Goal: Task Accomplishment & Management: Manage account settings

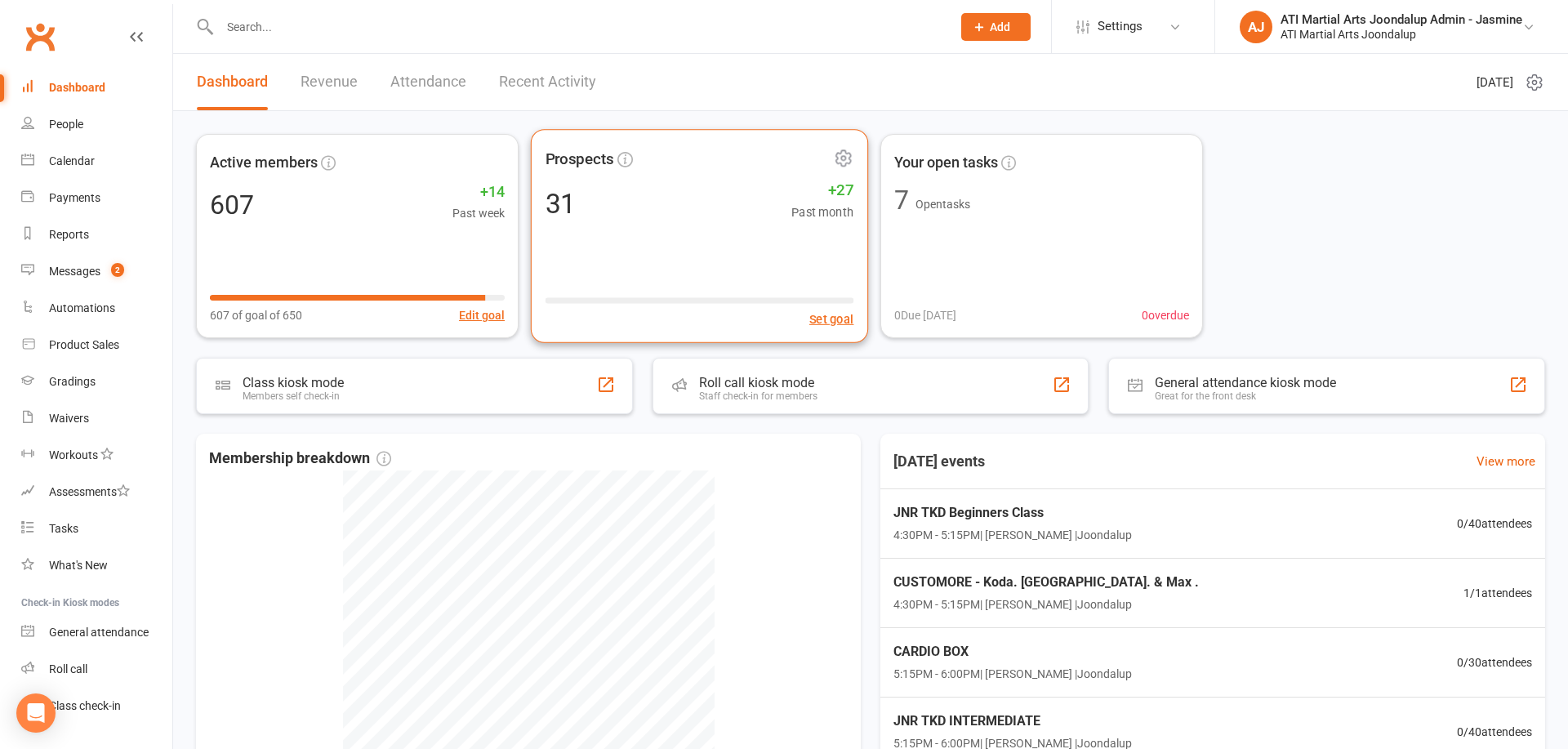
click at [685, 202] on div "31 +27 Past month" at bounding box center [700, 203] width 309 height 36
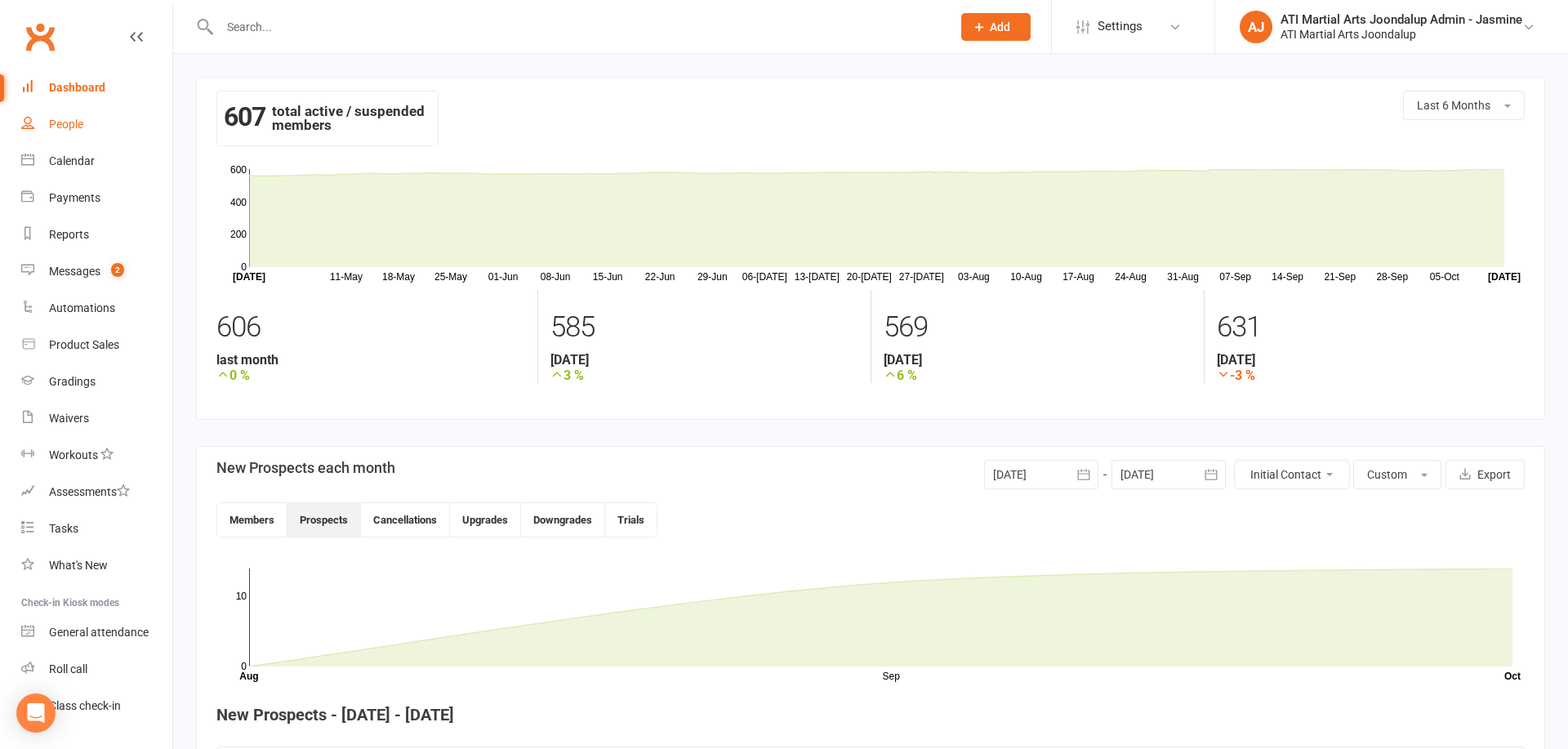
click at [93, 129] on link "People" at bounding box center [97, 124] width 151 height 36
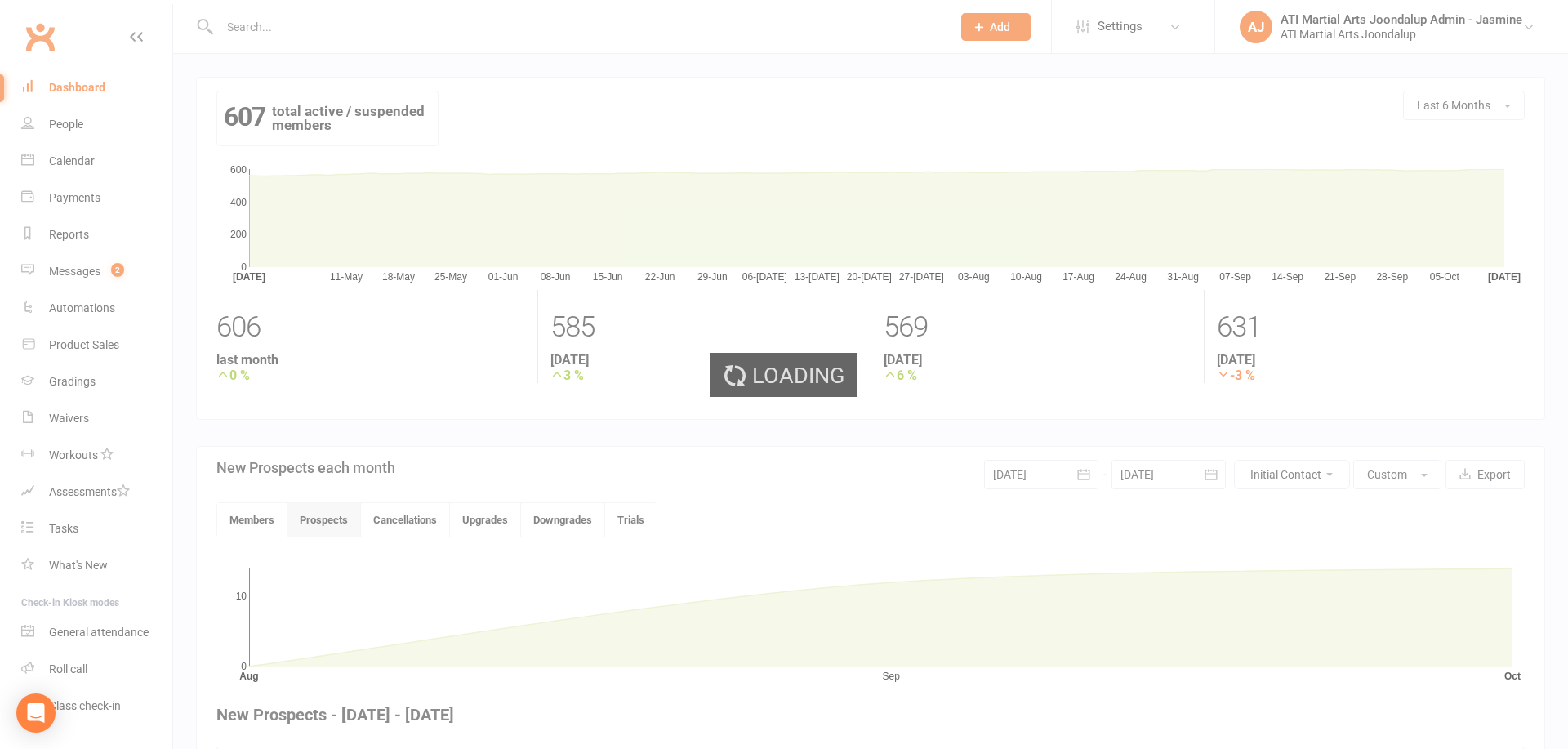
select select "100"
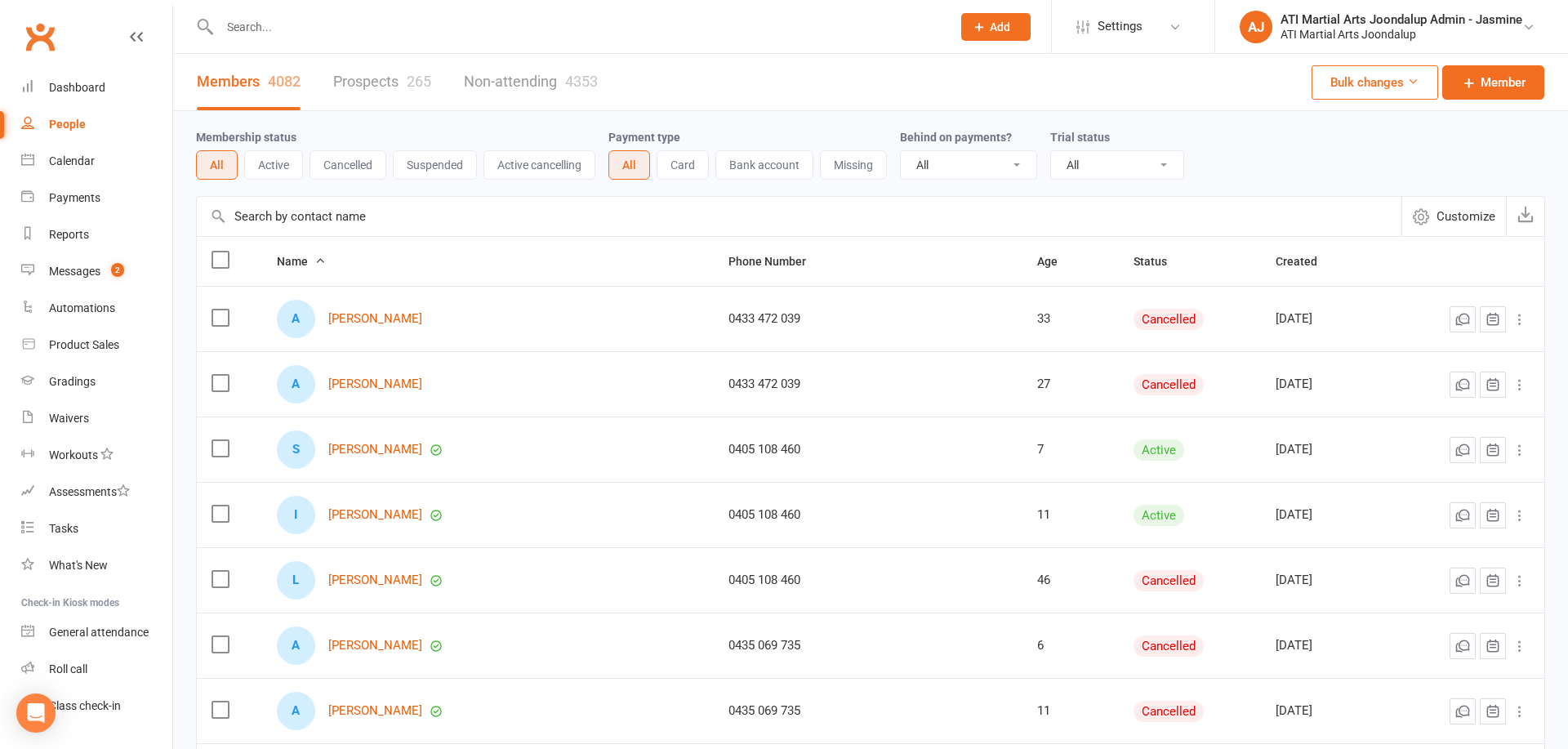
click at [397, 84] on link "Prospects 265" at bounding box center [381, 81] width 98 height 56
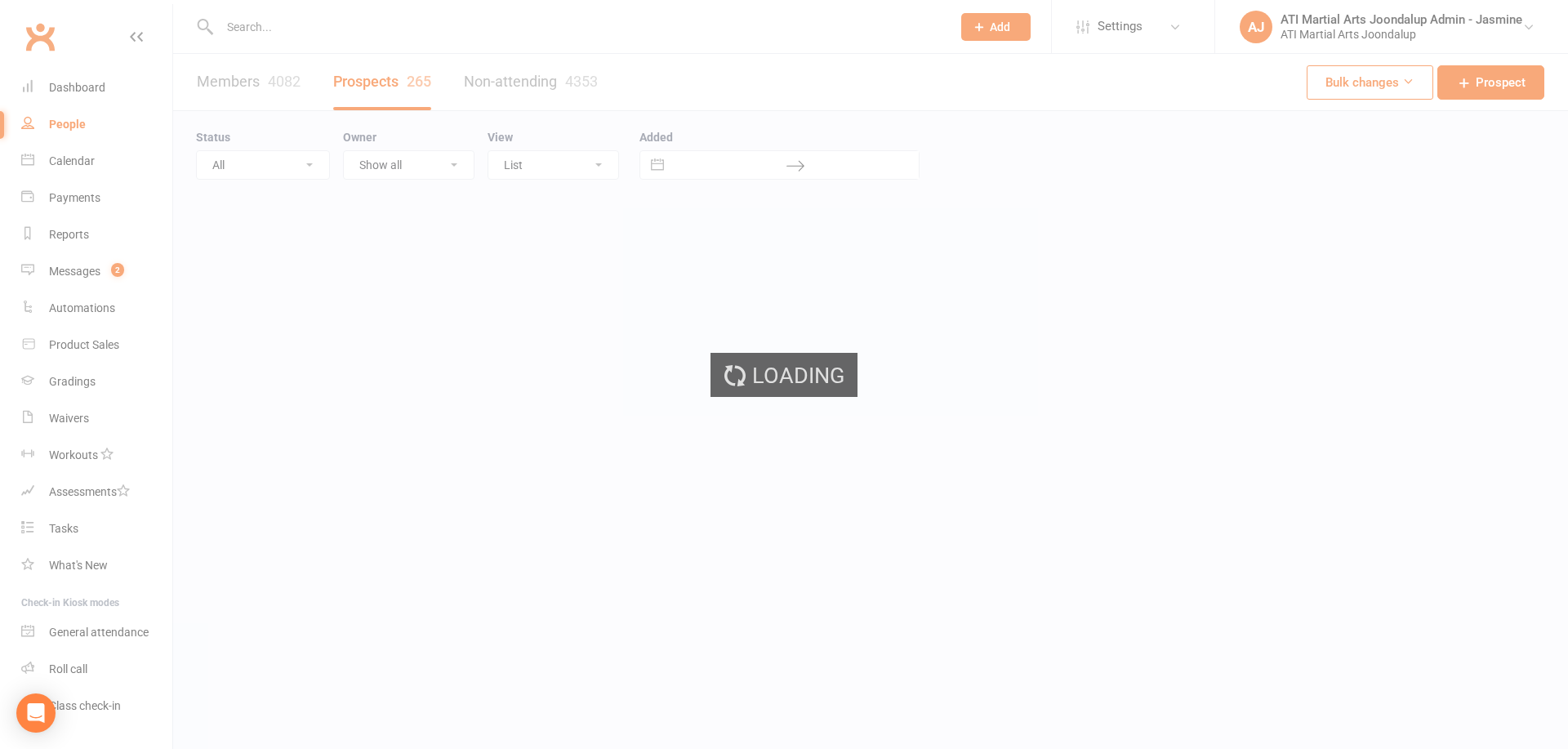
select select "100"
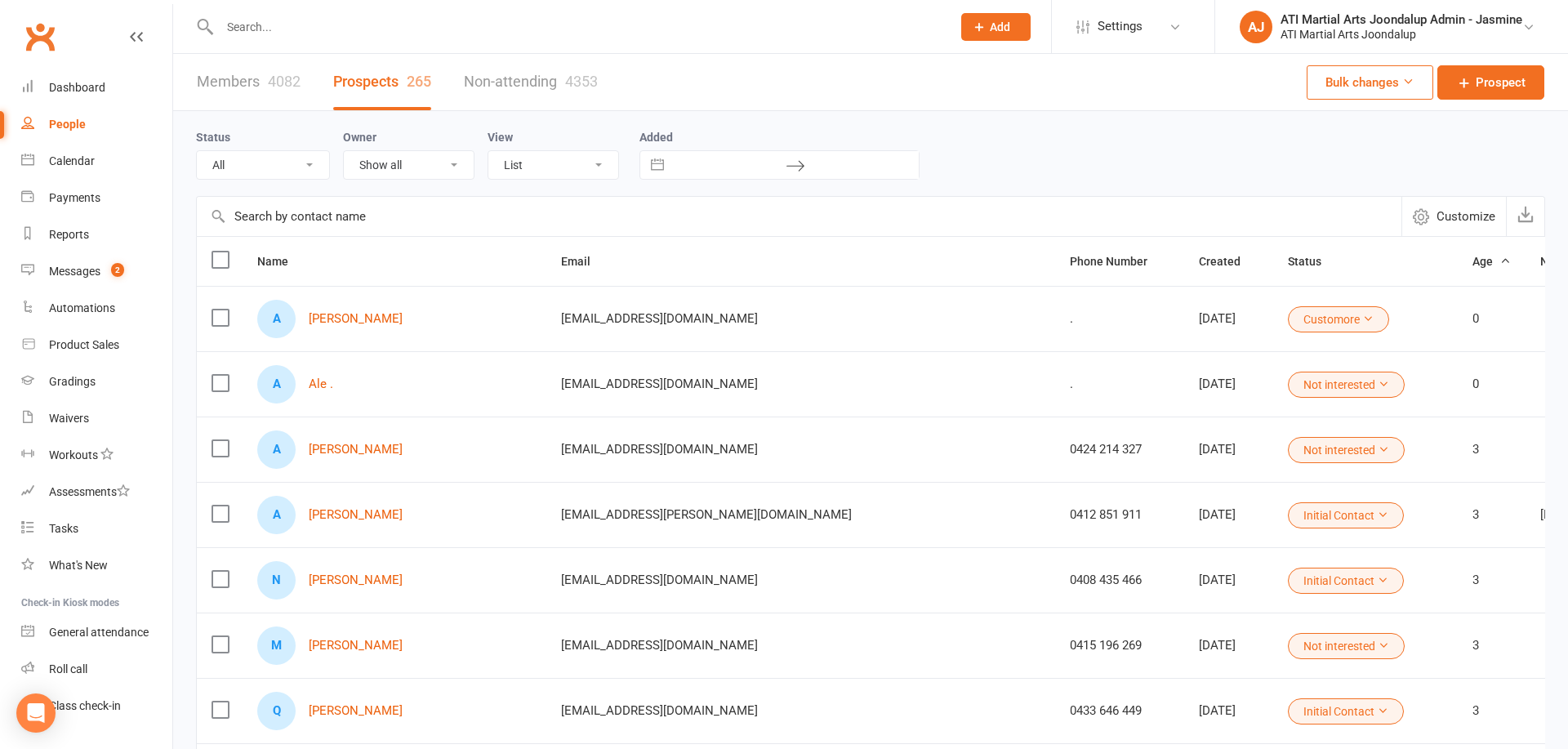
select select "Initial Contact"
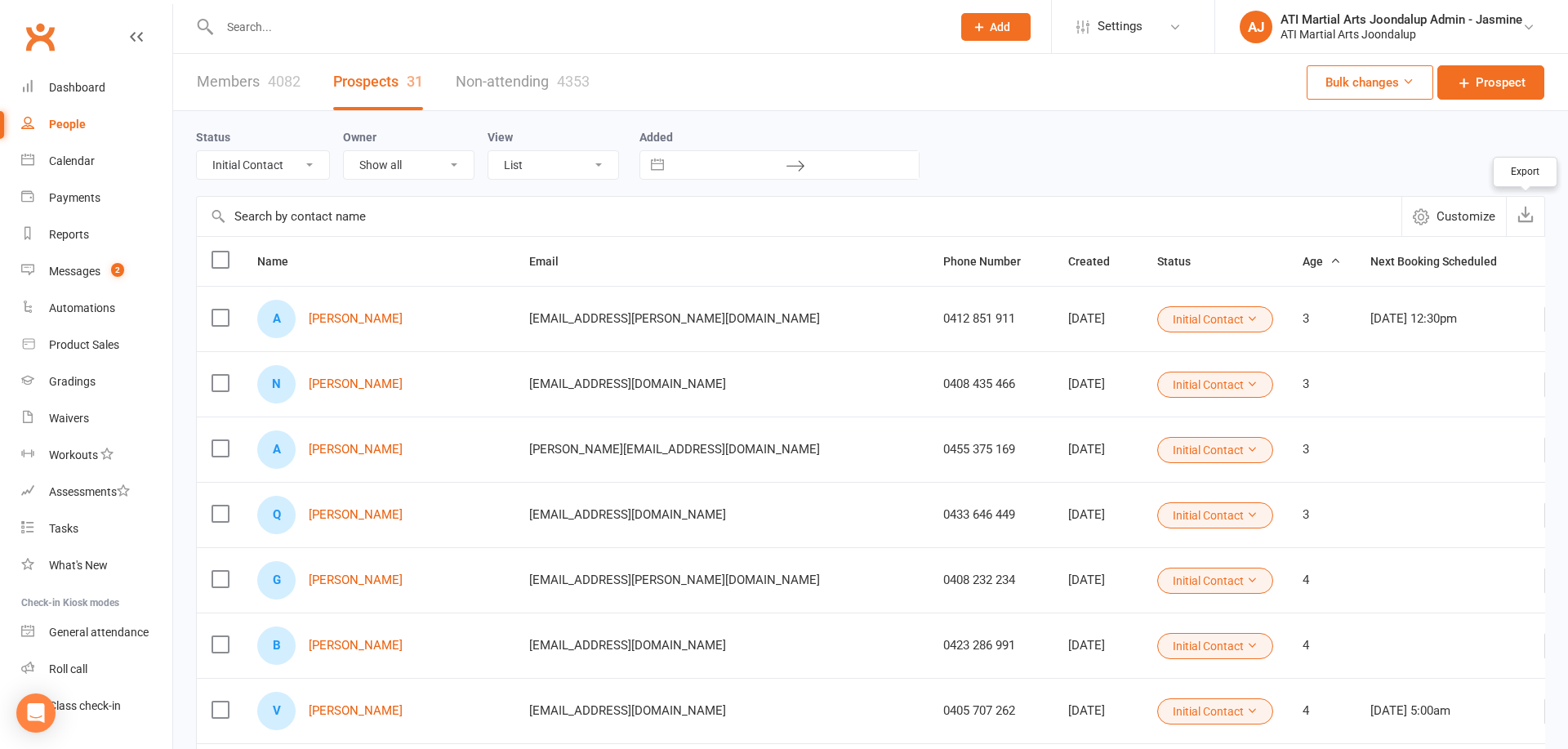
click at [1538, 214] on button "button" at bounding box center [1525, 216] width 38 height 39
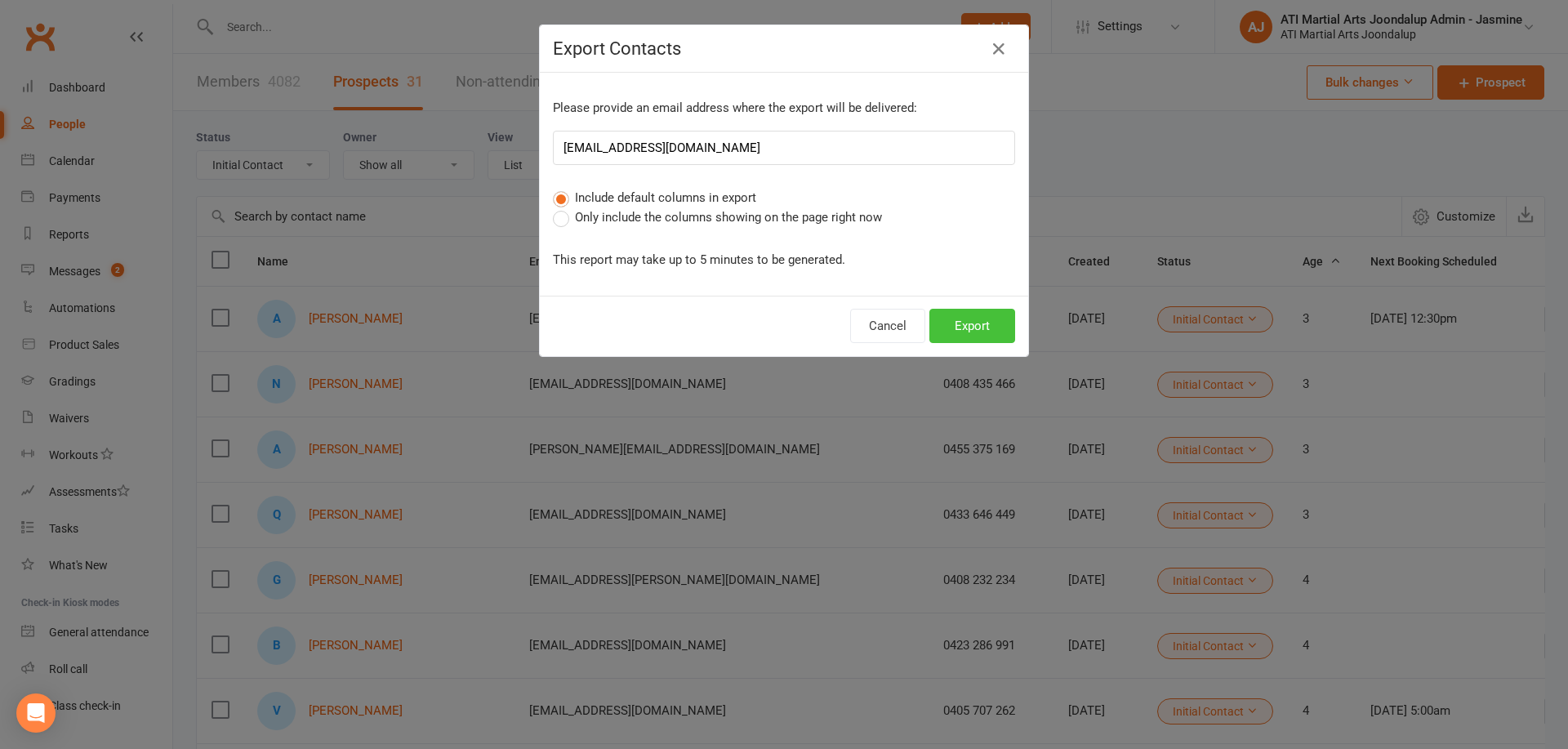
click at [980, 329] on button "Export" at bounding box center [972, 326] width 86 height 34
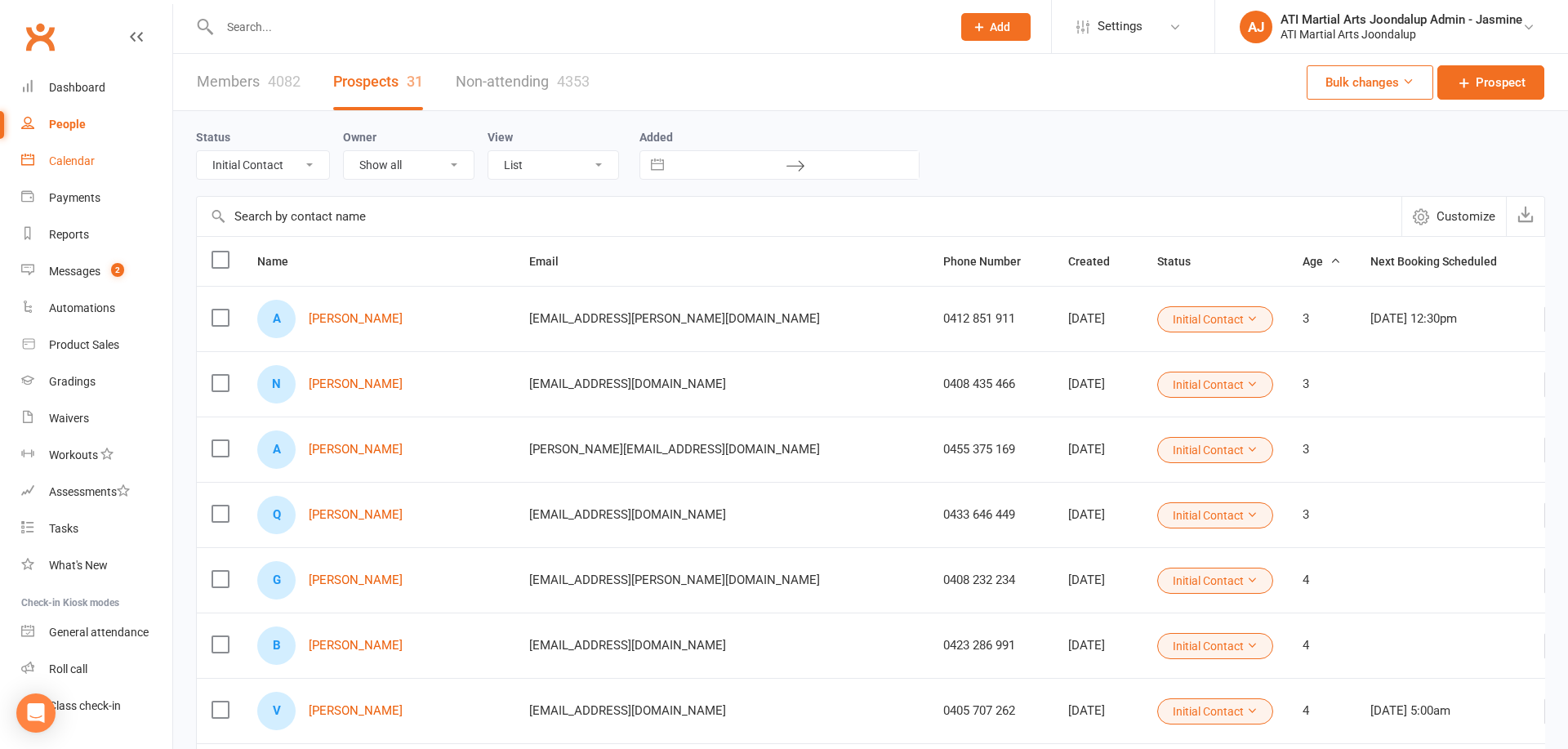
click at [116, 177] on link "Calendar" at bounding box center [97, 161] width 151 height 36
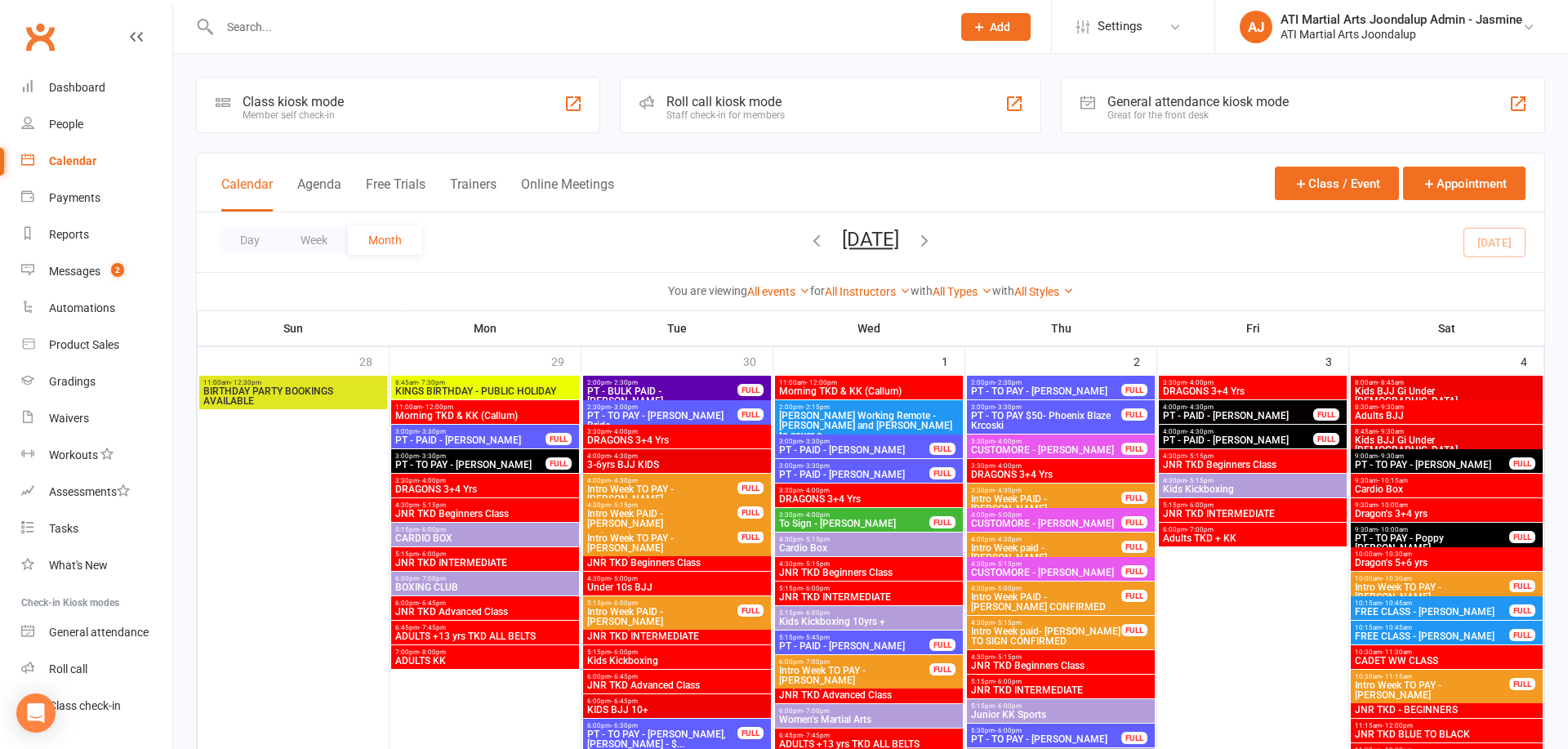
click at [899, 244] on button "[DATE]" at bounding box center [871, 239] width 57 height 23
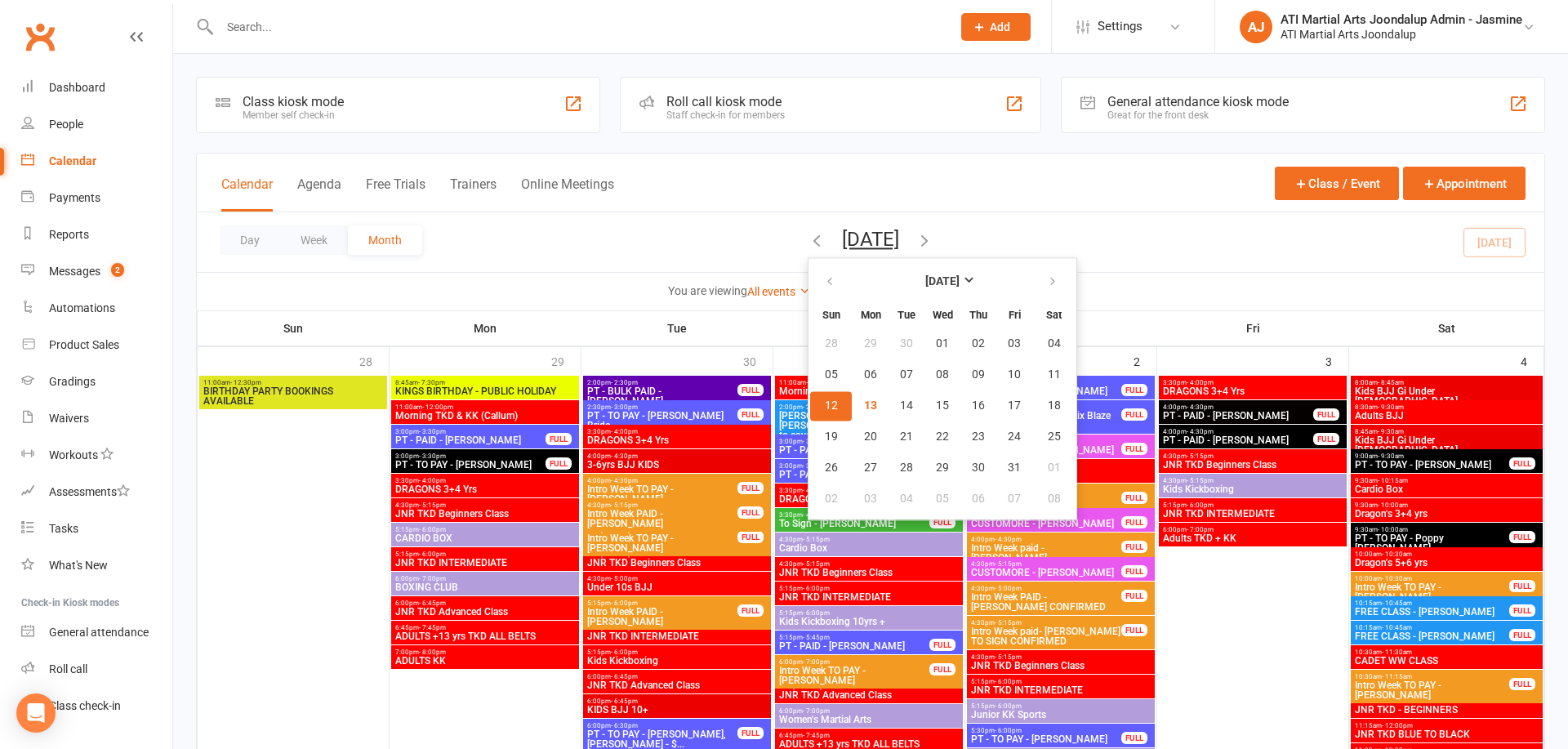
drag, startPoint x: 943, startPoint y: 193, endPoint x: 804, endPoint y: 194, distance: 139.0
click at [943, 193] on div "Calendar Agenda Free Trials Trainers Online Meetings Class / Event Appointment" at bounding box center [870, 183] width 1347 height 58
click at [357, 186] on div "Calendar Agenda Free Trials Trainers Online Meetings" at bounding box center [417, 193] width 393 height 36
click at [327, 187] on button "Agenda" at bounding box center [319, 193] width 44 height 35
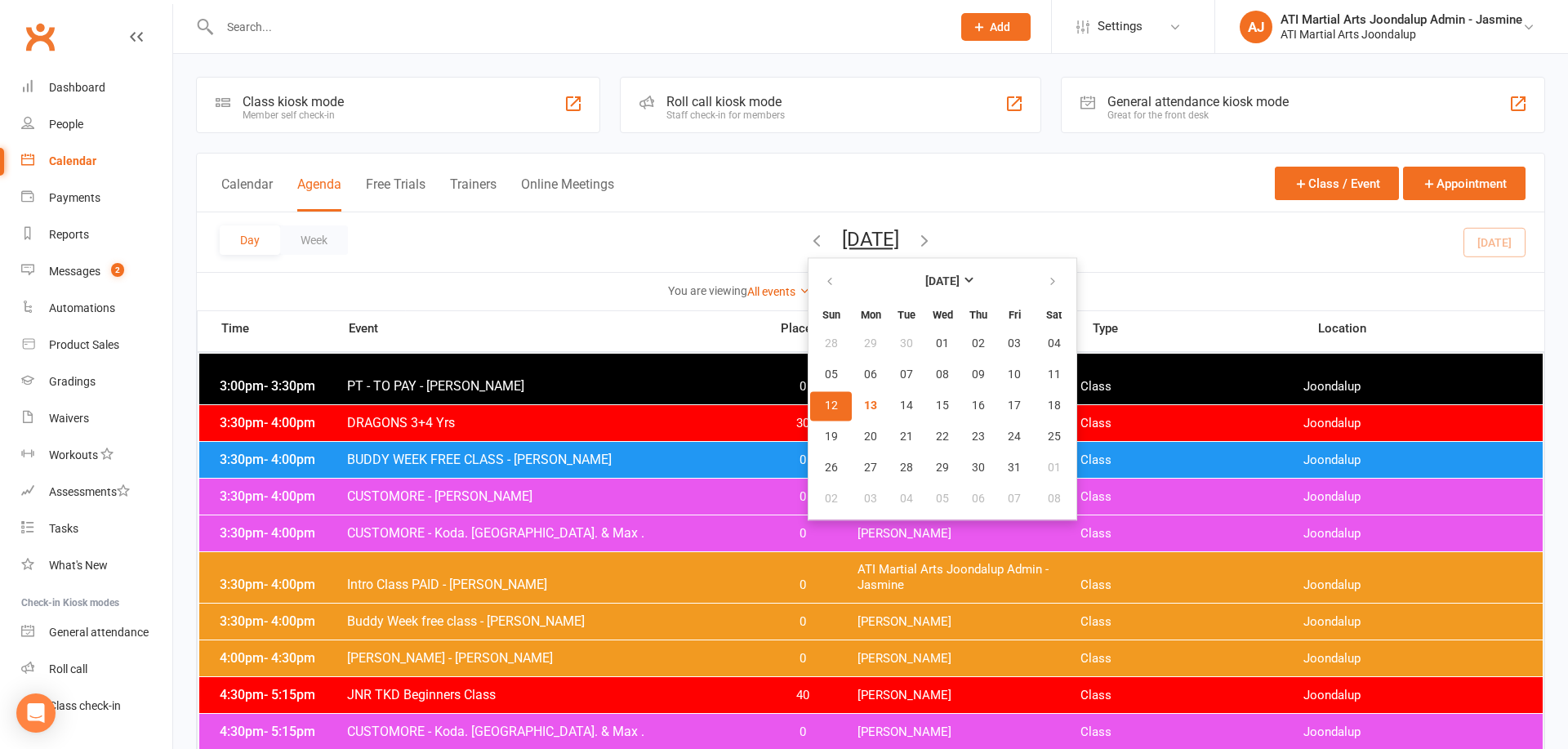
click at [1019, 198] on div "Calendar Agenda Free Trials Trainers Online Meetings Class / Event Appointment" at bounding box center [870, 183] width 1347 height 58
click at [1014, 219] on div "Day Week Monday, Oct 13, 2025 October 2025 Sun Mon Tue Wed Thu Fri Sat 28 29 30…" at bounding box center [870, 242] width 1347 height 59
click at [927, 219] on div "Day Week Monday, Oct 13, 2025 October 2025 Sun Mon Tue Wed Thu Fri Sat 28 29 30…" at bounding box center [870, 242] width 1347 height 59
click at [892, 209] on div "Calendar Agenda Free Trials Trainers Online Meetings Class / Event Appointment" at bounding box center [870, 183] width 1347 height 58
click at [899, 245] on button "Monday, Oct 13, 2025" at bounding box center [871, 239] width 57 height 23
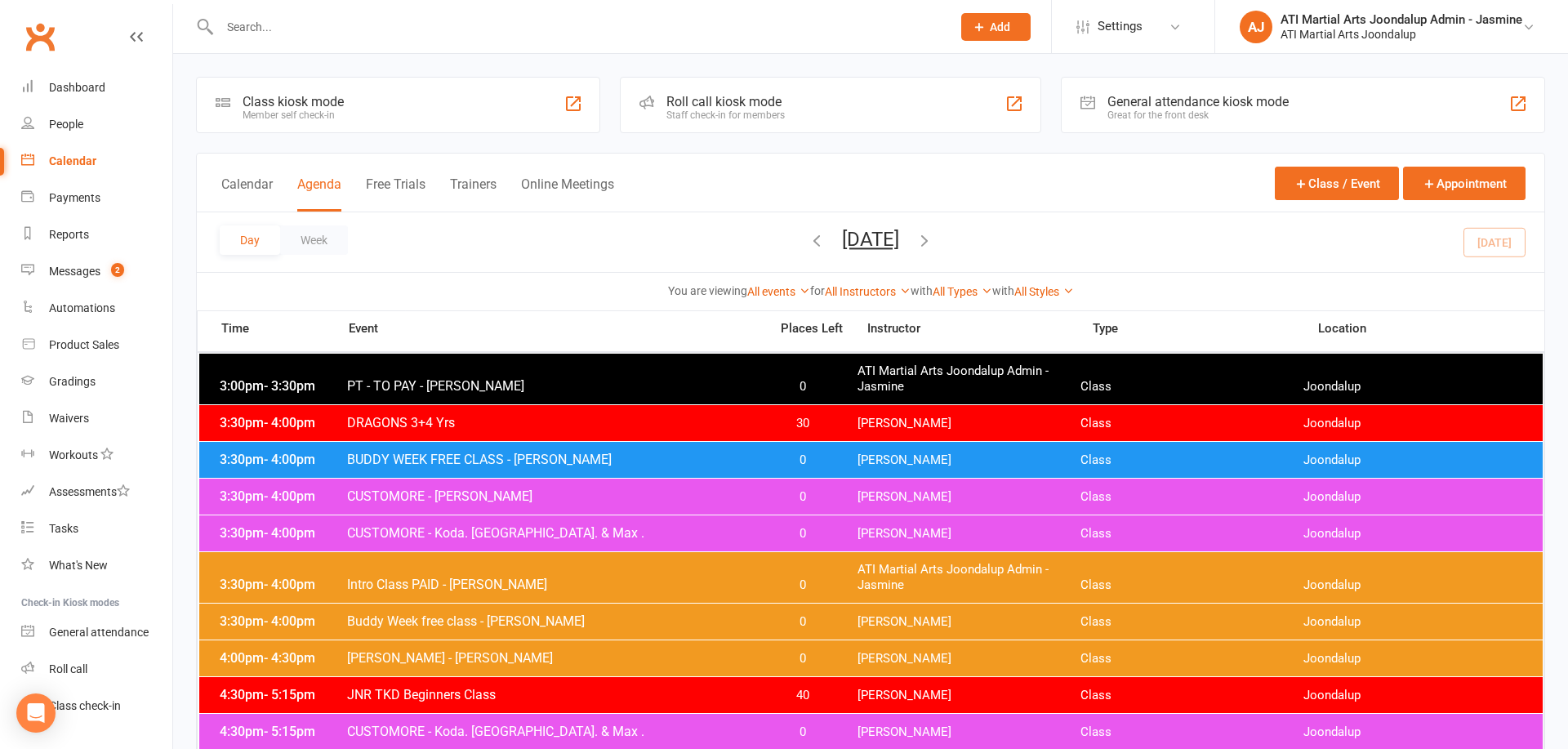
click at [1051, 242] on div "Day Week Monday, Oct 13, 2025 October 2025 Sun Mon Tue Wed Thu Fri Sat 28 29 30…" at bounding box center [870, 242] width 1347 height 59
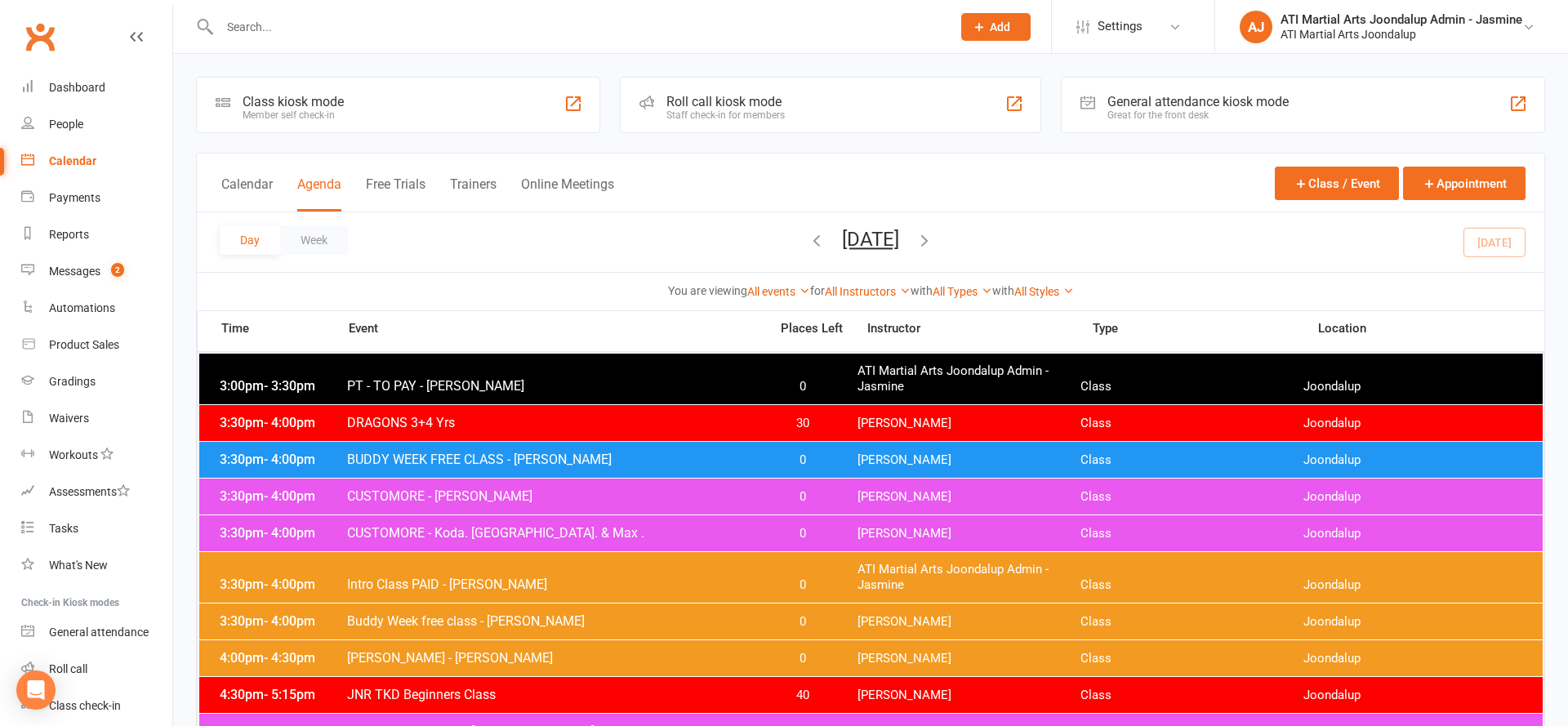
click at [986, 18] on button "Add" at bounding box center [995, 27] width 70 height 28
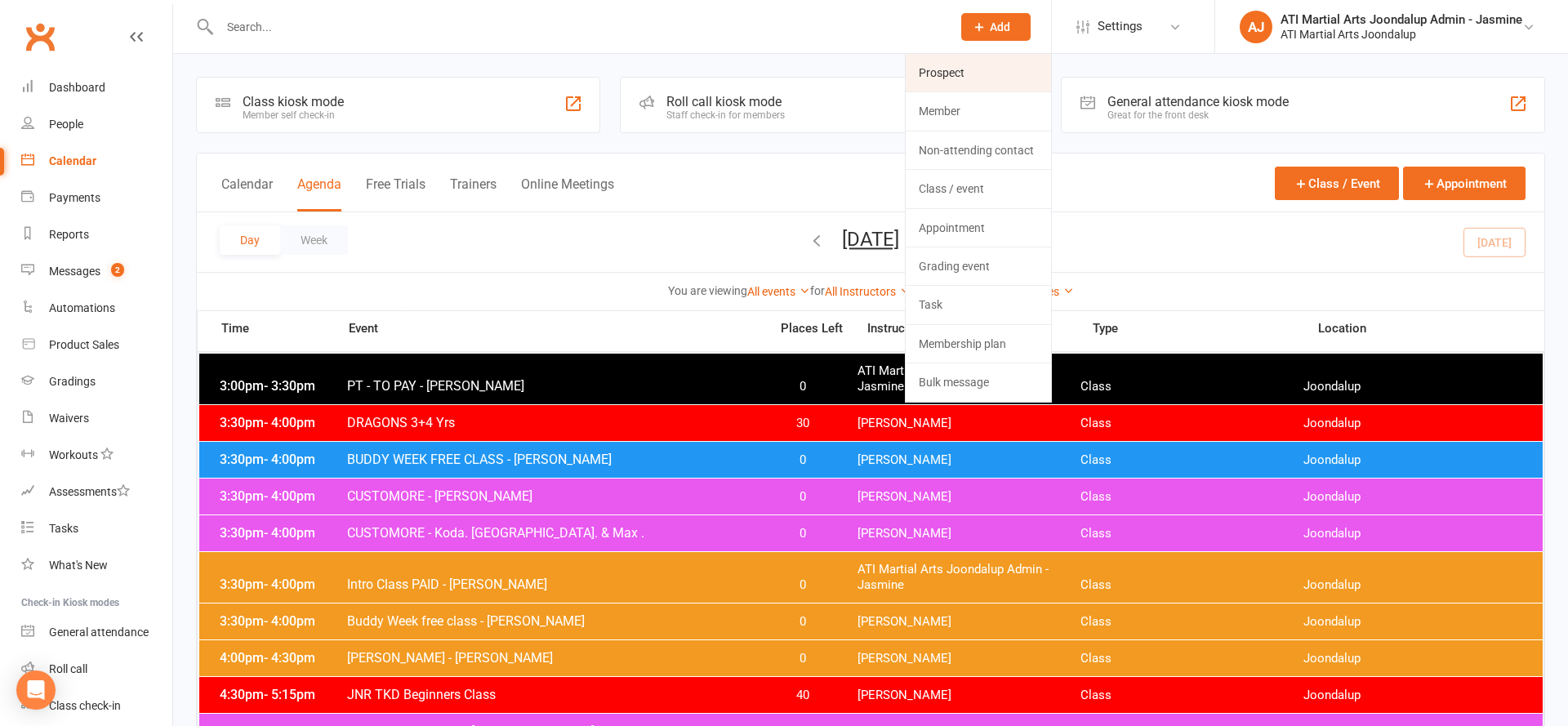
click at [987, 76] on link "Prospect" at bounding box center [978, 72] width 145 height 37
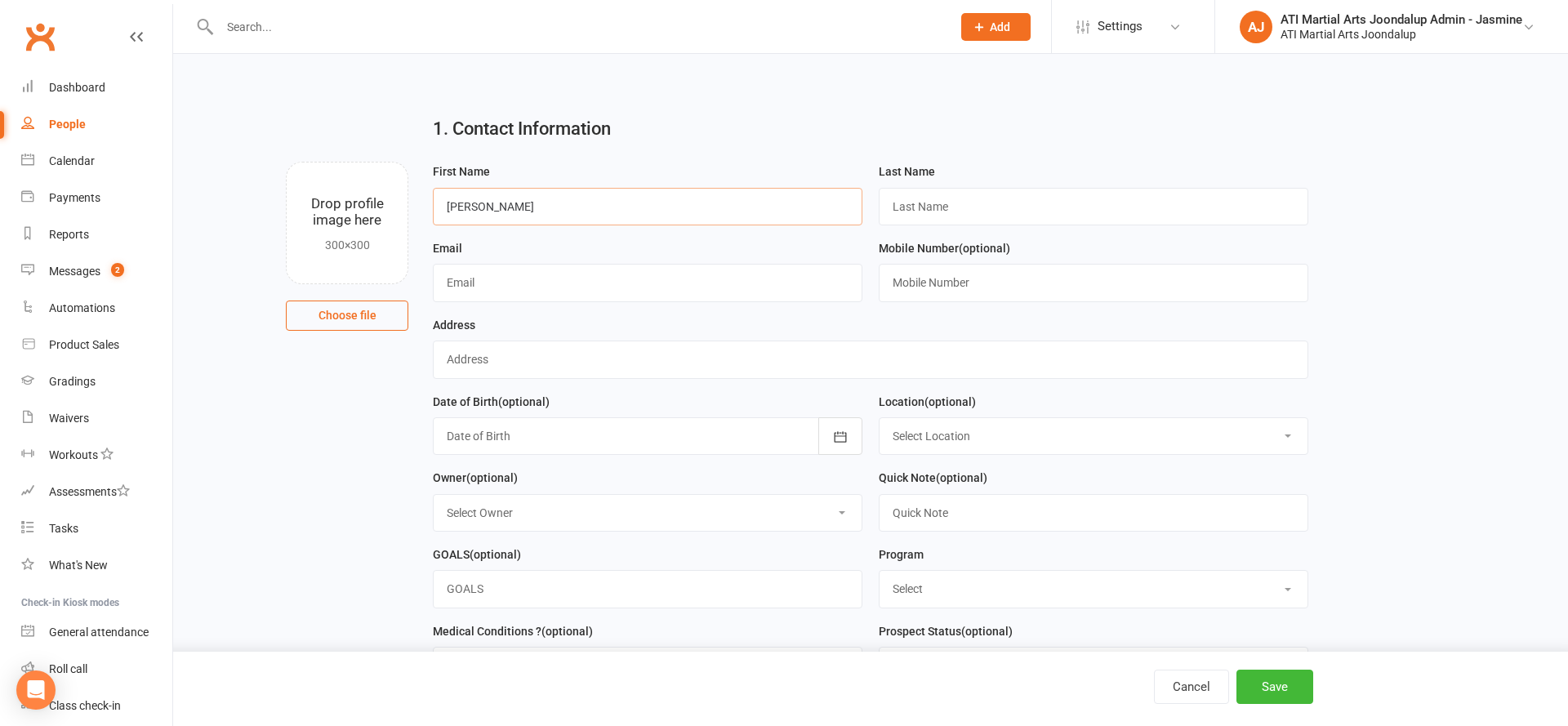
type input "Sudeep"
type input "Adhikari"
type input "0451779110"
type input "."
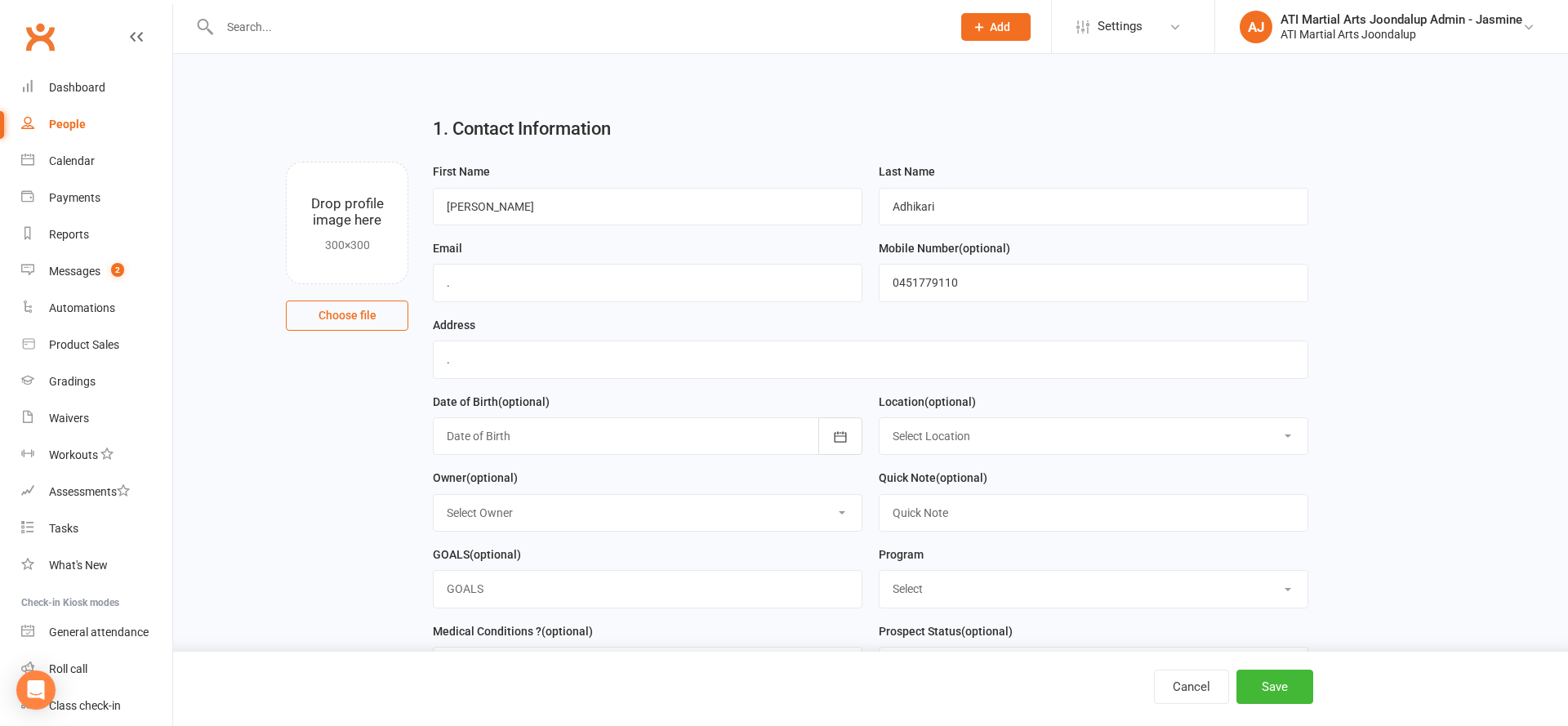
click at [1105, 456] on div "Location (optional) Select Location Joondalup" at bounding box center [1093, 430] width 446 height 77
click at [1104, 451] on div "Location (optional) Select Location Joondalup" at bounding box center [1093, 430] width 446 height 77
select select "0"
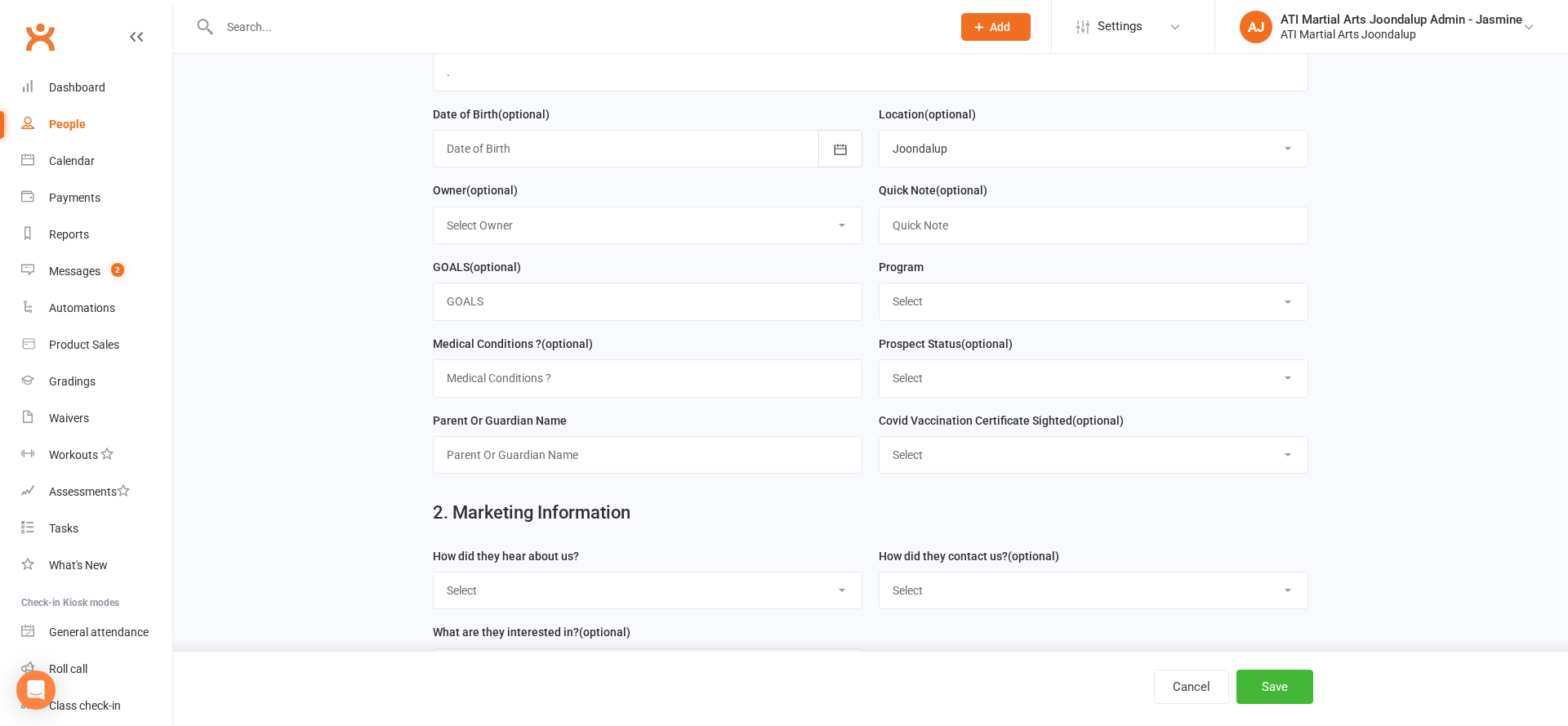
scroll to position [341, 0]
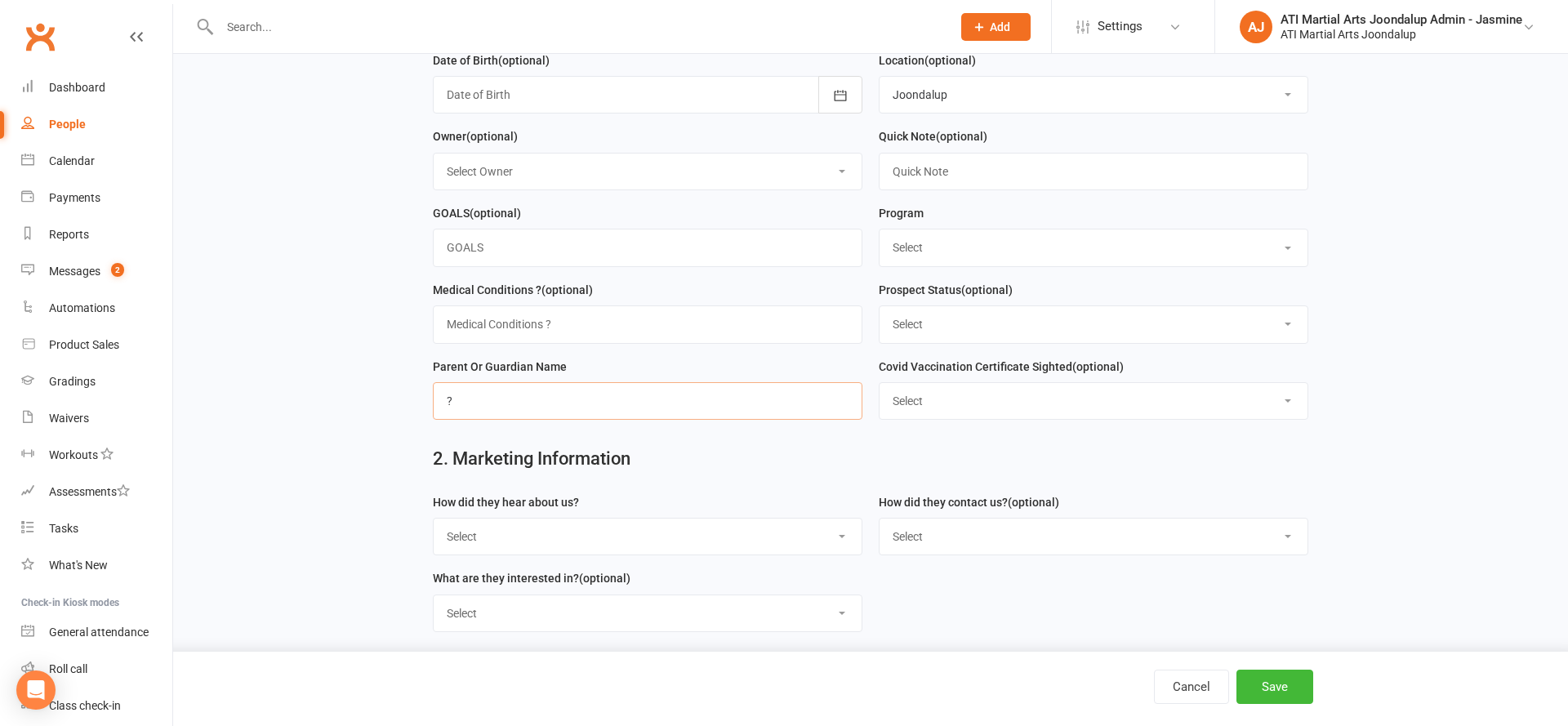
click at [473, 393] on input "?" at bounding box center [647, 401] width 429 height 37
type input "?"
select select "Through A Friend"
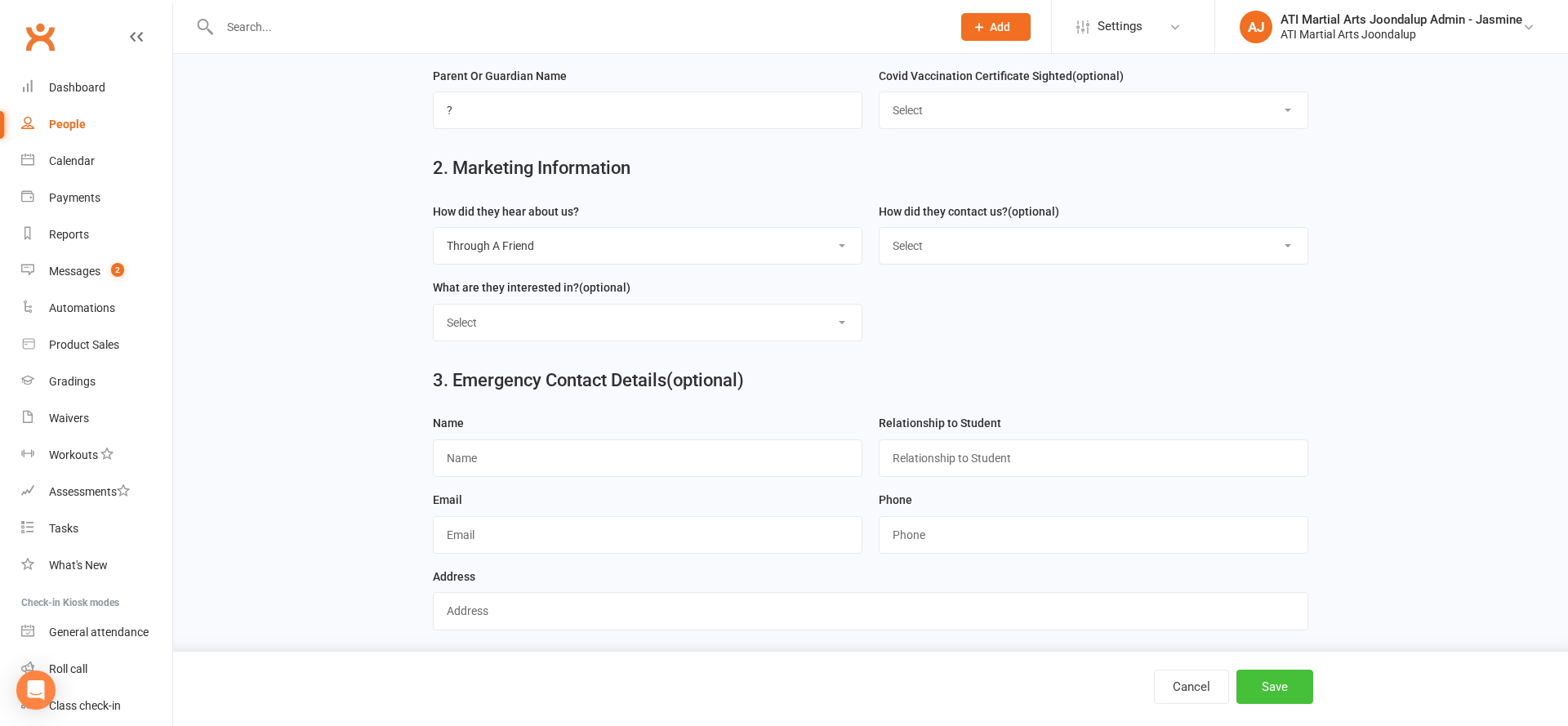
scroll to position [631, 0]
click at [1262, 688] on button "Save" at bounding box center [1274, 687] width 76 height 34
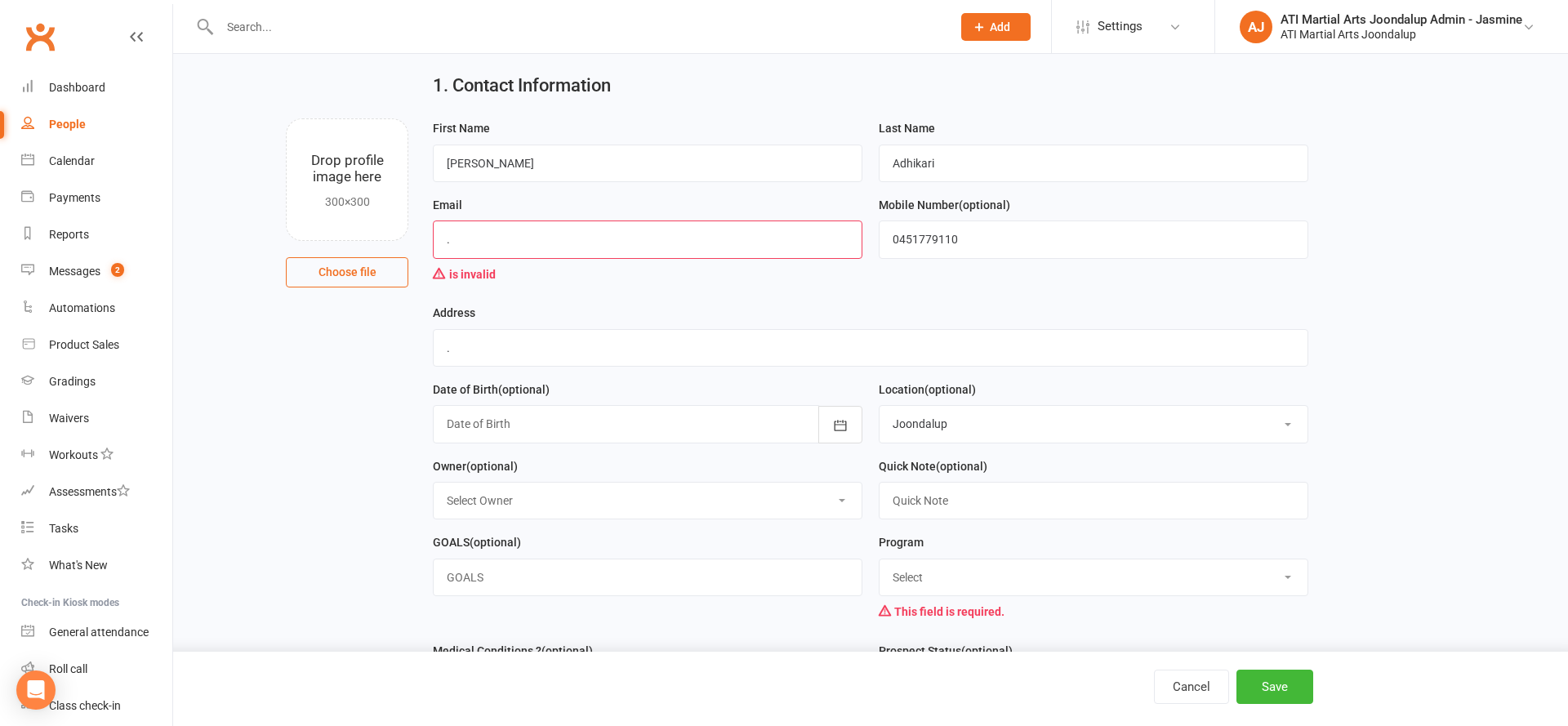
scroll to position [73, 0]
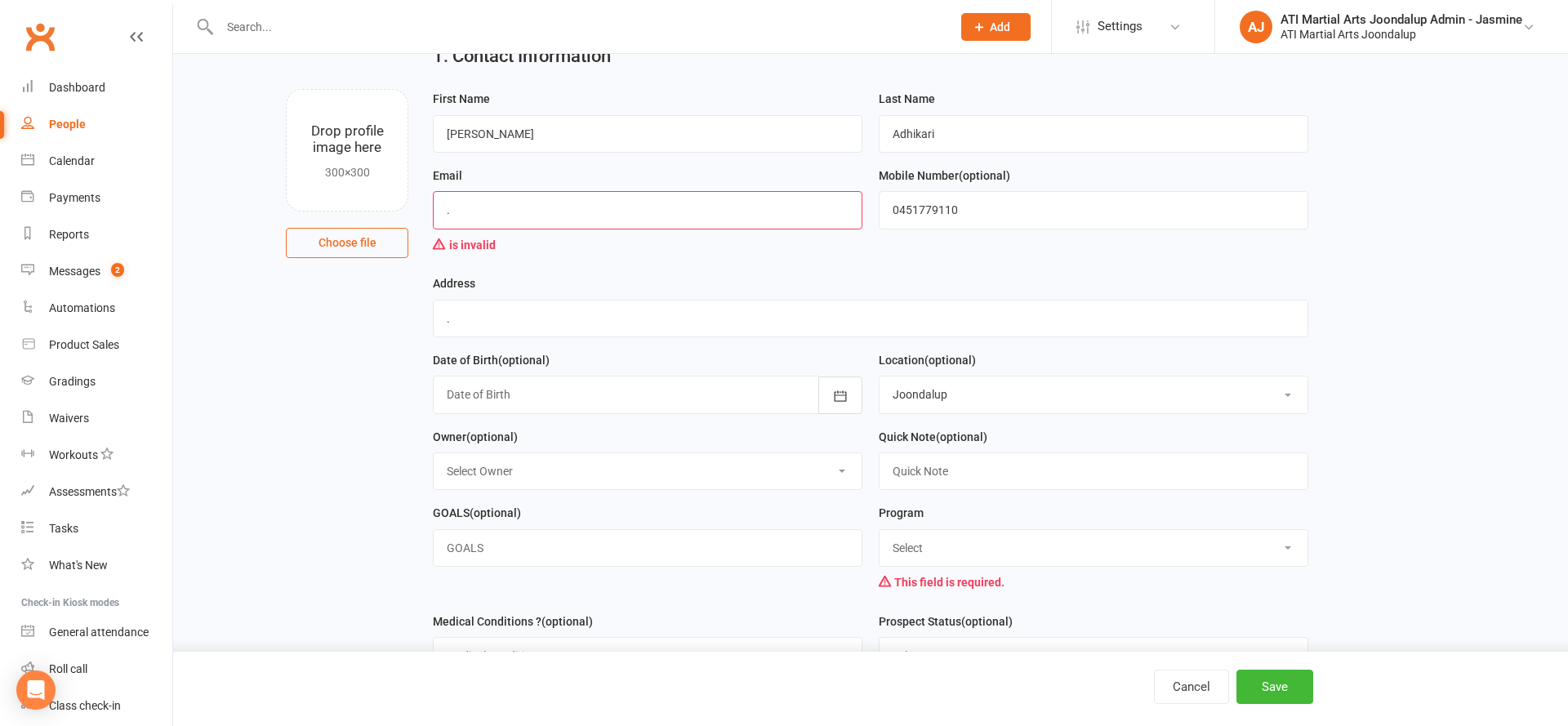
select select "Little Dragons"
click at [607, 198] on input "." at bounding box center [647, 209] width 429 height 37
click at [613, 200] on input "." at bounding box center [647, 209] width 429 height 37
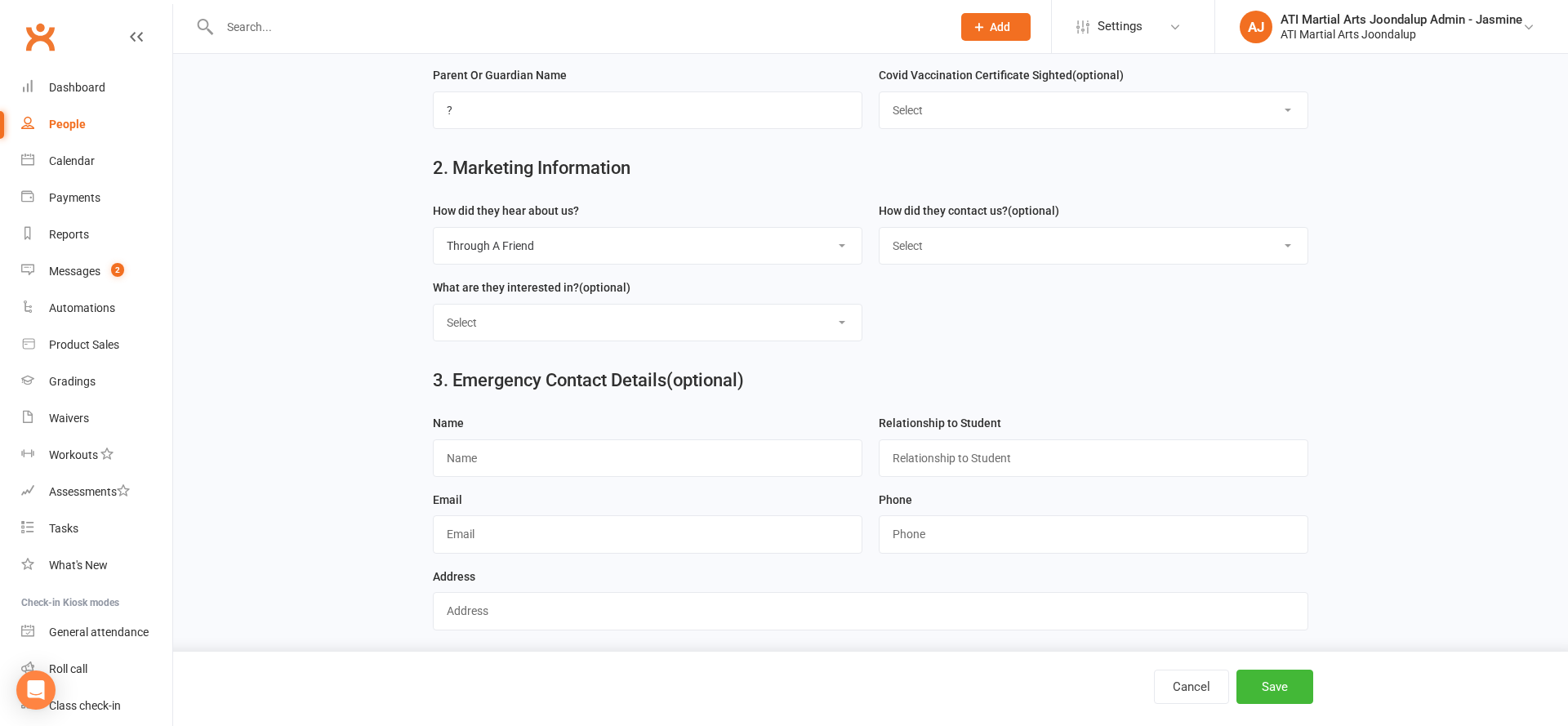
scroll to position [693, 0]
type input "[EMAIL_ADDRESS][DOMAIN_NAME]"
click at [1278, 678] on button "Save" at bounding box center [1274, 687] width 76 height 34
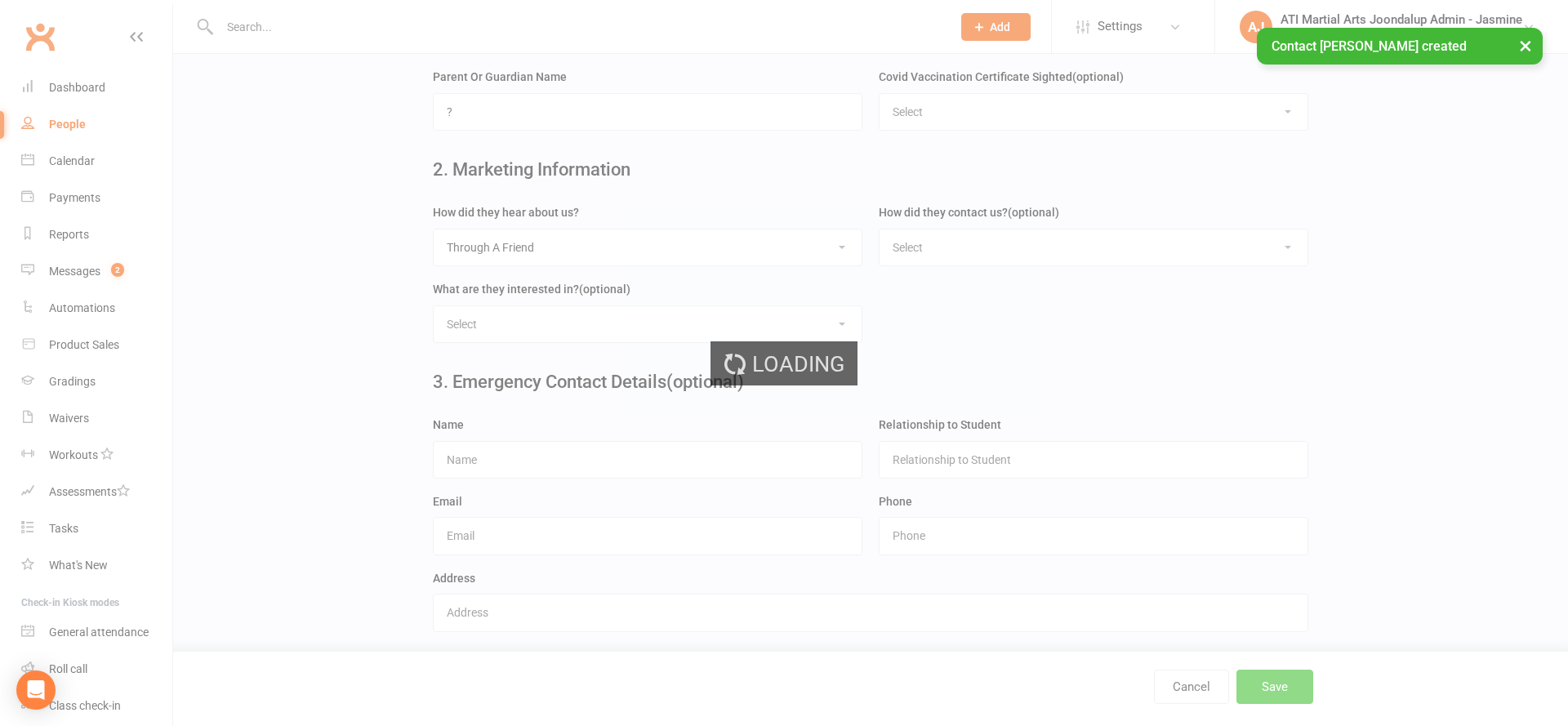
scroll to position [0, 0]
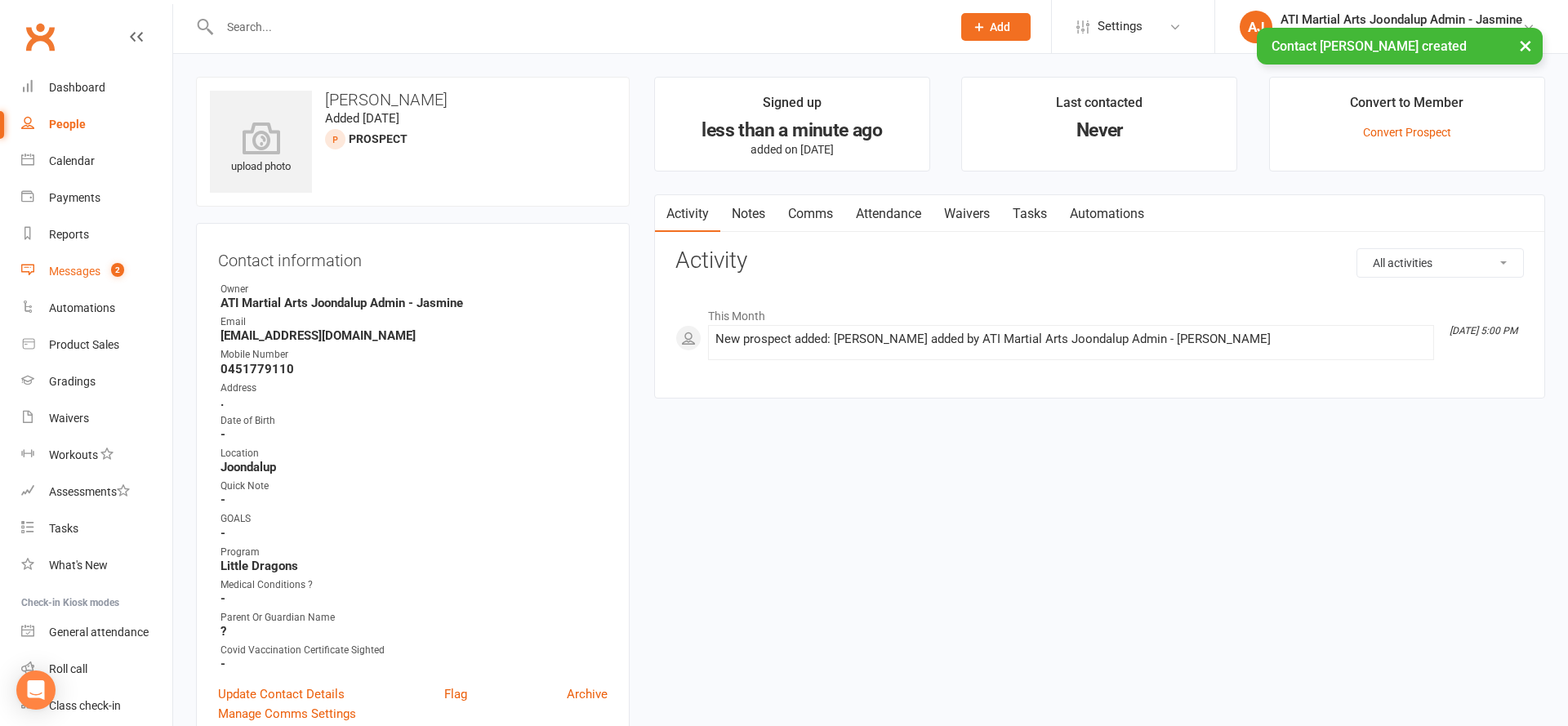
click at [96, 272] on div "Messages" at bounding box center [75, 272] width 52 height 13
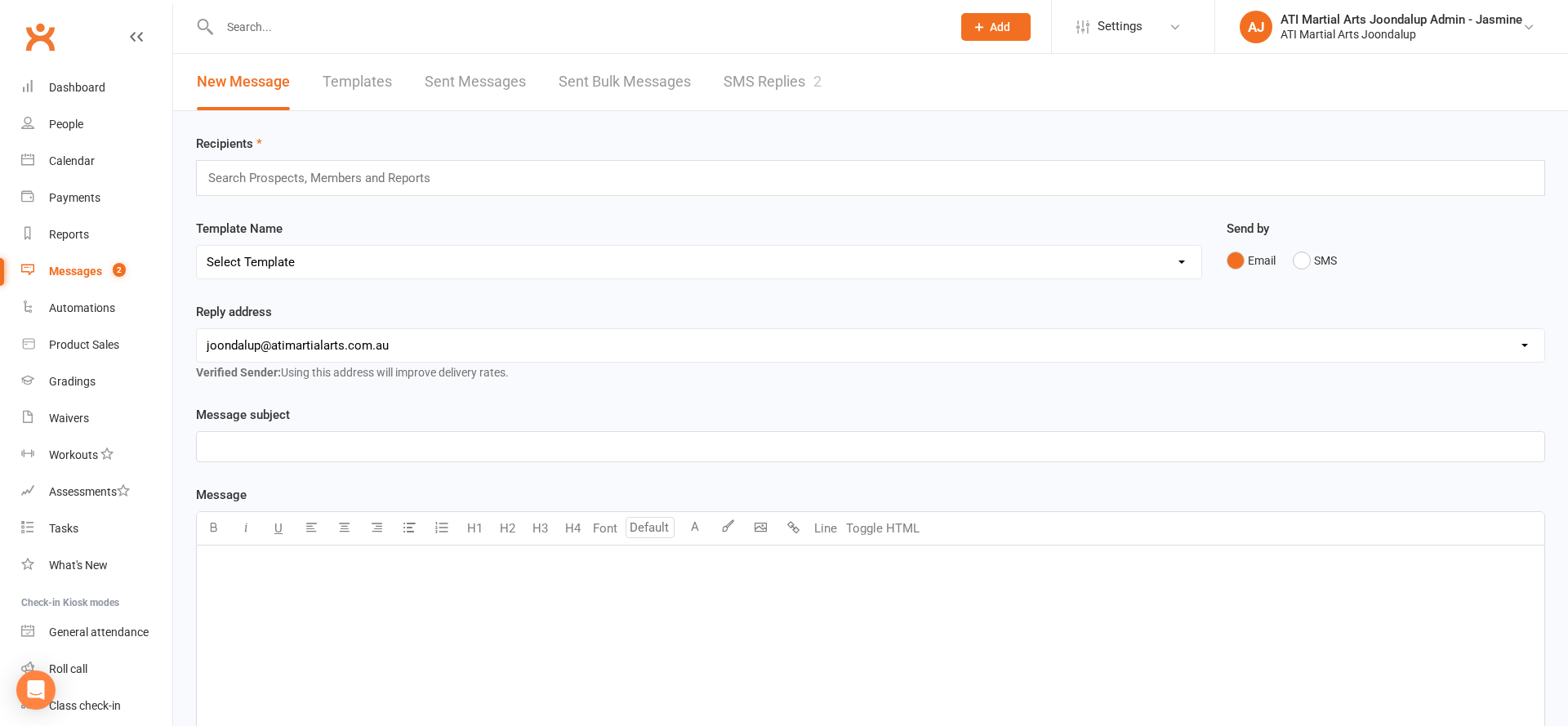
click at [813, 93] on link "SMS Replies 2" at bounding box center [773, 81] width 98 height 56
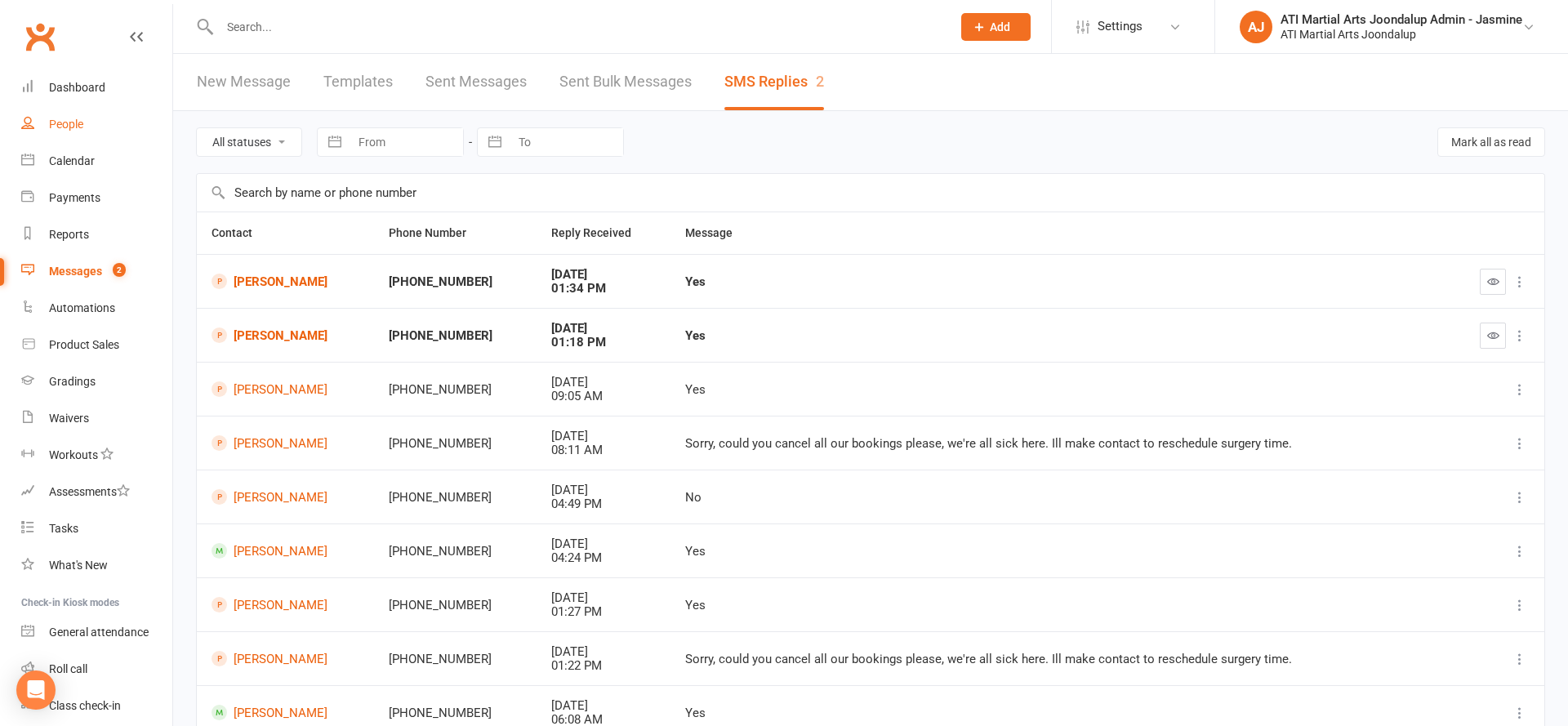
click at [83, 123] on div "People" at bounding box center [66, 124] width 34 height 13
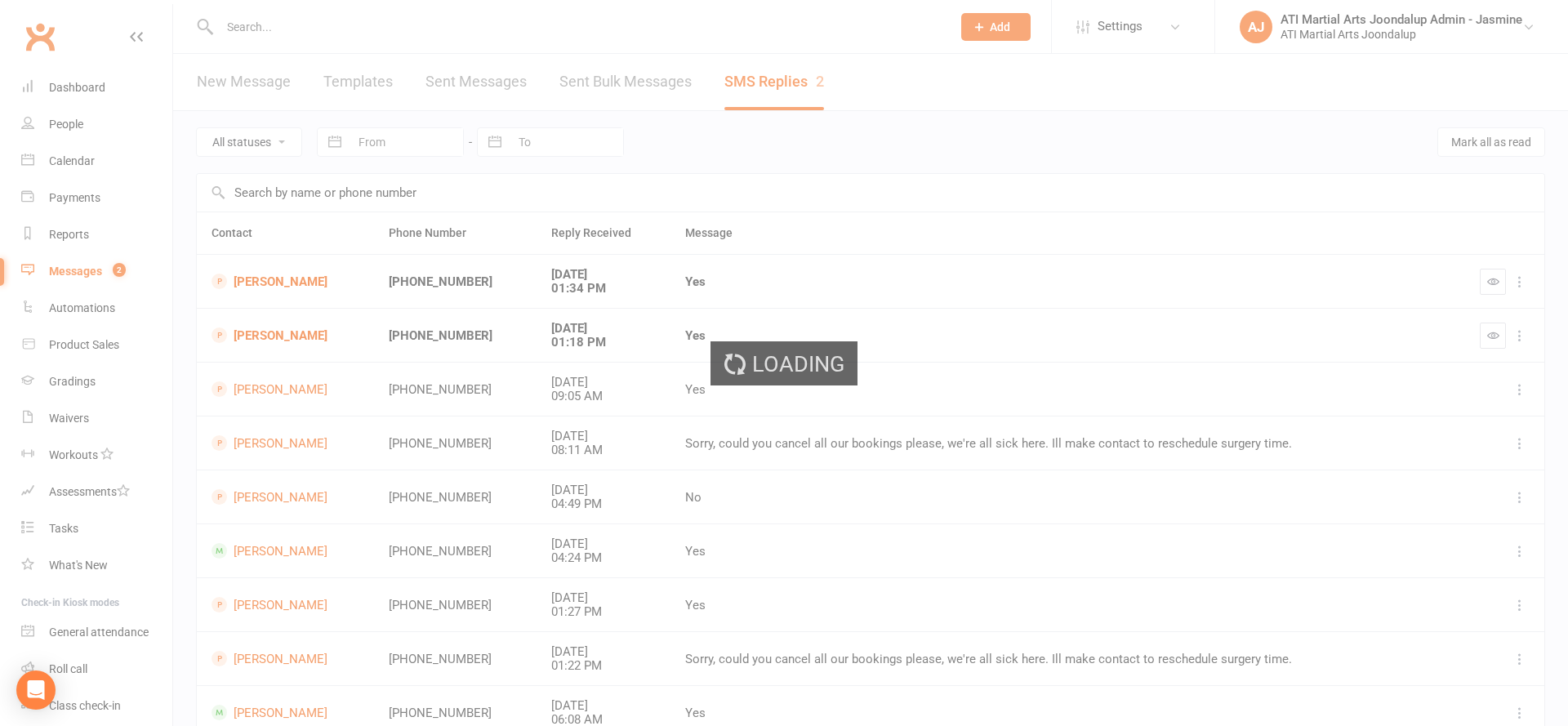
select select "100"
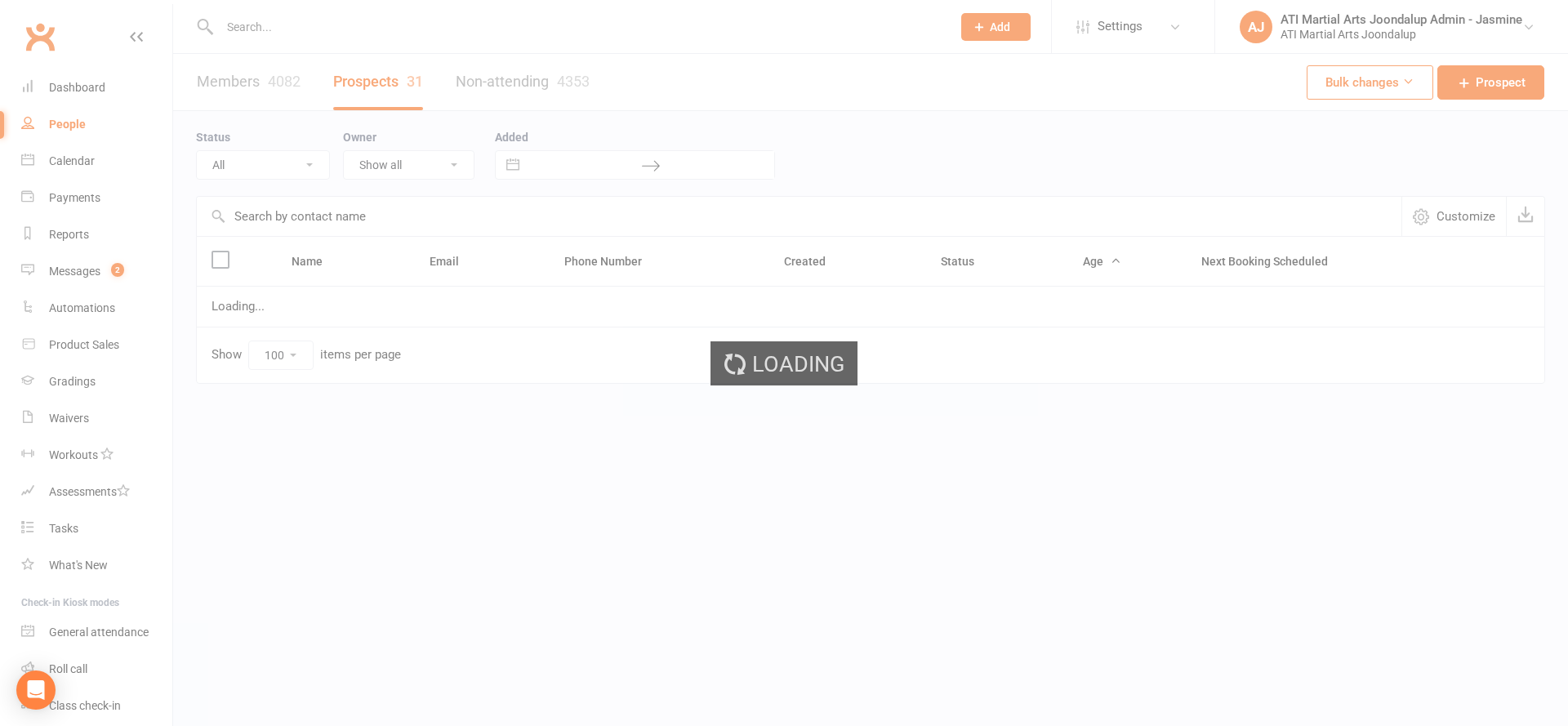
select select "Initial Contact"
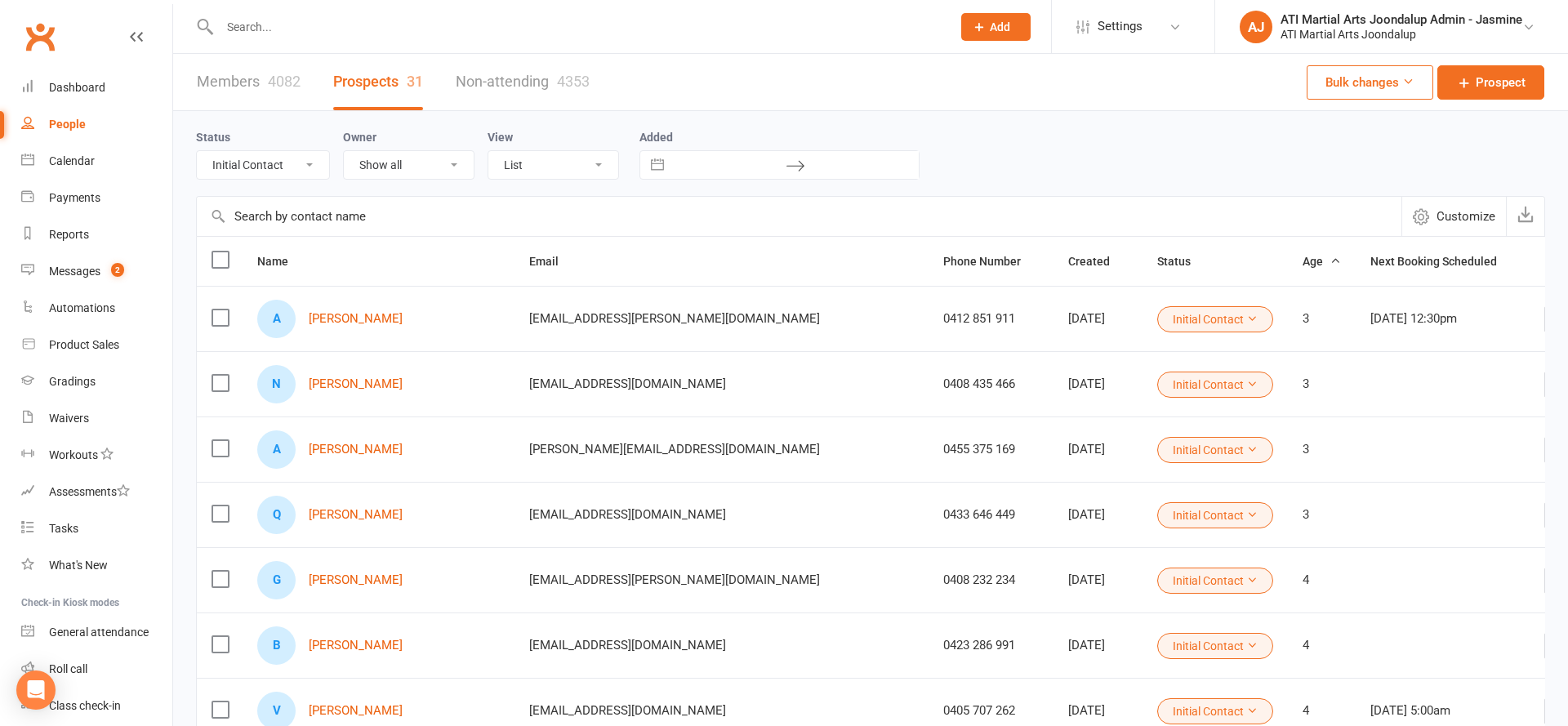
click at [459, 11] on div at bounding box center [568, 27] width 744 height 54
click at [457, 22] on input "text" at bounding box center [577, 27] width 725 height 23
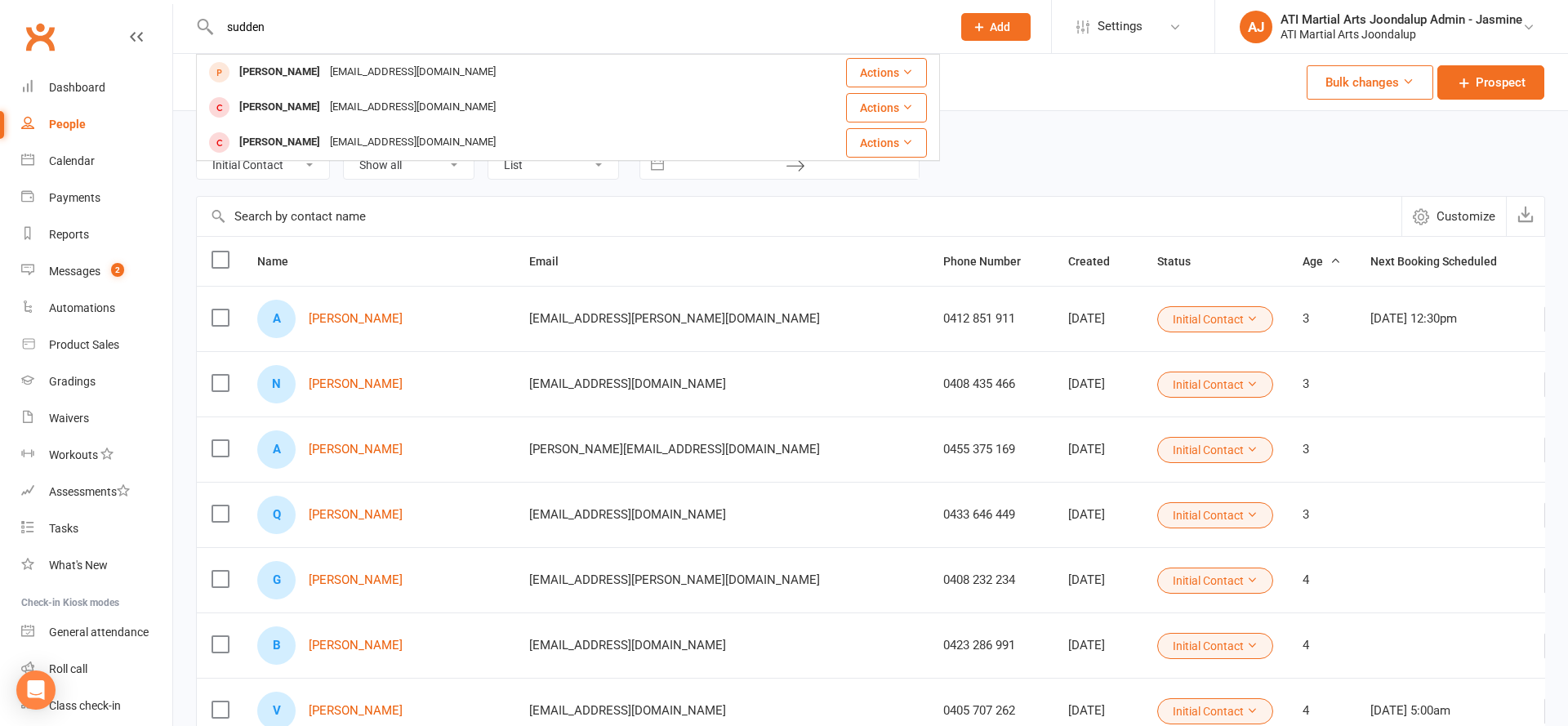
type input "sudden"
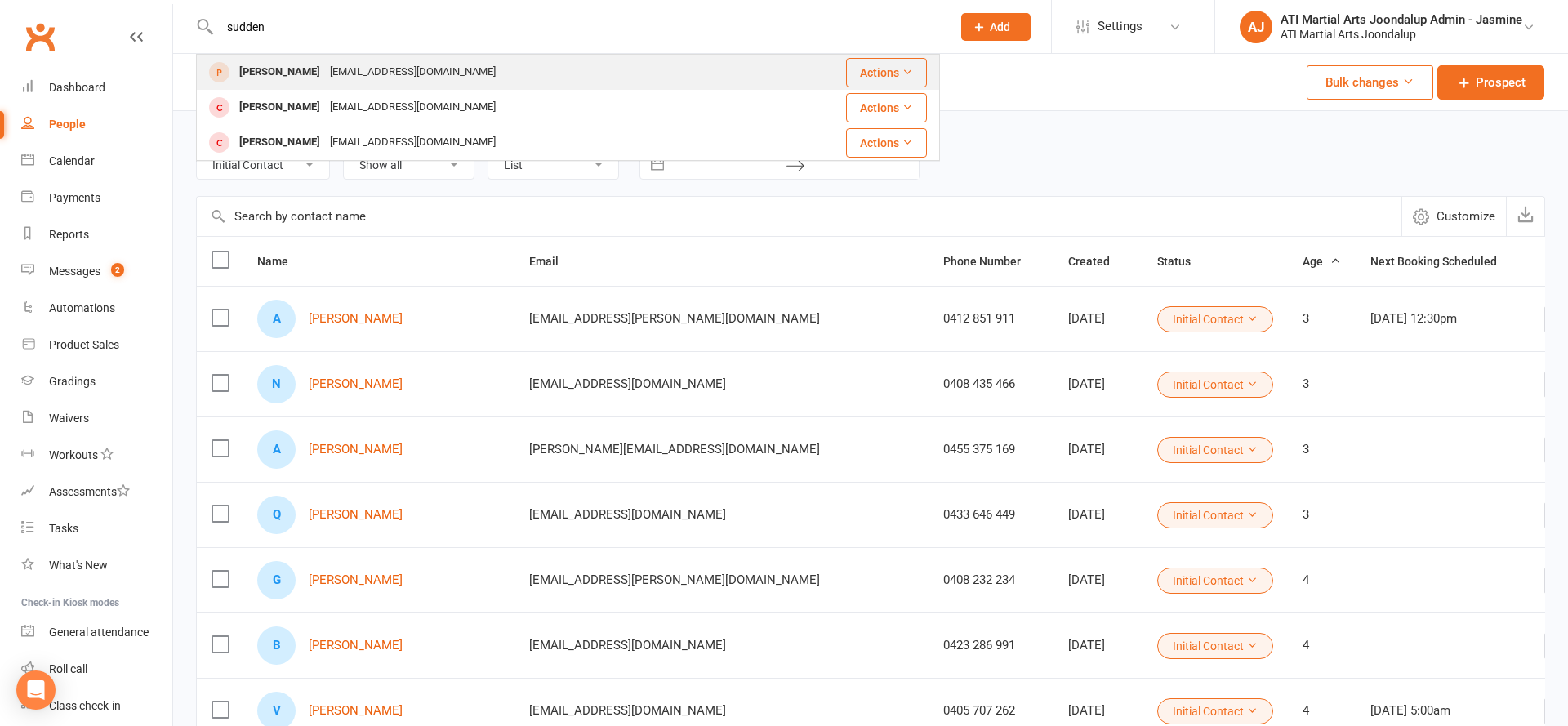
drag, startPoint x: 452, startPoint y: 25, endPoint x: 401, endPoint y: 73, distance: 70.0
click at [401, 73] on div "[EMAIL_ADDRESS][DOMAIN_NAME]" at bounding box center [413, 72] width 176 height 24
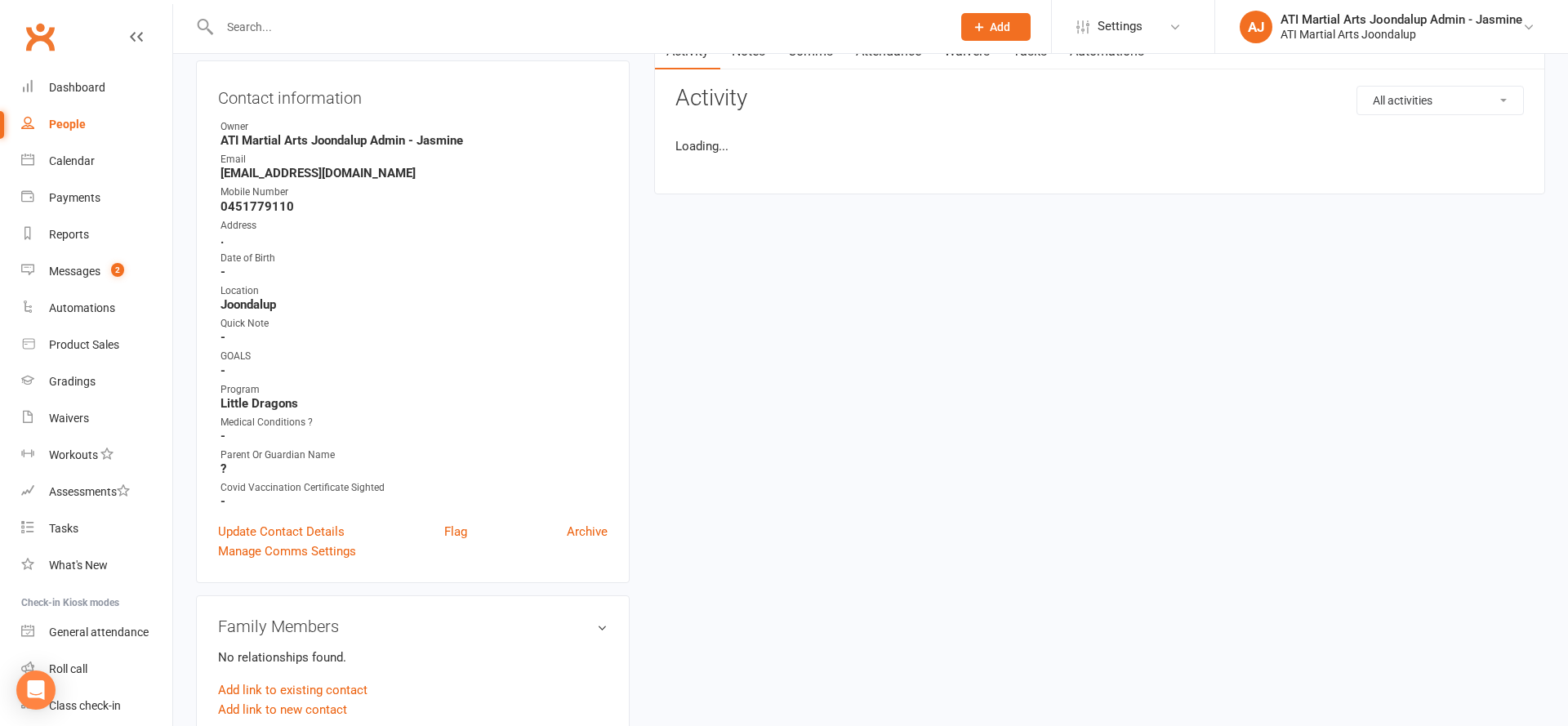
scroll to position [316, 0]
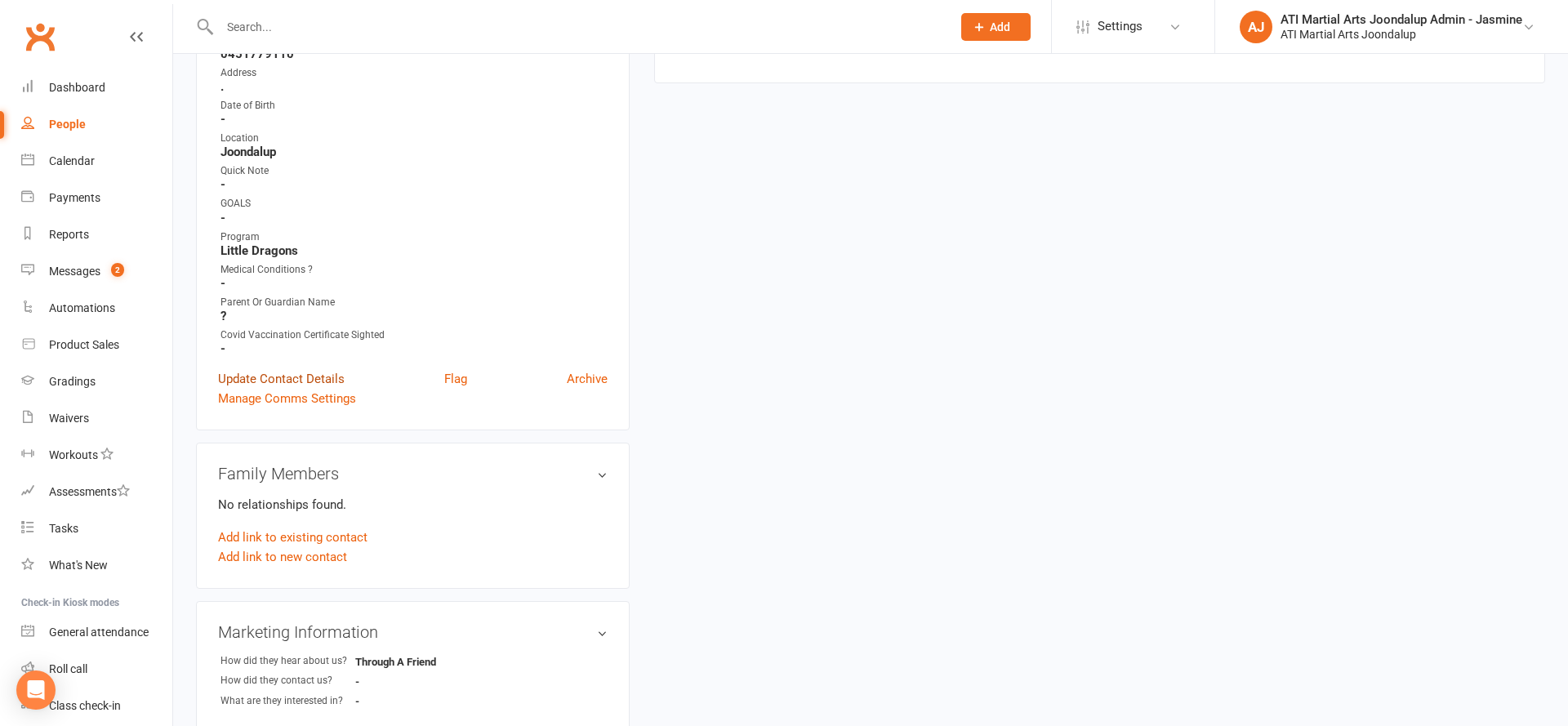
click at [290, 372] on link "Update Contact Details" at bounding box center [281, 379] width 126 height 19
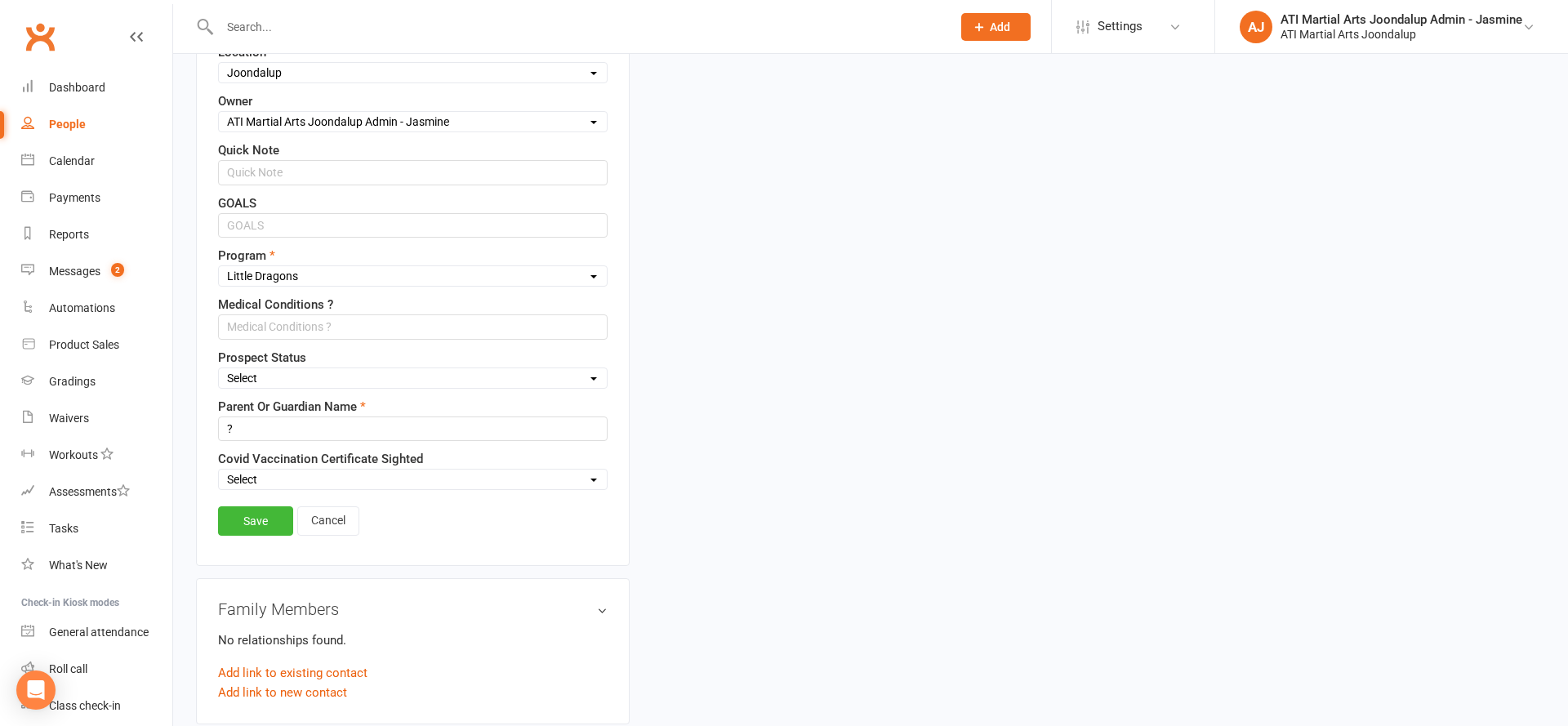
scroll to position [644, 0]
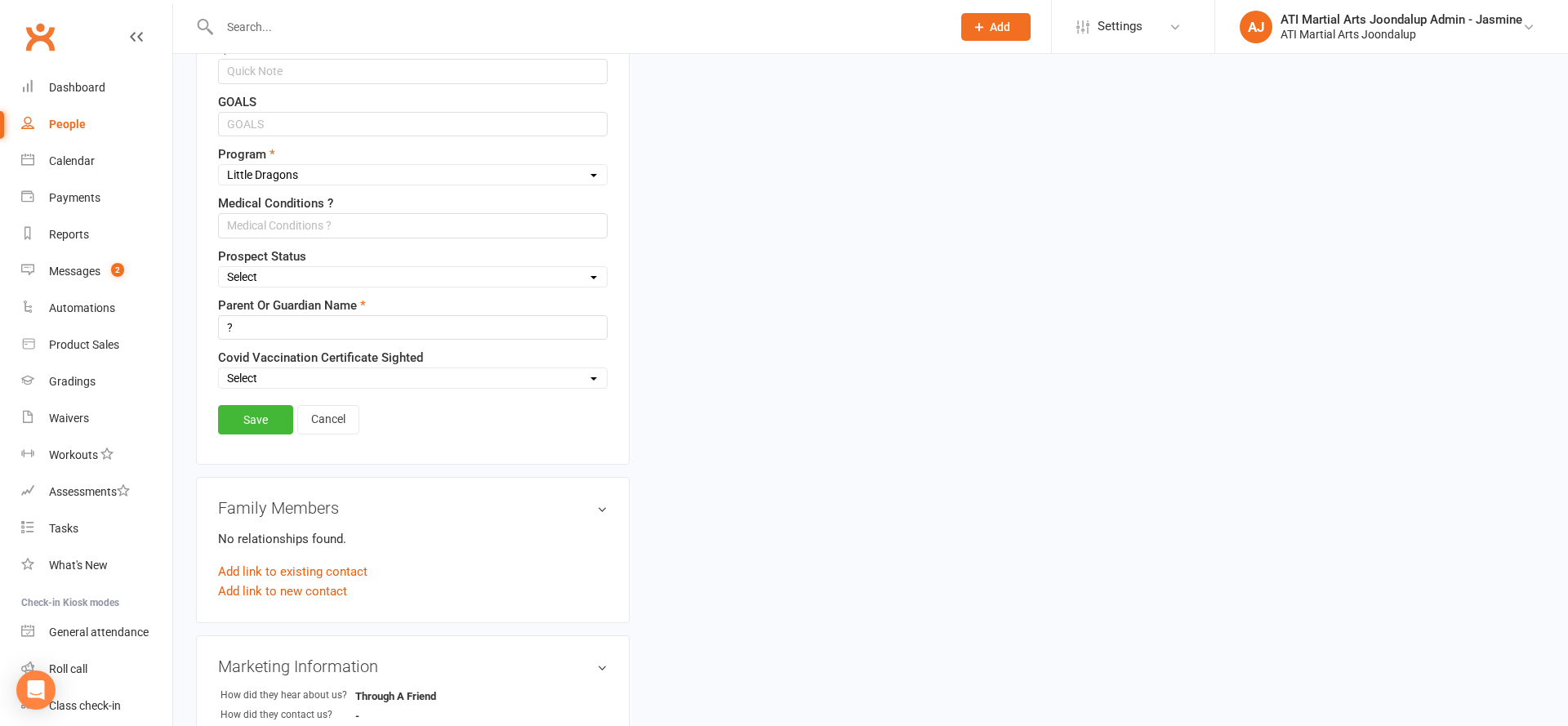
select select "Initial Contact"
click at [253, 419] on link "Save" at bounding box center [255, 420] width 76 height 30
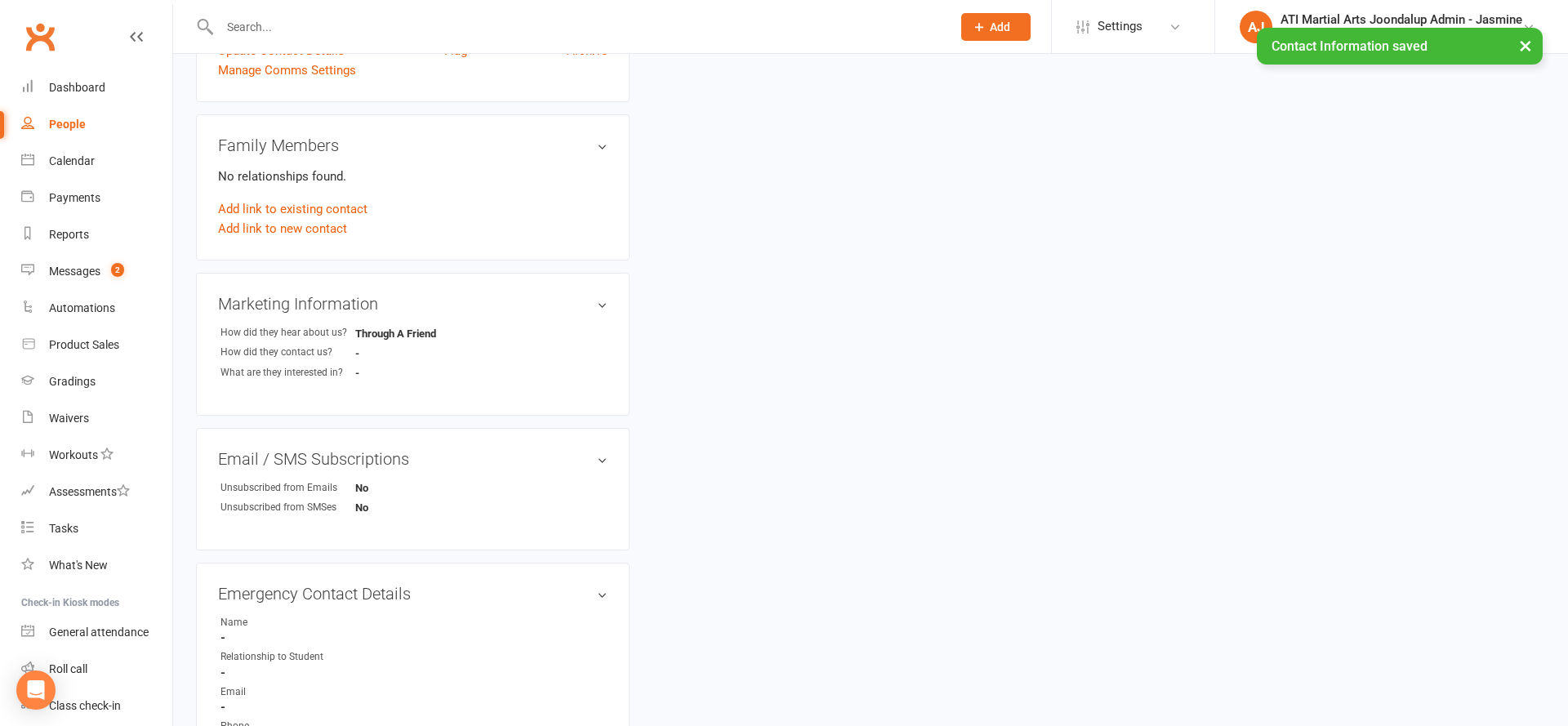
click at [97, 120] on link "People" at bounding box center [97, 124] width 151 height 36
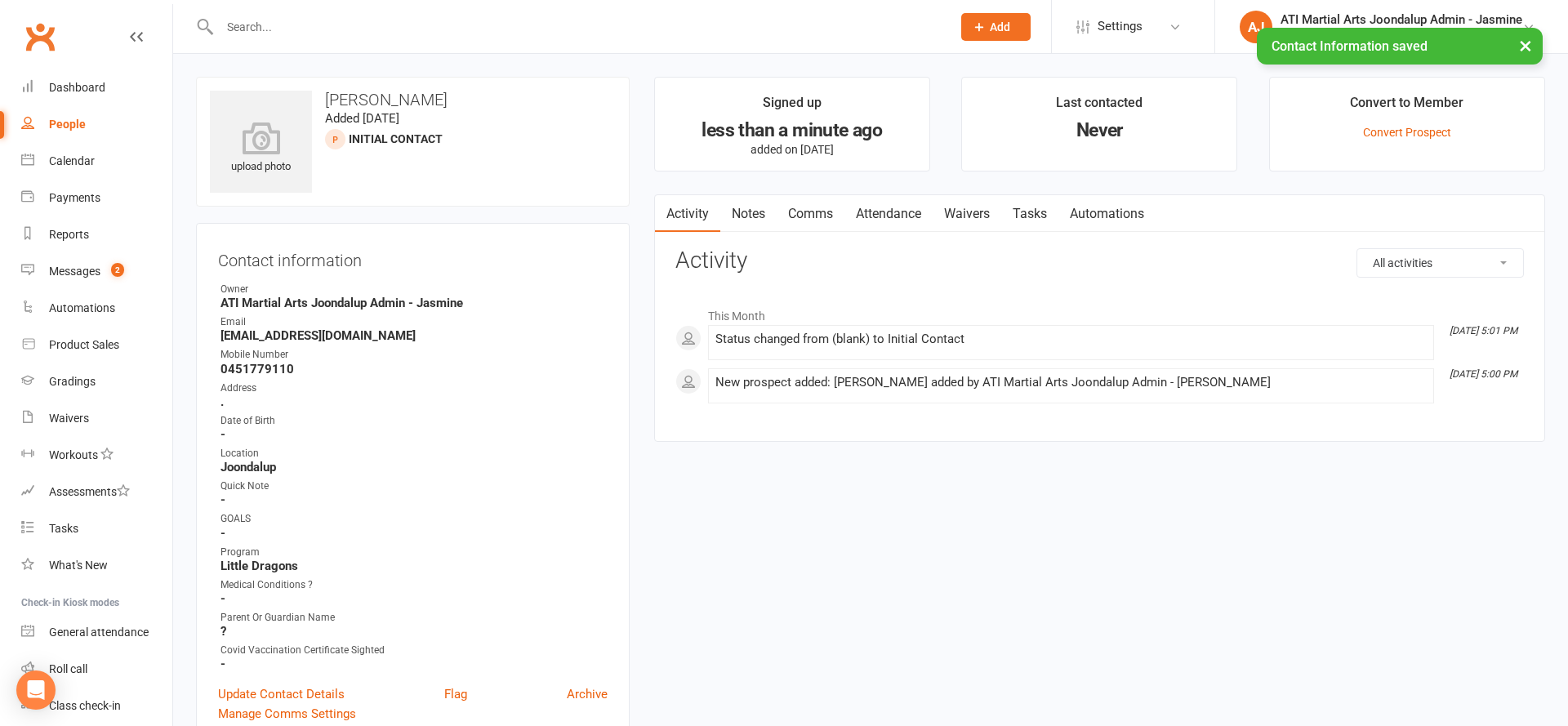
select select "100"
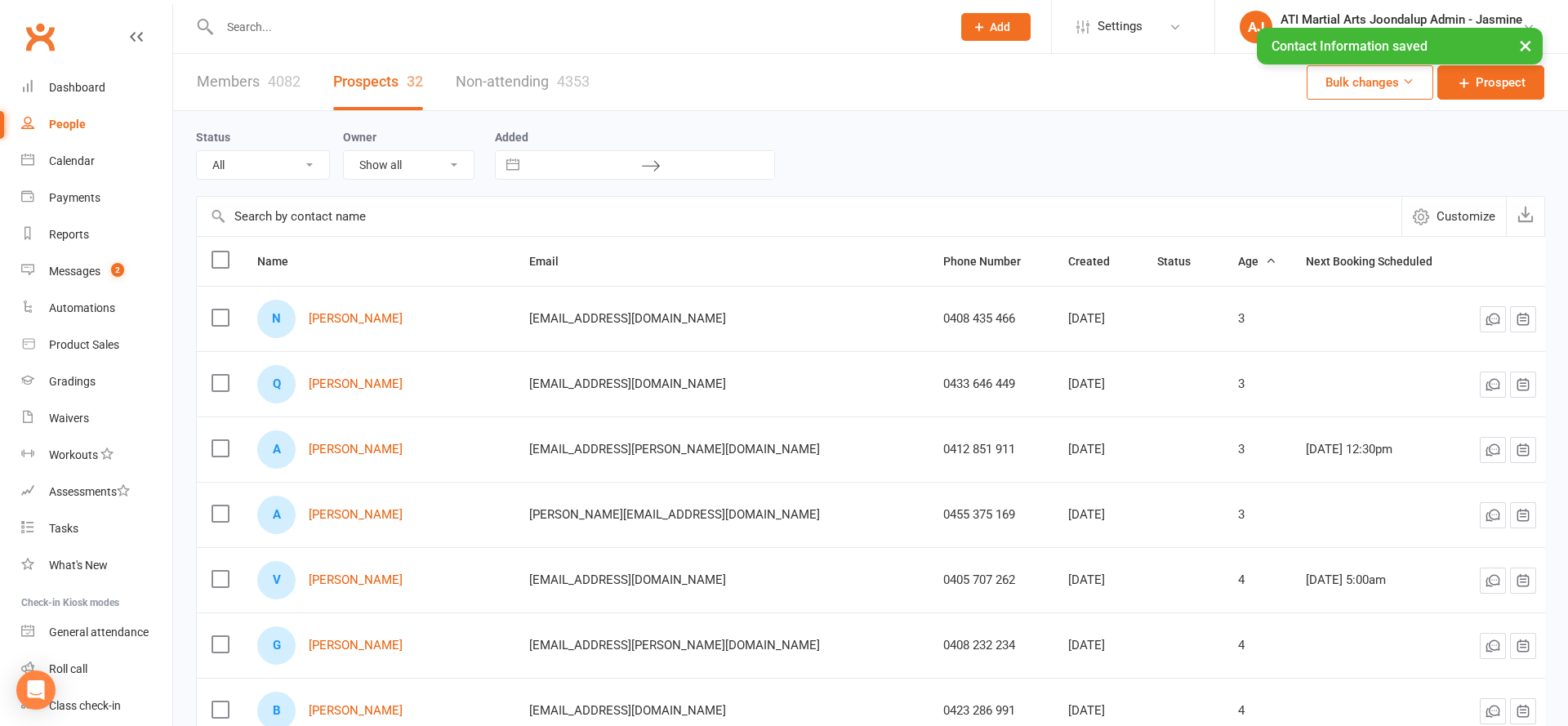
select select "Initial Contact"
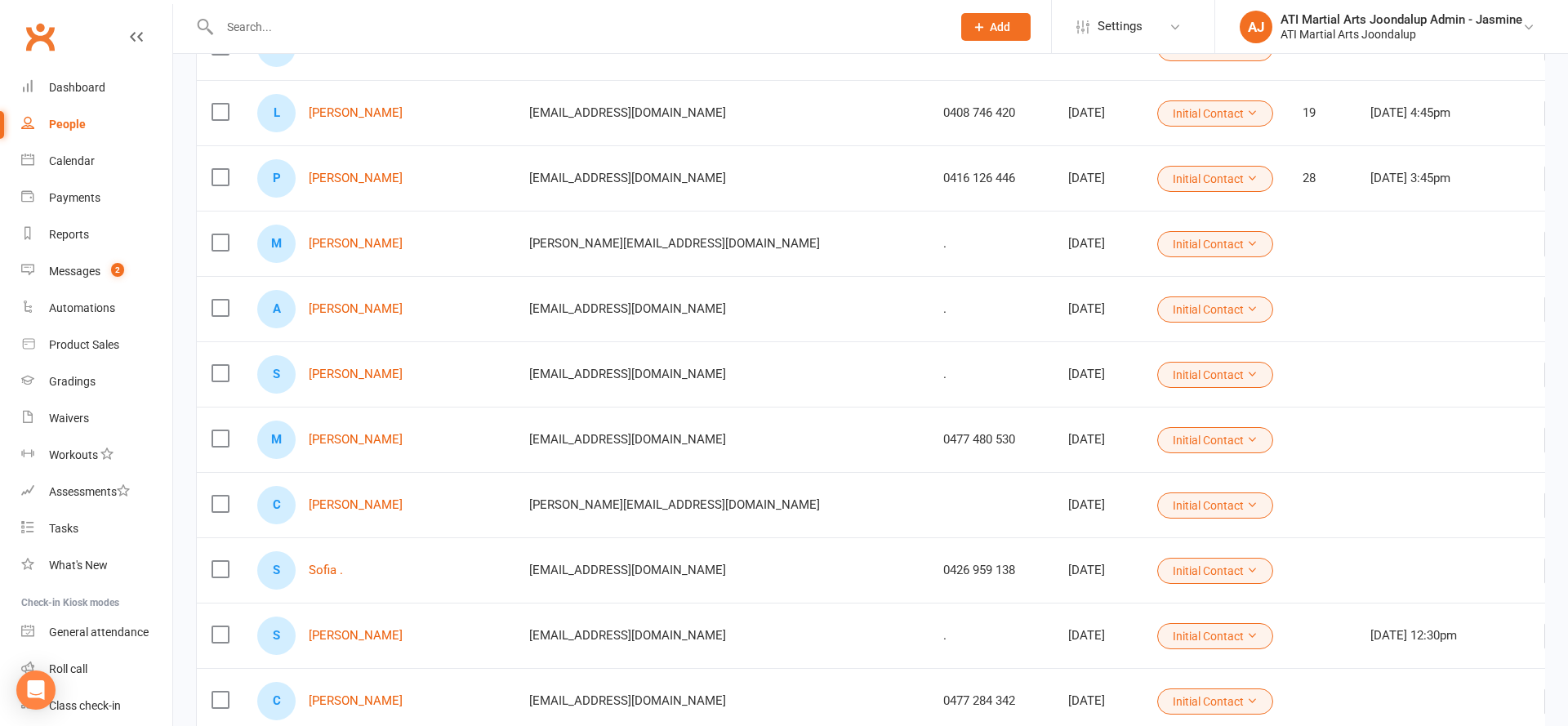
scroll to position [1177, 0]
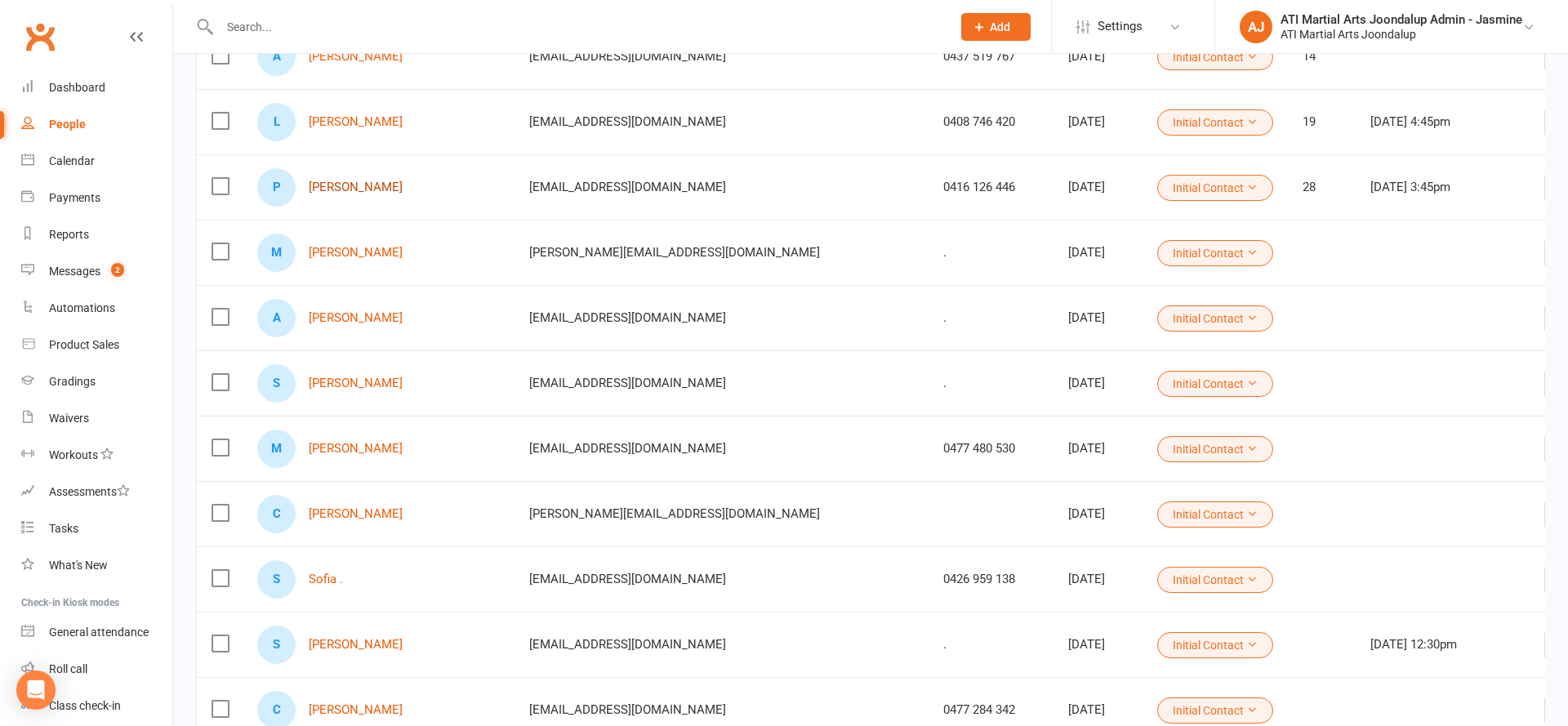
click at [366, 186] on link "Peri Angelo Libao" at bounding box center [356, 187] width 94 height 14
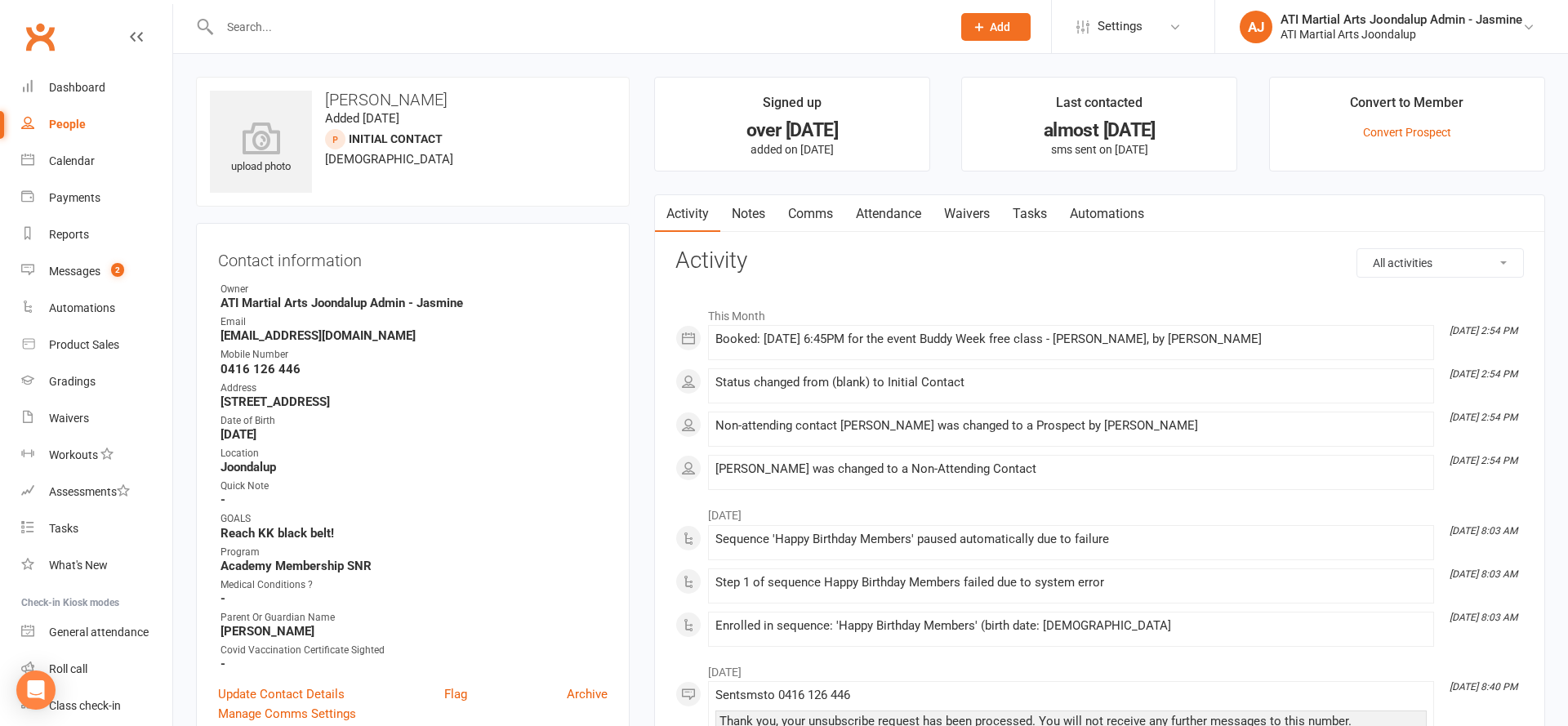
select select "100"
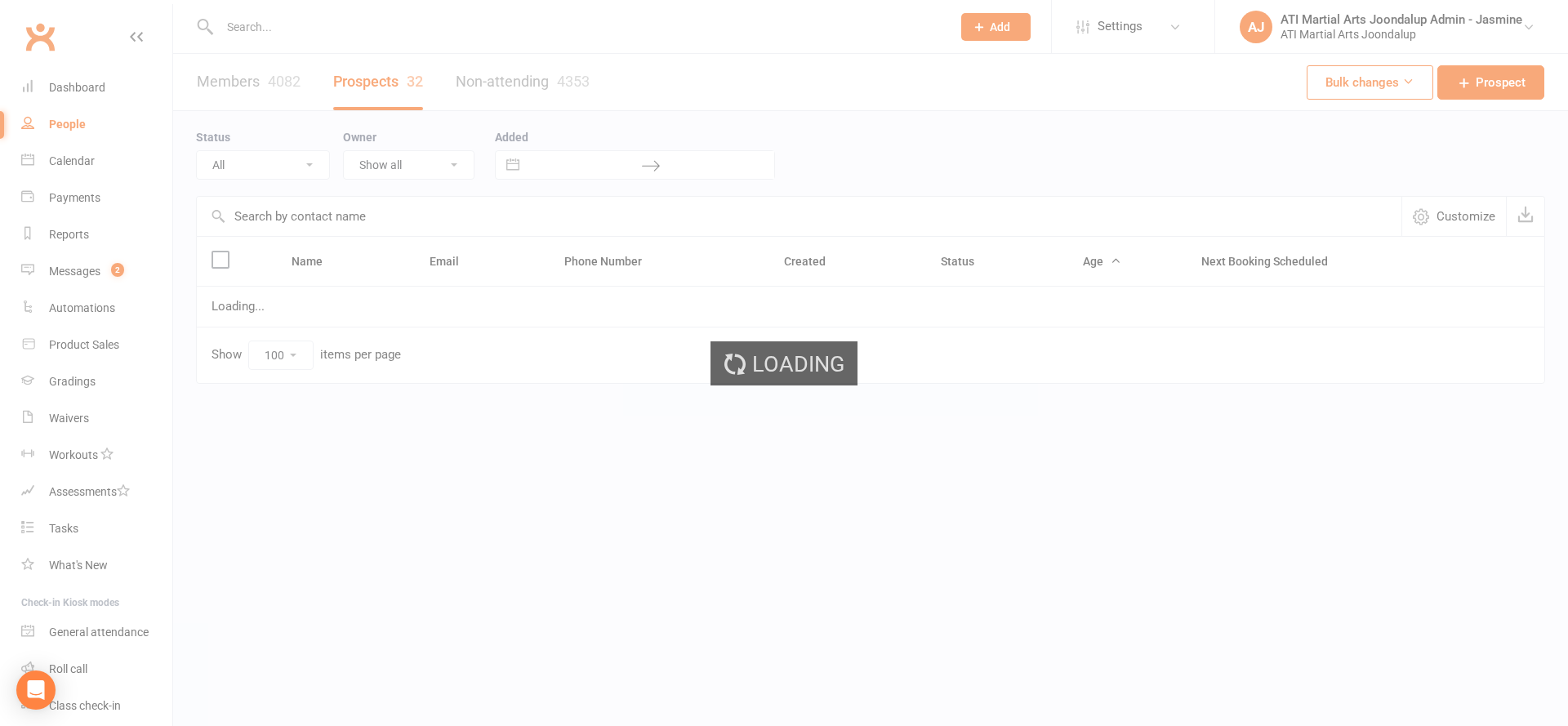
select select "Initial Contact"
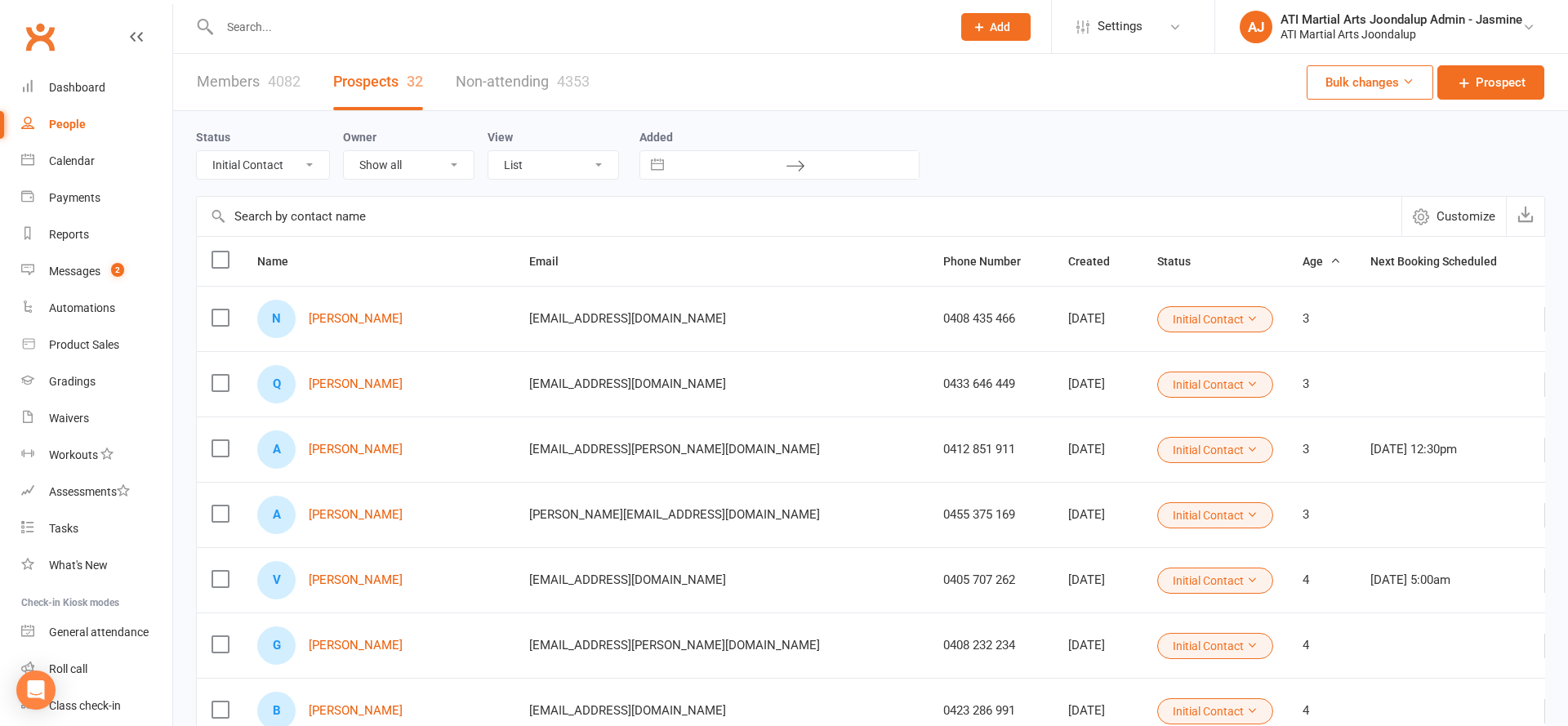
click at [359, 314] on link "[PERSON_NAME]" at bounding box center [356, 319] width 94 height 14
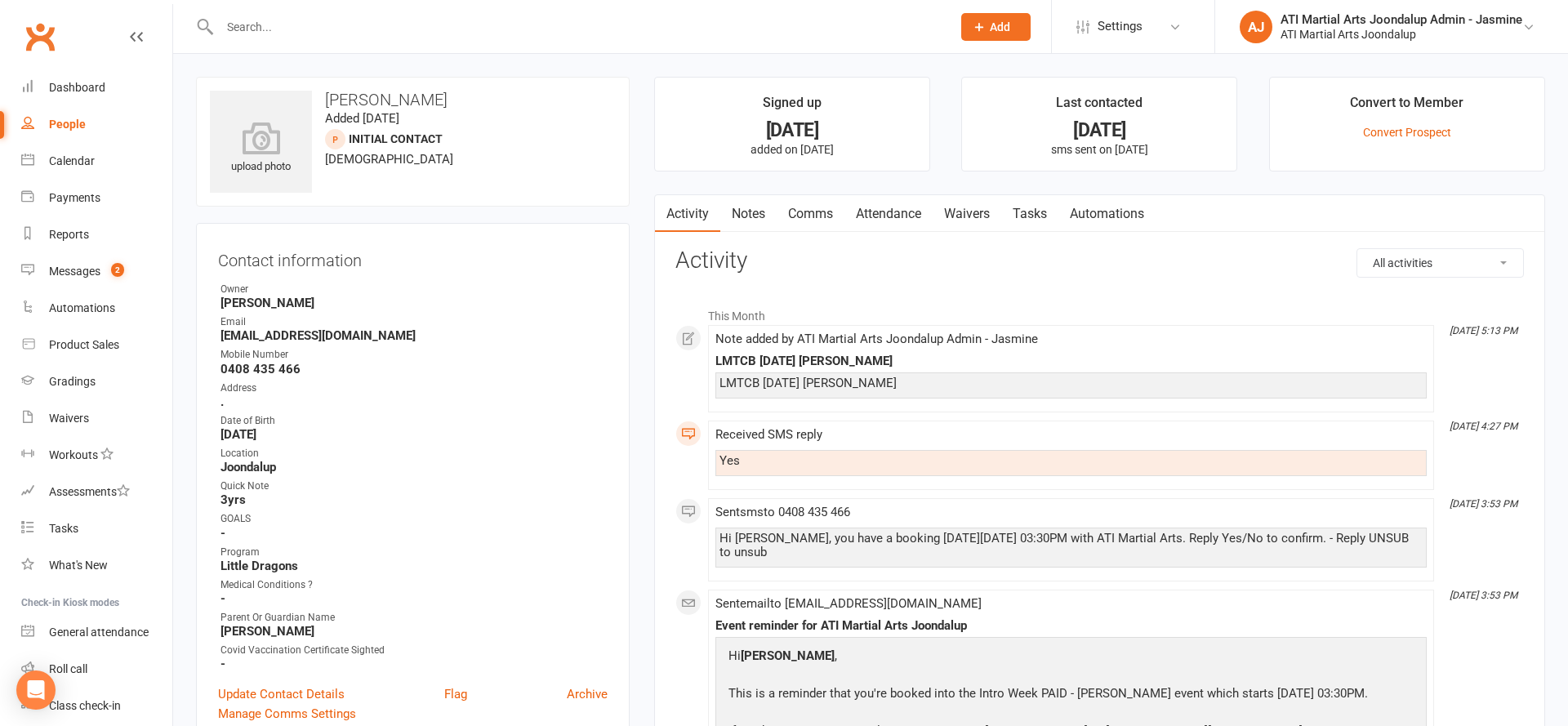
scroll to position [-1, 0]
click at [874, 209] on link "Attendance" at bounding box center [888, 213] width 88 height 37
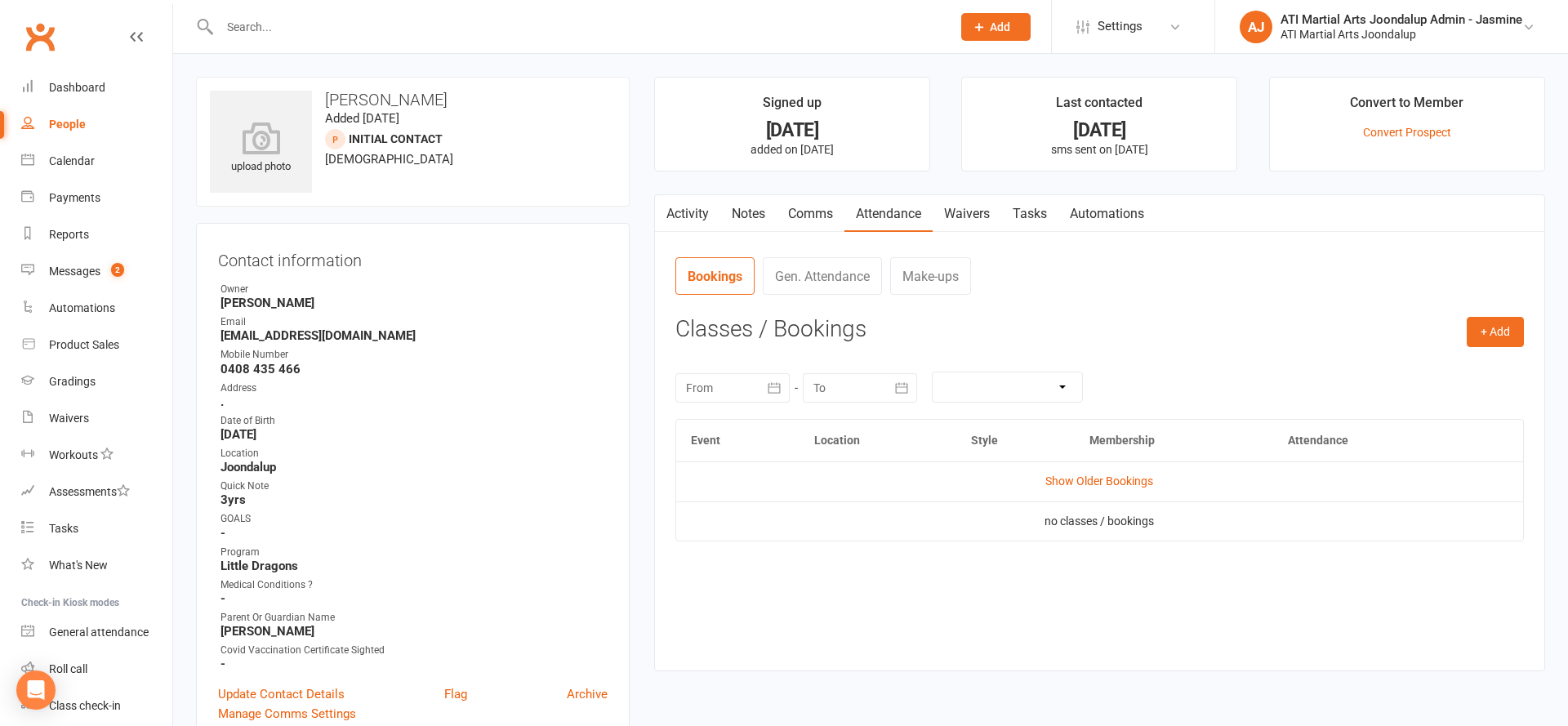
scroll to position [17, 0]
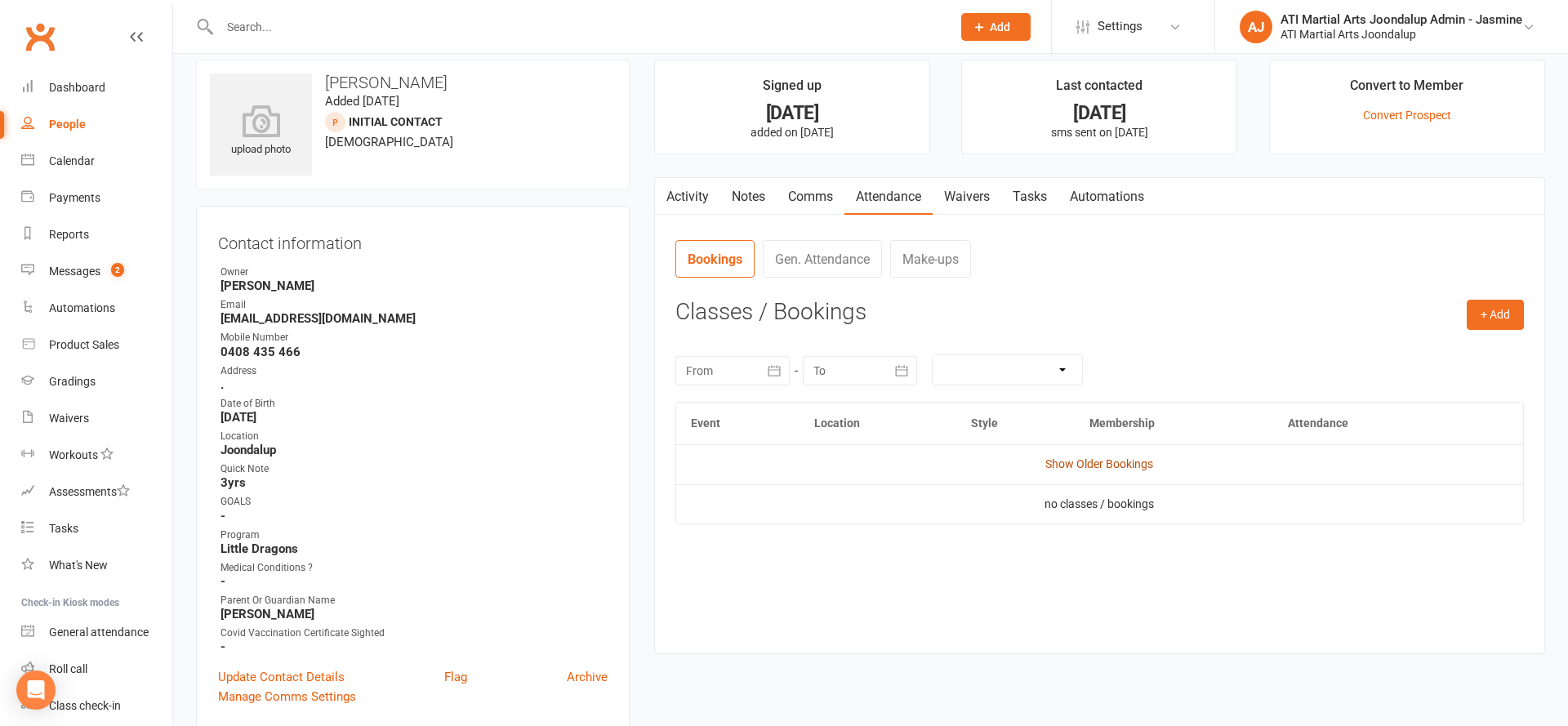
click at [1067, 459] on link "Show Older Bookings" at bounding box center [1099, 464] width 108 height 13
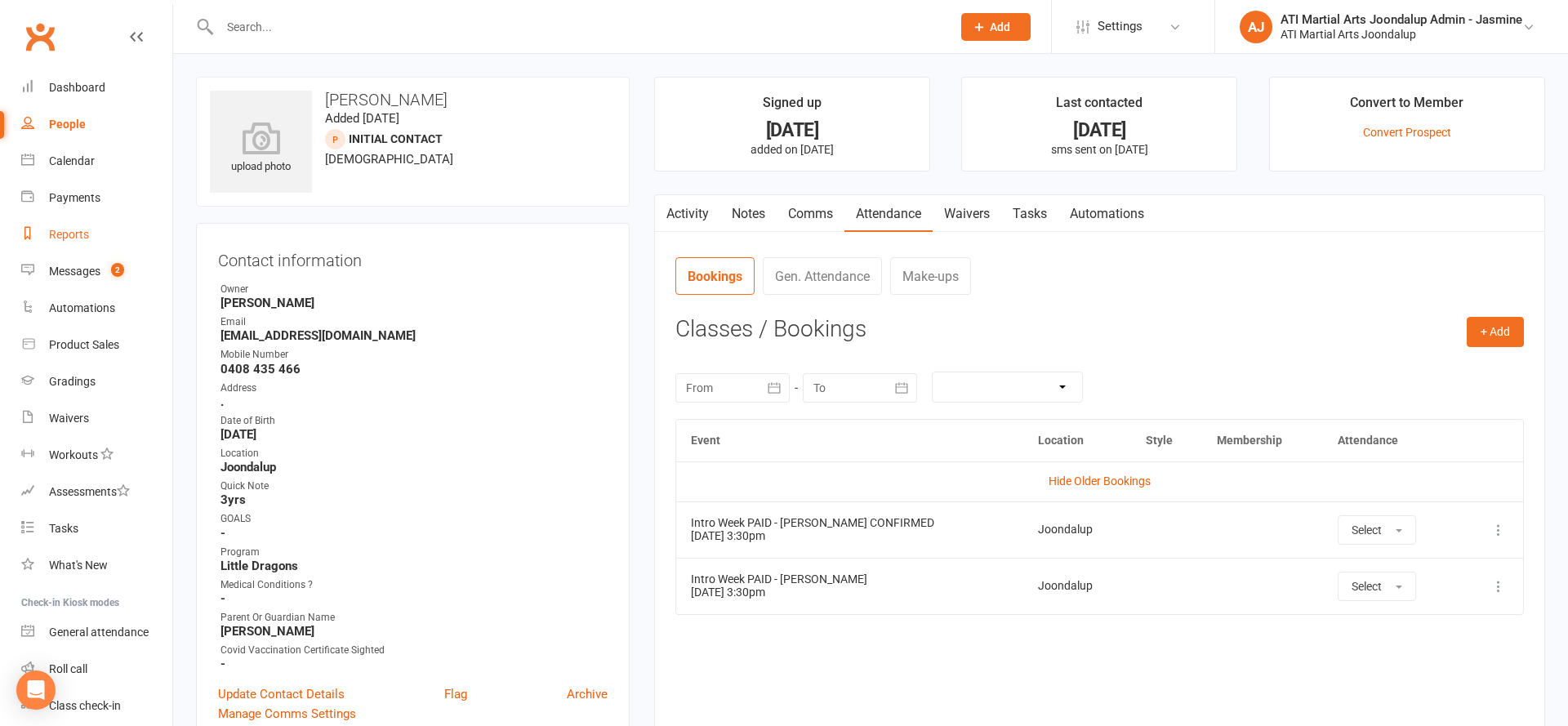
scroll to position [0, 0]
click at [693, 17] on input "text" at bounding box center [577, 27] width 725 height 23
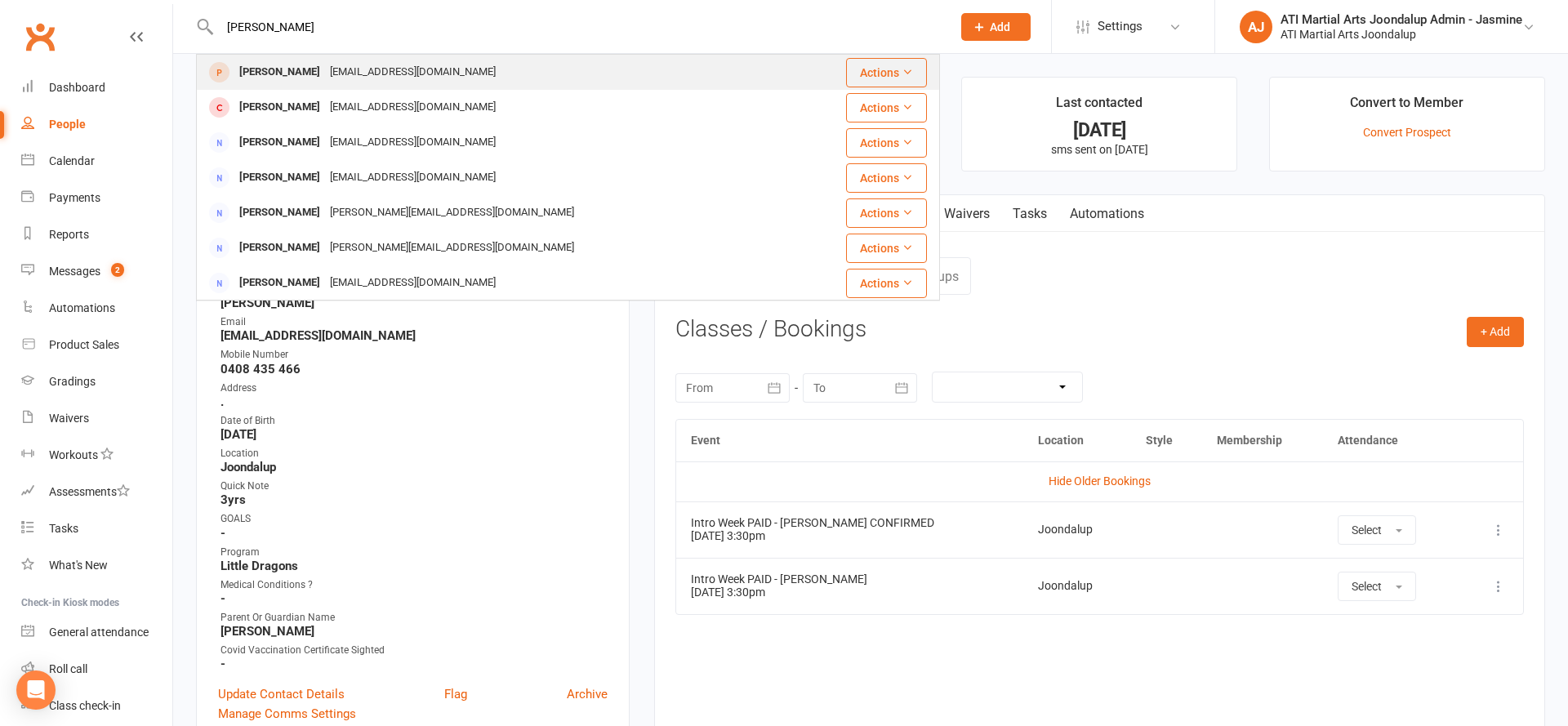
type input "Leah Dornan"
click at [640, 64] on div "Leah Dornan paulinedornan81@gmail.com" at bounding box center [506, 72] width 617 height 33
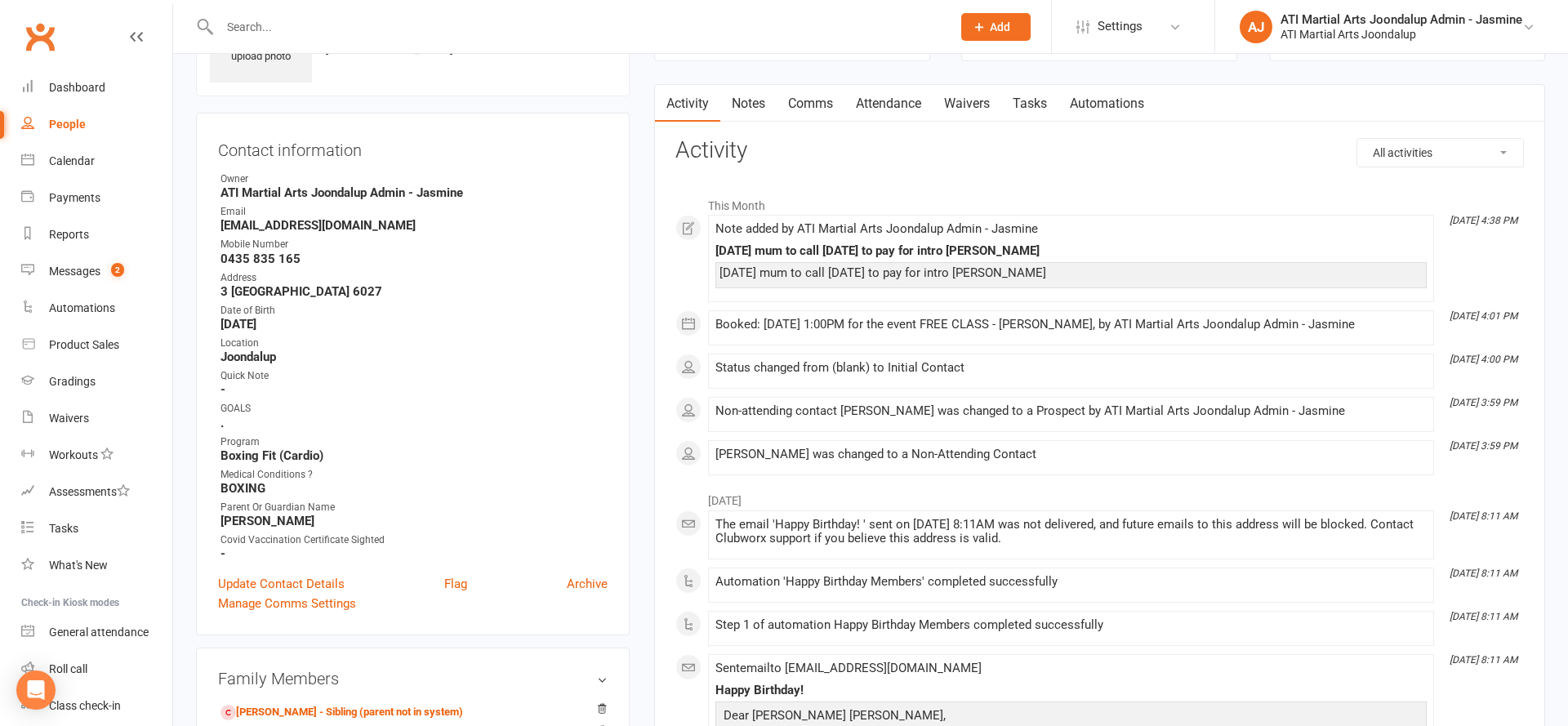
scroll to position [121, 0]
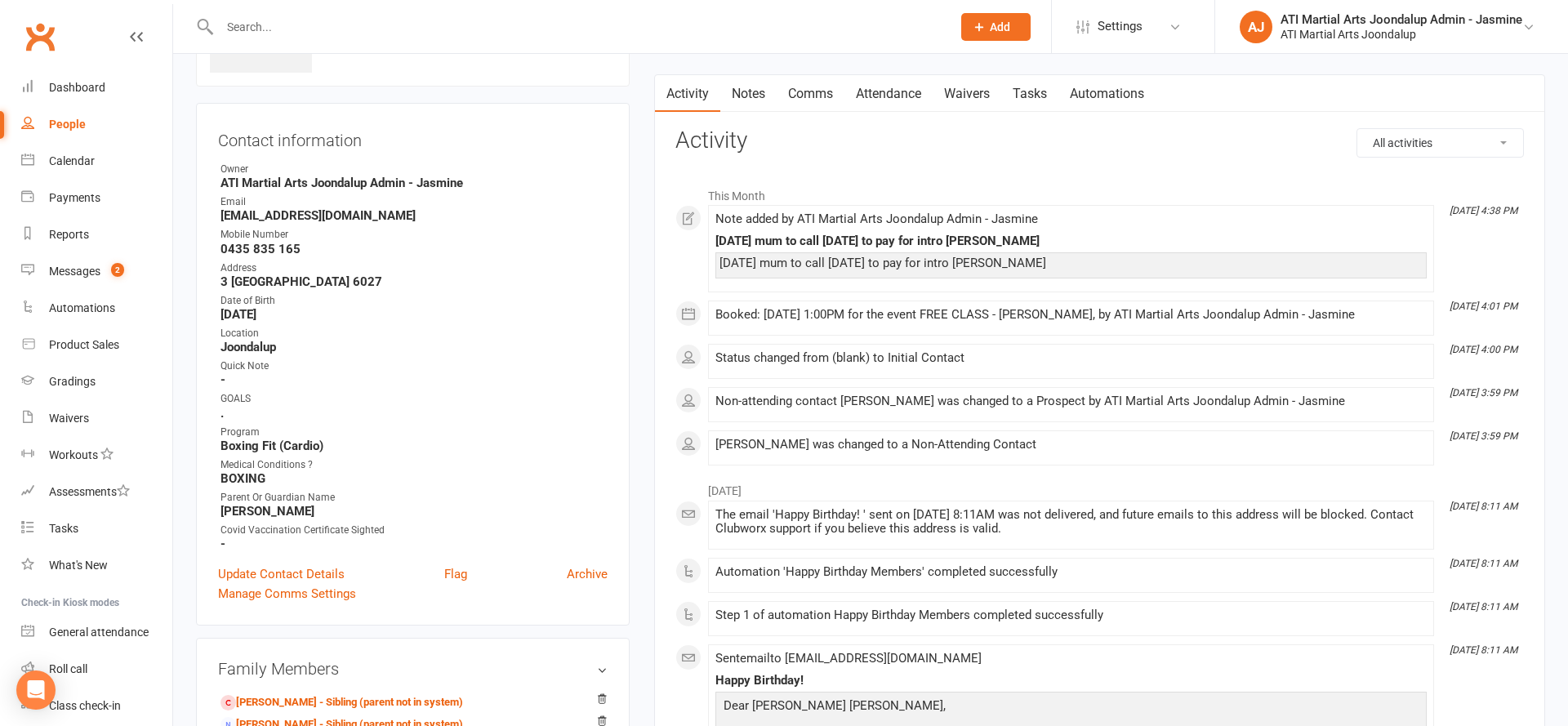
click at [747, 102] on link "Notes" at bounding box center [748, 94] width 56 height 37
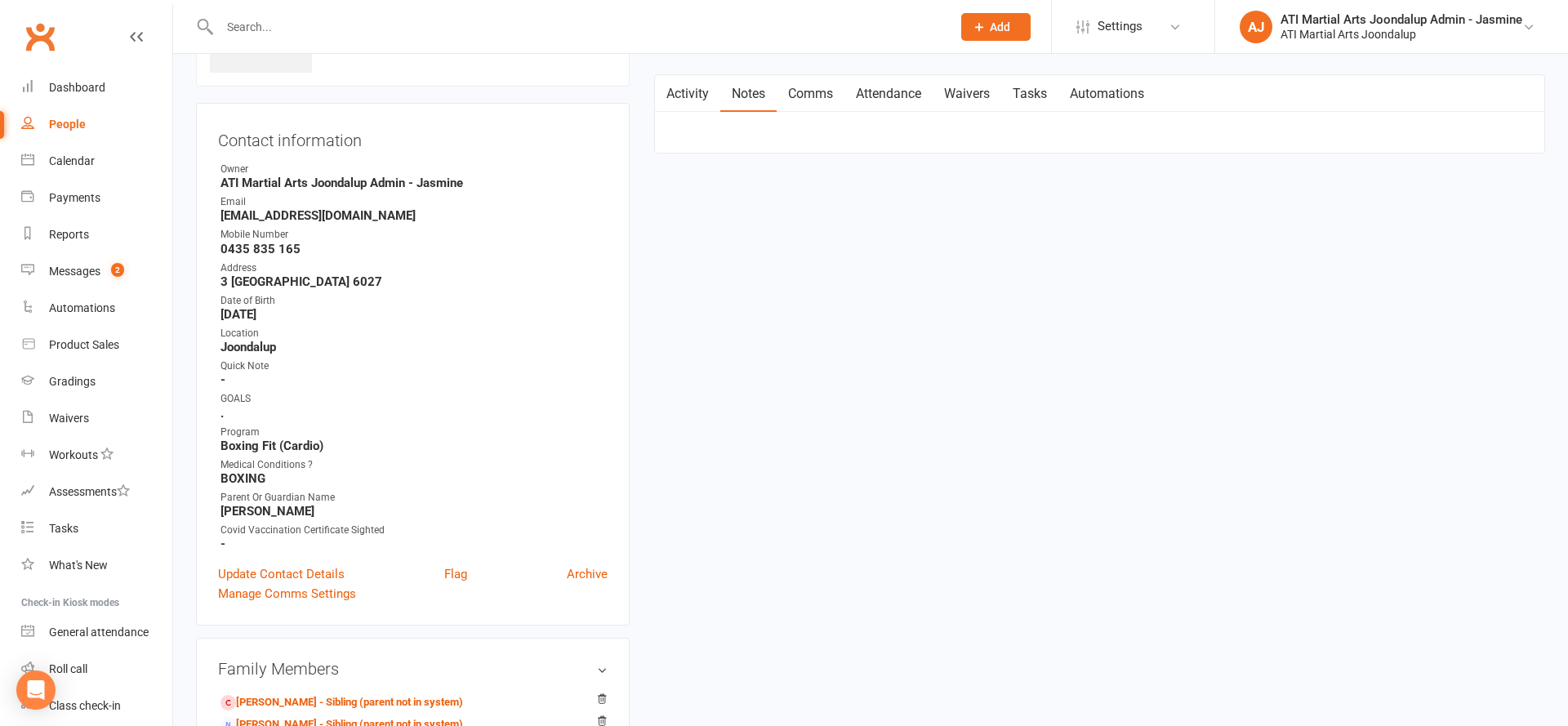
scroll to position [120, 0]
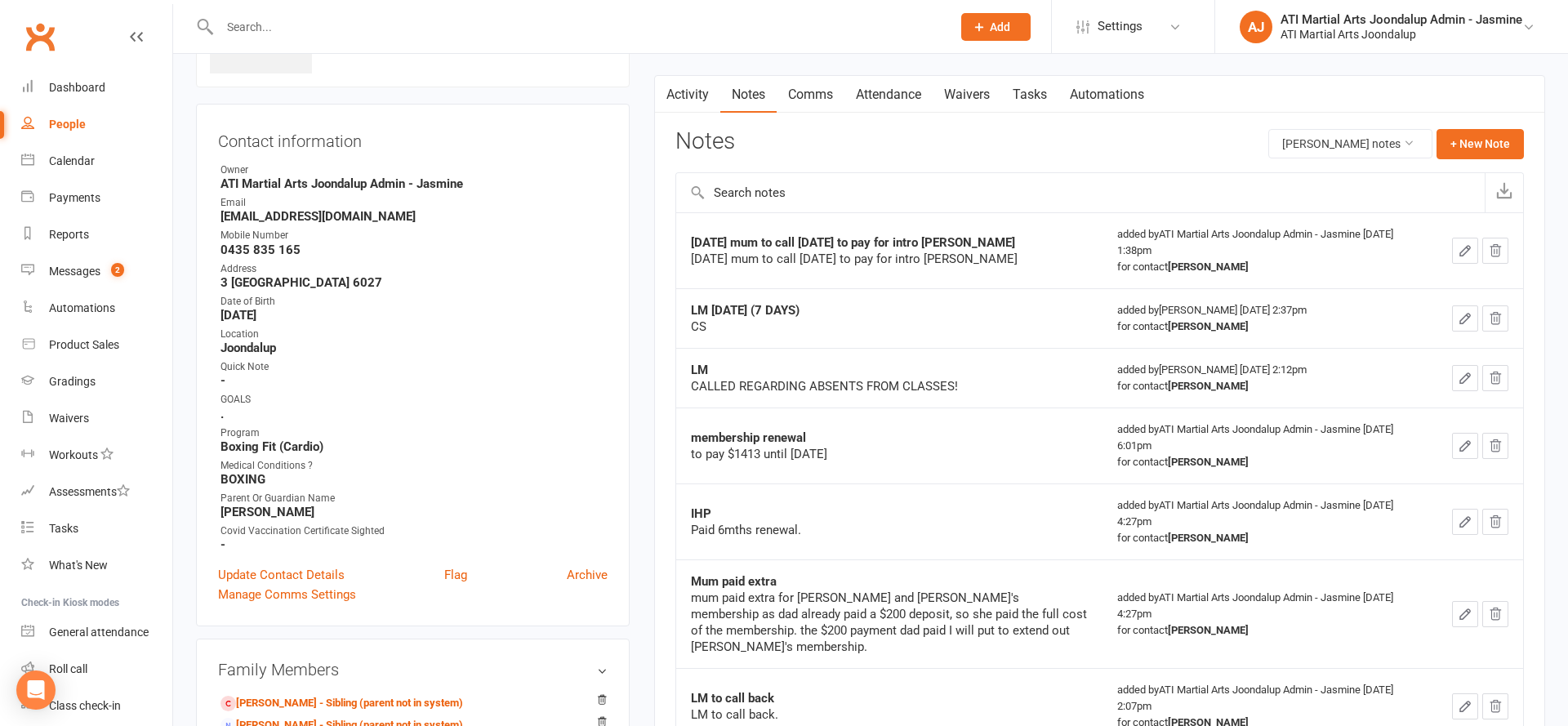
click at [870, 108] on link "Attendance" at bounding box center [888, 94] width 88 height 37
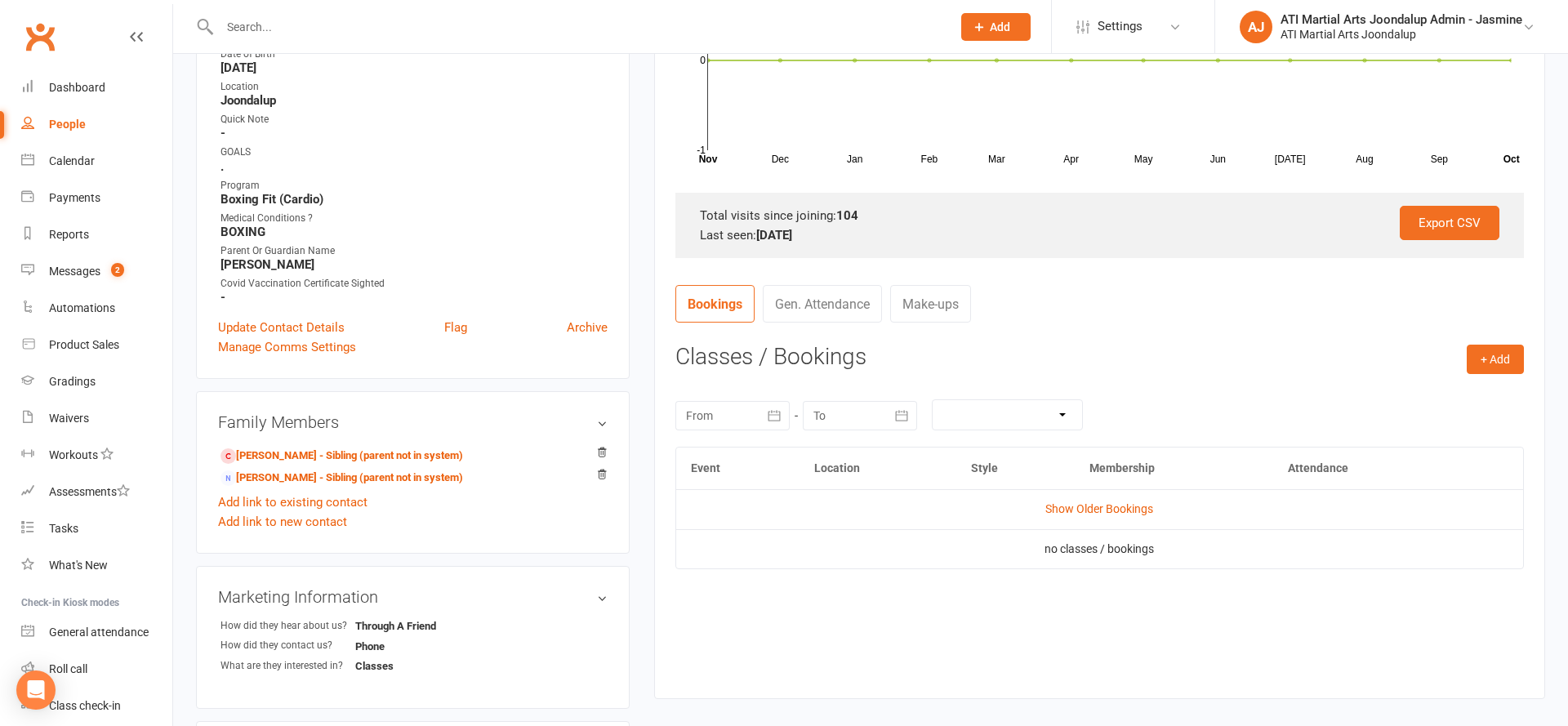
scroll to position [363, 0]
click at [1475, 357] on button "+ Add" at bounding box center [1495, 363] width 57 height 30
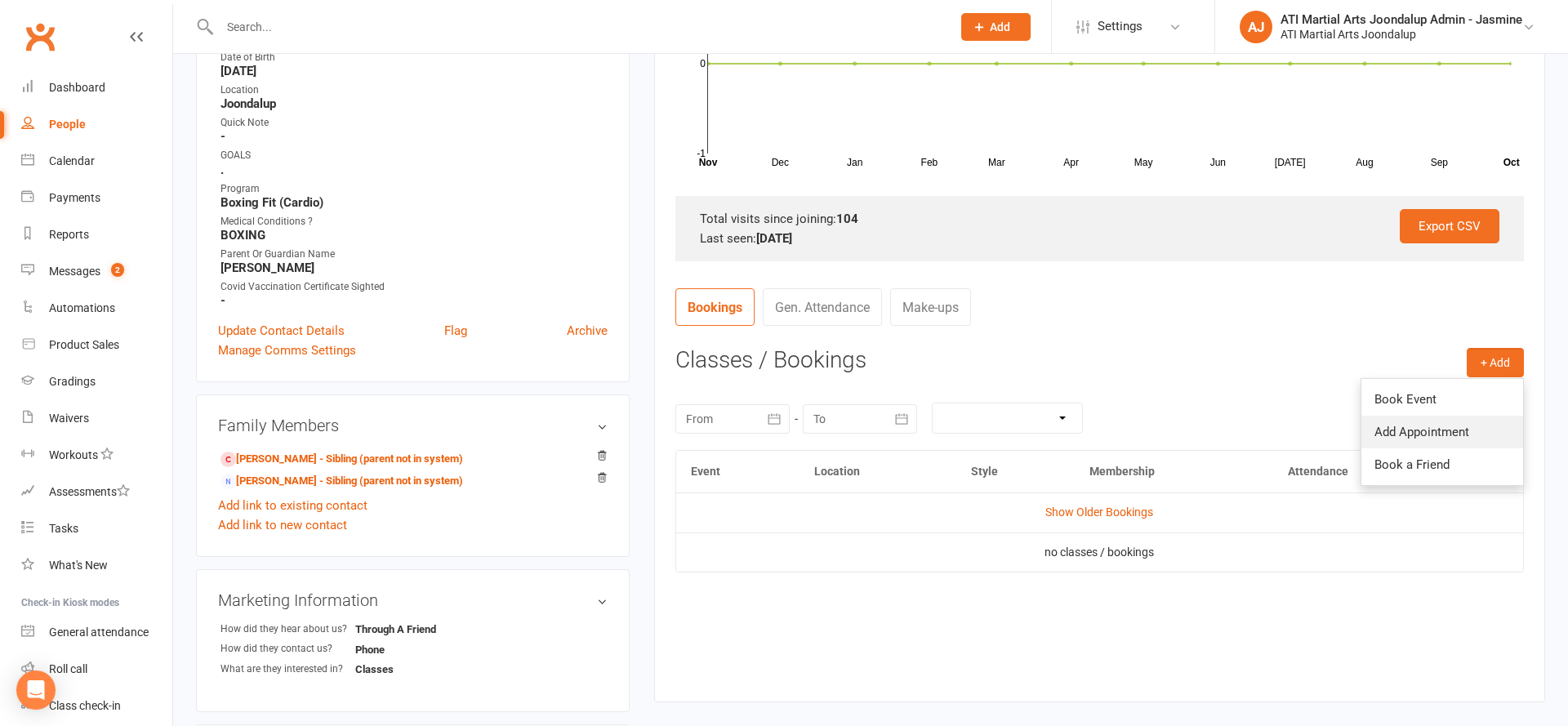
click at [1449, 419] on link "Add Appointment" at bounding box center [1442, 432] width 162 height 33
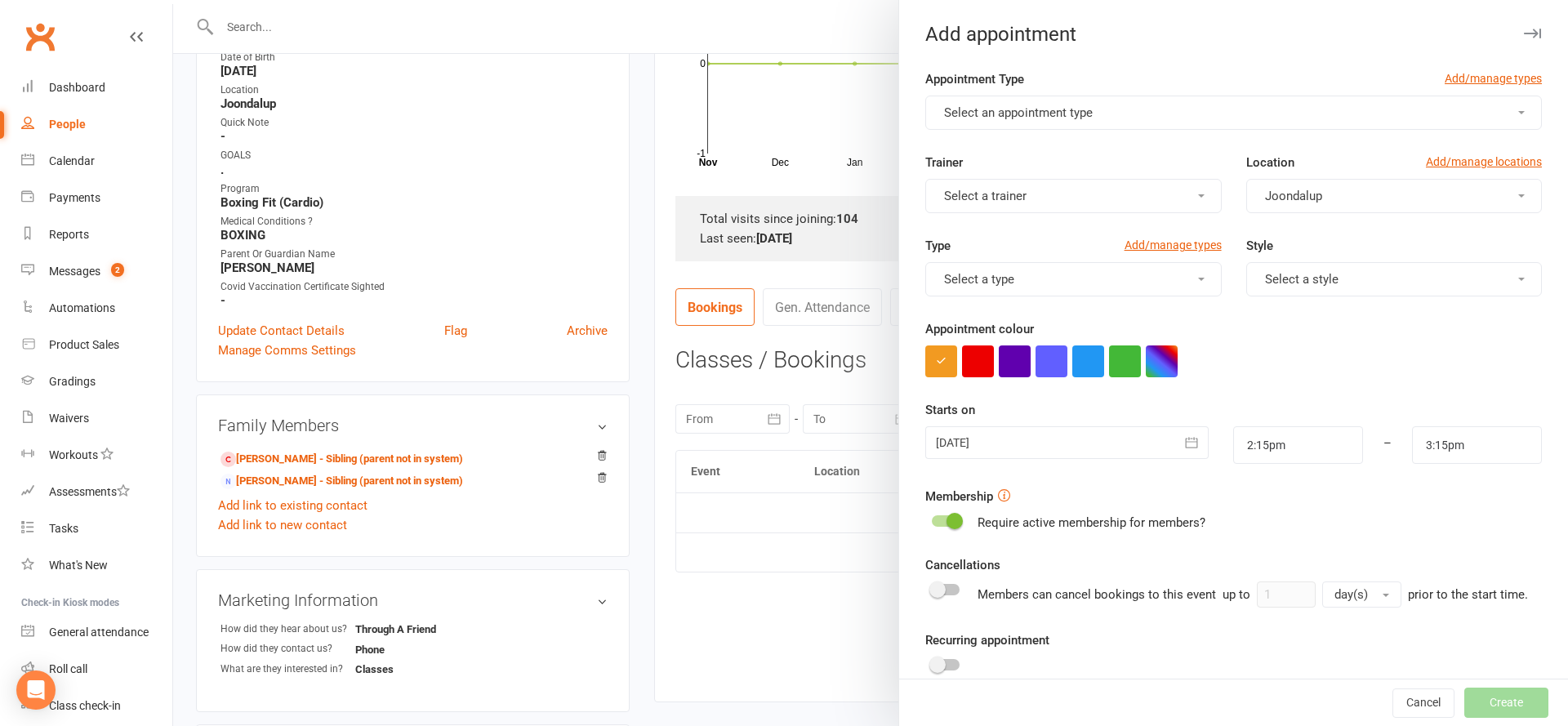
scroll to position [11, 0]
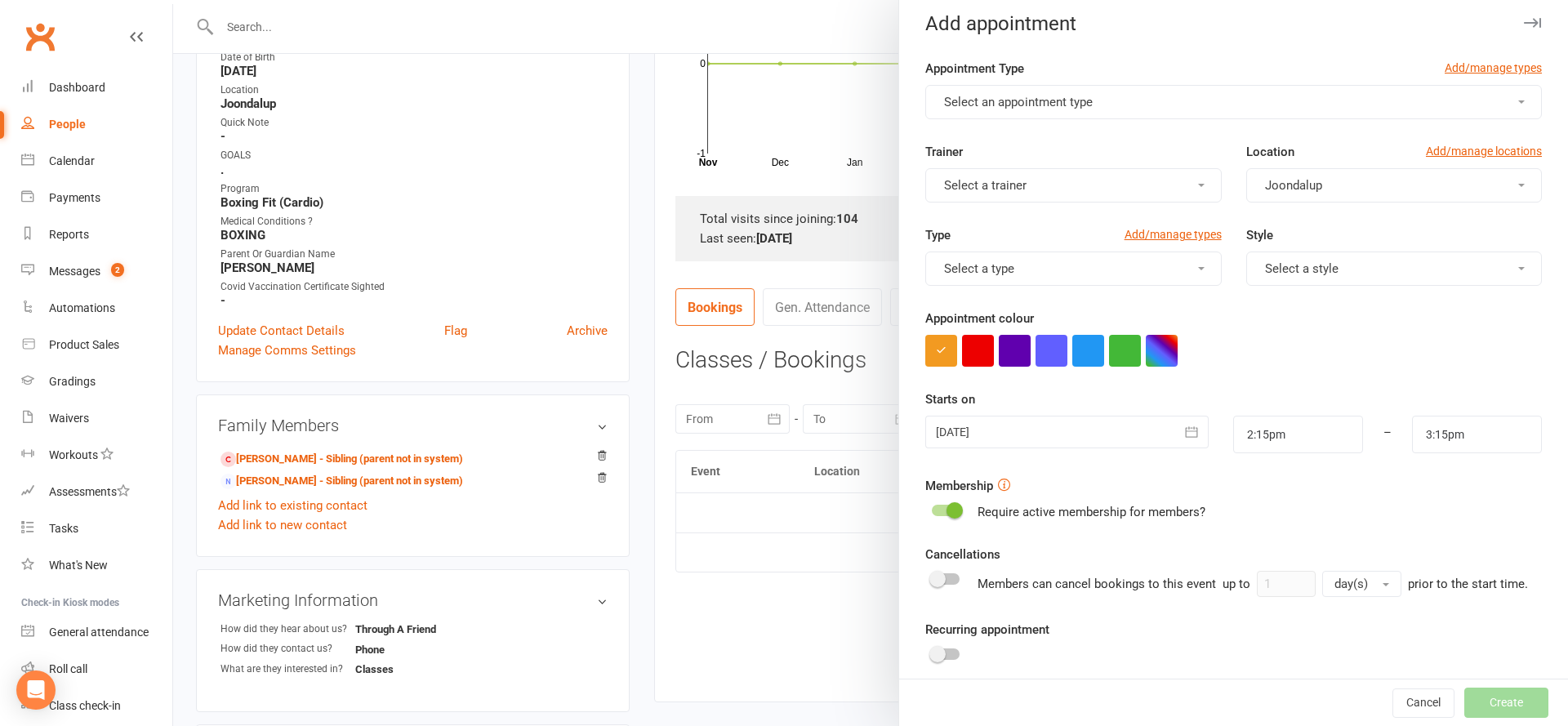
click at [1119, 121] on form "Appointment Type Add/manage types Select an appointment type Trainer Select a t…" at bounding box center [1233, 427] width 617 height 737
drag, startPoint x: 1117, startPoint y: 93, endPoint x: 1129, endPoint y: 83, distance: 15.6
click at [1117, 93] on button "Select an appointment type" at bounding box center [1233, 102] width 617 height 34
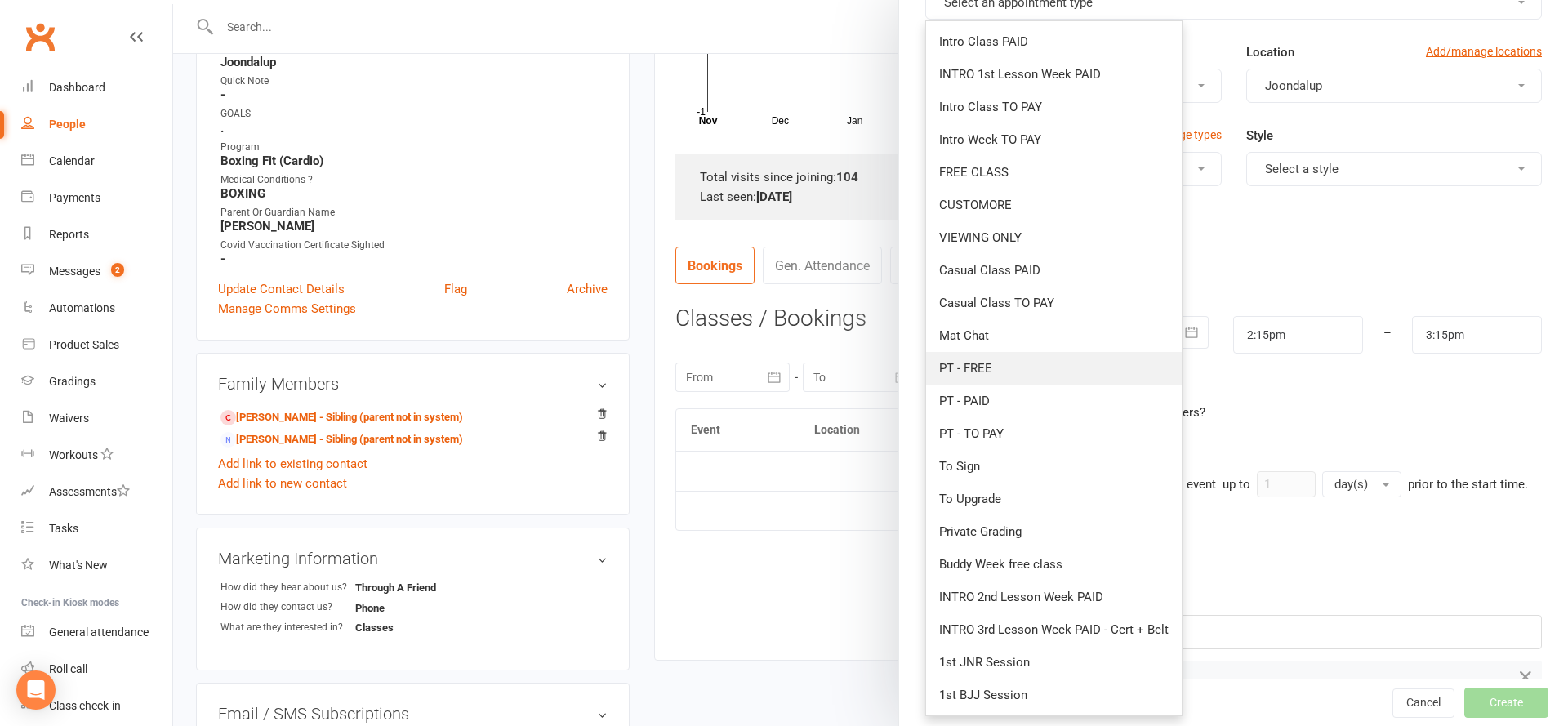
scroll to position [115, 0]
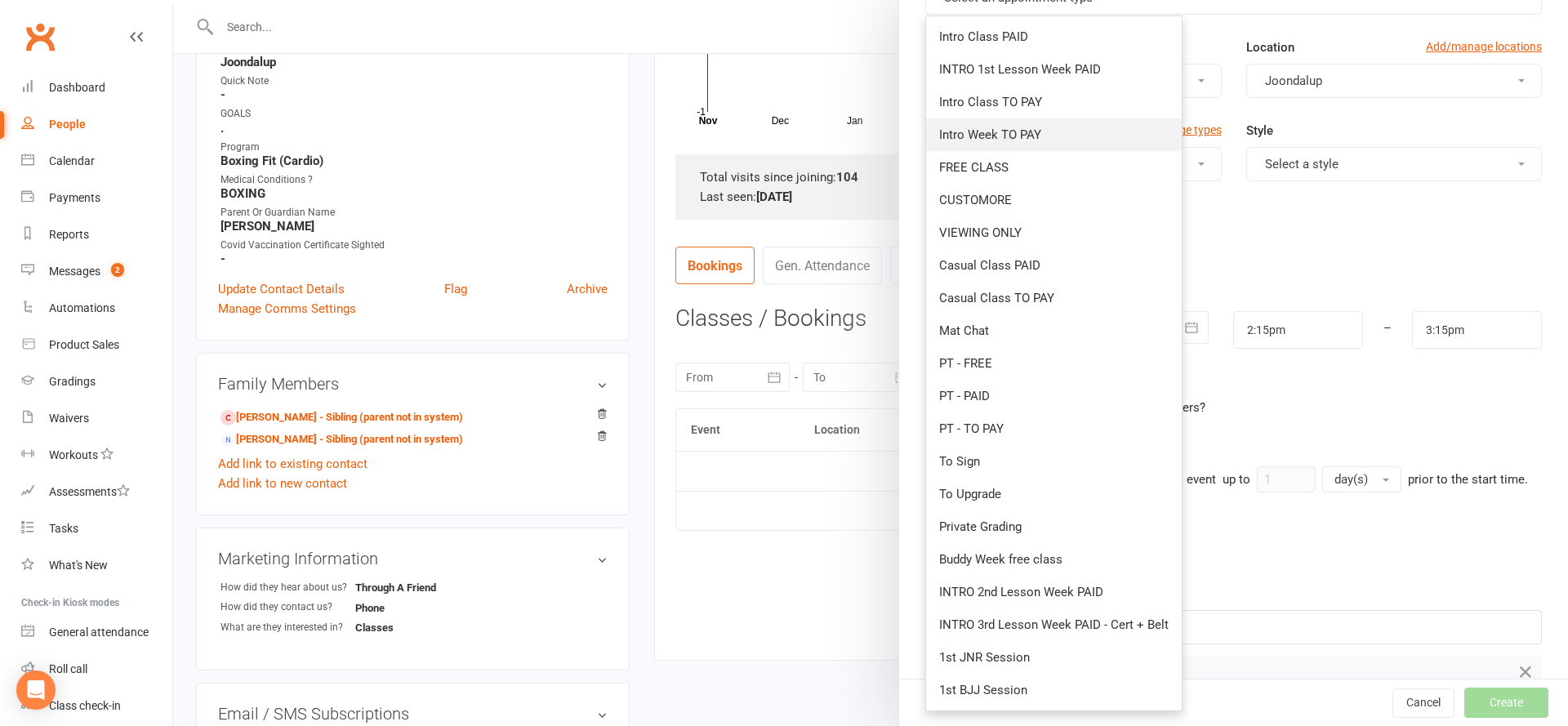
click at [983, 140] on span "Intro Week TO PAY" at bounding box center [990, 134] width 102 height 14
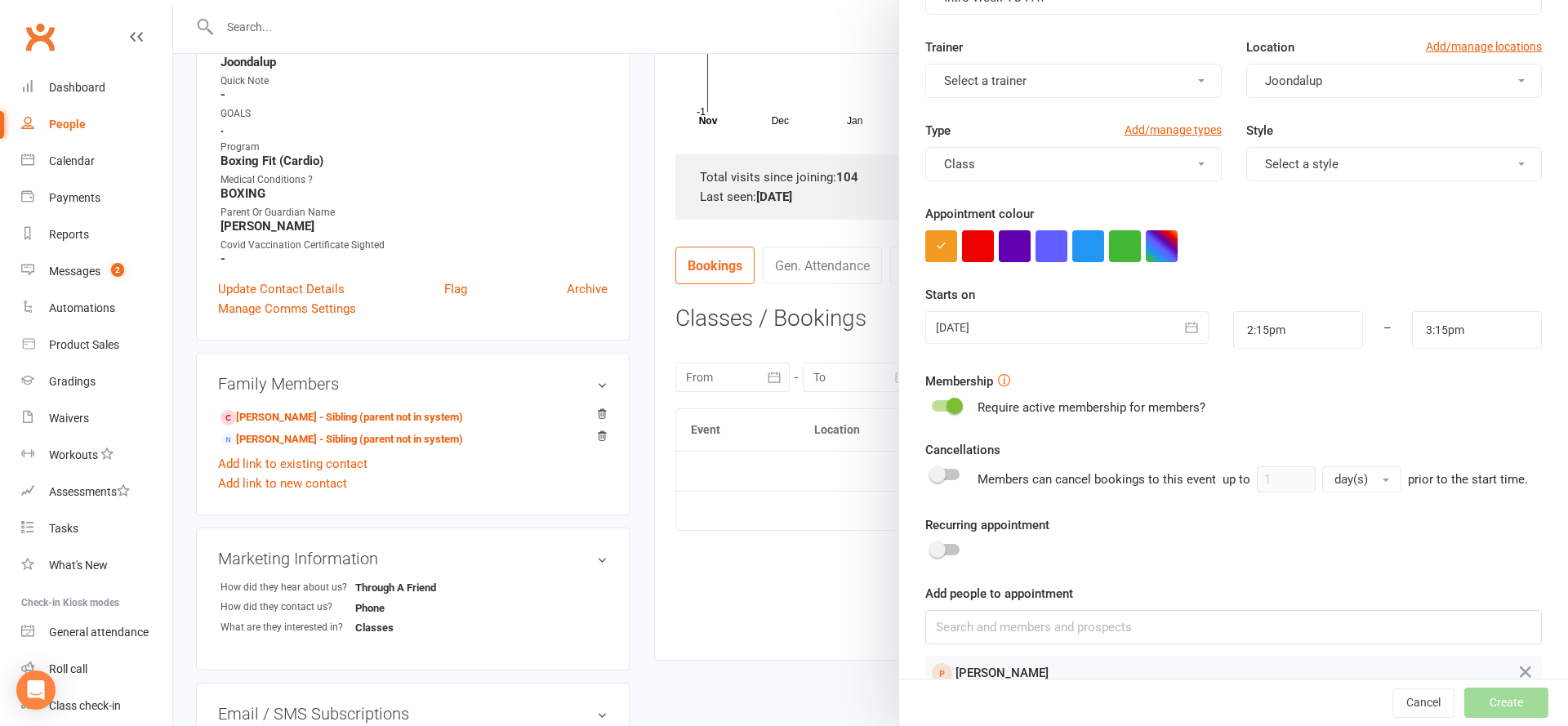
scroll to position [96, 0]
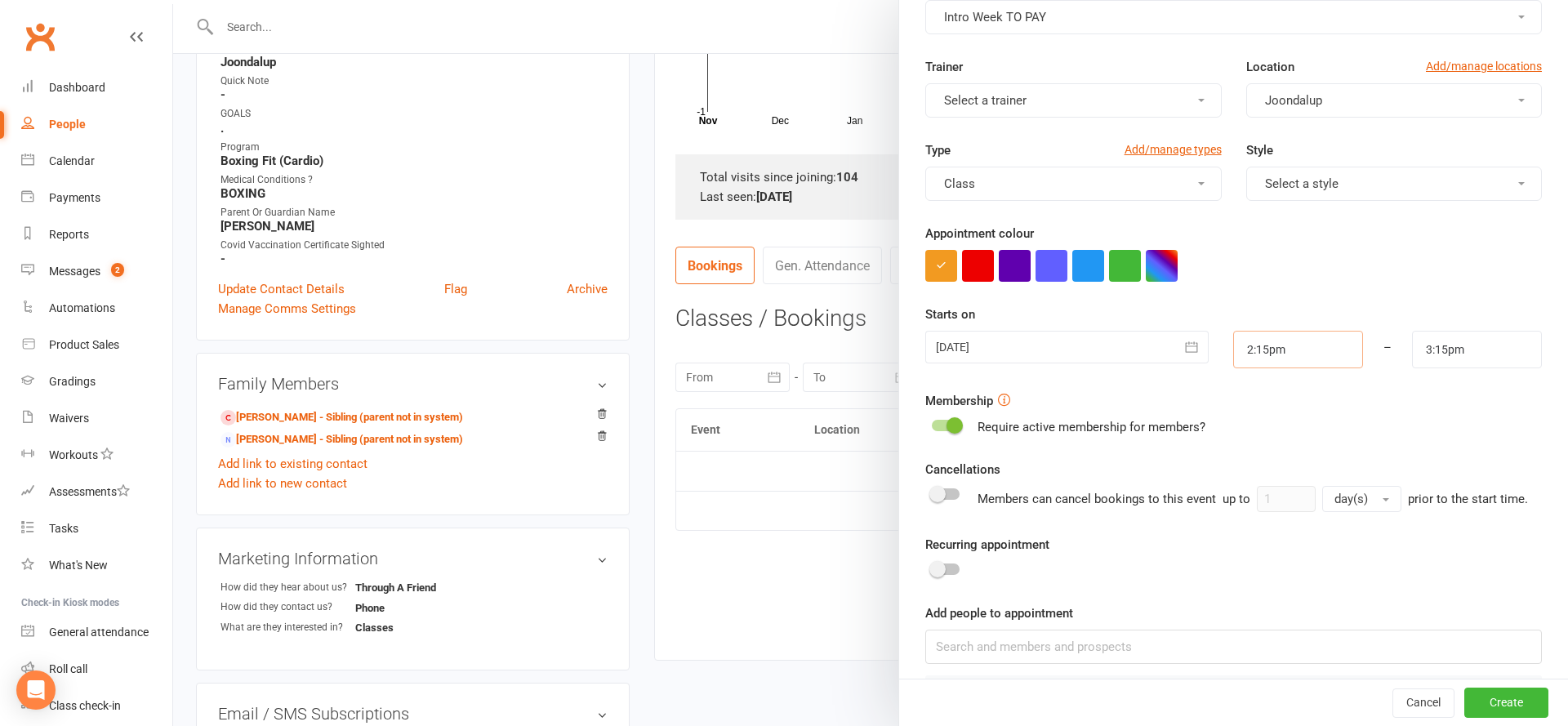
click at [1318, 355] on input "2:15pm" at bounding box center [1298, 349] width 130 height 37
type input "6:00pm"
type input "7:00pm"
click at [1264, 478] on li "6:00pm" at bounding box center [1274, 485] width 78 height 25
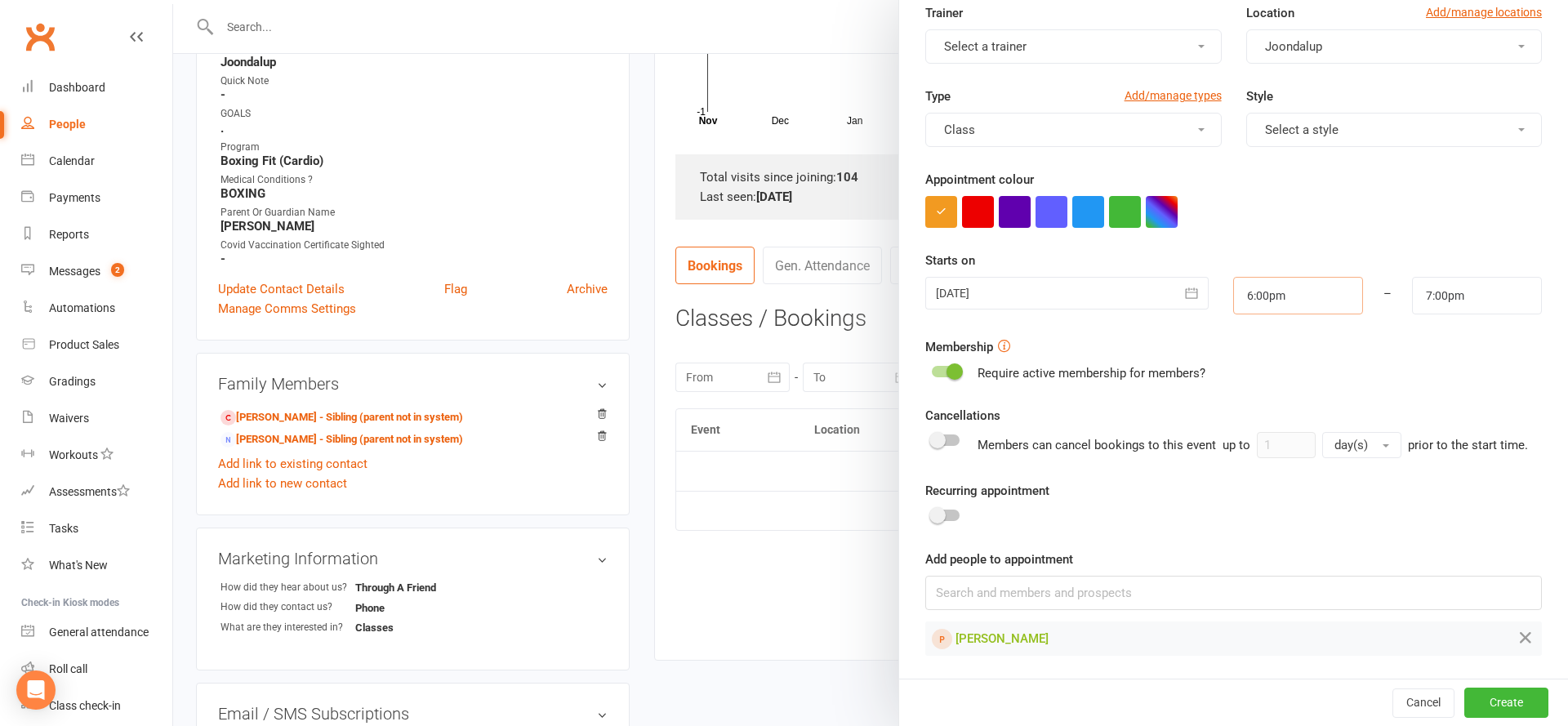
scroll to position [148, 0]
click at [1513, 705] on button "Create" at bounding box center [1506, 703] width 84 height 30
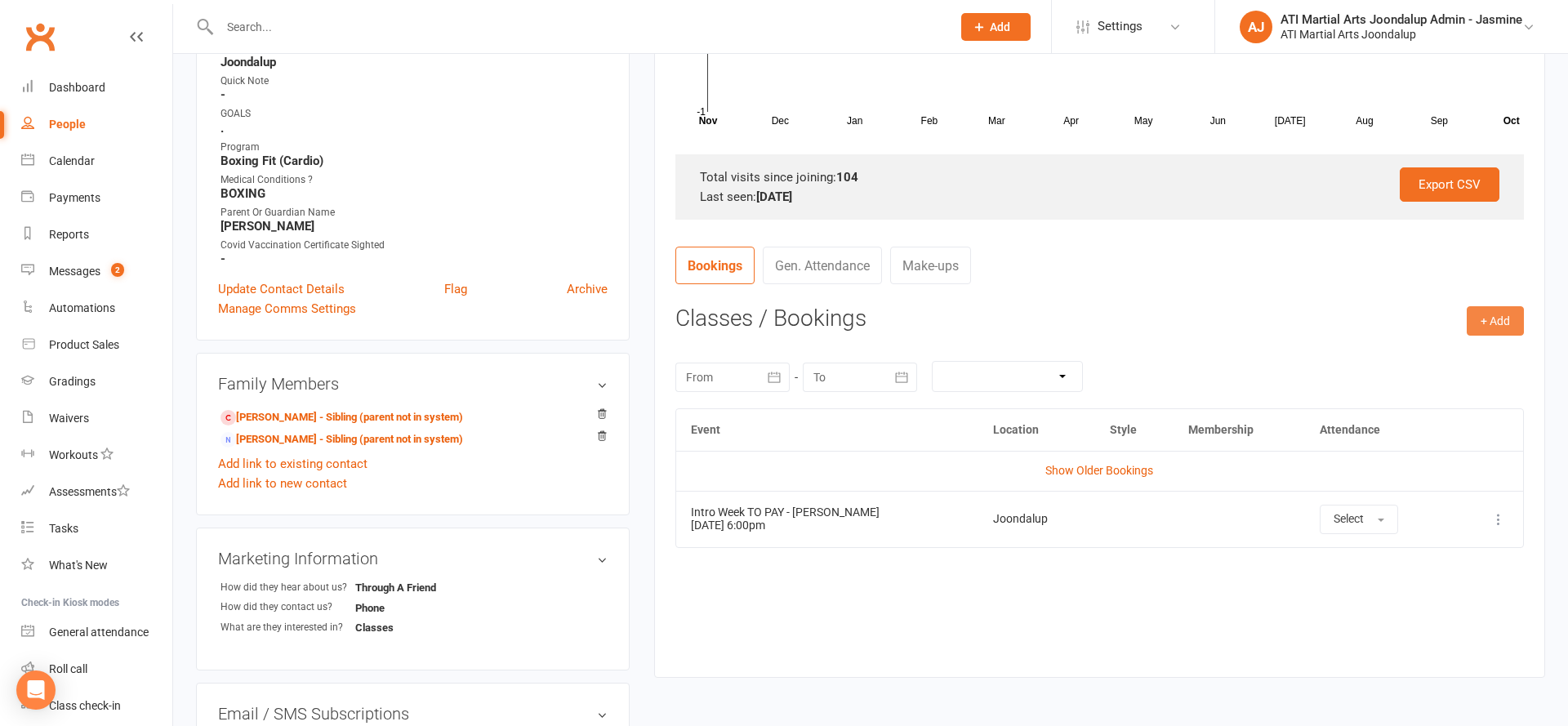
click at [1497, 312] on button "+ Add" at bounding box center [1495, 320] width 57 height 30
click at [1419, 376] on link "Add Appointment" at bounding box center [1442, 390] width 162 height 33
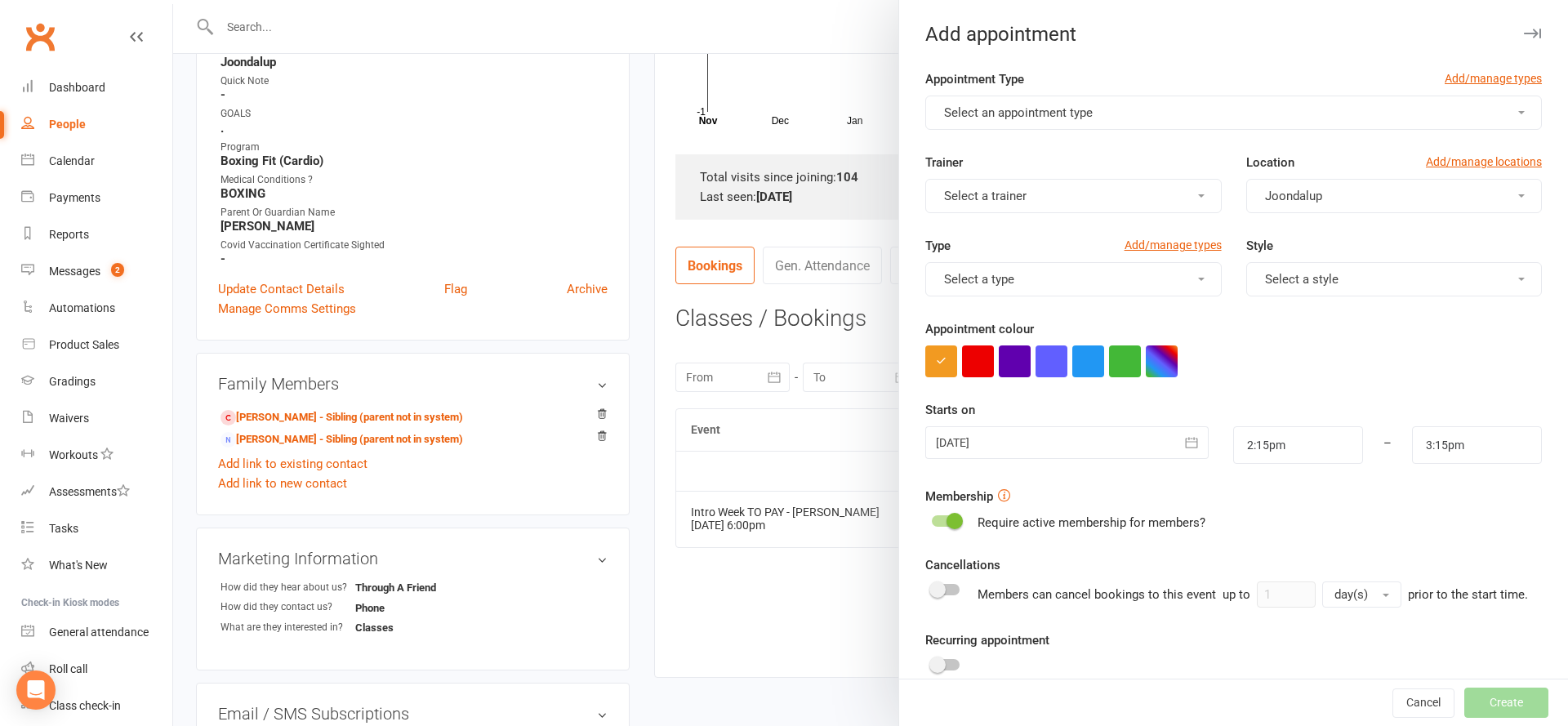
drag, startPoint x: 1068, startPoint y: 113, endPoint x: 1055, endPoint y: 115, distance: 13.2
click at [1069, 107] on span "Select an appointment type" at bounding box center [1017, 112] width 148 height 14
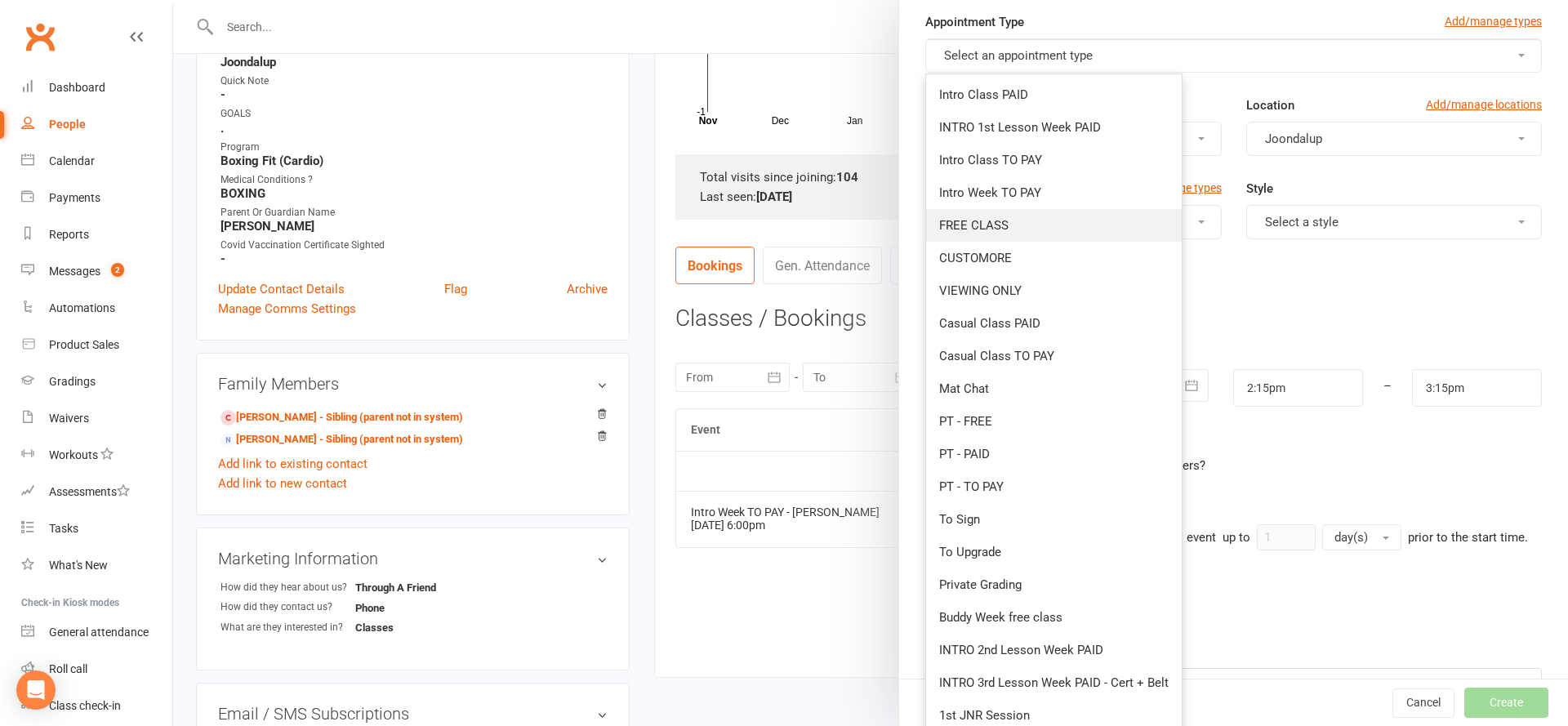
scroll to position [45, 0]
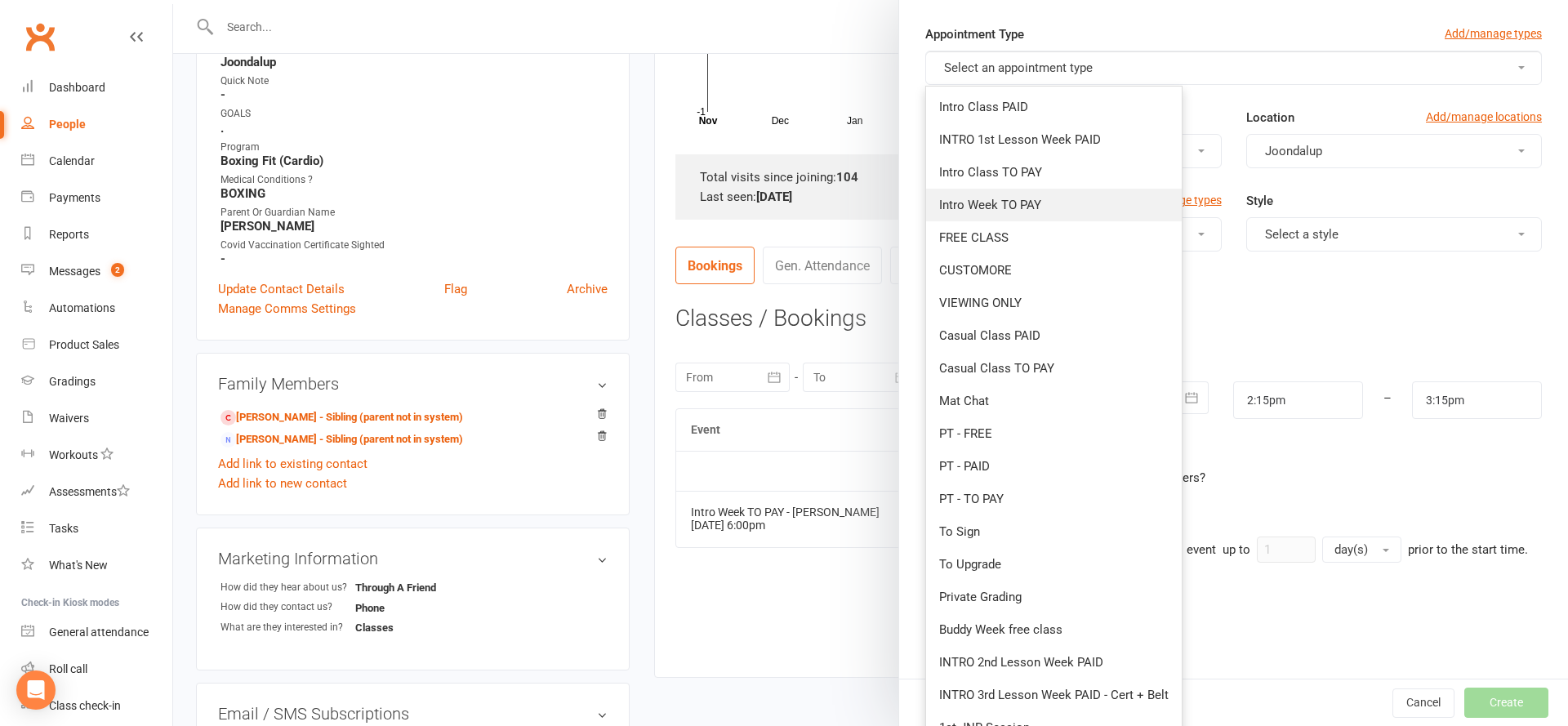
click at [1043, 195] on link "Intro Week TO PAY" at bounding box center [1054, 205] width 255 height 33
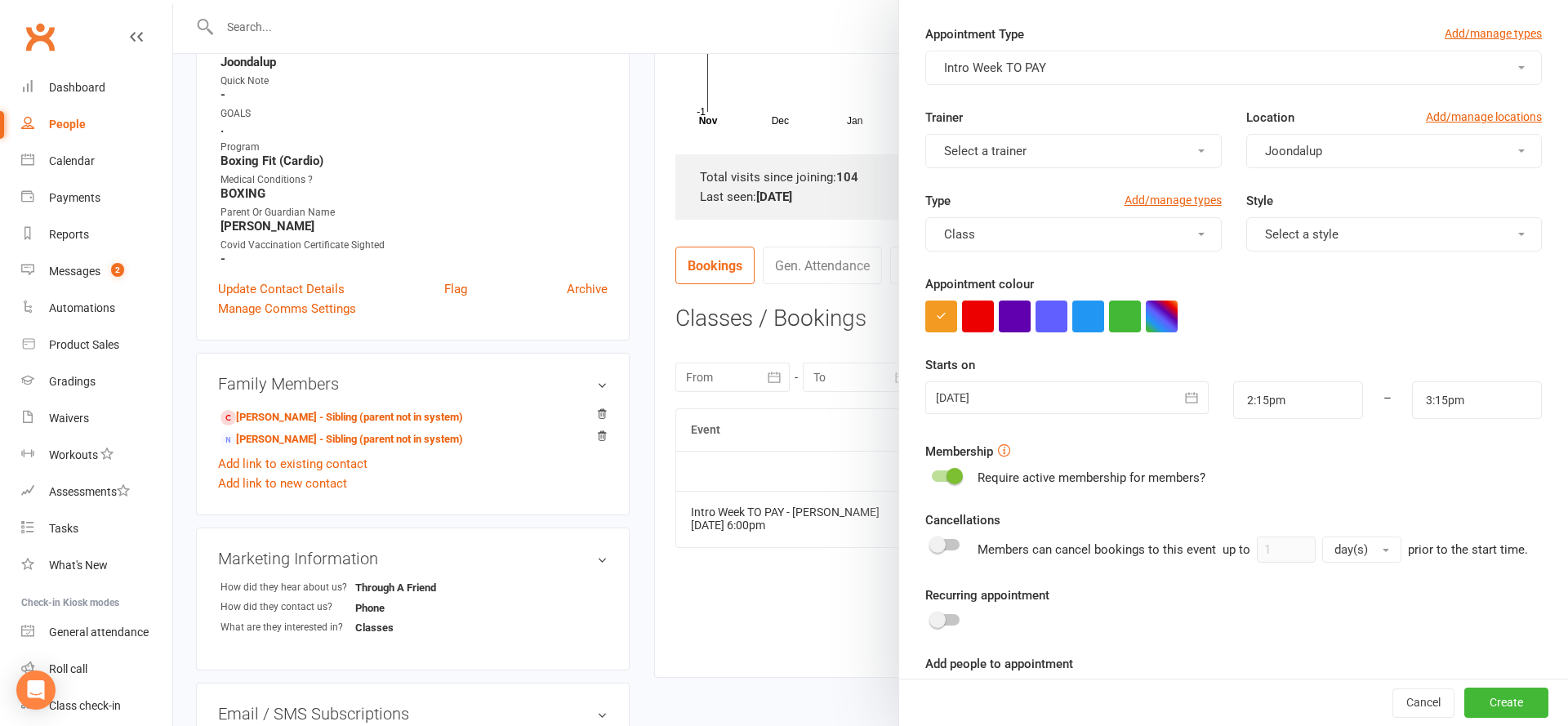
click at [1078, 402] on div at bounding box center [1067, 398] width 283 height 33
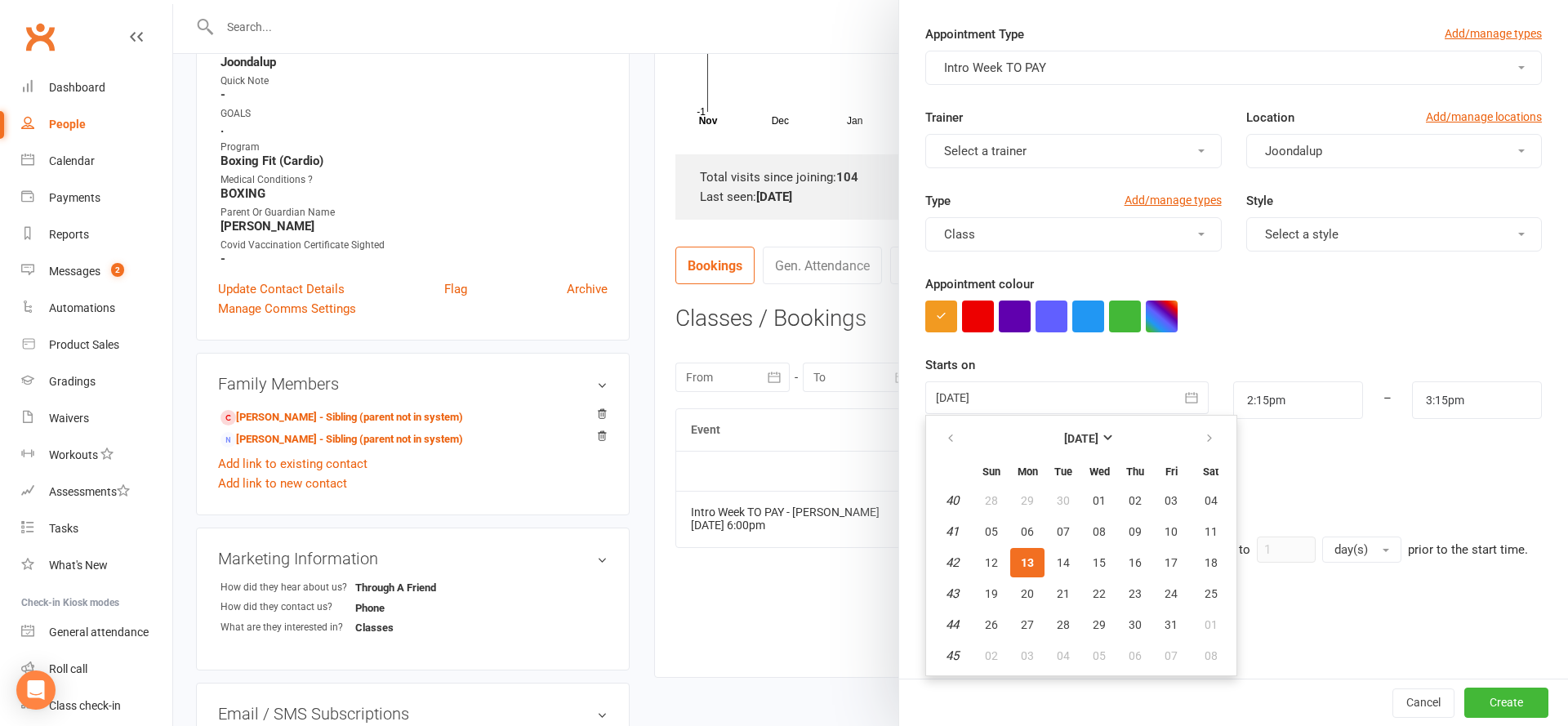
click at [1152, 563] on table "[DATE] Sun Mon Tue Wed Thu Fri Sat 40 28 29 30 01 02 03 04 41 05 06 07 08 09 10…" at bounding box center [1081, 545] width 304 height 253
drag, startPoint x: 1142, startPoint y: 565, endPoint x: 1149, endPoint y: 561, distance: 8.1
click at [1144, 562] on button "16" at bounding box center [1135, 562] width 34 height 30
type input "[DATE]"
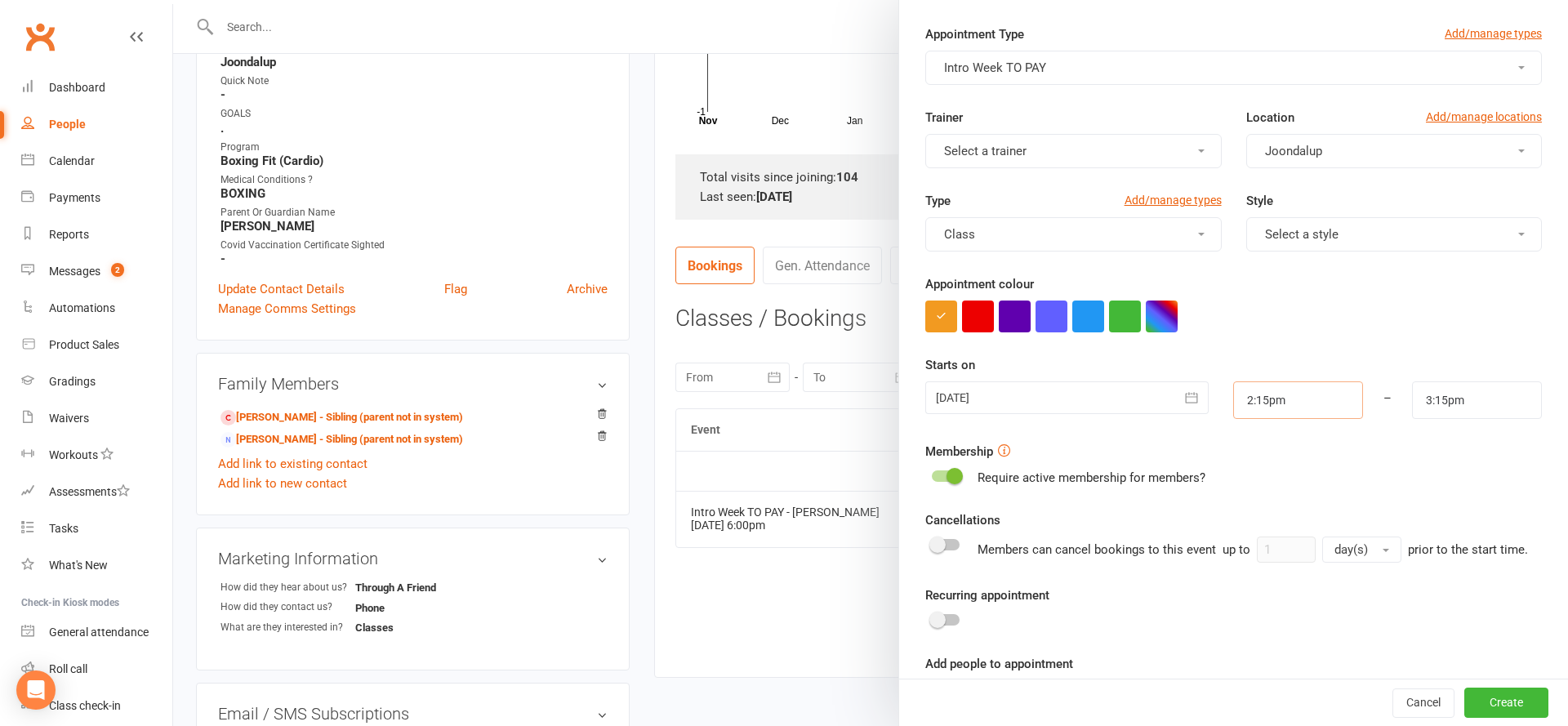
click at [1272, 411] on input "2:15pm" at bounding box center [1298, 400] width 130 height 37
type input "6:00pm"
type input "7:00pm"
click at [1262, 480] on li "6:00pm" at bounding box center [1274, 474] width 78 height 25
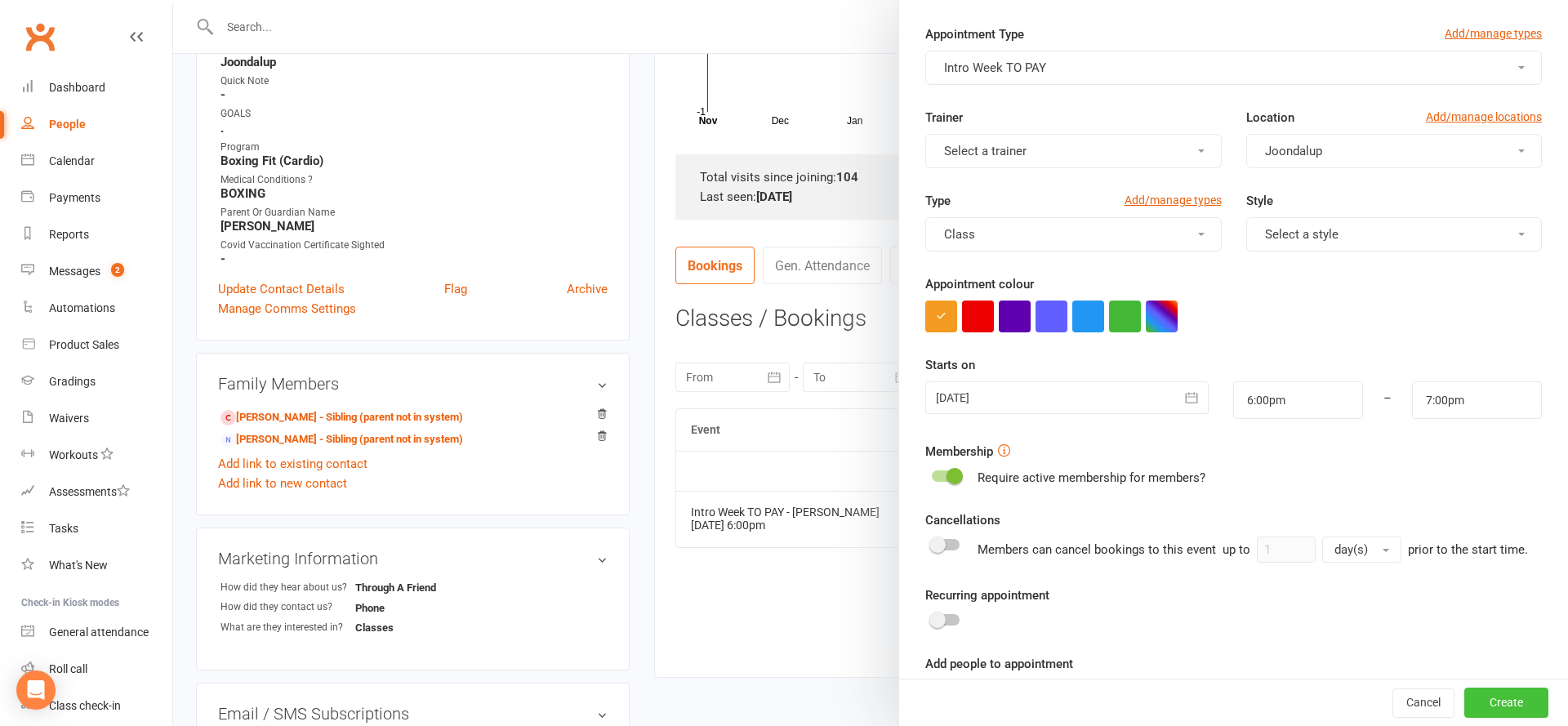
click at [1508, 706] on button "Create" at bounding box center [1506, 703] width 84 height 30
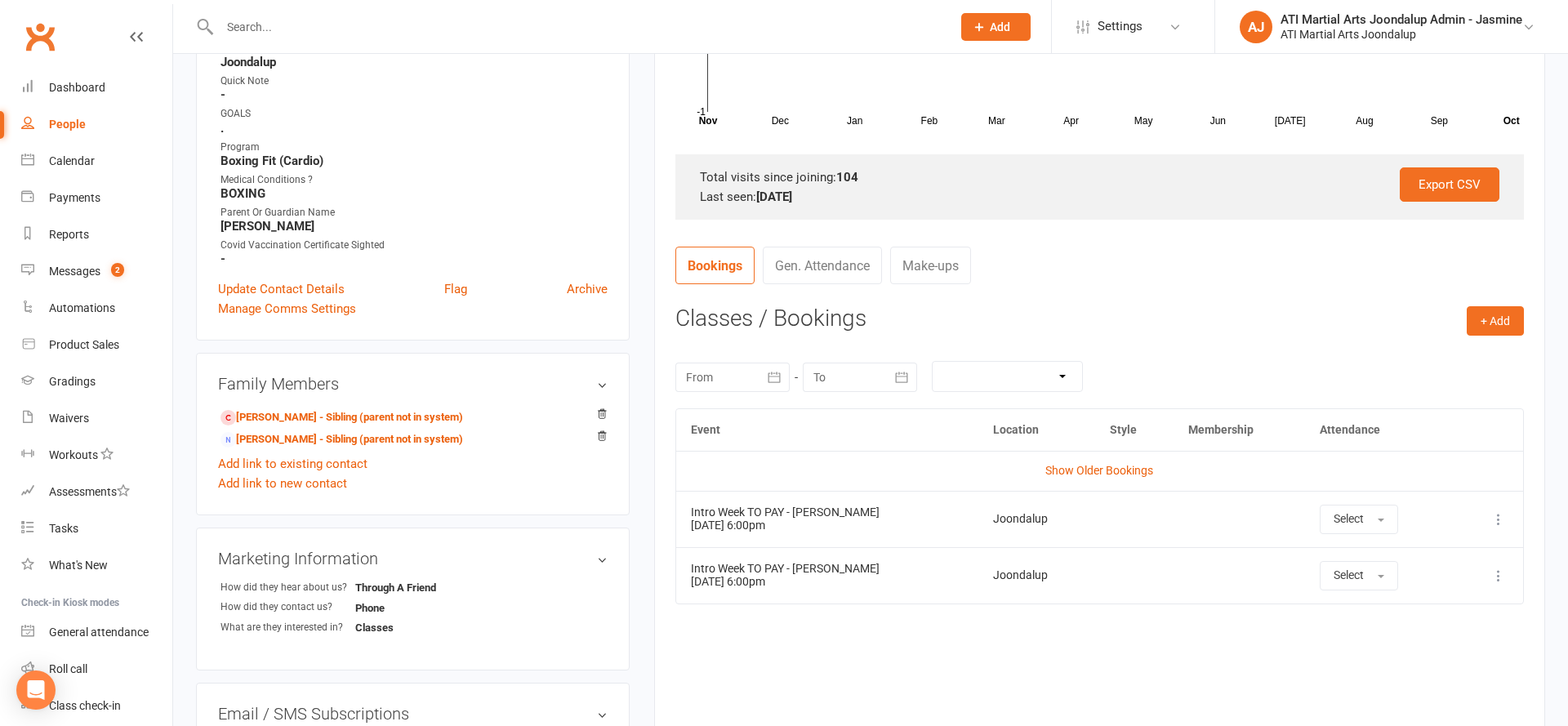
click at [93, 127] on link "People" at bounding box center [97, 124] width 151 height 36
select select "100"
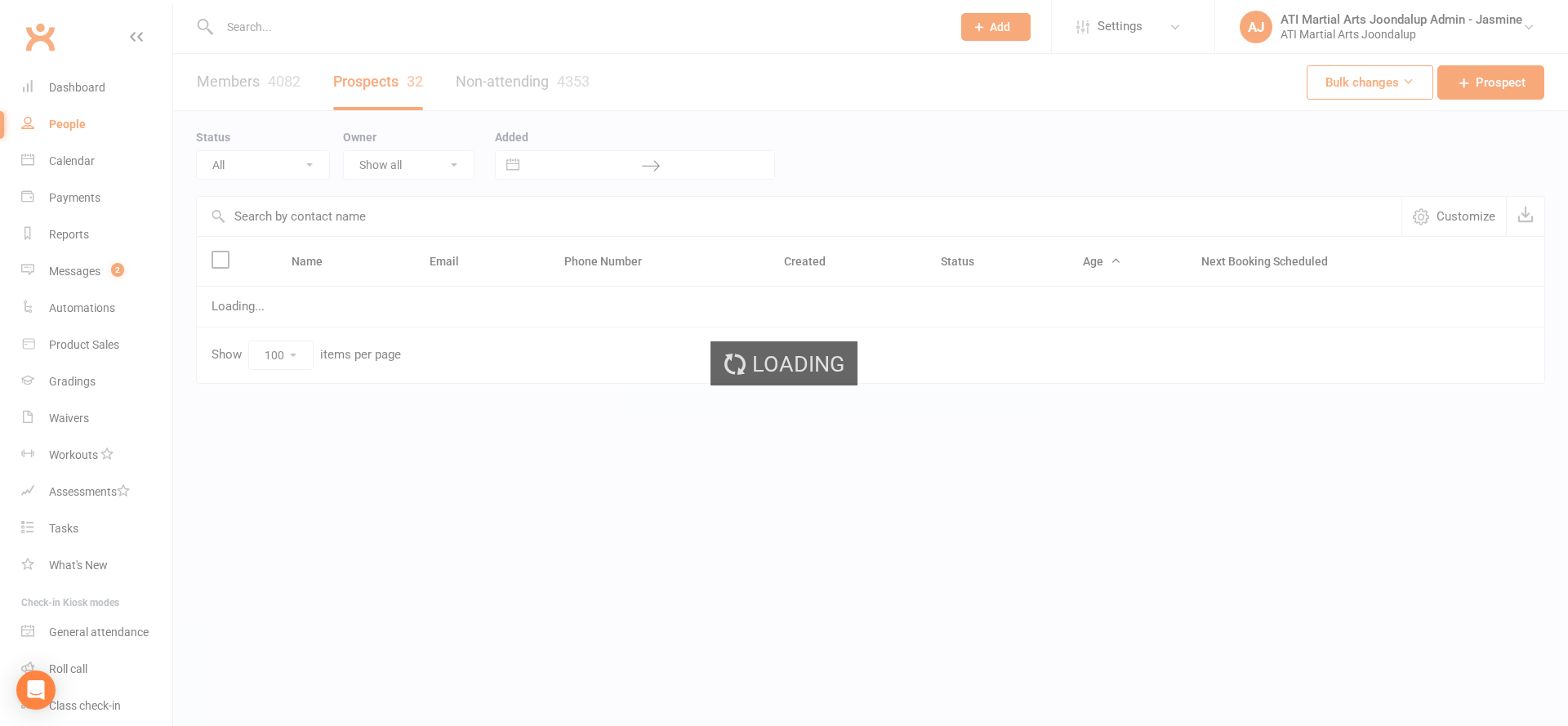
select select "Initial Contact"
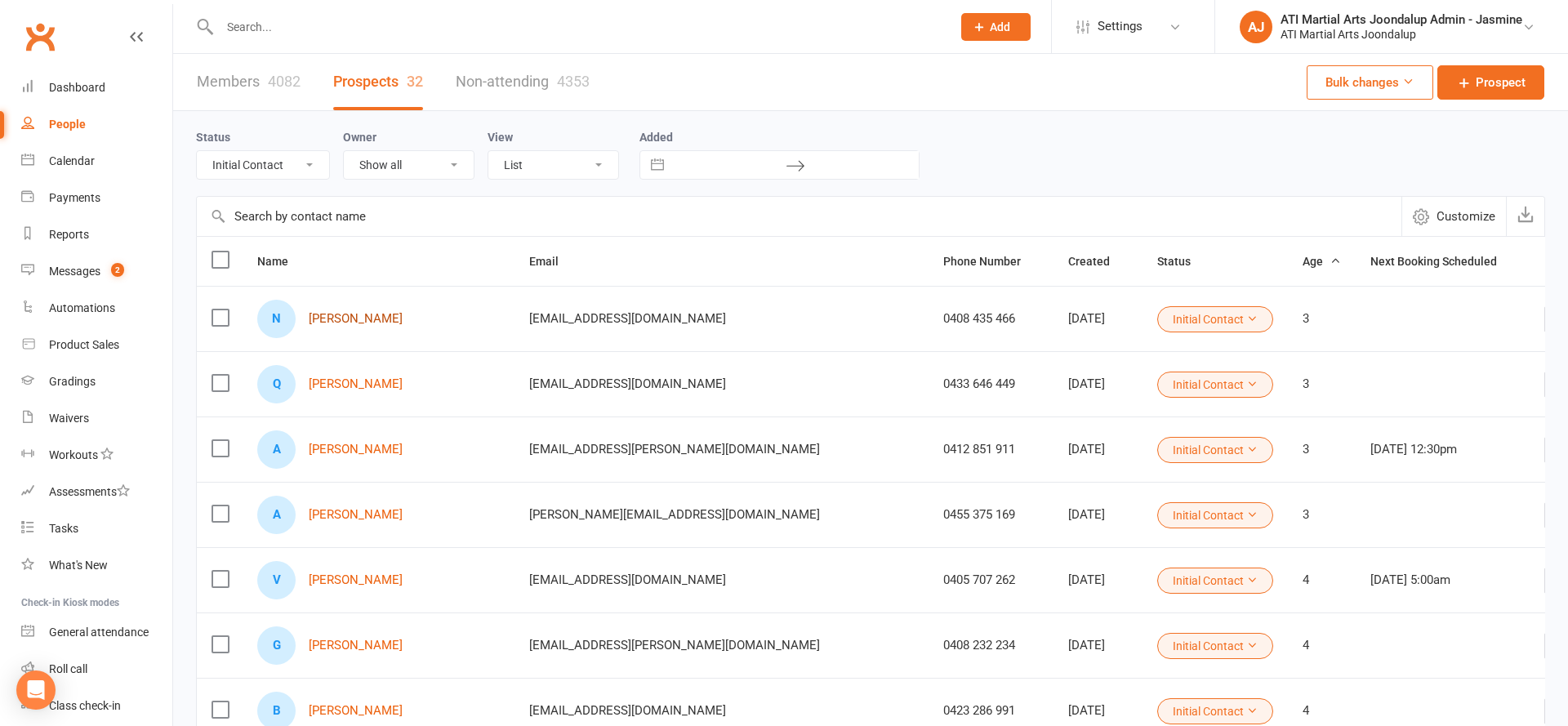
click at [359, 317] on link "[PERSON_NAME]" at bounding box center [356, 319] width 94 height 14
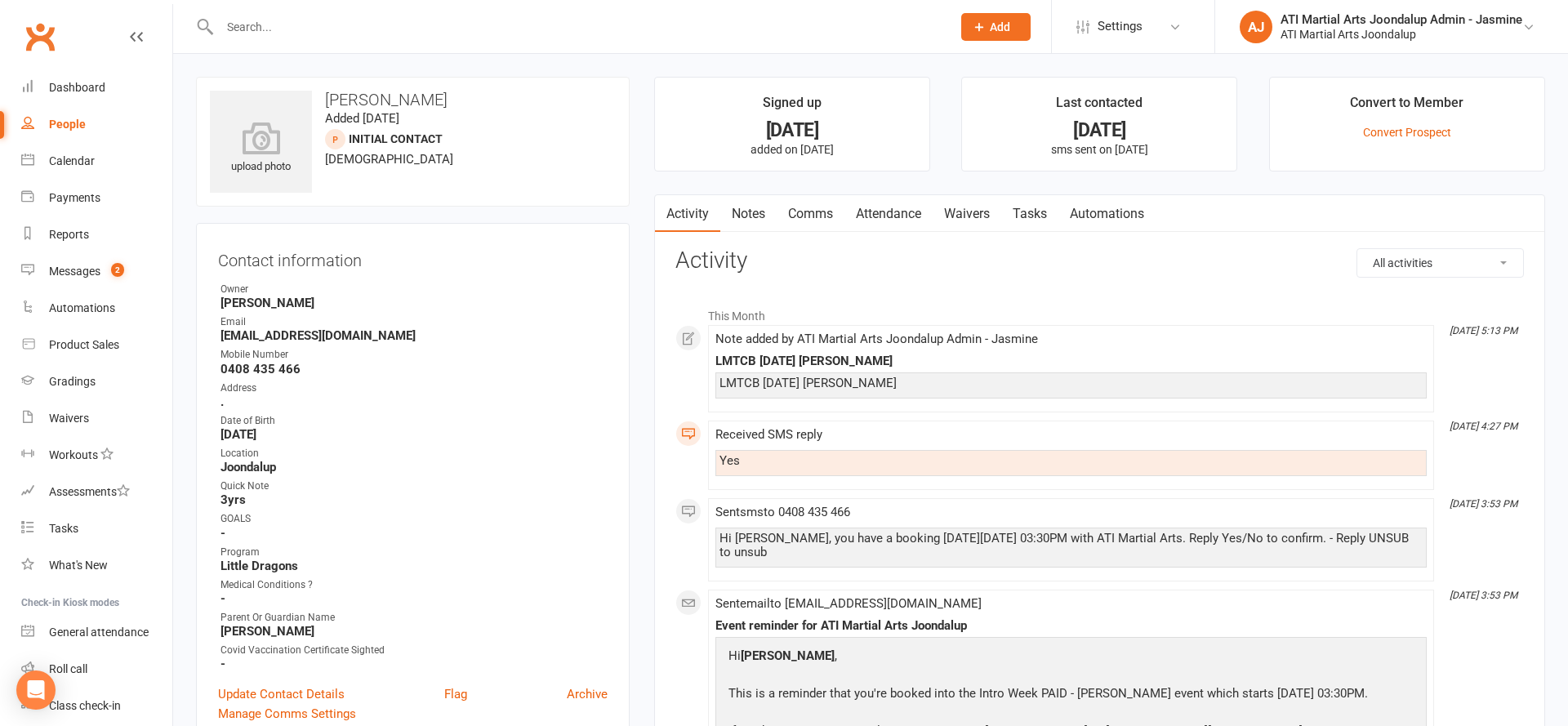
click at [736, 217] on link "Notes" at bounding box center [748, 213] width 56 height 37
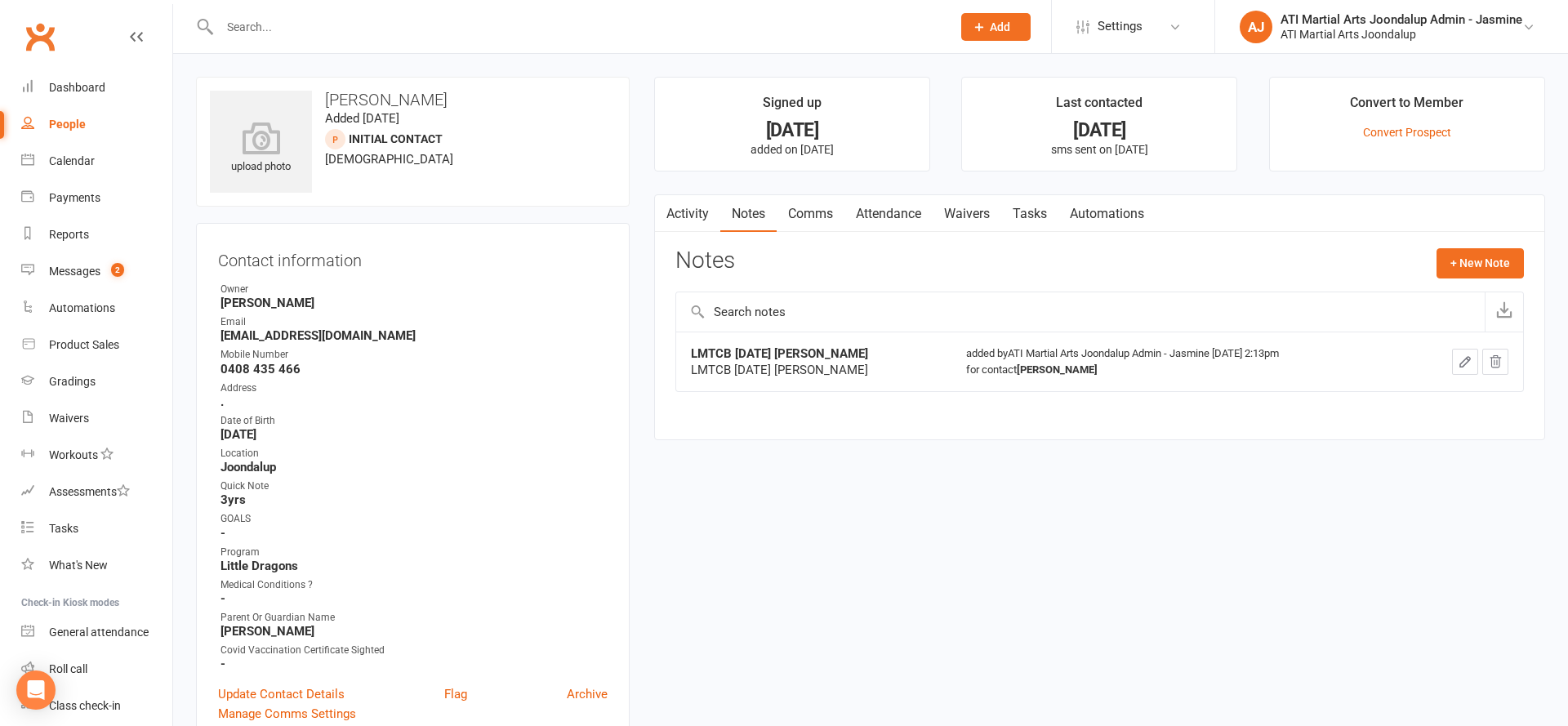
click at [681, 219] on link "Activity" at bounding box center [687, 213] width 65 height 37
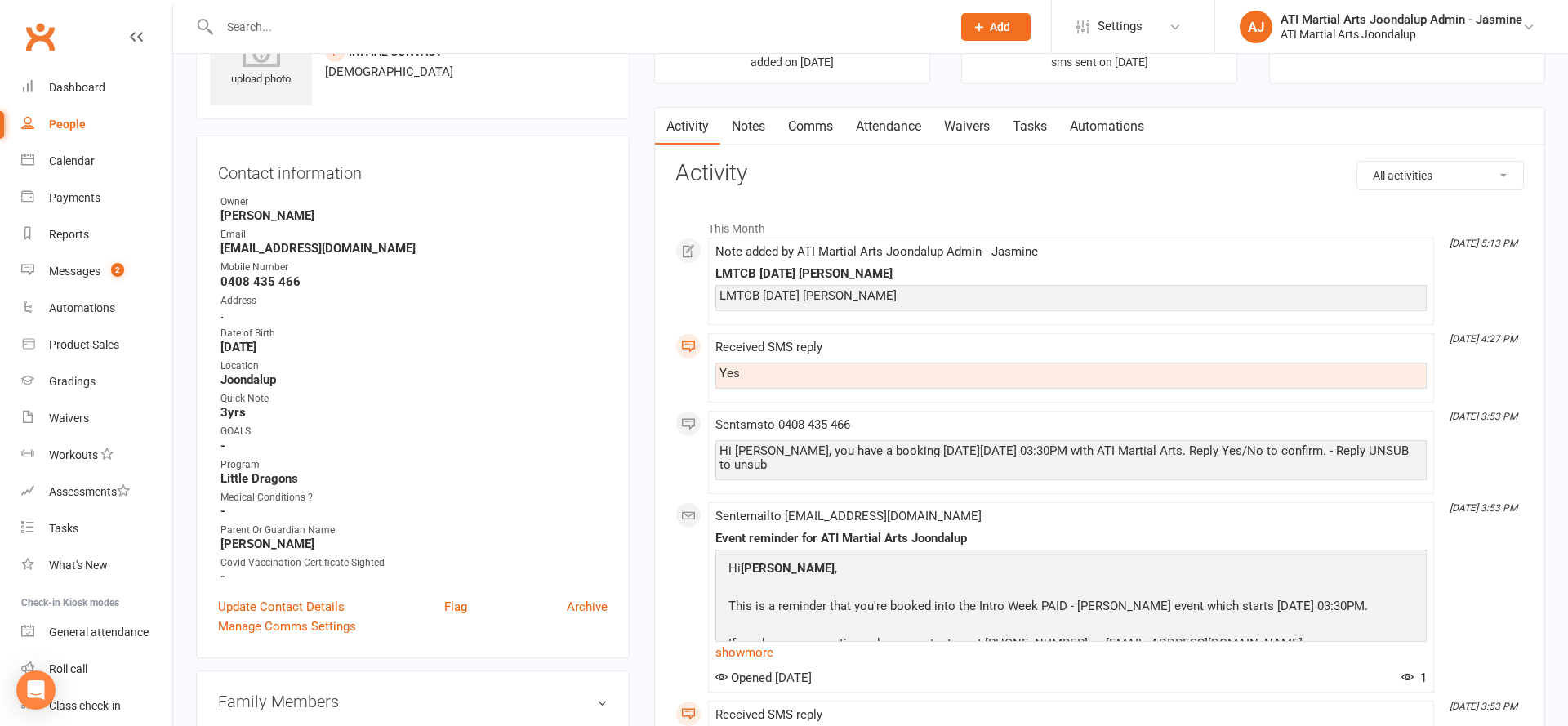
scroll to position [88, 0]
click at [894, 128] on link "Attendance" at bounding box center [888, 125] width 88 height 37
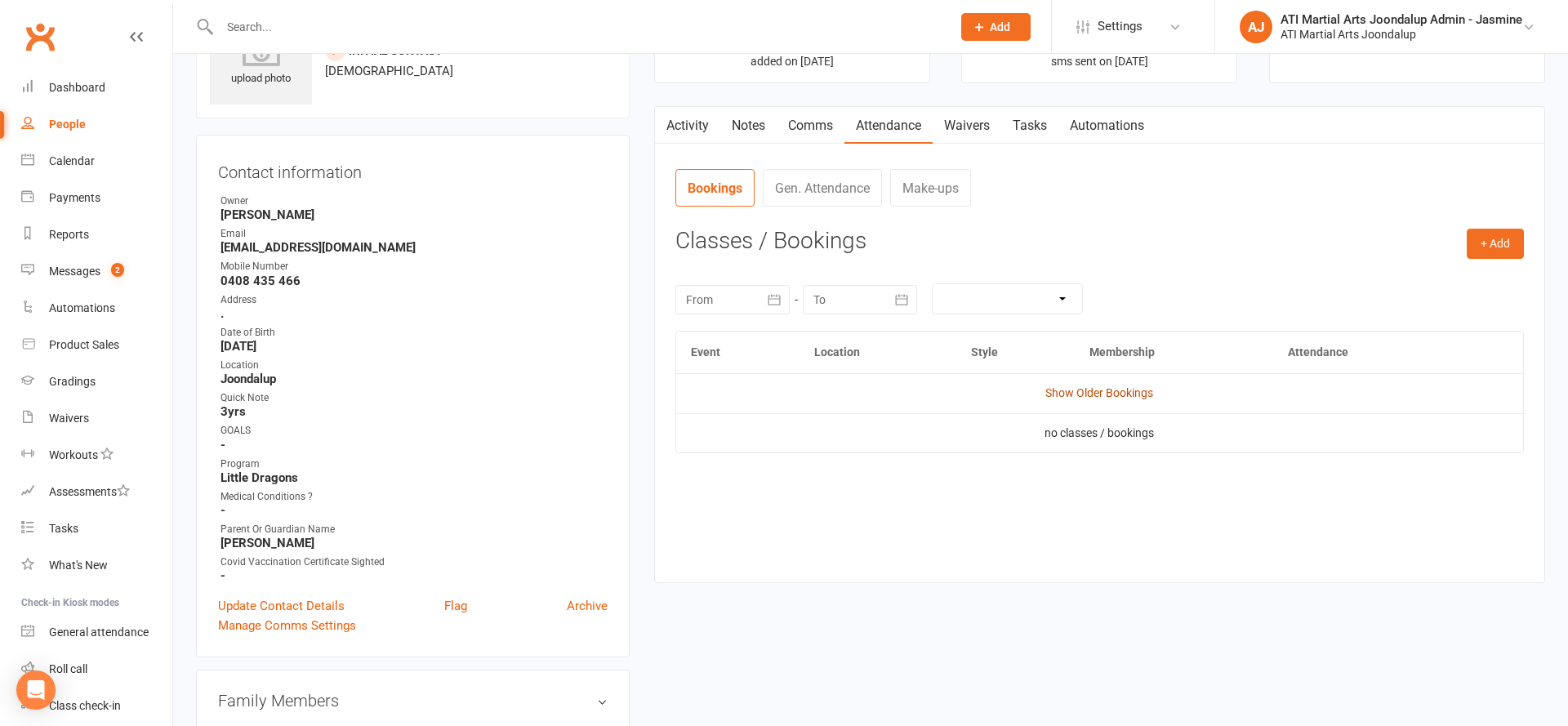
click at [1138, 395] on link "Show Older Bookings" at bounding box center [1099, 393] width 108 height 13
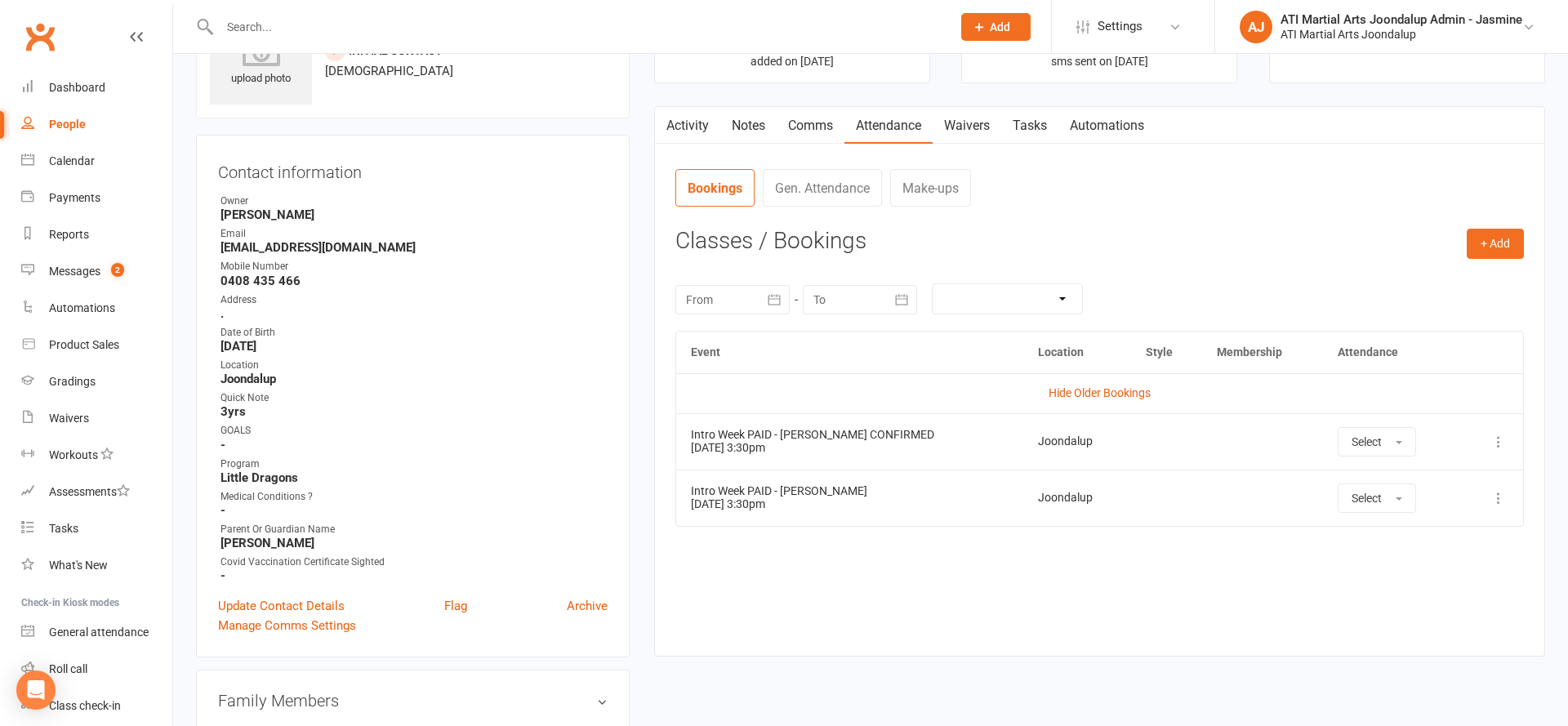
click at [684, 130] on link "Activity" at bounding box center [687, 125] width 65 height 37
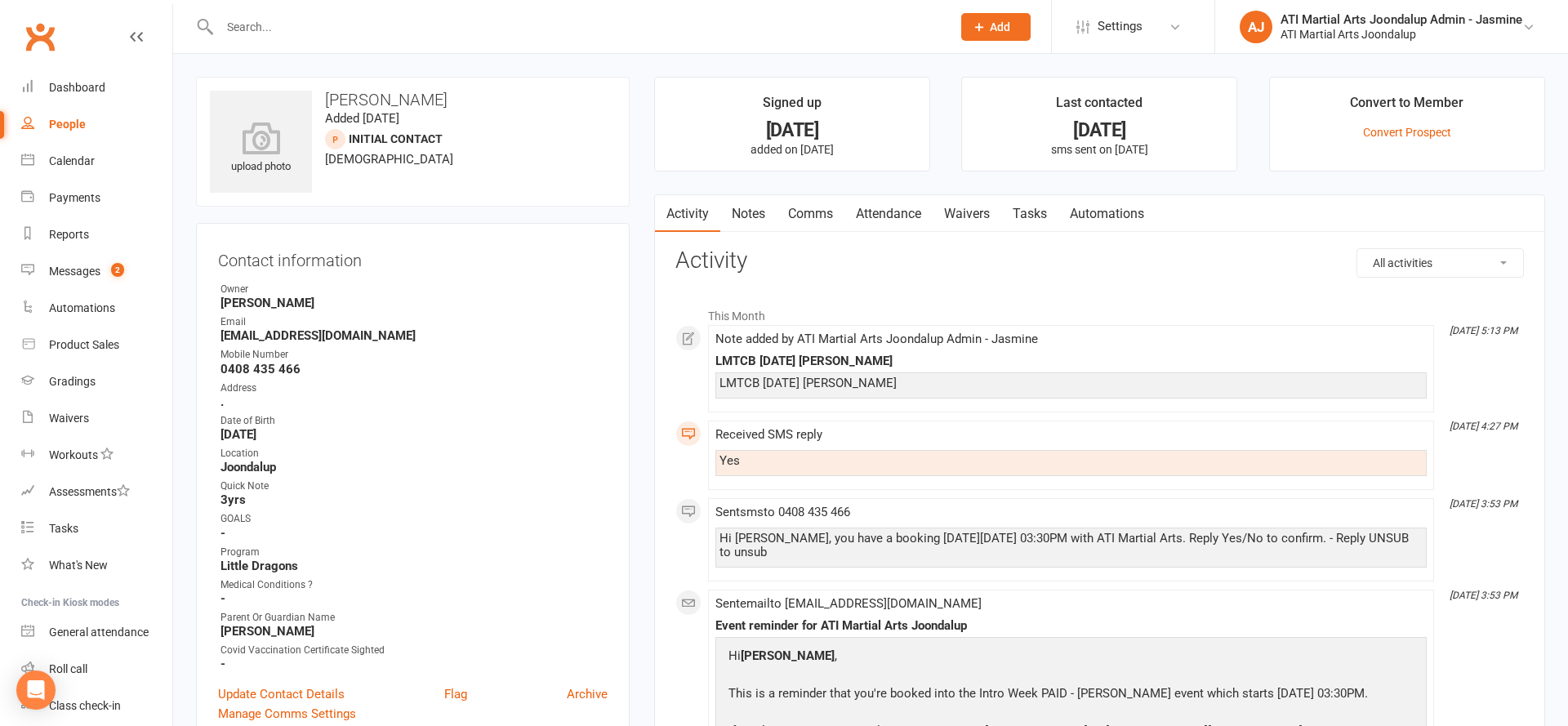
click at [76, 130] on div "People" at bounding box center [67, 124] width 36 height 13
select select "100"
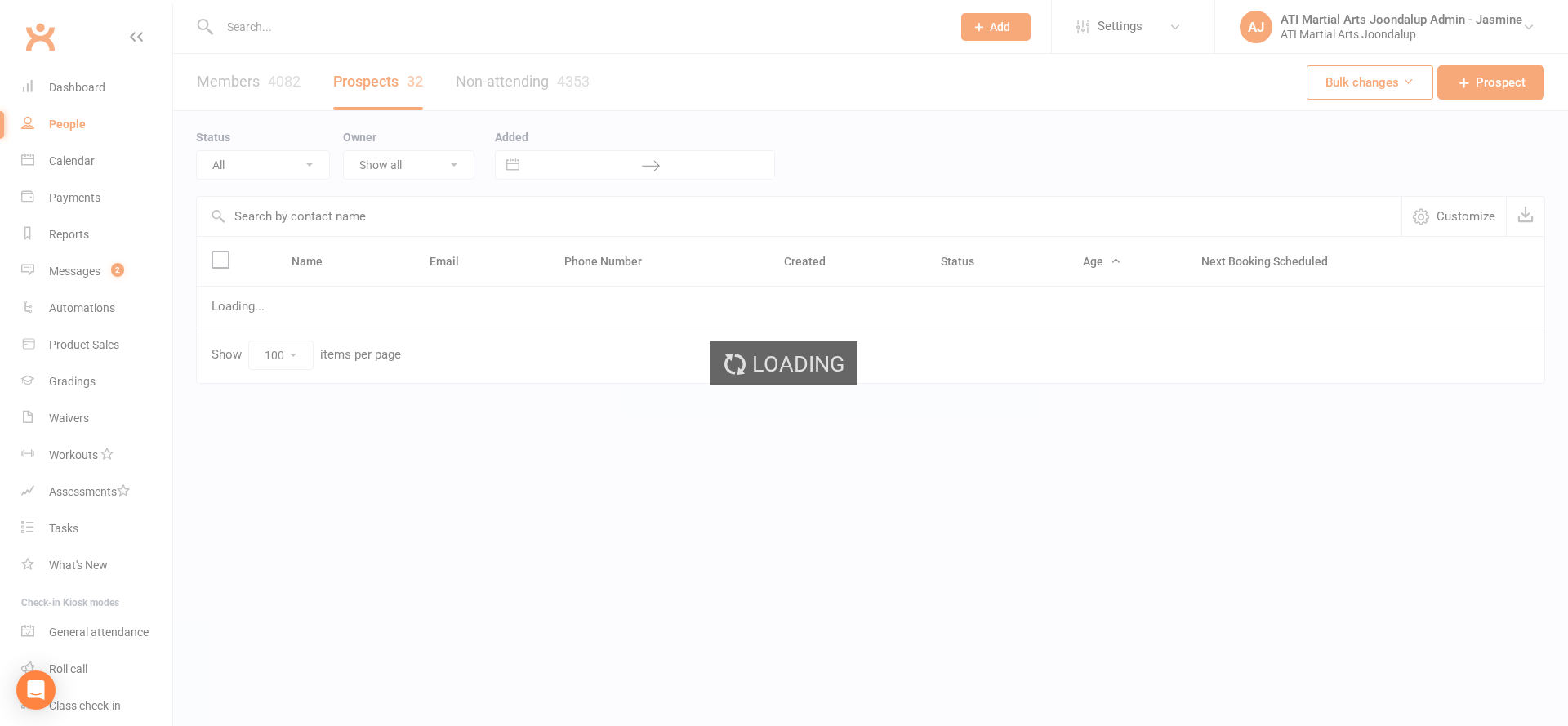
select select "Initial Contact"
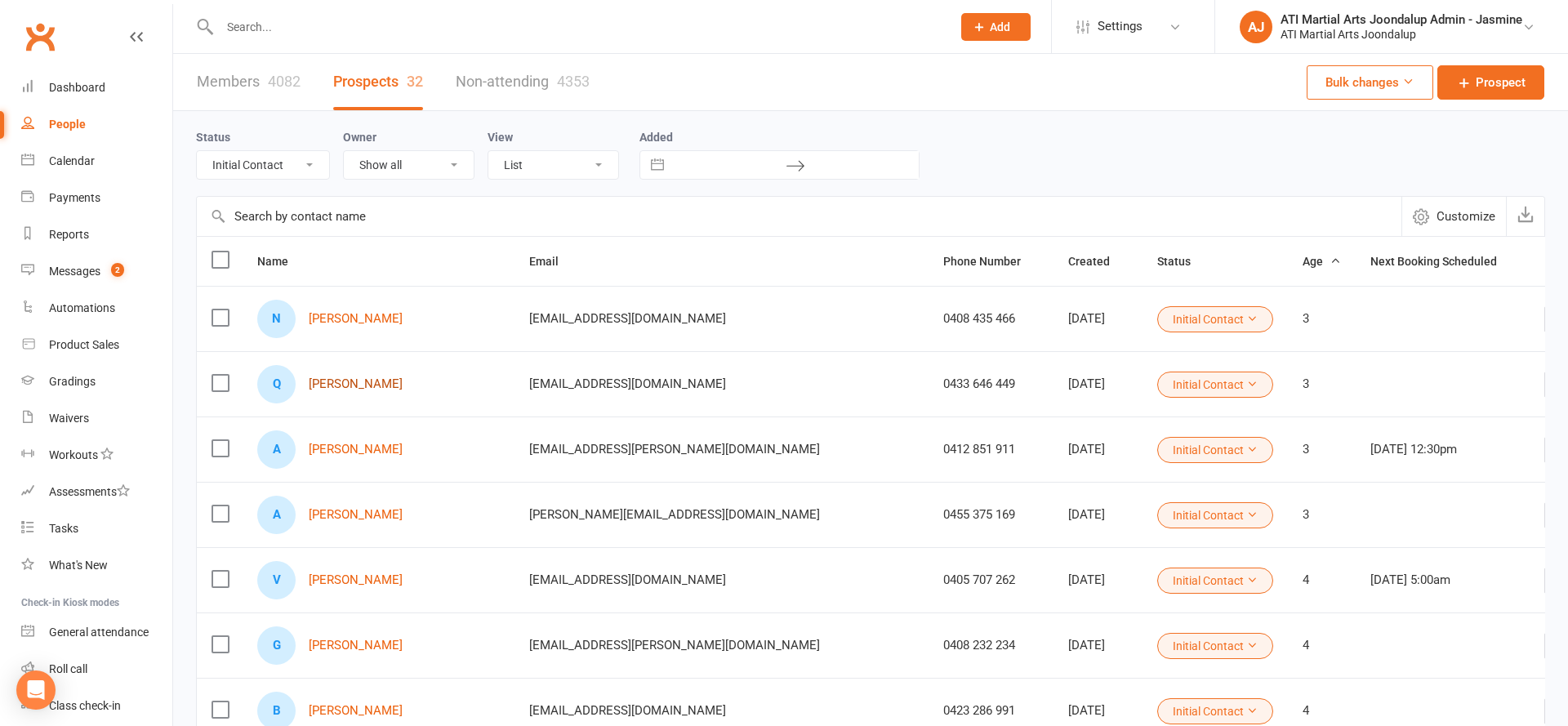
click at [377, 385] on link "[PERSON_NAME]" at bounding box center [356, 385] width 94 height 14
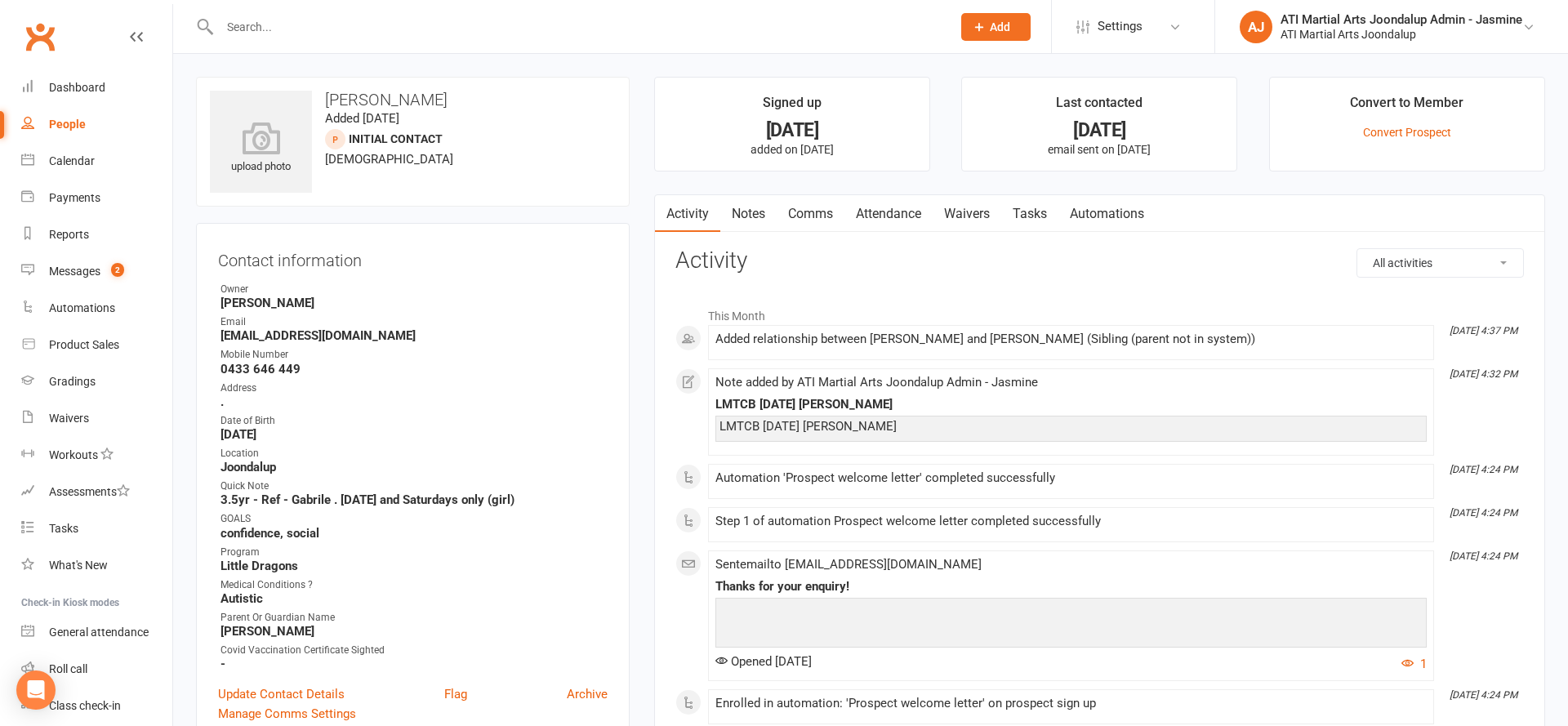
click at [502, 31] on input "text" at bounding box center [577, 27] width 725 height 23
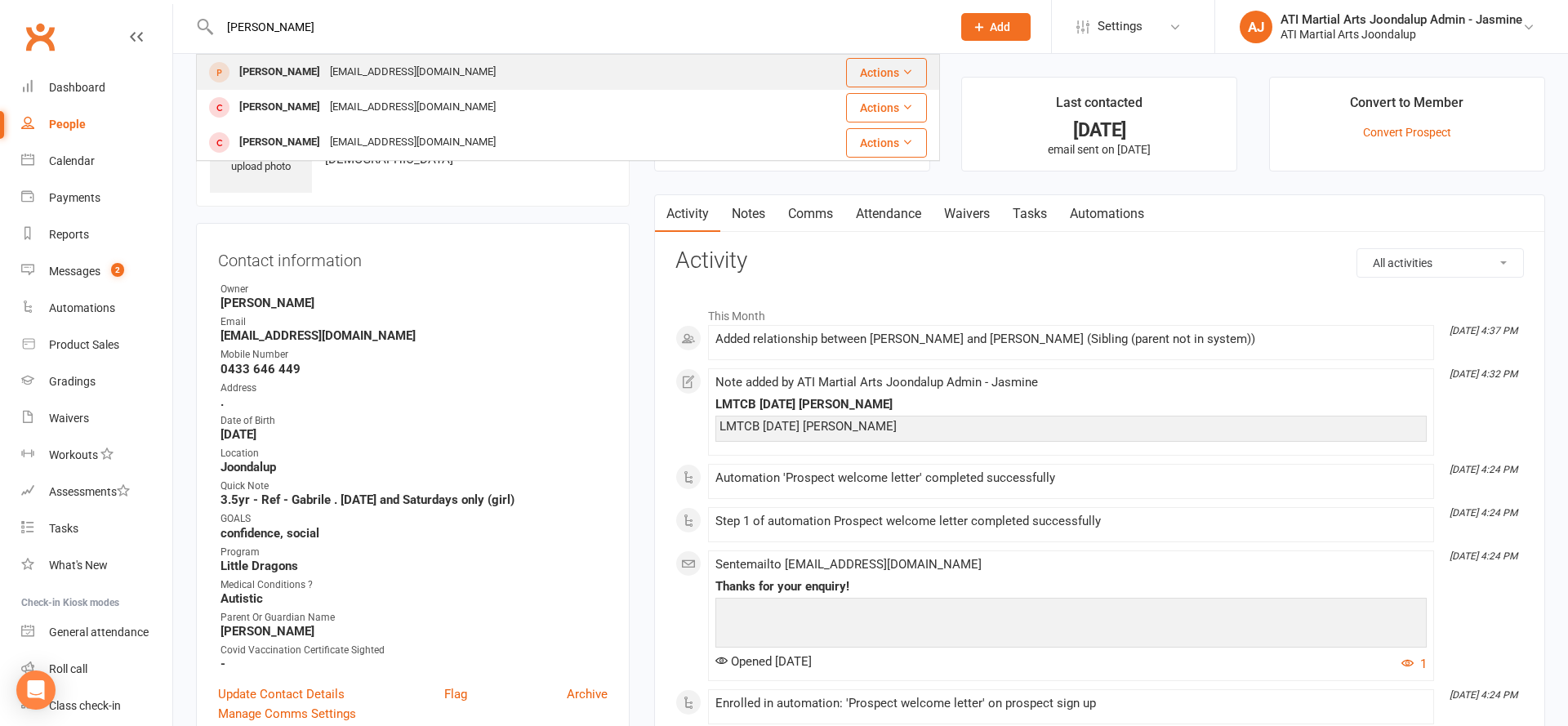
type input "sudeep"
click at [459, 74] on div "Sudeep Adhikari noemail@example.com" at bounding box center [482, 72] width 568 height 33
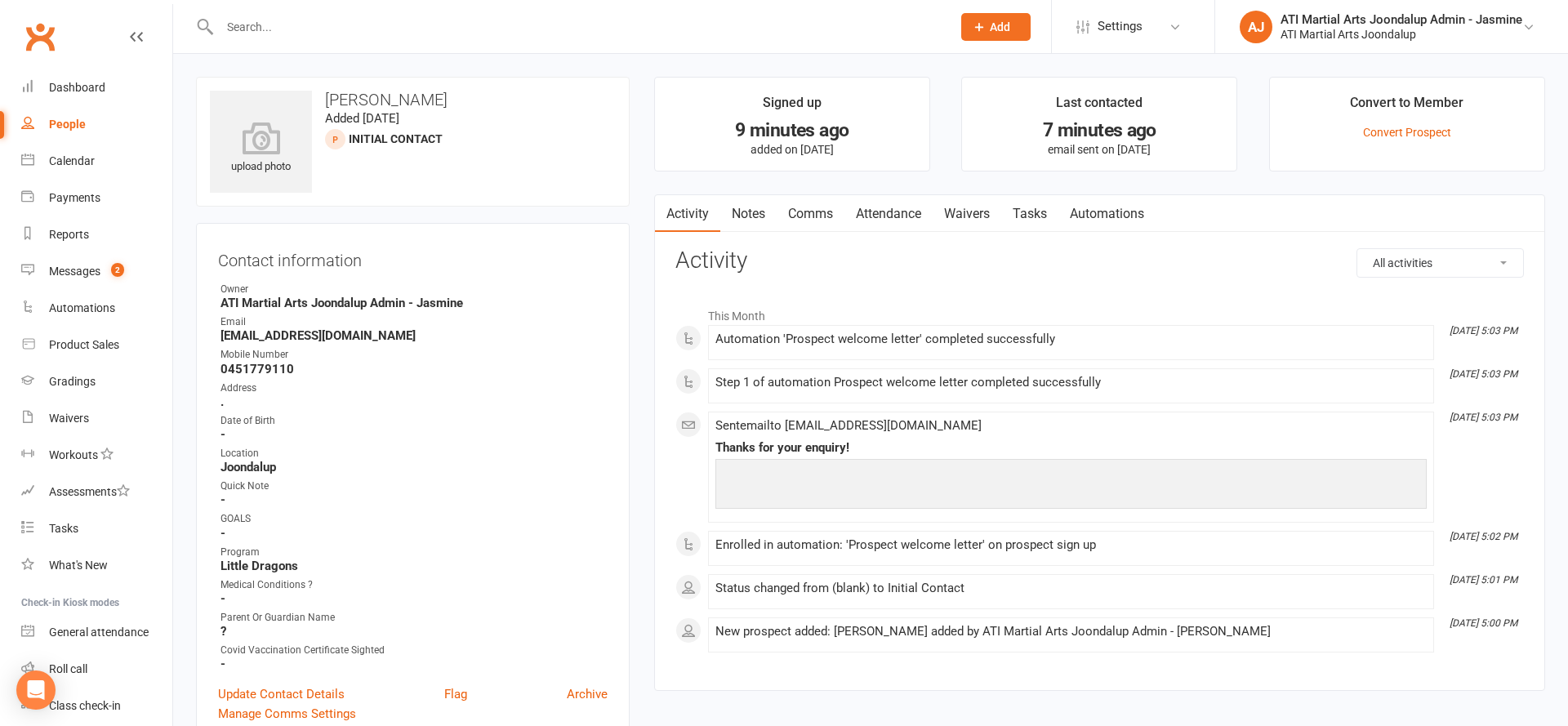
click at [874, 213] on link "Attendance" at bounding box center [888, 213] width 88 height 37
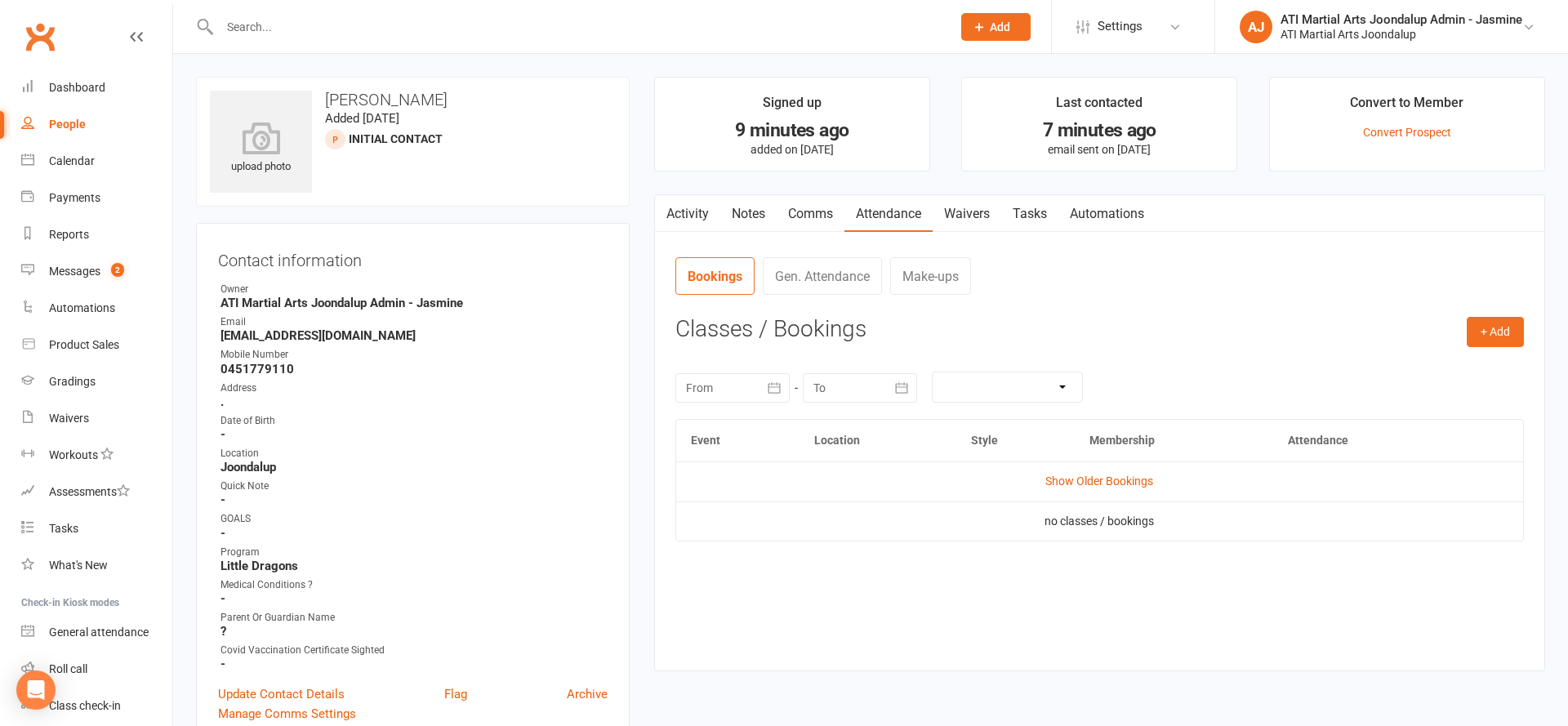
click at [656, 15] on input "text" at bounding box center [577, 27] width 725 height 23
click at [106, 121] on link "People" at bounding box center [97, 124] width 151 height 36
select select "100"
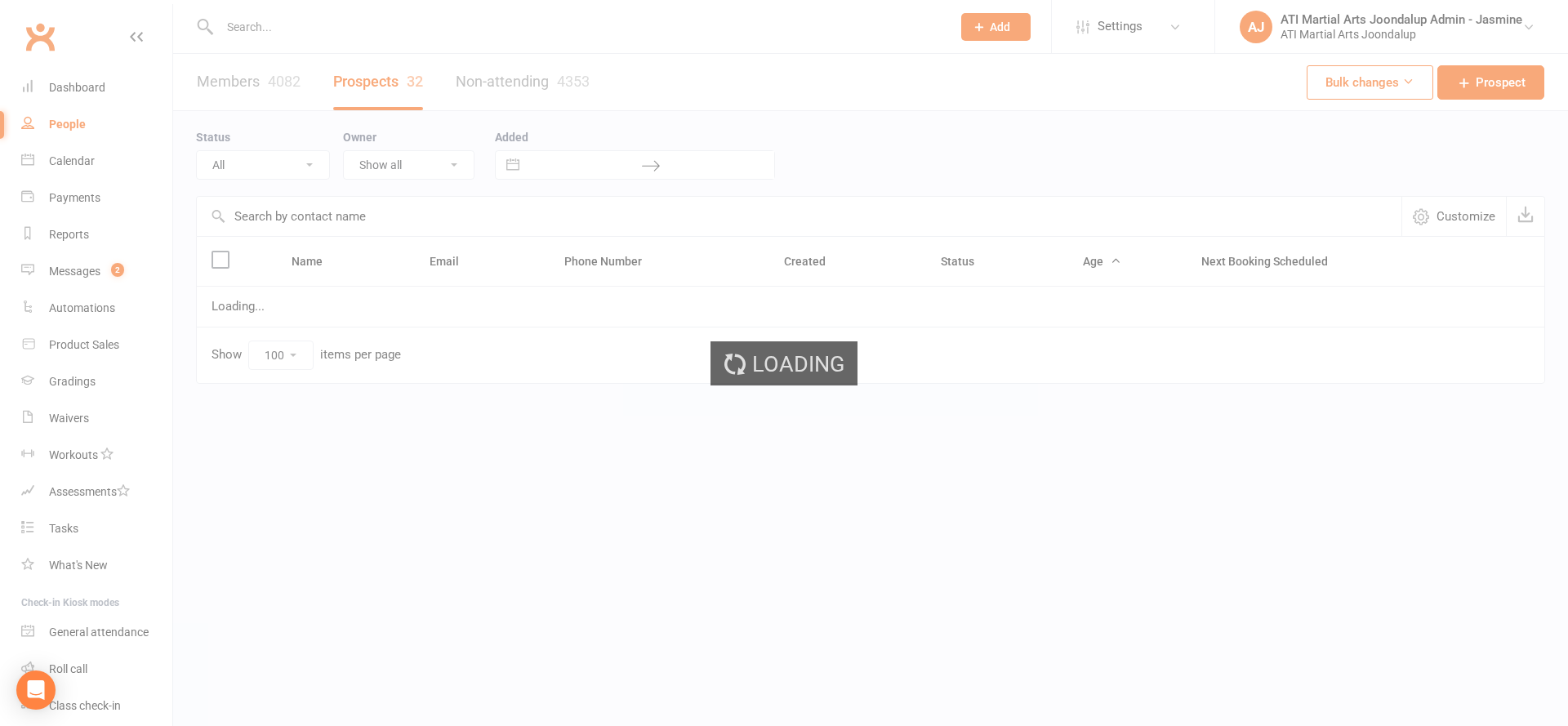
select select "Initial Contact"
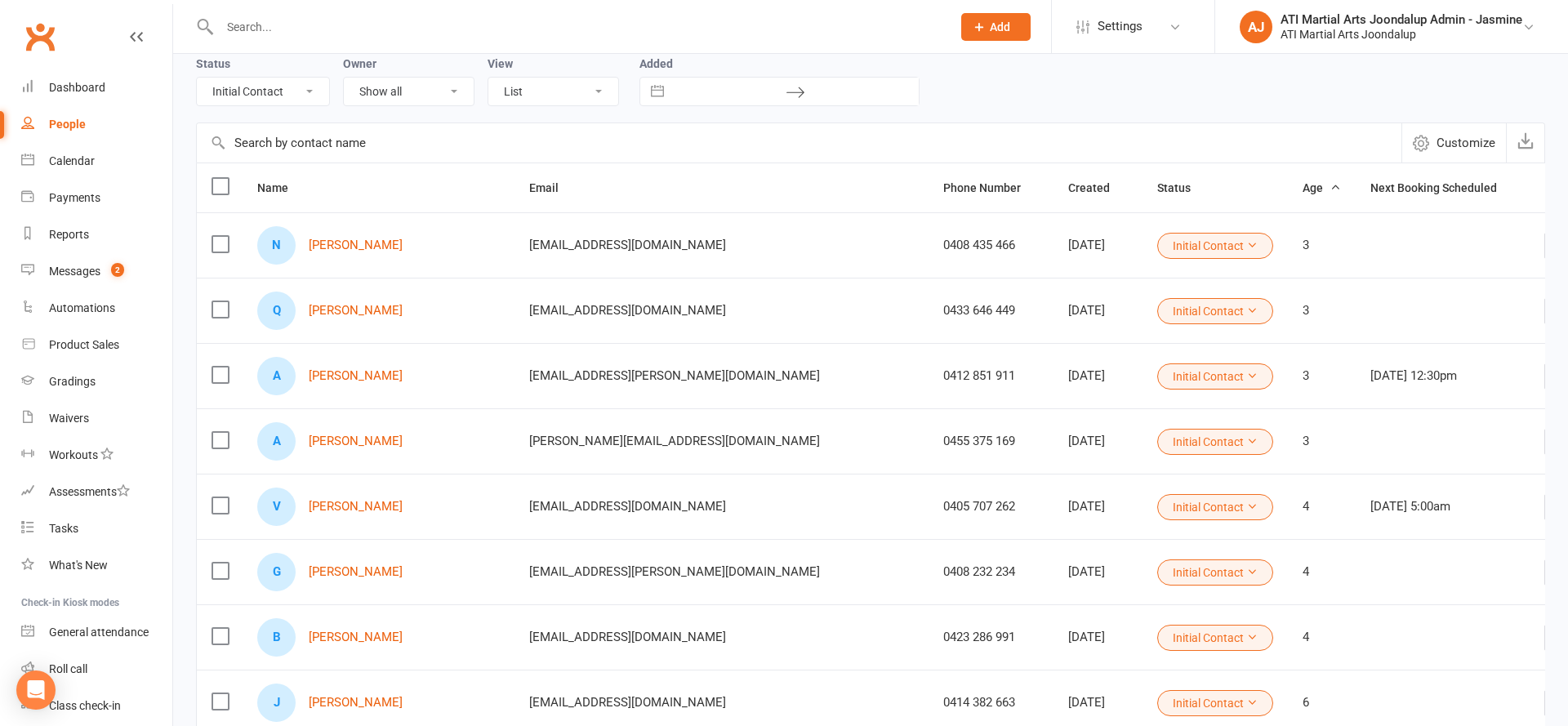
scroll to position [77, 0]
click at [360, 312] on link "[PERSON_NAME]" at bounding box center [356, 307] width 94 height 14
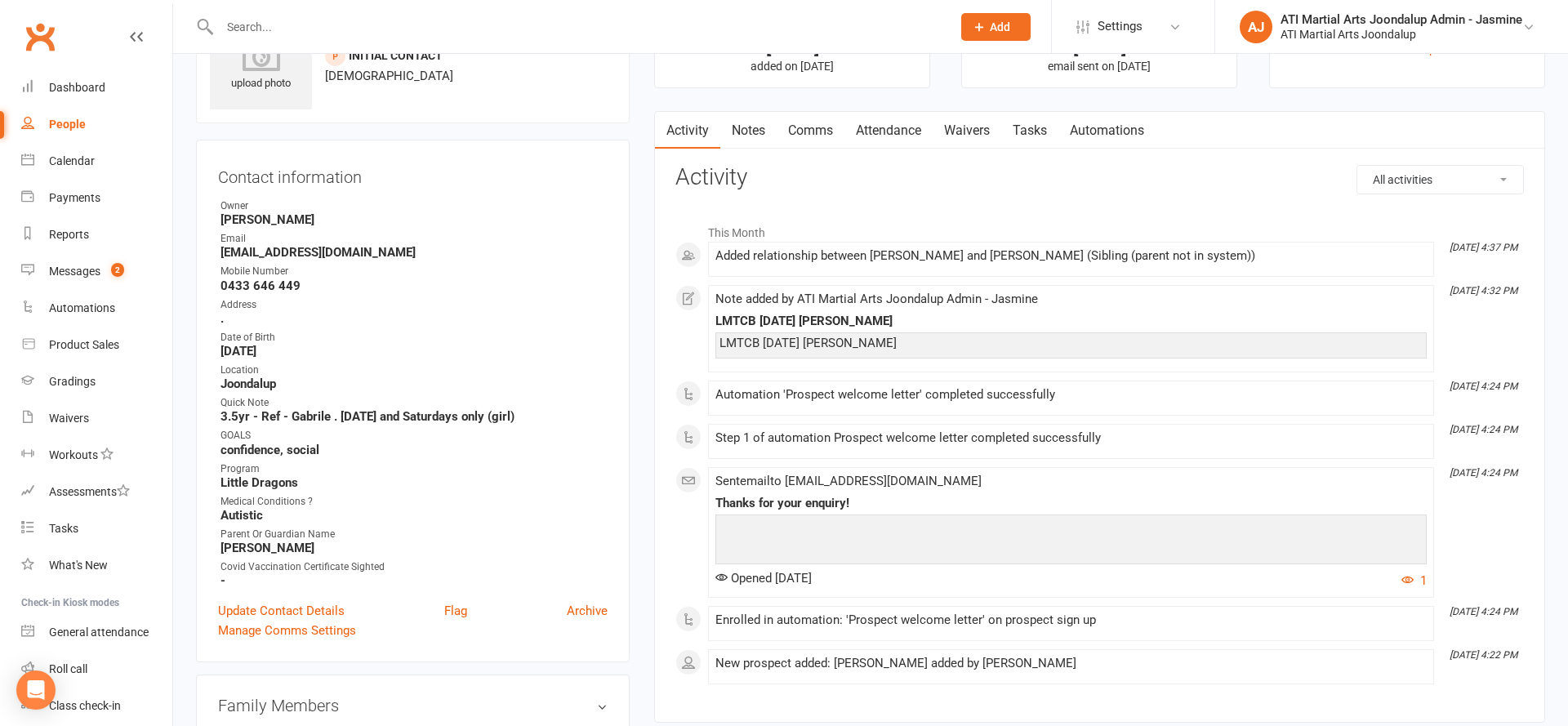
scroll to position [81, 0]
click at [746, 141] on link "Notes" at bounding box center [748, 133] width 56 height 37
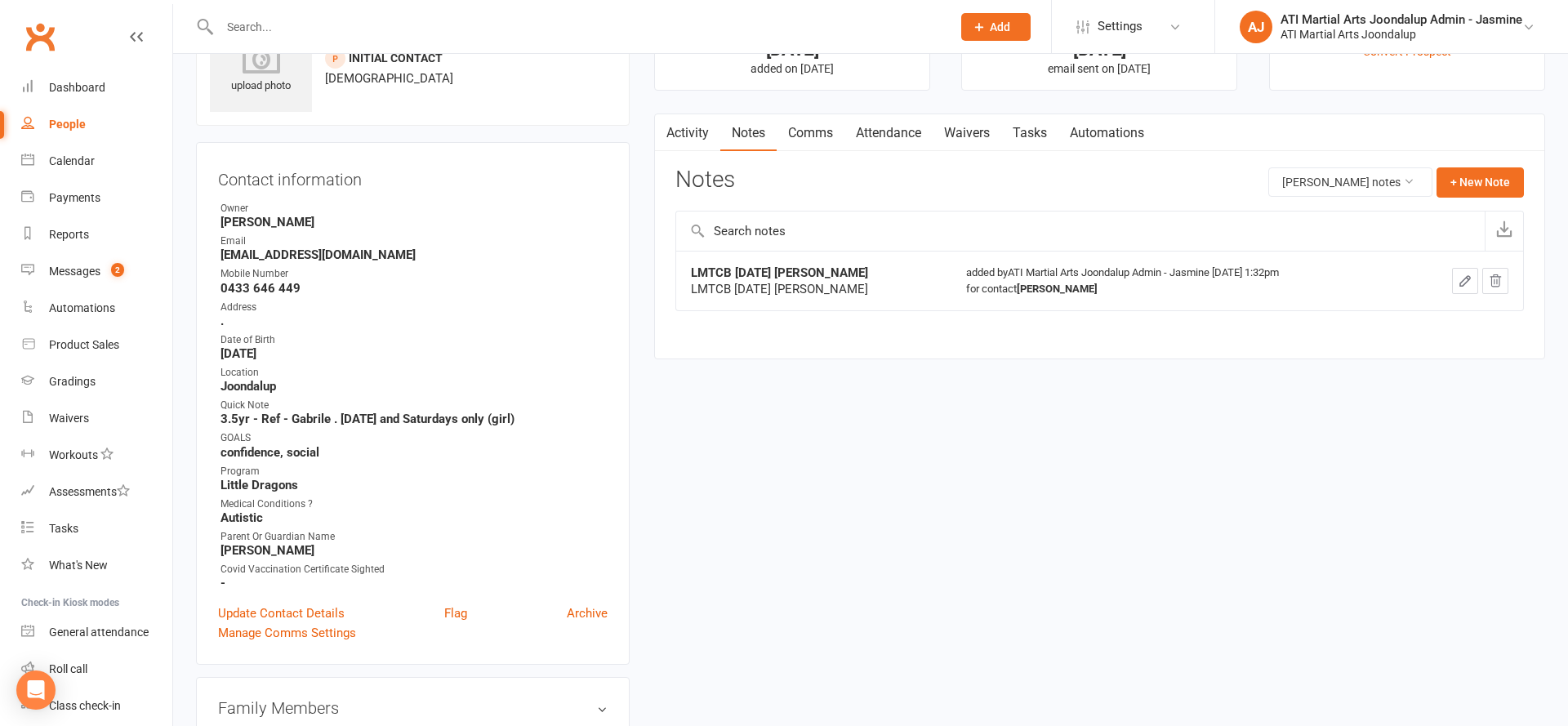
click at [797, 136] on link "Comms" at bounding box center [810, 133] width 68 height 37
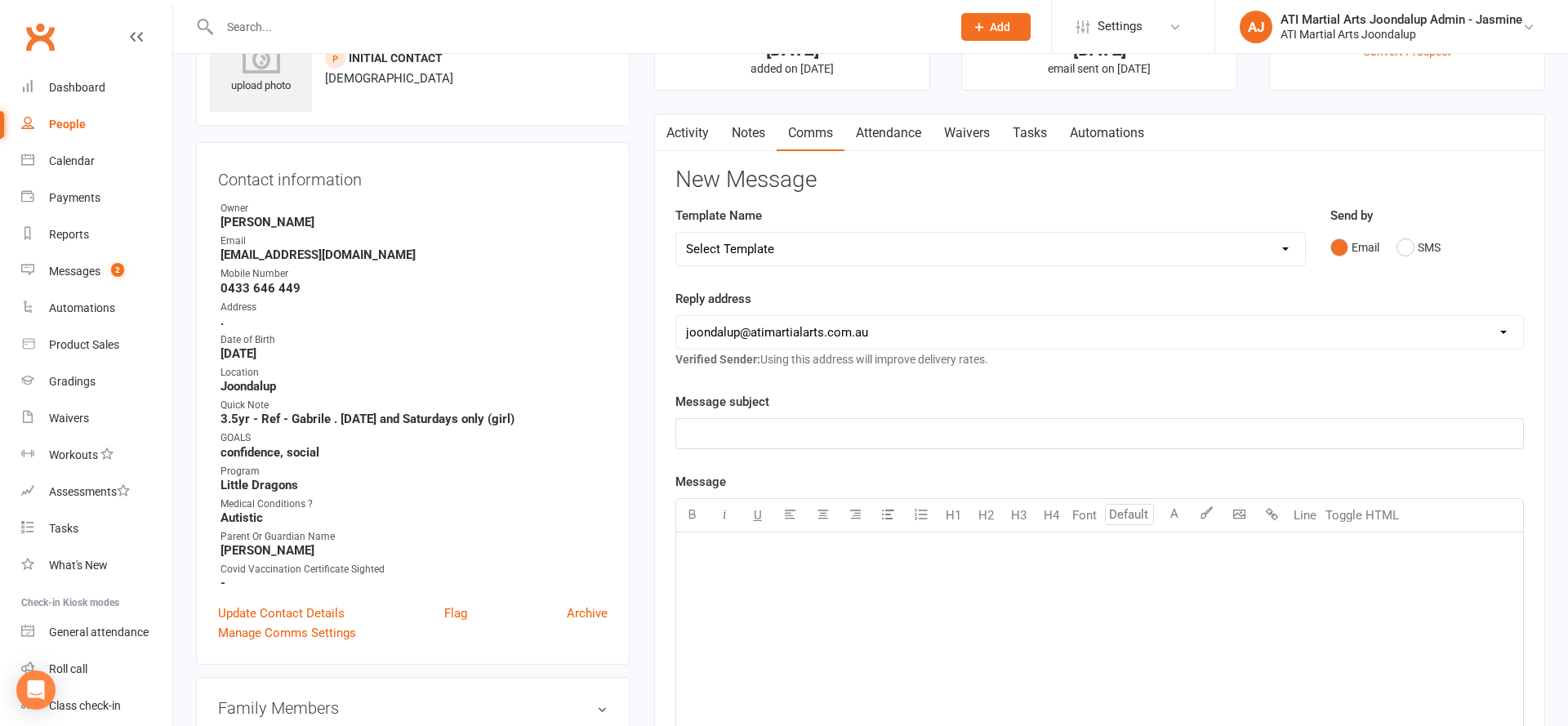
click at [831, 608] on div "﻿" at bounding box center [1100, 655] width 847 height 245
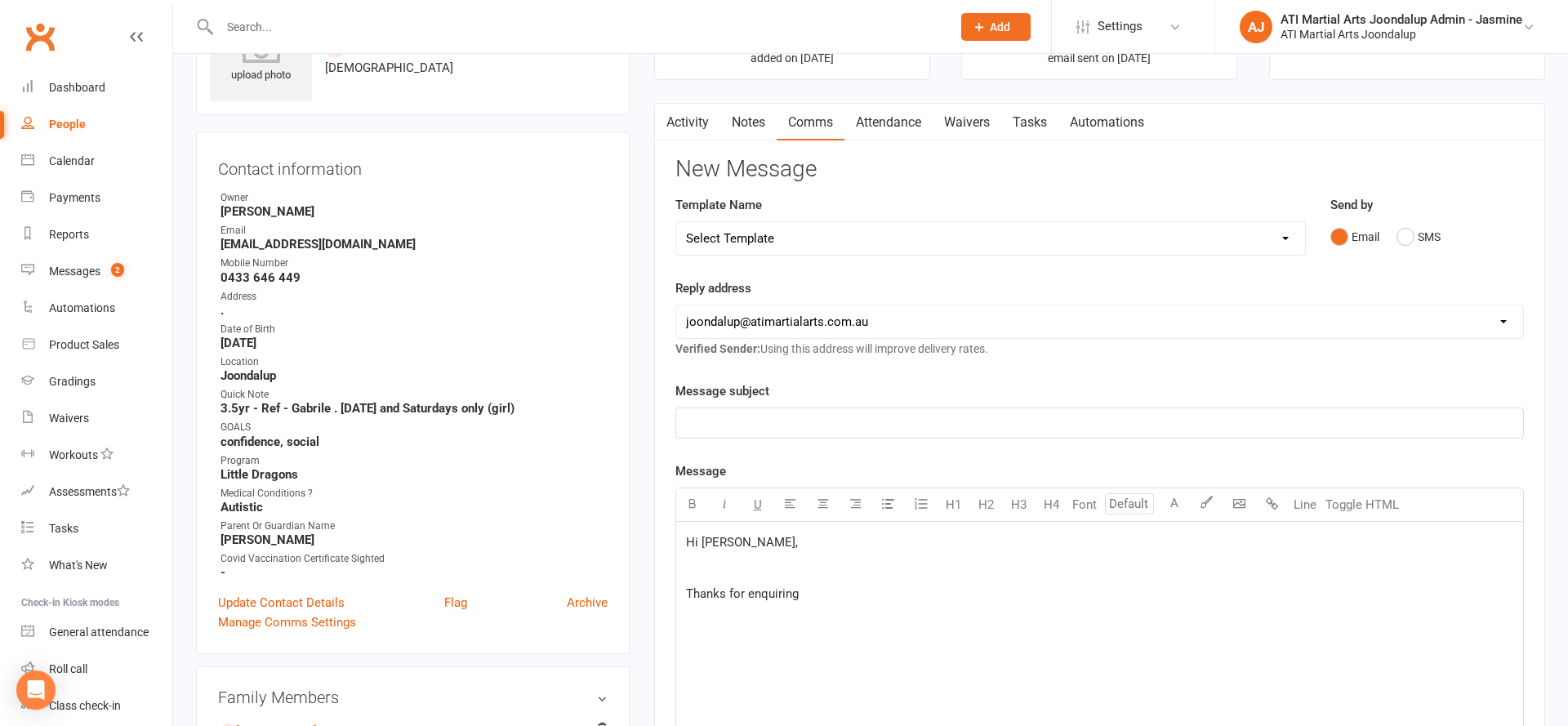
drag, startPoint x: 1108, startPoint y: 254, endPoint x: 1096, endPoint y: 244, distance: 15.6
click at [1105, 253] on div "Template Name Select Template [SMS] 3 FAILED PAYMENTS SMS [Email] ADULT LEAD IN…" at bounding box center [991, 236] width 655 height 83
select select "31"
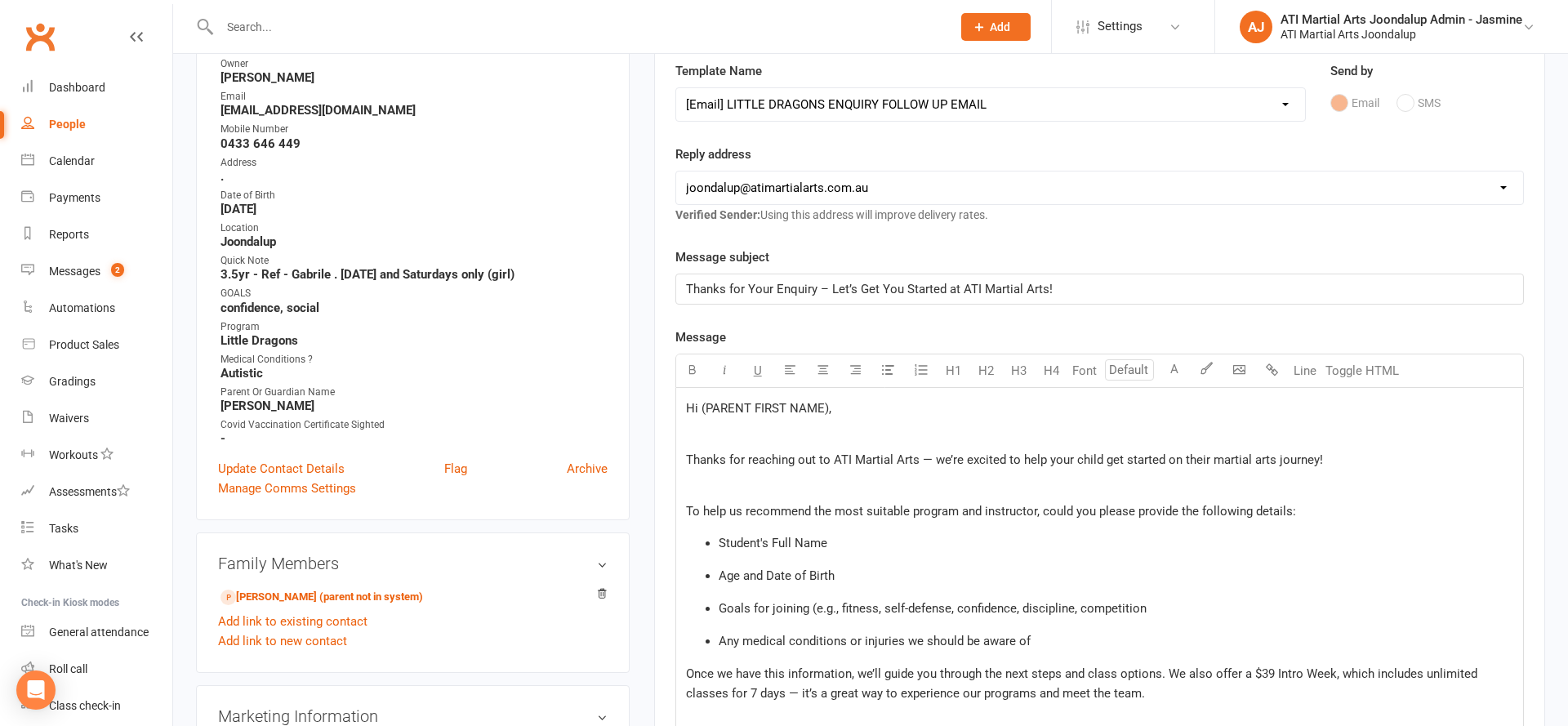
click at [839, 401] on p "Hi (PARENT FIRST NAME)," at bounding box center [1099, 408] width 827 height 19
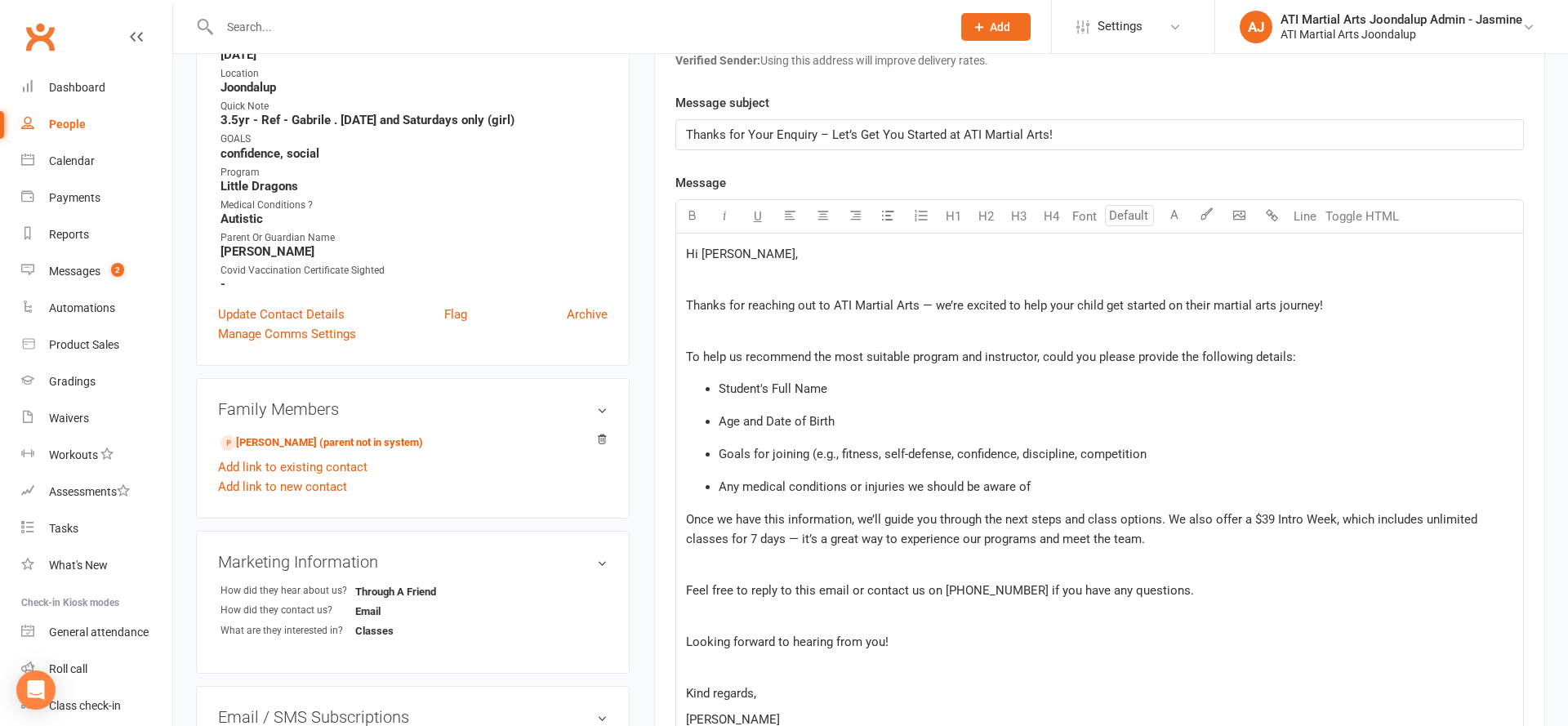
scroll to position [385, 1]
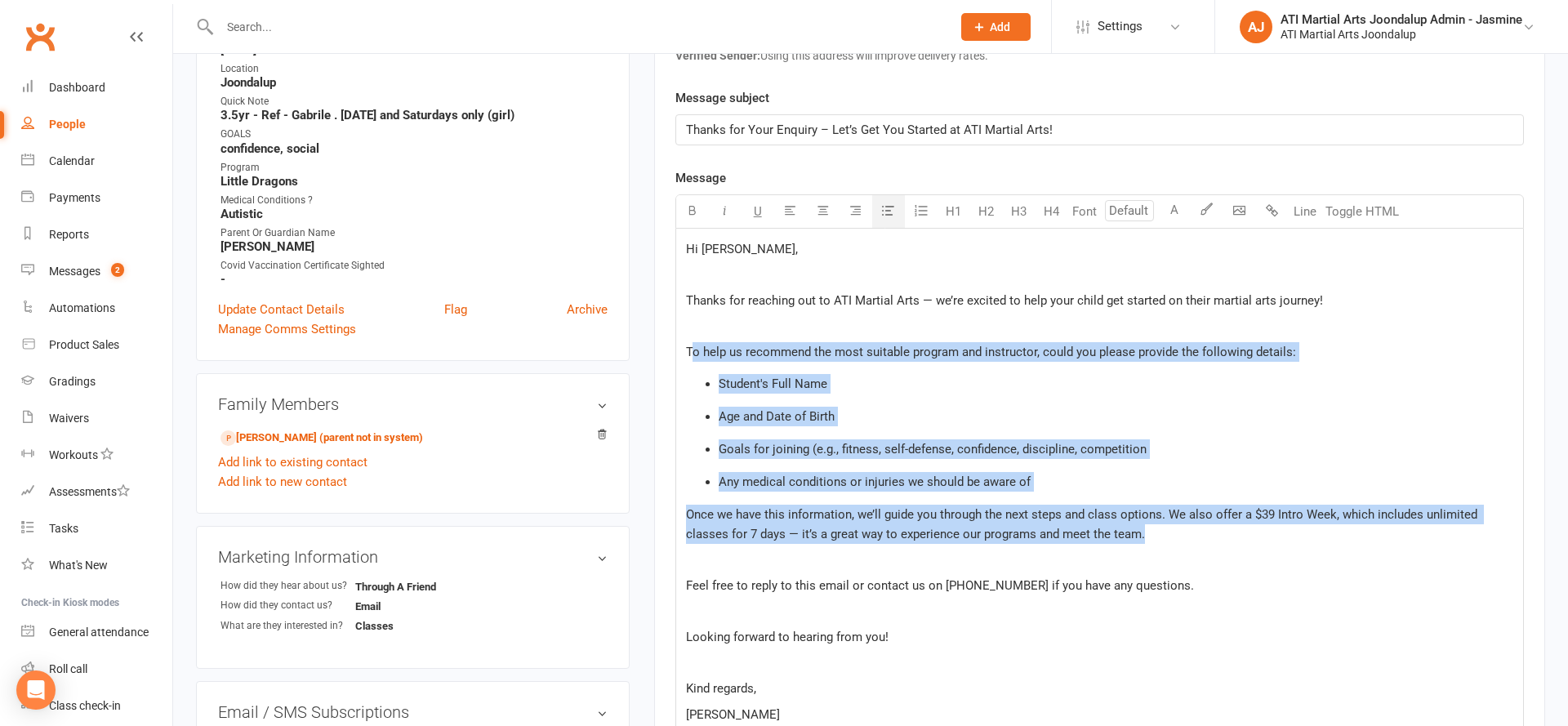
drag, startPoint x: 688, startPoint y: 354, endPoint x: 1208, endPoint y: 544, distance: 553.6
click at [1208, 544] on div "Hi Megan, Thanks for reaching out to ATI Martial Arts — we’re excited to help y…" at bounding box center [1100, 495] width 847 height 533
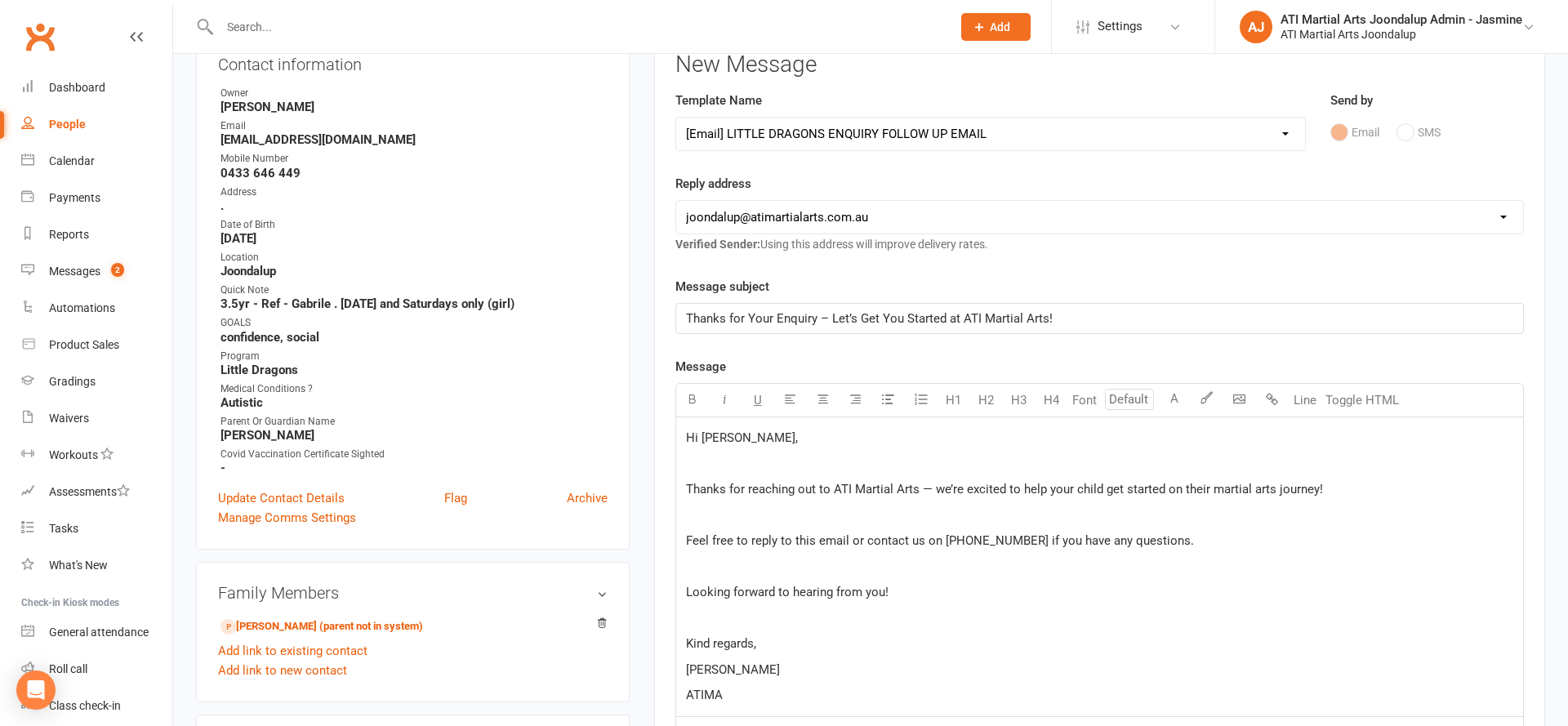
scroll to position [219, 0]
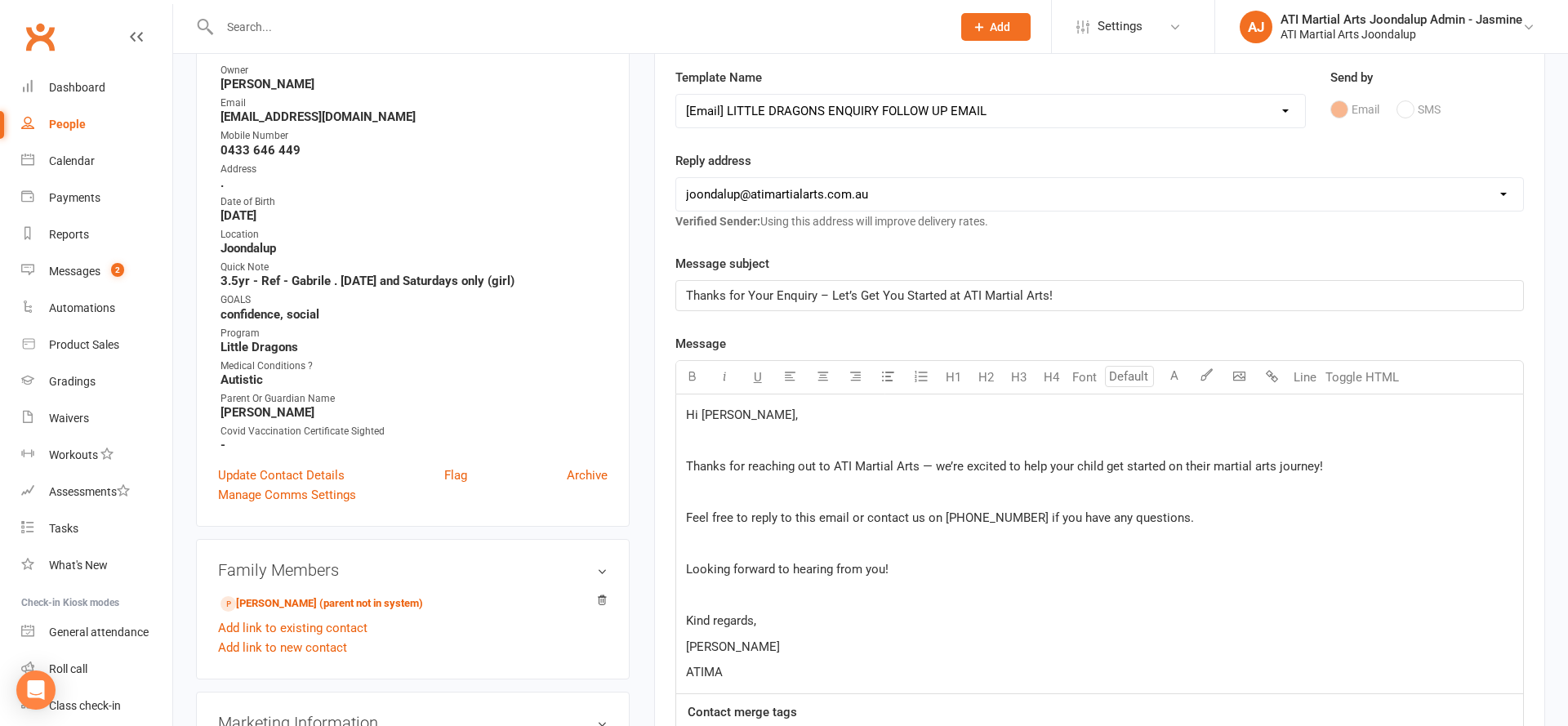
click at [366, 600] on link "Mia Thomas - Sibling (parent not in system)" at bounding box center [322, 605] width 203 height 17
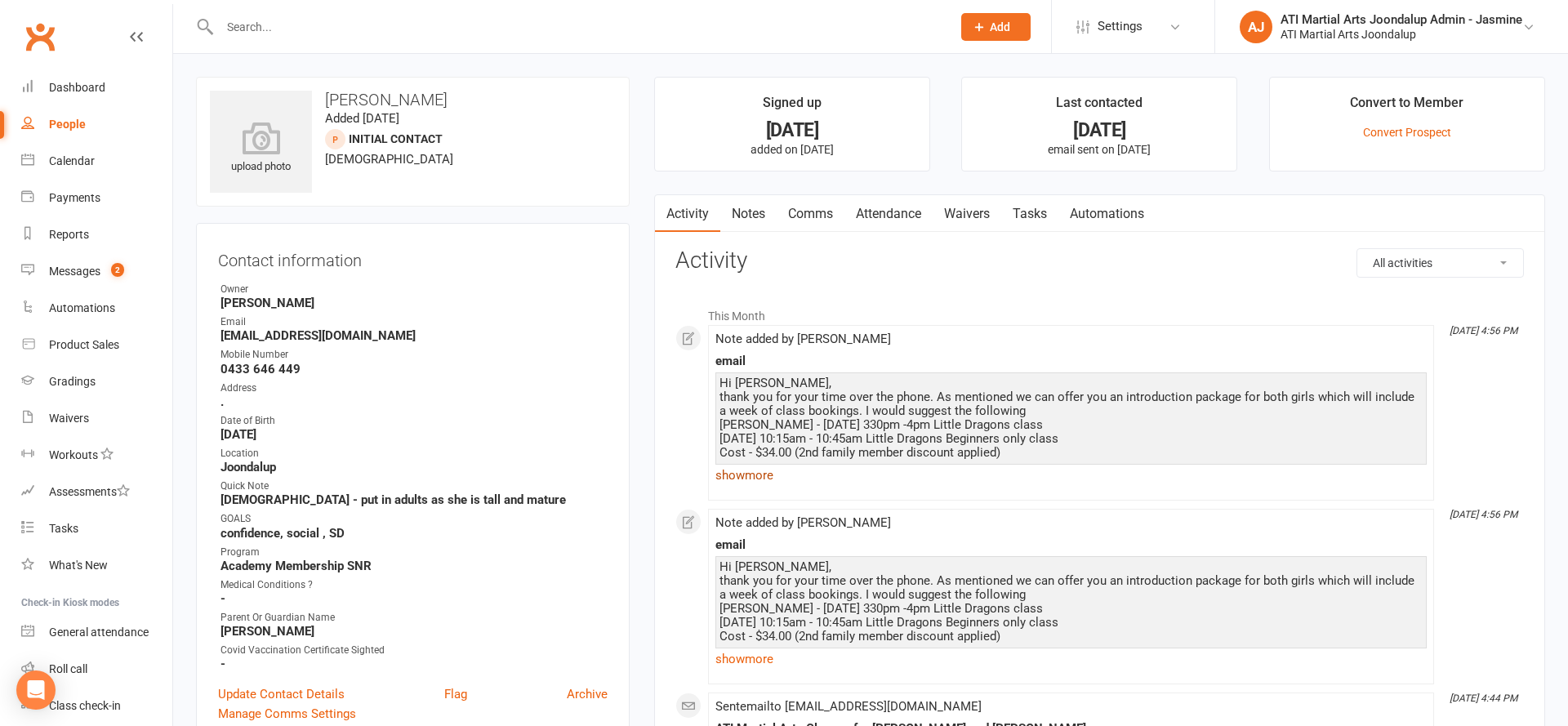
click at [746, 473] on link "show more" at bounding box center [1071, 475] width 711 height 23
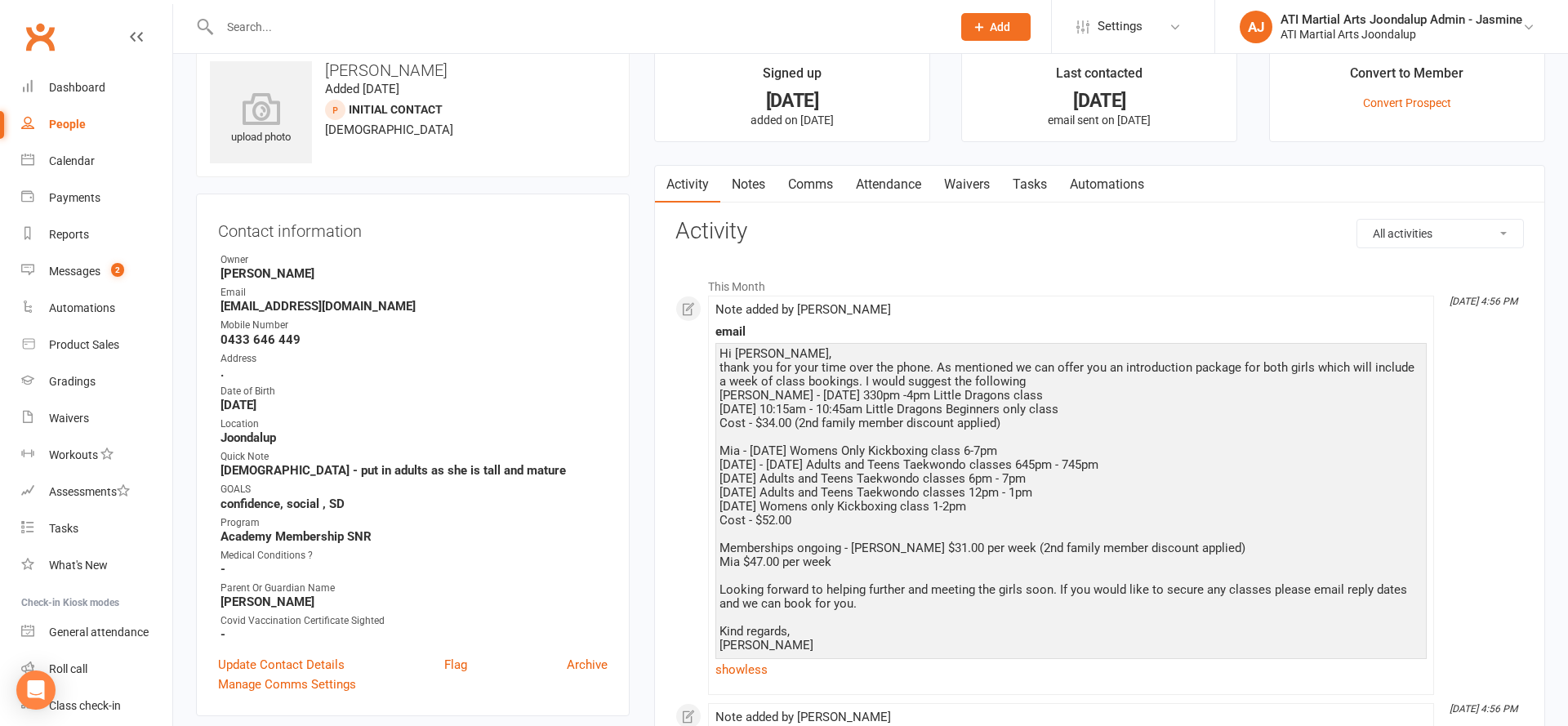
scroll to position [61, 0]
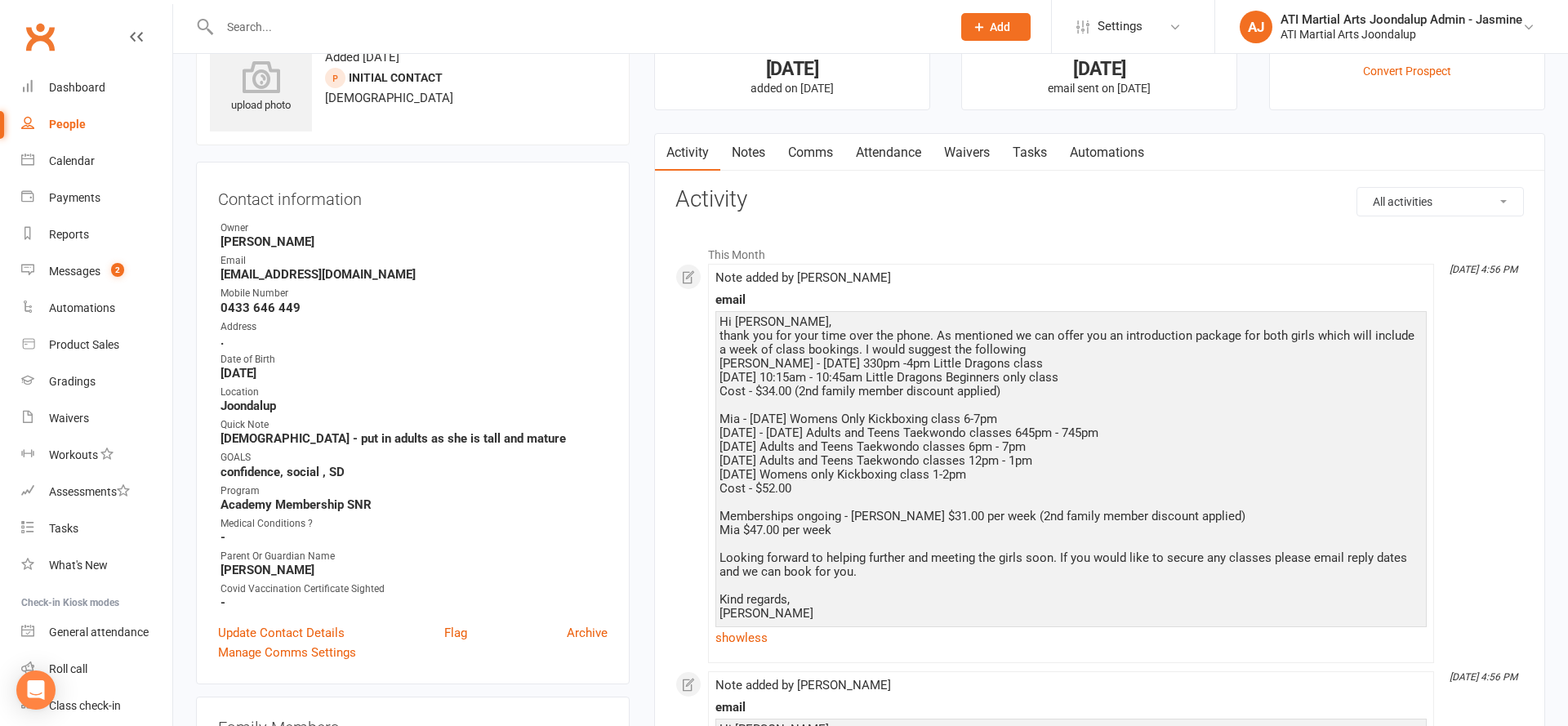
click at [736, 144] on link "Notes" at bounding box center [748, 152] width 56 height 37
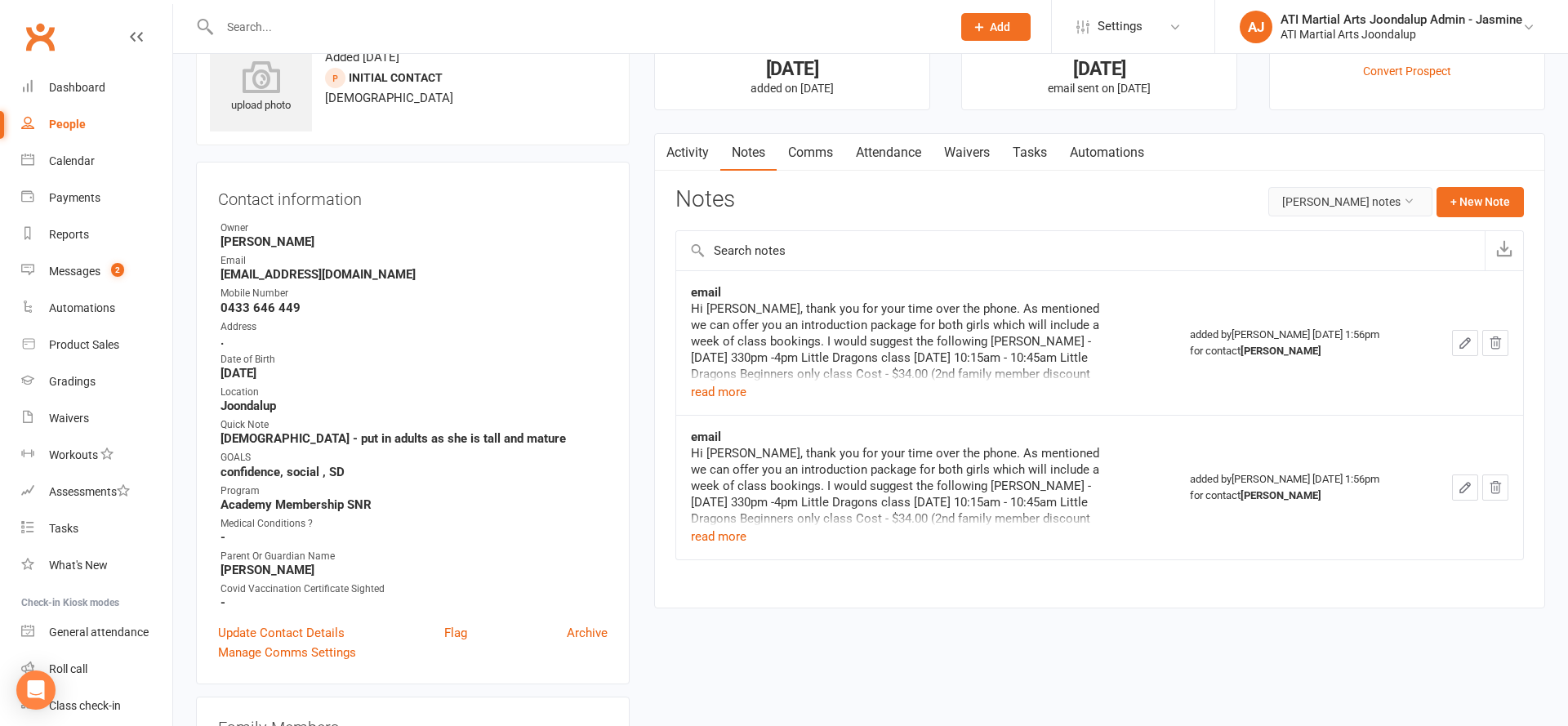
click at [1405, 209] on button "Mia Thomas's notes" at bounding box center [1350, 202] width 164 height 30
click at [1395, 270] on link "All family notes" at bounding box center [1350, 271] width 162 height 33
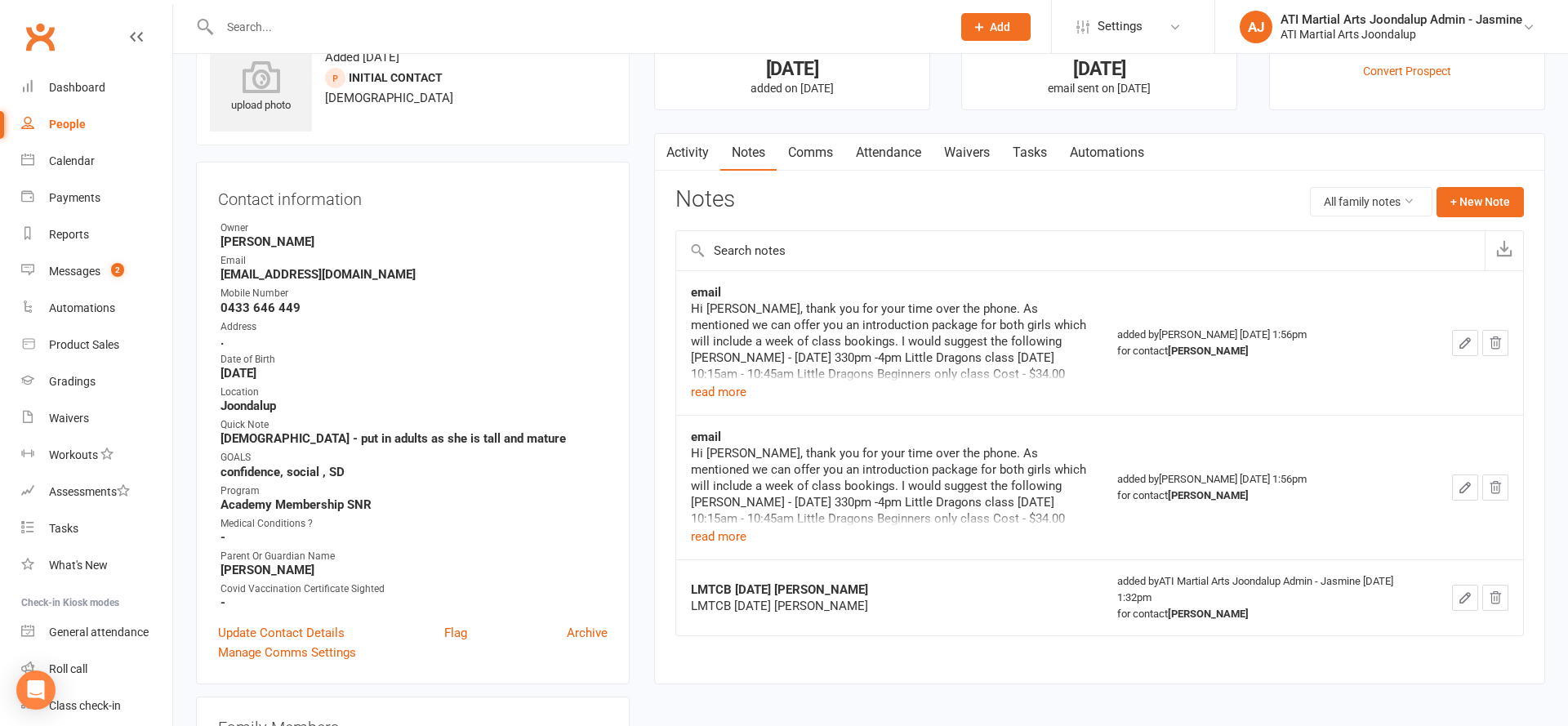
drag, startPoint x: 1503, startPoint y: 209, endPoint x: 1488, endPoint y: 213, distance: 15.5
click at [1503, 209] on div "Notes All family notes + New Note" at bounding box center [1099, 209] width 848 height 42
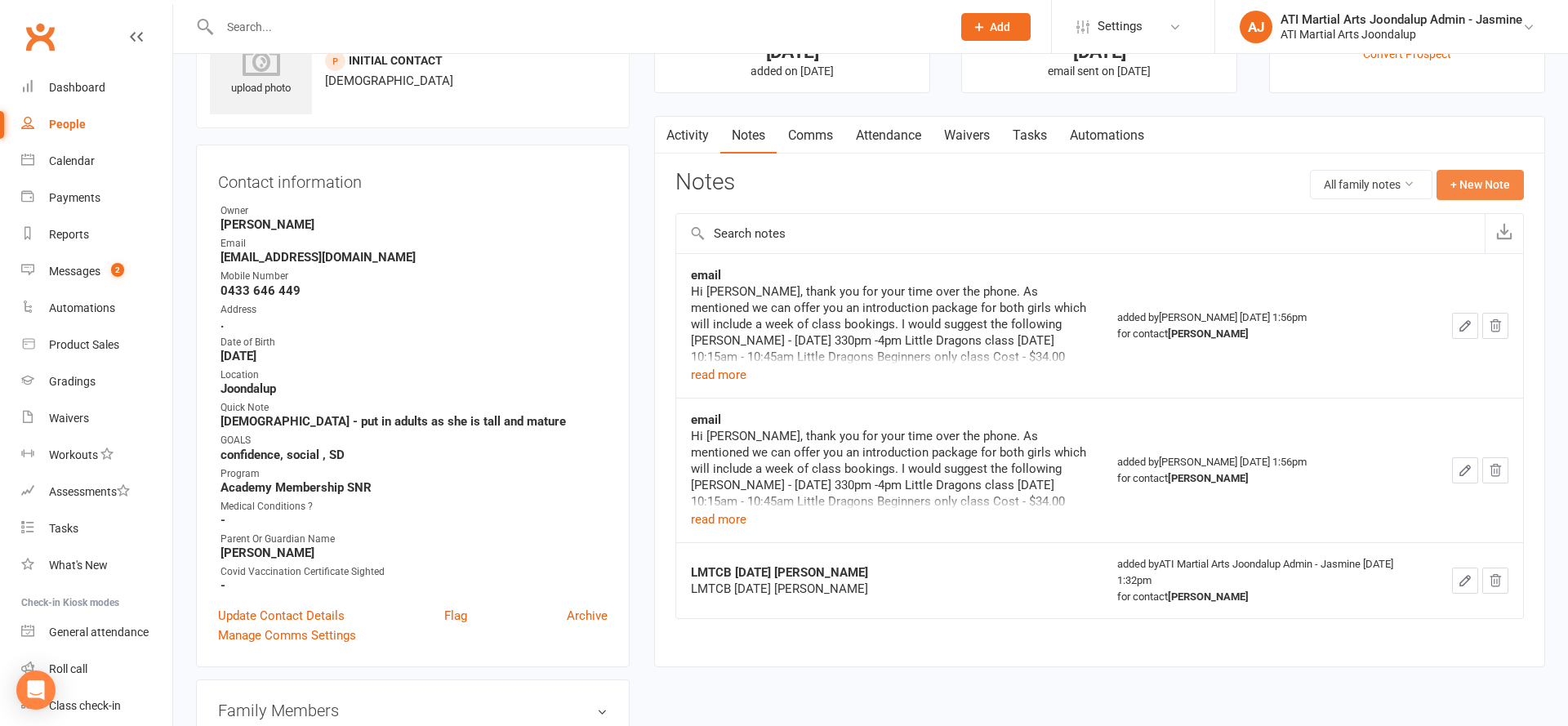
scroll to position [83, 0]
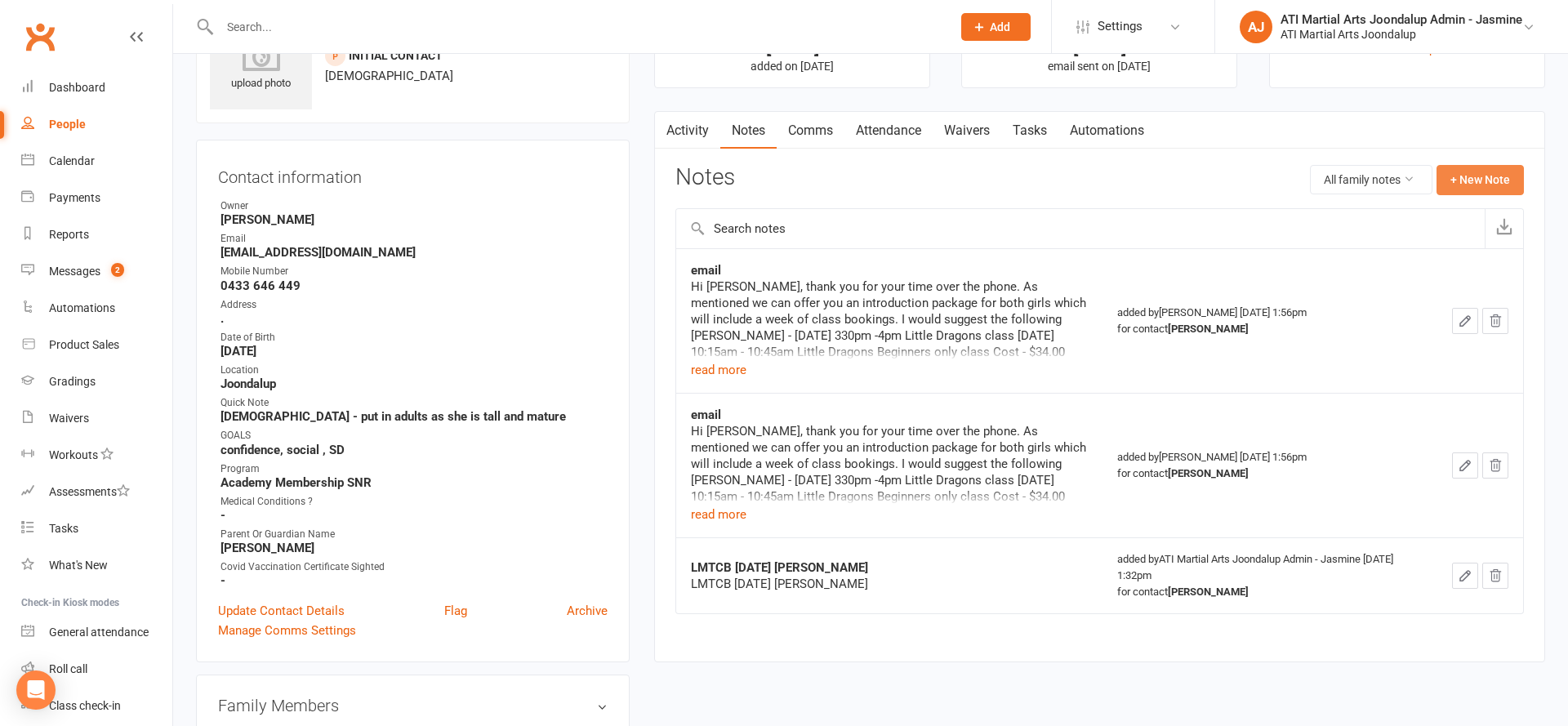
click at [1480, 194] on div "Notes All family notes + New Note" at bounding box center [1099, 187] width 848 height 42
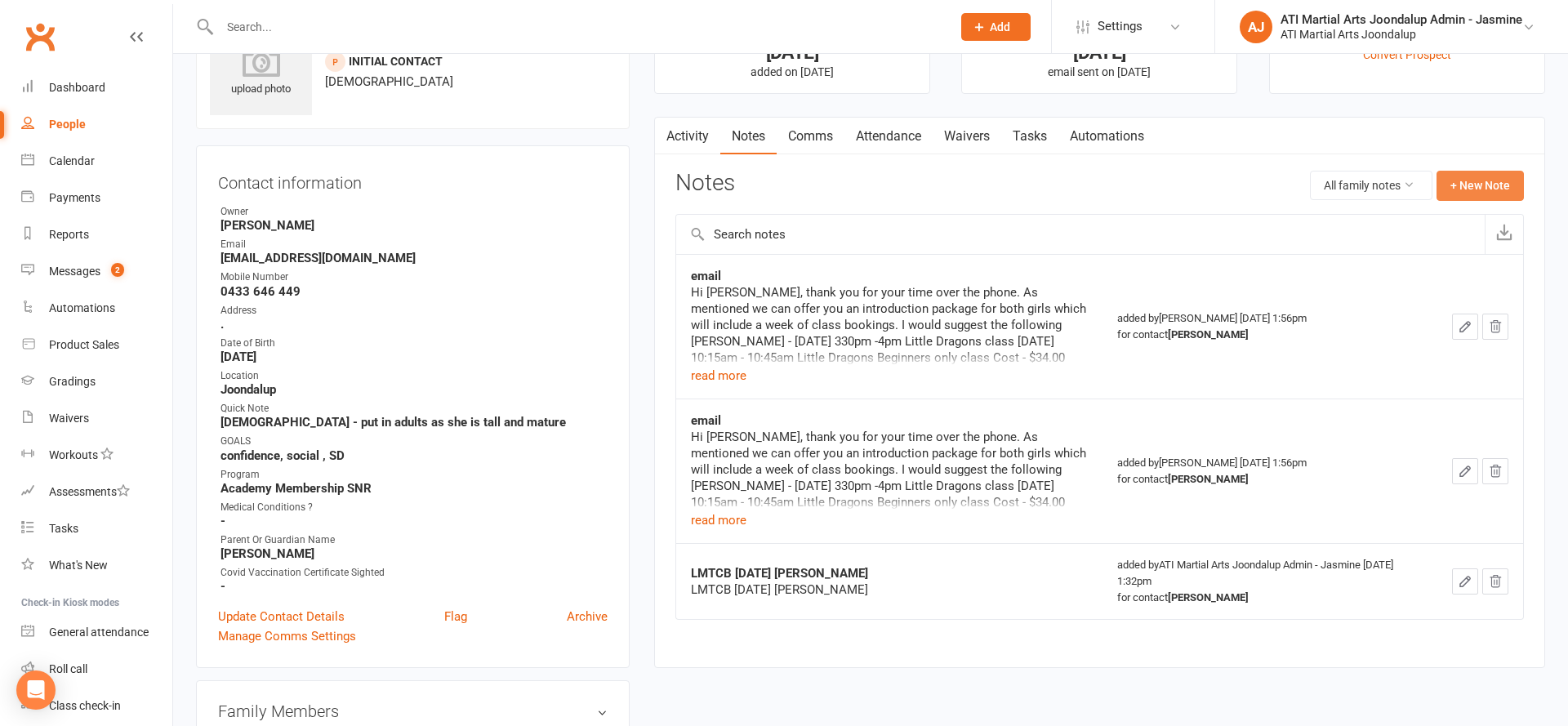
click at [1478, 168] on div "Activity Notes Comms Attendance Waivers Tasks Automations Notes All family note…" at bounding box center [1100, 392] width 891 height 552
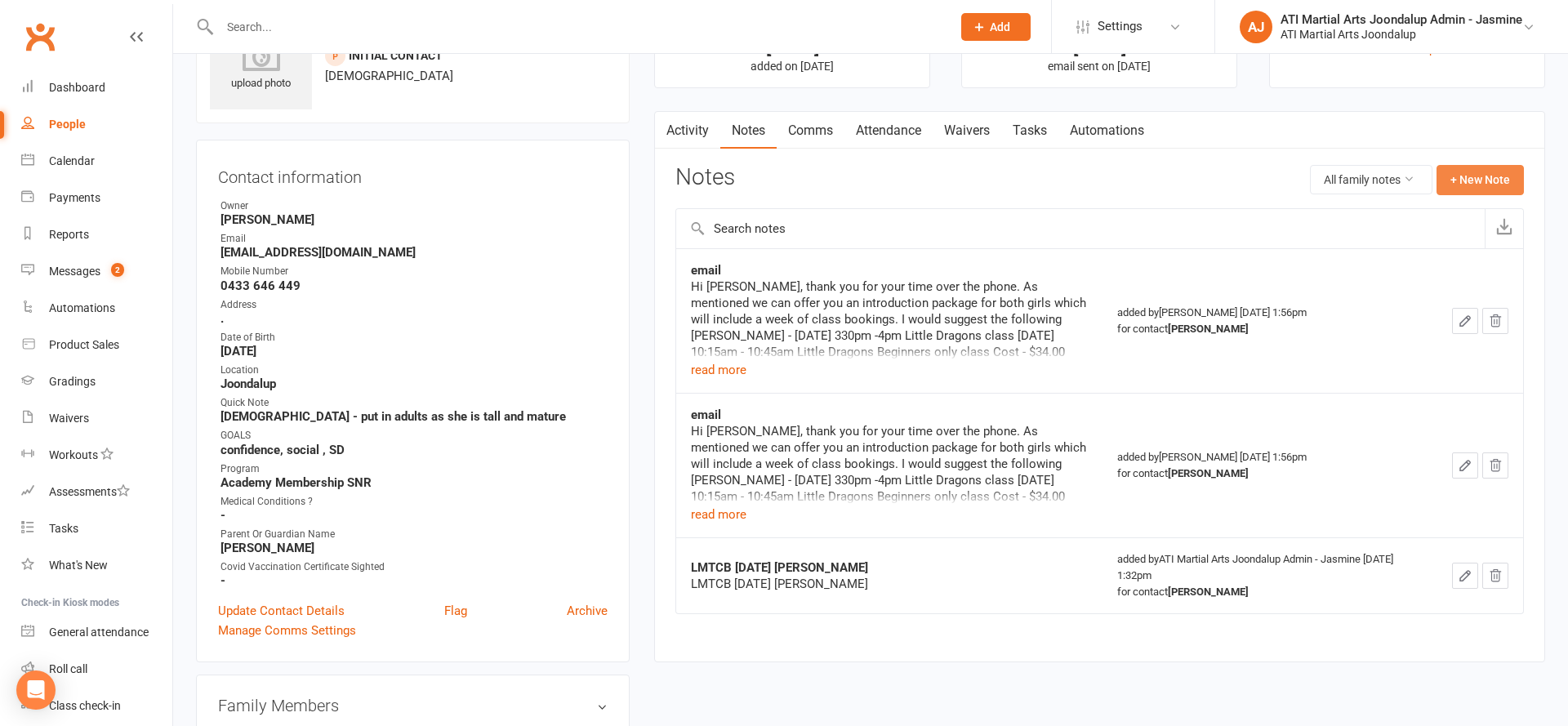
click at [1475, 172] on button "+ New Note" at bounding box center [1479, 180] width 87 height 30
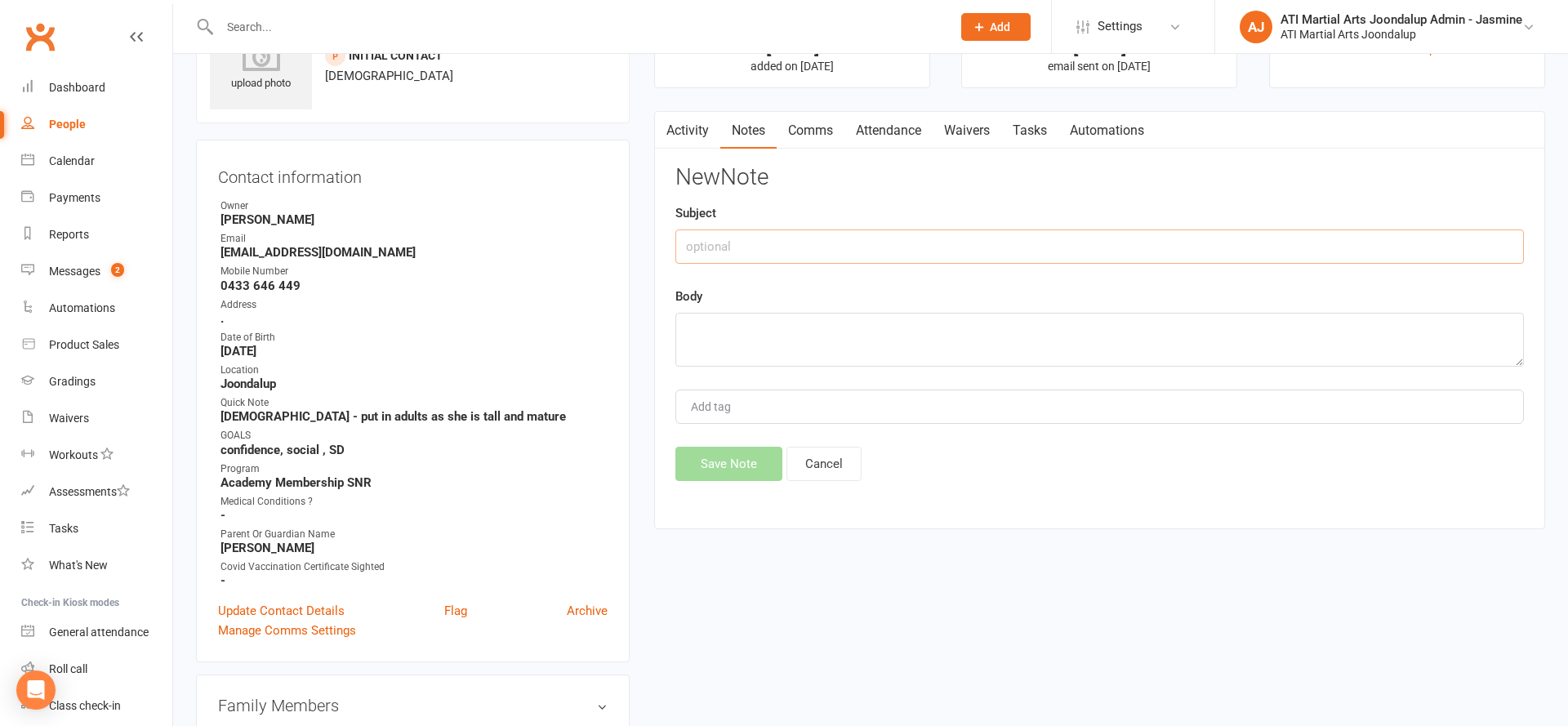
click at [1069, 250] on input "text" at bounding box center [1099, 247] width 848 height 34
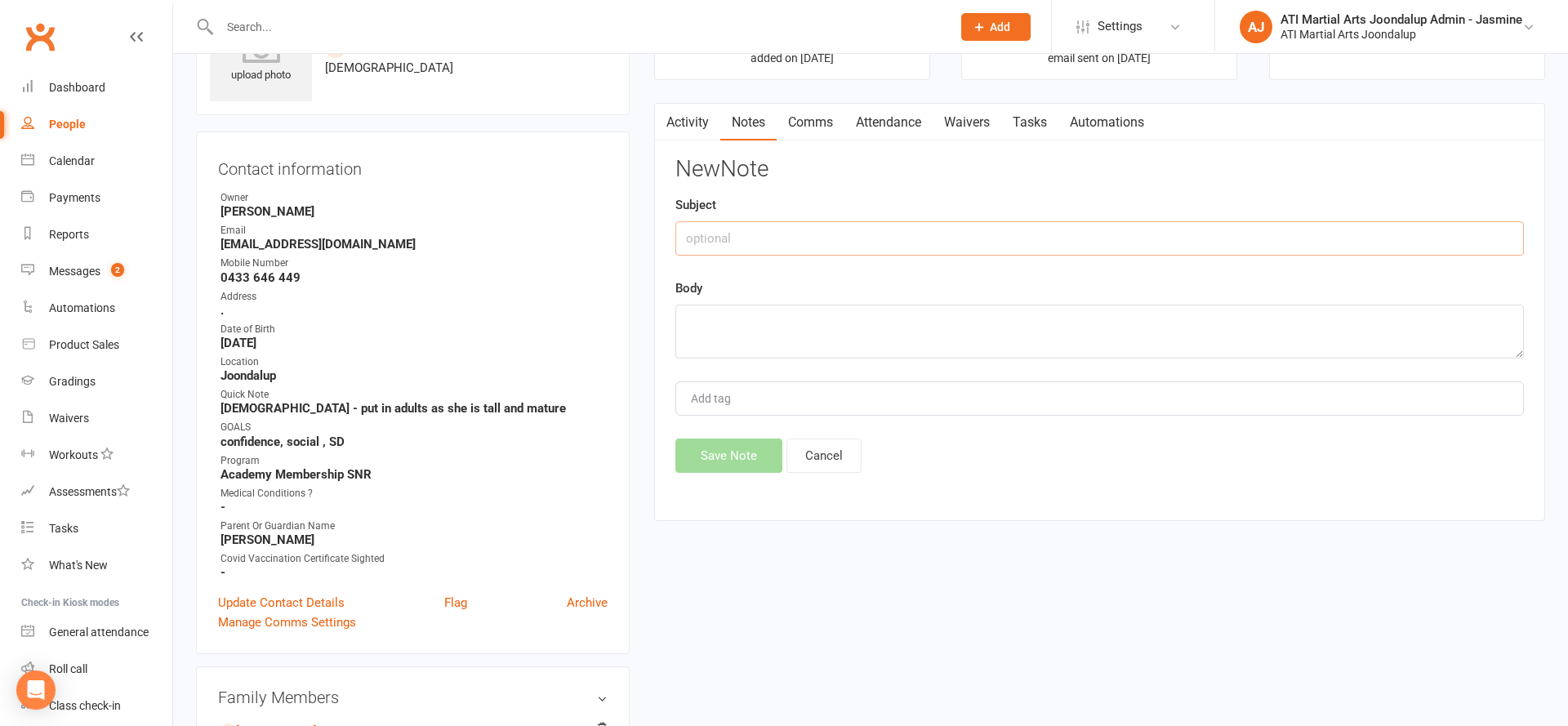
scroll to position [94, 0]
drag, startPoint x: 1092, startPoint y: 314, endPoint x: 1081, endPoint y: 317, distance: 11.4
click at [1088, 315] on textarea at bounding box center [1099, 329] width 848 height 54
type textarea "LM + SMS"
drag, startPoint x: 741, startPoint y: 451, endPoint x: 731, endPoint y: 455, distance: 10.8
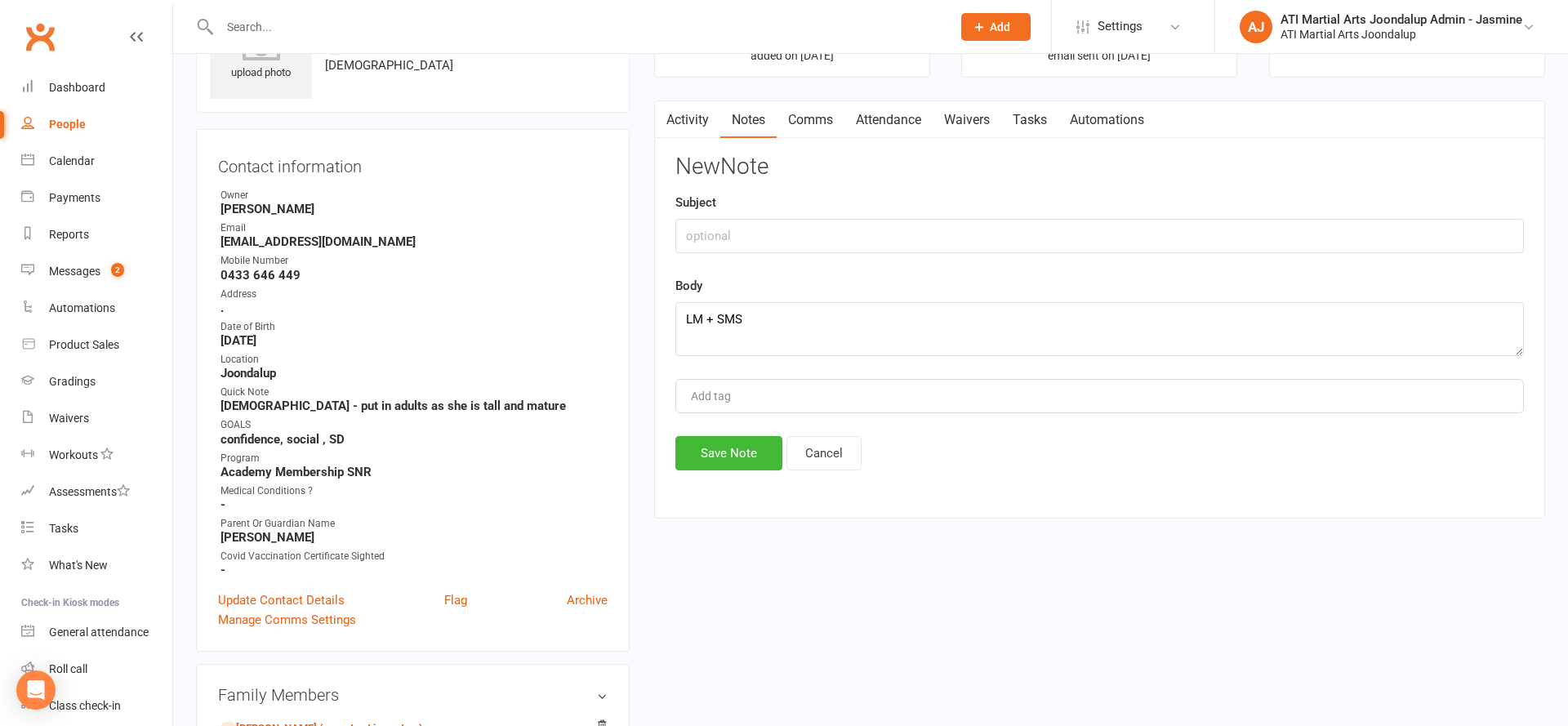
click at [742, 450] on button "Save Note" at bounding box center [729, 453] width 107 height 34
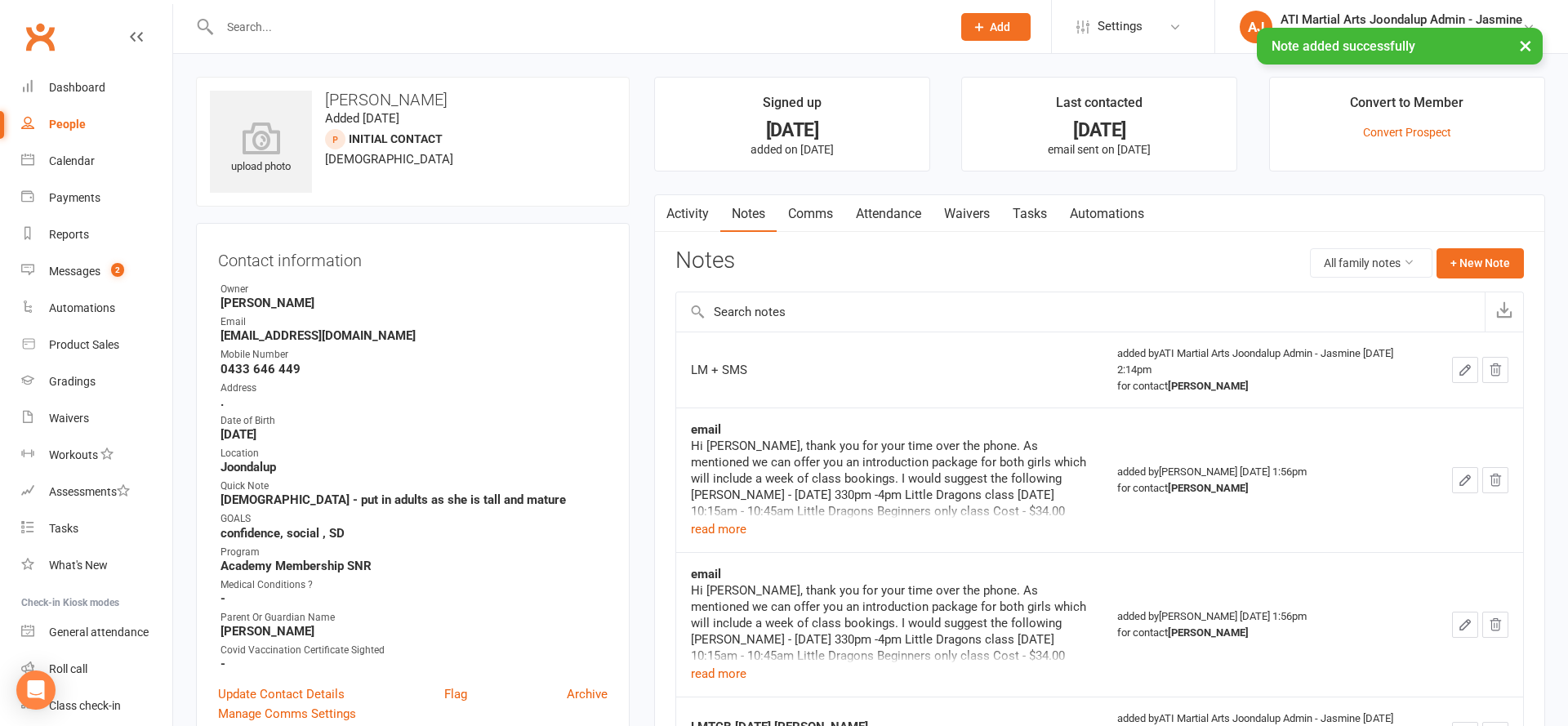
scroll to position [-1, 0]
click at [807, 231] on link "Comms" at bounding box center [810, 213] width 68 height 37
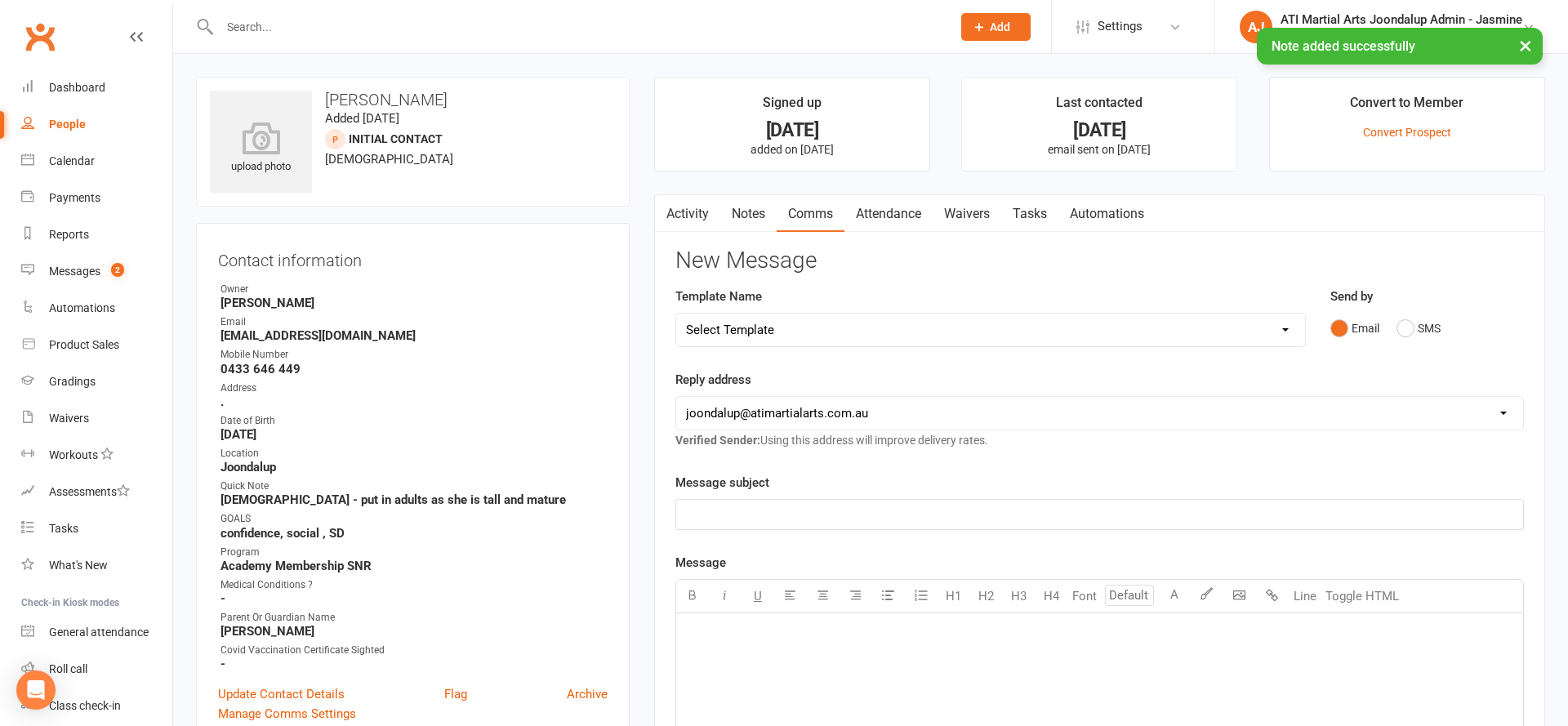
drag, startPoint x: 1415, startPoint y: 326, endPoint x: 1246, endPoint y: 385, distance: 179.0
click at [1414, 327] on button "SMS" at bounding box center [1418, 328] width 44 height 31
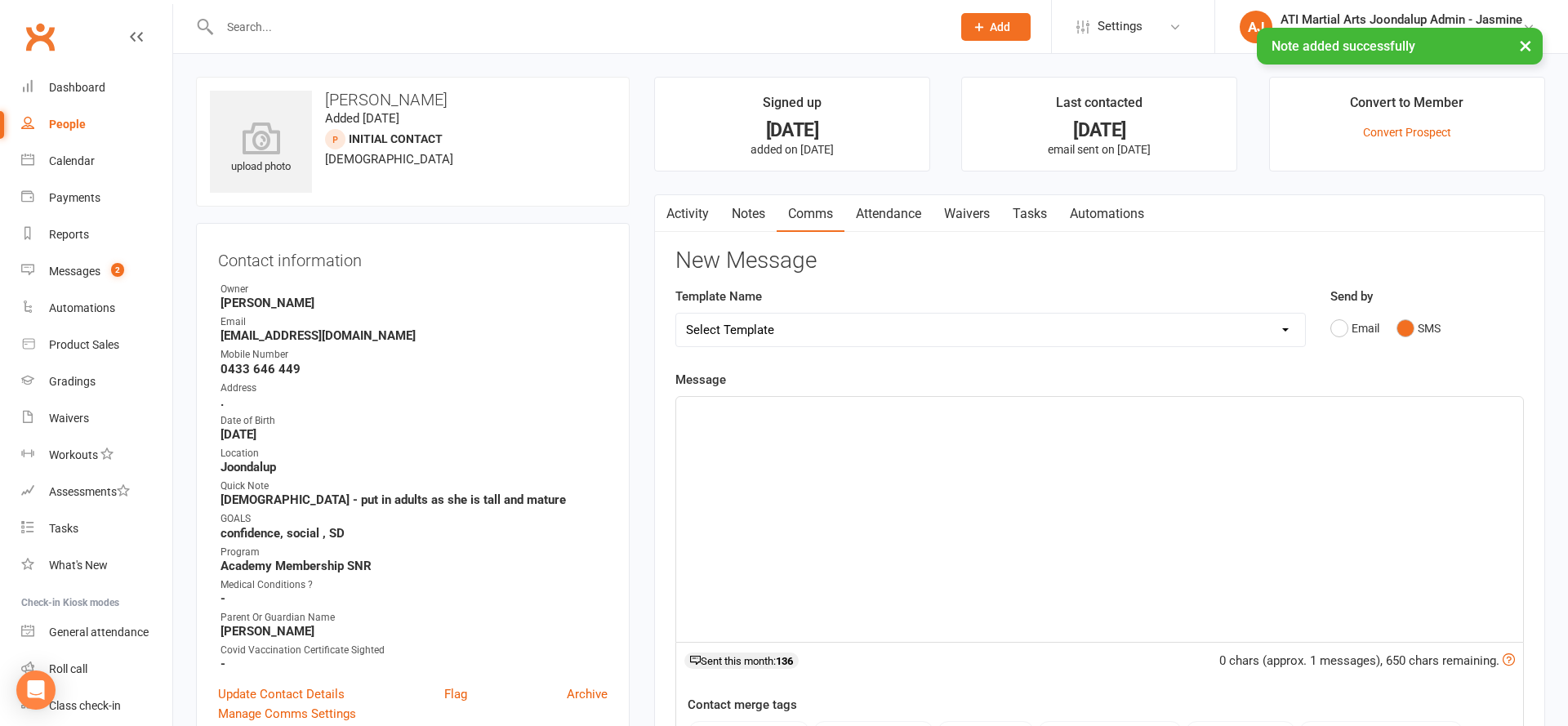
click at [957, 421] on div "﻿" at bounding box center [1100, 519] width 847 height 245
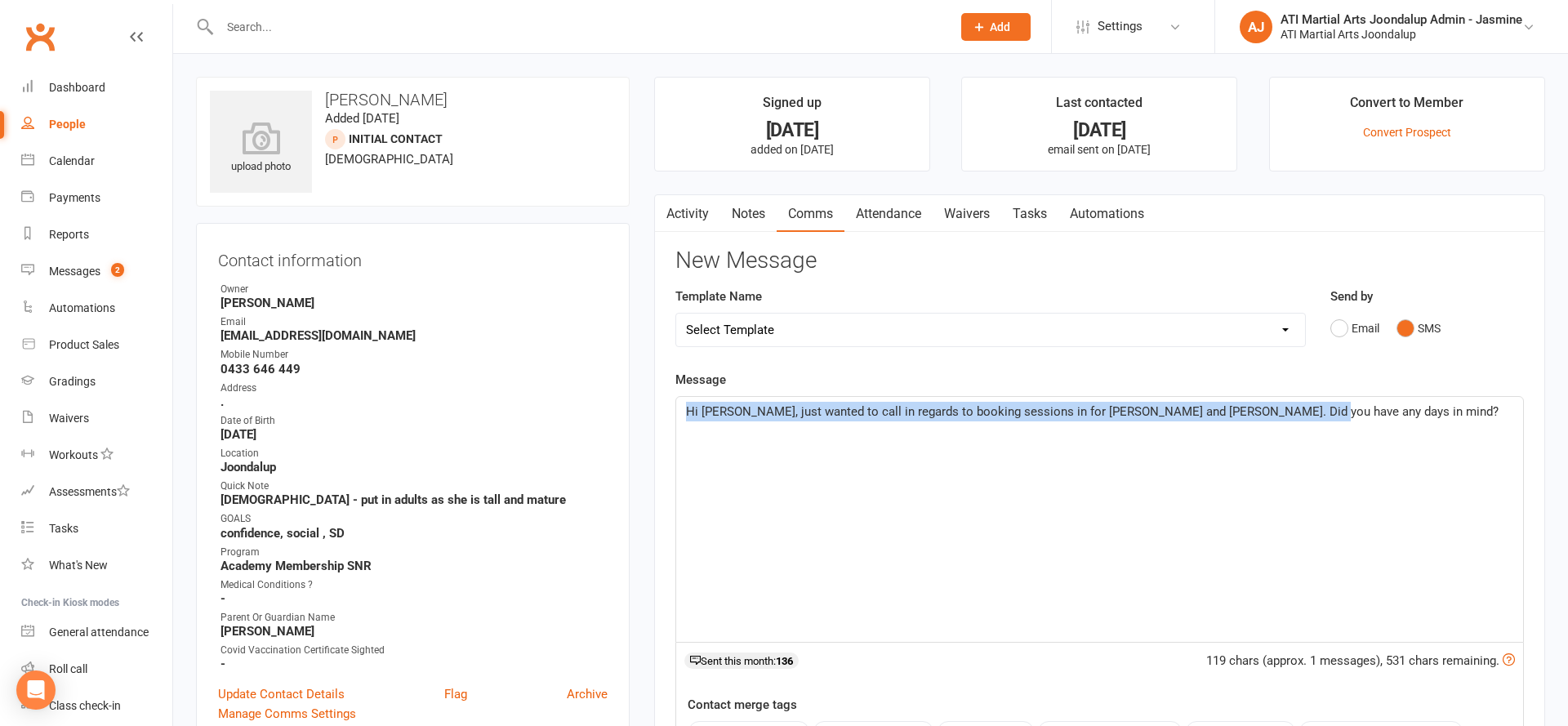
drag, startPoint x: 1318, startPoint y: 415, endPoint x: 656, endPoint y: 399, distance: 662.2
click at [656, 398] on div "Activity Notes Comms Attendance Waivers Tasks Automations New Message Template …" at bounding box center [1100, 590] width 891 height 792
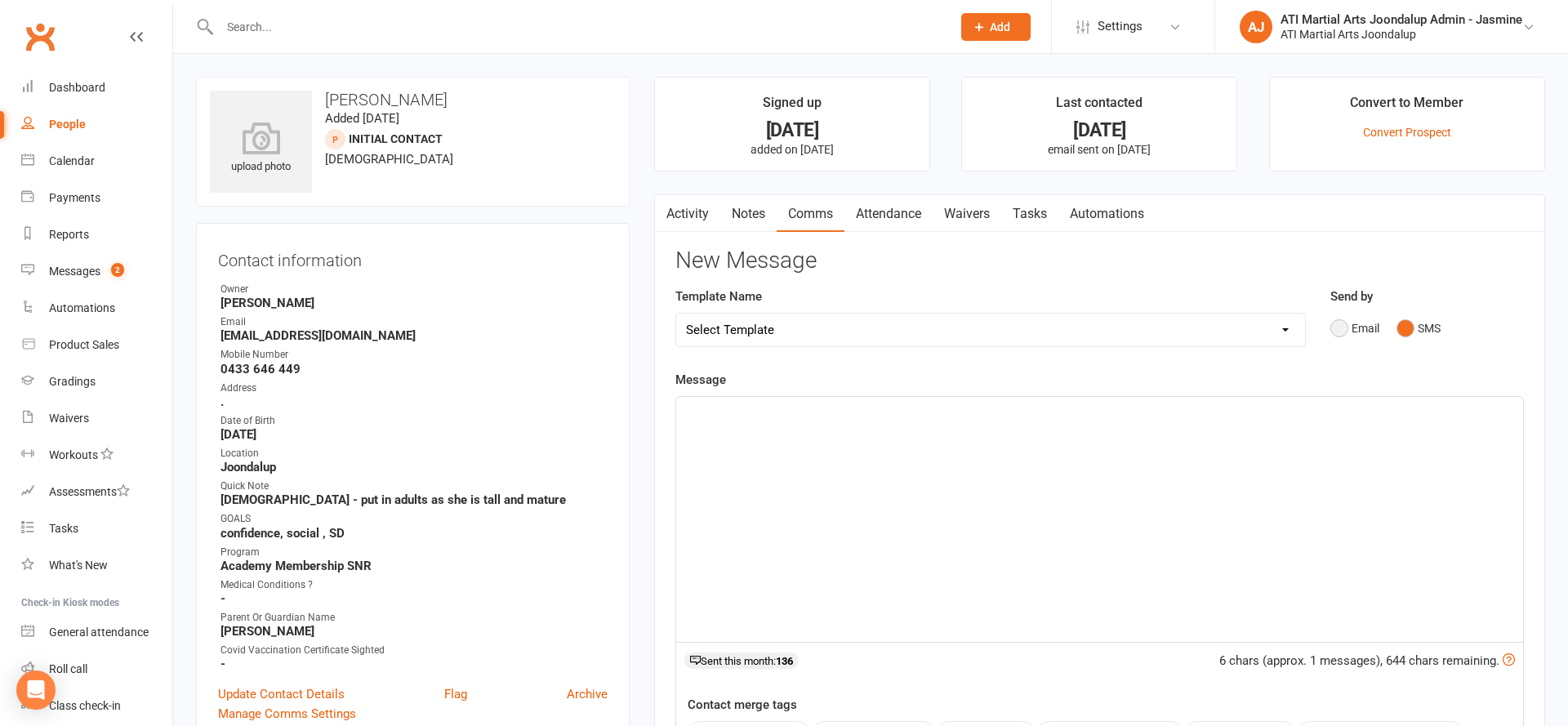
click at [1369, 328] on button "Email" at bounding box center [1354, 328] width 49 height 31
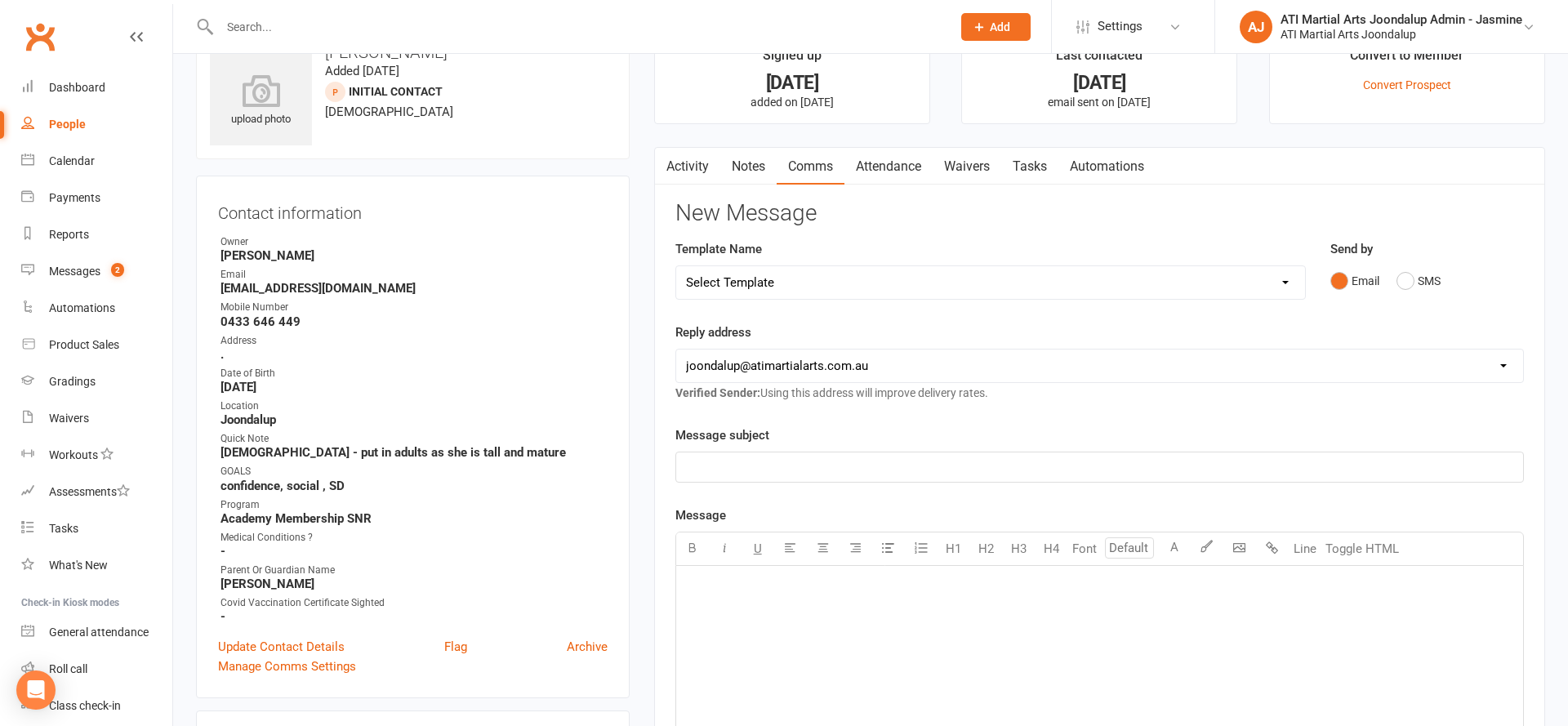
scroll to position [65, 0]
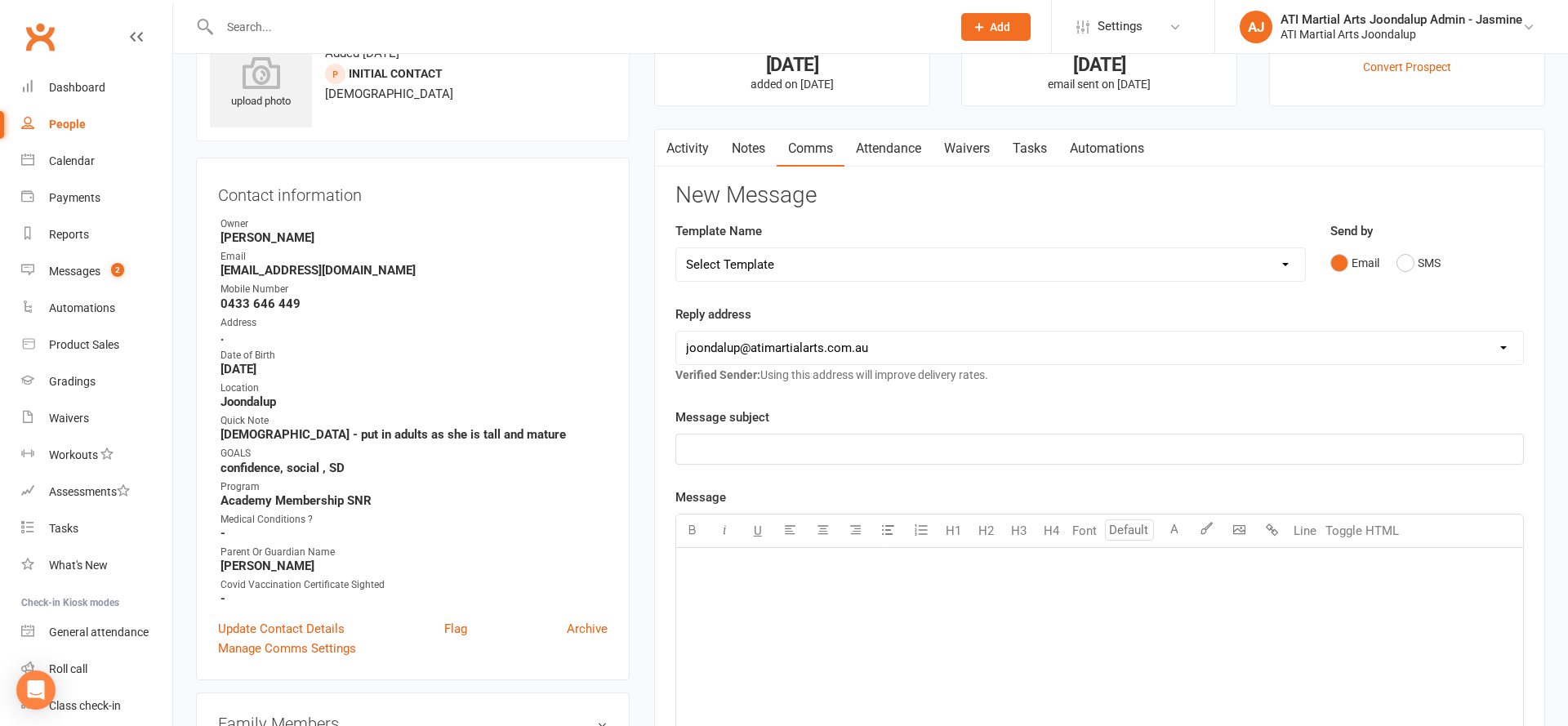
click at [868, 595] on p at bounding box center [1099, 595] width 827 height 19
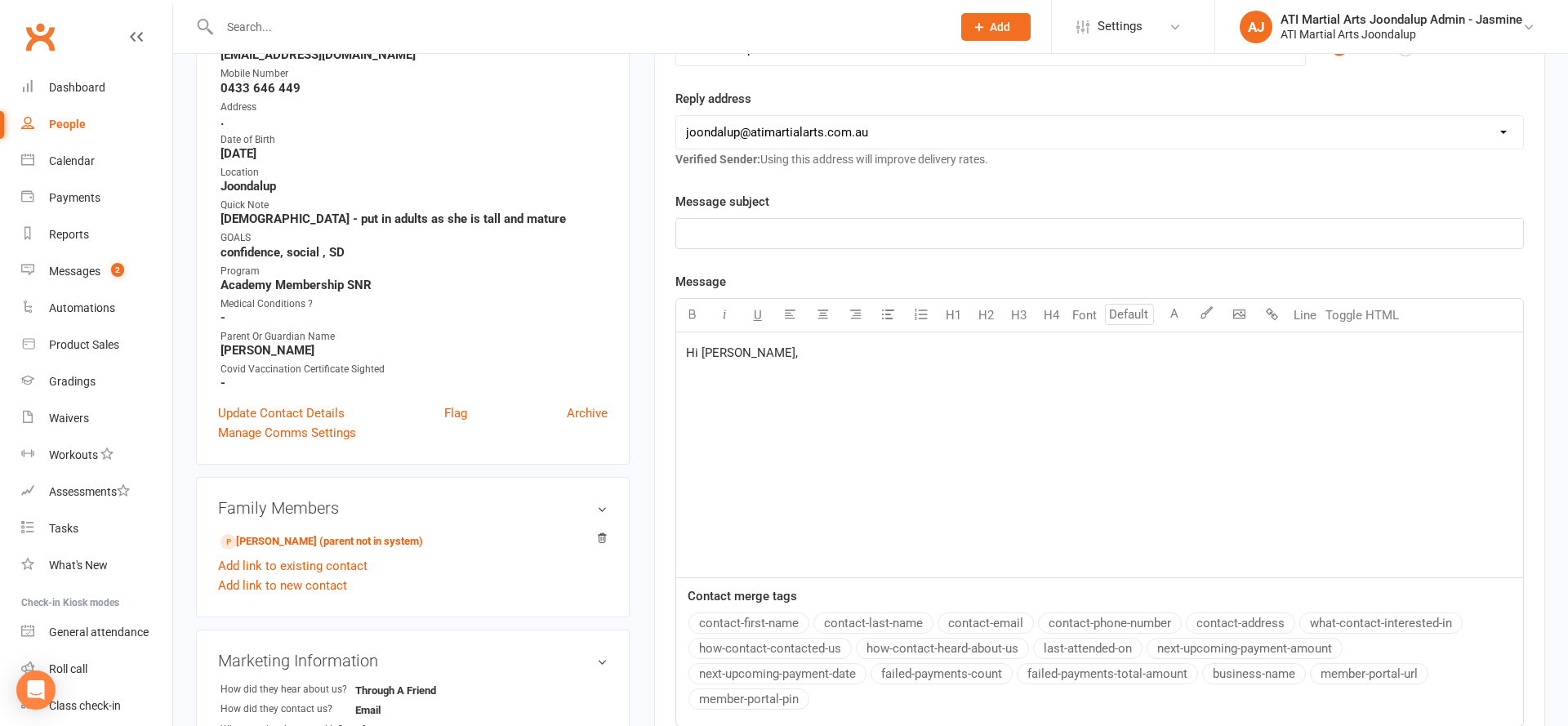
scroll to position [295, 0]
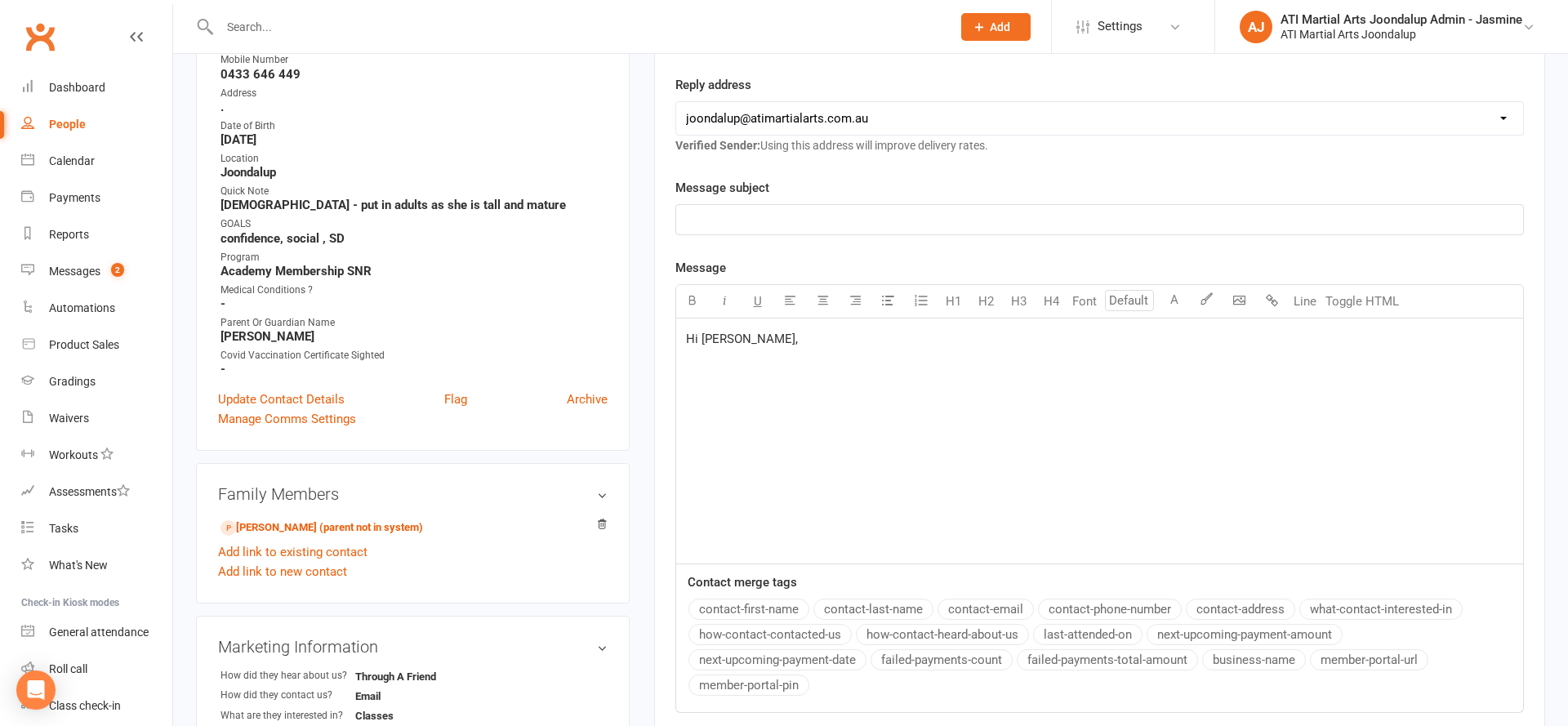
click at [758, 232] on div "﻿" at bounding box center [1100, 219] width 847 height 30
click at [686, 368] on p "﻿" at bounding box center [1099, 365] width 827 height 19
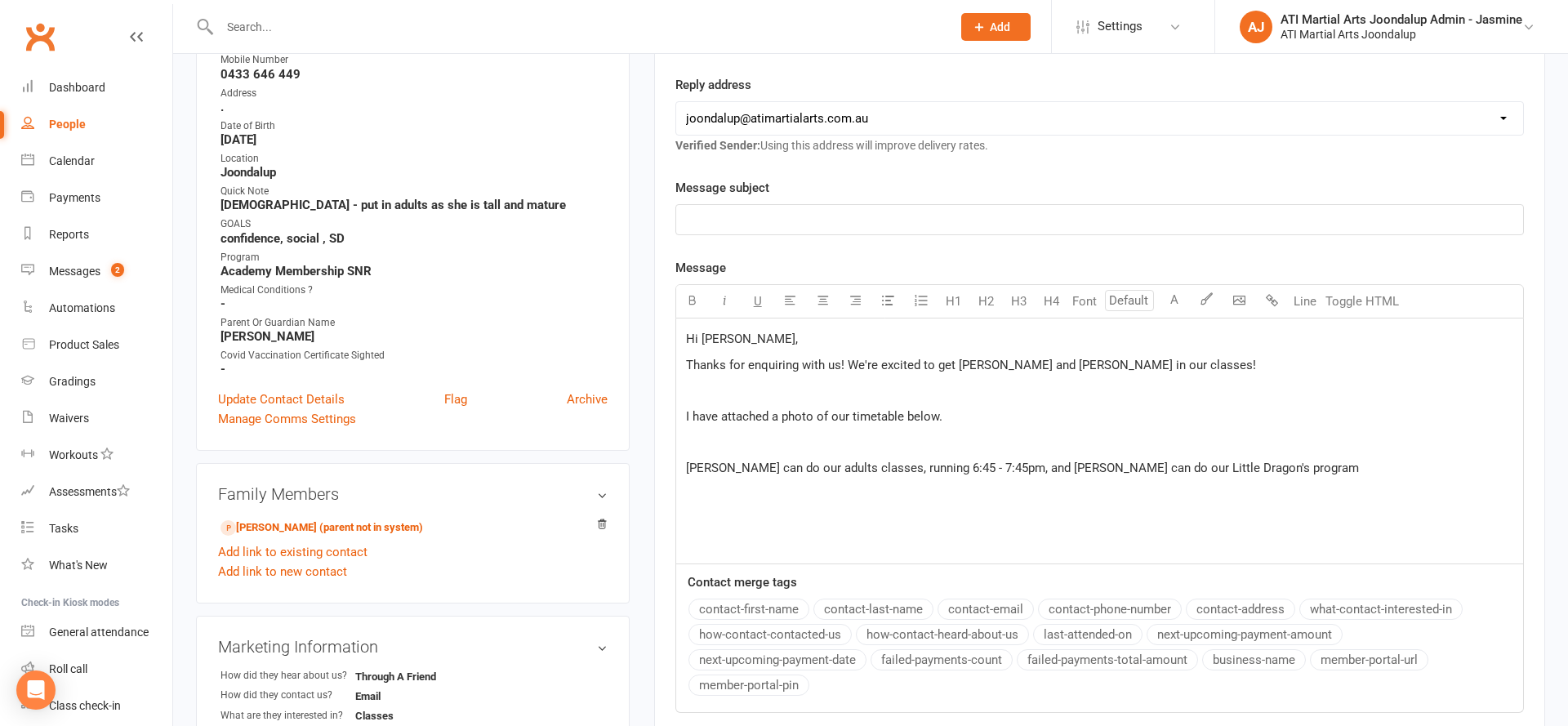
click at [804, 339] on p "Hi Megan," at bounding box center [1099, 339] width 827 height 19
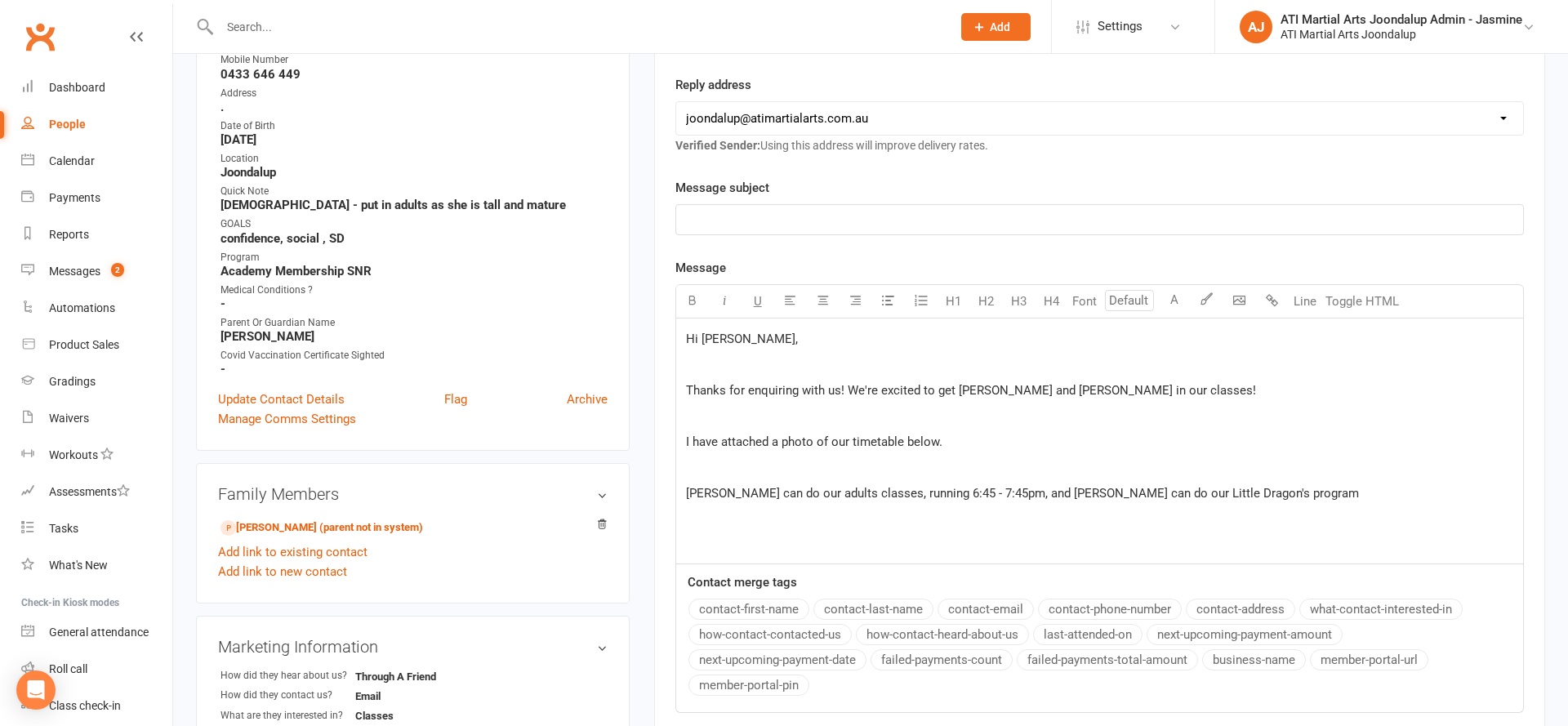
click at [1249, 501] on p "Quinn can do our adults classes, running 6:45 - 7:45pm, and Mia can do our Litt…" at bounding box center [1099, 494] width 827 height 19
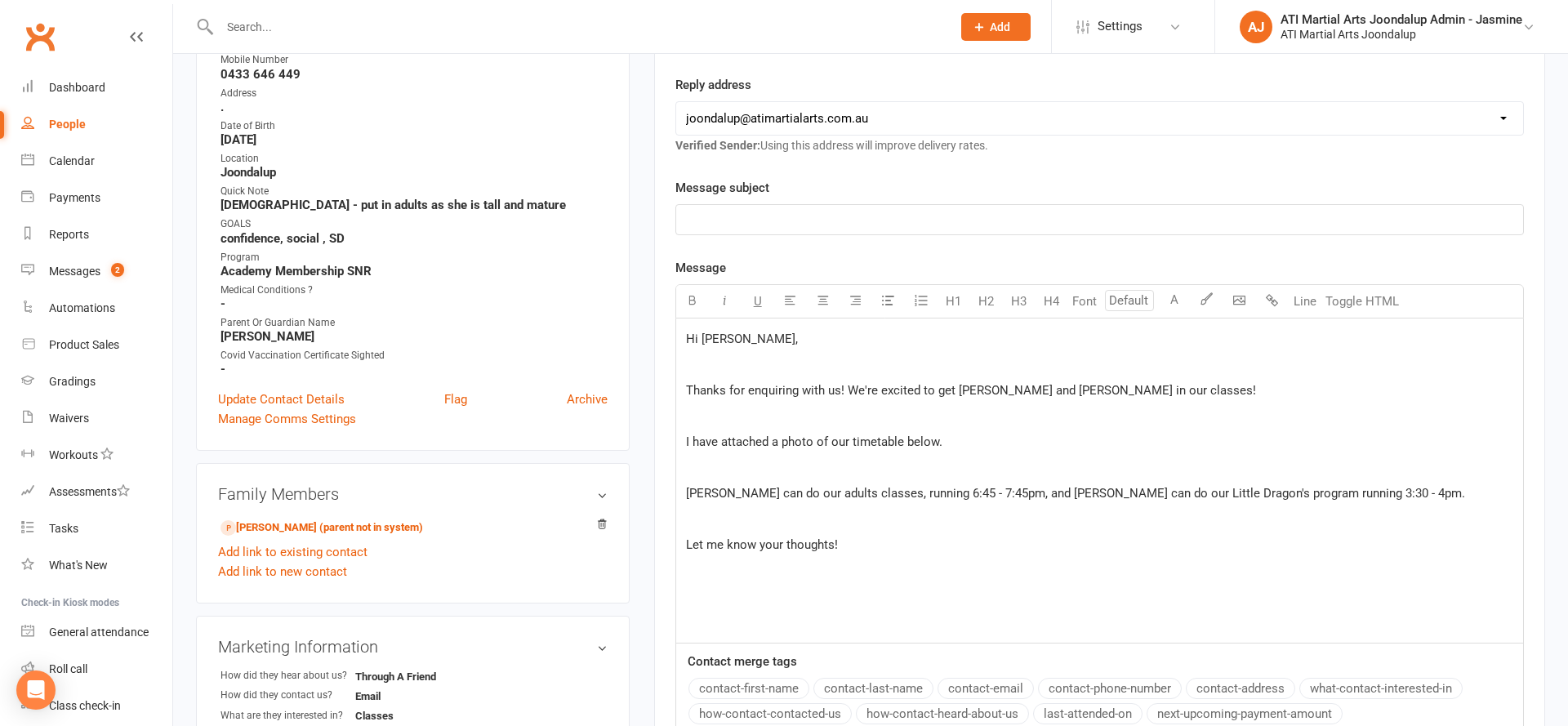
click at [1051, 225] on p "﻿" at bounding box center [1099, 219] width 827 height 19
click at [973, 579] on p "﻿" at bounding box center [1099, 571] width 827 height 19
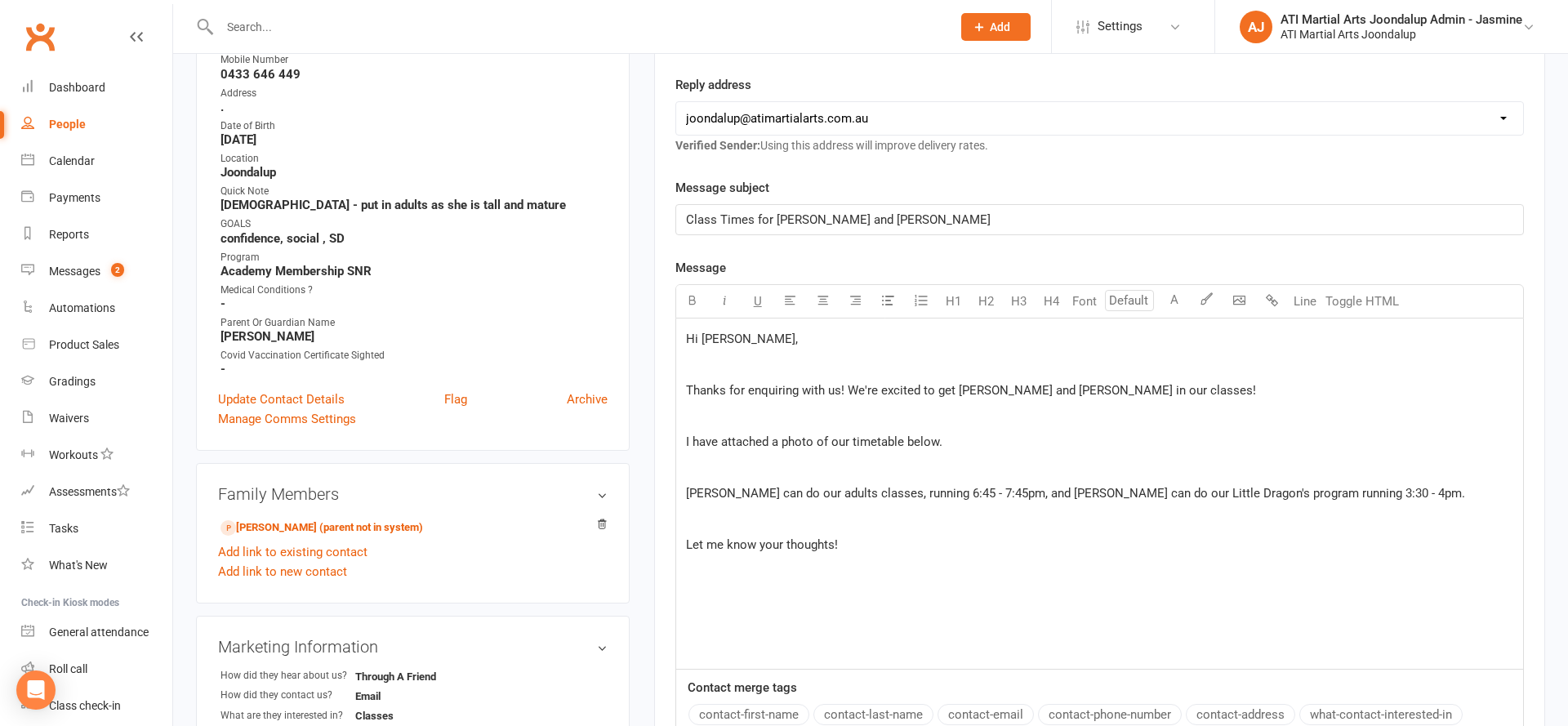
scroll to position [282, 0]
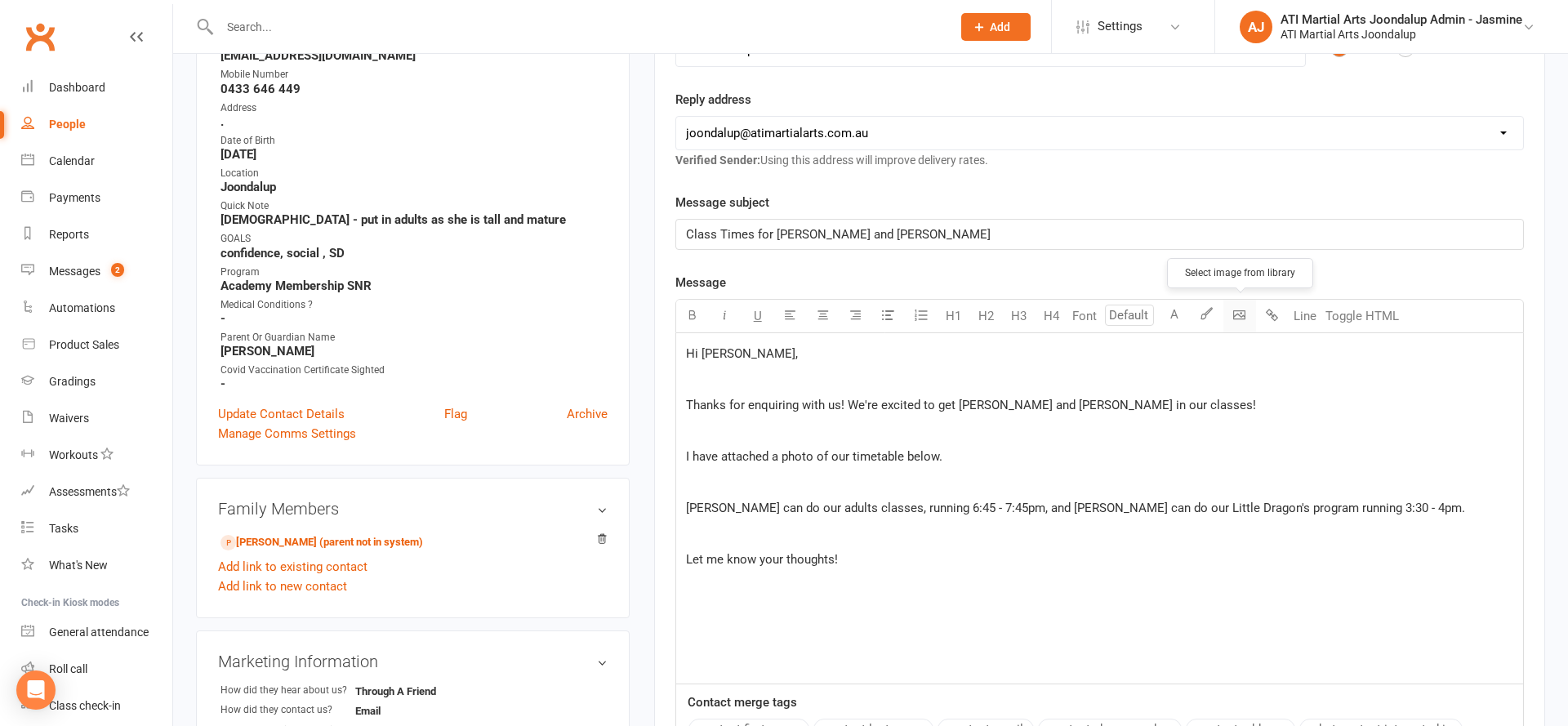
click at [1239, 311] on body "Prospect Member Non-attending contact Class / event Appointment Grading event T…" at bounding box center [784, 495] width 1568 height 1545
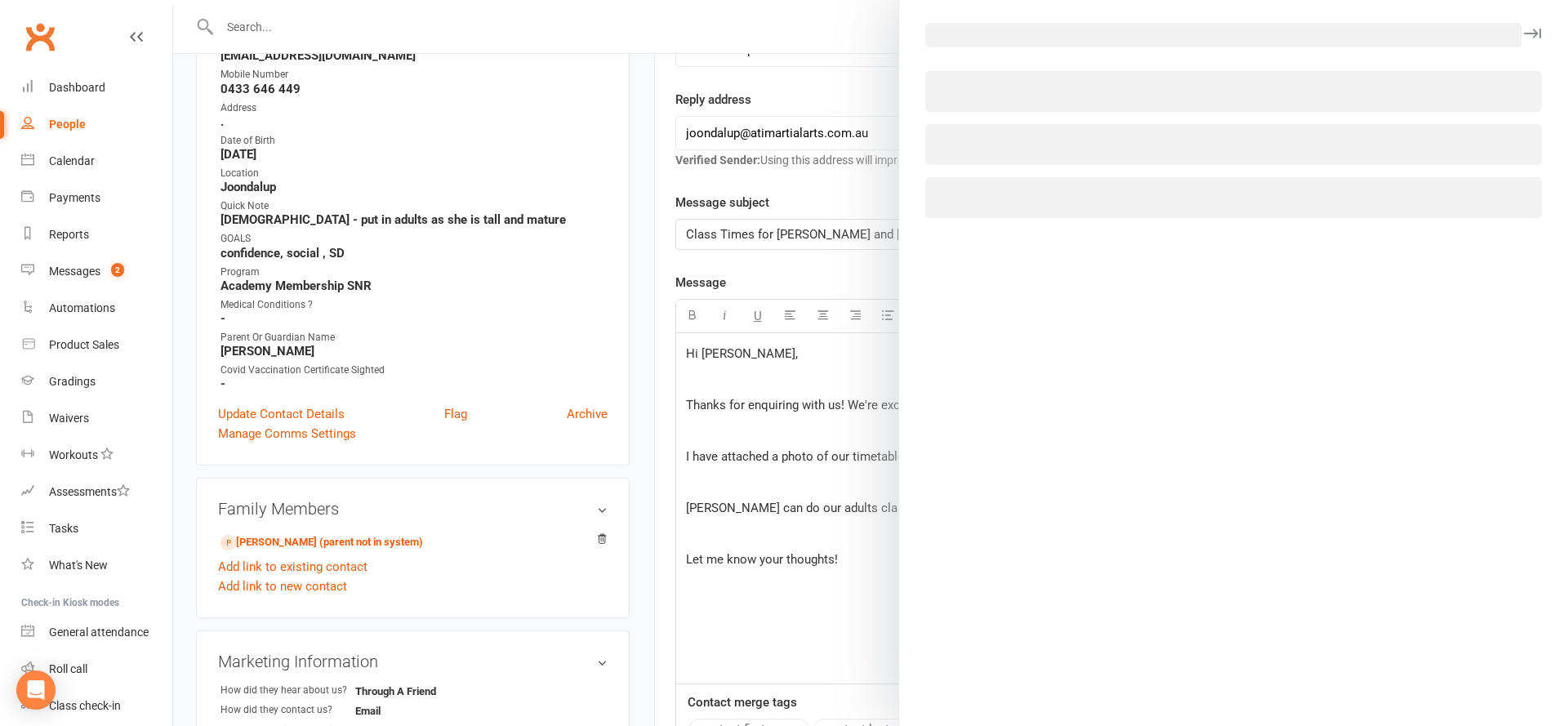
scroll to position [285, 0]
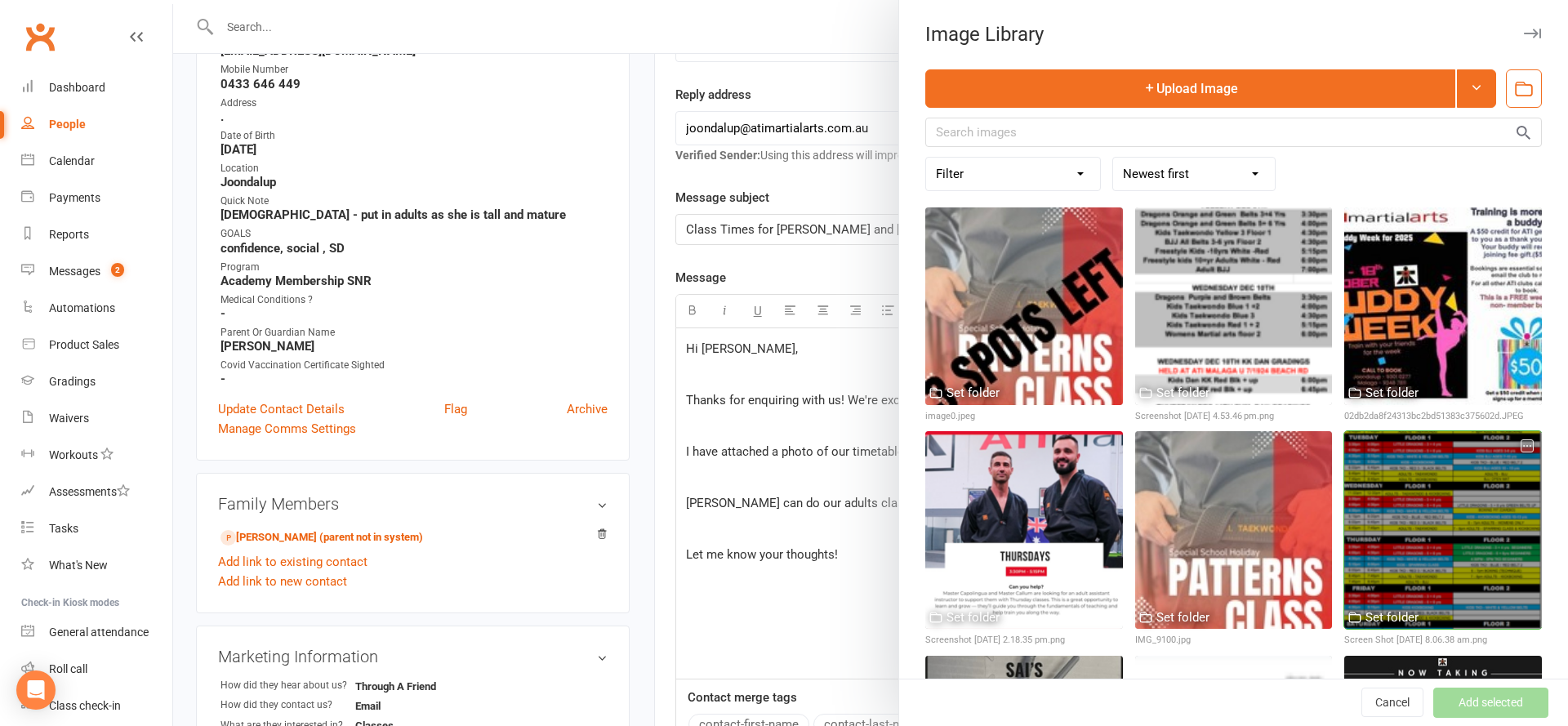
click at [1514, 473] on div at bounding box center [1443, 530] width 198 height 198
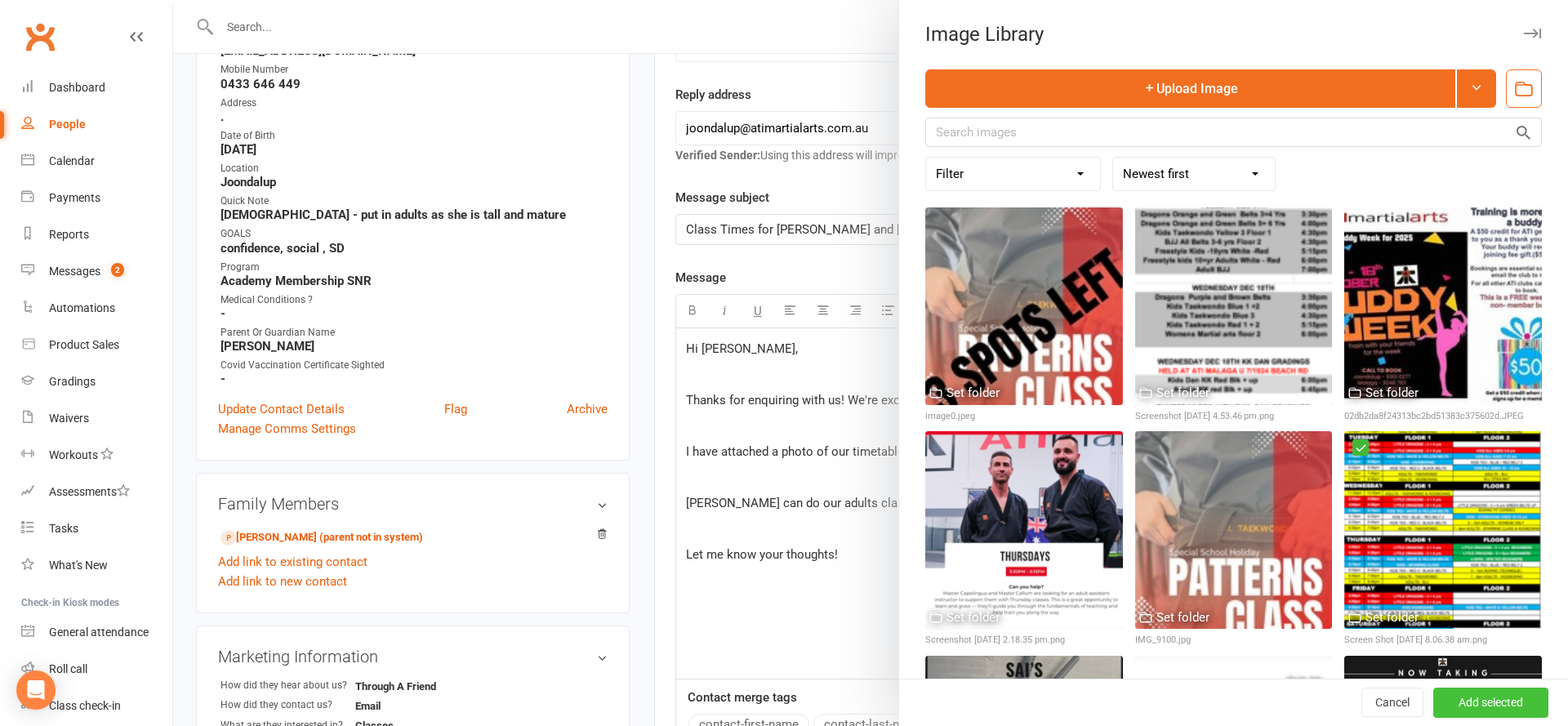
click at [1522, 709] on button "Add selected" at bounding box center [1491, 703] width 115 height 30
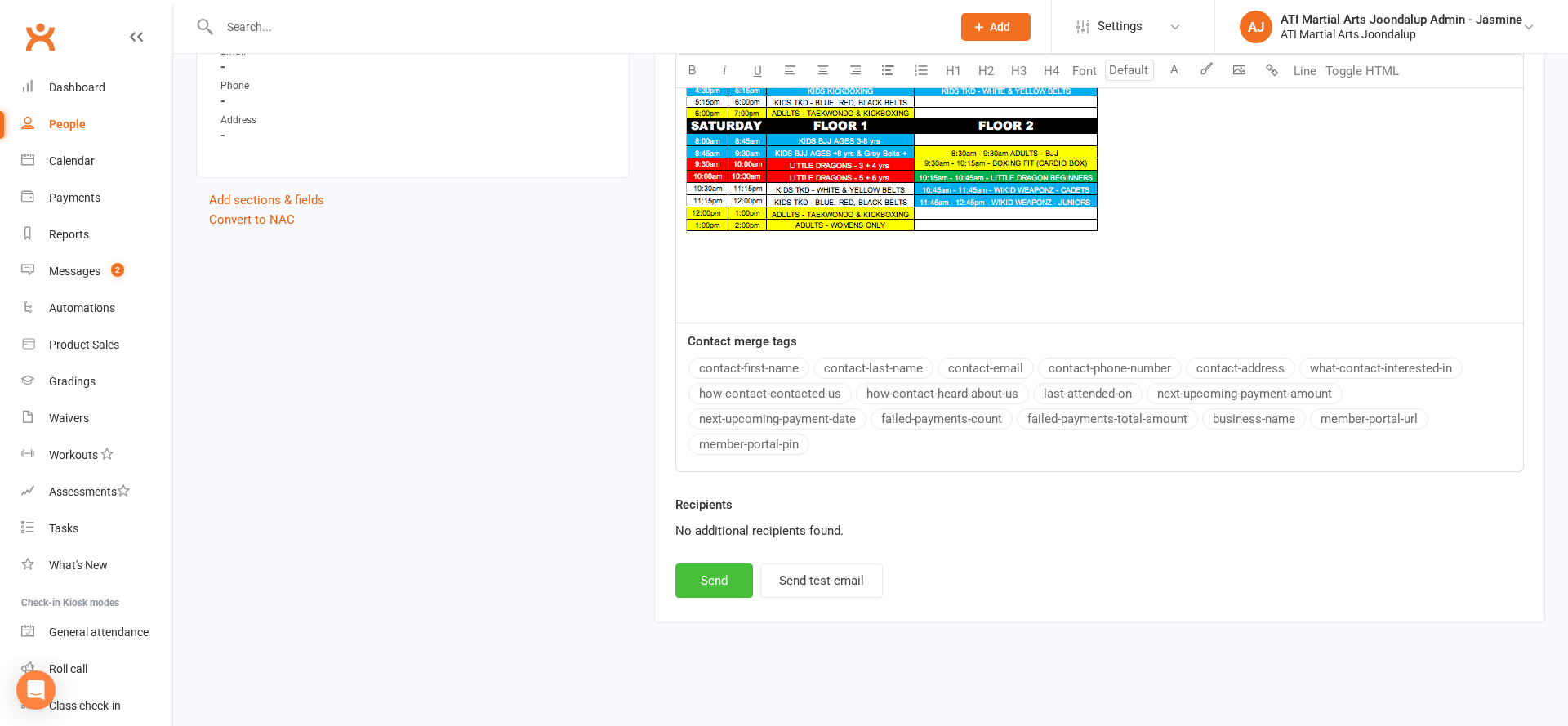
scroll to position [1278, 0]
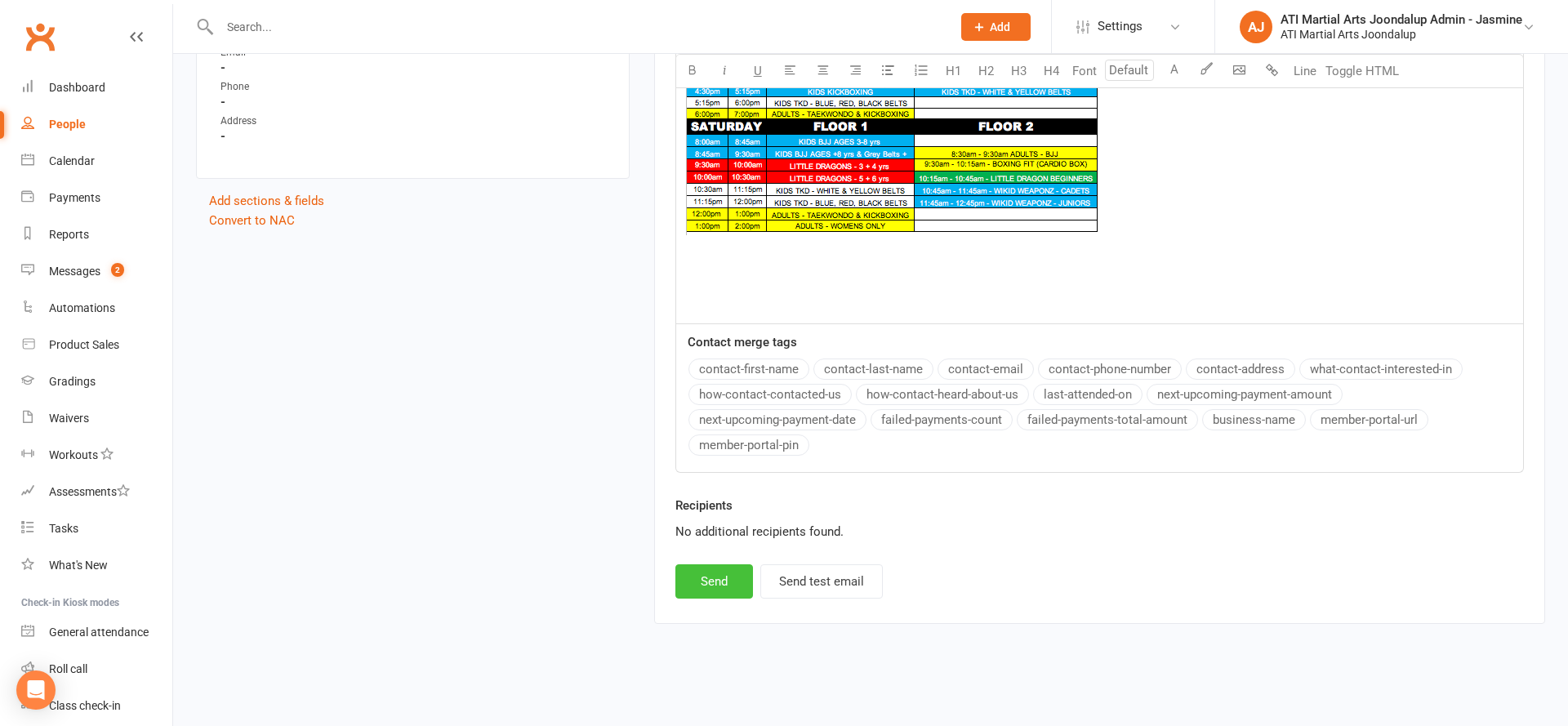
click at [731, 582] on button "Send" at bounding box center [713, 582] width 77 height 34
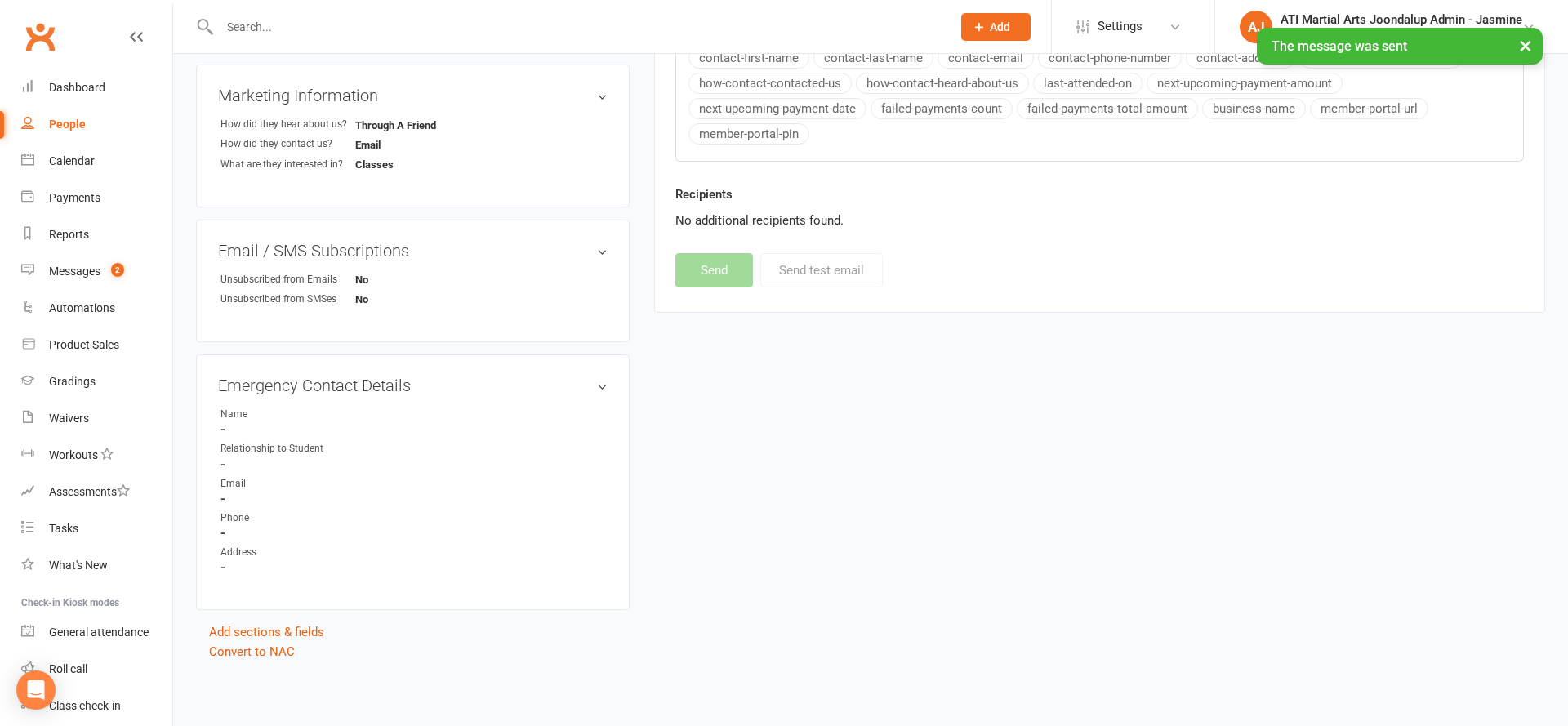
click at [54, 135] on link "People" at bounding box center [97, 124] width 151 height 36
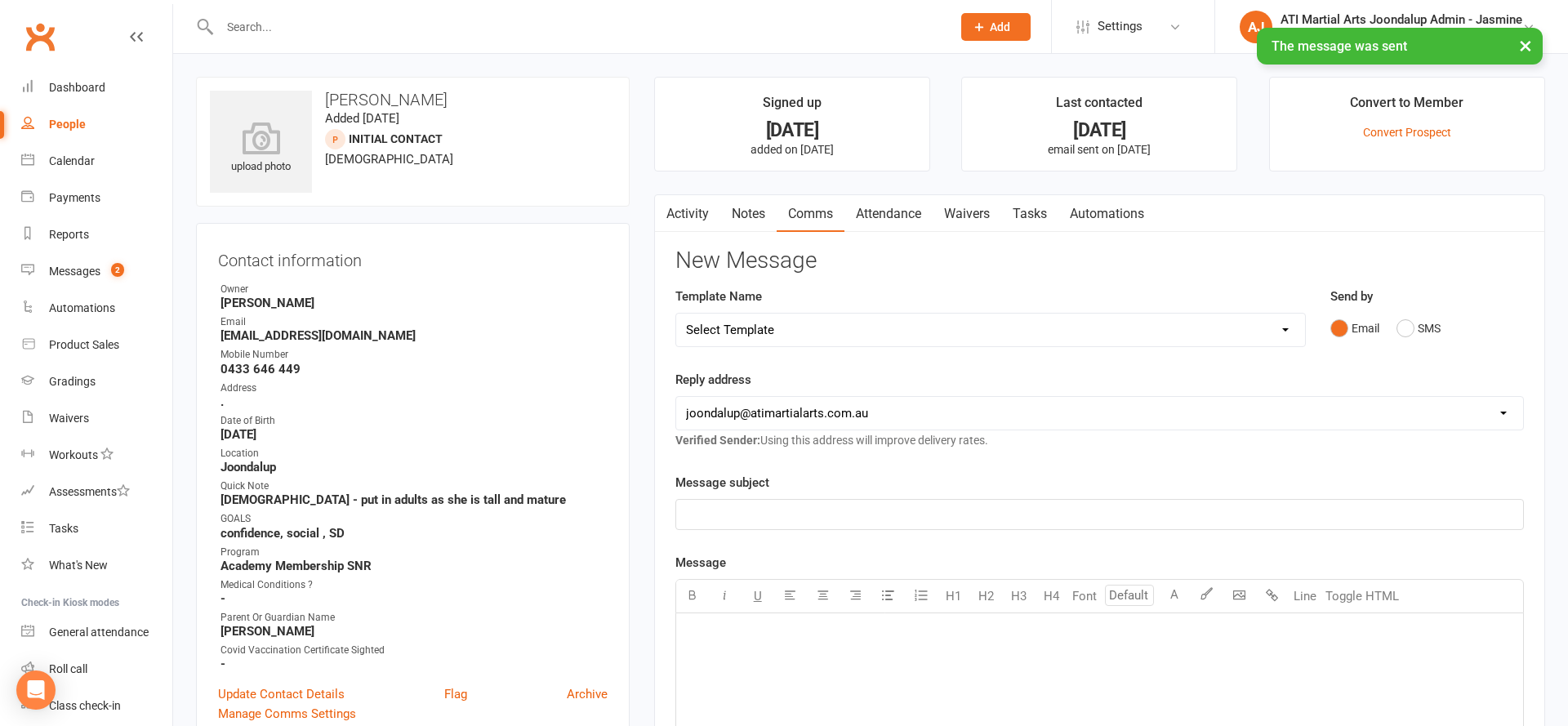
select select "100"
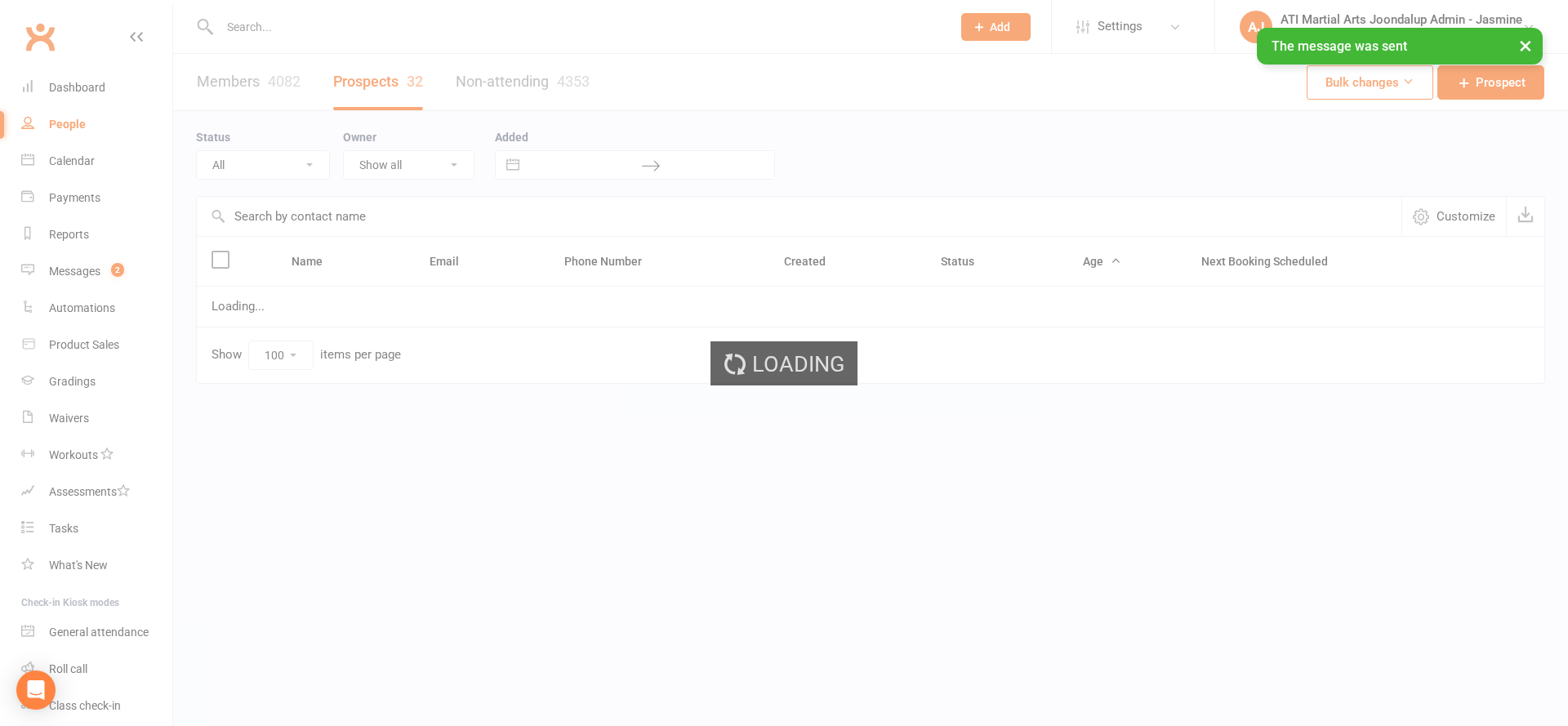
select select "Initial Contact"
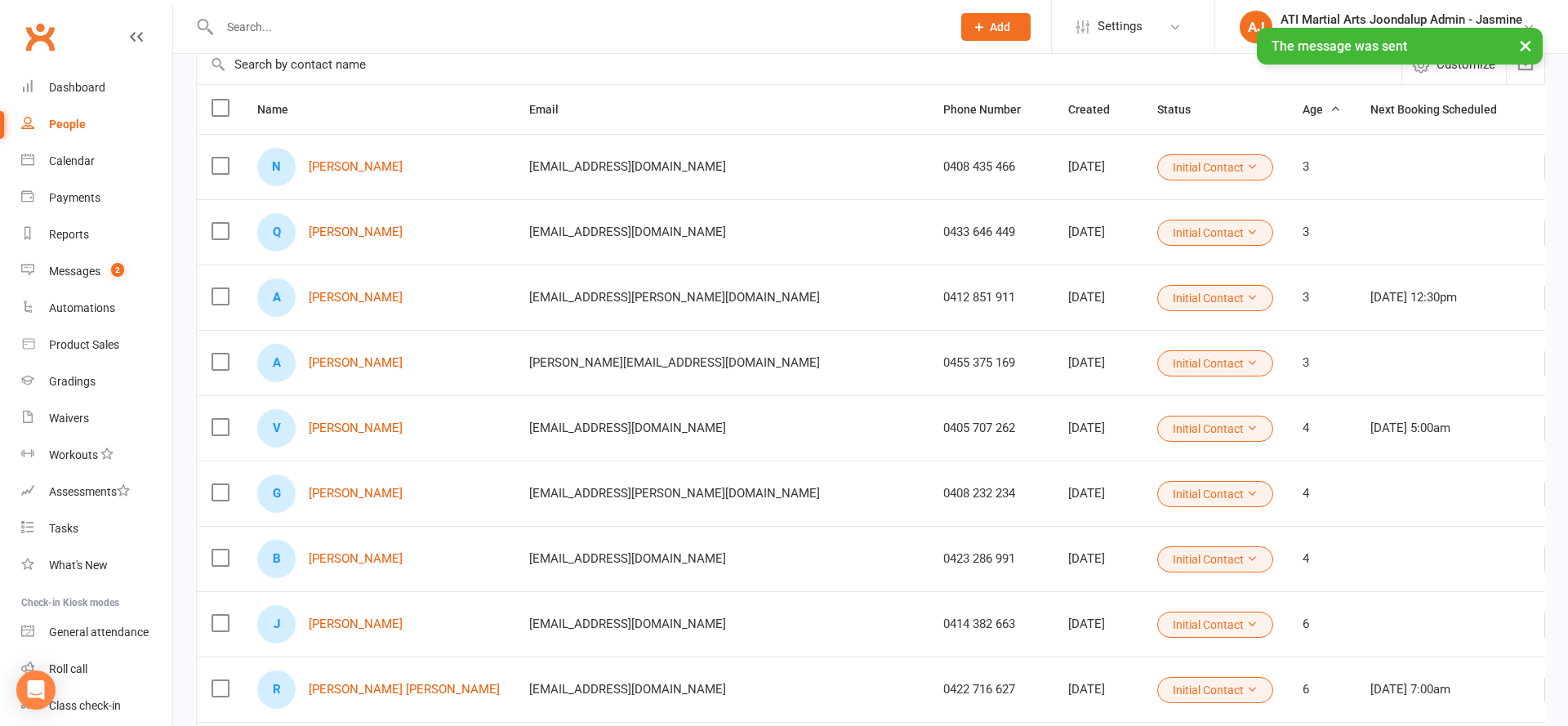
scroll to position [154, 0]
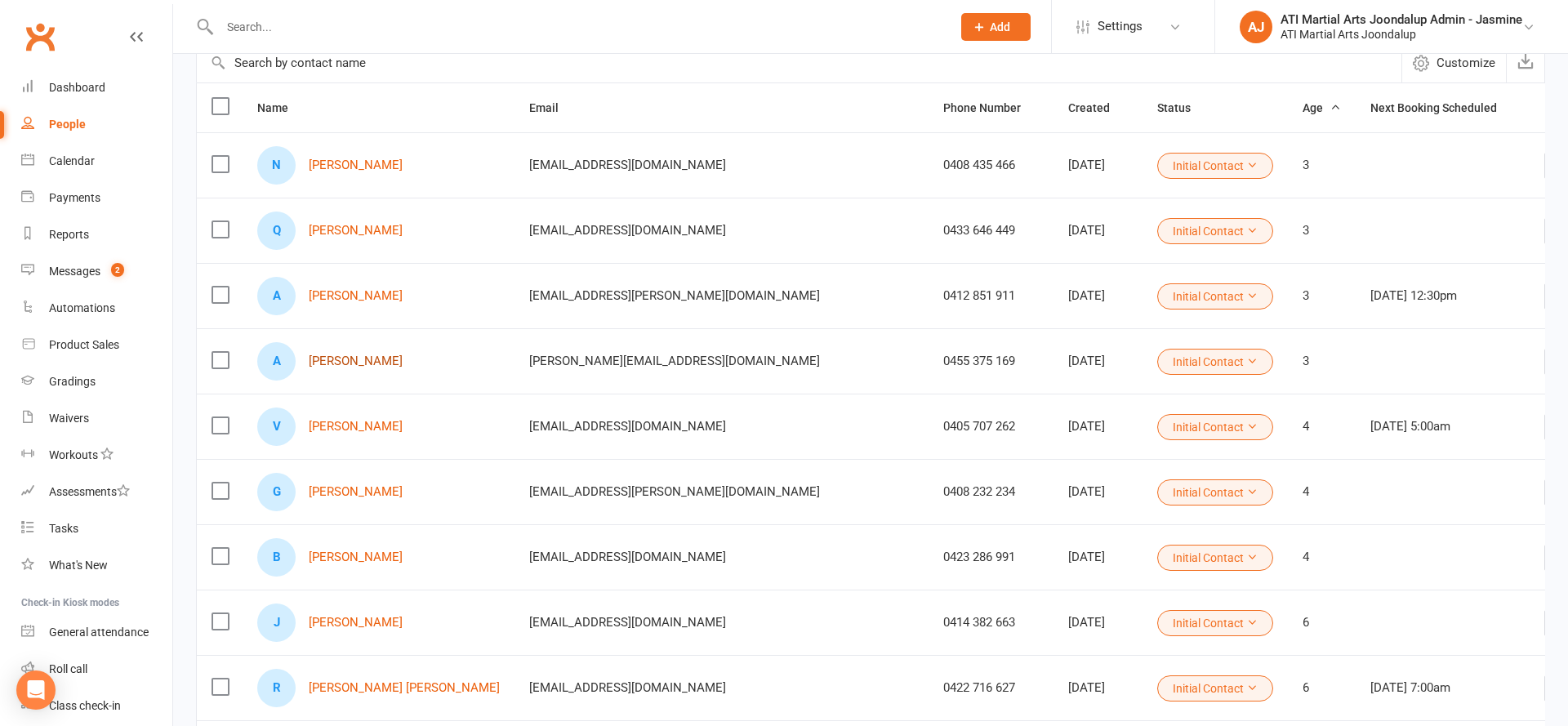
click at [359, 367] on link "[PERSON_NAME]" at bounding box center [356, 362] width 94 height 14
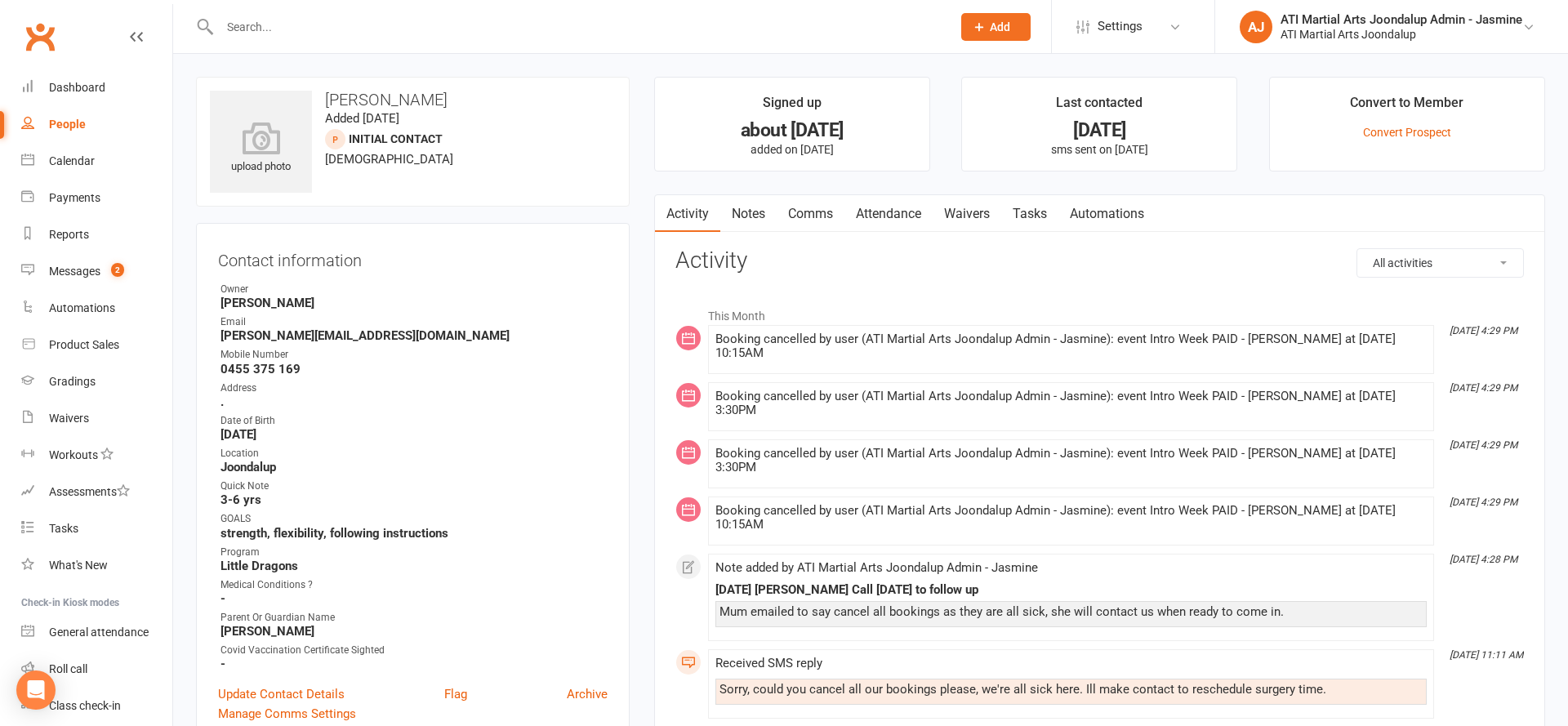
click at [87, 131] on link "People" at bounding box center [97, 124] width 151 height 36
select select "100"
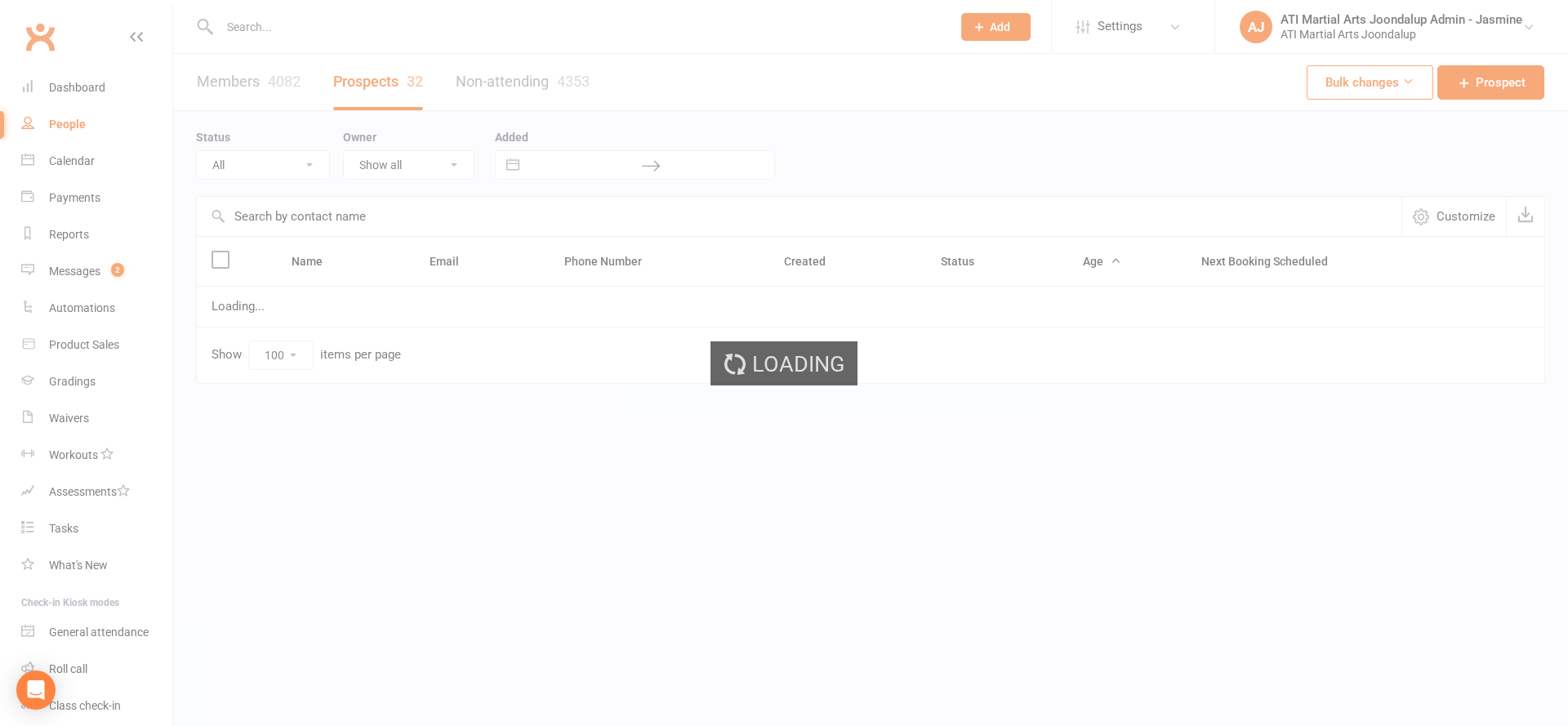
scroll to position [4, 0]
select select "Initial Contact"
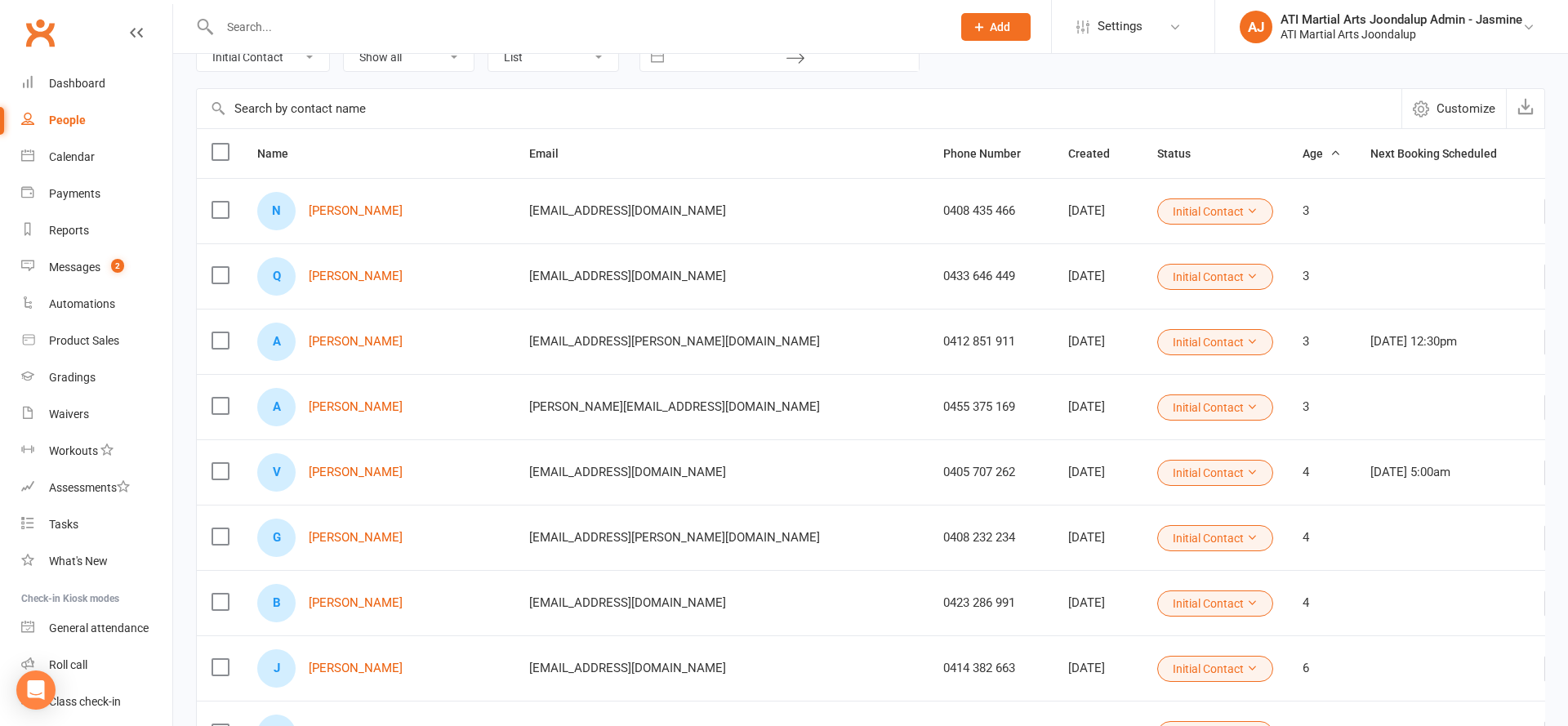
scroll to position [131, 0]
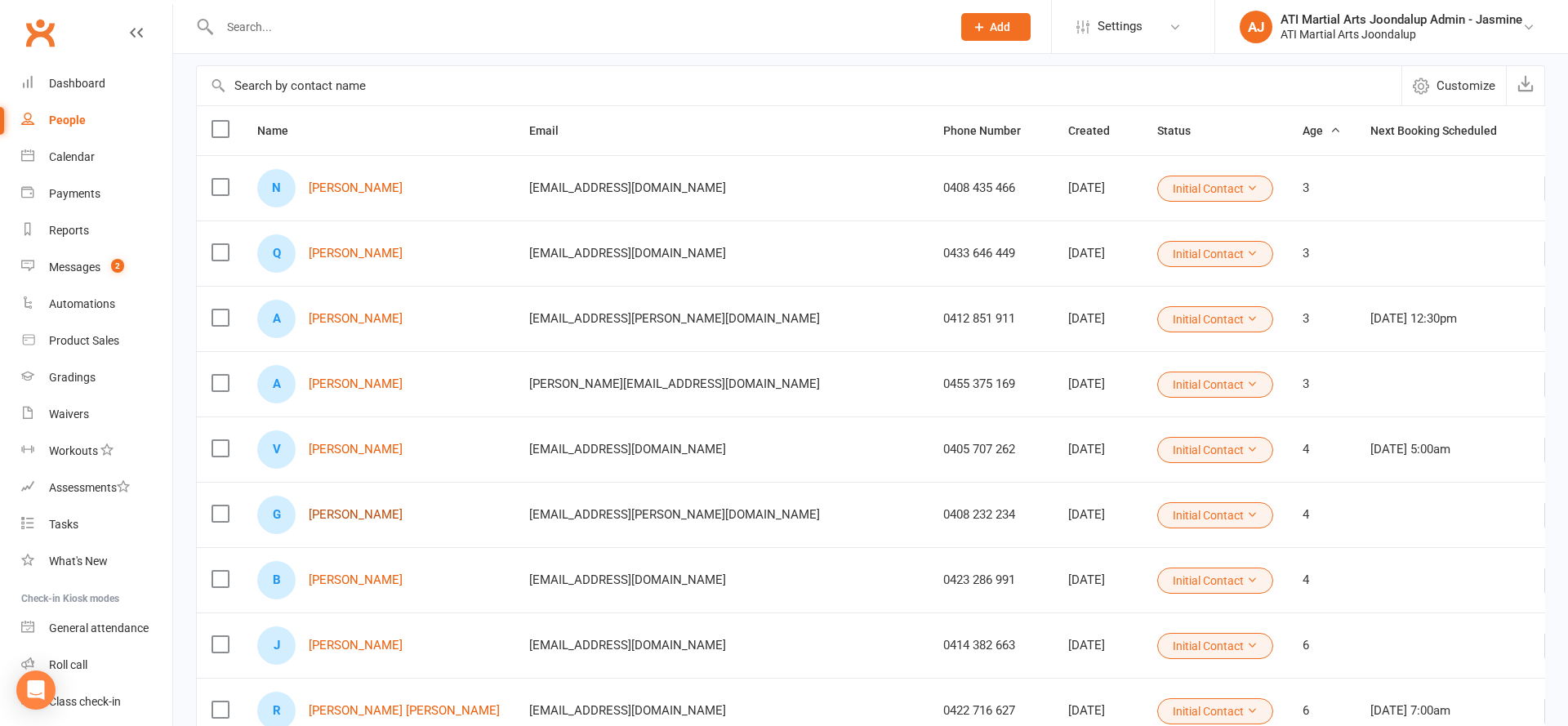
click at [333, 520] on link "[PERSON_NAME]" at bounding box center [356, 515] width 94 height 14
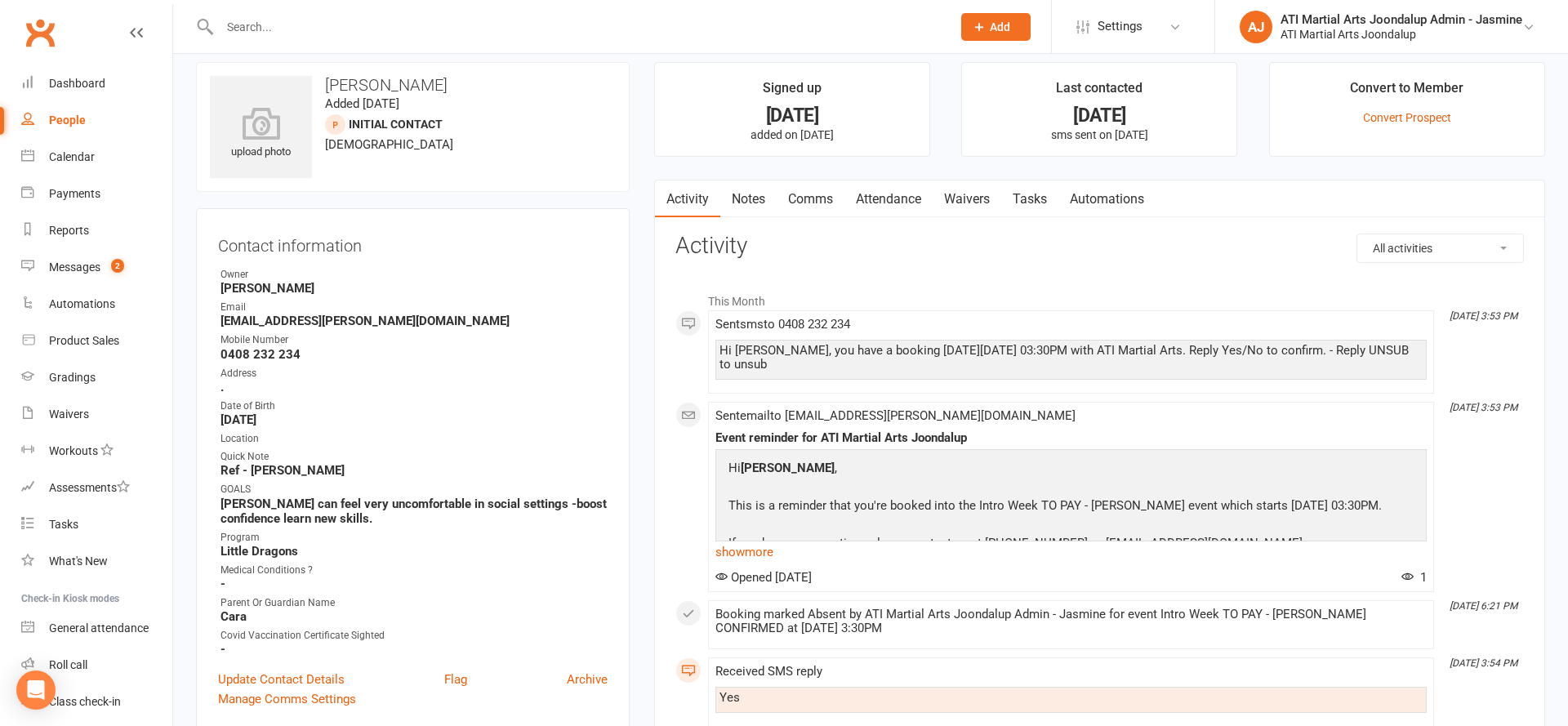
scroll to position [16, 0]
click at [894, 199] on link "Attendance" at bounding box center [888, 197] width 88 height 37
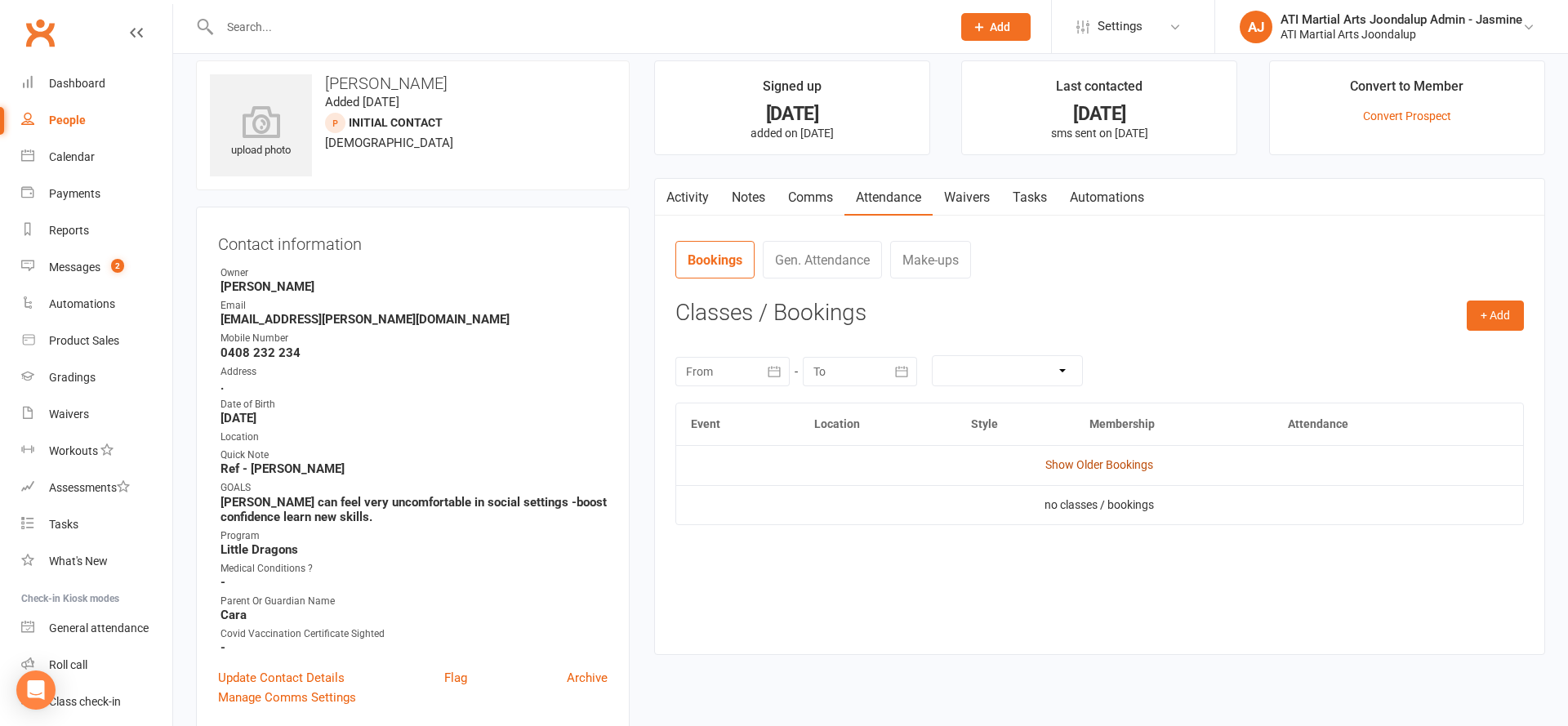
click at [1052, 464] on link "Show Older Bookings" at bounding box center [1099, 465] width 108 height 13
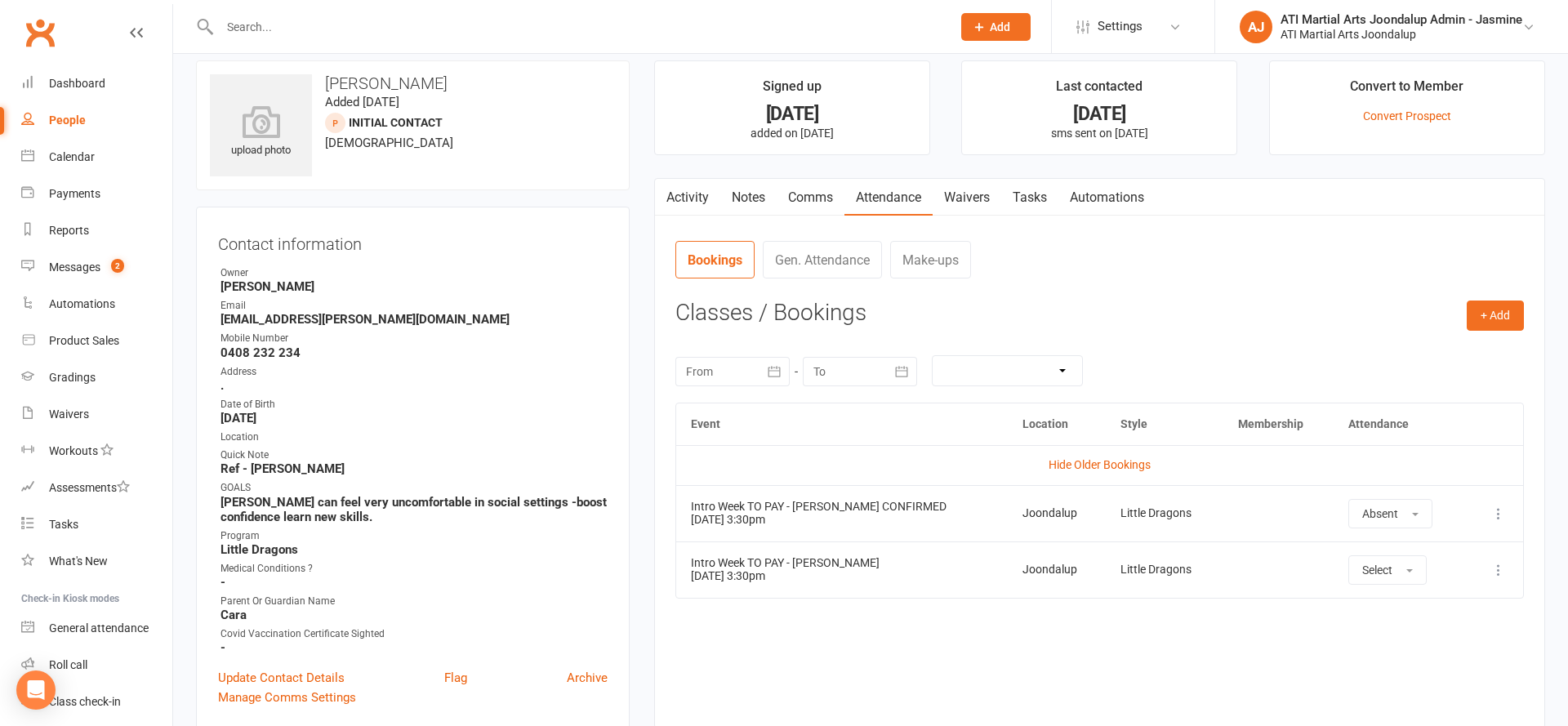
click at [689, 187] on link "Activity" at bounding box center [687, 197] width 65 height 37
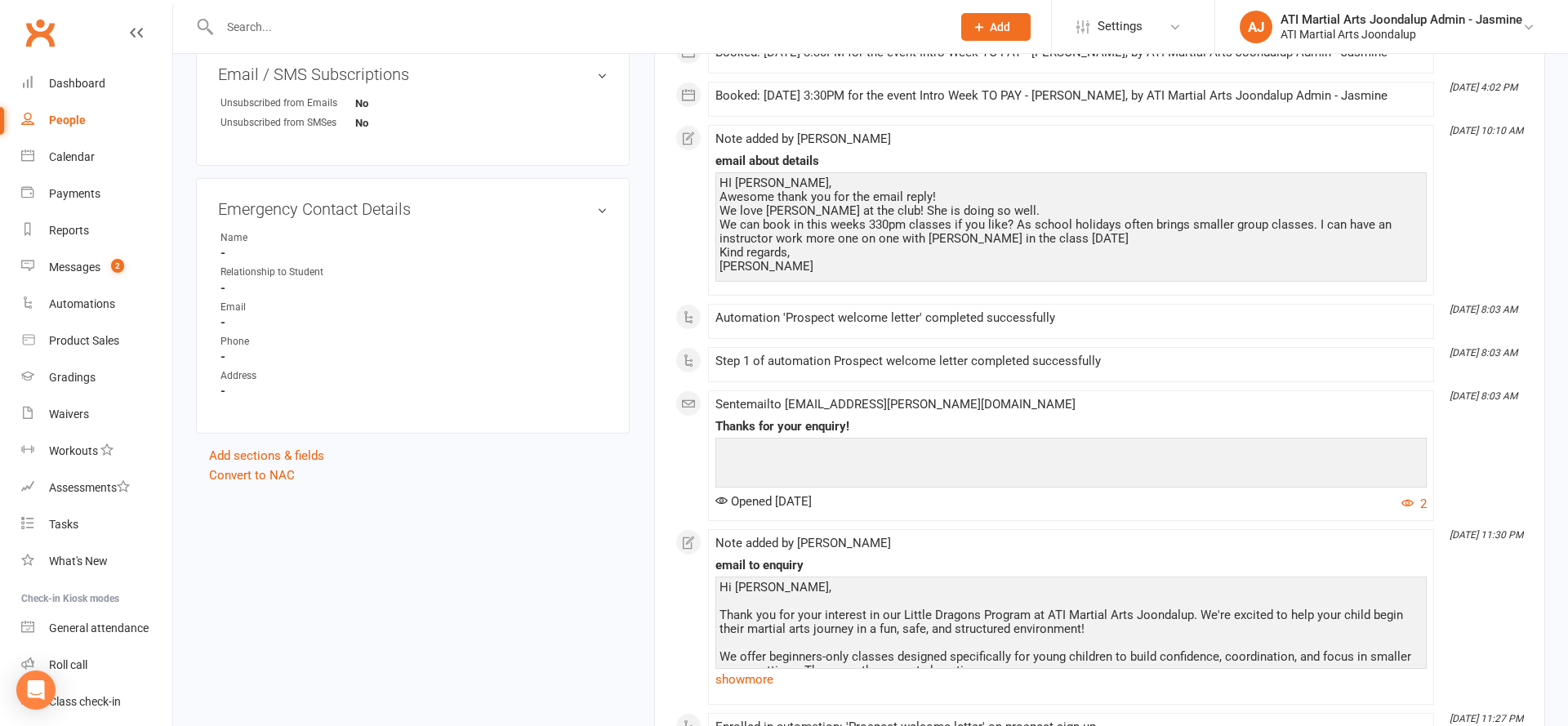
scroll to position [1070, 0]
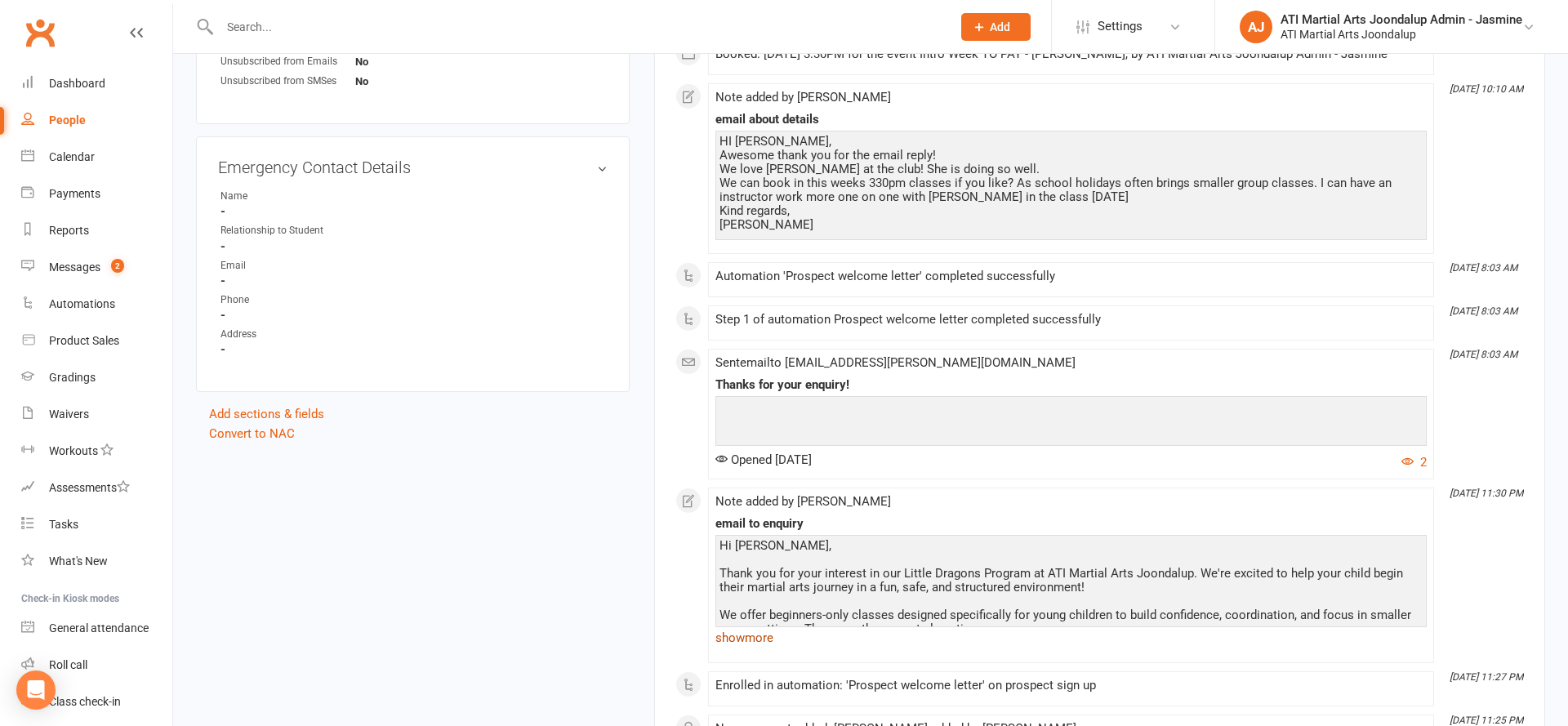
click at [751, 635] on link "show more" at bounding box center [1071, 638] width 711 height 23
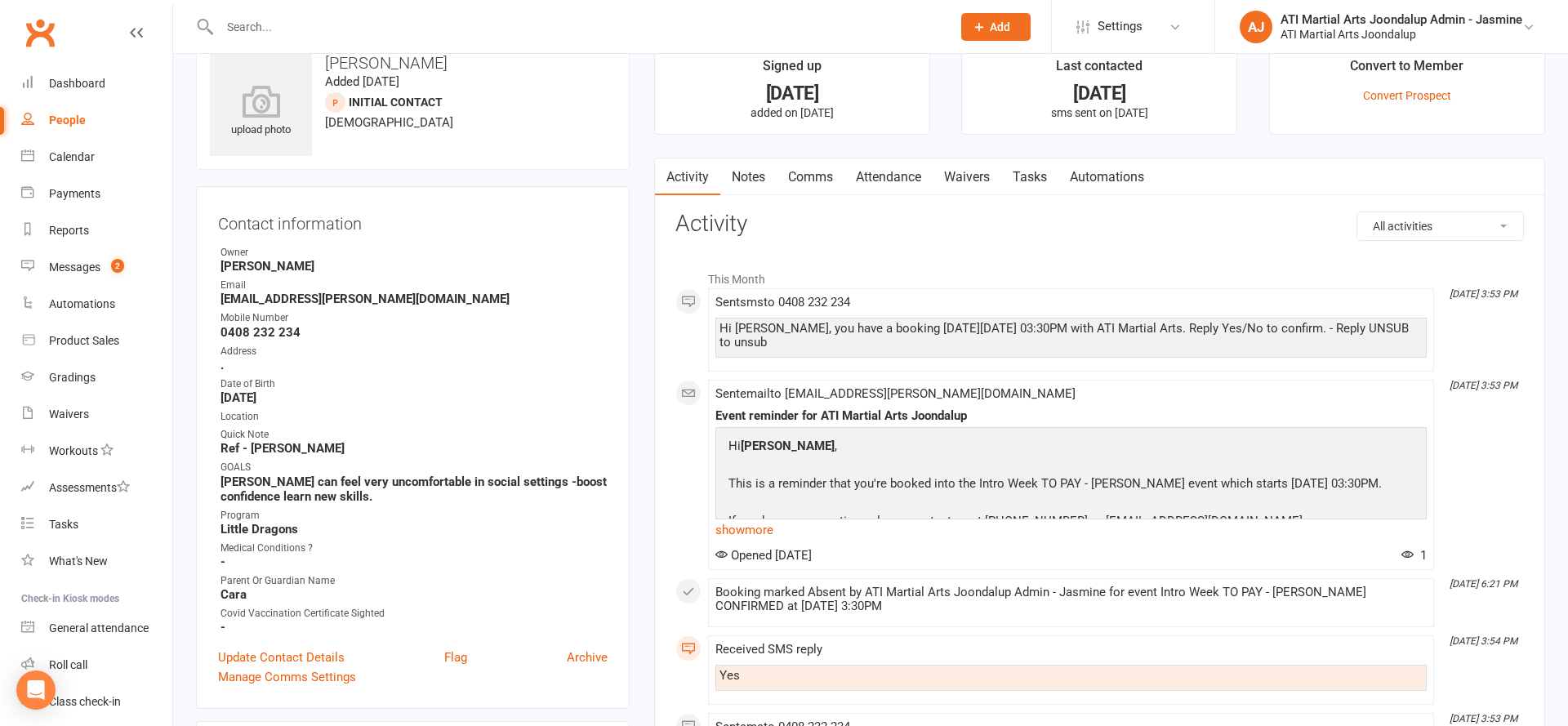
scroll to position [42, 0]
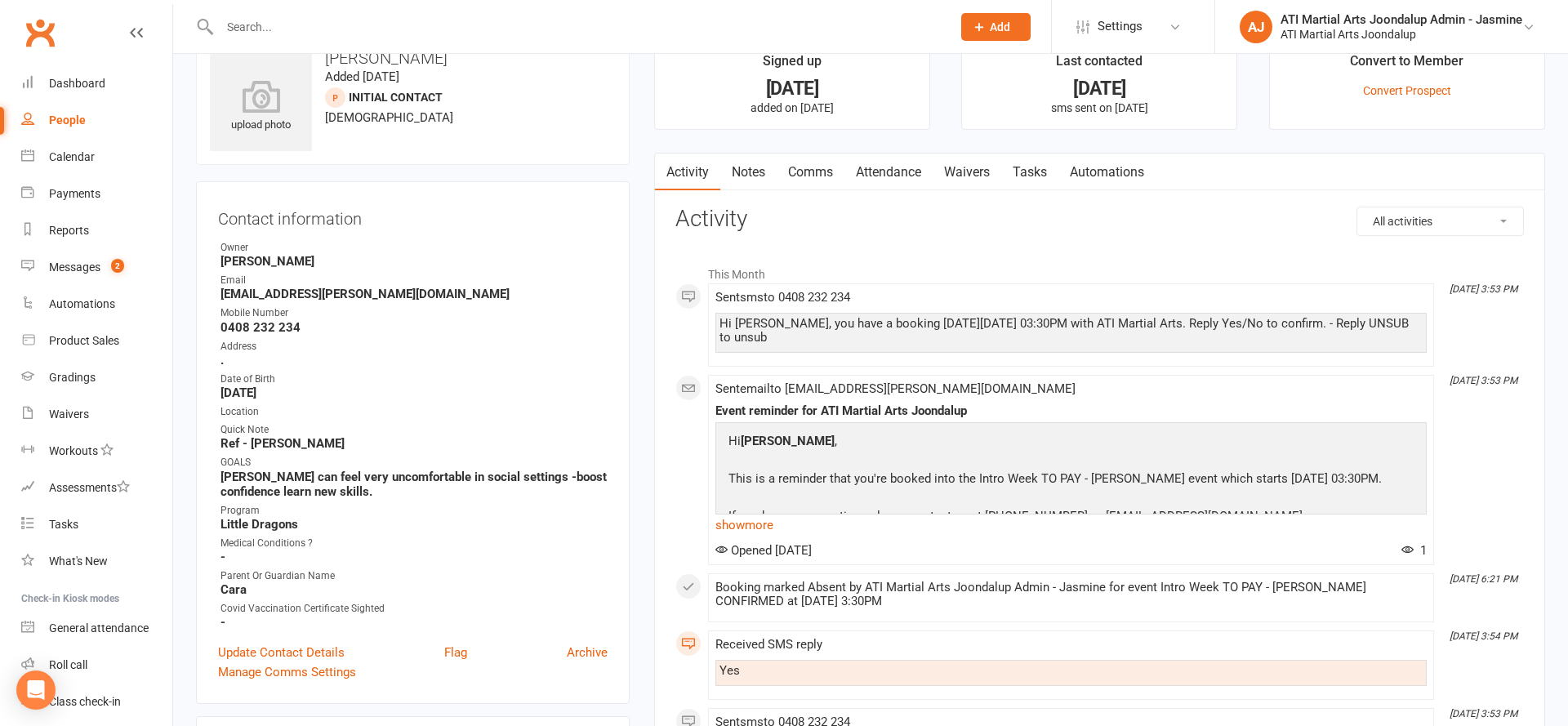
click at [885, 181] on link "Attendance" at bounding box center [888, 172] width 88 height 37
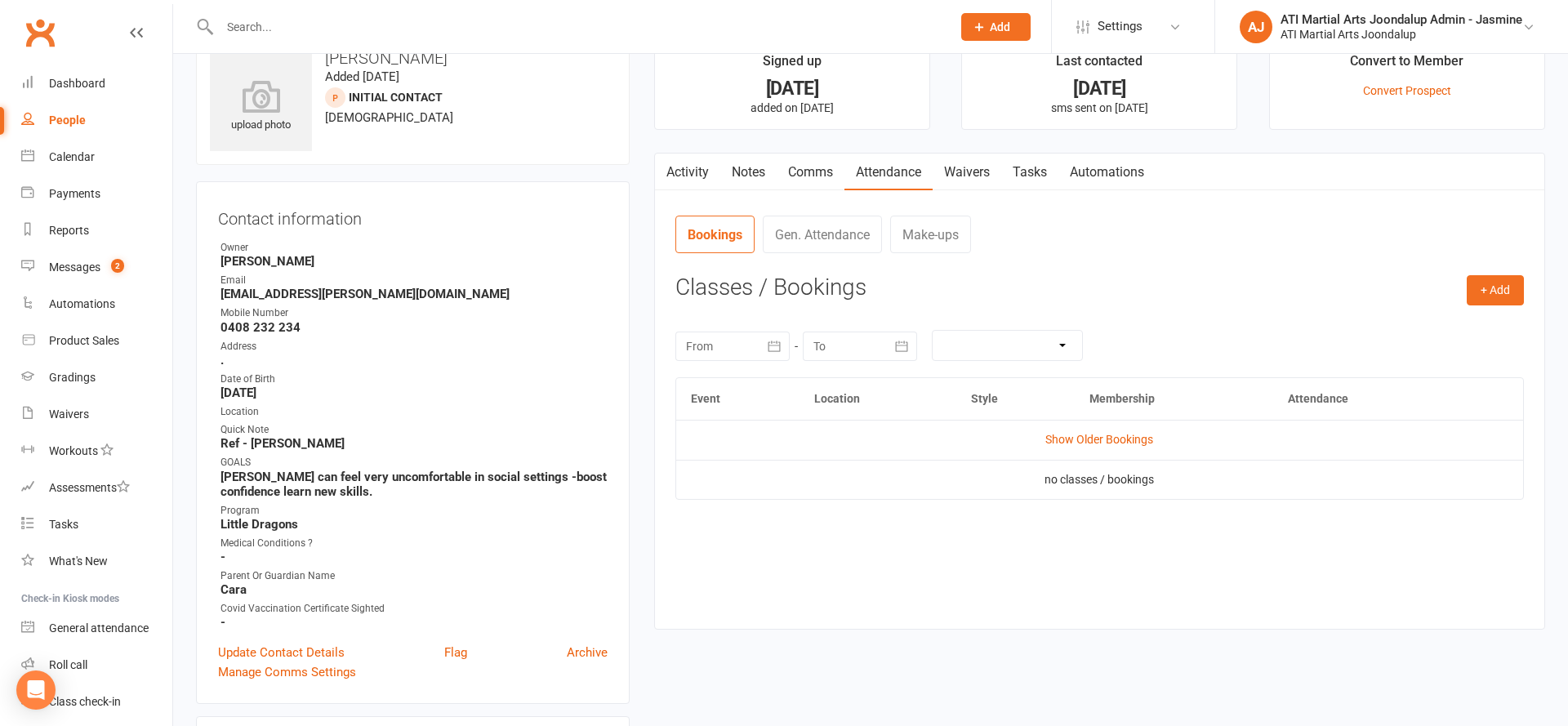
click at [1076, 447] on td "Show Older Bookings" at bounding box center [1100, 439] width 847 height 39
click at [1077, 447] on td "Show Older Bookings" at bounding box center [1100, 439] width 847 height 39
click at [1077, 444] on link "Show Older Bookings" at bounding box center [1099, 440] width 108 height 13
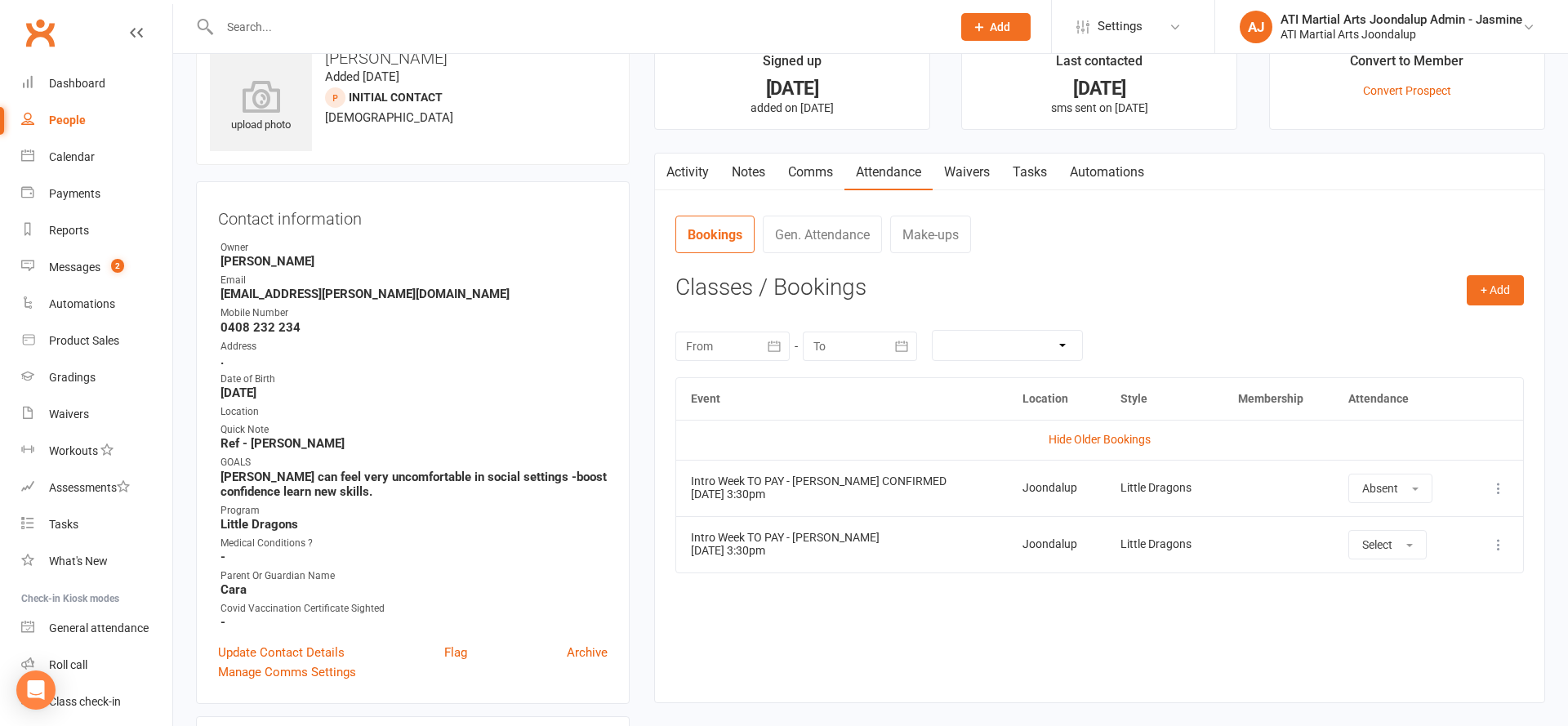
scroll to position [16, 0]
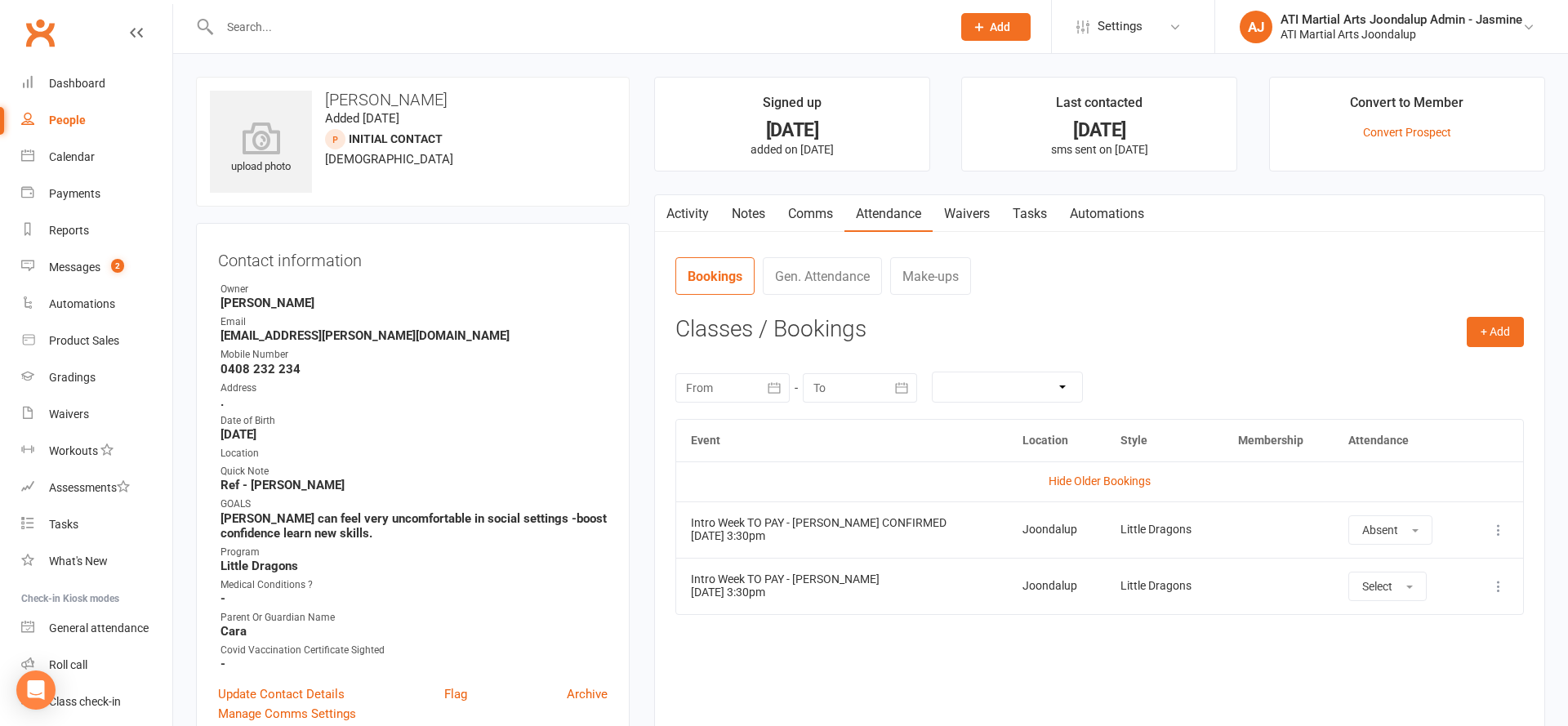
select select "100"
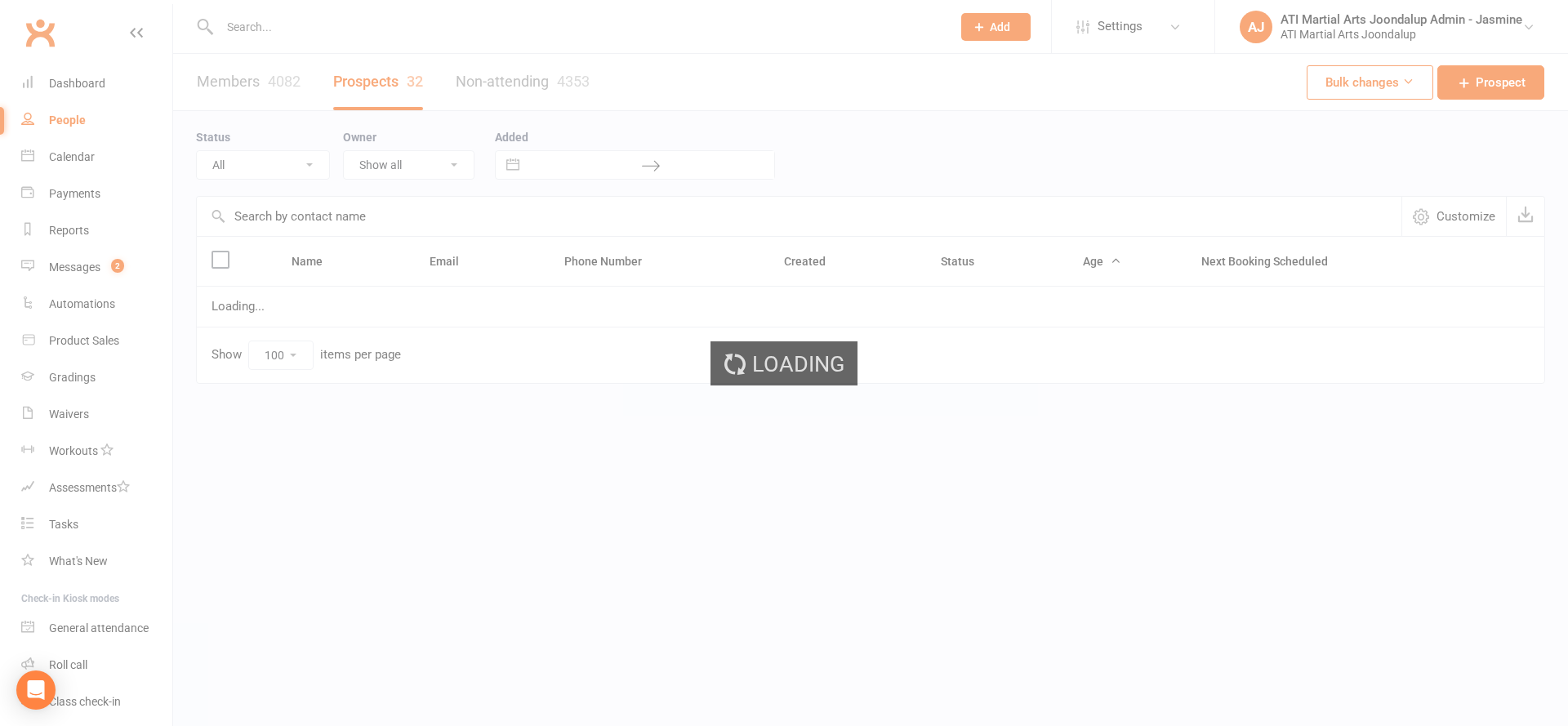
select select "Initial Contact"
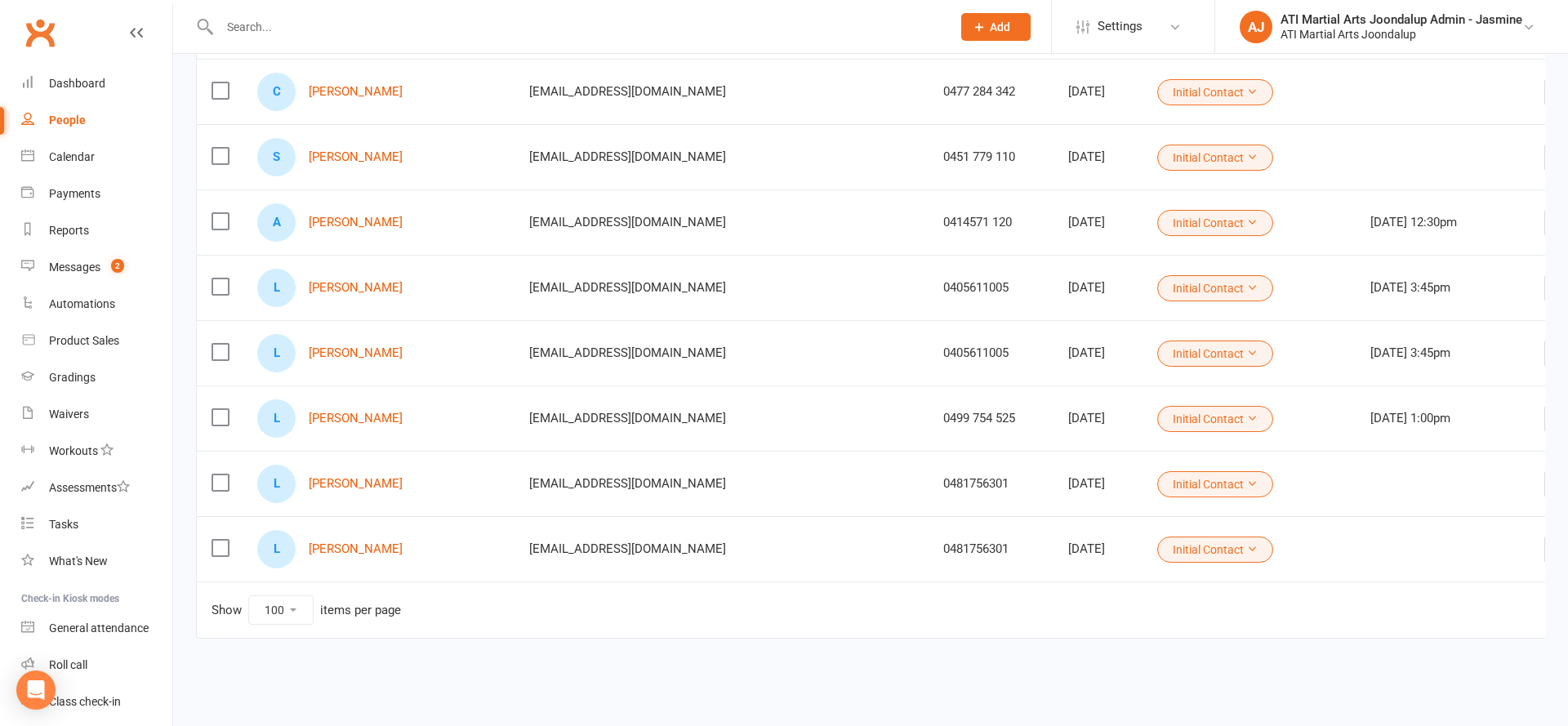
scroll to position [1795, 0]
click at [341, 485] on link "[PERSON_NAME]" at bounding box center [356, 484] width 94 height 14
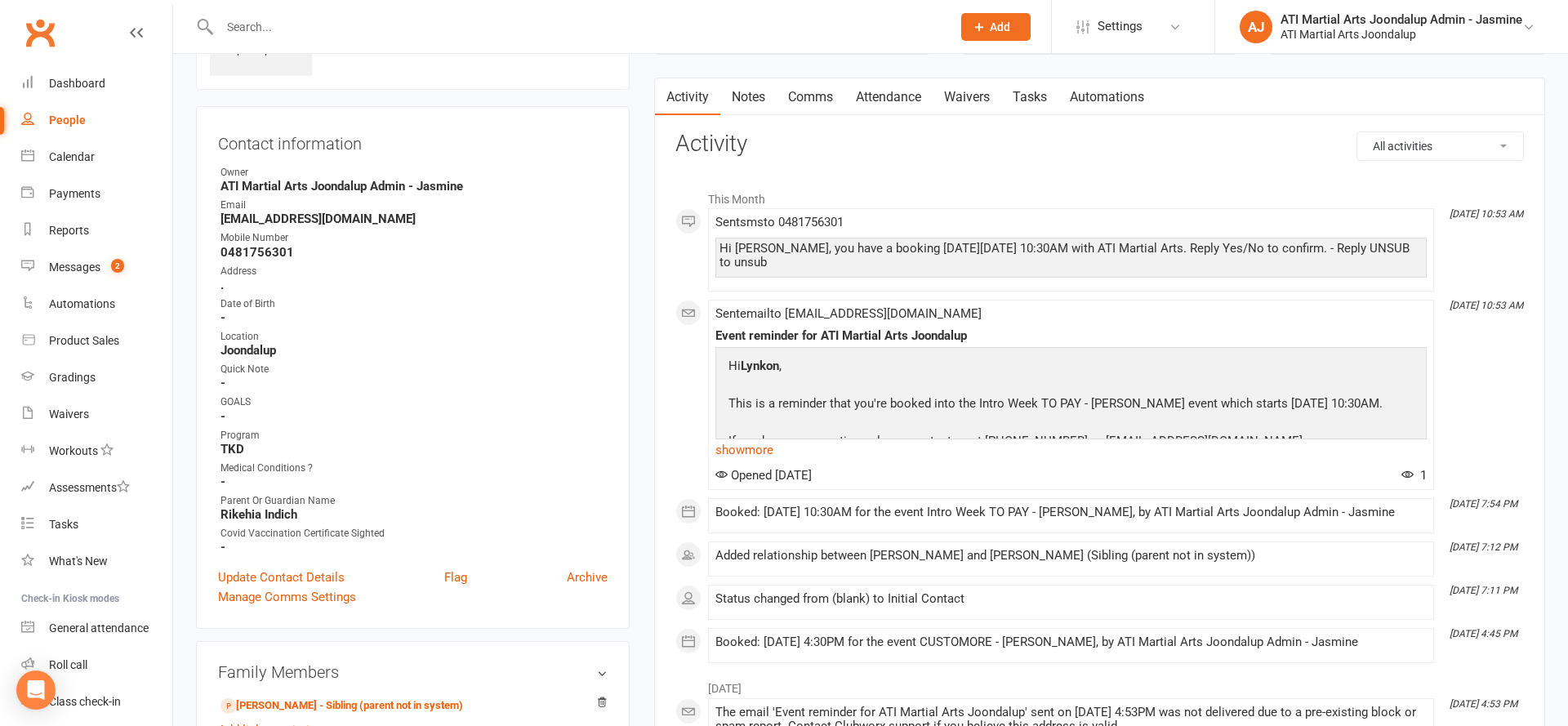
scroll to position [121, 0]
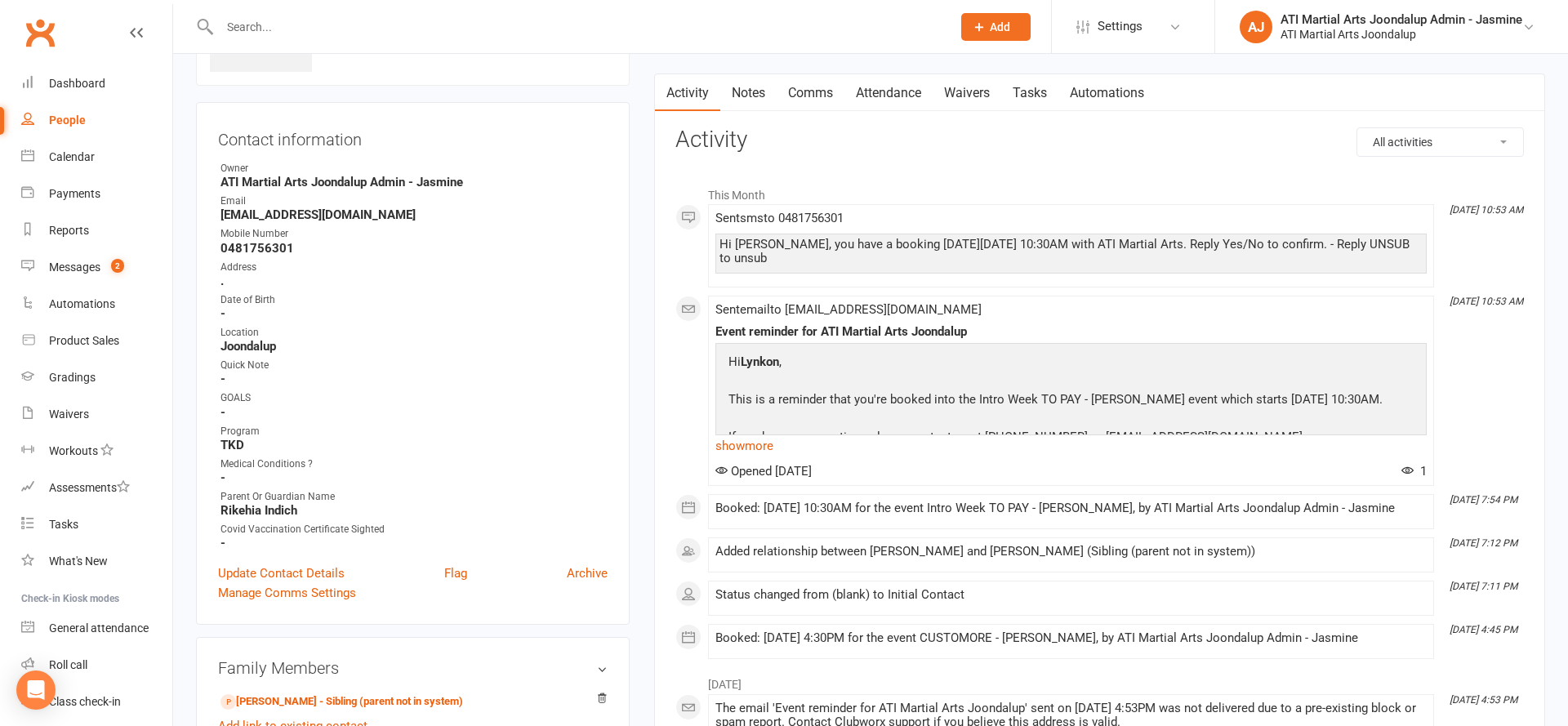
click at [733, 80] on link "Notes" at bounding box center [748, 93] width 56 height 37
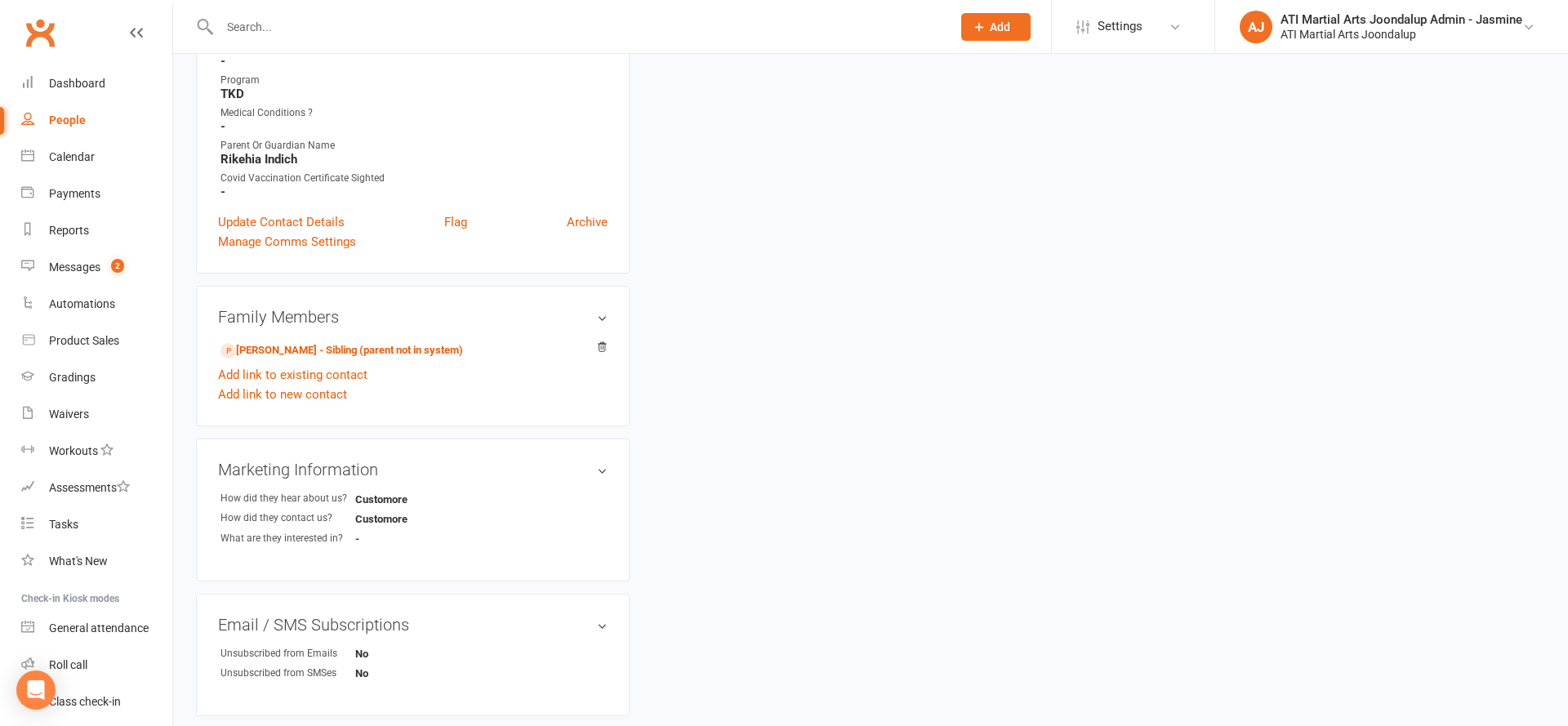
scroll to position [495, 0]
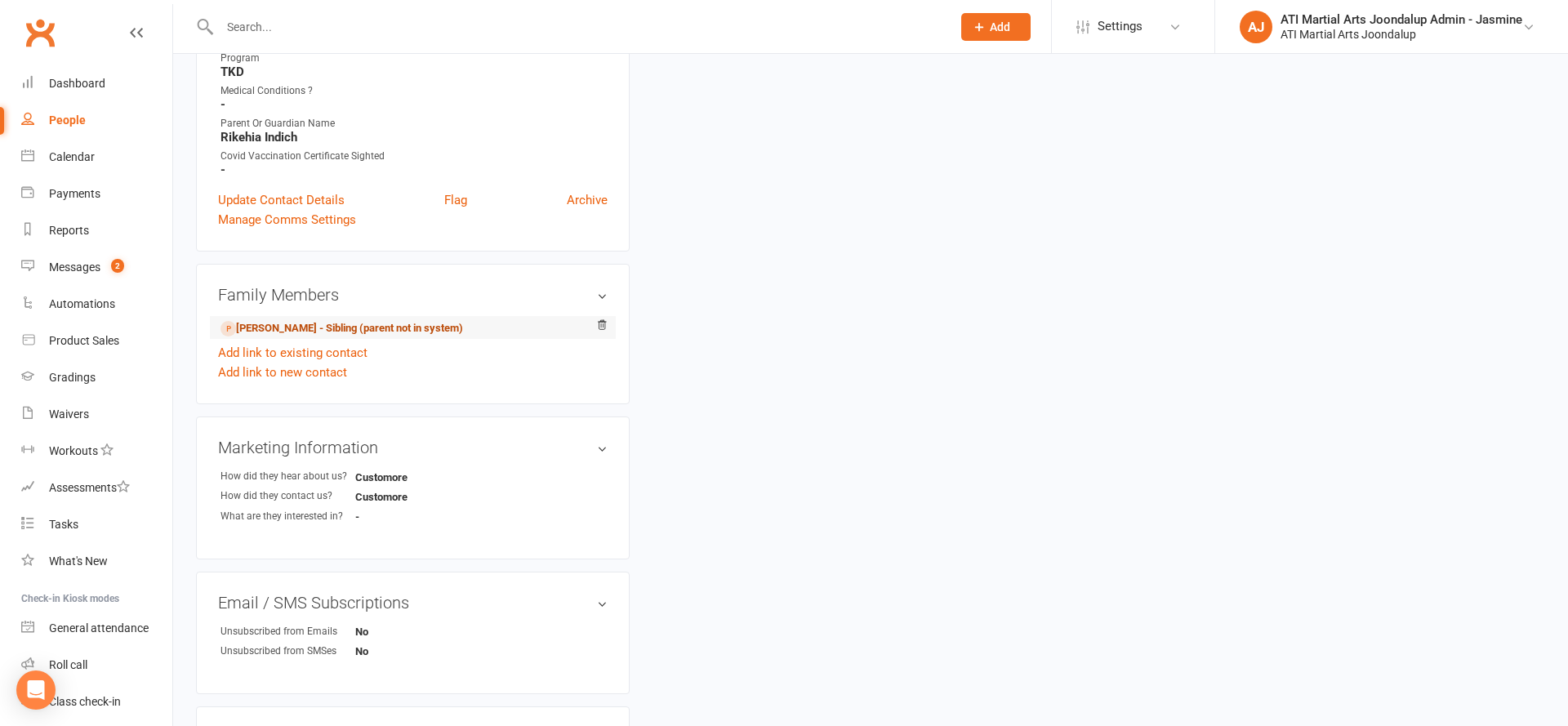
click at [301, 327] on link "Locklyn Indich - Sibling (parent not in system)" at bounding box center [342, 329] width 243 height 17
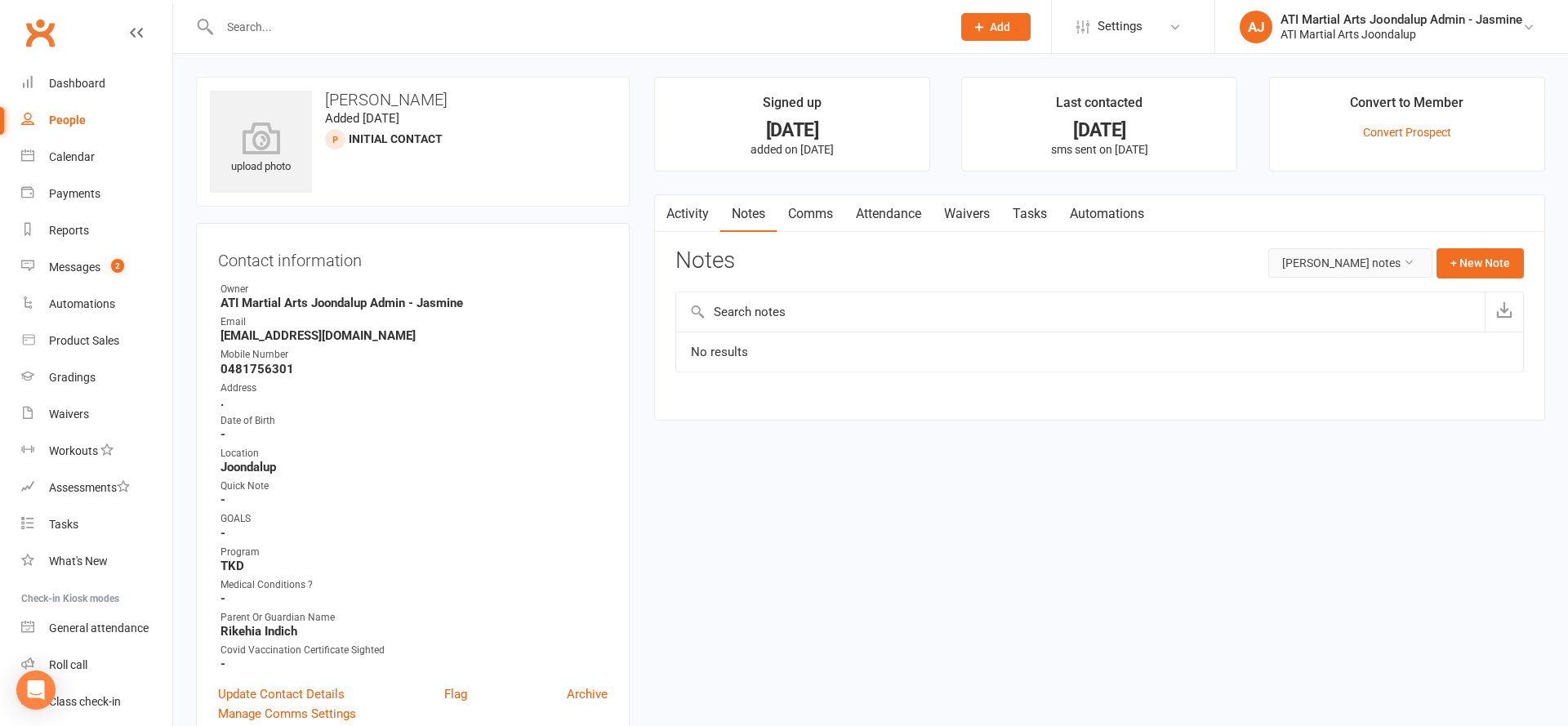
click at [1374, 258] on button "Lynkon Indich's notes" at bounding box center [1350, 263] width 164 height 30
click at [1368, 318] on link "All family notes" at bounding box center [1350, 332] width 162 height 33
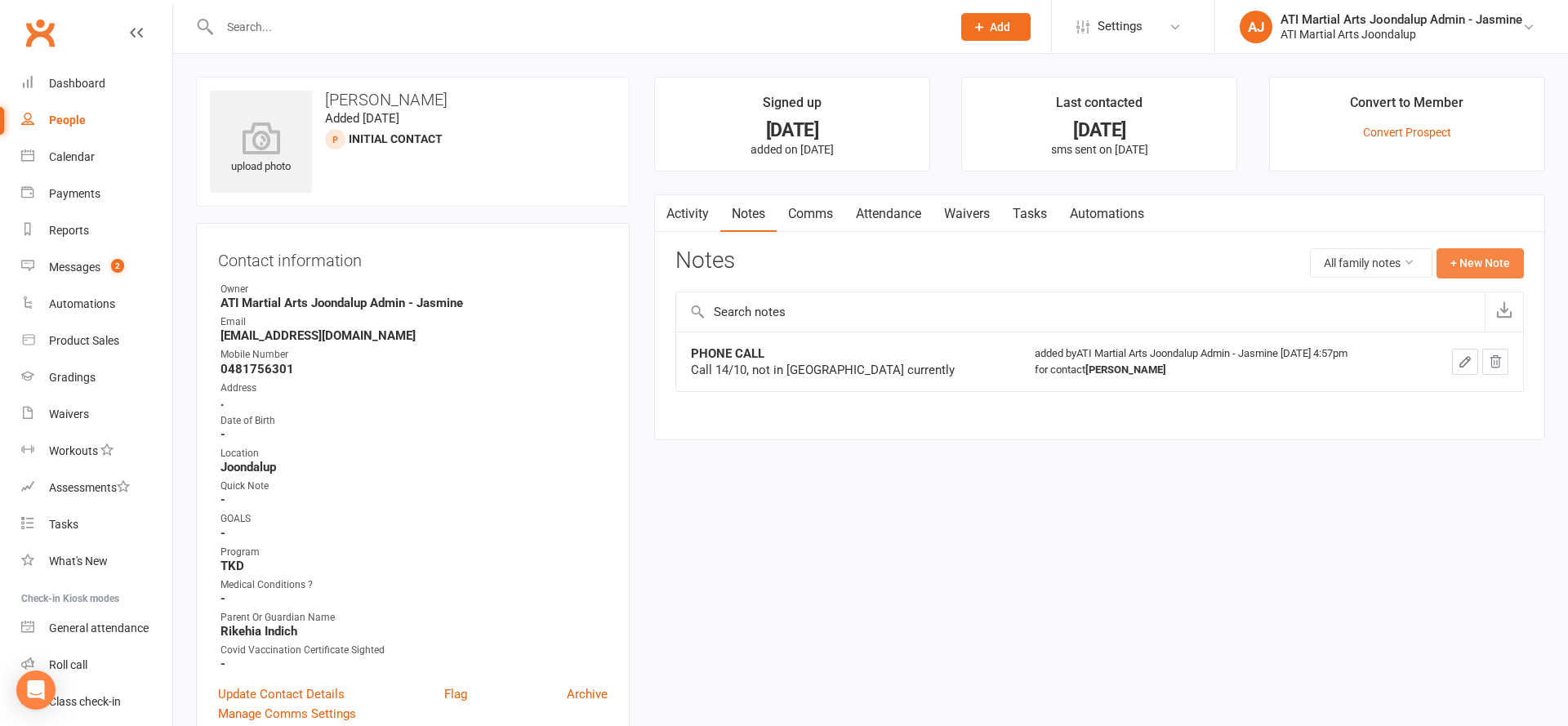
click at [1487, 260] on button "+ New Note" at bounding box center [1479, 263] width 87 height 30
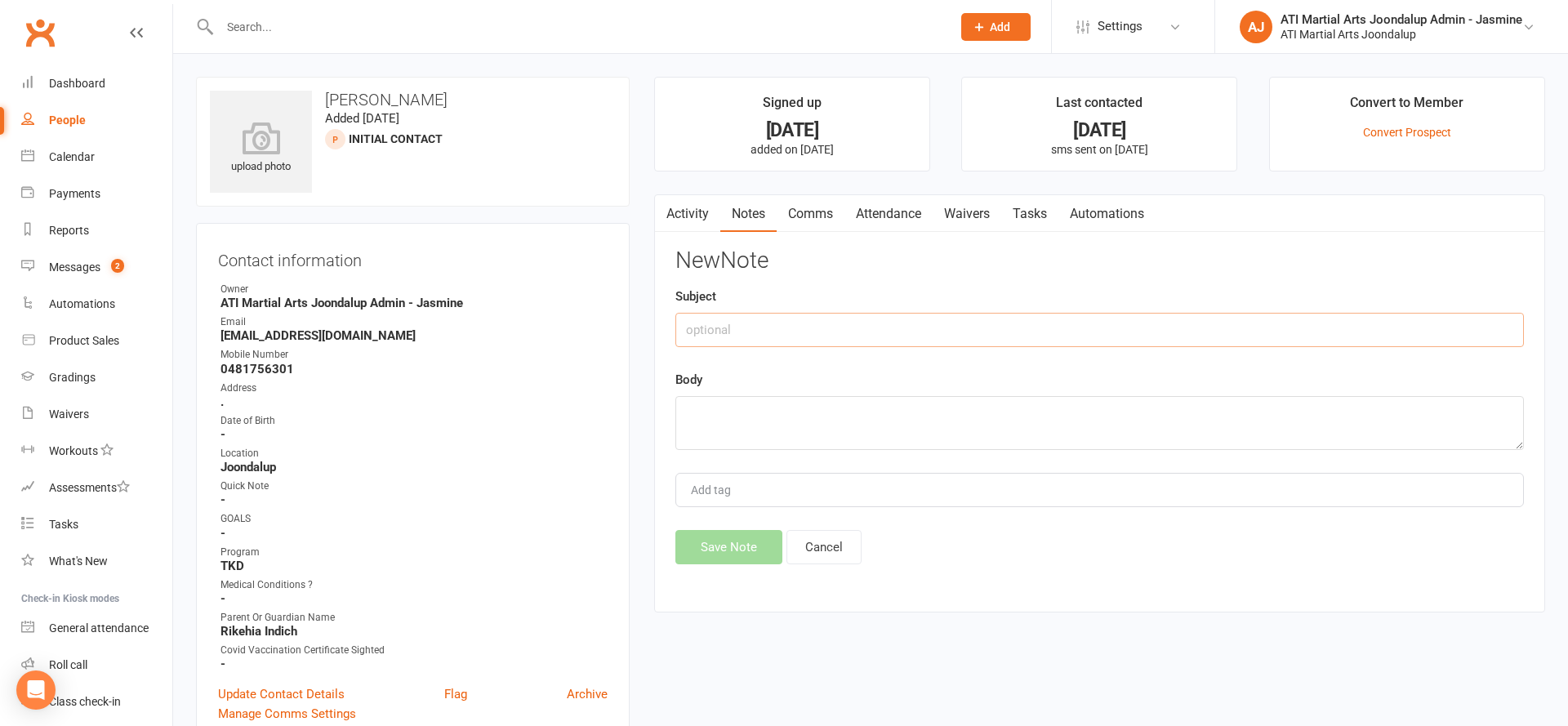
click at [1222, 341] on input "text" at bounding box center [1099, 330] width 848 height 34
type input "PHONE CALL"
click at [1160, 407] on textarea at bounding box center [1099, 423] width 848 height 54
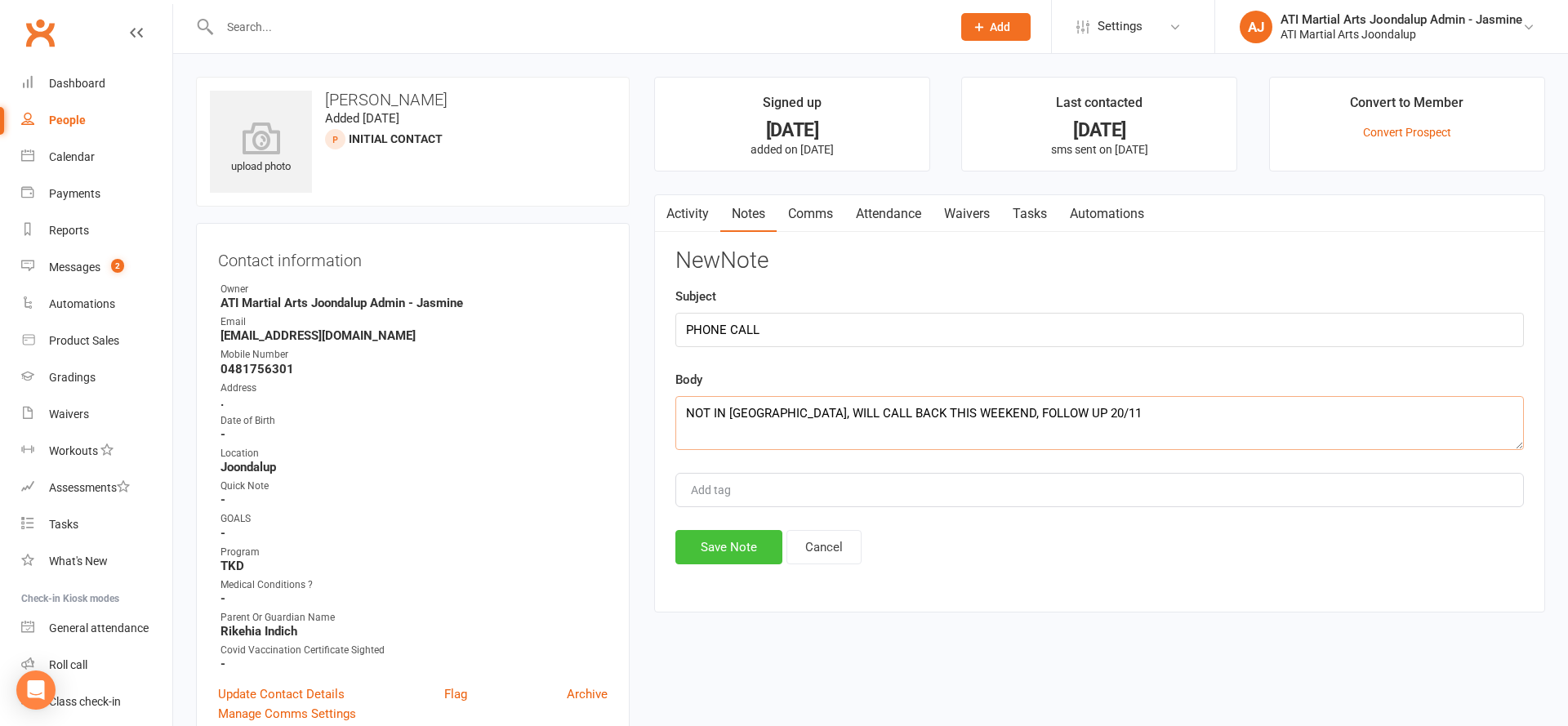
type textarea "NOT IN PERTH, WILL CALL BACK THIS WEEKEND, FOLLOW UP 20/11"
click at [736, 546] on button "Save Note" at bounding box center [729, 547] width 107 height 34
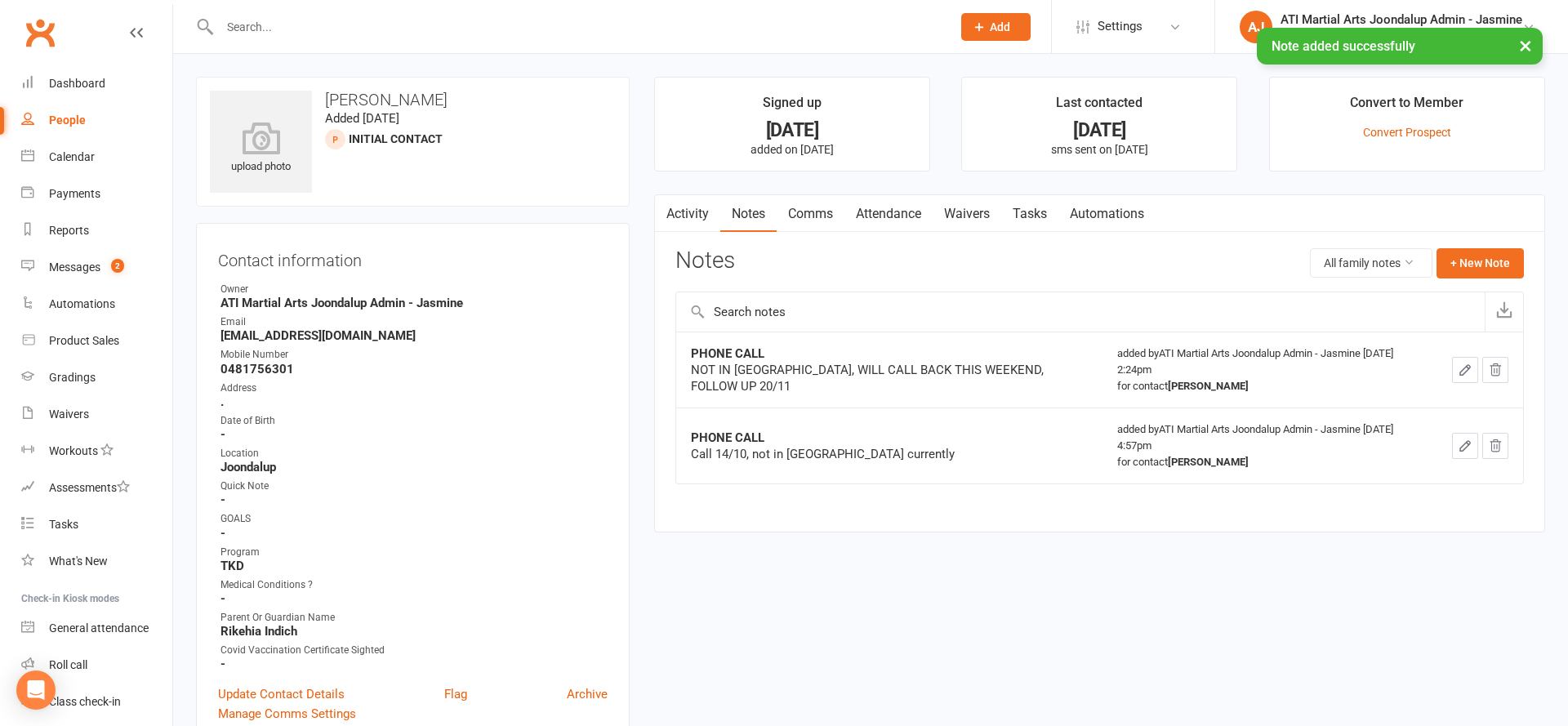
click at [696, 226] on link "Activity" at bounding box center [687, 213] width 65 height 37
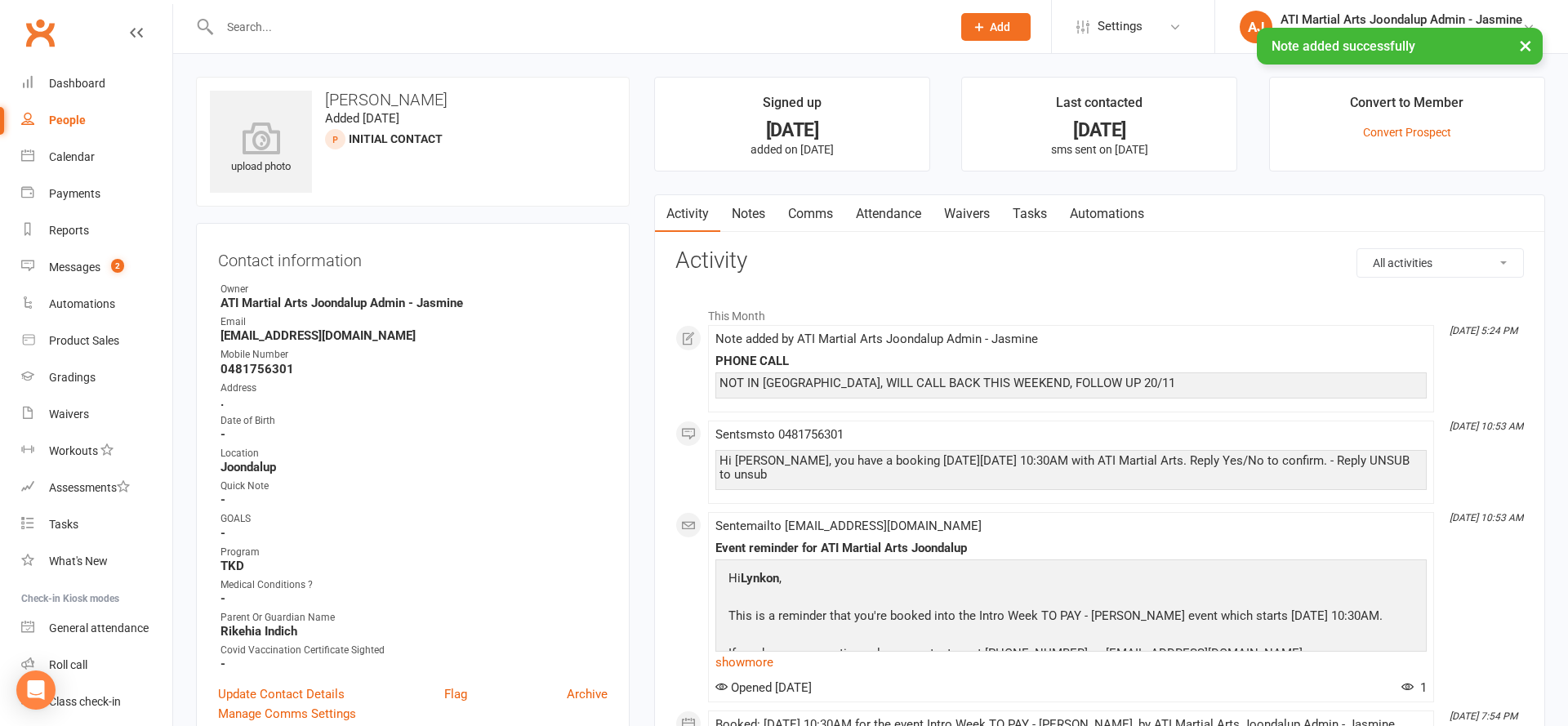
click at [64, 116] on div "People" at bounding box center [67, 121] width 36 height 13
select select "100"
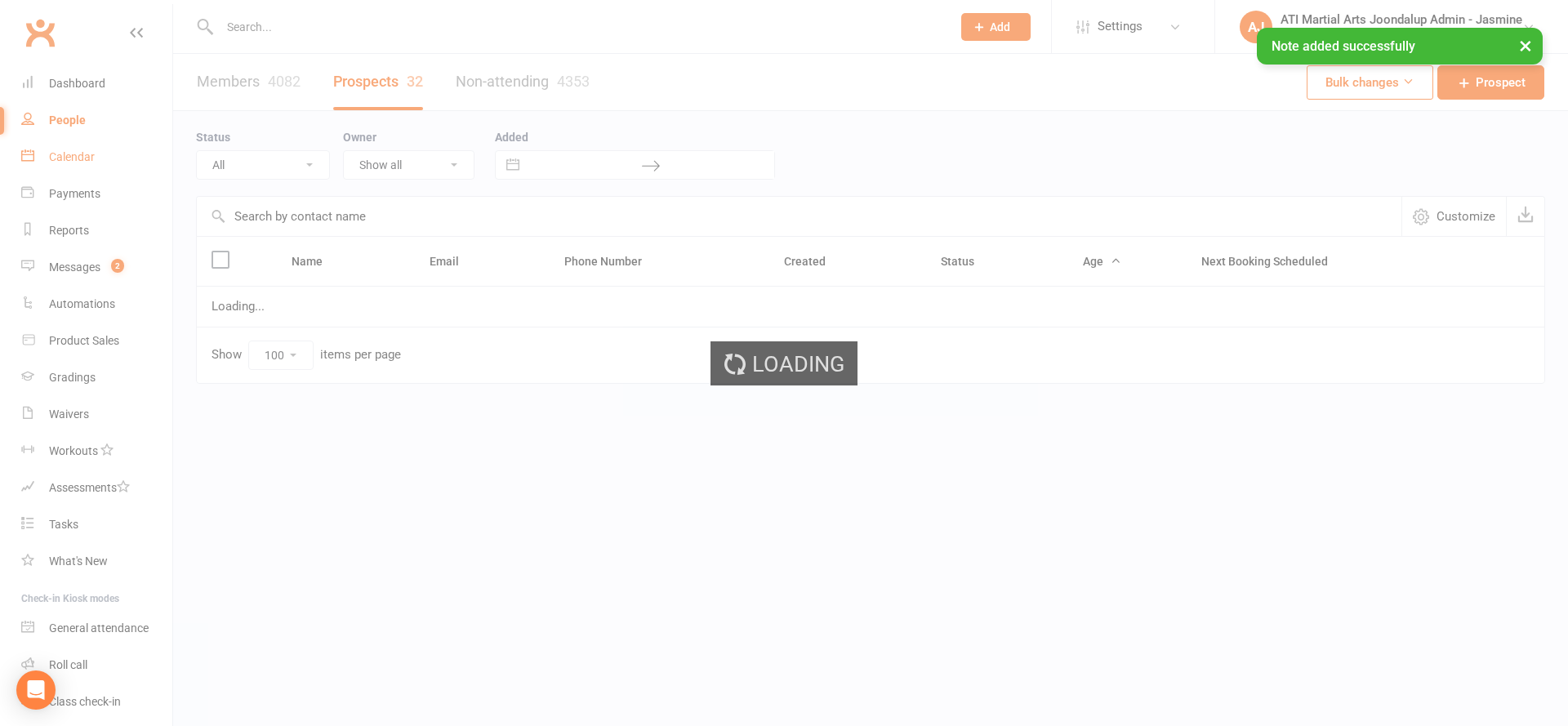
select select "Initial Contact"
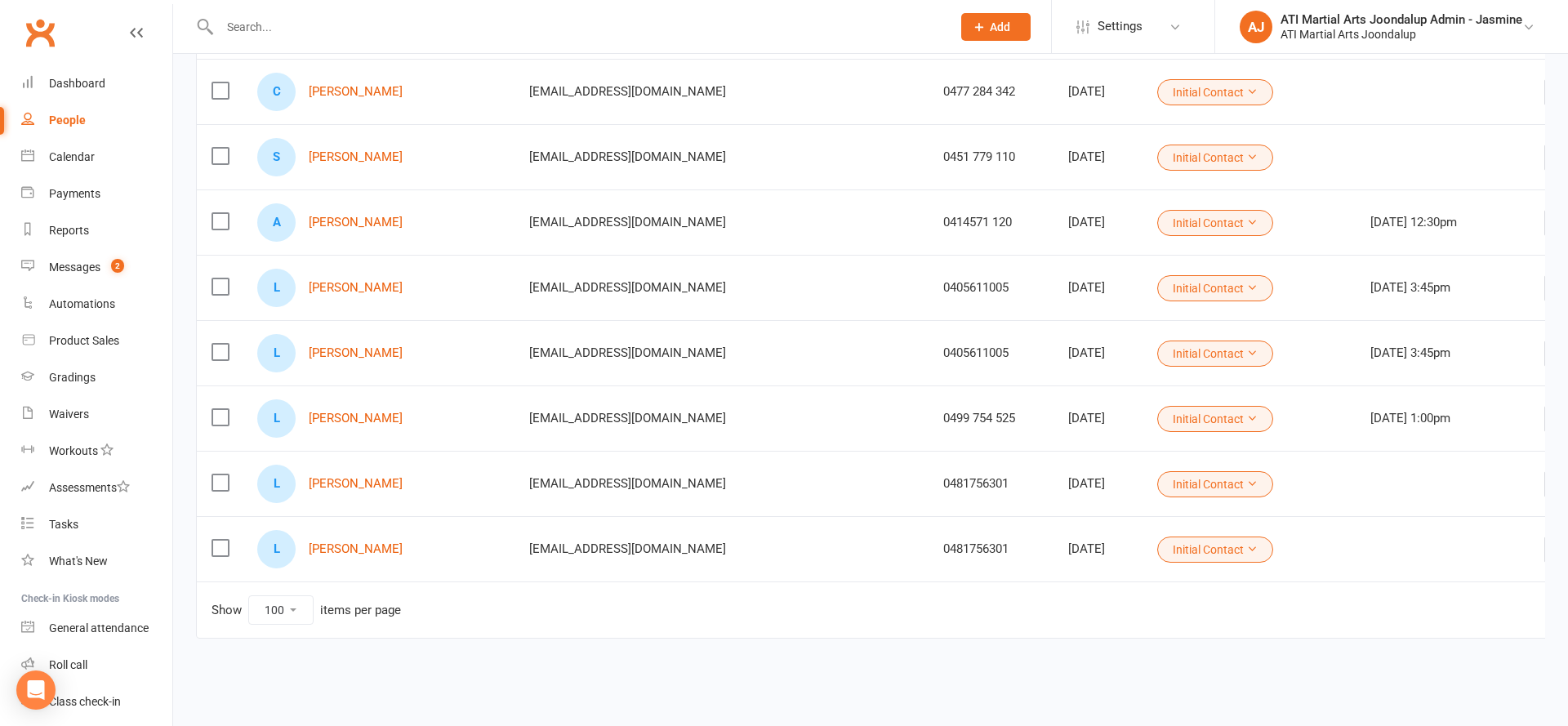
scroll to position [1795, 0]
click at [357, 95] on link "Caolan Caulfield" at bounding box center [356, 92] width 94 height 14
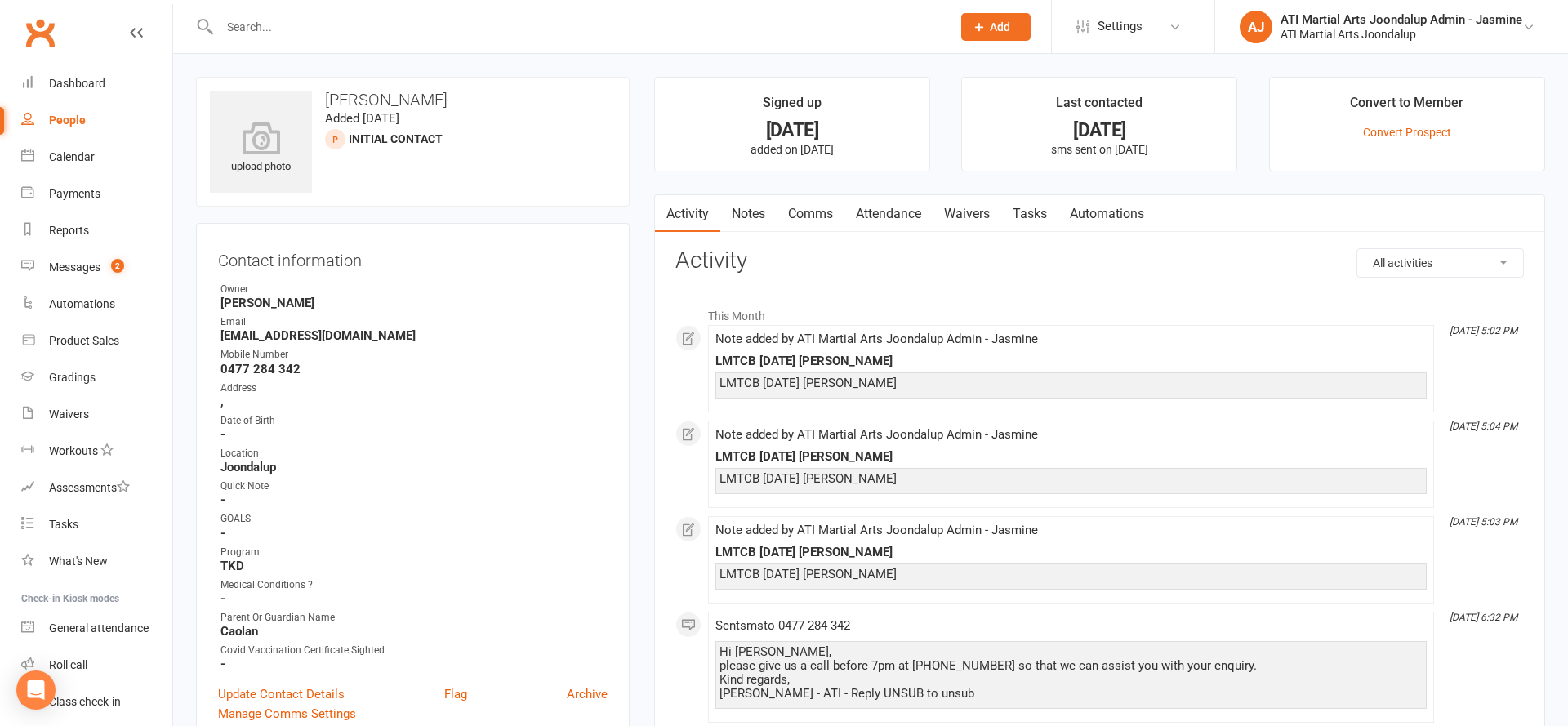
click at [722, 222] on link "Notes" at bounding box center [748, 213] width 56 height 37
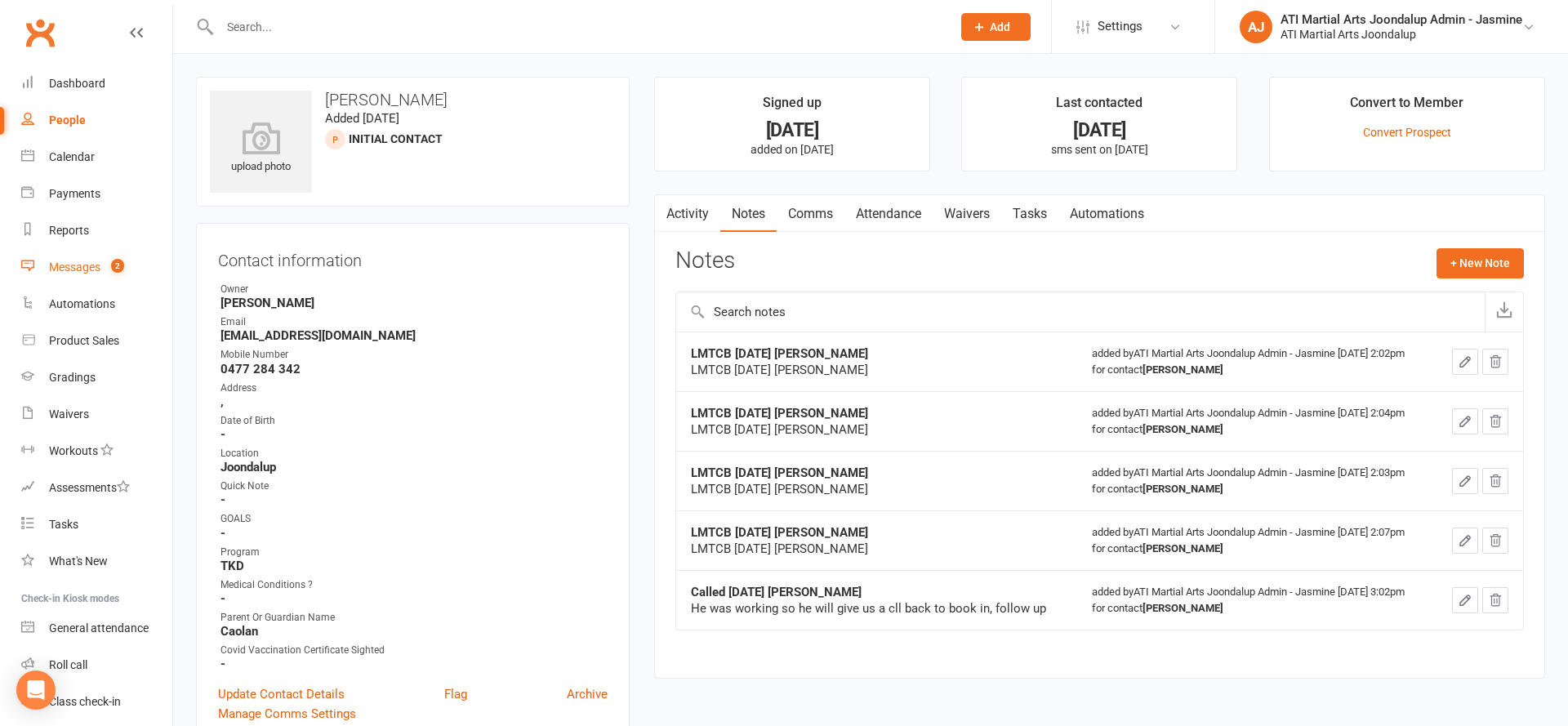
click at [142, 278] on link "Messages 2" at bounding box center [97, 267] width 151 height 36
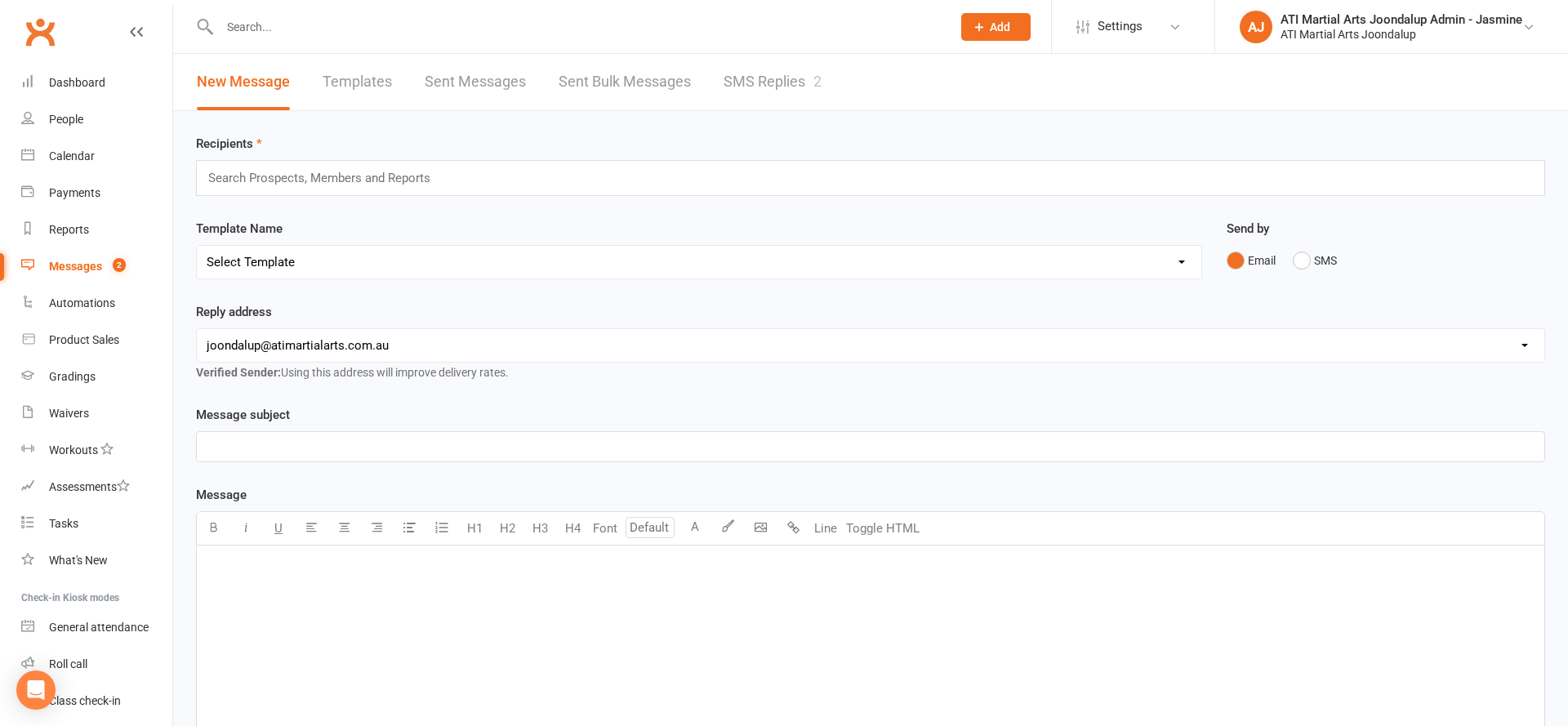
click at [806, 98] on link "SMS Replies 2" at bounding box center [773, 81] width 98 height 56
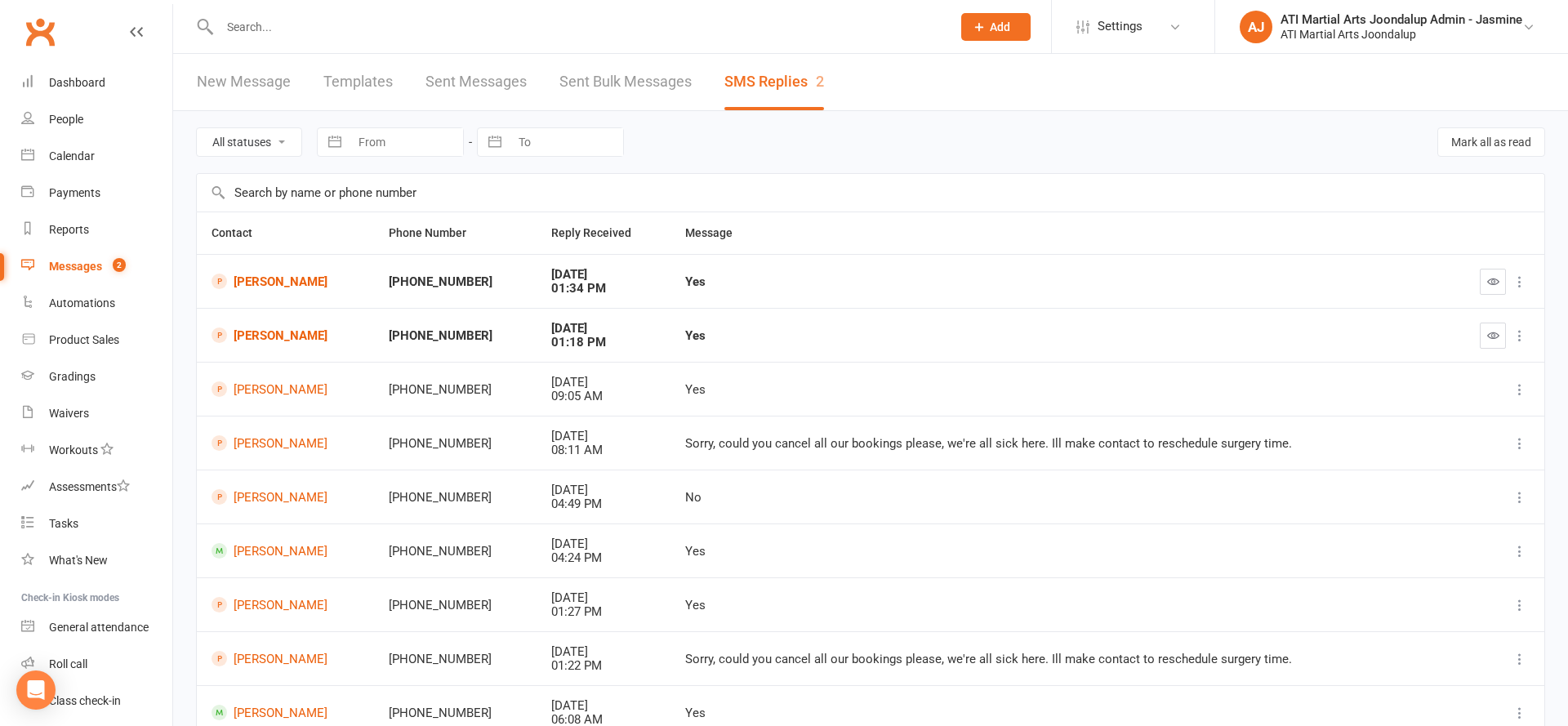
click at [95, 123] on link "People" at bounding box center [97, 120] width 151 height 36
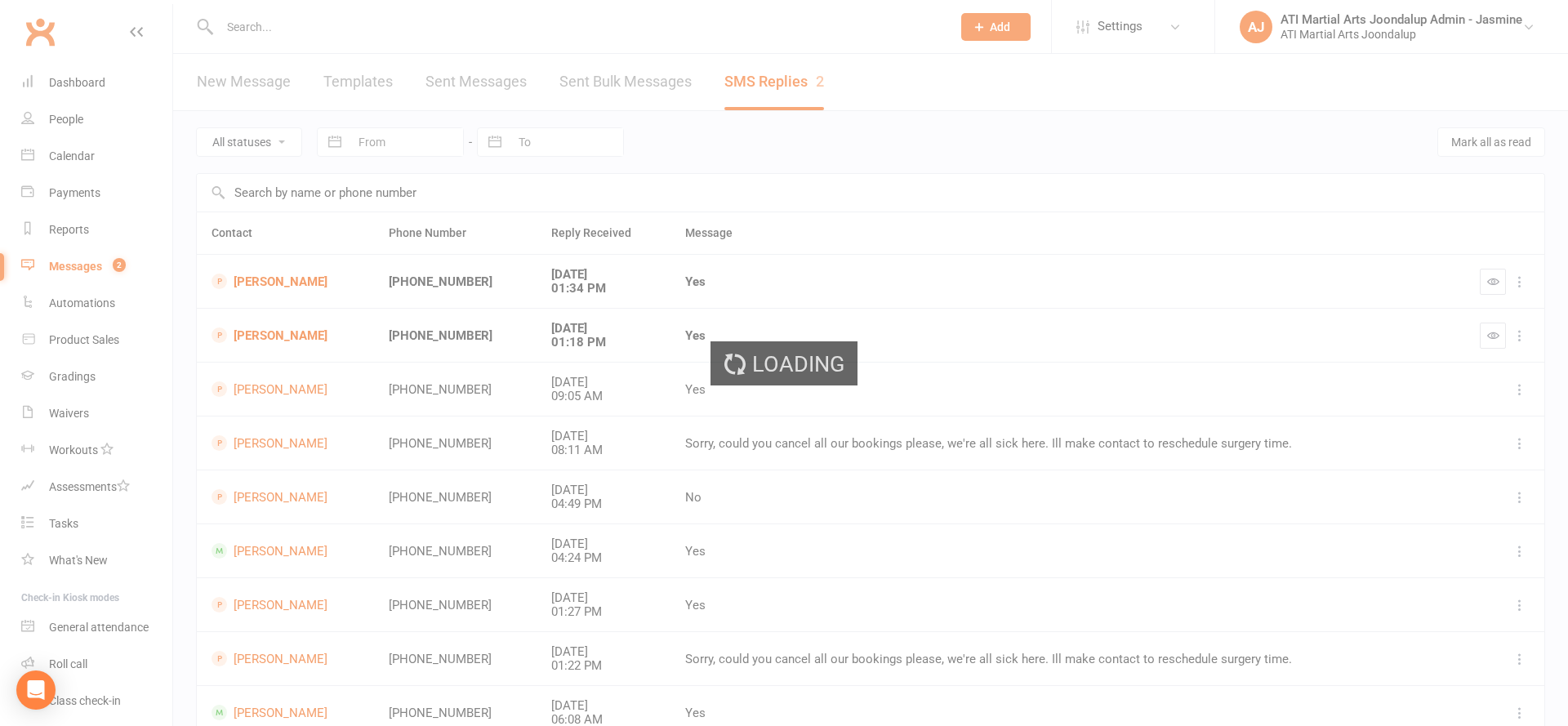
select select "100"
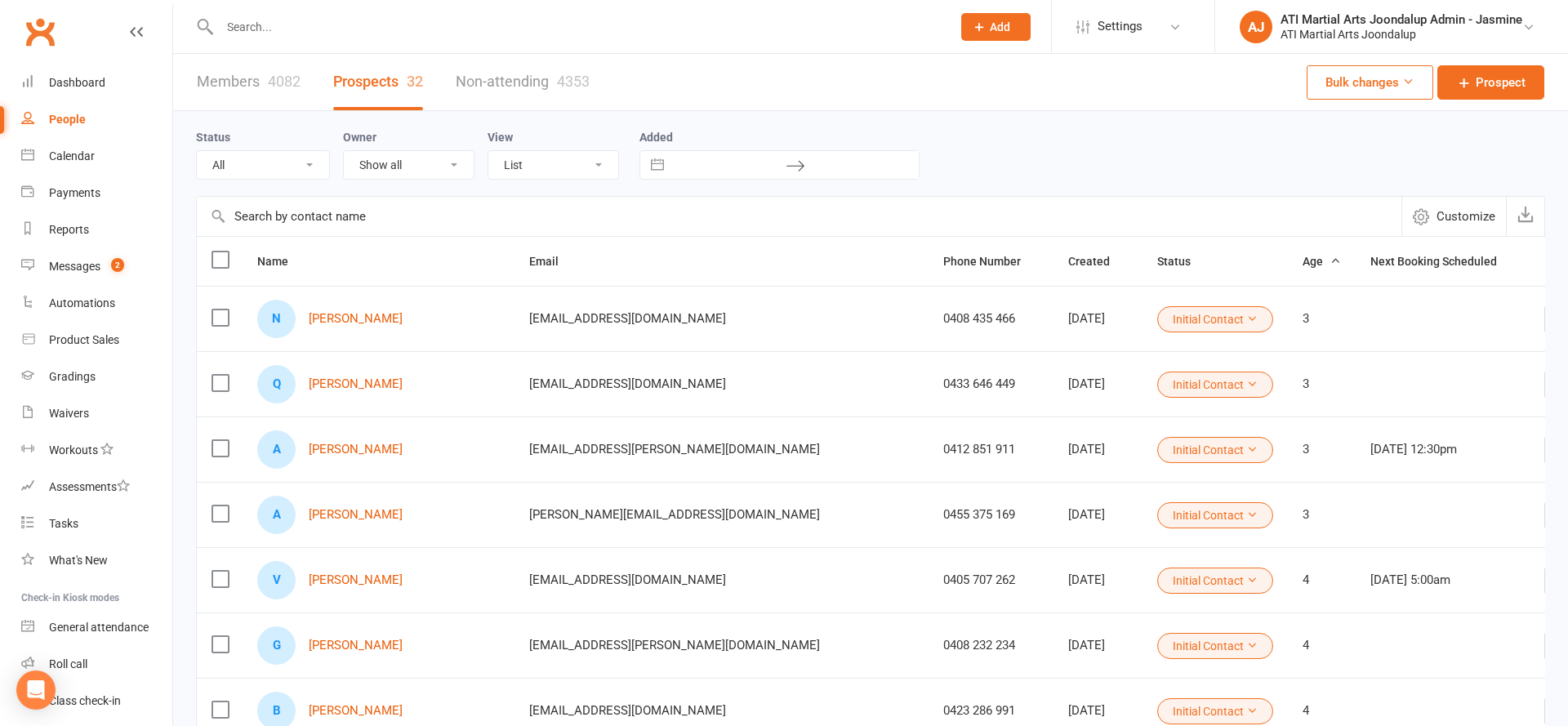
select select "Initial Contact"
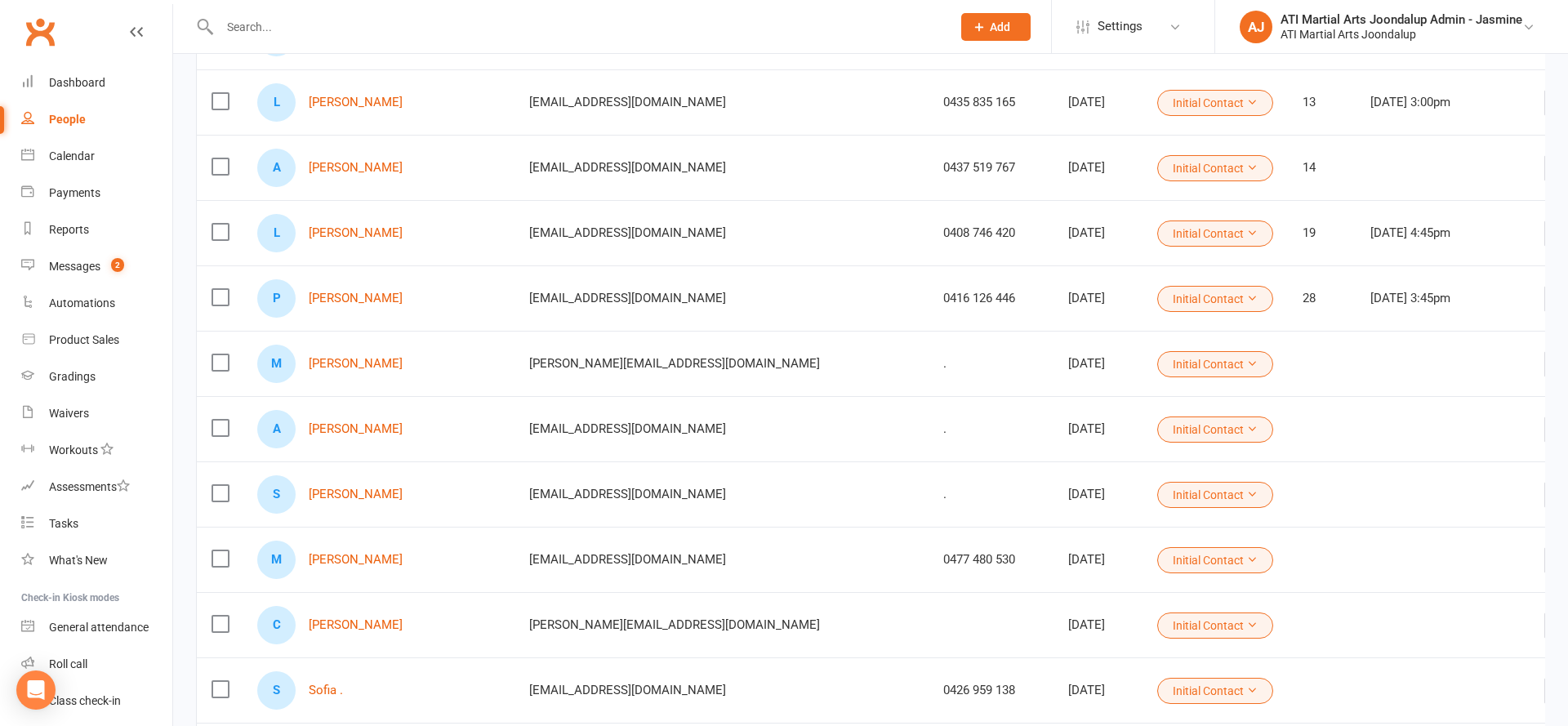
scroll to position [1067, 0]
click at [297, 30] on input "text" at bounding box center [577, 27] width 725 height 23
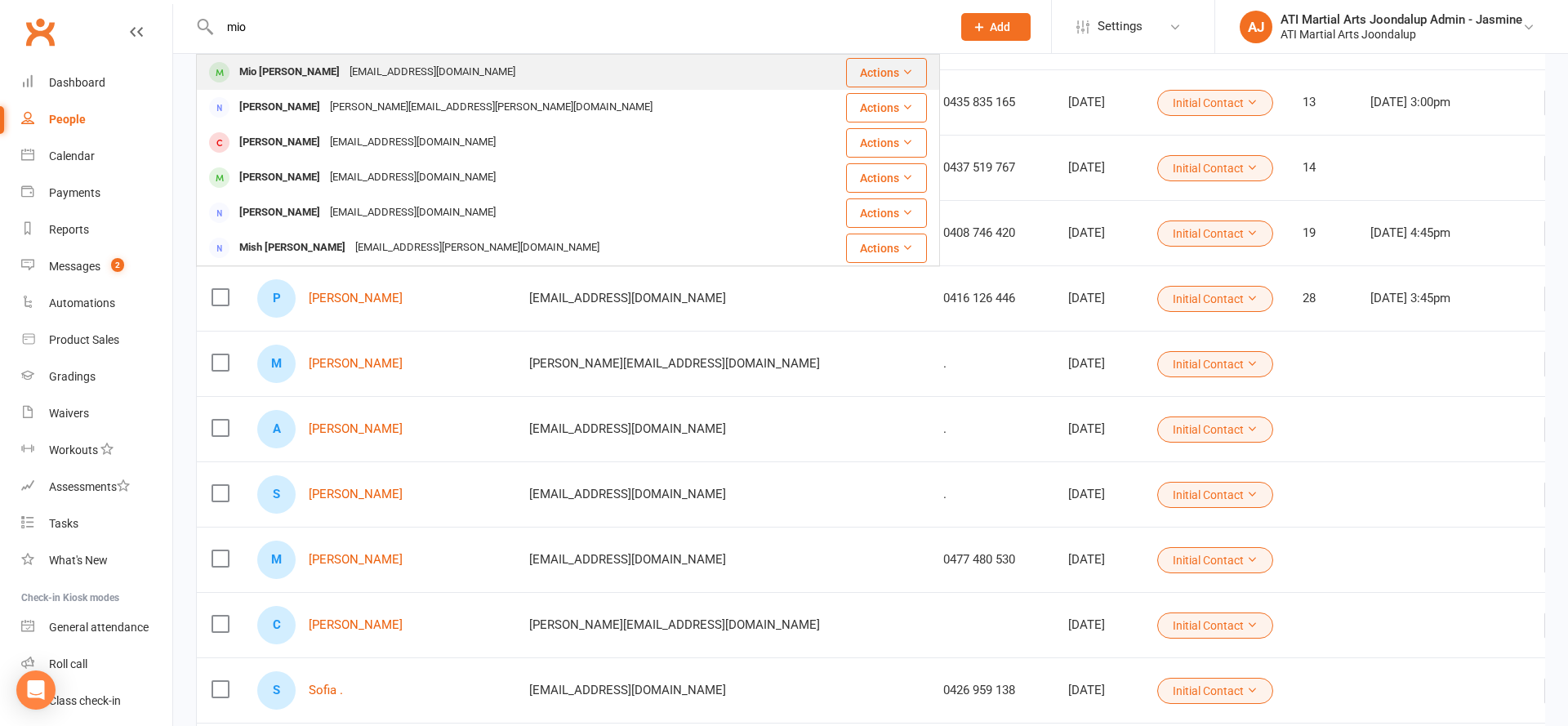
type input "mio"
click at [301, 71] on div "Mio Quiambao" at bounding box center [289, 72] width 110 height 24
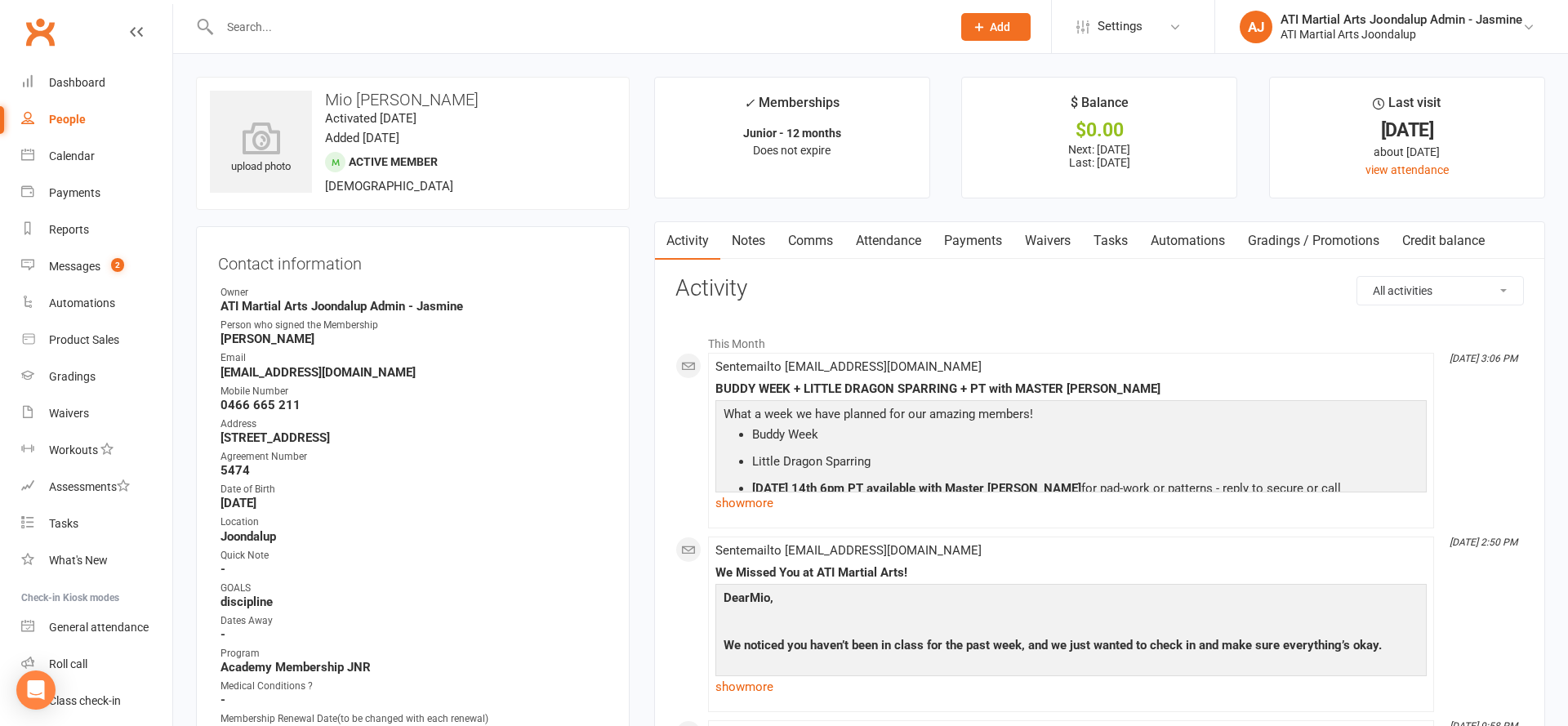
click at [950, 246] on link "Payments" at bounding box center [972, 240] width 81 height 37
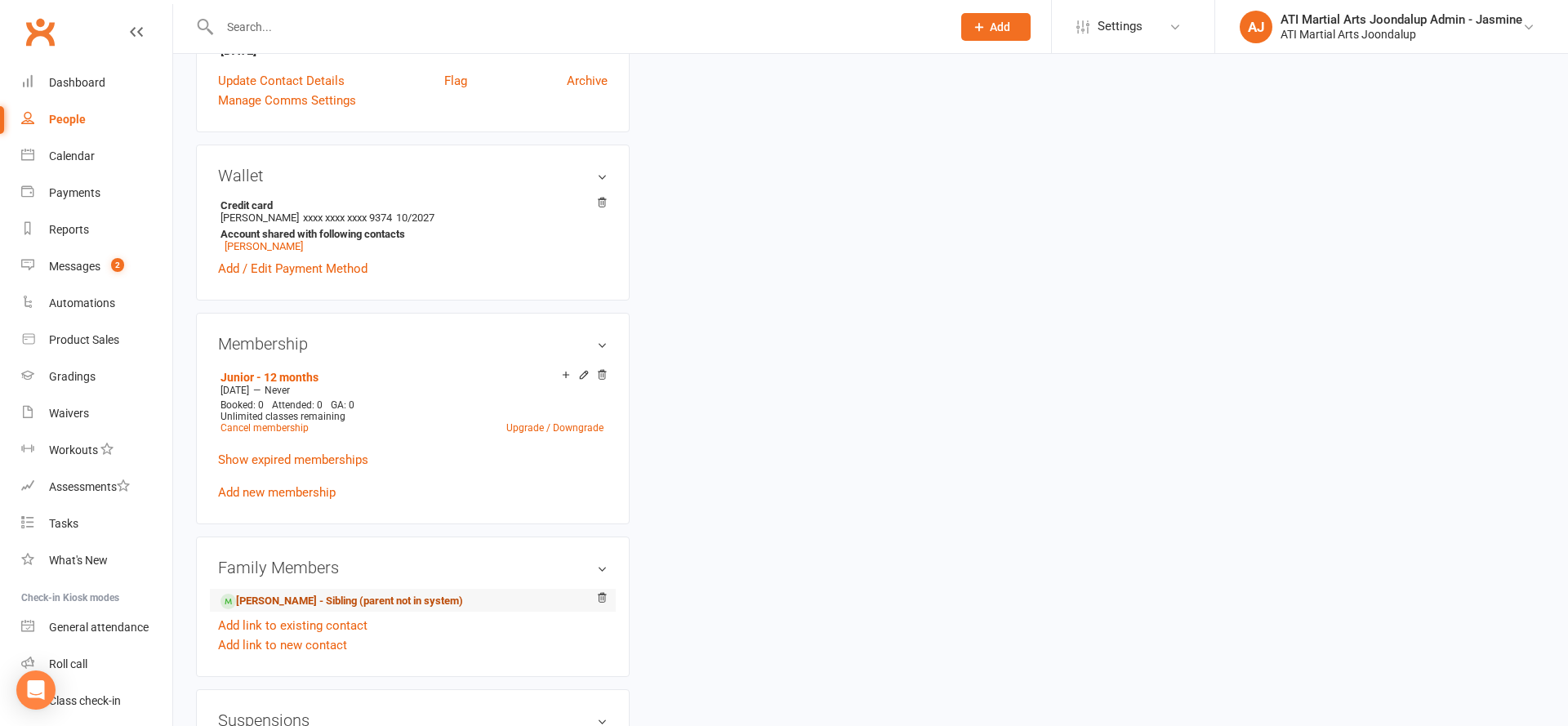
scroll to position [1162, 0]
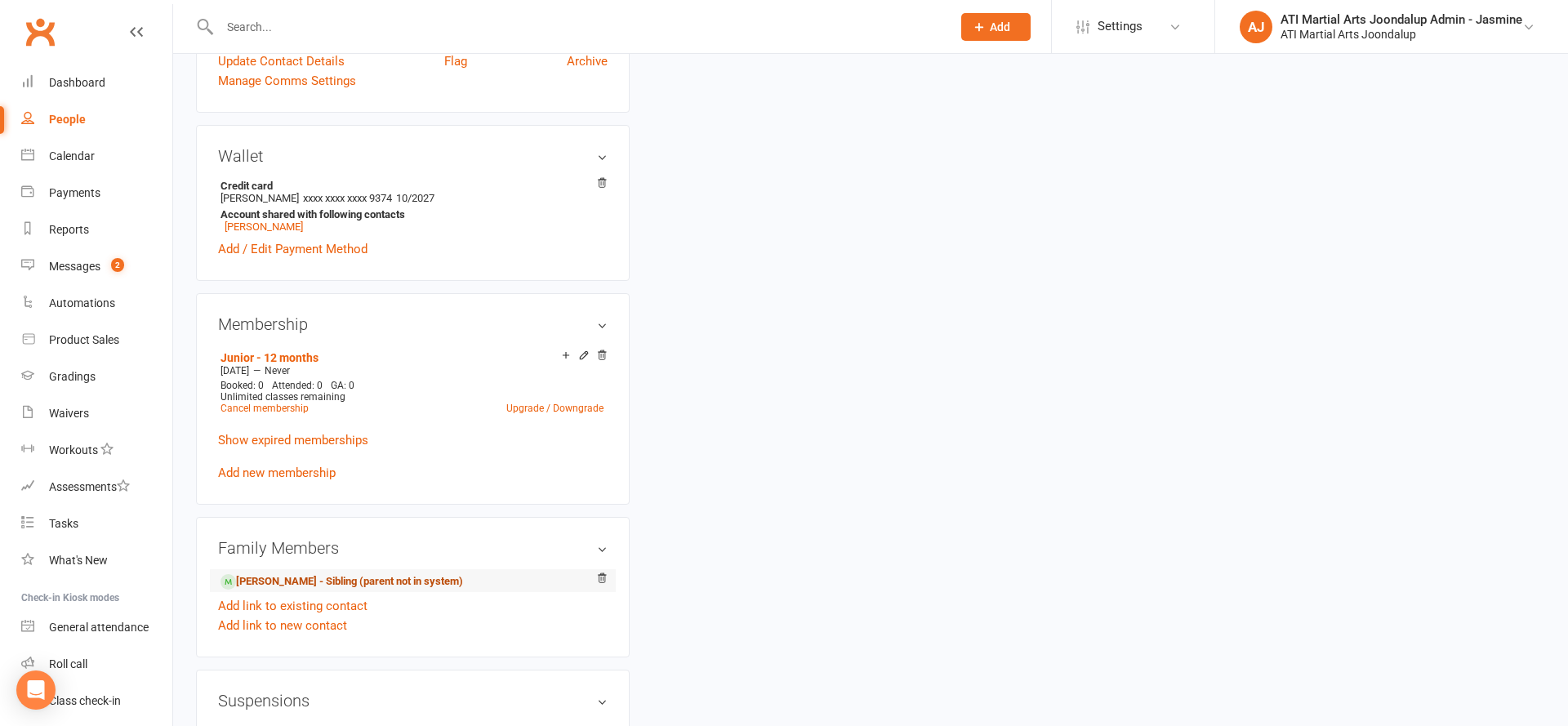
click at [345, 575] on link "Lucas Quiambao - Sibling (parent not in system)" at bounding box center [342, 583] width 243 height 17
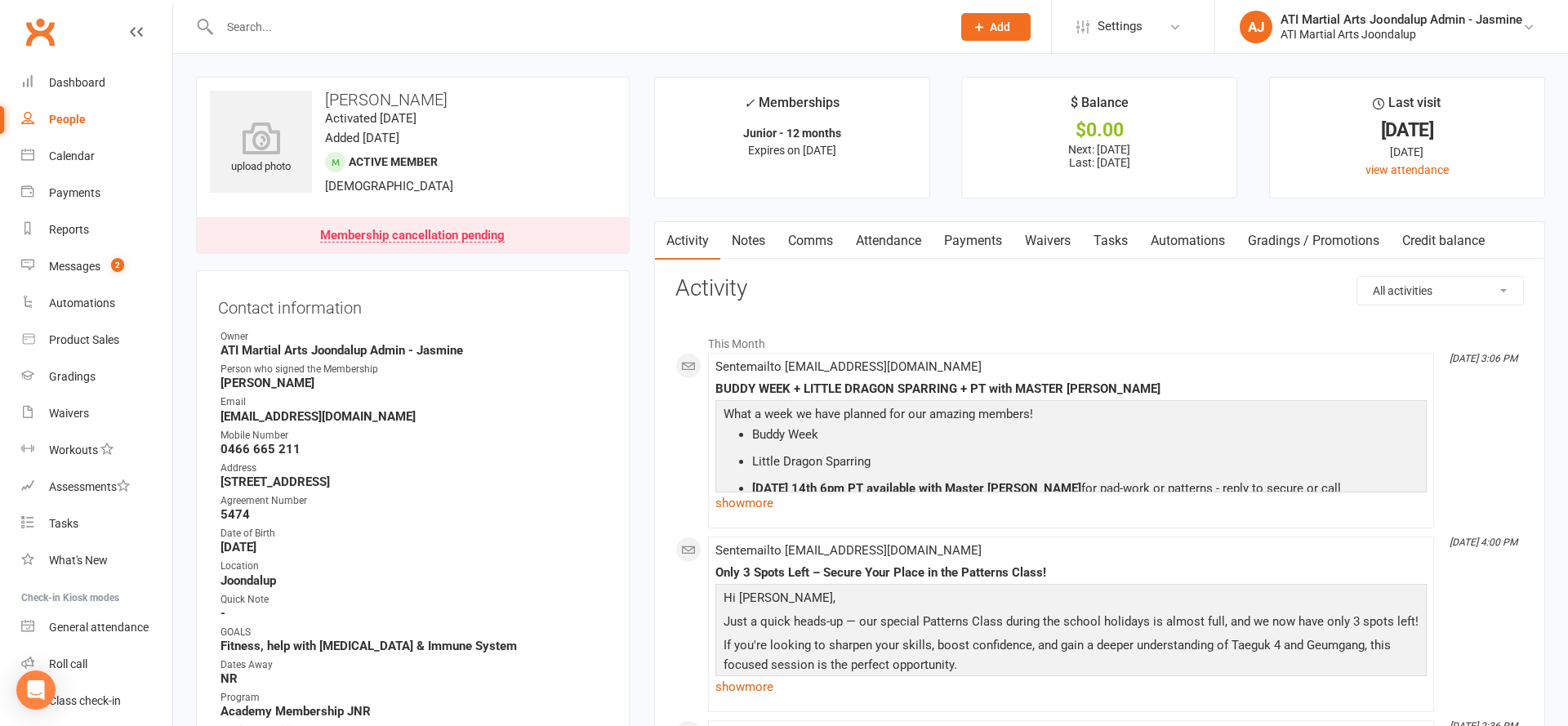
click at [974, 231] on link "Payments" at bounding box center [972, 240] width 81 height 37
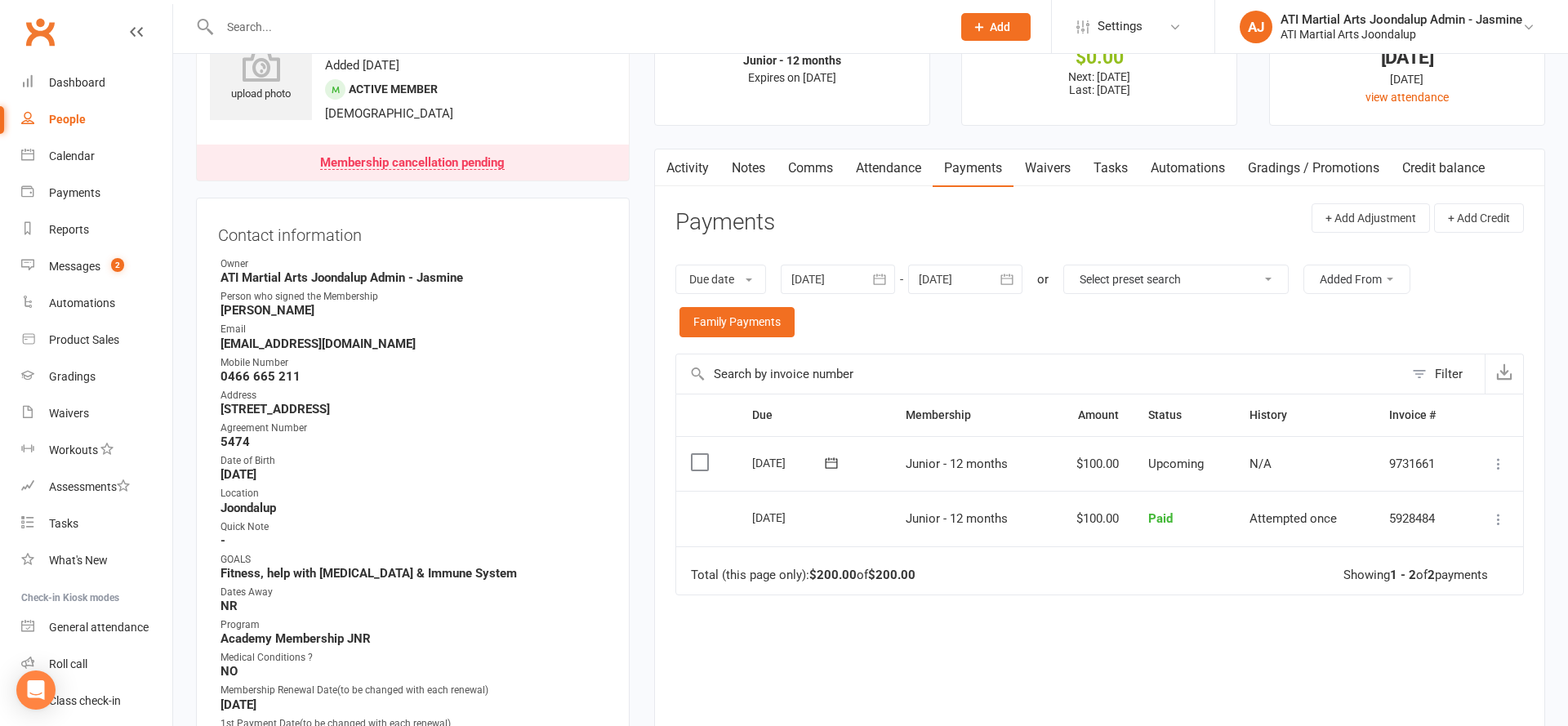
scroll to position [54, 0]
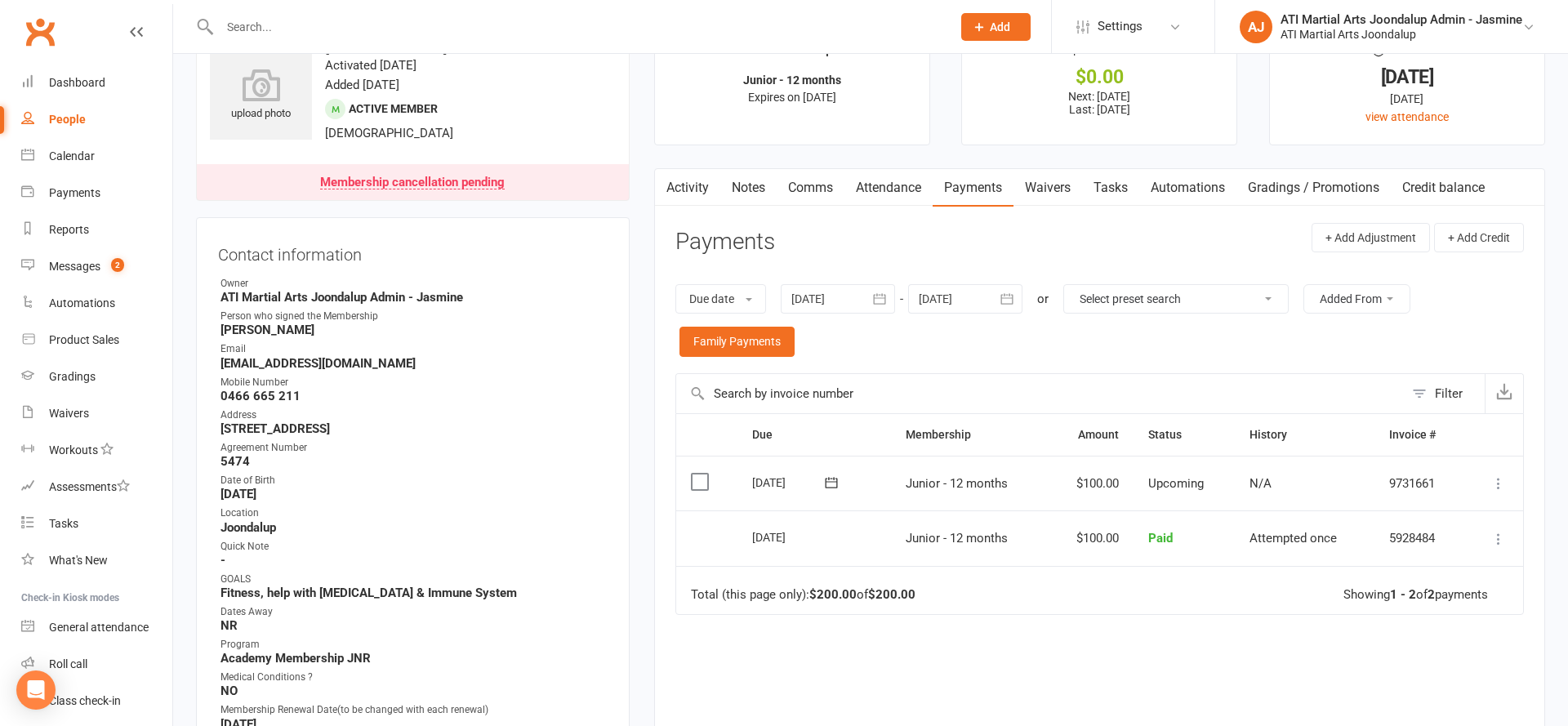
click at [732, 186] on link "Notes" at bounding box center [748, 187] width 56 height 37
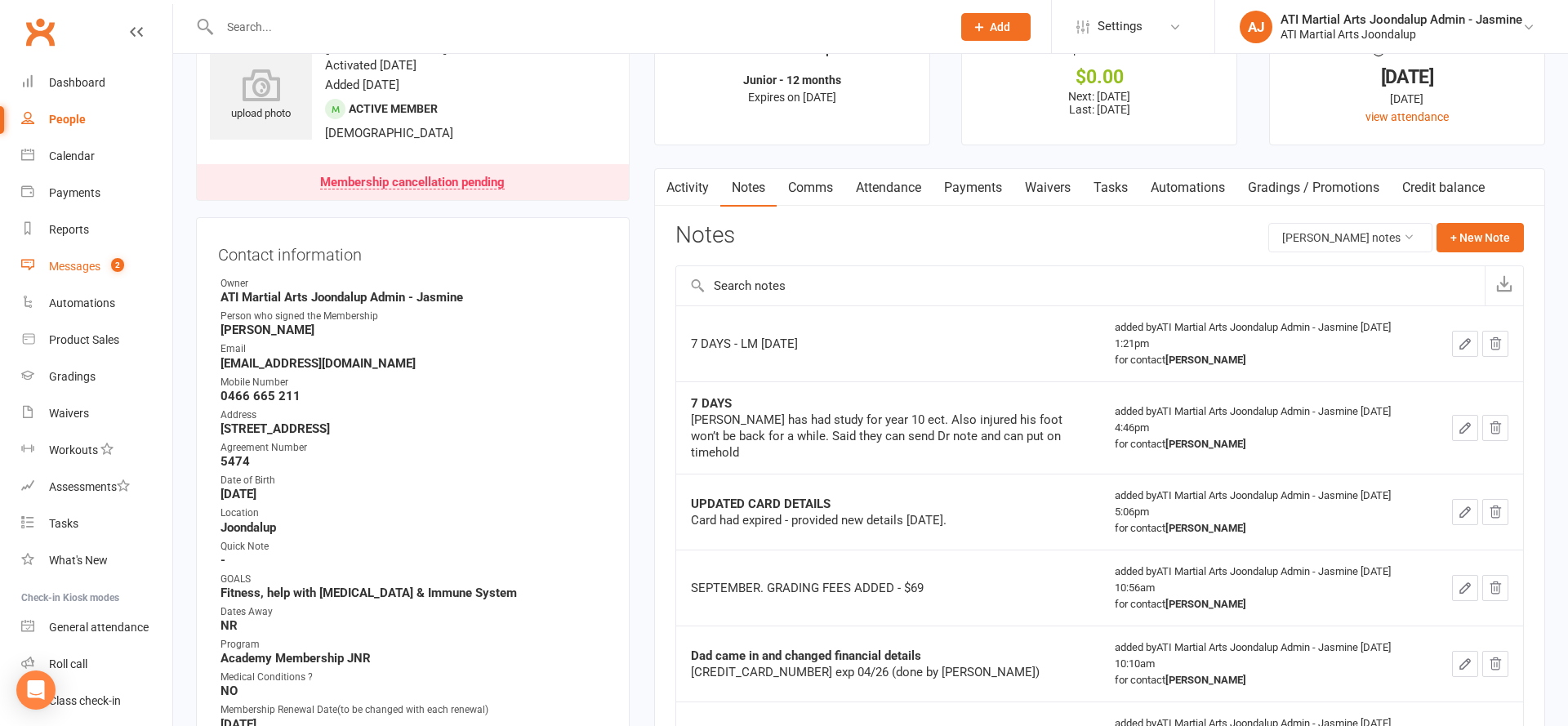
click at [98, 260] on div "Messages" at bounding box center [75, 267] width 52 height 13
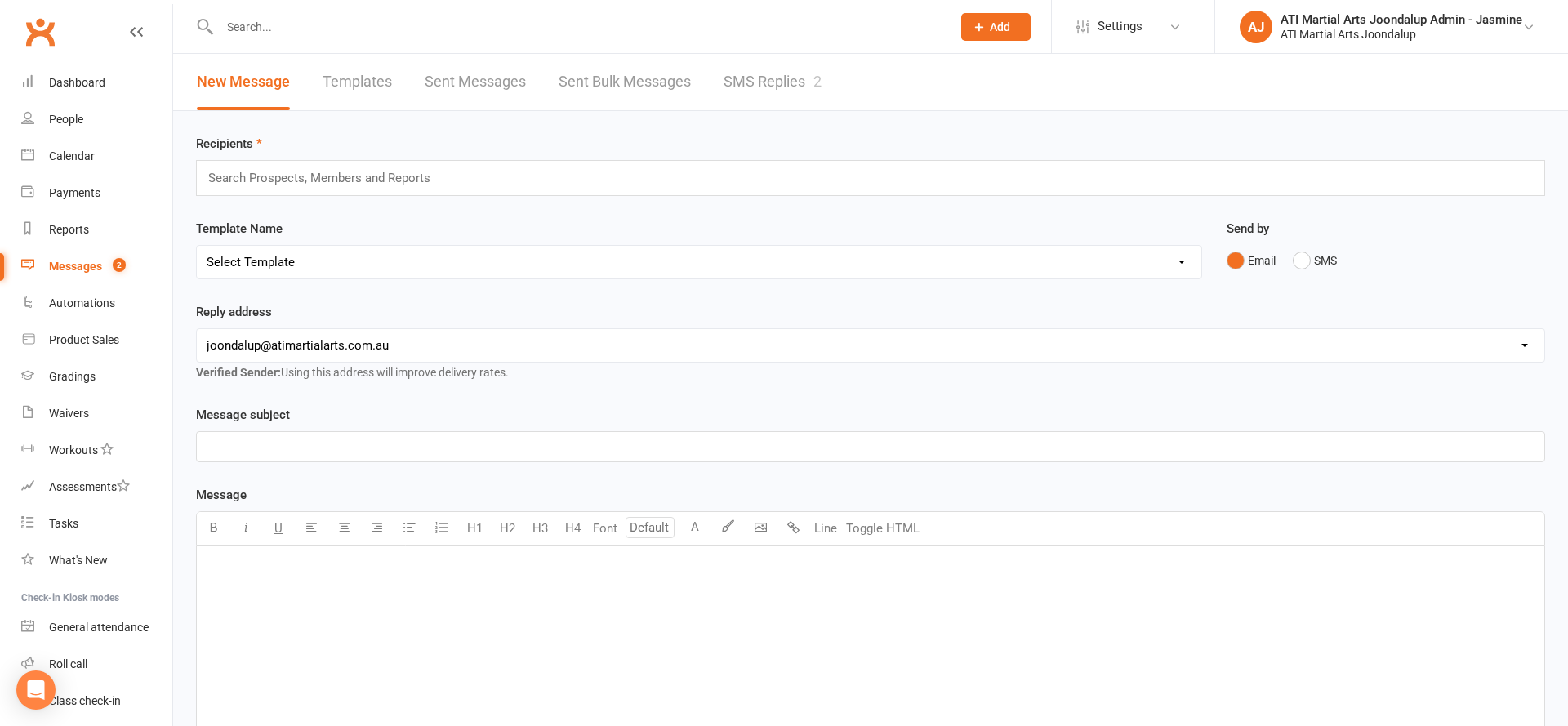
click at [770, 87] on link "SMS Replies 2" at bounding box center [773, 81] width 98 height 56
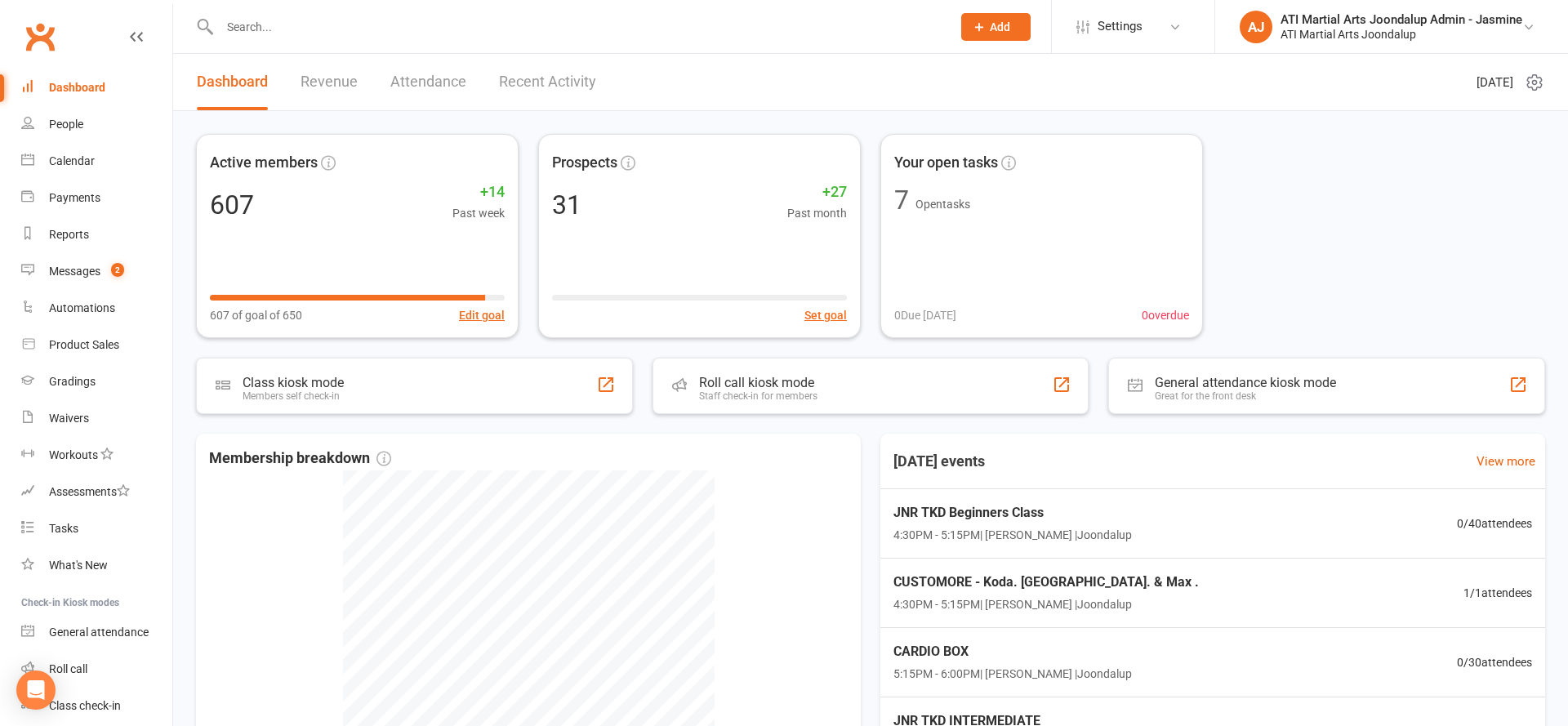
click at [327, 28] on input "text" at bounding box center [577, 27] width 725 height 23
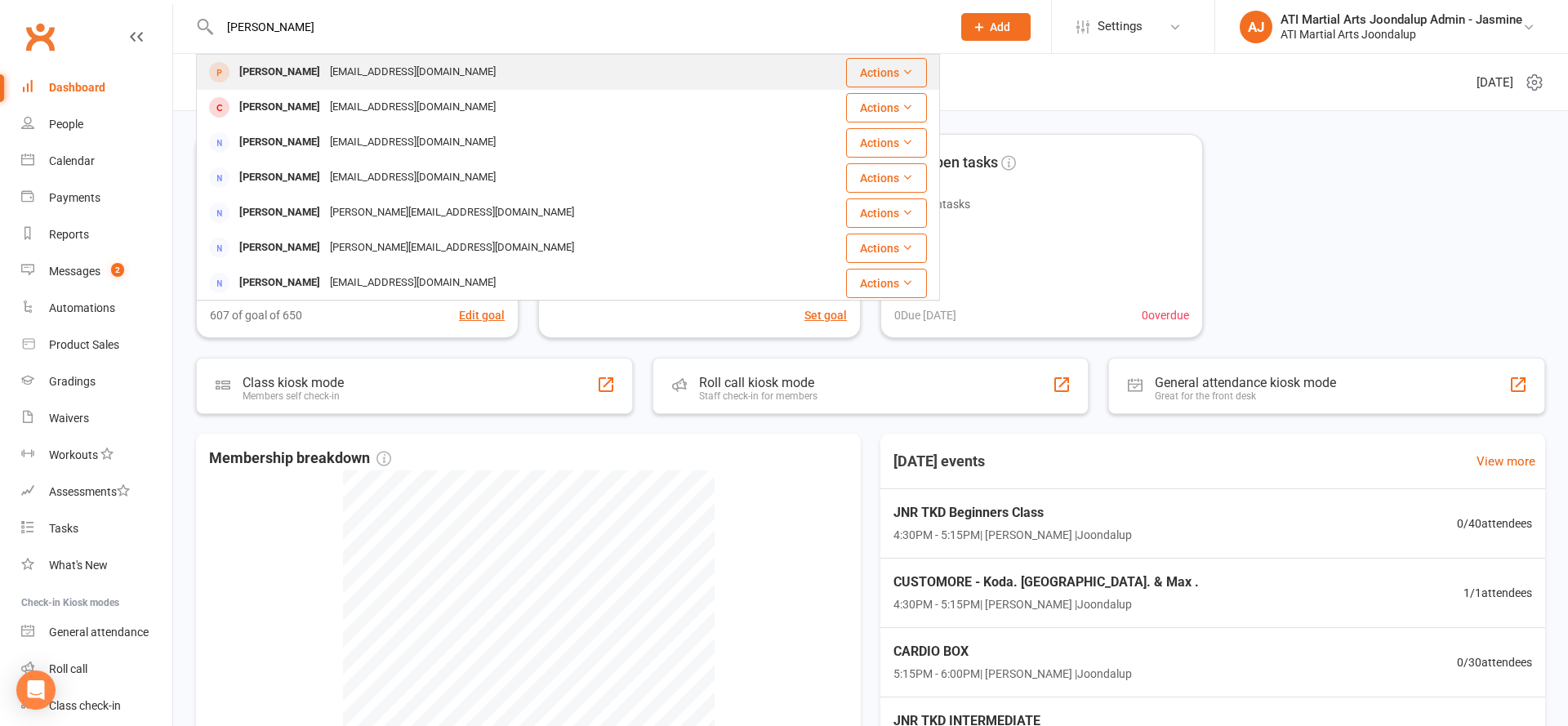
type input "Leah Dornan"
click at [338, 76] on div "paulinedornan81@gmail.com" at bounding box center [413, 72] width 176 height 24
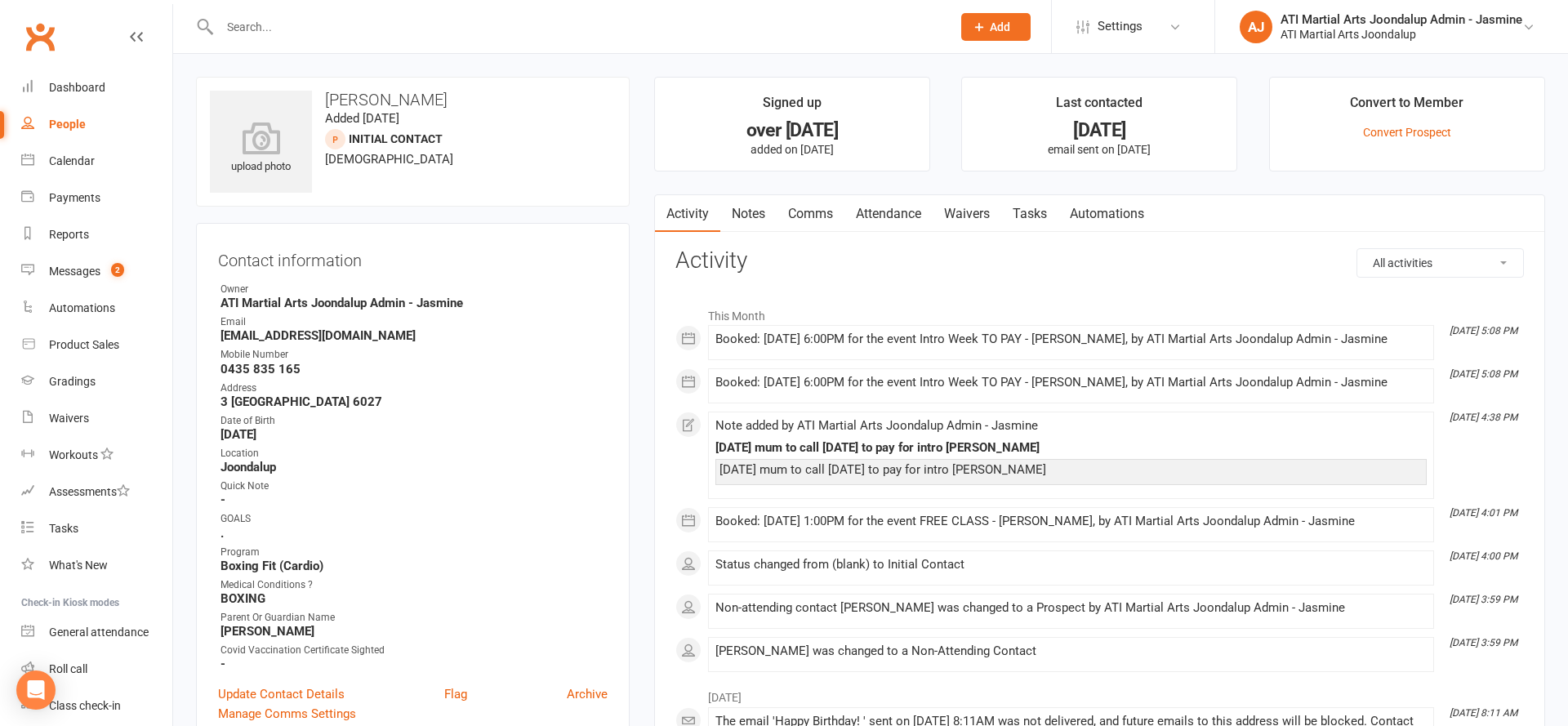
click at [747, 217] on link "Notes" at bounding box center [748, 213] width 56 height 37
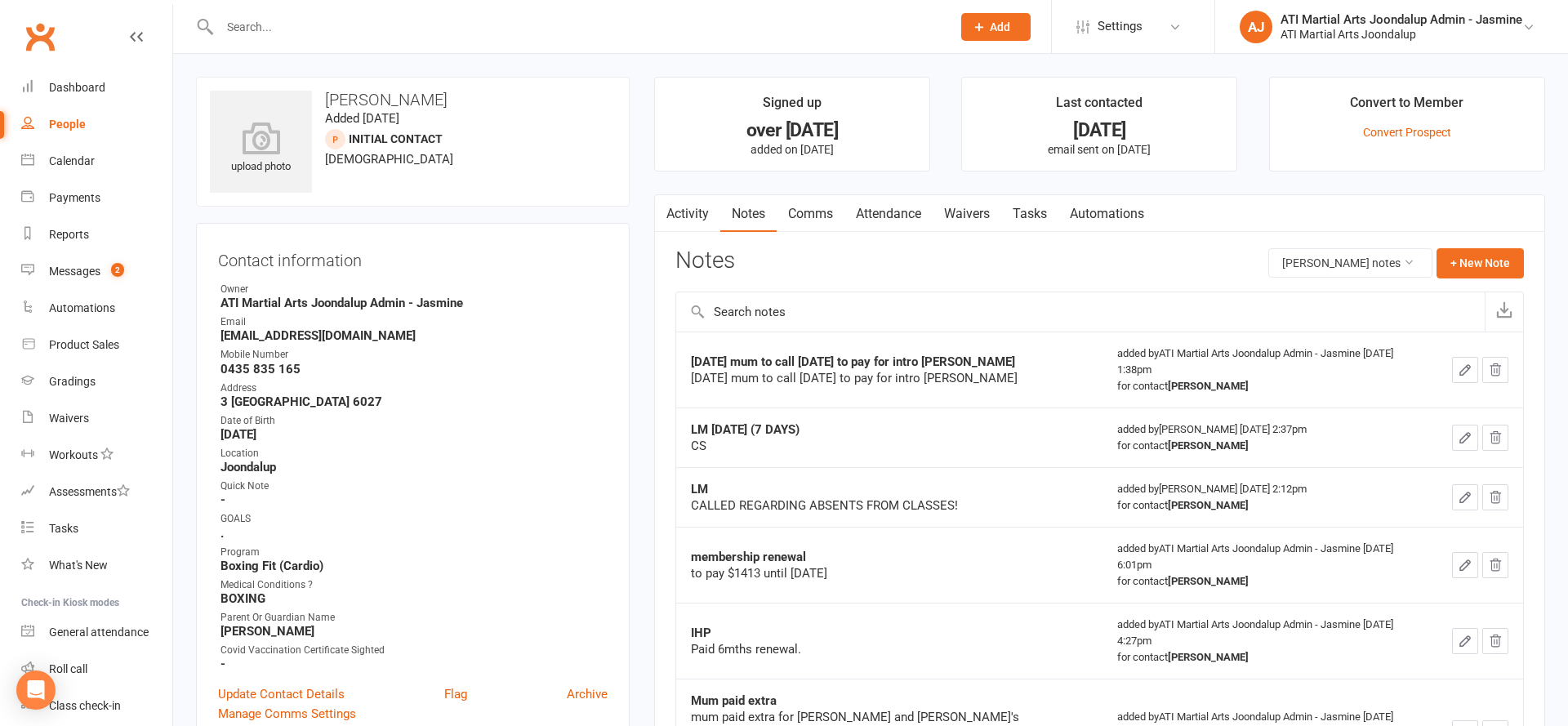
click at [703, 209] on link "Activity" at bounding box center [687, 213] width 65 height 37
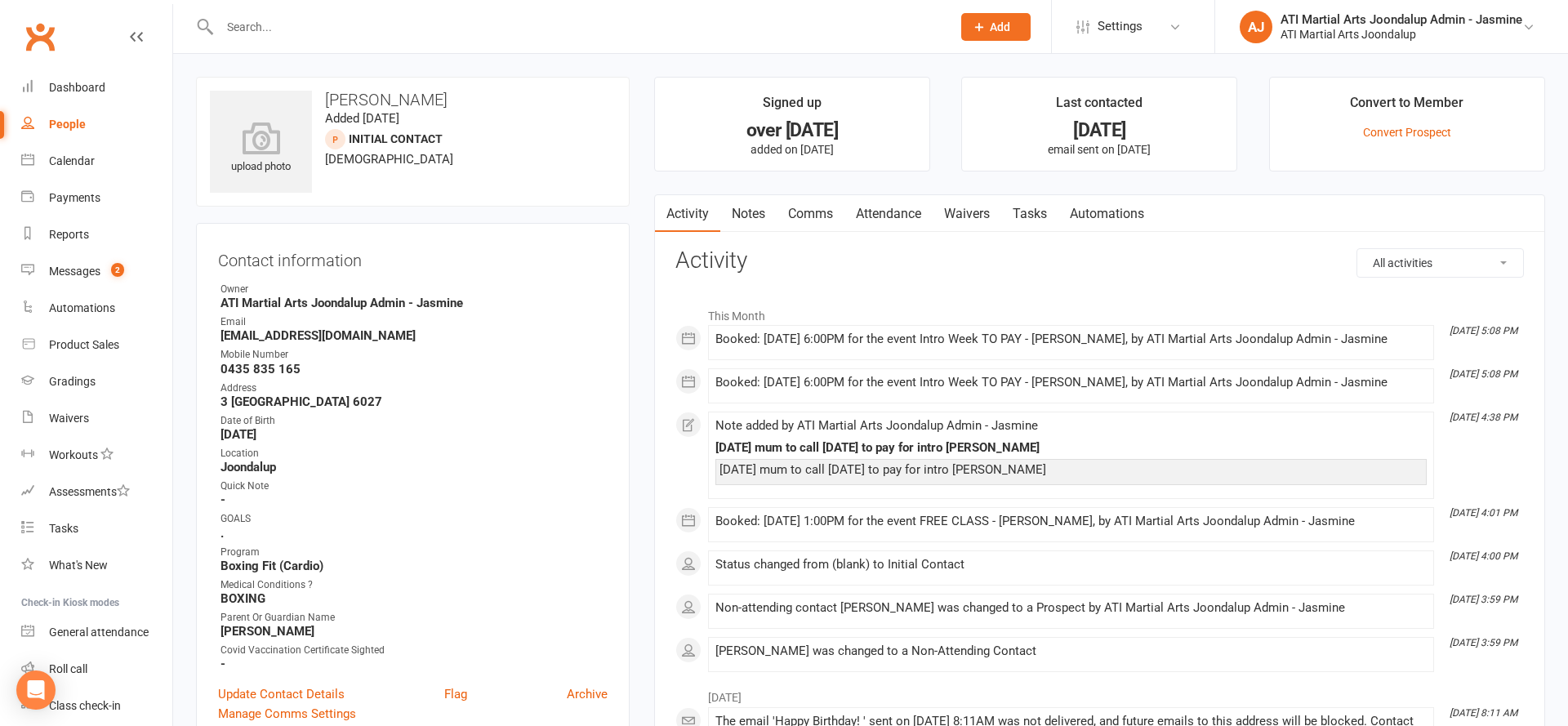
click at [568, 31] on input "text" at bounding box center [577, 27] width 725 height 23
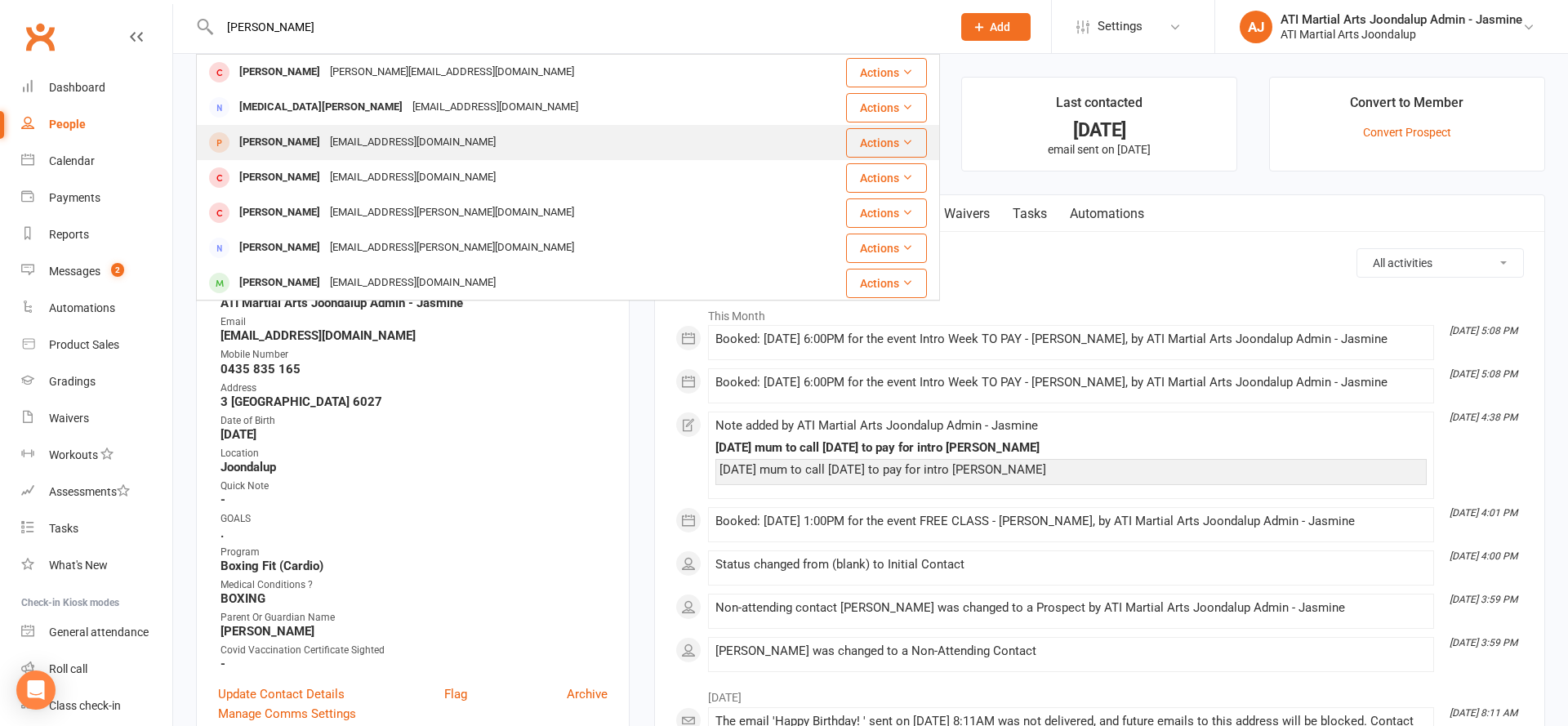
type input "[PERSON_NAME]"
click at [572, 128] on div "Quinn Thomas megthomas7@hotmail.com" at bounding box center [496, 143] width 598 height 33
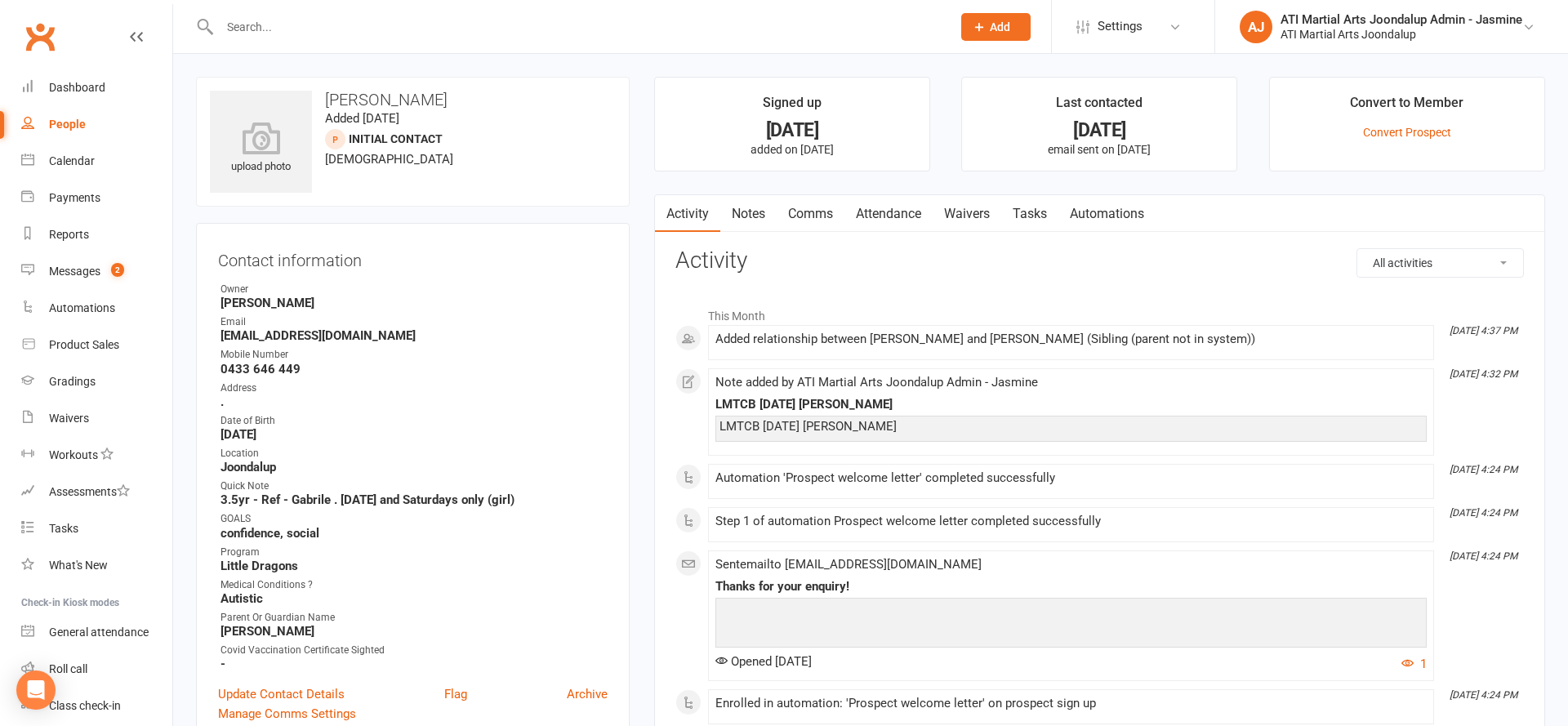
click at [349, 16] on input "text" at bounding box center [577, 27] width 725 height 23
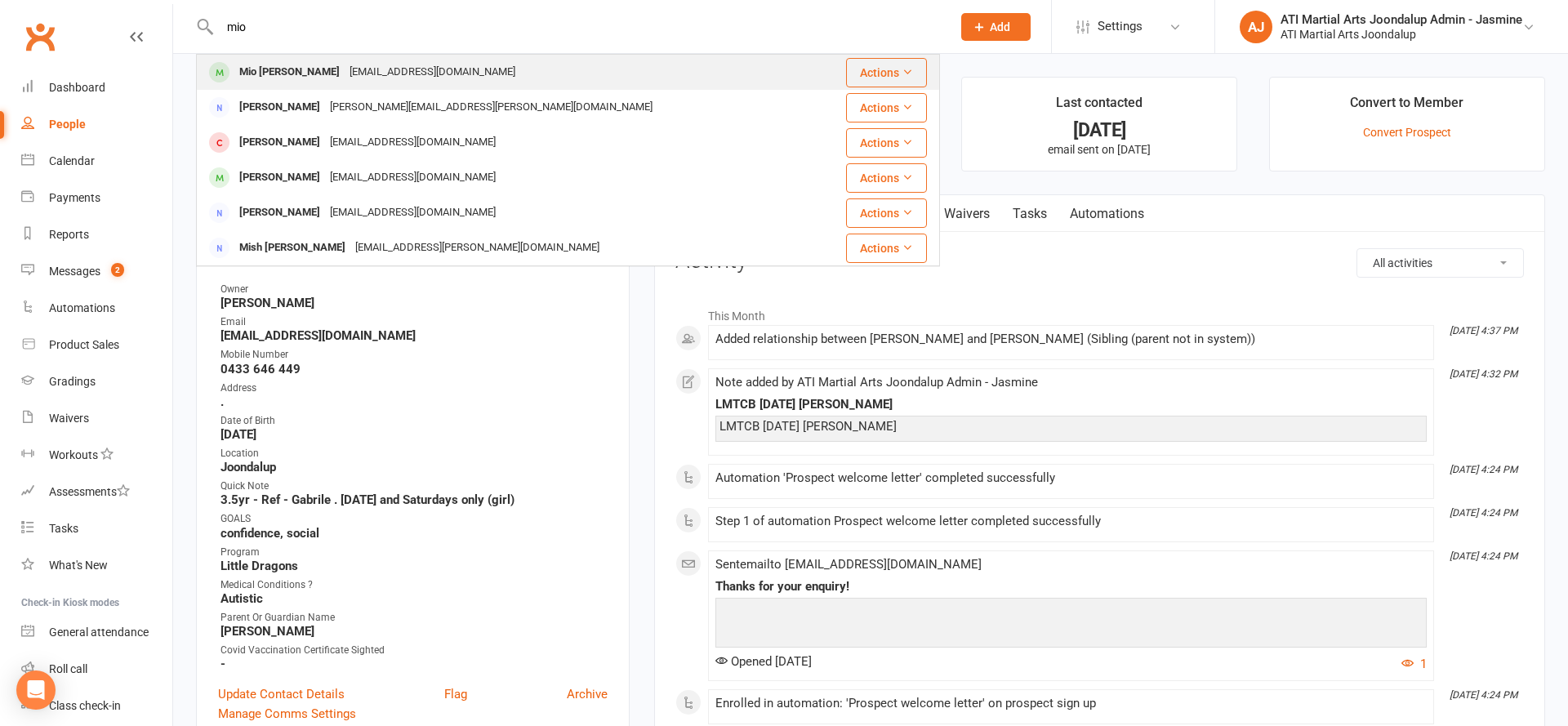
type input "mio"
click at [347, 57] on div "Mio Quiambao quiambao_ronald@yahoo.com" at bounding box center [506, 72] width 617 height 33
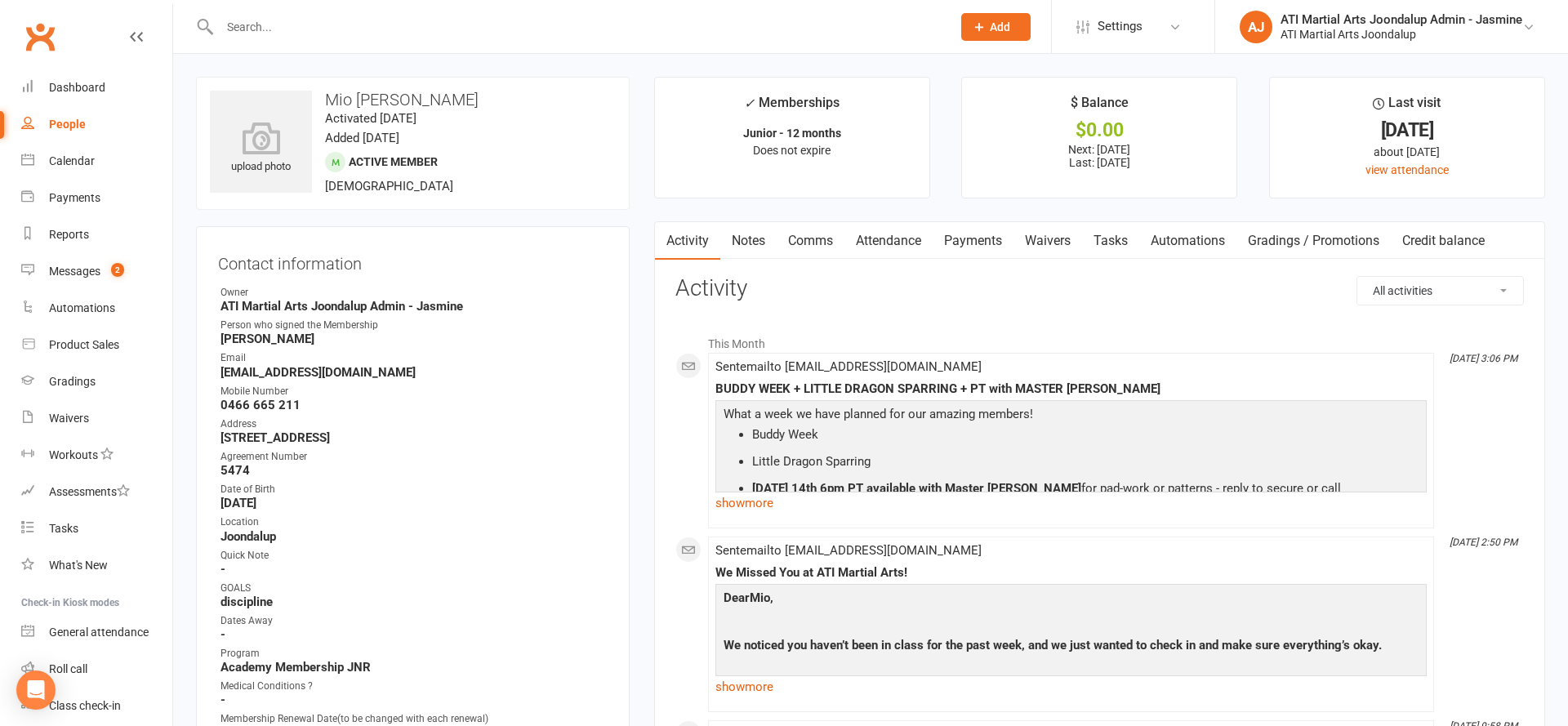
click at [759, 240] on link "Notes" at bounding box center [748, 240] width 56 height 37
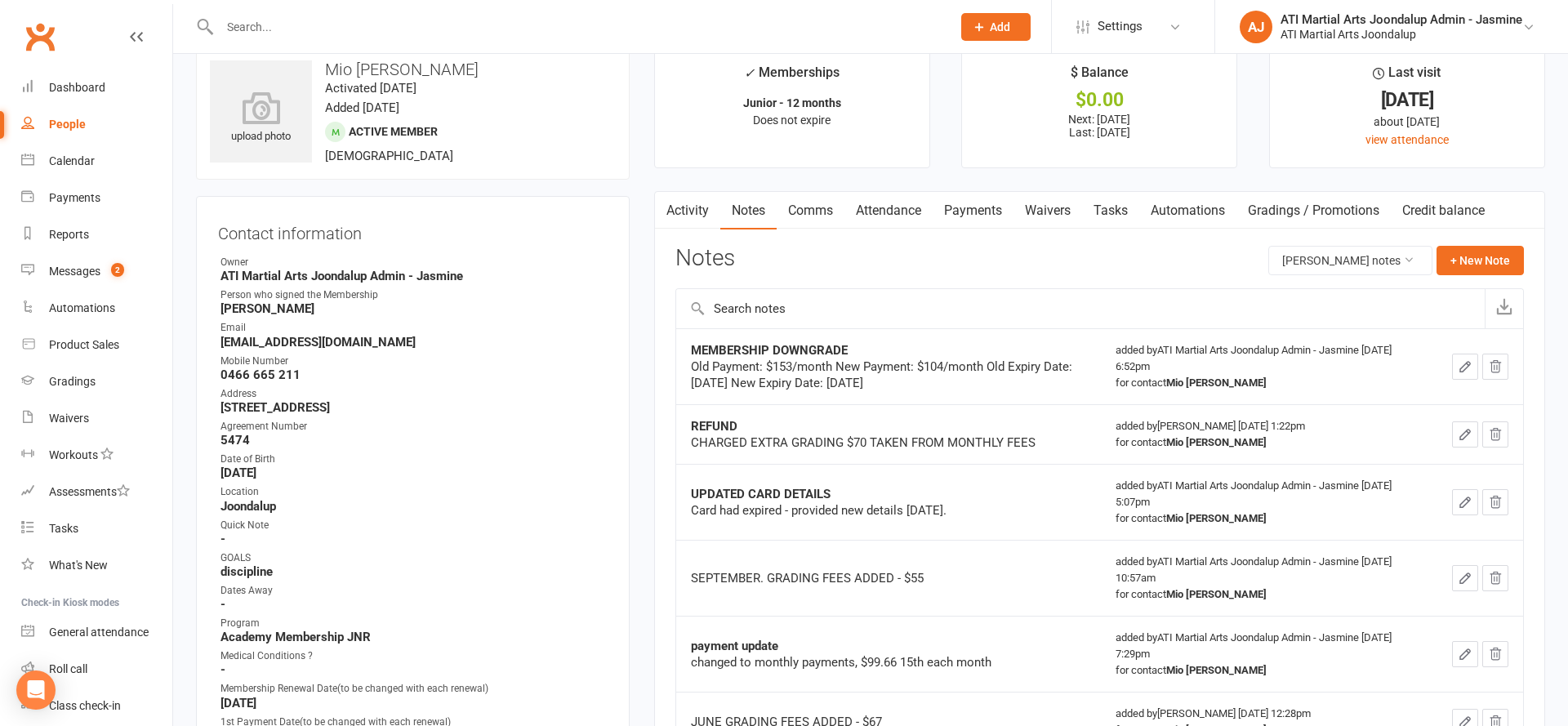
scroll to position [33, 0]
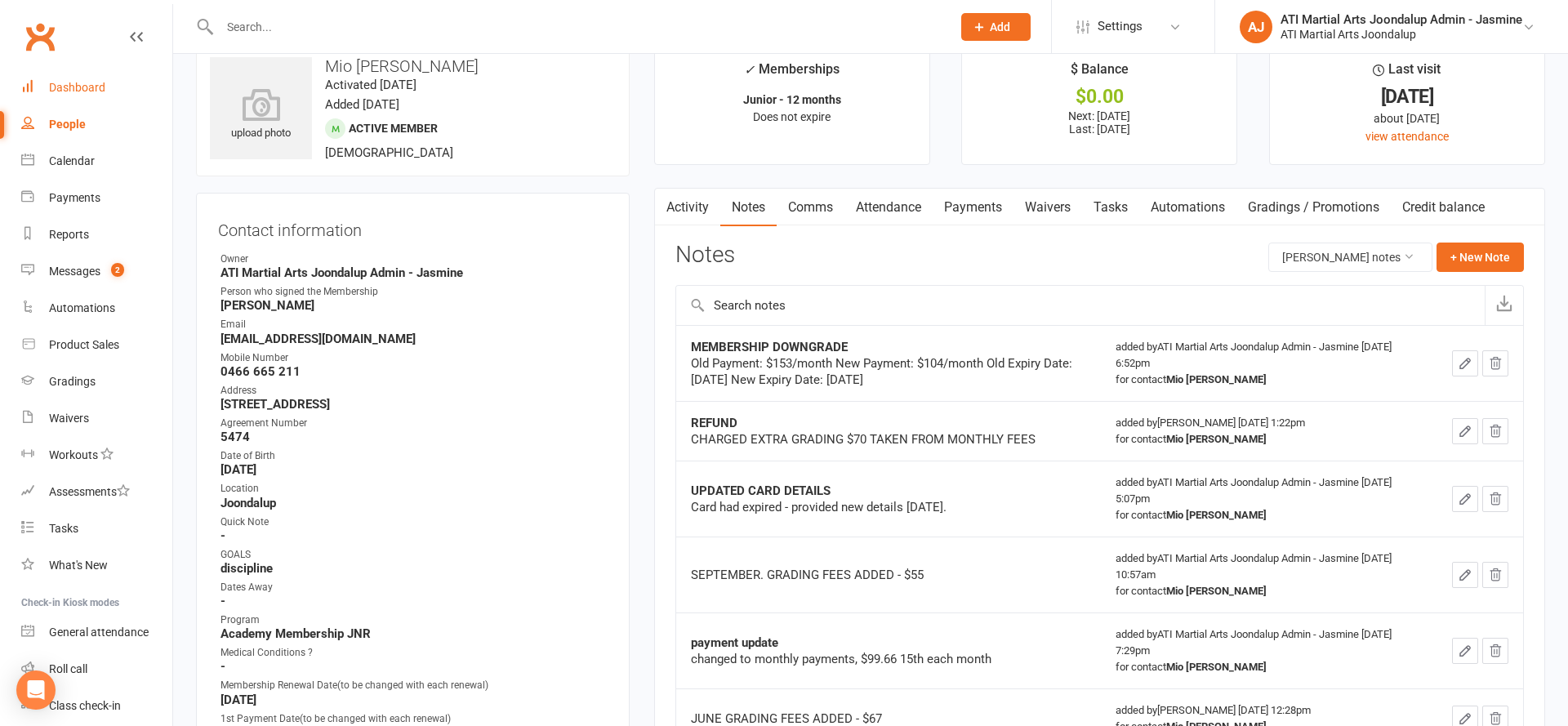
click at [56, 80] on link "Dashboard" at bounding box center [97, 88] width 151 height 36
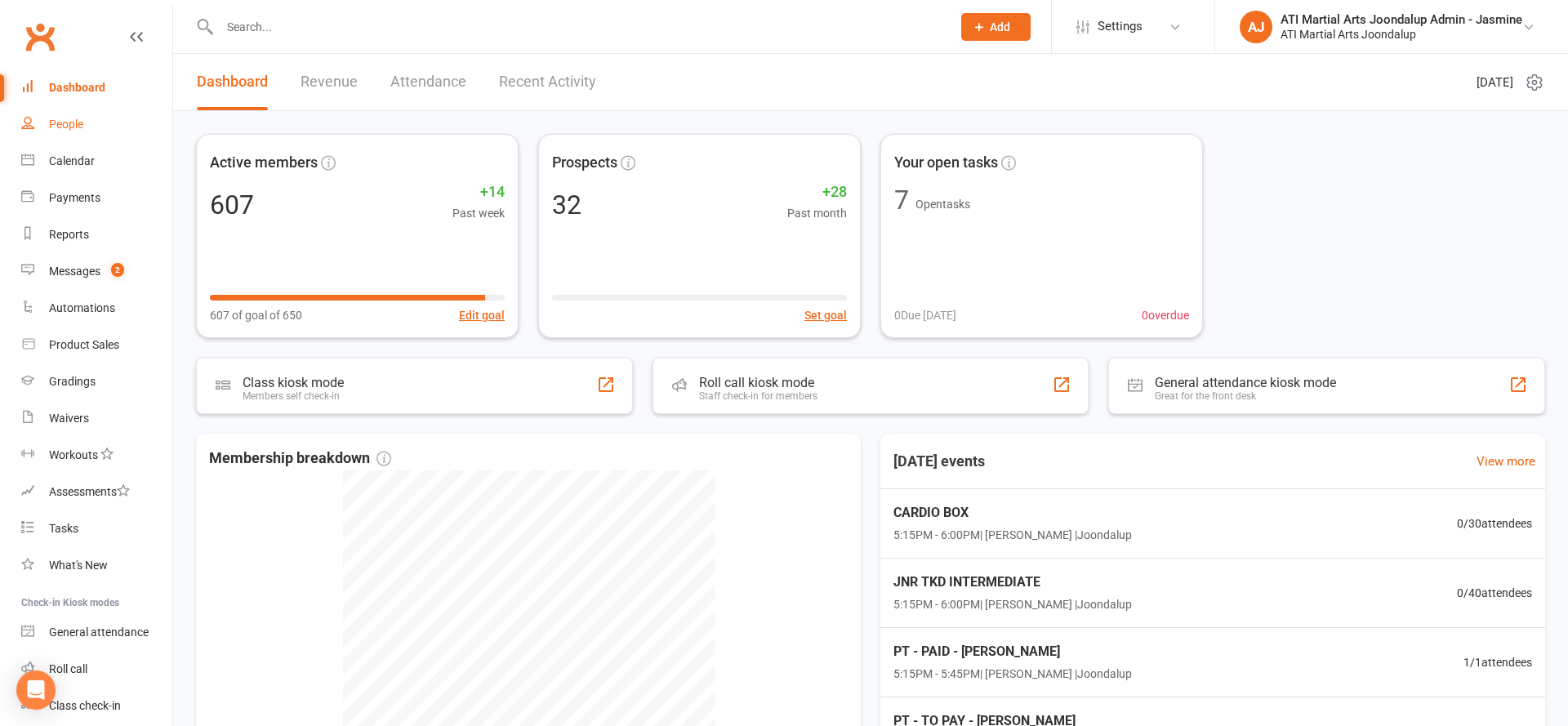
click at [103, 127] on link "People" at bounding box center [97, 124] width 151 height 36
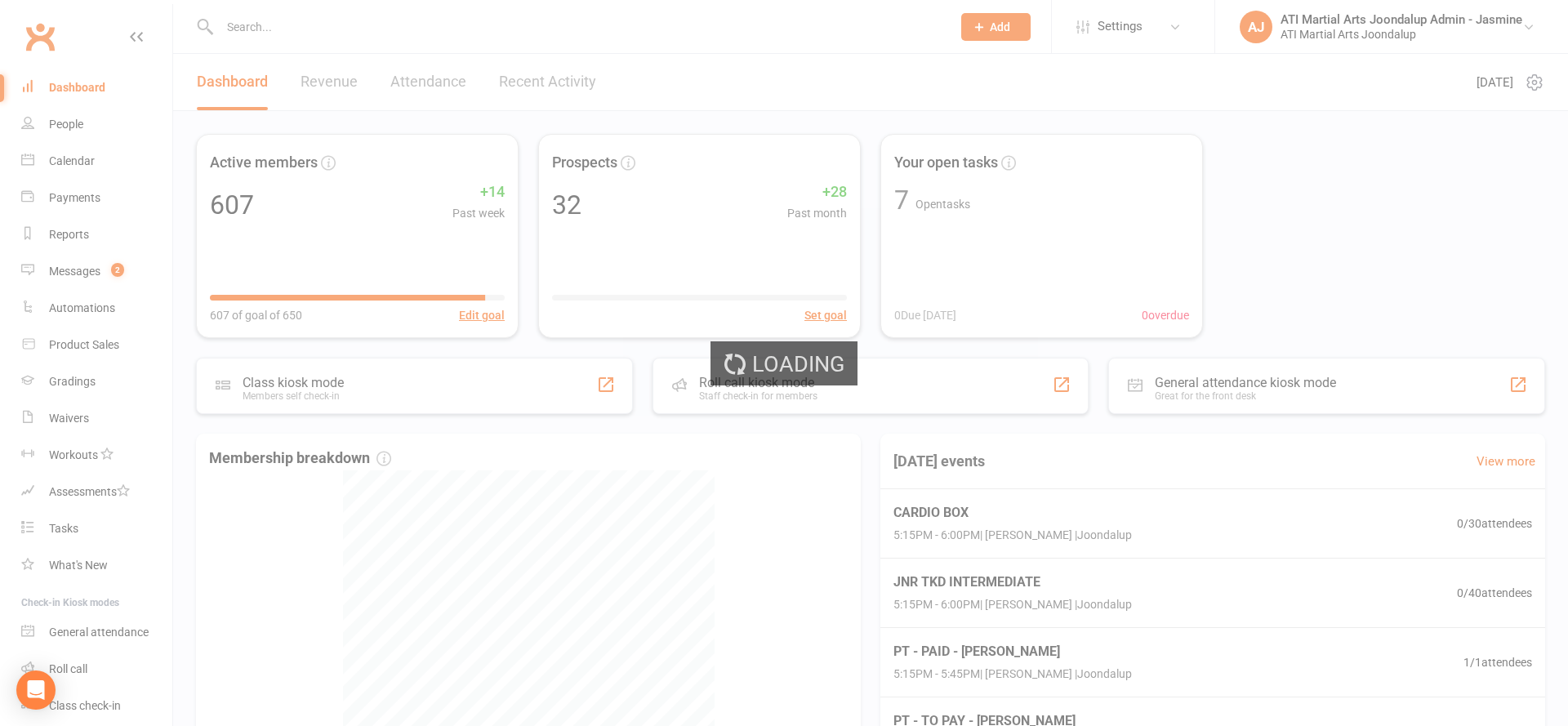
select select "100"
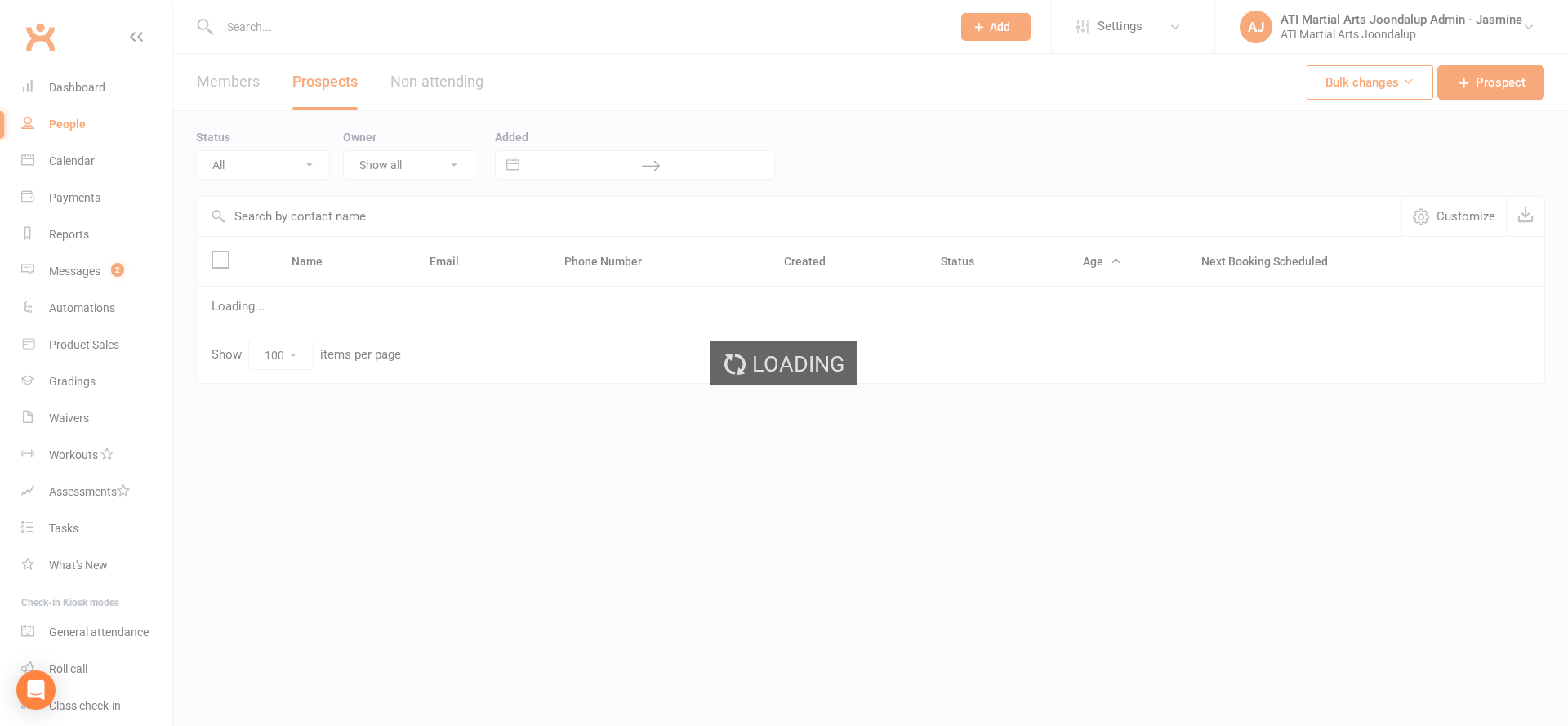
select select "Initial Contact"
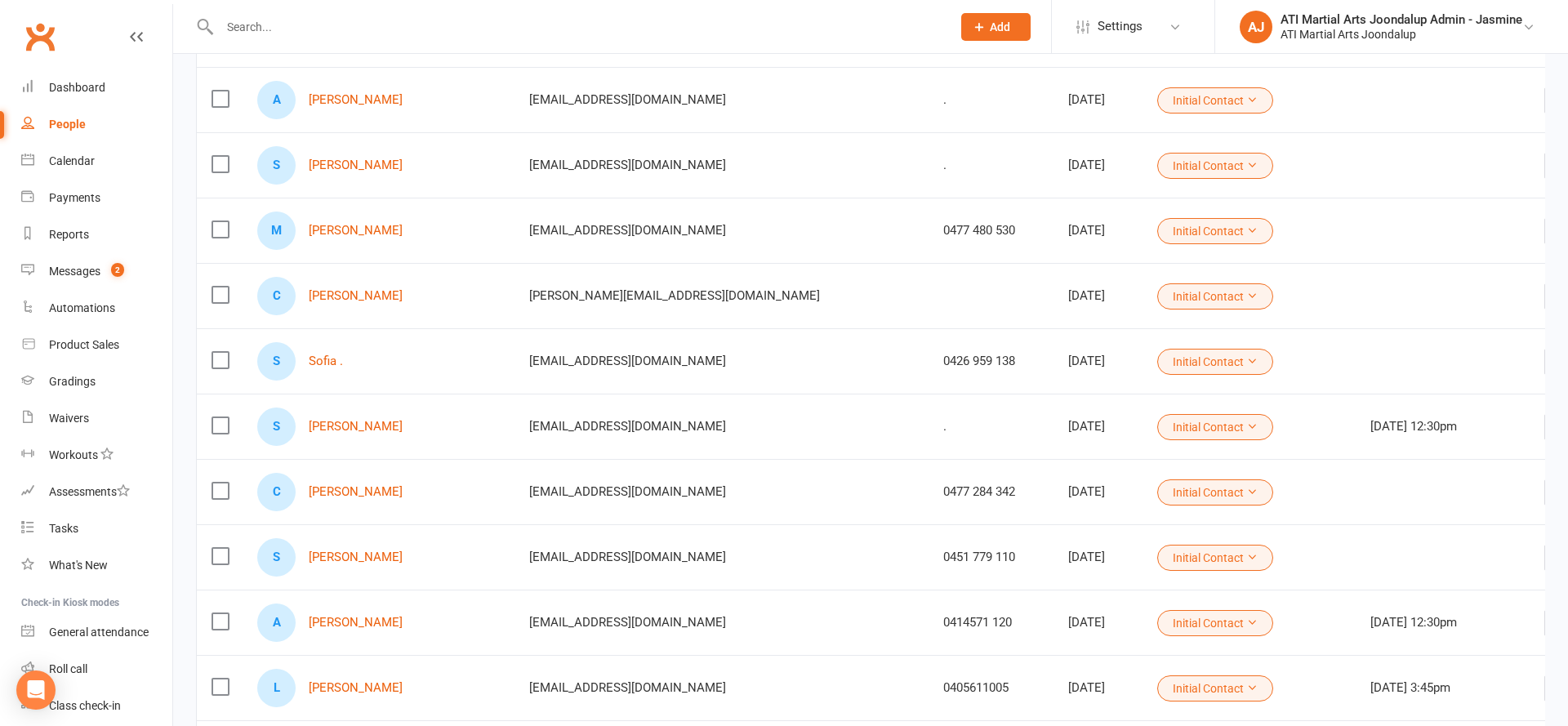
scroll to position [1397, 0]
click at [327, 363] on link "Sofia ." at bounding box center [326, 361] width 34 height 14
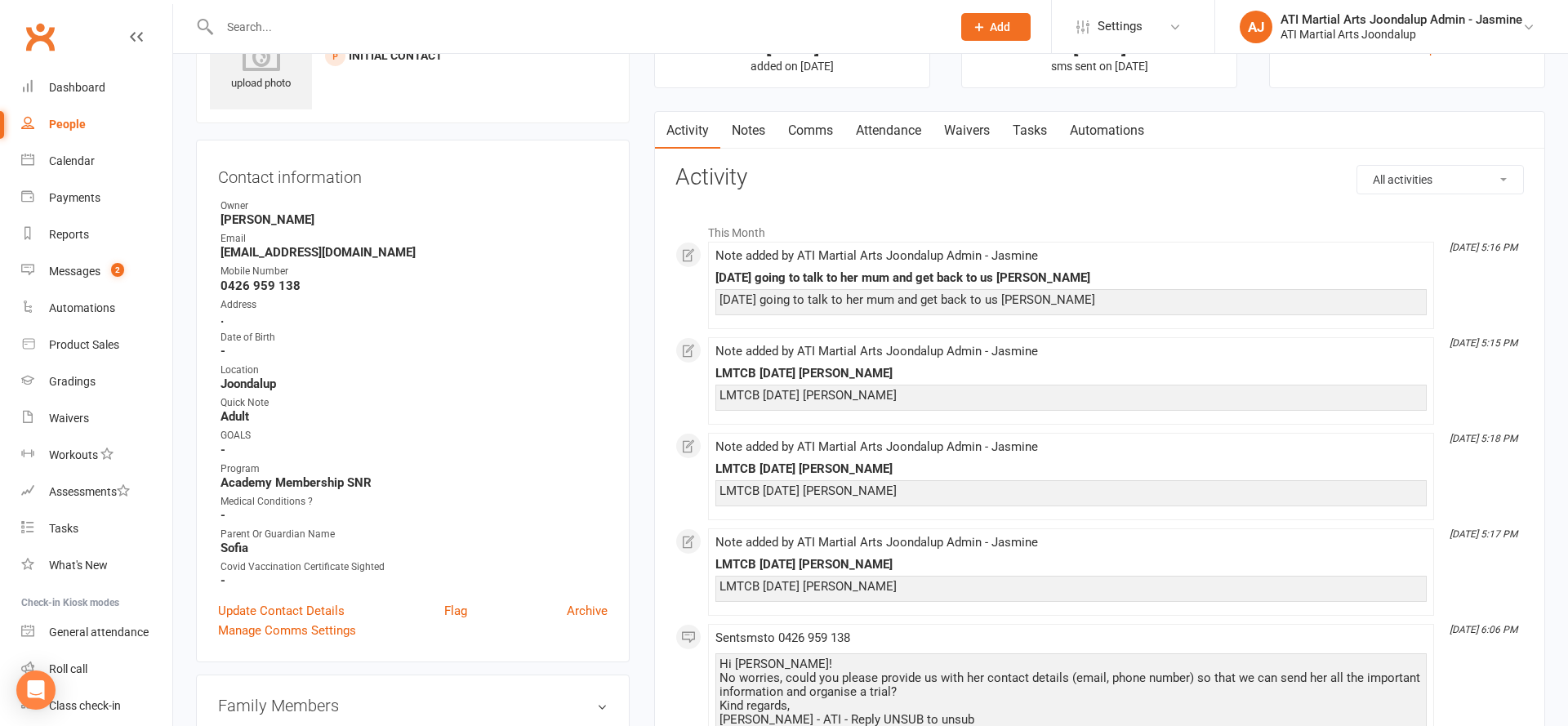
scroll to position [97, 0]
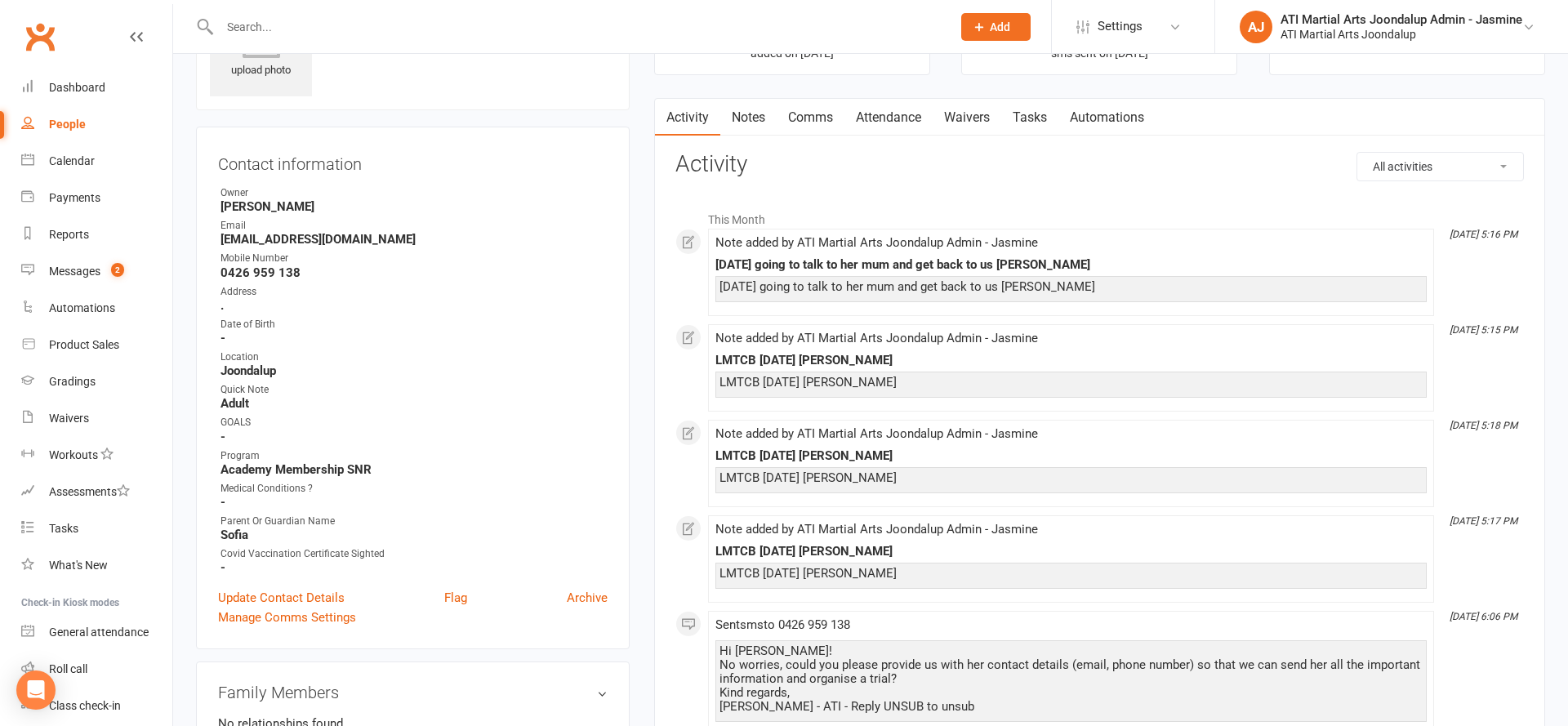
click at [439, 31] on input "text" at bounding box center [577, 27] width 725 height 23
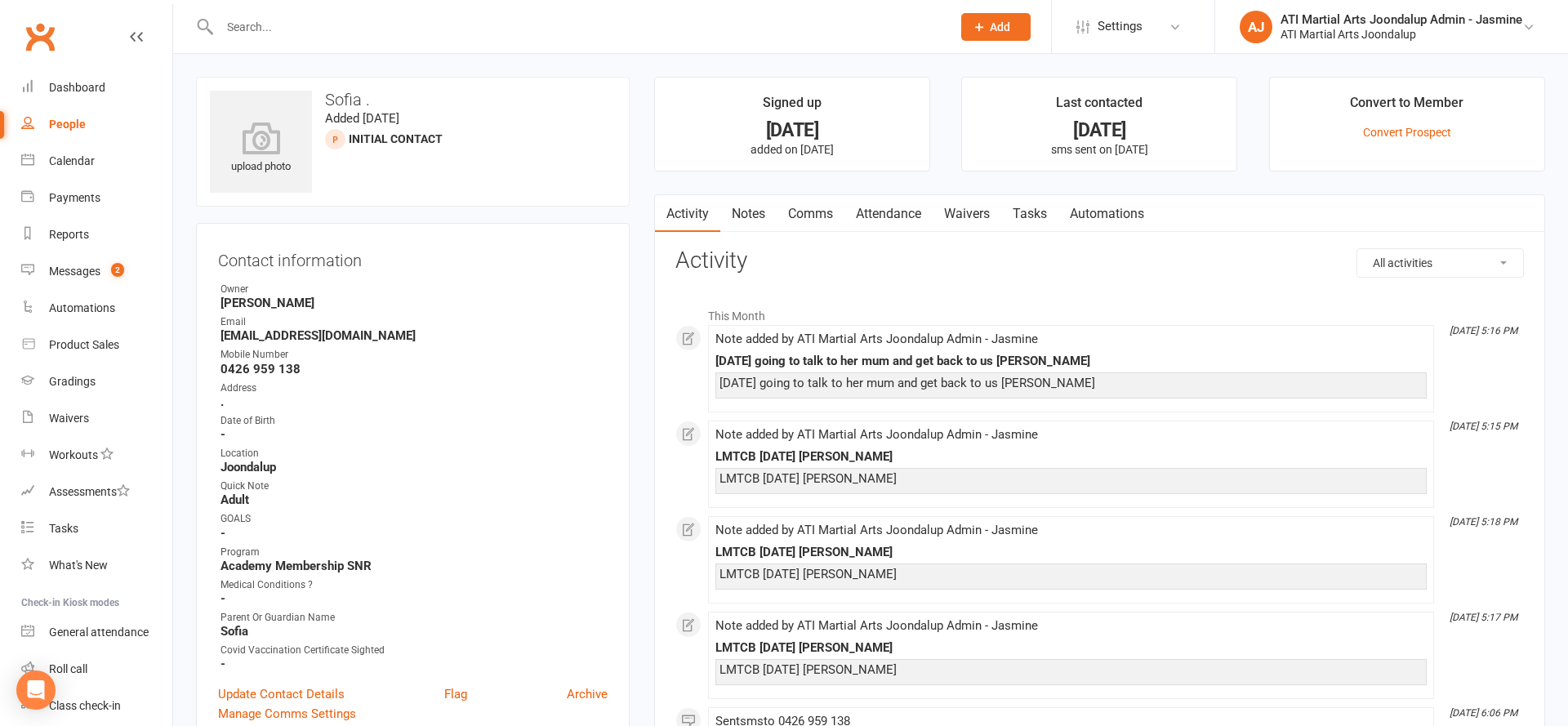
scroll to position [0, 0]
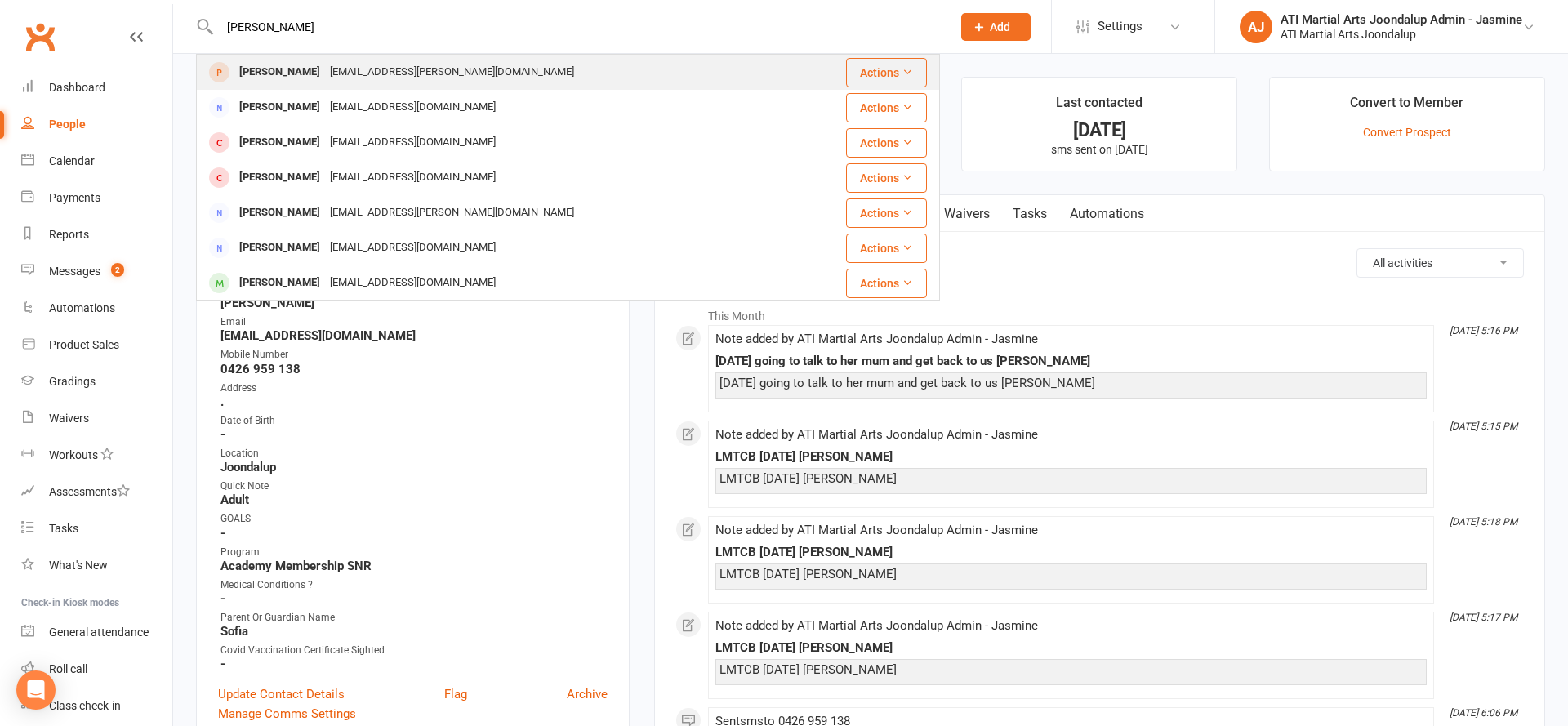
type input "ari br"
click at [293, 66] on div "[PERSON_NAME]" at bounding box center [279, 72] width 91 height 24
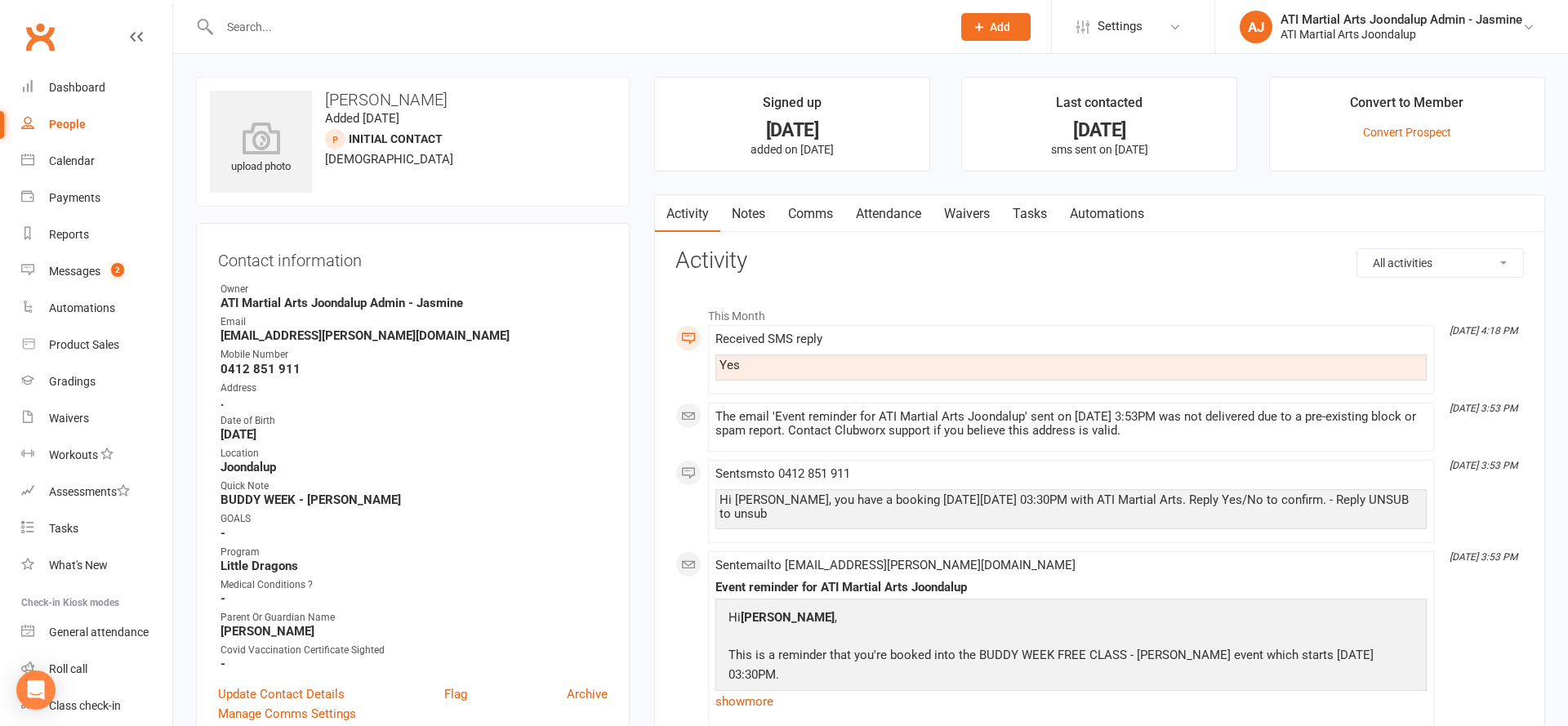
click at [299, 28] on input "text" at bounding box center [577, 27] width 725 height 23
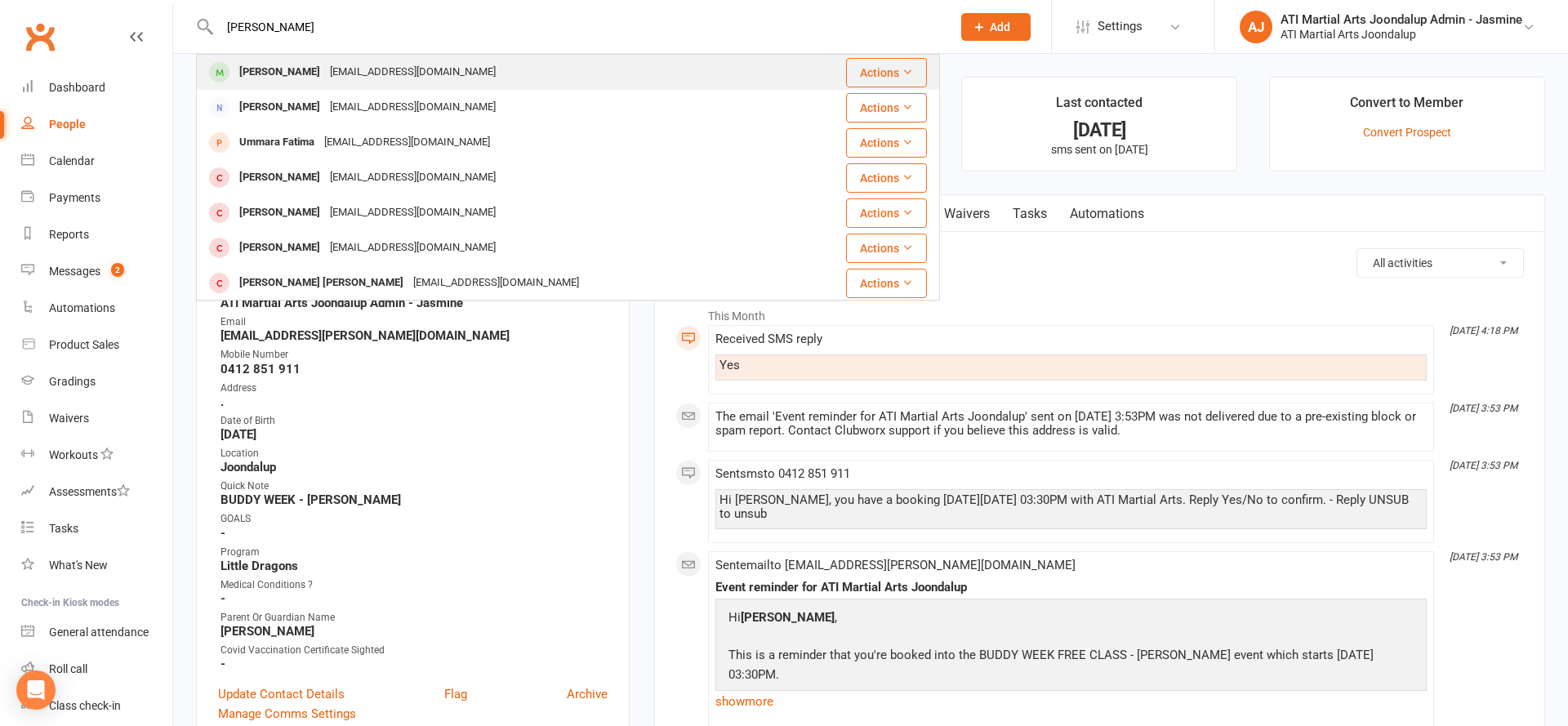
type input "Fatima merchant"
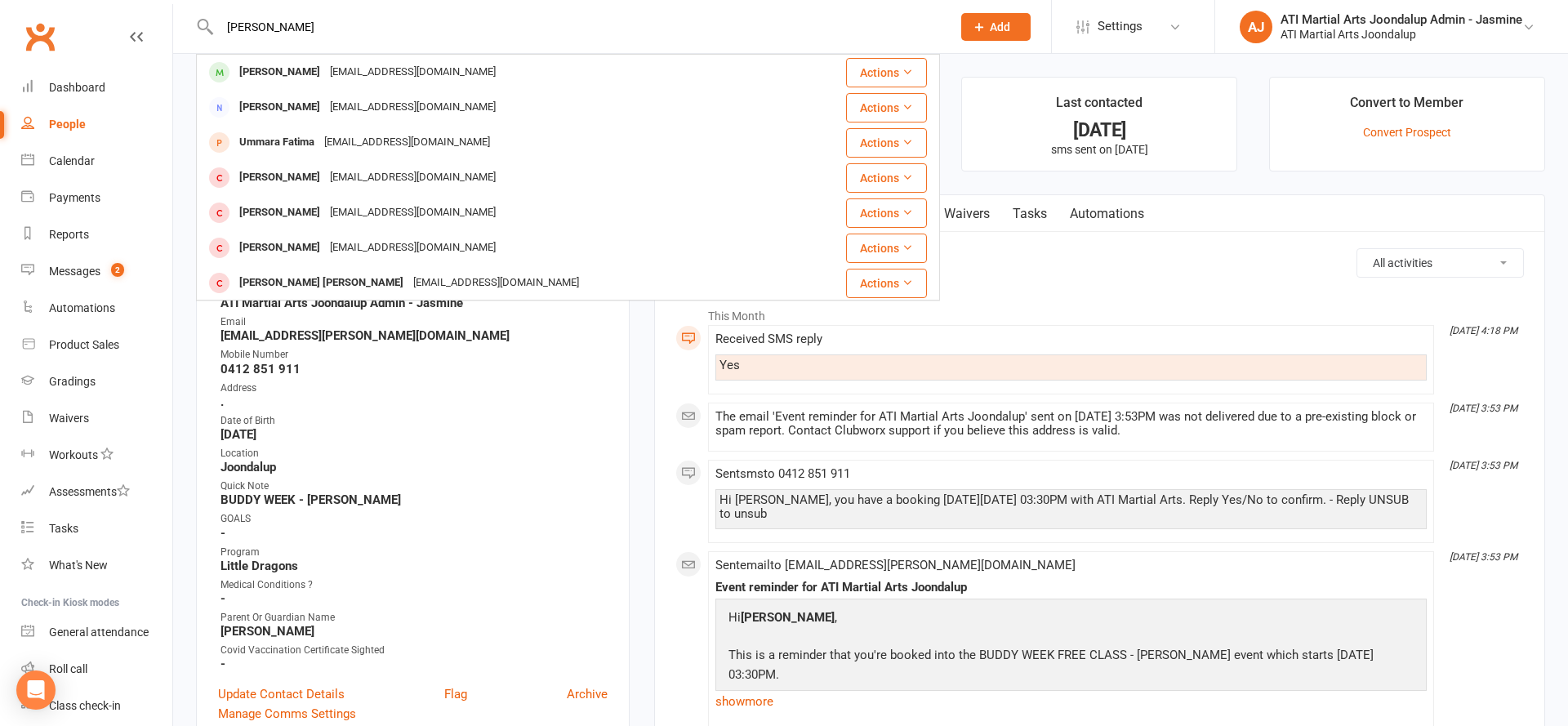
click at [271, 73] on div "[PERSON_NAME]" at bounding box center [279, 72] width 91 height 24
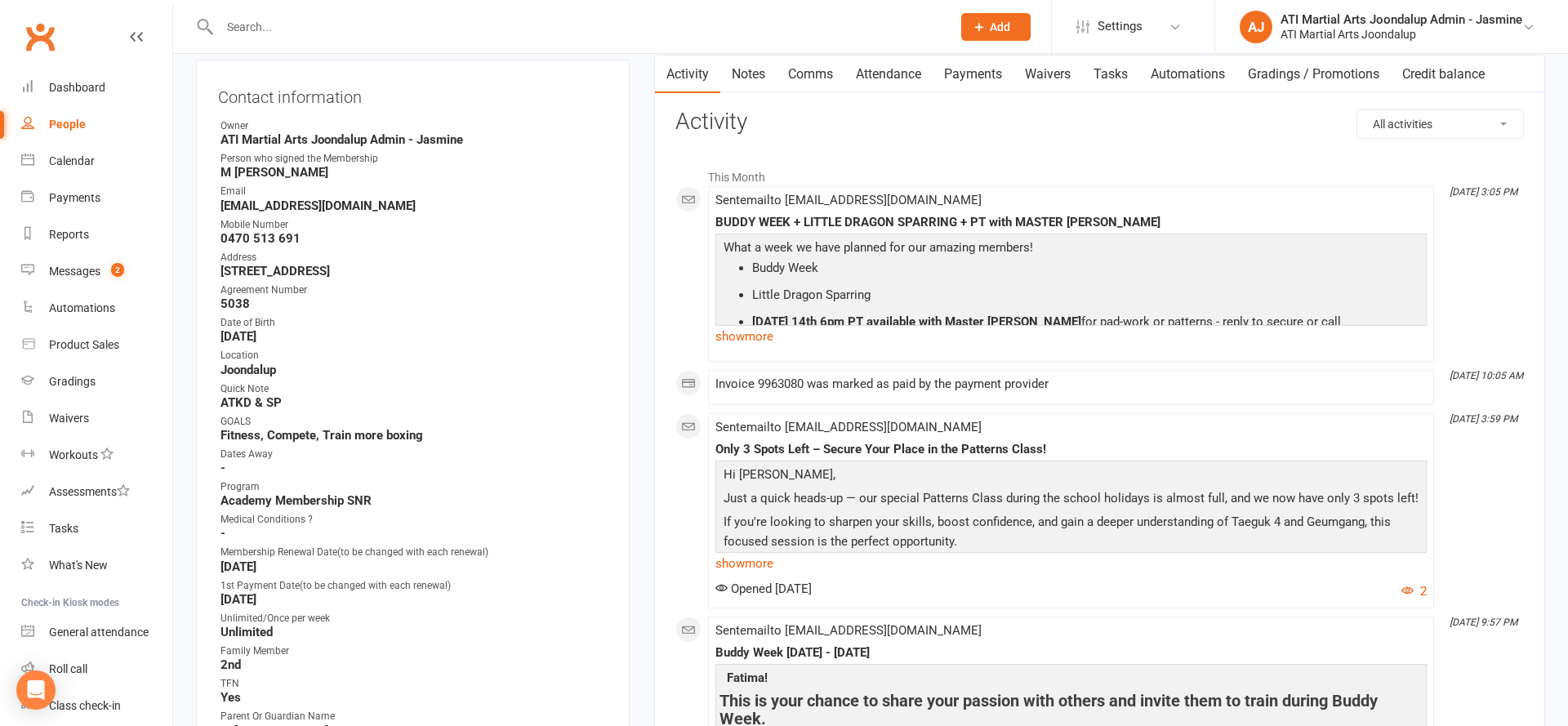
scroll to position [176, 0]
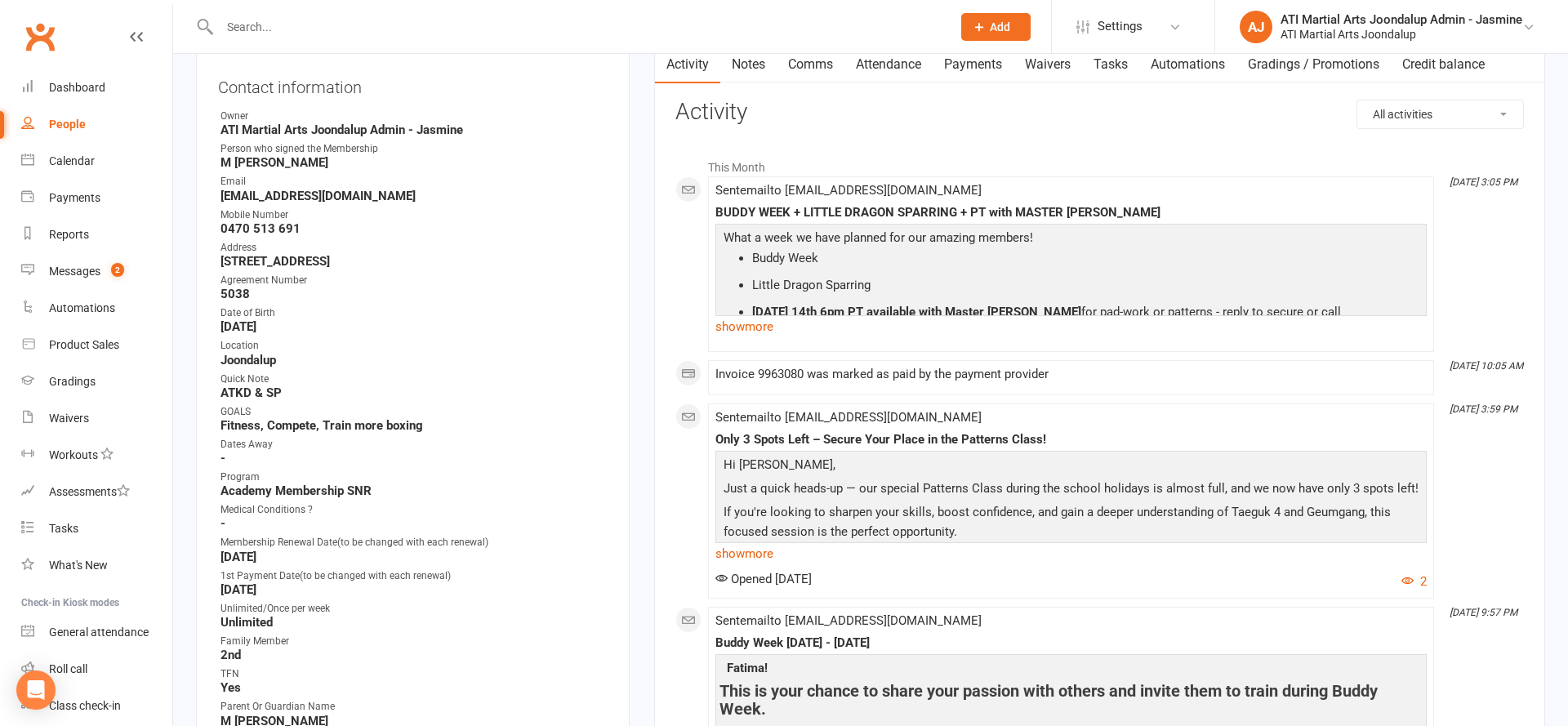
click at [72, 266] on div "Messages" at bounding box center [75, 272] width 52 height 13
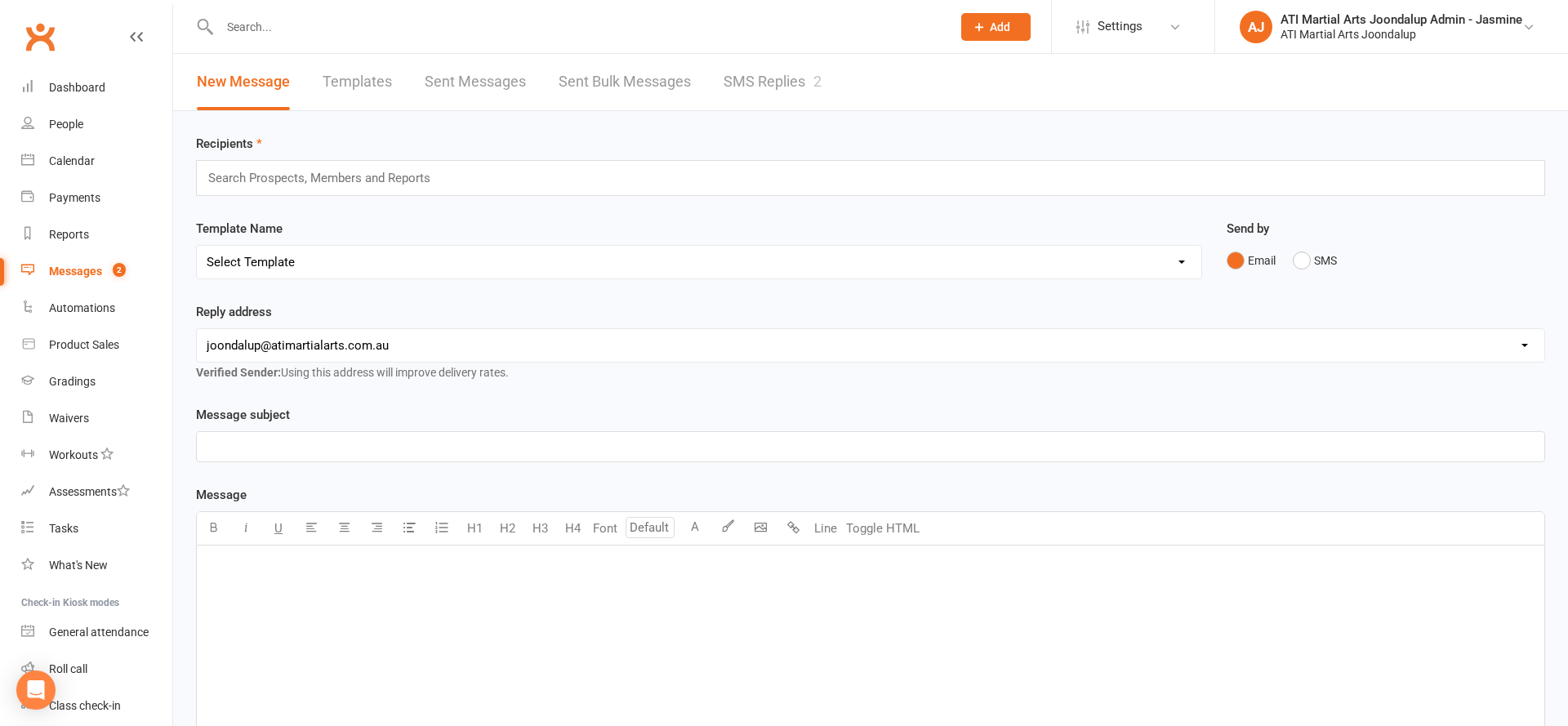
click at [752, 70] on link "SMS Replies 2" at bounding box center [773, 81] width 98 height 56
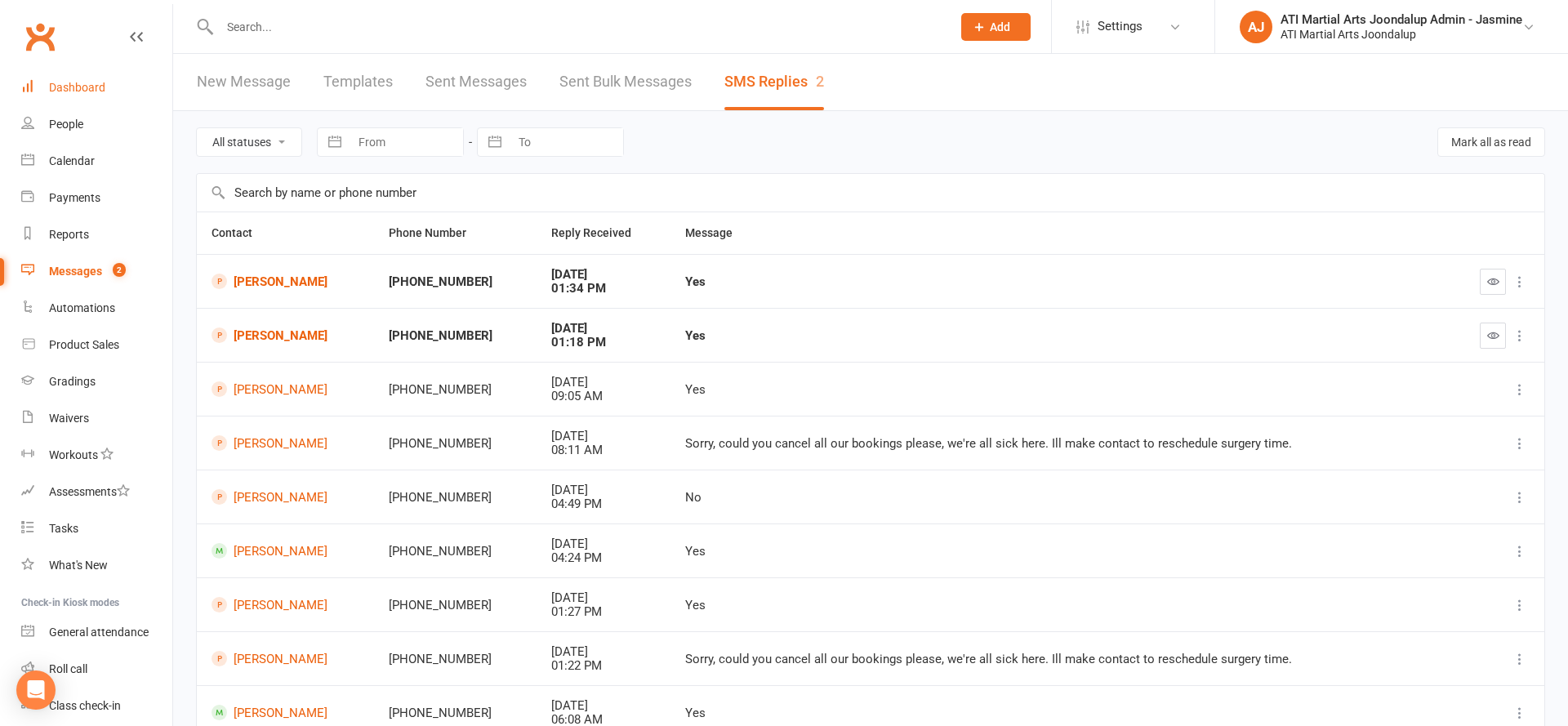
click at [76, 83] on div "Dashboard" at bounding box center [76, 88] width 56 height 13
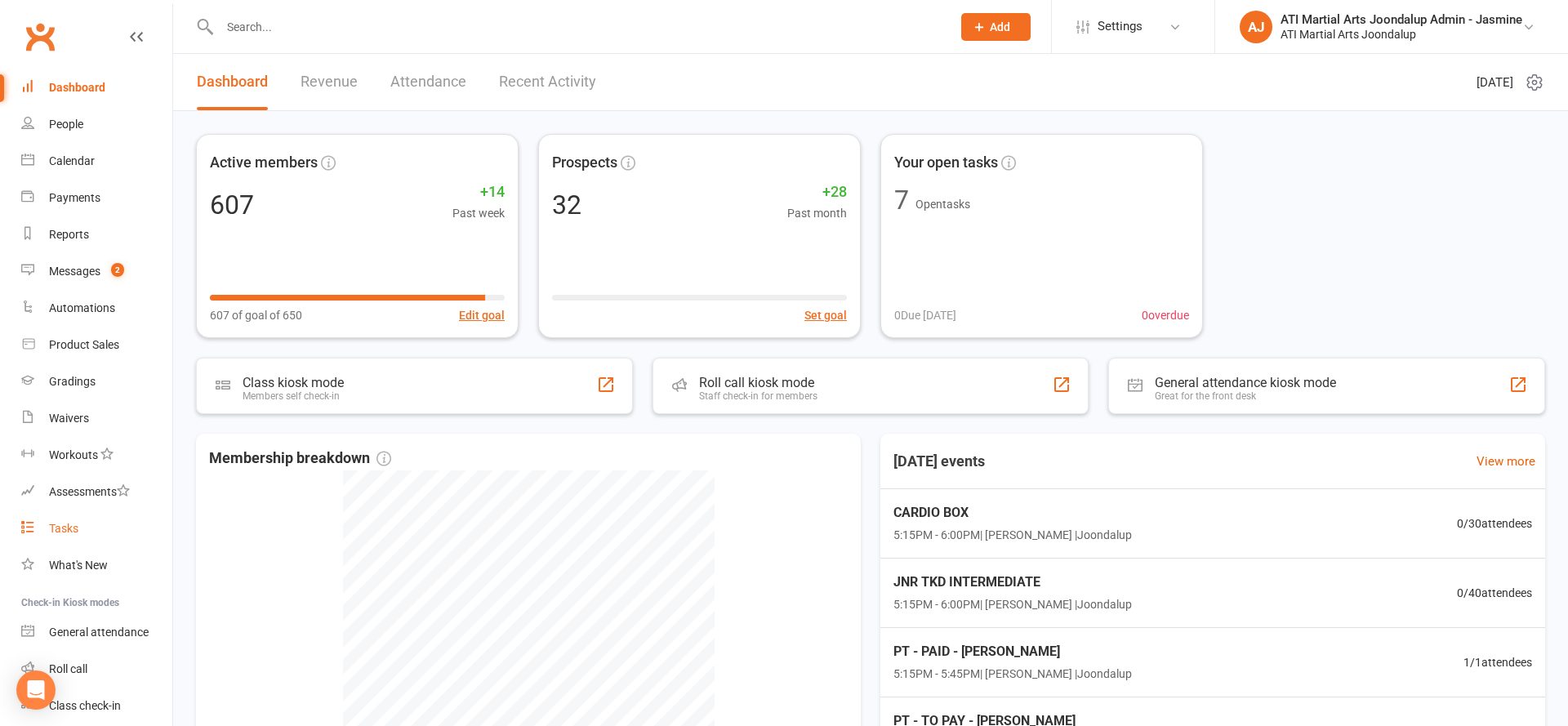
click at [98, 543] on link "Tasks" at bounding box center [97, 529] width 151 height 36
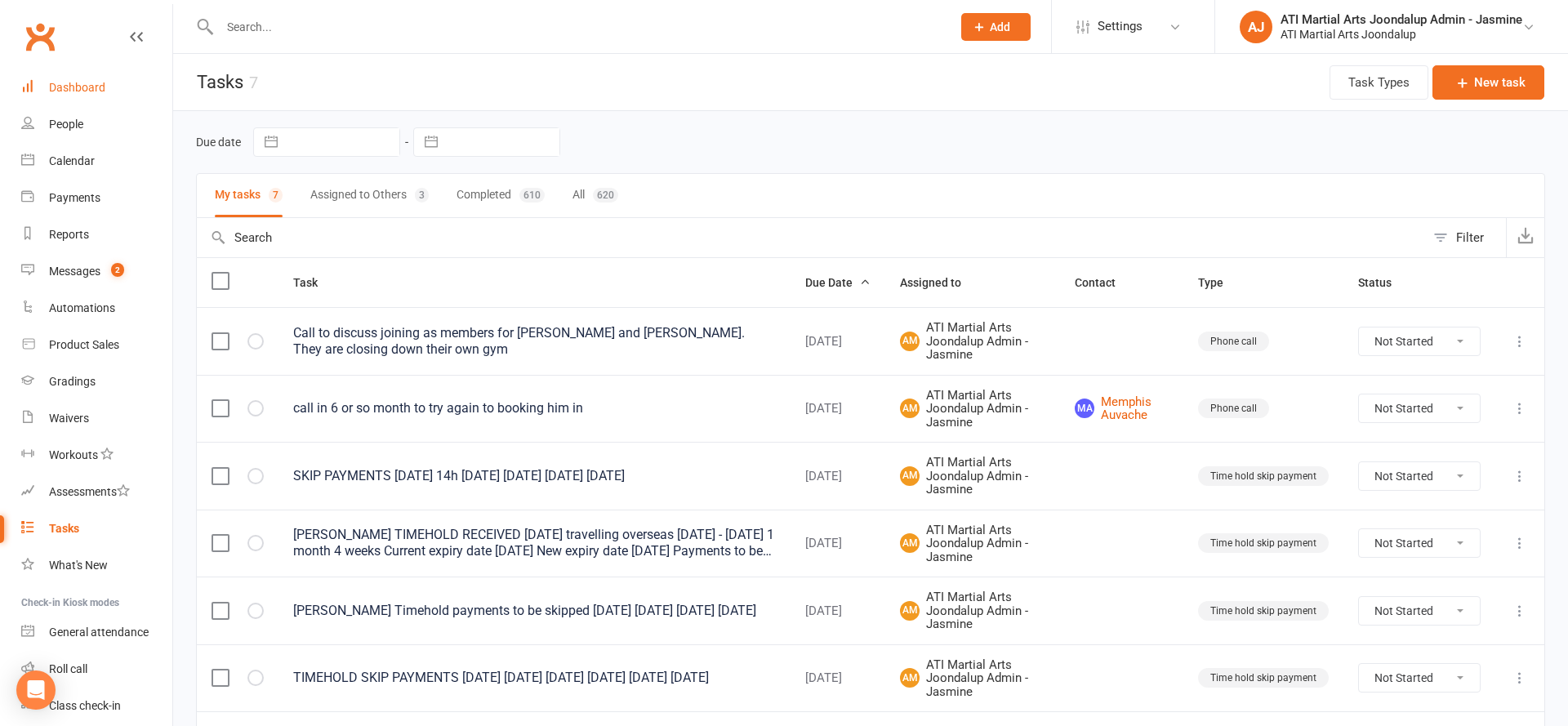
click at [54, 93] on div "Dashboard" at bounding box center [76, 88] width 56 height 13
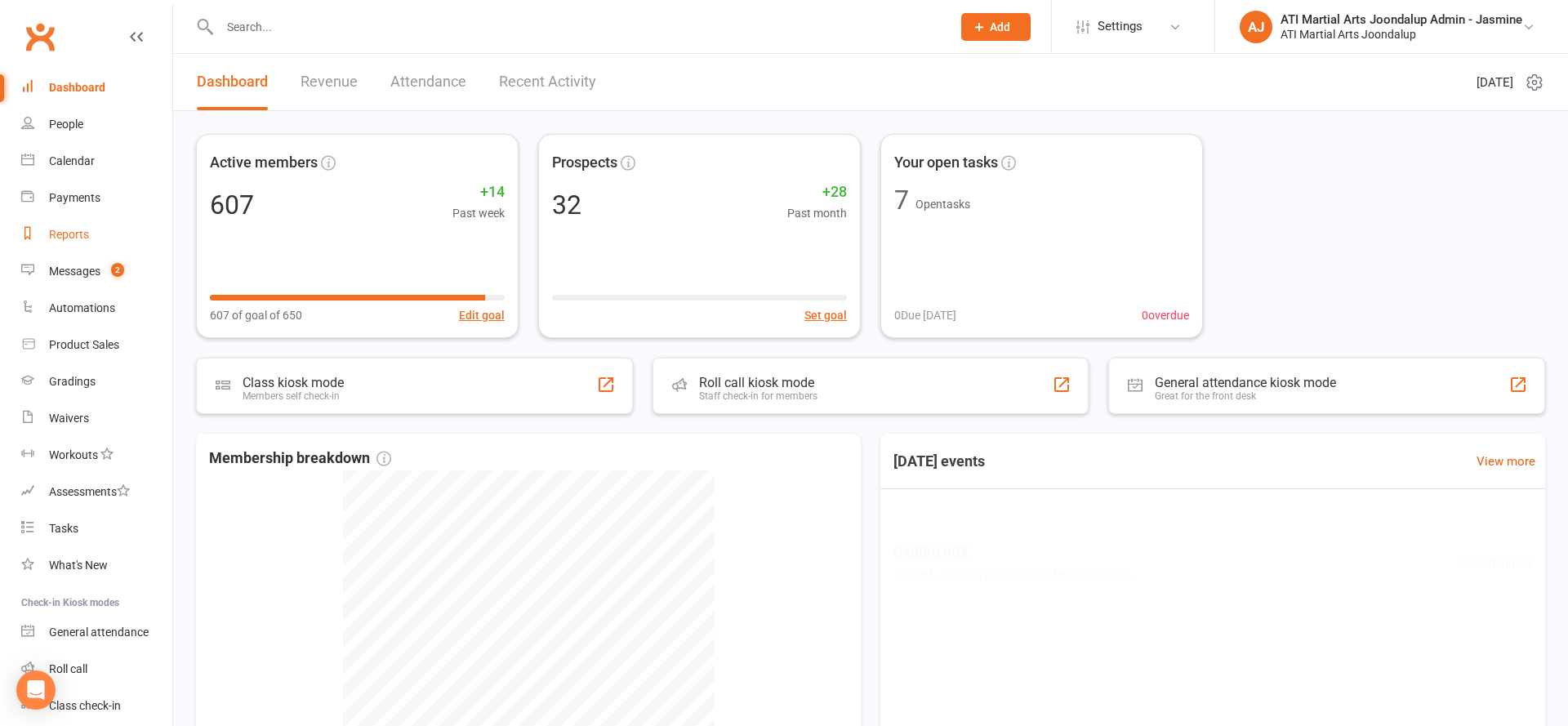
click at [87, 231] on div "Reports" at bounding box center [69, 234] width 40 height 13
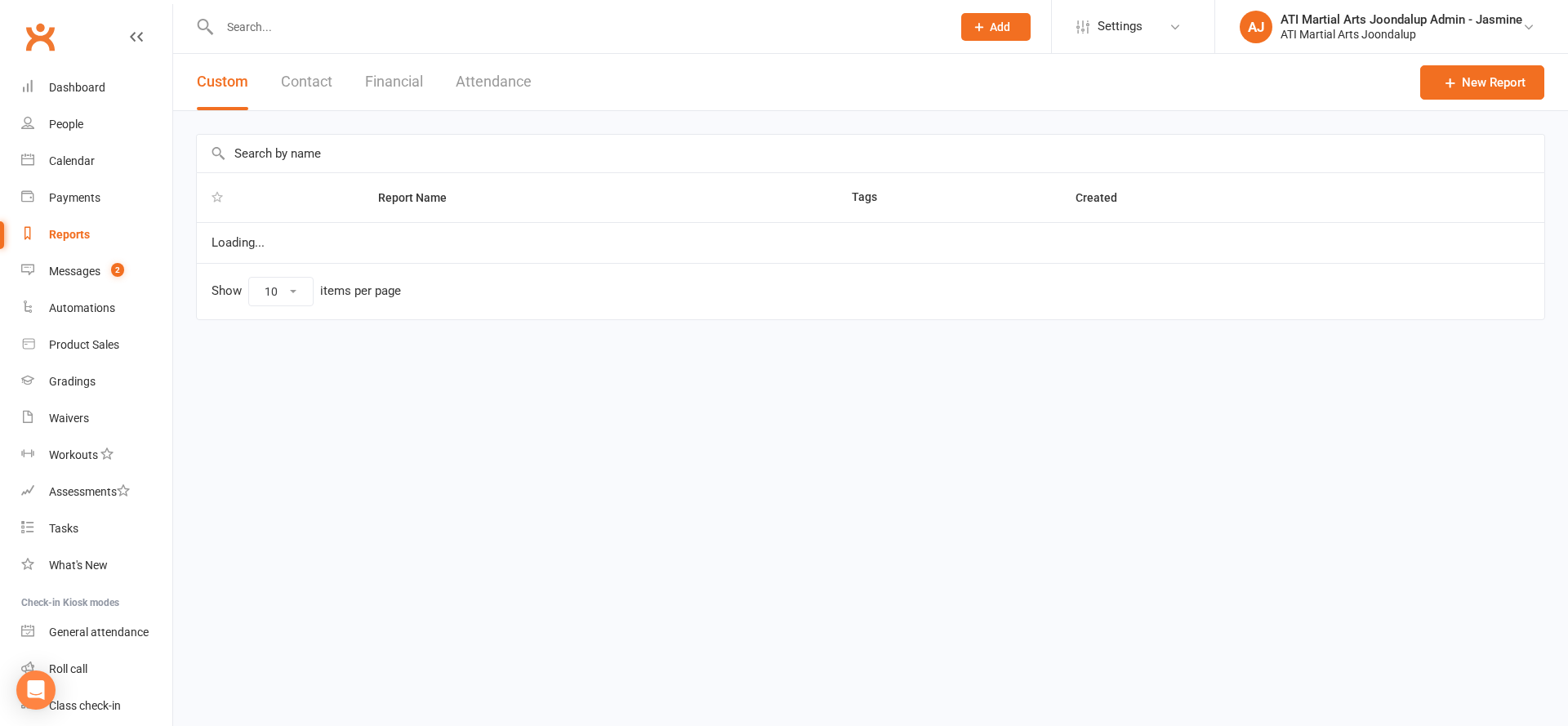
select select "100"
click at [469, 79] on button "Attendance" at bounding box center [493, 81] width 76 height 56
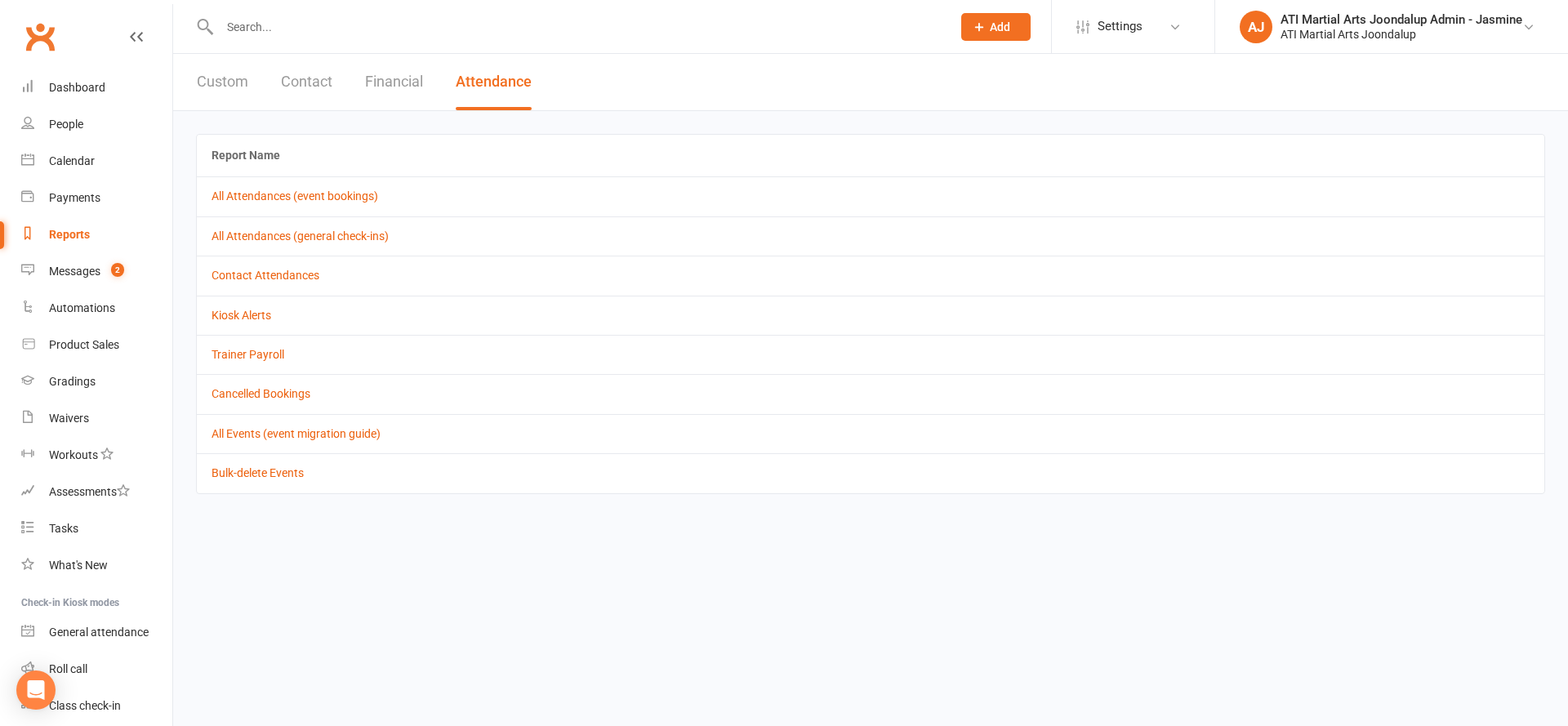
scroll to position [1, 0]
click at [399, 82] on button "Financial" at bounding box center [394, 81] width 58 height 56
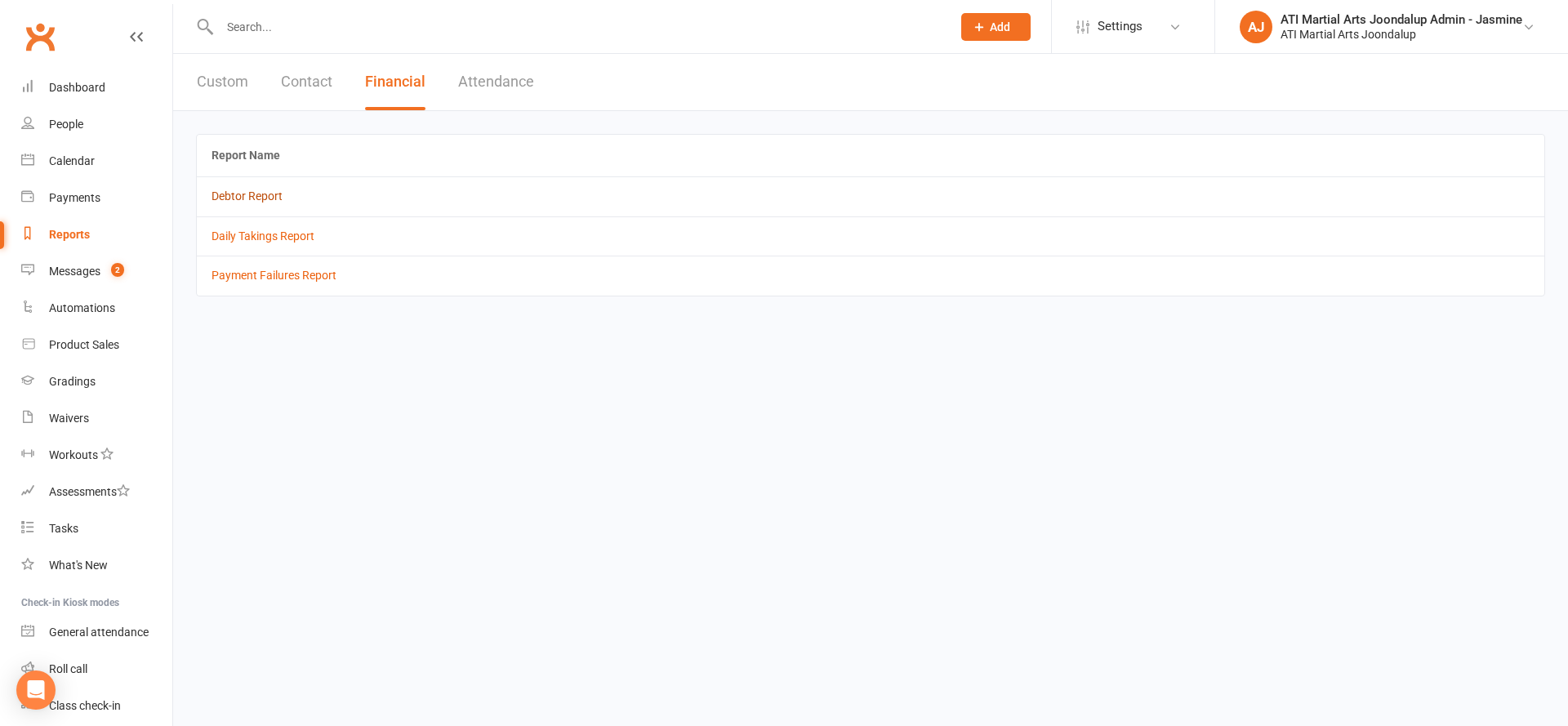
click at [255, 193] on link "Debtor Report" at bounding box center [247, 196] width 71 height 13
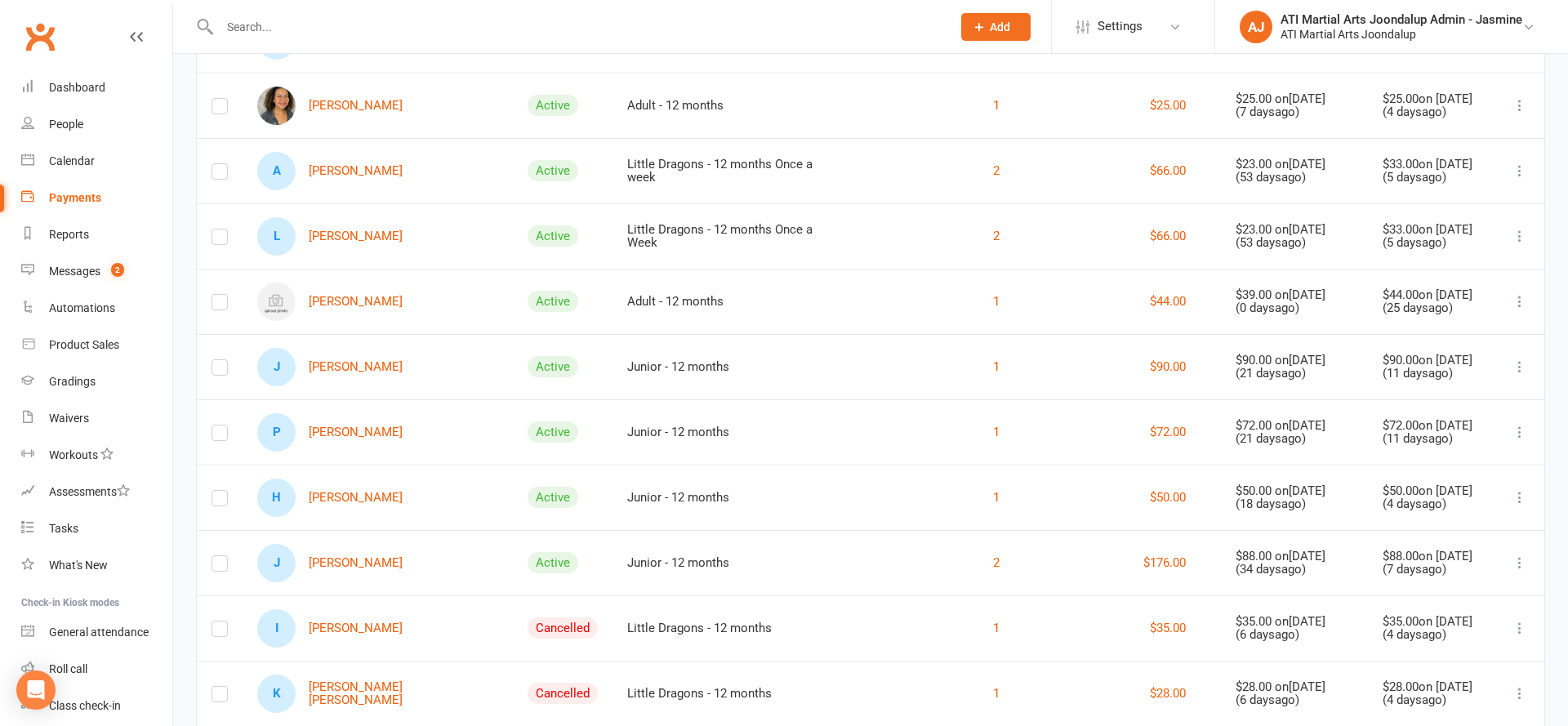
scroll to position [255, 0]
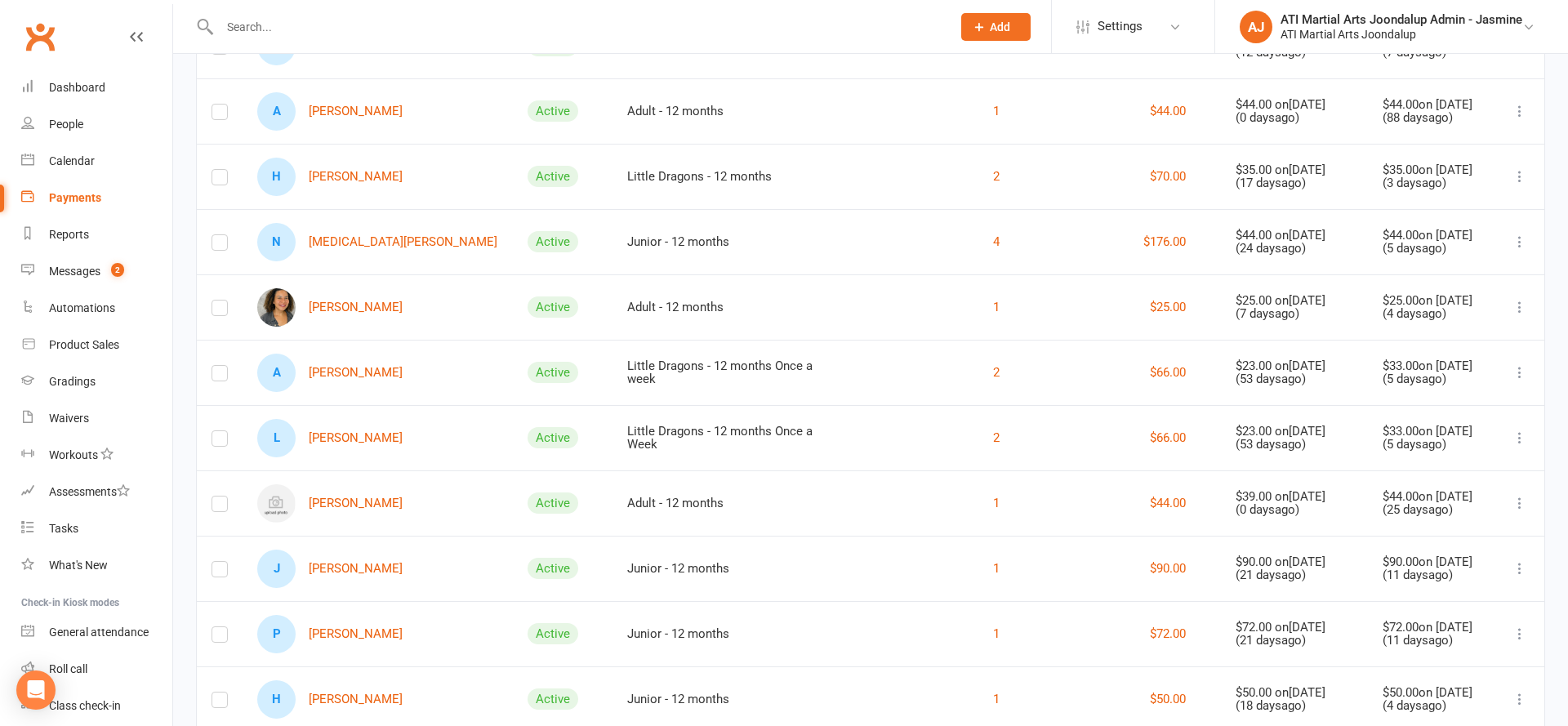
click at [395, 305] on link "Danielle Dasilva Laueino" at bounding box center [330, 307] width 145 height 38
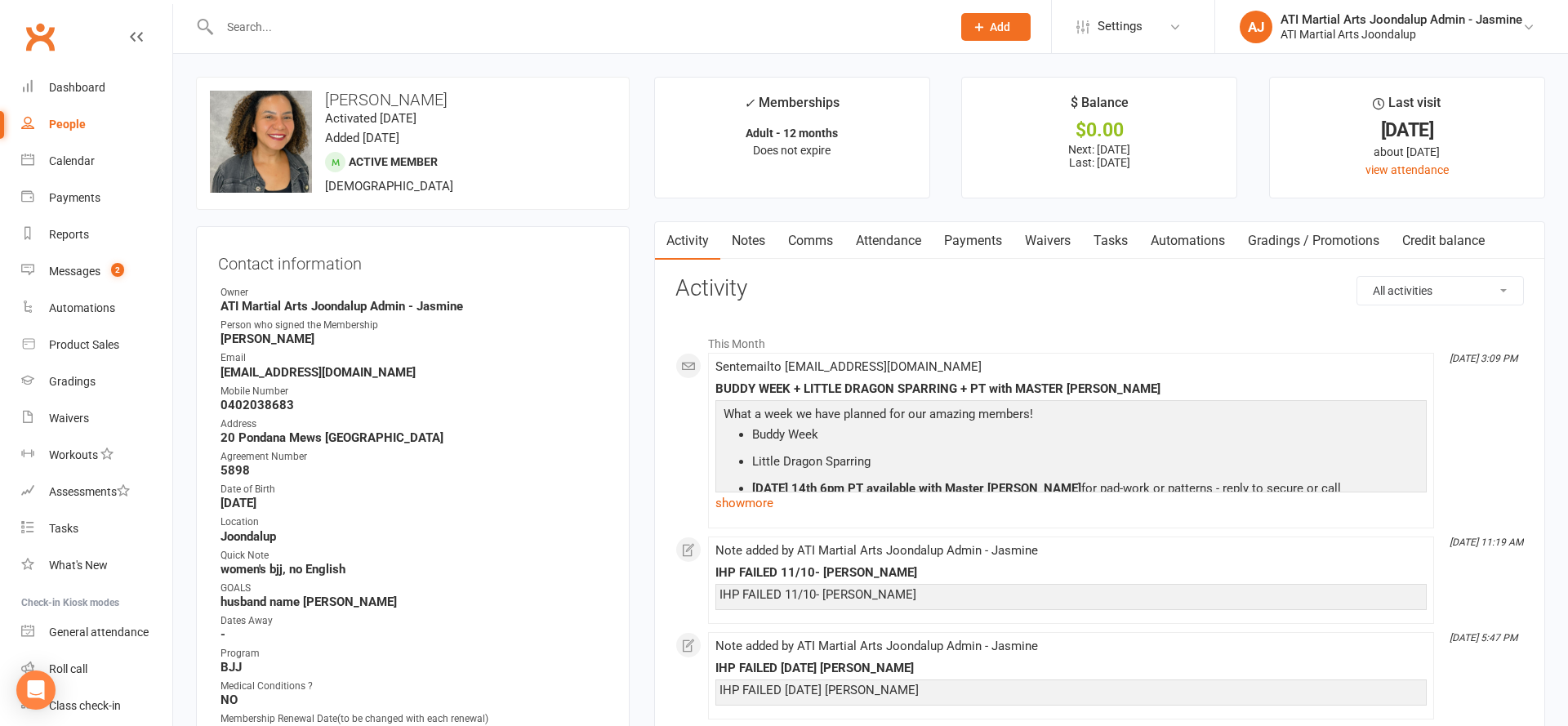
click at [971, 237] on link "Payments" at bounding box center [972, 240] width 81 height 37
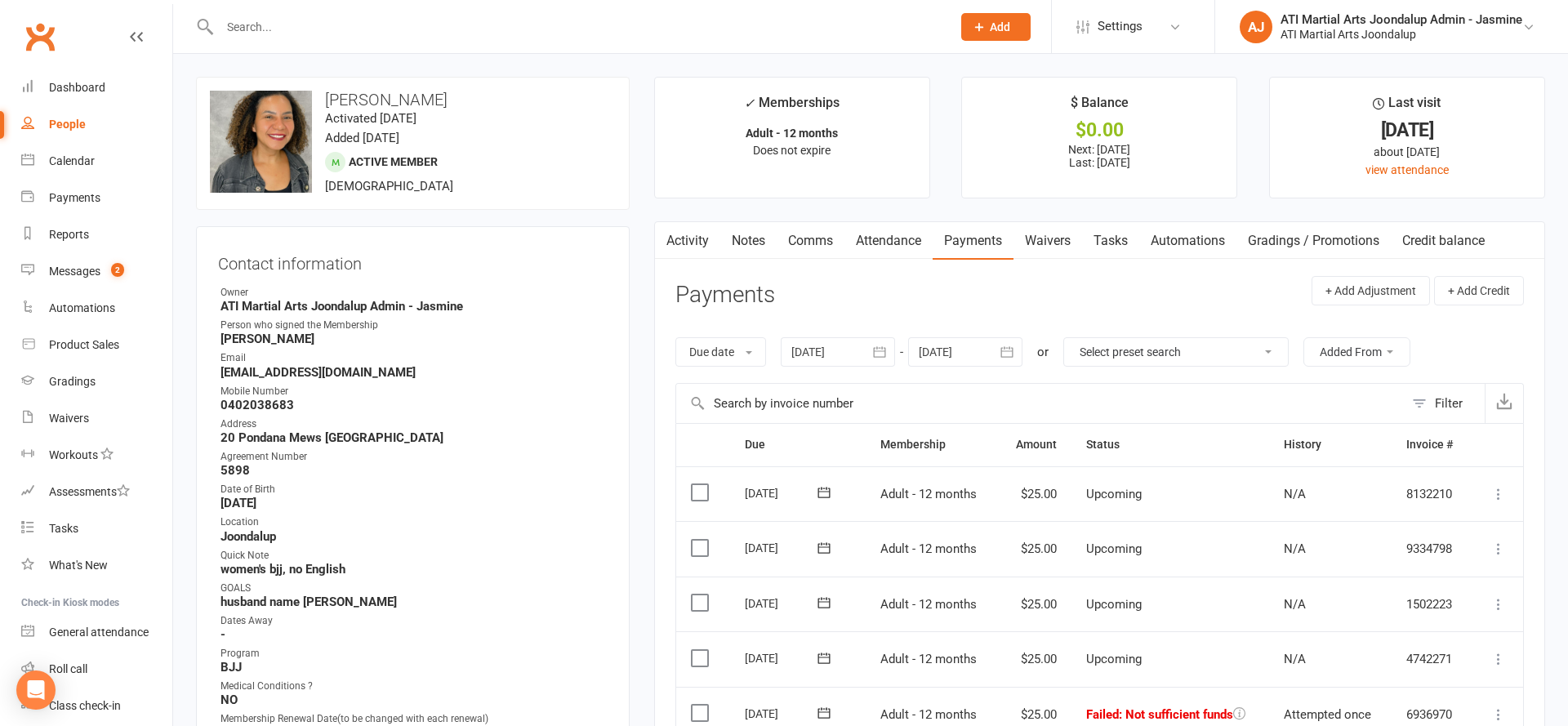
click at [662, 28] on input "text" at bounding box center [577, 27] width 725 height 23
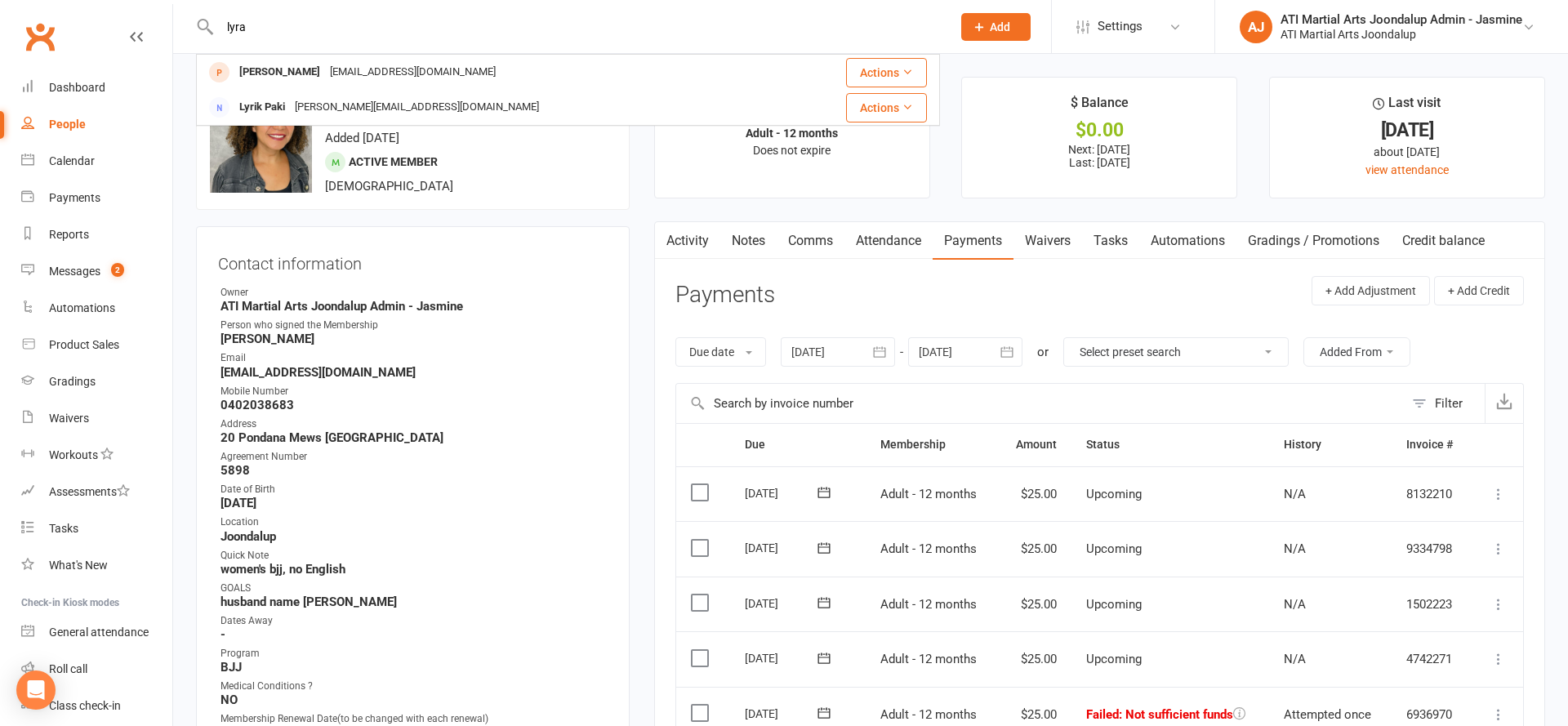
type input "lyra"
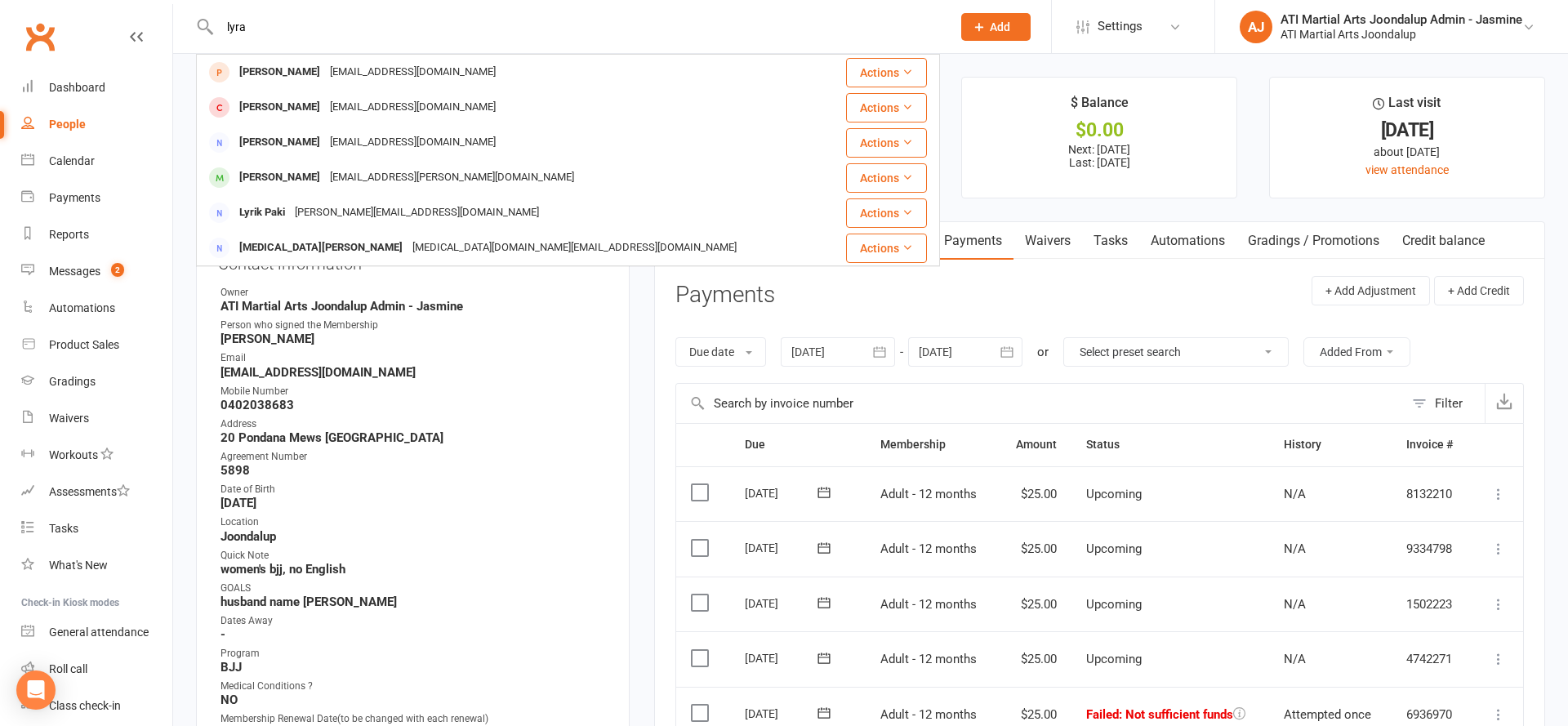
click at [647, 64] on div "Lyrad Green greenlyrad@gmail.com" at bounding box center [514, 72] width 633 height 33
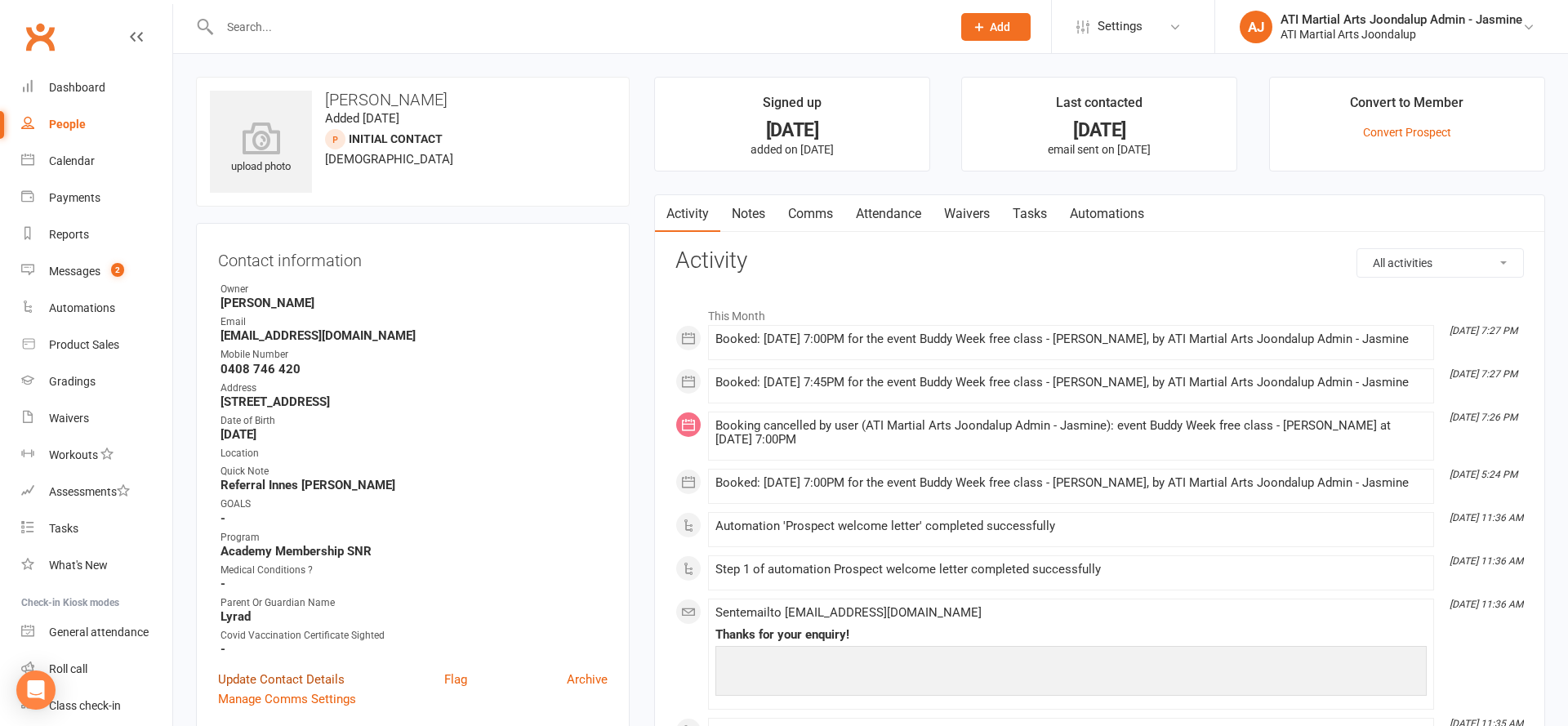
click at [329, 675] on link "Update Contact Details" at bounding box center [281, 679] width 126 height 19
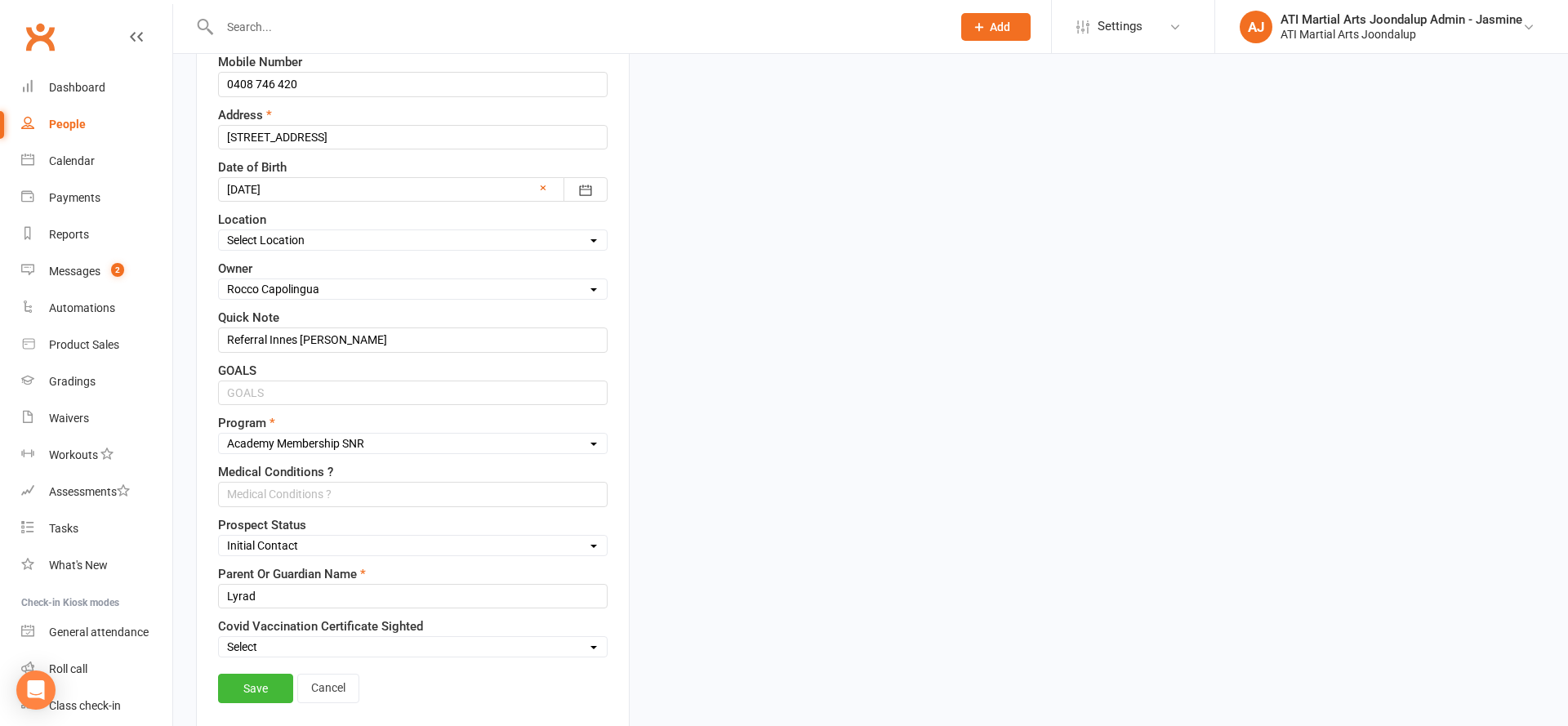
scroll to position [376, 0]
click at [254, 687] on link "Save" at bounding box center [255, 688] width 76 height 30
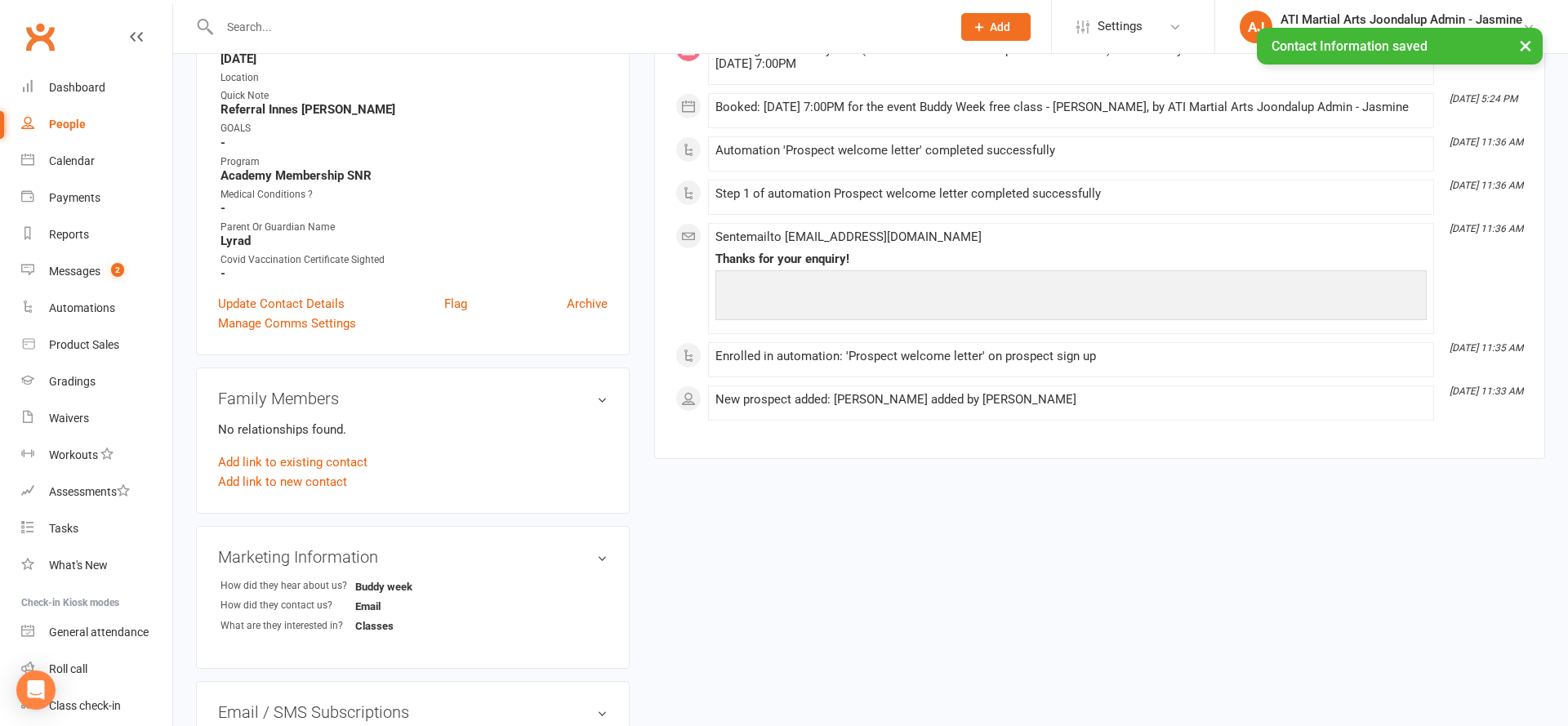
click at [147, 273] on link "Messages 2" at bounding box center [97, 272] width 151 height 36
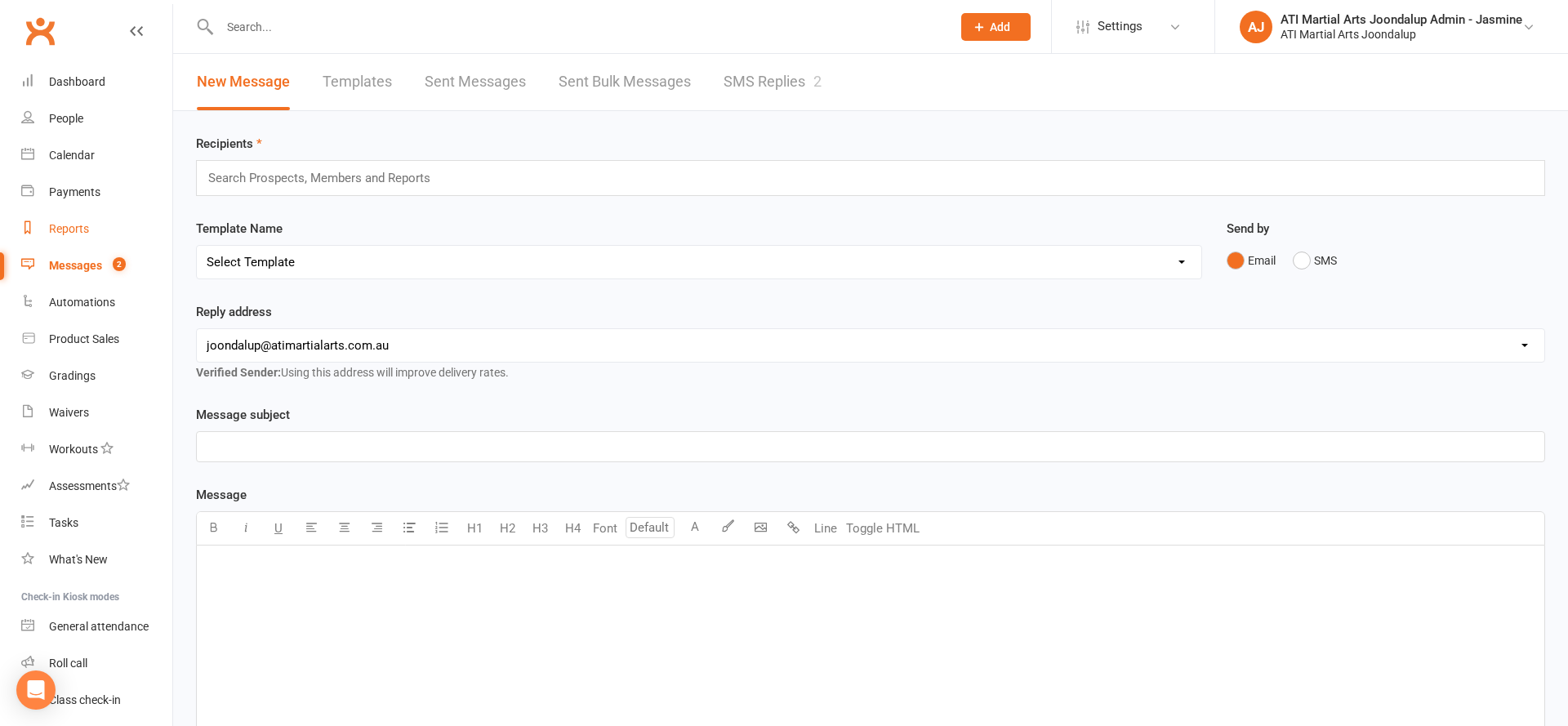
click at [80, 229] on div "Reports" at bounding box center [69, 229] width 40 height 13
select select "100"
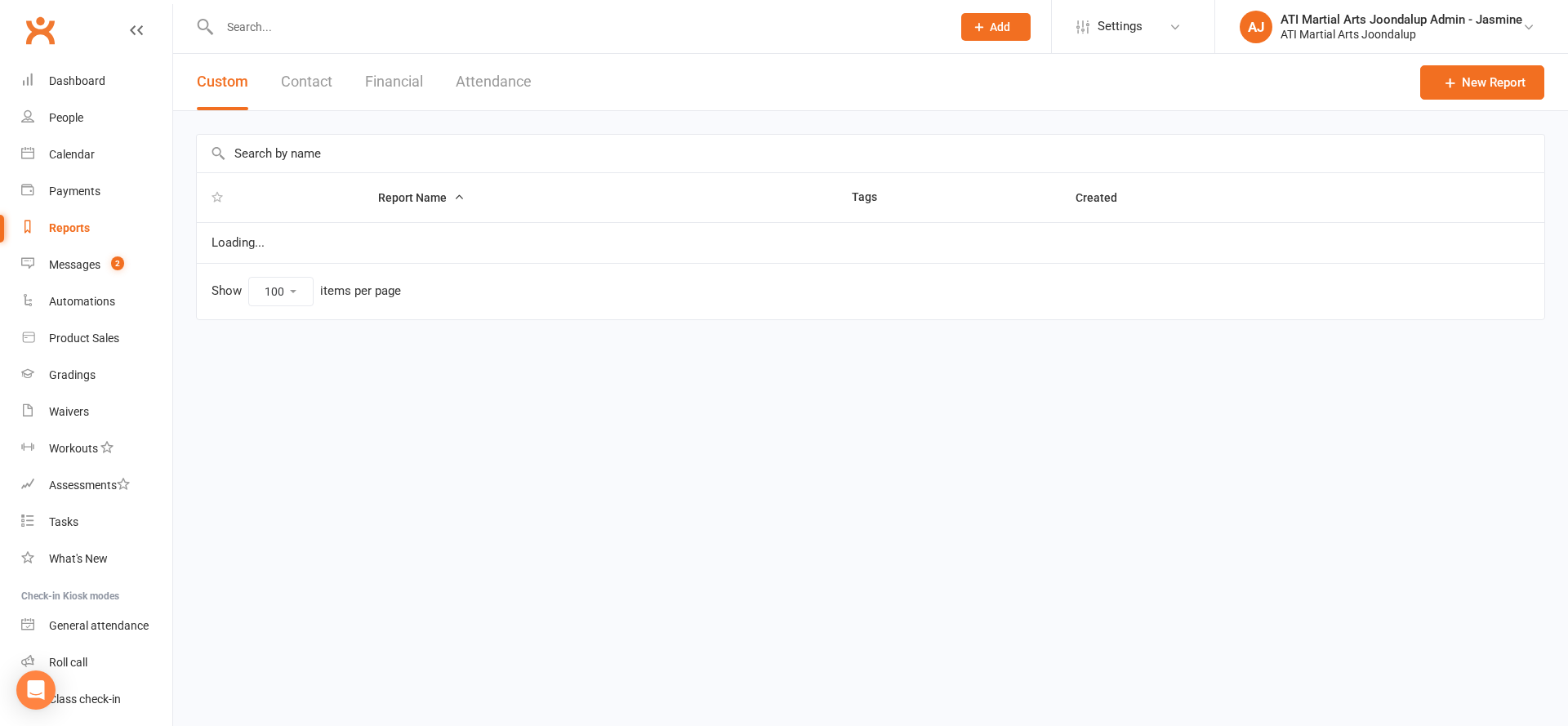
click at [416, 79] on button "Financial" at bounding box center [394, 81] width 58 height 56
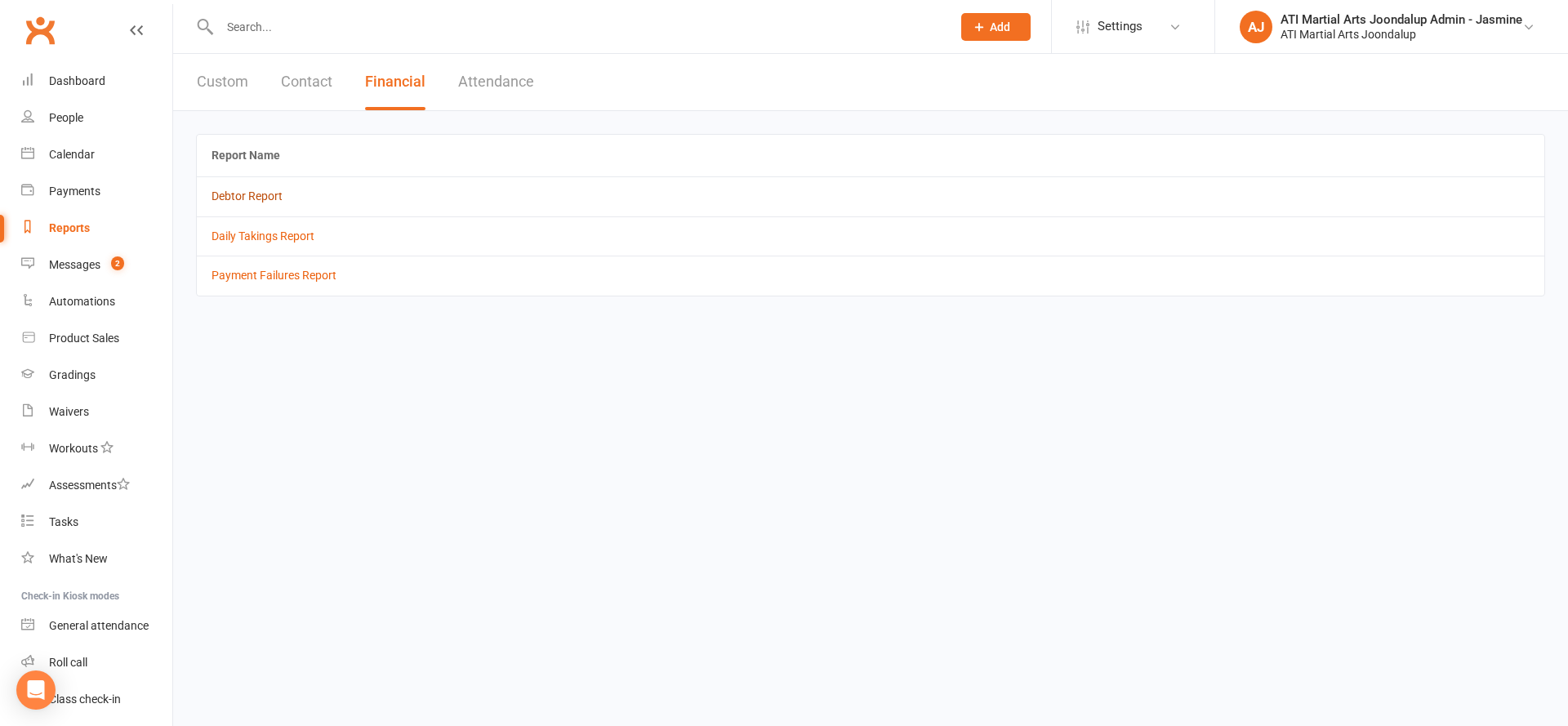
click at [257, 195] on link "Debtor Report" at bounding box center [247, 196] width 71 height 13
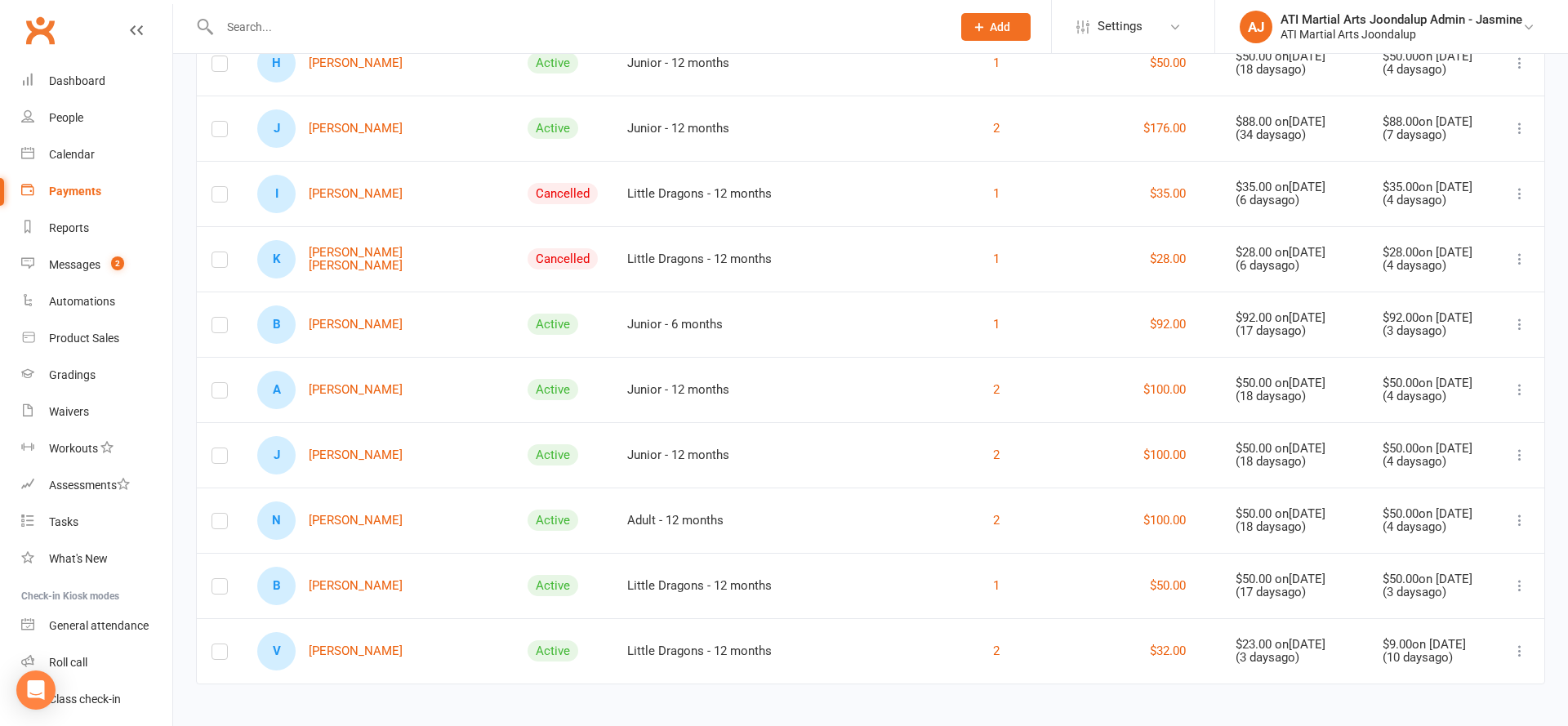
scroll to position [891, 0]
click at [329, 643] on link "V Vincent Topic" at bounding box center [330, 652] width 145 height 38
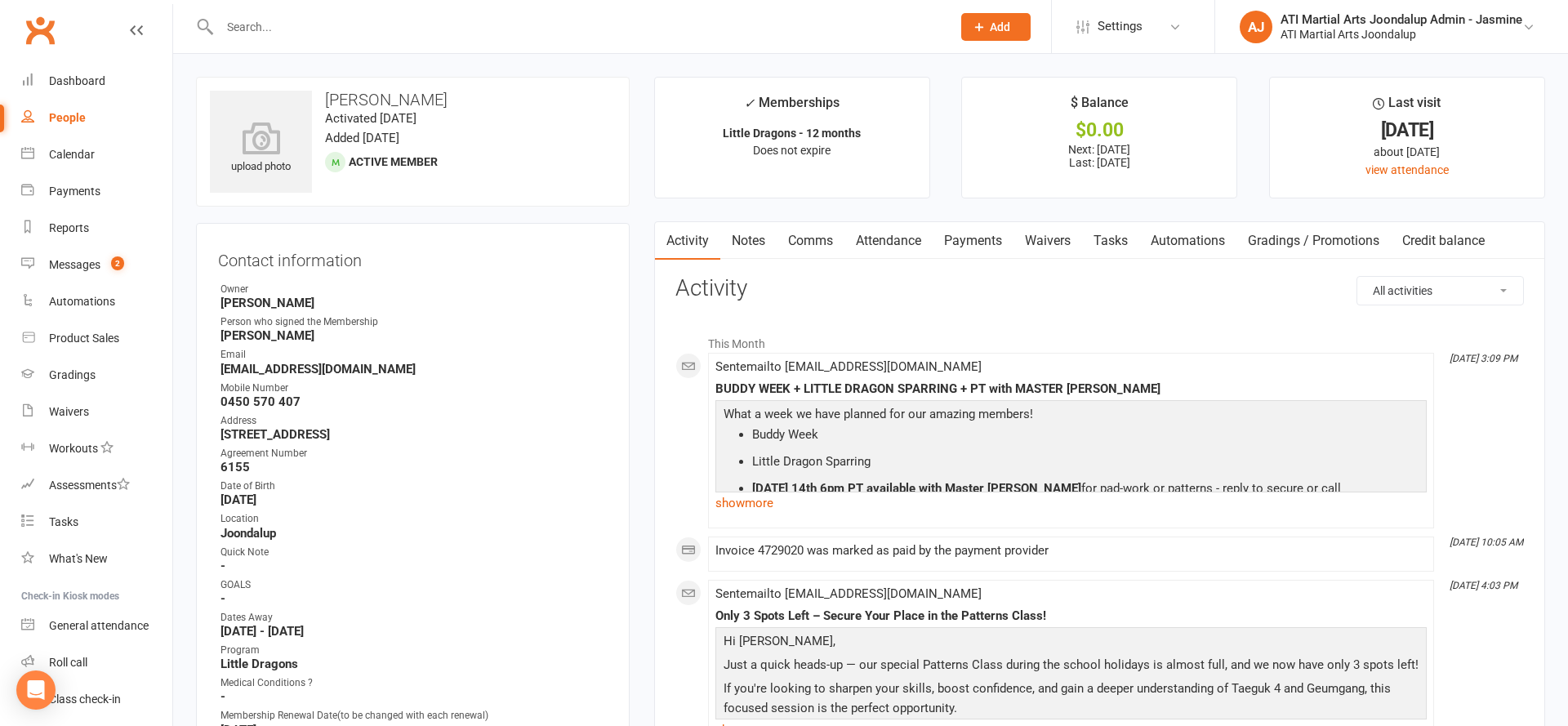
click at [984, 238] on link "Payments" at bounding box center [972, 240] width 81 height 37
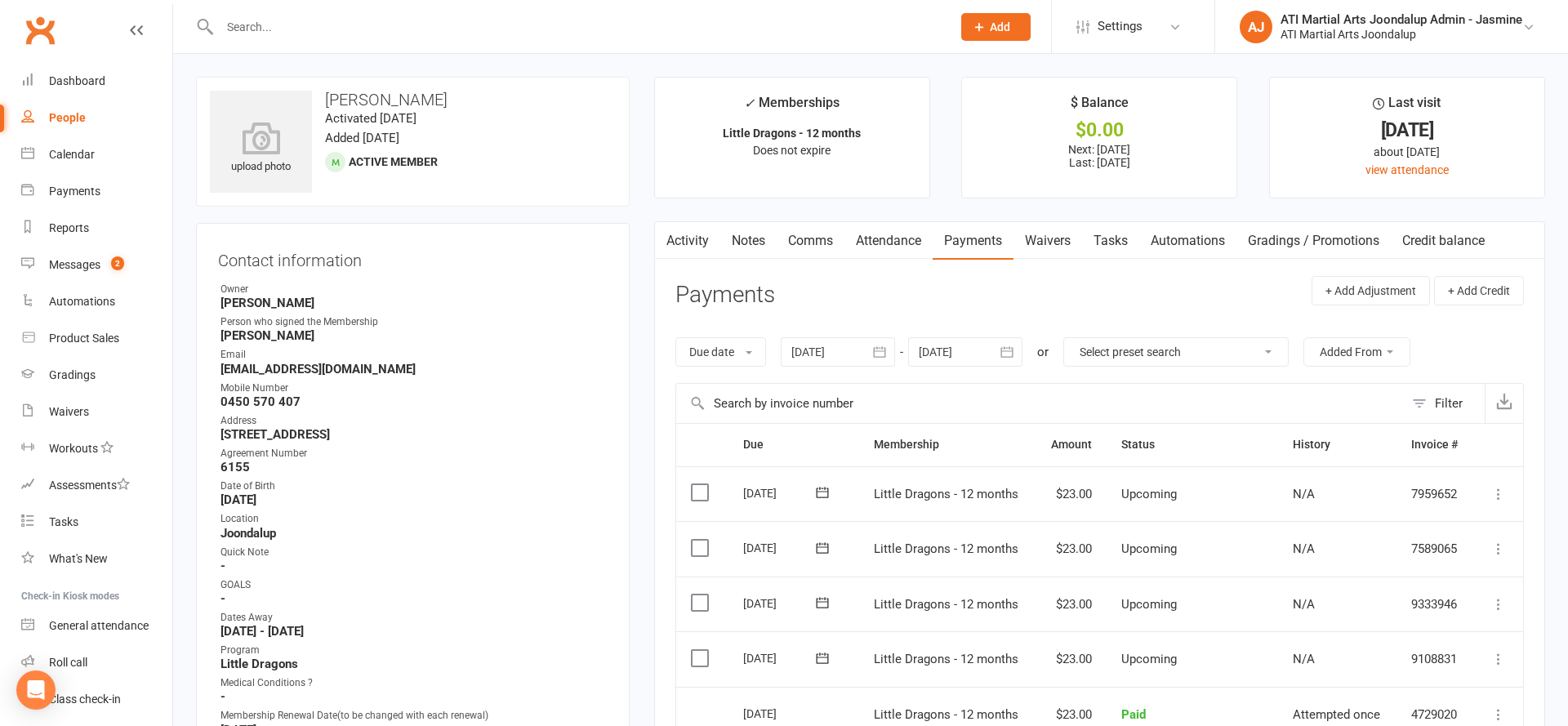
click at [697, 236] on link "Activity" at bounding box center [687, 240] width 65 height 37
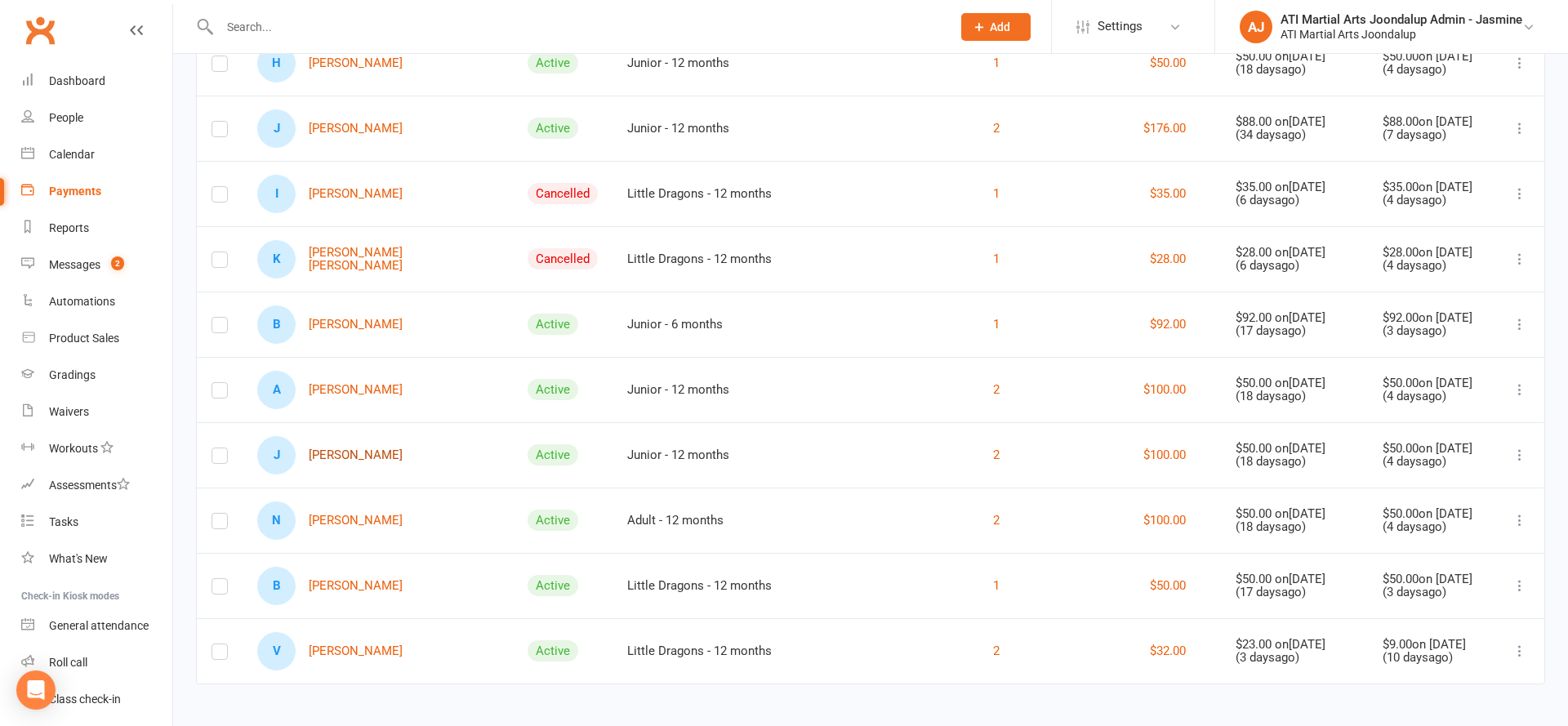
scroll to position [891, 0]
click at [368, 574] on link "B Braxton Taylor" at bounding box center [330, 587] width 145 height 38
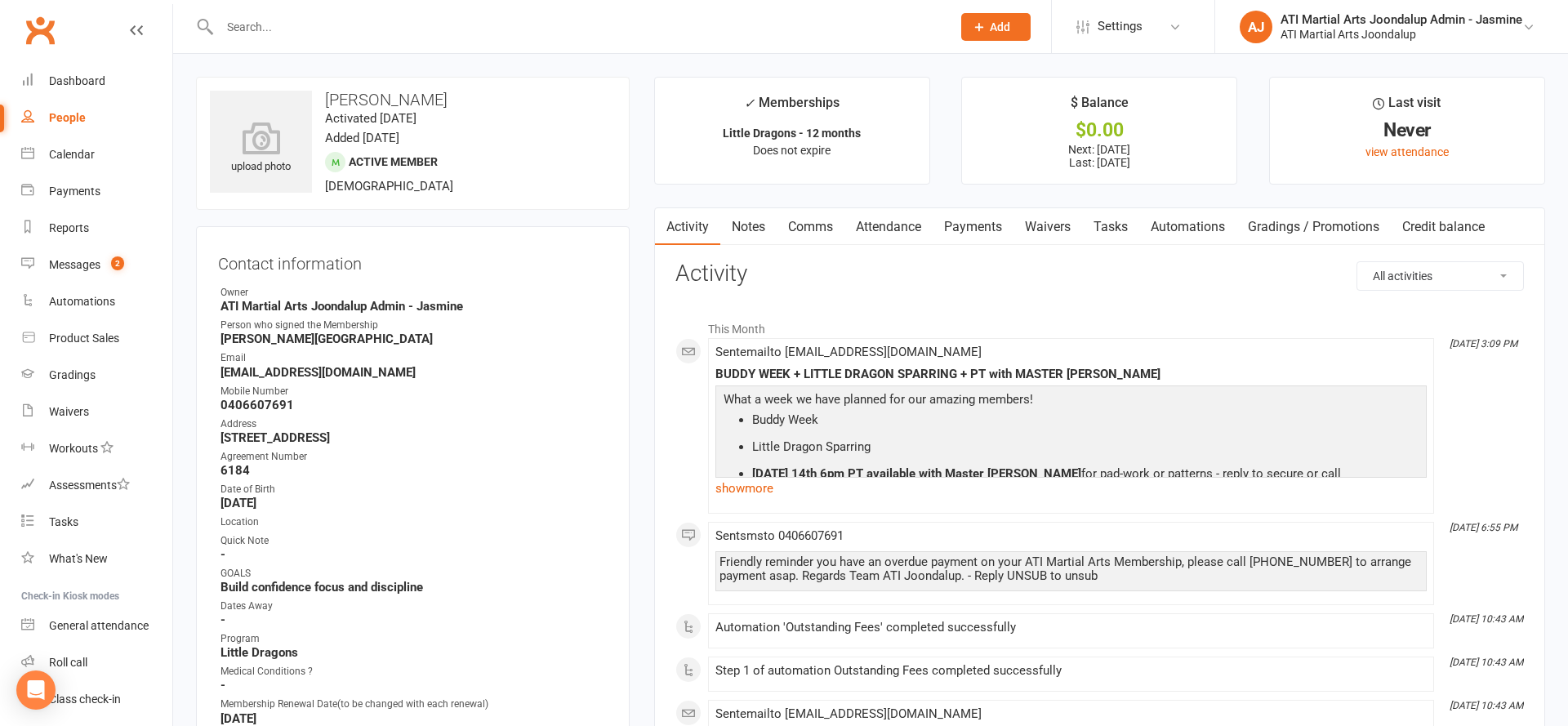
click at [965, 230] on link "Payments" at bounding box center [972, 227] width 81 height 37
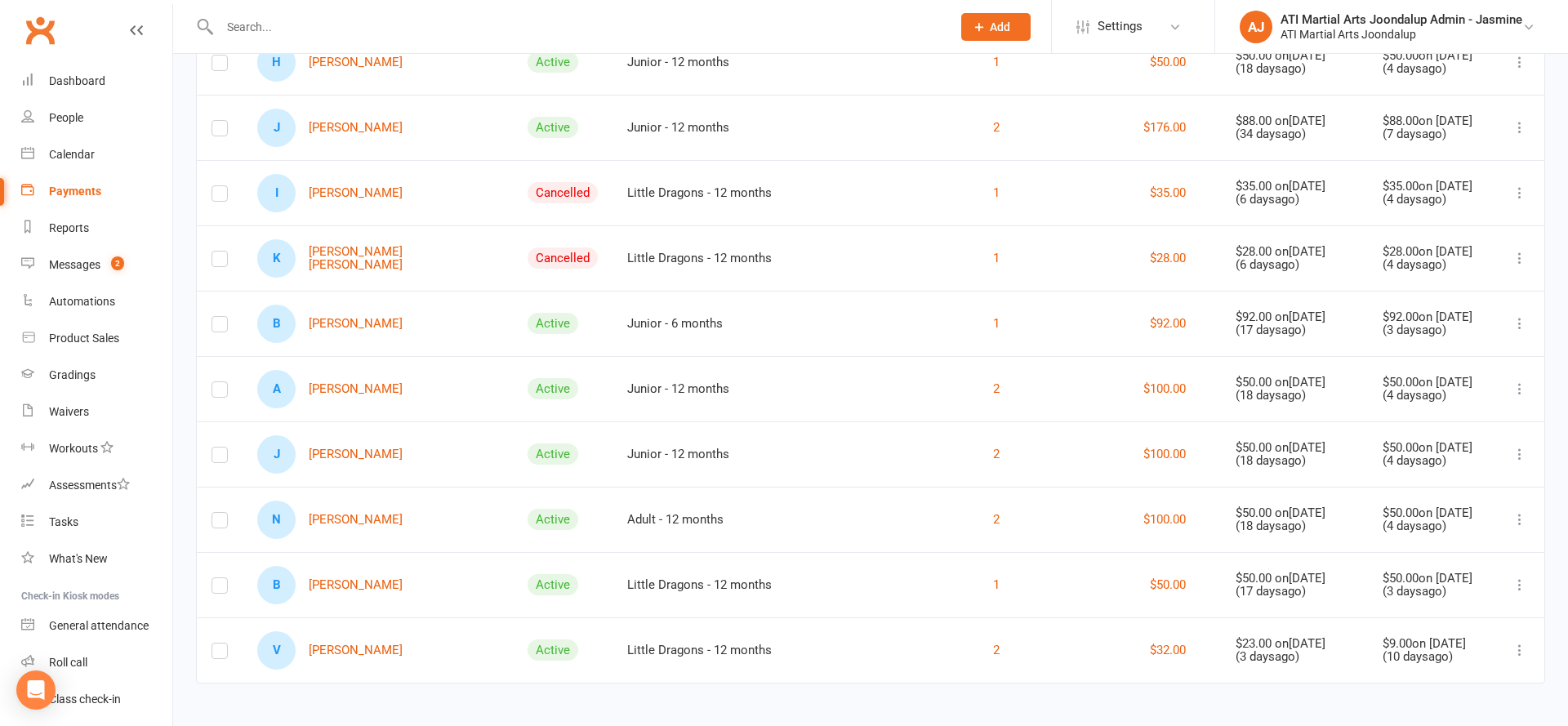
scroll to position [891, 0]
click at [362, 389] on link "A April Stegenga" at bounding box center [330, 391] width 145 height 38
click at [325, 323] on link "B Billie Ryder" at bounding box center [330, 325] width 145 height 38
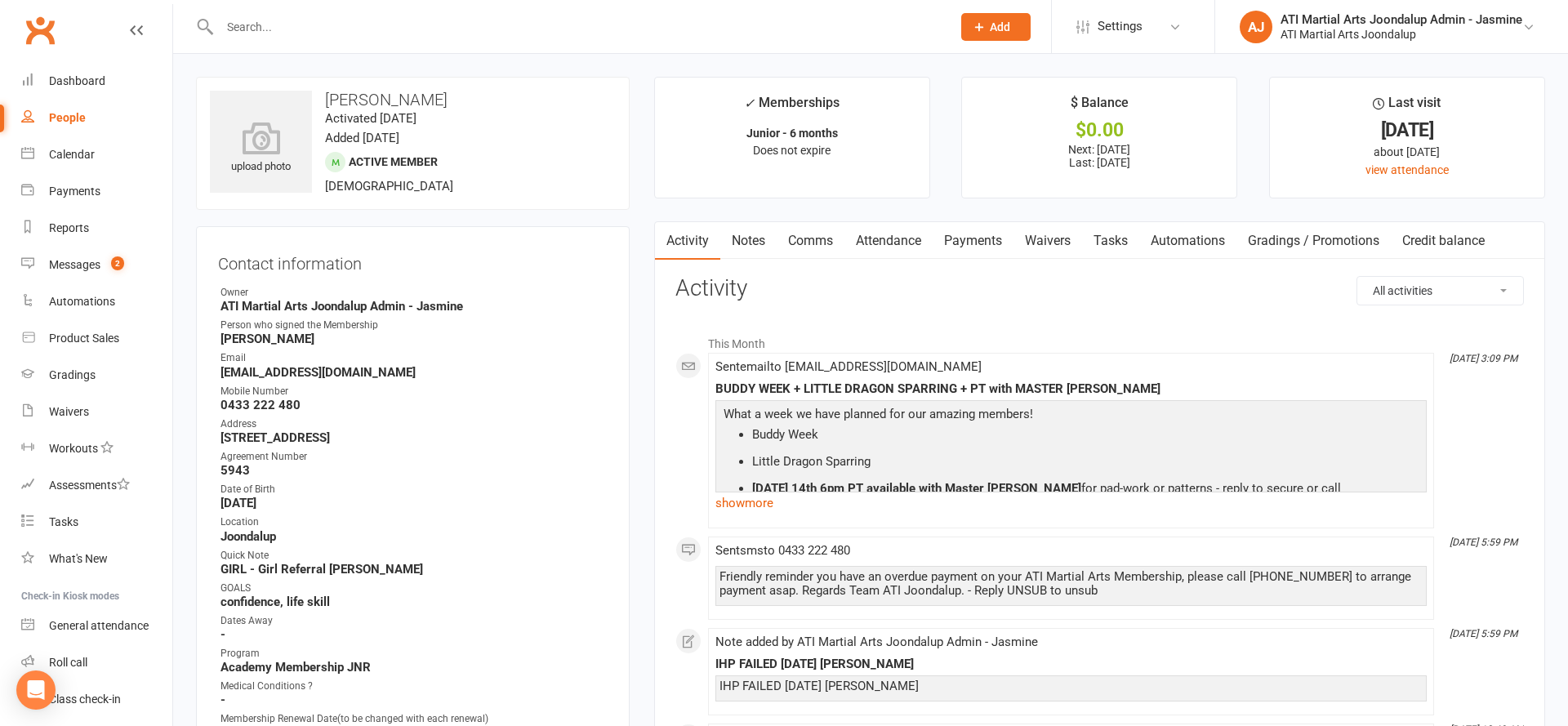
drag, startPoint x: 976, startPoint y: 238, endPoint x: 978, endPoint y: 251, distance: 13.2
click at [976, 238] on link "Payments" at bounding box center [972, 240] width 81 height 37
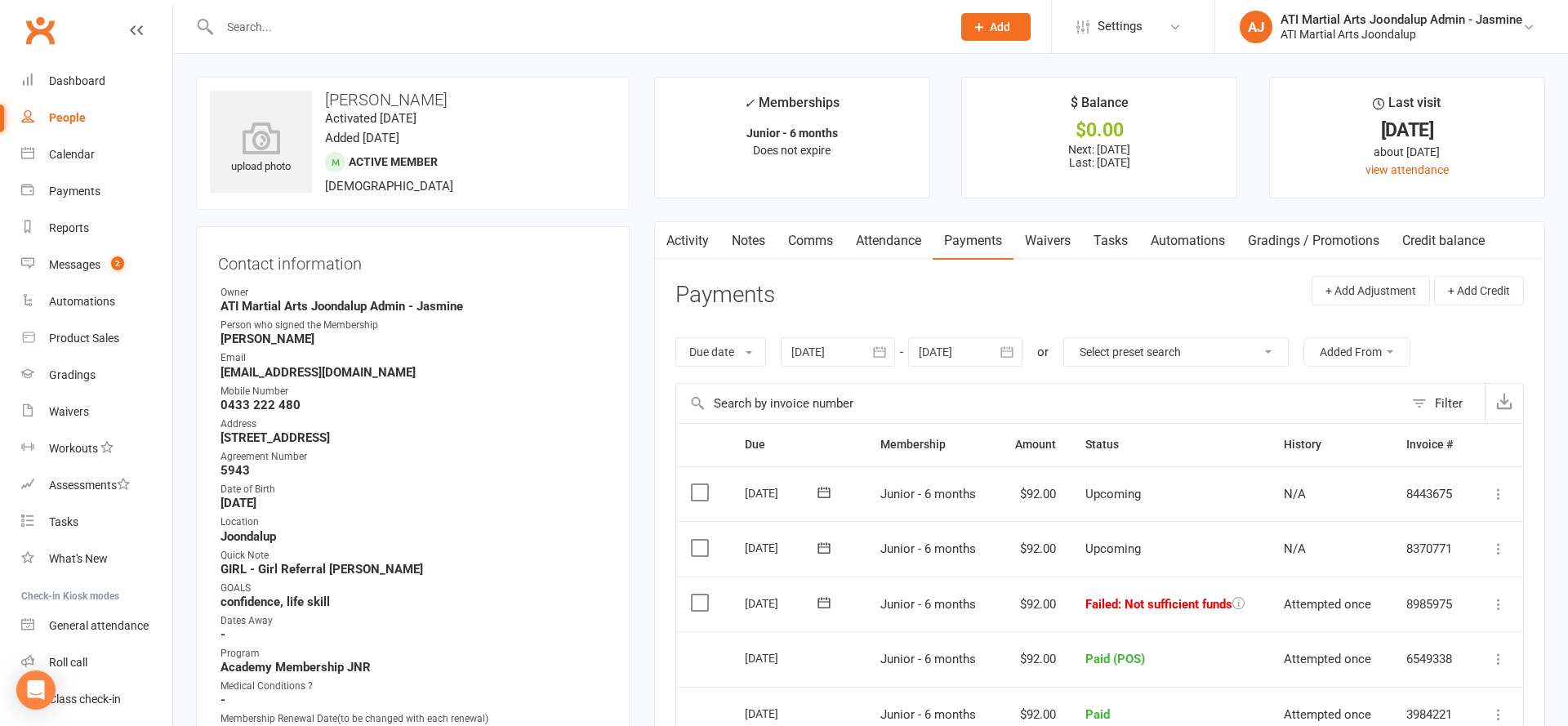
click at [743, 244] on link "Notes" at bounding box center [748, 240] width 56 height 37
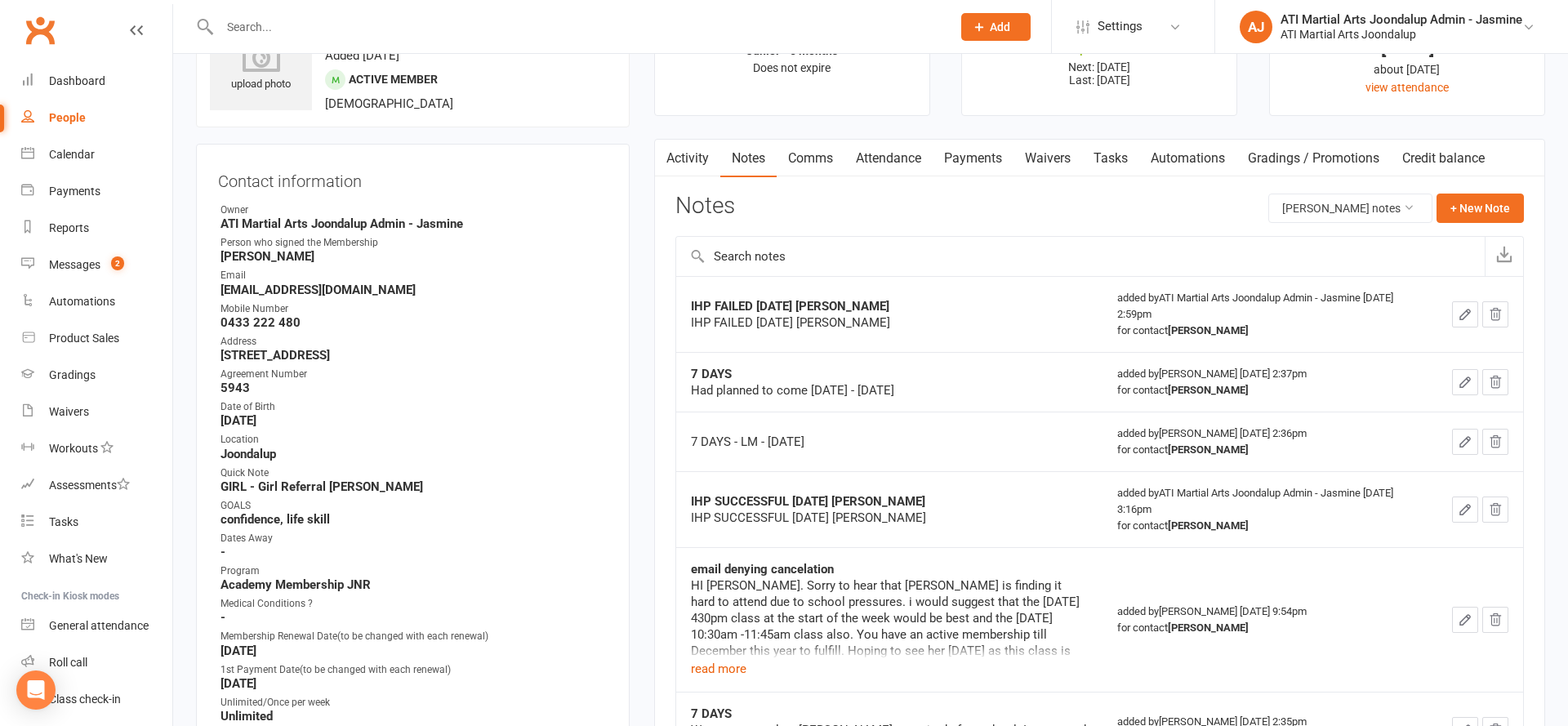
scroll to position [108, 0]
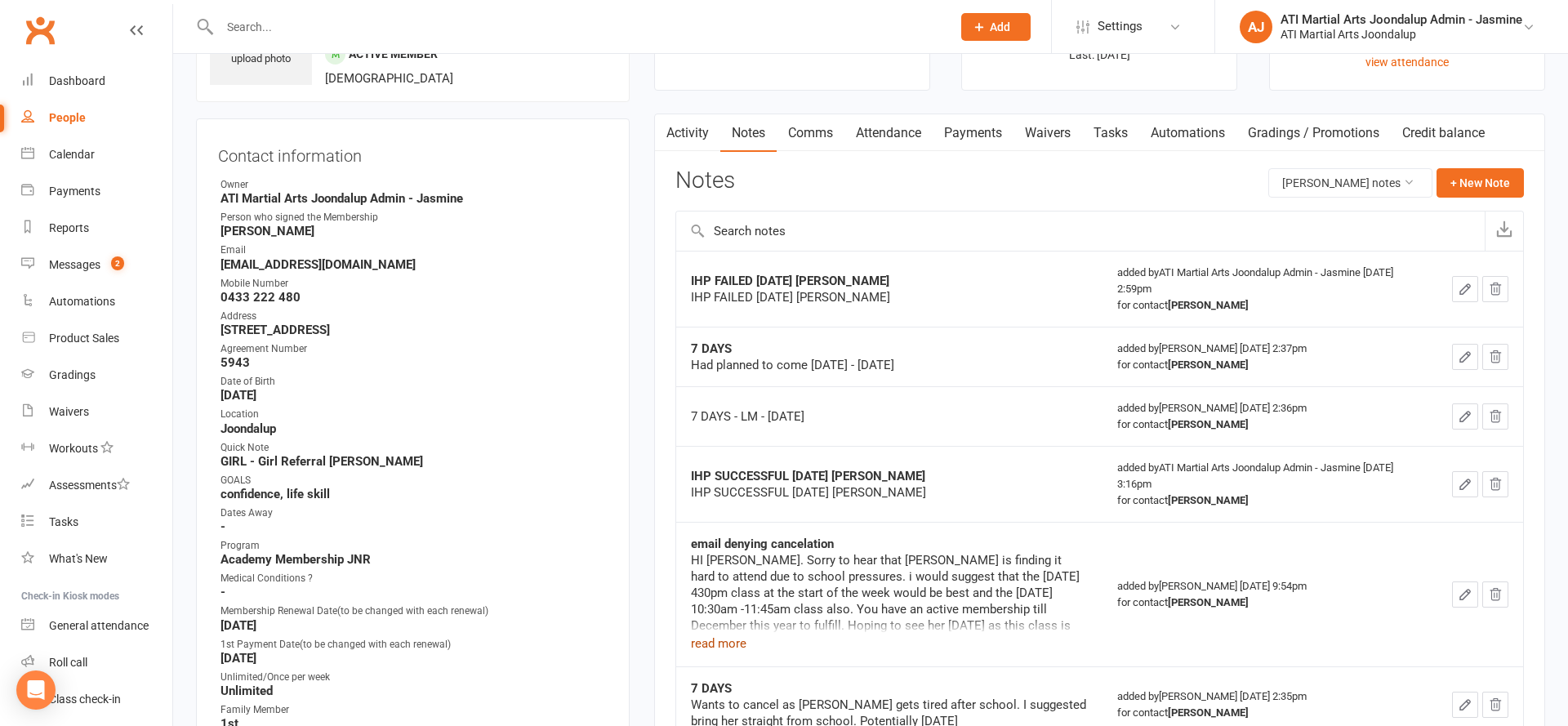
click at [740, 646] on button "read more" at bounding box center [719, 644] width 55 height 19
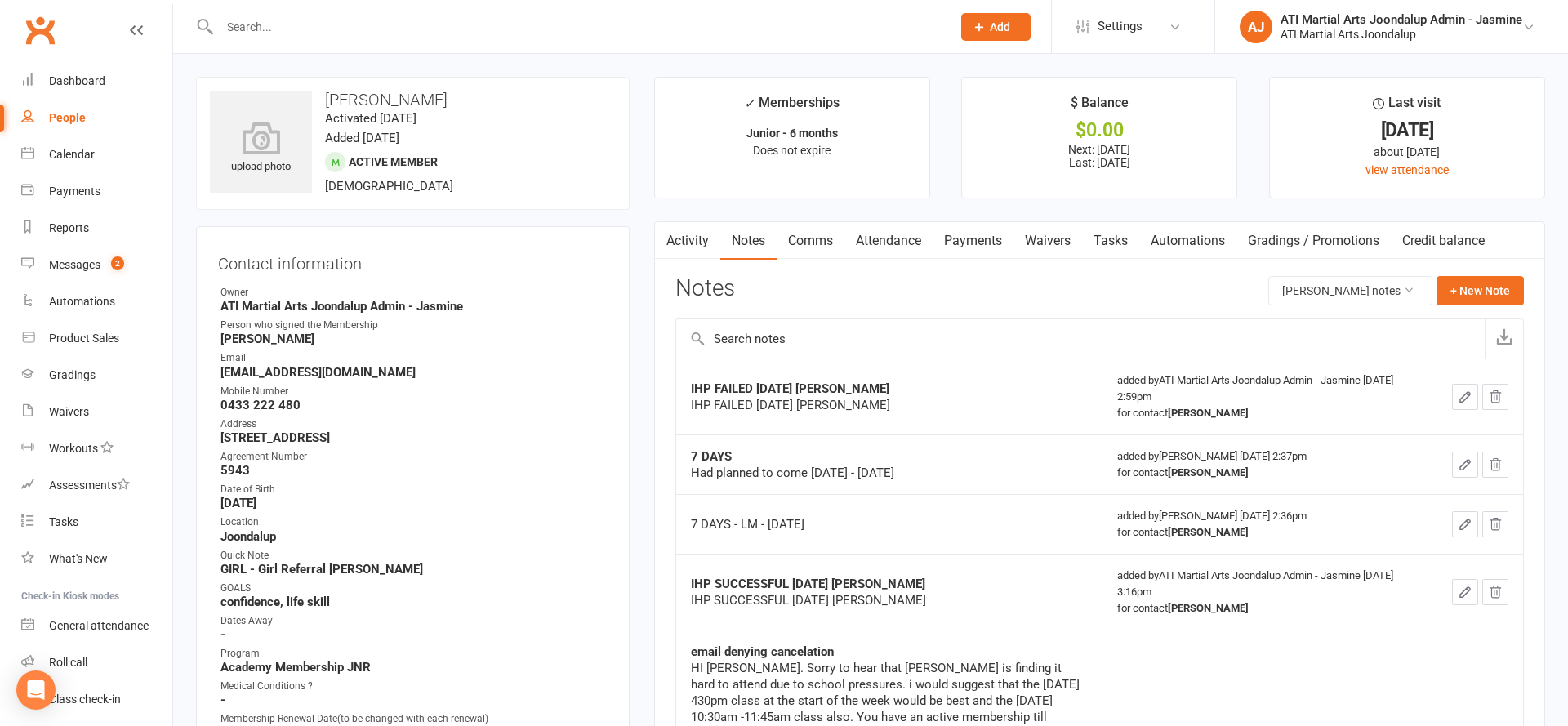
scroll to position [0, 0]
click at [1498, 288] on button "+ New Note" at bounding box center [1479, 291] width 87 height 30
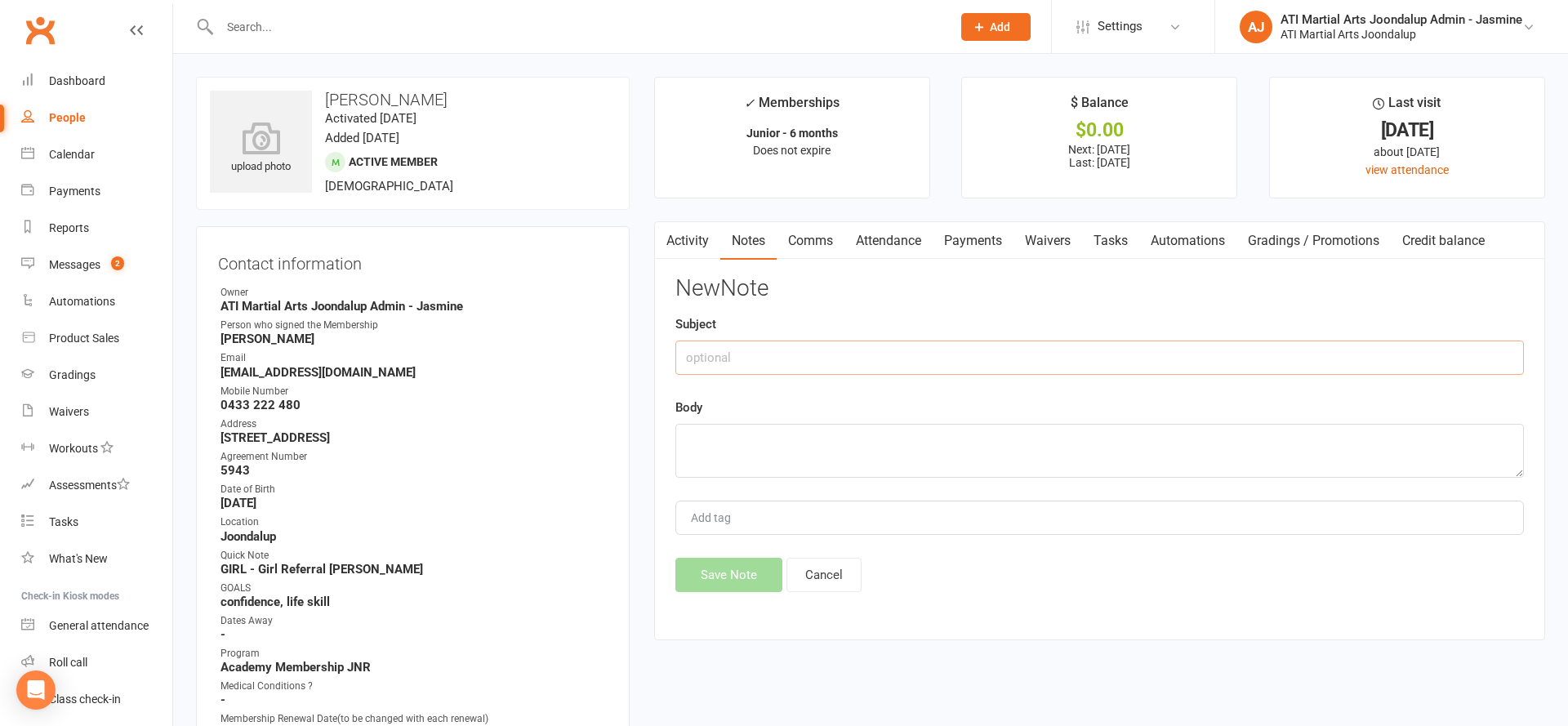
click at [1196, 349] on input "text" at bounding box center [1099, 358] width 848 height 34
type input "IHP Failed"
click at [1166, 435] on textarea at bounding box center [1099, 451] width 848 height 54
type textarea "I"
type textarea "13/10/25"
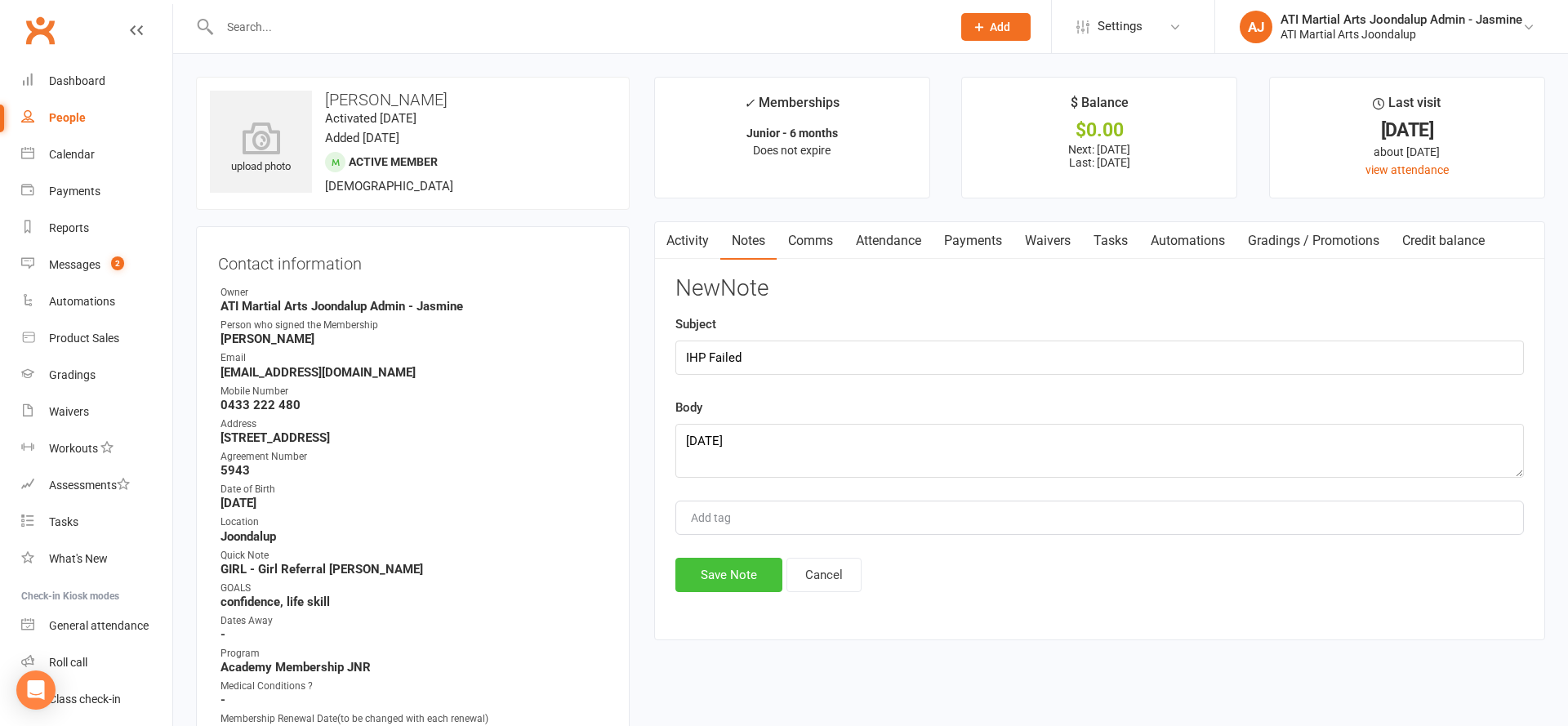
click at [701, 573] on button "Save Note" at bounding box center [729, 575] width 107 height 34
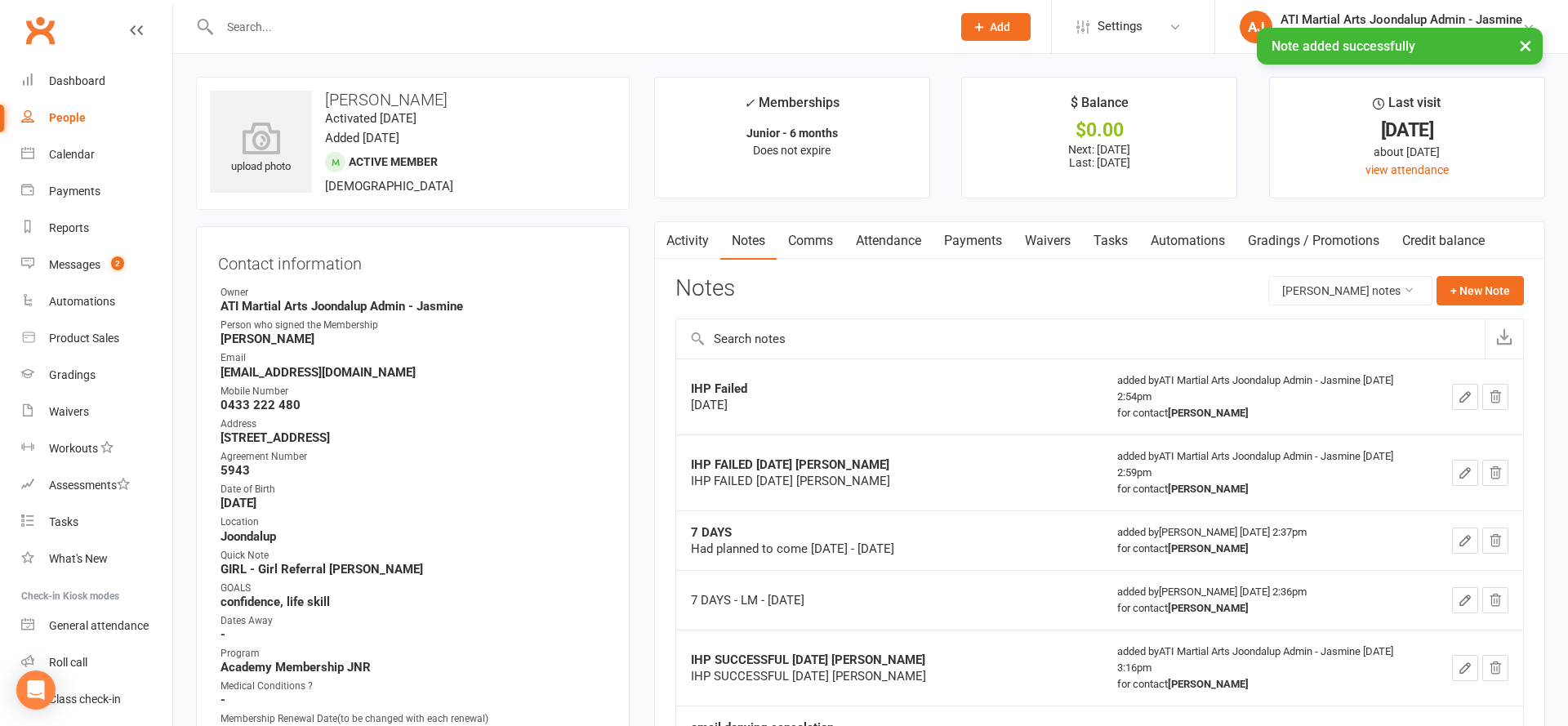
click at [690, 252] on link "Activity" at bounding box center [687, 240] width 65 height 37
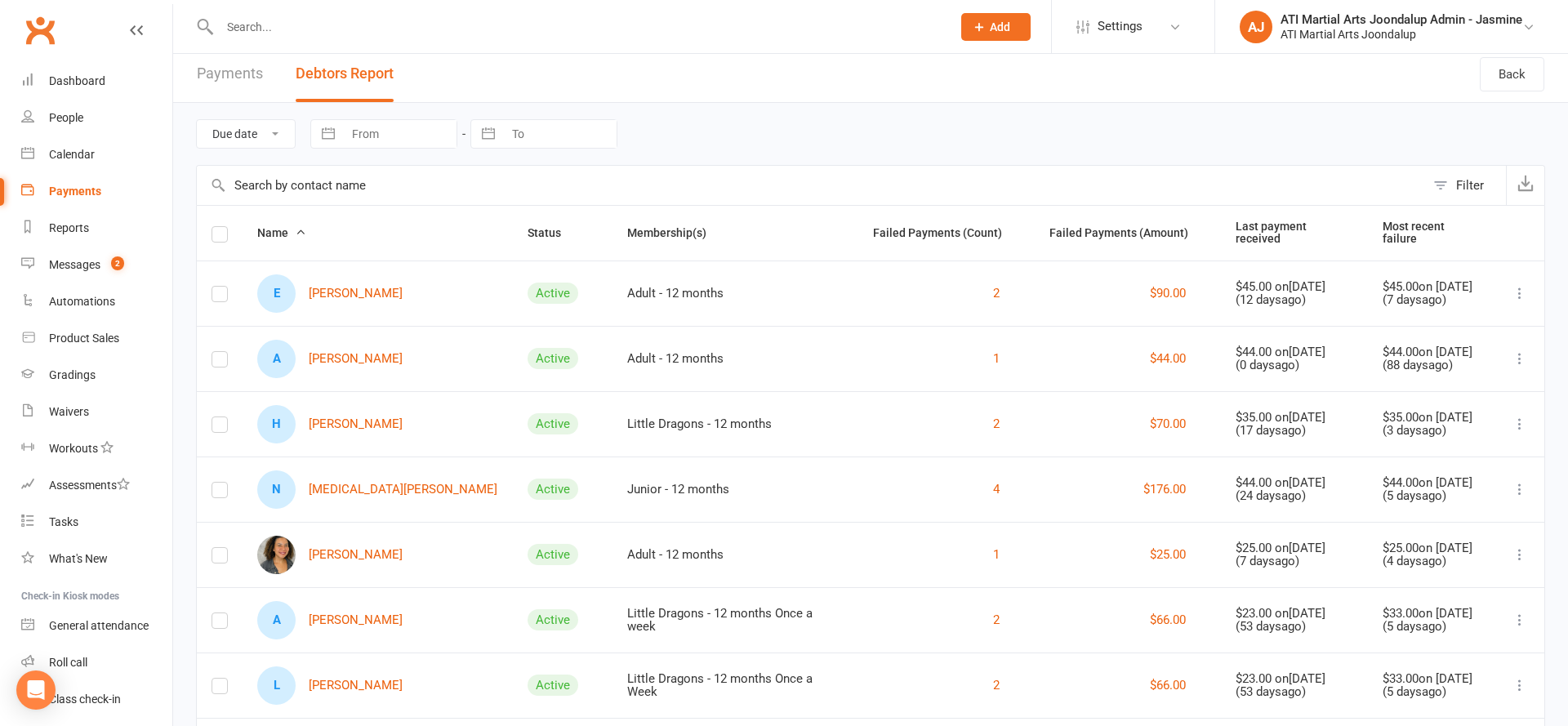
scroll to position [1, 0]
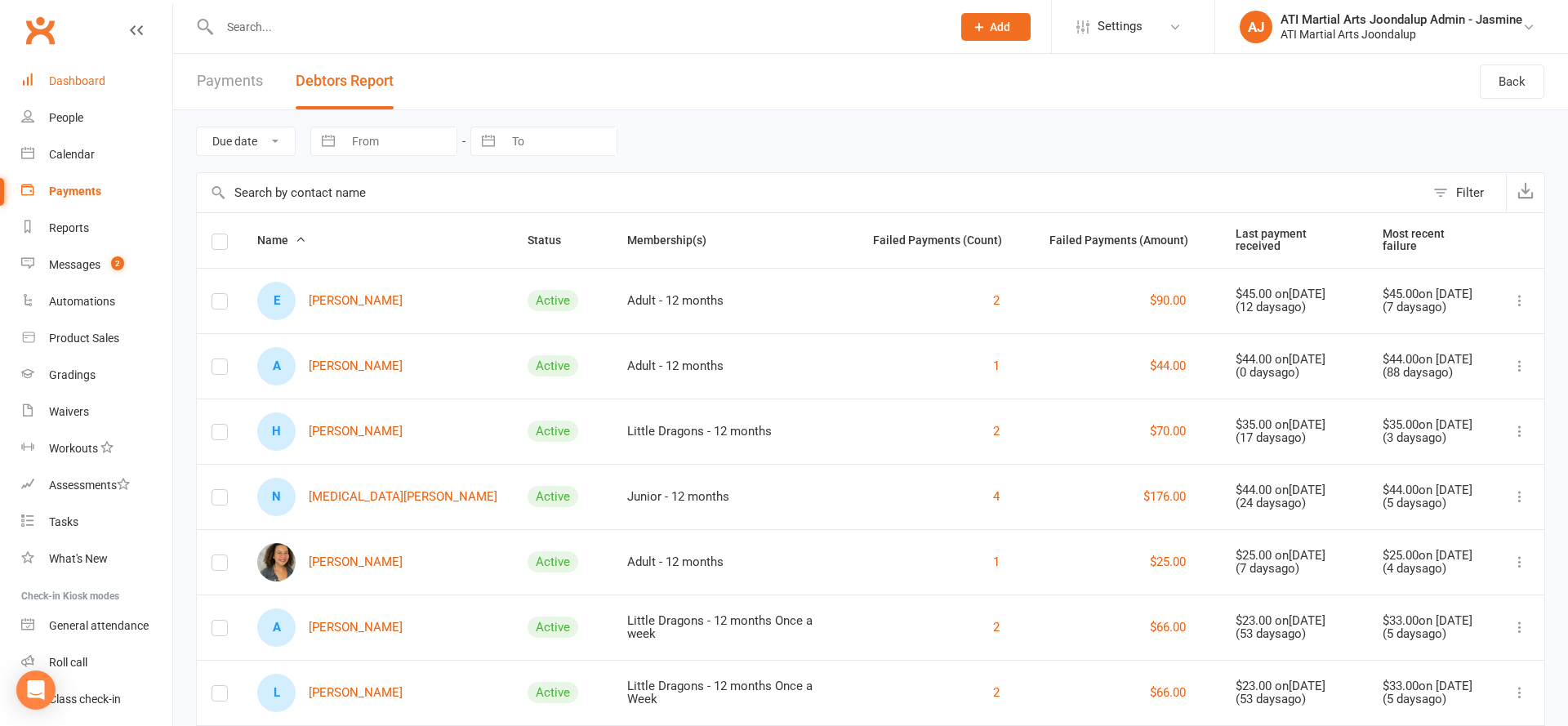
click at [83, 94] on link "Dashboard" at bounding box center [97, 81] width 151 height 36
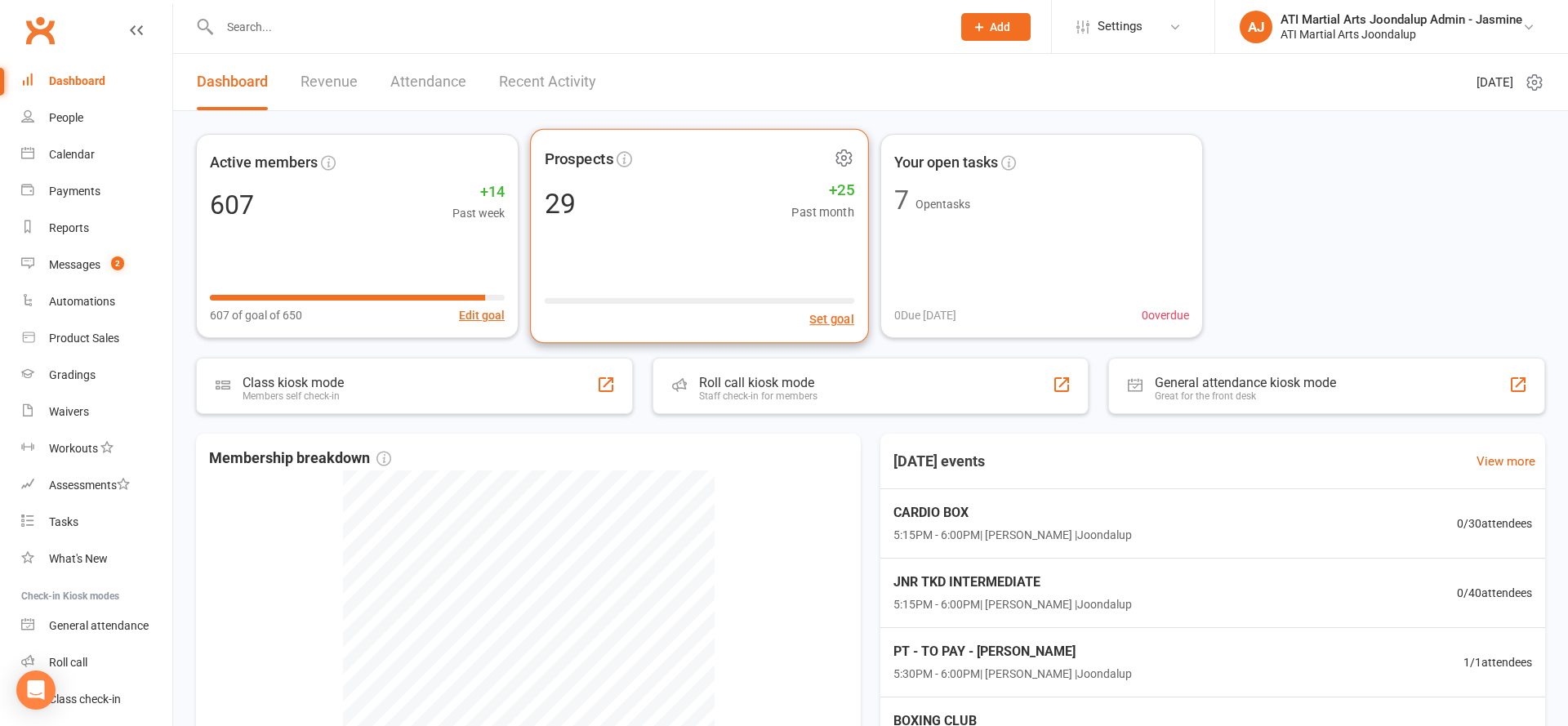
click at [641, 256] on div "Prospects 29 +25 Past month Set goal" at bounding box center [699, 236] width 338 height 215
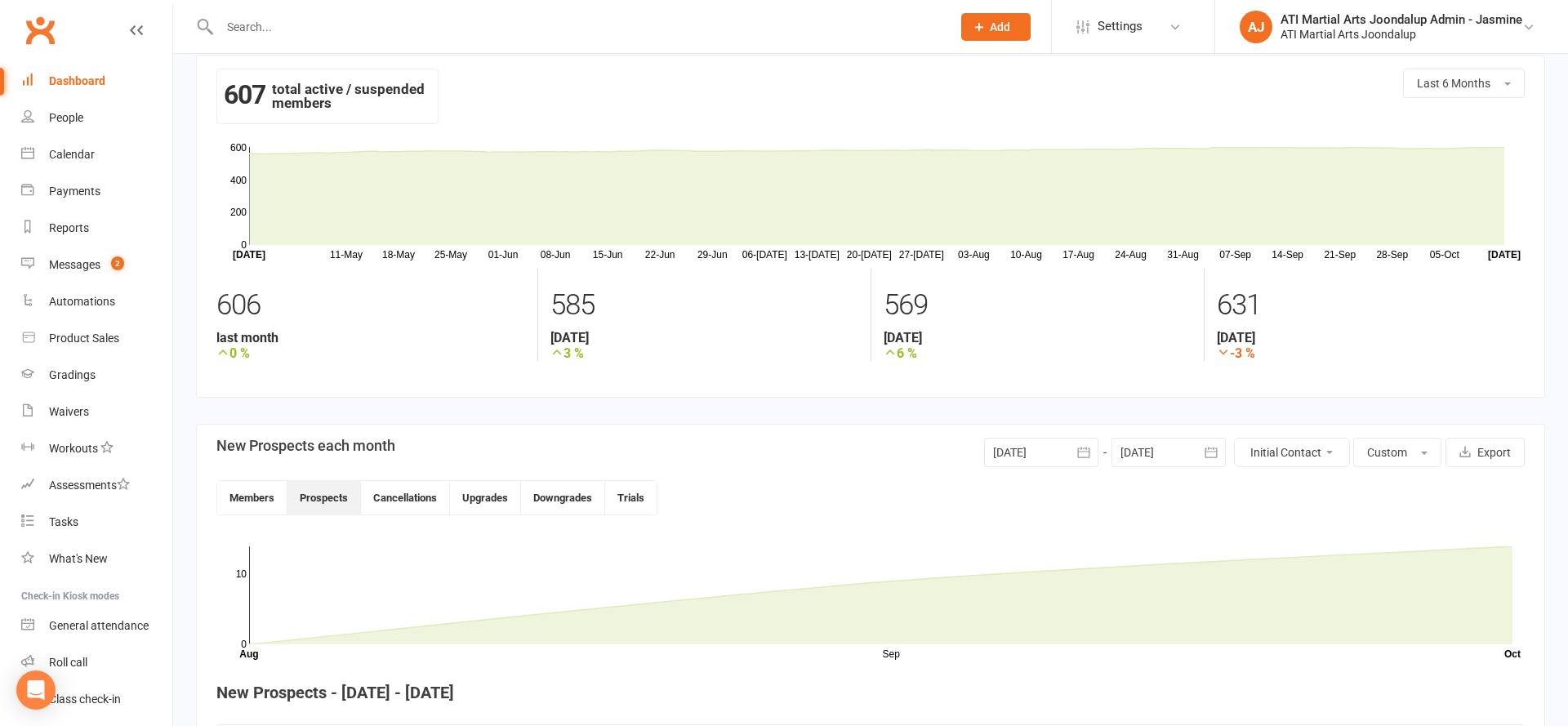
scroll to position [21, 0]
click at [495, 12] on div at bounding box center [568, 27] width 744 height 54
click at [507, 23] on input "text" at bounding box center [577, 27] width 725 height 23
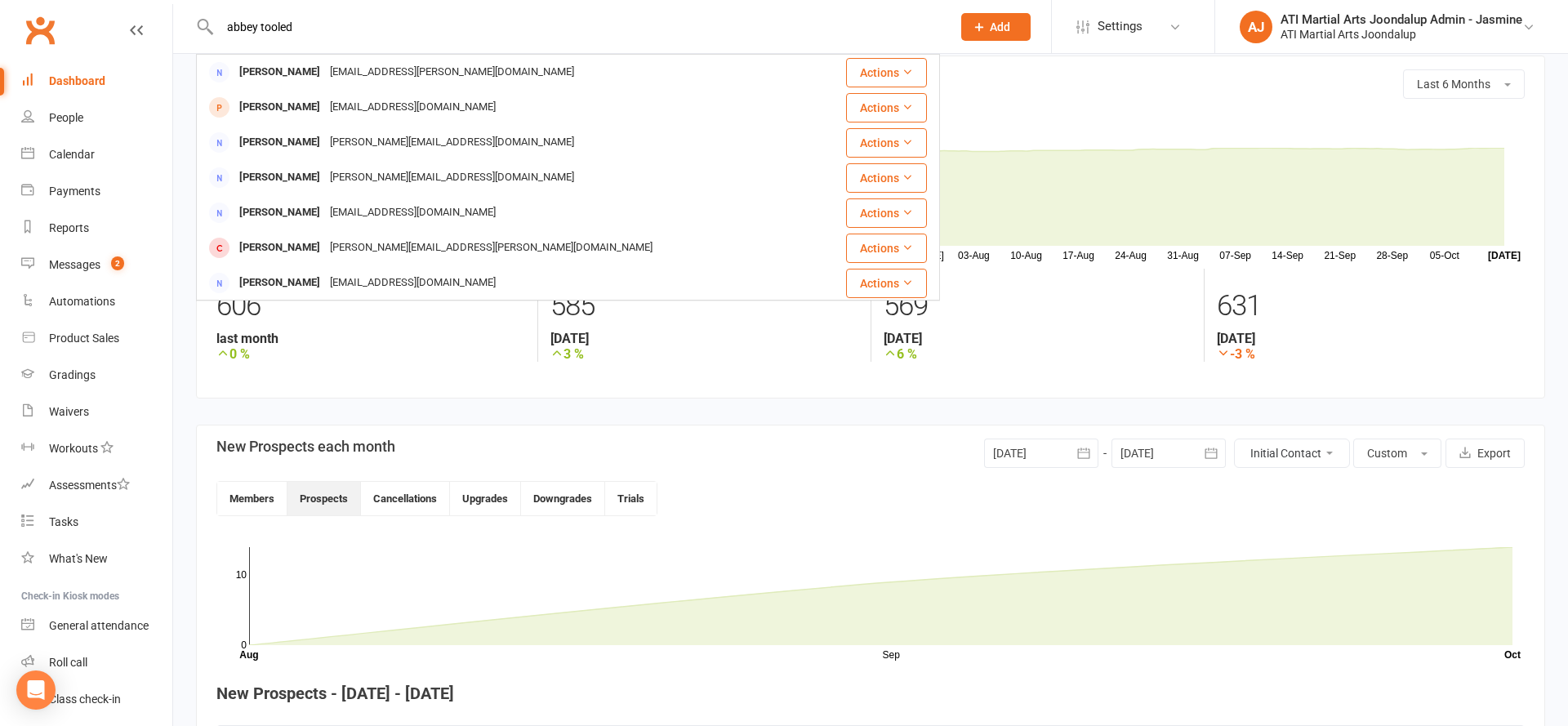
type input "abbey tooled"
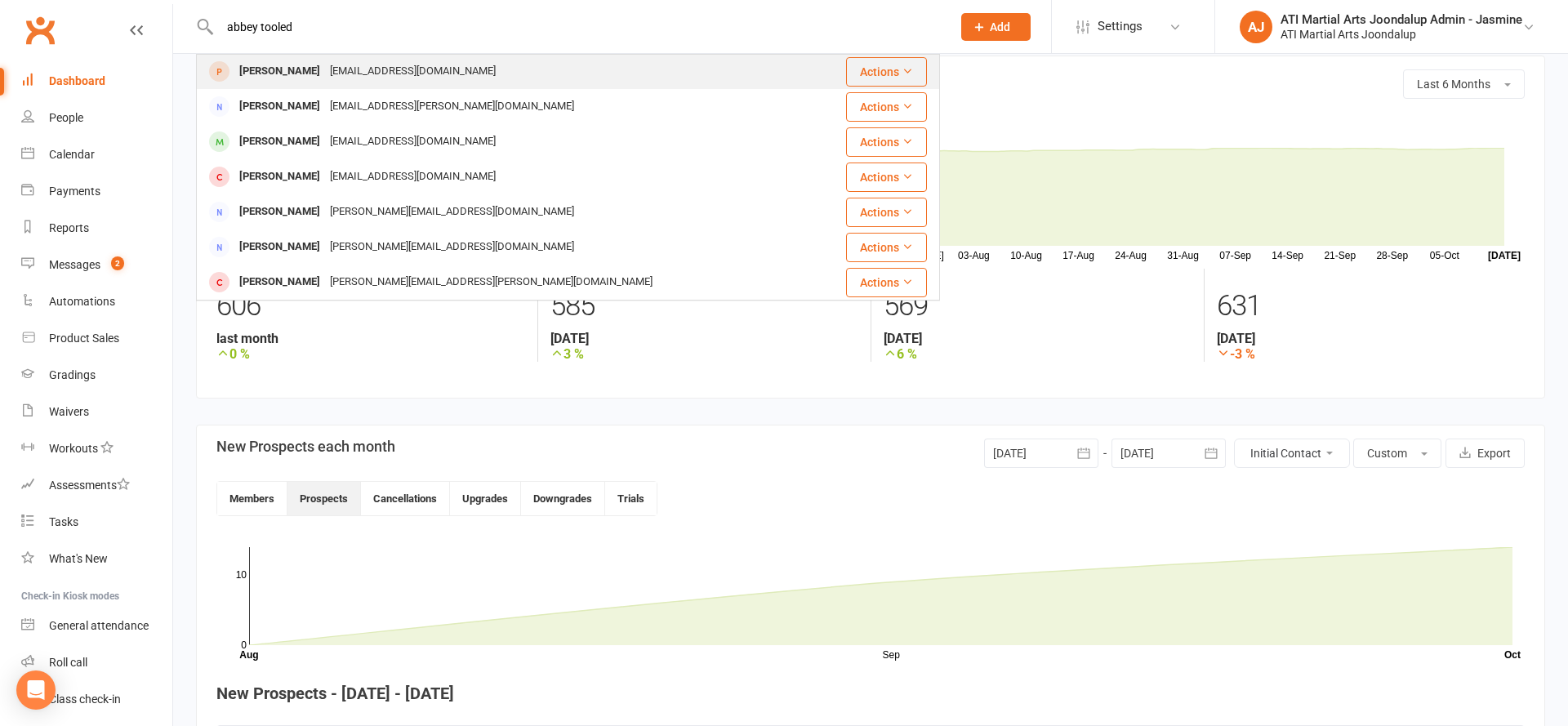
scroll to position [6, 0]
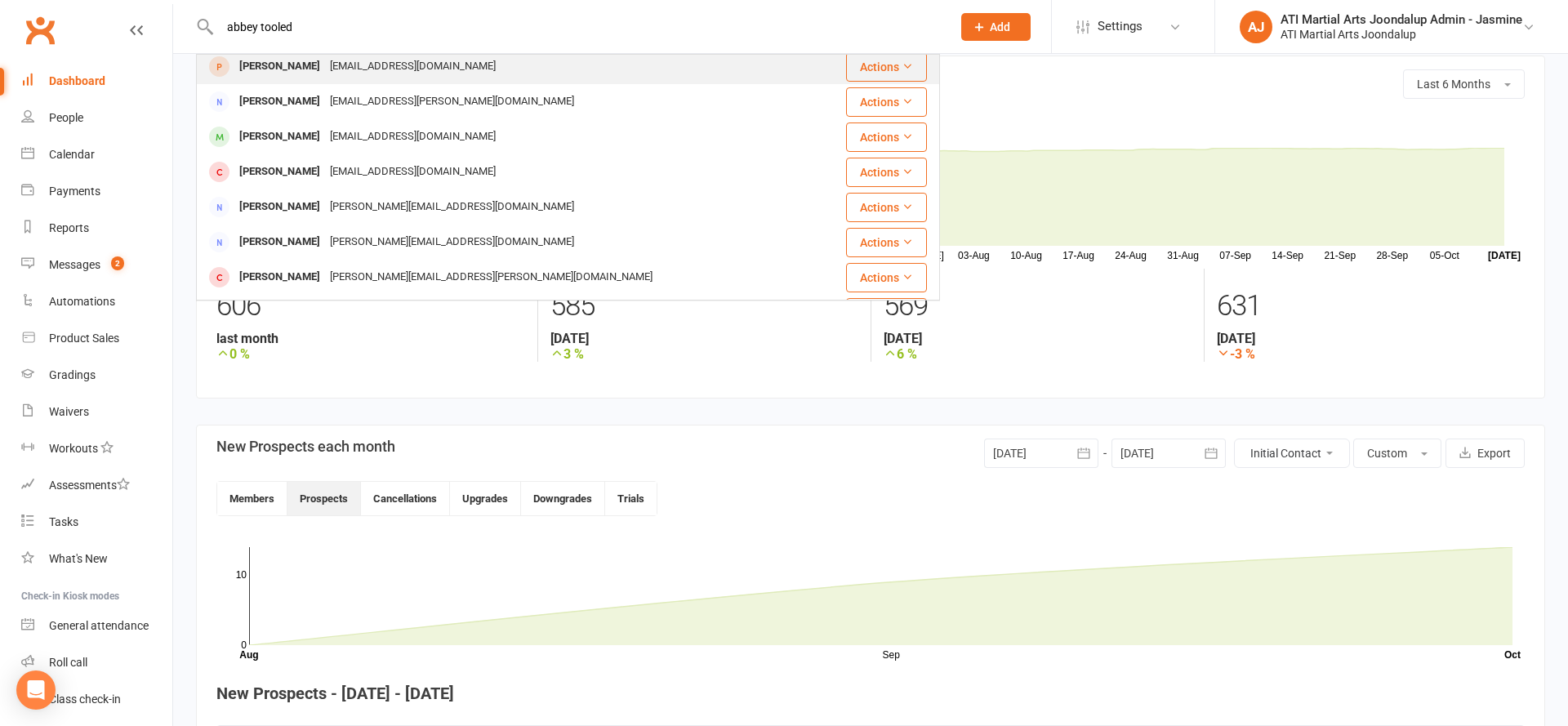
click at [490, 58] on div "Abbey Tooley abbey2lee@hotmail.com" at bounding box center [506, 66] width 617 height 33
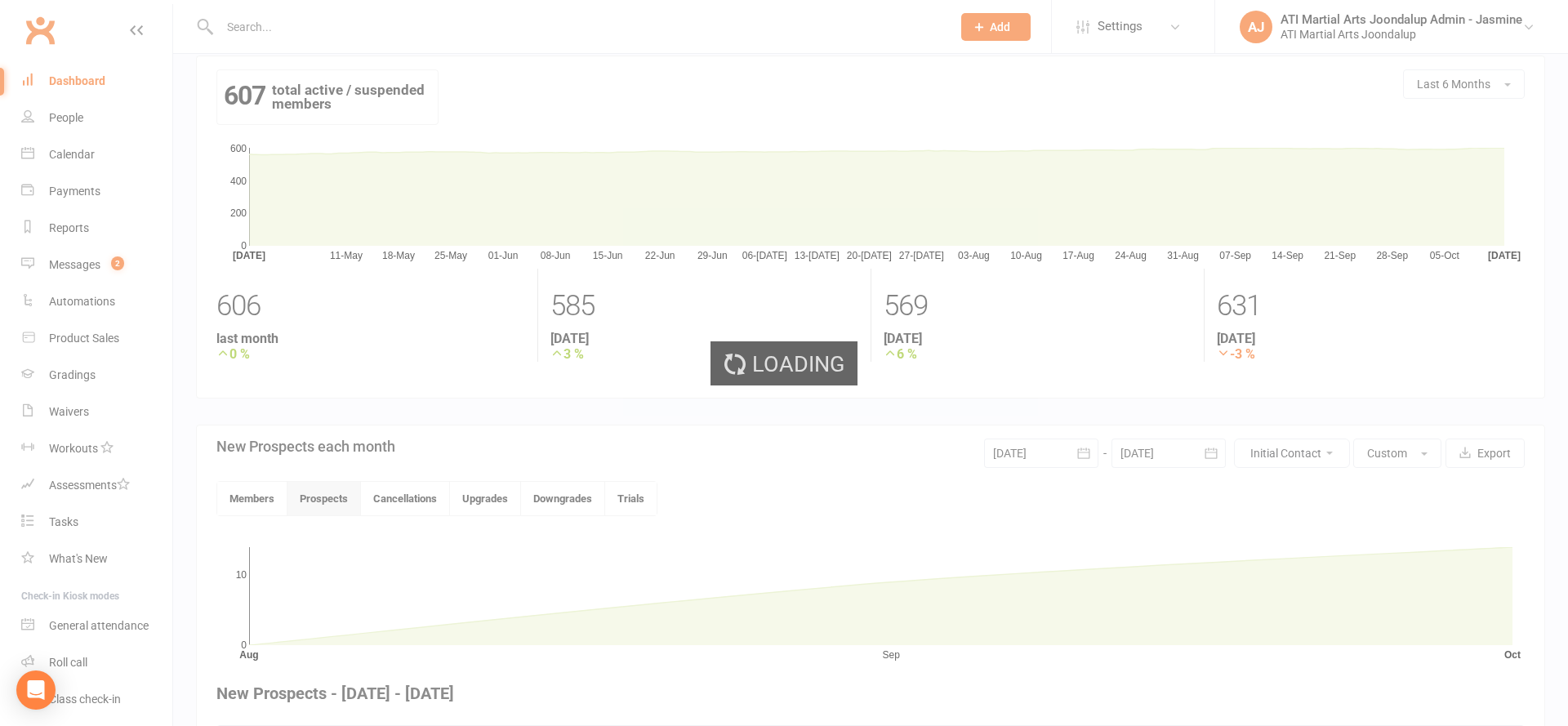
scroll to position [19, 0]
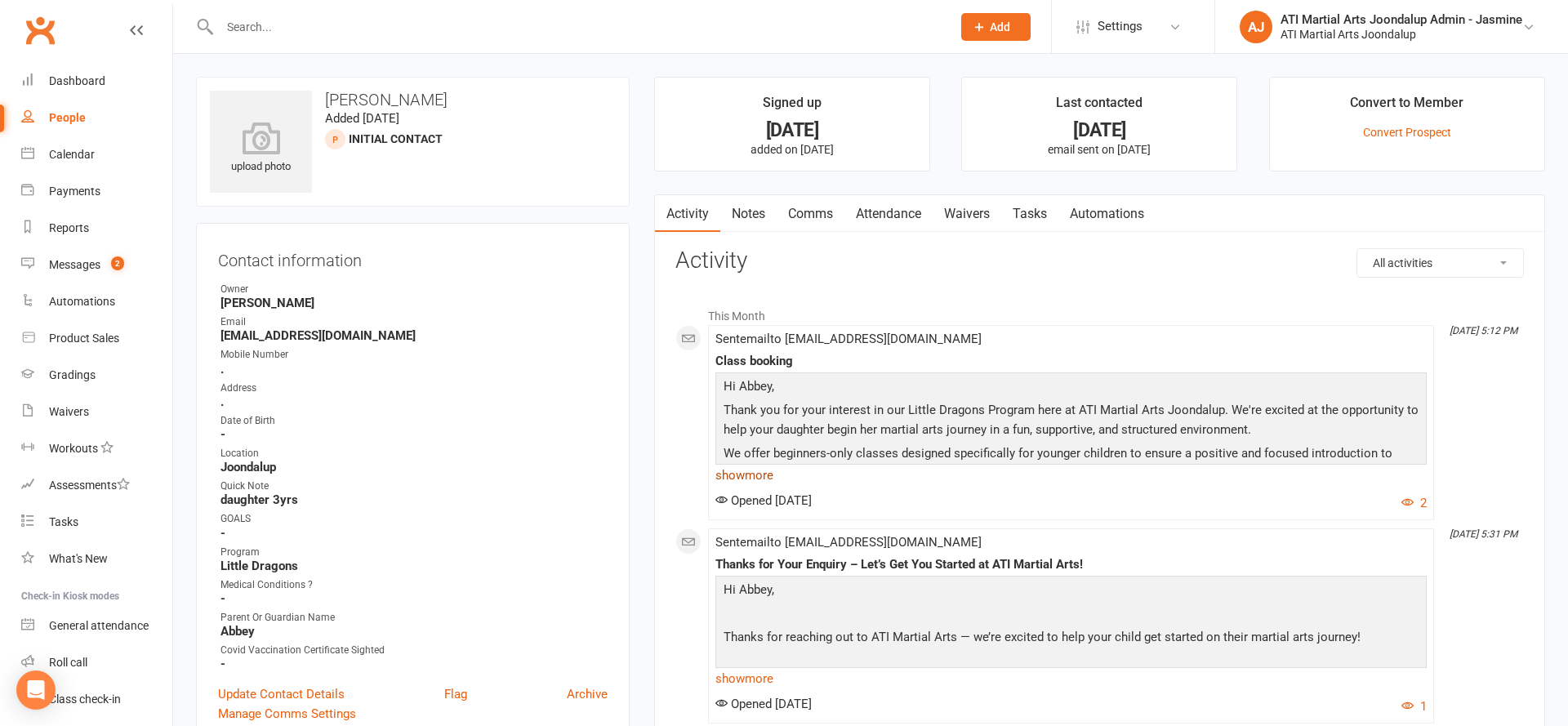
click at [761, 474] on link "show more" at bounding box center [1071, 475] width 711 height 23
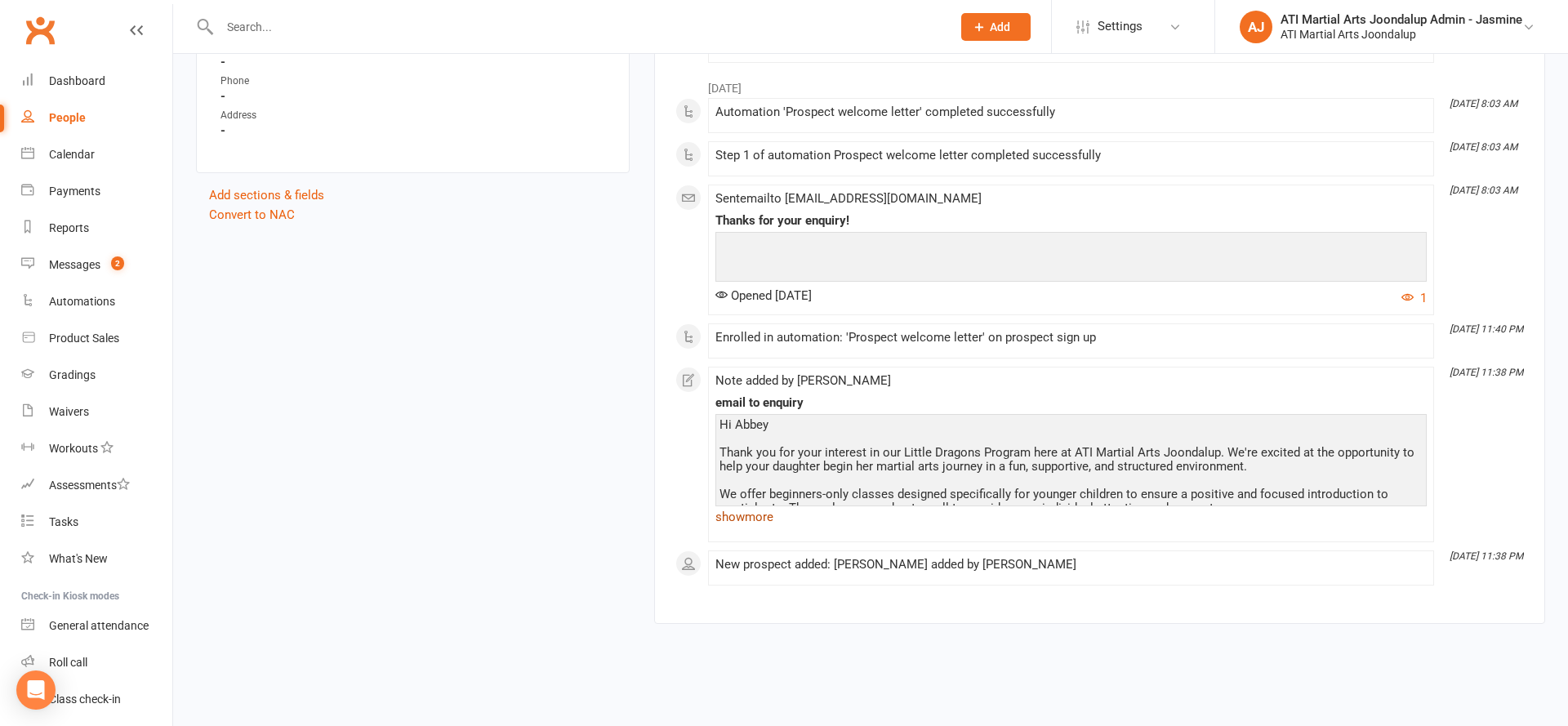
scroll to position [1288, 0]
click at [747, 512] on link "show more" at bounding box center [1071, 518] width 711 height 23
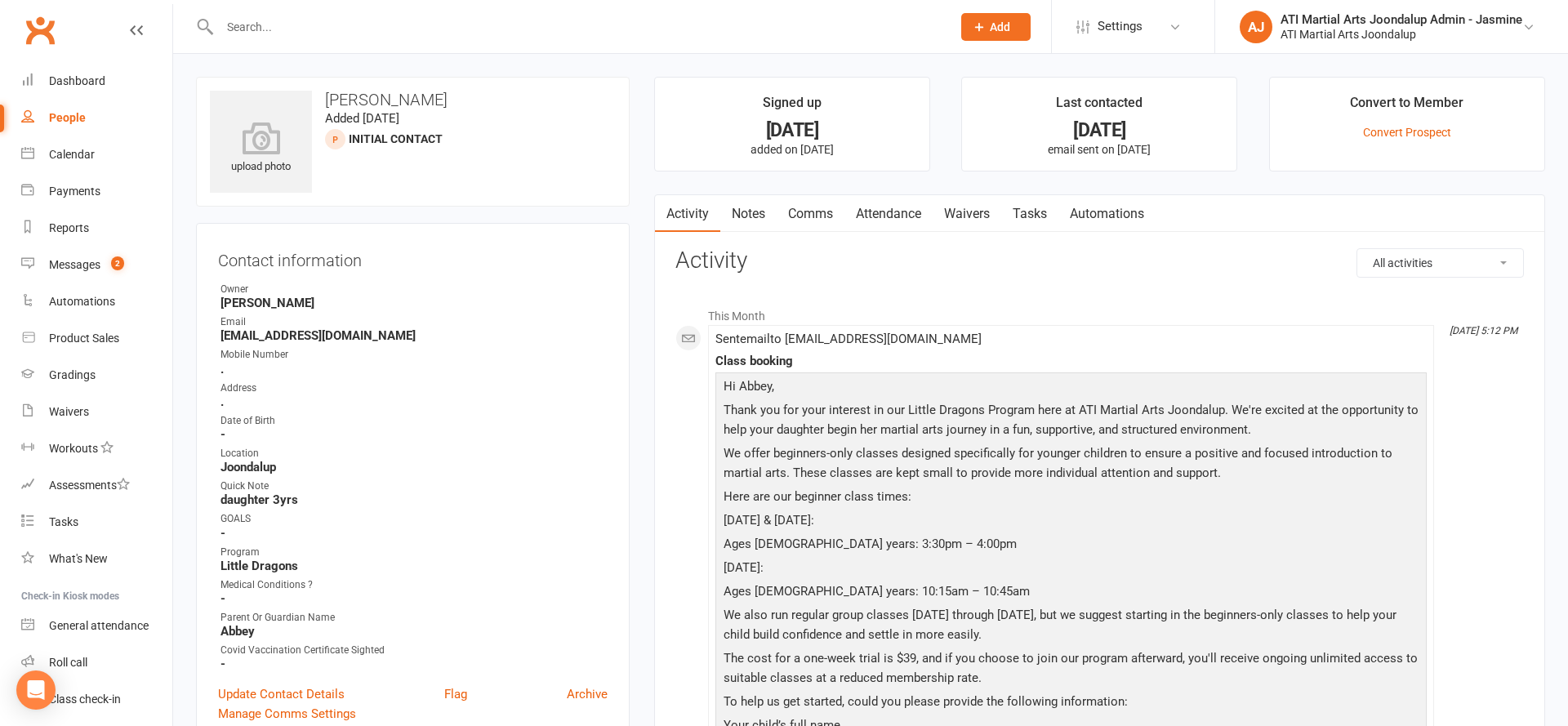
scroll to position [0, 0]
click at [457, 36] on input "text" at bounding box center [577, 27] width 725 height 23
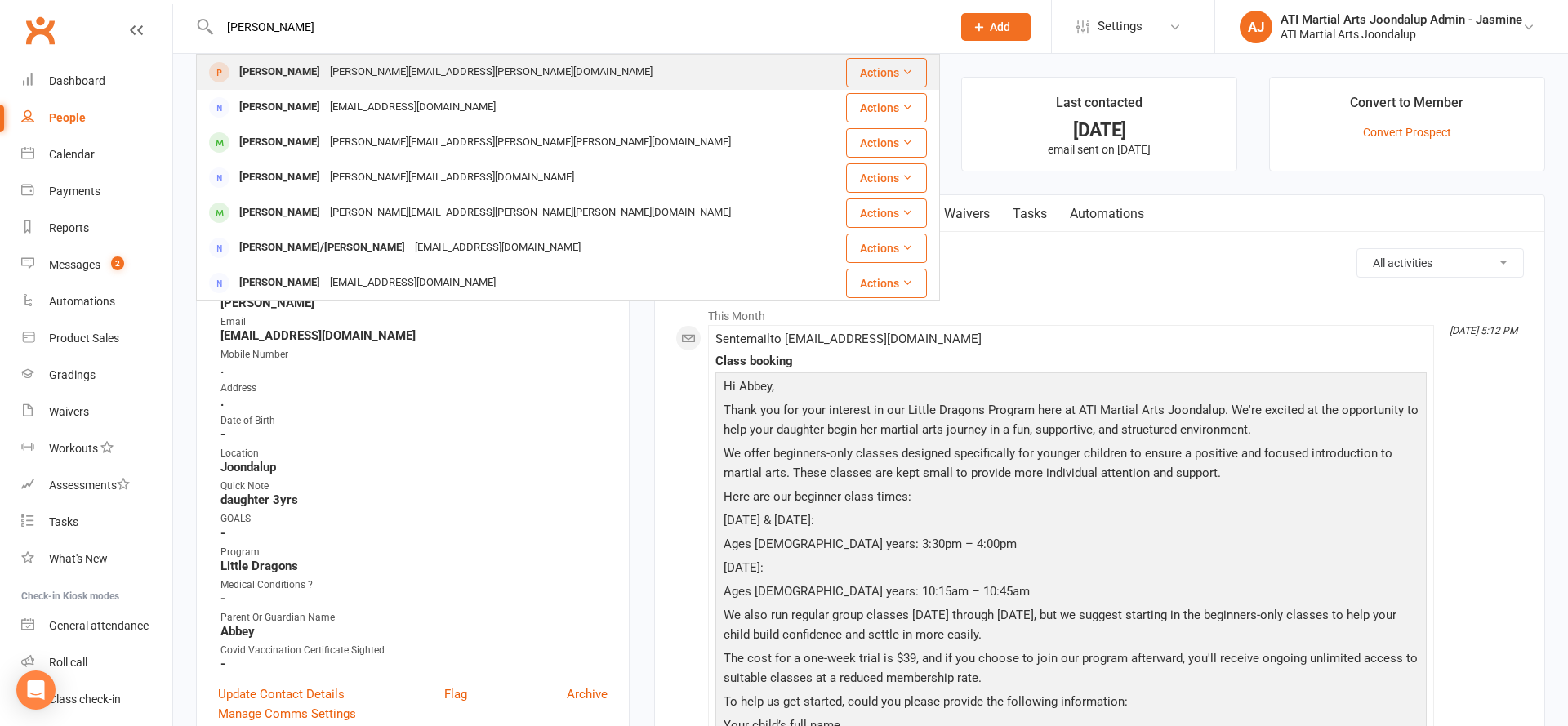
type input "jamie Clarke"
click at [453, 66] on div "Jamie Clarke scott.clarke@outlook.com" at bounding box center [513, 72] width 632 height 33
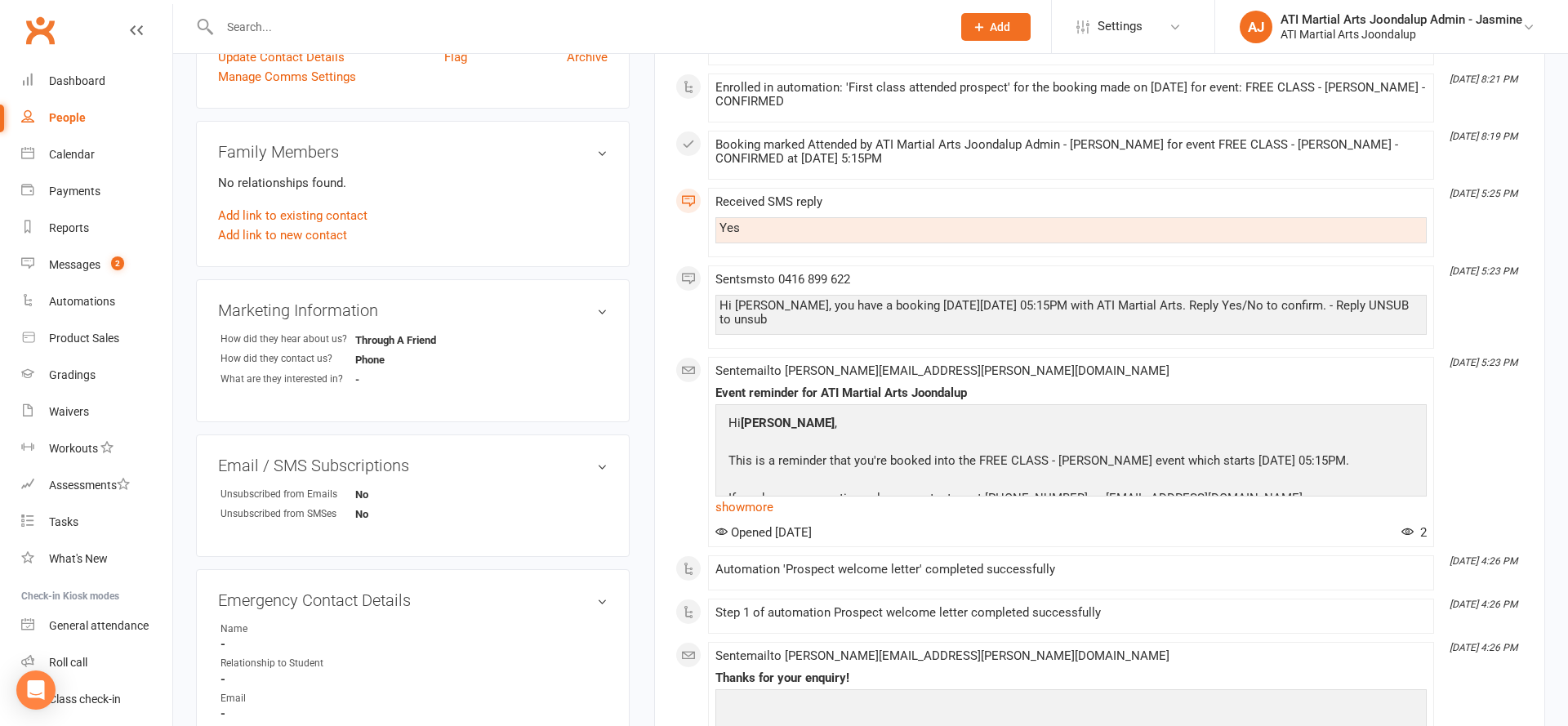
scroll to position [635, 0]
click at [658, 22] on input "text" at bounding box center [577, 27] width 725 height 23
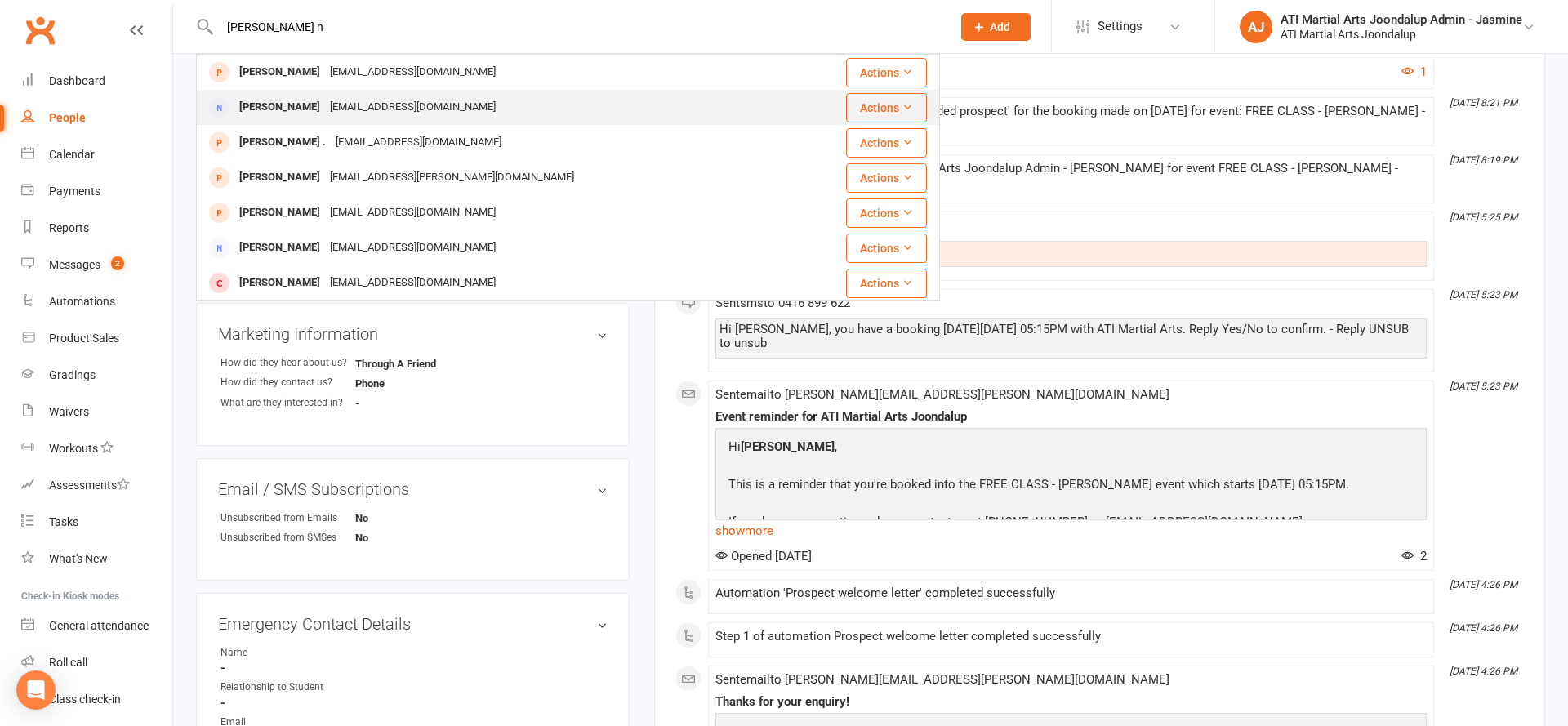
scroll to position [612, 0]
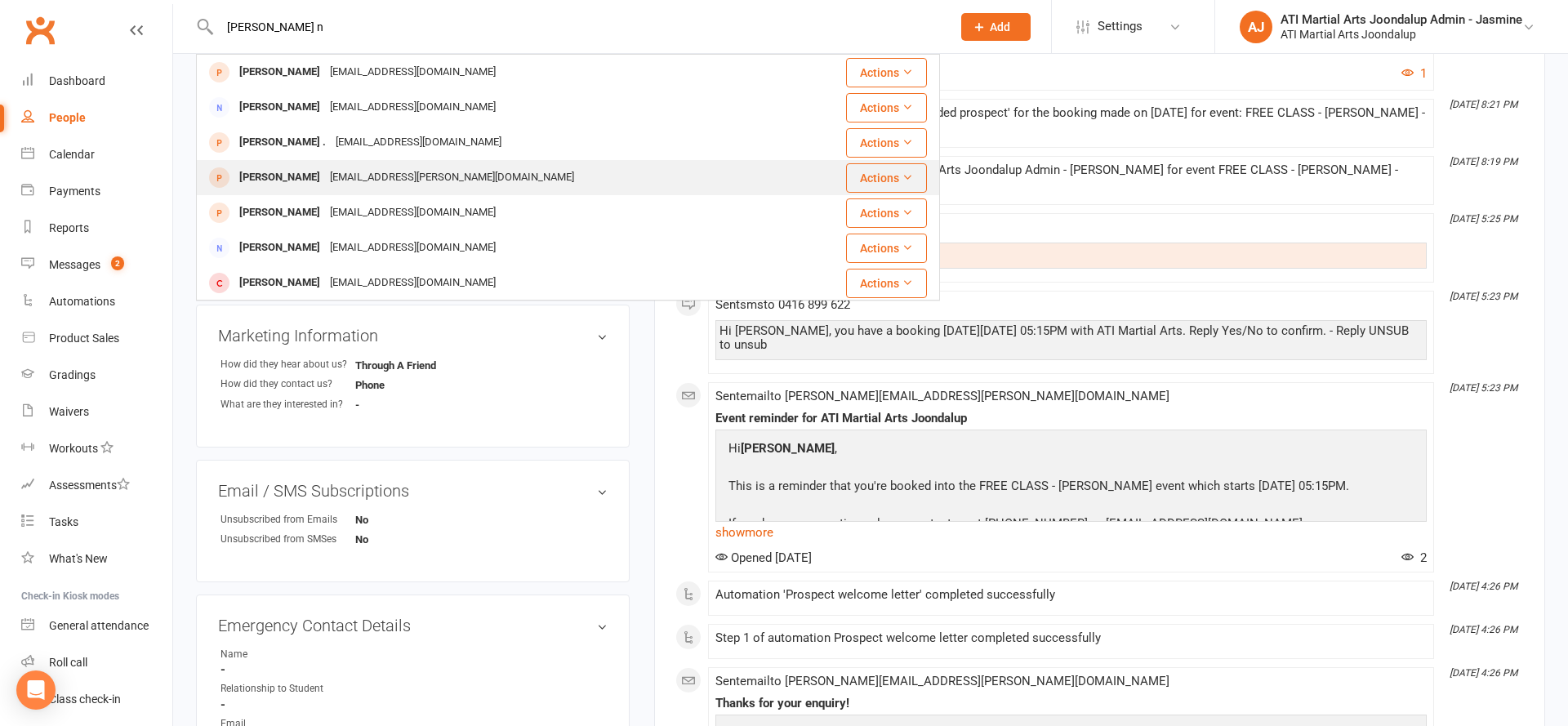
type input "George hilt n"
click at [639, 174] on div "George Hilton cara.gillett@hotmail.co.uk" at bounding box center [510, 174] width 623 height 33
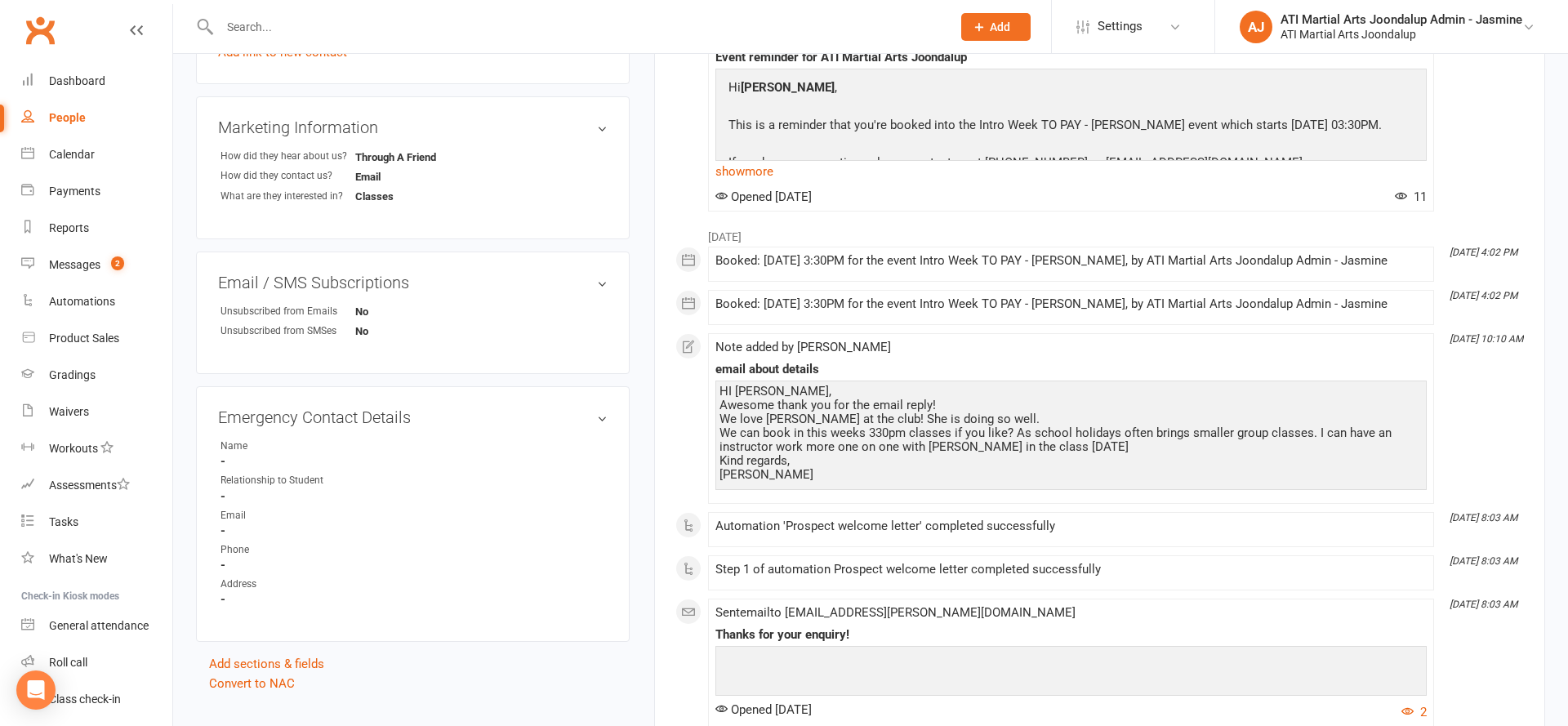
scroll to position [821, 0]
click at [114, 250] on link "Messages 2" at bounding box center [97, 265] width 151 height 36
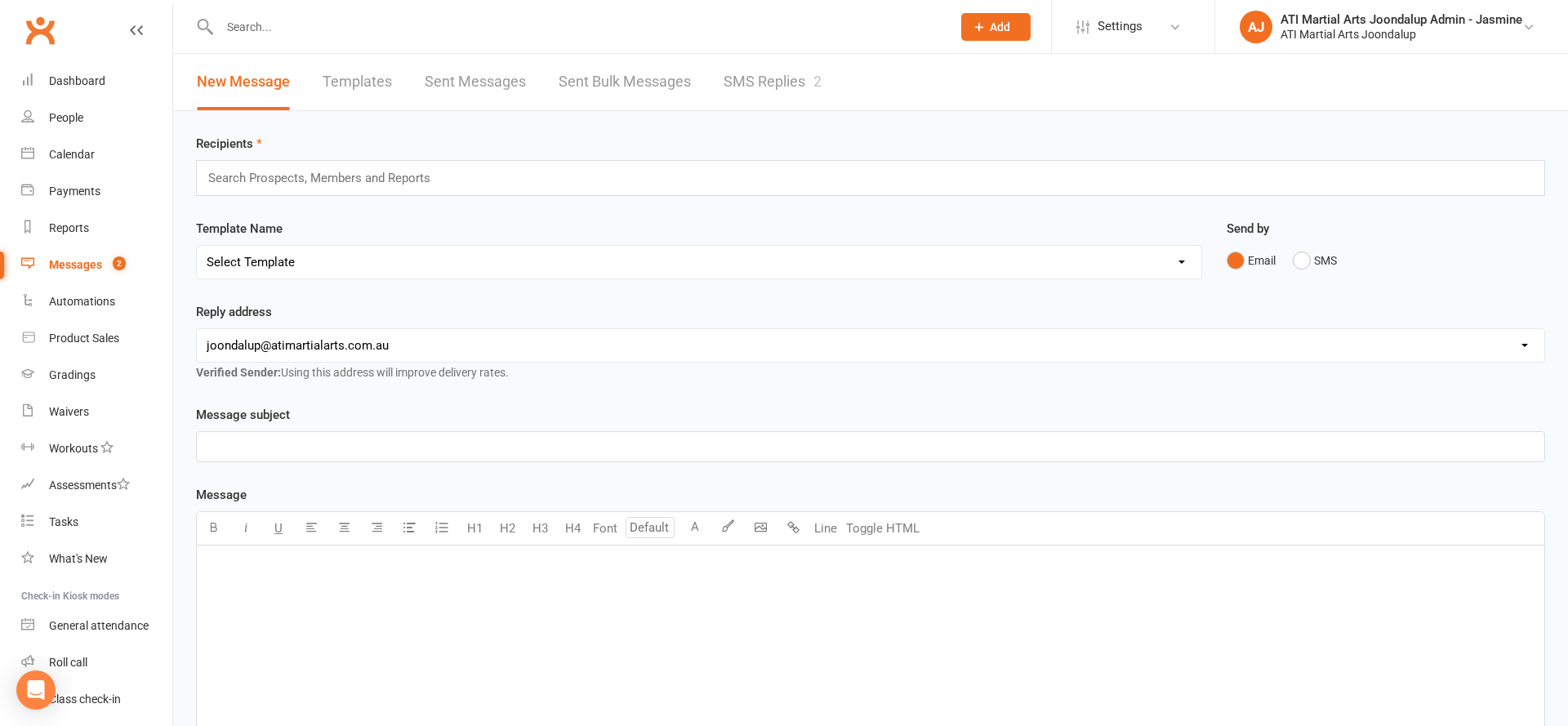
click at [758, 68] on link "SMS Replies 2" at bounding box center [773, 81] width 98 height 56
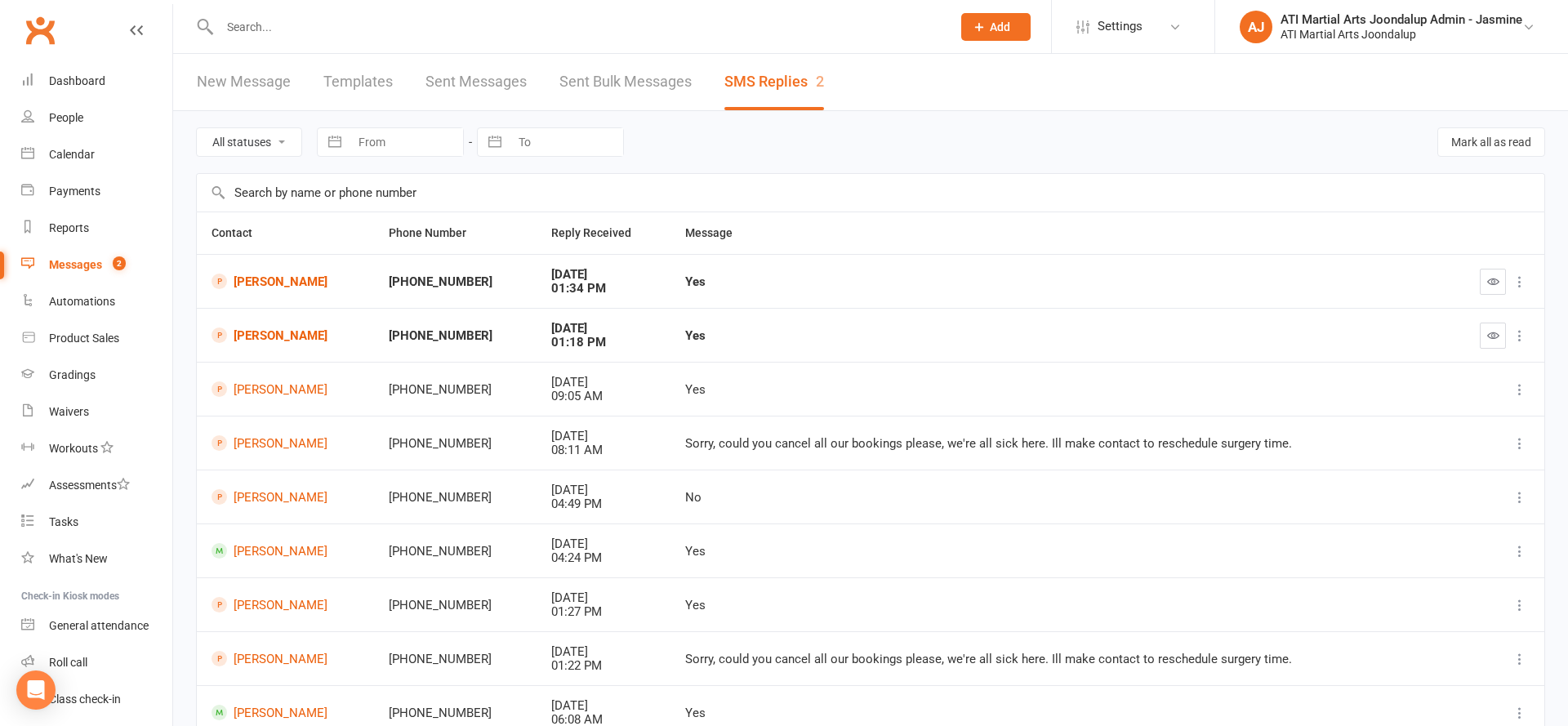
scroll to position [22, 0]
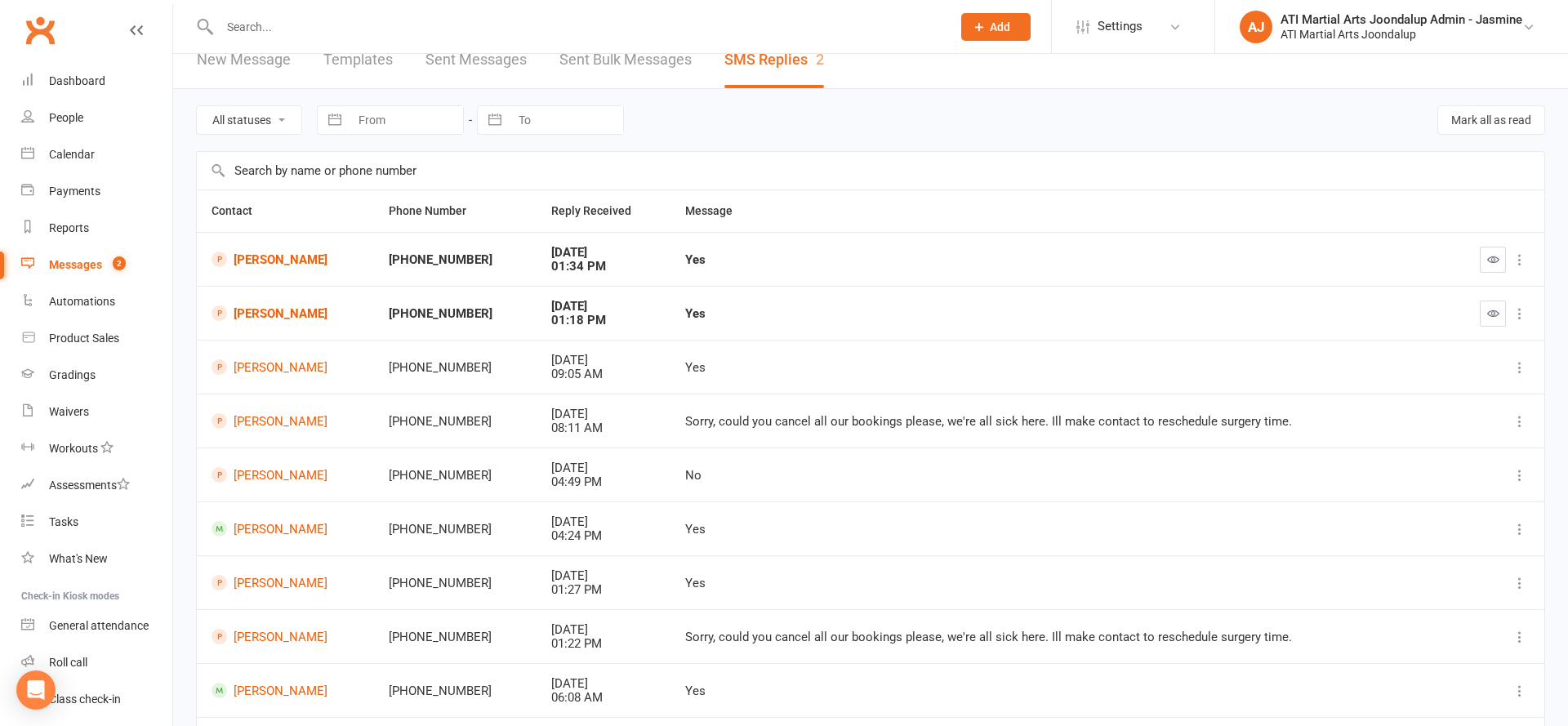
click at [271, 257] on link "[PERSON_NAME]" at bounding box center [285, 259] width 148 height 15
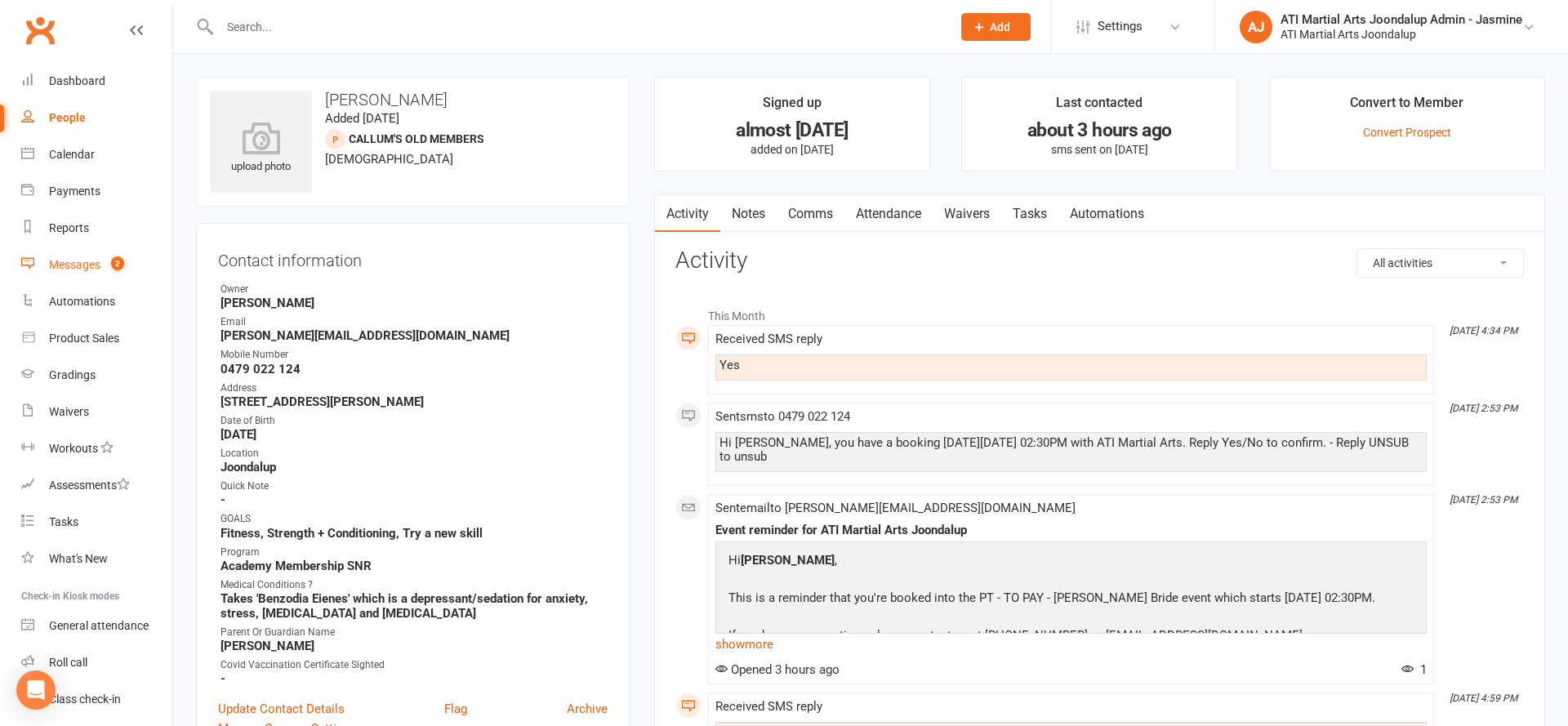
click at [100, 256] on link "Messages 2" at bounding box center [97, 265] width 151 height 36
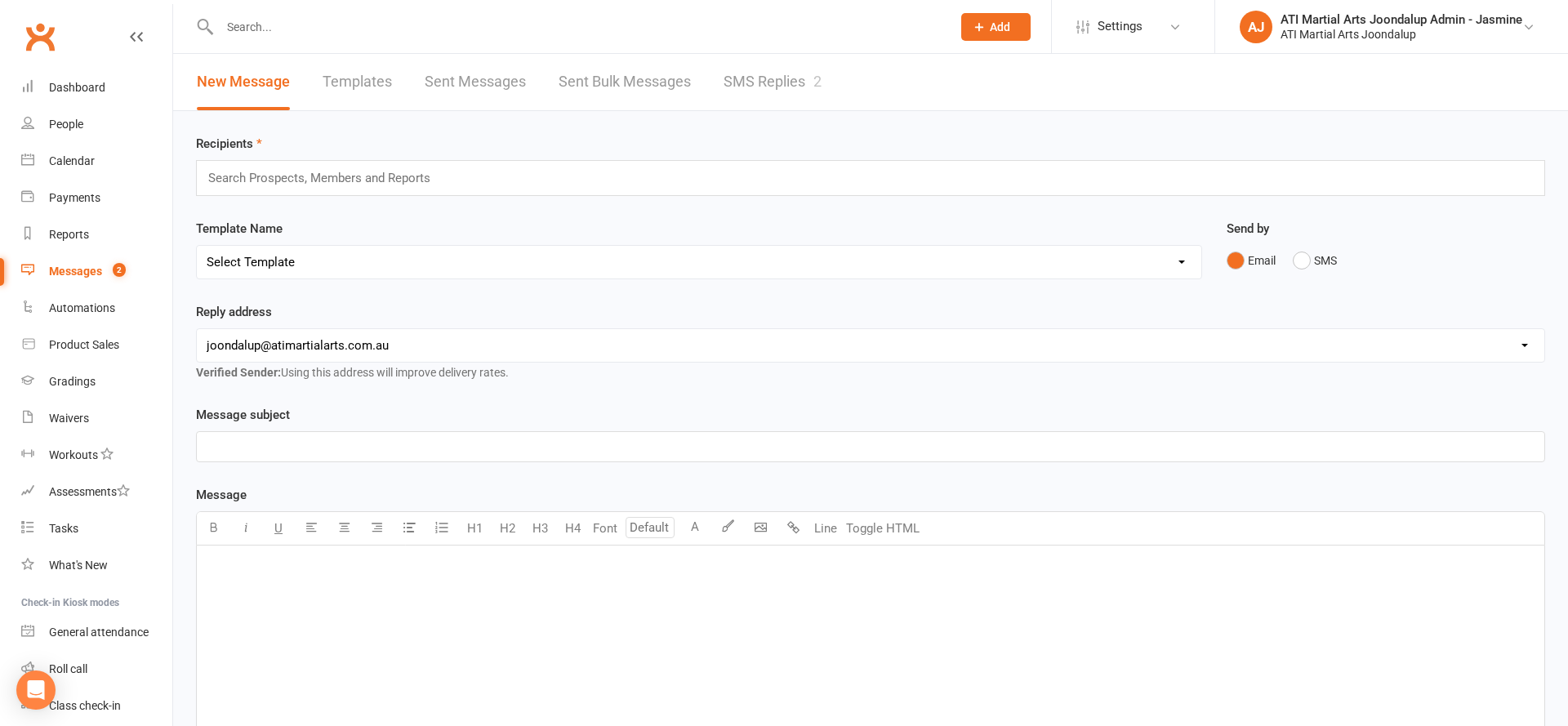
click at [763, 98] on link "SMS Replies 2" at bounding box center [773, 81] width 98 height 56
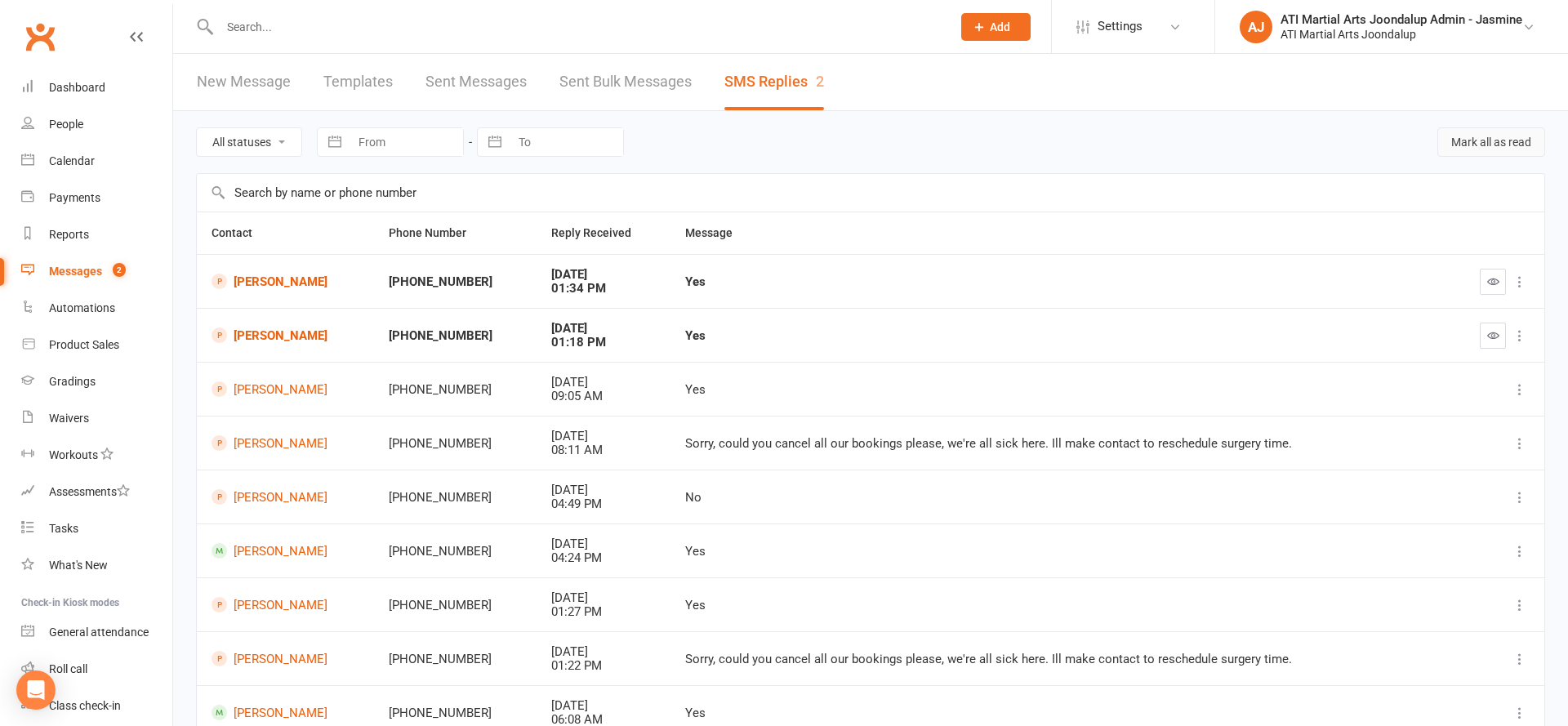
click at [1473, 132] on button "Mark all as read" at bounding box center [1491, 142] width 108 height 30
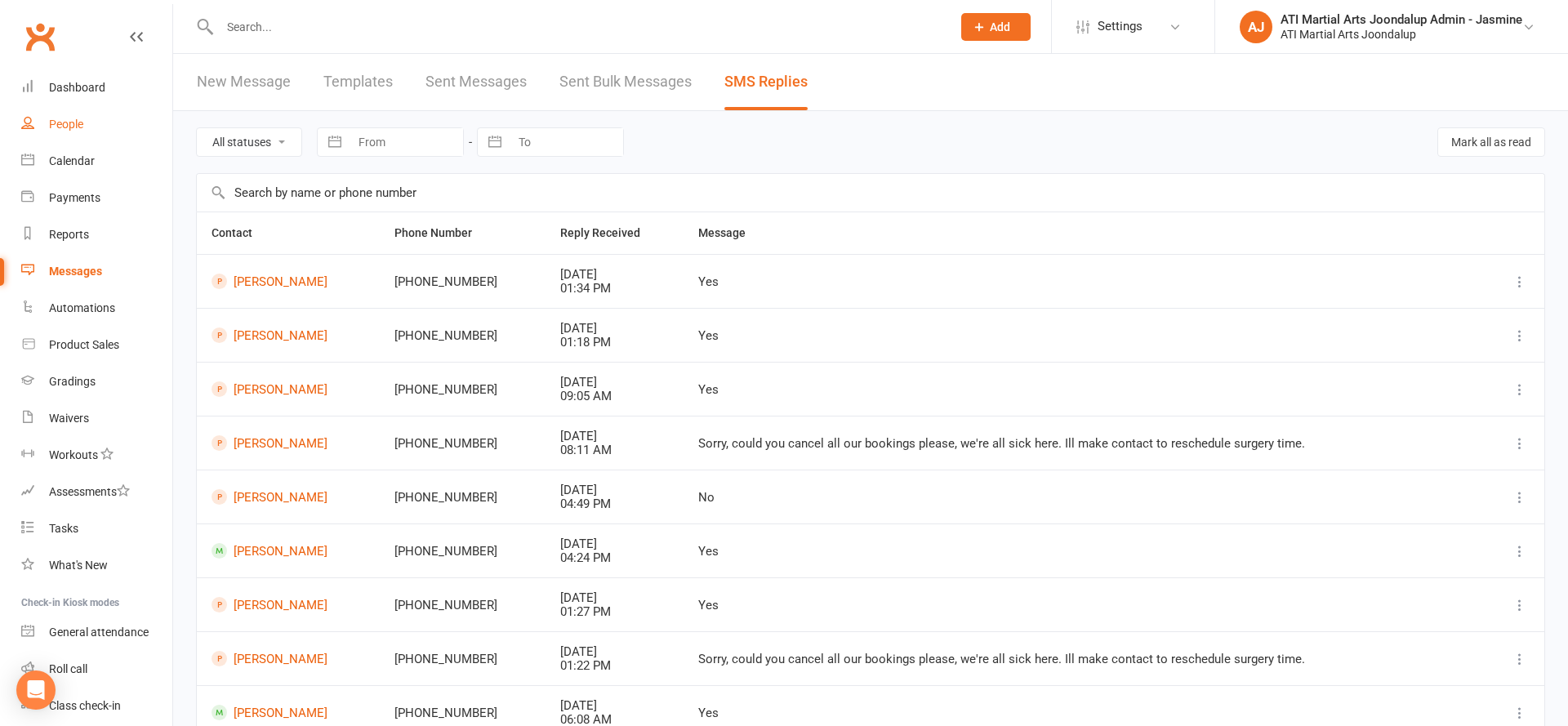
click at [93, 131] on link "People" at bounding box center [97, 124] width 151 height 36
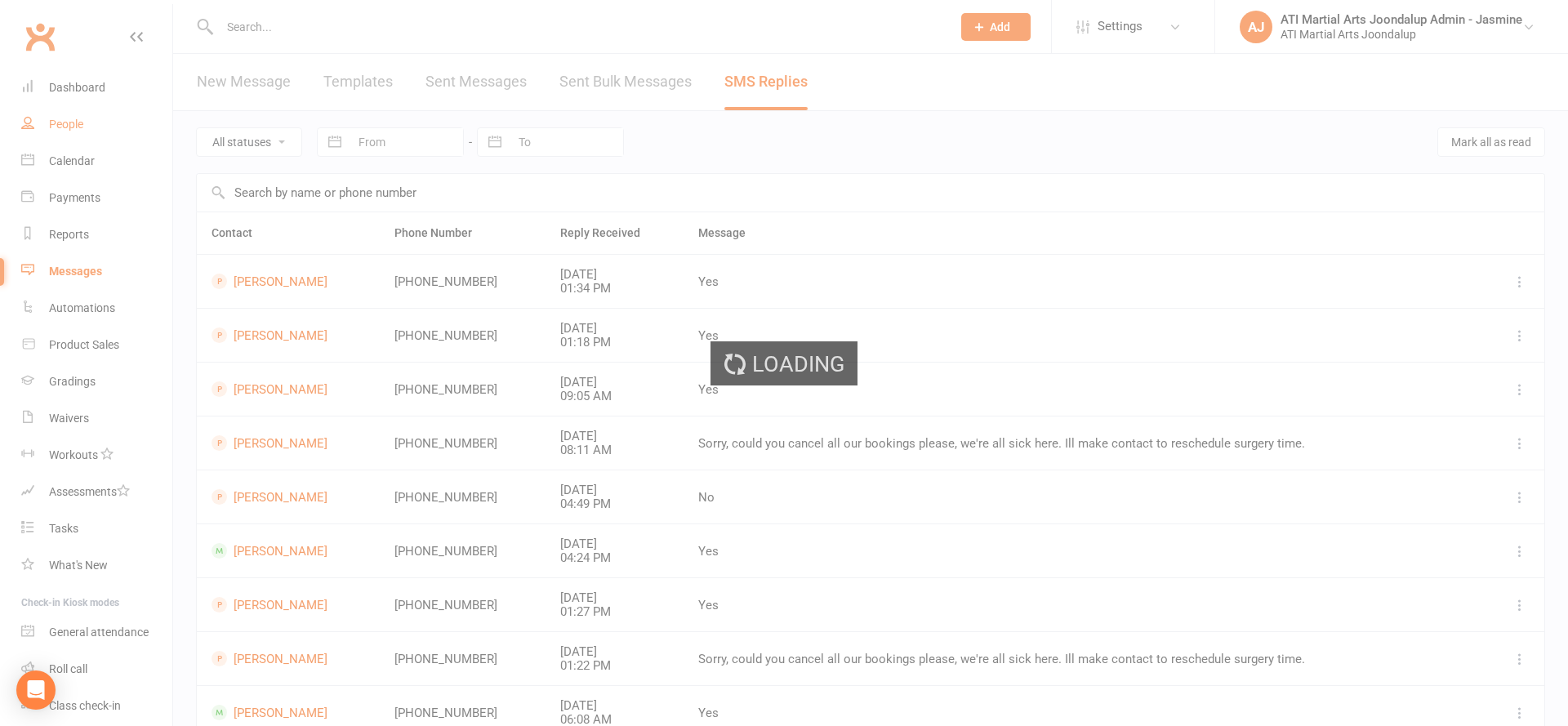
select select "100"
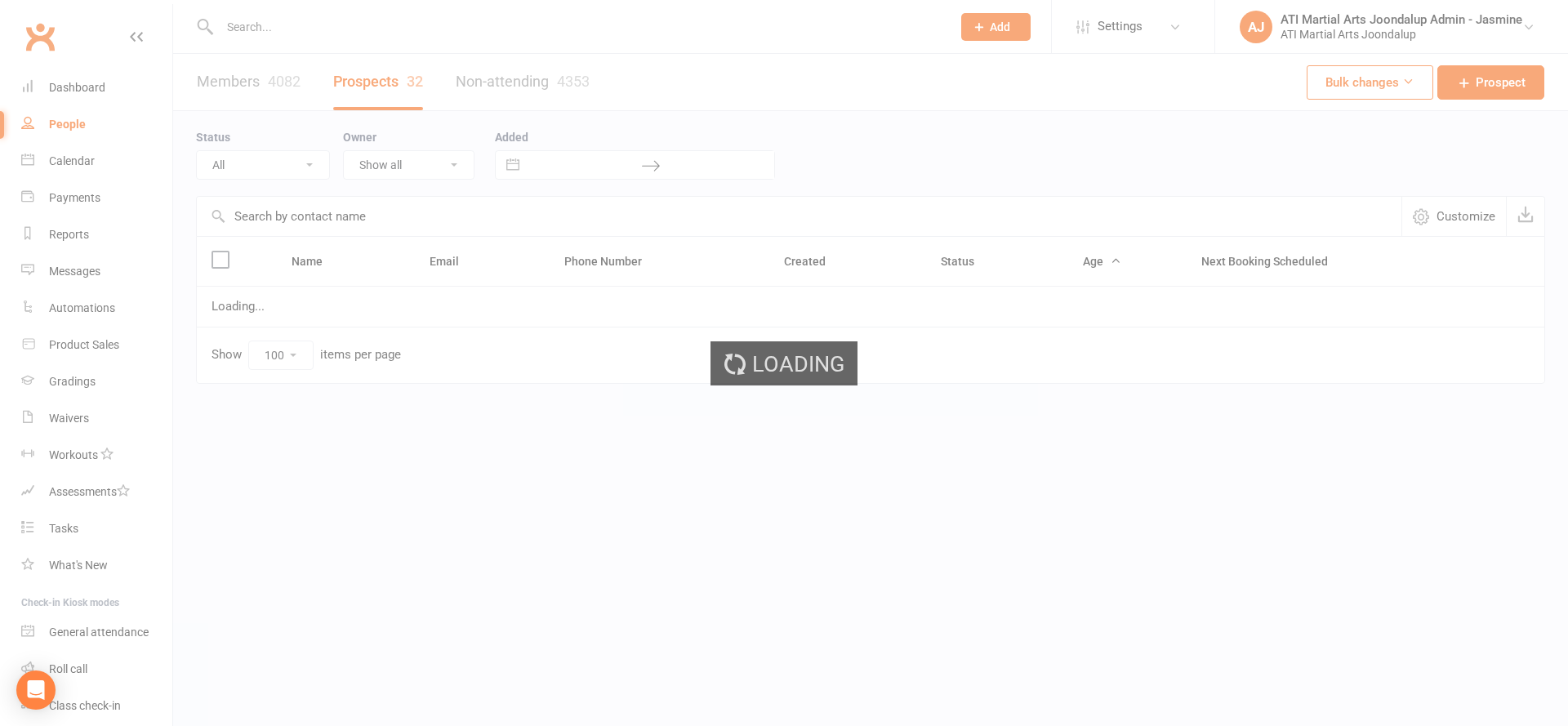
select select "Initial Contact"
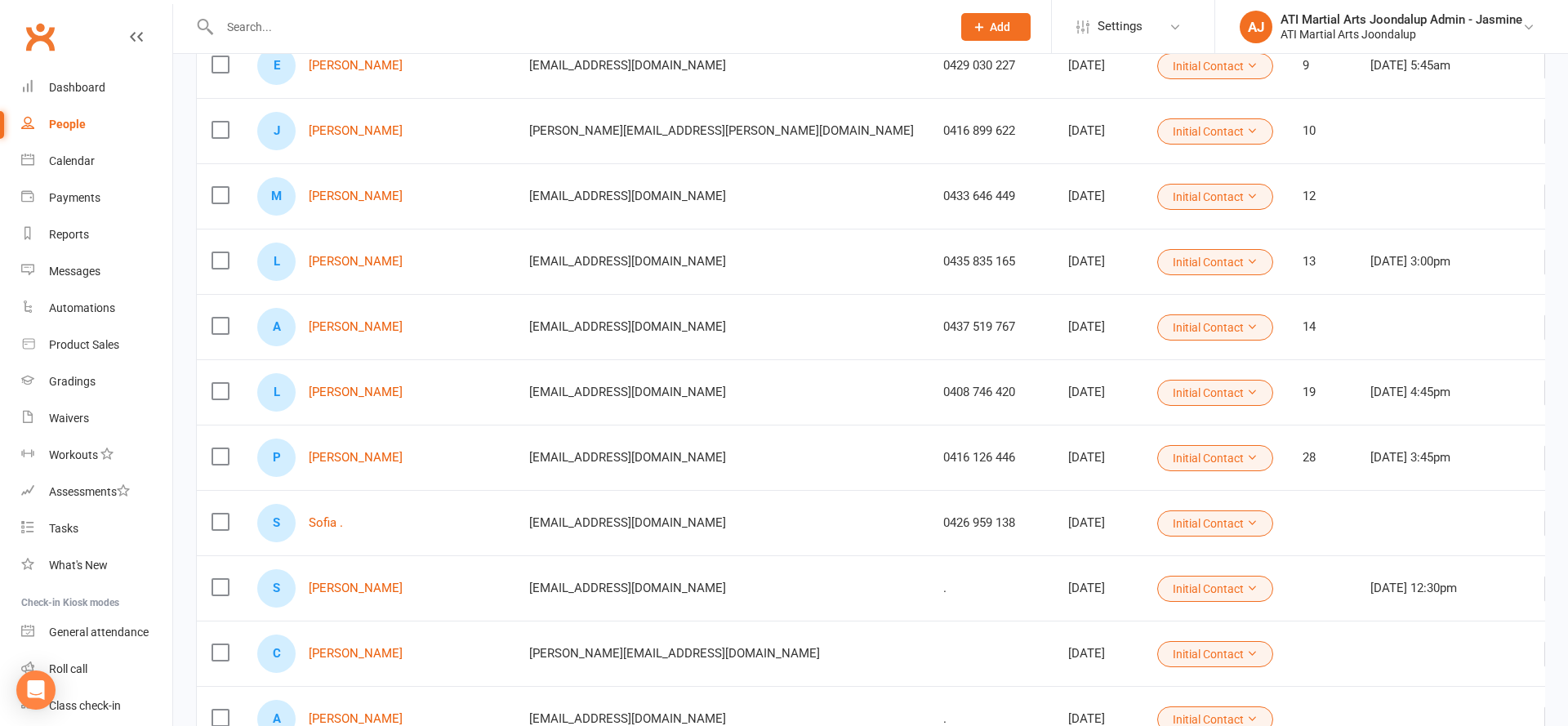
scroll to position [851, 0]
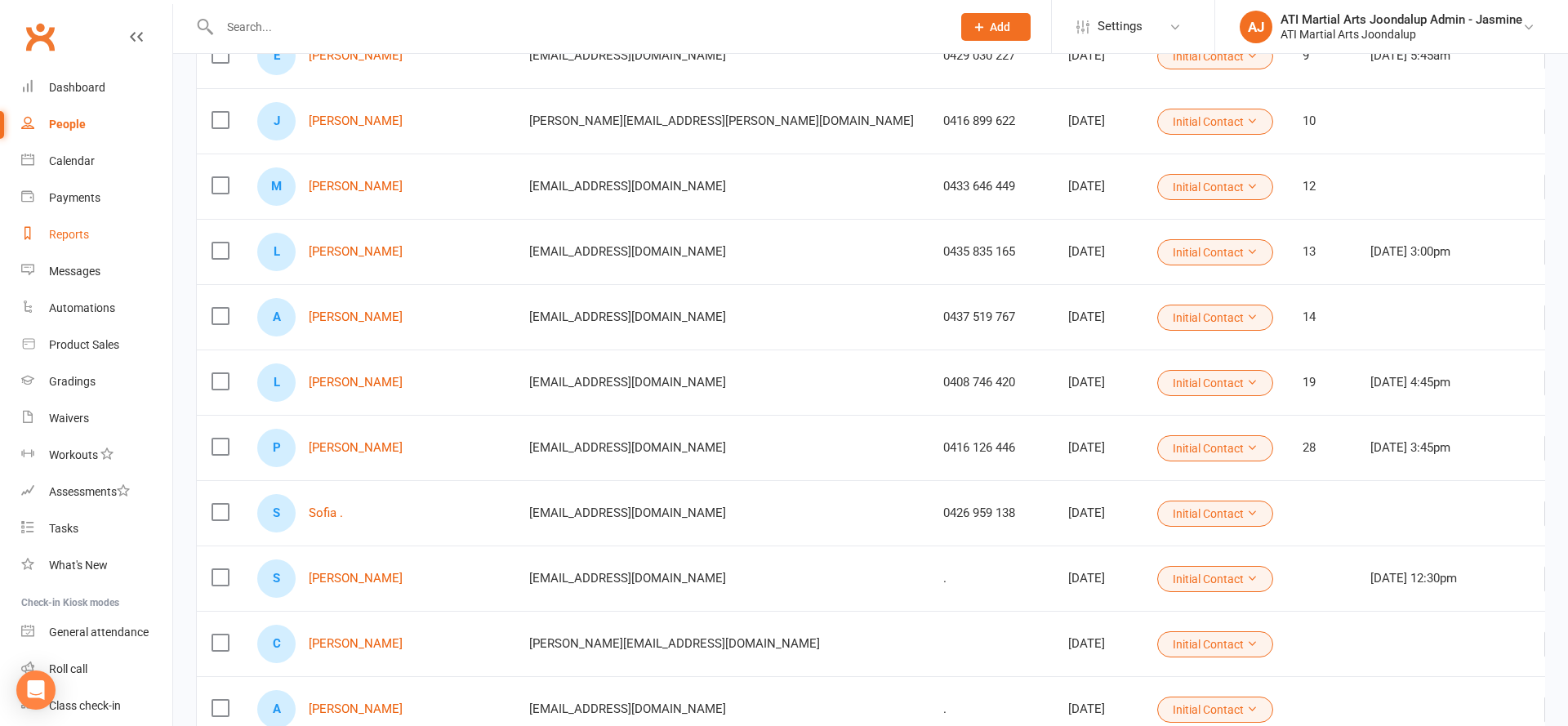
click at [66, 232] on div "Reports" at bounding box center [69, 234] width 40 height 13
select select "100"
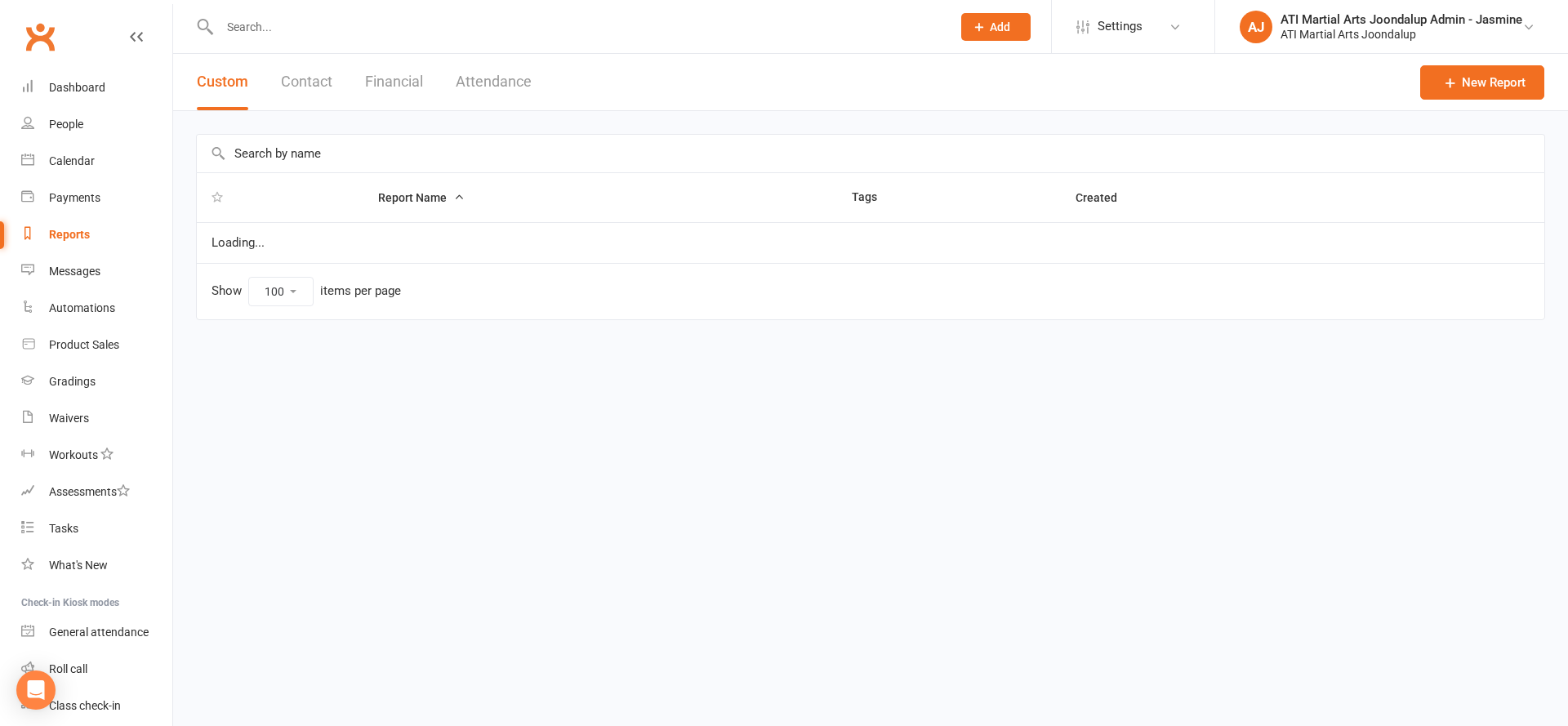
click at [371, 81] on button "Financial" at bounding box center [394, 81] width 58 height 56
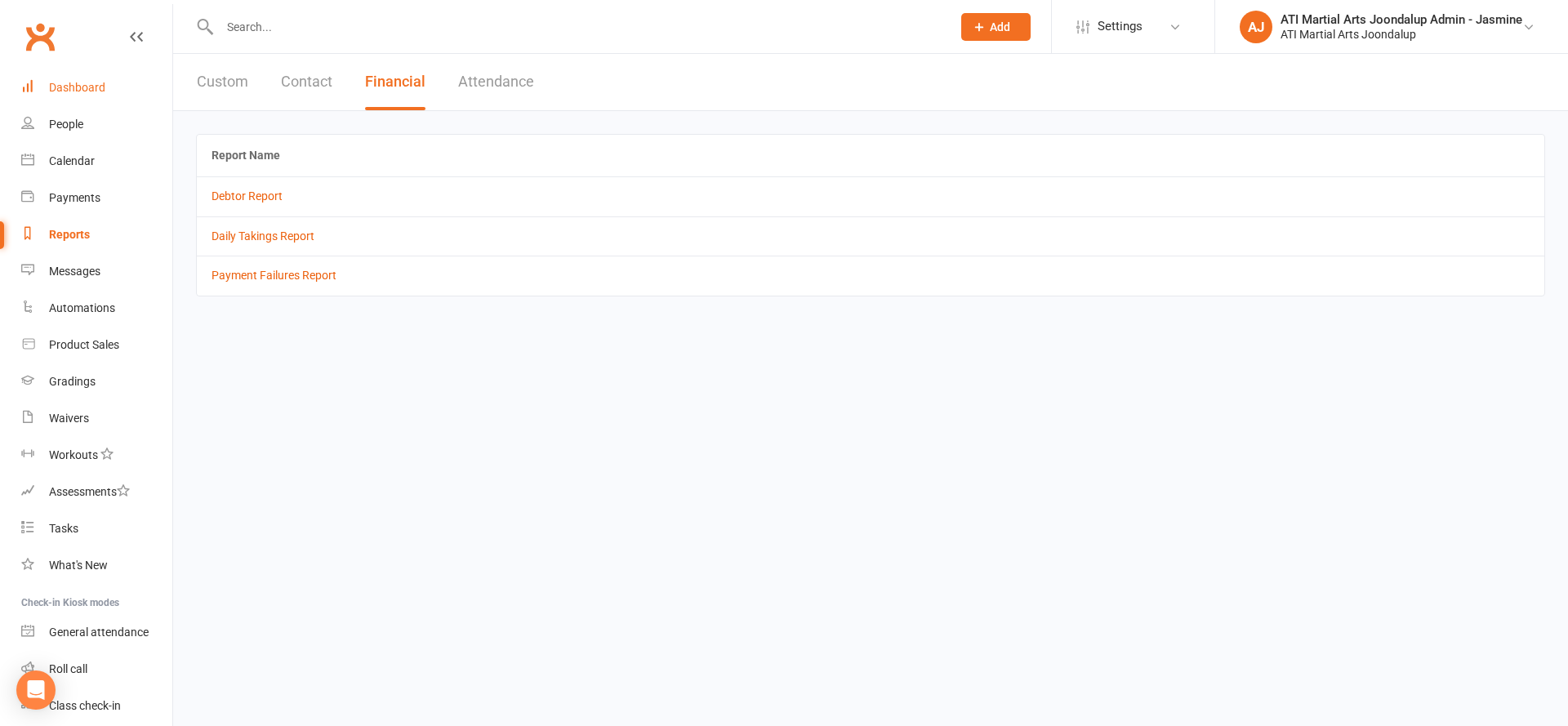
click at [84, 90] on div "Dashboard" at bounding box center [76, 88] width 56 height 13
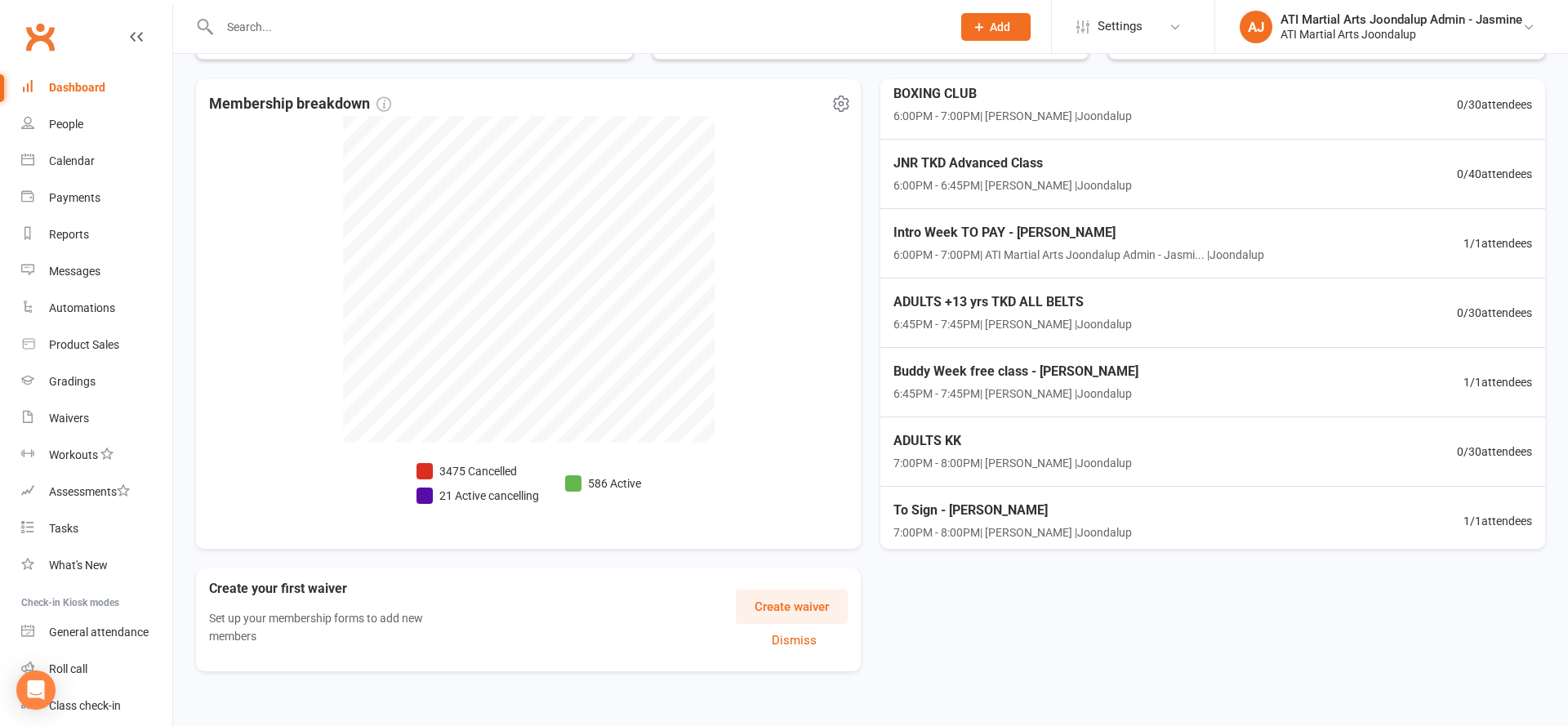
scroll to position [355, 0]
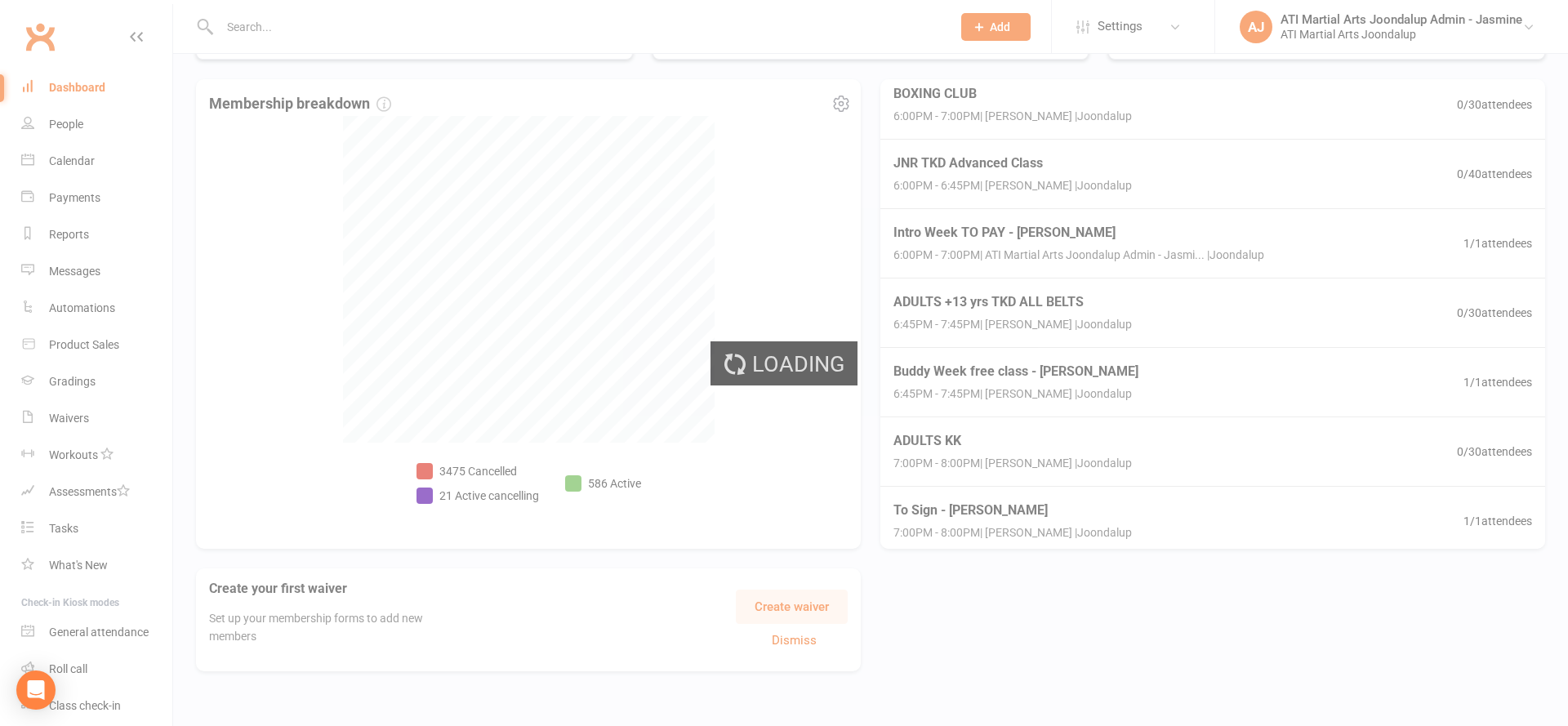
select select "no_trial"
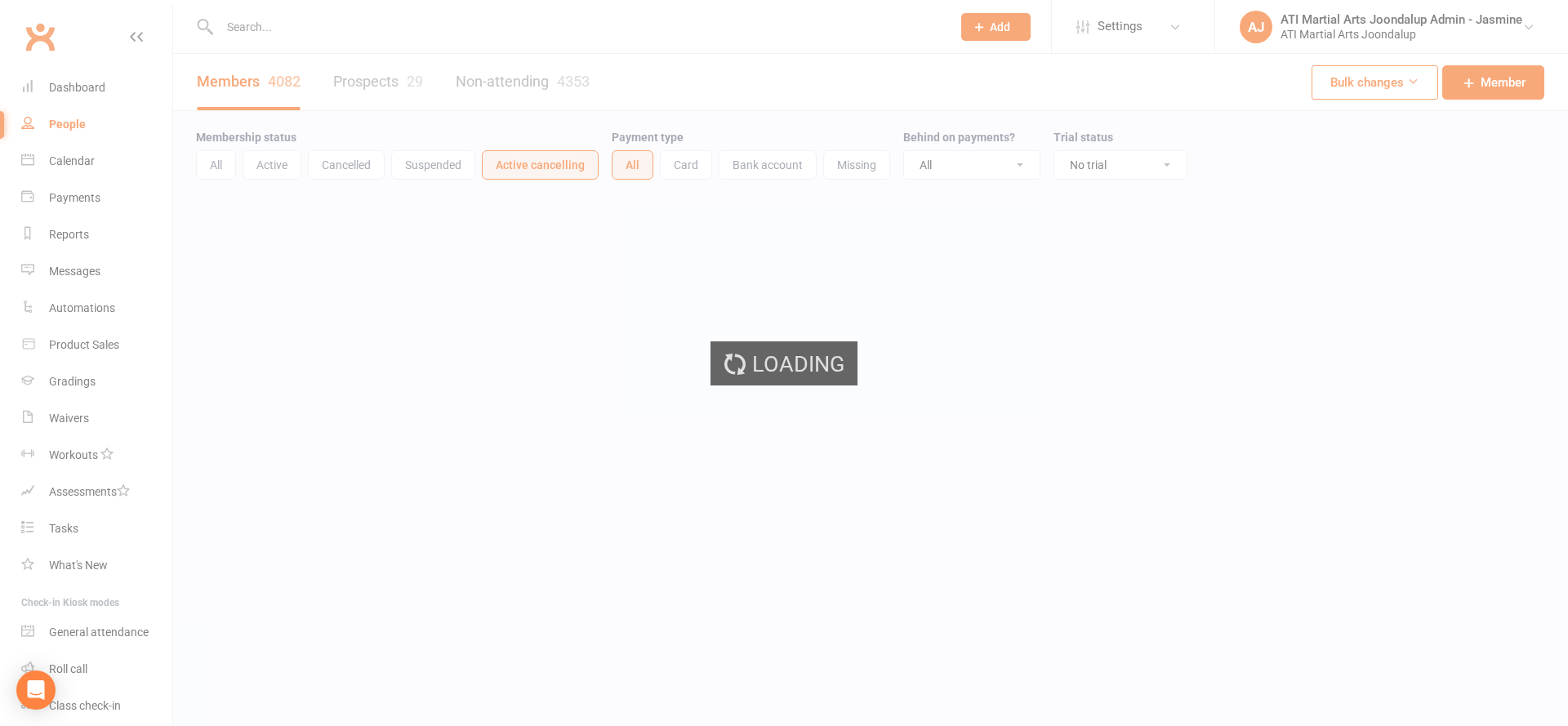
select select "100"
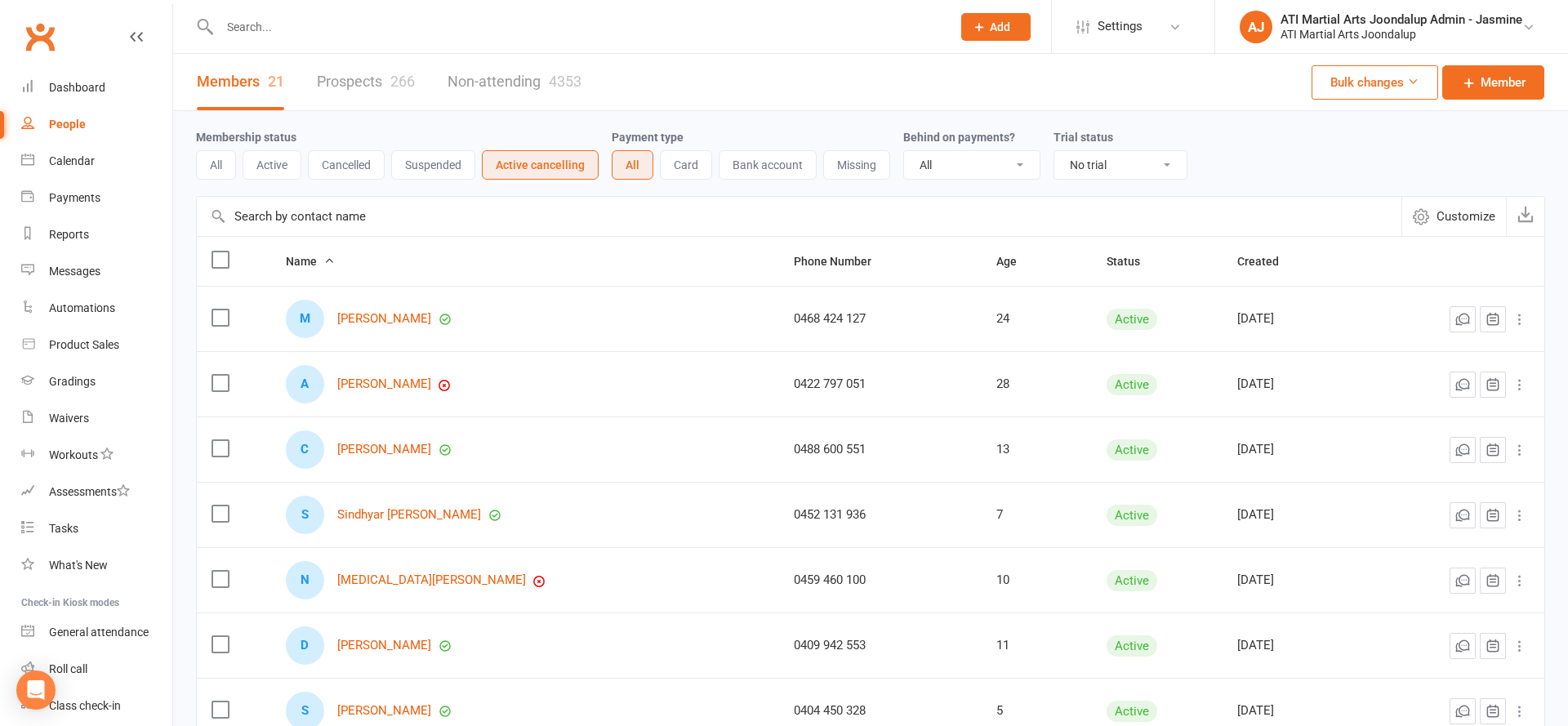
click at [370, 315] on link "Mariam Al Musawi" at bounding box center [384, 319] width 94 height 14
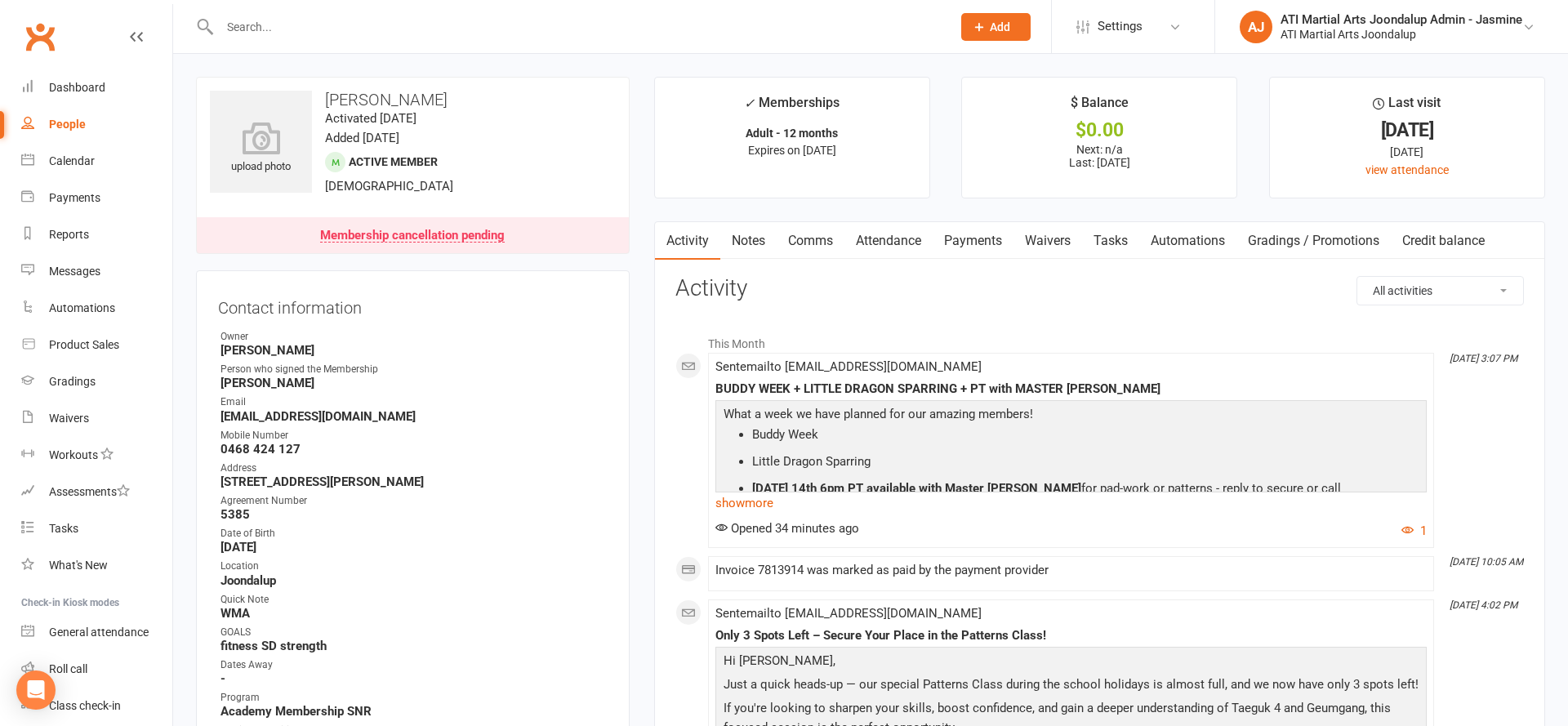
click at [751, 234] on link "Notes" at bounding box center [748, 240] width 56 height 37
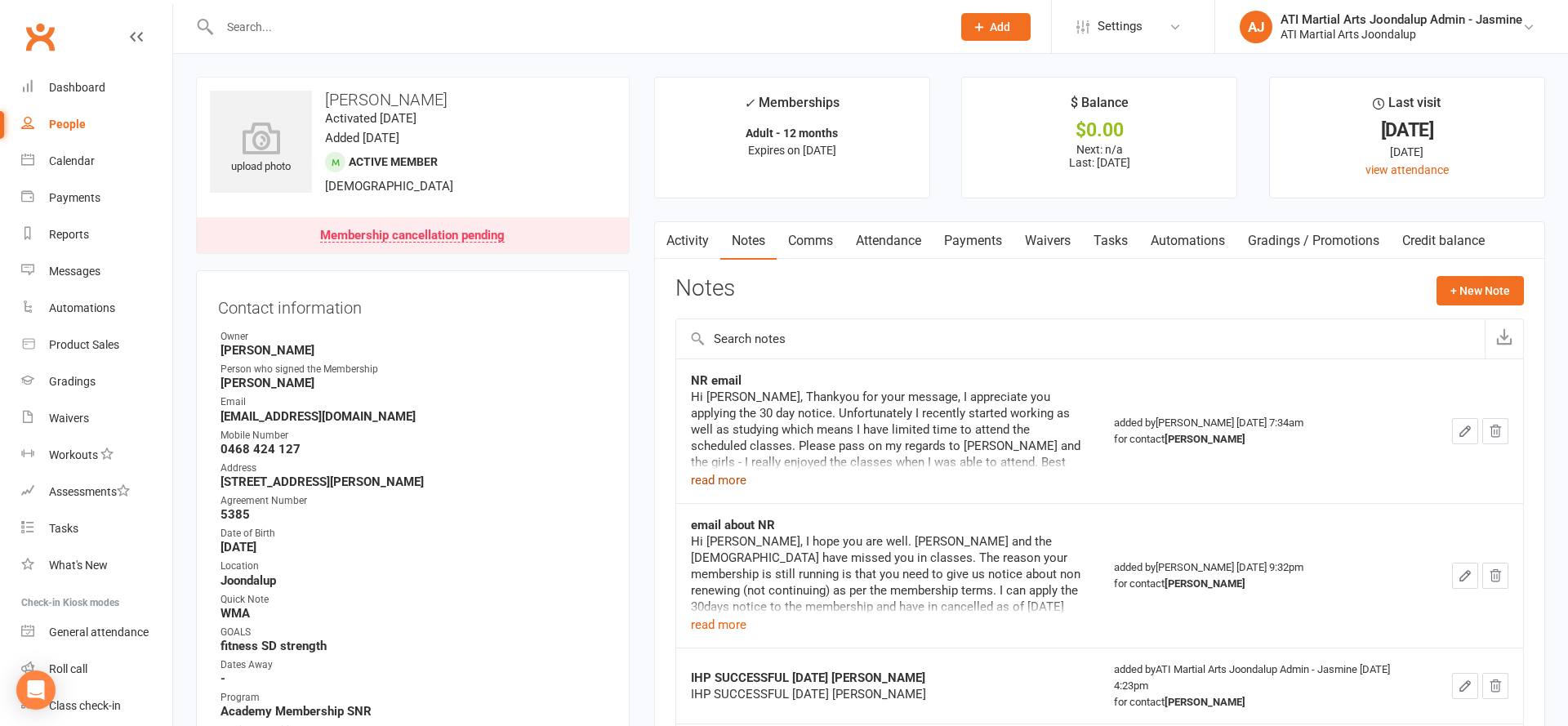
click at [719, 474] on button "read more" at bounding box center [719, 480] width 55 height 19
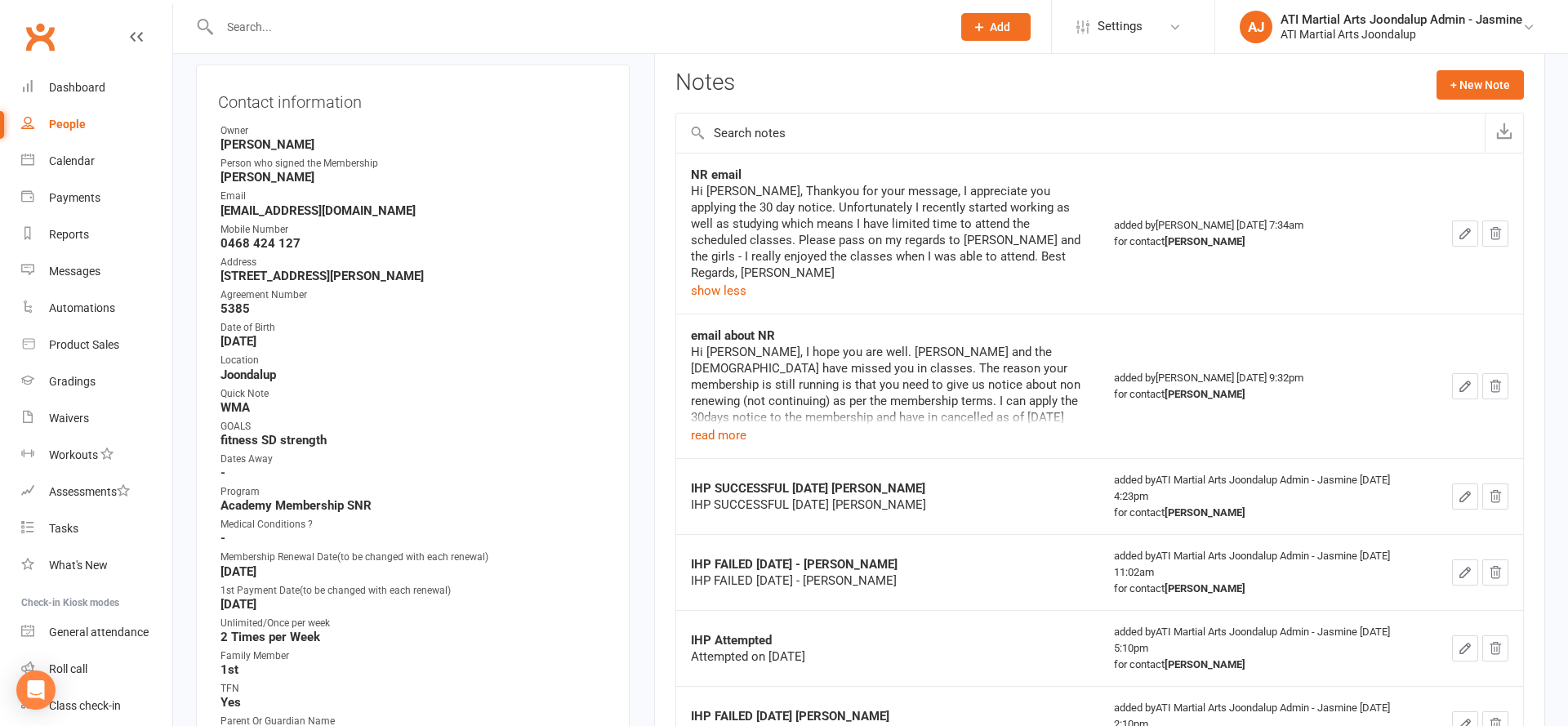
scroll to position [250, 0]
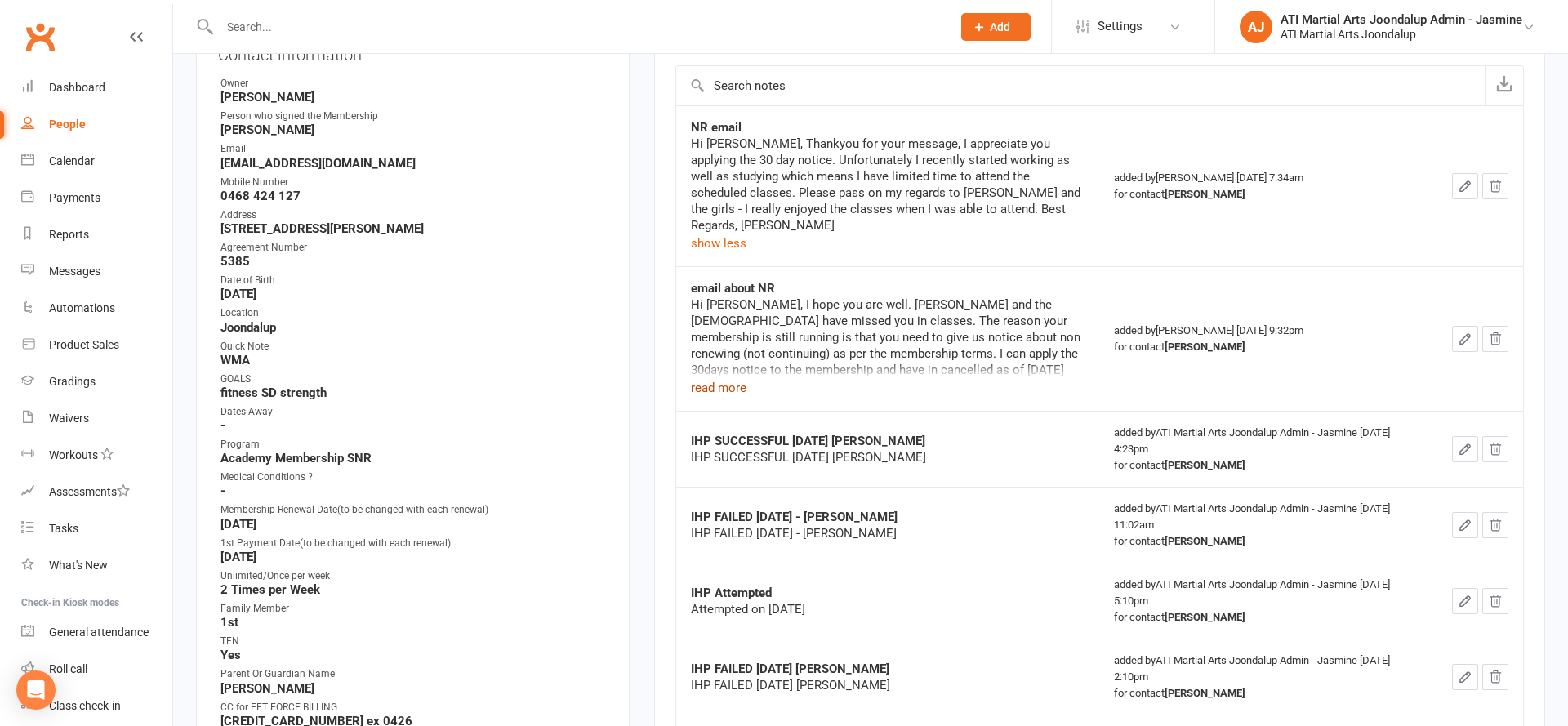
click at [715, 395] on button "read more" at bounding box center [719, 387] width 55 height 19
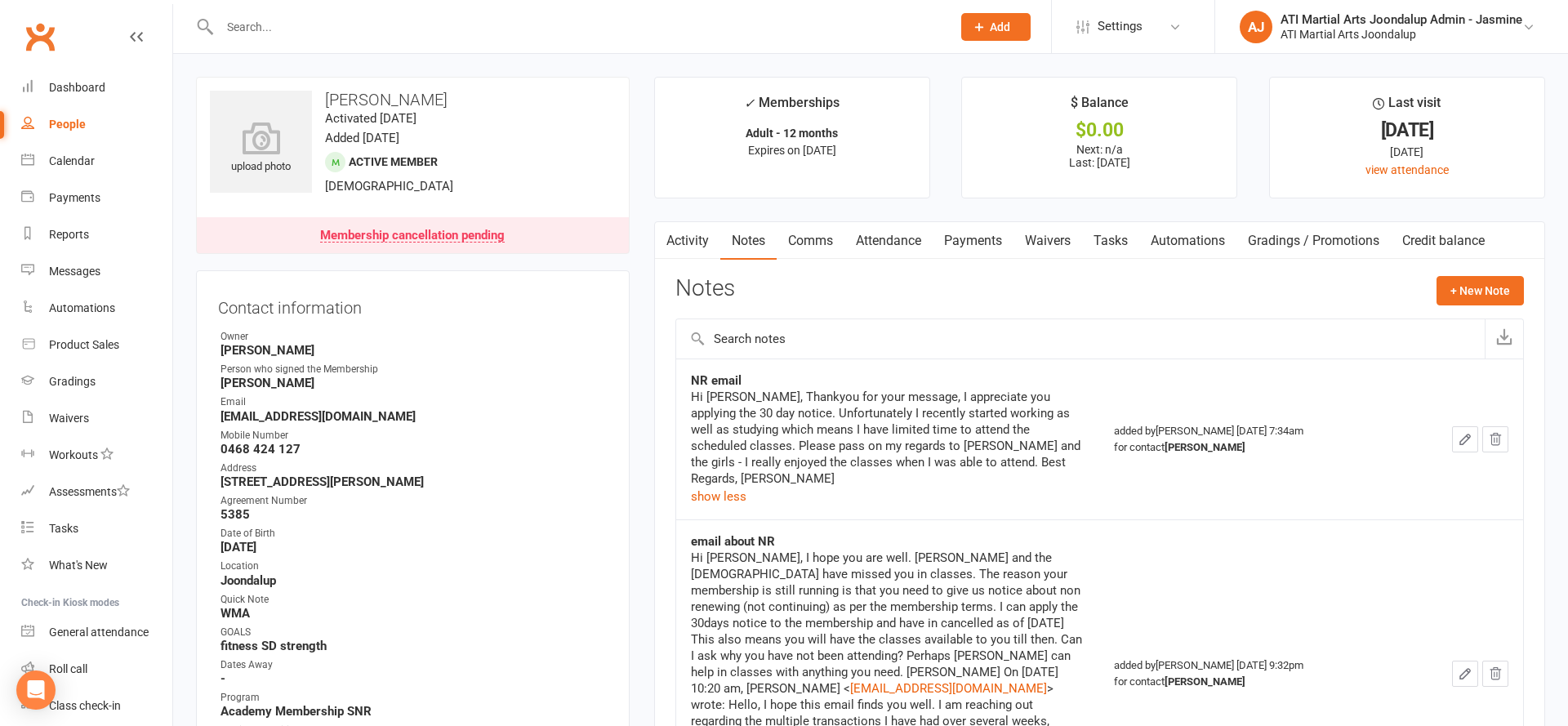
scroll to position [0, 0]
click at [964, 237] on link "Payments" at bounding box center [972, 240] width 81 height 37
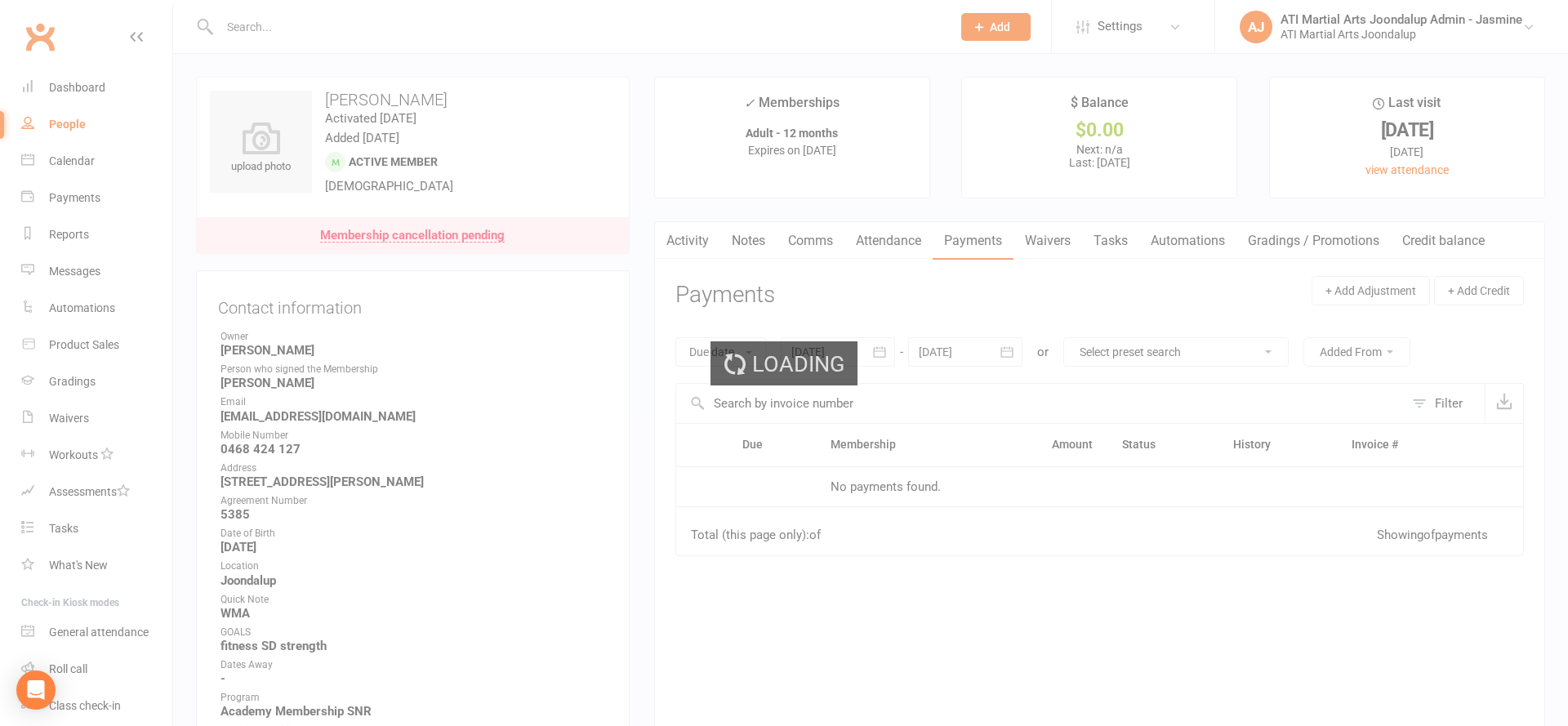
scroll to position [1, 0]
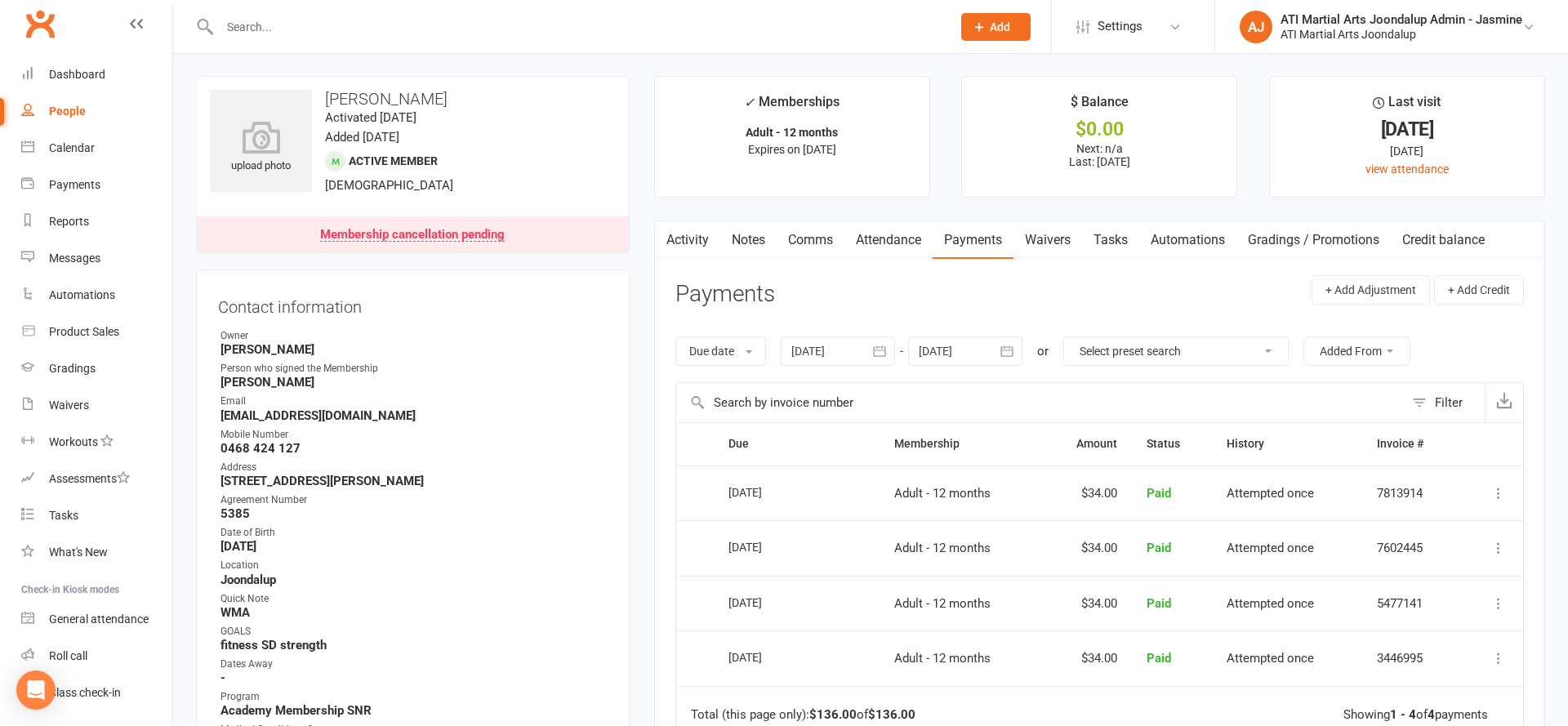
click at [81, 103] on link "People" at bounding box center [97, 111] width 151 height 36
select select "no_trial"
select select "100"
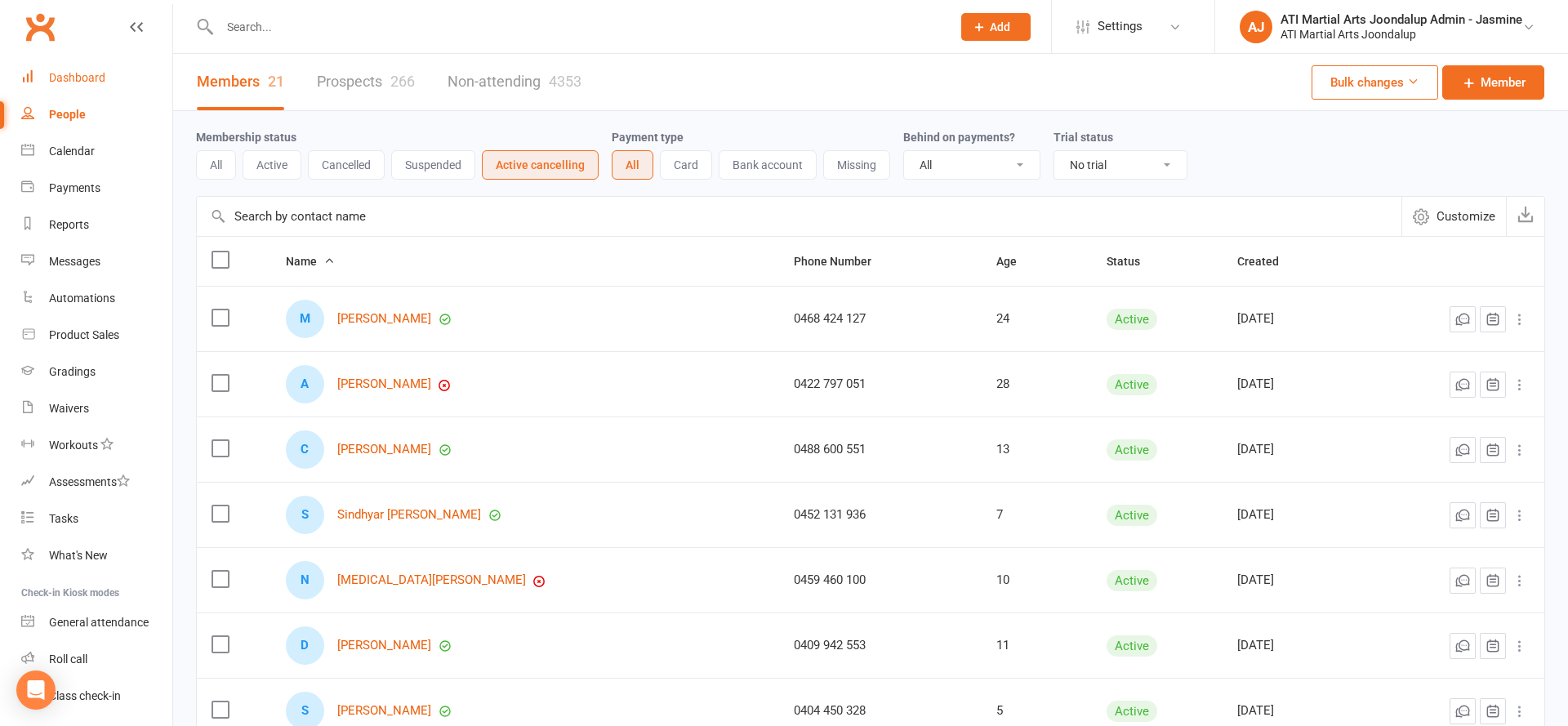
click at [113, 79] on link "Dashboard" at bounding box center [97, 77] width 151 height 36
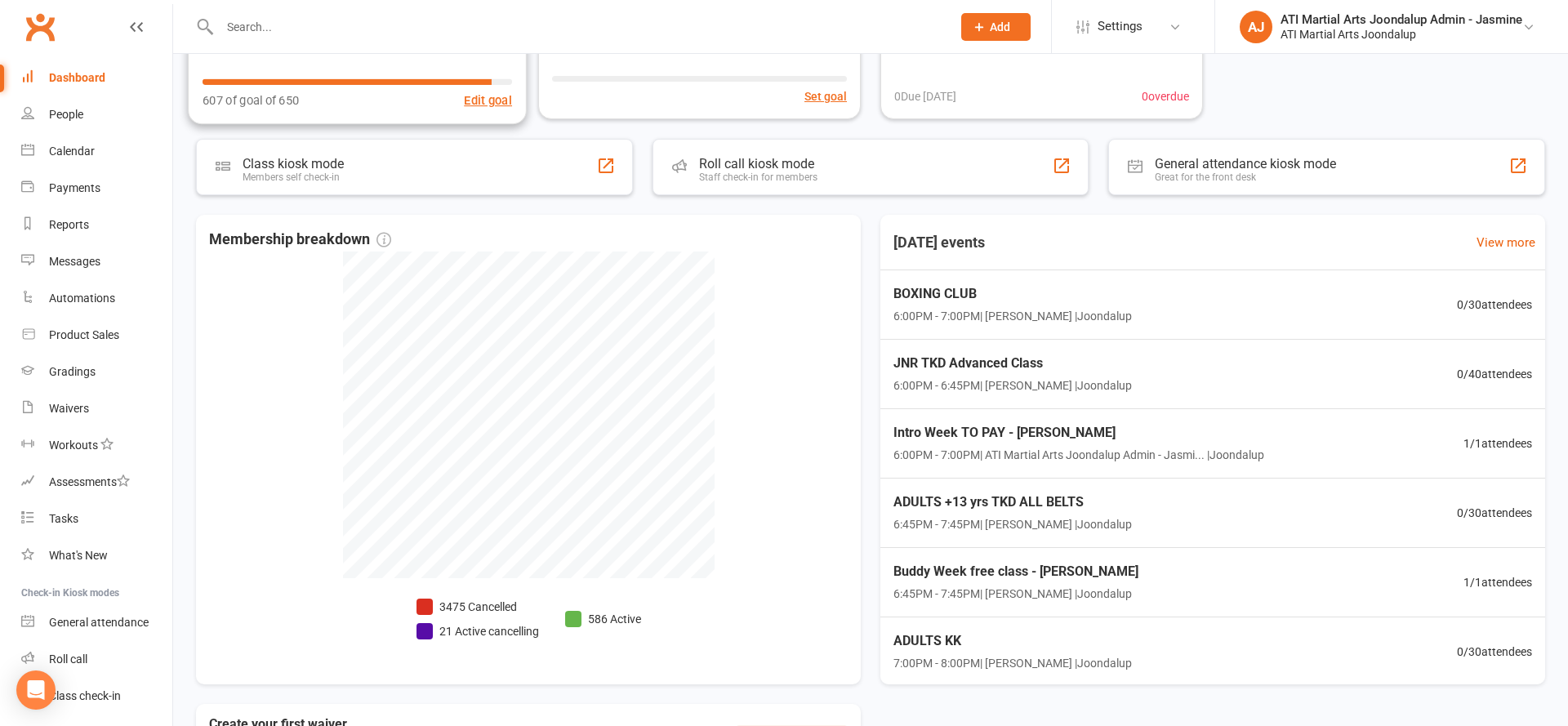
scroll to position [232, 0]
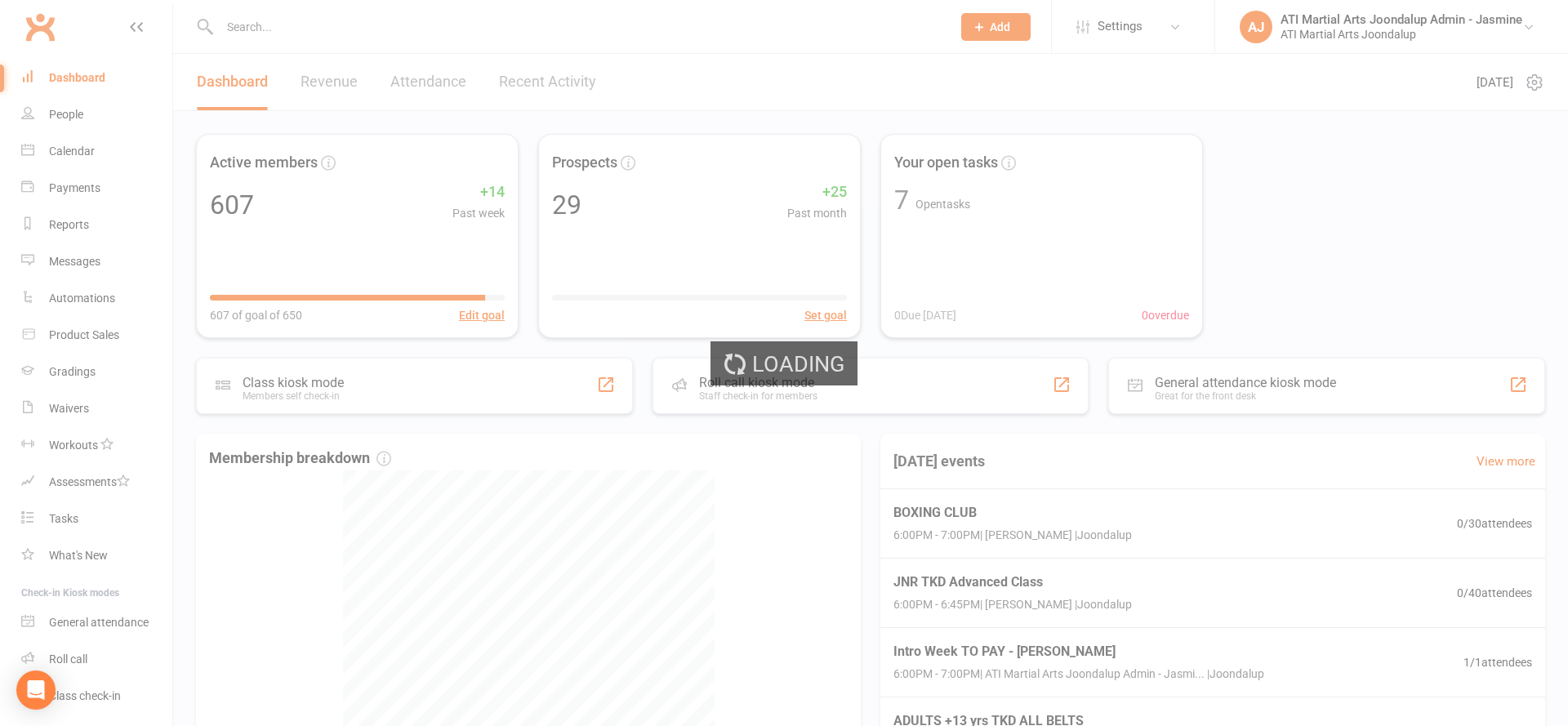
select select "no_trial"
select select "100"
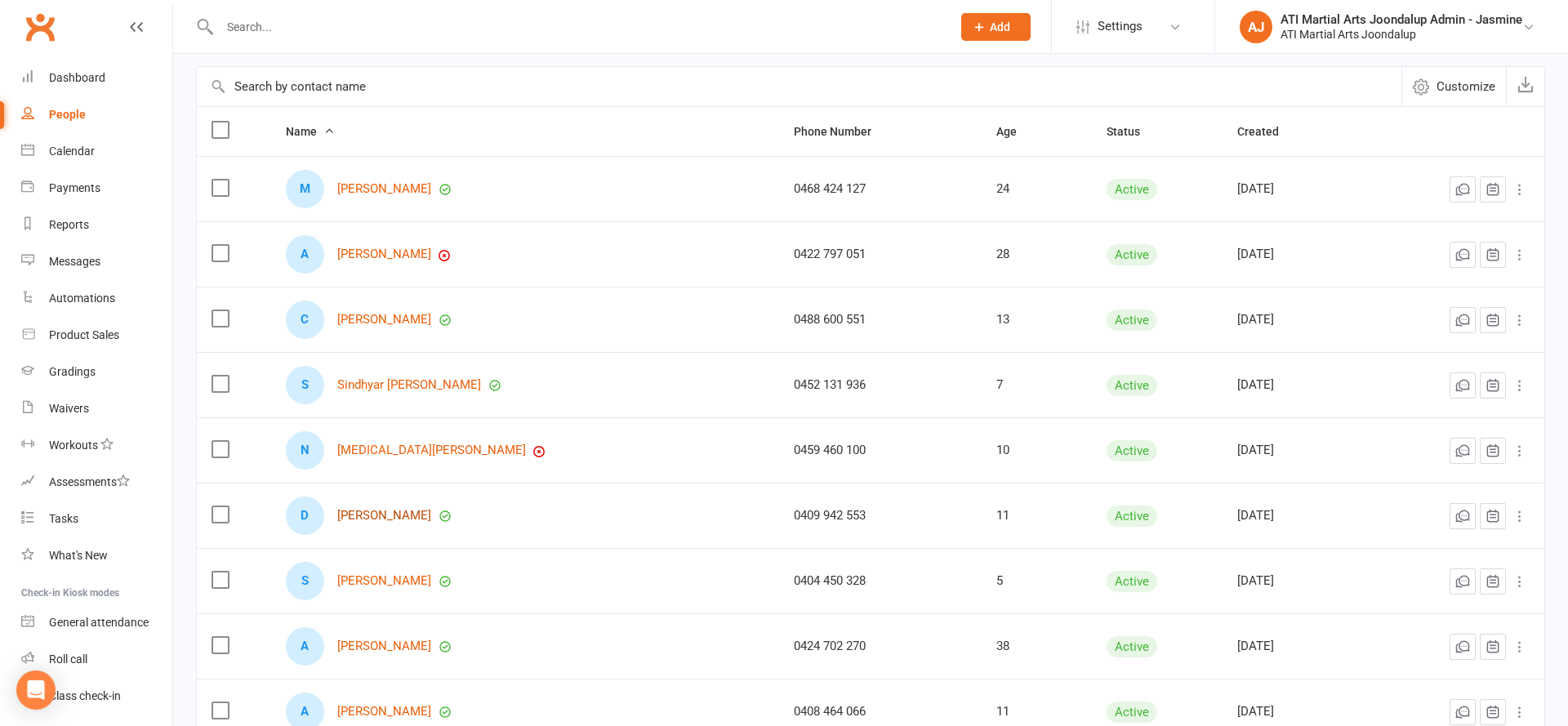
click at [398, 523] on div "D Daniel Coles" at bounding box center [525, 516] width 478 height 38
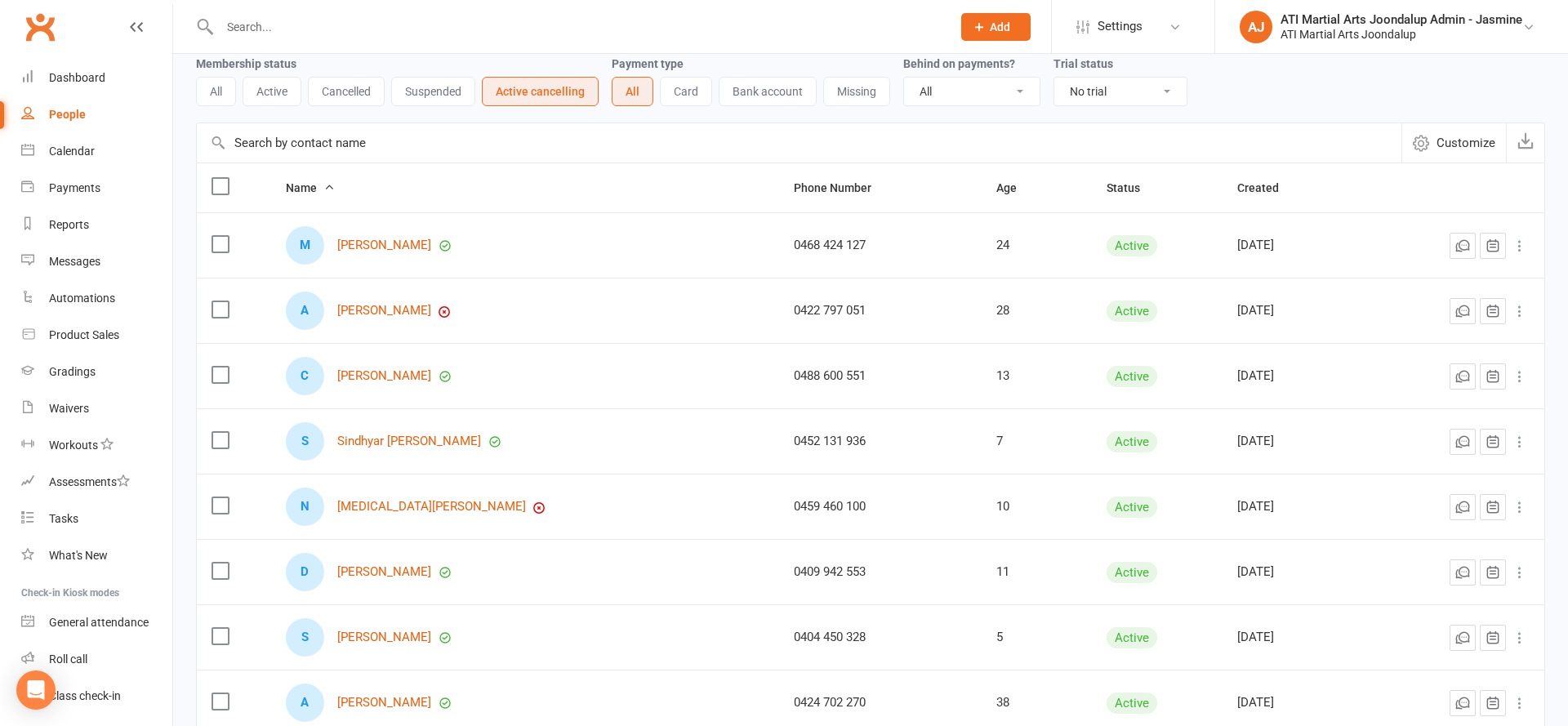
scroll to position [74, 0]
click at [390, 576] on link "Daniel Coles" at bounding box center [384, 572] width 94 height 14
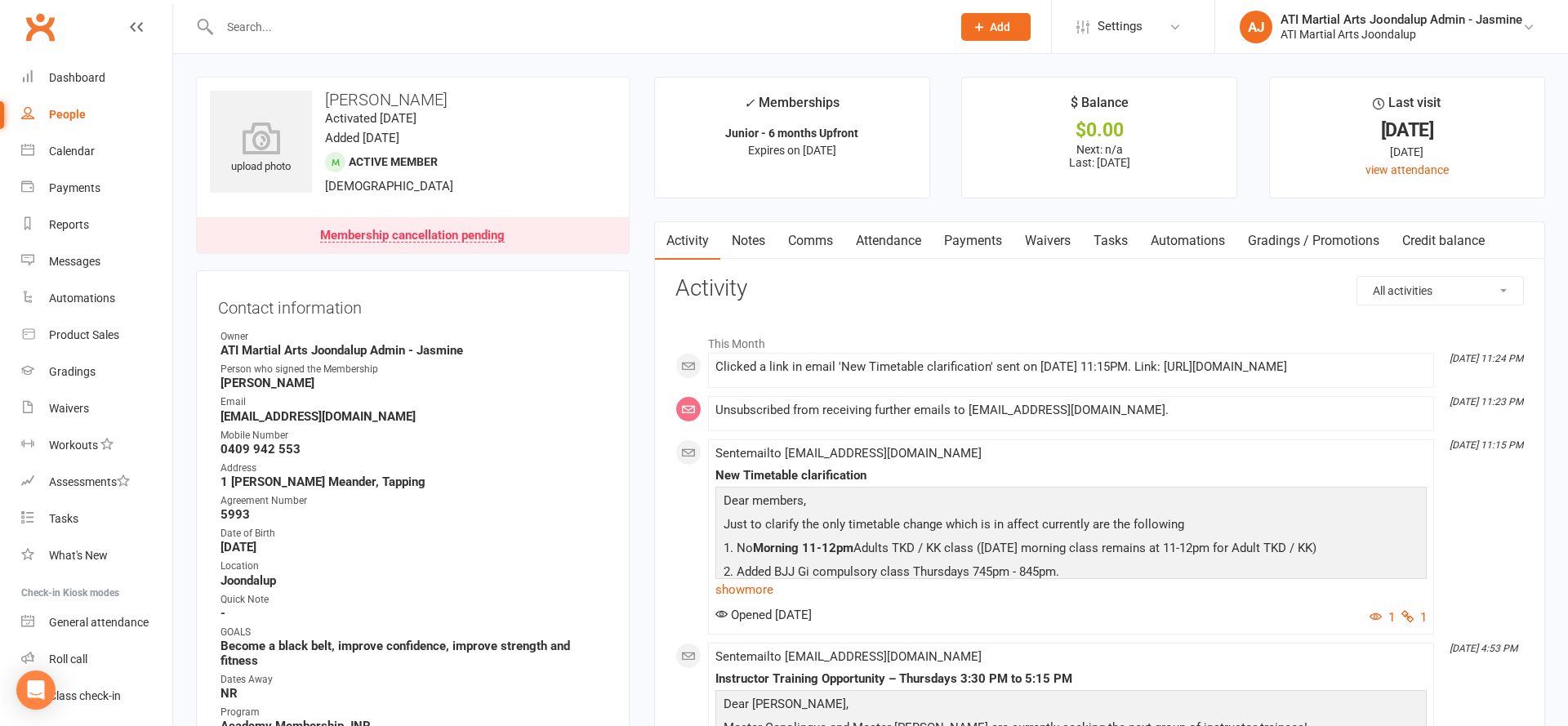
click at [752, 241] on link "Notes" at bounding box center [748, 240] width 56 height 37
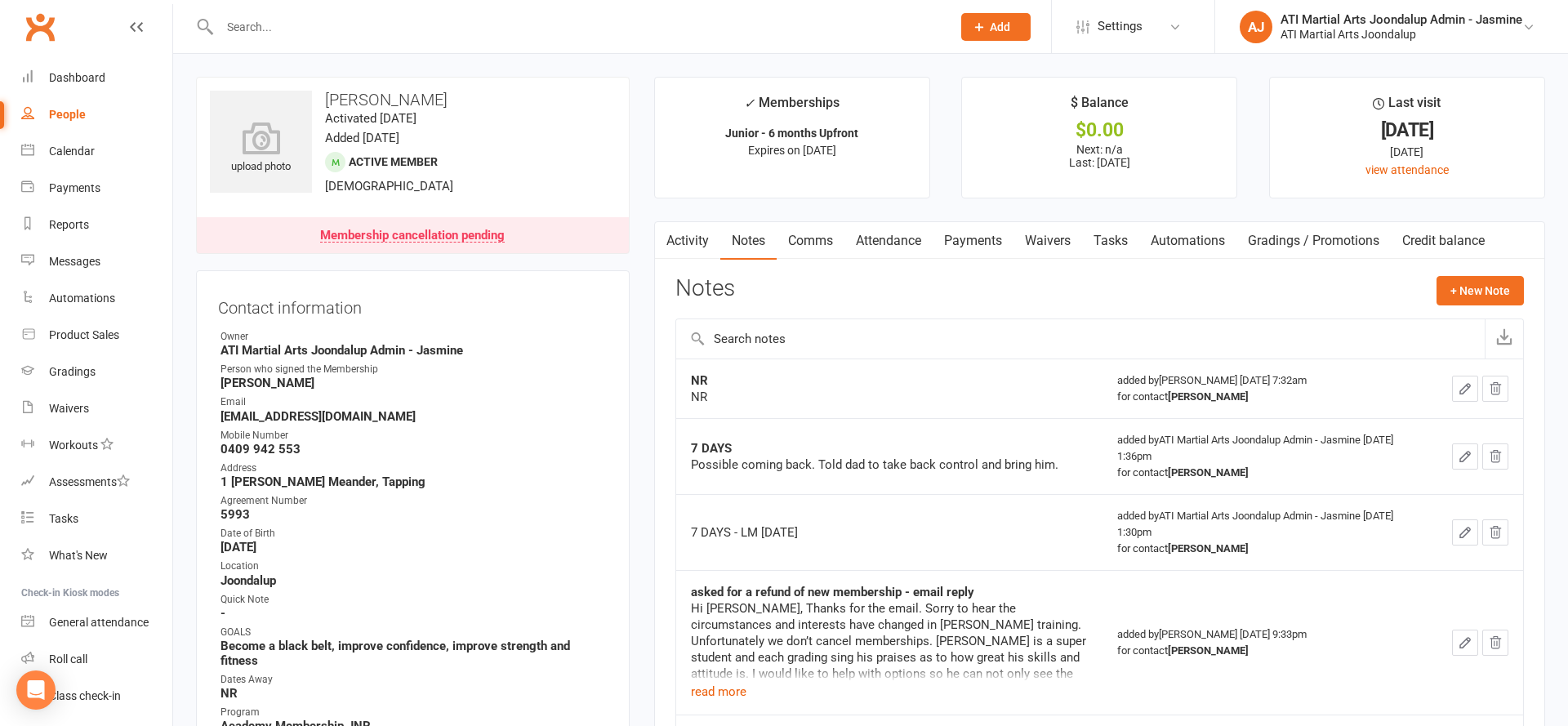
select select "no_trial"
select select "100"
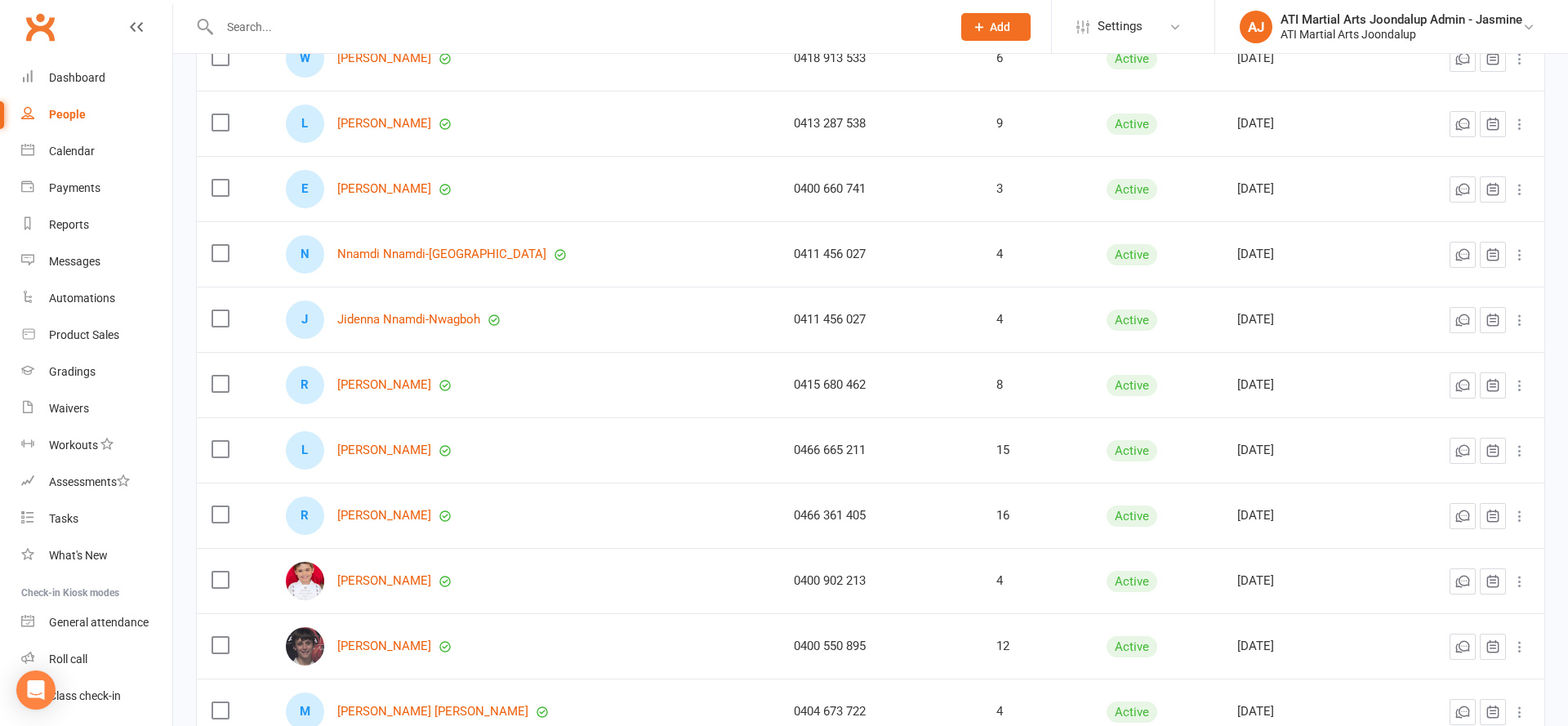
scroll to position [913, 0]
click at [363, 259] on link "Nnamdi Nnamdi-Nwagboh" at bounding box center [442, 255] width 209 height 14
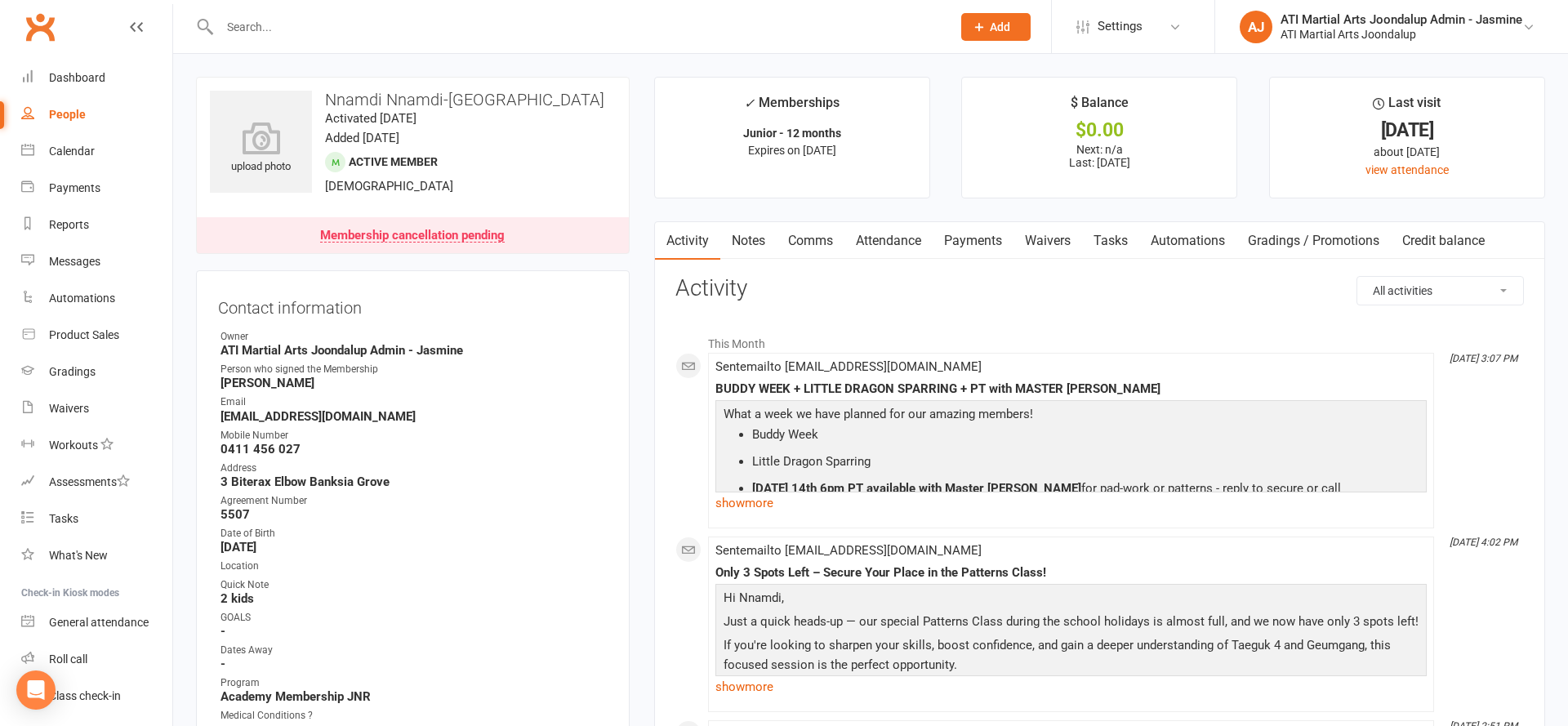
click at [744, 244] on link "Notes" at bounding box center [748, 240] width 56 height 37
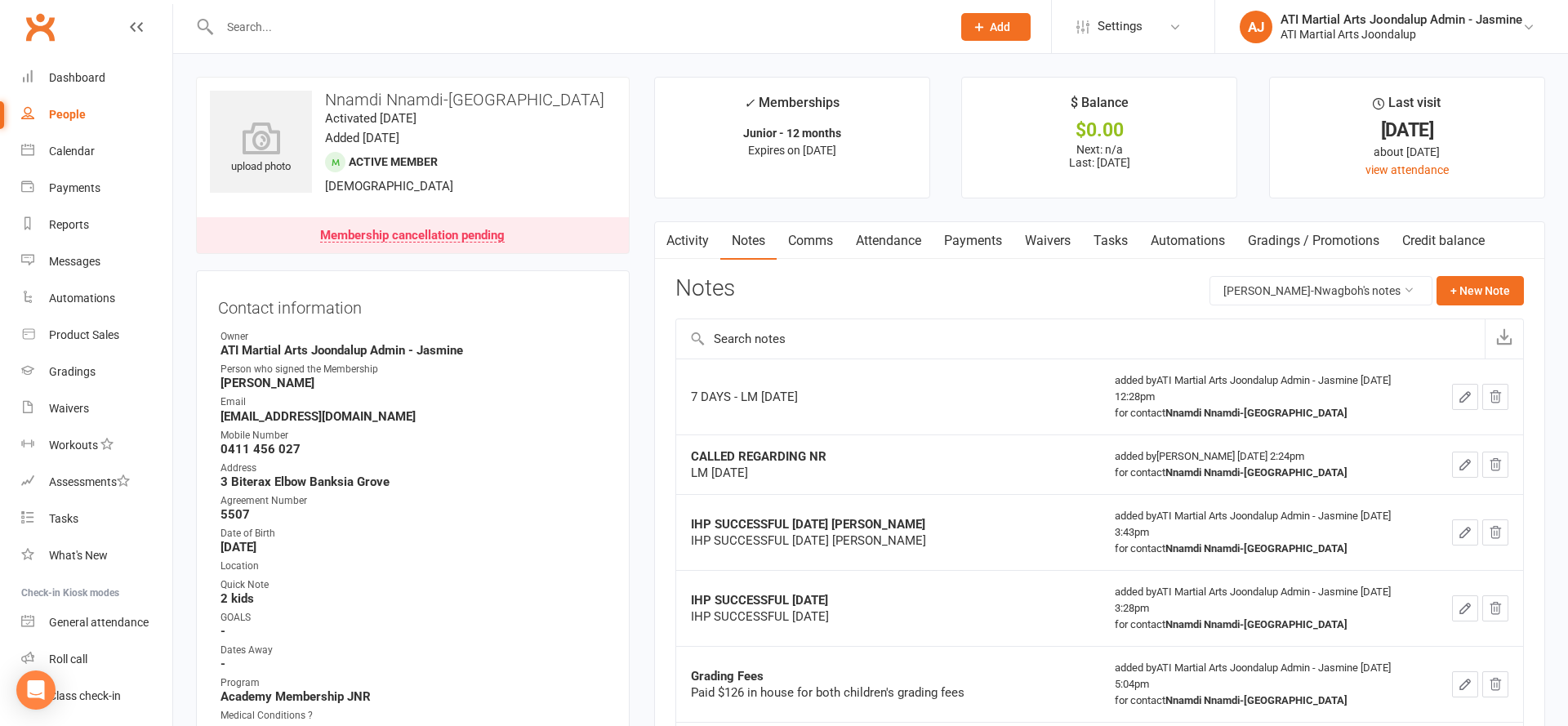
select select "no_trial"
select select "100"
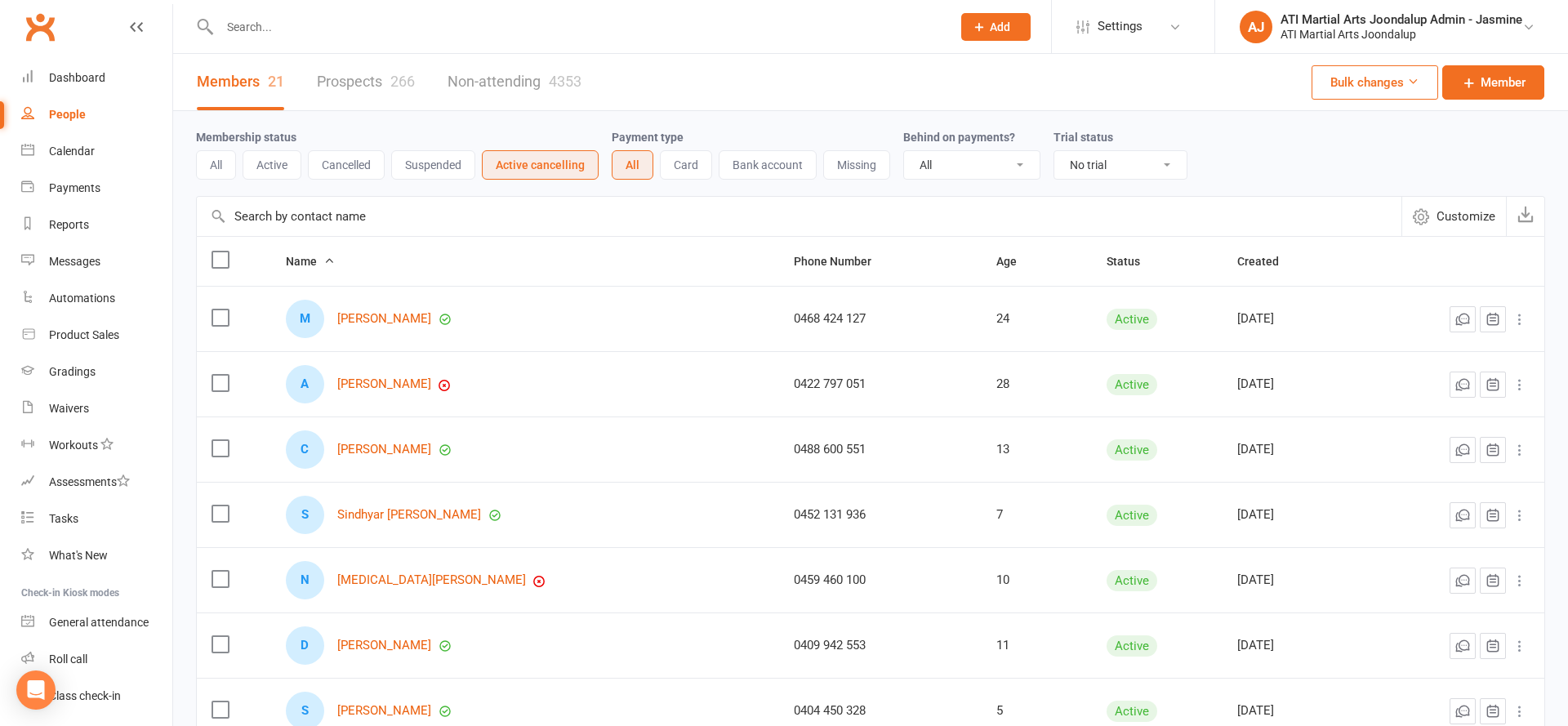
click at [344, 164] on button "Cancelled" at bounding box center [346, 165] width 76 height 30
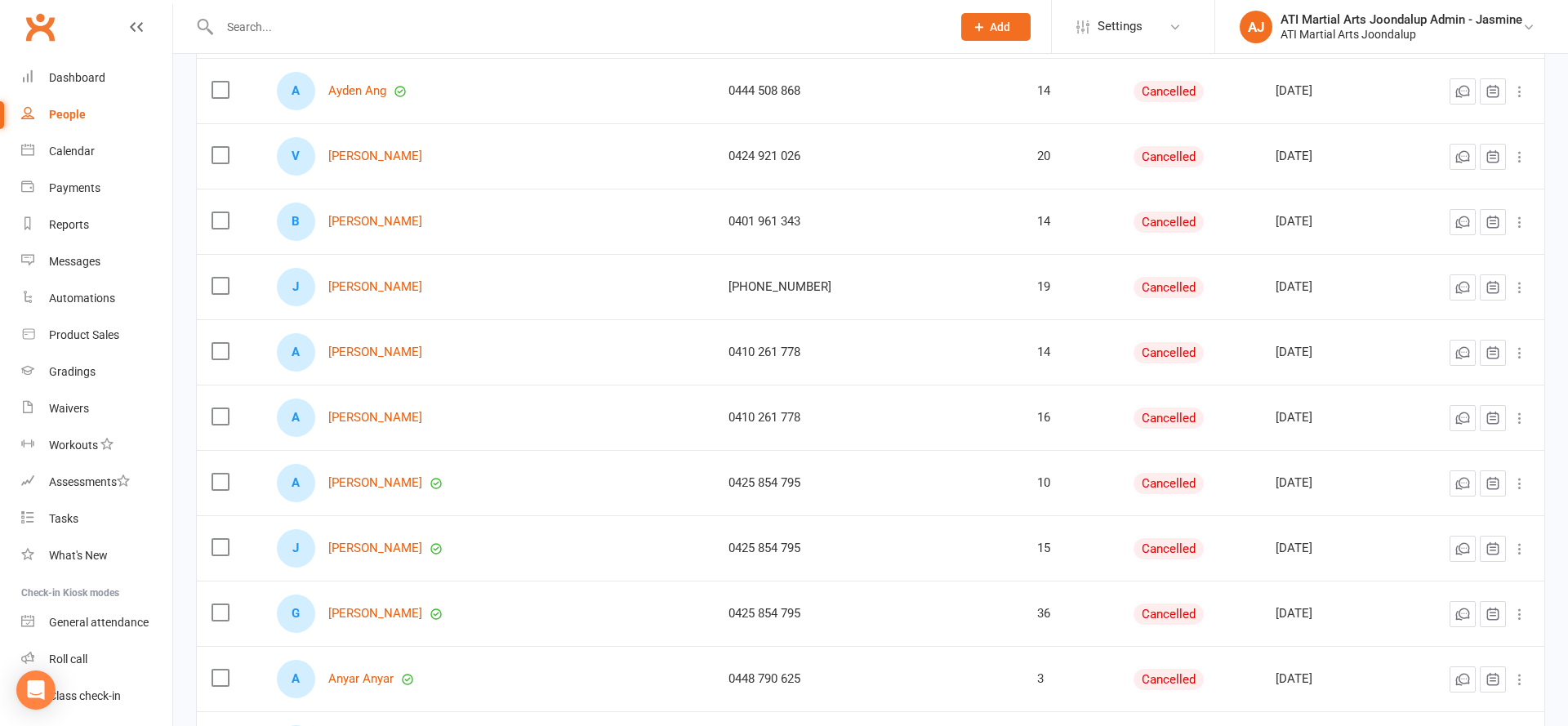
scroll to position [5656, 0]
click at [353, 147] on link "Vince Angeles" at bounding box center [375, 153] width 94 height 14
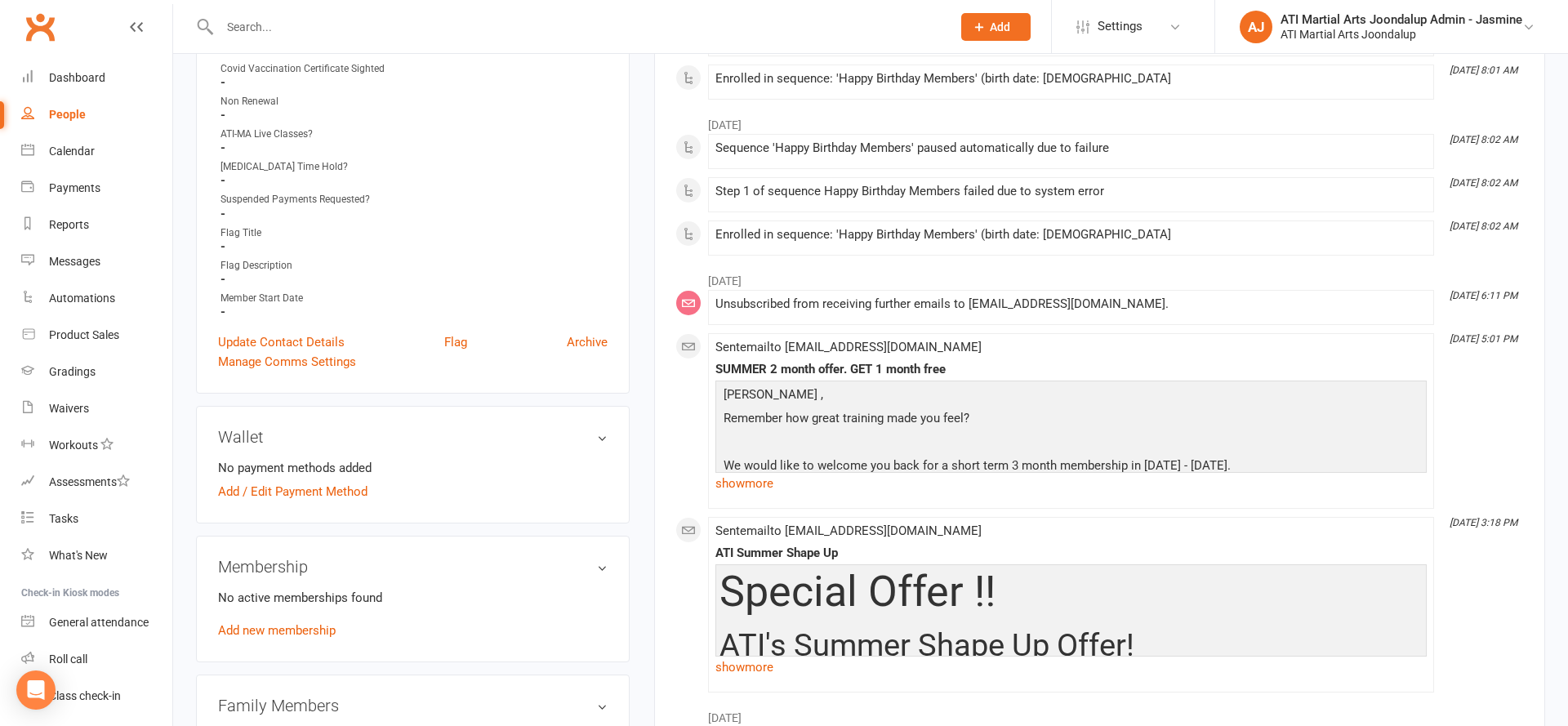
scroll to position [845, 0]
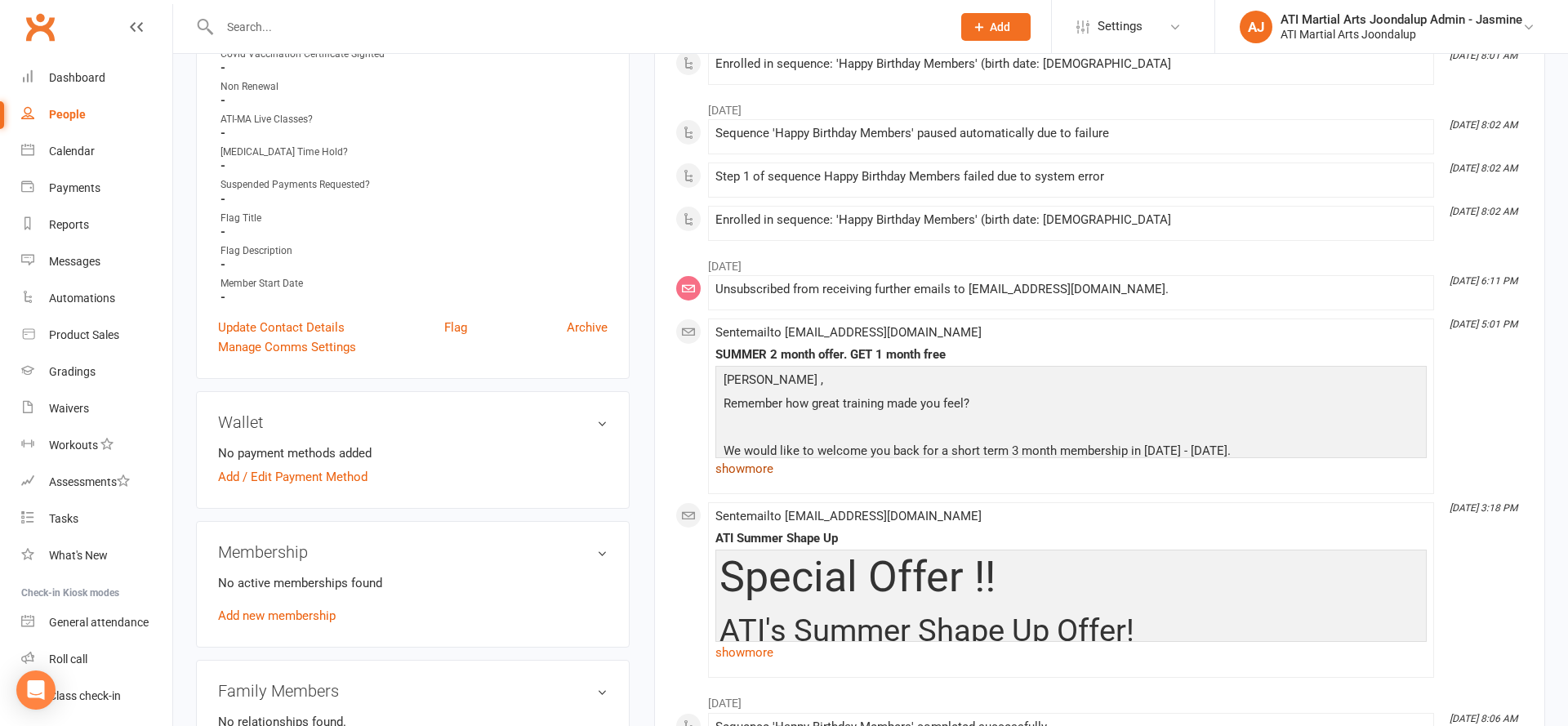
click at [745, 466] on link "show more" at bounding box center [1071, 469] width 711 height 23
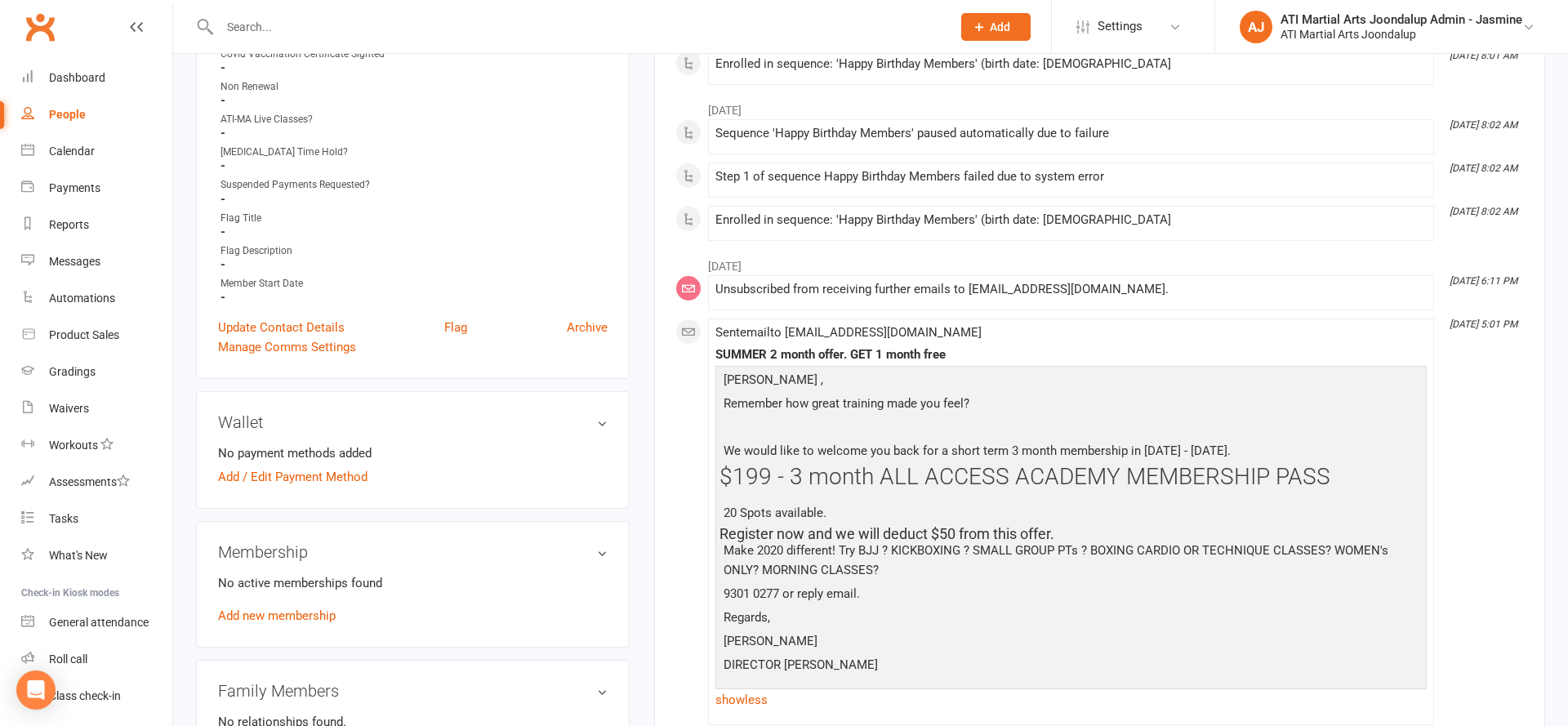
select select "no_trial"
select select "100"
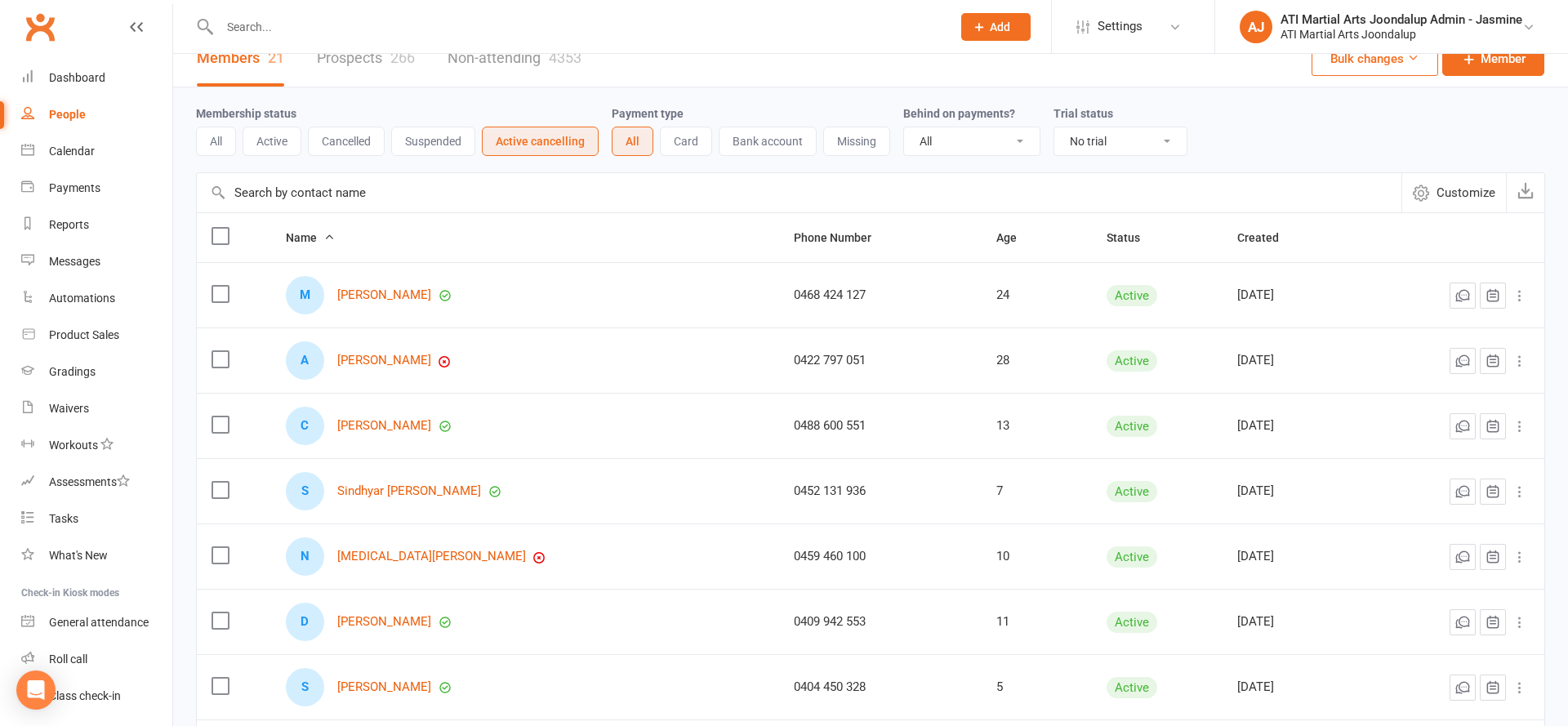
click at [223, 135] on button "All" at bounding box center [216, 141] width 40 height 30
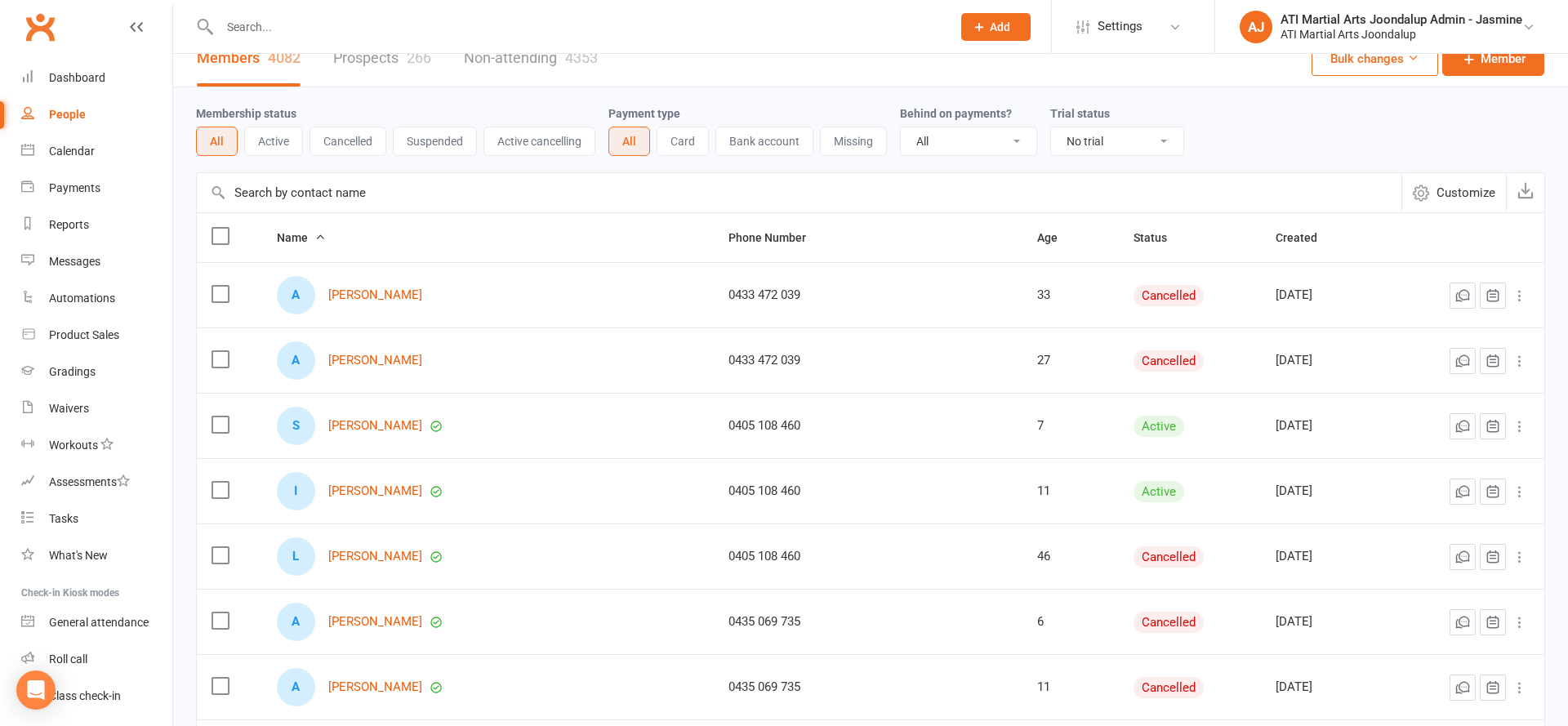
click at [403, 139] on button "Suspended" at bounding box center [435, 141] width 84 height 30
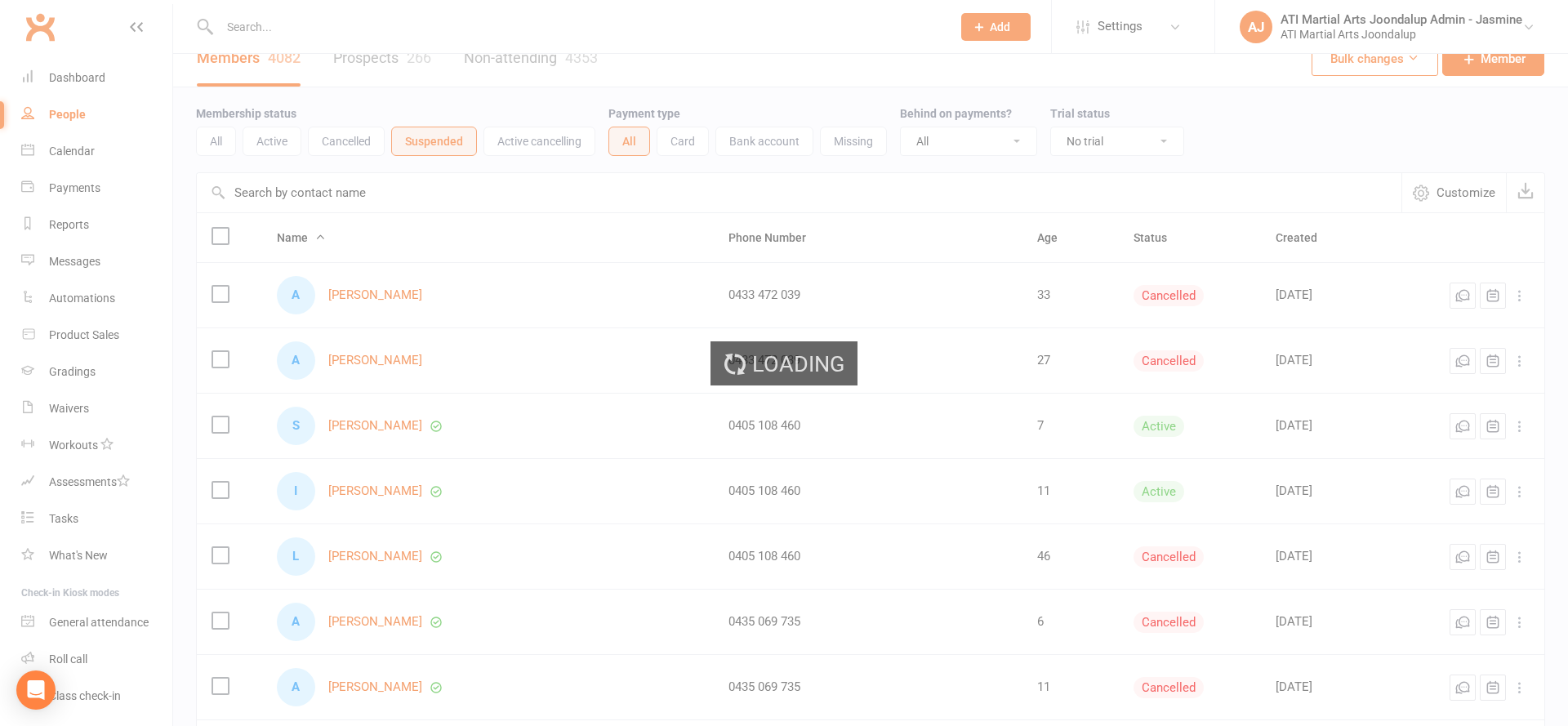
scroll to position [0, 0]
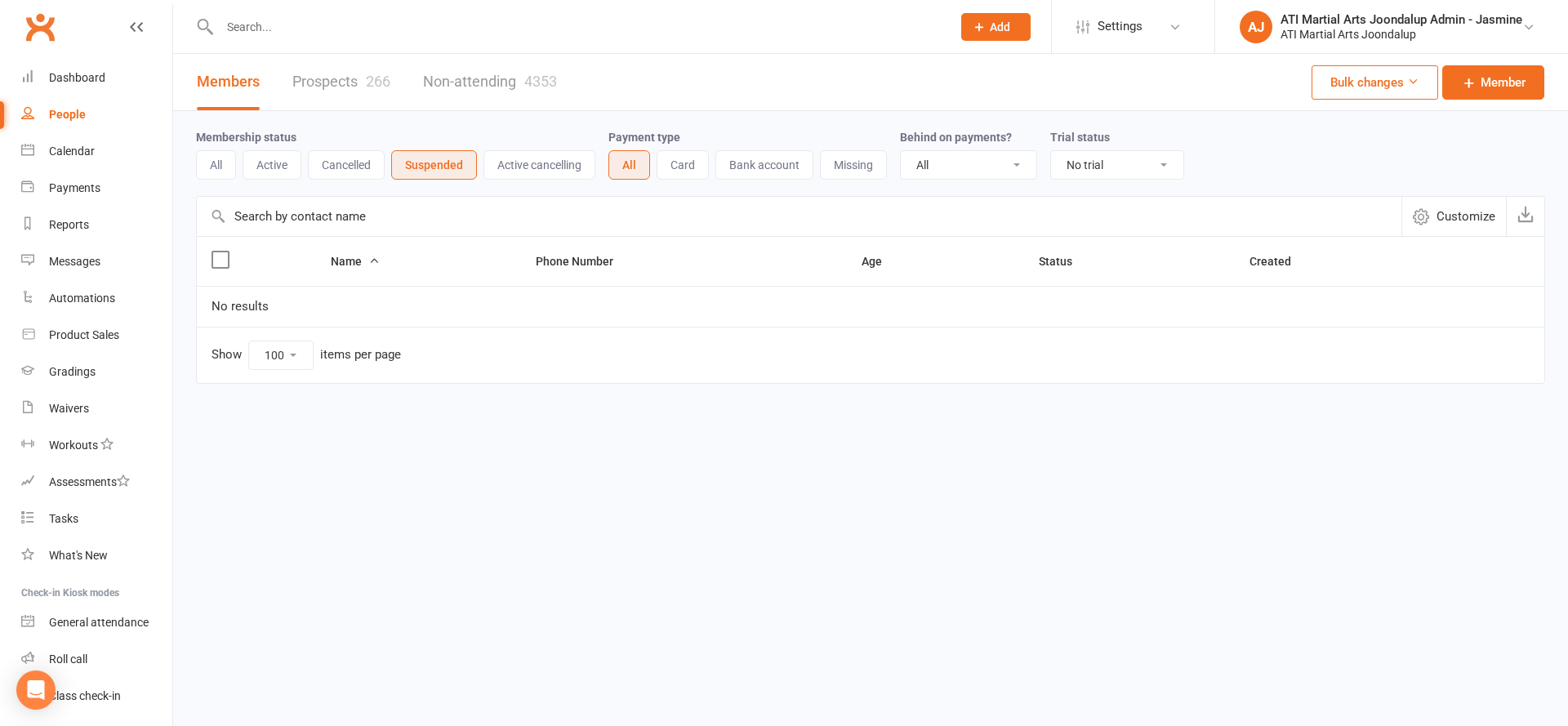
click at [272, 164] on button "Active" at bounding box center [272, 165] width 58 height 30
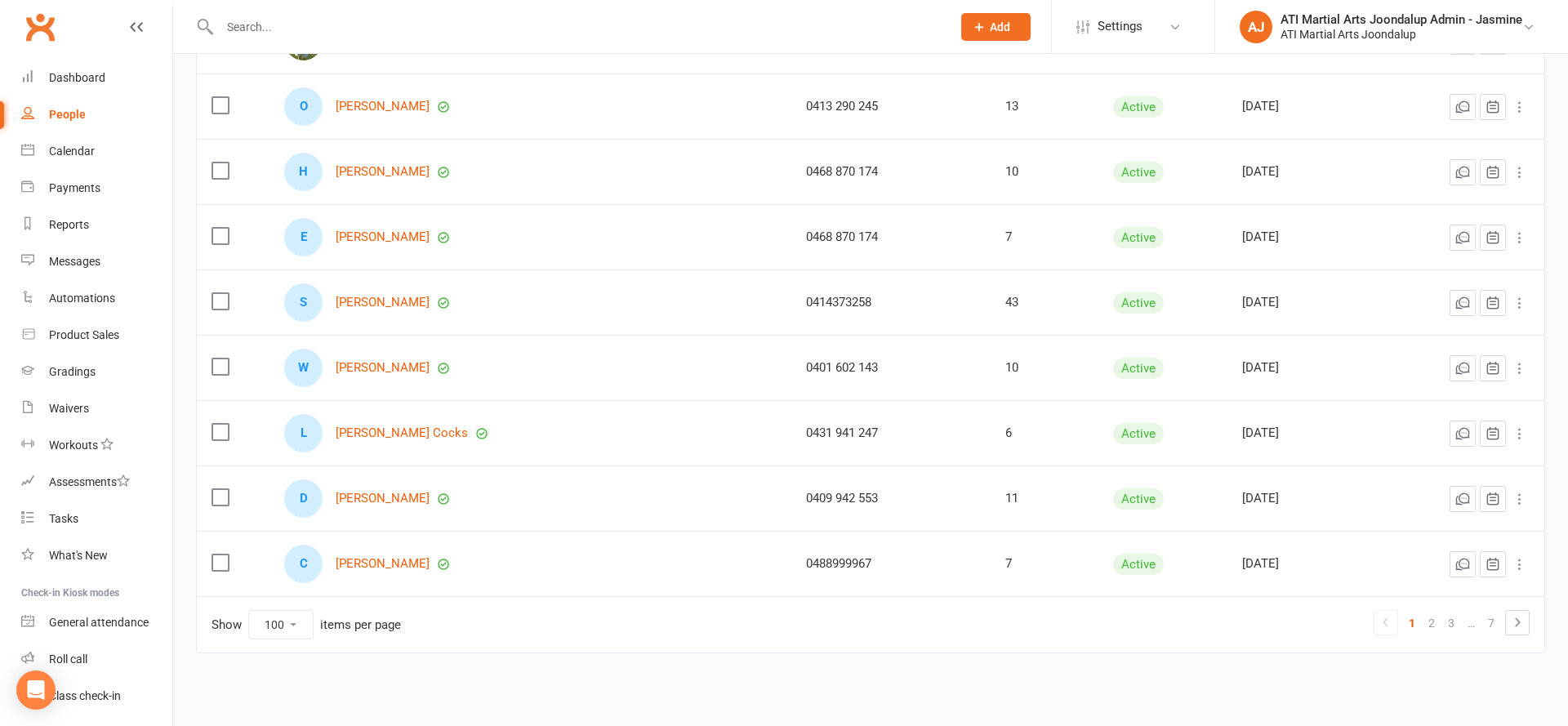
scroll to position [6224, 0]
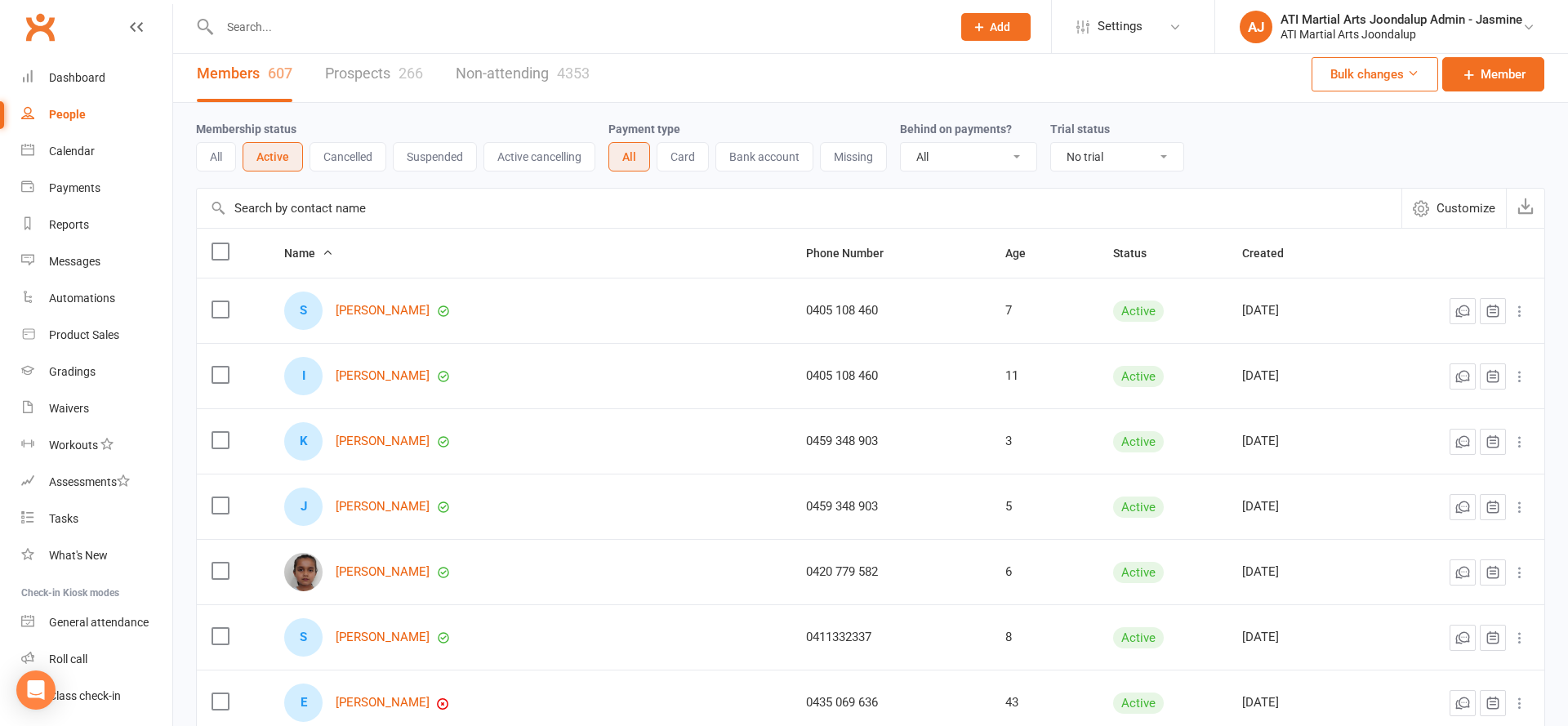
click at [517, 180] on div "Membership status All Active Cancelled Suspended Active cancelling Payment type…" at bounding box center [870, 145] width 1349 height 85
click at [529, 168] on button "Active cancelling" at bounding box center [539, 155] width 112 height 30
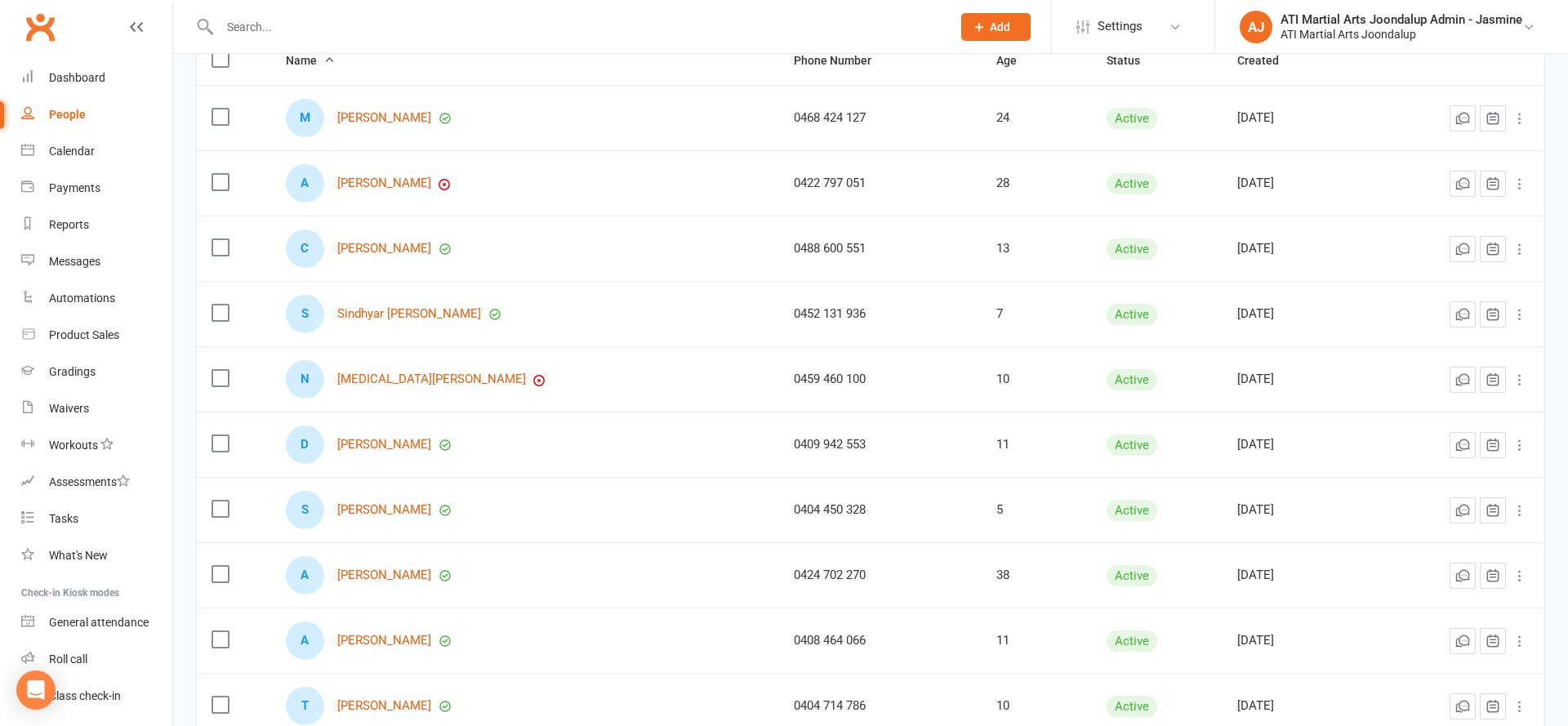
scroll to position [195, 0]
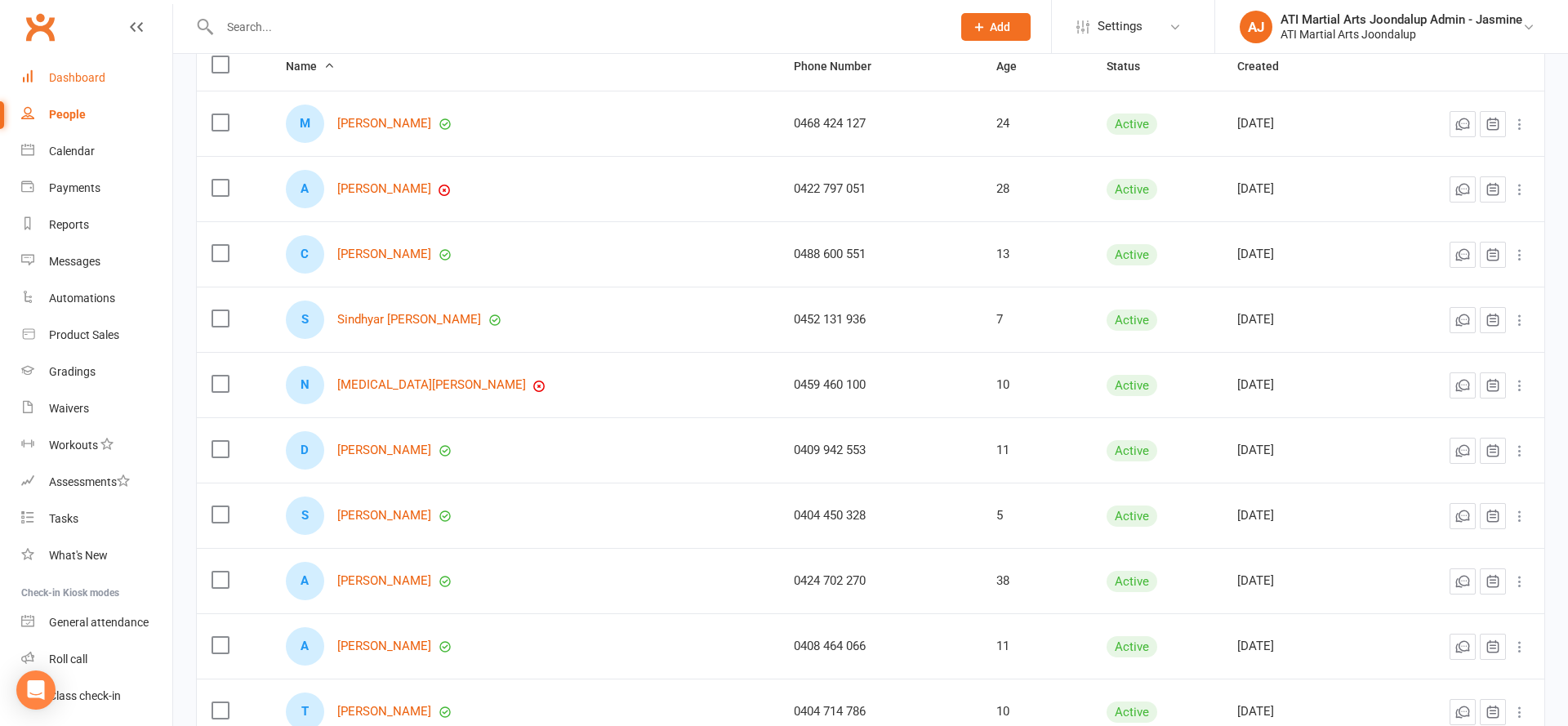
click at [76, 78] on div "Dashboard" at bounding box center [76, 77] width 56 height 13
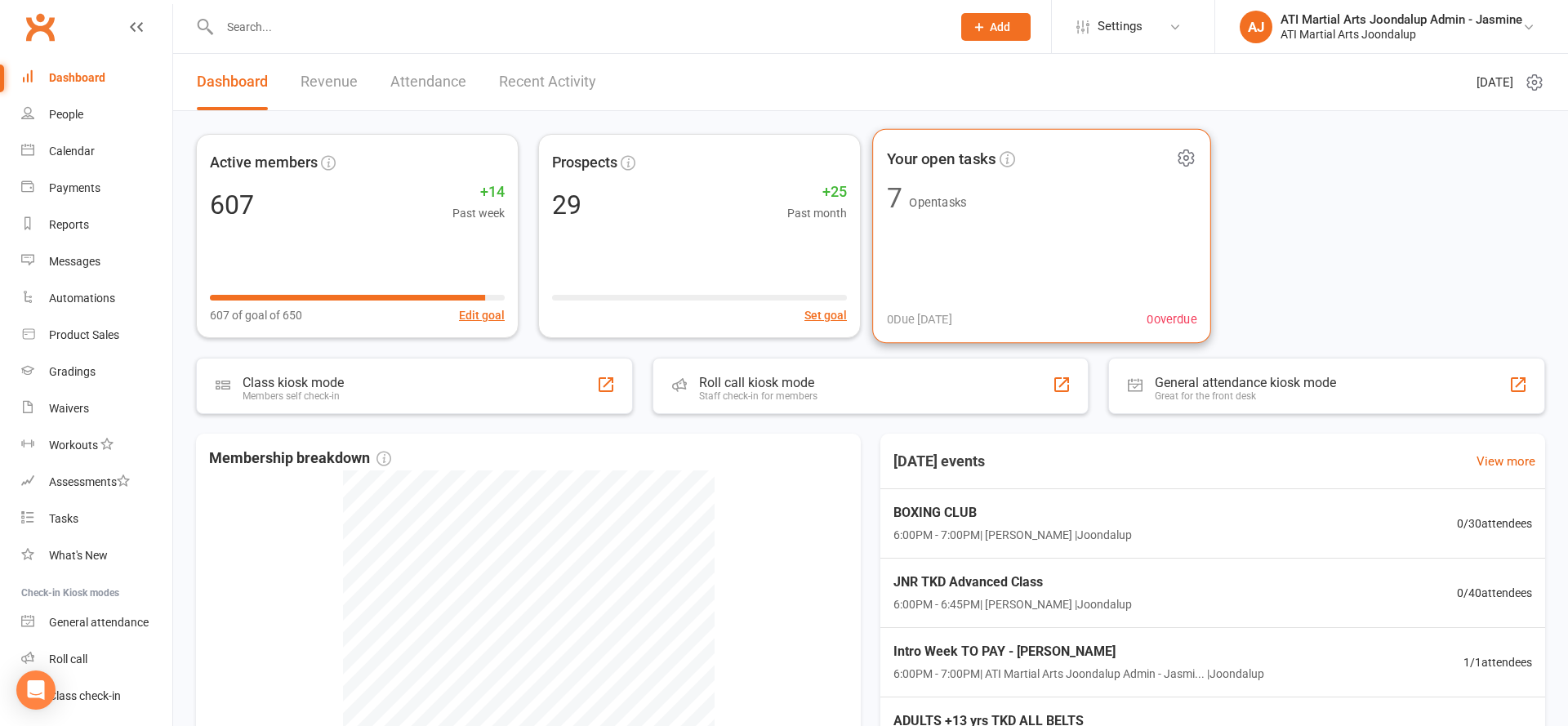
click at [1068, 296] on div "Your open tasks 7 Open tasks 0 Due today 0 overdue" at bounding box center [1041, 236] width 338 height 215
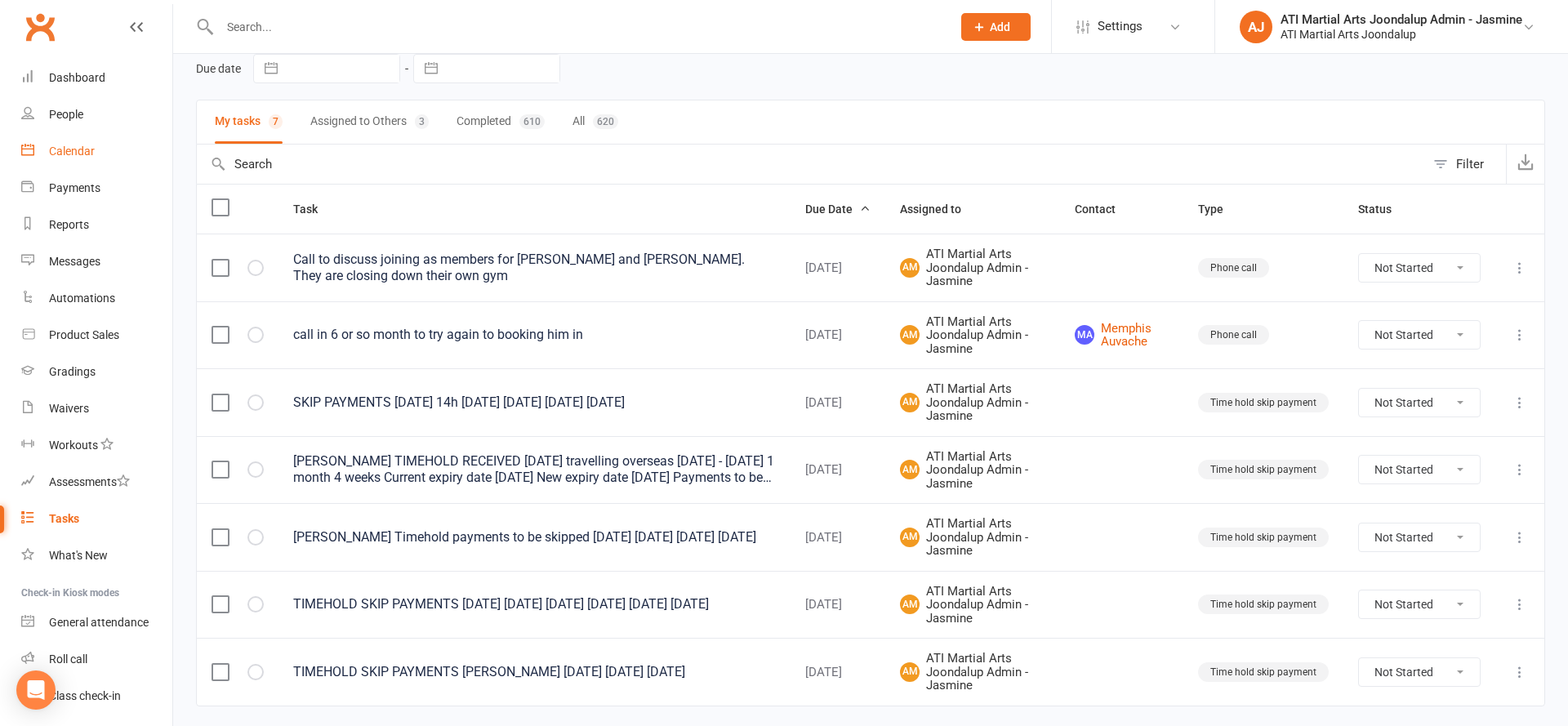
scroll to position [42, 0]
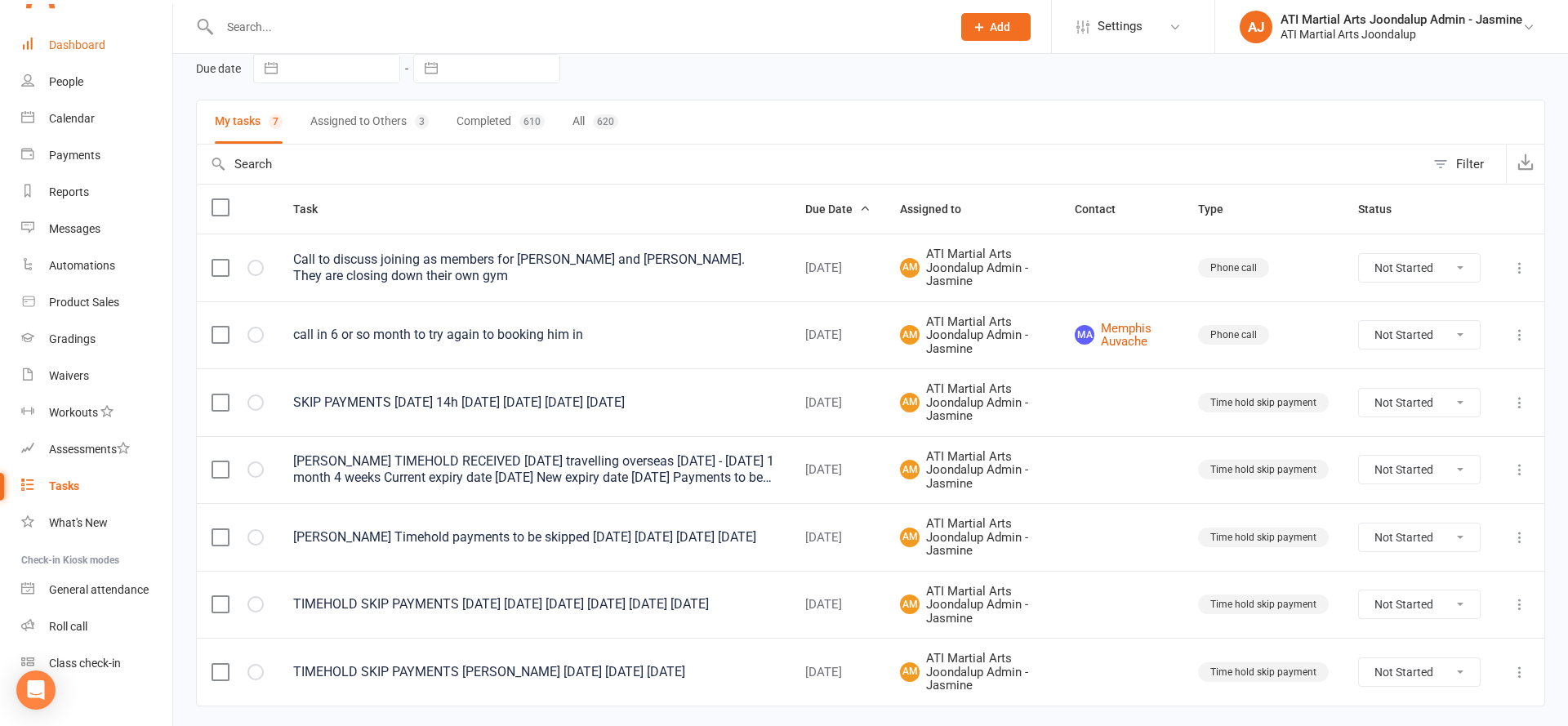
click at [64, 45] on div "Dashboard" at bounding box center [76, 45] width 56 height 13
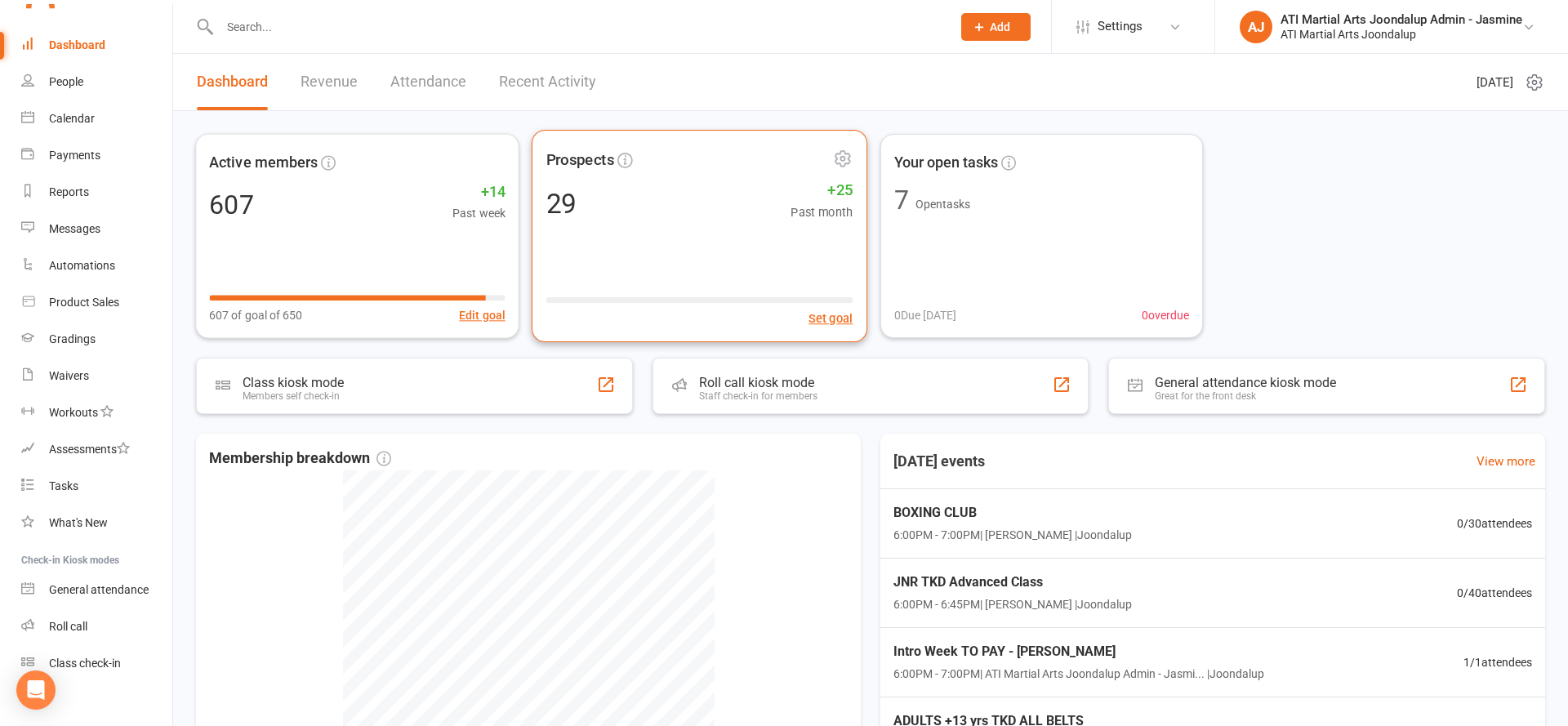
click at [642, 201] on div "29 +25 Past month" at bounding box center [699, 204] width 307 height 36
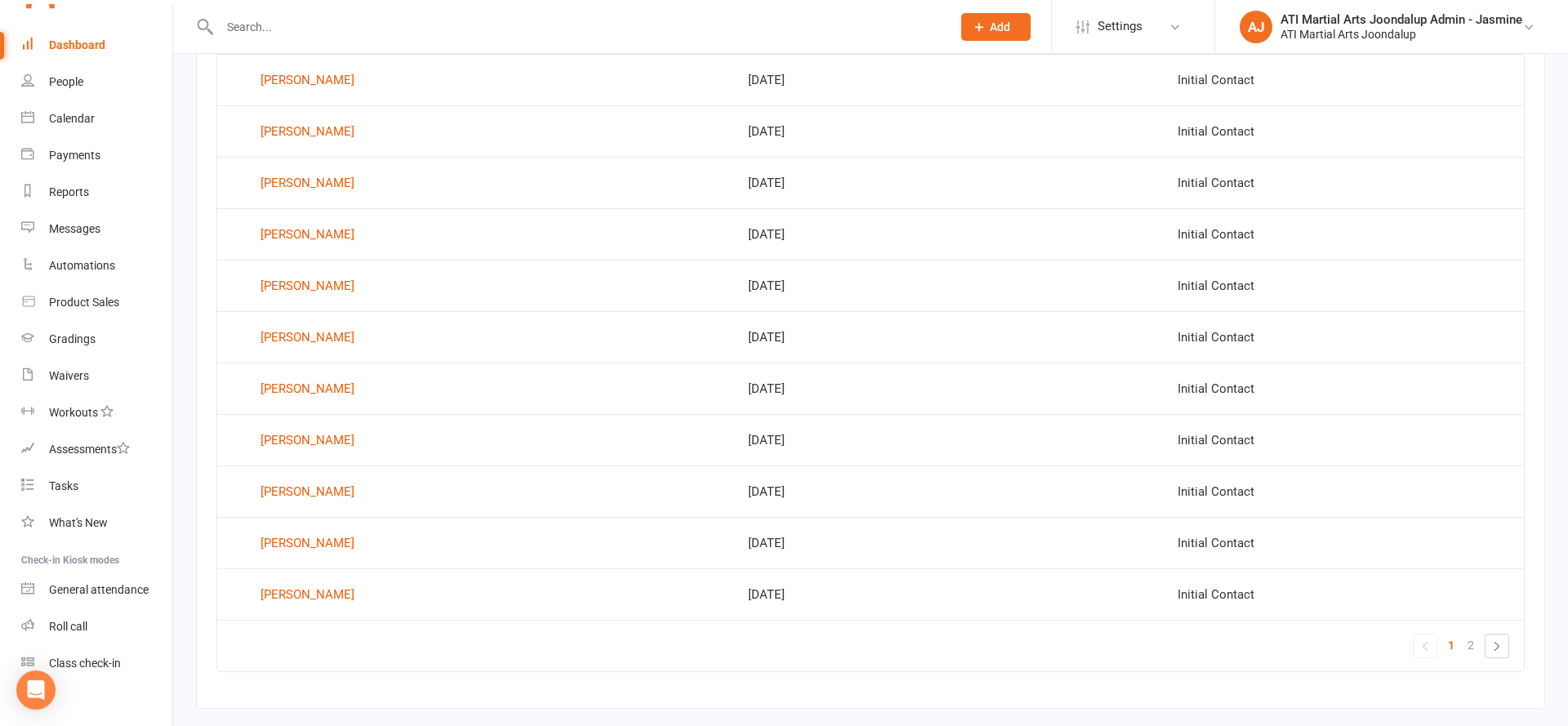
scroll to position [961, 0]
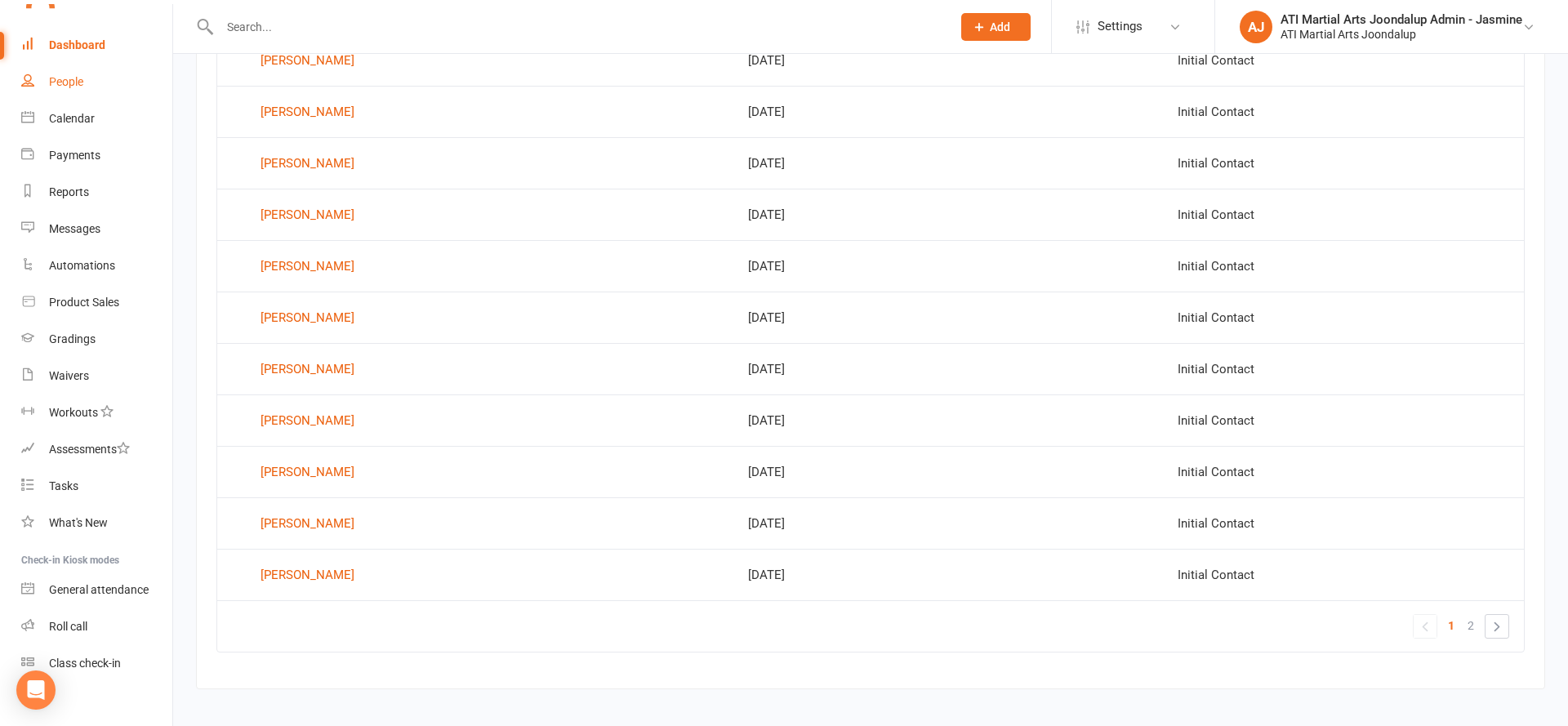
click at [75, 71] on link "People" at bounding box center [97, 82] width 151 height 36
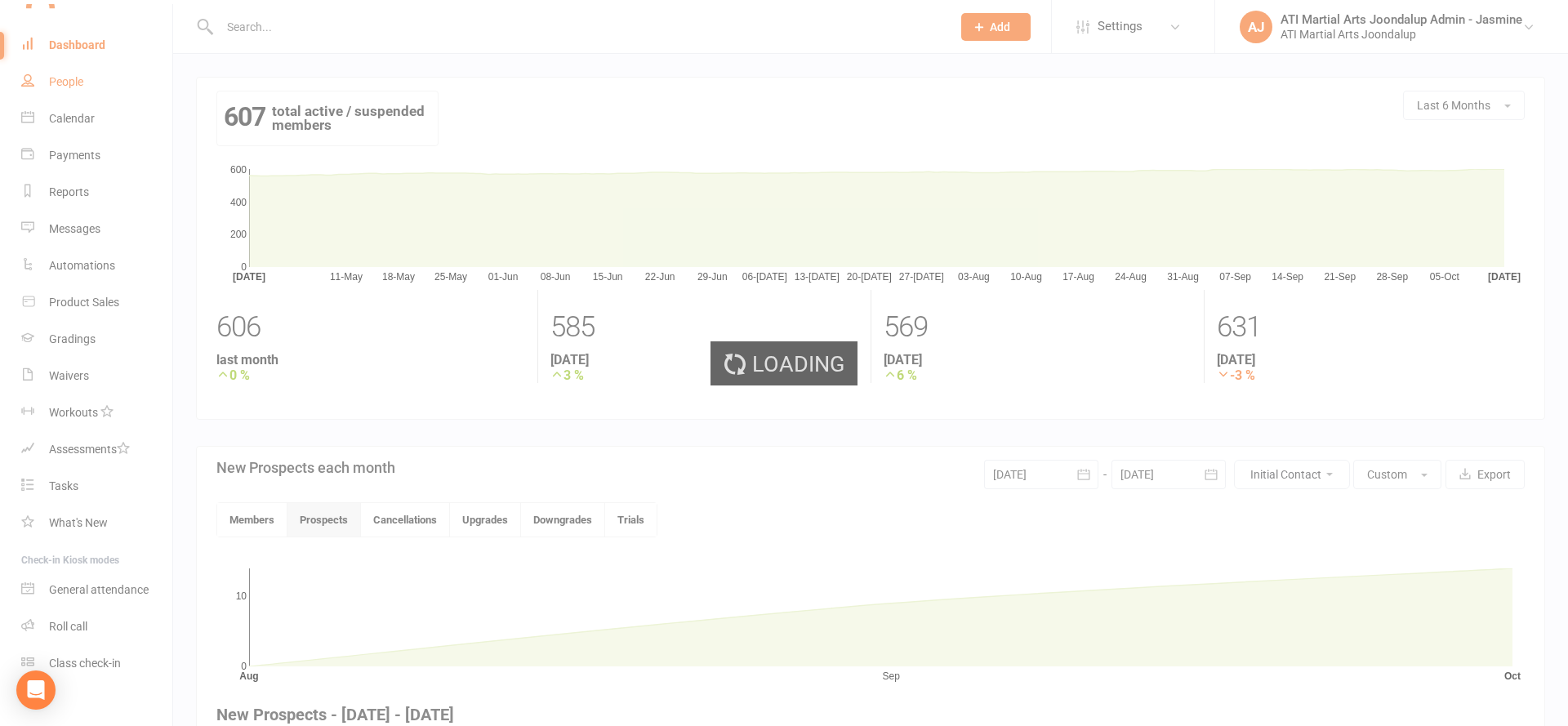
select select "100"
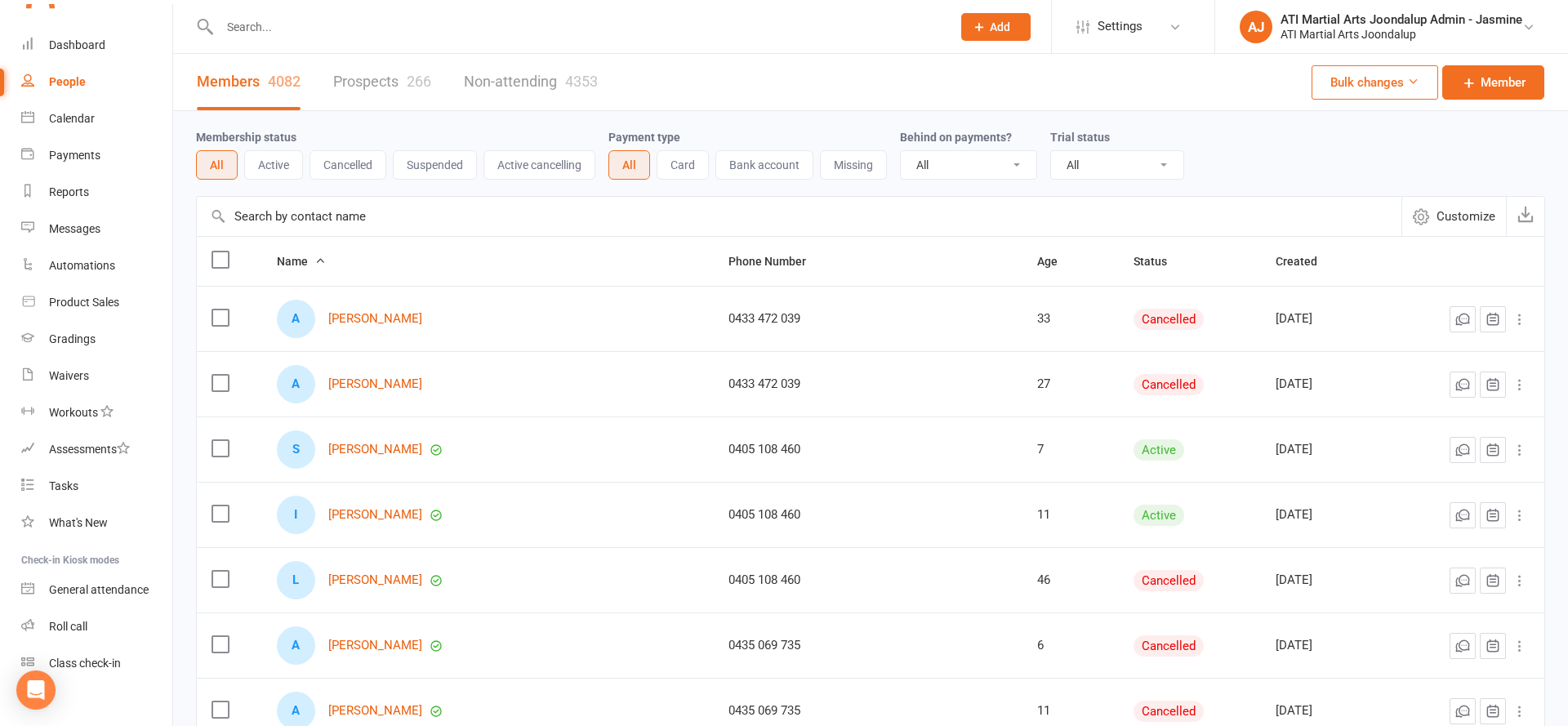
click at [404, 642] on link "Agaran Aathavan" at bounding box center [375, 646] width 94 height 14
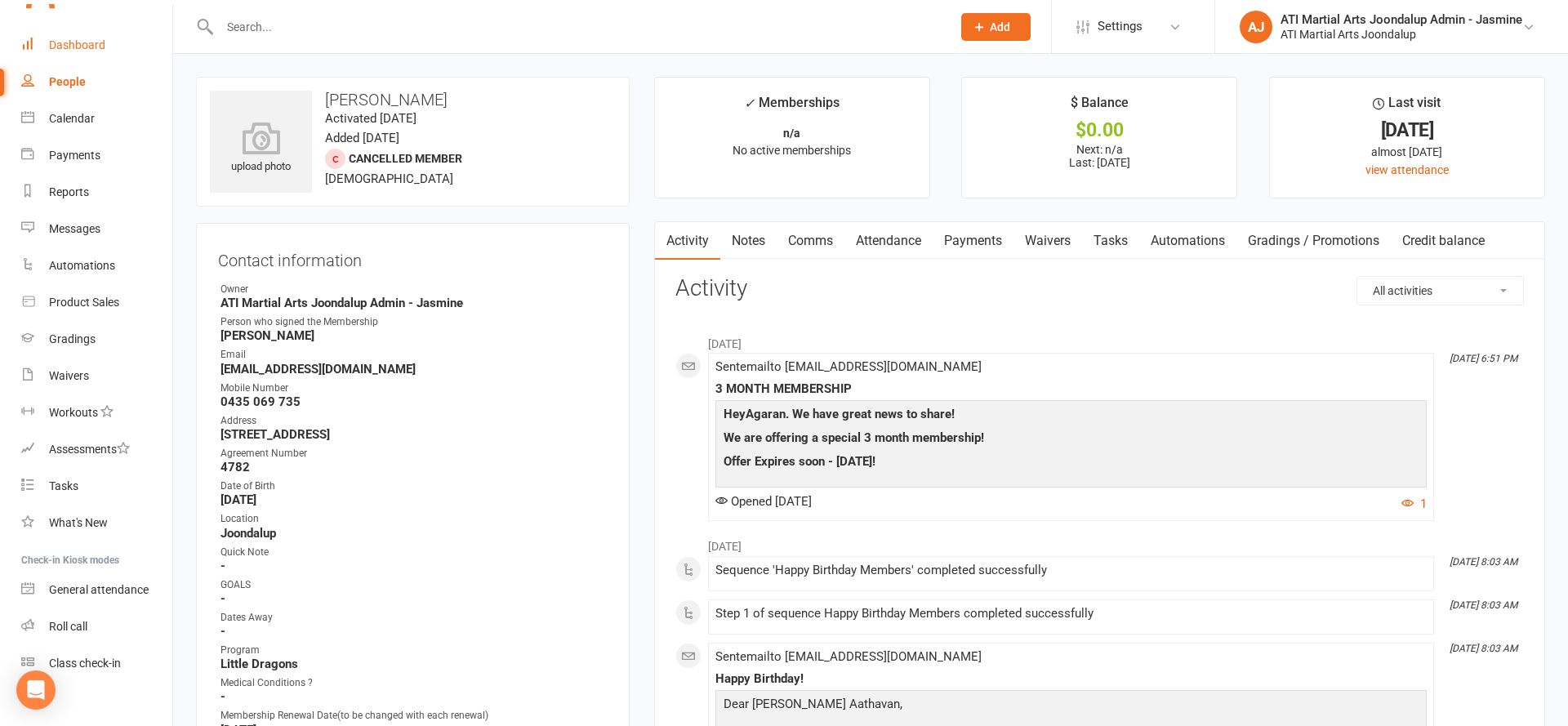
click at [71, 33] on link "Dashboard" at bounding box center [97, 45] width 151 height 36
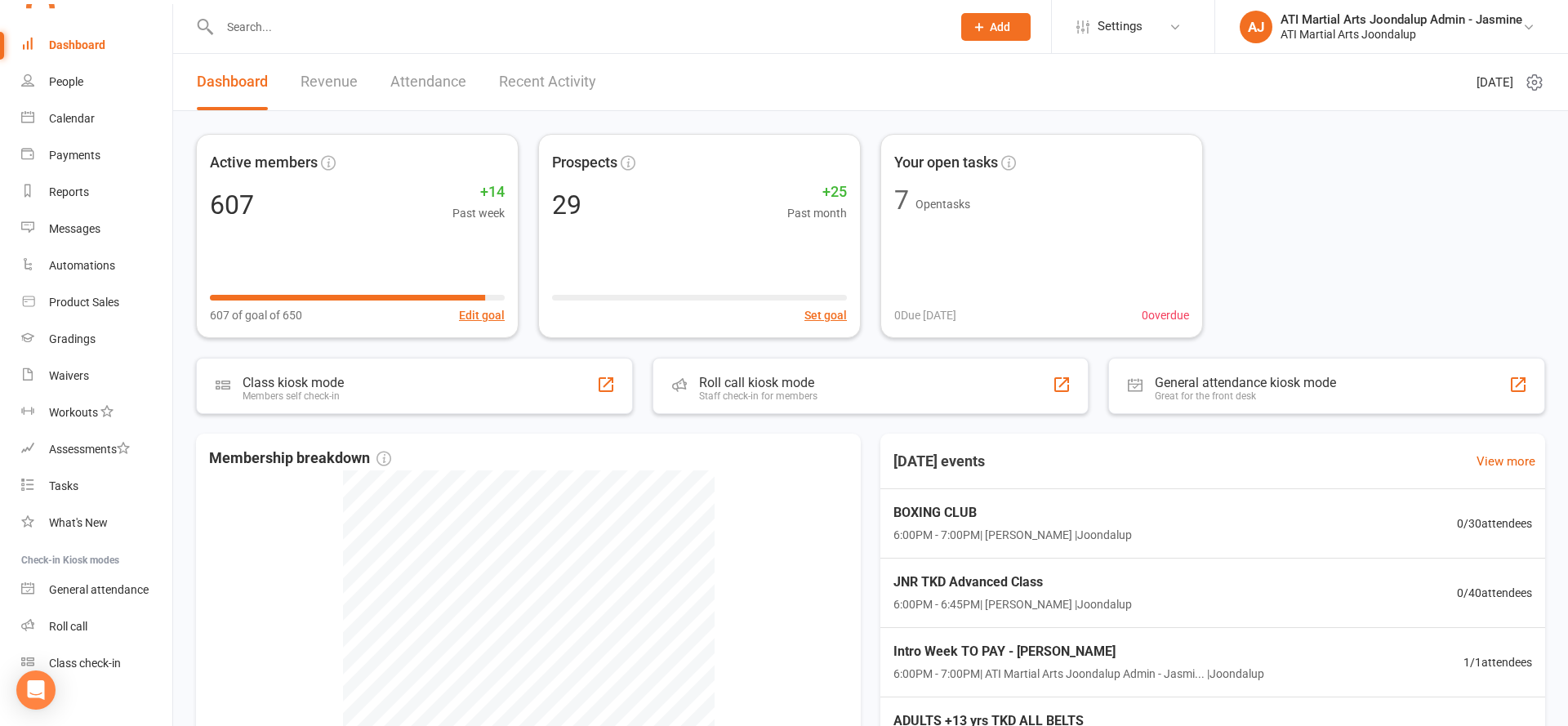
click at [305, 19] on input "text" at bounding box center [577, 27] width 725 height 23
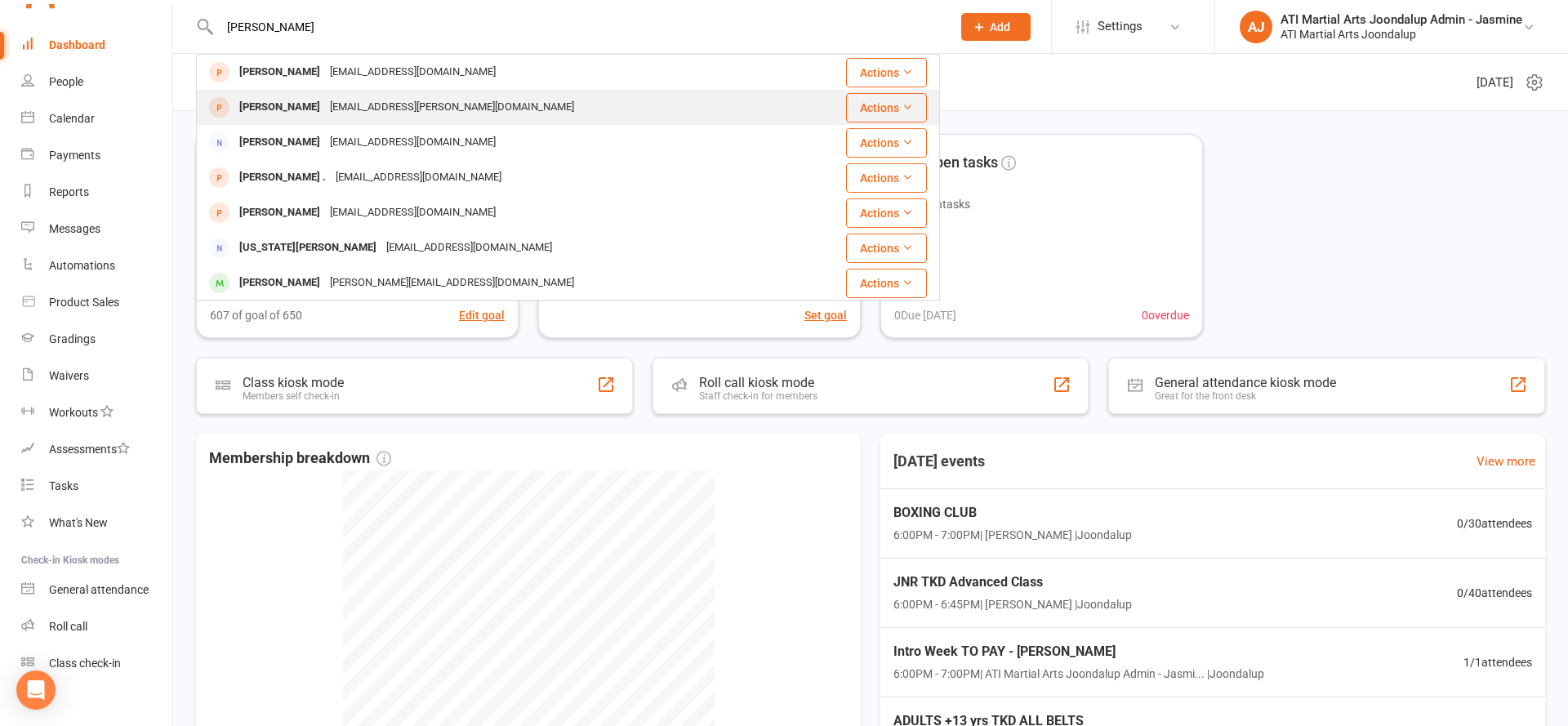
type input "George hilton"
click at [337, 100] on div "cara.gillett@hotmail.co.uk" at bounding box center [452, 107] width 254 height 24
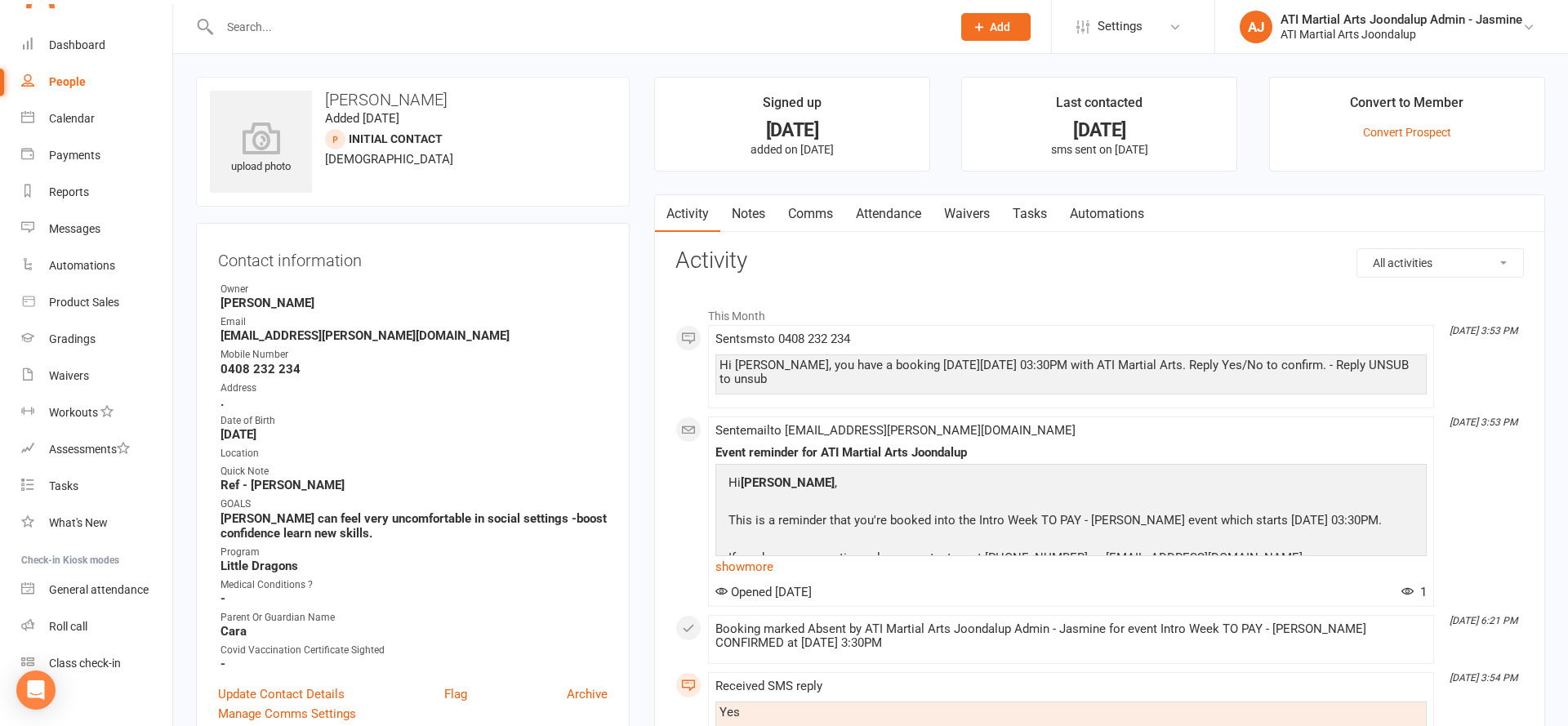
click at [867, 209] on link "Attendance" at bounding box center [888, 213] width 88 height 37
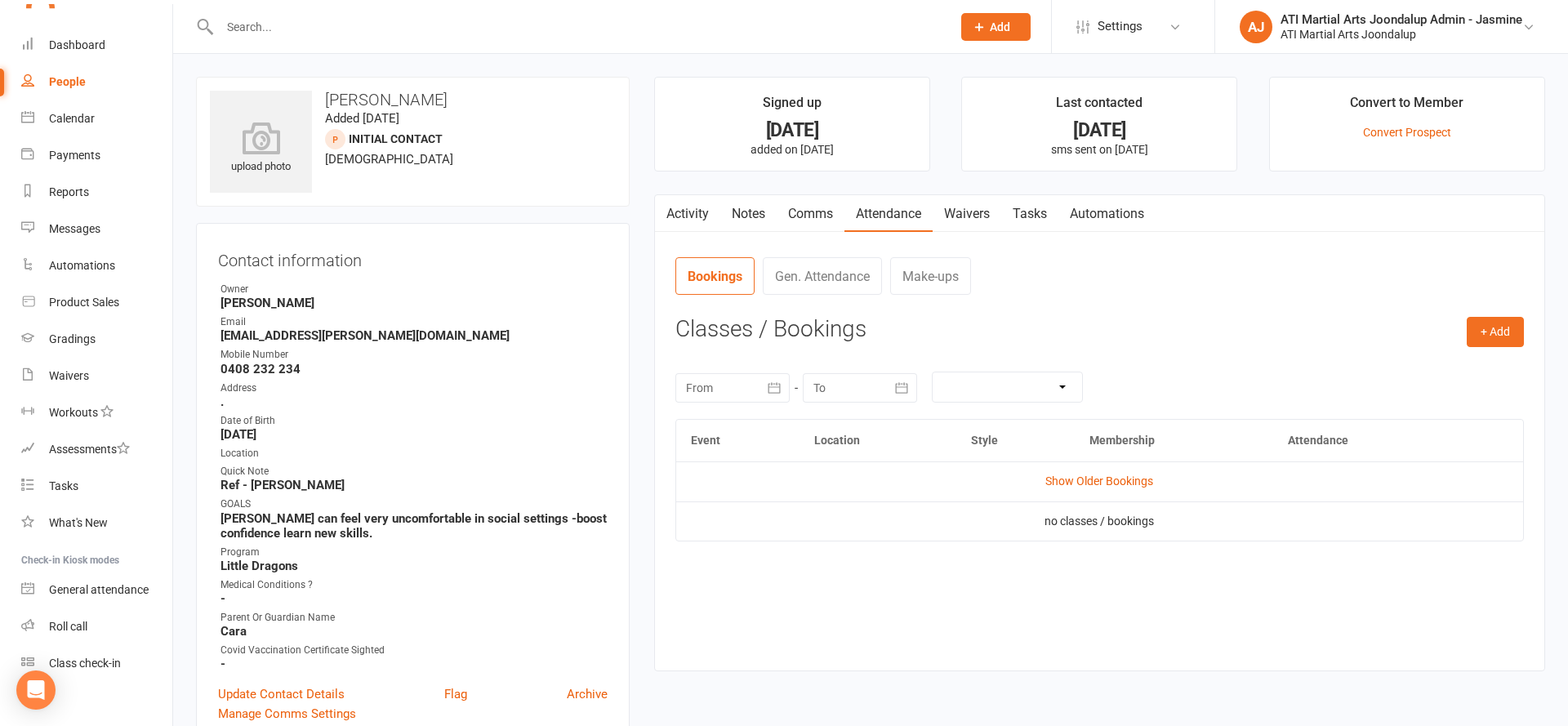
click at [803, 220] on link "Comms" at bounding box center [810, 213] width 68 height 37
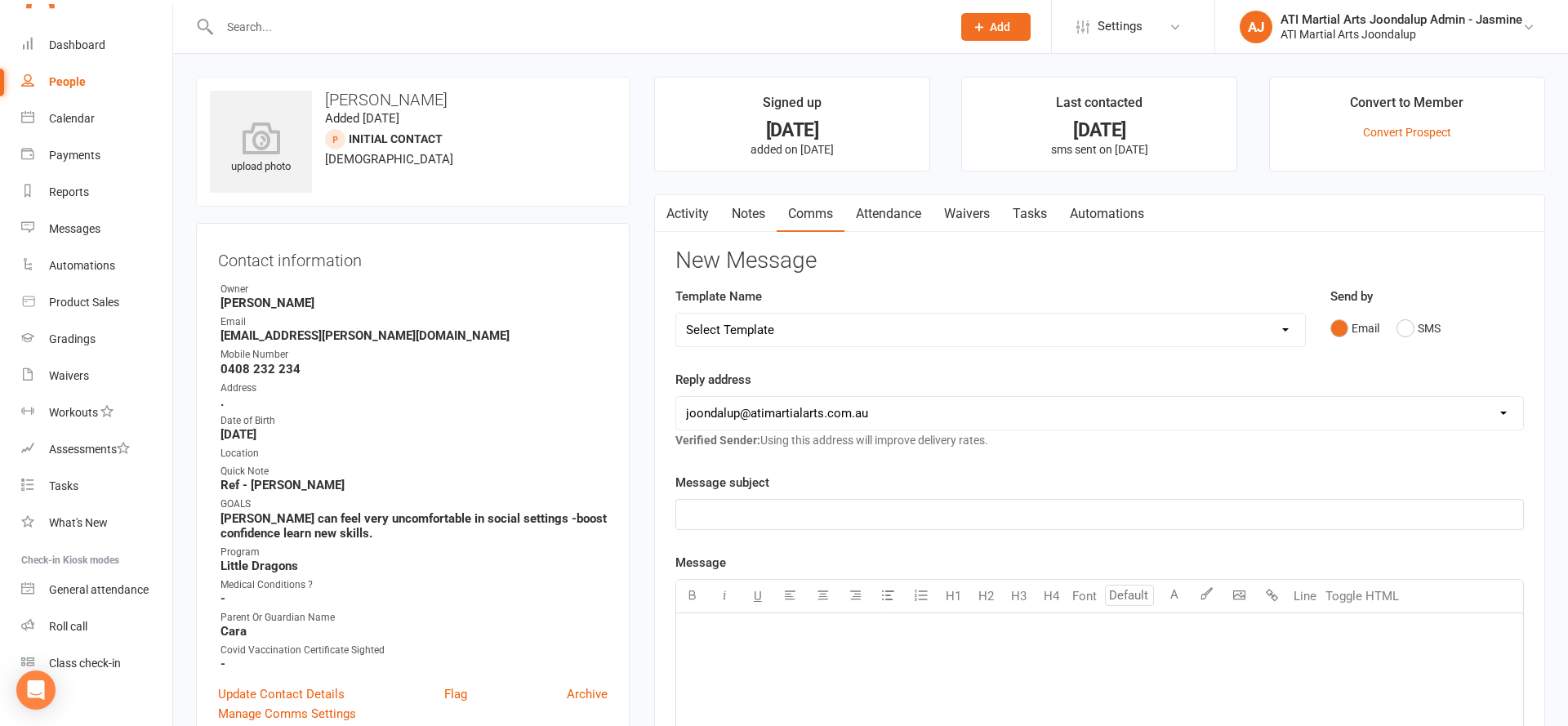
click at [789, 508] on p "﻿" at bounding box center [1099, 515] width 827 height 19
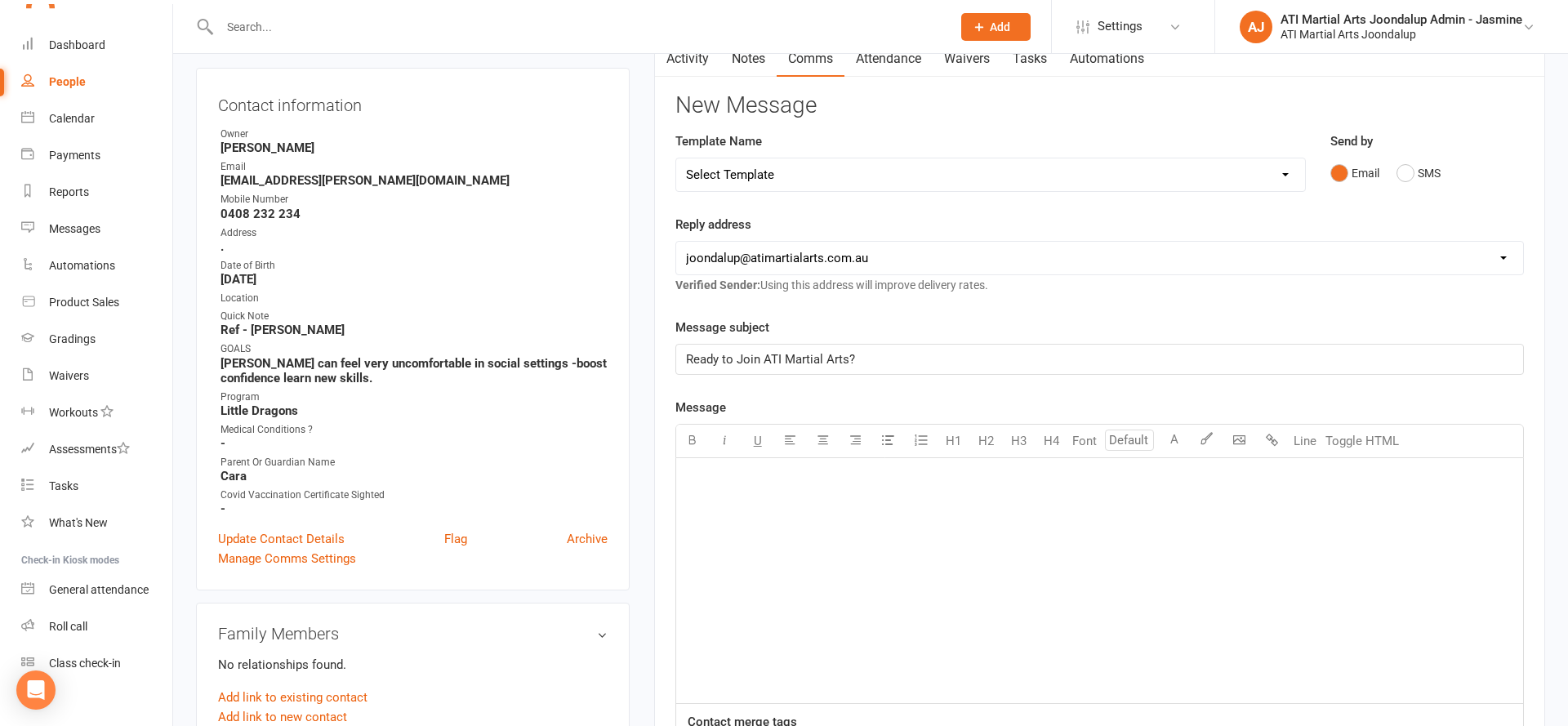
scroll to position [160, 0]
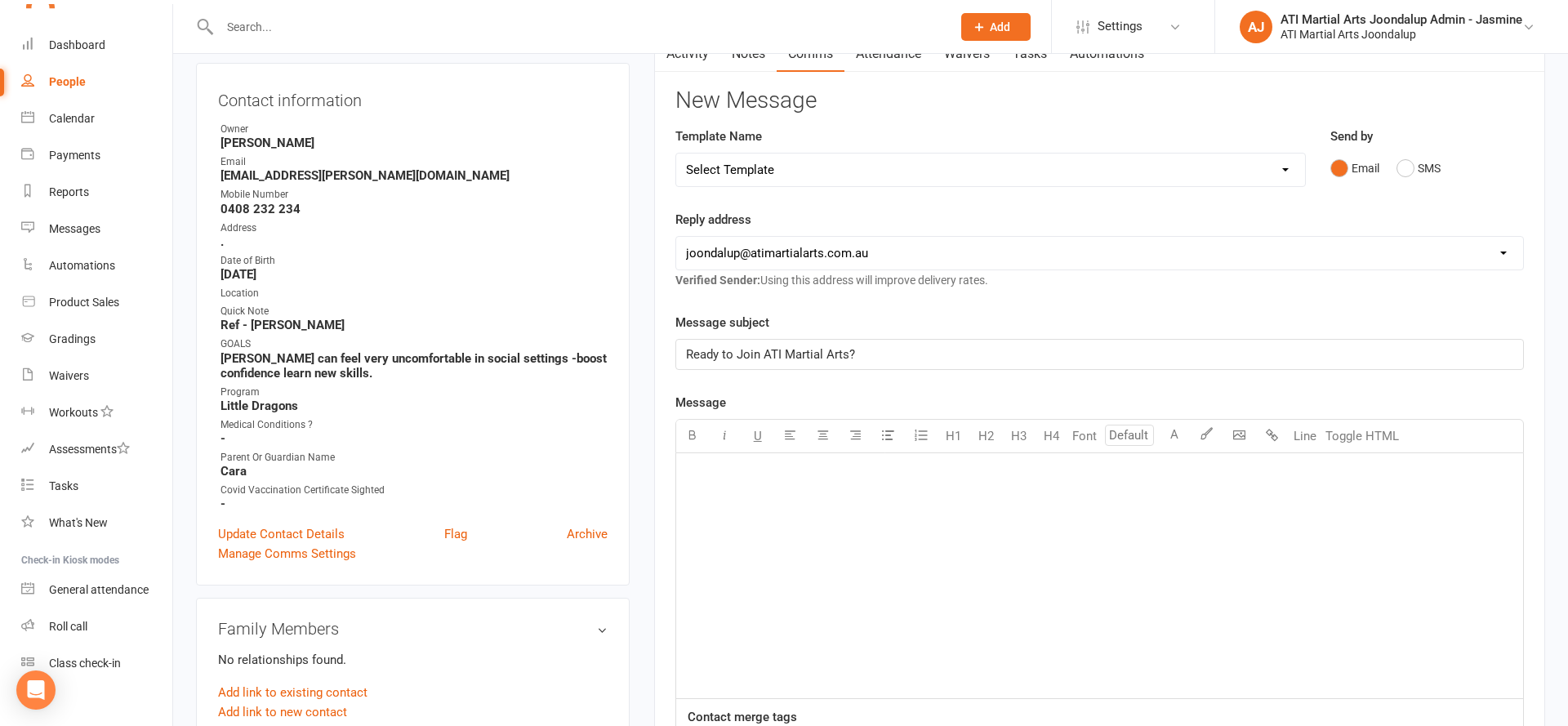
click at [698, 489] on div "﻿" at bounding box center [1100, 576] width 847 height 245
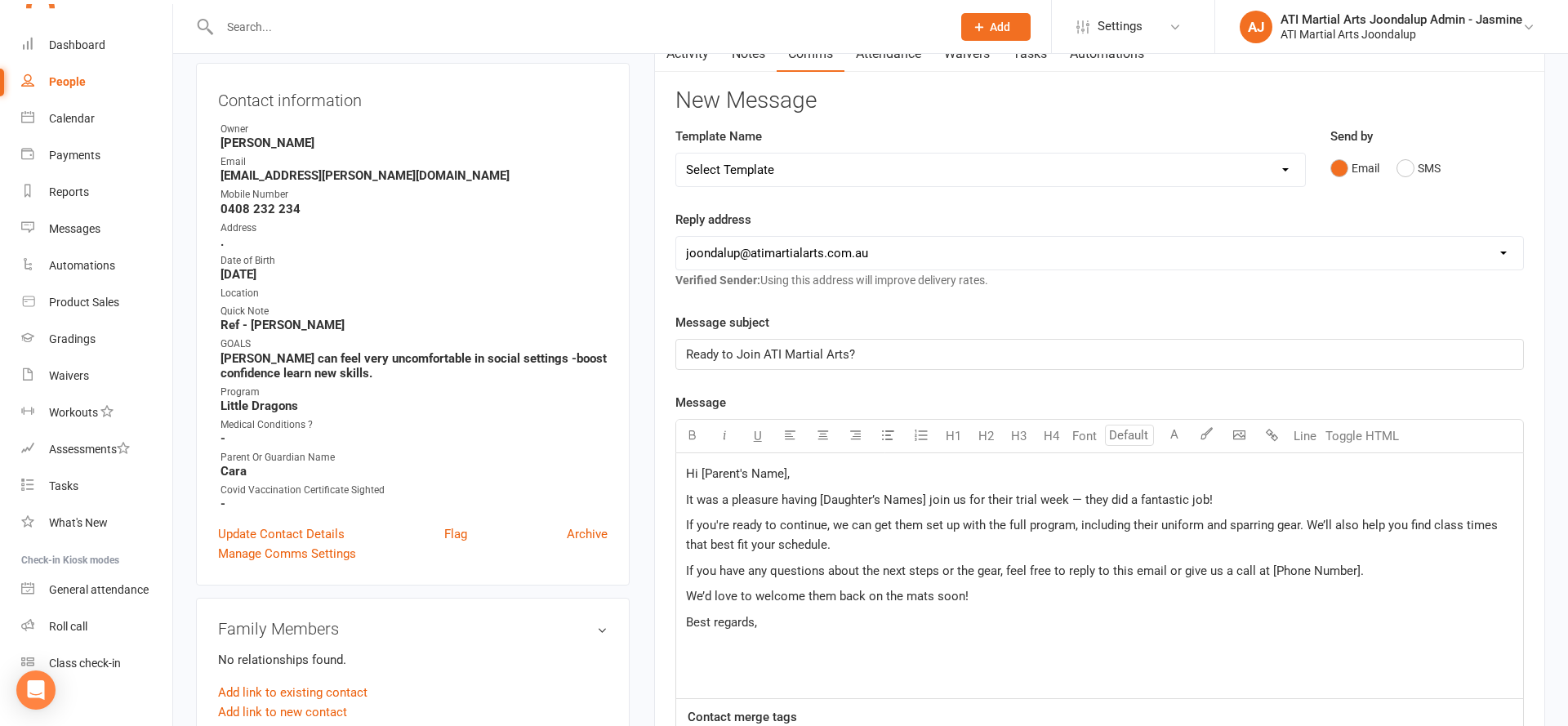
click at [796, 469] on p "Hi [Parent's Name]," at bounding box center [1099, 473] width 827 height 19
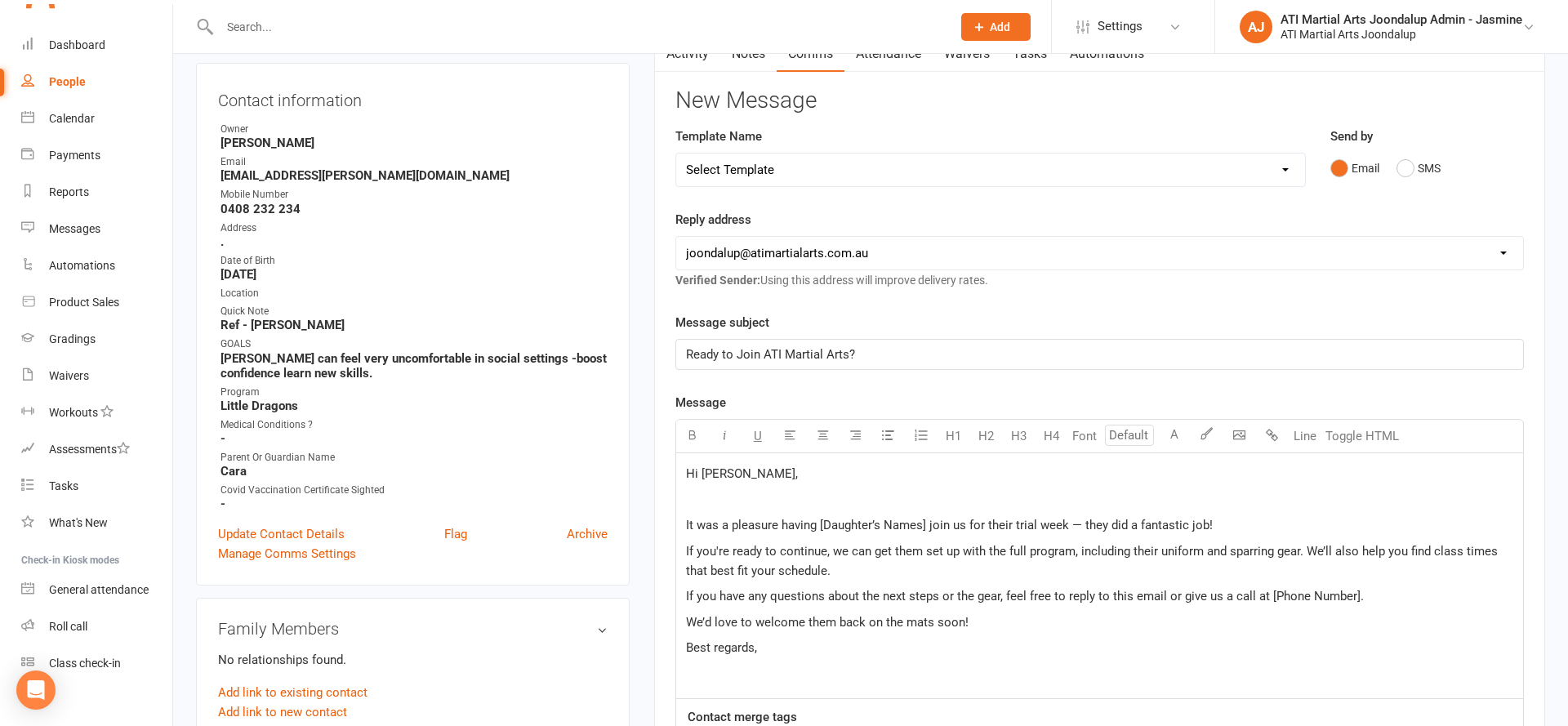
click at [930, 525] on span "It was a pleasure having [Daughter’s Names] join us for their trial week — they…" at bounding box center [948, 524] width 527 height 14
click at [719, 495] on p "﻿" at bounding box center [1099, 499] width 827 height 19
click at [947, 527] on span "It was a pleasure having George join us for their trial week — they did a fanta…" at bounding box center [943, 527] width 514 height 14
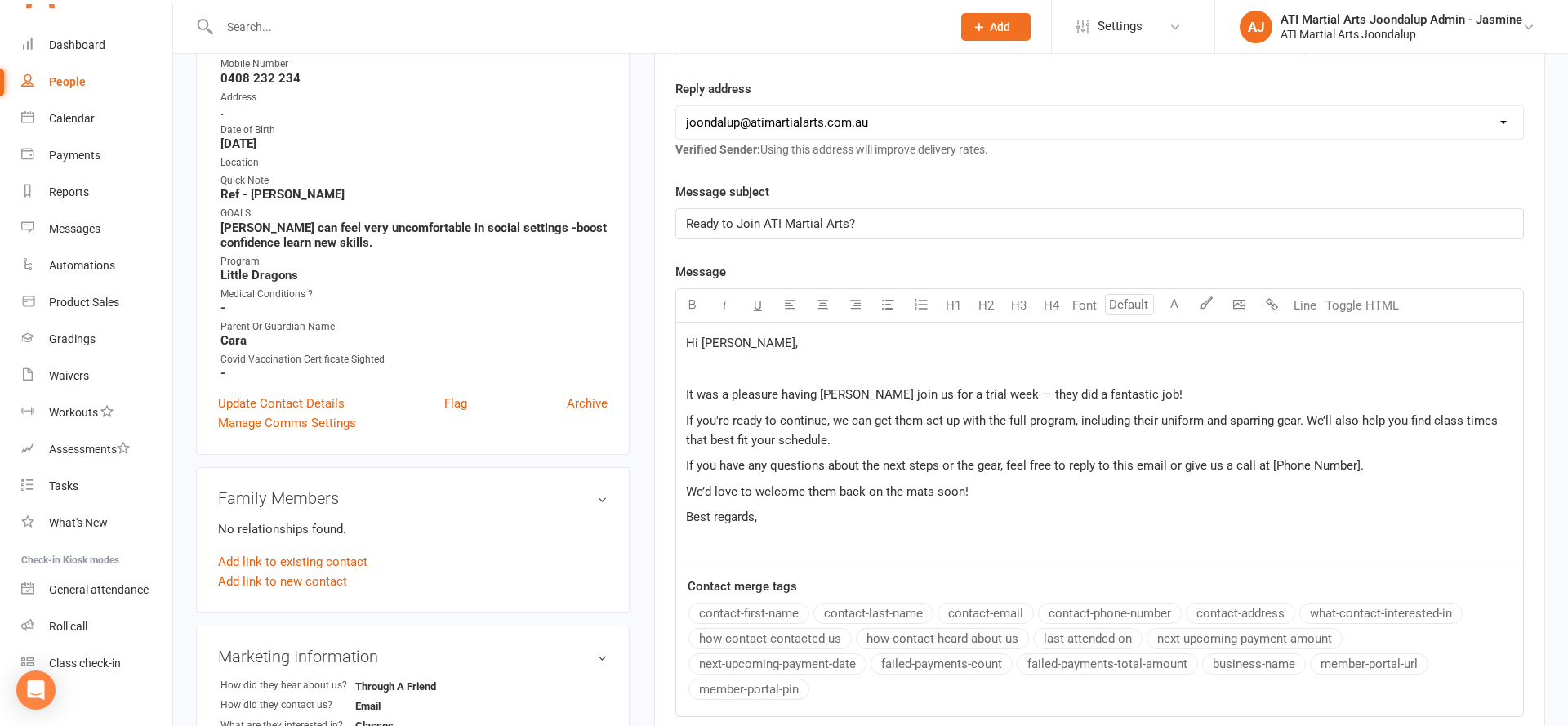
scroll to position [294, 0]
drag, startPoint x: 1364, startPoint y: 458, endPoint x: 1267, endPoint y: 458, distance: 97.0
click at [1267, 458] on p "If you have any questions about the next steps or the gear, feel free to reply …" at bounding box center [1099, 463] width 827 height 19
click at [938, 539] on div "Hi Cara, ﻿ It was a pleasure having George join us for a trial week — they did …" at bounding box center [1100, 443] width 847 height 245
click at [1017, 495] on p "We’d love to welcome them back on the mats soon!" at bounding box center [1099, 489] width 827 height 19
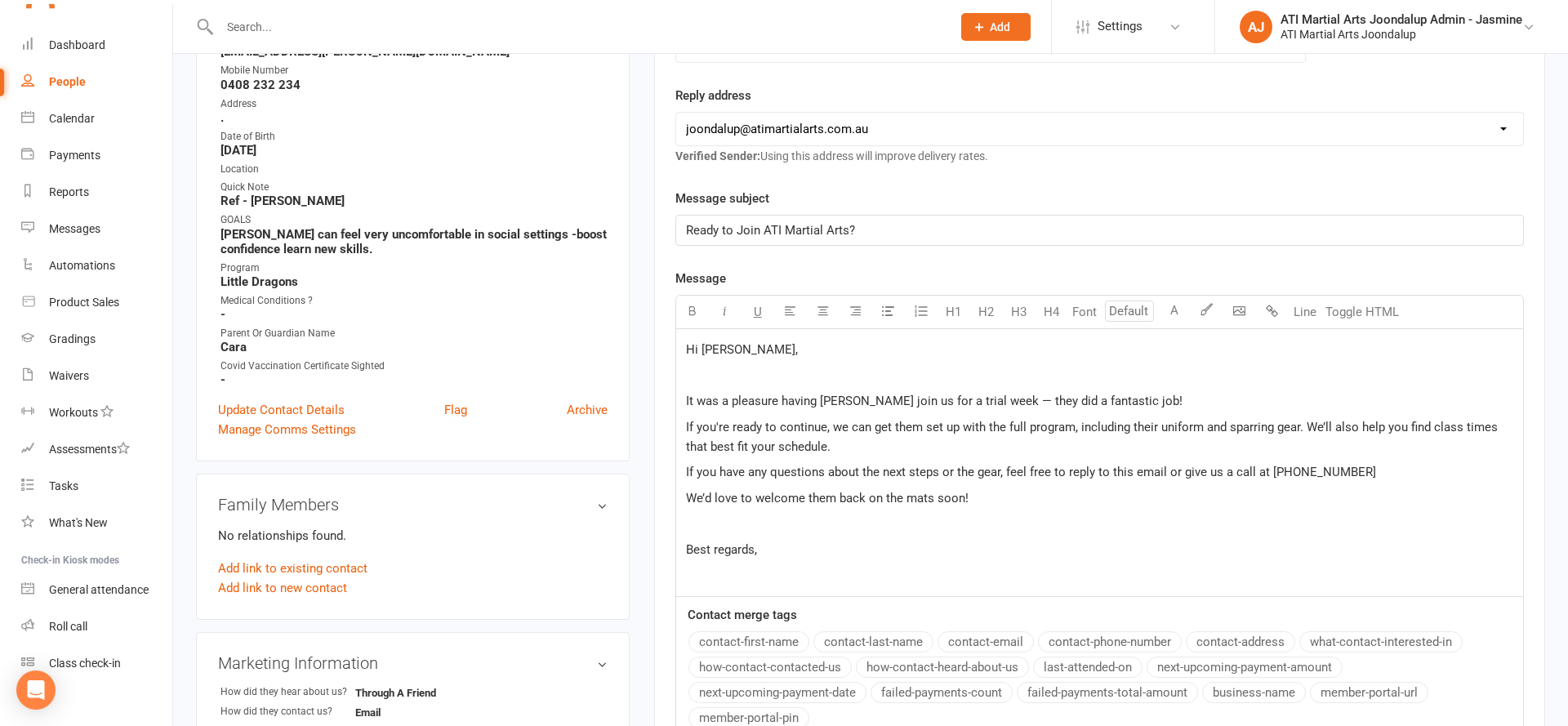
scroll to position [286, 1]
click at [866, 550] on p "Best regards," at bounding box center [1099, 548] width 827 height 19
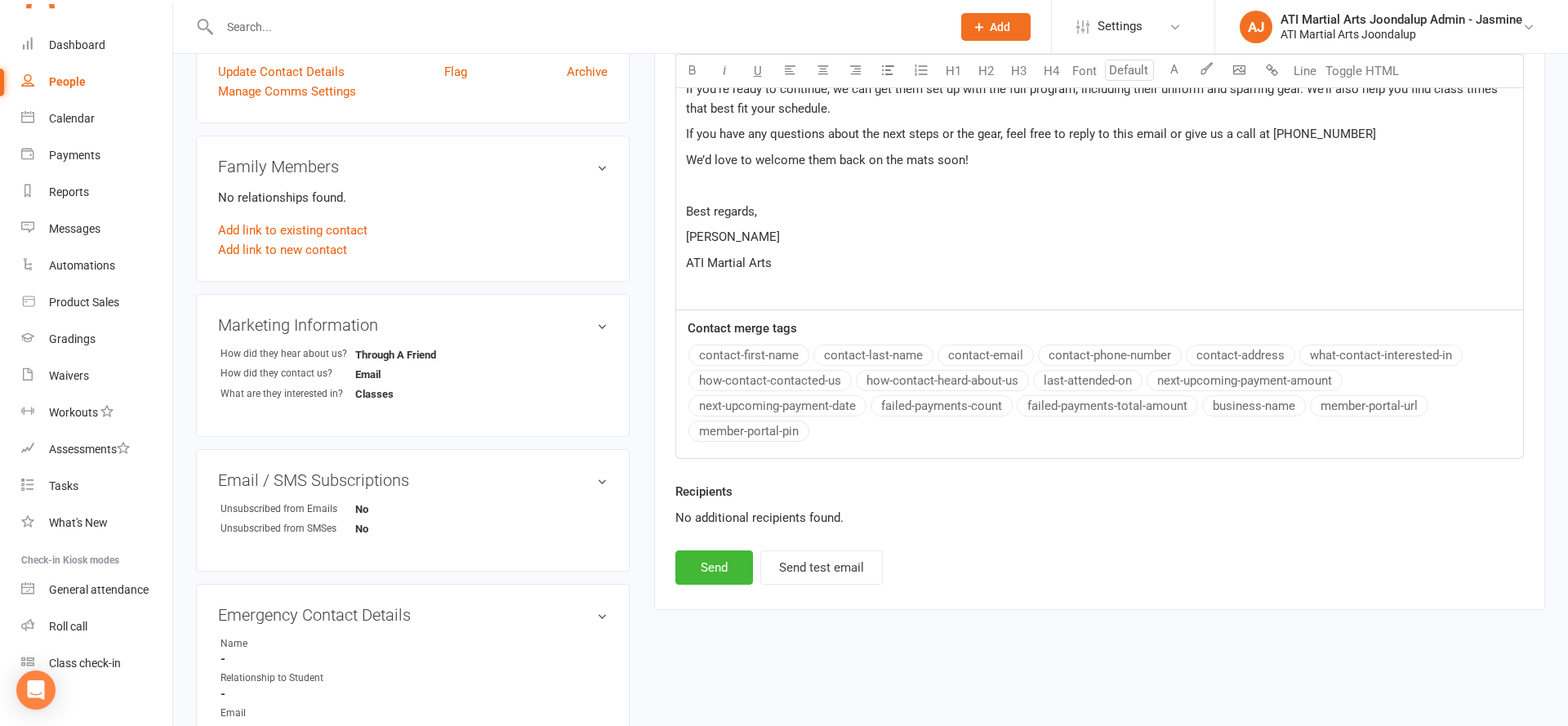
scroll to position [641, 0]
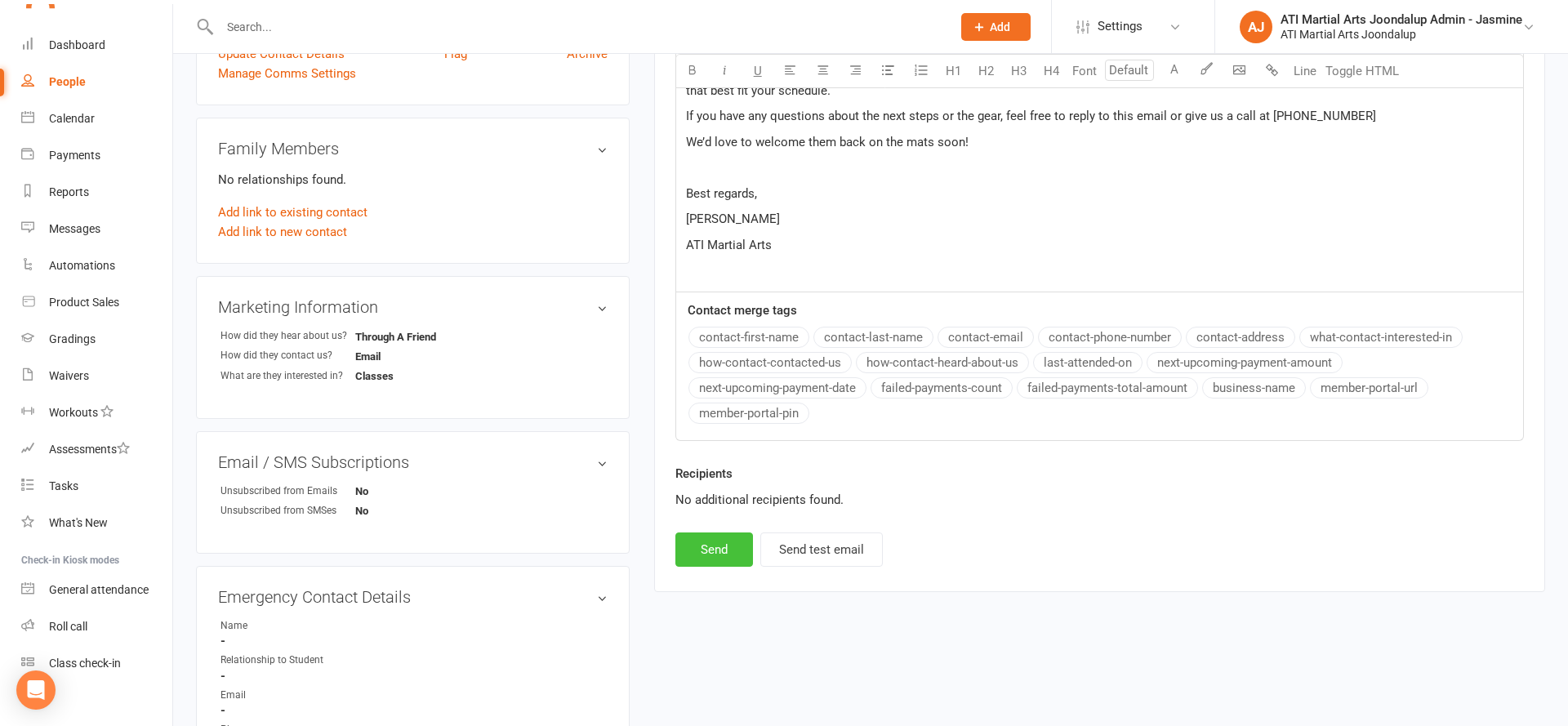
click at [691, 539] on button "Send" at bounding box center [713, 550] width 77 height 34
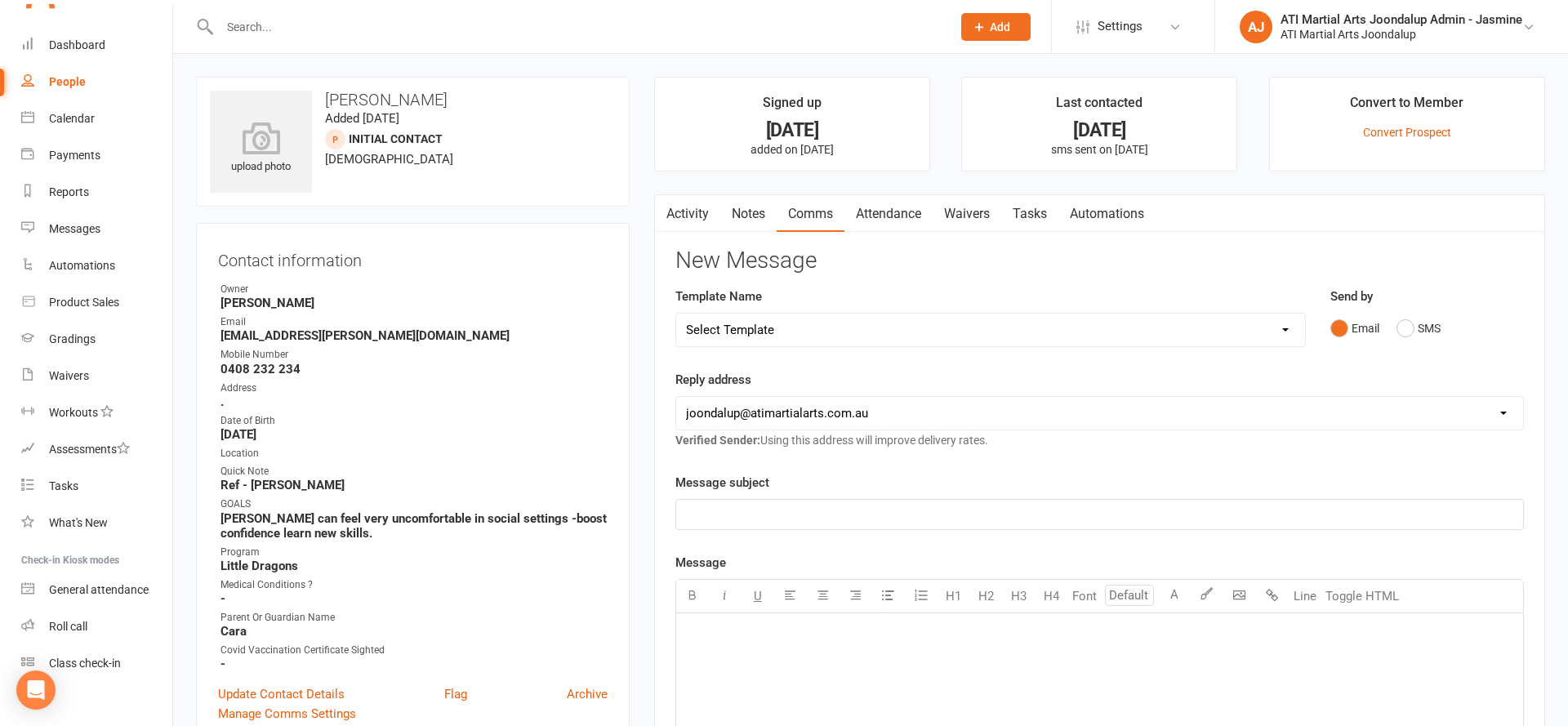
scroll to position [0, 0]
click at [332, 24] on input "text" at bounding box center [577, 27] width 725 height 23
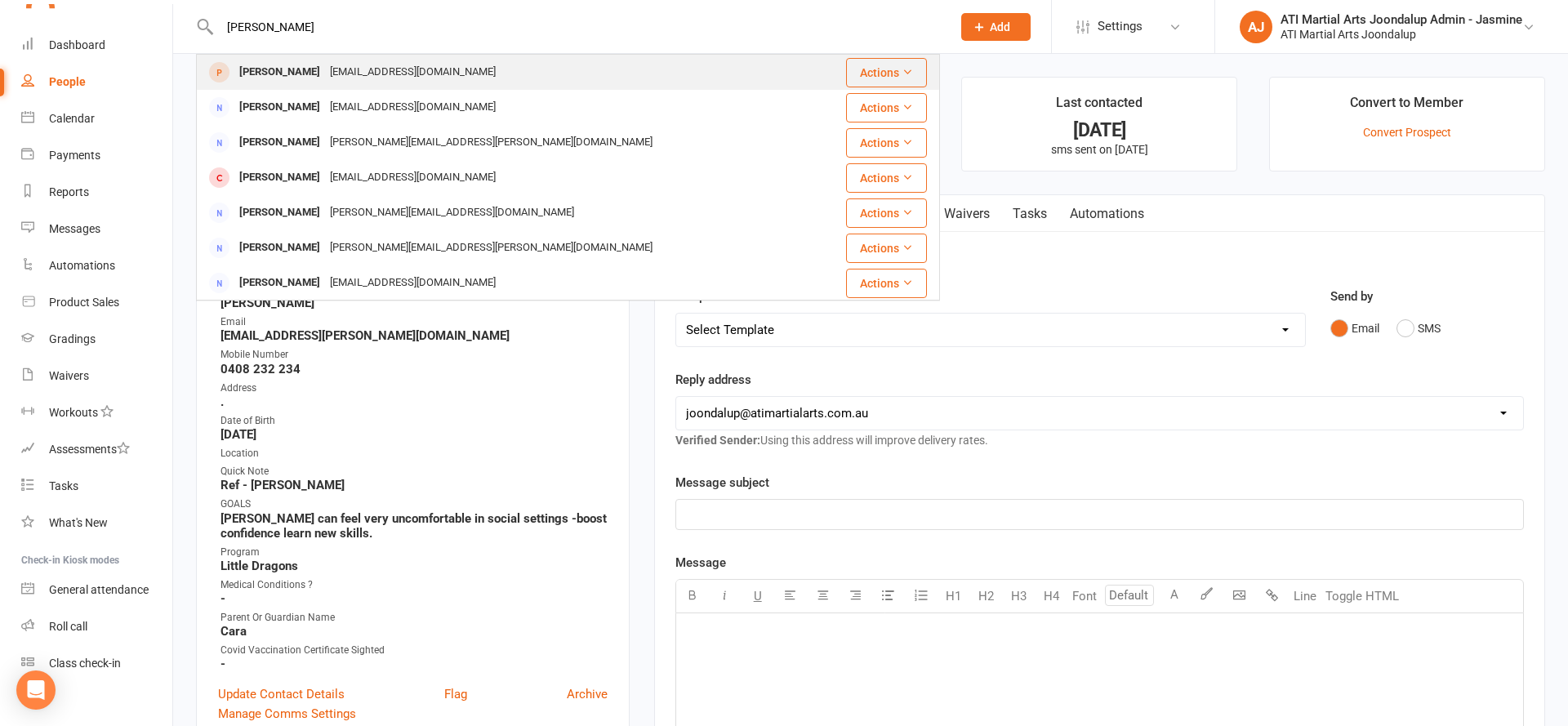
type input "nigel marko"
click at [299, 58] on div "Nigel Marko tholun1822000@gmail.com" at bounding box center [506, 72] width 617 height 33
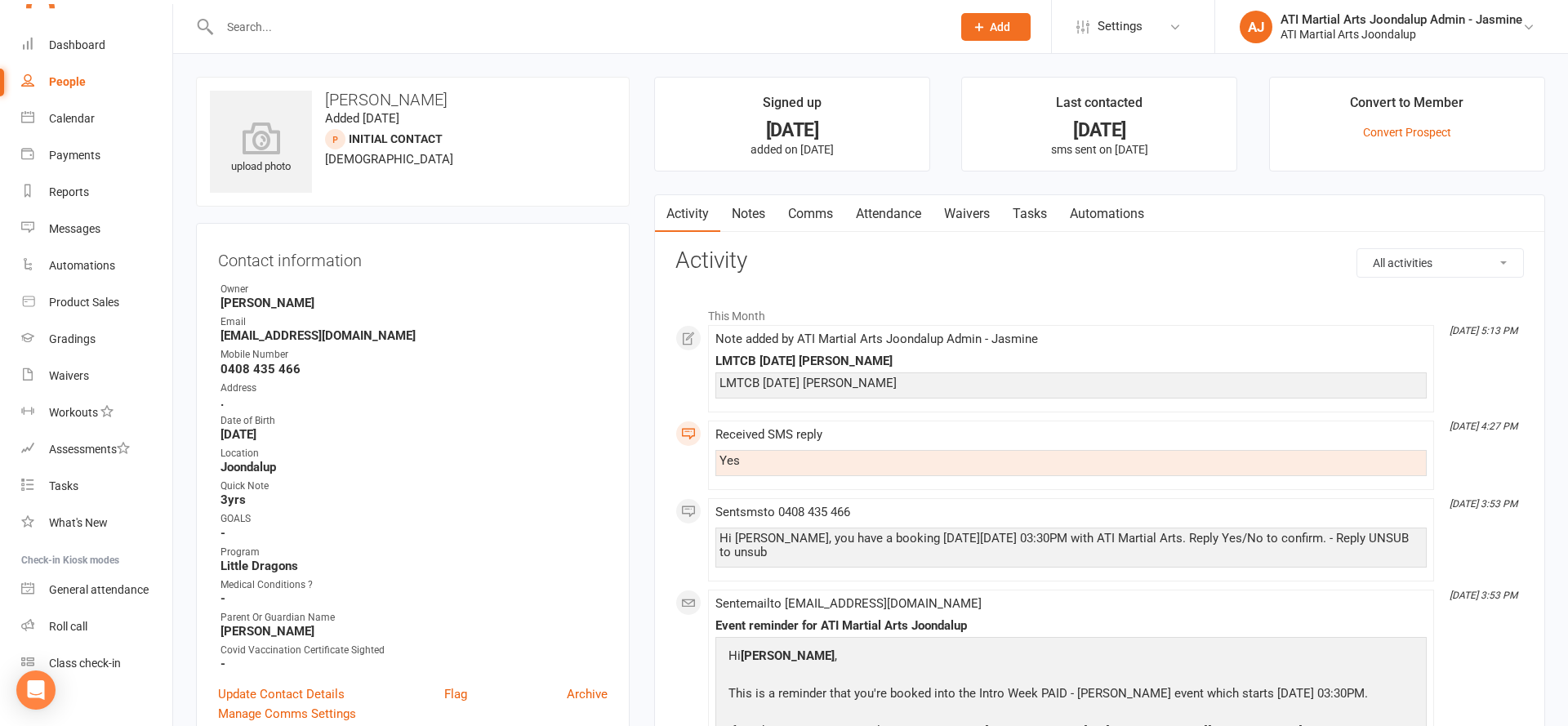
click at [823, 208] on link "Comms" at bounding box center [810, 213] width 68 height 37
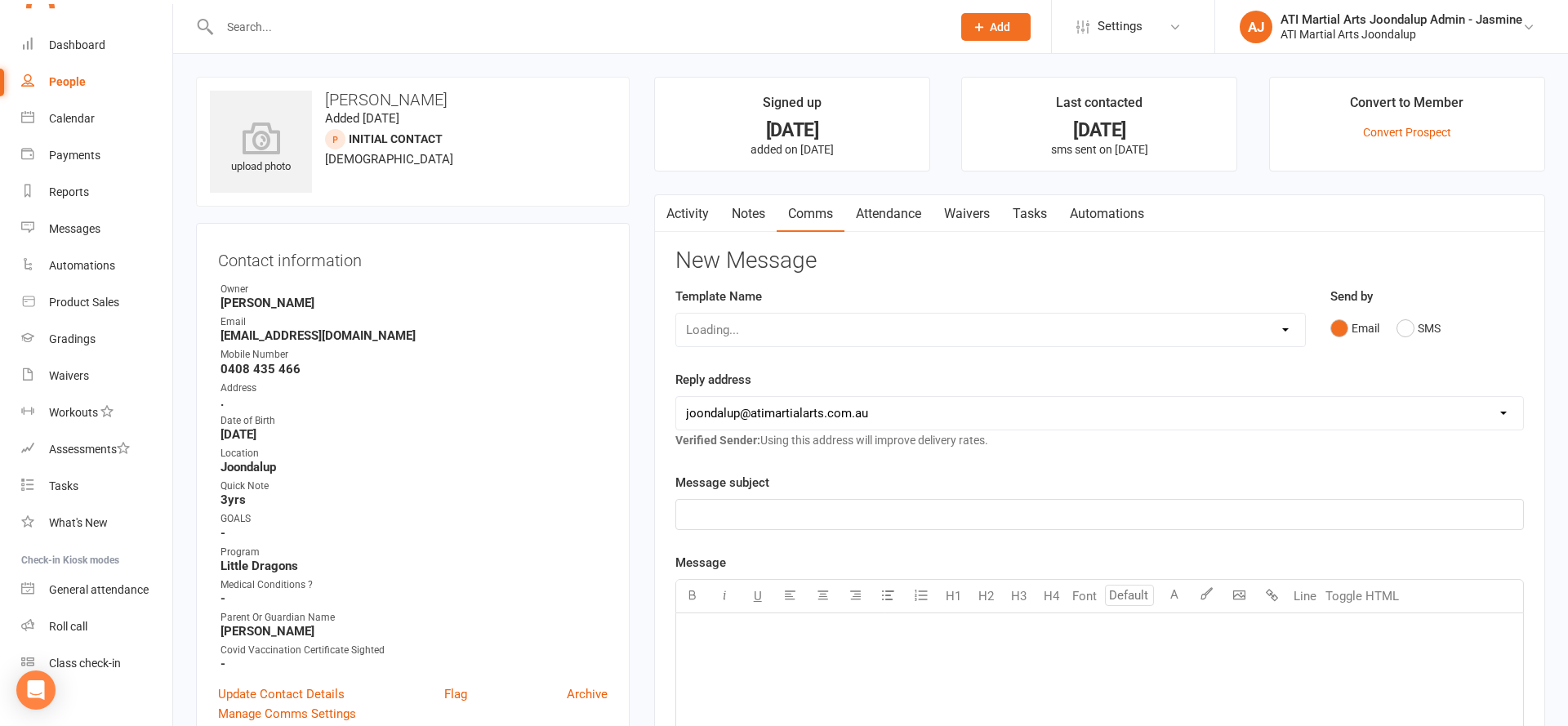
click at [715, 634] on p "﻿" at bounding box center [1099, 634] width 827 height 19
click at [722, 638] on p "﻿" at bounding box center [1099, 634] width 827 height 19
click at [696, 627] on p "﻿" at bounding box center [1099, 634] width 827 height 19
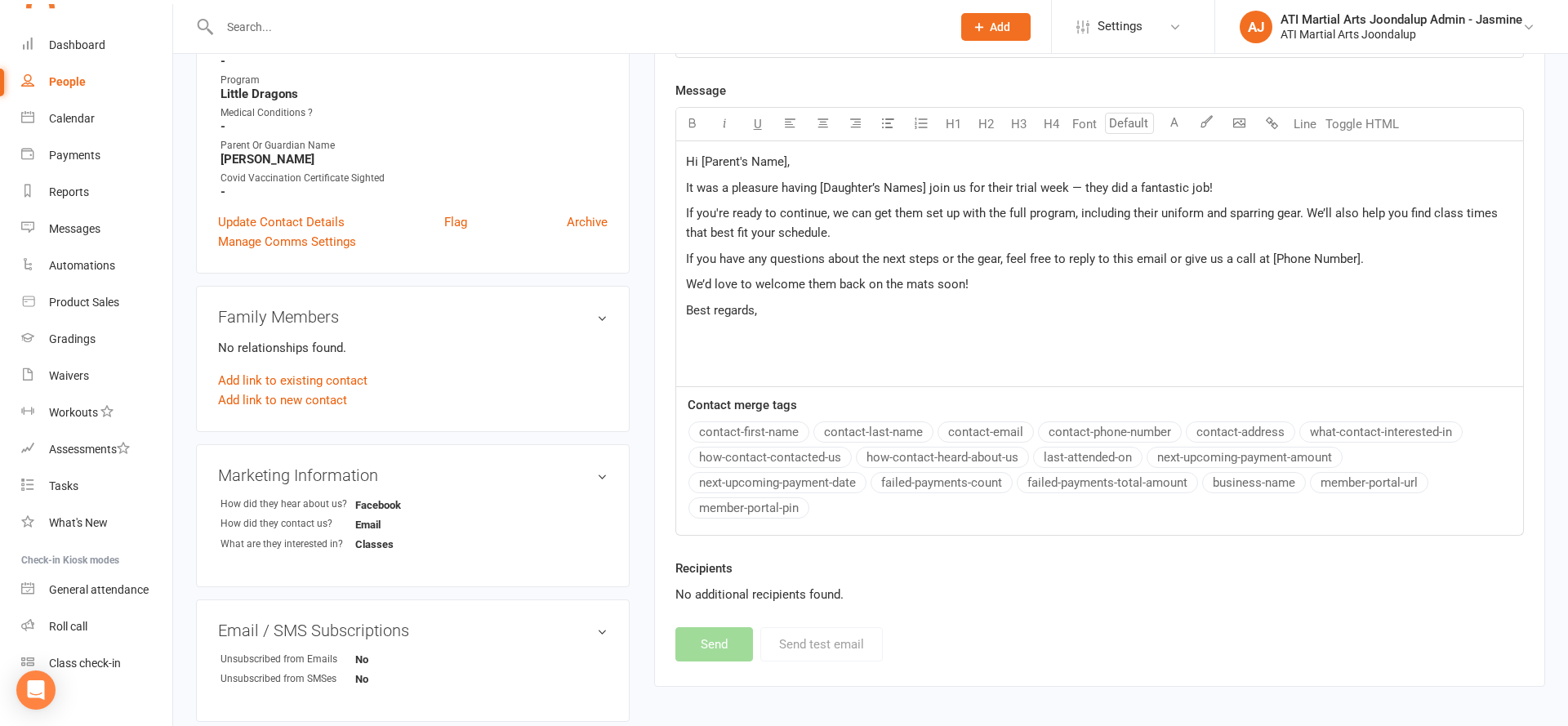
scroll to position [451, 0]
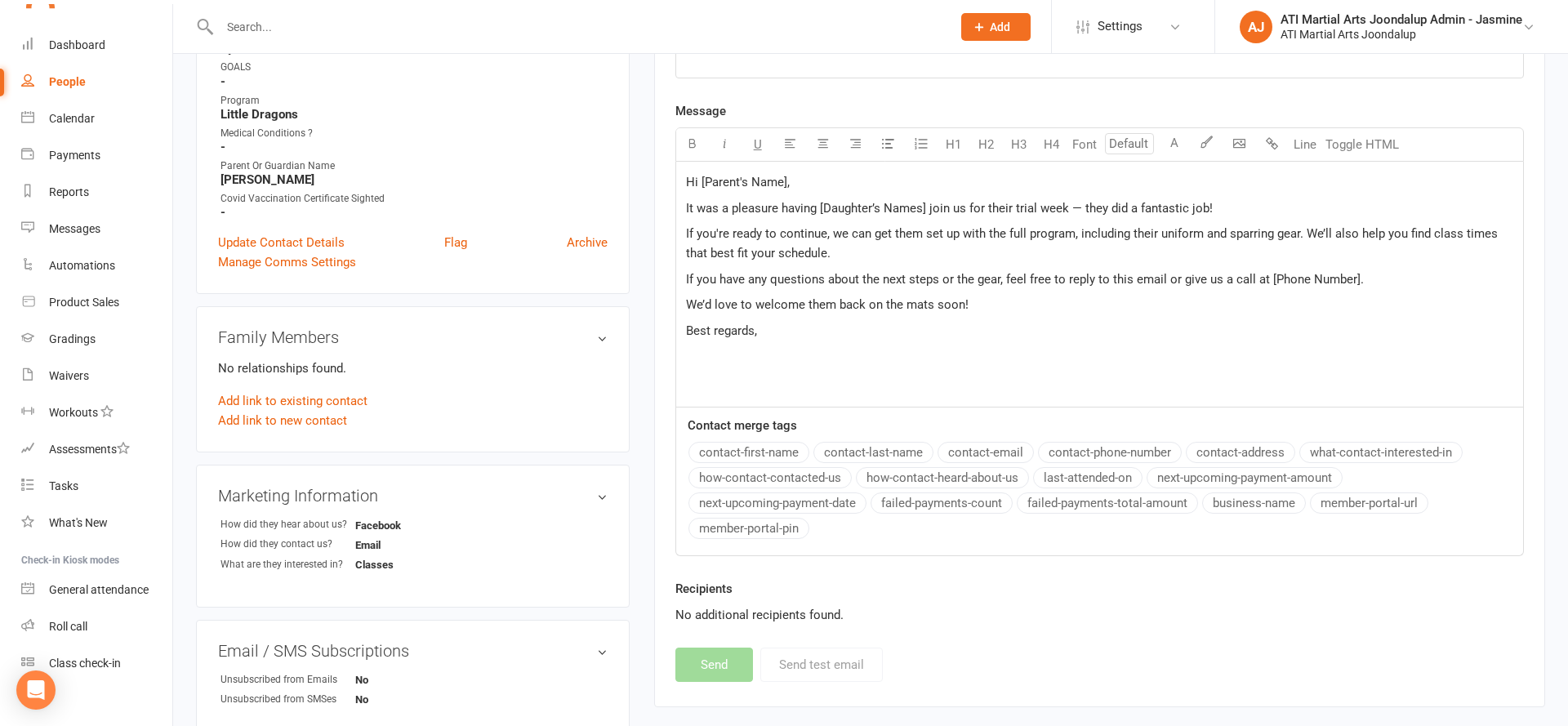
click at [790, 175] on p "Hi [Parent's Name]," at bounding box center [1099, 182] width 827 height 19
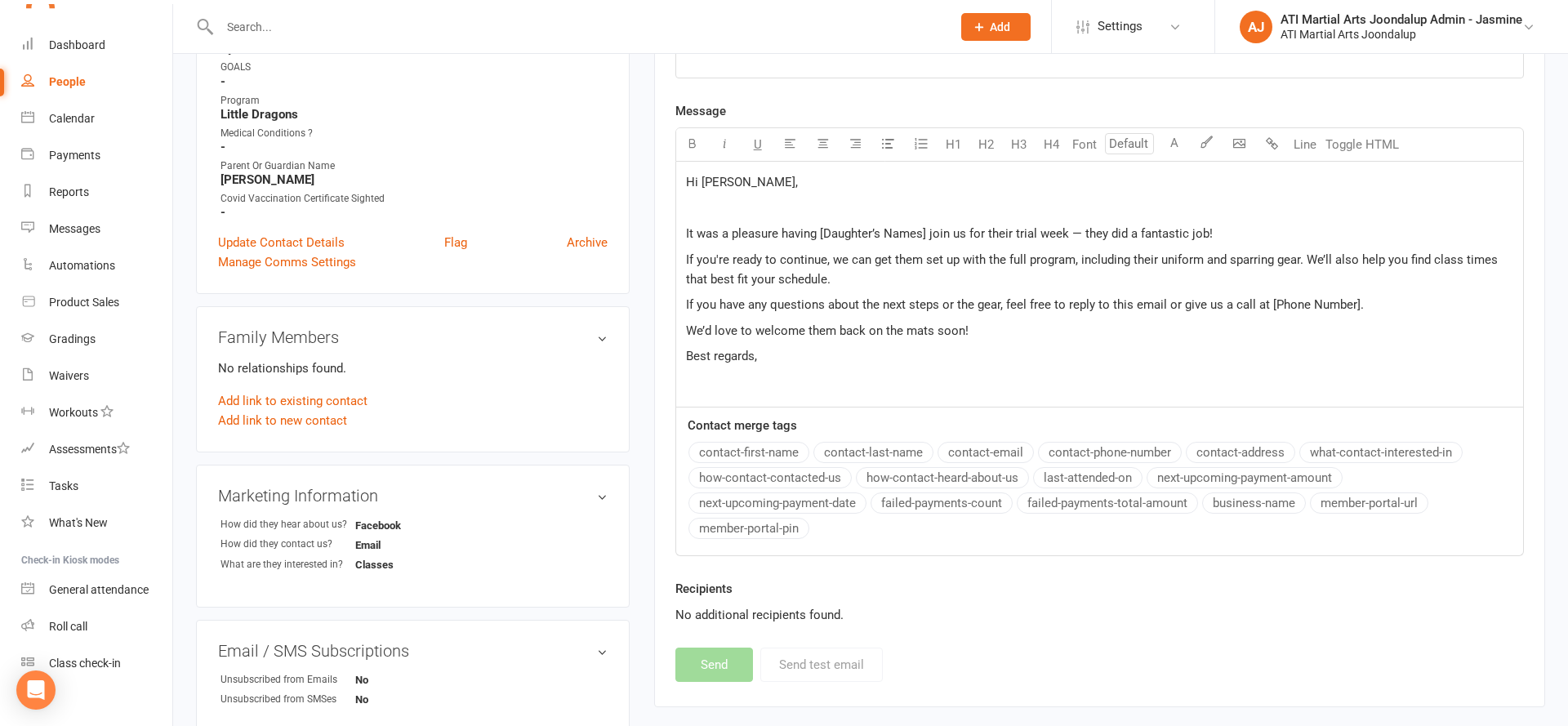
scroll to position [453, 4]
click at [925, 232] on span "It was a pleasure having [Daughter’s Names] join us for their trial week — they…" at bounding box center [948, 231] width 527 height 14
click at [955, 230] on span "It was a pleasure having Nigel join us for their trial week — they did a fantas…" at bounding box center [943, 231] width 514 height 14
click at [934, 231] on span "It was a pleasure having Nigel join us for their trial week — they did a fantas…" at bounding box center [943, 231] width 514 height 14
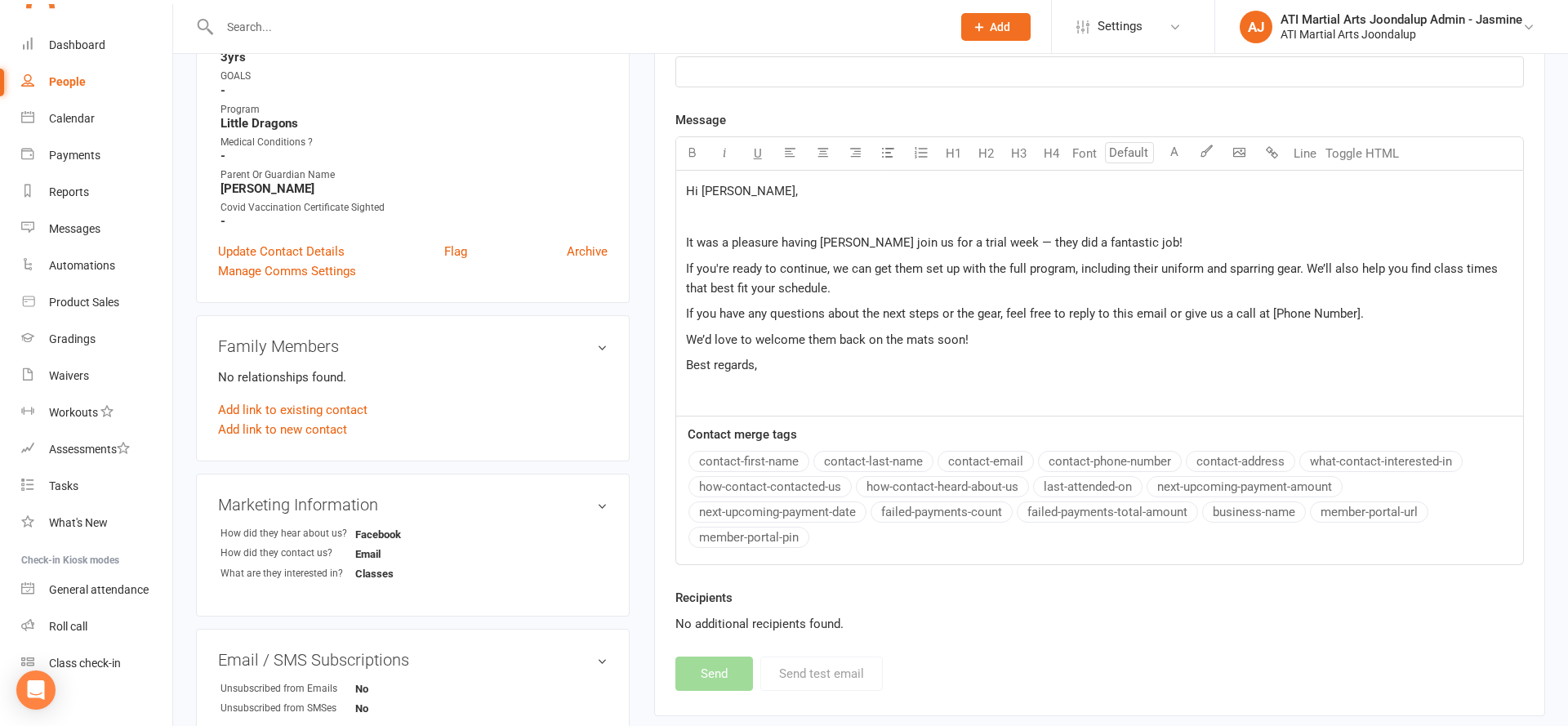
scroll to position [443, 1]
click at [1361, 308] on p "If you have any questions about the next steps or the gear, feel free to reply …" at bounding box center [1099, 314] width 827 height 19
click at [1008, 348] on div "Hi Lam, ﻿ It was a pleasure having Nigel join us for a trial week — they did a …" at bounding box center [1100, 294] width 847 height 245
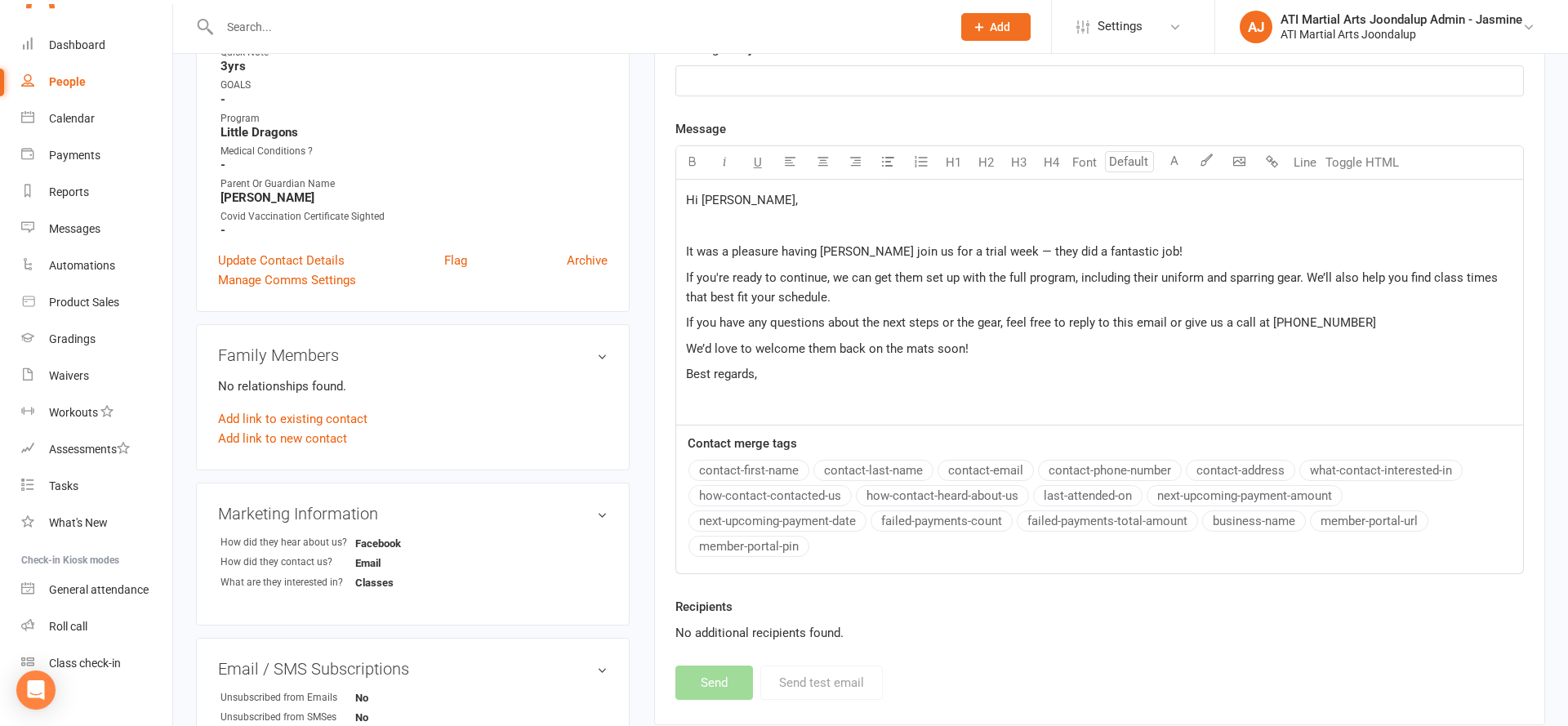
scroll to position [429, 0]
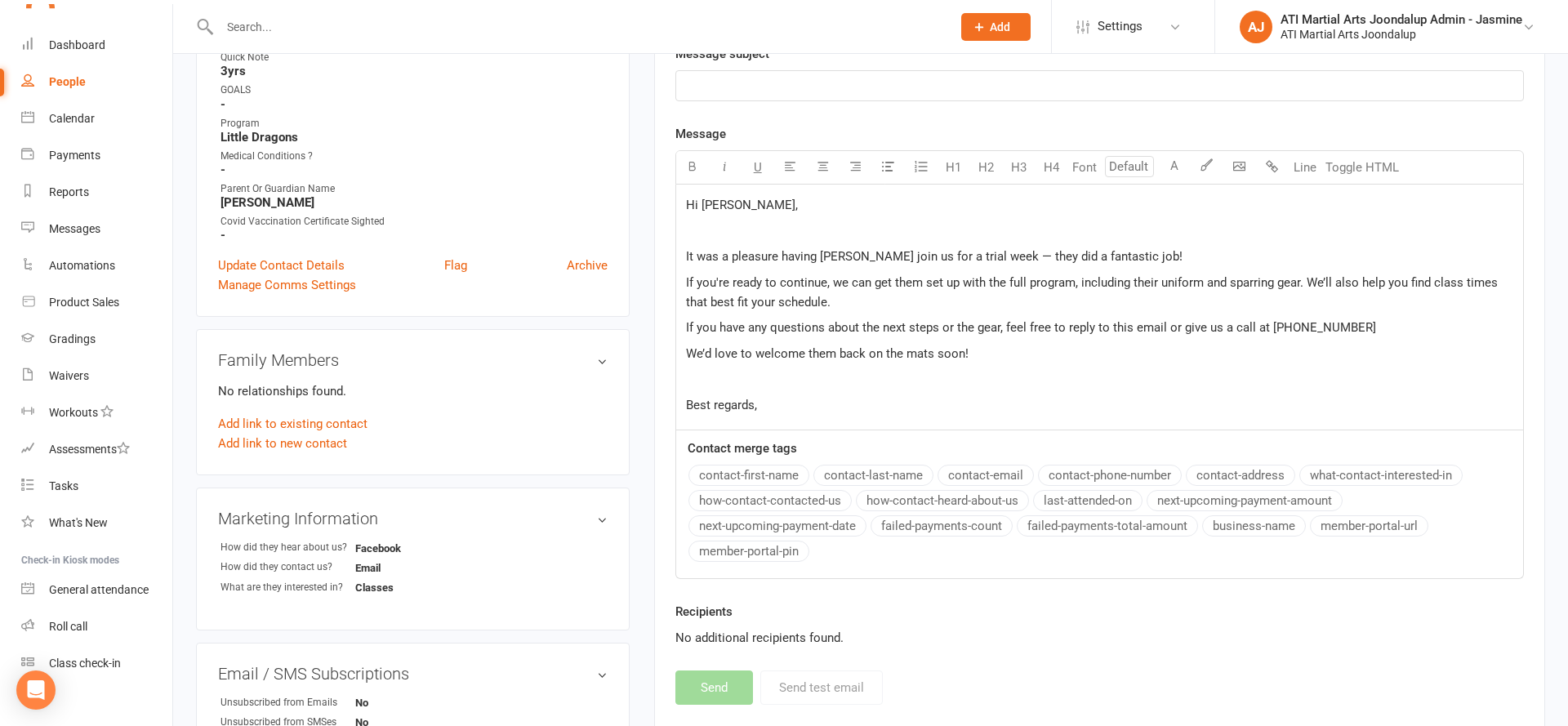
click at [934, 383] on p "﻿" at bounding box center [1099, 379] width 827 height 19
click at [924, 407] on p "Best regards," at bounding box center [1099, 405] width 827 height 19
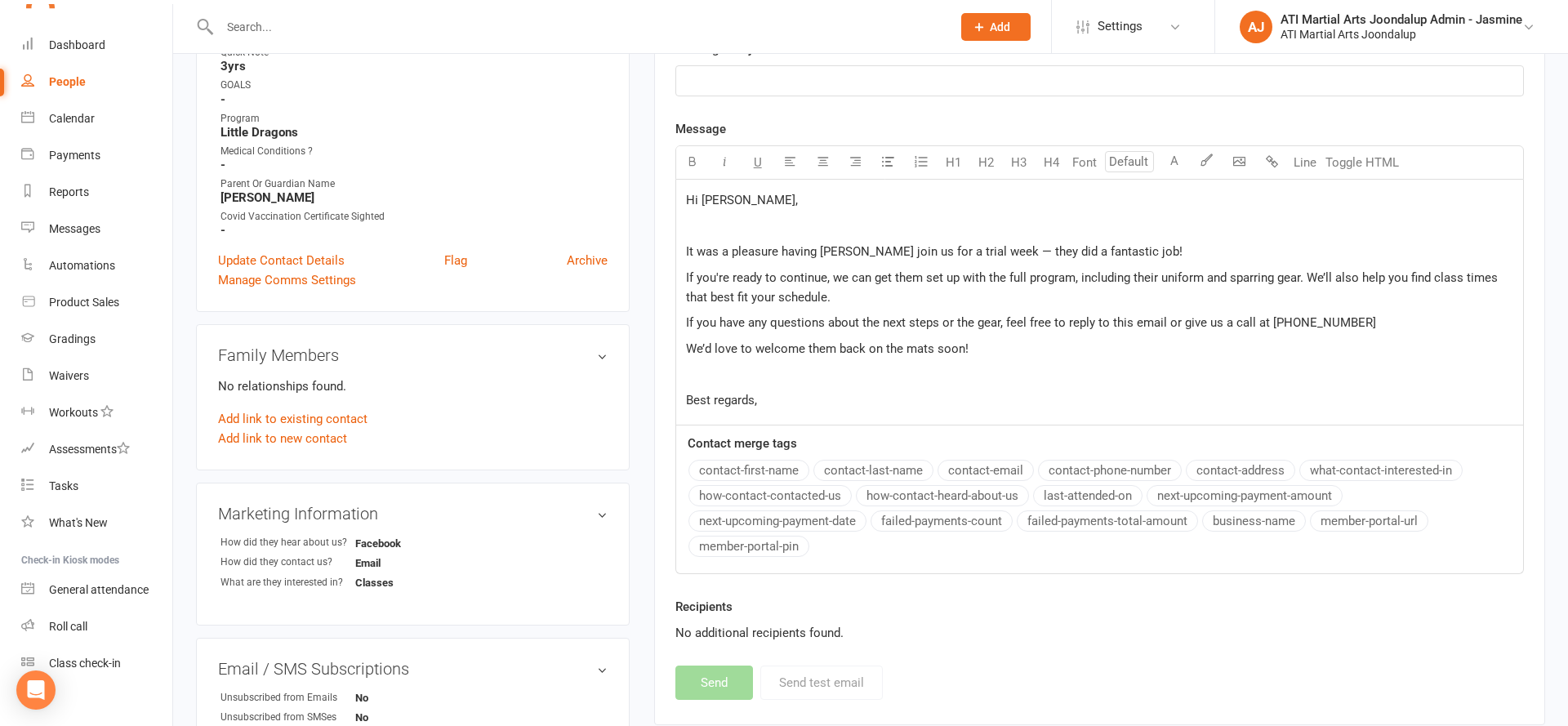
scroll to position [435, 0]
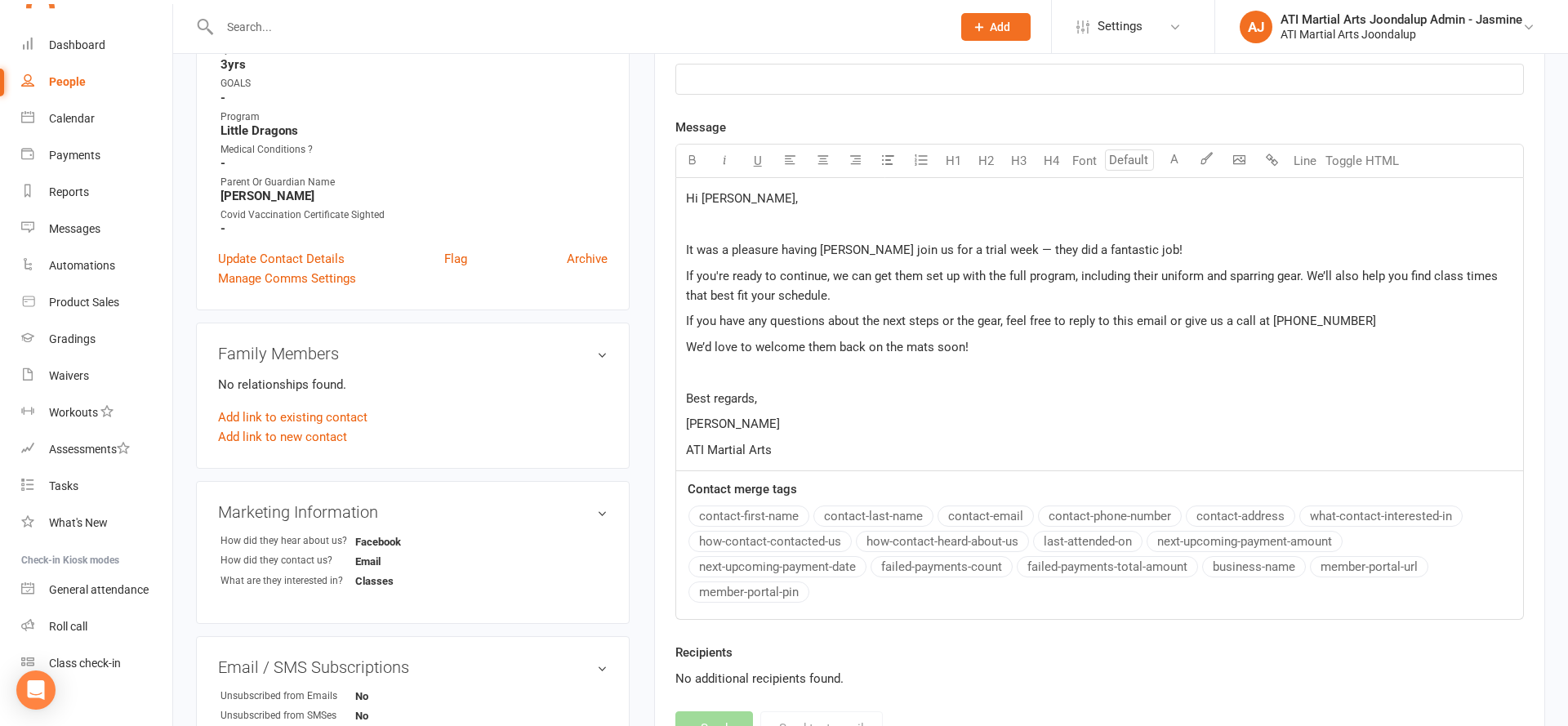
click at [739, 76] on p "﻿" at bounding box center [1099, 79] width 827 height 19
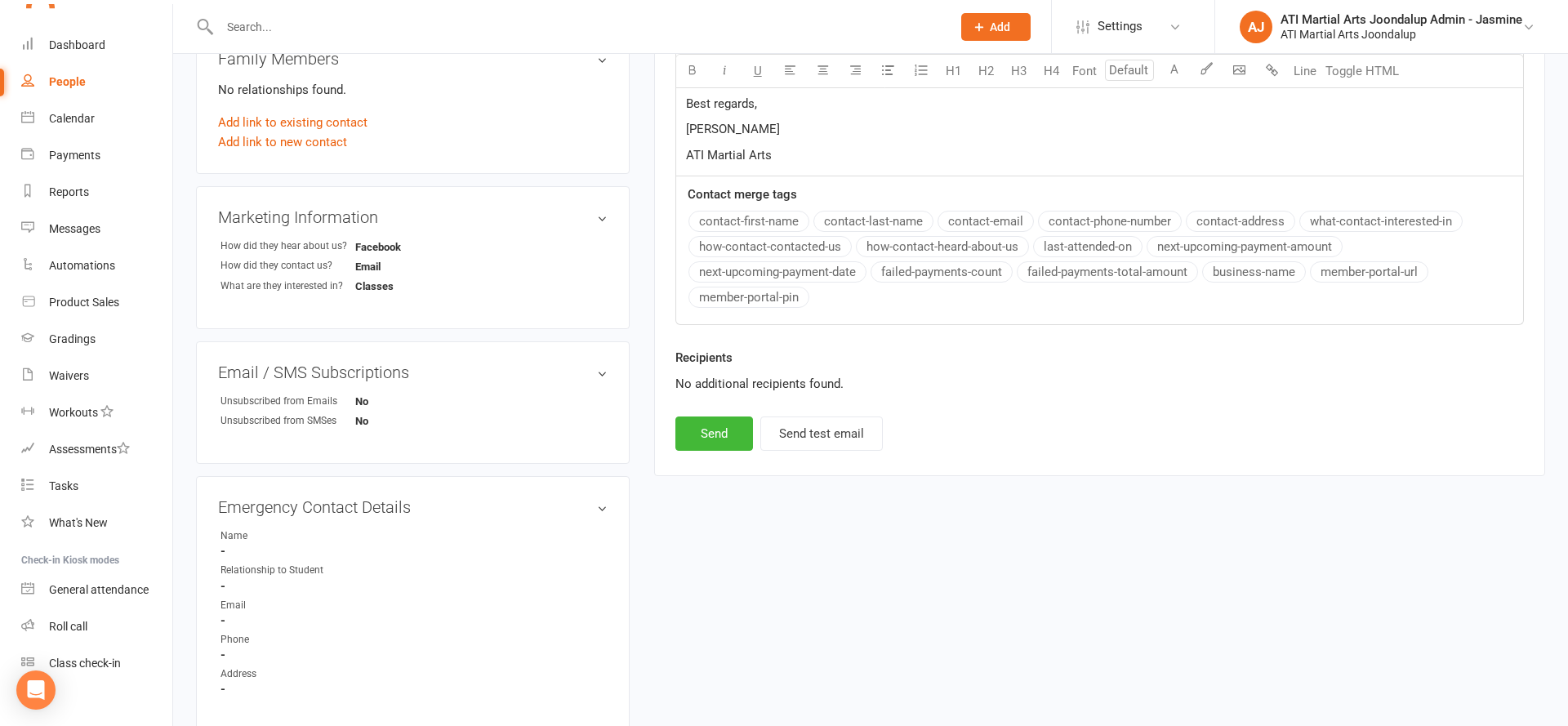
scroll to position [825, 0]
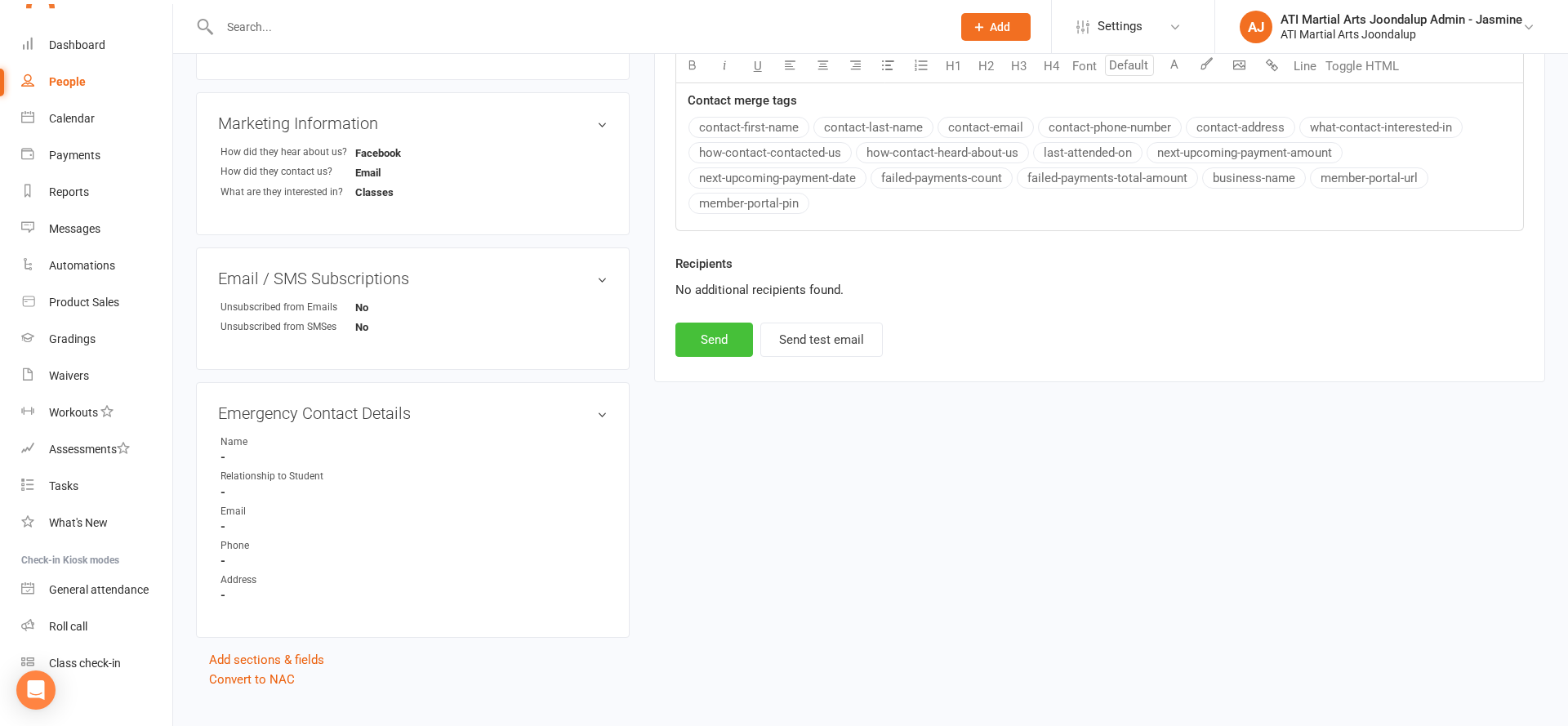
click at [727, 329] on button "Send" at bounding box center [713, 340] width 77 height 34
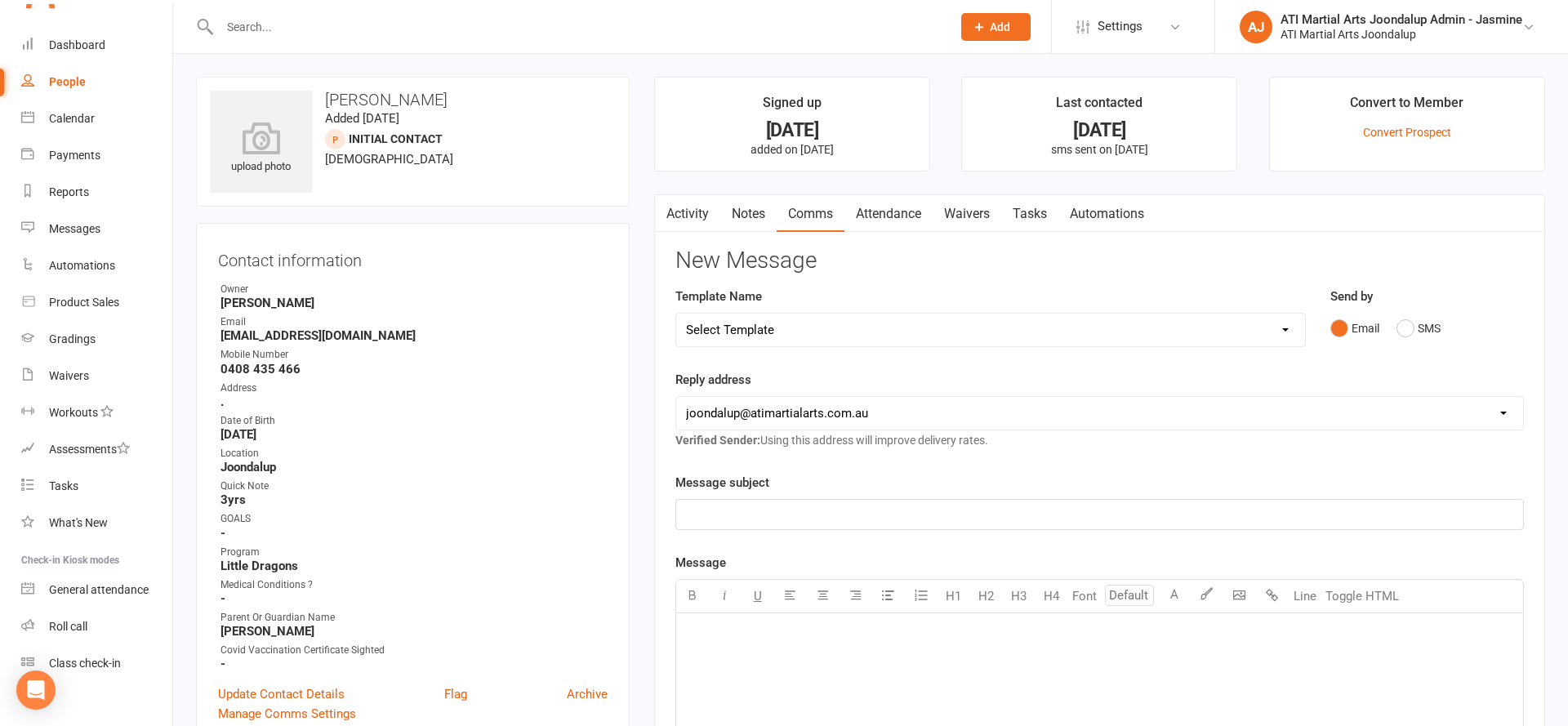
scroll to position [2, 0]
click at [395, 30] on input "text" at bounding box center [577, 27] width 725 height 23
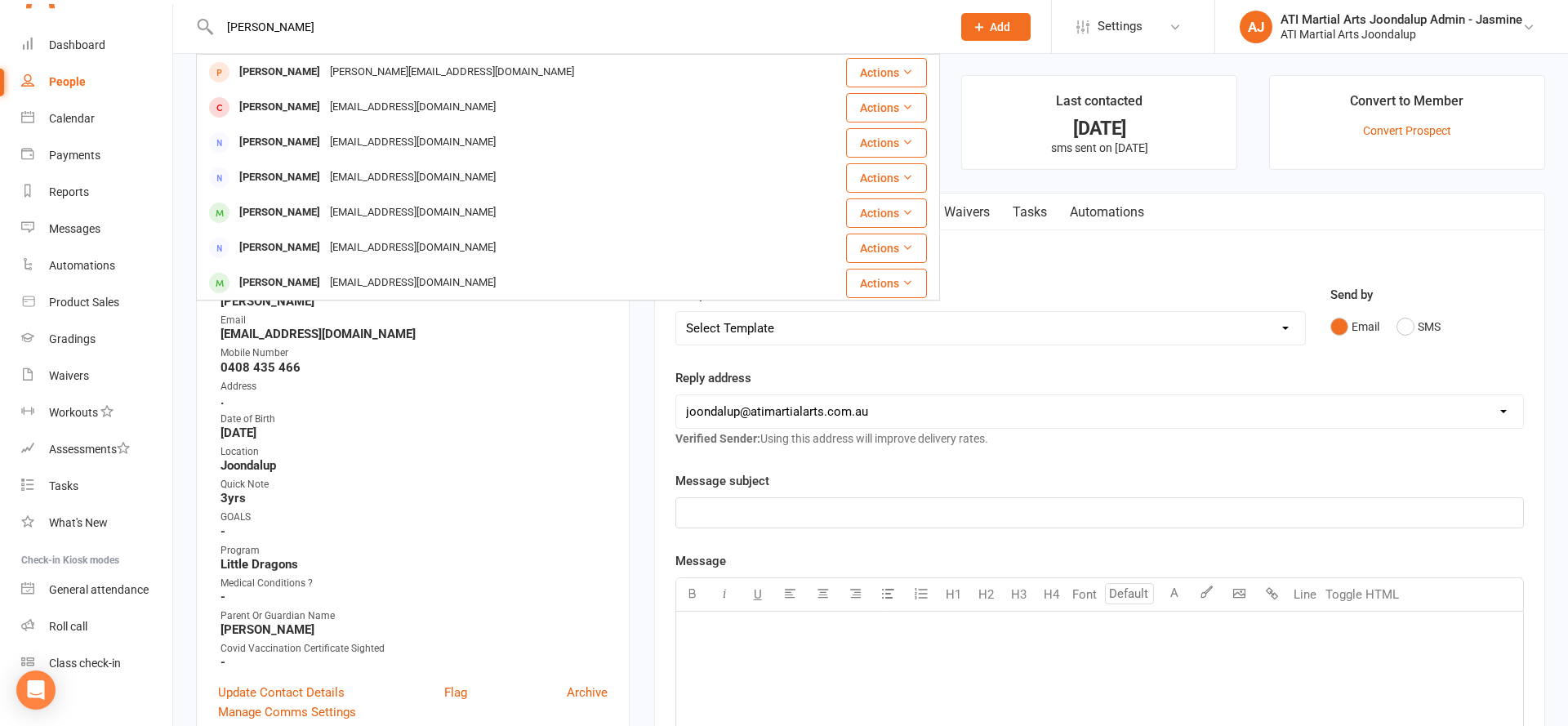
type input "Chelsea Randall"
drag, startPoint x: 395, startPoint y: 30, endPoint x: 401, endPoint y: 70, distance: 40.4
click at [401, 70] on div "[PERSON_NAME][EMAIL_ADDRESS][DOMAIN_NAME]" at bounding box center [452, 72] width 254 height 24
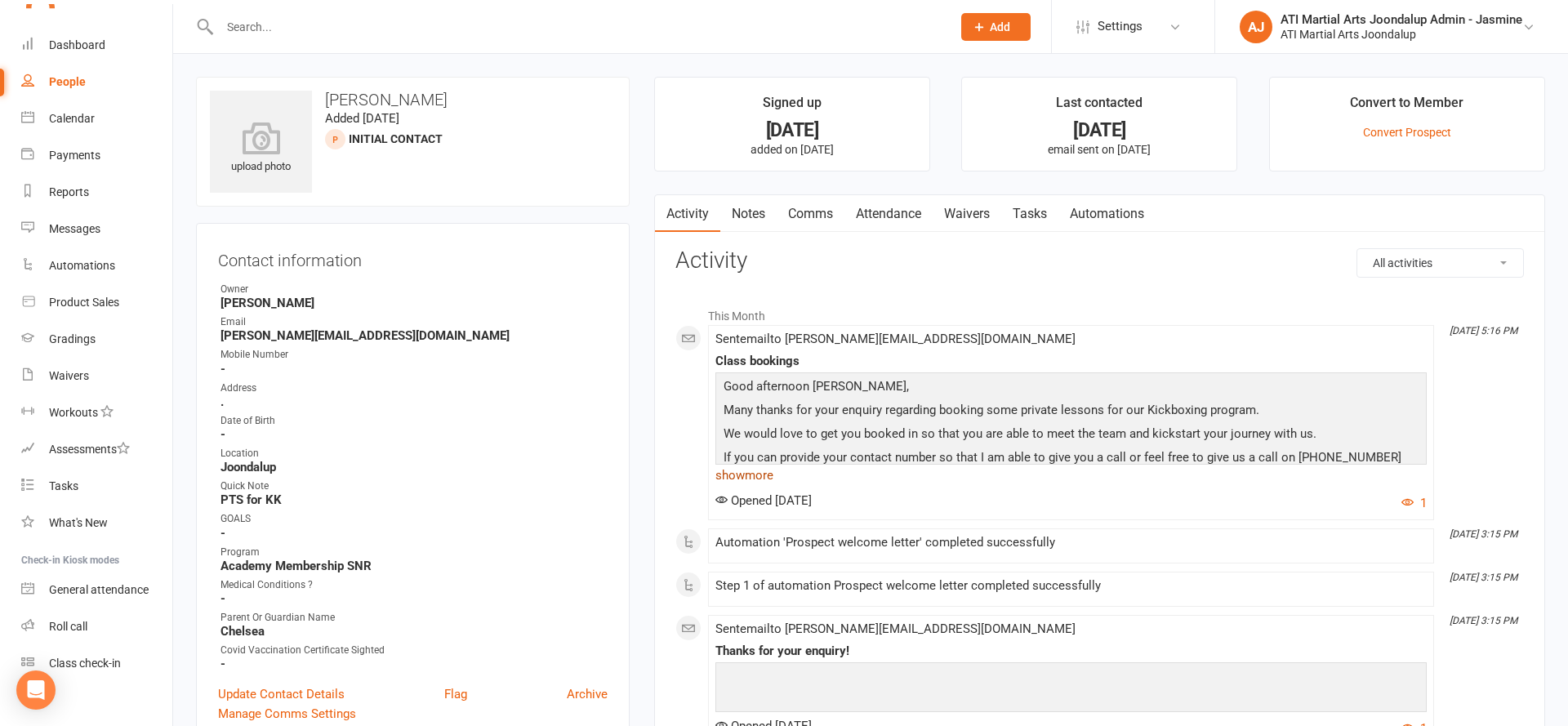
click at [739, 473] on link "show more" at bounding box center [1071, 475] width 711 height 23
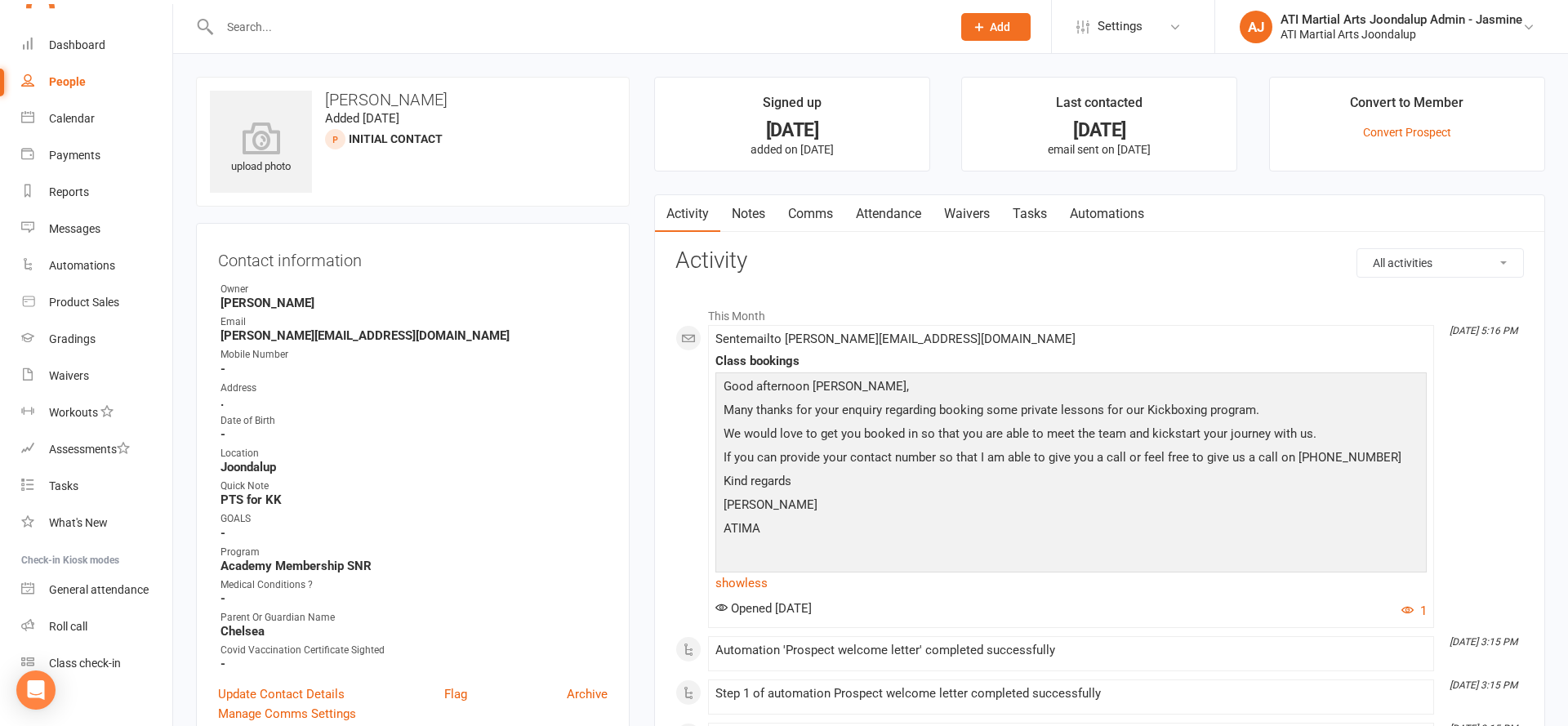
click at [481, 15] on input "text" at bounding box center [577, 27] width 725 height 23
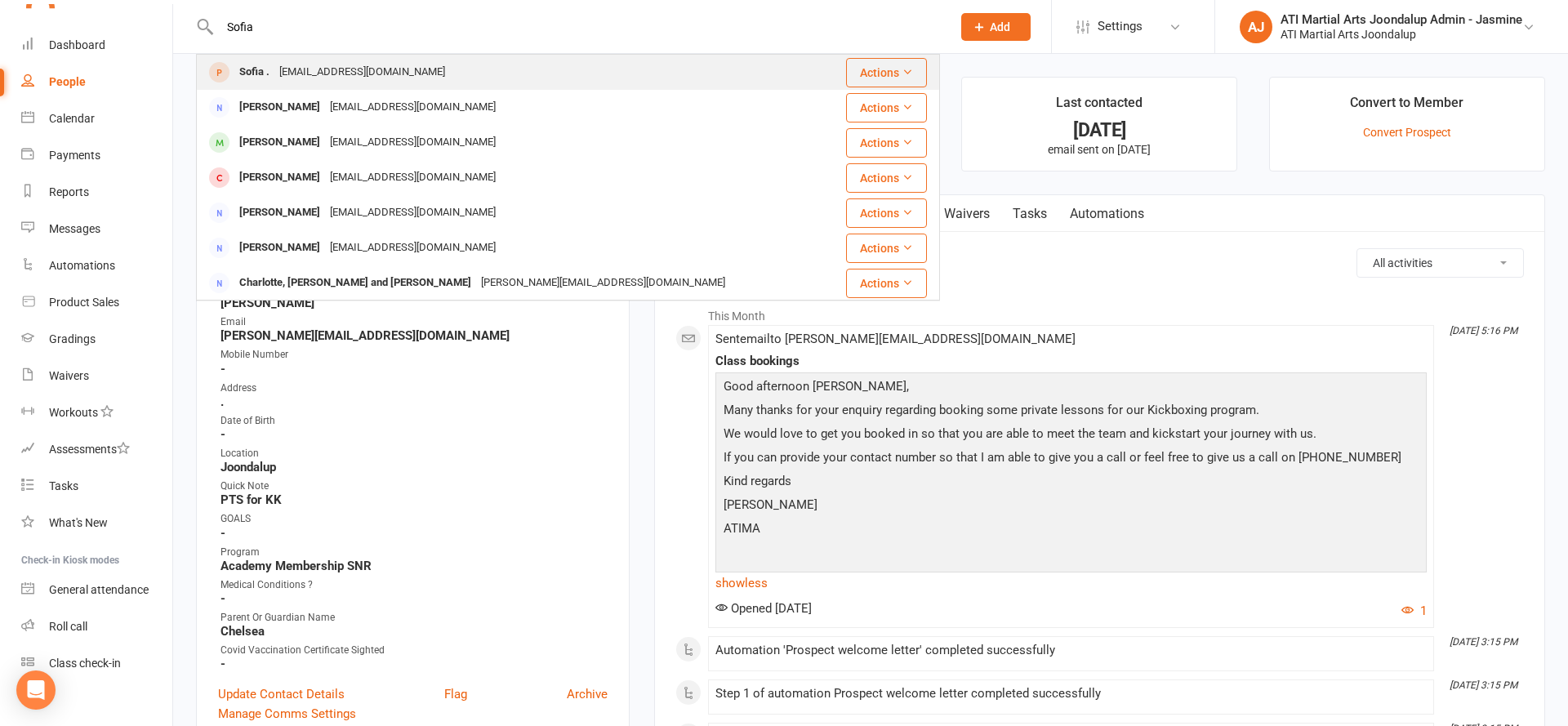
type input "Sofia"
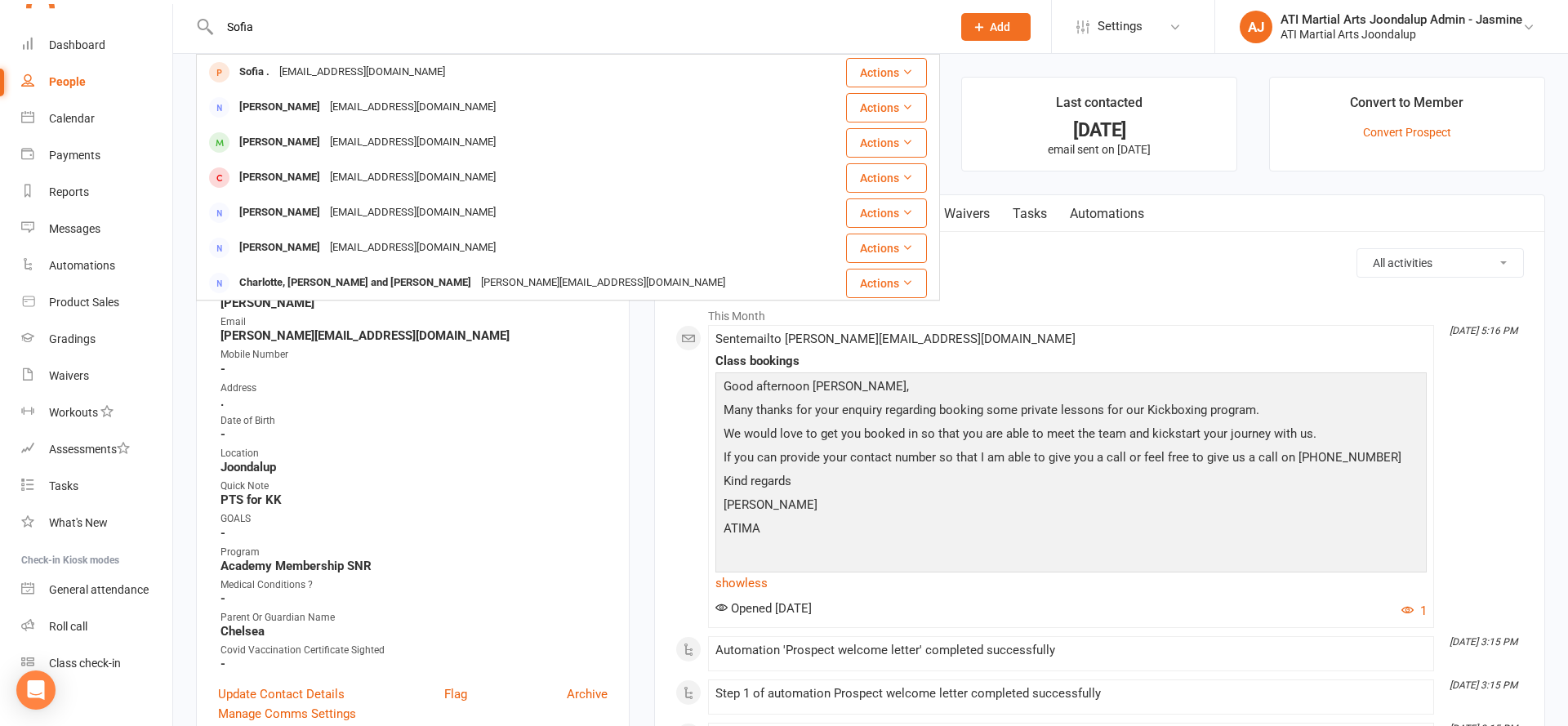
click at [432, 66] on div "Sofia . theyfwpia@icloud.com" at bounding box center [512, 72] width 630 height 33
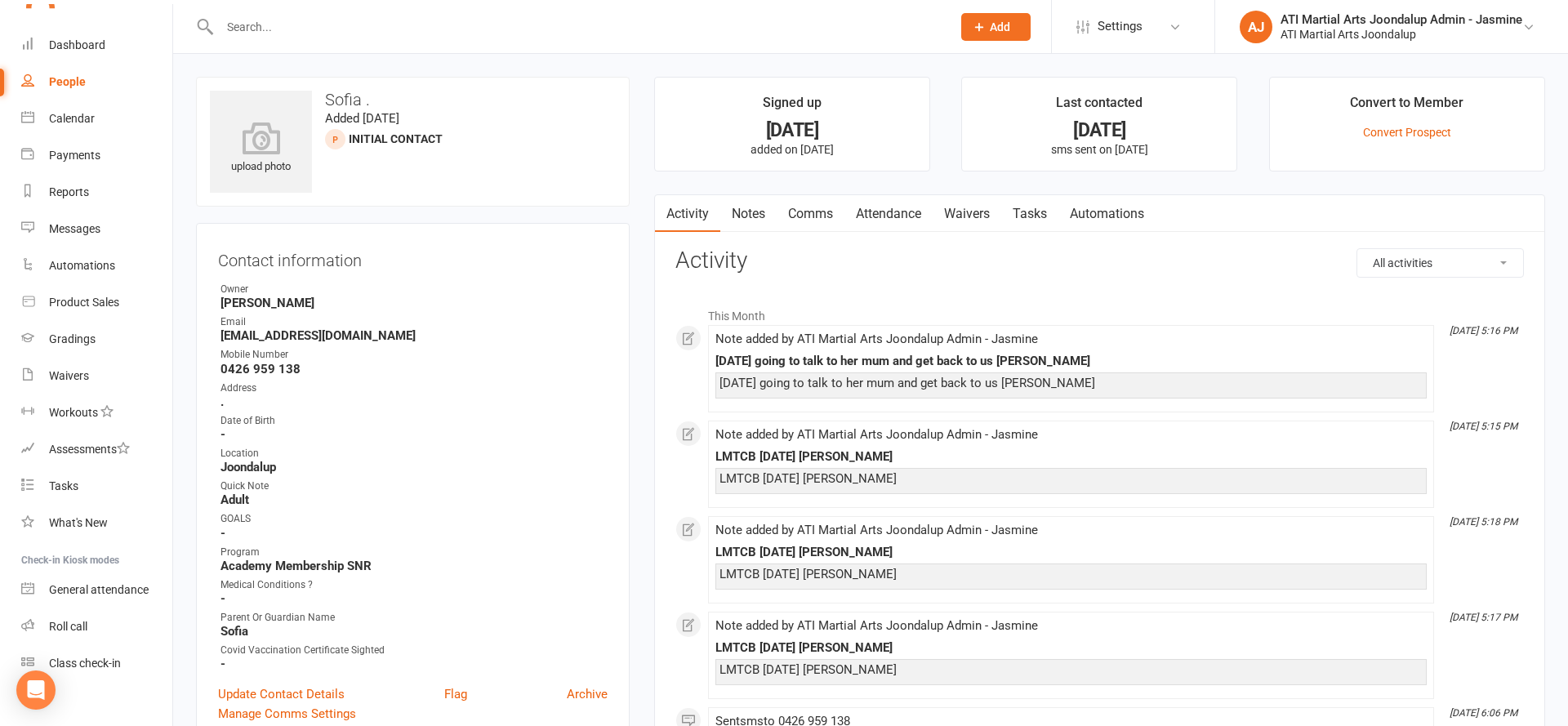
click at [537, 23] on input "text" at bounding box center [577, 27] width 725 height 23
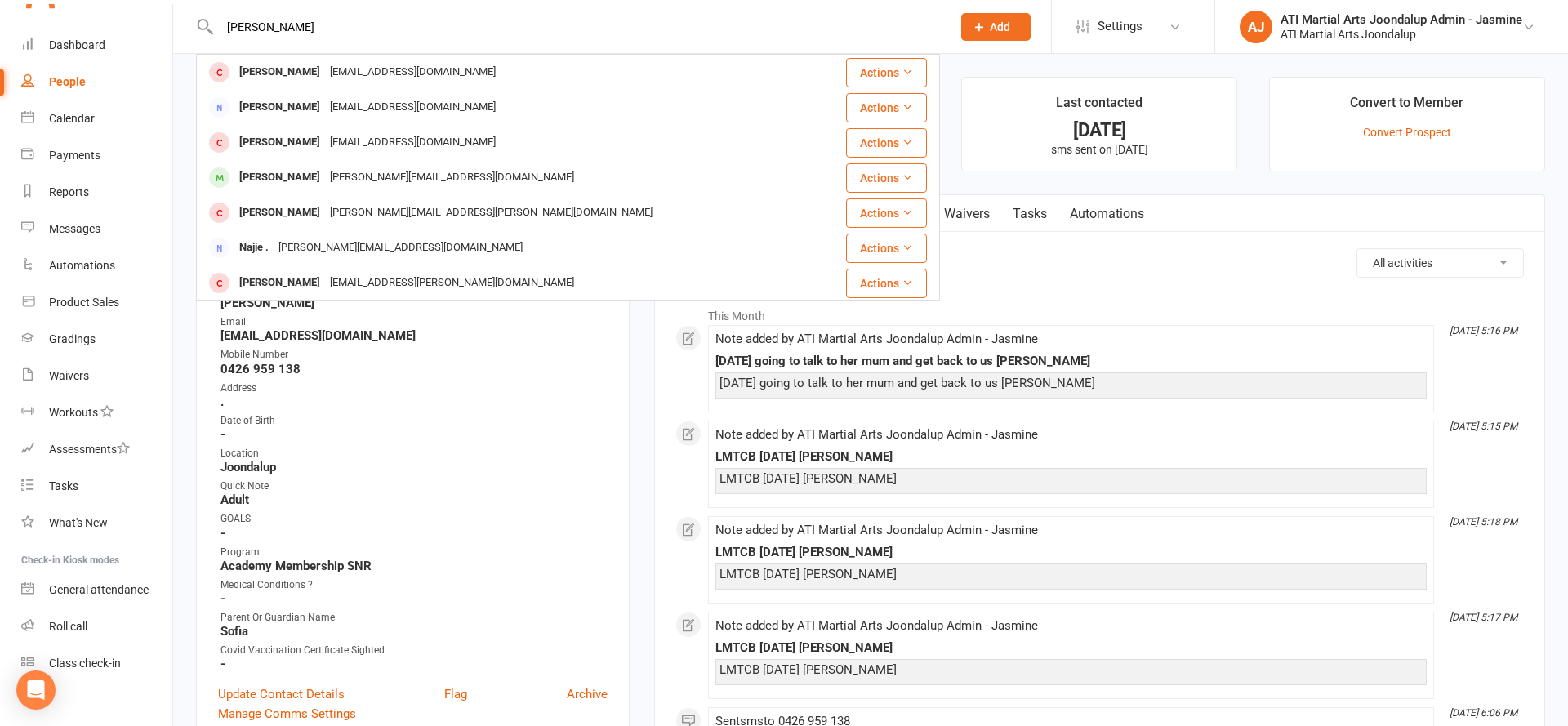
type input "jamie clarker"
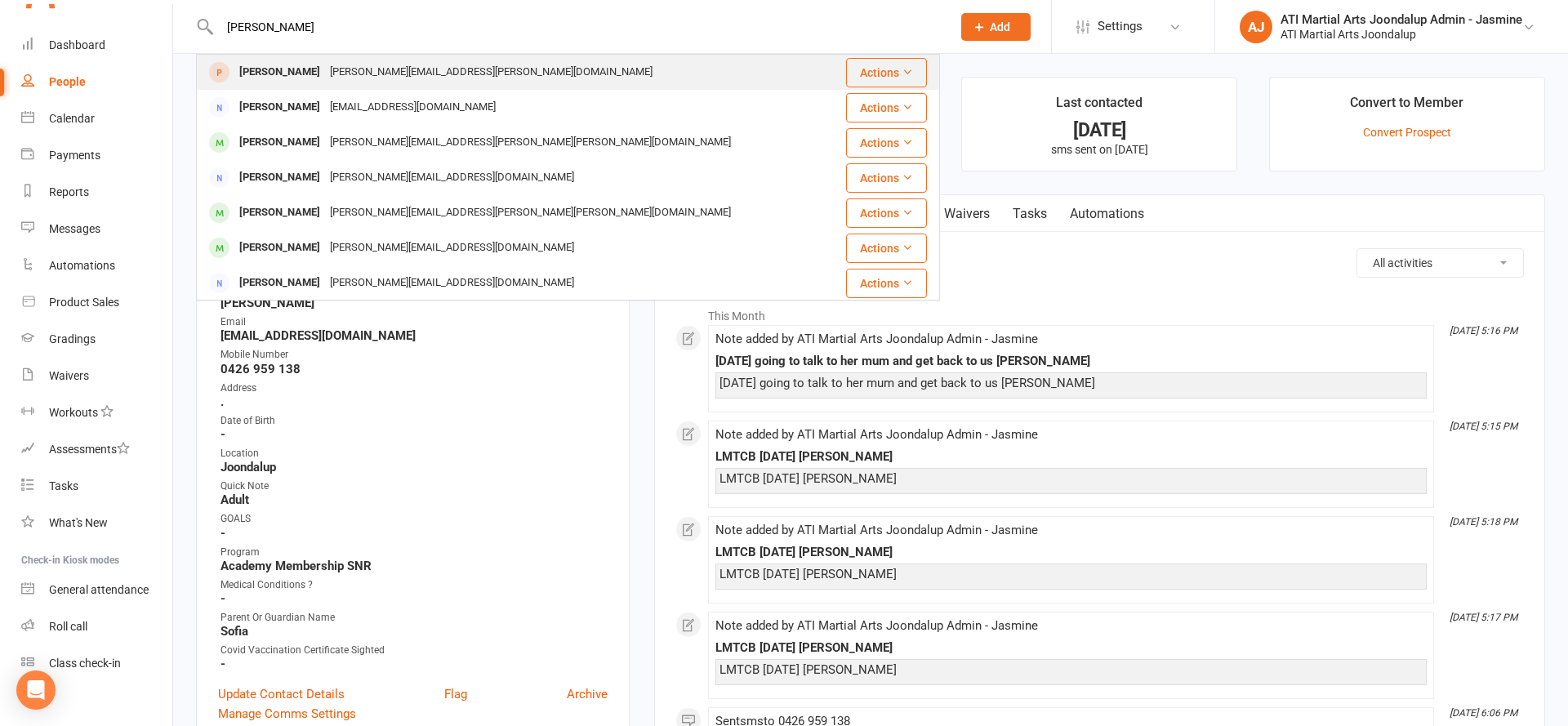
scroll to position [1, 0]
click at [542, 55] on div "Jamie Clarke scott.clarke@outlook.com" at bounding box center [513, 72] width 632 height 33
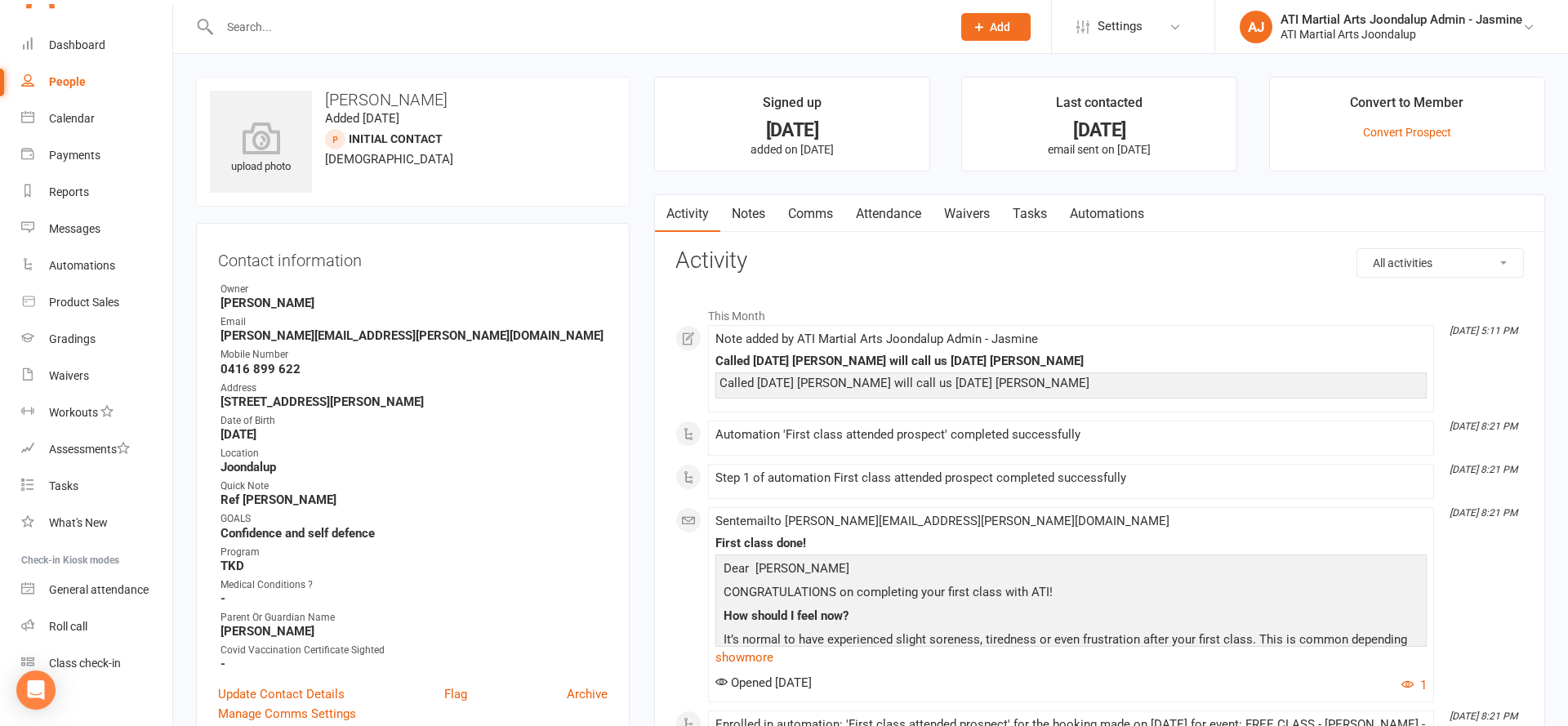
click at [428, 28] on input "text" at bounding box center [577, 27] width 725 height 23
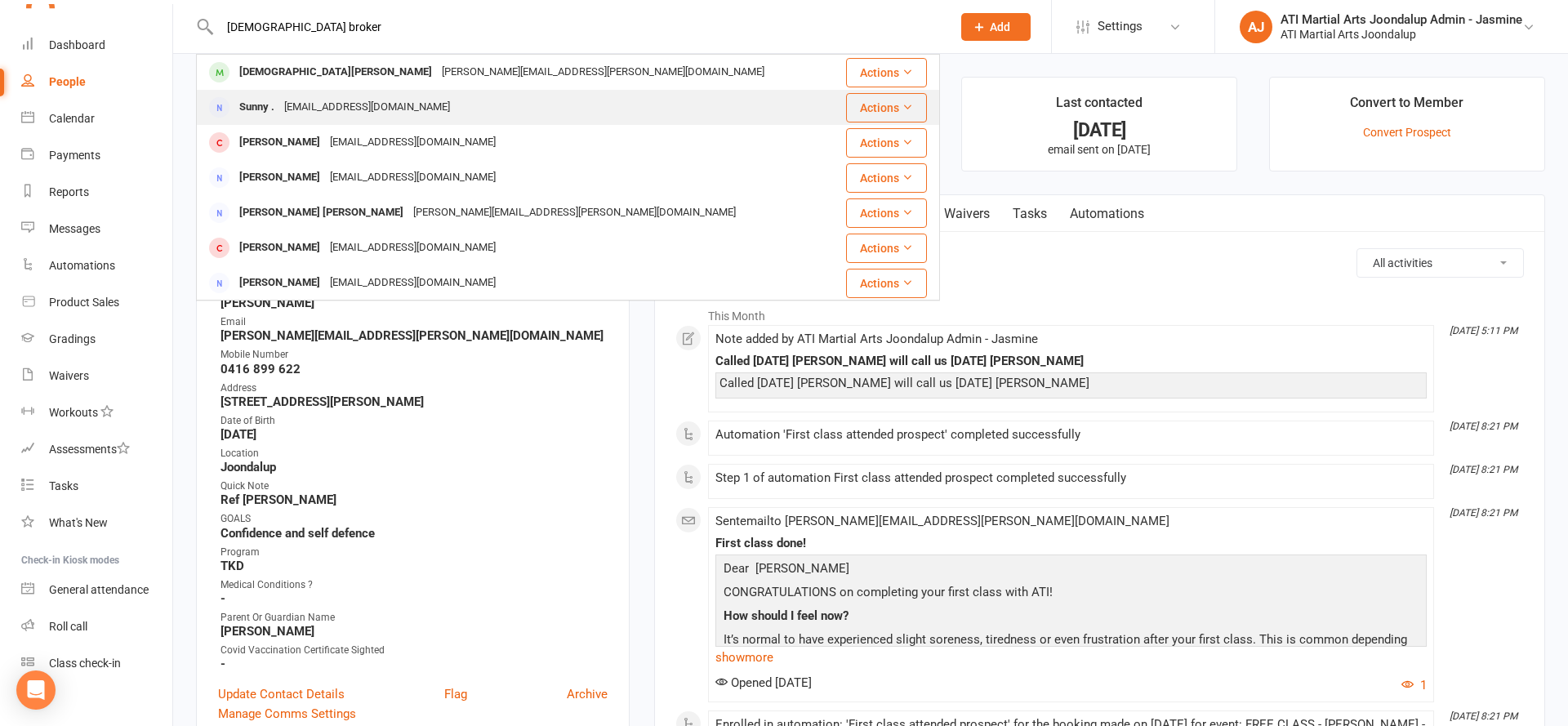
scroll to position [0, 1]
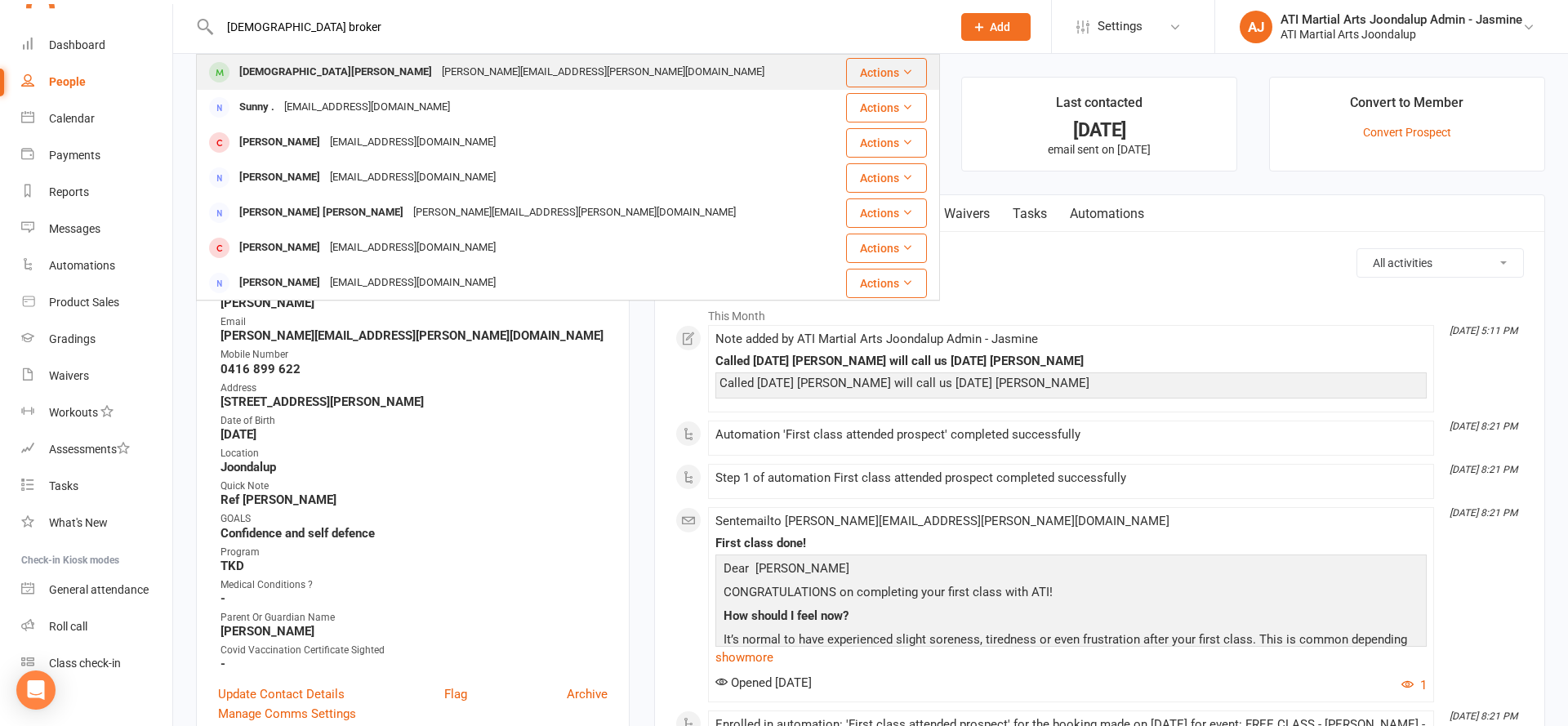
type input "sunni broker"
click at [495, 71] on div "Sunni Brooker olivia.plunkett@hotmail.com" at bounding box center [516, 72] width 637 height 33
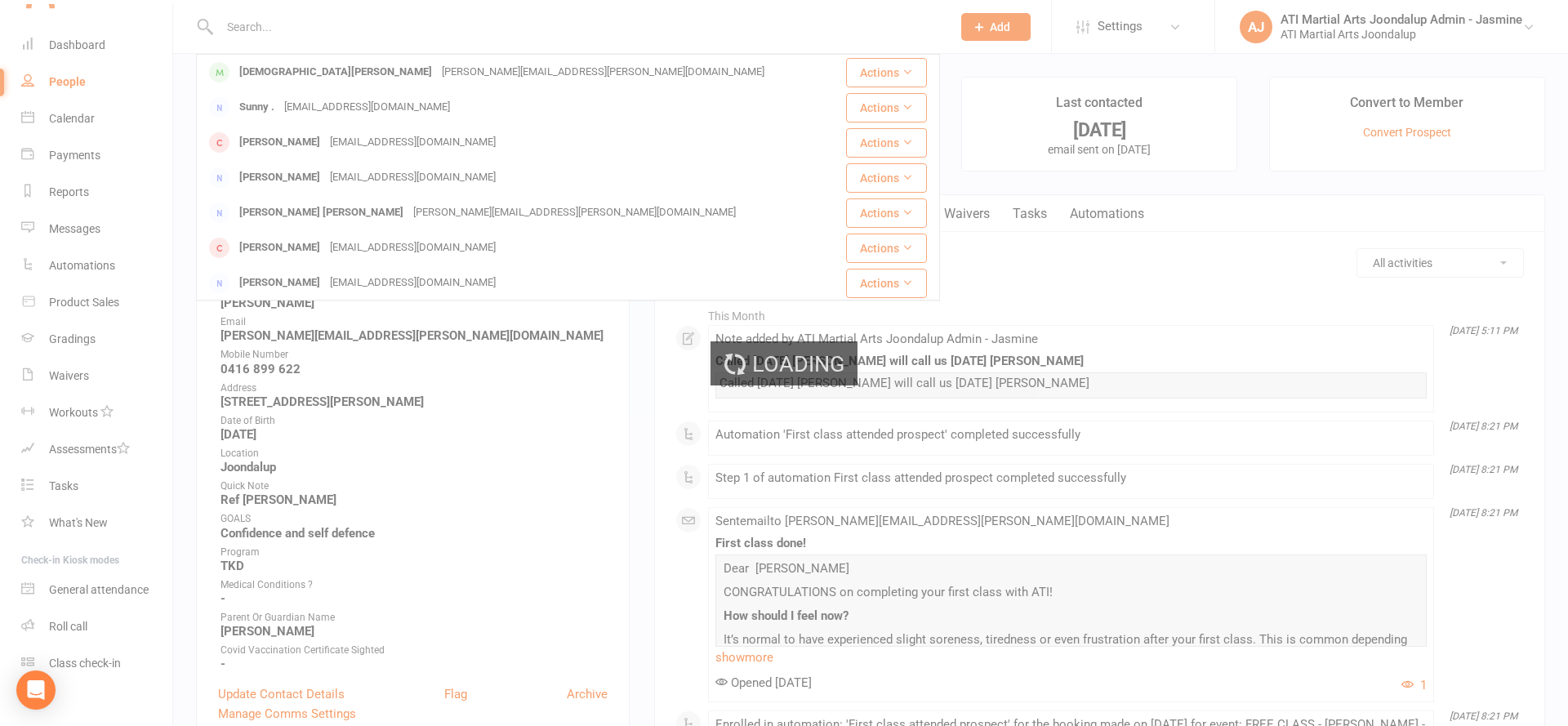
scroll to position [0, 0]
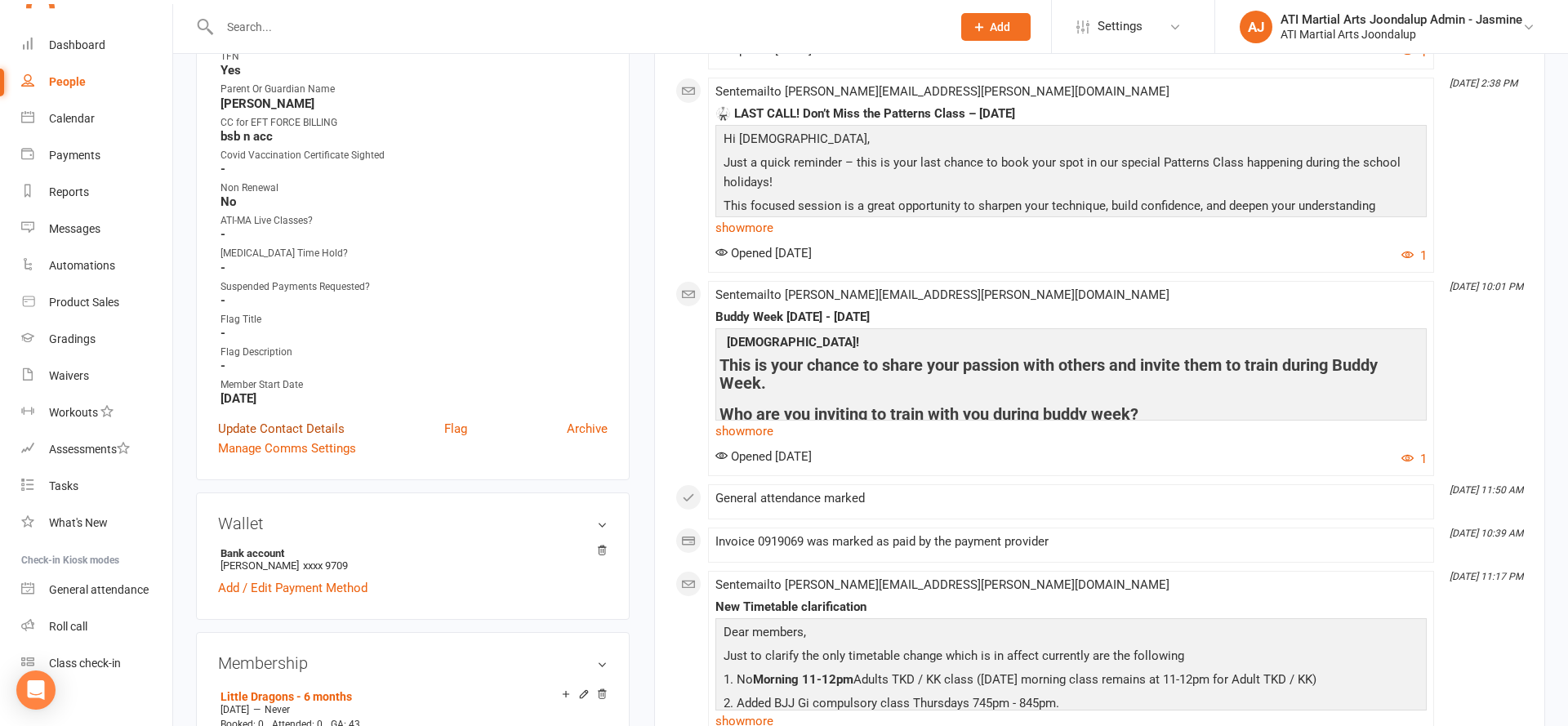
click at [269, 419] on link "Update Contact Details" at bounding box center [281, 429] width 126 height 19
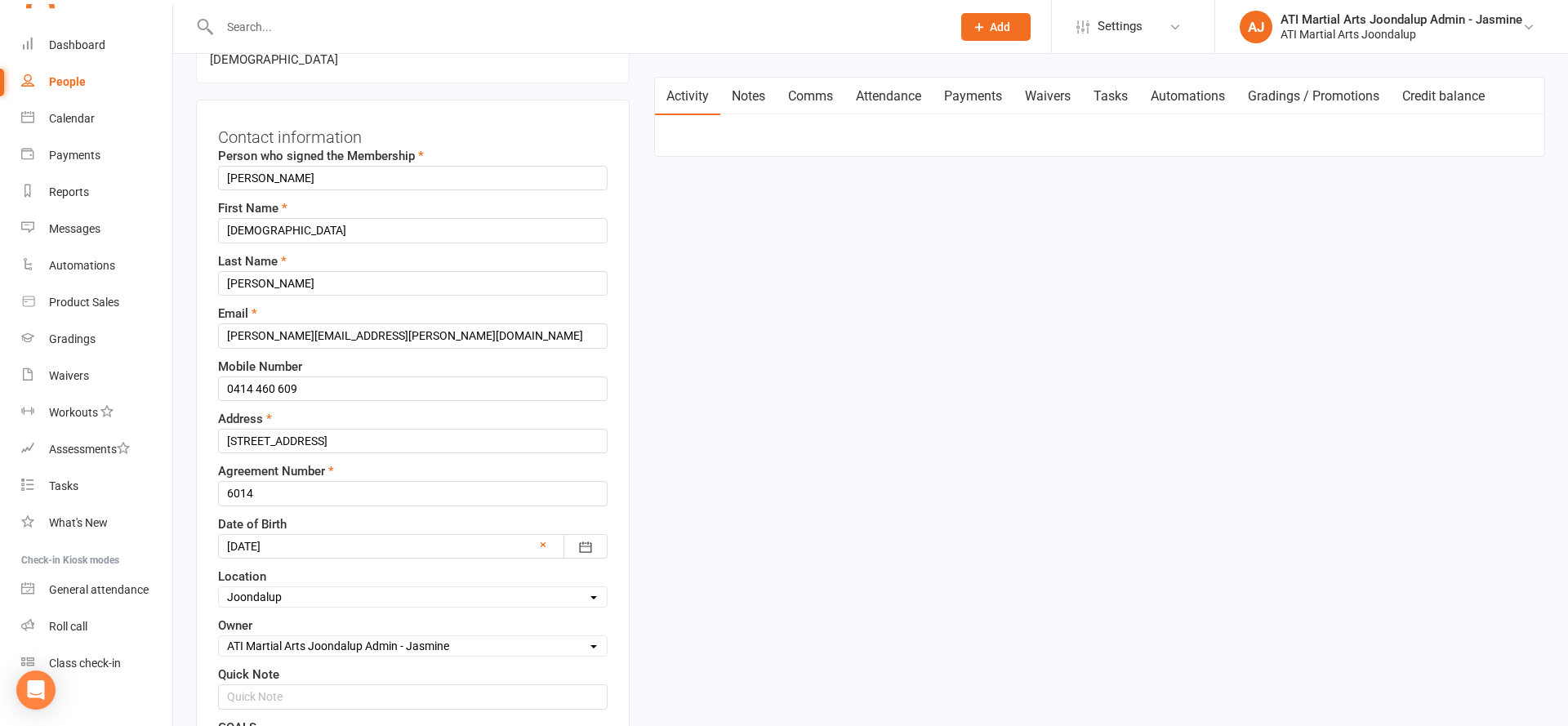
scroll to position [155, 0]
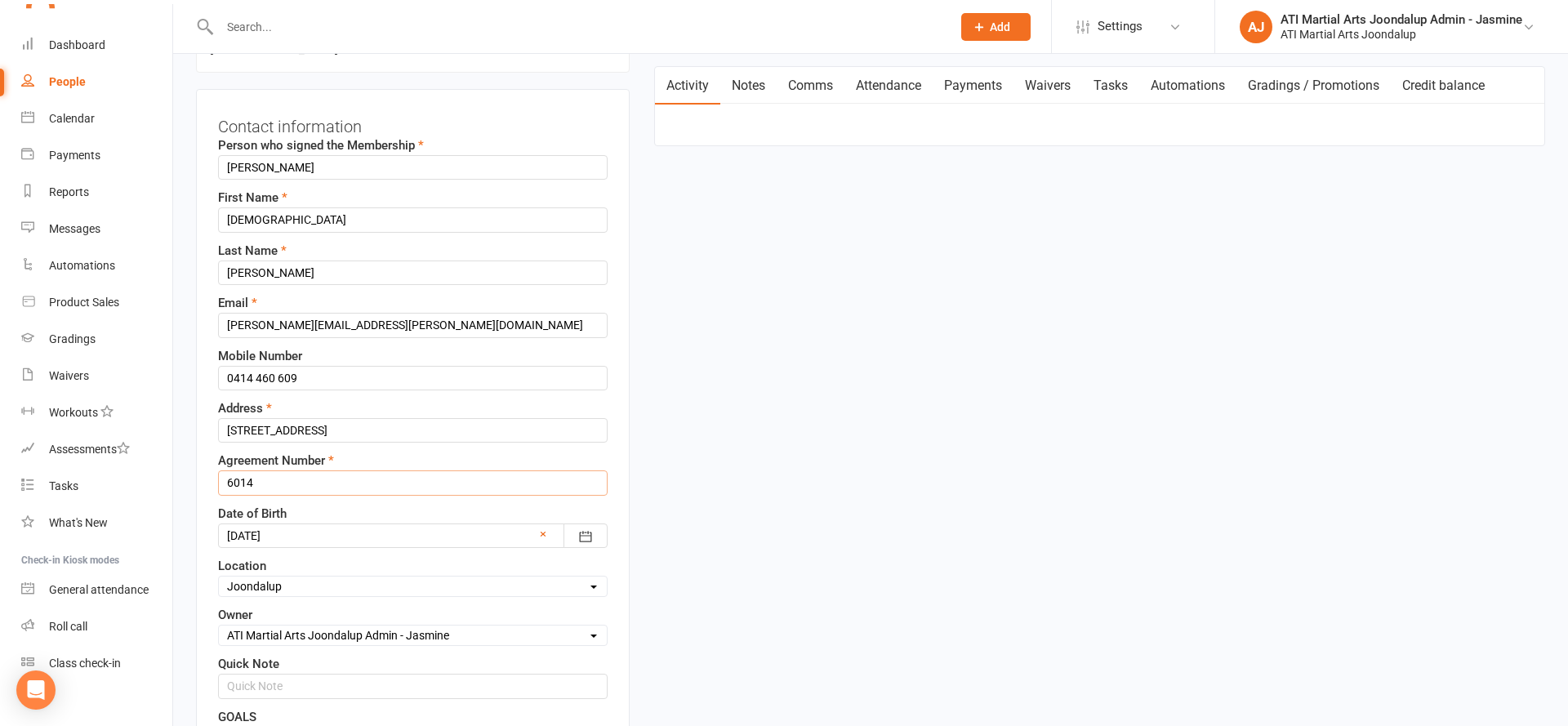
click at [319, 471] on input "6014" at bounding box center [412, 483] width 389 height 25
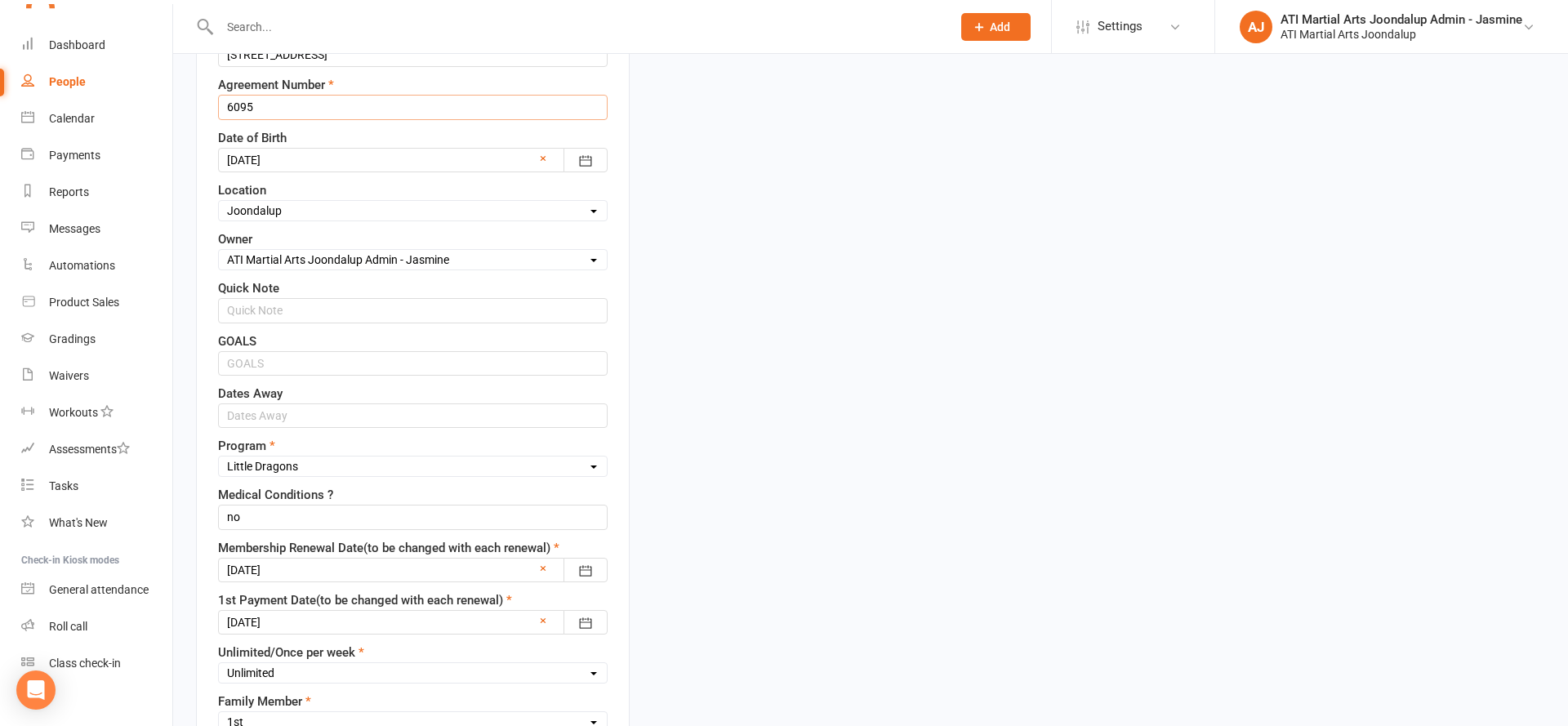
scroll to position [540, 0]
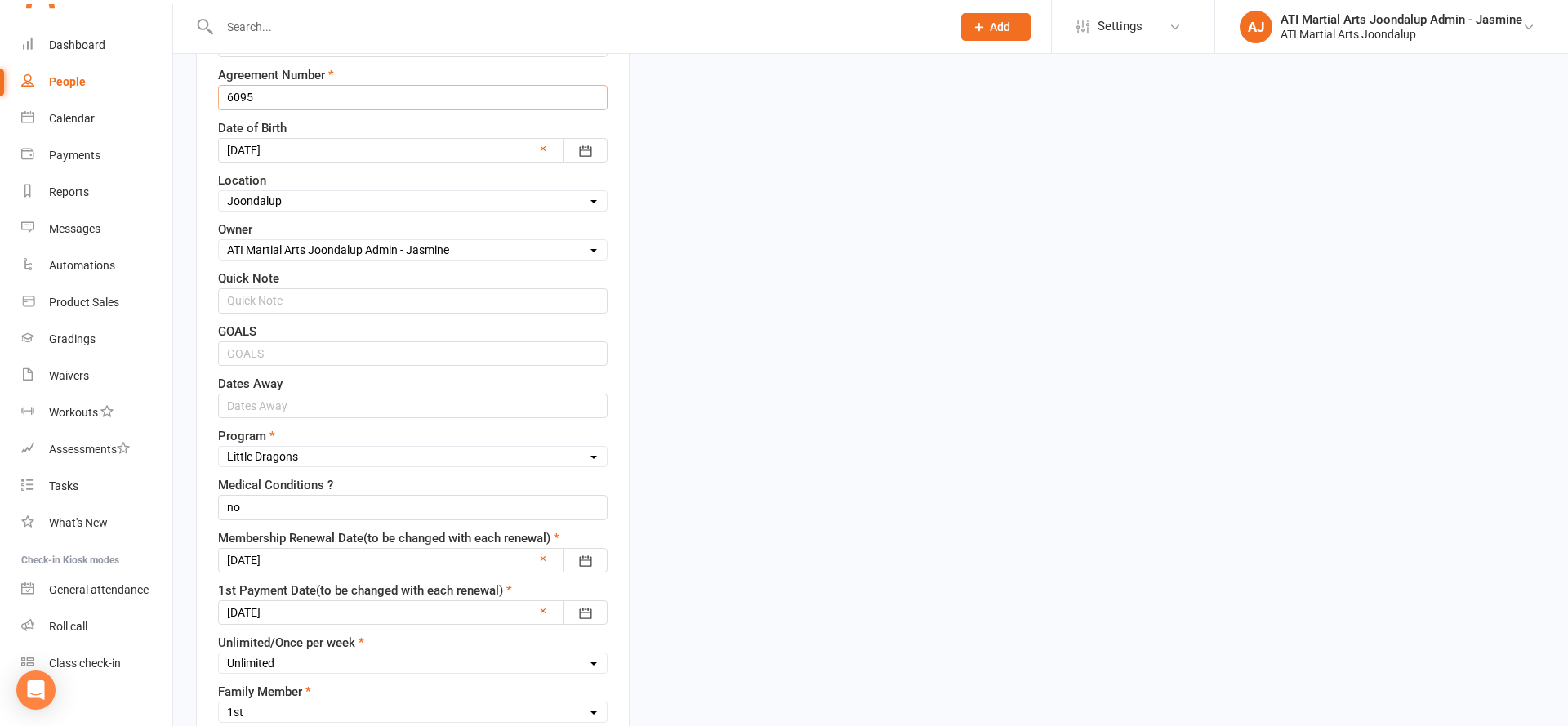
type input "6095"
click at [326, 548] on div at bounding box center [412, 561] width 389 height 25
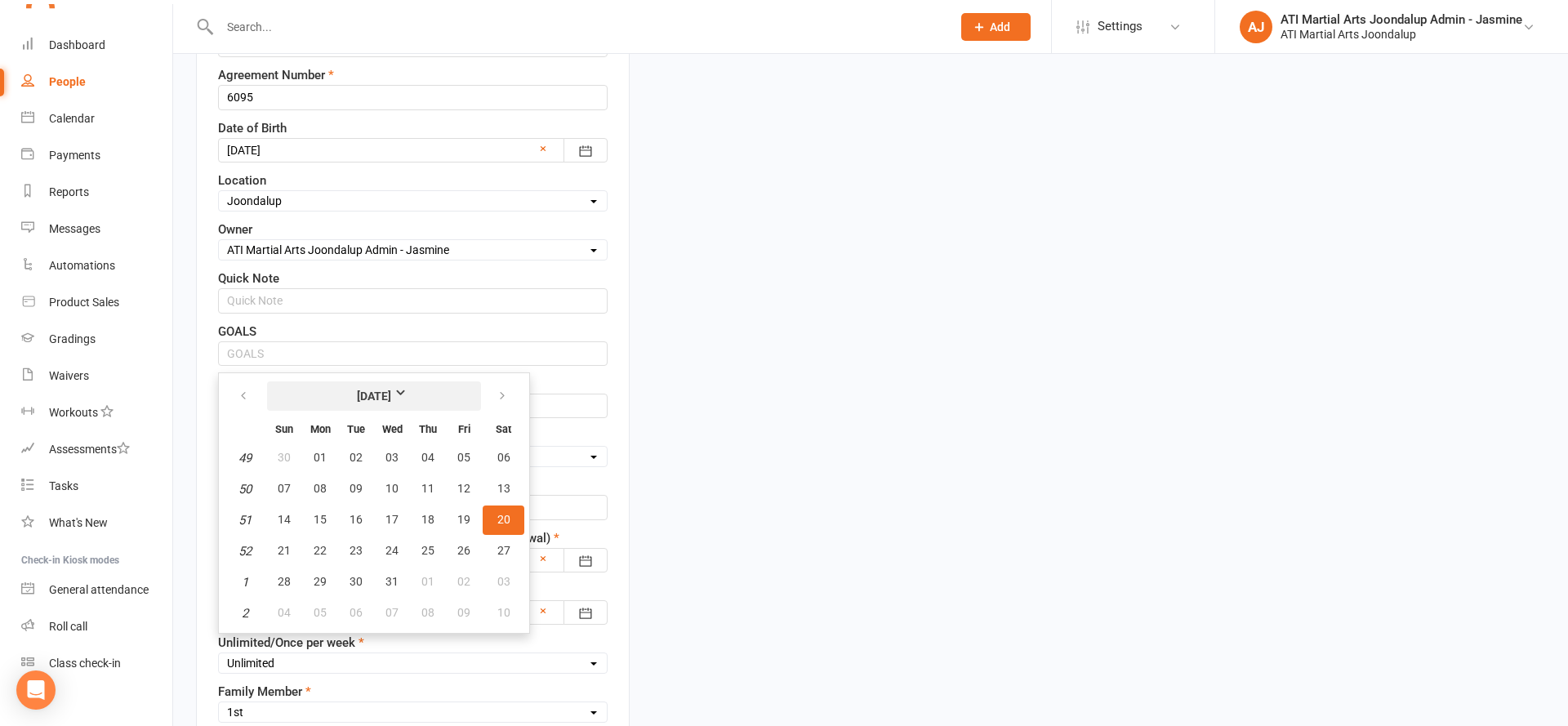
click at [383, 387] on strong "[DATE]" at bounding box center [374, 396] width 94 height 18
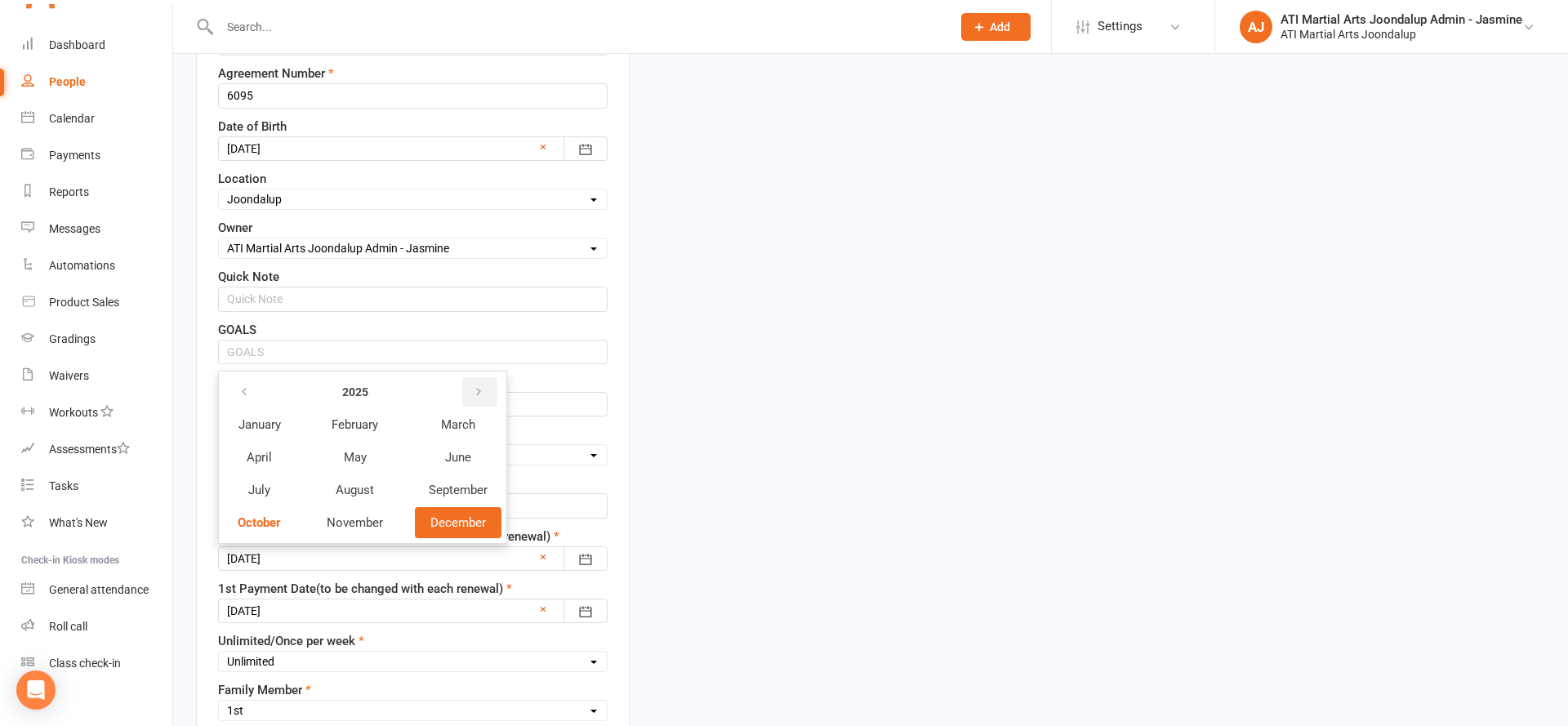
scroll to position [547, 0]
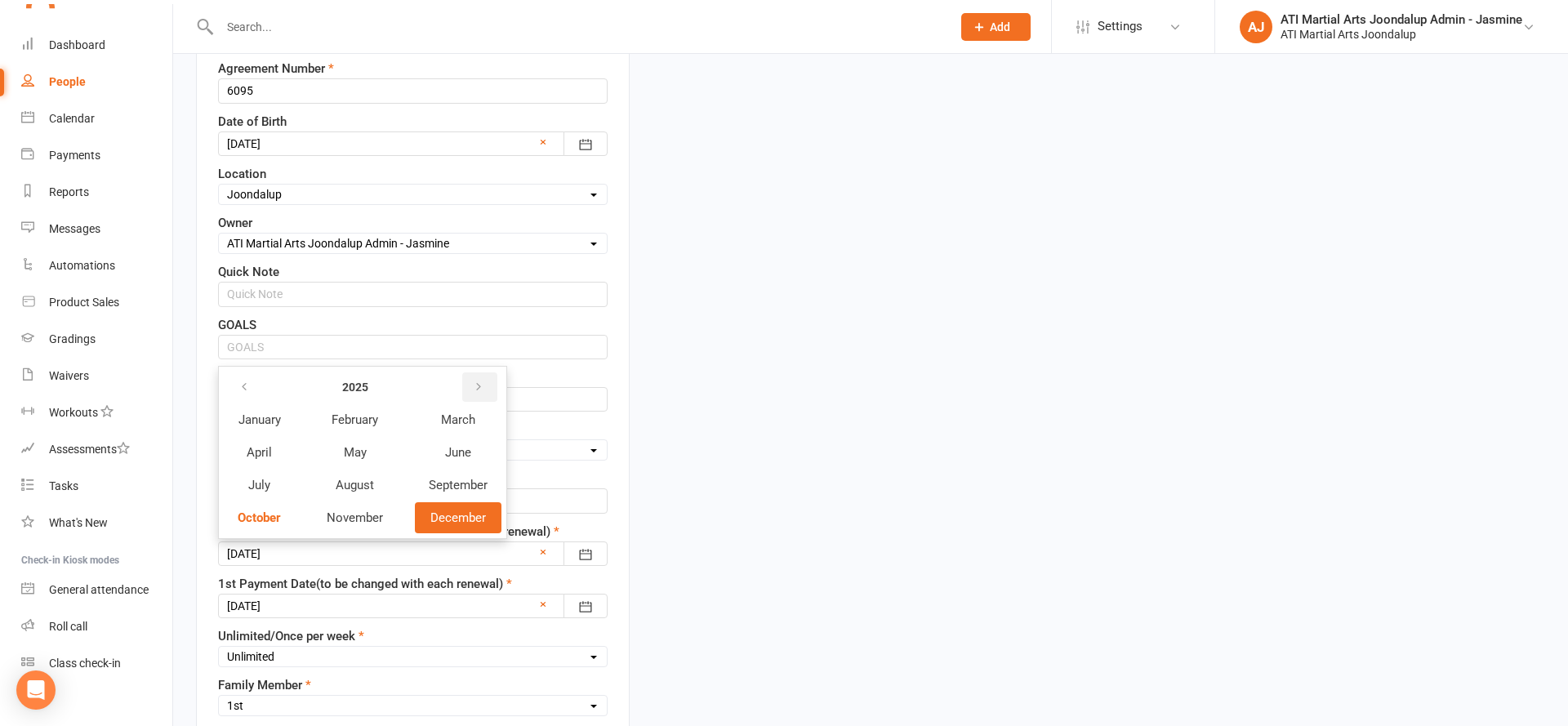
click at [471, 372] on button "button" at bounding box center [479, 386] width 35 height 30
click at [471, 511] on span "December" at bounding box center [458, 517] width 55 height 14
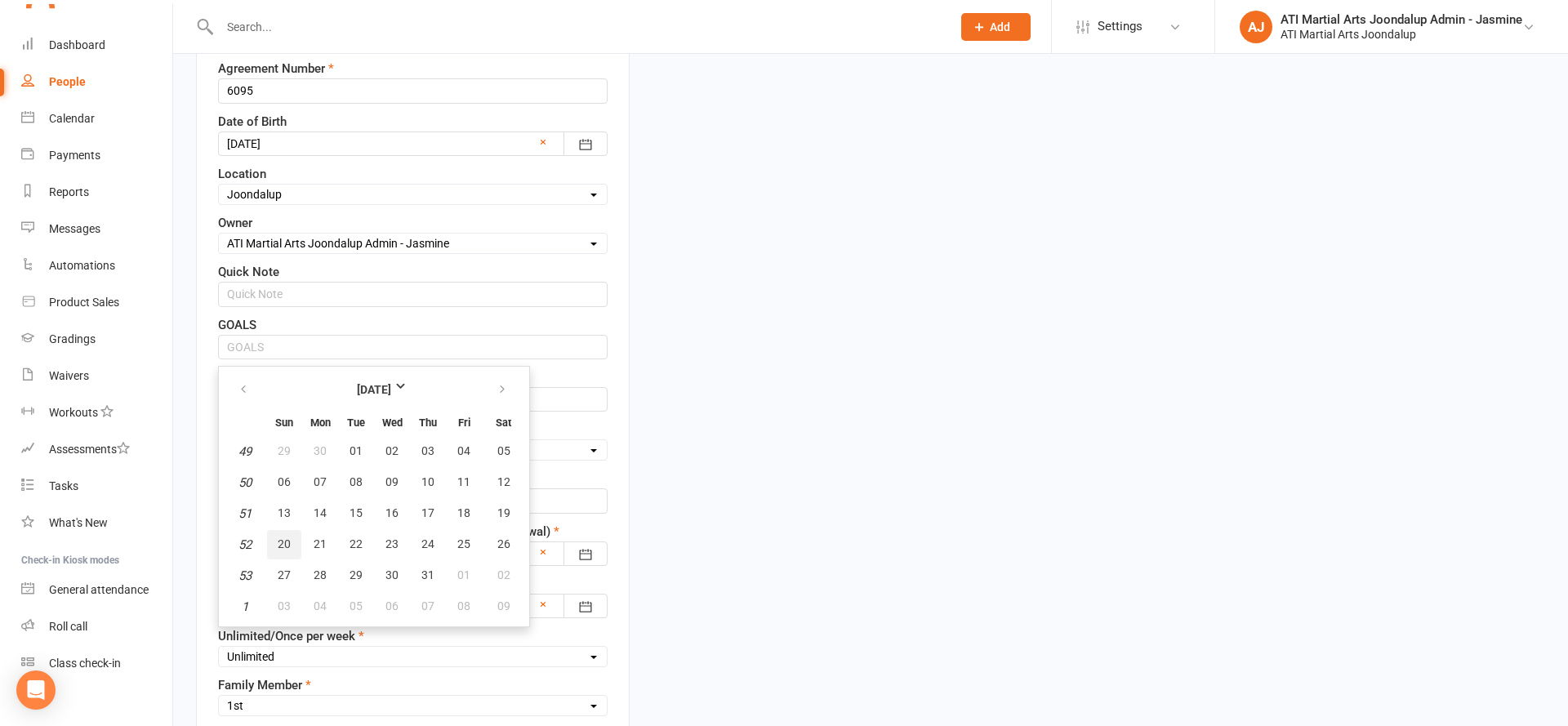
click at [291, 530] on button "20" at bounding box center [284, 544] width 34 height 30
type input "20 Dec 2026"
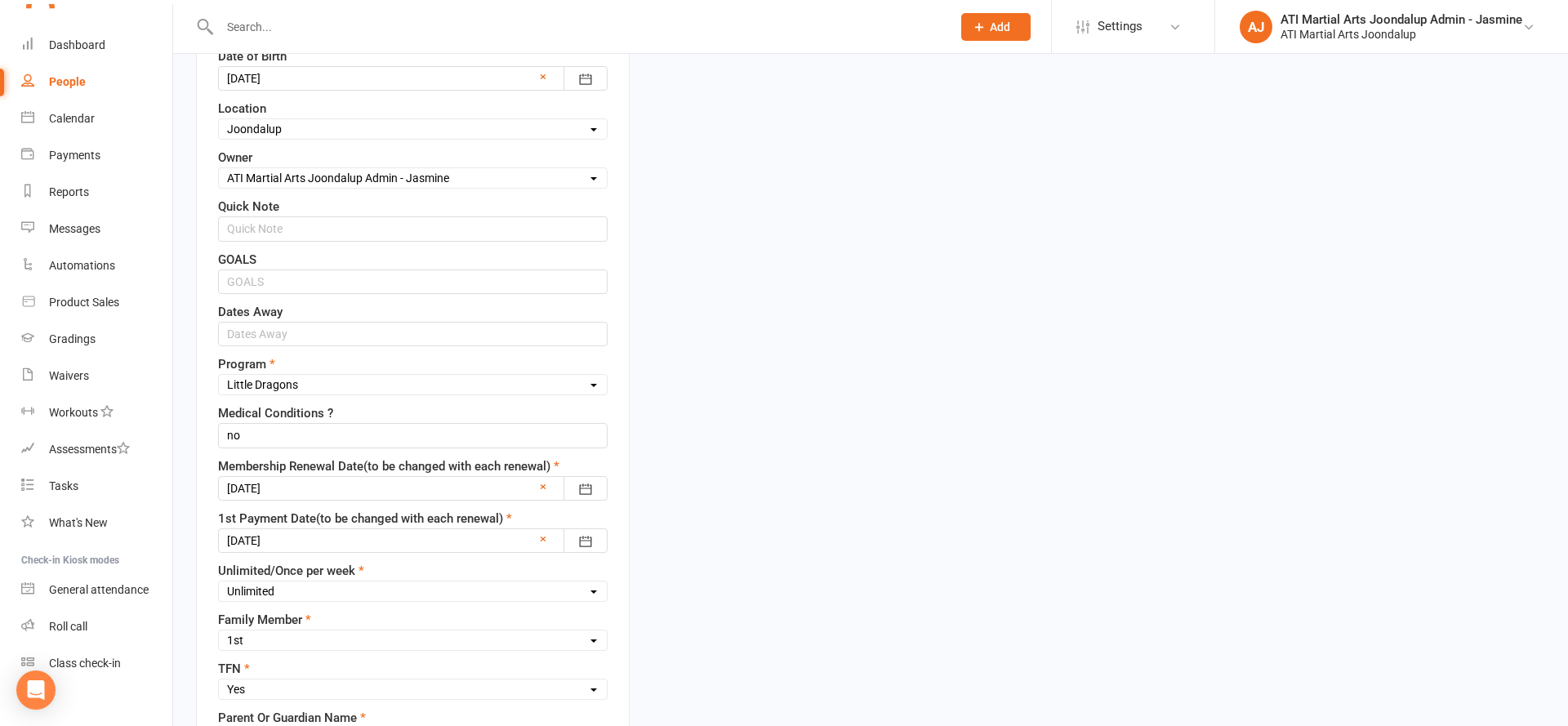
scroll to position [626, 0]
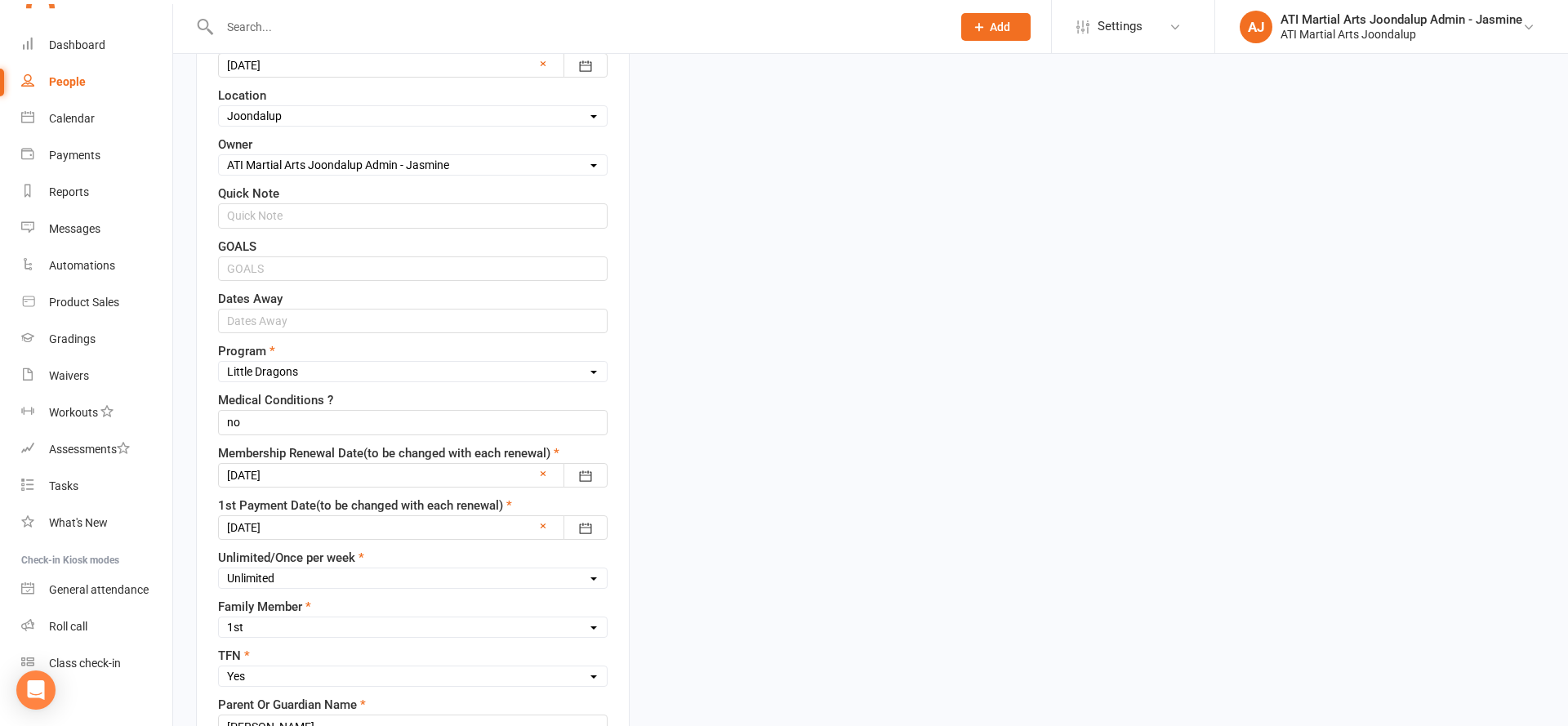
click at [349, 516] on div at bounding box center [412, 528] width 389 height 25
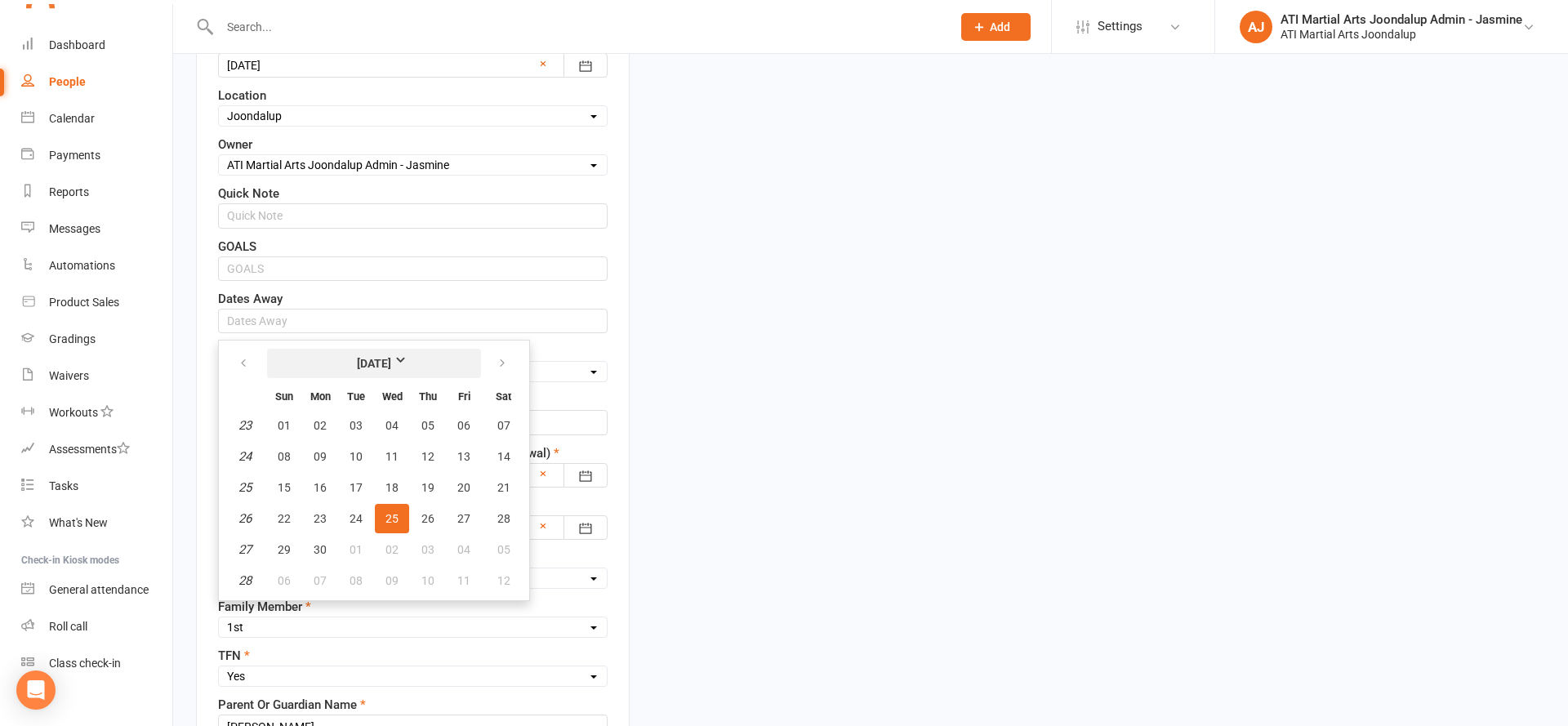
click at [395, 355] on strong "[DATE]" at bounding box center [374, 363] width 94 height 18
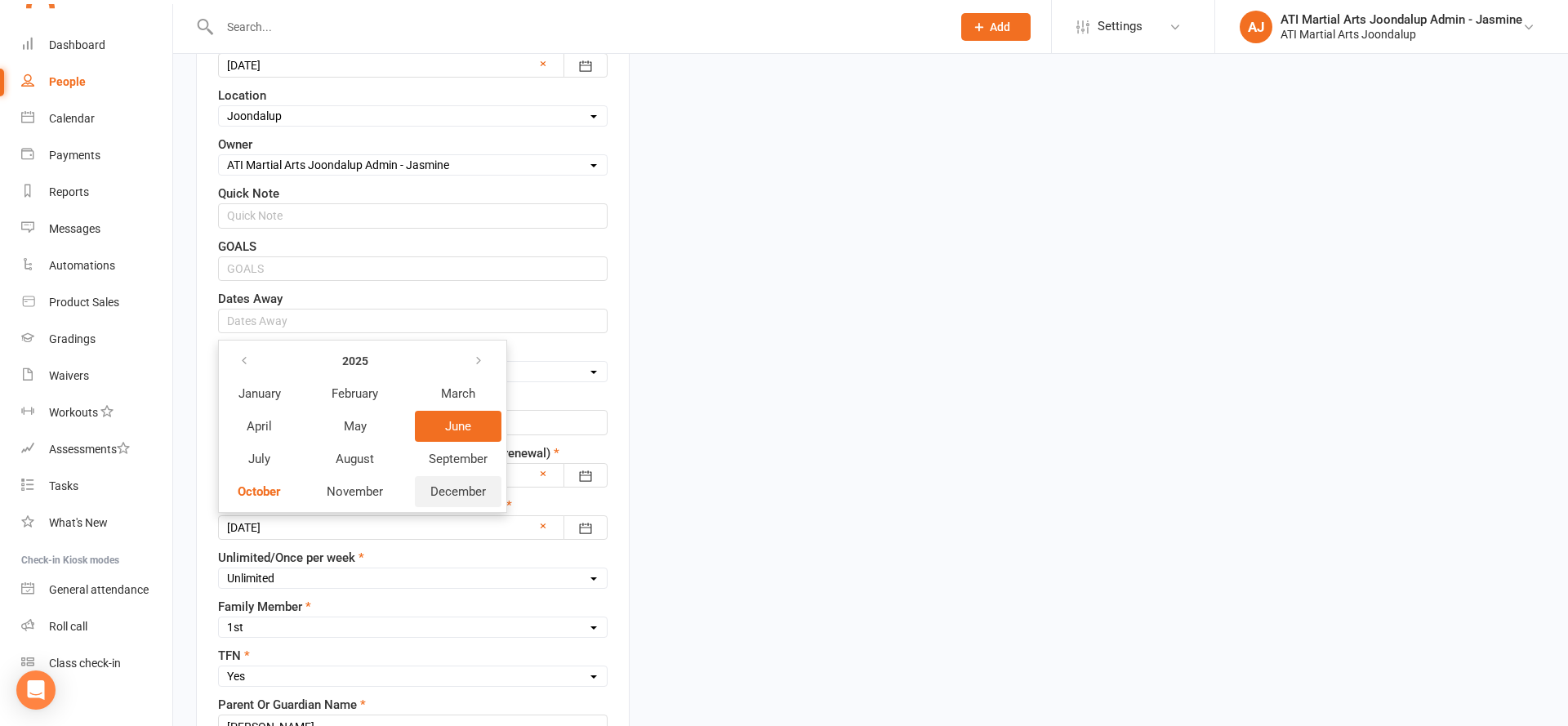
click at [450, 484] on span "December" at bounding box center [458, 491] width 55 height 14
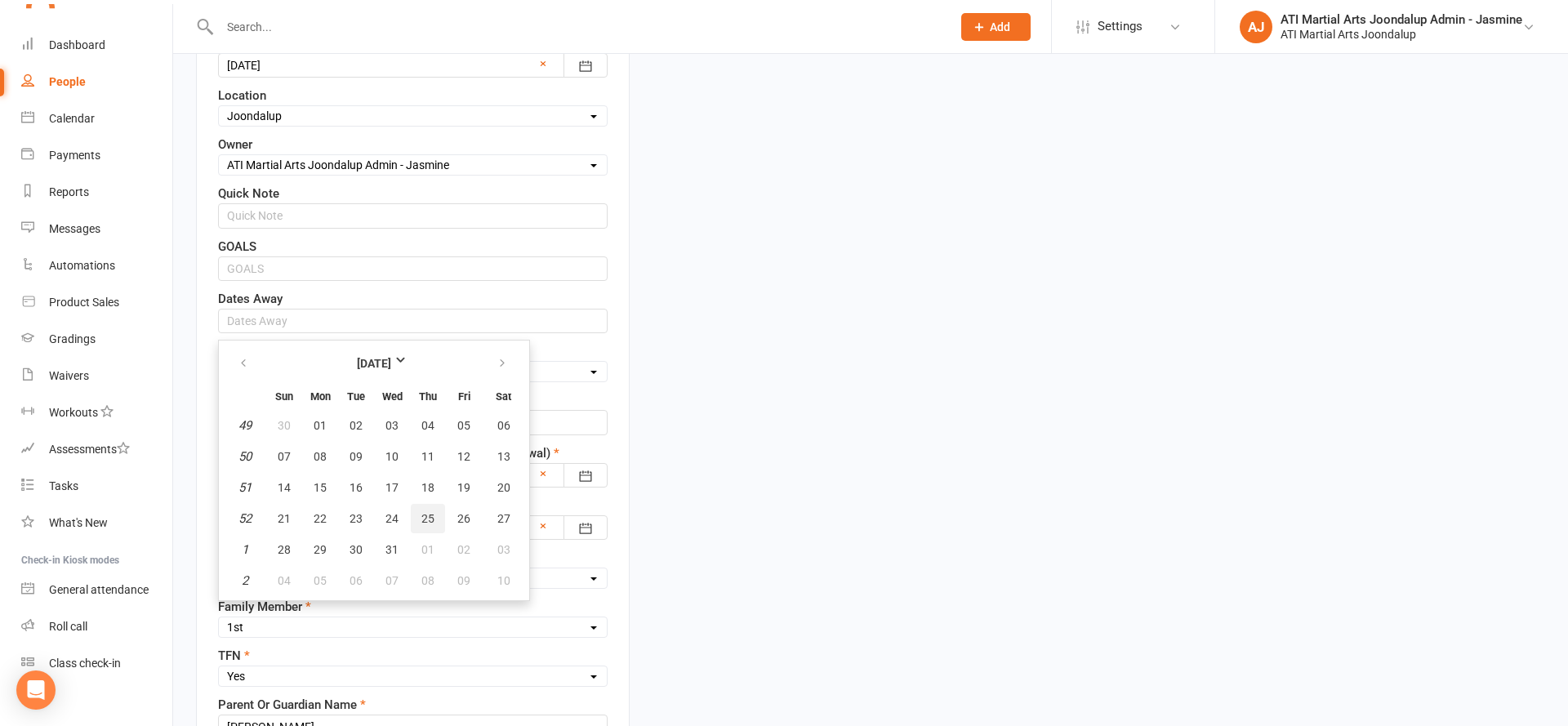
click at [424, 513] on span "25" at bounding box center [428, 519] width 13 height 13
type input "[DATE]"
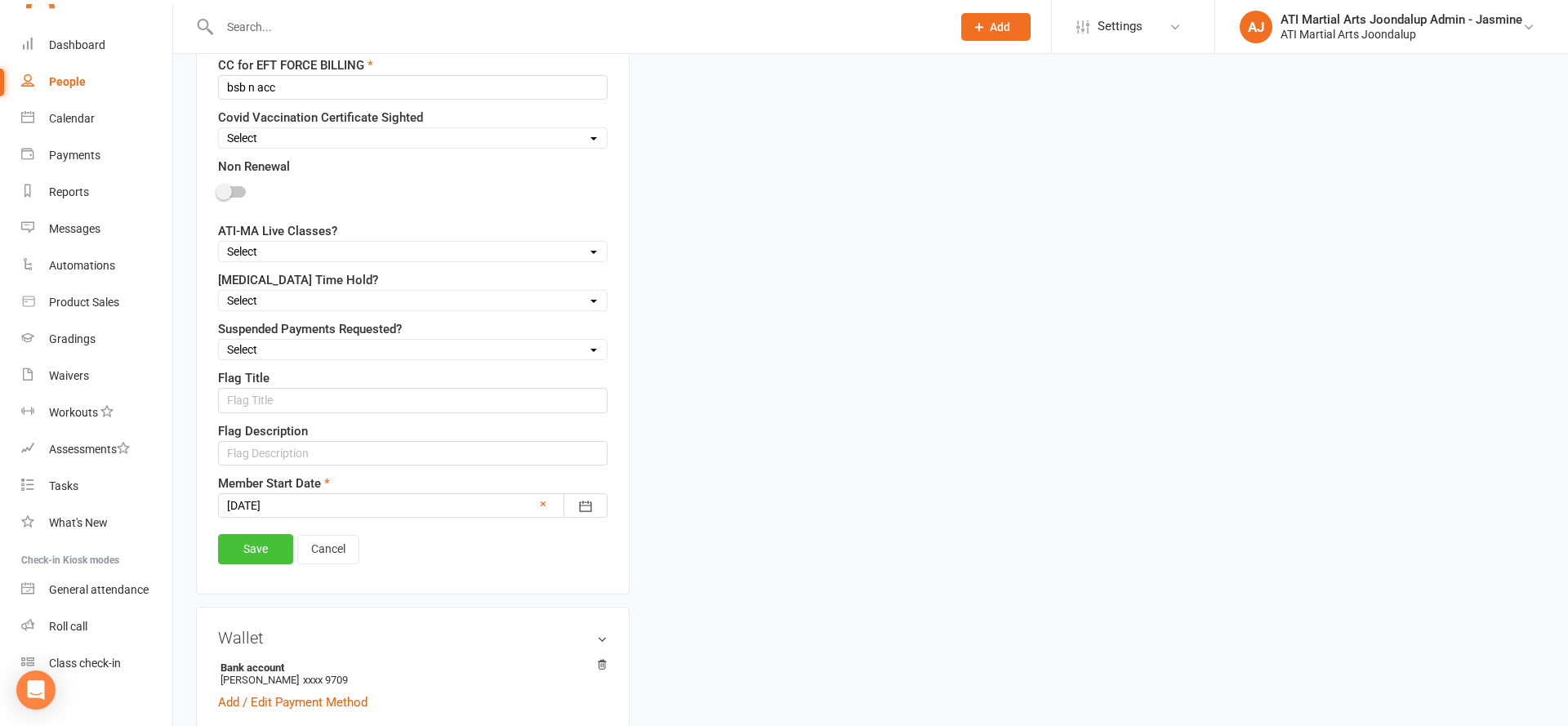
scroll to position [1322, 0]
click at [256, 531] on link "Save" at bounding box center [255, 545] width 76 height 30
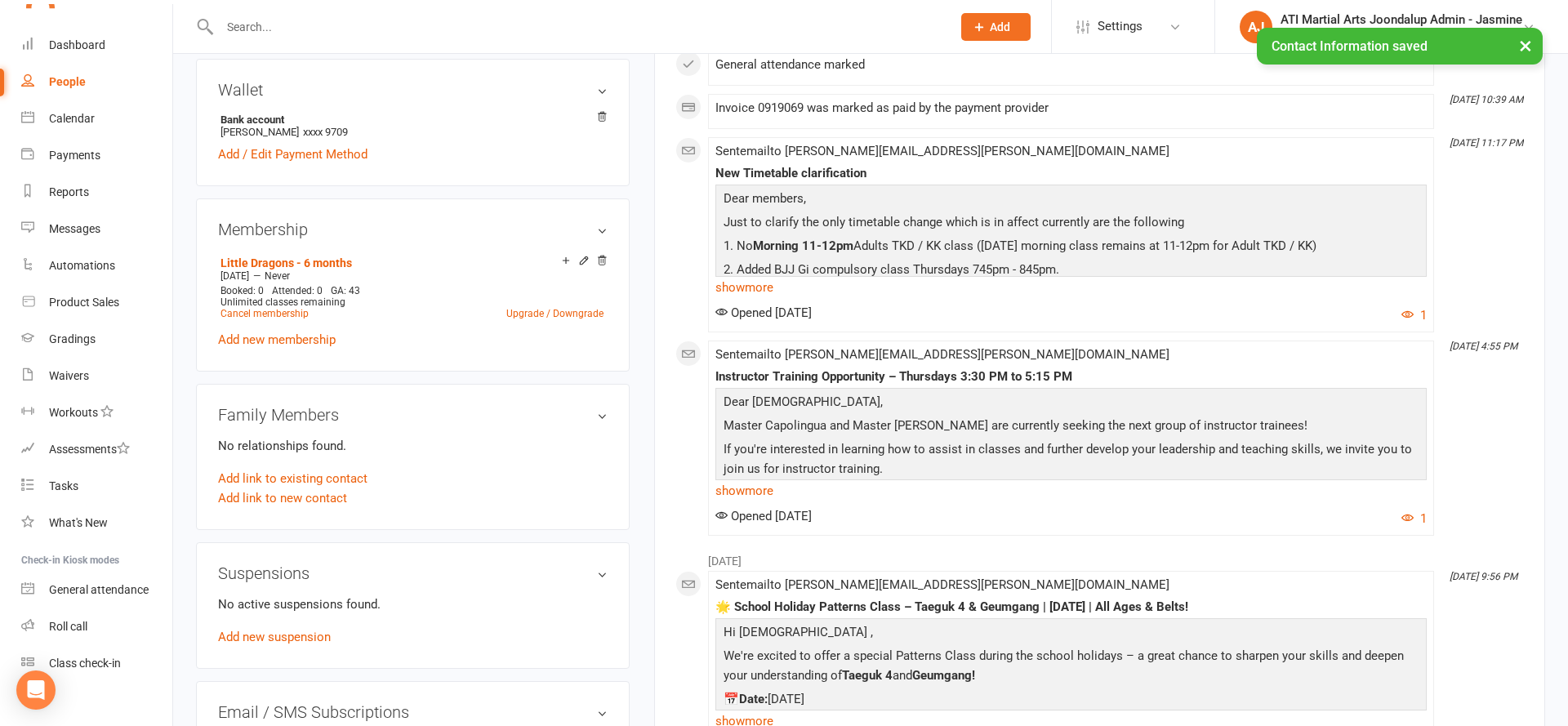
scroll to position [1240, 1]
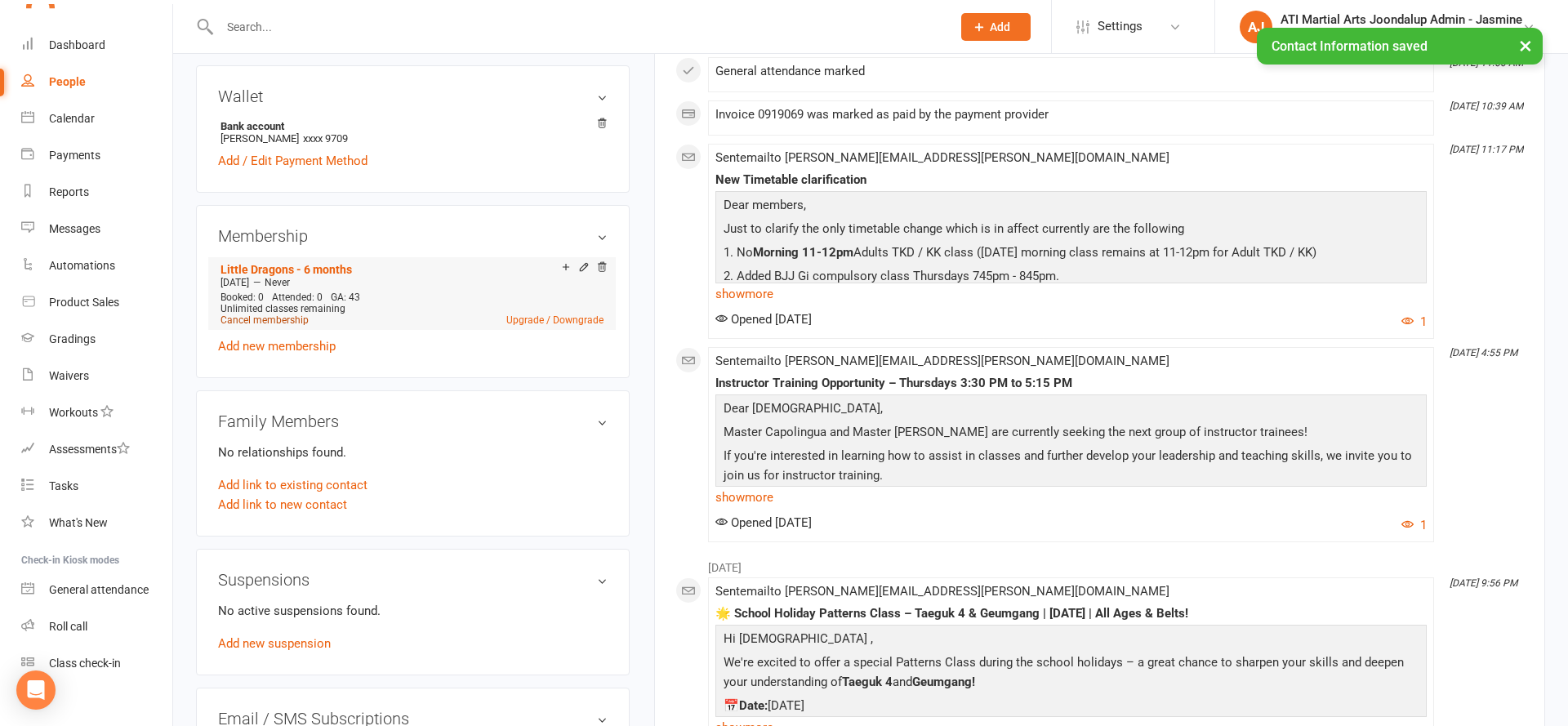
click at [273, 315] on link "Cancel membership" at bounding box center [265, 320] width 88 height 11
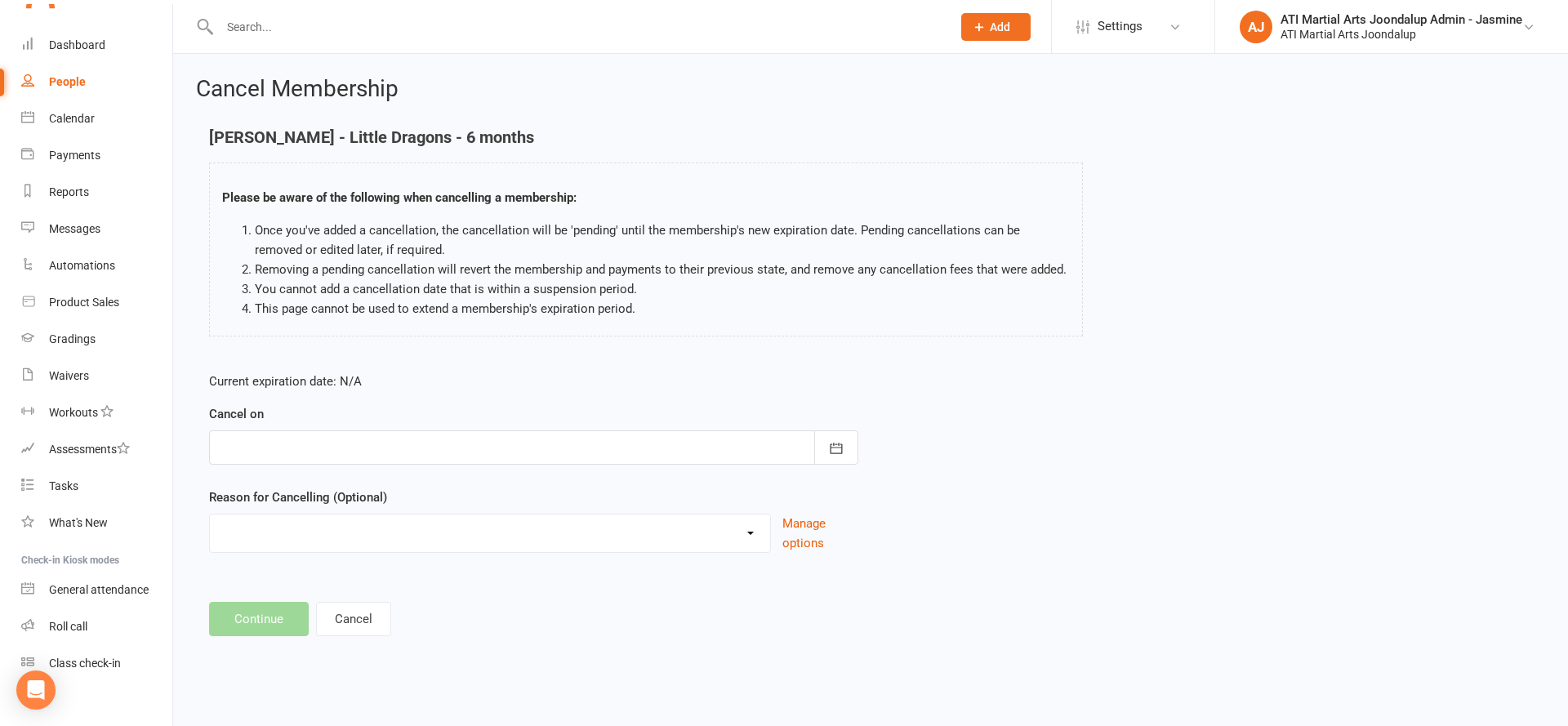
click at [307, 451] on div at bounding box center [534, 448] width 649 height 34
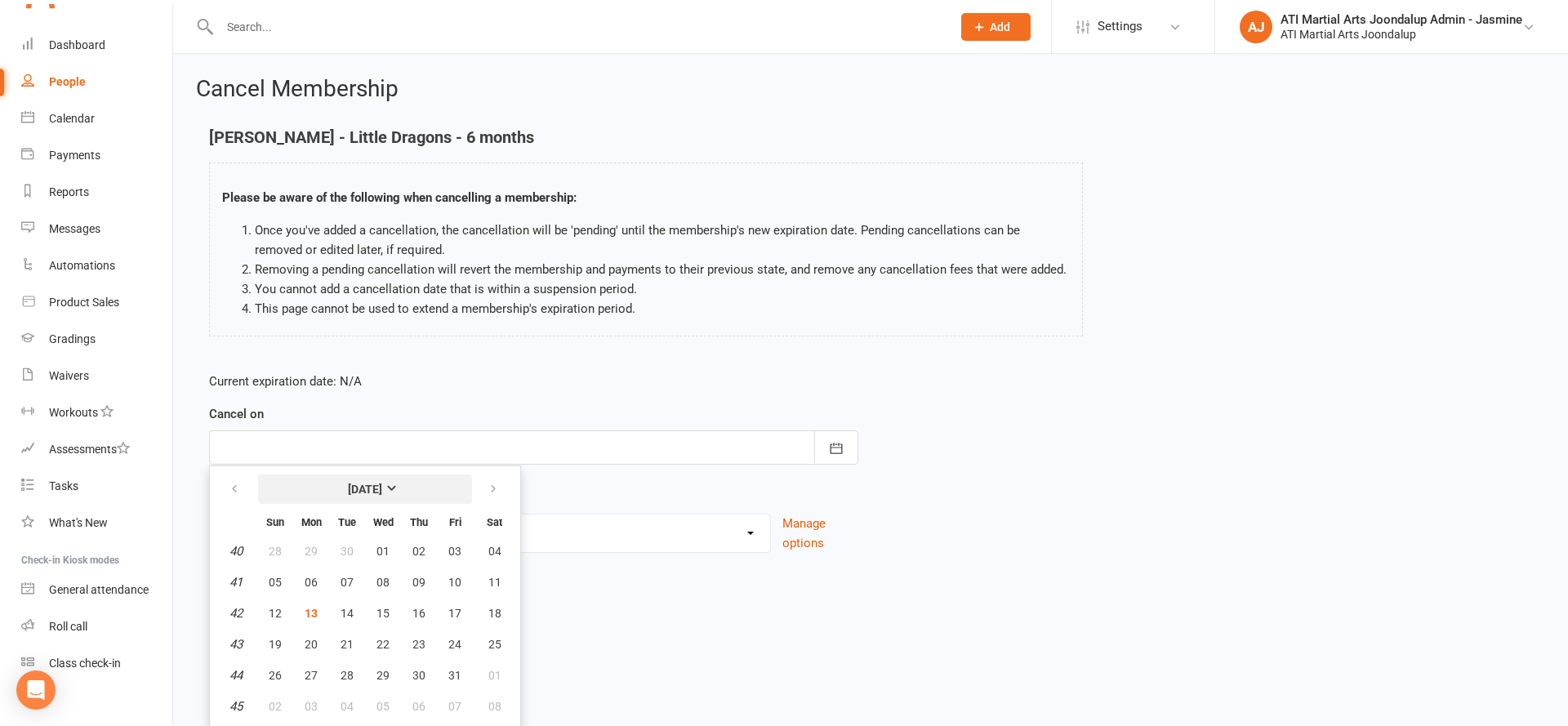
click at [468, 484] on button "[DATE]" at bounding box center [365, 489] width 214 height 30
click at [468, 484] on ul "[DATE] February March April May June July August September October November Dec…" at bounding box center [339, 552] width 261 height 173
click at [417, 486] on th at bounding box center [416, 487] width 87 height 31
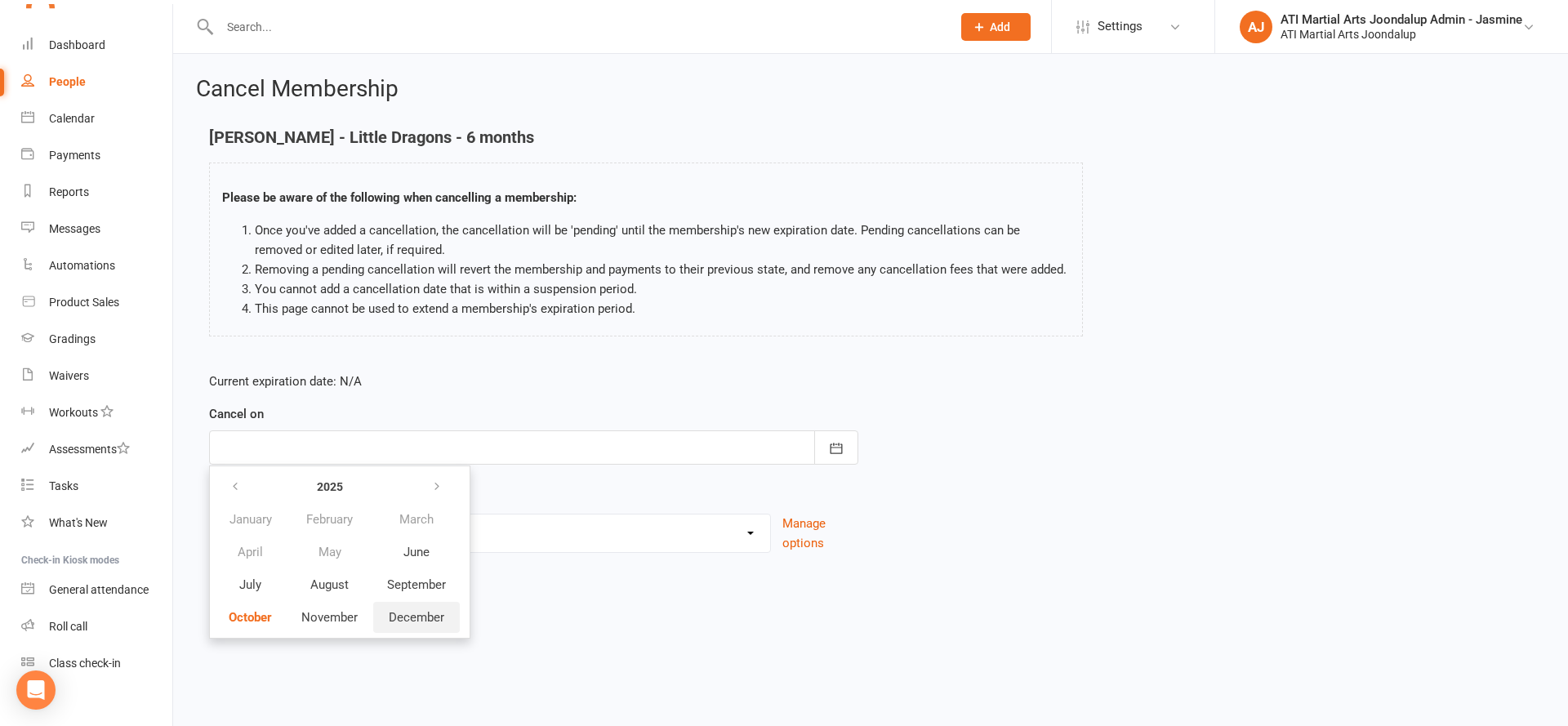
click at [410, 618] on span "December" at bounding box center [417, 617] width 55 height 14
click at [279, 646] on span "21" at bounding box center [275, 644] width 13 height 13
type input "21 Dec 2025"
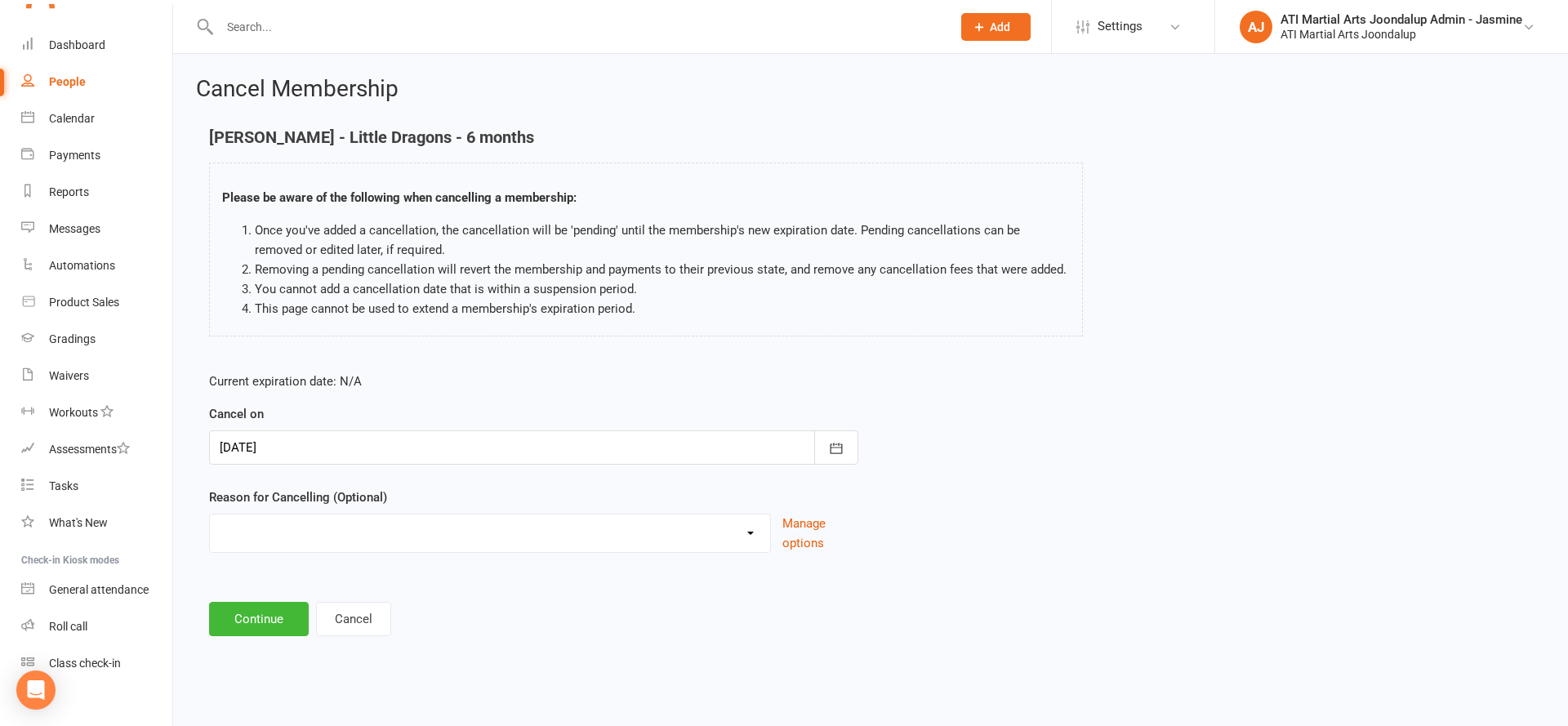
scroll to position [0, 0]
click at [276, 622] on button "Continue" at bounding box center [259, 619] width 99 height 34
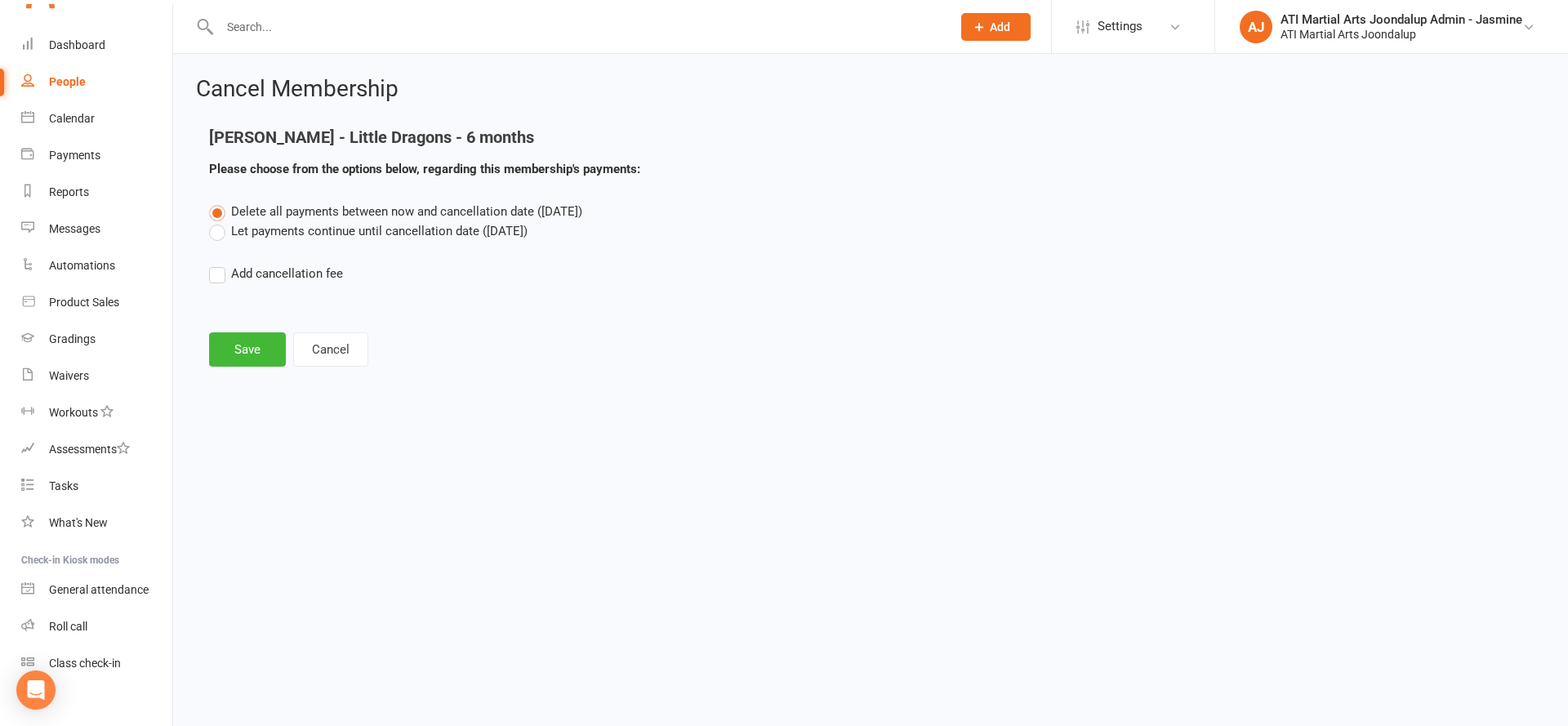
drag, startPoint x: 267, startPoint y: 226, endPoint x: 254, endPoint y: 260, distance: 36.4
click at [267, 227] on label "Let payments continue until cancellation date (Dec 21, 2025)" at bounding box center [368, 231] width 318 height 19
click at [220, 221] on input "Let payments continue until cancellation date (Dec 21, 2025)" at bounding box center [214, 221] width 11 height 0
click at [243, 344] on button "Save" at bounding box center [248, 350] width 76 height 34
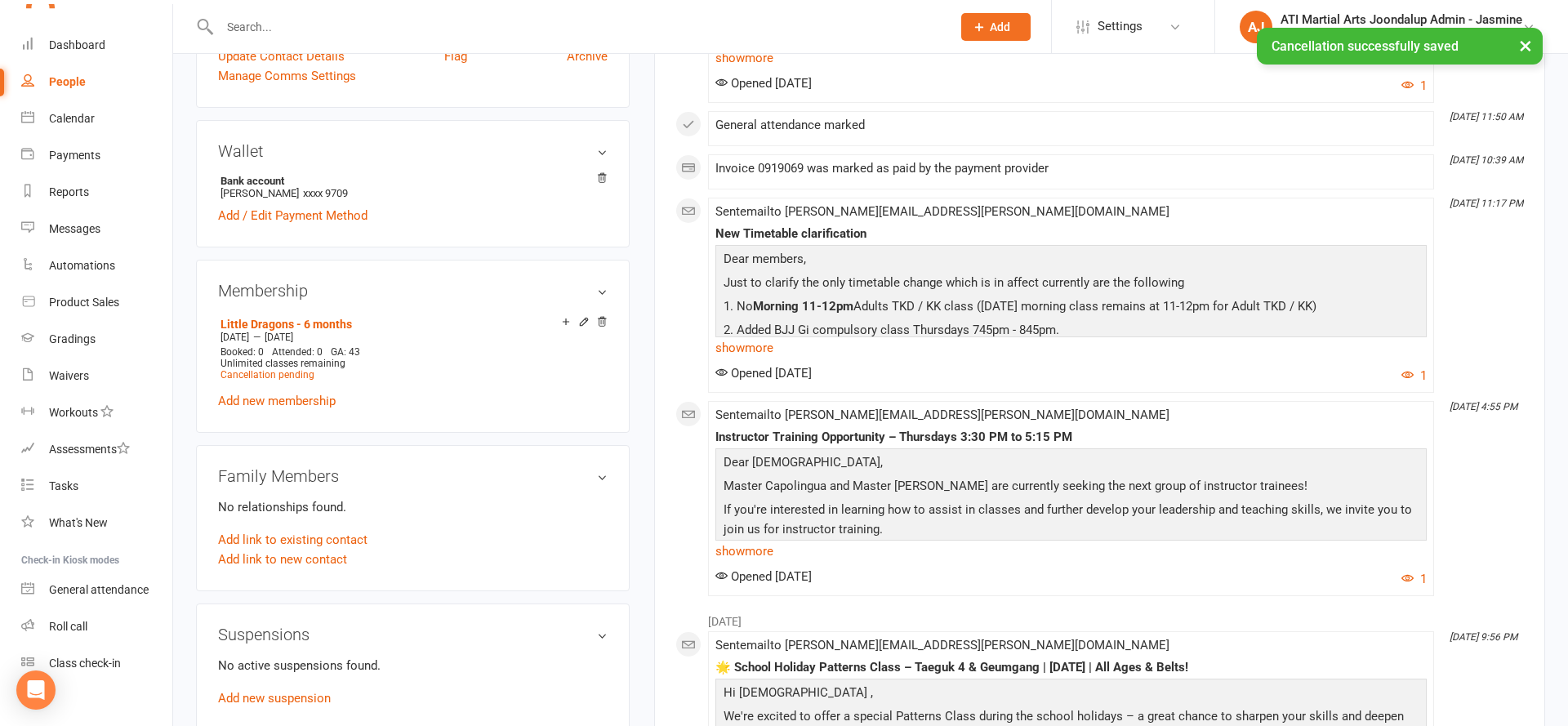
scroll to position [1240, 0]
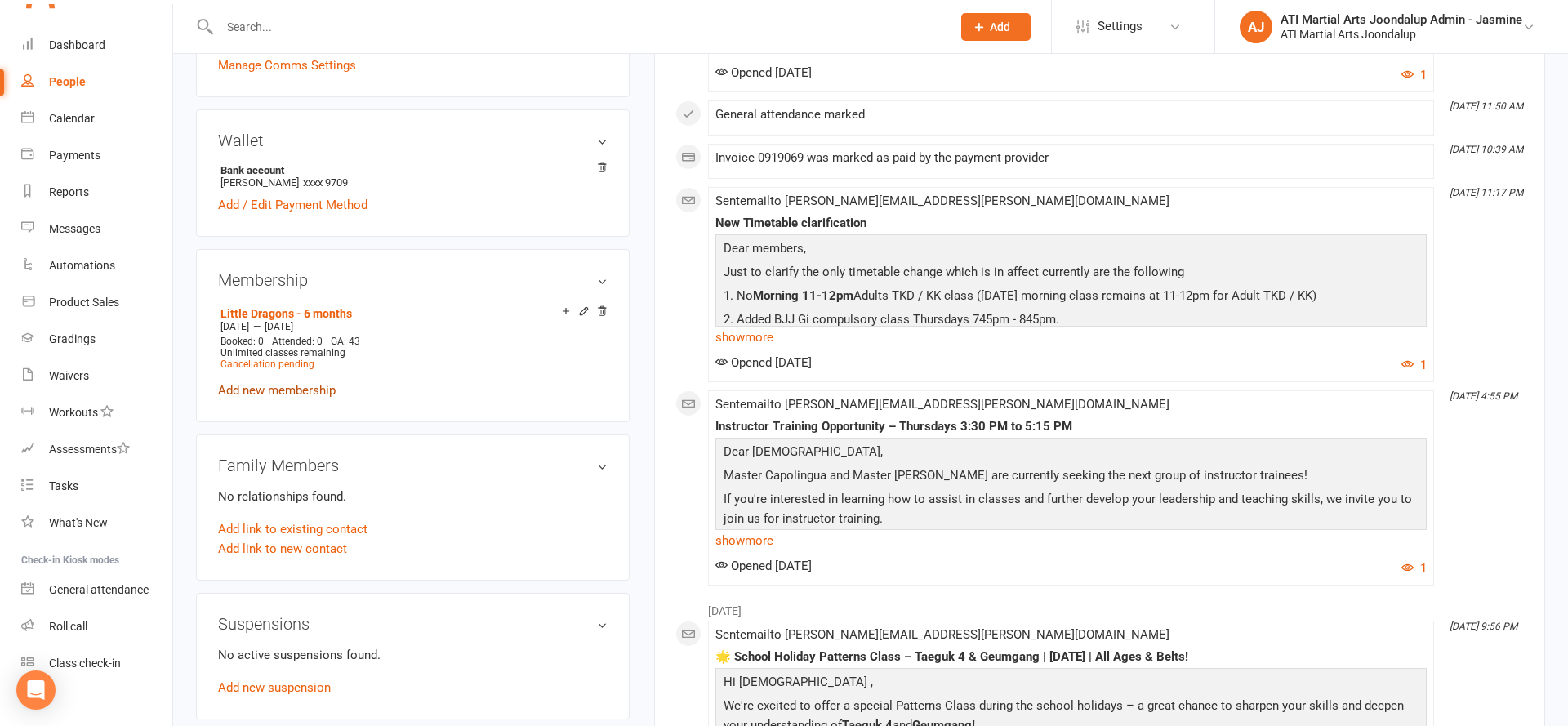
click at [313, 384] on link "Add new membership" at bounding box center [276, 390] width 118 height 14
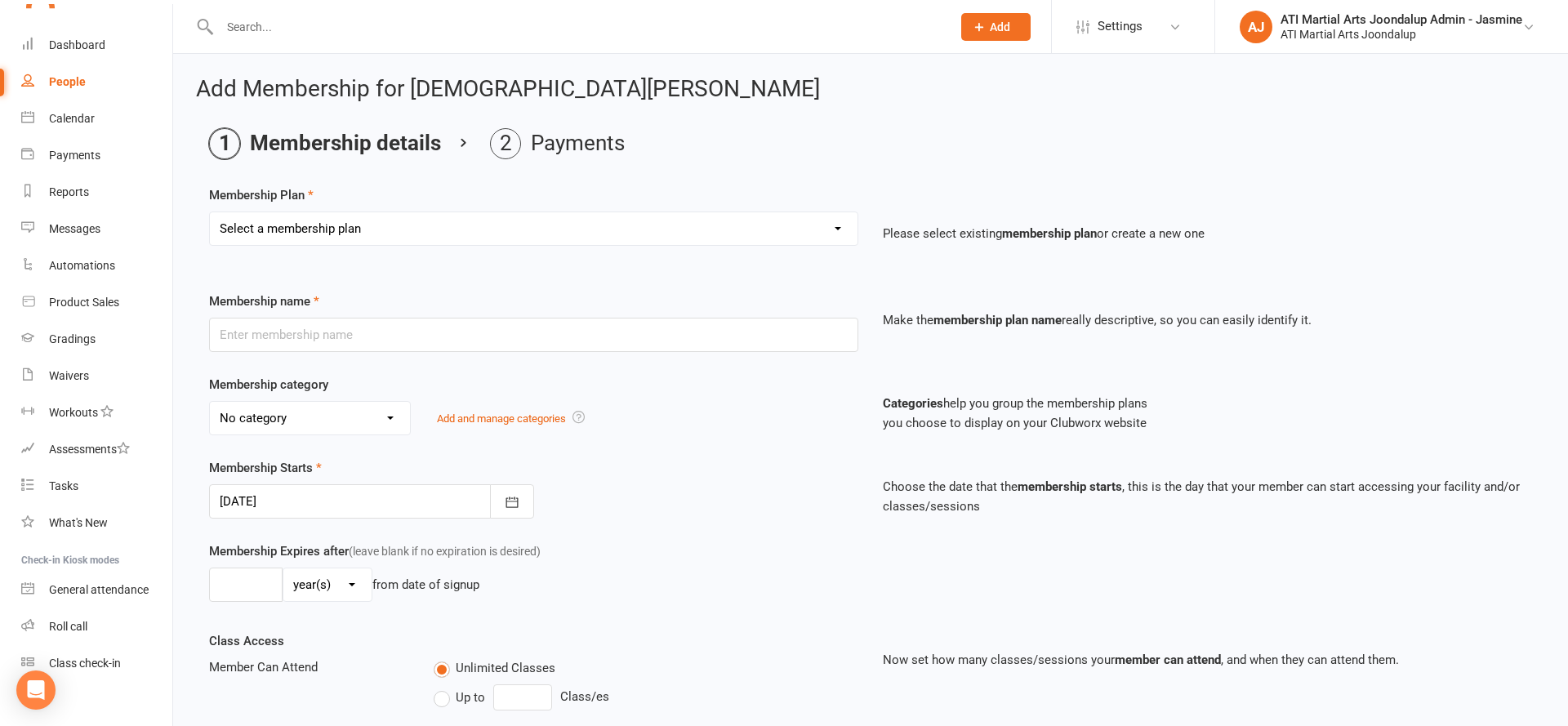
select select "6"
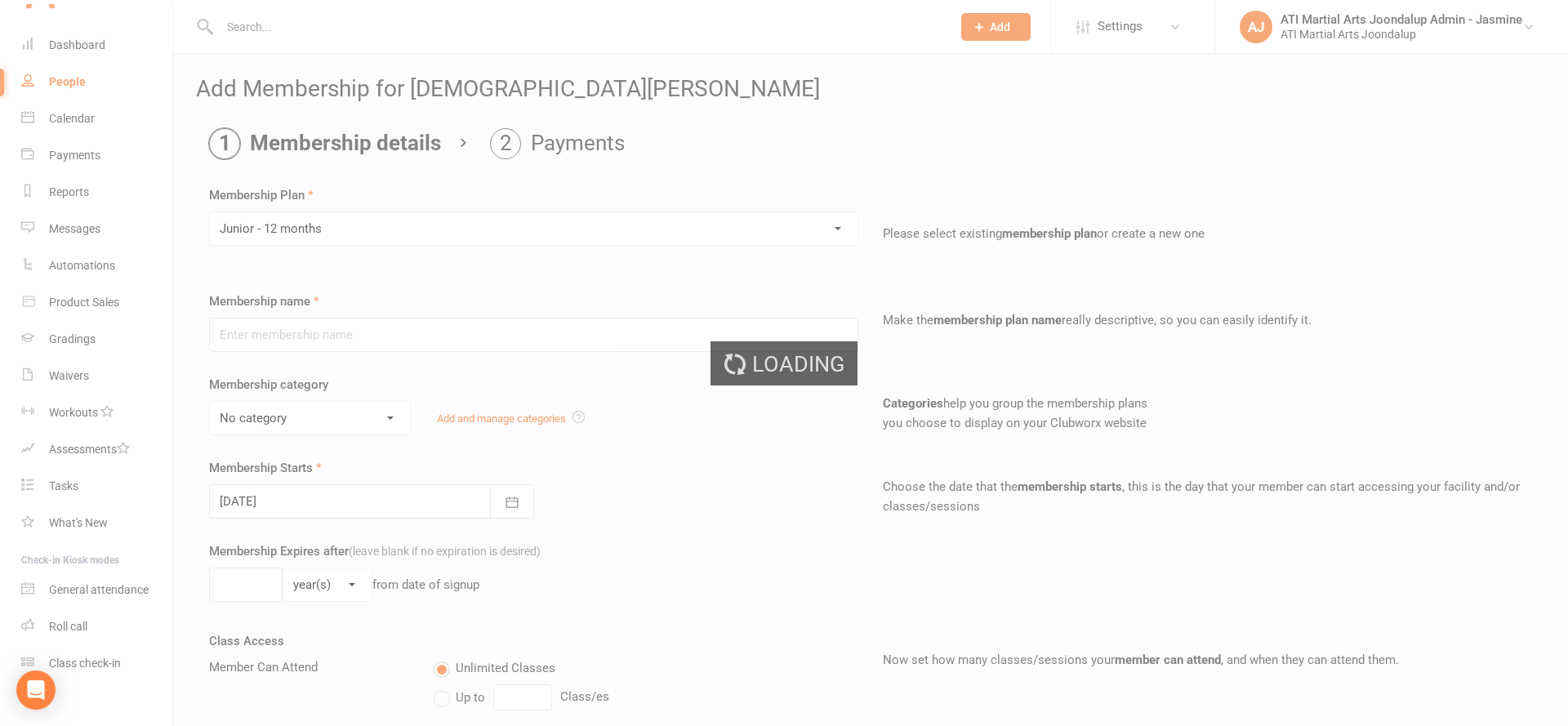
type input "Junior - 12 months"
select select "1"
type input "0"
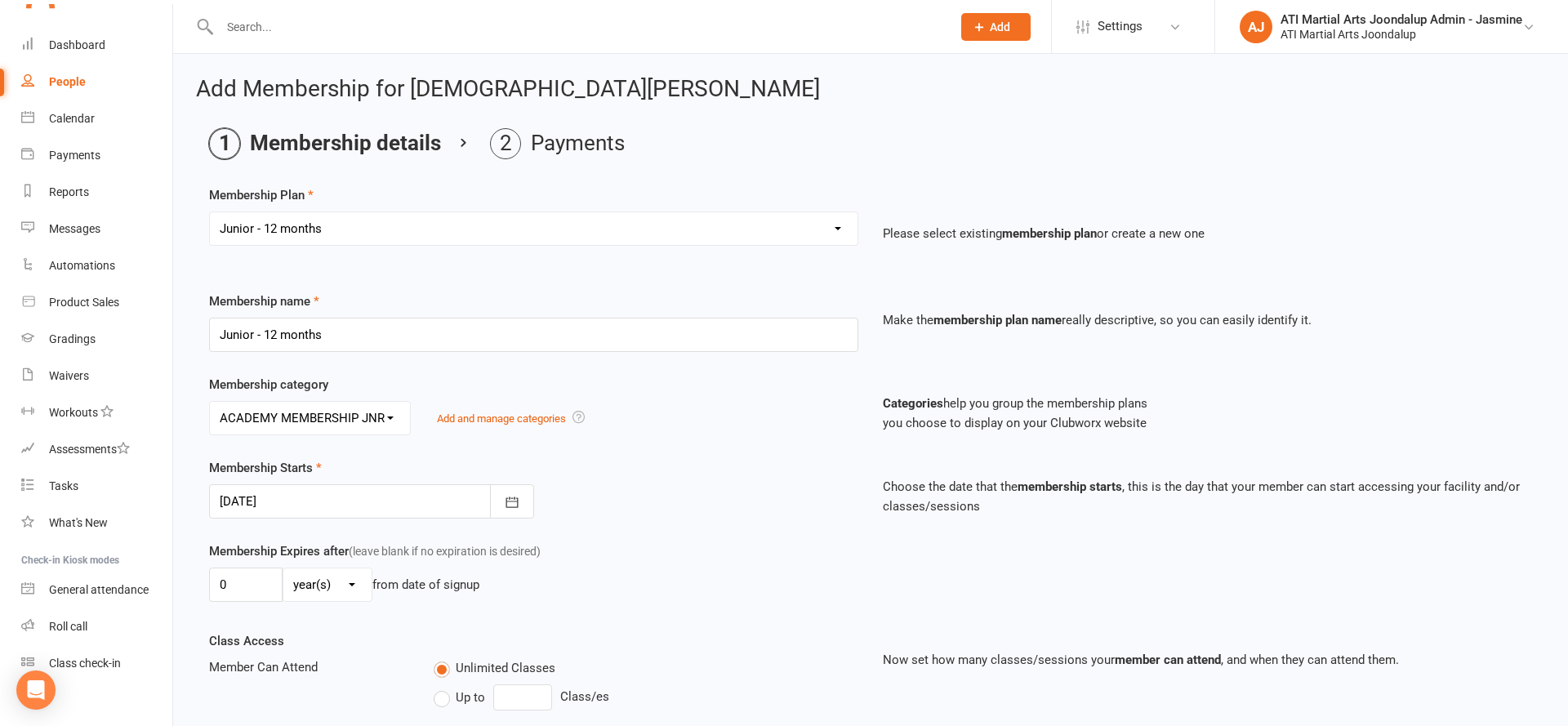
click at [341, 215] on ui-view "Prospect Member Non-attending contact Class / event Appointment Grading event T…" at bounding box center [784, 525] width 1568 height 1043
select select "2"
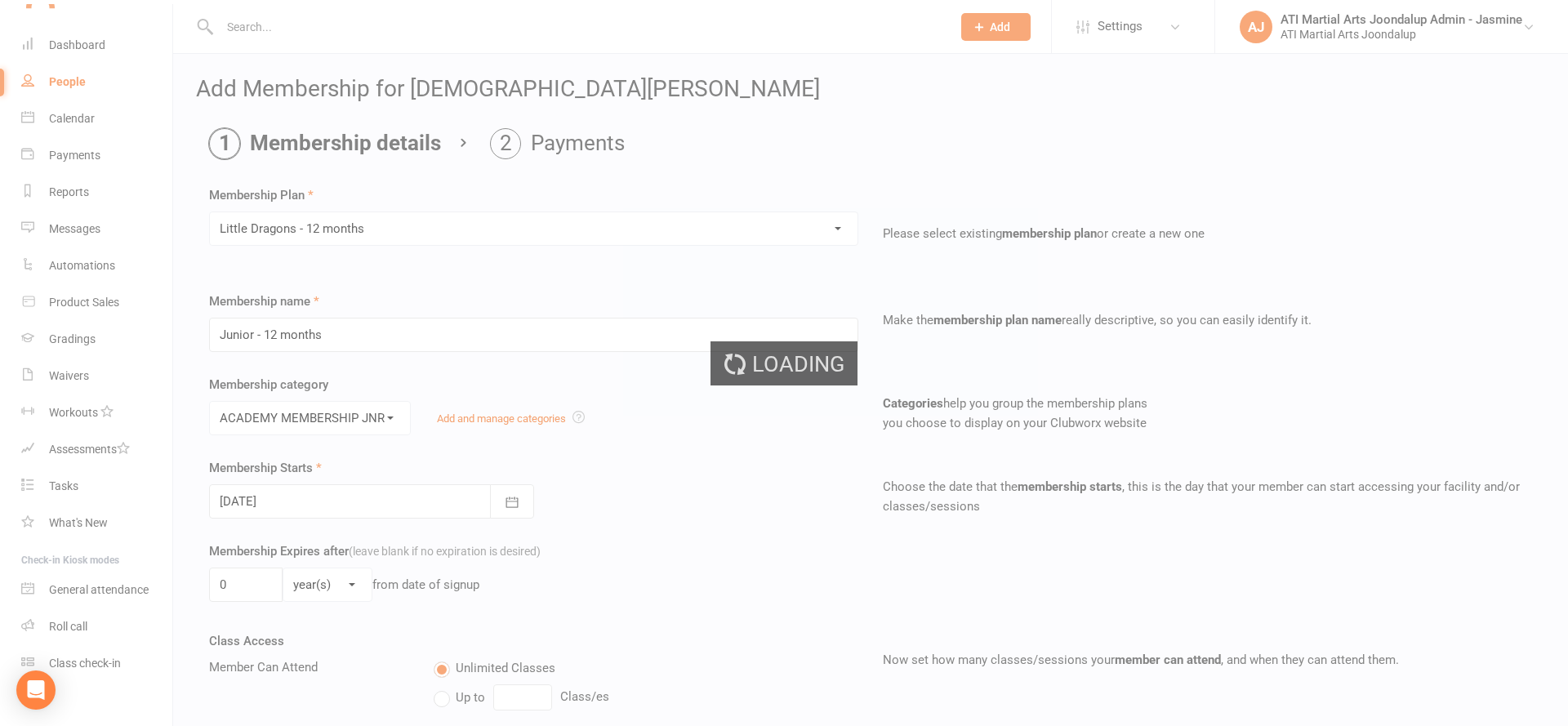
type input "Little Dragons - 12 months"
select select "15"
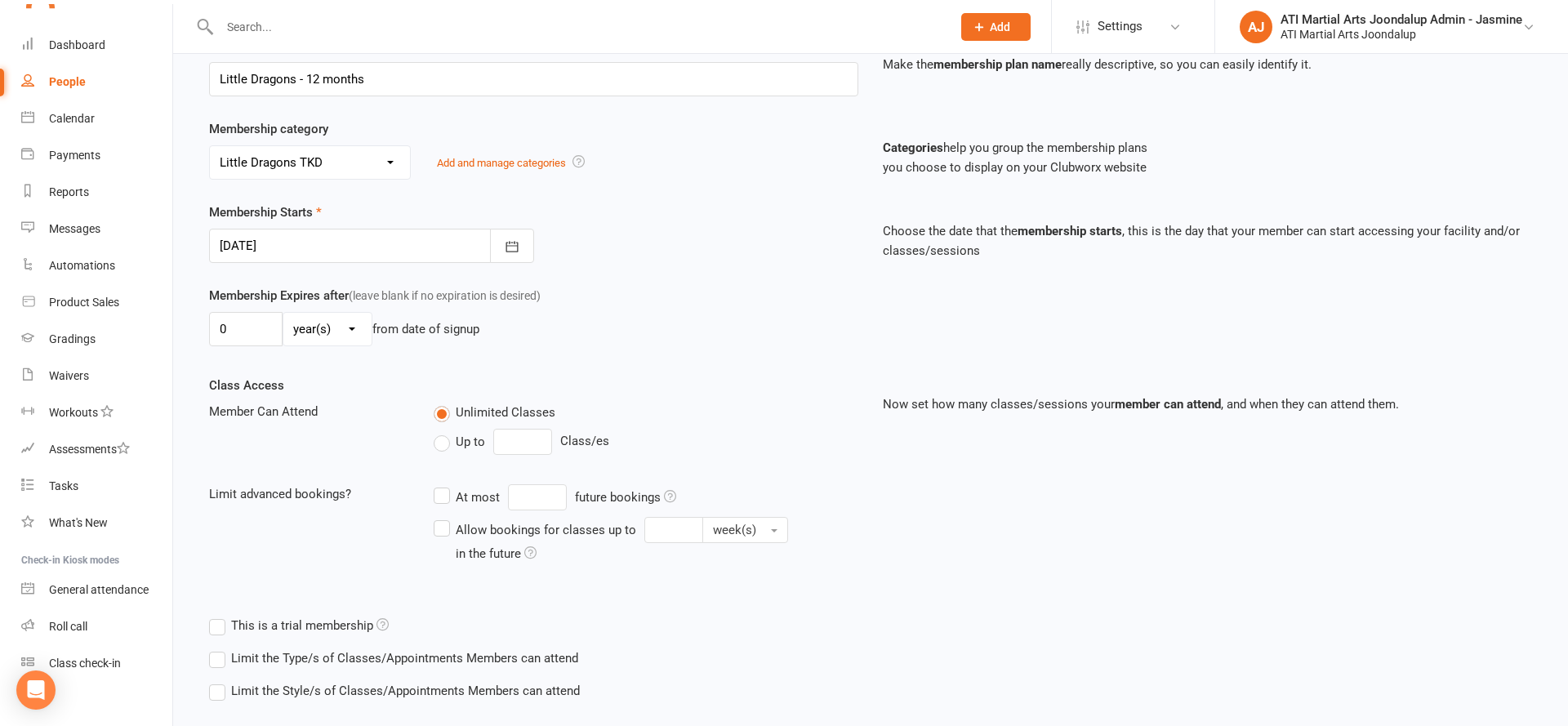
scroll to position [256, 0]
click at [365, 258] on div at bounding box center [372, 245] width 325 height 34
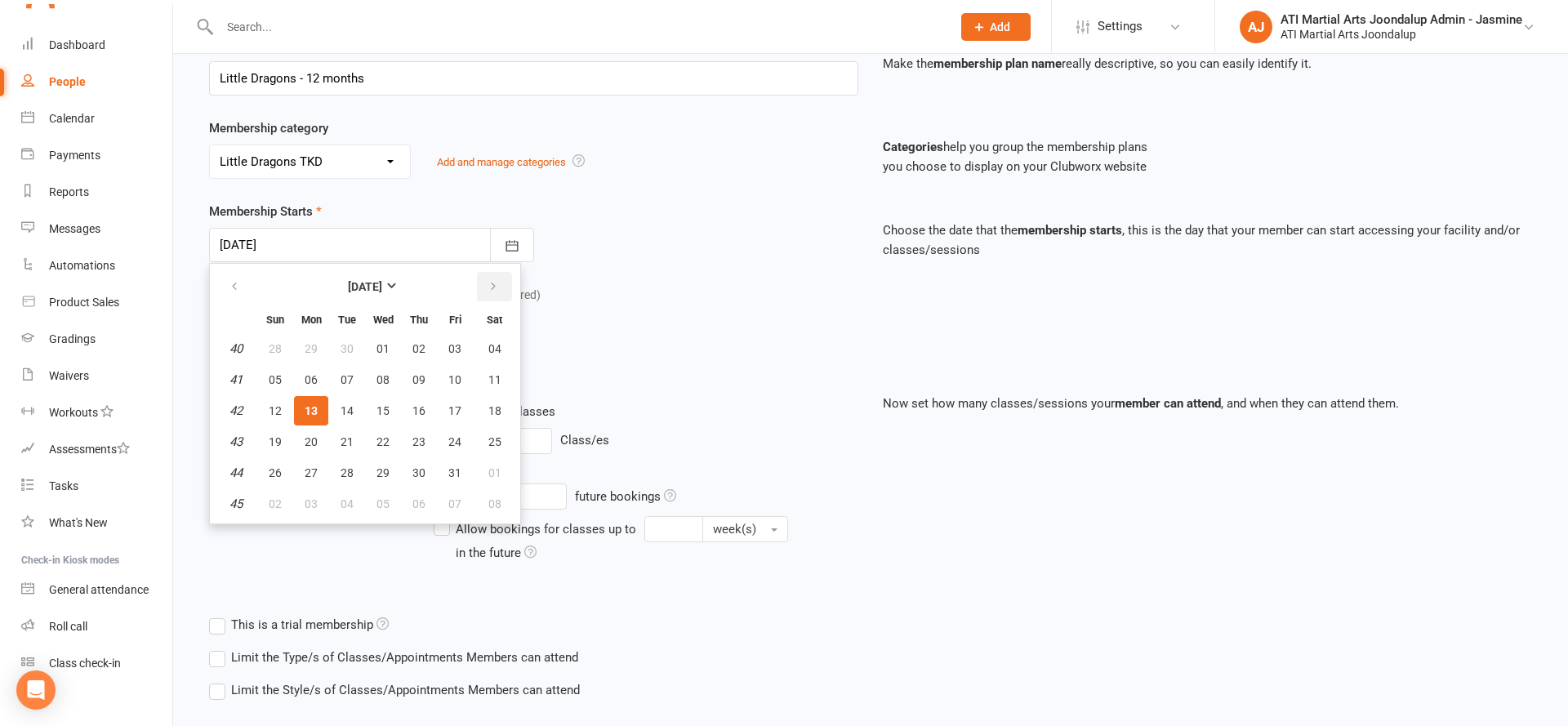
click at [483, 275] on button "button" at bounding box center [494, 286] width 35 height 30
click at [482, 275] on button "button" at bounding box center [494, 286] width 35 height 30
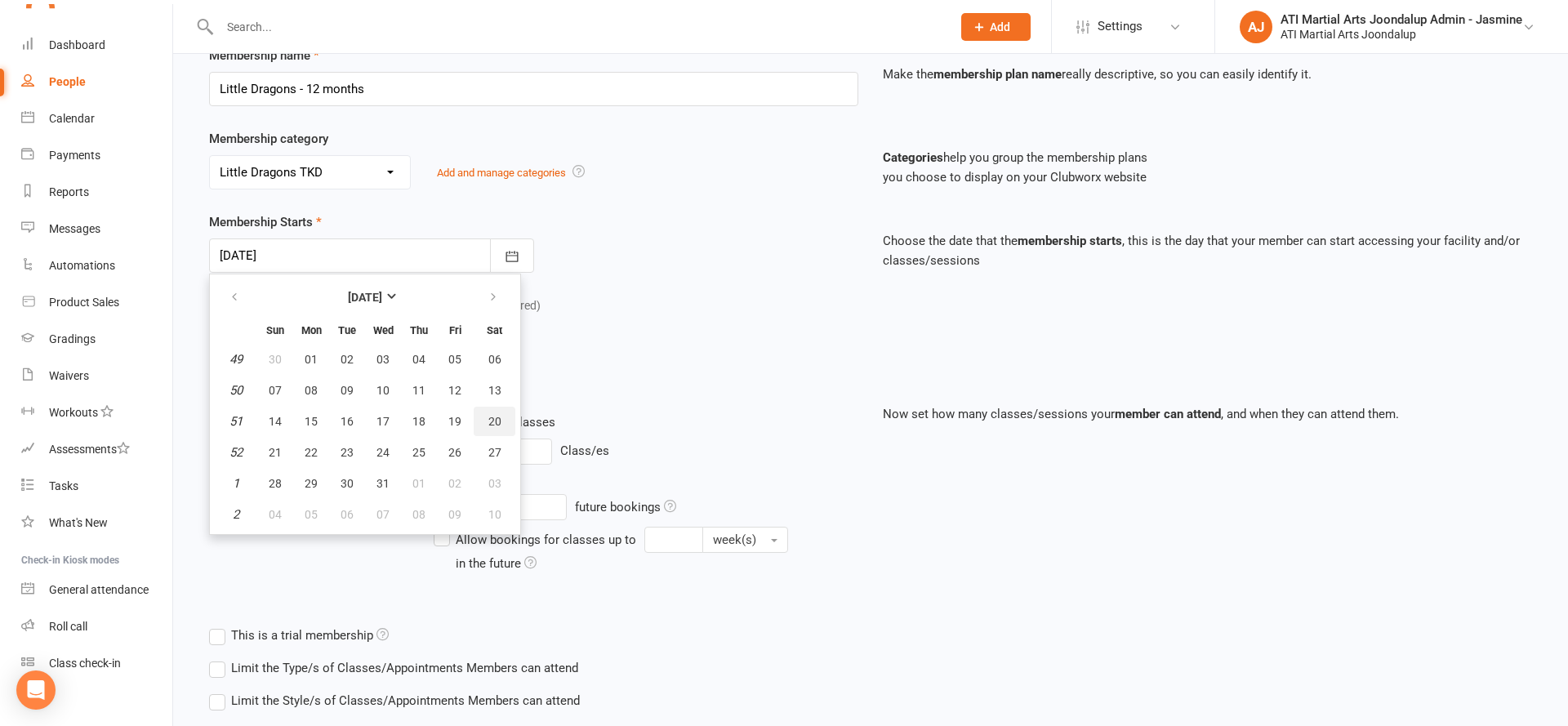
click at [484, 421] on button "20" at bounding box center [494, 421] width 42 height 30
type input "20 Dec 2025"
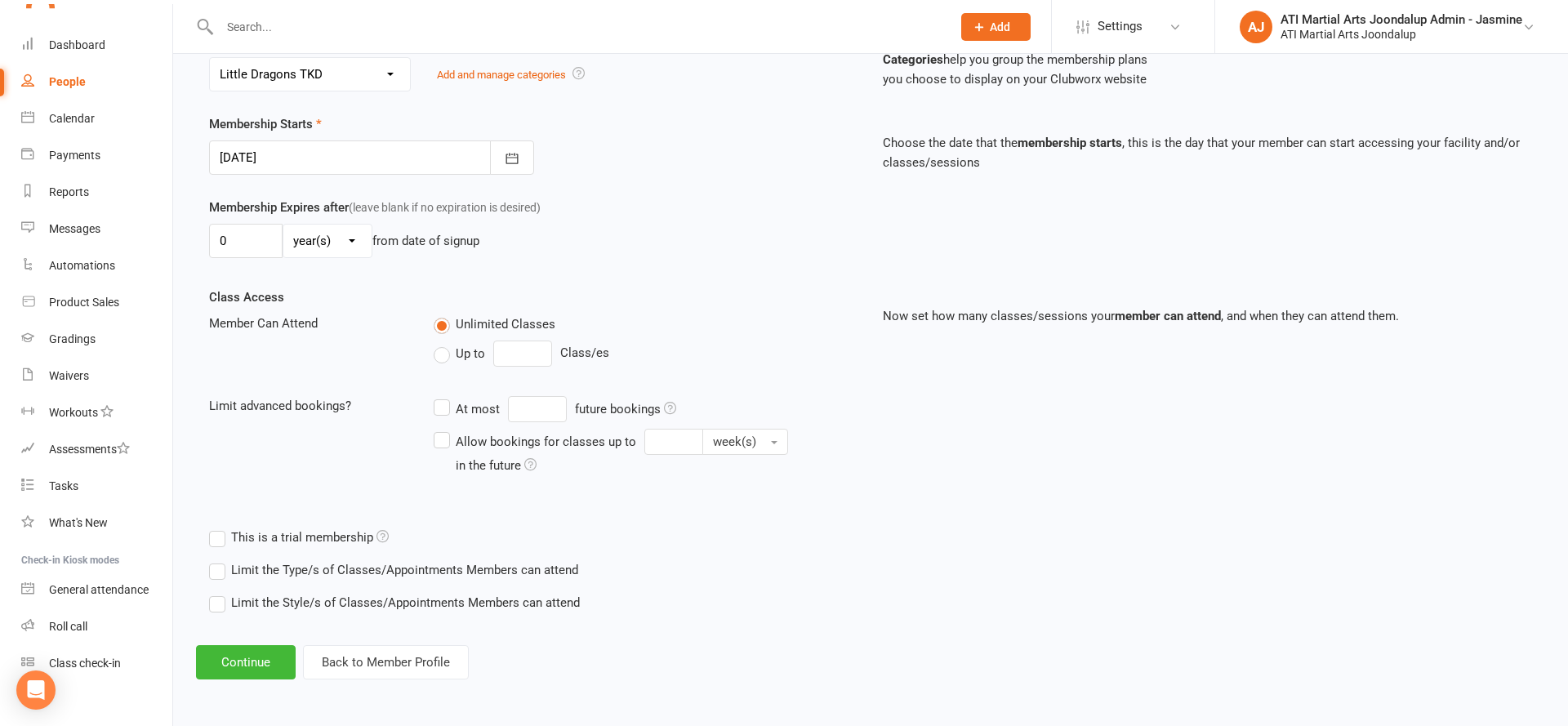
scroll to position [343, 0]
click at [251, 658] on button "Continue" at bounding box center [246, 664] width 99 height 34
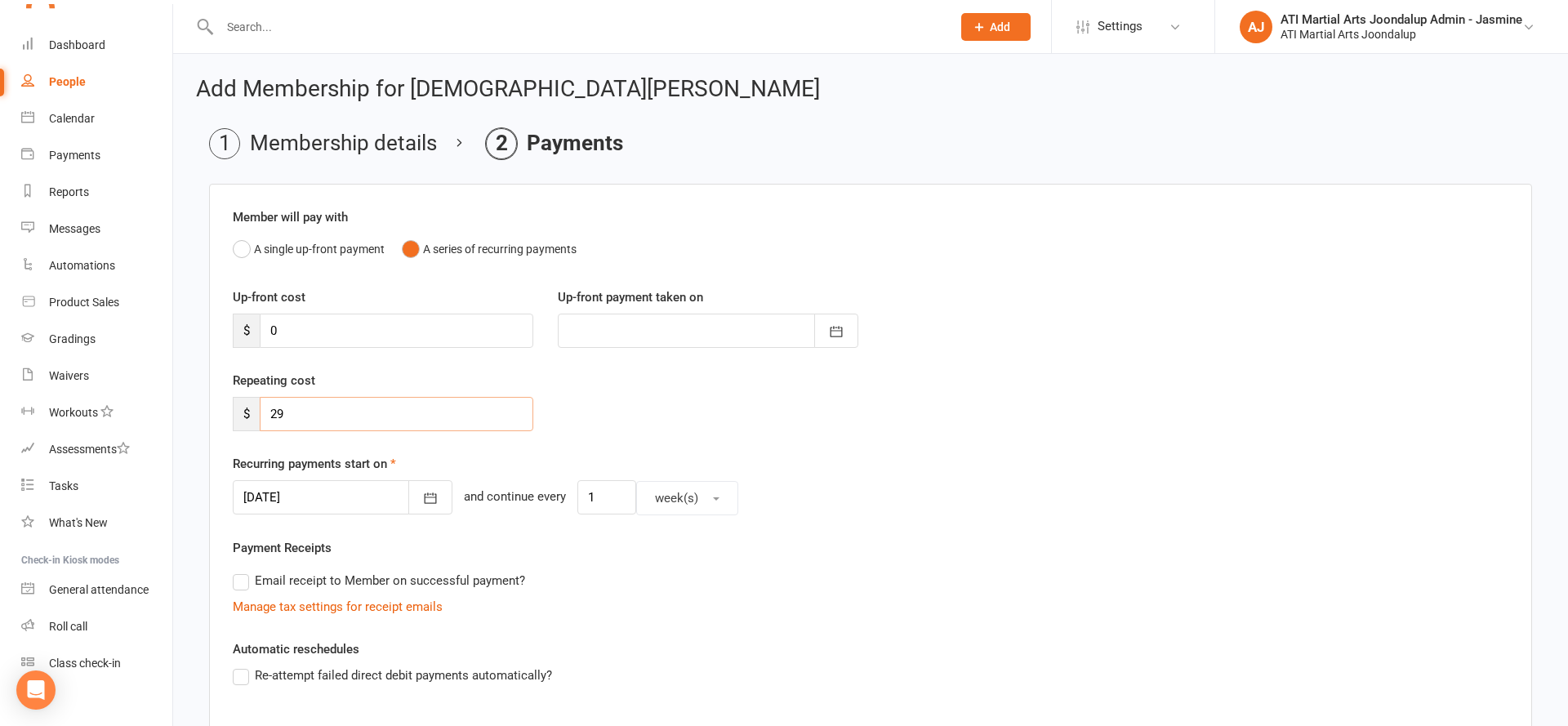
click at [366, 406] on input "29" at bounding box center [397, 414] width 273 height 34
type input "72"
click at [364, 494] on div at bounding box center [342, 496] width 220 height 34
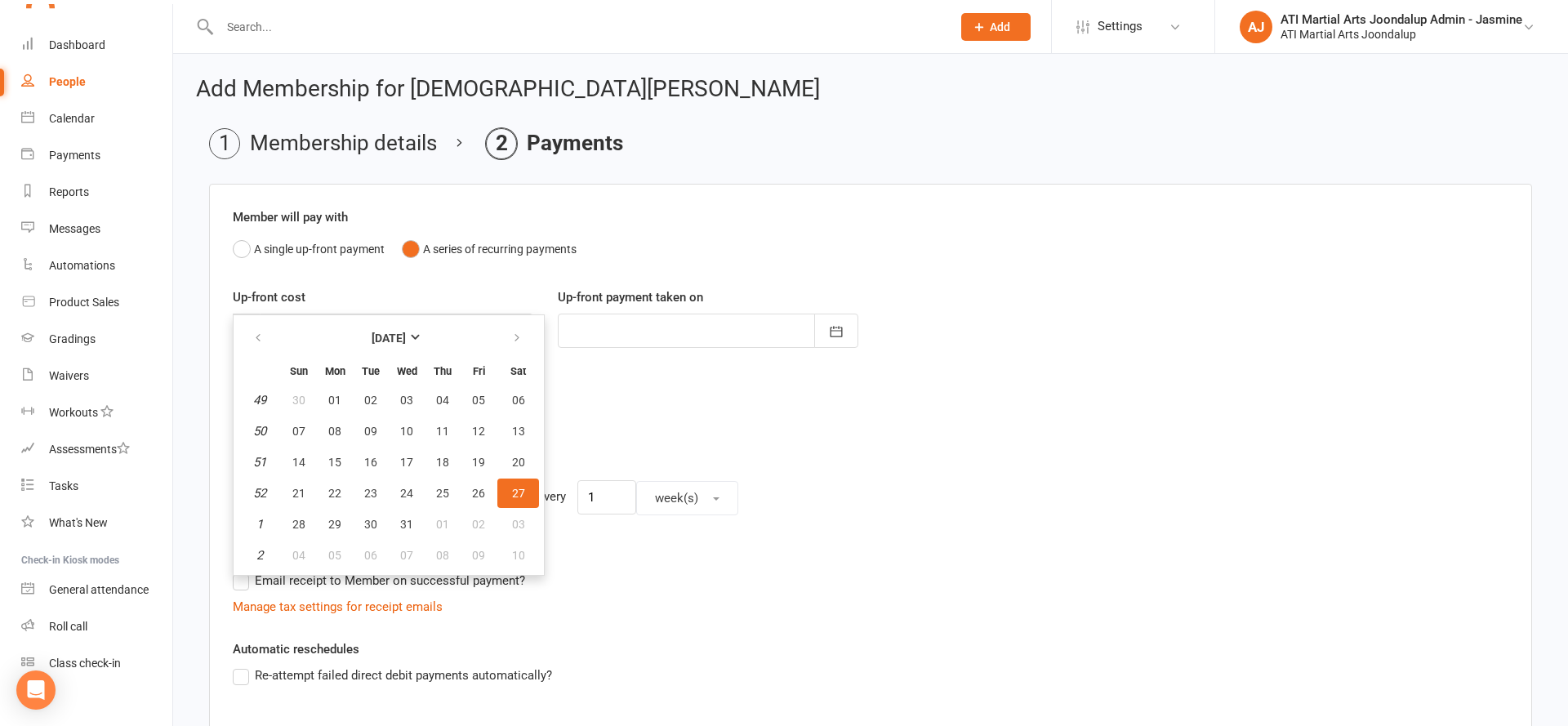
scroll to position [0, 0]
click at [450, 490] on button "25" at bounding box center [443, 491] width 34 height 30
type input "[DATE]"
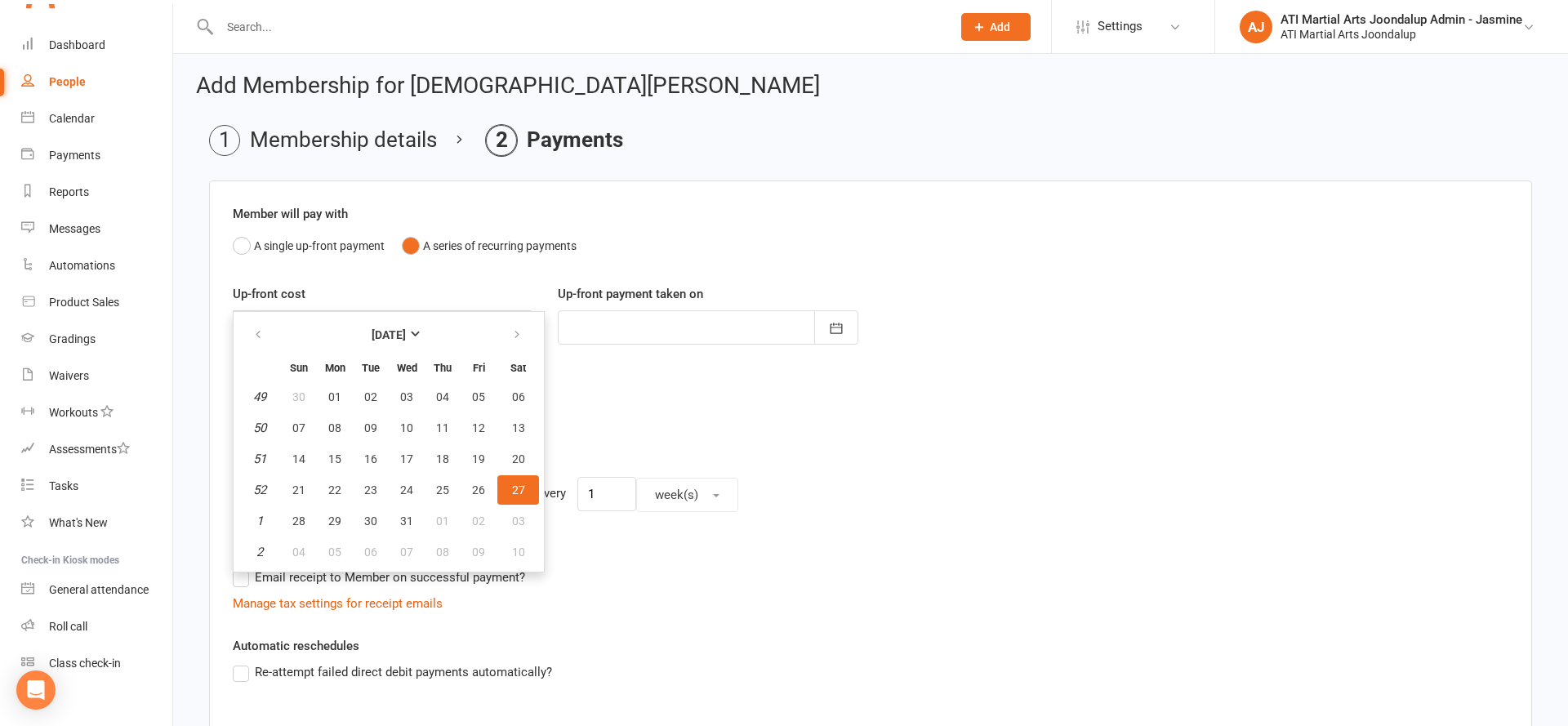
scroll to position [3, 0]
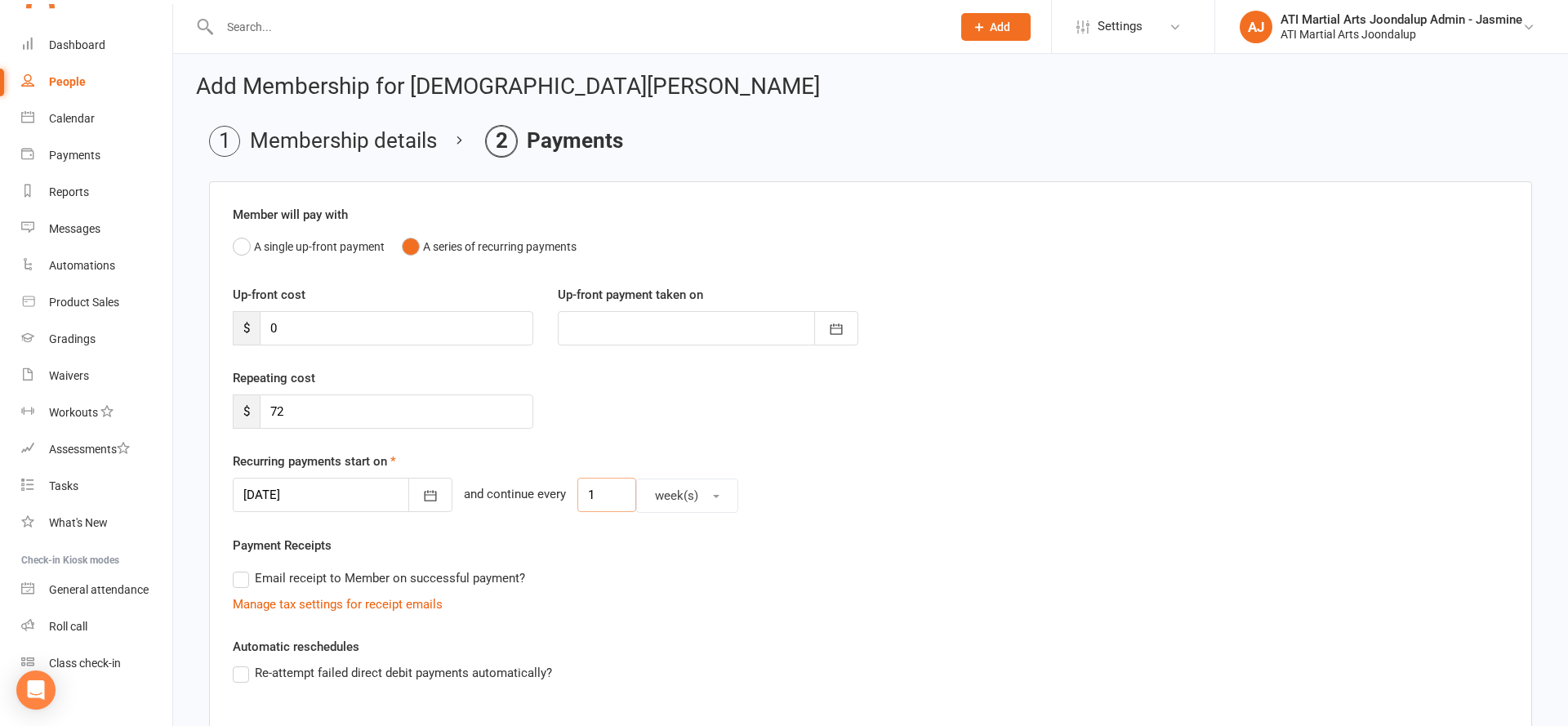
click at [600, 496] on input "1" at bounding box center [606, 495] width 58 height 34
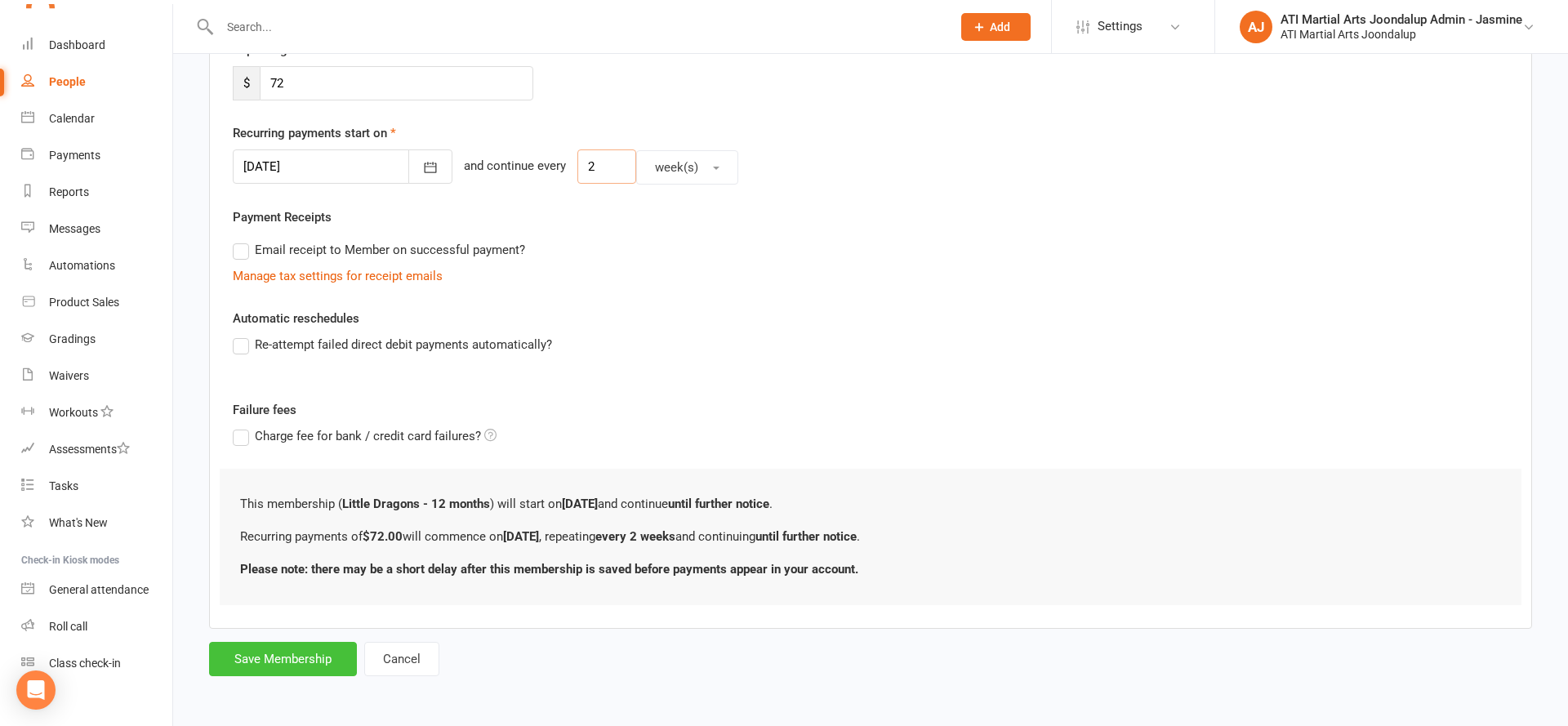
scroll to position [330, 0]
type input "2"
click at [271, 666] on button "Save Membership" at bounding box center [283, 660] width 148 height 34
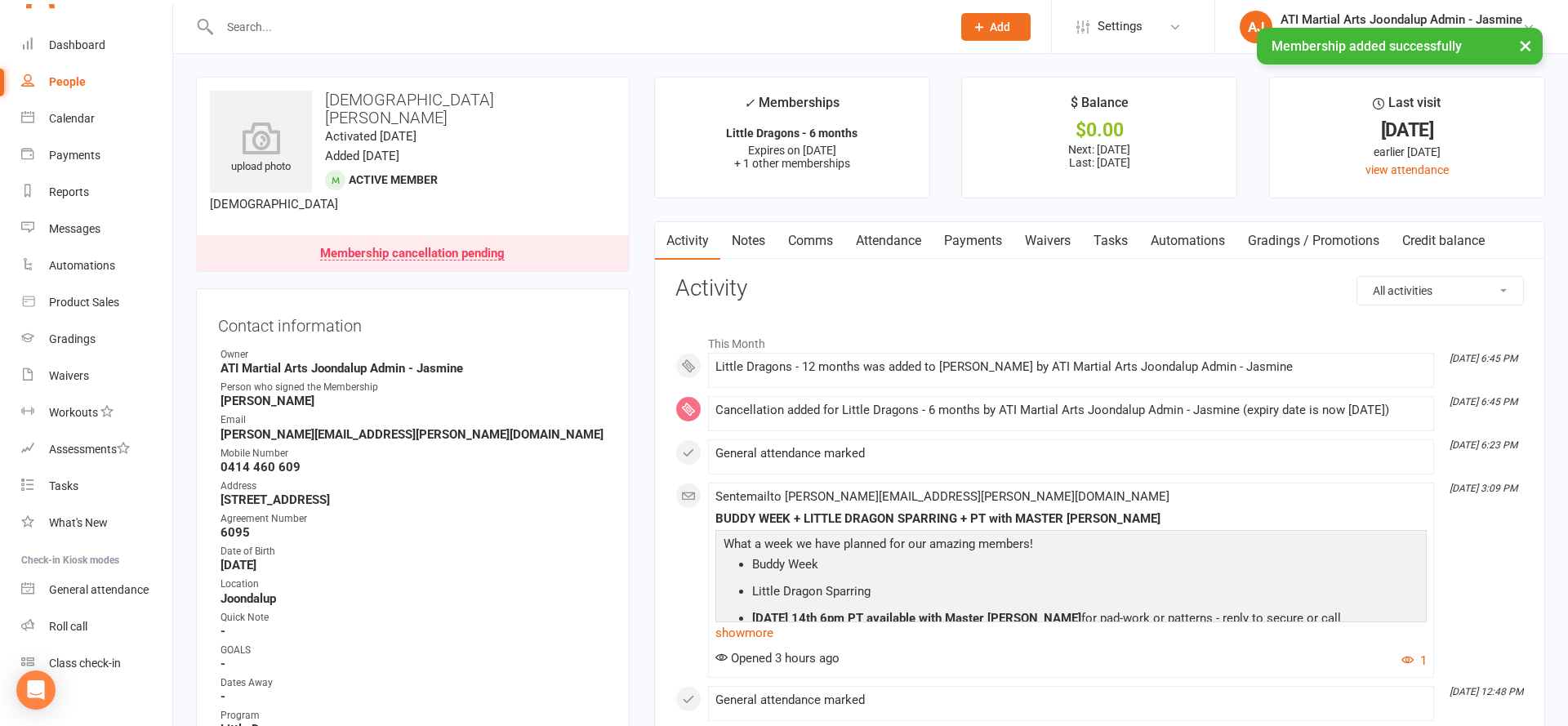
click at [965, 237] on link "Payments" at bounding box center [972, 240] width 81 height 37
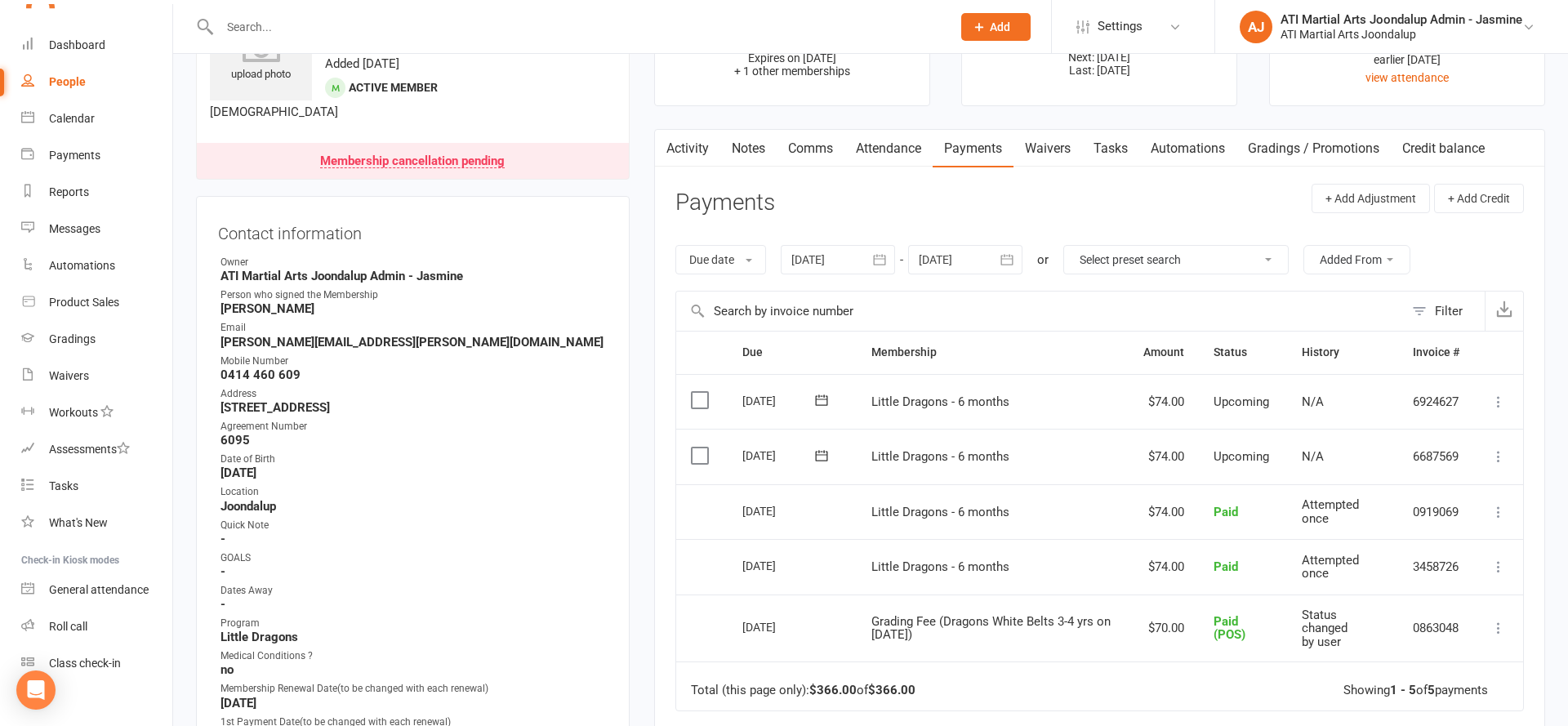
scroll to position [96, 0]
click at [278, 19] on input "text" at bounding box center [577, 27] width 725 height 23
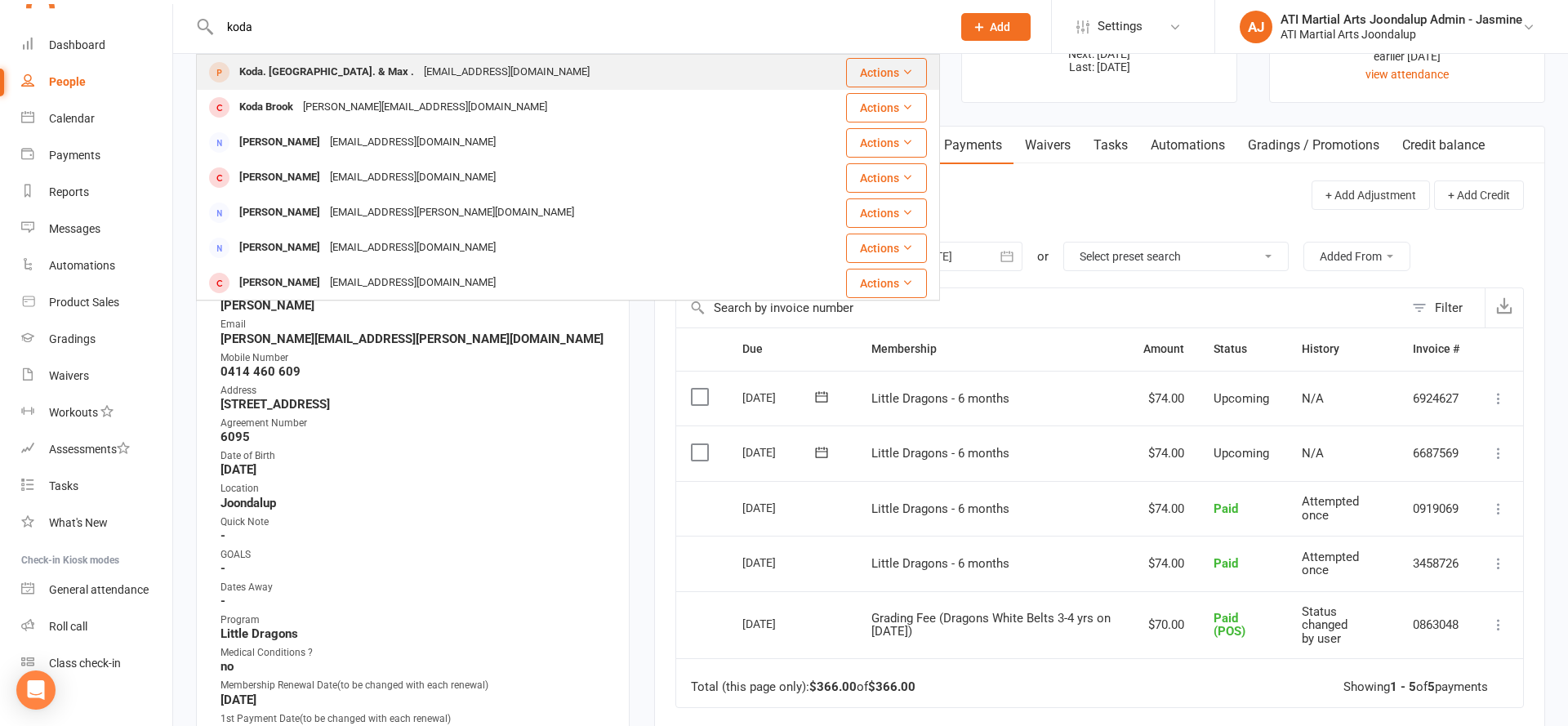
type input "koda"
click at [292, 58] on div "Koda. Phoenix. & Max . no@email.com" at bounding box center [498, 72] width 601 height 33
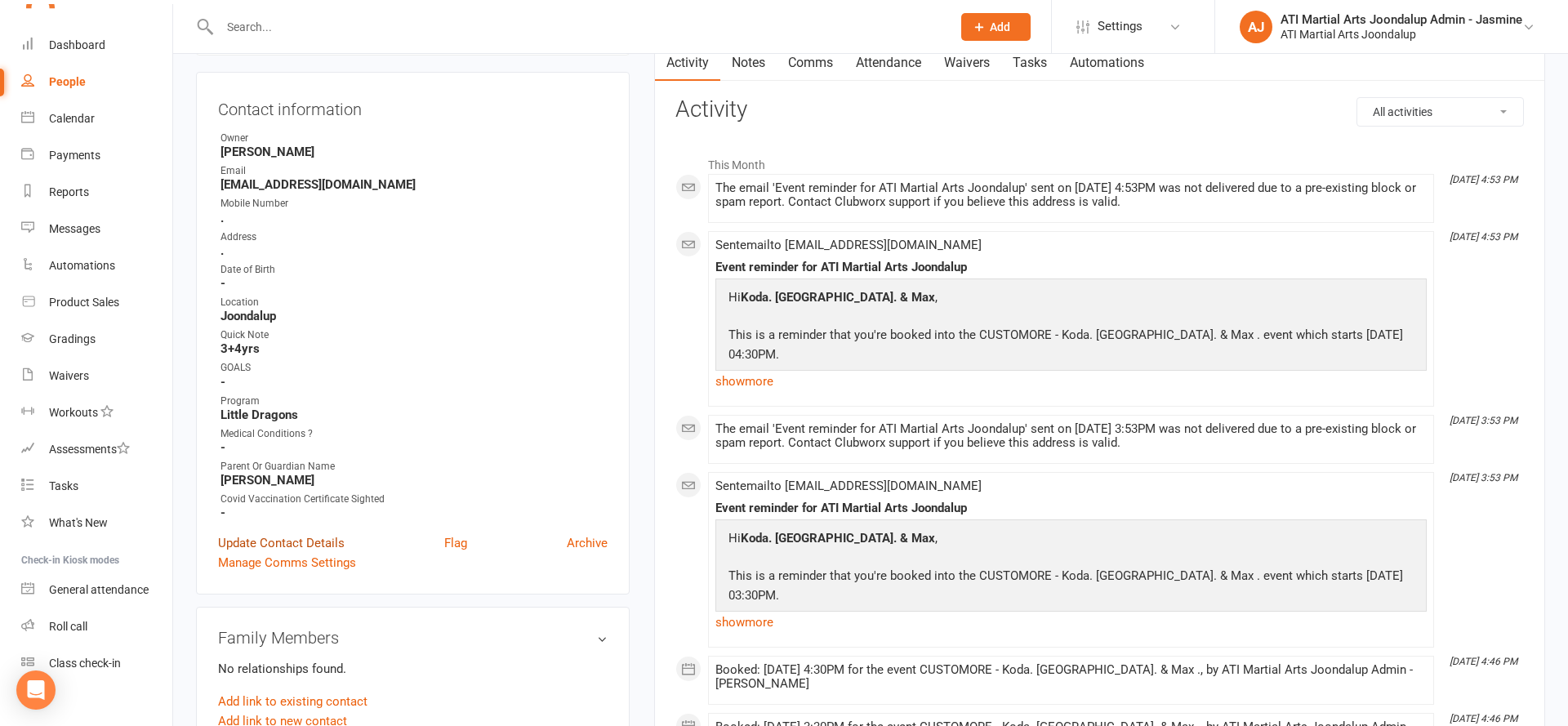
click at [295, 540] on link "Update Contact Details" at bounding box center [281, 543] width 126 height 19
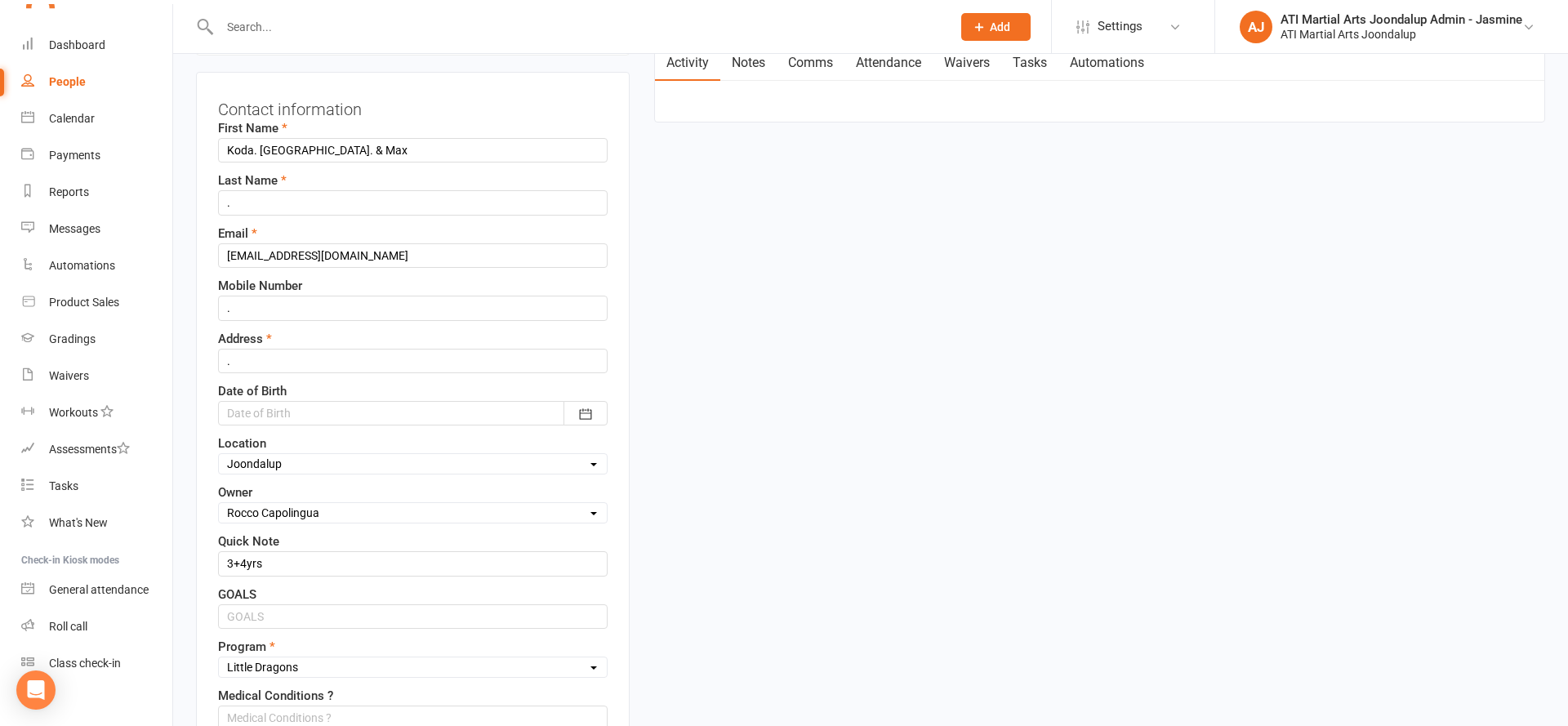
scroll to position [77, 0]
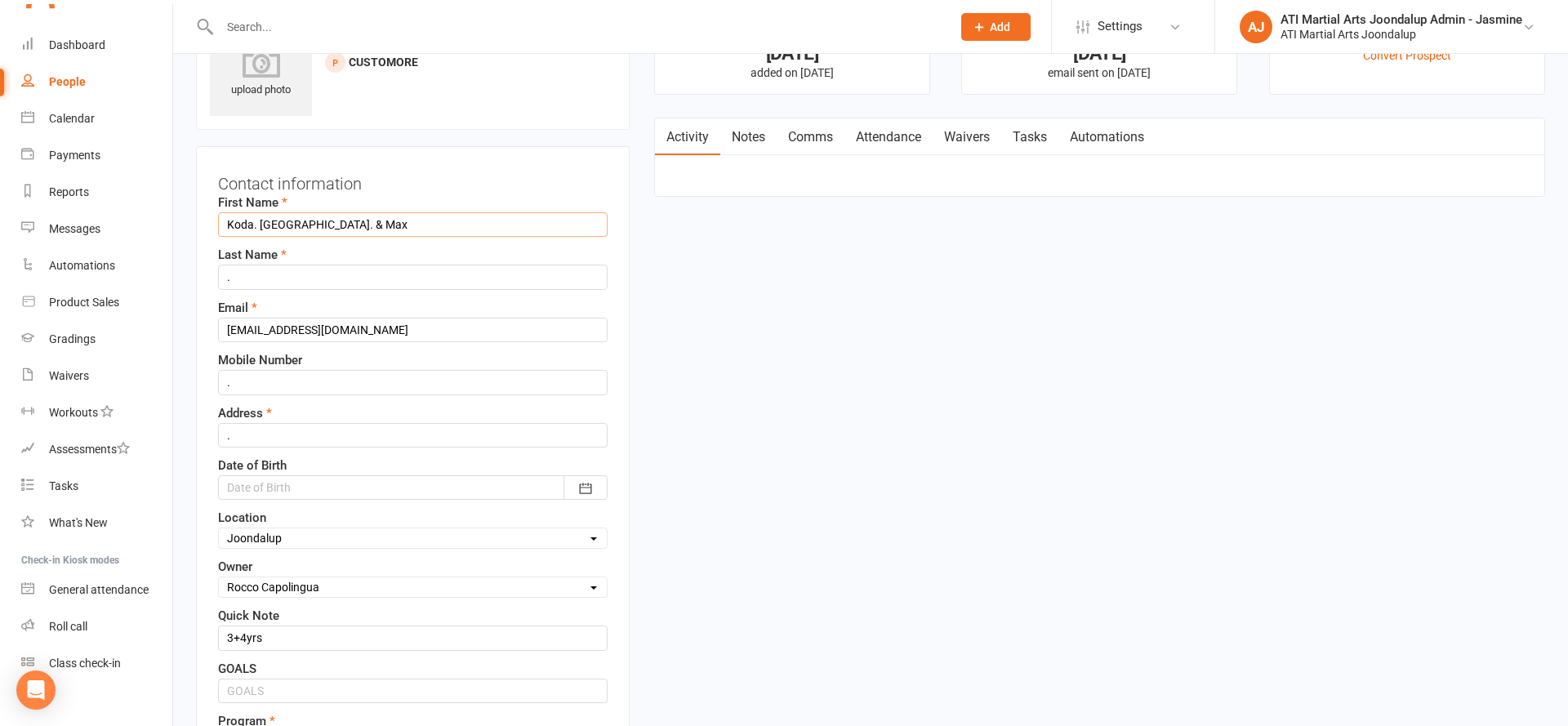
drag, startPoint x: 360, startPoint y: 228, endPoint x: 256, endPoint y: 228, distance: 104.0
click at [256, 228] on input "Koda. Phoenix. & Max" at bounding box center [412, 225] width 389 height 25
type input "Koda"
click at [263, 272] on input "." at bounding box center [412, 277] width 389 height 25
type input "Garson"
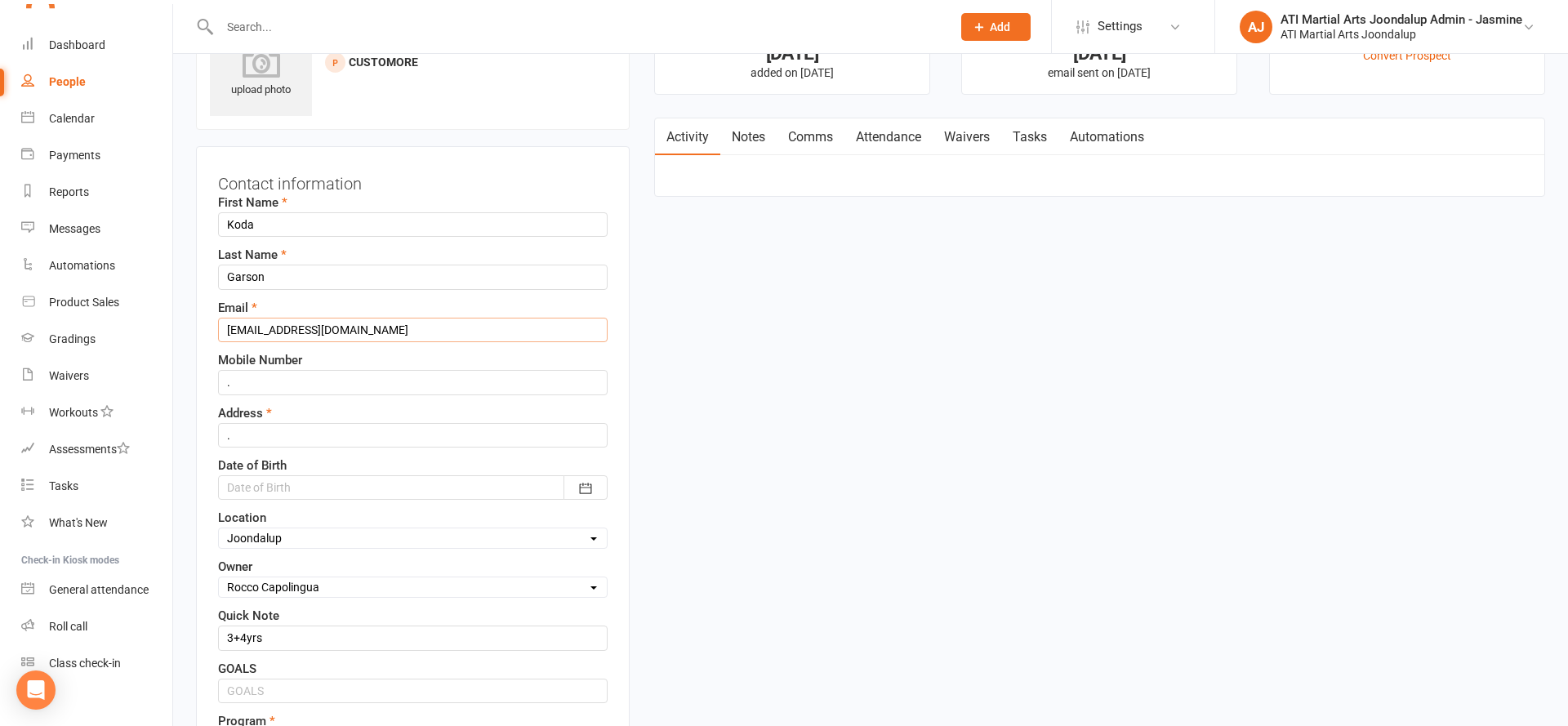
click at [359, 327] on input "[EMAIL_ADDRESS][DOMAIN_NAME]" at bounding box center [412, 330] width 389 height 25
click at [361, 326] on input "[EMAIL_ADDRESS][DOMAIN_NAME]" at bounding box center [412, 330] width 389 height 25
click at [361, 325] on input "[EMAIL_ADDRESS][DOMAIN_NAME]" at bounding box center [412, 330] width 389 height 25
type input "n"
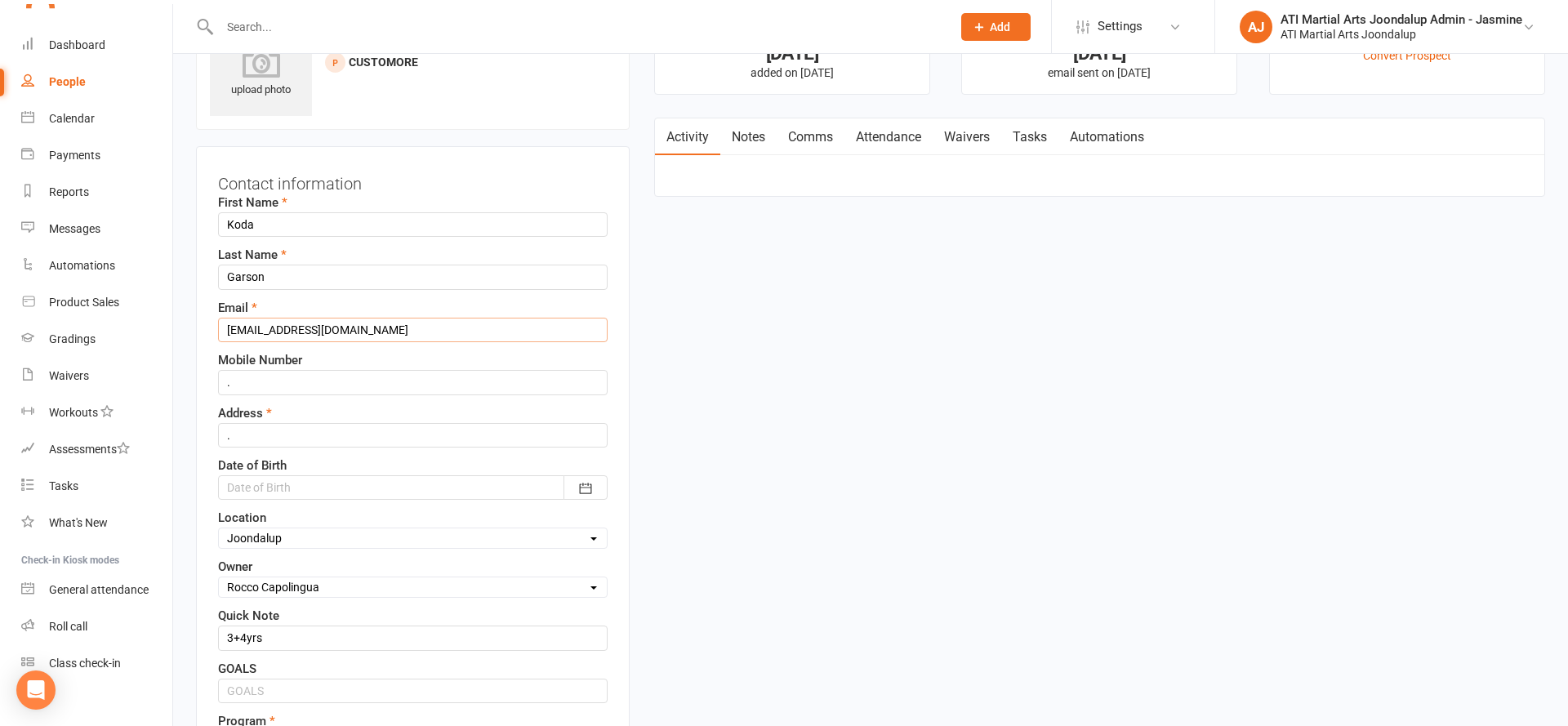
scroll to position [77, 1]
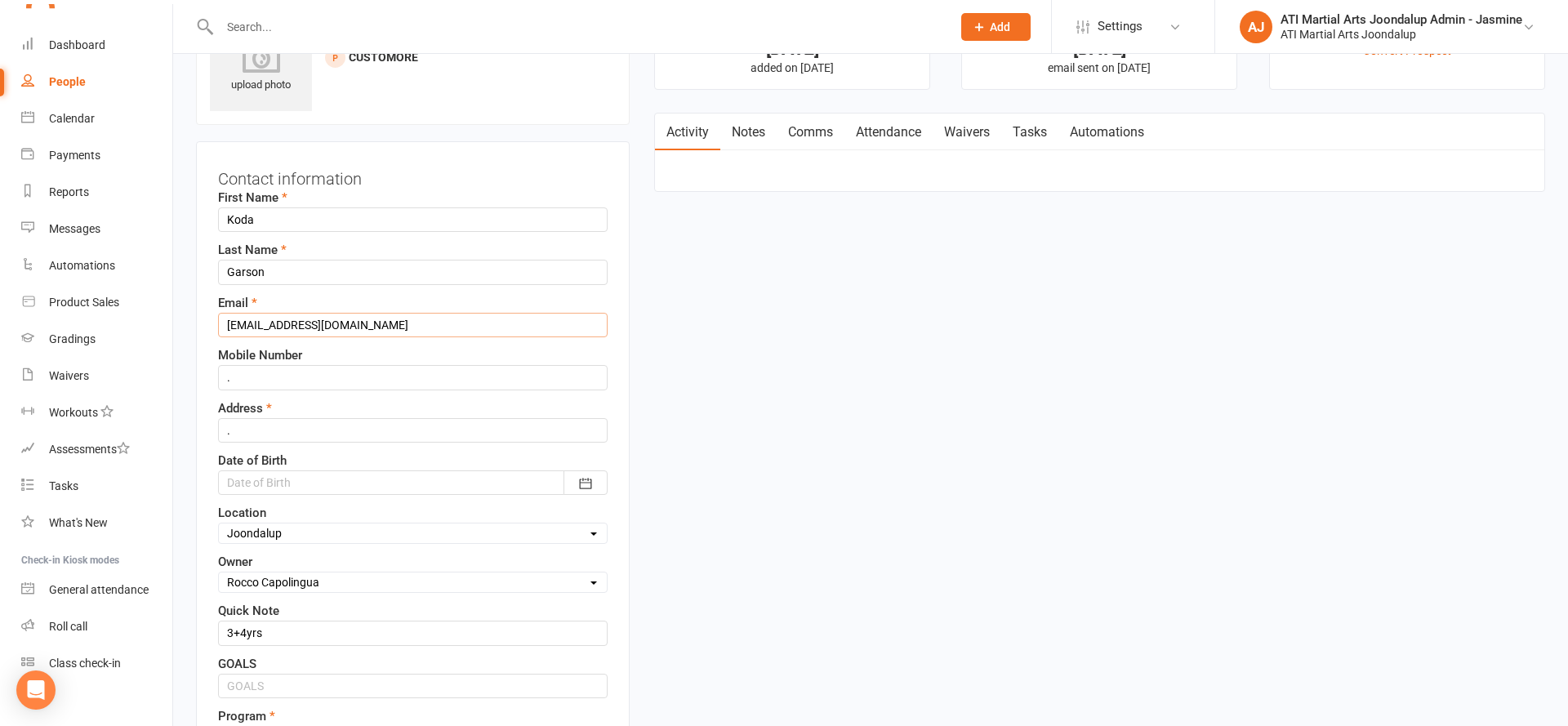
type input "[EMAIL_ADDRESS][DOMAIN_NAME]"
click at [452, 376] on input "." at bounding box center [412, 375] width 389 height 25
type input "."
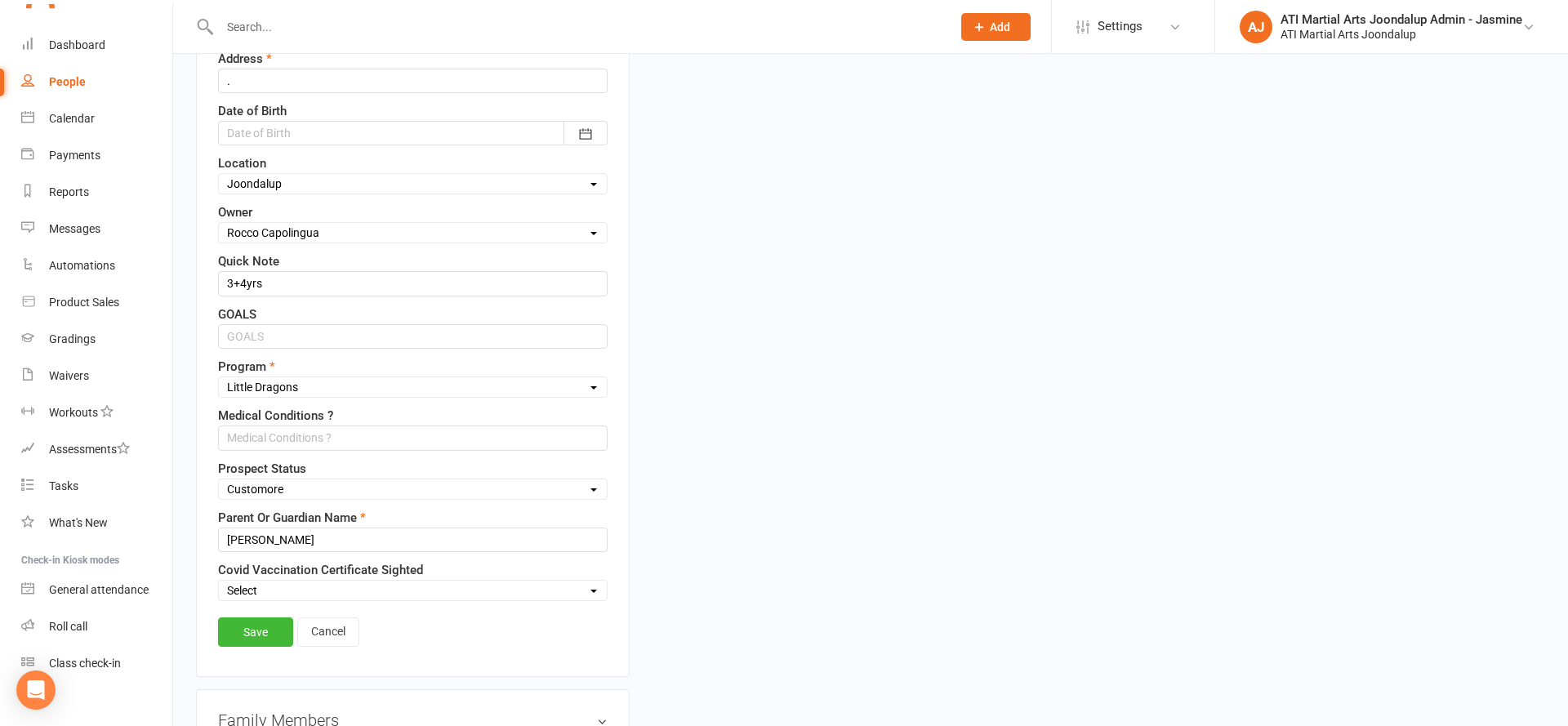
scroll to position [439, 0]
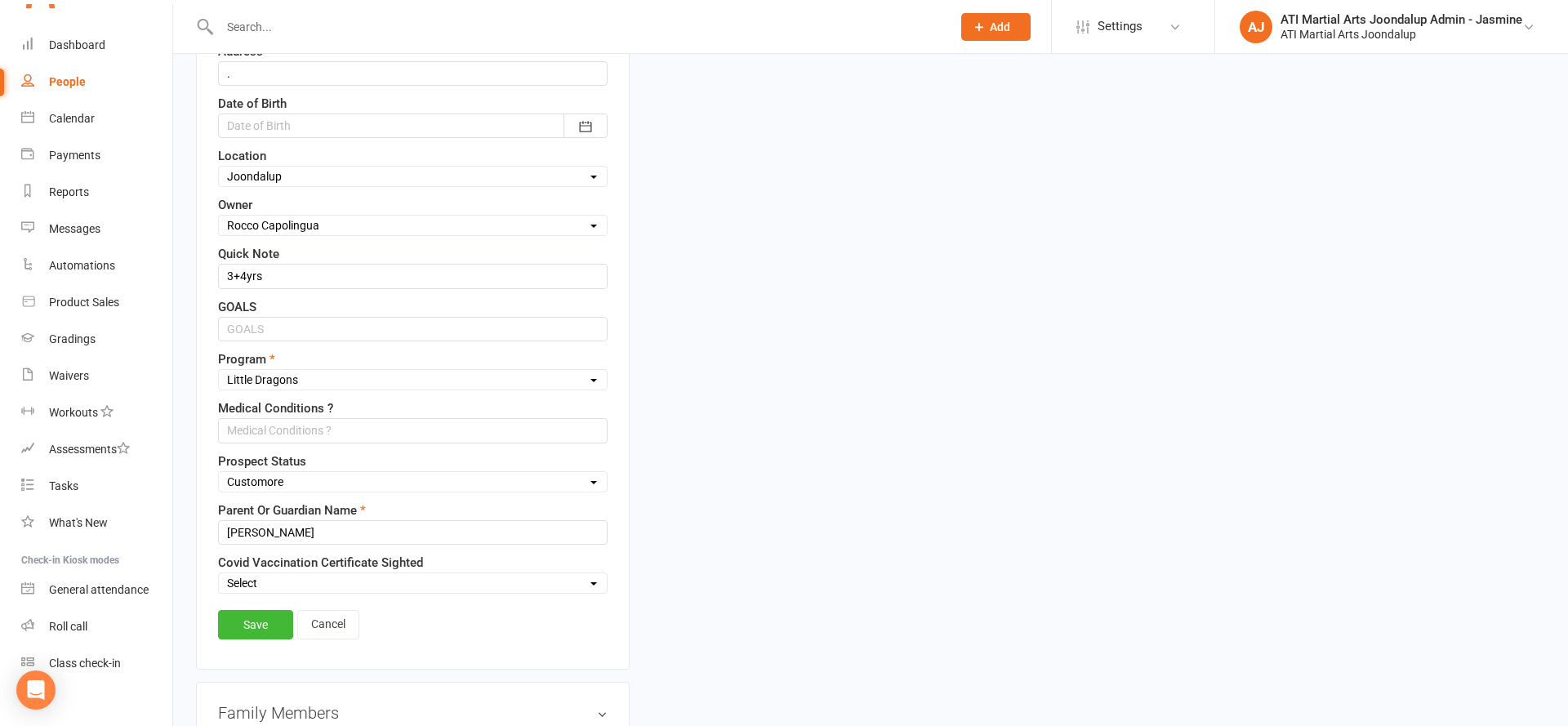
select select "Initial Contact"
click at [257, 627] on link "Save" at bounding box center [255, 626] width 76 height 30
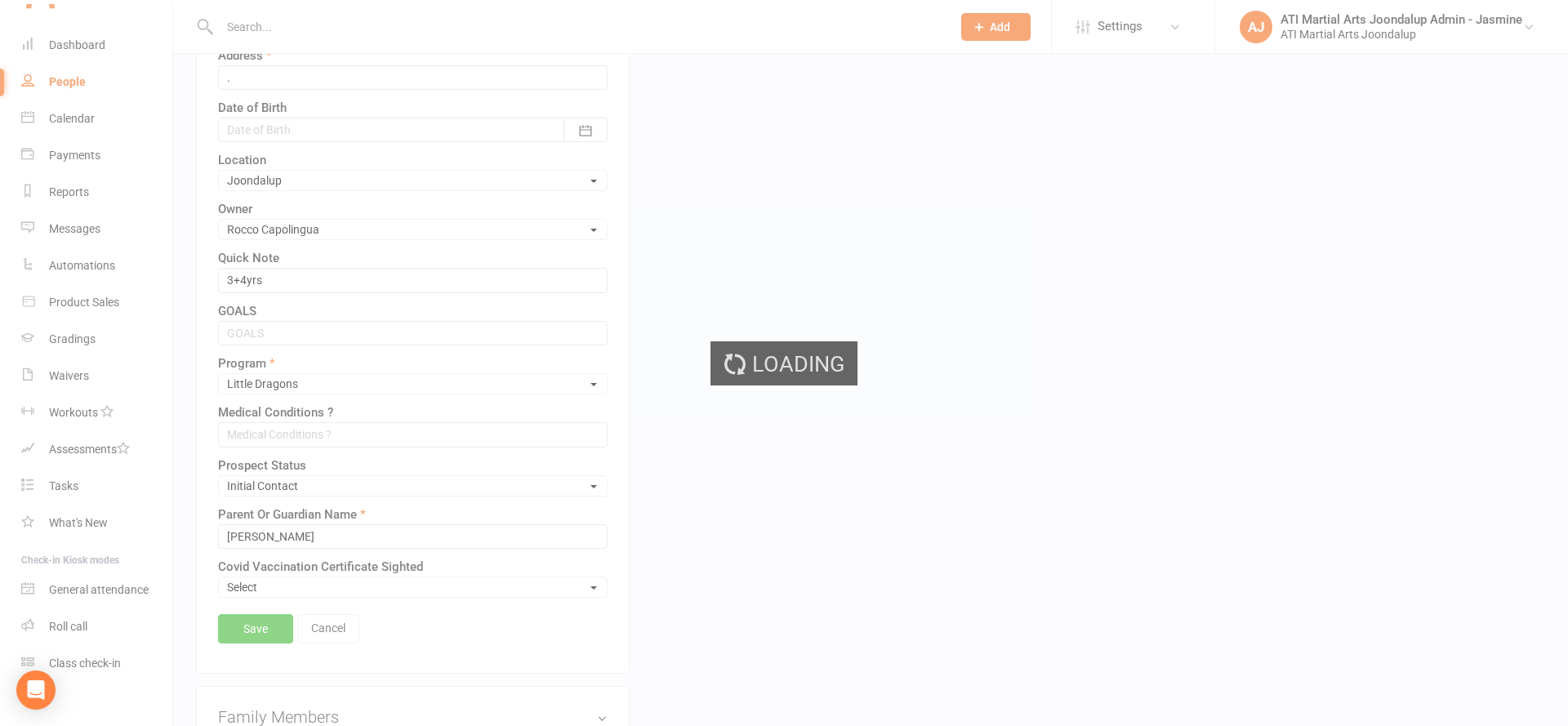
scroll to position [434, 0]
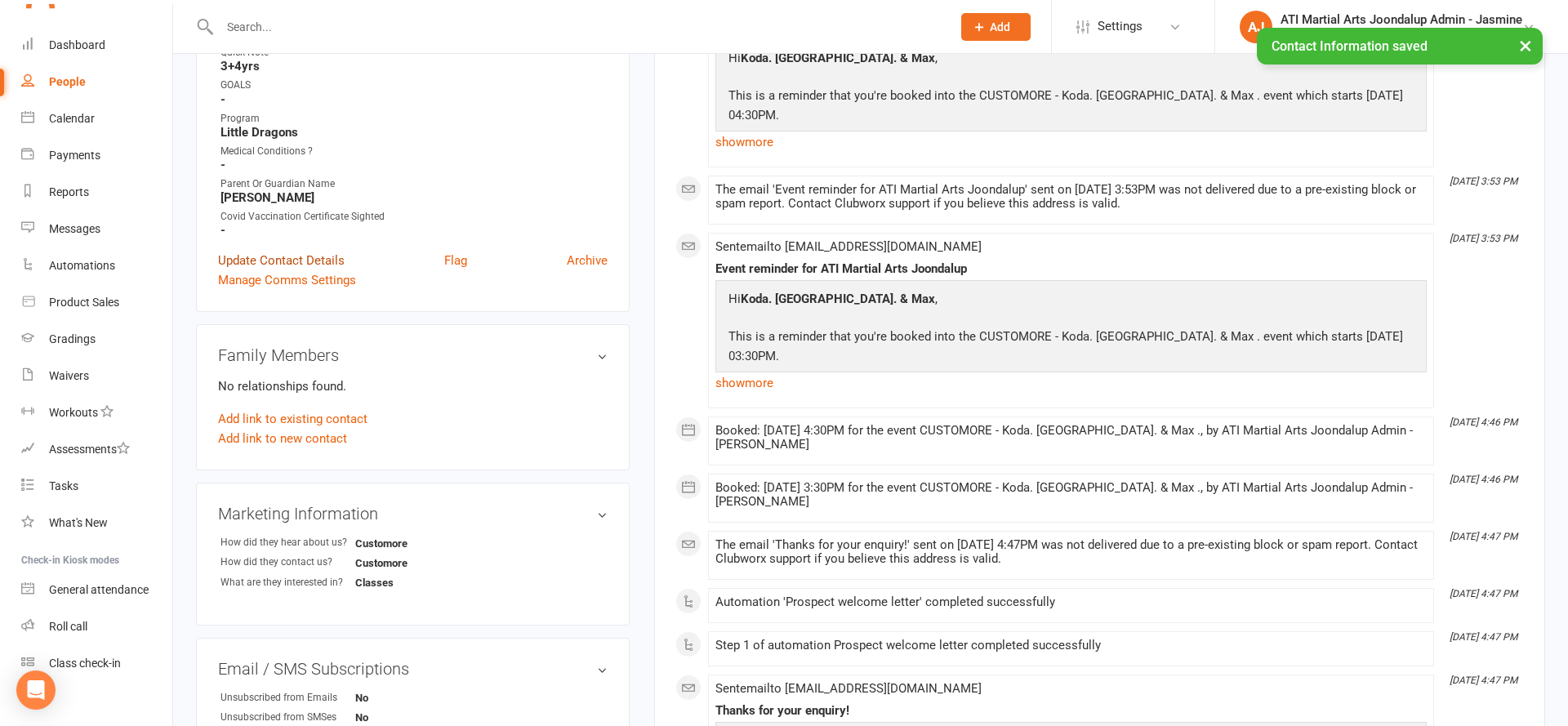
click at [256, 254] on link "Update Contact Details" at bounding box center [281, 260] width 126 height 19
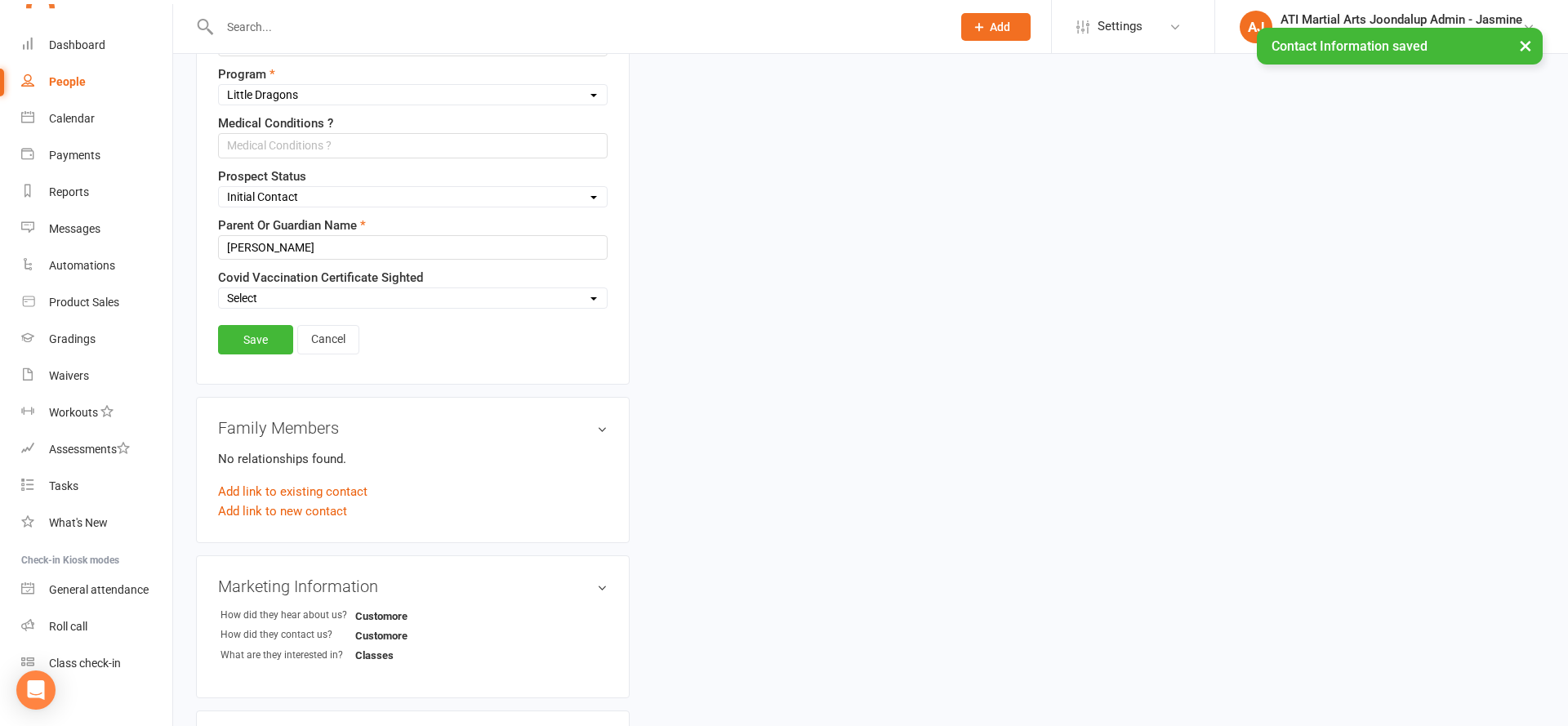
scroll to position [733, 0]
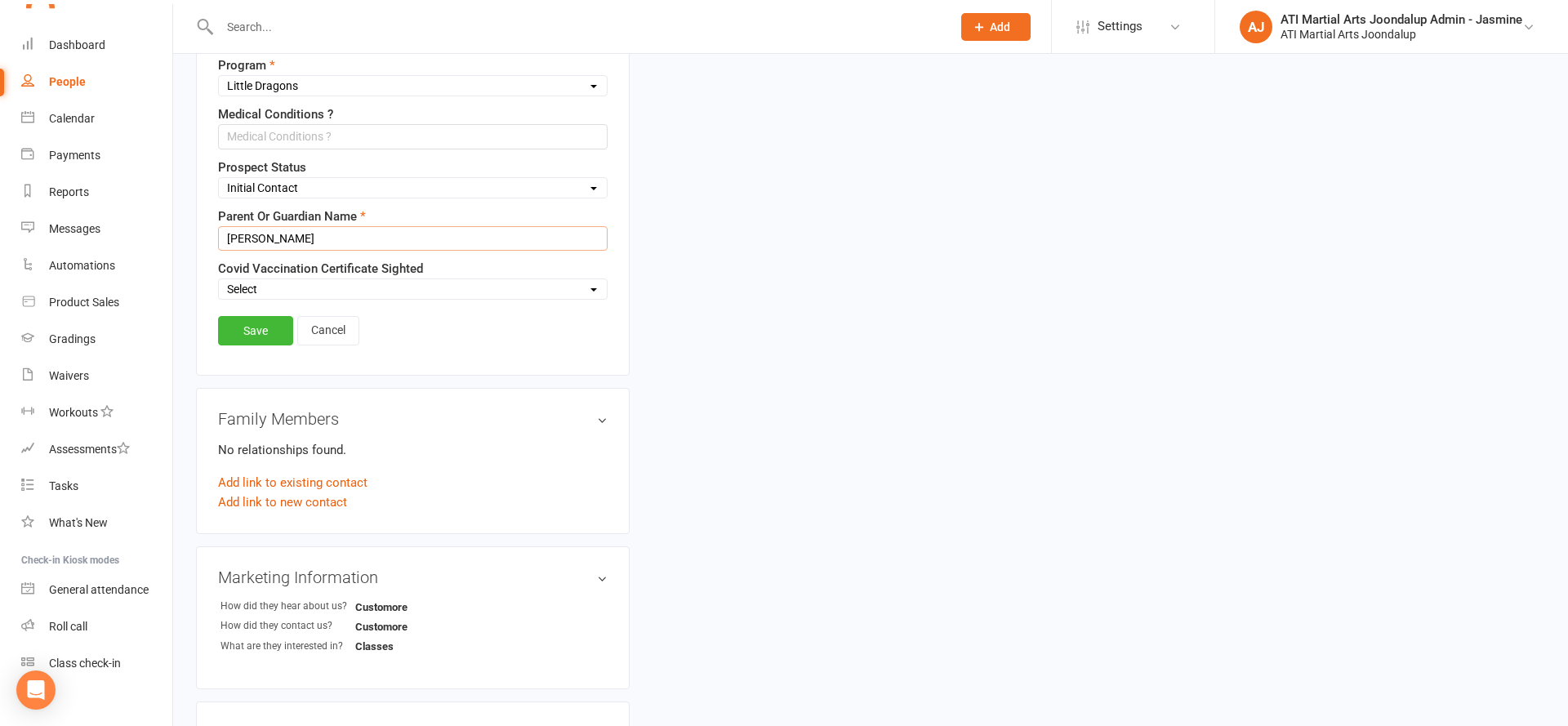
drag, startPoint x: 297, startPoint y: 231, endPoint x: 181, endPoint y: 238, distance: 116.2
type input "Cher + Adam"
click at [238, 329] on link "Save" at bounding box center [255, 331] width 76 height 30
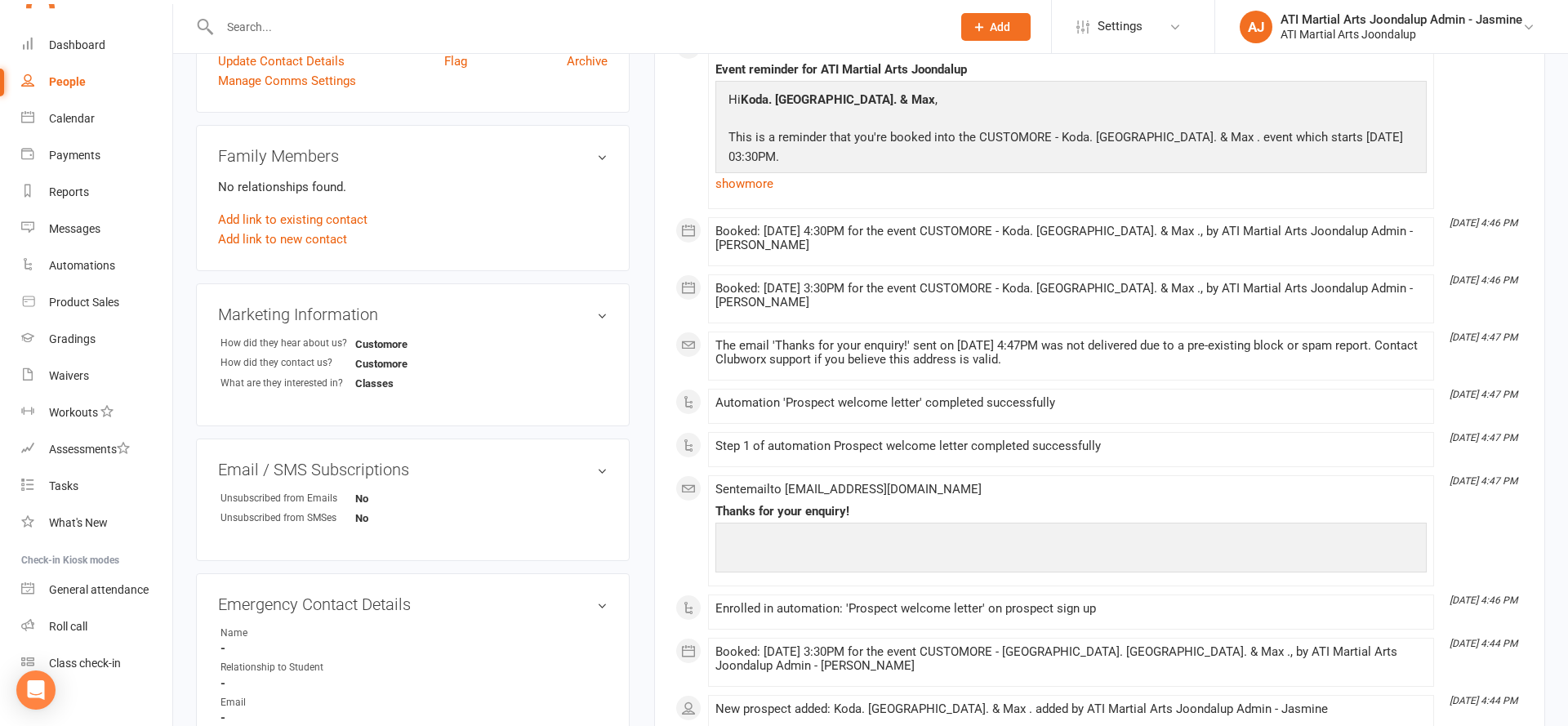
scroll to position [664, 0]
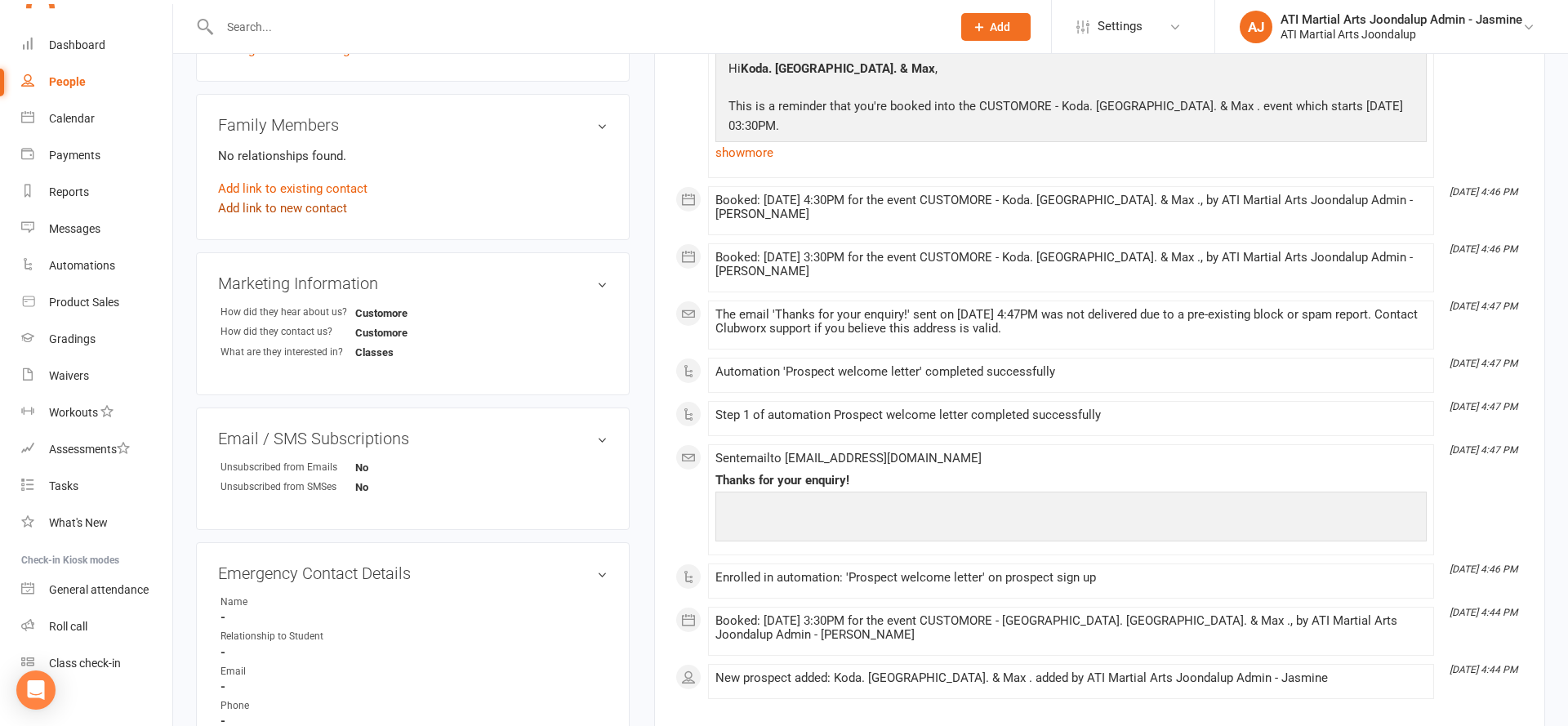
click at [283, 201] on link "Add link to new contact" at bounding box center [282, 209] width 129 height 19
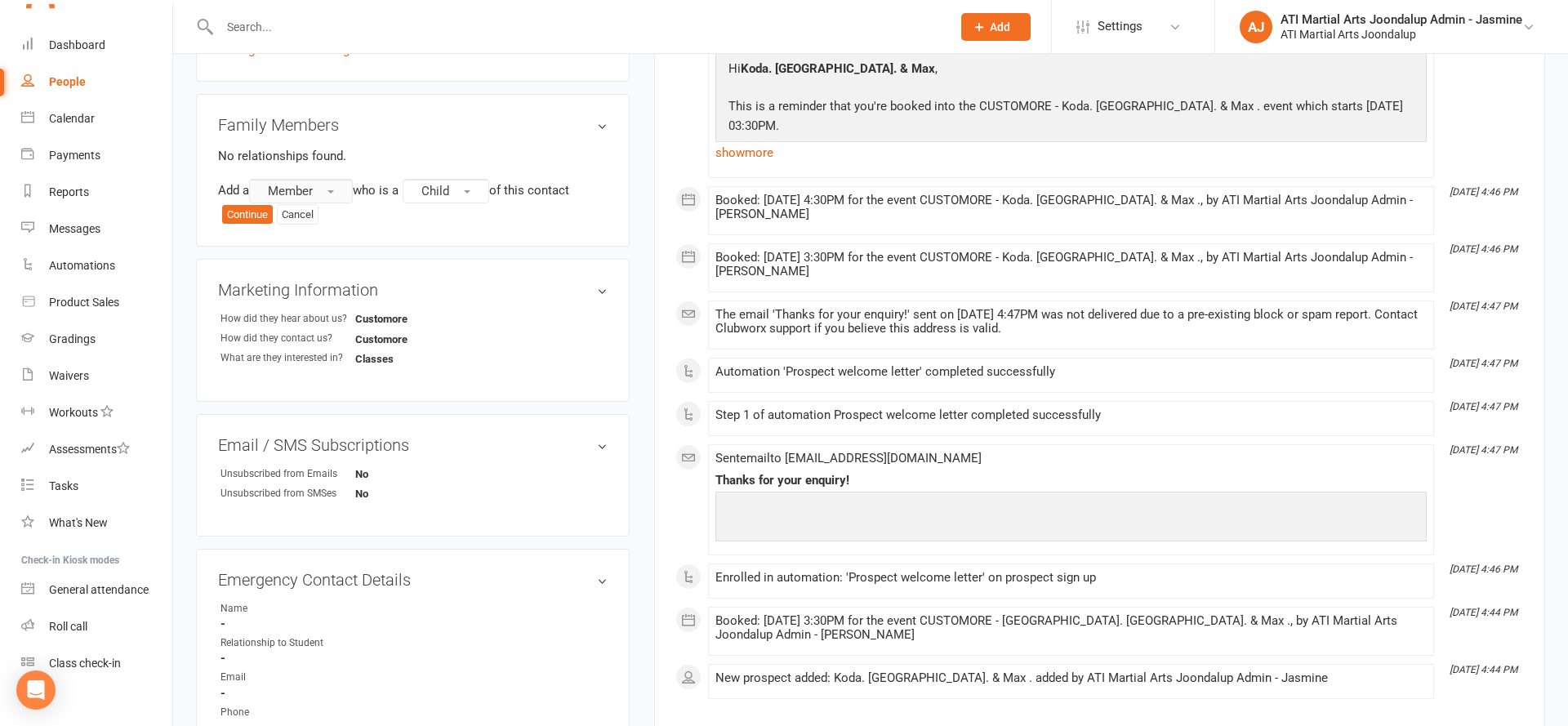
click at [302, 187] on span "Member" at bounding box center [290, 190] width 45 height 14
drag, startPoint x: 334, startPoint y: 254, endPoint x: 383, endPoint y: 234, distance: 52.9
click at [335, 252] on link "Prospect" at bounding box center [330, 258] width 162 height 33
drag, startPoint x: 468, startPoint y: 187, endPoint x: 460, endPoint y: 190, distance: 8.5
click at [466, 187] on button "Child" at bounding box center [449, 191] width 87 height 25
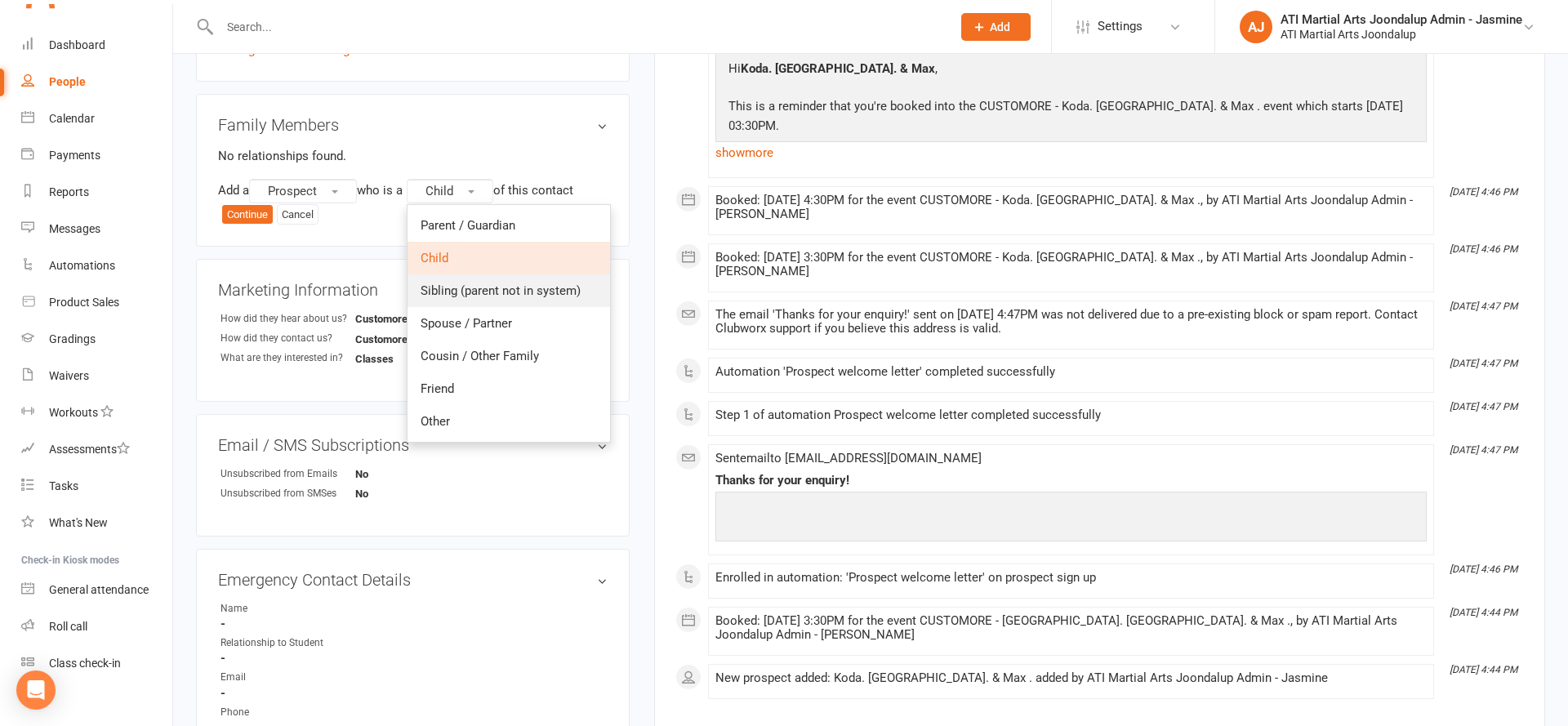
click at [481, 289] on span "Sibling (parent not in system)" at bounding box center [500, 290] width 160 height 14
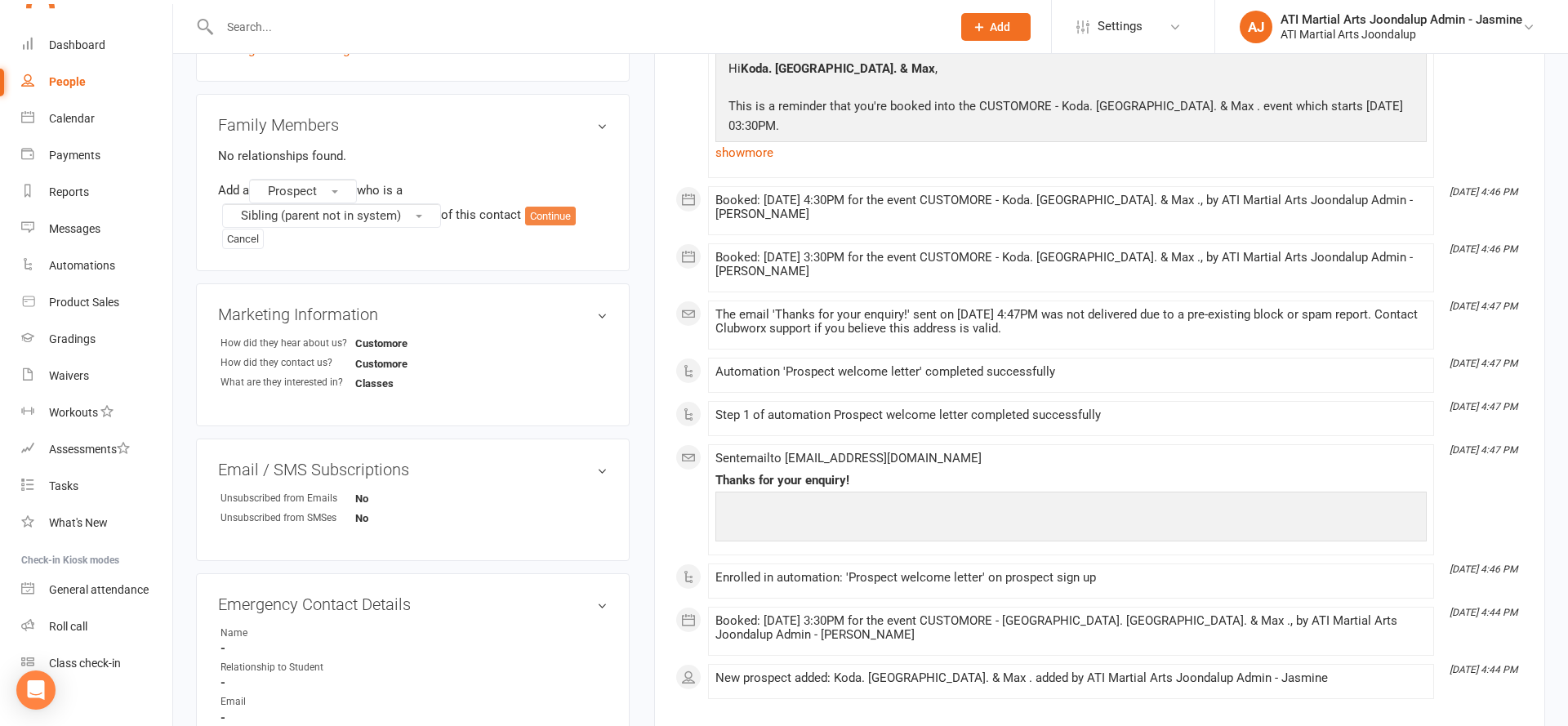
click at [558, 214] on button "Continue" at bounding box center [550, 216] width 51 height 19
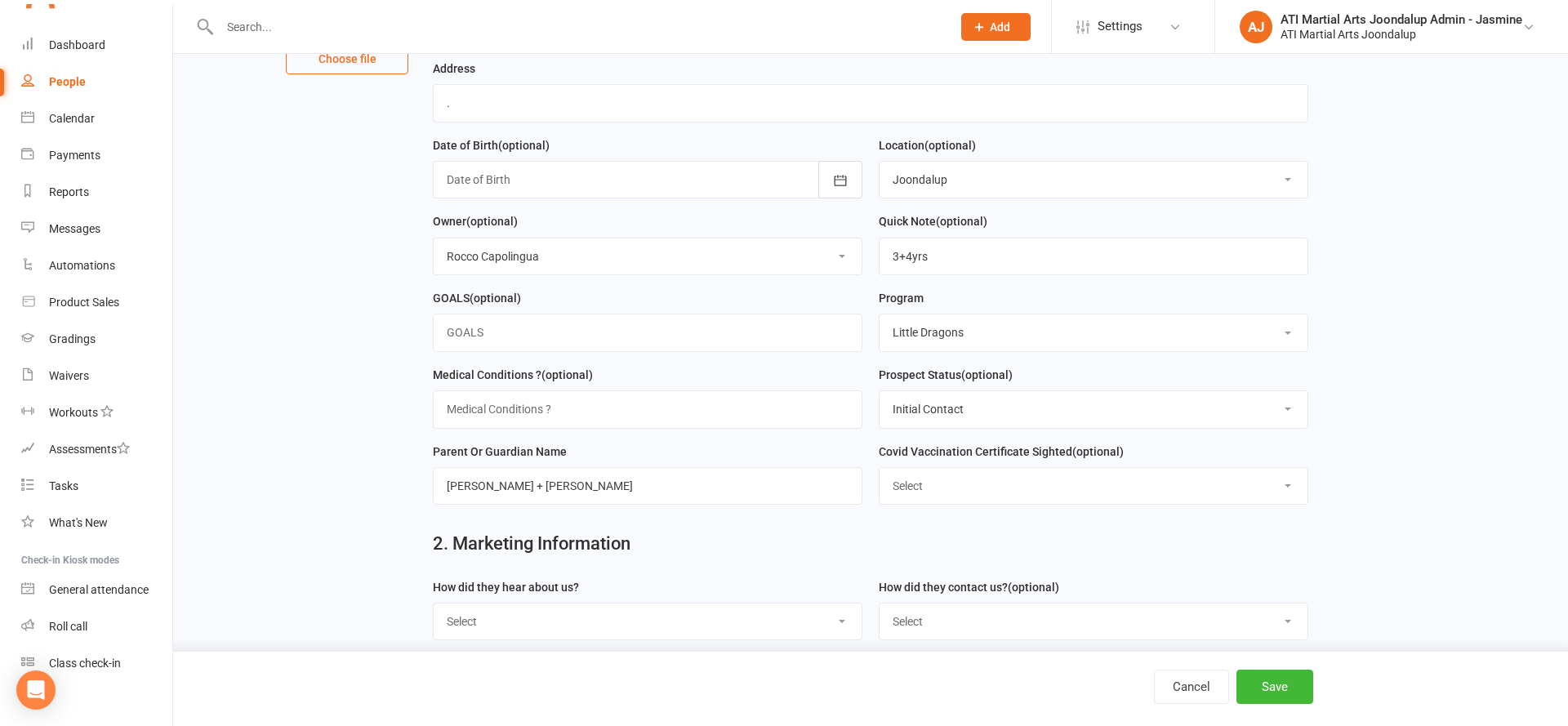
scroll to position [305, 0]
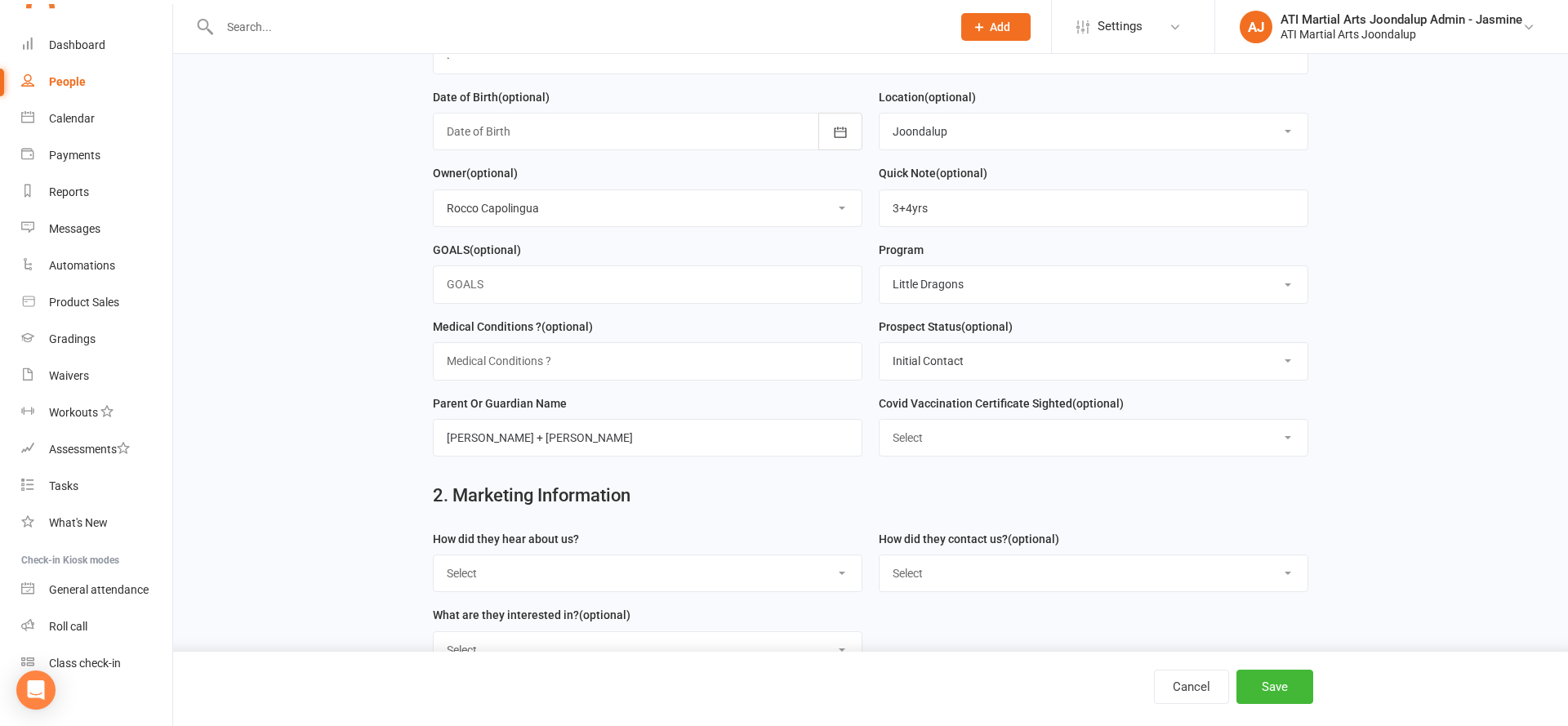
type input "Phoenix"
select select "Customore"
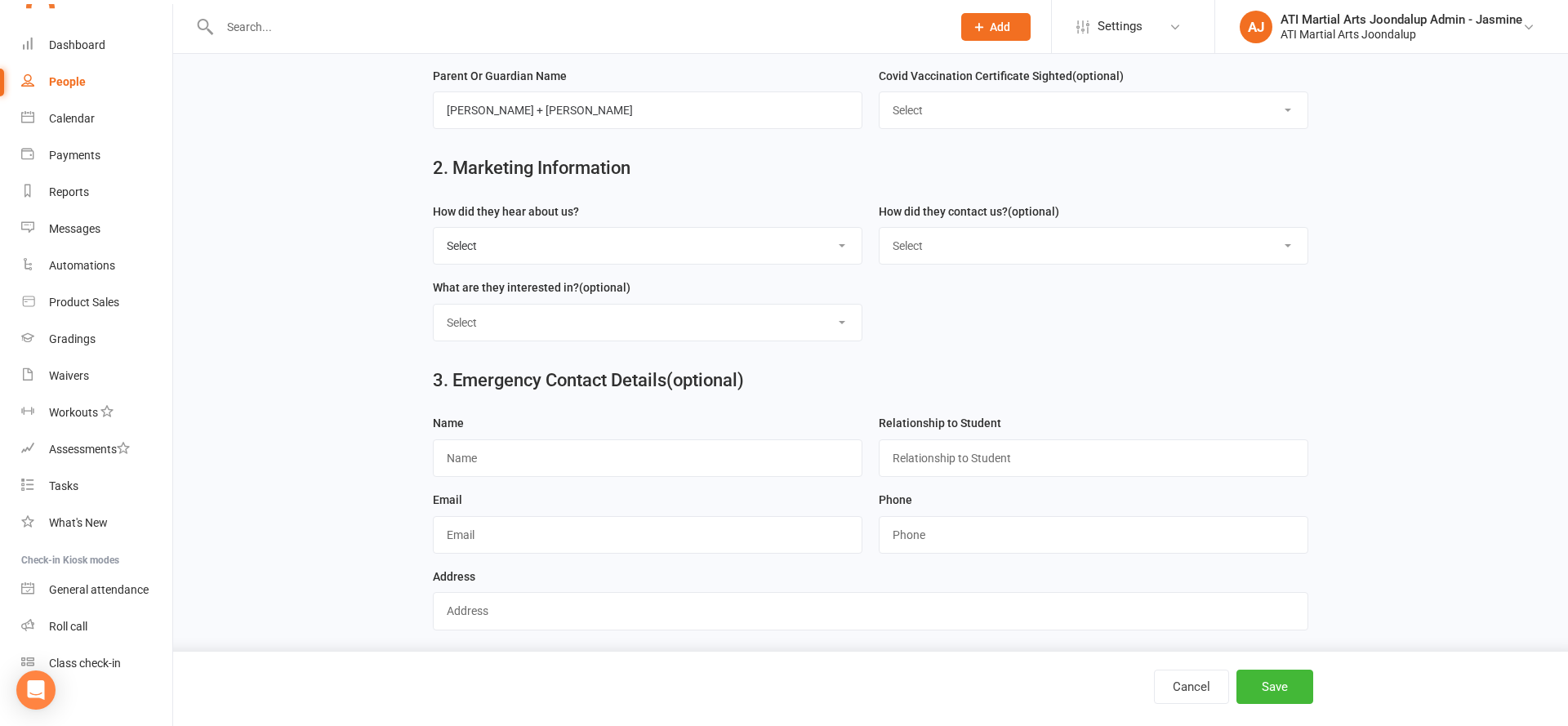
scroll to position [631, 0]
click at [1307, 693] on button "Save" at bounding box center [1274, 687] width 76 height 34
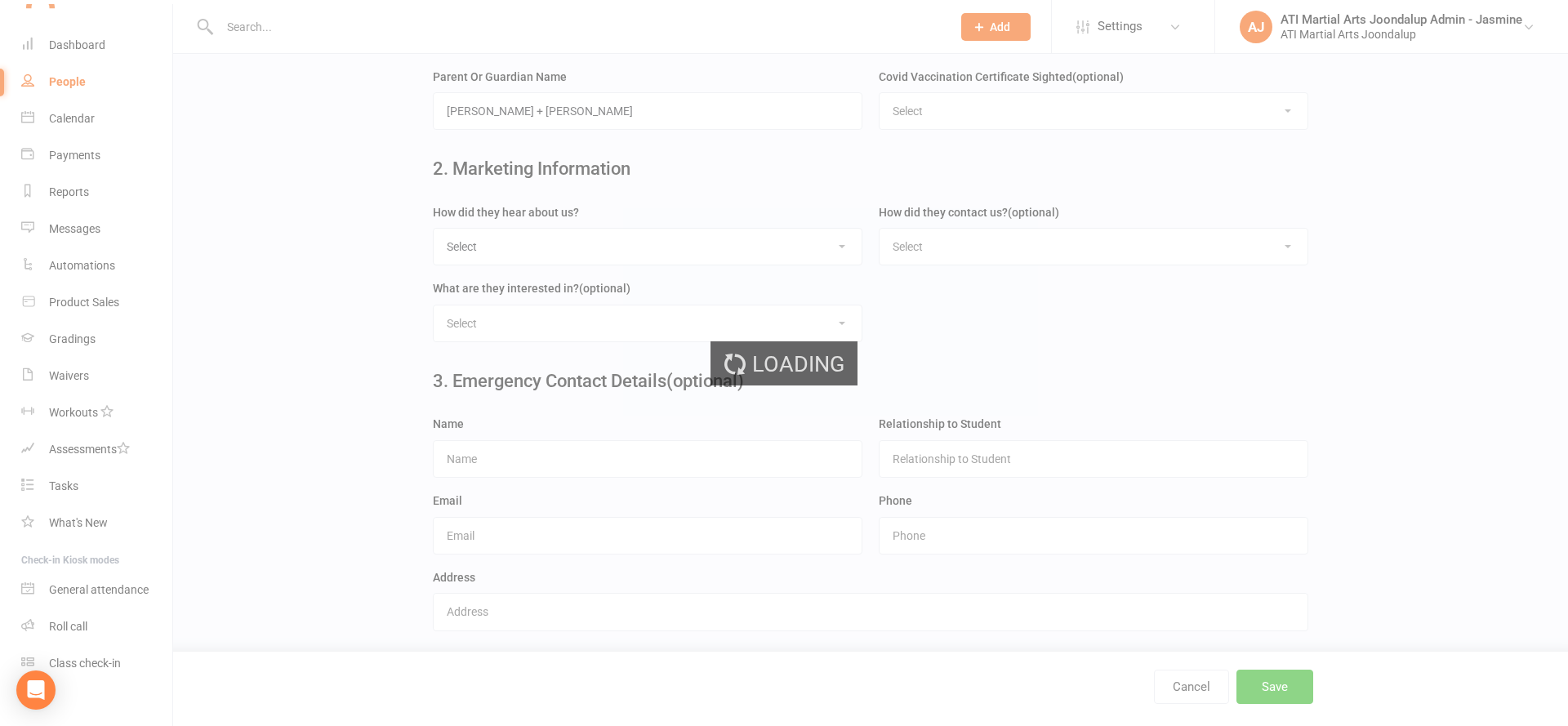
scroll to position [0, 0]
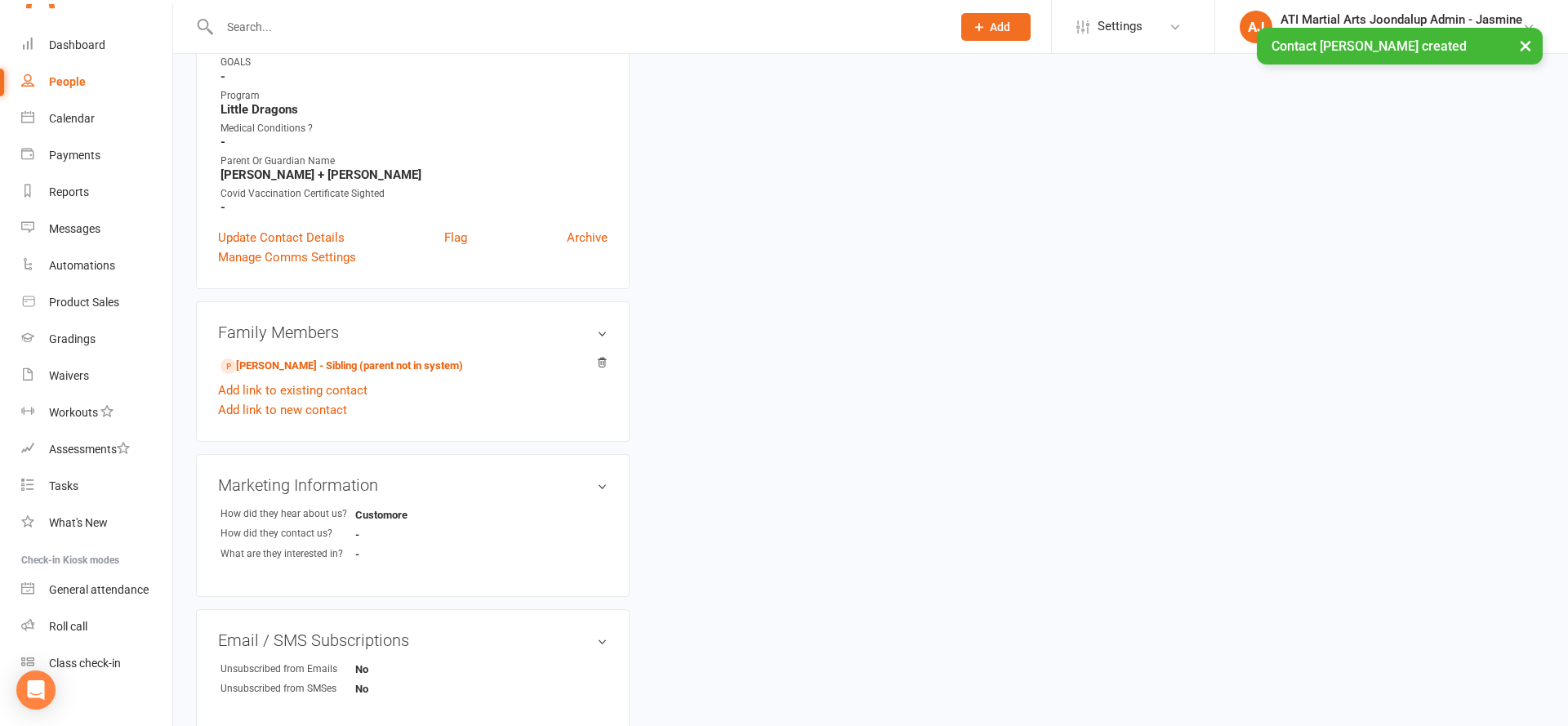
scroll to position [463, 0]
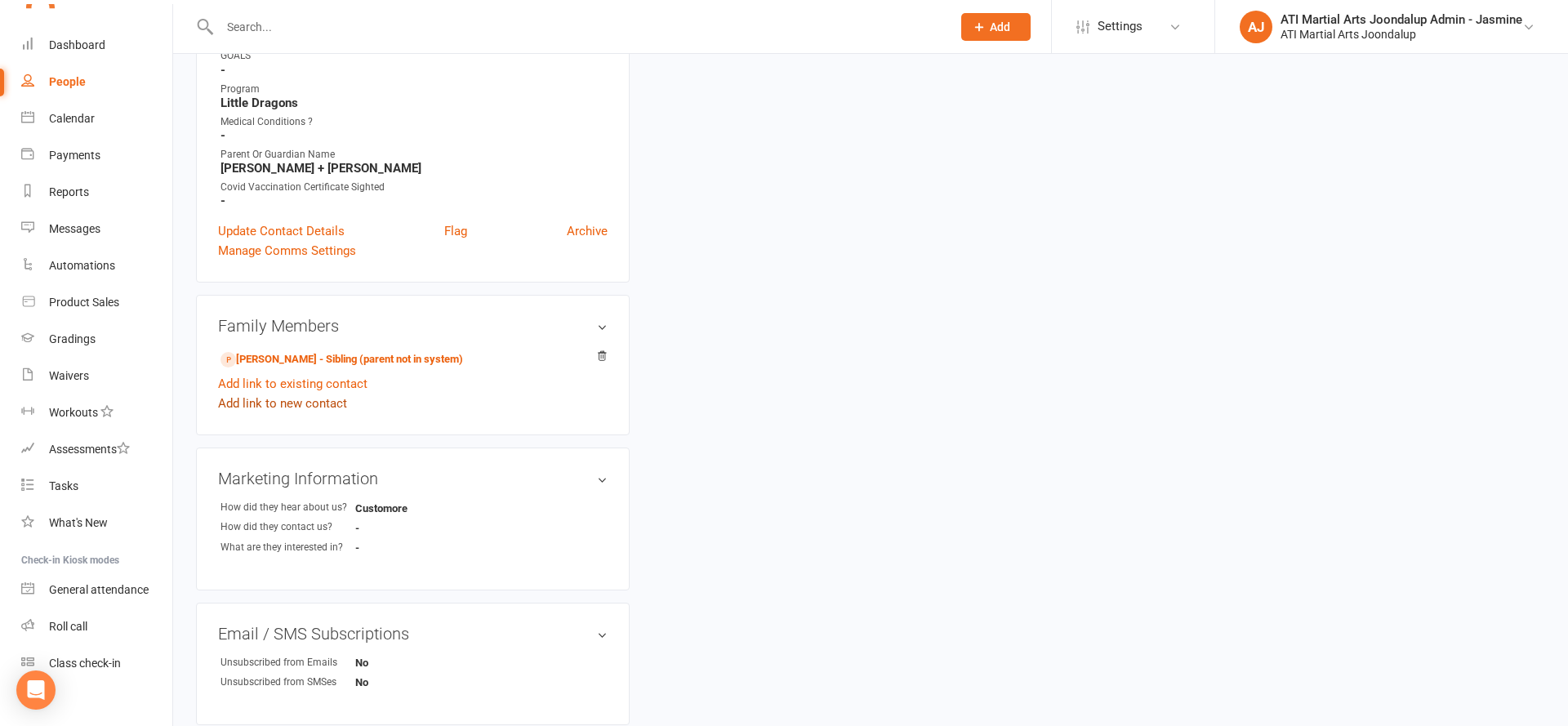
click at [326, 398] on link "Add link to new contact" at bounding box center [282, 404] width 129 height 19
click at [330, 384] on button "Member" at bounding box center [300, 389] width 103 height 25
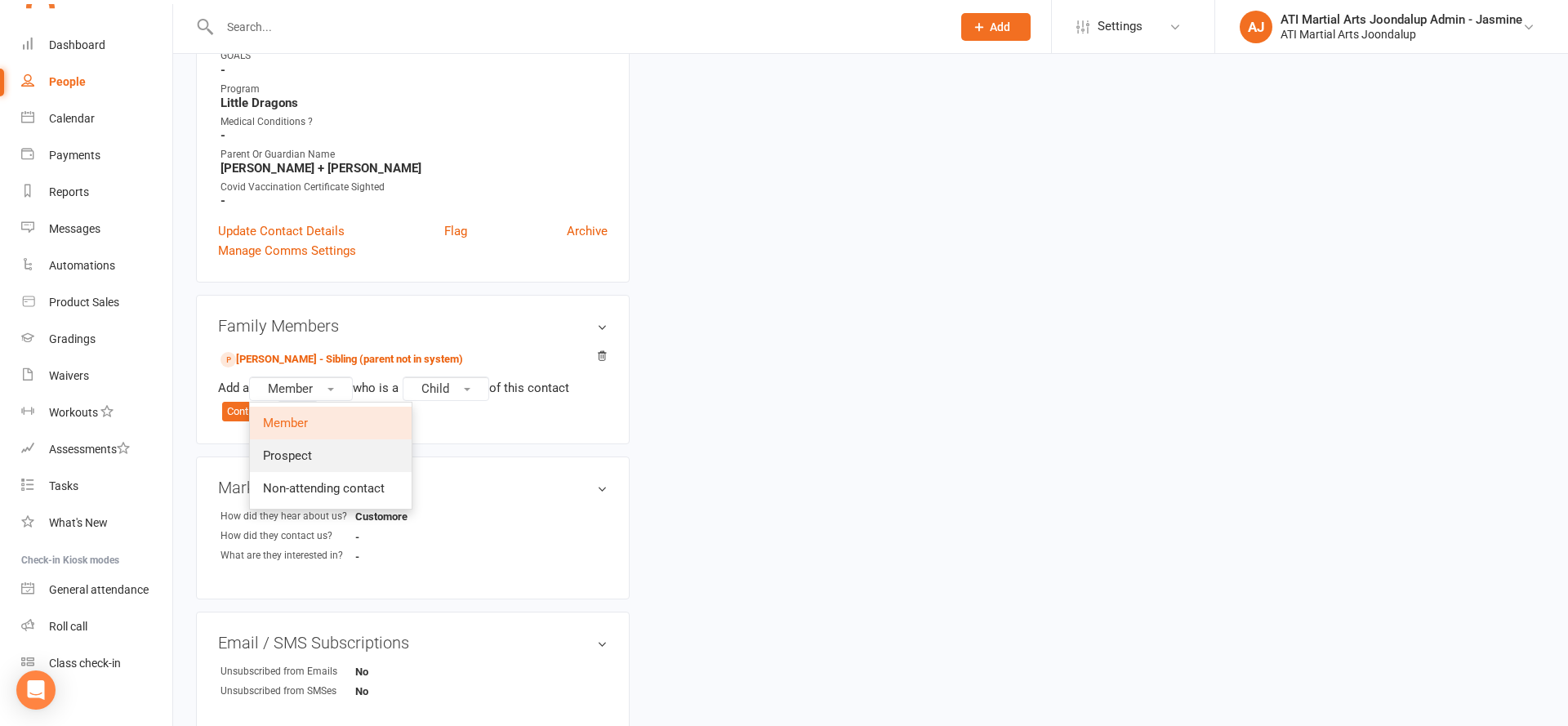
drag, startPoint x: 361, startPoint y: 459, endPoint x: 428, endPoint y: 427, distance: 74.2
click at [361, 459] on link "Prospect" at bounding box center [330, 455] width 162 height 33
click at [469, 388] on button "Child" at bounding box center [449, 389] width 87 height 25
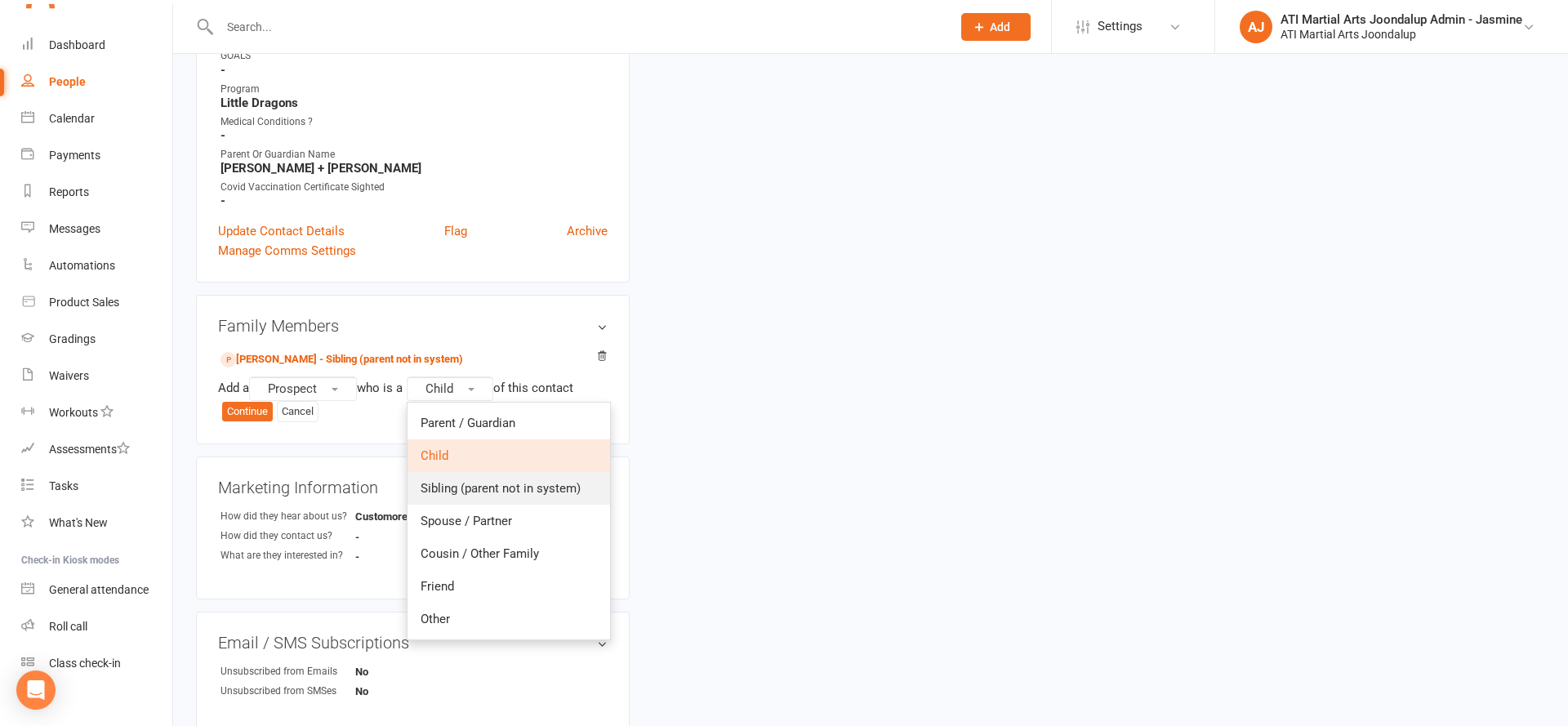
click at [507, 490] on span "Sibling (parent not in system)" at bounding box center [500, 488] width 160 height 14
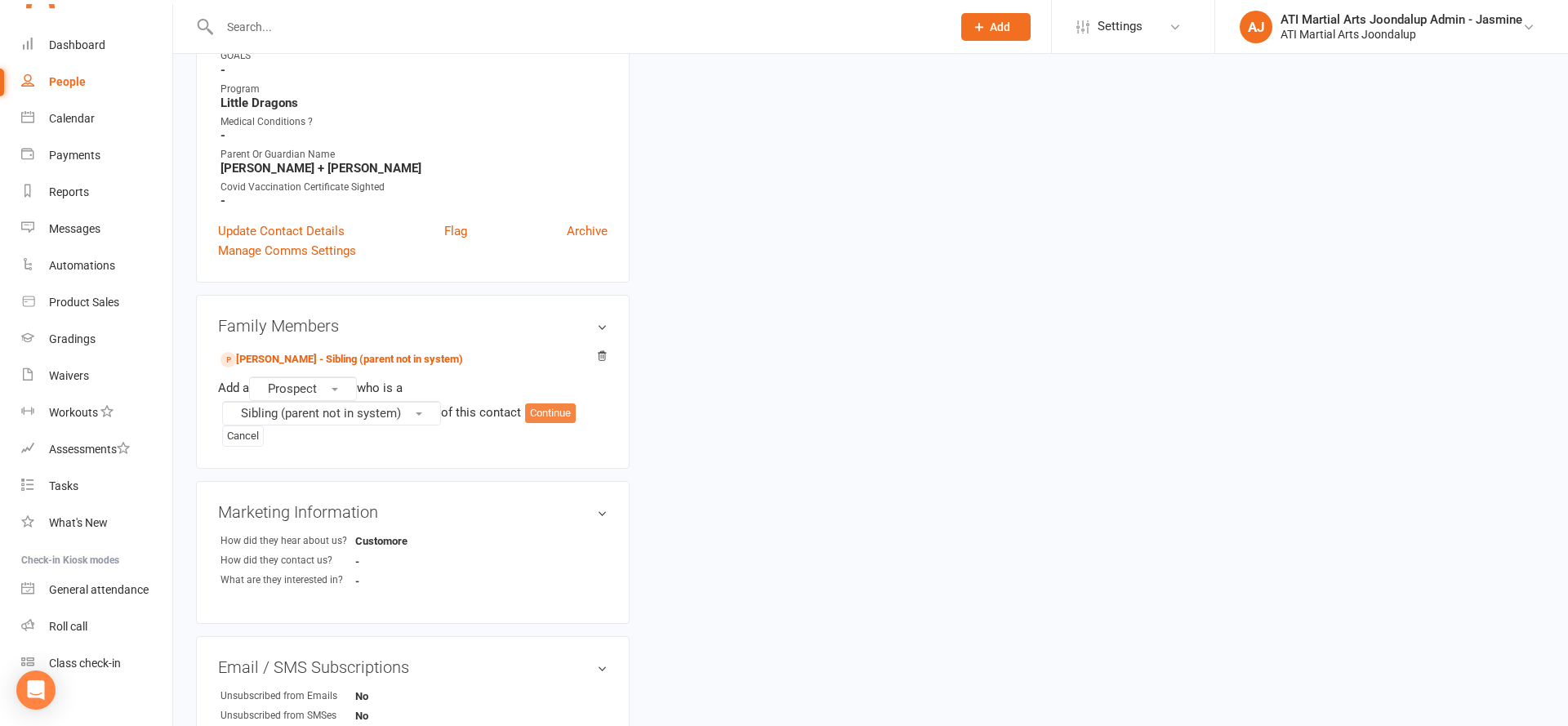
click at [555, 406] on button "Continue" at bounding box center [550, 413] width 51 height 19
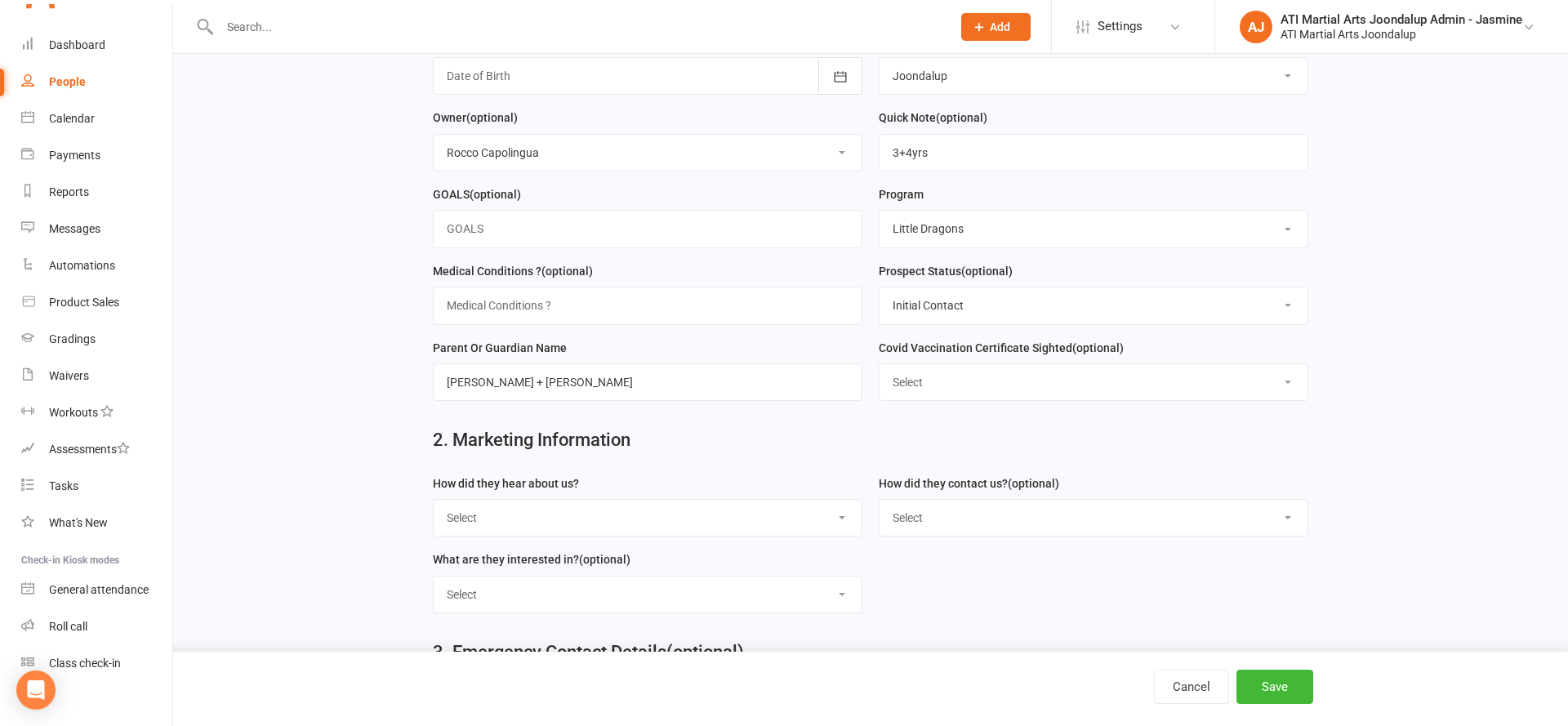
scroll to position [385, 0]
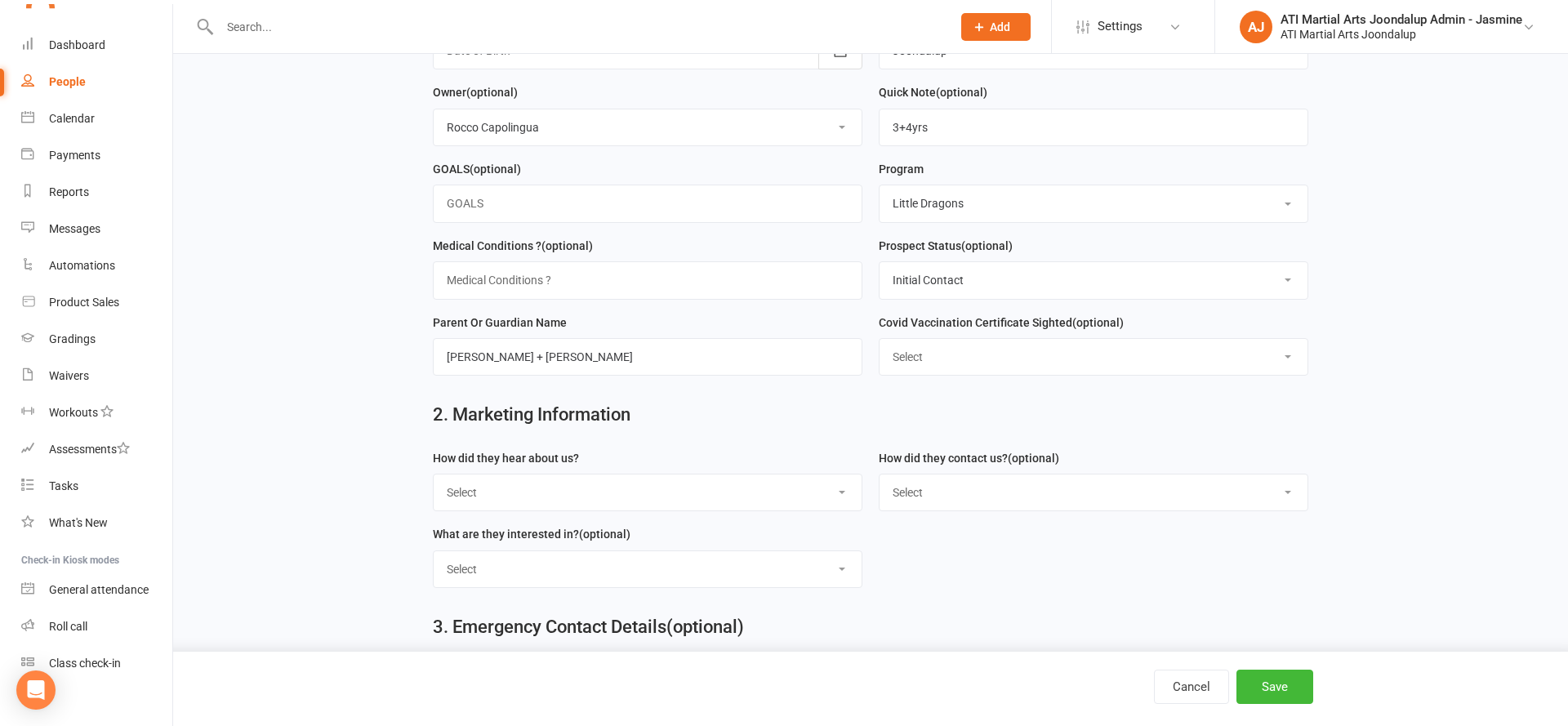
type input "Max"
select select "Customore"
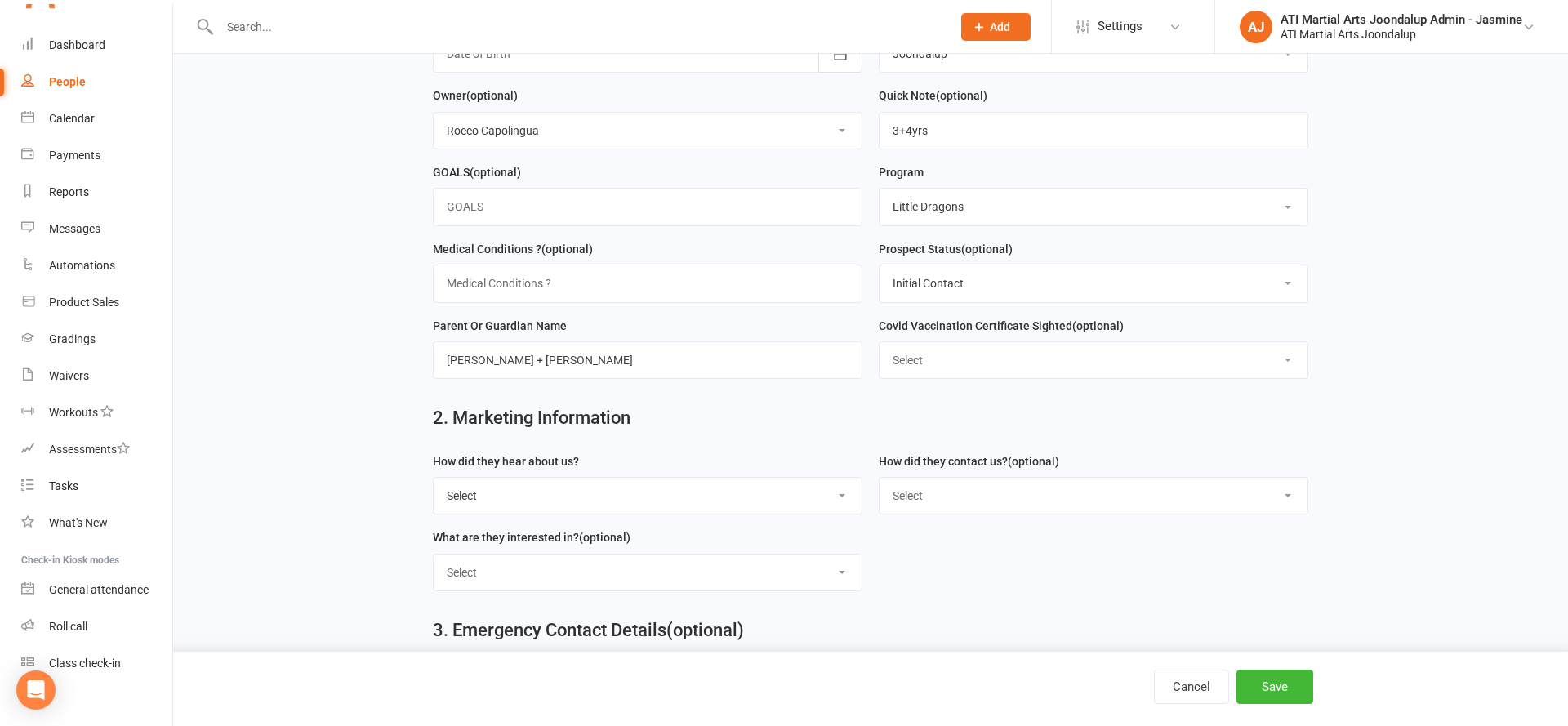
scroll to position [396, 0]
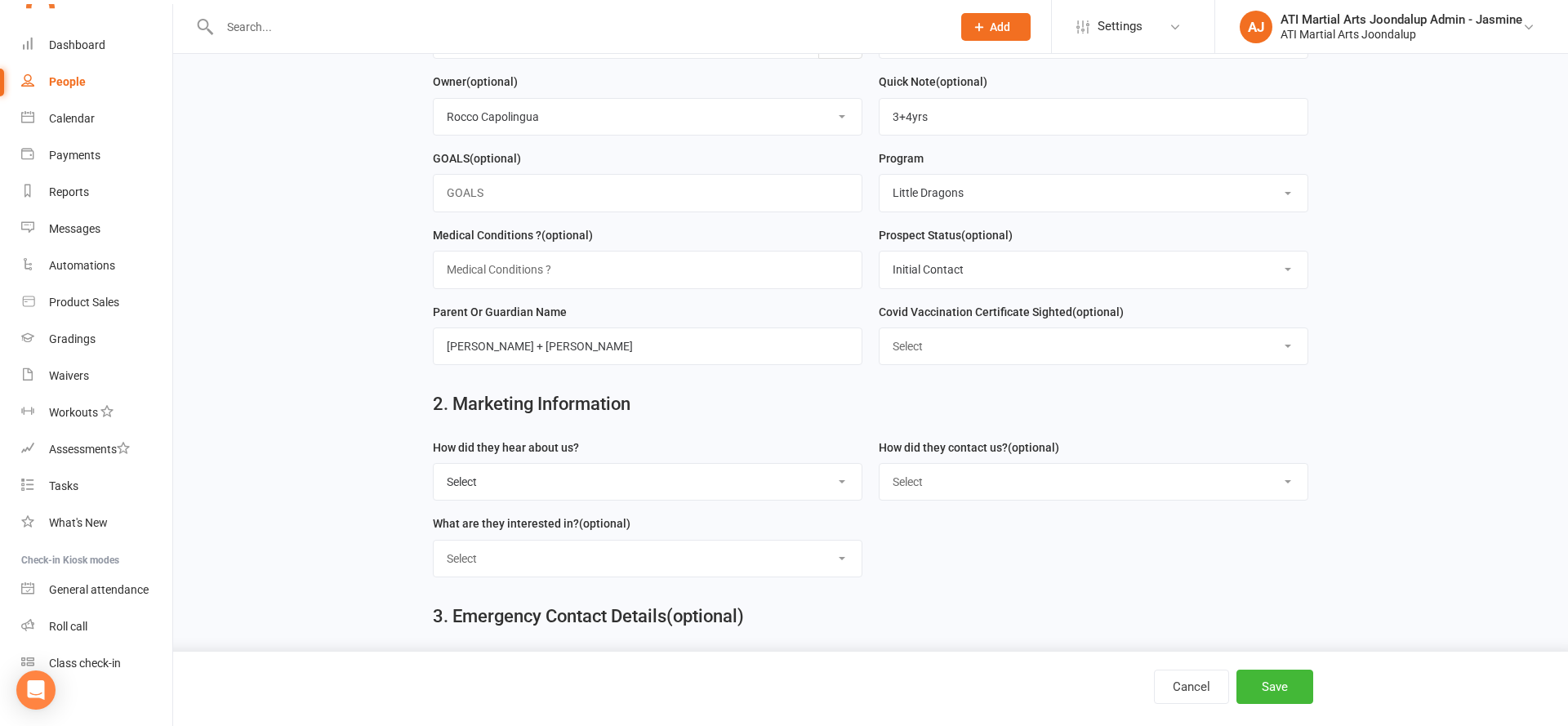
click at [1276, 692] on button "Save" at bounding box center [1274, 687] width 76 height 34
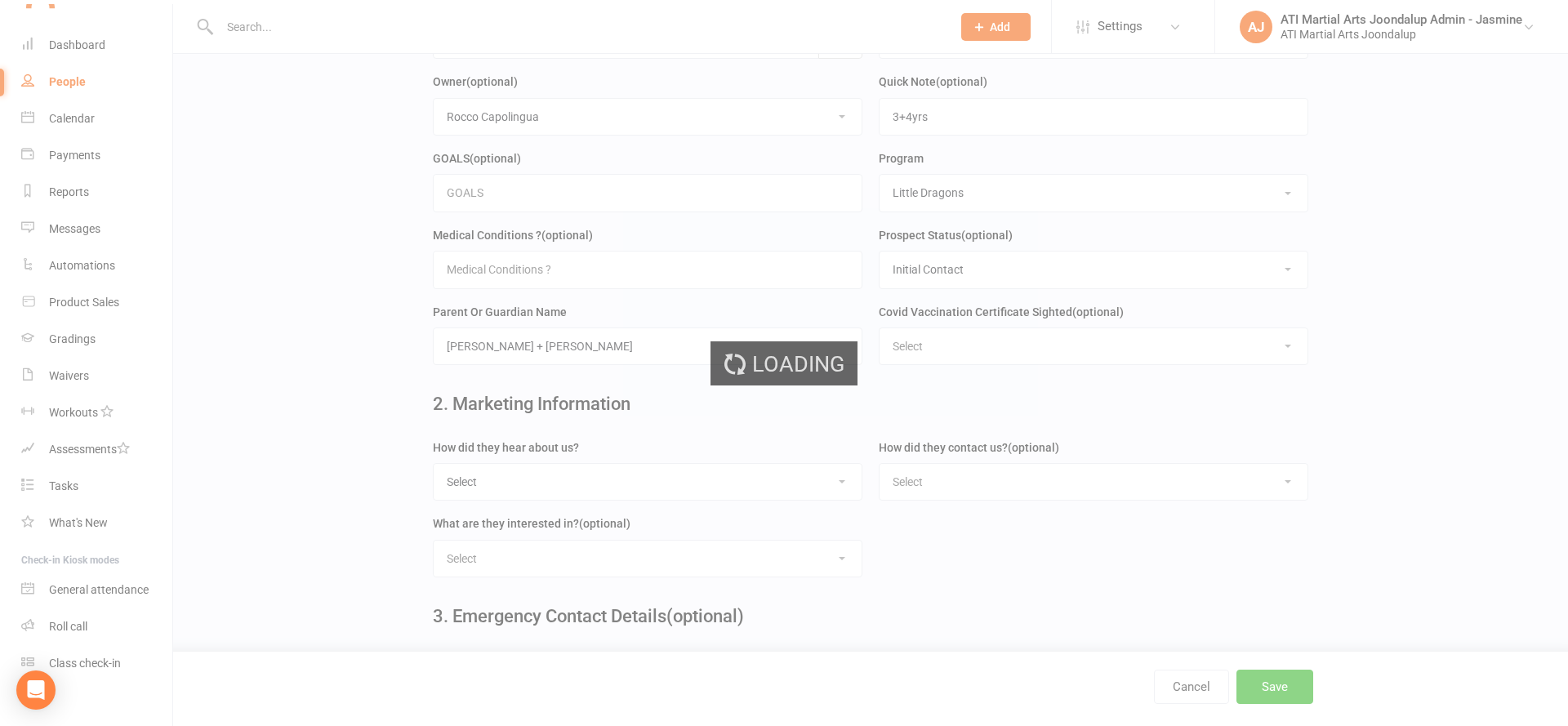
scroll to position [0, 0]
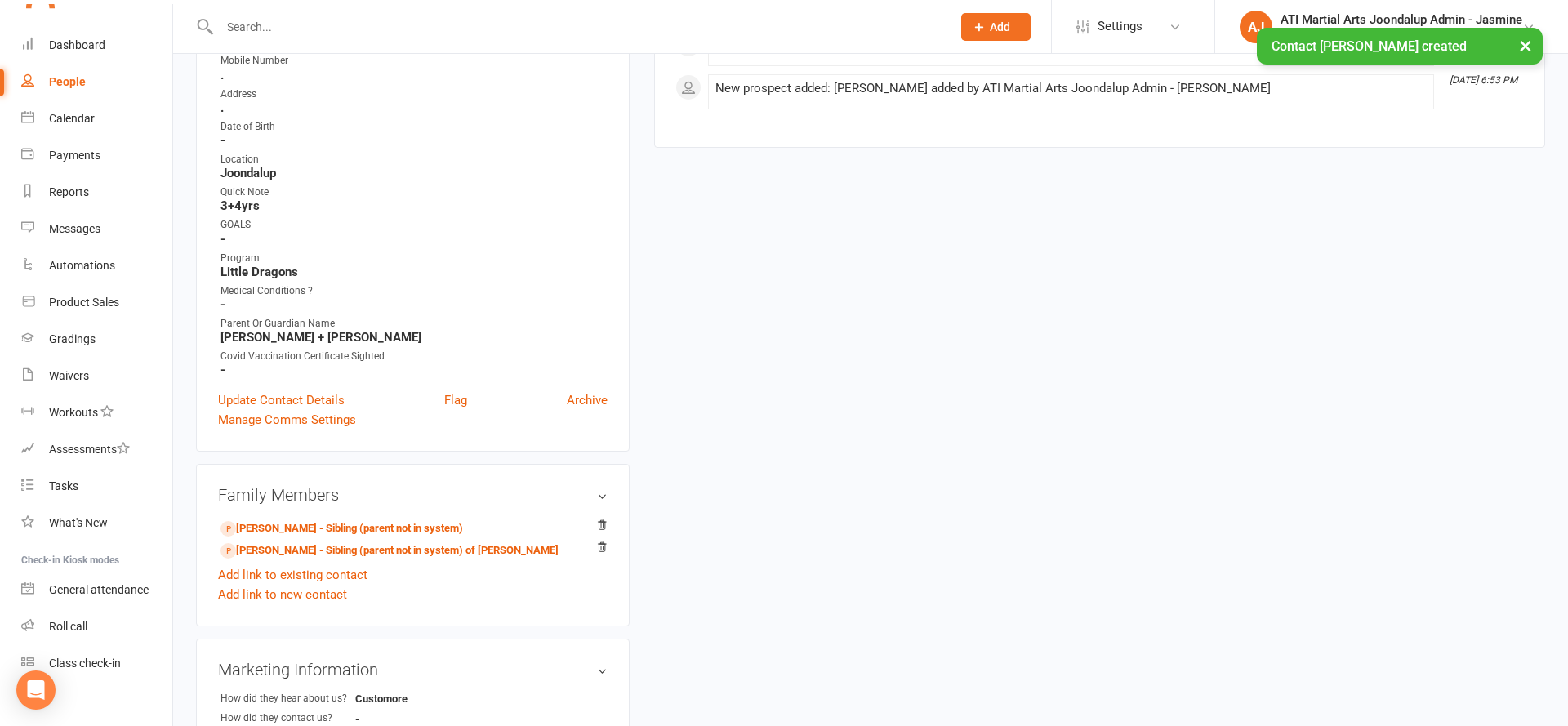
scroll to position [433, 0]
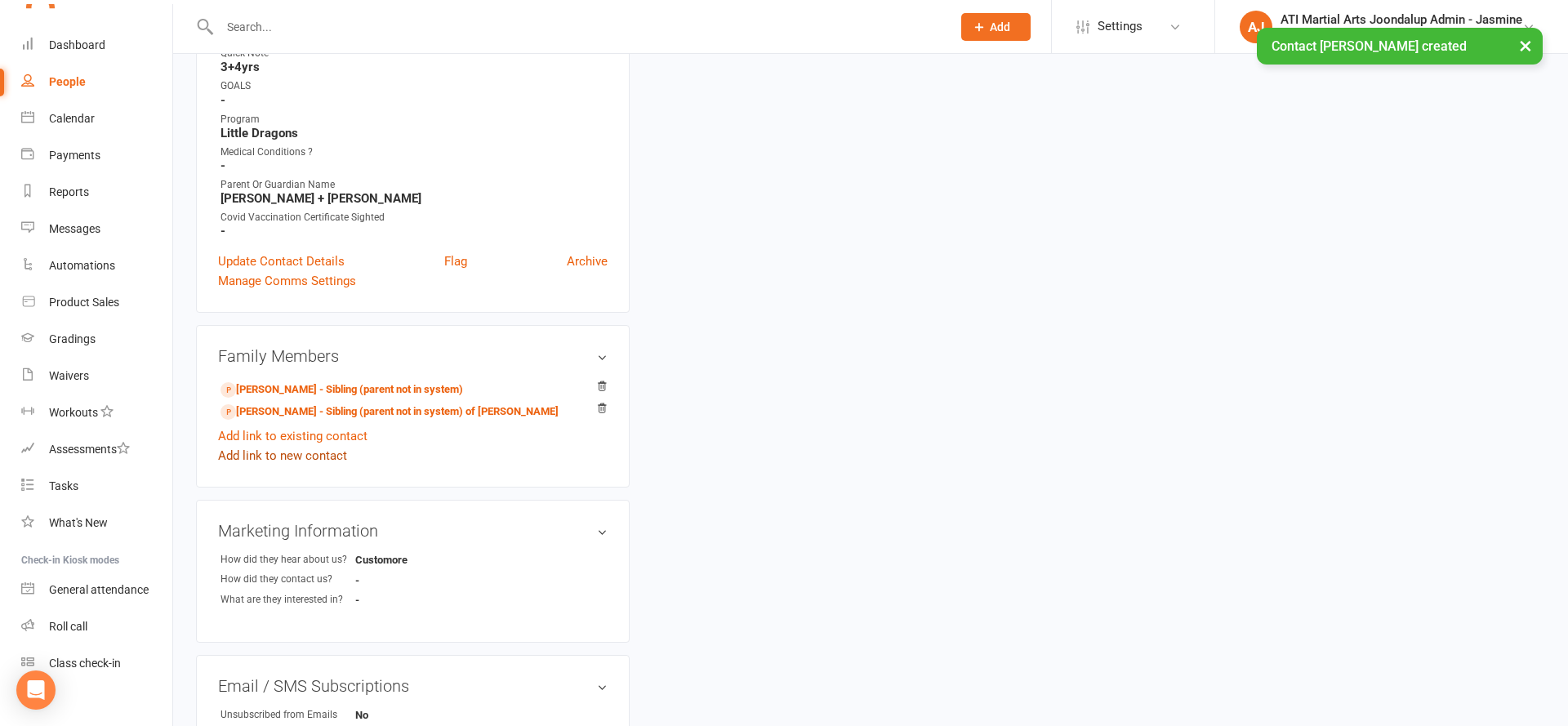
click at [318, 453] on link "Add link to new contact" at bounding box center [282, 455] width 129 height 19
drag, startPoint x: 355, startPoint y: 443, endPoint x: 344, endPoint y: 445, distance: 11.2
click at [353, 443] on button "Member" at bounding box center [300, 441] width 103 height 25
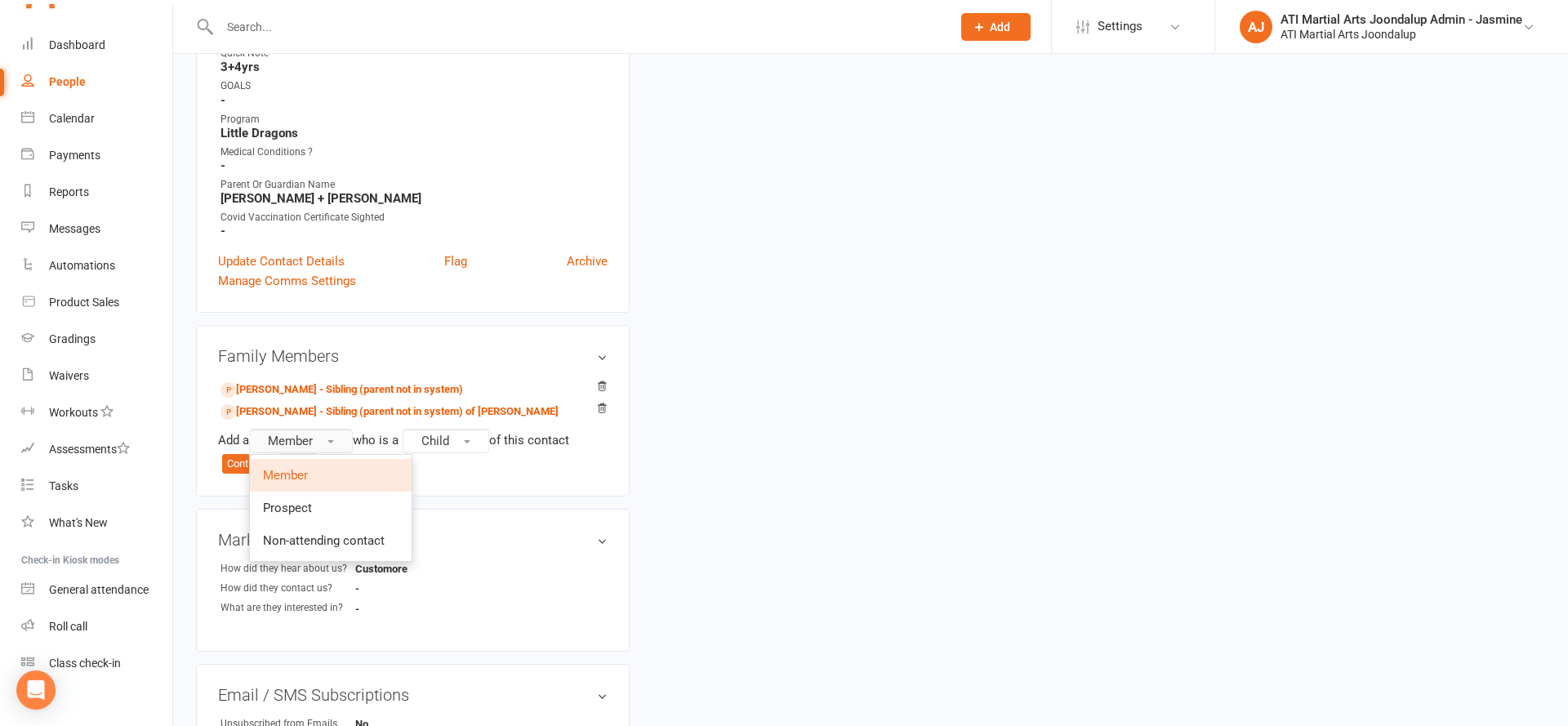
click at [341, 445] on button "Member" at bounding box center [300, 441] width 103 height 25
click at [333, 440] on span "button" at bounding box center [330, 441] width 7 height 3
drag, startPoint x: 359, startPoint y: 498, endPoint x: 403, endPoint y: 475, distance: 49.6
click at [359, 498] on link "Prospect" at bounding box center [330, 508] width 162 height 33
click at [441, 447] on button "Child" at bounding box center [449, 441] width 87 height 25
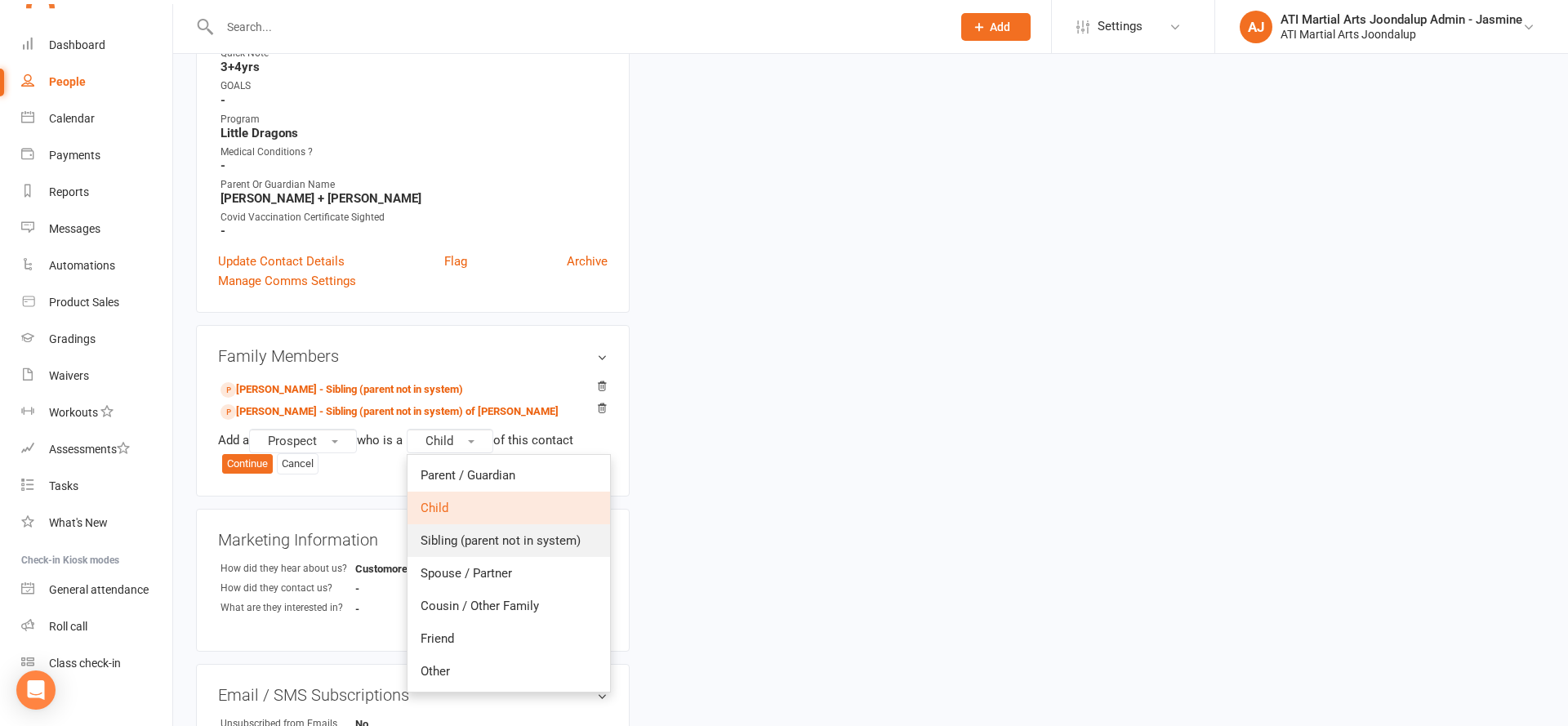
drag, startPoint x: 476, startPoint y: 528, endPoint x: 439, endPoint y: 513, distance: 39.9
click at [476, 527] on link "Sibling (parent not in system)" at bounding box center [509, 540] width 203 height 33
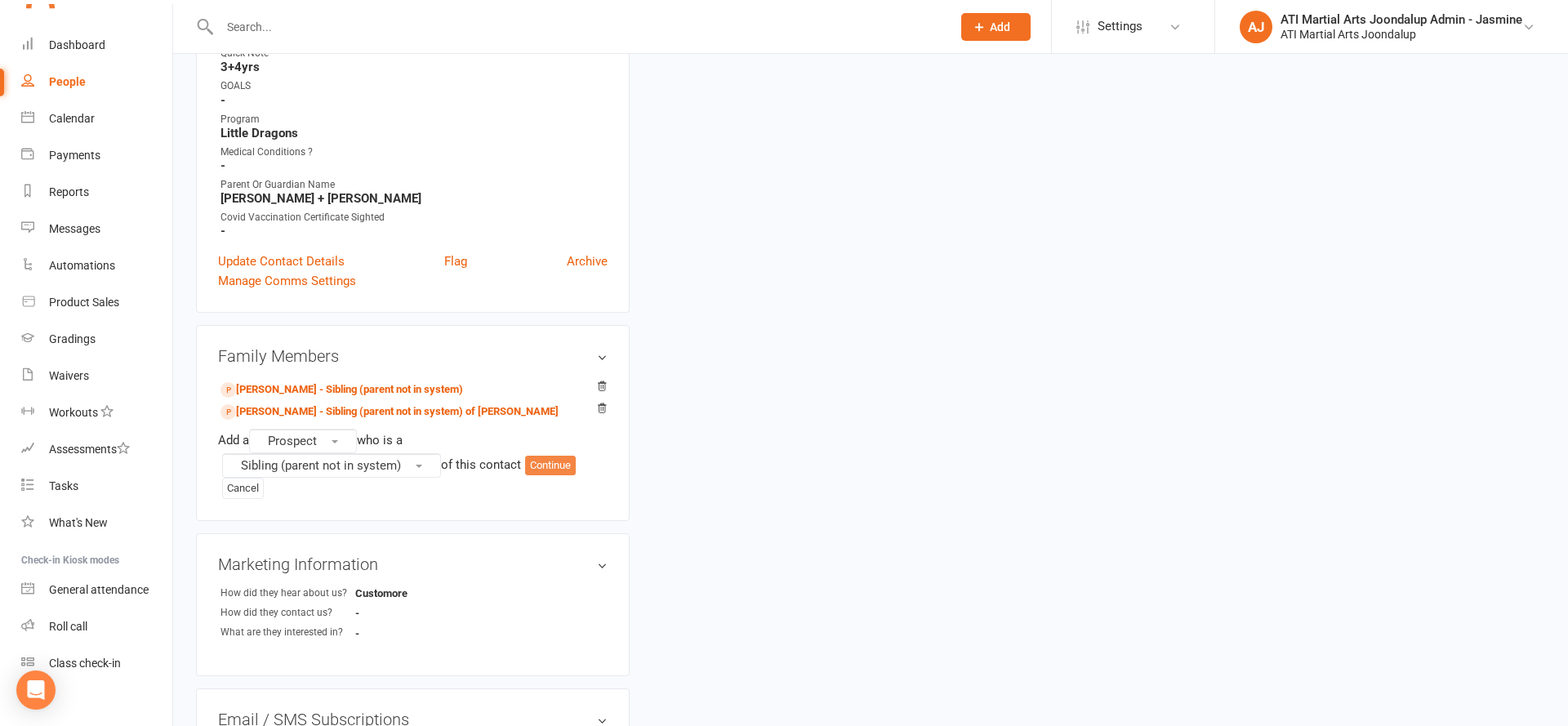
click at [550, 465] on button "Continue" at bounding box center [550, 466] width 51 height 19
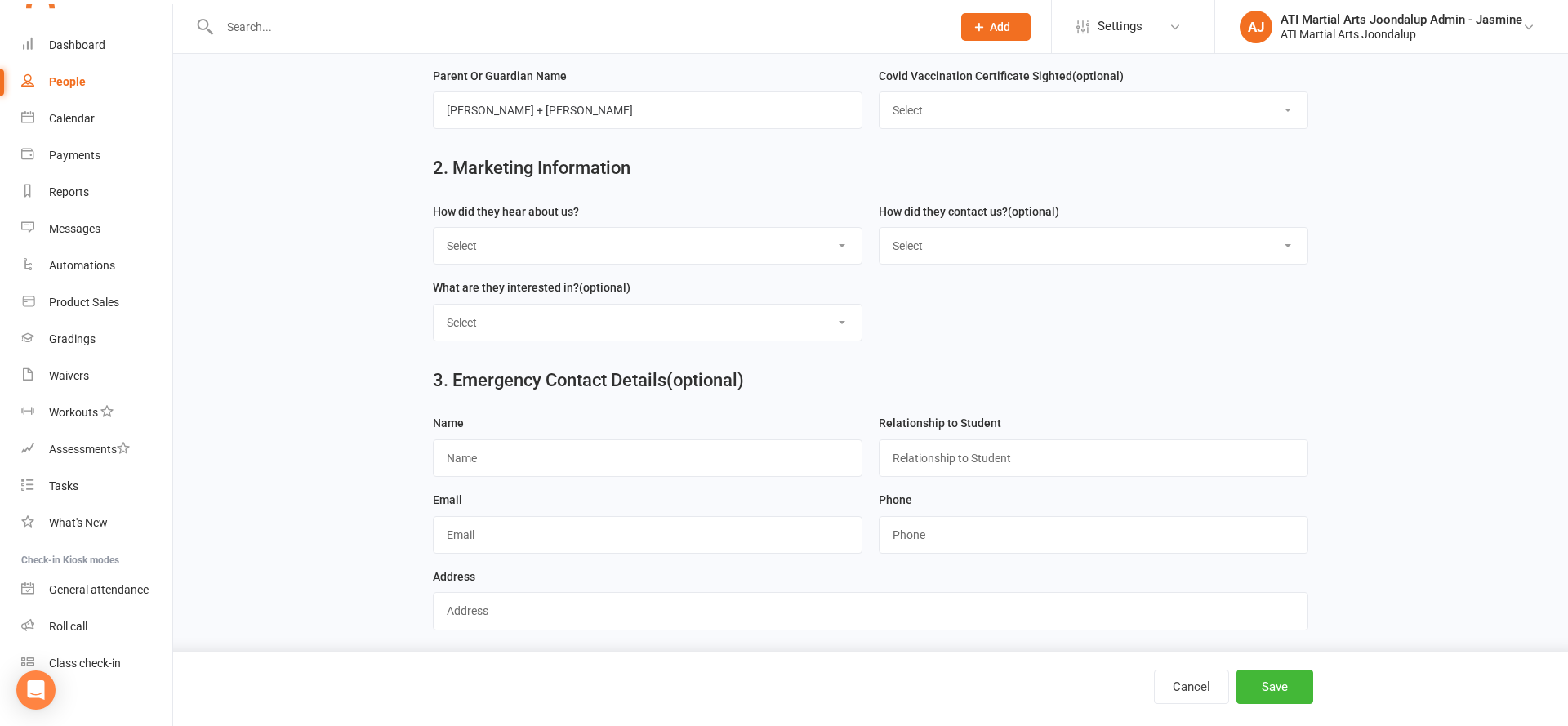
scroll to position [631, 0]
type input "Maia"
select select "Customore"
drag, startPoint x: 1300, startPoint y: 686, endPoint x: 1291, endPoint y: 680, distance: 10.8
click at [1297, 682] on button "Save" at bounding box center [1274, 687] width 76 height 34
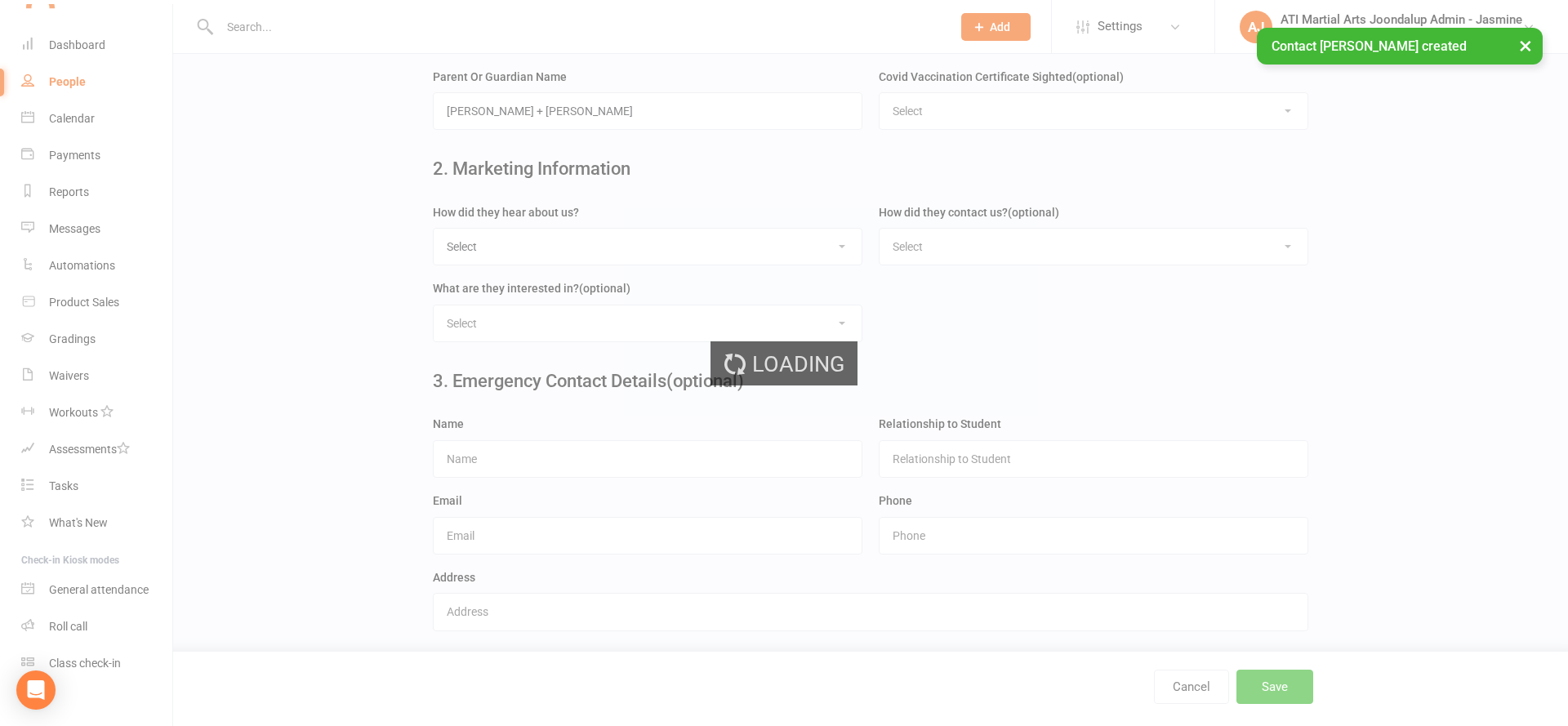
scroll to position [0, 0]
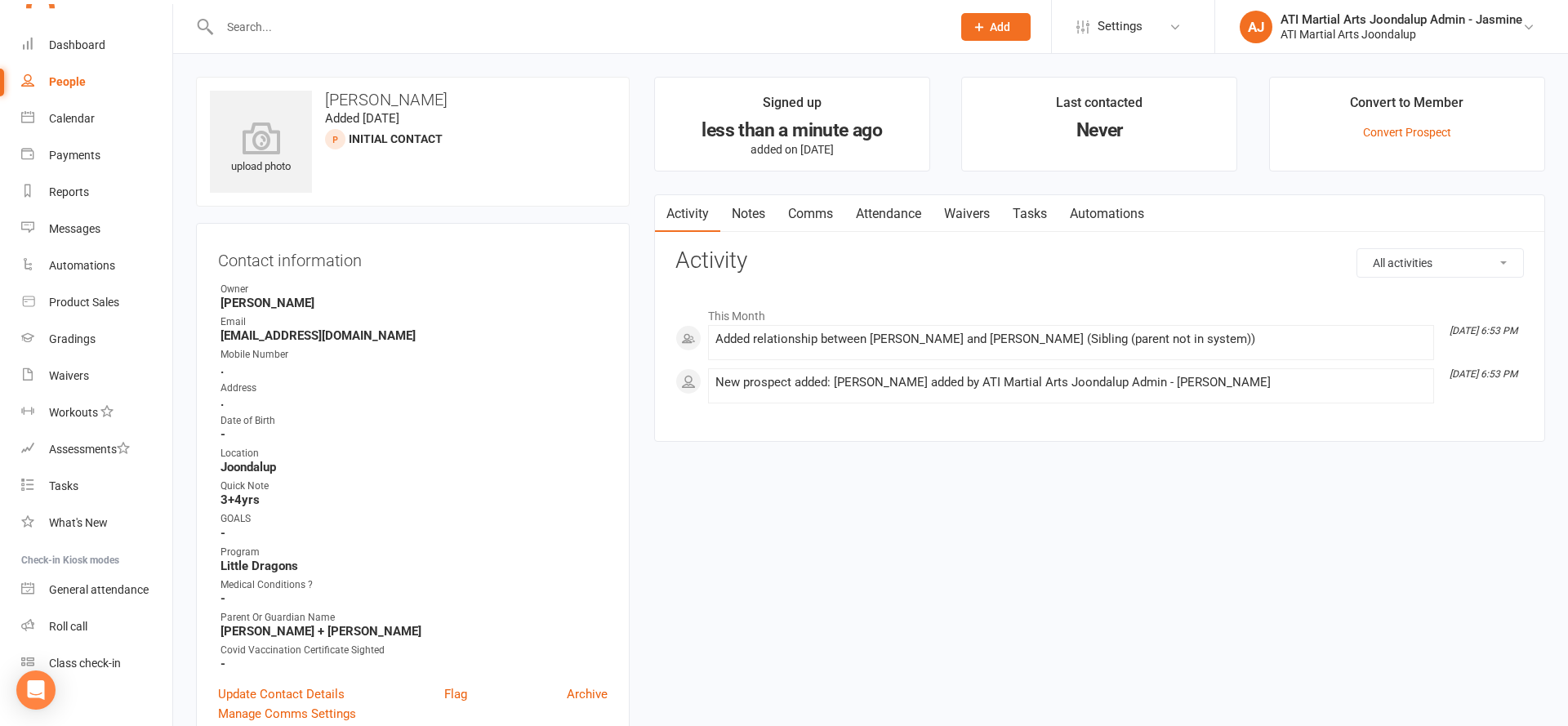
scroll to position [11, 0]
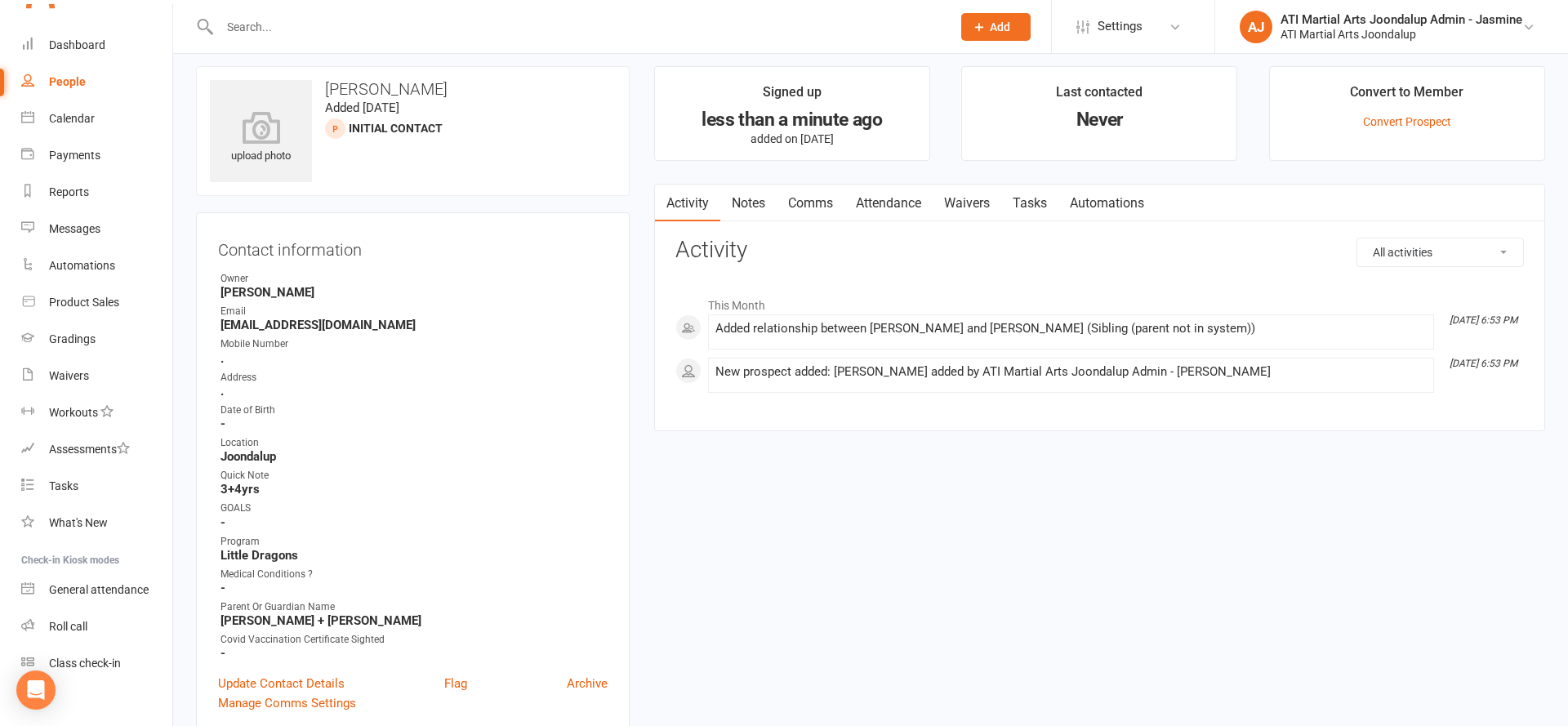
click at [93, 78] on link "People" at bounding box center [97, 82] width 151 height 36
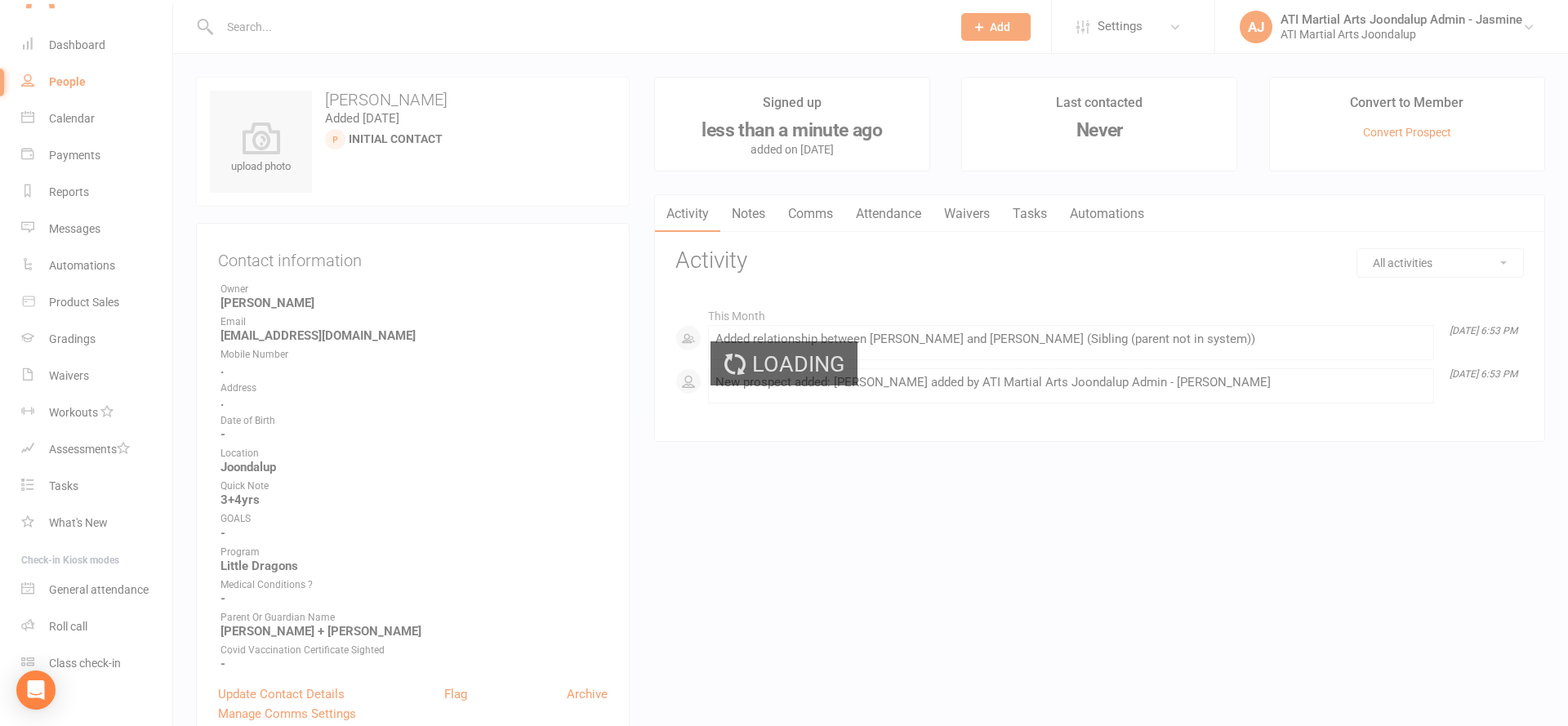
select select "100"
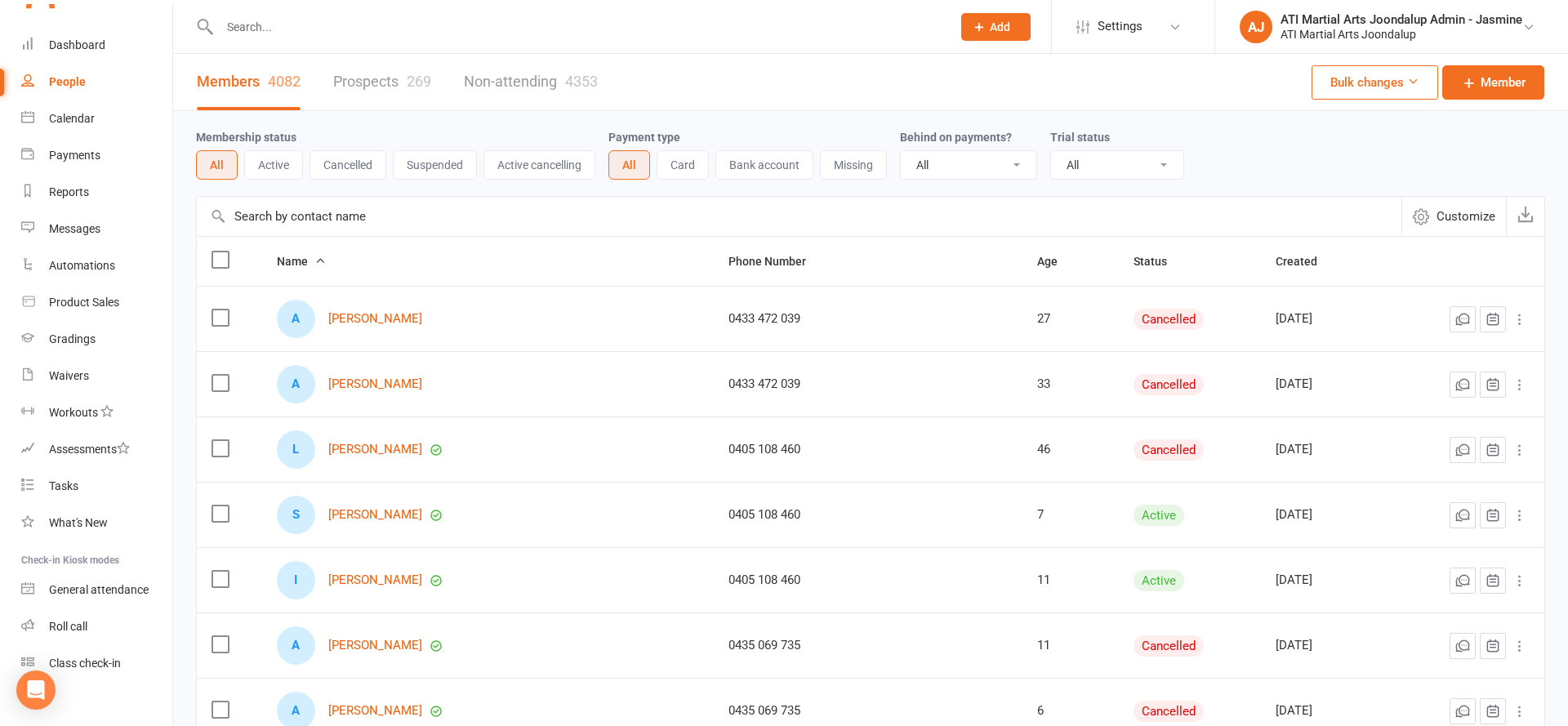
click at [427, 76] on div "269" at bounding box center [419, 81] width 25 height 17
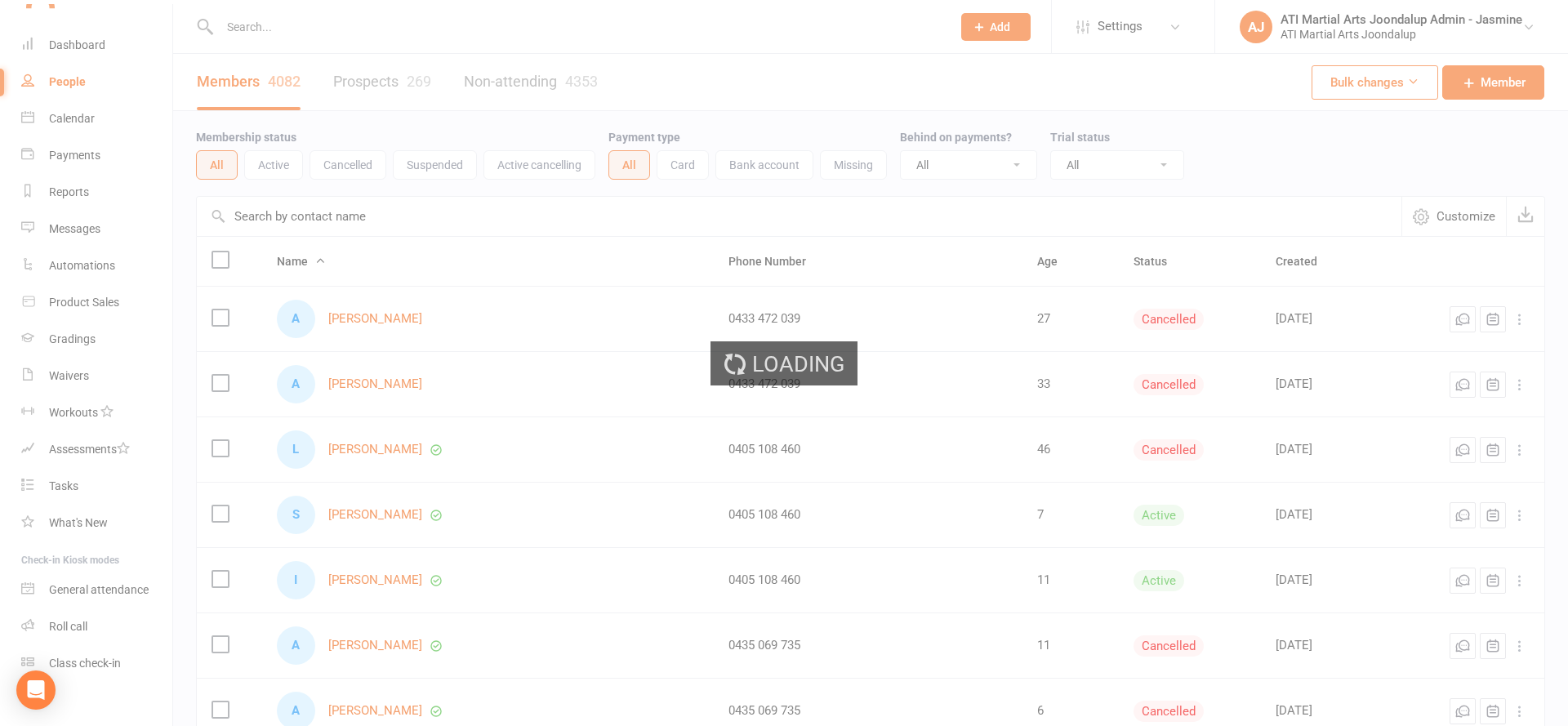
select select "100"
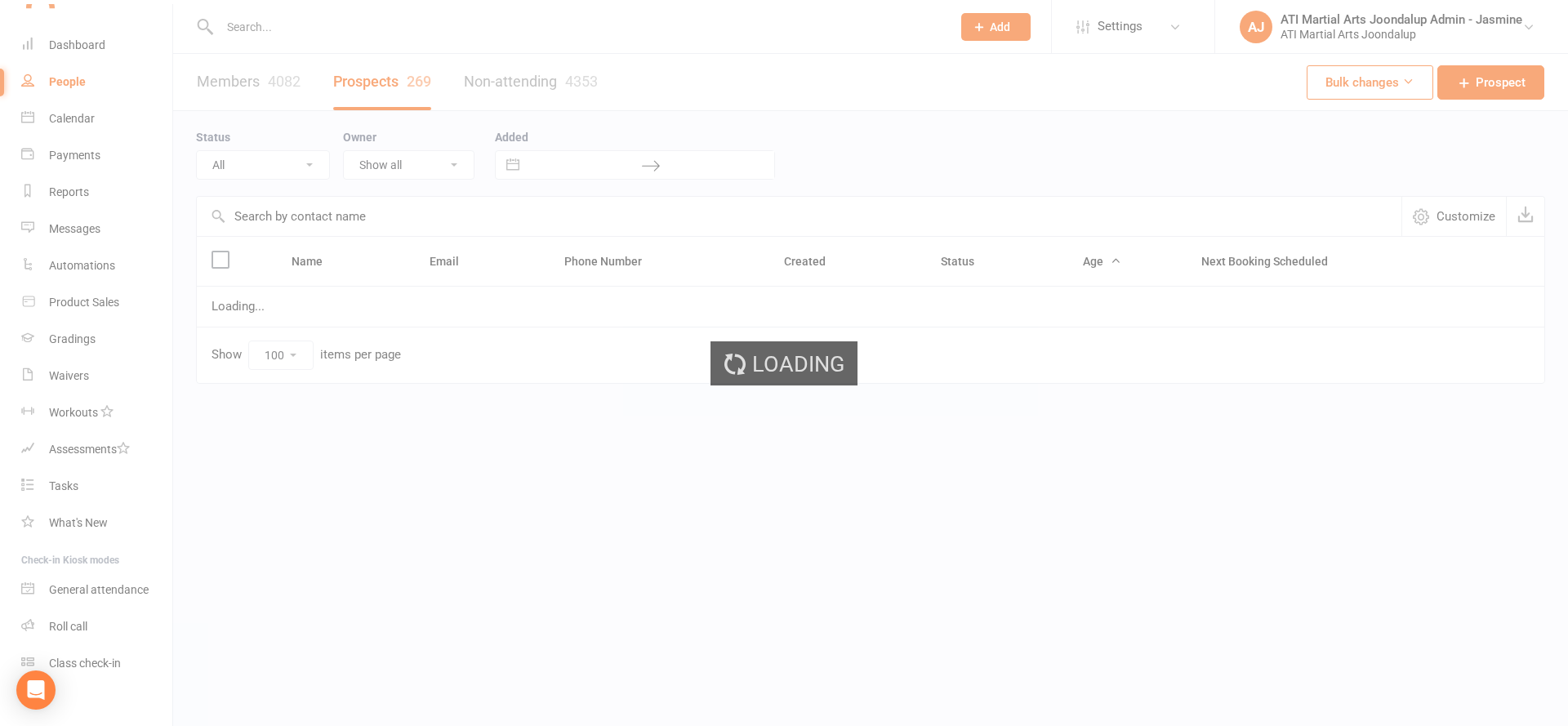
click at [69, 44] on ui-view "Prospect Member Non-attending contact Class / event Appointment Grading event T…" at bounding box center [784, 226] width 1568 height 444
select select "Initial Contact"
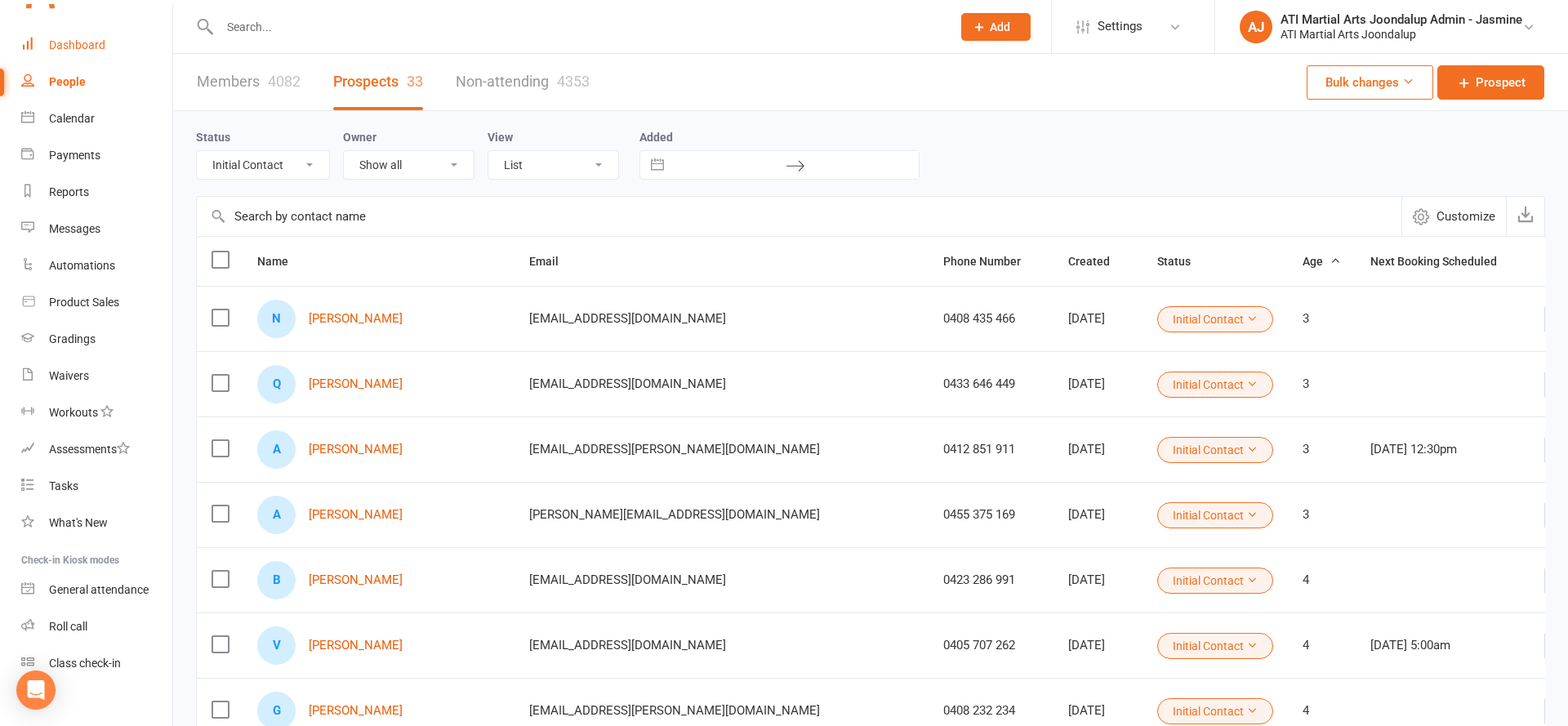
click at [75, 42] on div "Dashboard" at bounding box center [76, 45] width 56 height 13
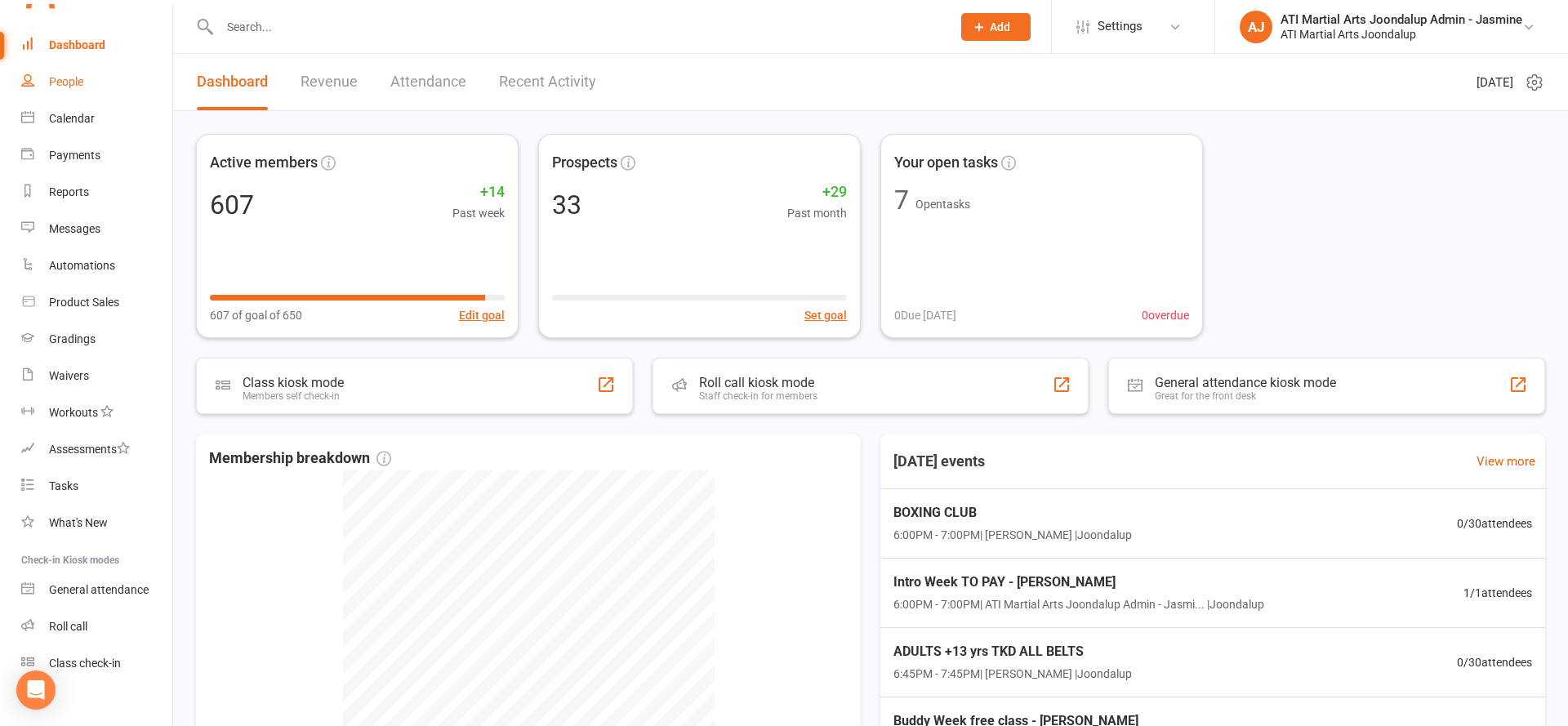
click at [63, 75] on link "People" at bounding box center [97, 82] width 151 height 36
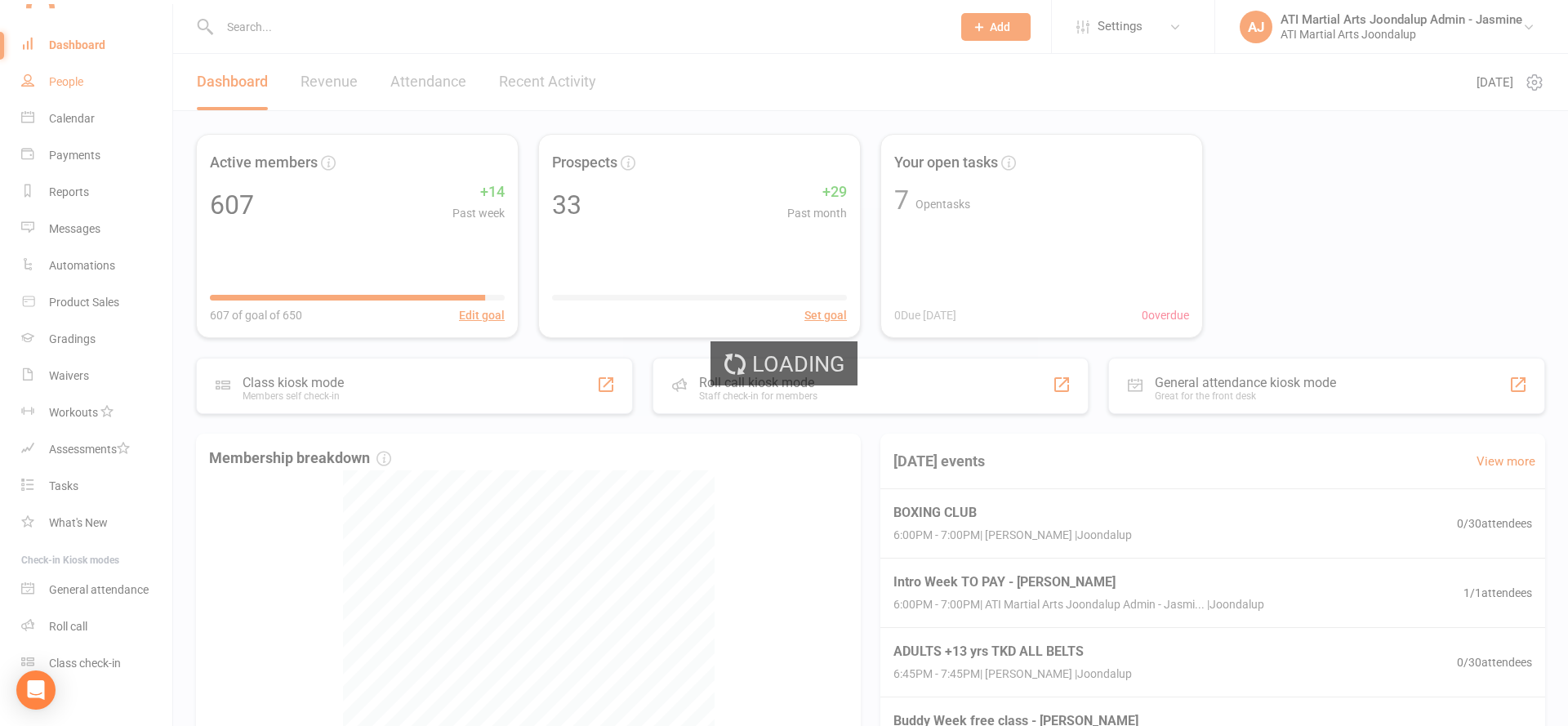
select select "100"
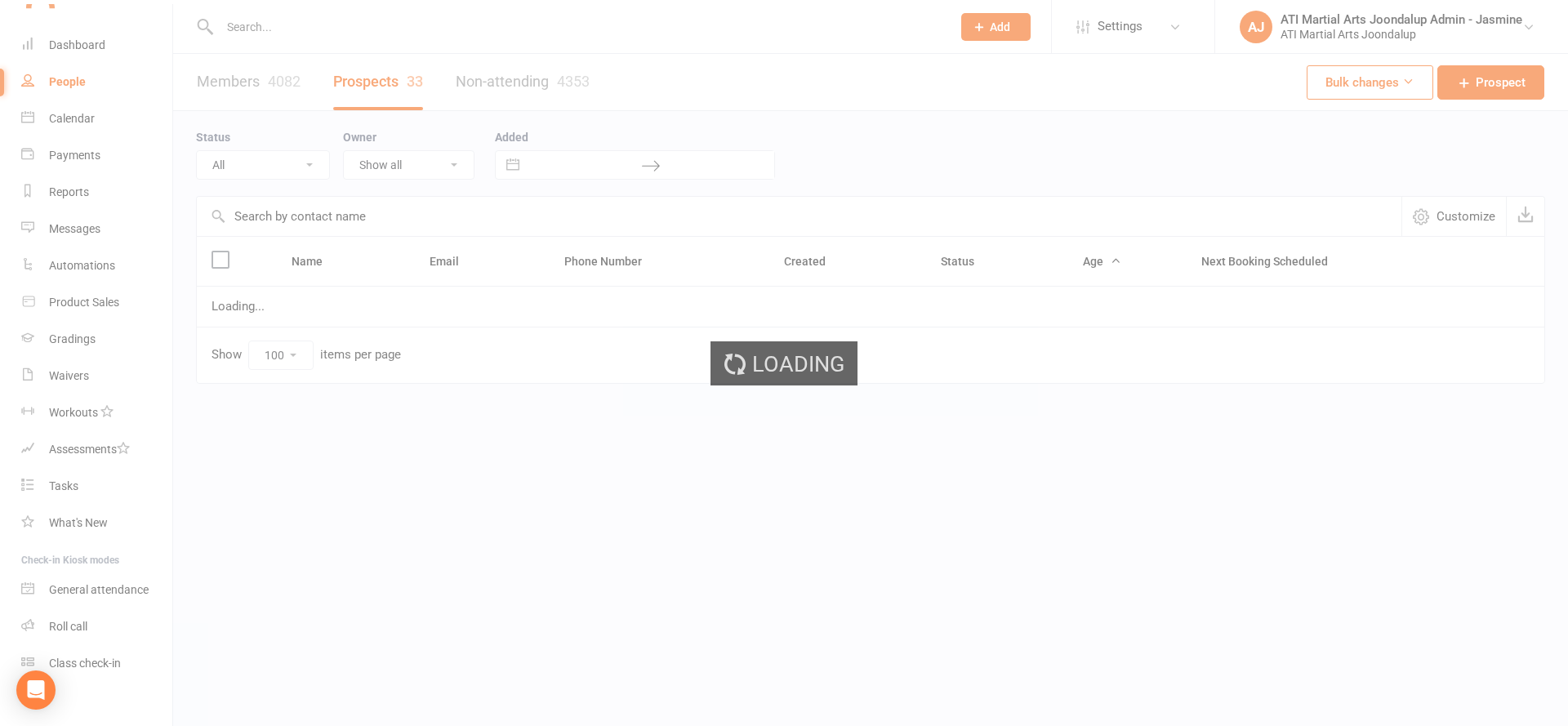
select select "Initial Contact"
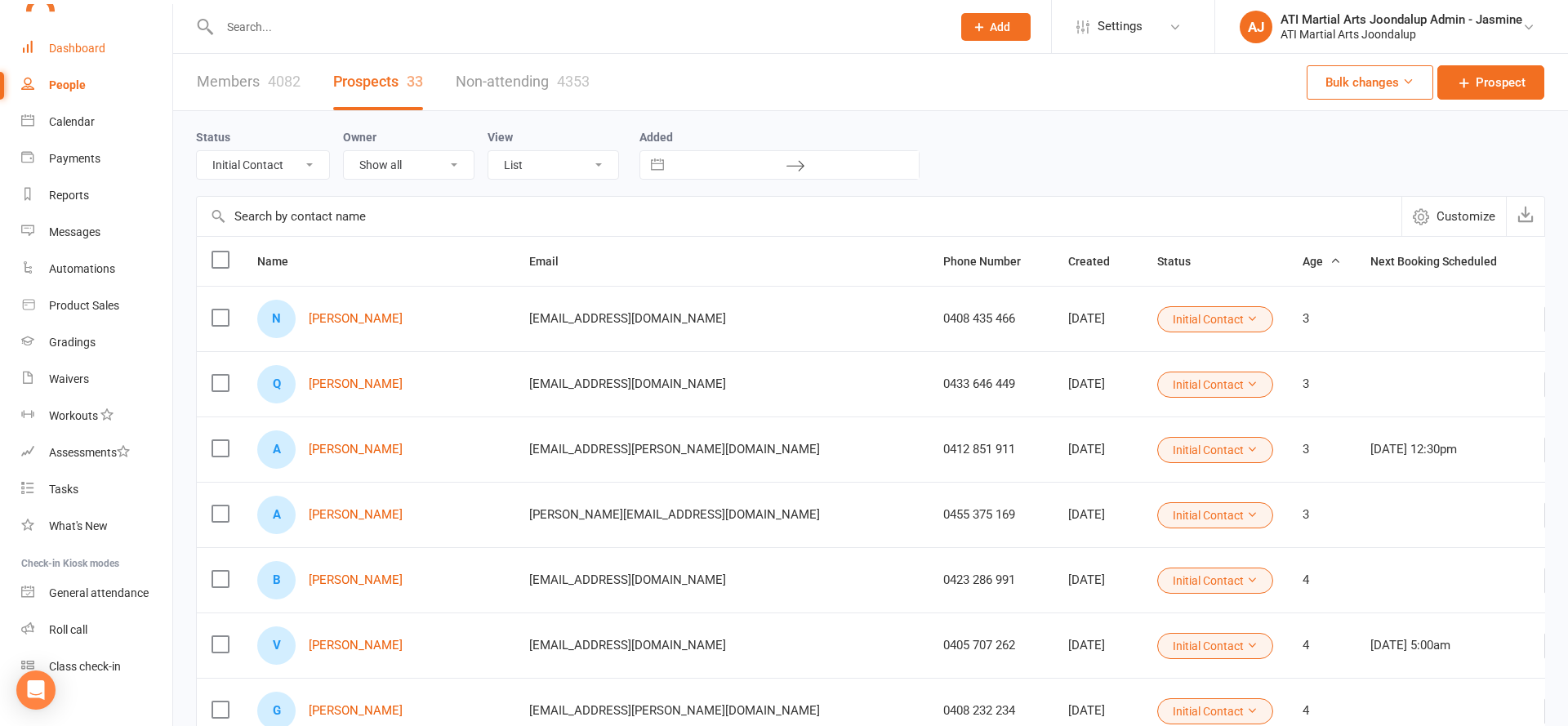
click at [70, 59] on link "Dashboard" at bounding box center [97, 49] width 151 height 36
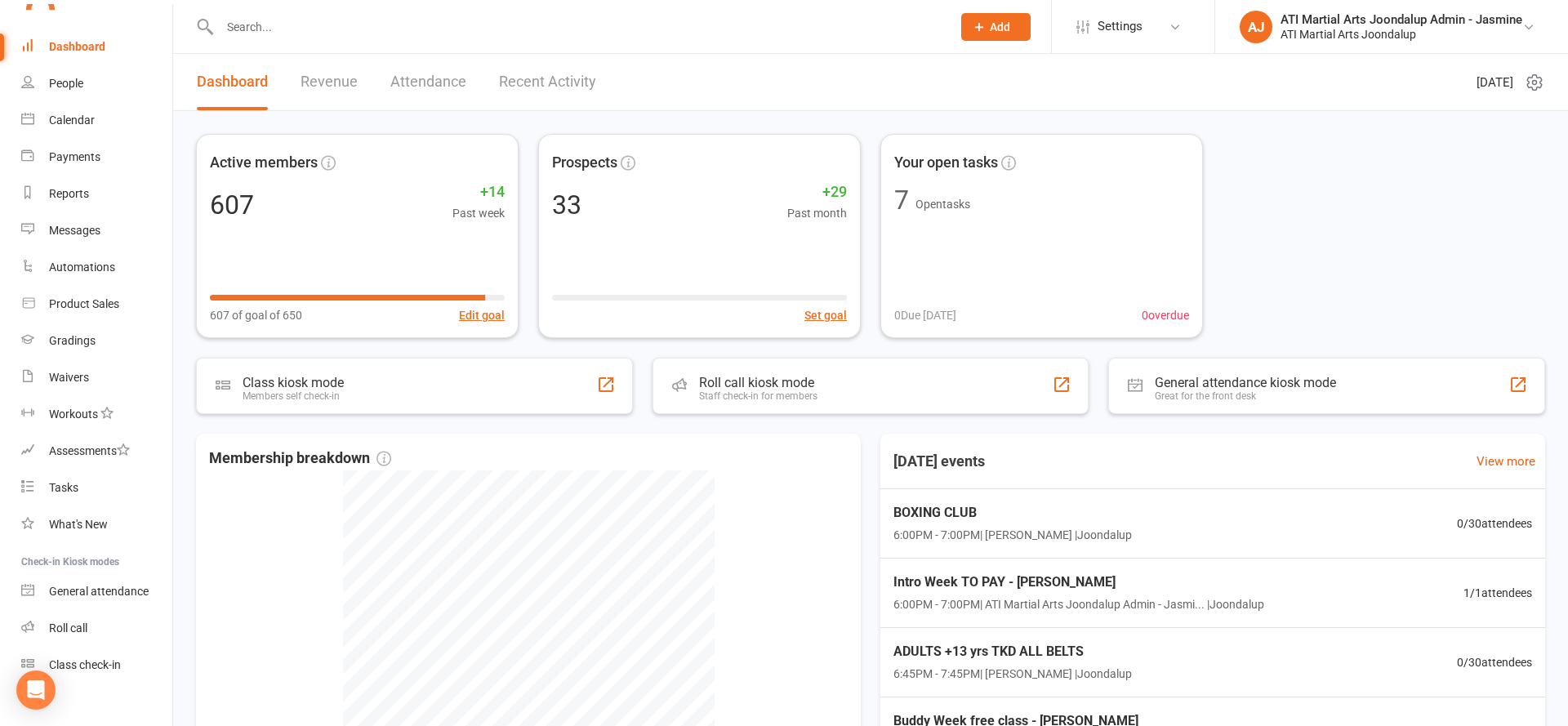
click at [299, 33] on input "text" at bounding box center [577, 27] width 725 height 23
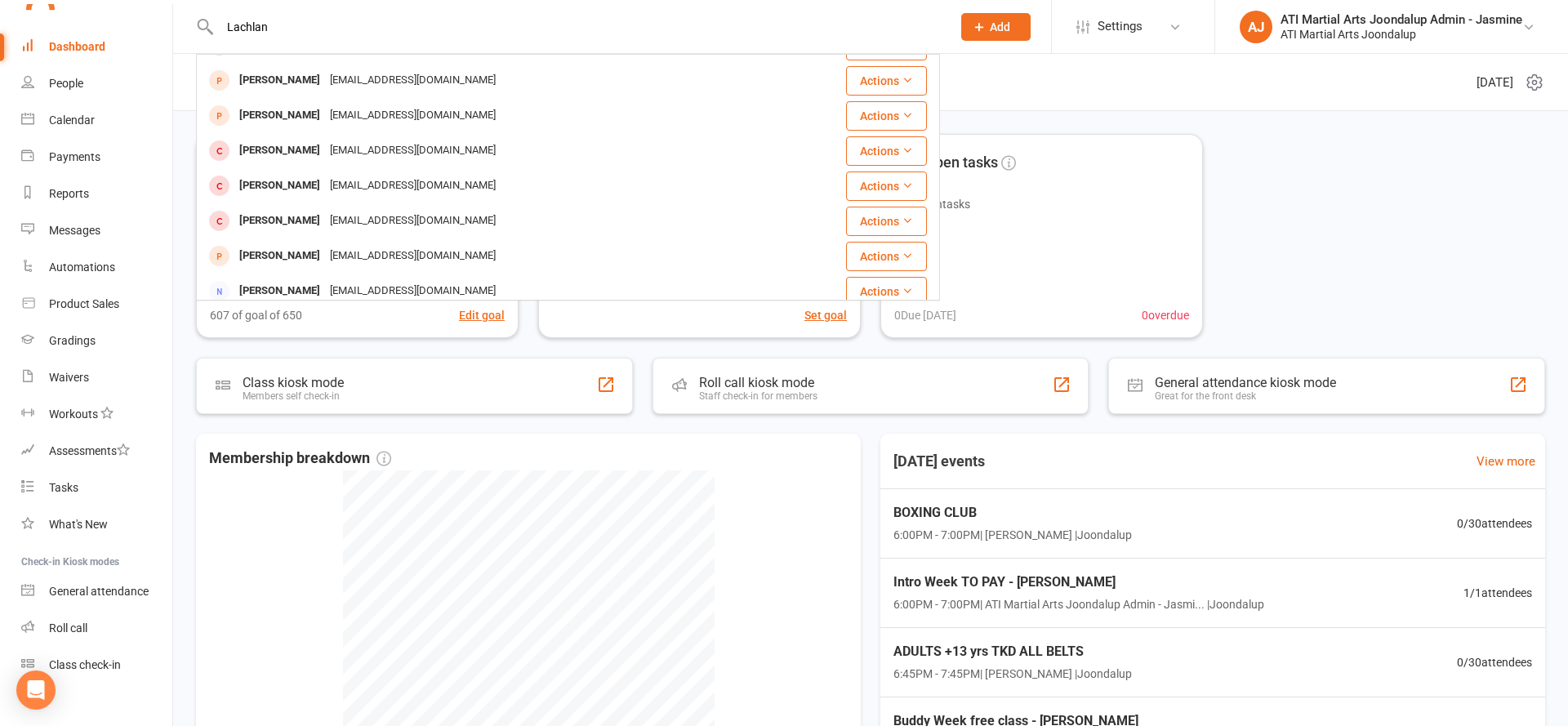
scroll to position [123, 0]
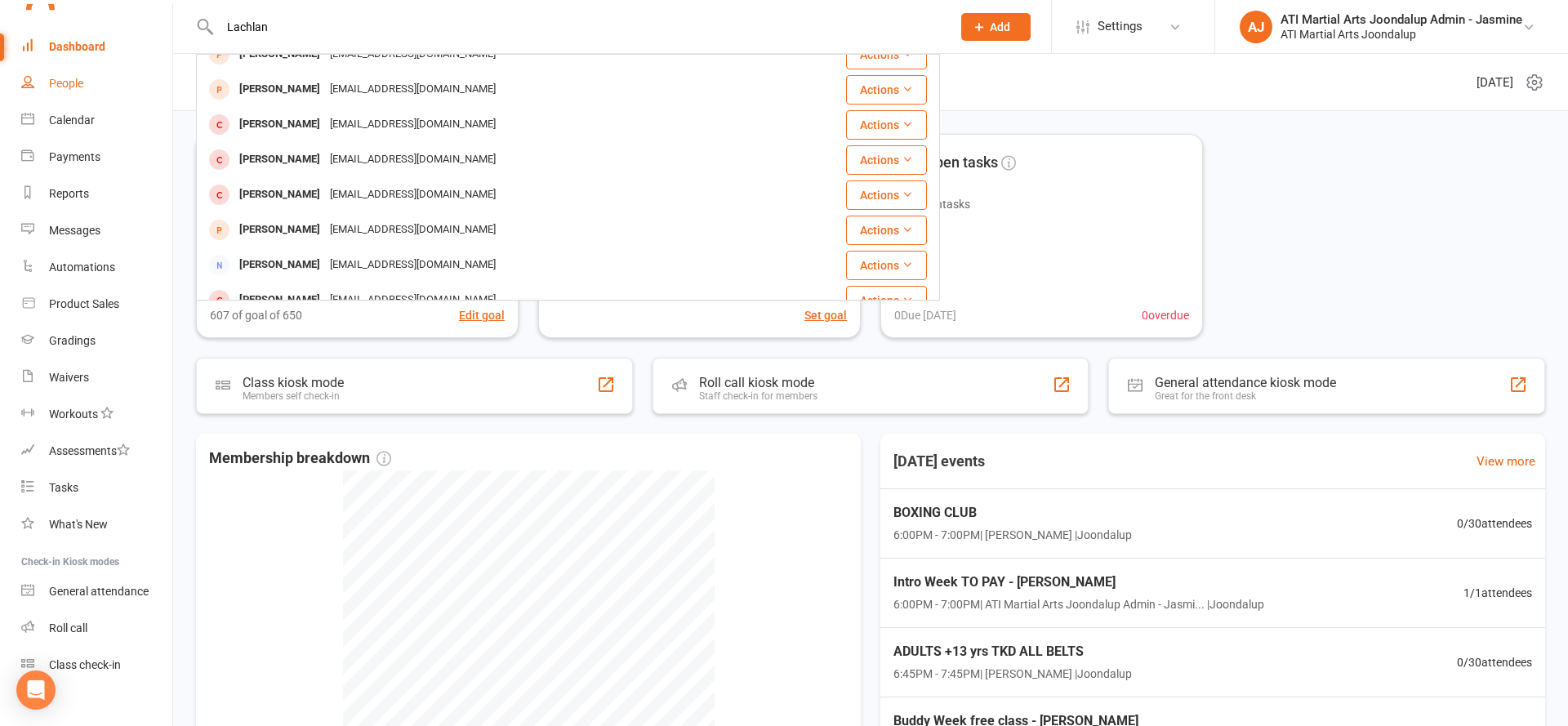
type input "Lachlan"
click at [110, 87] on link "People" at bounding box center [97, 83] width 151 height 36
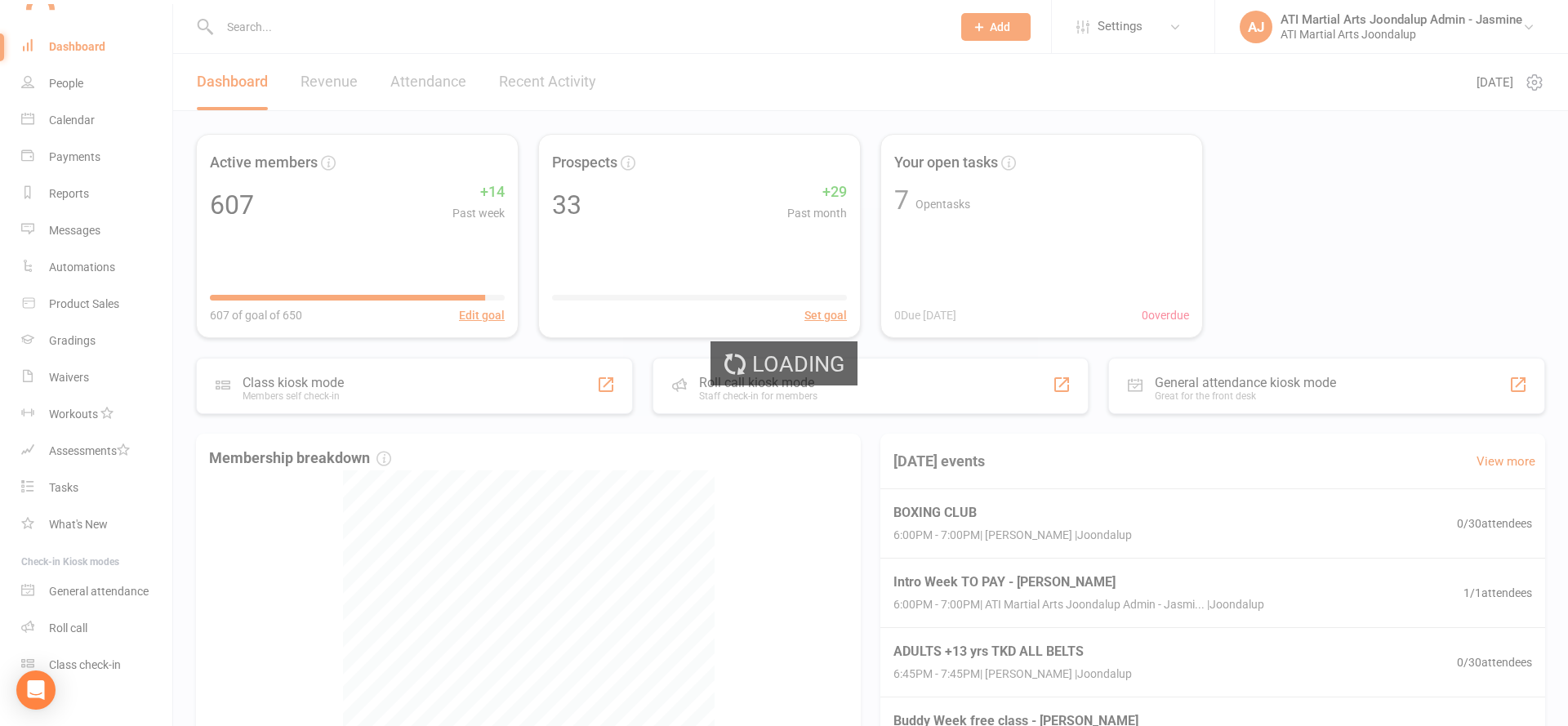
select select "100"
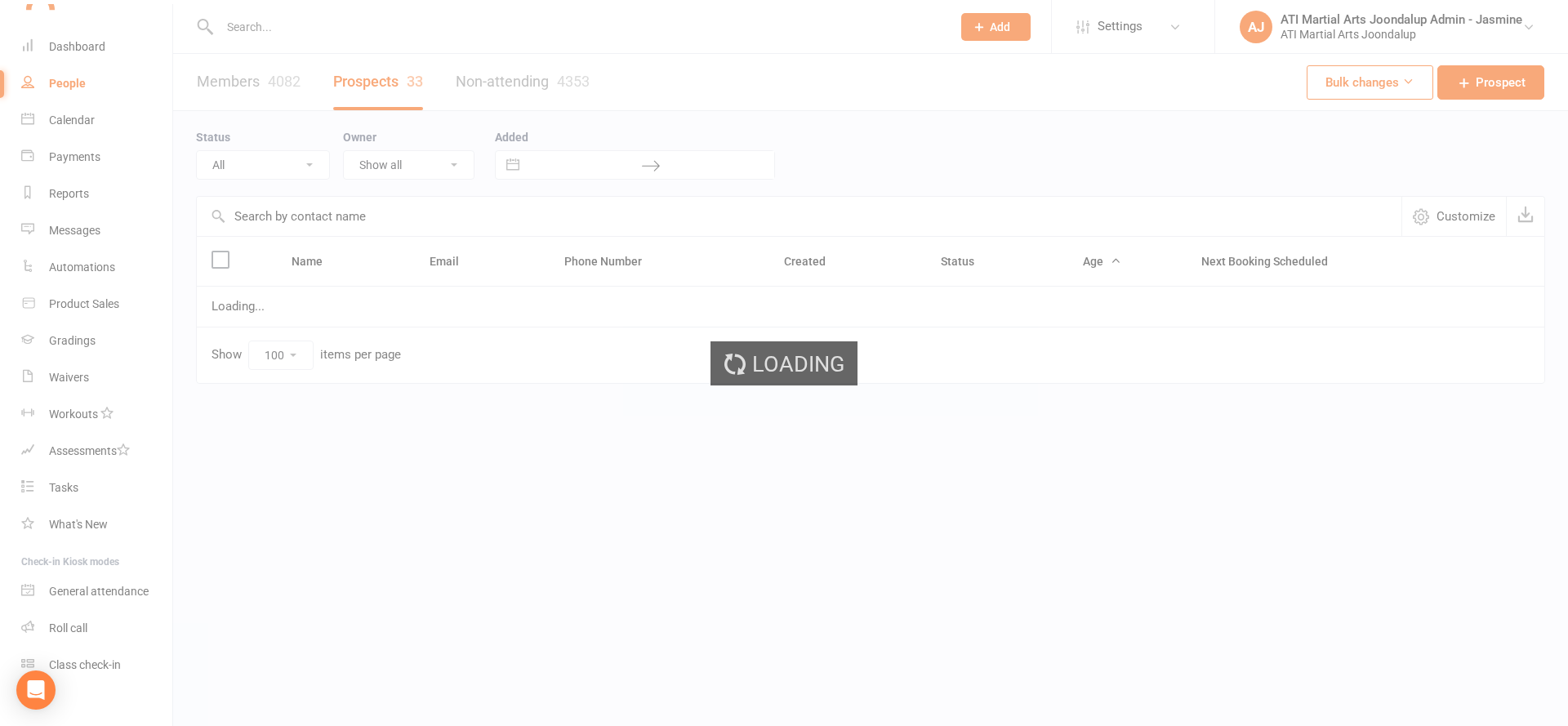
select select "Initial Contact"
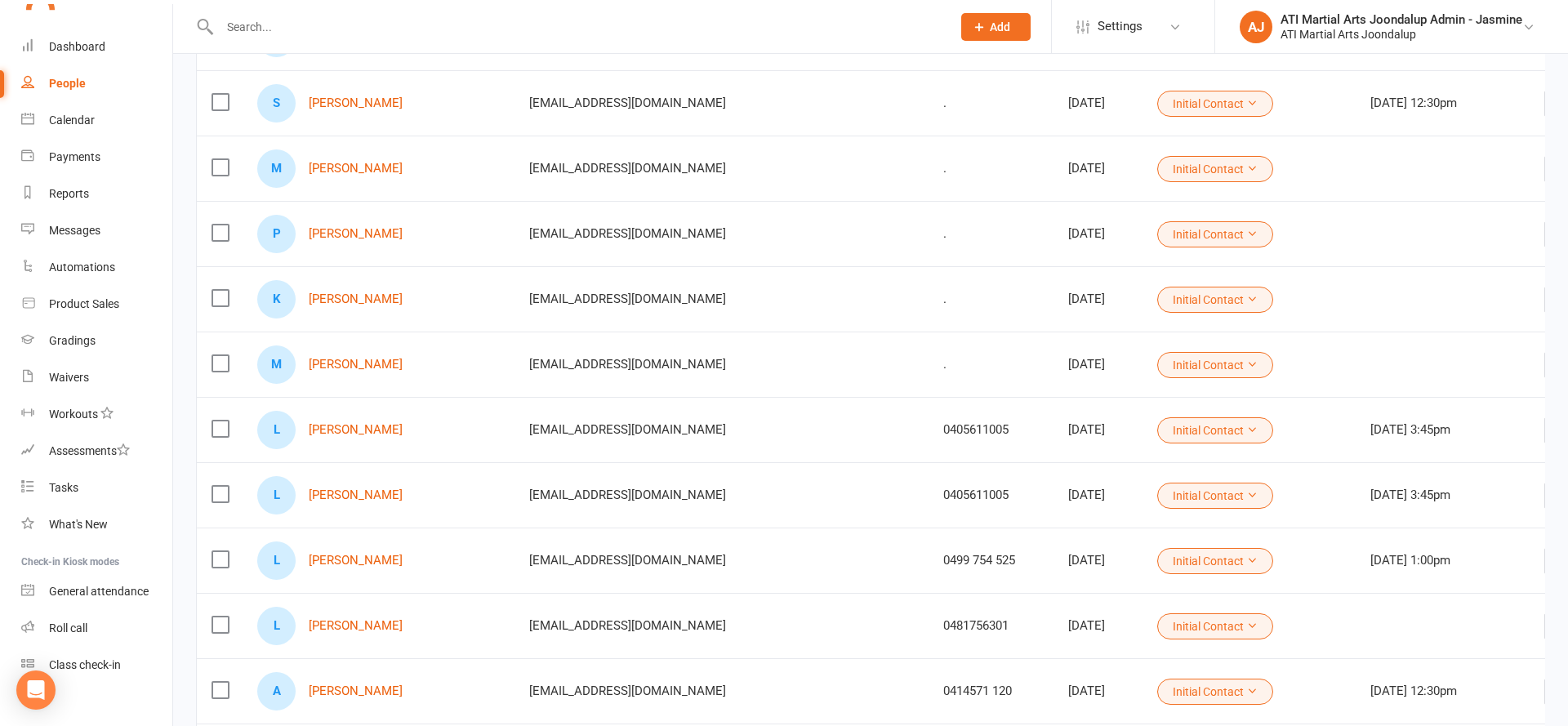
scroll to position [1804, 0]
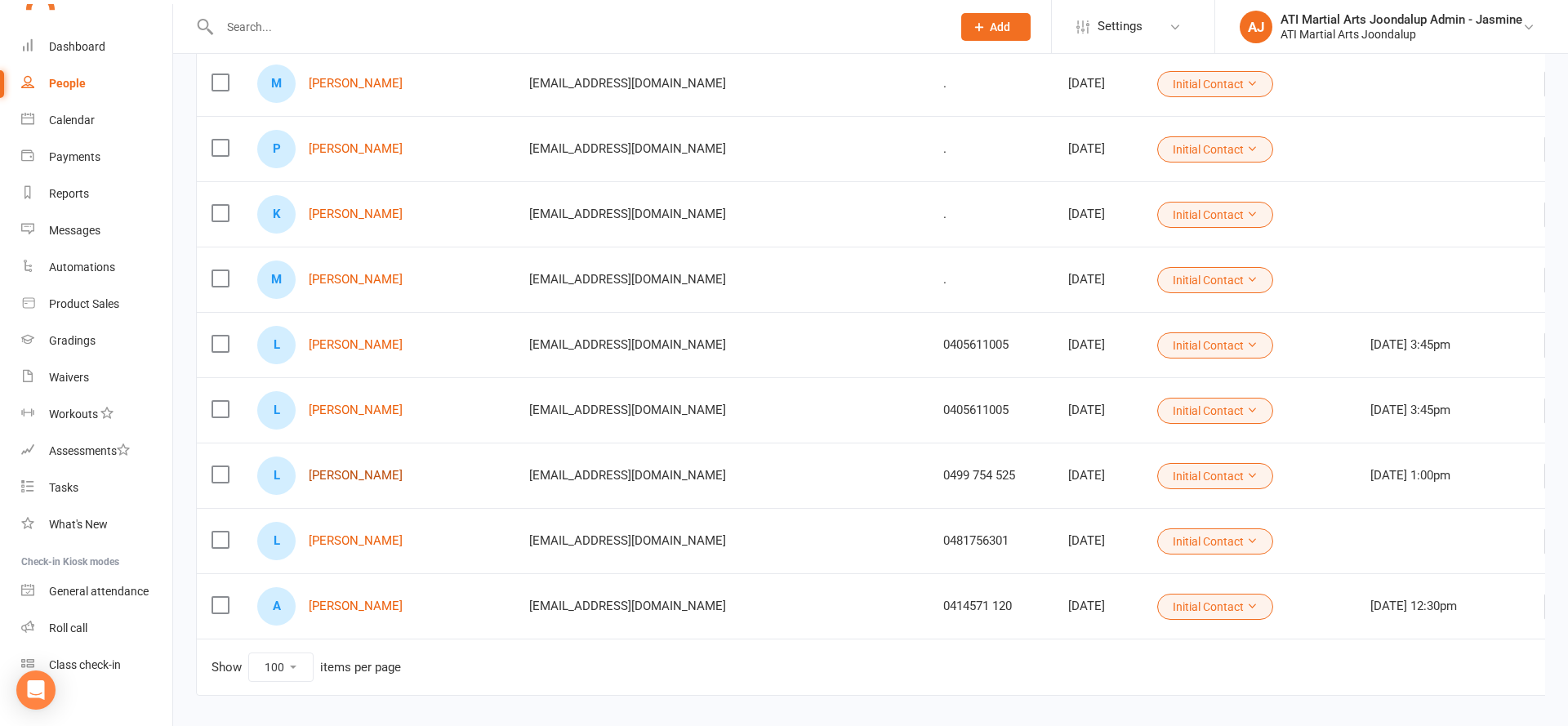
click at [355, 472] on link "Lachlan Thomas" at bounding box center [356, 475] width 94 height 14
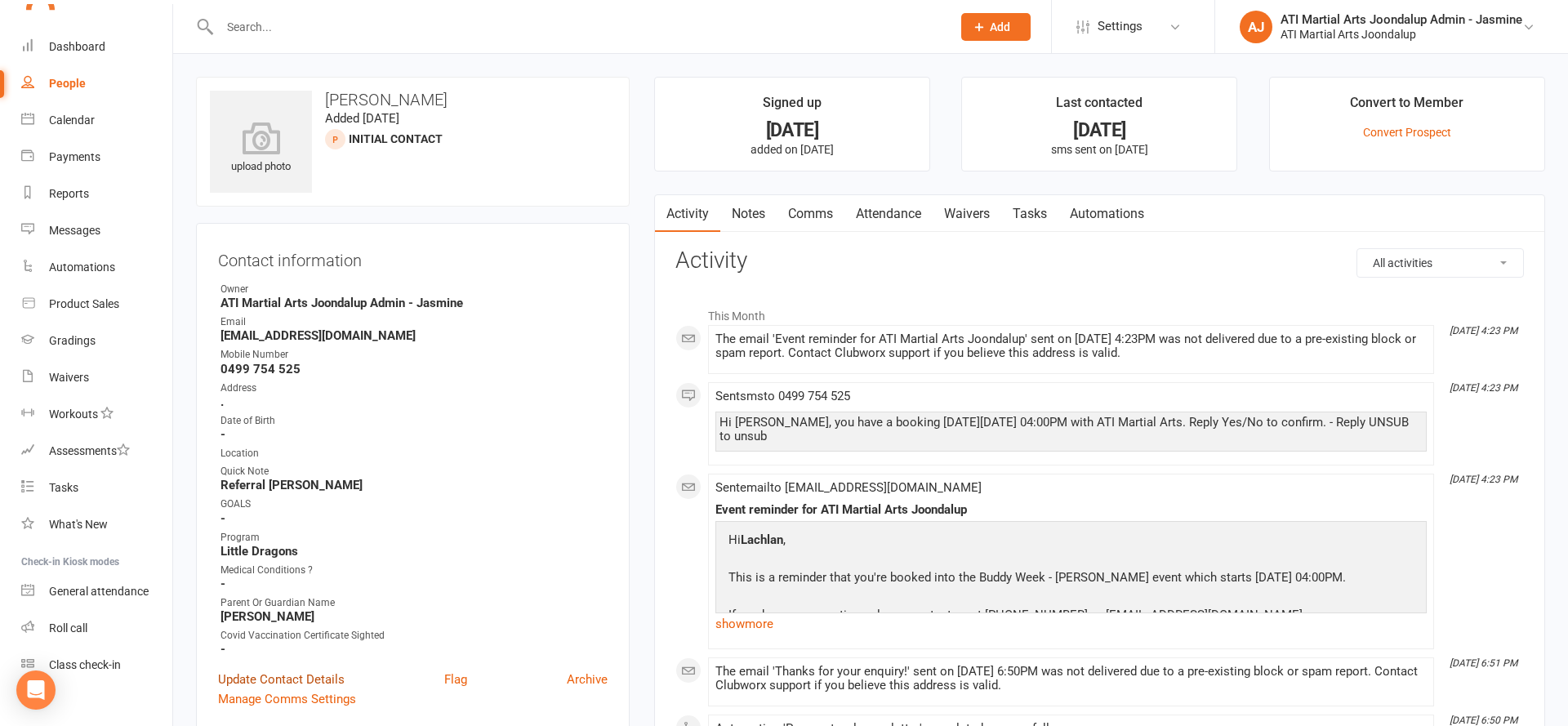
click at [308, 674] on link "Update Contact Details" at bounding box center [281, 679] width 126 height 19
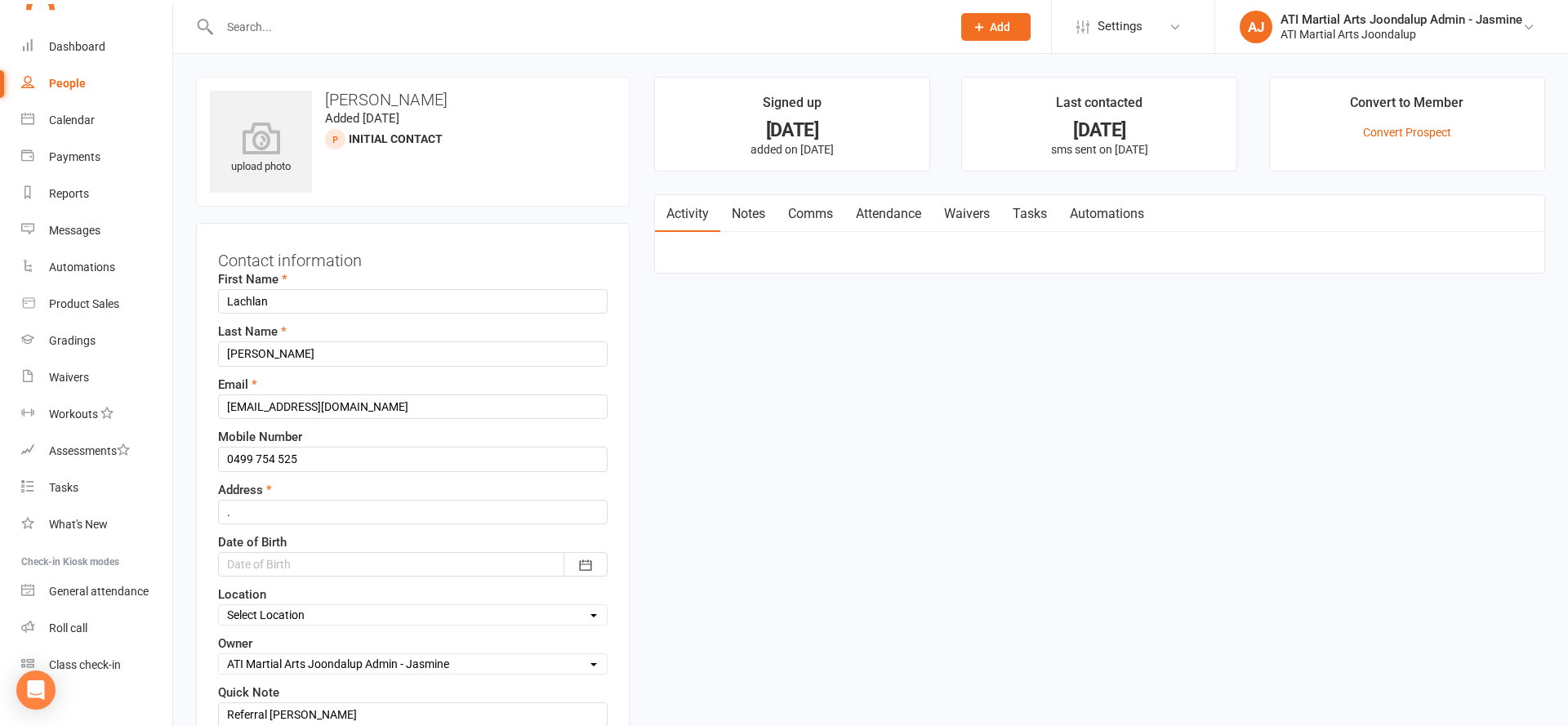
scroll to position [77, 0]
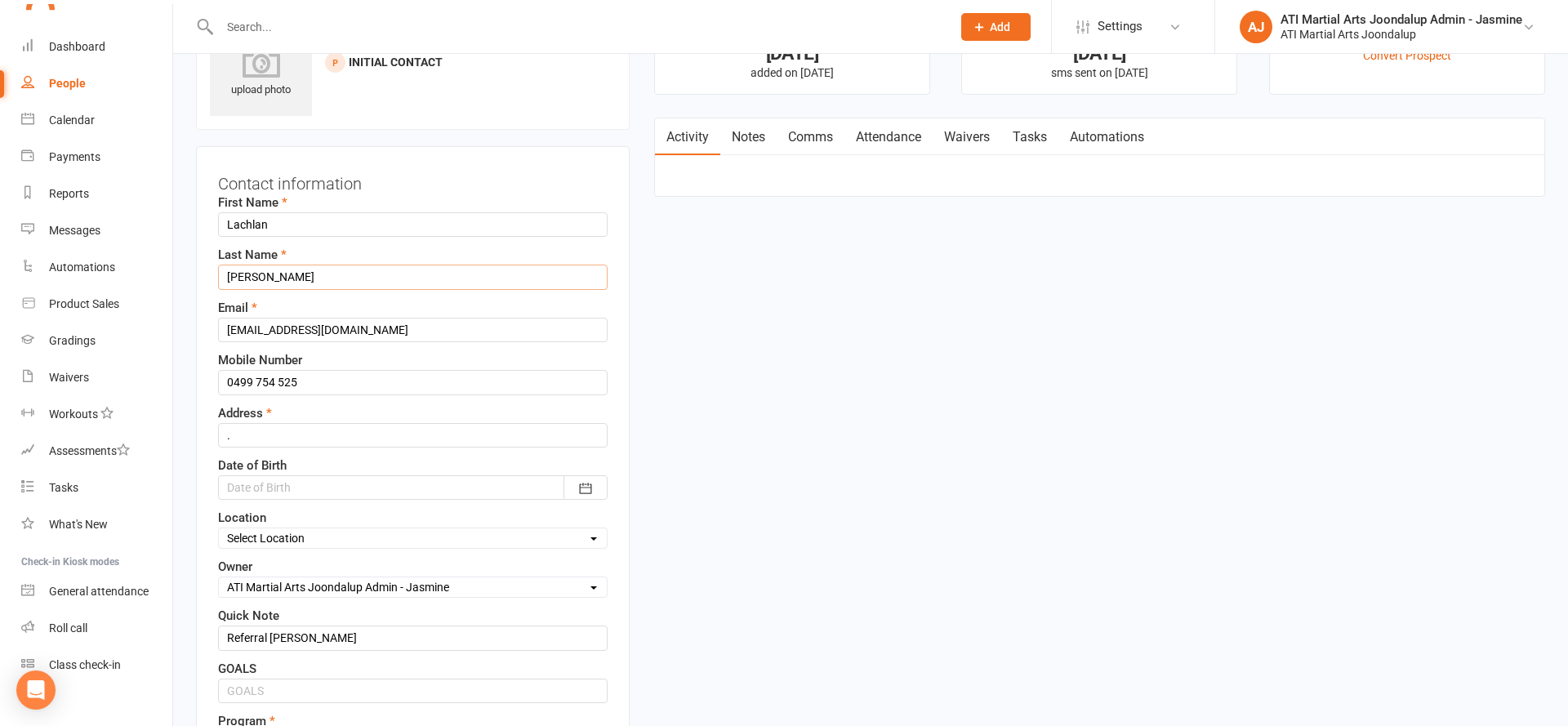
drag, startPoint x: 299, startPoint y: 279, endPoint x: 210, endPoint y: 278, distance: 89.0
click at [211, 278] on div "Contact information First Name Lachlan Last Name Thomas Email none@gmail.com Mo…" at bounding box center [413, 589] width 434 height 886
type input "Gibey"
click at [337, 333] on input "none@gmail.com" at bounding box center [412, 330] width 389 height 25
click at [338, 332] on input "none@gmail.com" at bounding box center [412, 330] width 389 height 25
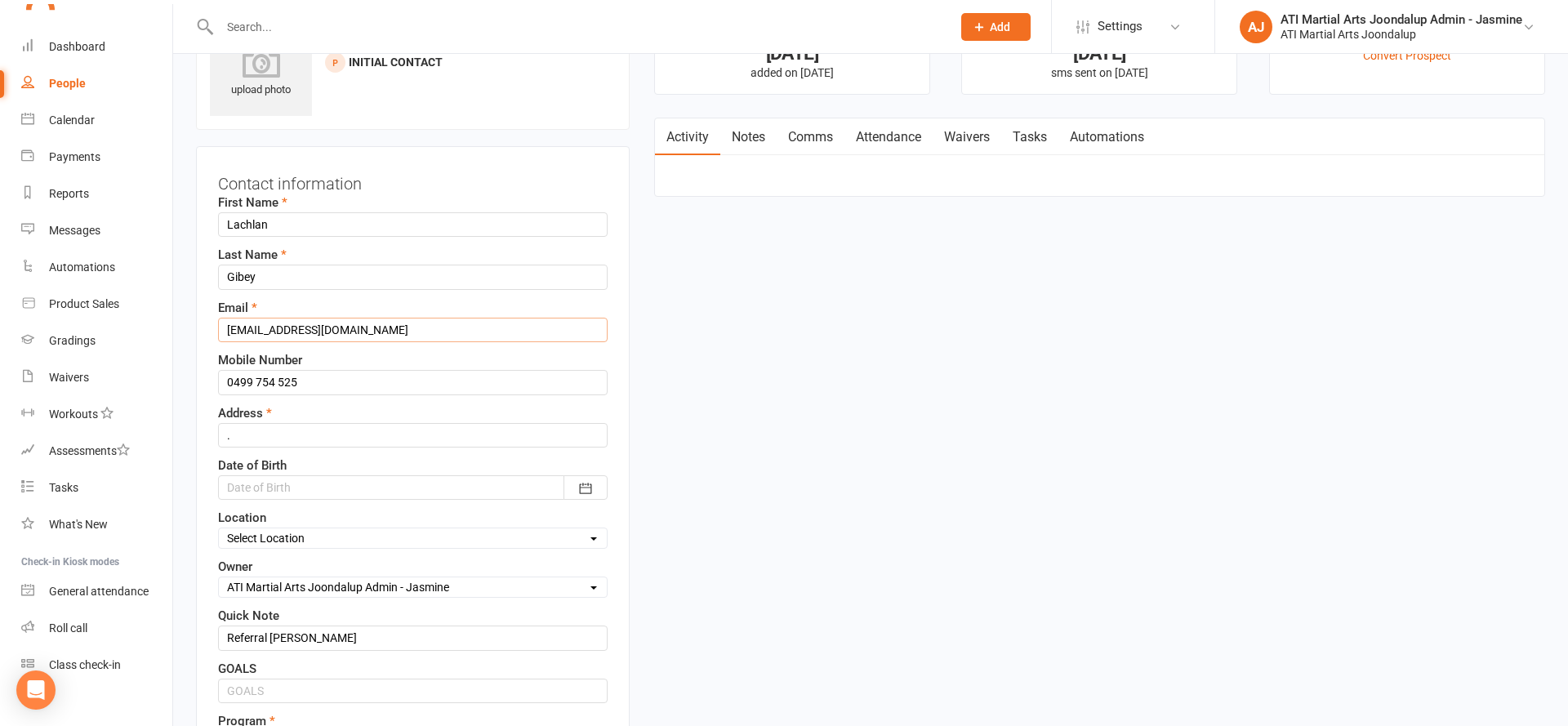
click at [338, 332] on input "none@gmail.com" at bounding box center [412, 330] width 389 height 25
type input "0499754525"
drag, startPoint x: 316, startPoint y: 324, endPoint x: 202, endPoint y: 323, distance: 114.0
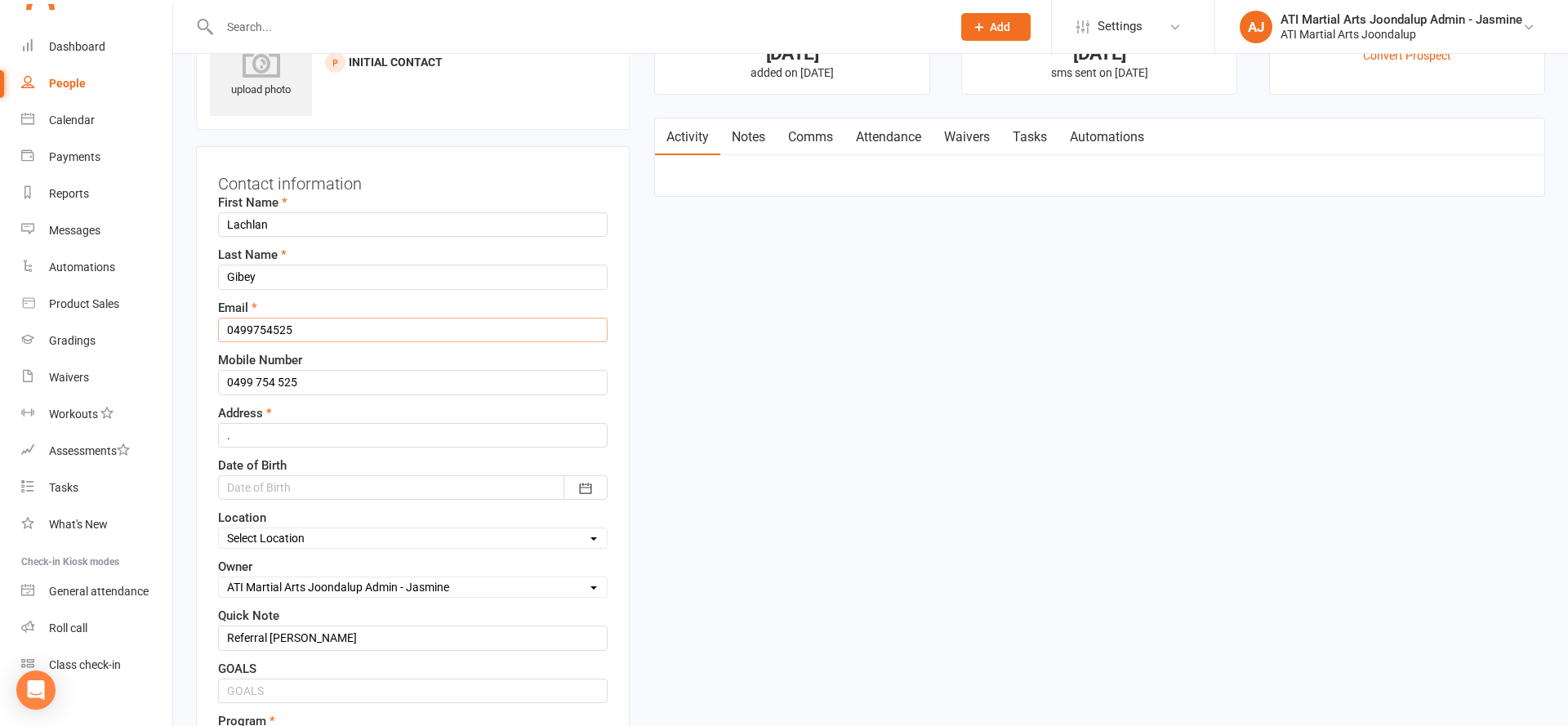
click at [203, 323] on div "Contact information First Name Lachlan Last Name Gibey Email 0499754525 Mobile …" at bounding box center [413, 589] width 434 height 886
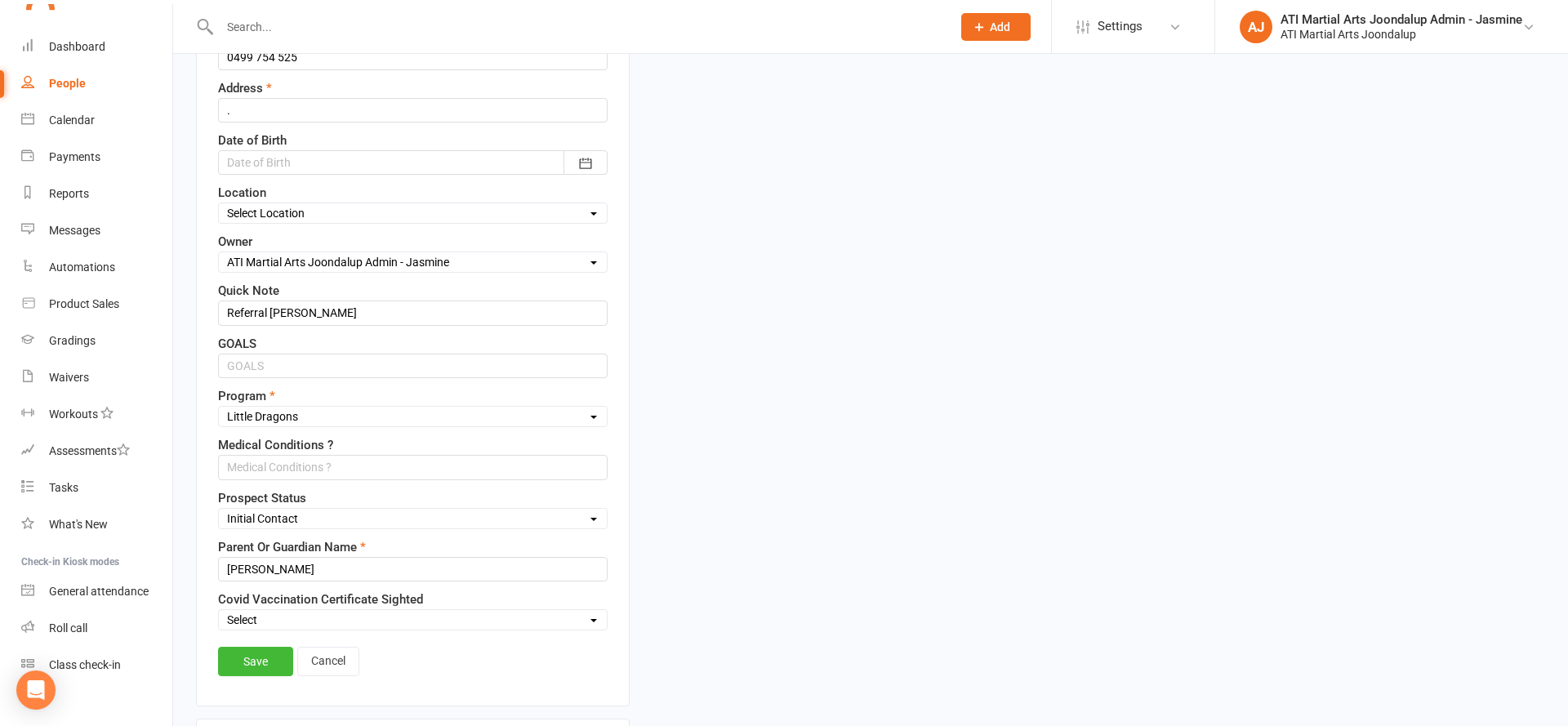
scroll to position [404, 0]
type input "adelelans@live.com"
click at [246, 658] on link "Save" at bounding box center [255, 660] width 76 height 30
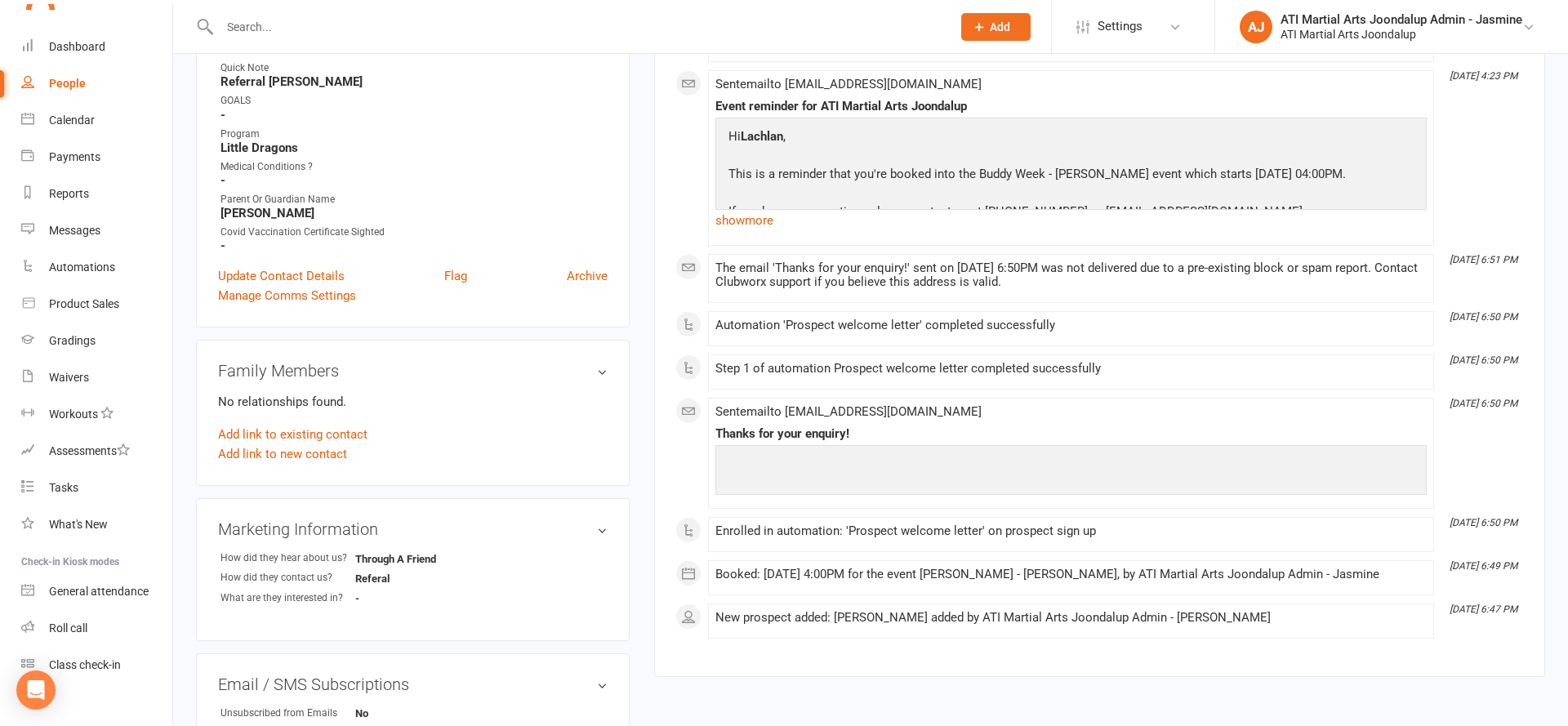
click at [311, 26] on input "text" at bounding box center [577, 27] width 725 height 23
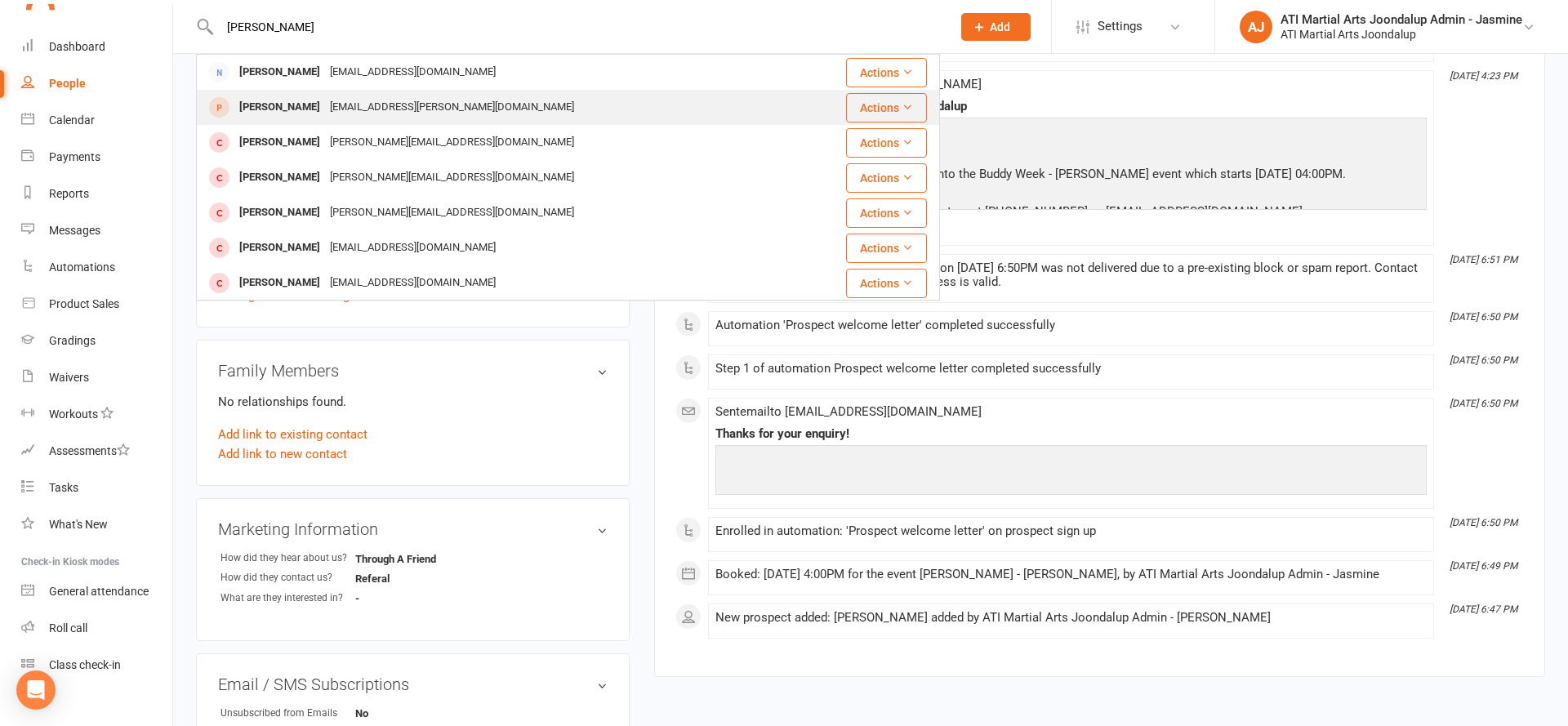
type input "ari brande"
click at [277, 100] on div "[PERSON_NAME]" at bounding box center [279, 107] width 91 height 24
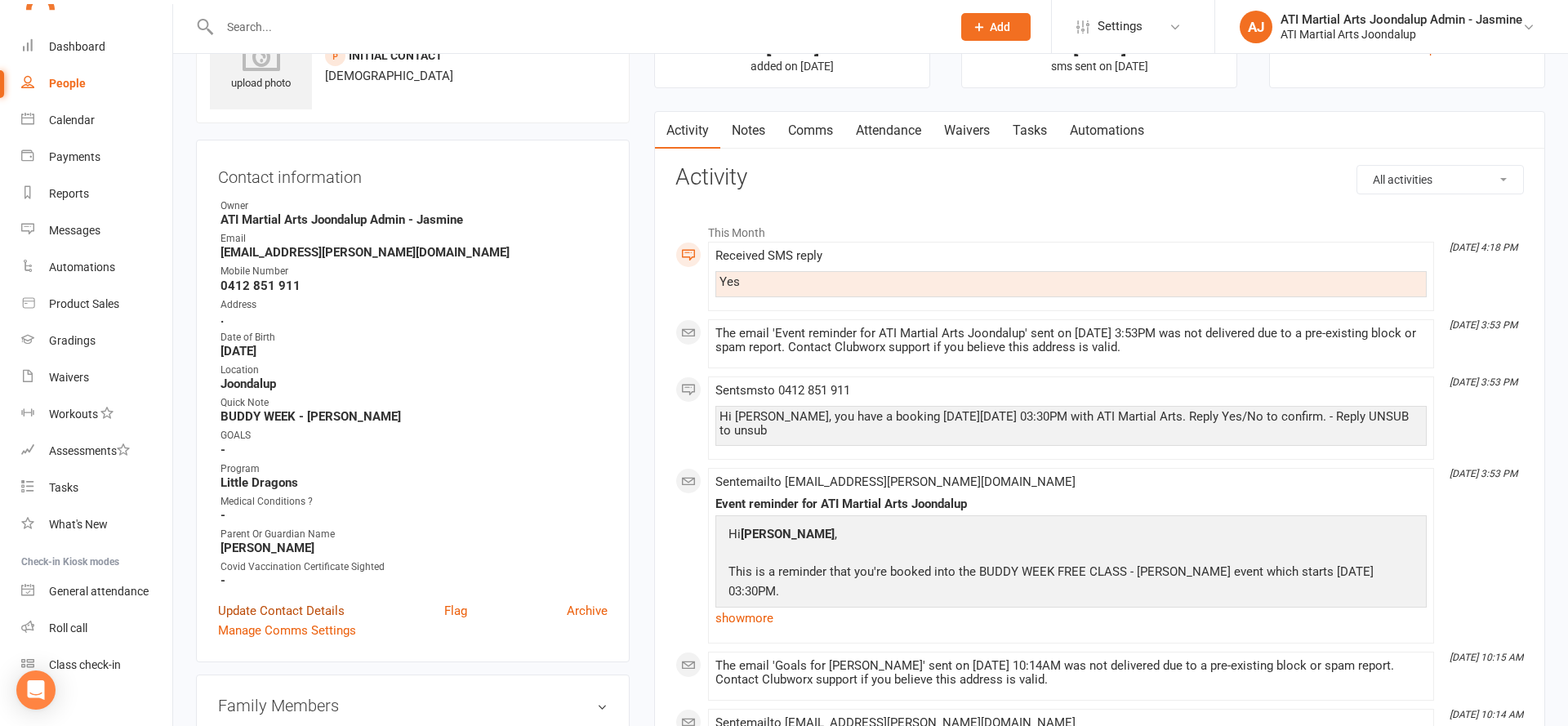
click at [299, 608] on link "Update Contact Details" at bounding box center [281, 611] width 126 height 19
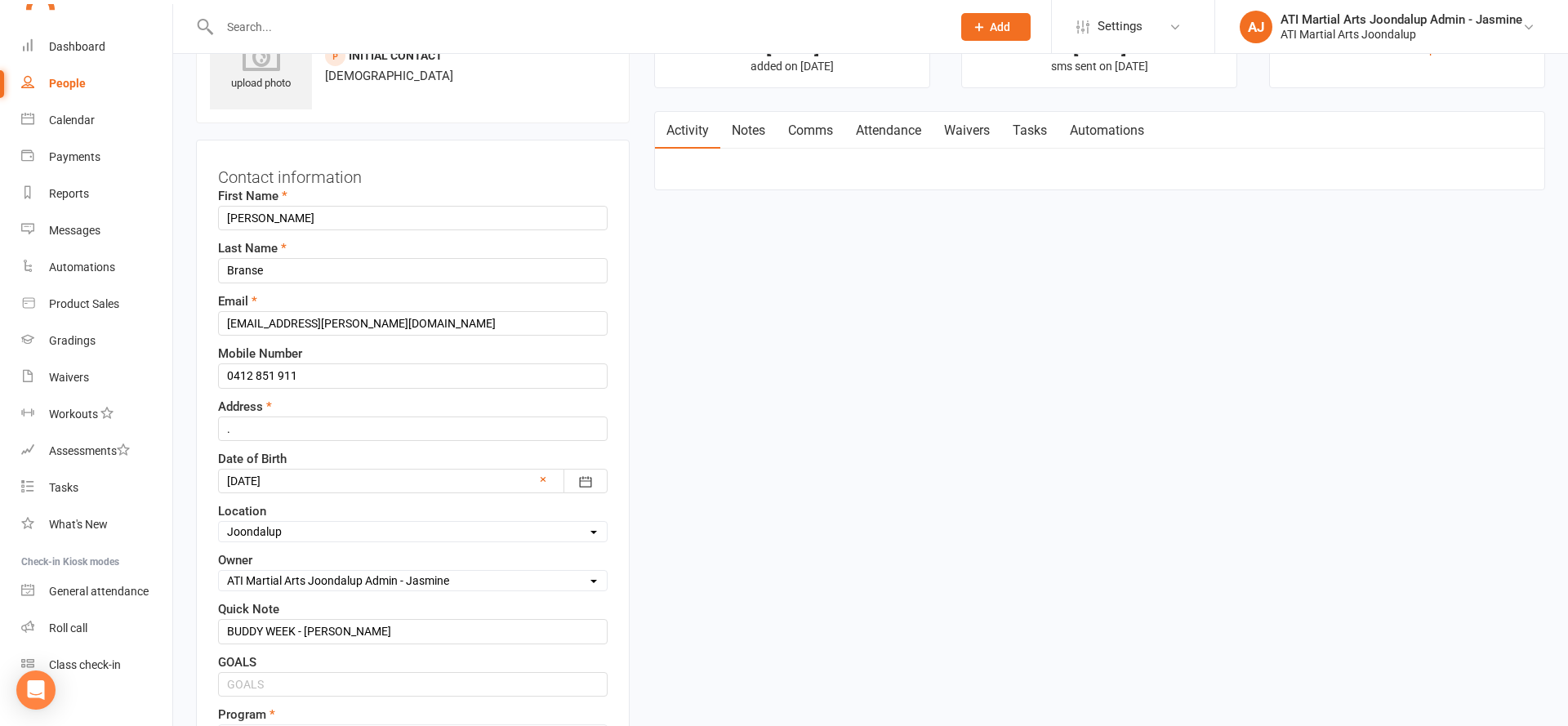
scroll to position [77, 0]
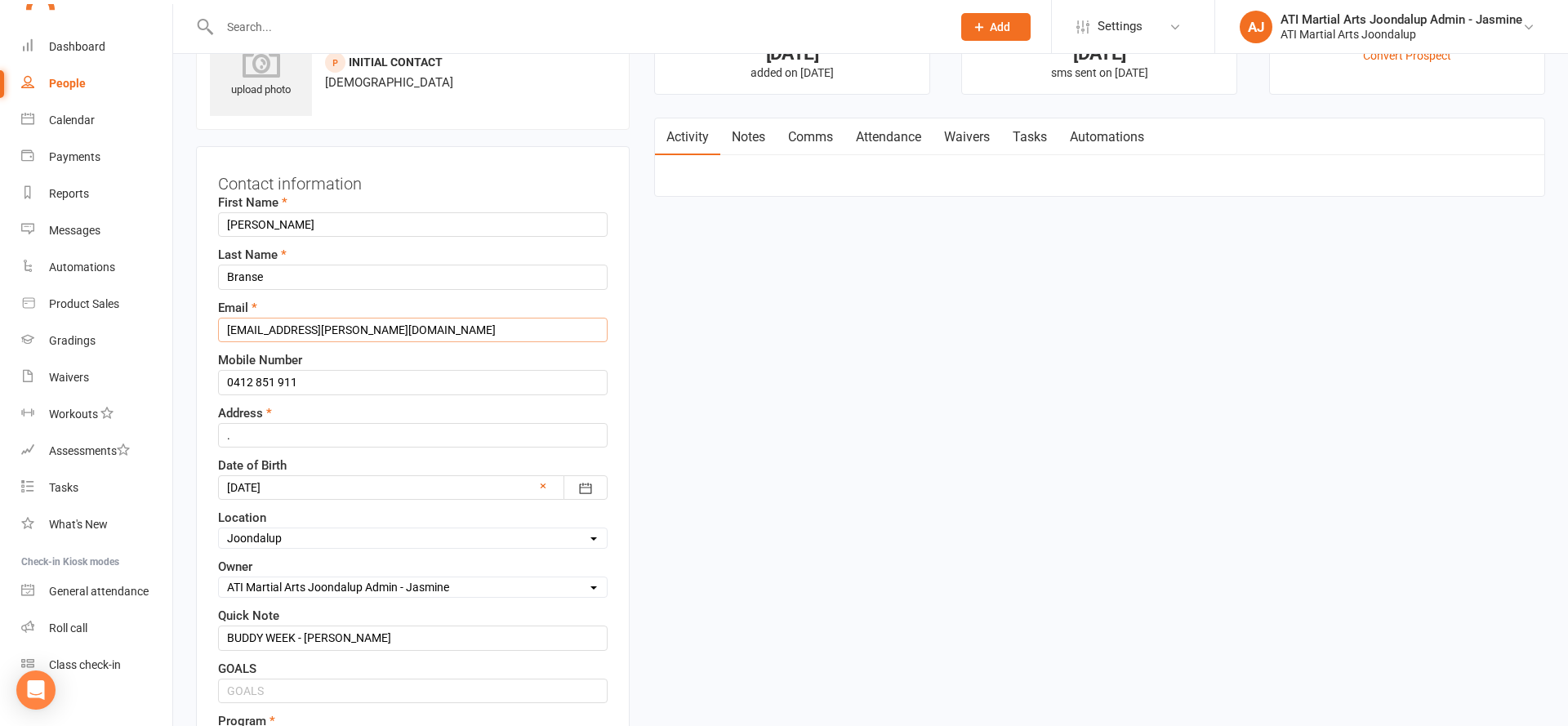
drag, startPoint x: 234, startPoint y: 331, endPoint x: 304, endPoint y: 333, distance: 70.0
click at [237, 331] on input "Gobetrotter.Lena@gmail.com" at bounding box center [412, 330] width 389 height 25
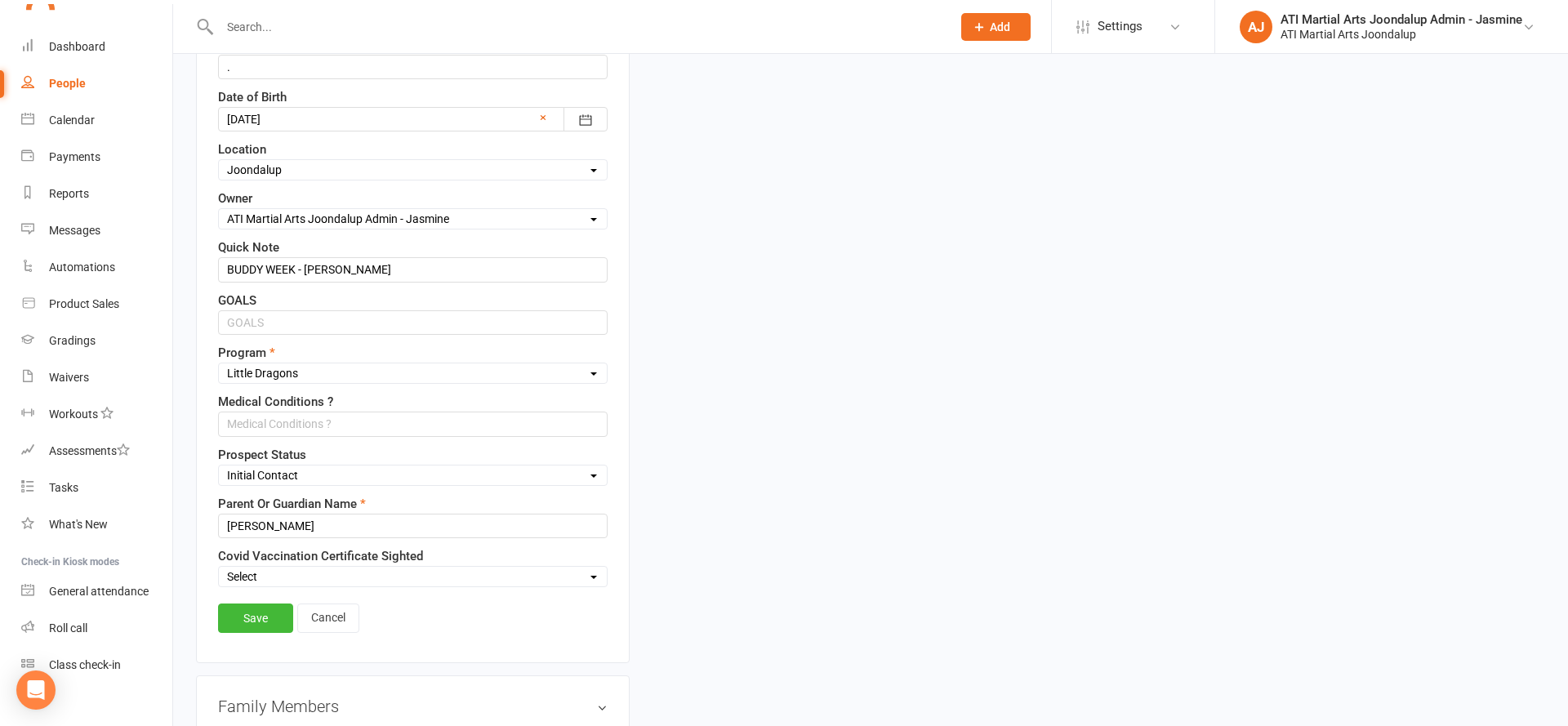
scroll to position [446, 0]
type input "Globetrotter.Lena@gmail.com"
click at [263, 609] on link "Save" at bounding box center [255, 617] width 76 height 30
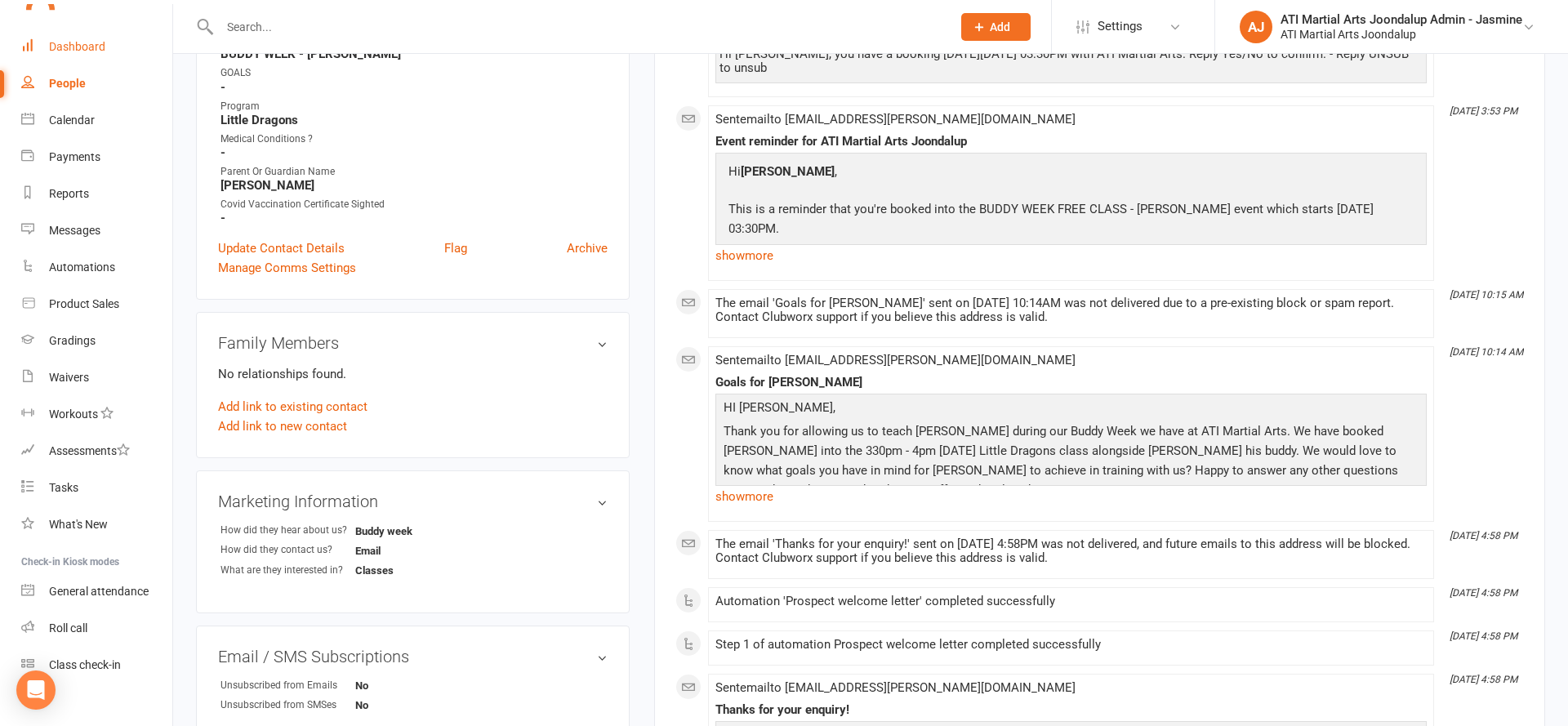
click at [75, 46] on div "Dashboard" at bounding box center [76, 47] width 56 height 13
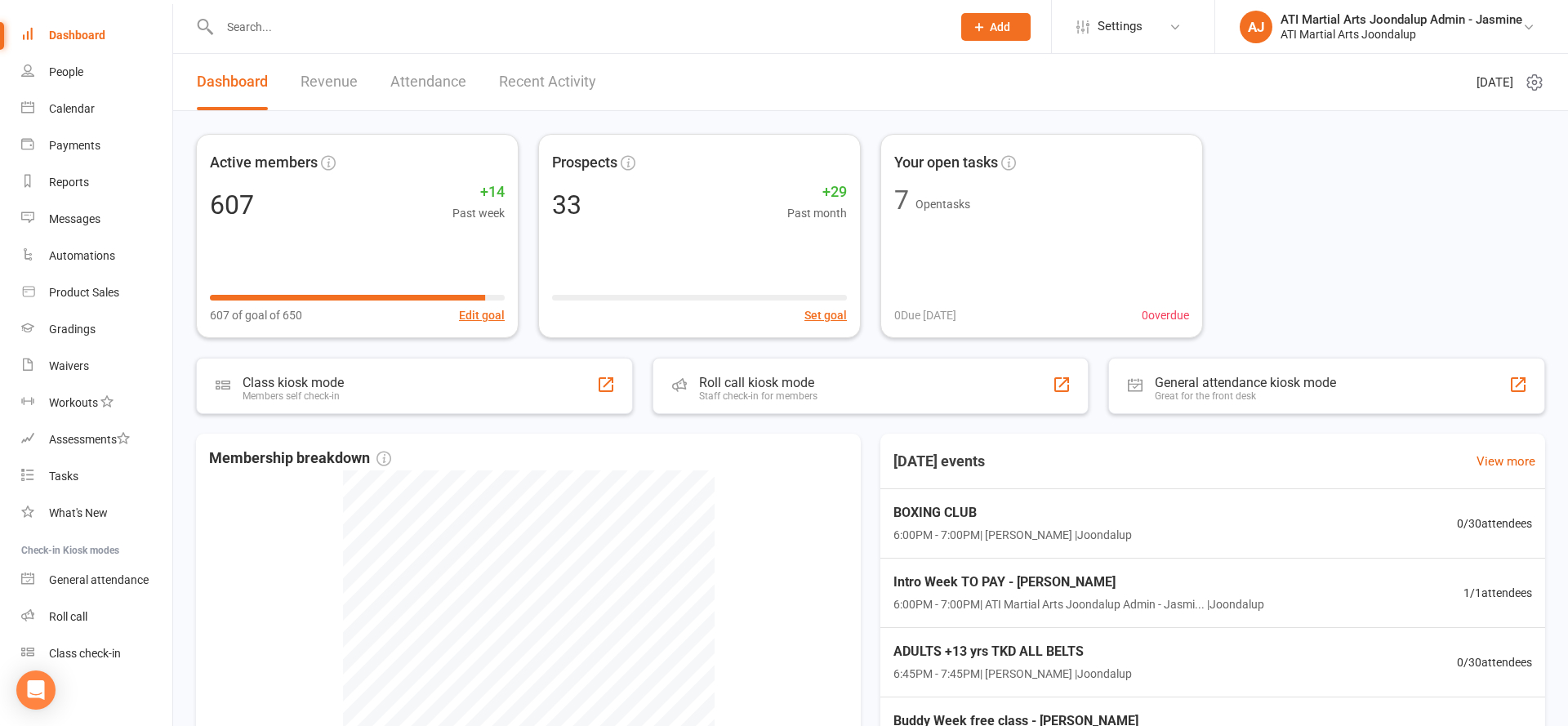
scroll to position [2, 0]
click at [378, 29] on input "text" at bounding box center [577, 27] width 725 height 23
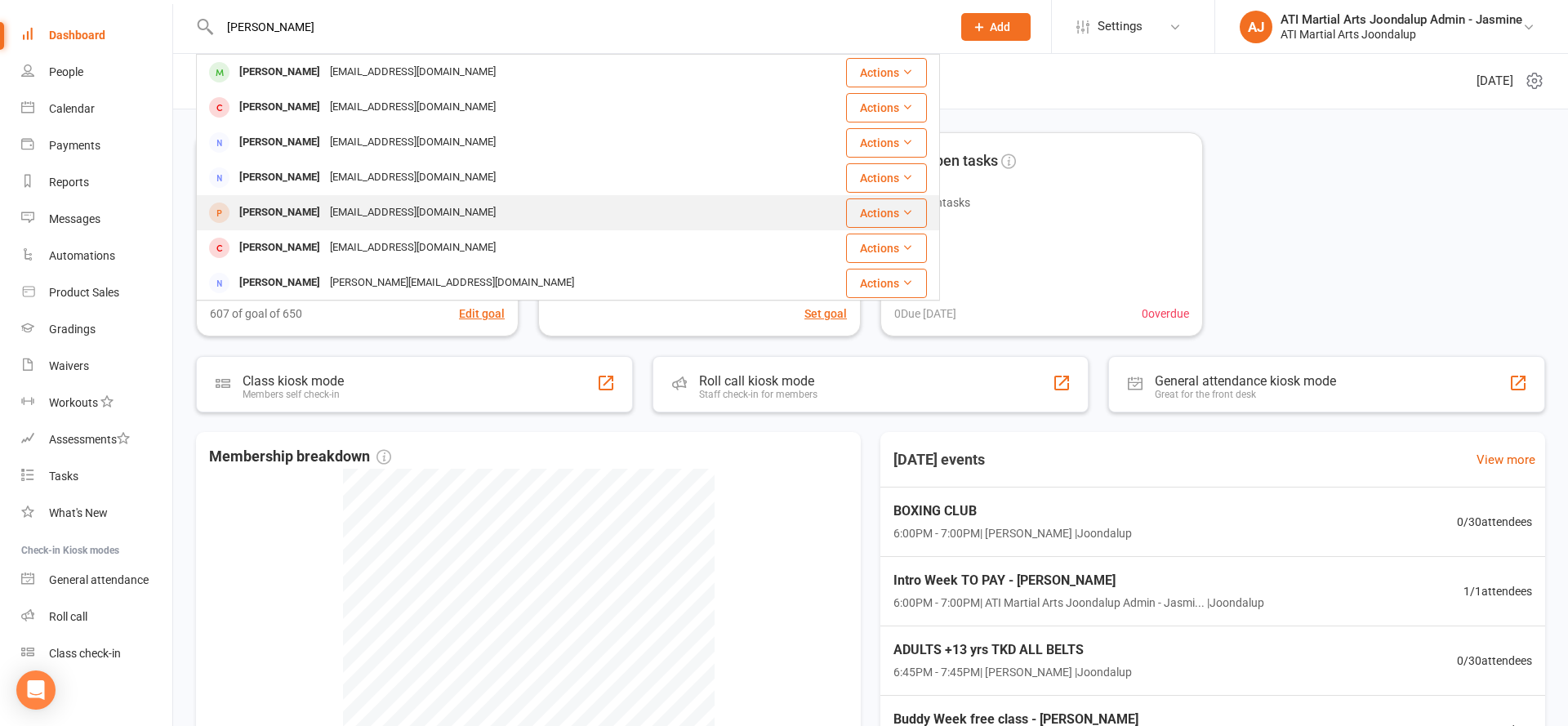
type input "sonny"
click at [400, 212] on div "dmcmahon839@gmail.com" at bounding box center [413, 212] width 176 height 24
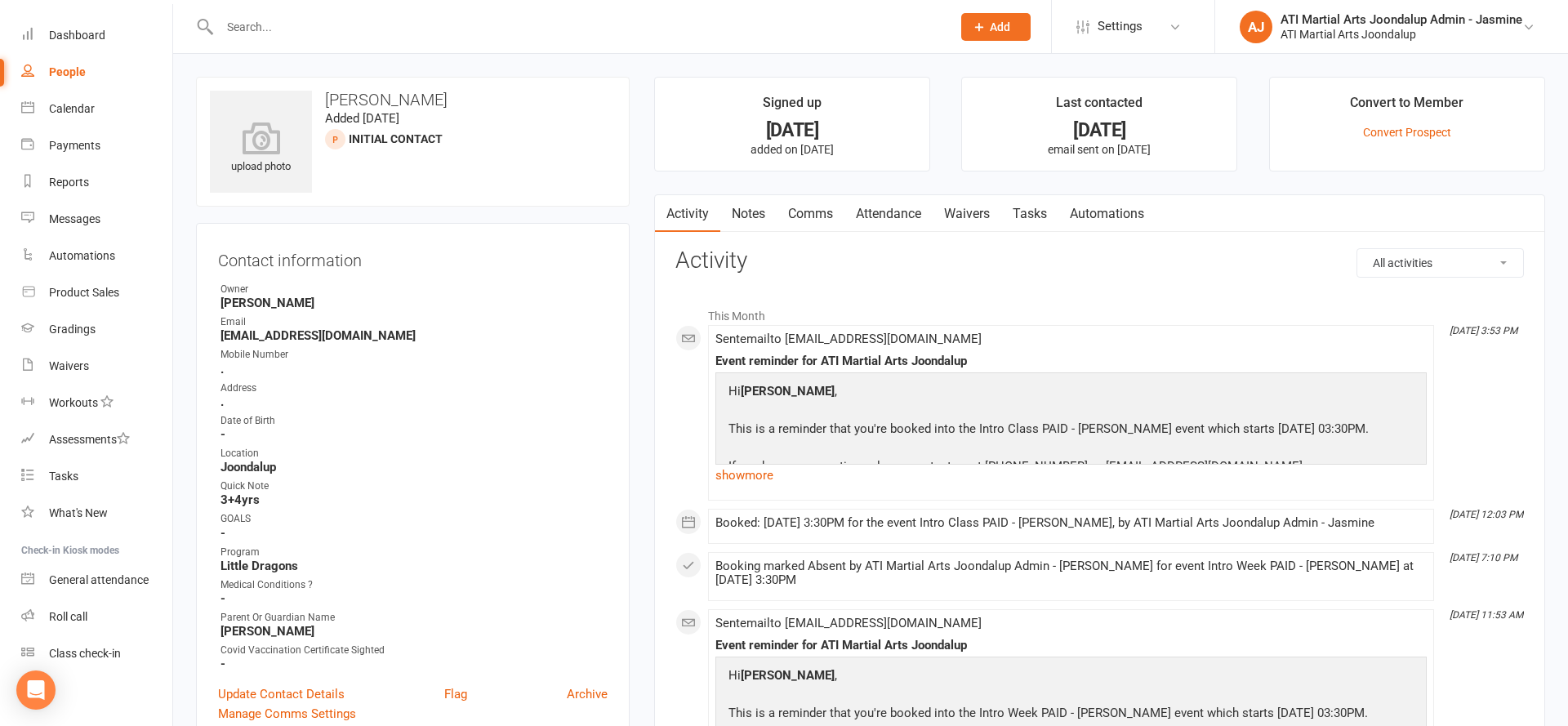
drag, startPoint x: 878, startPoint y: 206, endPoint x: 896, endPoint y: 201, distance: 18.7
click at [881, 205] on link "Attendance" at bounding box center [888, 213] width 88 height 37
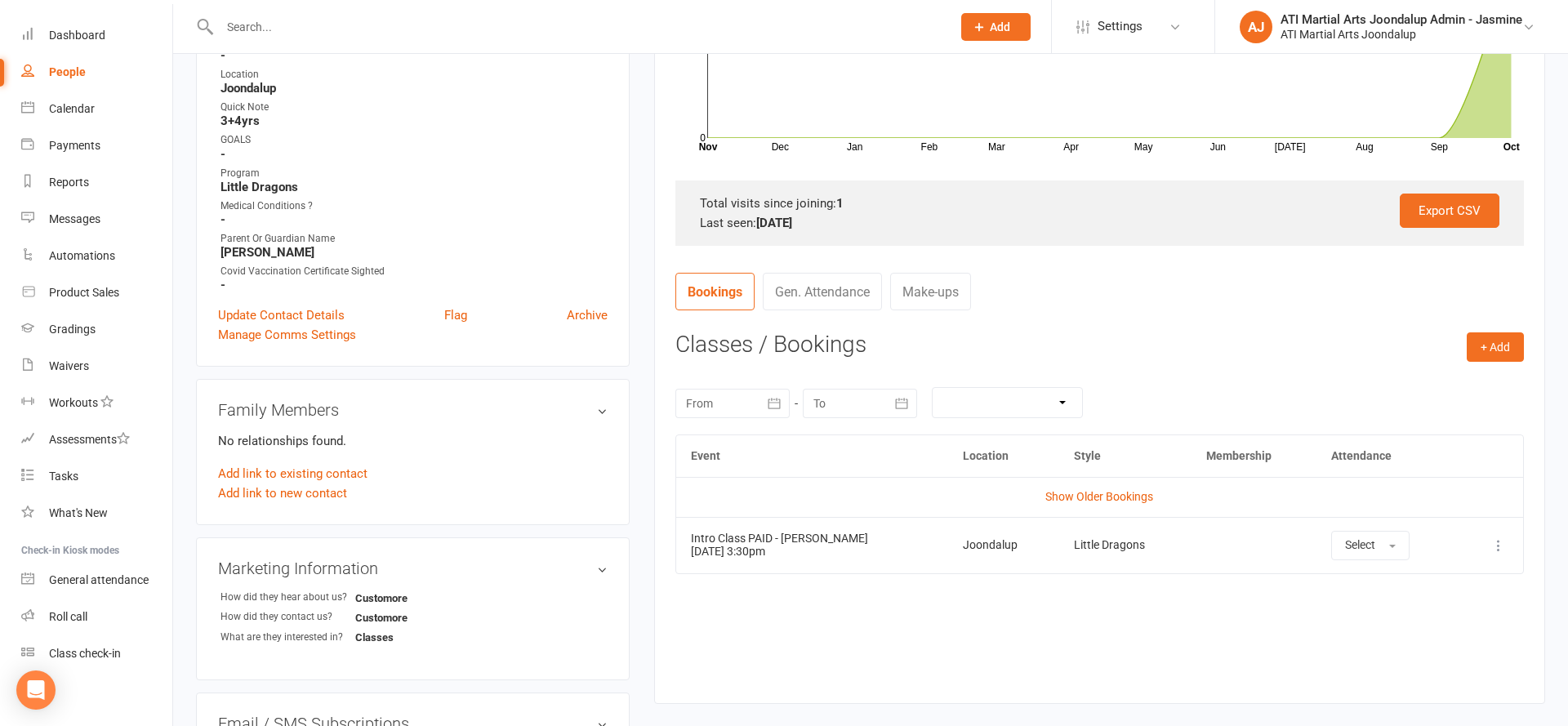
scroll to position [380, 0]
click at [1143, 490] on link "Show Older Bookings" at bounding box center [1099, 496] width 108 height 13
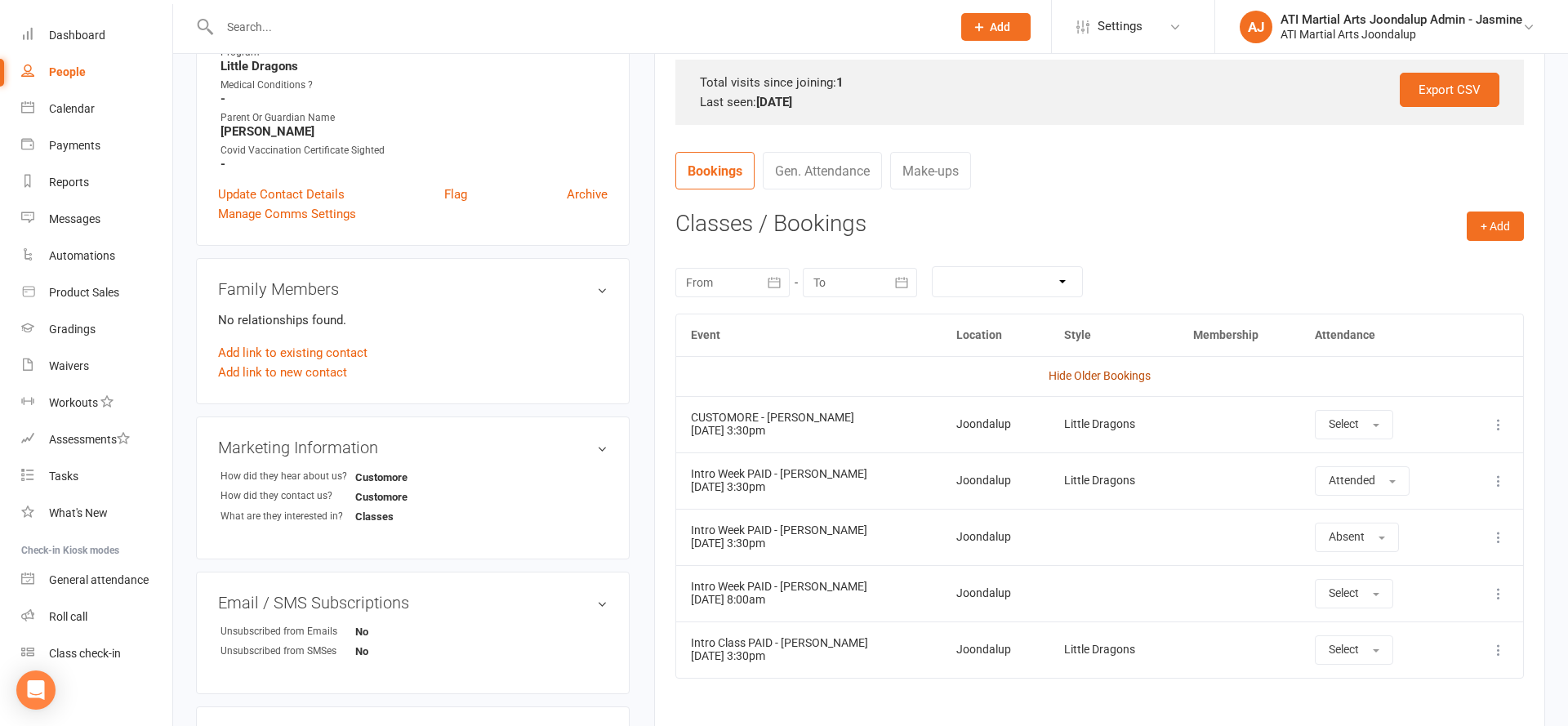
scroll to position [536, 0]
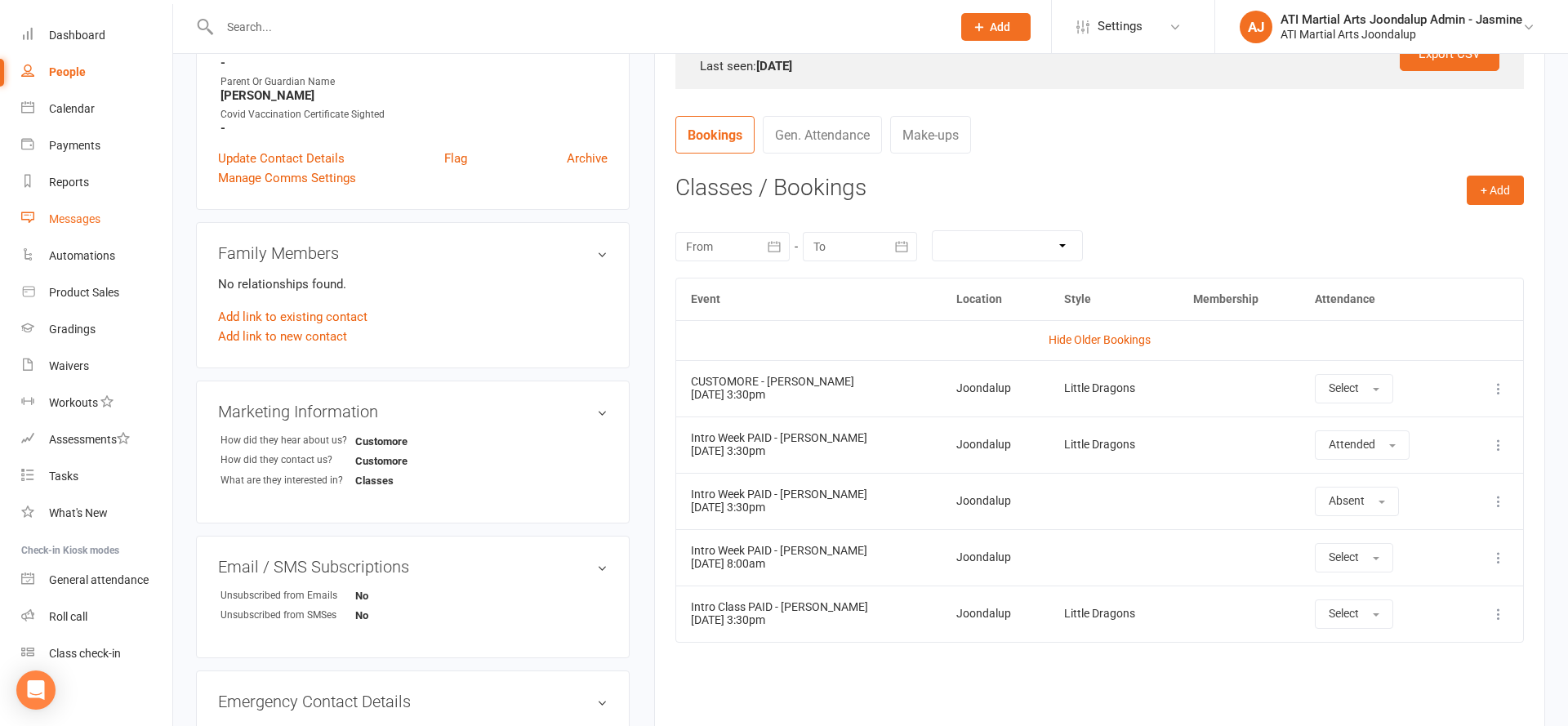
click at [85, 209] on link "Messages" at bounding box center [97, 219] width 151 height 36
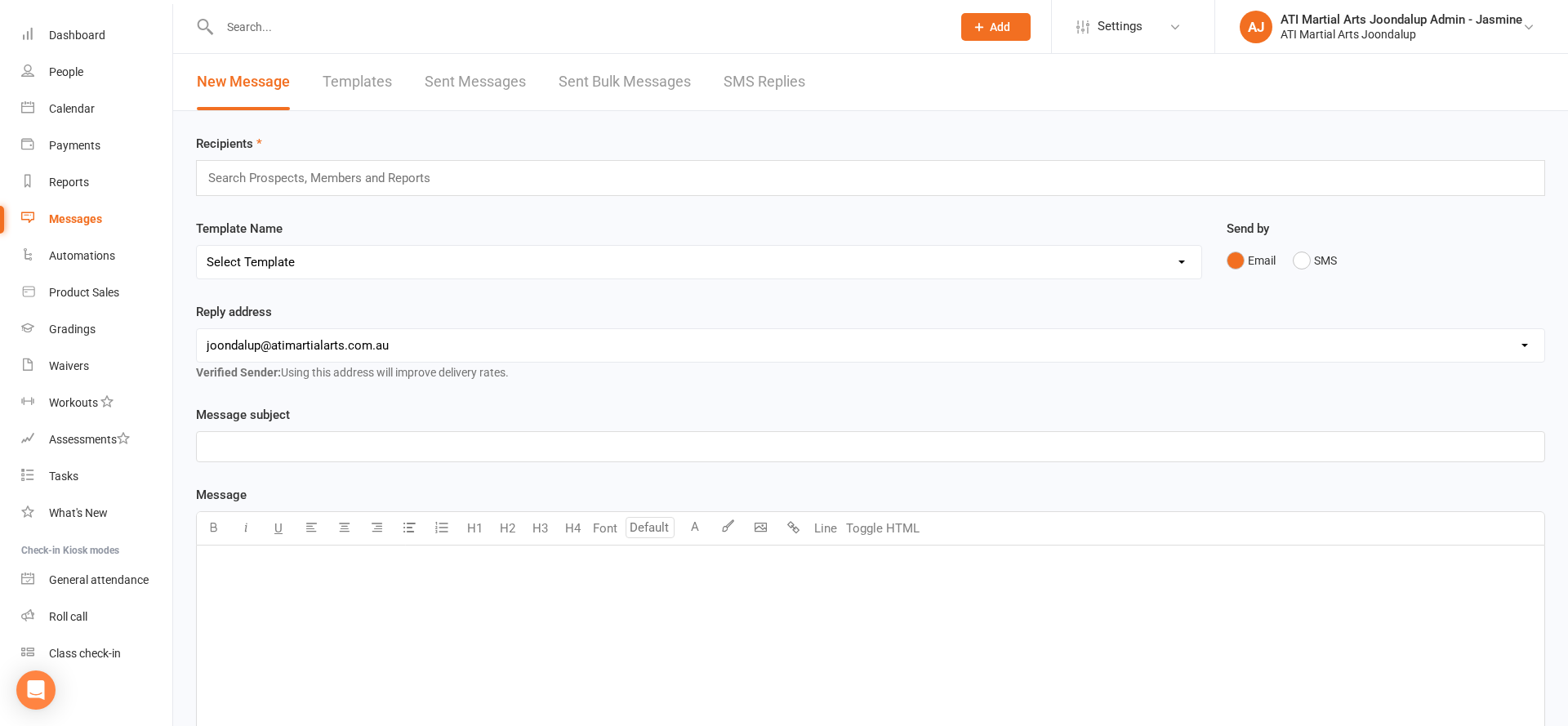
click at [747, 98] on link "SMS Replies" at bounding box center [764, 81] width 81 height 56
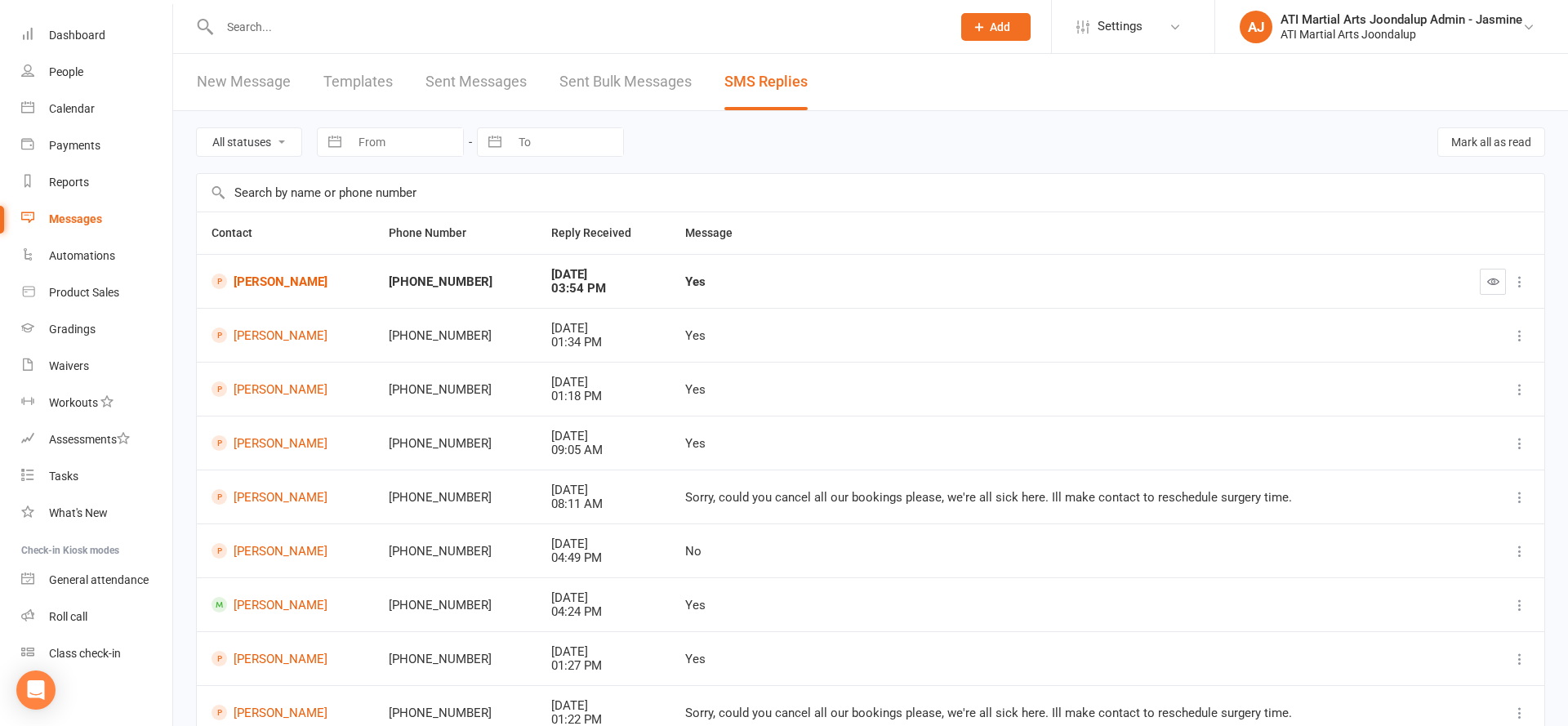
click at [315, 290] on td "[PERSON_NAME]" at bounding box center [285, 281] width 177 height 54
click at [315, 284] on link "[PERSON_NAME]" at bounding box center [285, 281] width 148 height 15
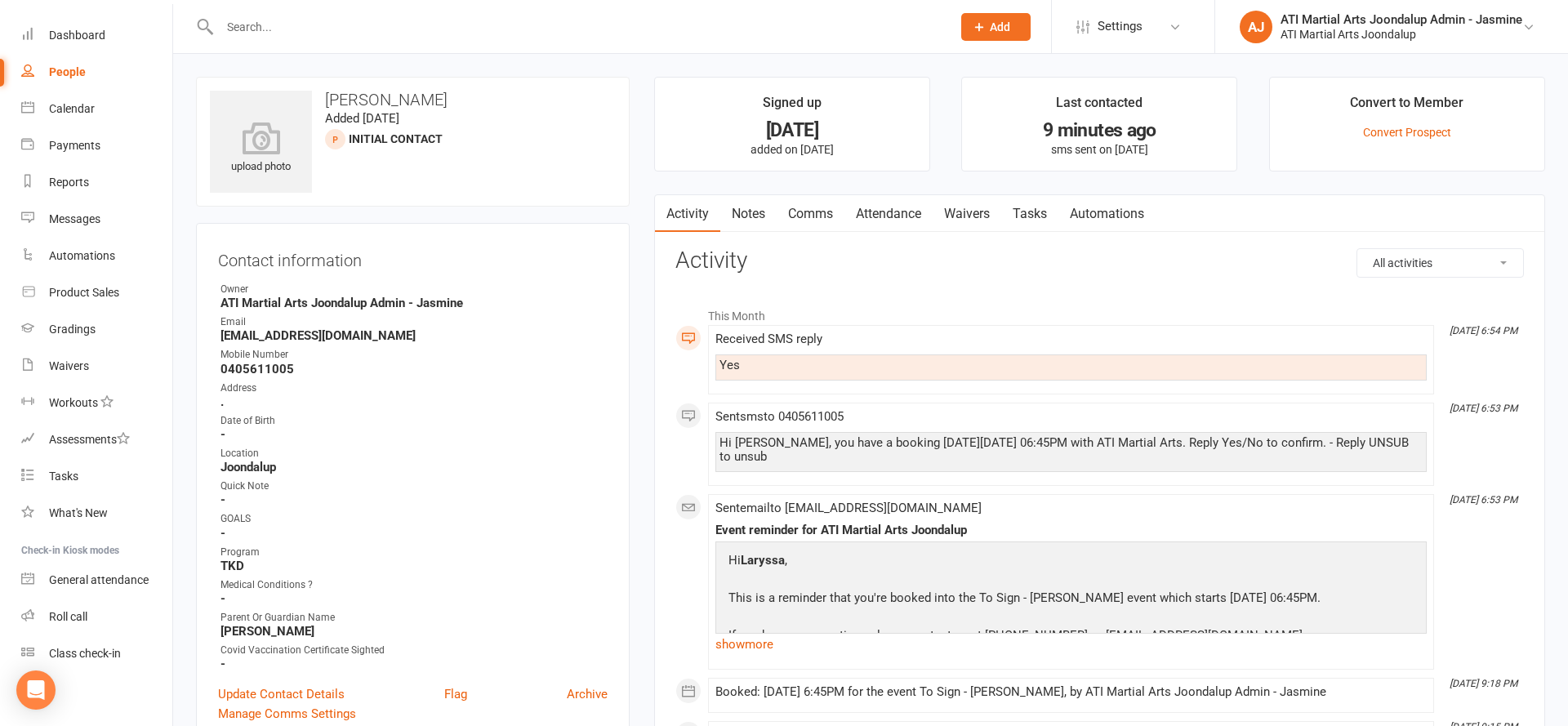
click at [865, 213] on link "Attendance" at bounding box center [888, 213] width 88 height 37
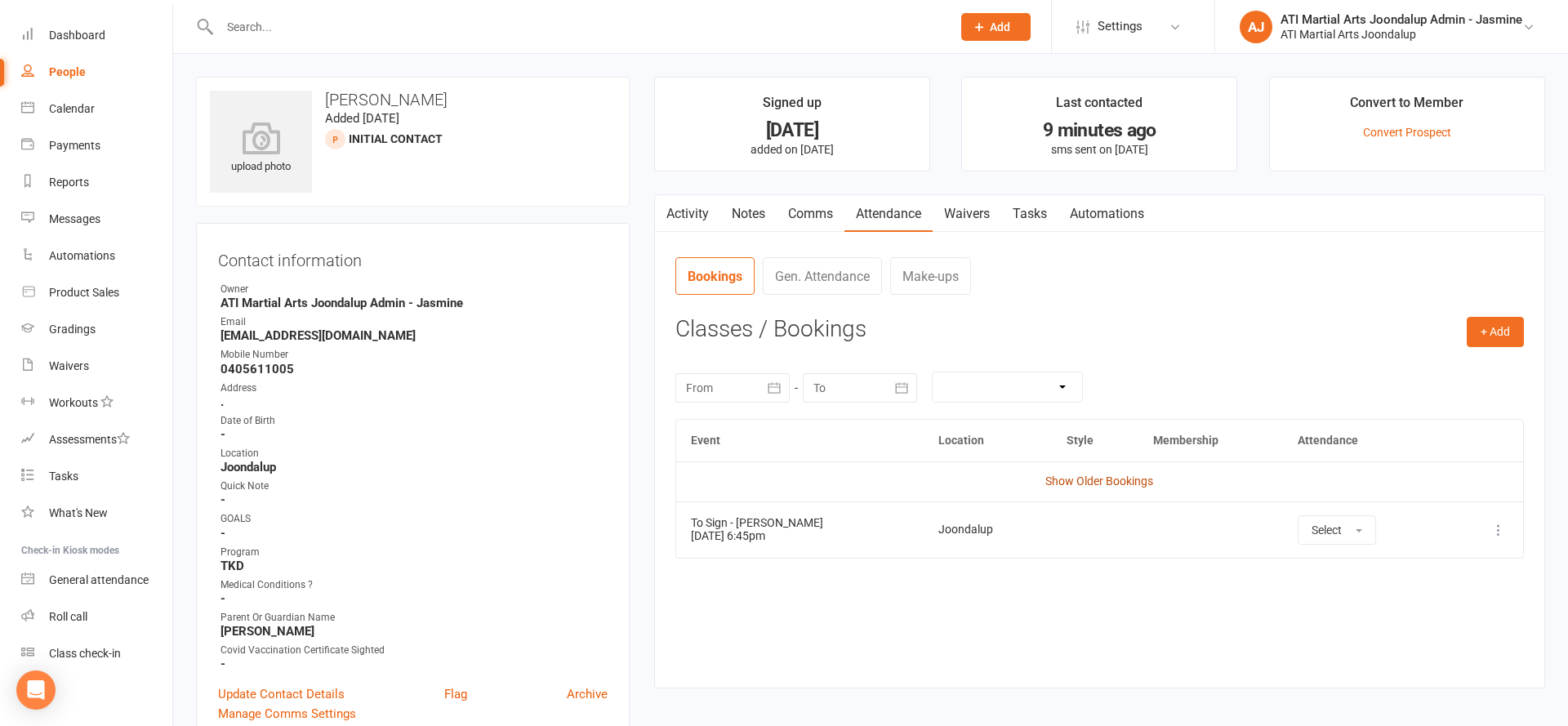
click at [1083, 479] on link "Show Older Bookings" at bounding box center [1099, 481] width 108 height 13
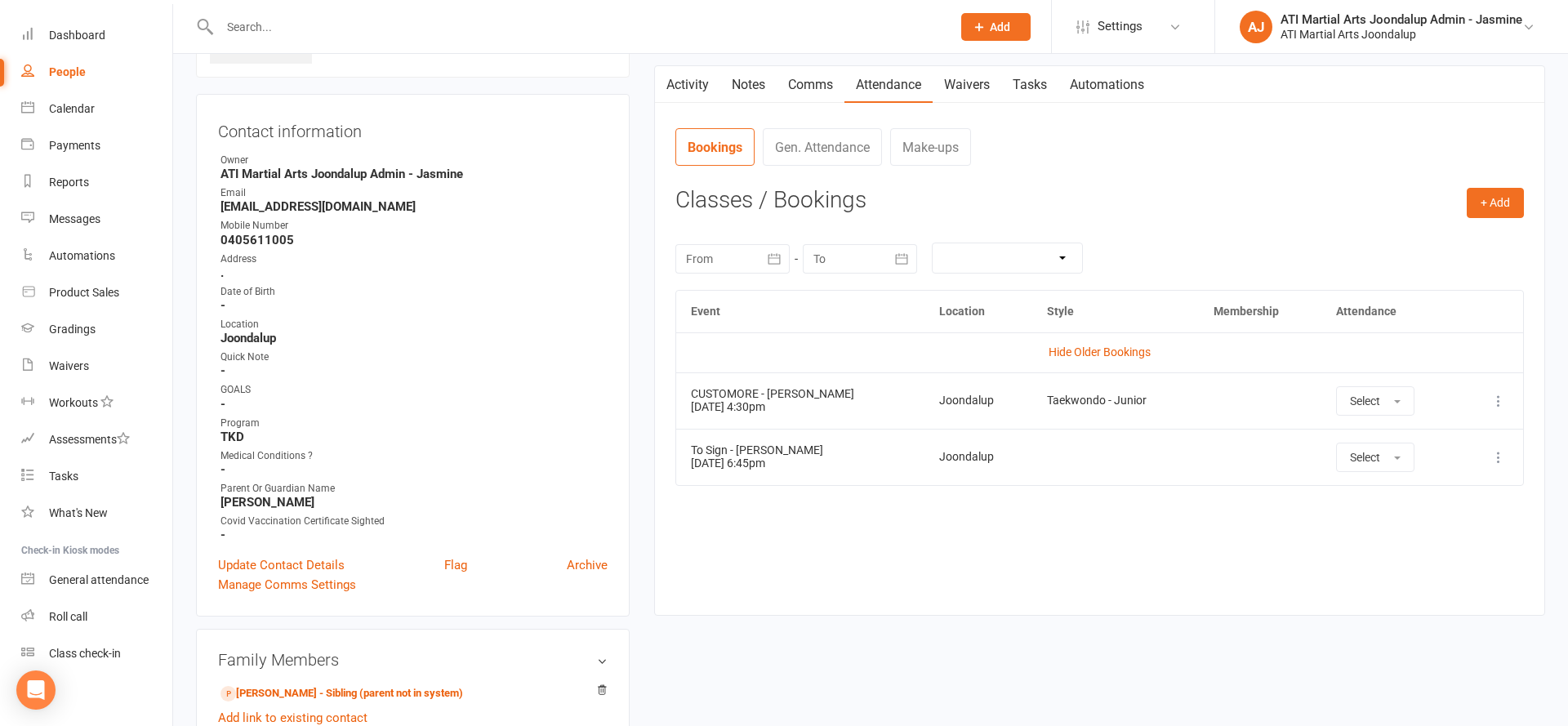
scroll to position [132, 0]
click at [1500, 453] on icon at bounding box center [1498, 453] width 16 height 16
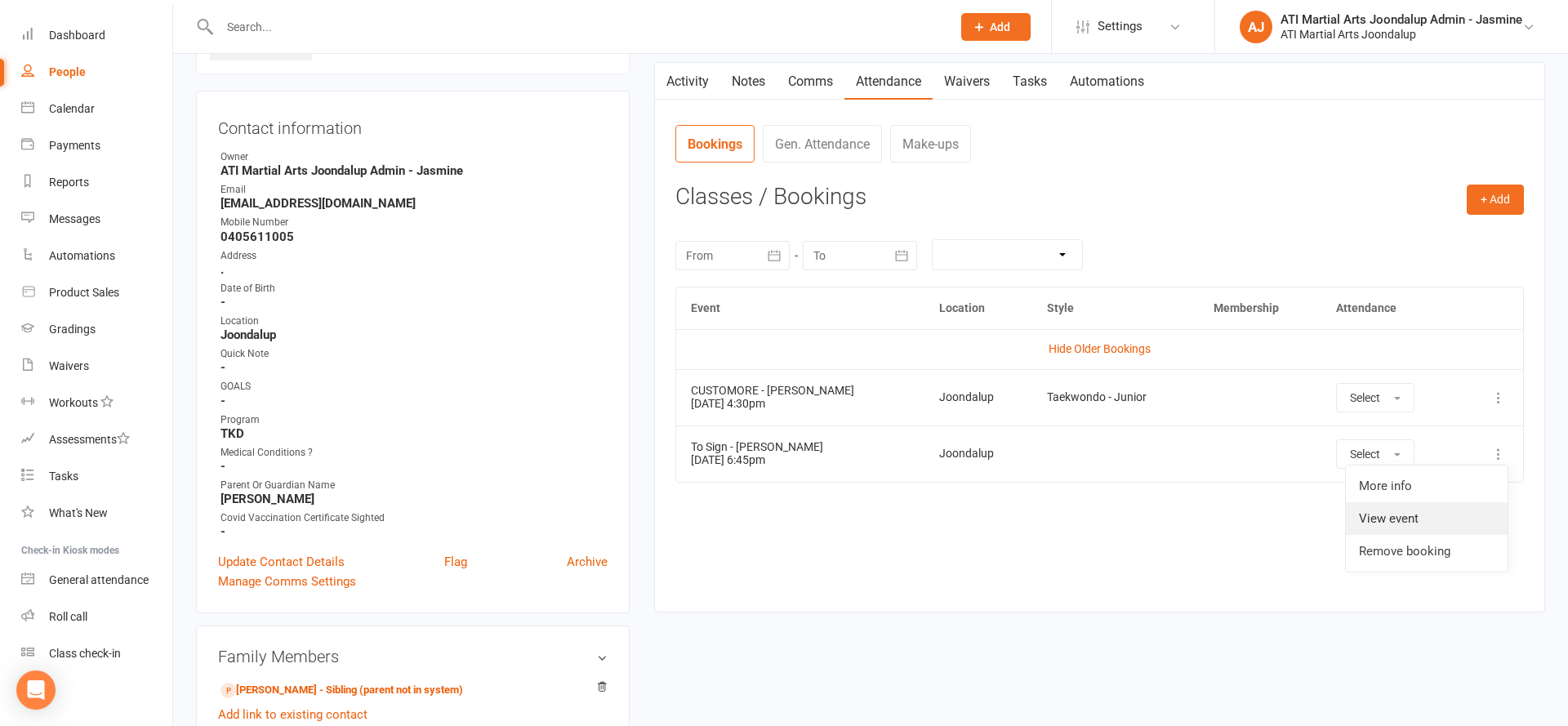
click at [1438, 505] on link "View event" at bounding box center [1426, 518] width 162 height 33
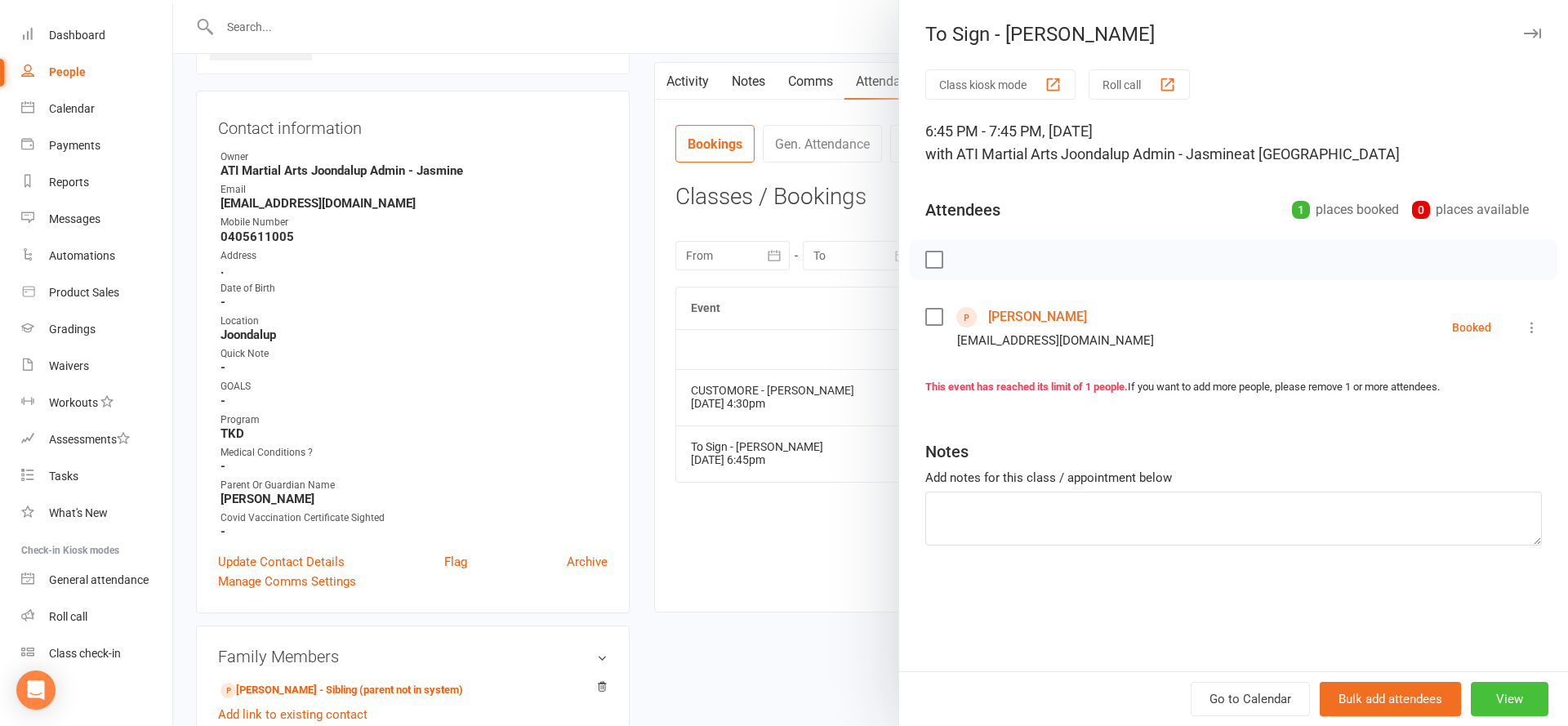
click at [1507, 690] on button "View" at bounding box center [1509, 699] width 77 height 34
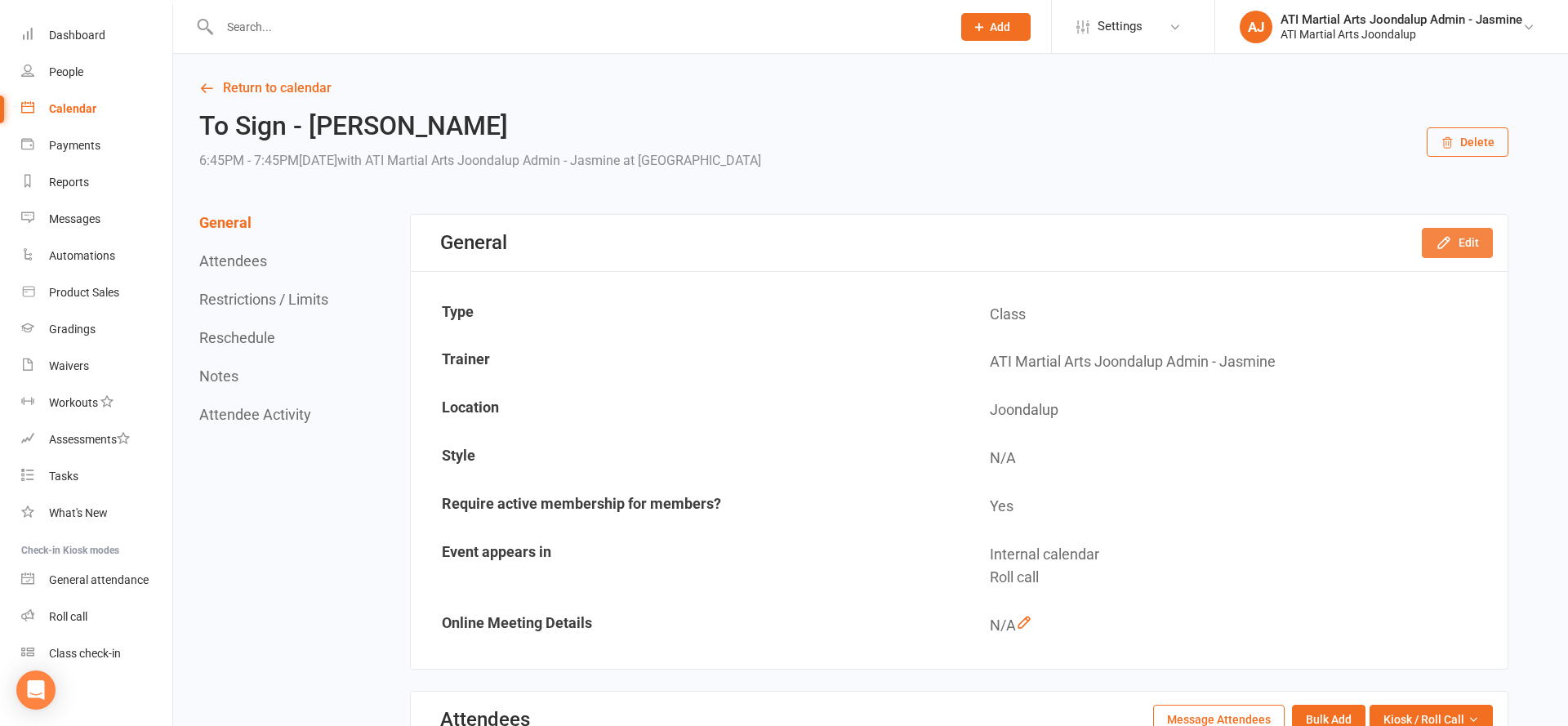
click at [1450, 235] on icon "button" at bounding box center [1443, 242] width 16 height 16
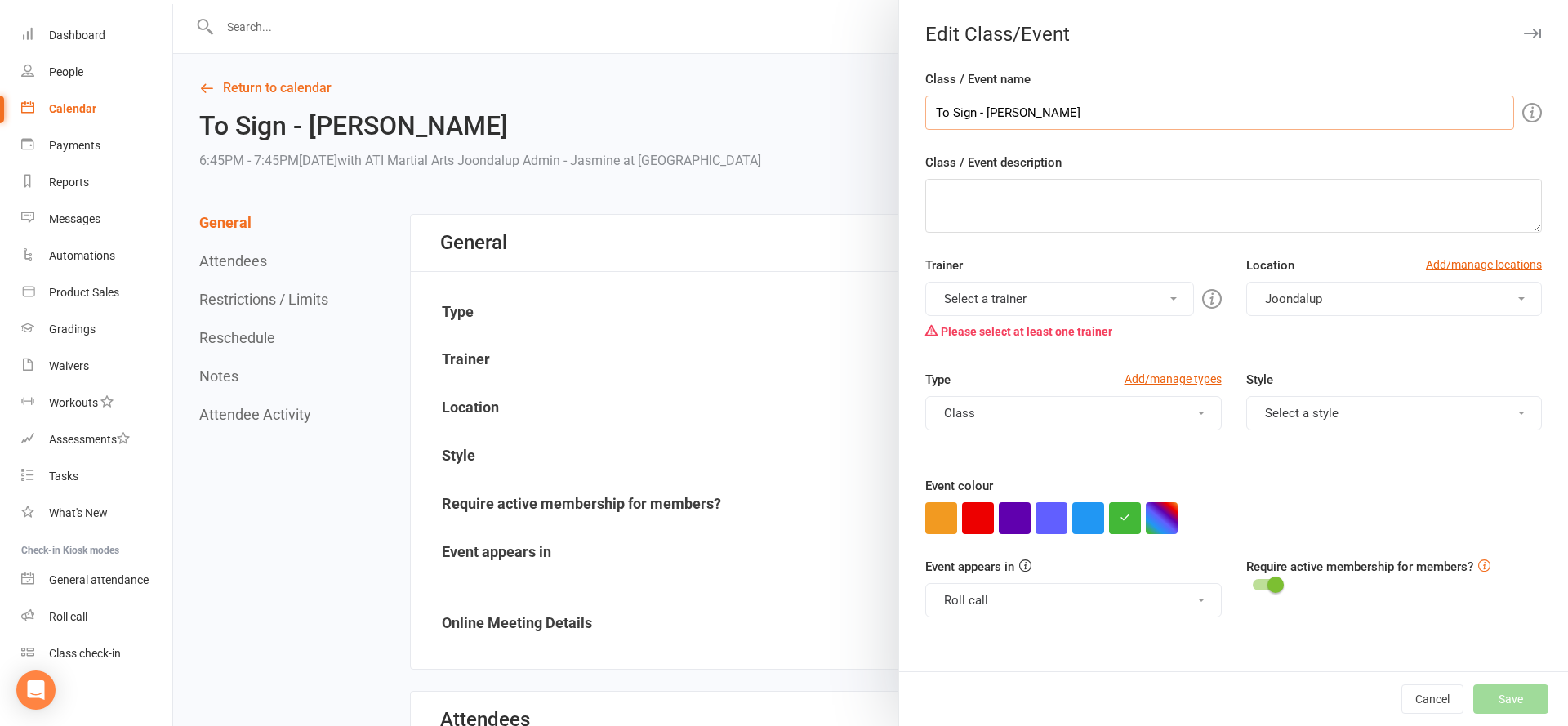
click at [976, 114] on input "To Sign - Laryssa Bastos Moraes" at bounding box center [1220, 113] width 589 height 34
type input "To Sign CONFIRMED - Laryssa Bastos Moraes"
click at [1527, 699] on div "Cancel Save" at bounding box center [1232, 698] width 668 height 55
click at [1099, 292] on button "Select a trainer" at bounding box center [1059, 299] width 268 height 34
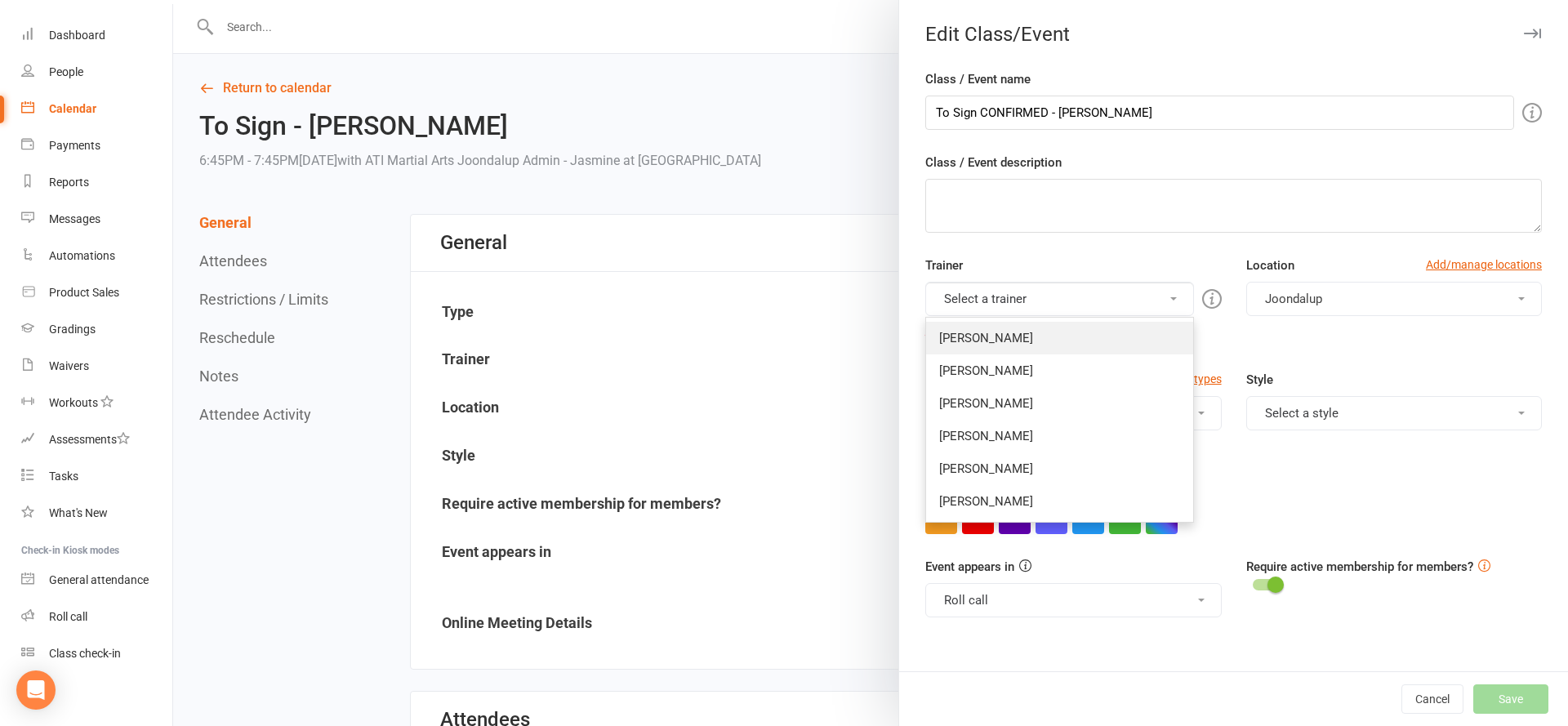
click at [1114, 350] on link "[PERSON_NAME]" at bounding box center [1059, 339] width 266 height 33
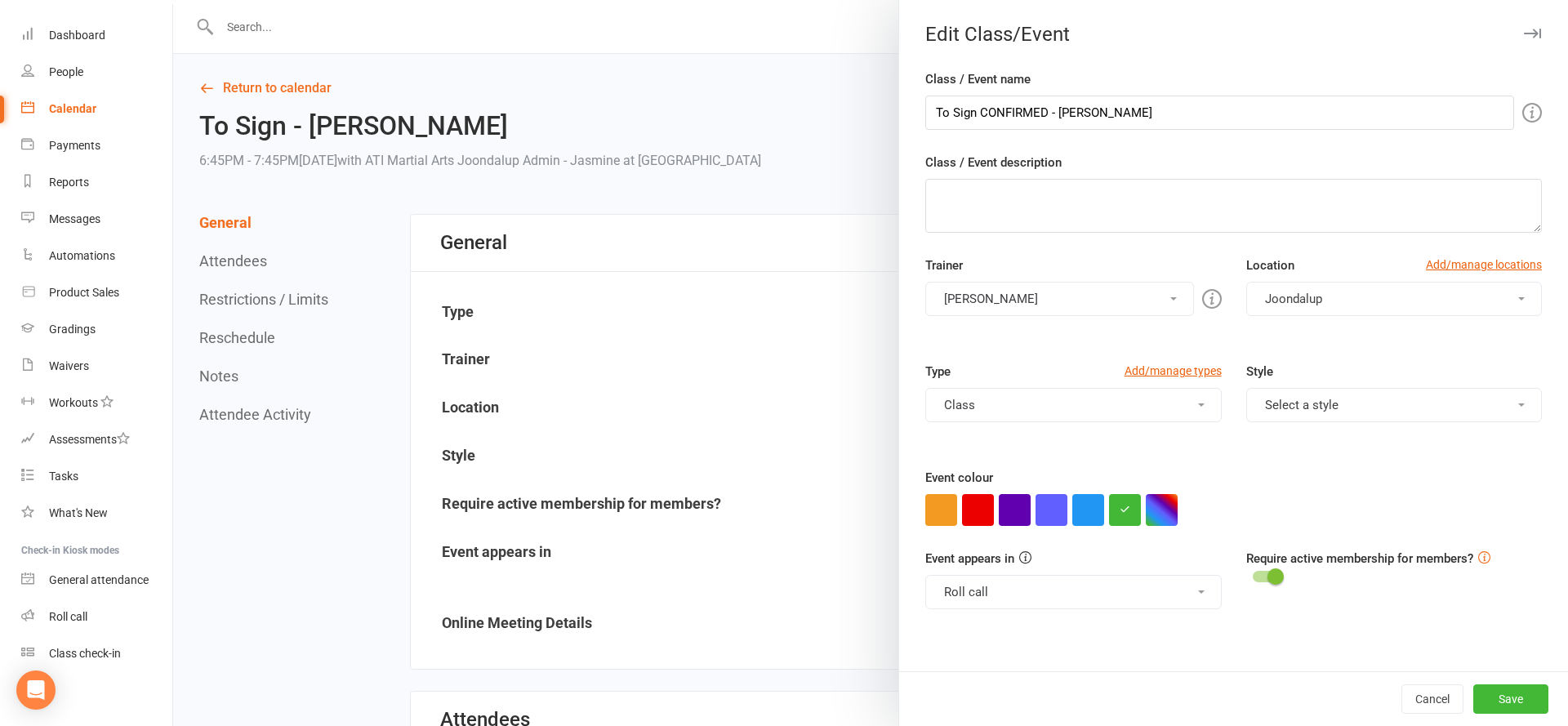
drag, startPoint x: 1511, startPoint y: 698, endPoint x: 1474, endPoint y: 667, distance: 48.3
click at [1510, 698] on button "Save" at bounding box center [1511, 699] width 76 height 30
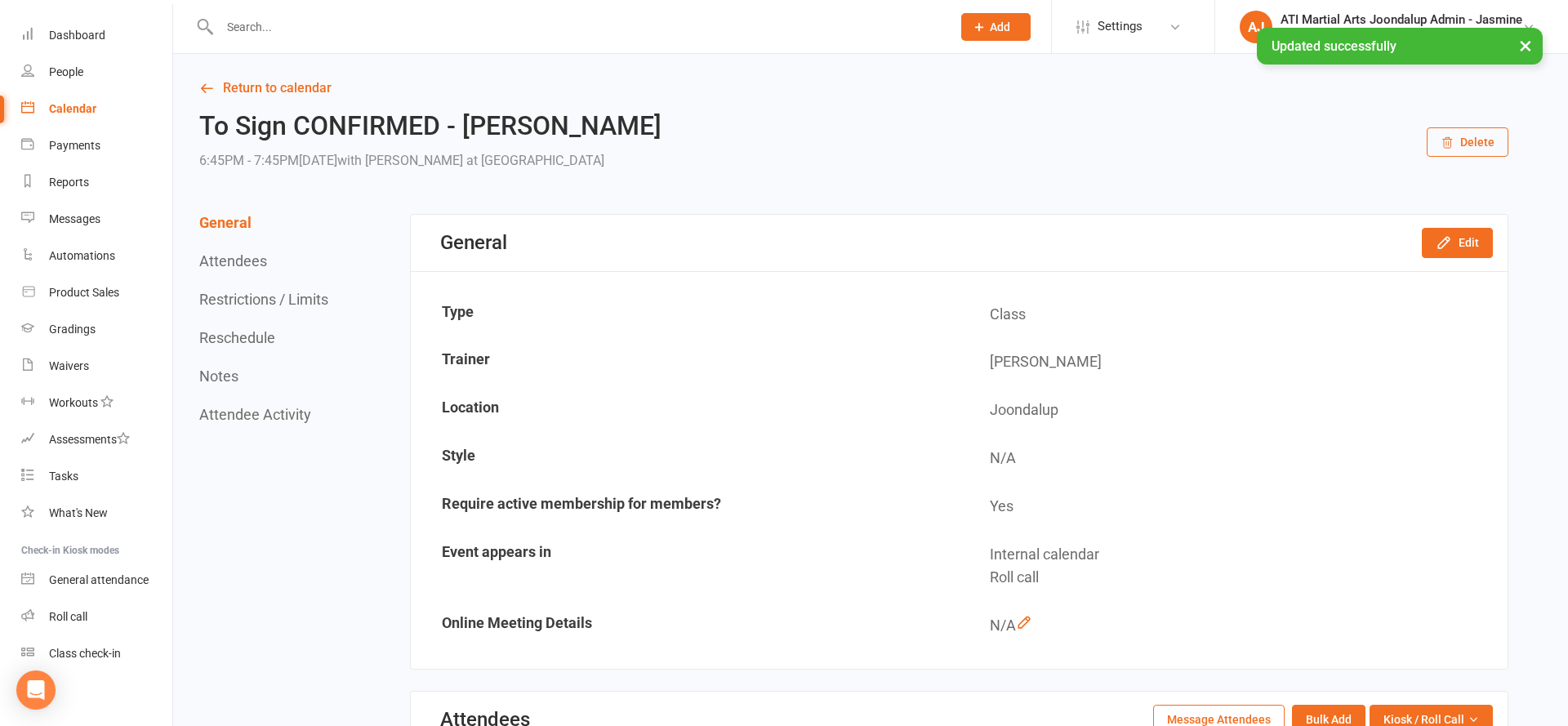
click at [59, 28] on div "× Updated successfully" at bounding box center [773, 28] width 1547 height 0
click at [63, 28] on div "× Updated successfully" at bounding box center [773, 28] width 1547 height 0
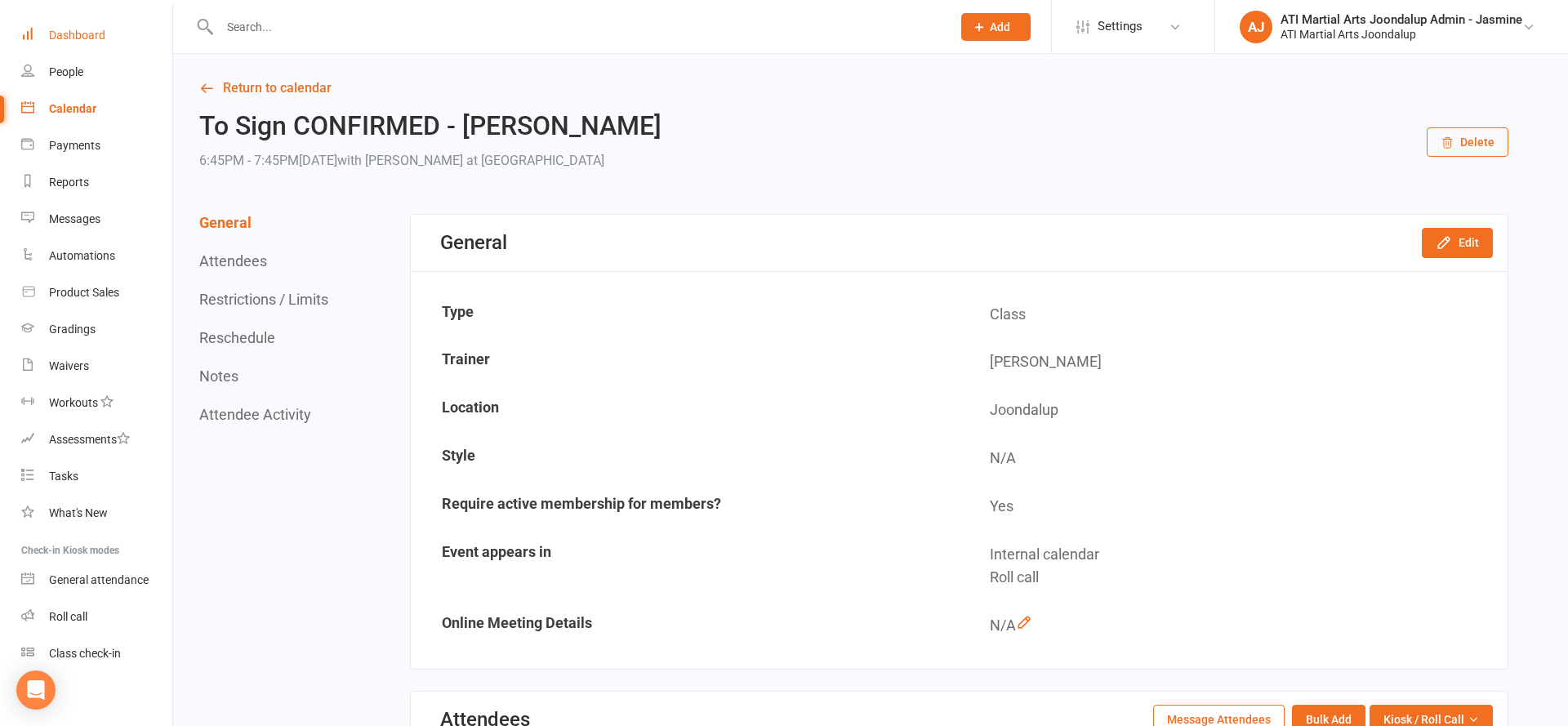
click at [68, 32] on div "Dashboard" at bounding box center [76, 35] width 56 height 13
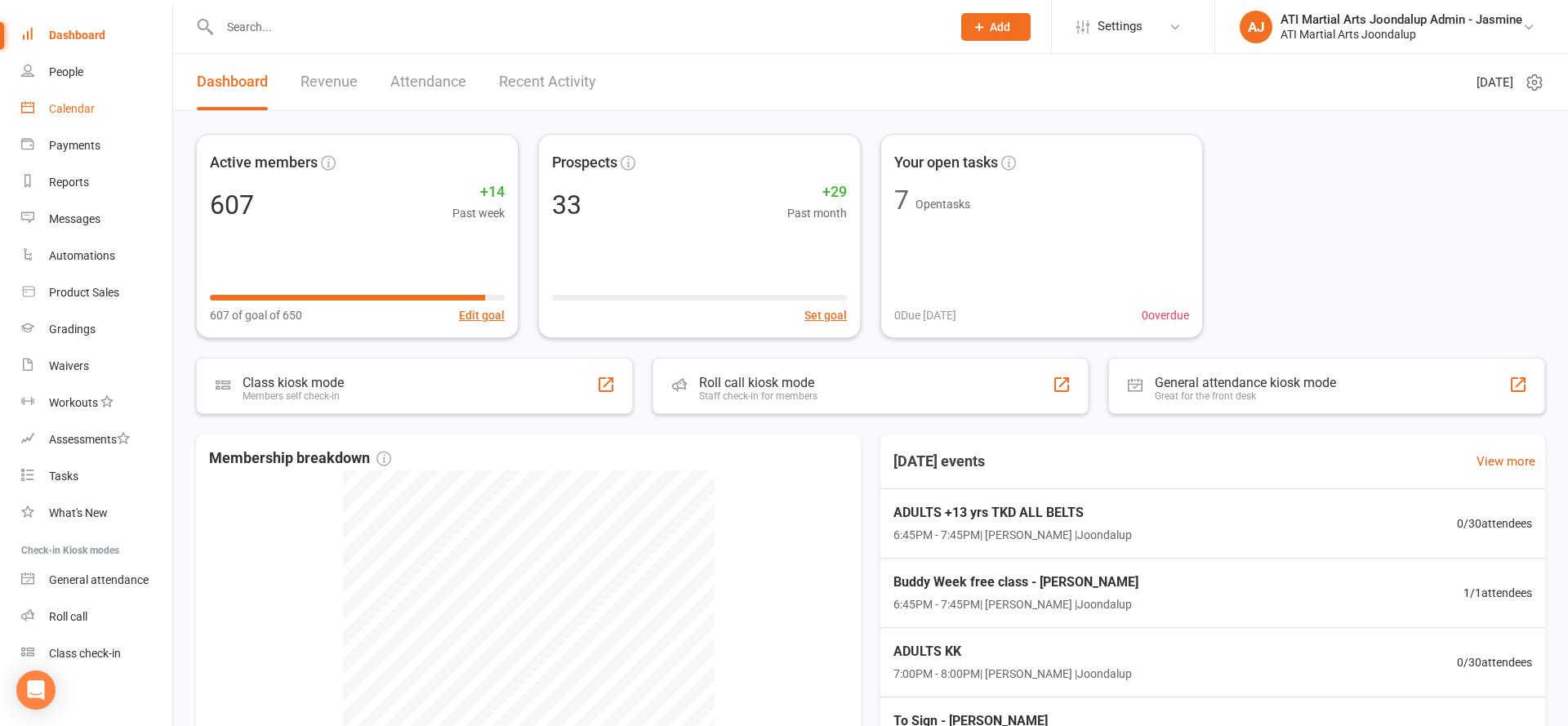
click at [98, 103] on link "Calendar" at bounding box center [97, 109] width 151 height 36
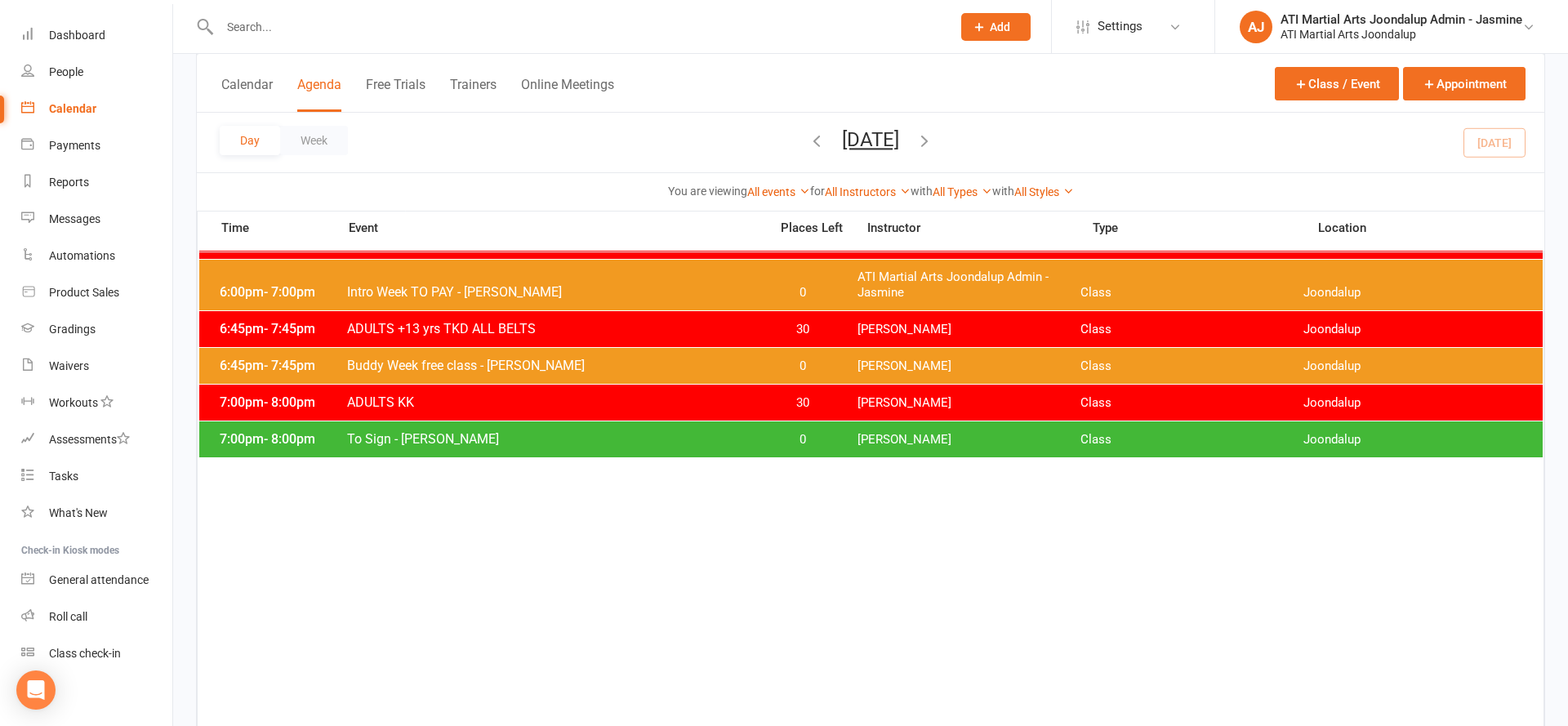
scroll to position [786, 0]
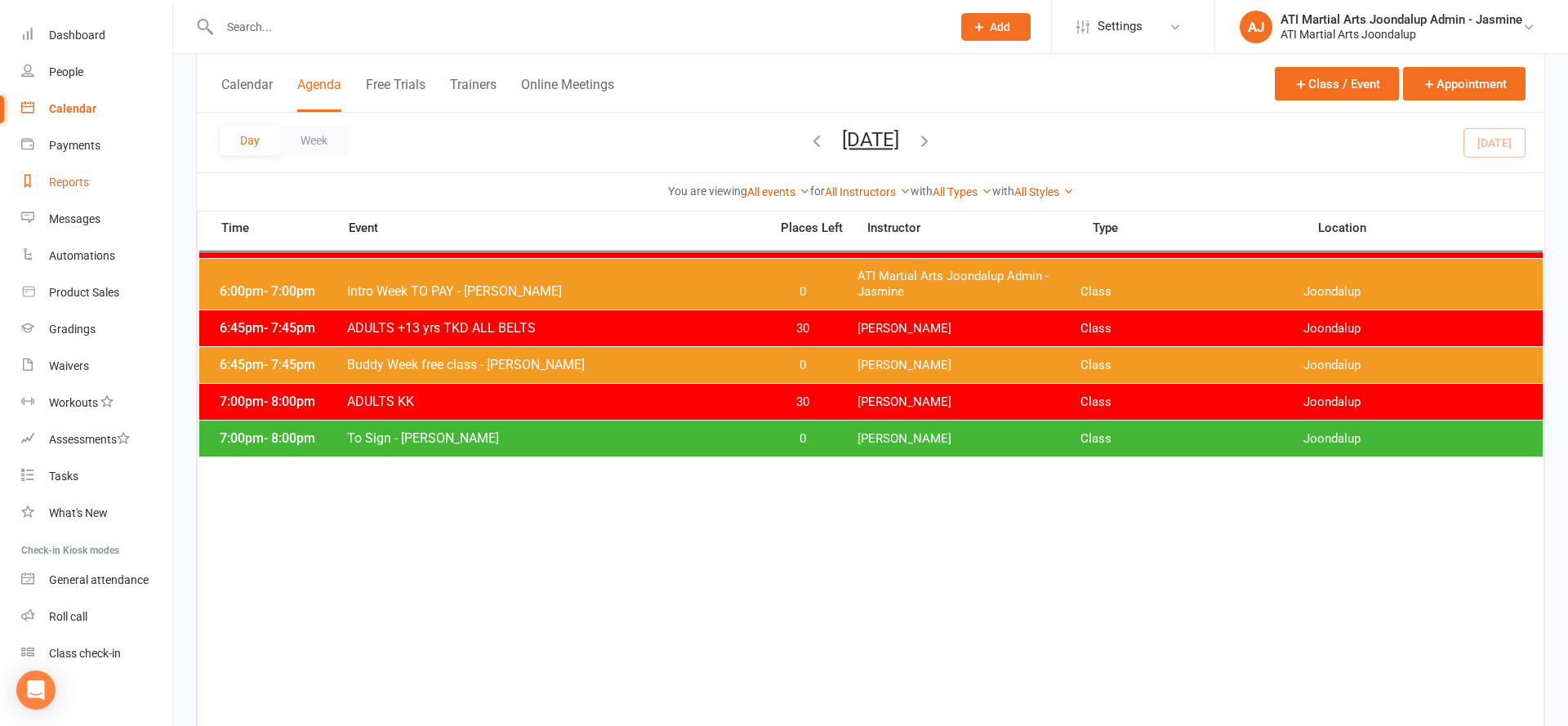
click at [103, 187] on link "Reports" at bounding box center [97, 183] width 151 height 36
select select "100"
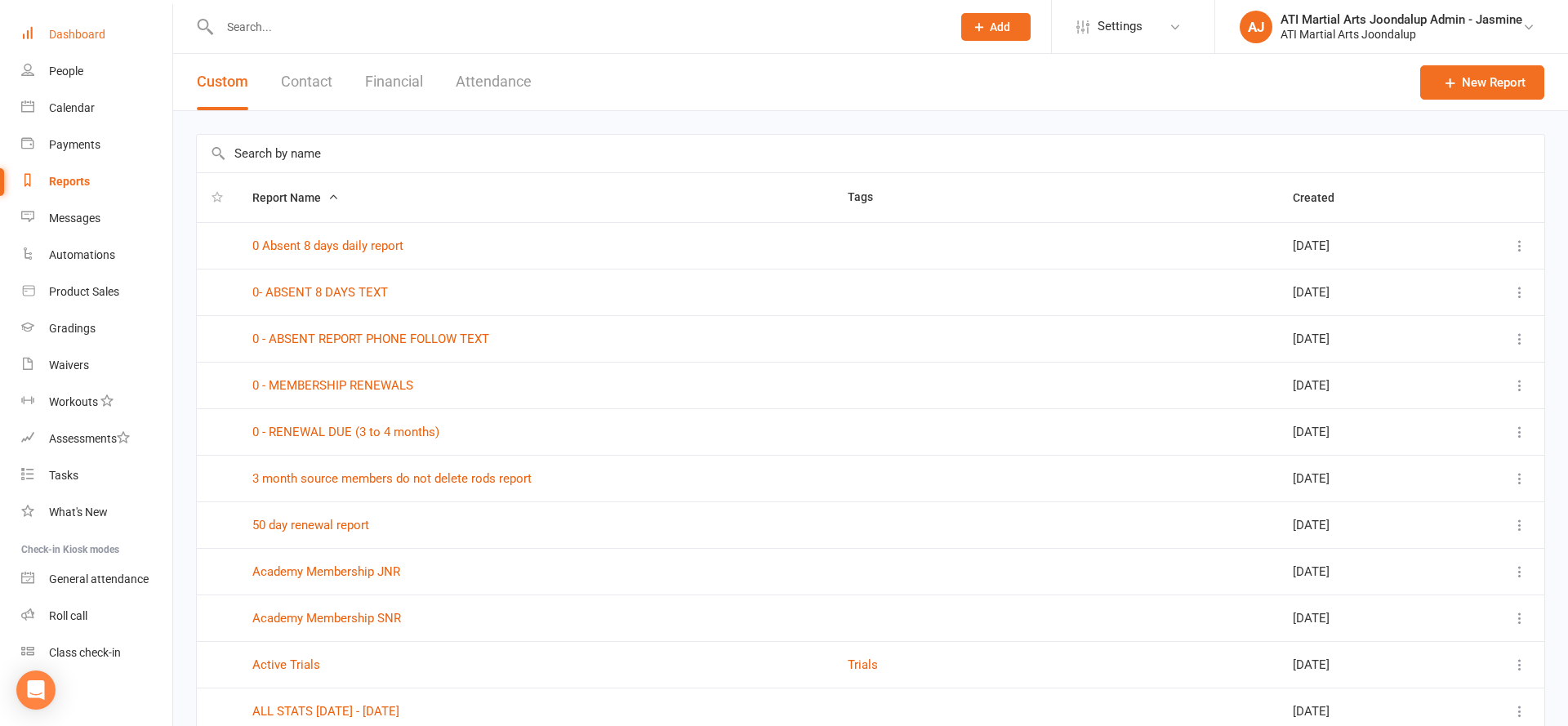
click at [94, 31] on div "Dashboard" at bounding box center [76, 34] width 56 height 13
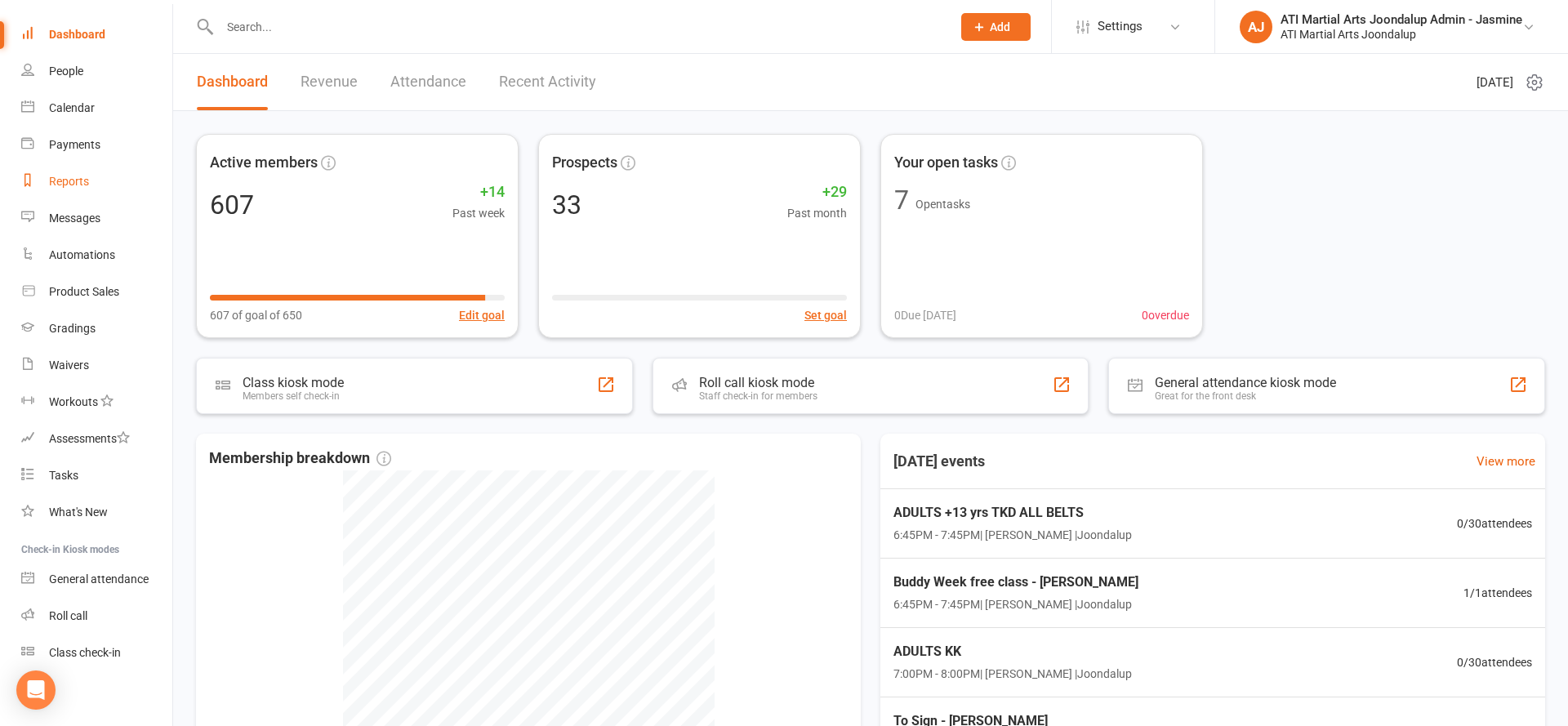
click at [34, 185] on link "Reports" at bounding box center [97, 182] width 151 height 36
select select "100"
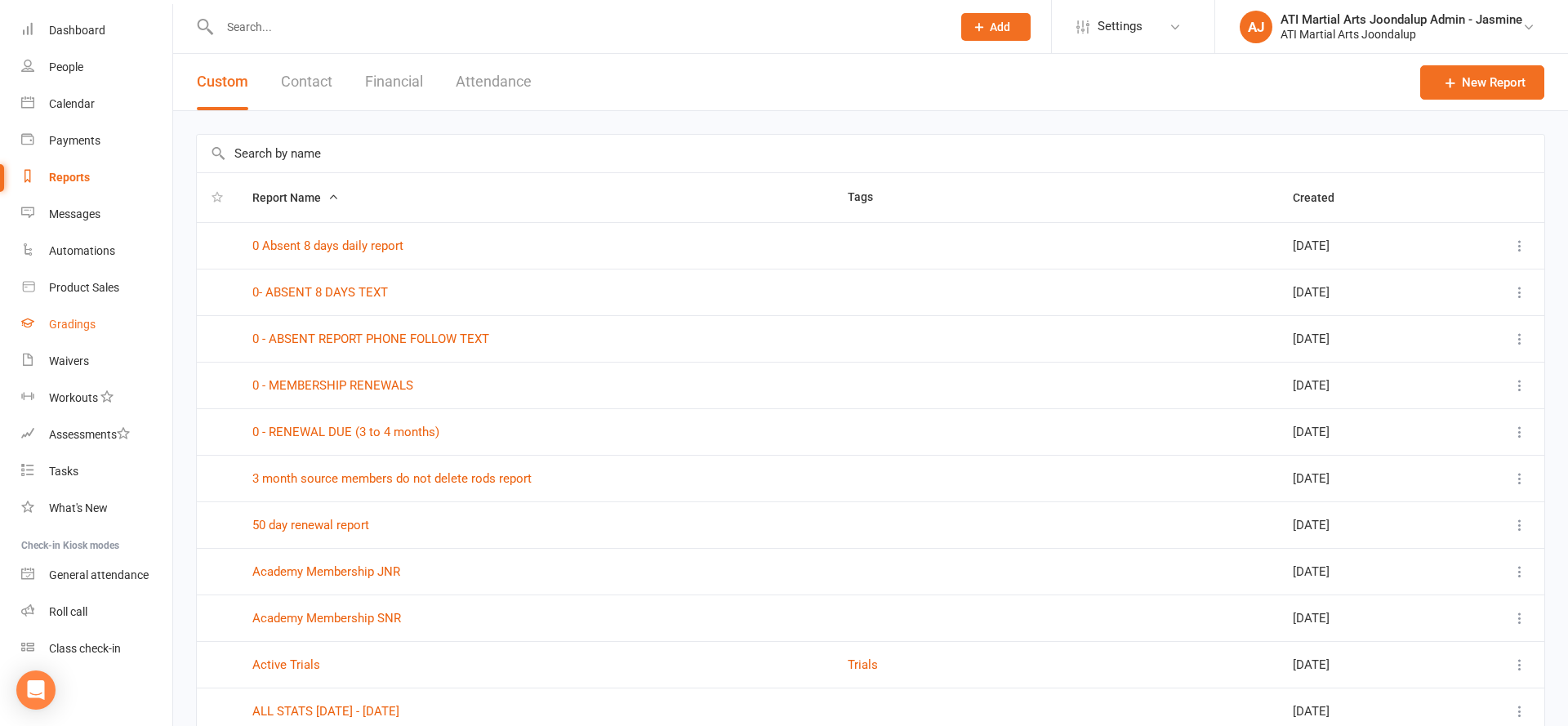
click at [68, 315] on link "Gradings" at bounding box center [97, 324] width 151 height 36
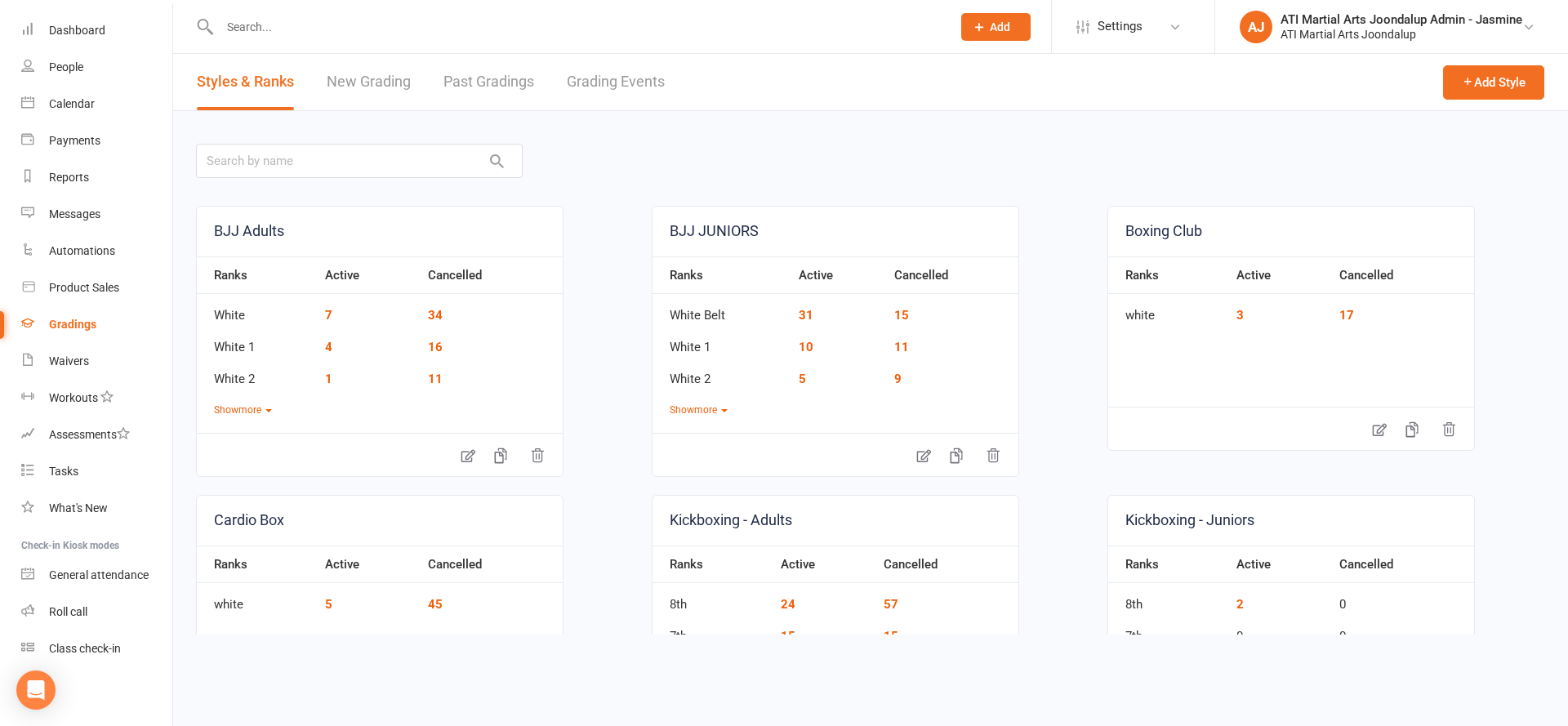
click at [584, 83] on link "Grading Events" at bounding box center [616, 81] width 98 height 56
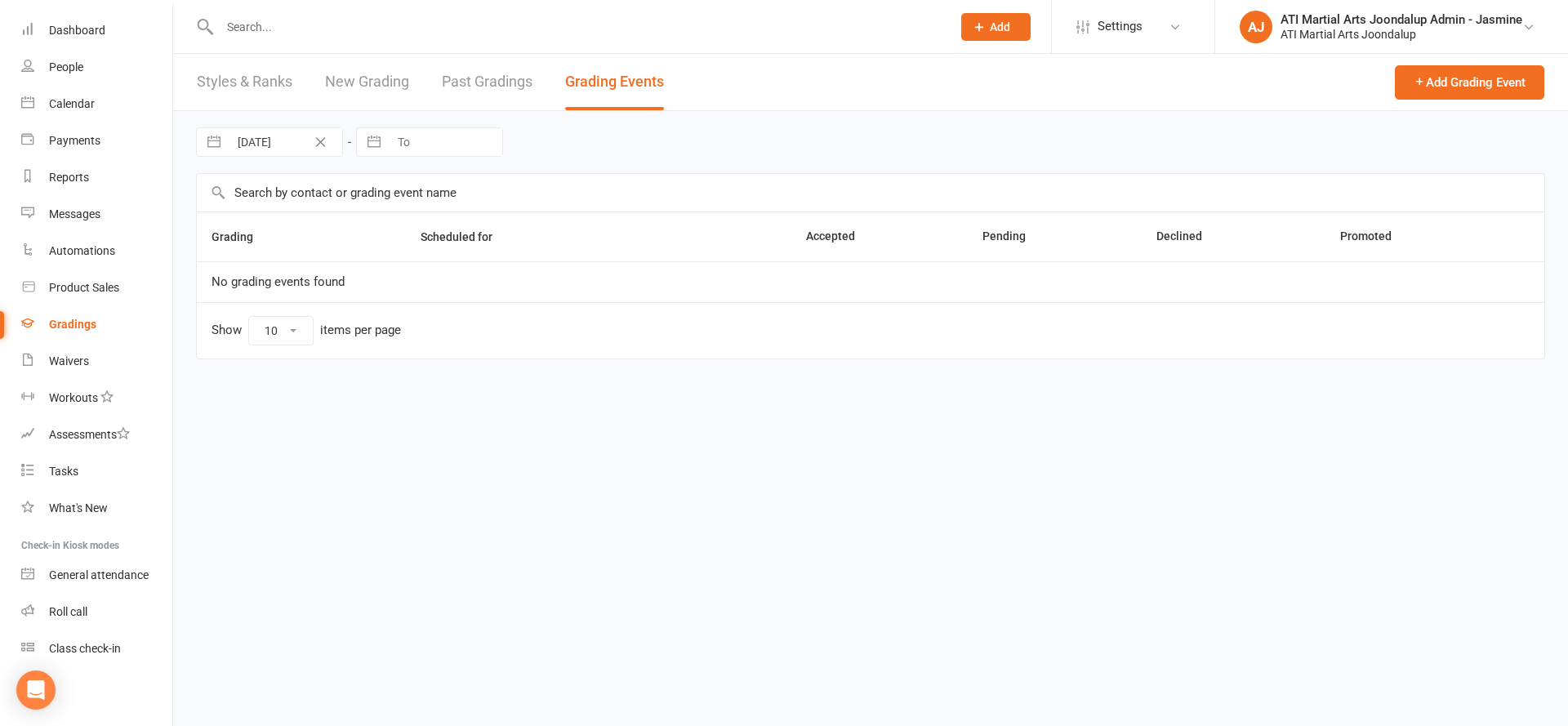
select select "50"
click at [459, 88] on link "Past Gradings" at bounding box center [487, 81] width 91 height 56
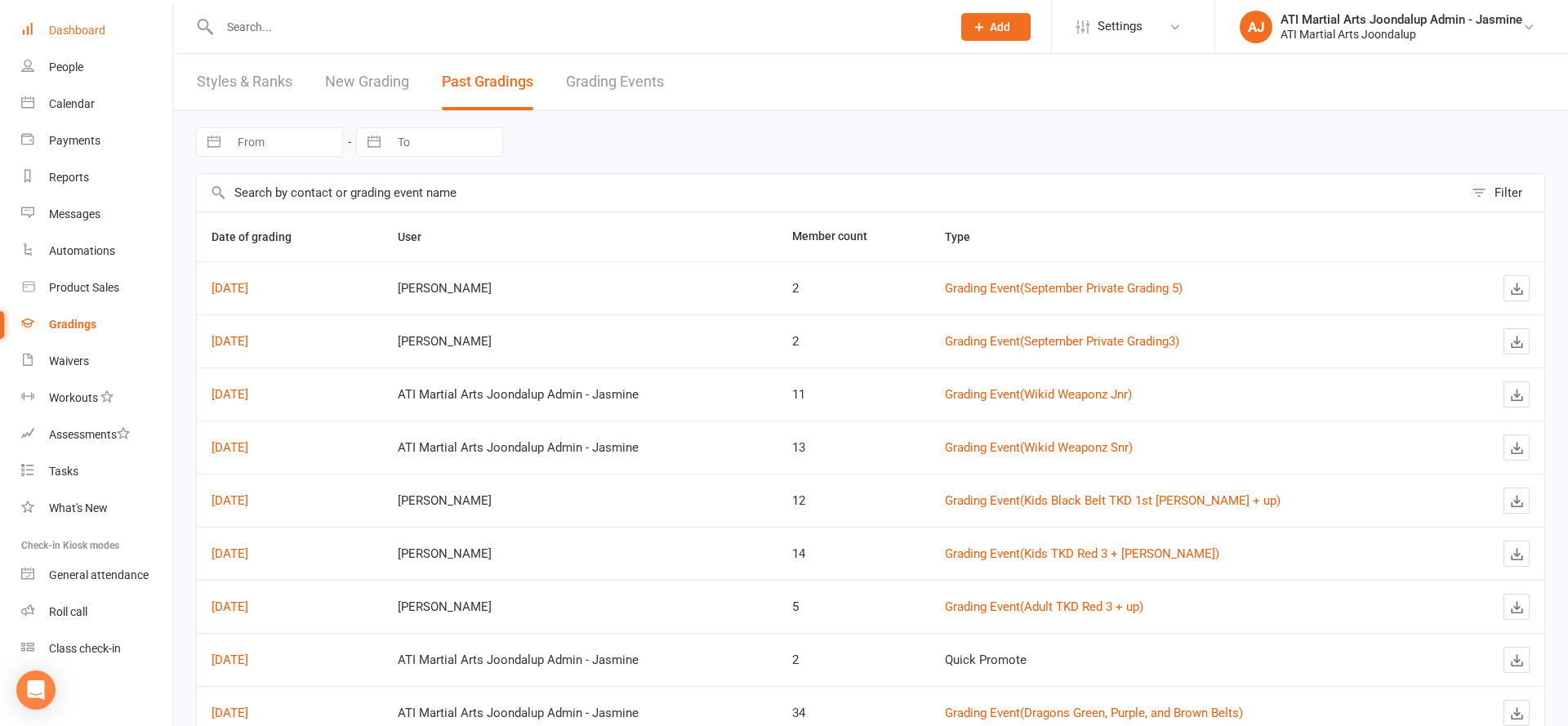
click at [81, 36] on div "Dashboard" at bounding box center [76, 31] width 56 height 13
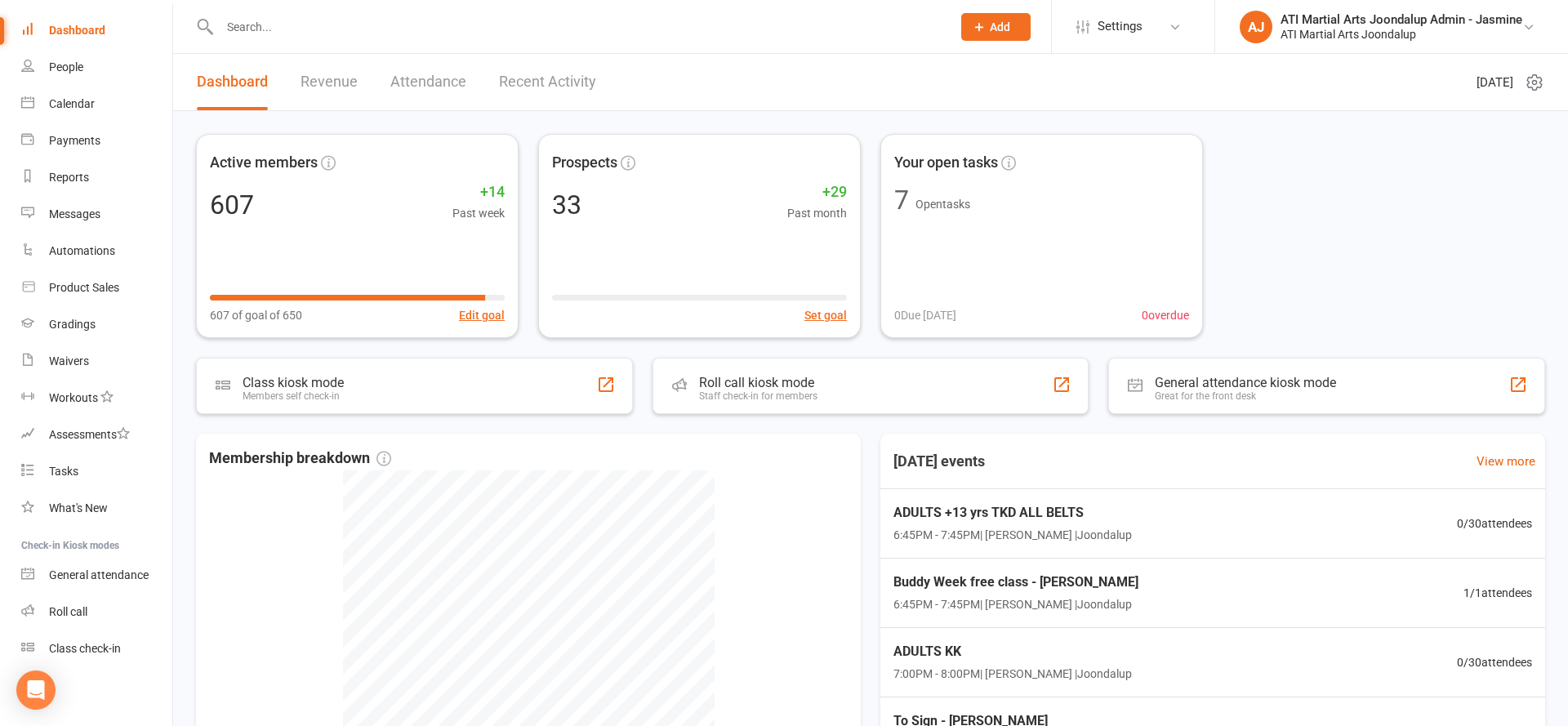
click at [539, 31] on input "text" at bounding box center [577, 27] width 725 height 23
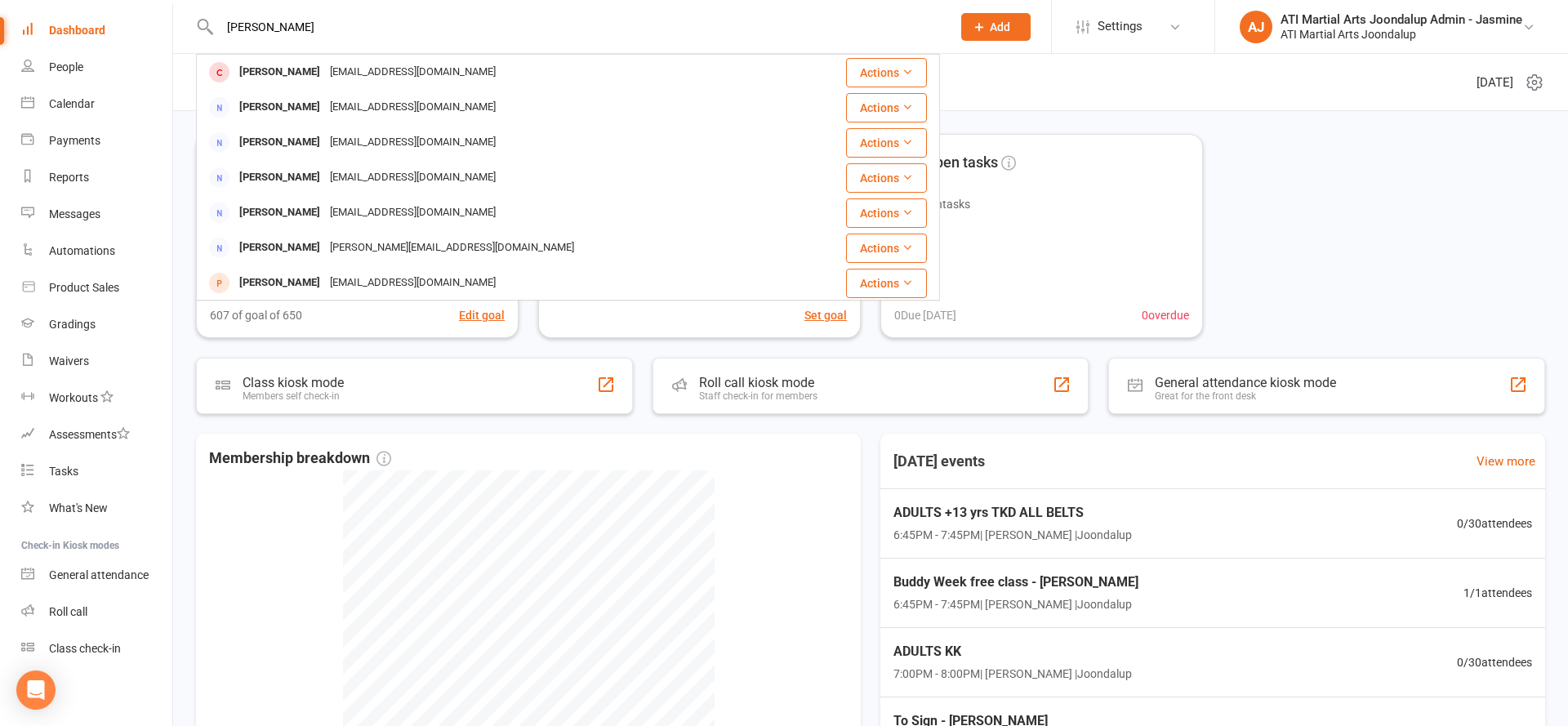
type input "madelin"
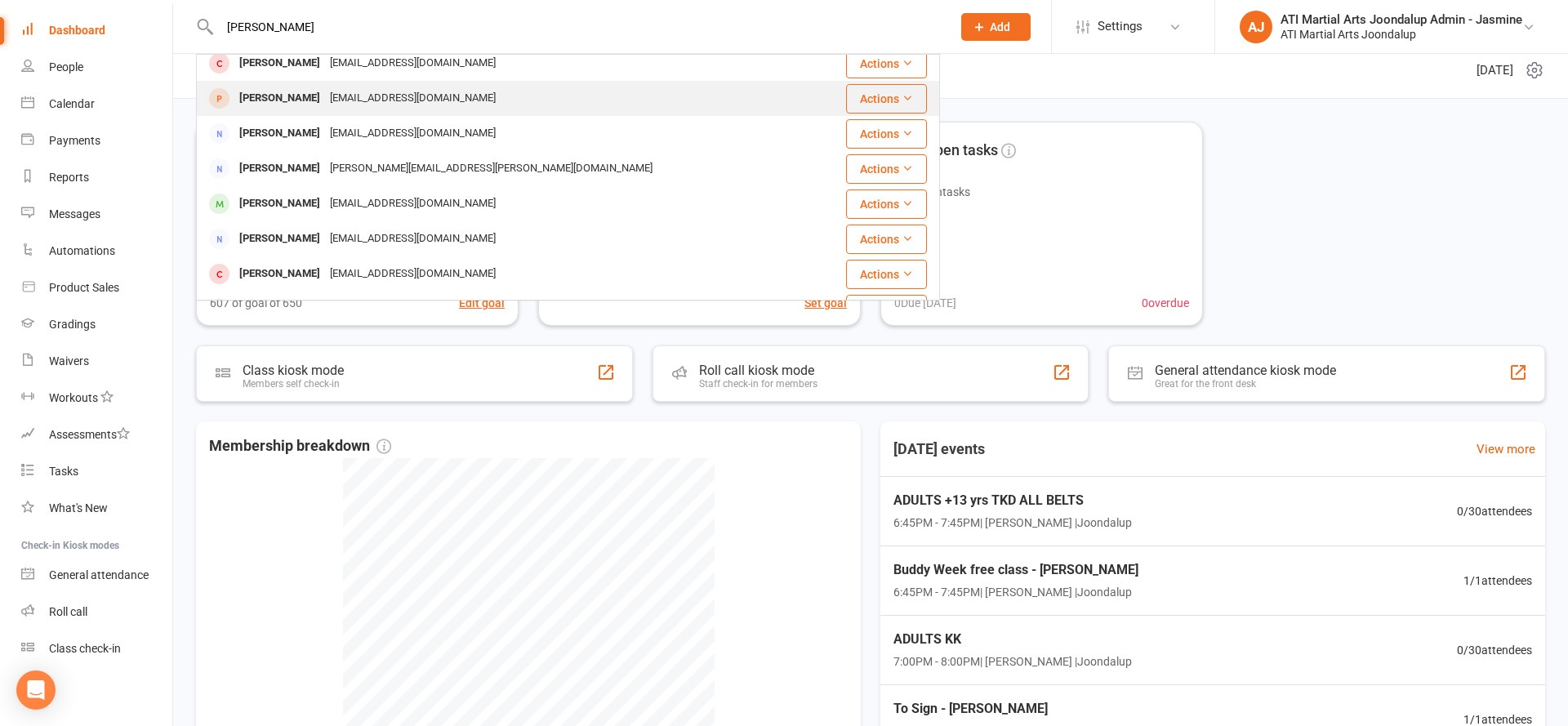
scroll to position [121, 0]
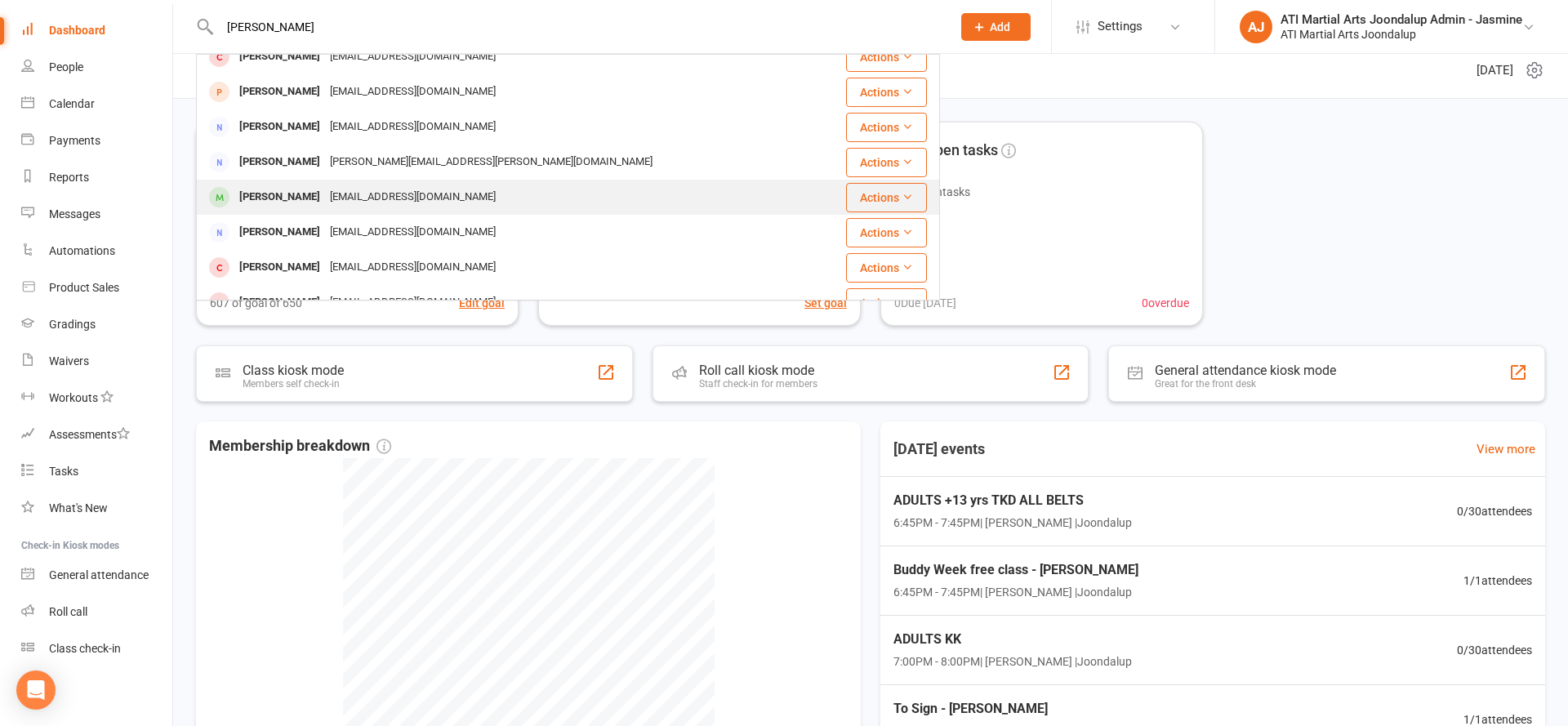
click at [487, 203] on div "Madeliene Giusti ezzie888@hotmail.com" at bounding box center [506, 197] width 617 height 33
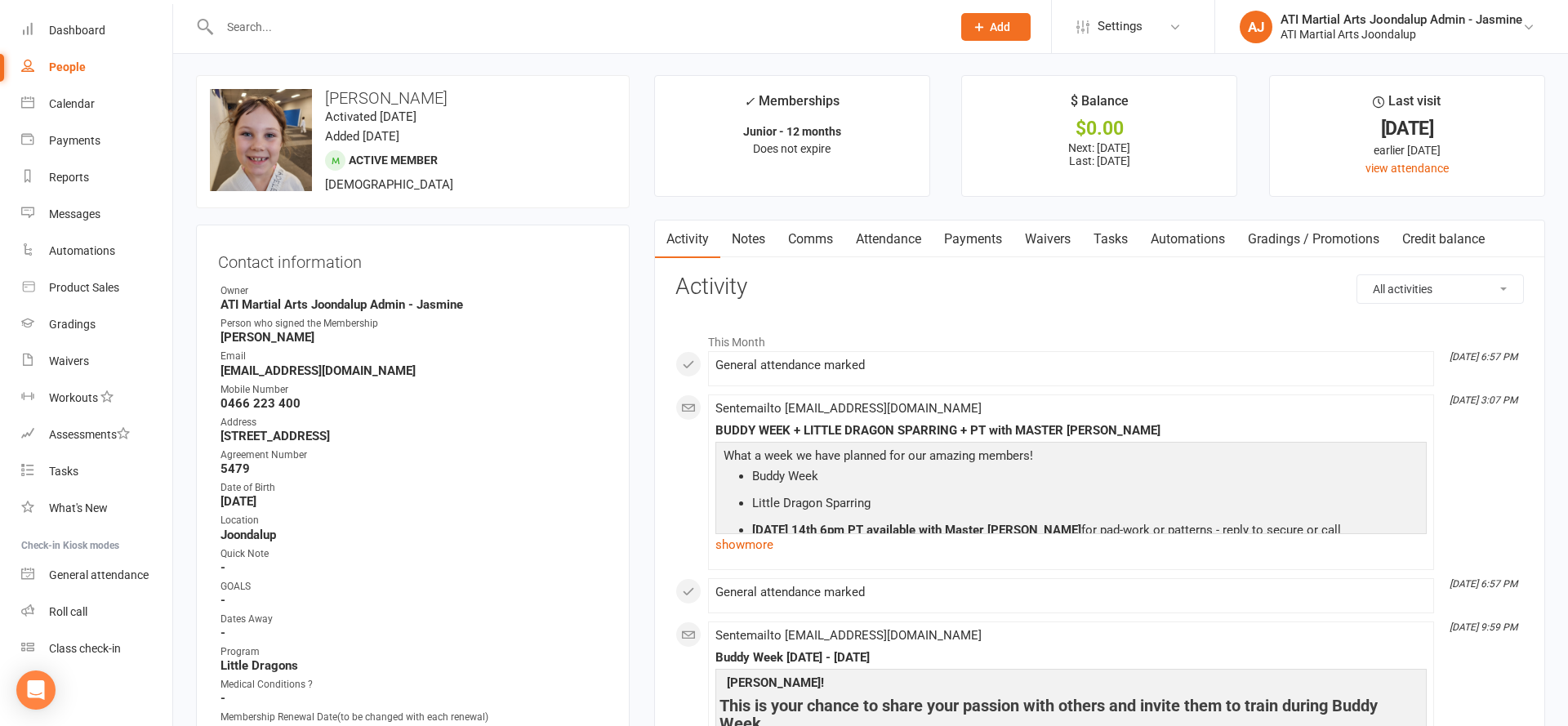
scroll to position [3, 0]
click at [749, 243] on link "Notes" at bounding box center [748, 238] width 56 height 37
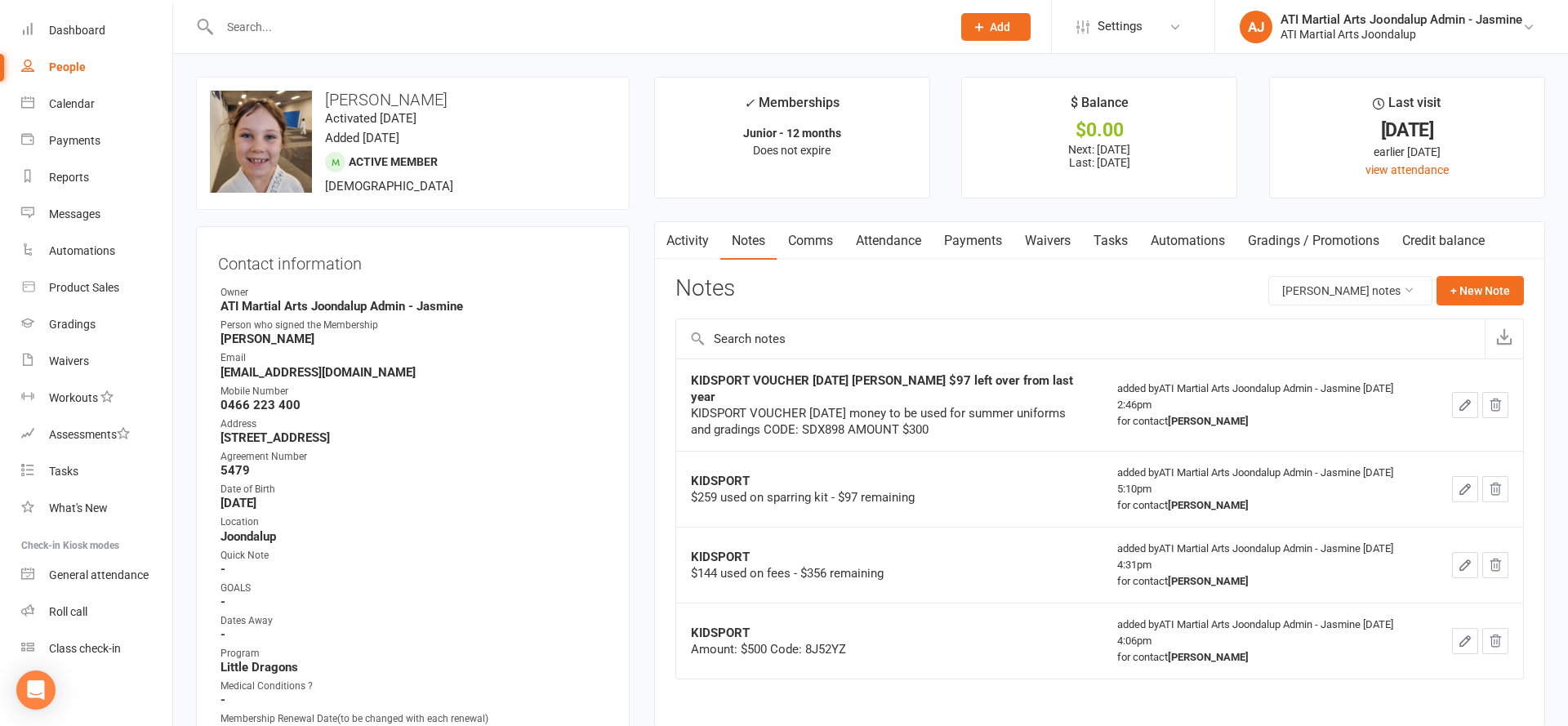
click at [295, 22] on input "text" at bounding box center [577, 27] width 725 height 23
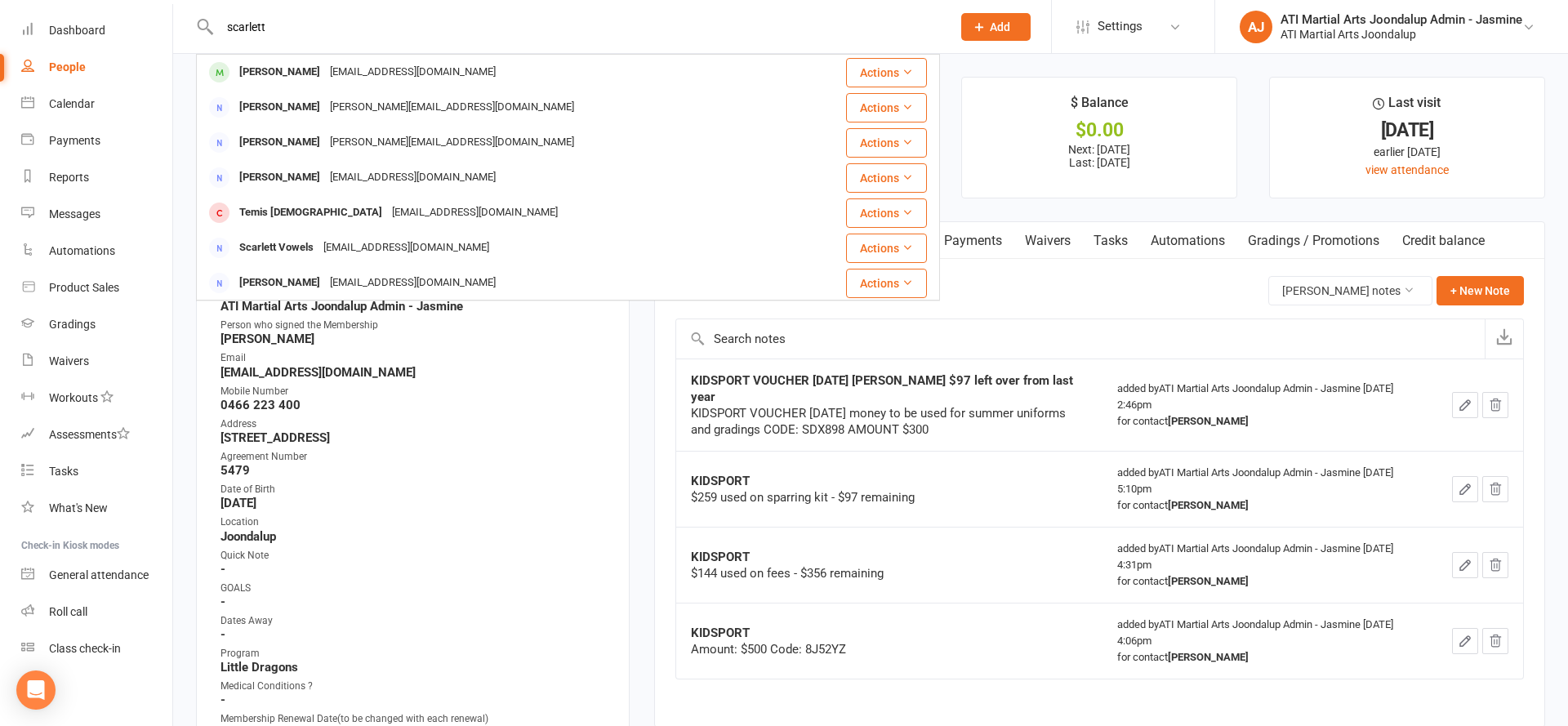
type input "Scarlett"
click at [351, 36] on input "Scarlett" at bounding box center [577, 27] width 725 height 23
click at [351, 35] on input "Scarlett" at bounding box center [577, 27] width 725 height 23
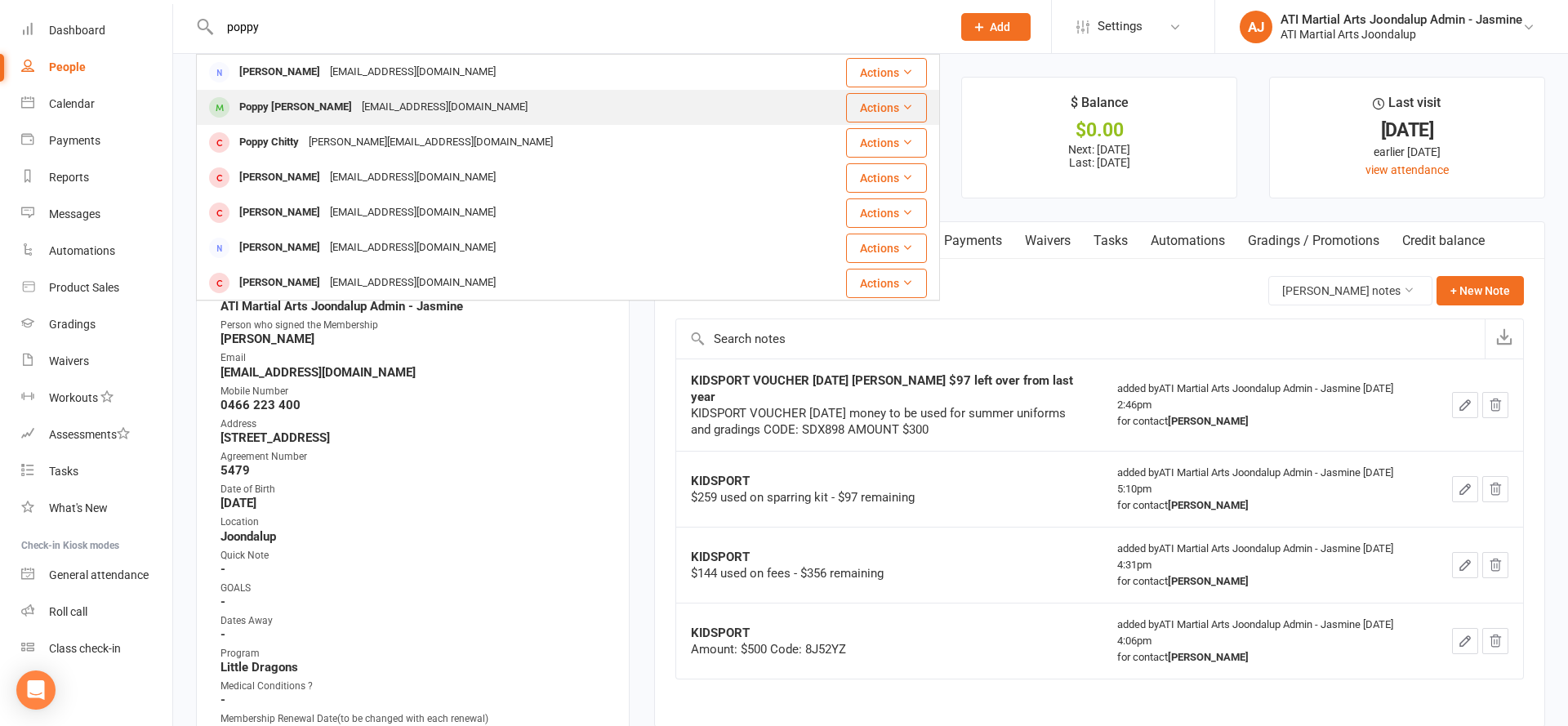
type input "poppy"
click at [290, 93] on div "Poppy Doran carrien778@gmail.com" at bounding box center [492, 107] width 590 height 33
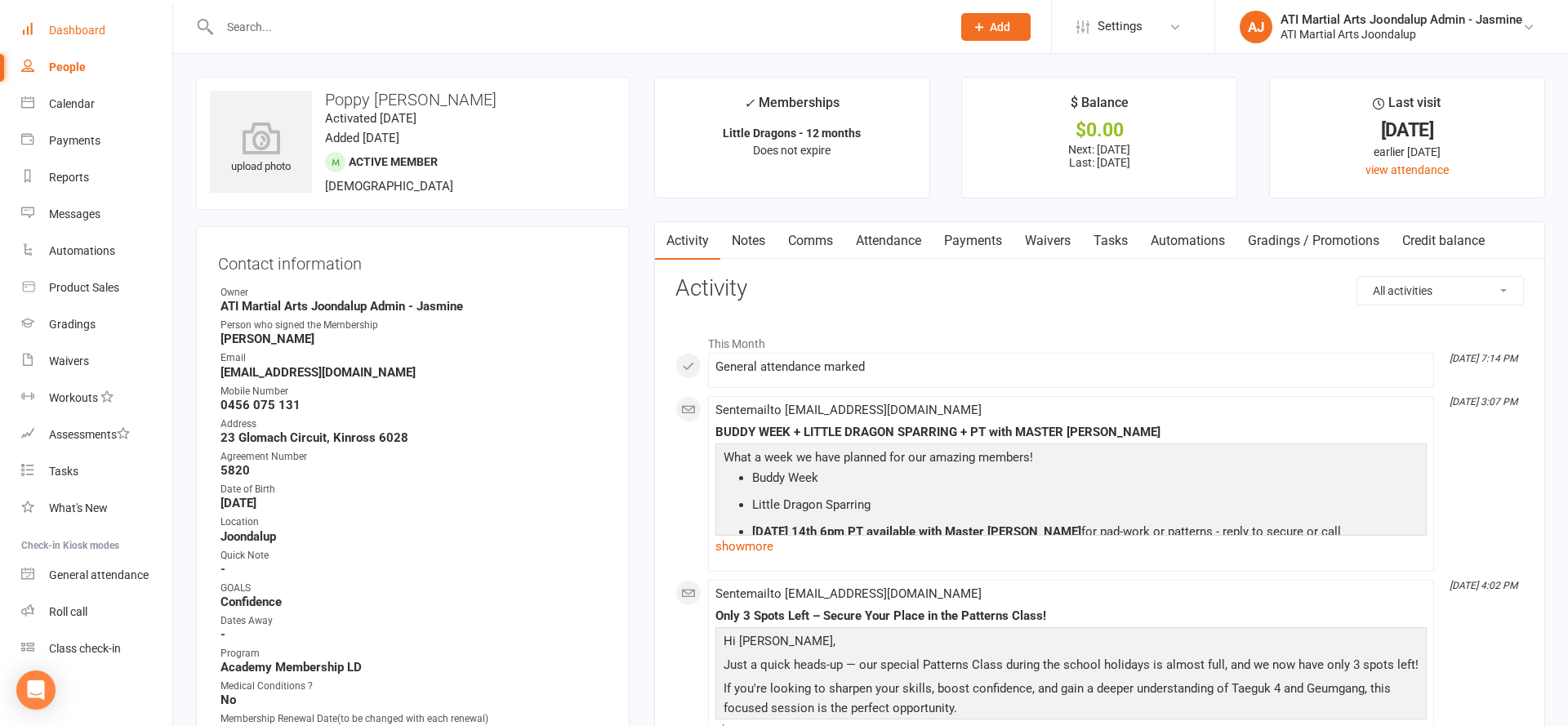
click at [87, 40] on link "Dashboard" at bounding box center [97, 31] width 151 height 36
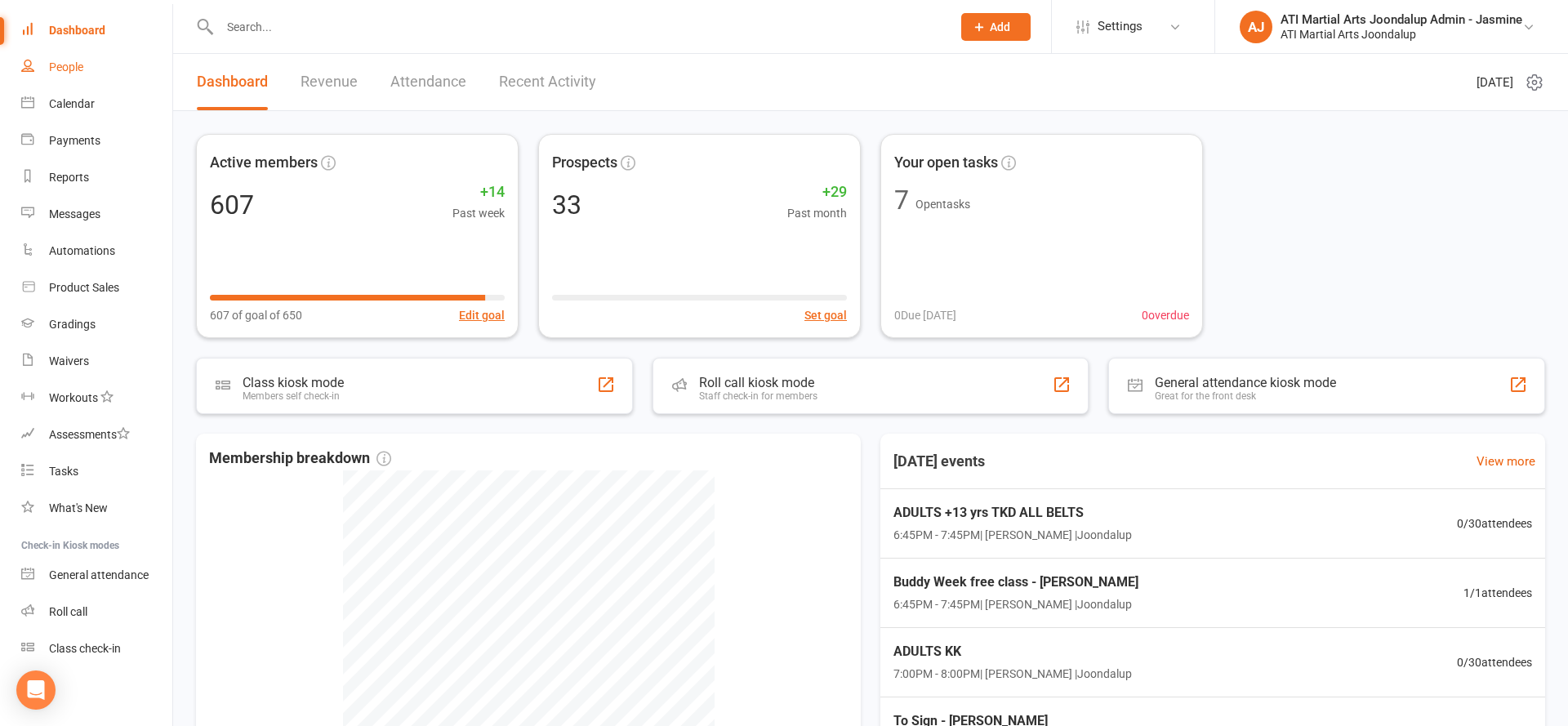
click at [112, 62] on link "People" at bounding box center [97, 67] width 151 height 36
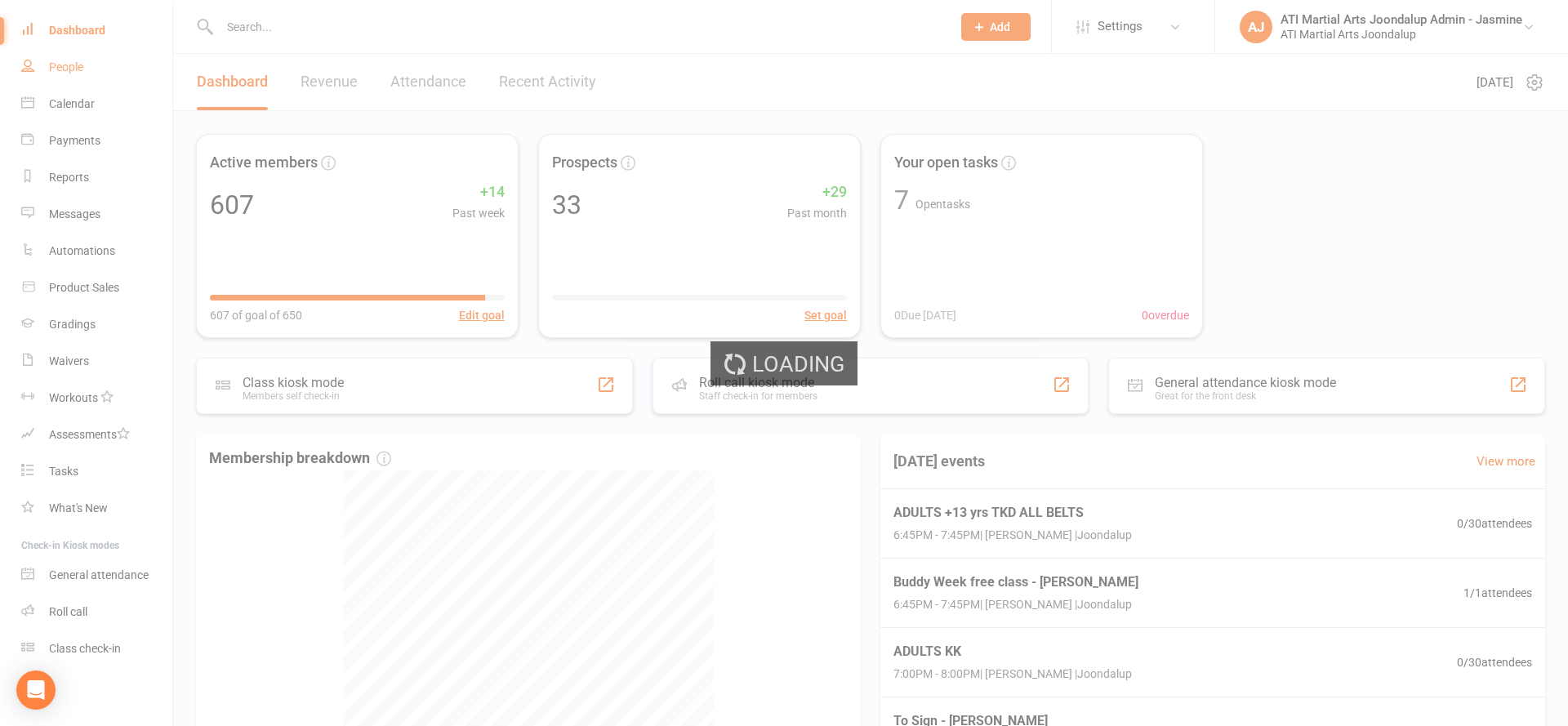
select select "100"
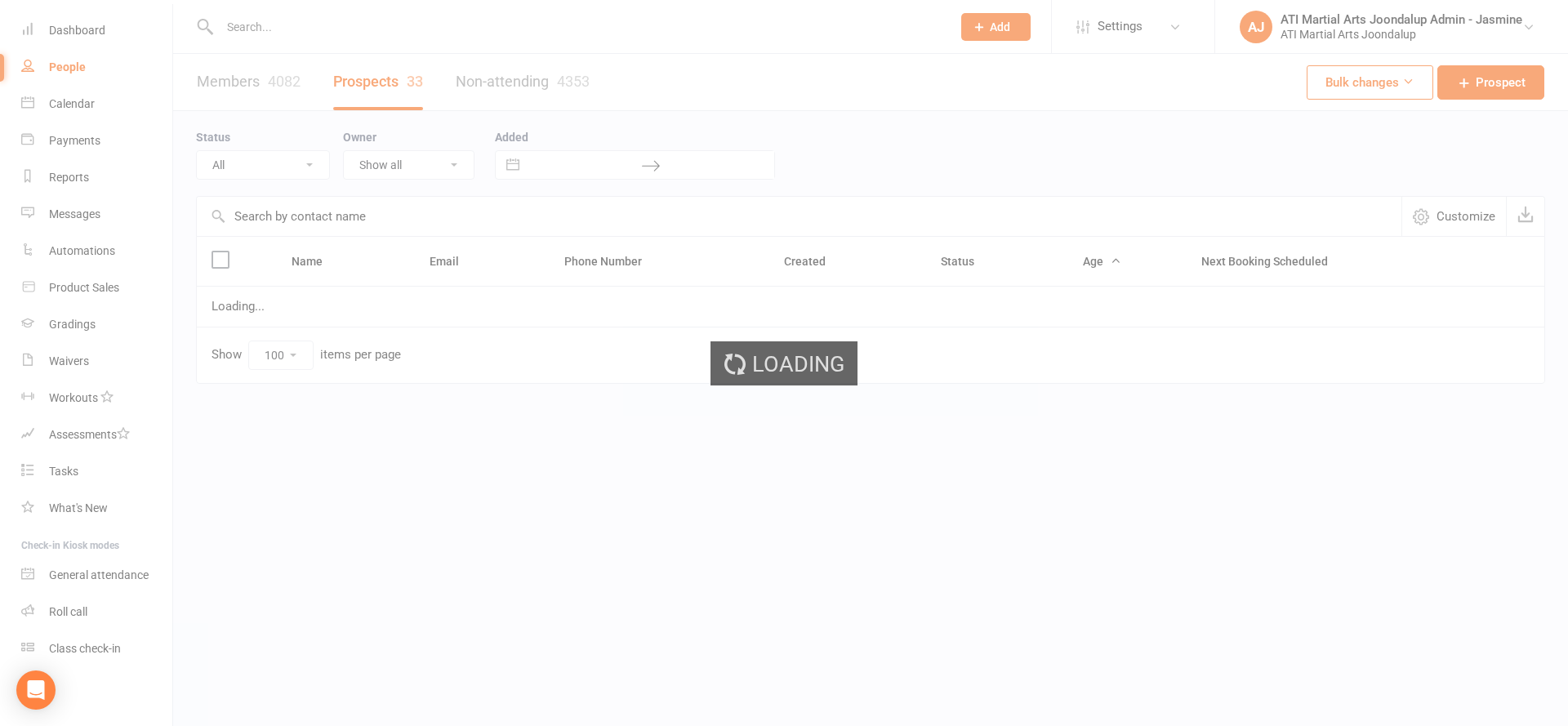
select select "Initial Contact"
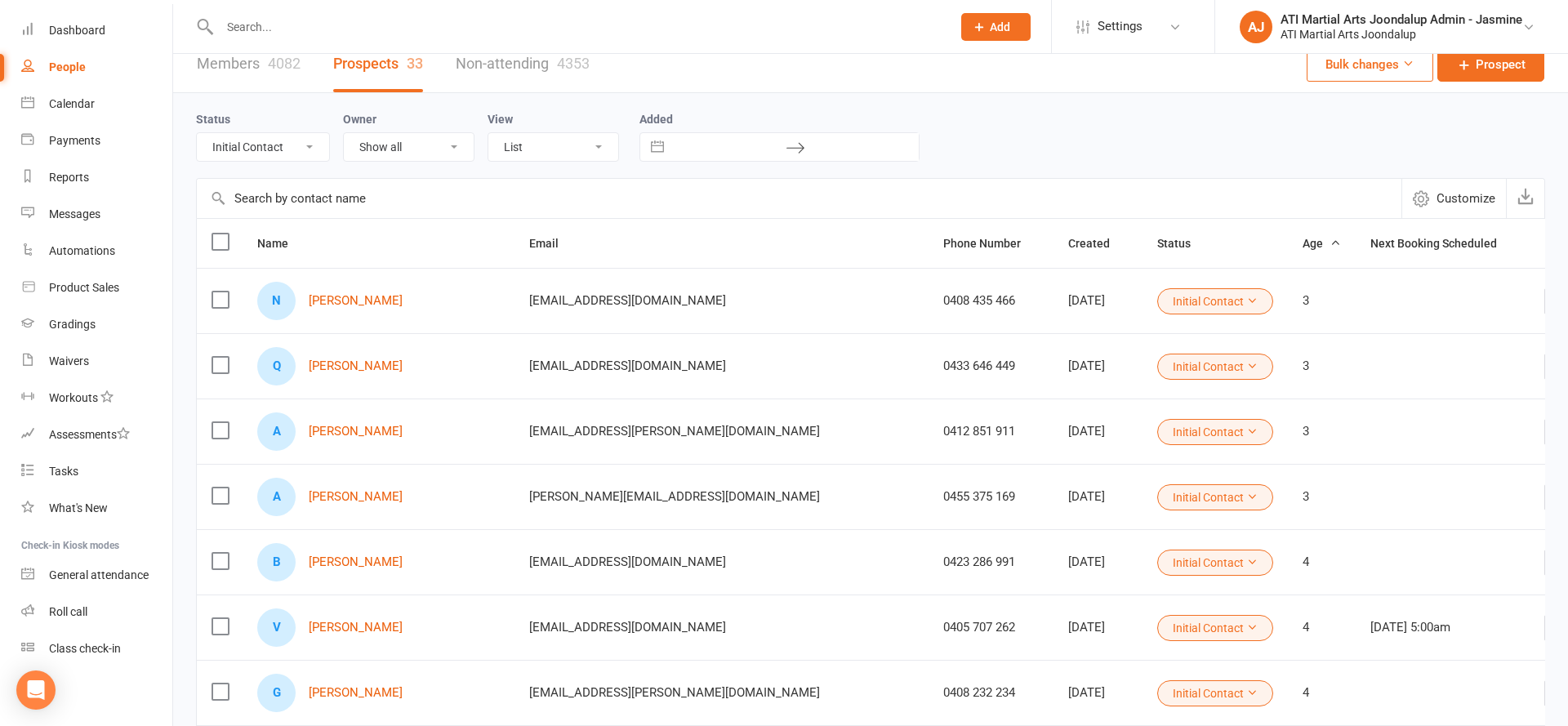
scroll to position [19, 0]
click at [52, 42] on link "Dashboard" at bounding box center [97, 31] width 151 height 36
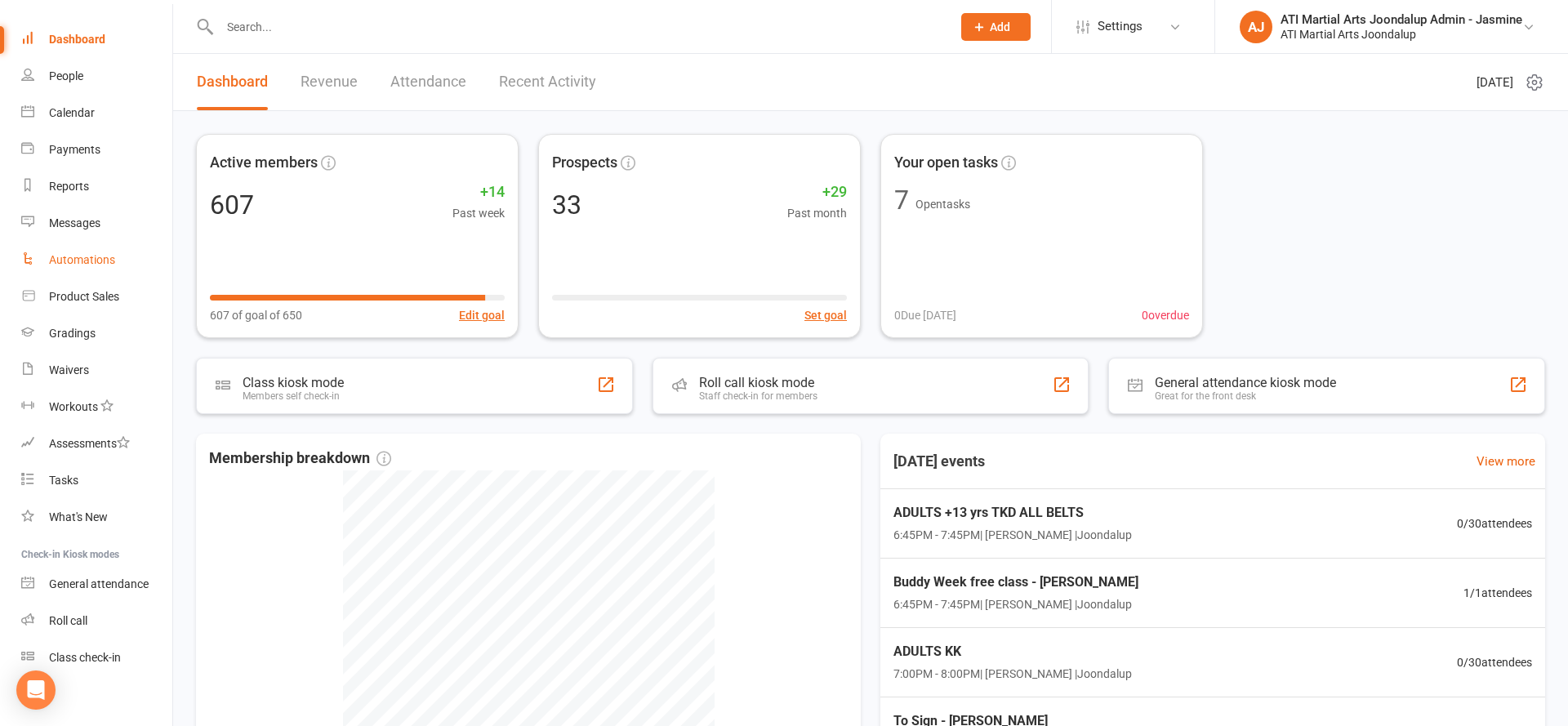
scroll to position [48, 0]
click at [81, 221] on div "Messages" at bounding box center [75, 224] width 52 height 13
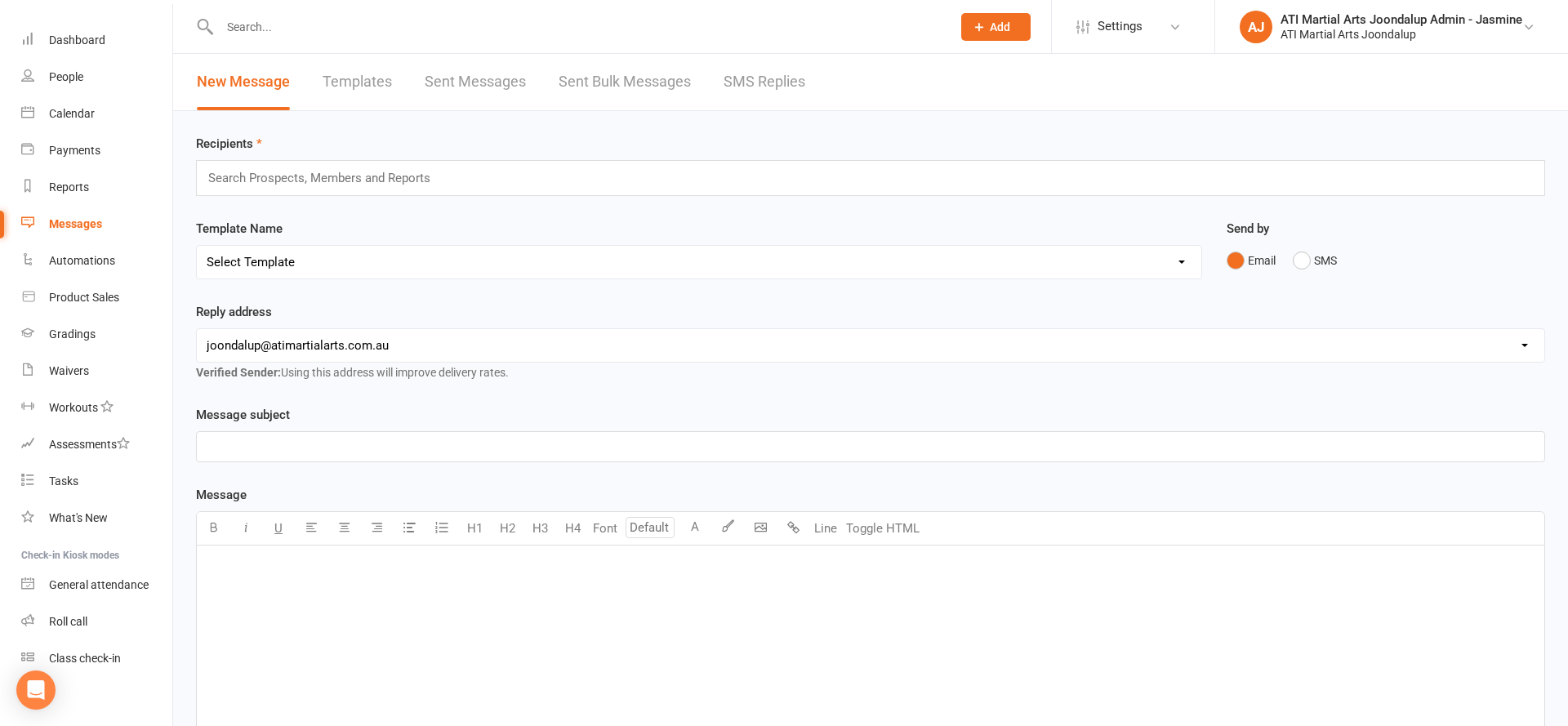
click at [747, 85] on link "SMS Replies" at bounding box center [764, 81] width 81 height 56
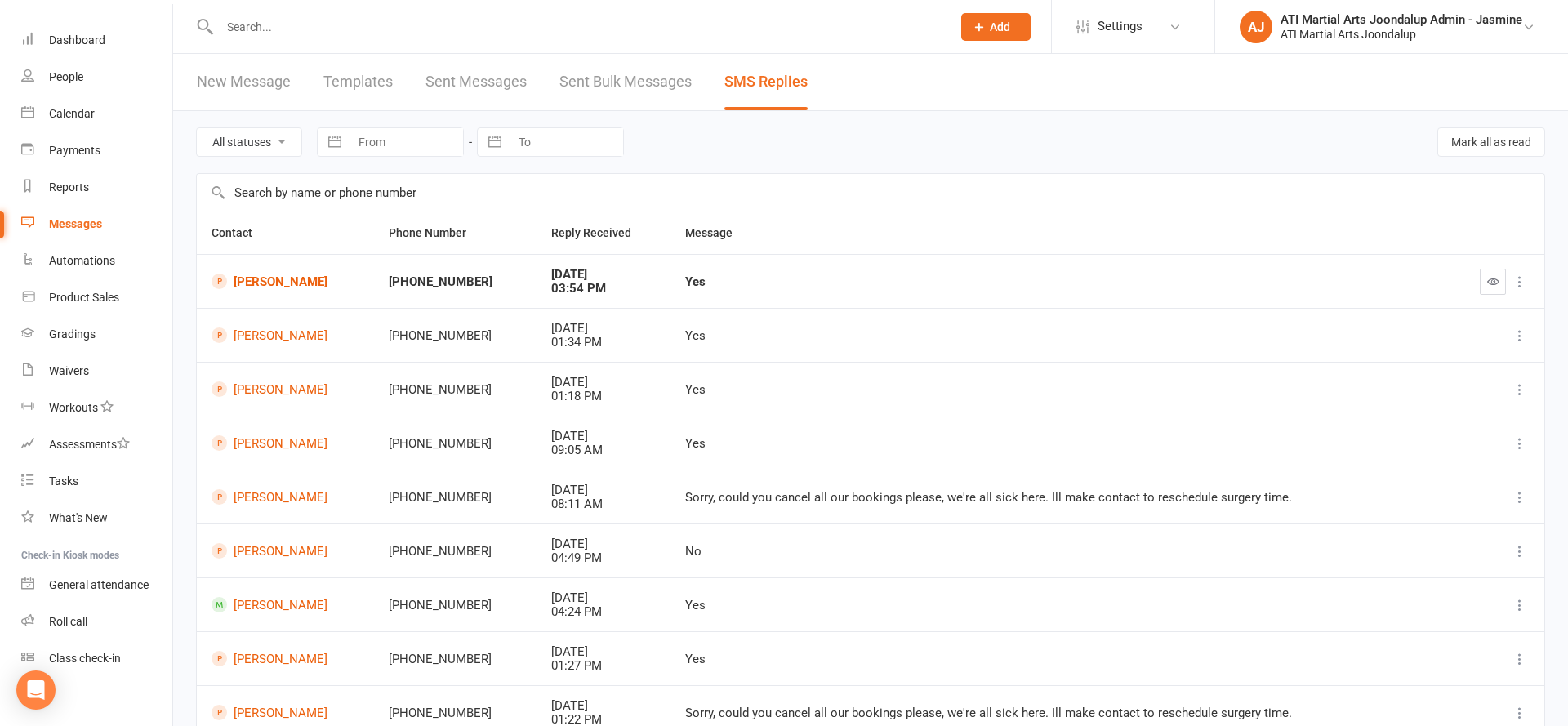
click at [1004, 25] on span "Add" at bounding box center [999, 27] width 20 height 13
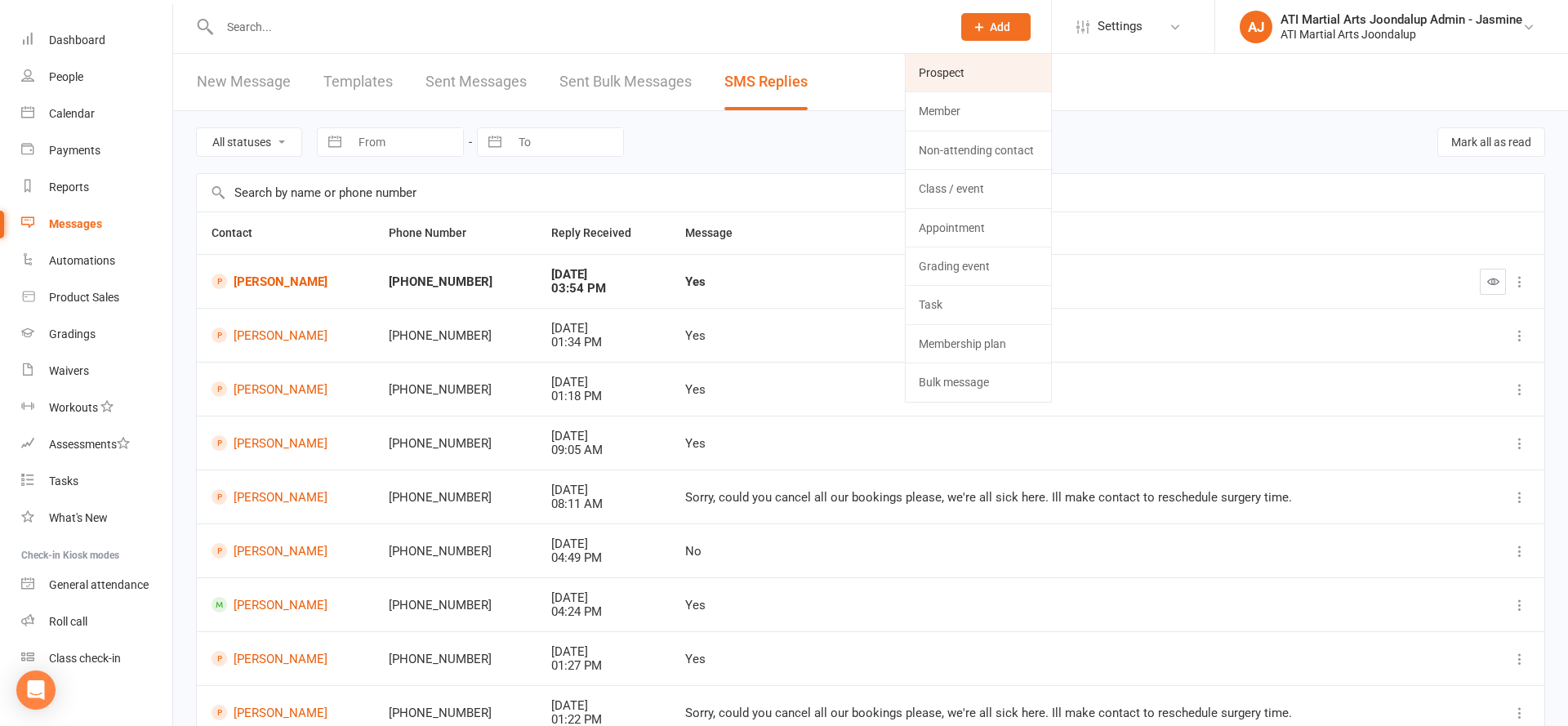
click at [975, 73] on link "Prospect" at bounding box center [978, 72] width 145 height 37
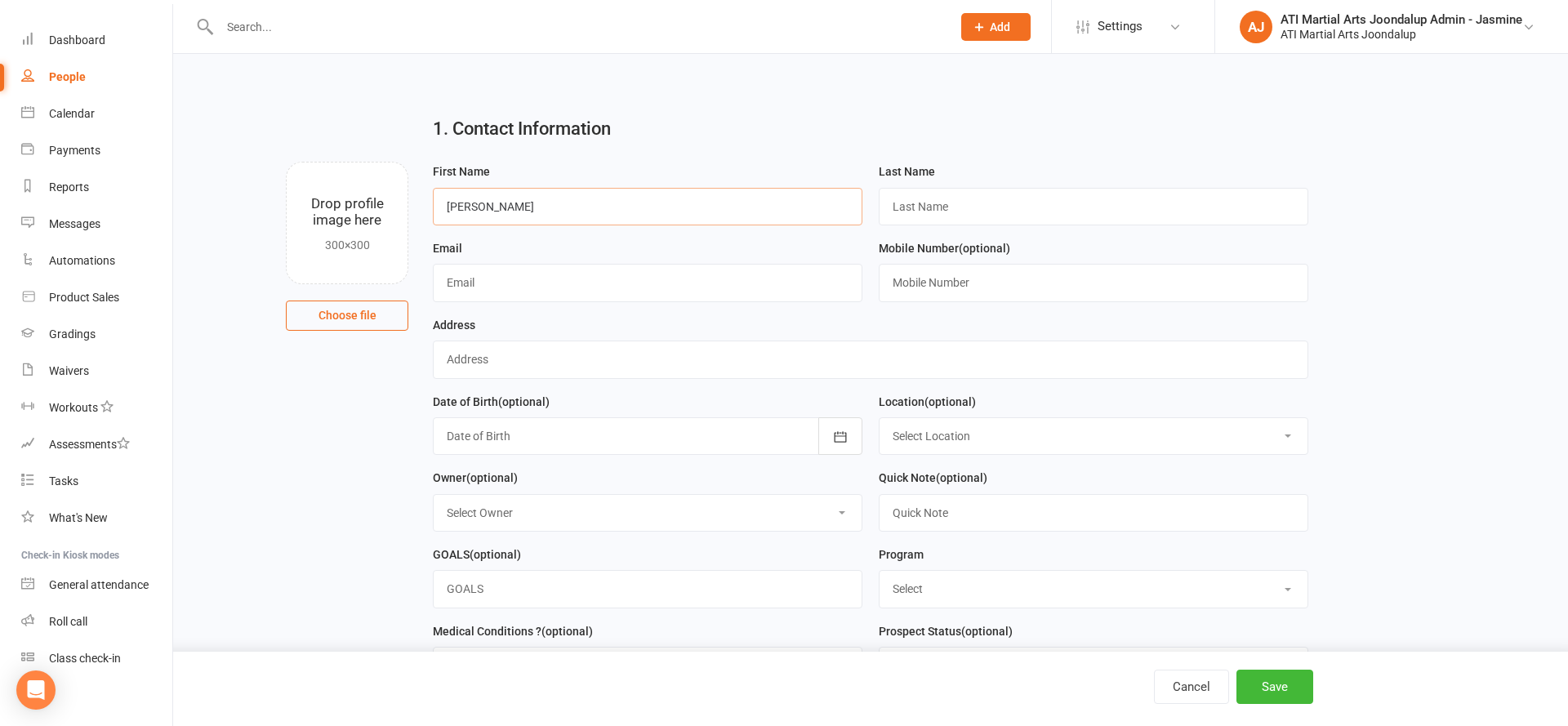
type input "Sophia"
type input "Mulhall"
type input "[EMAIL_ADDRESS][DOMAIN_NAME]"
type input "."
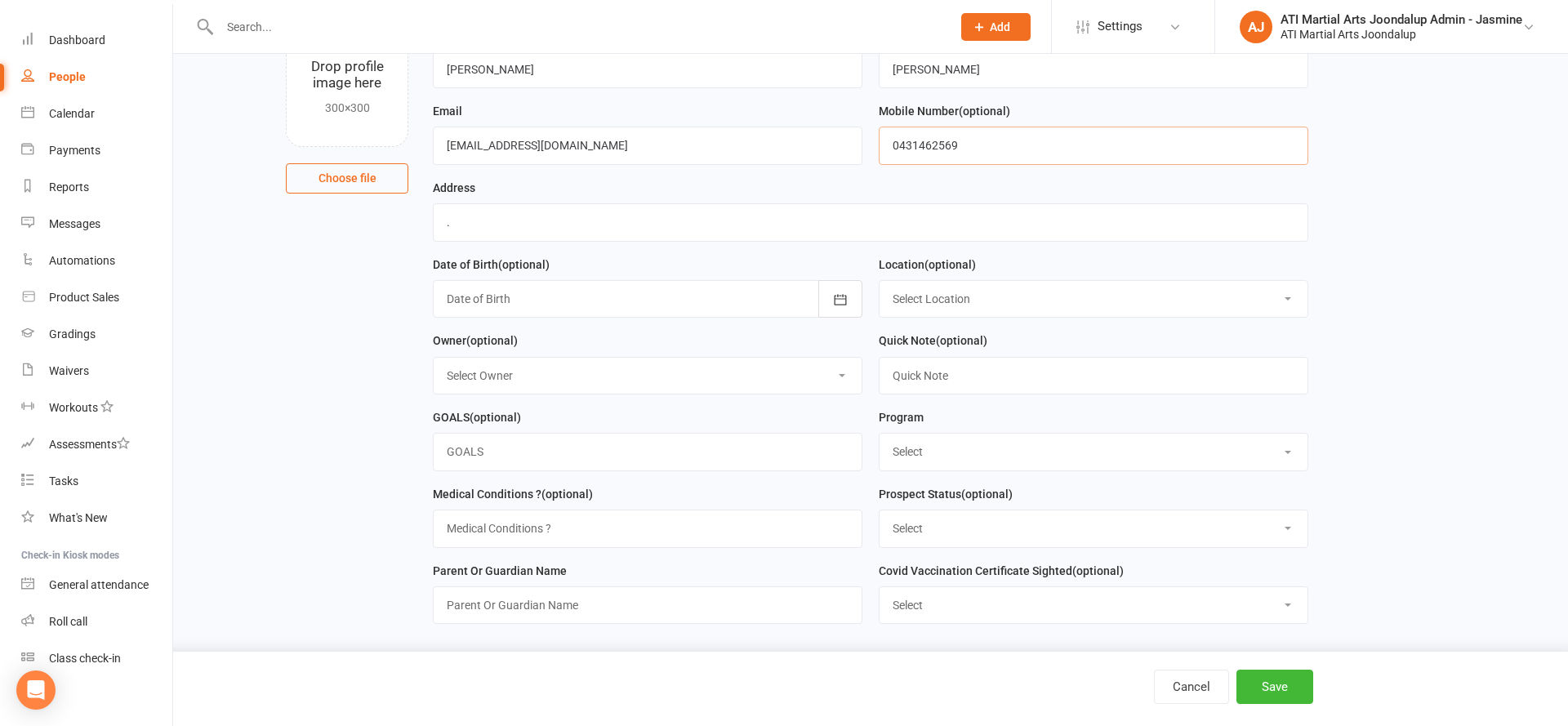
scroll to position [138, 0]
type input "0431462569"
type input "Kiara"
select select "Little Dragons"
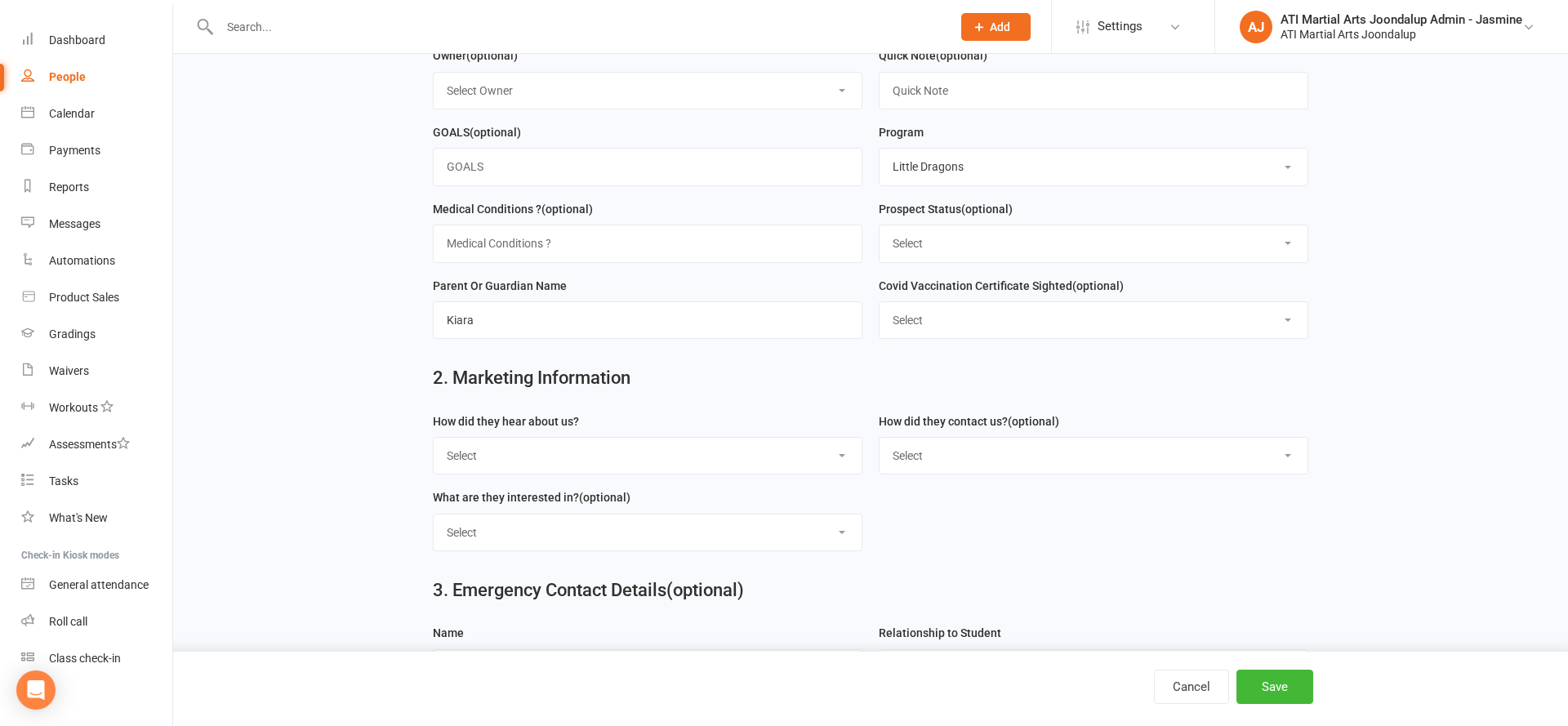
scroll to position [439, 0]
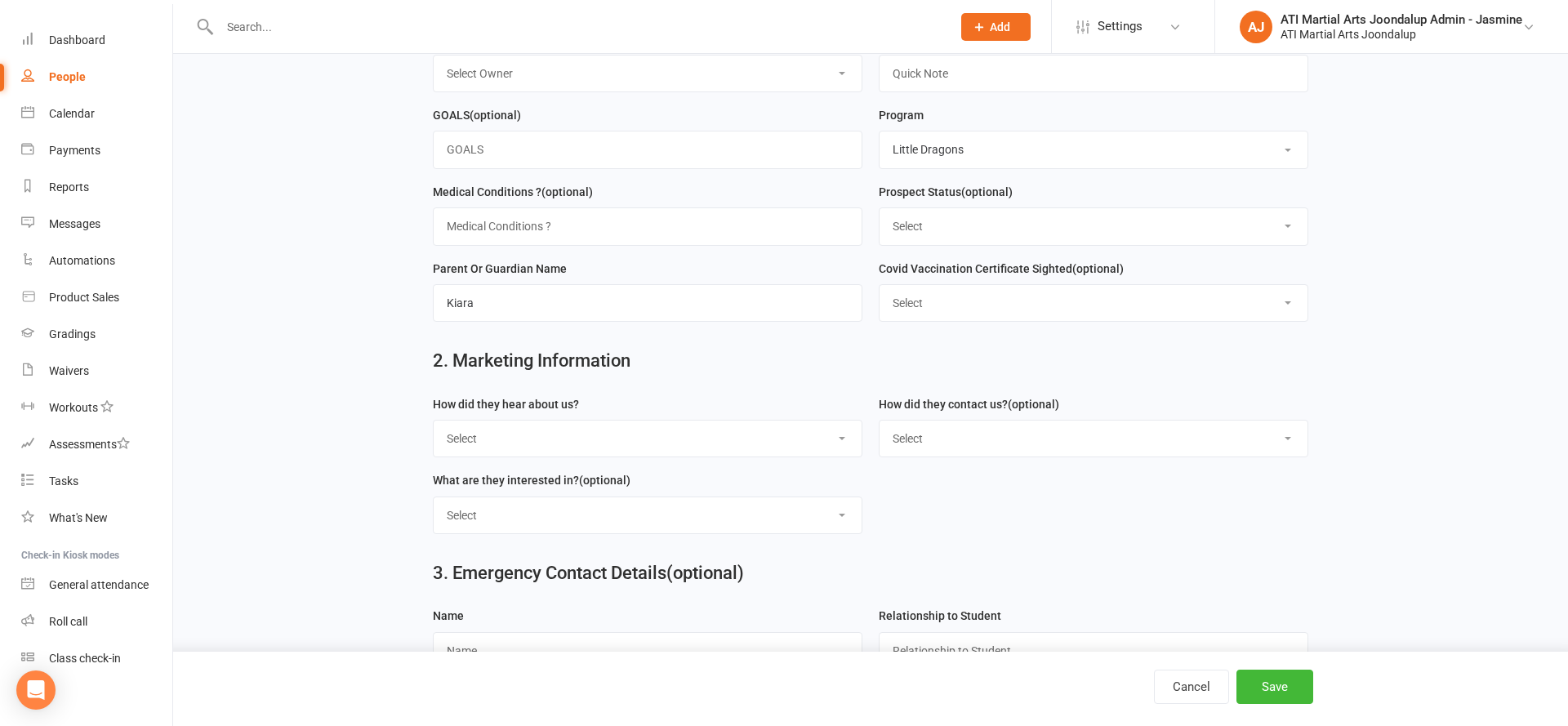
select select "Buddy week"
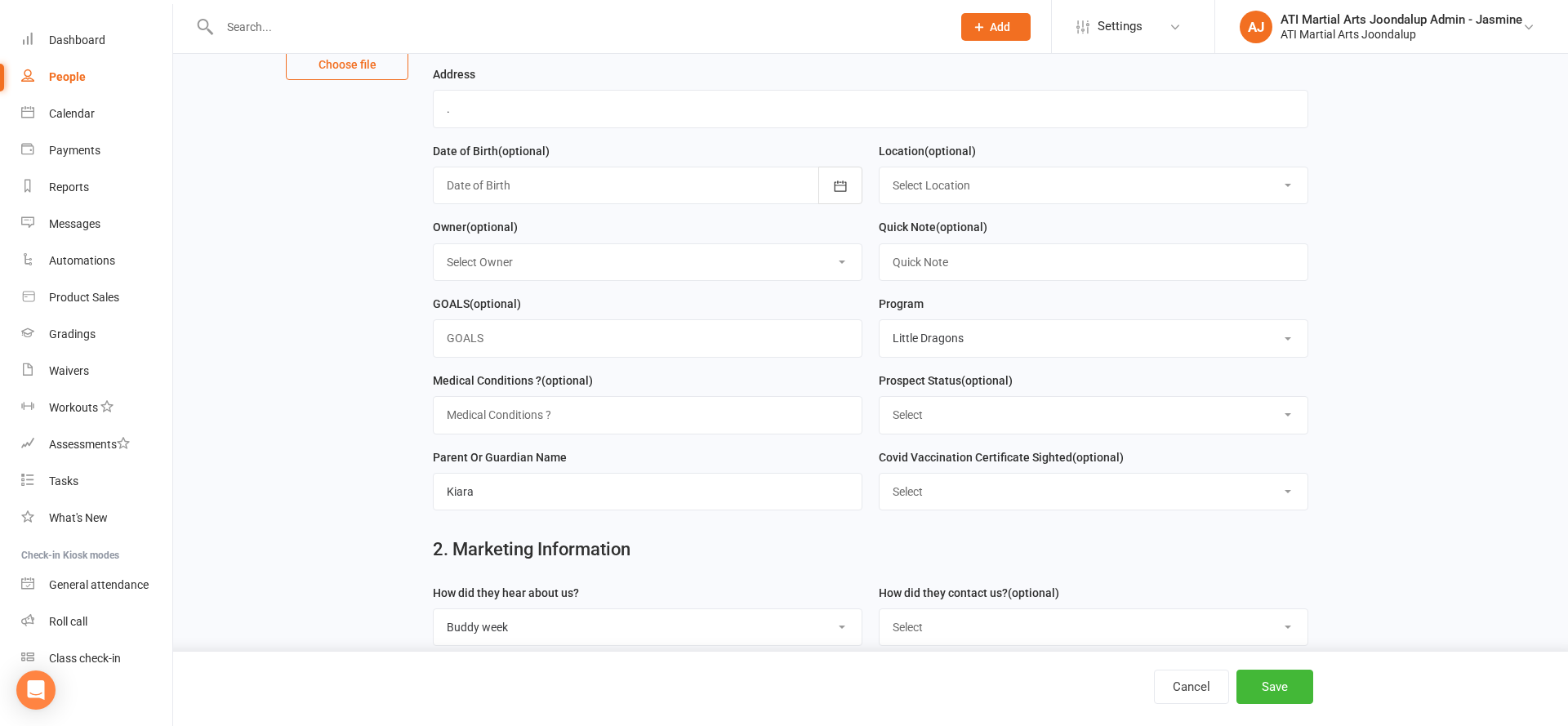
scroll to position [241, 0]
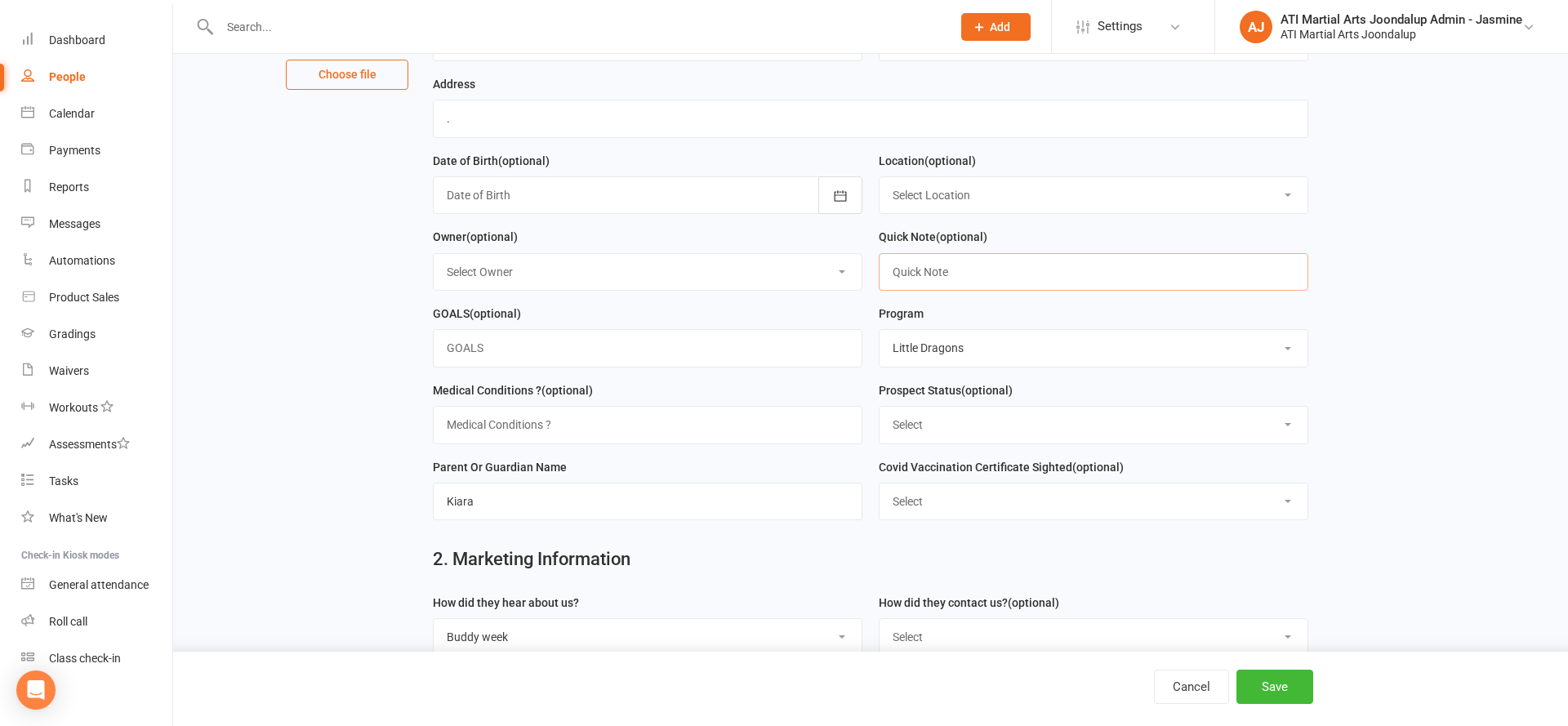
click at [955, 265] on input "text" at bounding box center [1093, 272] width 429 height 37
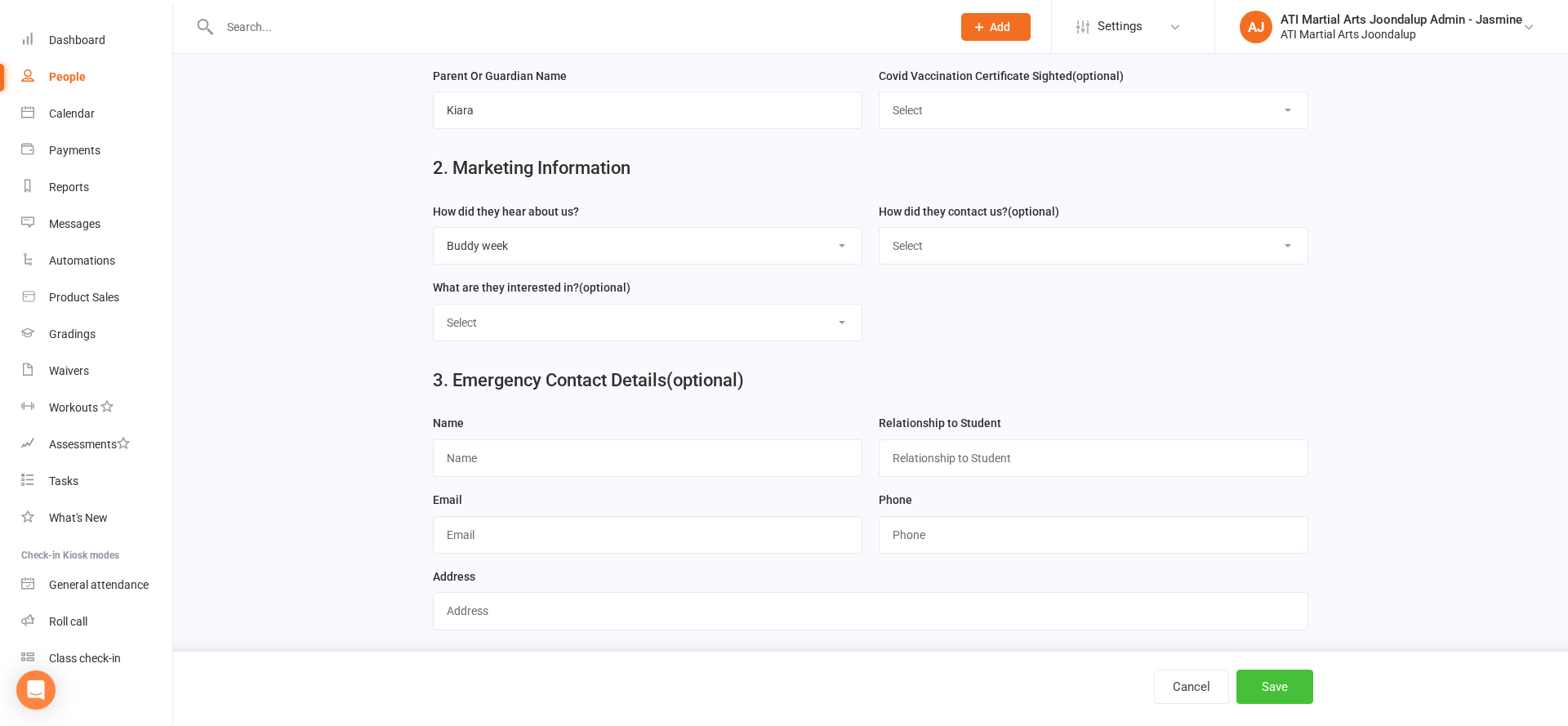
scroll to position [631, 0]
type input "Murray Waite Buddy Week"
click at [1268, 697] on button "Save" at bounding box center [1274, 687] width 76 height 34
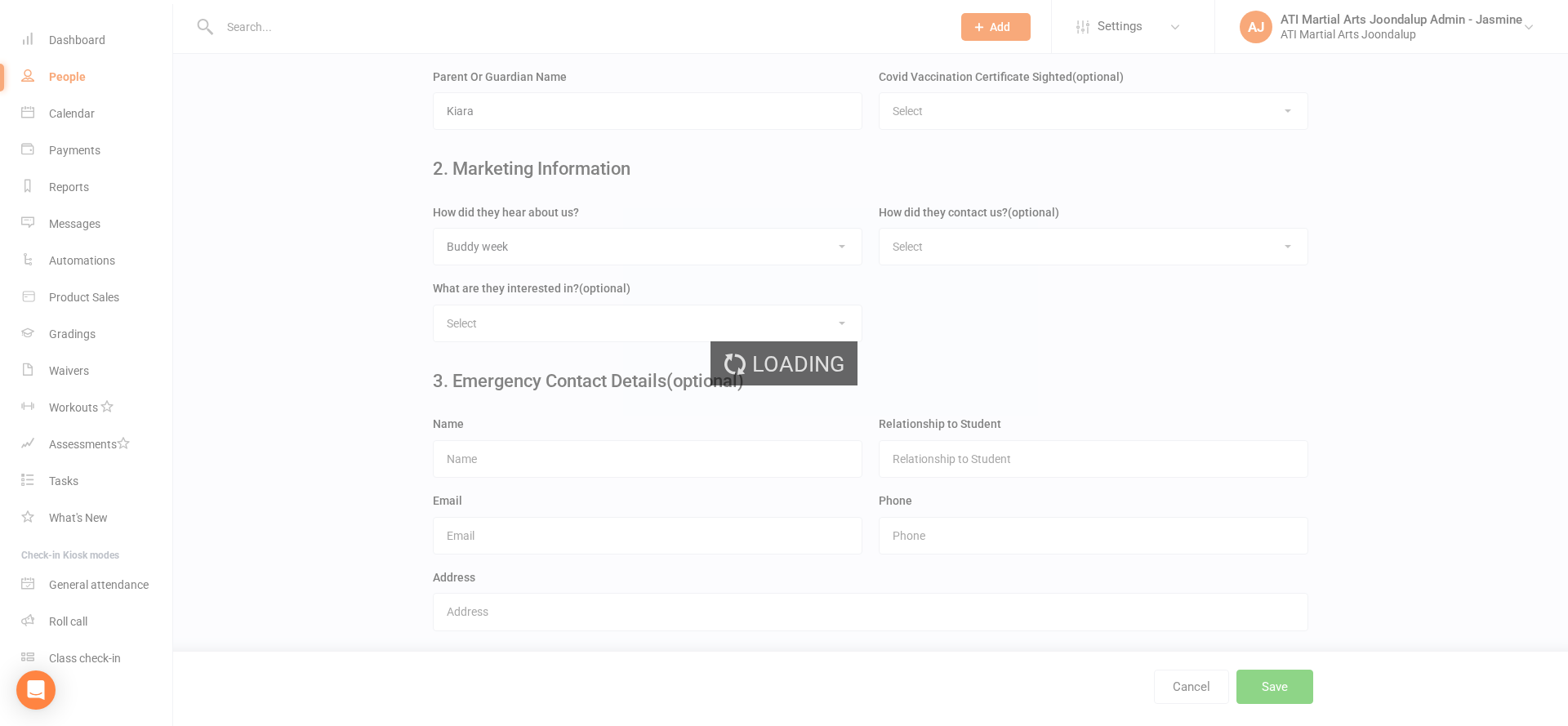
scroll to position [0, 0]
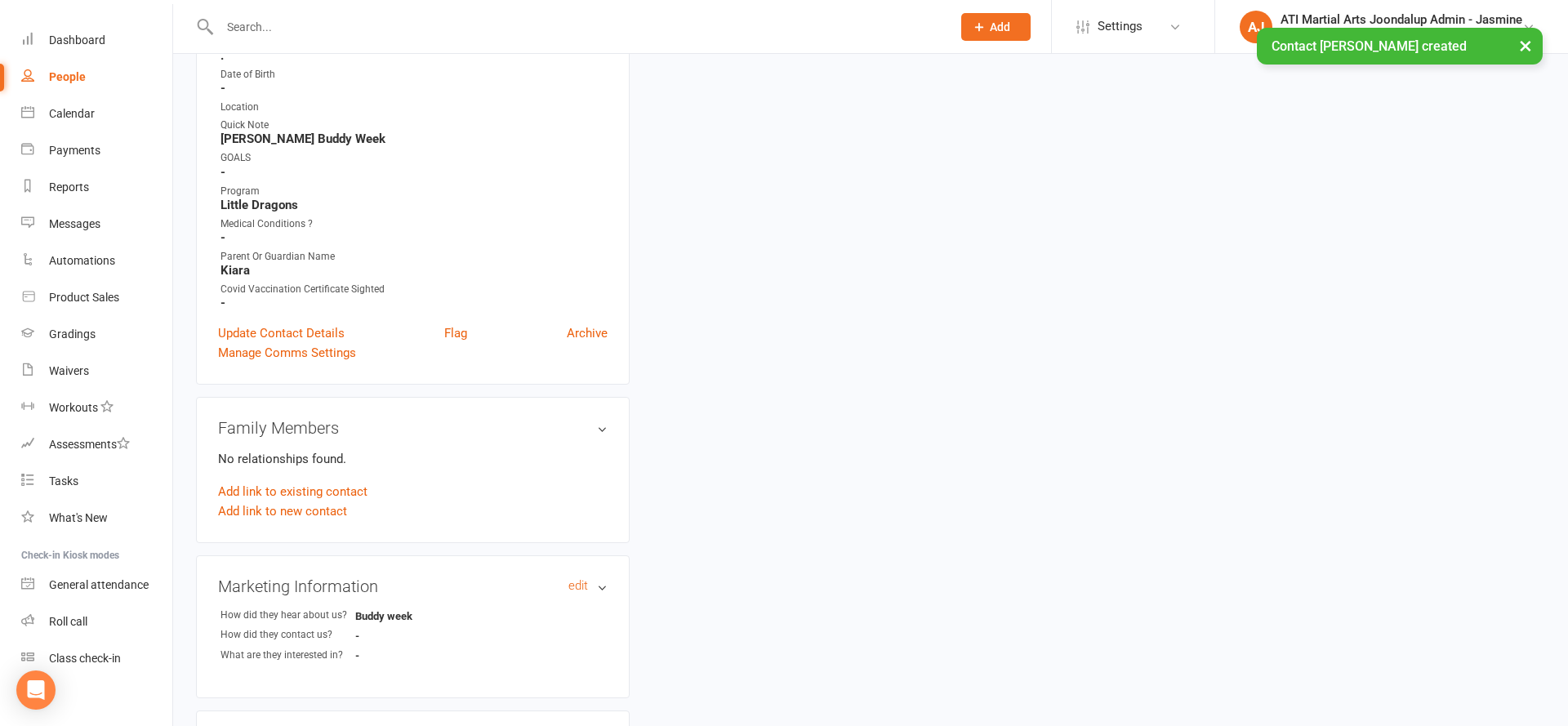
scroll to position [371, 0]
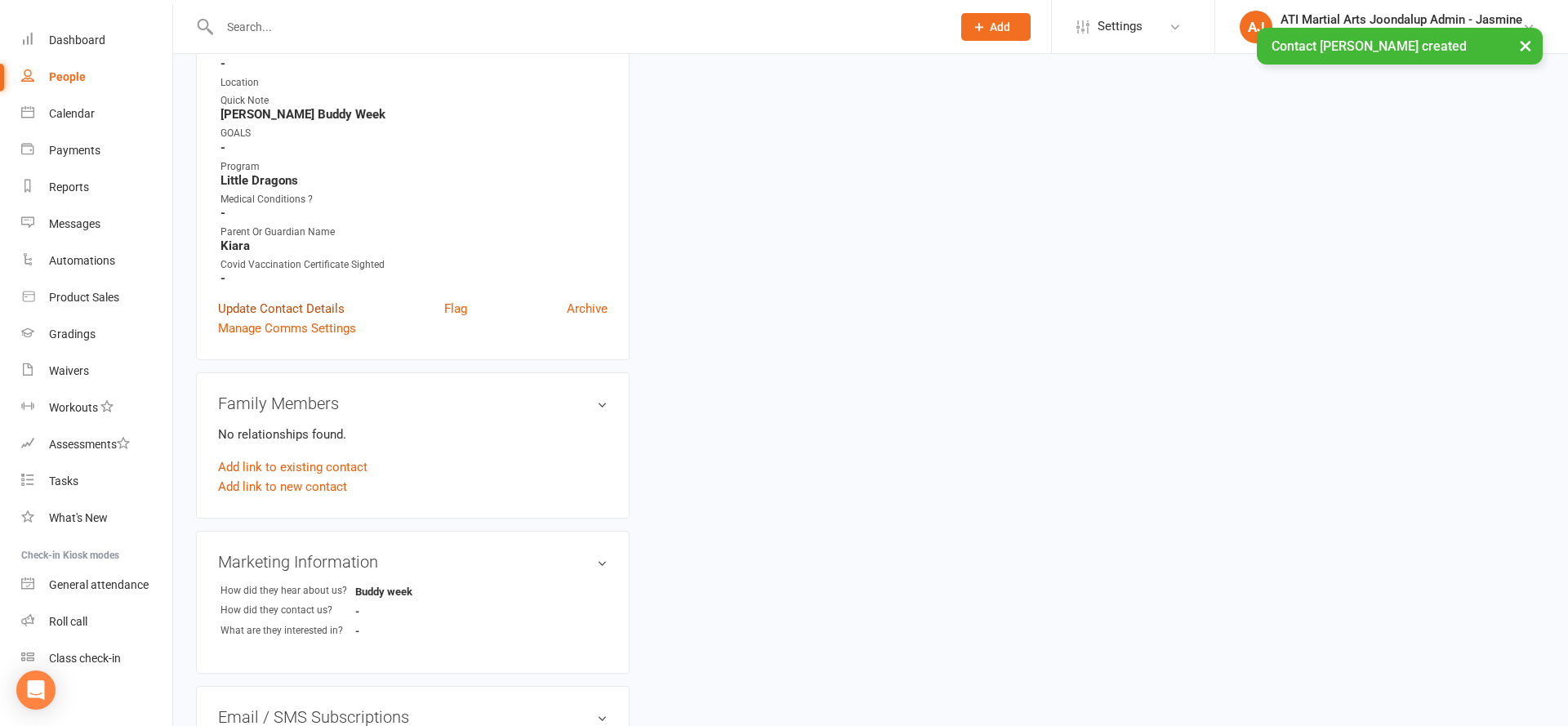
click at [325, 310] on link "Update Contact Details" at bounding box center [281, 309] width 126 height 19
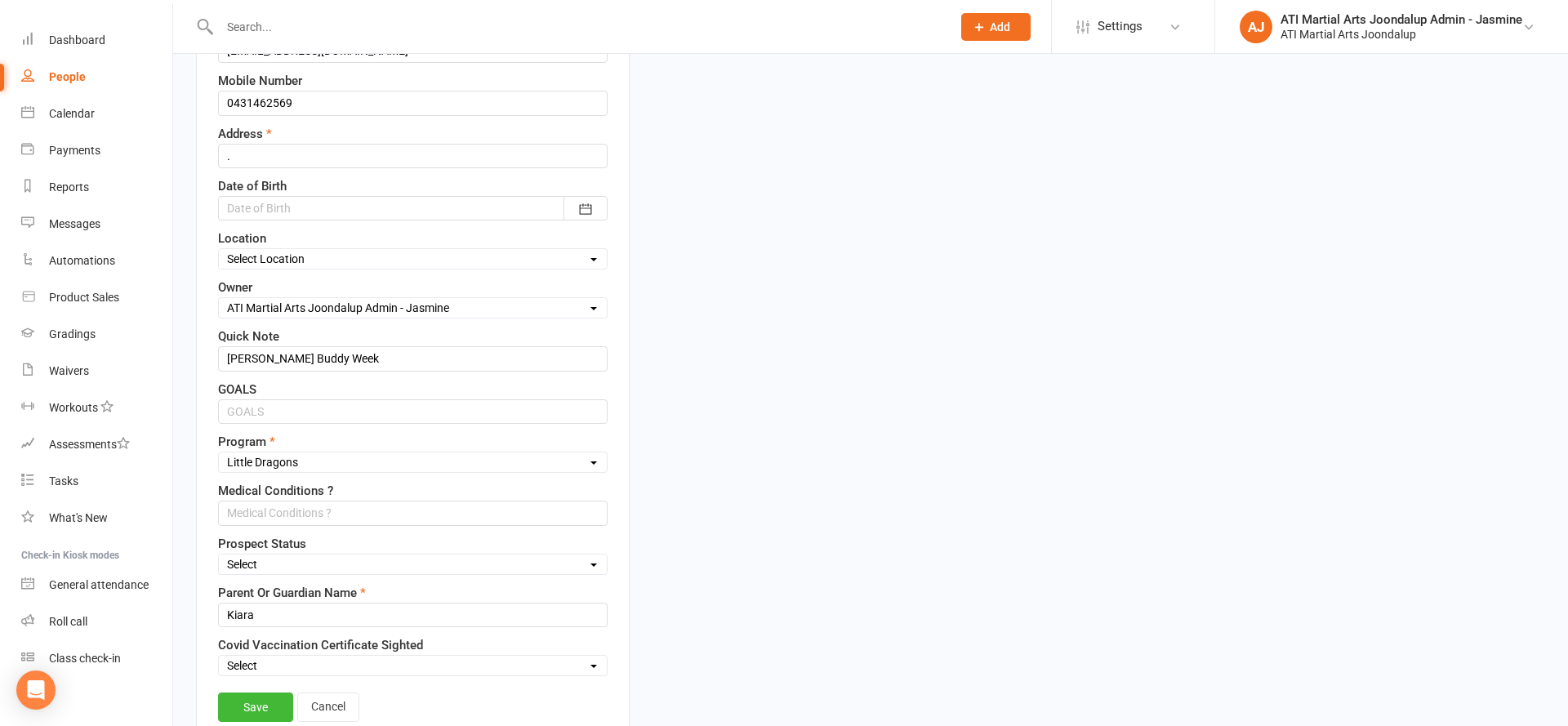
scroll to position [358, 0]
select select "Initial Contact"
click at [259, 692] on link "Save" at bounding box center [255, 706] width 76 height 30
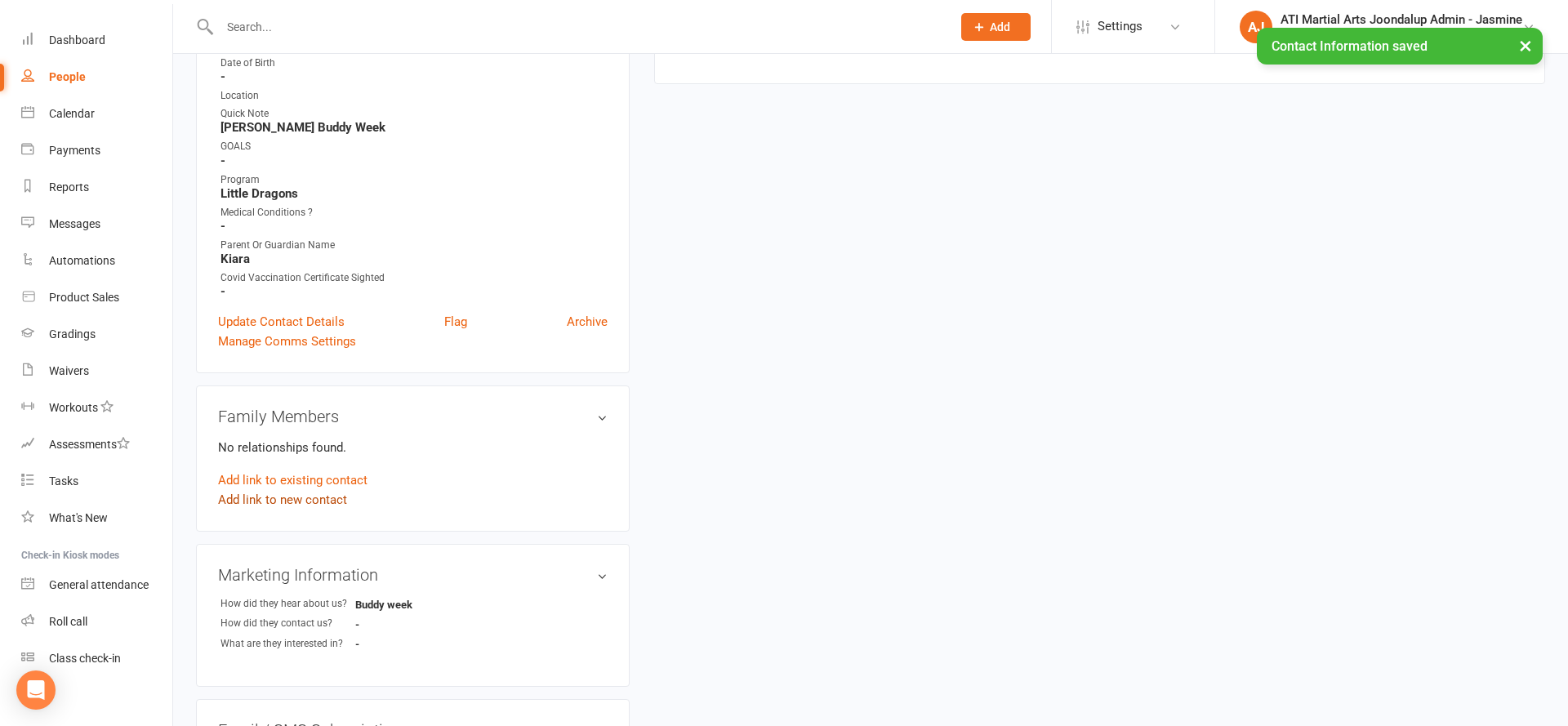
click at [294, 494] on link "Add link to new contact" at bounding box center [282, 499] width 129 height 19
click at [340, 473] on button "Member" at bounding box center [300, 483] width 103 height 25
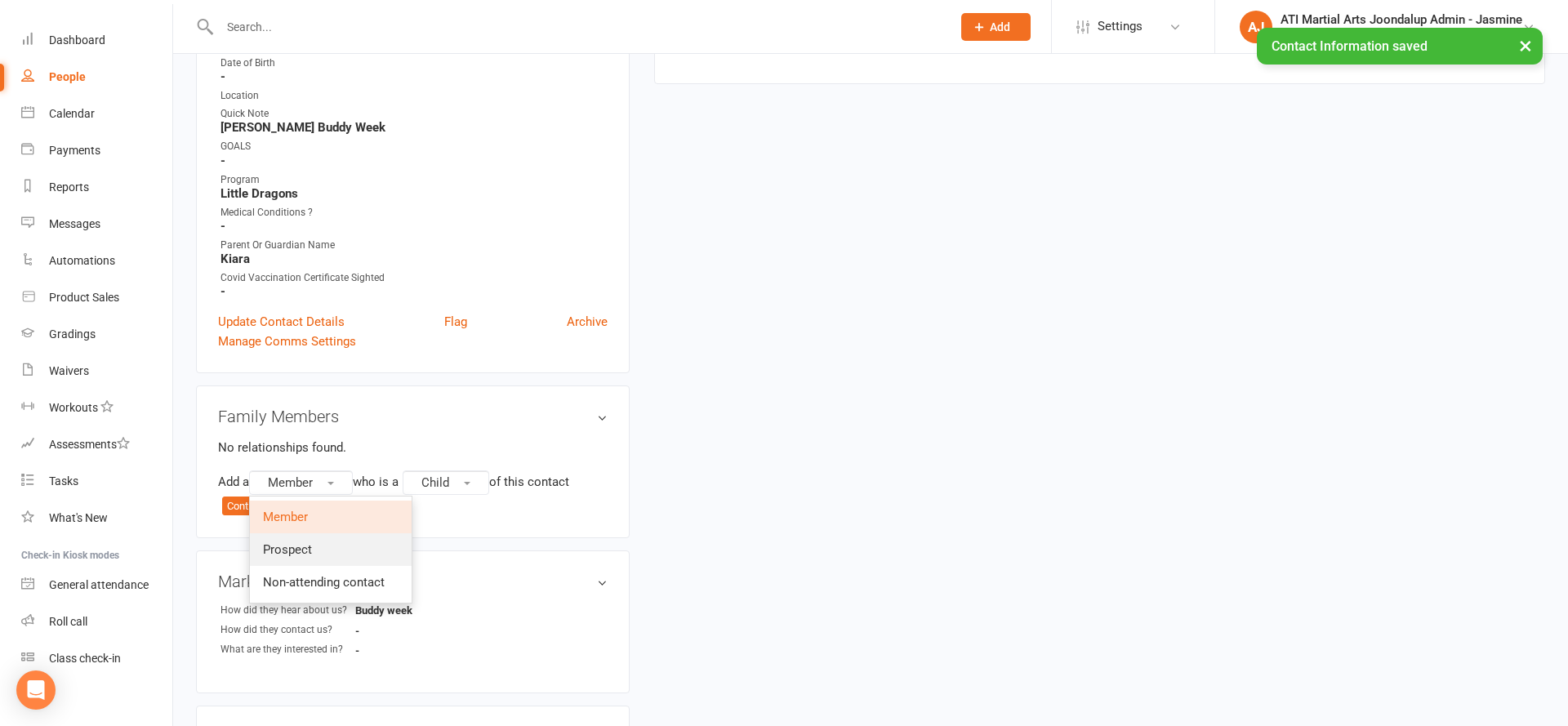
click at [323, 536] on link "Prospect" at bounding box center [330, 550] width 162 height 33
click at [451, 475] on span "Child" at bounding box center [439, 482] width 28 height 14
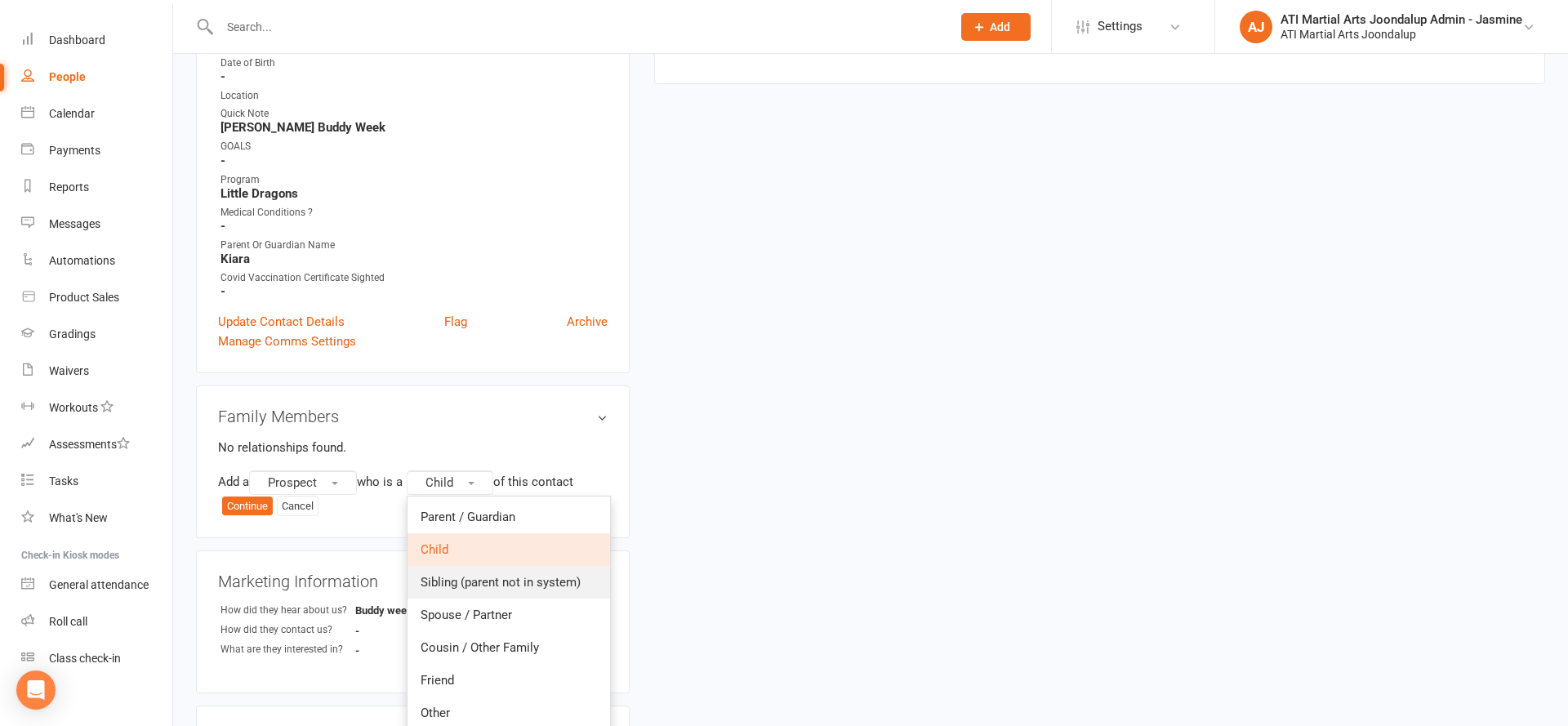
click at [471, 575] on span "Sibling (parent not in system)" at bounding box center [500, 582] width 160 height 14
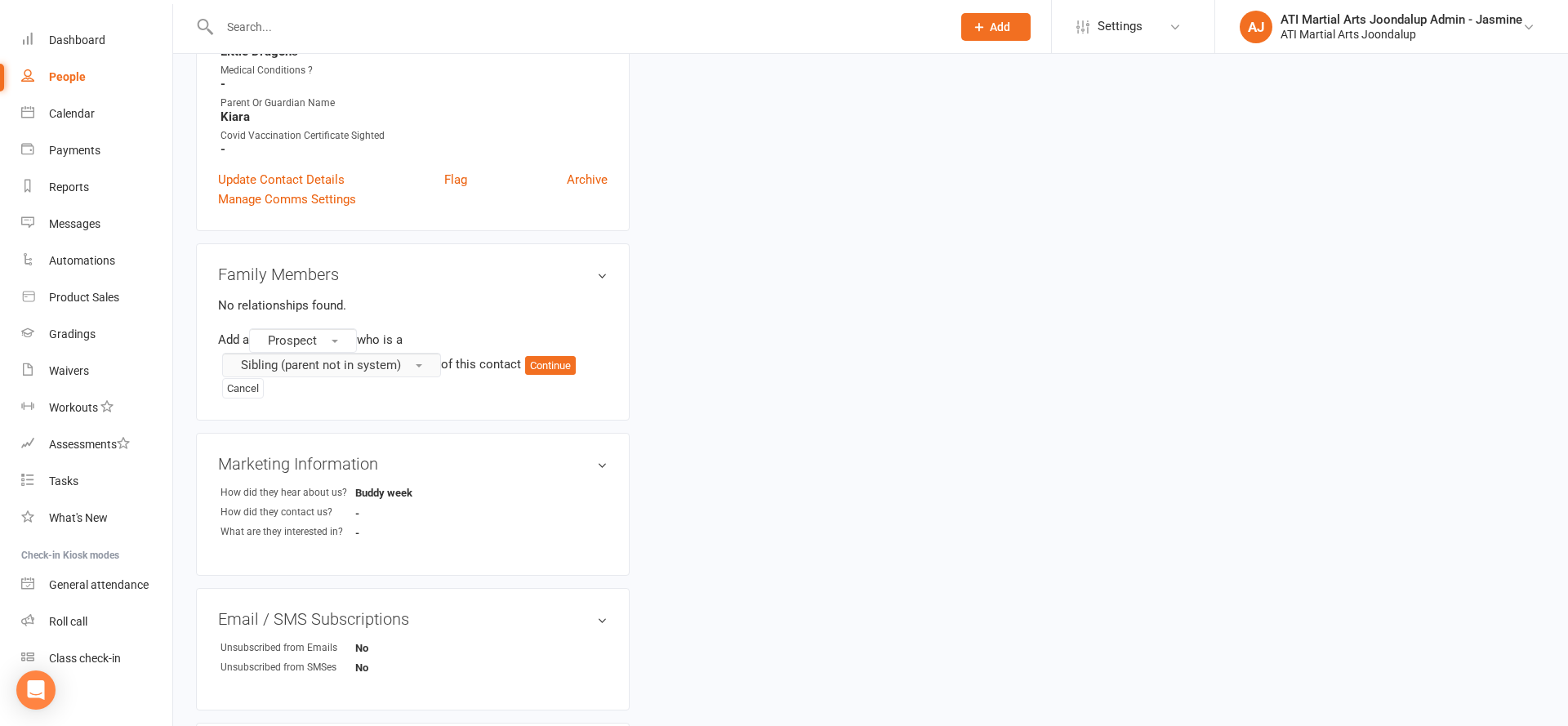
scroll to position [501, 0]
click at [543, 363] on button "Continue" at bounding box center [550, 365] width 51 height 19
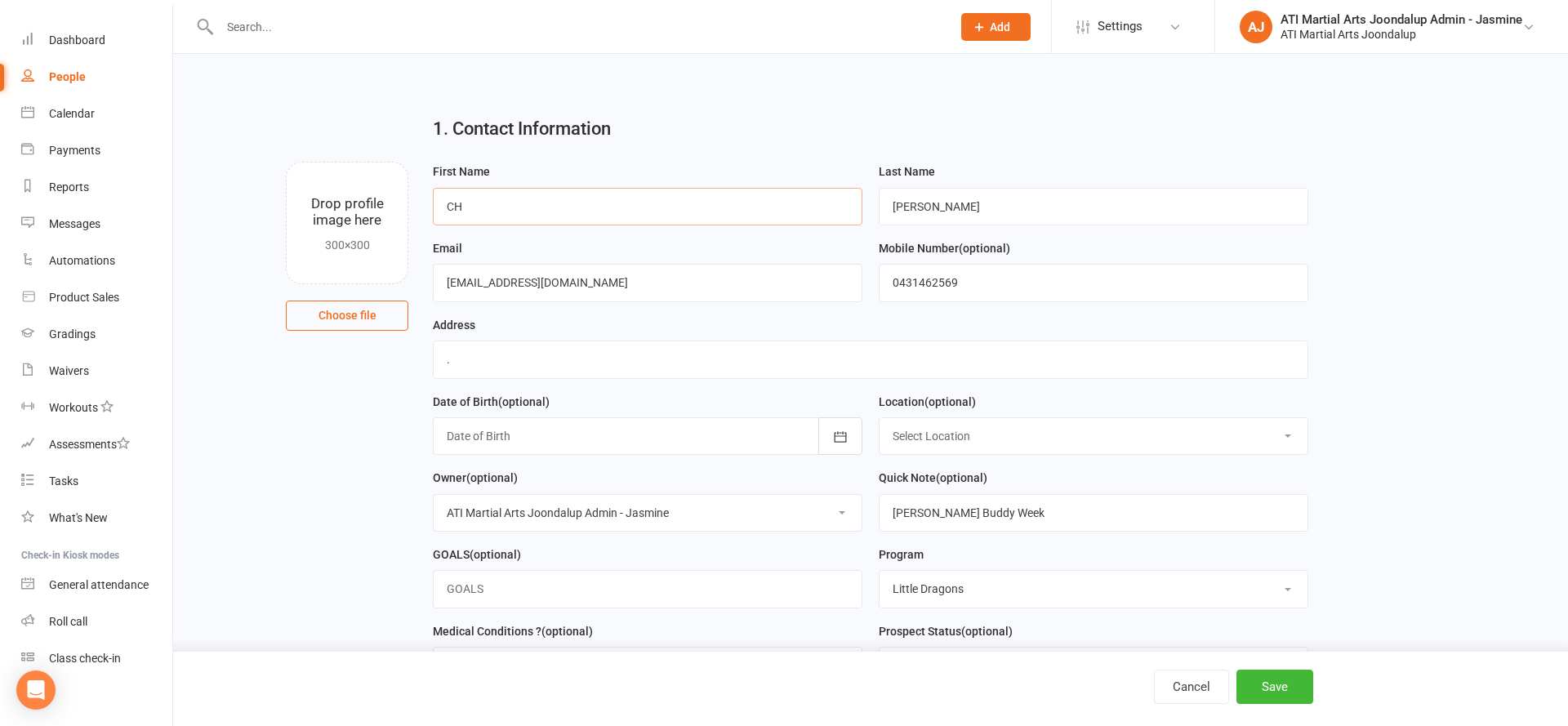
type input "C"
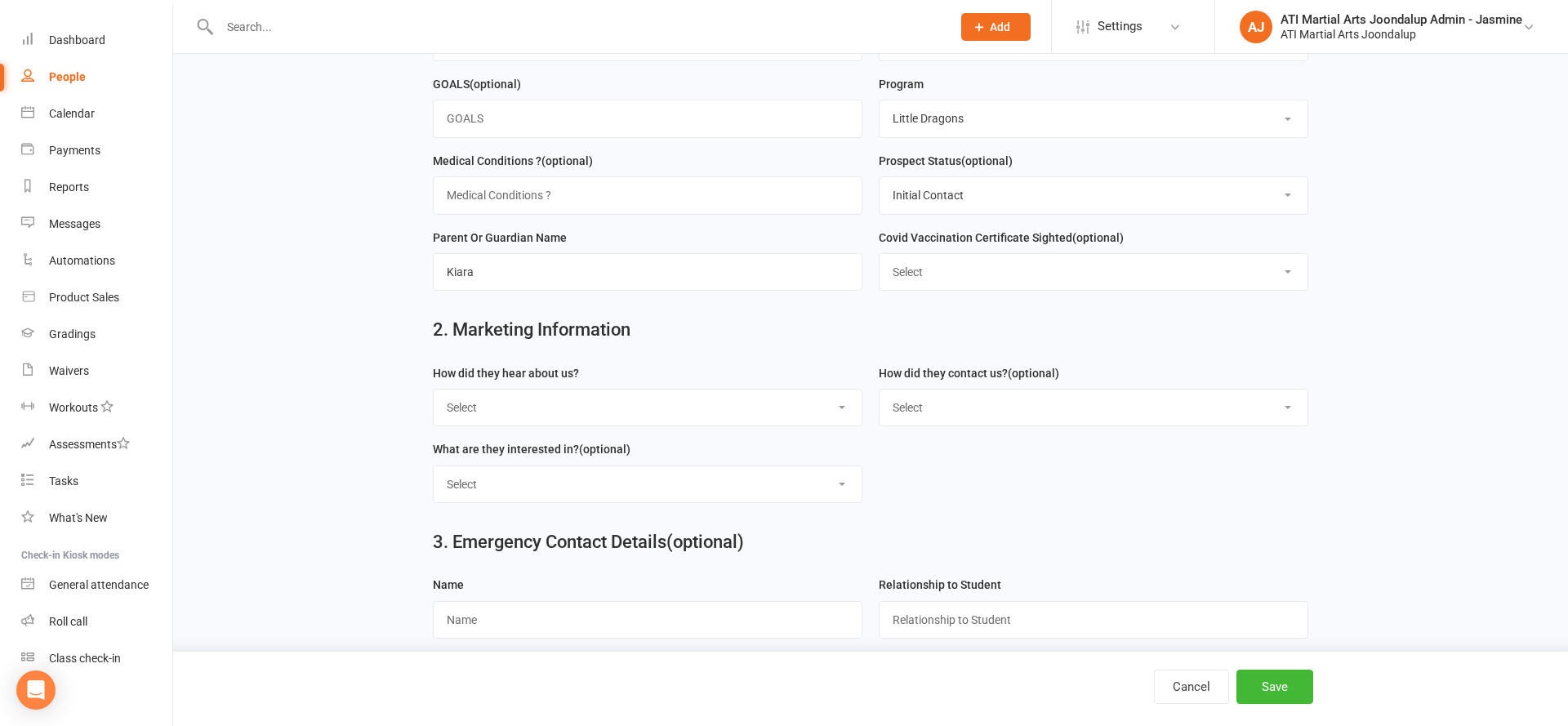
scroll to position [473, 0]
type input "Charlie"
select select "Buddy week"
click at [1266, 686] on button "Save" at bounding box center [1274, 687] width 76 height 34
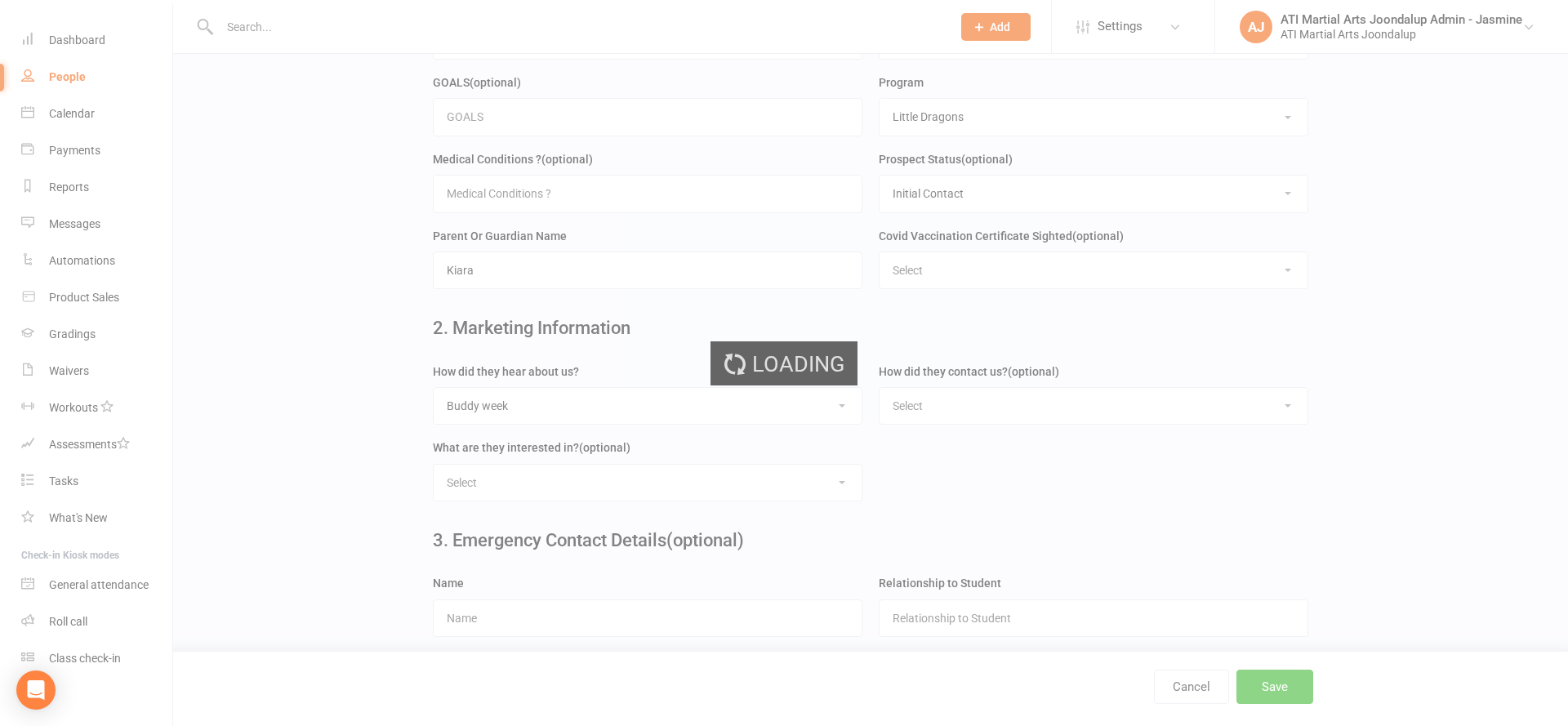
scroll to position [0, 0]
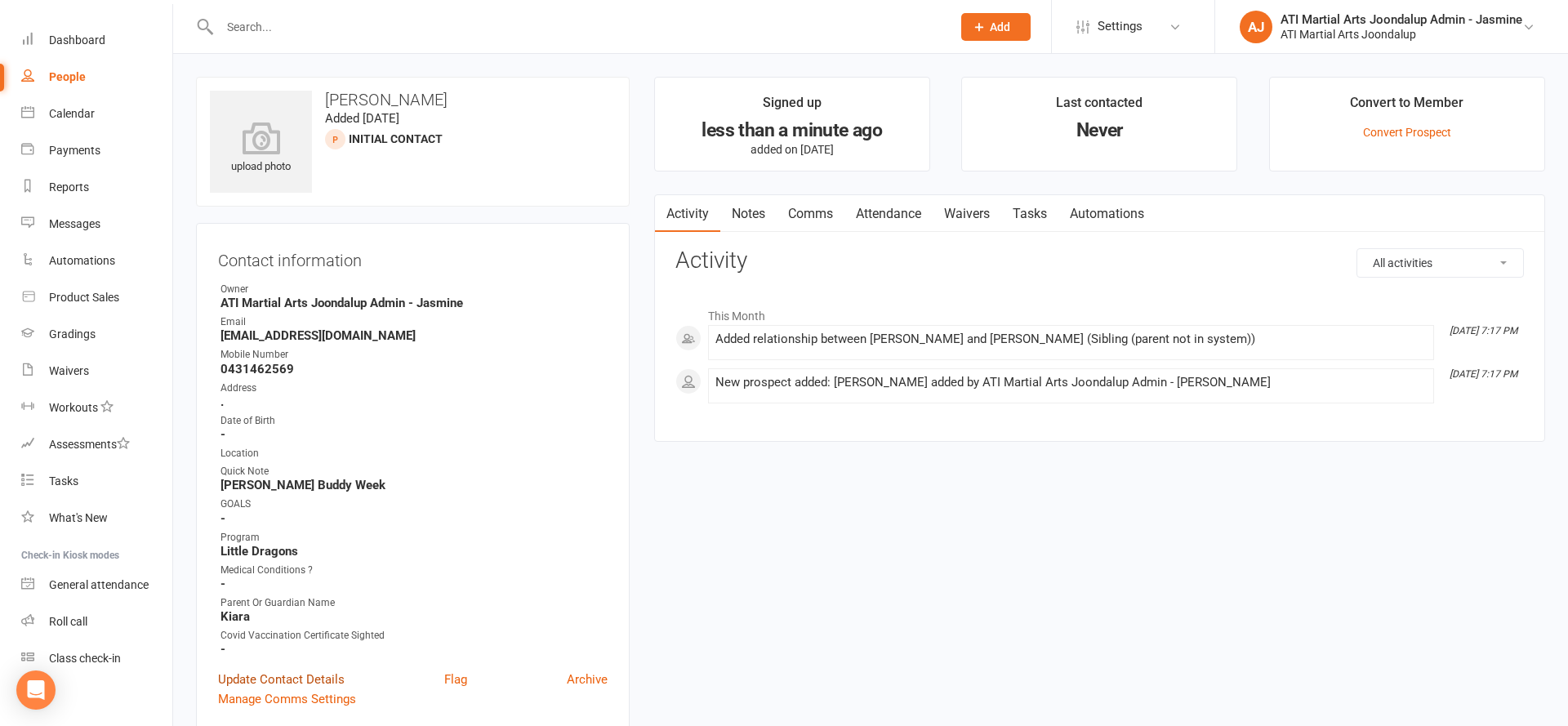
click at [313, 674] on link "Update Contact Details" at bounding box center [281, 679] width 126 height 19
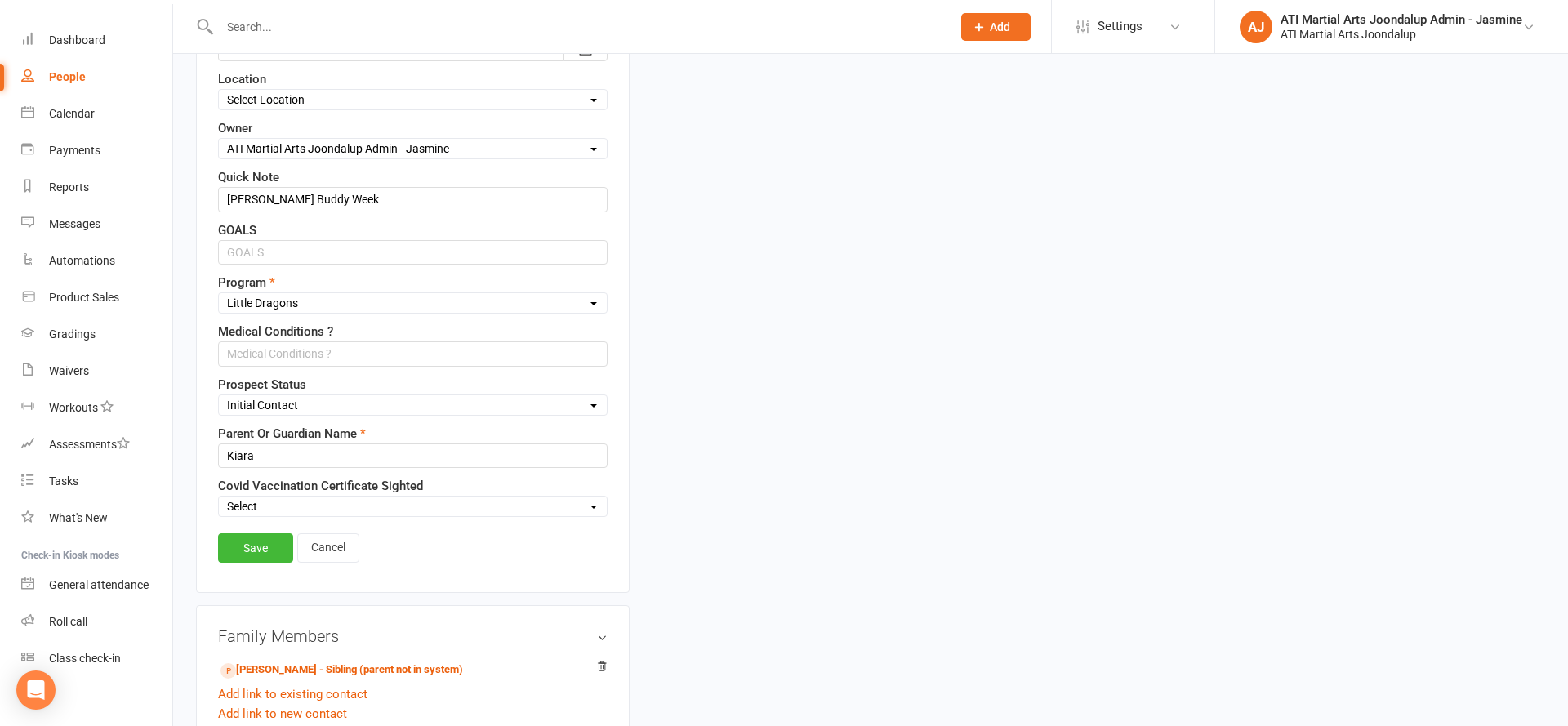
scroll to position [517, 0]
click at [262, 549] on link "Save" at bounding box center [255, 545] width 76 height 30
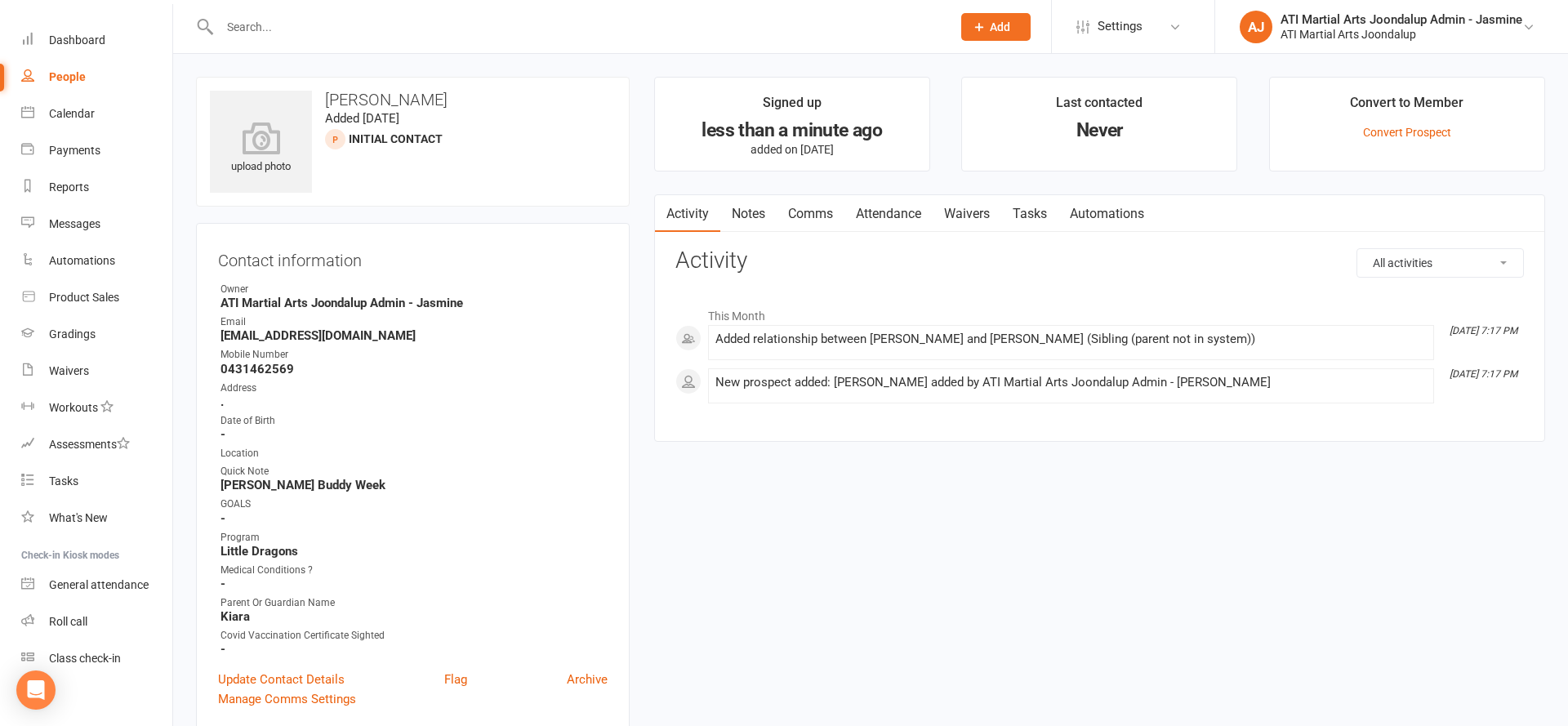
scroll to position [0, 0]
click at [915, 212] on link "Attendance" at bounding box center [888, 213] width 88 height 37
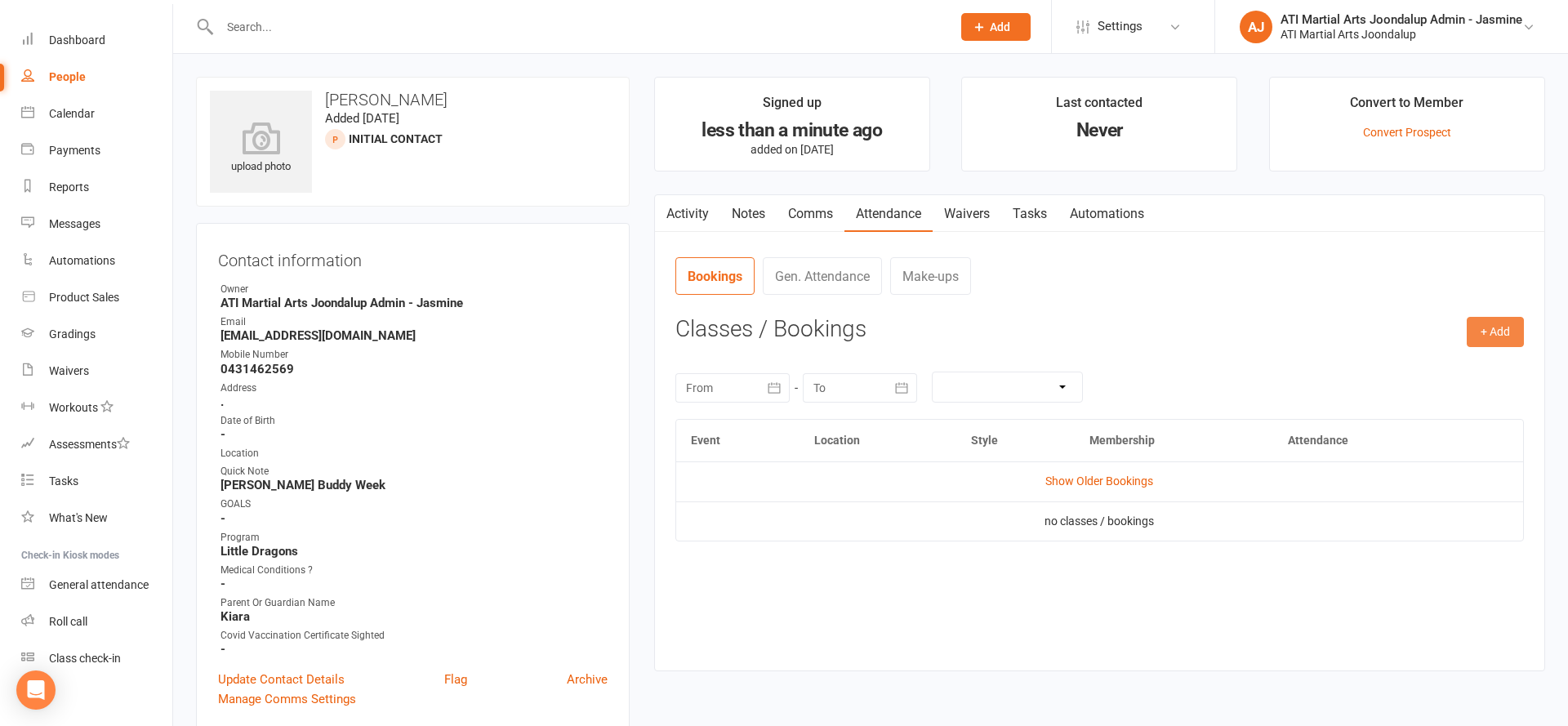
click at [1495, 334] on button "+ Add" at bounding box center [1495, 331] width 57 height 30
click at [1420, 395] on link "Add Appointment" at bounding box center [1442, 402] width 162 height 33
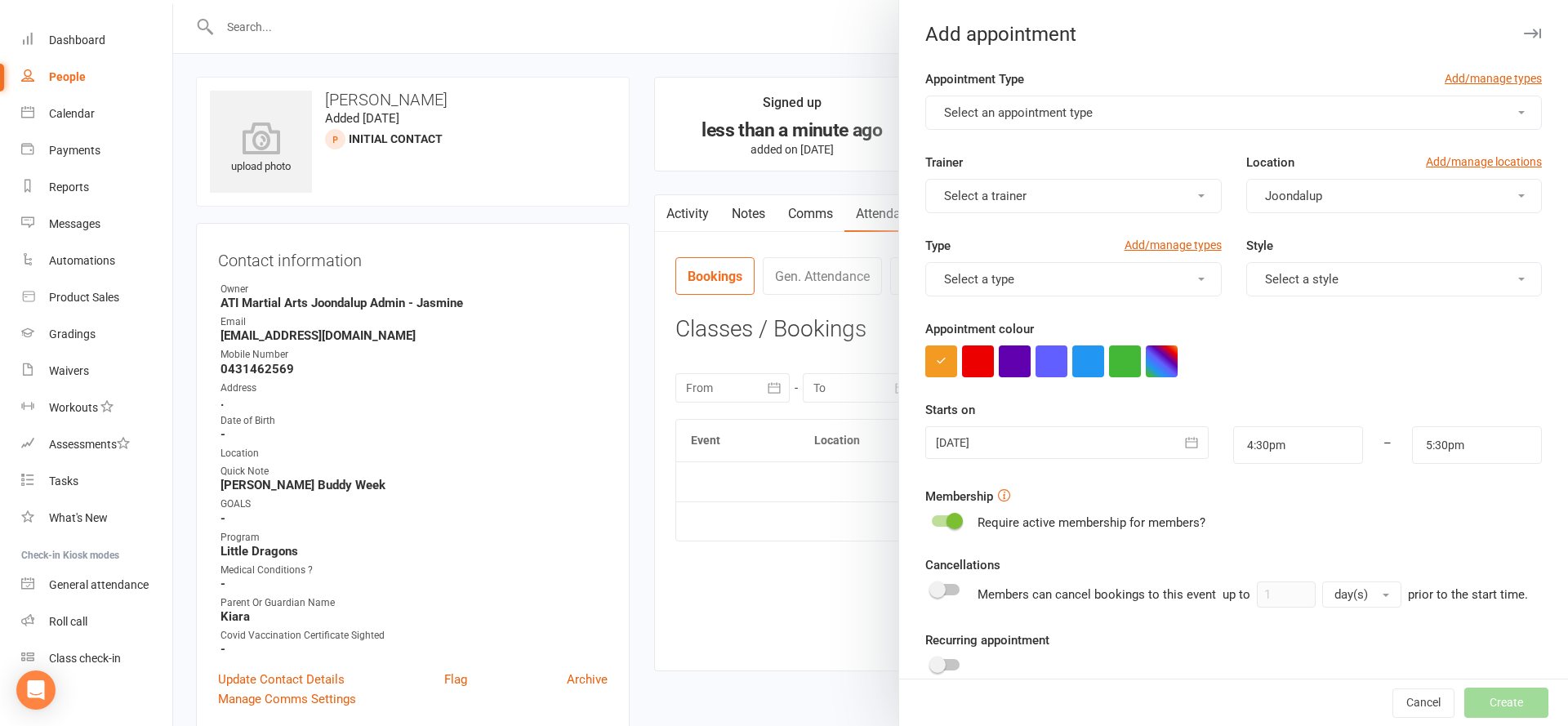
click at [1015, 105] on span "Select an appointment type" at bounding box center [1017, 112] width 148 height 14
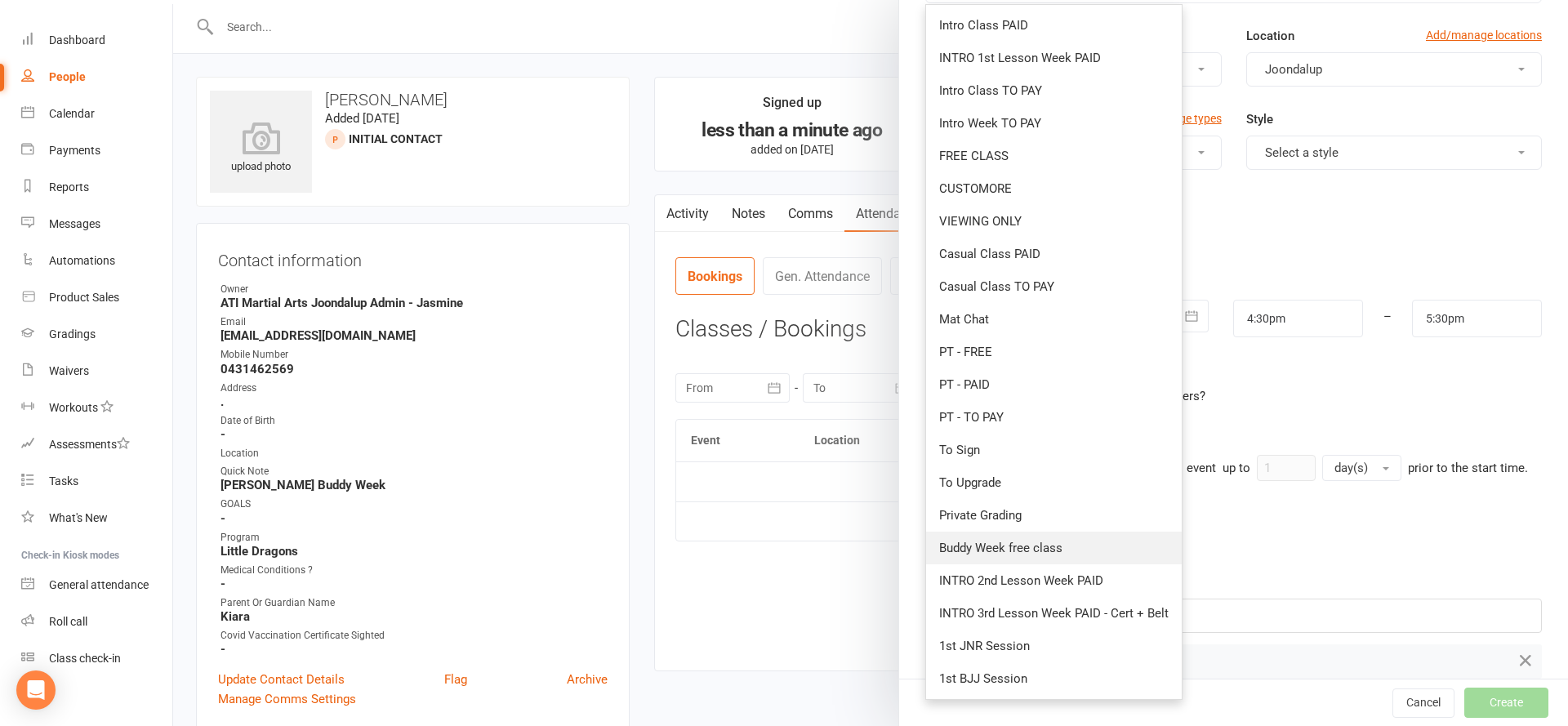
scroll to position [139, 0]
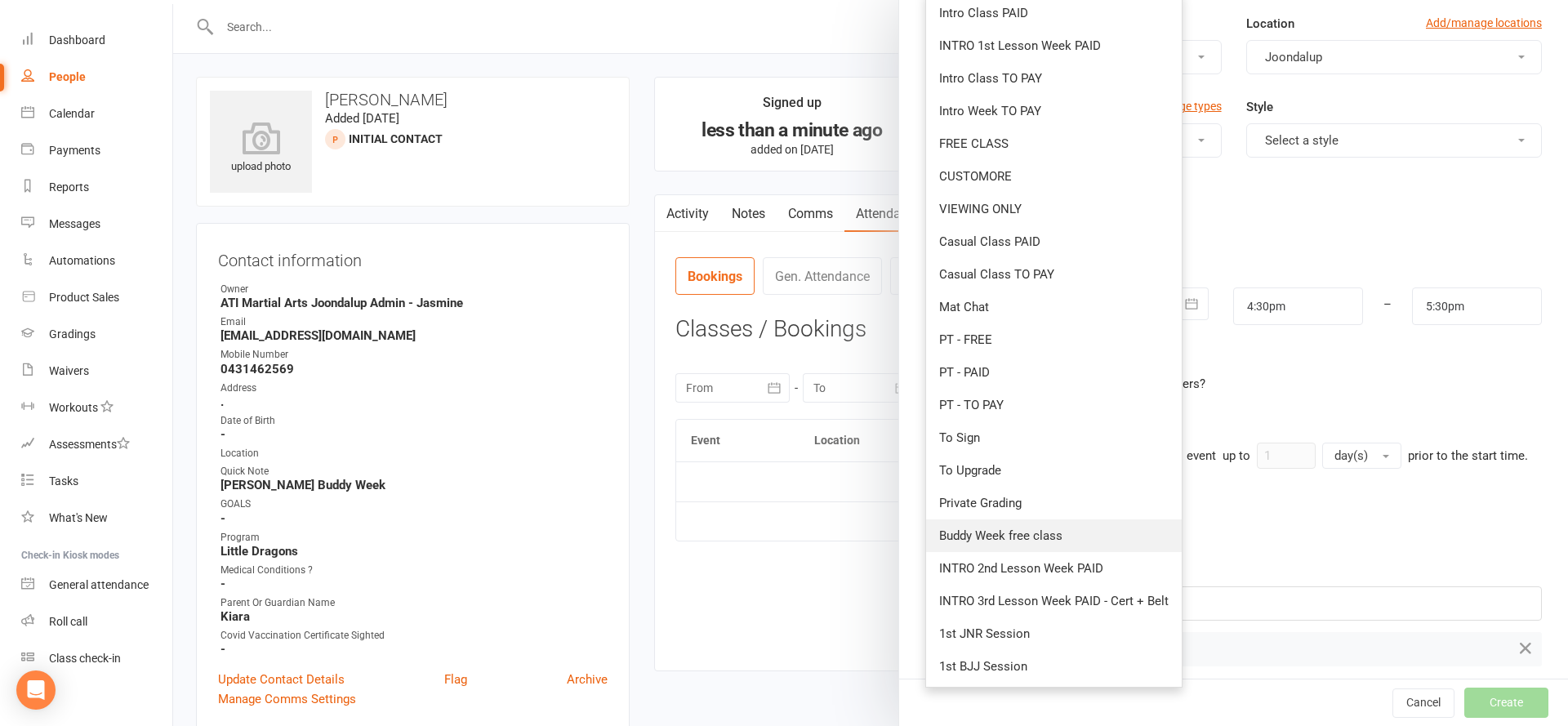
click at [1016, 542] on span "Buddy Week free class" at bounding box center [1000, 536] width 123 height 14
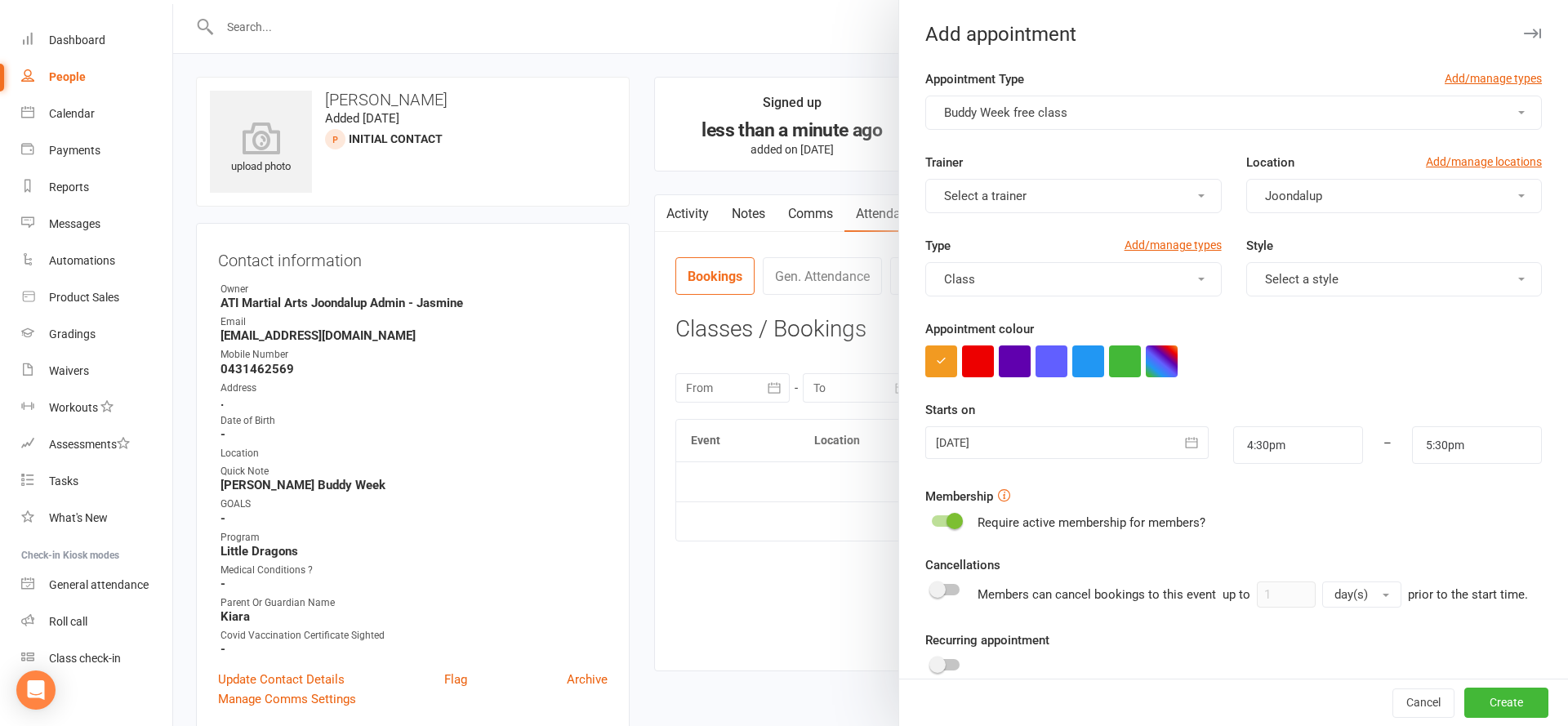
drag, startPoint x: 1118, startPoint y: 431, endPoint x: 1142, endPoint y: 439, distance: 25.3
click at [1120, 430] on div at bounding box center [1067, 443] width 283 height 33
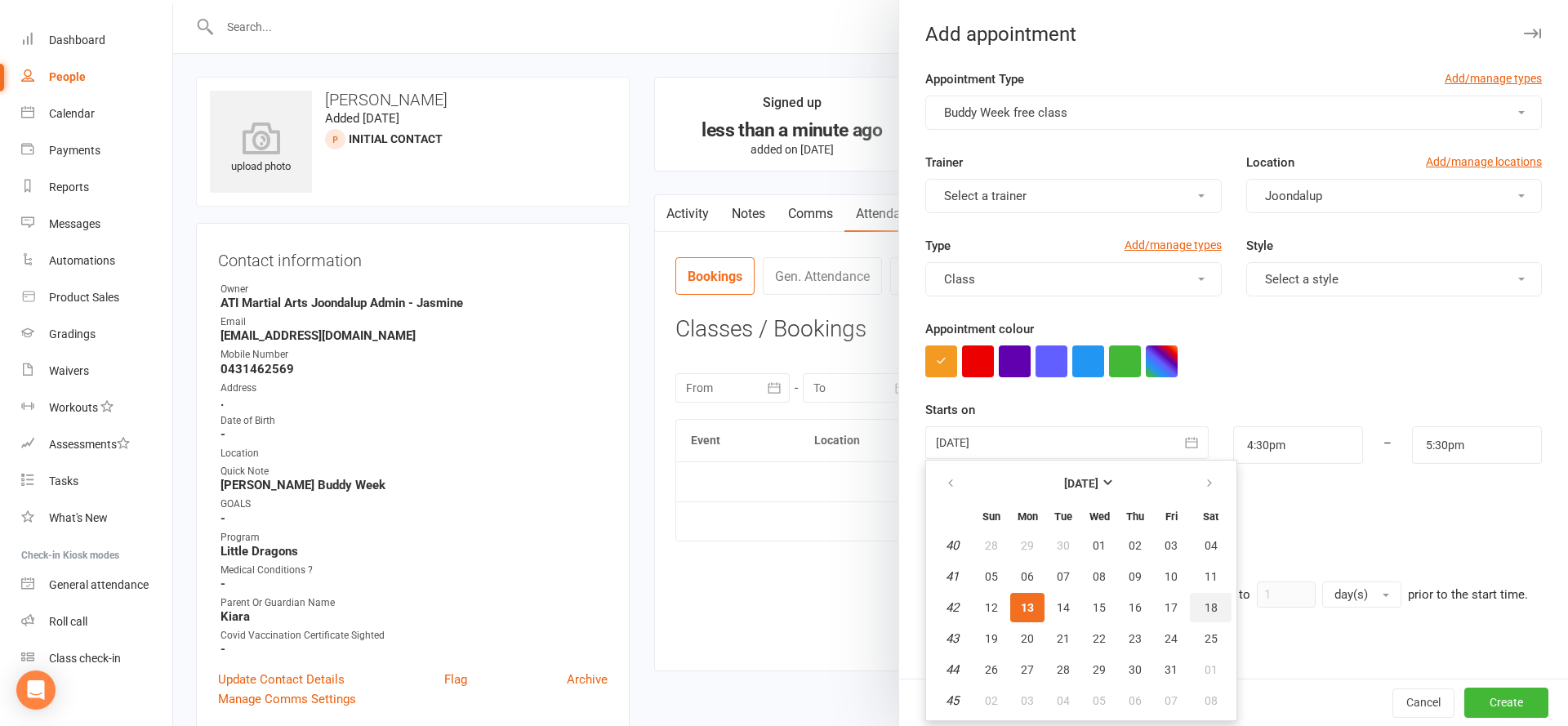
click at [1218, 615] on button "18" at bounding box center [1210, 607] width 42 height 30
type input "18 Oct 2025"
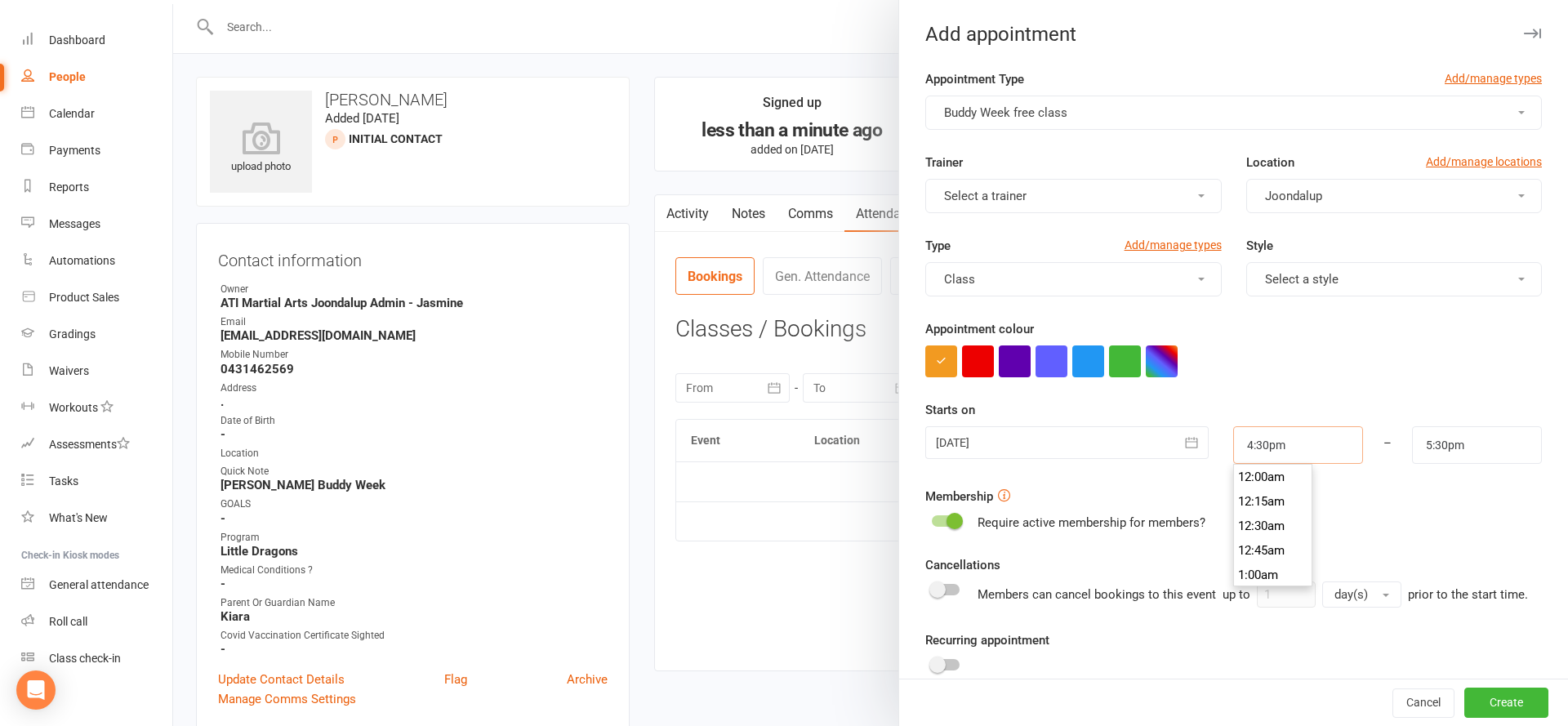
click at [1314, 444] on input "4:30pm" at bounding box center [1298, 445] width 130 height 37
type input "10:00am"
drag, startPoint x: 1263, startPoint y: 513, endPoint x: 1391, endPoint y: 464, distance: 137.1
click at [1263, 513] on li "10:00am" at bounding box center [1274, 511] width 78 height 25
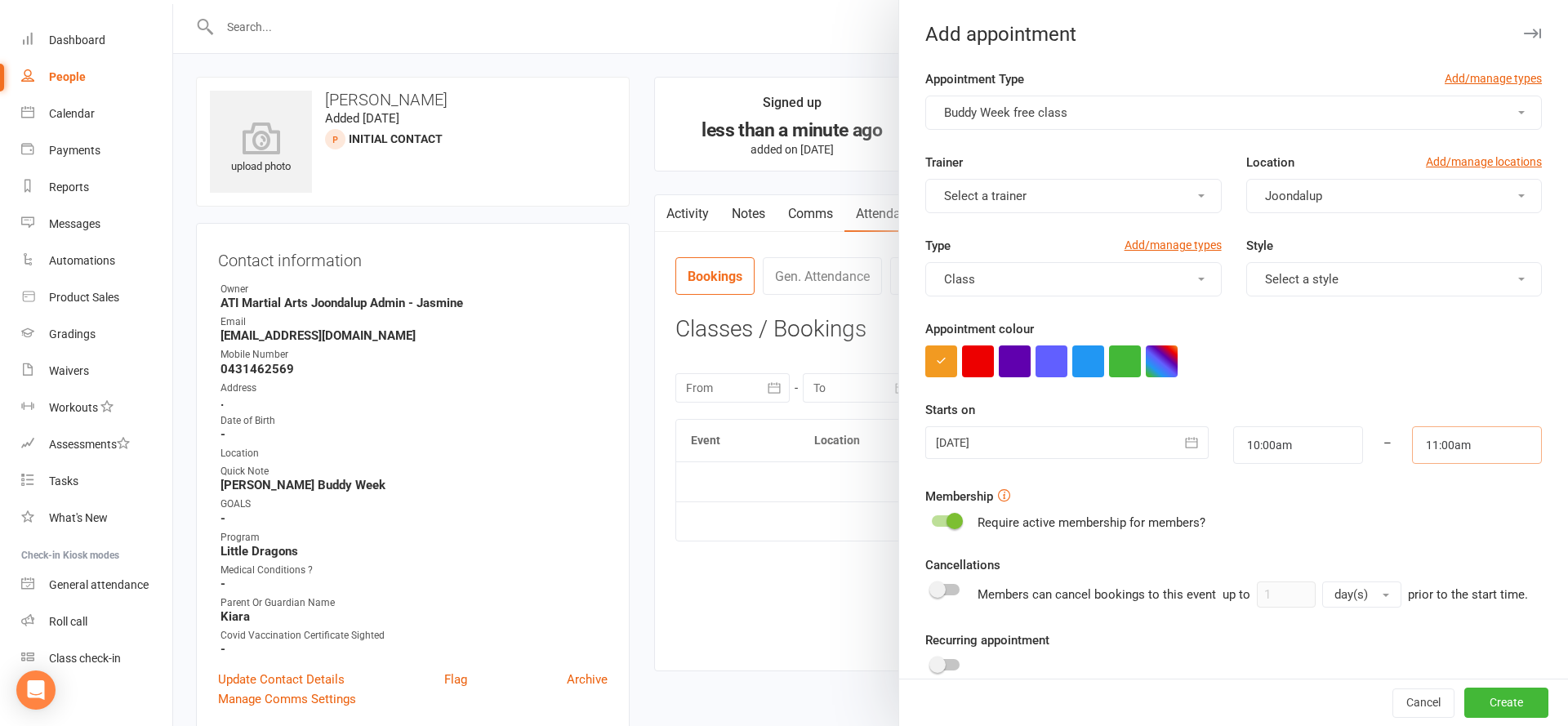
click at [1460, 451] on input "11:00am" at bounding box center [1477, 445] width 130 height 37
type input "10:30am"
drag, startPoint x: 1435, startPoint y: 499, endPoint x: 1567, endPoint y: 681, distance: 224.8
click at [1435, 499] on li "10:30am" at bounding box center [1452, 494] width 78 height 25
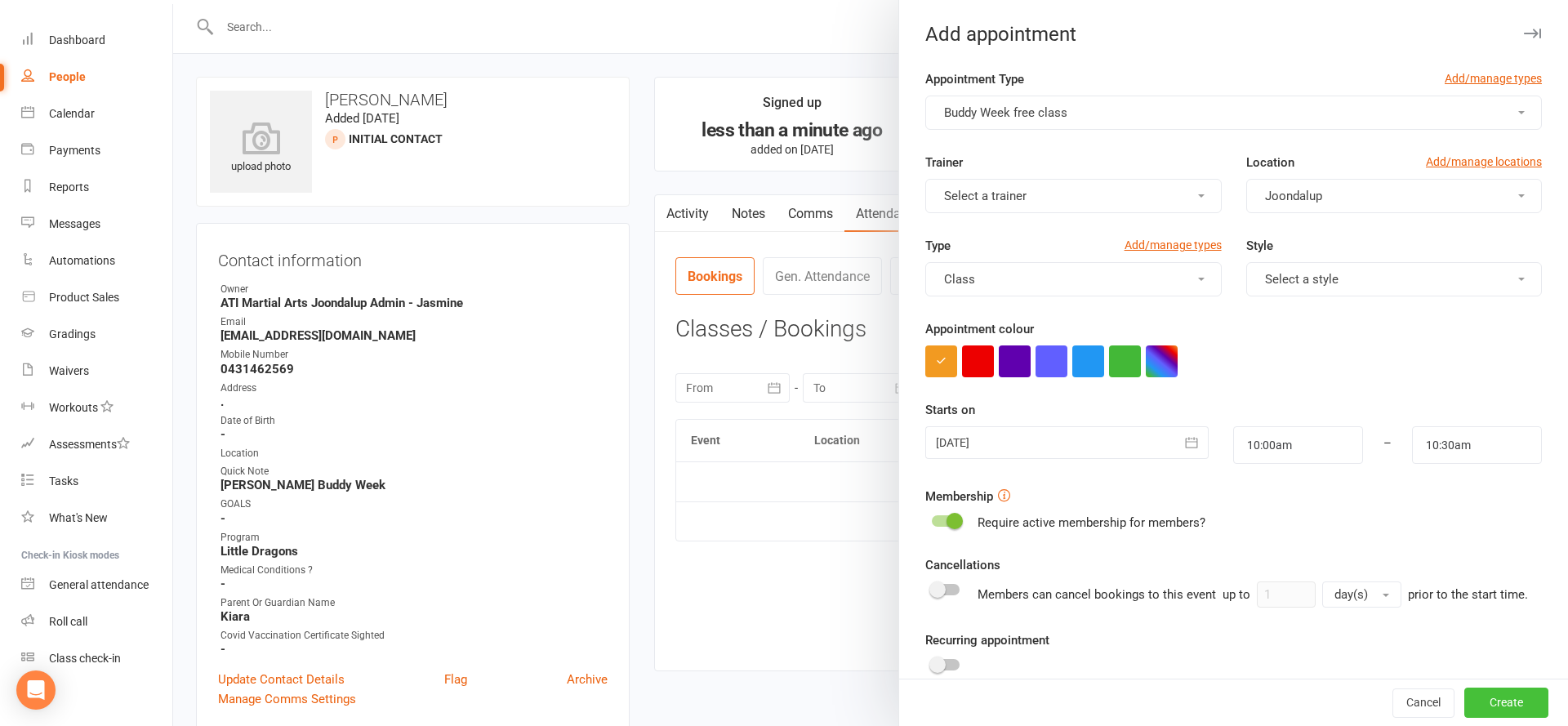
click at [1512, 703] on button "Create" at bounding box center [1506, 703] width 84 height 30
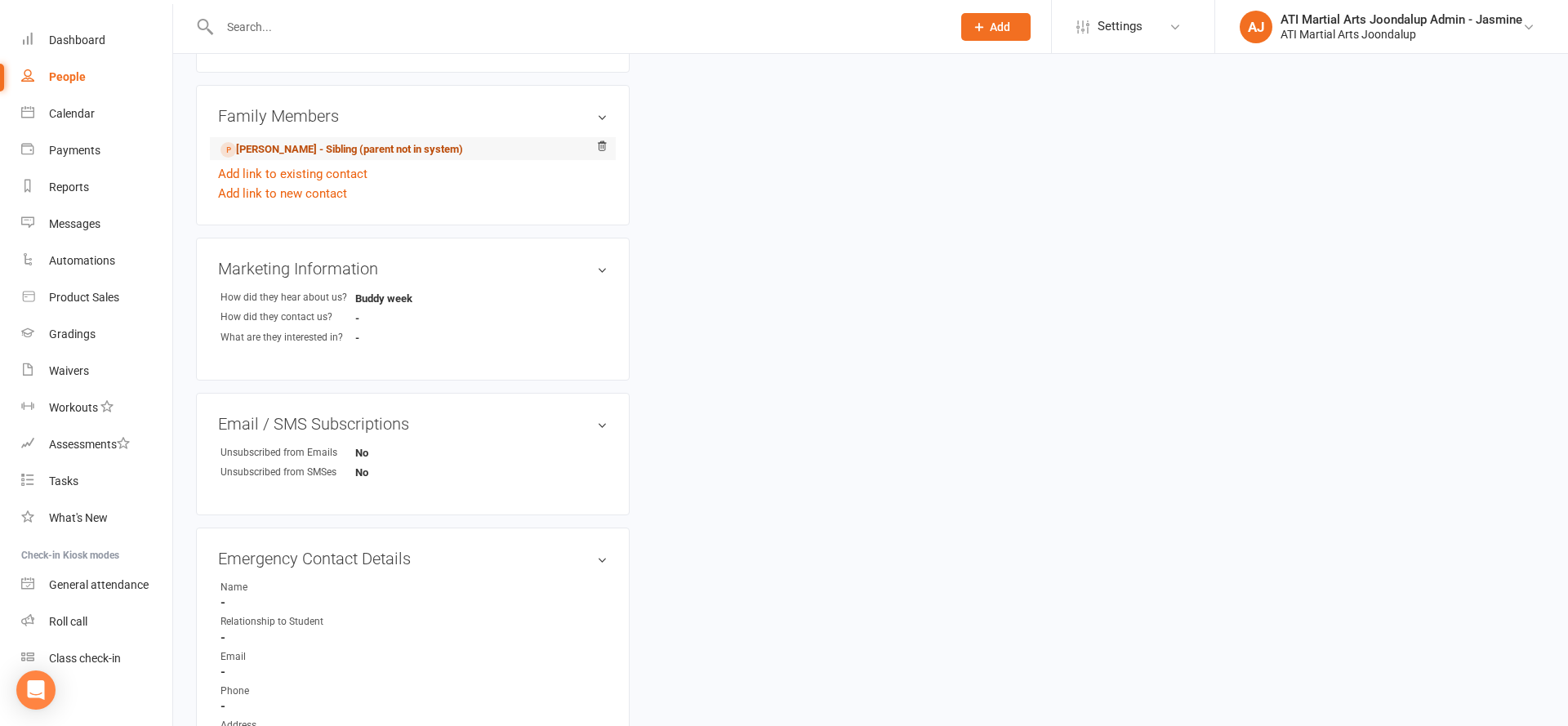
click at [359, 154] on link "Sophia Mulhall - Sibling (parent not in system)" at bounding box center [342, 150] width 243 height 17
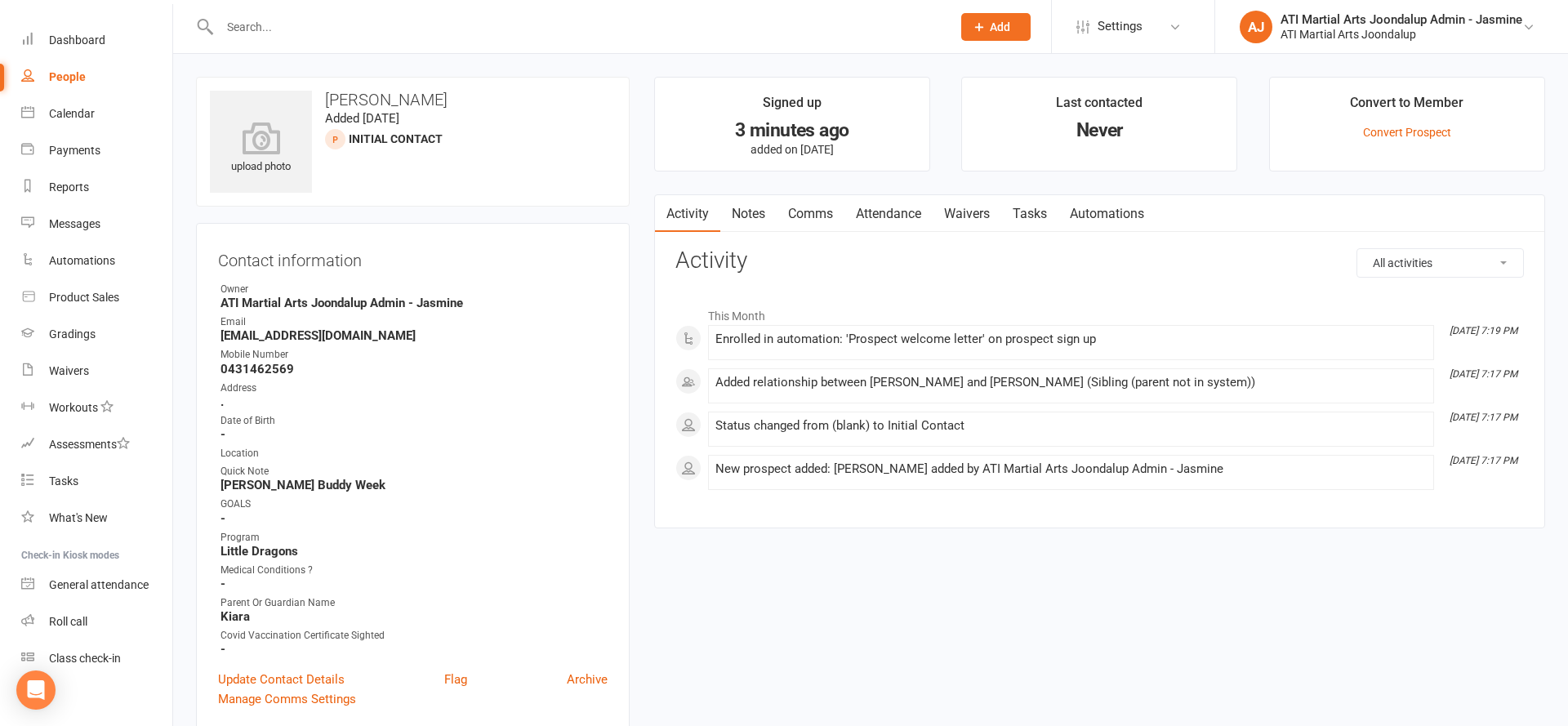
click at [885, 221] on link "Attendance" at bounding box center [888, 213] width 88 height 37
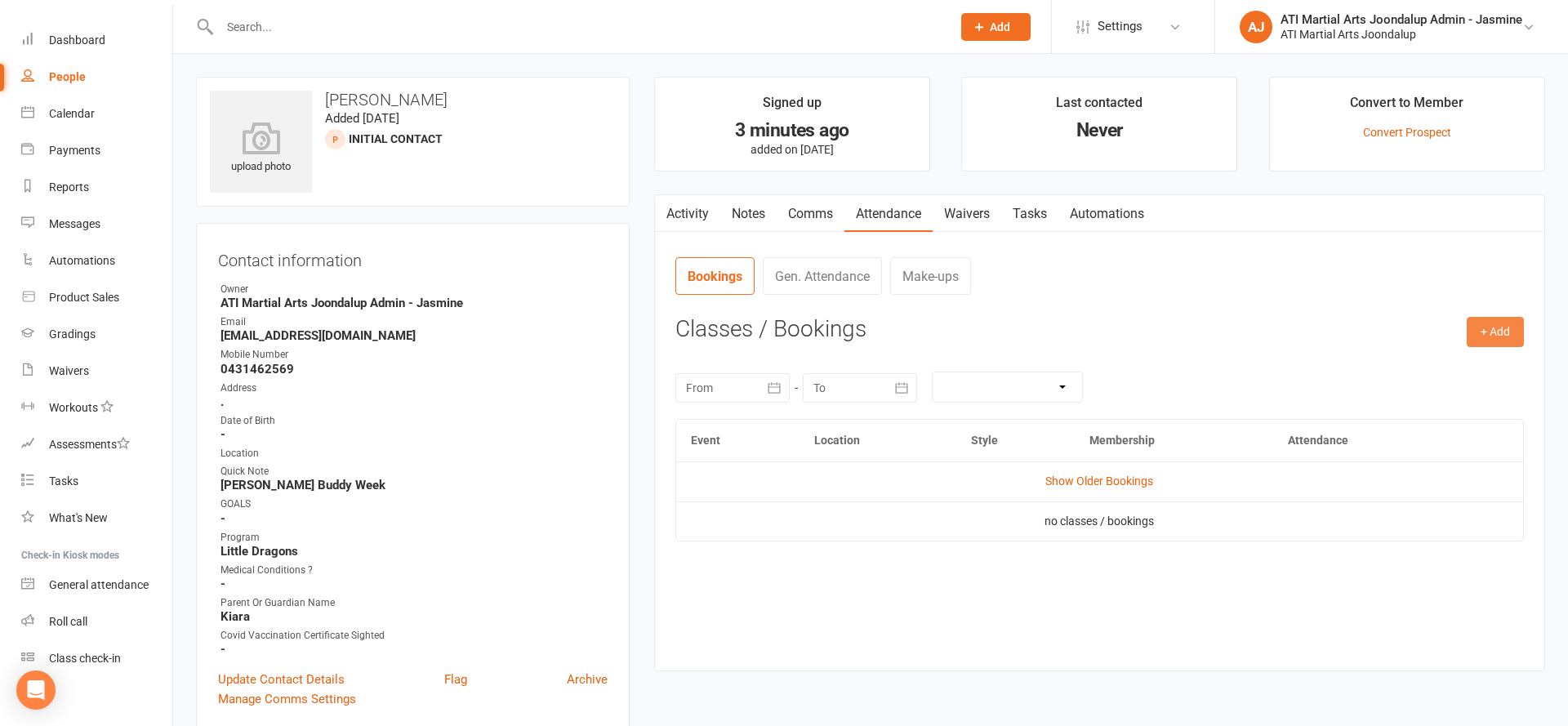
click at [1480, 333] on button "+ Add" at bounding box center [1495, 331] width 57 height 30
click at [1417, 396] on link "Add Appointment" at bounding box center [1442, 402] width 162 height 33
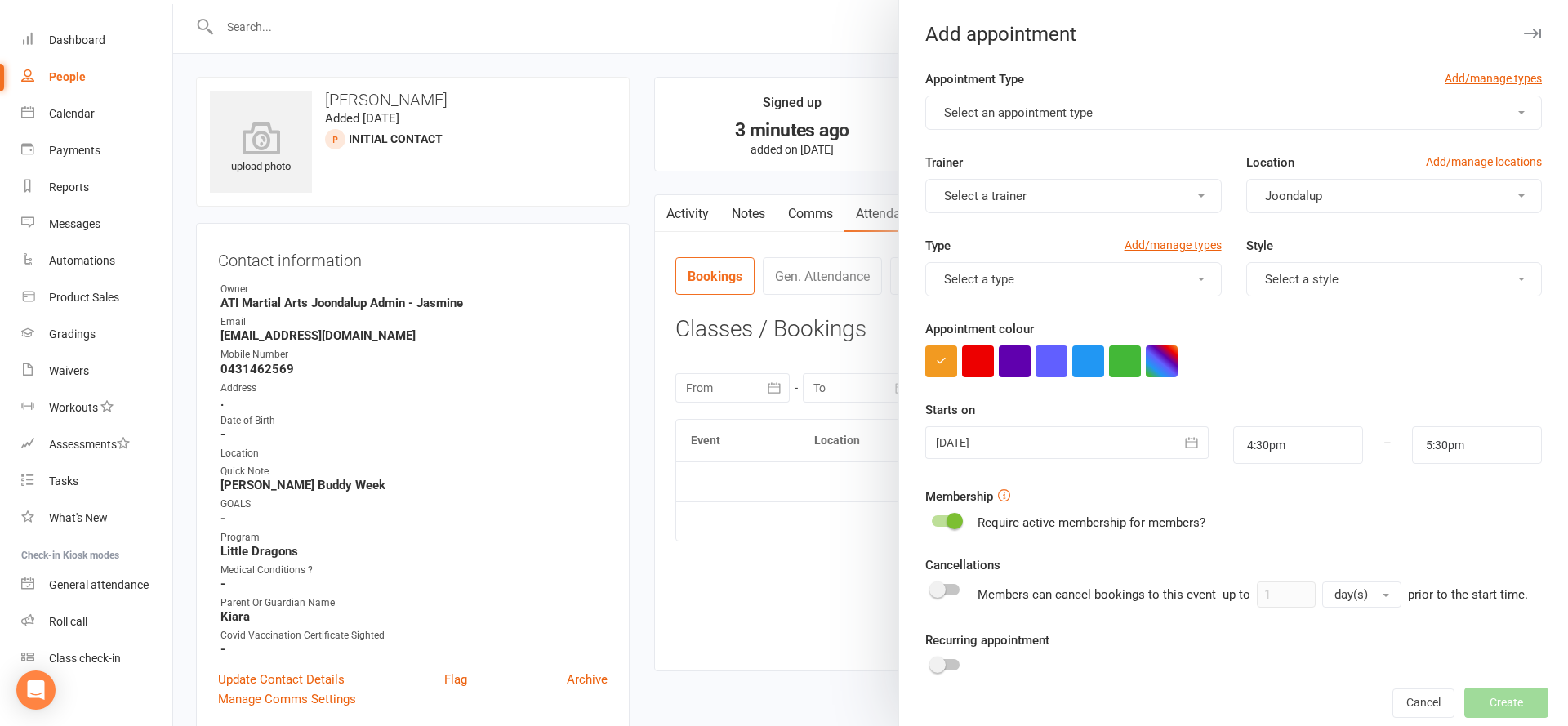
click at [1005, 129] on button "Select an appointment type" at bounding box center [1233, 113] width 617 height 34
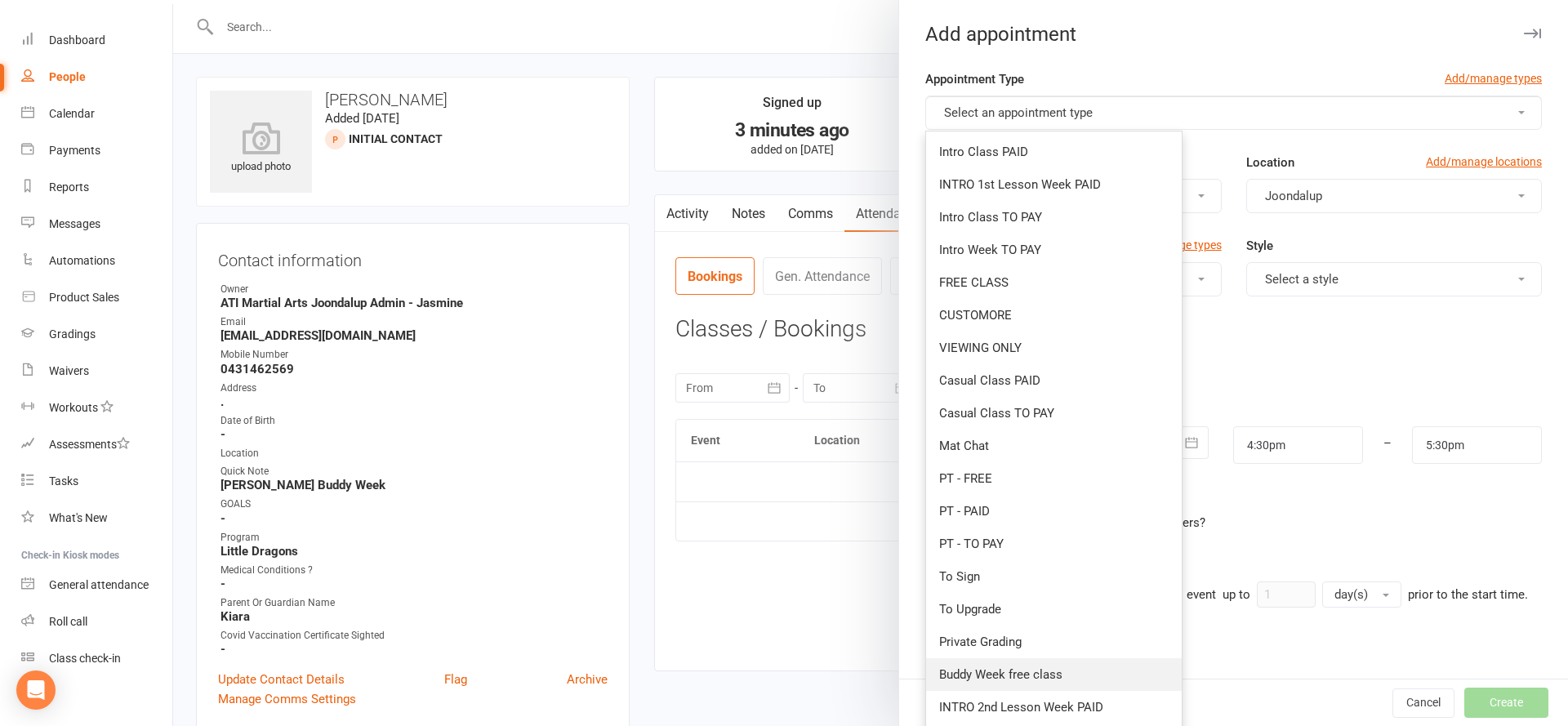
drag, startPoint x: 1014, startPoint y: 669, endPoint x: 1030, endPoint y: 644, distance: 29.7
click at [1014, 668] on span "Buddy Week free class" at bounding box center [1000, 674] width 123 height 14
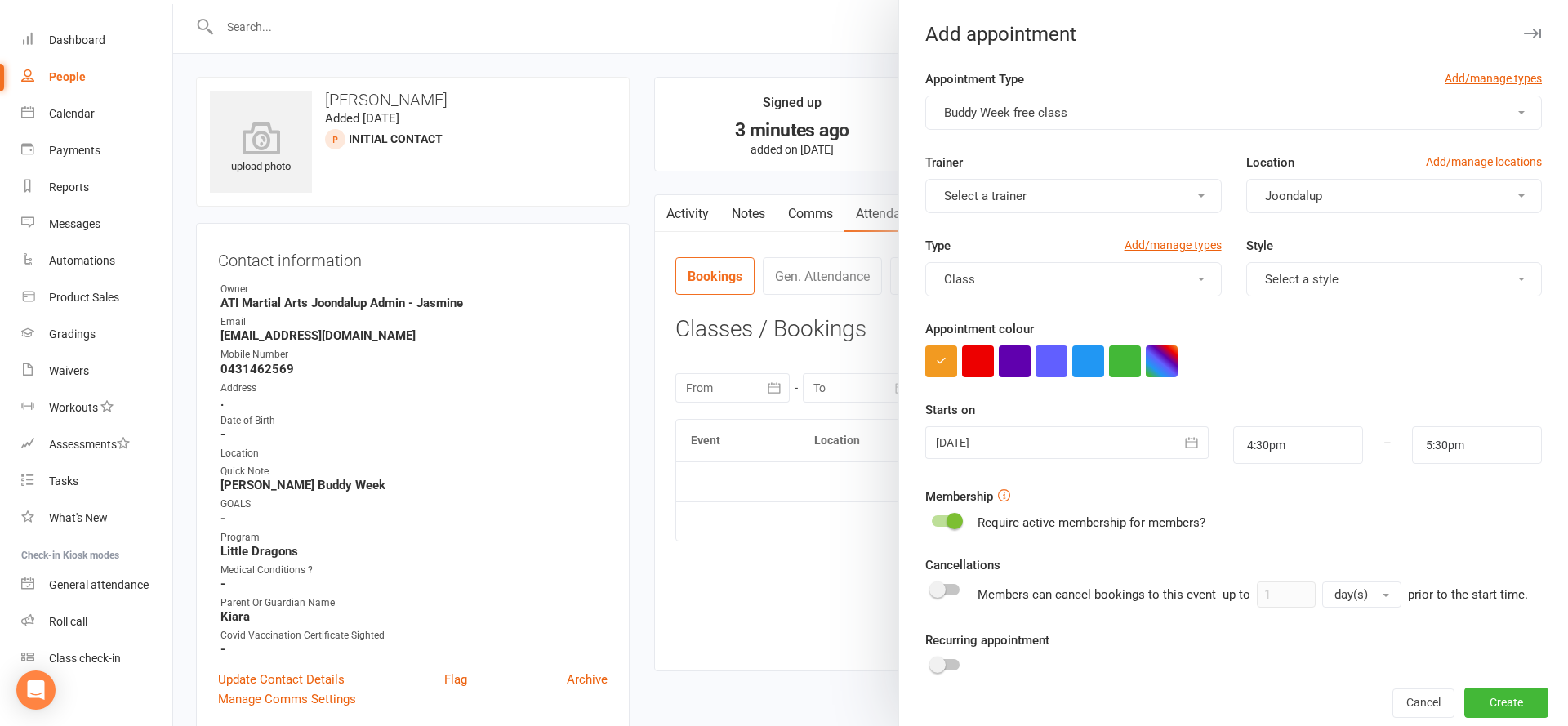
drag, startPoint x: 1033, startPoint y: 426, endPoint x: 1026, endPoint y: 429, distance: 7.6
click at [1033, 427] on div "Starts on 13 Oct 2025 October 2025 Sun Mon Tue Wed Thu Fri Sat 40 28 29 30 01 0…" at bounding box center [1233, 431] width 617 height 64
click at [1064, 442] on div at bounding box center [1067, 443] width 283 height 33
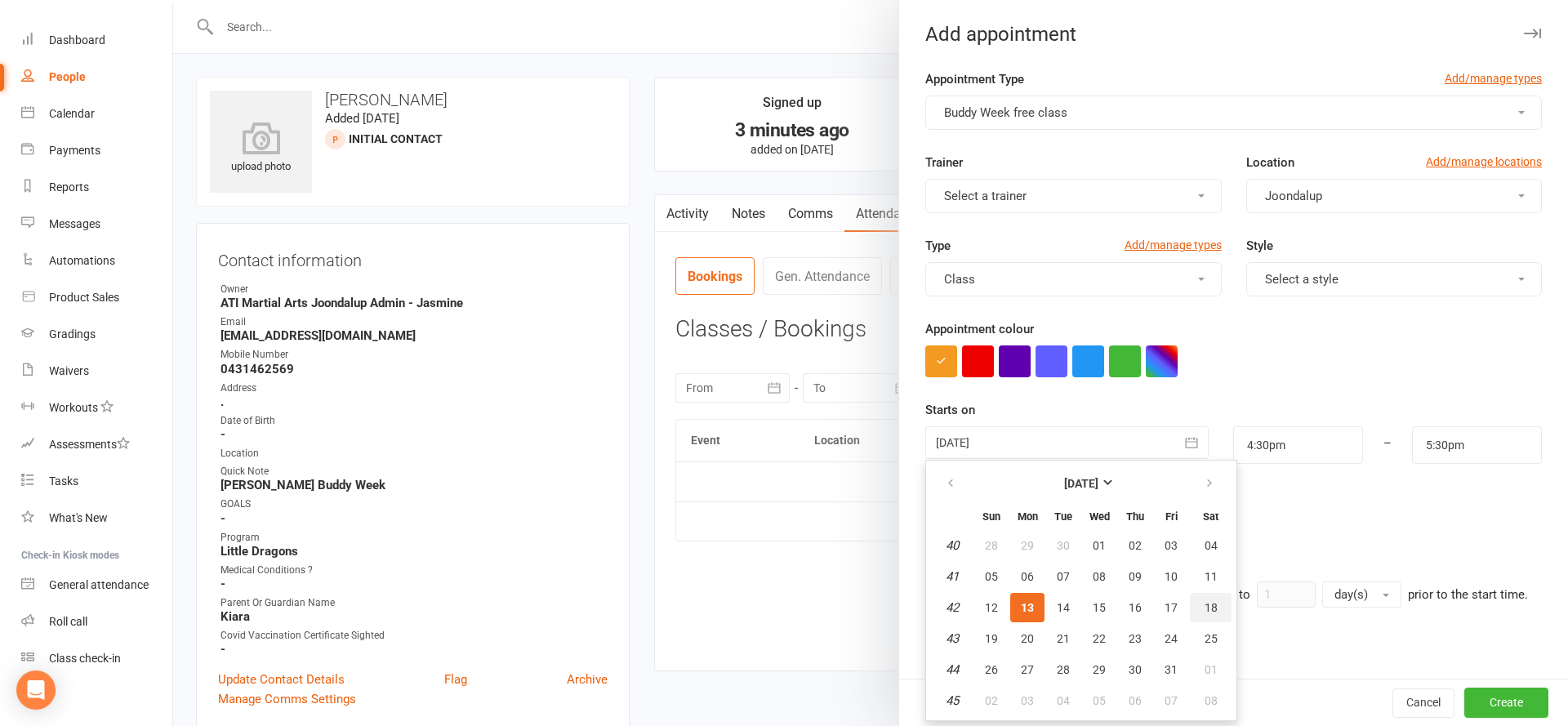
click at [1211, 619] on button "18" at bounding box center [1210, 607] width 42 height 30
type input "18 Oct 2025"
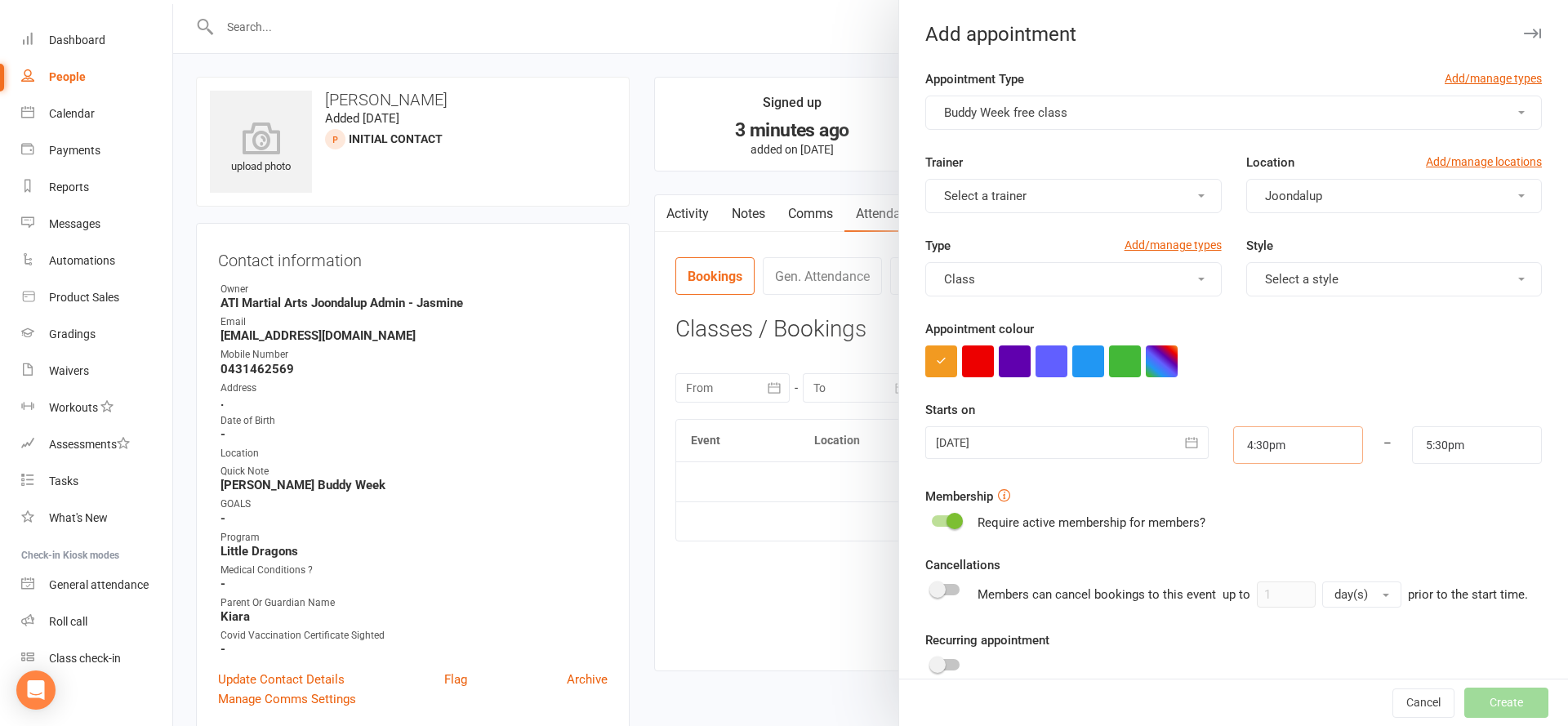
click at [1317, 451] on input "4:30pm" at bounding box center [1298, 445] width 130 height 37
type input "10:00am"
drag, startPoint x: 1256, startPoint y: 488, endPoint x: 1288, endPoint y: 477, distance: 33.8
click at [1257, 483] on li "10:00am" at bounding box center [1274, 492] width 78 height 25
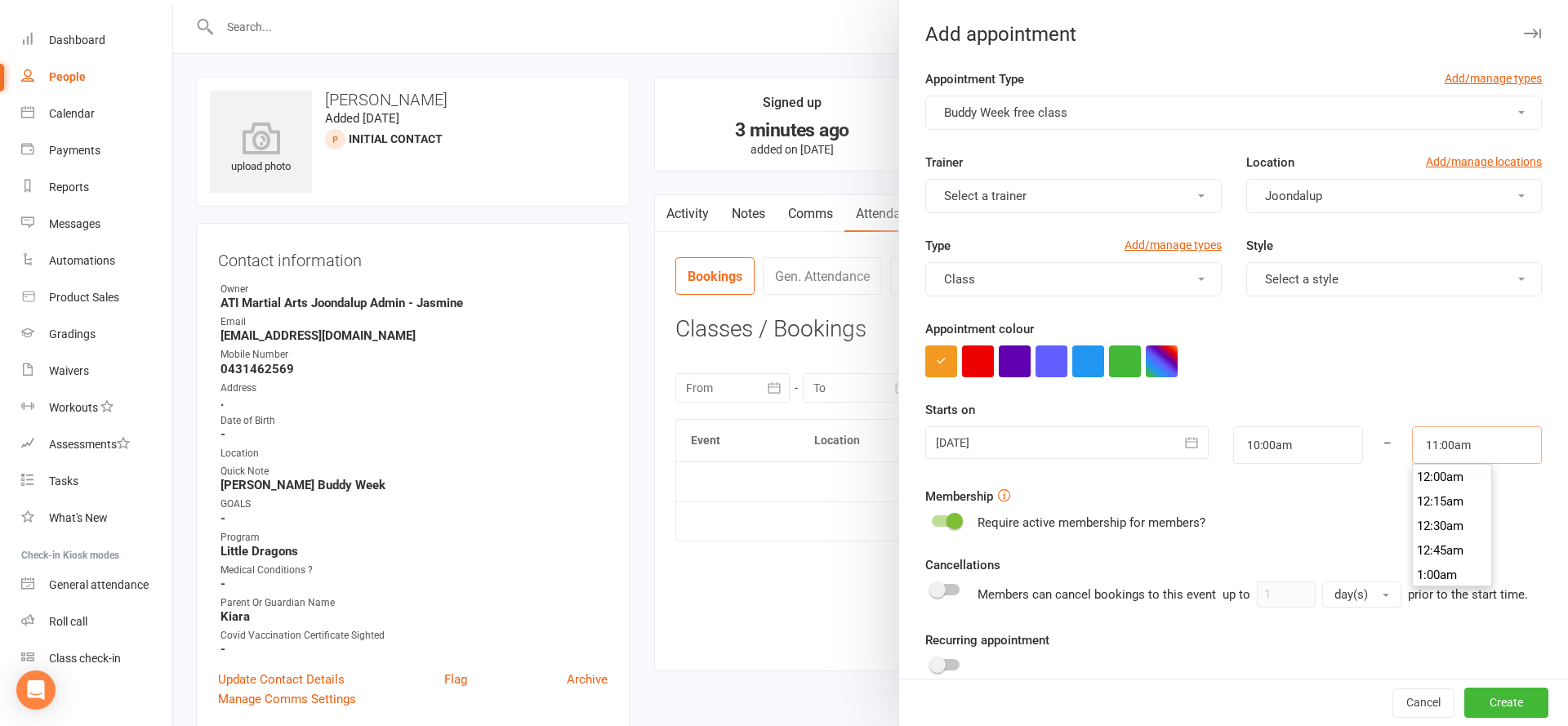
click at [1480, 445] on input "11:00am" at bounding box center [1477, 445] width 130 height 37
type input "10:30am"
drag, startPoint x: 1462, startPoint y: 483, endPoint x: 1473, endPoint y: 649, distance: 166.4
click at [1462, 483] on li "10:30am" at bounding box center [1452, 483] width 78 height 25
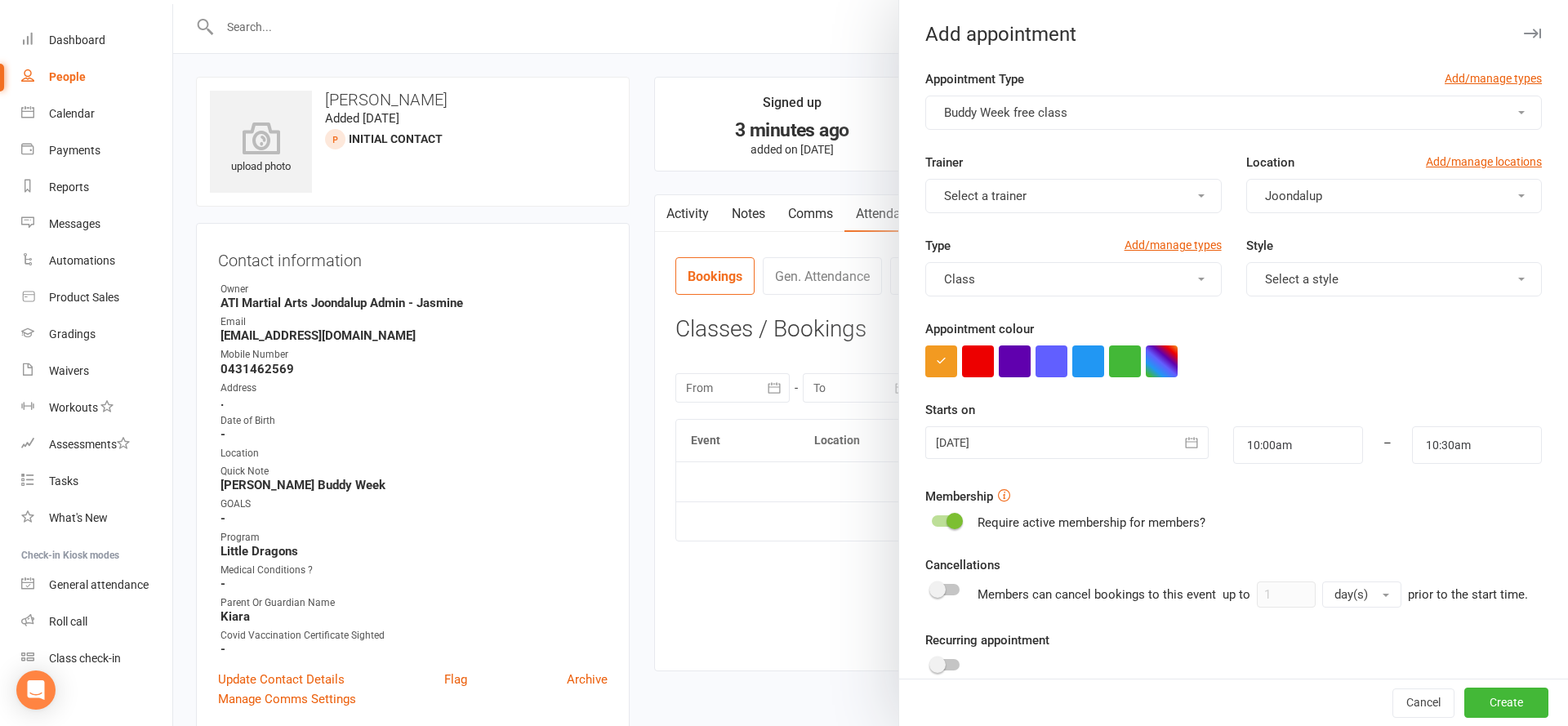
click at [1508, 695] on button "Create" at bounding box center [1506, 703] width 84 height 30
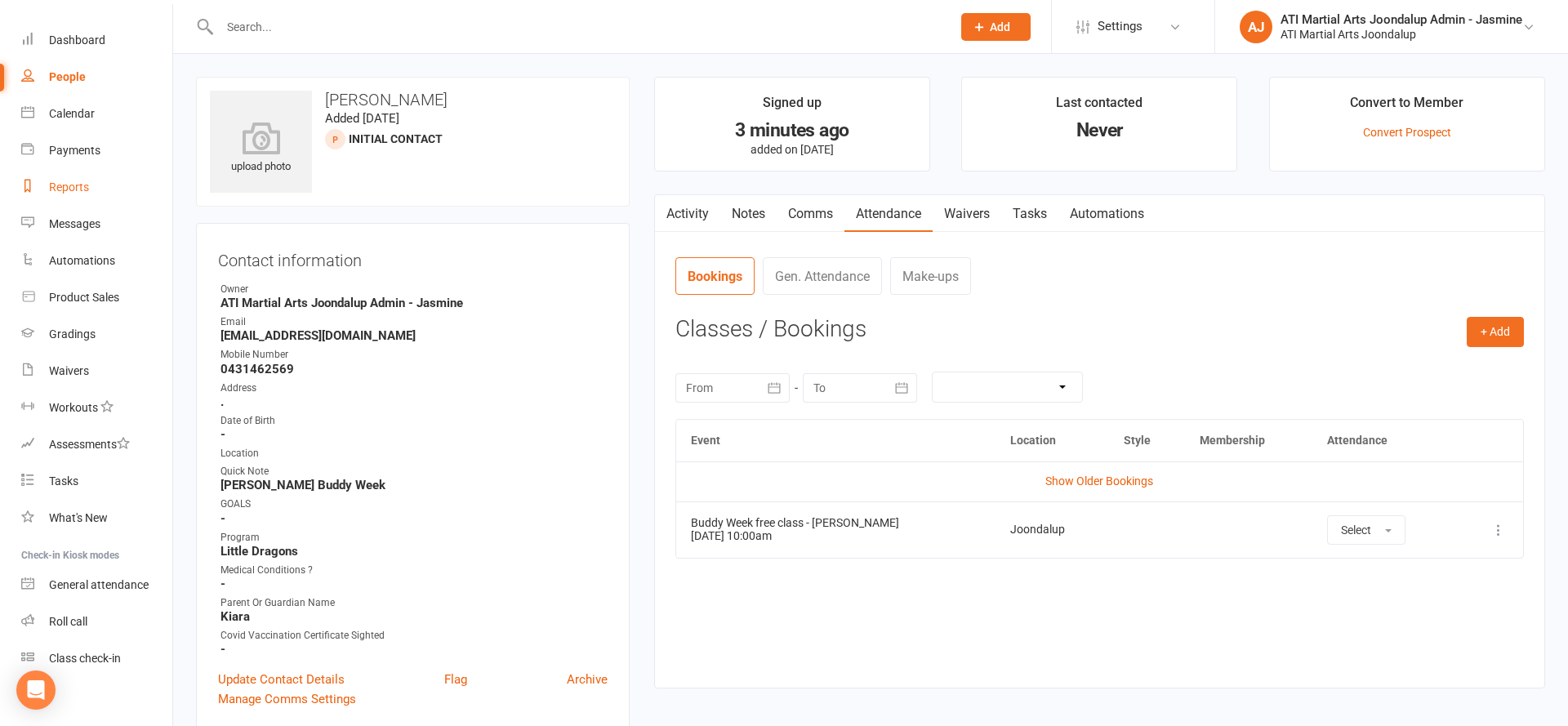
scroll to position [54, 0]
click at [101, 190] on link "Reports" at bounding box center [97, 182] width 151 height 36
select select "100"
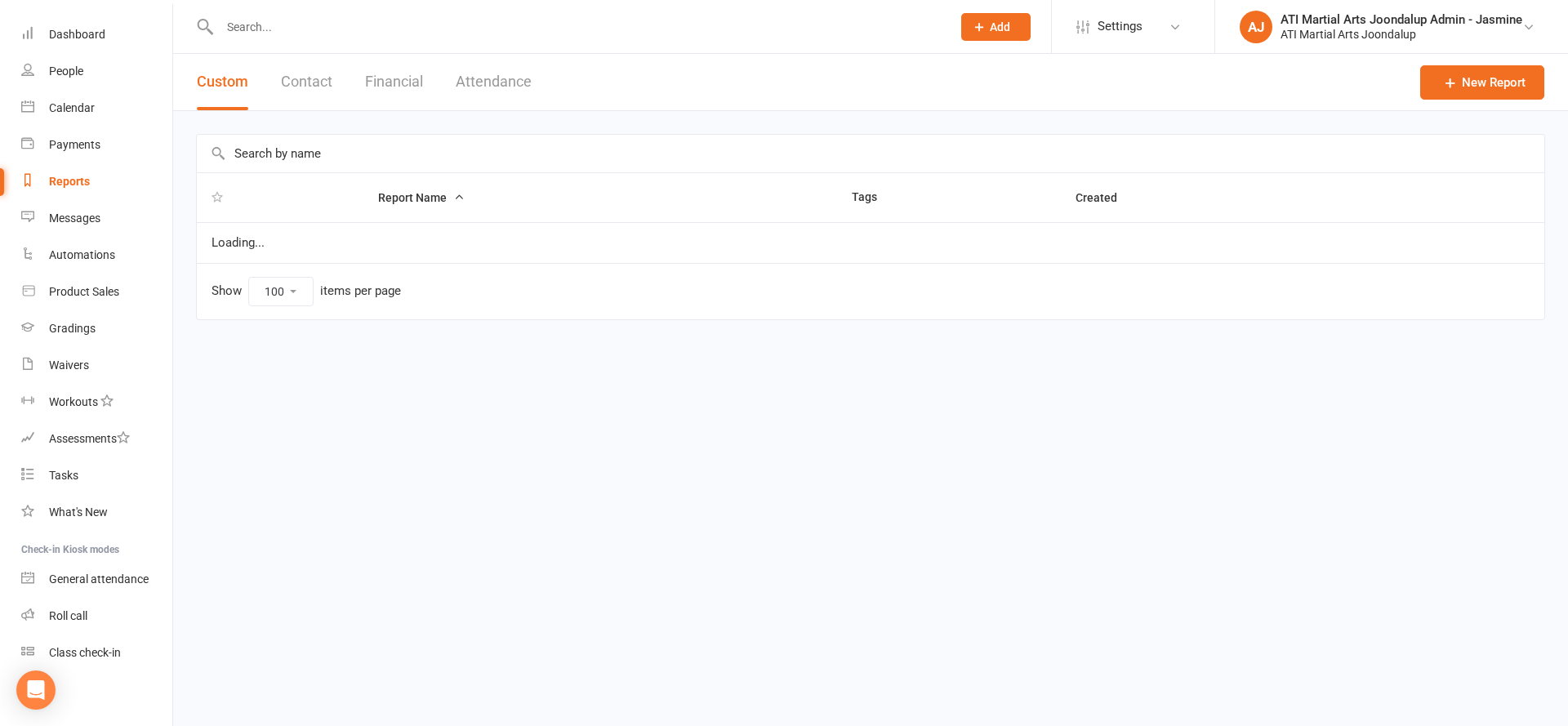
click at [396, 78] on button "Financial" at bounding box center [394, 81] width 58 height 56
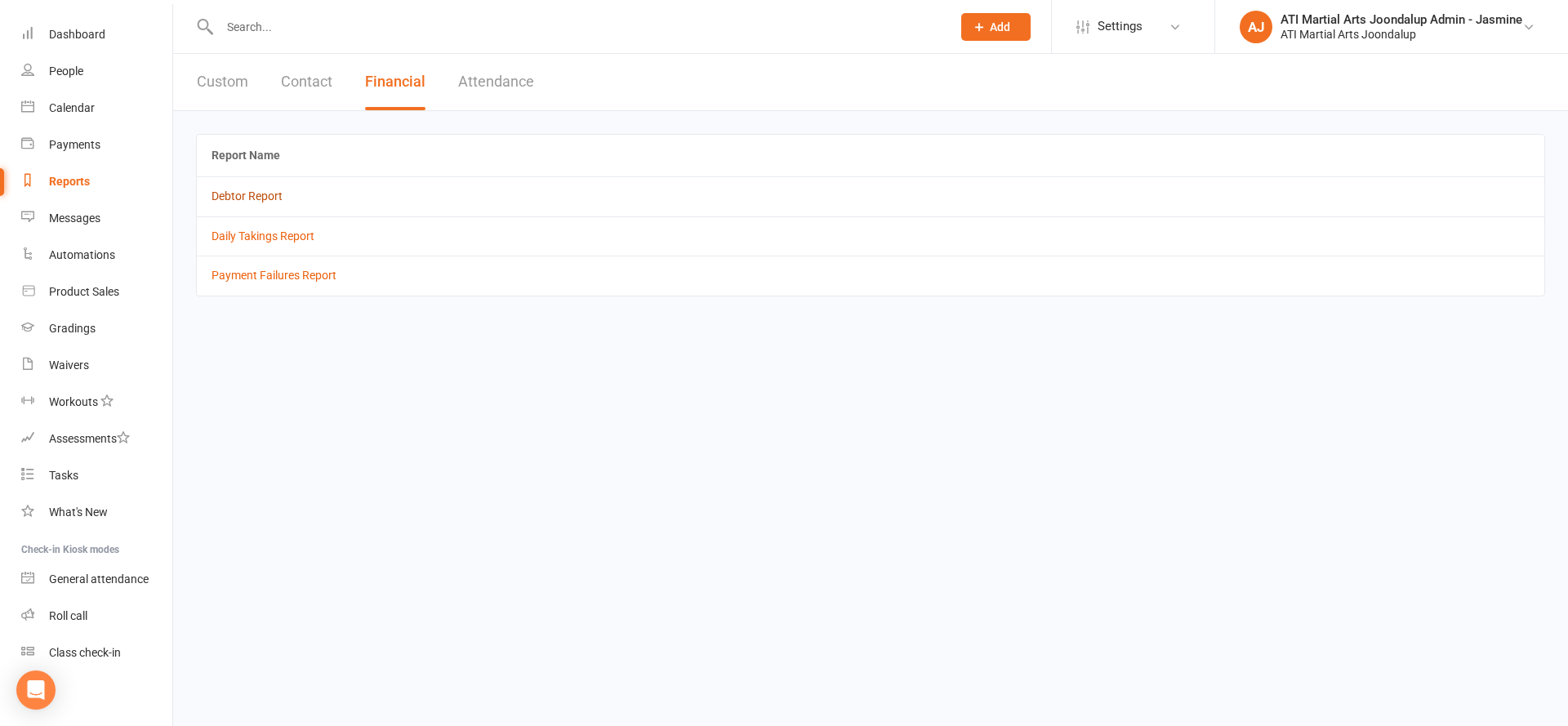
click at [273, 191] on link "Debtor Report" at bounding box center [247, 196] width 71 height 13
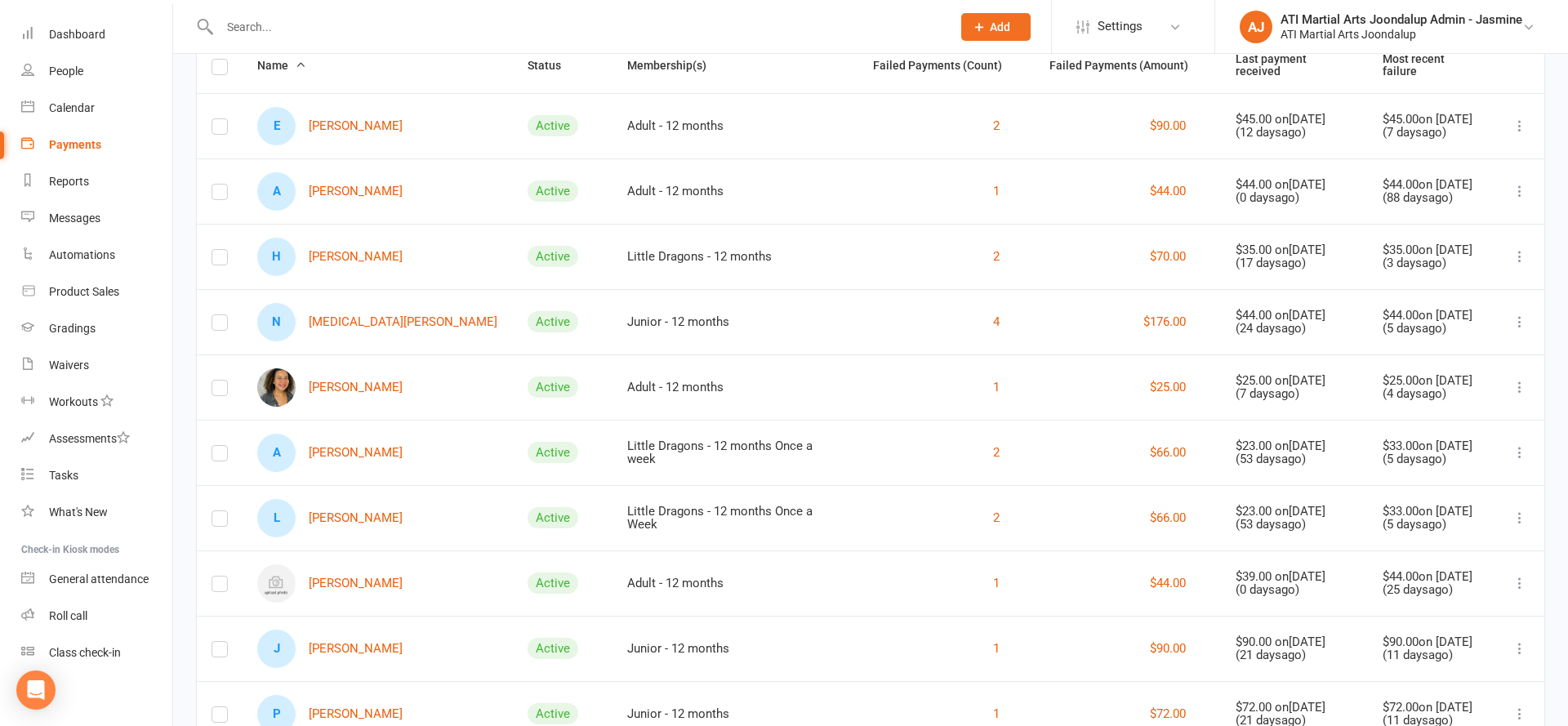
scroll to position [181, 0]
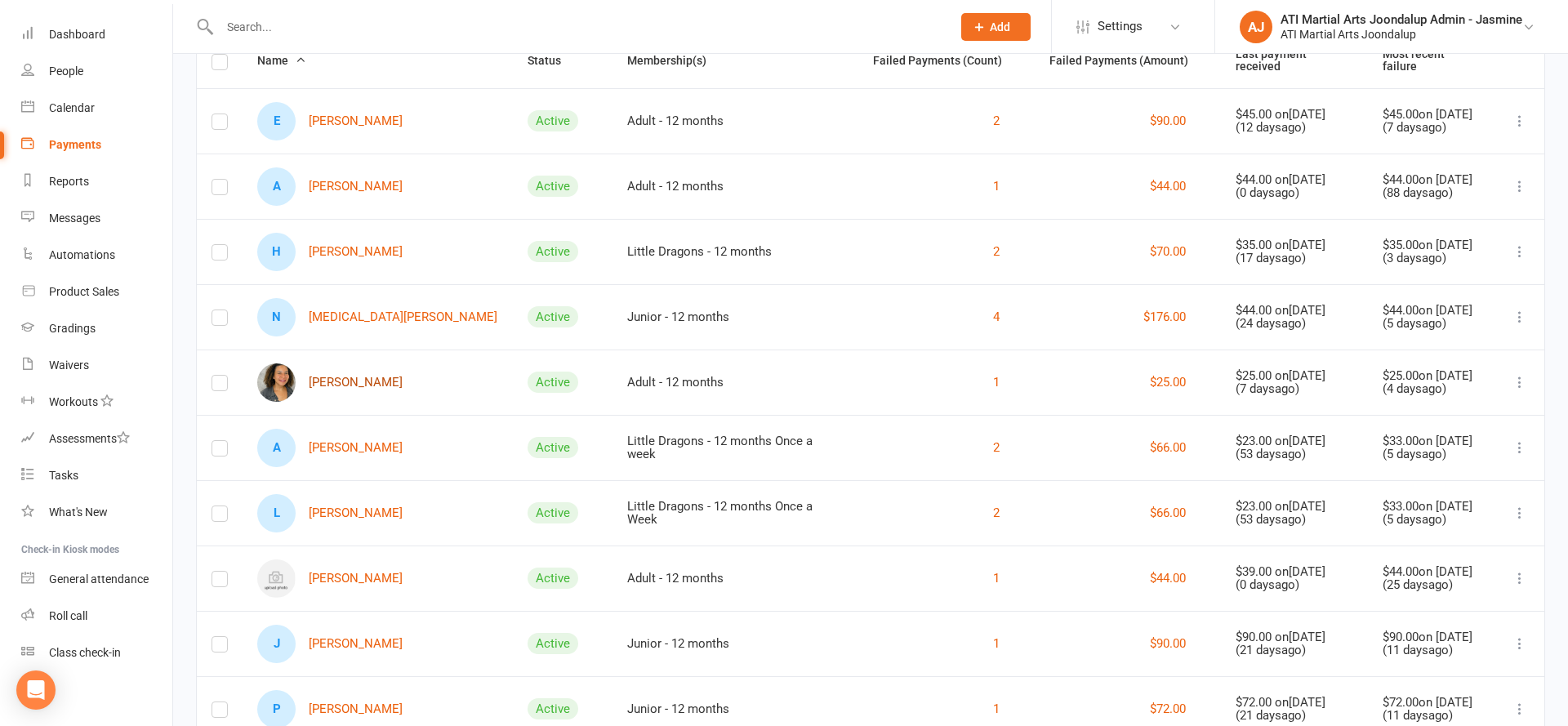
click at [375, 374] on link "Danielle Dasilva Laueino" at bounding box center [330, 383] width 145 height 38
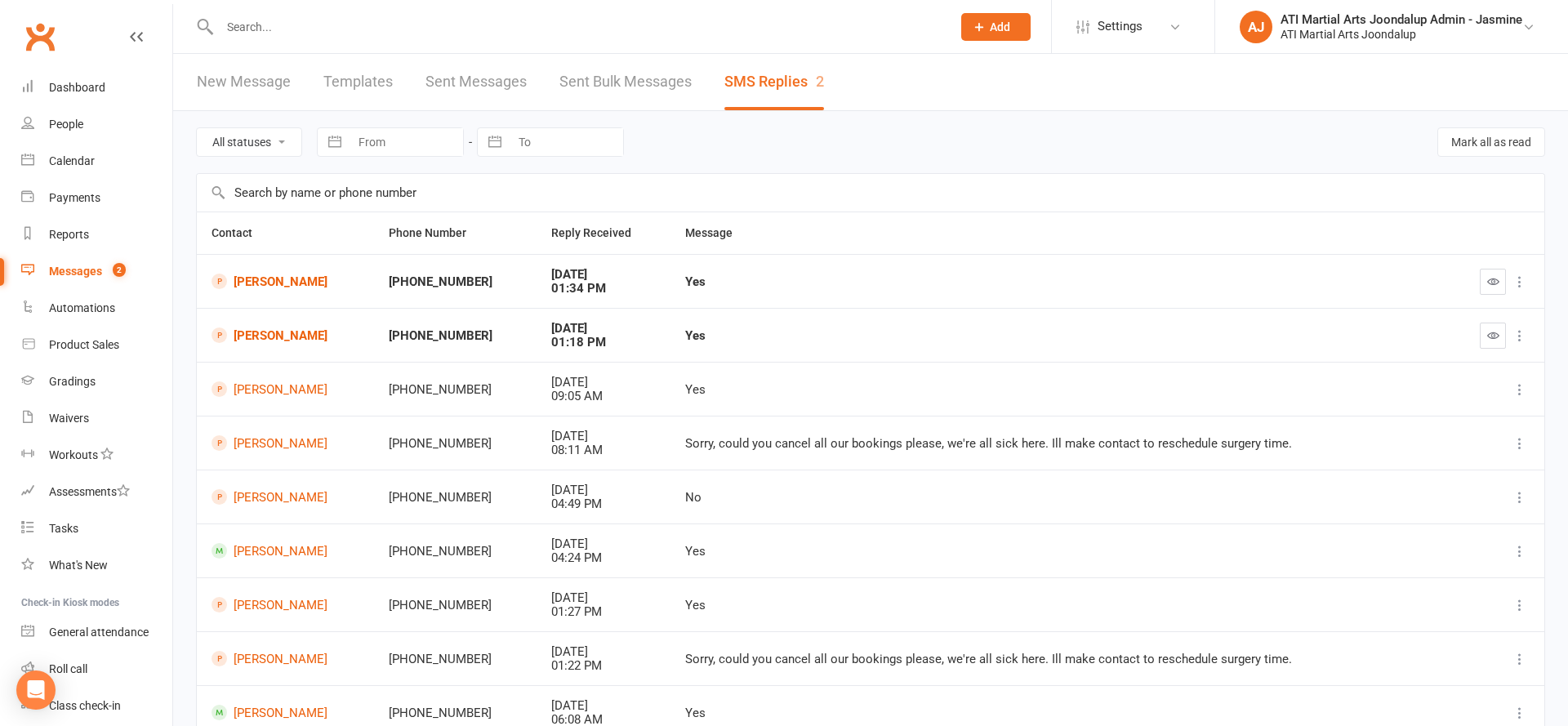
scroll to position [5, 0]
click at [1469, 126] on div "All statuses Read only Unread only Navigate forward to interact with the calend…" at bounding box center [870, 142] width 1349 height 62
click at [1467, 147] on button "Mark all as read" at bounding box center [1491, 142] width 108 height 30
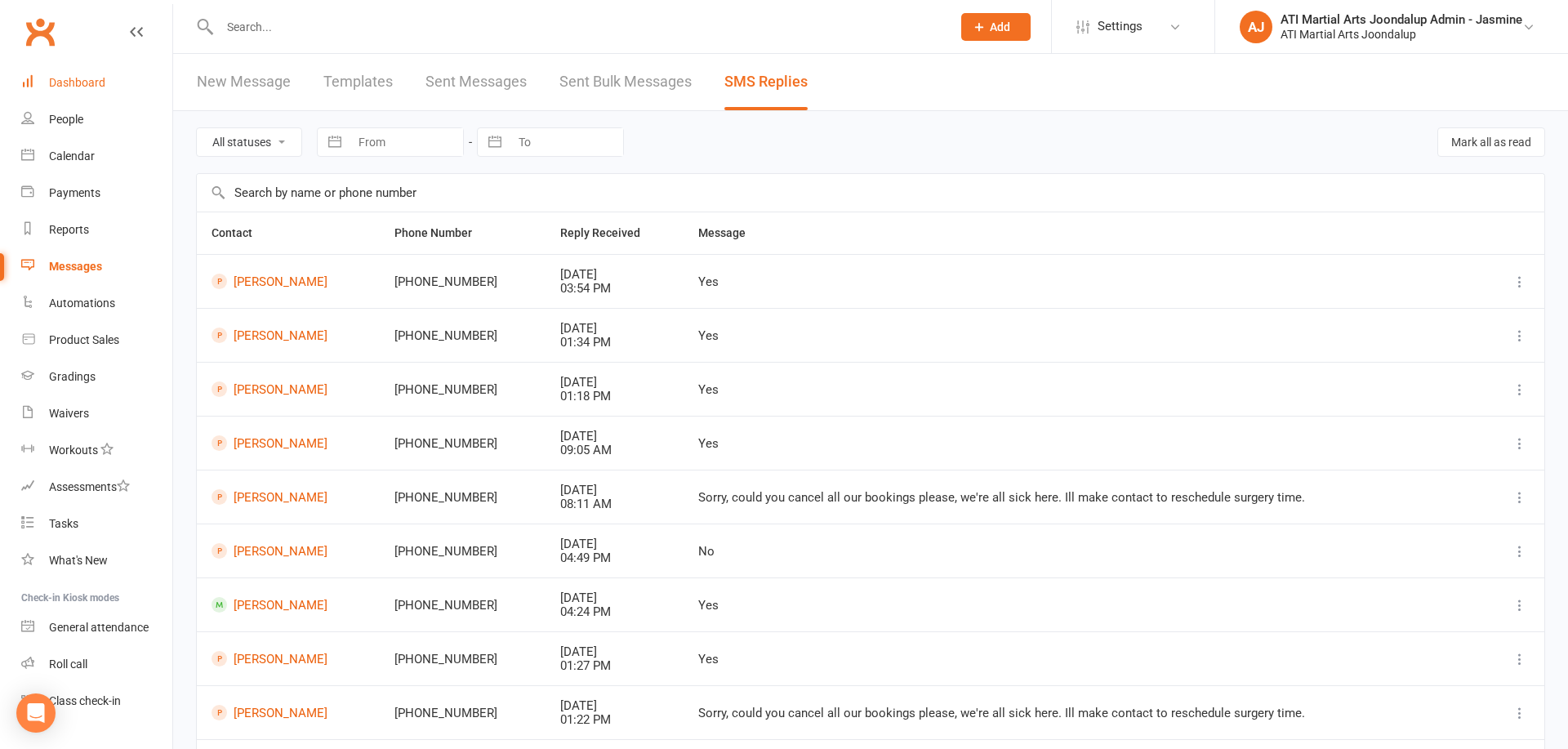
click at [87, 93] on link "Dashboard" at bounding box center [97, 82] width 151 height 36
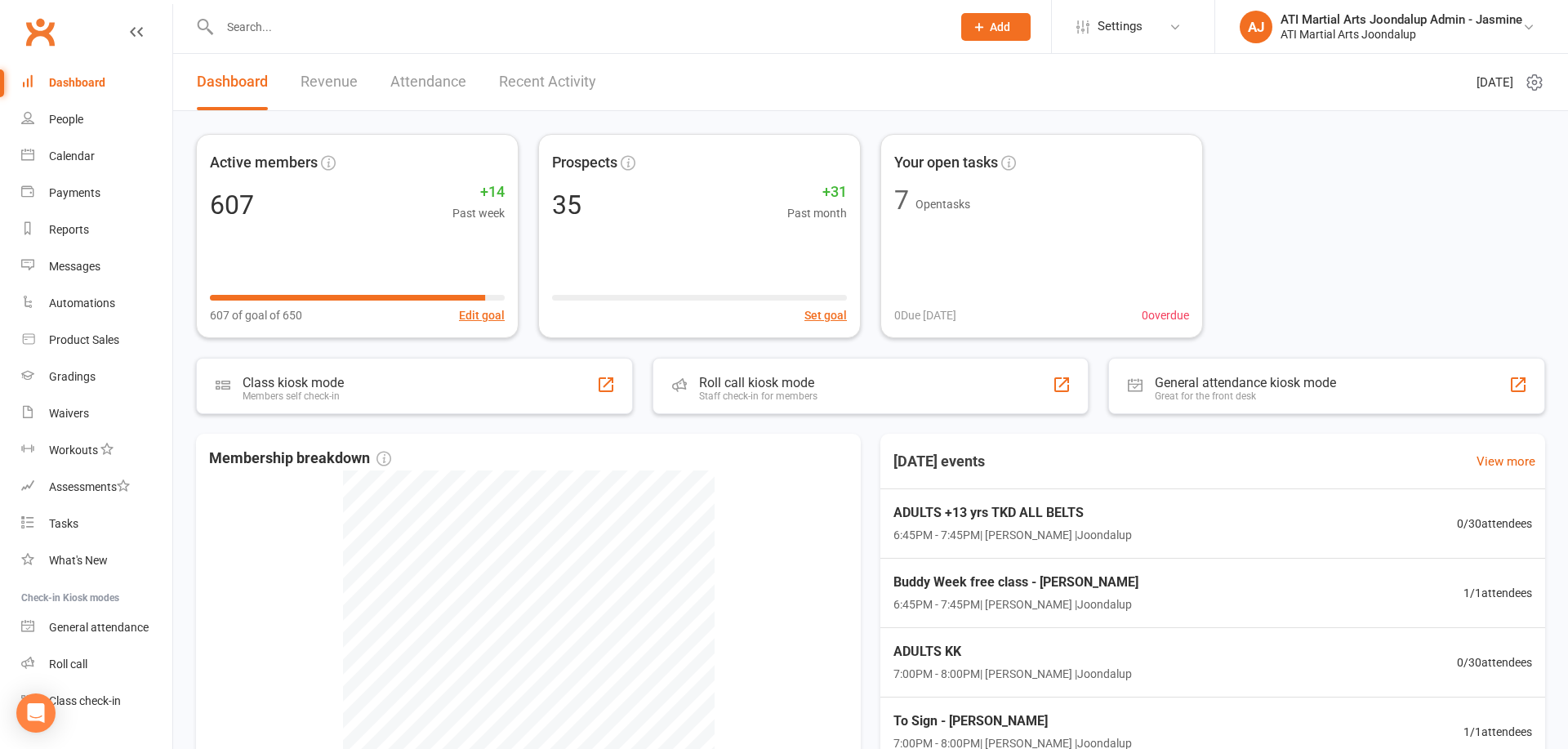
click at [609, 33] on input "text" at bounding box center [577, 27] width 725 height 23
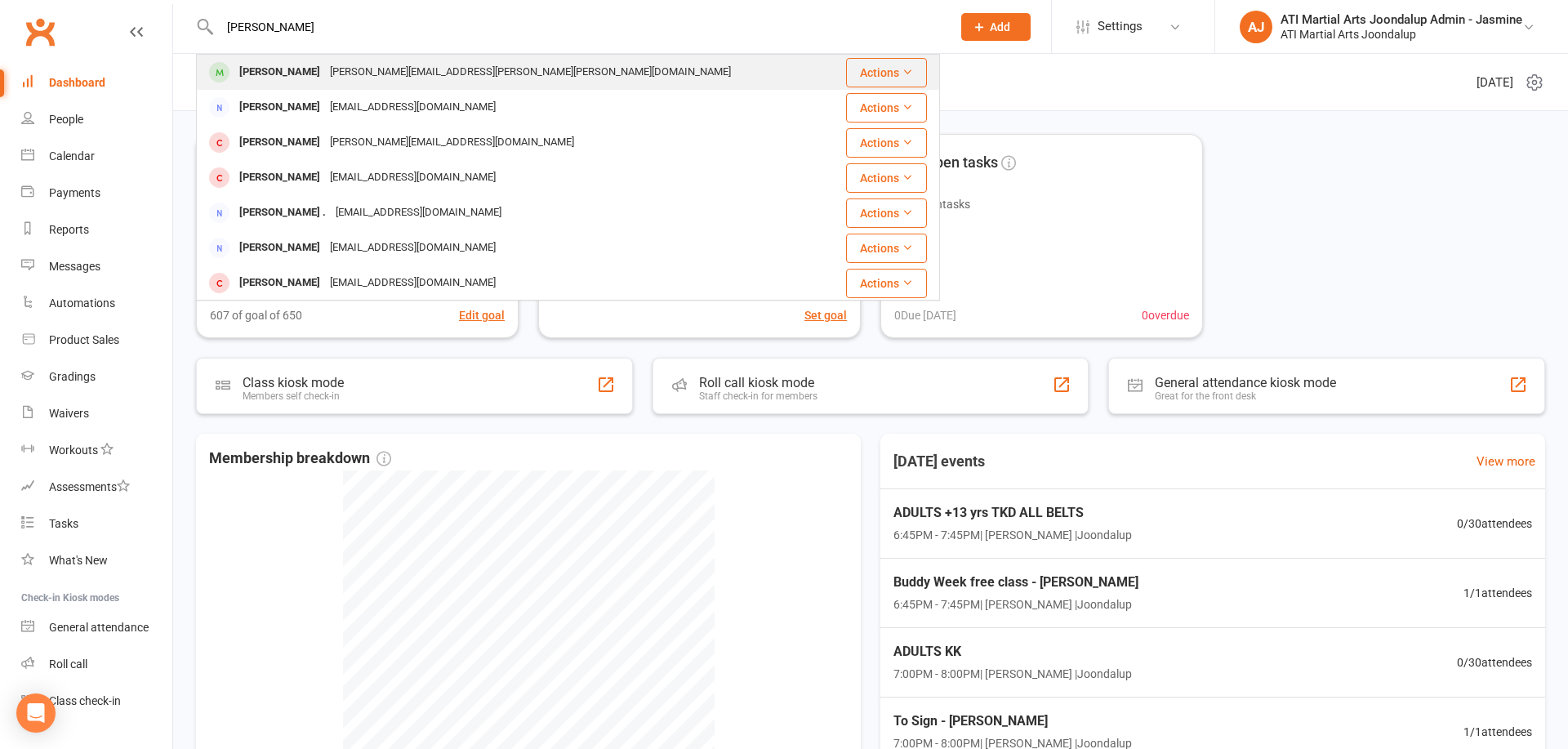
type input "Jason"
click at [595, 78] on div "Jason Clarke jason.clarke@clarke-systems.com" at bounding box center [513, 72] width 632 height 33
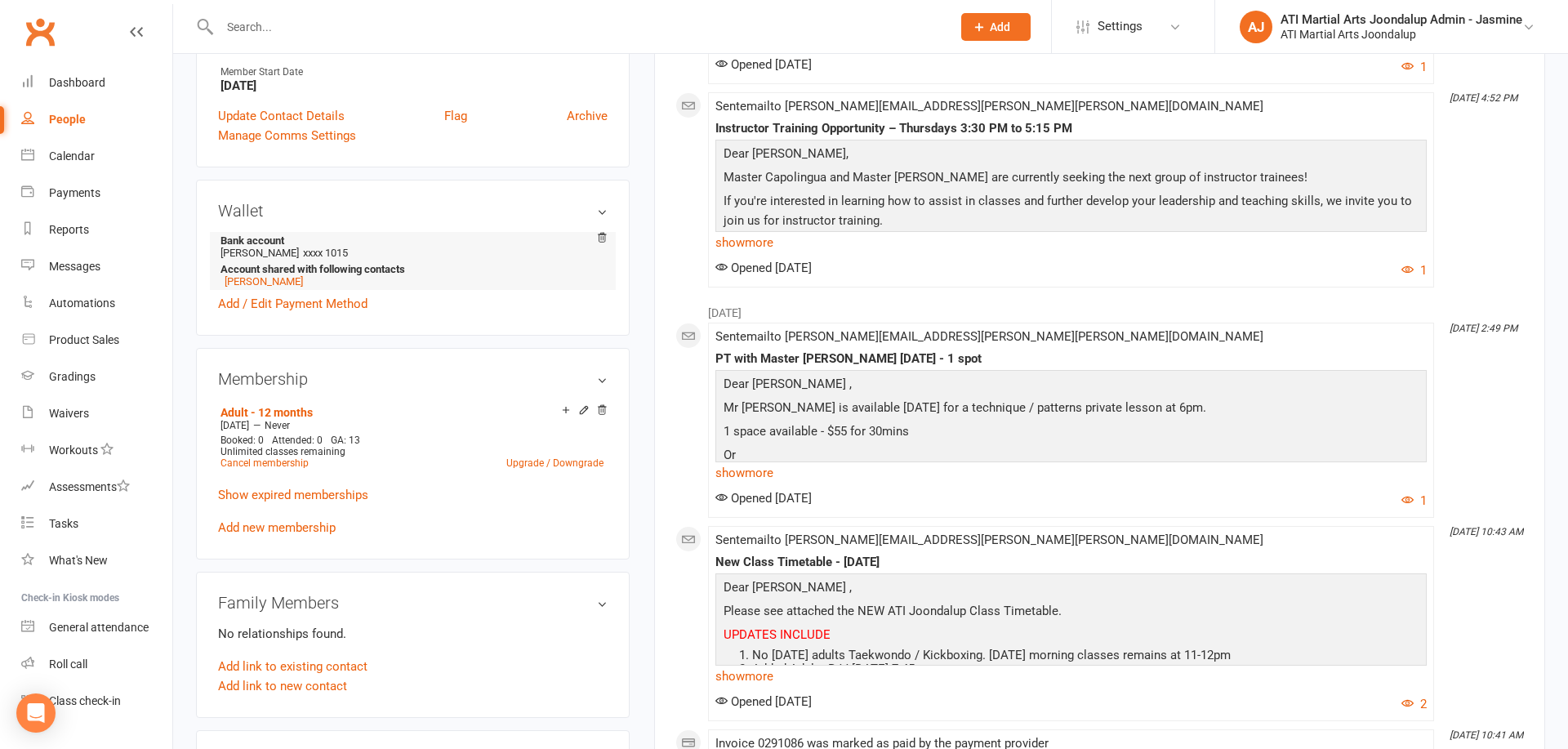
scroll to position [1113, 0]
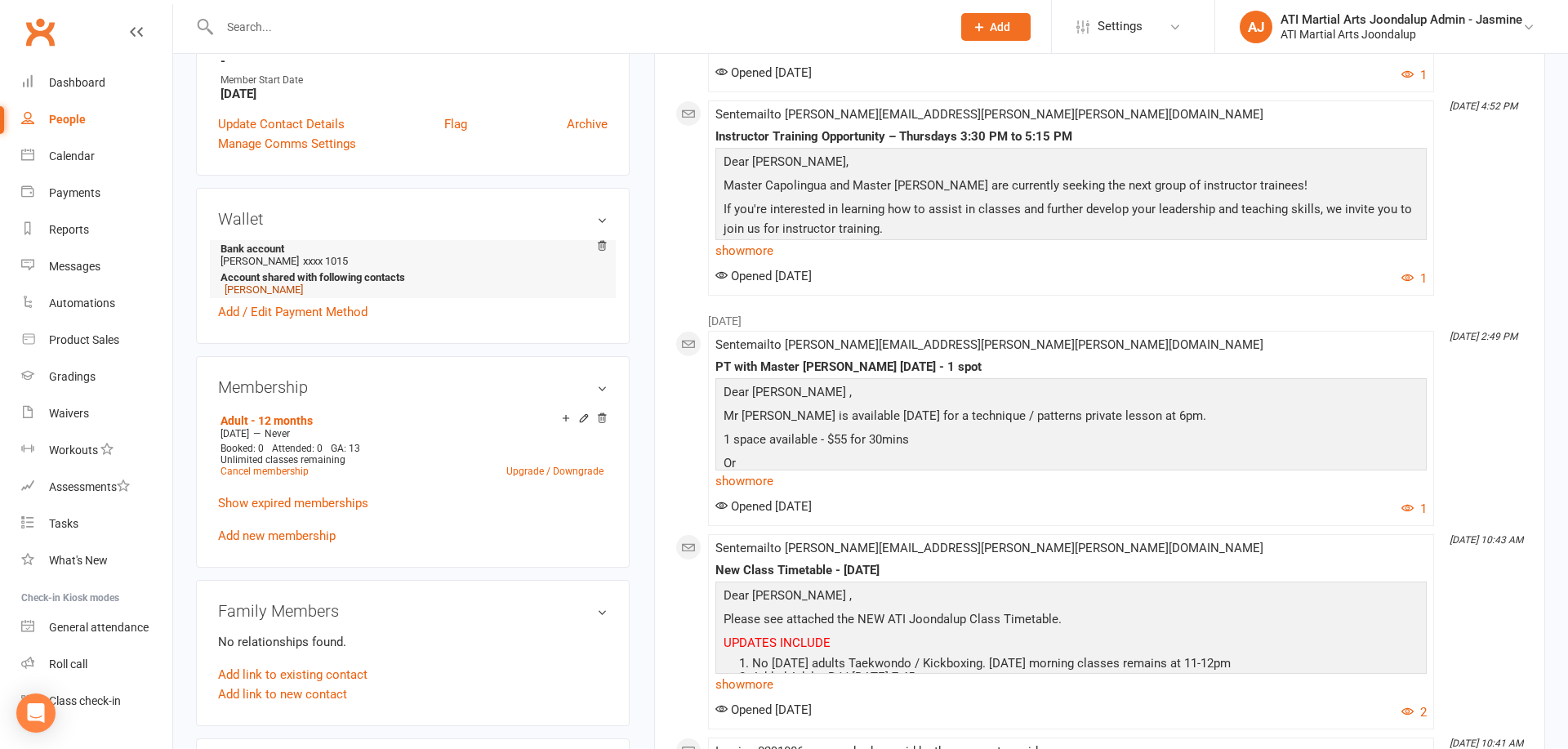
click at [264, 283] on link "Oliver Clarke" at bounding box center [264, 289] width 78 height 12
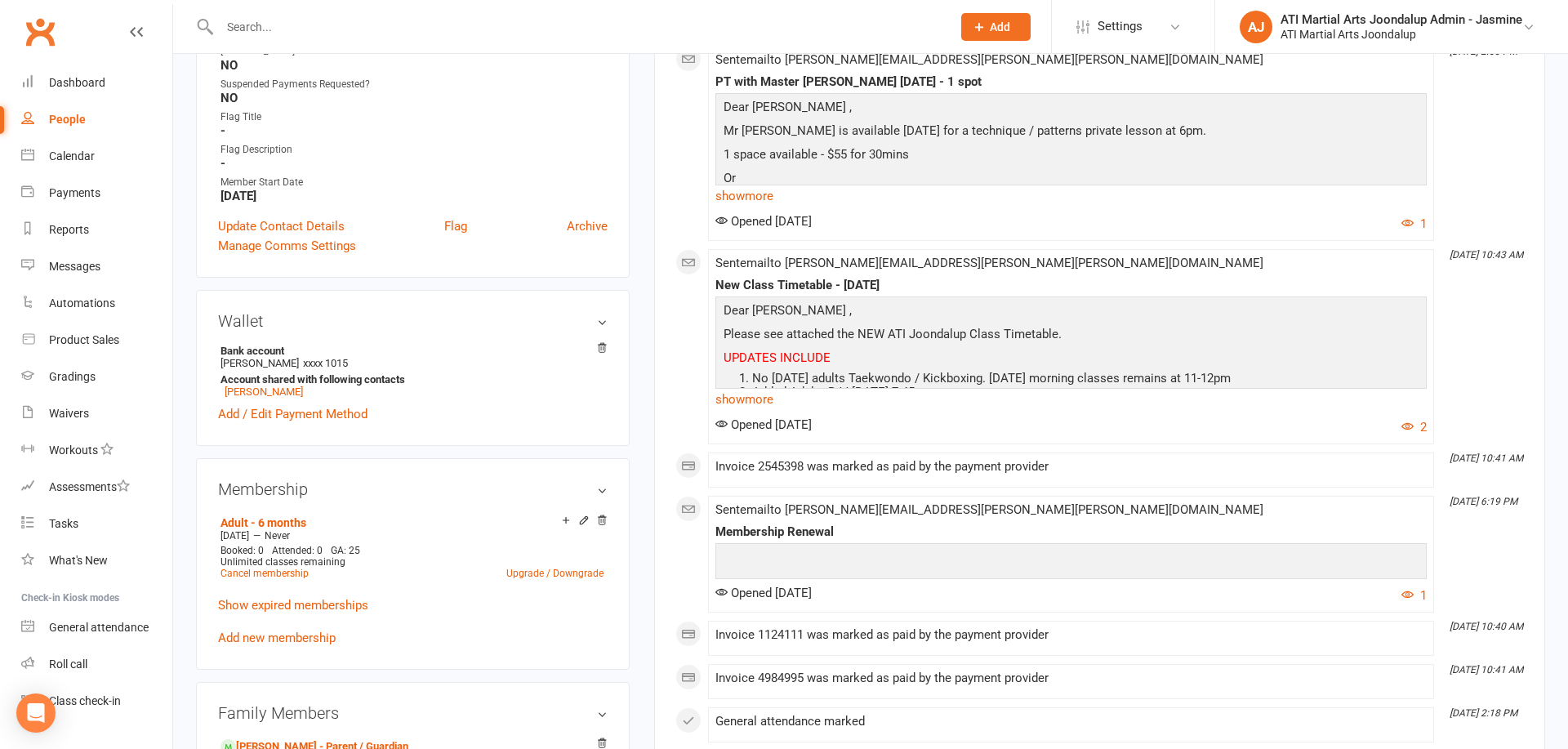
scroll to position [1210, 0]
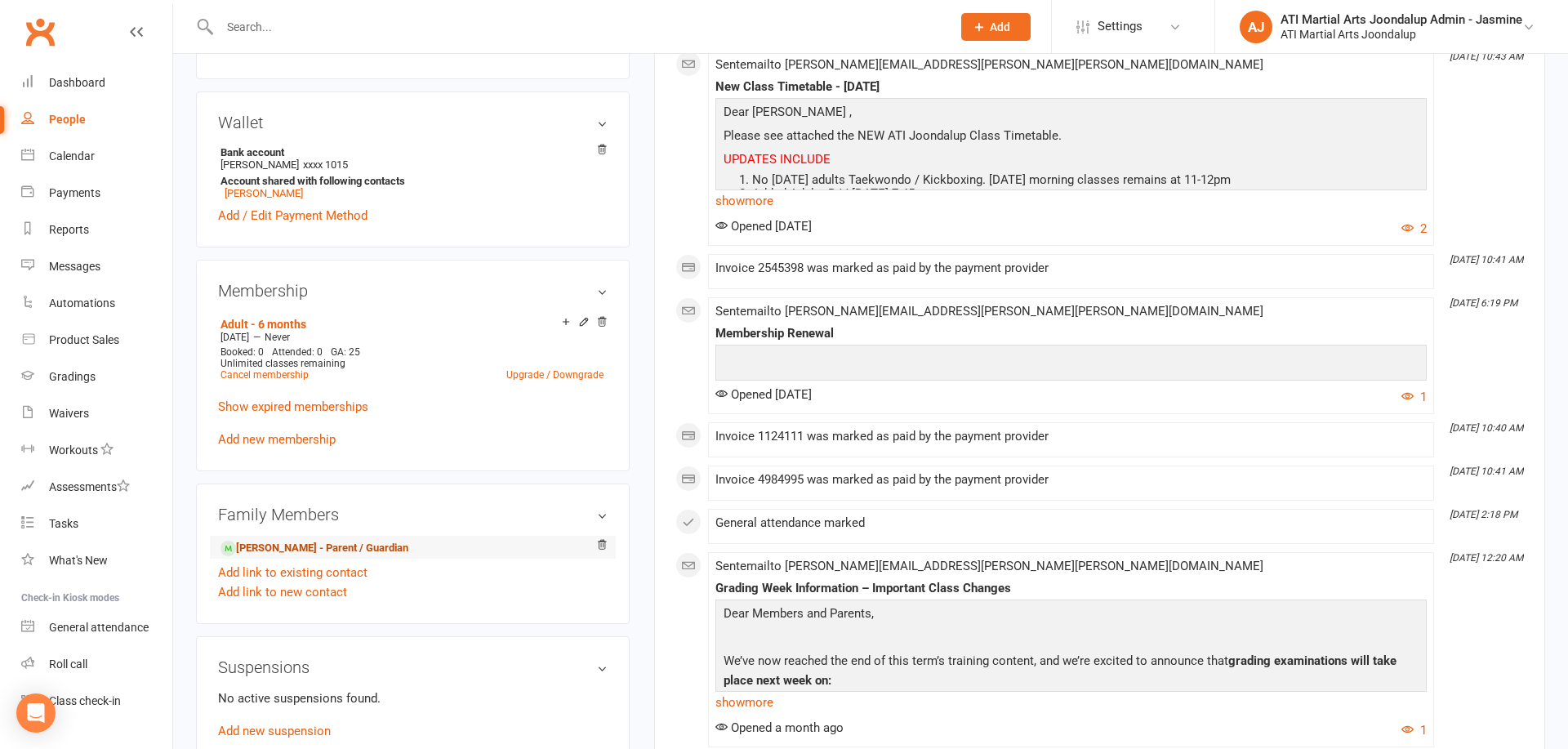
click at [339, 540] on link "Jason Clarke - Parent / Guardian" at bounding box center [315, 549] width 187 height 17
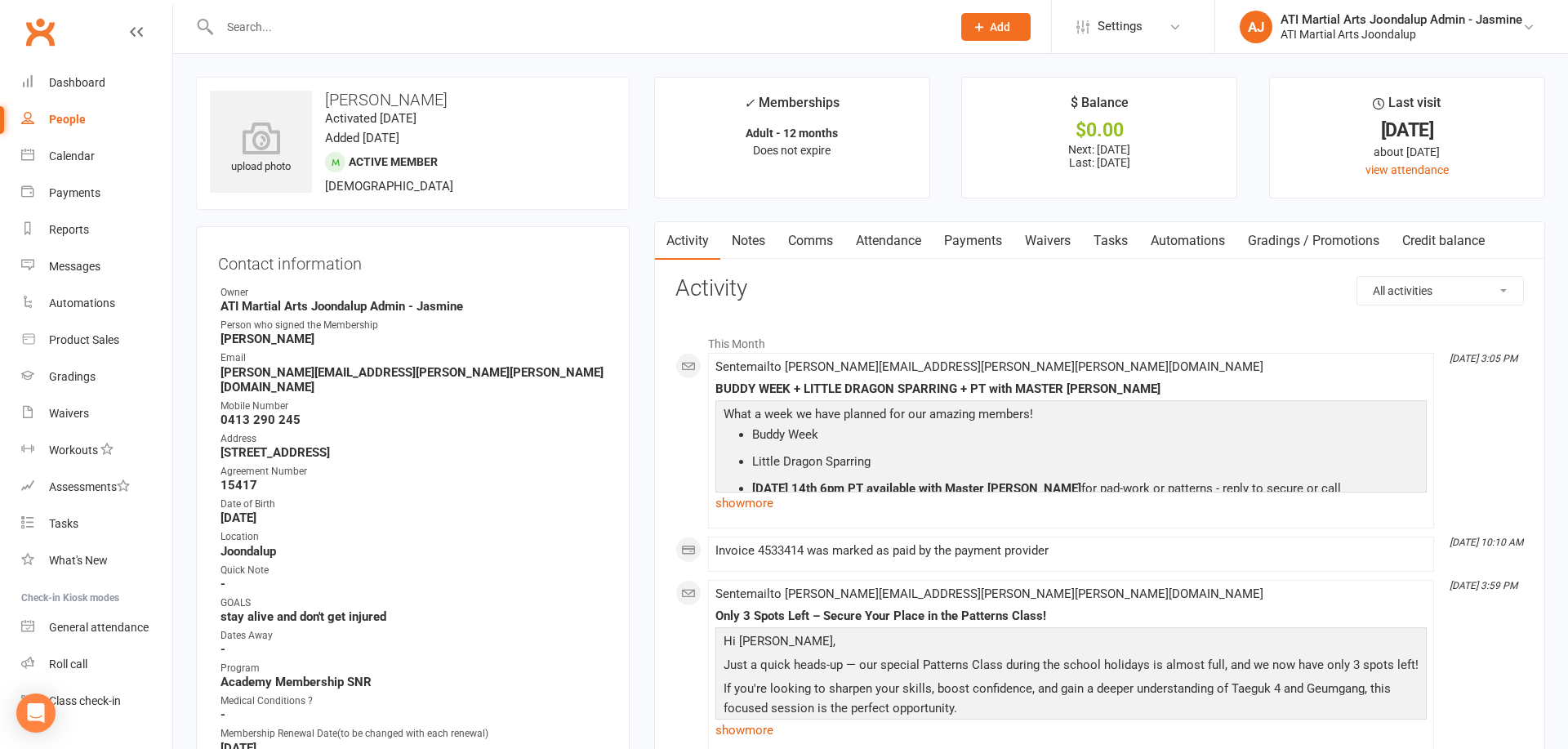
click at [822, 243] on link "Comms" at bounding box center [810, 240] width 68 height 37
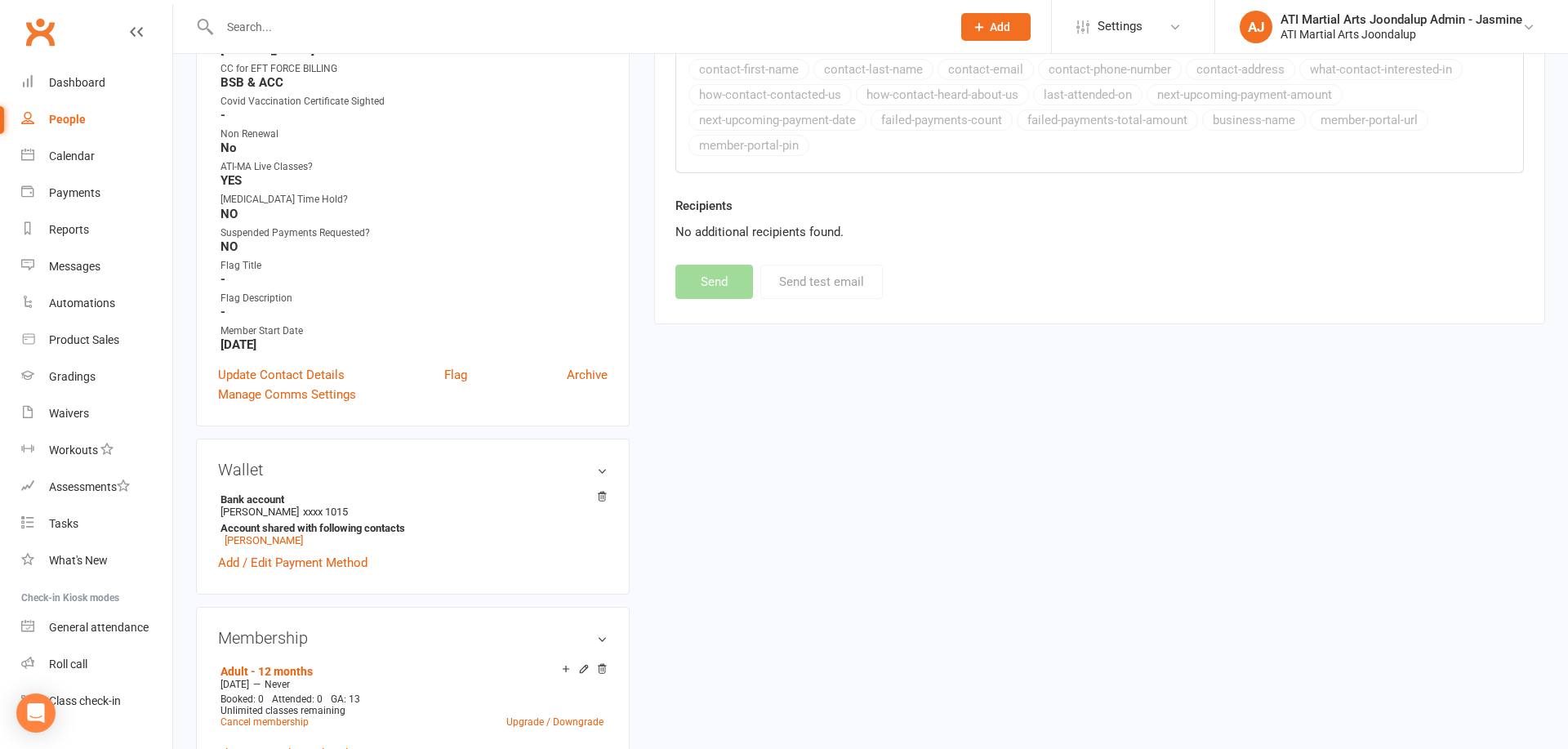
scroll to position [908, 0]
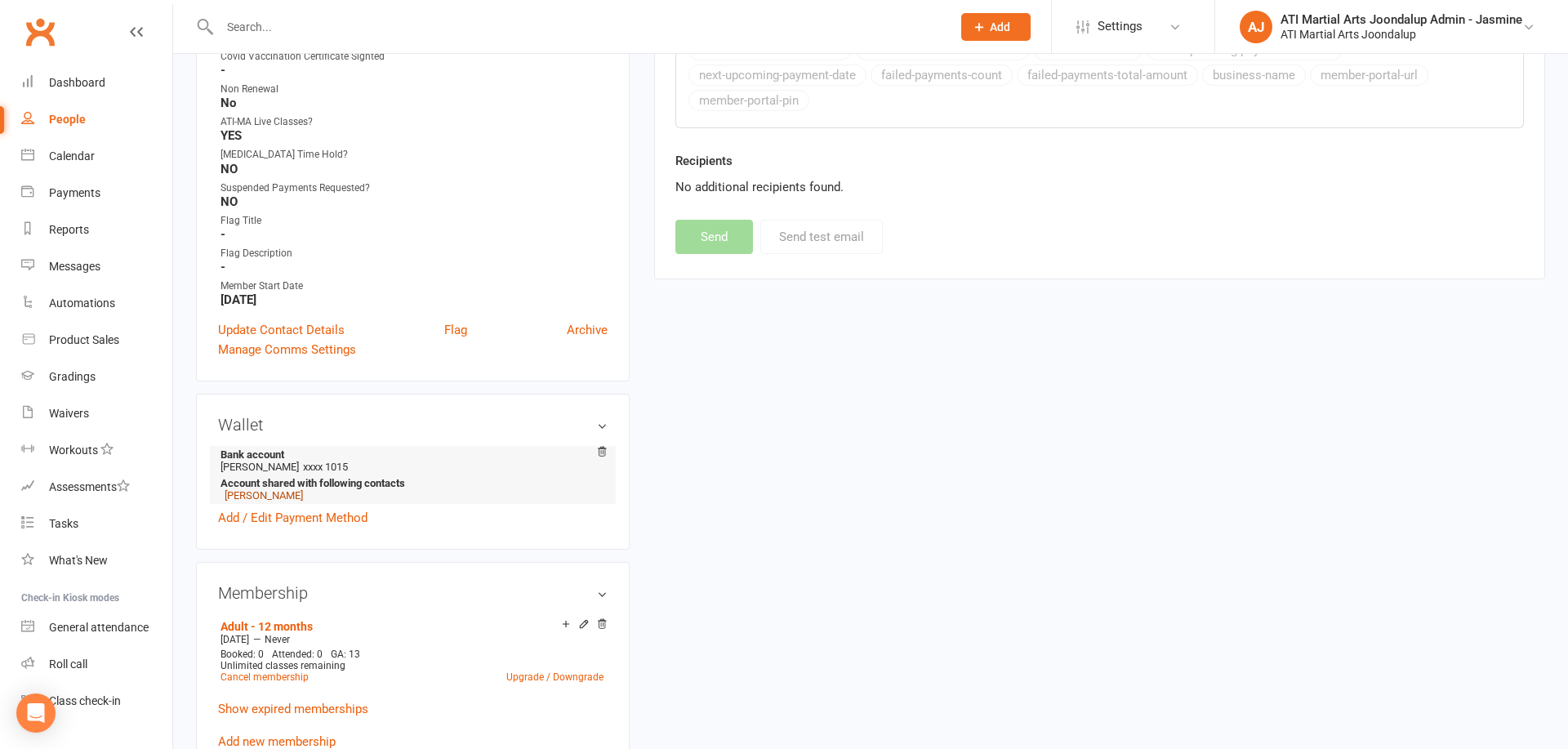
click at [267, 490] on link "Oliver Clarke" at bounding box center [264, 496] width 78 height 12
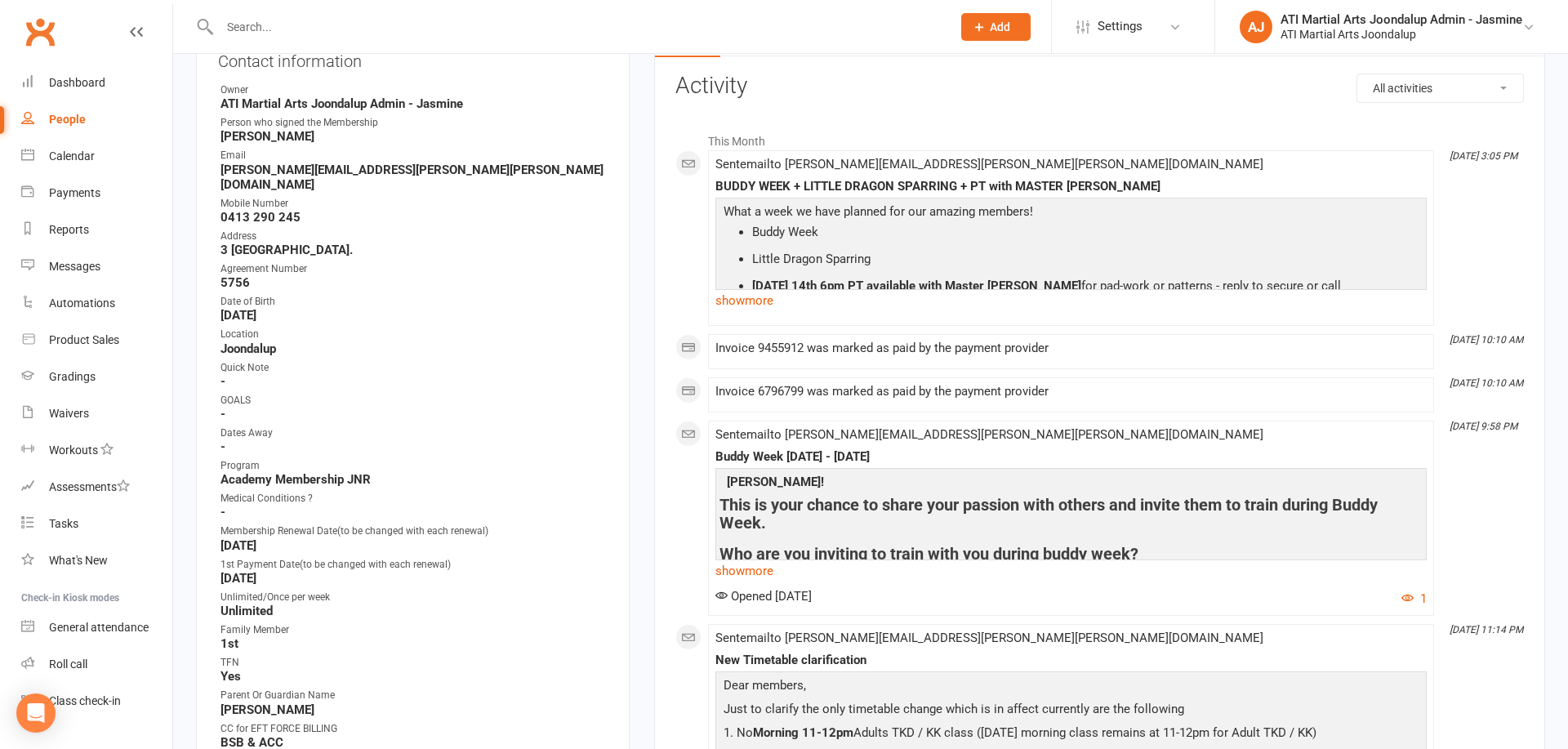
scroll to position [209, 0]
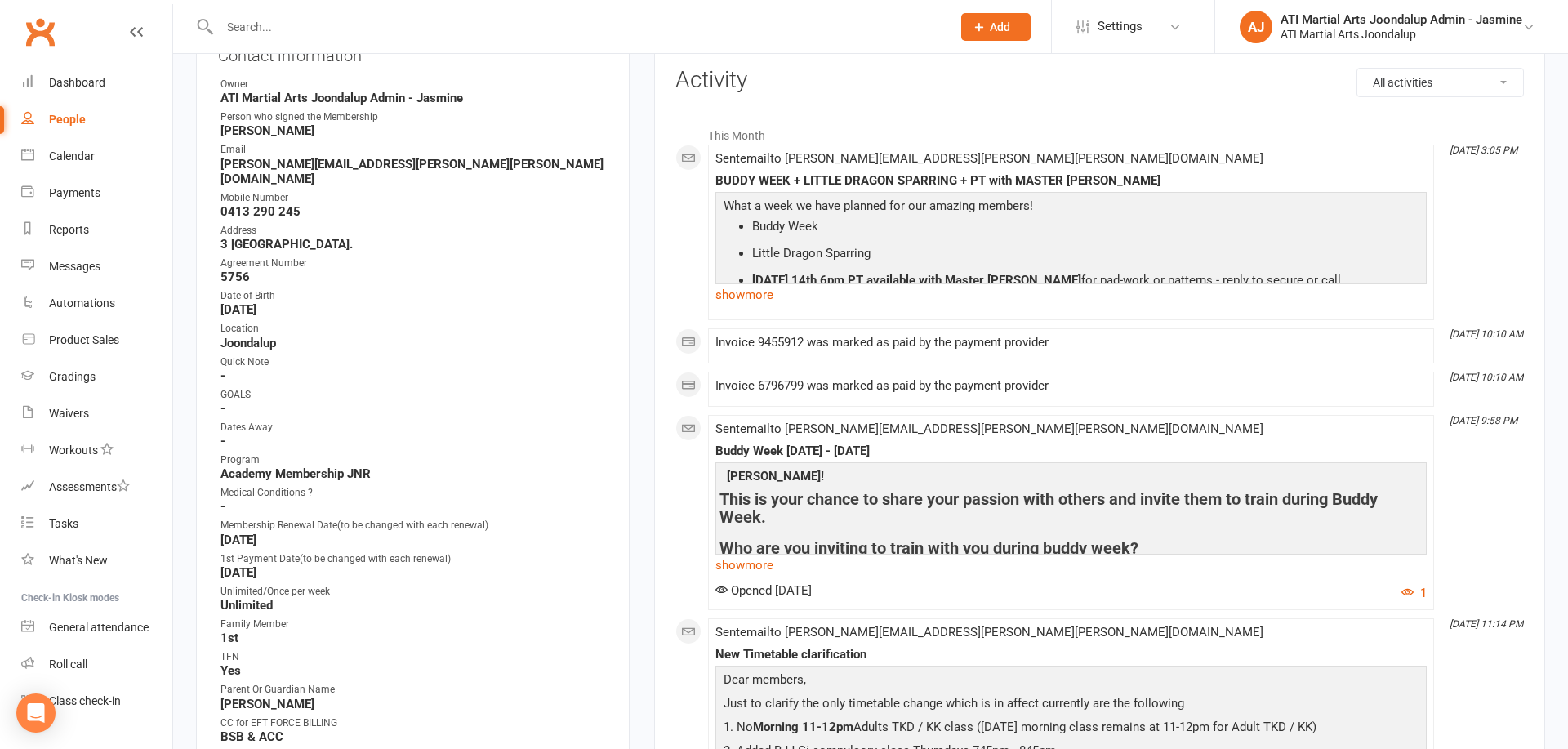
click at [604, 31] on input "text" at bounding box center [577, 27] width 725 height 23
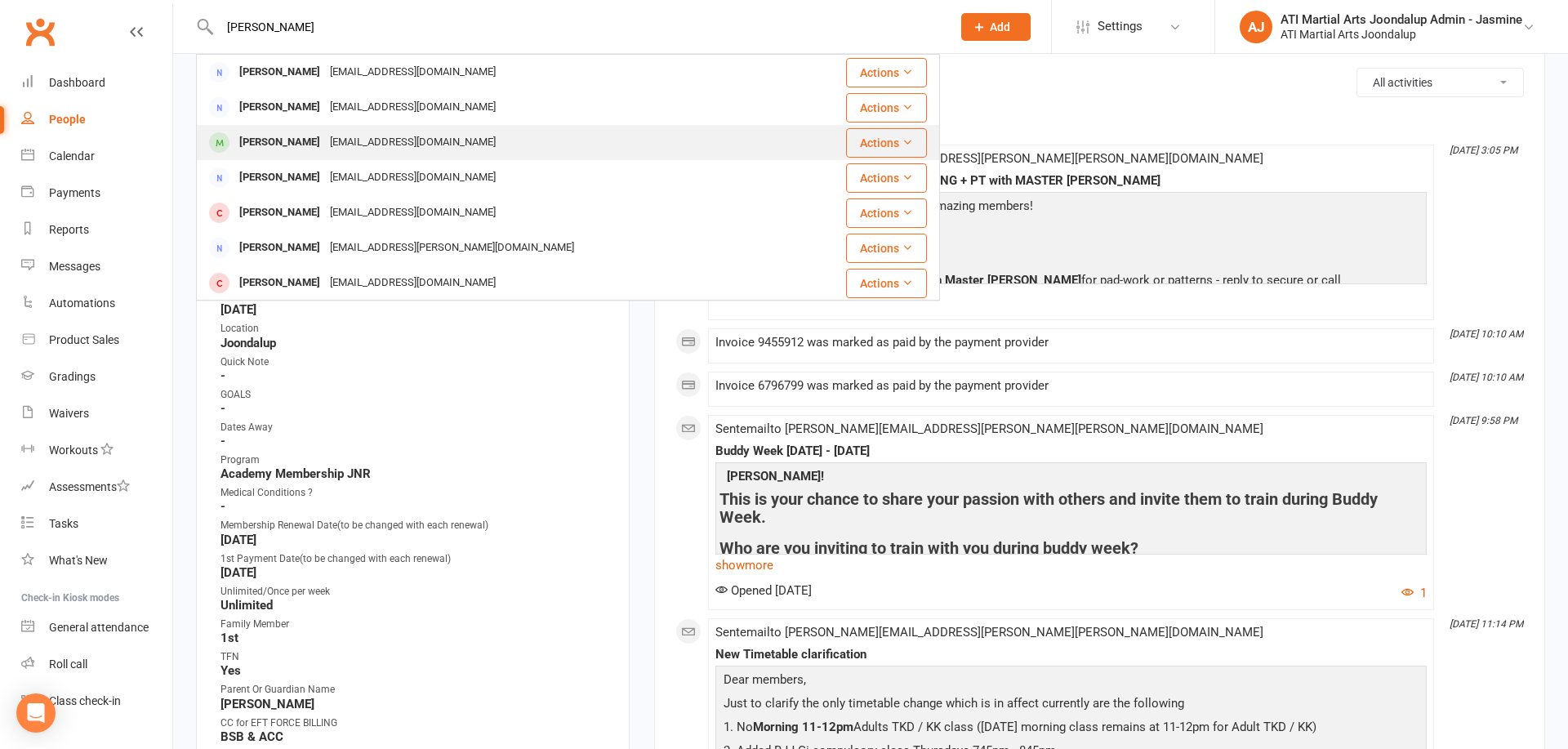
type input "zach bedford"
click at [580, 131] on div "Zach Bedford meganmbedford@gmail.com" at bounding box center [495, 143] width 596 height 33
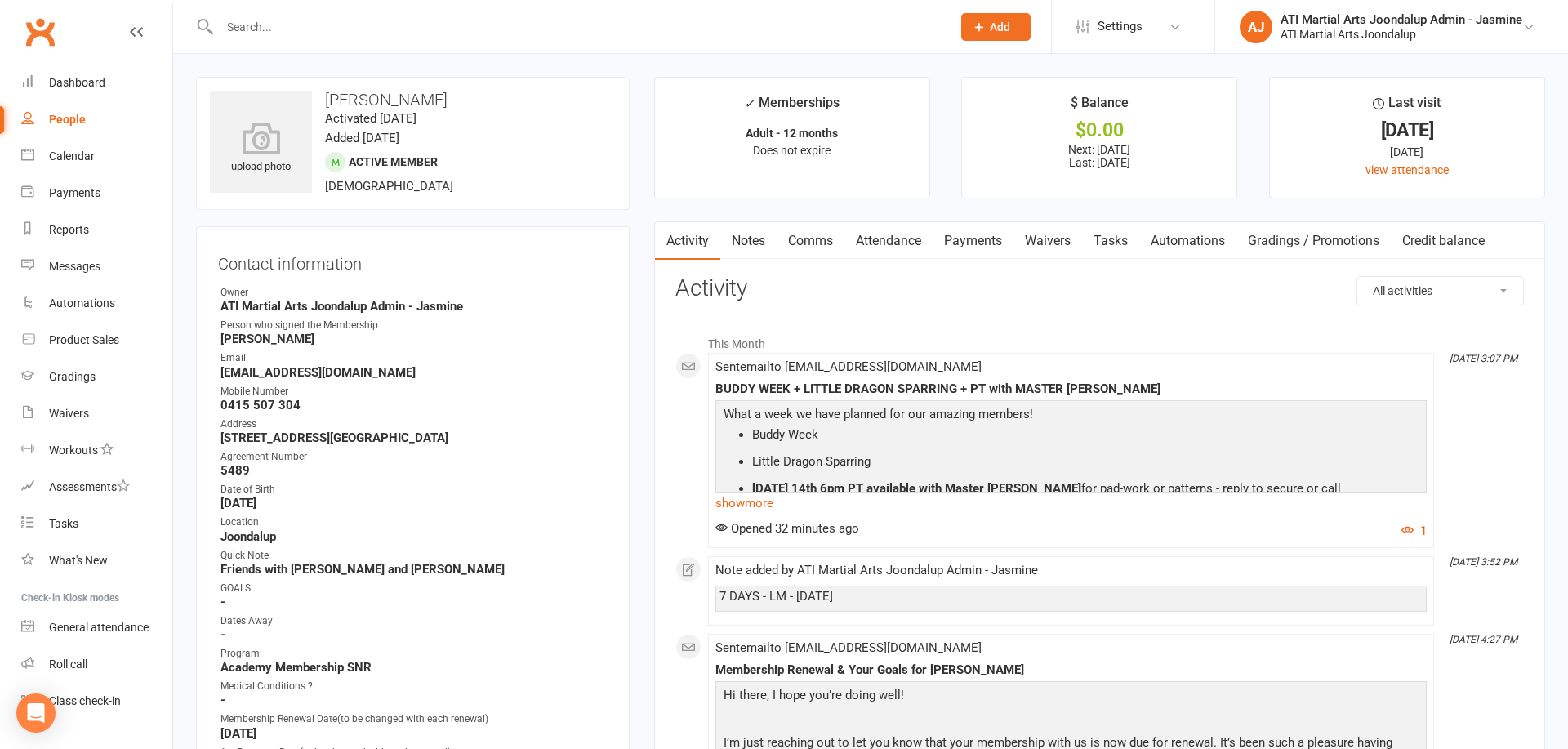
click at [434, 46] on div at bounding box center [568, 27] width 744 height 54
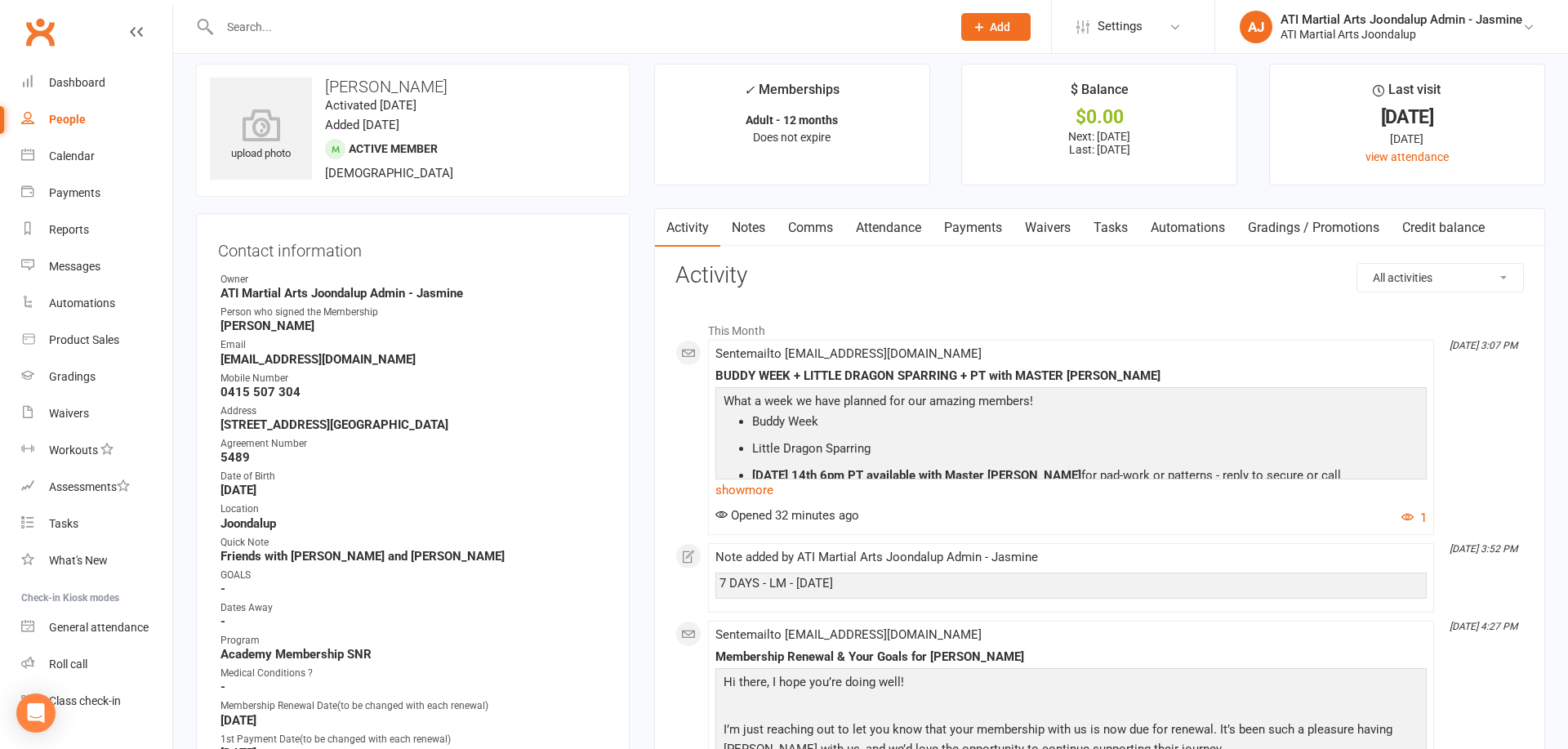
click at [462, 36] on input "text" at bounding box center [577, 27] width 725 height 23
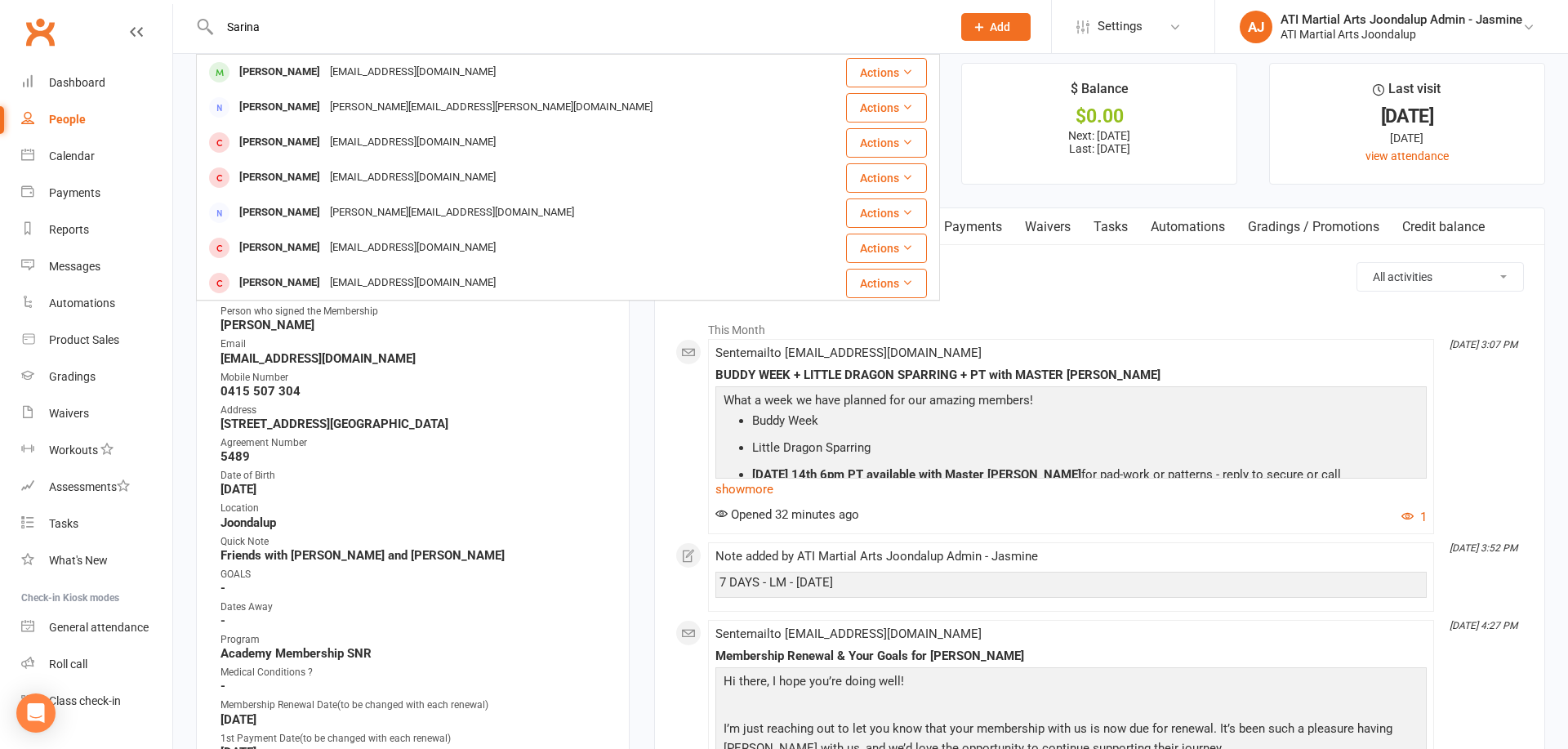
type input "Sarina"
drag, startPoint x: 446, startPoint y: 64, endPoint x: 446, endPoint y: 80, distance: 16.0
click at [446, 80] on div "Sarina Dibaeian snikkheslat@yahoo.com" at bounding box center [506, 72] width 617 height 33
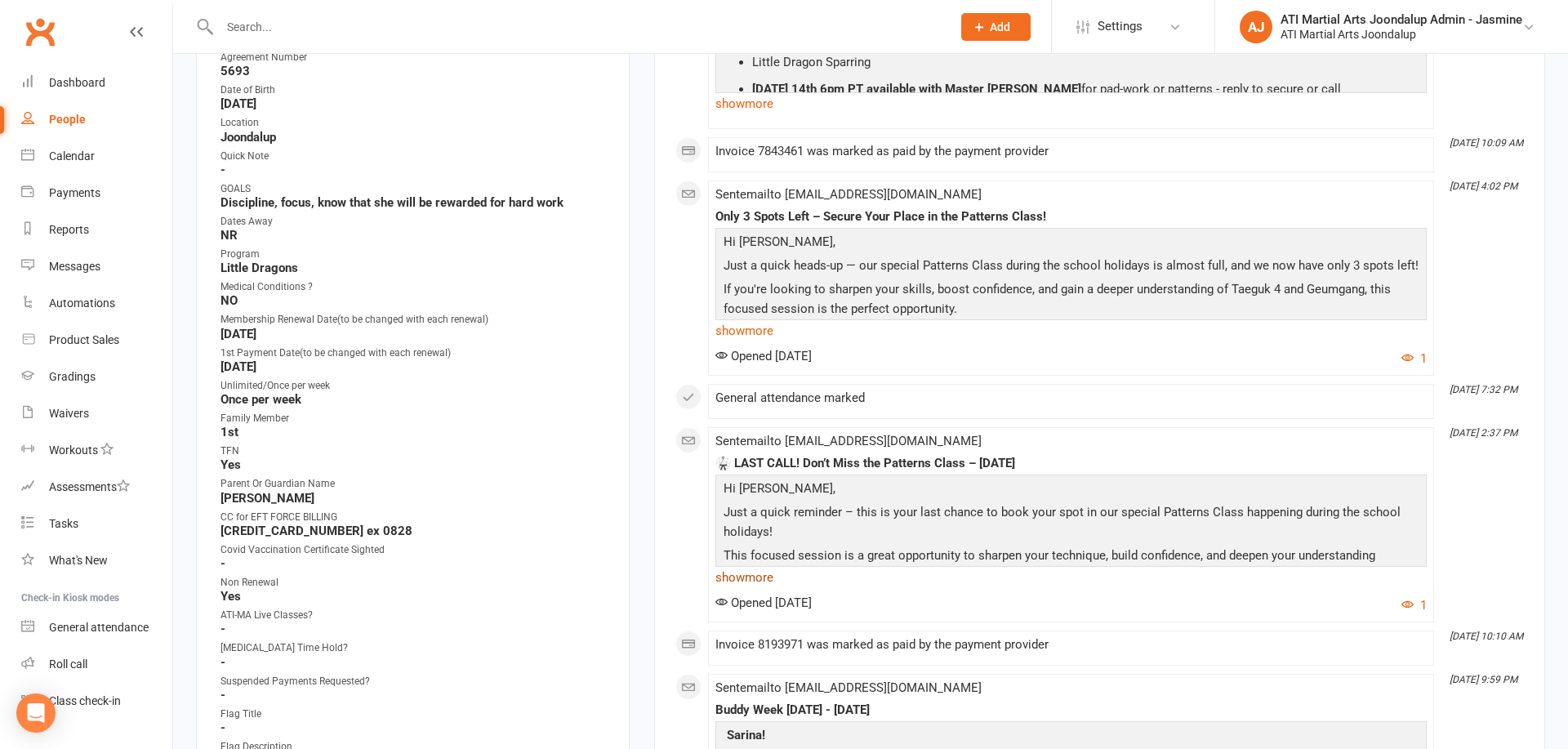
scroll to position [400, 0]
click at [754, 34] on input "text" at bounding box center [577, 27] width 725 height 23
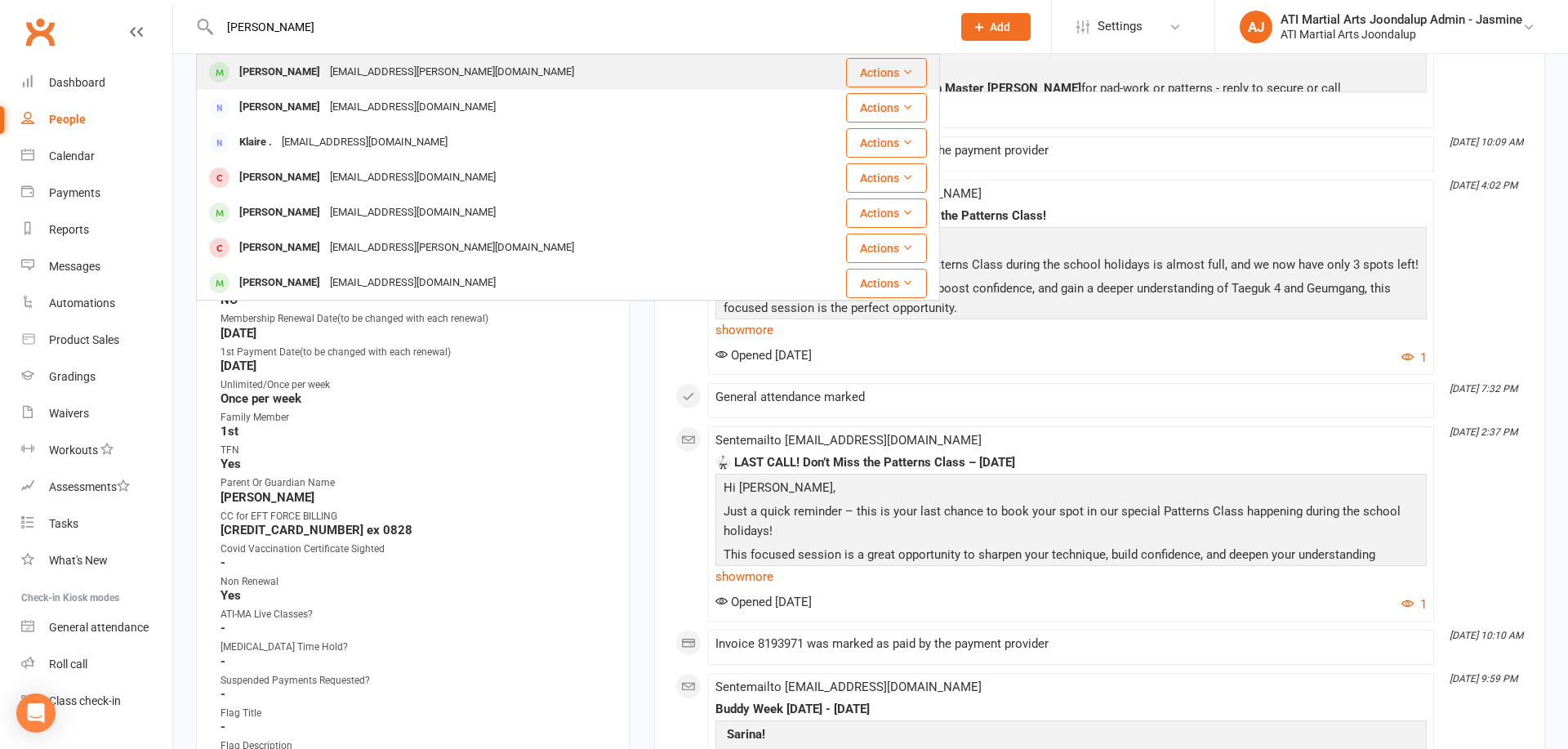
type input "chester Colton"
click at [749, 98] on div "Ruby Chichester chloechichester@hotmail.com" at bounding box center [506, 107] width 617 height 33
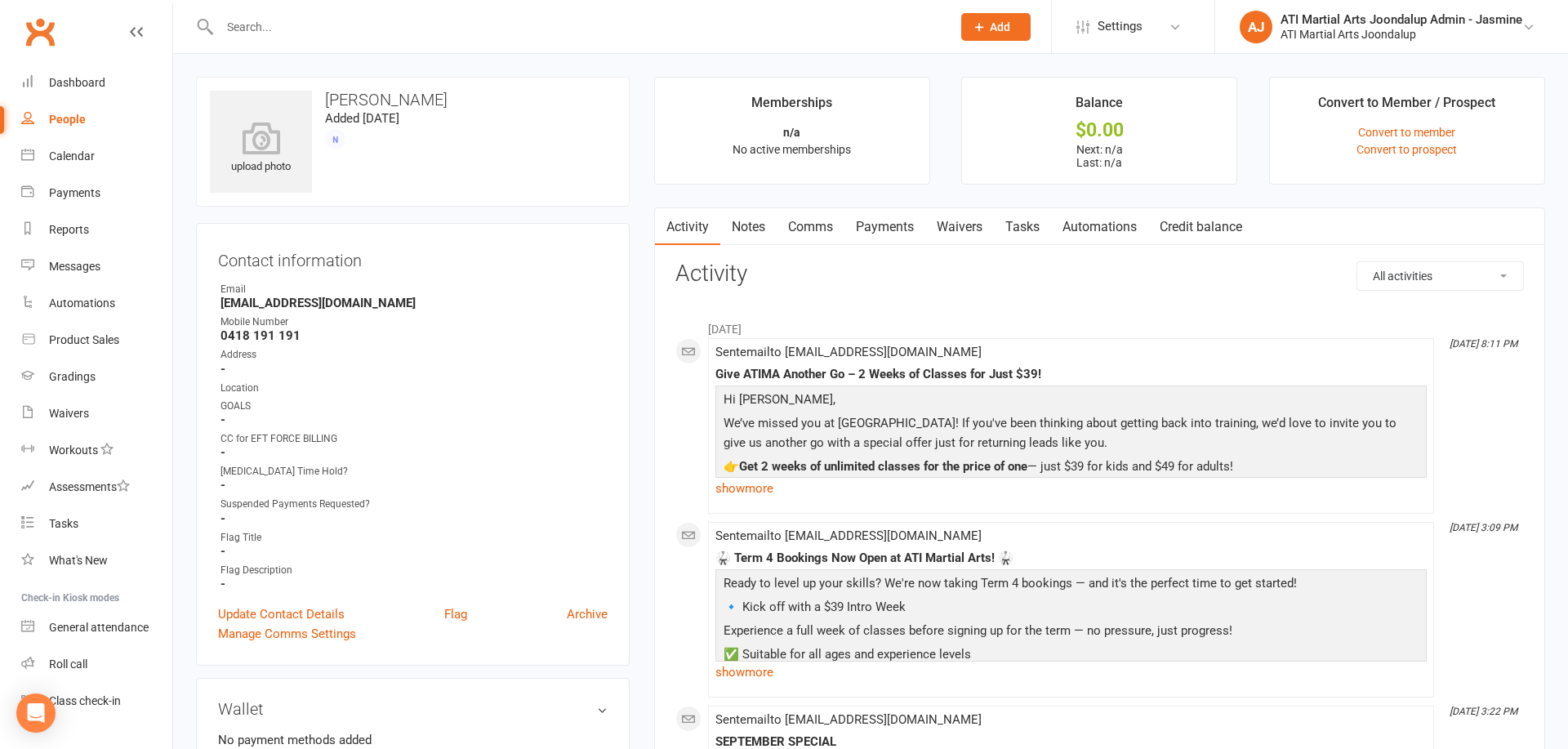
click at [611, 26] on input "text" at bounding box center [577, 27] width 725 height 23
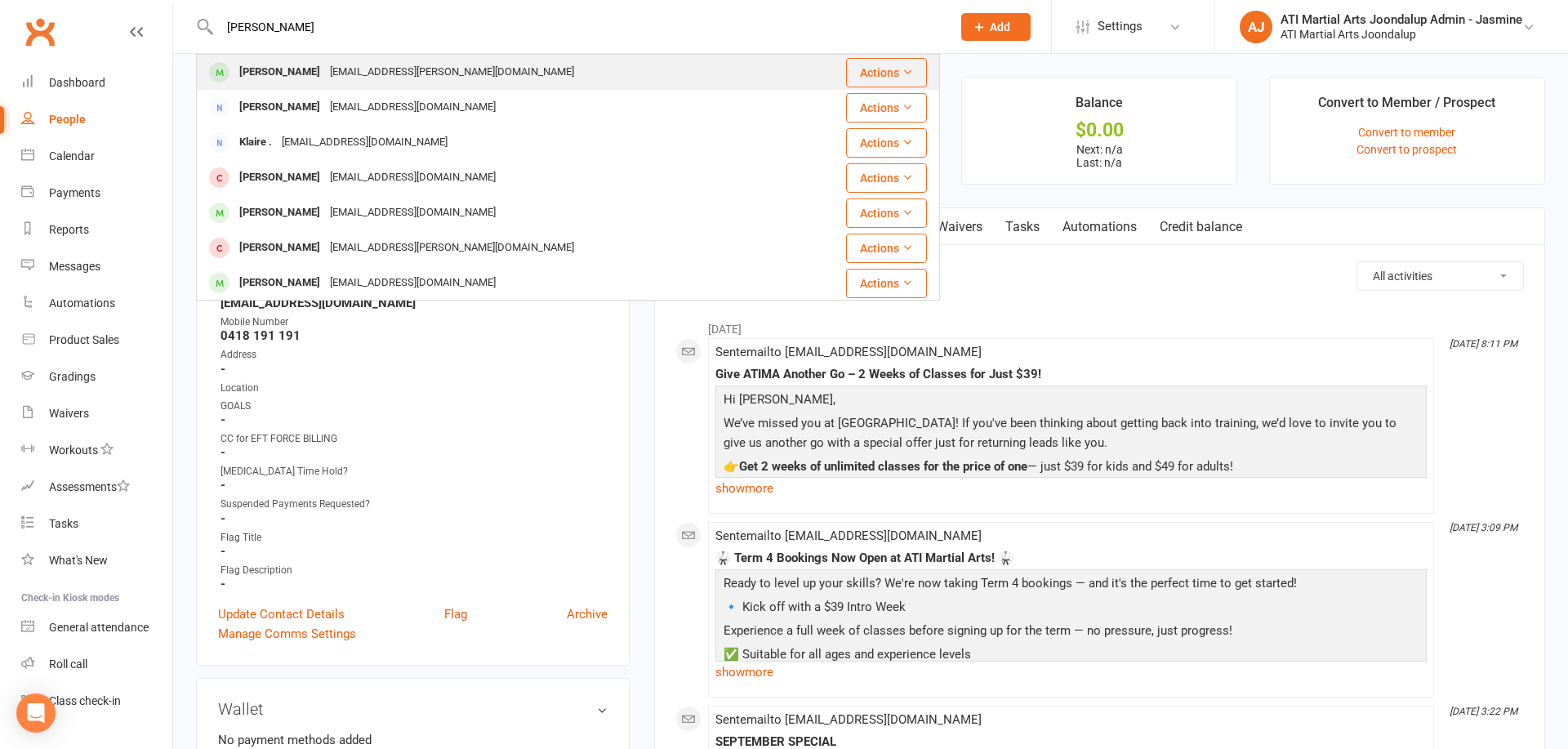
type input "chester colton"
click at [631, 73] on div "Chester Colton mandi.thompson@outlook.com.au" at bounding box center [506, 72] width 617 height 33
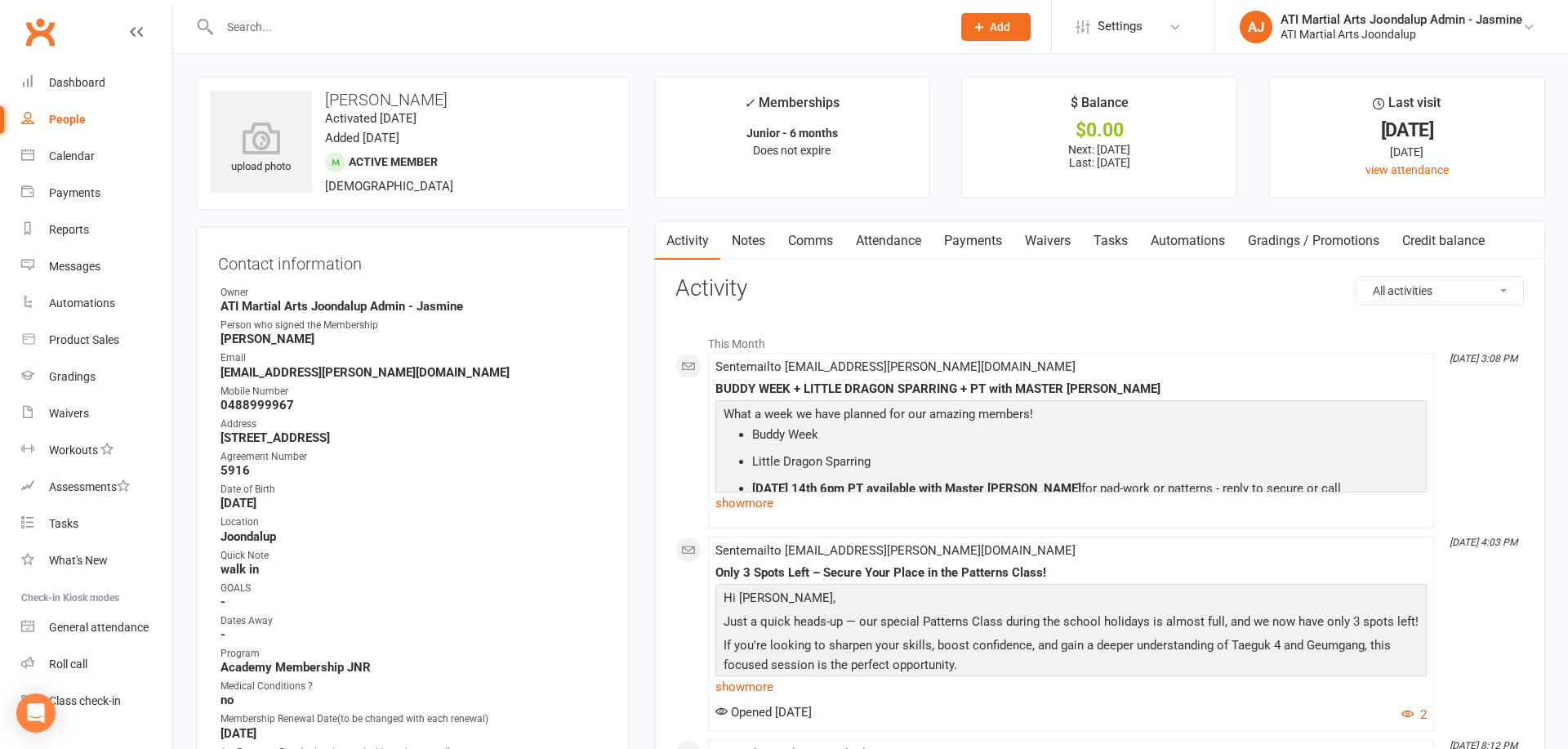
click at [814, 240] on link "Comms" at bounding box center [810, 240] width 68 height 37
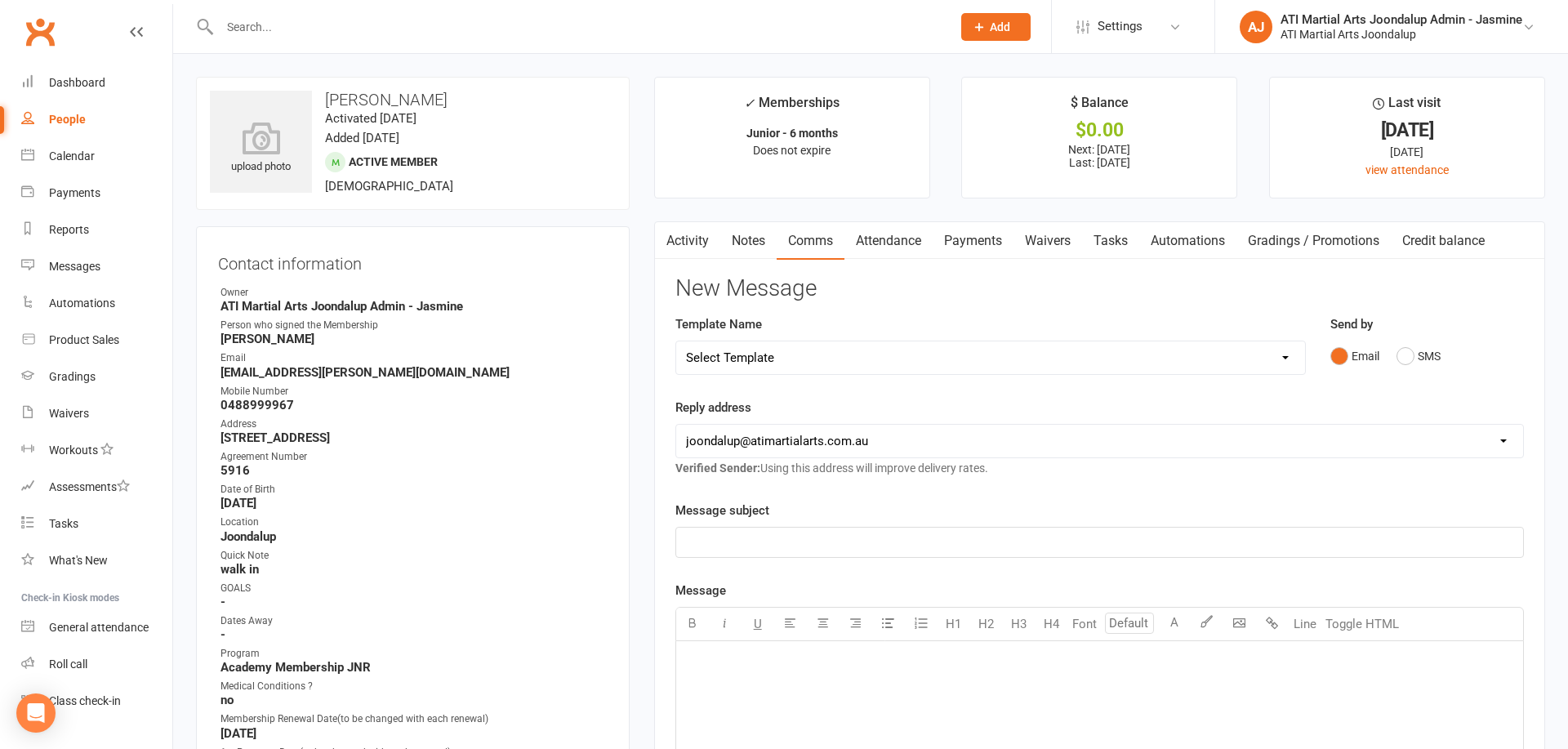
select select "34"
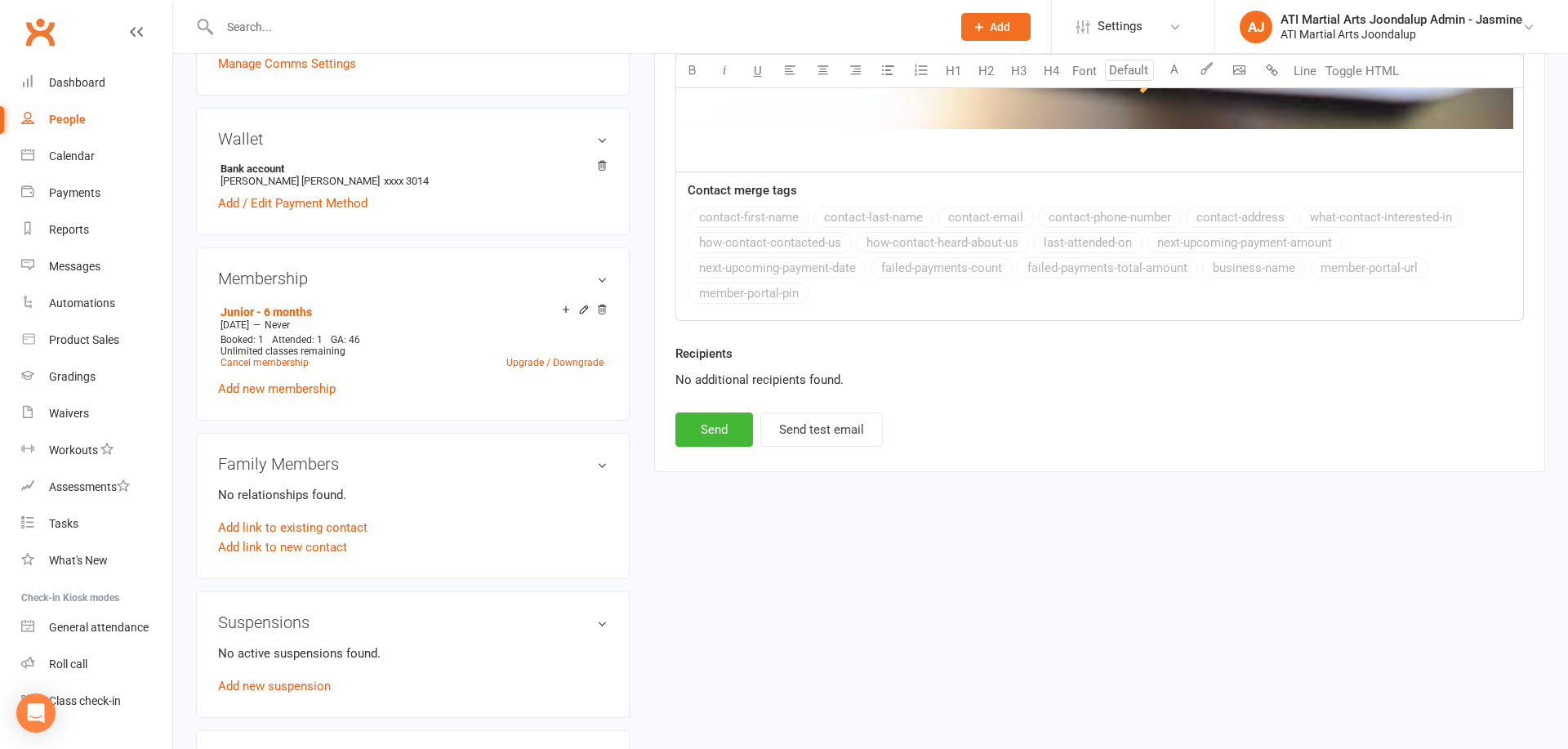
scroll to position [1196, 0]
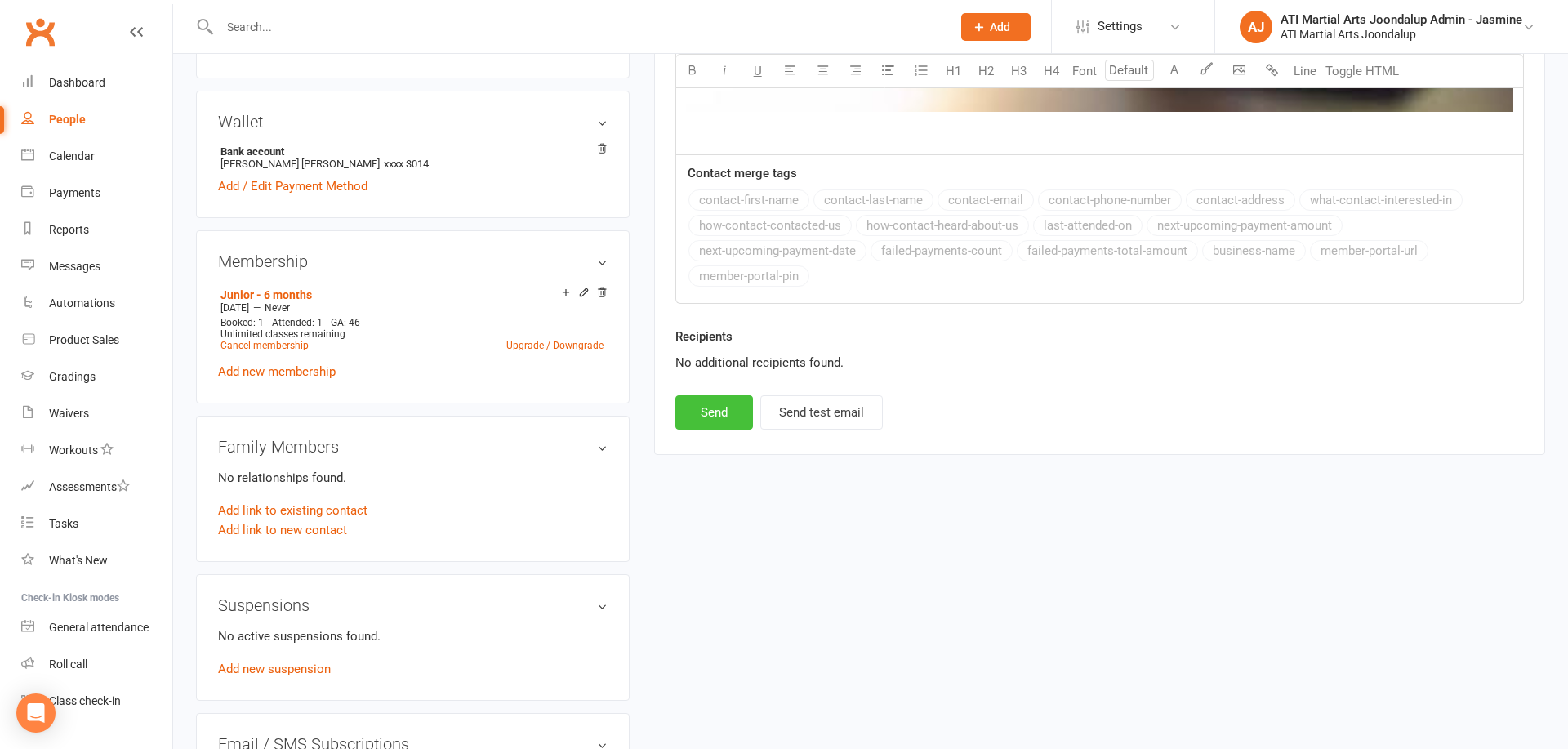
click at [706, 411] on button "Send" at bounding box center [713, 412] width 77 height 34
select select
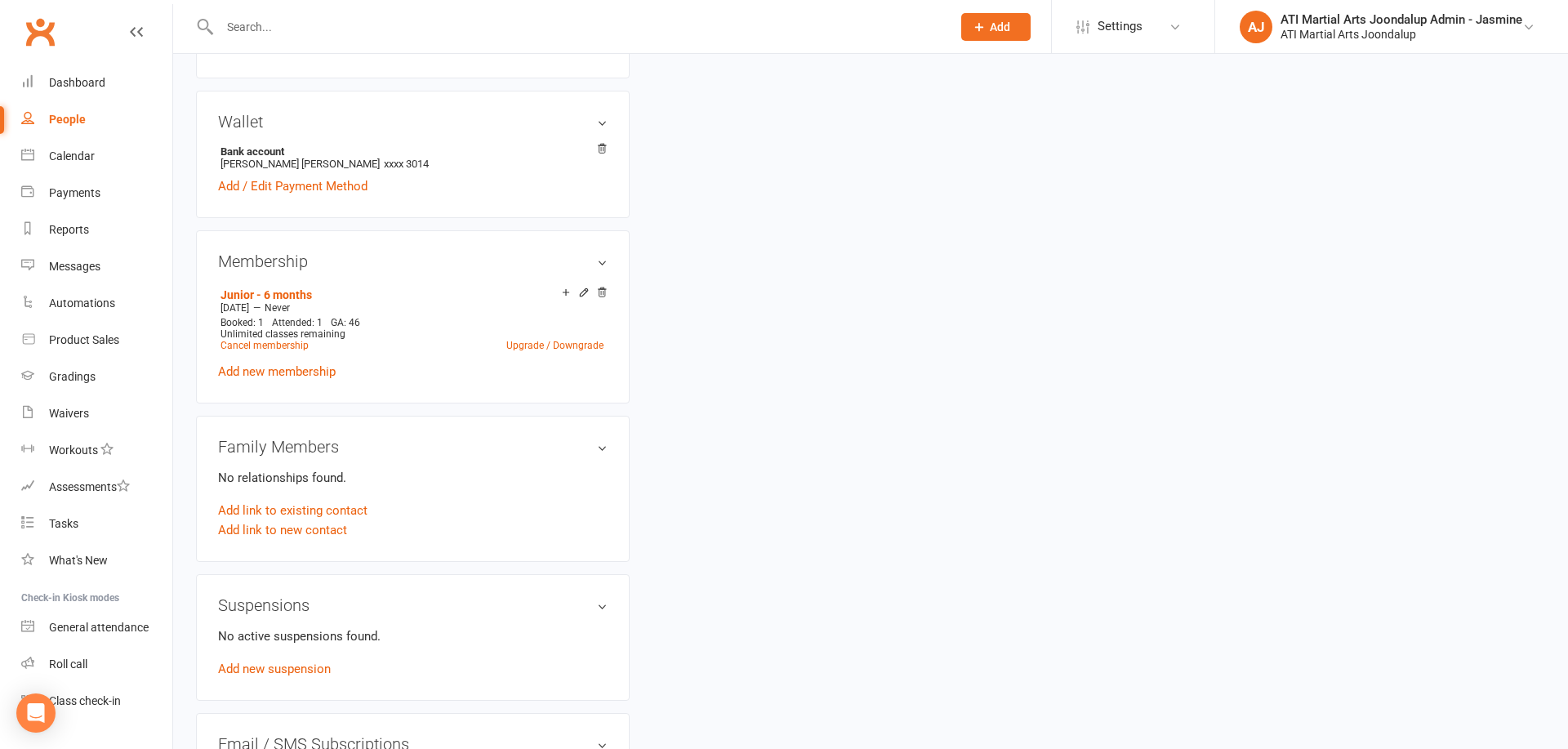
click at [596, 15] on input "text" at bounding box center [577, 27] width 725 height 23
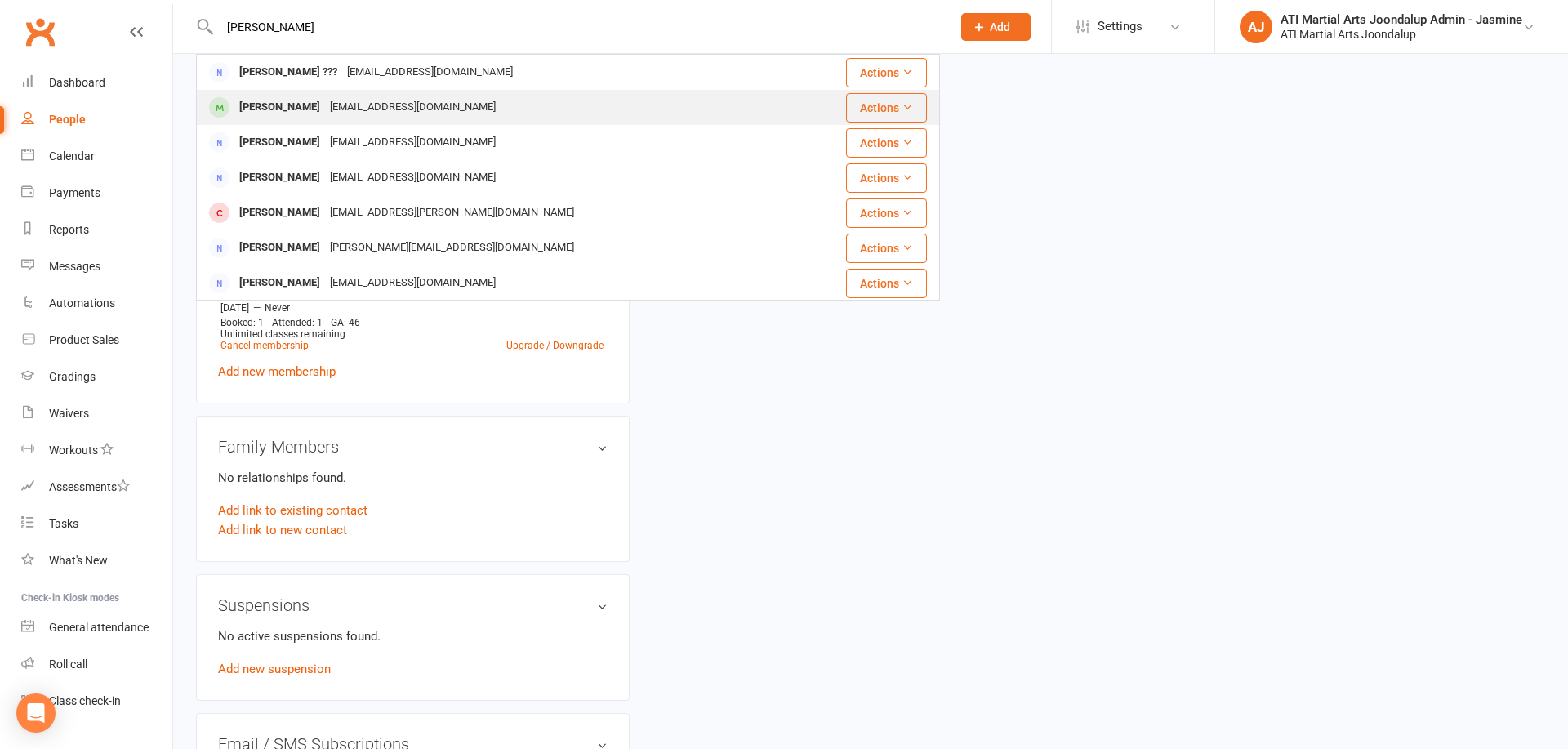
type input "keegan cava"
click at [587, 98] on div "Keegan Cavalea amandajoysharellehill@gmail.com" at bounding box center [506, 107] width 617 height 33
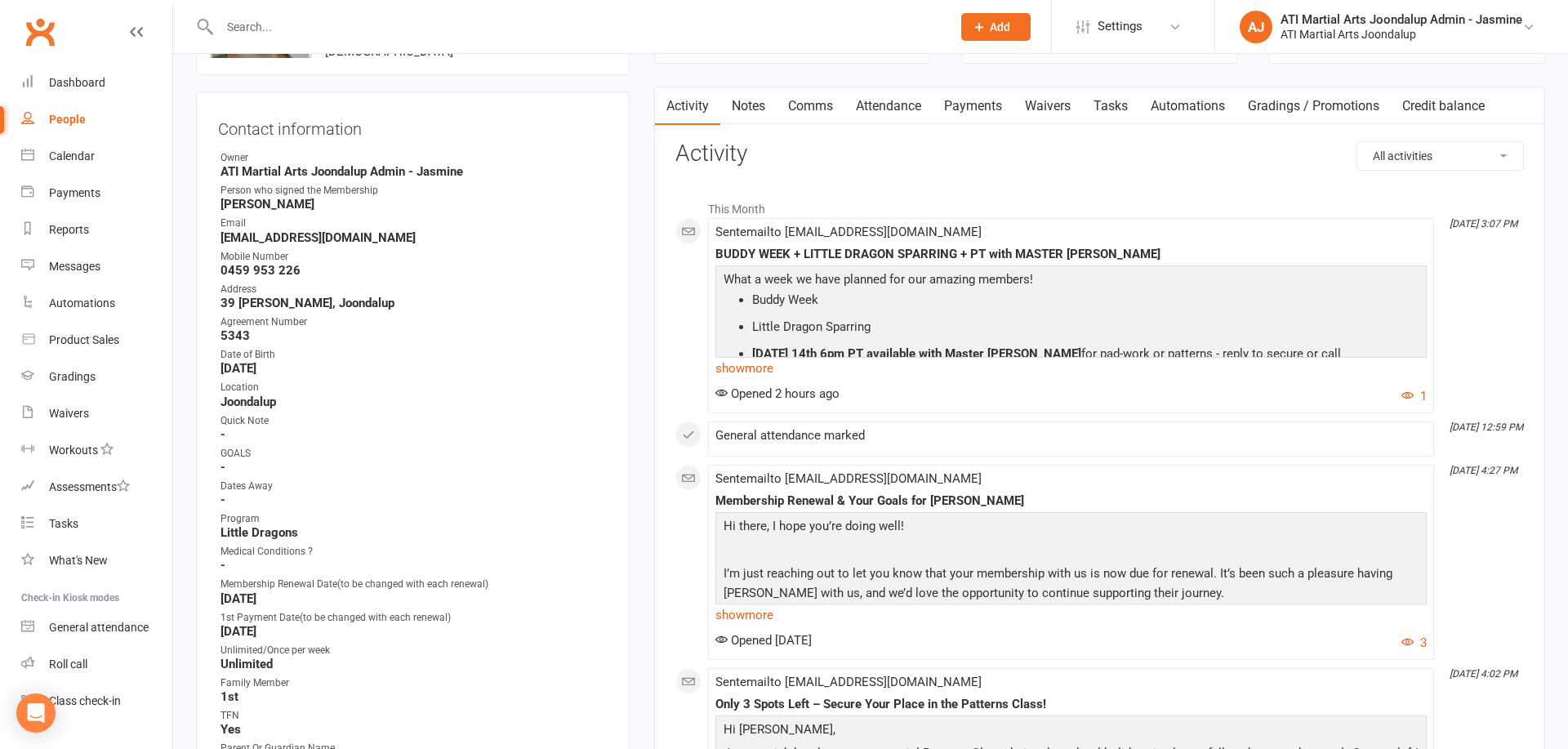
scroll to position [131, 0]
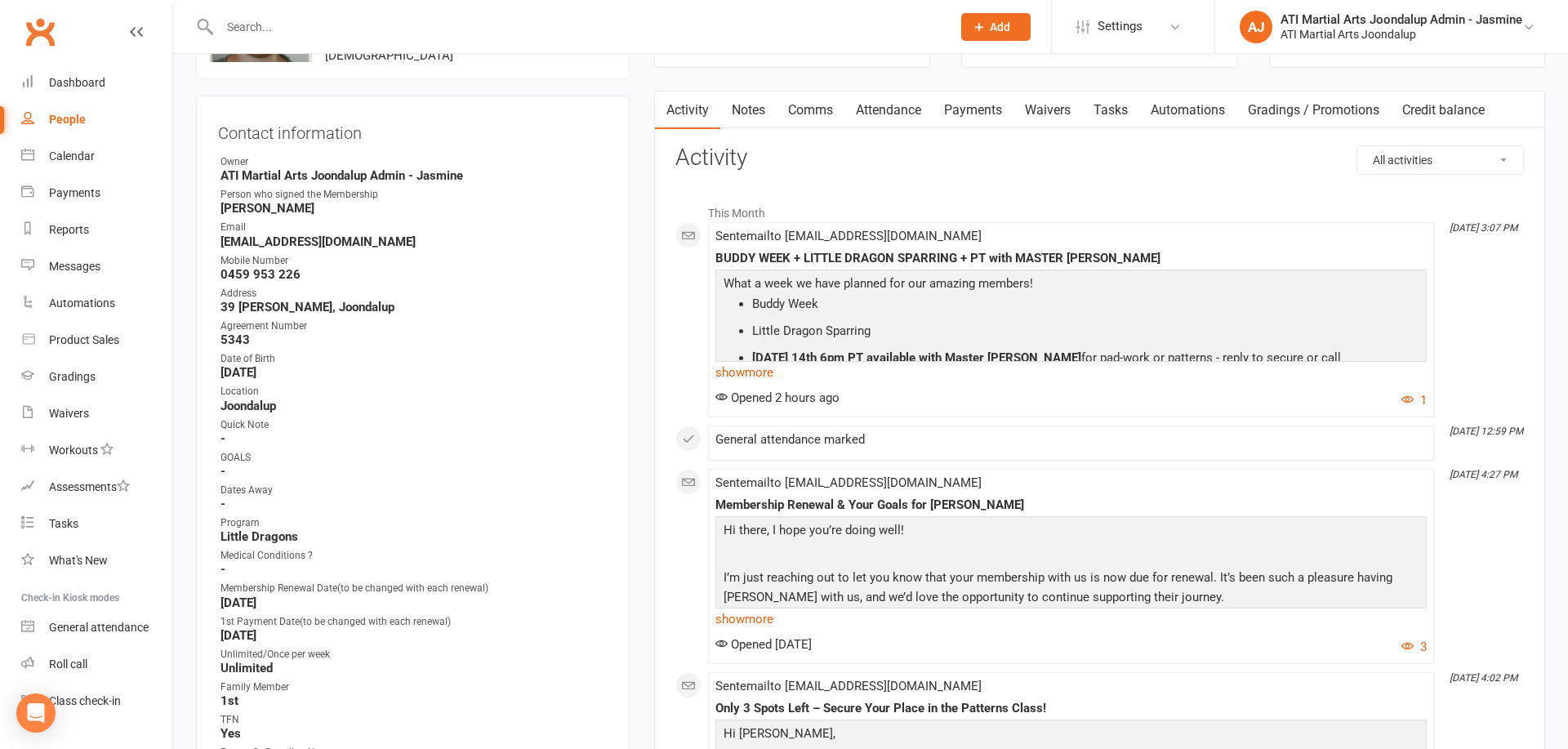
click at [650, 25] on input "text" at bounding box center [577, 27] width 725 height 23
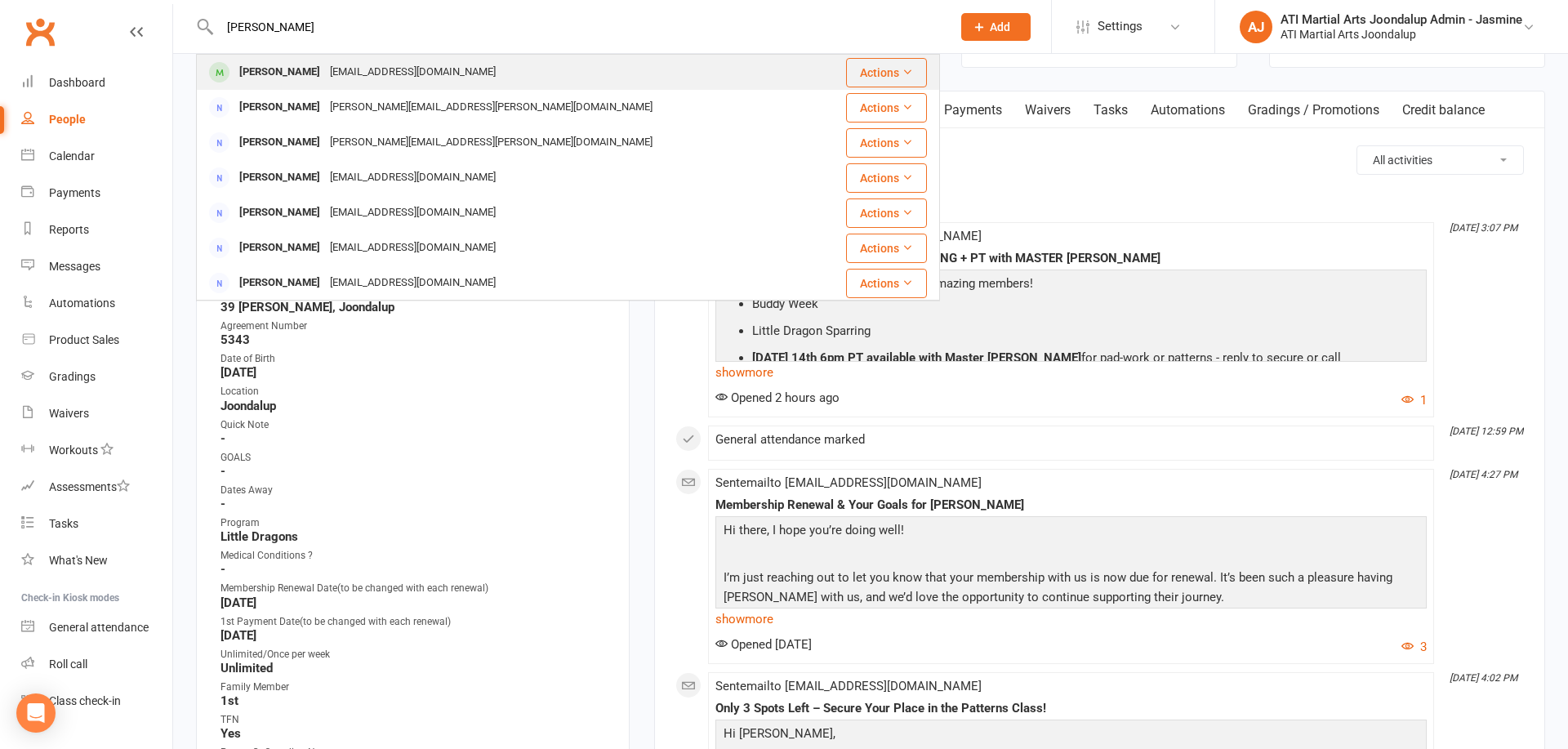
type input "eve thompson"
click at [672, 72] on div "Eve Thompson emmalockley@yahoo.co.uk" at bounding box center [506, 72] width 617 height 33
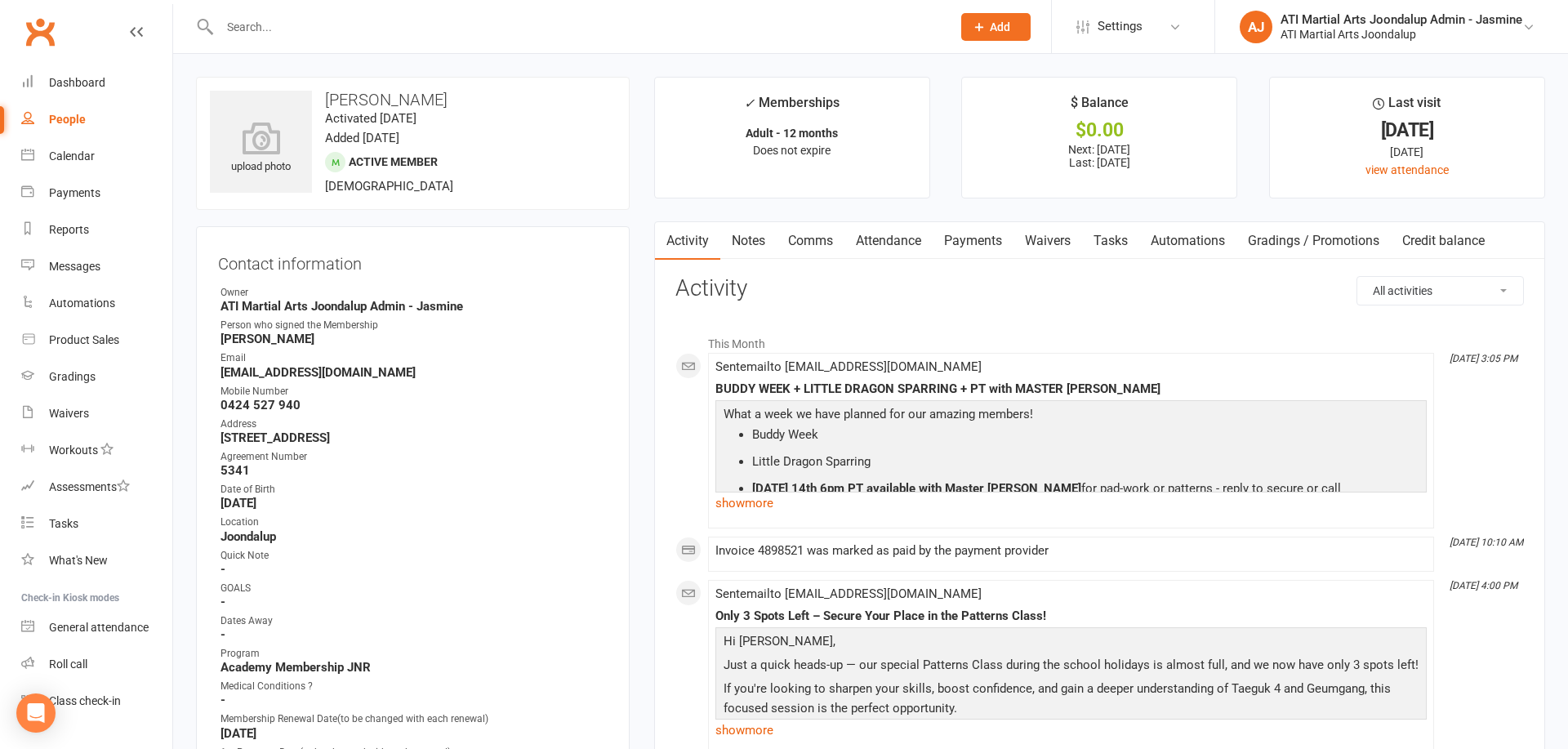
click at [815, 242] on link "Comms" at bounding box center [810, 240] width 68 height 37
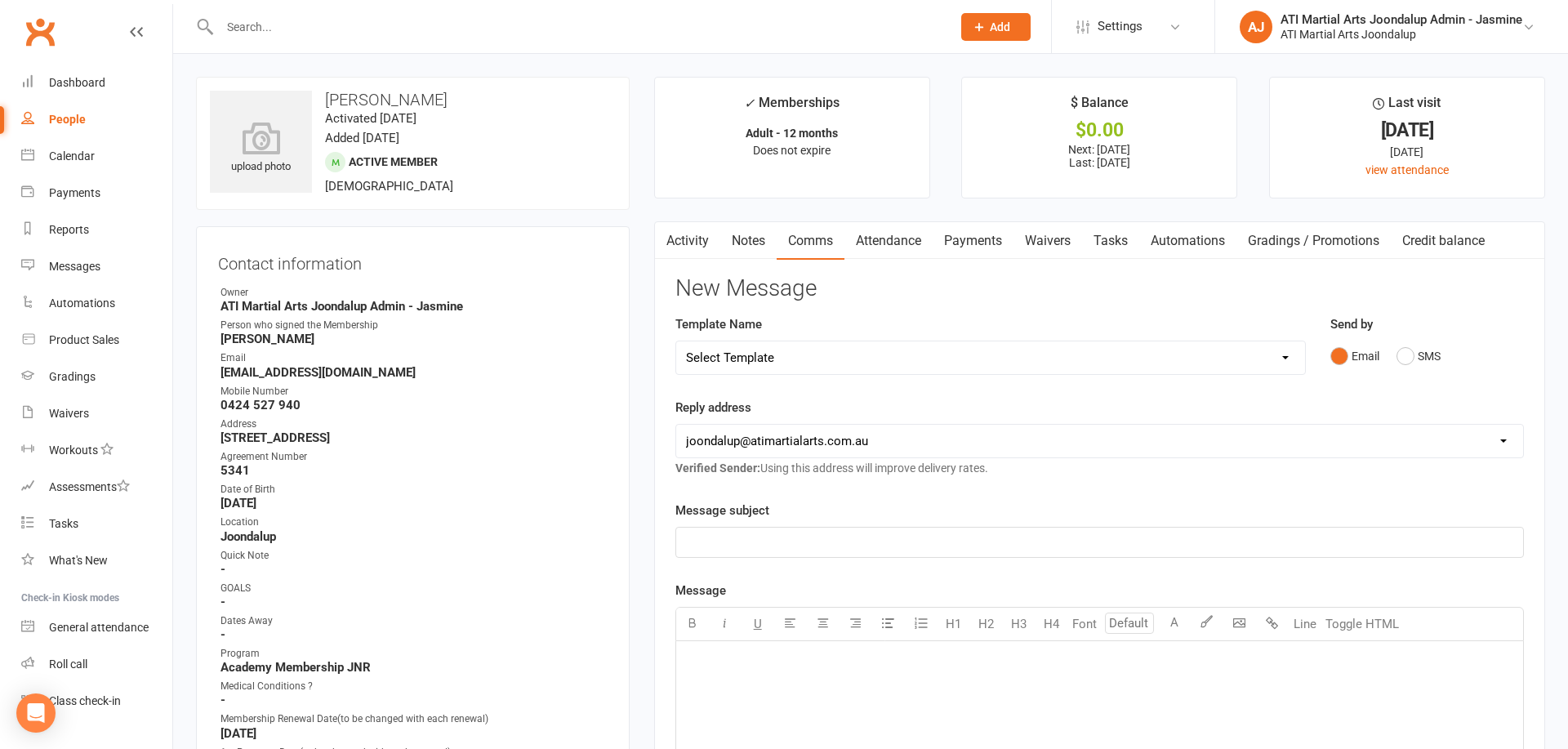
scroll to position [4, 0]
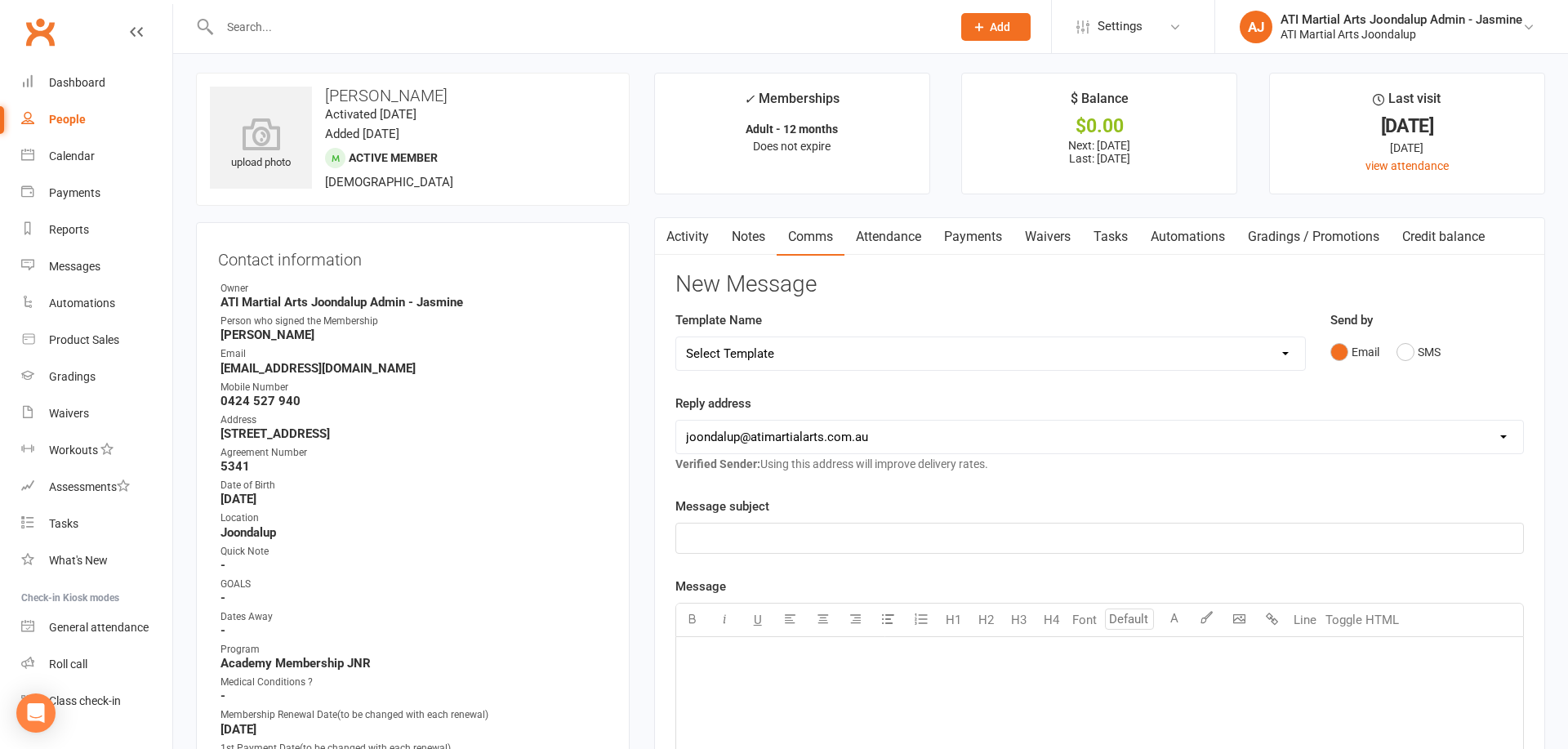
select select "34"
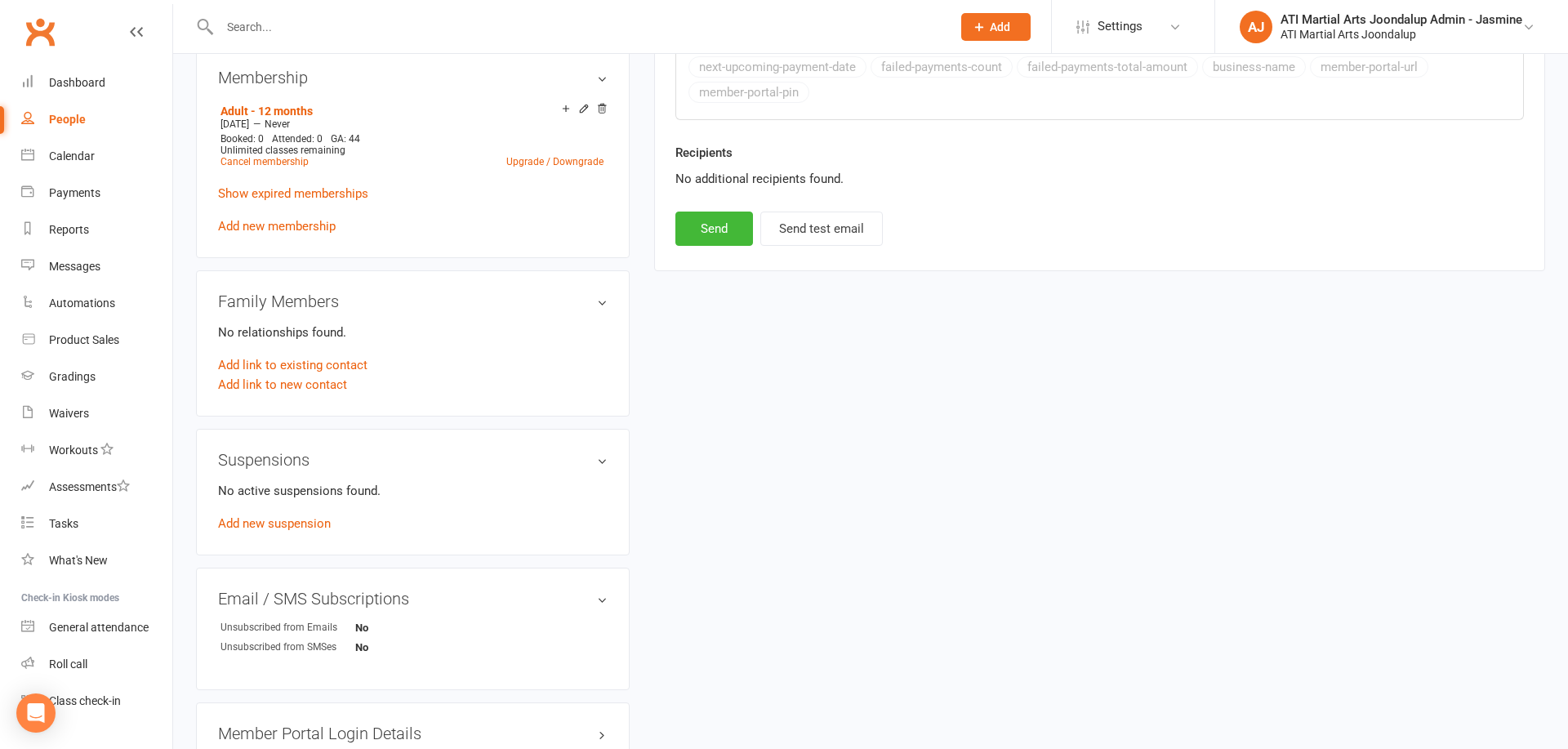
scroll to position [1443, 0]
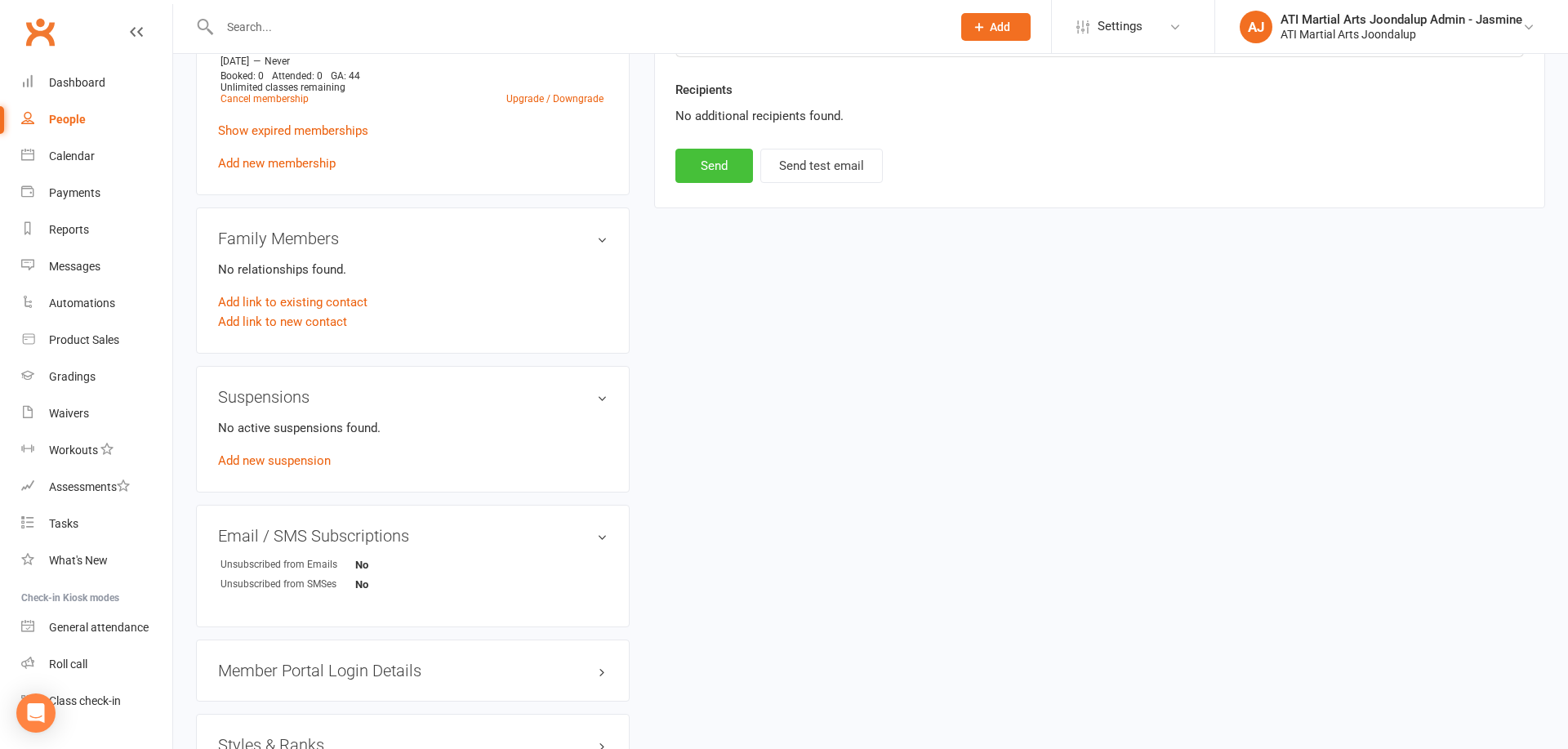
click at [726, 171] on button "Send" at bounding box center [713, 165] width 77 height 34
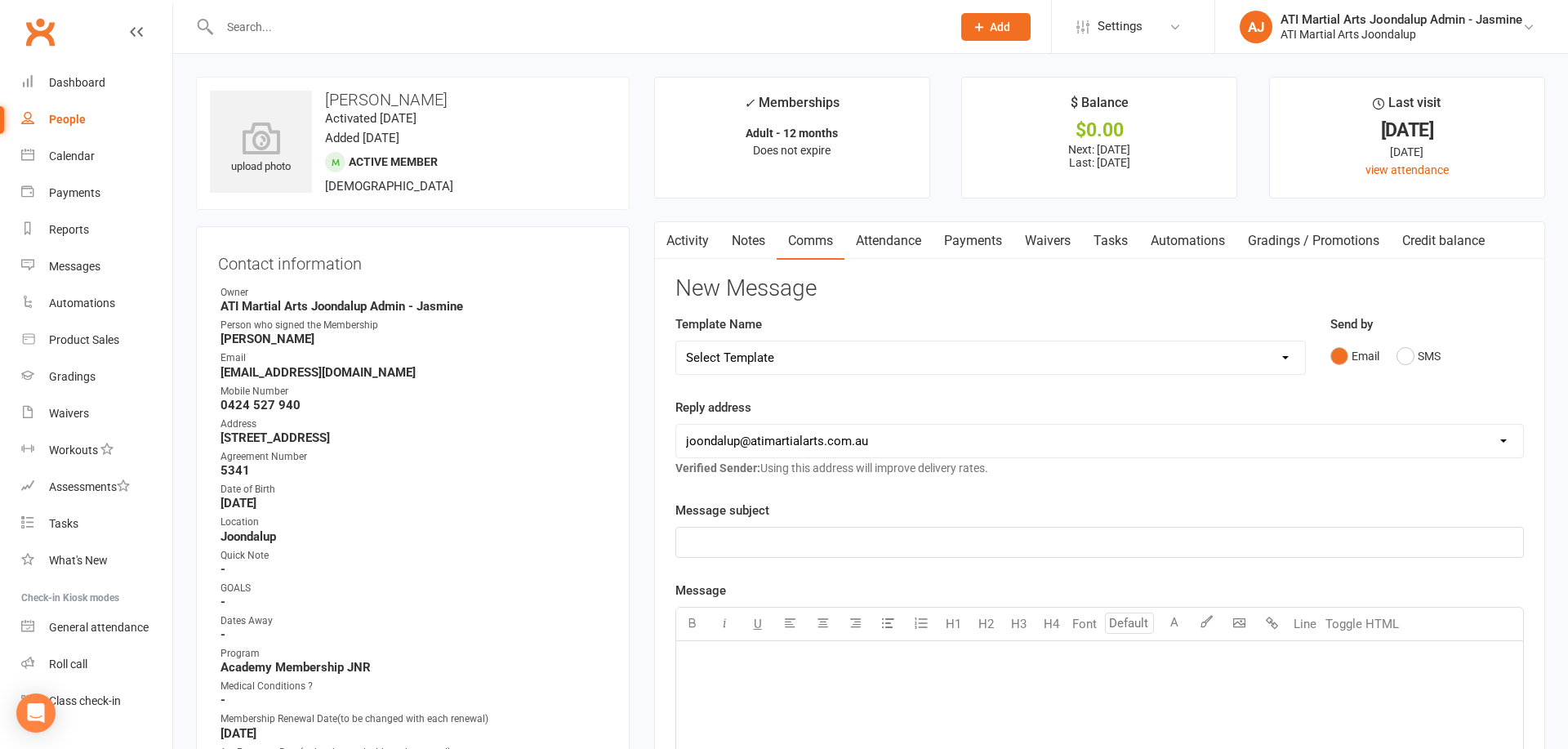
scroll to position [0, 0]
select select "33"
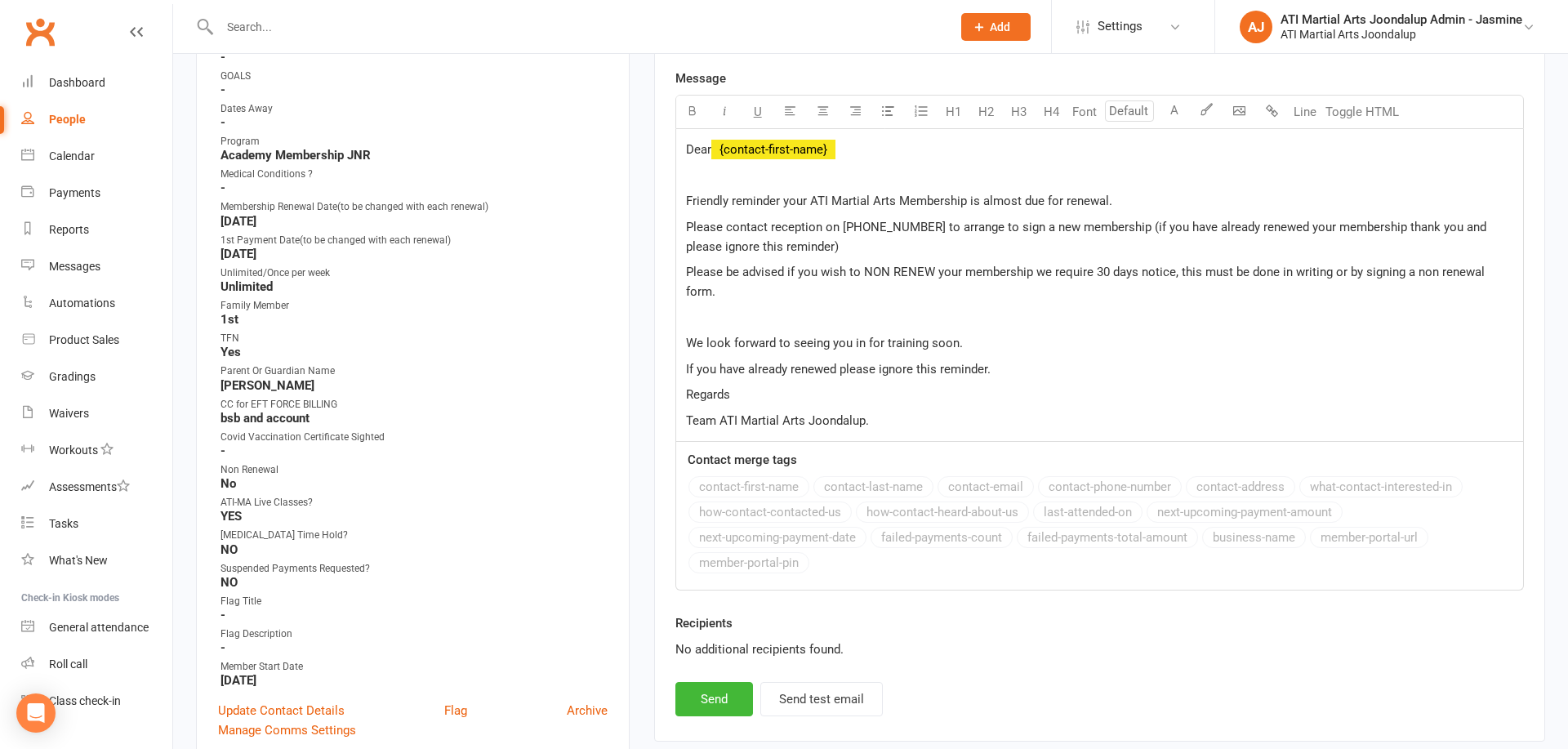
scroll to position [513, 0]
click at [707, 681] on button "Send" at bounding box center [713, 698] width 77 height 34
select select
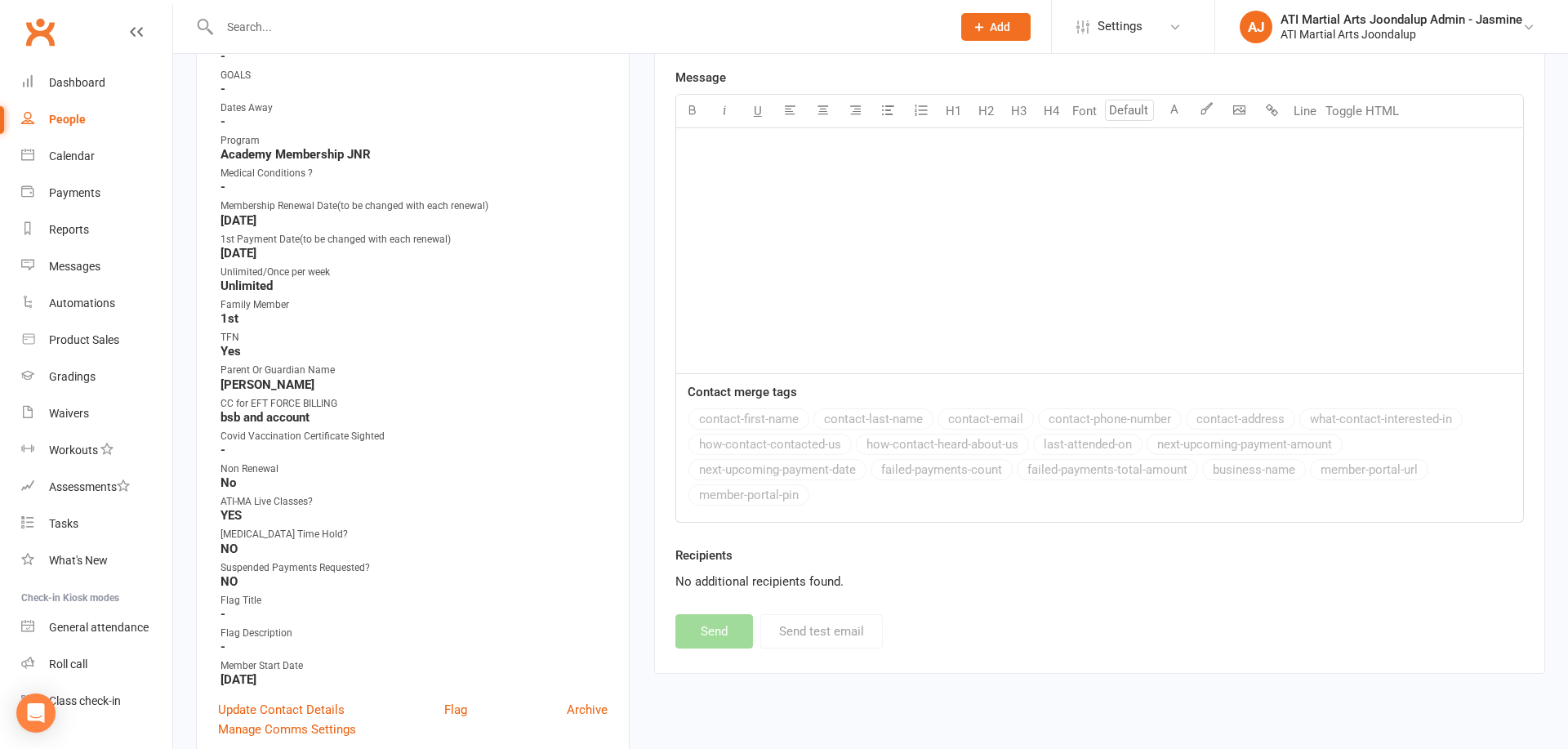
scroll to position [521, 0]
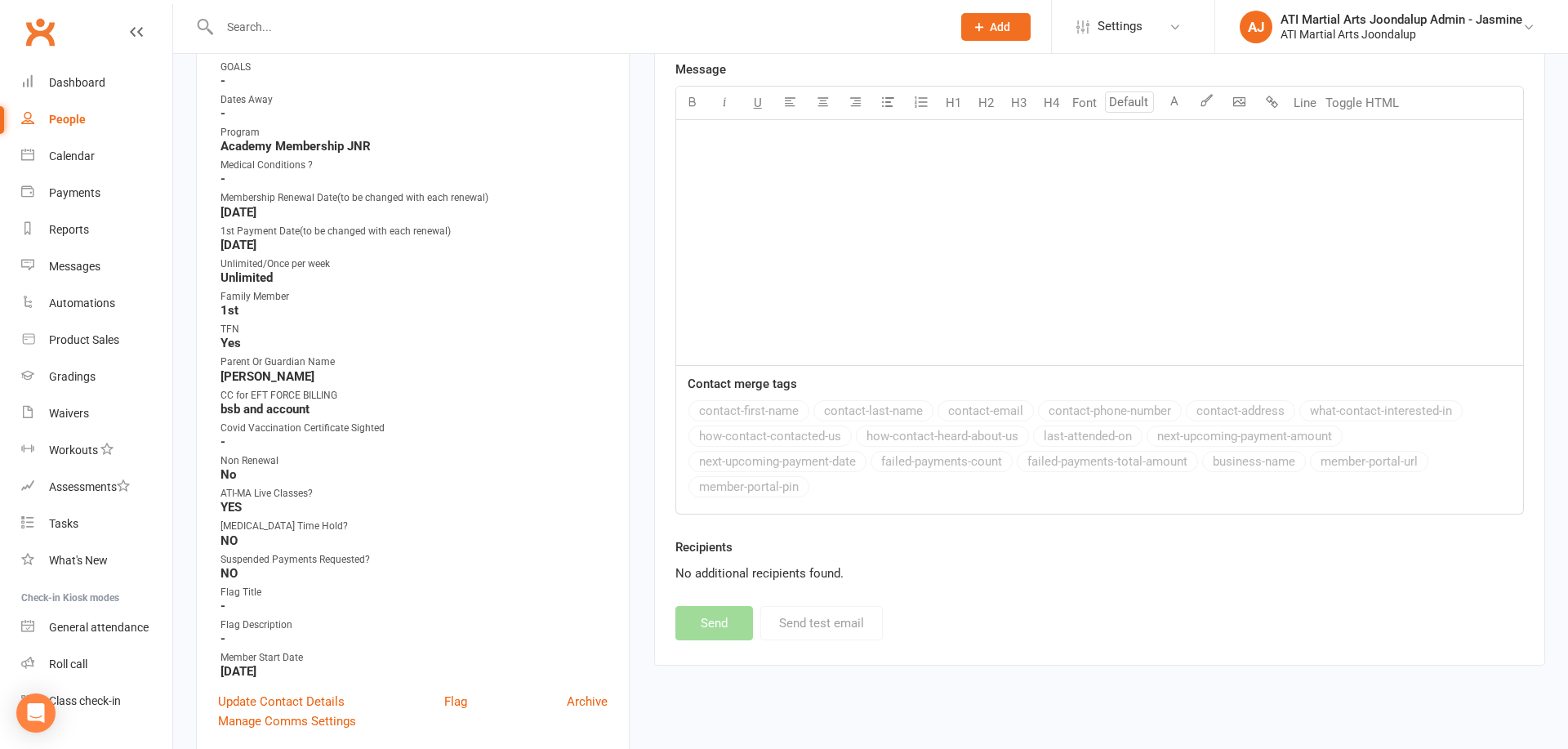
click at [438, 19] on input "text" at bounding box center [577, 27] width 725 height 23
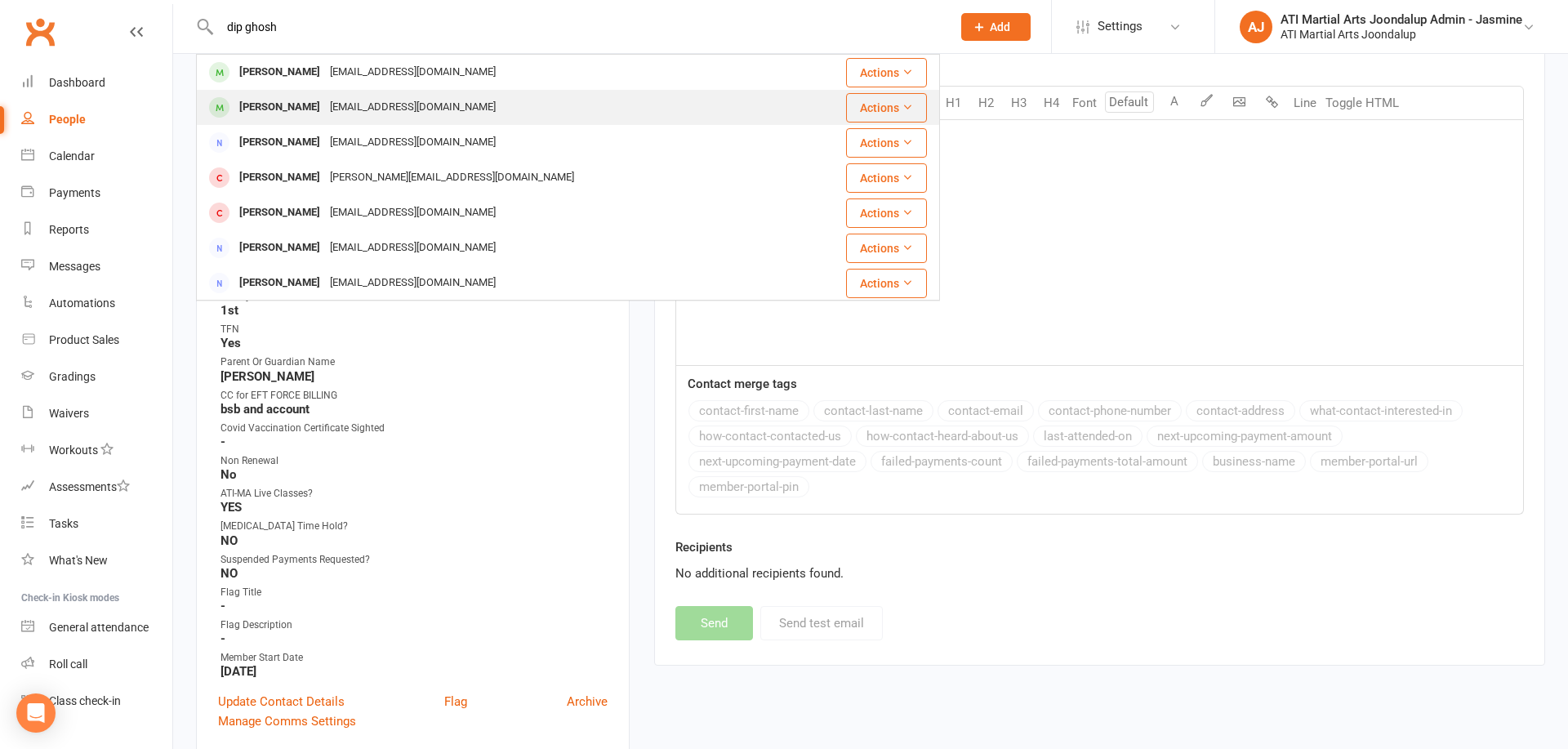
type input "dip ghosh"
click at [425, 103] on div "dip6064@gmail.com" at bounding box center [413, 107] width 176 height 24
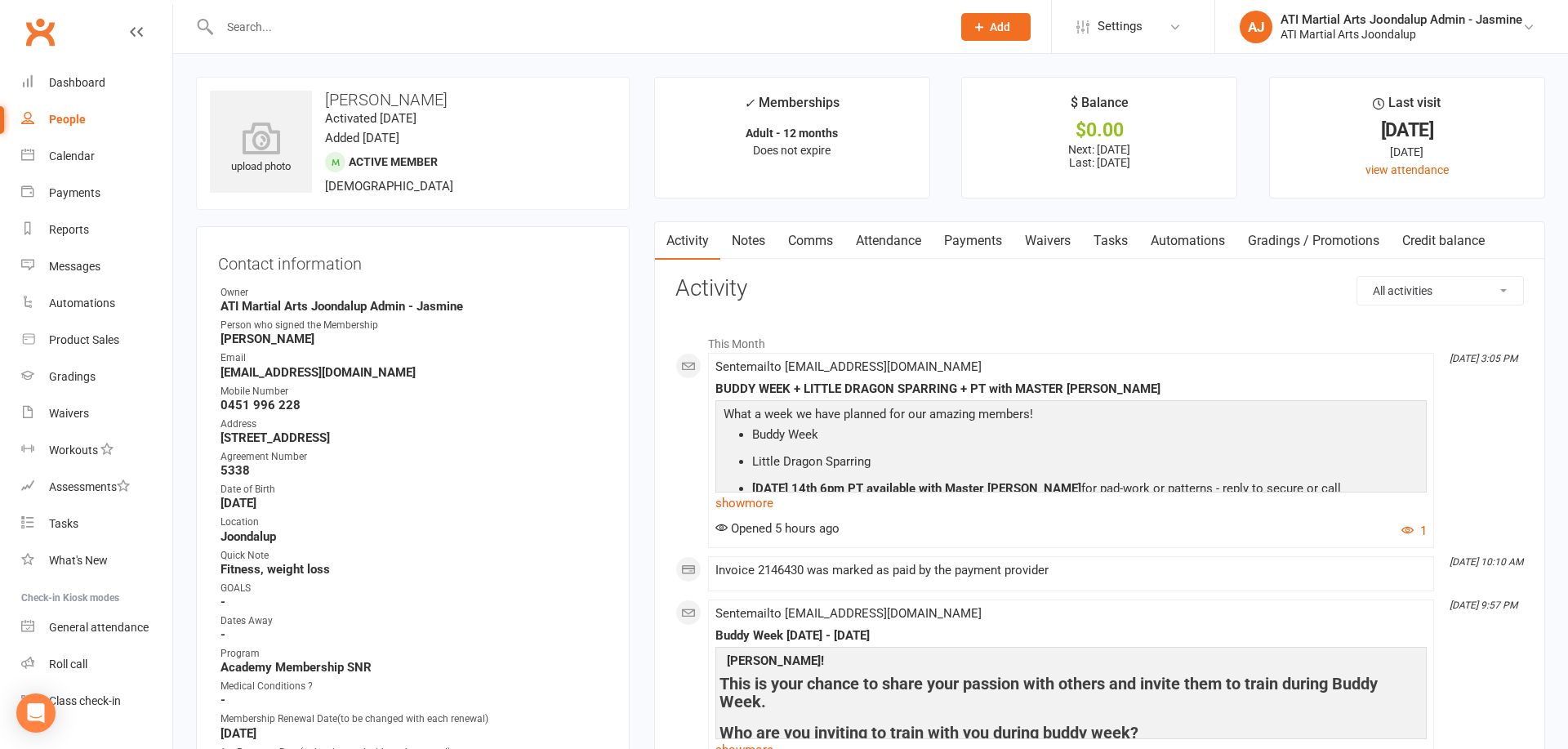
click at [900, 231] on link "Attendance" at bounding box center [888, 240] width 88 height 37
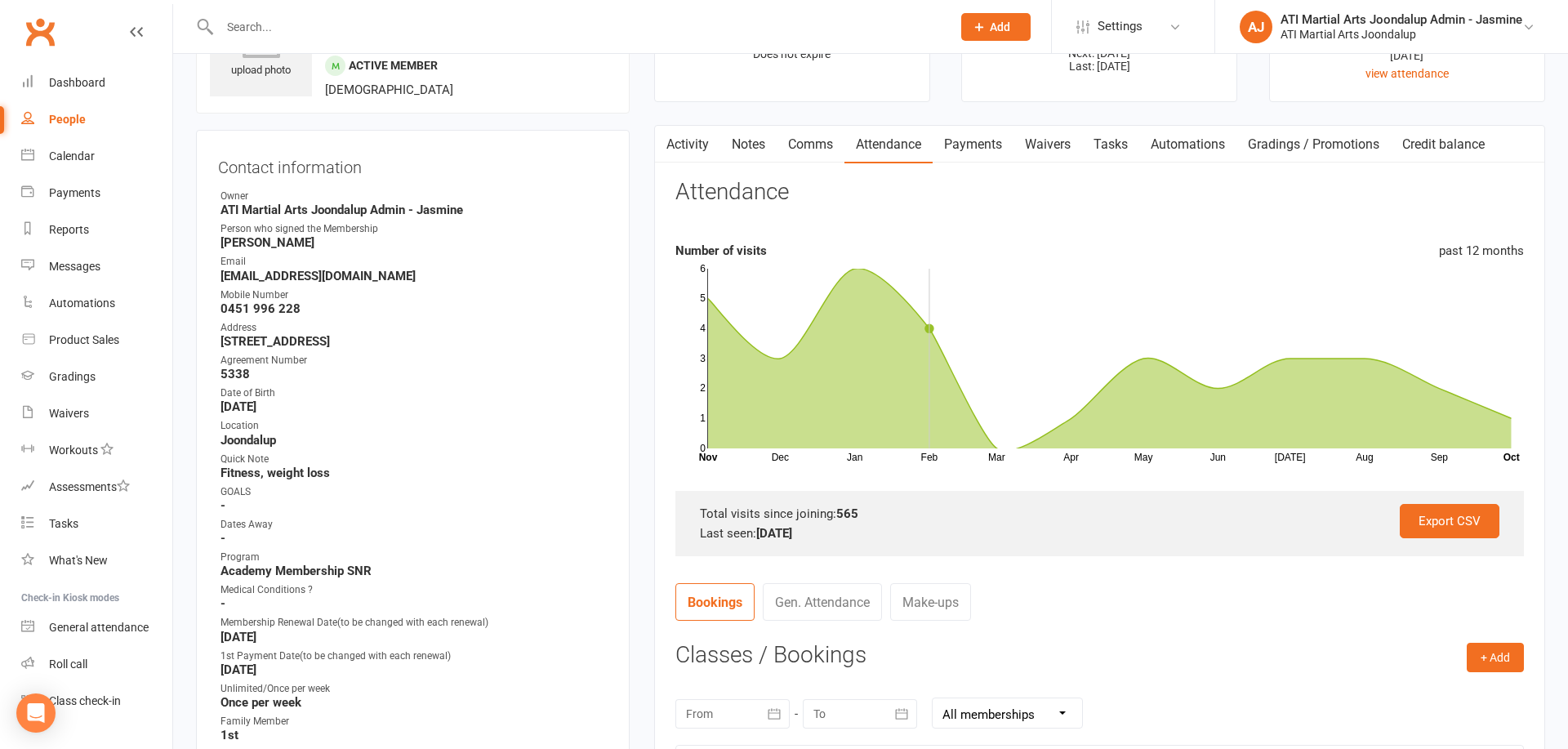
scroll to position [109, 0]
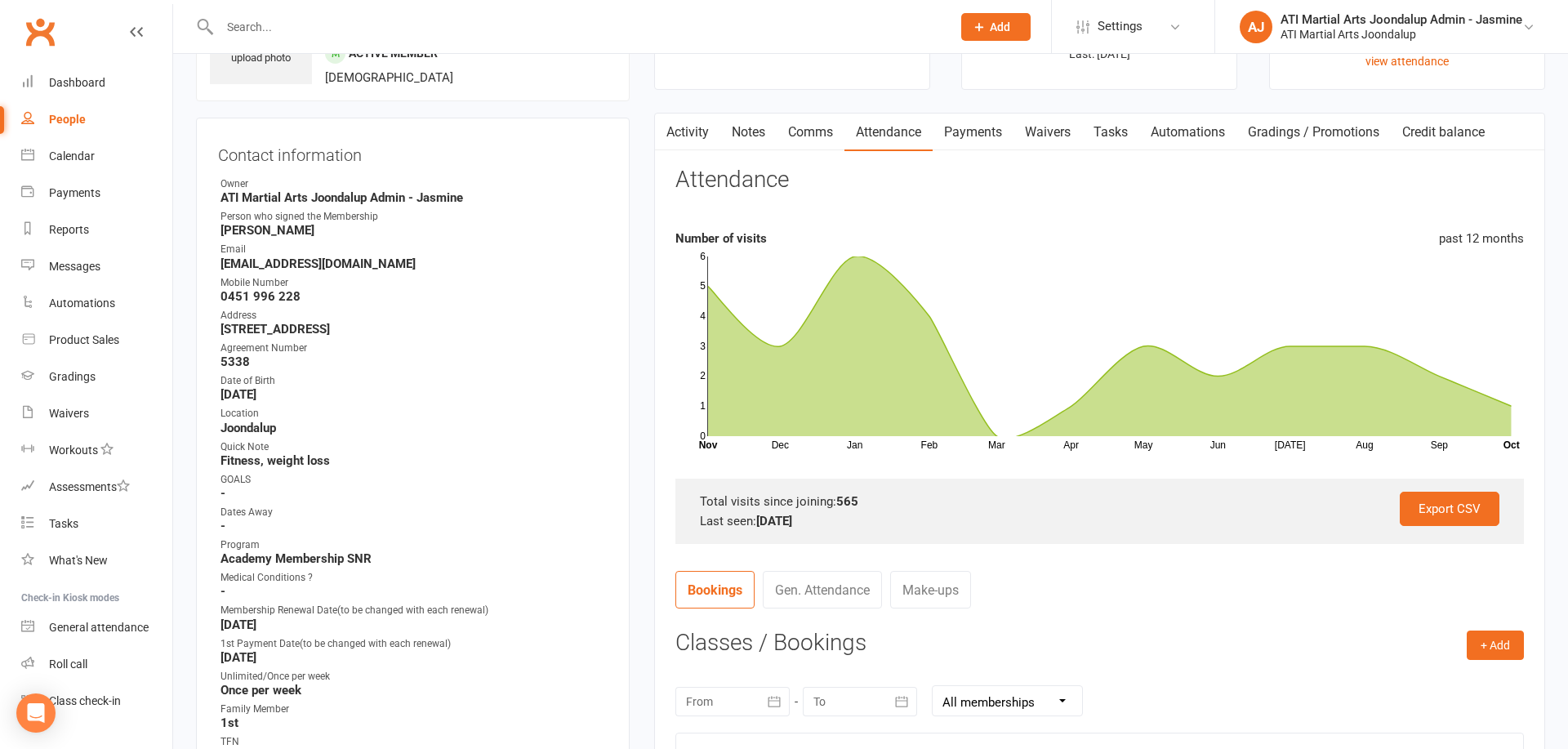
click at [812, 134] on link "Comms" at bounding box center [810, 132] width 68 height 37
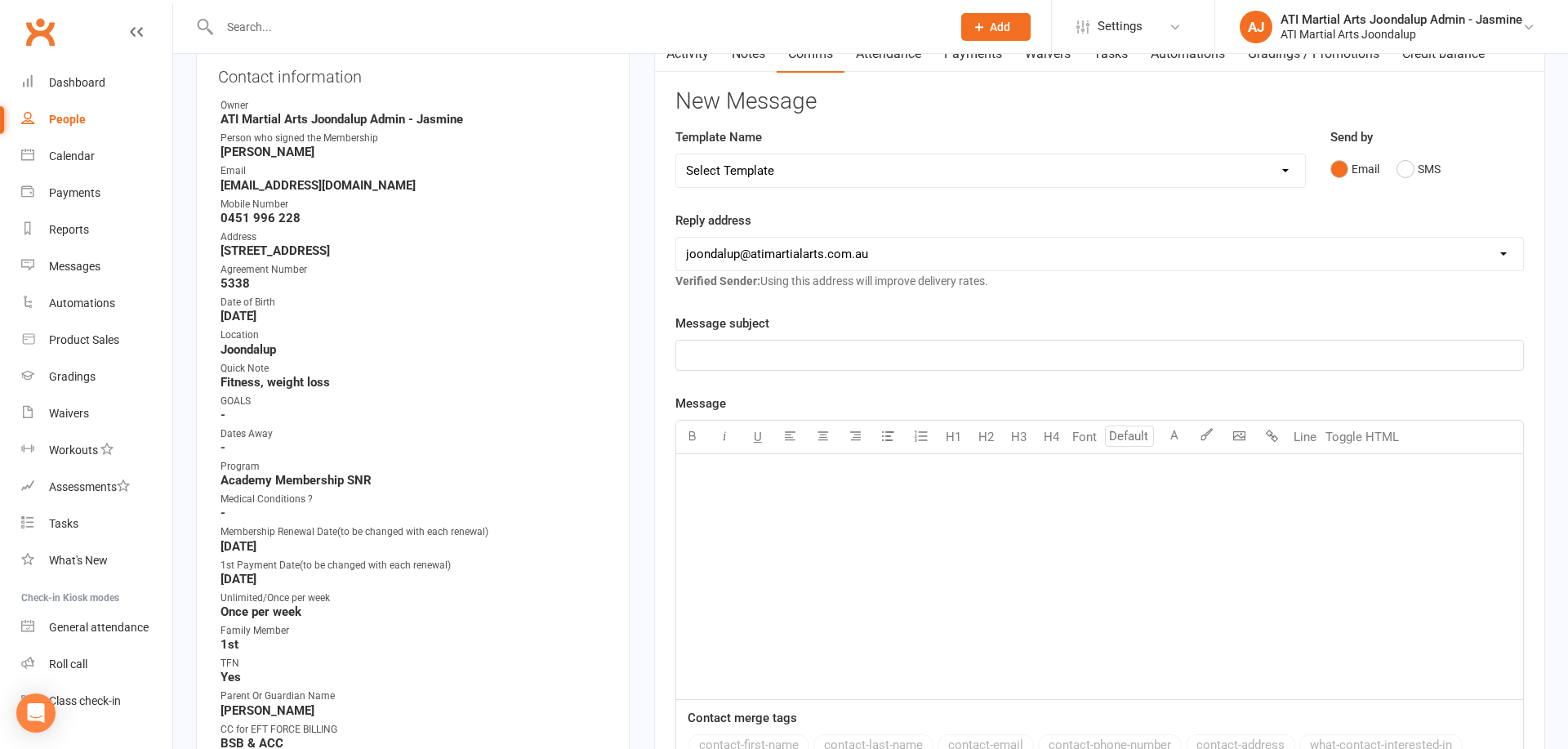
scroll to position [160, 0]
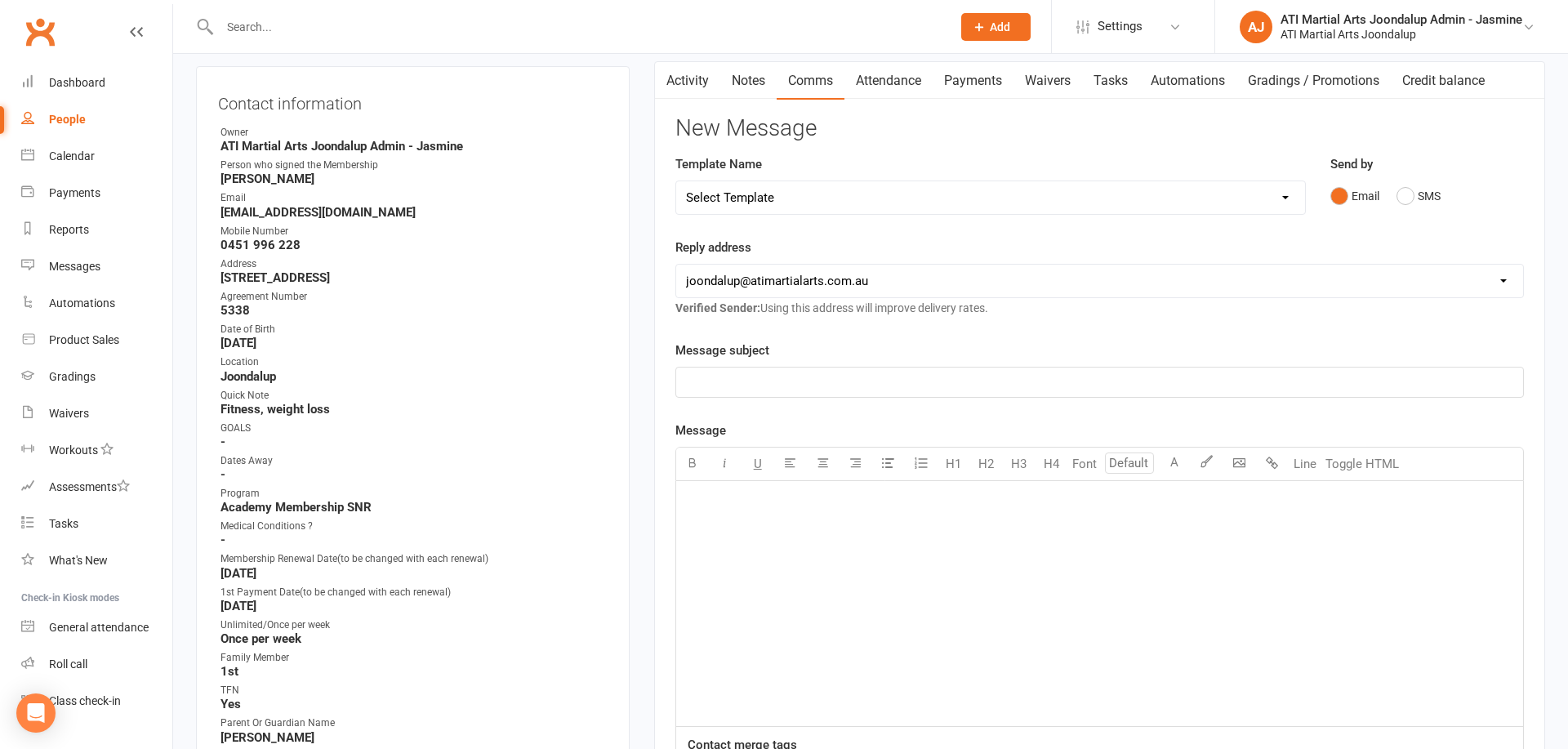
select select "33"
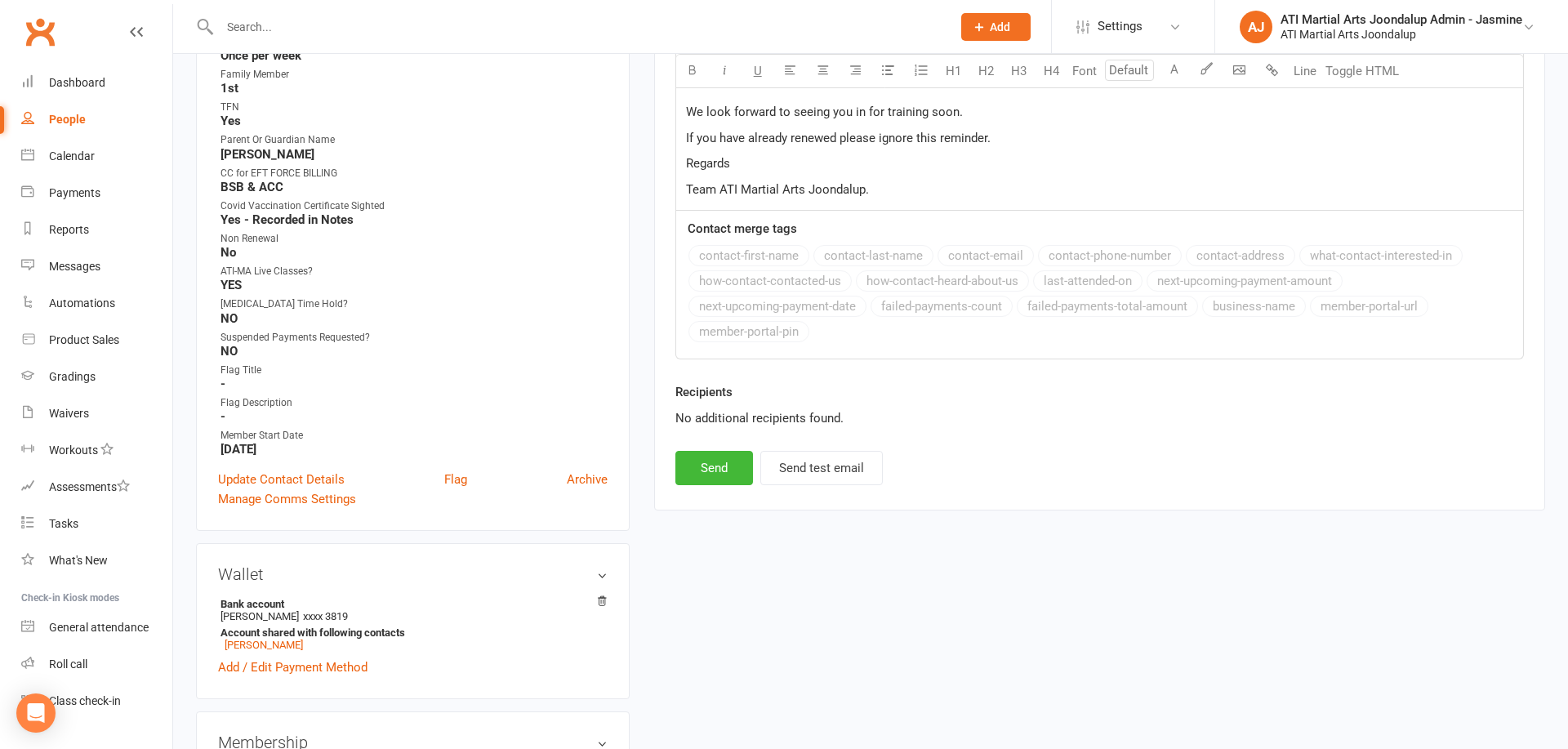
scroll to position [798, 0]
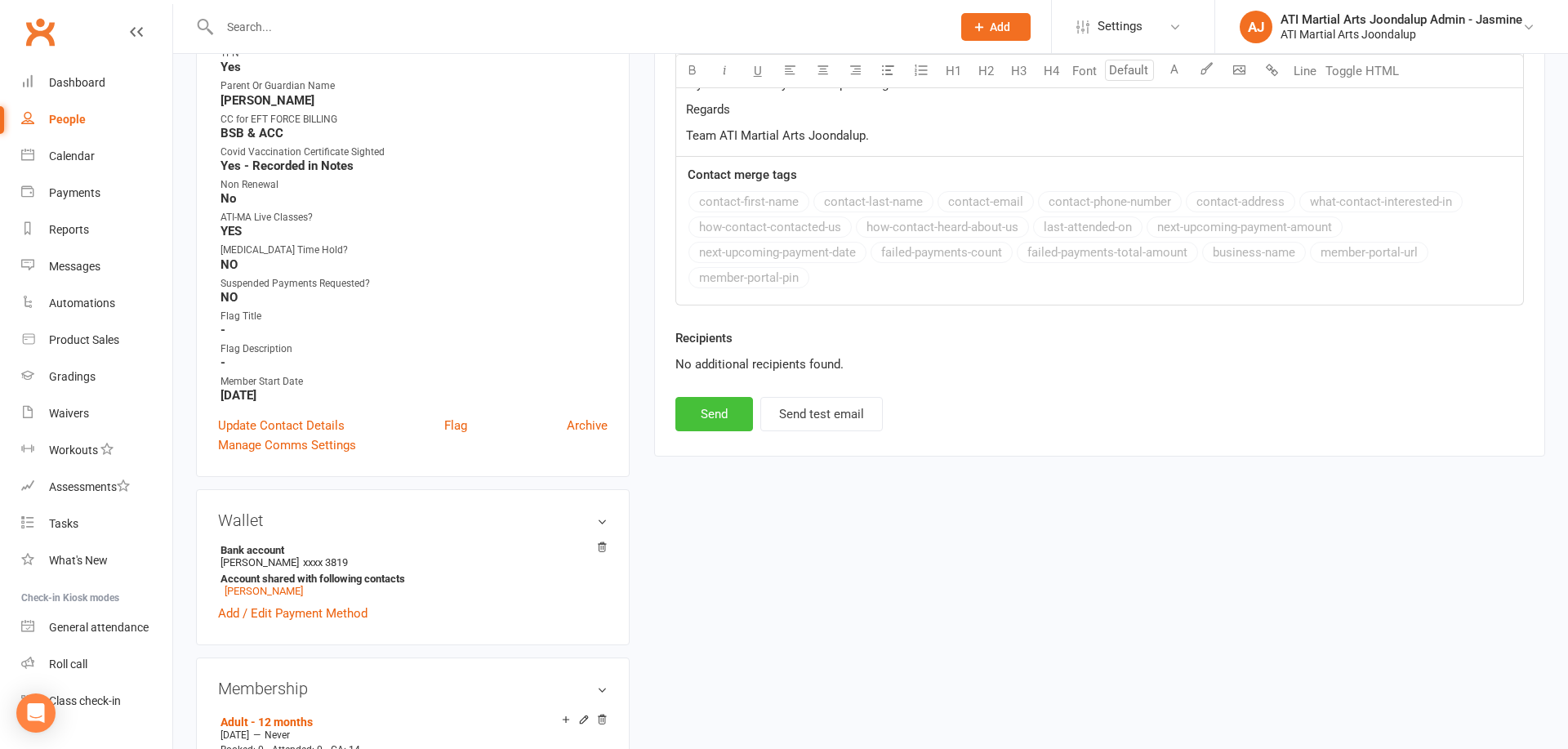
click at [708, 397] on button "Send" at bounding box center [713, 414] width 77 height 34
select select
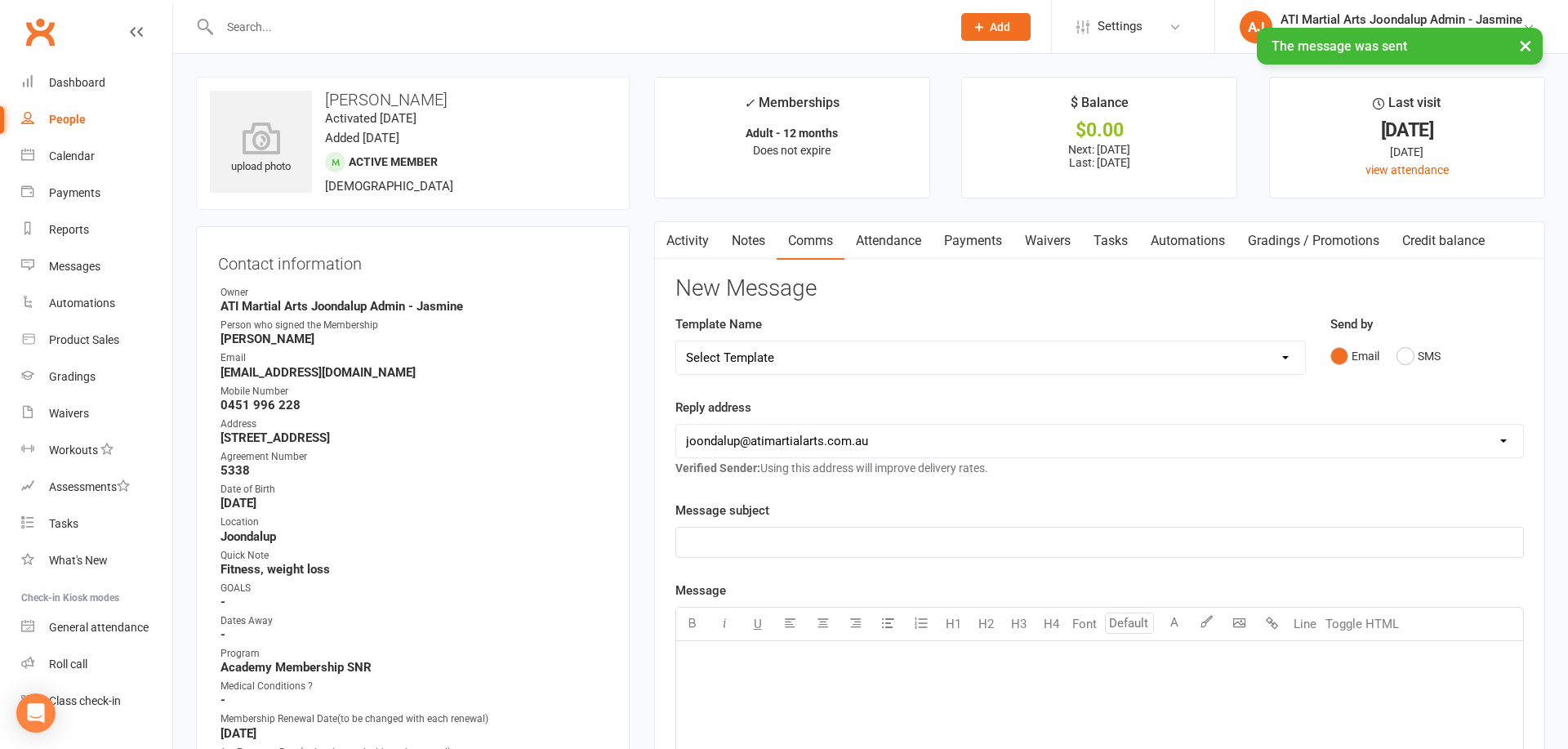
scroll to position [0, 0]
click at [649, 28] on div "× The message was sent" at bounding box center [773, 28] width 1547 height 0
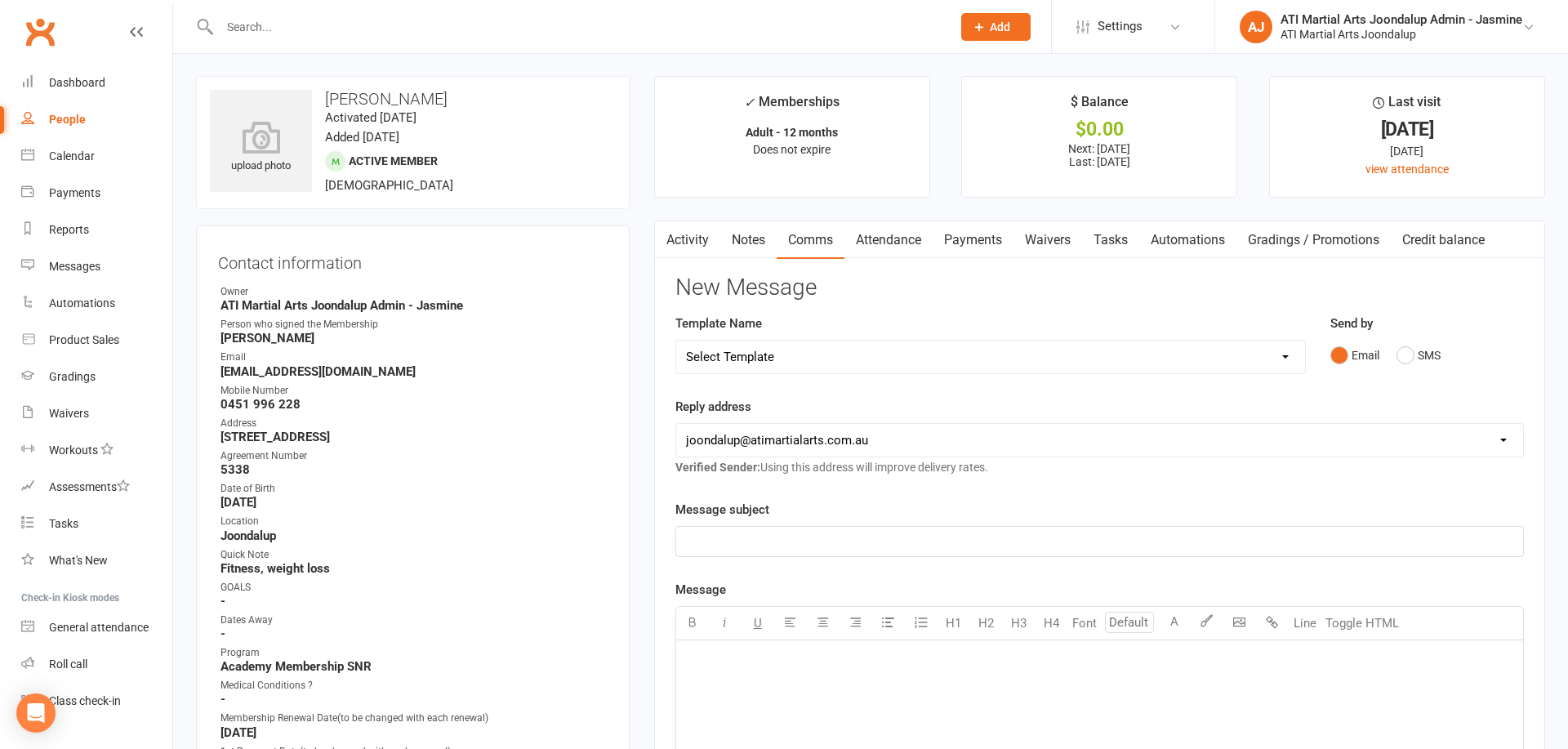
click at [649, 29] on input "text" at bounding box center [577, 27] width 725 height 23
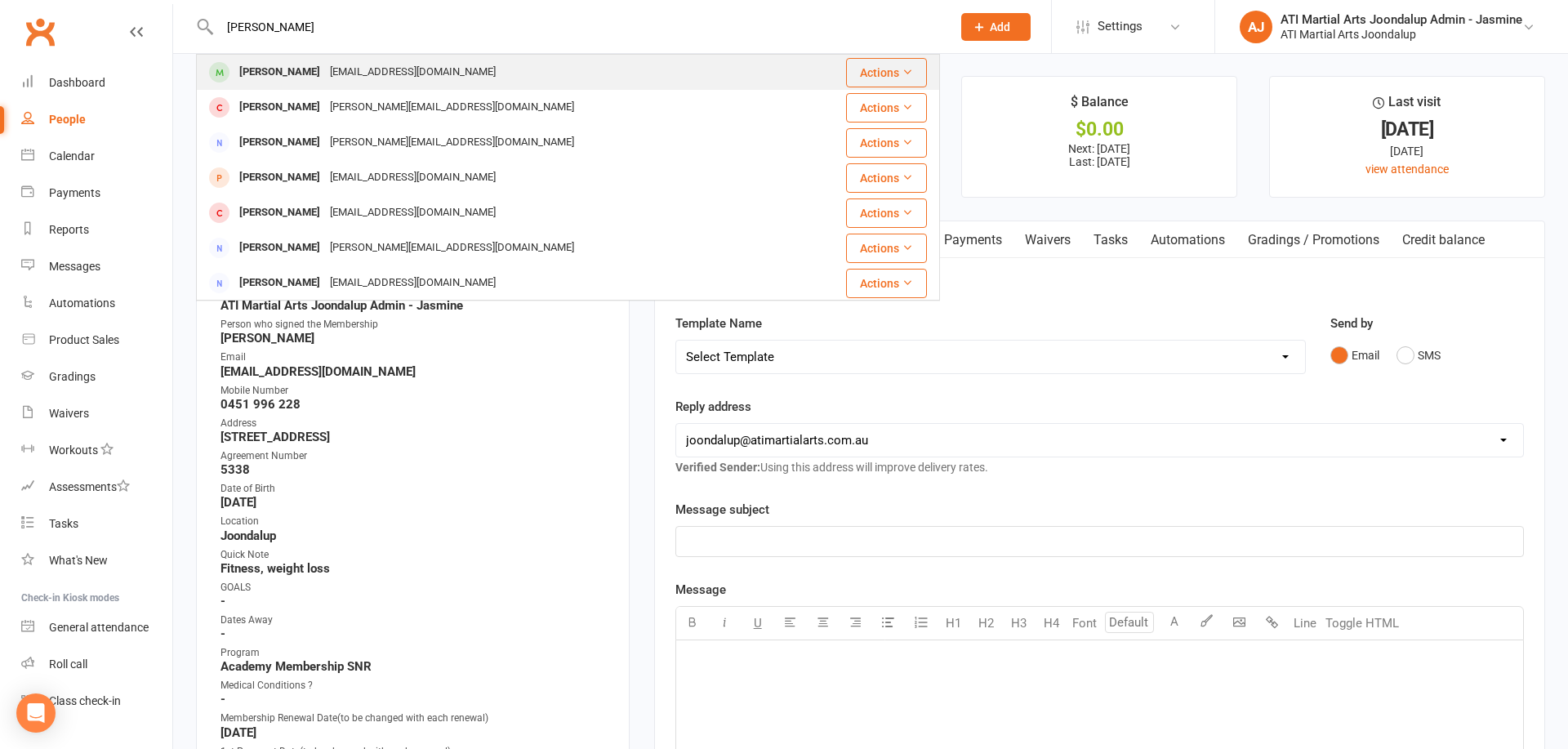
type input "Julia de"
click at [666, 70] on div "Julia De Vera juliav_20@yahoo.com" at bounding box center [515, 72] width 636 height 33
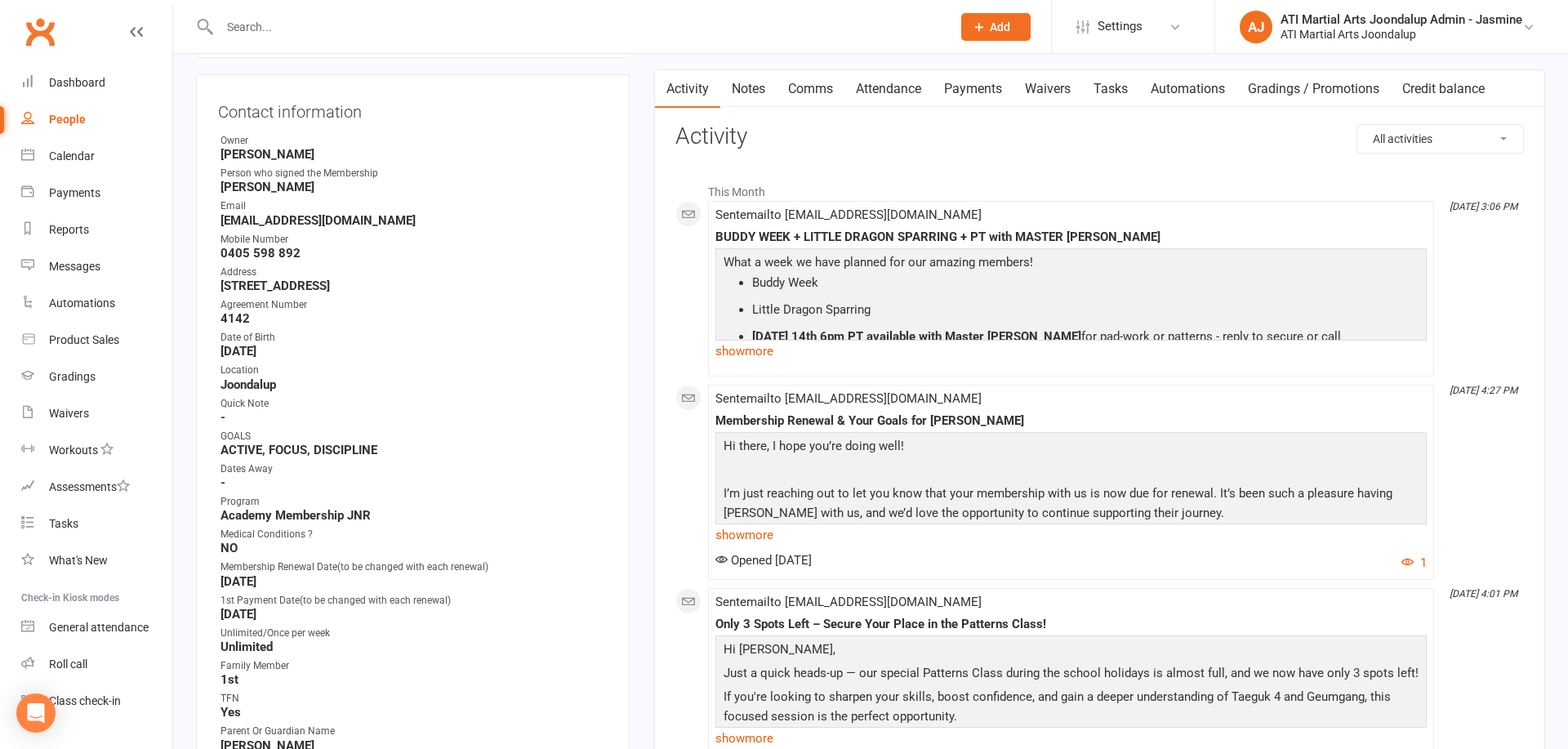
scroll to position [154, 0]
click at [841, 81] on link "Comms" at bounding box center [810, 87] width 68 height 37
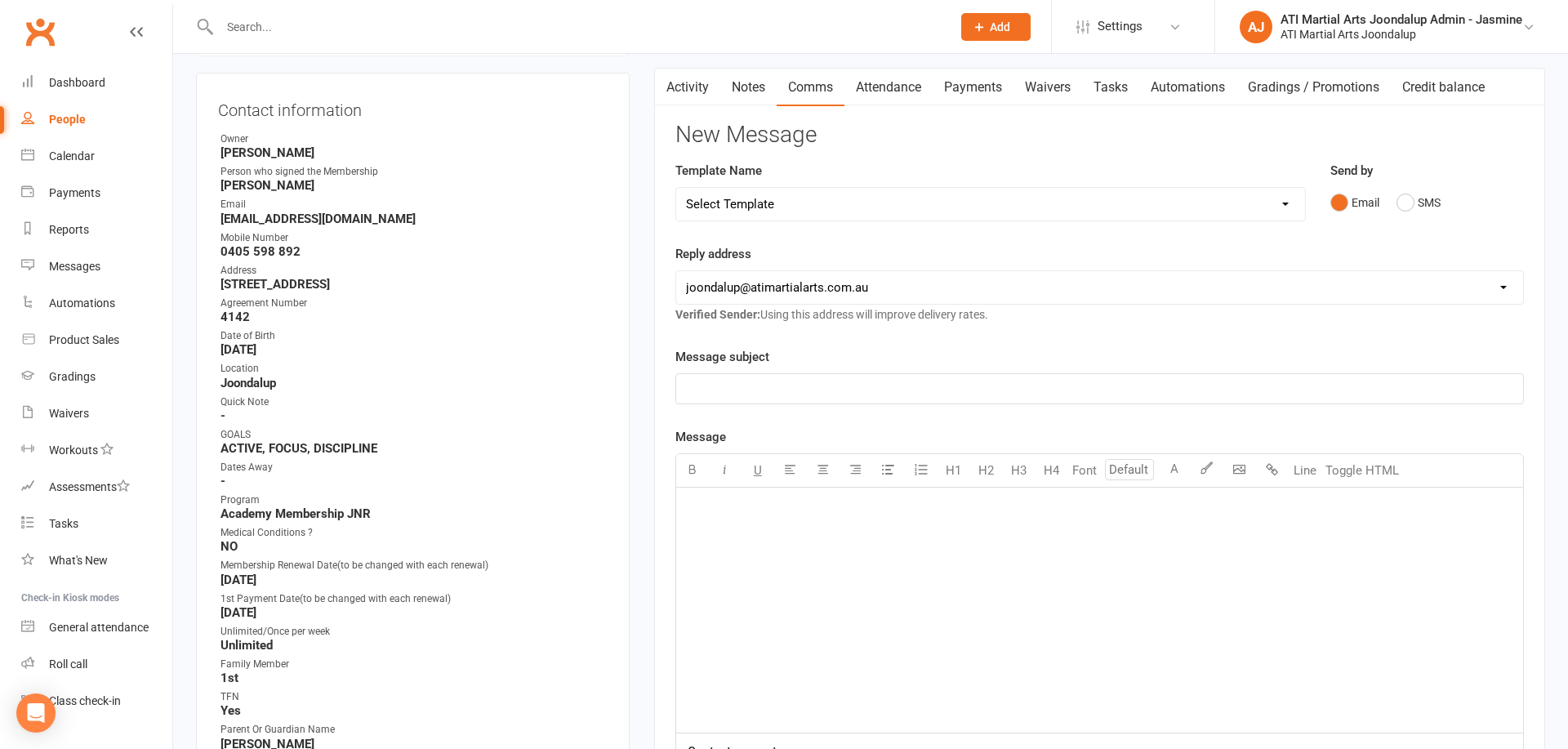
click at [701, 89] on link "Activity" at bounding box center [687, 87] width 65 height 37
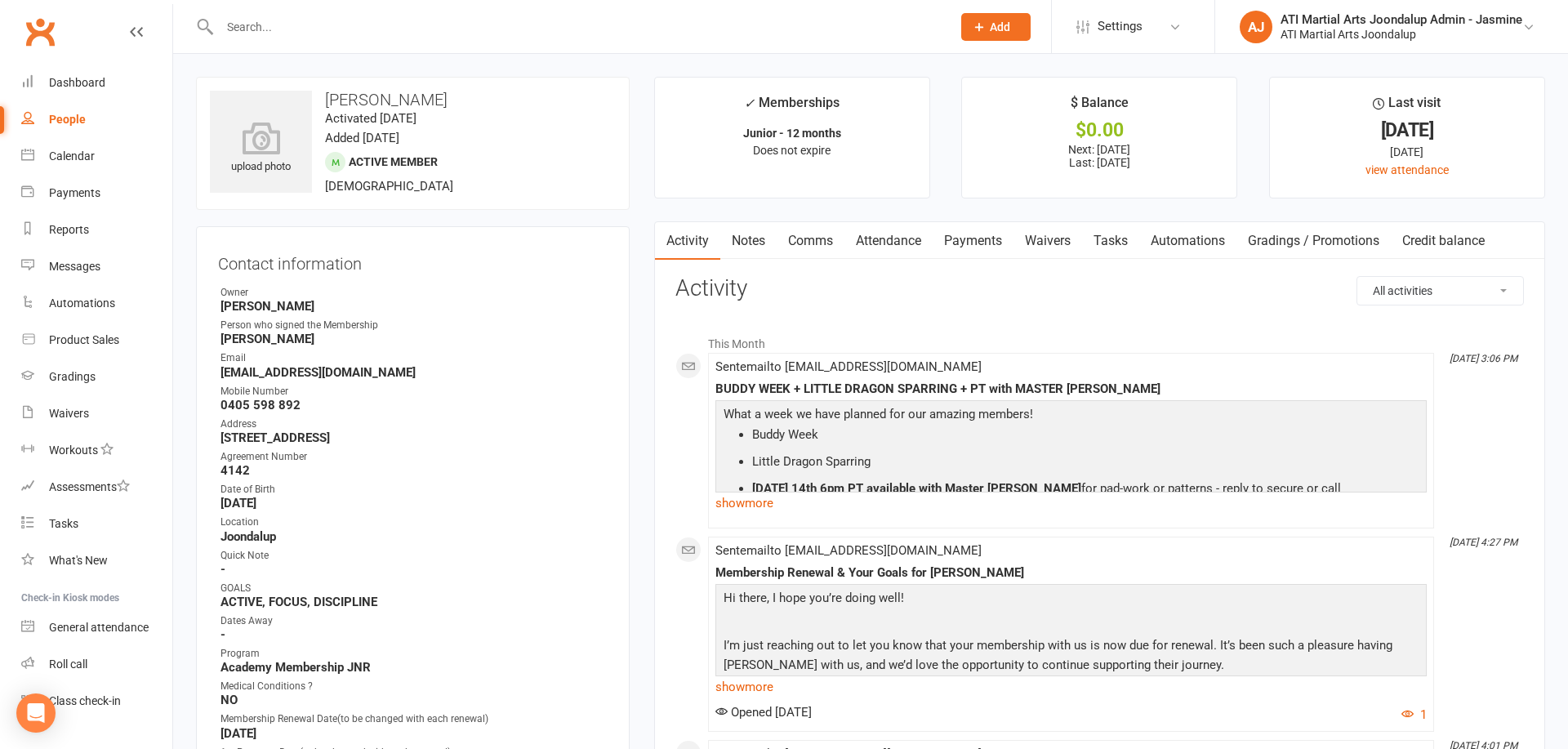
click at [829, 30] on input "text" at bounding box center [577, 27] width 725 height 23
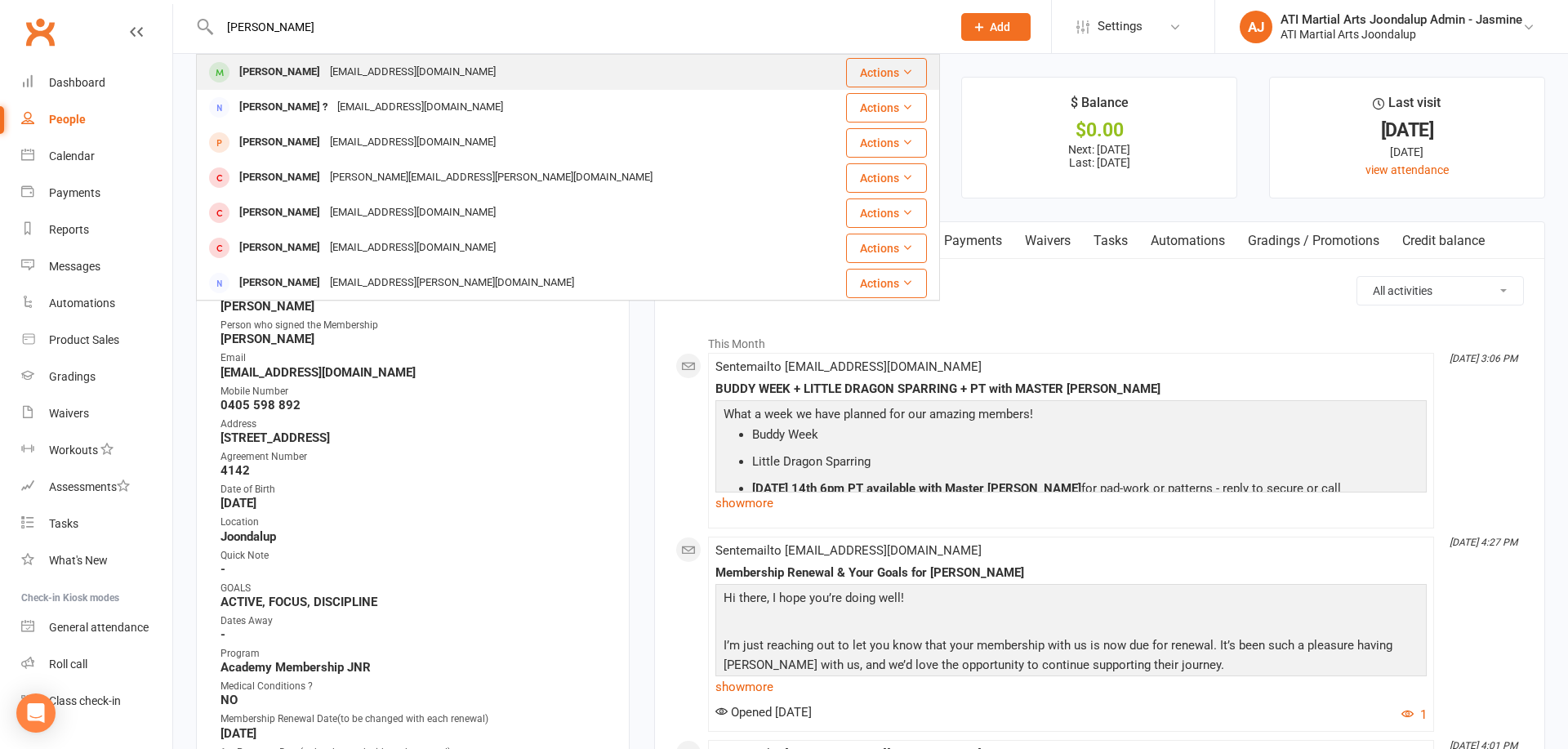
type input "Kim Sinclair"
click at [832, 67] on div "Actions" at bounding box center [879, 73] width 96 height 30
click at [831, 71] on div "Actions" at bounding box center [879, 73] width 96 height 30
click at [743, 67] on div "Kim Sinclair tkmt.25@gmail.com" at bounding box center [513, 72] width 632 height 33
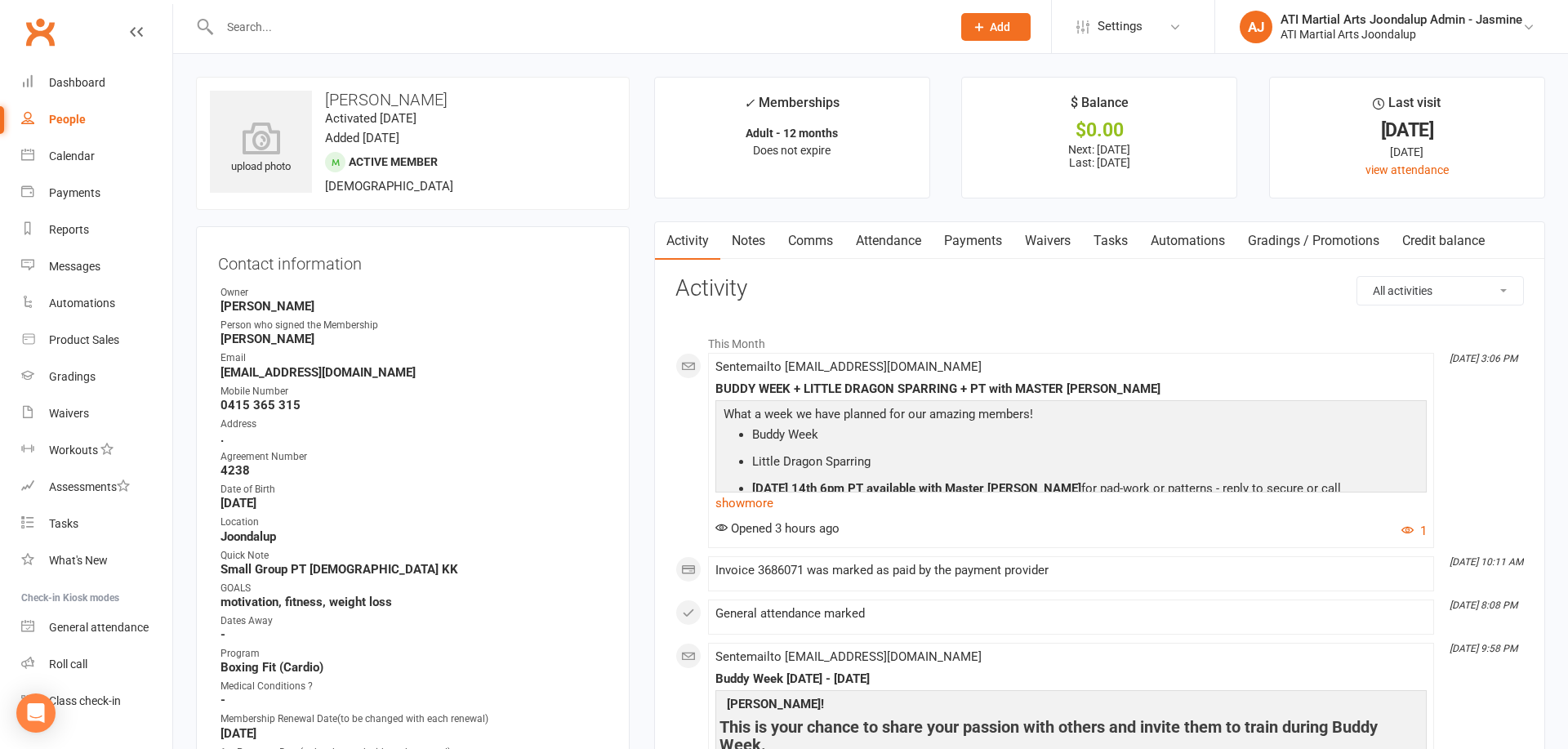
click at [969, 234] on link "Payments" at bounding box center [972, 240] width 81 height 37
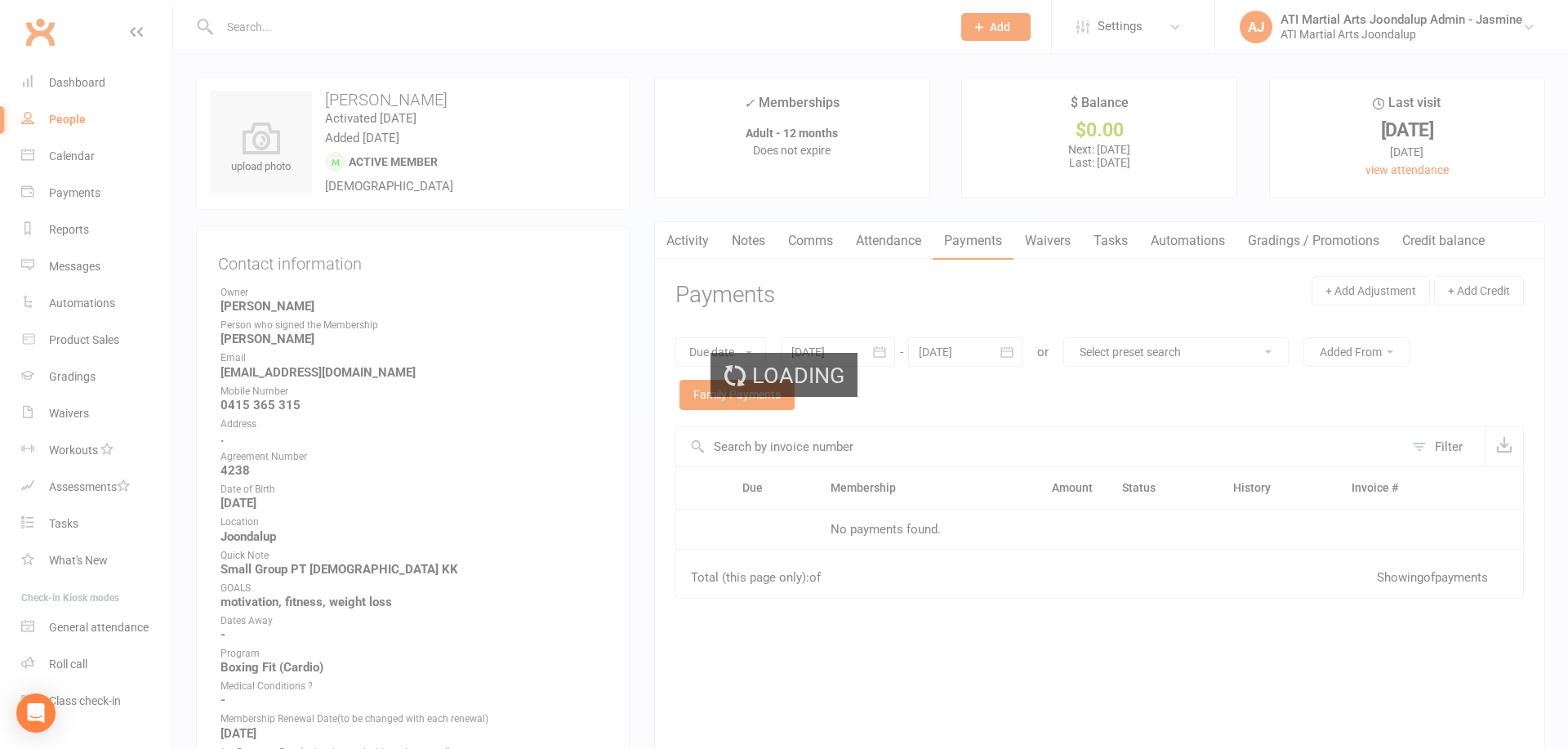
click at [664, 238] on icon "button" at bounding box center [664, 237] width 9 height 15
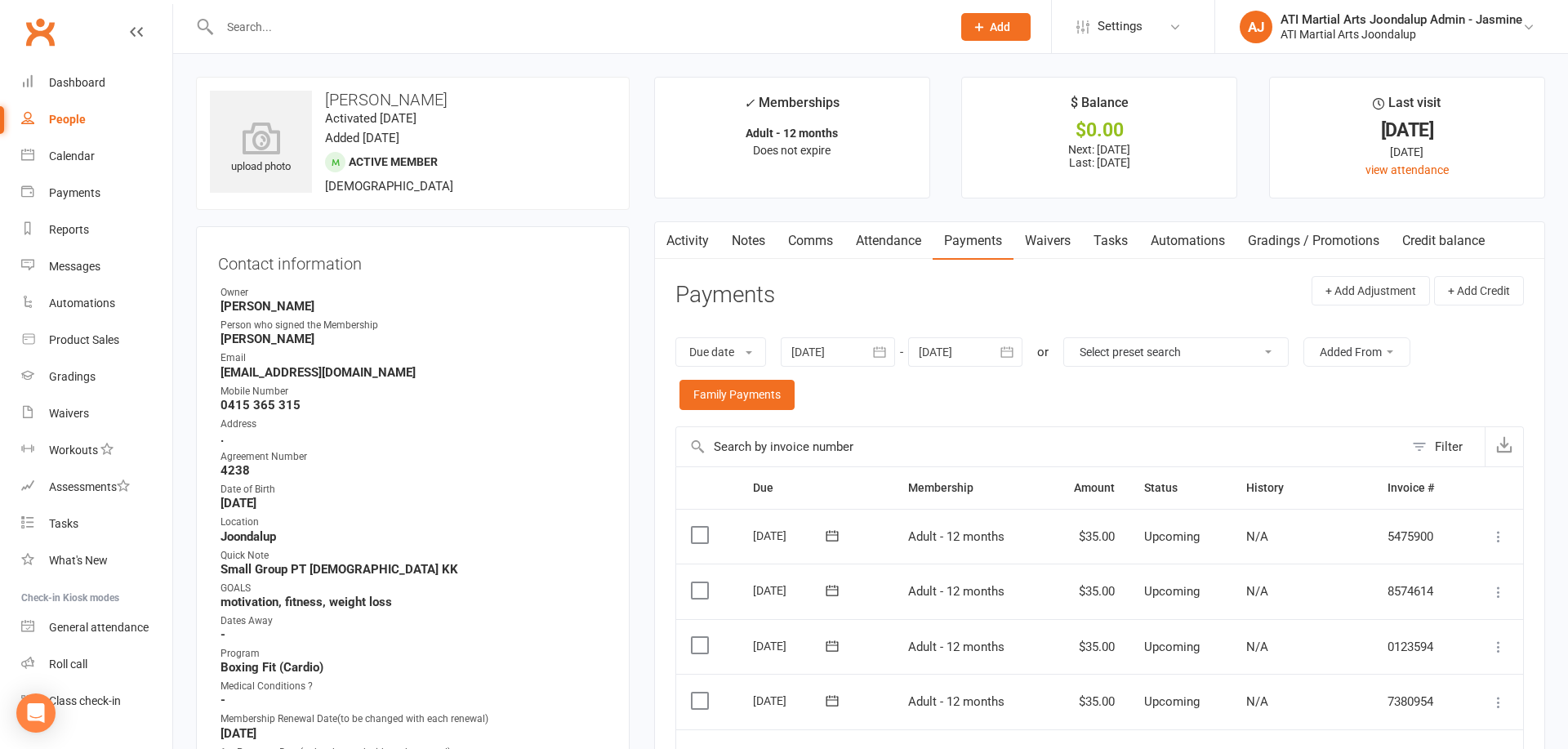
click at [664, 238] on icon "button" at bounding box center [664, 237] width 9 height 15
click at [697, 244] on link "Activity" at bounding box center [687, 240] width 65 height 37
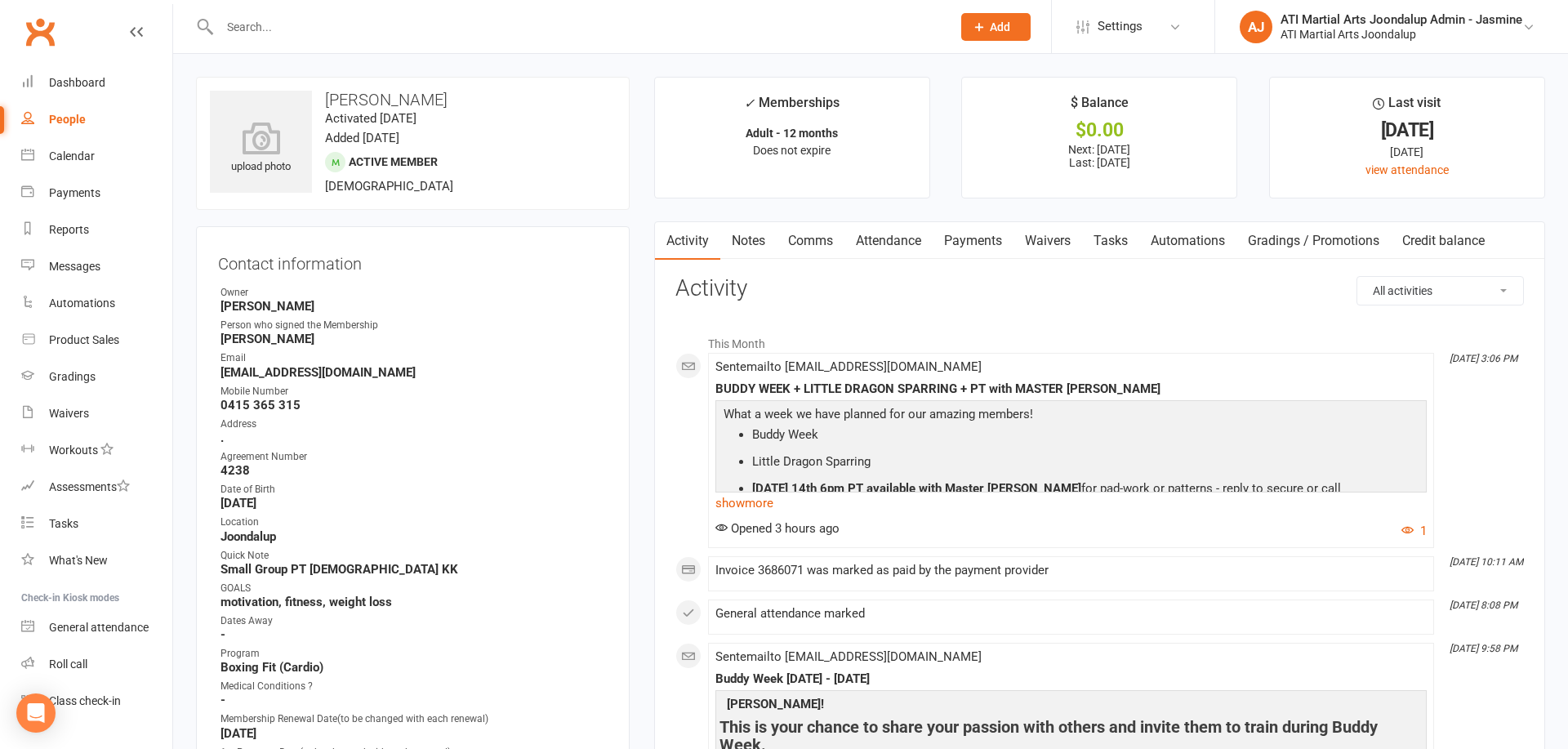
click at [697, 244] on link "Activity" at bounding box center [687, 240] width 65 height 37
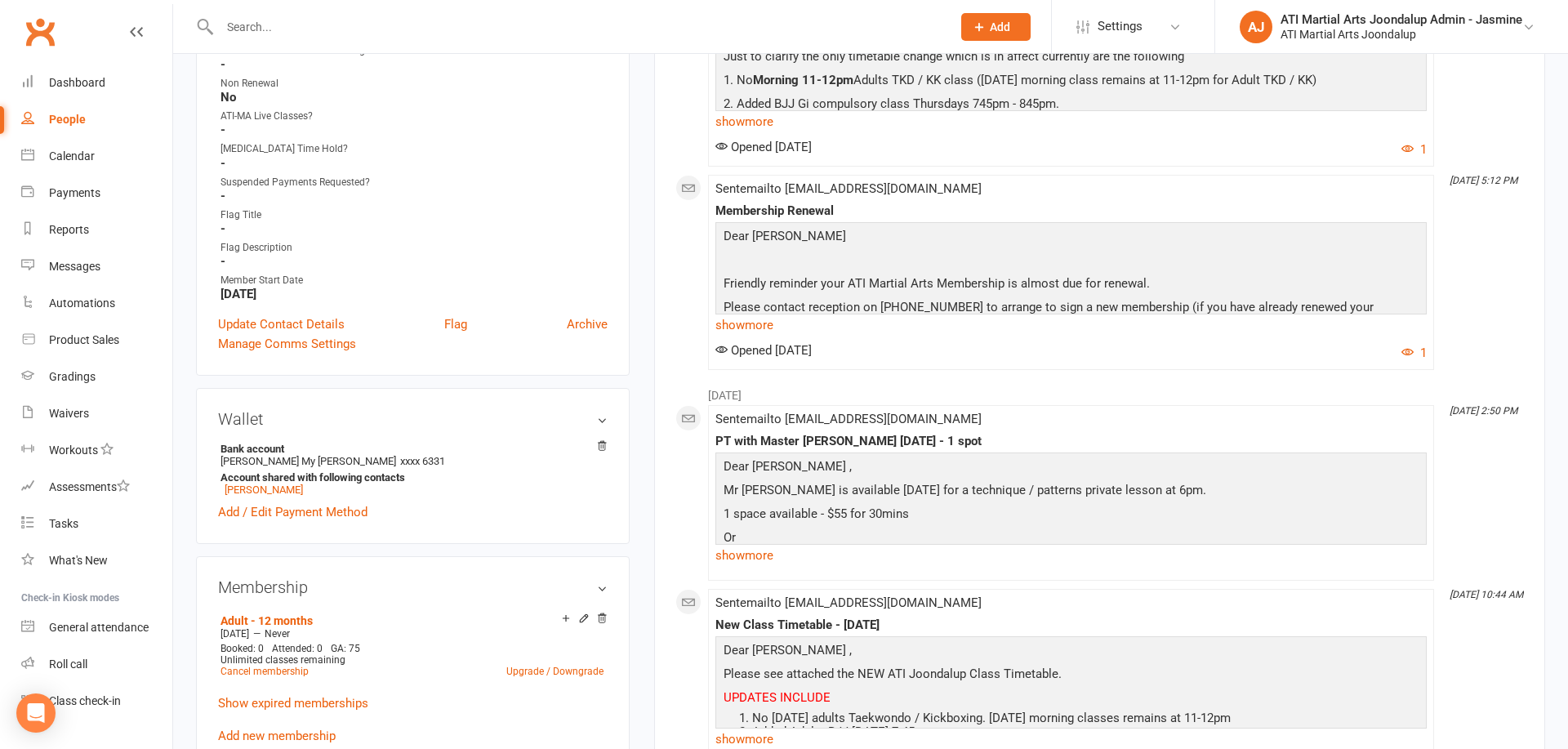
scroll to position [905, 0]
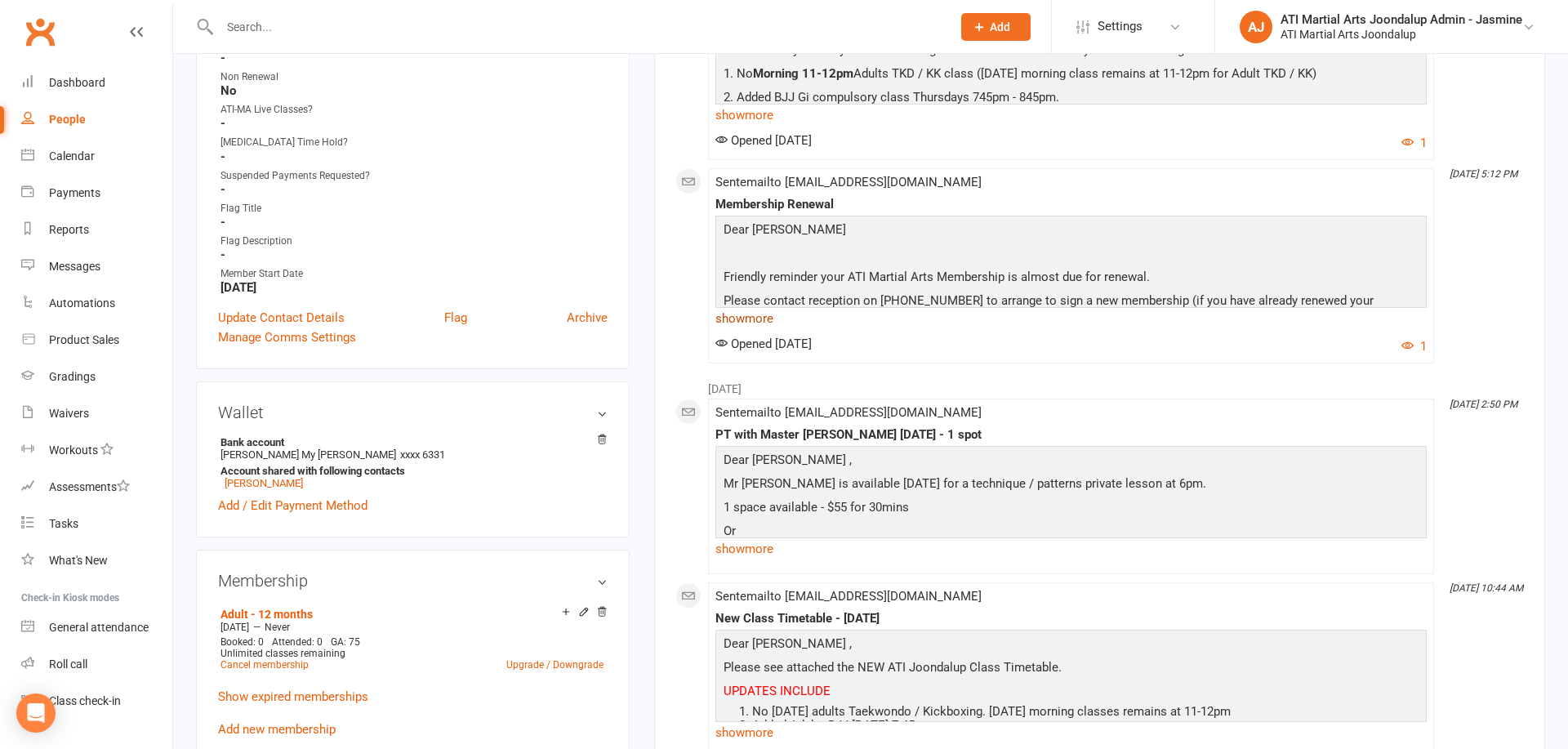
click at [728, 322] on link "show more" at bounding box center [1071, 319] width 711 height 23
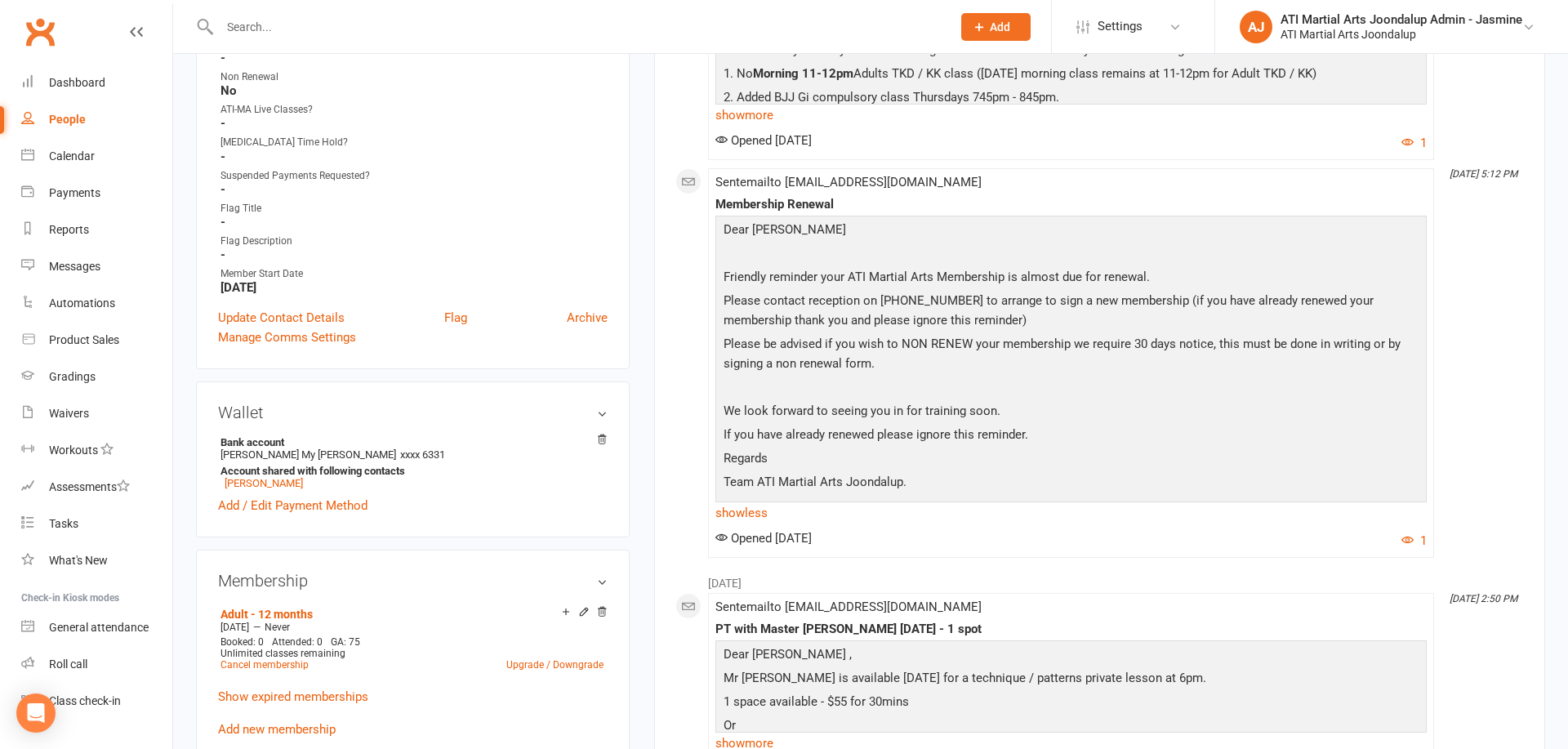
click at [601, 36] on input "text" at bounding box center [577, 27] width 725 height 23
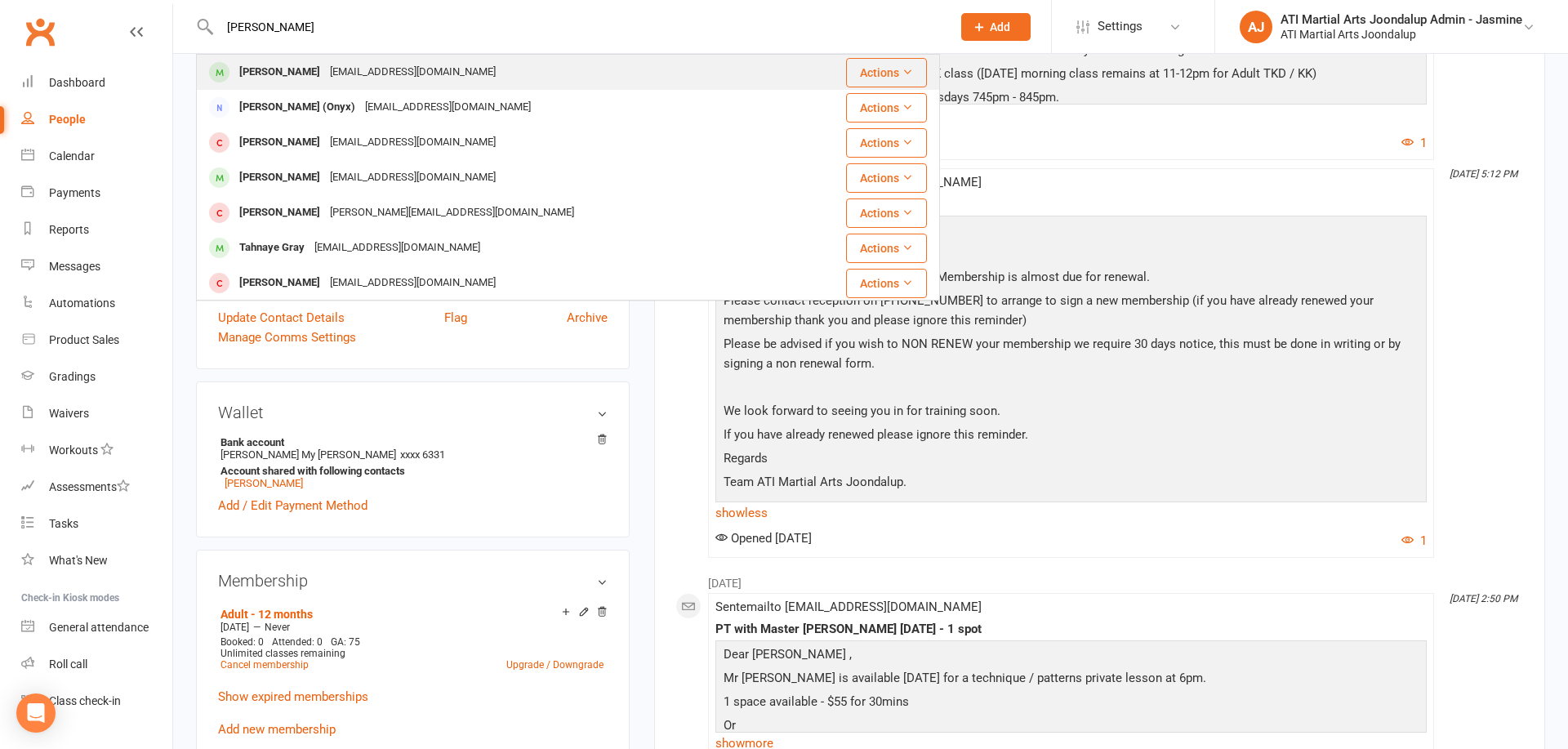
type input "tinaye masuma"
click at [458, 72] on div "Tinaye Mafuma teaammafuma@gmail.com" at bounding box center [495, 72] width 596 height 33
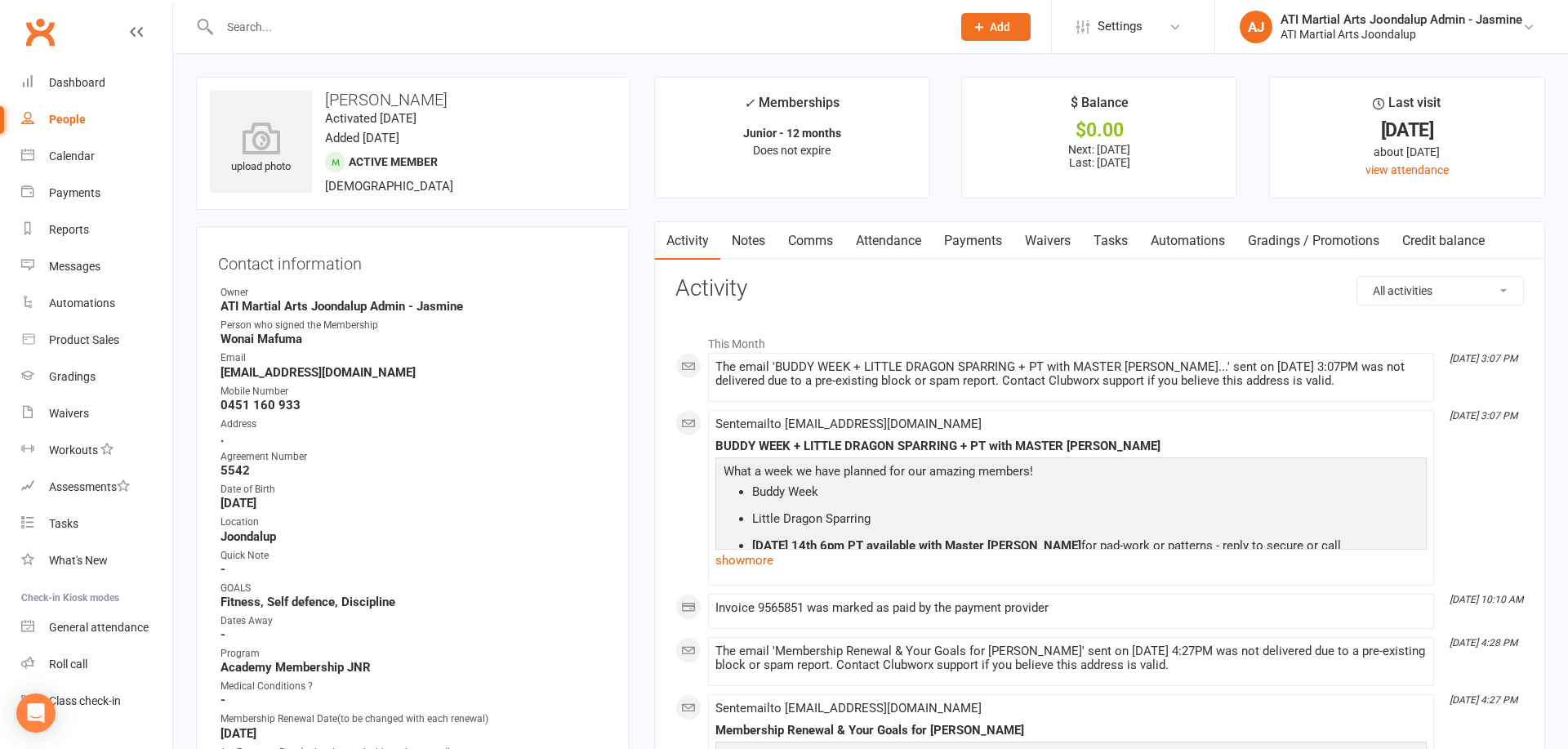
scroll to position [29, 0]
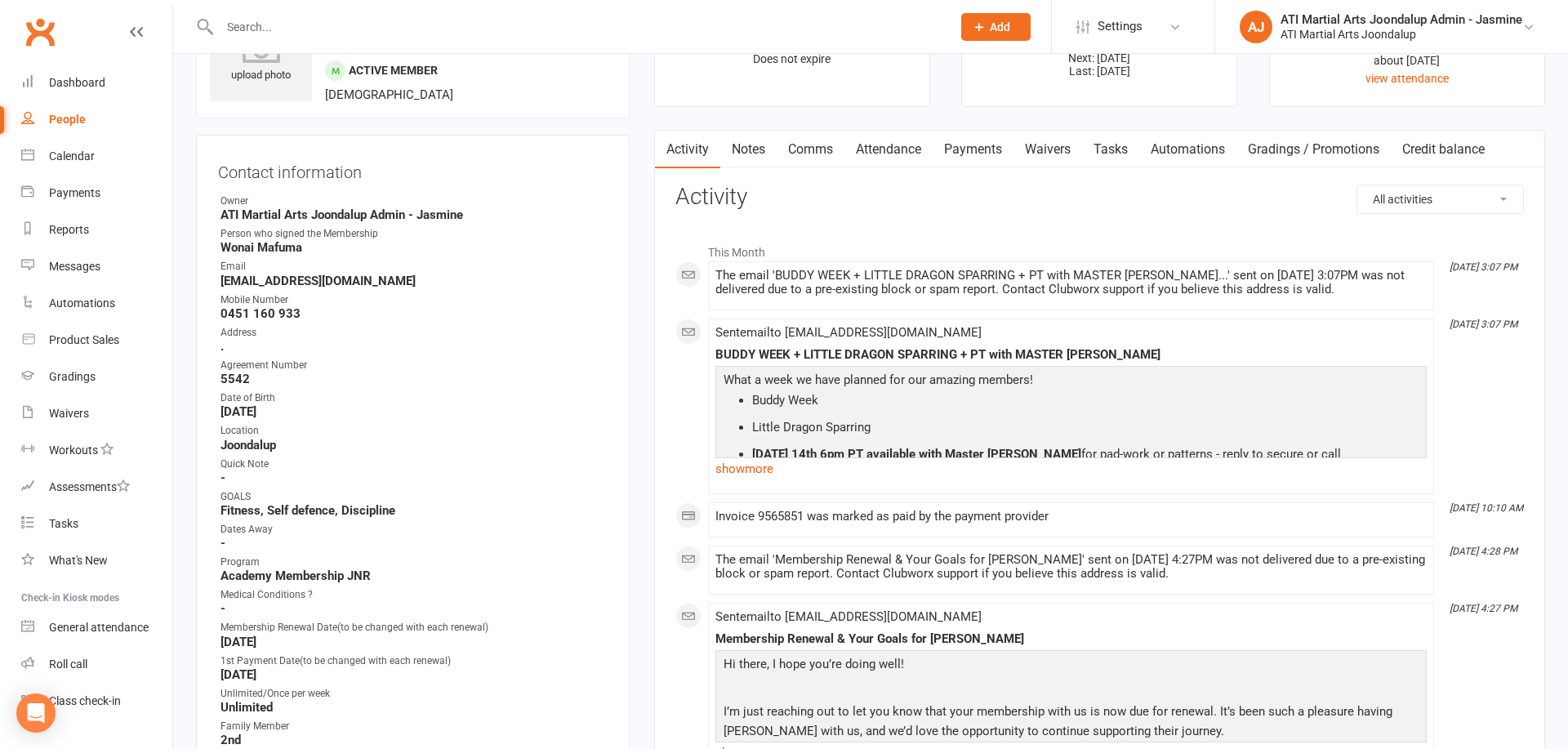
click at [423, 32] on input "text" at bounding box center [577, 27] width 725 height 23
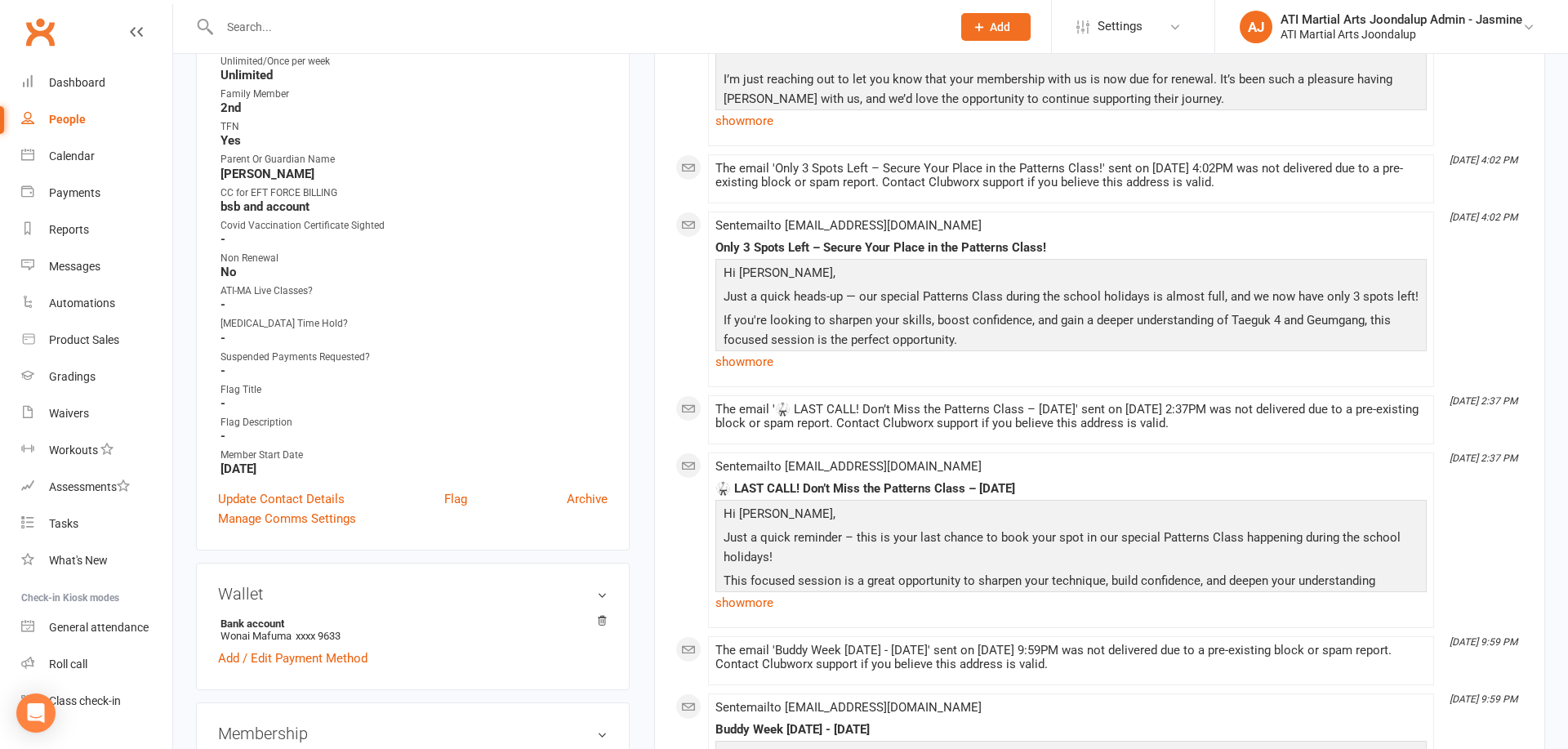
scroll to position [743, 0]
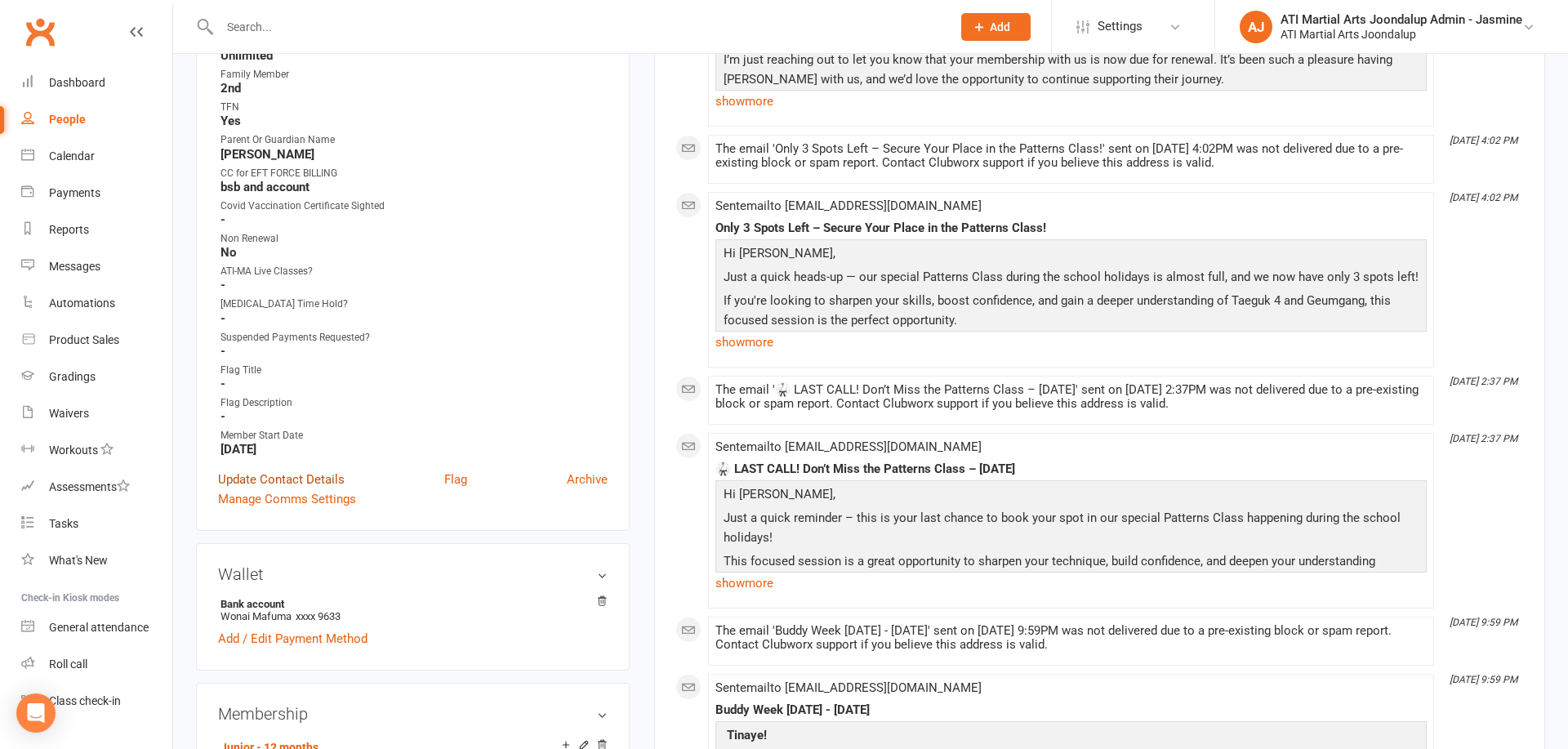
click at [275, 483] on link "Update Contact Details" at bounding box center [281, 479] width 126 height 19
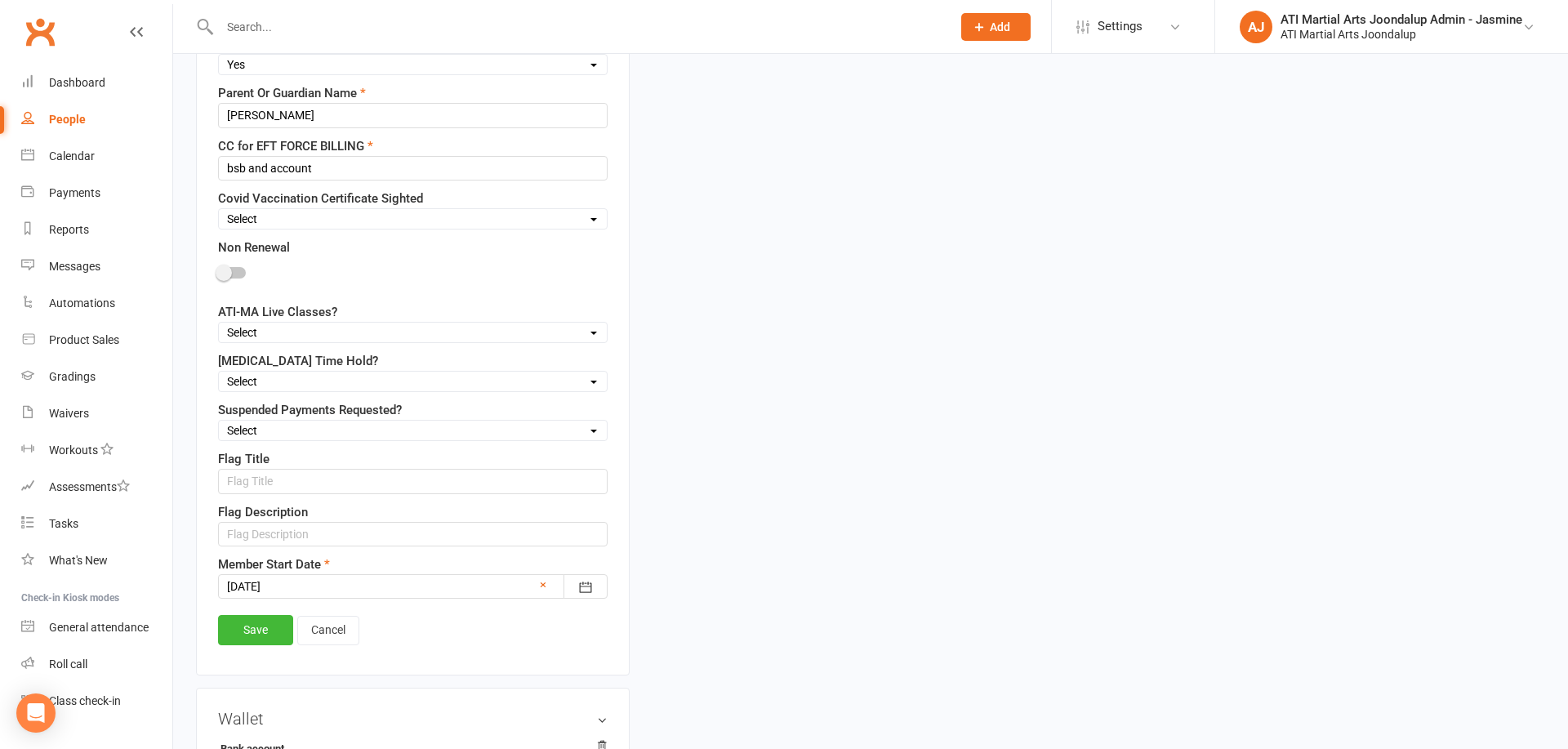
scroll to position [1234, 0]
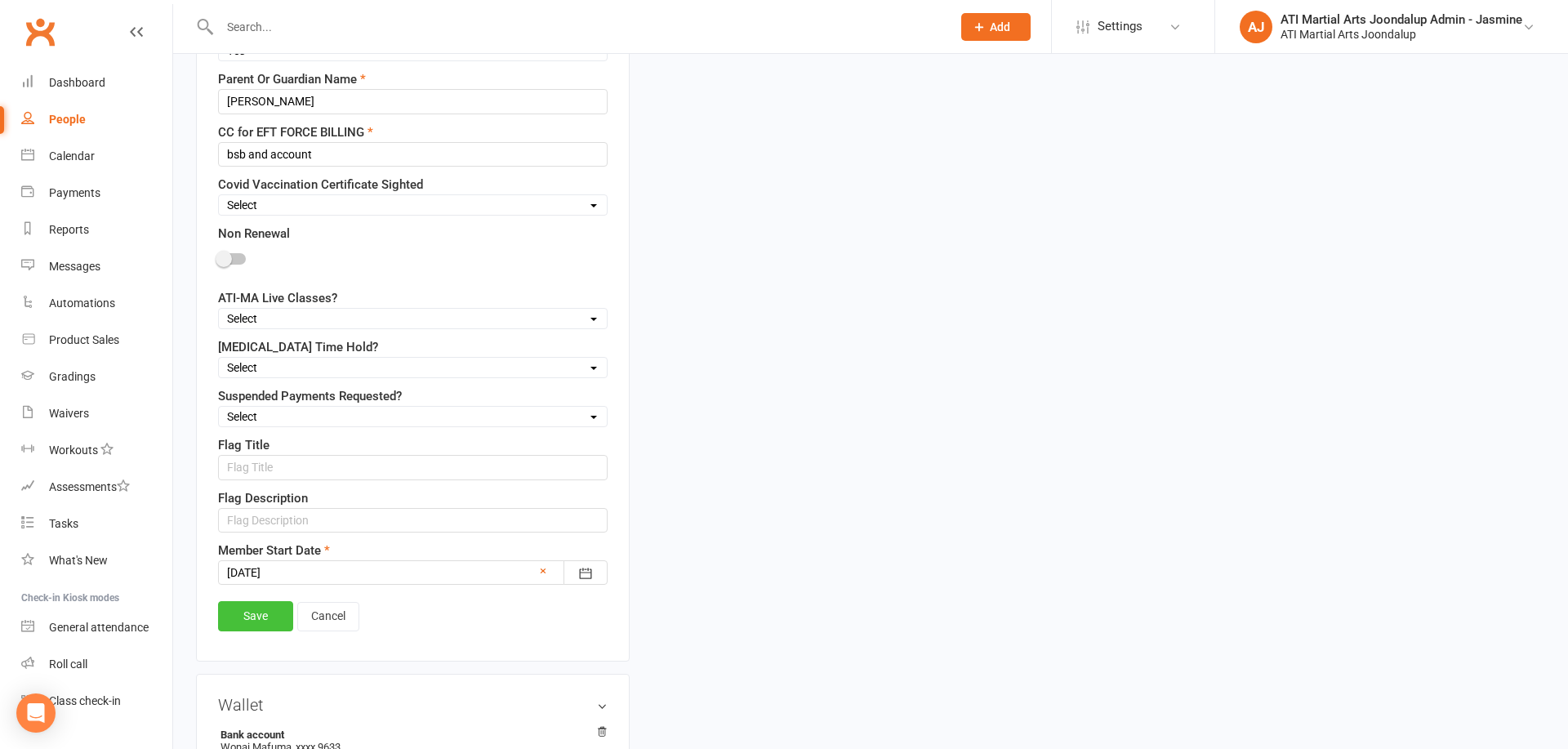
type input "teammafuma@gmail.com"
click at [264, 618] on link "Save" at bounding box center [255, 616] width 76 height 30
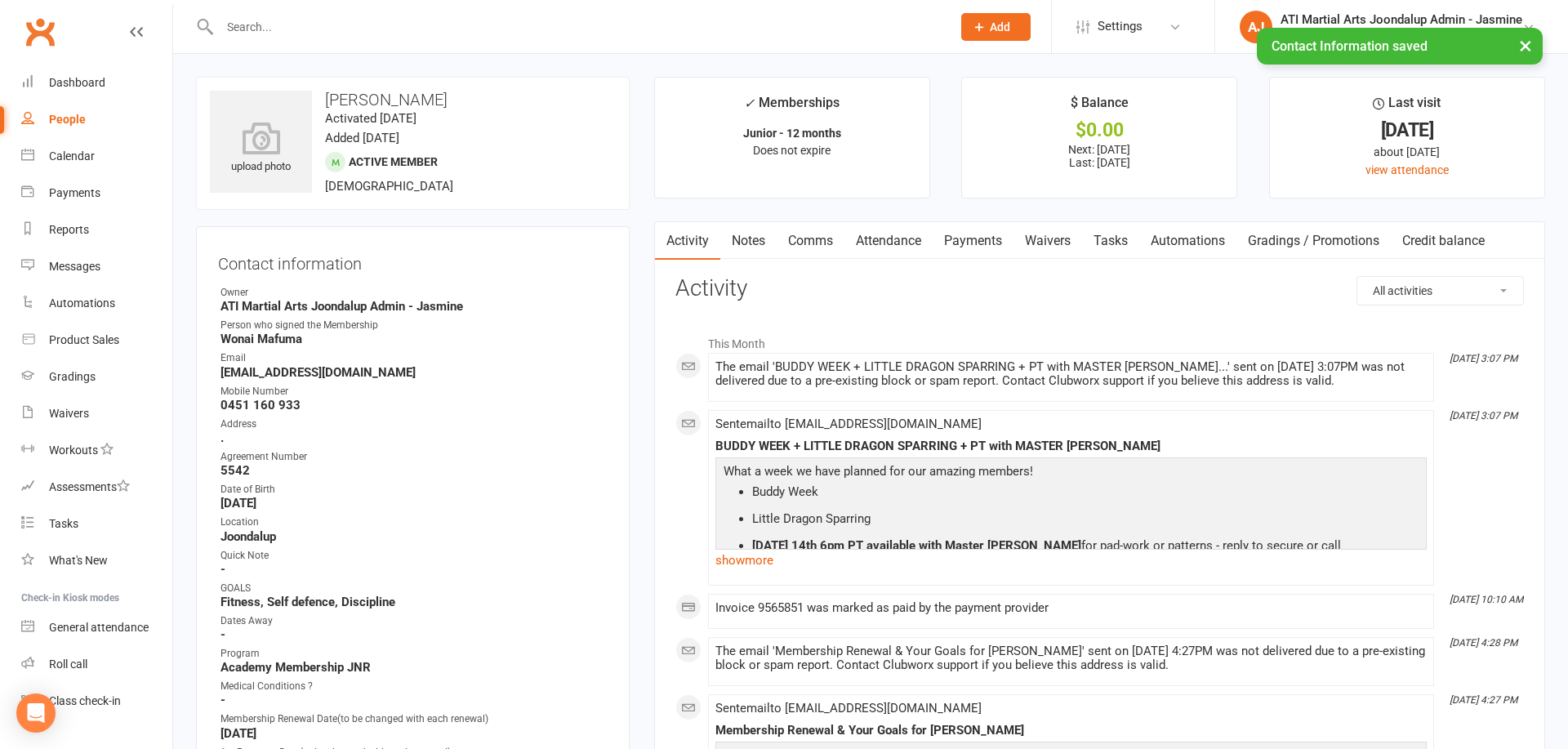
scroll to position [6, 0]
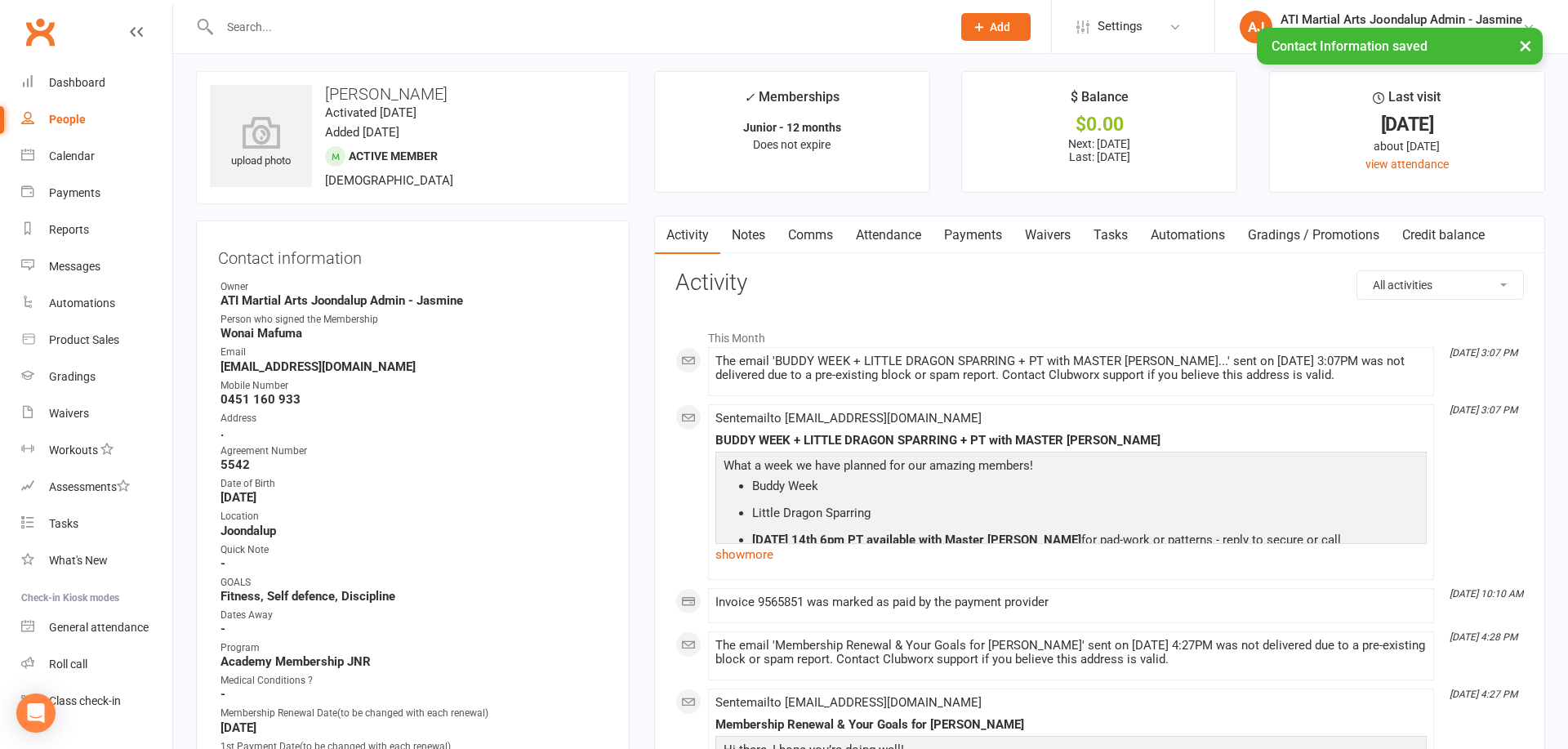
click at [889, 232] on link "Attendance" at bounding box center [888, 234] width 88 height 37
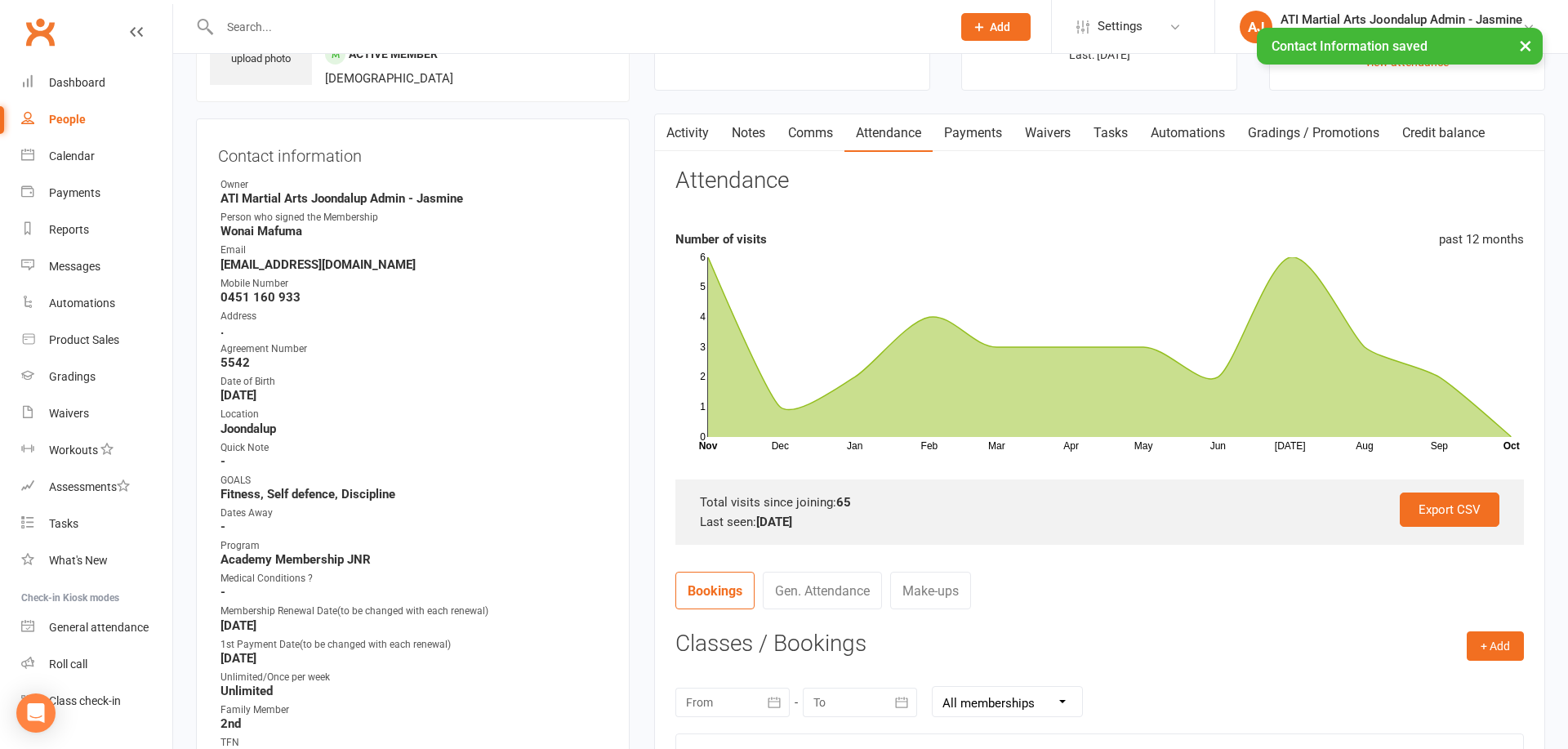
scroll to position [113, 0]
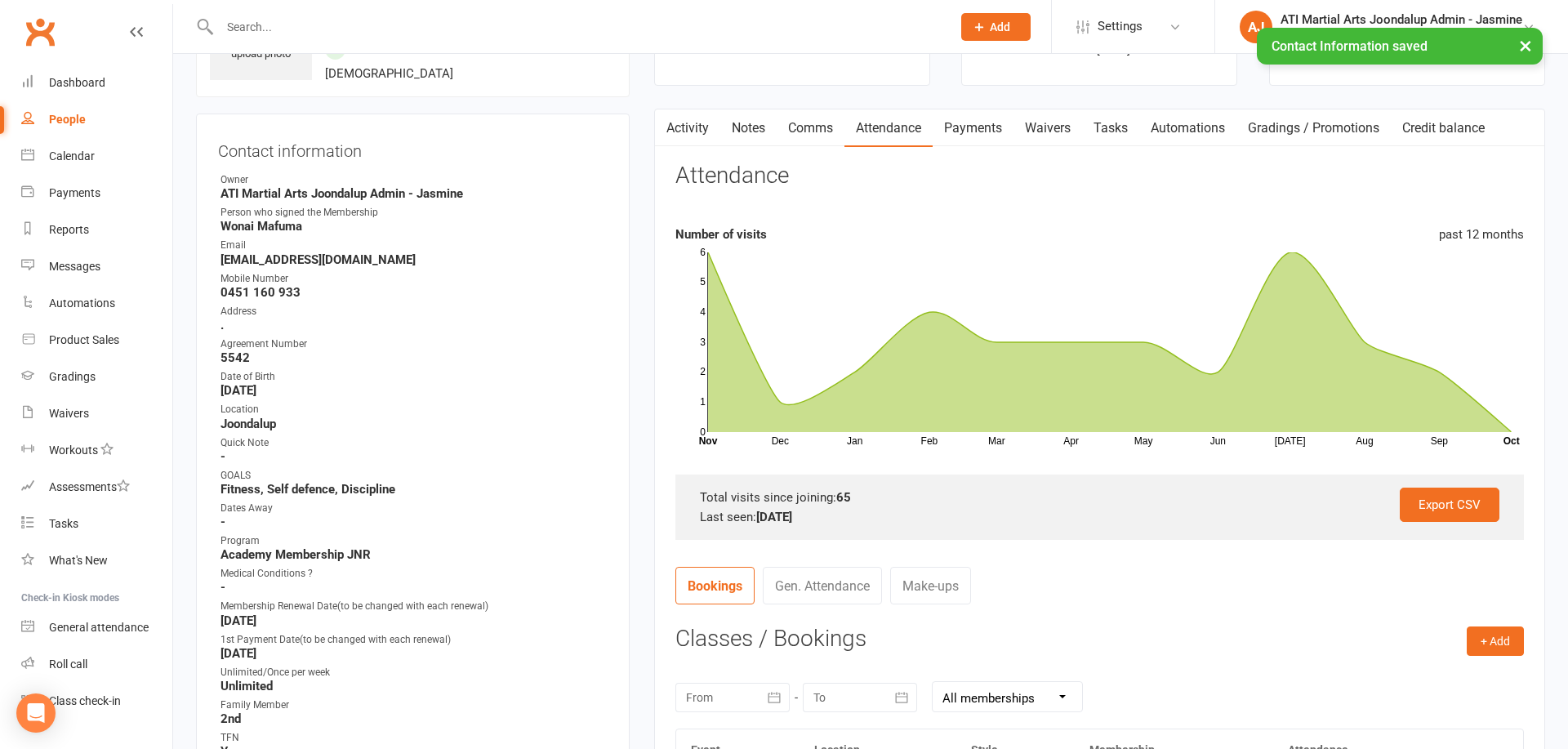
click at [668, 117] on icon "button" at bounding box center [664, 125] width 10 height 17
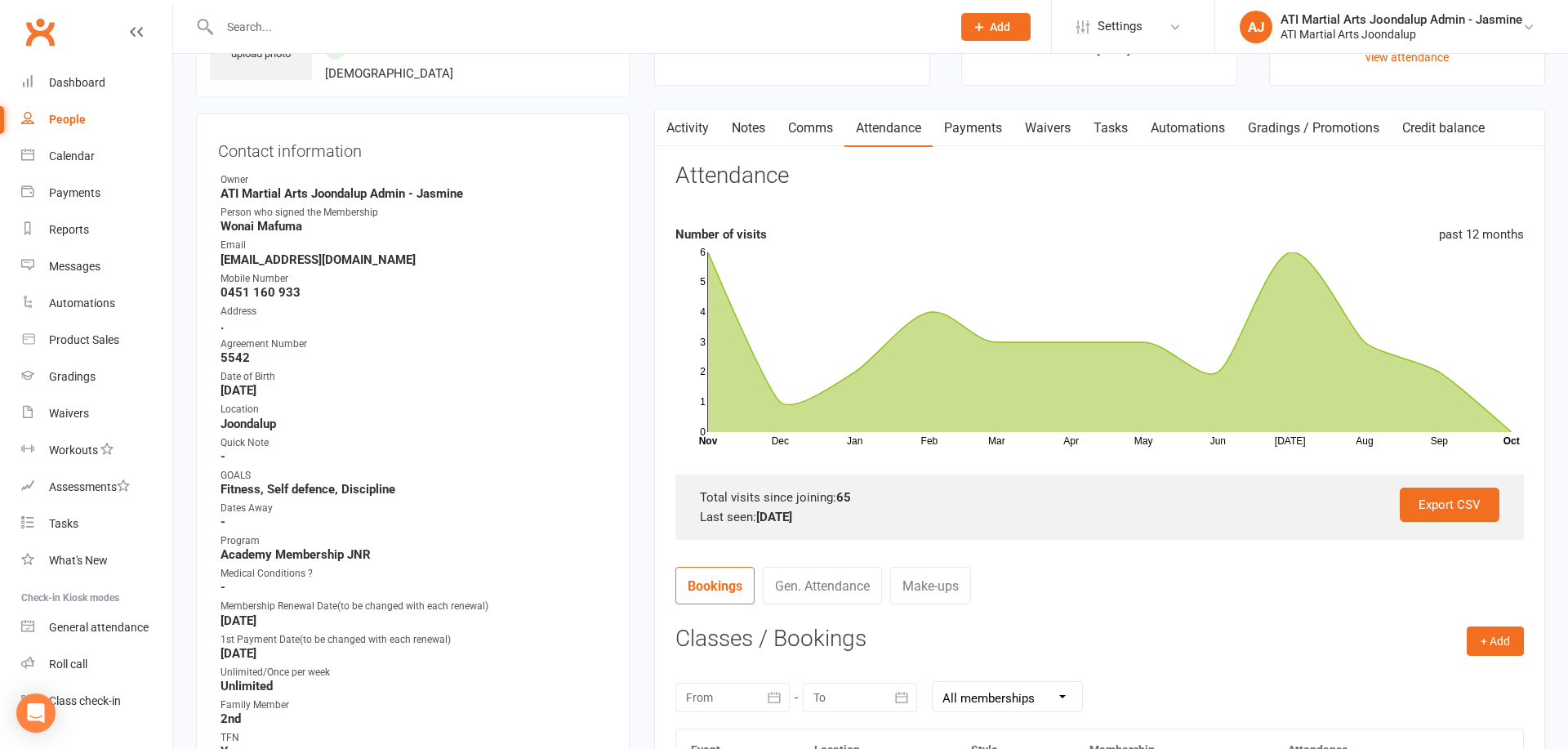
click at [697, 137] on link "Activity" at bounding box center [687, 127] width 65 height 37
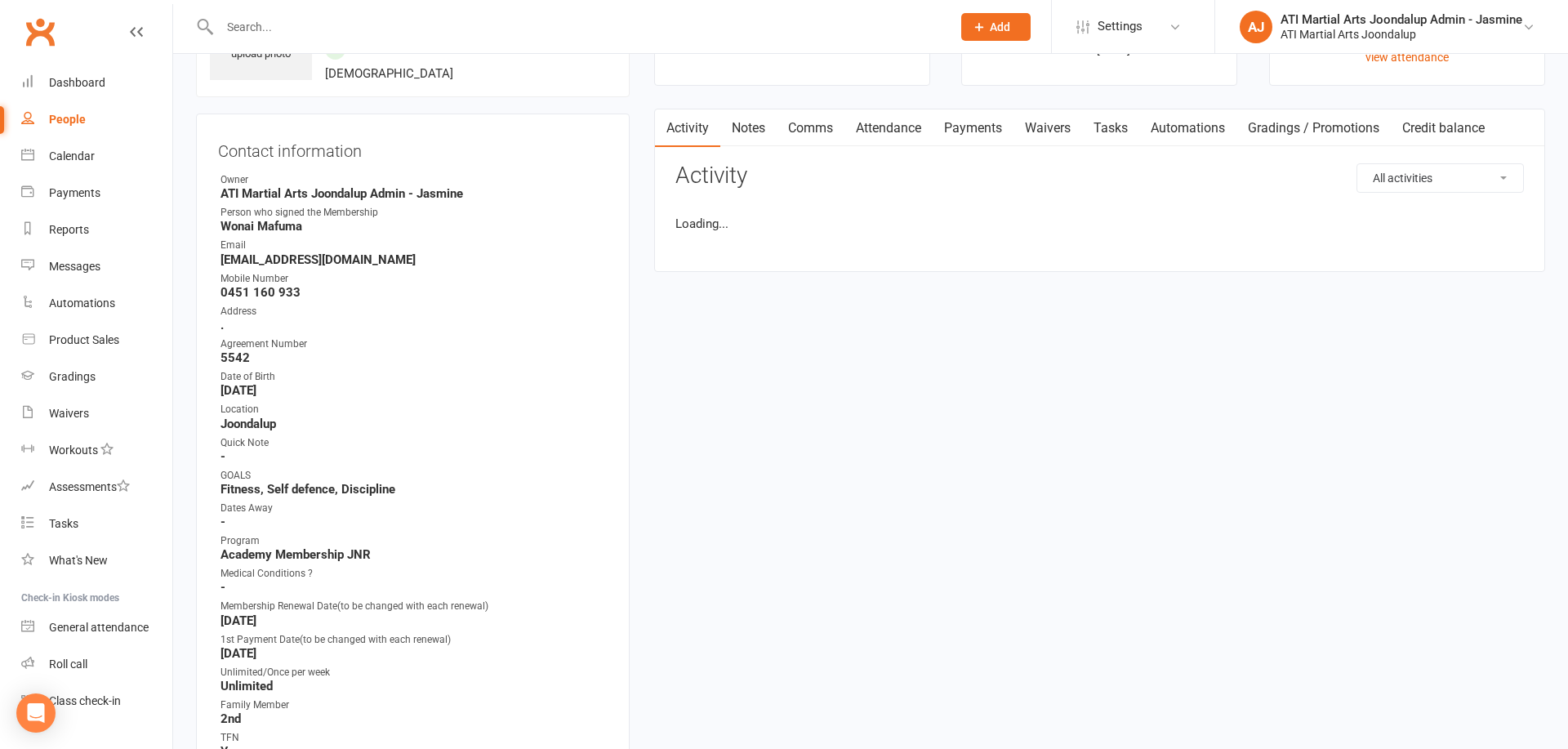
click at [750, 128] on link "Notes" at bounding box center [748, 127] width 56 height 37
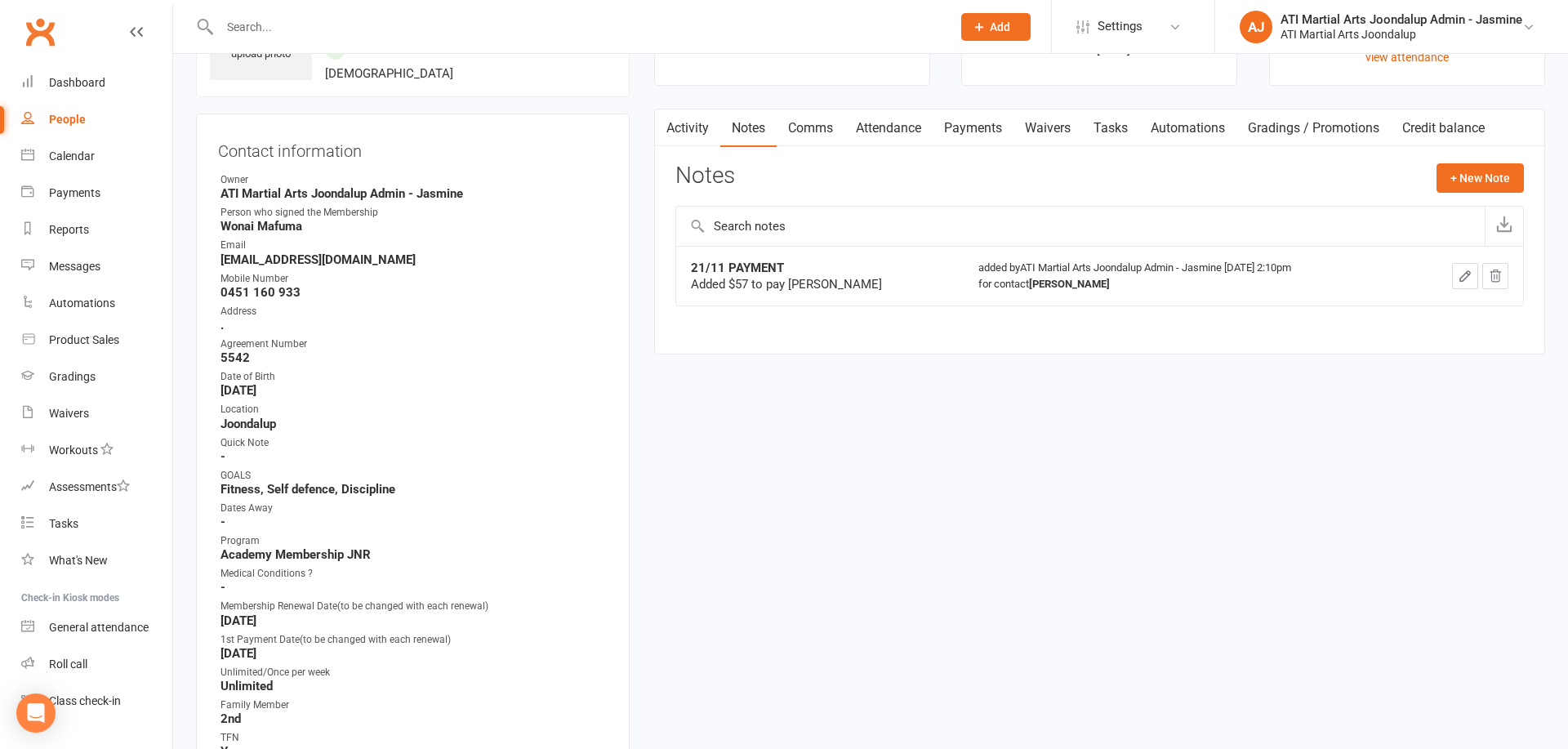
click at [691, 126] on link "Activity" at bounding box center [687, 127] width 65 height 37
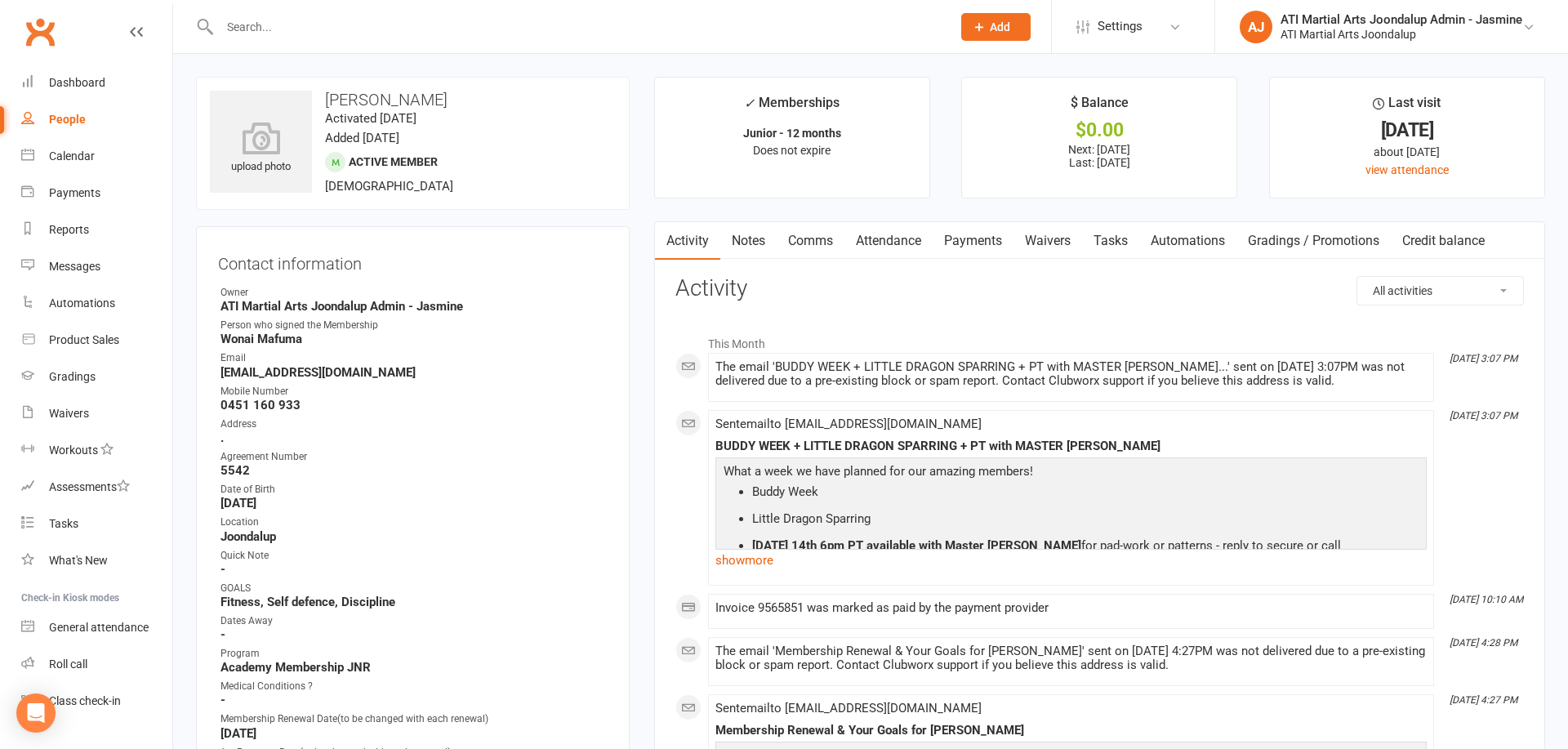
click at [829, 233] on link "Comms" at bounding box center [810, 240] width 68 height 37
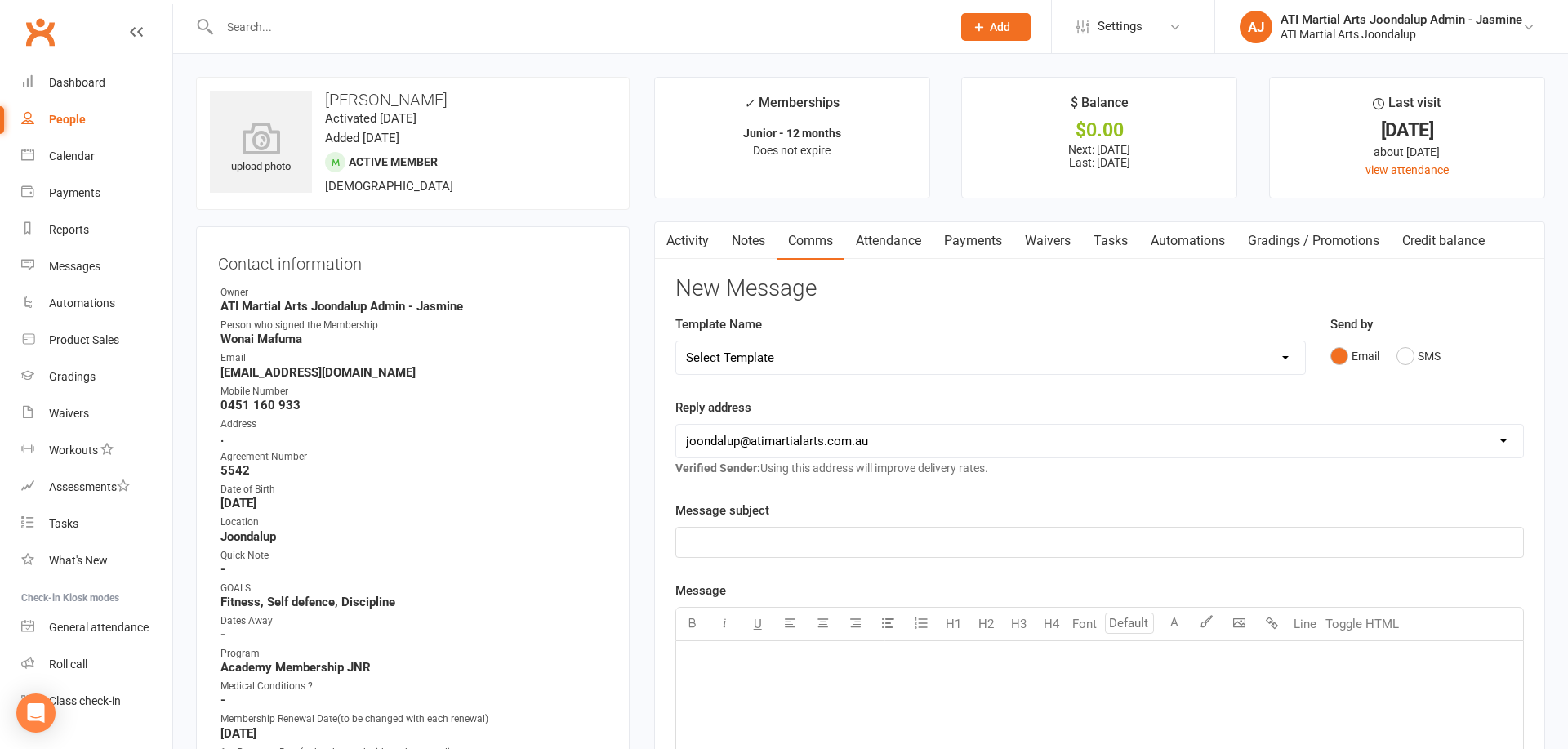
select select "33"
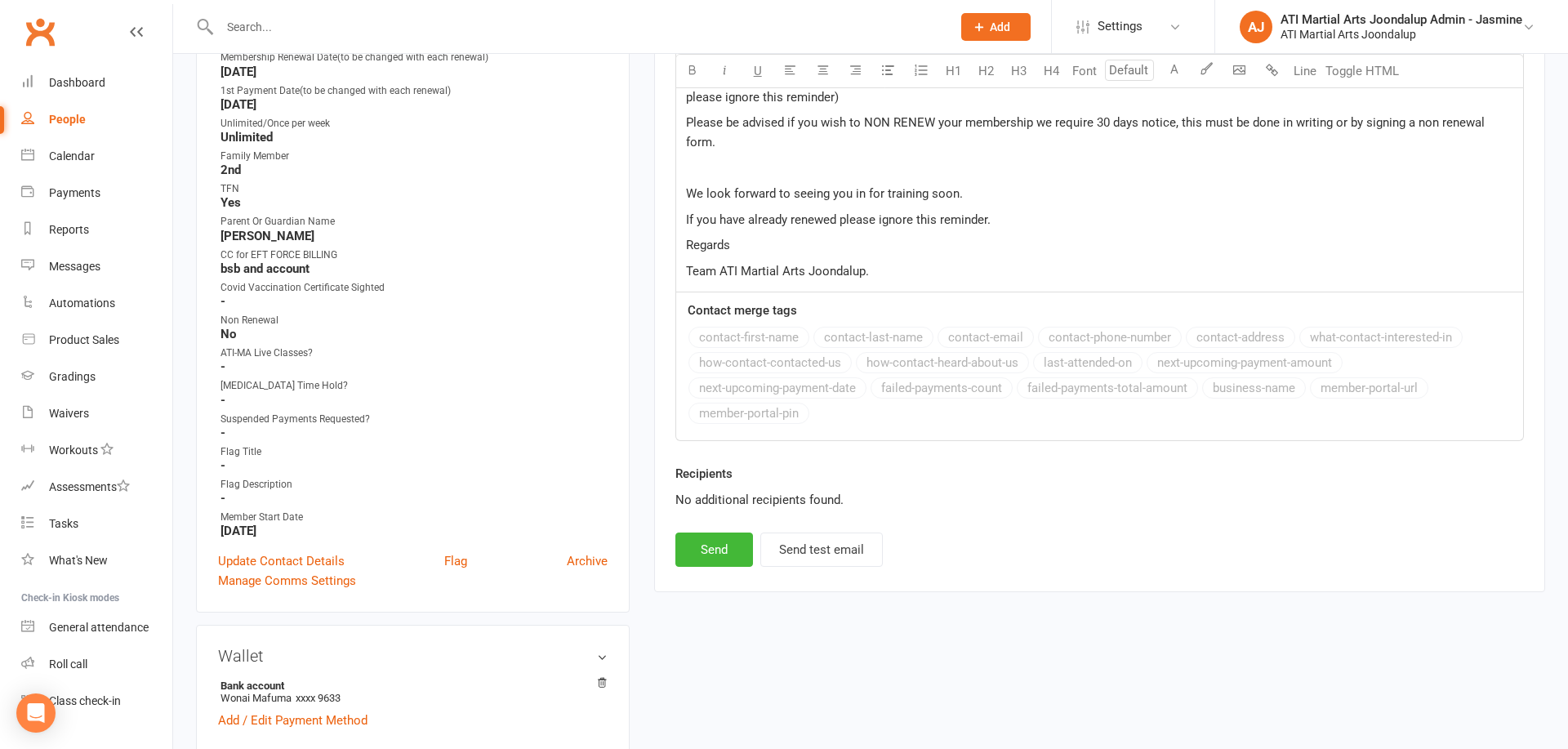
scroll to position [663, 0]
click at [710, 532] on button "Send" at bounding box center [713, 549] width 77 height 34
select select
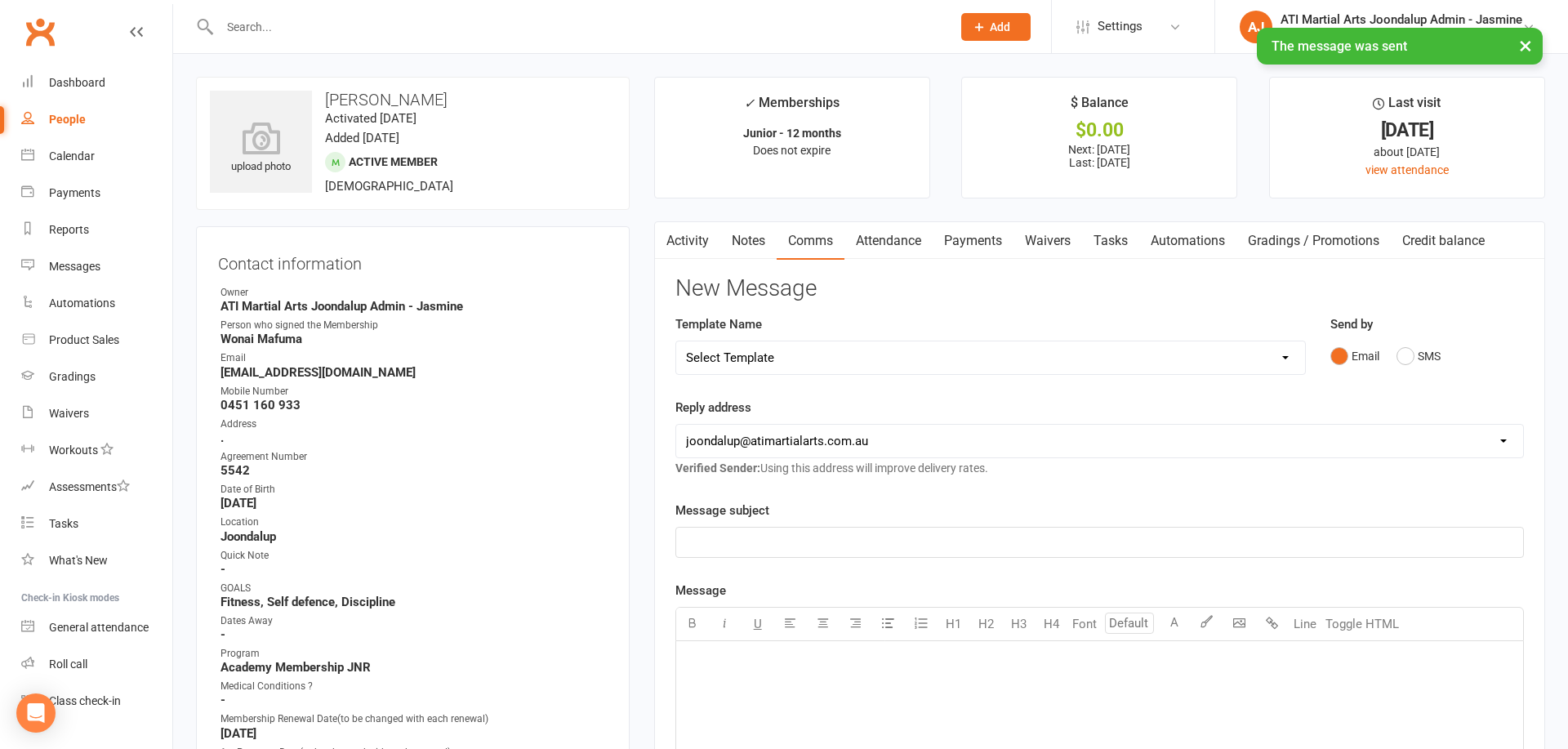
scroll to position [0, 0]
click at [683, 236] on link "Activity" at bounding box center [687, 240] width 65 height 37
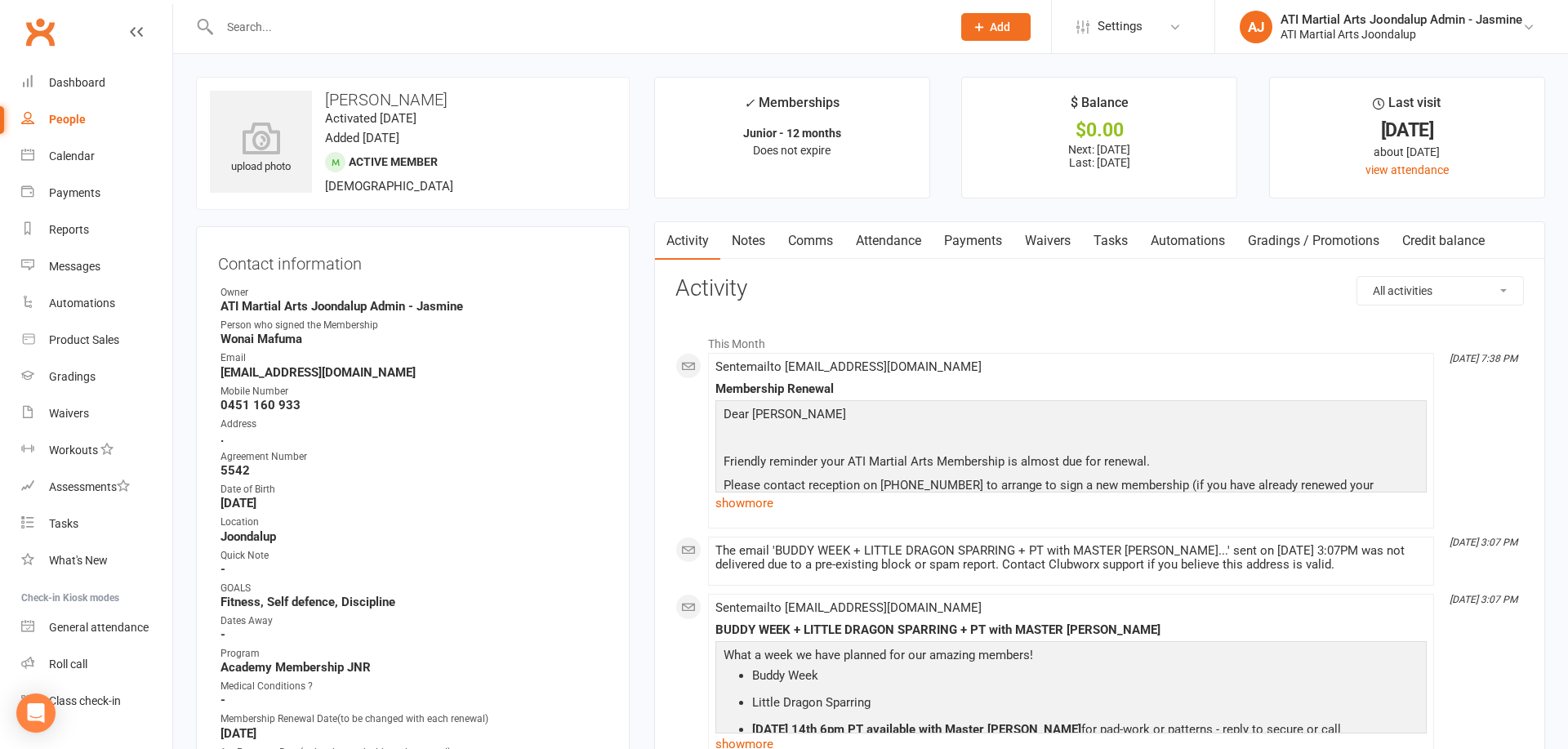
click at [666, 31] on input "text" at bounding box center [577, 27] width 725 height 23
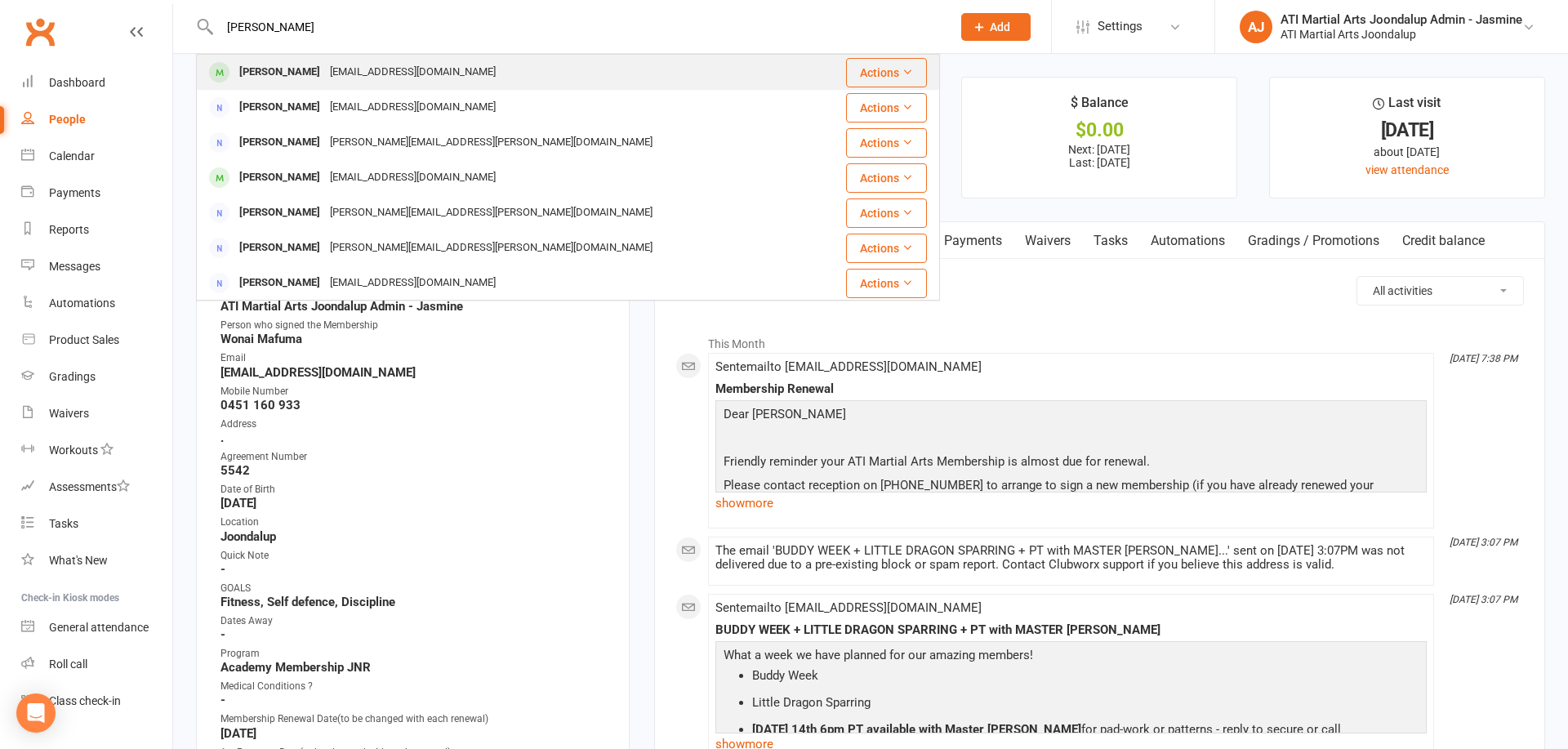
type input "Caleb Reeves"
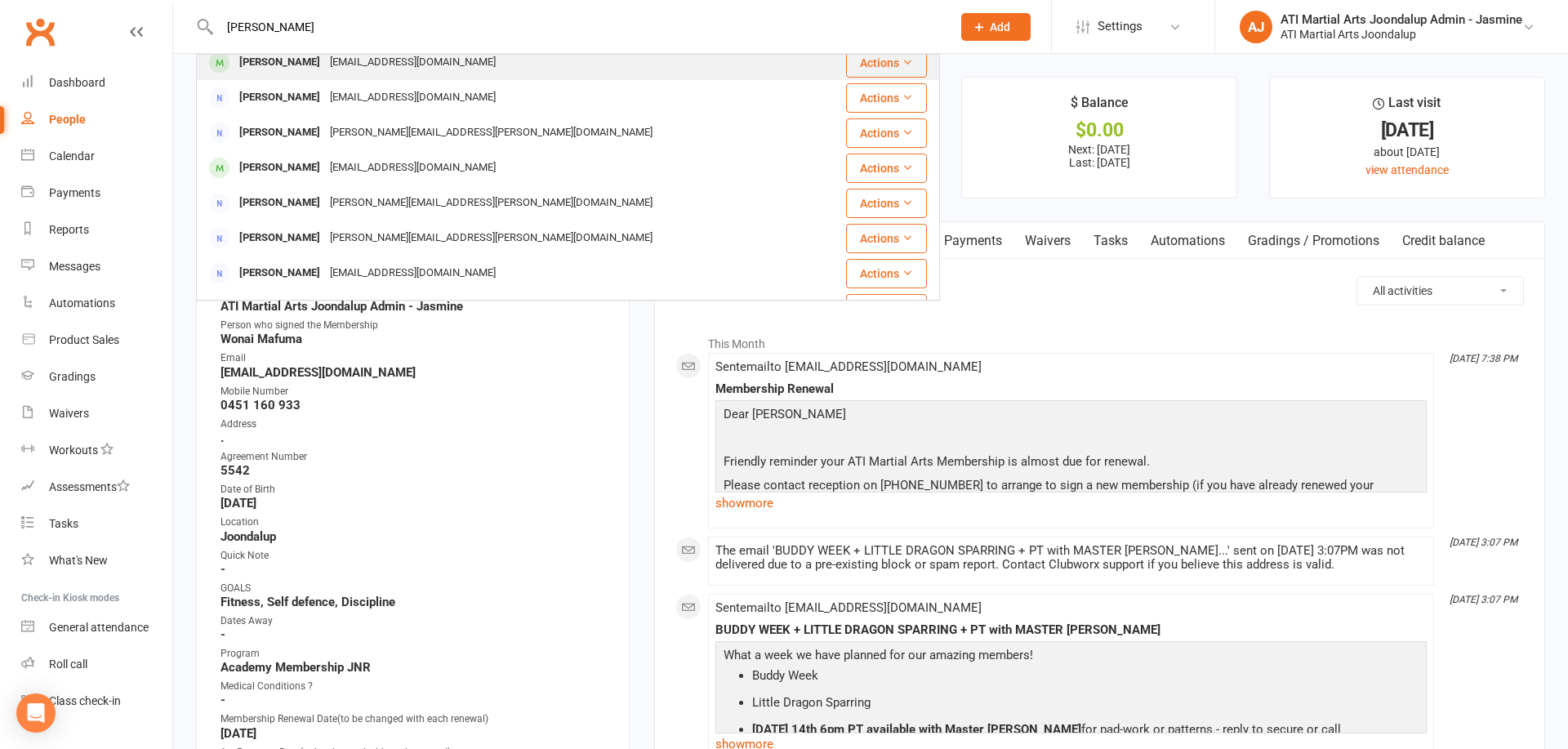
click at [483, 67] on div "Caleb Reeves seanreeves94@gmail.com" at bounding box center [506, 62] width 617 height 33
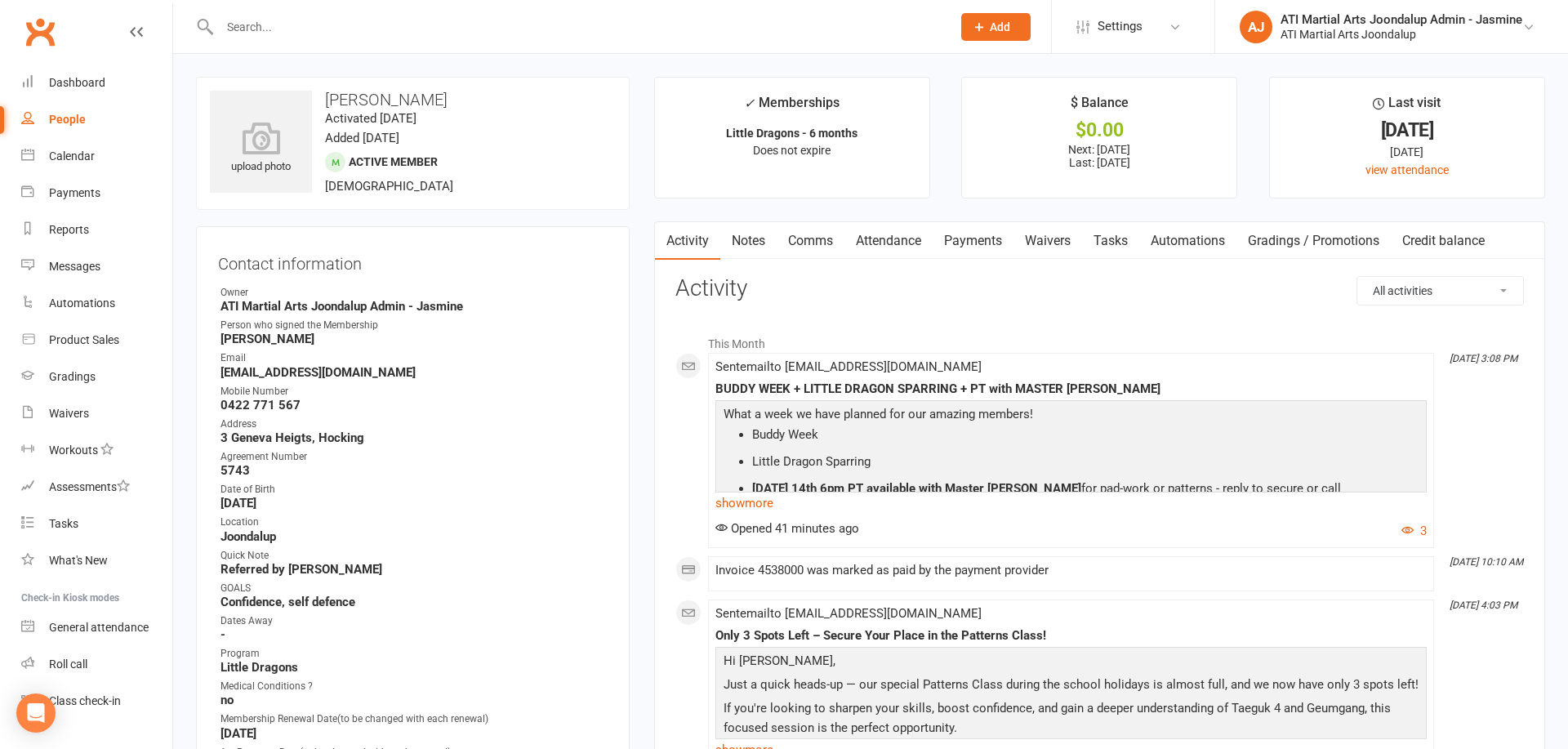
click at [967, 243] on link "Payments" at bounding box center [972, 240] width 81 height 37
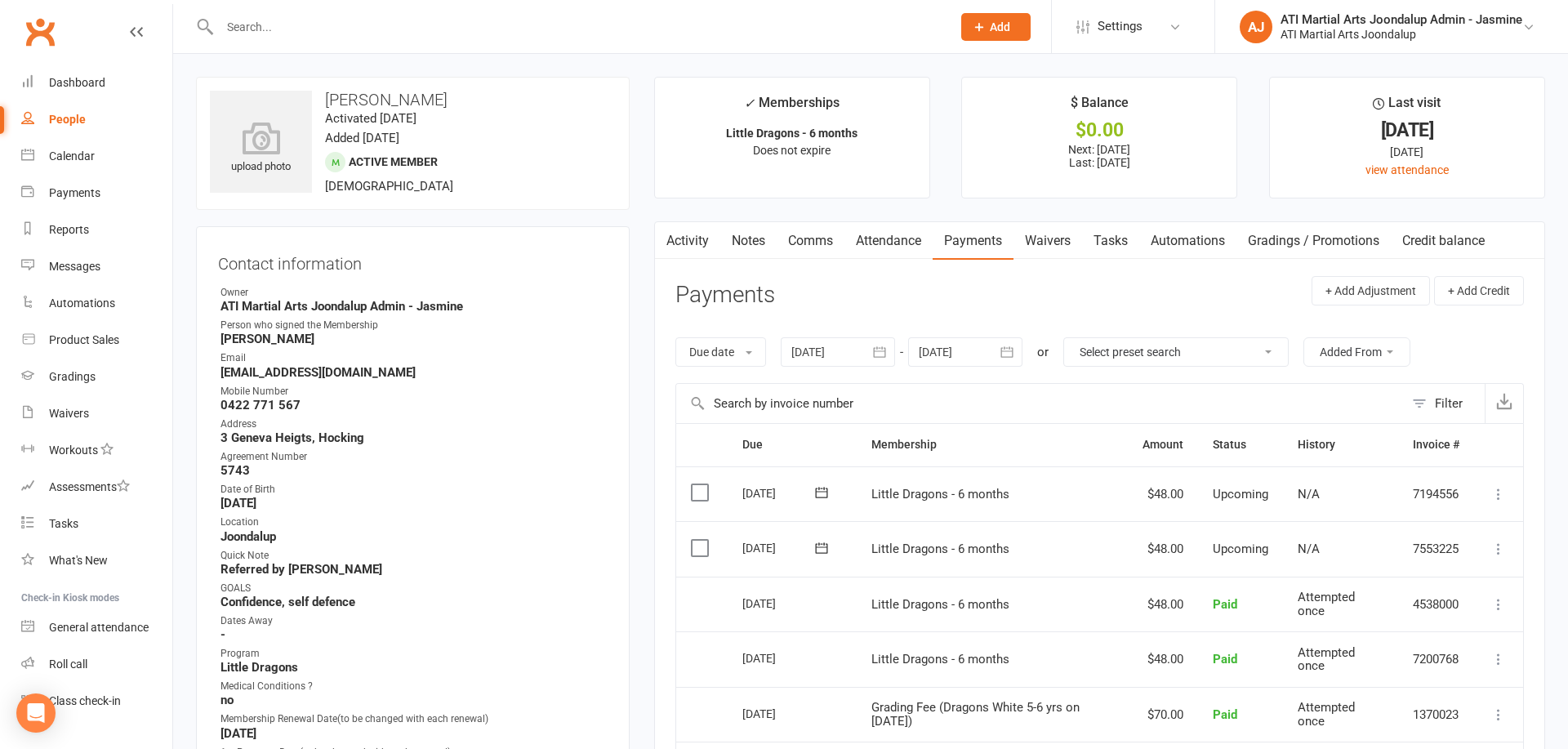
click at [817, 243] on link "Comms" at bounding box center [810, 240] width 68 height 37
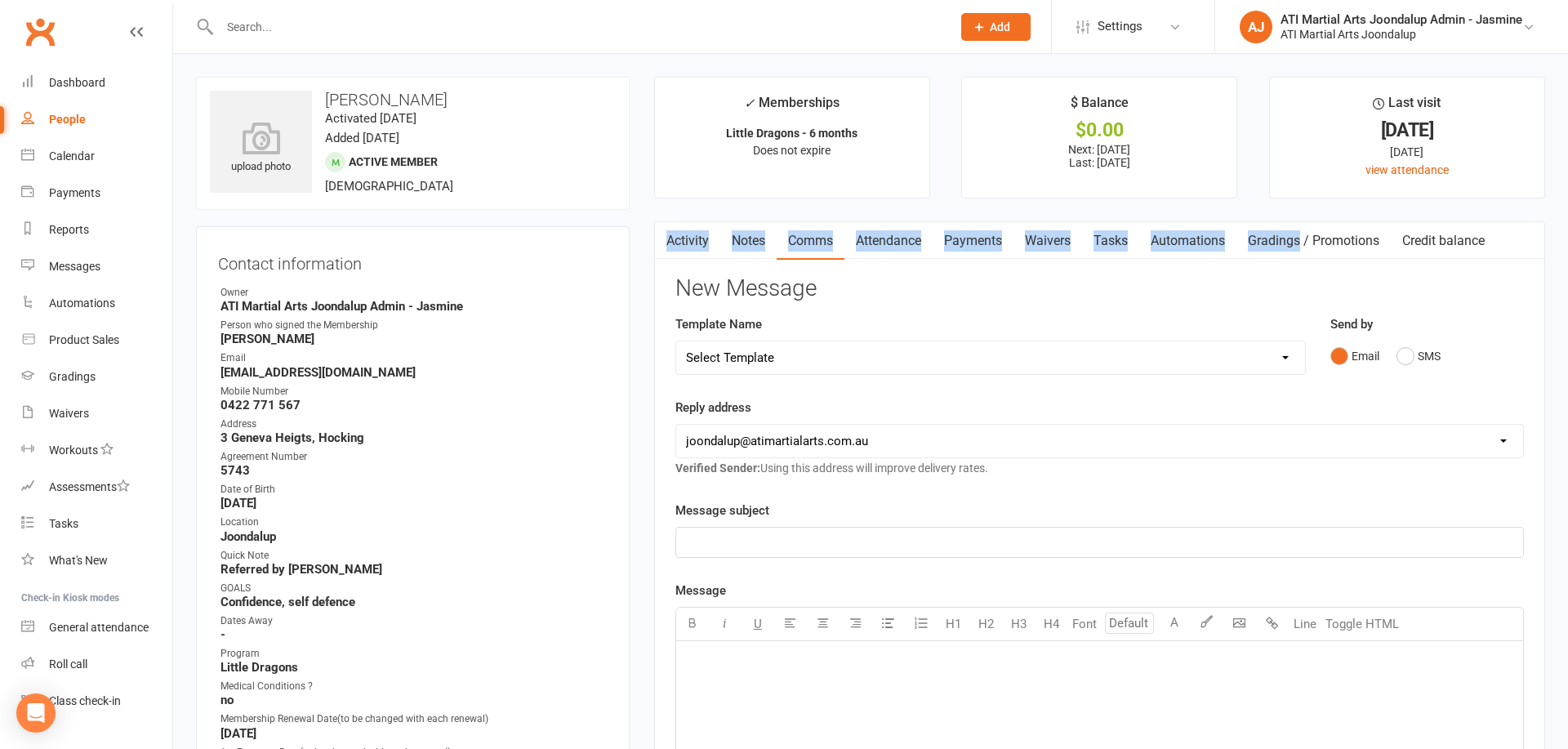
click at [713, 238] on link "Activity" at bounding box center [687, 240] width 65 height 37
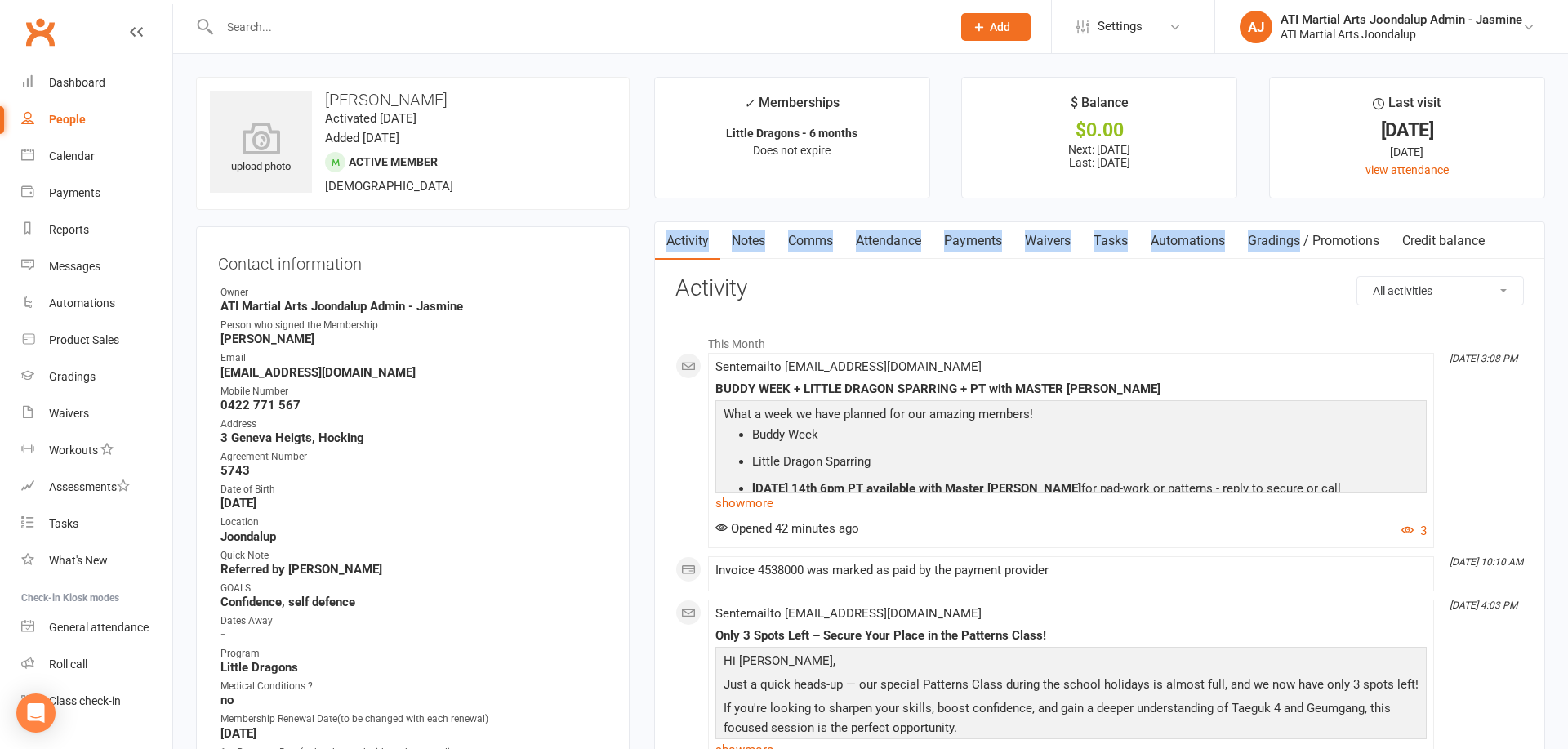
click at [817, 246] on link "Comms" at bounding box center [810, 240] width 68 height 37
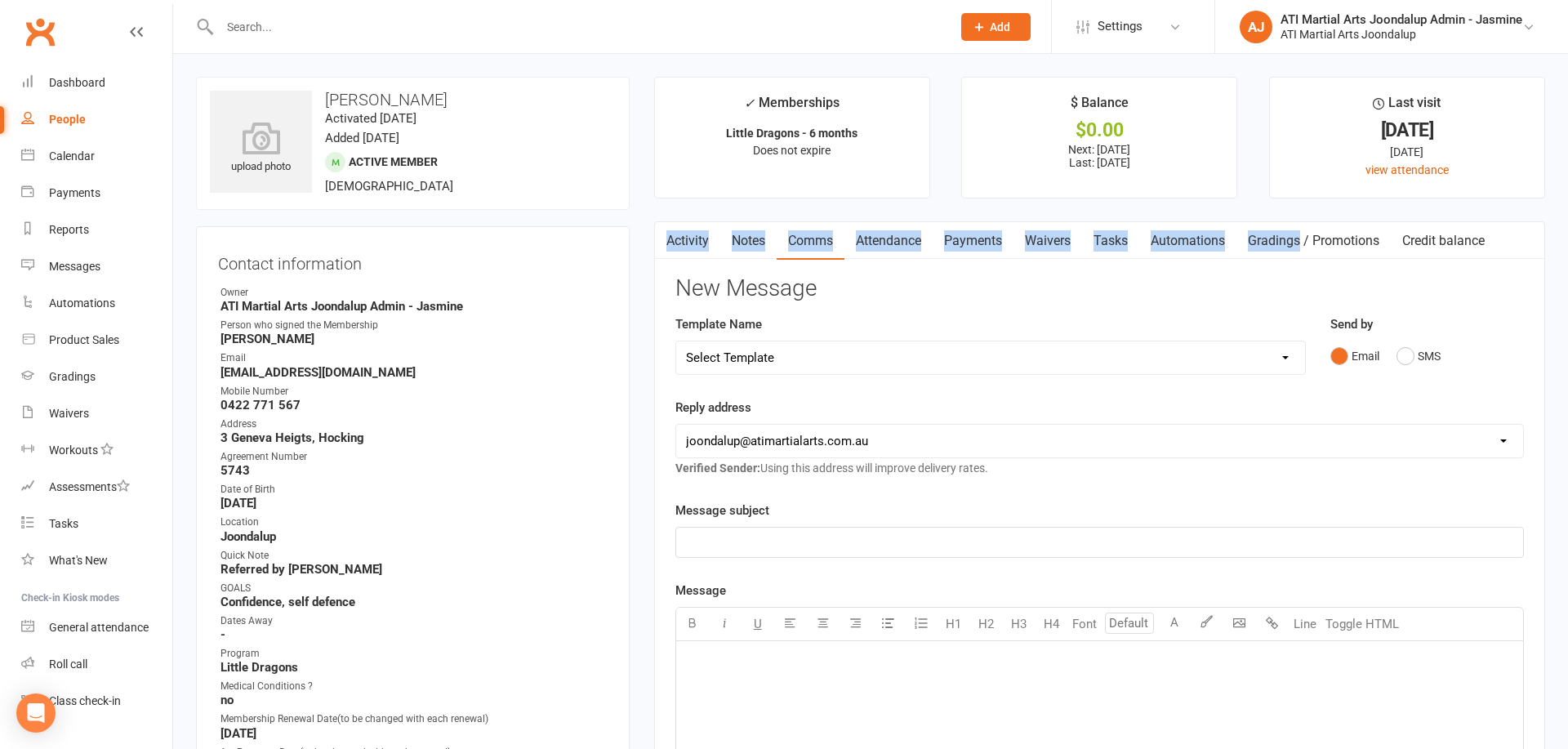
select select "33"
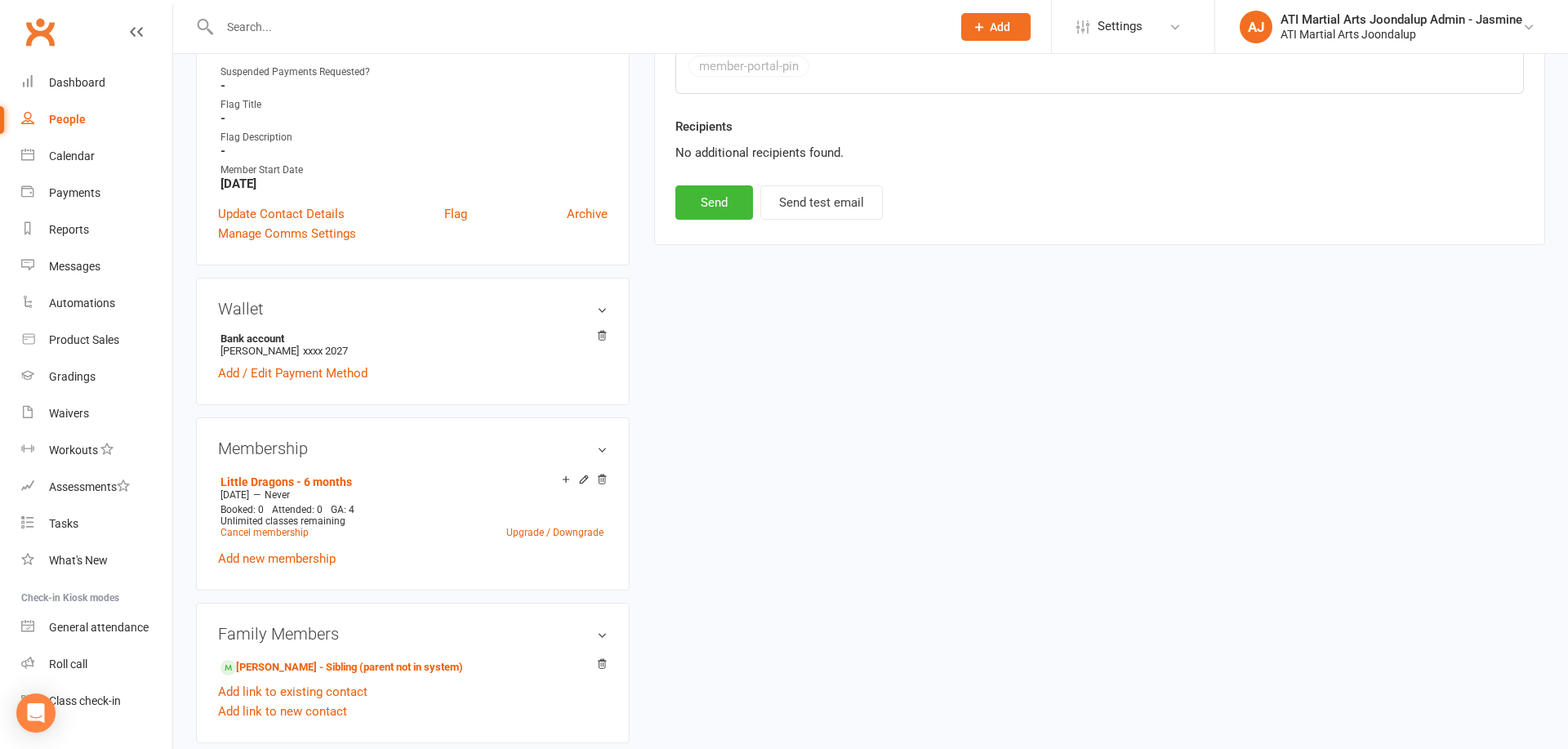
scroll to position [1085, 0]
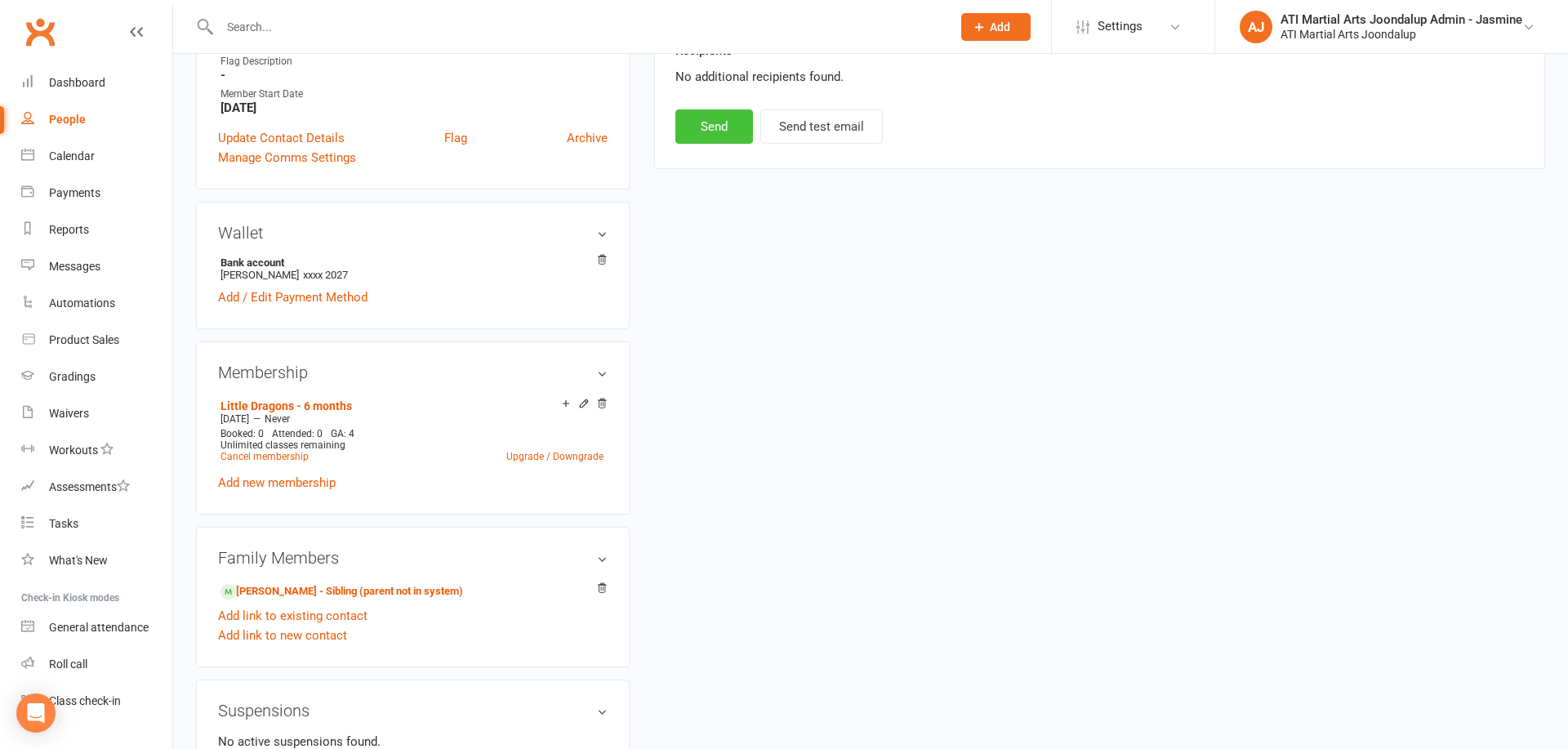
click at [699, 109] on button "Send" at bounding box center [713, 126] width 77 height 34
select select
click at [517, 27] on input "text" at bounding box center [577, 27] width 725 height 23
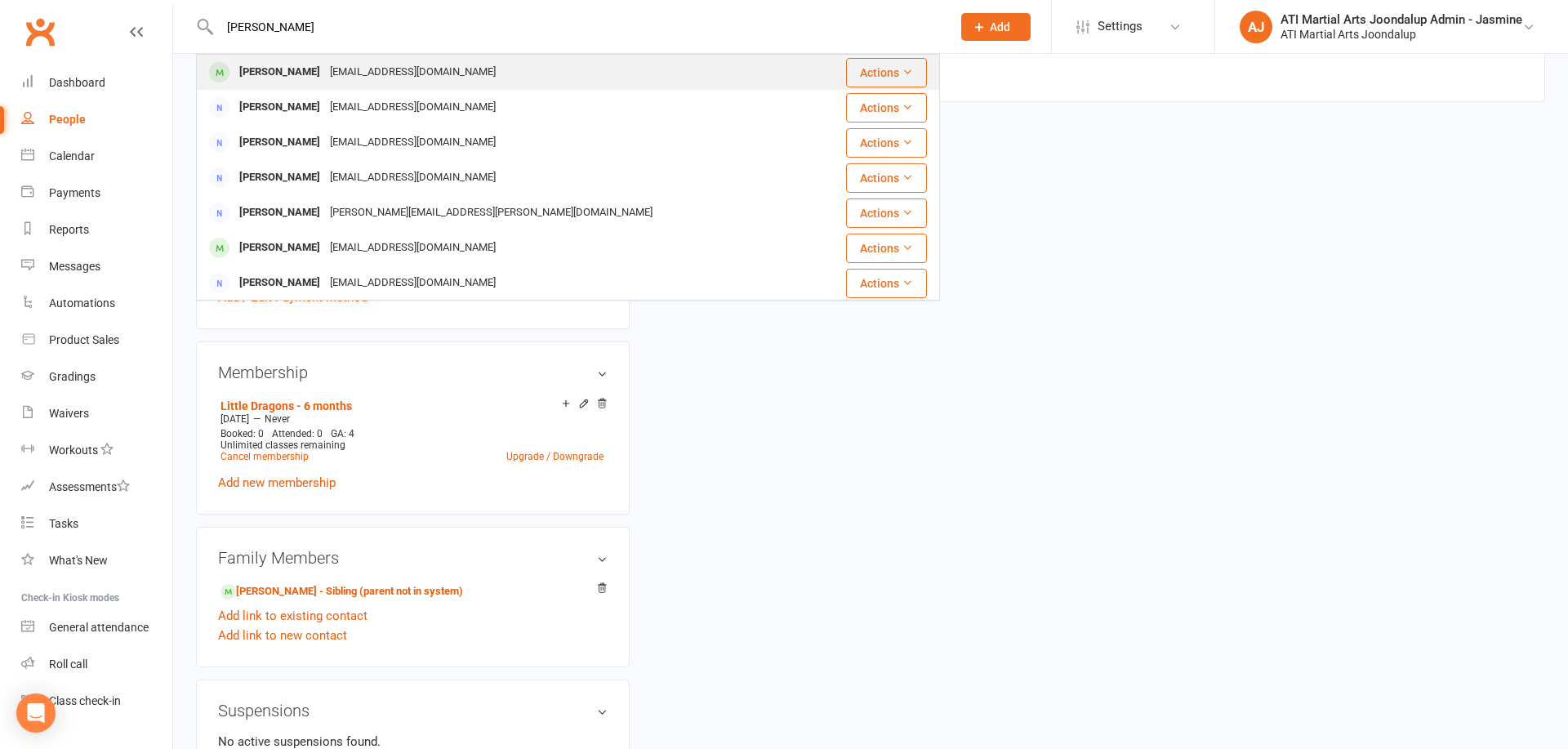
type input "Frankie ellis"
click at [485, 59] on div "Frankie Ellis gemmae@ver.com.au" at bounding box center [506, 72] width 617 height 33
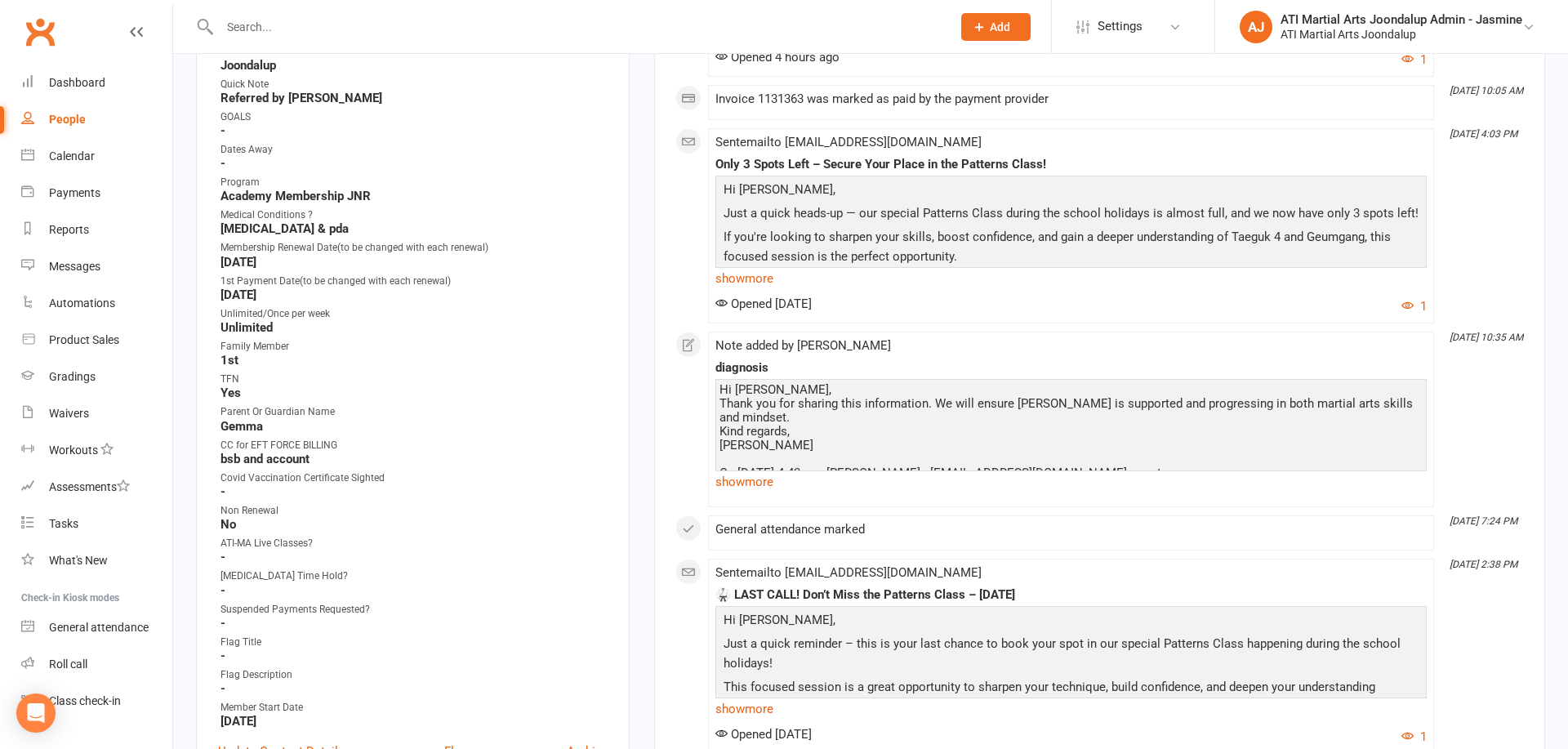
scroll to position [484, 0]
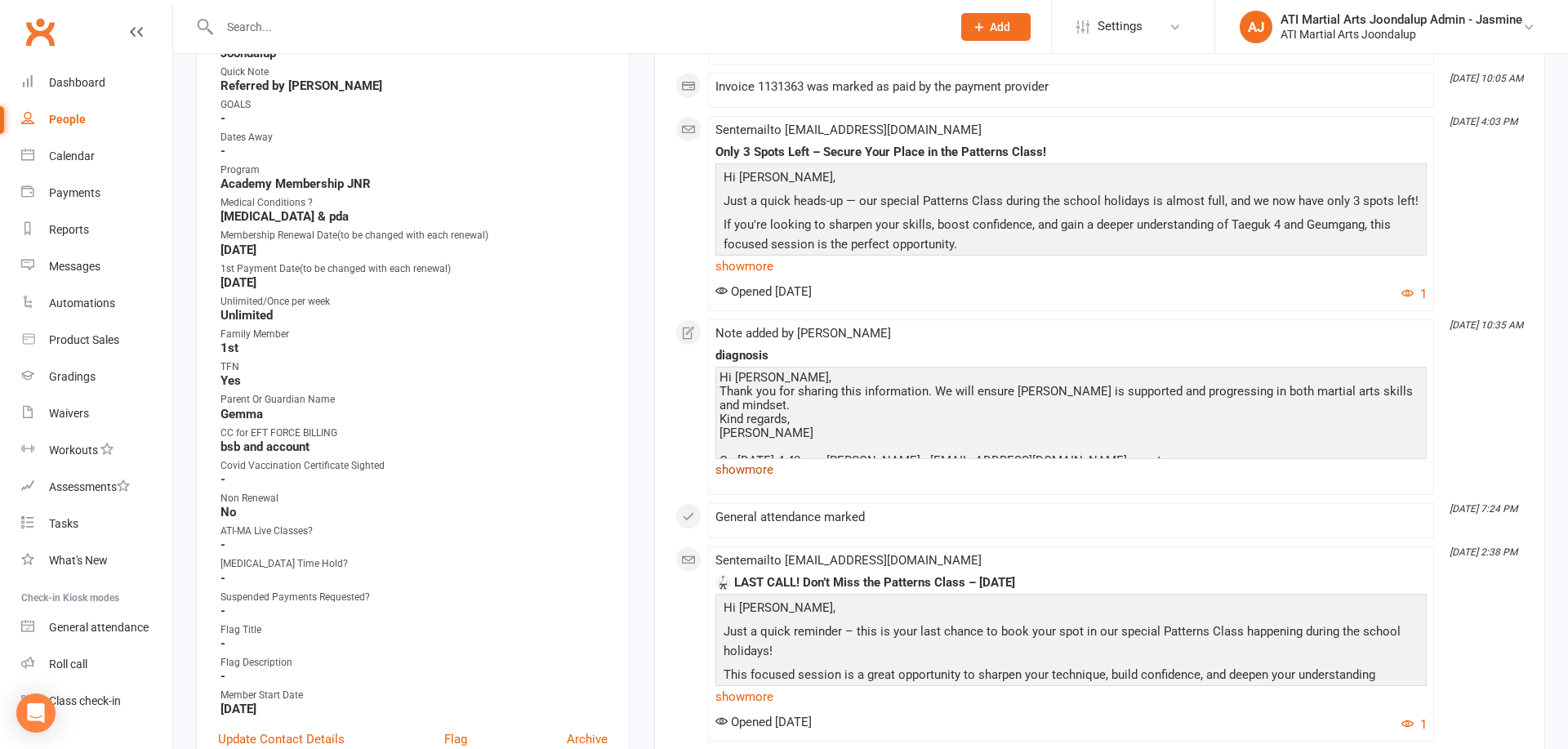
click at [750, 465] on link "show more" at bounding box center [1071, 470] width 711 height 23
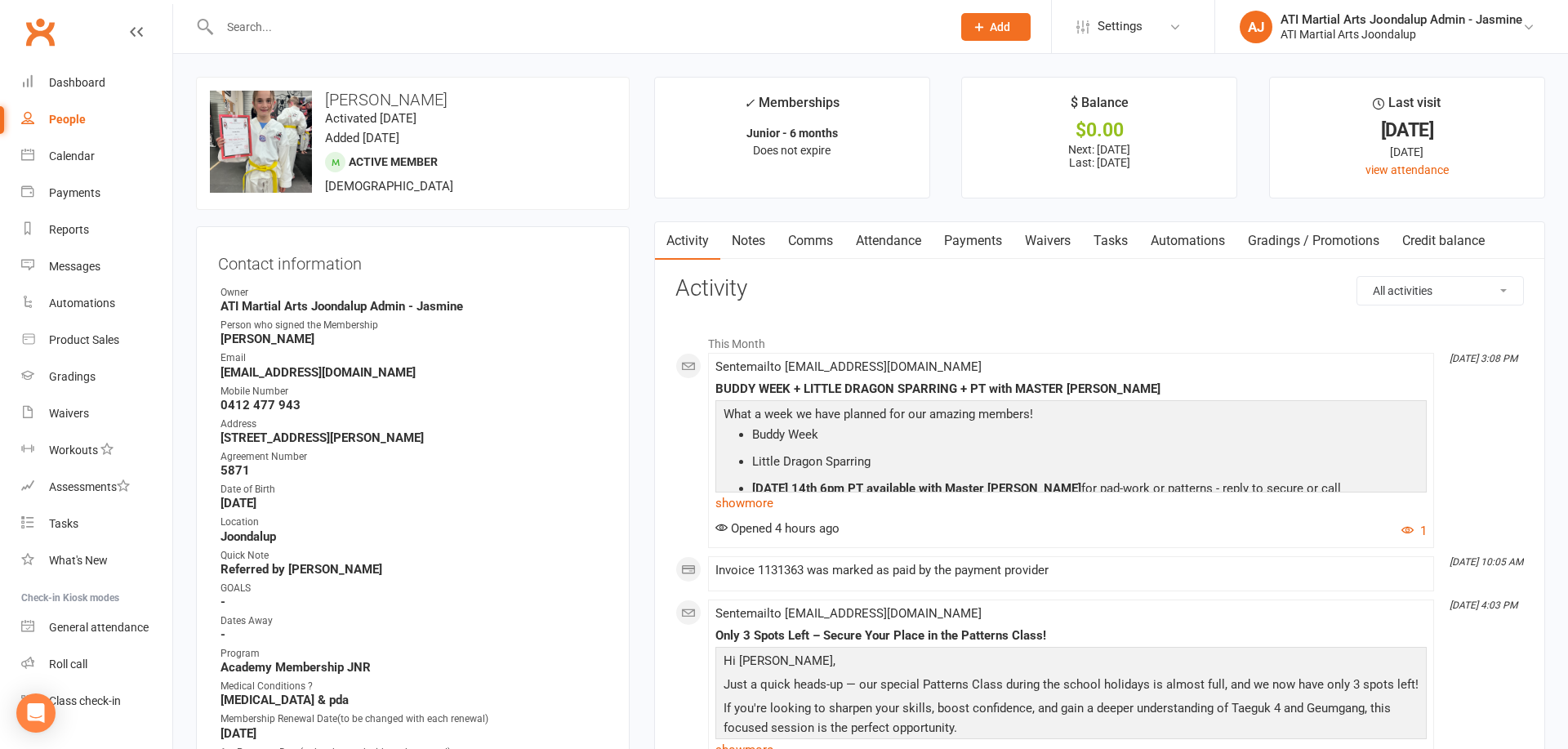
scroll to position [0, 0]
click at [797, 237] on link "Comms" at bounding box center [810, 240] width 68 height 37
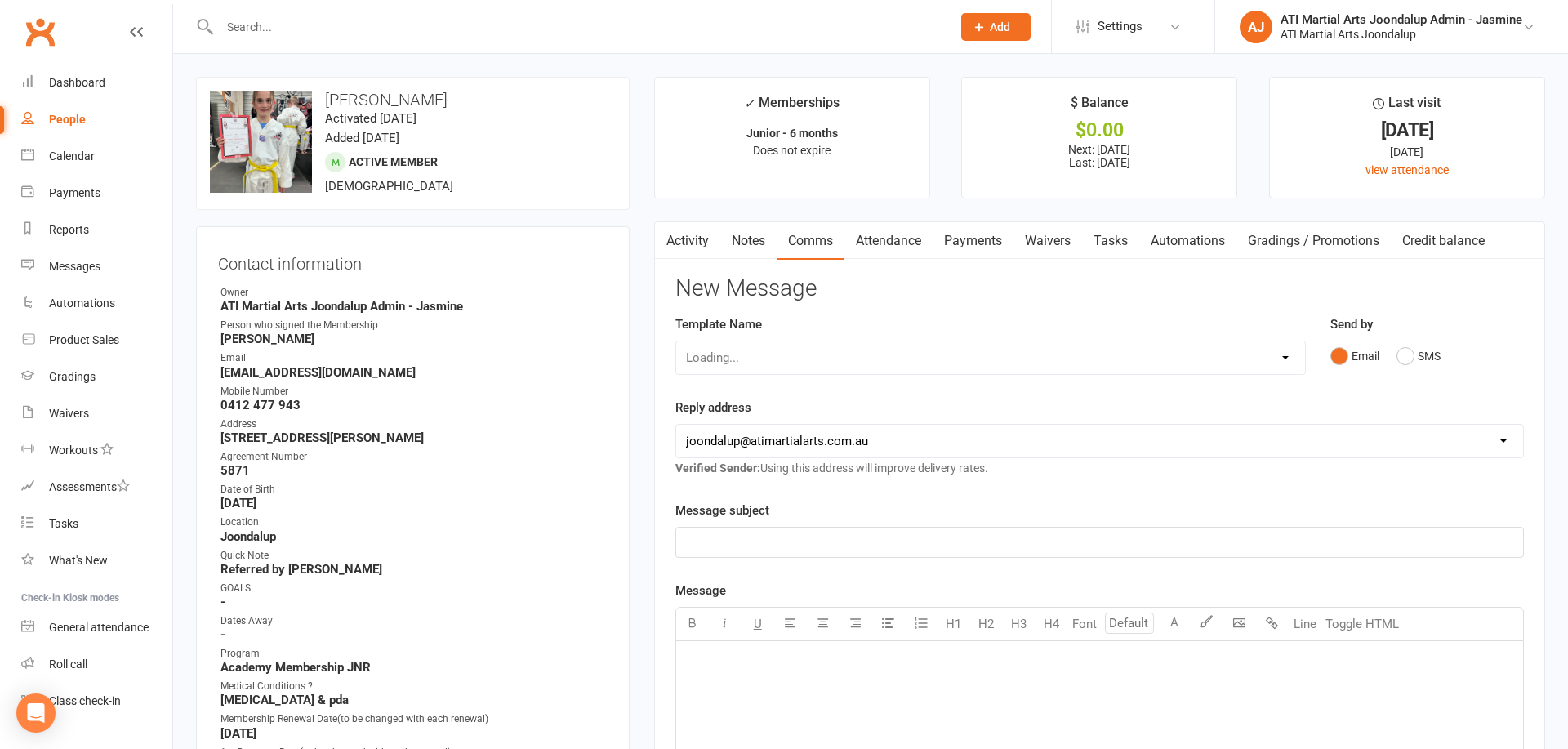
scroll to position [3, 0]
select select "33"
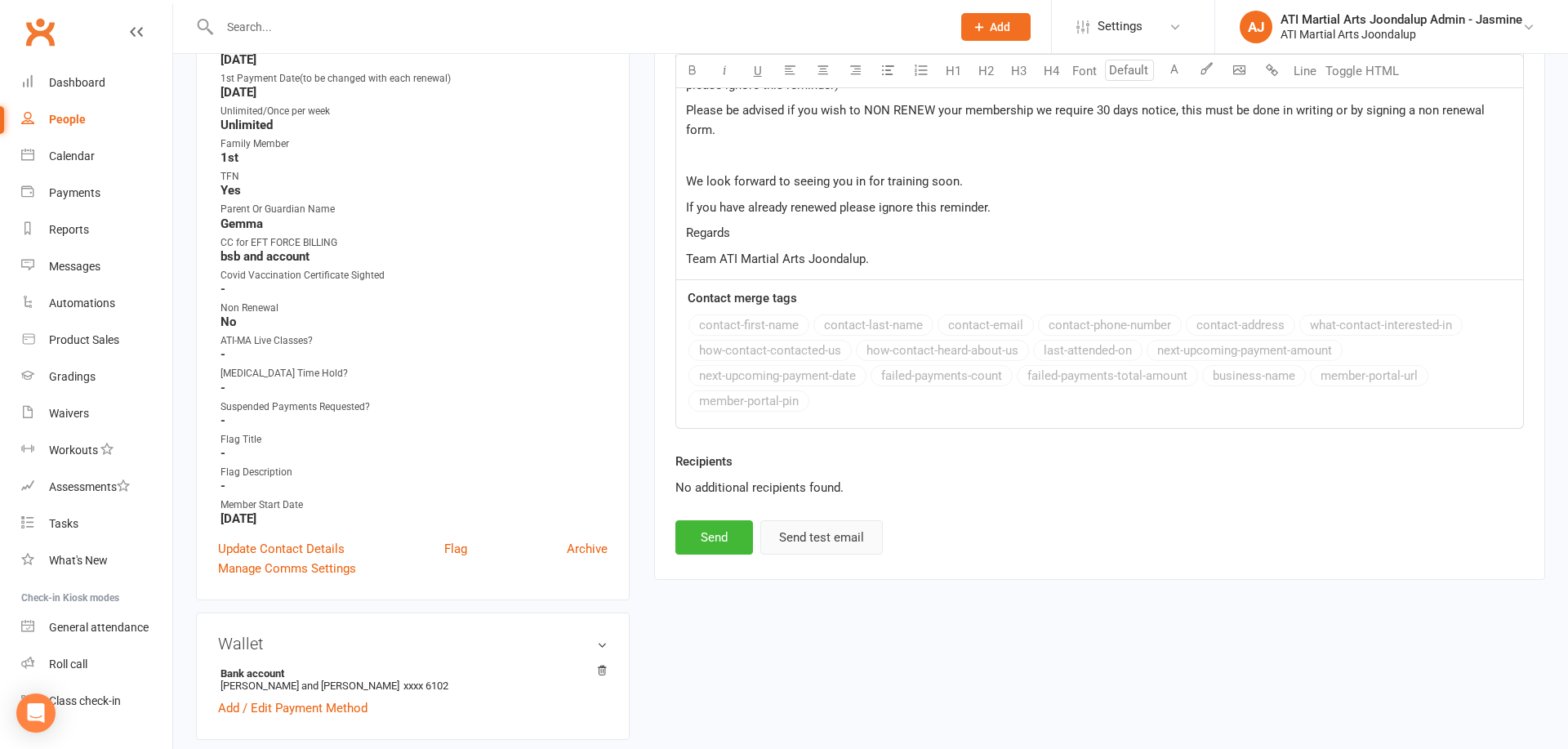
scroll to position [763, 0]
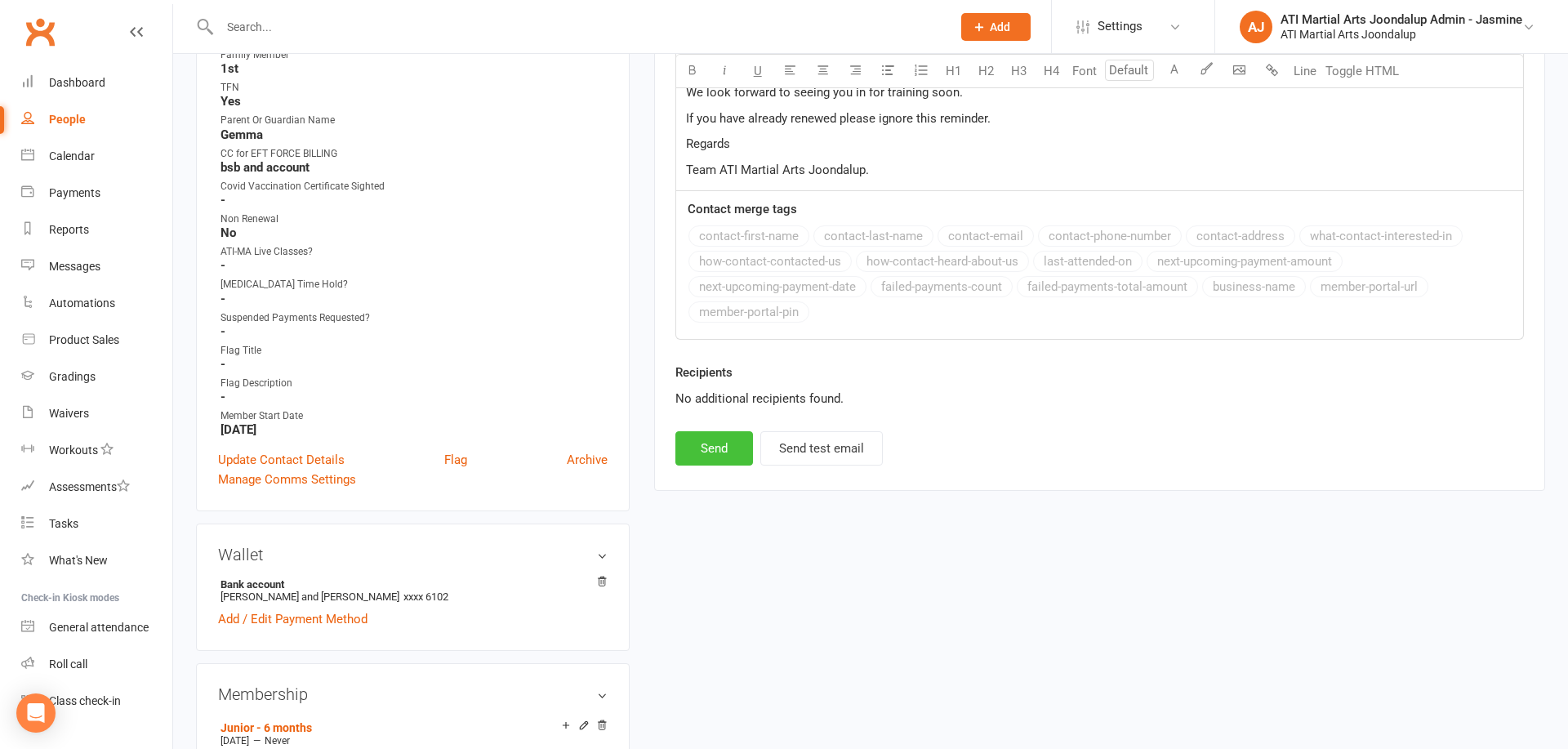
click at [685, 431] on button "Send" at bounding box center [713, 449] width 77 height 34
select select
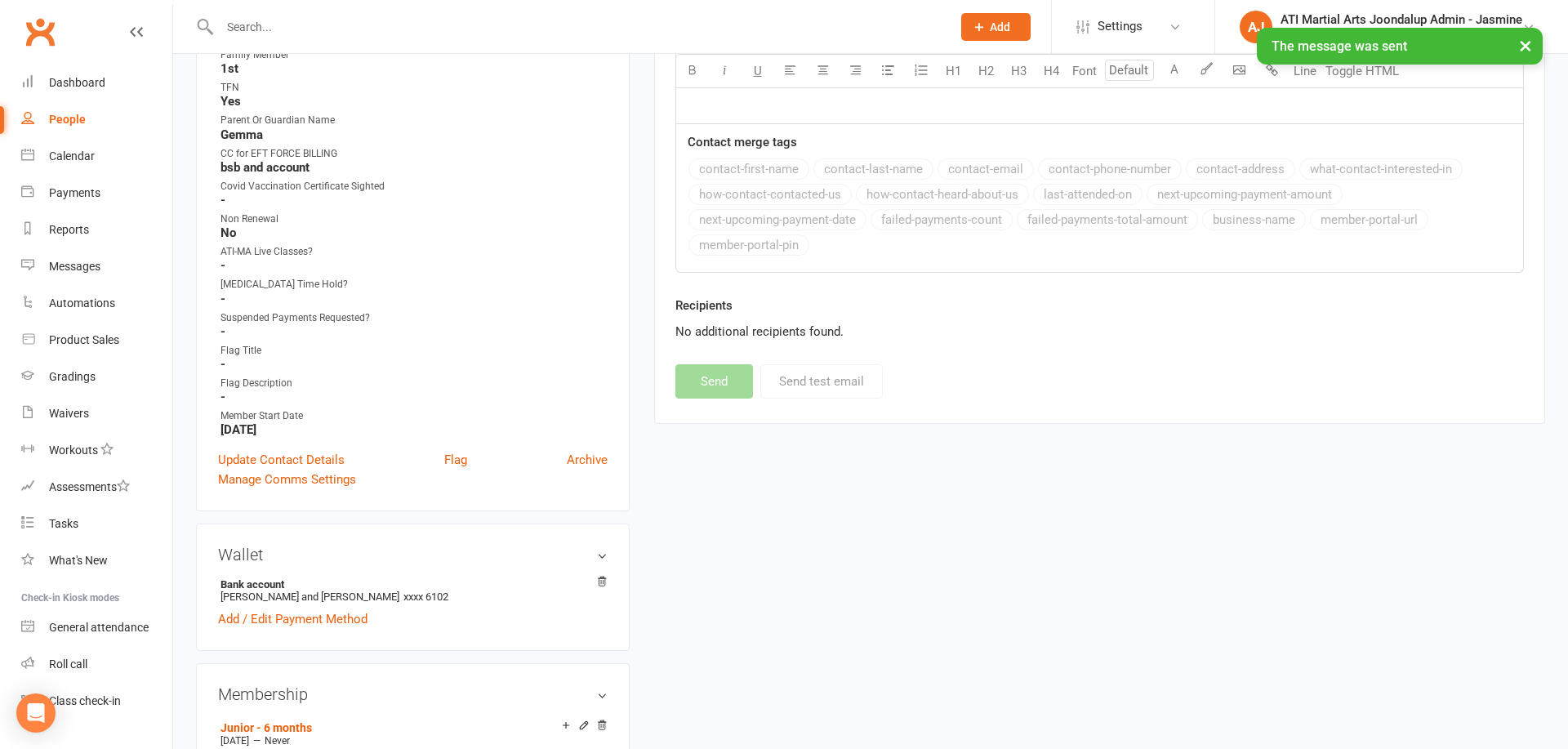
click at [527, 28] on div "× The message was sent" at bounding box center [773, 28] width 1547 height 0
click at [528, 27] on input "text" at bounding box center [577, 27] width 725 height 23
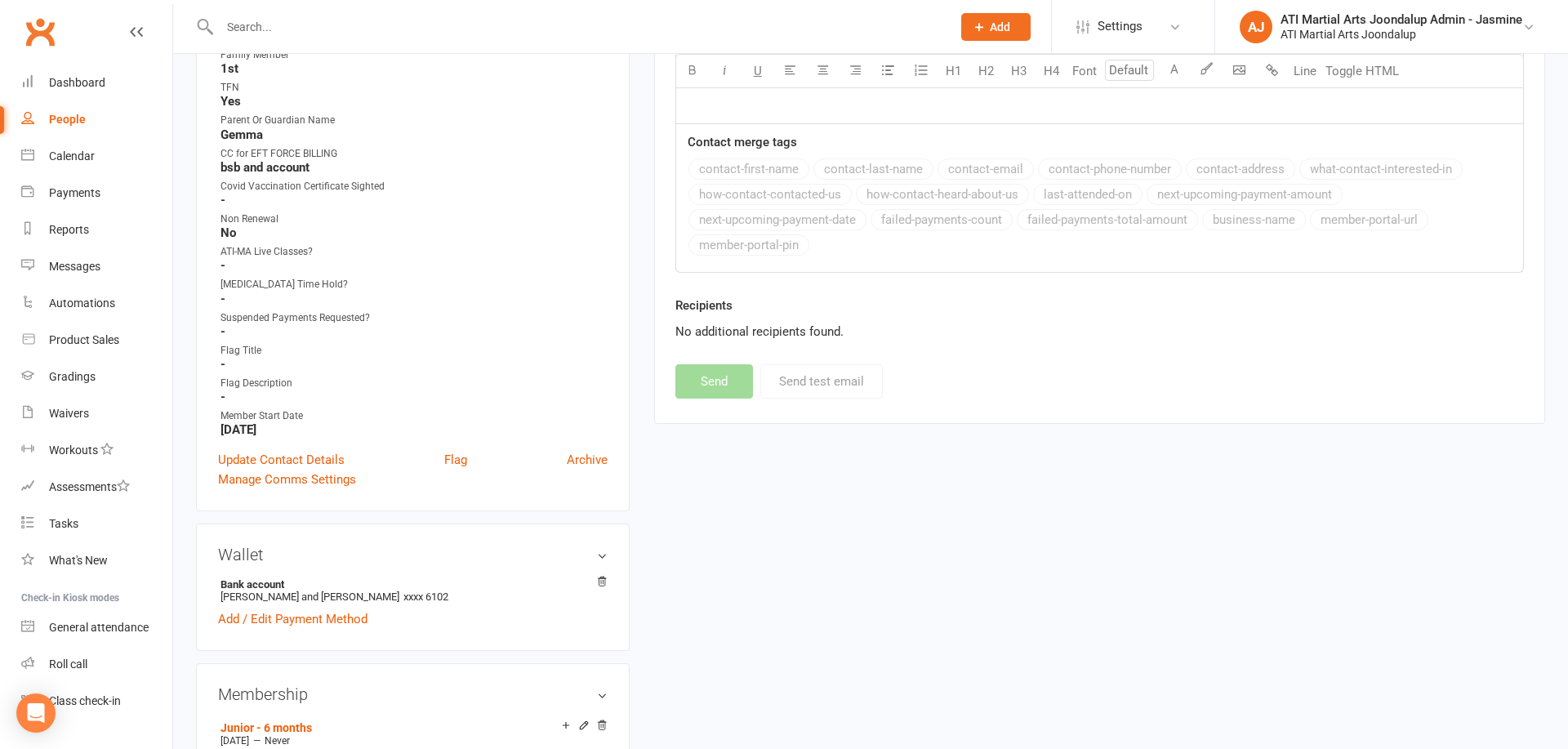
type input "c"
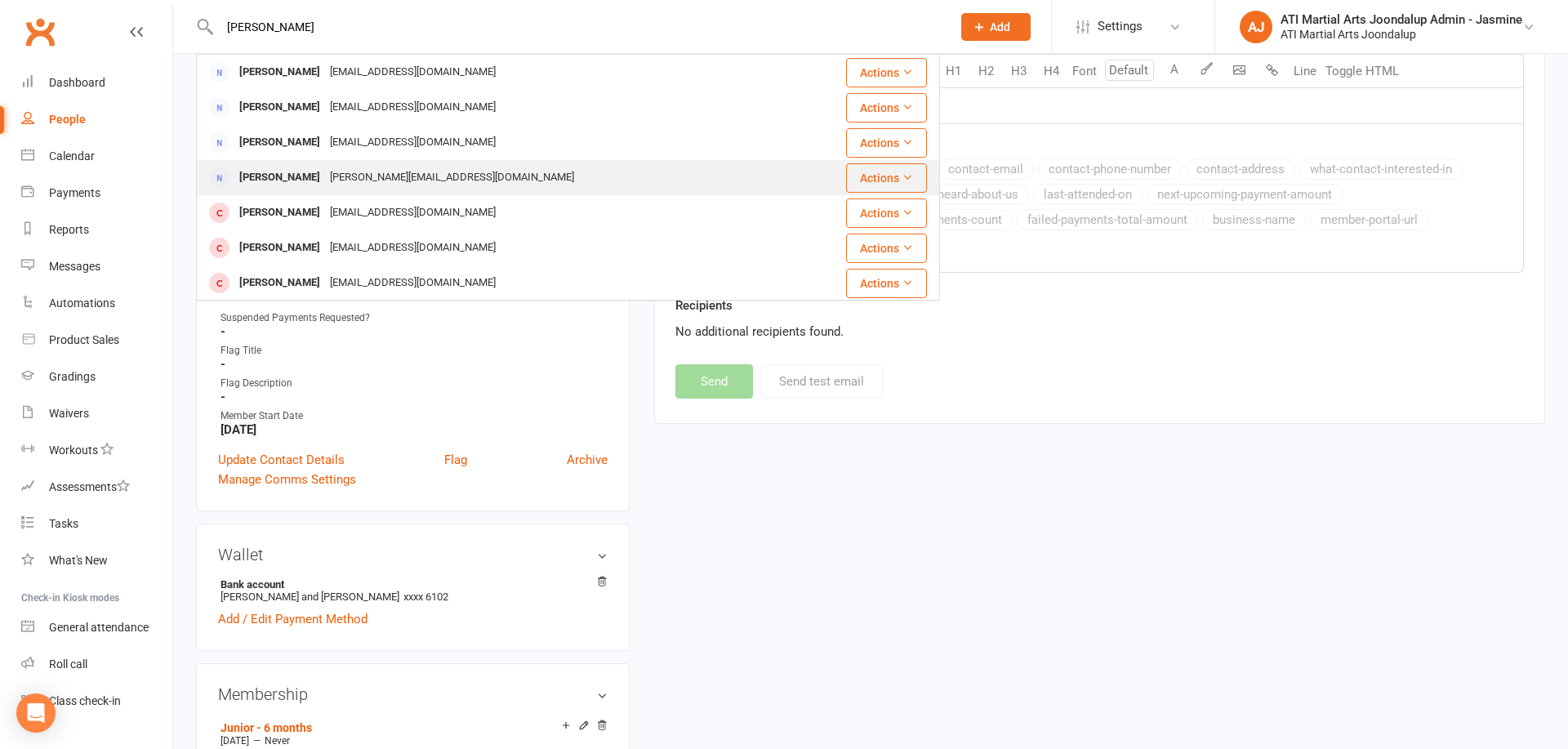
scroll to position [1, 0]
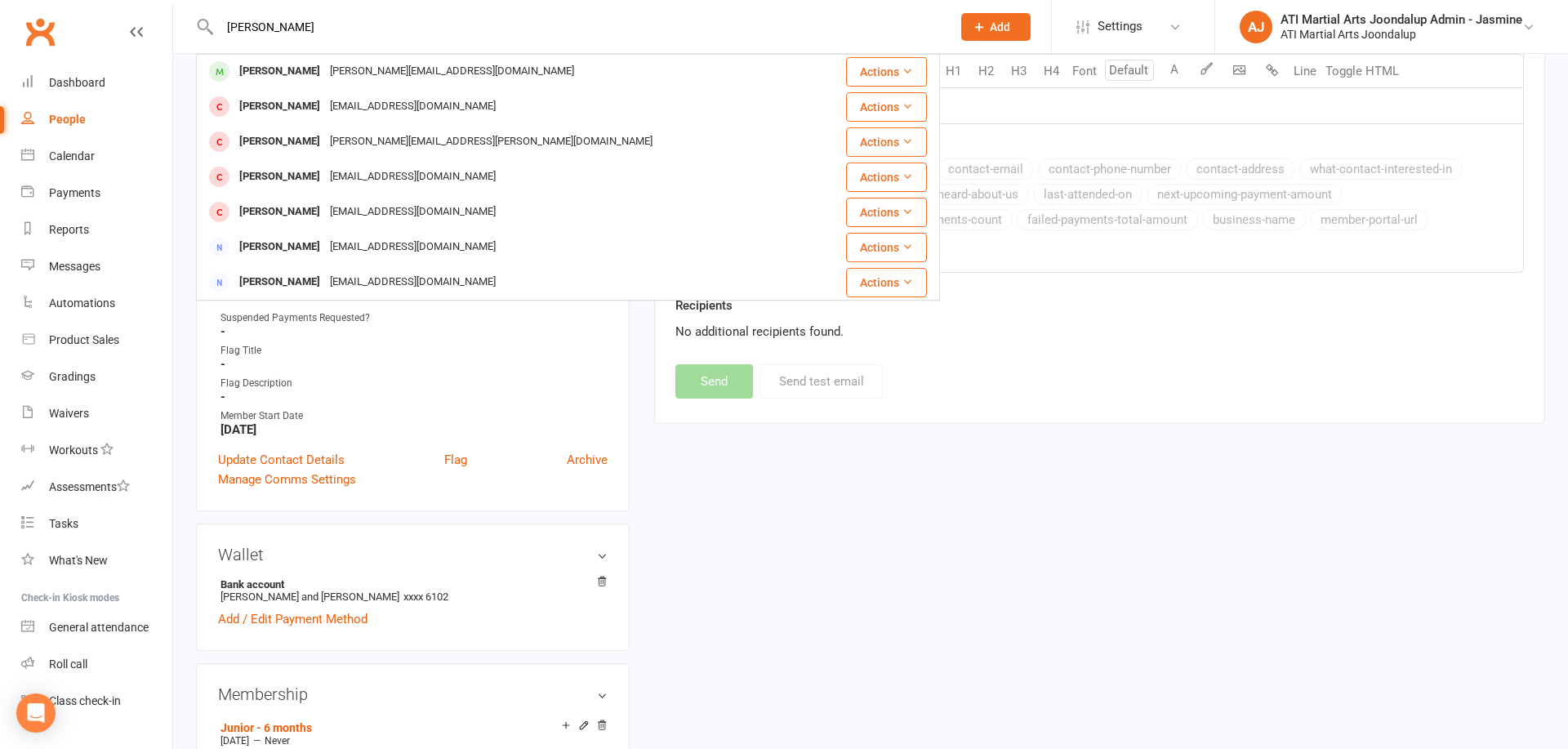
type input "tom Harris"
drag, startPoint x: 485, startPoint y: 182, endPoint x: 411, endPoint y: 78, distance: 127.6
click at [411, 78] on div "juliana@bremmar.com.au" at bounding box center [452, 71] width 254 height 24
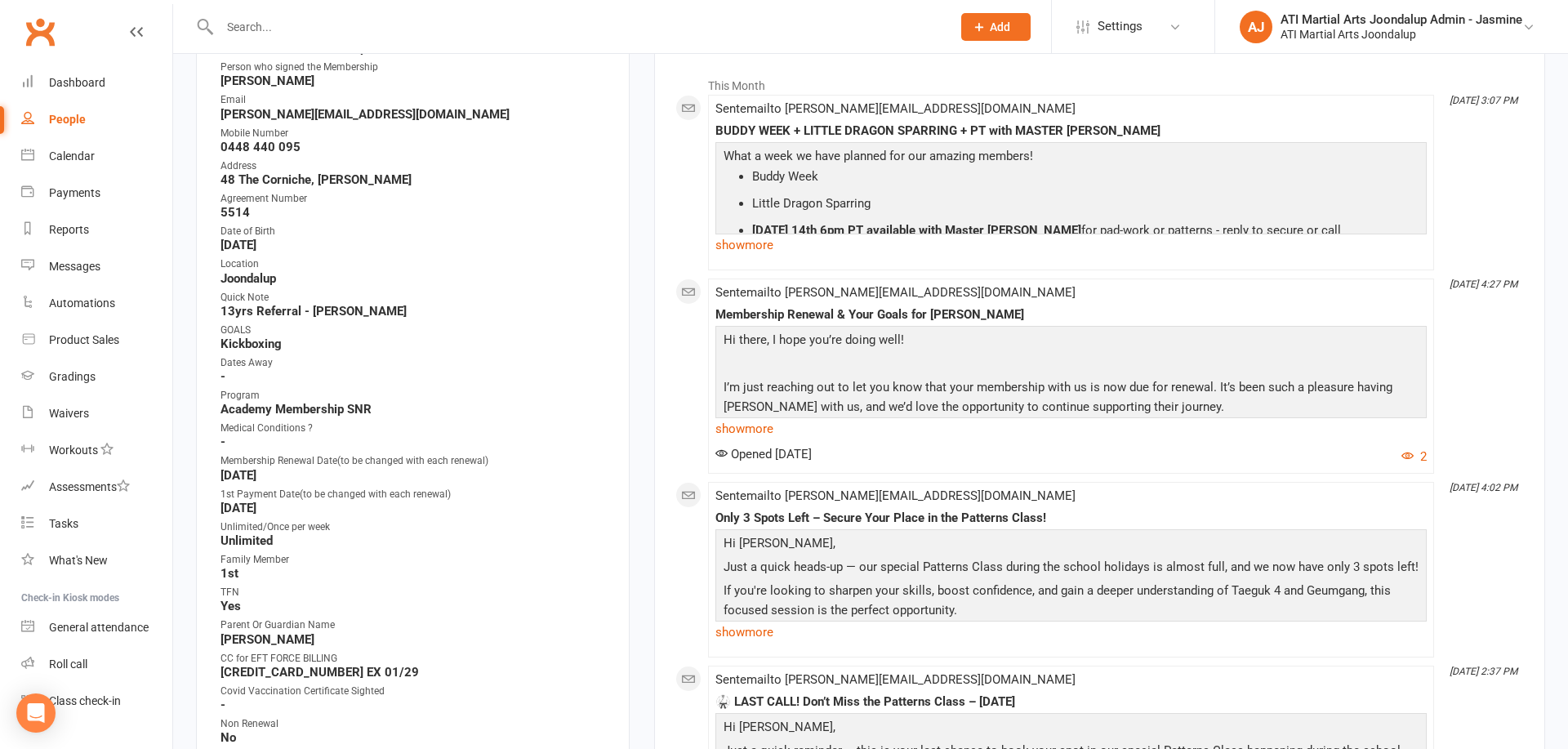
scroll to position [275, 0]
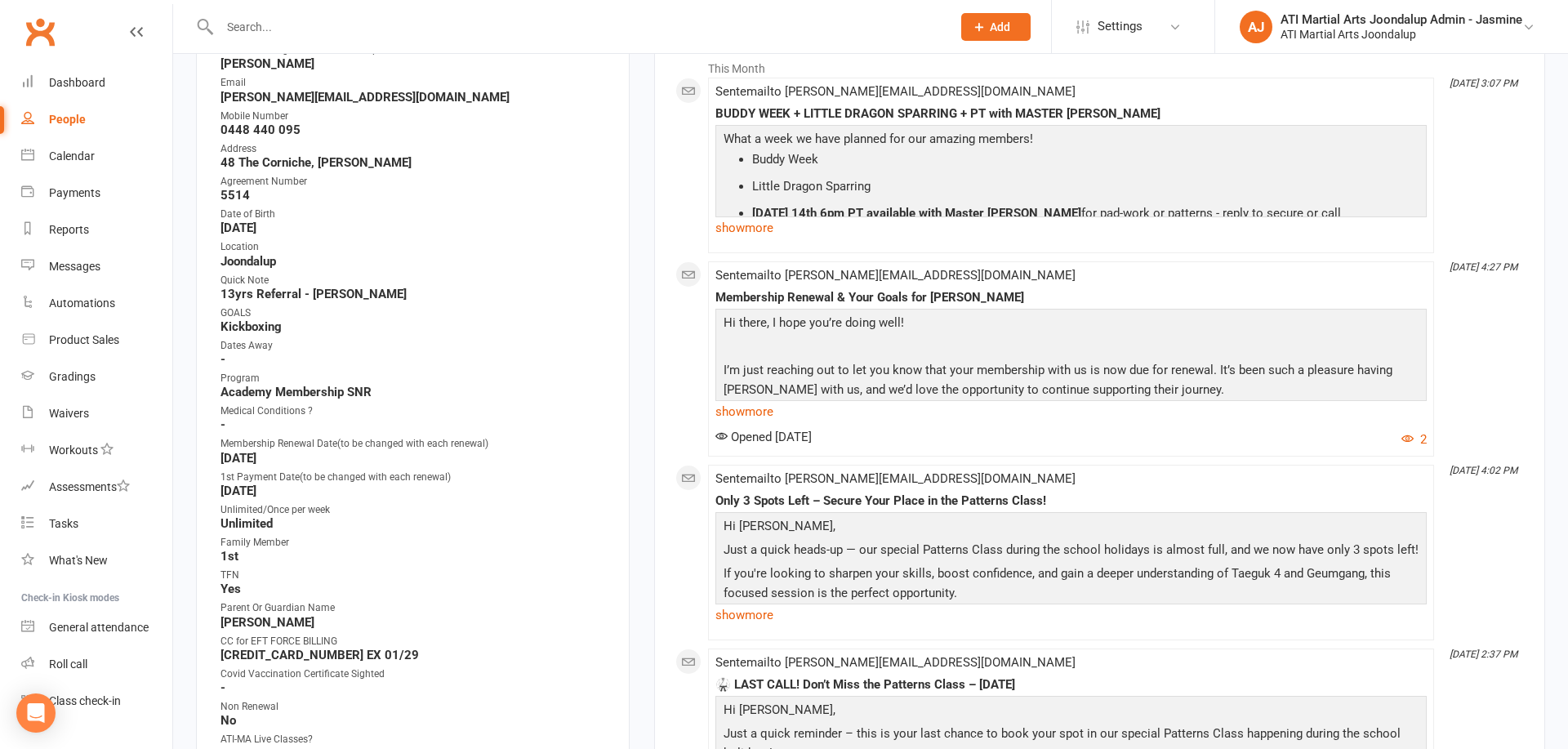
click at [744, 407] on link "show more" at bounding box center [1071, 411] width 711 height 23
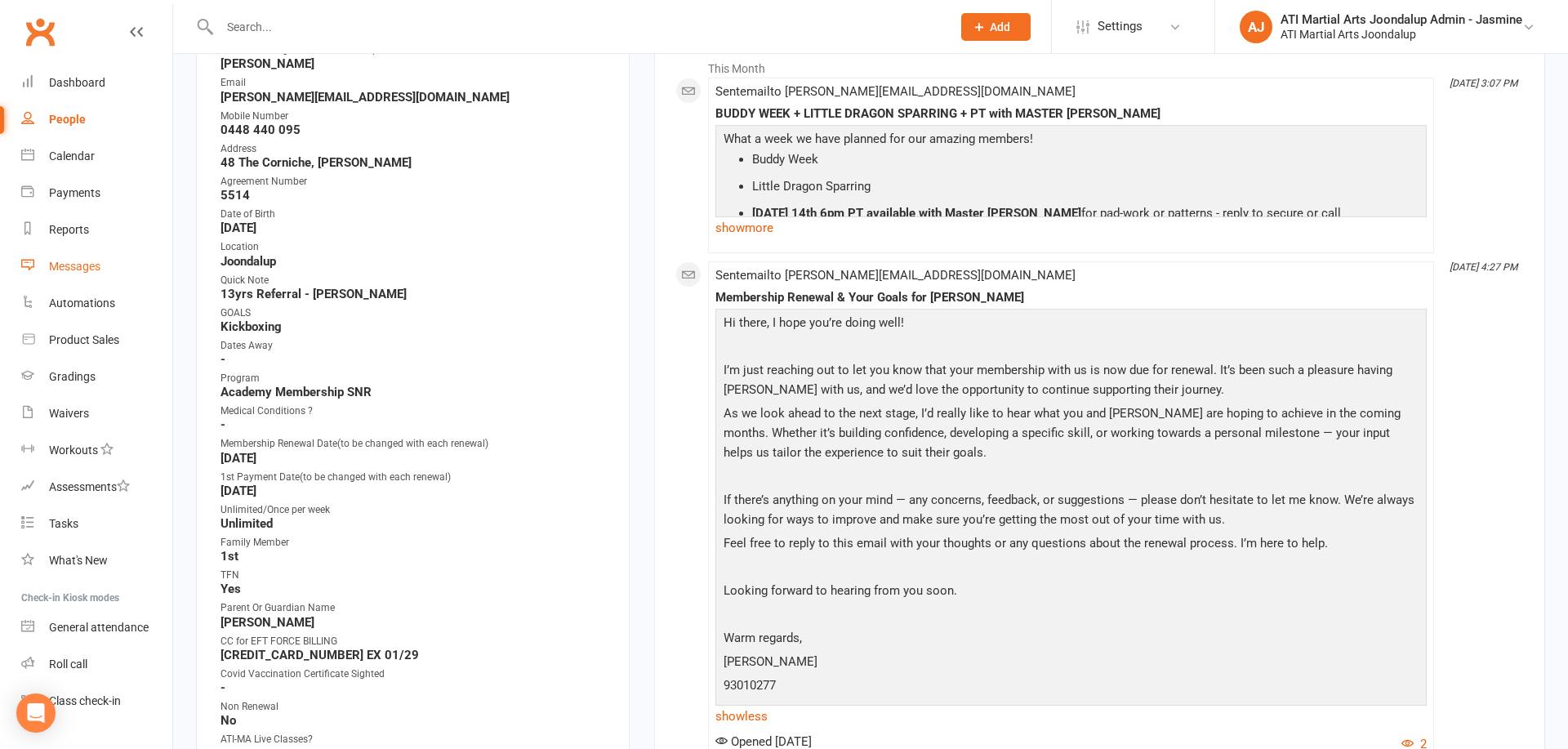
click at [93, 266] on div "Messages" at bounding box center [75, 267] width 52 height 13
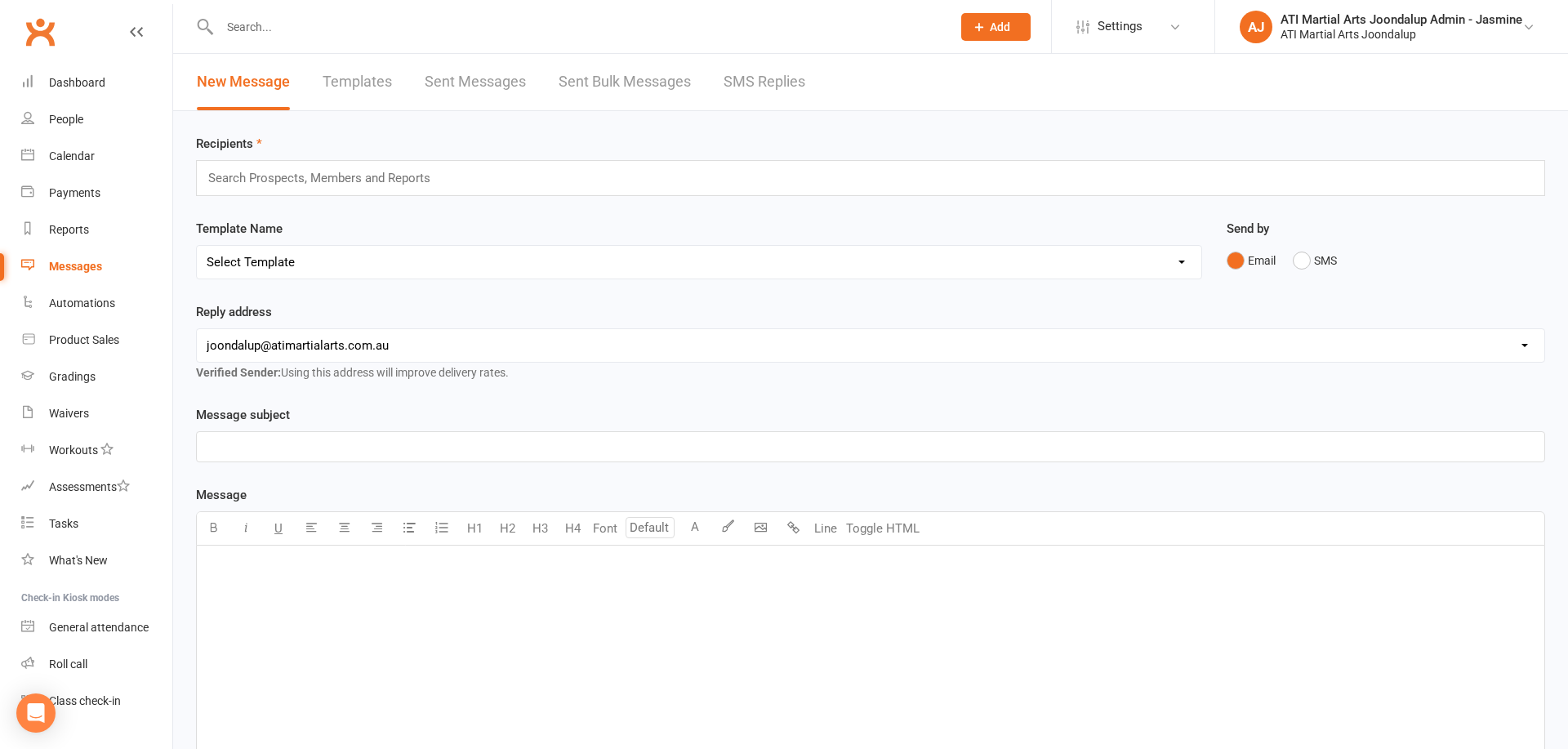
click at [742, 81] on link "SMS Replies" at bounding box center [764, 81] width 81 height 56
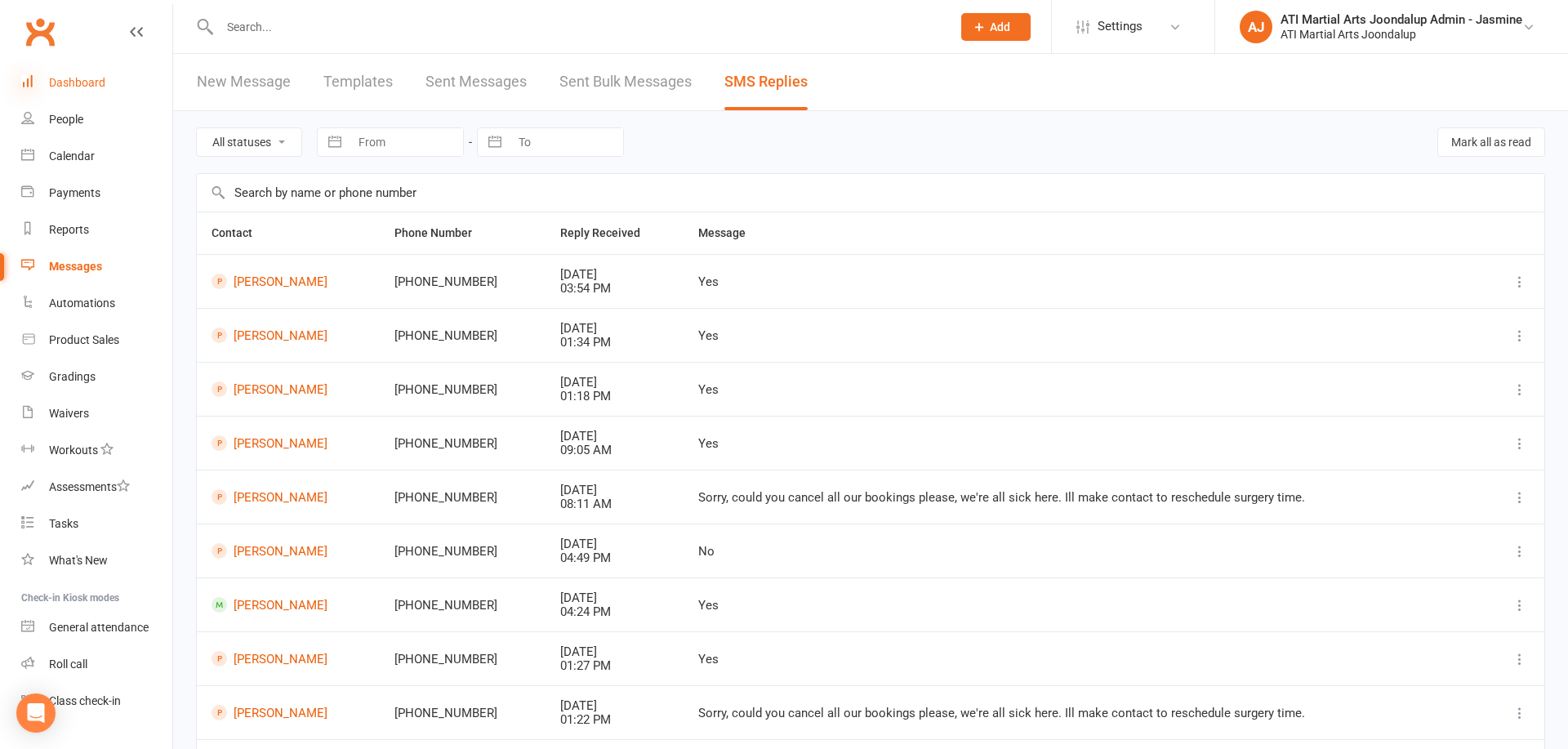
click at [31, 82] on icon at bounding box center [28, 81] width 13 height 13
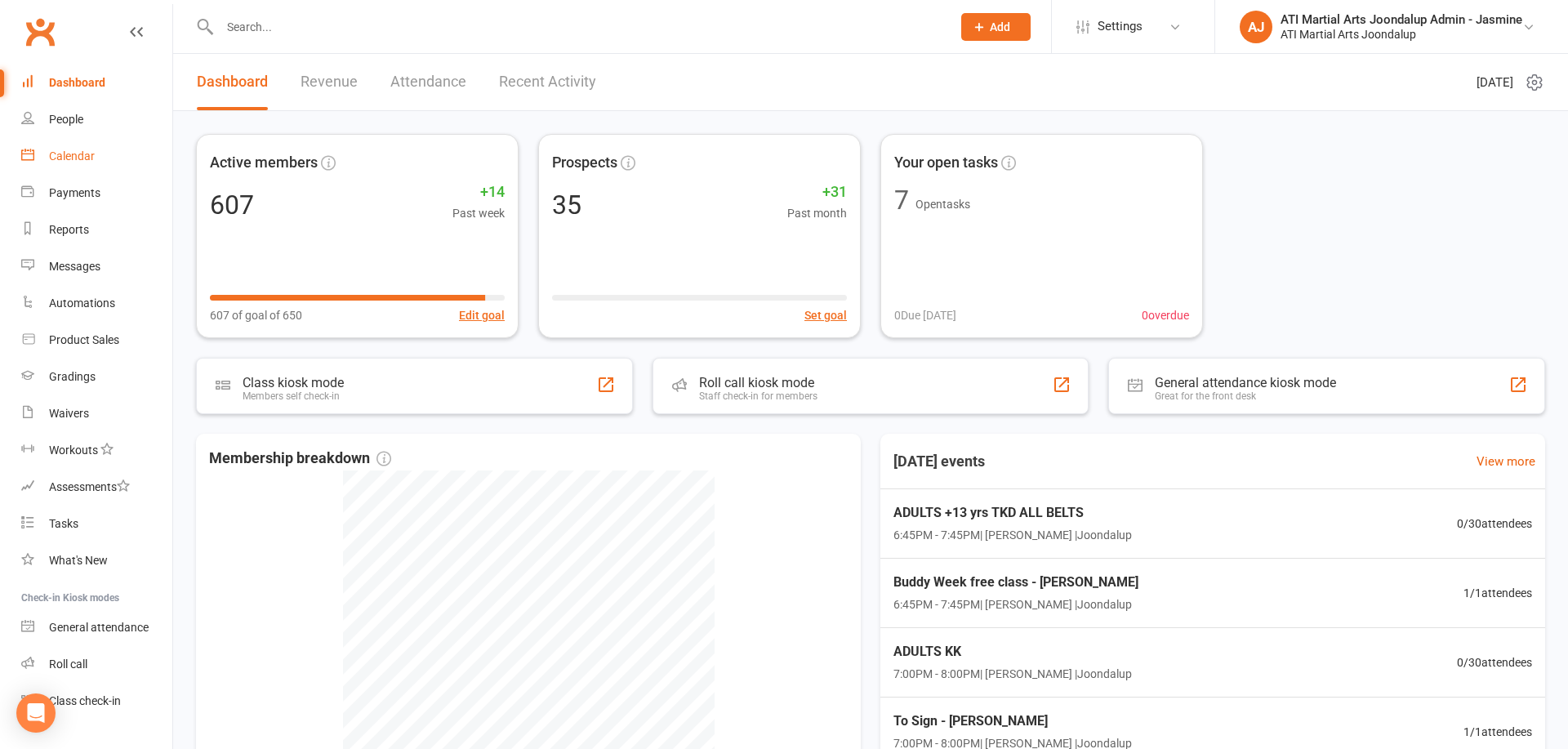
click at [88, 148] on link "Calendar" at bounding box center [97, 156] width 151 height 36
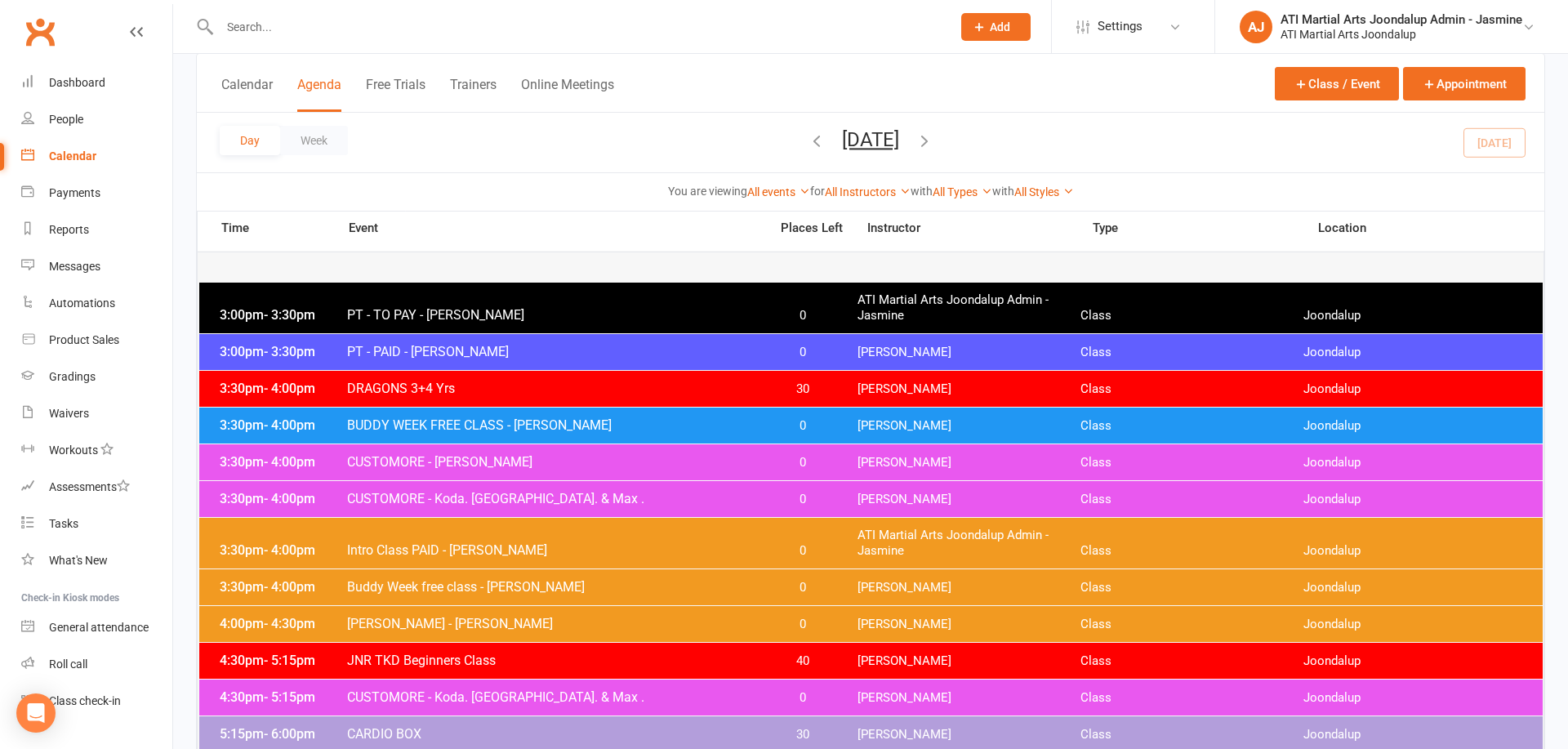
scroll to position [126, 0]
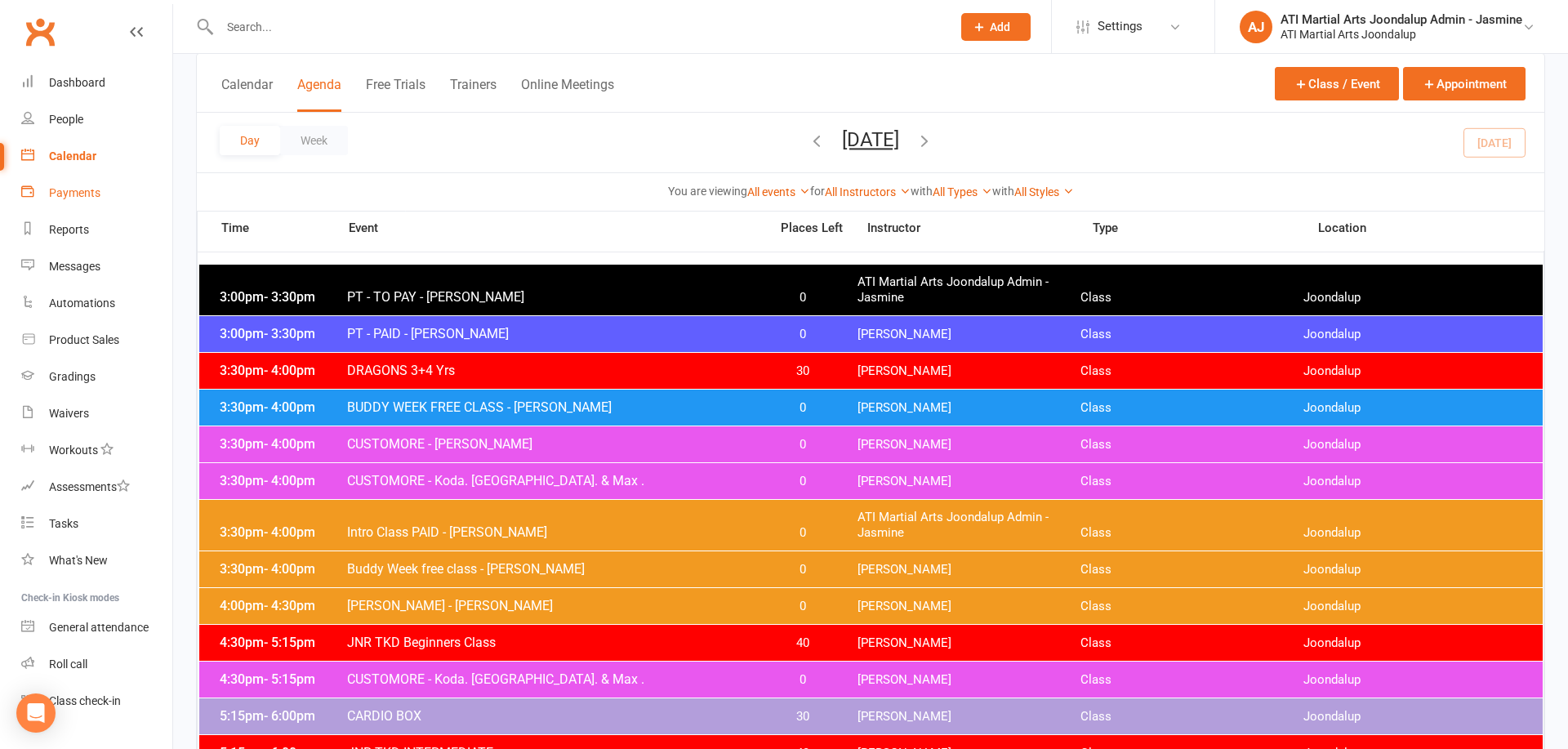
click at [72, 203] on link "Payments" at bounding box center [97, 193] width 151 height 36
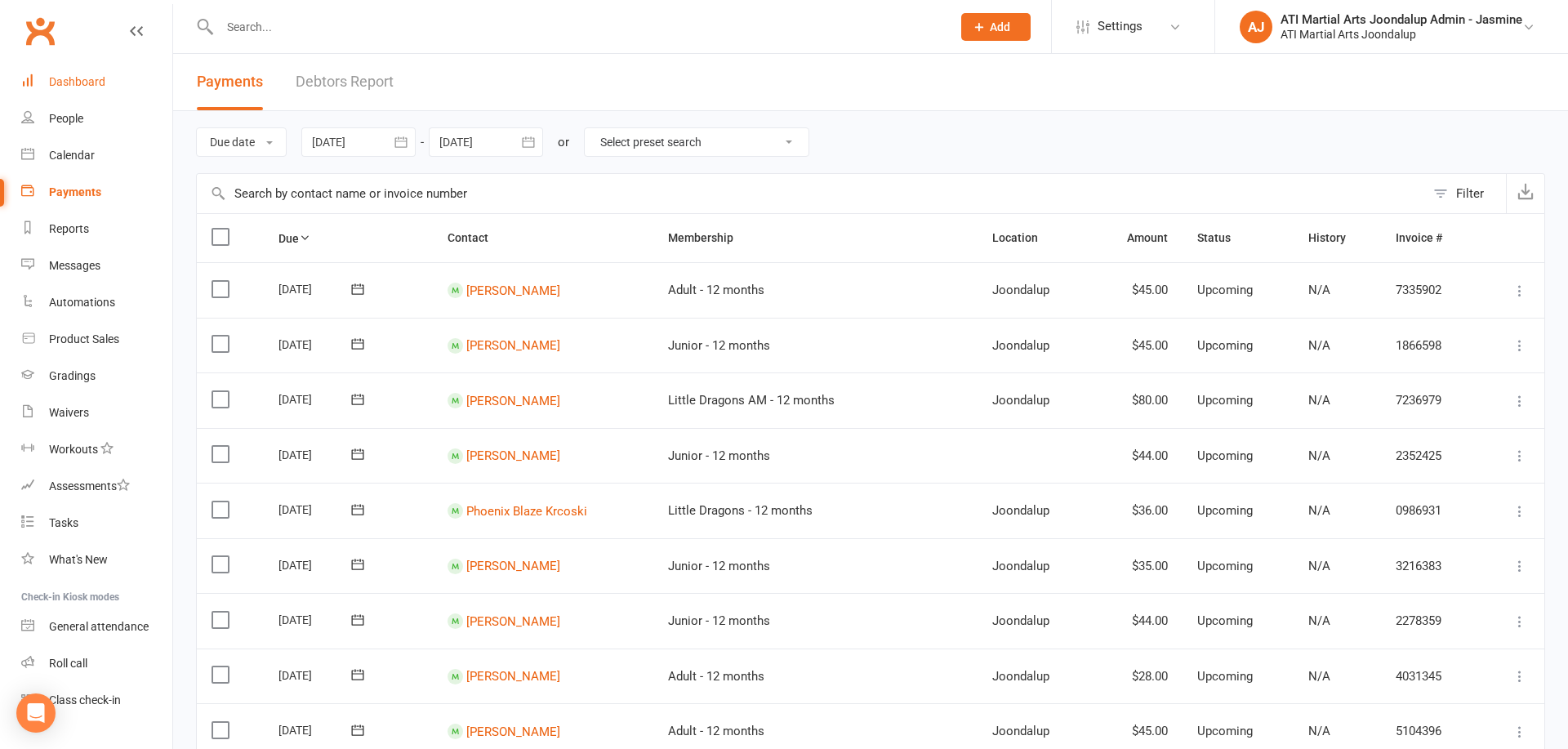
click at [76, 87] on div "Dashboard" at bounding box center [76, 82] width 56 height 13
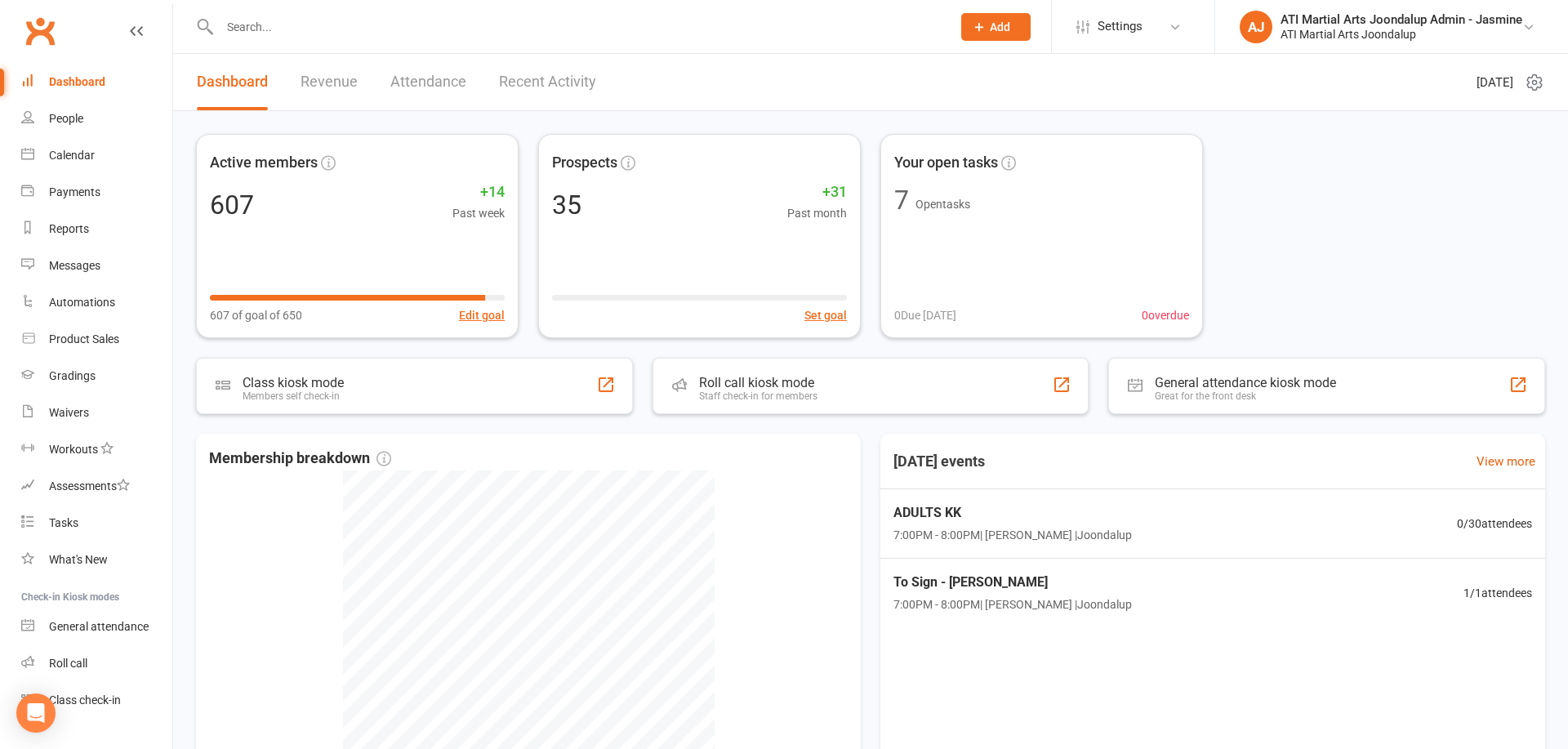
click at [67, 118] on div "People" at bounding box center [66, 119] width 34 height 13
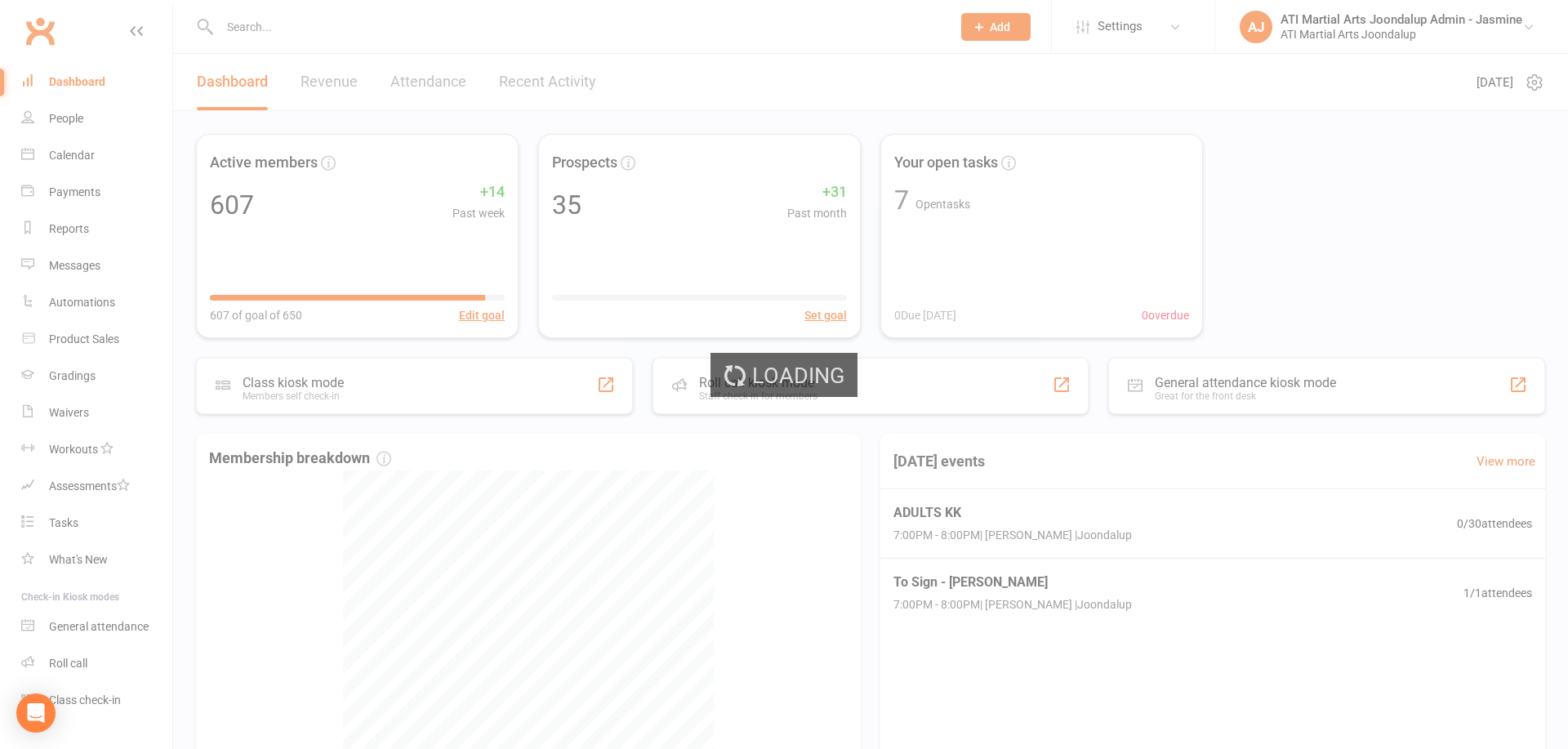
select select "100"
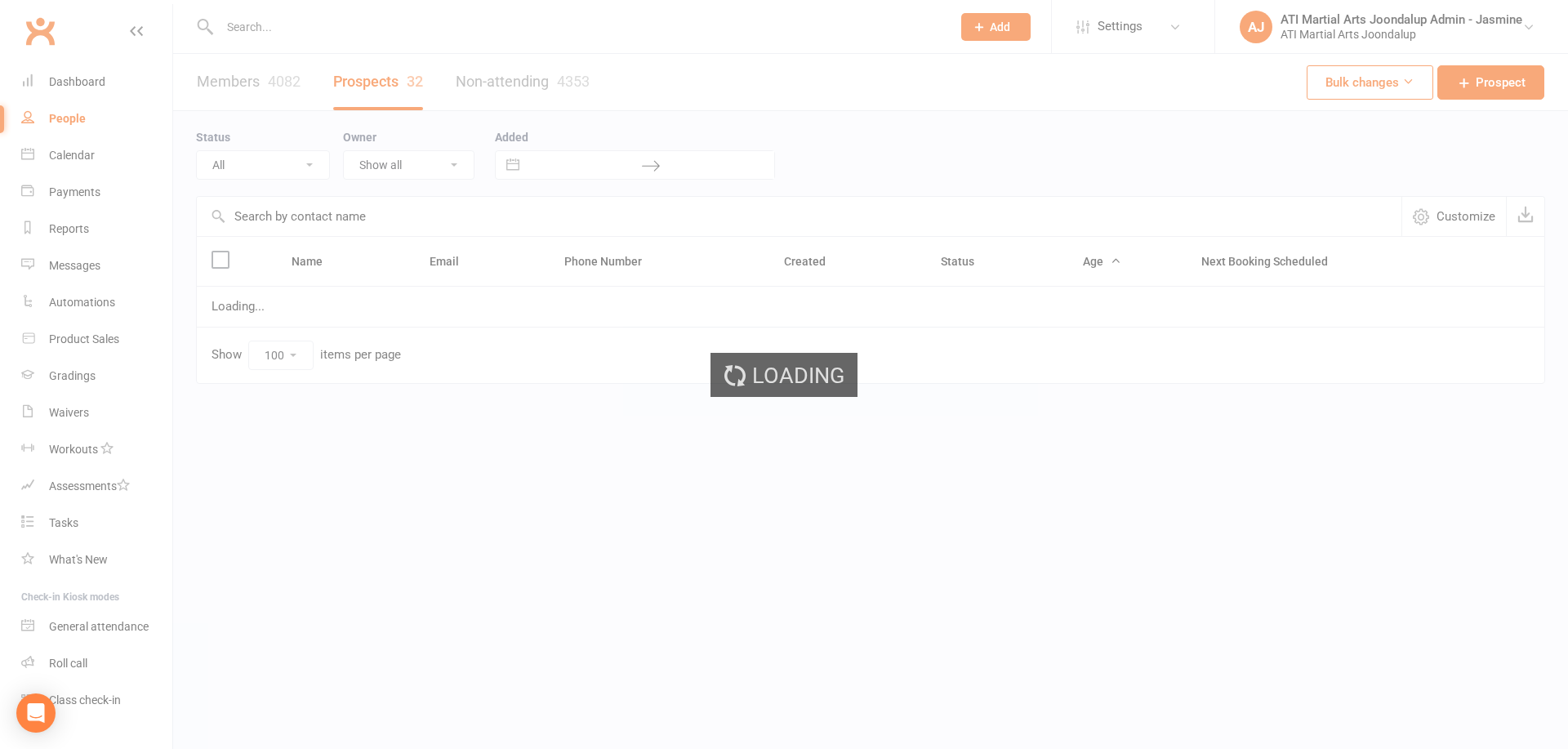
select select "Initial Contact"
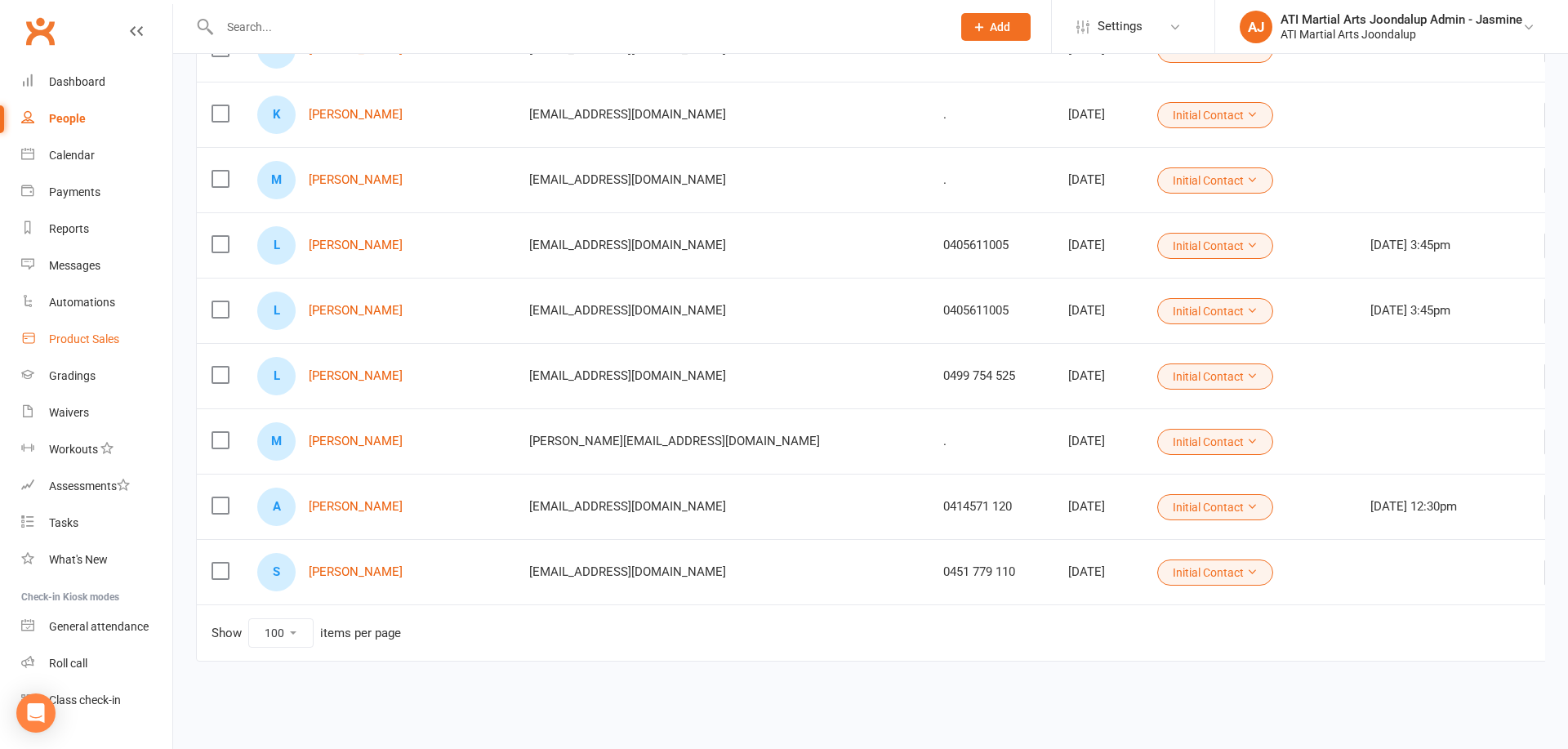
scroll to position [1969, 0]
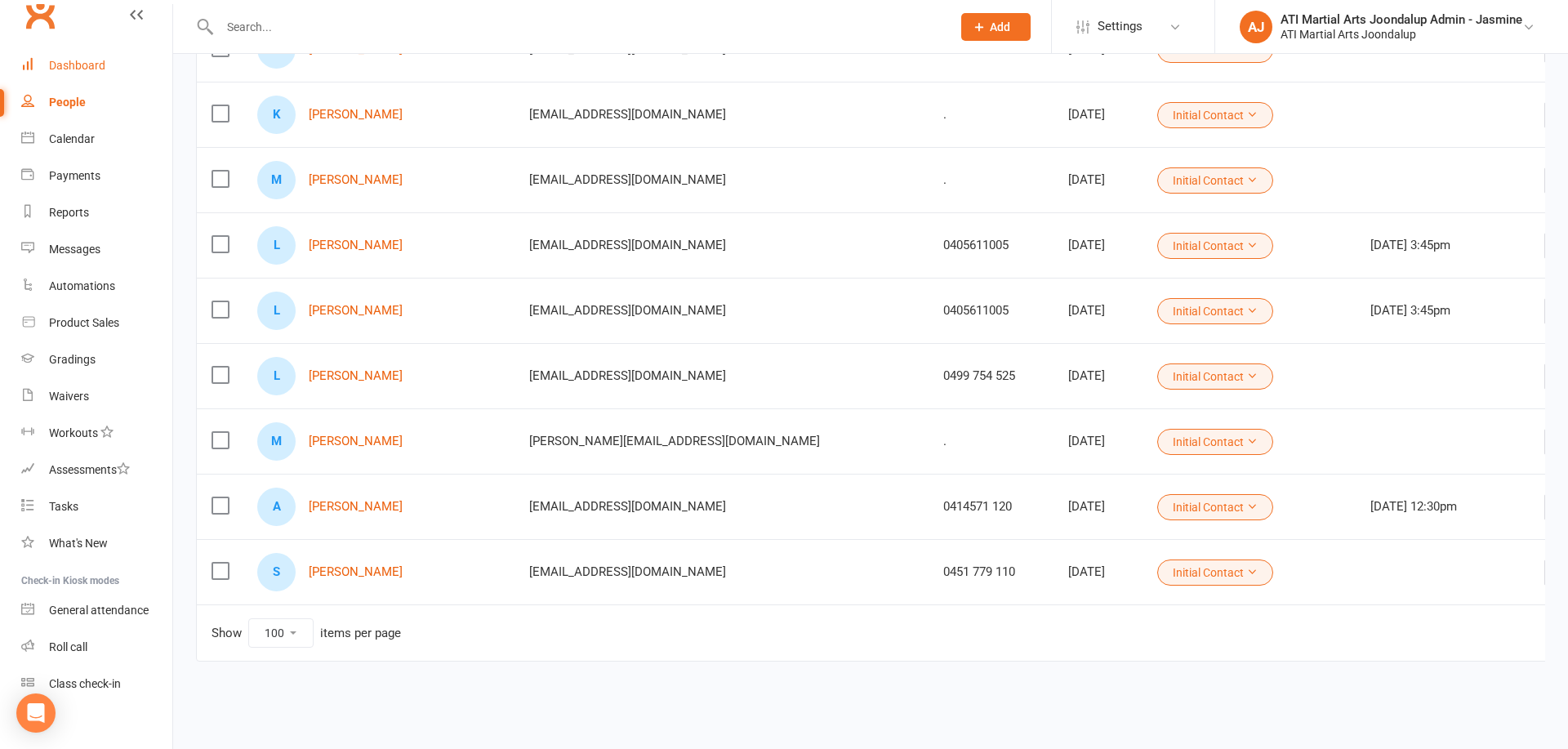
click at [67, 71] on div "Dashboard" at bounding box center [76, 65] width 56 height 13
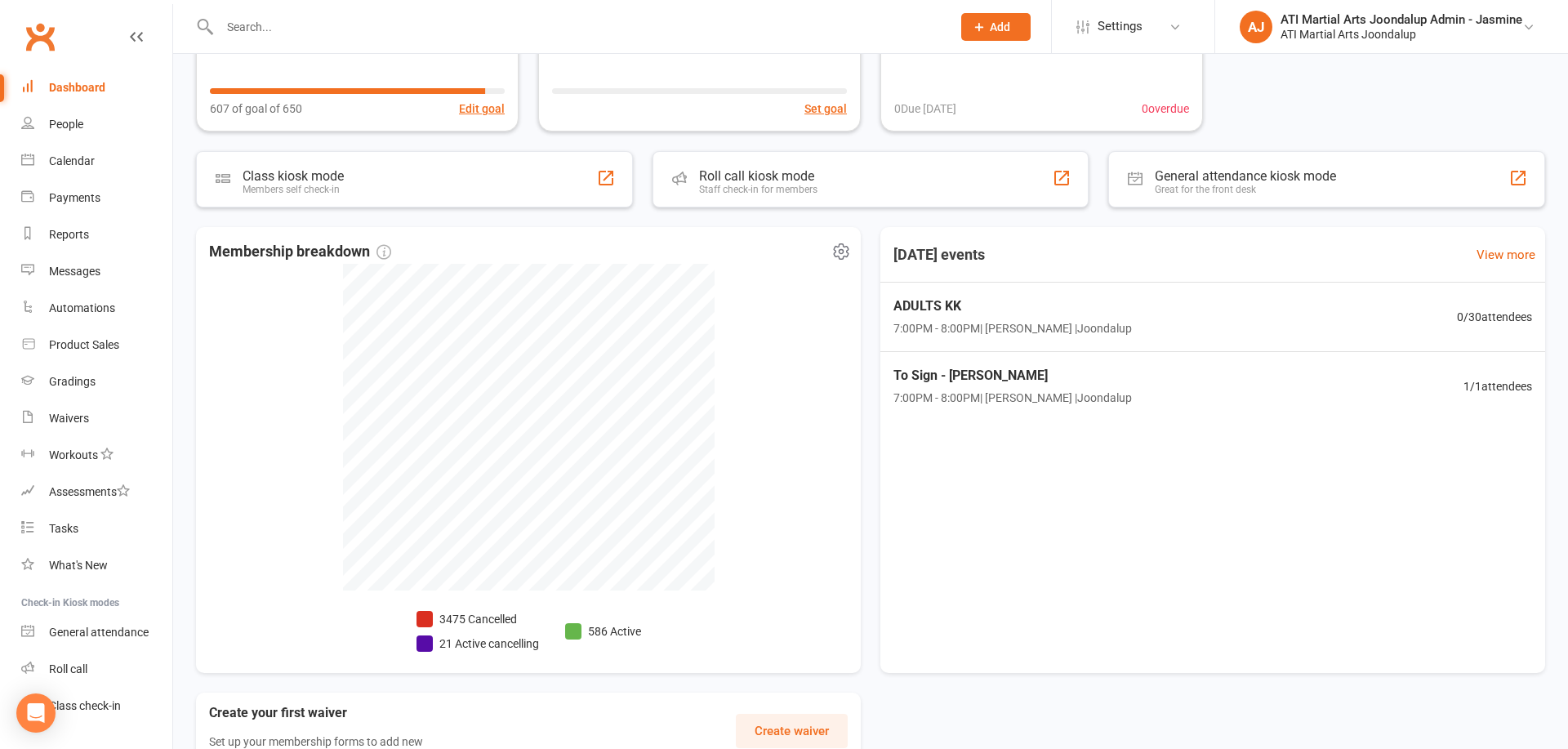
scroll to position [209, 0]
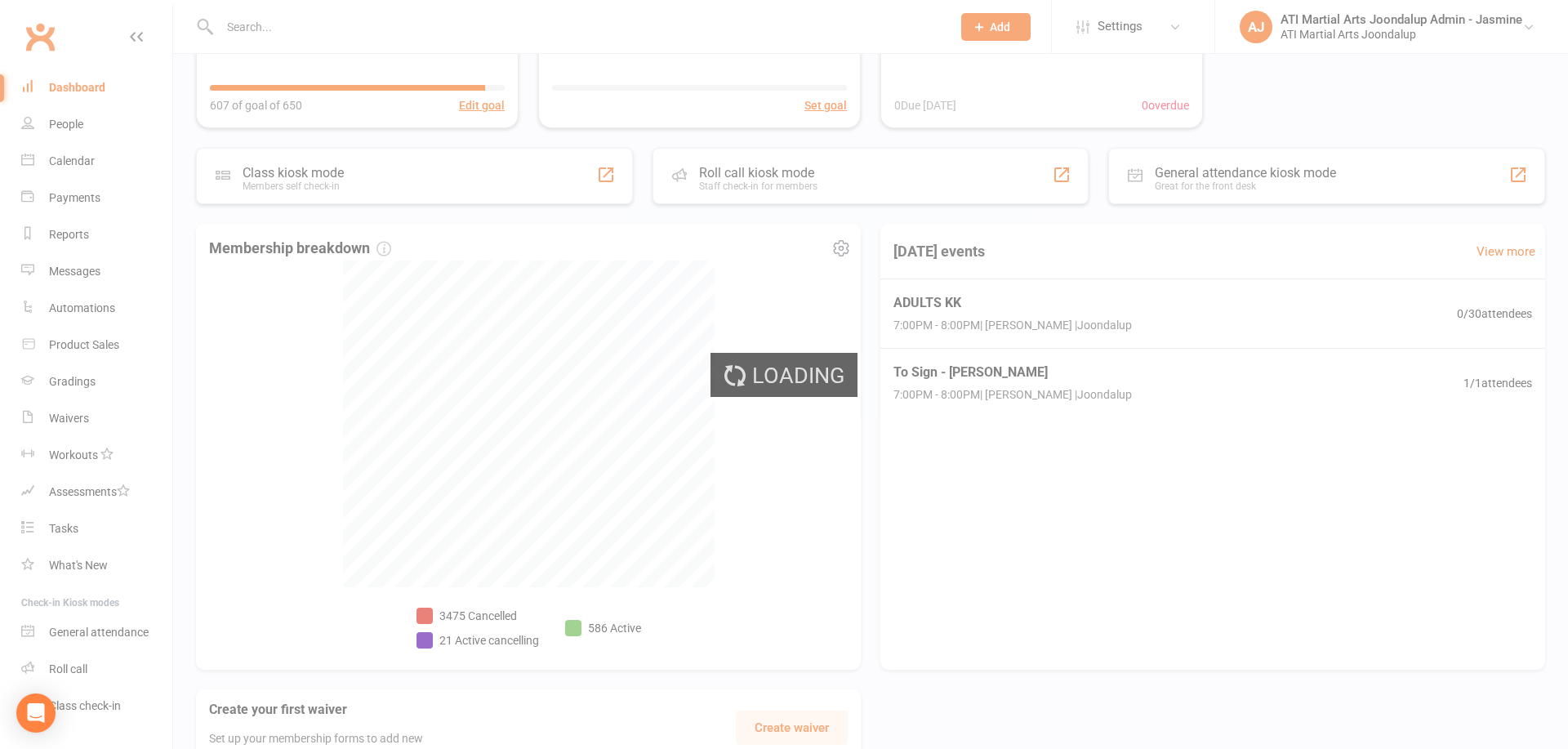
select select "no_trial"
select select "100"
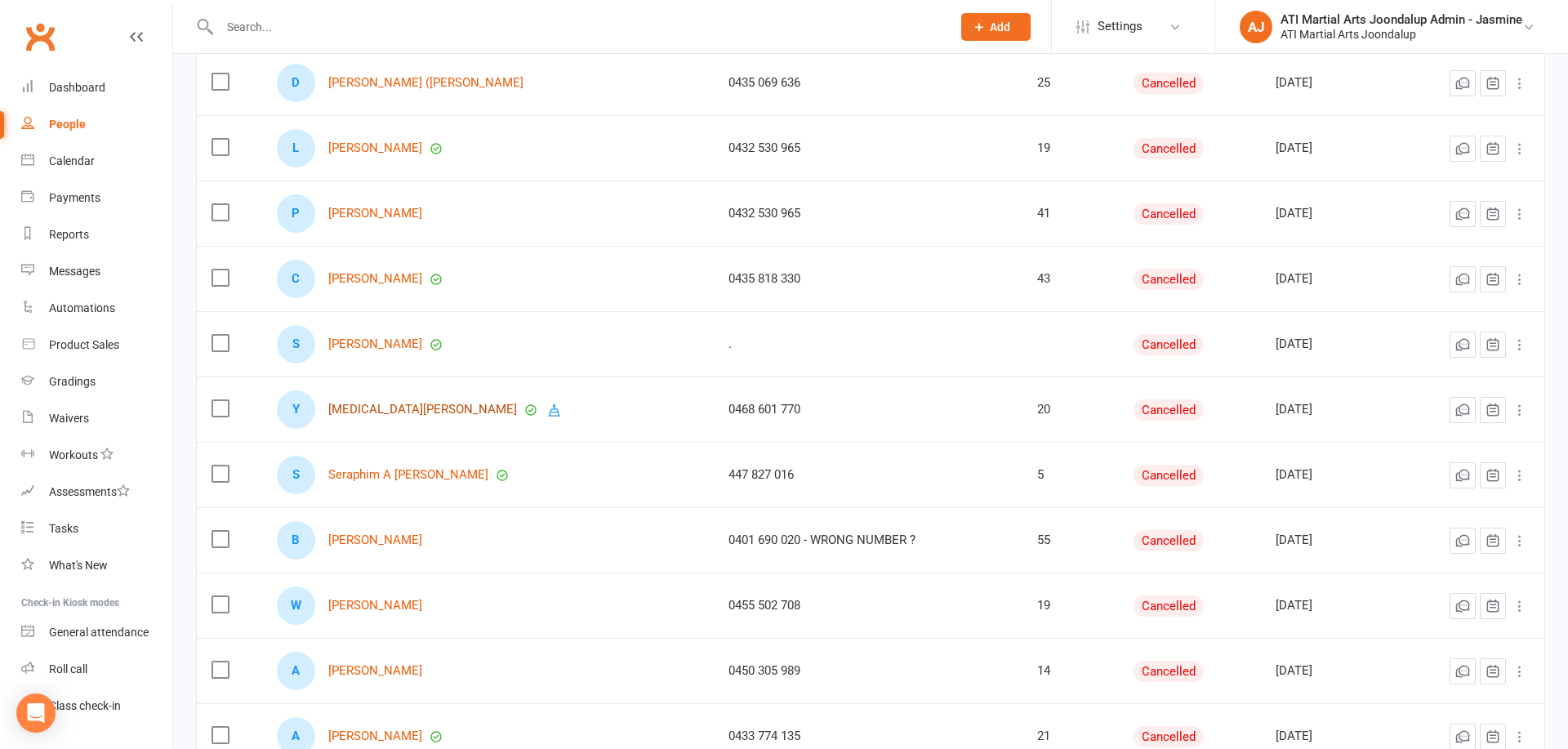
scroll to position [1744, 0]
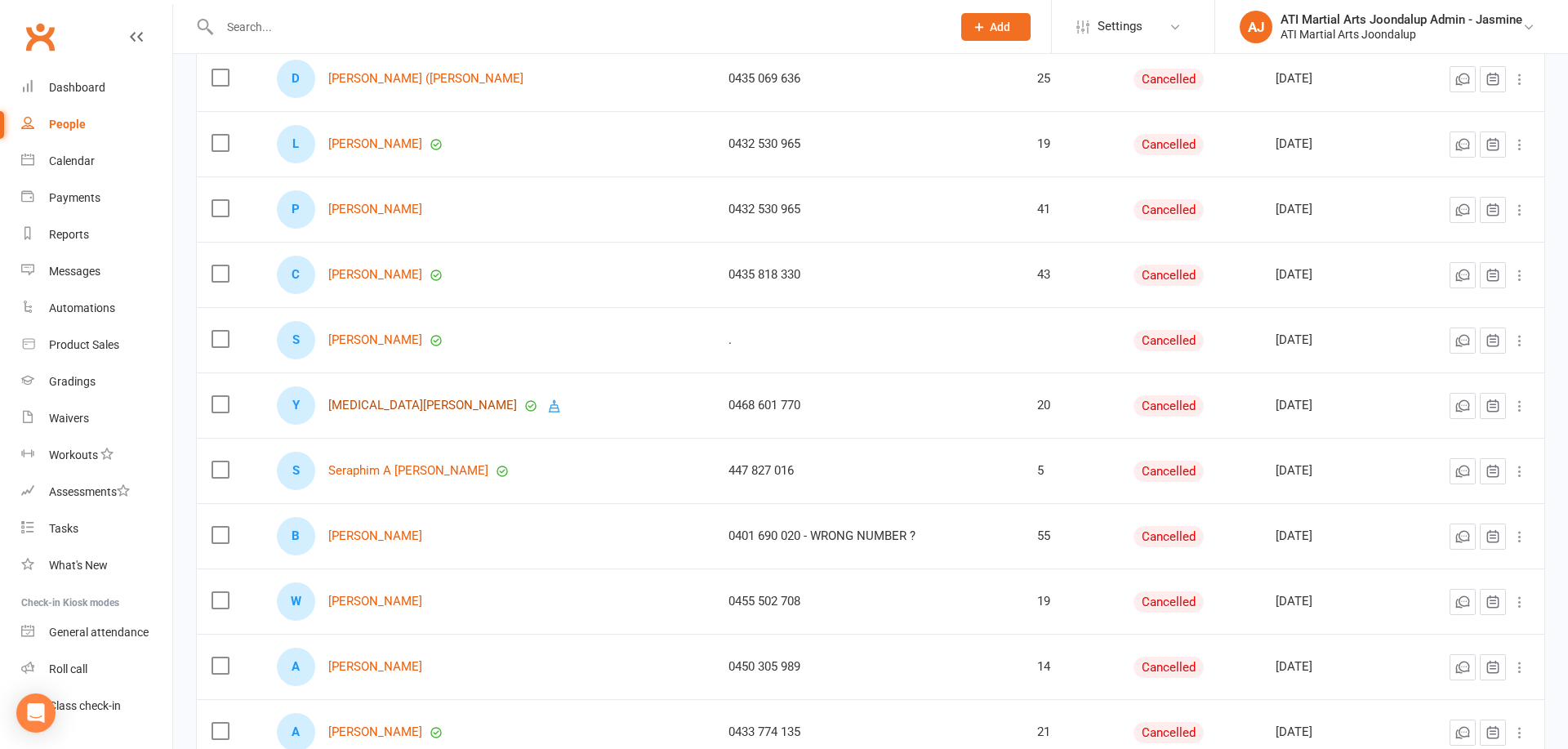
click at [373, 411] on link "Yasmin Ahmad" at bounding box center [422, 406] width 188 height 14
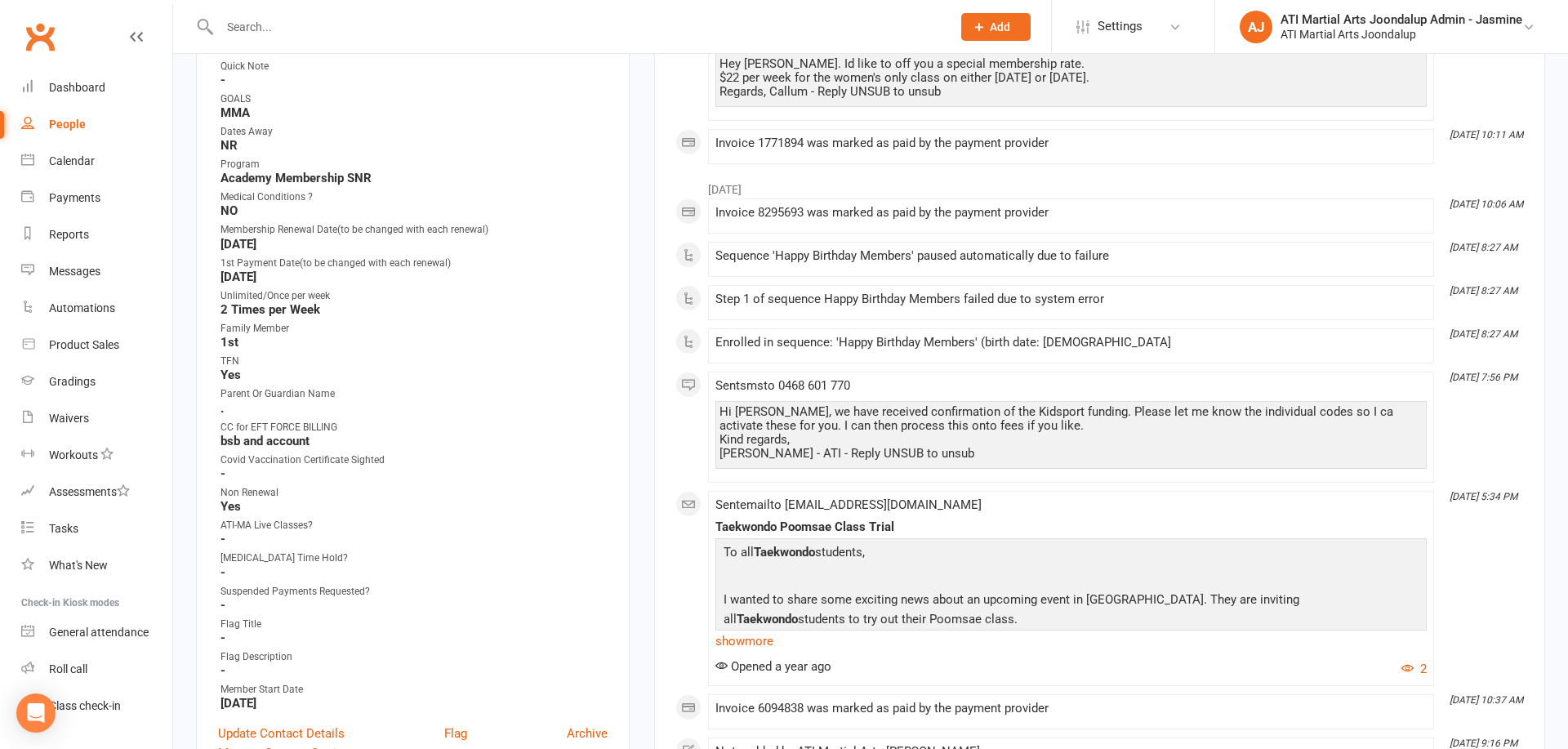
scroll to position [494, 0]
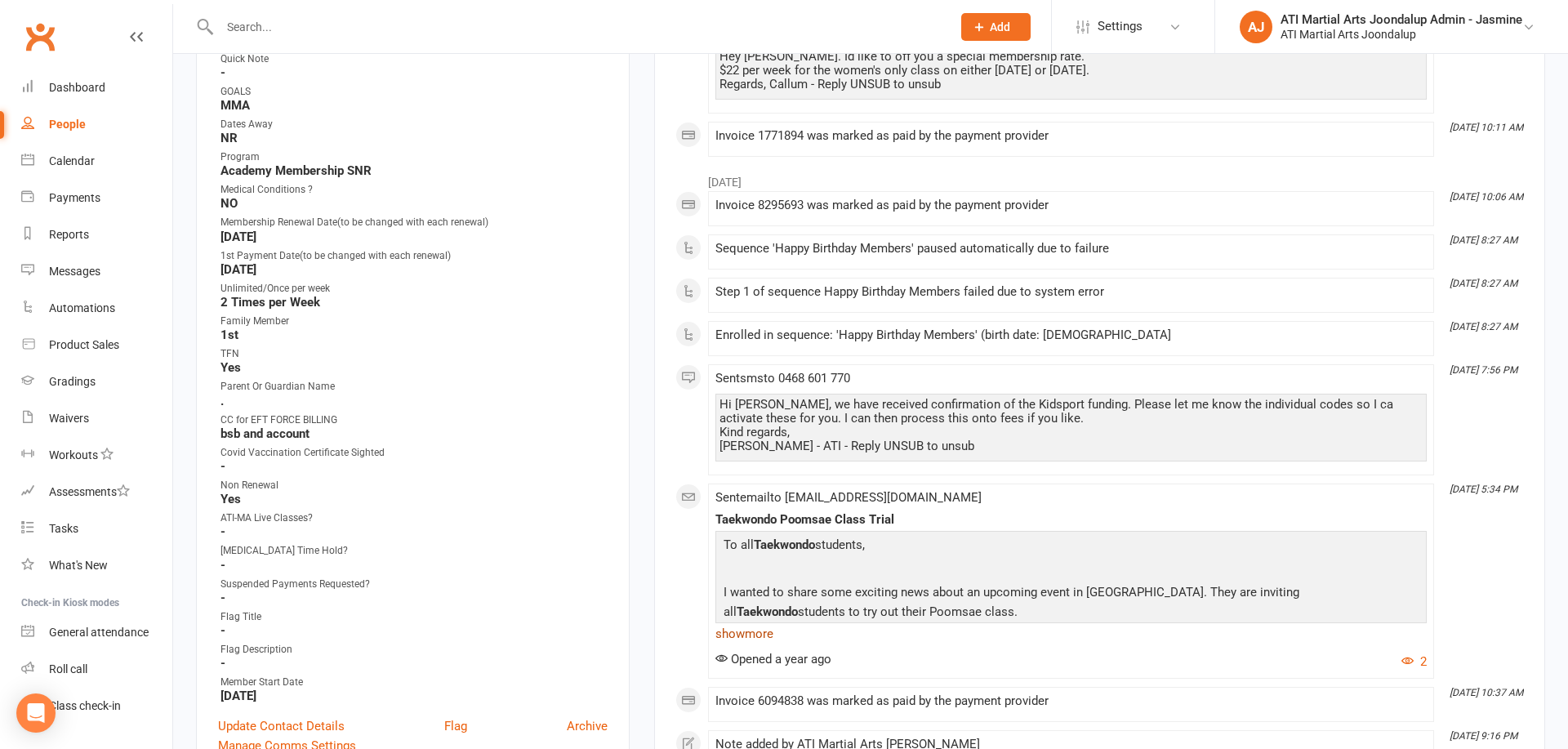
click at [752, 629] on link "show more" at bounding box center [1071, 634] width 711 height 23
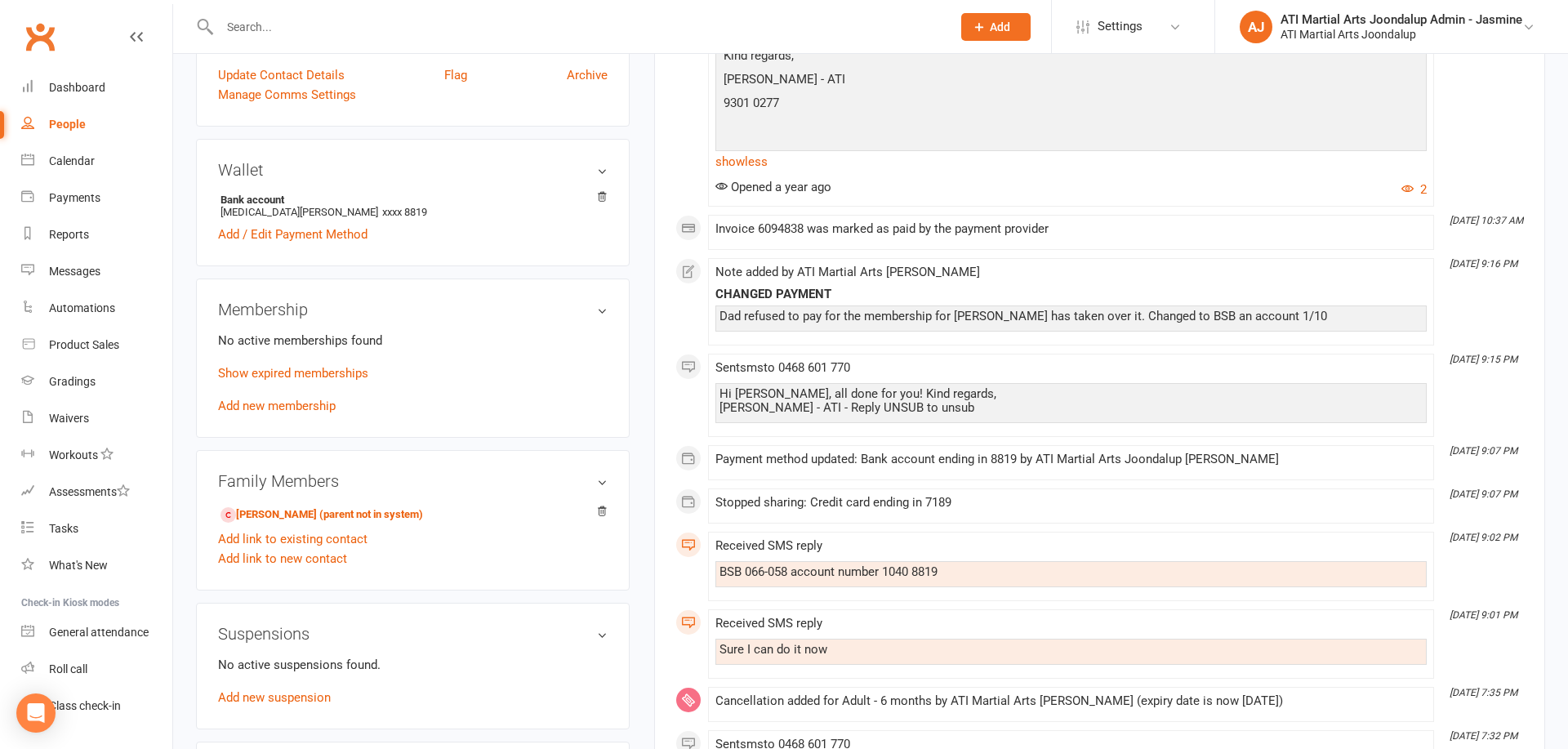
scroll to position [1207, 0]
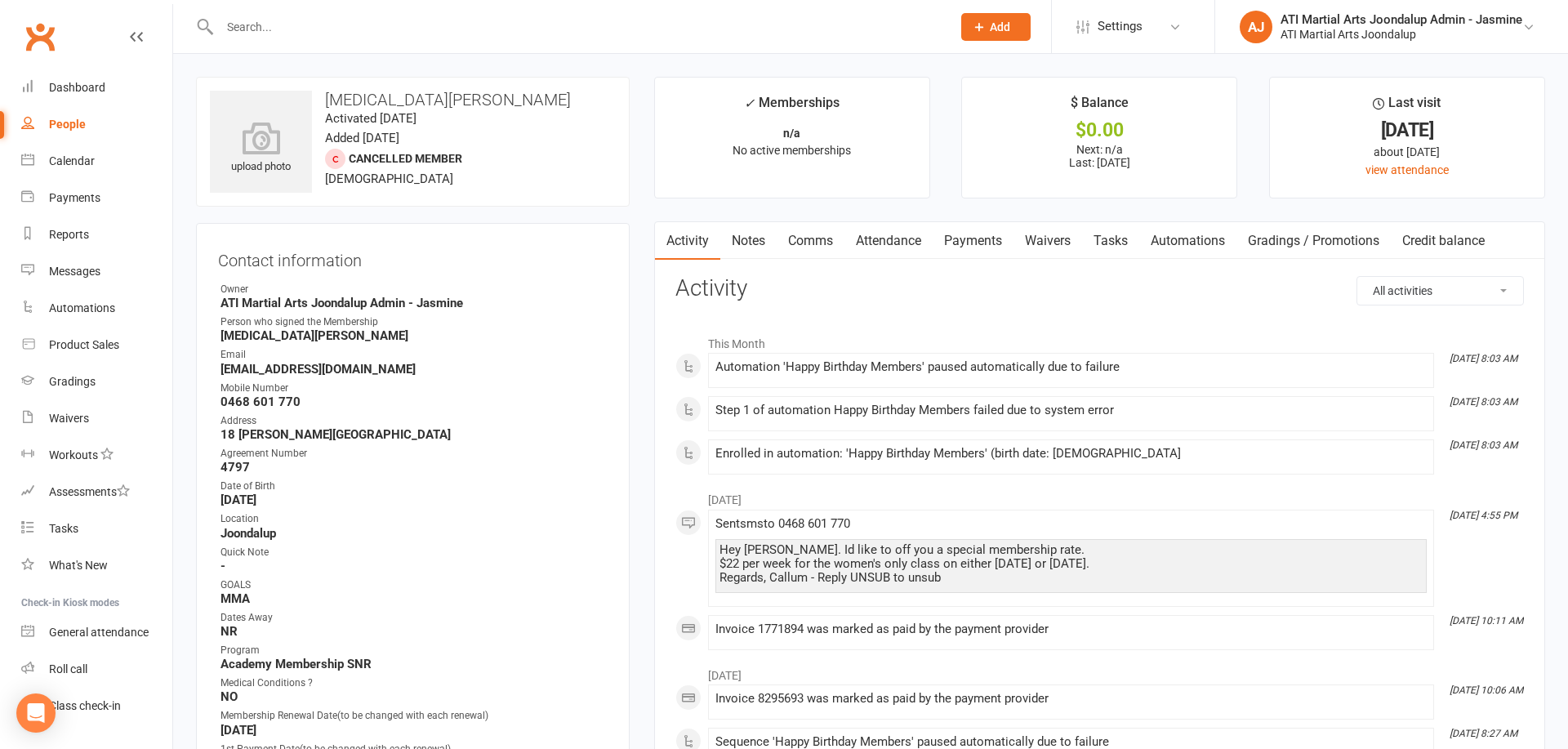
select select "no_trial"
select select "100"
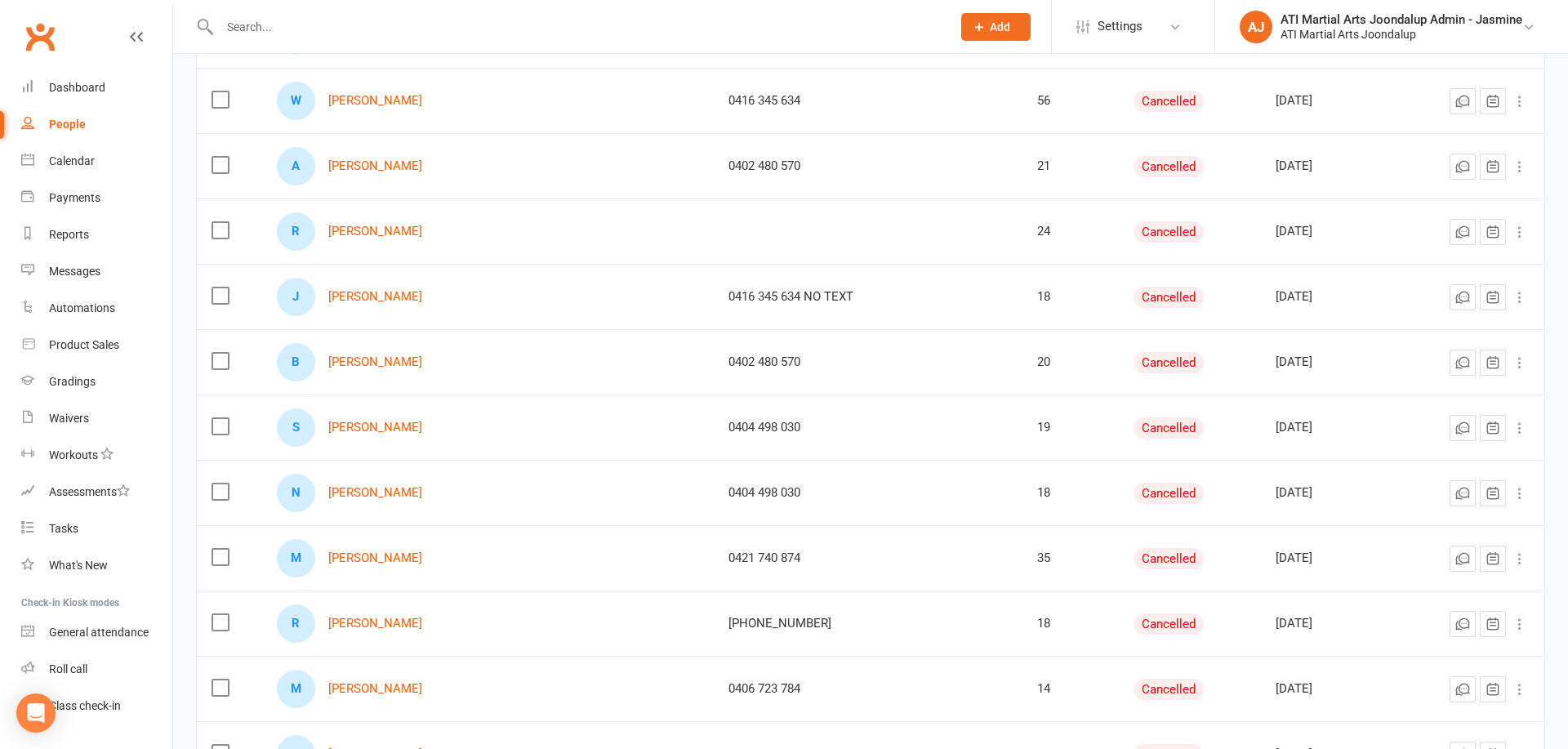
scroll to position [3497, 0]
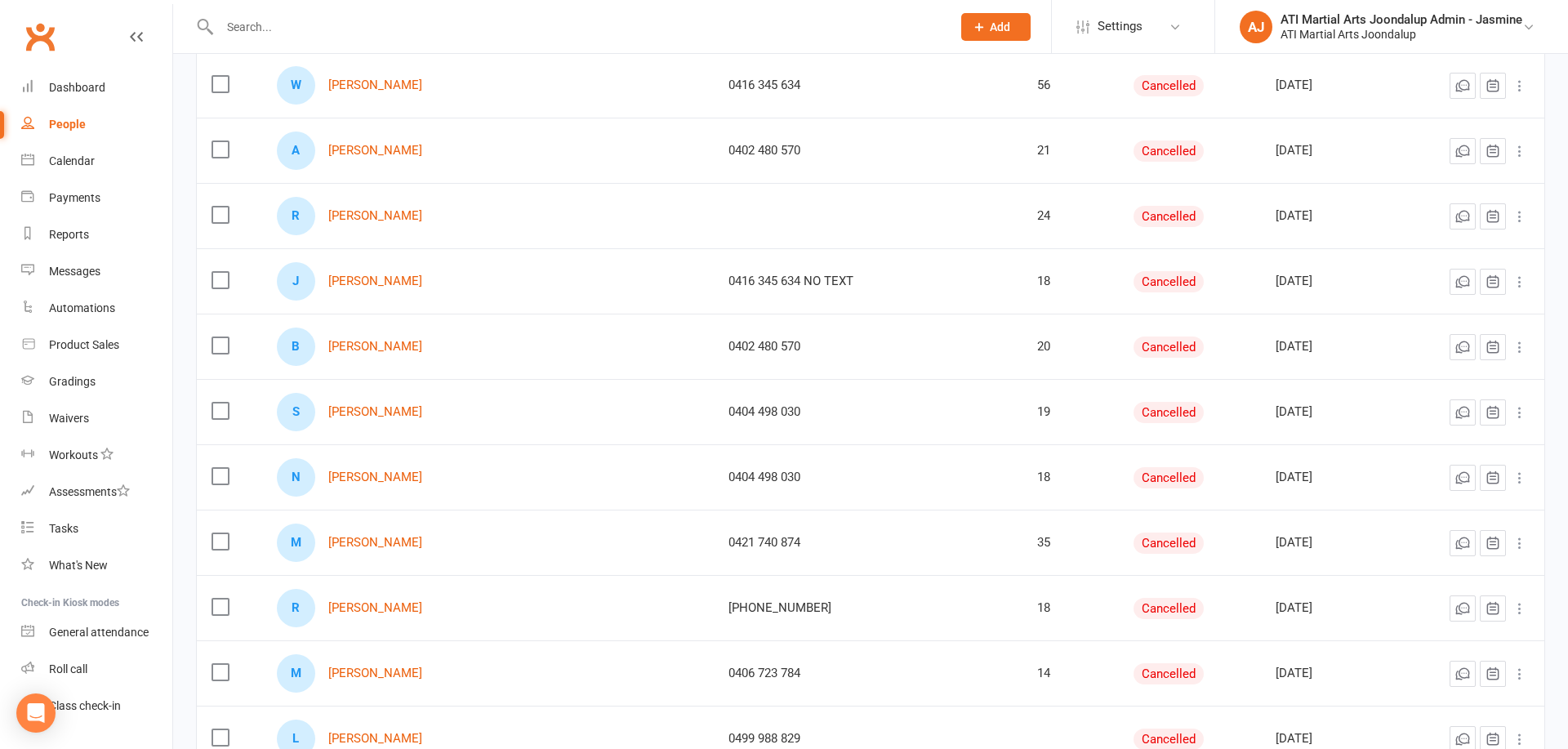
click at [374, 294] on div "J Jayden Allen" at bounding box center [489, 281] width 423 height 38
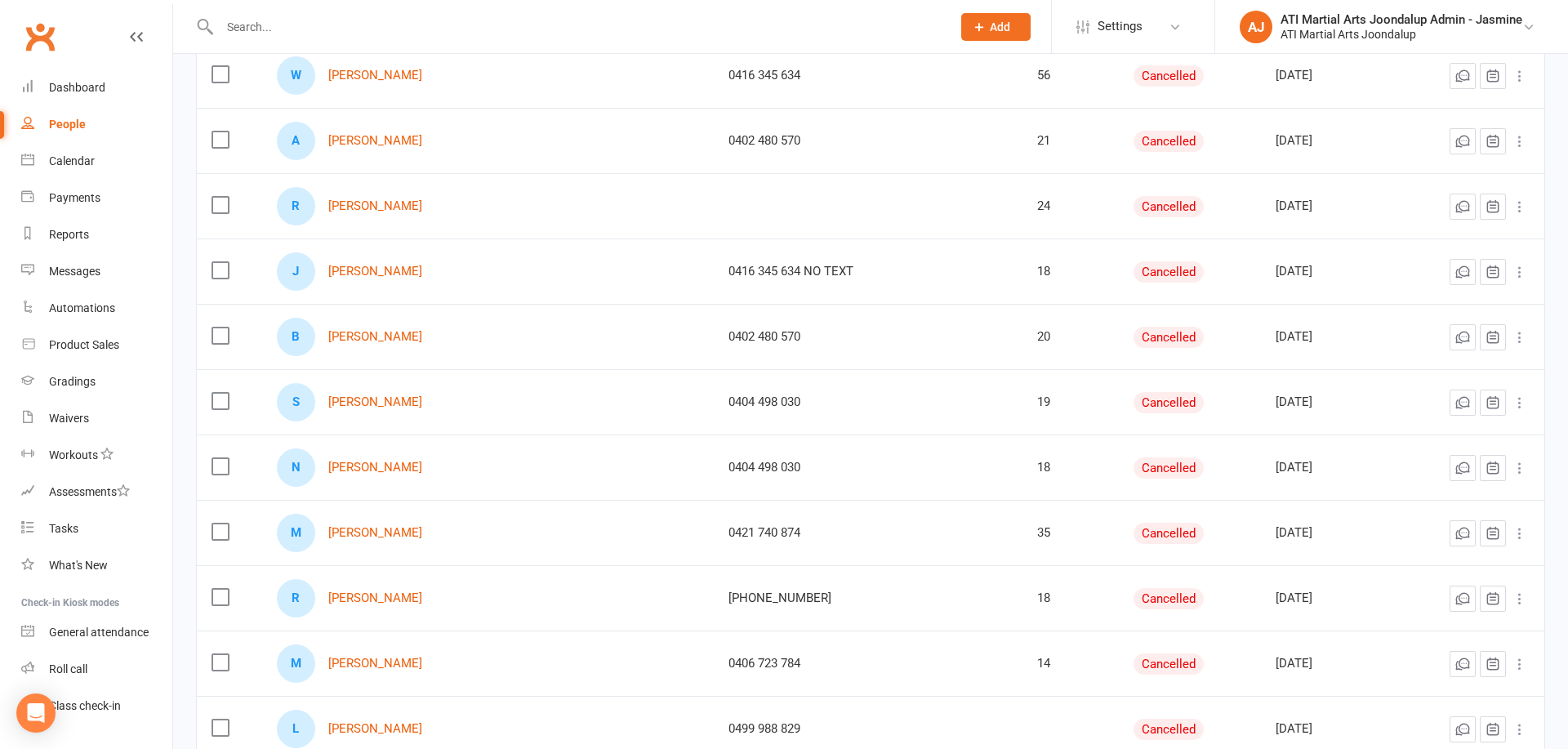
click at [376, 288] on div "J Jayden Allen" at bounding box center [489, 272] width 423 height 38
click at [374, 267] on link "Jayden Allen" at bounding box center [375, 274] width 94 height 14
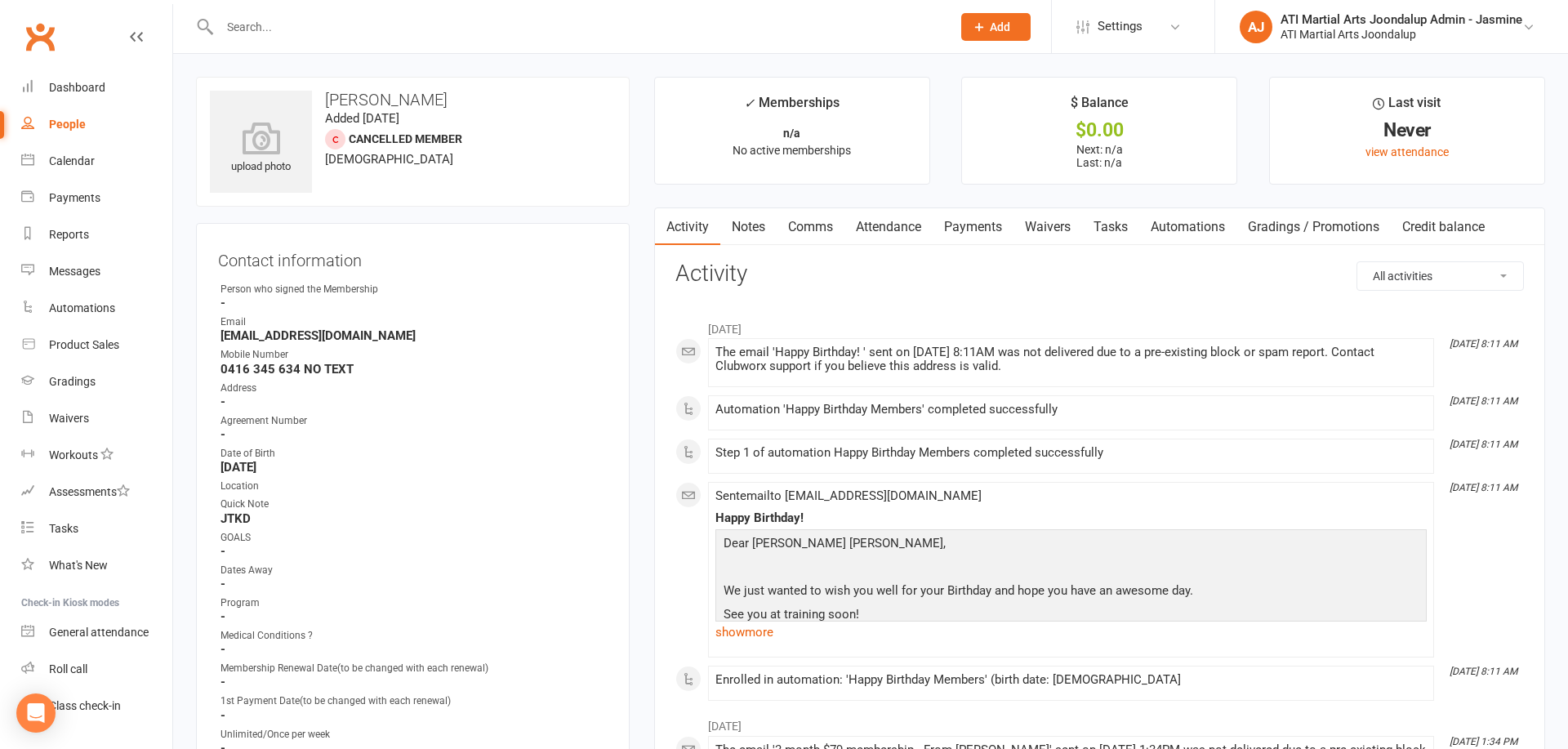
click at [744, 219] on link "Notes" at bounding box center [748, 227] width 56 height 37
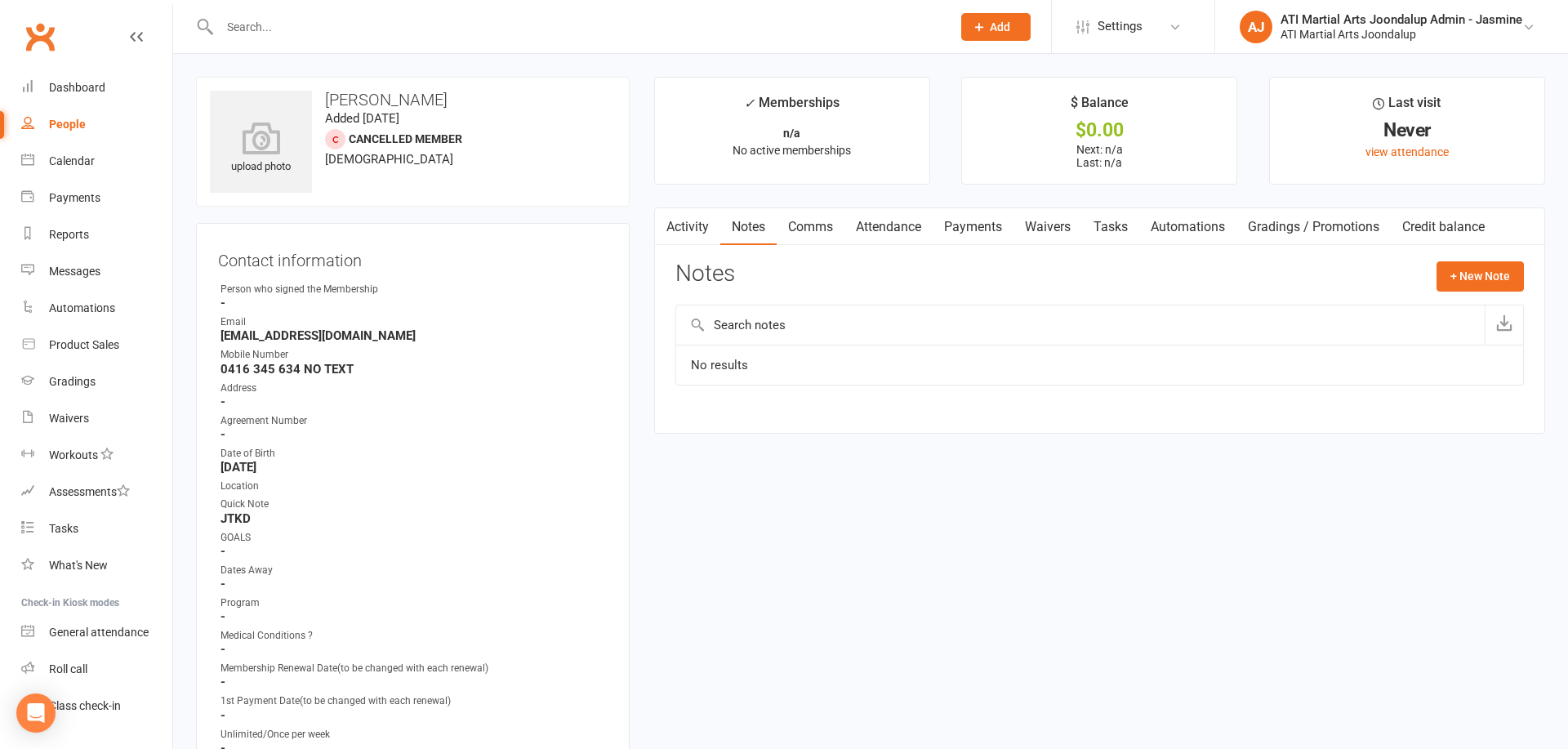
select select "no_trial"
select select "100"
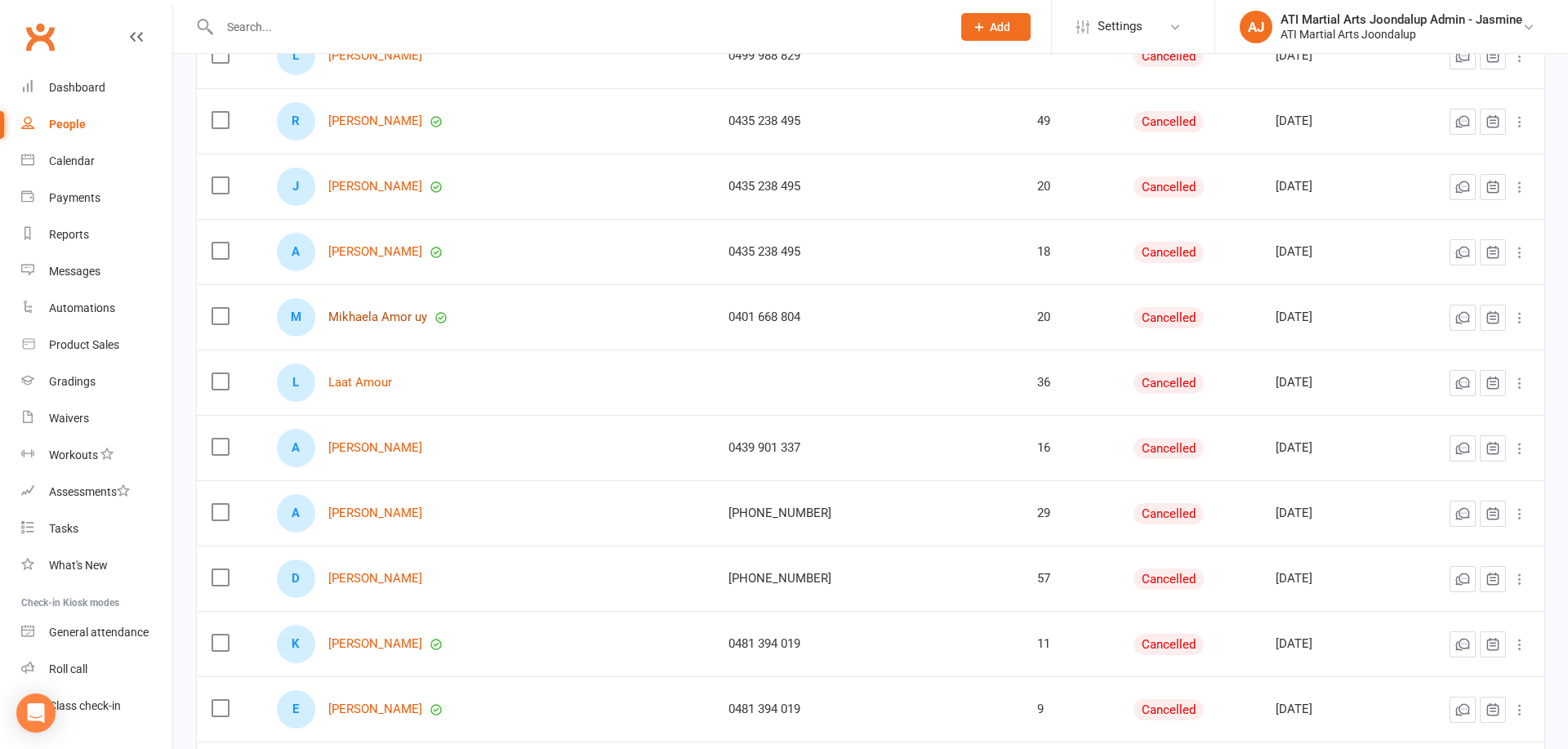
scroll to position [4187, 0]
click at [403, 318] on link "Mikhaela Amor uy" at bounding box center [377, 315] width 98 height 14
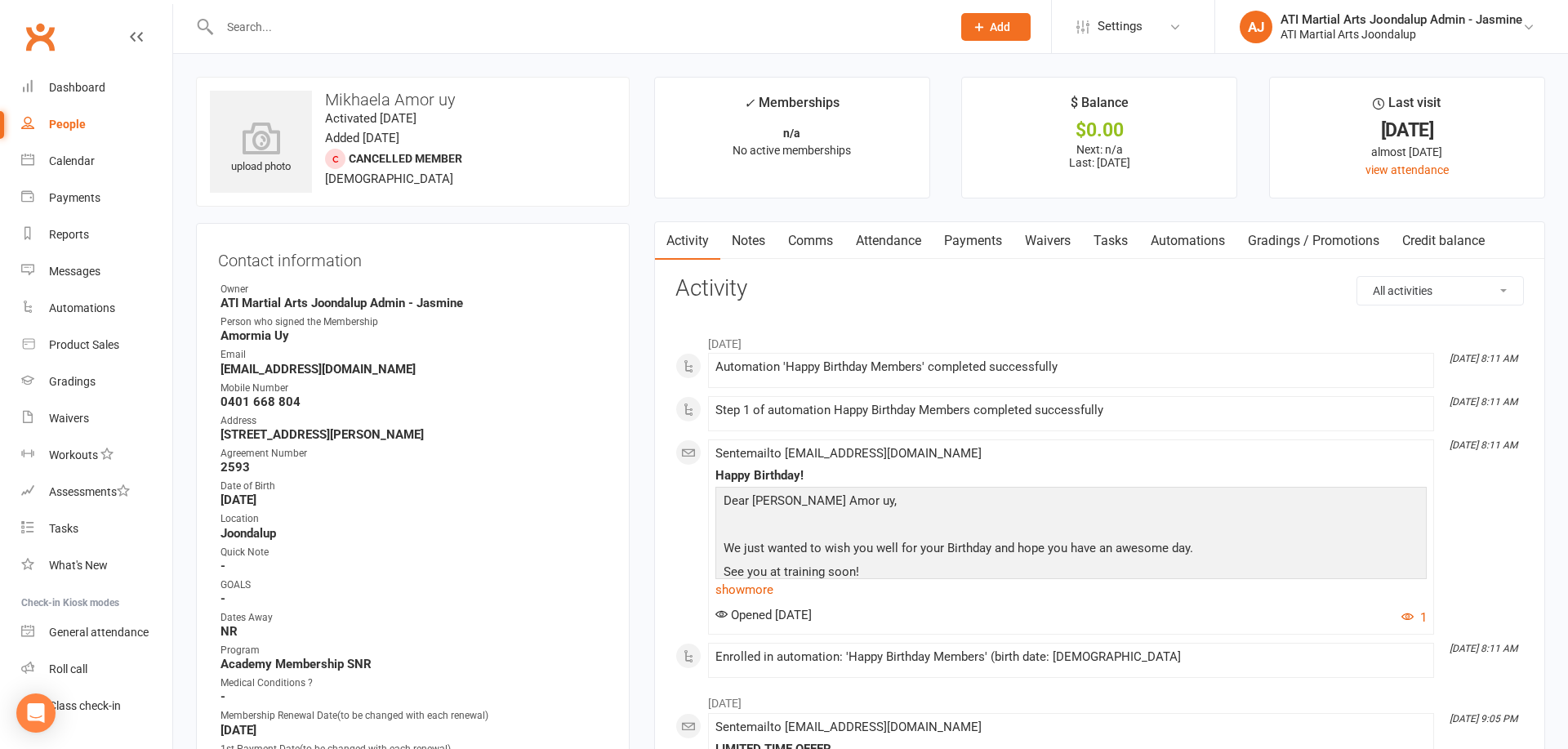
click at [748, 253] on link "Notes" at bounding box center [748, 240] width 56 height 37
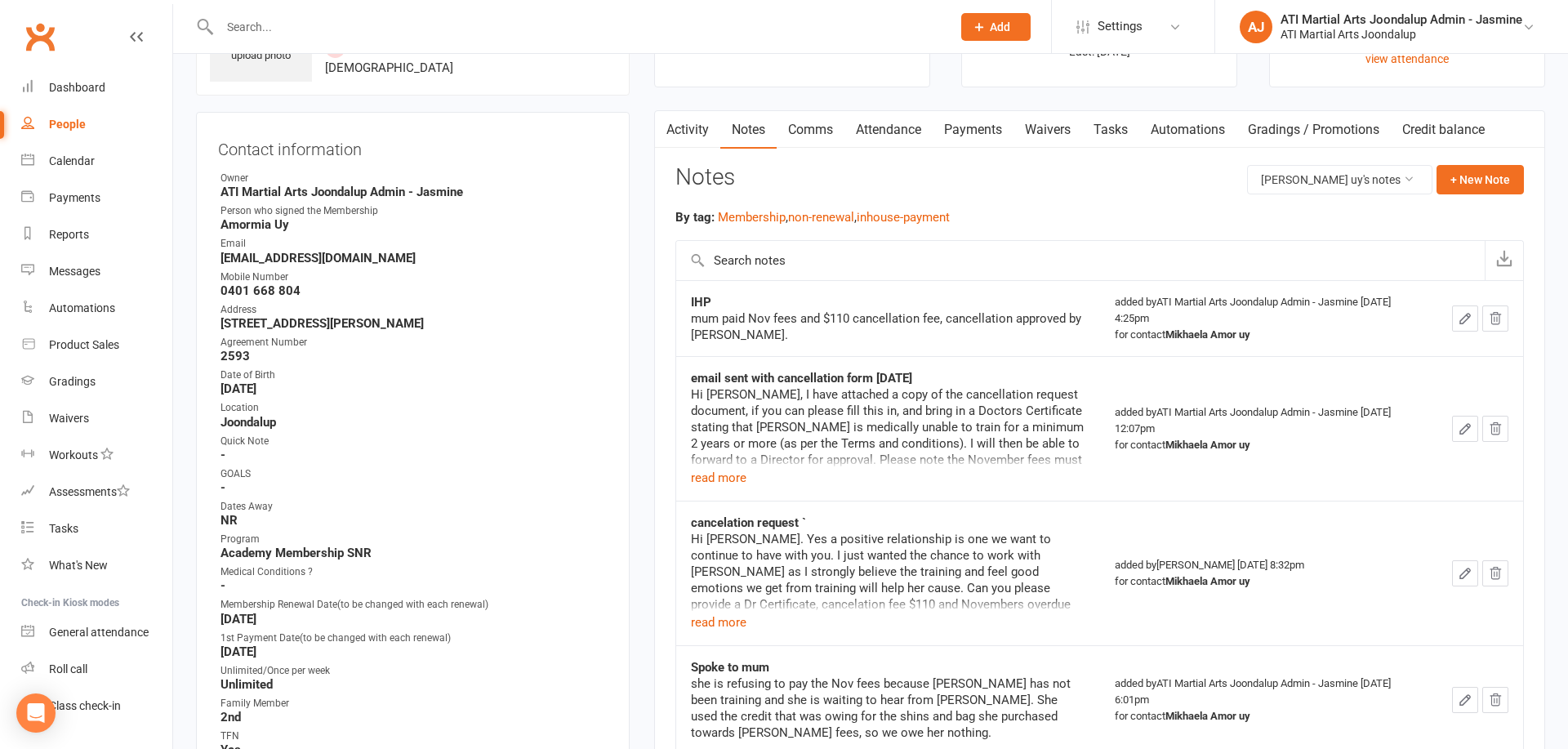
scroll to position [155, 0]
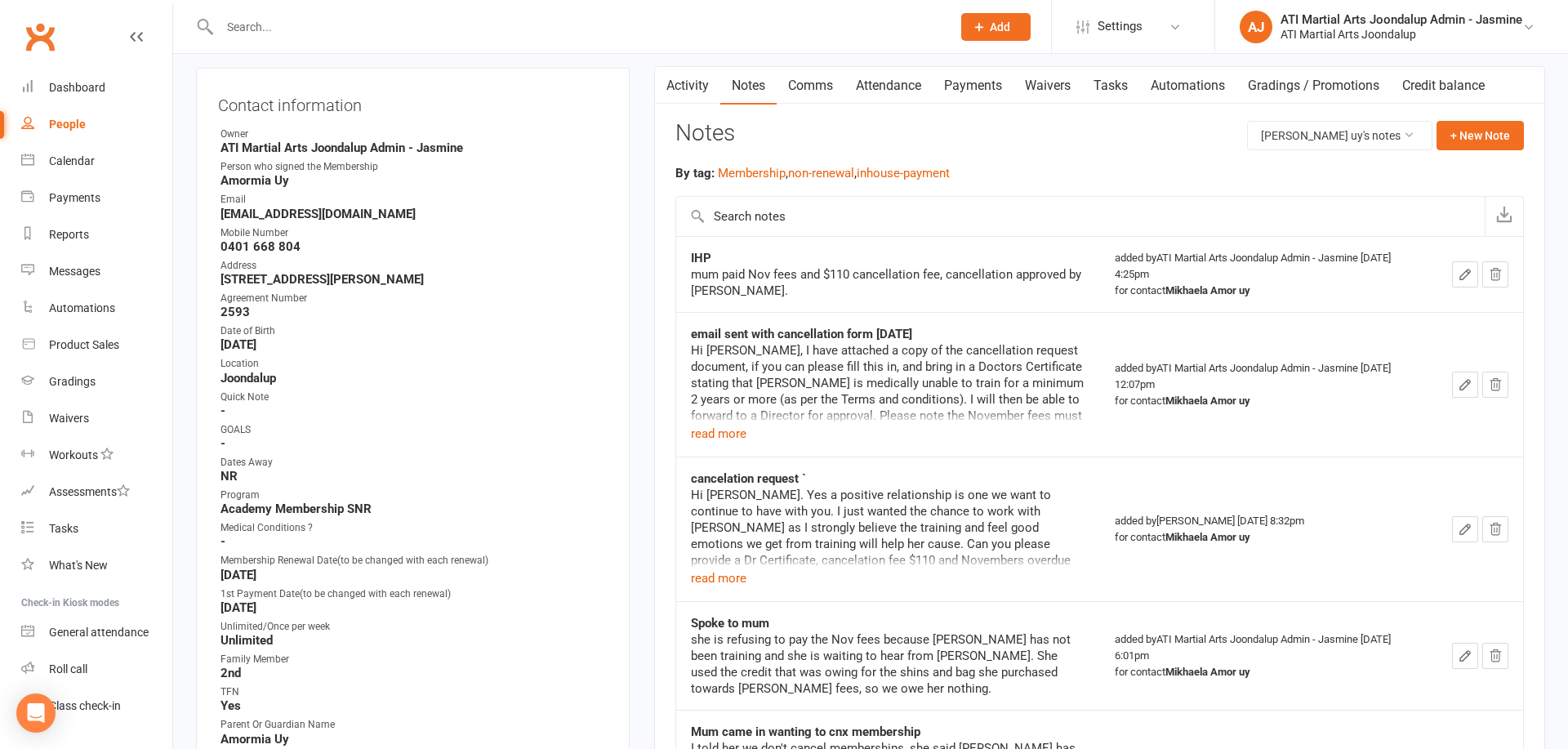
drag, startPoint x: 730, startPoint y: 441, endPoint x: 721, endPoint y: 429, distance: 15.0
click at [730, 441] on button "read more" at bounding box center [719, 433] width 55 height 19
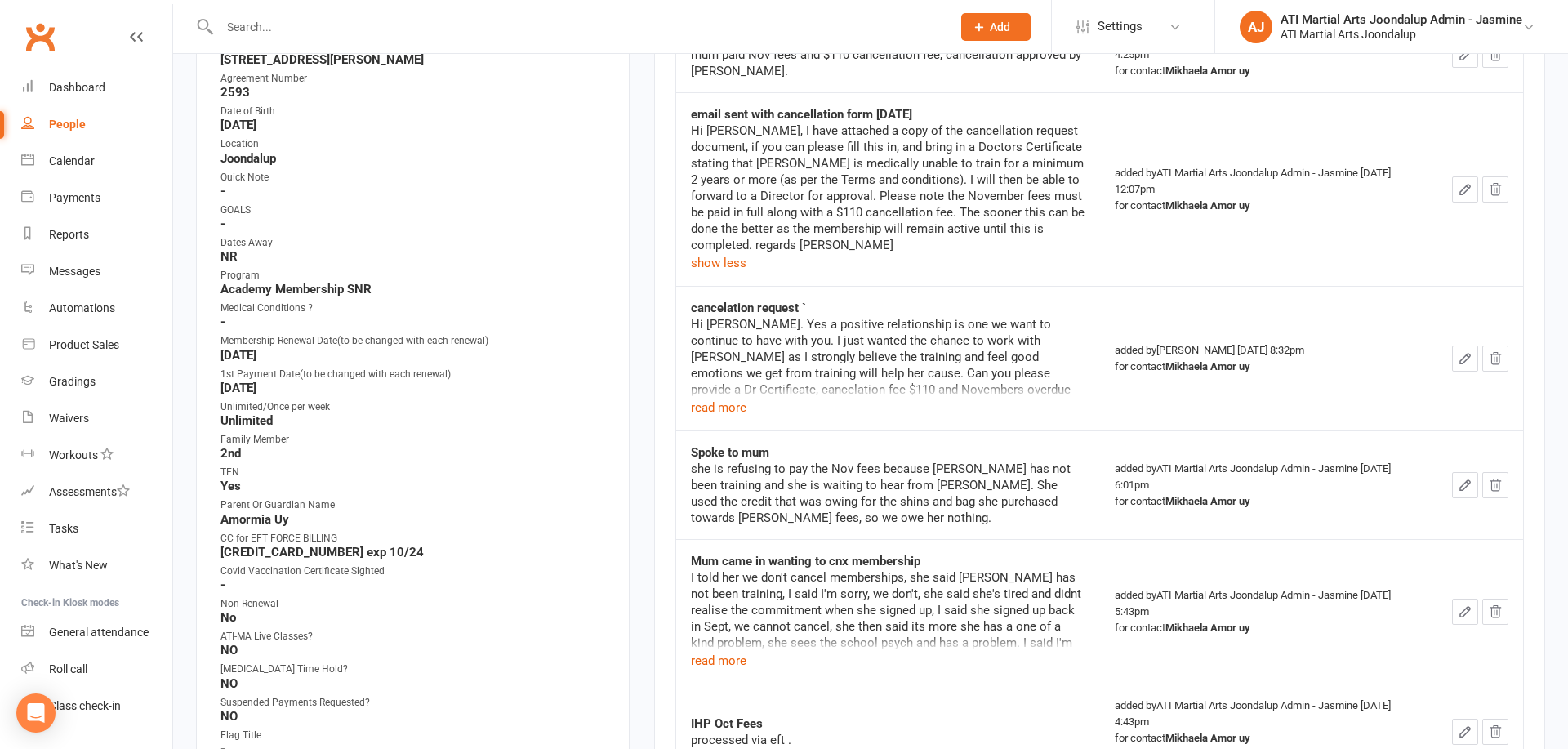
scroll to position [392, 0]
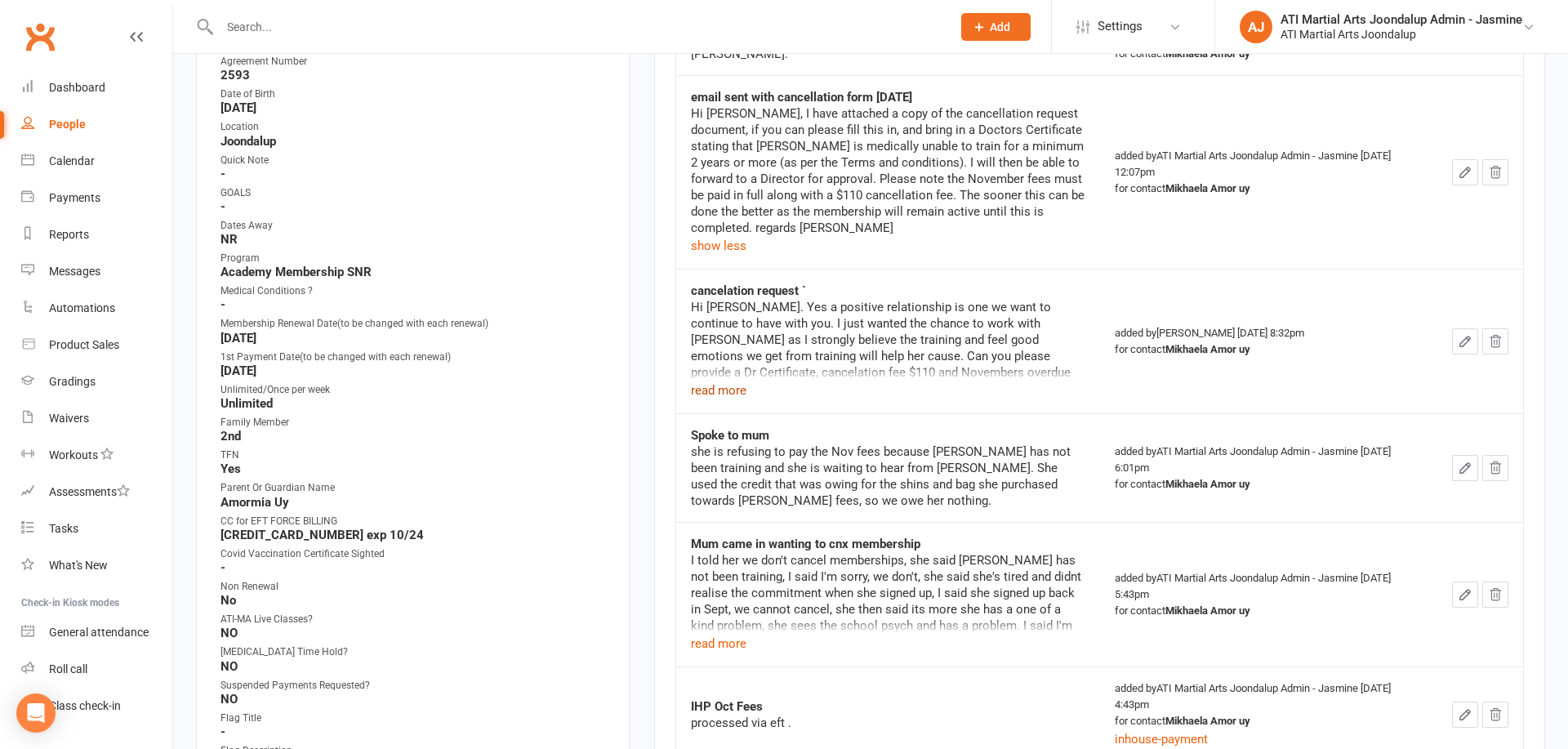
click at [730, 389] on button "read more" at bounding box center [719, 390] width 55 height 19
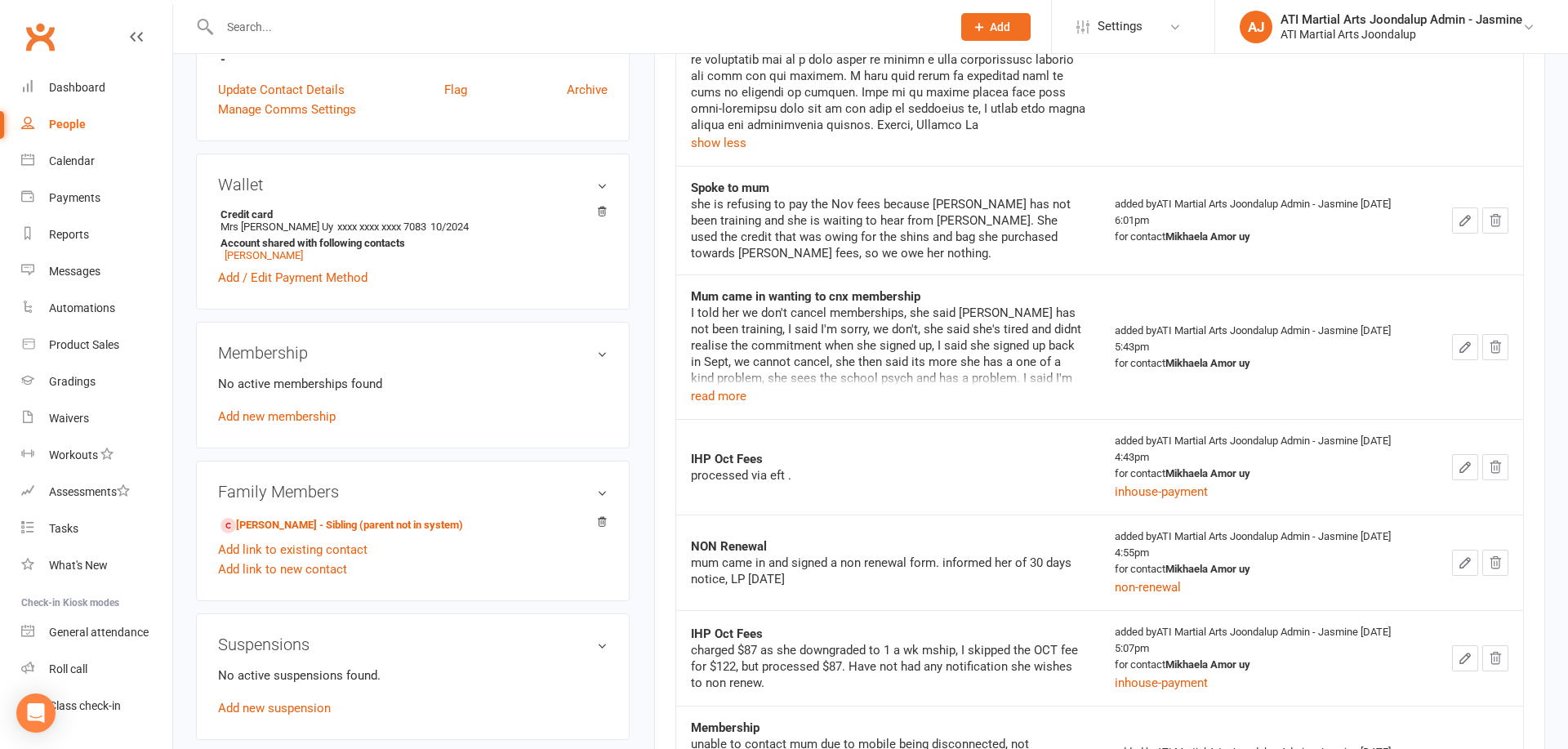
scroll to position [1134, 0]
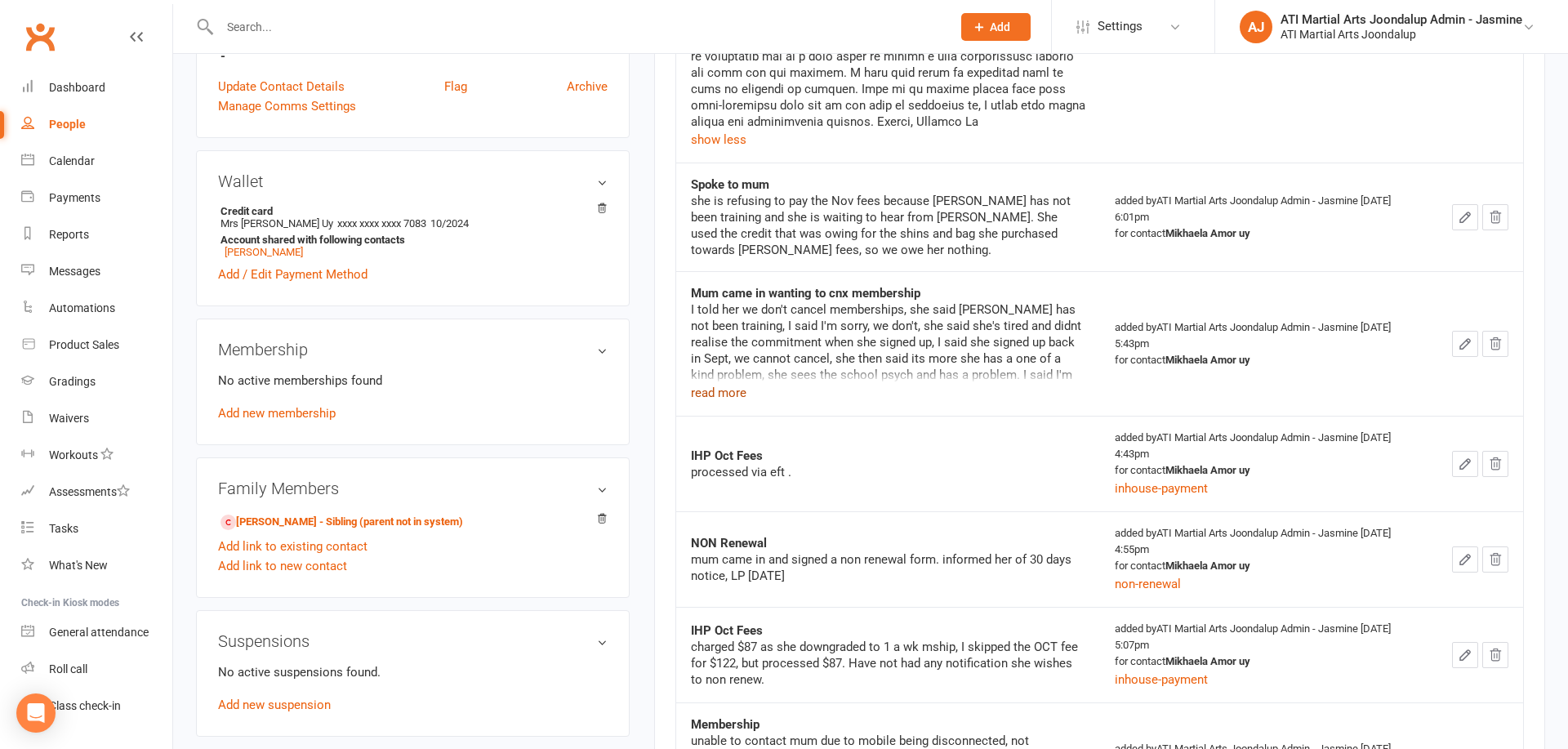
click at [715, 403] on button "read more" at bounding box center [719, 393] width 55 height 19
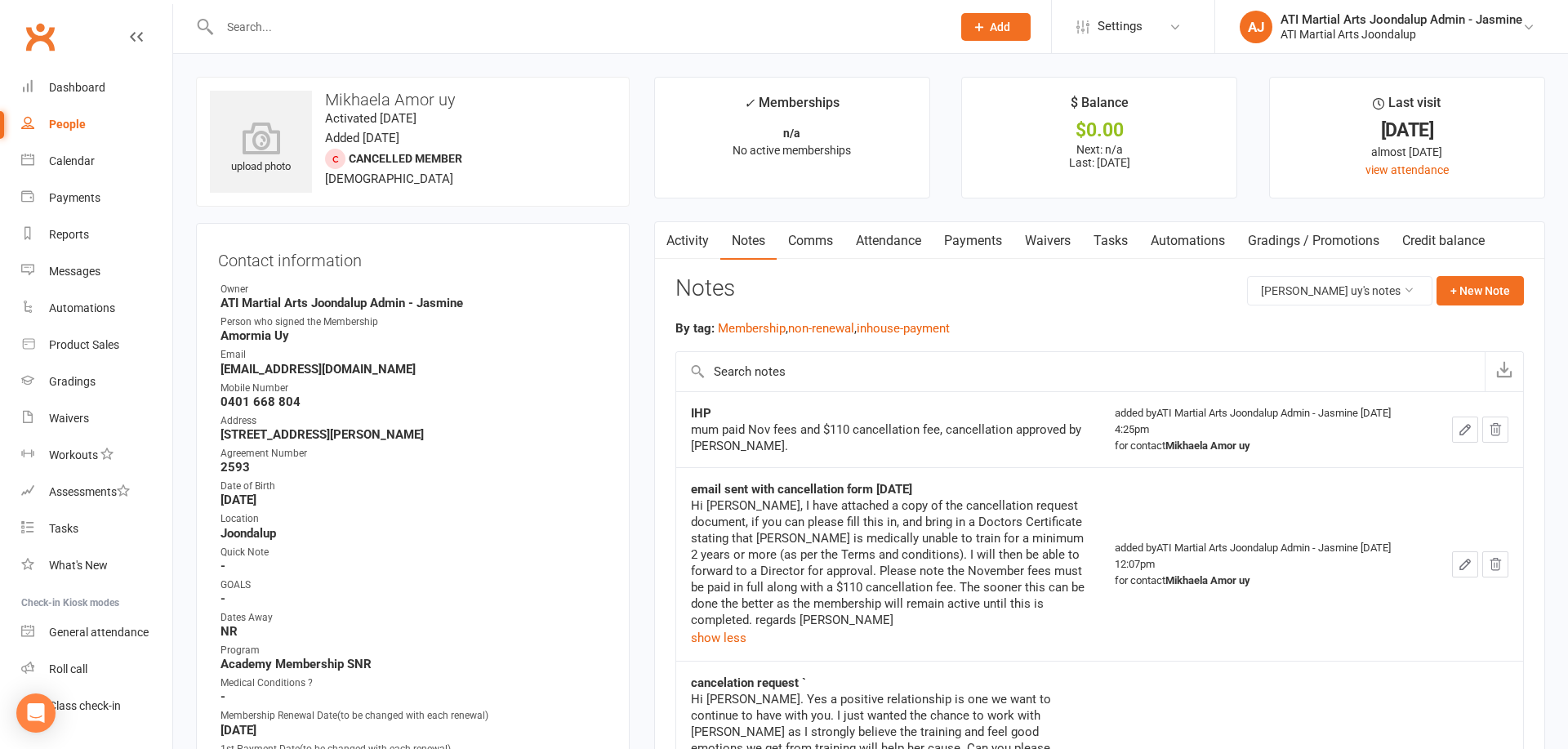
scroll to position [0, 0]
click at [680, 241] on link "Activity" at bounding box center [687, 240] width 65 height 37
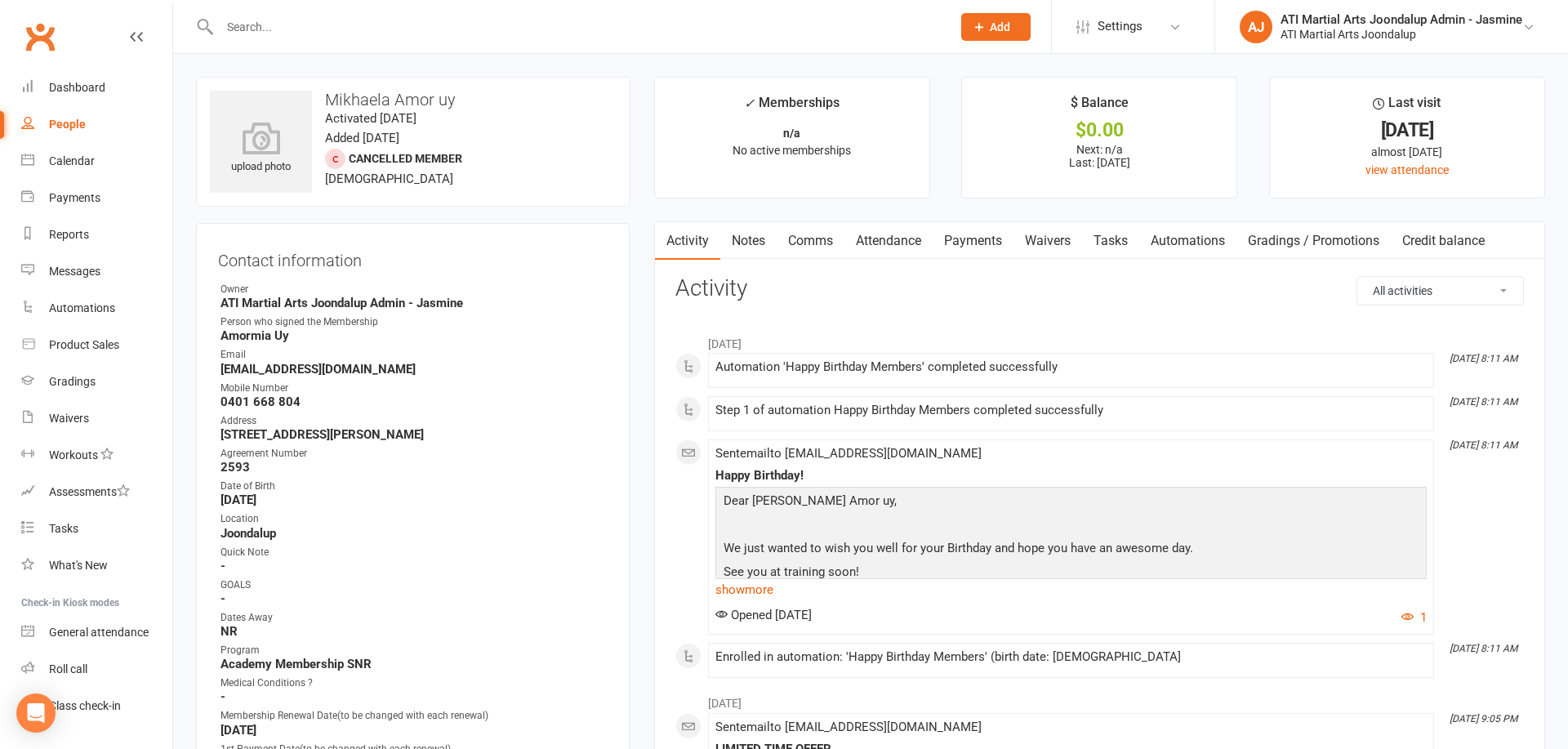
select select "no_trial"
select select "100"
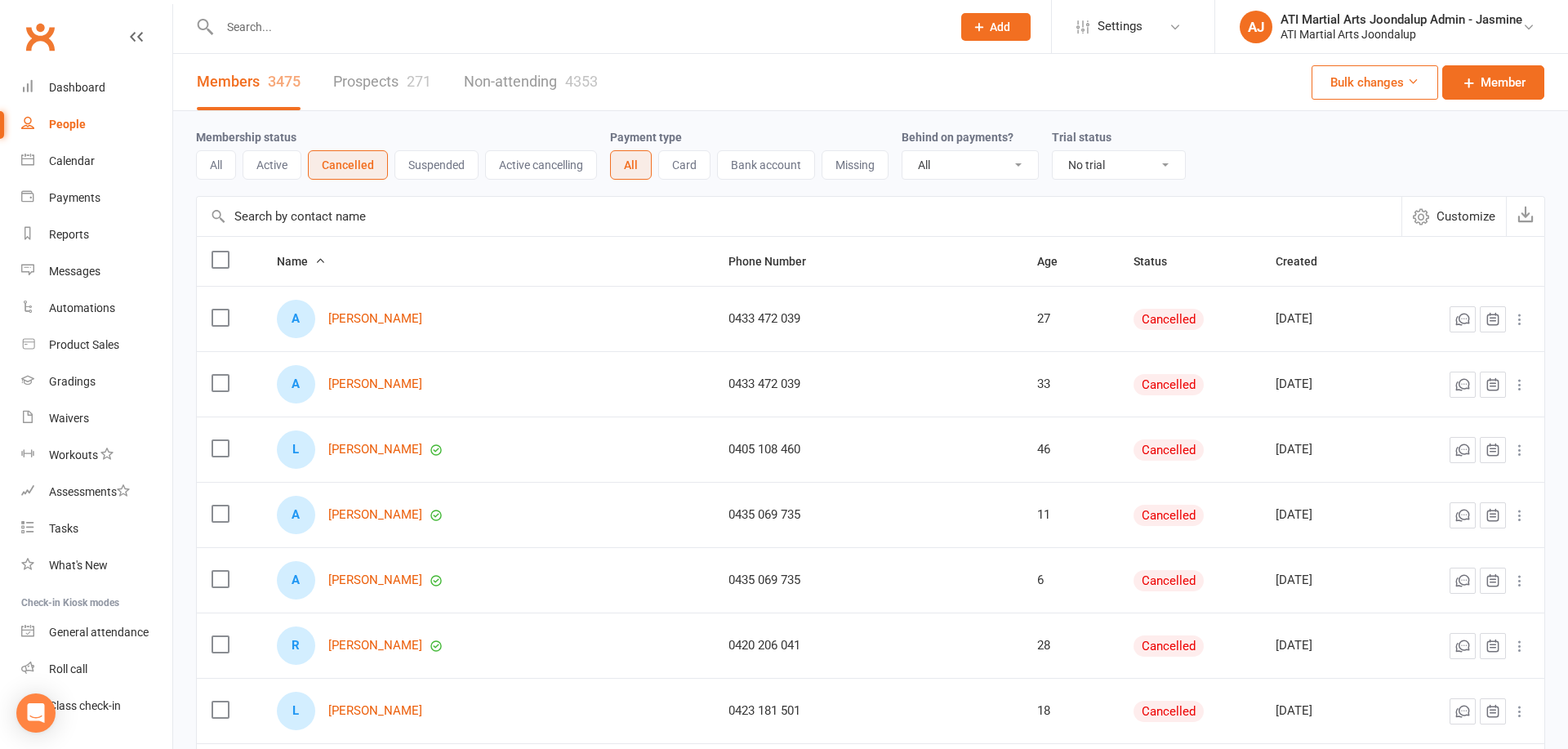
click at [408, 89] on div "271" at bounding box center [419, 81] width 25 height 17
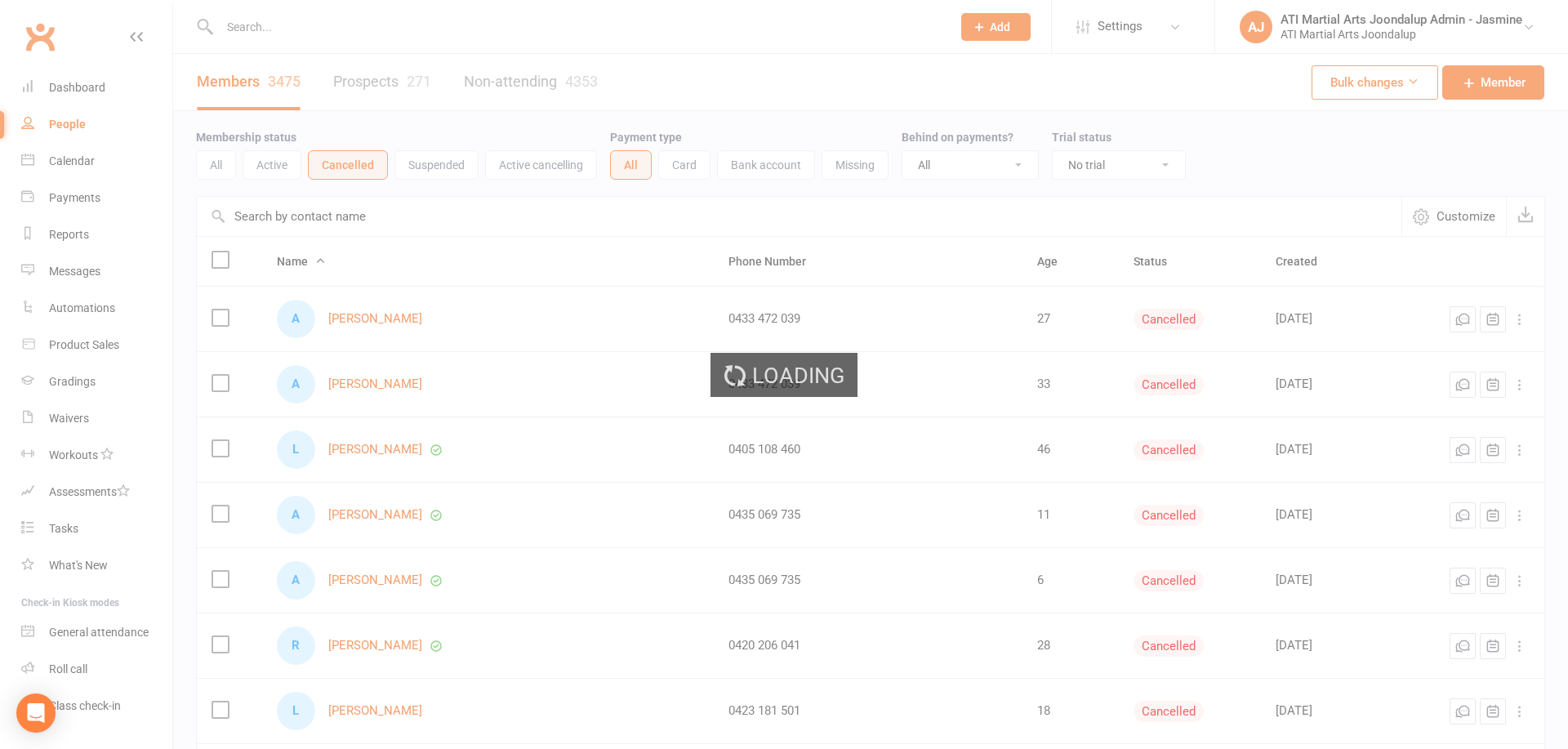
select select "100"
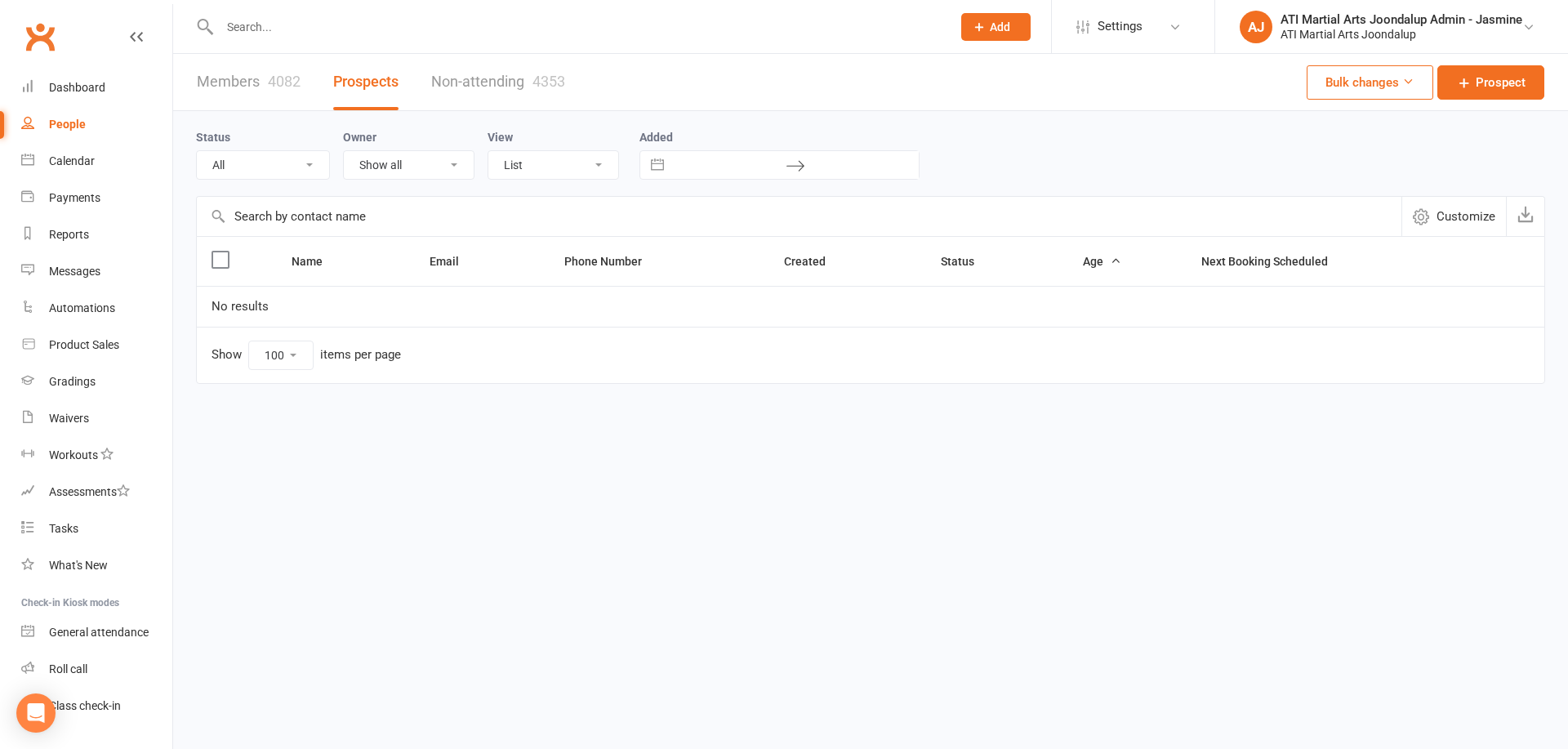
scroll to position [1, 0]
click at [246, 83] on link "Members 4082" at bounding box center [249, 81] width 103 height 56
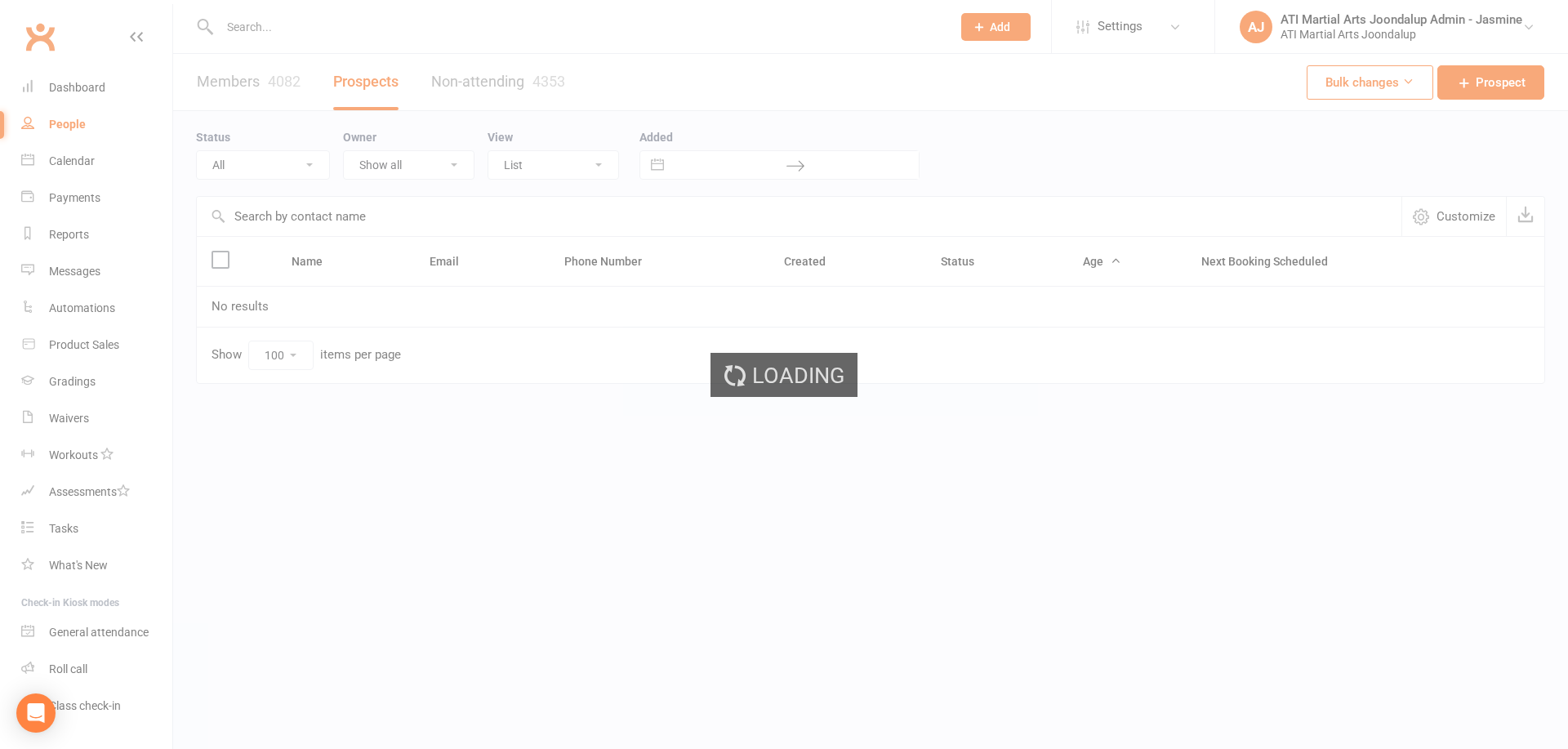
select select "no_trial"
select select "100"
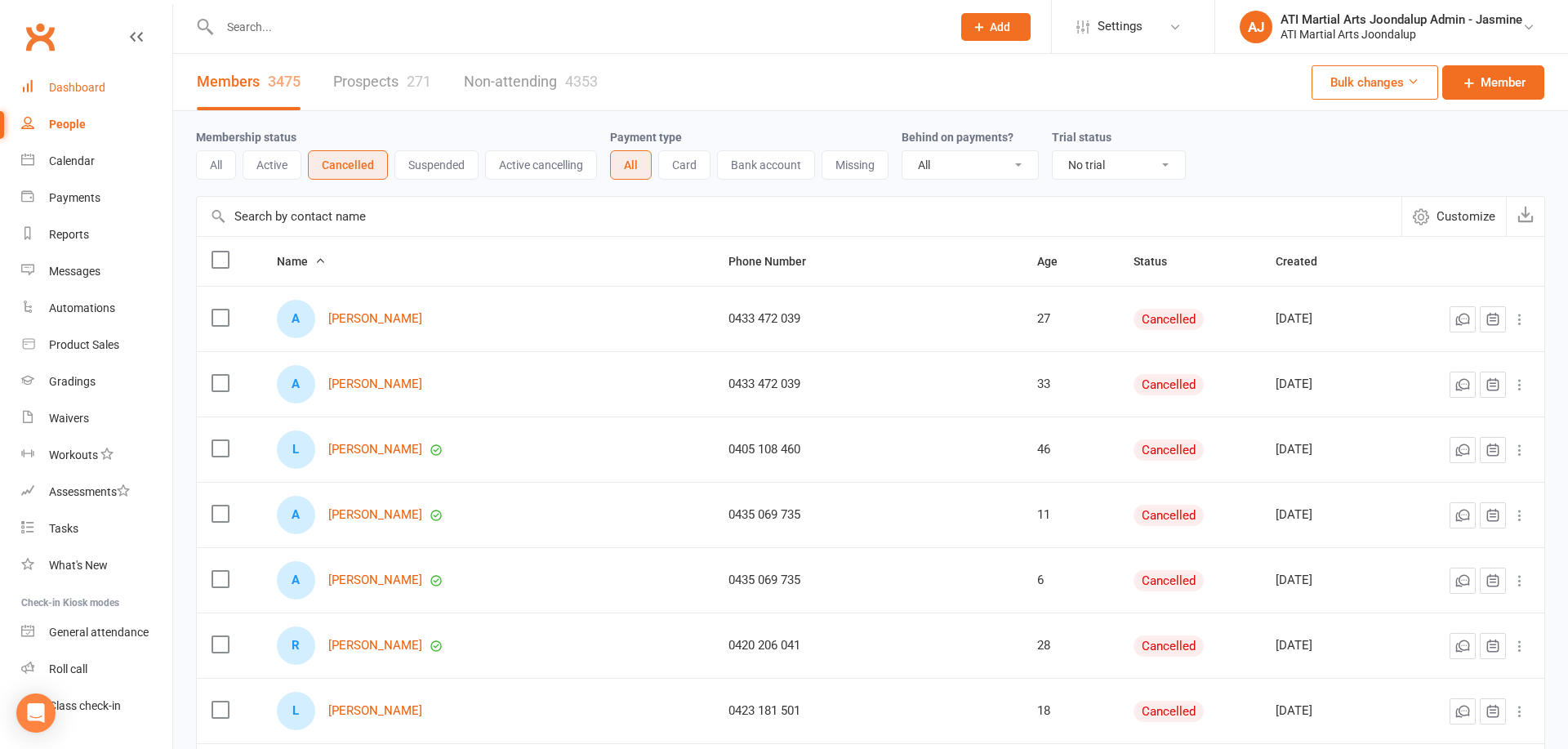
click at [98, 84] on div "Dashboard" at bounding box center [76, 88] width 56 height 13
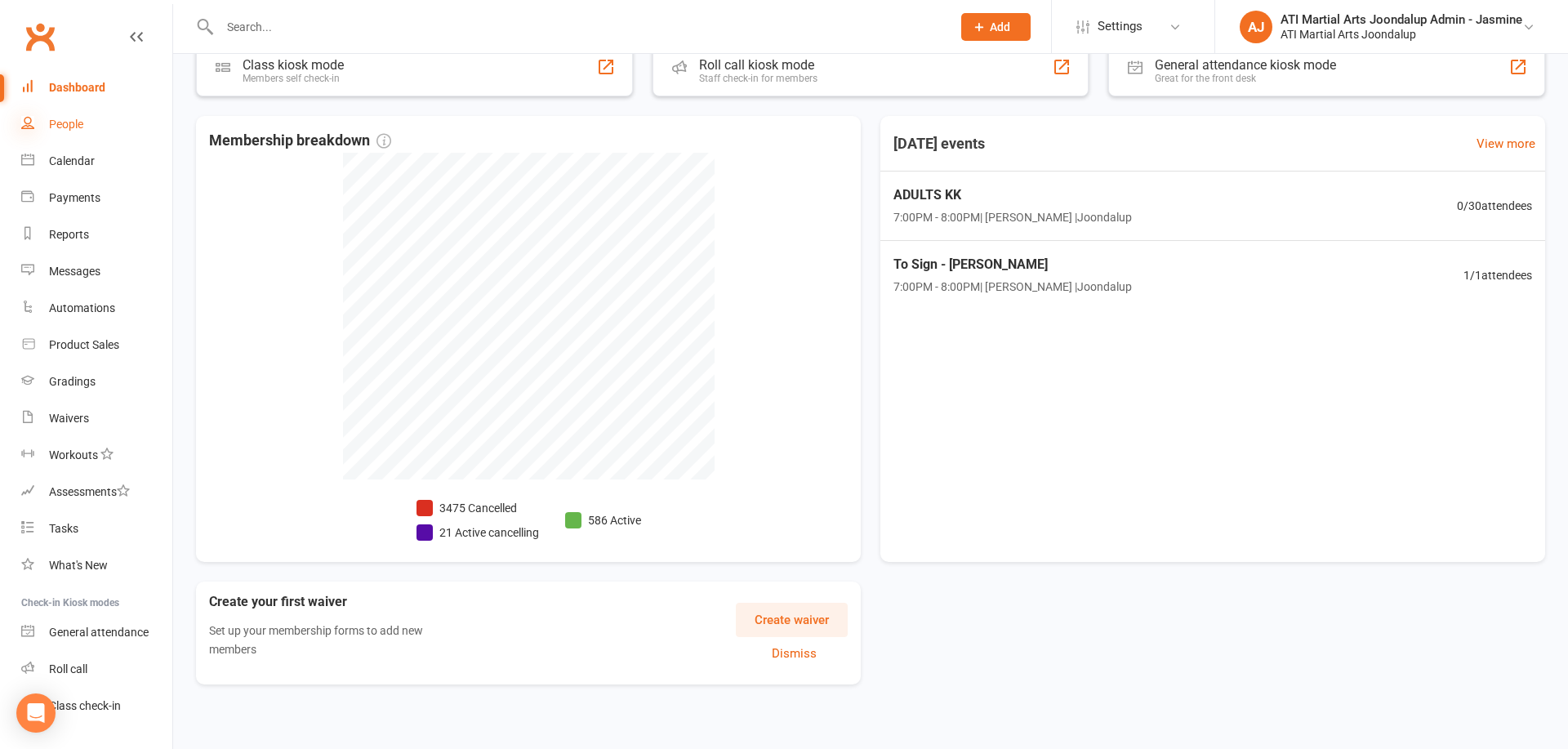
scroll to position [317, 0]
click at [23, 124] on icon at bounding box center [28, 122] width 13 height 13
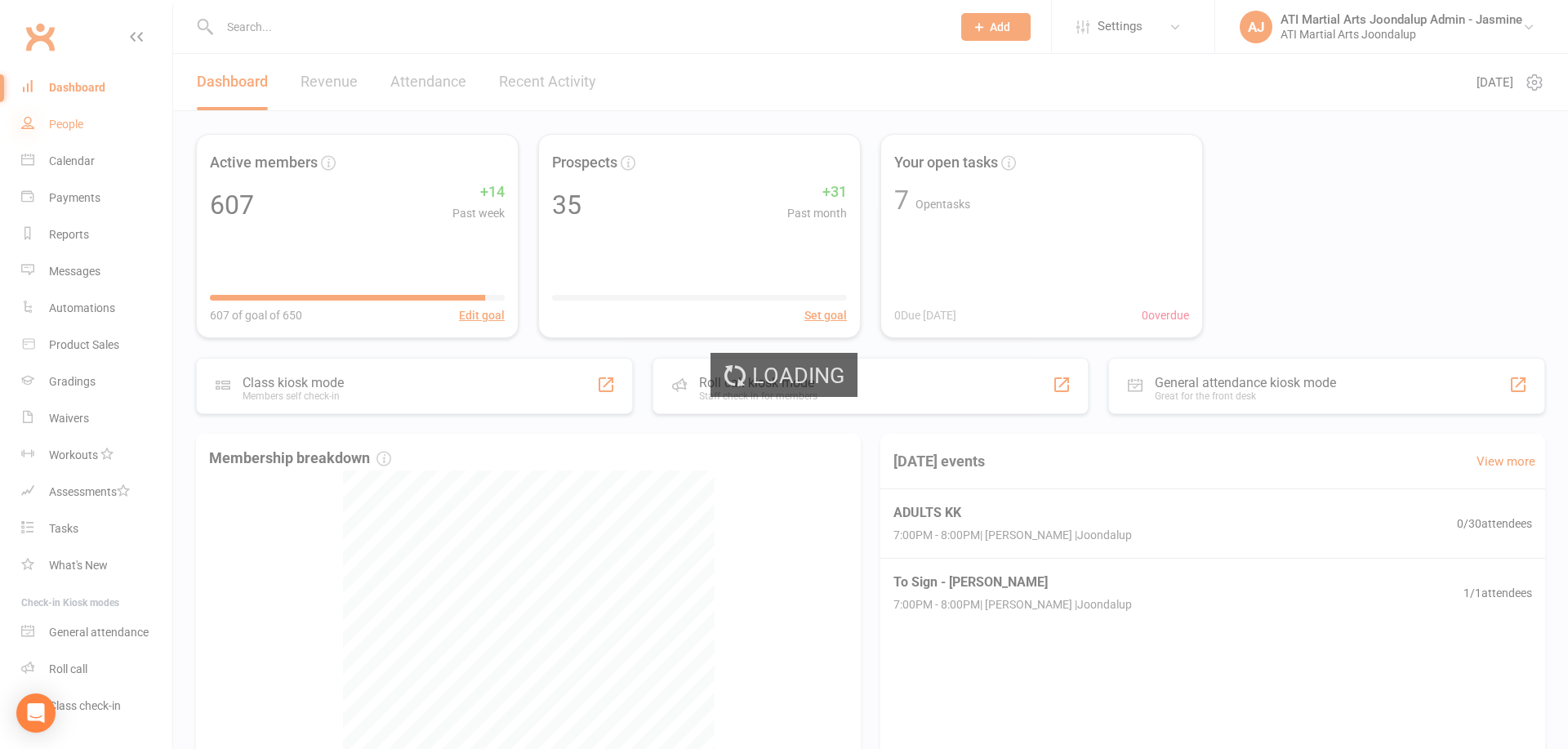
select select "100"
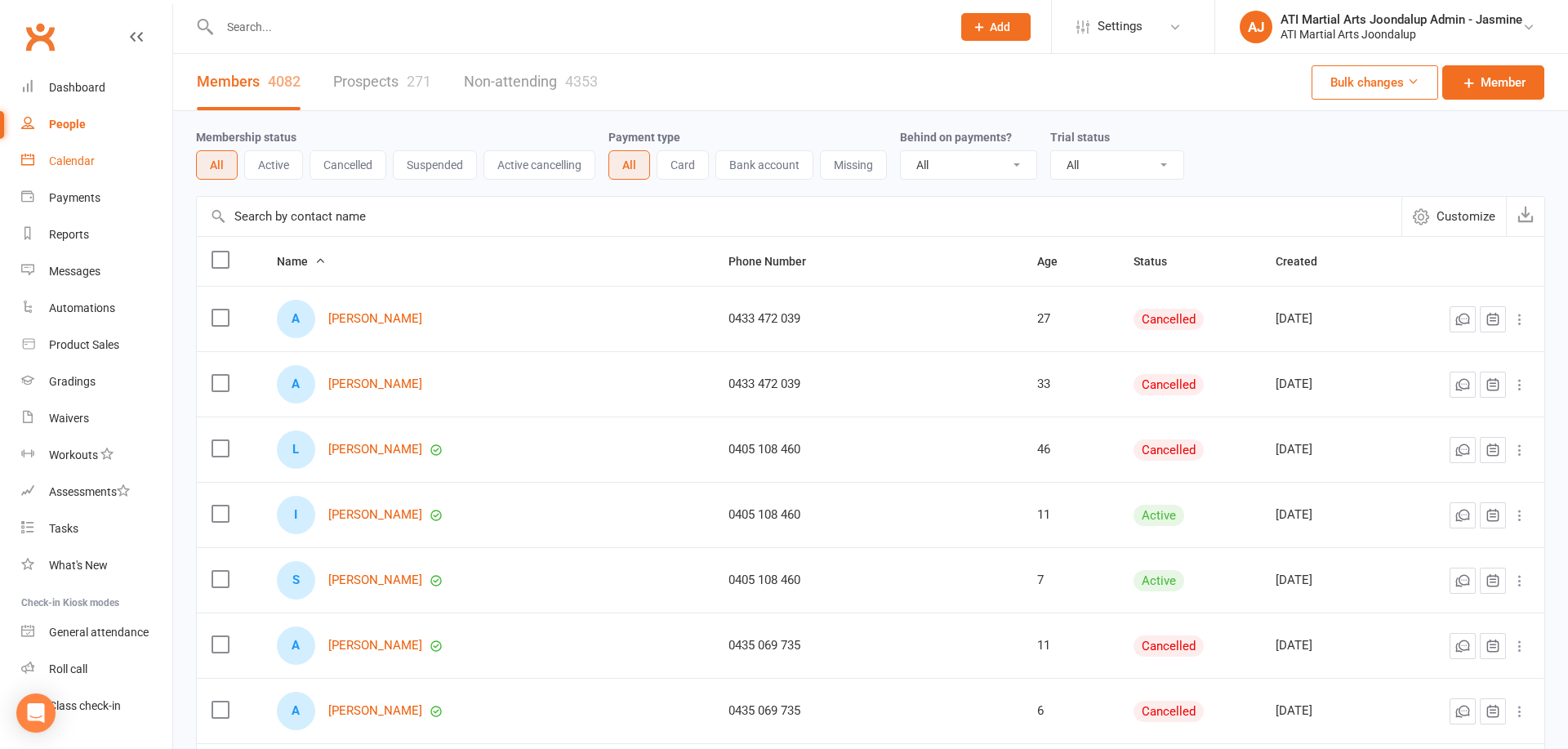
click at [105, 154] on link "Calendar" at bounding box center [97, 161] width 151 height 36
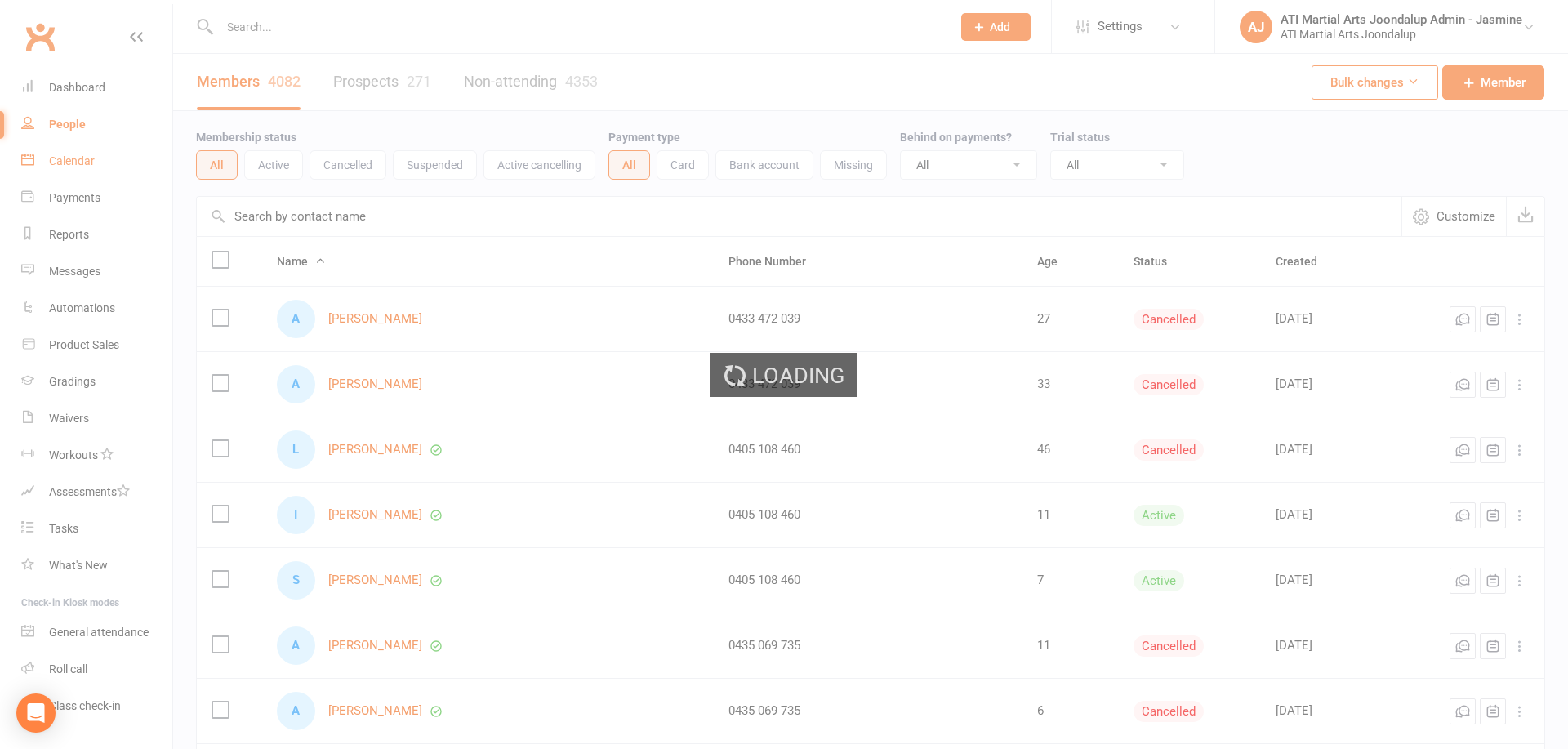
scroll to position [2, 0]
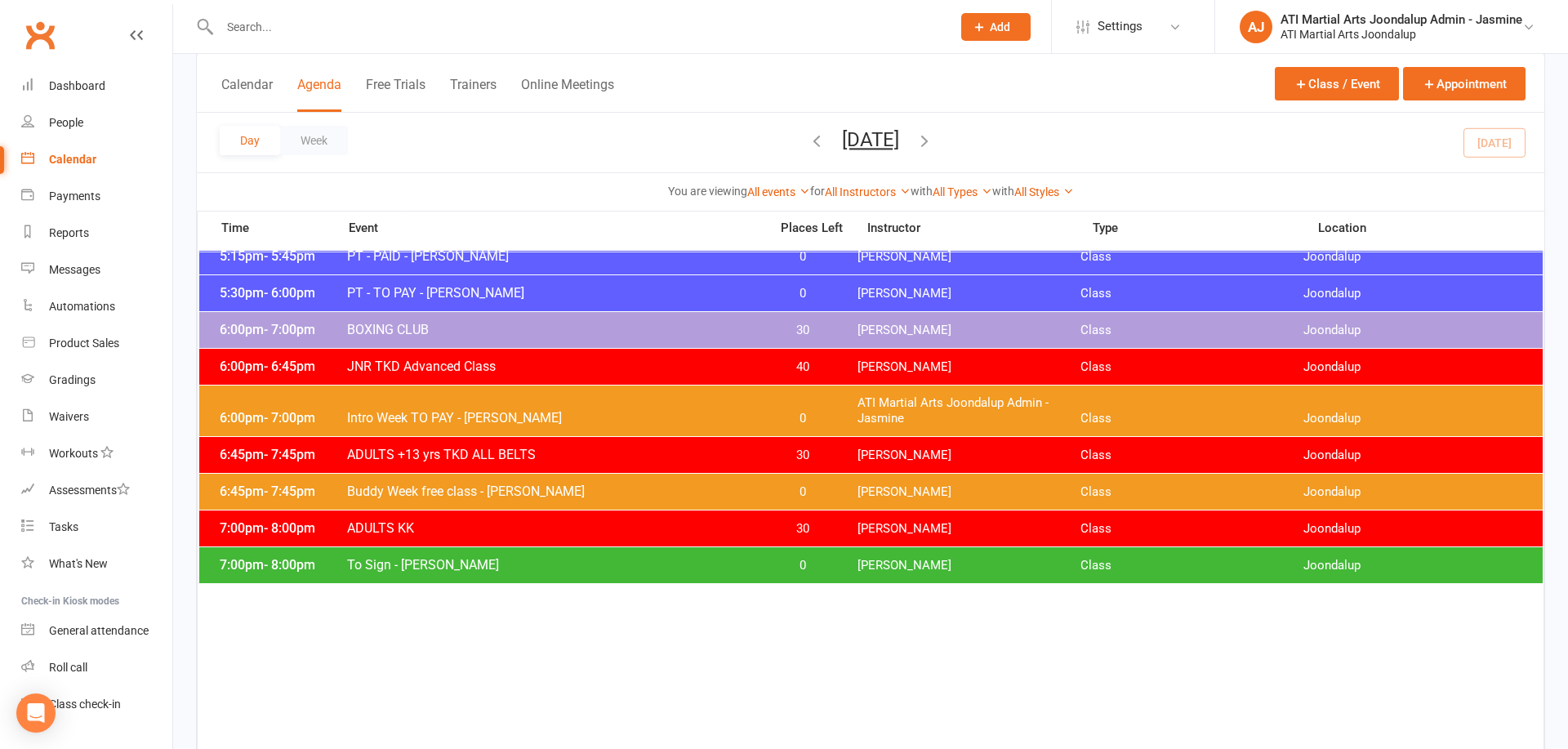
scroll to position [675, 0]
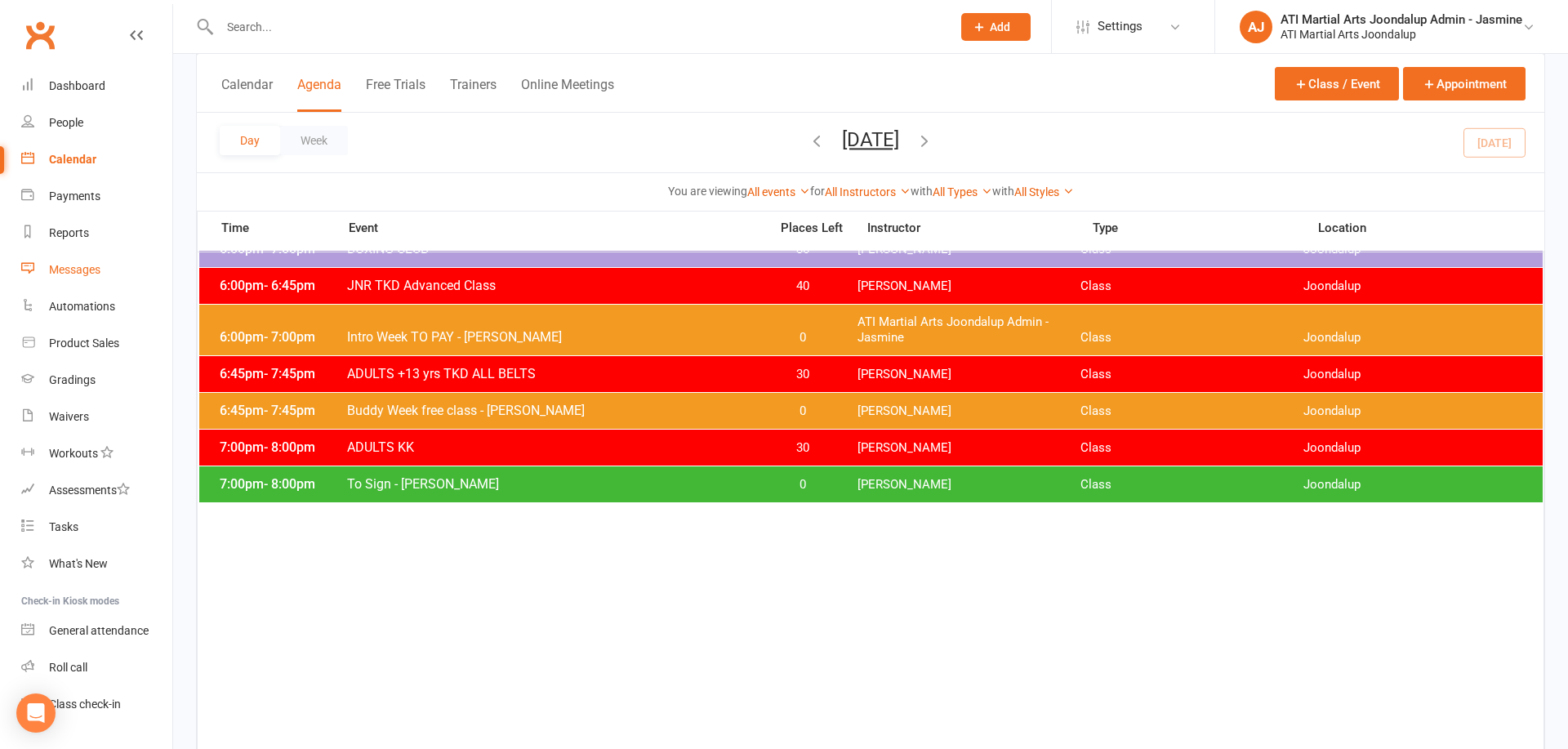
click at [99, 275] on div "Messages" at bounding box center [75, 270] width 52 height 13
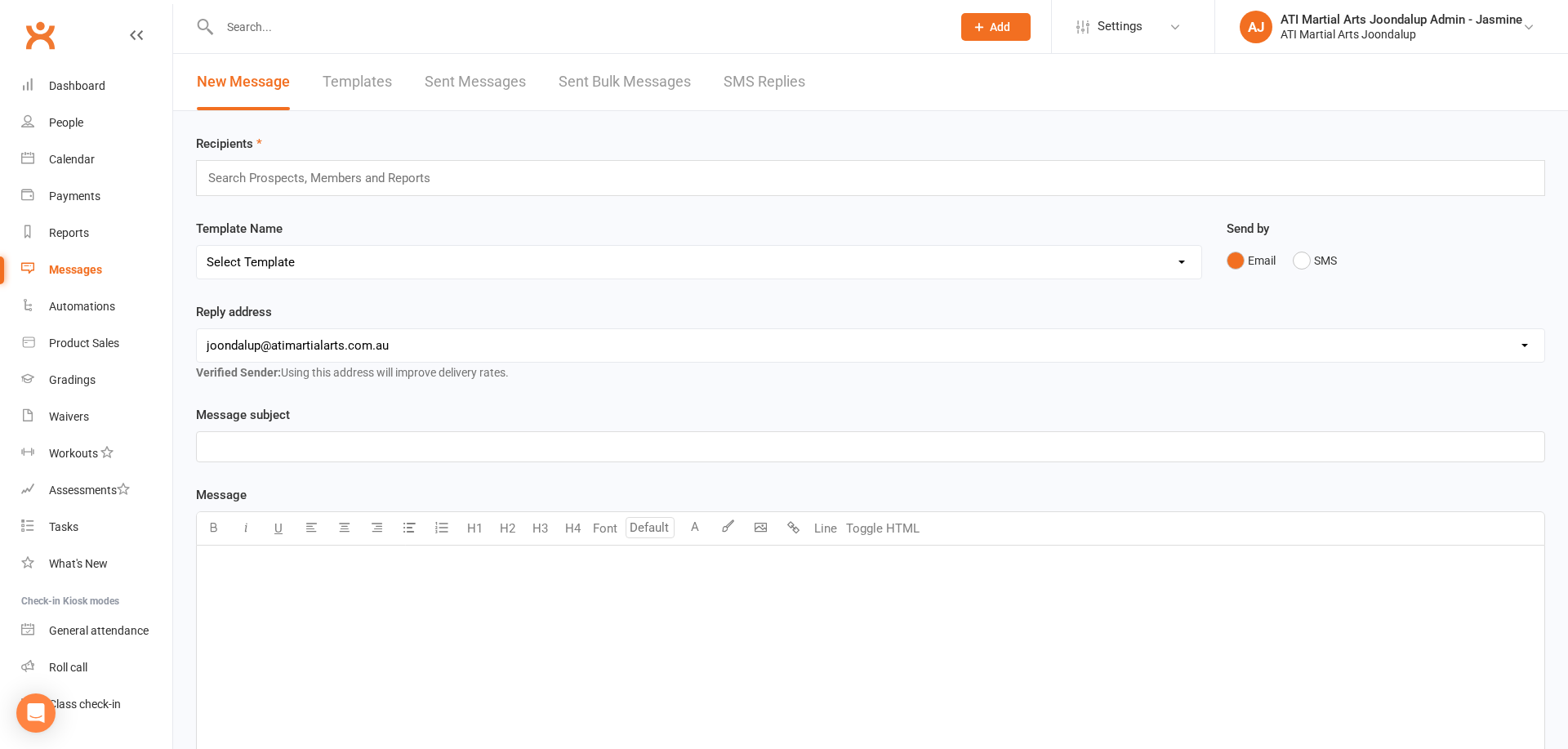
click at [732, 74] on link "SMS Replies" at bounding box center [764, 81] width 81 height 56
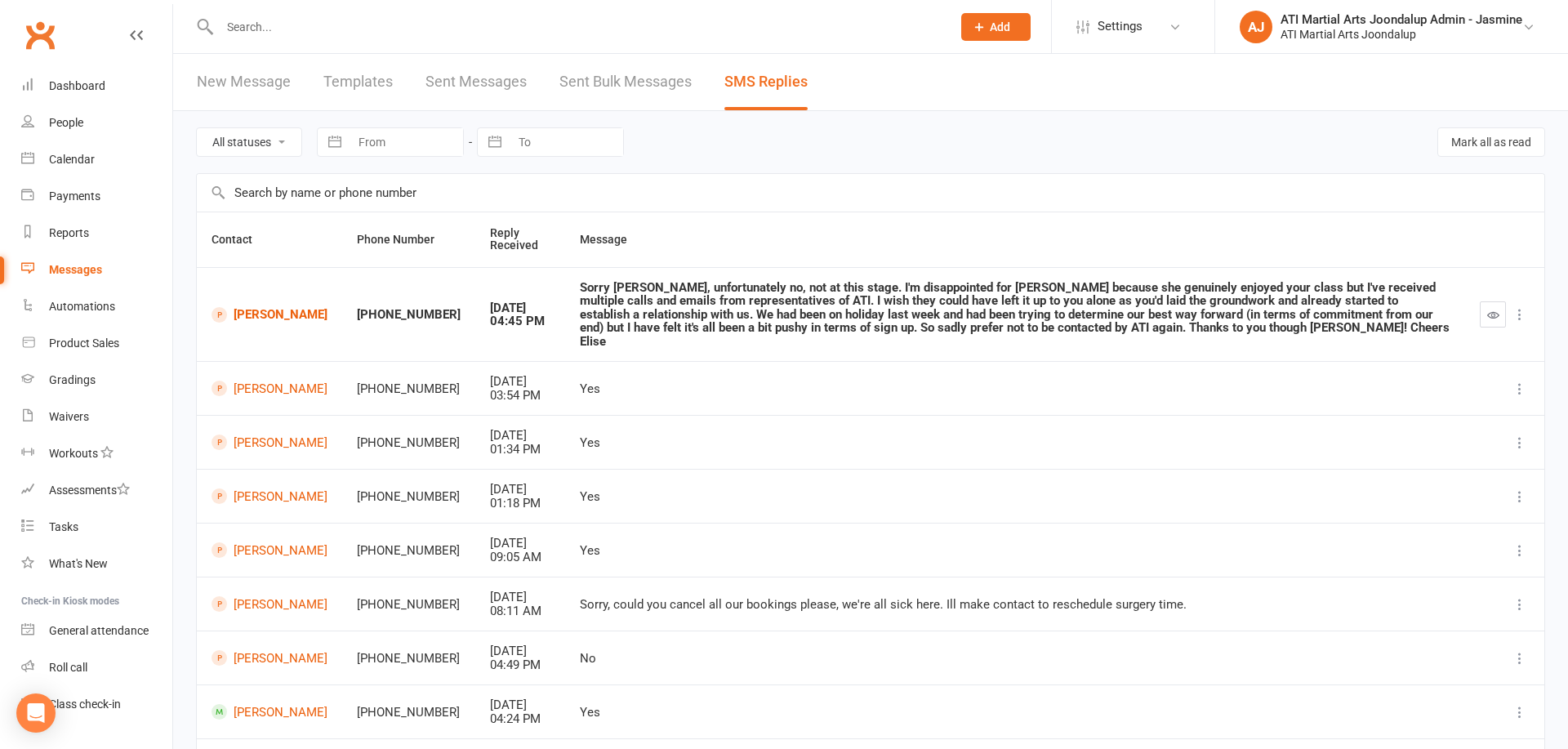
click at [641, 303] on div "Sorry Sara, unfortunately no, not at this stage. I'm disappointed for Alex beca…" at bounding box center [1014, 315] width 870 height 68
click at [239, 307] on link "Alex Hinkley" at bounding box center [269, 315] width 116 height 15
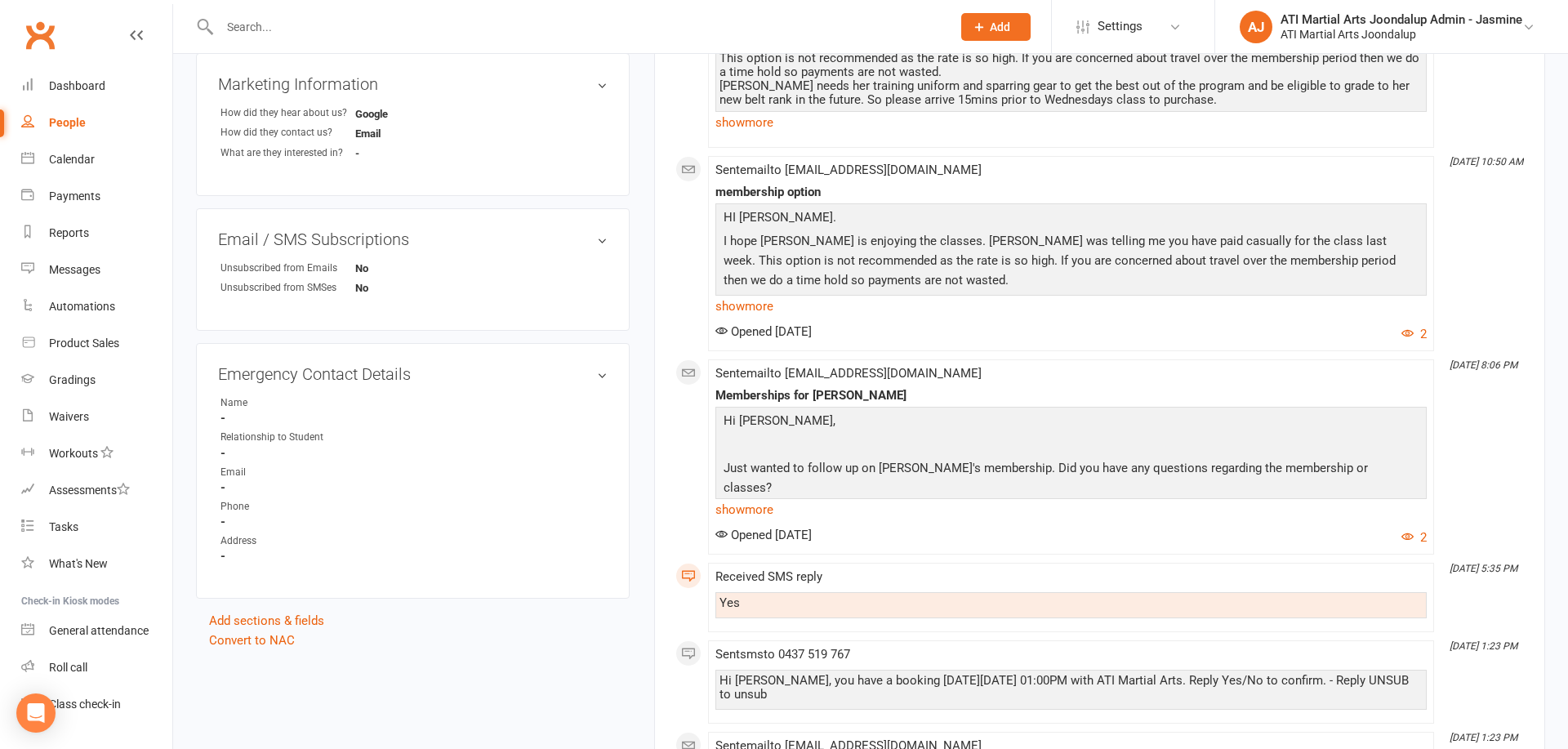
scroll to position [880, 0]
click at [747, 305] on link "show more" at bounding box center [1071, 305] width 711 height 23
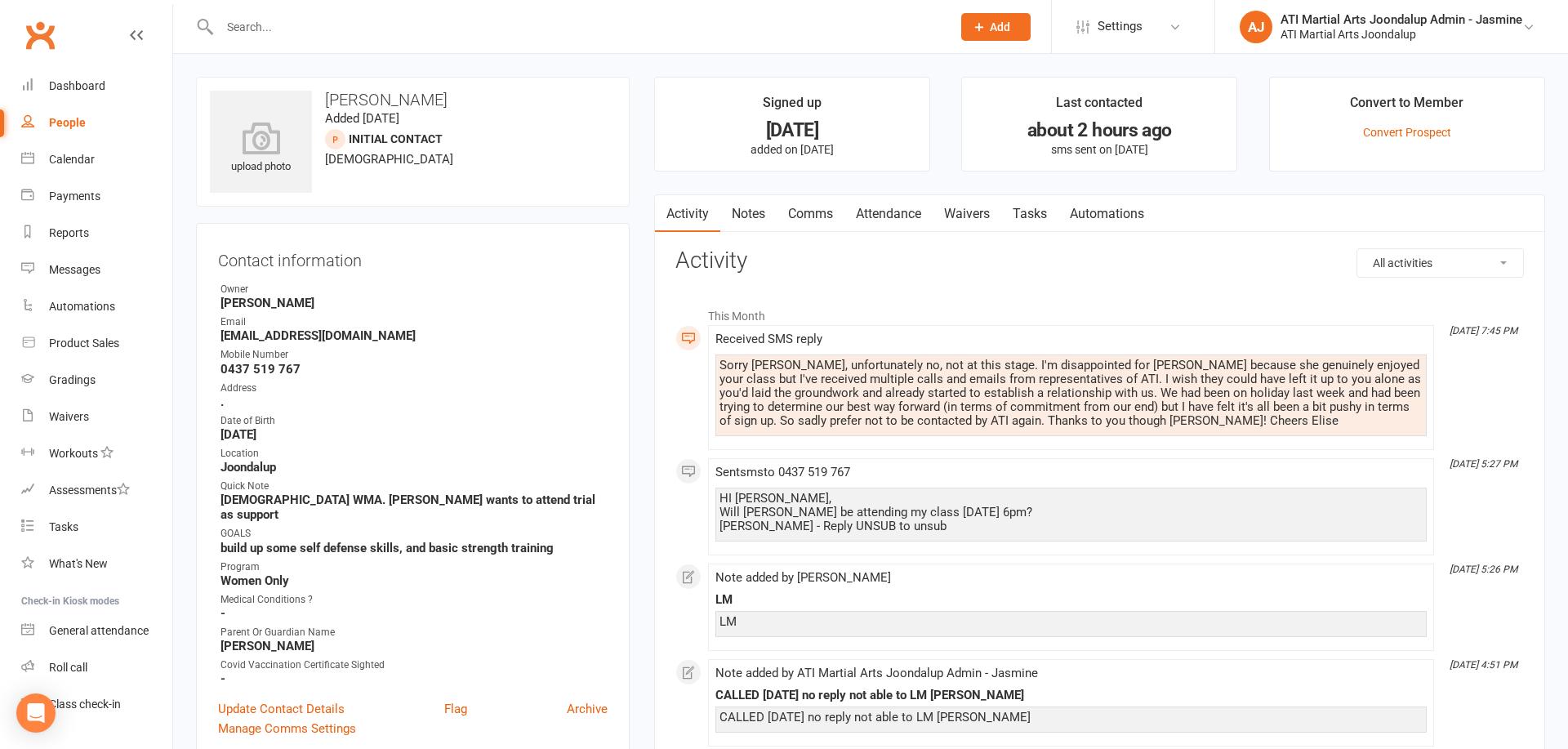
scroll to position [0, 0]
click at [734, 217] on link "Notes" at bounding box center [748, 213] width 56 height 37
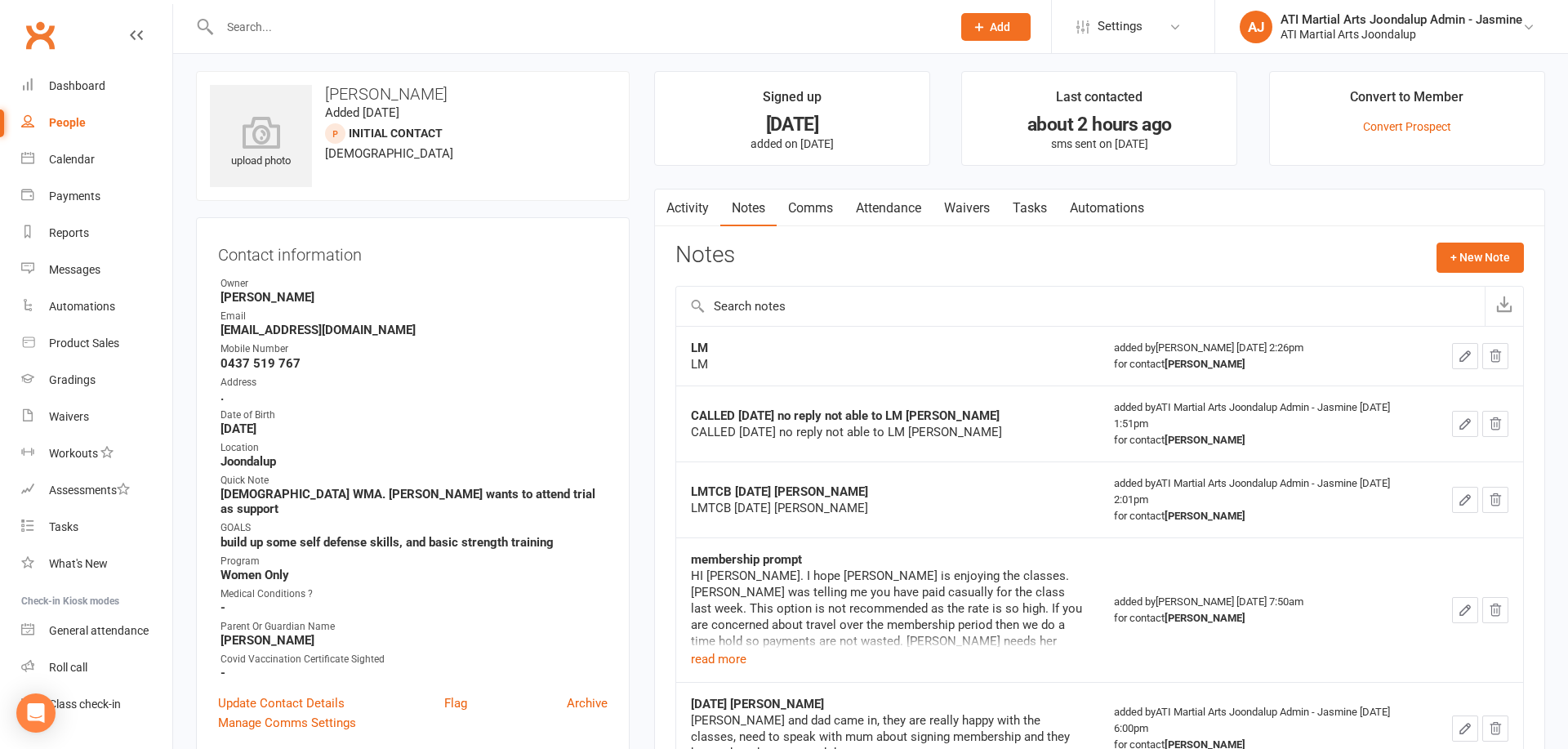
click at [690, 211] on link "Activity" at bounding box center [687, 208] width 65 height 37
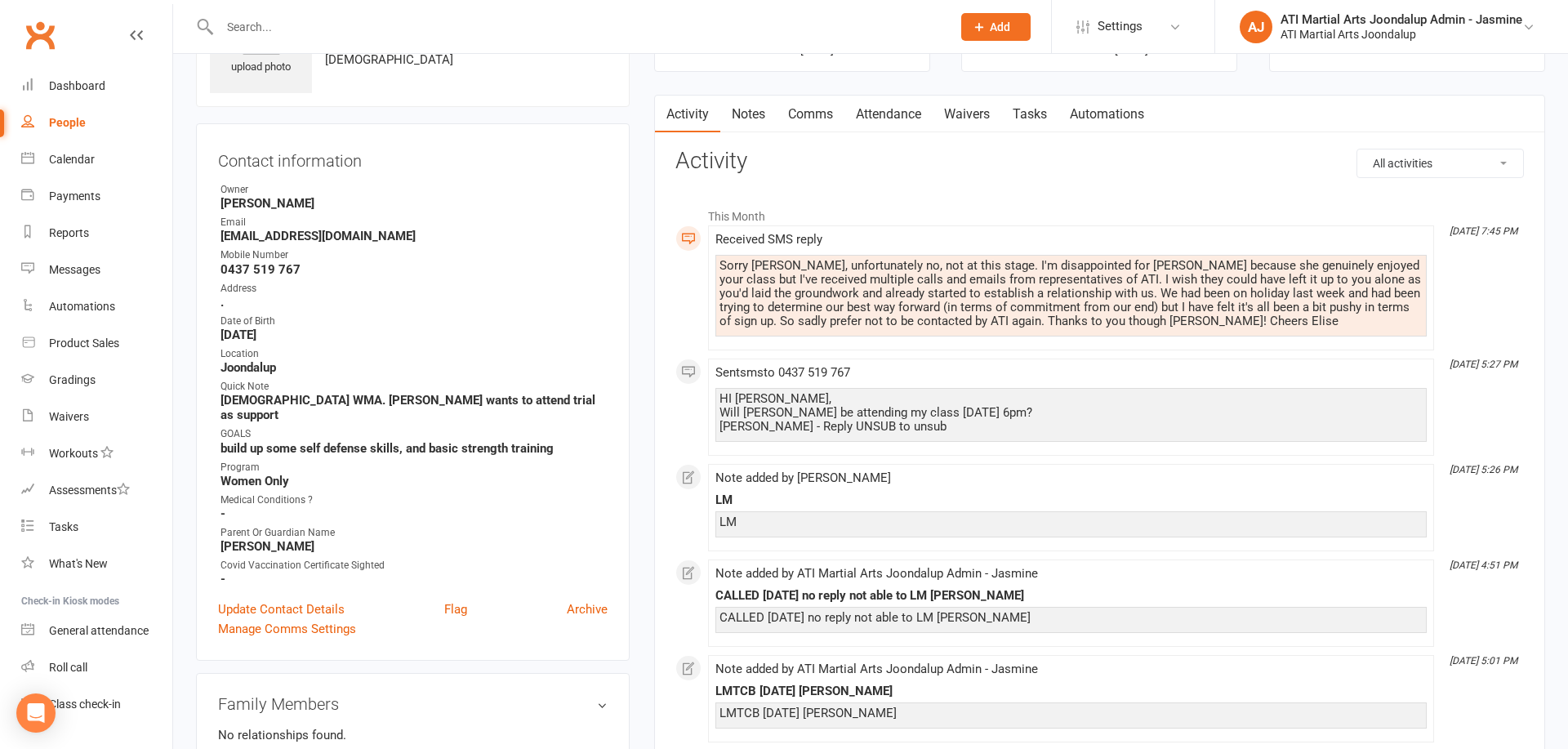
scroll to position [104, 0]
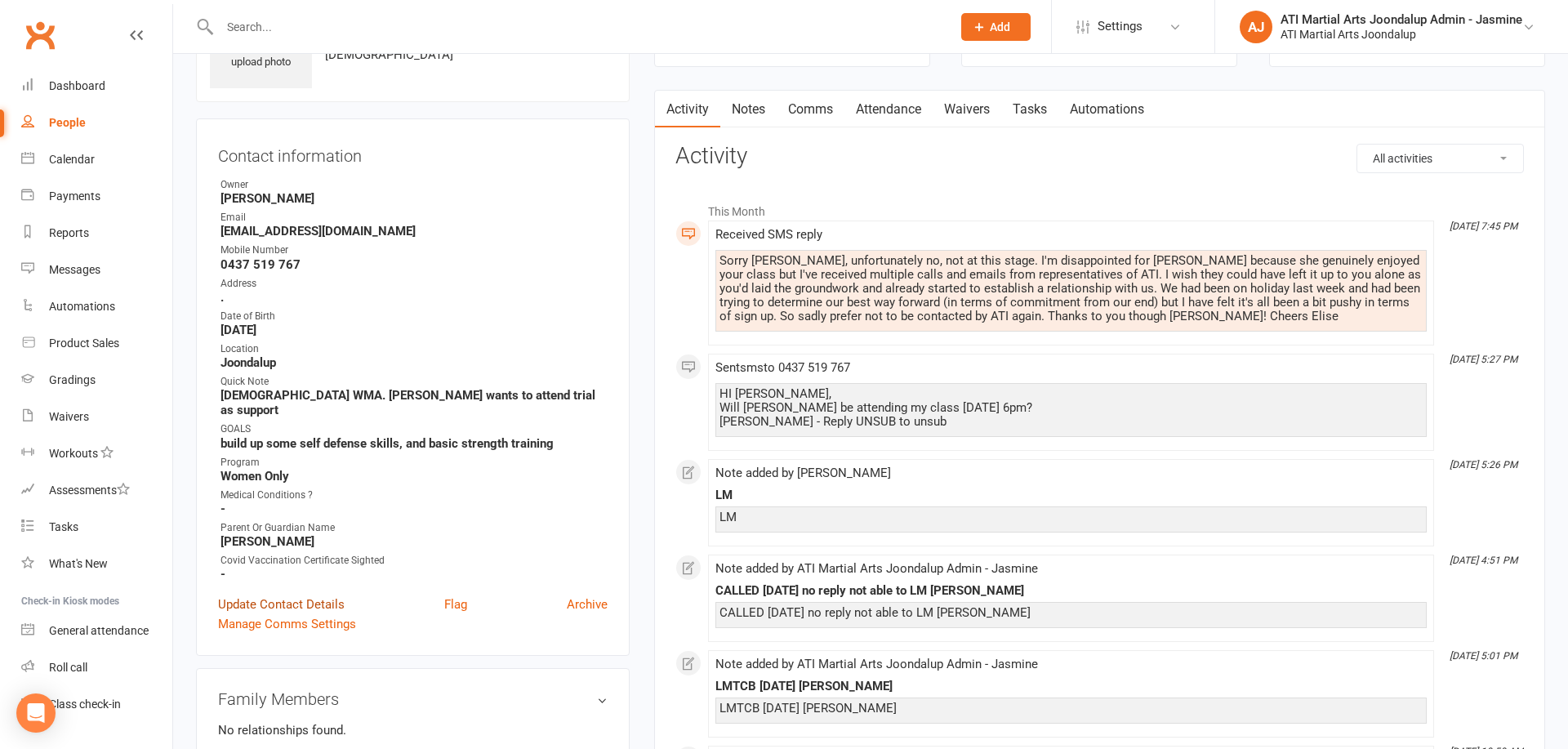
click at [302, 595] on link "Update Contact Details" at bounding box center [281, 605] width 126 height 19
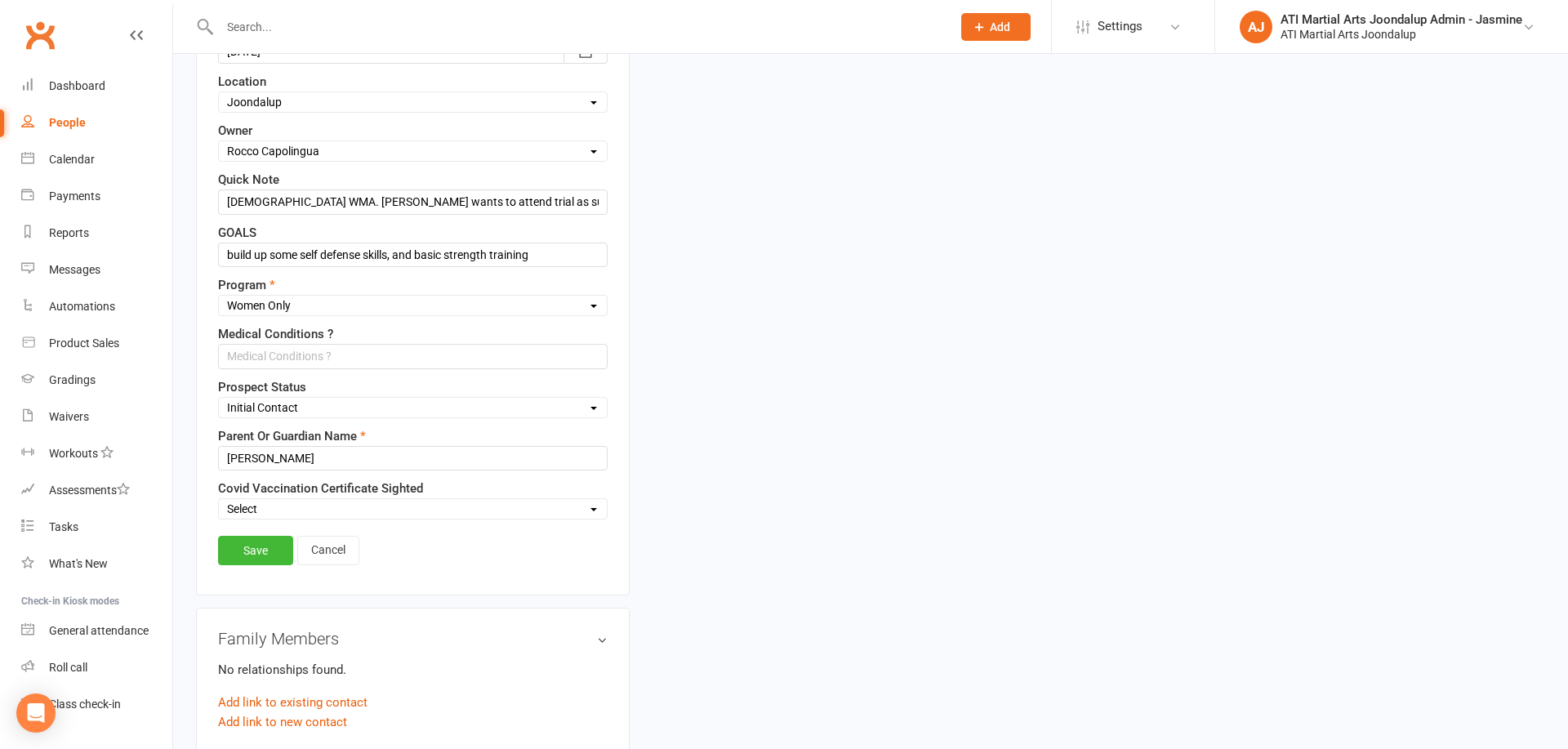
scroll to position [523, 0]
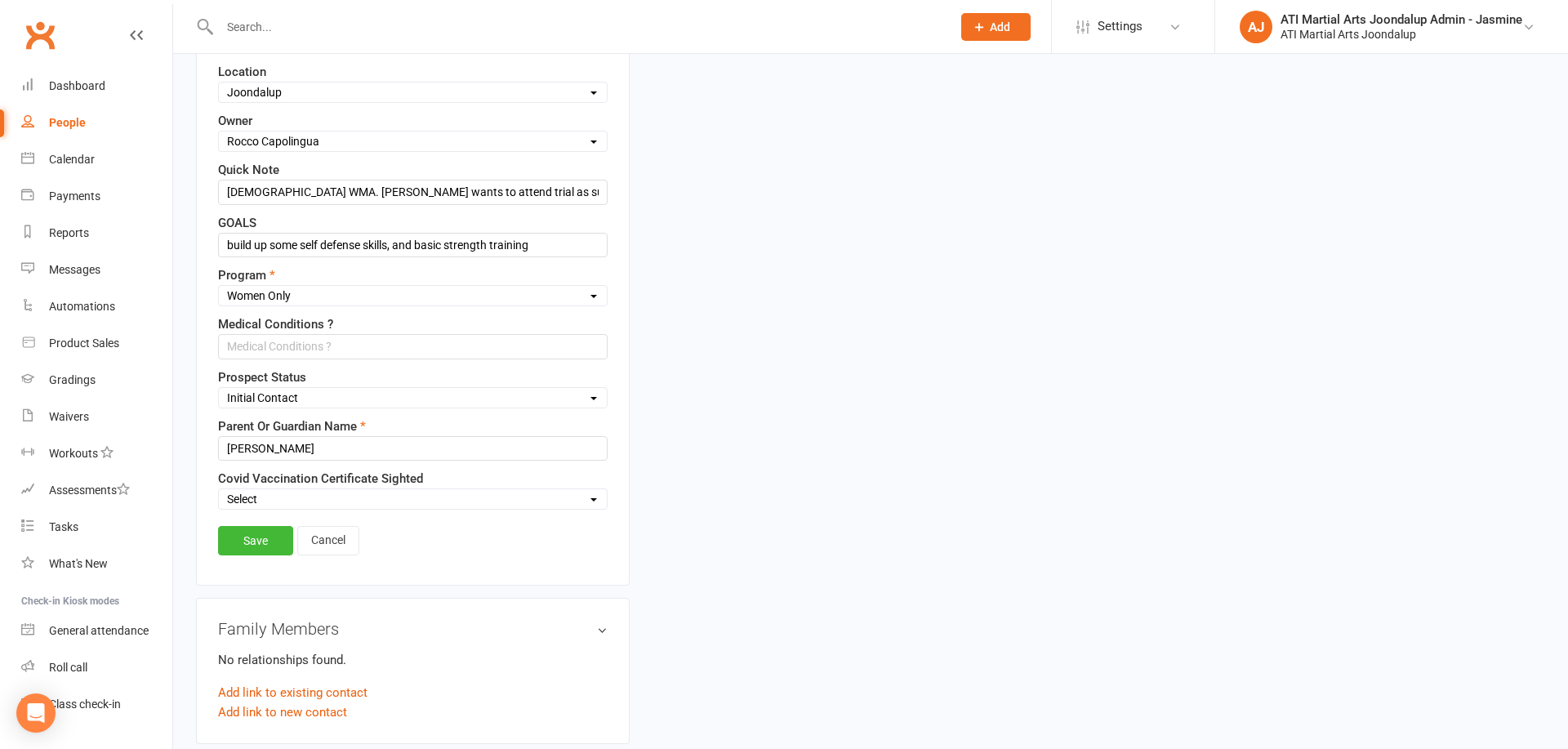
select select "Not interested"
click at [261, 537] on link "Save" at bounding box center [255, 540] width 76 height 30
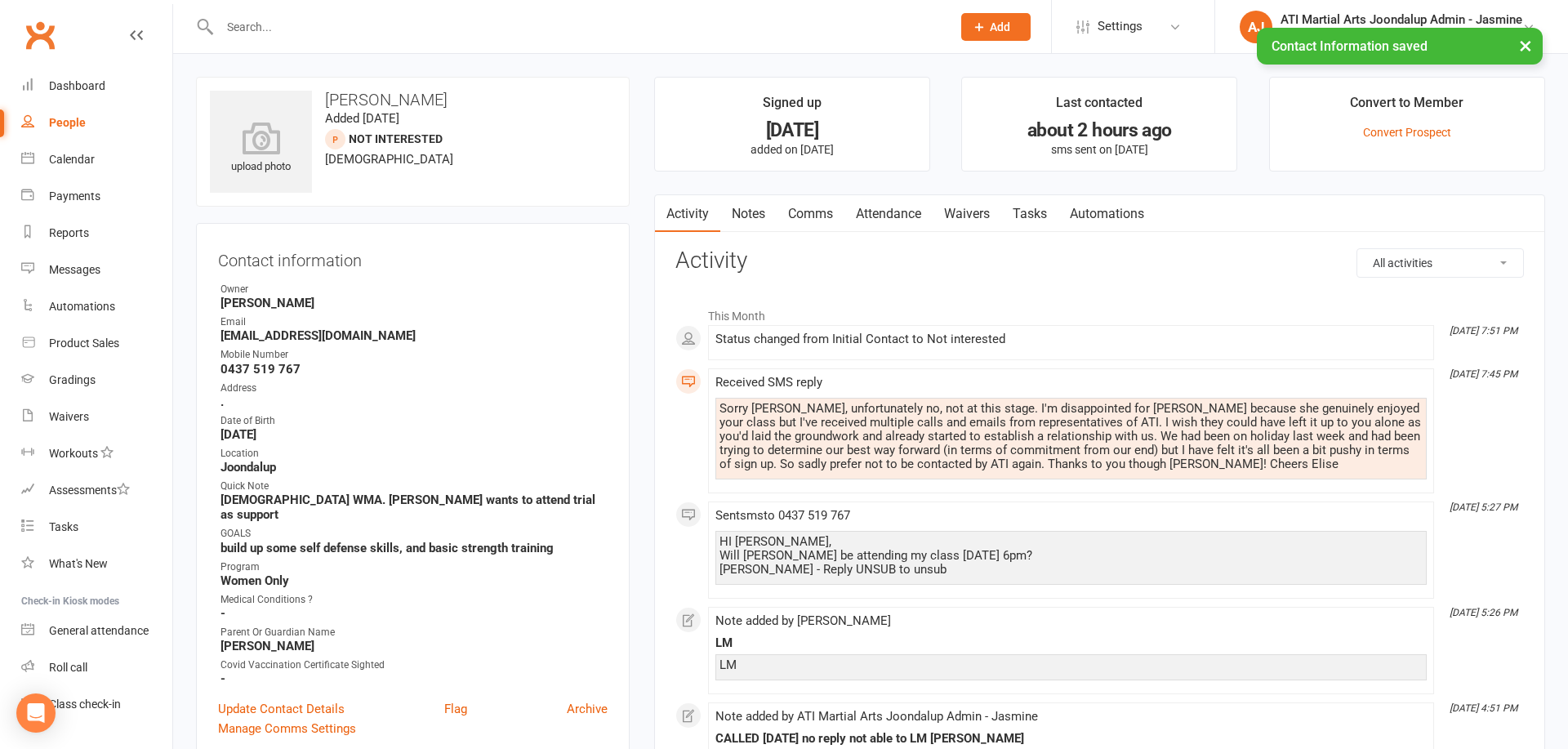
scroll to position [0, 0]
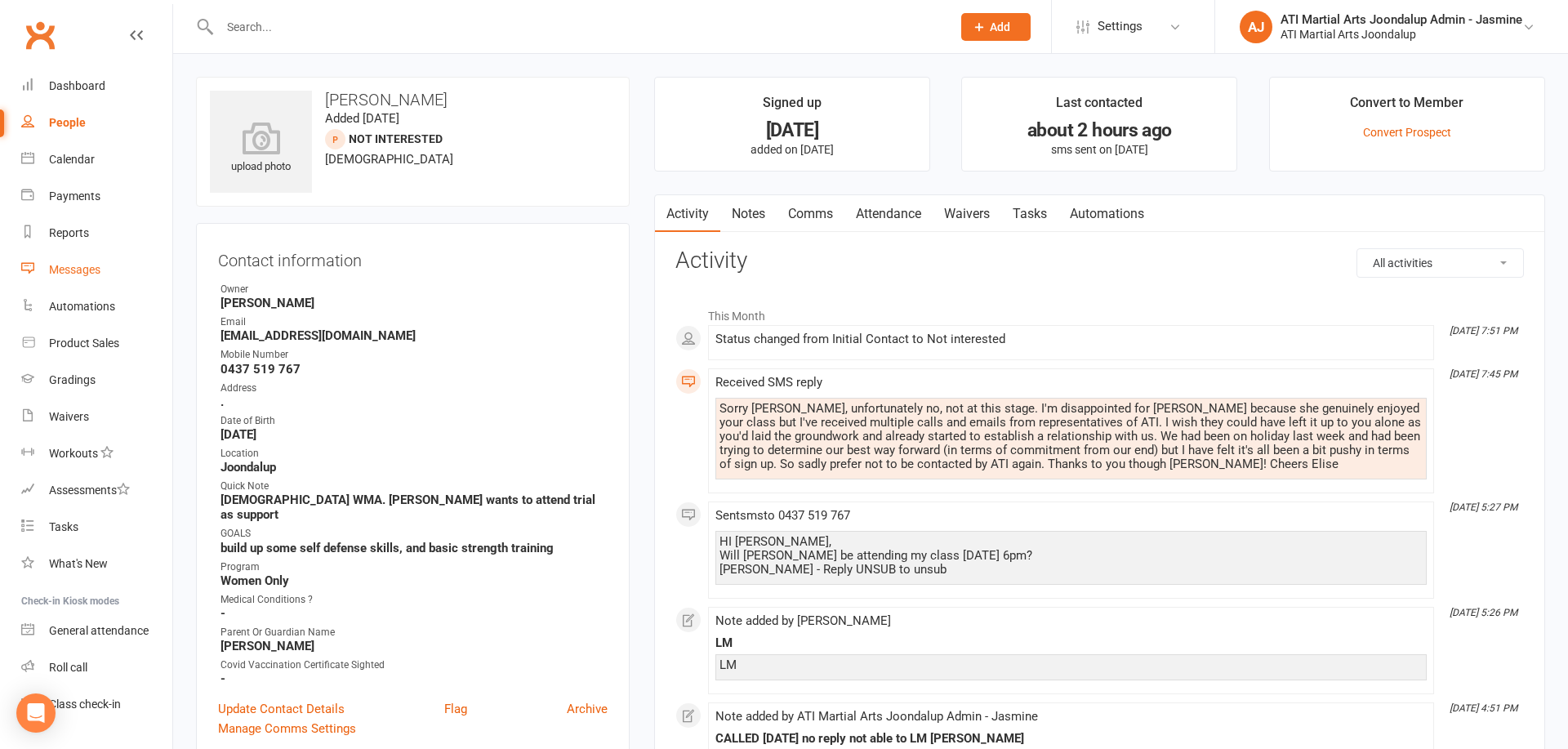
click at [148, 272] on link "Messages" at bounding box center [97, 270] width 151 height 36
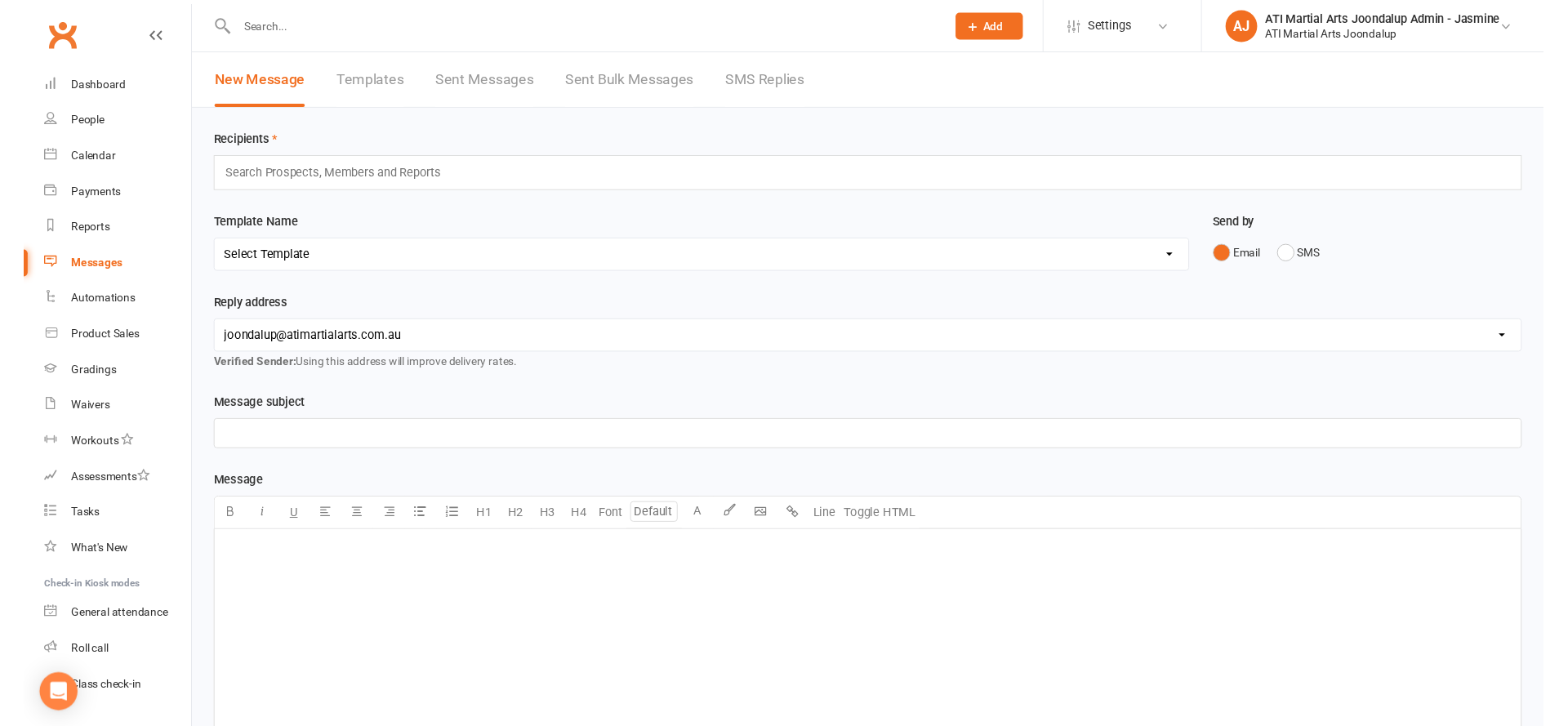
scroll to position [5, 0]
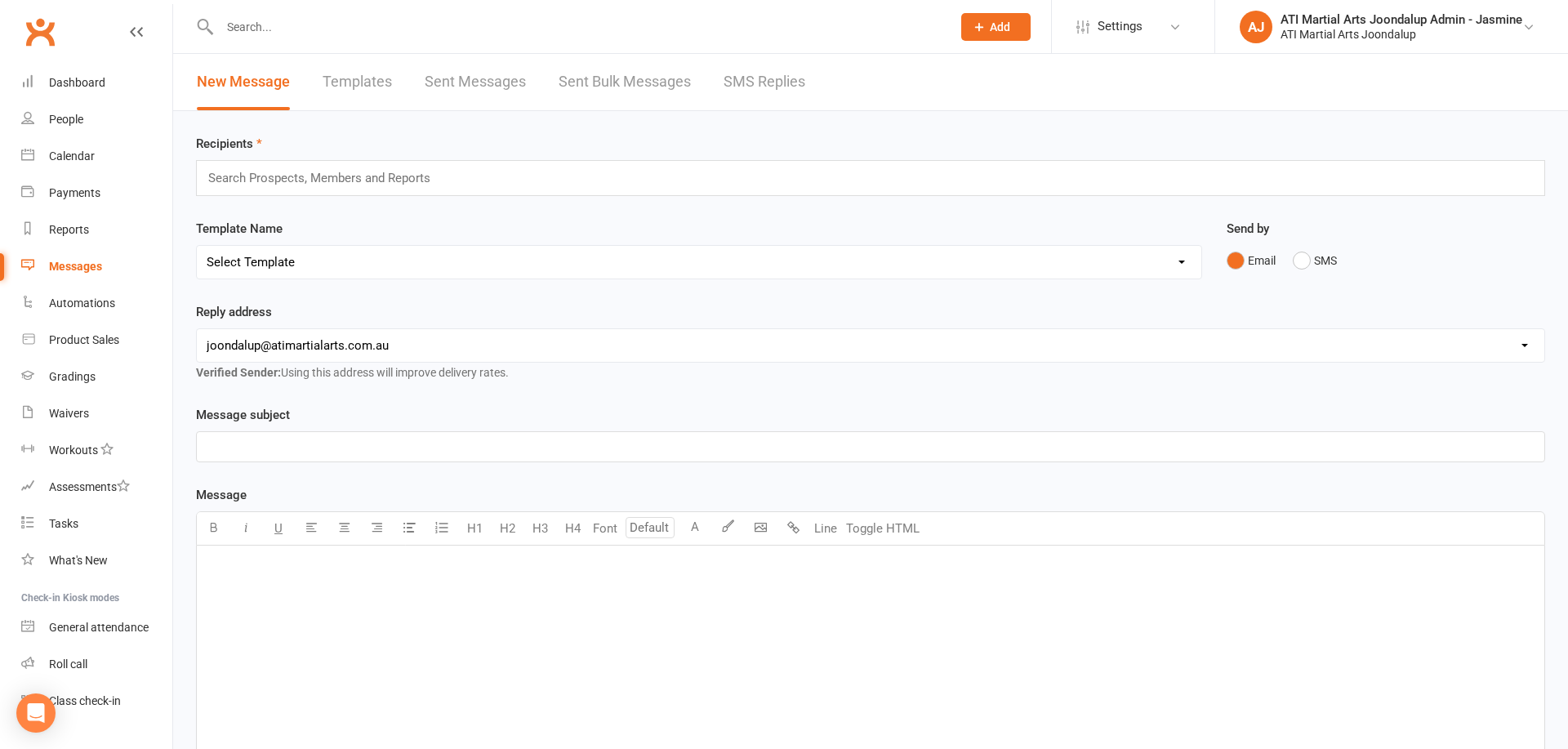
click at [730, 82] on link "SMS Replies" at bounding box center [764, 81] width 81 height 56
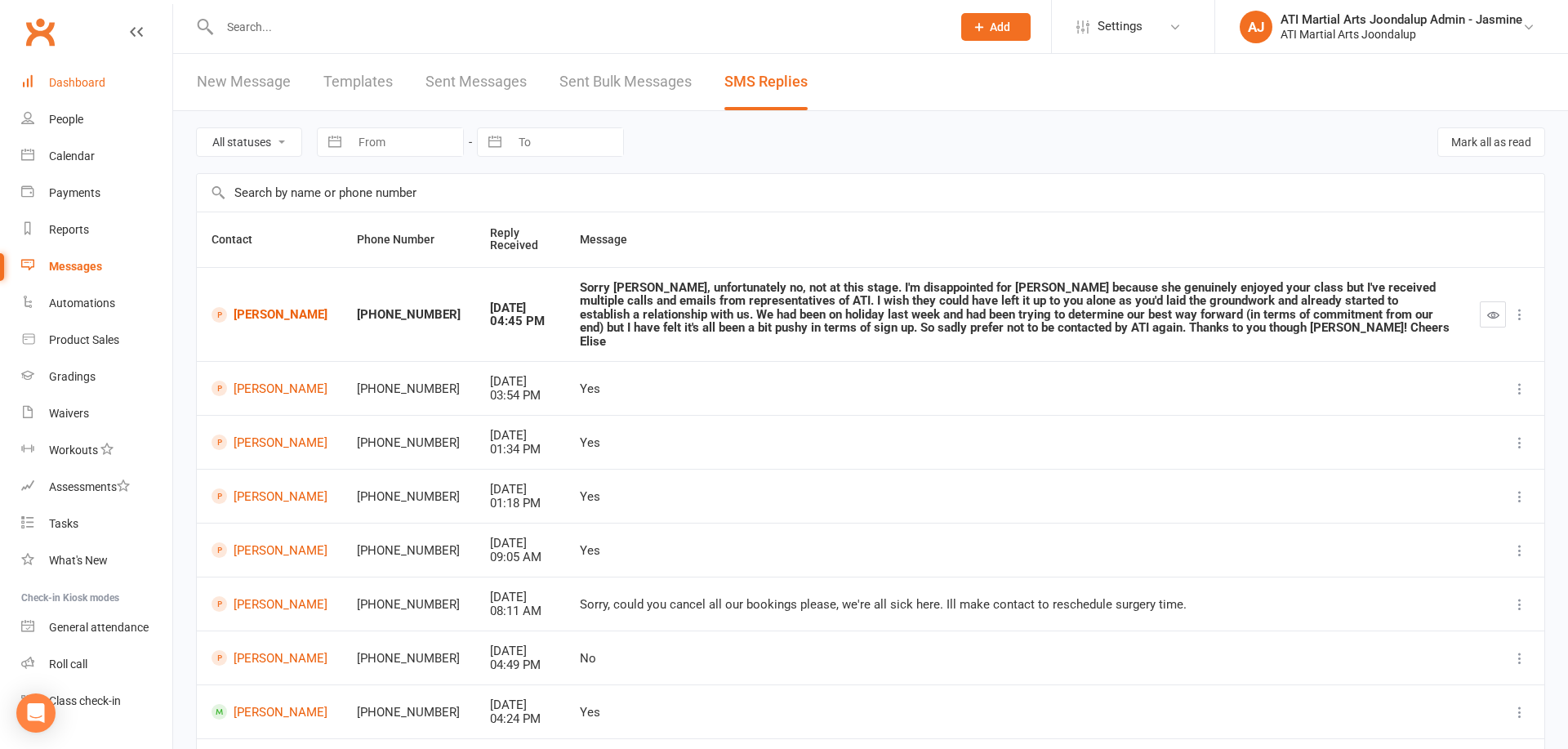
click at [116, 86] on link "Dashboard" at bounding box center [97, 82] width 151 height 36
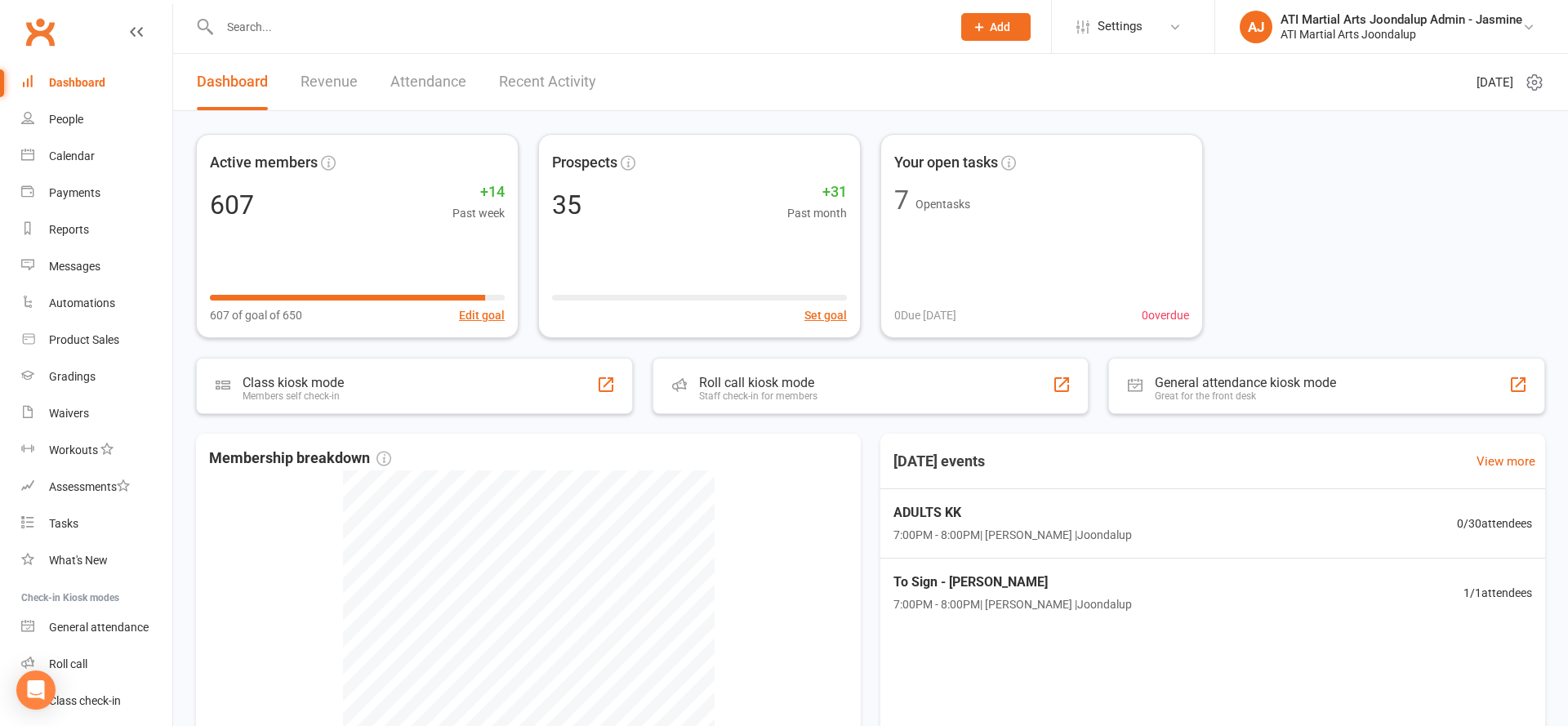
click at [509, 25] on input "text" at bounding box center [577, 27] width 725 height 23
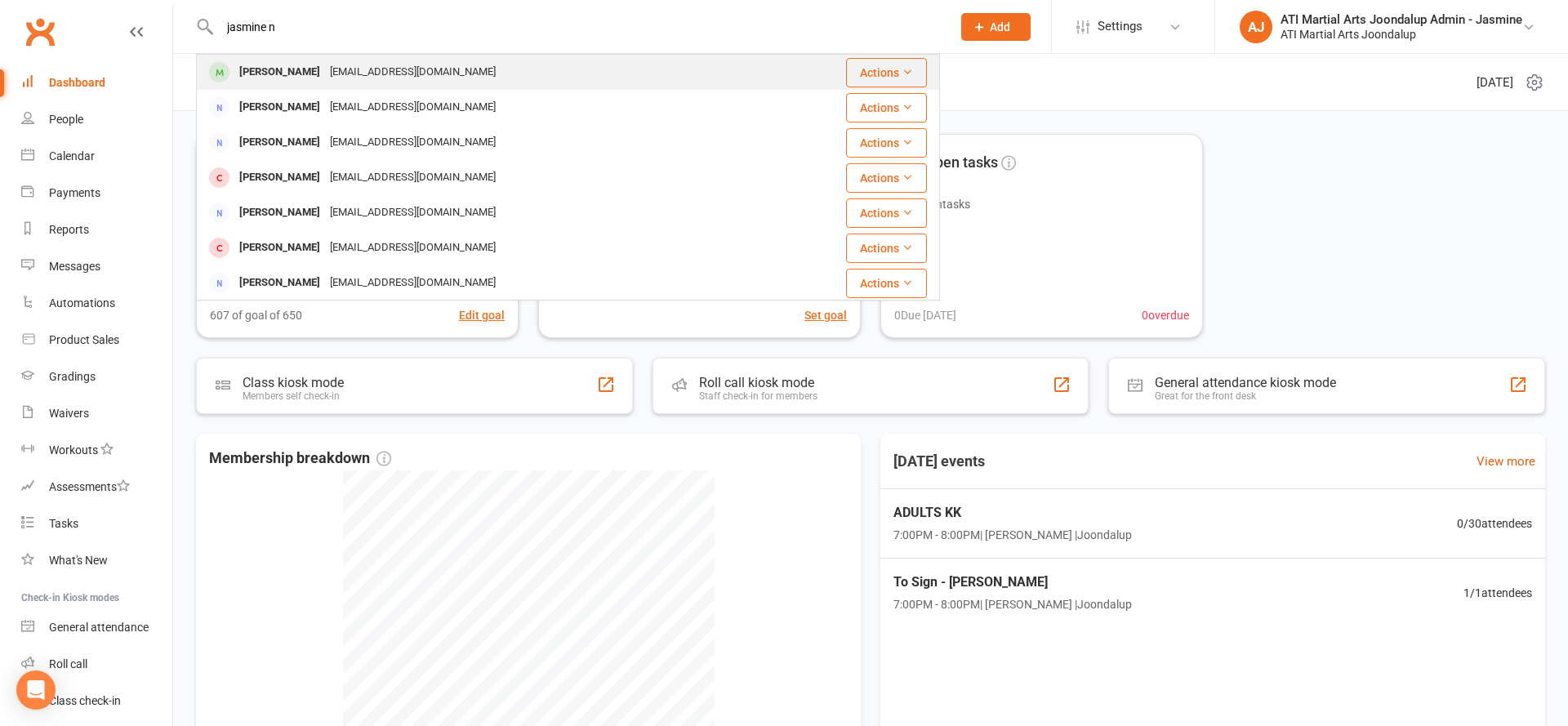
type input "jasmine n"
click at [528, 73] on div "Jasmine Niquet jasmineniquet@outlook.com" at bounding box center [495, 72] width 596 height 33
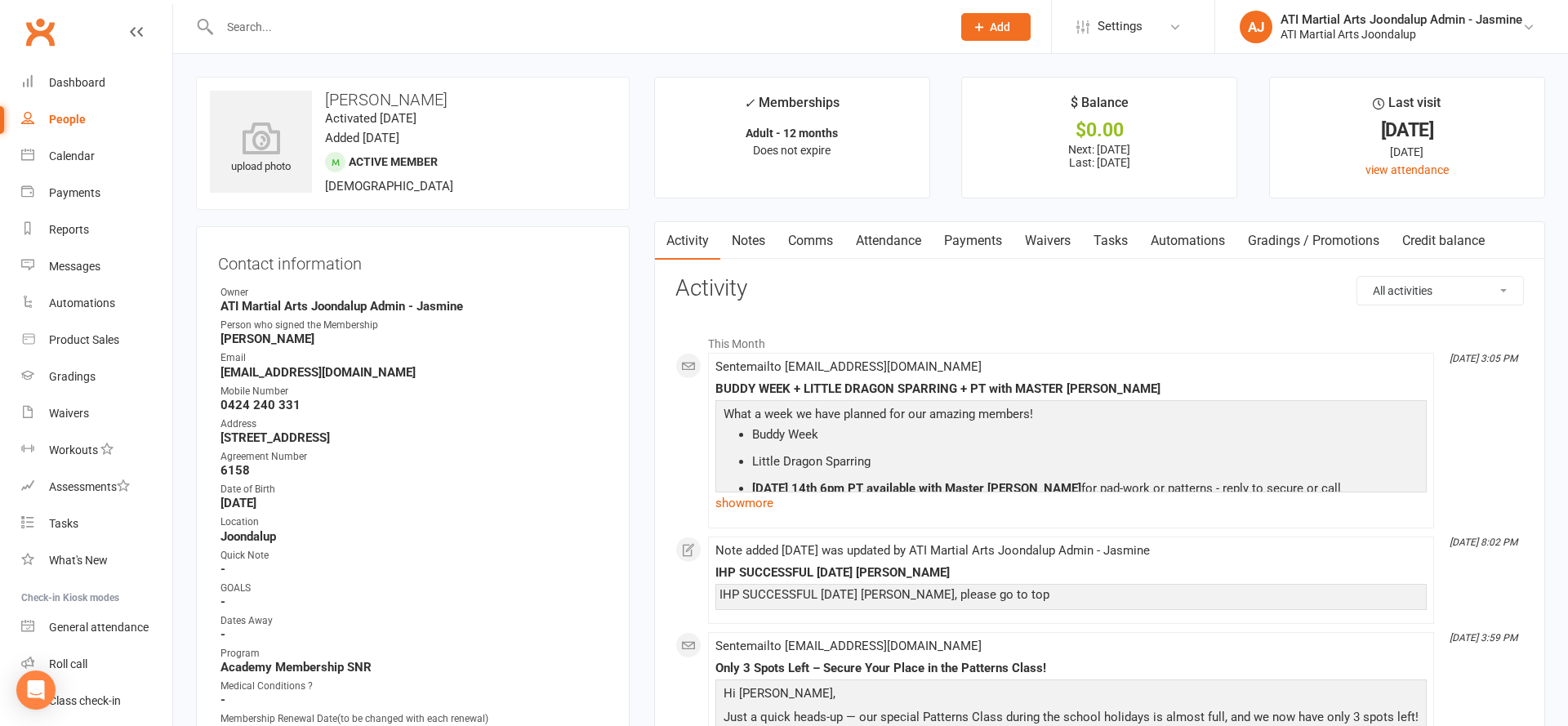
click at [747, 241] on link "Notes" at bounding box center [748, 240] width 56 height 37
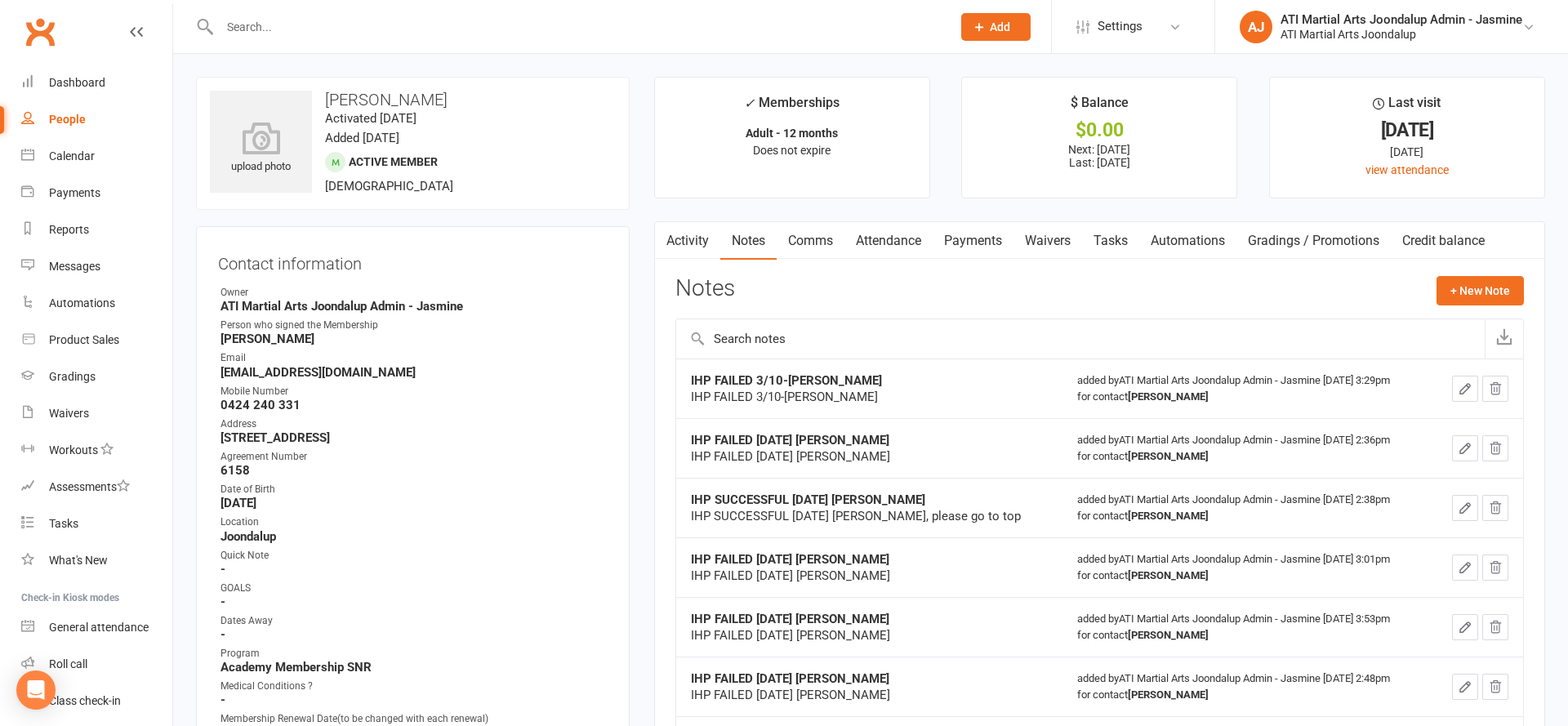
click at [956, 232] on link "Payments" at bounding box center [972, 240] width 81 height 37
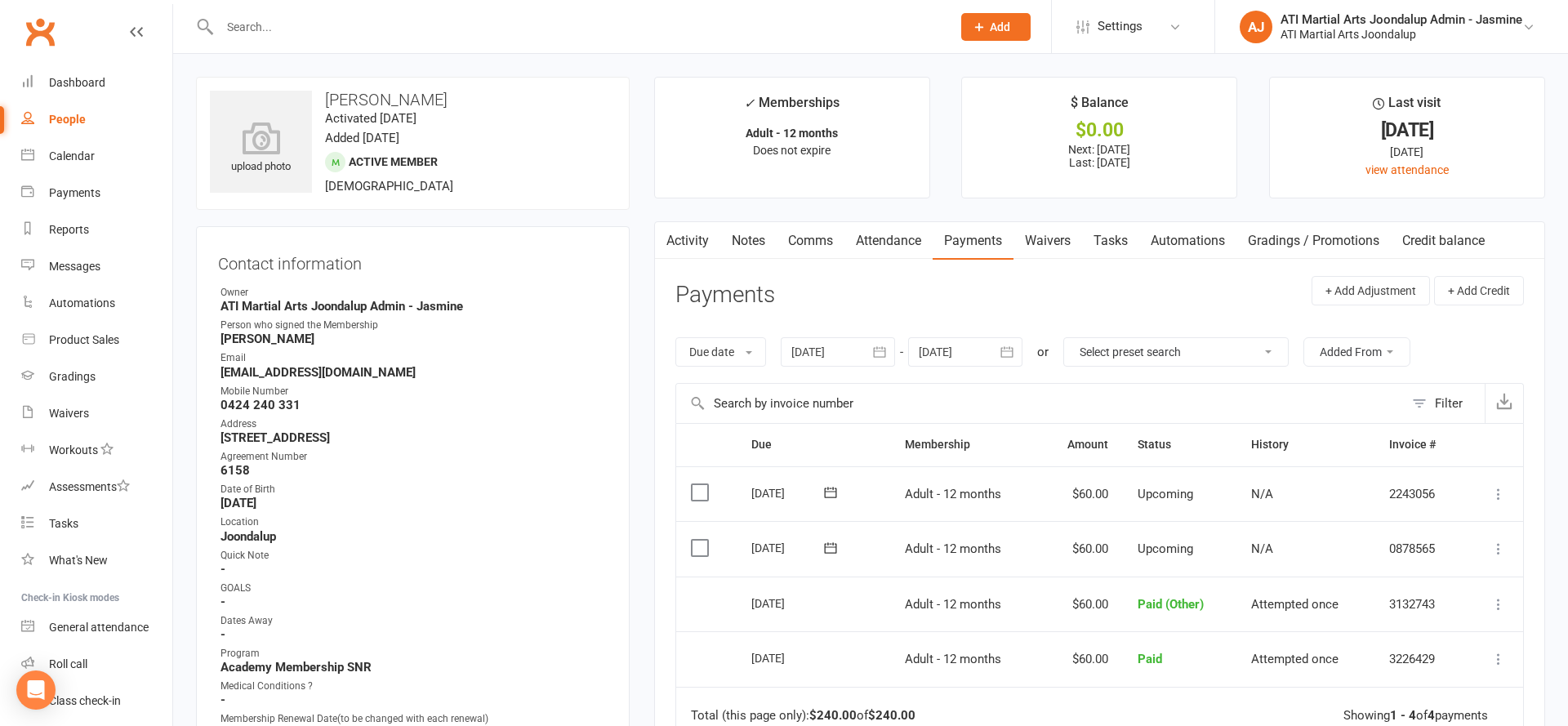
click at [759, 235] on link "Notes" at bounding box center [748, 240] width 56 height 37
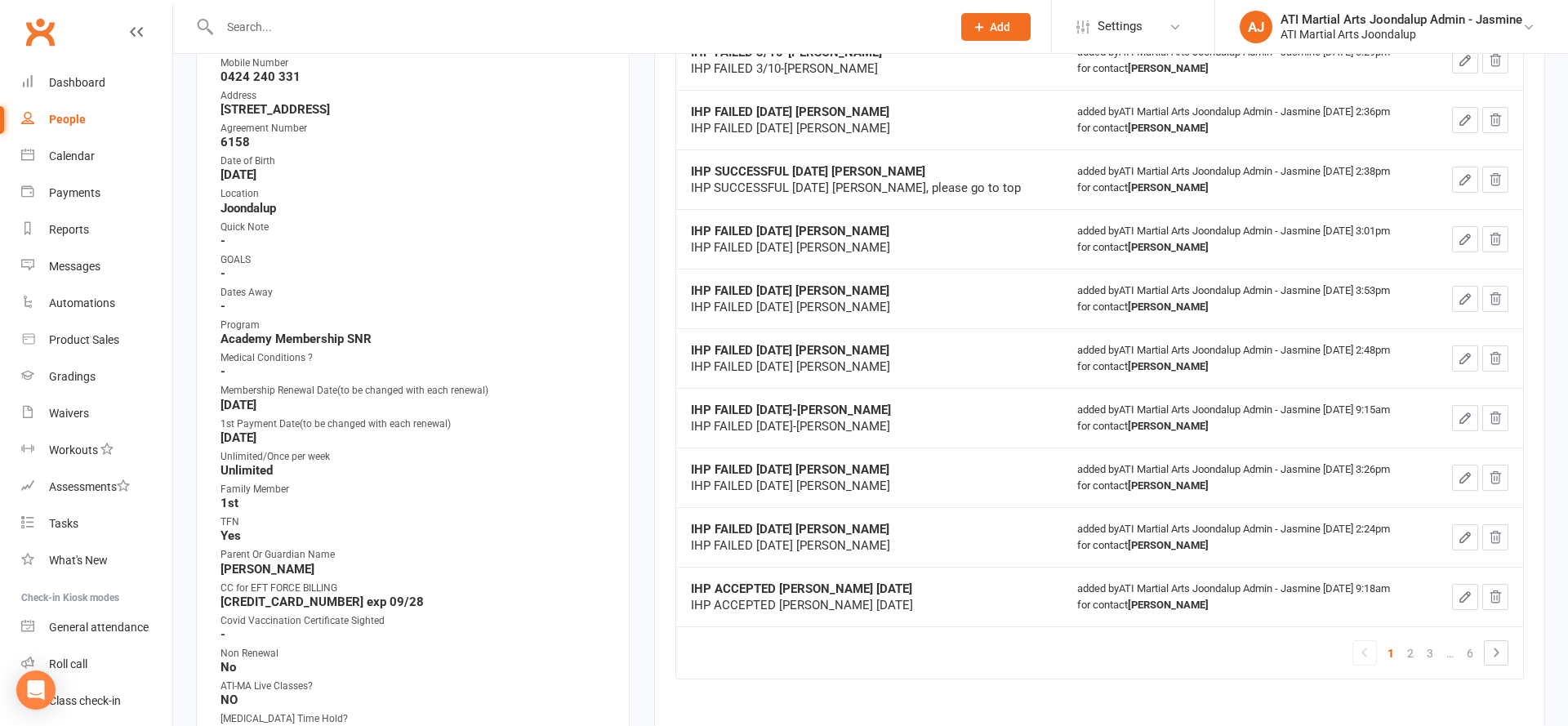
scroll to position [505, 0]
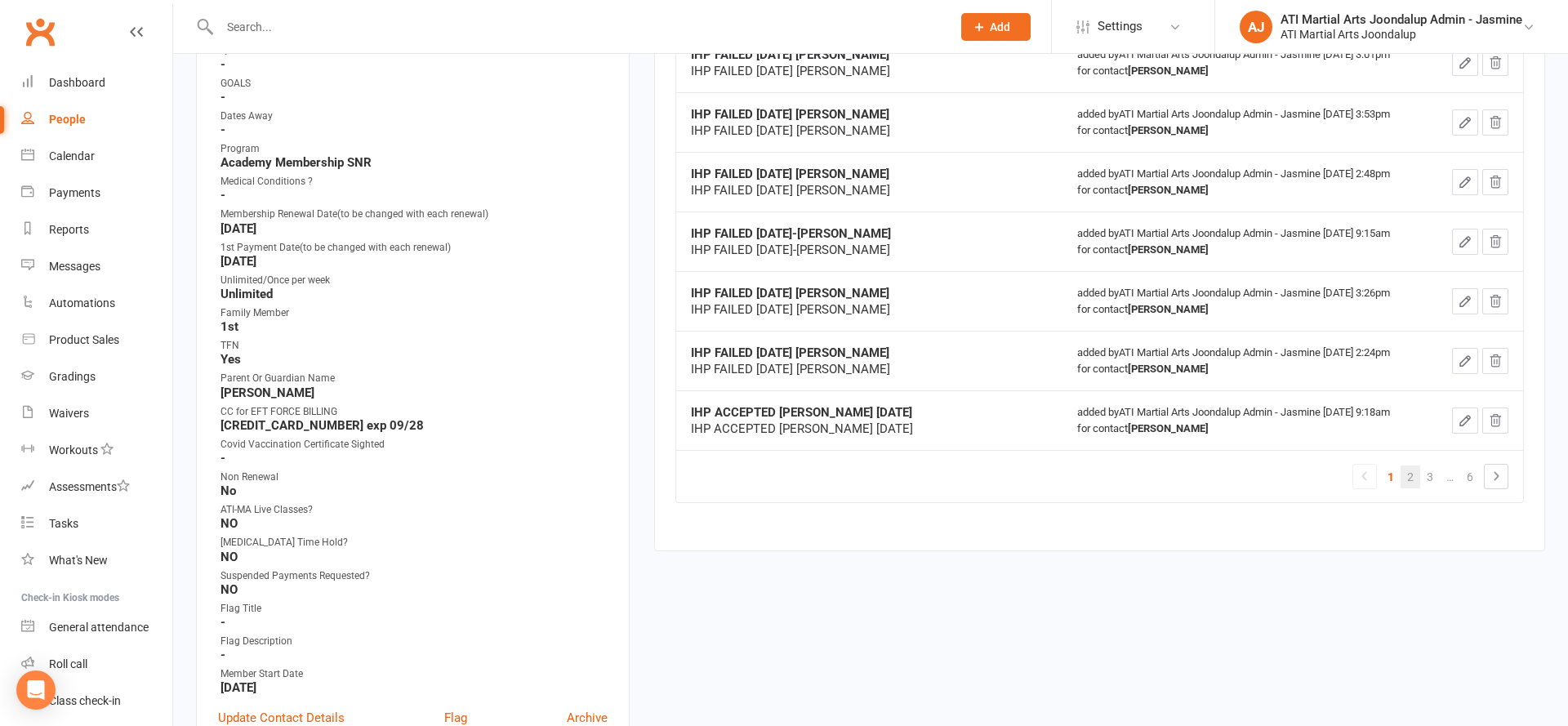
click at [1411, 471] on link "2" at bounding box center [1410, 477] width 19 height 23
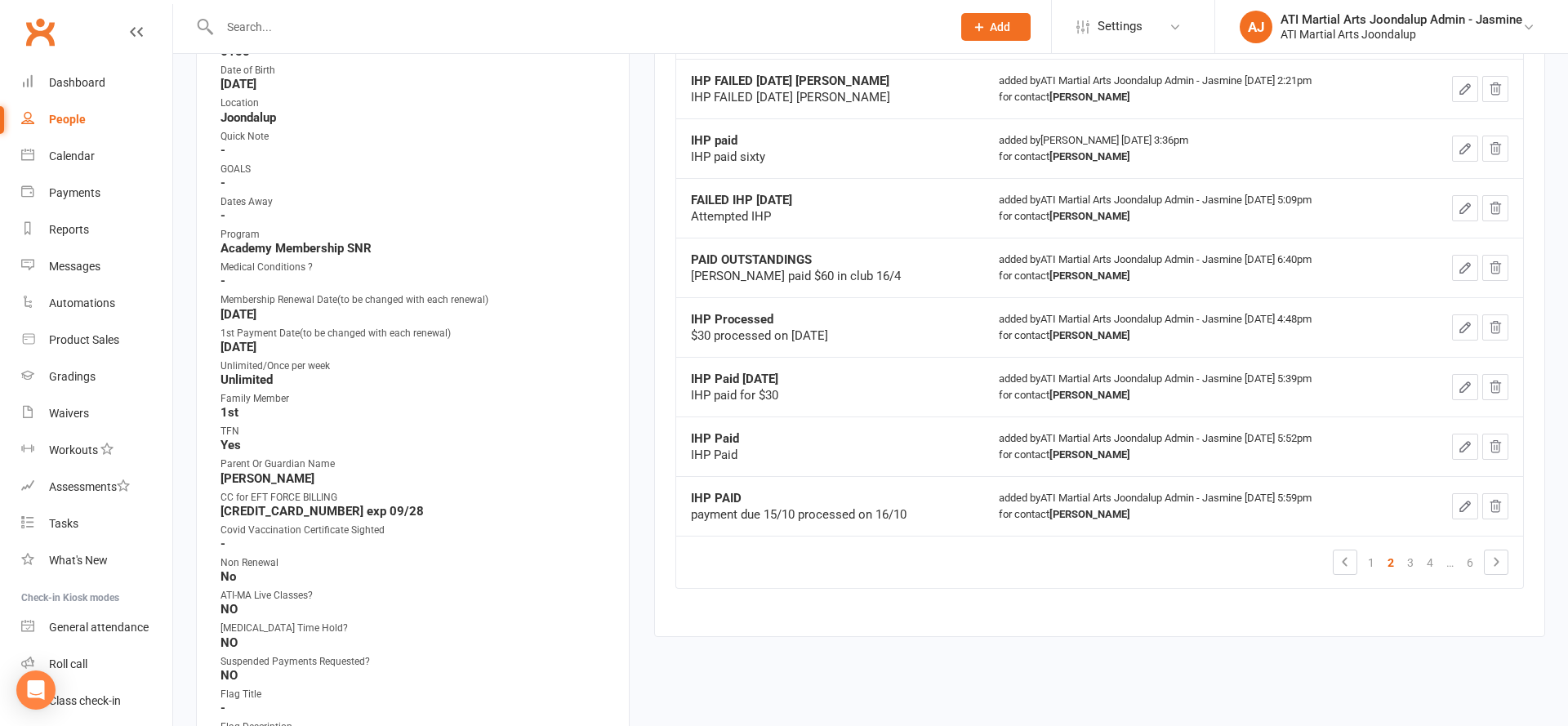
scroll to position [424, 0]
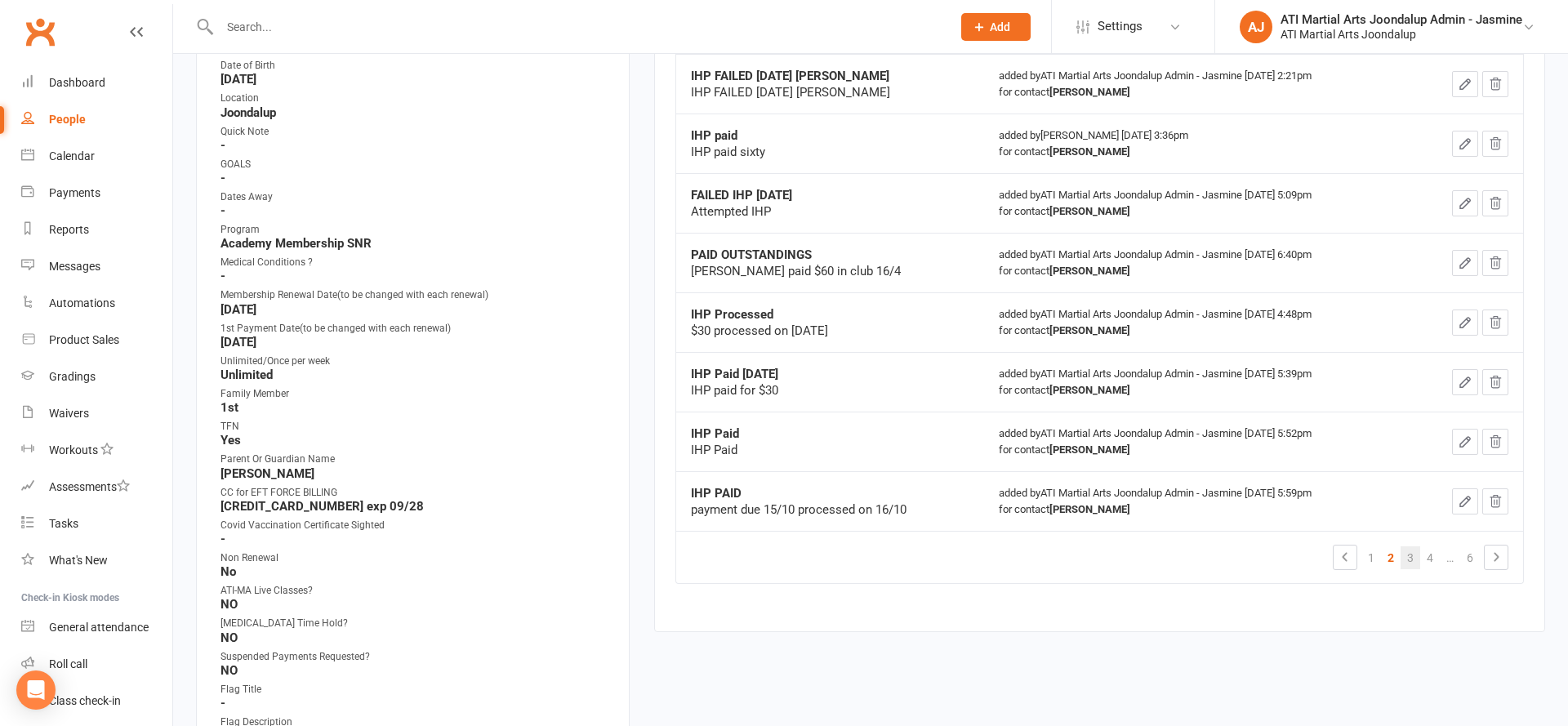
click at [1405, 555] on link "3" at bounding box center [1410, 558] width 19 height 23
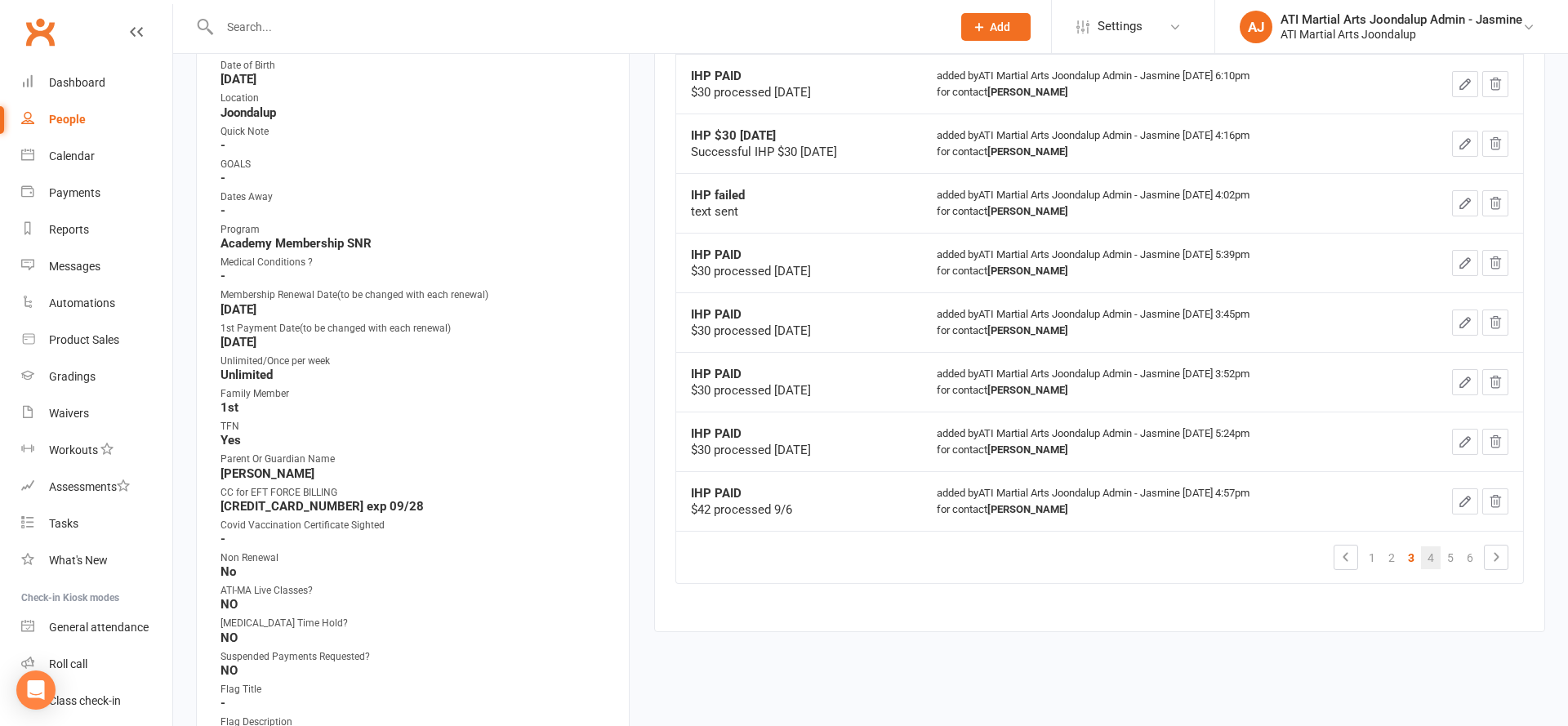
click at [1436, 554] on link "4" at bounding box center [1430, 558] width 19 height 23
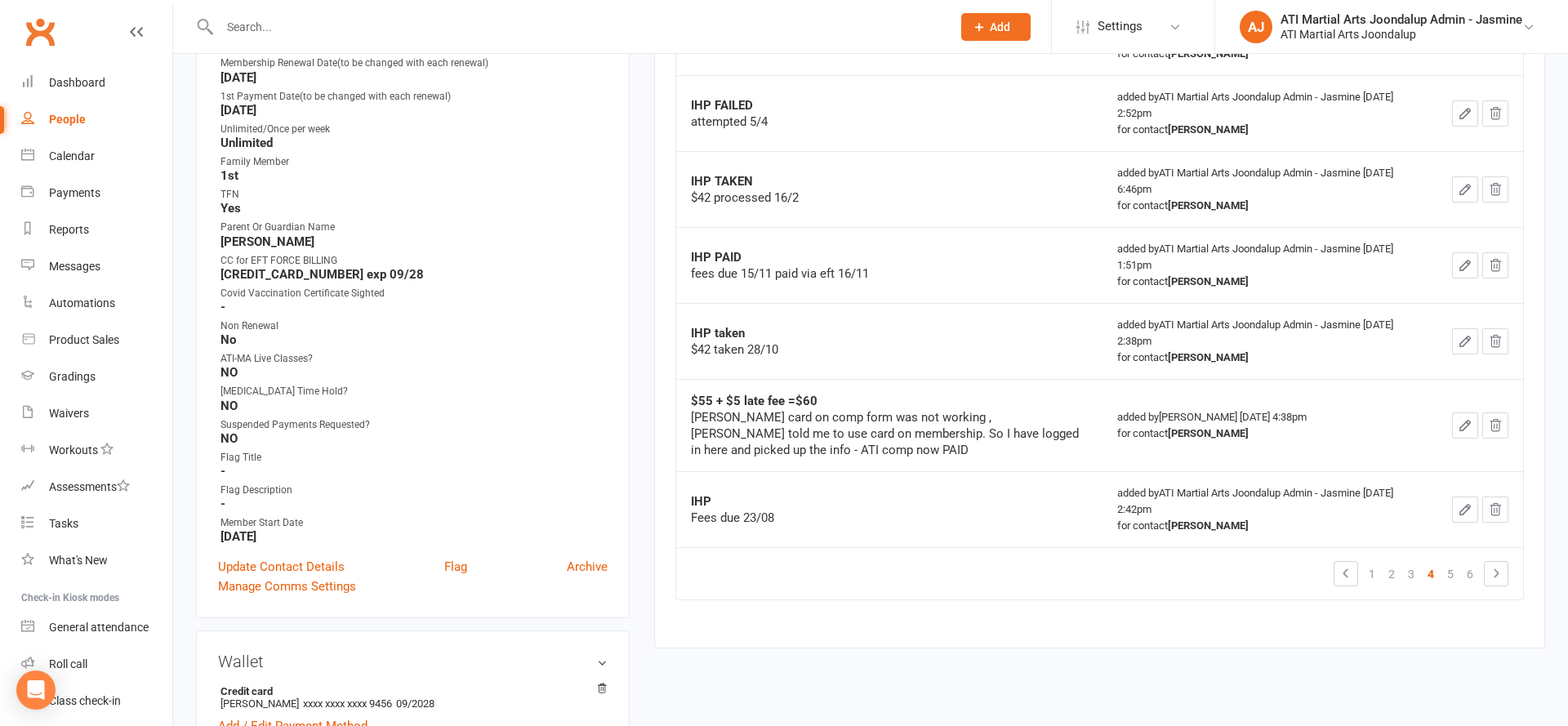
scroll to position [663, 0]
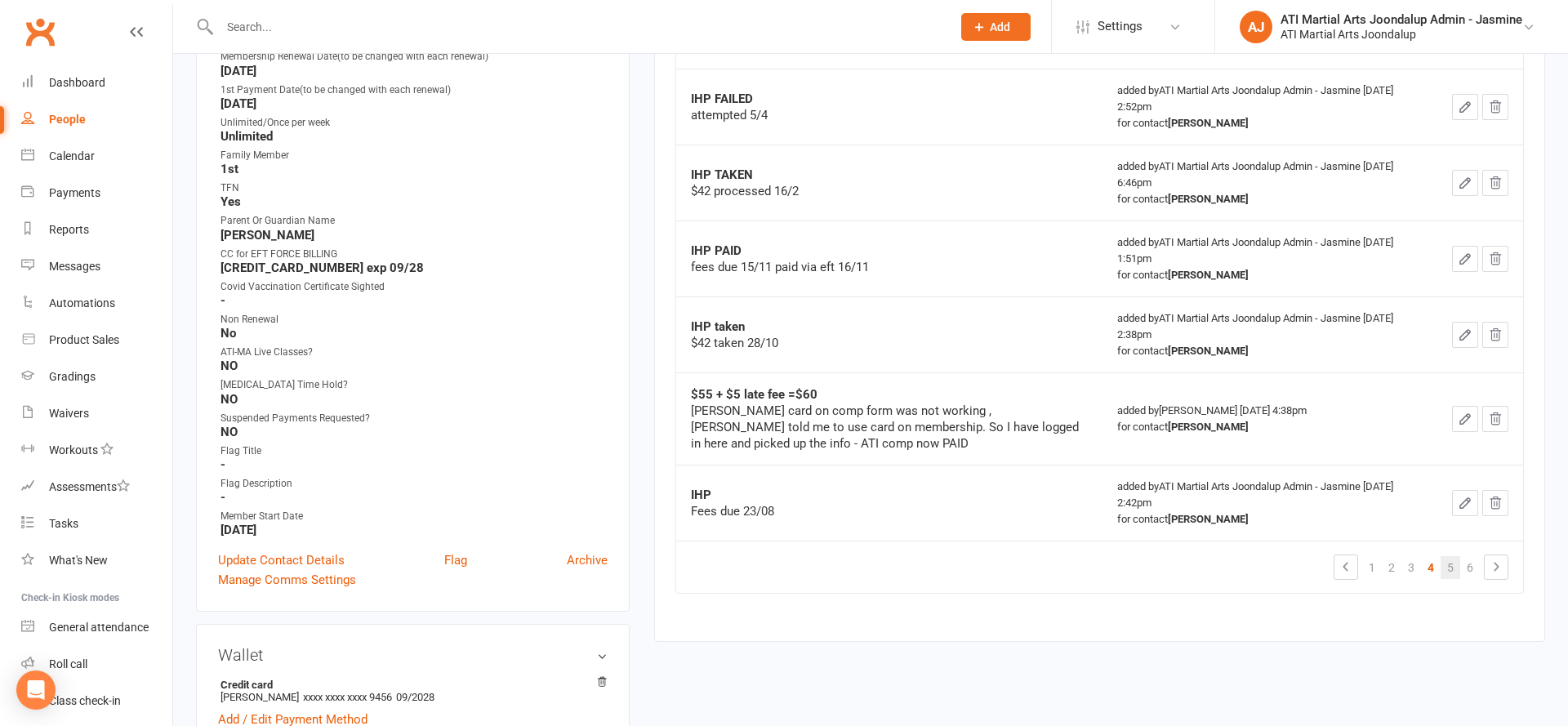
click at [1445, 572] on link "5" at bounding box center [1450, 568] width 19 height 23
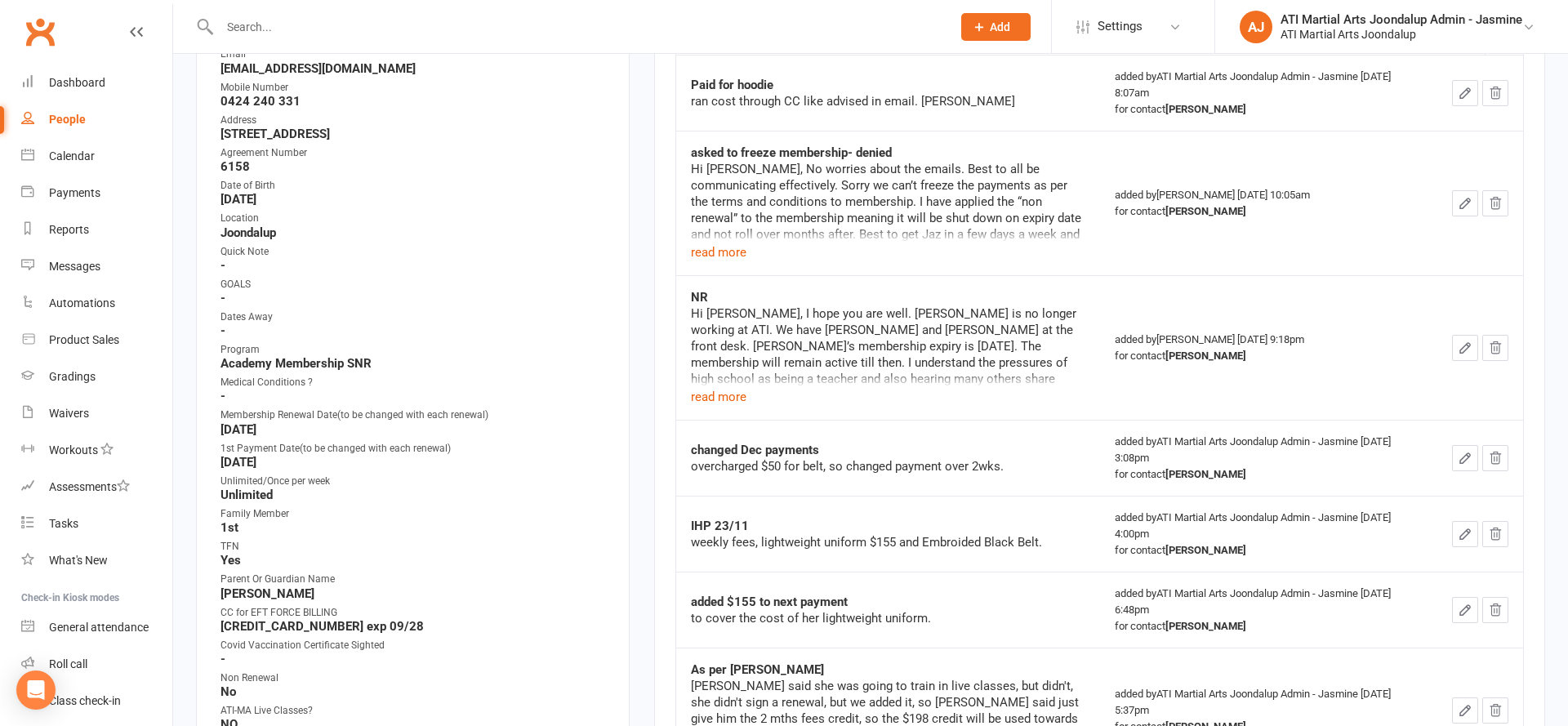
scroll to position [295, 0]
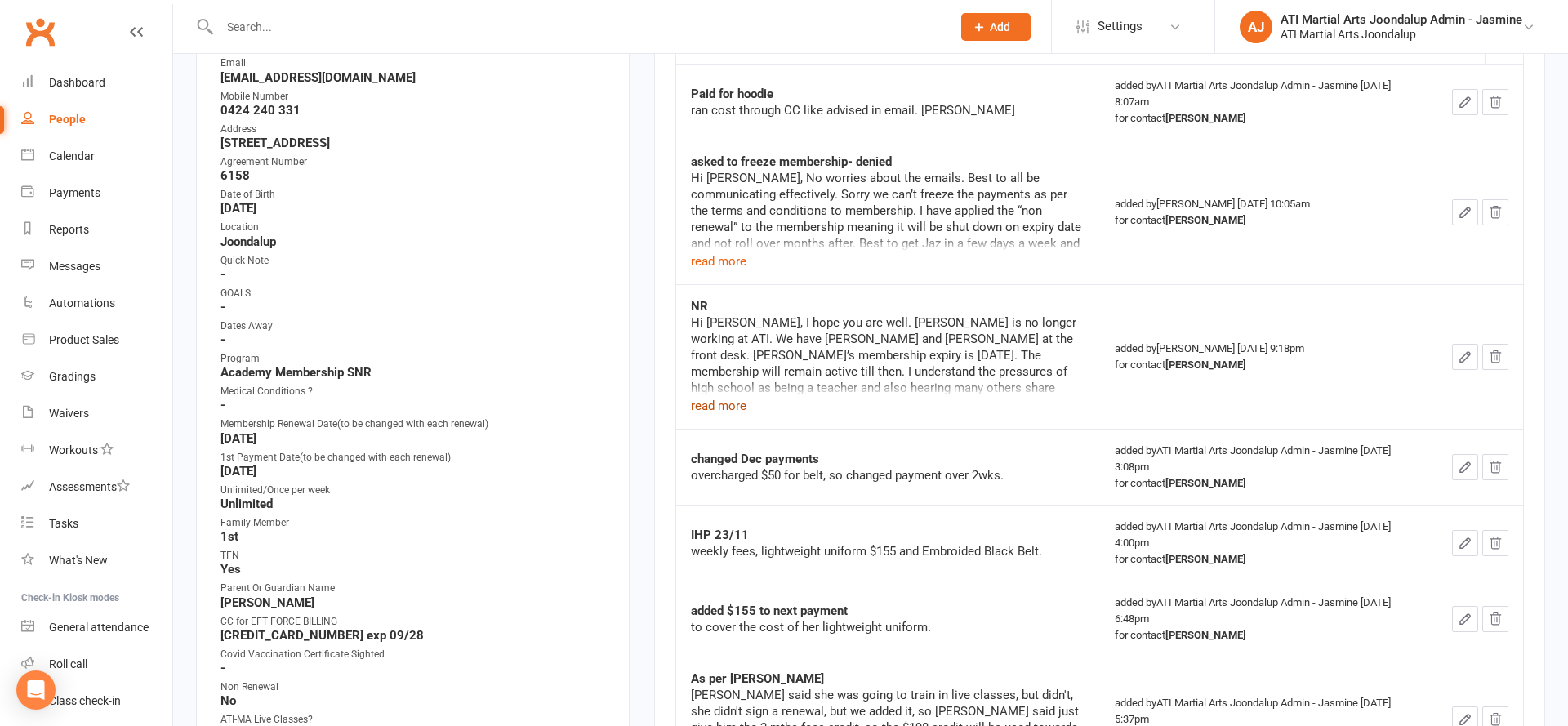
click at [722, 409] on button "read more" at bounding box center [719, 406] width 55 height 19
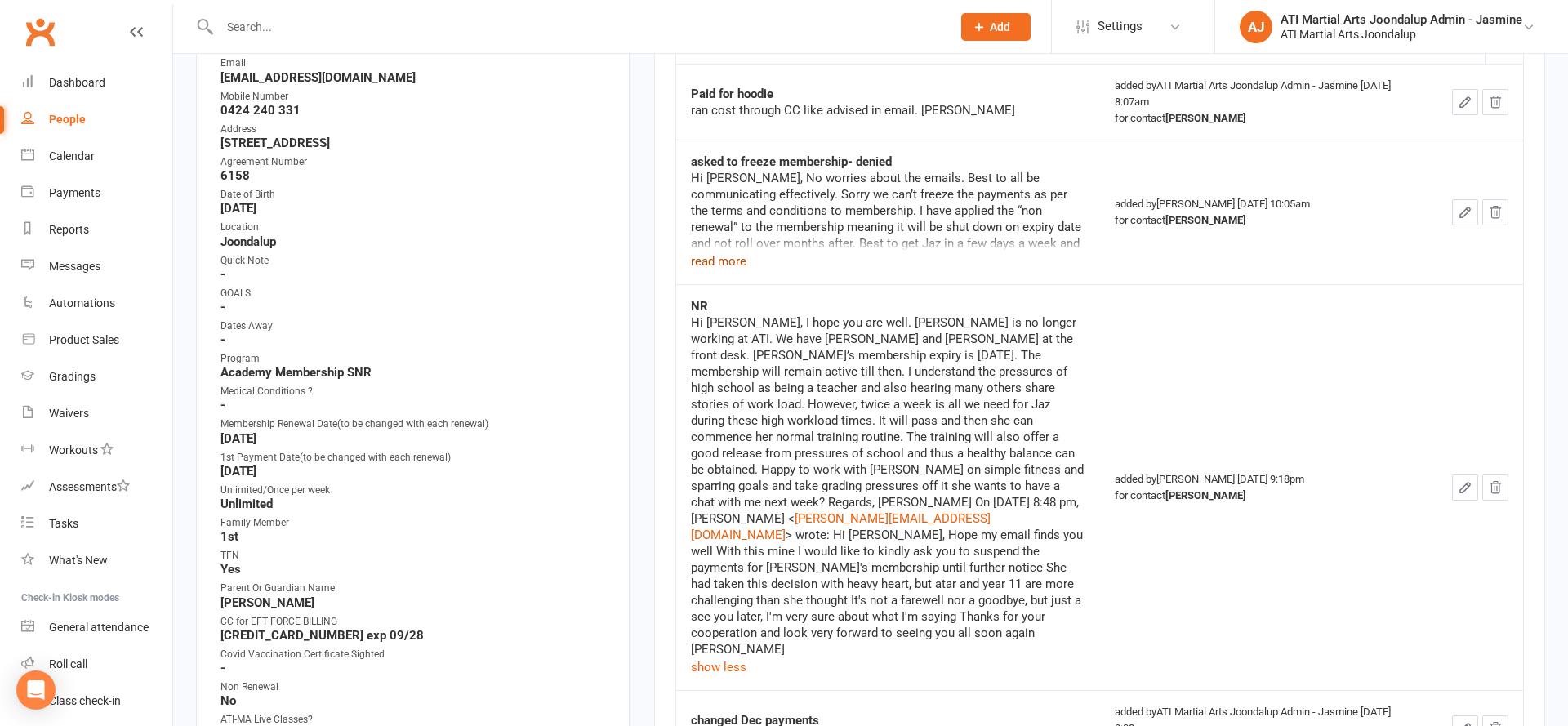
click at [725, 253] on button "read more" at bounding box center [719, 261] width 55 height 19
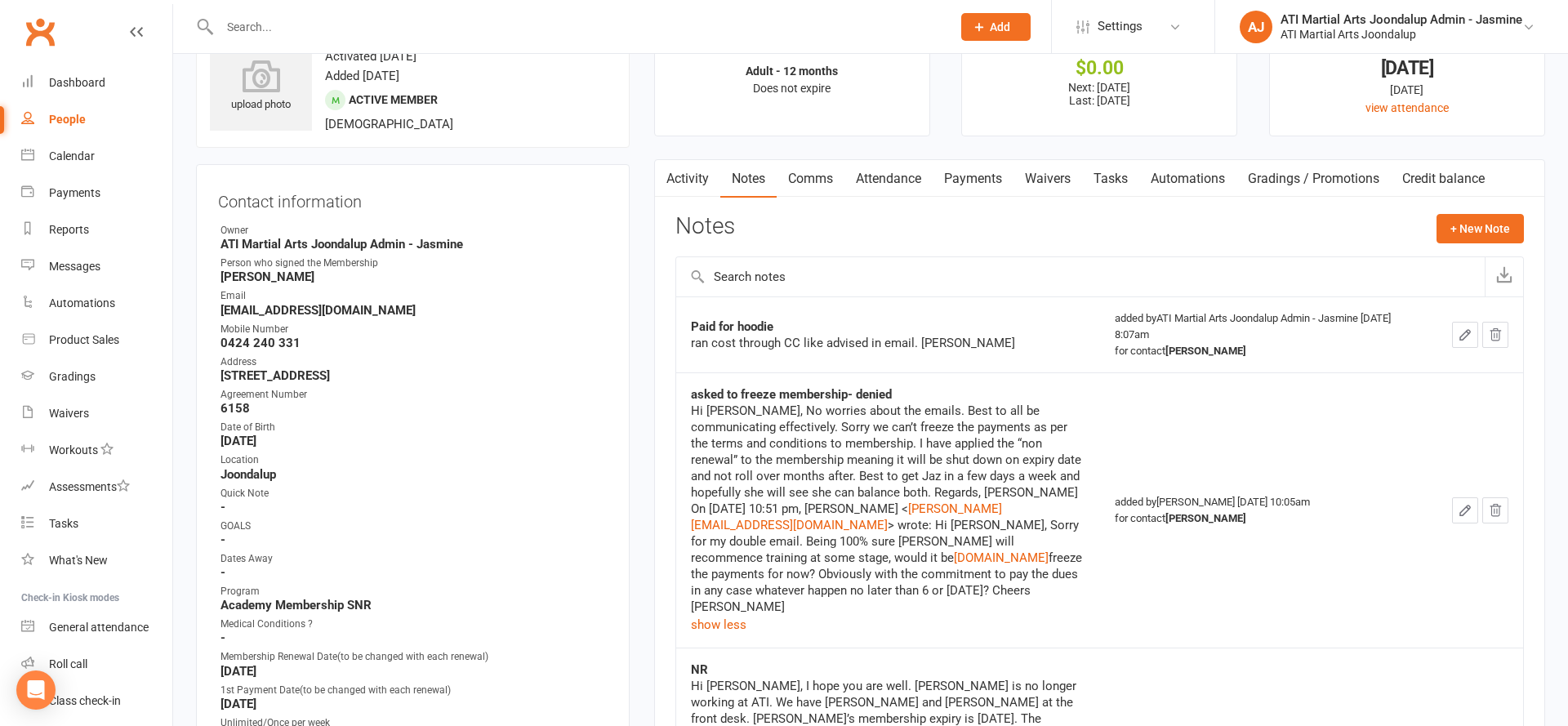
scroll to position [26, 0]
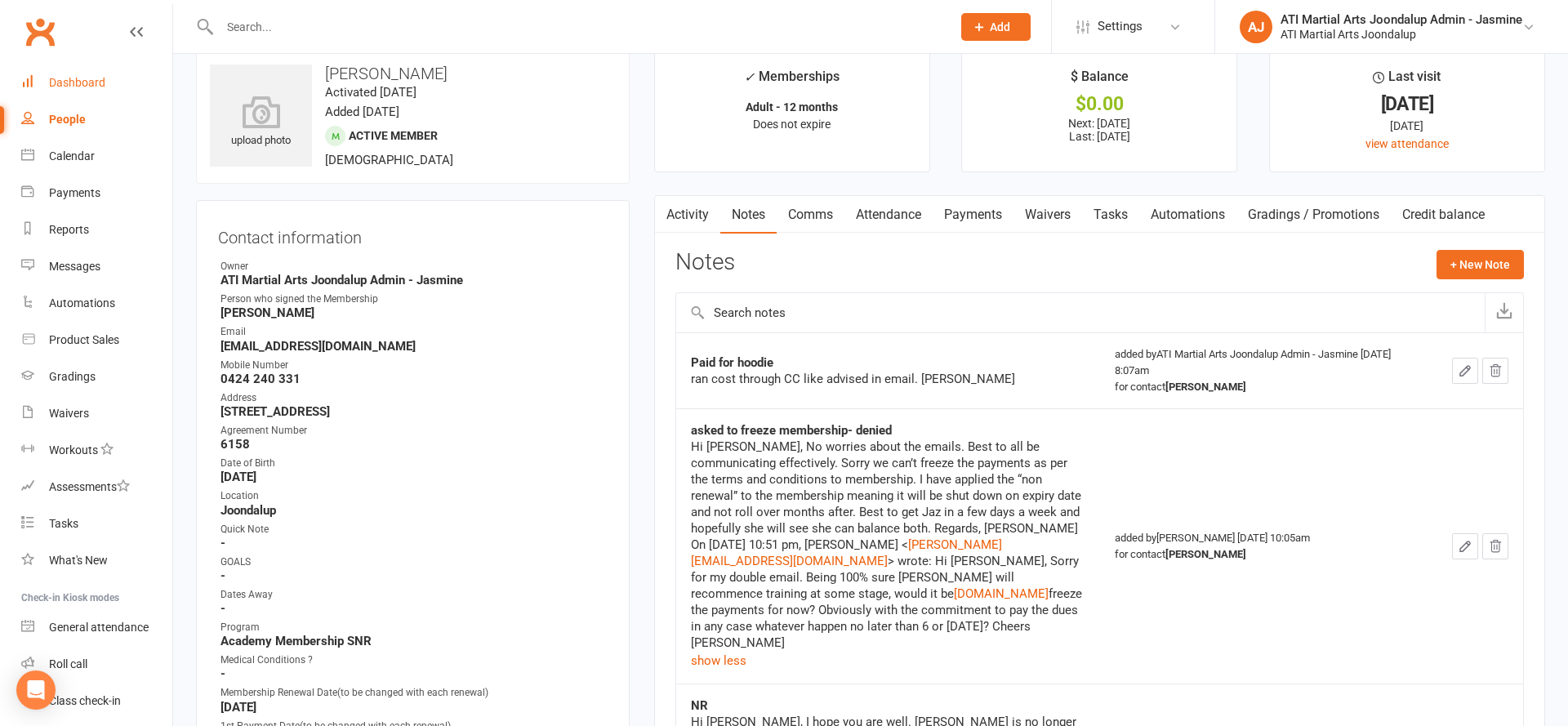
click at [105, 79] on link "Dashboard" at bounding box center [97, 82] width 151 height 36
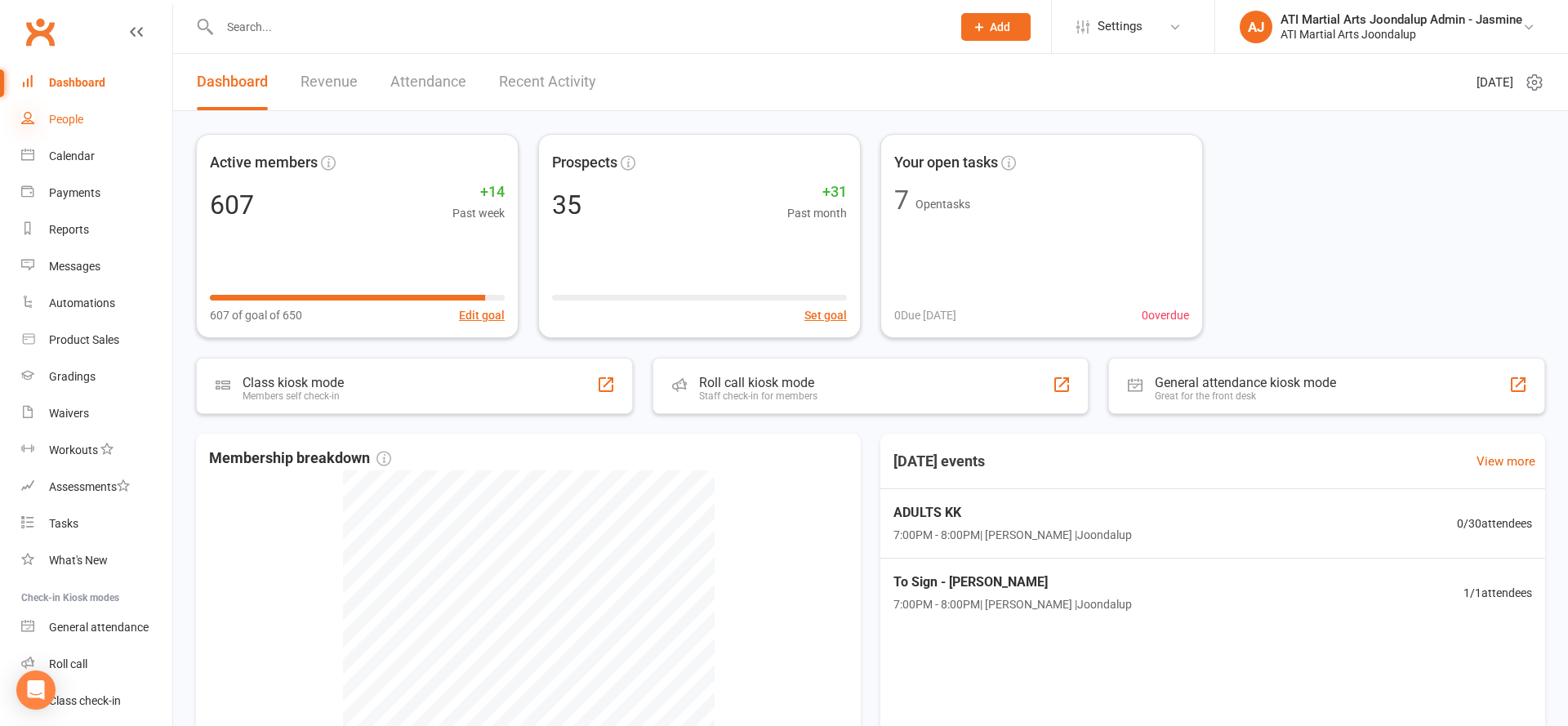
click at [33, 122] on icon at bounding box center [28, 118] width 13 height 13
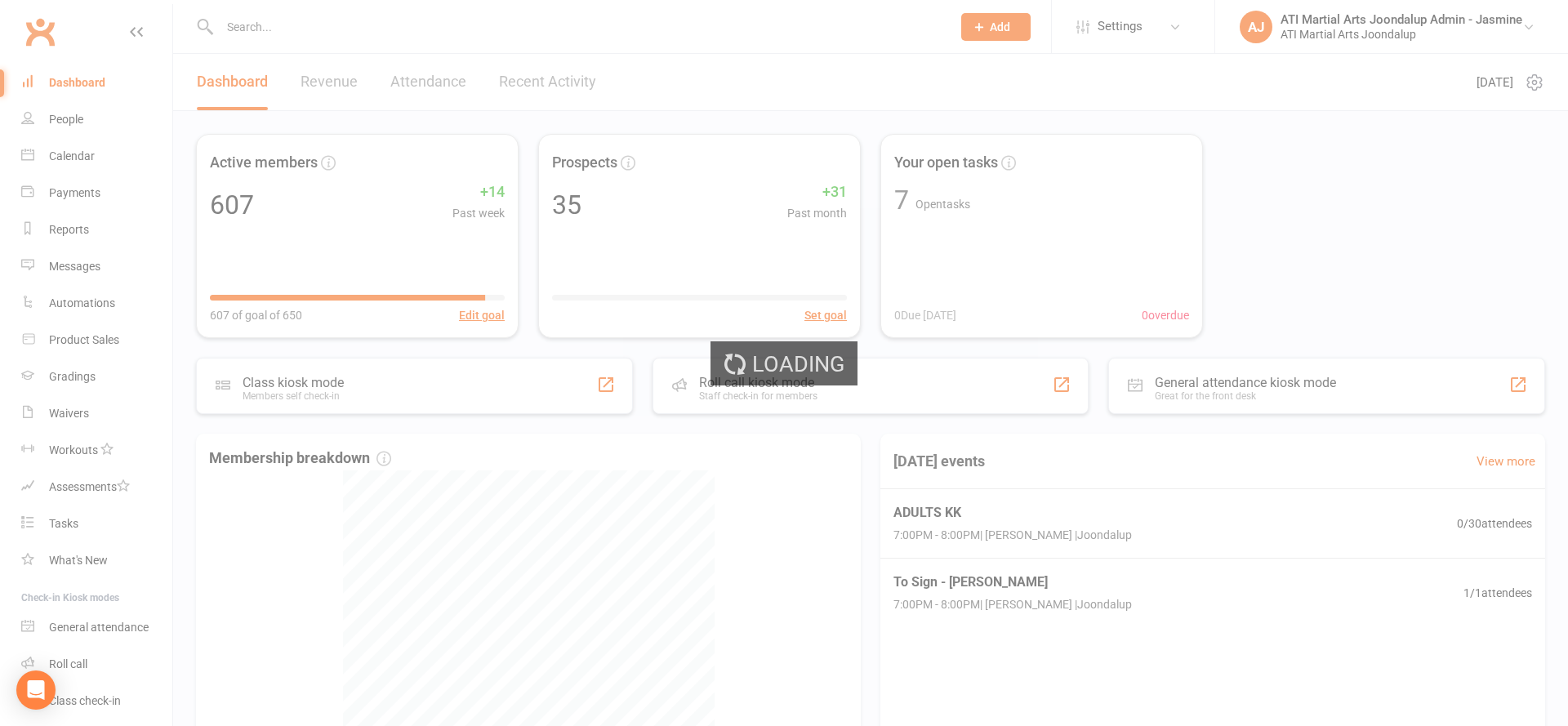
select select "100"
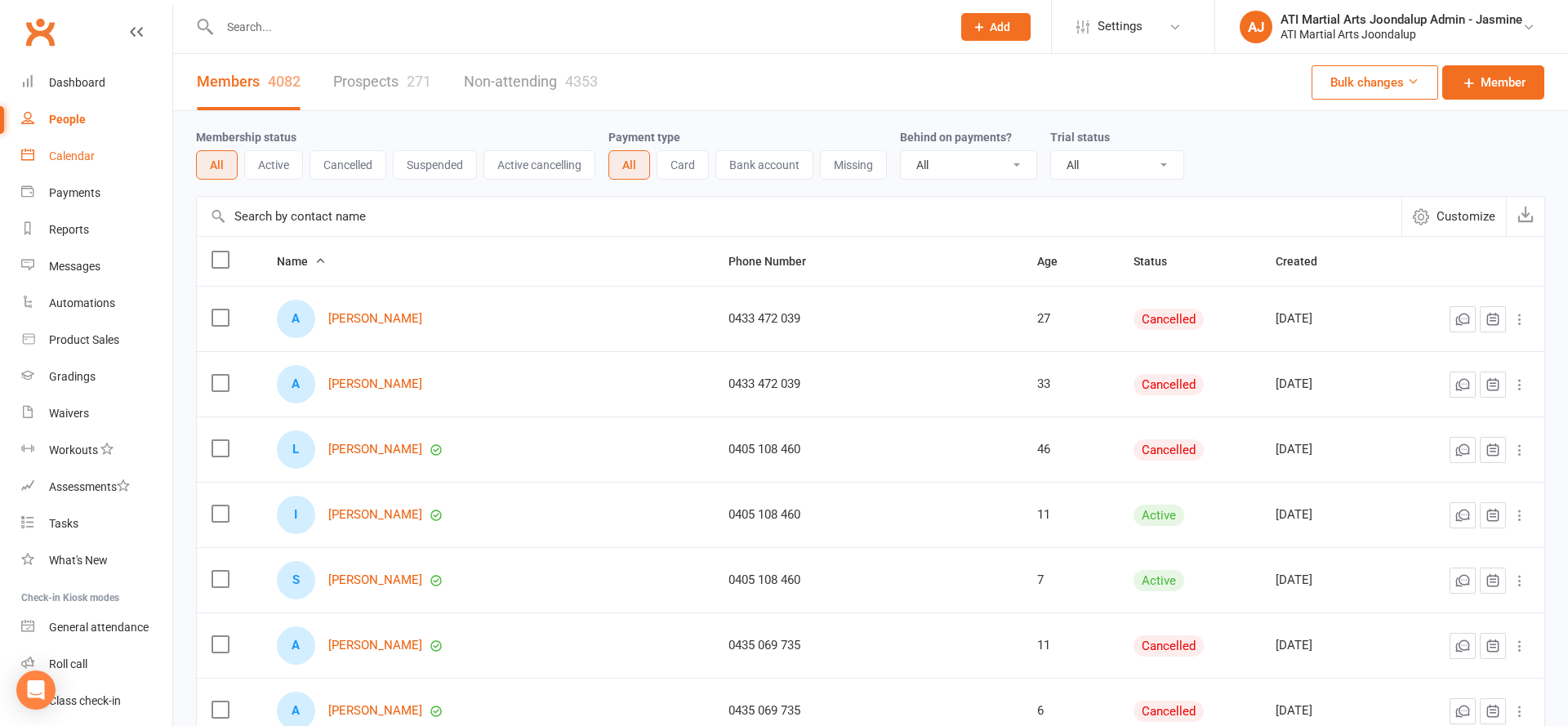
click at [98, 157] on link "Calendar" at bounding box center [97, 156] width 151 height 36
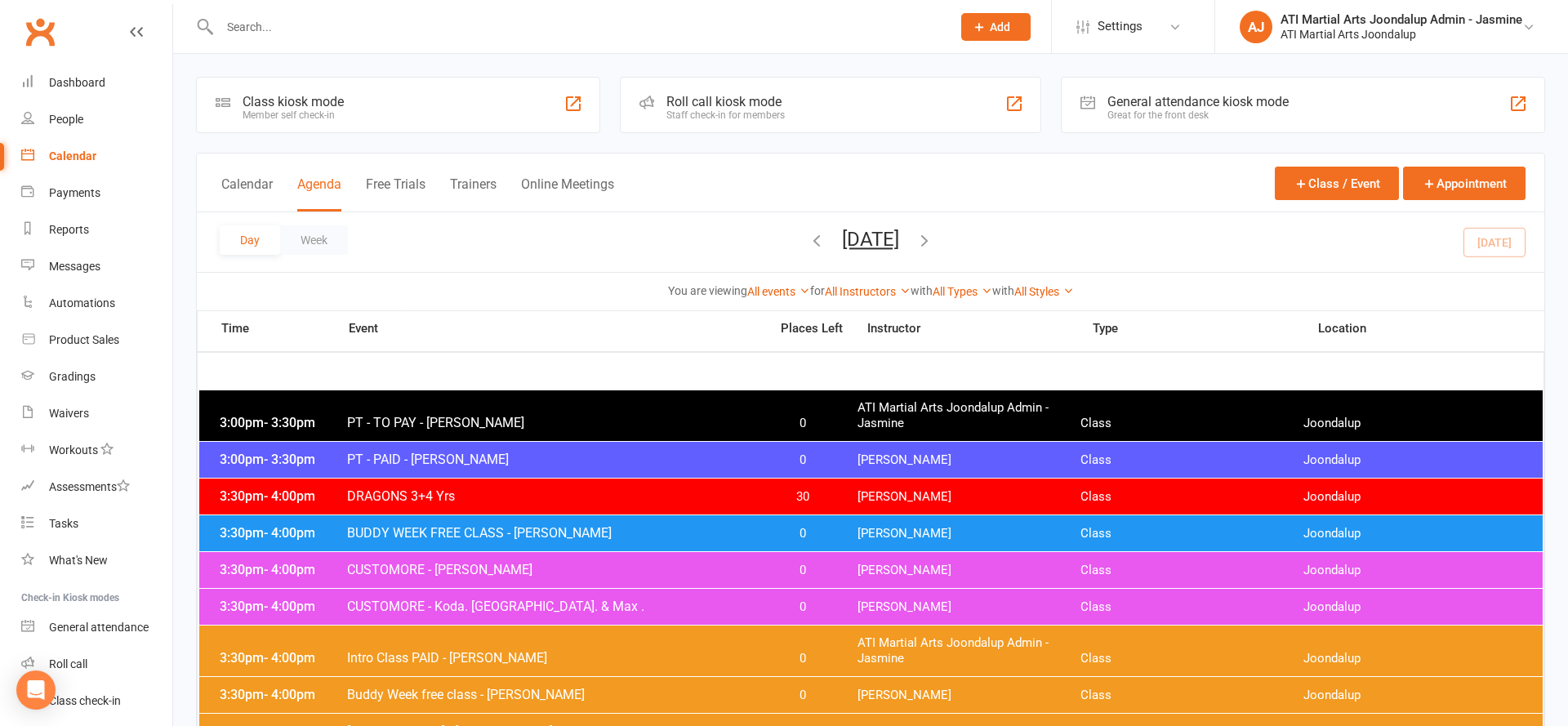
click at [852, 234] on button "Monday, Oct 13, 2025" at bounding box center [871, 239] width 57 height 23
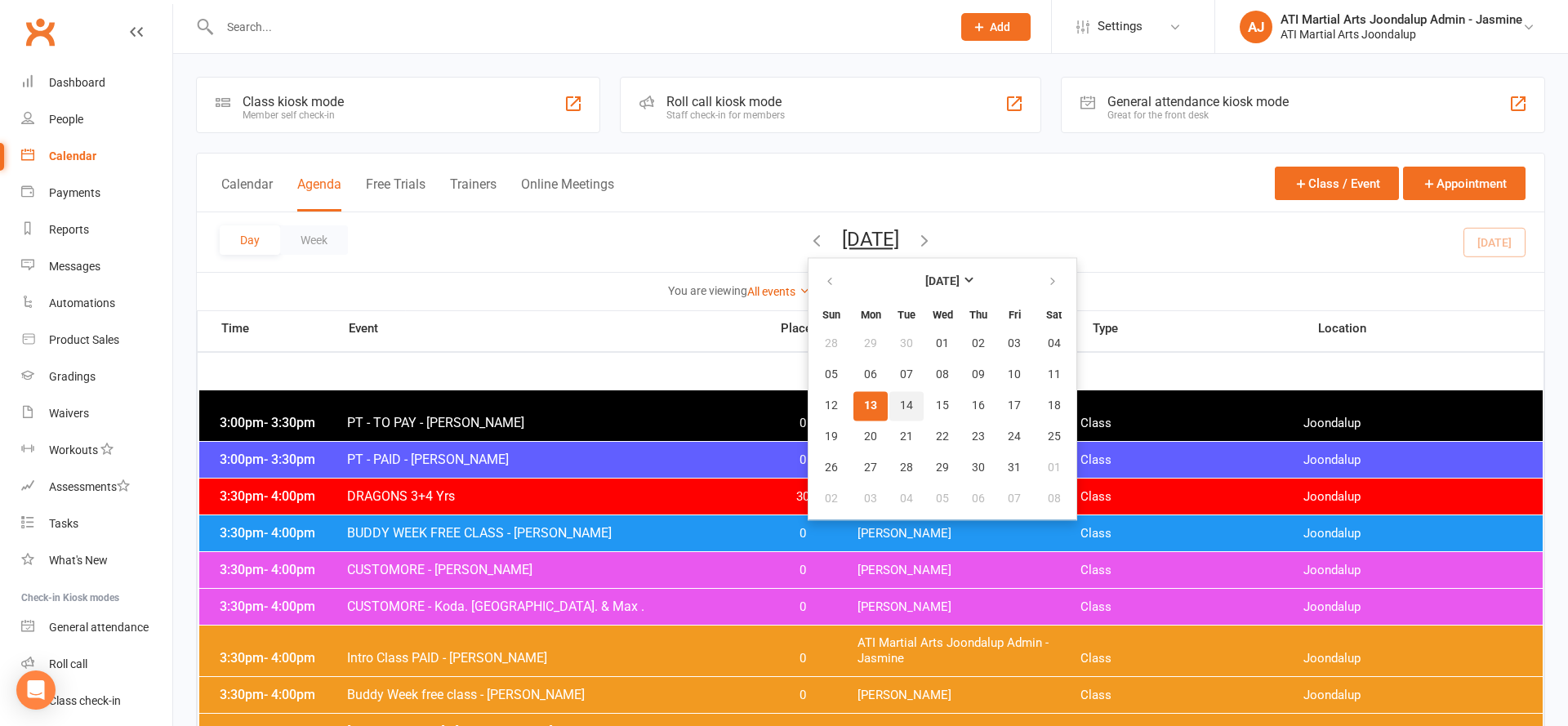
click at [900, 400] on span "14" at bounding box center [906, 407] width 13 height 13
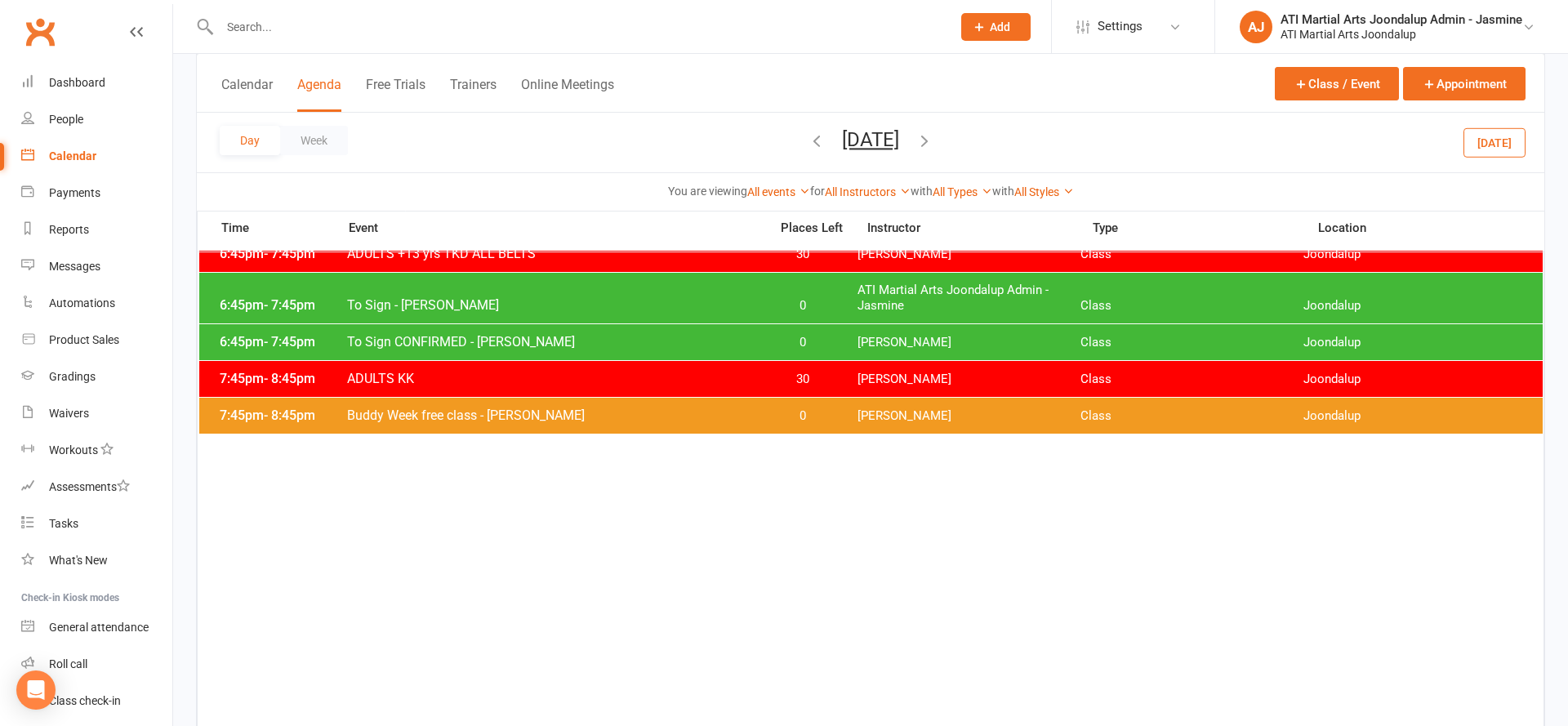
scroll to position [531, 0]
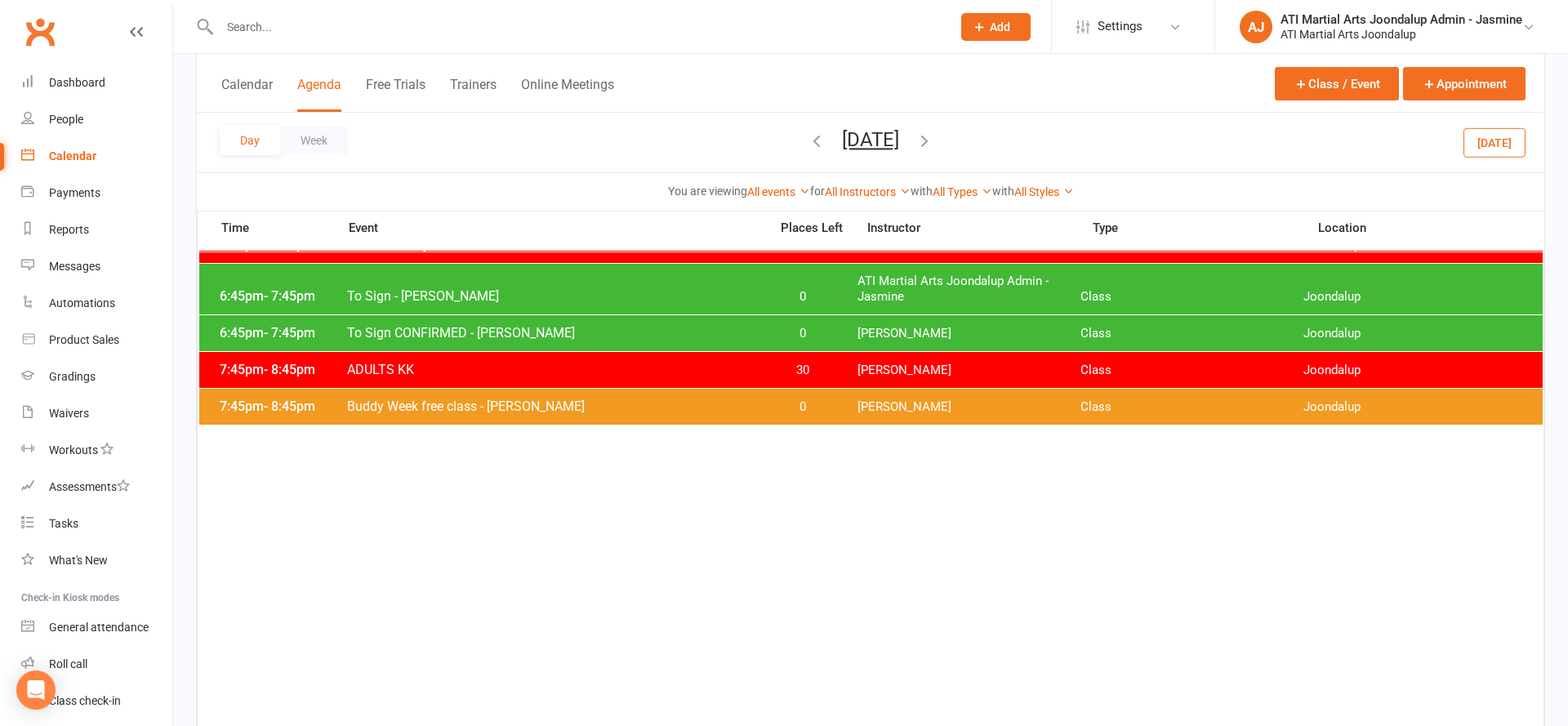
click at [899, 145] on button "Tuesday, Oct 14, 2025" at bounding box center [871, 140] width 57 height 23
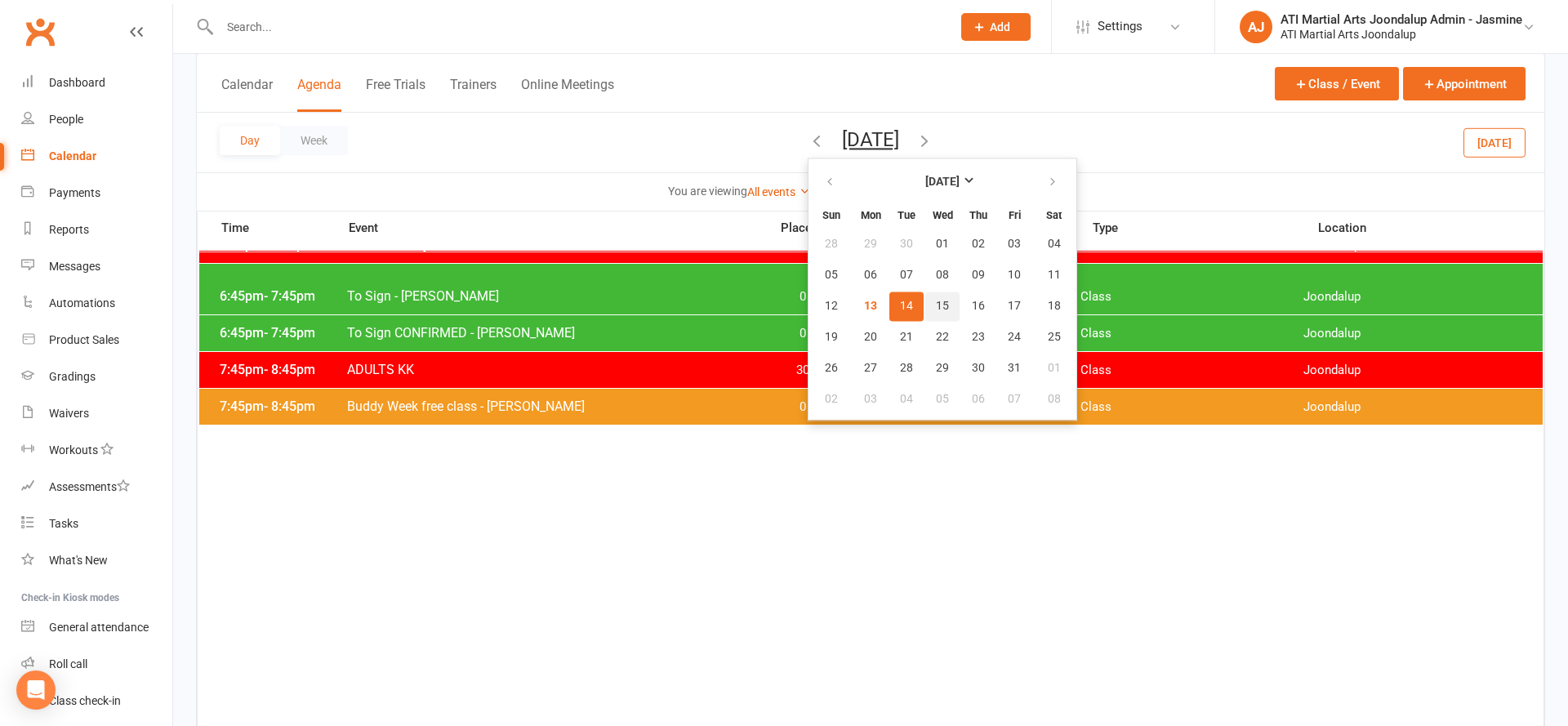
click at [936, 305] on span "15" at bounding box center [943, 306] width 13 height 13
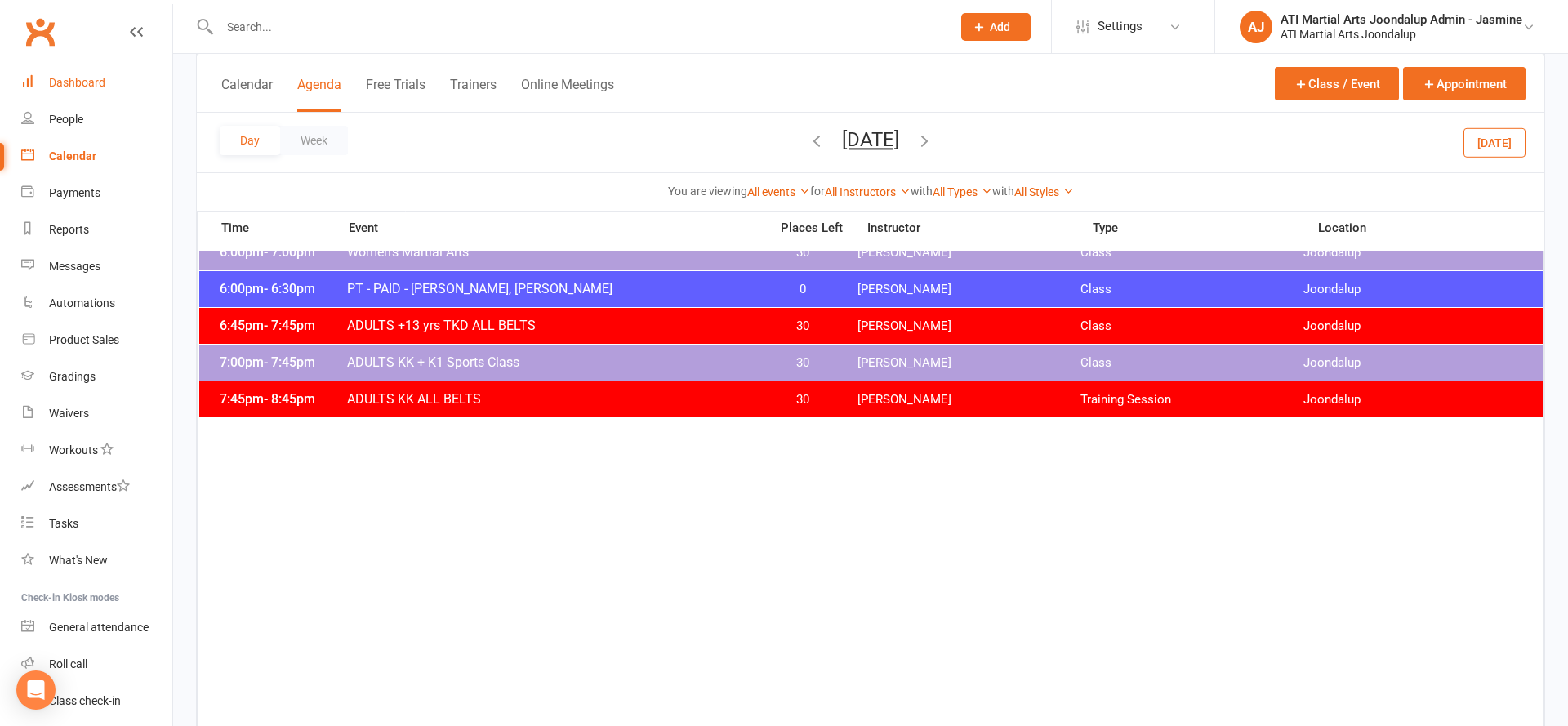
click at [128, 74] on link "Dashboard" at bounding box center [97, 82] width 151 height 36
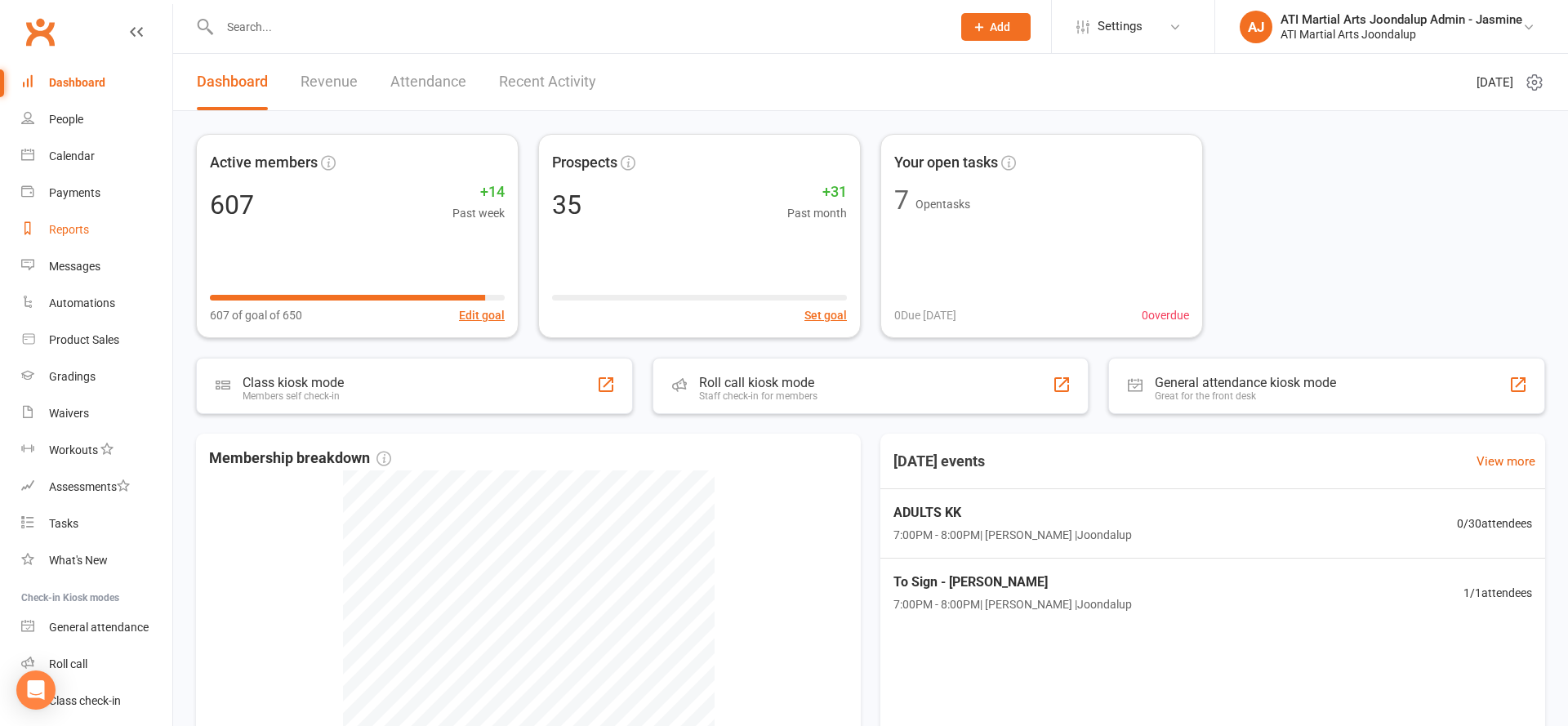
click at [113, 238] on link "Reports" at bounding box center [97, 230] width 151 height 36
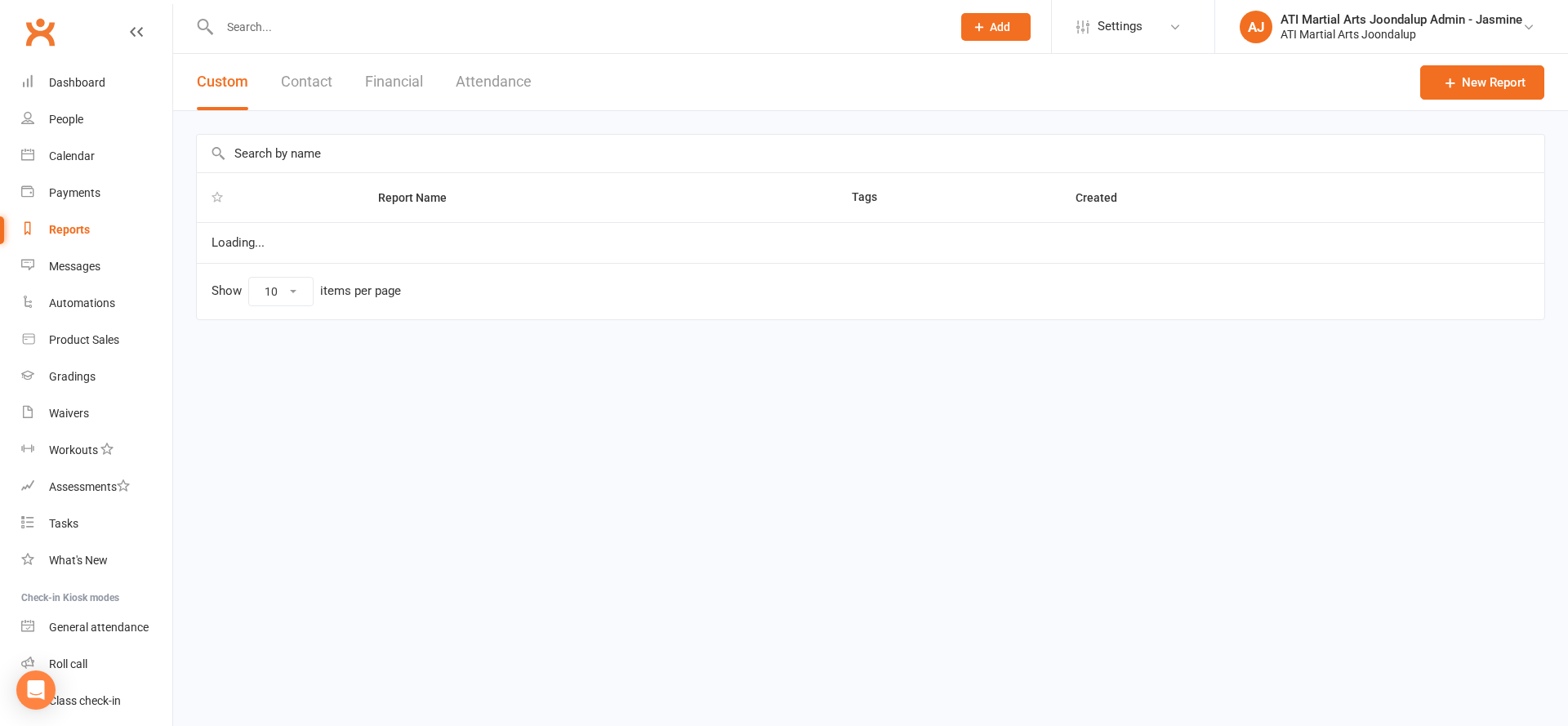
select select "100"
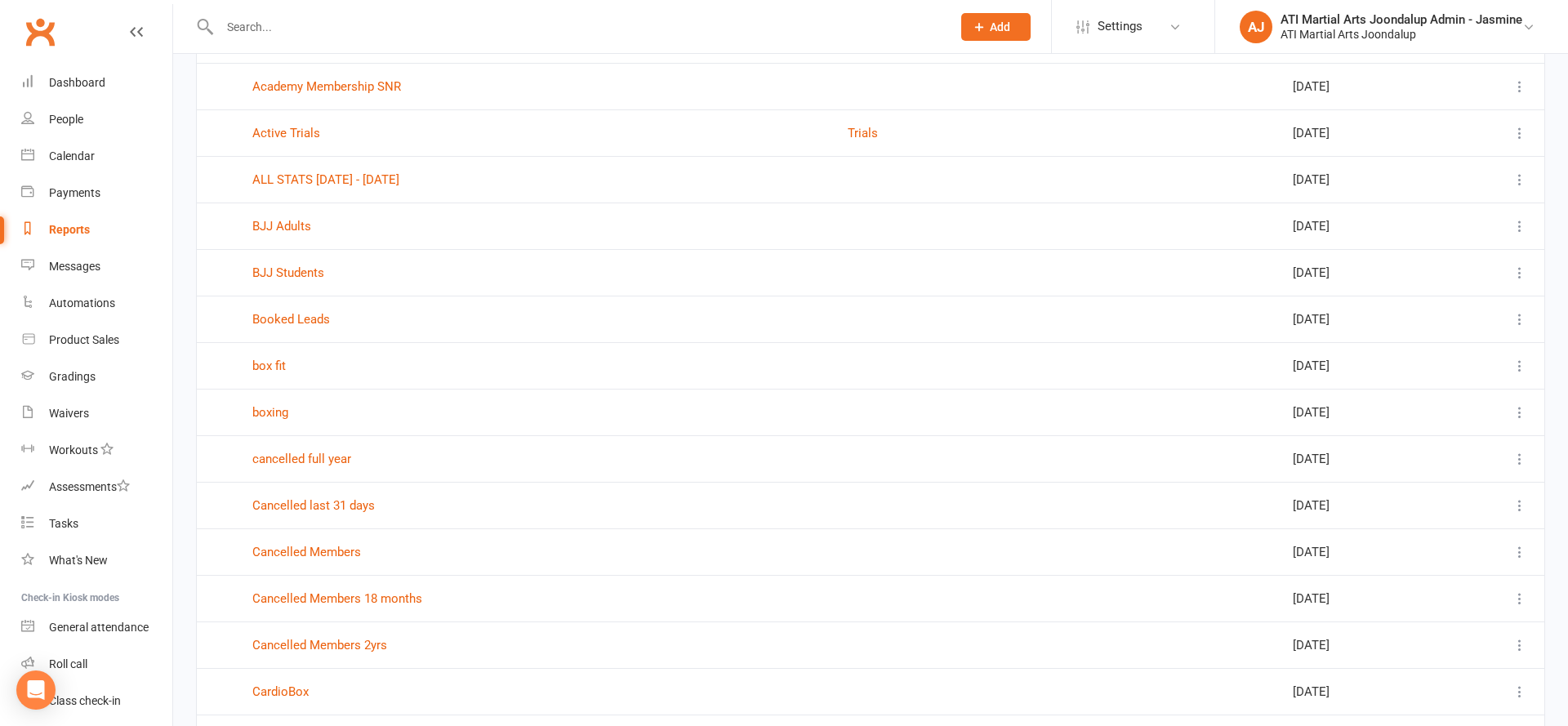
scroll to position [537, 0]
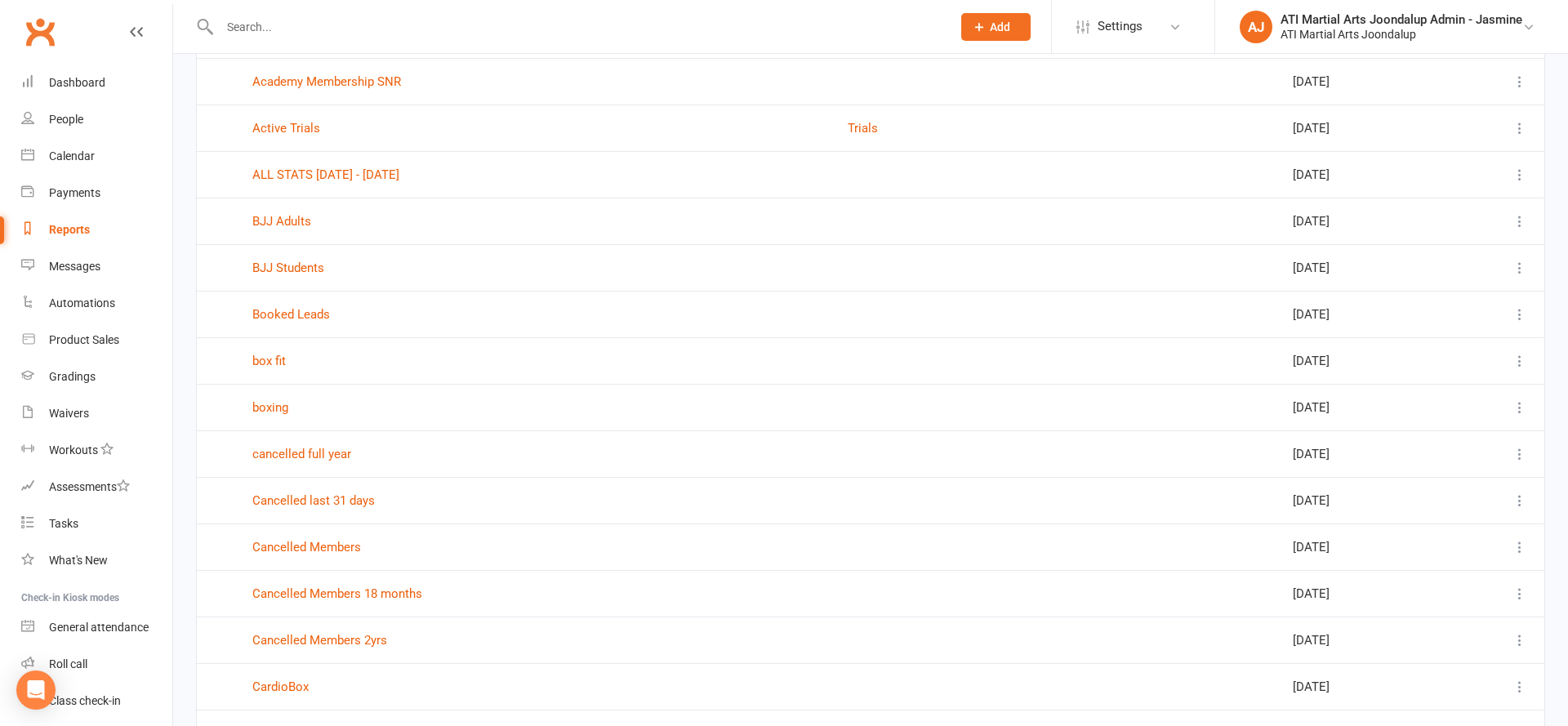
click at [297, 322] on td "Booked Leads" at bounding box center [535, 314] width 596 height 47
click at [301, 318] on link "Booked Leads" at bounding box center [291, 314] width 77 height 14
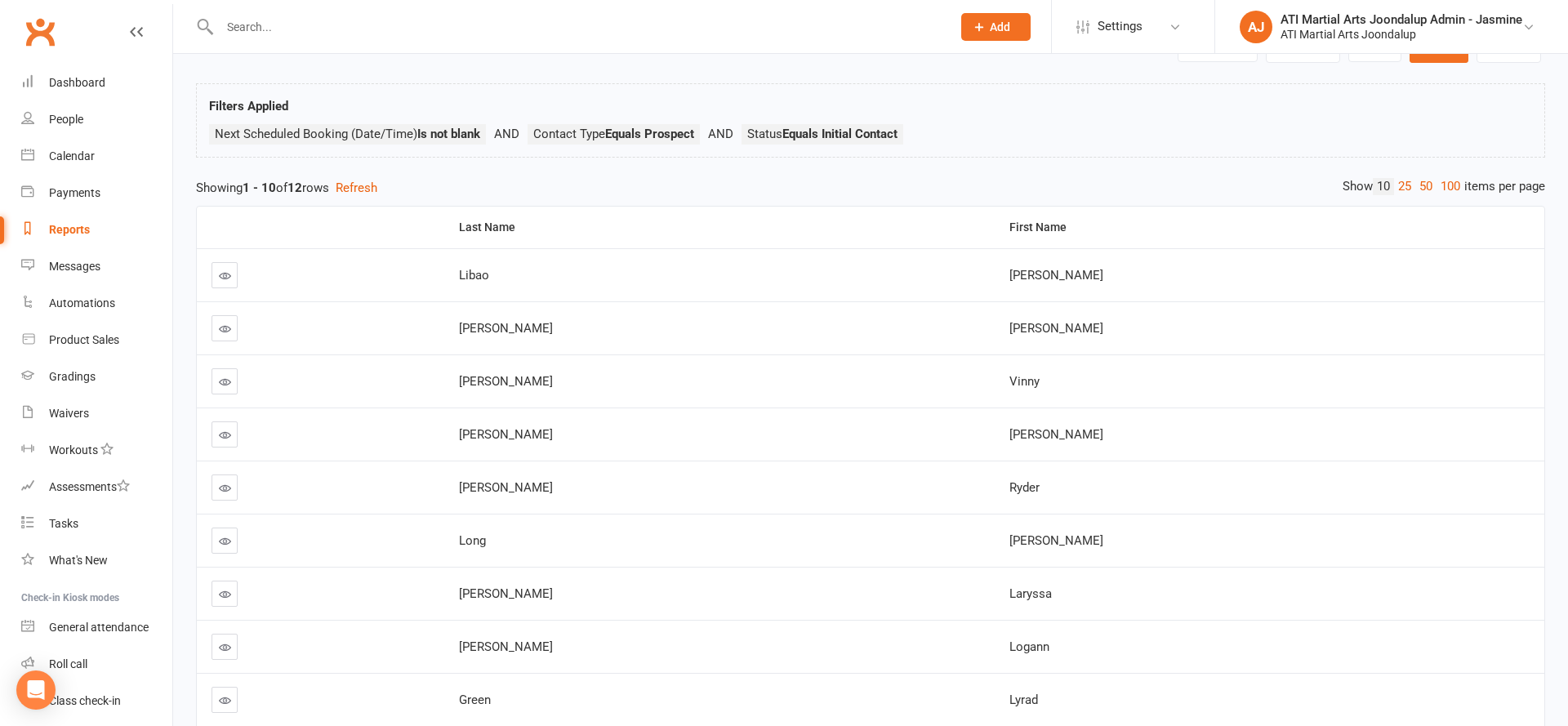
scroll to position [66, 0]
click at [70, 85] on div "Dashboard" at bounding box center [76, 82] width 56 height 13
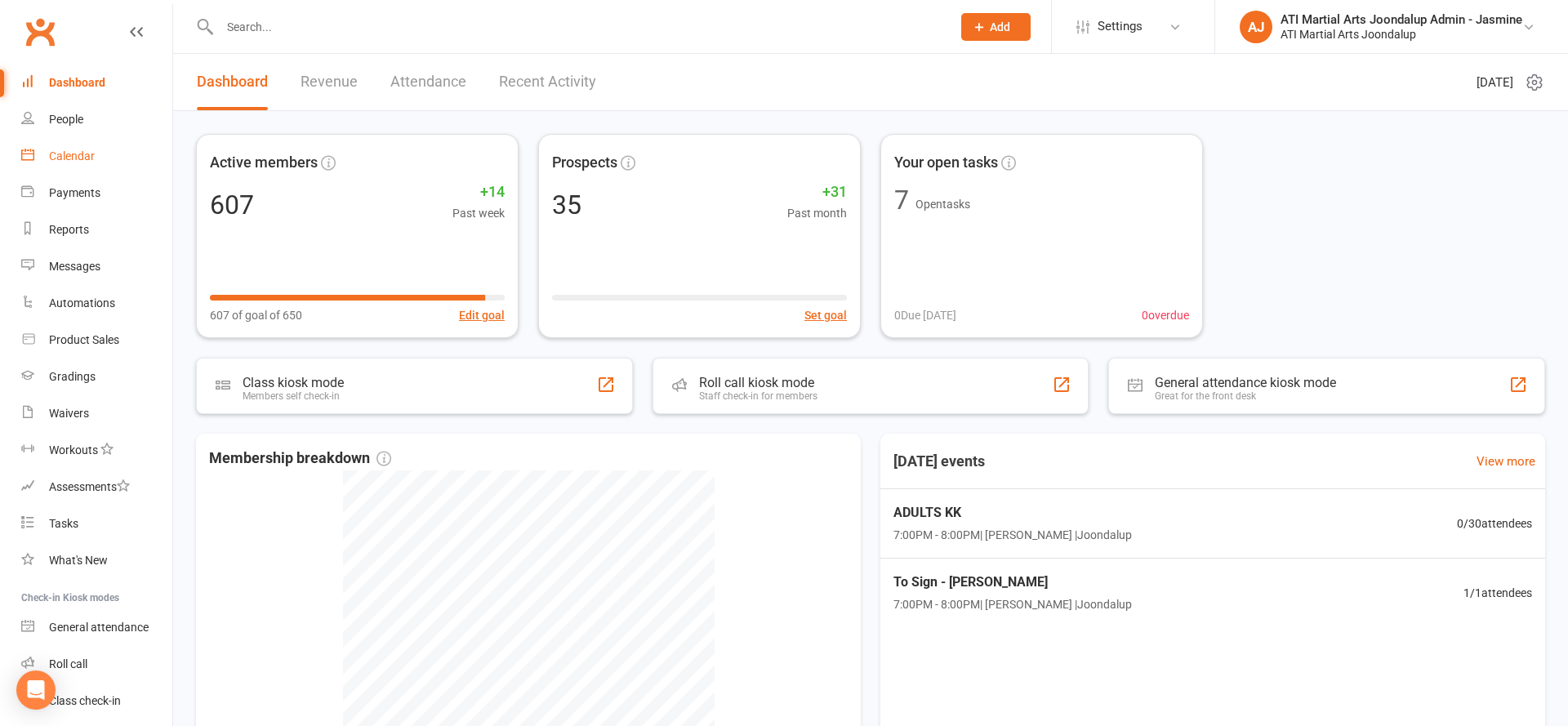
click at [90, 162] on div "Calendar" at bounding box center [72, 156] width 46 height 13
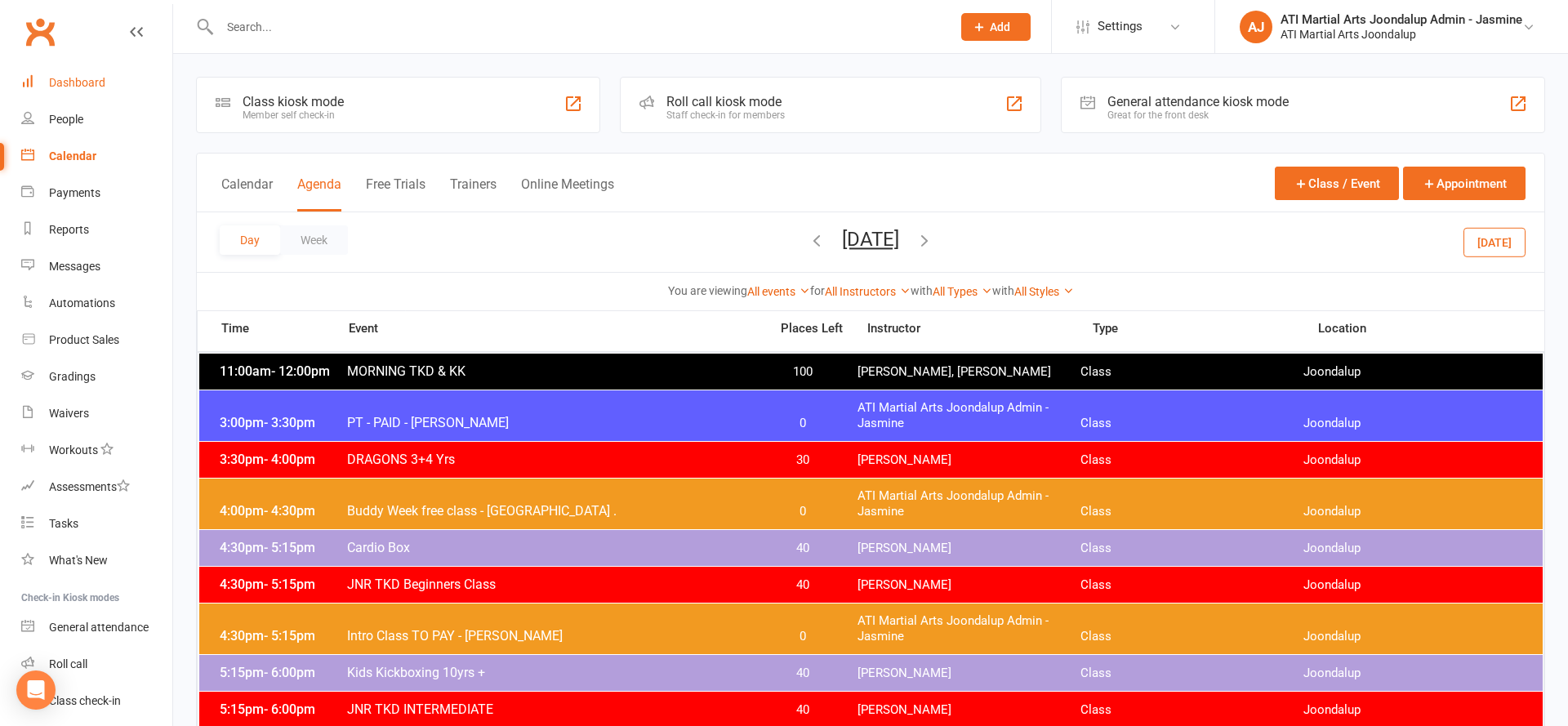
click at [48, 93] on link "Dashboard" at bounding box center [97, 82] width 151 height 36
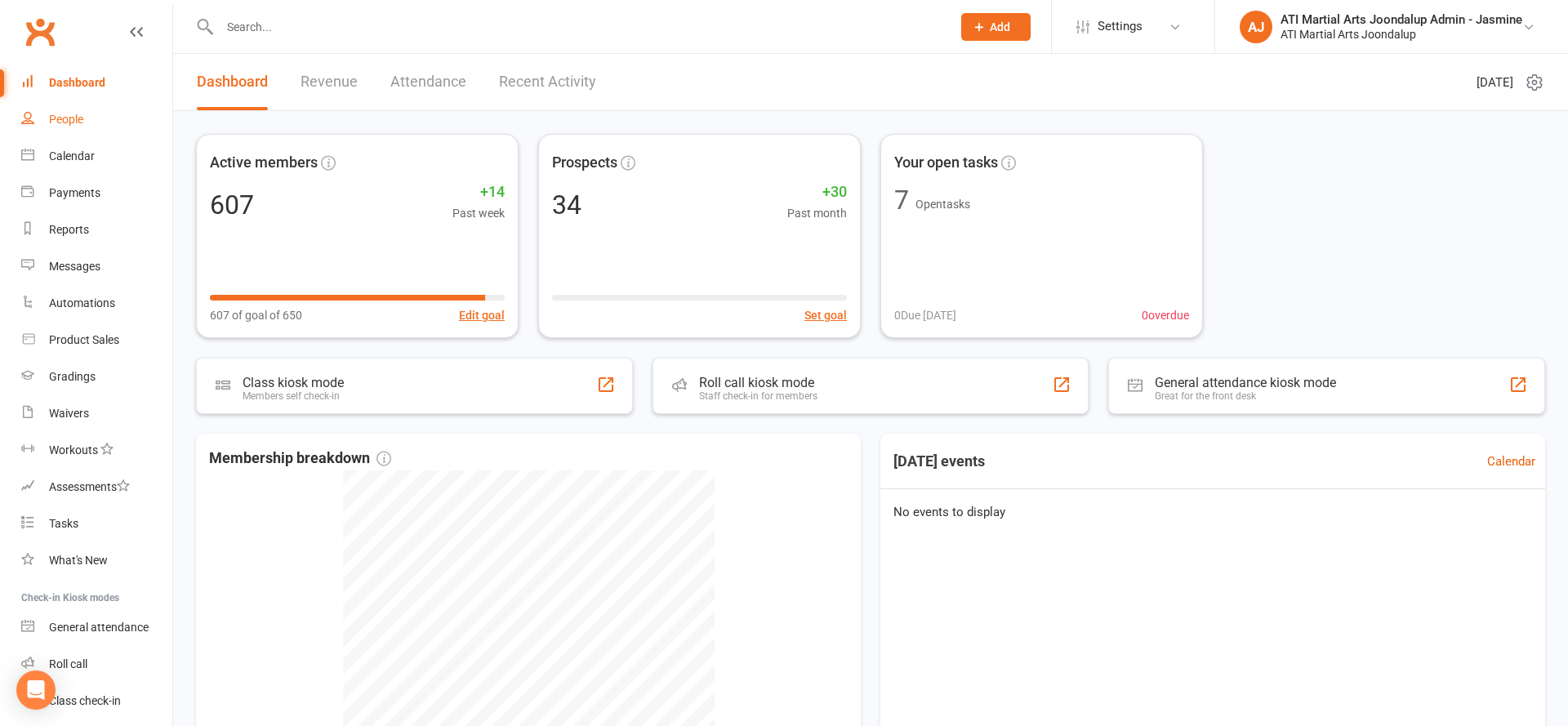
click at [63, 121] on div "People" at bounding box center [66, 120] width 34 height 13
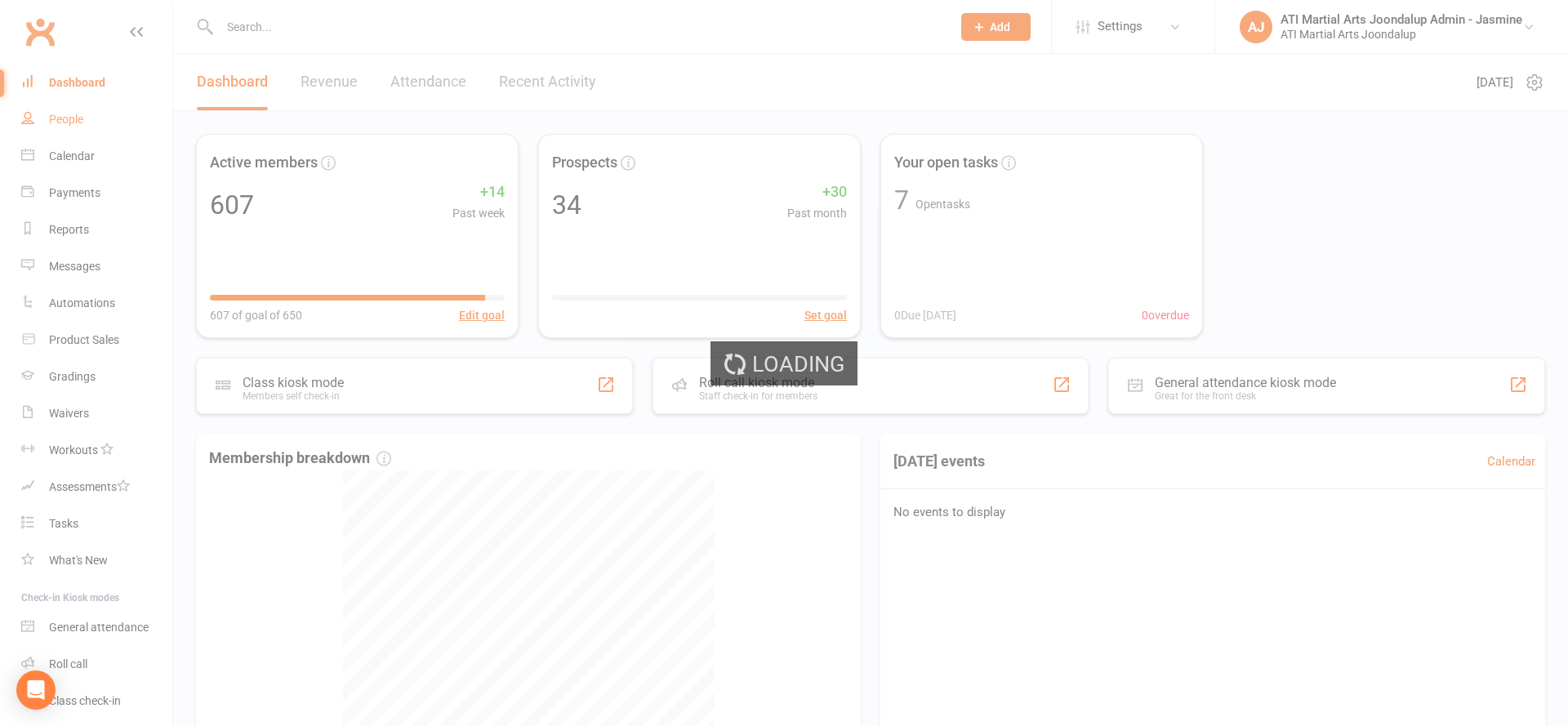
select select "100"
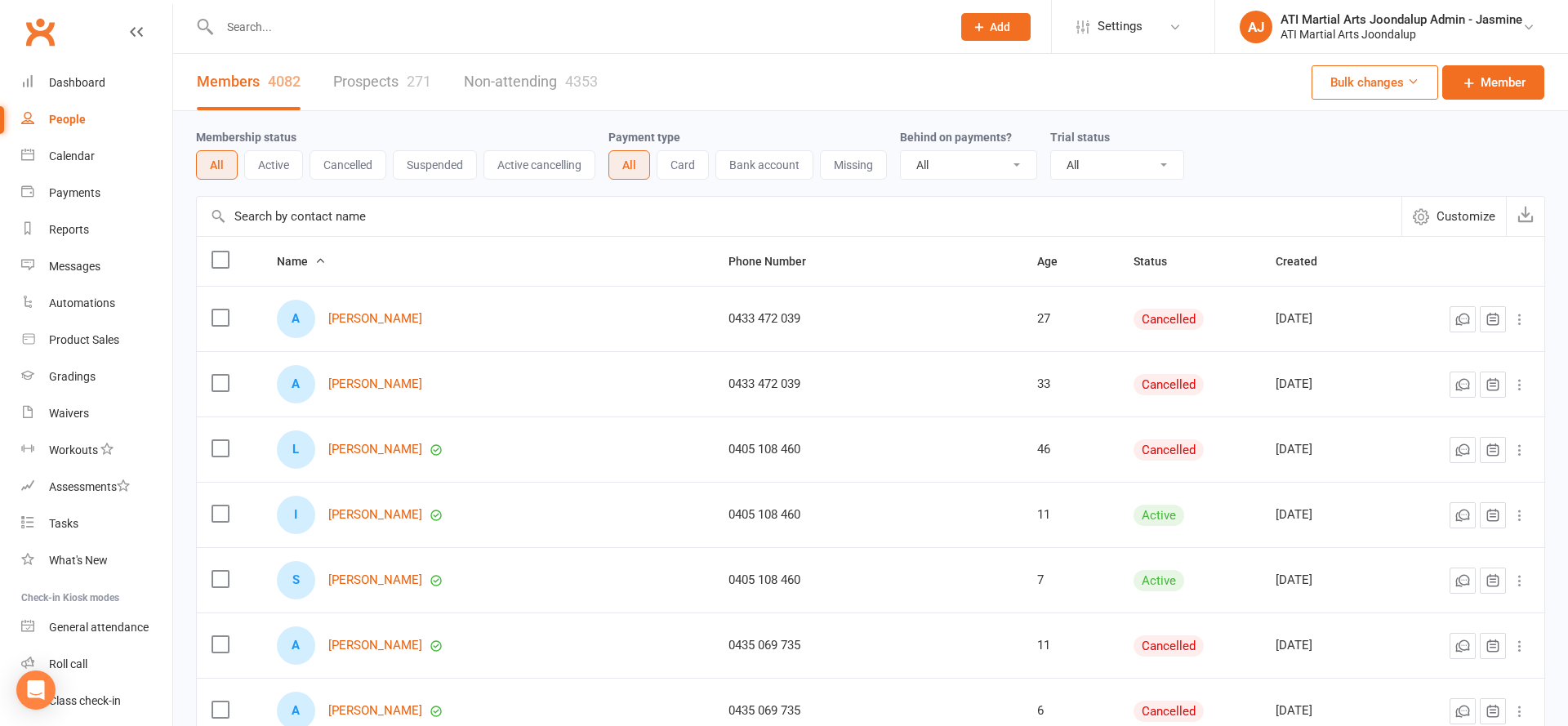
click at [350, 22] on input "text" at bounding box center [577, 27] width 725 height 23
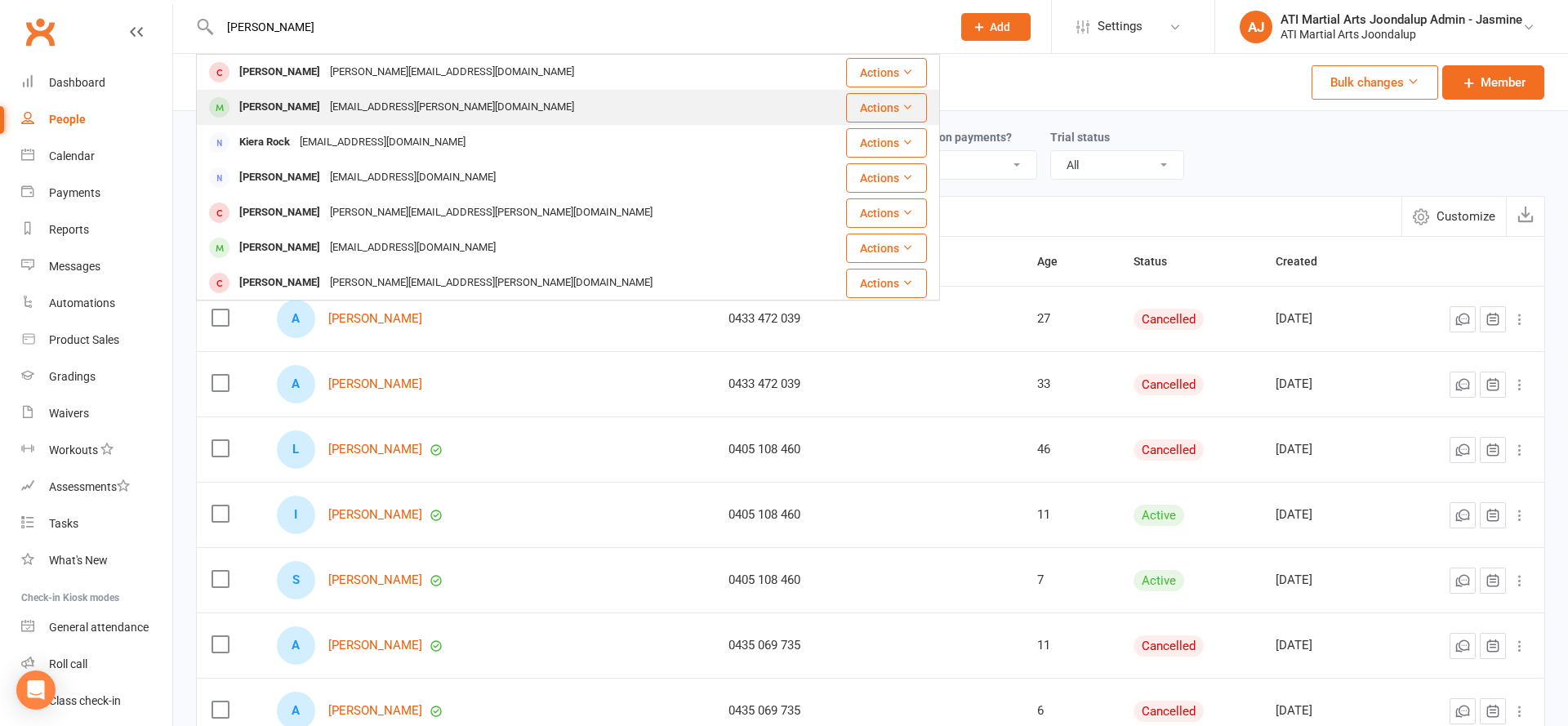
type input "kira l"
click at [295, 123] on div "Kiralee Paine Kiralee.paine@gmail.com" at bounding box center [514, 107] width 633 height 33
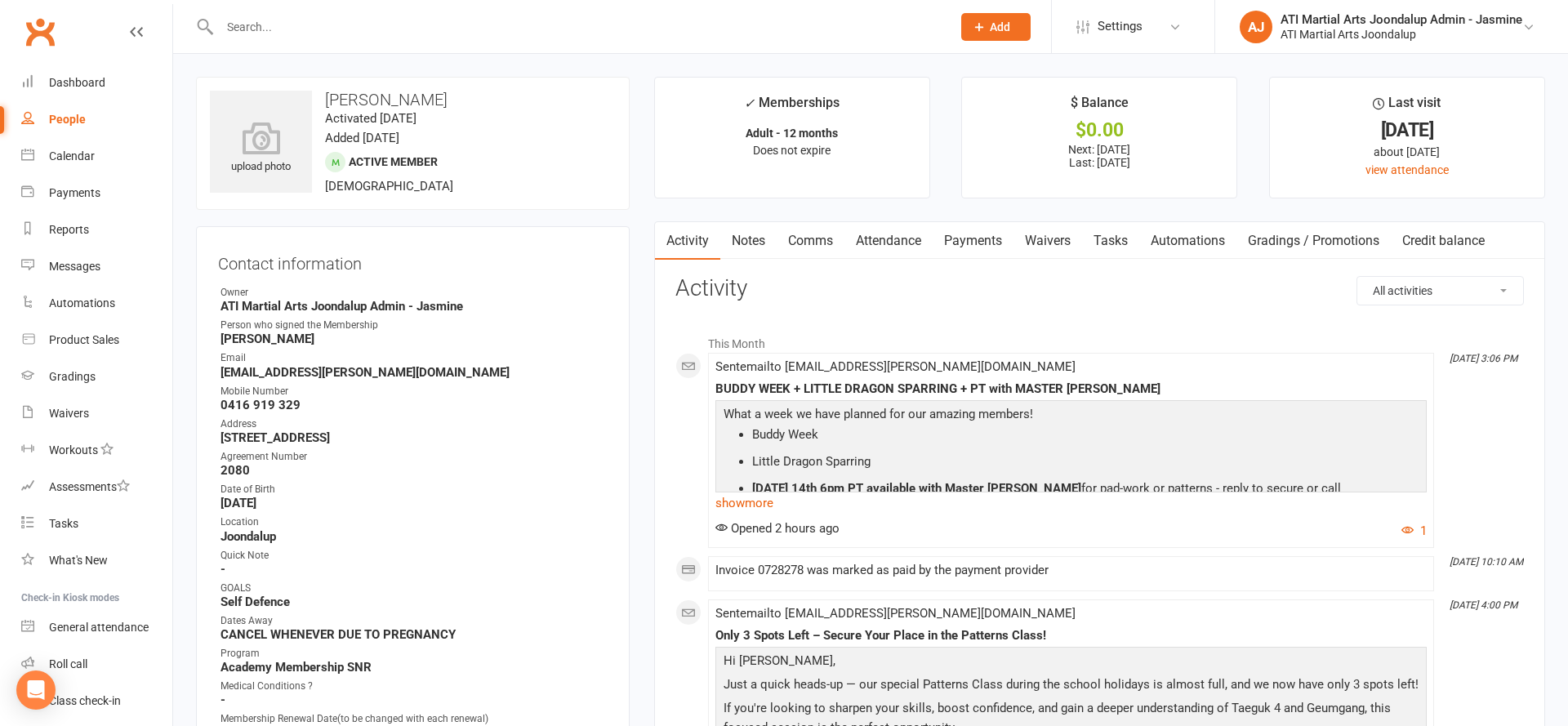
click at [733, 232] on link "Notes" at bounding box center [748, 240] width 56 height 37
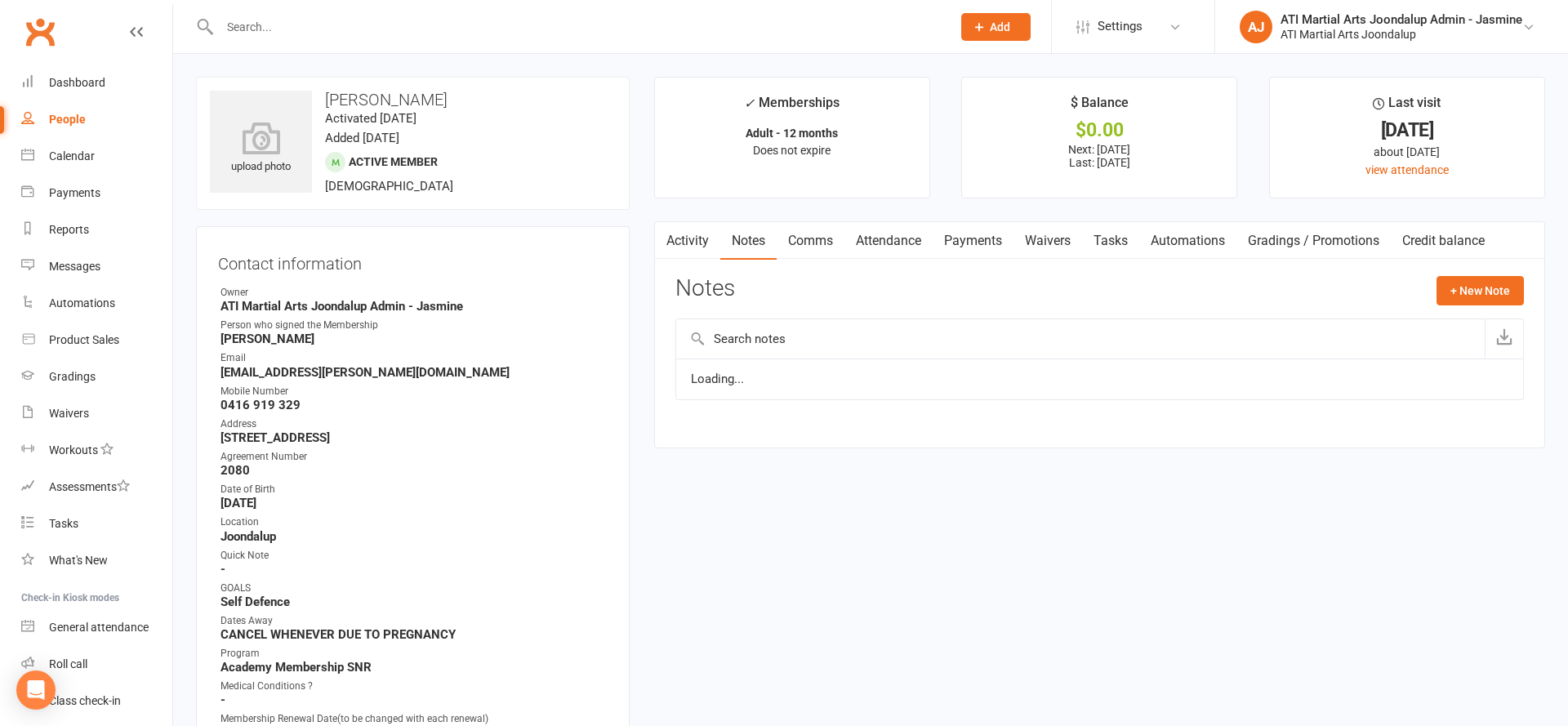
scroll to position [7, 0]
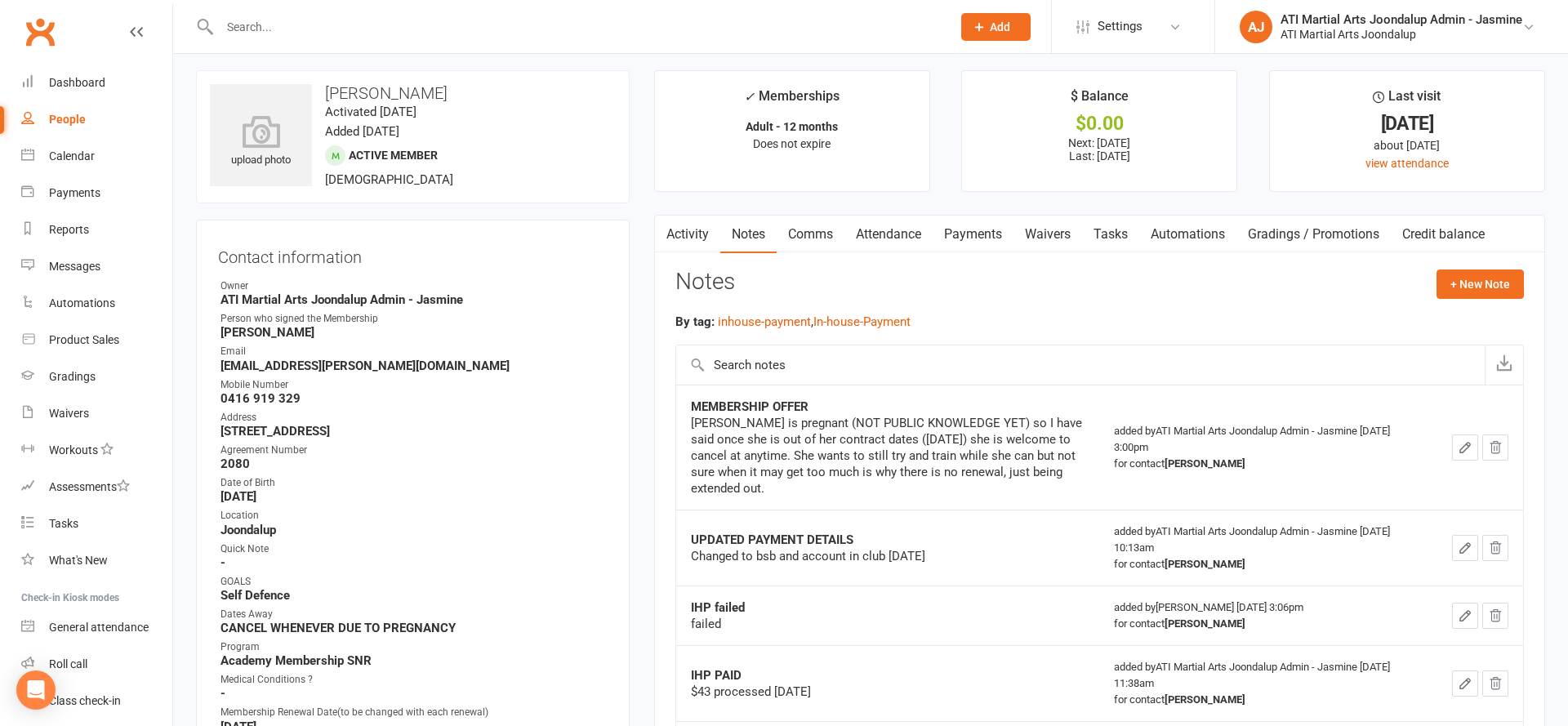
click at [697, 249] on link "Activity" at bounding box center [687, 233] width 65 height 37
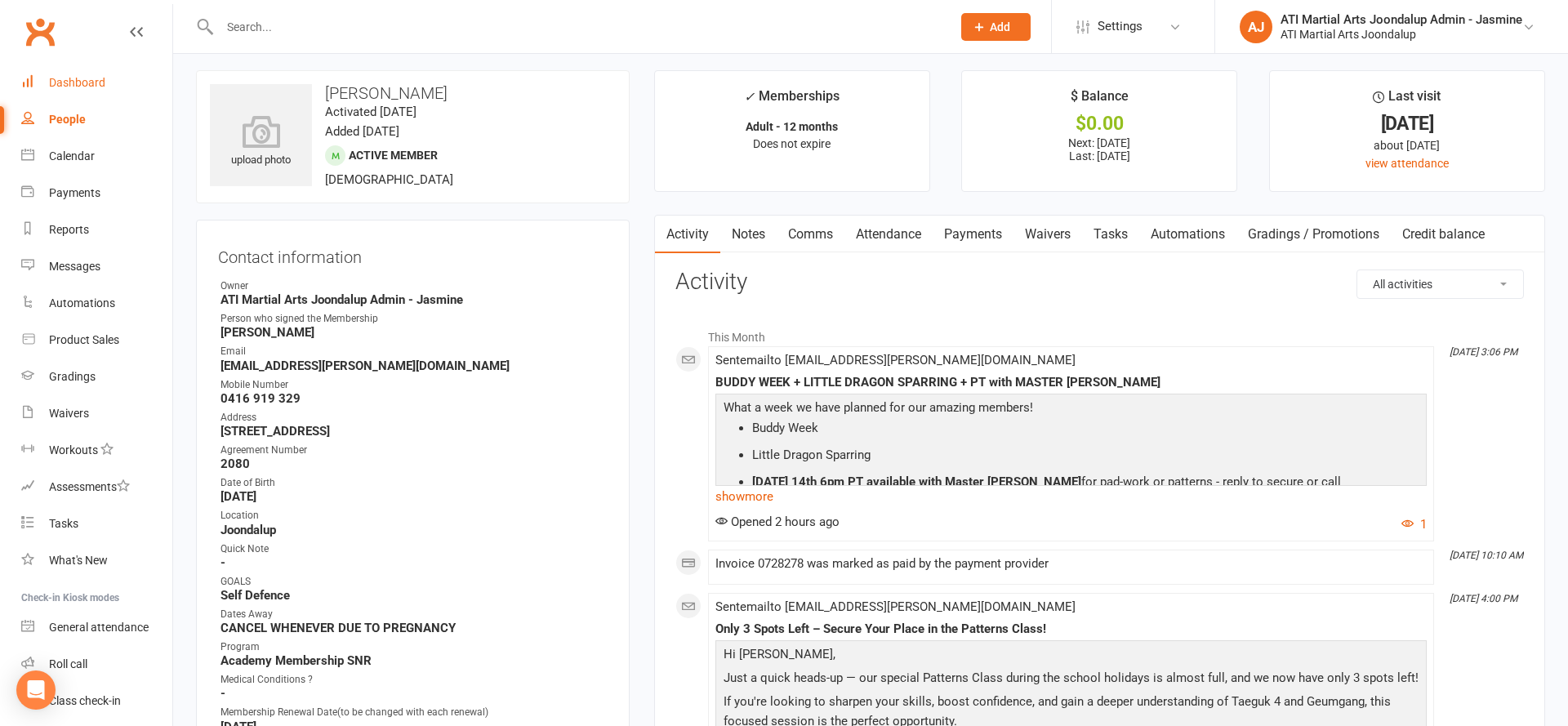
click at [54, 81] on div "Dashboard" at bounding box center [76, 82] width 56 height 13
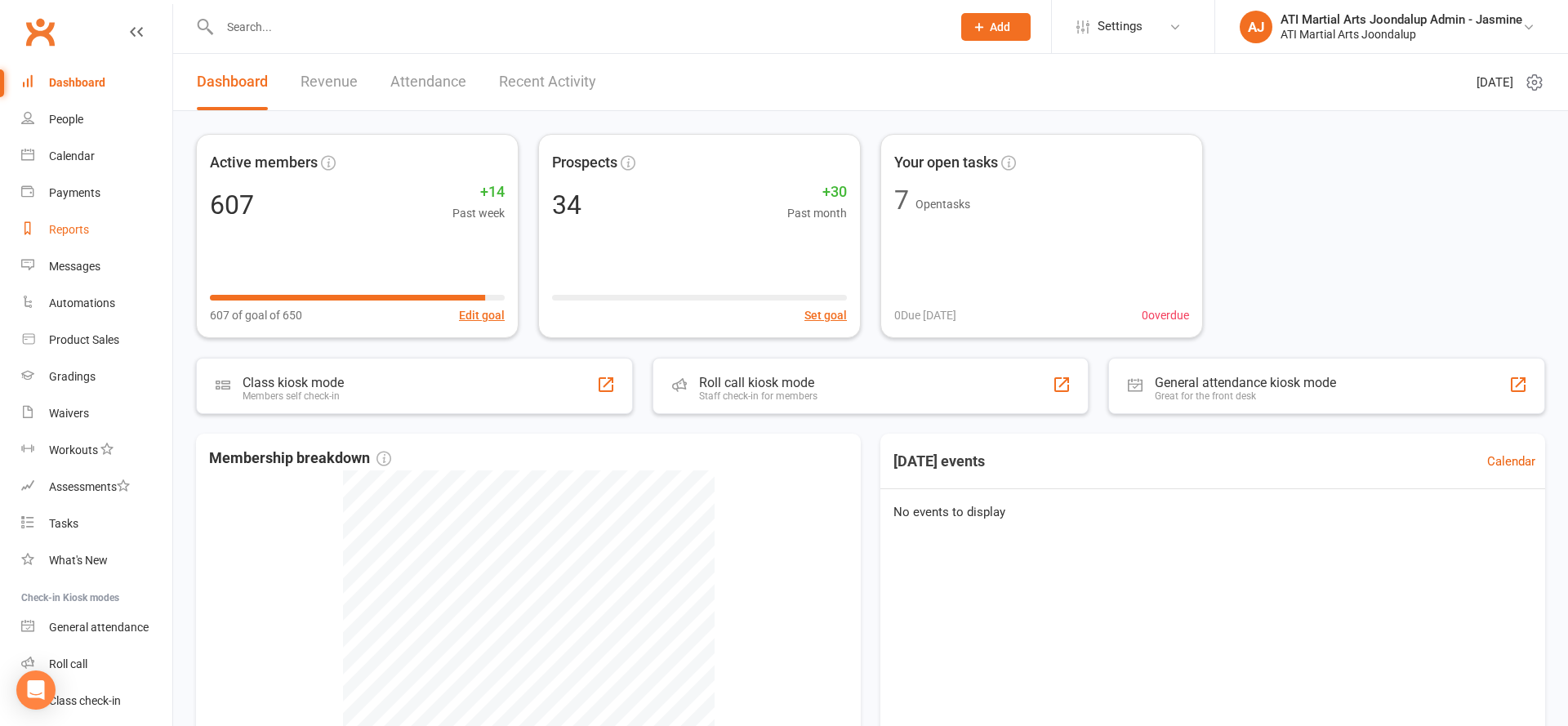
click at [100, 233] on link "Reports" at bounding box center [97, 230] width 151 height 36
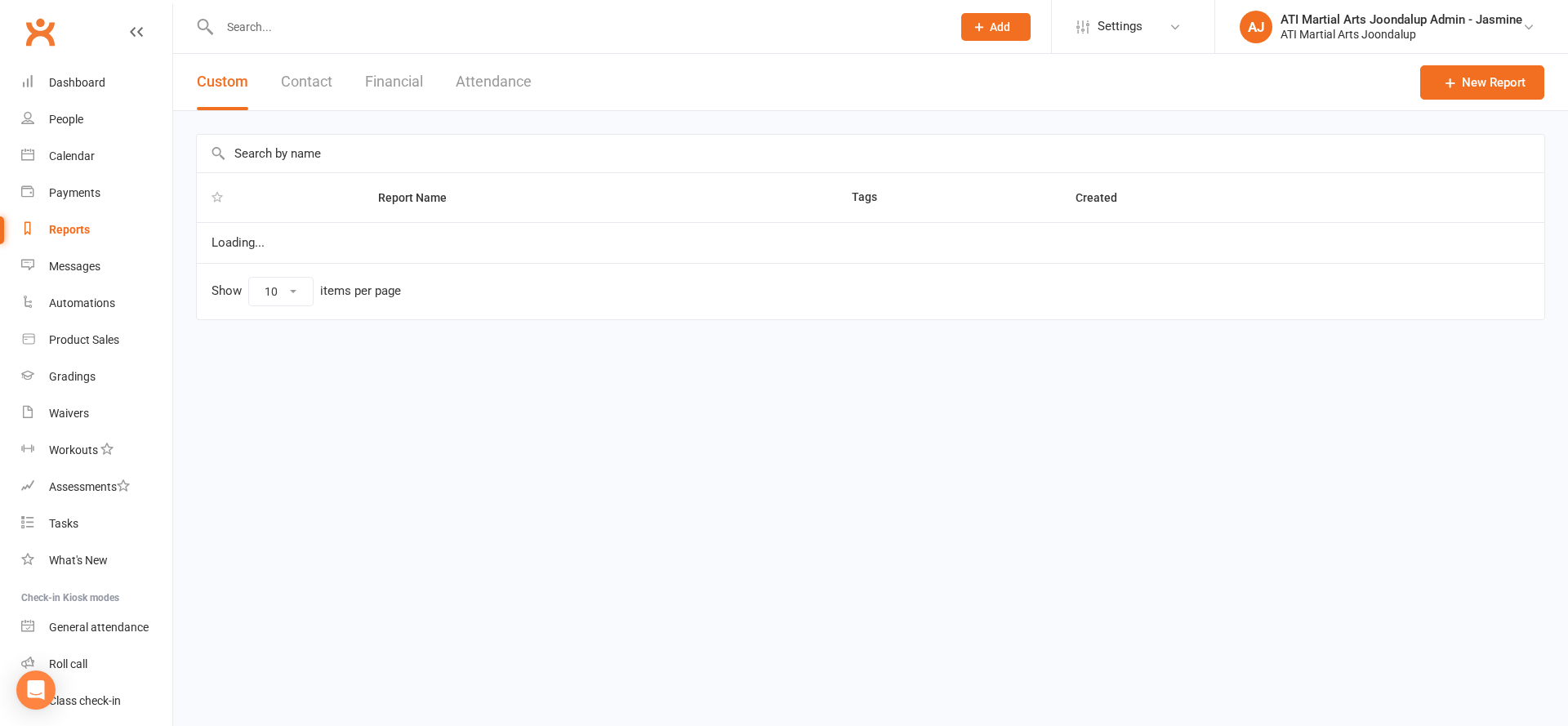
select select "100"
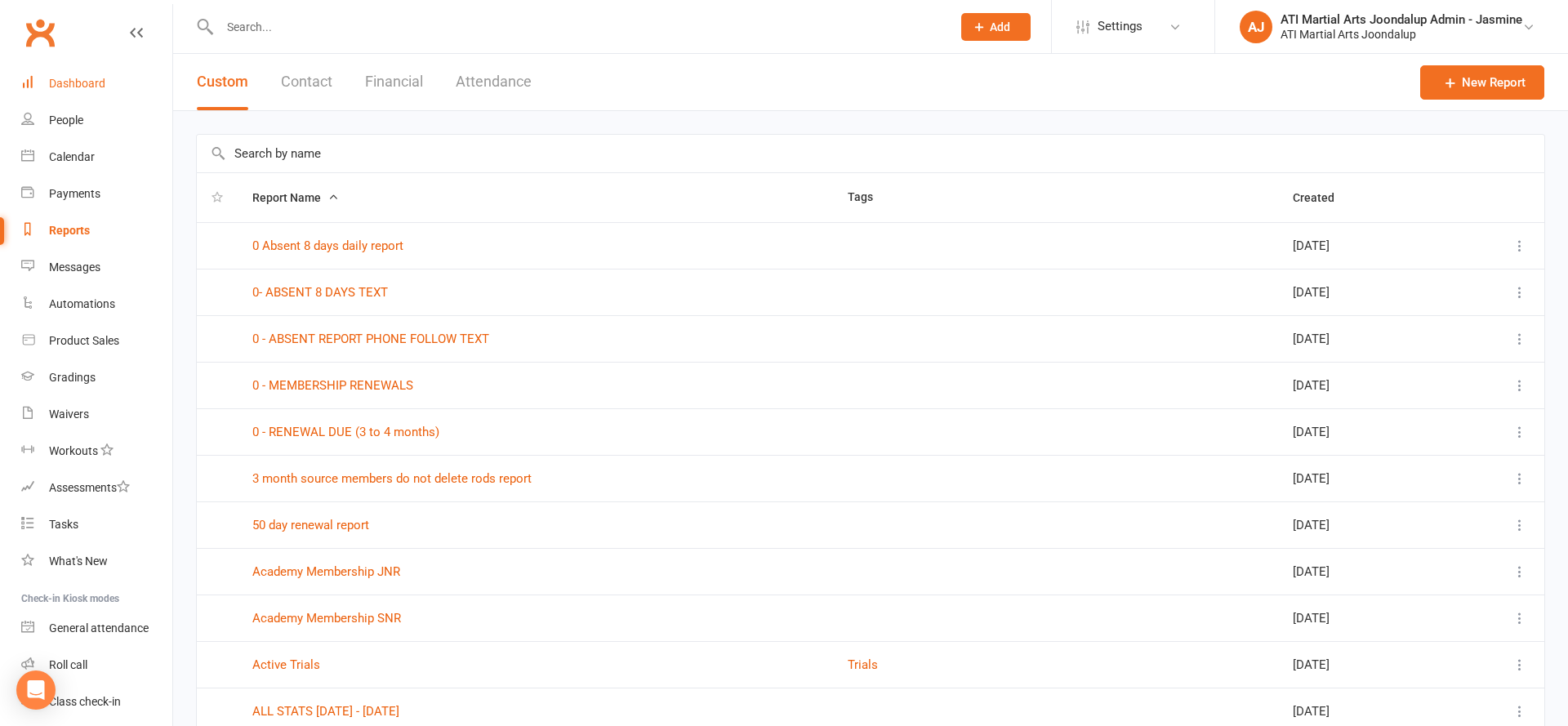
click at [63, 75] on link "Dashboard" at bounding box center [97, 83] width 151 height 36
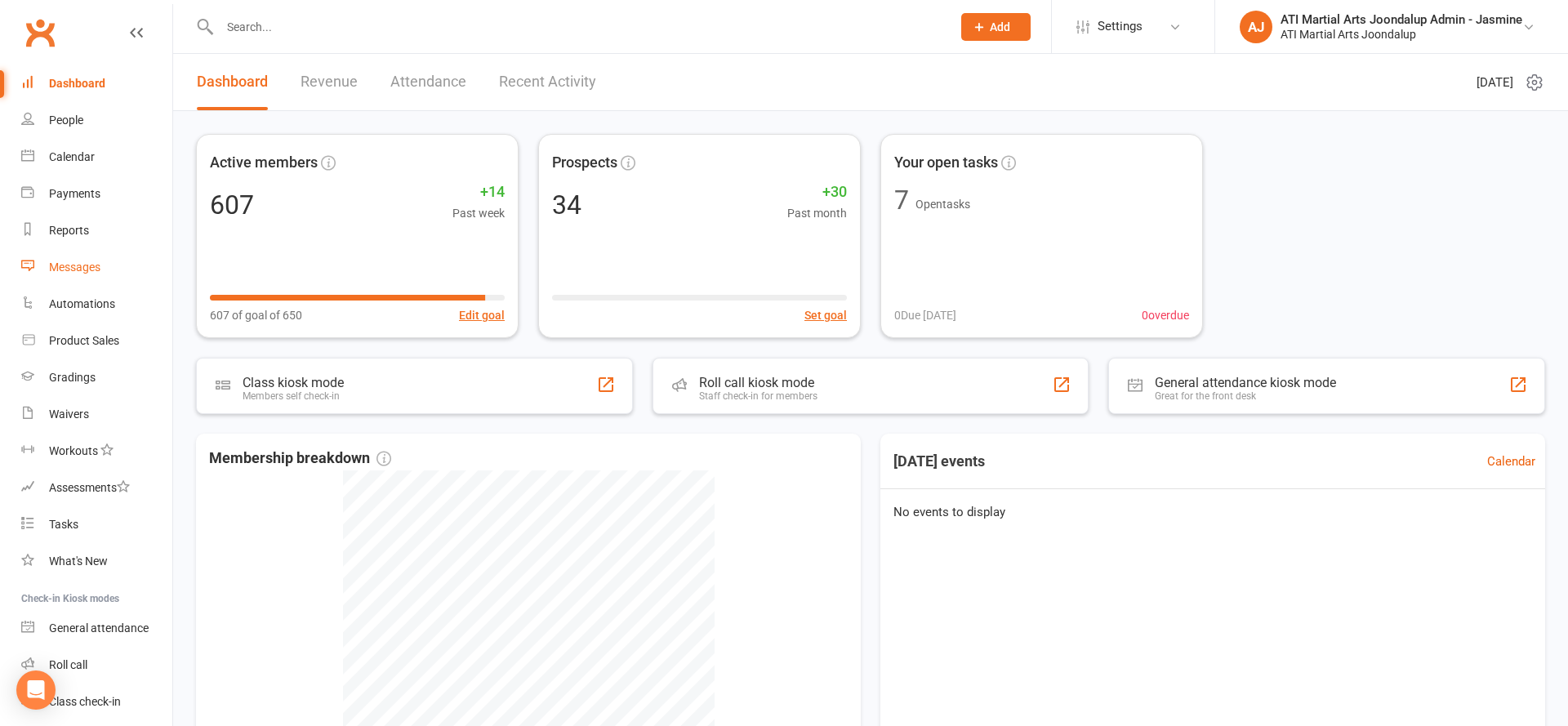
click at [99, 276] on link "Messages" at bounding box center [97, 267] width 151 height 36
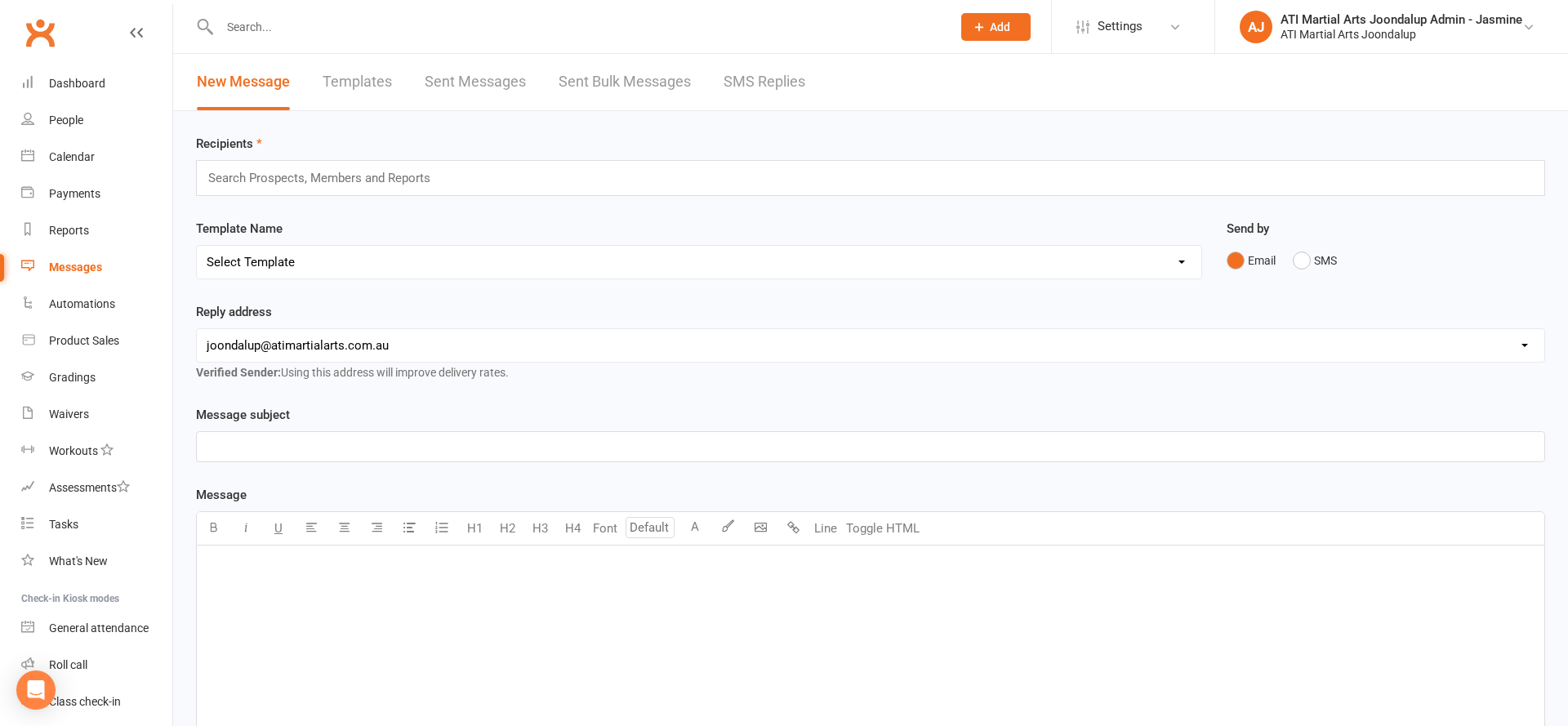
drag, startPoint x: 771, startPoint y: 81, endPoint x: 736, endPoint y: 93, distance: 37.0
click at [770, 82] on link "SMS Replies" at bounding box center [764, 81] width 81 height 56
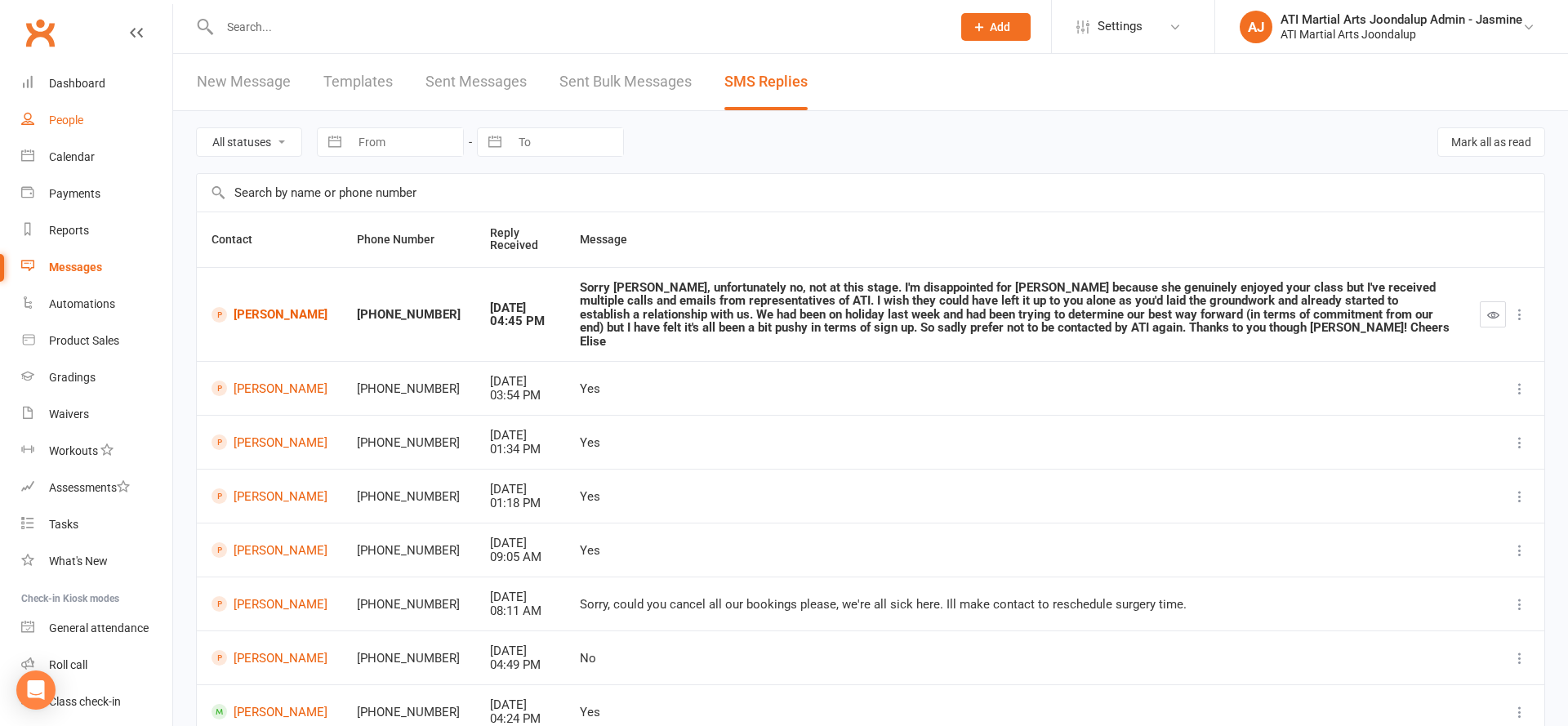
click at [83, 120] on div "People" at bounding box center [66, 121] width 34 height 13
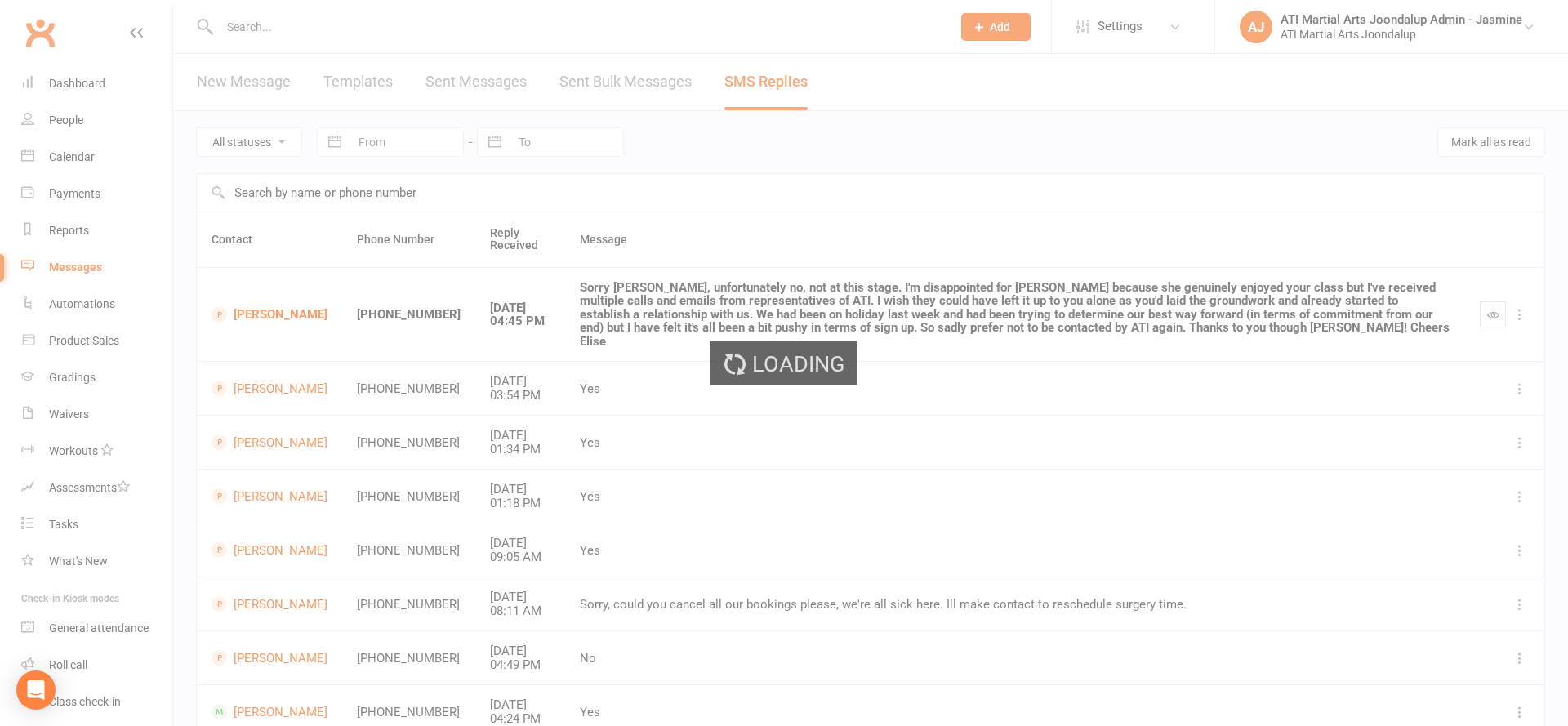
select select "100"
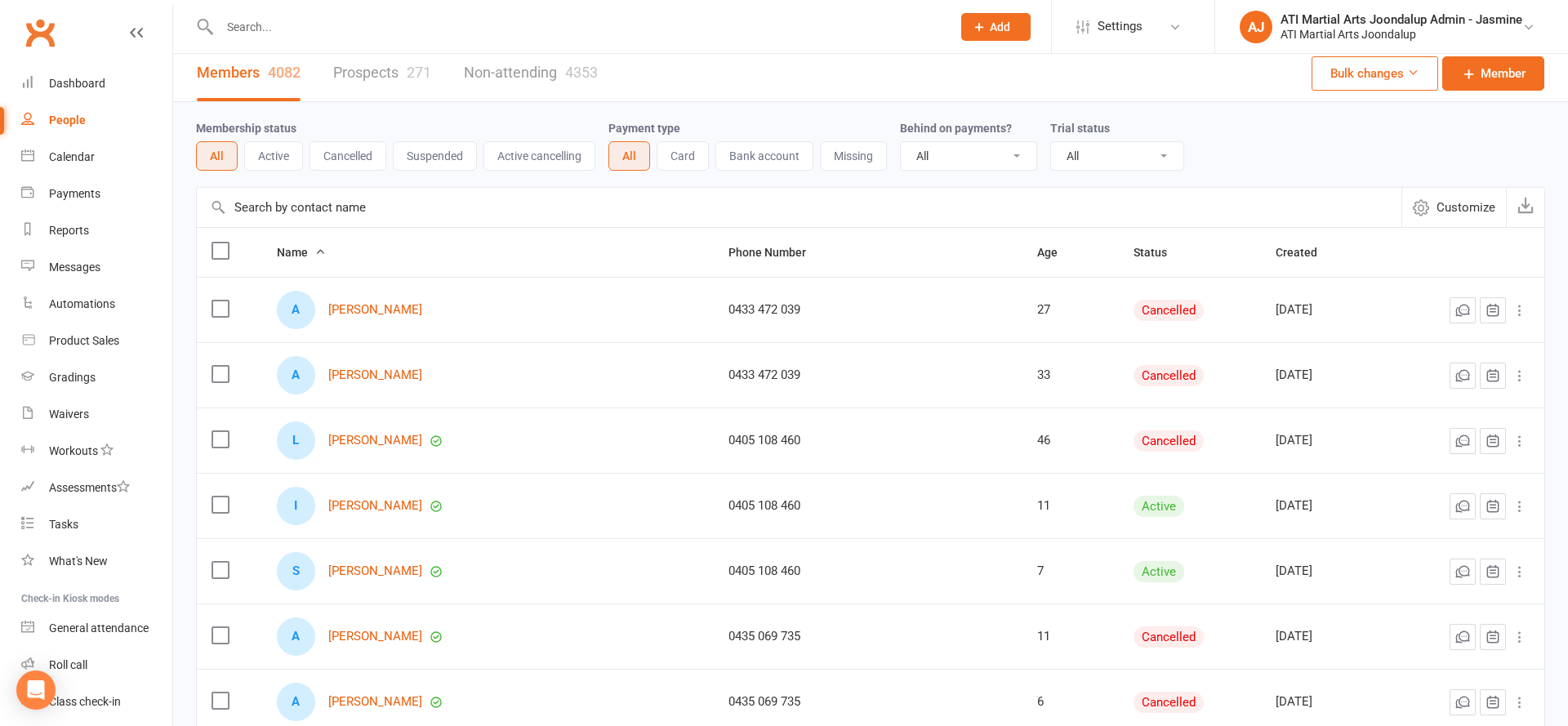
click at [421, 90] on link "Prospects 271" at bounding box center [381, 73] width 98 height 56
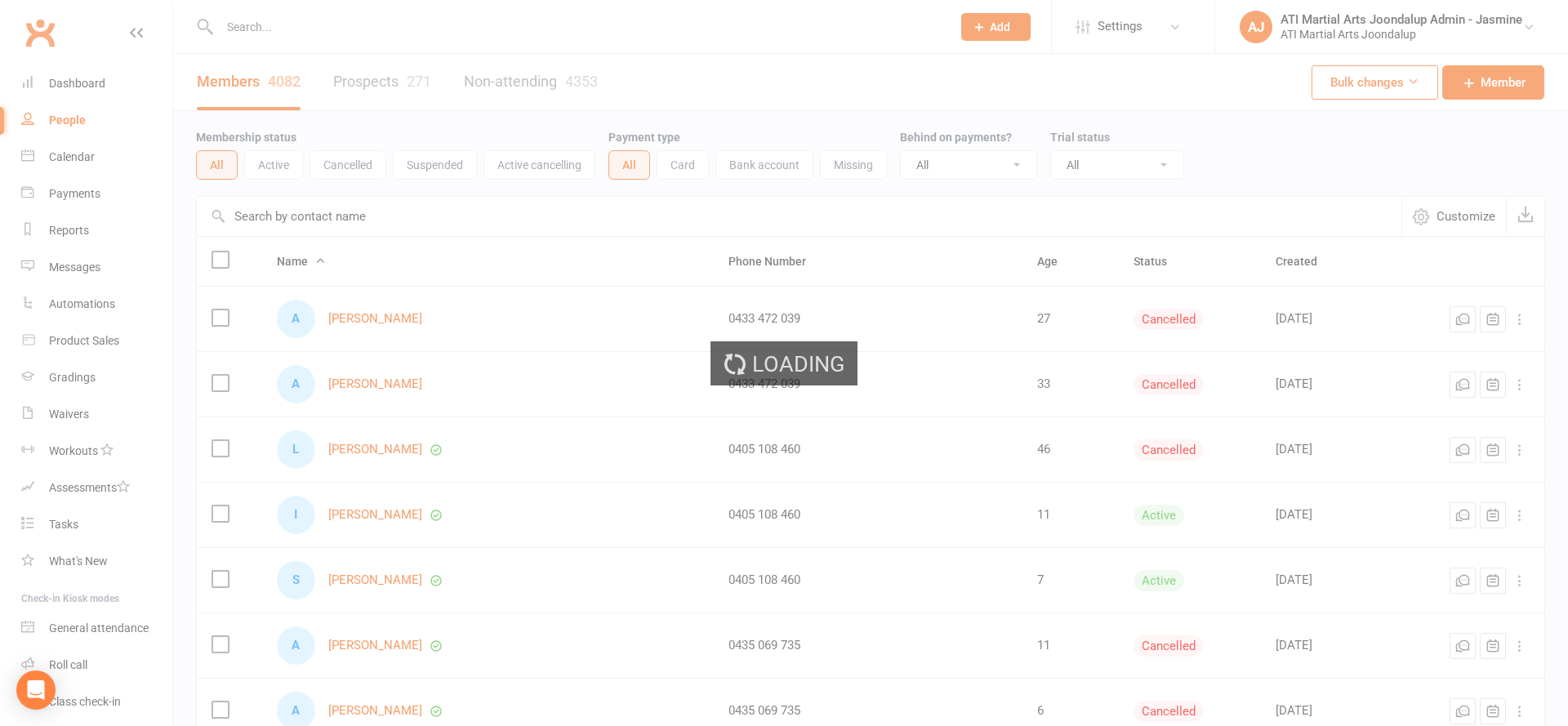
select select "100"
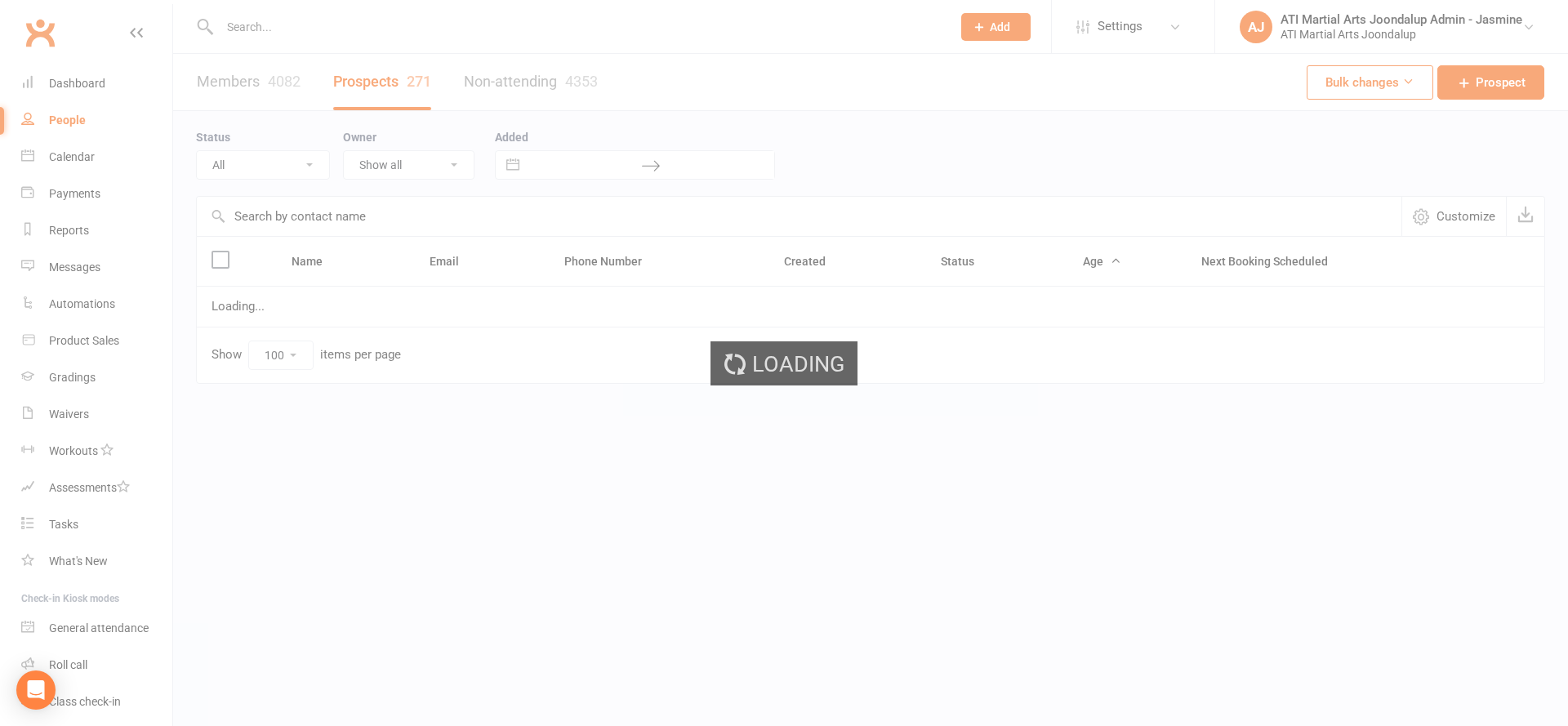
select select "Initial Contact"
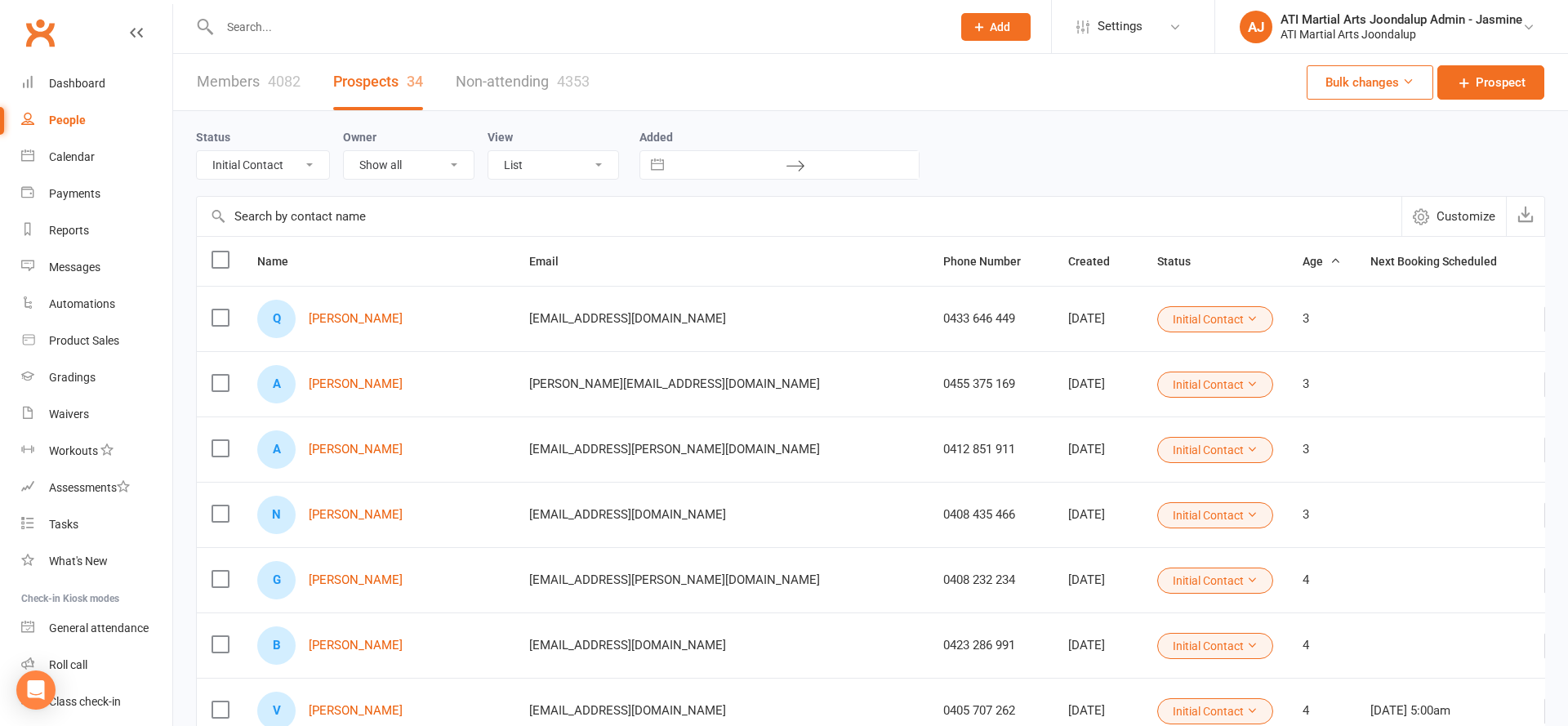
click at [384, 32] on input "text" at bounding box center [577, 27] width 725 height 23
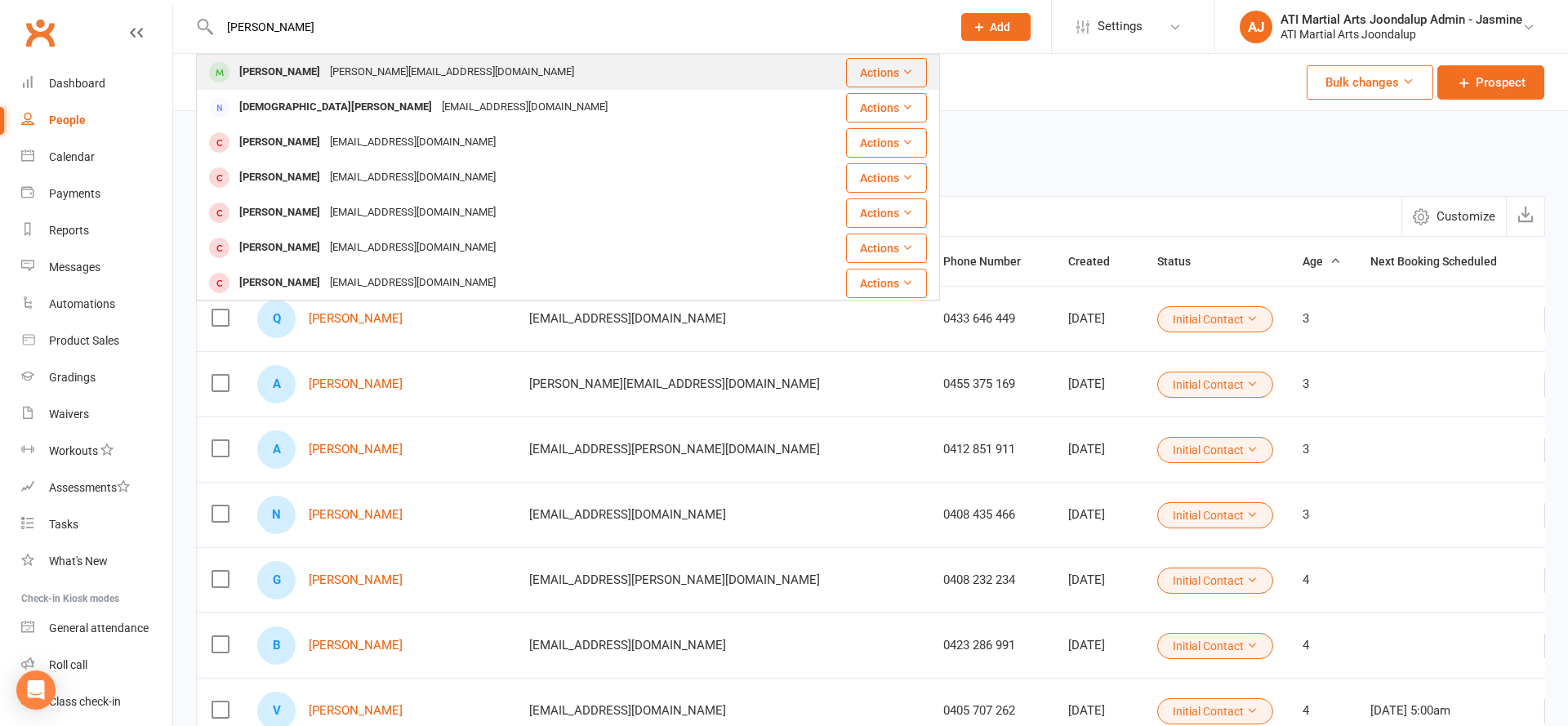
type input "troy Hughes"
click at [692, 58] on div "Troy Hughes hughes.sjl@gmail.com" at bounding box center [501, 72] width 606 height 33
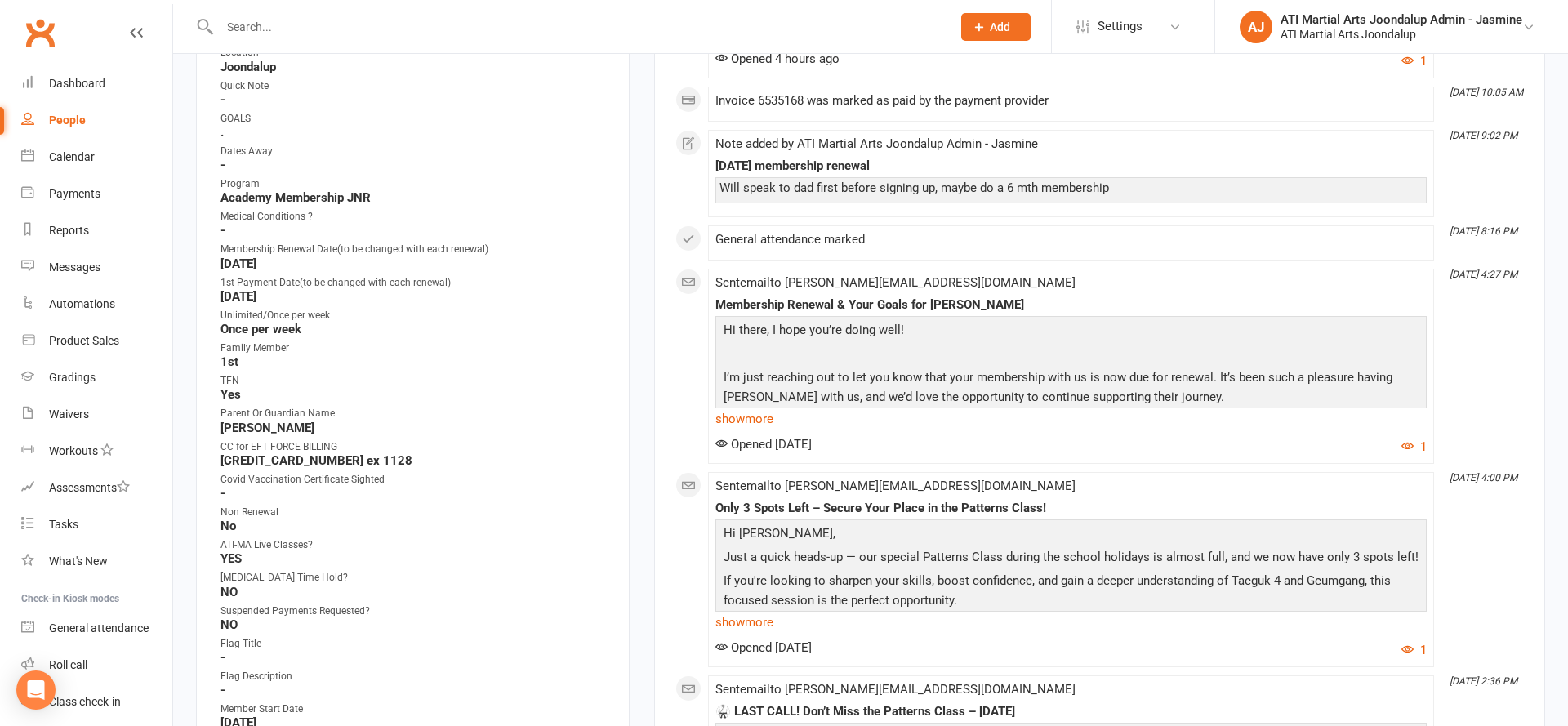
scroll to position [473, 0]
click at [687, 25] on input "text" at bounding box center [577, 27] width 725 height 23
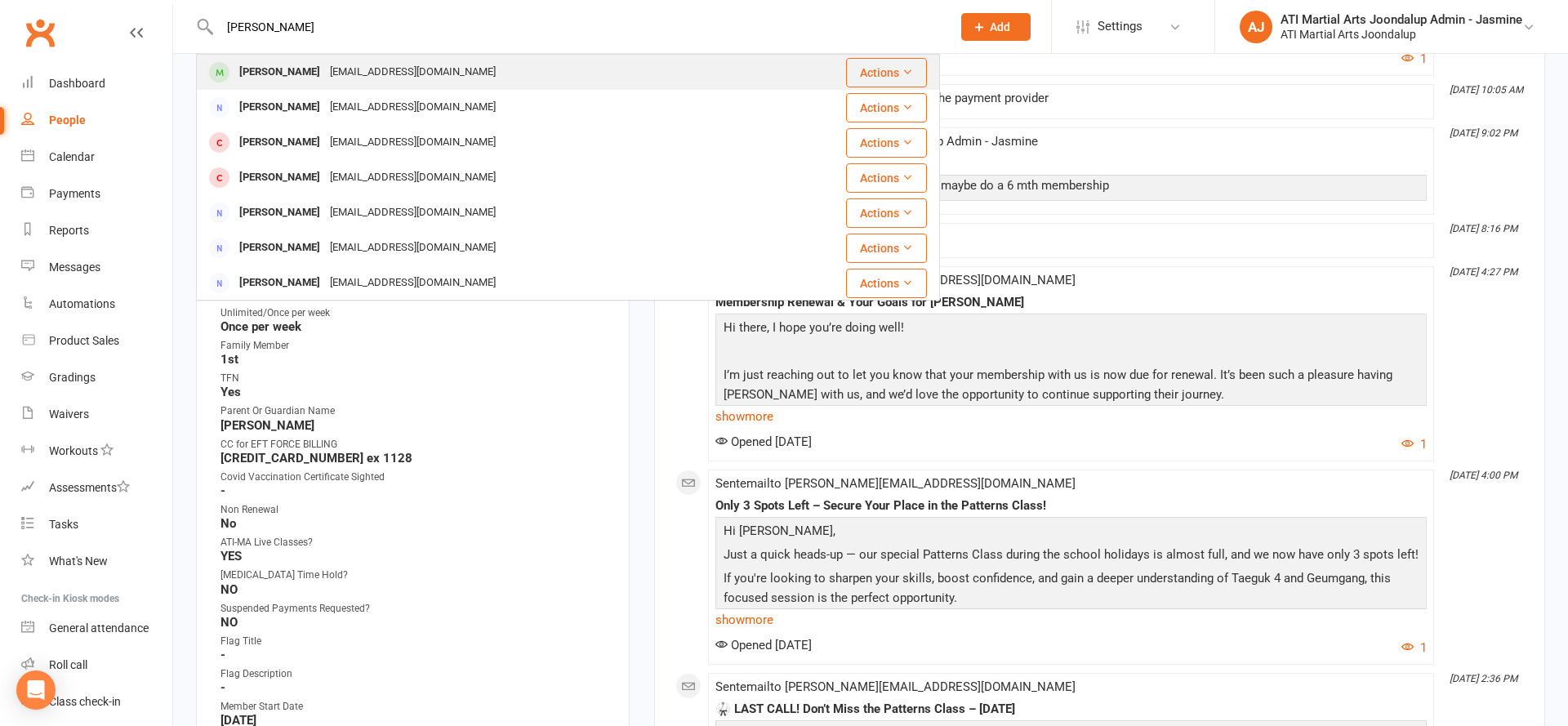
type input "Bradley Cunningham"
click at [629, 68] on div "Bradley Cunningham bradloop86@gmail.com" at bounding box center [506, 72] width 617 height 33
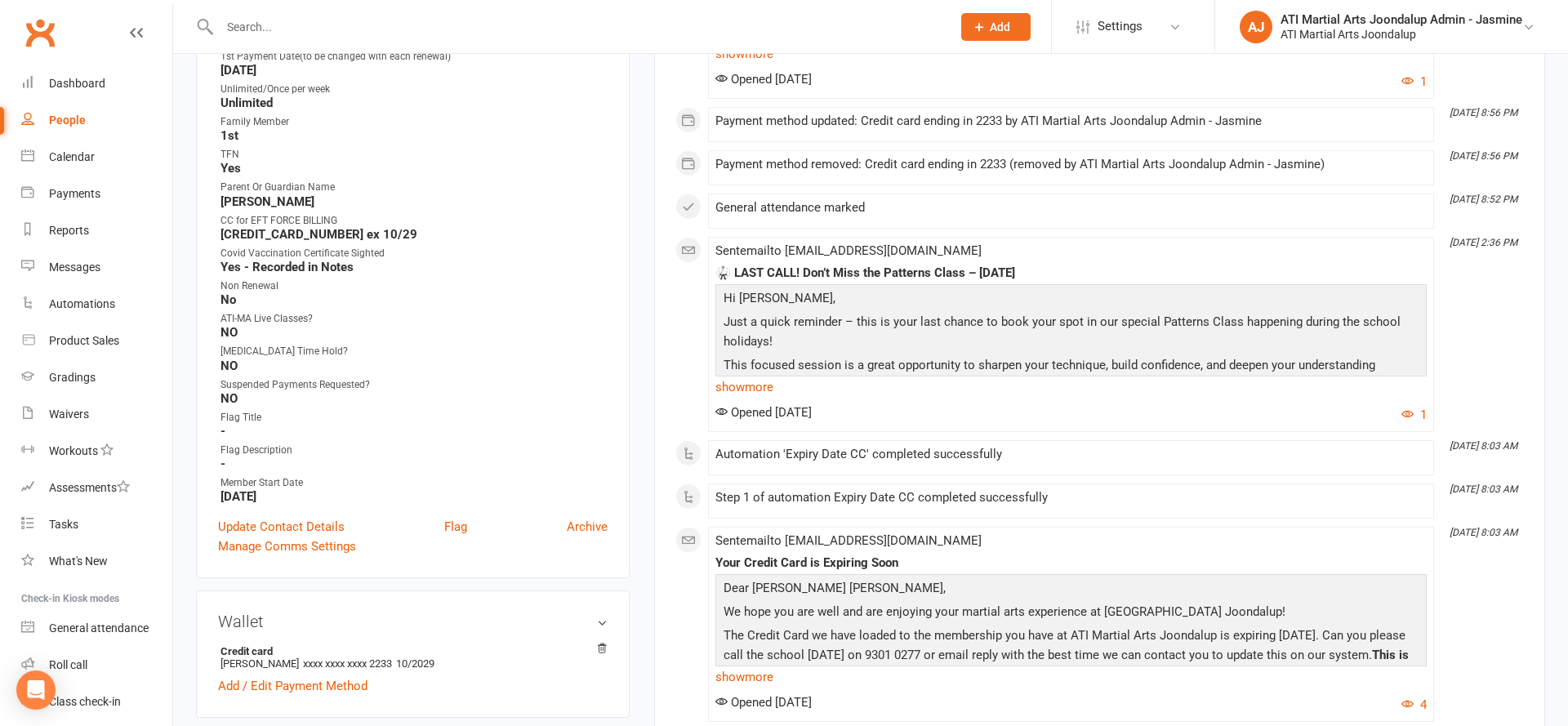
scroll to position [702, 0]
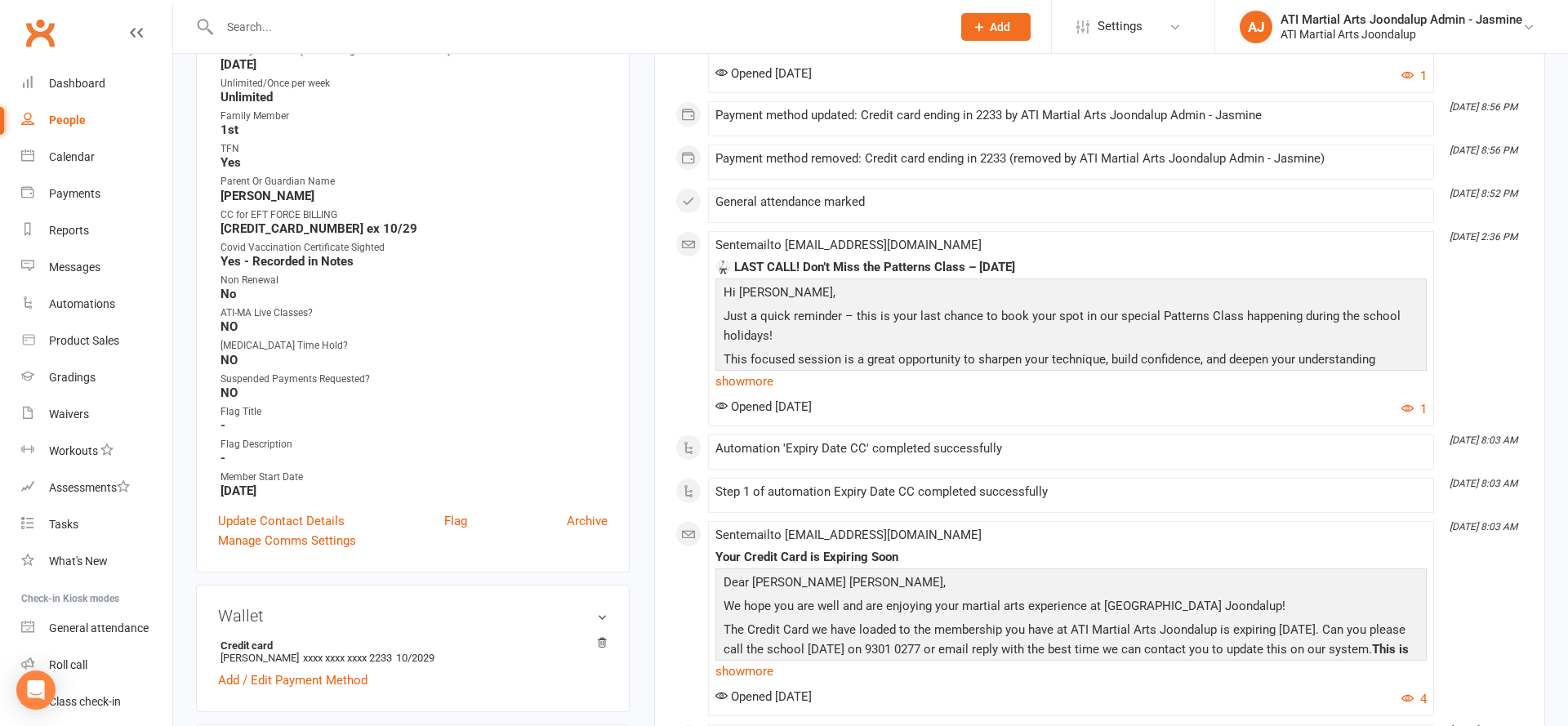
click at [313, 26] on input "text" at bounding box center [577, 27] width 725 height 23
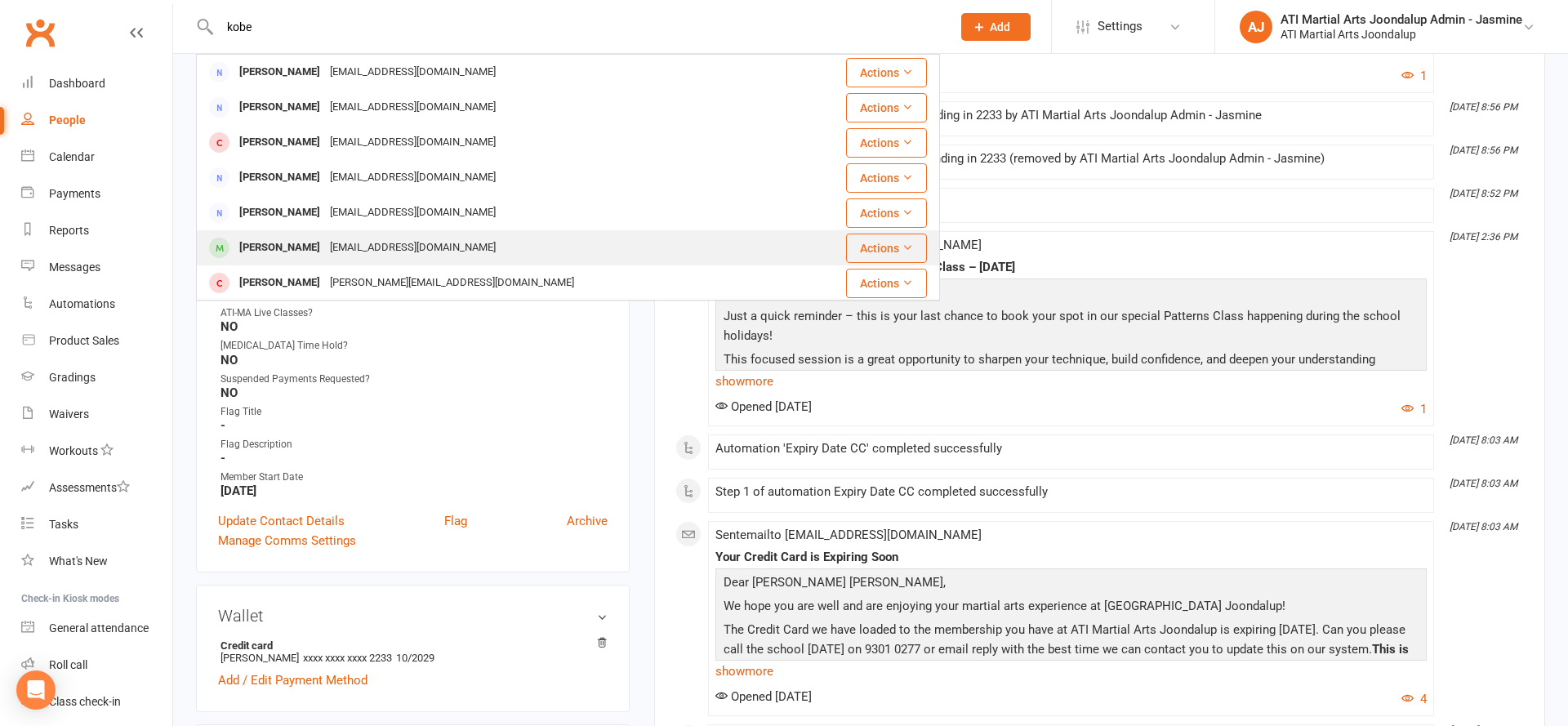
type input "kobe"
click at [344, 238] on div "sepa.vaea@gmail.com" at bounding box center [413, 248] width 176 height 24
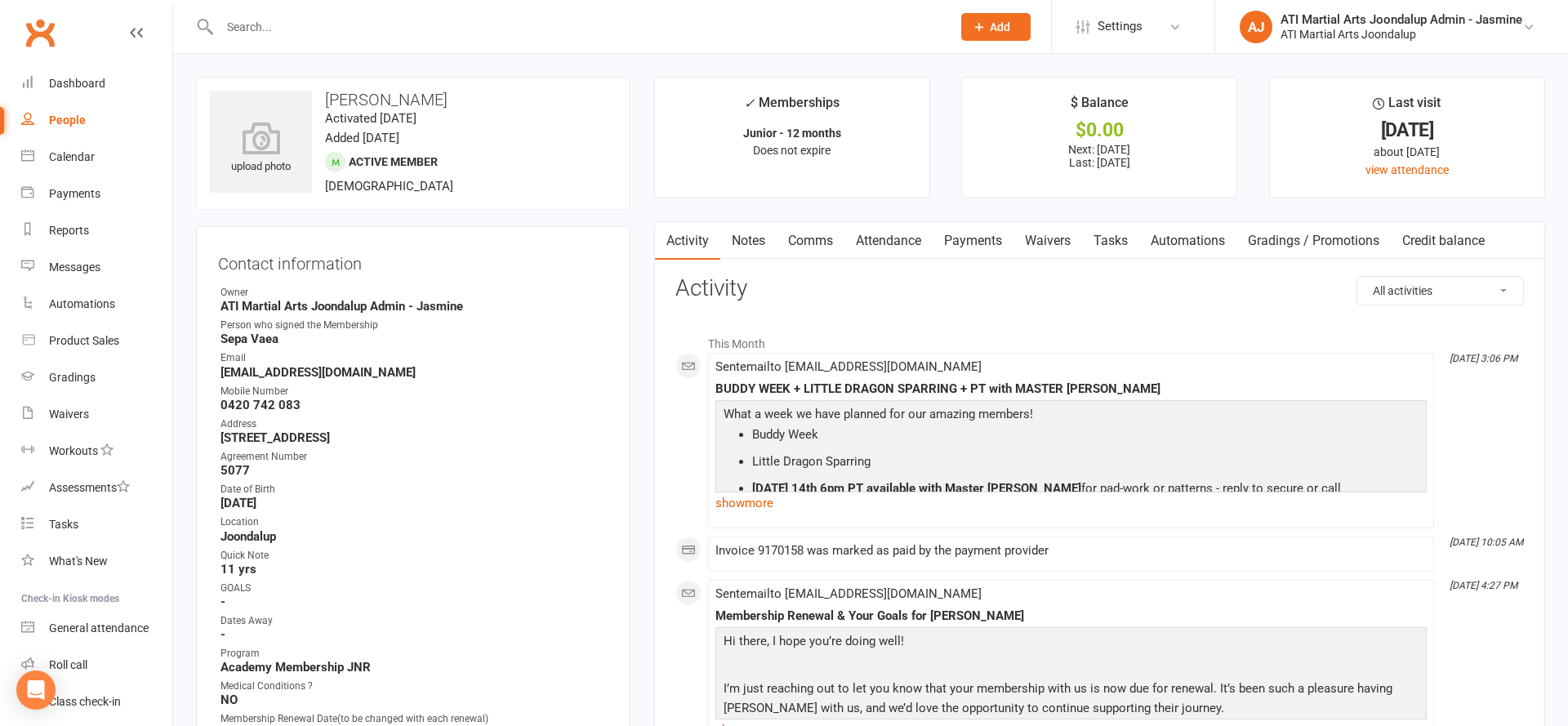
scroll to position [1, 0]
click at [887, 236] on link "Attendance" at bounding box center [888, 239] width 88 height 37
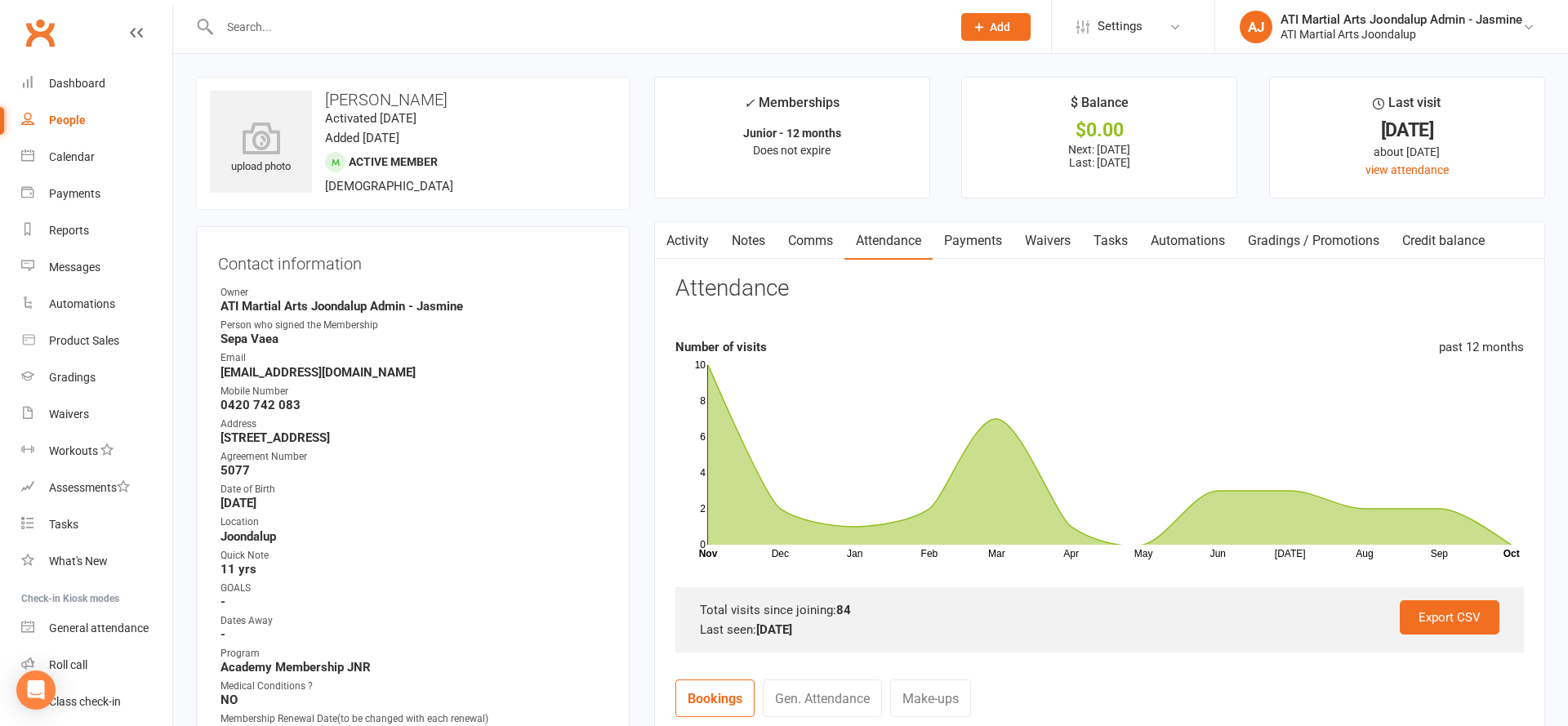
click at [977, 247] on link "Payments" at bounding box center [972, 240] width 81 height 37
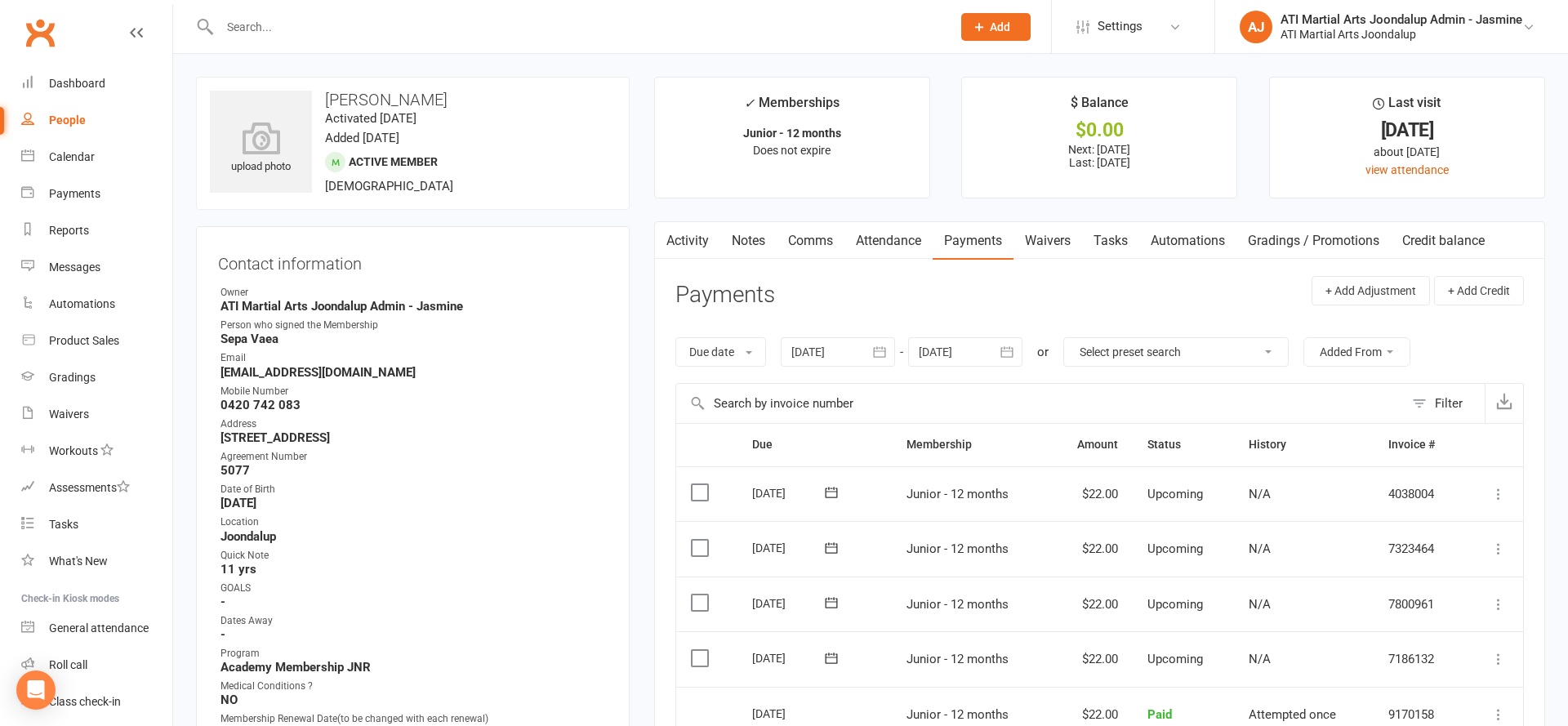
click at [693, 249] on link "Activity" at bounding box center [687, 240] width 65 height 37
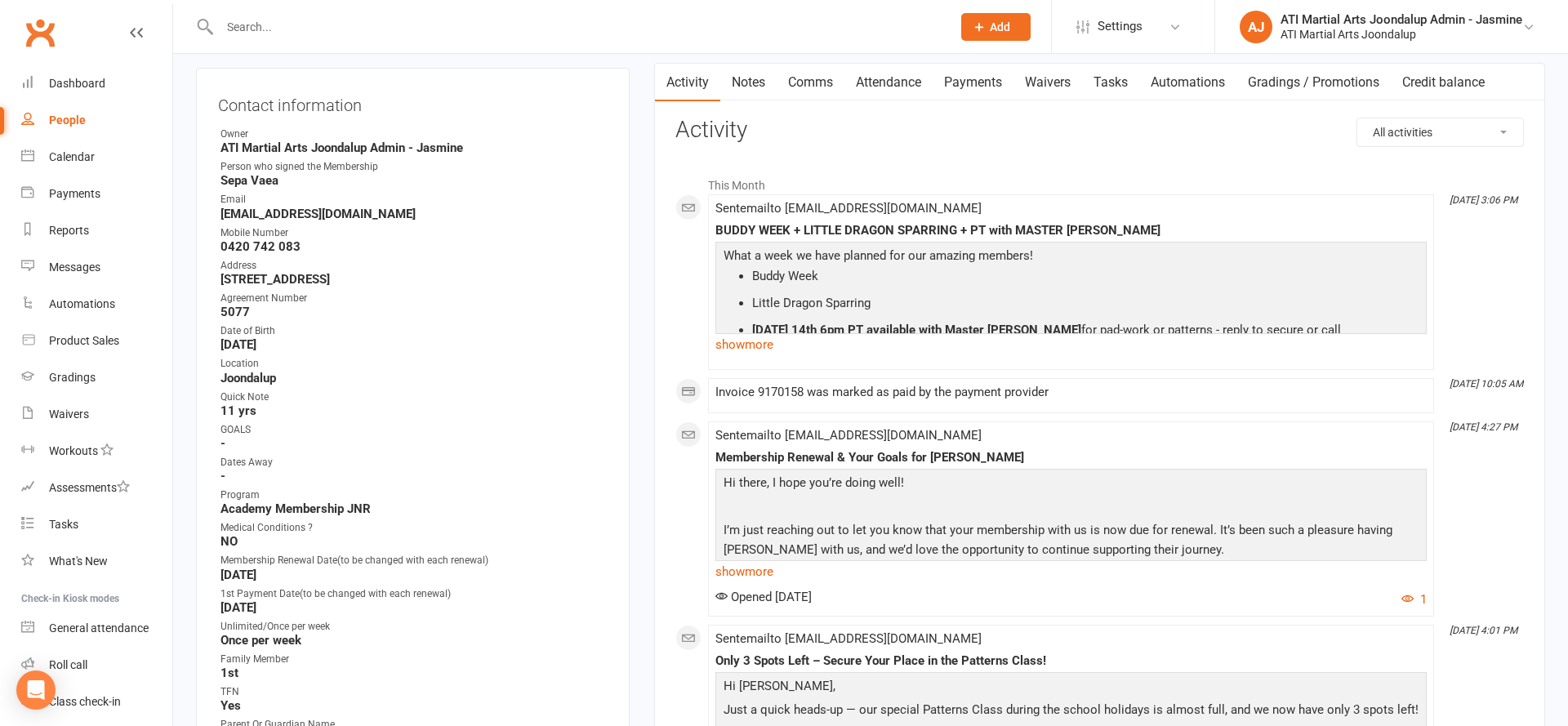
scroll to position [170, 0]
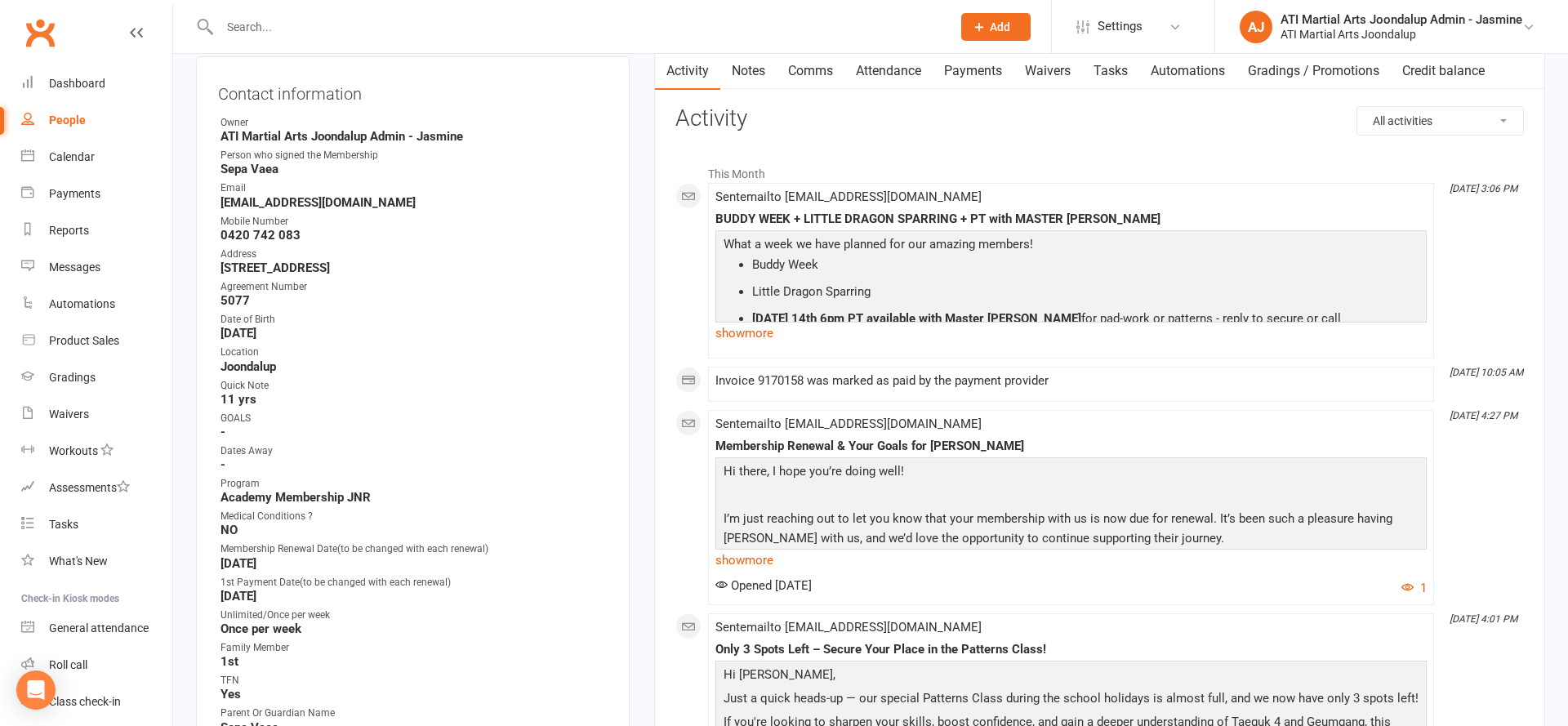
click at [508, 31] on input "text" at bounding box center [577, 27] width 725 height 23
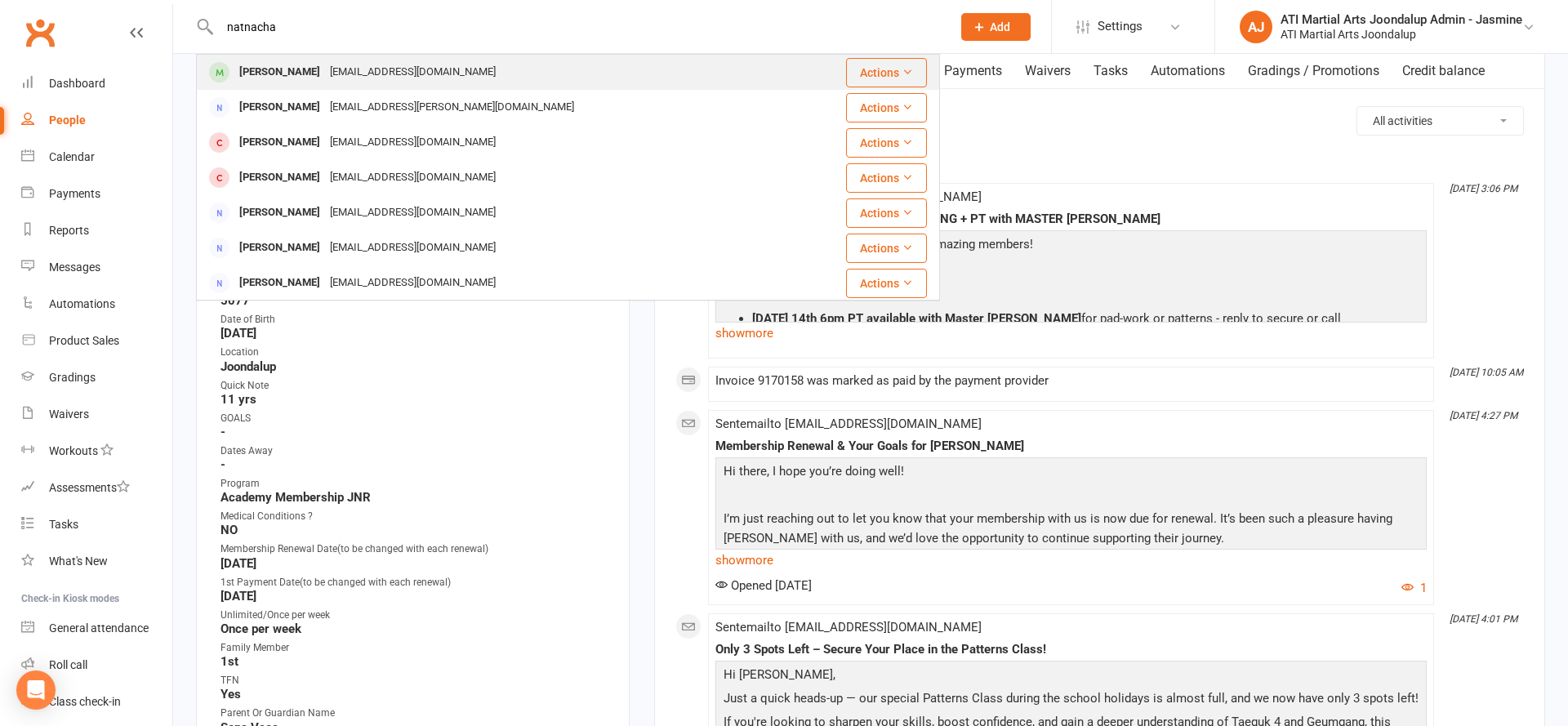
type input "natnacha"
click at [490, 74] on div "Natnacha Palawong sydbuckle@gmail.com" at bounding box center [496, 72] width 597 height 33
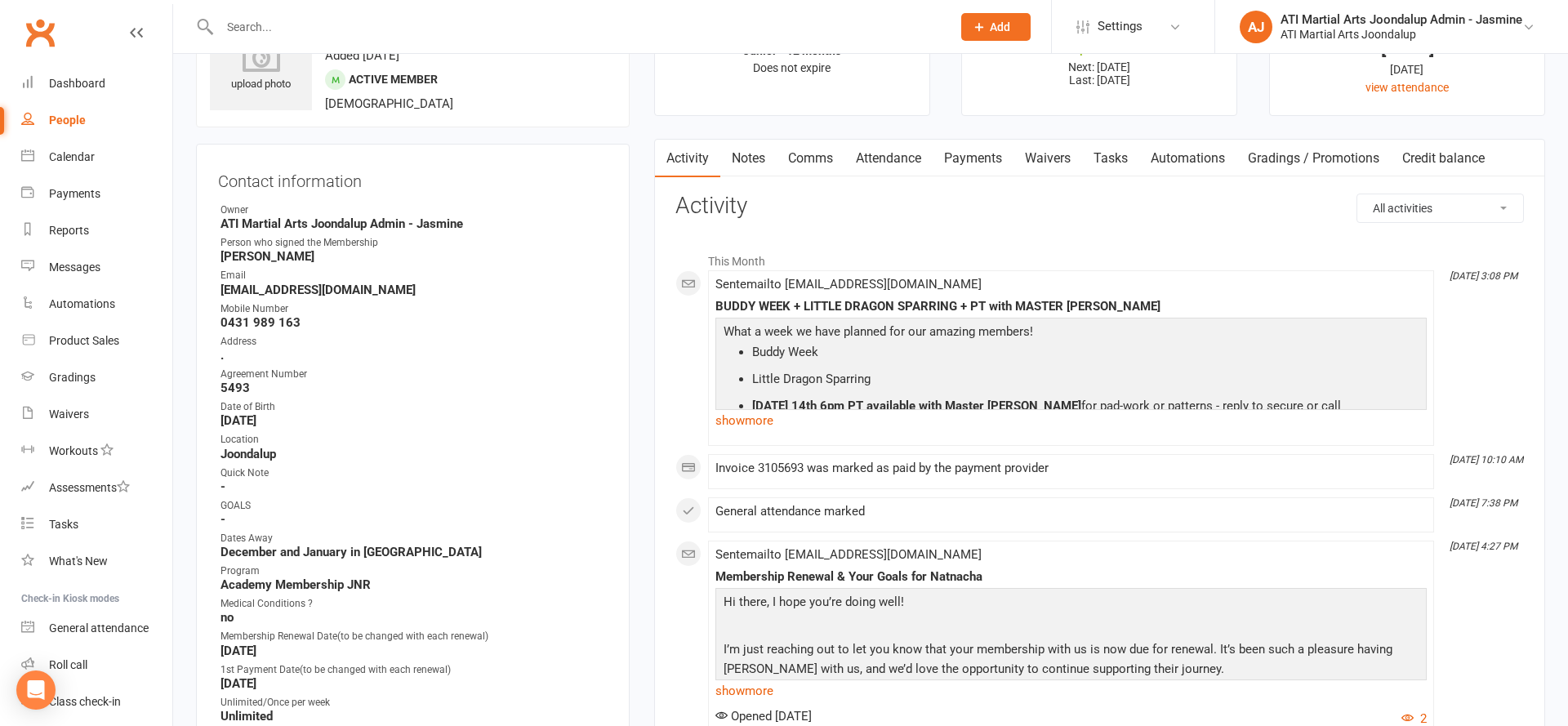
scroll to position [84, 0]
click at [689, 27] on input "text" at bounding box center [577, 27] width 725 height 23
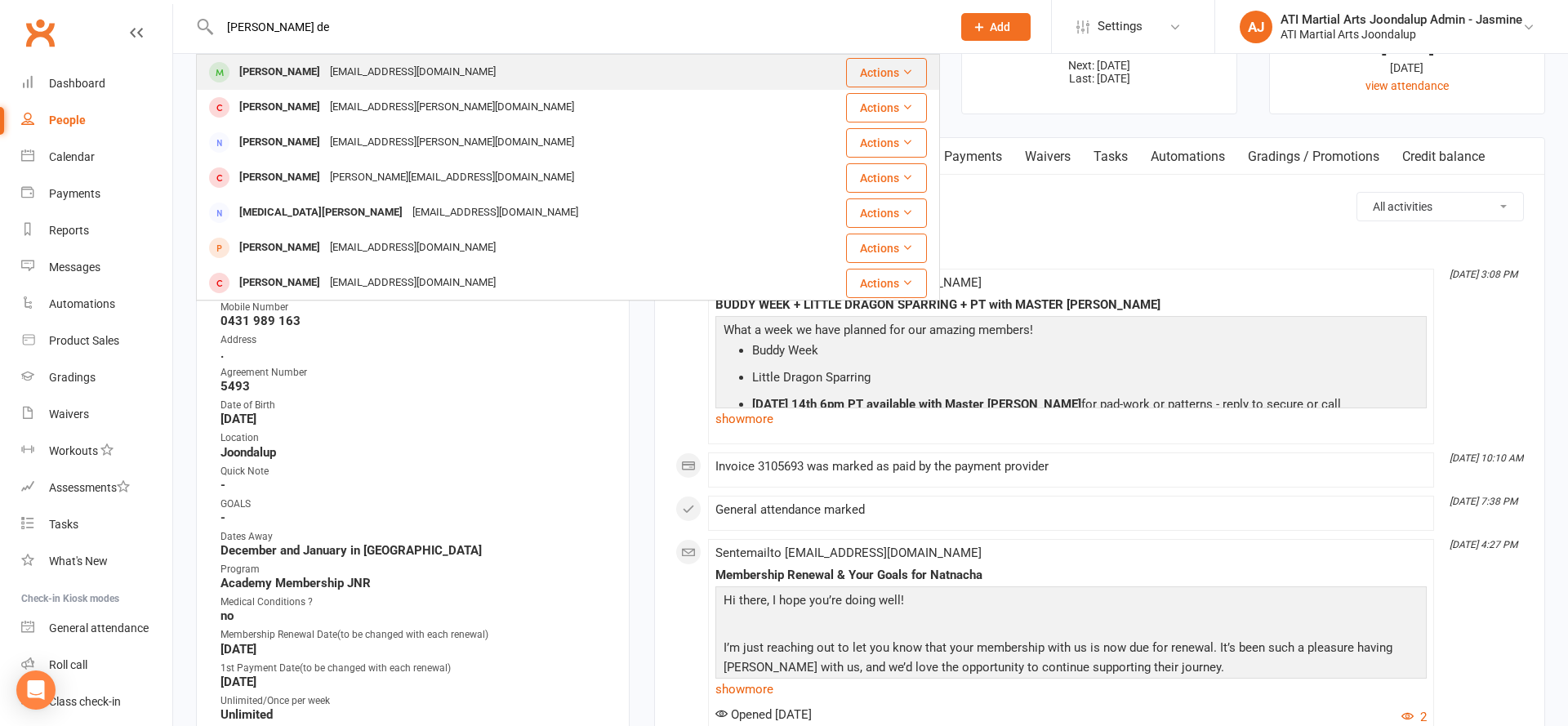
type input "Quinn de"
click at [715, 77] on div "Quinn De Kok natandmarcel@gmail.com" at bounding box center [496, 72] width 598 height 33
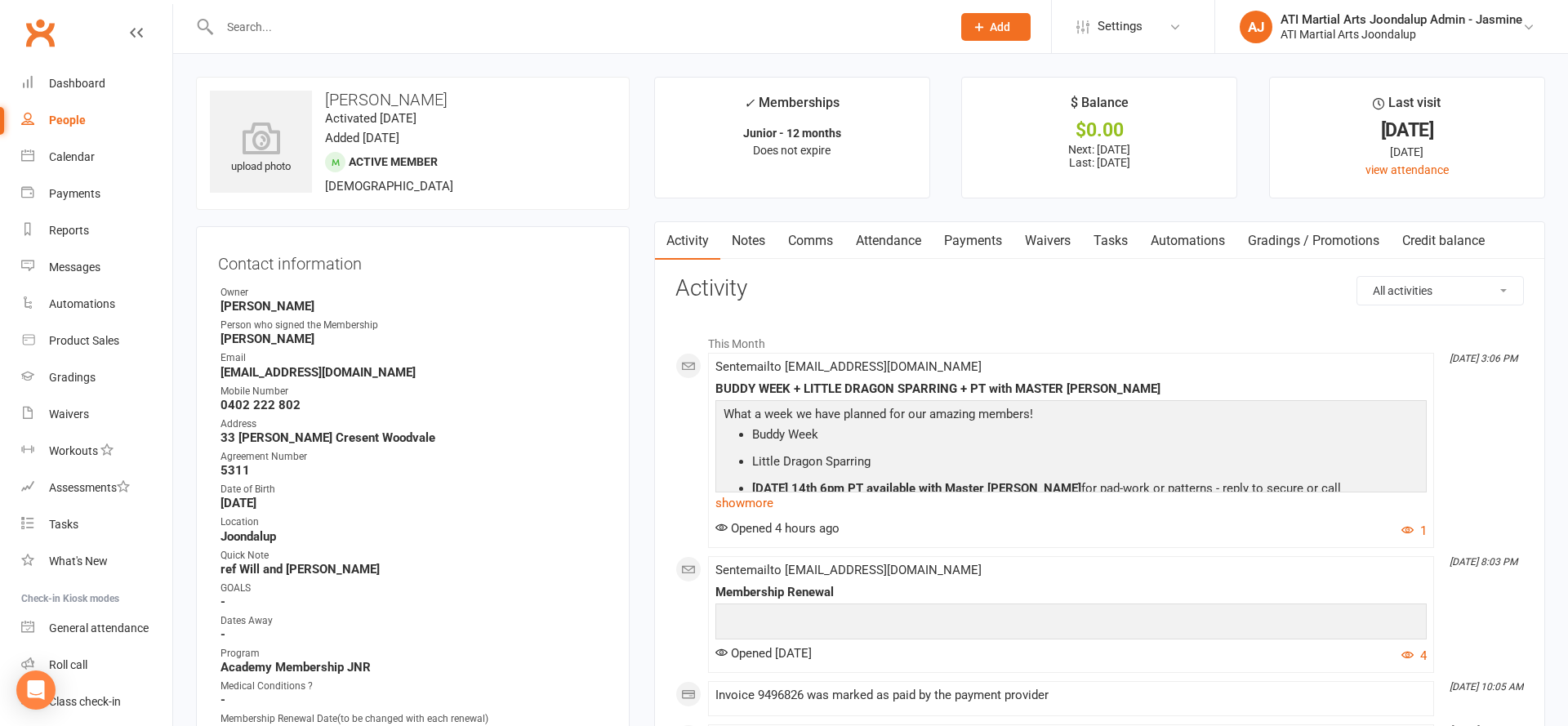
click at [578, 23] on input "text" at bounding box center [577, 27] width 725 height 23
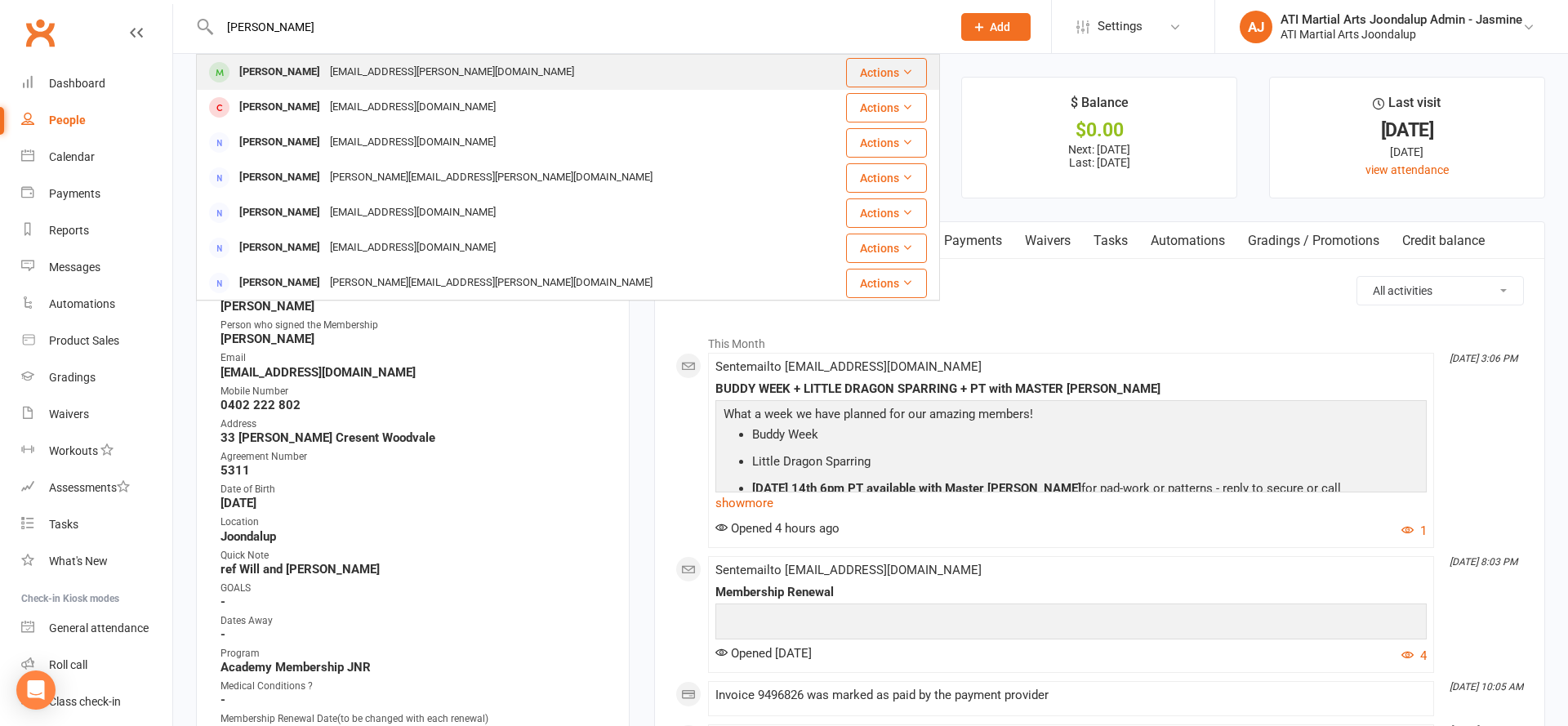
type input "cian doyle"
click at [555, 73] on div "Cian Doyle donough.doyle@healthecare.com.au" at bounding box center [506, 72] width 617 height 33
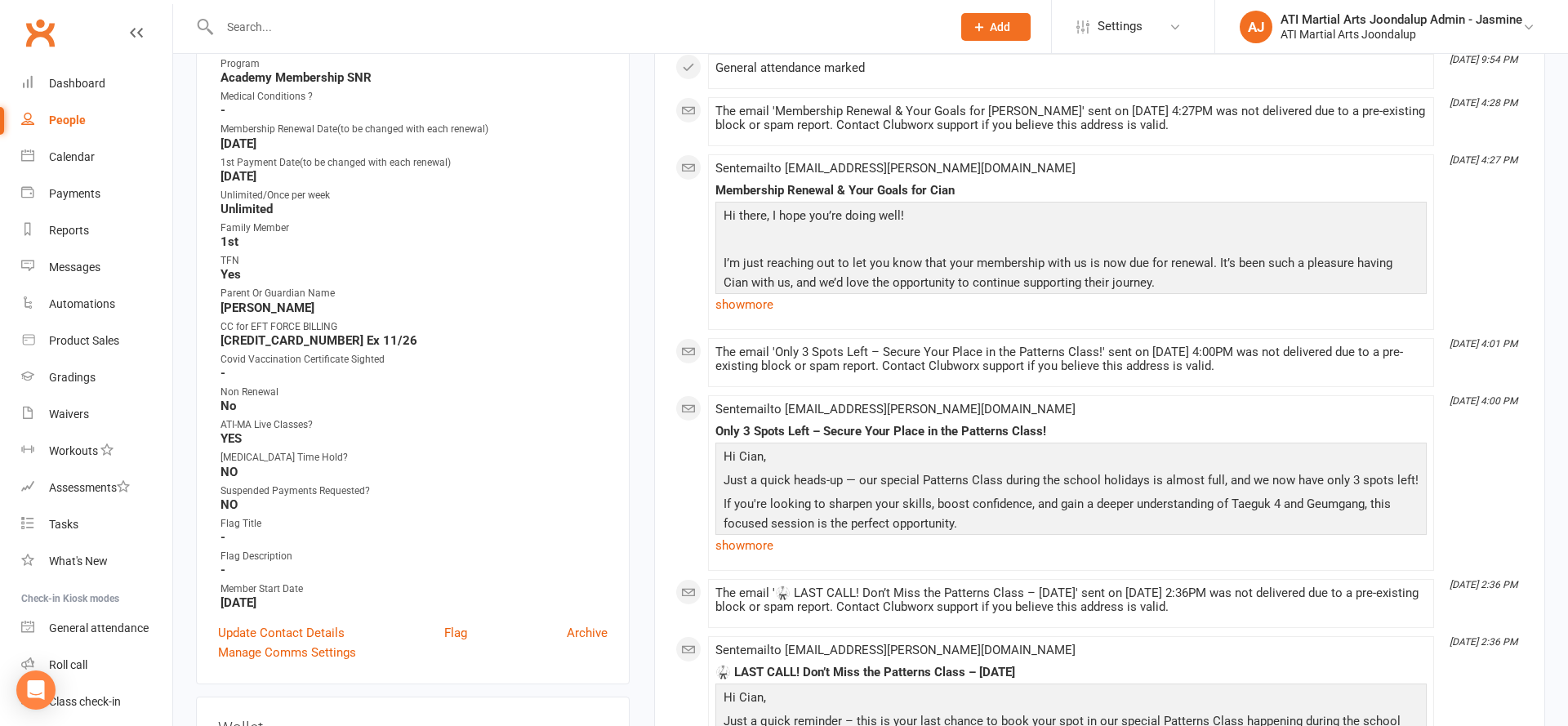
scroll to position [635, 0]
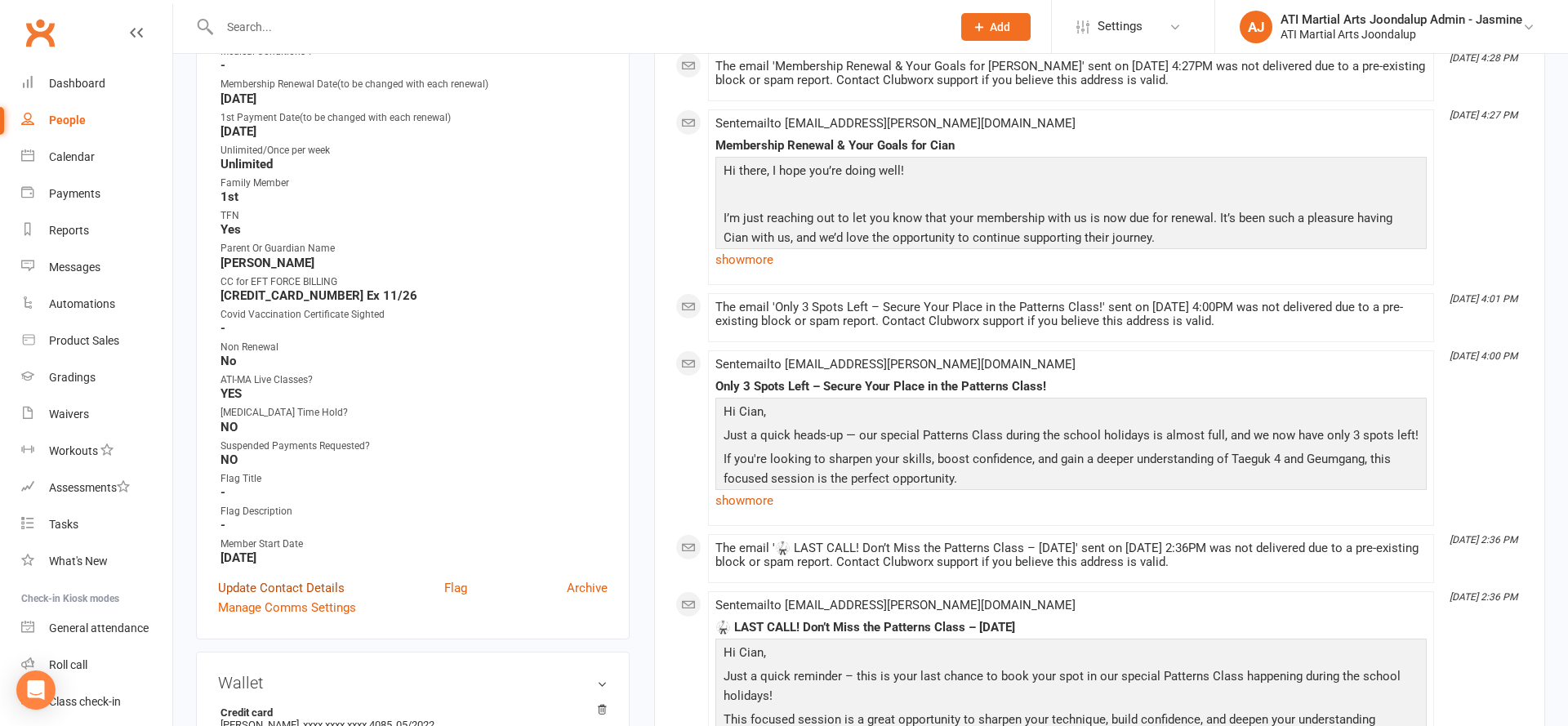
click at [299, 583] on link "Update Contact Details" at bounding box center [281, 588] width 126 height 19
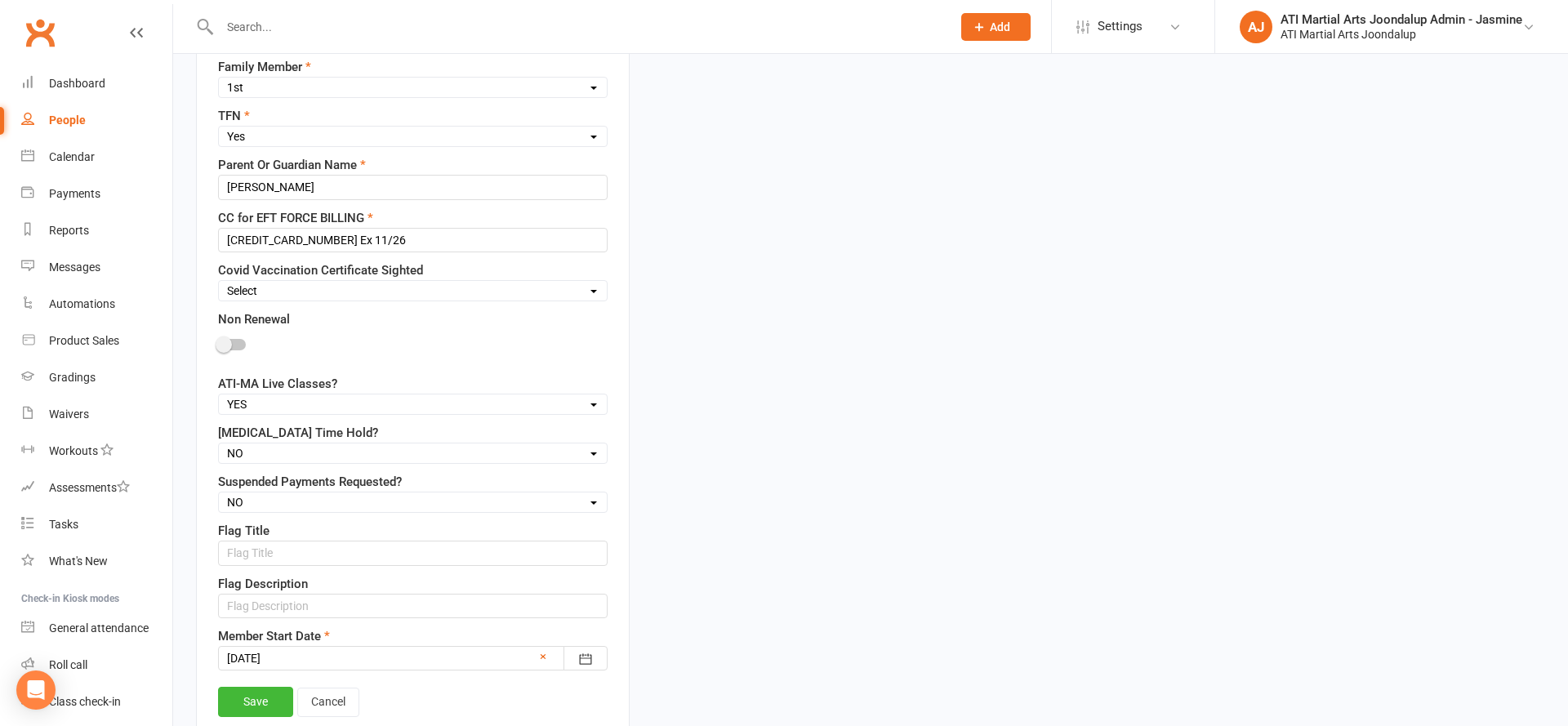
scroll to position [1235, 0]
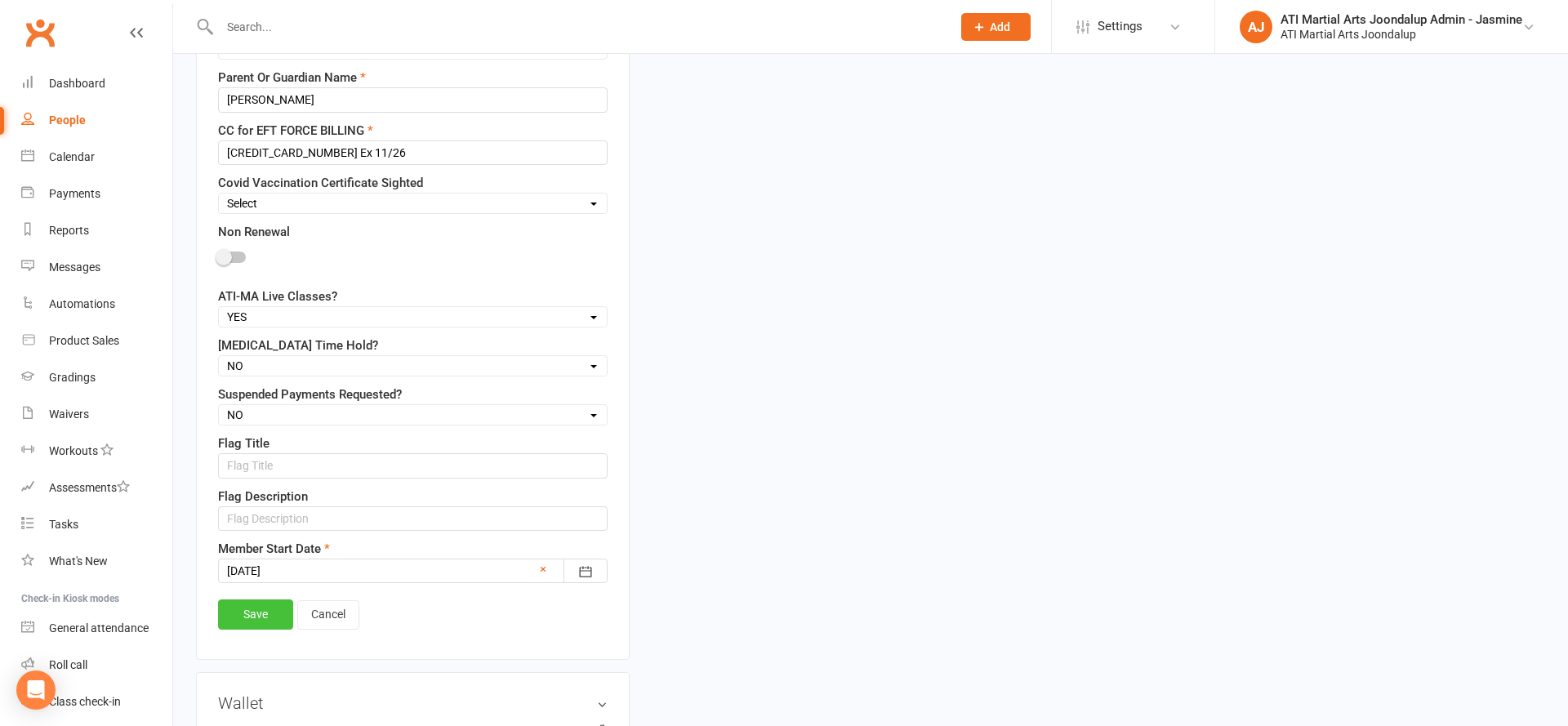
type input "donough.doyle@healthcare.com.au"
click at [255, 602] on link "Save" at bounding box center [255, 614] width 76 height 30
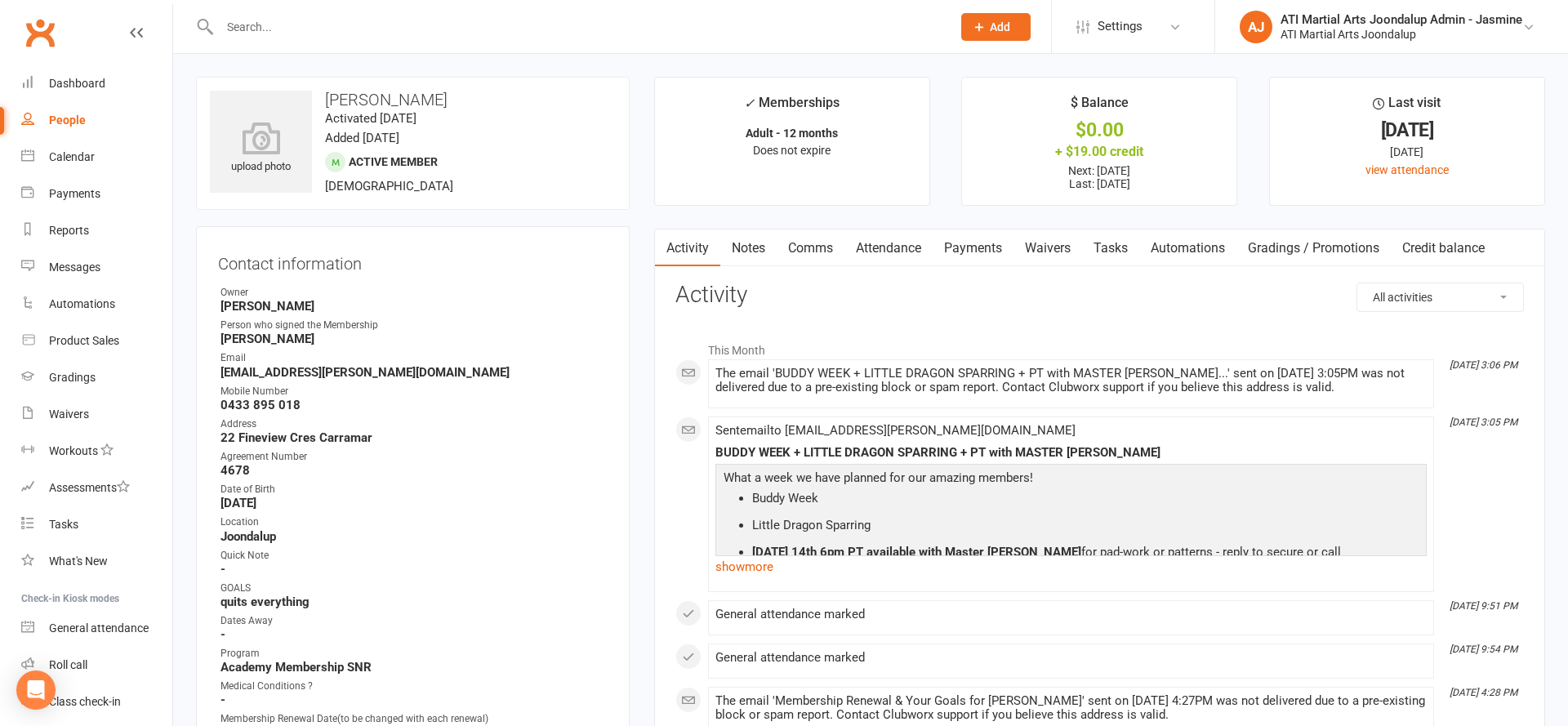
scroll to position [0, 0]
click at [826, 244] on link "Comms" at bounding box center [810, 248] width 68 height 37
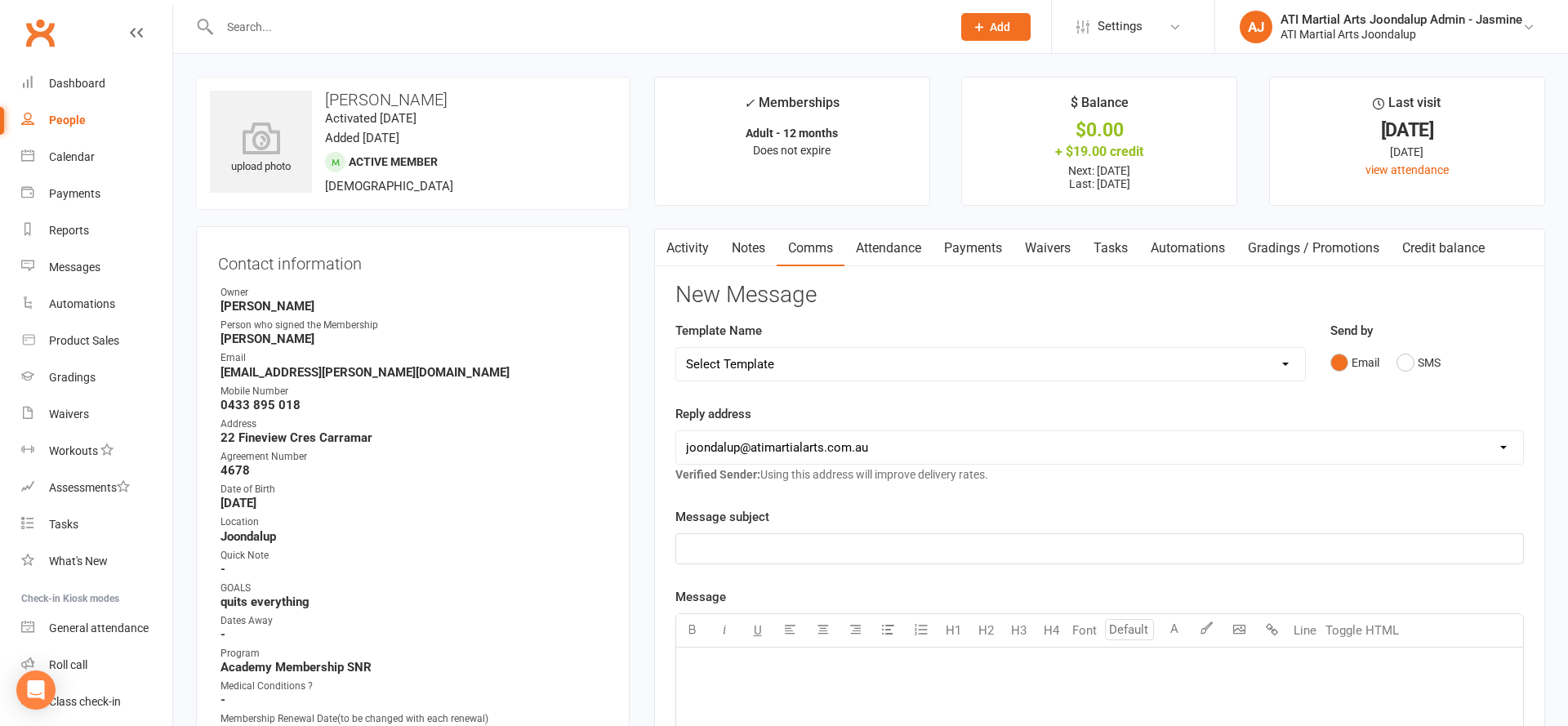
select select "33"
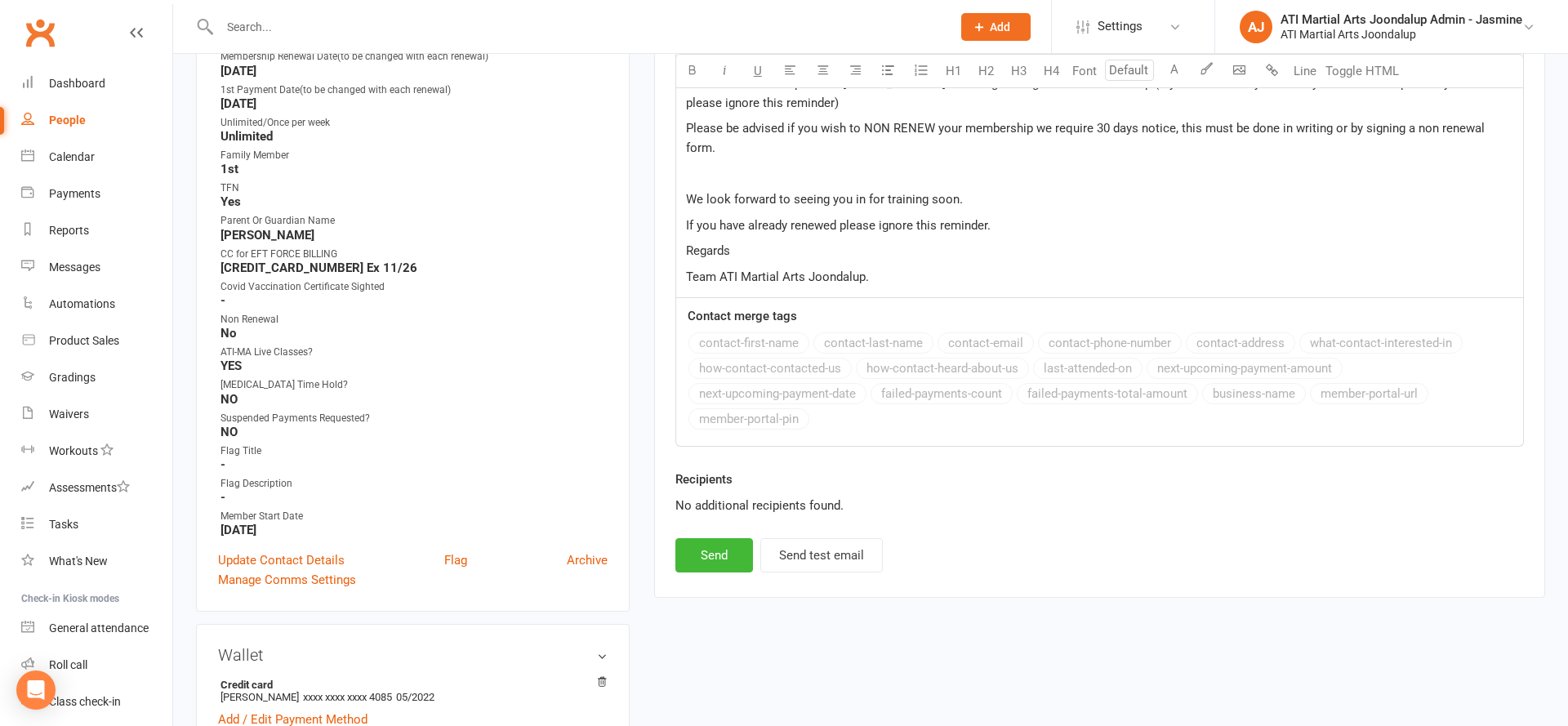
scroll to position [693, 0]
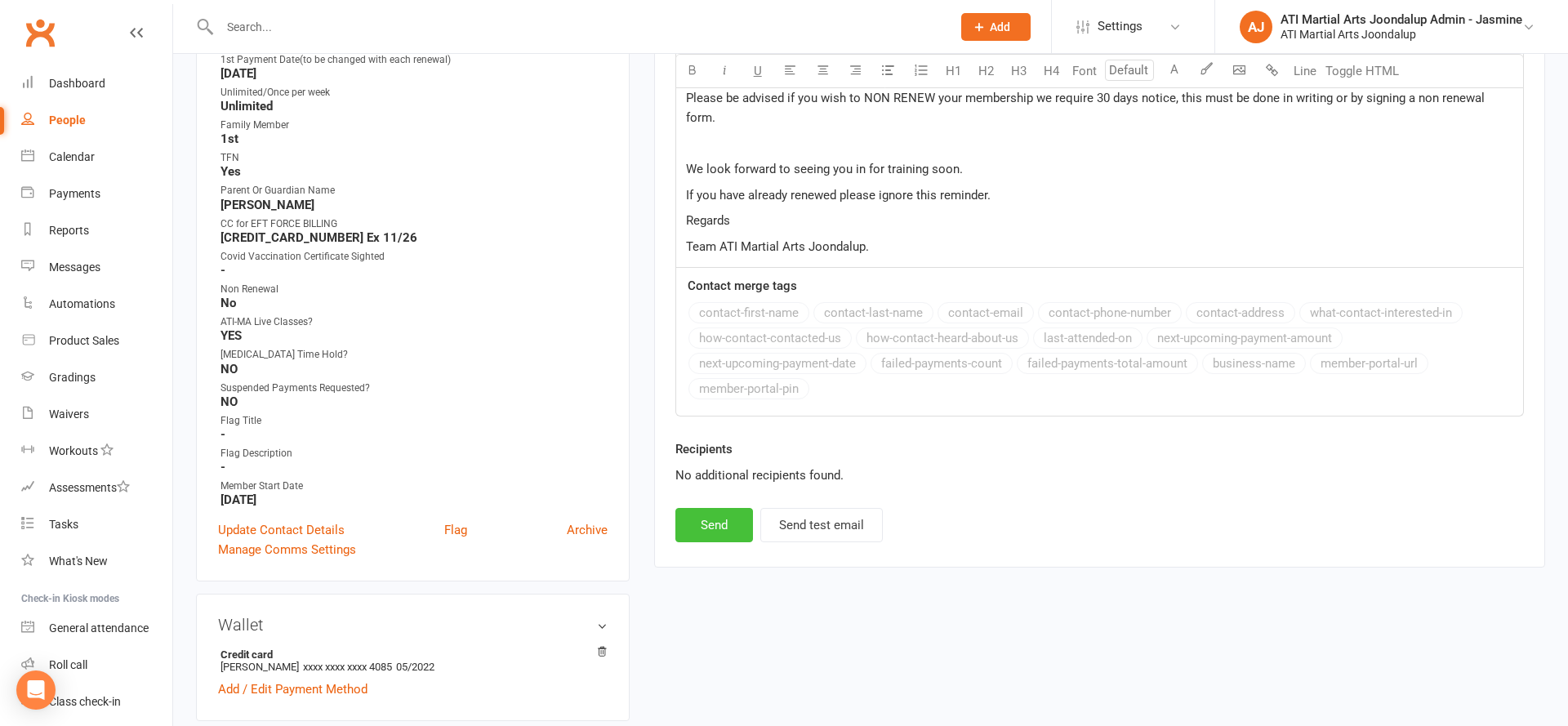
click at [723, 508] on button "Send" at bounding box center [713, 525] width 77 height 34
select select
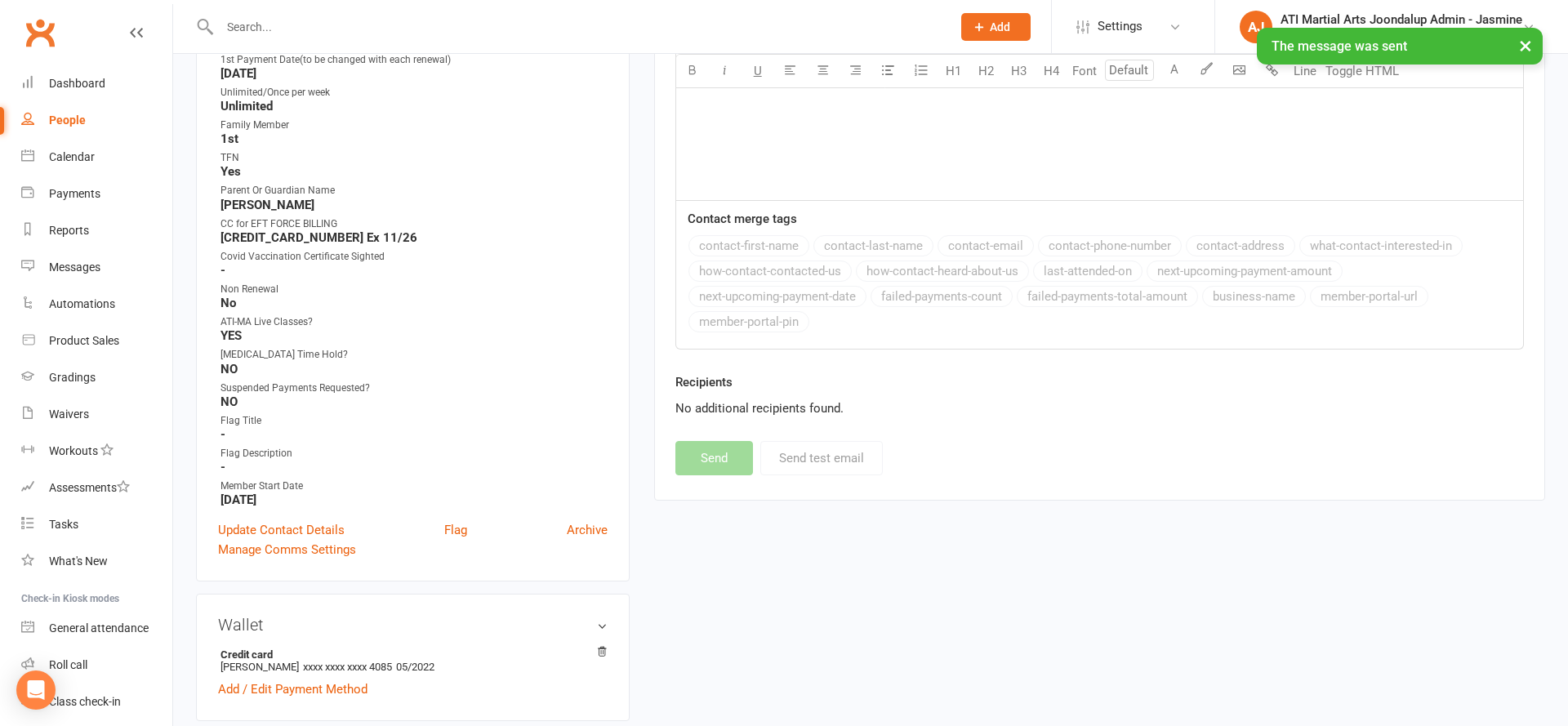
drag, startPoint x: 559, startPoint y: 30, endPoint x: 553, endPoint y: 36, distance: 8.5
click at [557, 28] on div "× The message was sent" at bounding box center [773, 28] width 1547 height 0
click at [554, 28] on div "× The message was sent" at bounding box center [773, 28] width 1547 height 0
click at [545, 19] on input "text" at bounding box center [577, 27] width 725 height 23
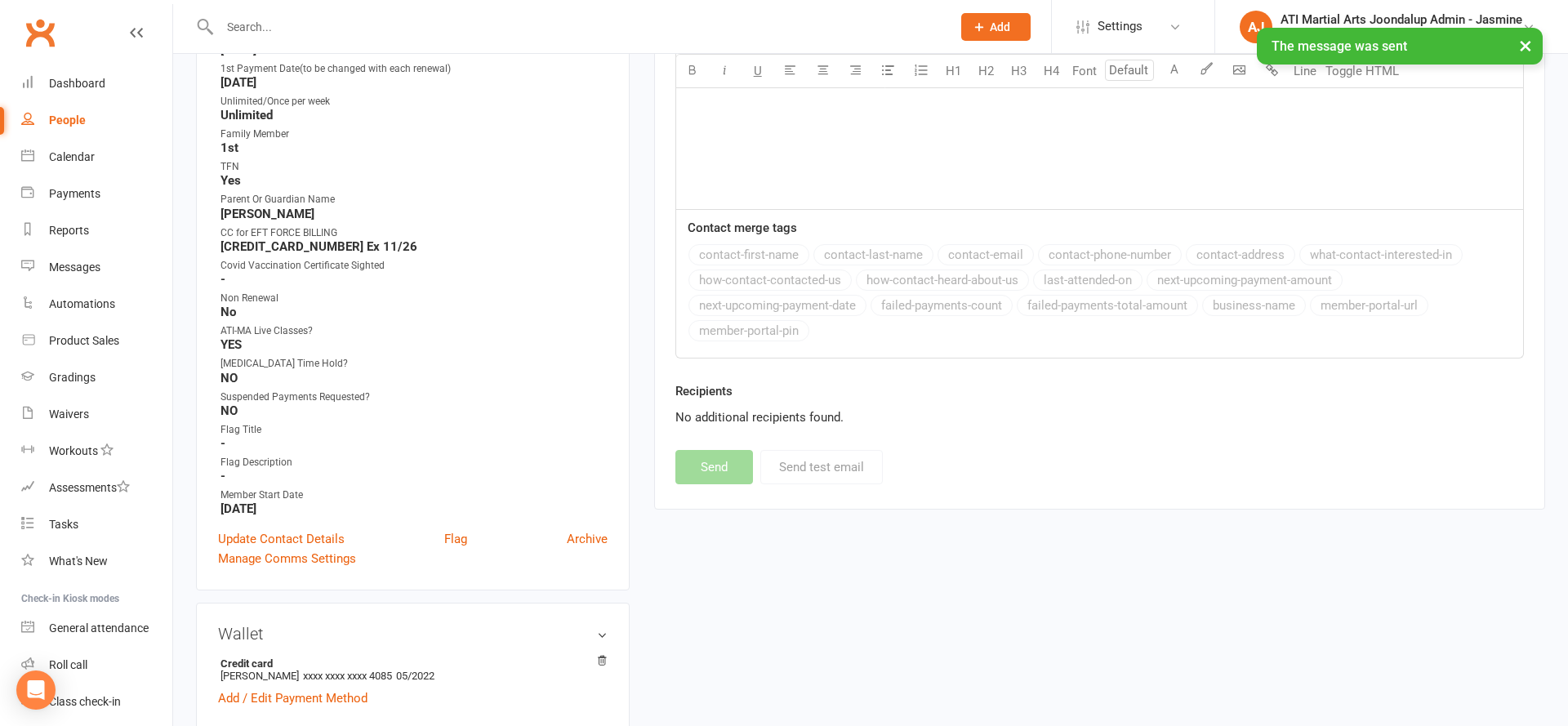
scroll to position [684, 0]
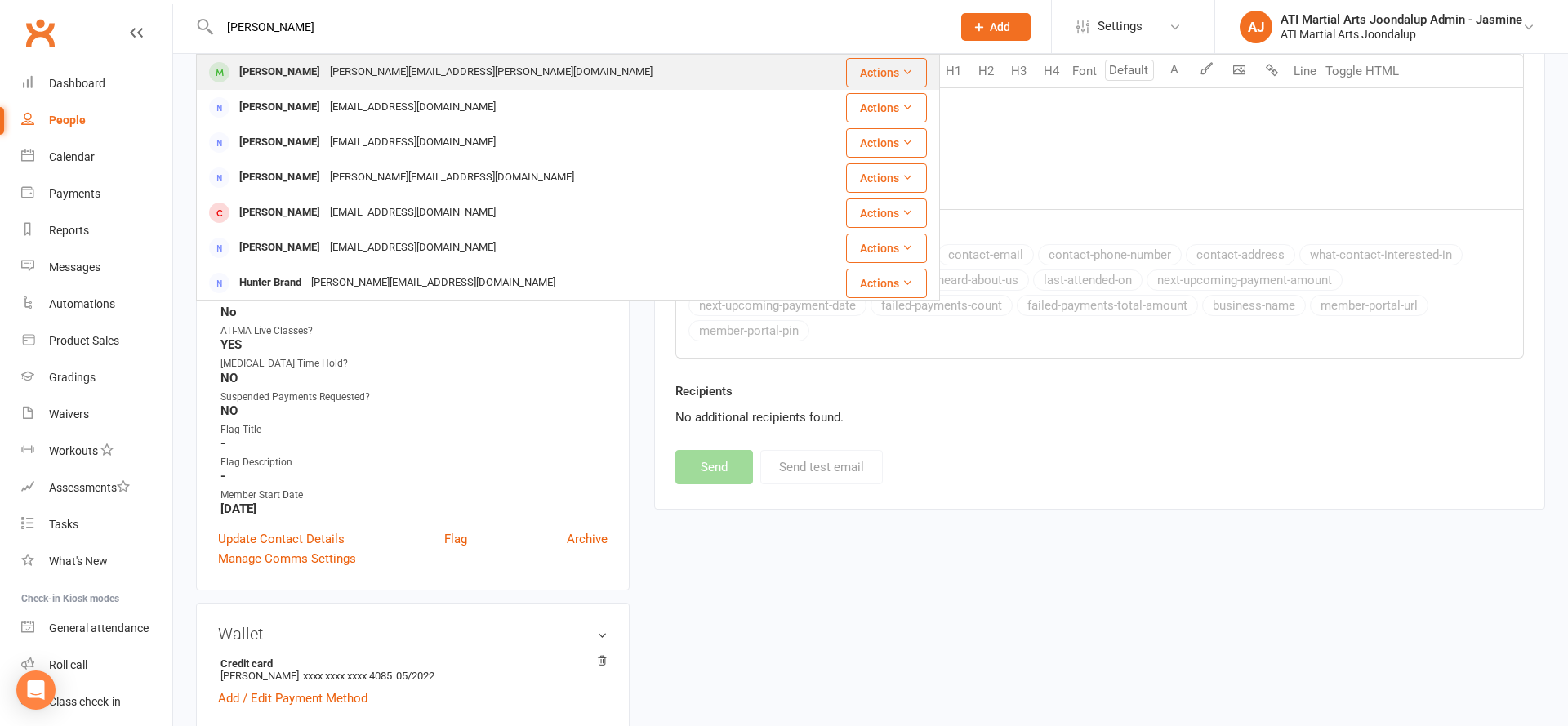
type input "Hunter Francois"
click at [536, 75] on div "Hunter Francois Kimberly.s.francois@gmail.com" at bounding box center [506, 72] width 617 height 33
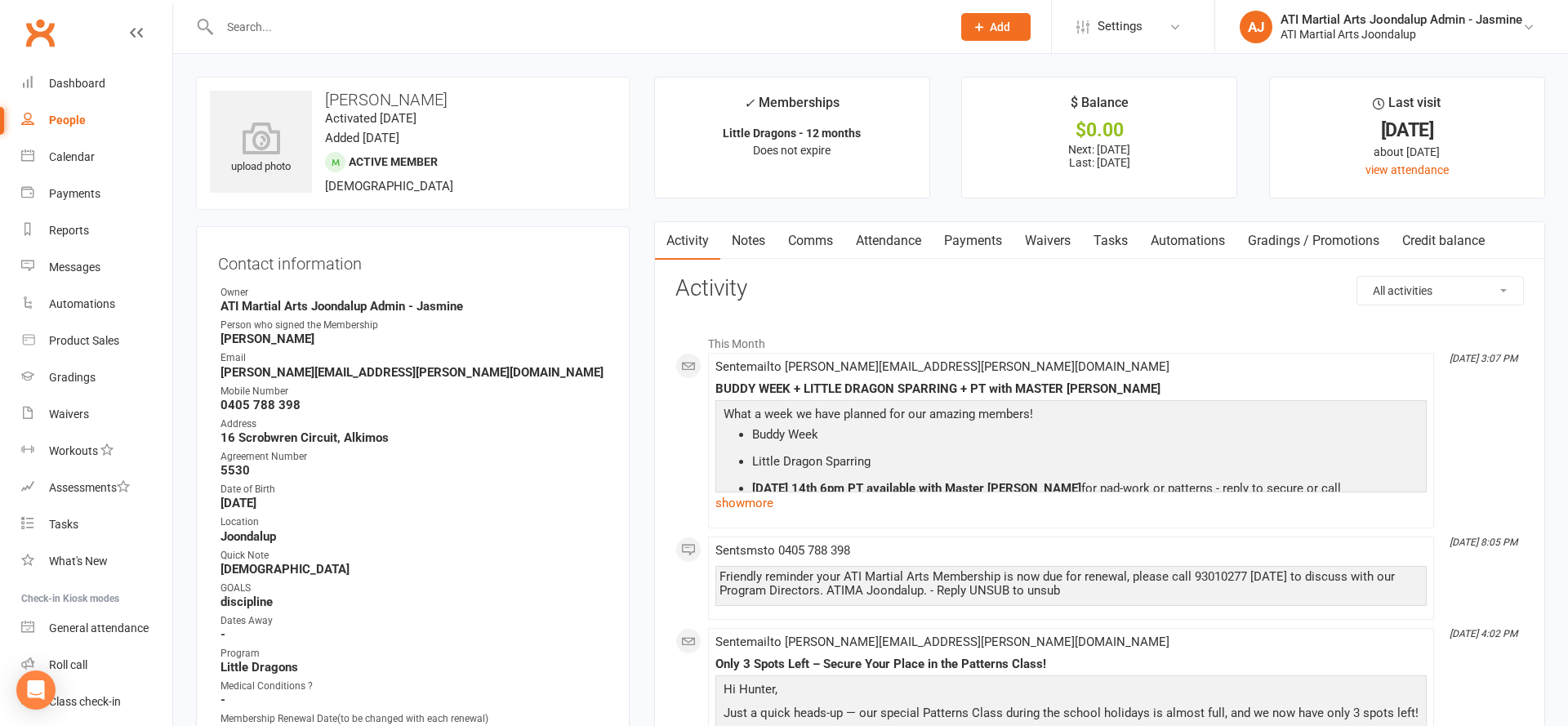
click at [686, 31] on input "text" at bounding box center [577, 27] width 725 height 23
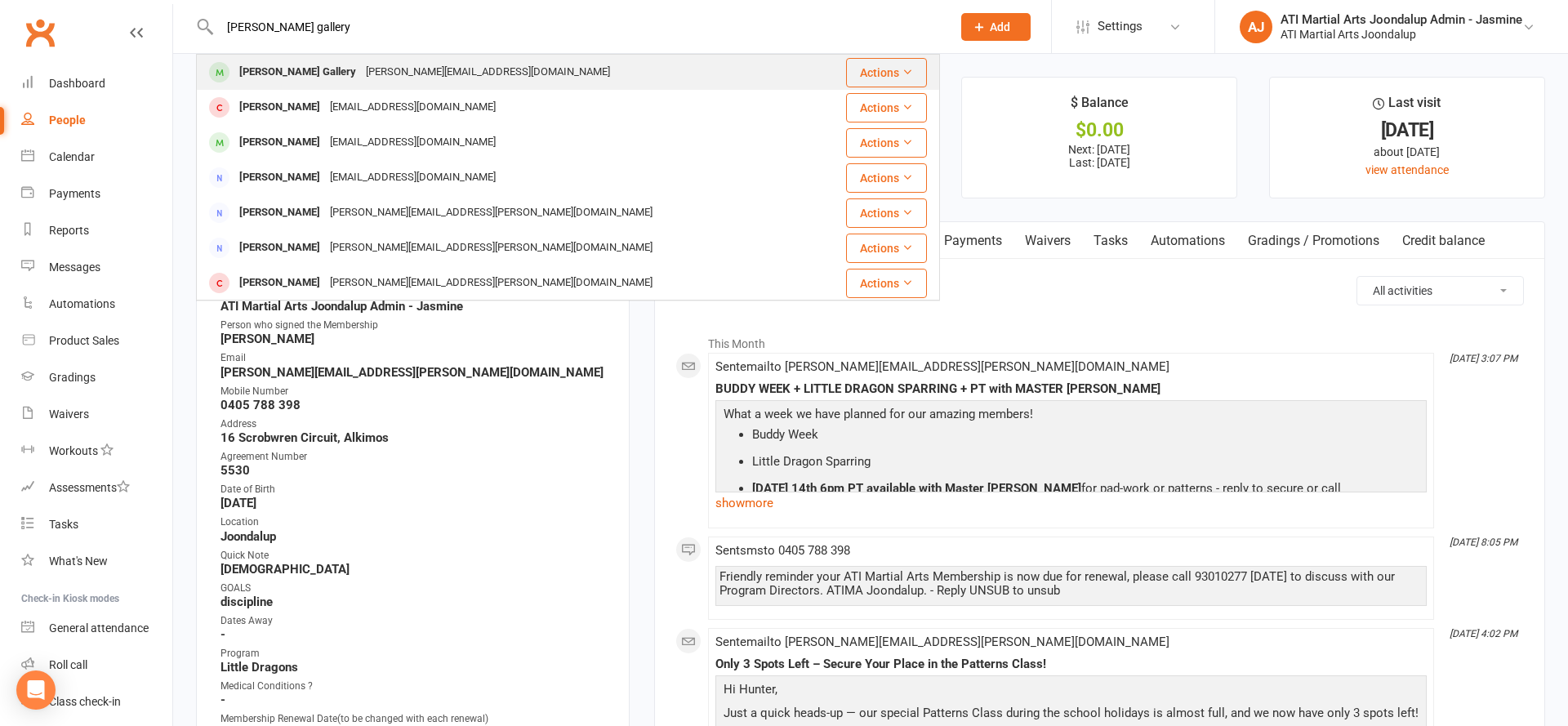
type input "finn gallery"
click at [864, 74] on button "Actions" at bounding box center [886, 73] width 81 height 30
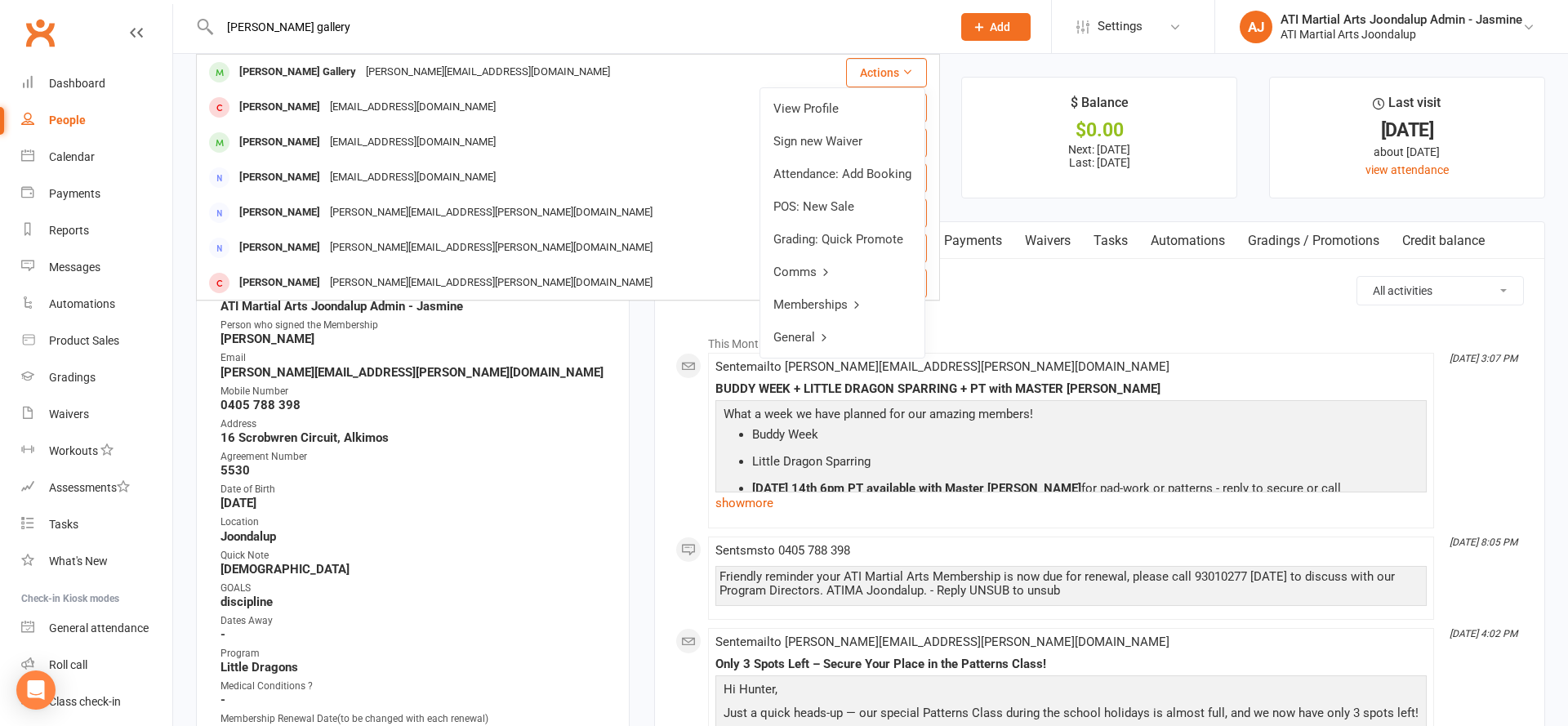
scroll to position [-2, 0]
click at [584, 59] on div "Finn Gallery aaron.gallery.ag88@gmail.com" at bounding box center [513, 72] width 632 height 33
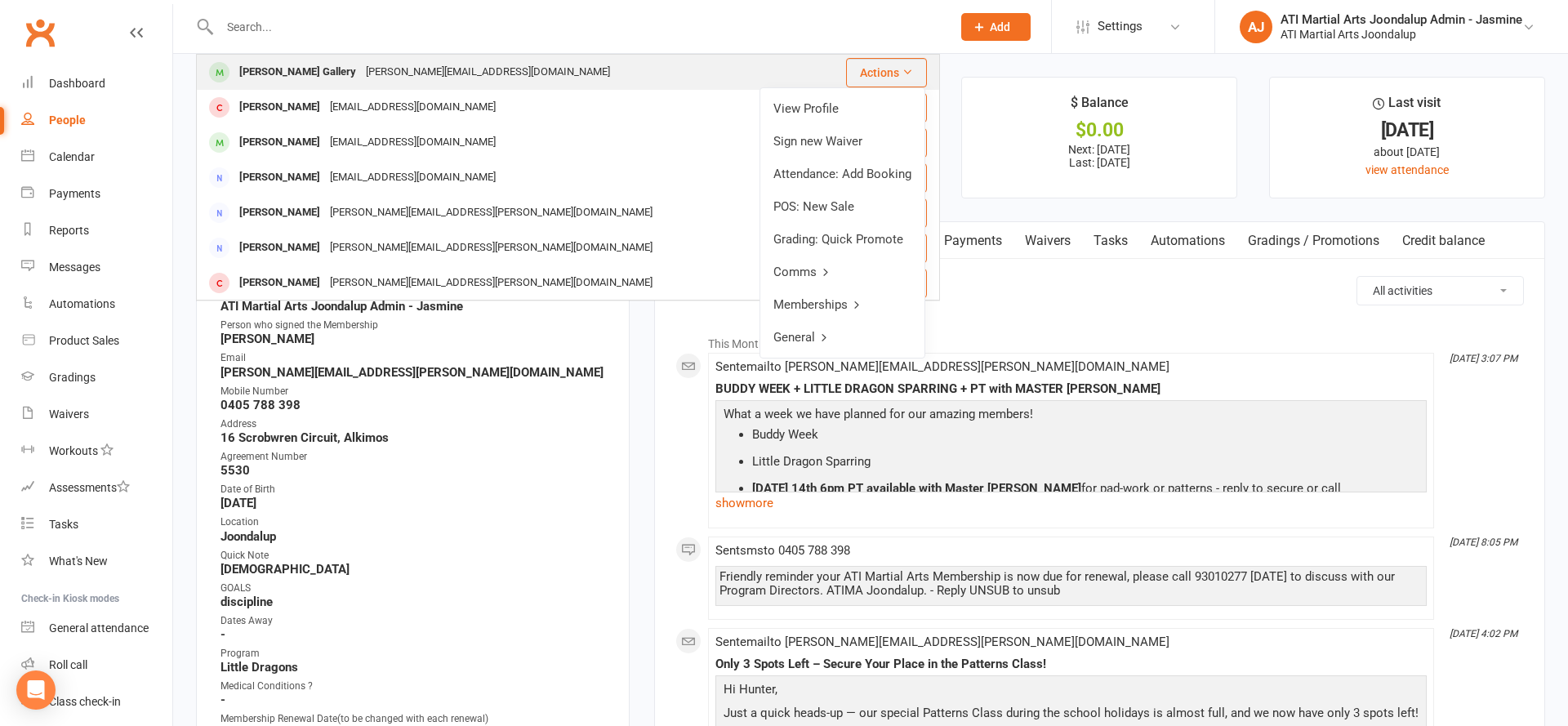
scroll to position [0, 0]
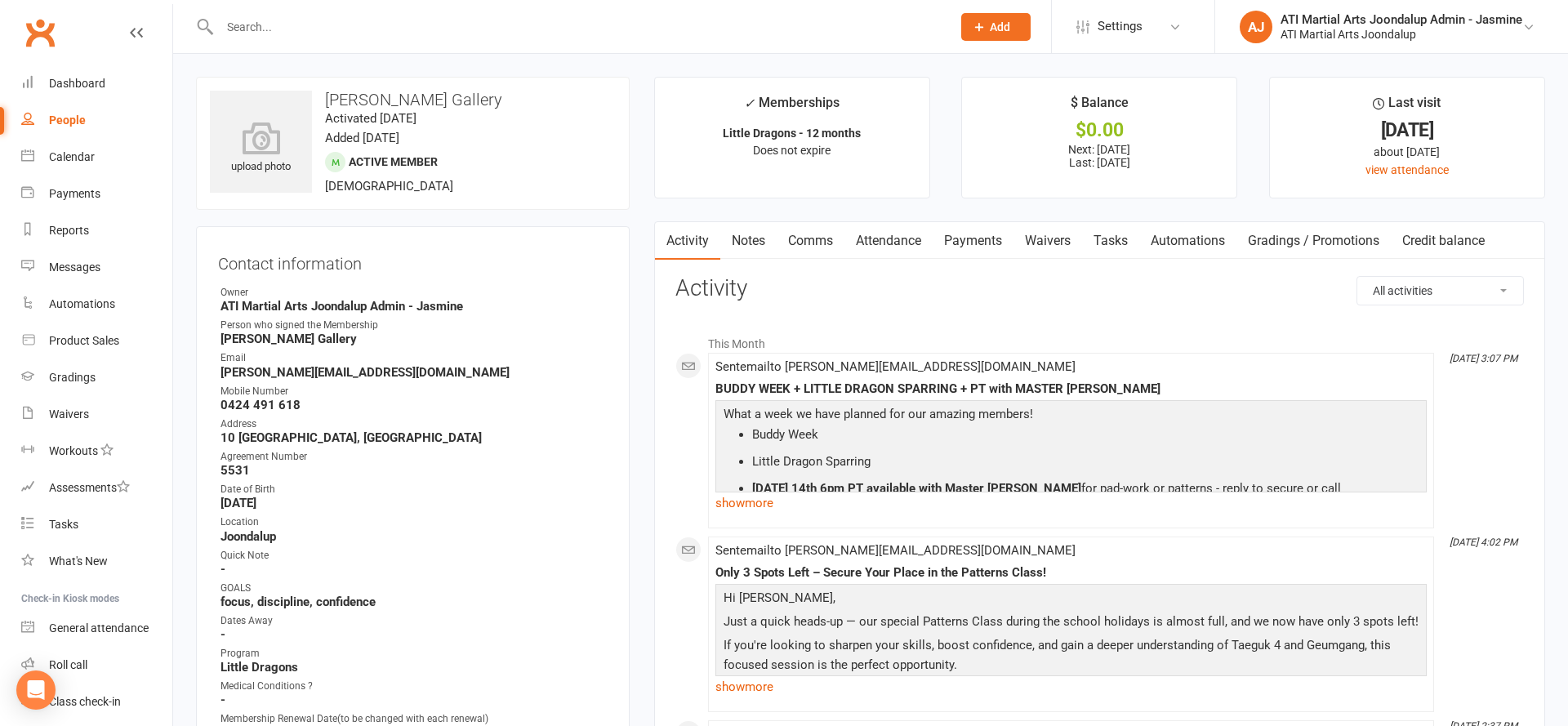
click at [832, 236] on link "Comms" at bounding box center [810, 240] width 68 height 37
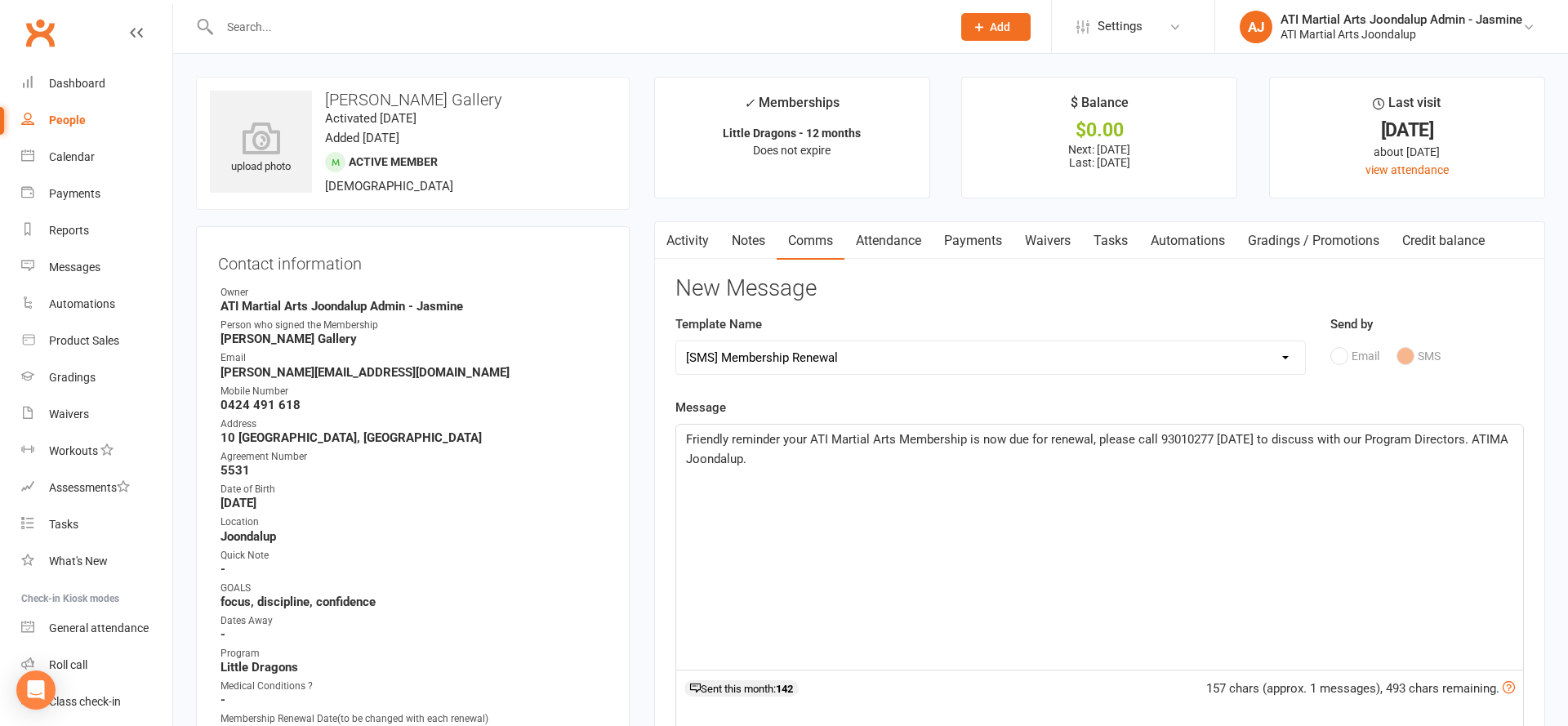
select select "33"
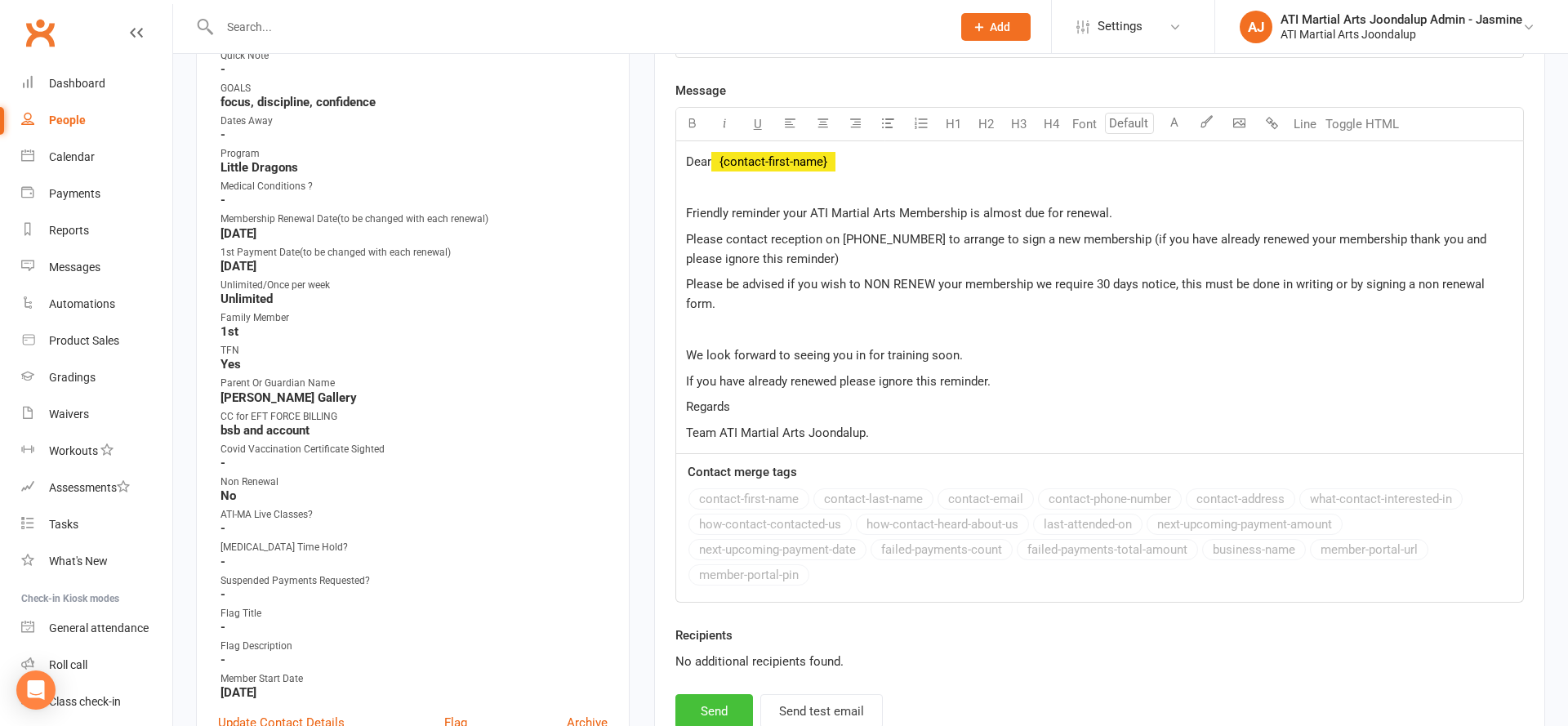
scroll to position [514, 0]
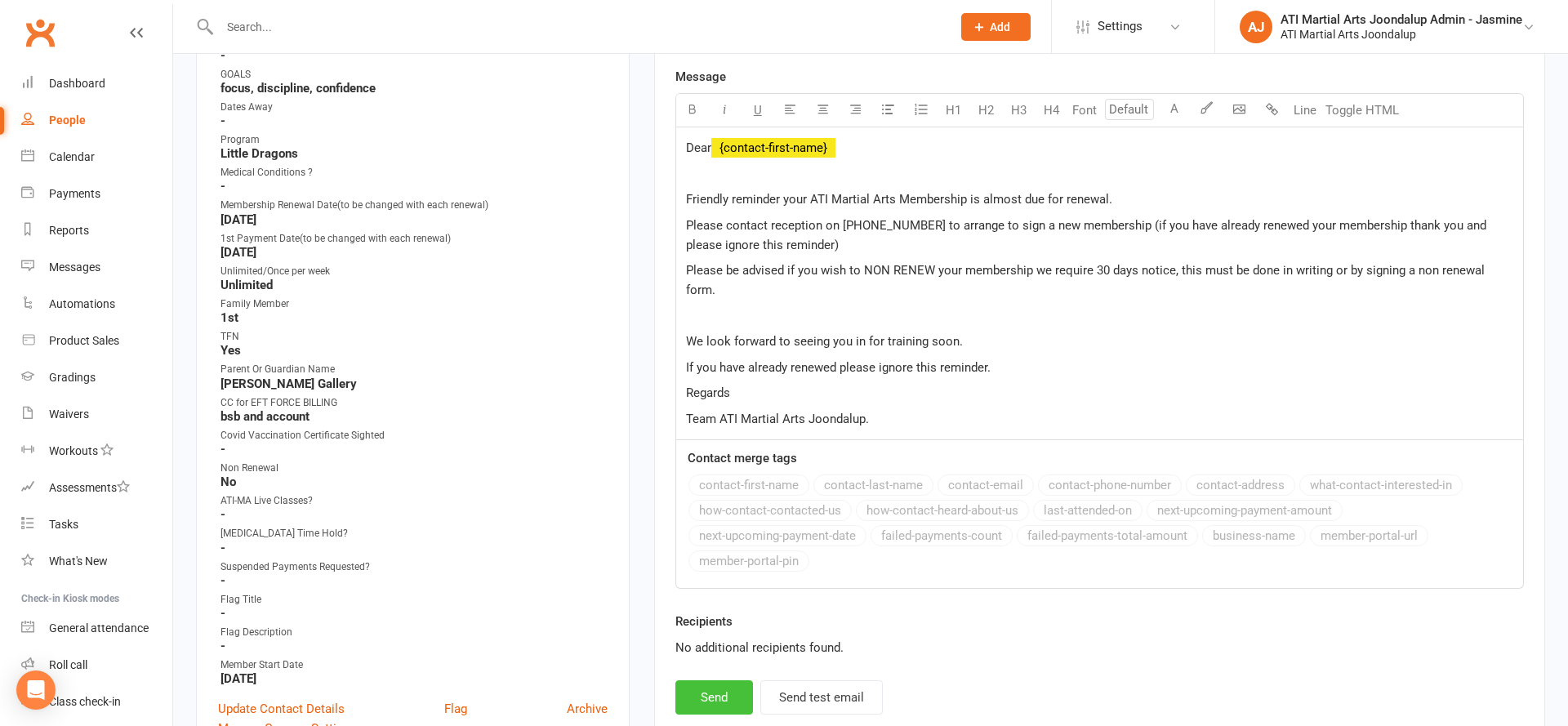
click at [708, 680] on button "Send" at bounding box center [713, 697] width 77 height 34
select select
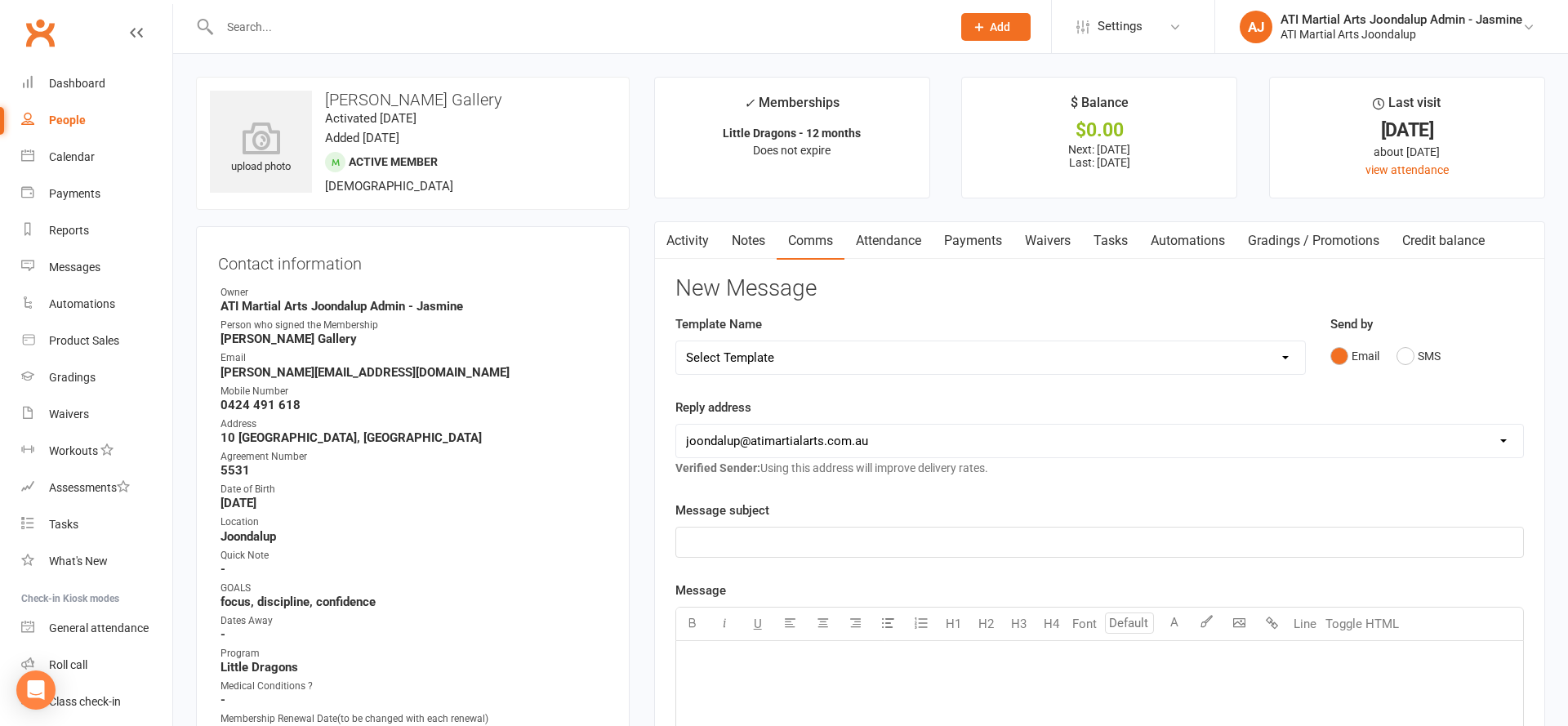
scroll to position [0, 0]
click at [283, 32] on input "text" at bounding box center [577, 27] width 725 height 23
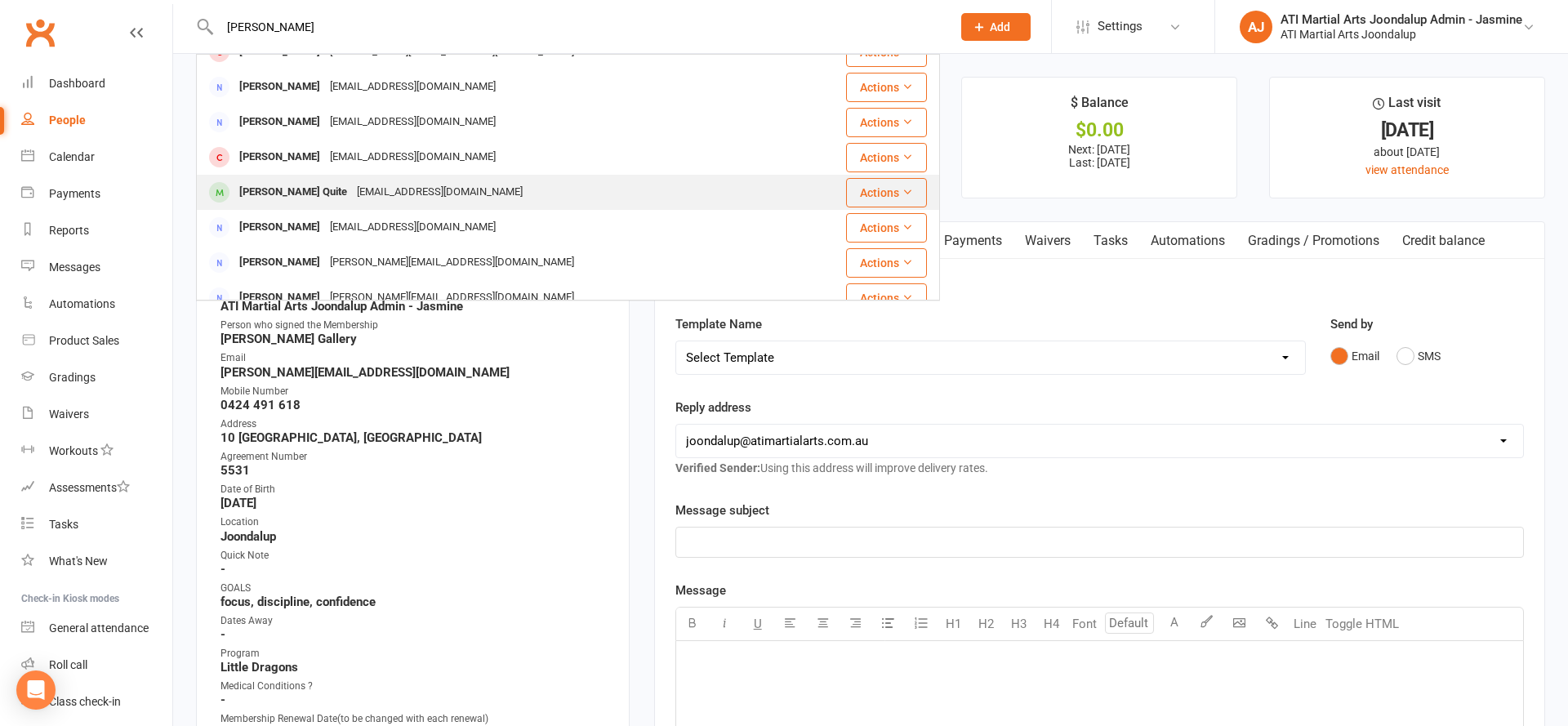
type input "dillon"
click at [360, 186] on div "mabelquite@yahoo.com" at bounding box center [440, 192] width 176 height 24
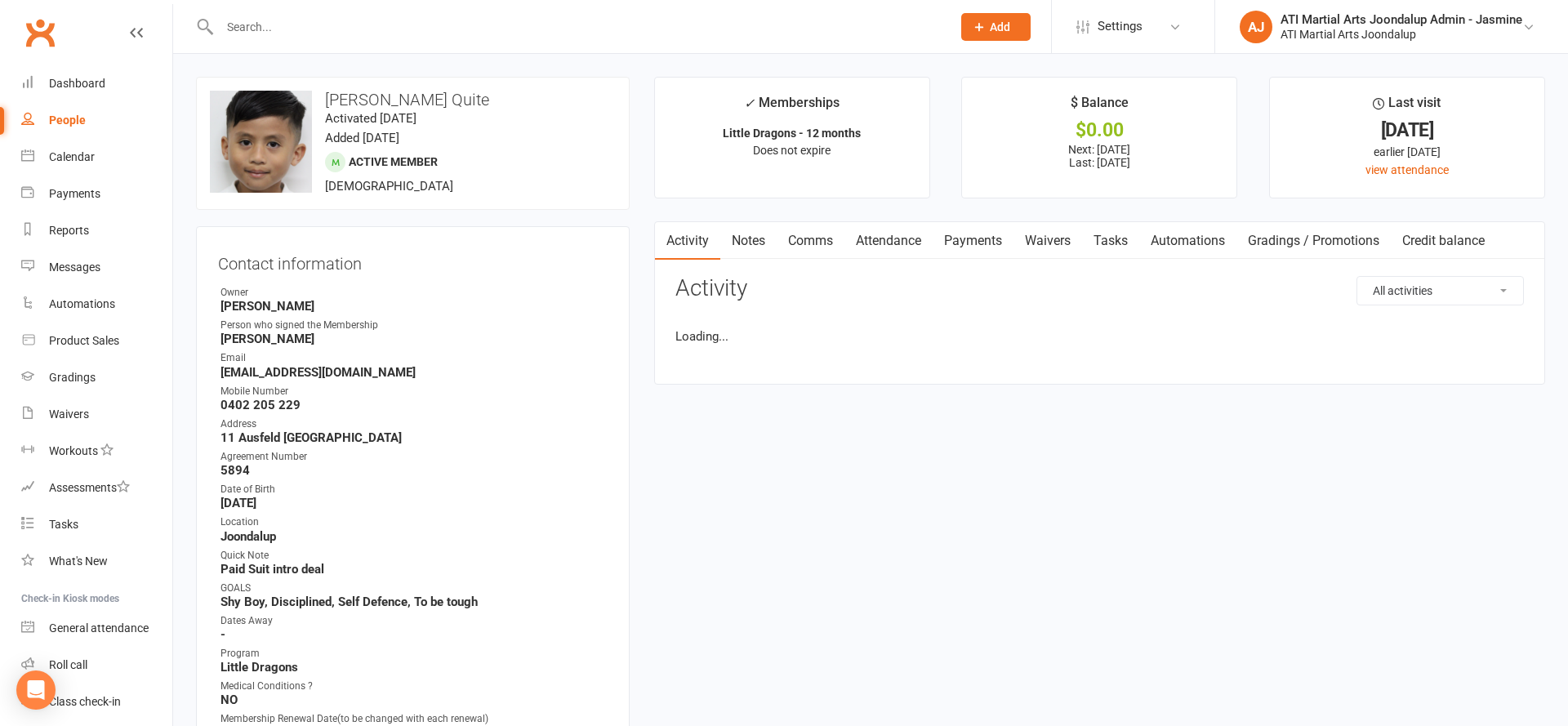
click at [994, 242] on link "Payments" at bounding box center [972, 240] width 81 height 37
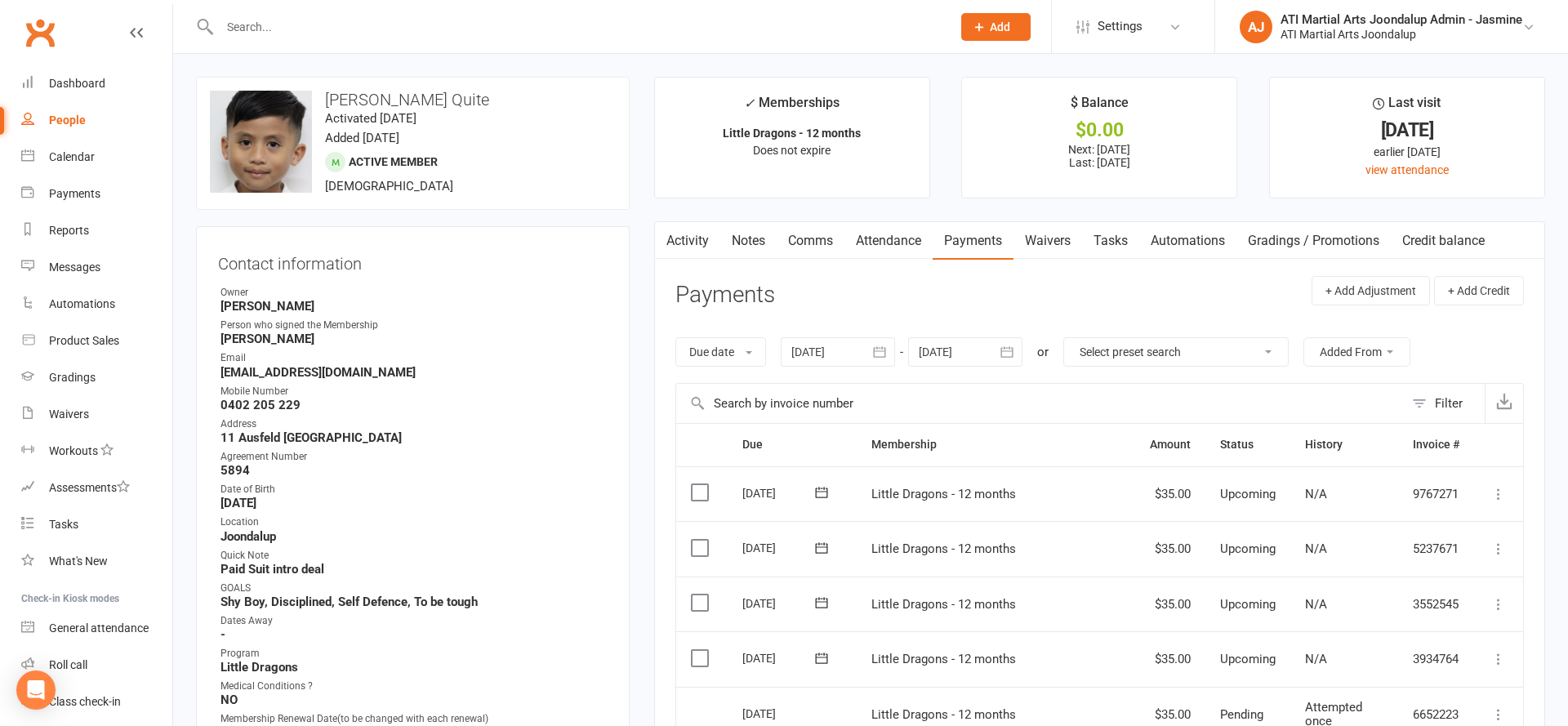
click at [301, 19] on input "text" at bounding box center [577, 27] width 725 height 23
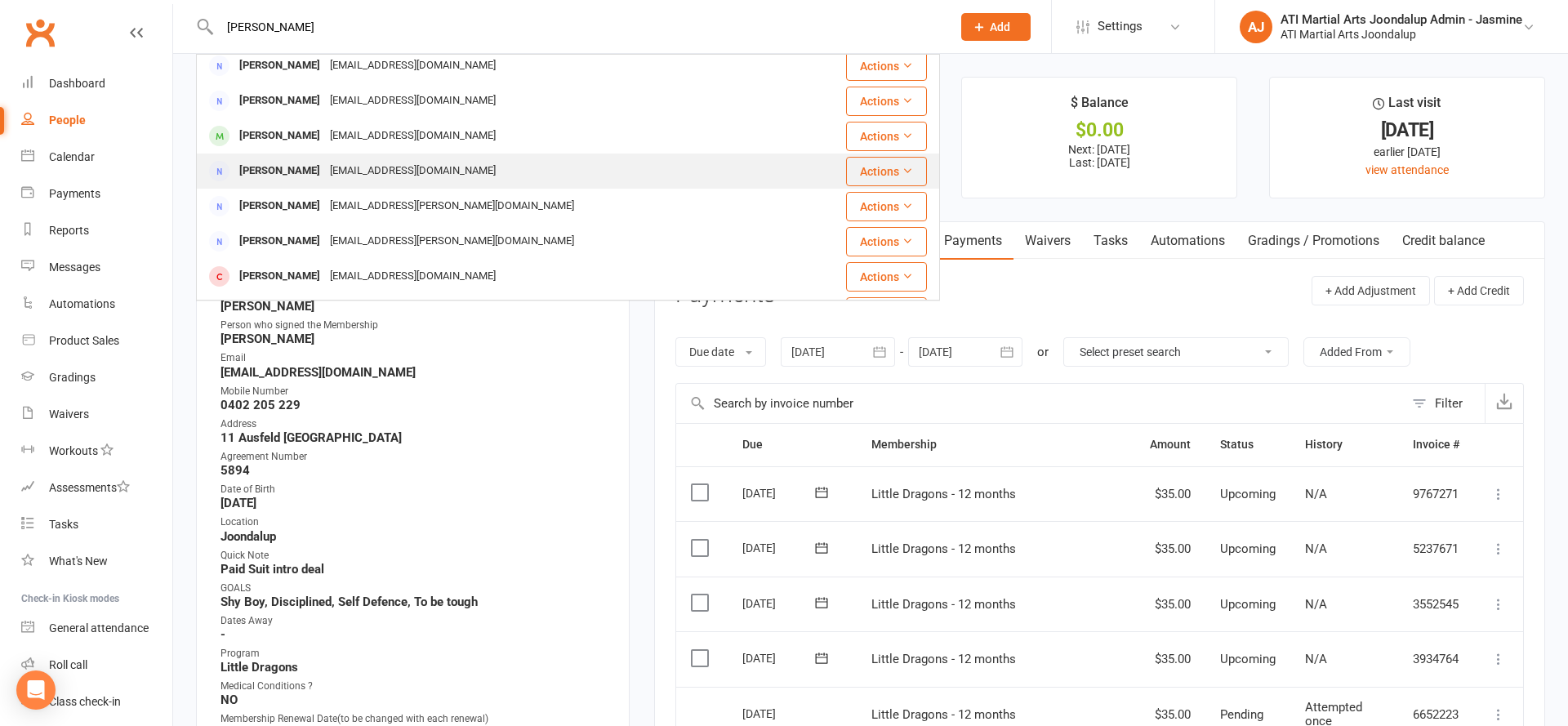
scroll to position [4, 0]
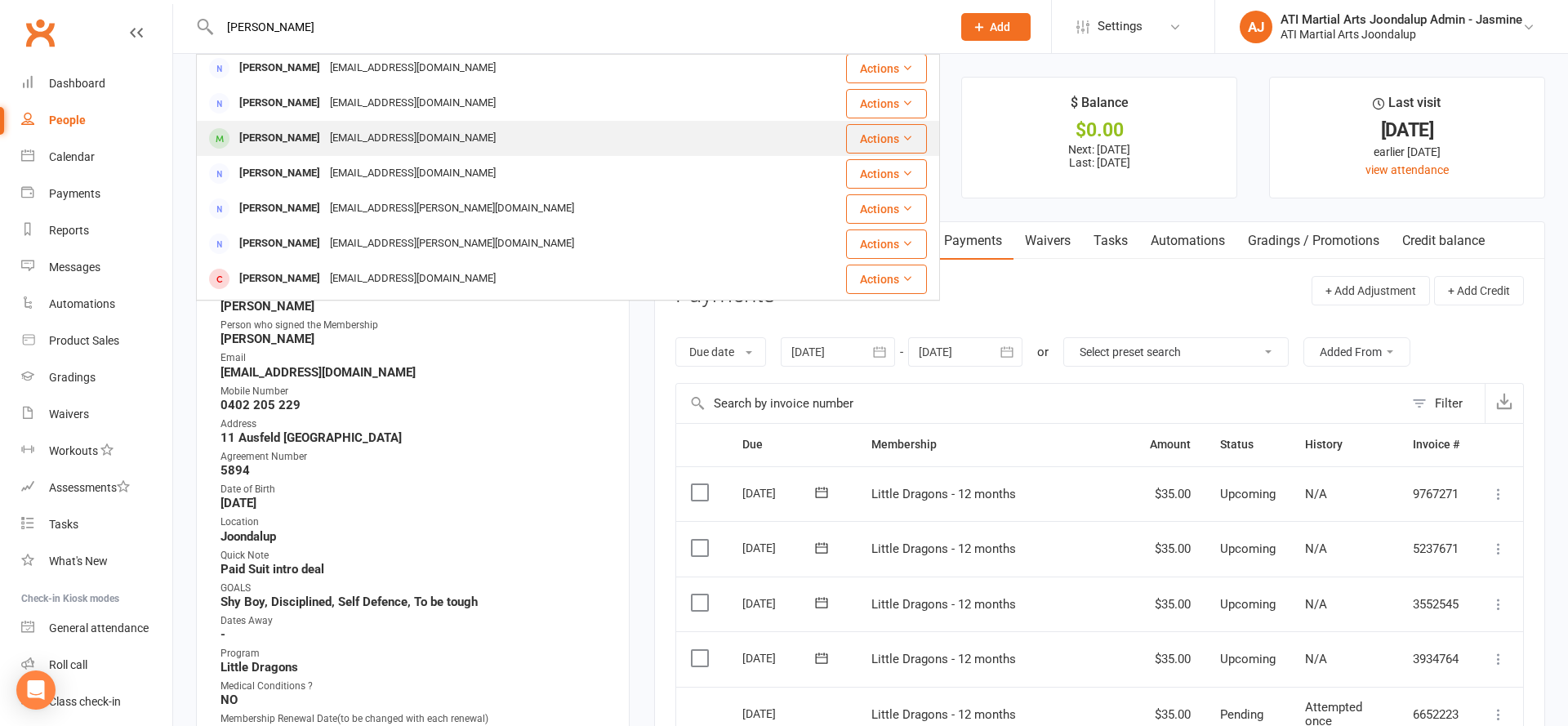
type input "Carr"
click at [358, 130] on div "eggnut@hotmail.com" at bounding box center [413, 138] width 176 height 24
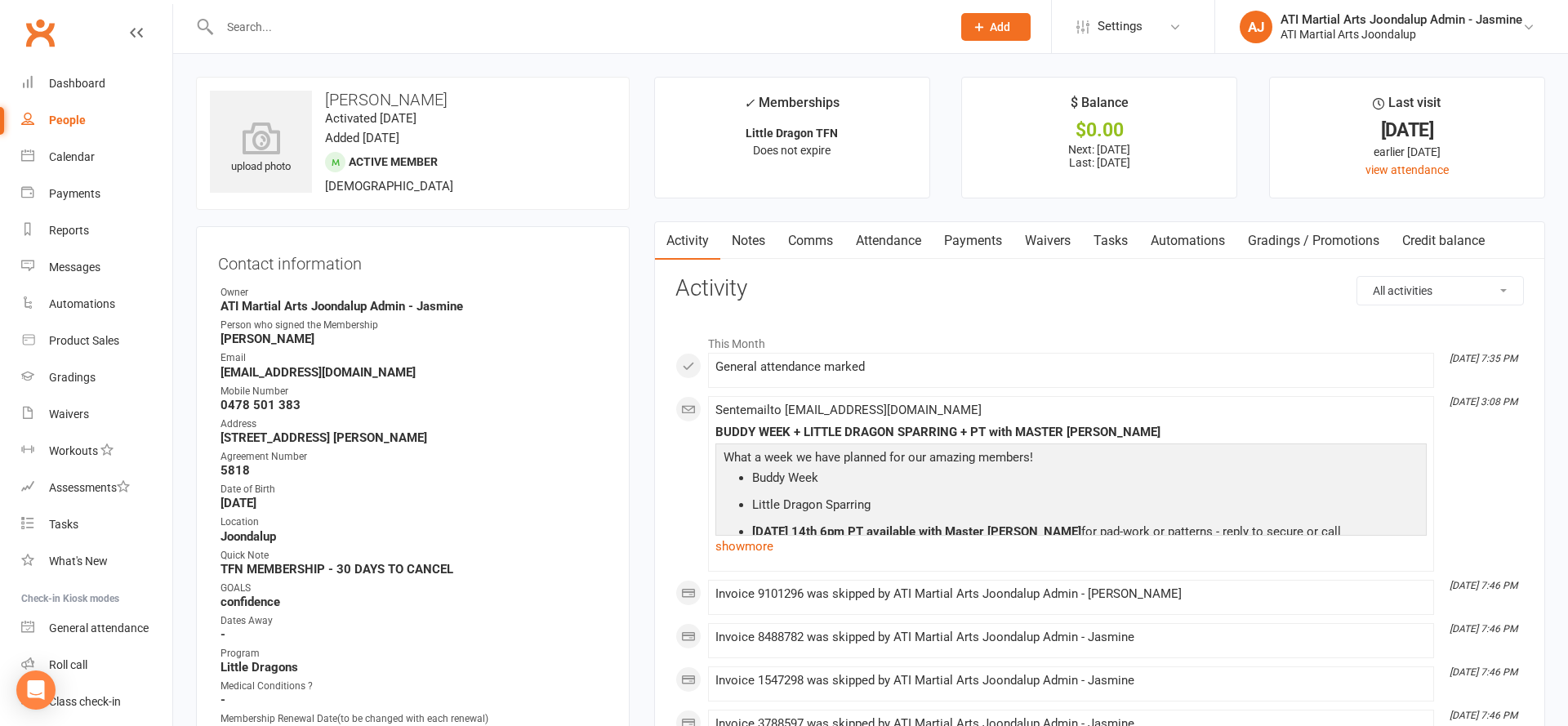
click at [968, 241] on link "Payments" at bounding box center [972, 240] width 81 height 37
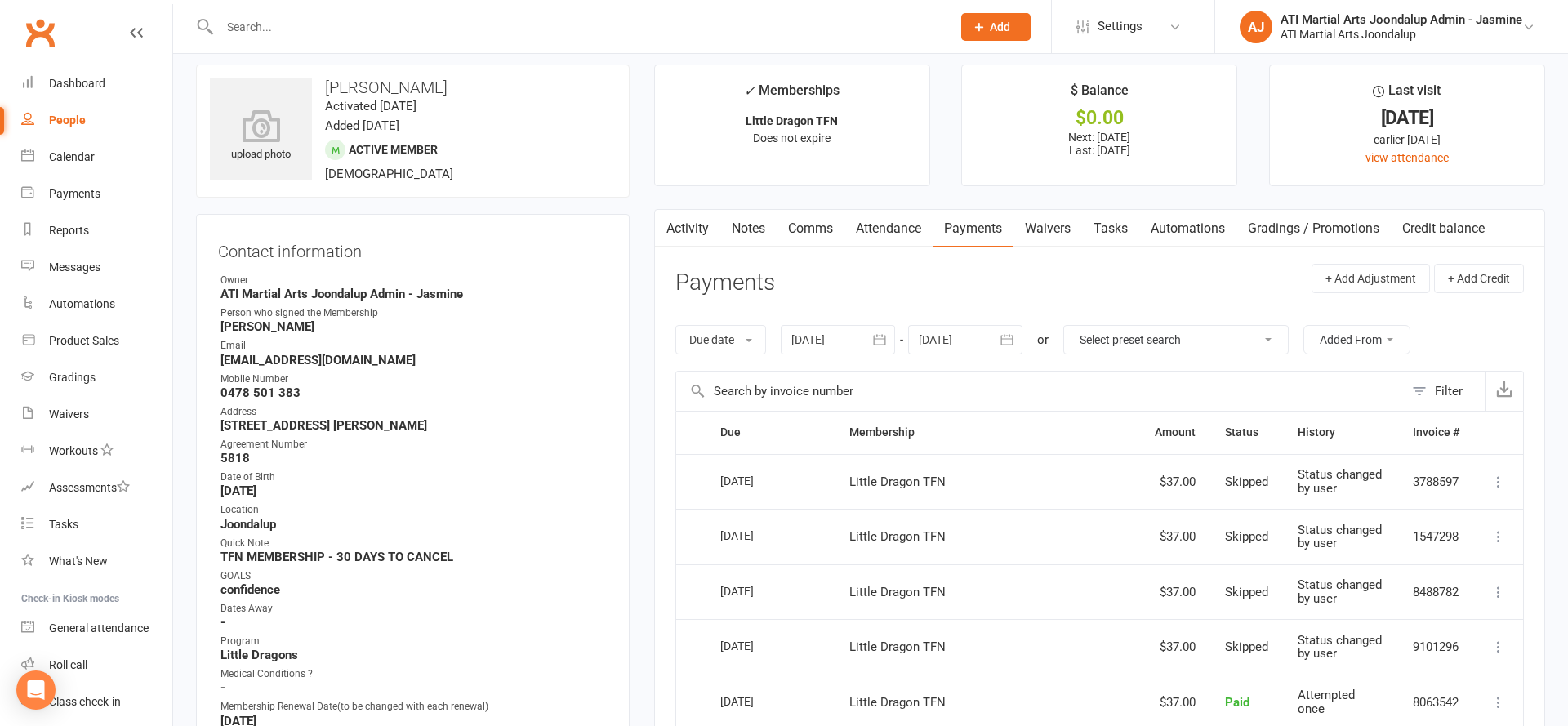
scroll to position [13, 0]
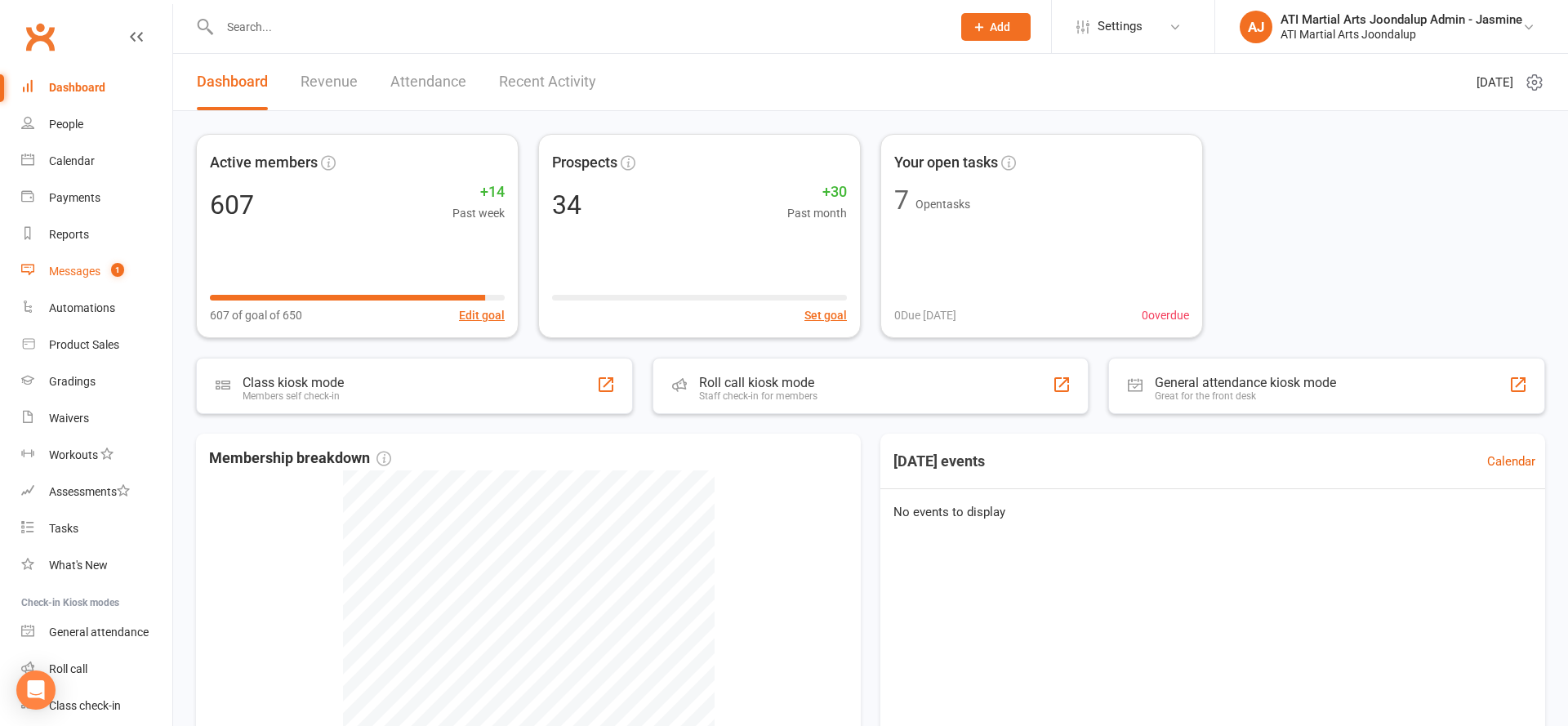
click at [58, 270] on div "Messages" at bounding box center [75, 272] width 52 height 13
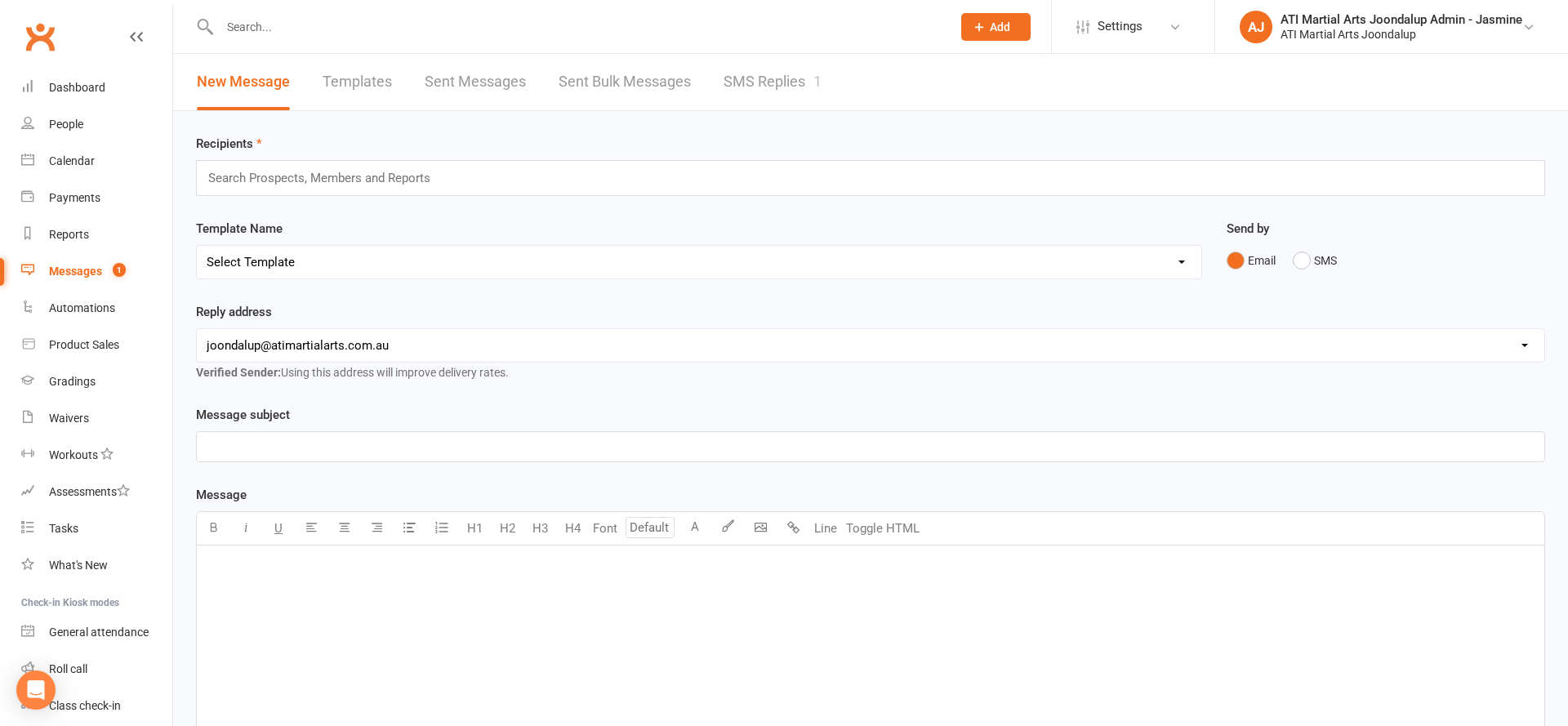
click at [740, 89] on link "SMS Replies 1" at bounding box center [773, 81] width 98 height 56
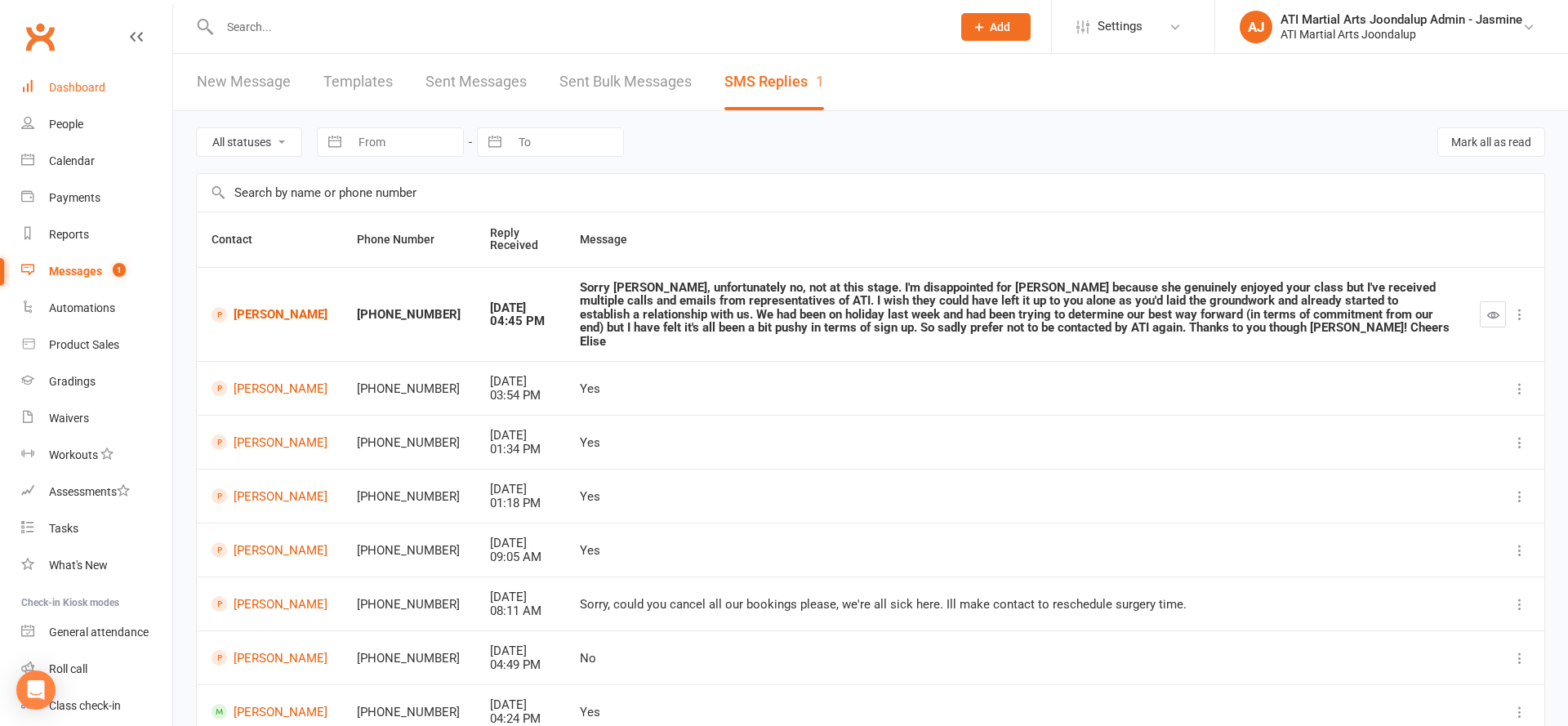
click at [120, 88] on link "Dashboard" at bounding box center [97, 88] width 151 height 36
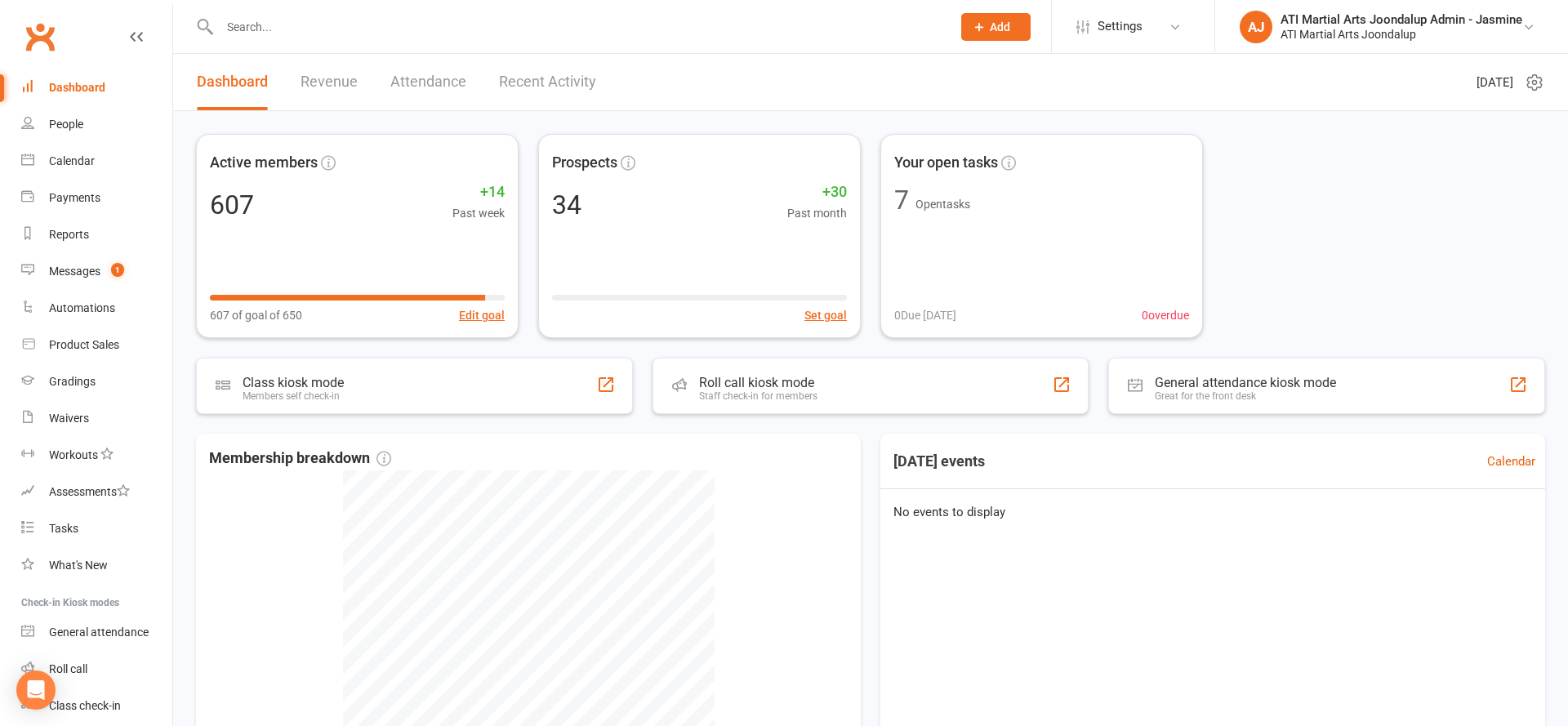
click at [356, 31] on input "text" at bounding box center [577, 27] width 725 height 23
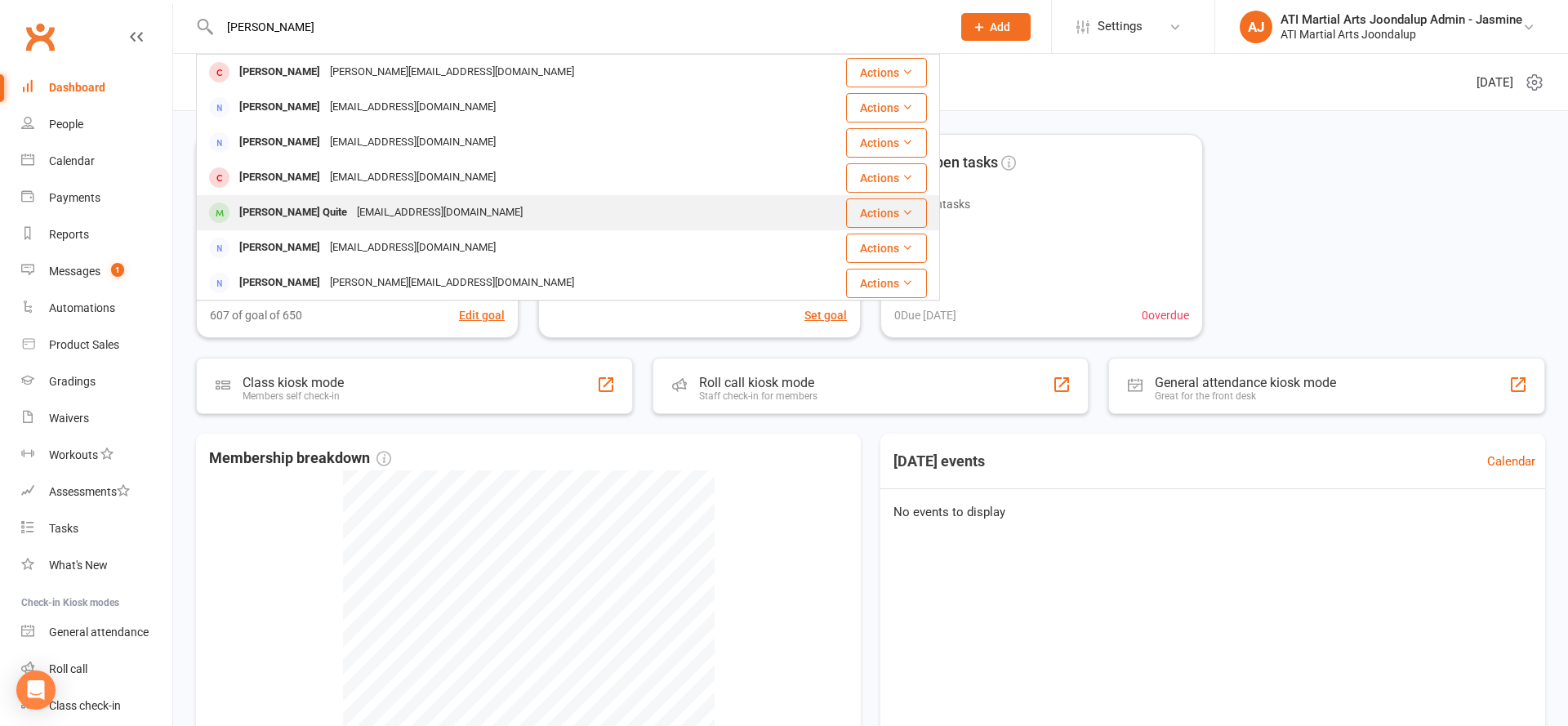
type input "[PERSON_NAME]"
click at [356, 200] on div "[PERSON_NAME] Quite [EMAIL_ADDRESS][DOMAIN_NAME]" at bounding box center [506, 212] width 617 height 33
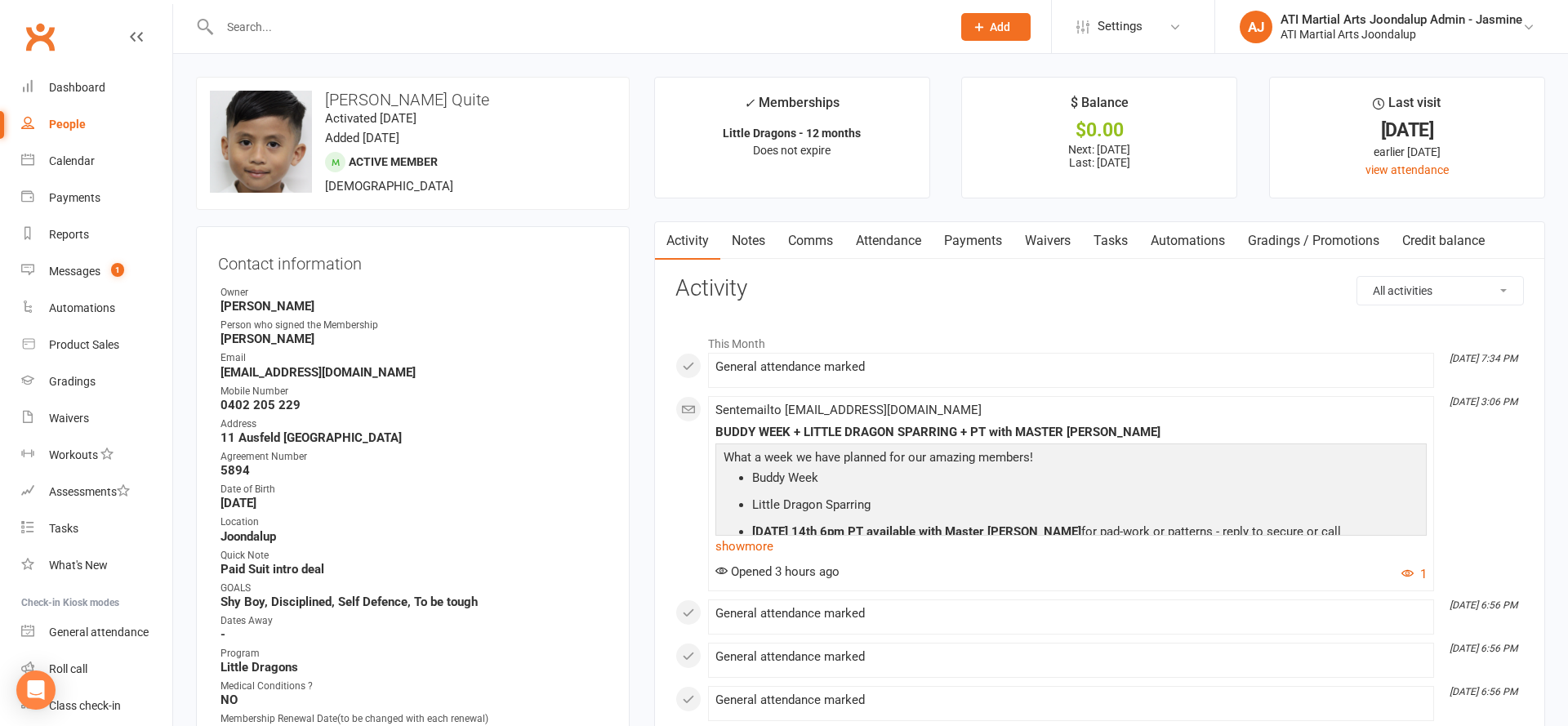
scroll to position [2, 0]
click at [970, 237] on link "Payments" at bounding box center [972, 239] width 81 height 37
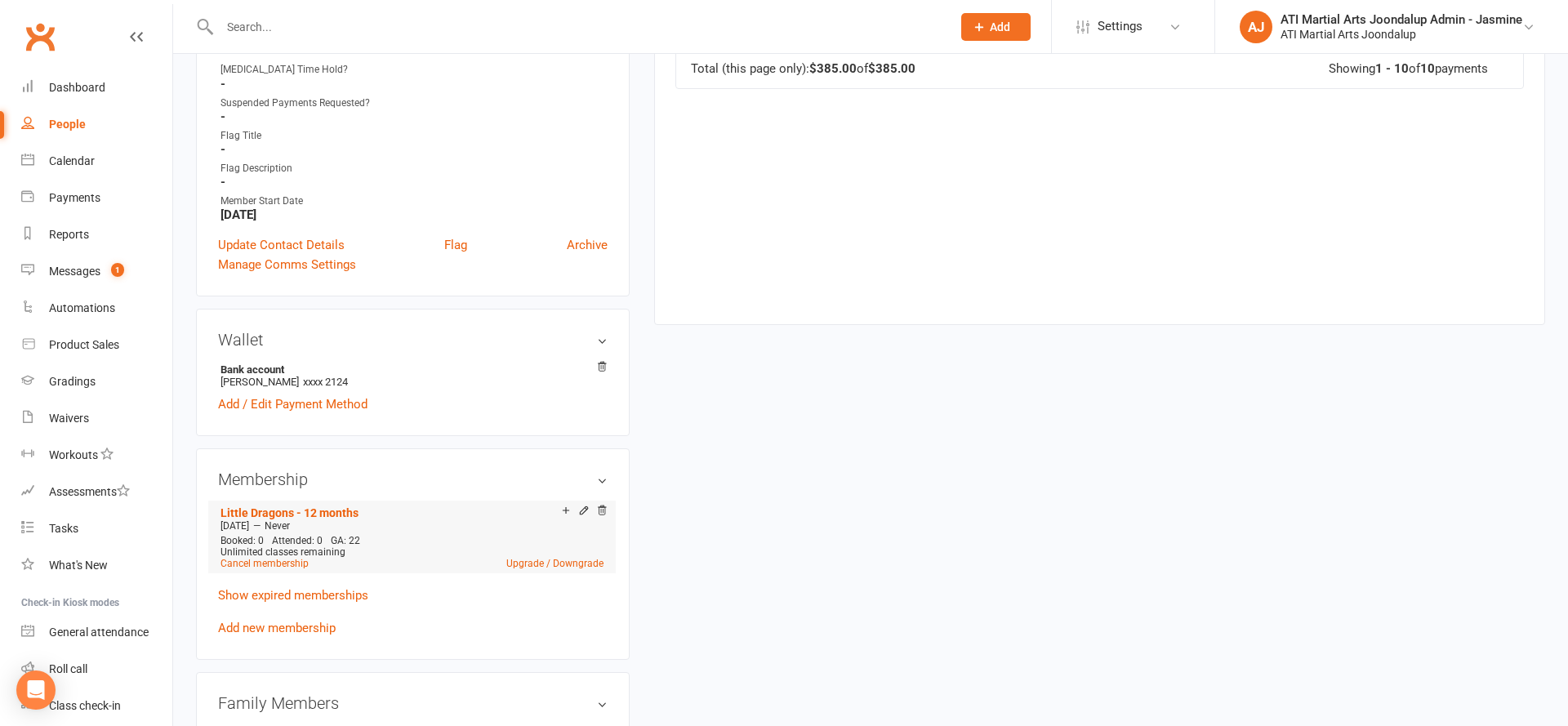
scroll to position [980, 0]
click at [523, 557] on link "Upgrade / Downgrade" at bounding box center [555, 561] width 98 height 11
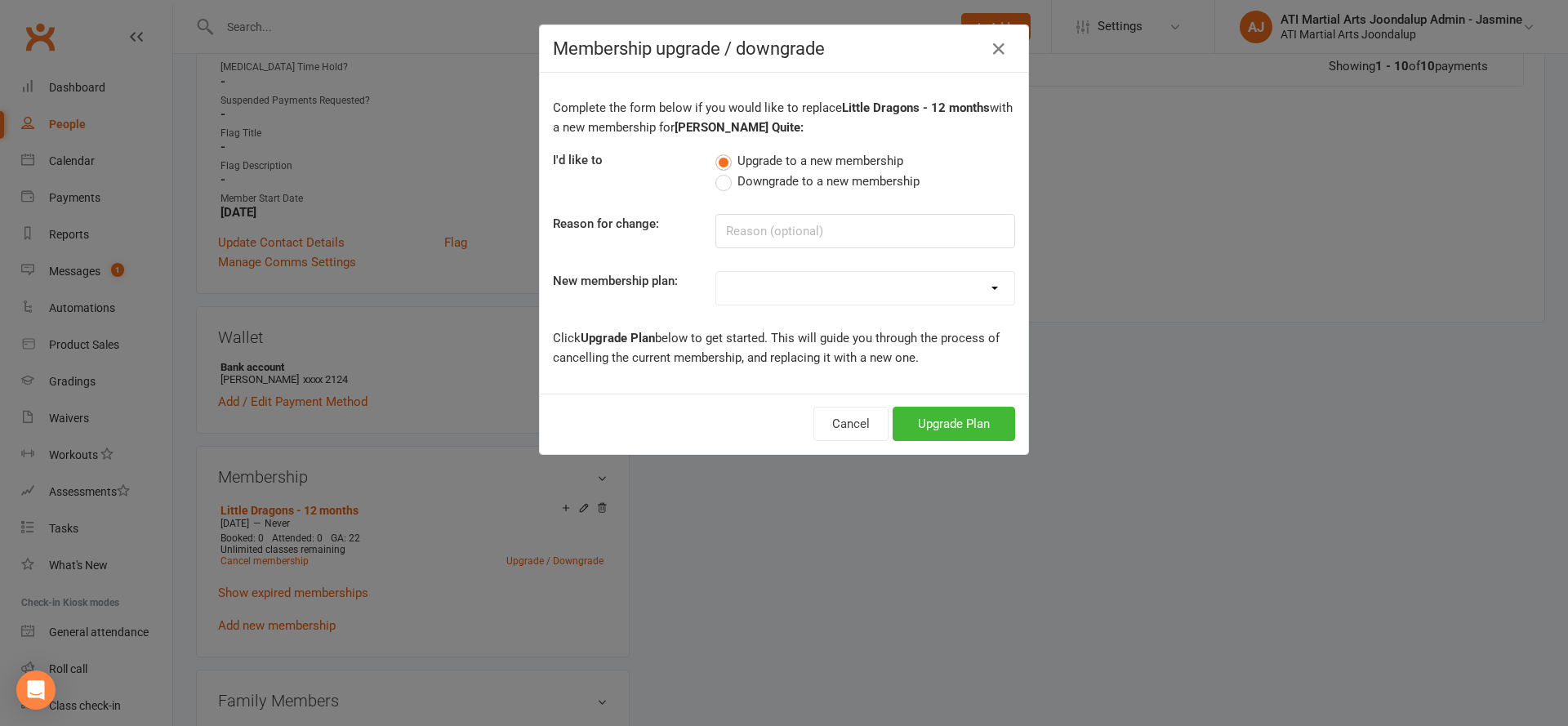
select select "5"
click at [929, 419] on button "Upgrade Plan" at bounding box center [954, 424] width 122 height 34
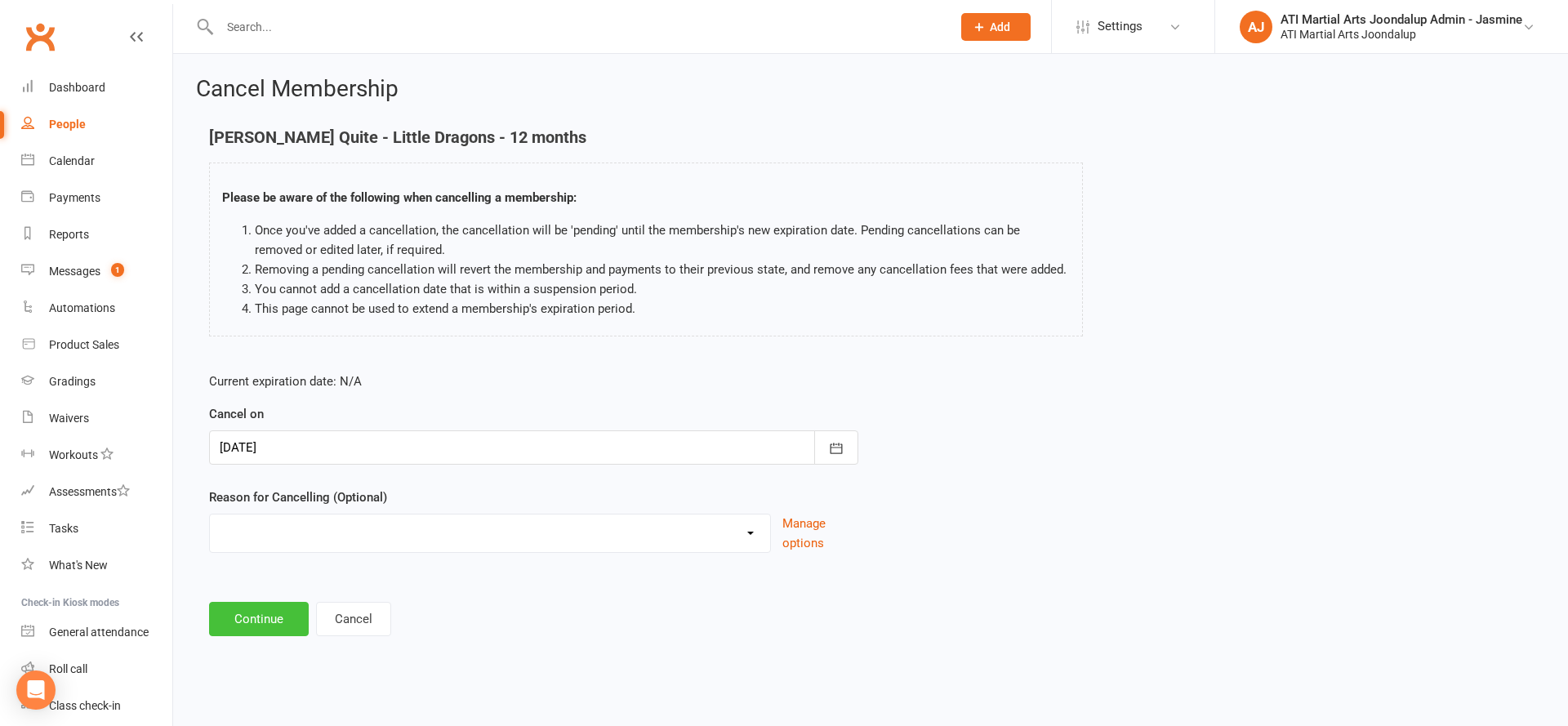
click at [260, 614] on button "Continue" at bounding box center [259, 619] width 99 height 34
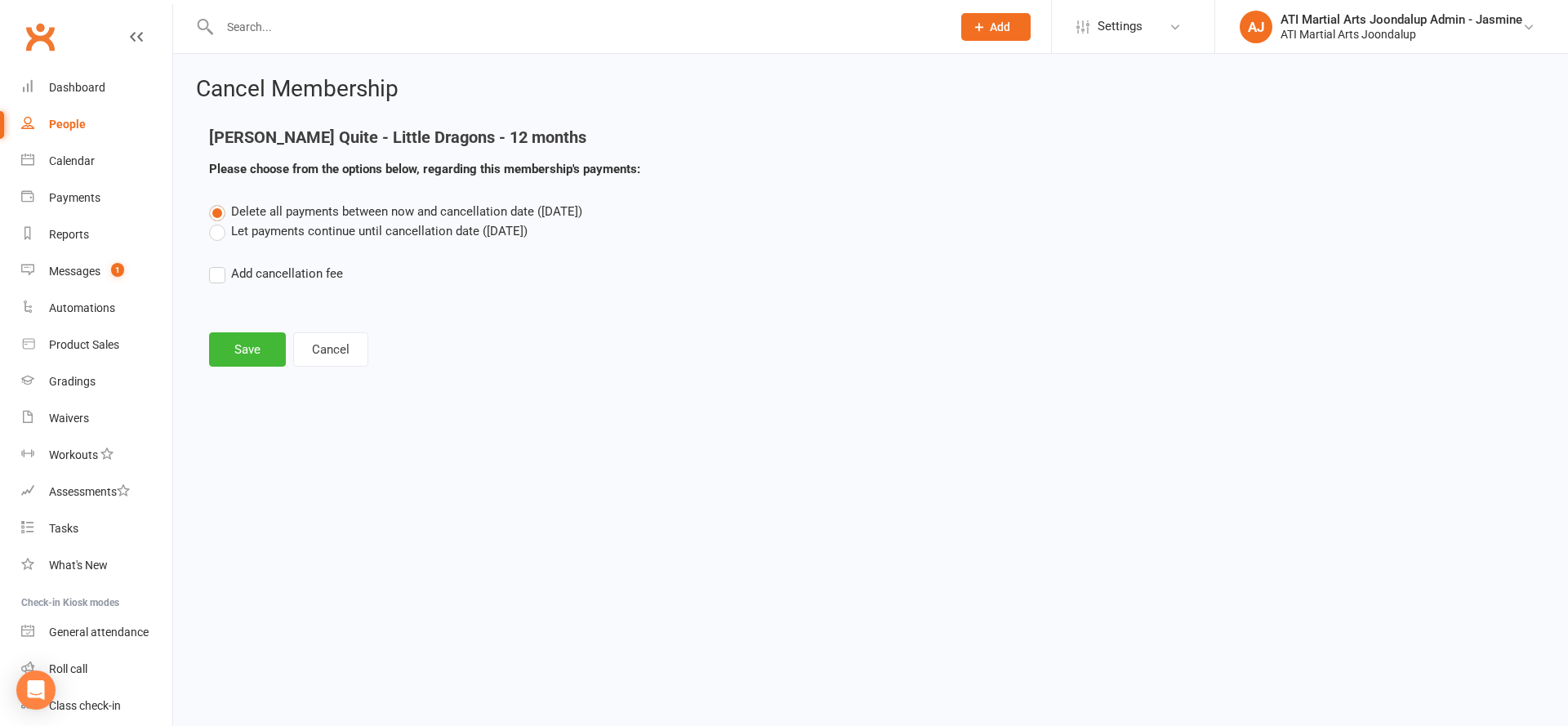
click at [247, 345] on button "Save" at bounding box center [248, 350] width 76 height 34
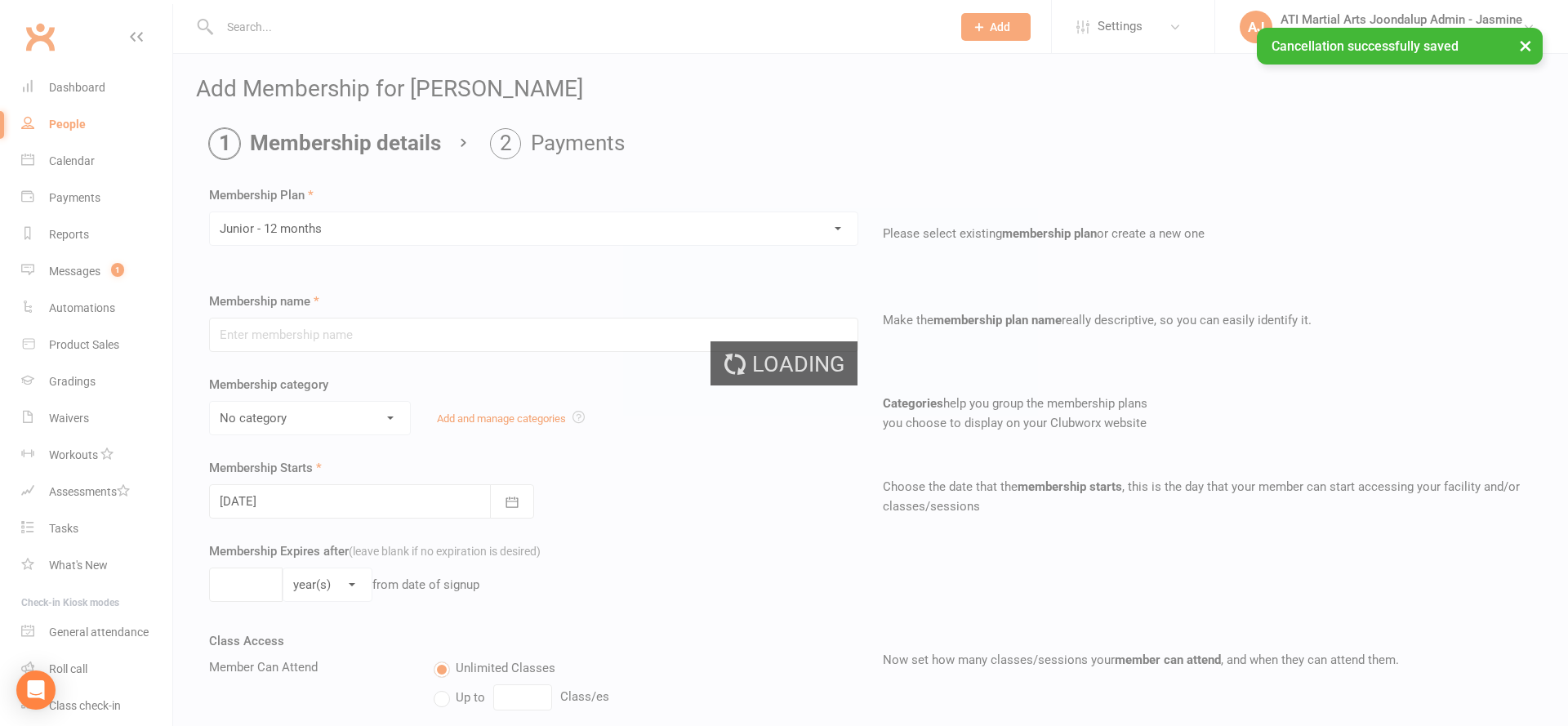
type input "Junior - 12 months"
select select "1"
type input "0"
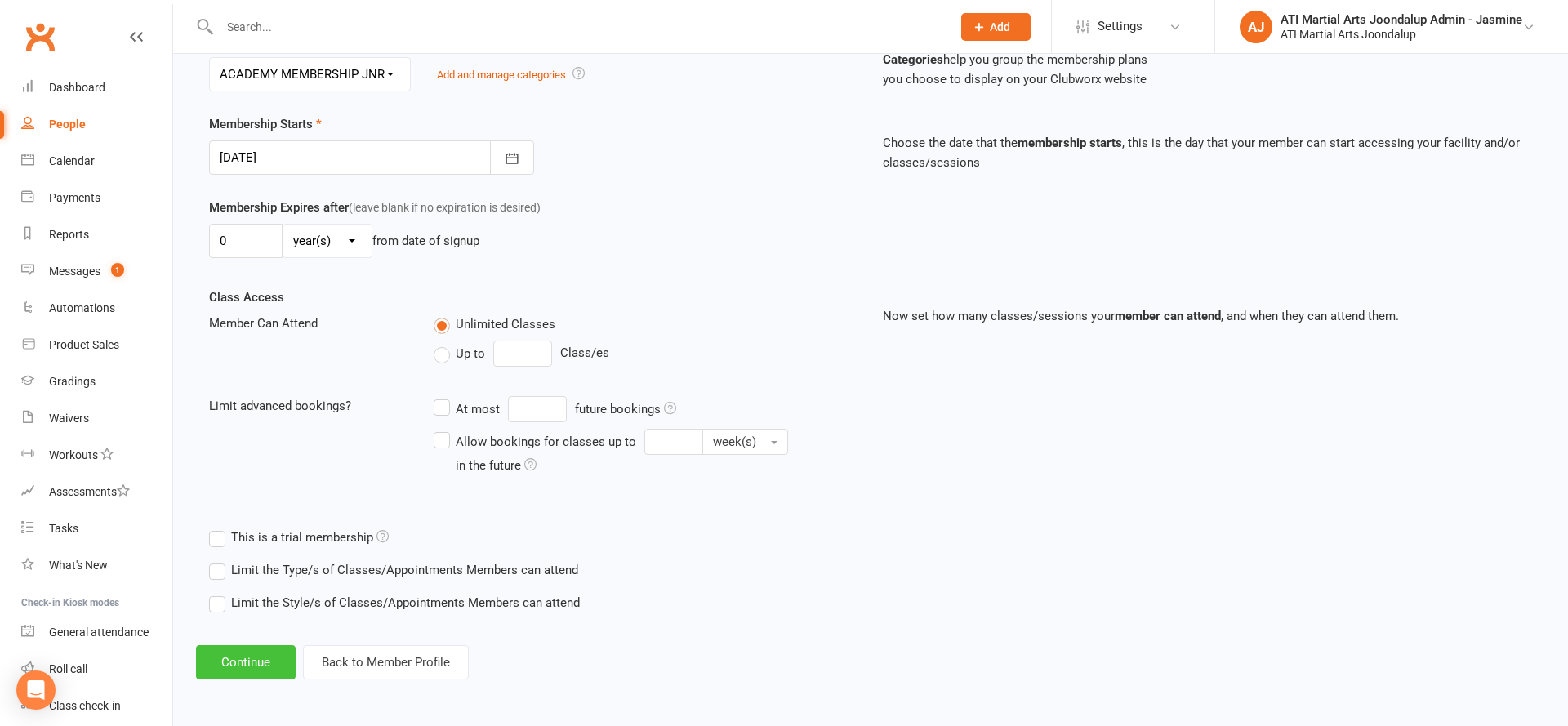
scroll to position [343, 0]
click at [221, 658] on button "Continue" at bounding box center [246, 664] width 99 height 34
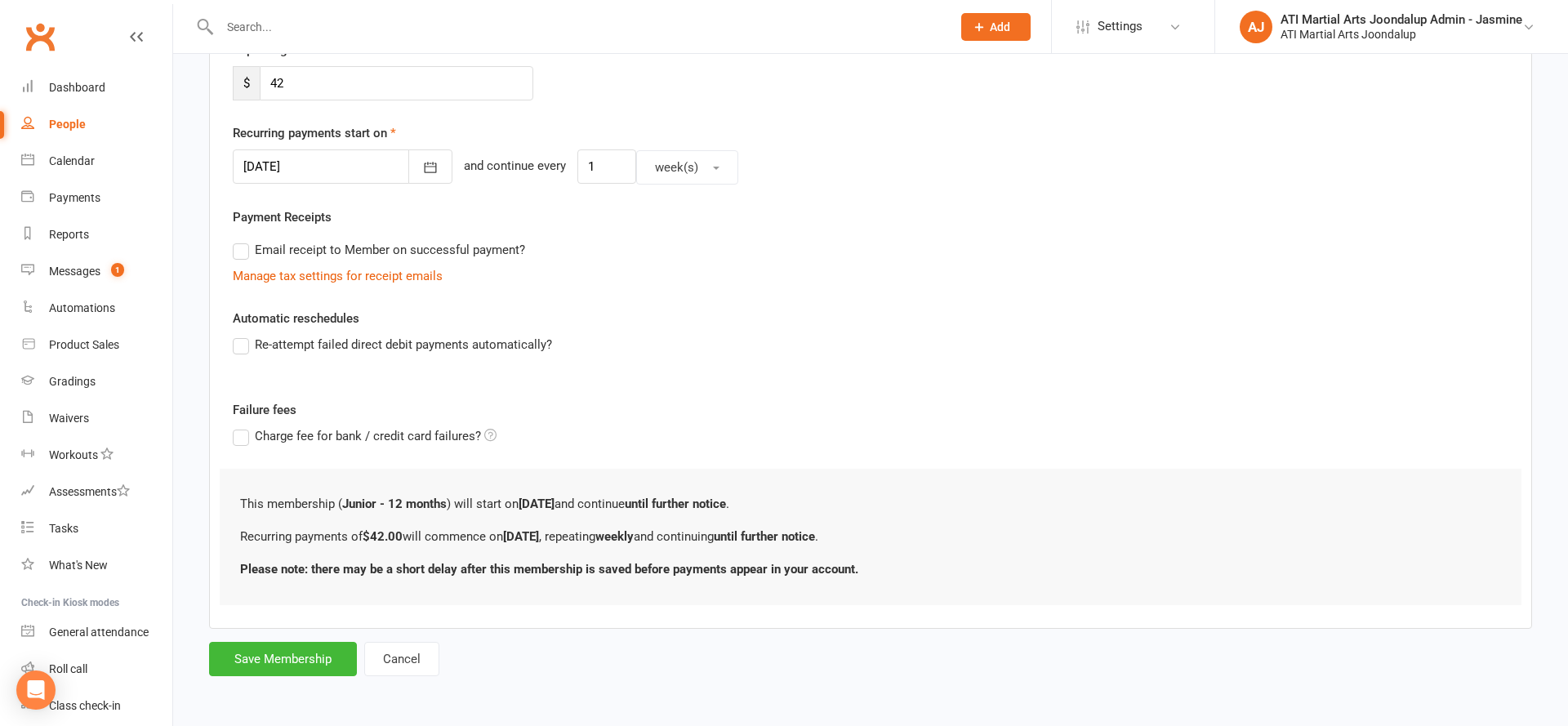
scroll to position [0, 0]
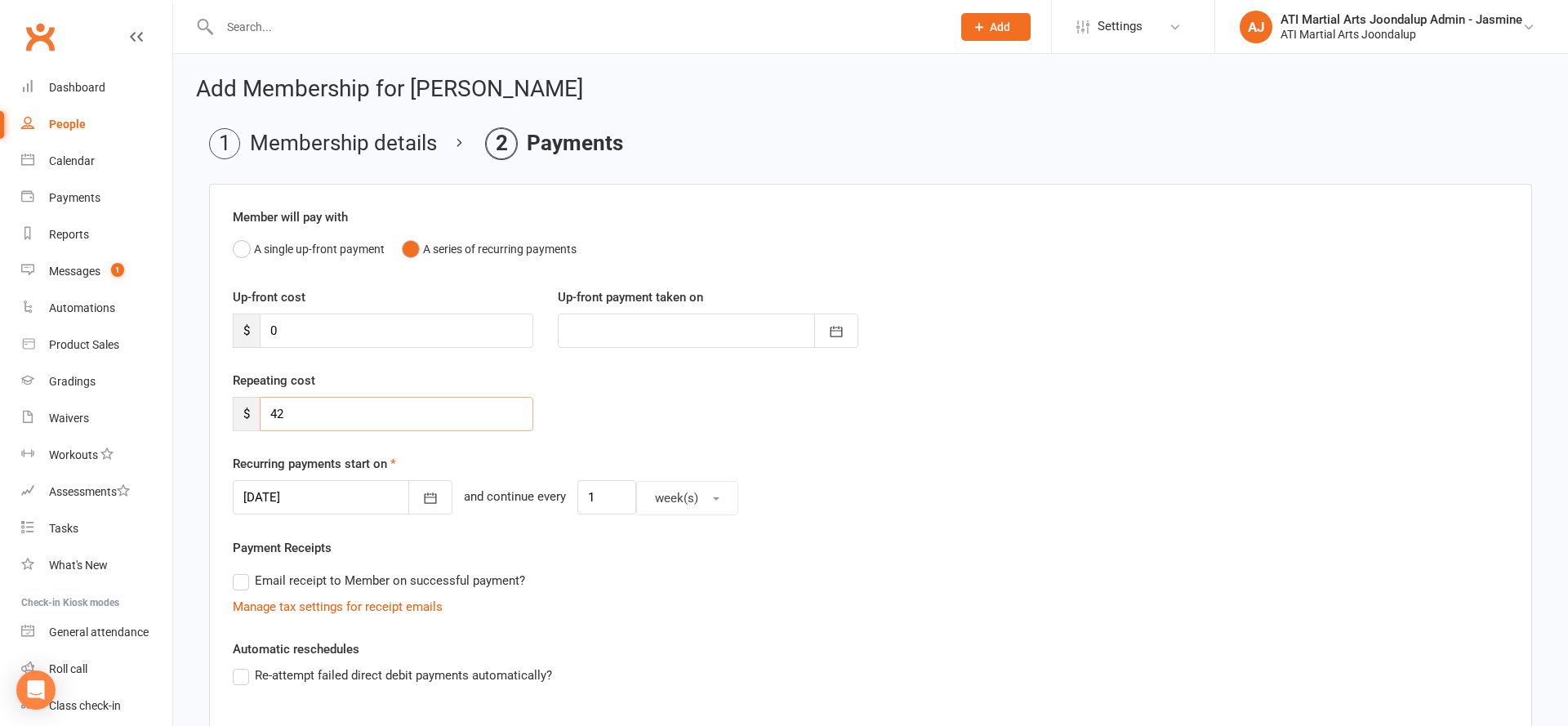
click at [320, 411] on input "42" at bounding box center [397, 414] width 273 height 34
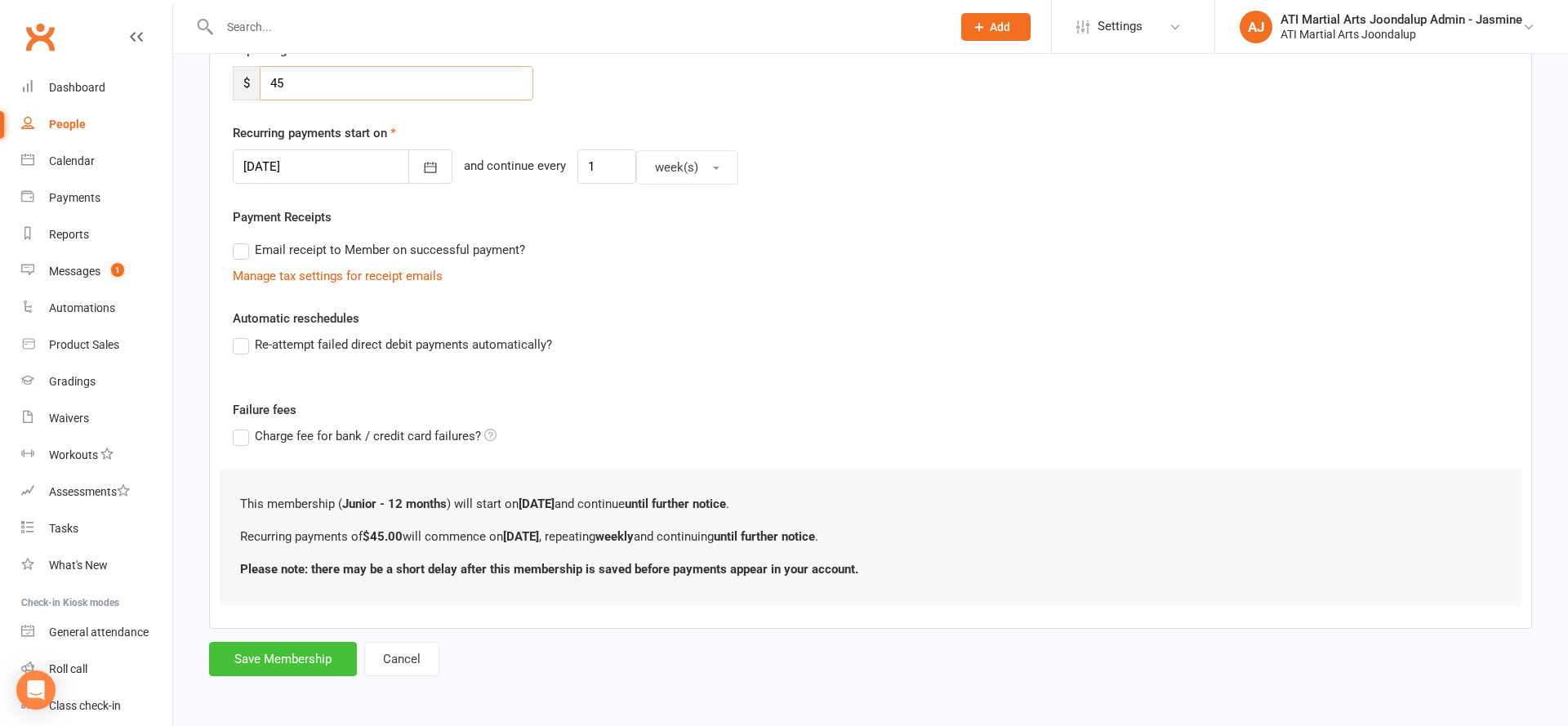
scroll to position [330, 0]
type input "45"
click at [304, 661] on button "Save Membership" at bounding box center [283, 660] width 148 height 34
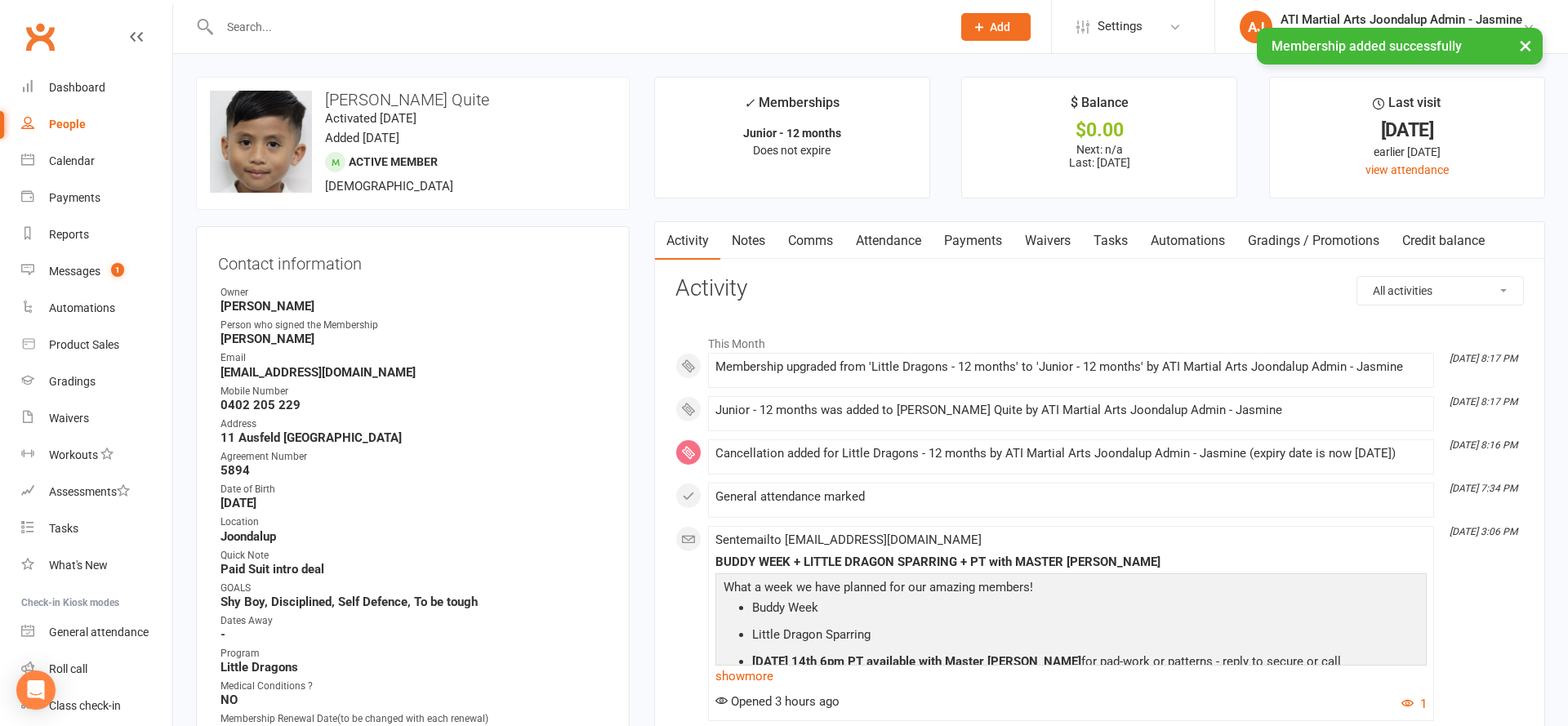
click at [964, 248] on link "Payments" at bounding box center [972, 240] width 81 height 37
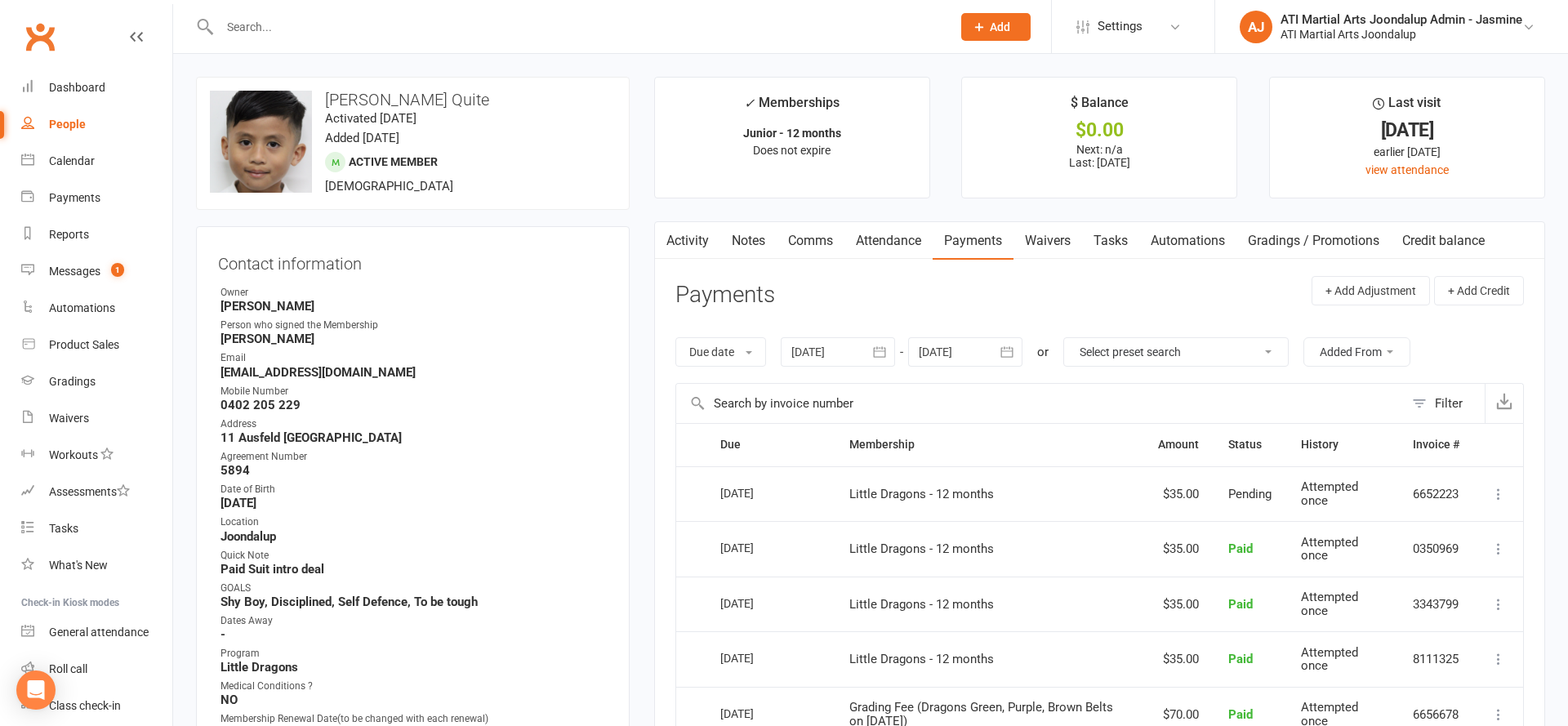
click at [1011, 351] on icon "button" at bounding box center [1007, 352] width 16 height 16
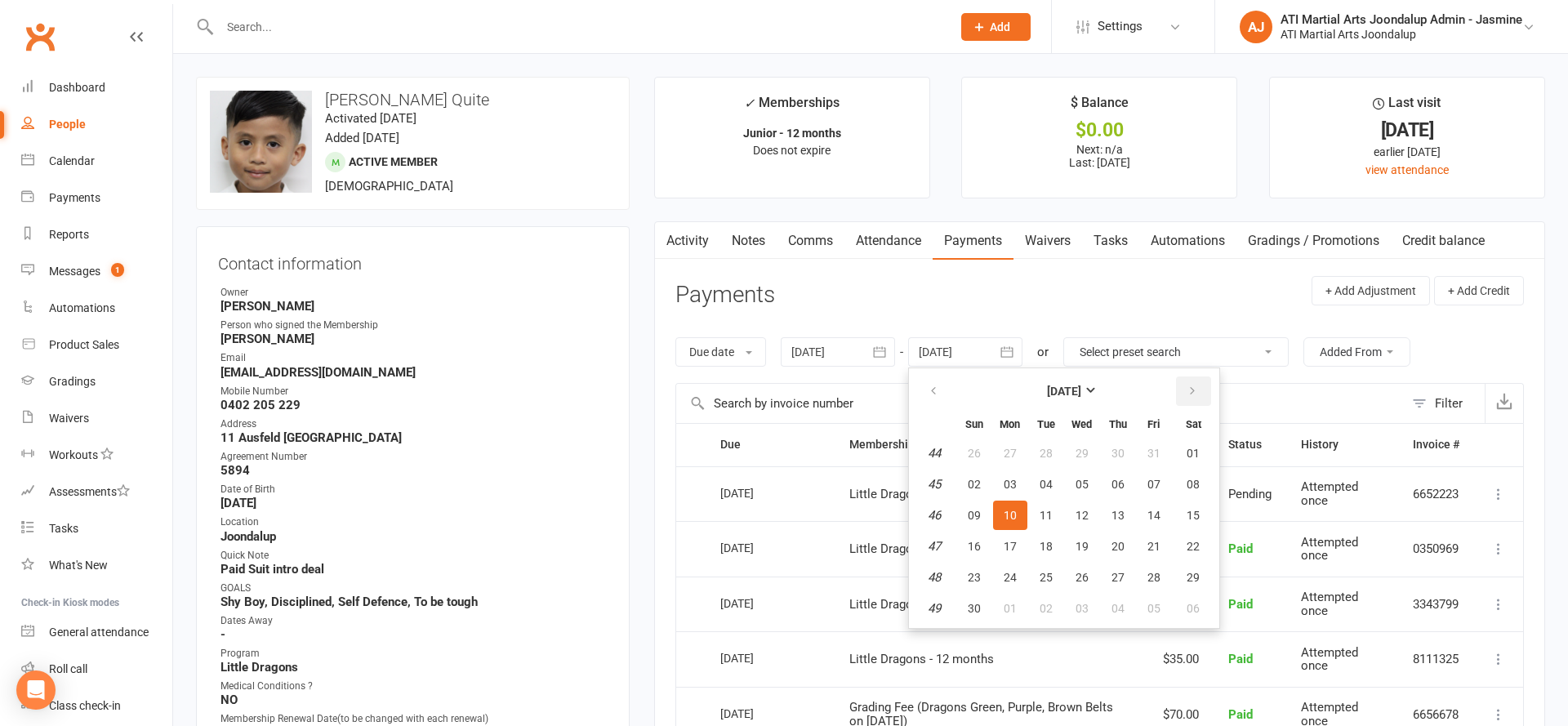
click at [1190, 385] on icon "button" at bounding box center [1192, 391] width 11 height 13
click at [1191, 551] on button "24" at bounding box center [1193, 546] width 42 height 30
type input "[DATE]"
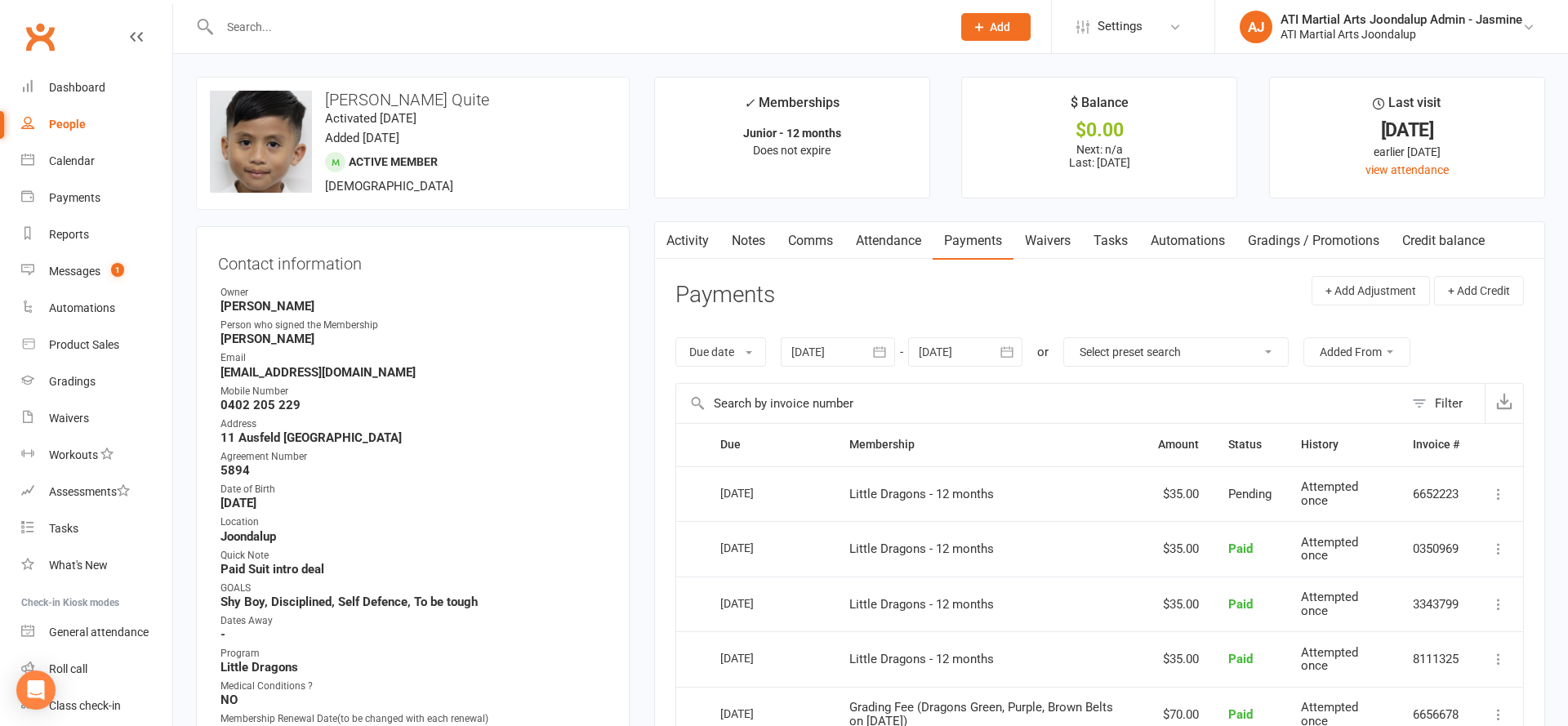
drag, startPoint x: 282, startPoint y: 13, endPoint x: 291, endPoint y: 6, distance: 11.4
click at [284, 11] on div at bounding box center [568, 27] width 744 height 54
click at [297, 26] on input "text" at bounding box center [577, 27] width 725 height 23
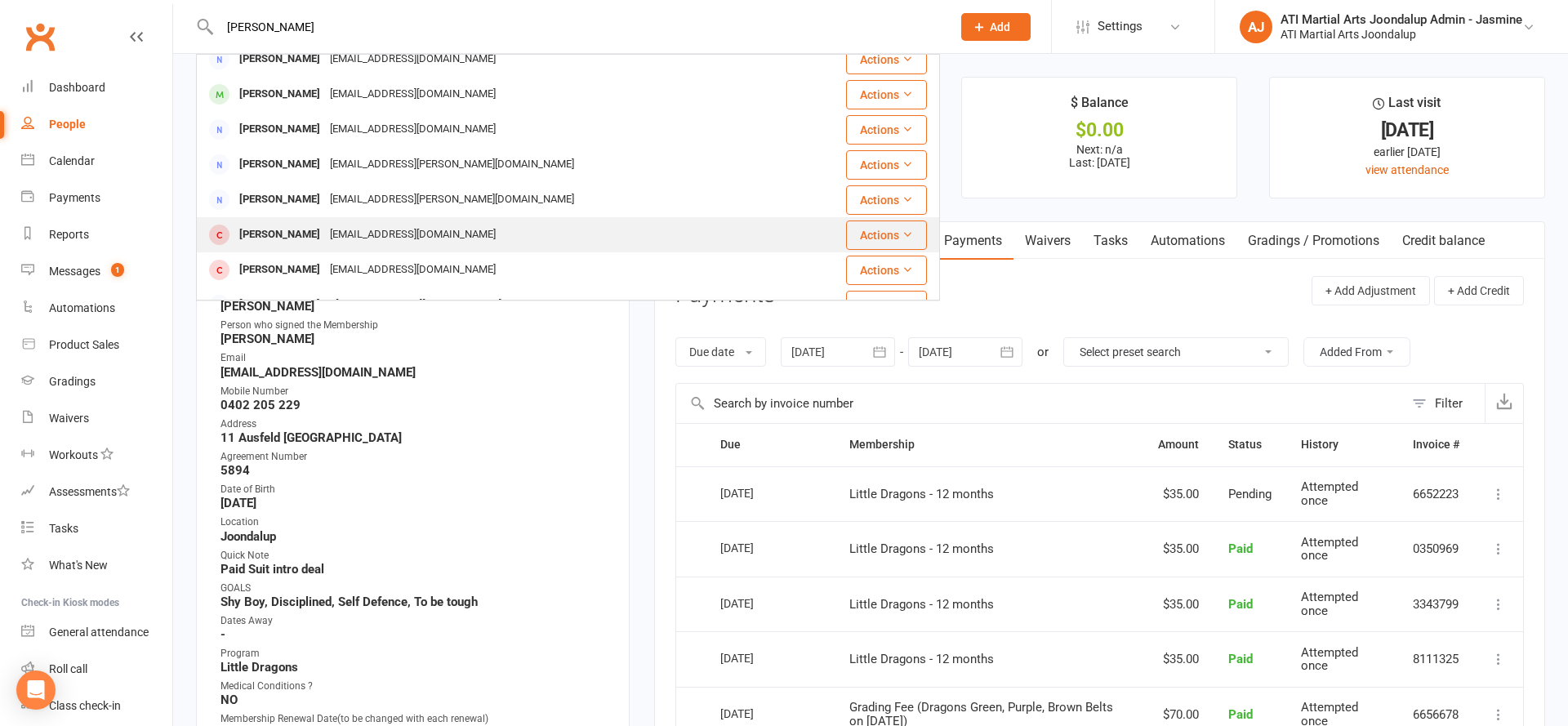
scroll to position [53, 0]
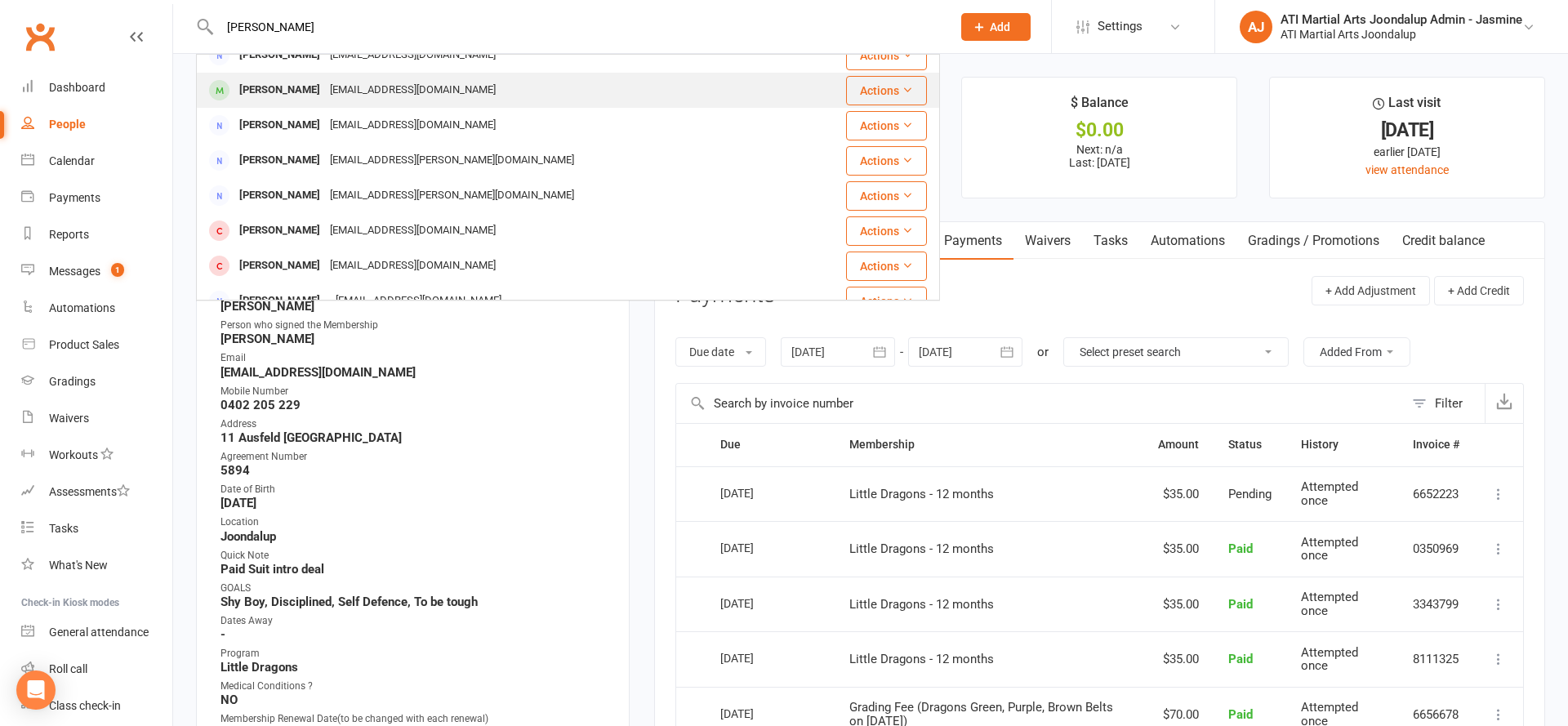
type input "[PERSON_NAME]"
click at [302, 98] on div "[PERSON_NAME]" at bounding box center [279, 90] width 91 height 24
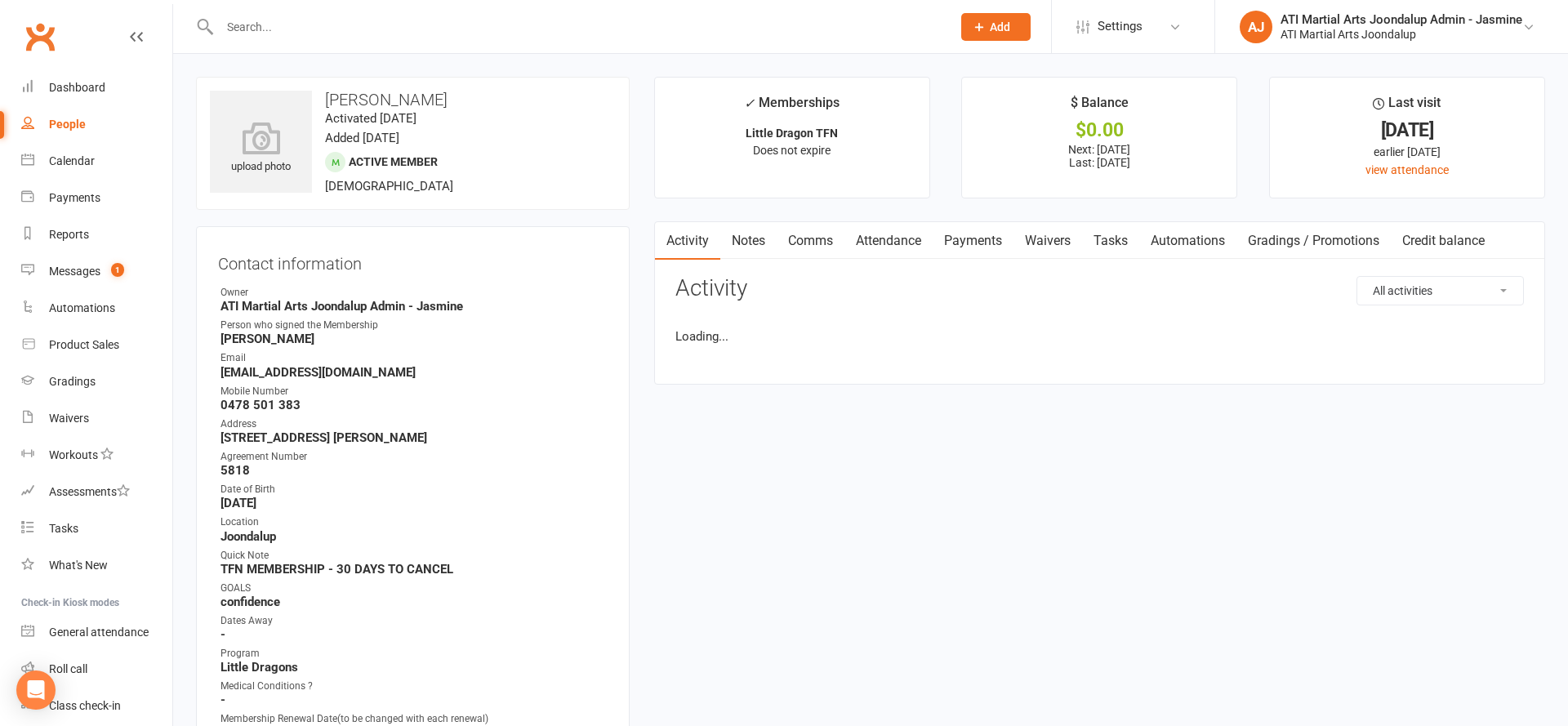
click at [980, 245] on link "Payments" at bounding box center [972, 240] width 81 height 37
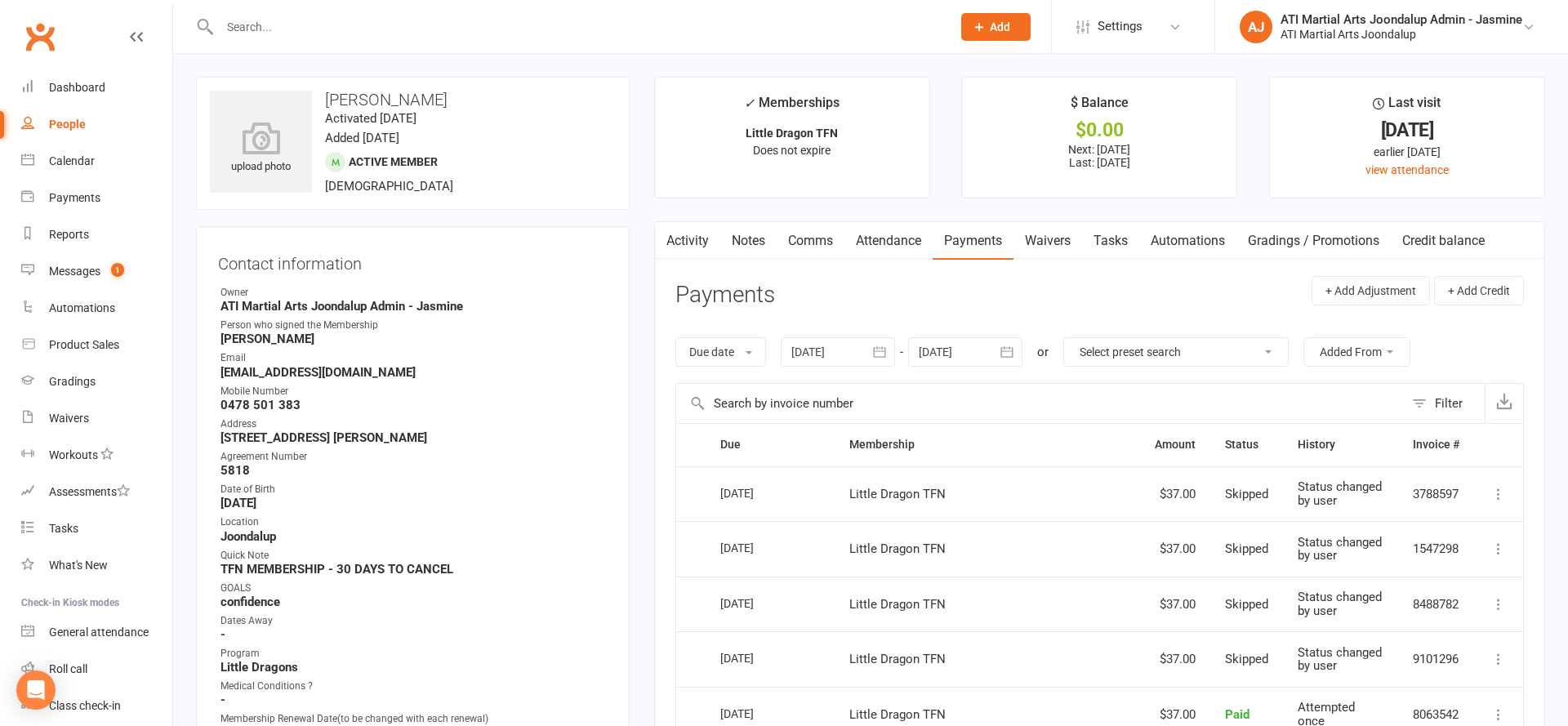
click at [1004, 352] on icon "button" at bounding box center [1007, 352] width 16 height 16
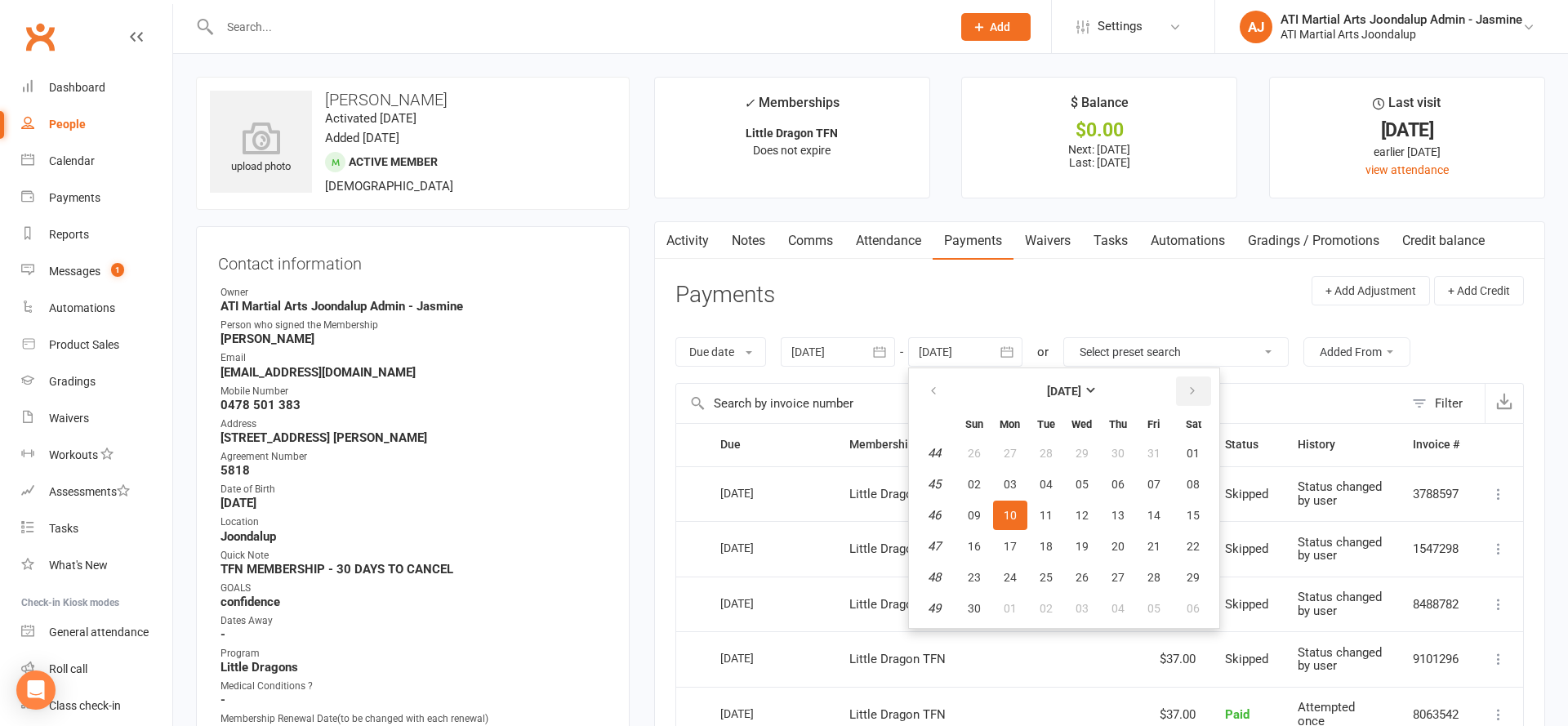
click at [1201, 392] on button "button" at bounding box center [1193, 391] width 35 height 30
click at [1148, 532] on button "26" at bounding box center [1154, 546] width 34 height 30
type input "[DATE]"
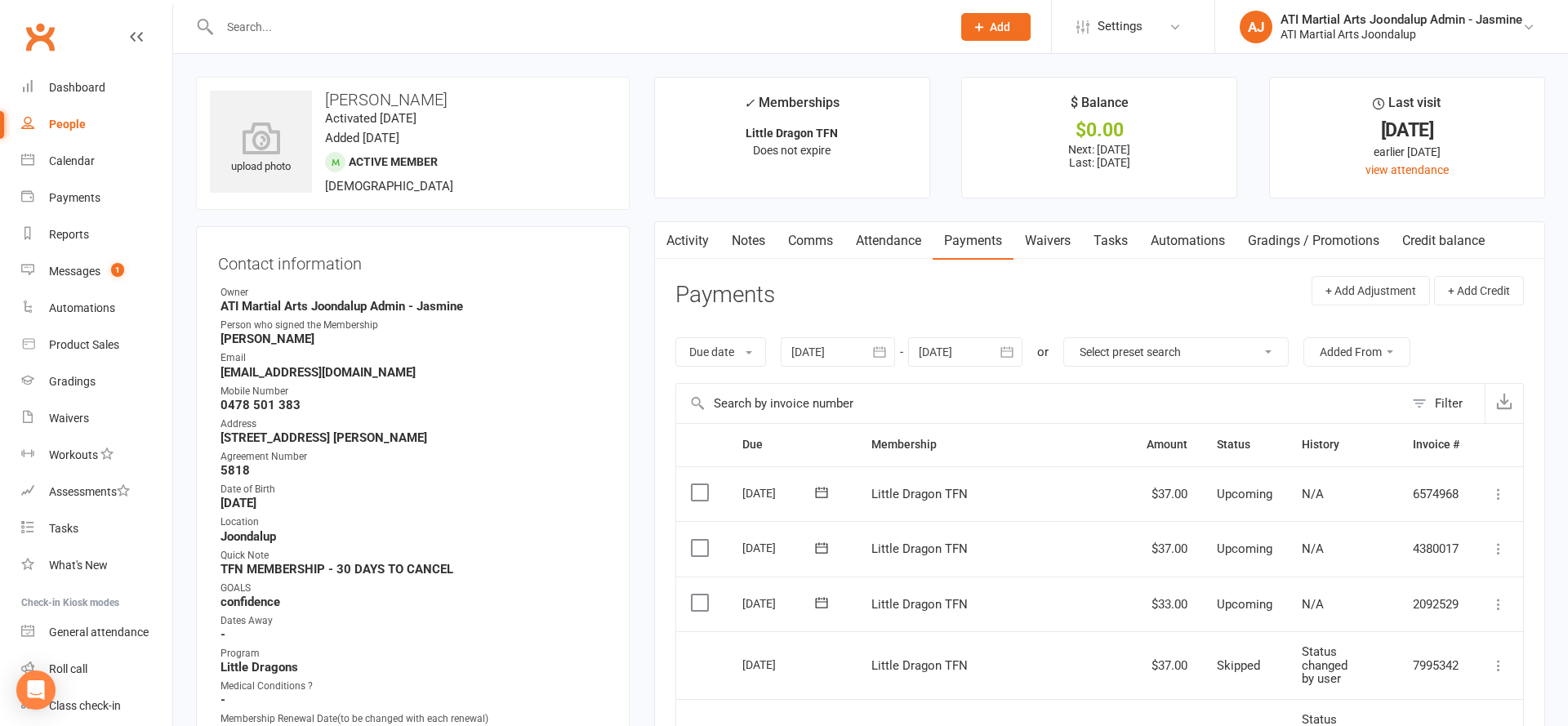
drag, startPoint x: 343, startPoint y: 18, endPoint x: 357, endPoint y: 53, distance: 37.7
click at [343, 18] on input "text" at bounding box center [577, 27] width 725 height 23
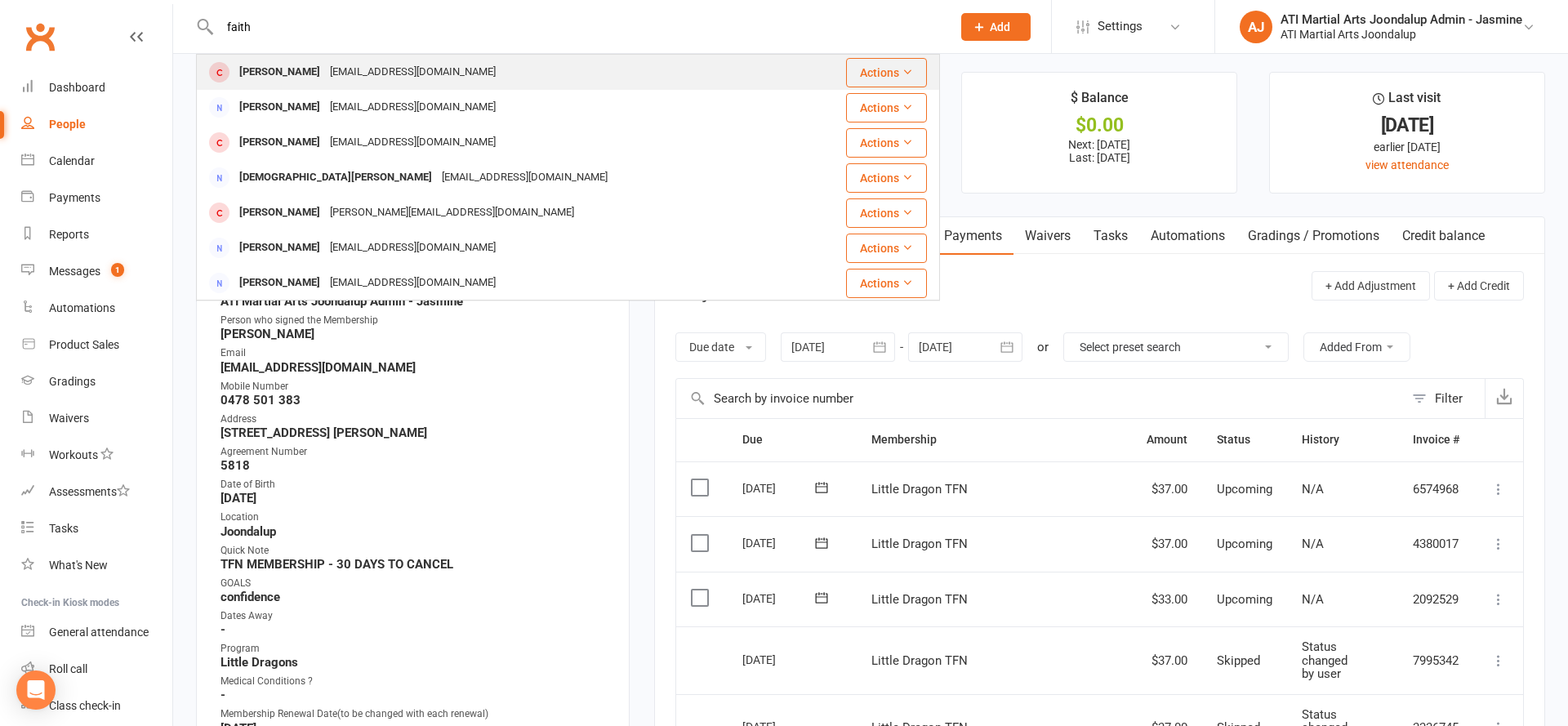
scroll to position [-1, 0]
type input "faith"
click at [488, 70] on div "[PERSON_NAME] [EMAIL_ADDRESS][DOMAIN_NAME]" at bounding box center [501, 72] width 606 height 33
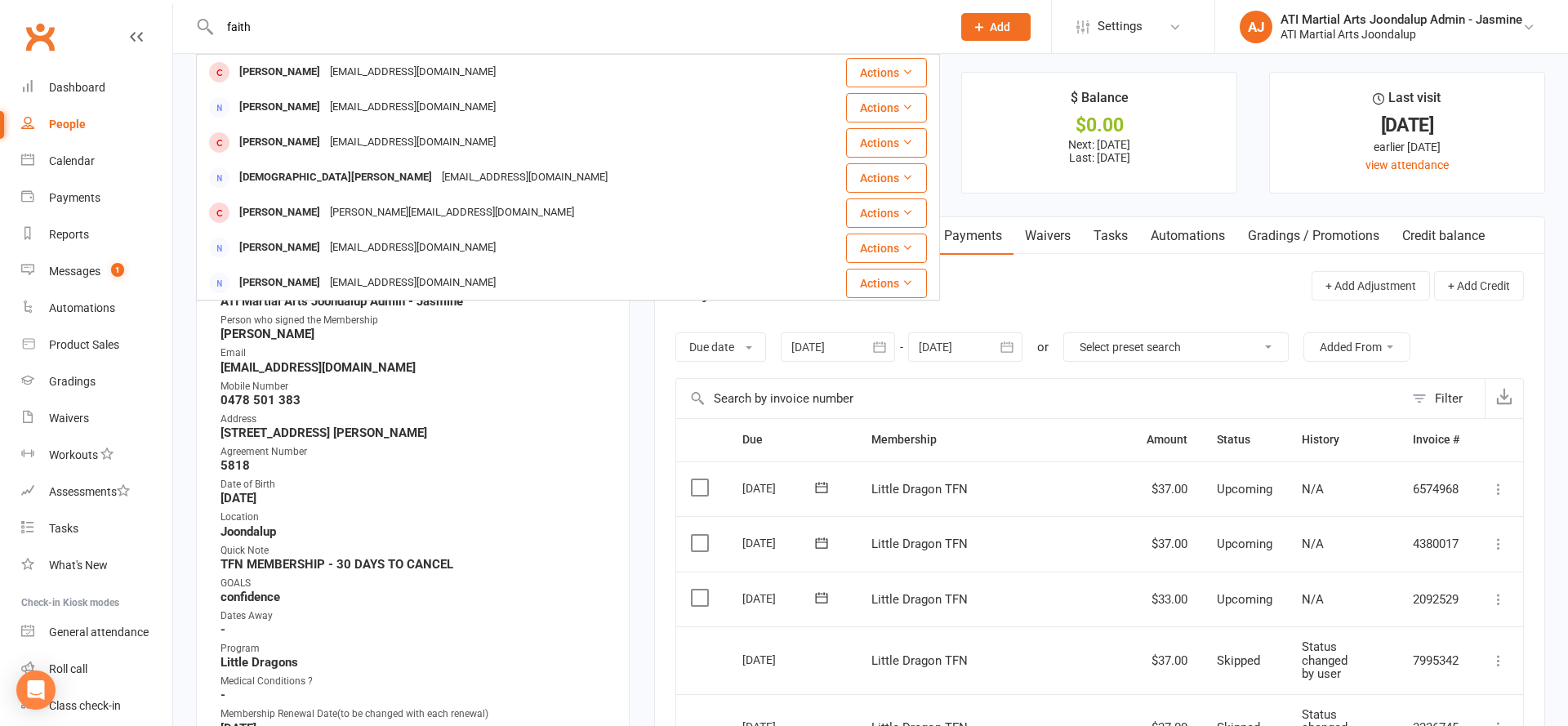
scroll to position [0, 0]
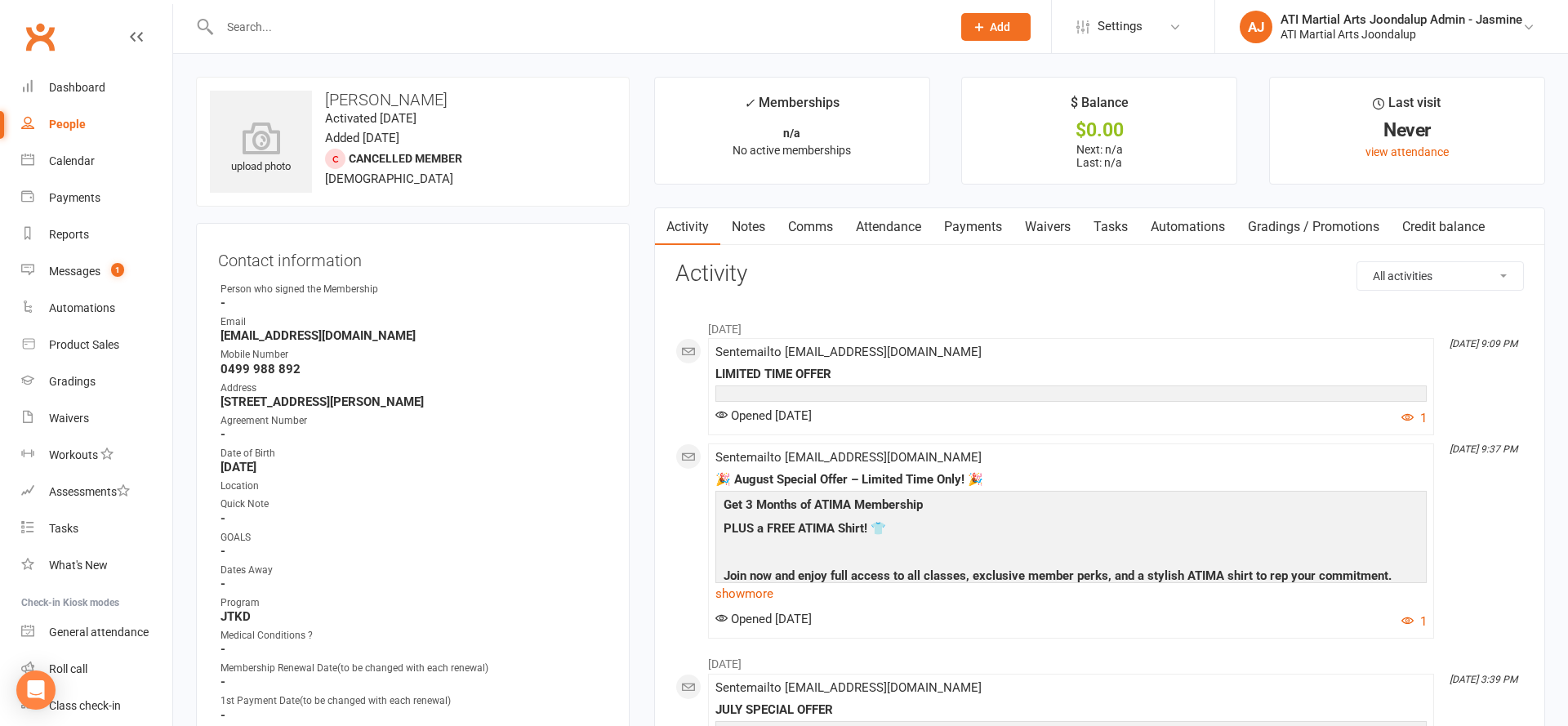
click at [748, 221] on link "Notes" at bounding box center [748, 227] width 56 height 37
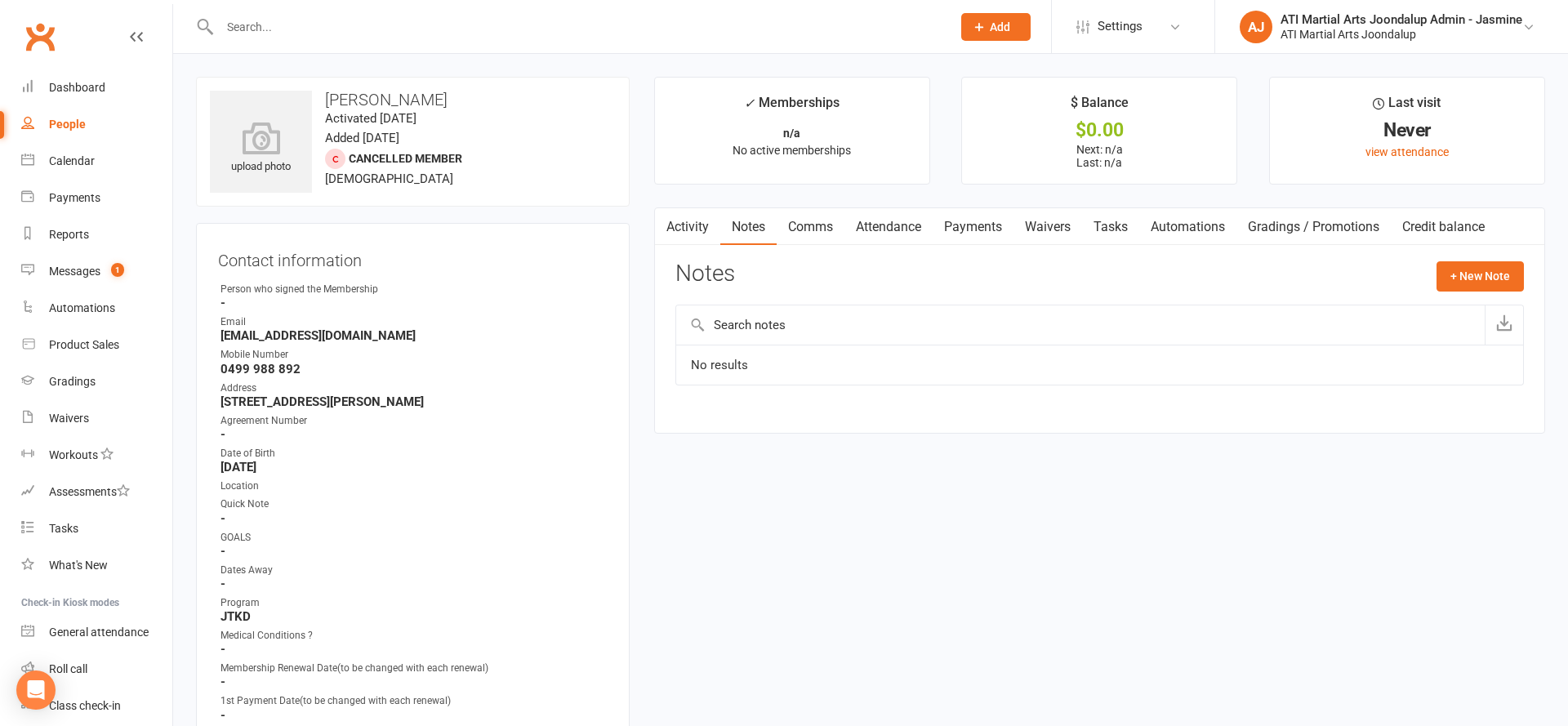
click at [631, 29] on input "text" at bounding box center [577, 27] width 725 height 23
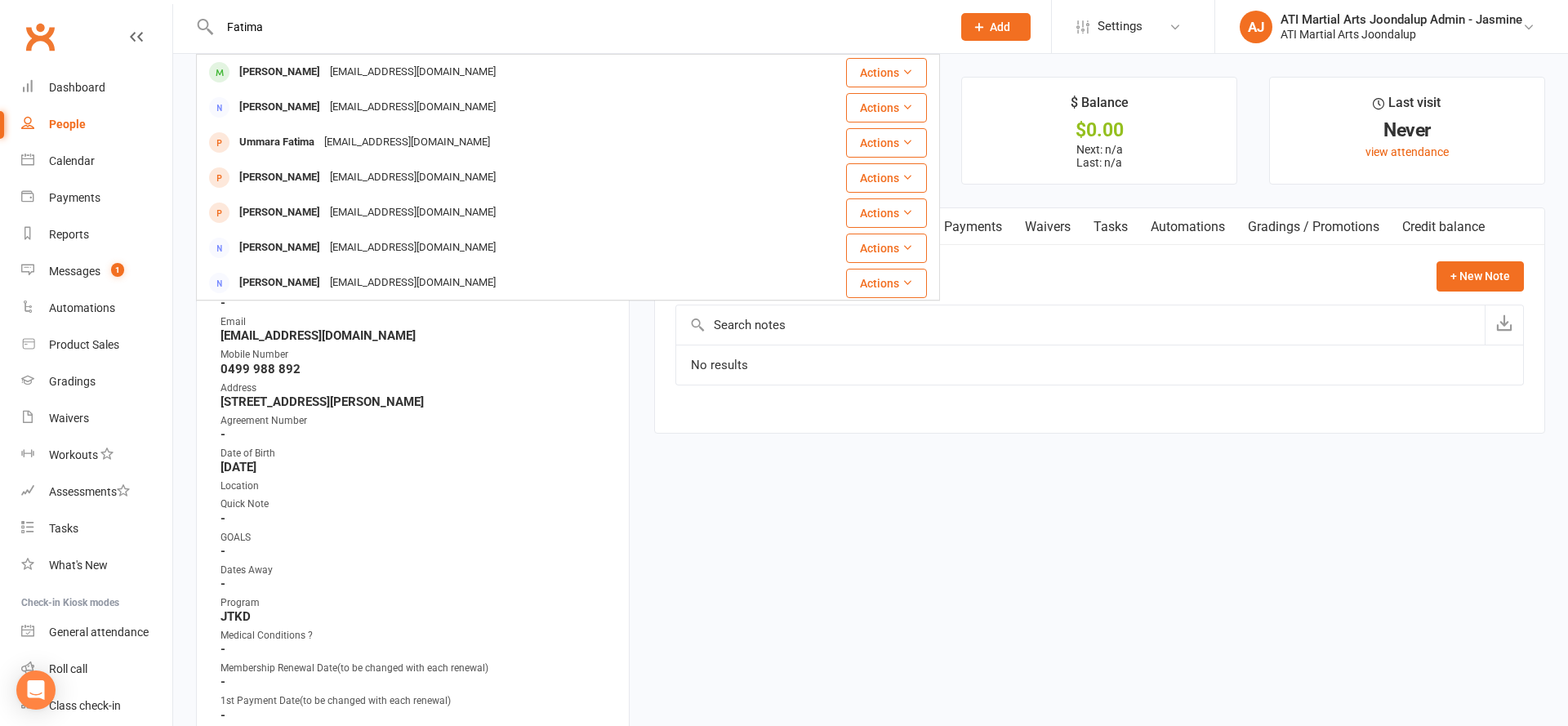
type input "Fatima"
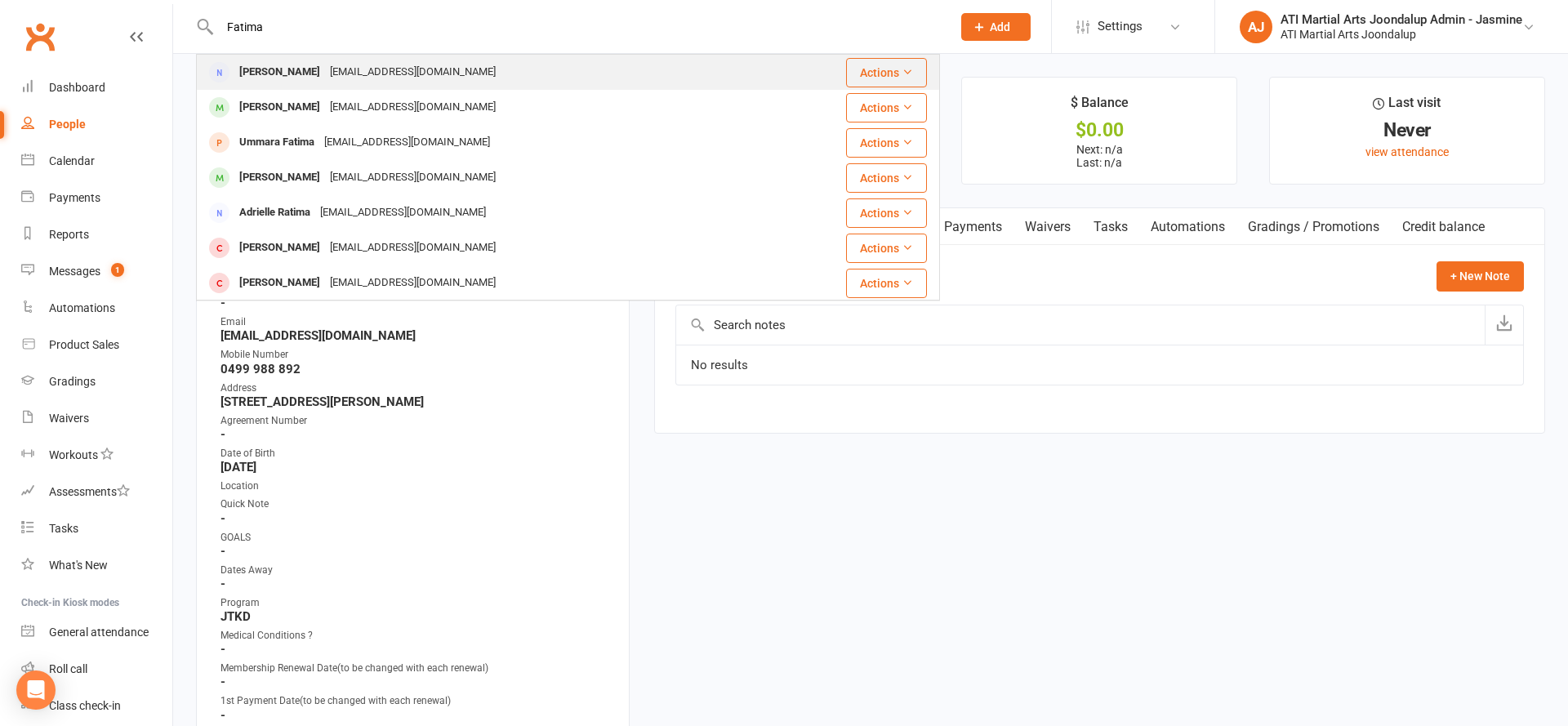
click at [566, 67] on div "[PERSON_NAME] [EMAIL_ADDRESS][DOMAIN_NAME]" at bounding box center [495, 72] width 596 height 33
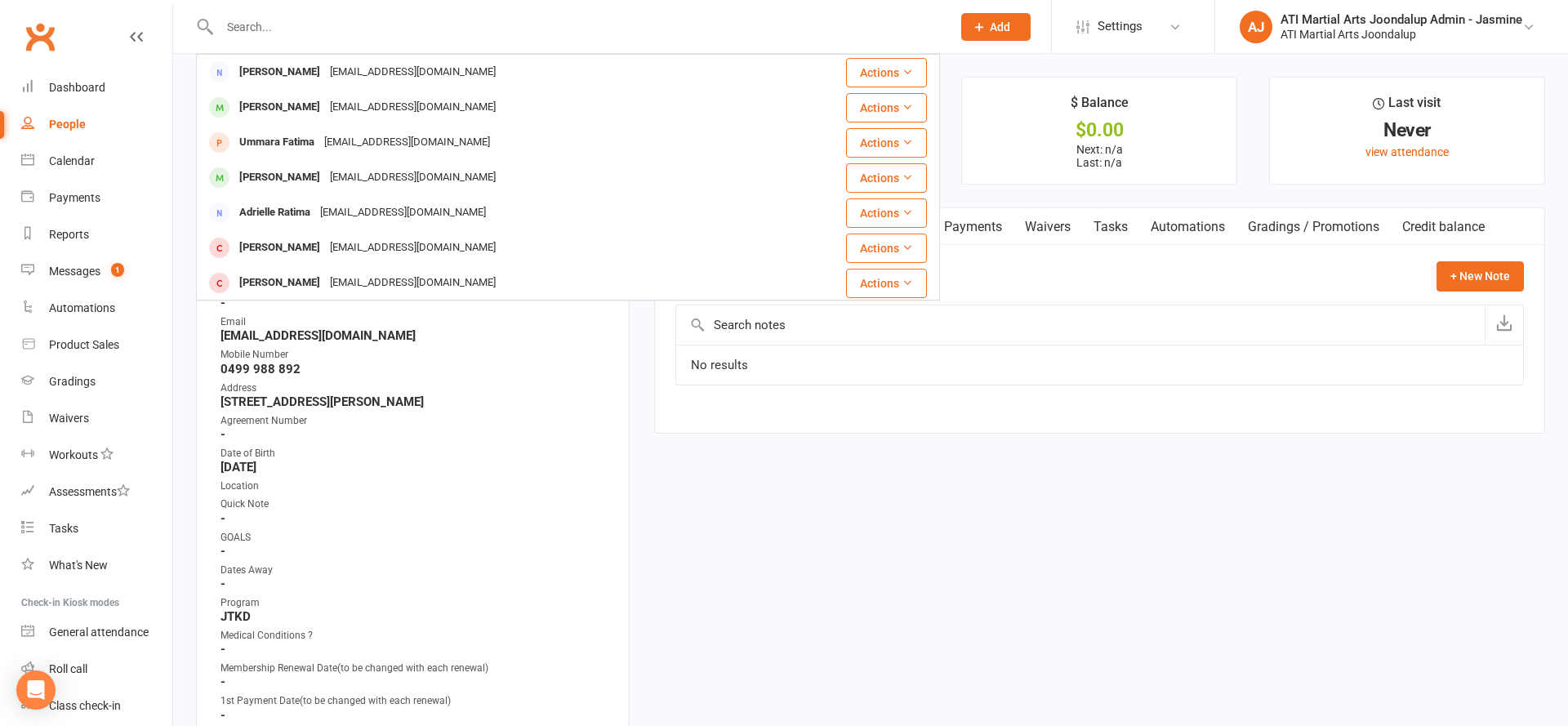
scroll to position [0, 0]
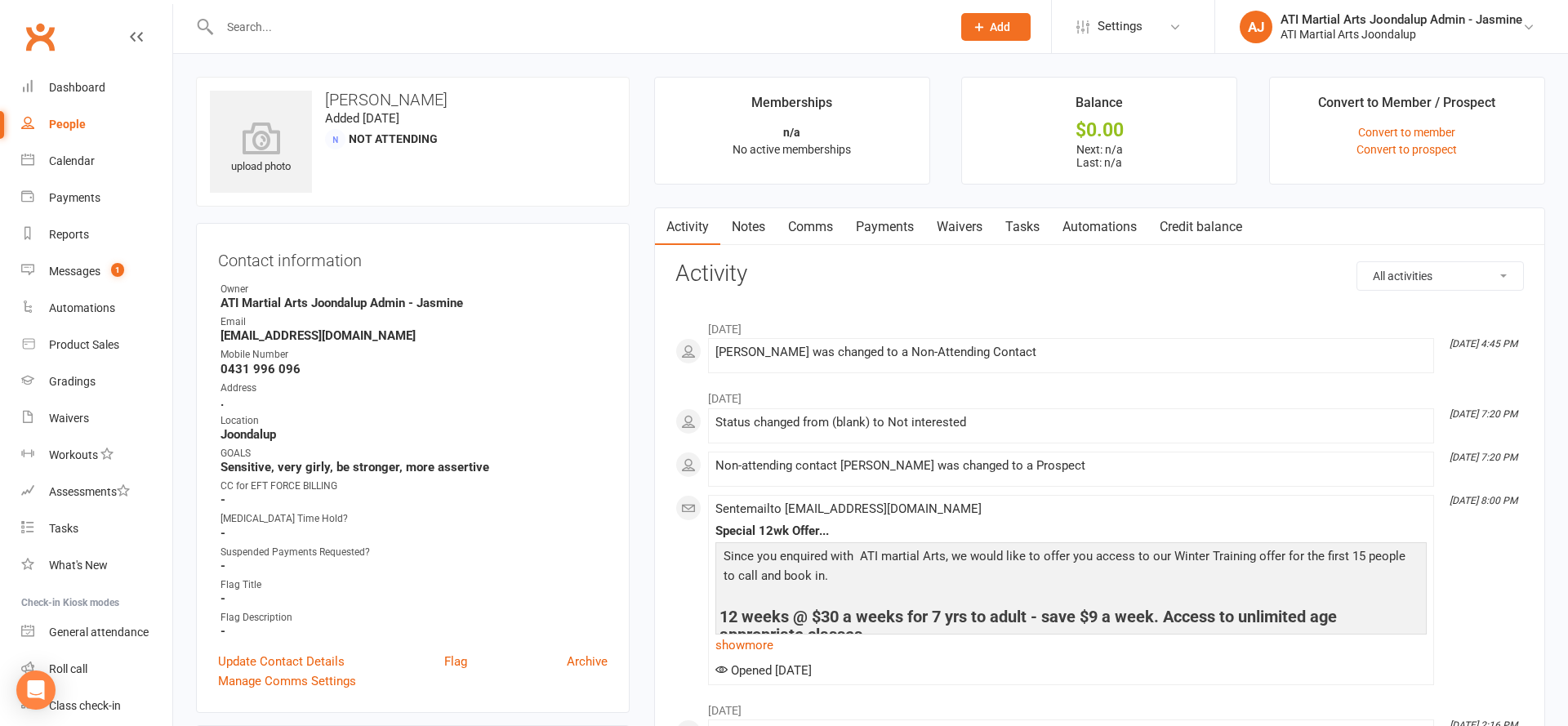
click at [313, 29] on input "text" at bounding box center [577, 27] width 725 height 23
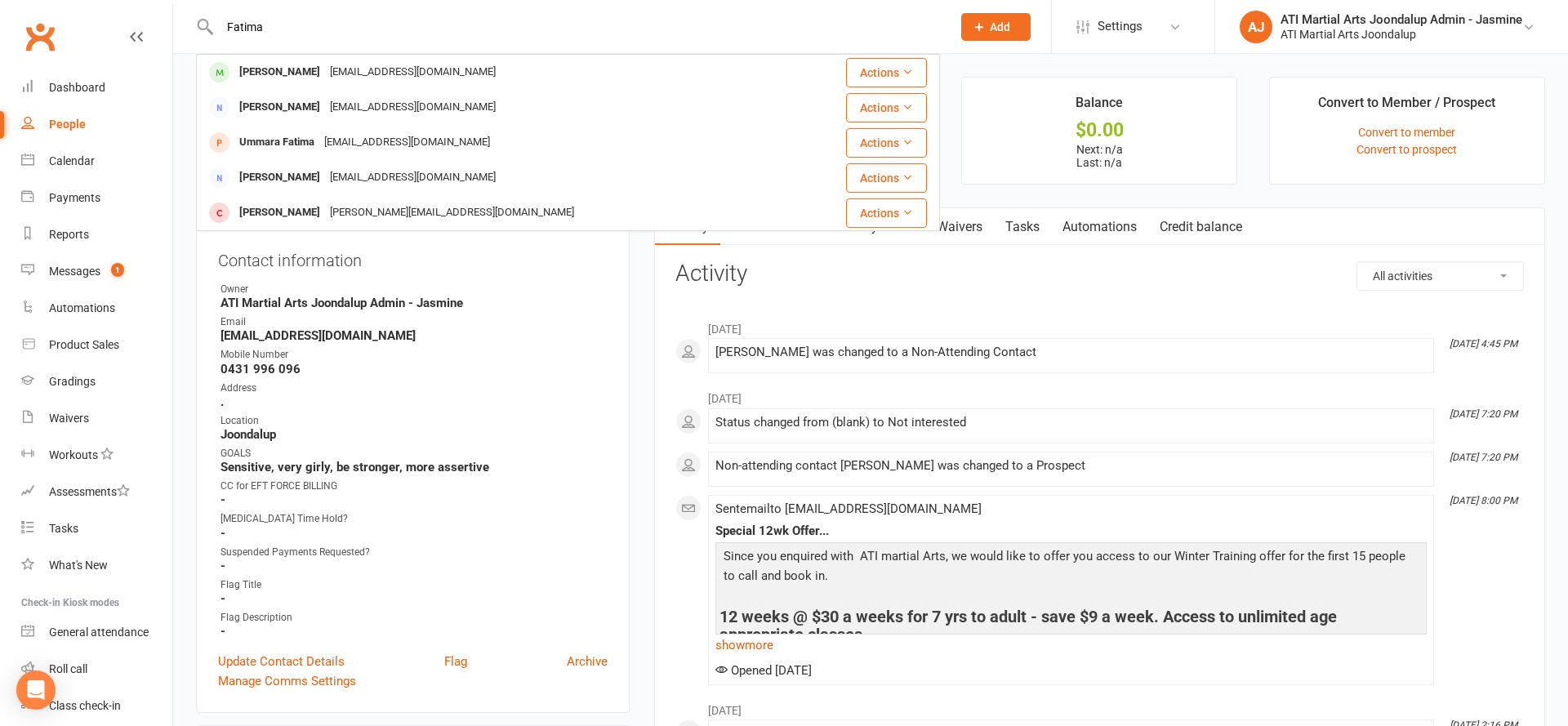
type input "Fatima"
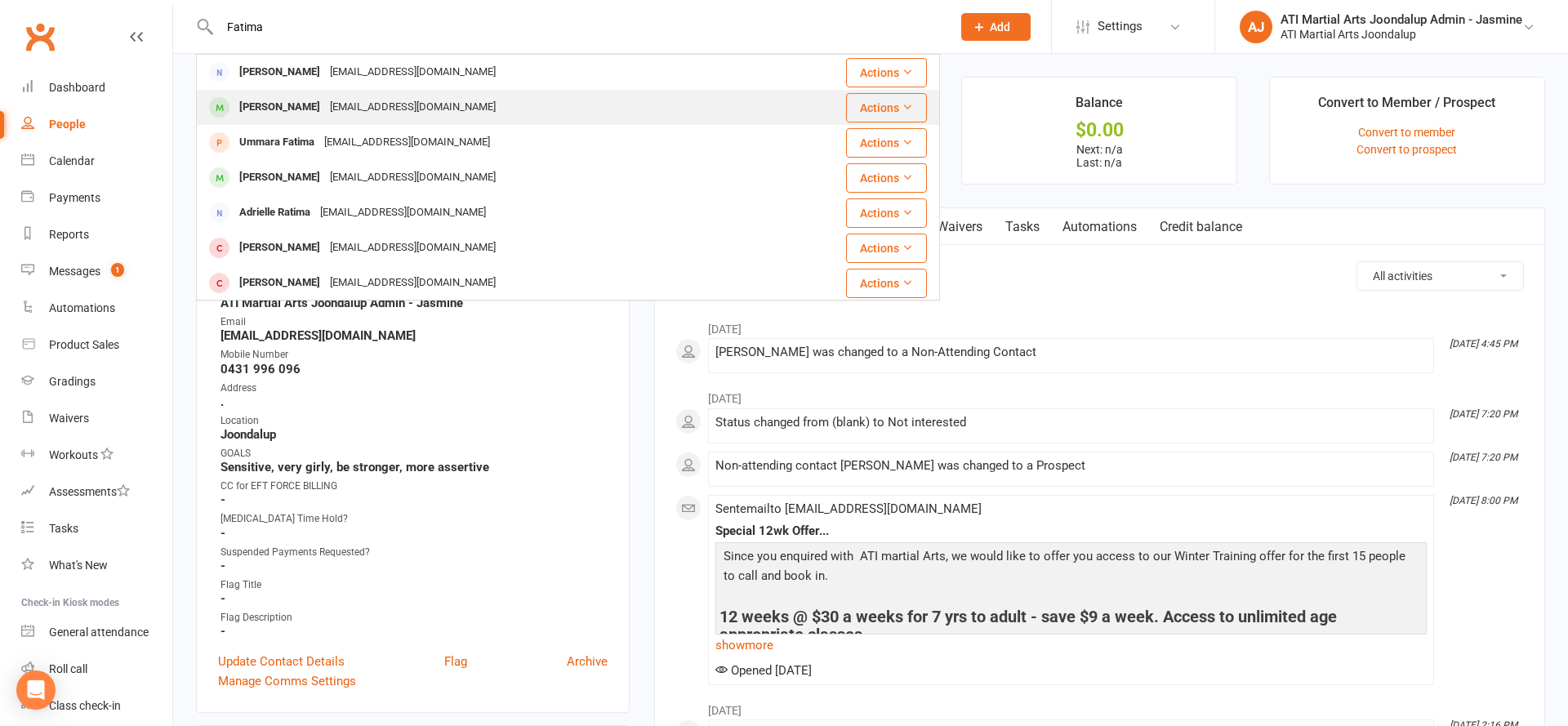
click at [284, 103] on div "[PERSON_NAME]" at bounding box center [279, 107] width 91 height 24
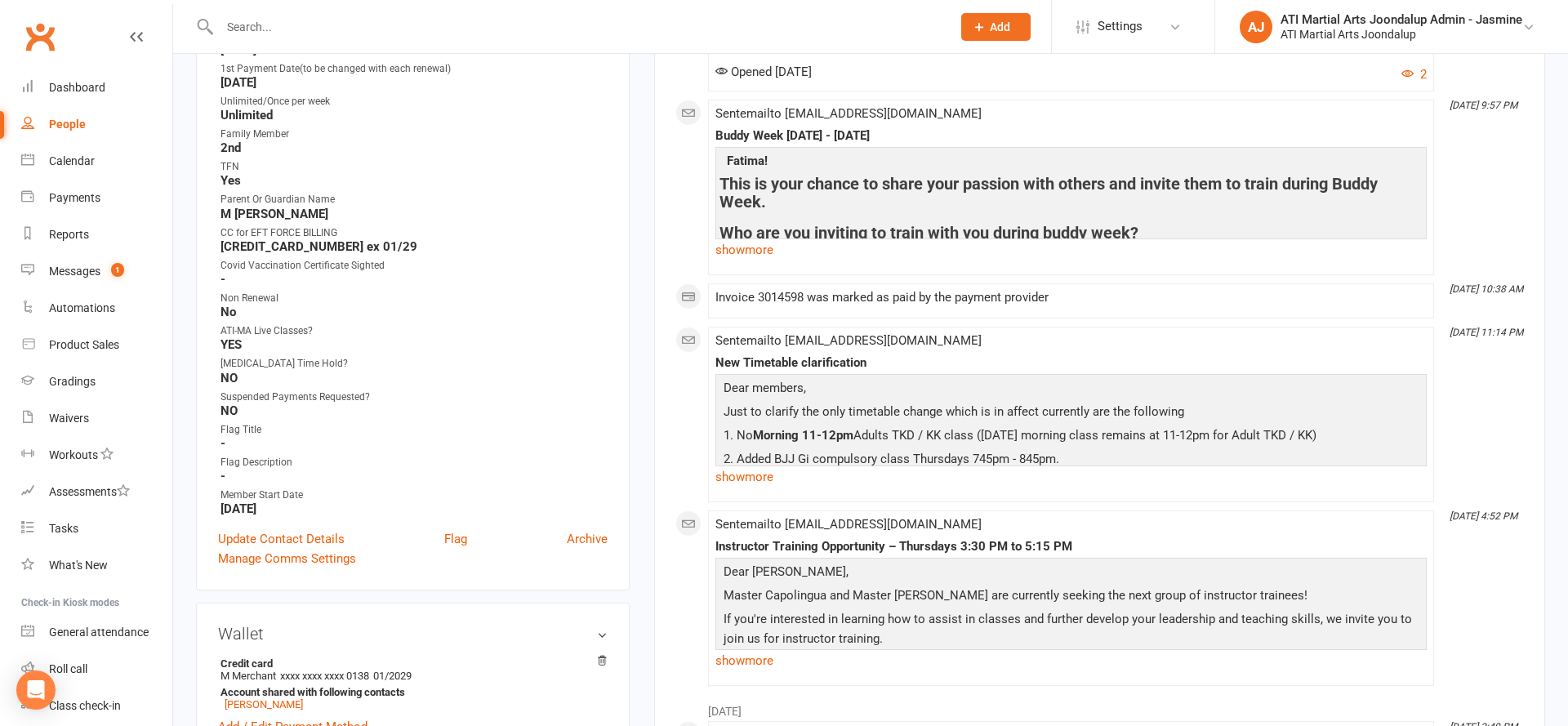
scroll to position [744, 0]
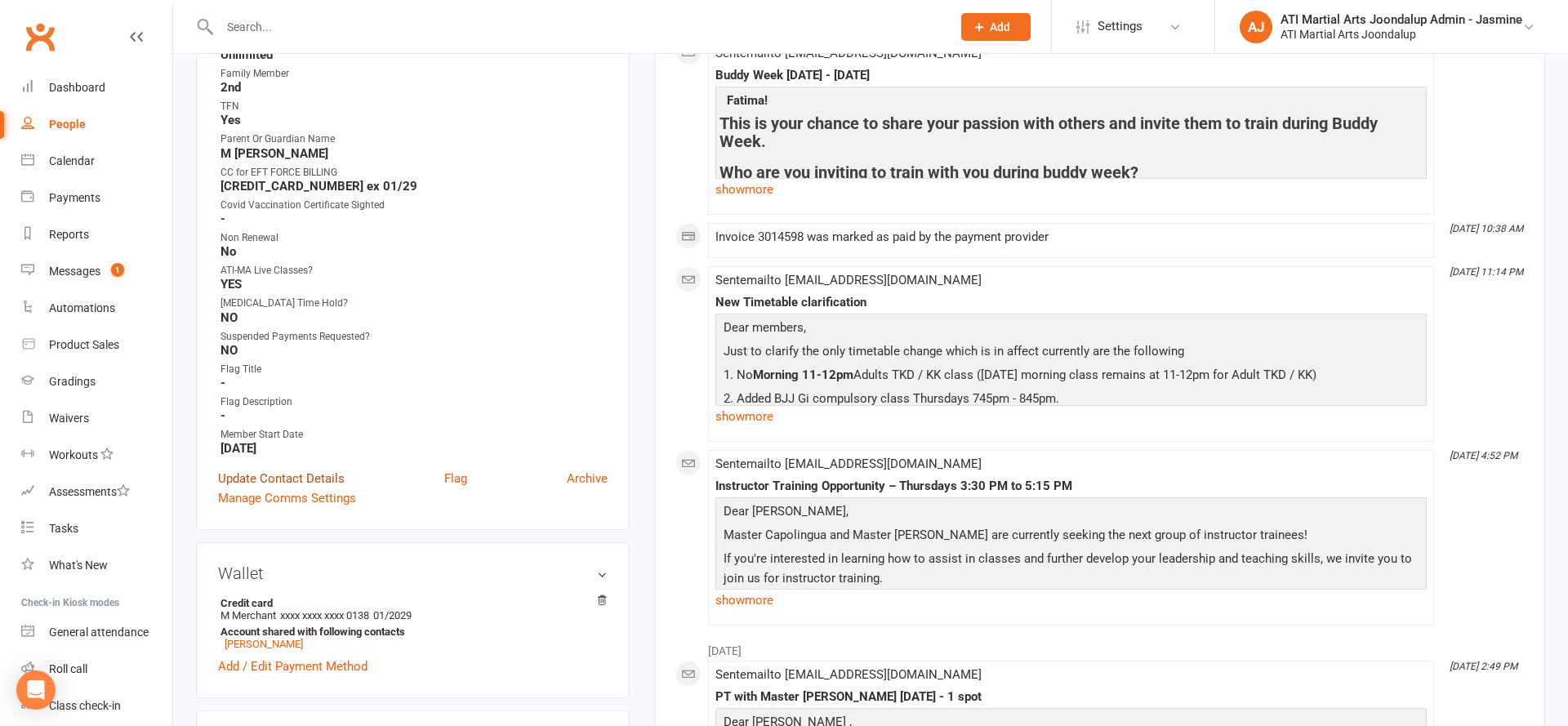
click at [277, 469] on link "Update Contact Details" at bounding box center [281, 478] width 126 height 19
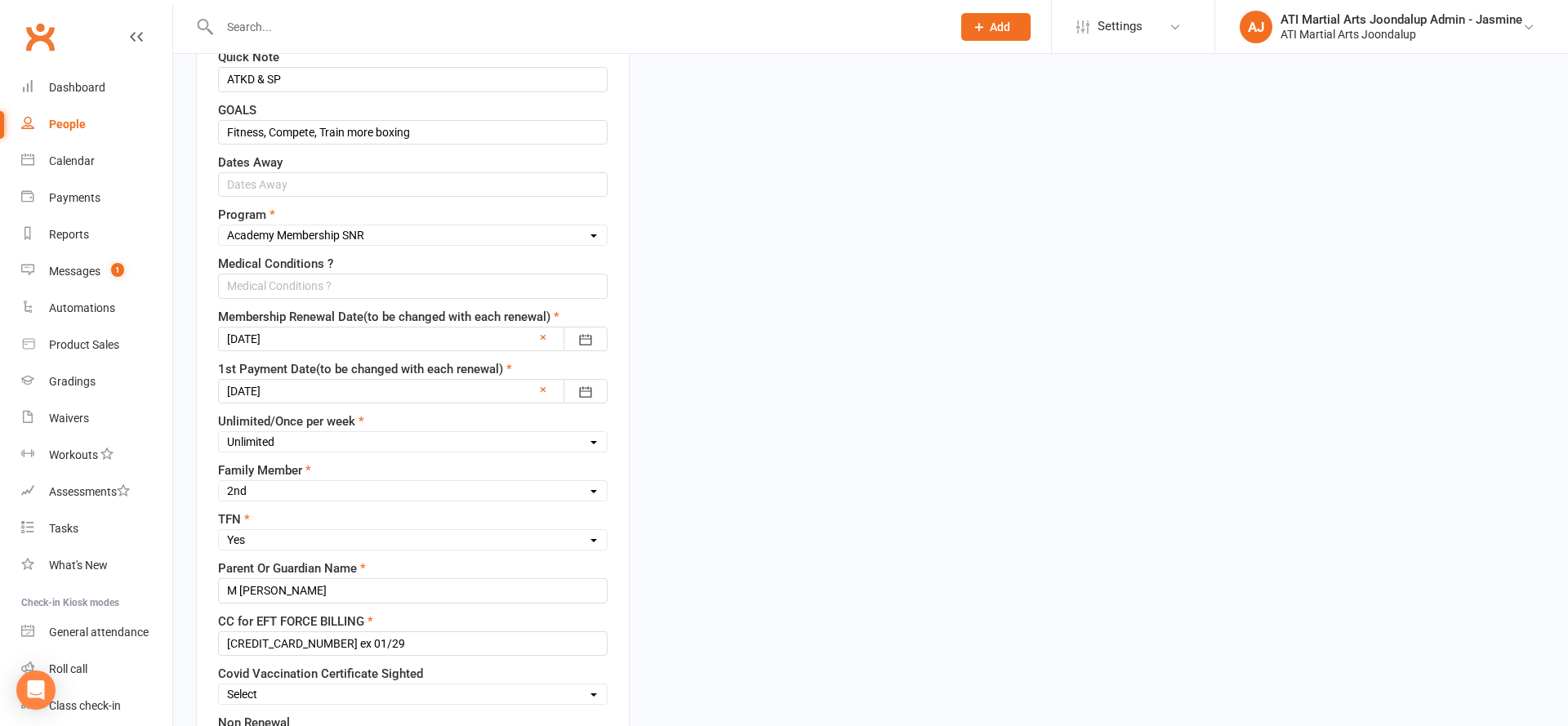
scroll to position [77, 0]
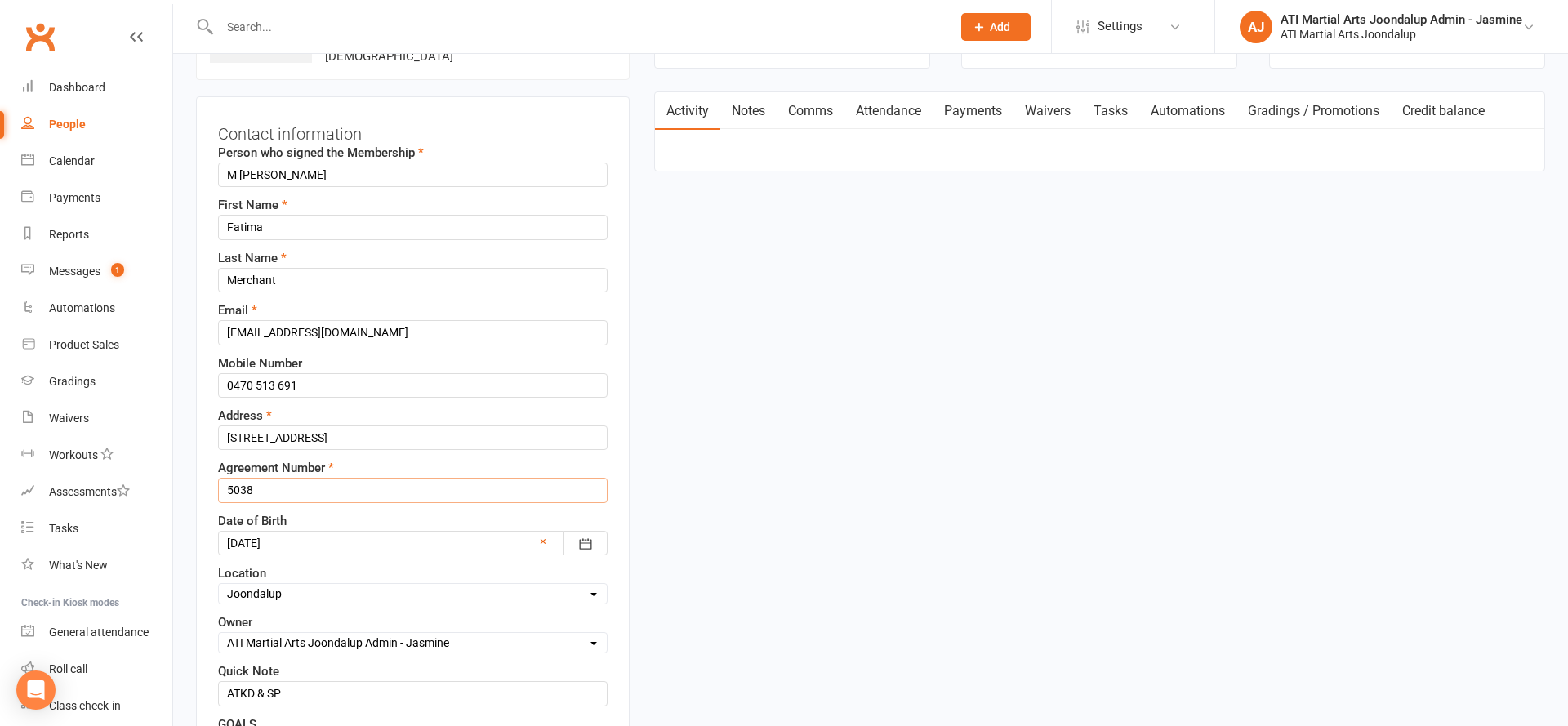
click at [315, 489] on input "5038" at bounding box center [412, 491] width 389 height 25
click at [316, 488] on input "5038" at bounding box center [412, 490] width 389 height 25
type input "5"
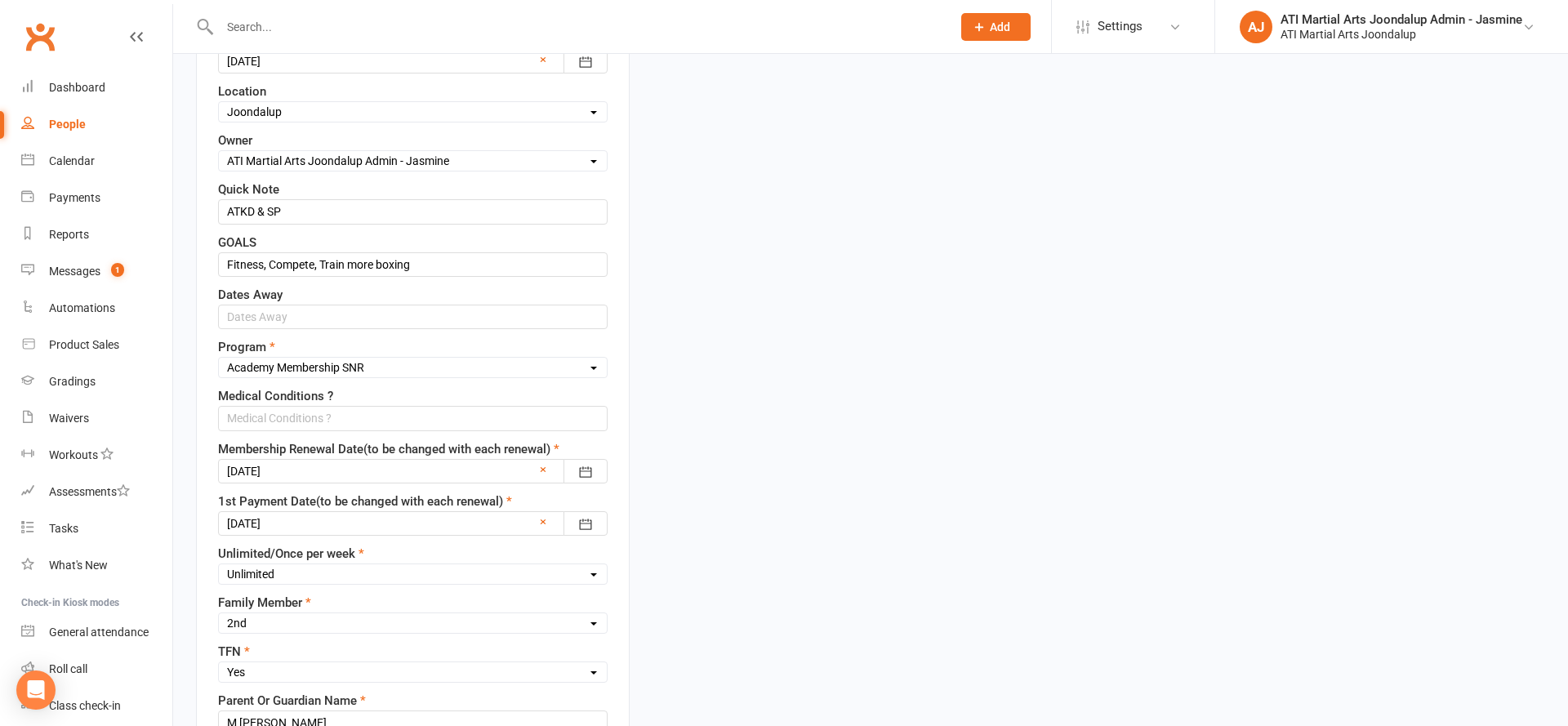
scroll to position [627, 0]
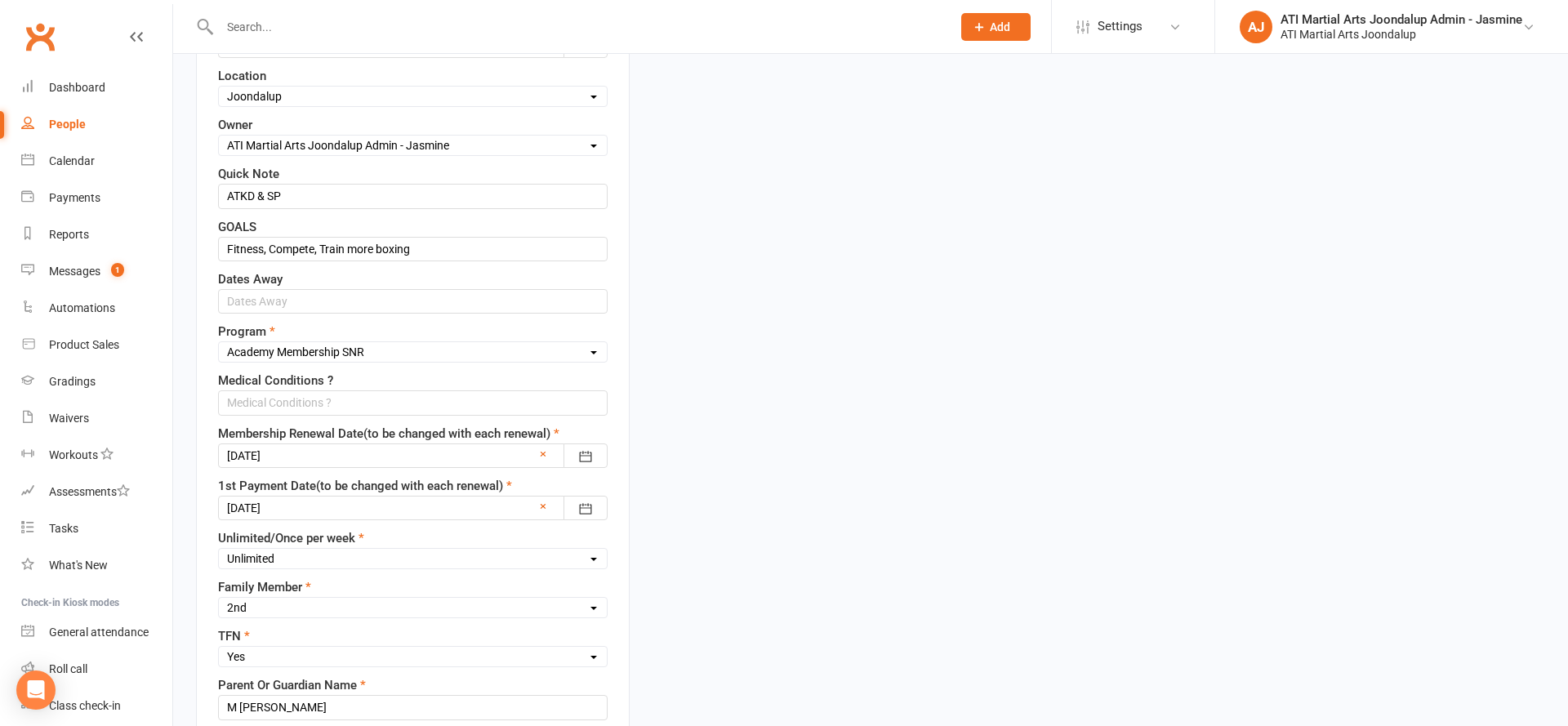
type input "6214"
click at [298, 462] on div at bounding box center [412, 456] width 389 height 25
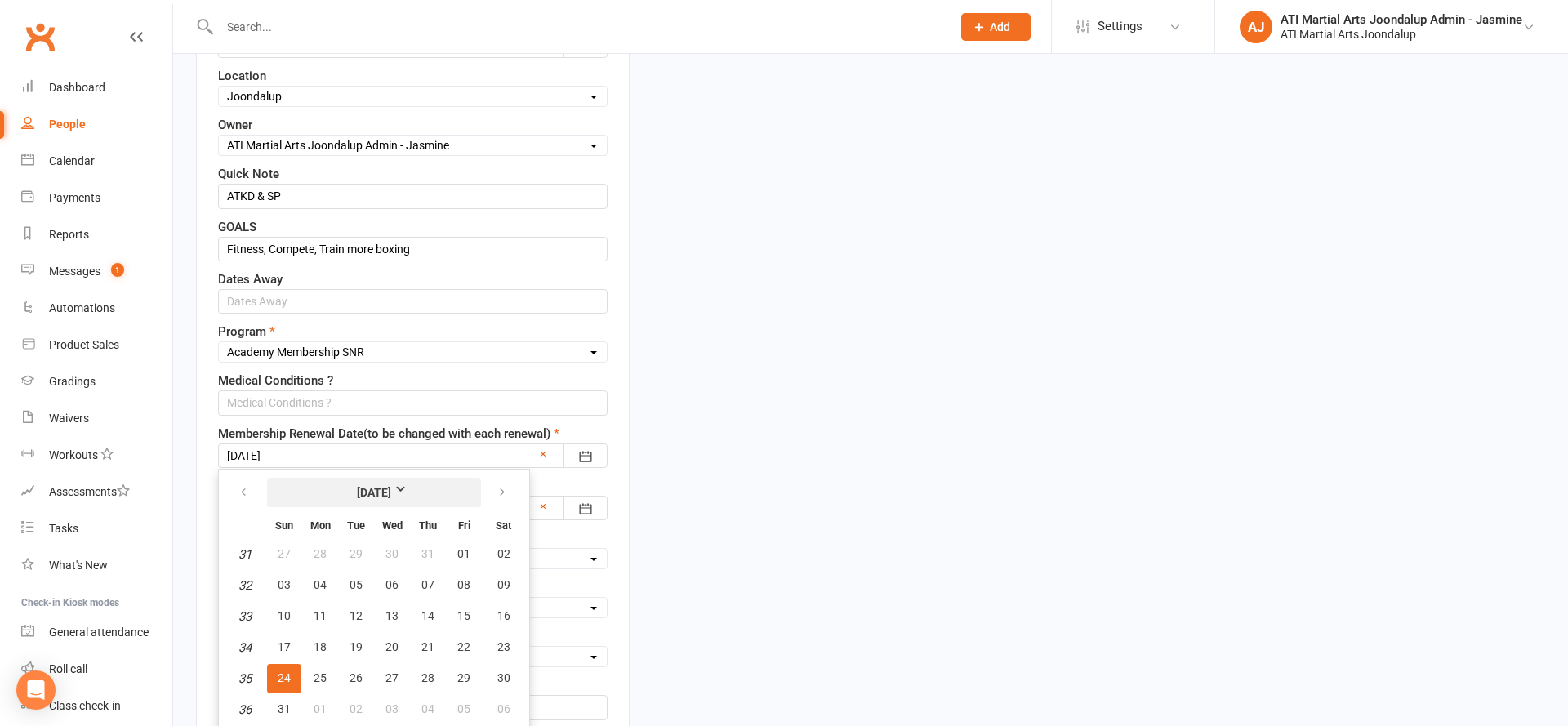
click at [409, 495] on strong "[DATE]" at bounding box center [374, 493] width 94 height 18
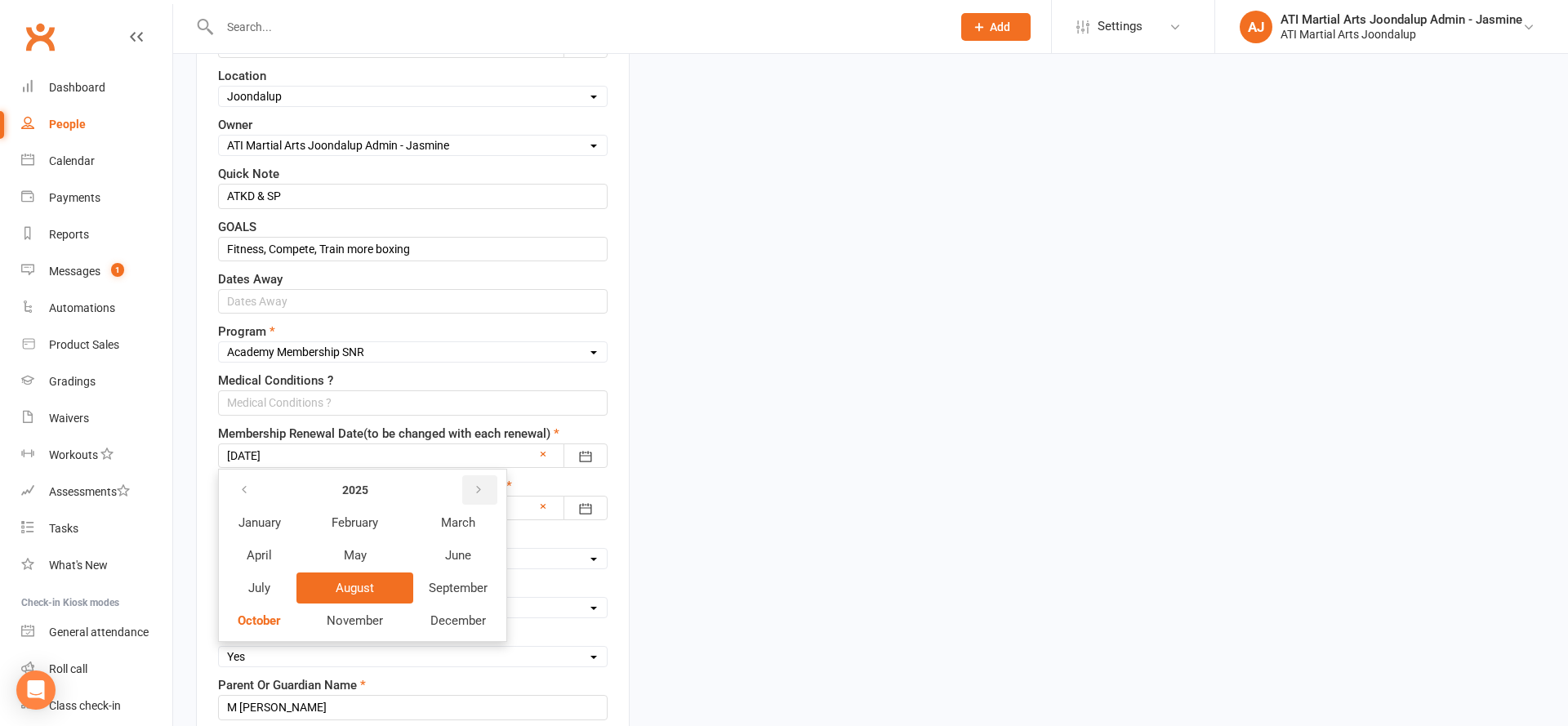
click at [469, 484] on button "button" at bounding box center [479, 490] width 35 height 30
click at [469, 483] on button "button" at bounding box center [479, 490] width 35 height 30
drag, startPoint x: 249, startPoint y: 480, endPoint x: 254, endPoint y: 499, distance: 19.6
click at [249, 484] on icon "button" at bounding box center [244, 491] width 11 height 13
click at [267, 613] on span "October" at bounding box center [259, 620] width 43 height 14
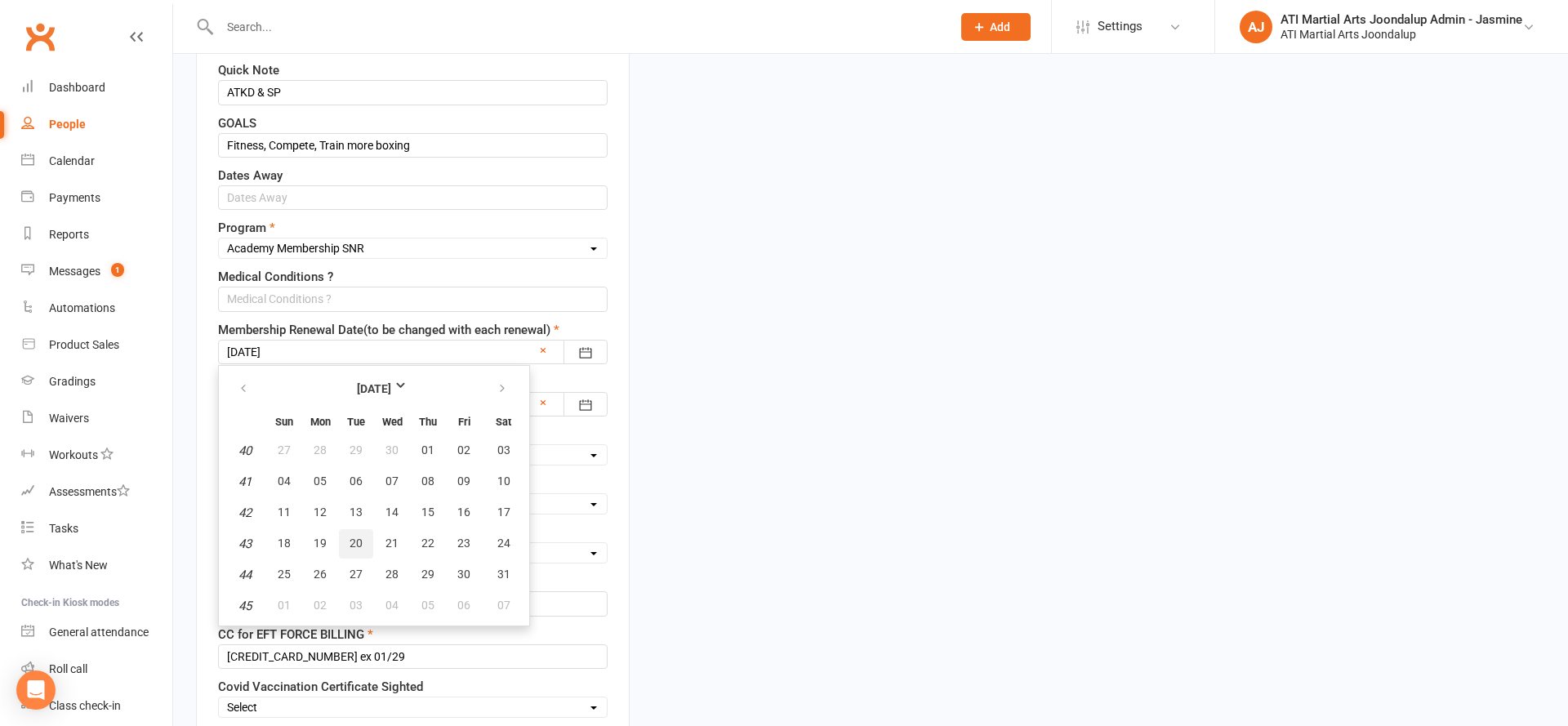
scroll to position [733, 0]
click at [351, 500] on button "13" at bounding box center [356, 511] width 34 height 30
type input "[DATE]"
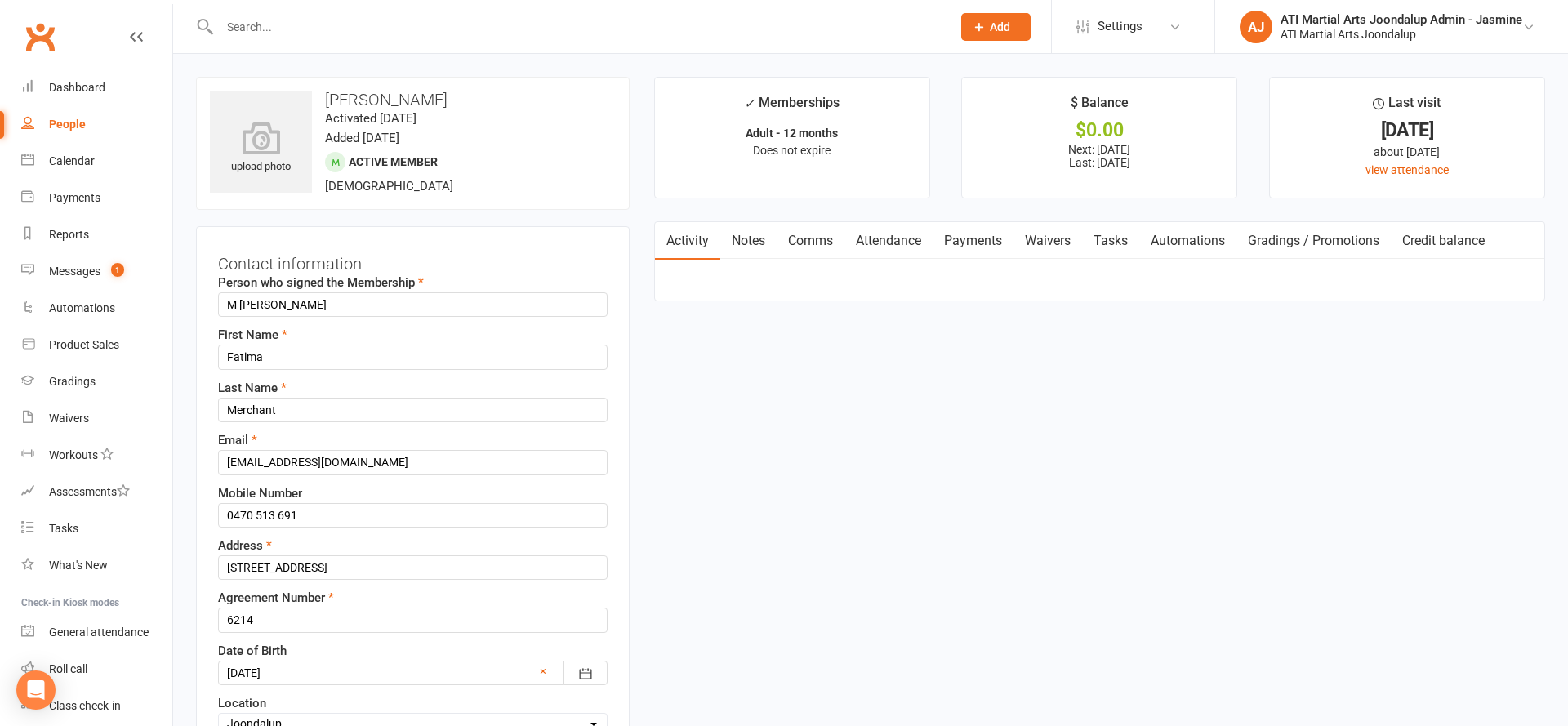
scroll to position [0, 0]
click at [967, 239] on link "Payments" at bounding box center [972, 240] width 81 height 37
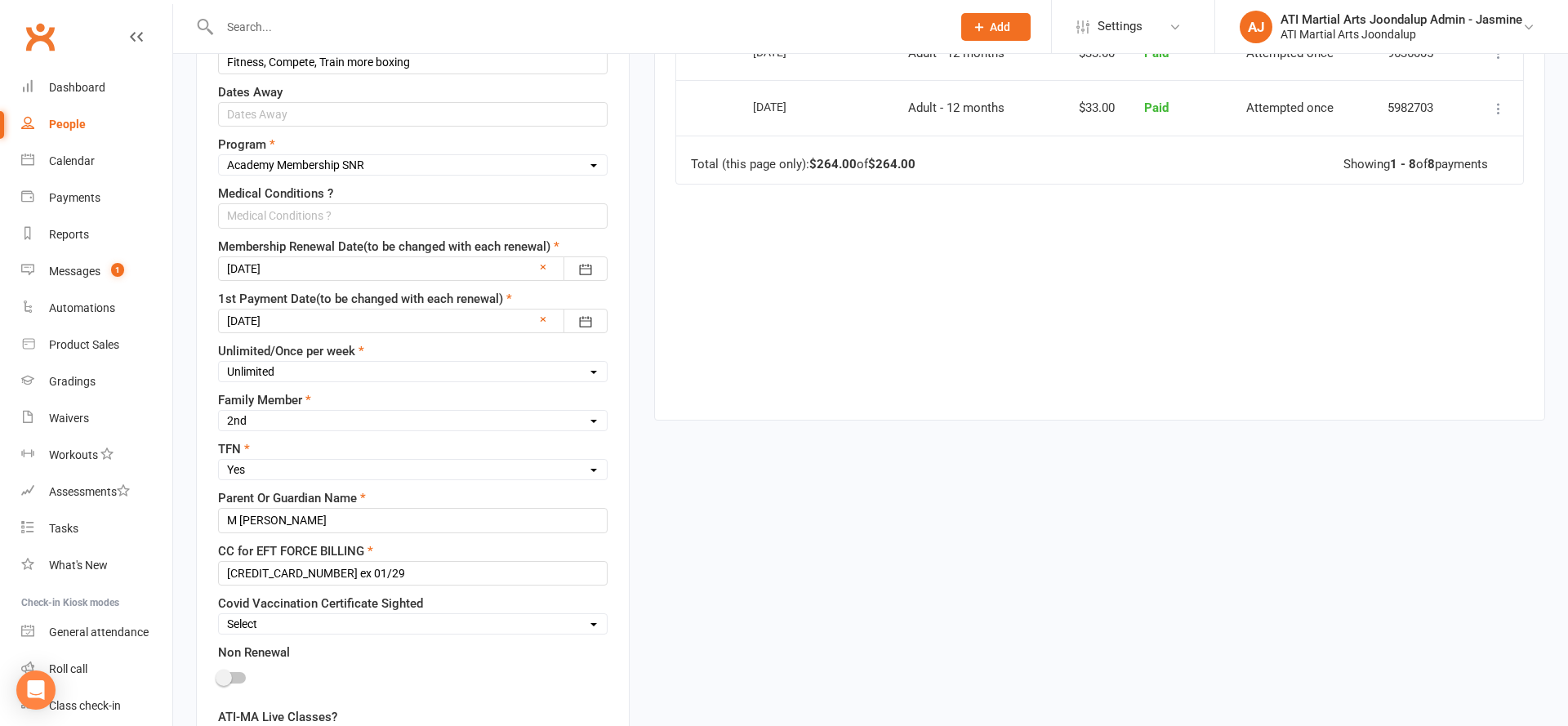
scroll to position [867, 0]
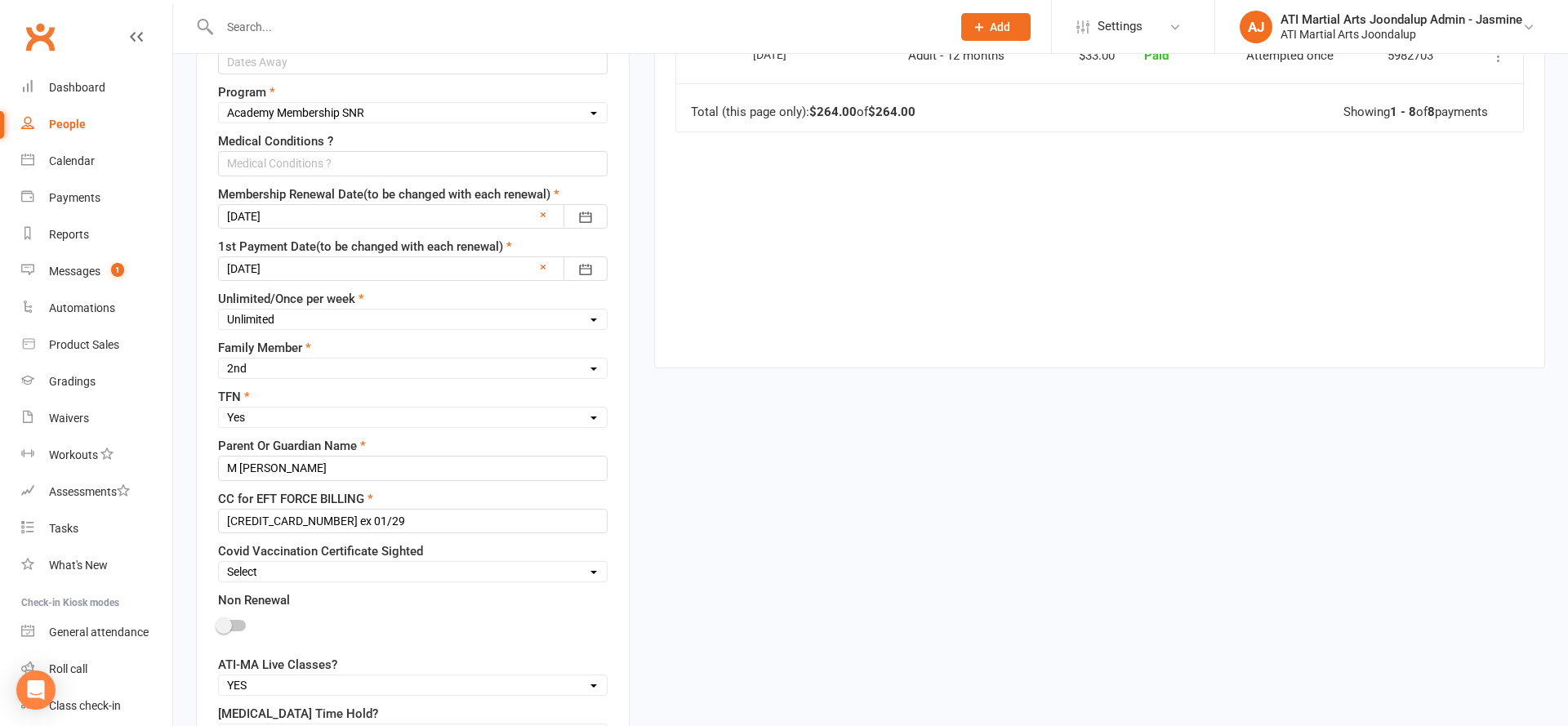
click at [341, 265] on div at bounding box center [412, 269] width 389 height 25
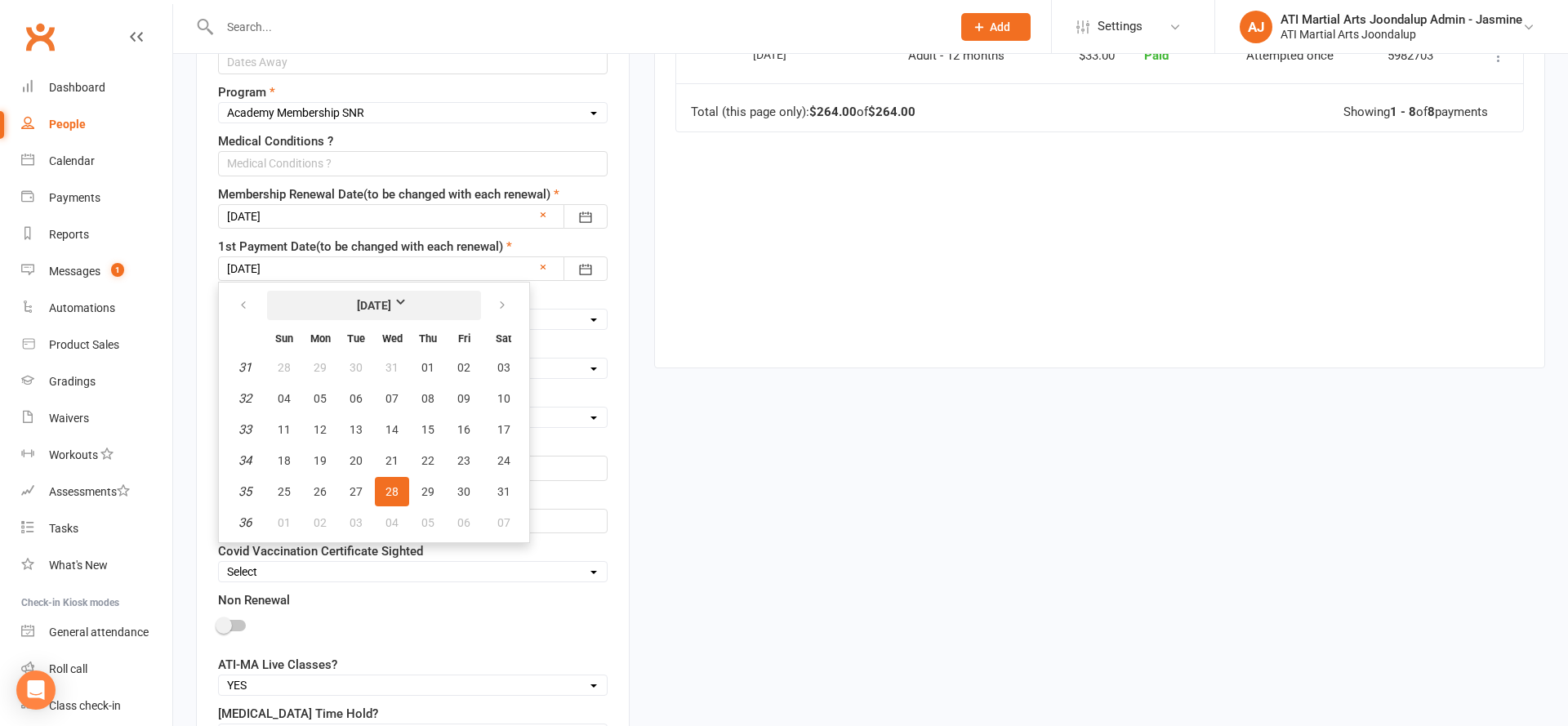
click at [429, 305] on button "[DATE]" at bounding box center [374, 305] width 214 height 30
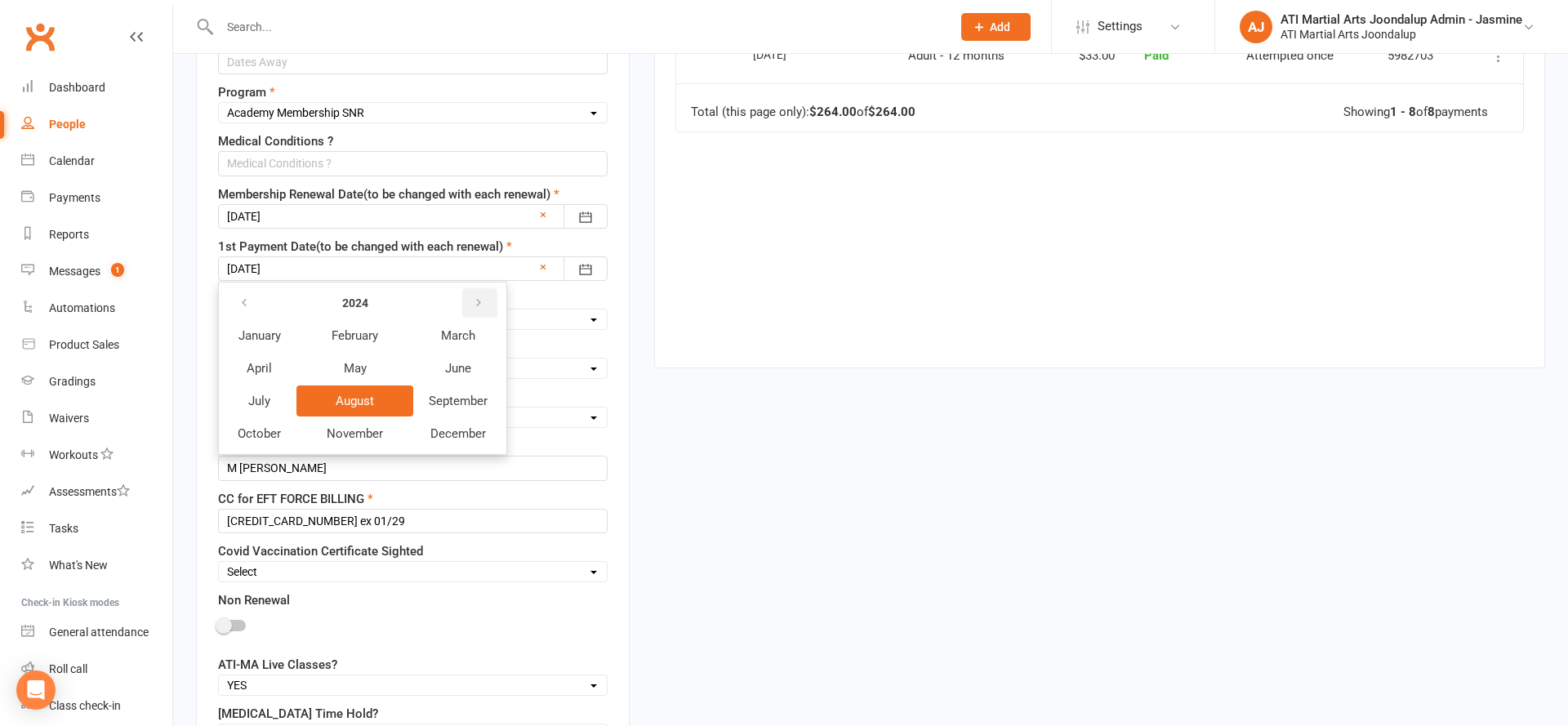
drag, startPoint x: 488, startPoint y: 296, endPoint x: 468, endPoint y: 308, distance: 23.3
click at [488, 296] on button "button" at bounding box center [479, 302] width 35 height 30
click at [249, 430] on span "October" at bounding box center [259, 433] width 43 height 14
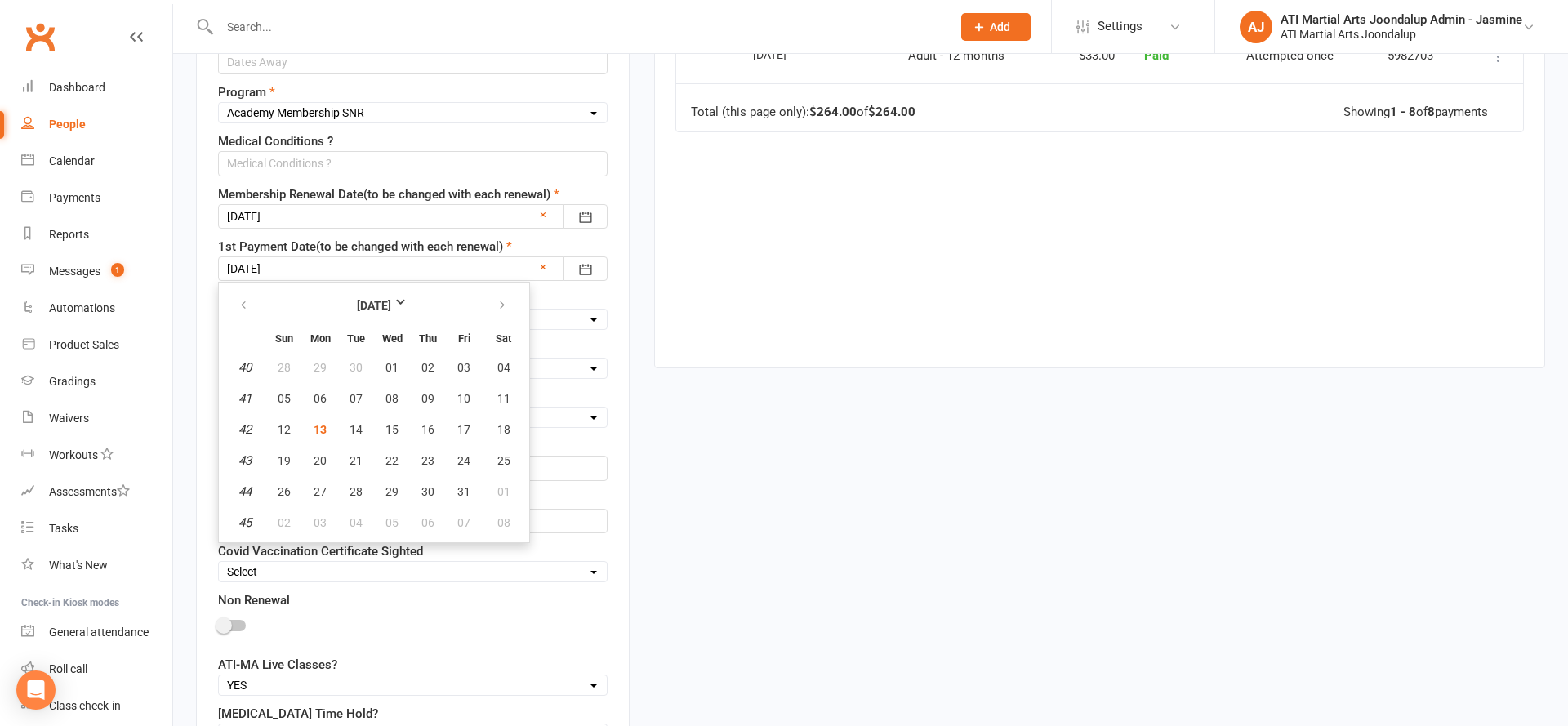
click at [407, 429] on button "15" at bounding box center [392, 429] width 34 height 30
type input "[DATE]"
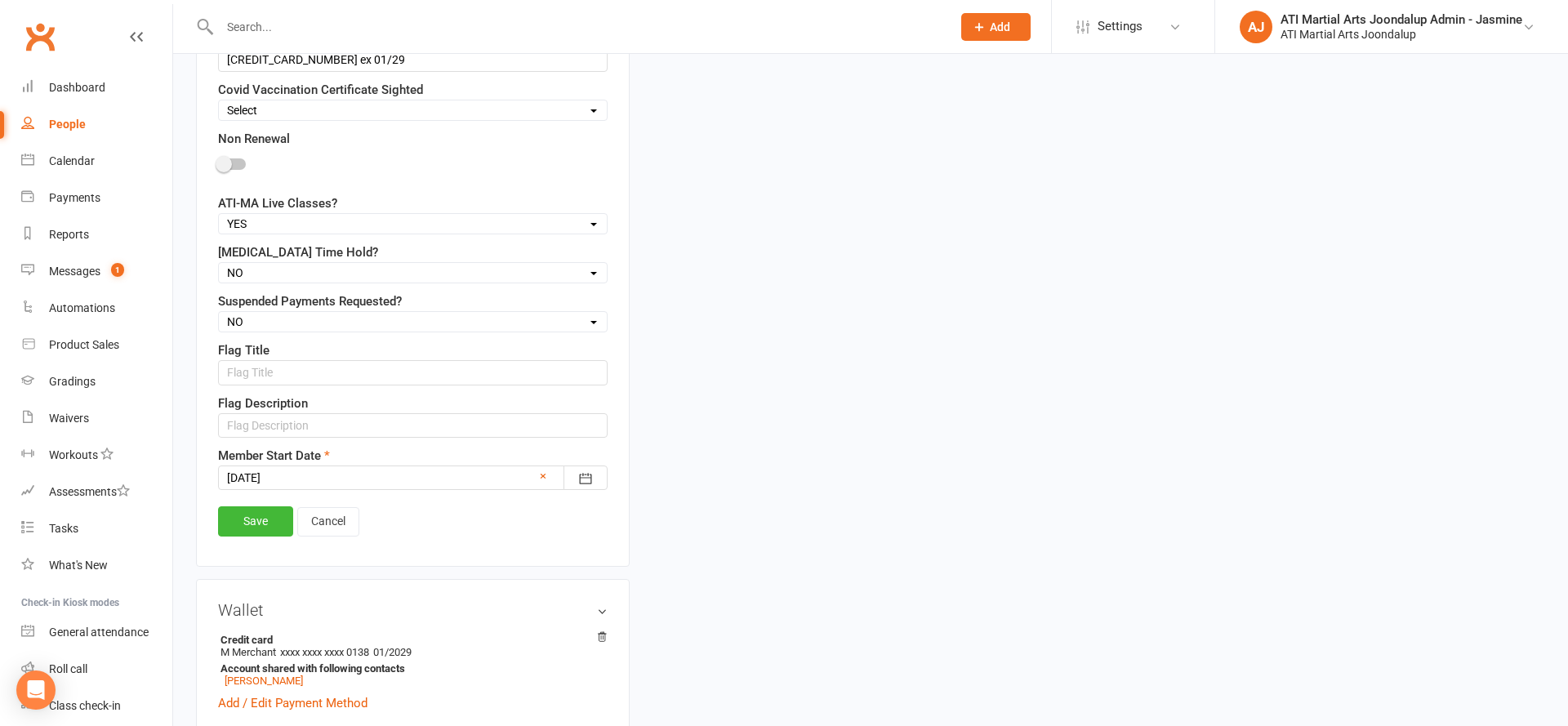
scroll to position [1346, 0]
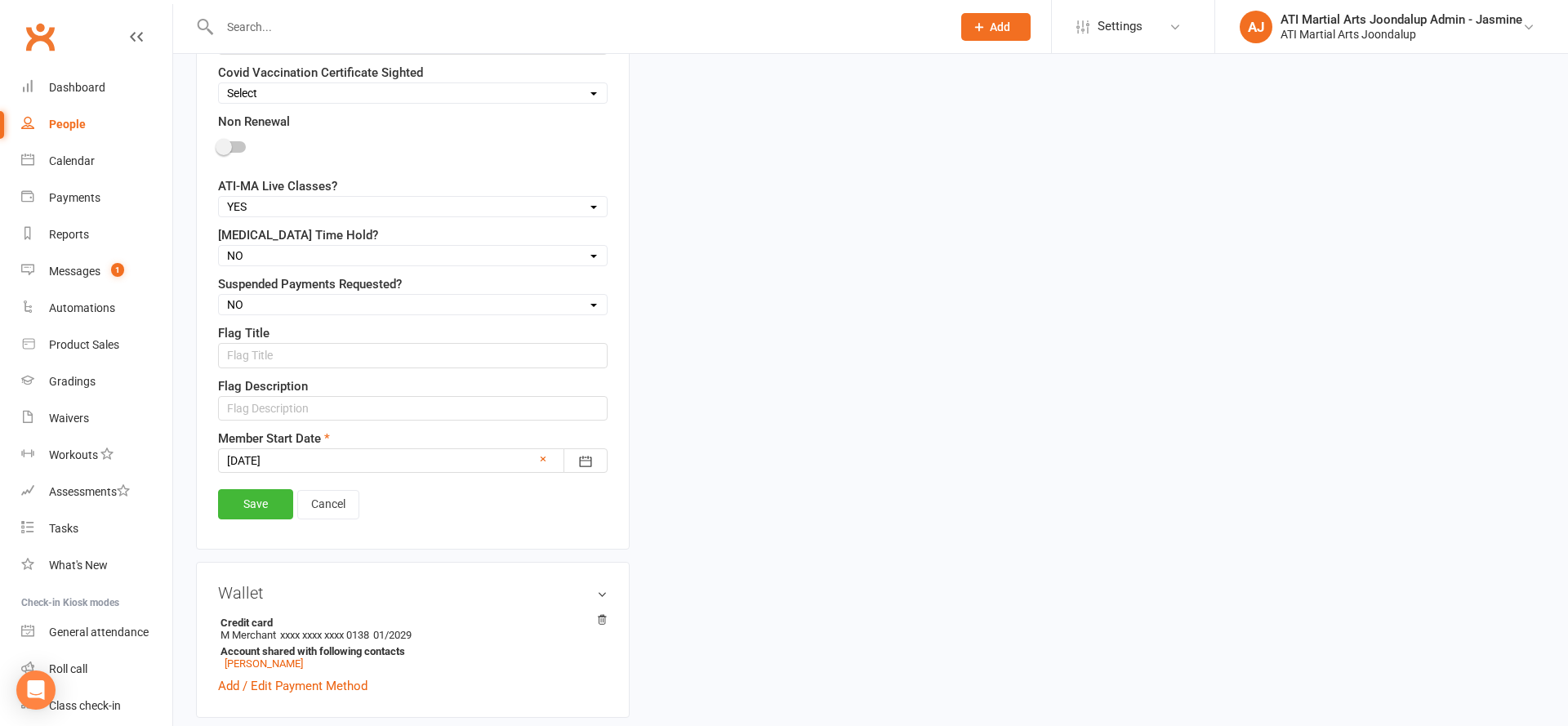
click at [250, 504] on link "Save" at bounding box center [255, 504] width 76 height 30
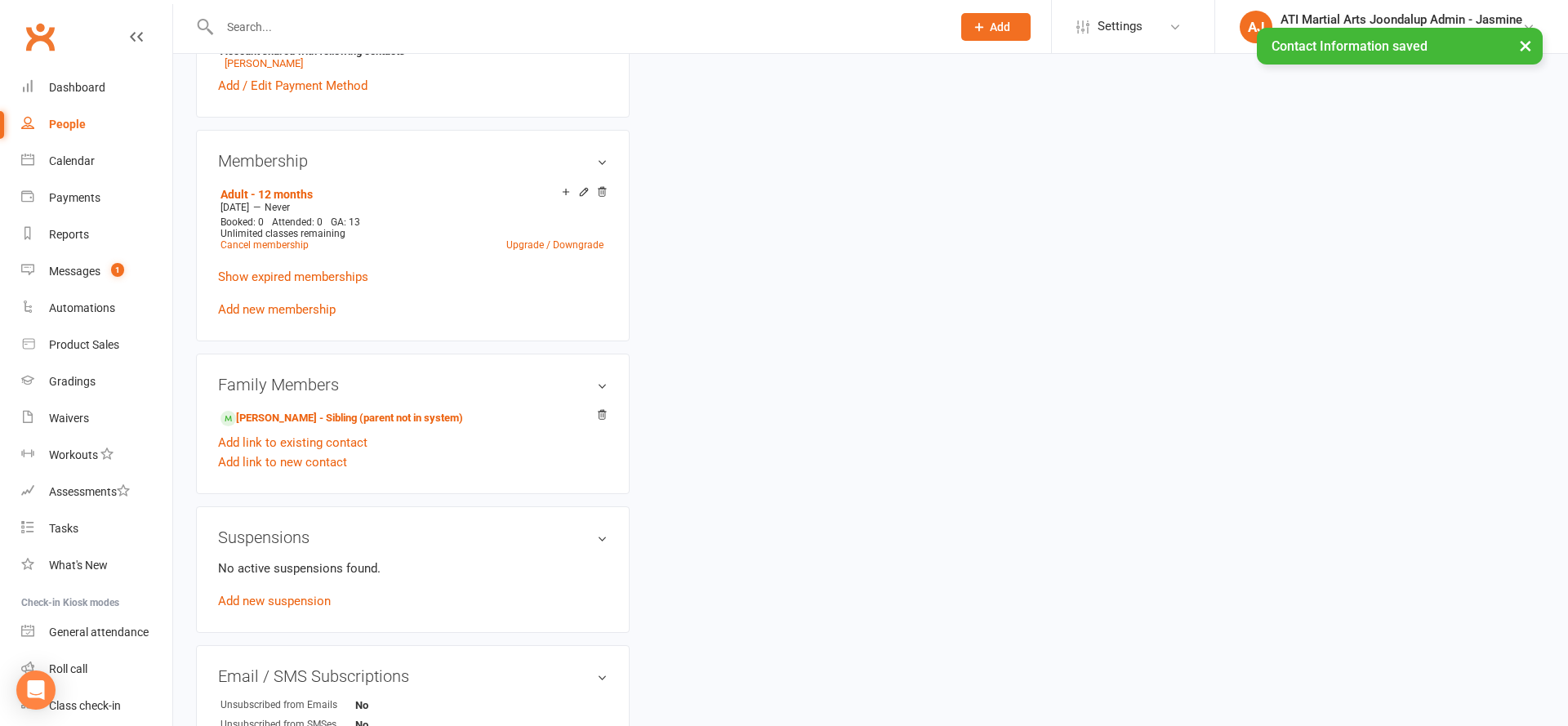
scroll to position [1307, 0]
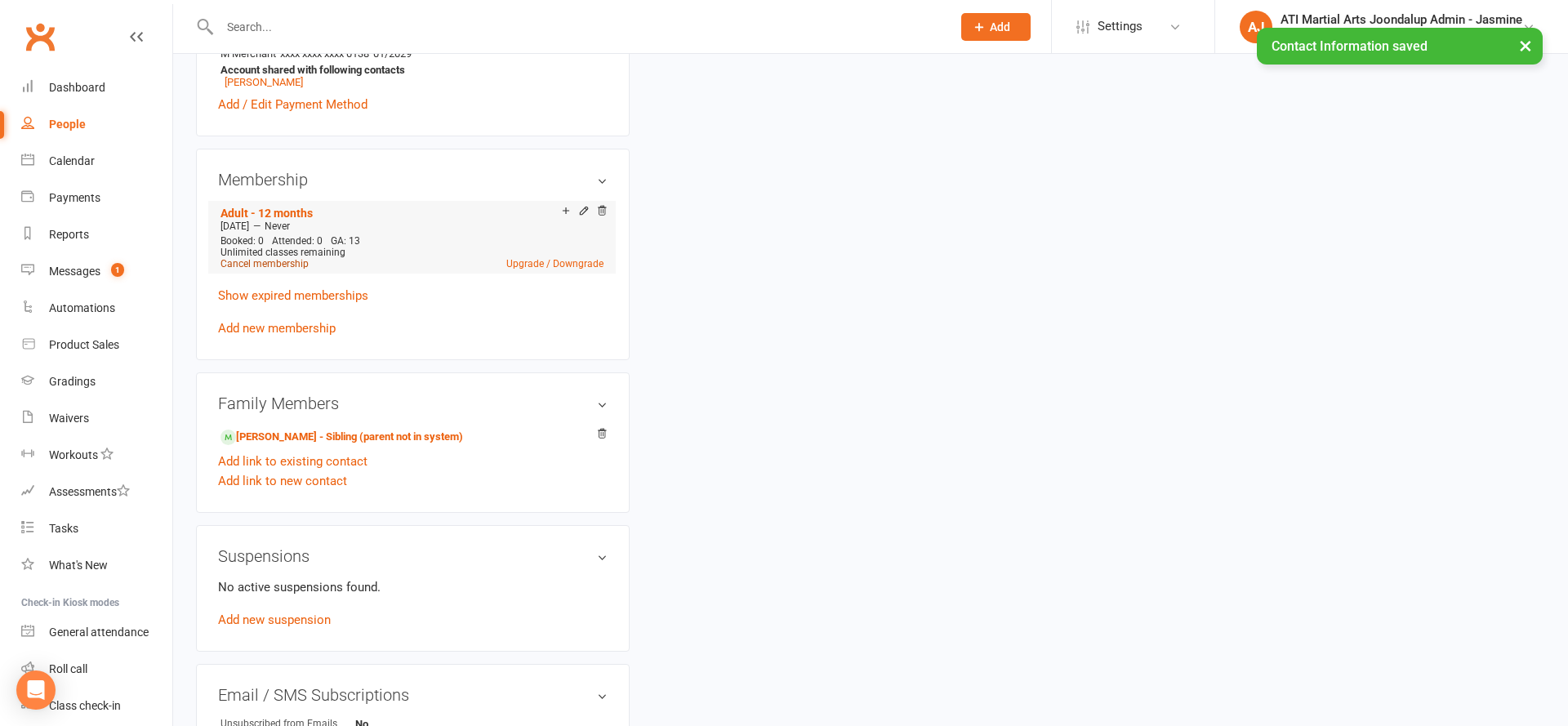
click at [267, 265] on link "Cancel membership" at bounding box center [265, 264] width 88 height 11
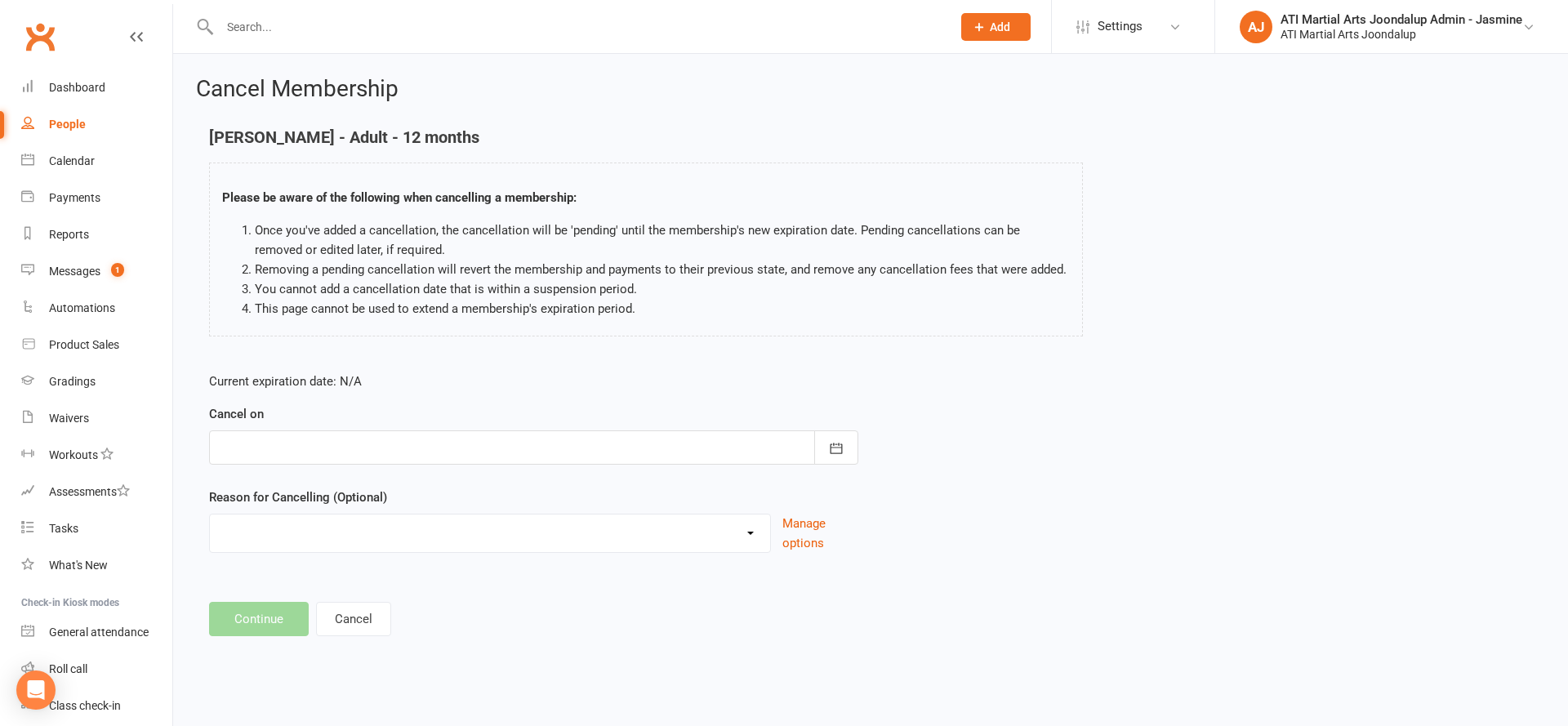
click at [299, 451] on div at bounding box center [534, 448] width 649 height 34
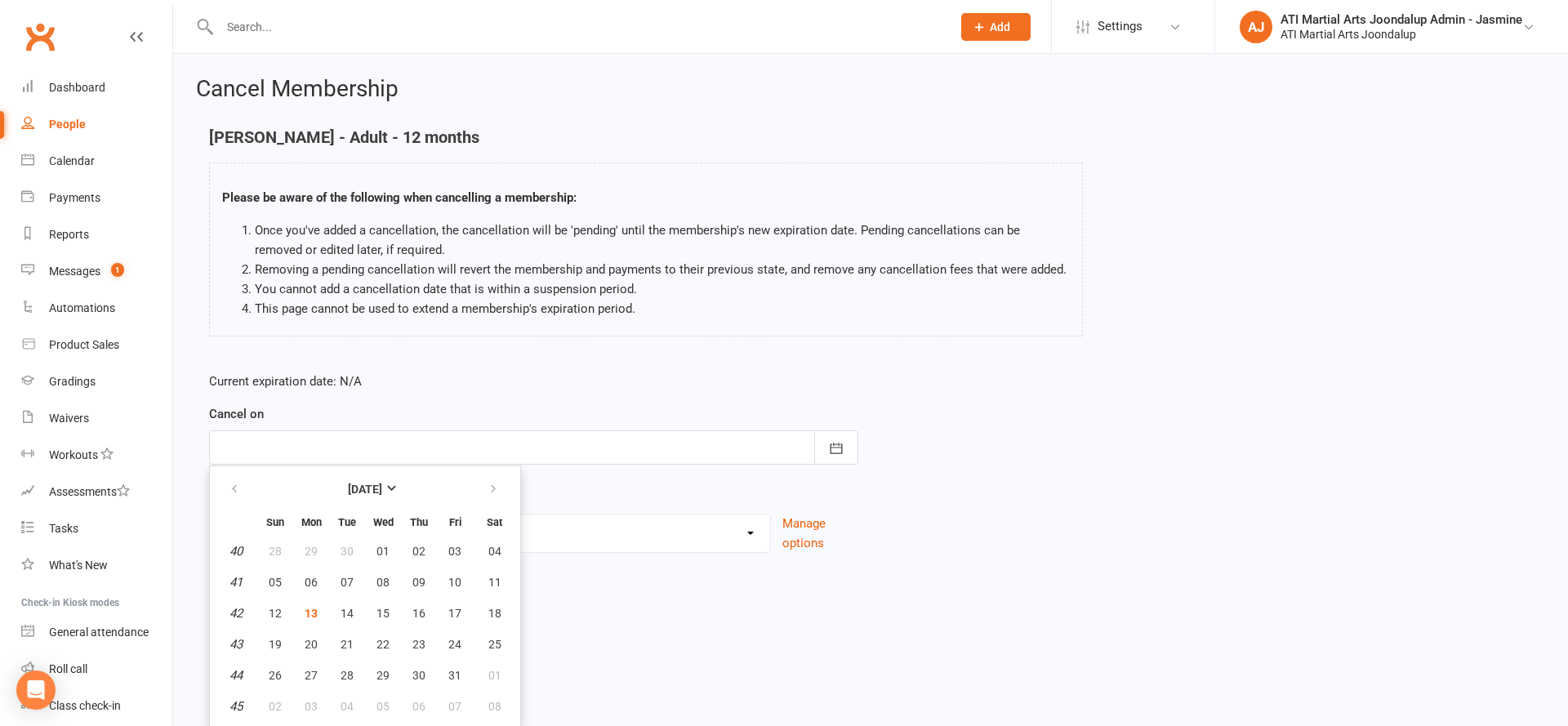
drag, startPoint x: 313, startPoint y: 612, endPoint x: 301, endPoint y: 608, distance: 12.6
click at [314, 610] on span "13" at bounding box center [312, 614] width 13 height 13
type input "[DATE]"
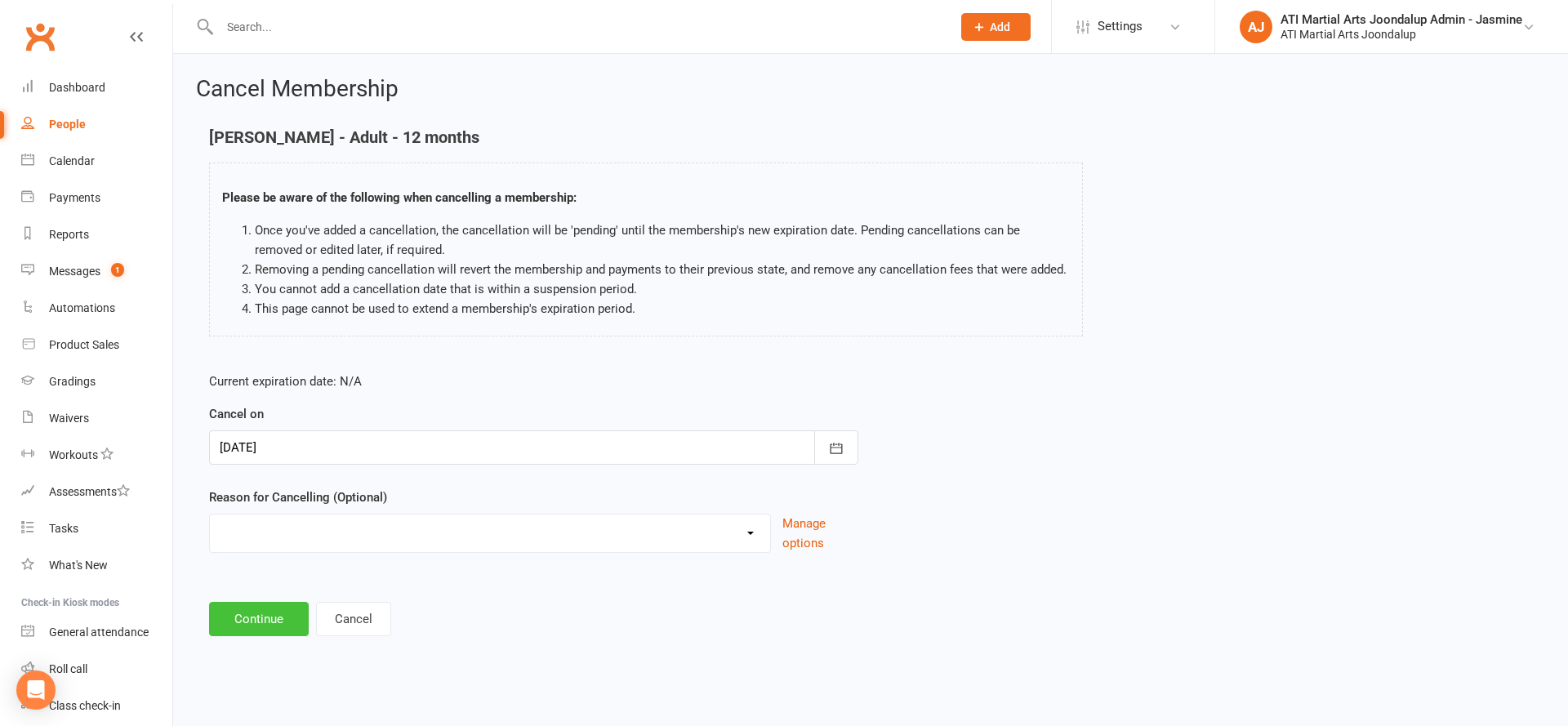
click at [266, 616] on button "Continue" at bounding box center [259, 619] width 99 height 34
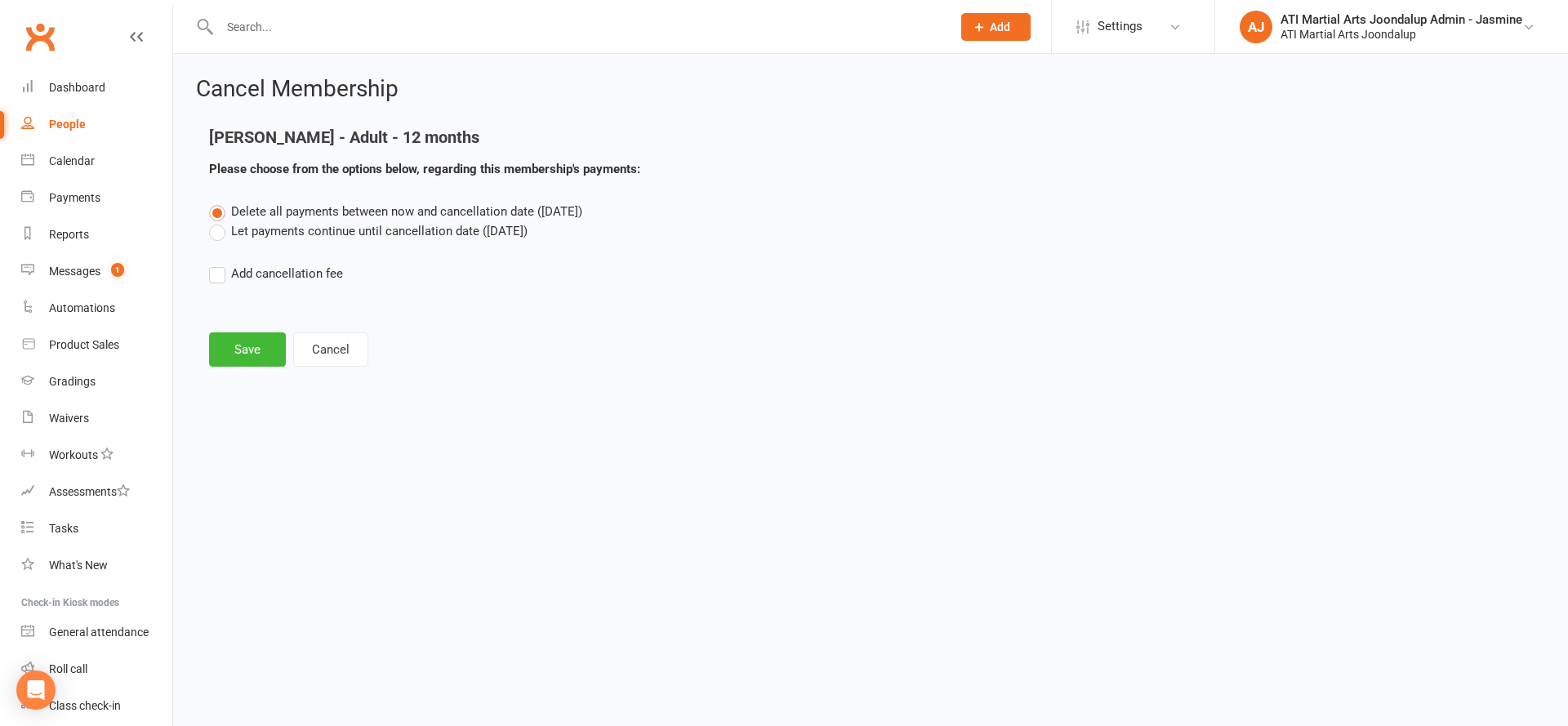
click at [216, 241] on div "Delete all payments between now and cancellation date ([DATE]) Let payments con…" at bounding box center [870, 253] width 1347 height 104
click at [243, 233] on label "Let payments continue until cancellation date ([DATE])" at bounding box center [368, 231] width 318 height 19
click at [220, 221] on input "Let payments continue until cancellation date ([DATE])" at bounding box center [214, 221] width 11 height 0
click at [249, 355] on button "Save" at bounding box center [248, 350] width 76 height 34
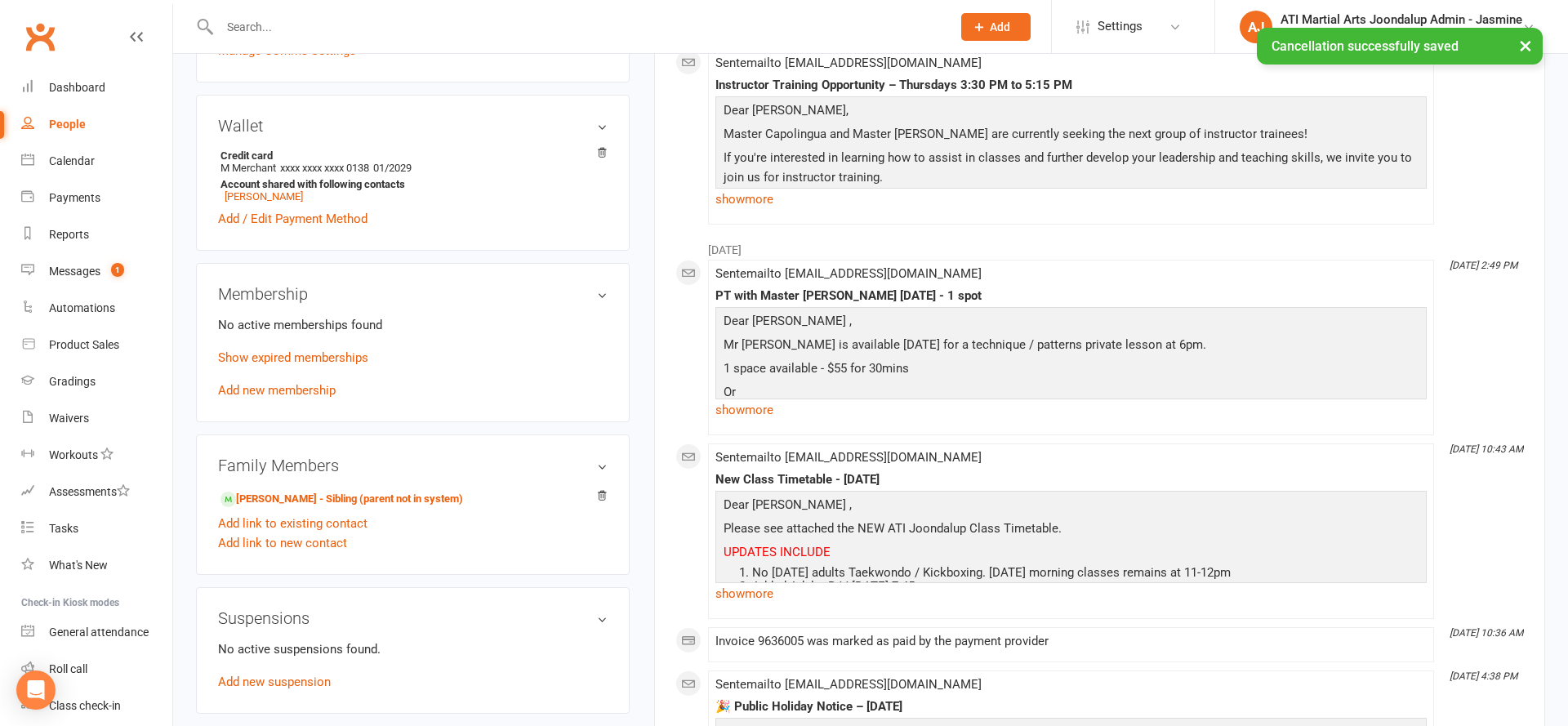
scroll to position [1212, 0]
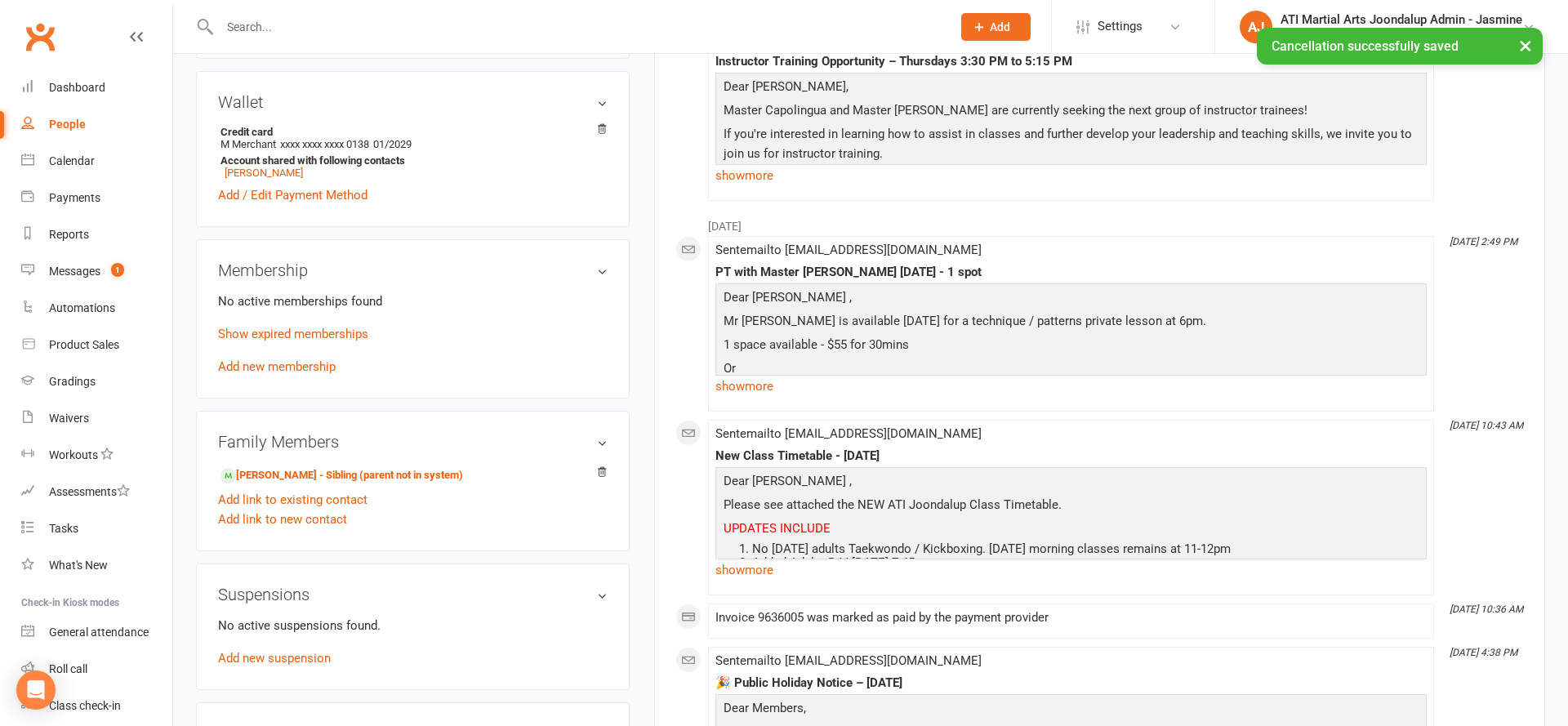
drag, startPoint x: 286, startPoint y: 365, endPoint x: 289, endPoint y: 344, distance: 21.2
click at [287, 365] on link "Add new membership" at bounding box center [276, 366] width 118 height 14
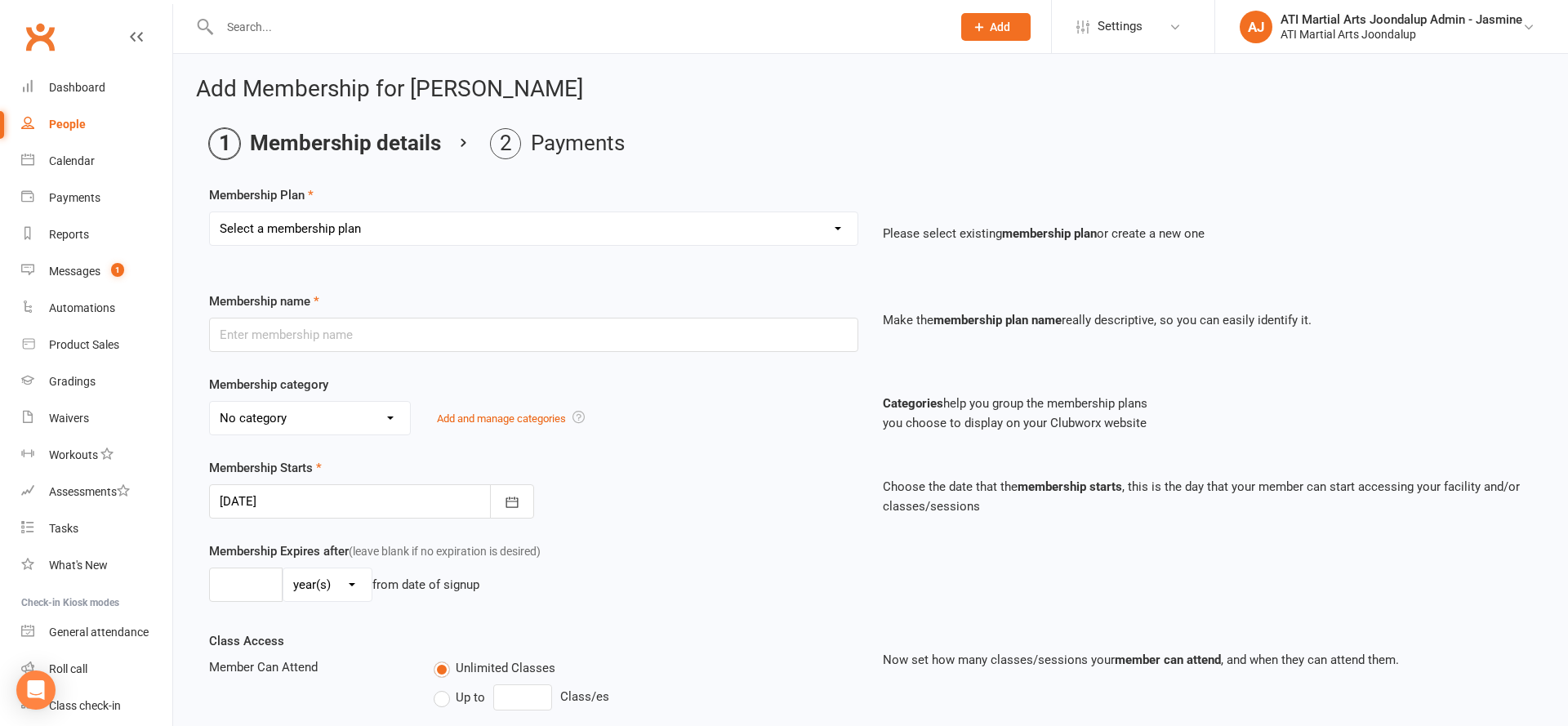
select select "12"
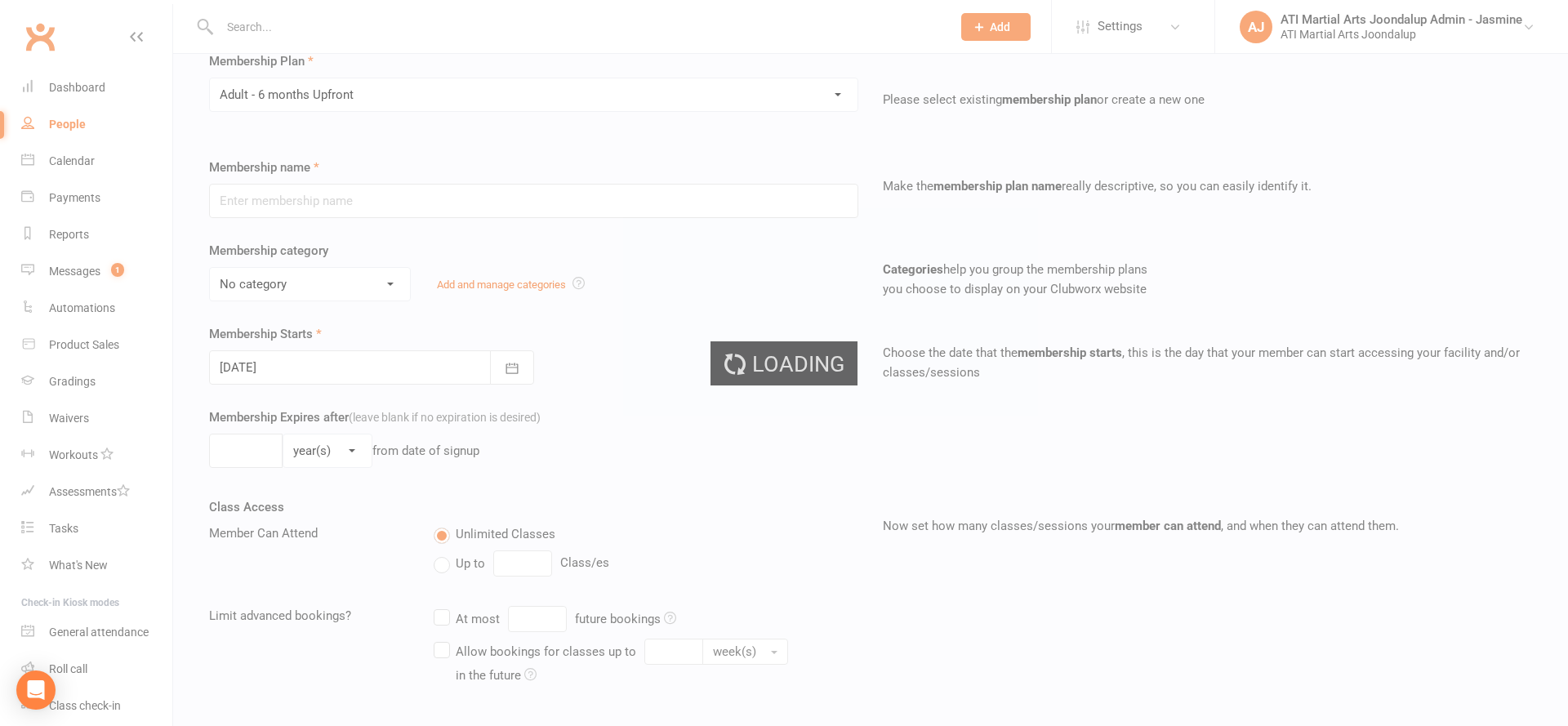
type input "Adult - 6 months Upfront"
select select "2"
type input "6"
select select "2"
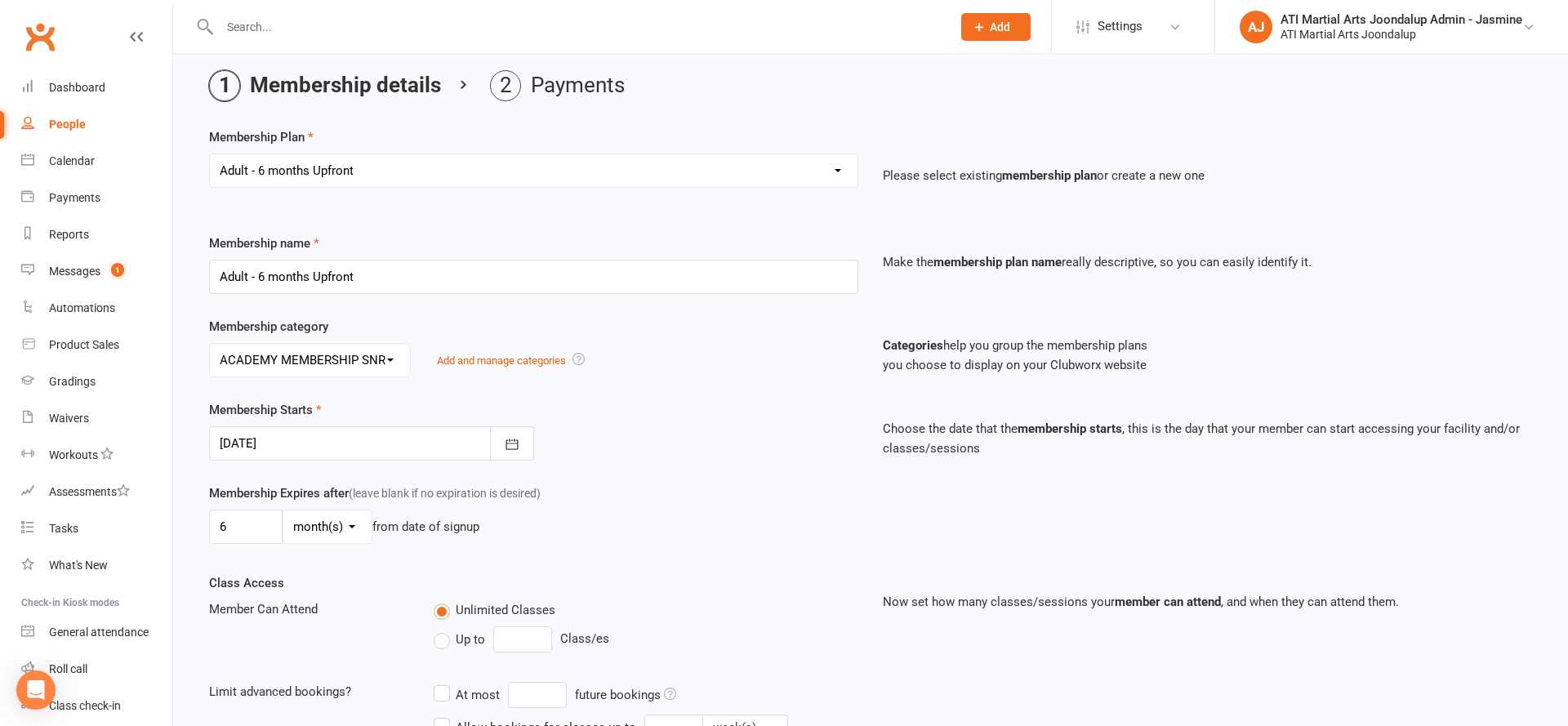
scroll to position [54, 0]
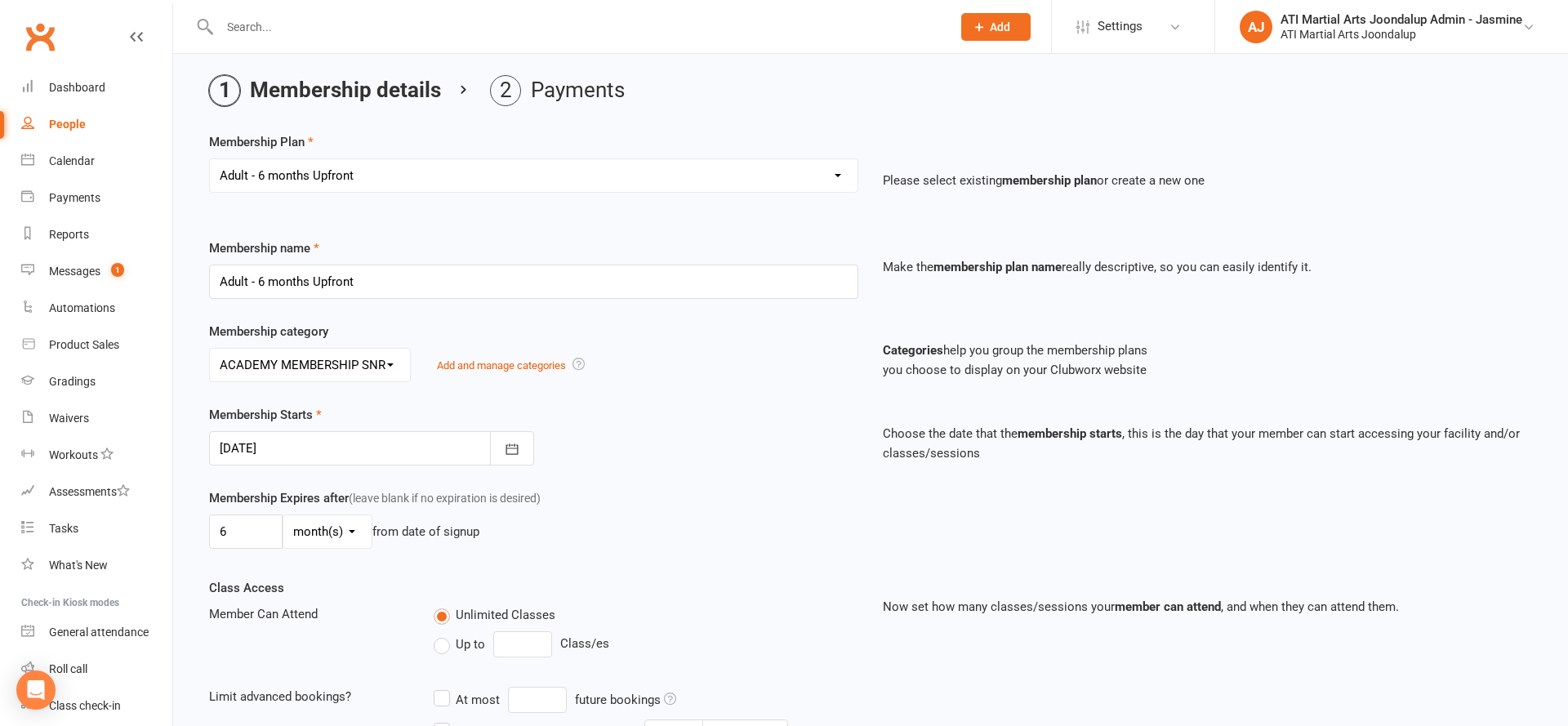
select select "11"
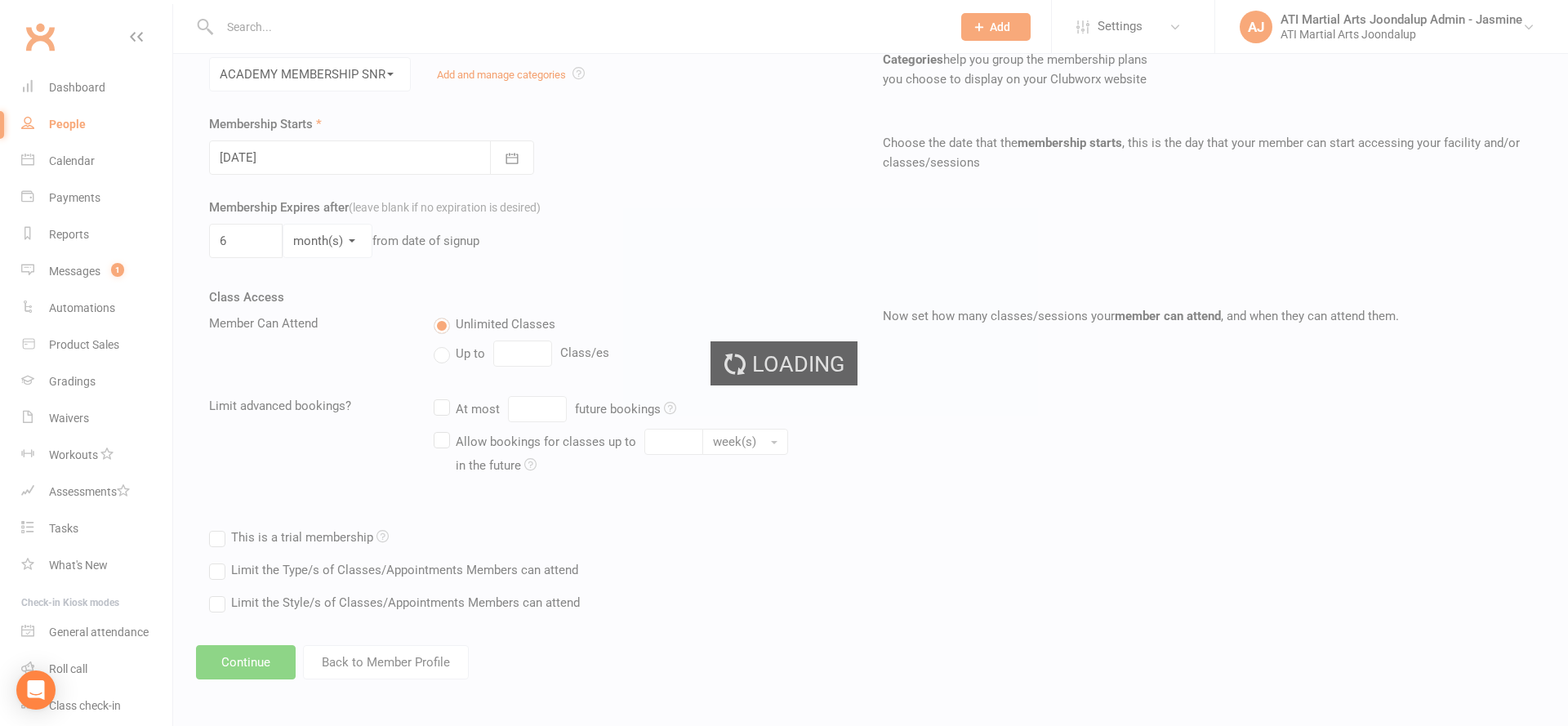
type input "Adult - 12 months"
type input "0"
select select "3"
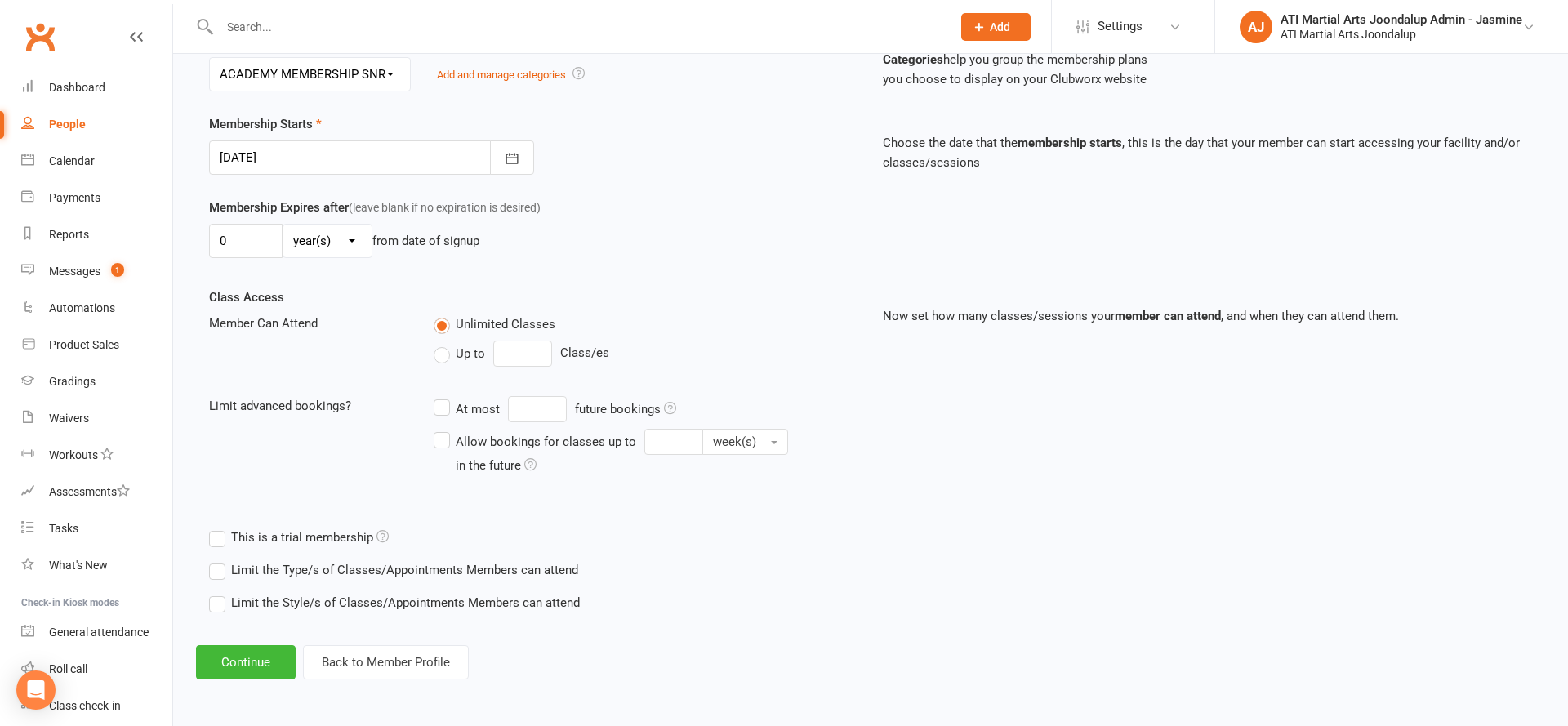
scroll to position [343, 0]
click at [250, 660] on button "Continue" at bounding box center [246, 664] width 99 height 34
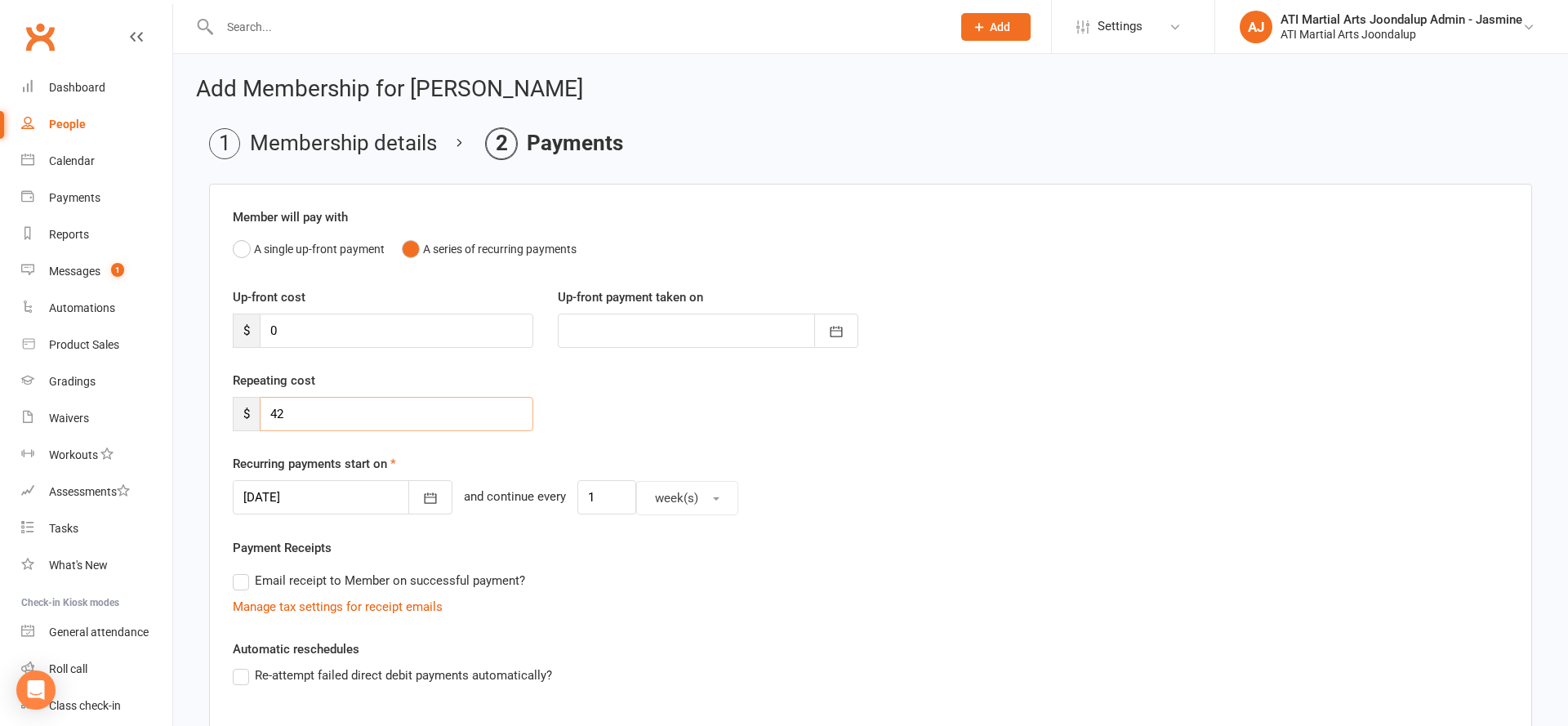
click at [316, 414] on input "42" at bounding box center [397, 414] width 273 height 34
click at [316, 413] on input "42" at bounding box center [397, 414] width 273 height 34
type input "4"
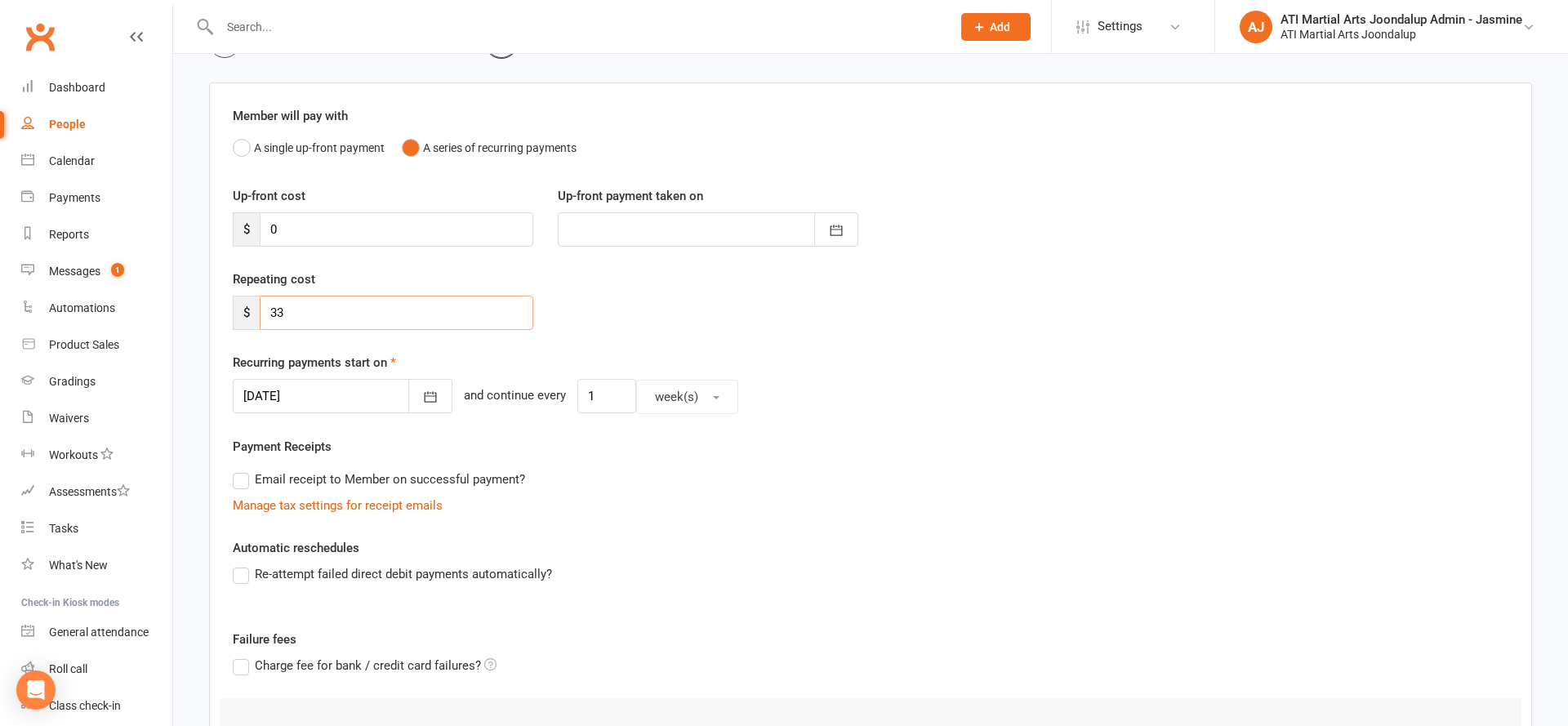
type input "33"
click at [366, 396] on div at bounding box center [342, 394] width 220 height 34
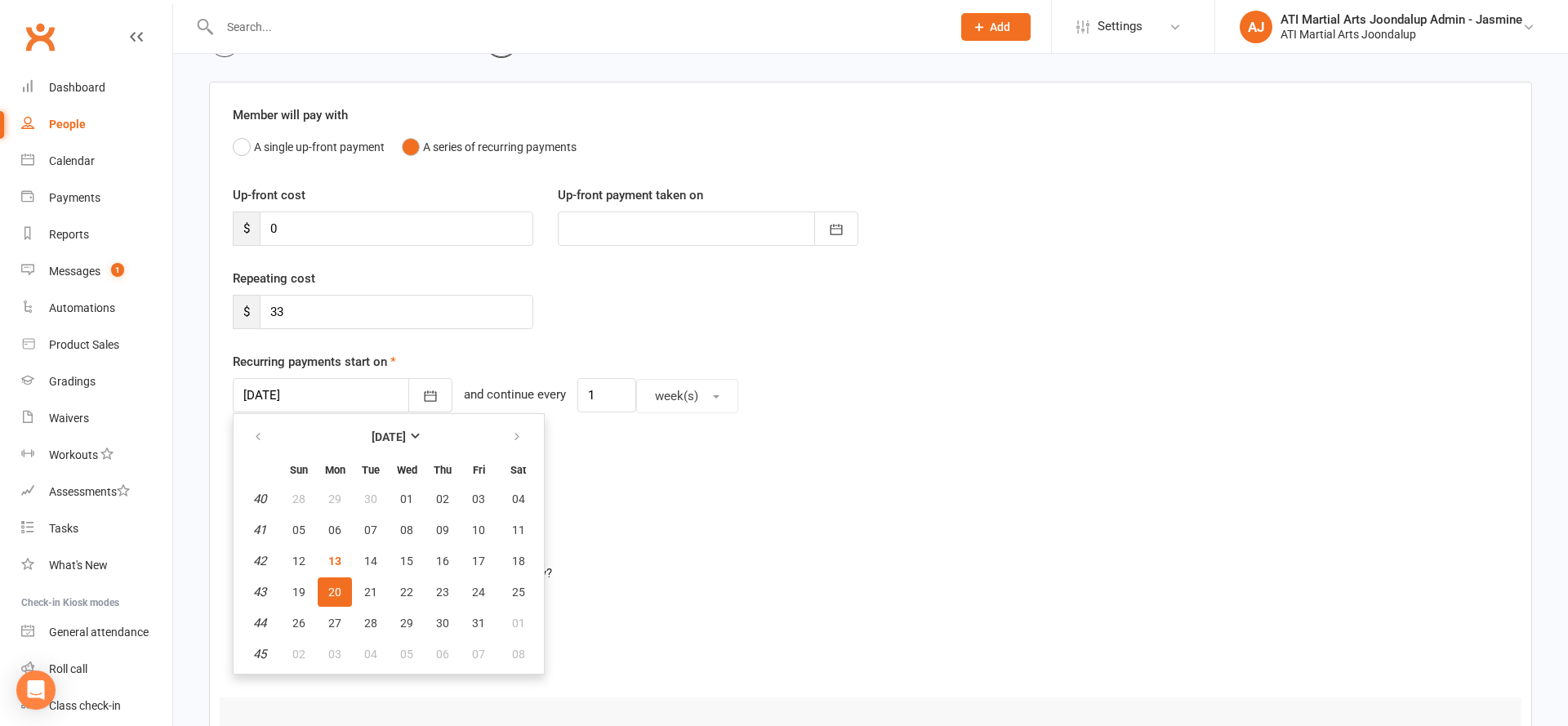
scroll to position [98, 0]
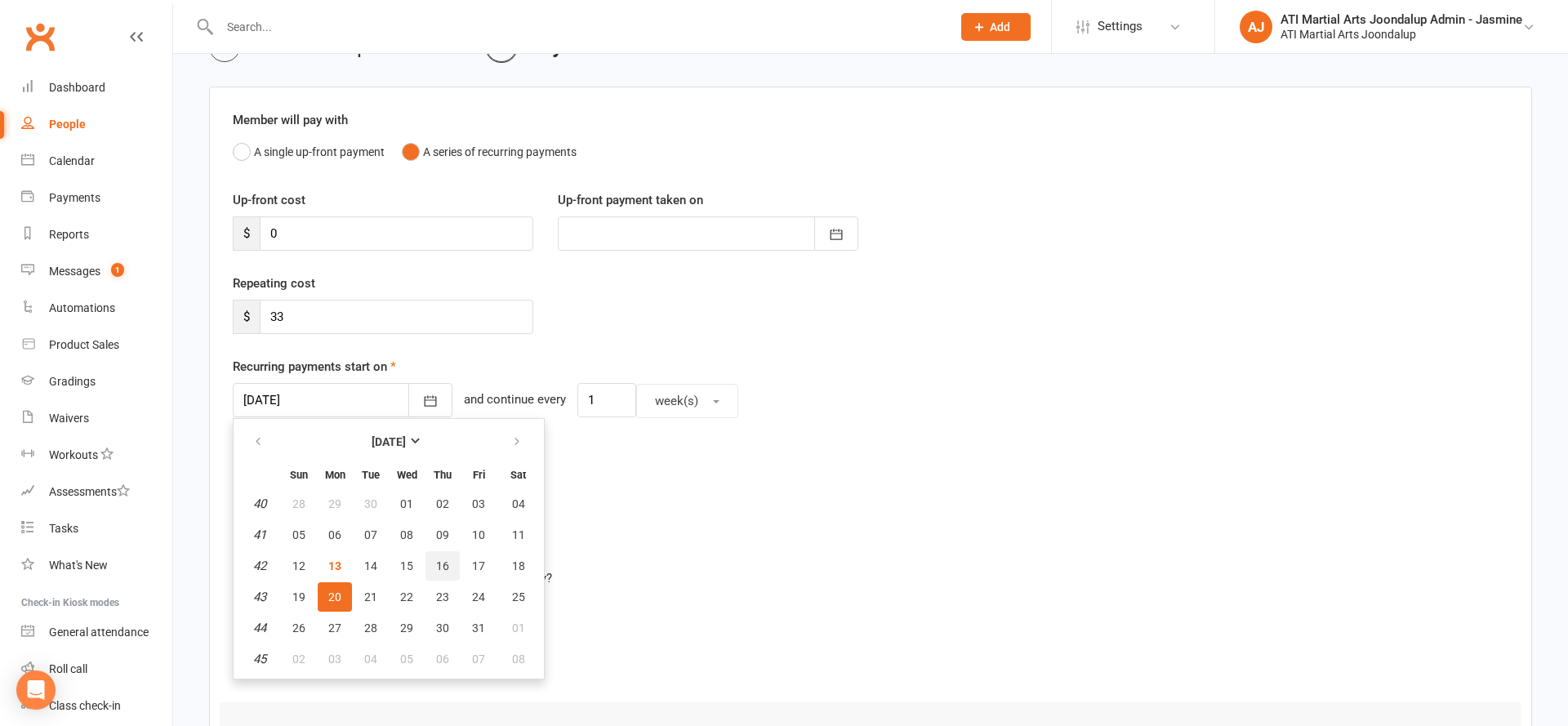
click at [425, 566] on button "16" at bounding box center [443, 566] width 34 height 30
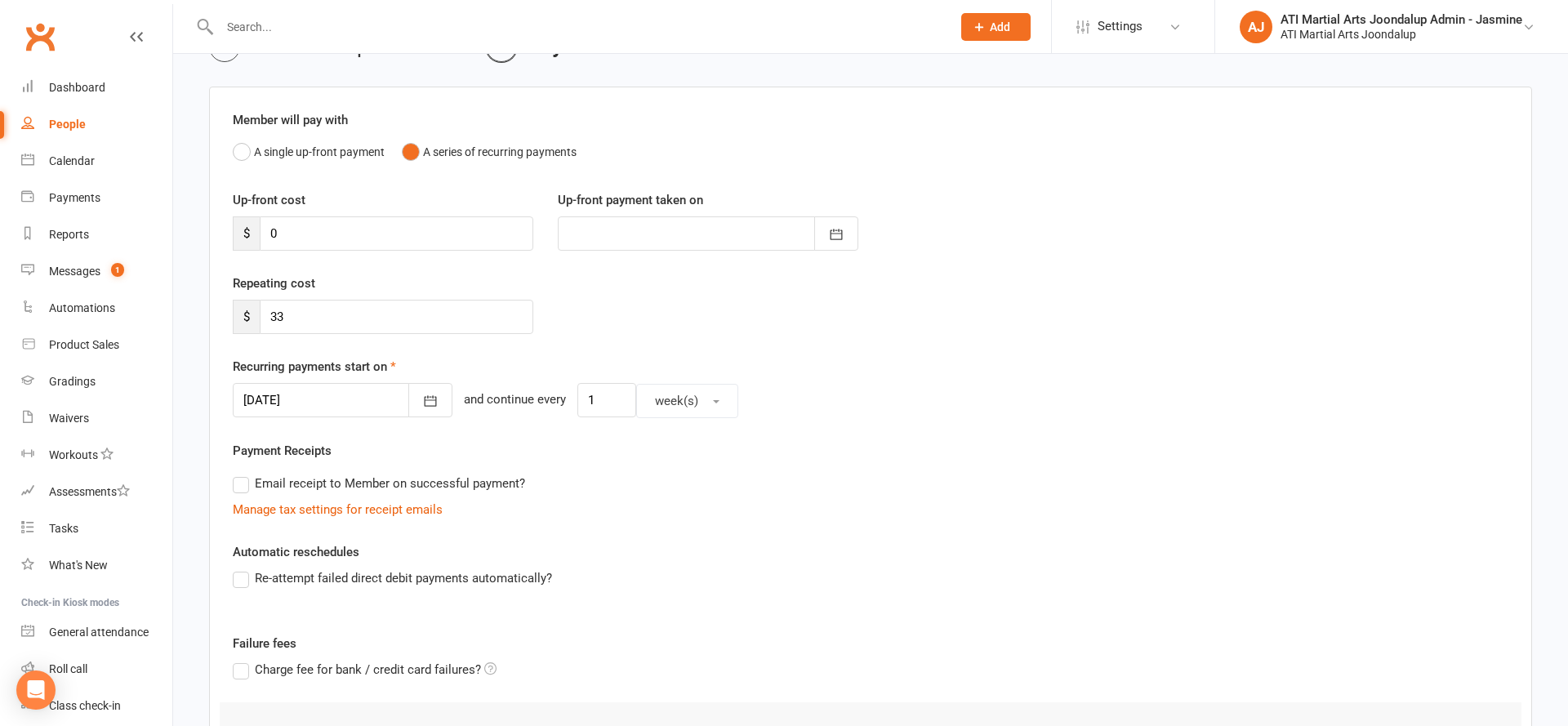
click at [357, 394] on div at bounding box center [342, 401] width 220 height 34
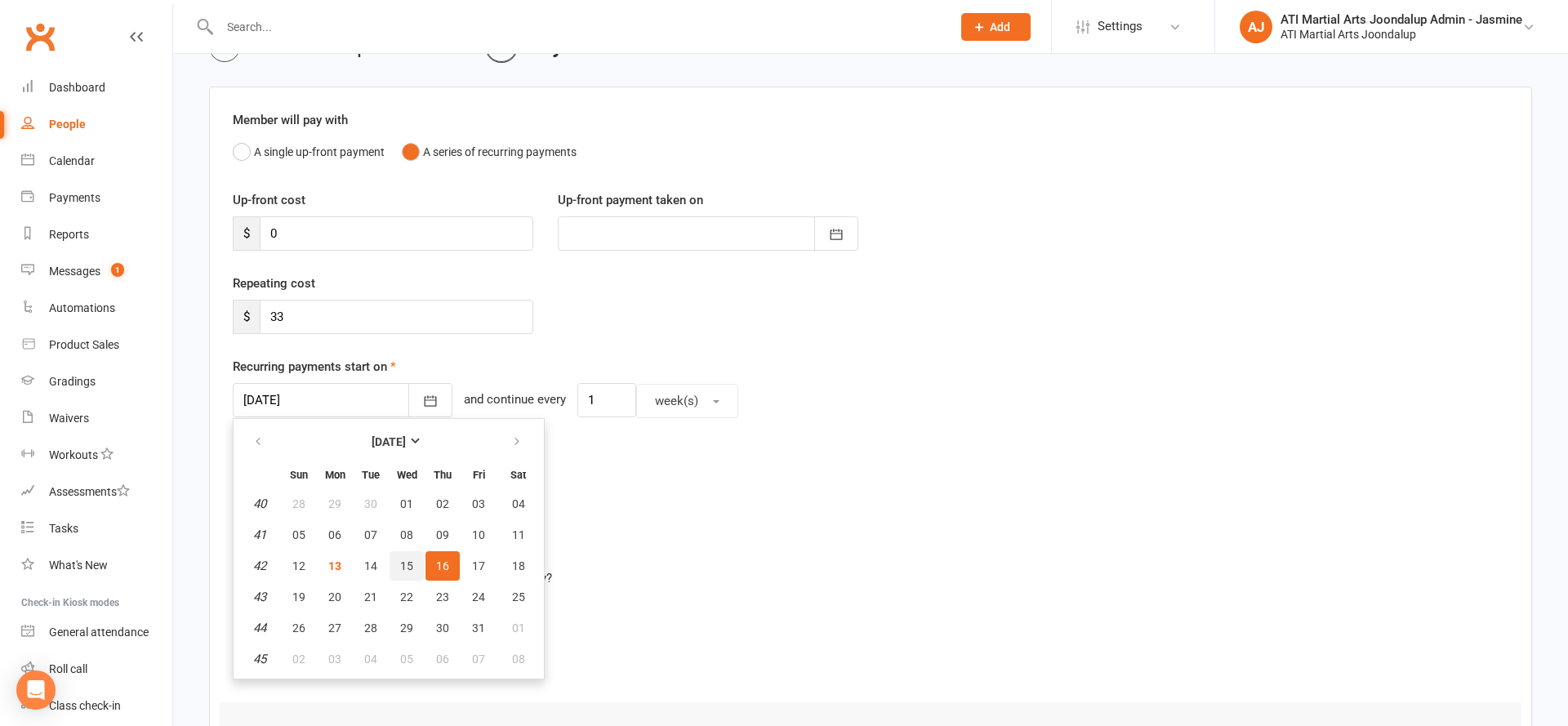
click at [411, 561] on span "15" at bounding box center [406, 566] width 13 height 13
type input "[DATE]"
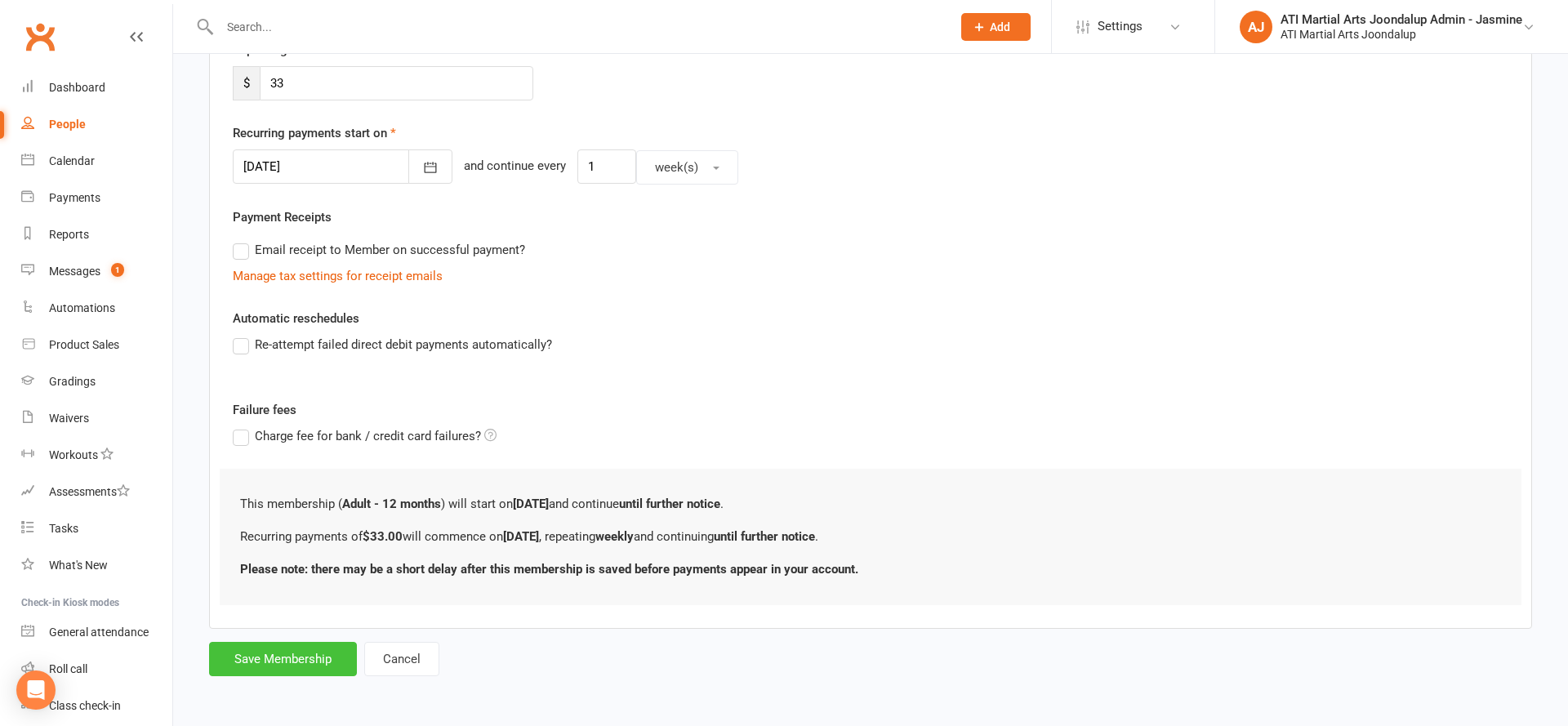
scroll to position [330, 0]
drag, startPoint x: 313, startPoint y: 646, endPoint x: 294, endPoint y: 625, distance: 28.3
click at [312, 644] on button "Save Membership" at bounding box center [283, 660] width 148 height 34
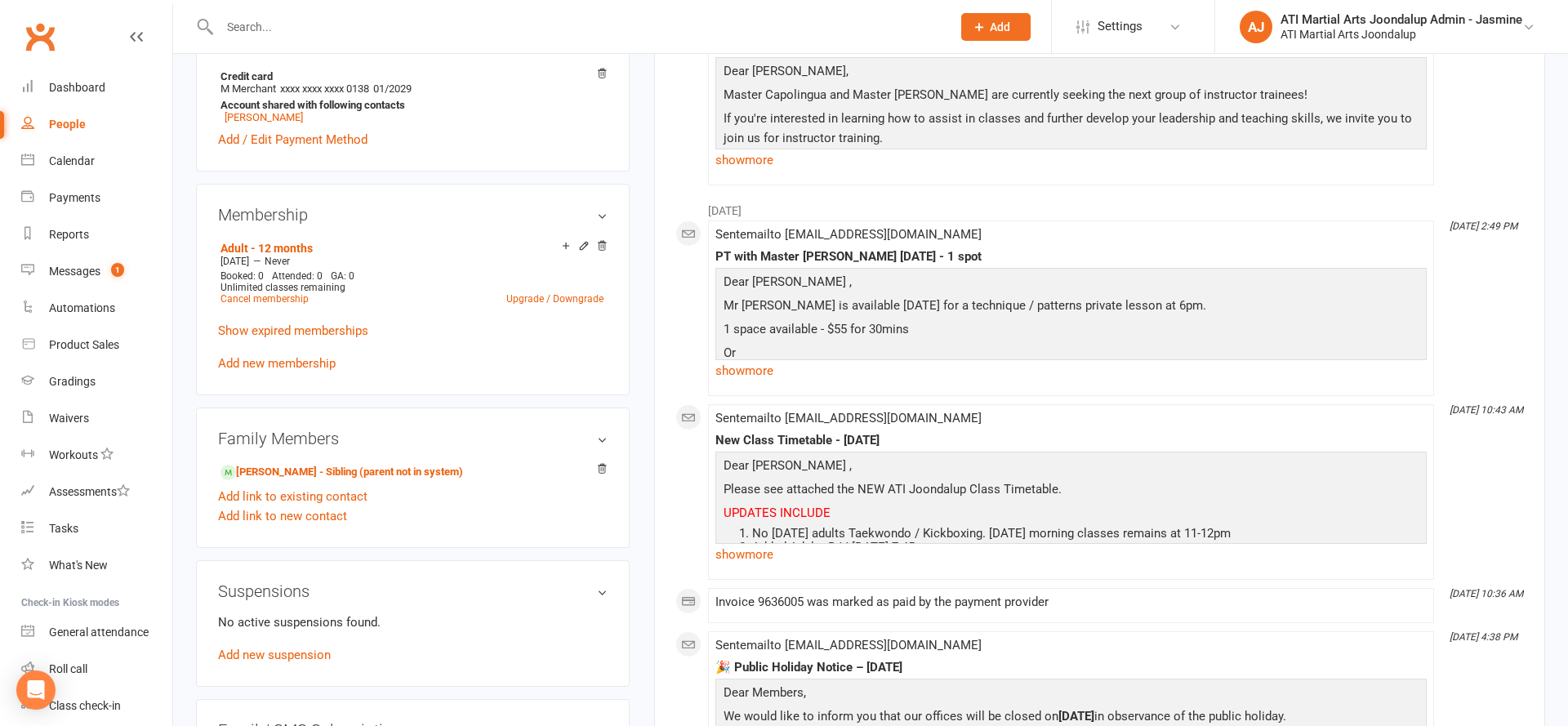
scroll to position [1335, 0]
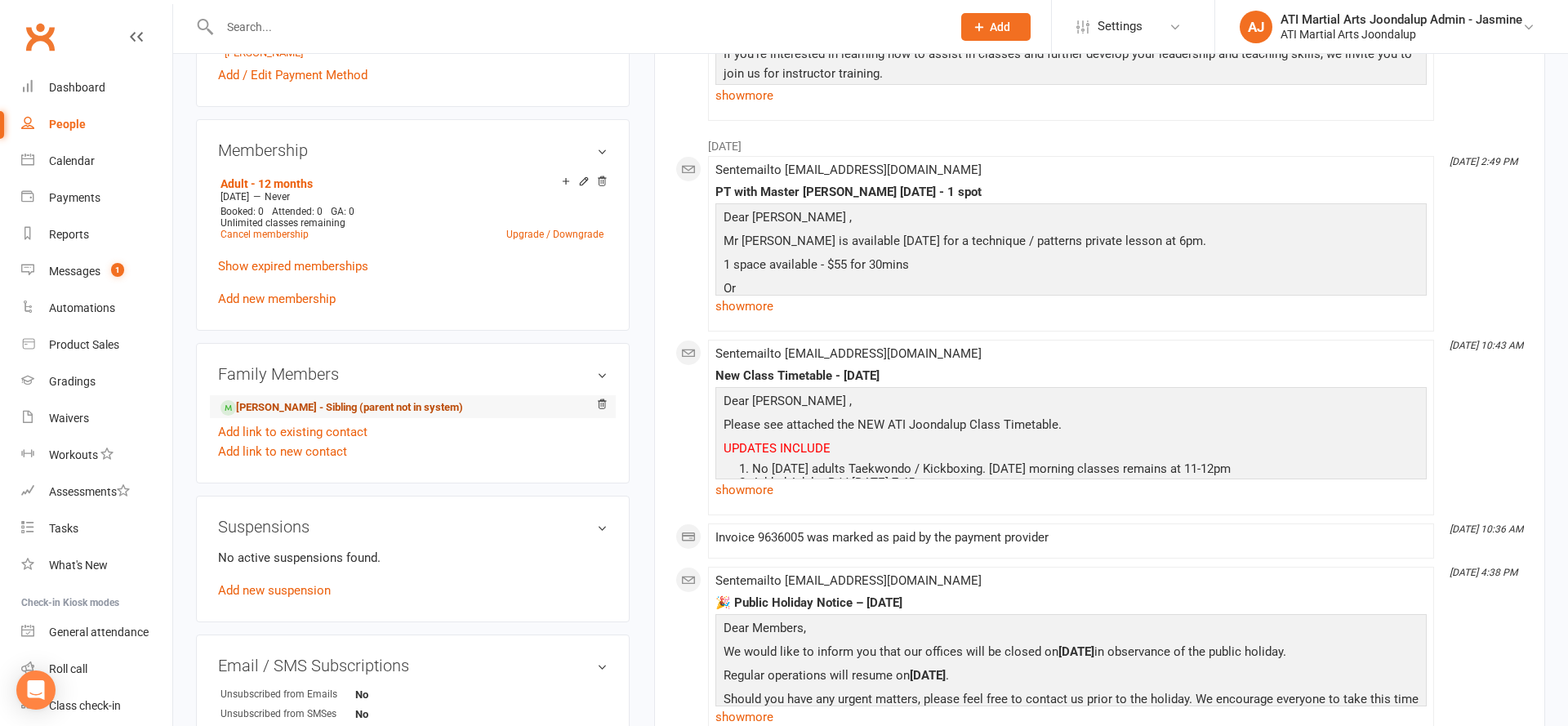
click at [361, 400] on link "[PERSON_NAME] - Sibling (parent not in system)" at bounding box center [342, 408] width 243 height 17
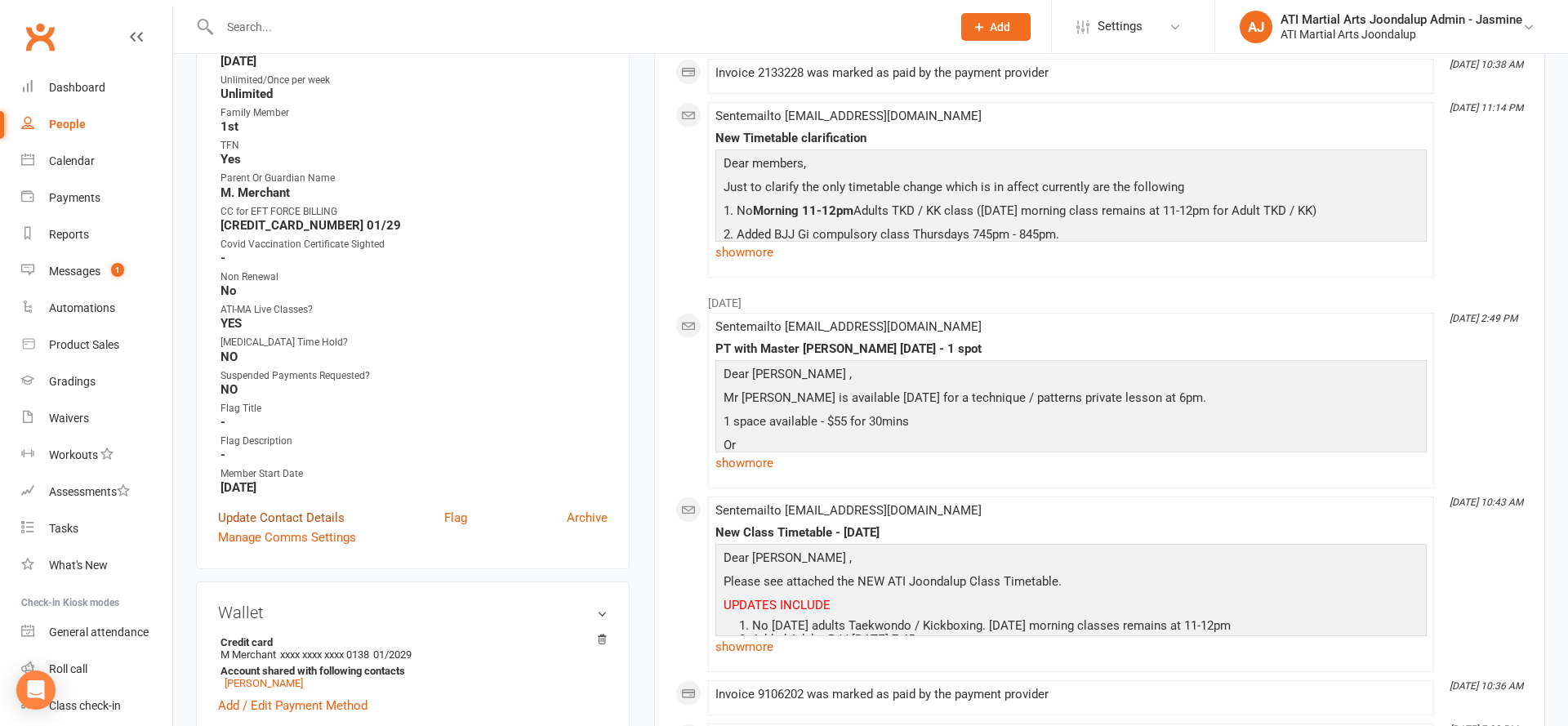
click at [292, 517] on link "Update Contact Details" at bounding box center [281, 517] width 126 height 19
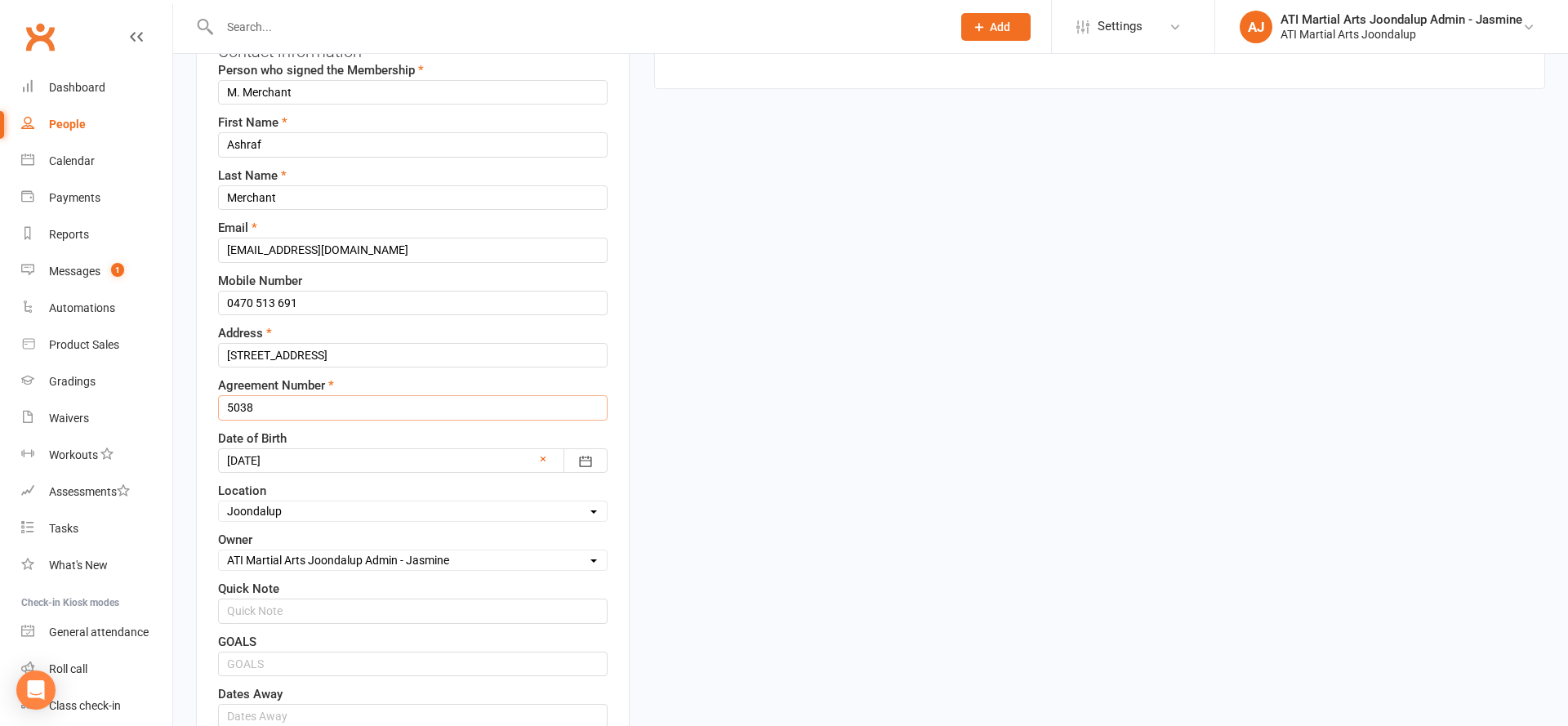
scroll to position [215, 0]
click at [288, 406] on input "5038" at bounding box center [412, 406] width 389 height 25
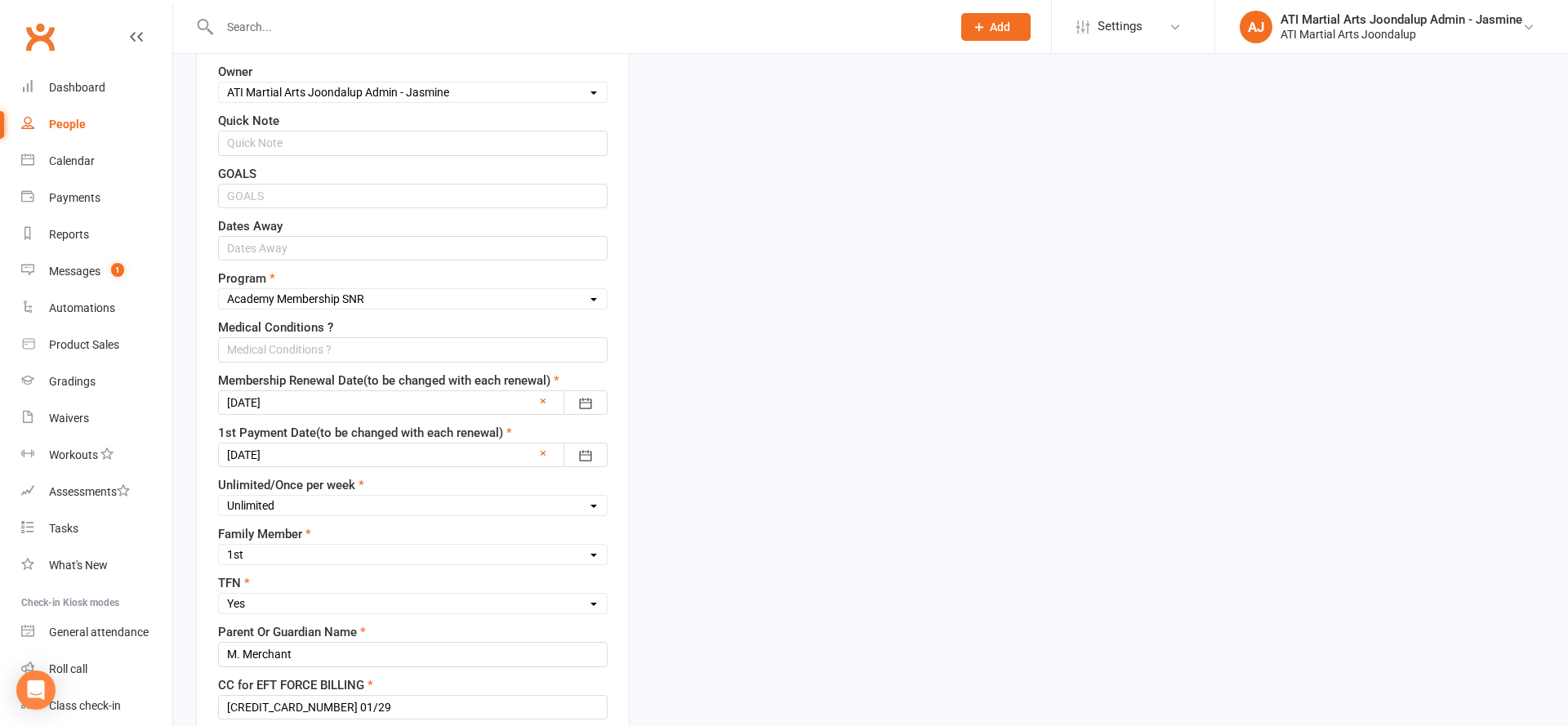
scroll to position [685, 0]
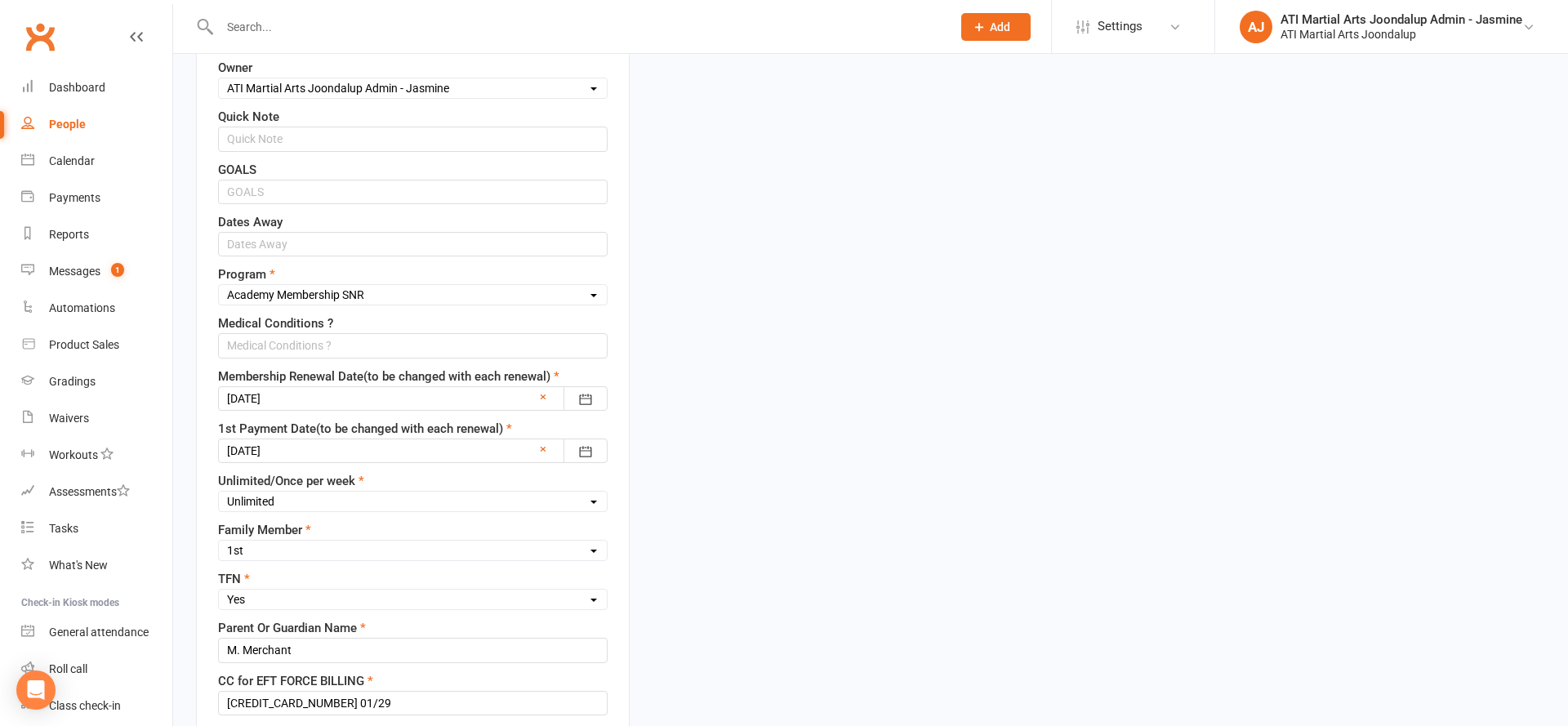
type input "6214"
click at [302, 400] on div at bounding box center [412, 399] width 389 height 25
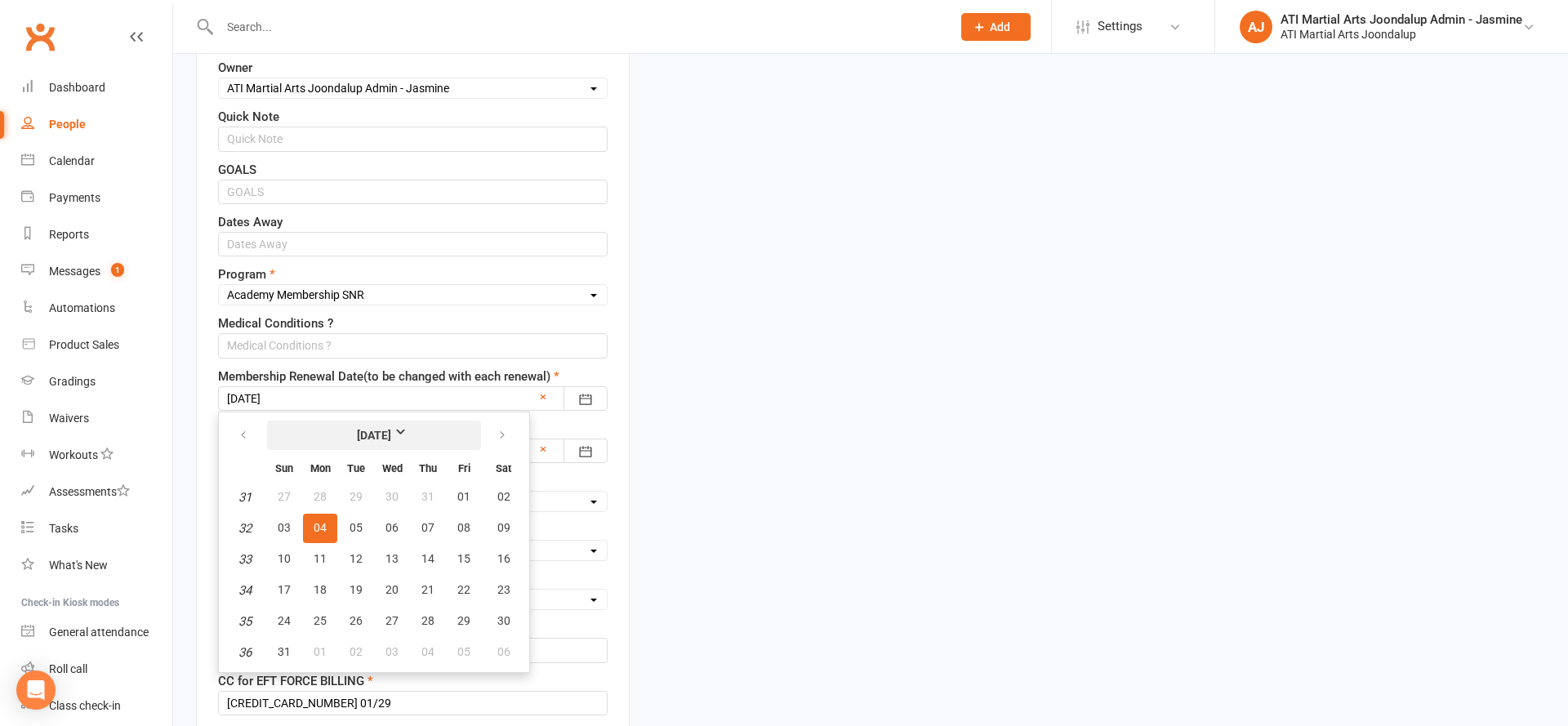
click at [372, 427] on strong "[DATE]" at bounding box center [374, 435] width 94 height 18
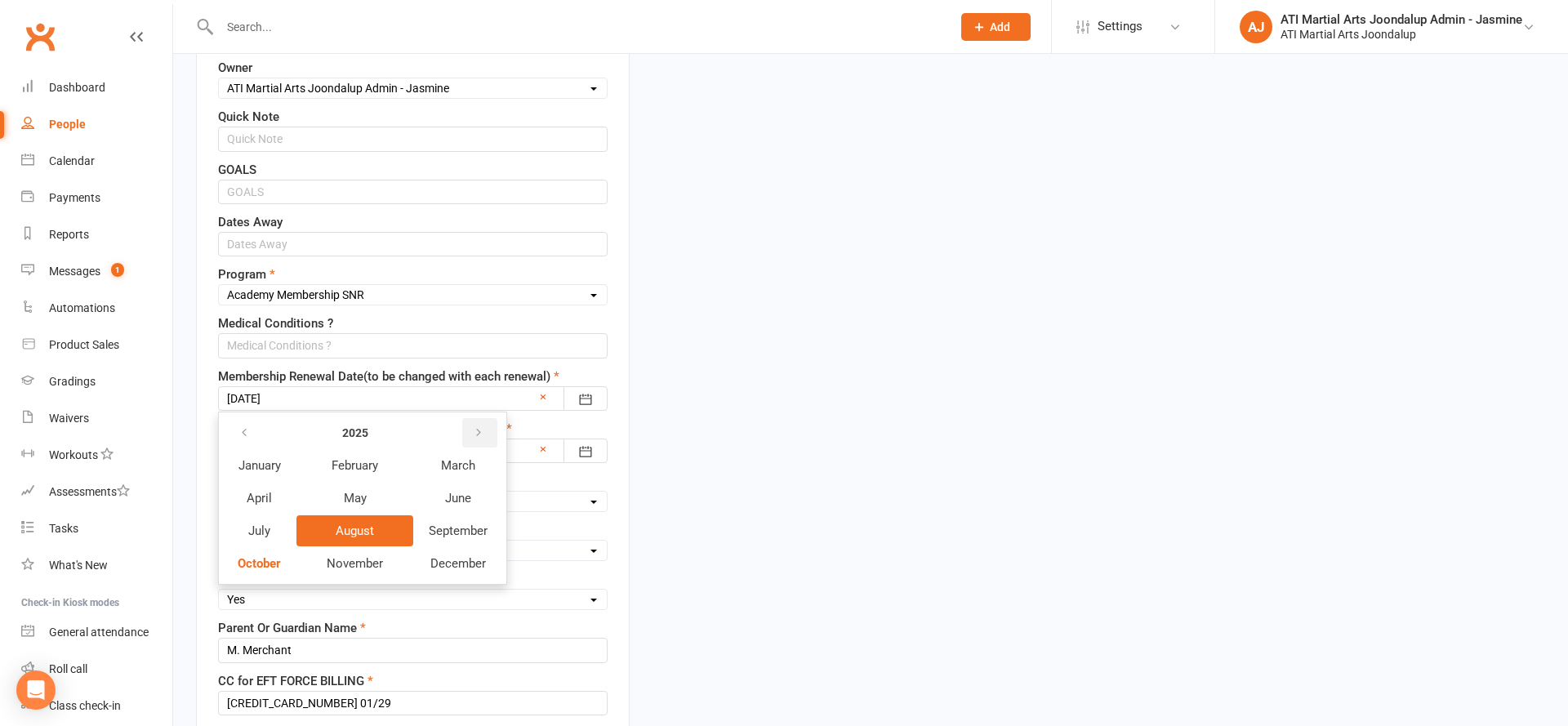
click at [484, 427] on icon "button" at bounding box center [479, 433] width 11 height 13
click at [251, 561] on span "October" at bounding box center [259, 563] width 43 height 14
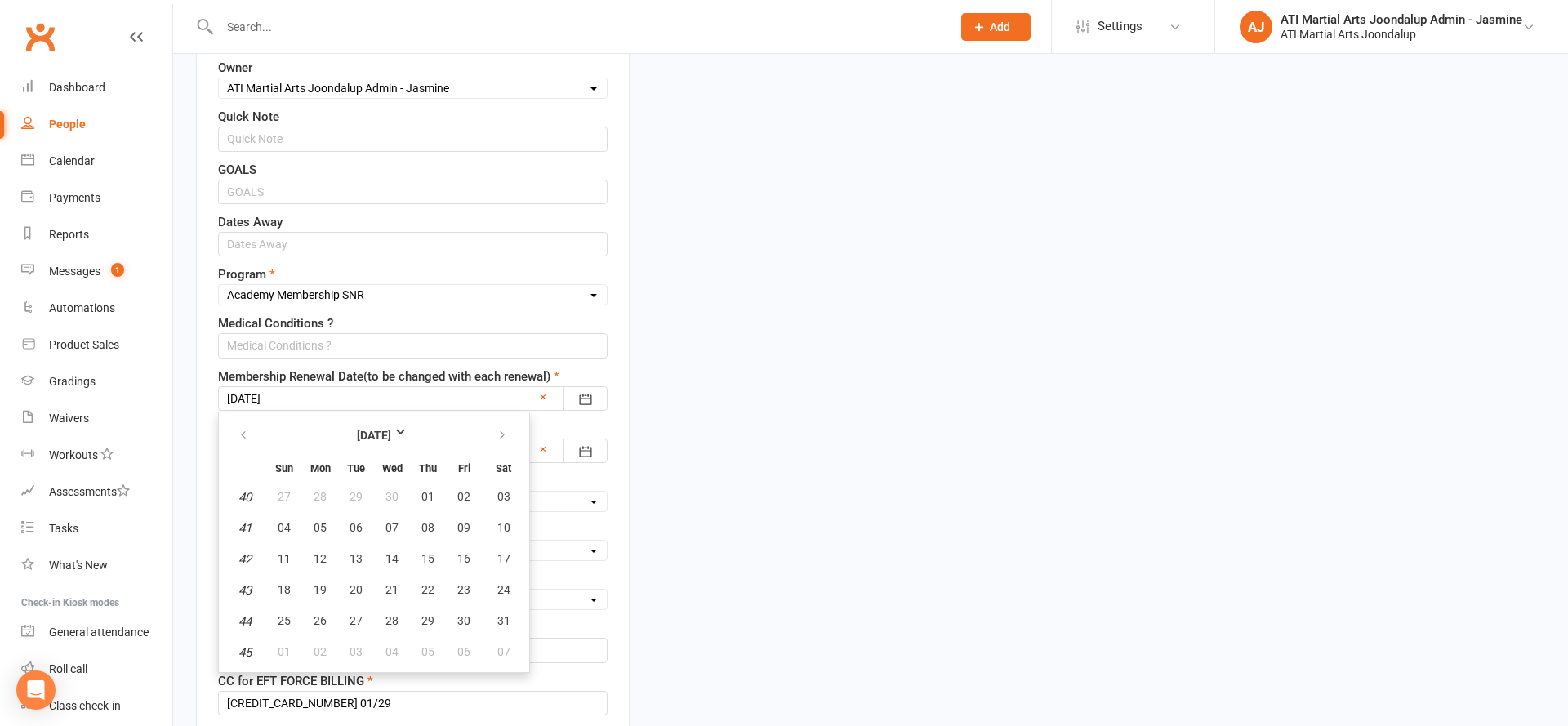
click at [352, 556] on span "13" at bounding box center [357, 559] width 13 height 13
type input "[DATE]"
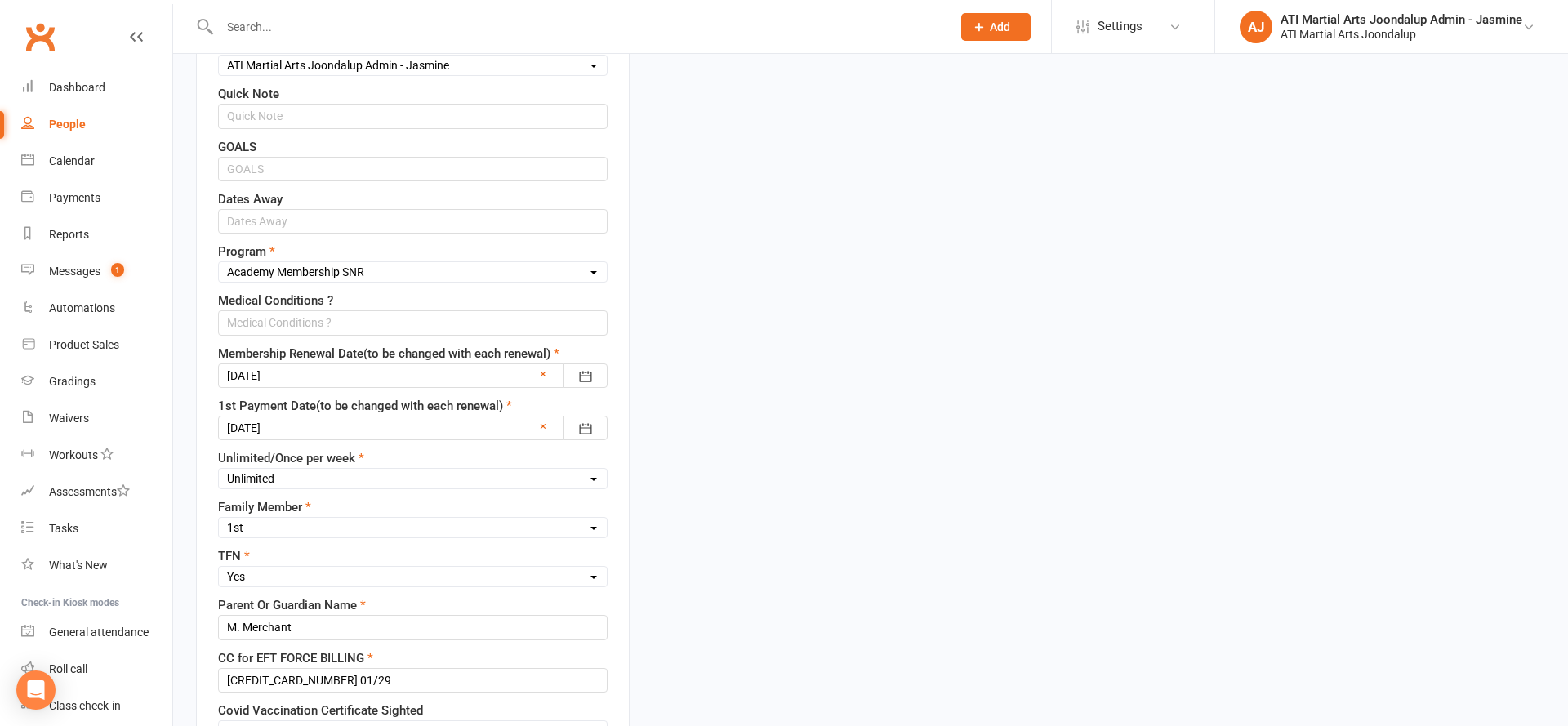
scroll to position [710, 0]
click at [292, 421] on div at bounding box center [412, 426] width 389 height 25
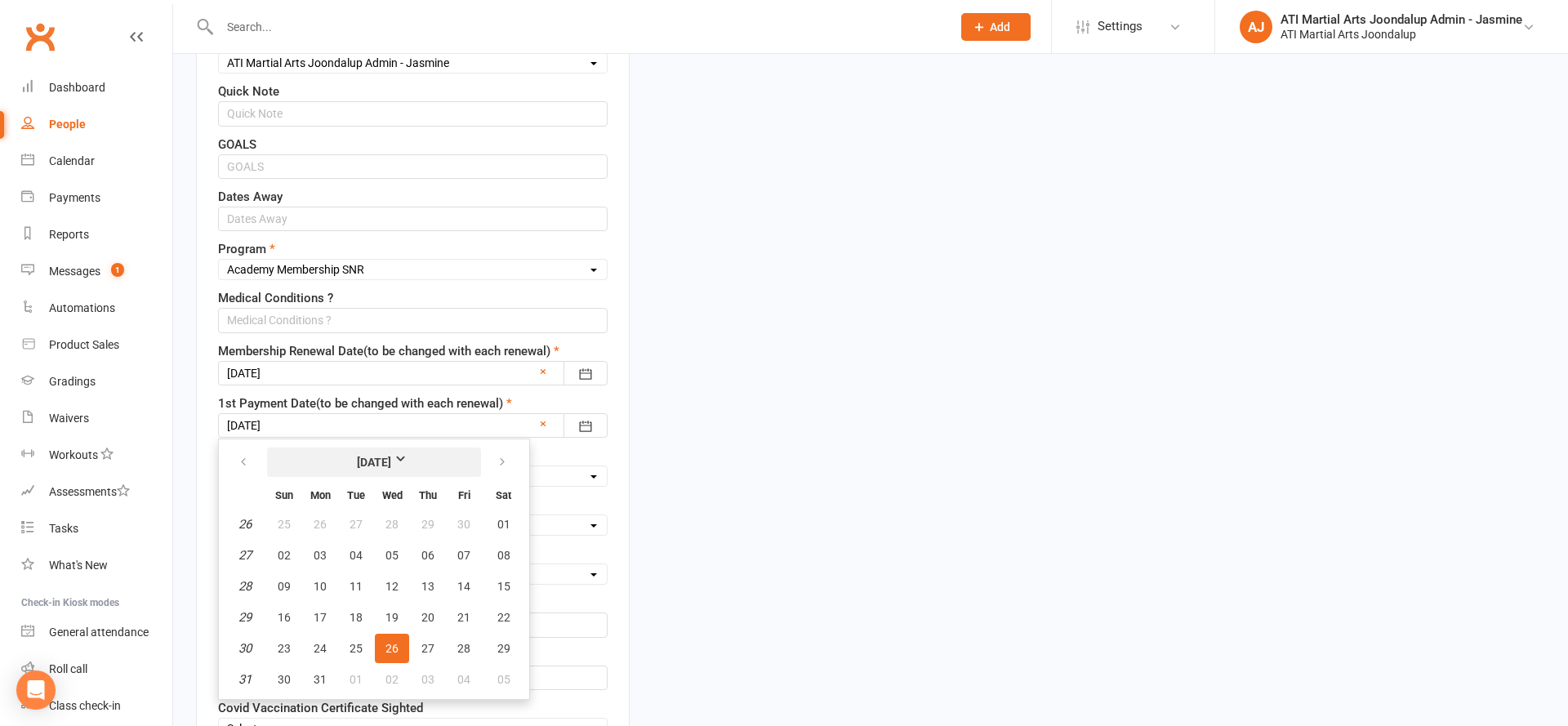
click at [376, 456] on strong "[DATE]" at bounding box center [374, 462] width 94 height 18
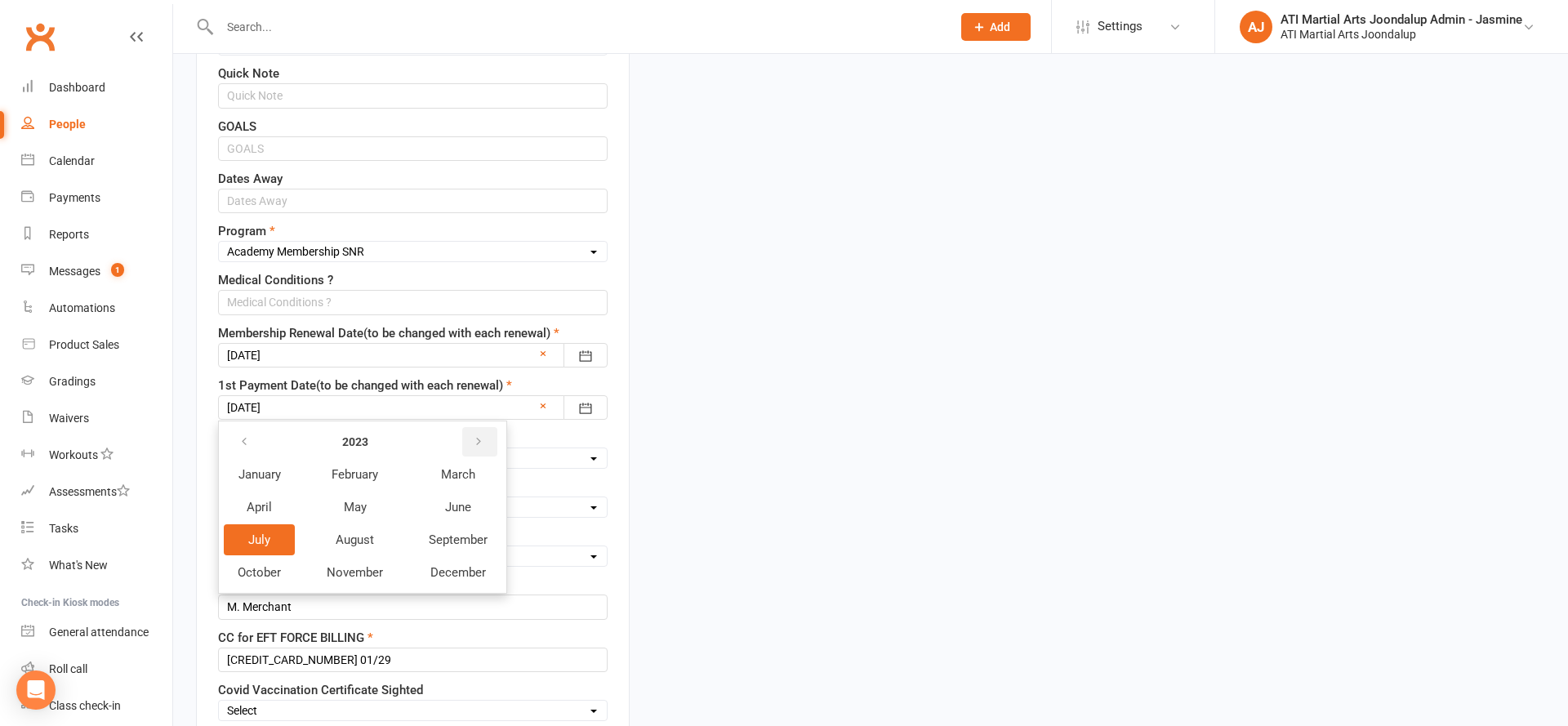
click at [482, 435] on icon "button" at bounding box center [479, 442] width 11 height 13
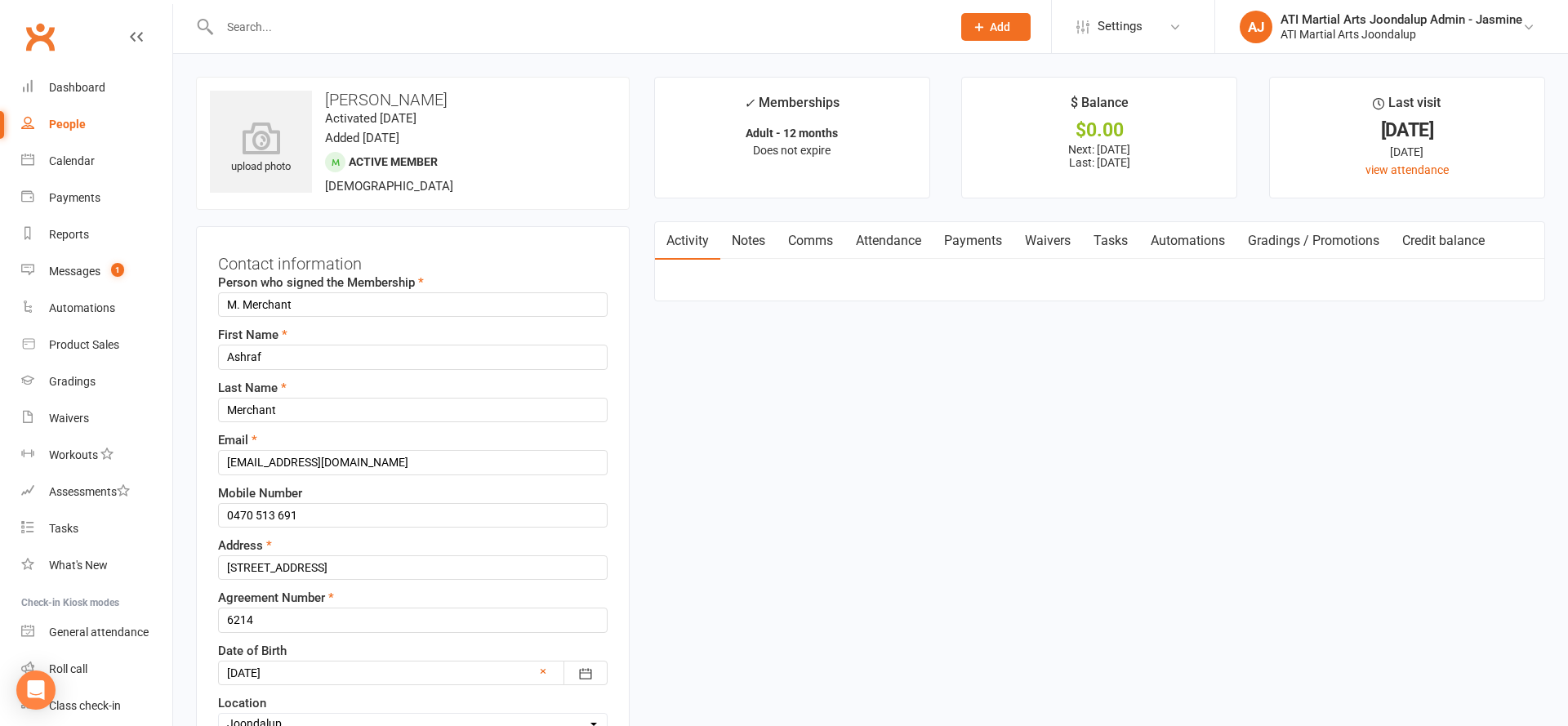
scroll to position [0, 0]
click at [990, 243] on link "Payments" at bounding box center [972, 240] width 81 height 37
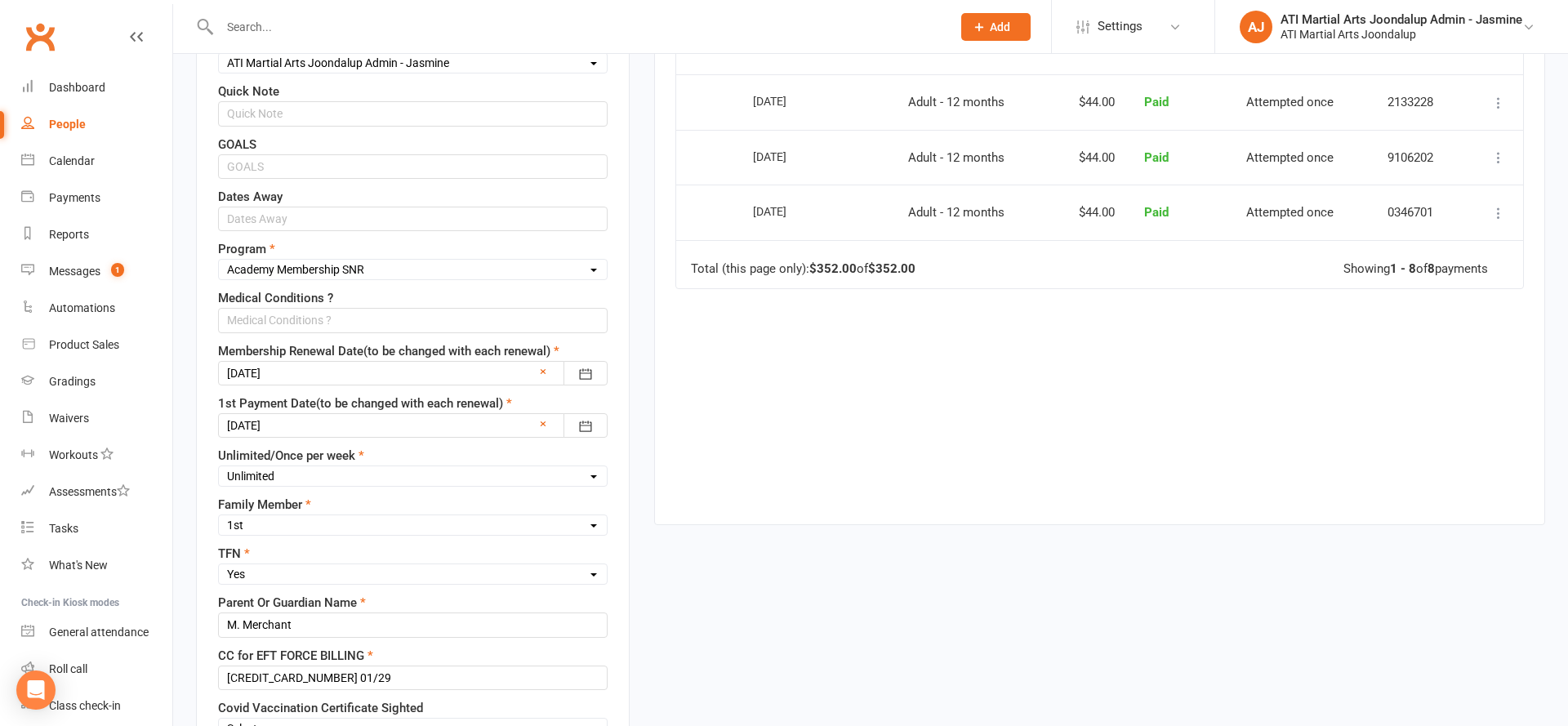
scroll to position [711, 0]
click at [299, 419] on div at bounding box center [412, 425] width 389 height 25
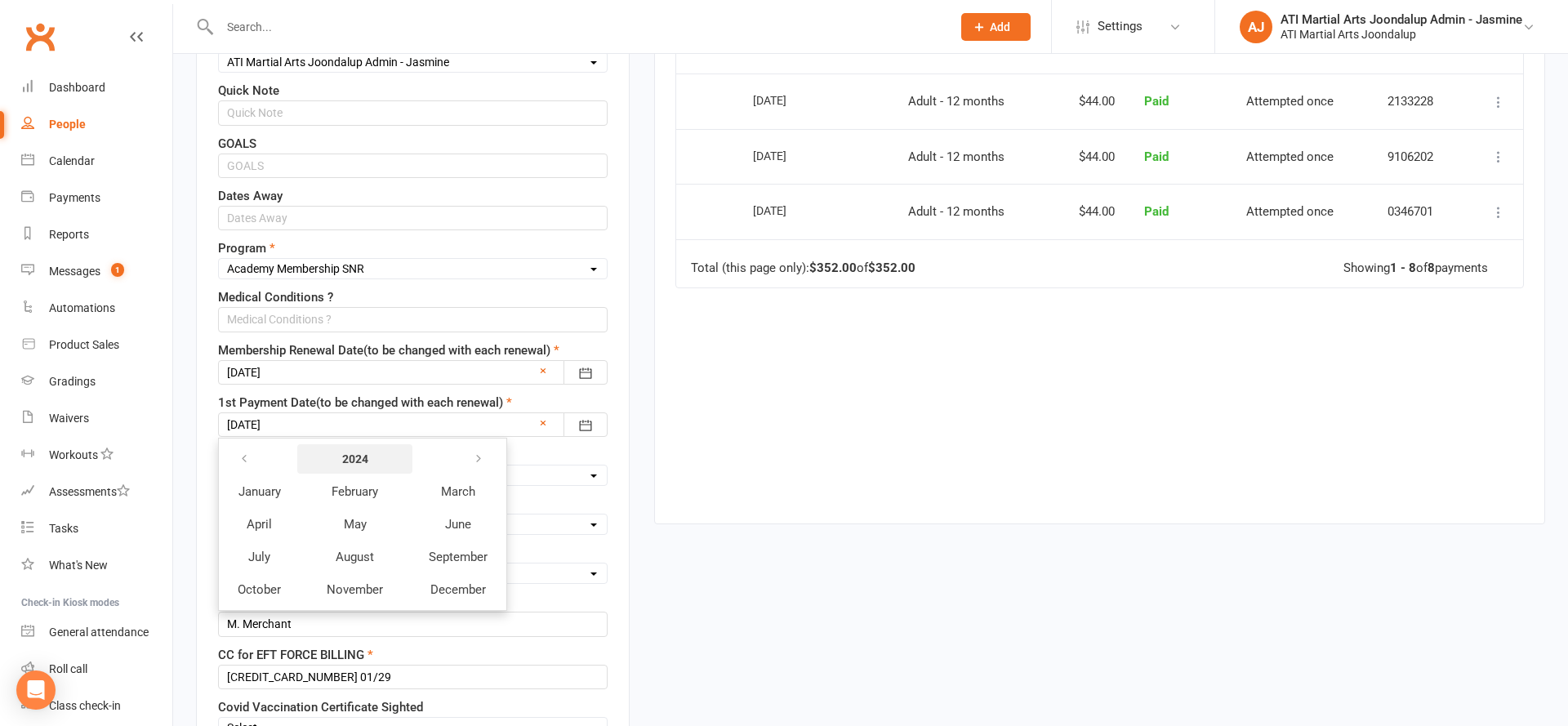
click at [394, 451] on strong "2024" at bounding box center [355, 459] width 94 height 18
click at [488, 484] on span "2025" at bounding box center [474, 491] width 30 height 14
click at [260, 583] on span "October" at bounding box center [259, 589] width 43 height 14
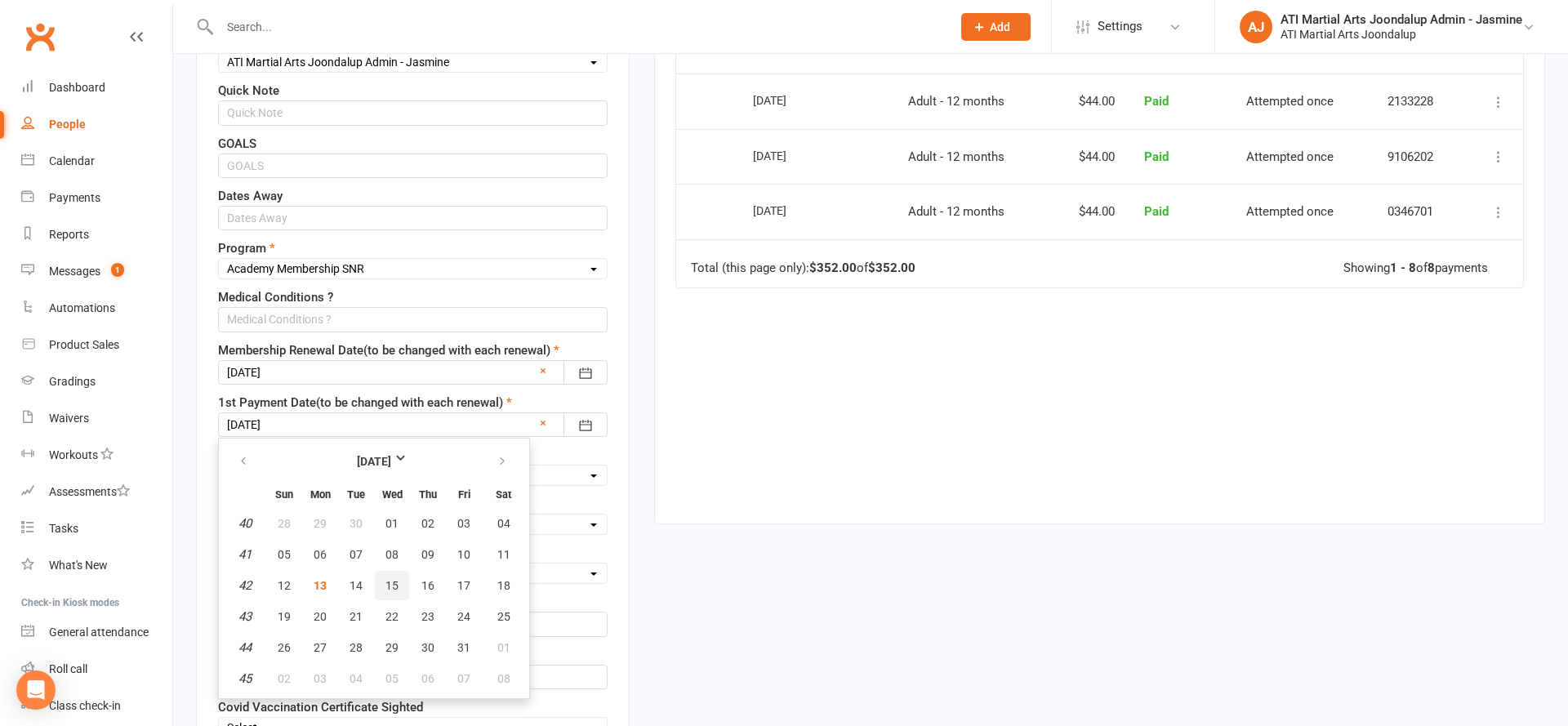
click at [396, 582] on span "15" at bounding box center [392, 586] width 13 height 13
type input "[DATE]"
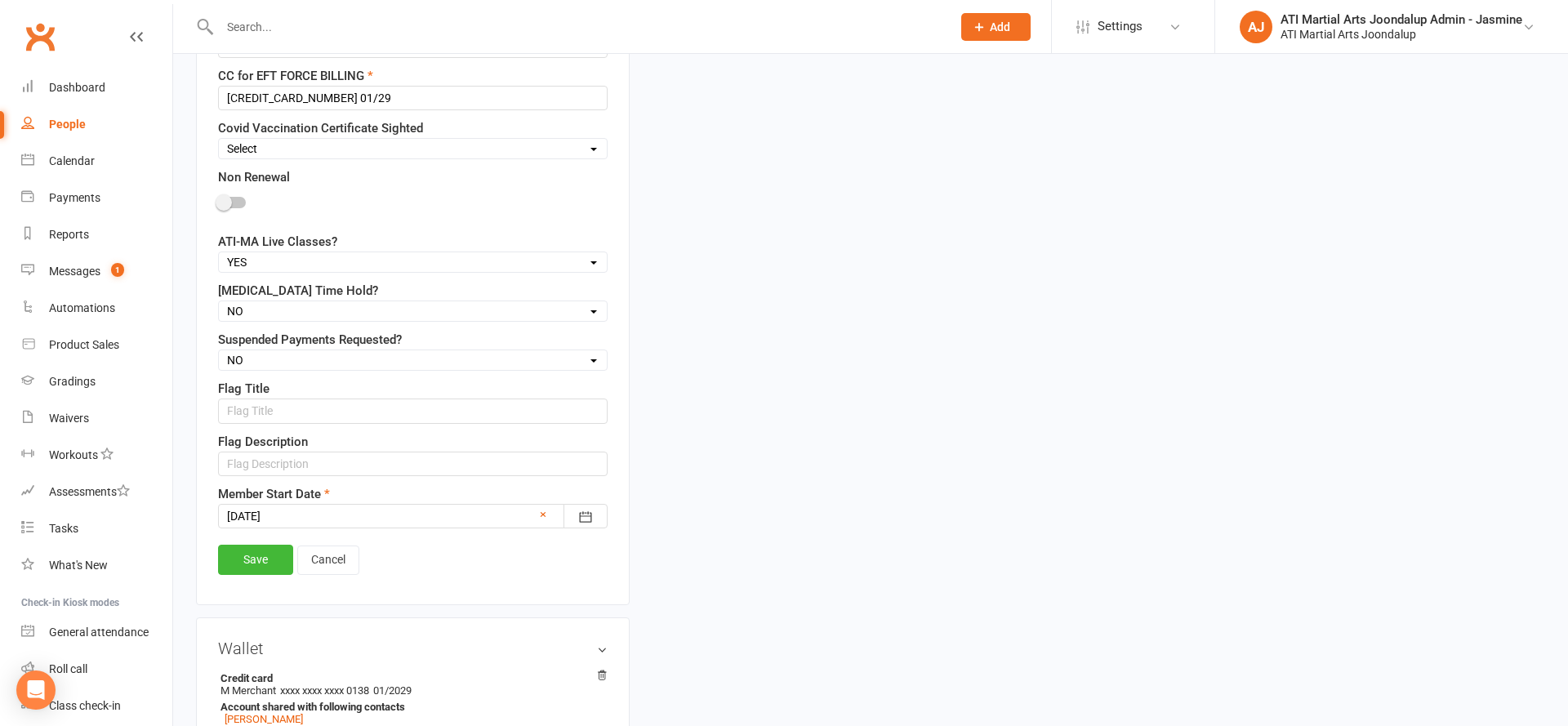
scroll to position [1317, 0]
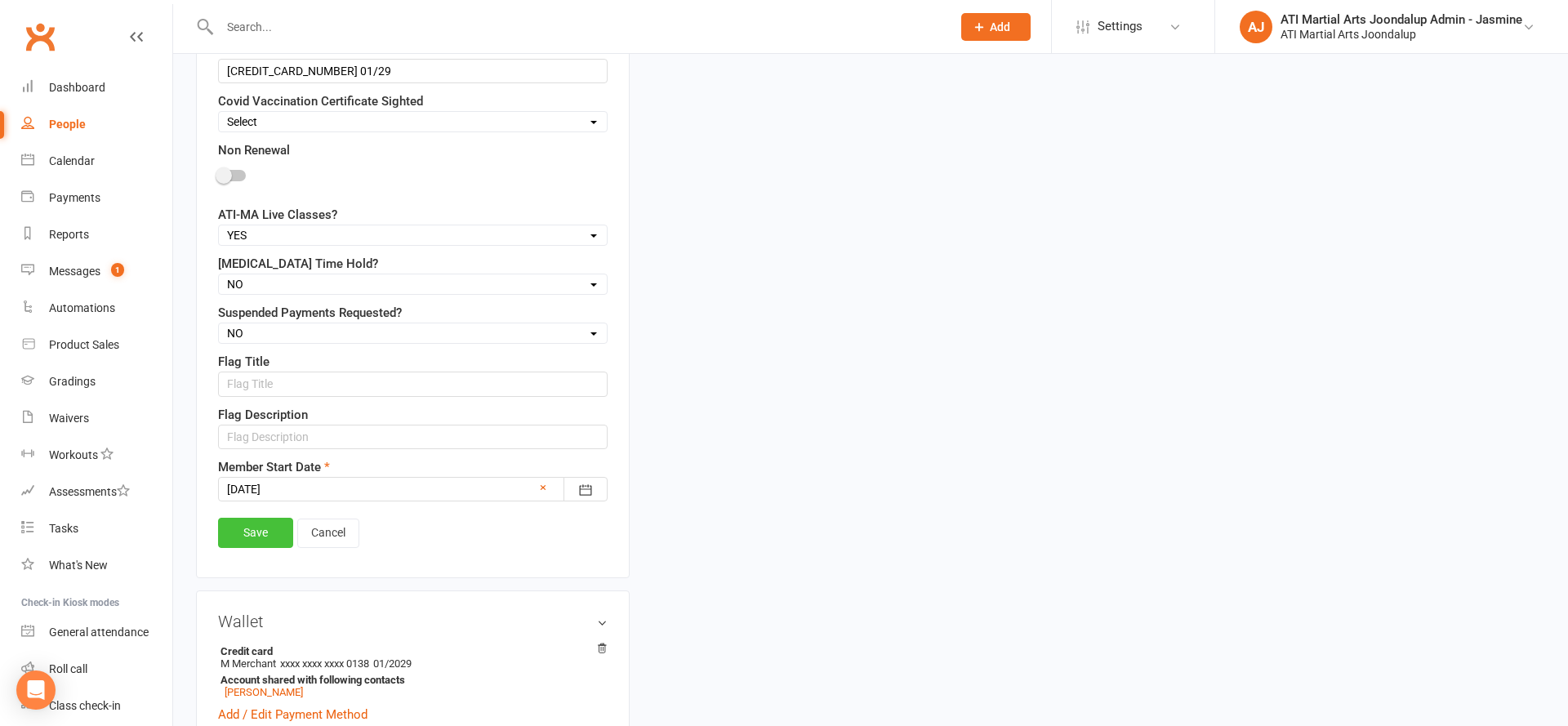
click at [254, 528] on link "Save" at bounding box center [255, 532] width 76 height 30
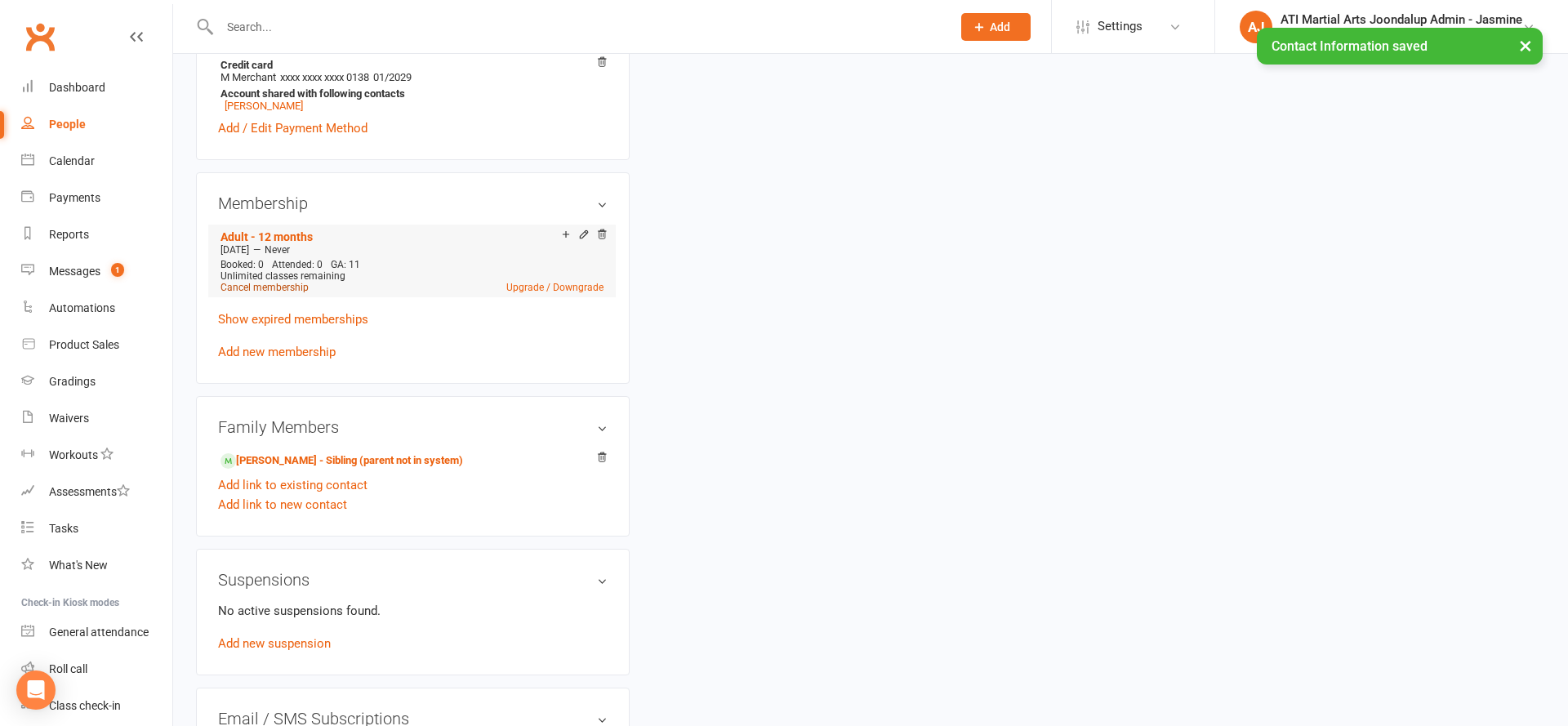
scroll to position [1285, 2]
click at [266, 283] on link "Cancel membership" at bounding box center [265, 285] width 88 height 11
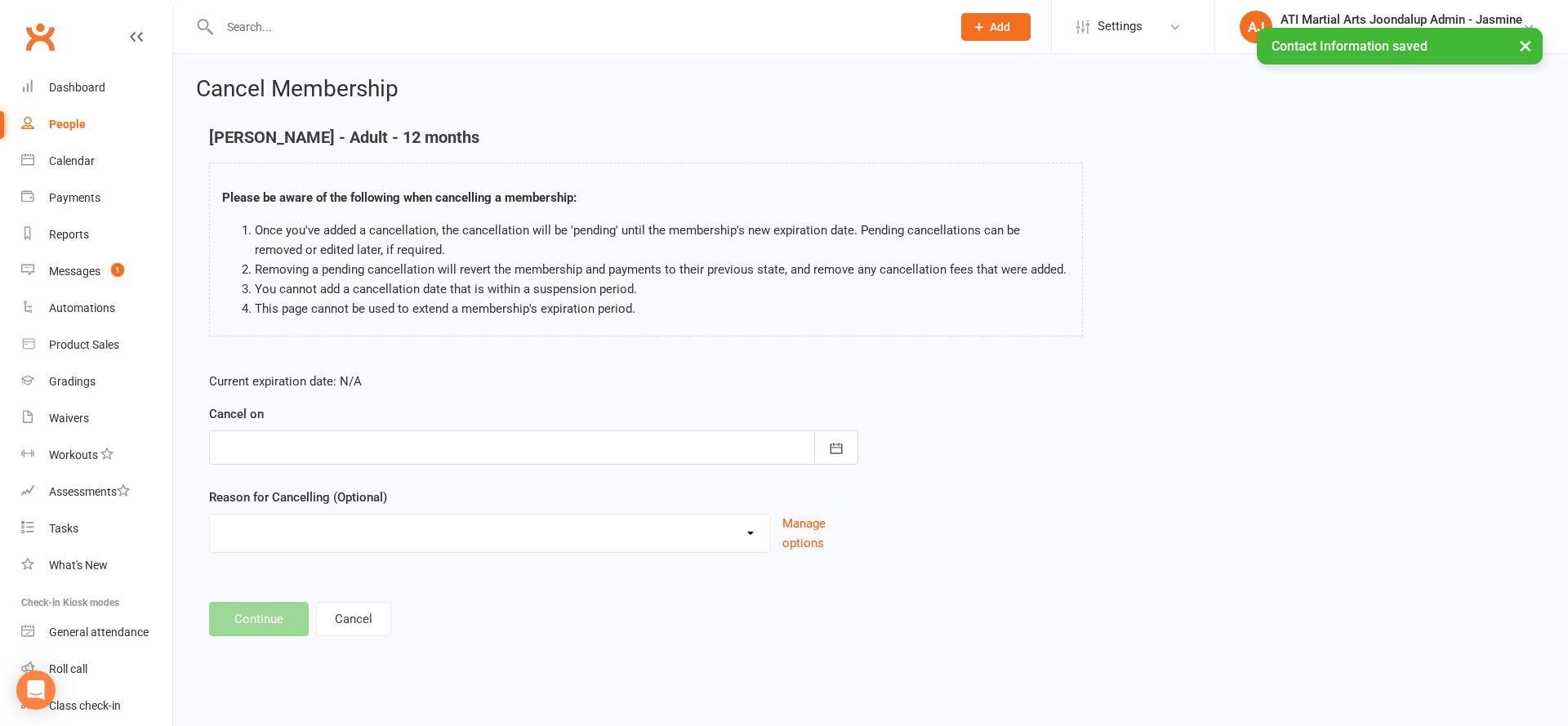
click at [380, 456] on div at bounding box center [534, 448] width 649 height 34
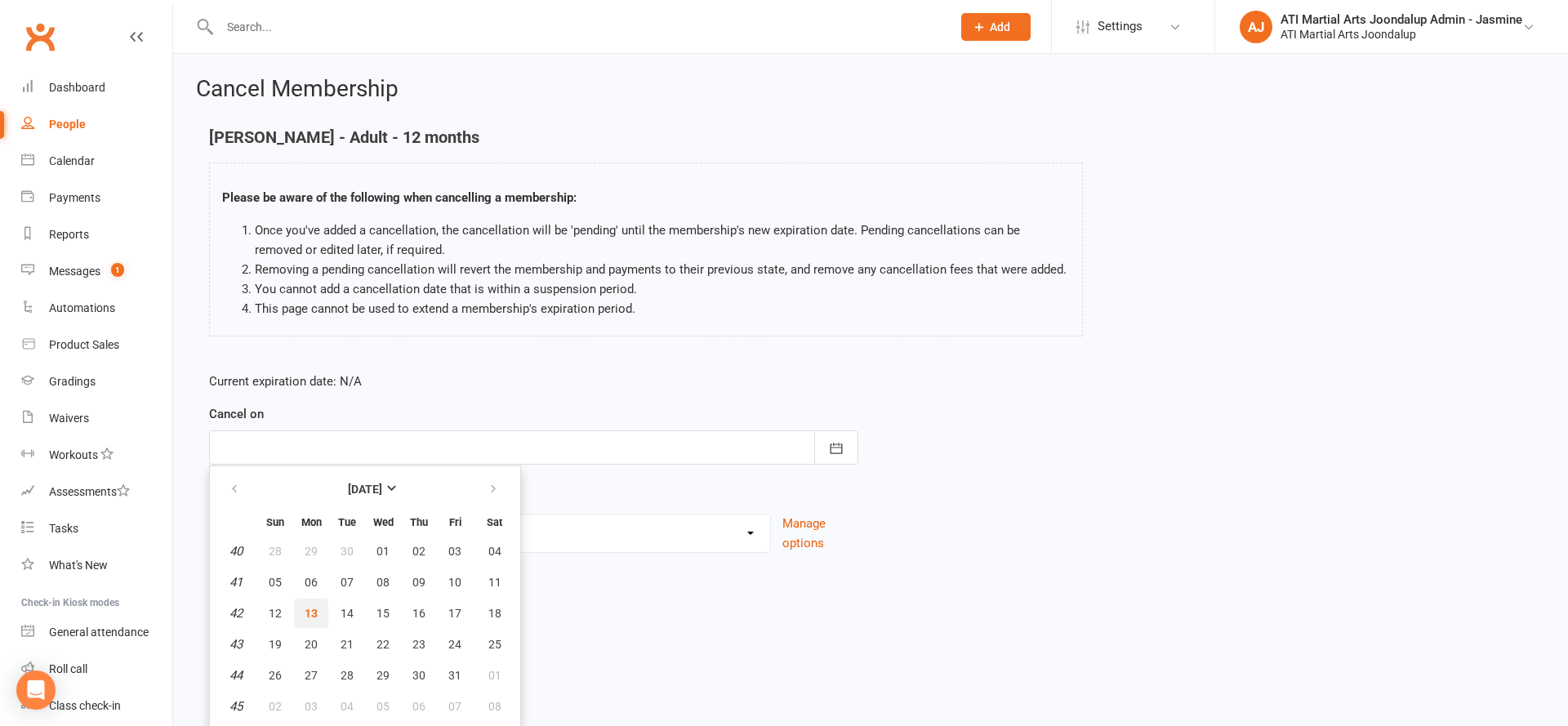
click at [322, 613] on button "13" at bounding box center [311, 613] width 34 height 30
type input "[DATE]"
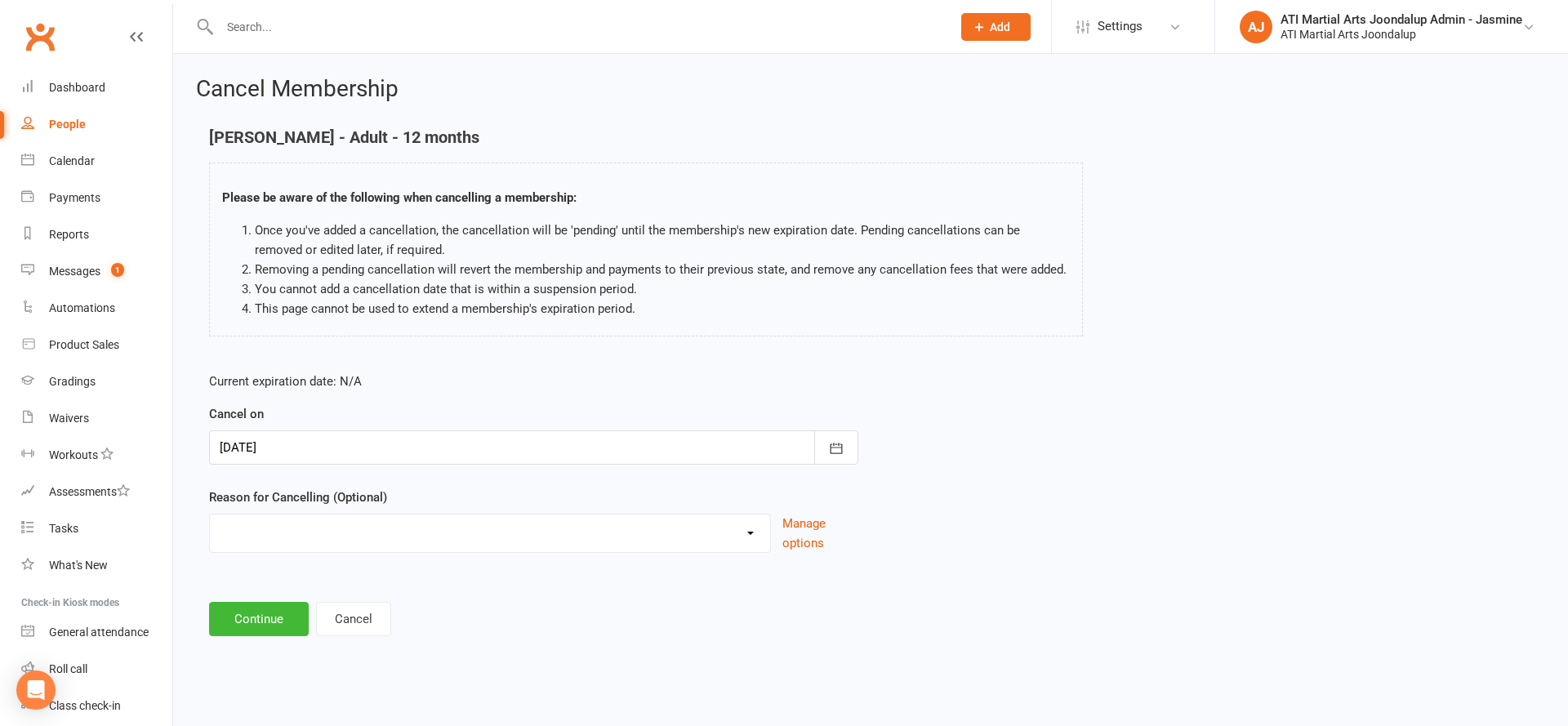
click at [262, 614] on button "Continue" at bounding box center [259, 619] width 99 height 34
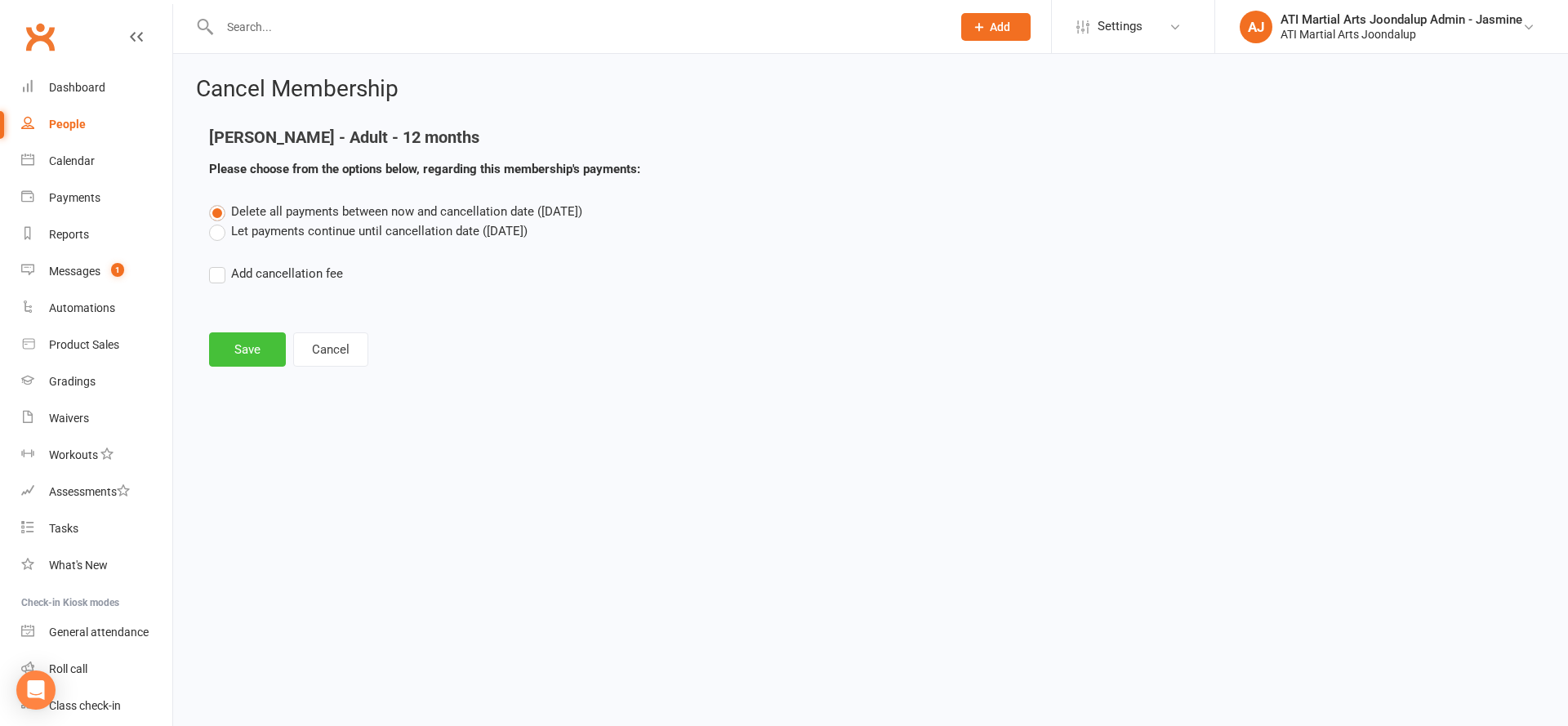
click at [236, 347] on button "Save" at bounding box center [248, 350] width 76 height 34
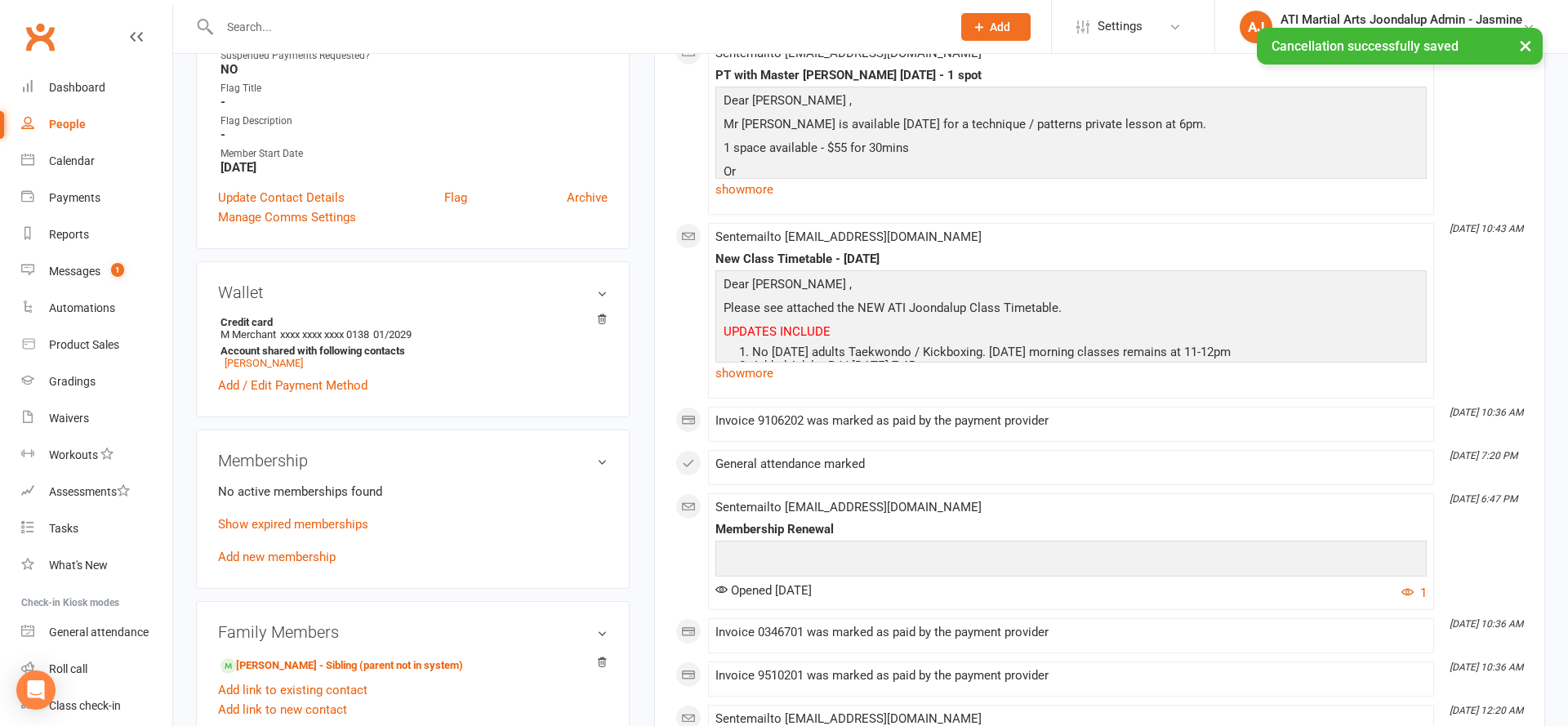
scroll to position [1034, 0]
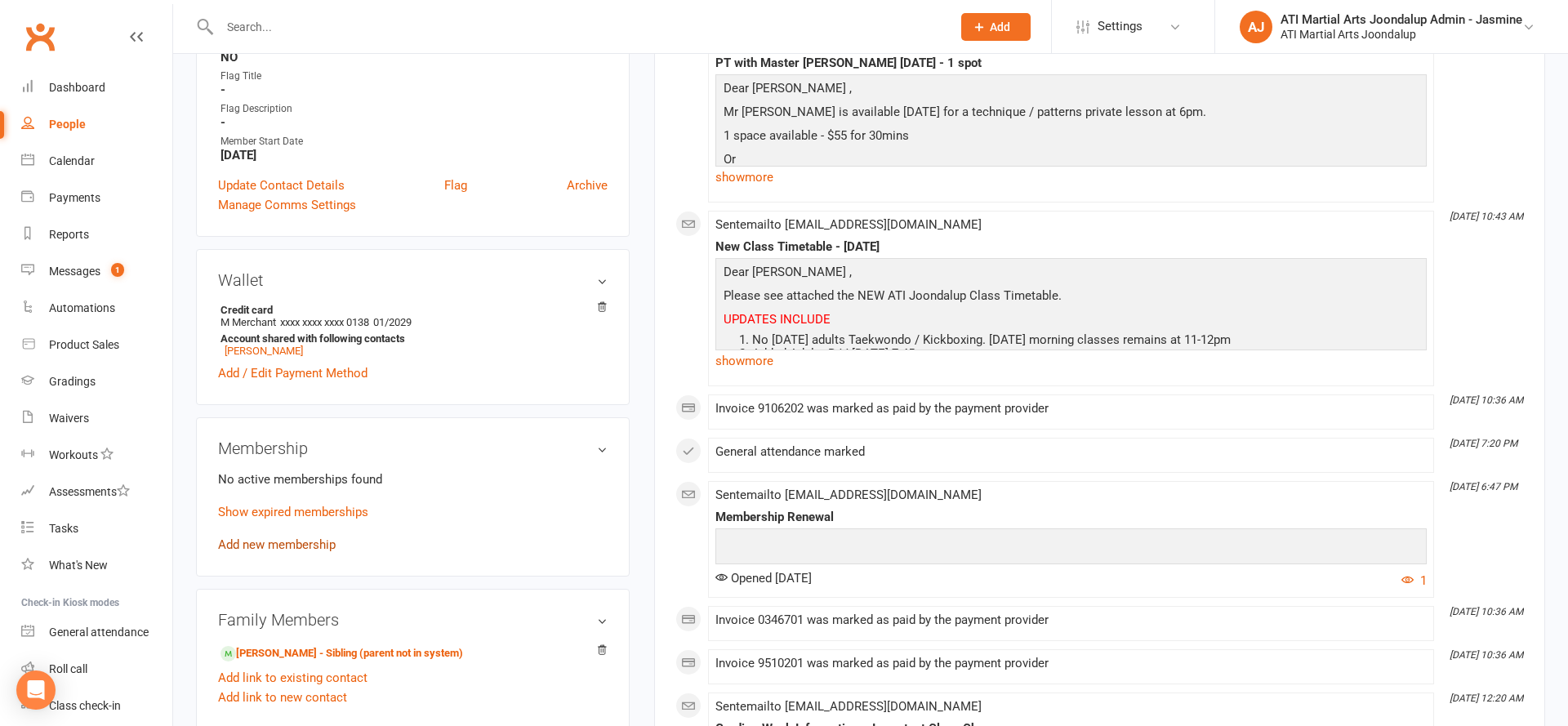
click at [270, 540] on link "Add new membership" at bounding box center [276, 544] width 118 height 14
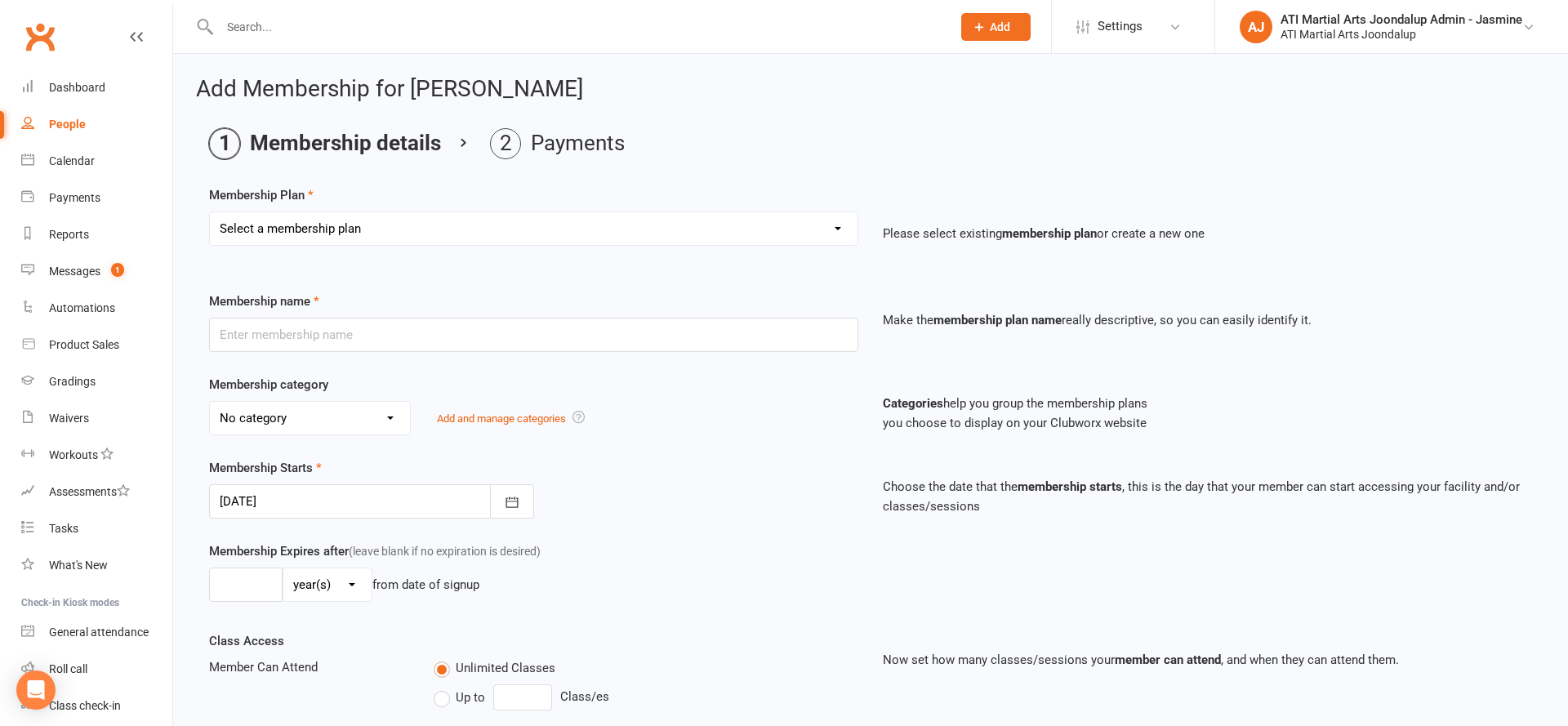
select select "11"
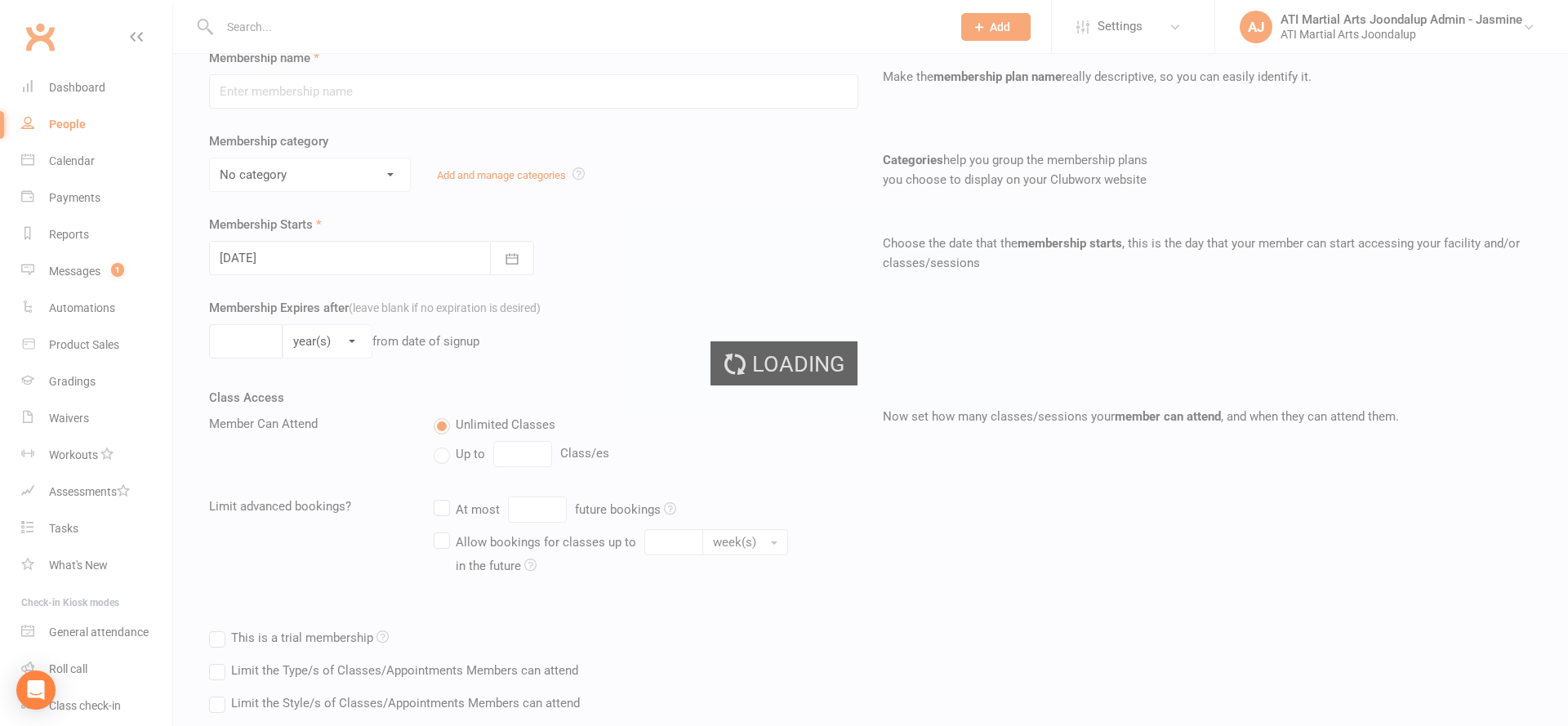
type input "Adult - 12 months"
select select "2"
type input "0"
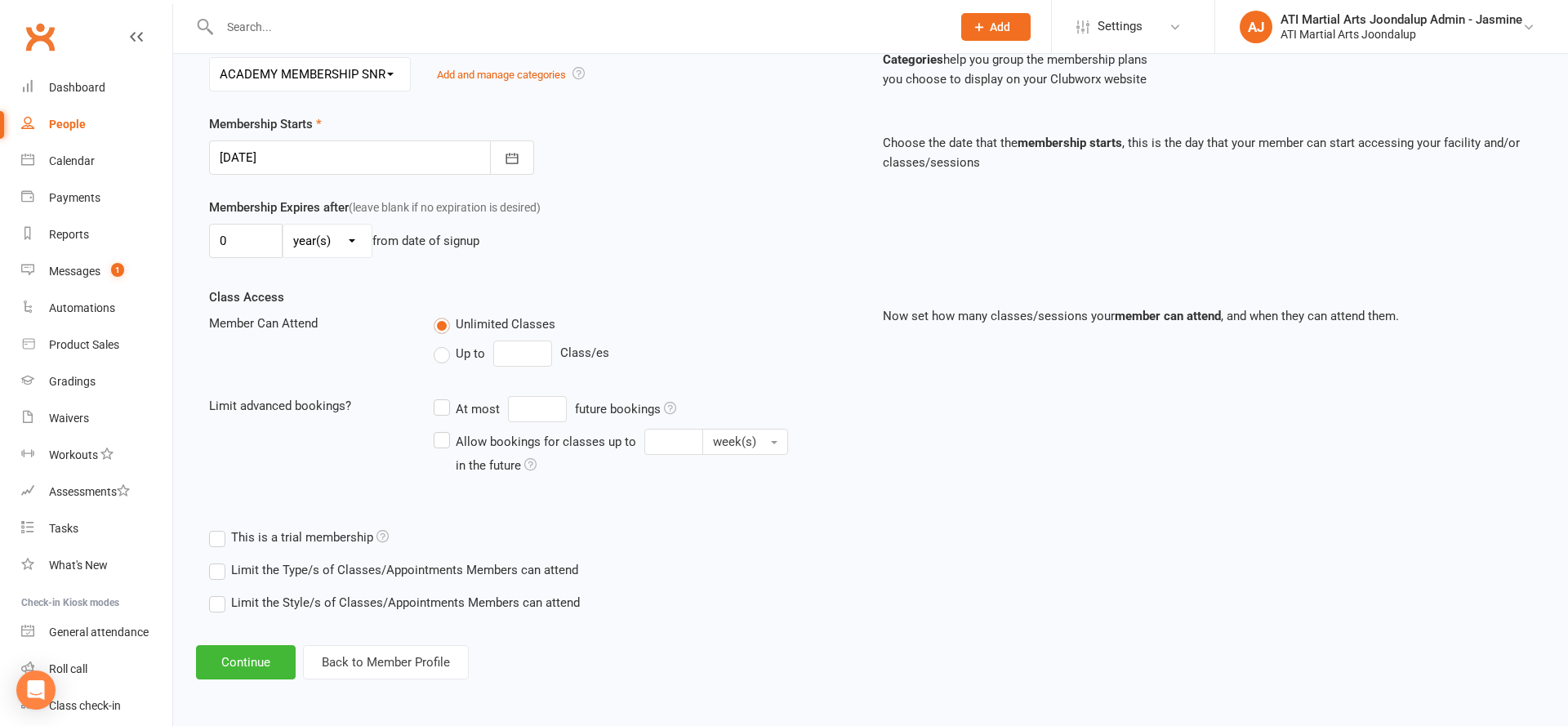
scroll to position [343, 0]
drag, startPoint x: 249, startPoint y: 658, endPoint x: 254, endPoint y: 640, distance: 18.7
click at [249, 657] on button "Continue" at bounding box center [246, 664] width 99 height 34
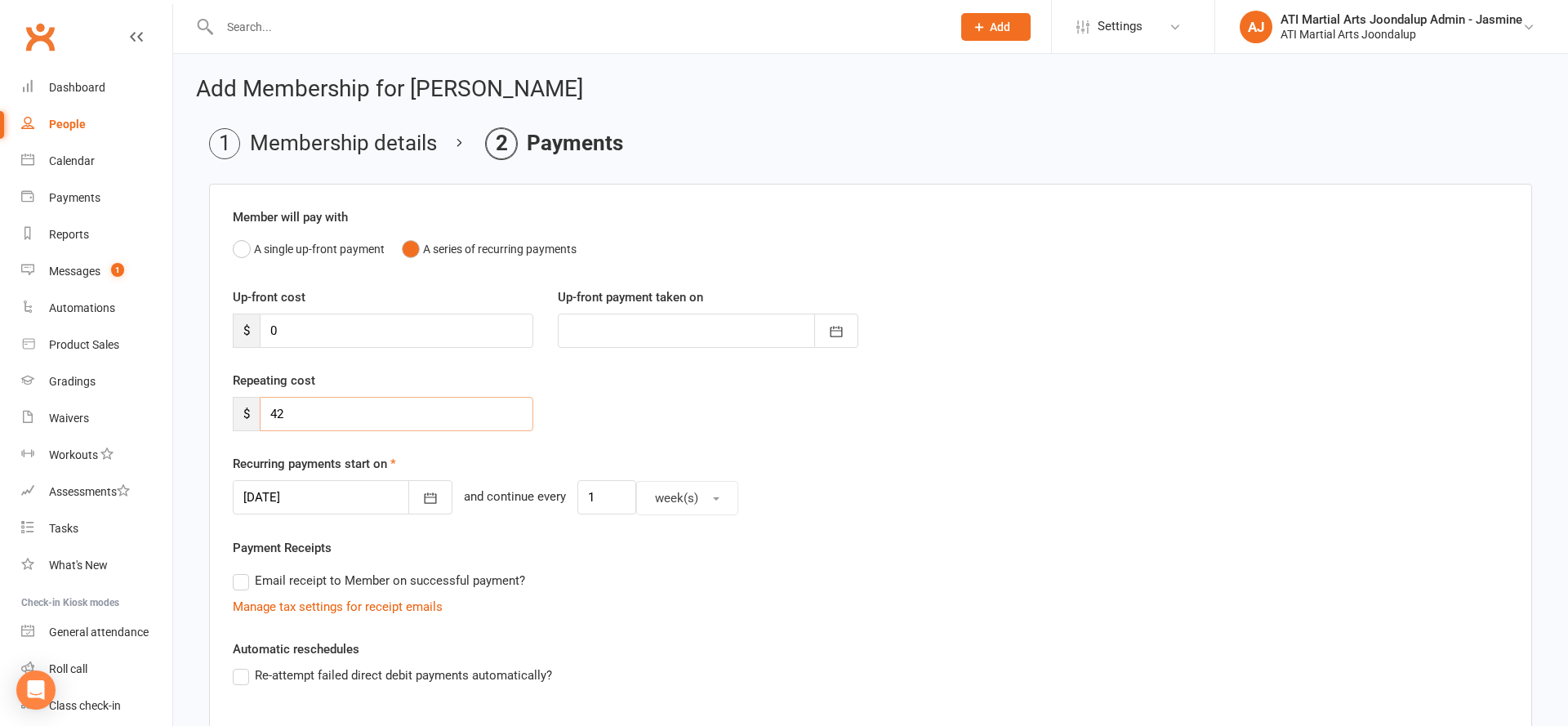
click at [349, 416] on input "42" at bounding box center [397, 414] width 273 height 34
type input "4"
type input "33"
click at [376, 486] on div at bounding box center [342, 497] width 220 height 34
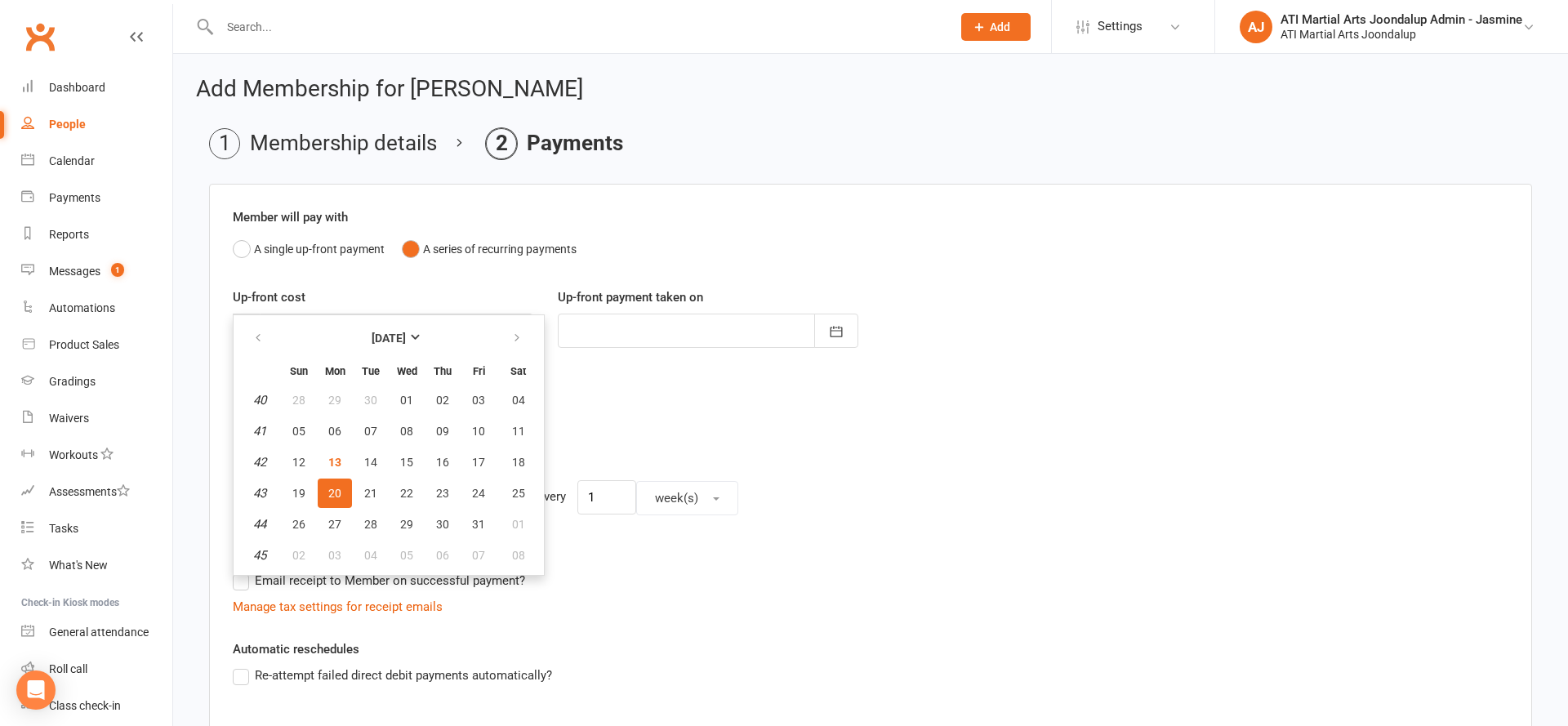
drag, startPoint x: 412, startPoint y: 461, endPoint x: 402, endPoint y: 486, distance: 26.9
click at [412, 462] on span "15" at bounding box center [406, 463] width 13 height 13
type input "[DATE]"
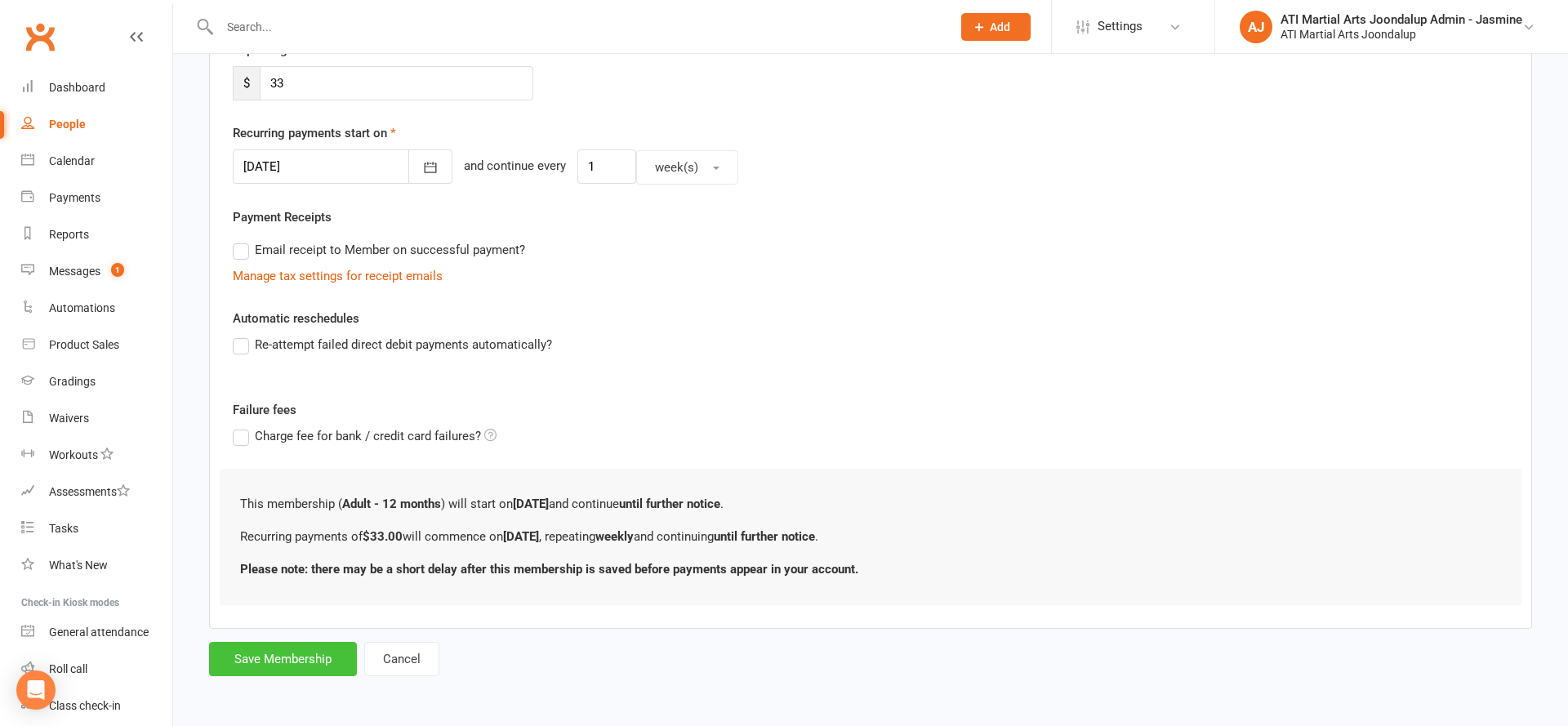
scroll to position [330, 0]
click at [311, 664] on button "Save Membership" at bounding box center [283, 660] width 148 height 34
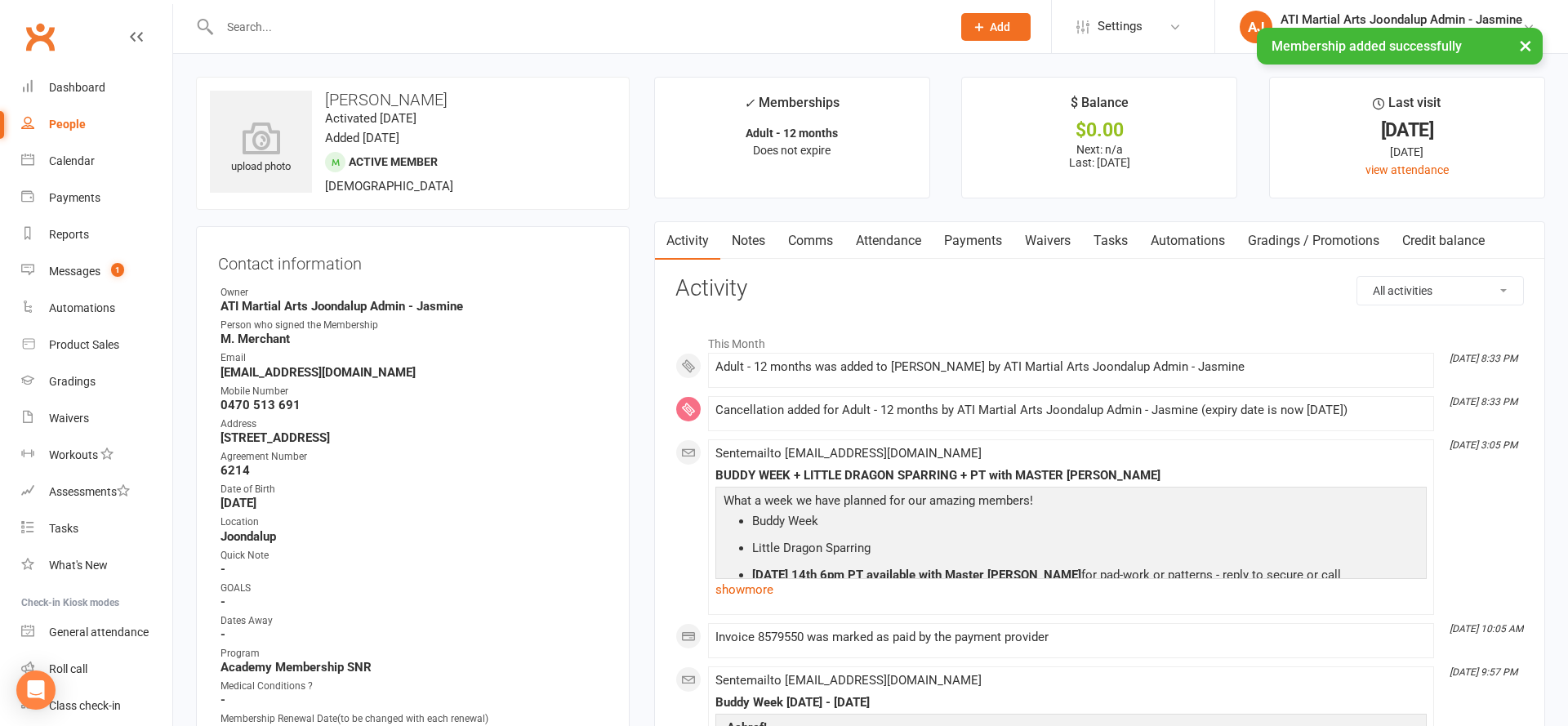
click at [734, 231] on link "Notes" at bounding box center [748, 240] width 56 height 37
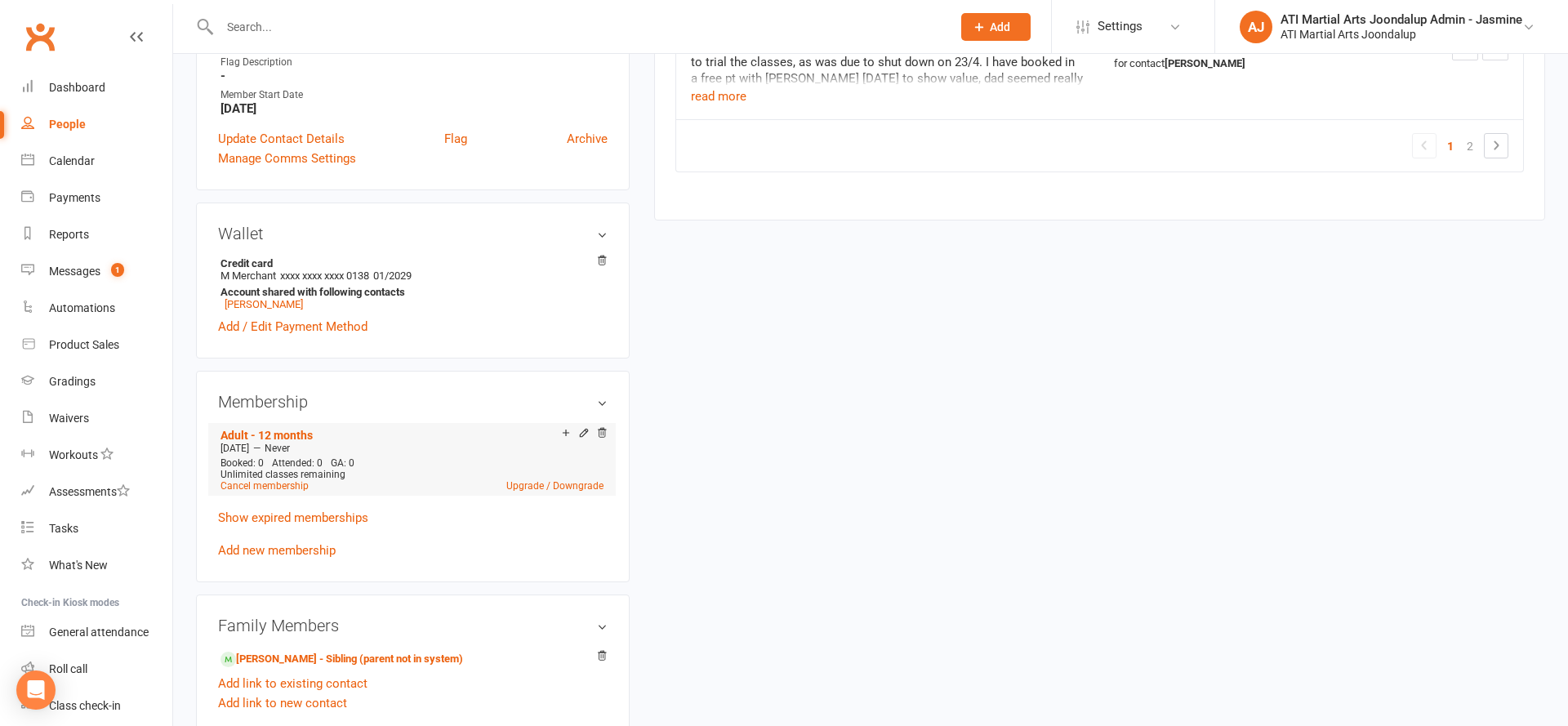
scroll to position [1181, 0]
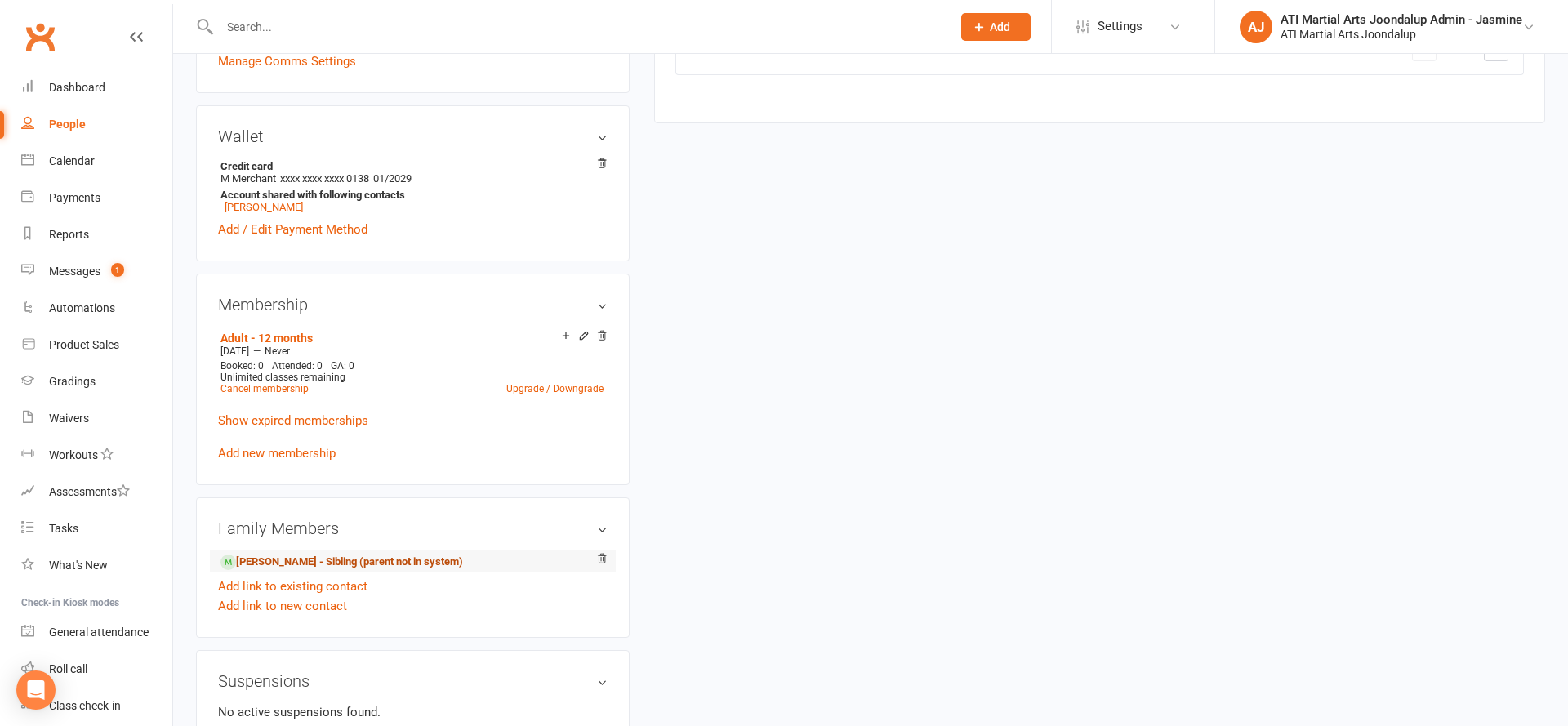
click at [279, 559] on link "[PERSON_NAME] - Sibling (parent not in system)" at bounding box center [342, 562] width 243 height 17
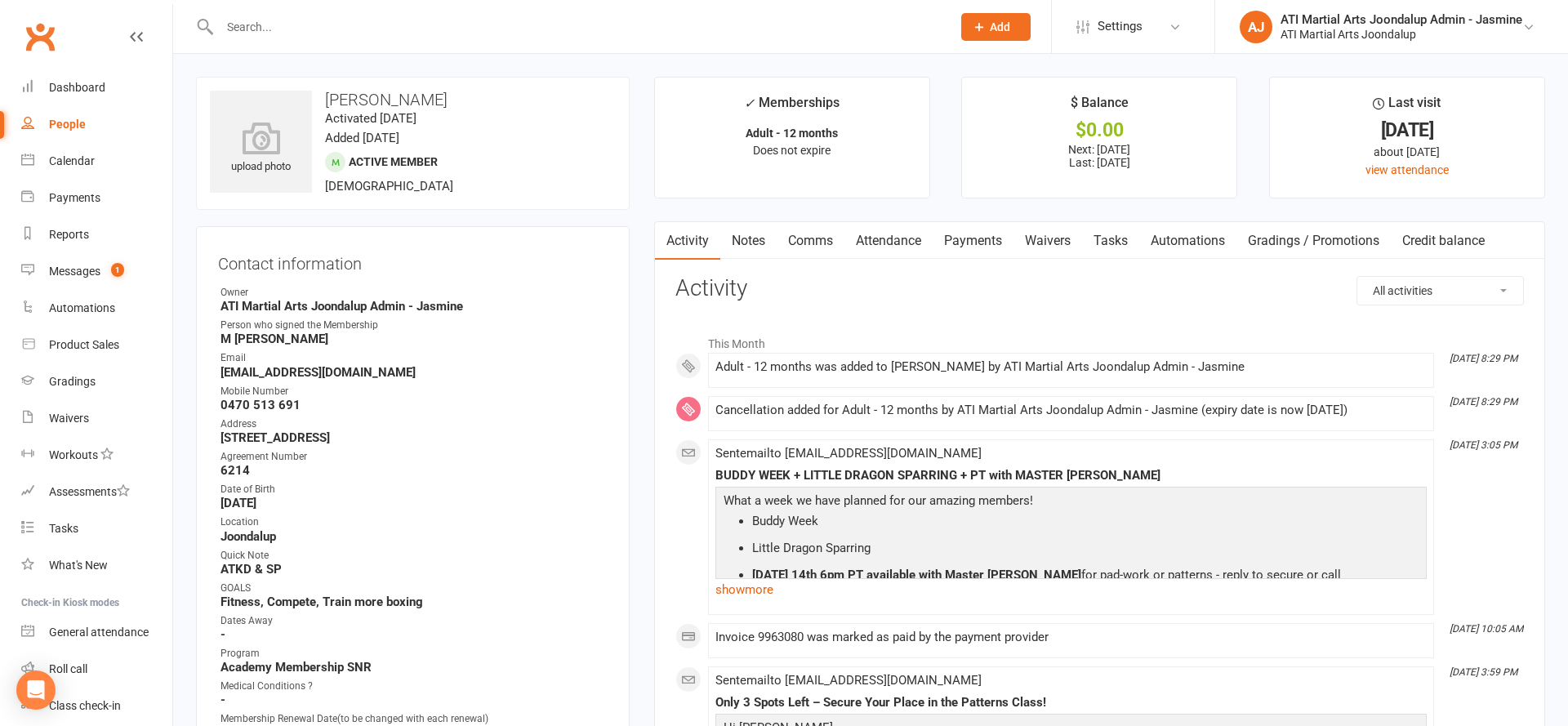
click at [751, 232] on link "Notes" at bounding box center [748, 240] width 56 height 37
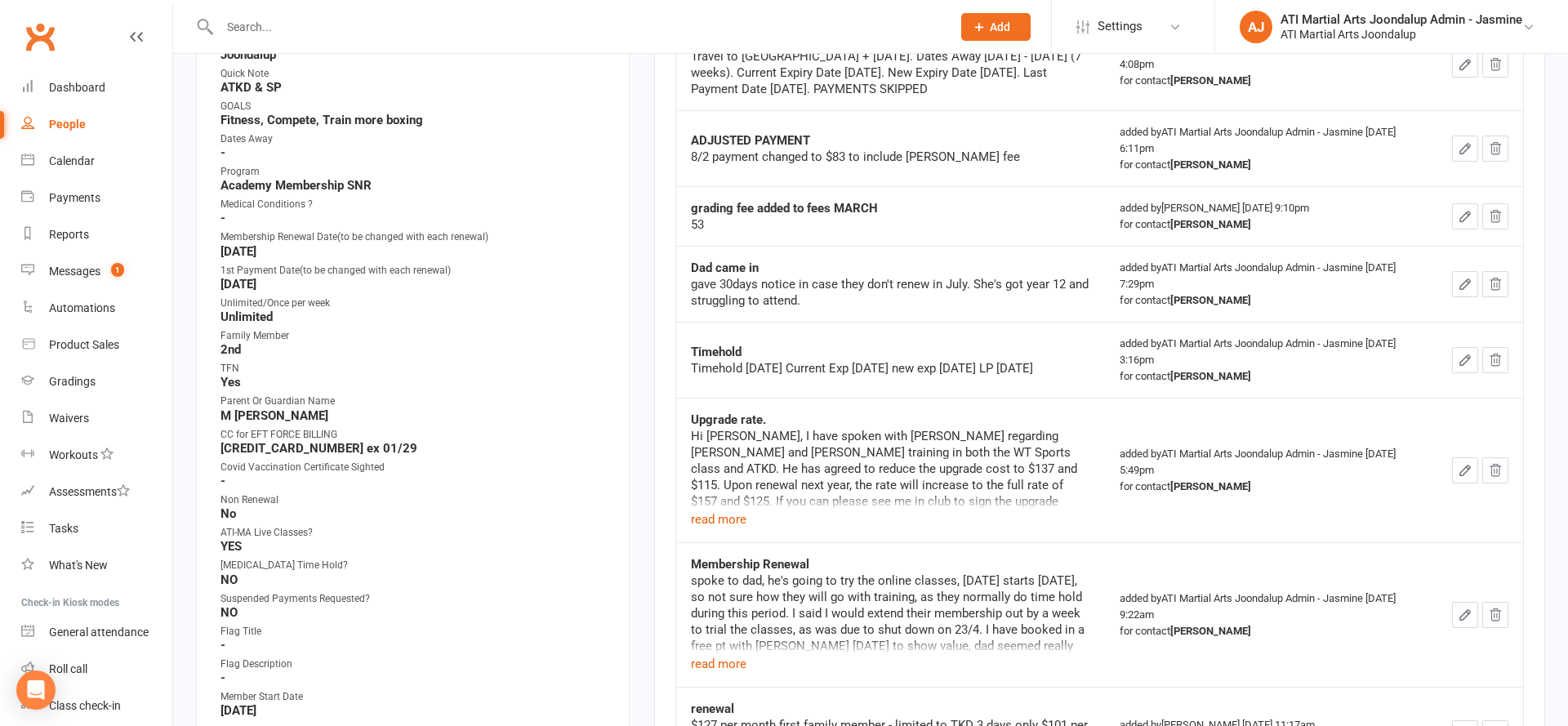
scroll to position [484, 0]
click at [53, 82] on div "Dashboard" at bounding box center [76, 88] width 56 height 13
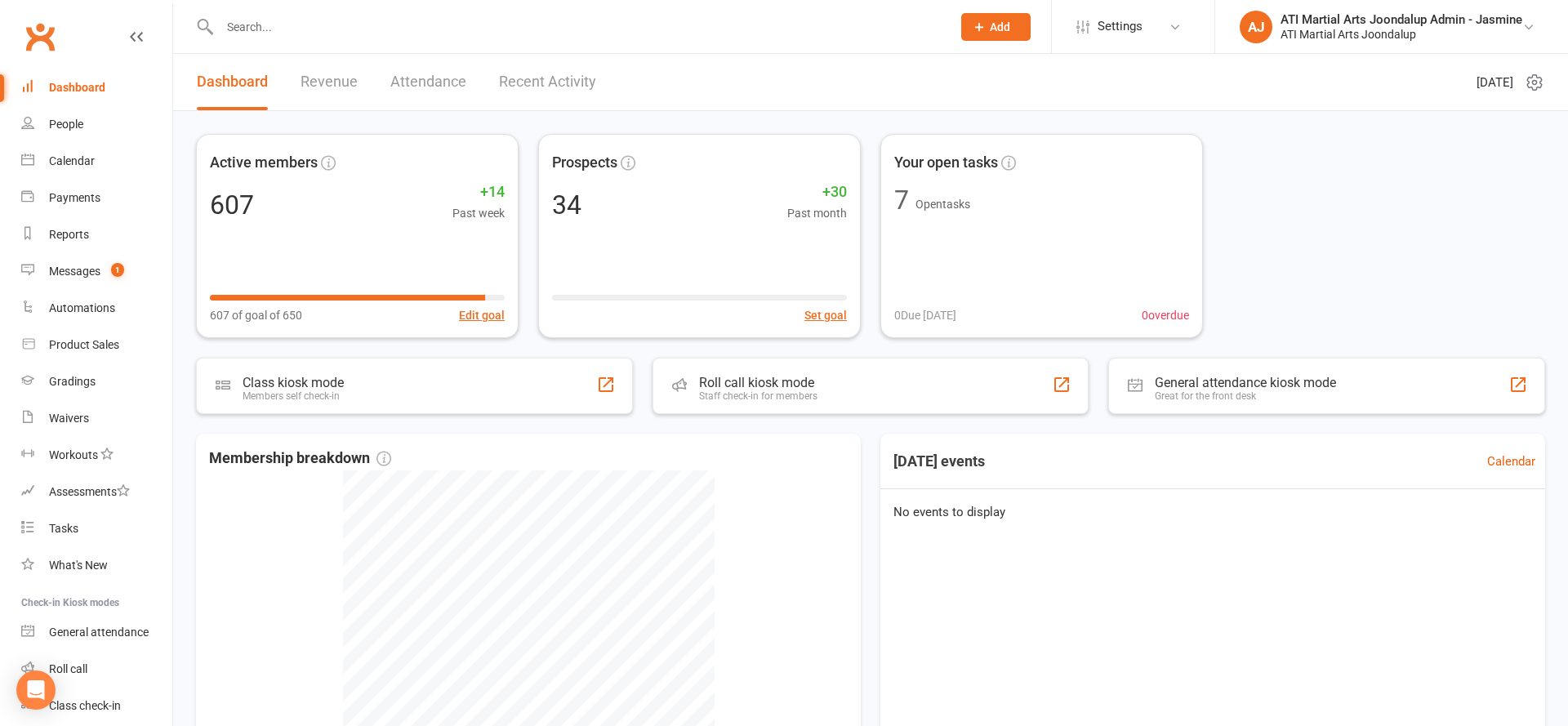
scroll to position [1, 0]
click at [305, 41] on div at bounding box center [568, 27] width 744 height 54
click at [310, 27] on input "text" at bounding box center [577, 27] width 725 height 23
type input "[PERSON_NAME] de"
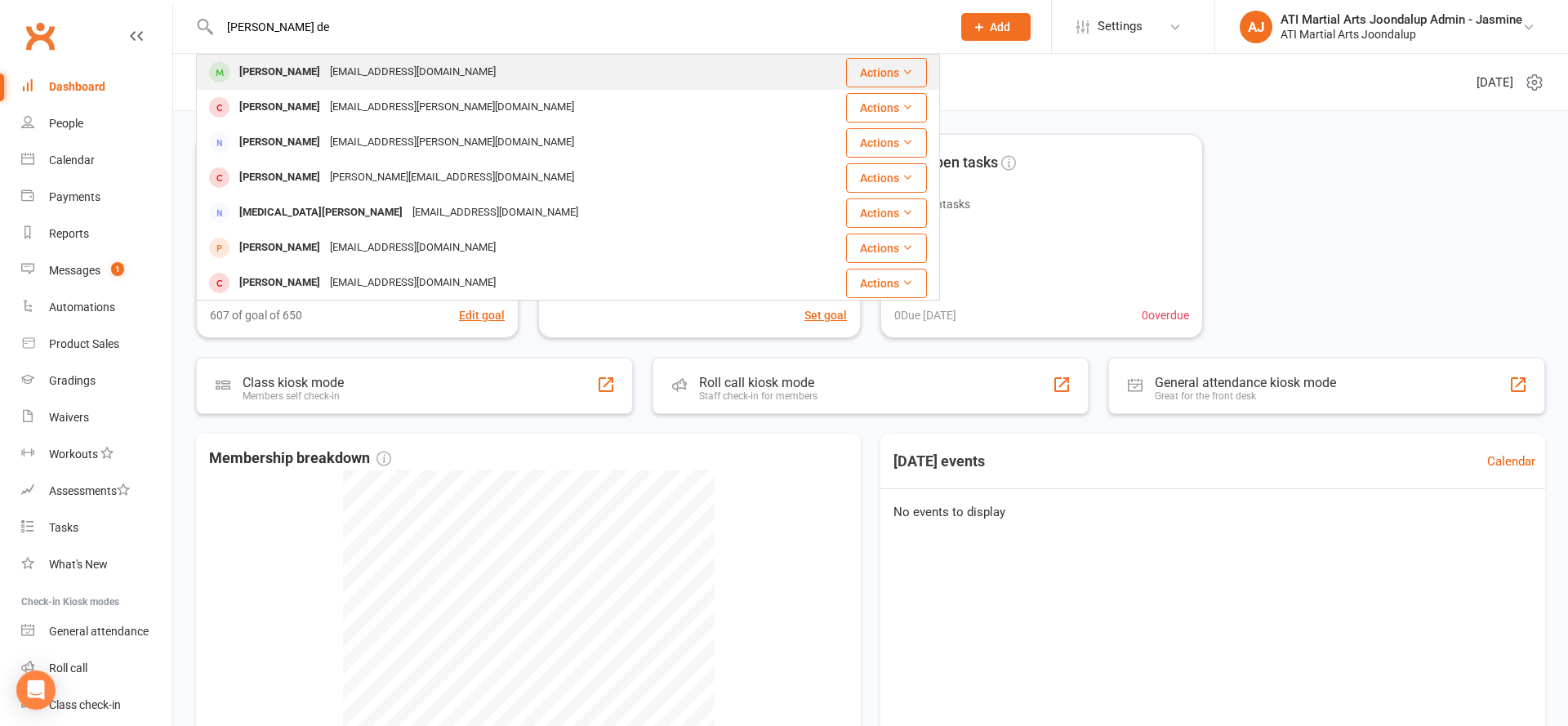
click at [295, 64] on div "[PERSON_NAME]" at bounding box center [279, 72] width 91 height 24
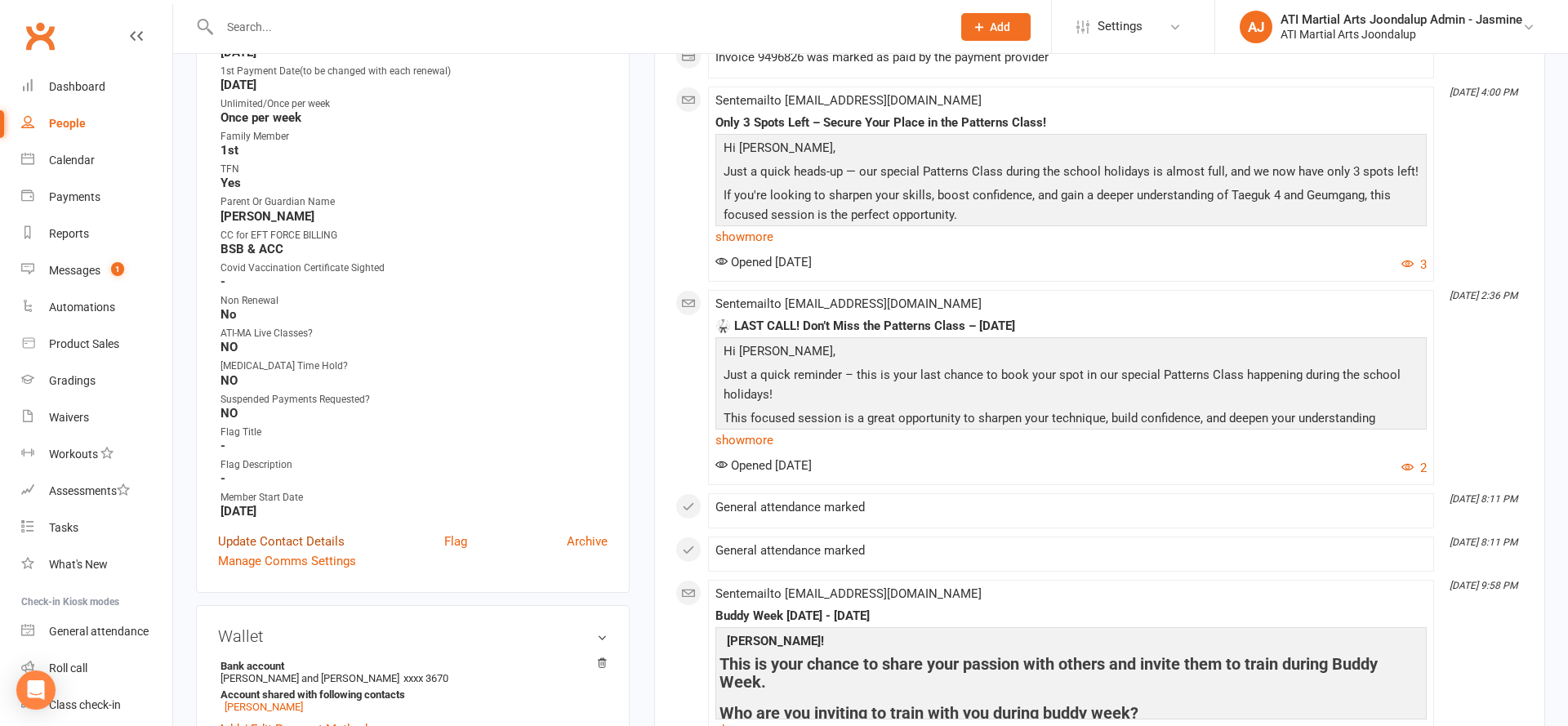
click at [286, 533] on link "Update Contact Details" at bounding box center [281, 541] width 126 height 19
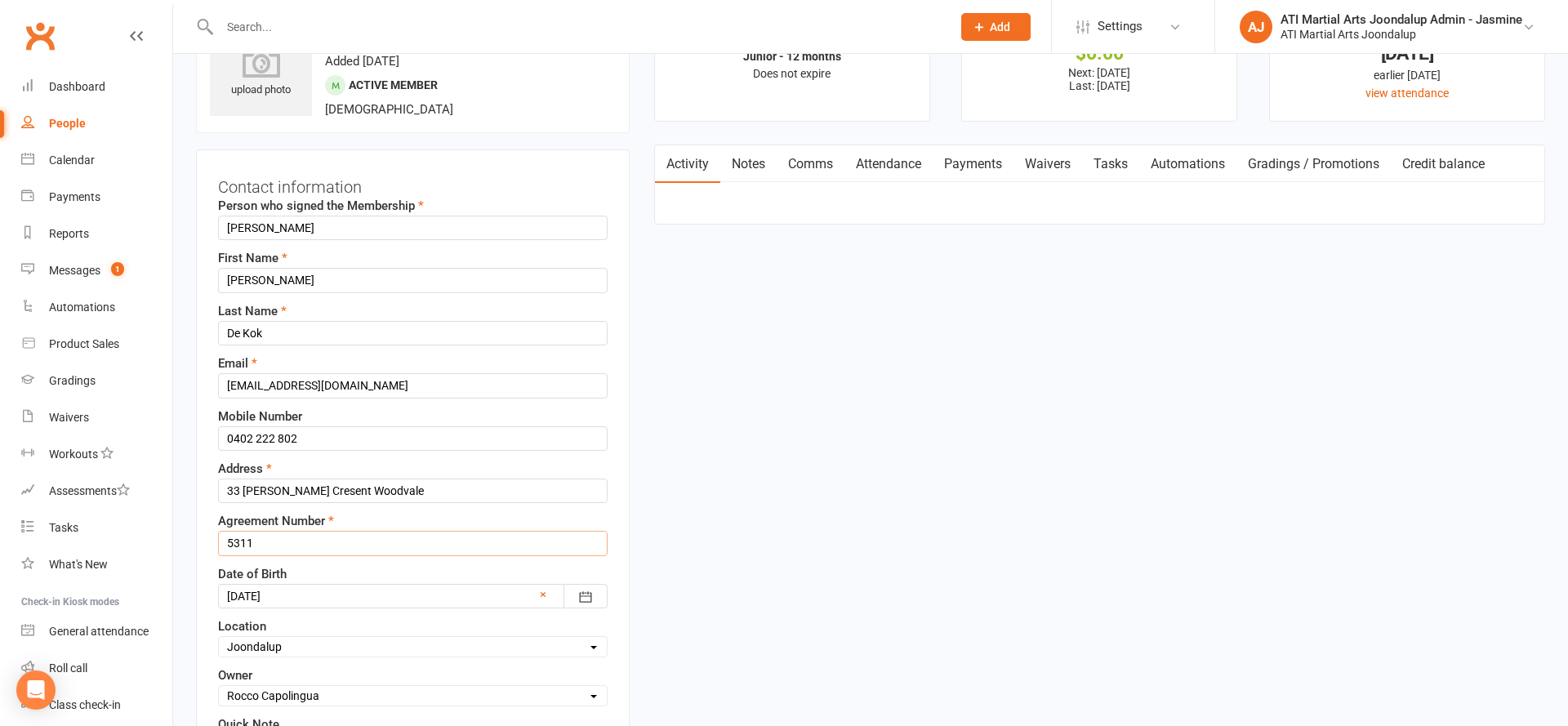
click at [292, 542] on input "5311" at bounding box center [412, 543] width 389 height 25
type input "5"
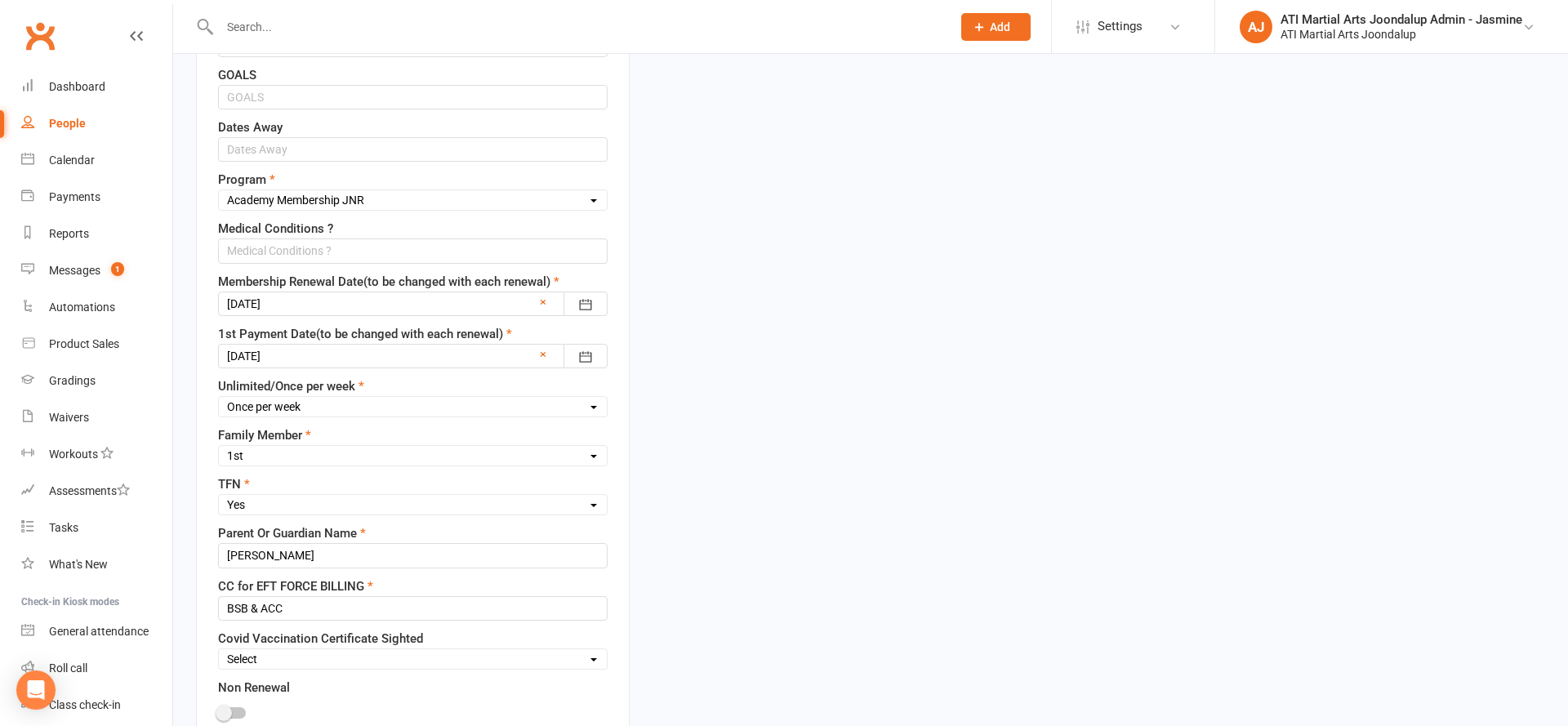
scroll to position [781, 0]
type input "6124"
click at [285, 297] on div at bounding box center [412, 302] width 389 height 25
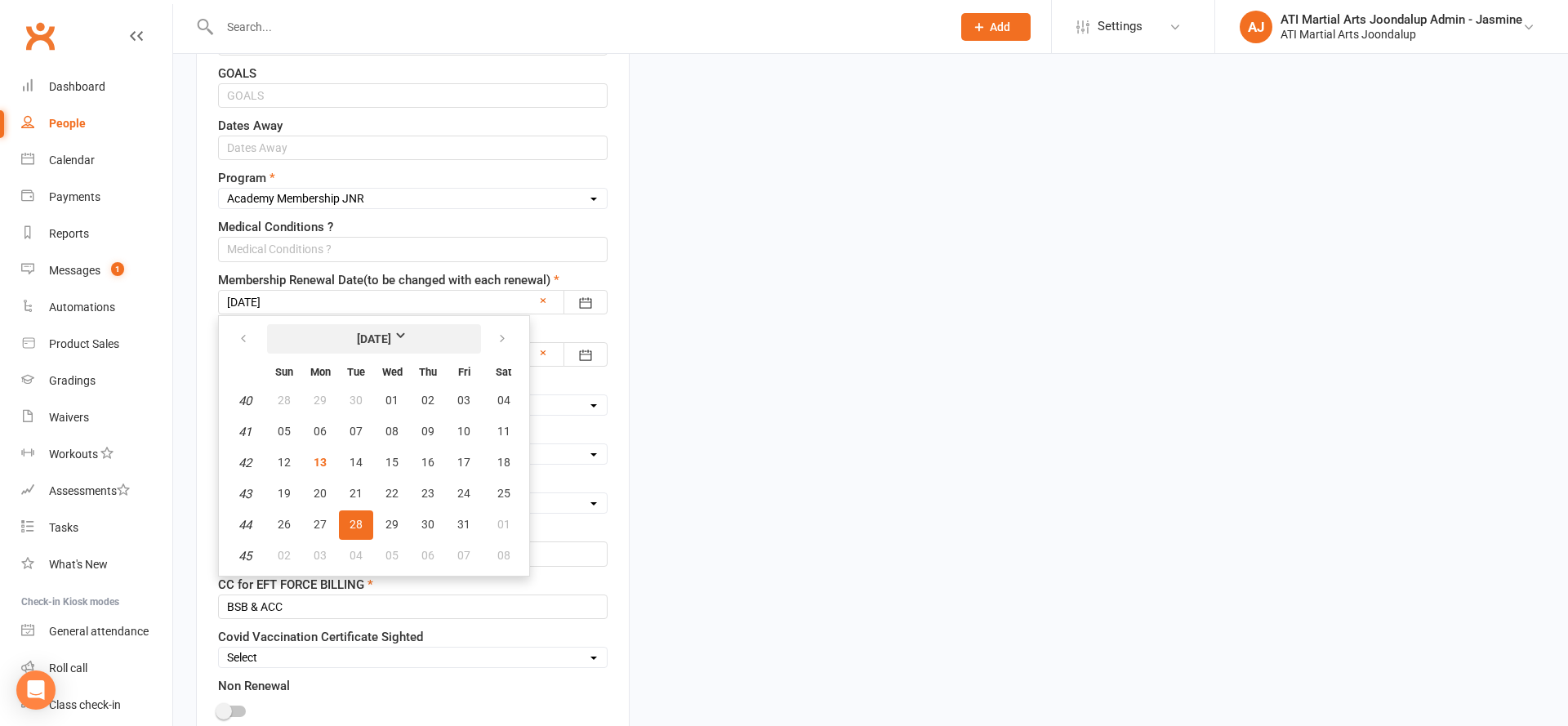
click at [381, 345] on button "[DATE]" at bounding box center [374, 339] width 214 height 30
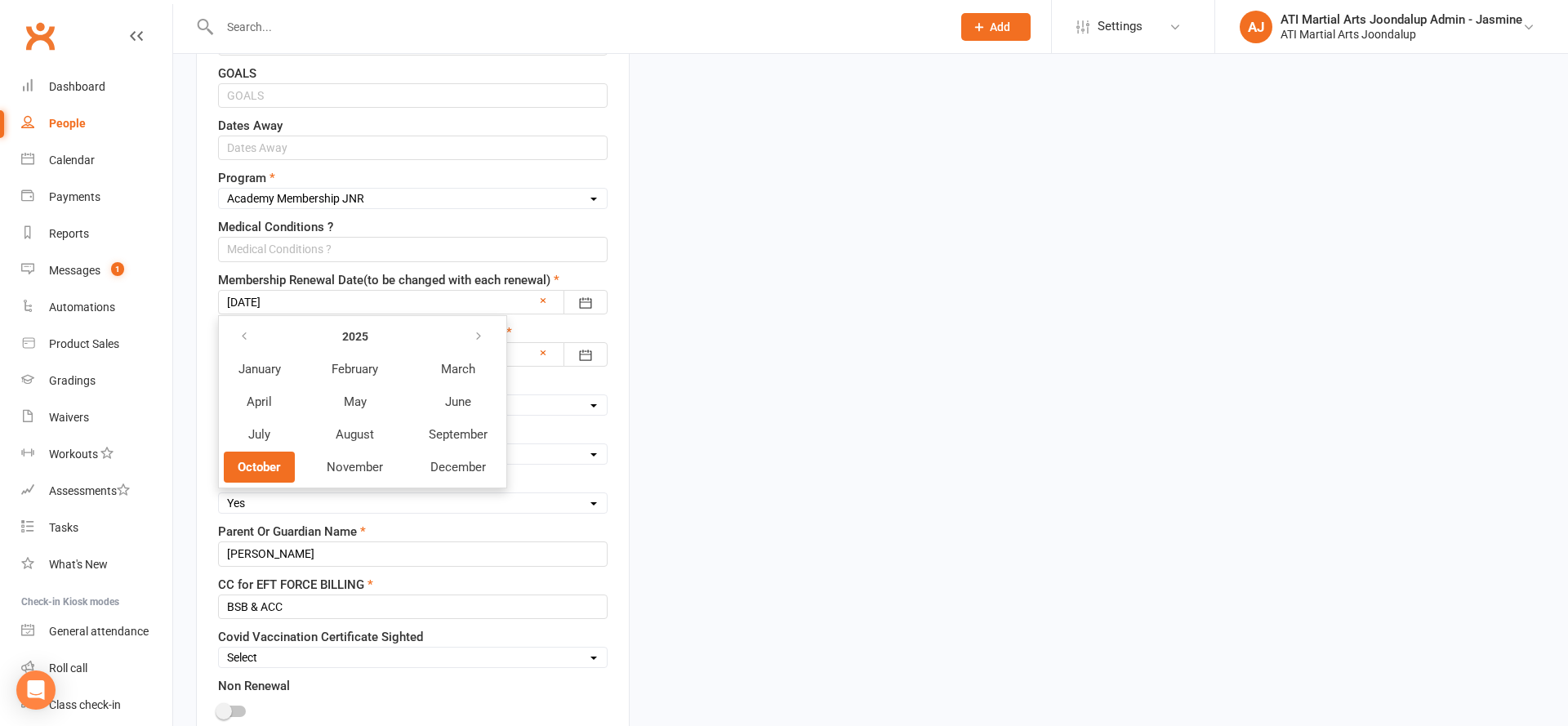
drag, startPoint x: 475, startPoint y: 329, endPoint x: 468, endPoint y: 349, distance: 21.2
click at [475, 330] on icon "button" at bounding box center [479, 337] width 11 height 13
click at [287, 466] on button "October" at bounding box center [259, 467] width 71 height 31
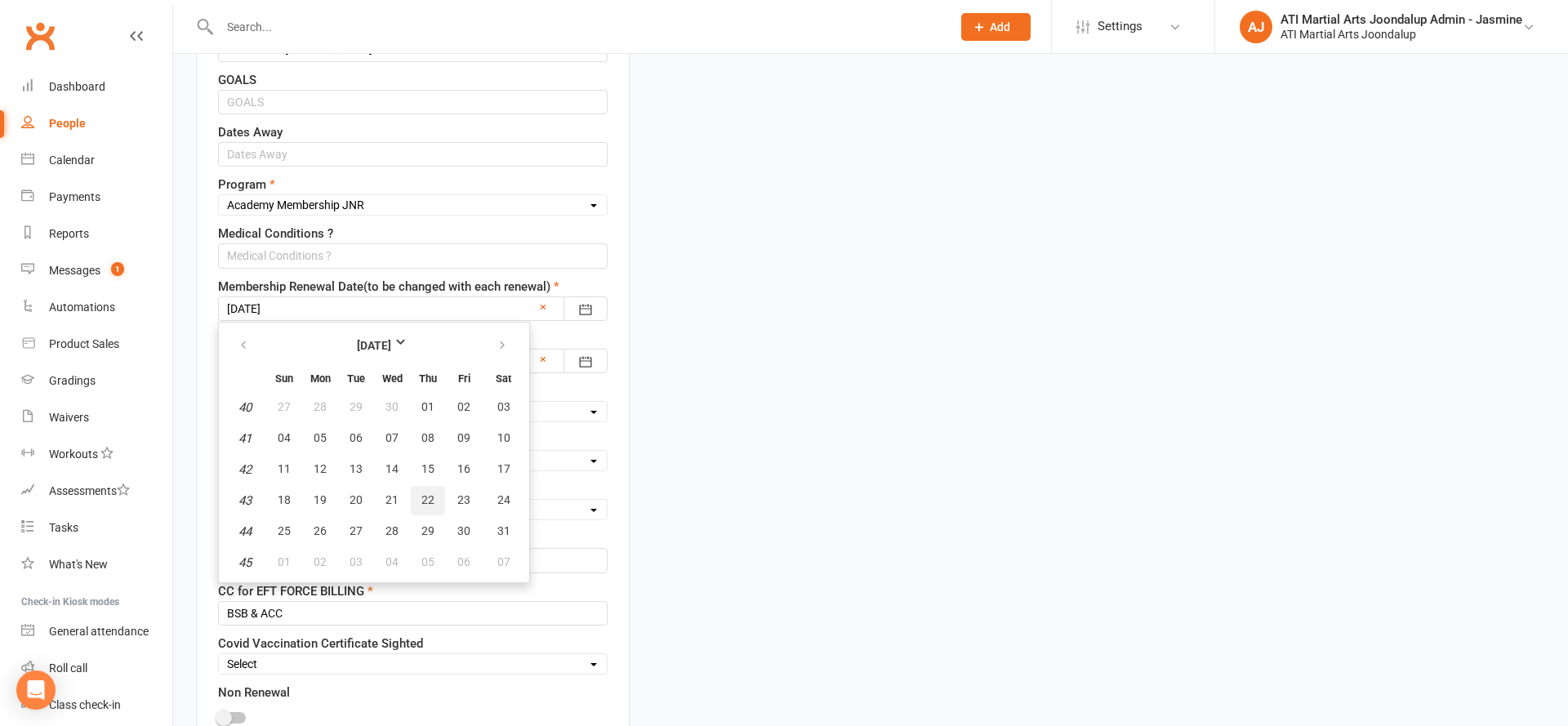
scroll to position [776, 0]
click at [393, 527] on span "28" at bounding box center [392, 530] width 13 height 13
type input "[DATE]"
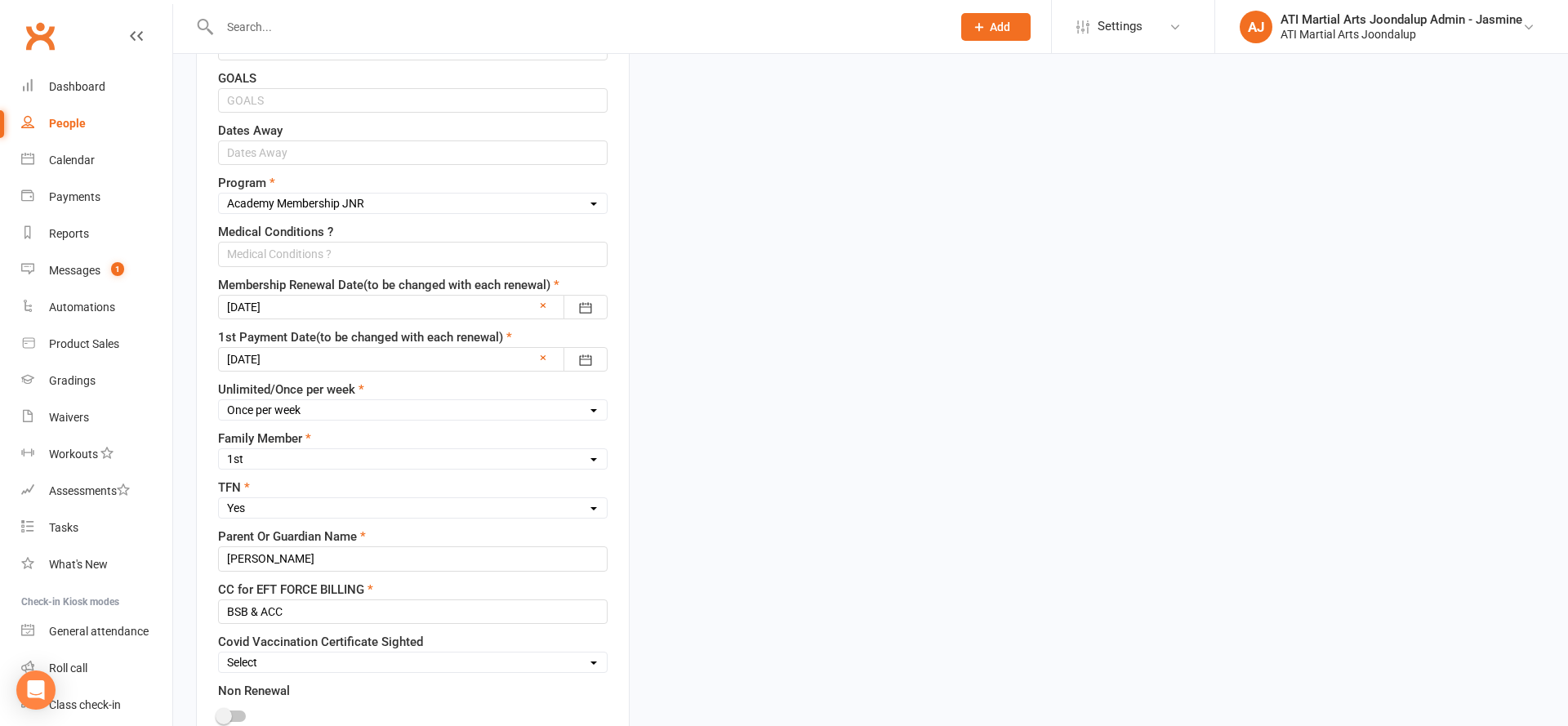
click at [323, 356] on div at bounding box center [412, 360] width 389 height 25
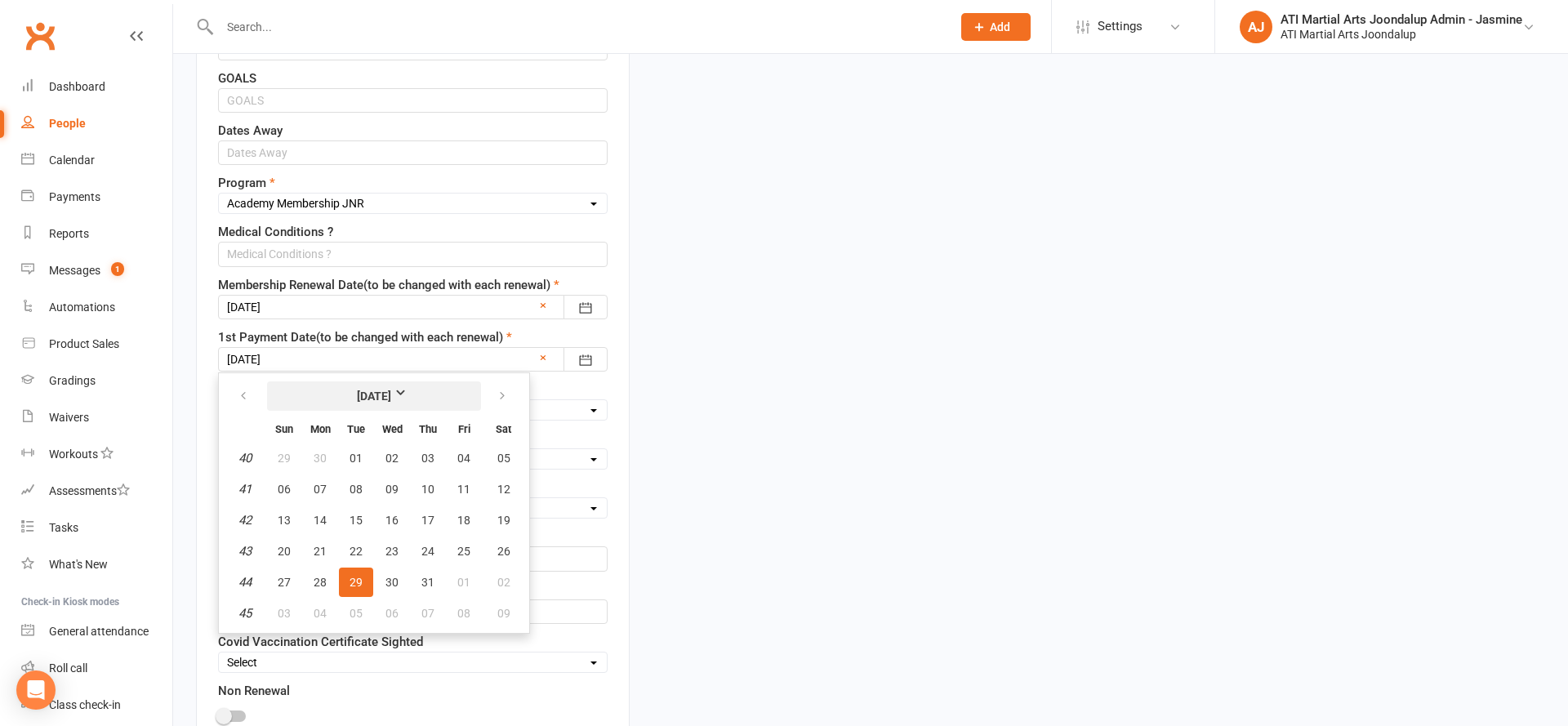
click at [430, 389] on button "[DATE]" at bounding box center [374, 396] width 214 height 30
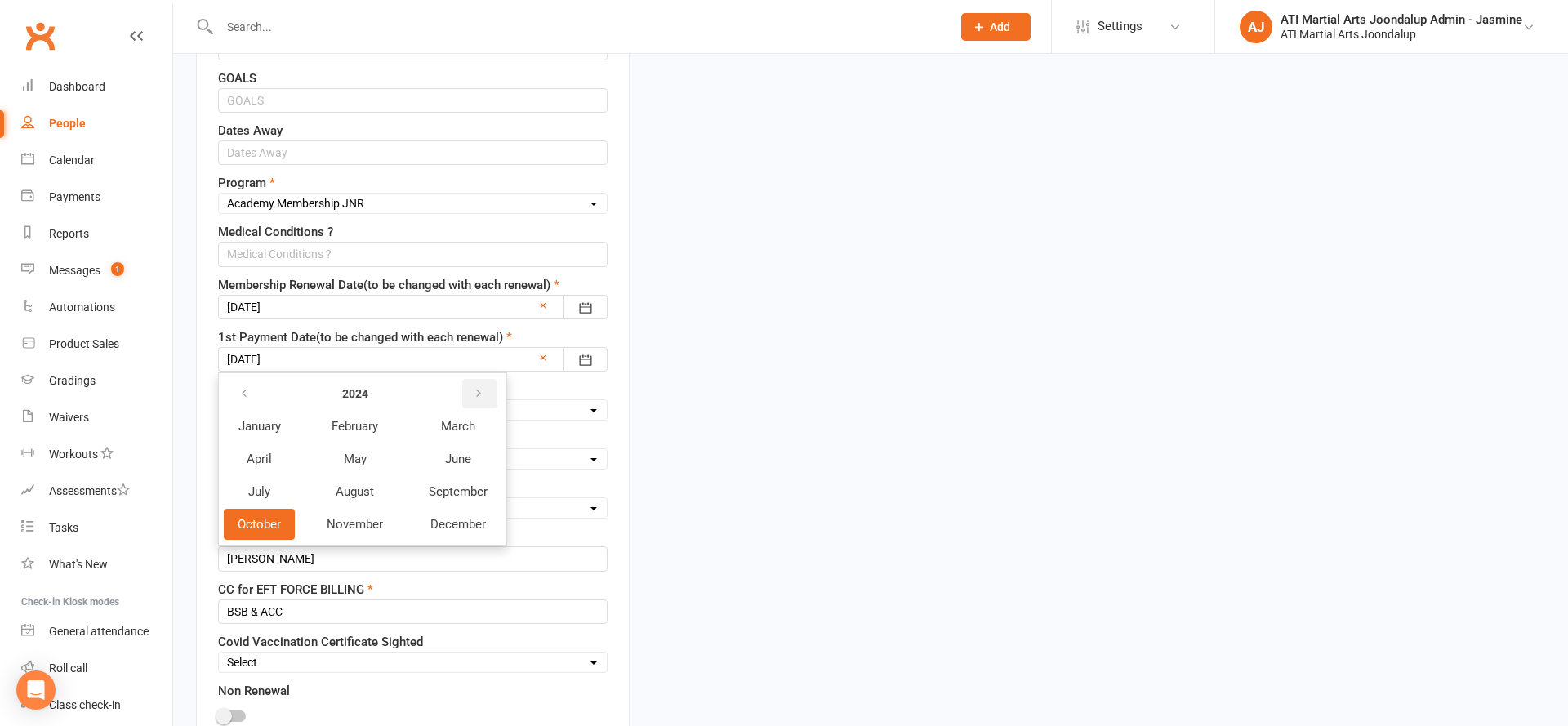
click at [486, 388] on button "button" at bounding box center [479, 393] width 35 height 30
click at [278, 531] on button "October" at bounding box center [259, 524] width 71 height 31
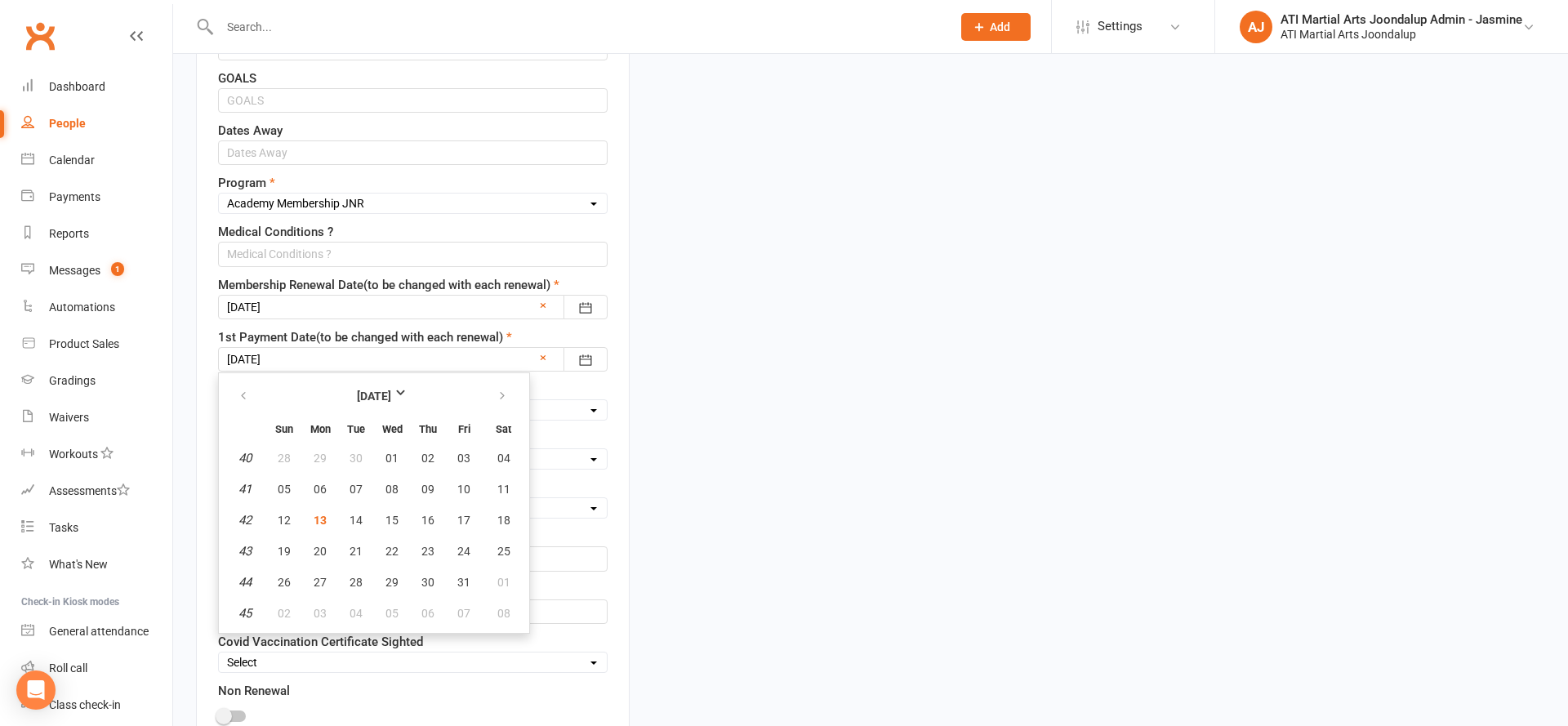
drag, startPoint x: 358, startPoint y: 577, endPoint x: 340, endPoint y: 542, distance: 39.4
click at [358, 577] on span "28" at bounding box center [357, 583] width 13 height 13
type input "[DATE]"
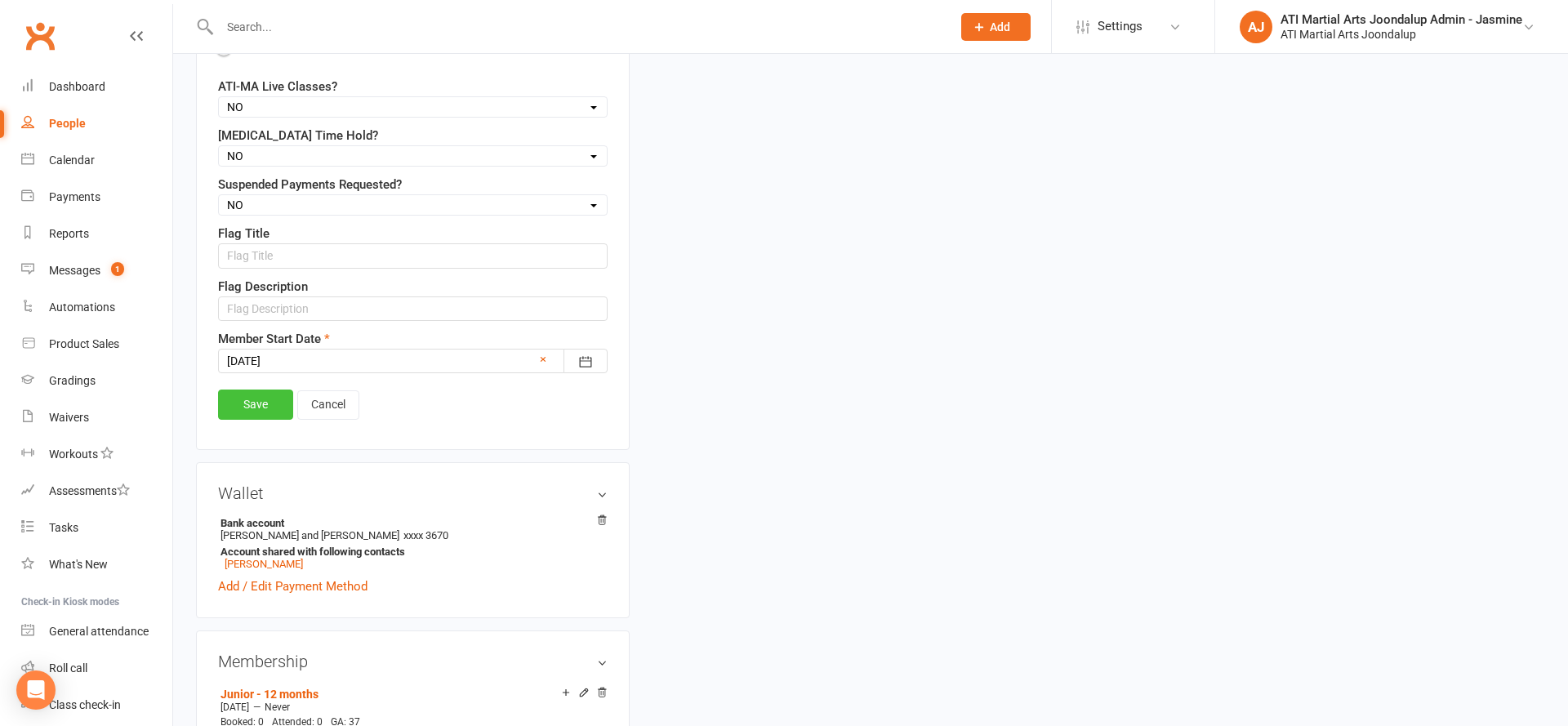
scroll to position [1447, 0]
click at [262, 396] on link "Save" at bounding box center [255, 403] width 76 height 30
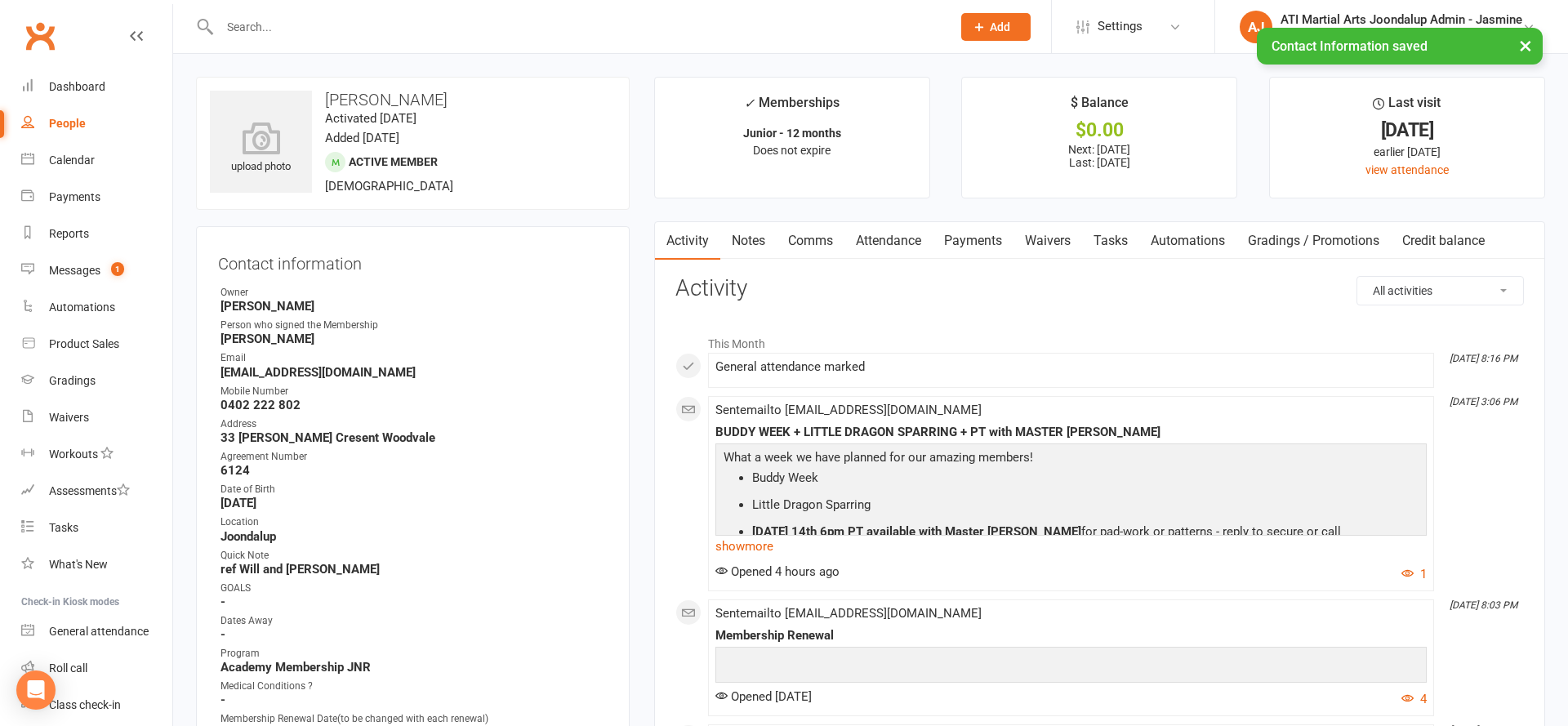
scroll to position [0, 0]
click at [977, 228] on link "Payments" at bounding box center [972, 240] width 81 height 37
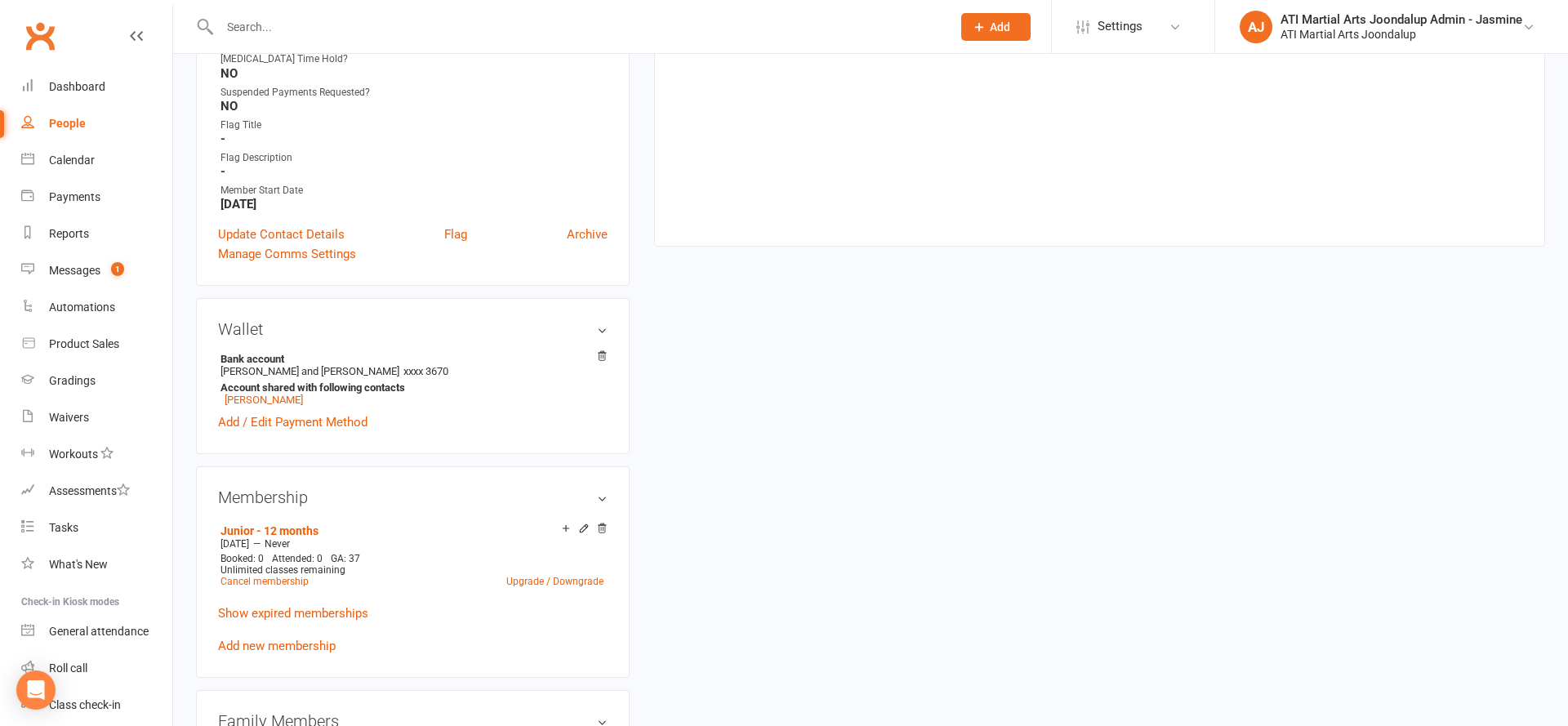
scroll to position [990, 0]
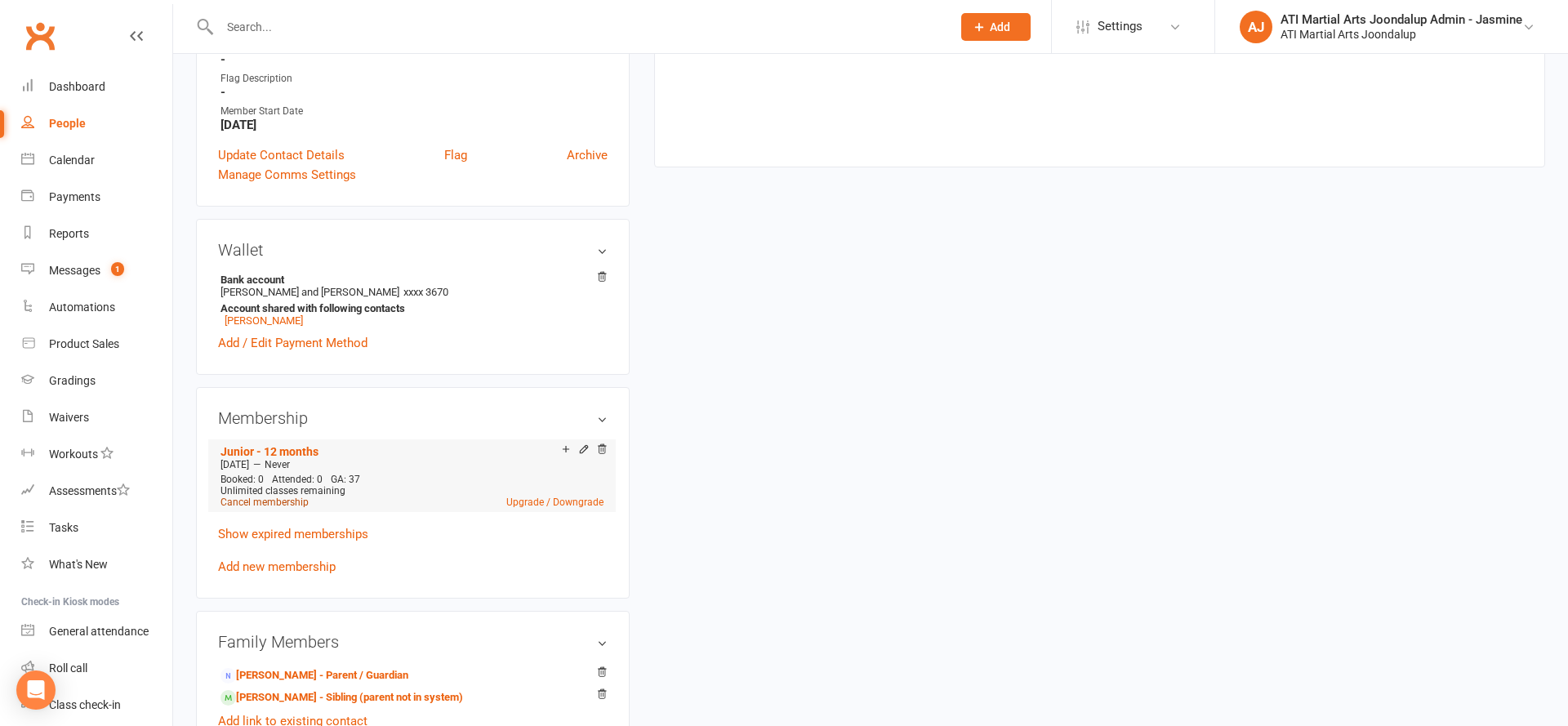
click at [281, 497] on link "Cancel membership" at bounding box center [265, 502] width 88 height 11
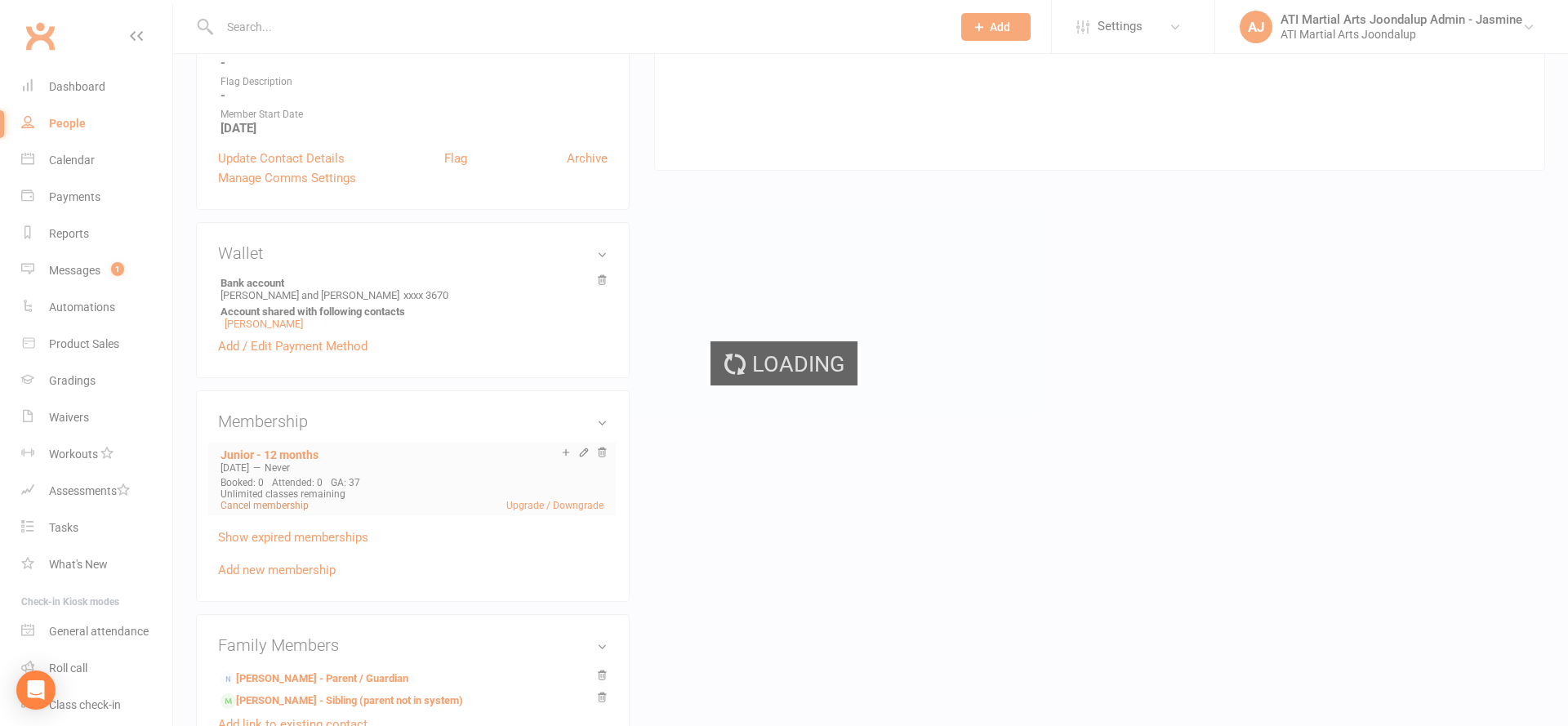
scroll to position [1064, 0]
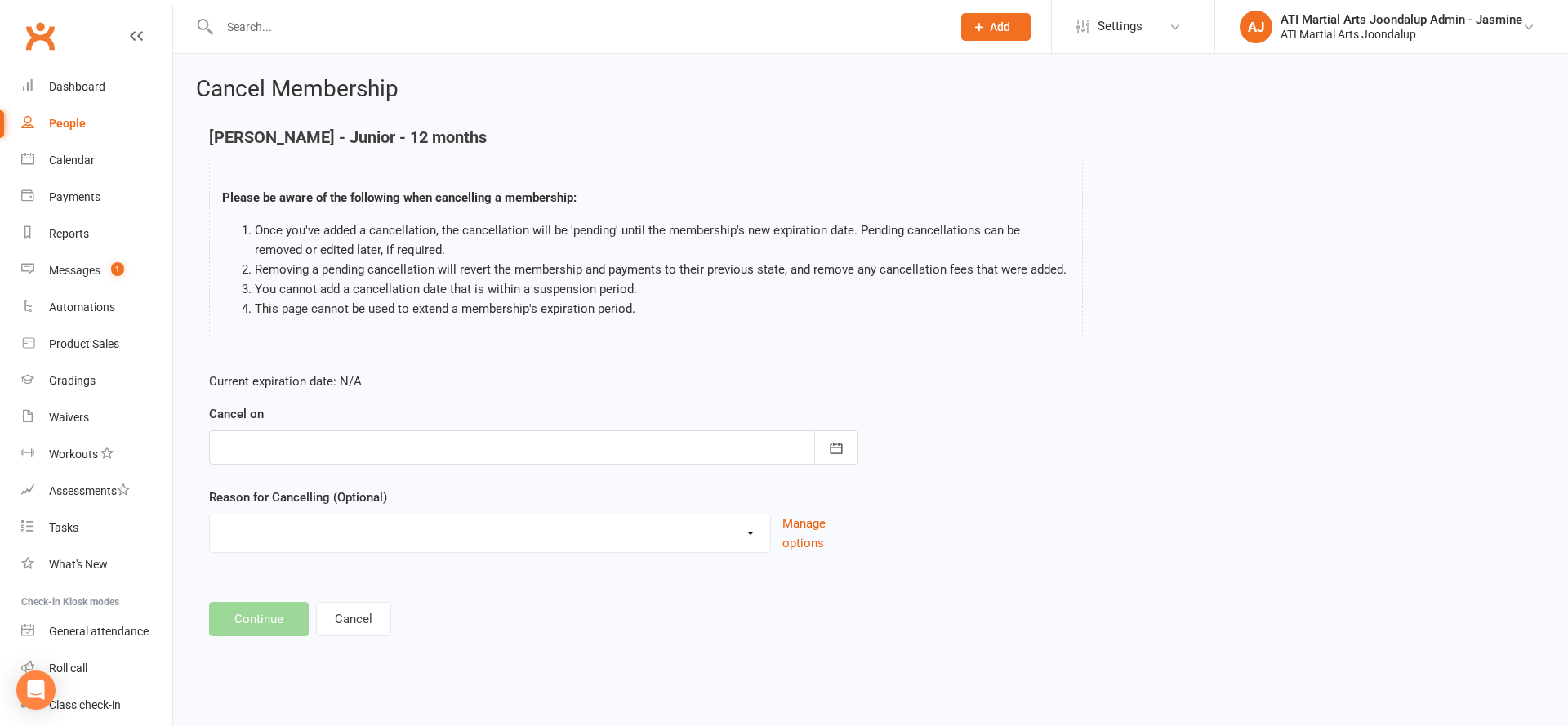
click at [346, 439] on div at bounding box center [534, 448] width 649 height 34
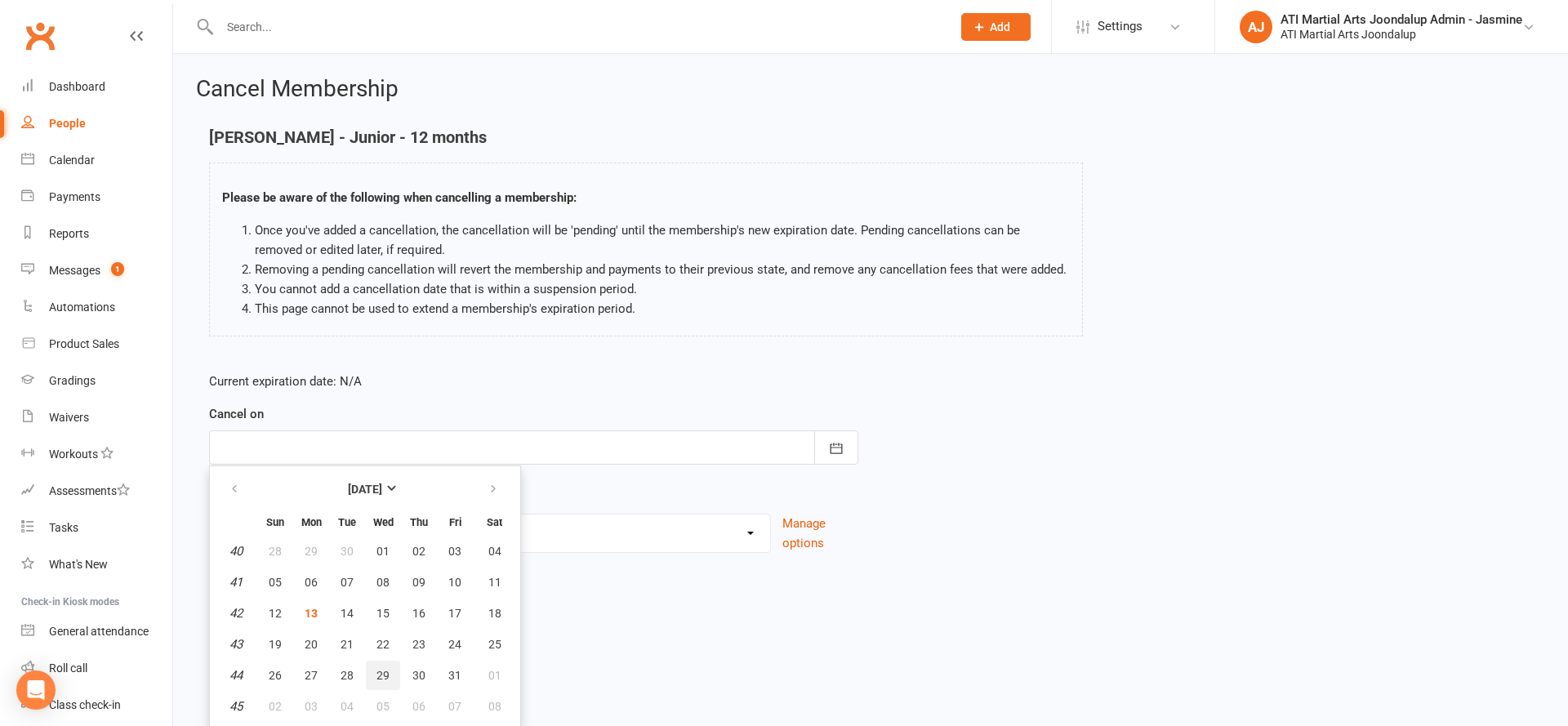
click at [395, 679] on button "29" at bounding box center [383, 675] width 34 height 30
type input "[DATE]"
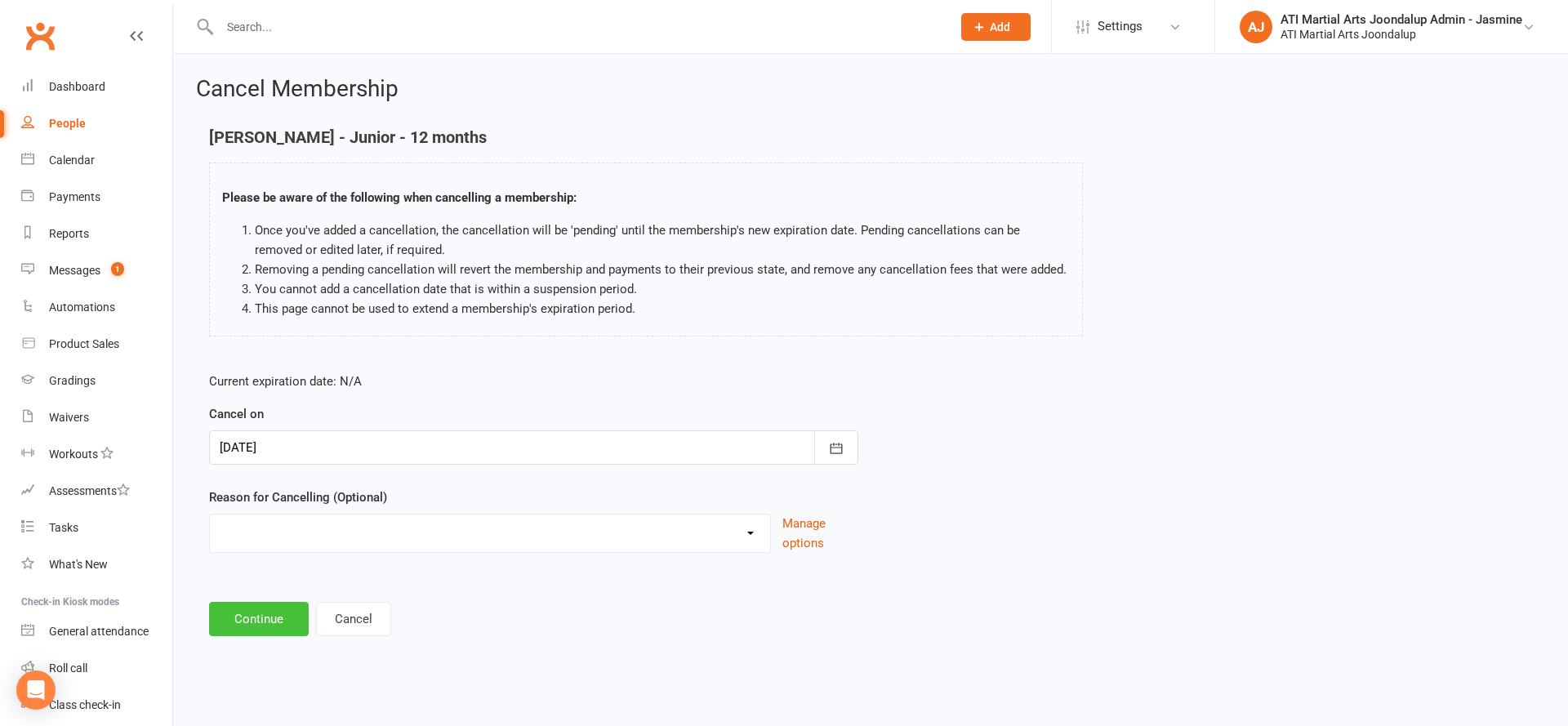
click at [273, 624] on button "Continue" at bounding box center [259, 619] width 99 height 34
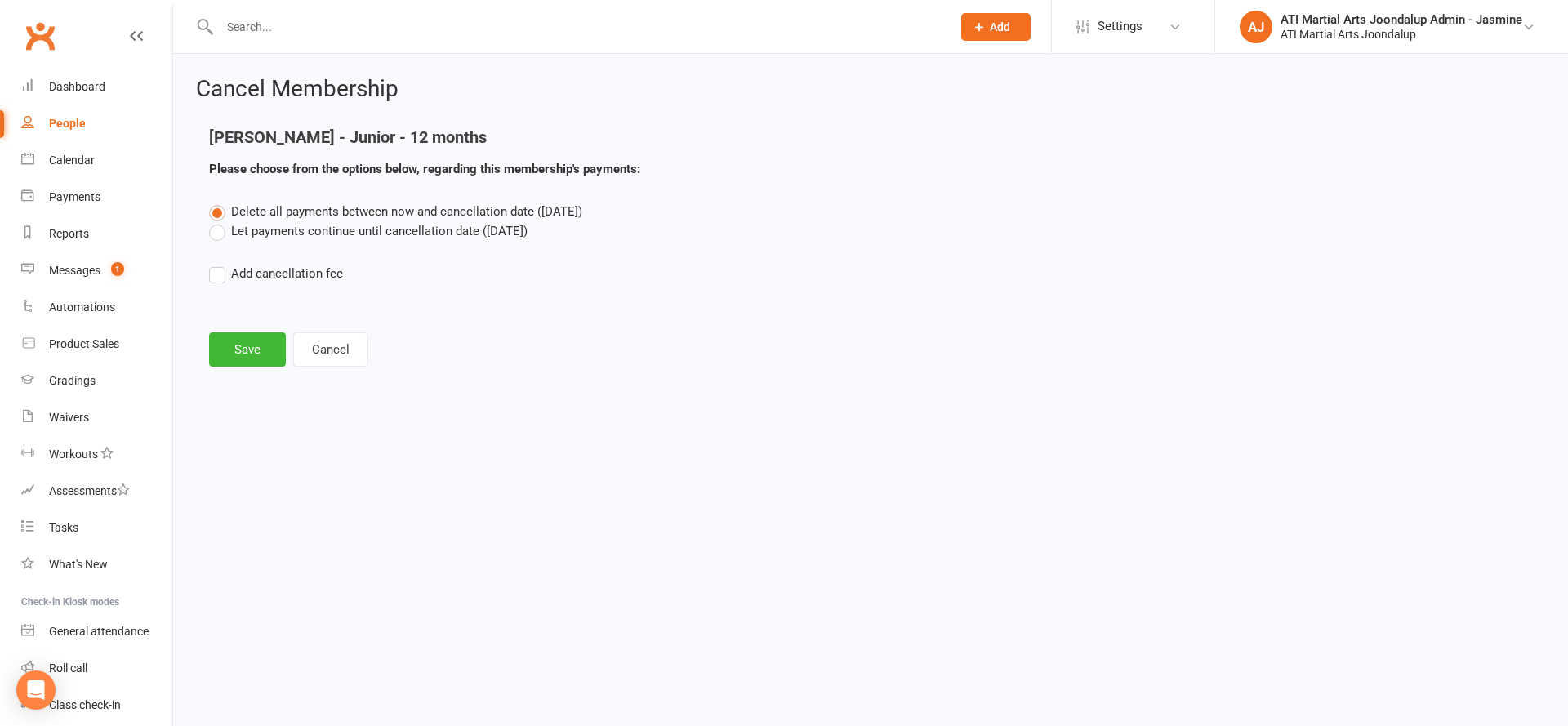
click at [267, 226] on label "Let payments continue until cancellation date ([DATE])" at bounding box center [368, 231] width 318 height 19
click at [220, 221] on input "Let payments continue until cancellation date ([DATE])" at bounding box center [214, 221] width 11 height 0
click at [246, 346] on button "Save" at bounding box center [248, 350] width 76 height 34
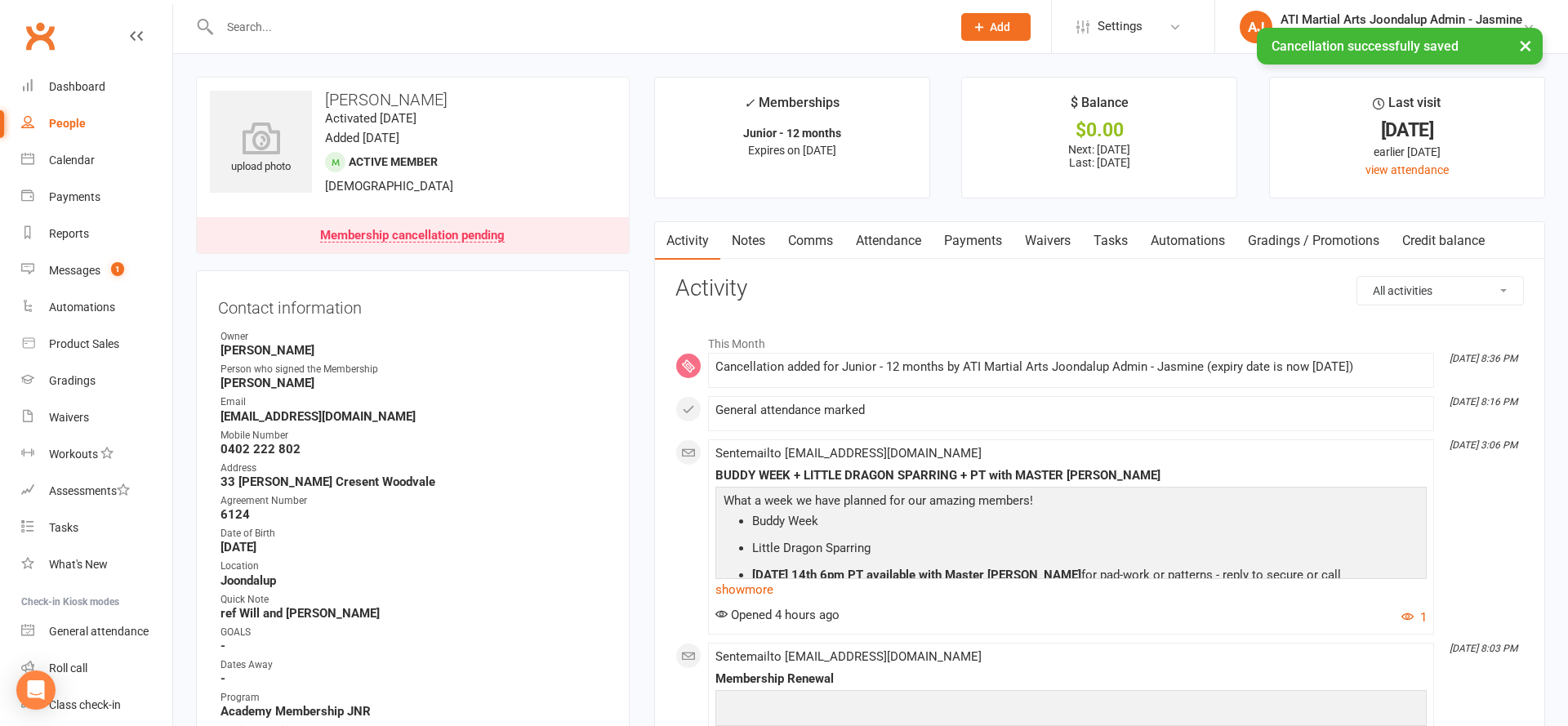
click at [999, 244] on link "Payments" at bounding box center [972, 240] width 81 height 37
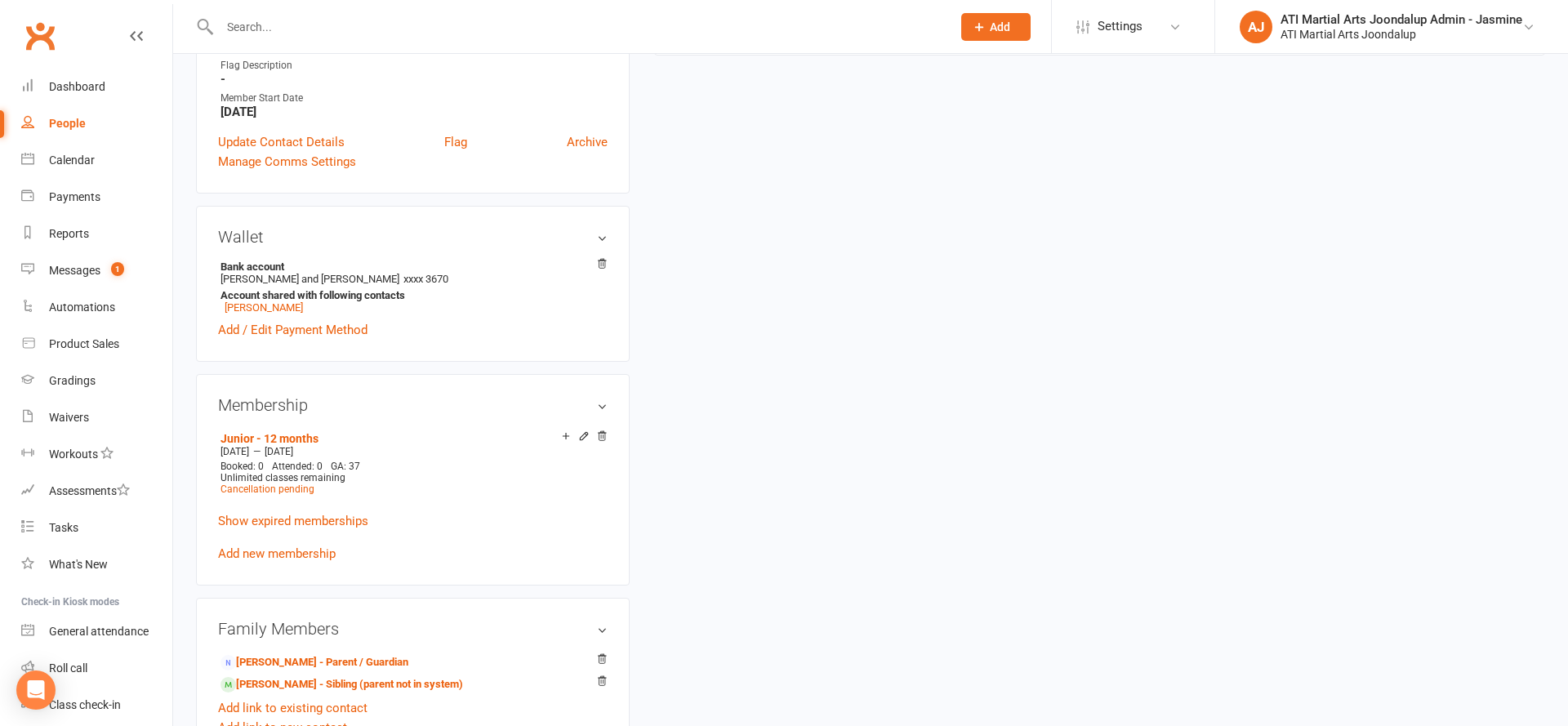
scroll to position [1128, 0]
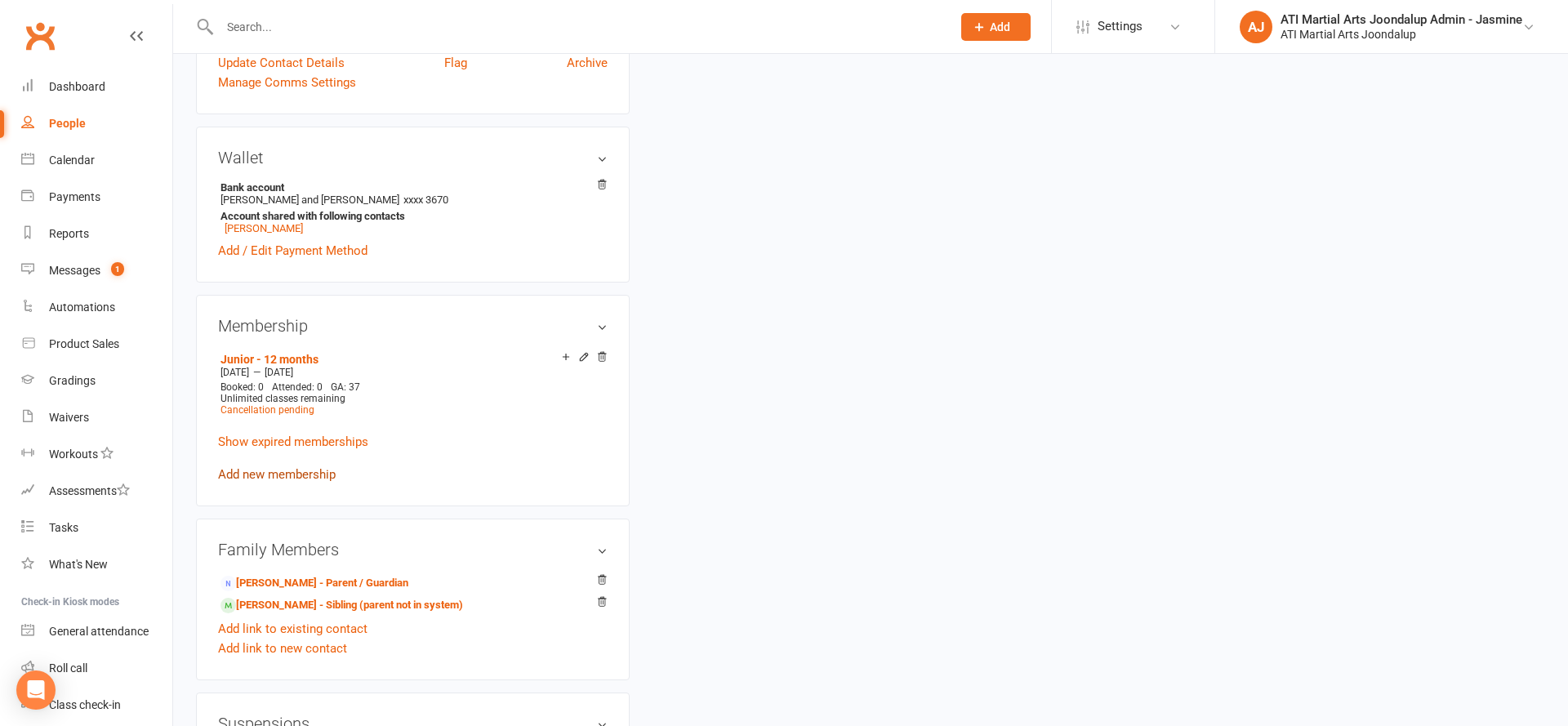
click at [291, 478] on div "Membership Junior - 12 months [DATE] — [DATE] Booked: 0 Attended: 0 GA: 37 Unli…" at bounding box center [413, 400] width 434 height 210
click at [291, 468] on link "Add new membership" at bounding box center [276, 471] width 118 height 14
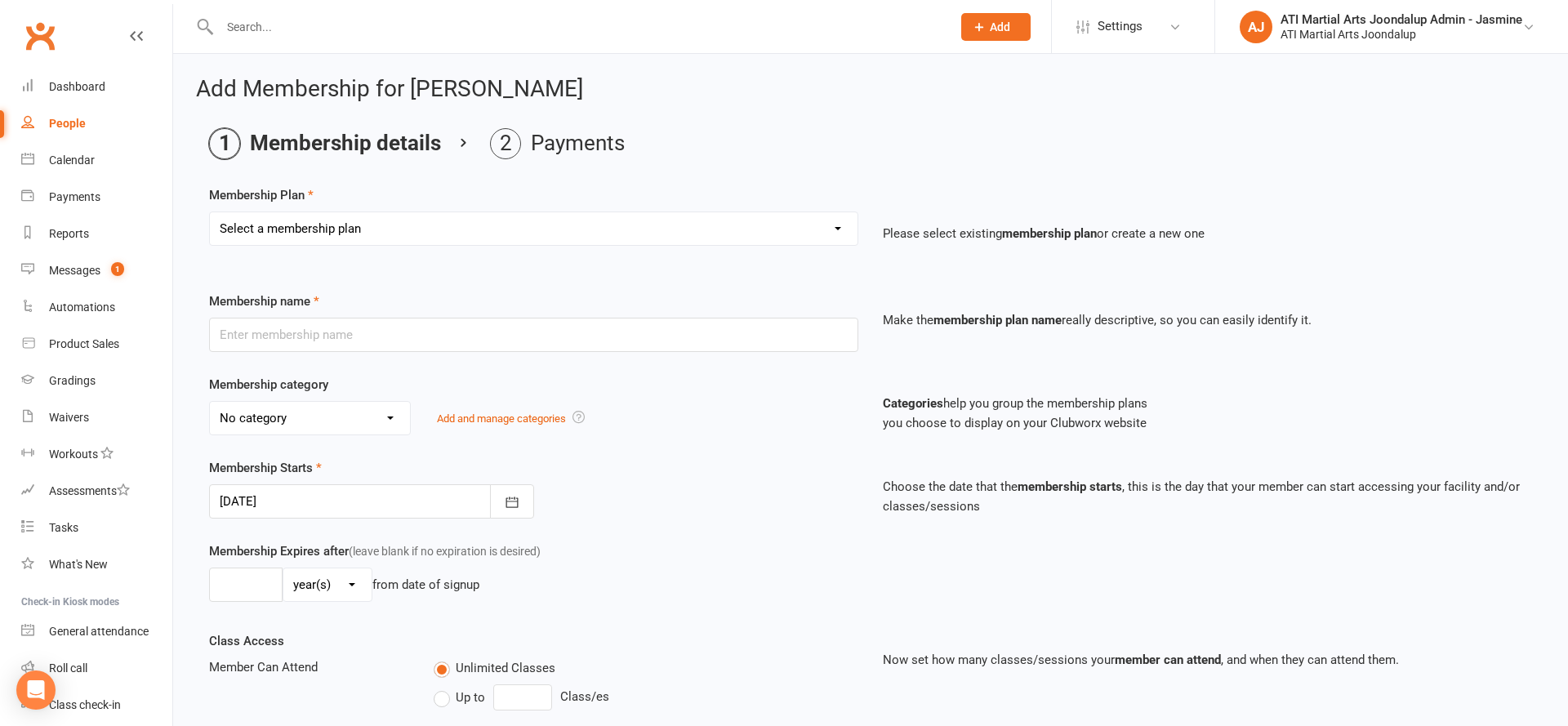
select select "6"
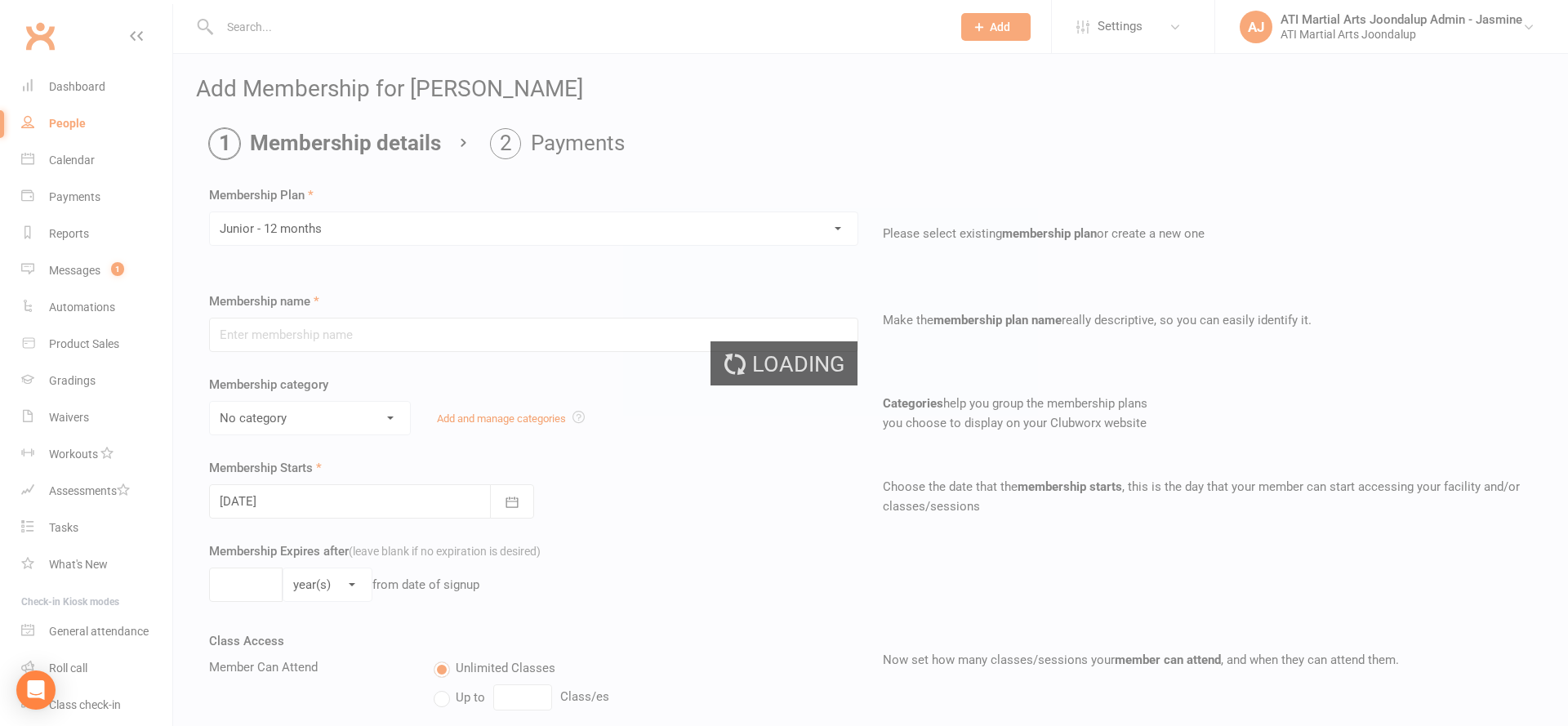
type input "Junior - 12 months"
select select "1"
type input "0"
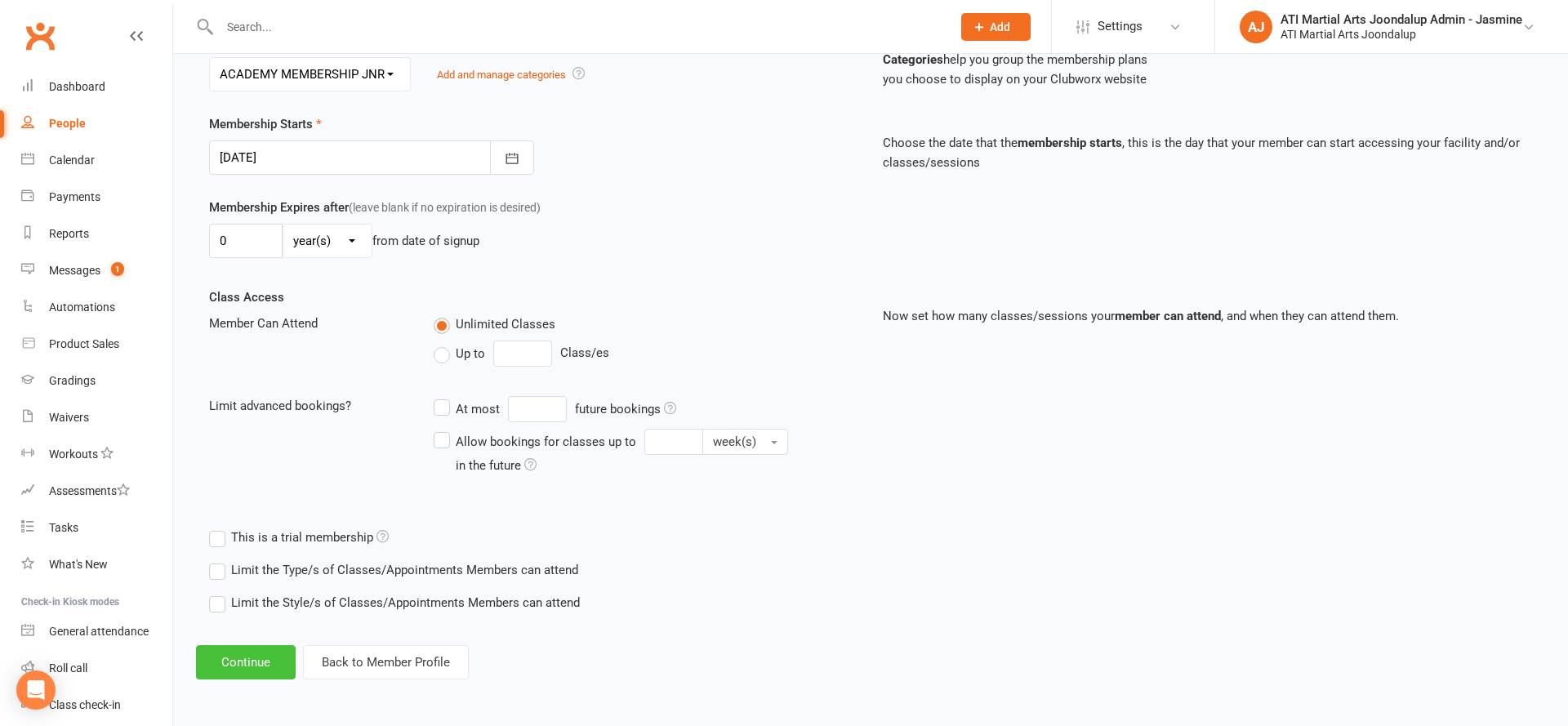
scroll to position [343, 0]
click at [316, 165] on div at bounding box center [372, 159] width 325 height 34
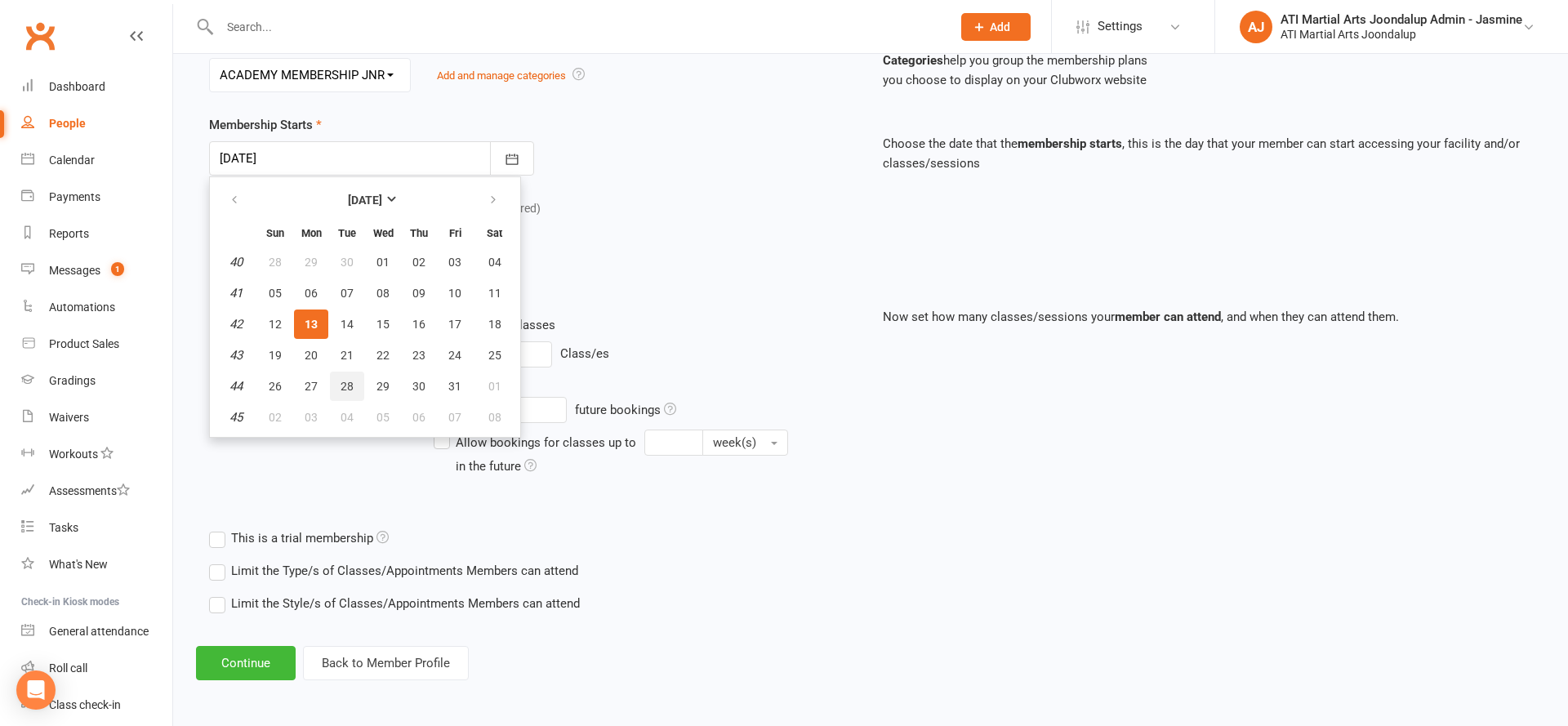
click at [350, 387] on span "28" at bounding box center [347, 386] width 13 height 13
type input "[DATE]"
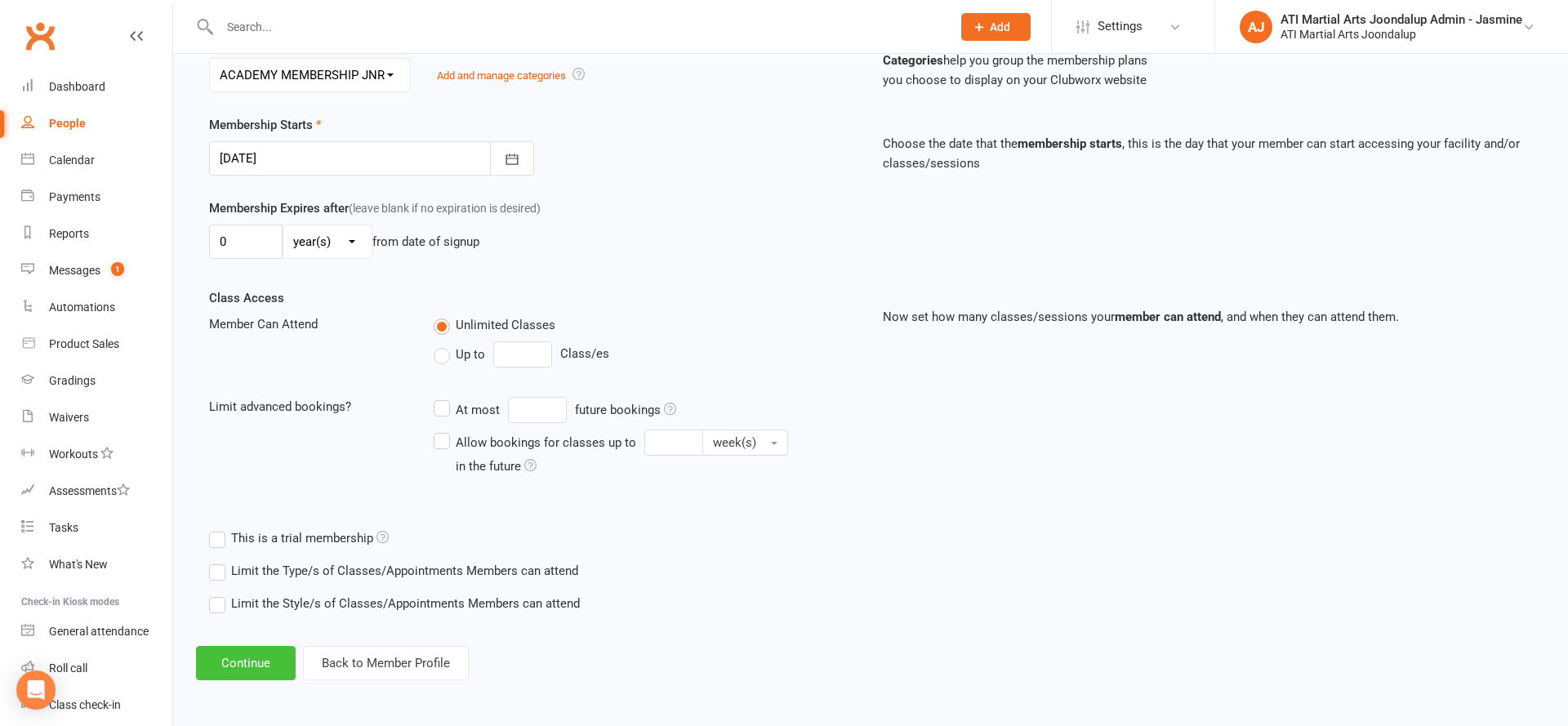
click at [249, 664] on button "Continue" at bounding box center [246, 664] width 99 height 34
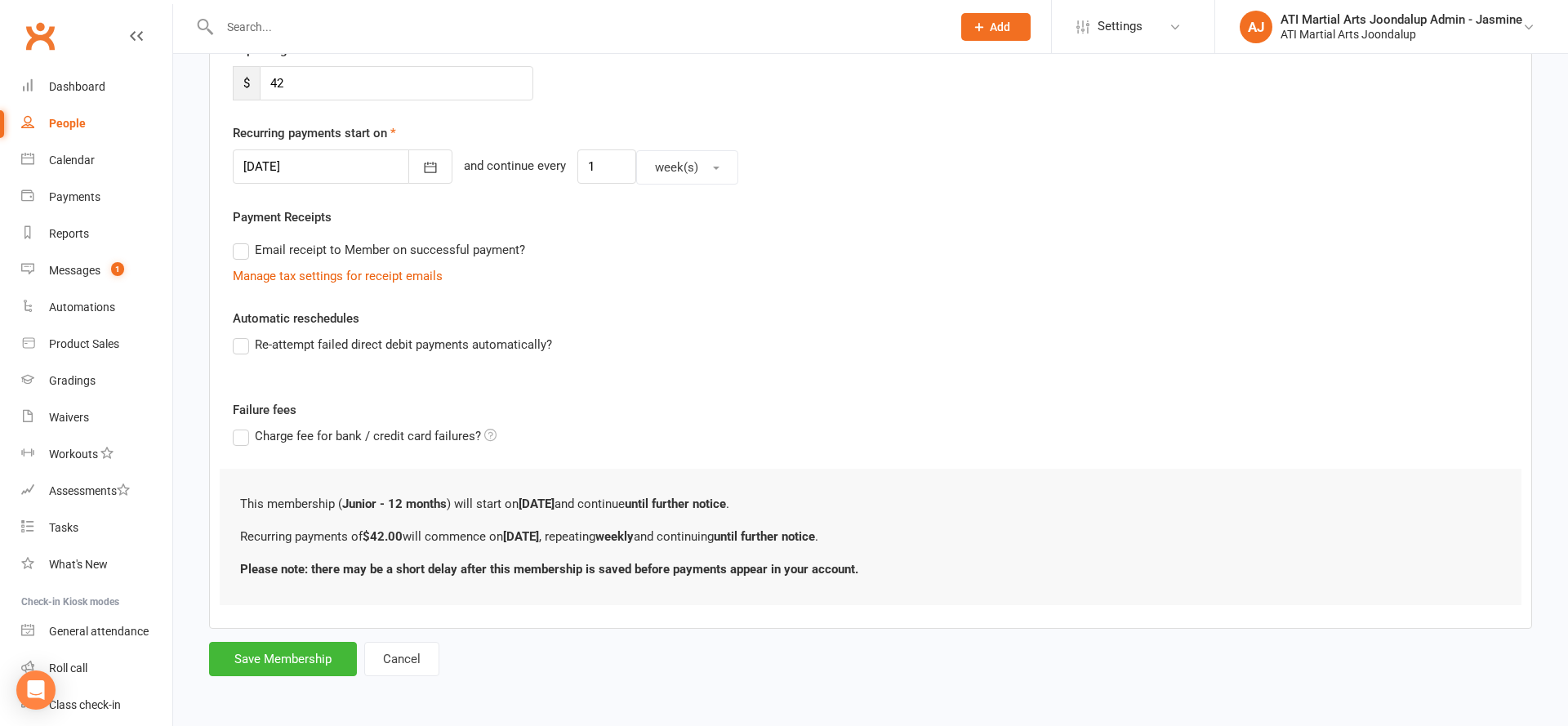
scroll to position [0, 0]
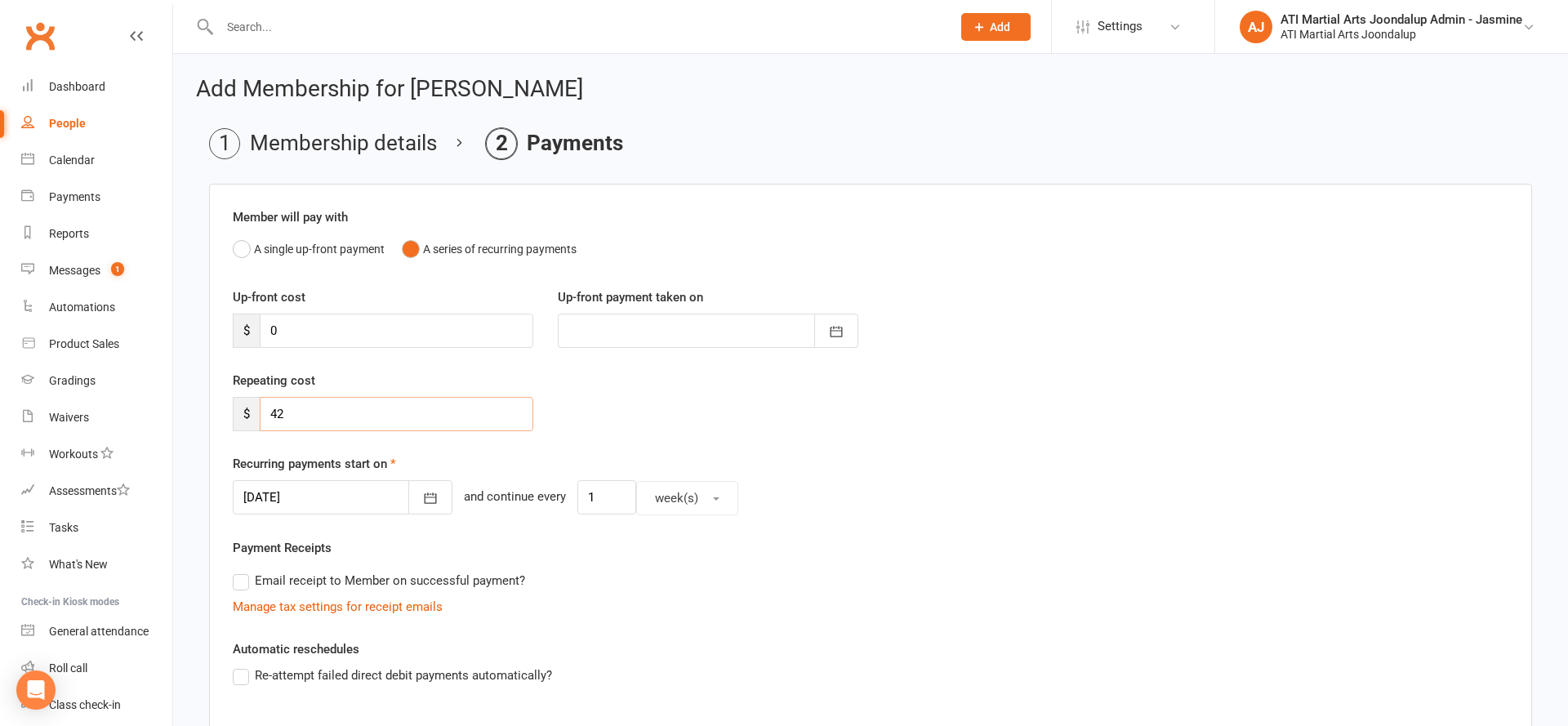
click at [351, 429] on input "42" at bounding box center [397, 414] width 273 height 34
type input "4"
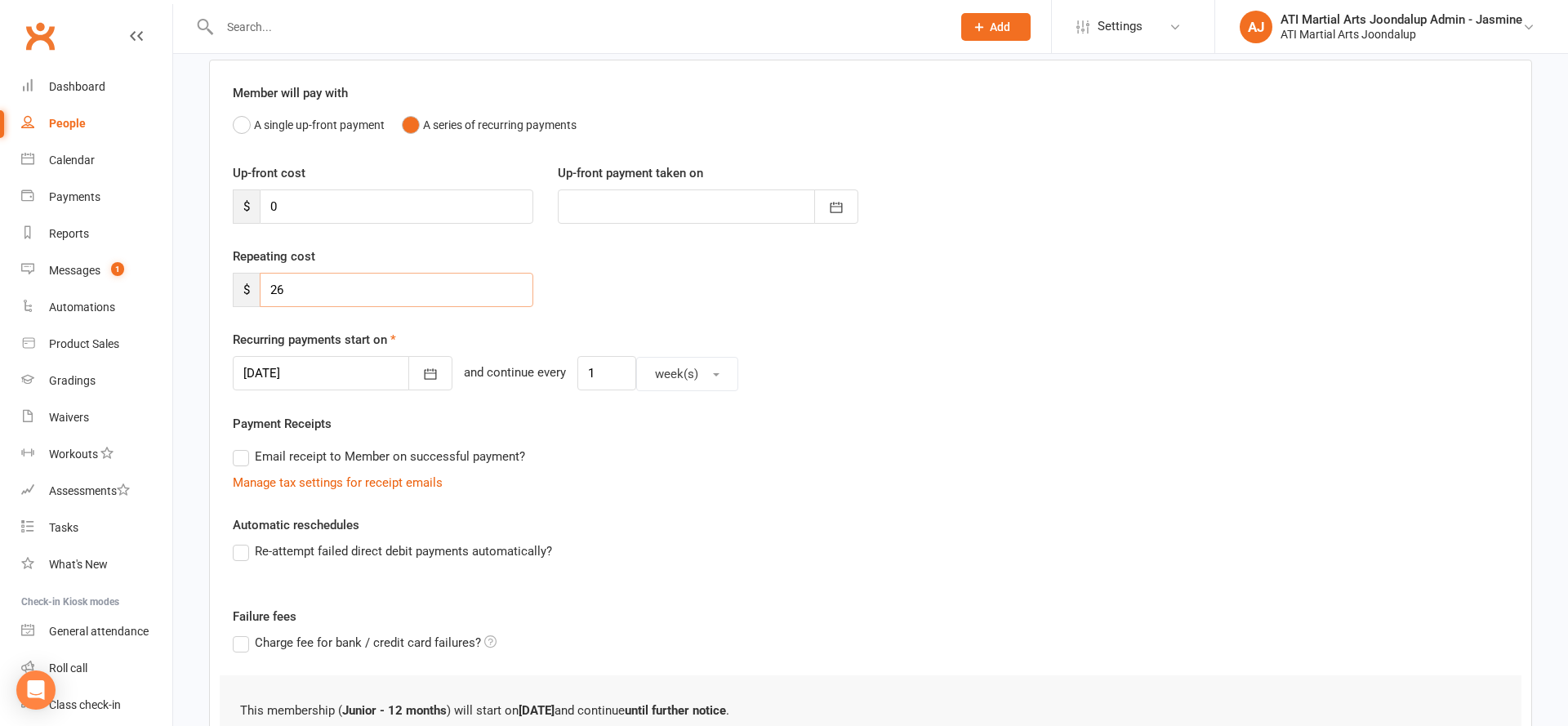
scroll to position [143, 0]
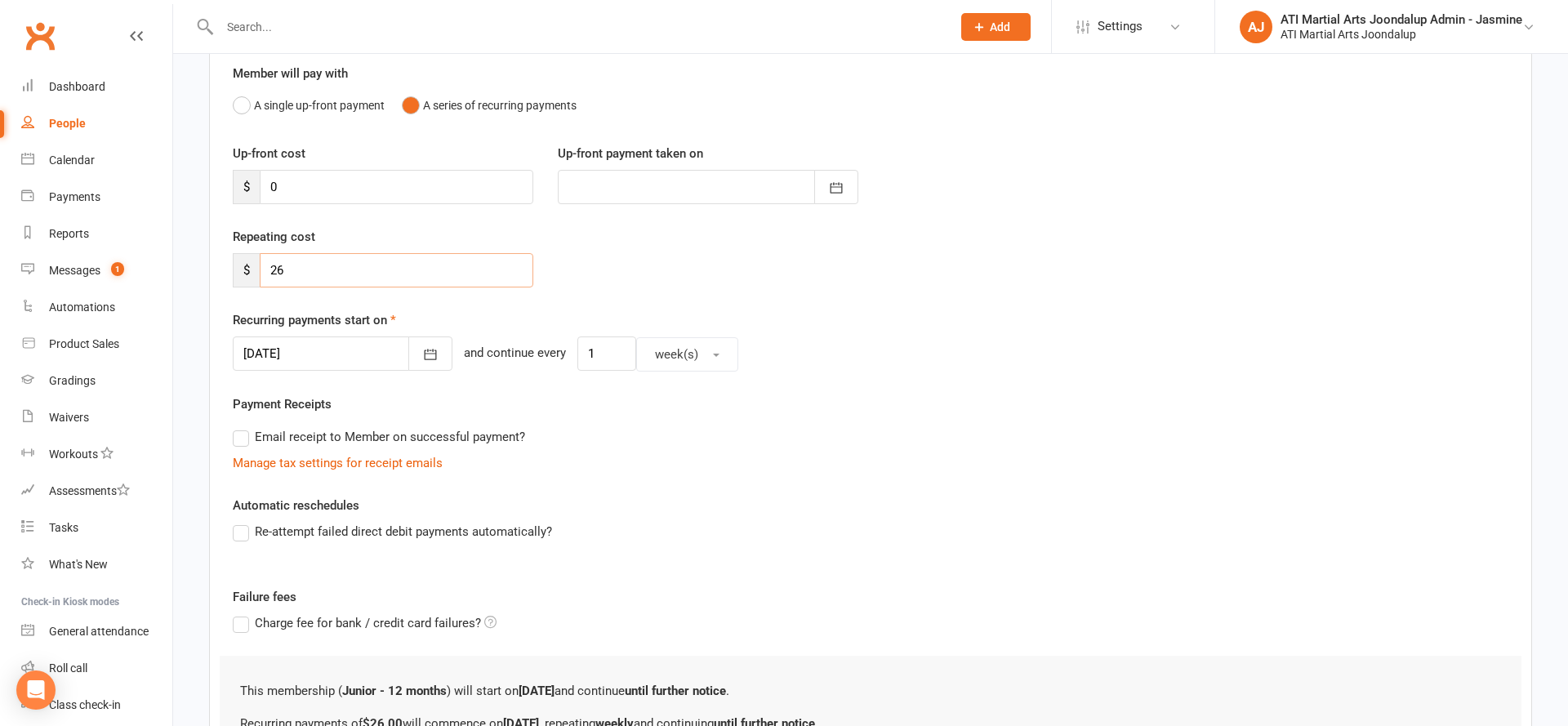
type input "26"
click at [319, 345] on div at bounding box center [342, 354] width 220 height 34
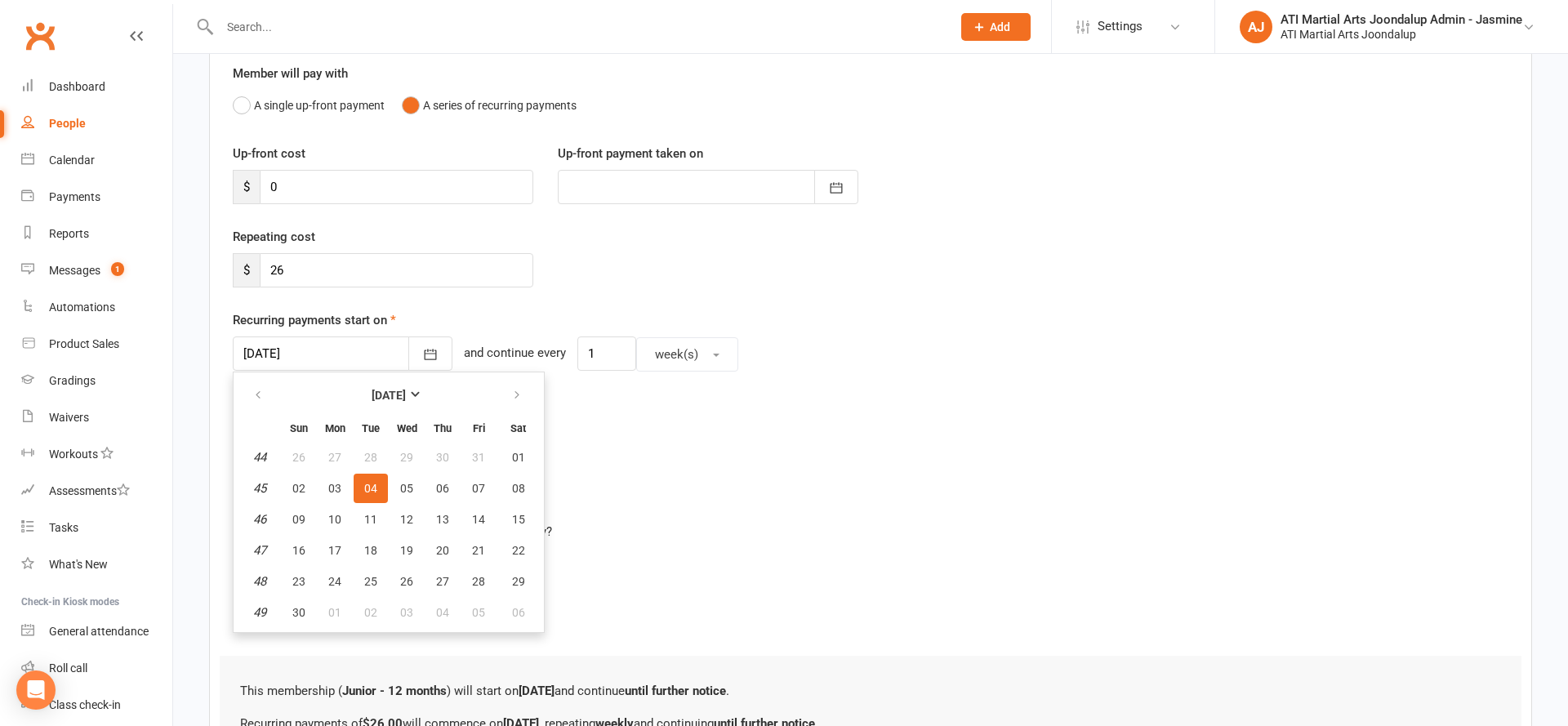
click at [370, 489] on span "04" at bounding box center [371, 489] width 13 height 13
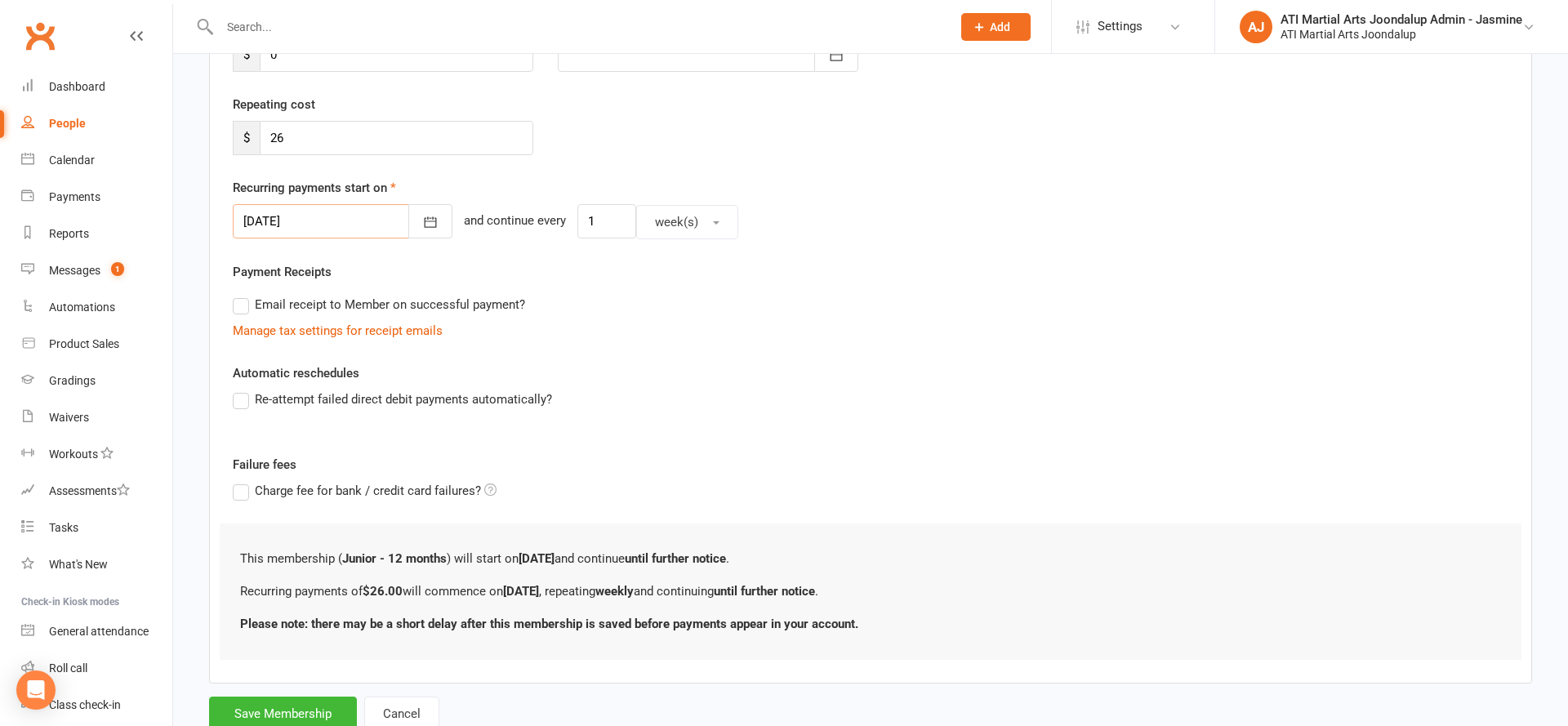
scroll to position [312, 0]
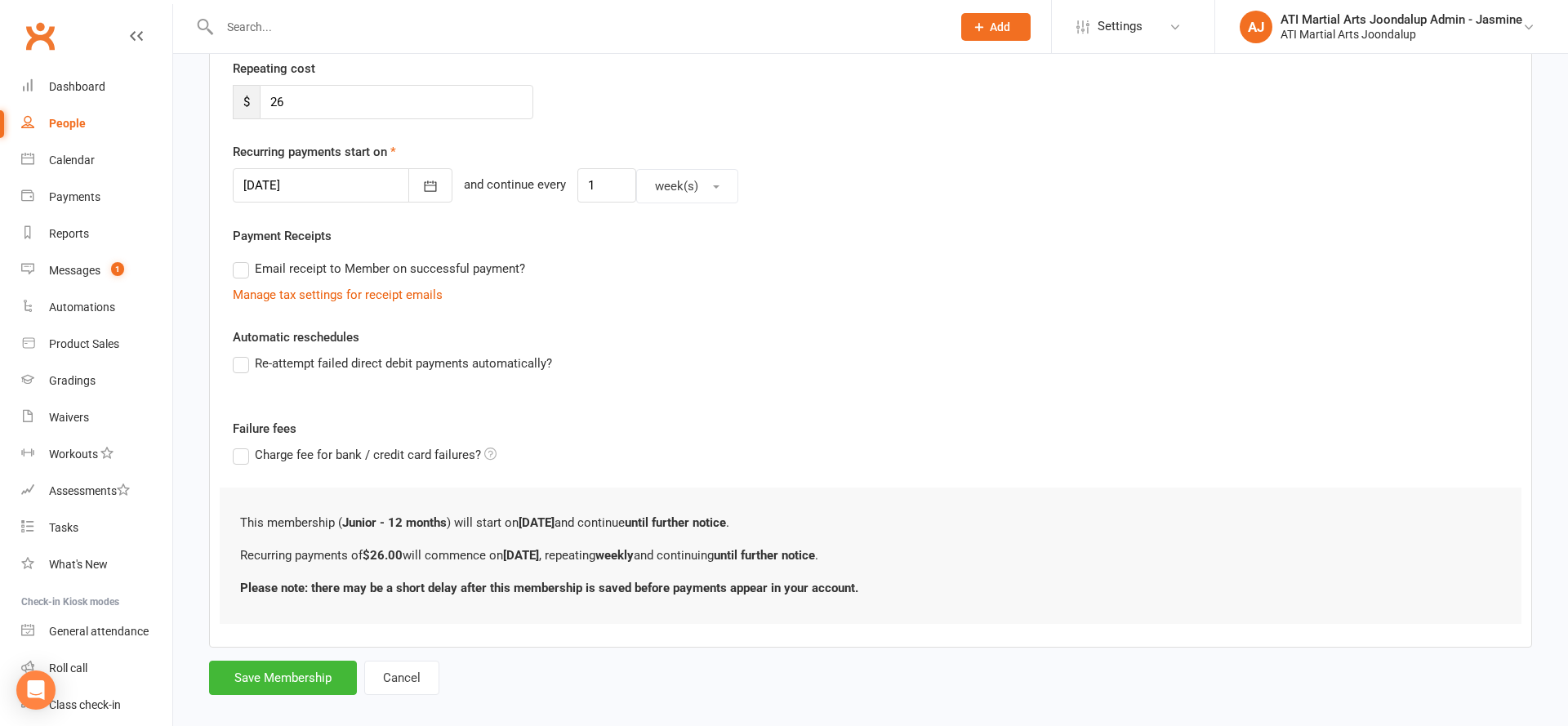
click at [303, 677] on button "Save Membership" at bounding box center [283, 678] width 148 height 34
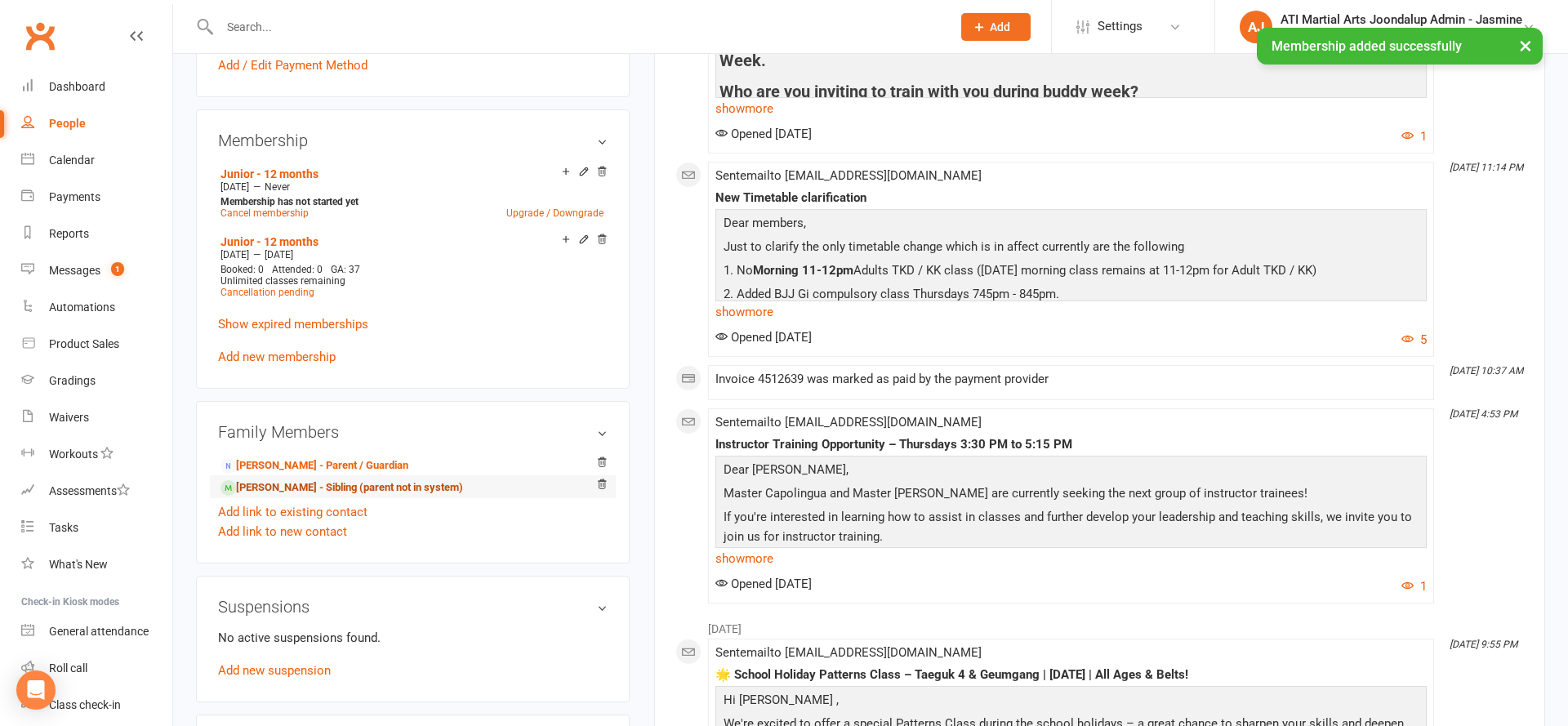
scroll to position [1392, 0]
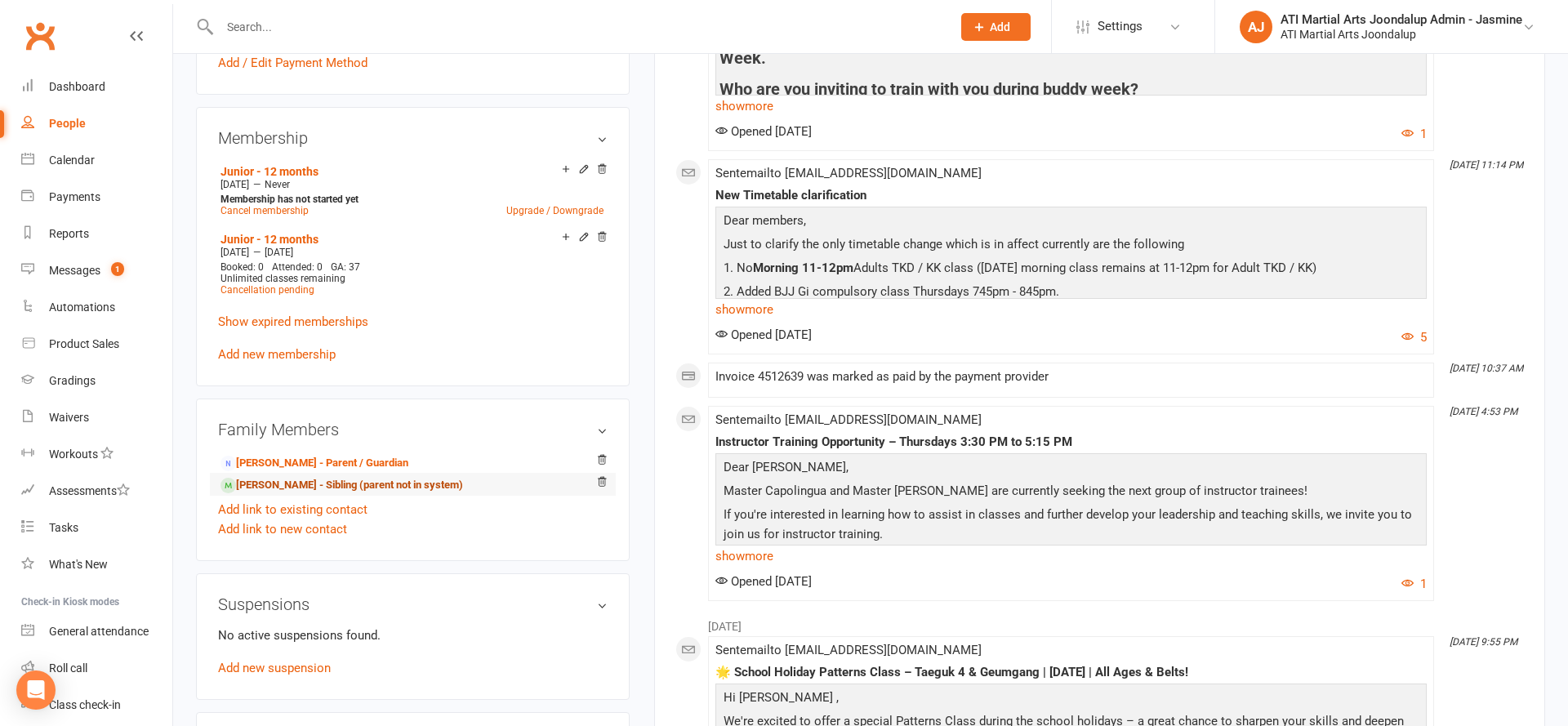
click at [289, 482] on link "[PERSON_NAME] - Sibling (parent not in system)" at bounding box center [342, 486] width 243 height 17
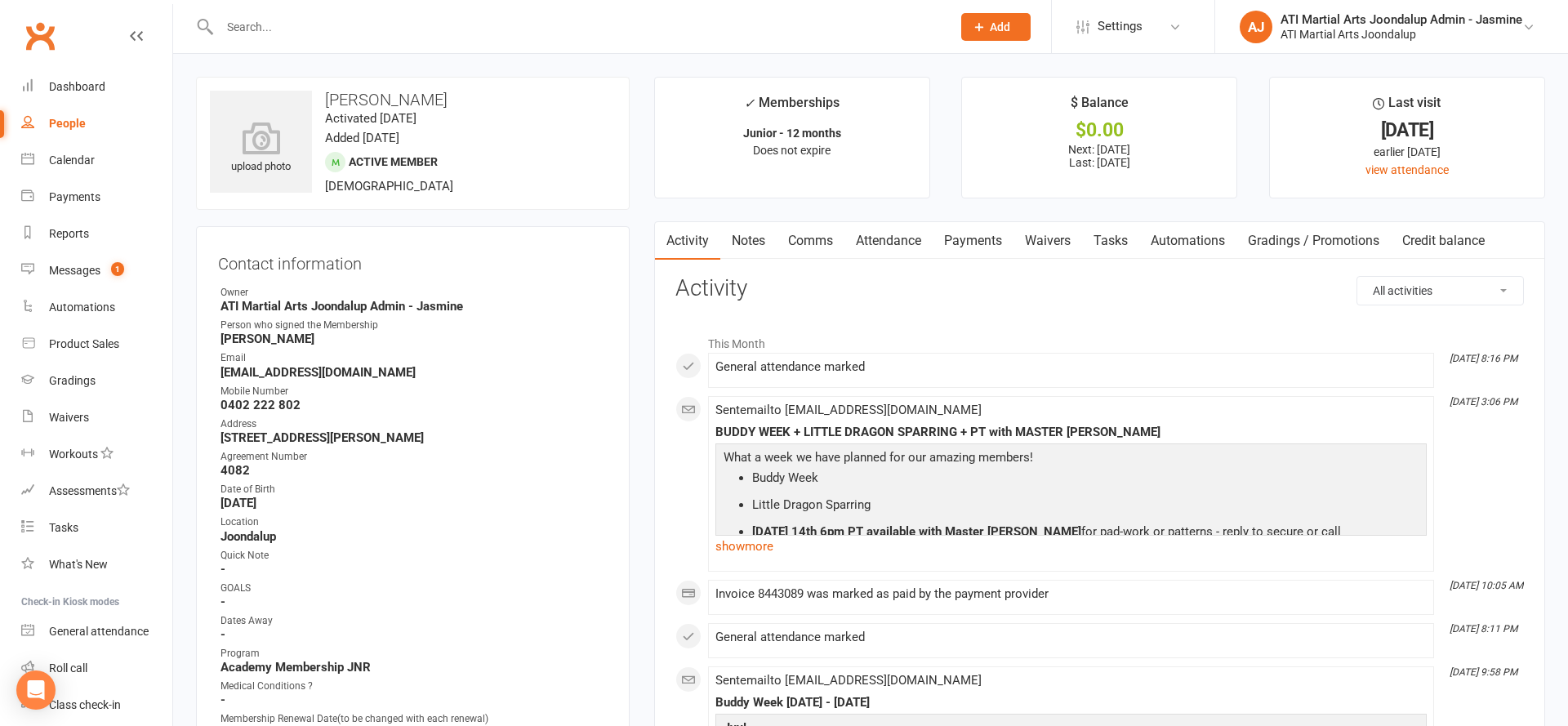
click at [973, 244] on link "Payments" at bounding box center [972, 240] width 81 height 37
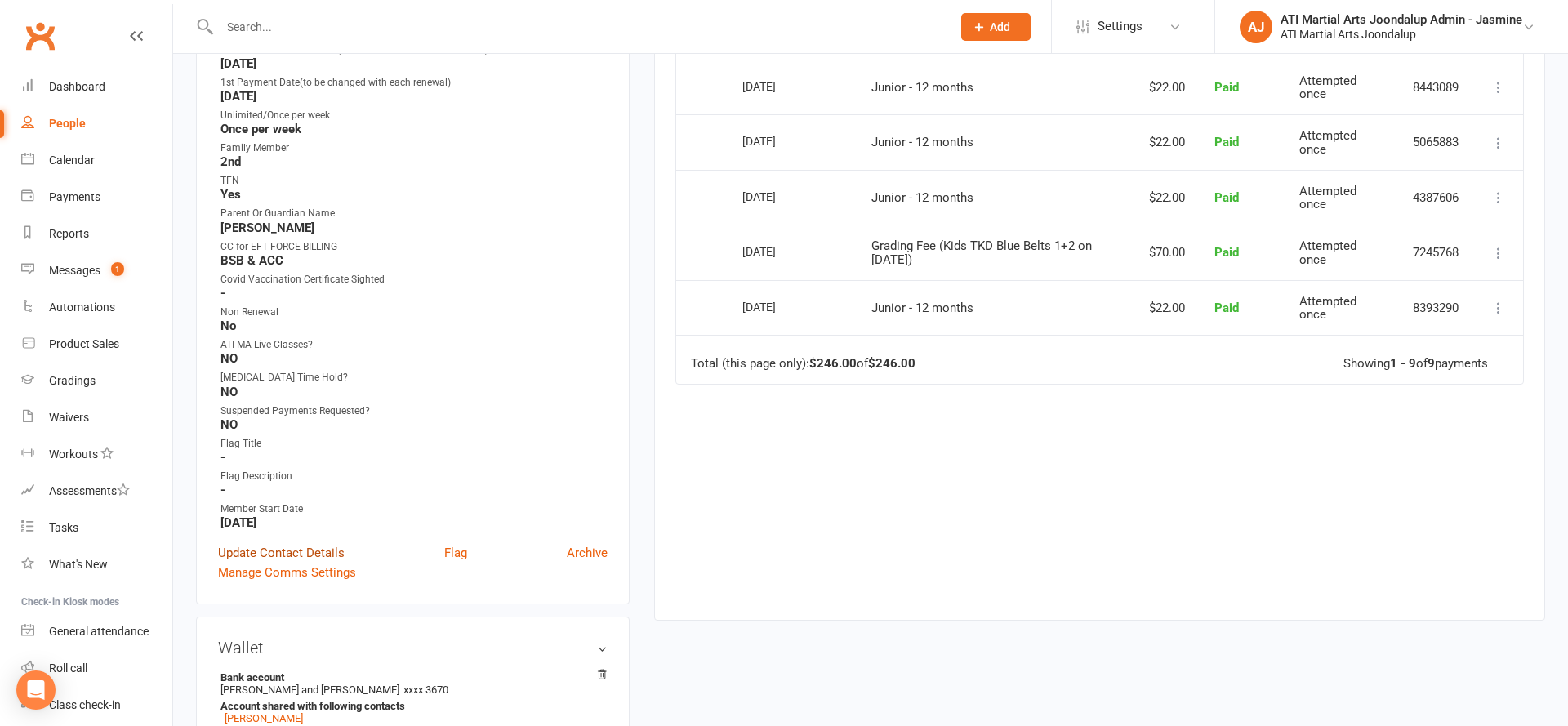
click at [299, 552] on link "Update Contact Details" at bounding box center [281, 553] width 126 height 19
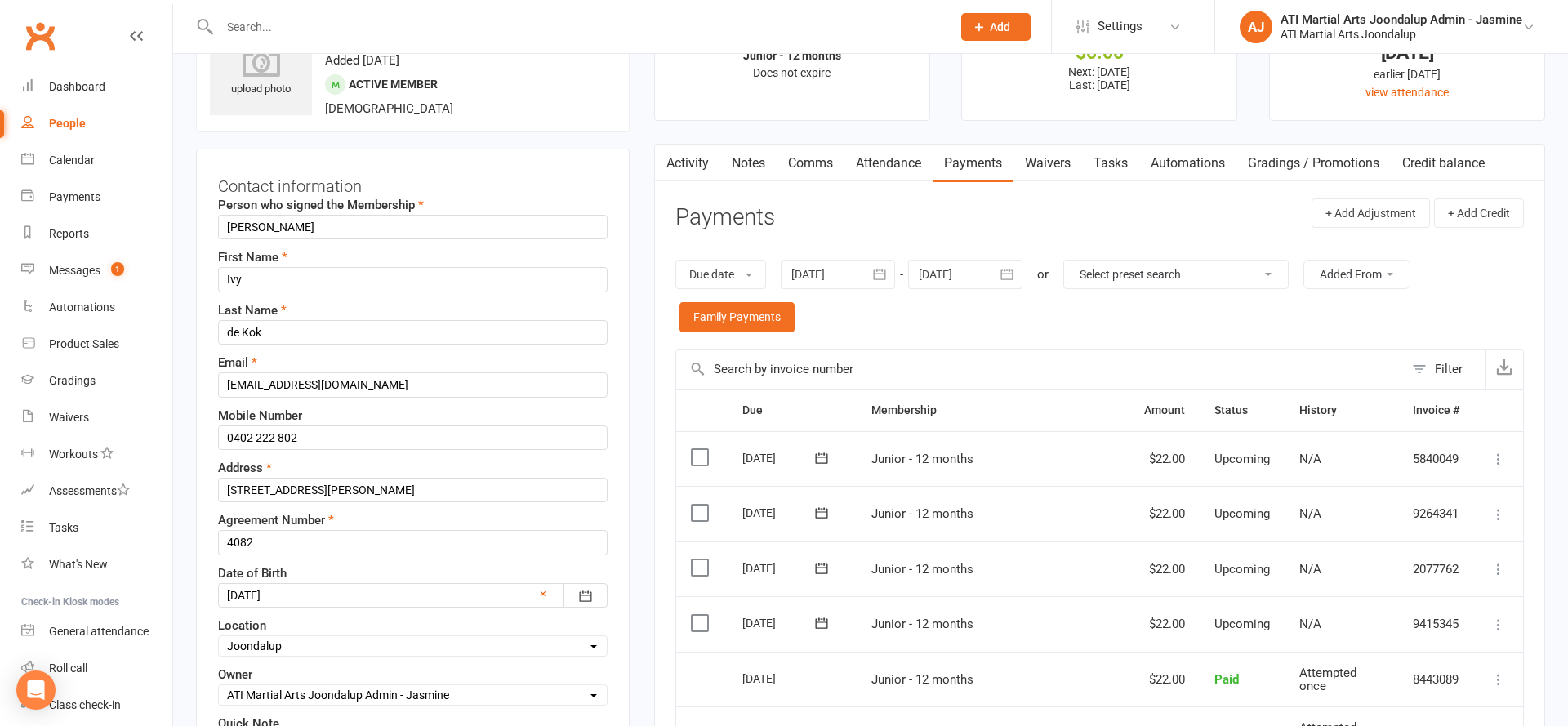
scroll to position [77, 0]
drag, startPoint x: 256, startPoint y: 545, endPoint x: 194, endPoint y: 545, distance: 62.0
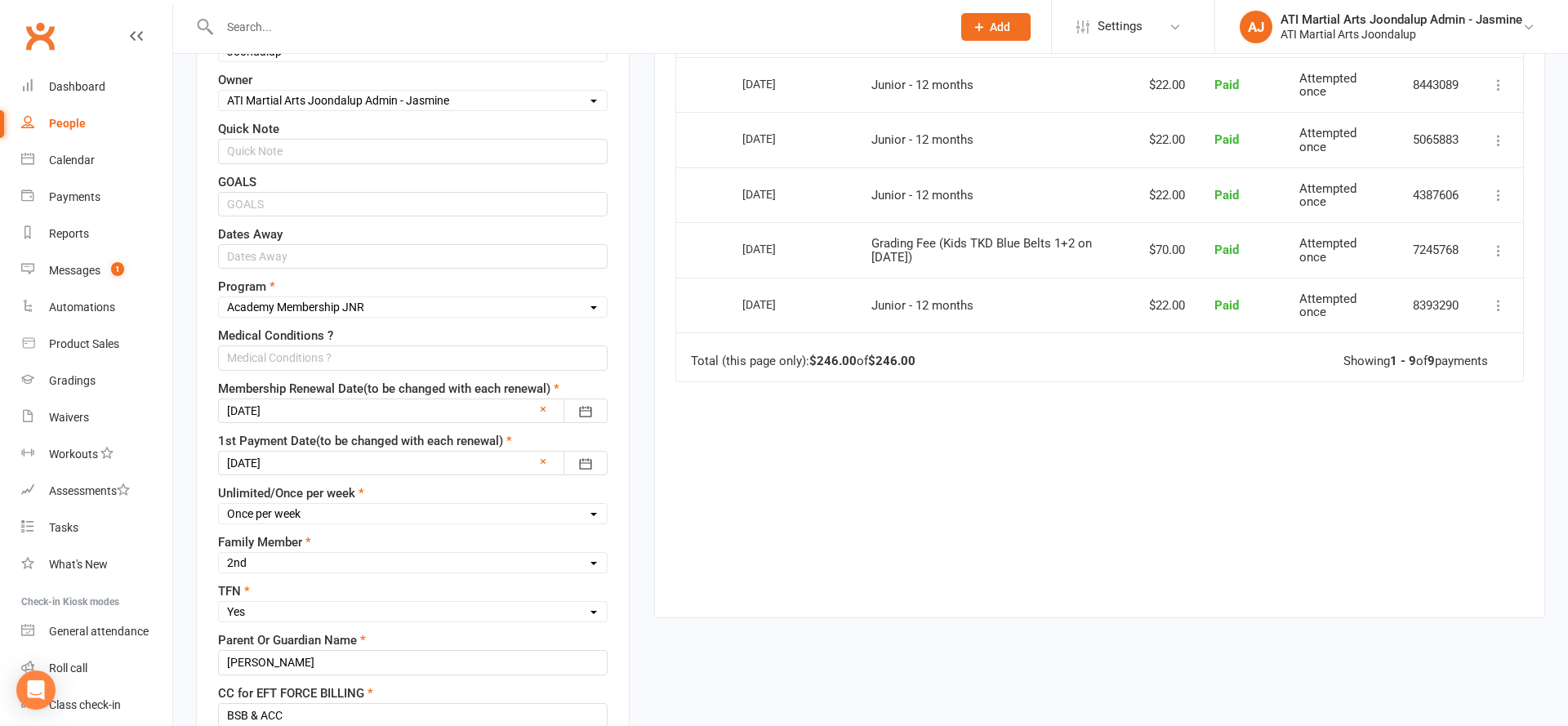
scroll to position [675, 0]
type input "6124"
click at [283, 411] on div at bounding box center [412, 407] width 389 height 25
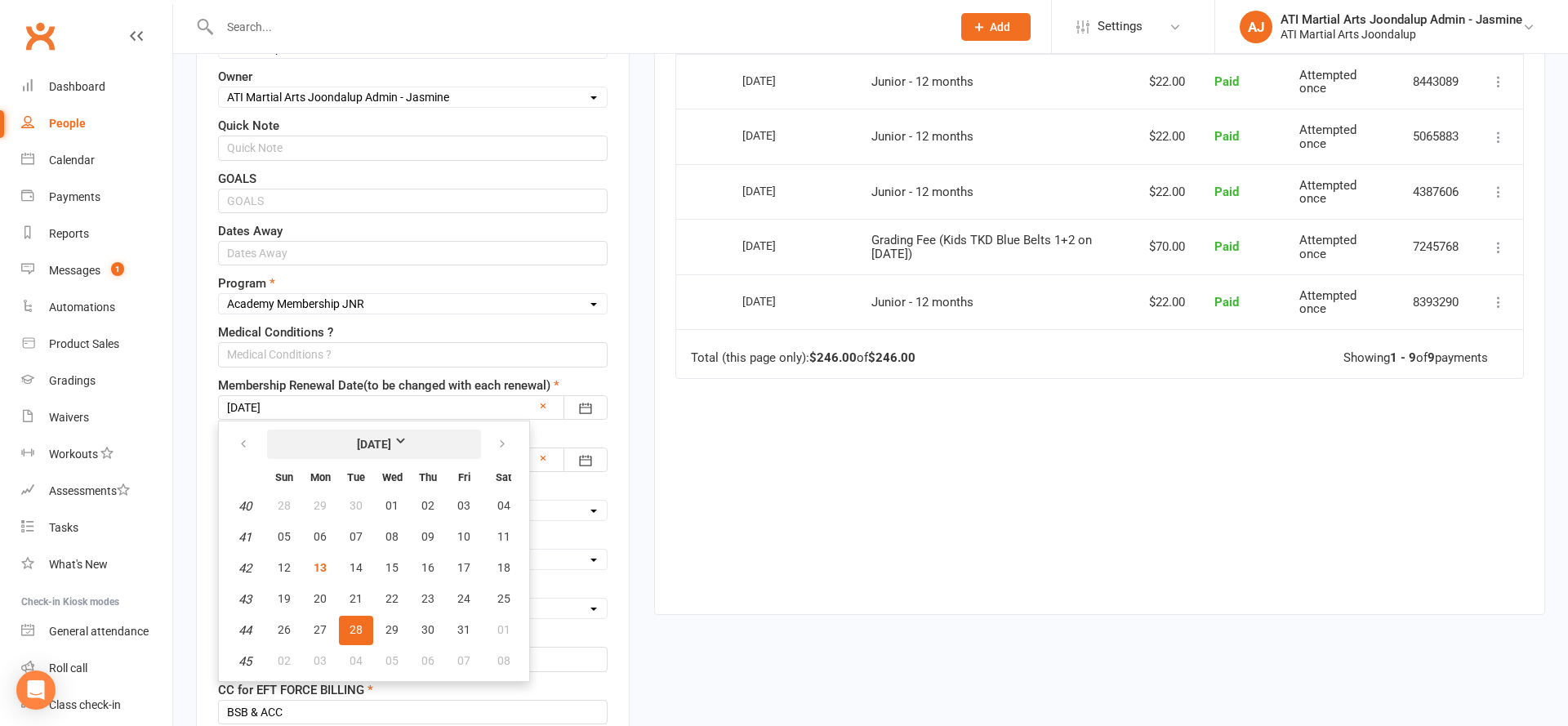
click at [351, 443] on strong "[DATE]" at bounding box center [374, 444] width 94 height 18
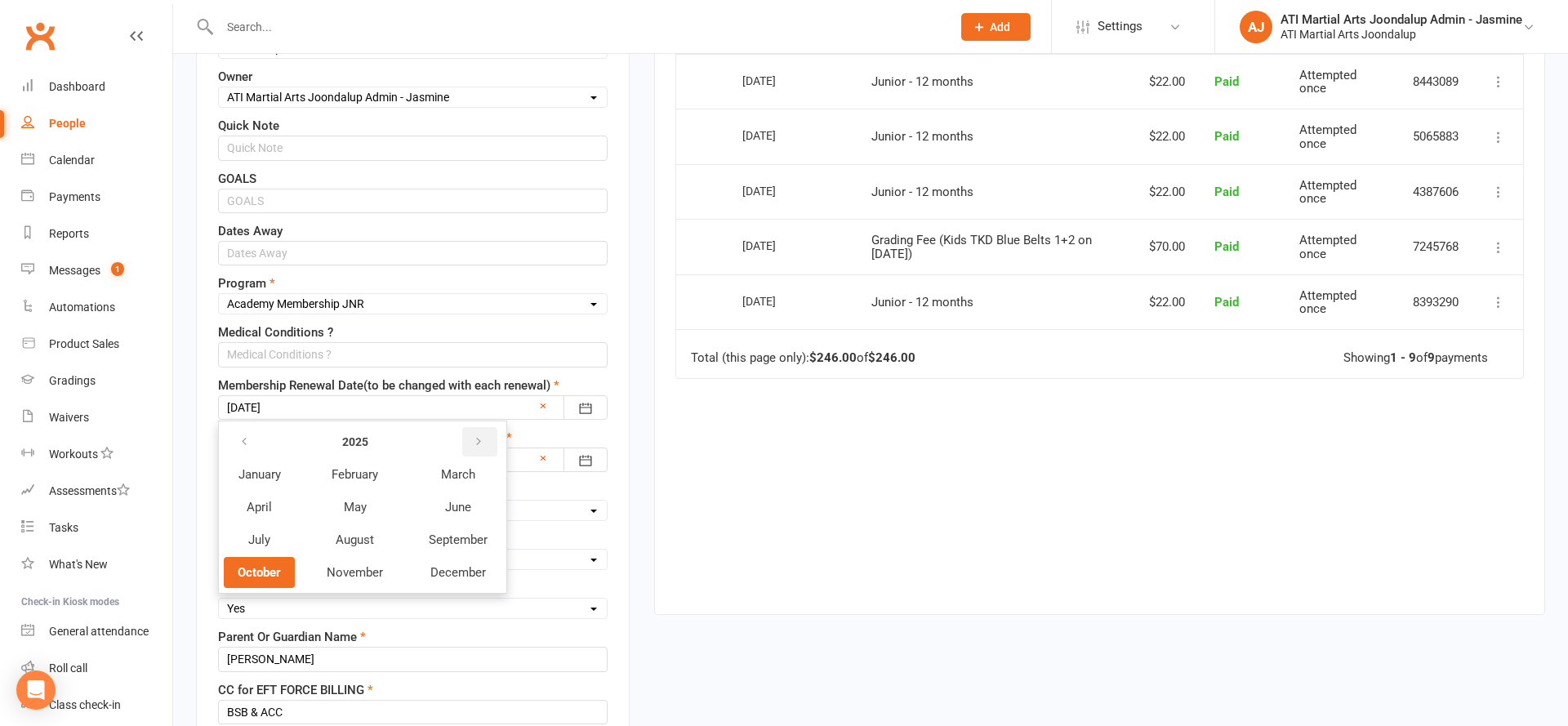
click at [472, 433] on button "button" at bounding box center [479, 442] width 35 height 30
click at [271, 565] on span "October" at bounding box center [259, 572] width 43 height 14
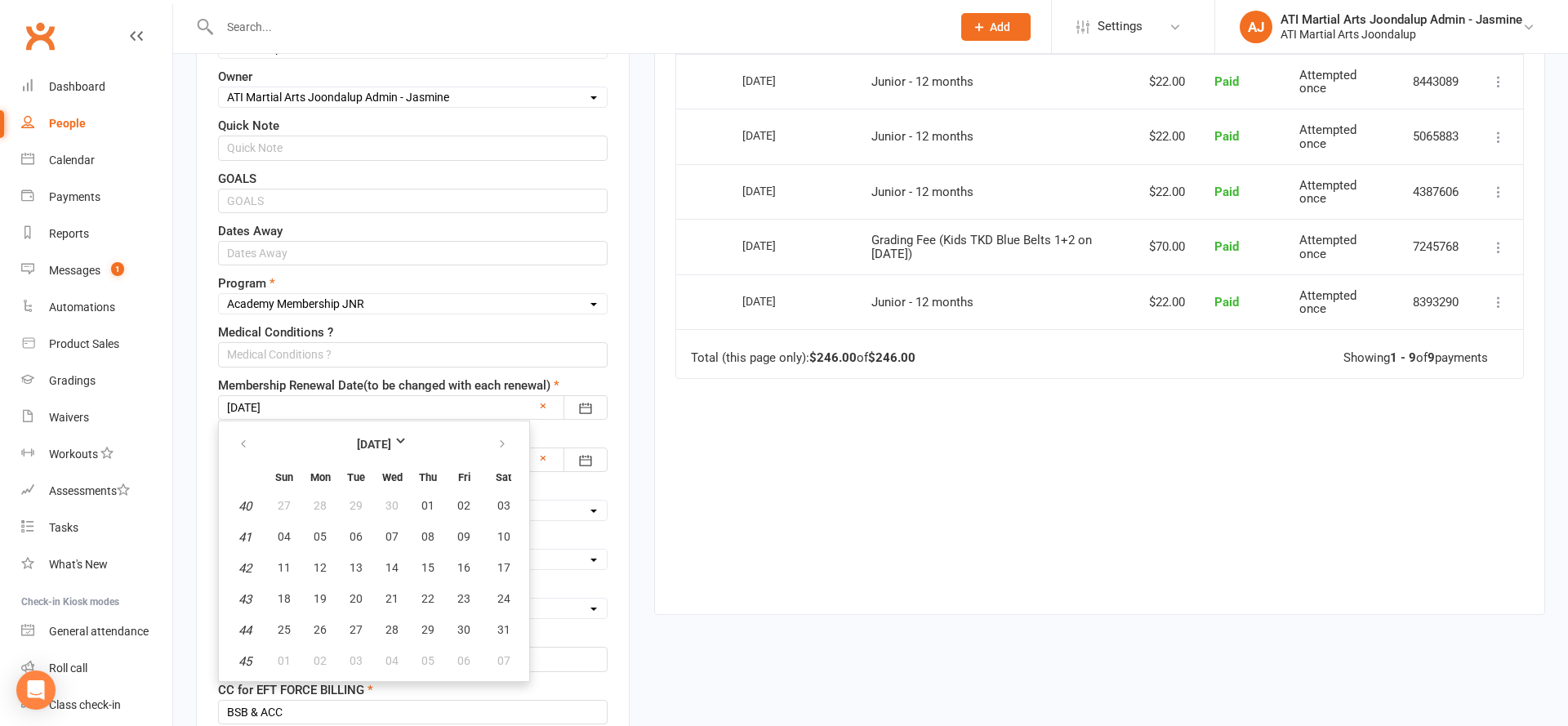
click at [375, 627] on button "28" at bounding box center [392, 630] width 34 height 30
type input "[DATE]"
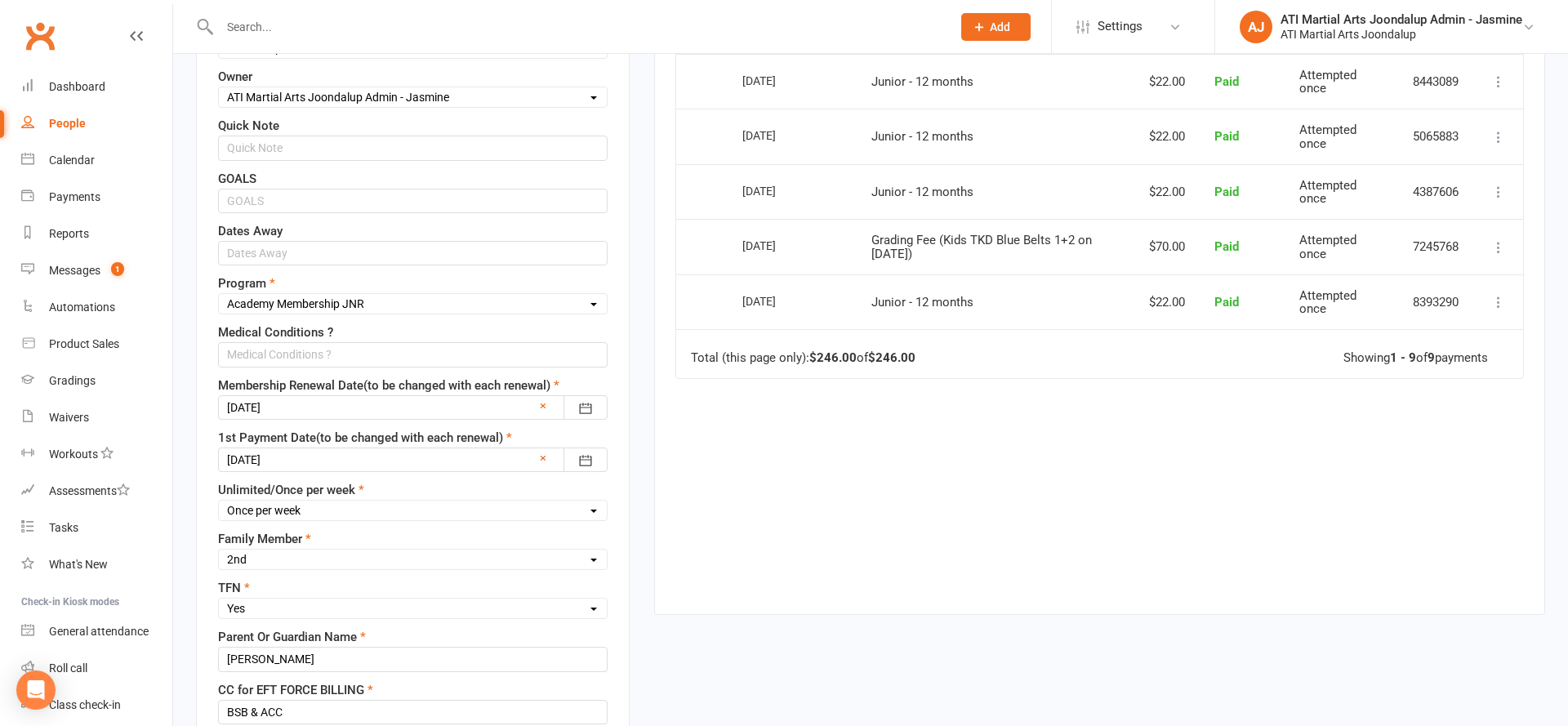
click at [272, 455] on div at bounding box center [412, 460] width 389 height 25
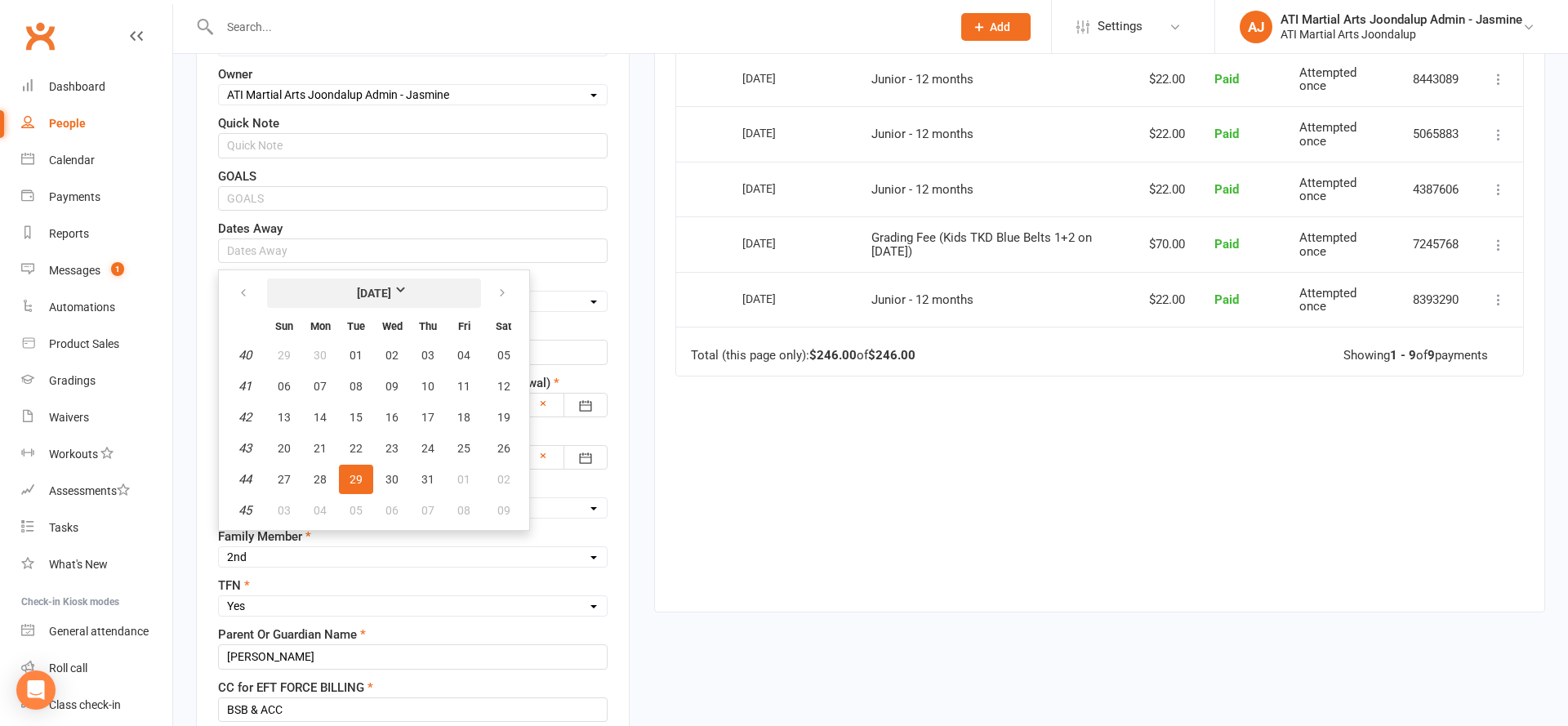
scroll to position [680, 0]
click at [419, 297] on button "[DATE]" at bounding box center [374, 291] width 214 height 30
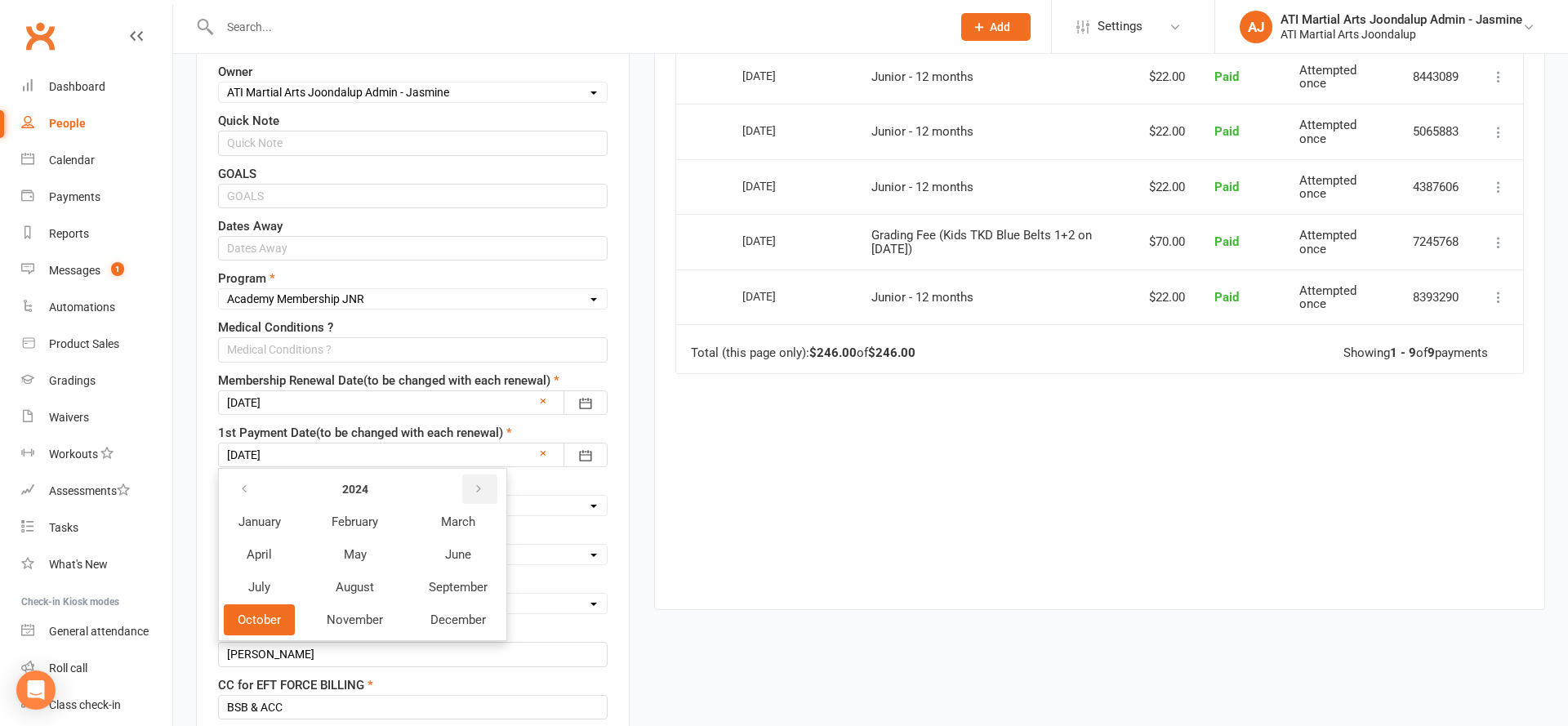
scroll to position [683, 0]
click at [471, 488] on button "button" at bounding box center [479, 488] width 35 height 30
click at [252, 617] on span "October" at bounding box center [259, 617] width 43 height 14
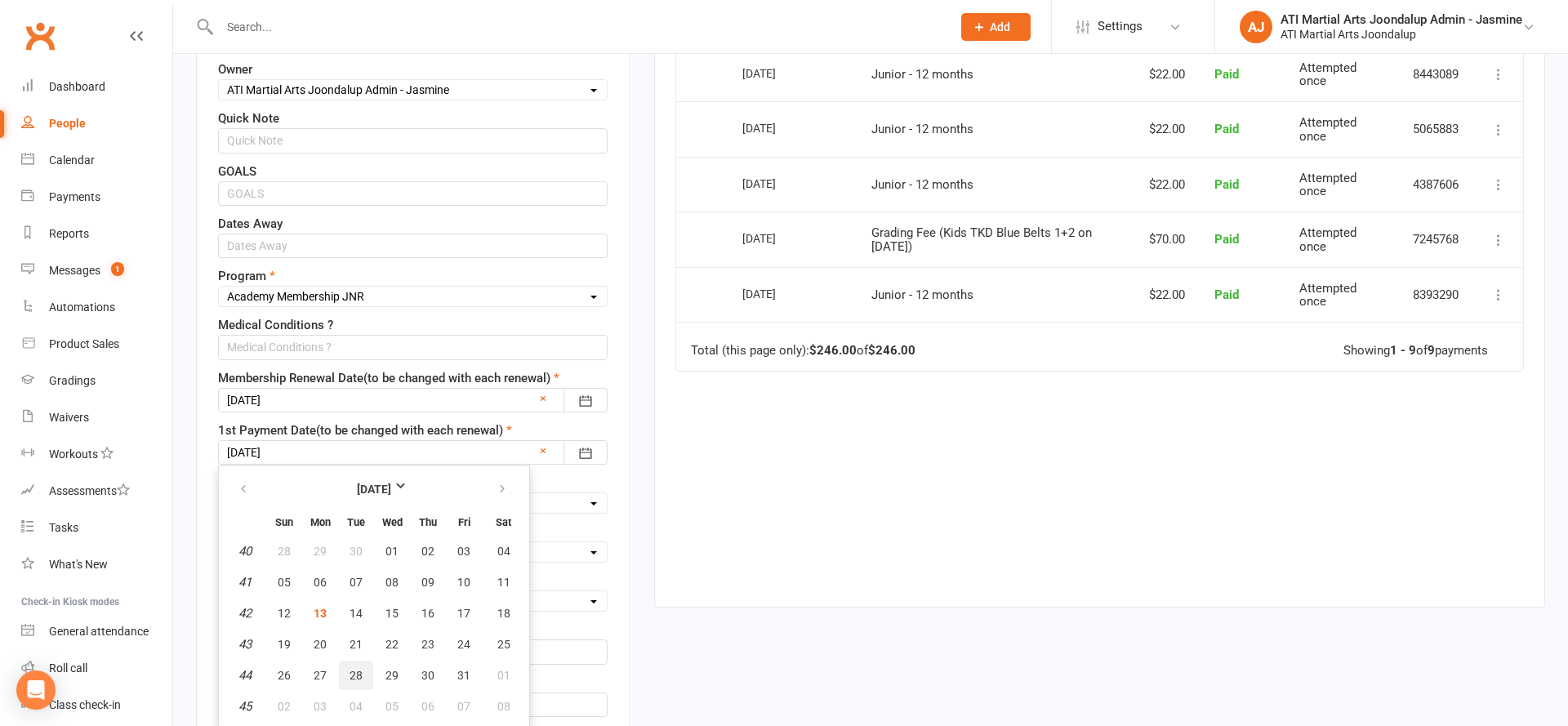
click at [360, 669] on span "28" at bounding box center [357, 675] width 13 height 13
type input "[DATE]"
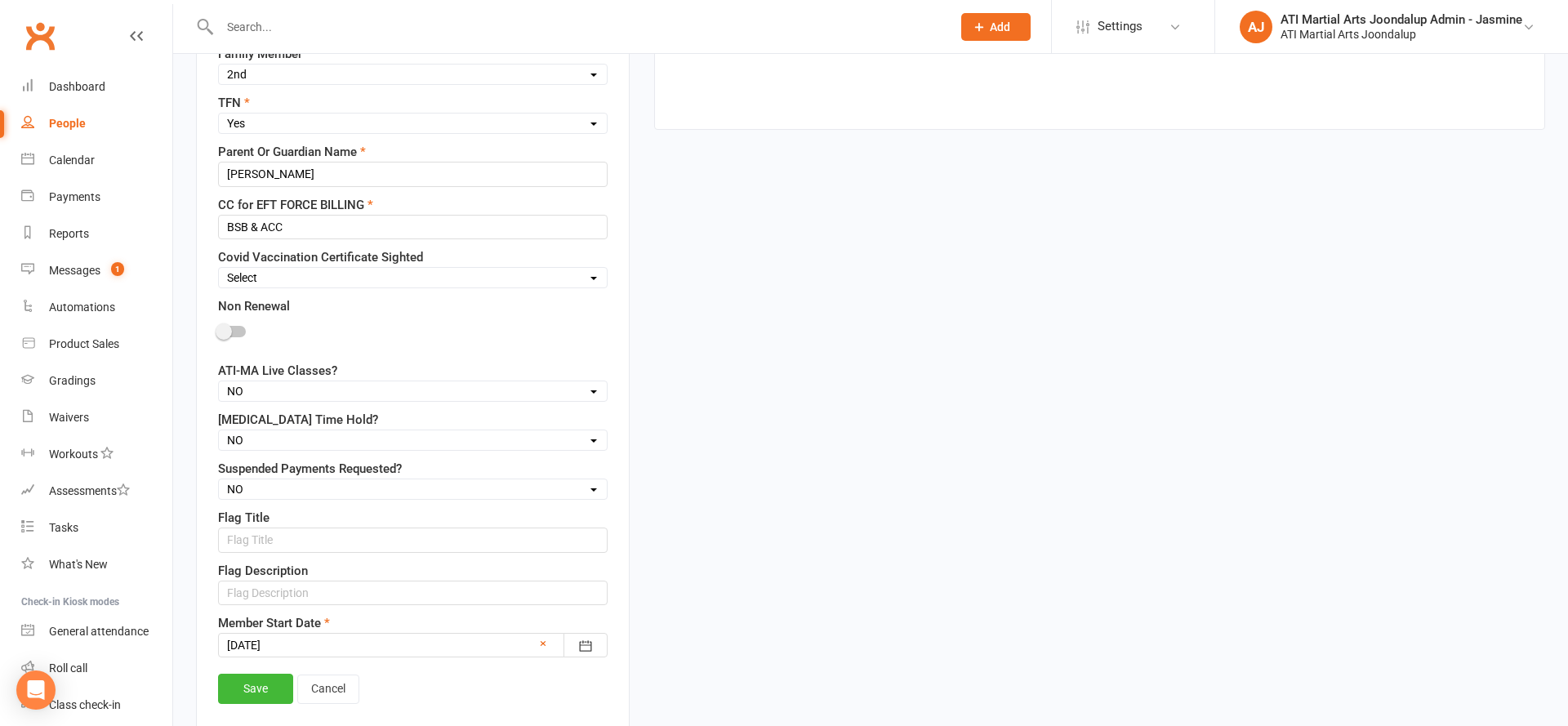
scroll to position [1169, 0]
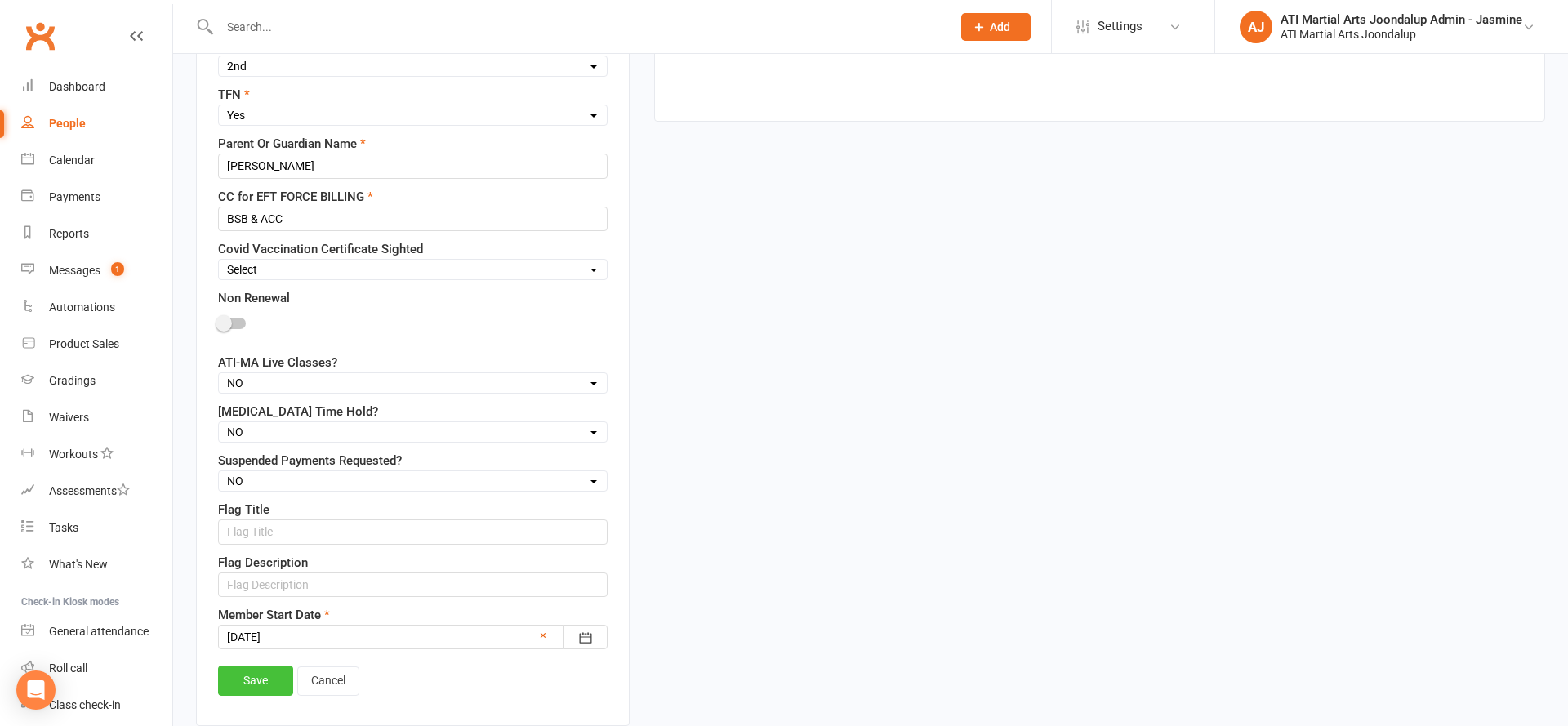
click at [258, 668] on link "Save" at bounding box center [255, 680] width 76 height 30
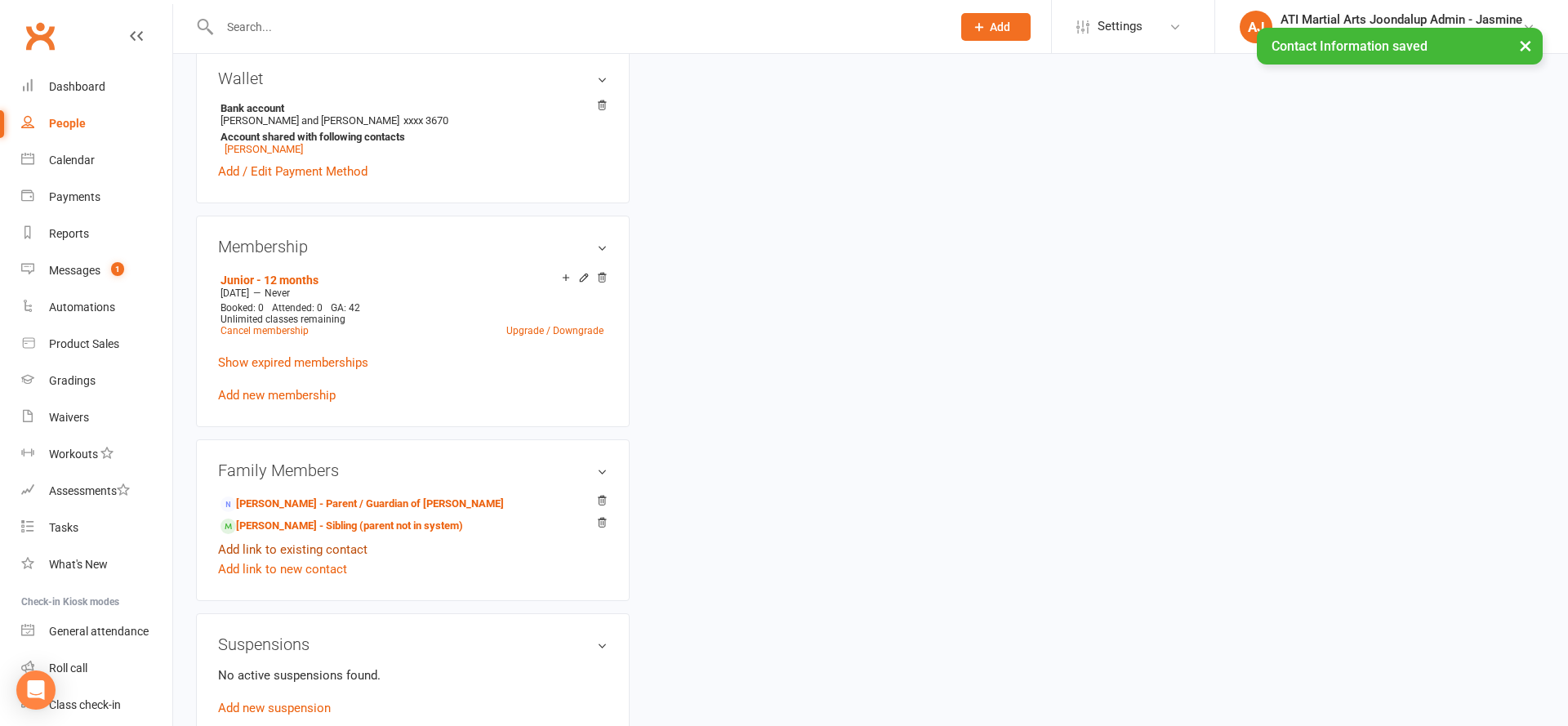
scroll to position [1260, 0]
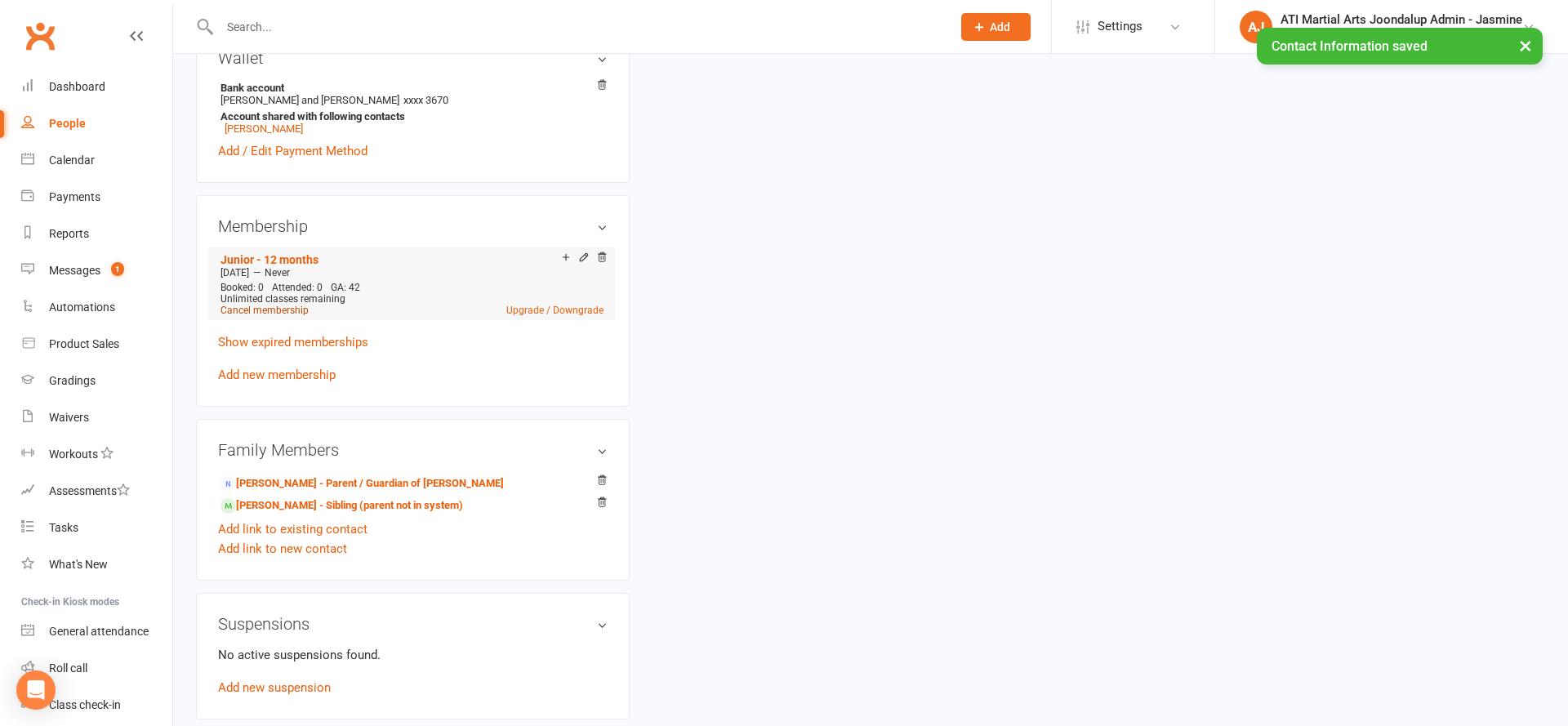
click at [254, 306] on link "Cancel membership" at bounding box center [265, 311] width 88 height 11
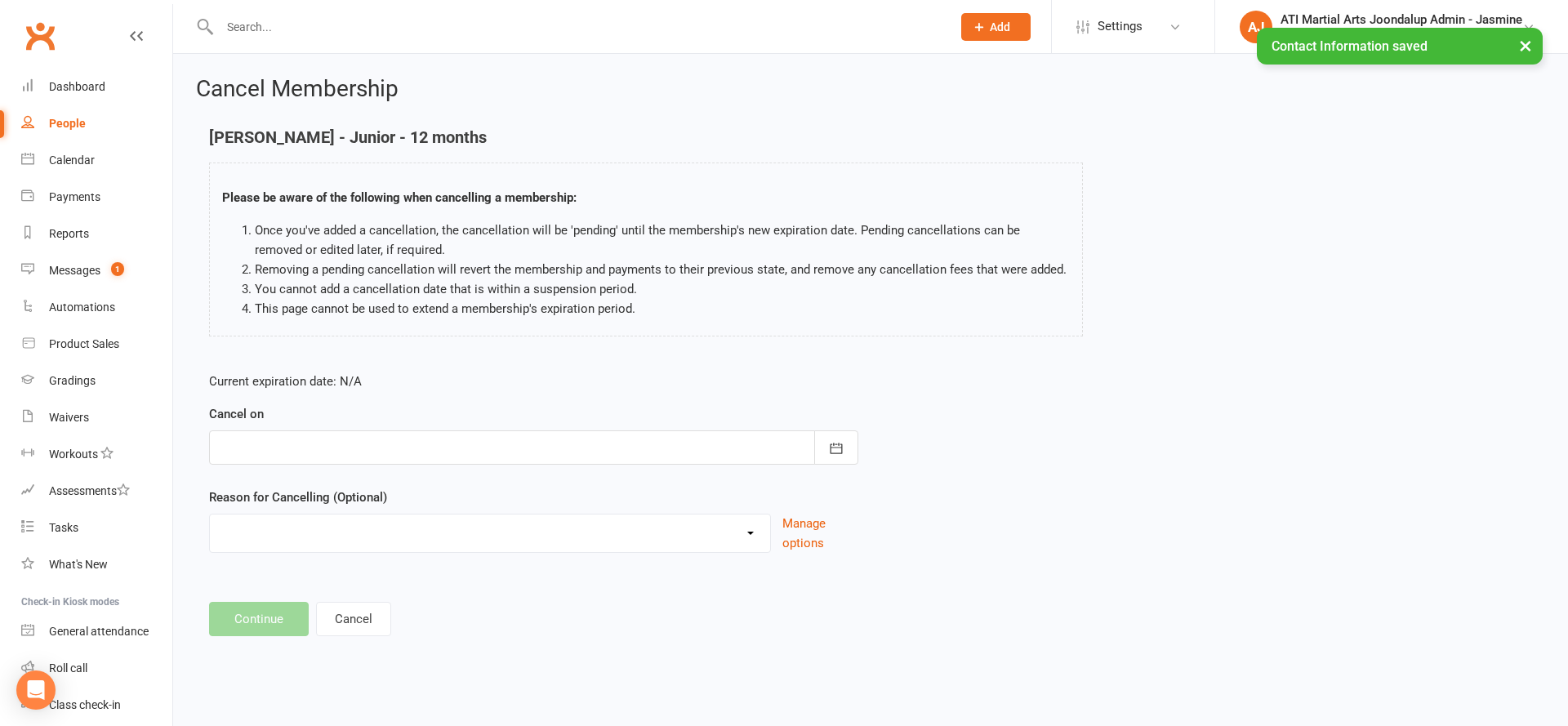
click at [401, 444] on div at bounding box center [534, 448] width 649 height 34
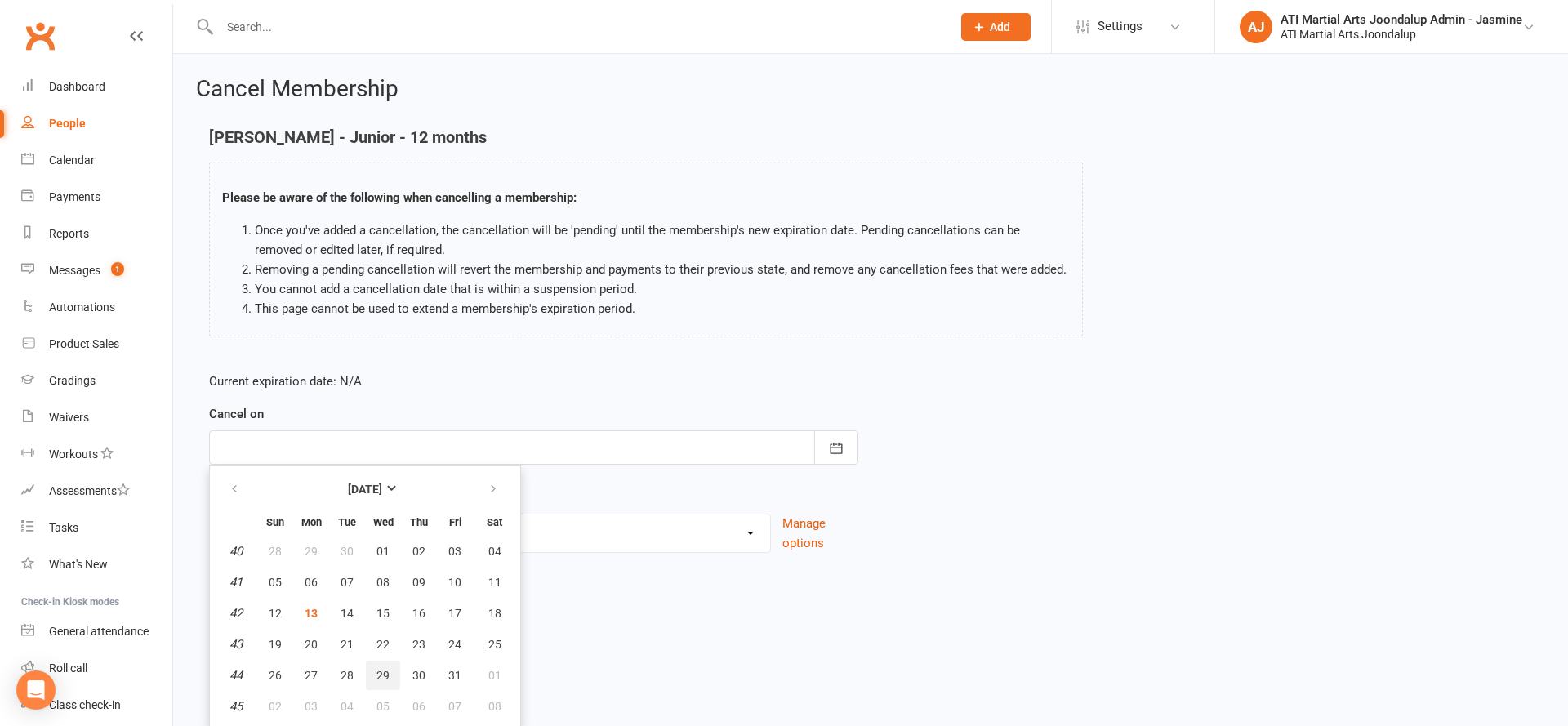
click at [389, 678] on span "29" at bounding box center [383, 675] width 13 height 13
type input "[DATE]"
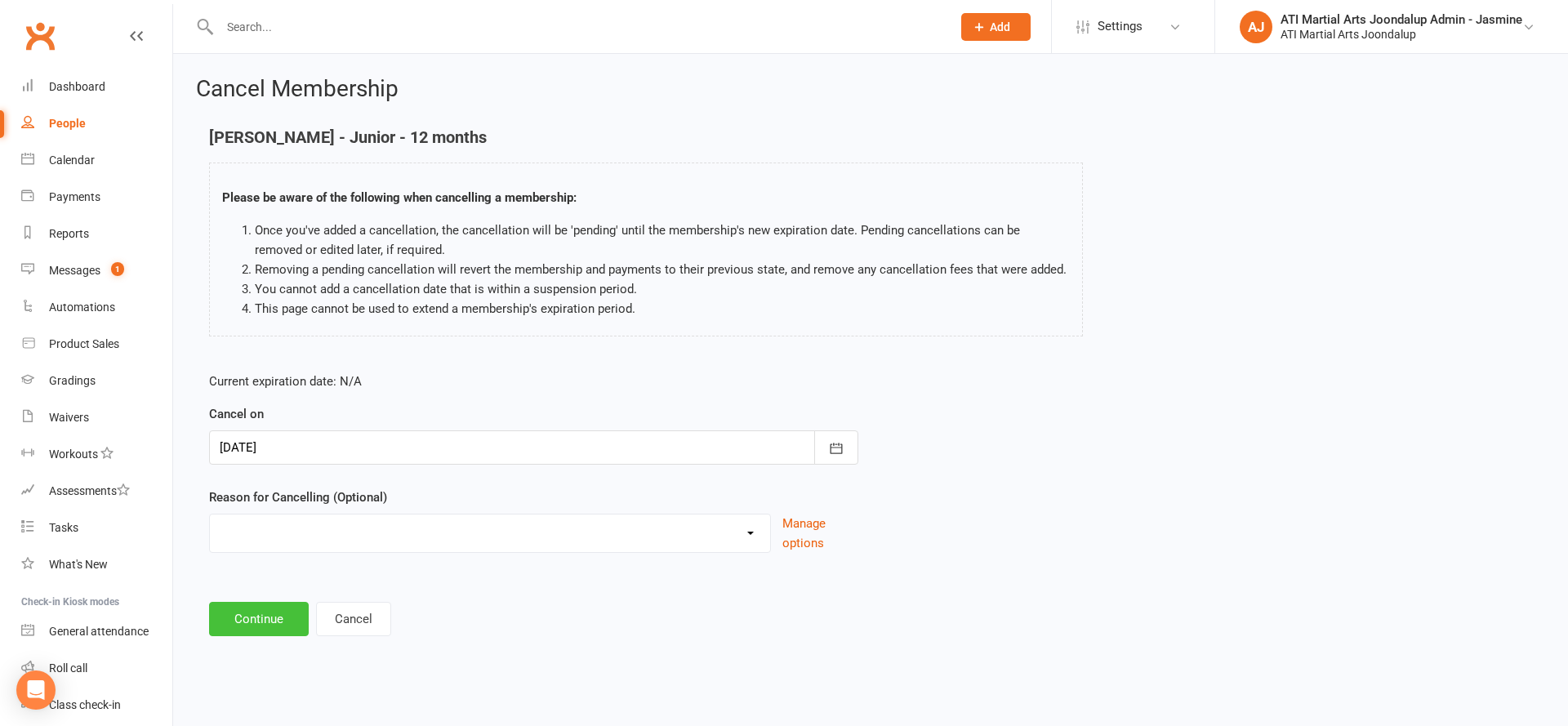
click at [257, 613] on button "Continue" at bounding box center [259, 619] width 99 height 34
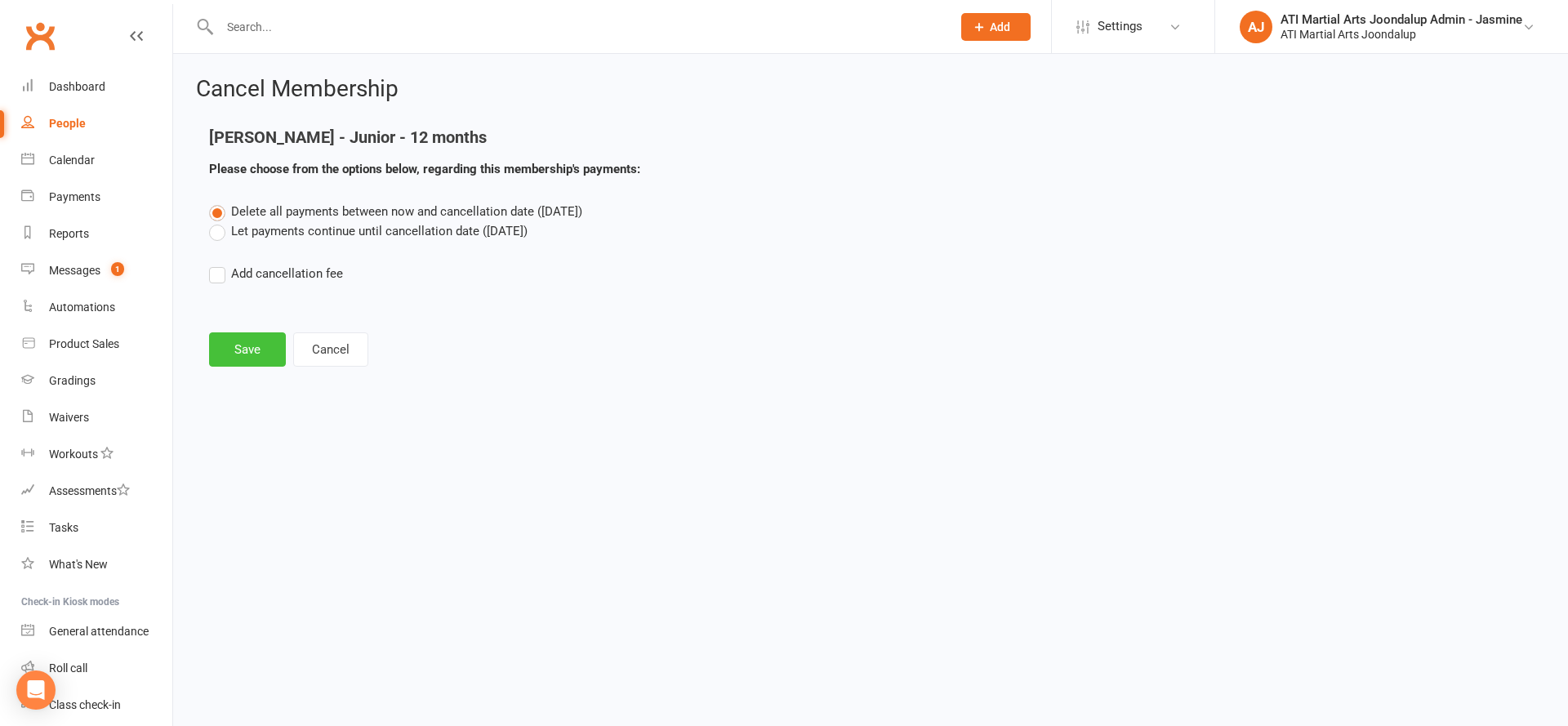
click at [249, 346] on button "Save" at bounding box center [248, 350] width 76 height 34
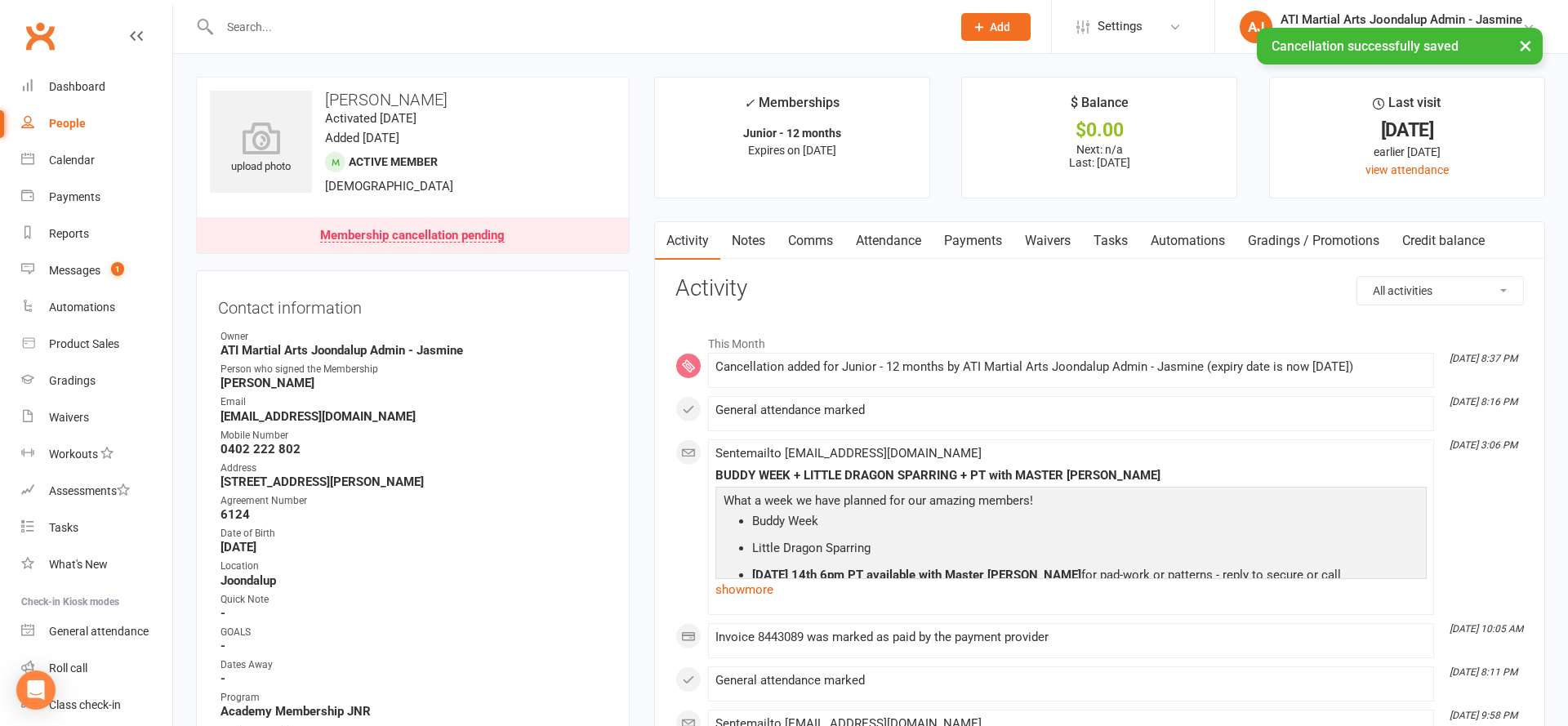
click at [978, 236] on link "Payments" at bounding box center [972, 240] width 81 height 37
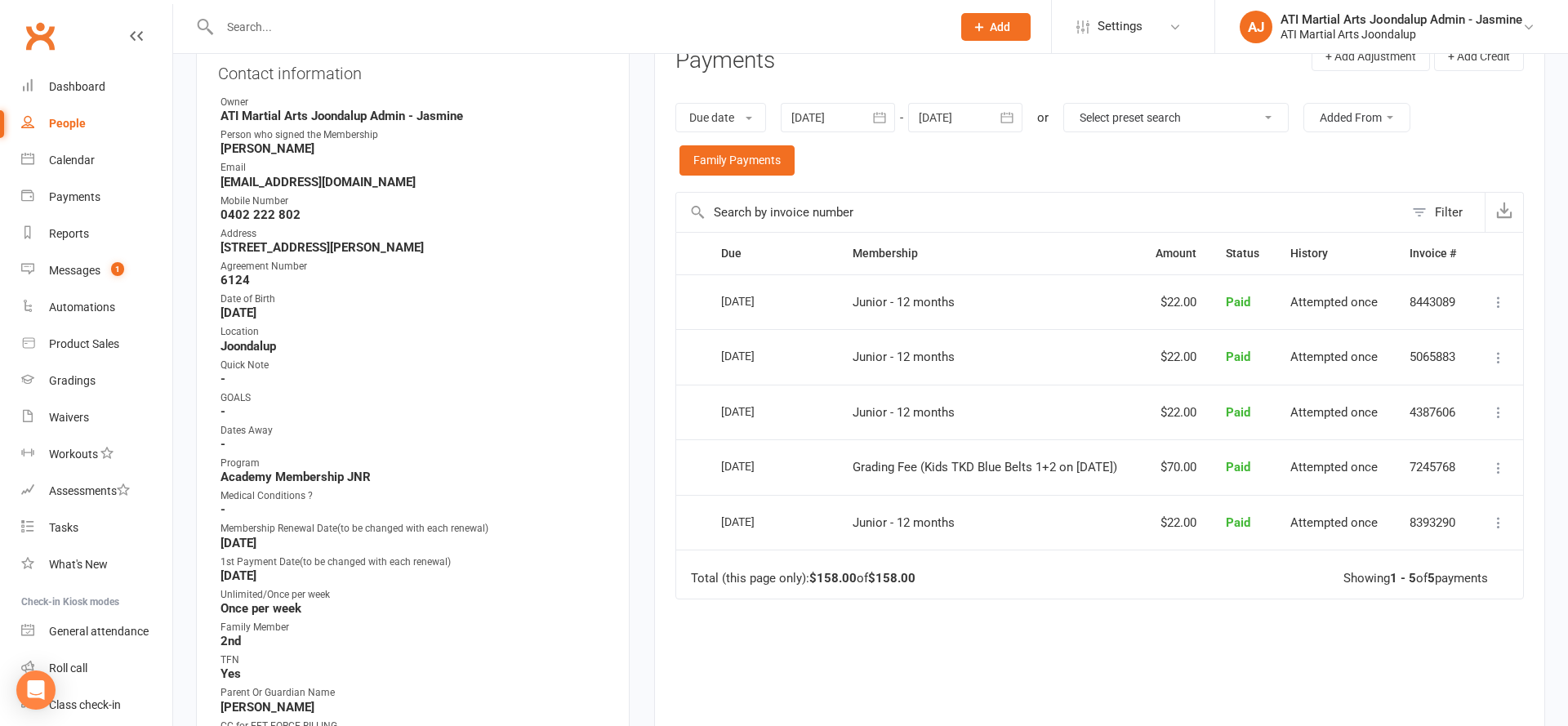
scroll to position [229, 0]
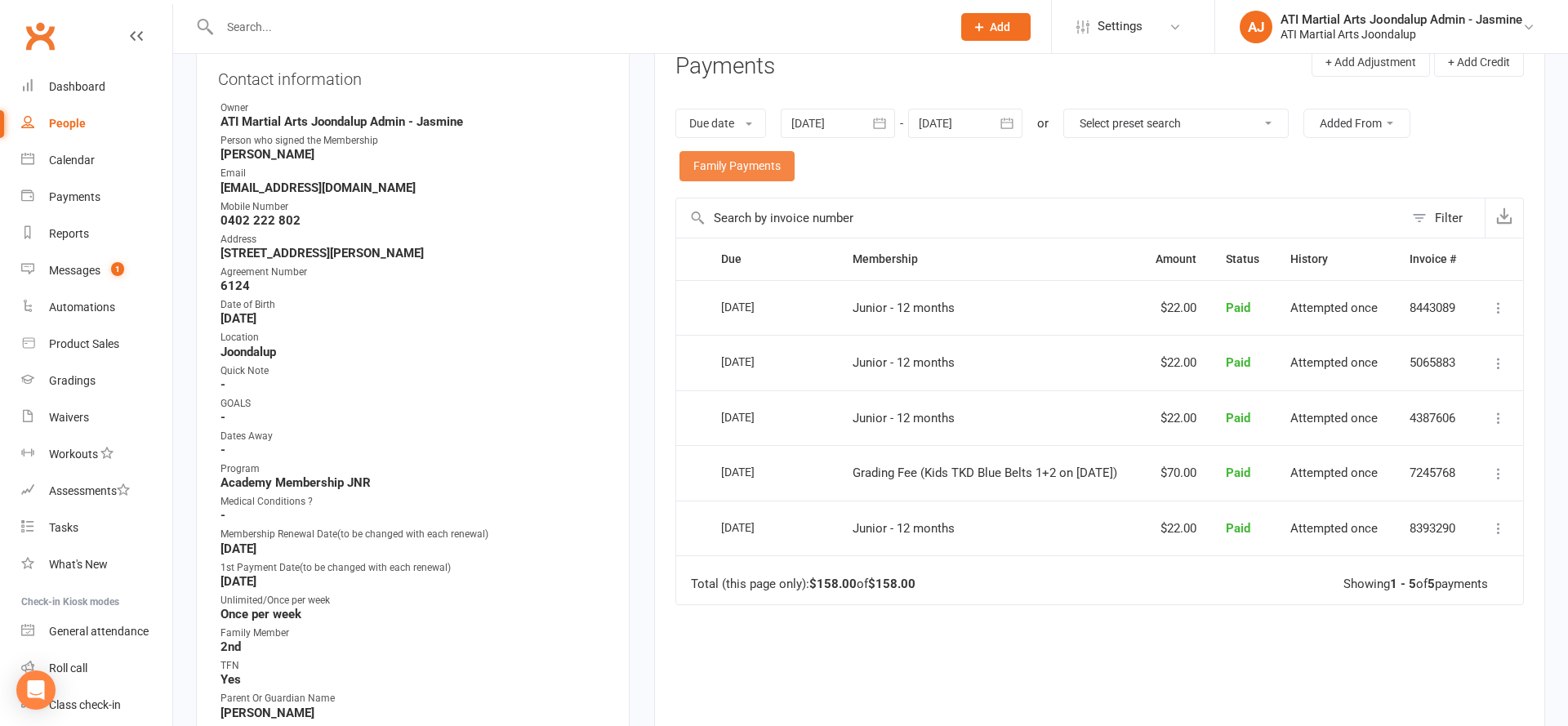
click at [771, 160] on link "Family Payments" at bounding box center [737, 165] width 115 height 30
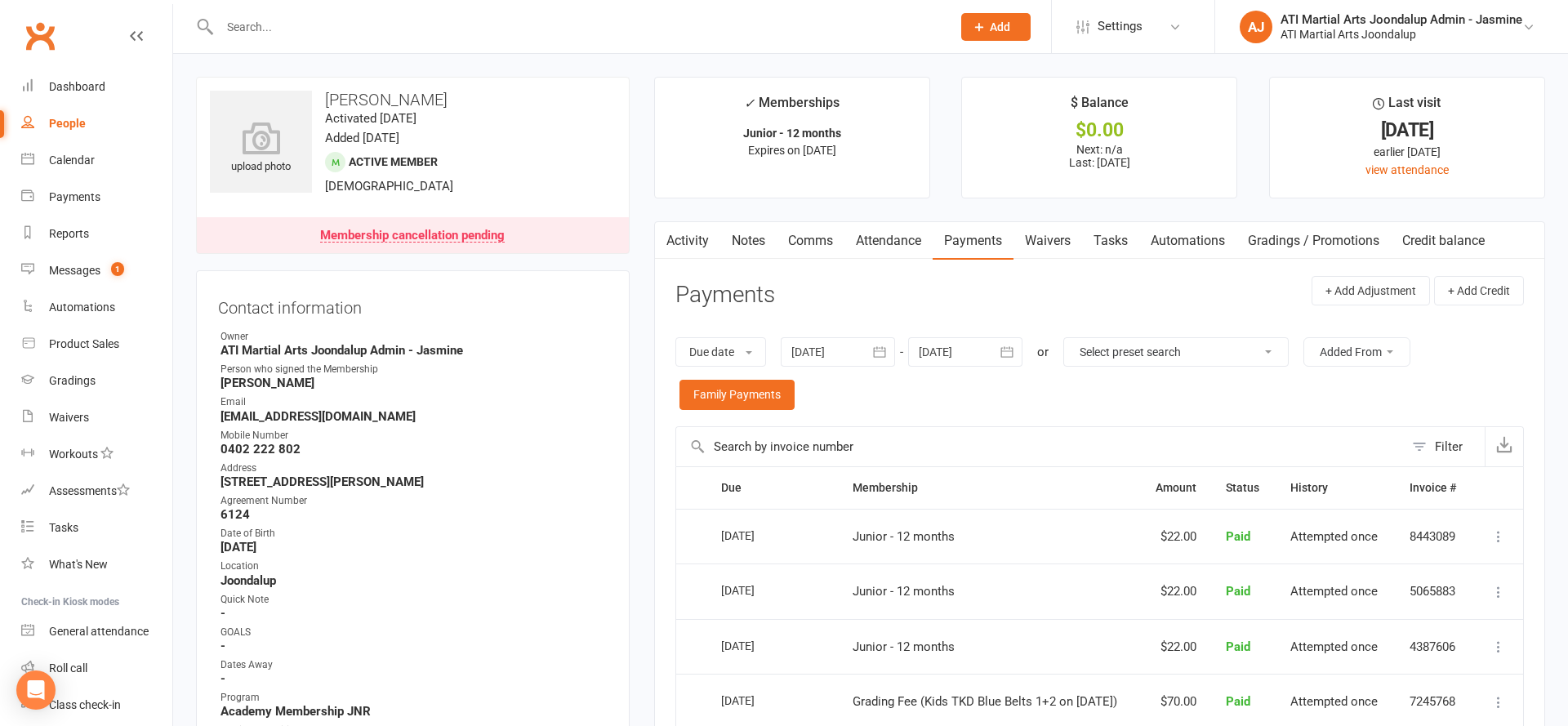
click at [976, 249] on link "Payments" at bounding box center [972, 240] width 81 height 37
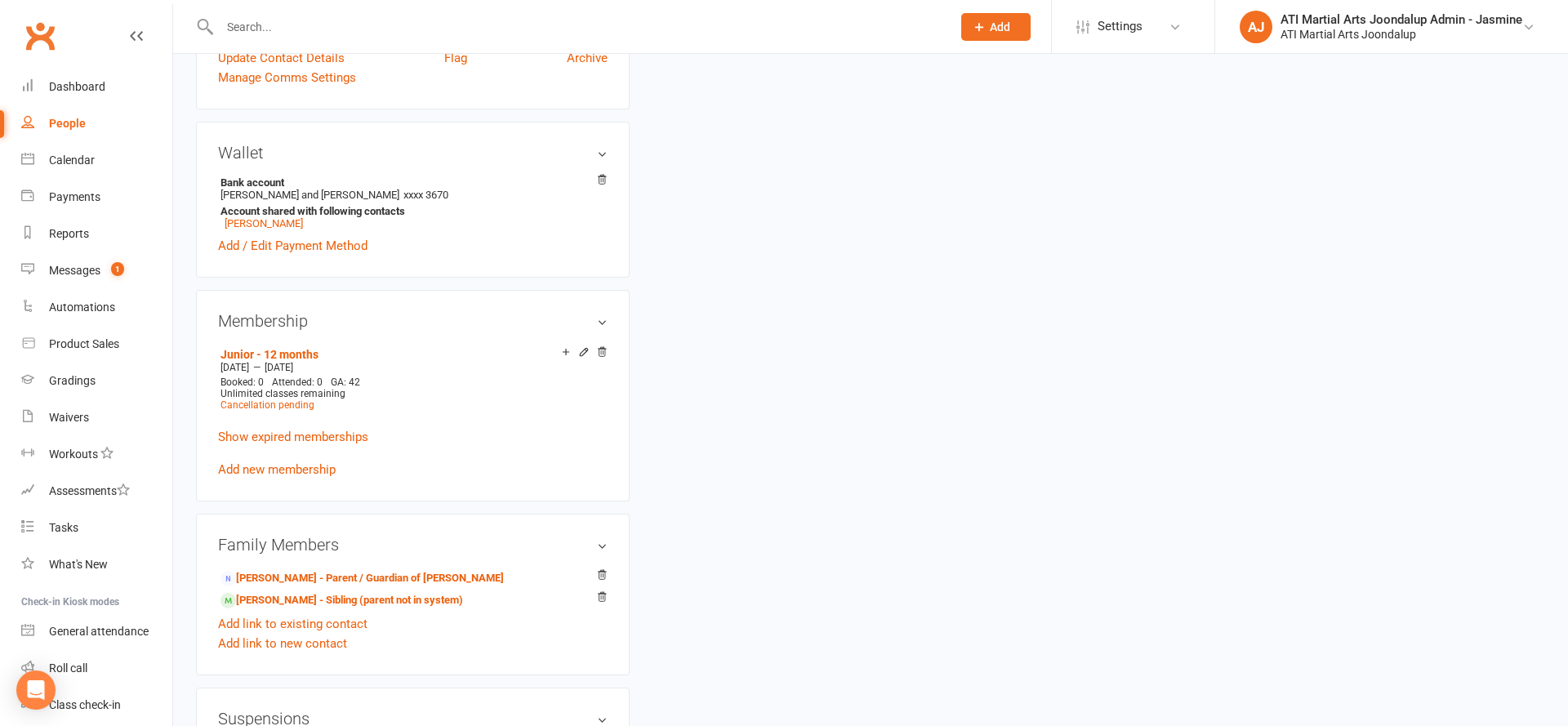
scroll to position [1216, 0]
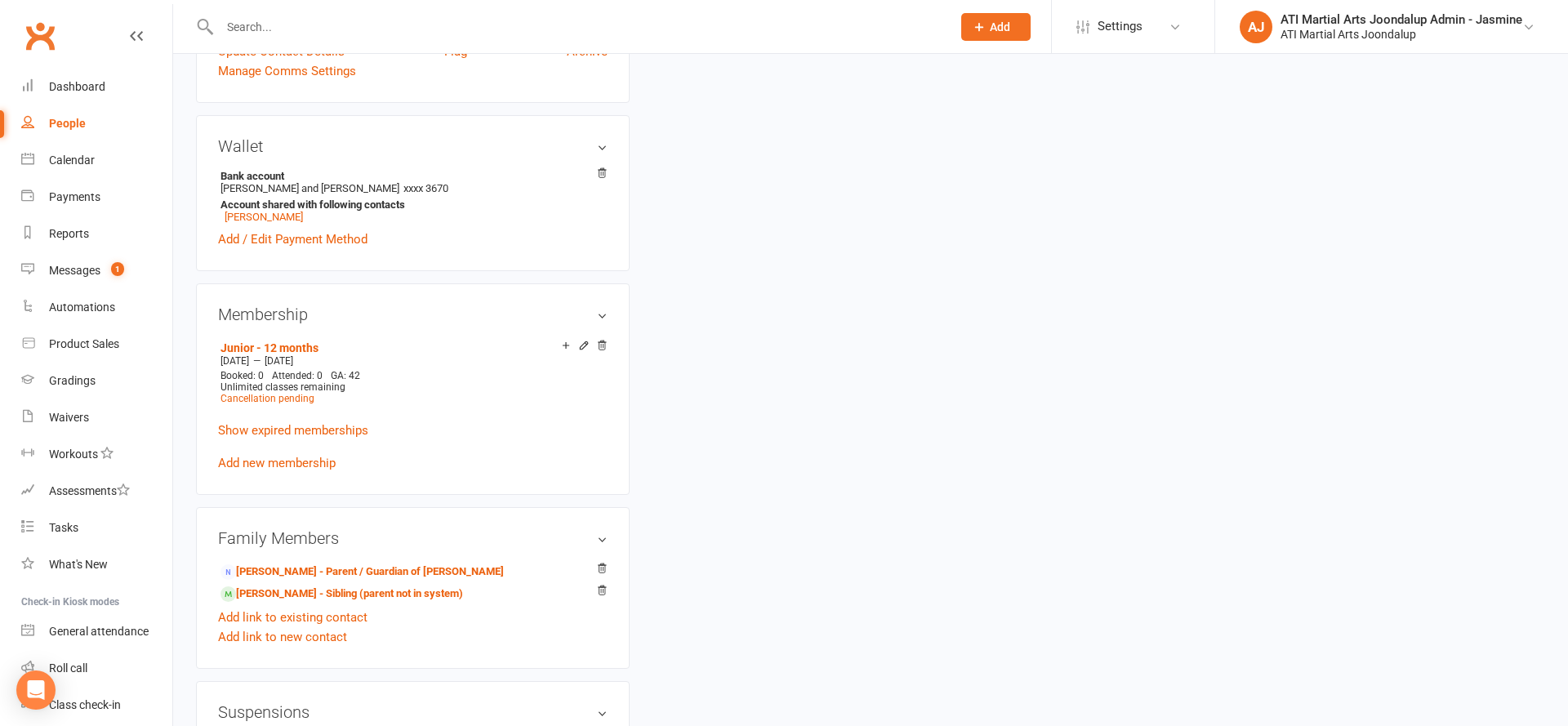
click at [286, 457] on link "Add new membership" at bounding box center [276, 463] width 118 height 14
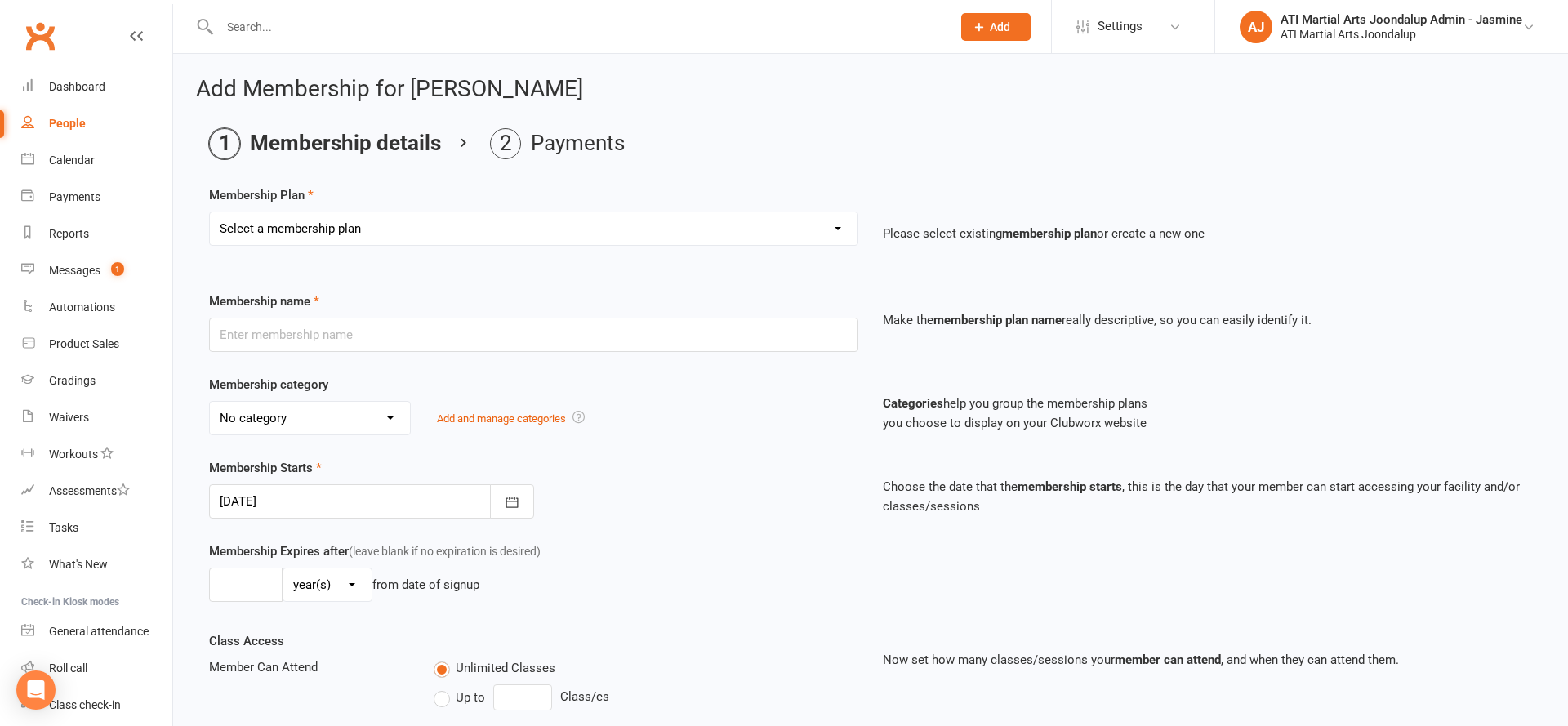
select select "6"
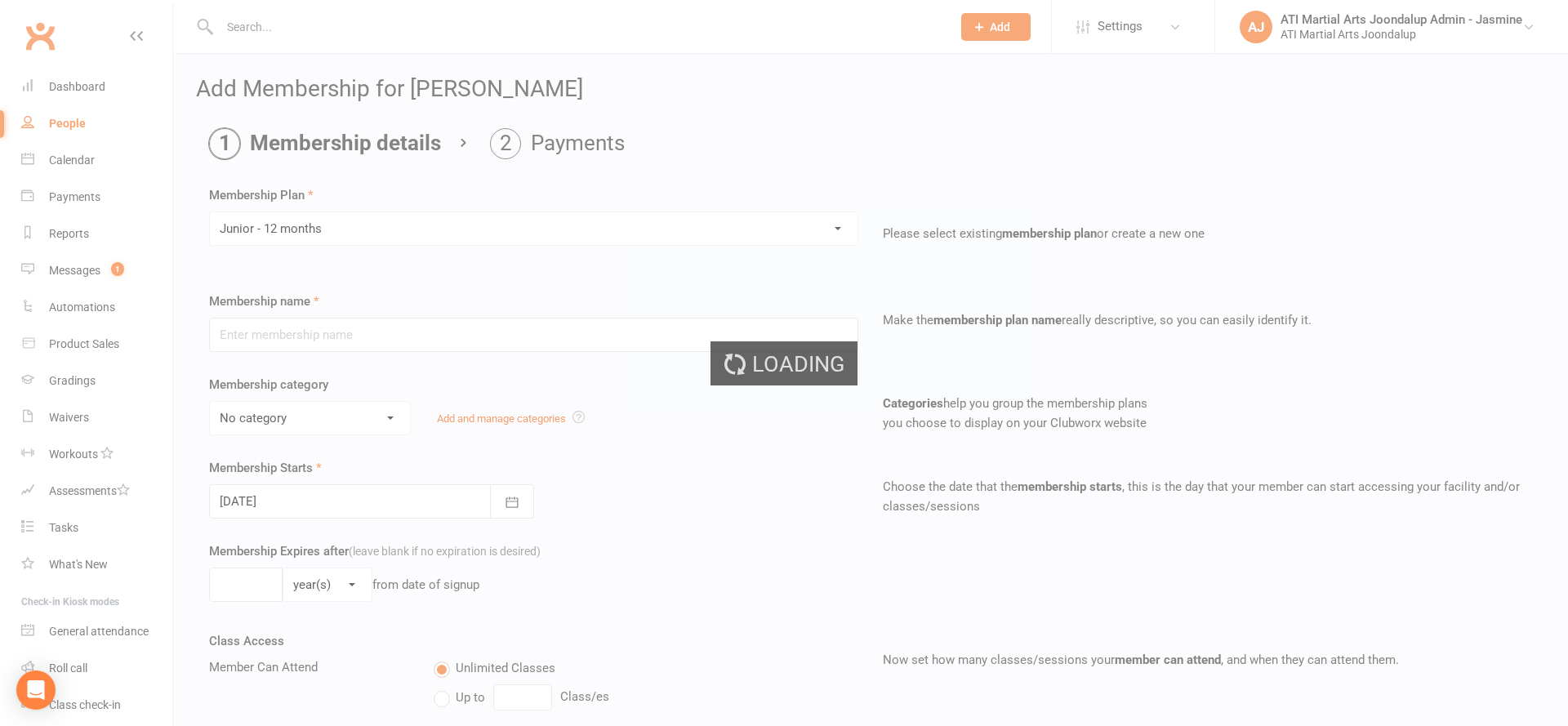
type input "Junior - 12 months"
select select "1"
type input "0"
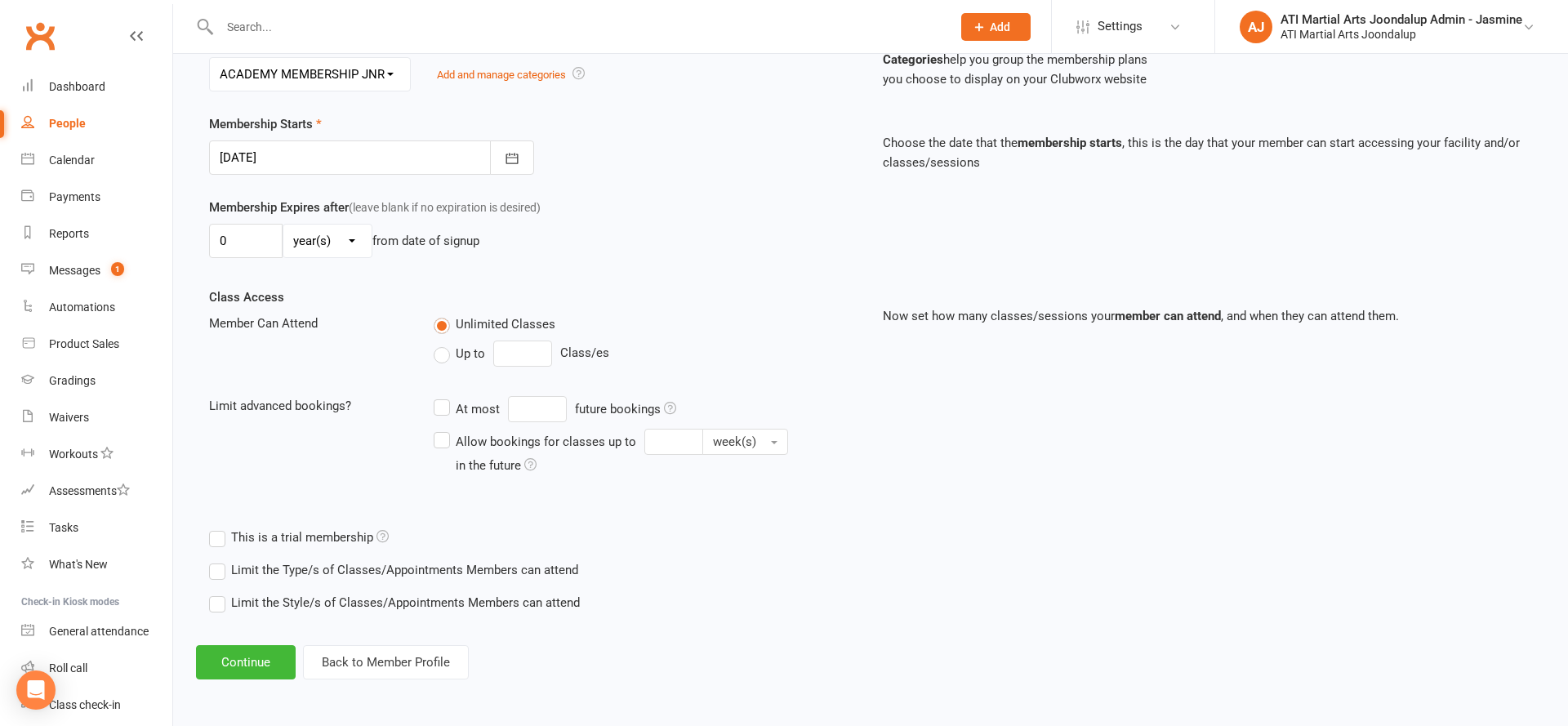
scroll to position [343, 0]
click at [275, 151] on div at bounding box center [372, 159] width 325 height 34
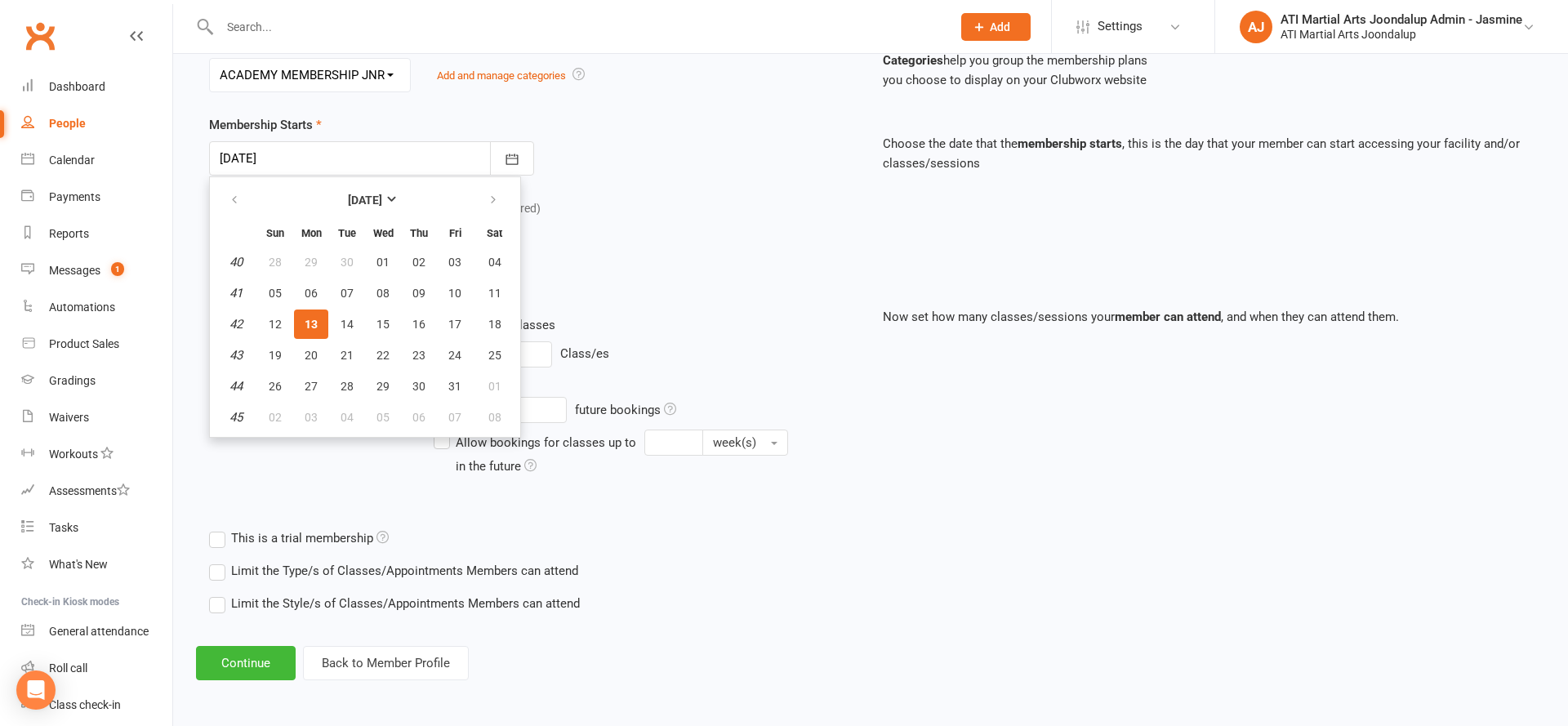
click at [346, 384] on span "28" at bounding box center [347, 386] width 13 height 13
type input "[DATE]"
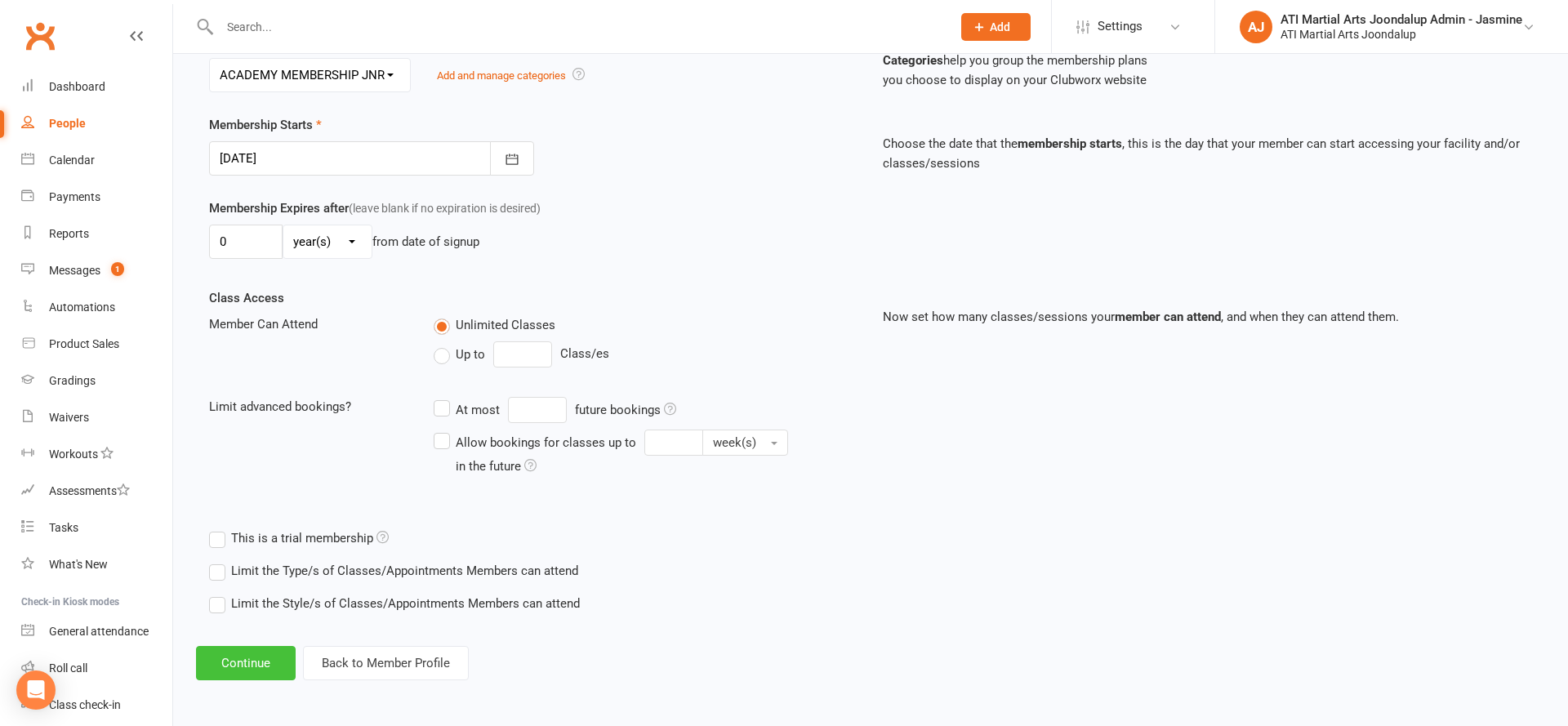
click at [249, 676] on button "Continue" at bounding box center [246, 664] width 99 height 34
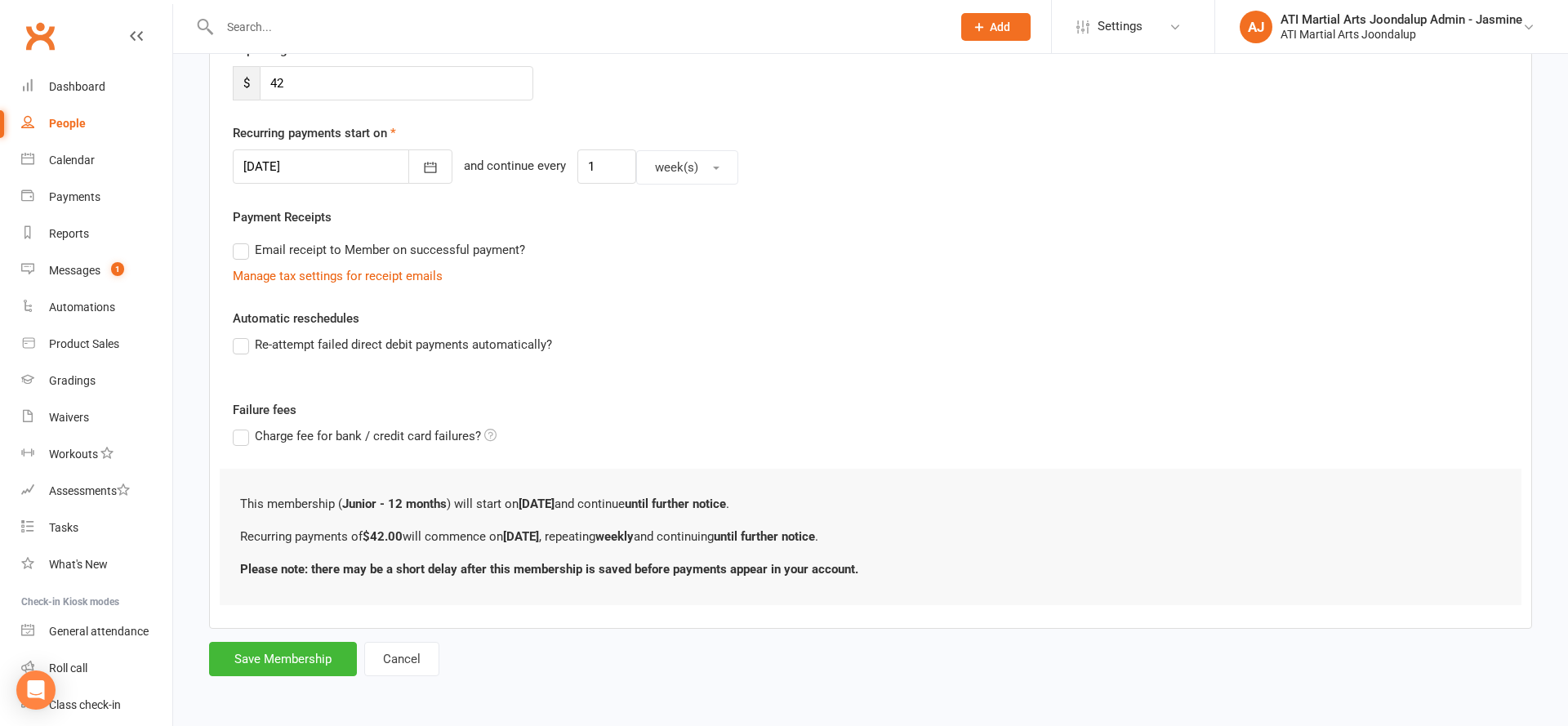
scroll to position [0, 0]
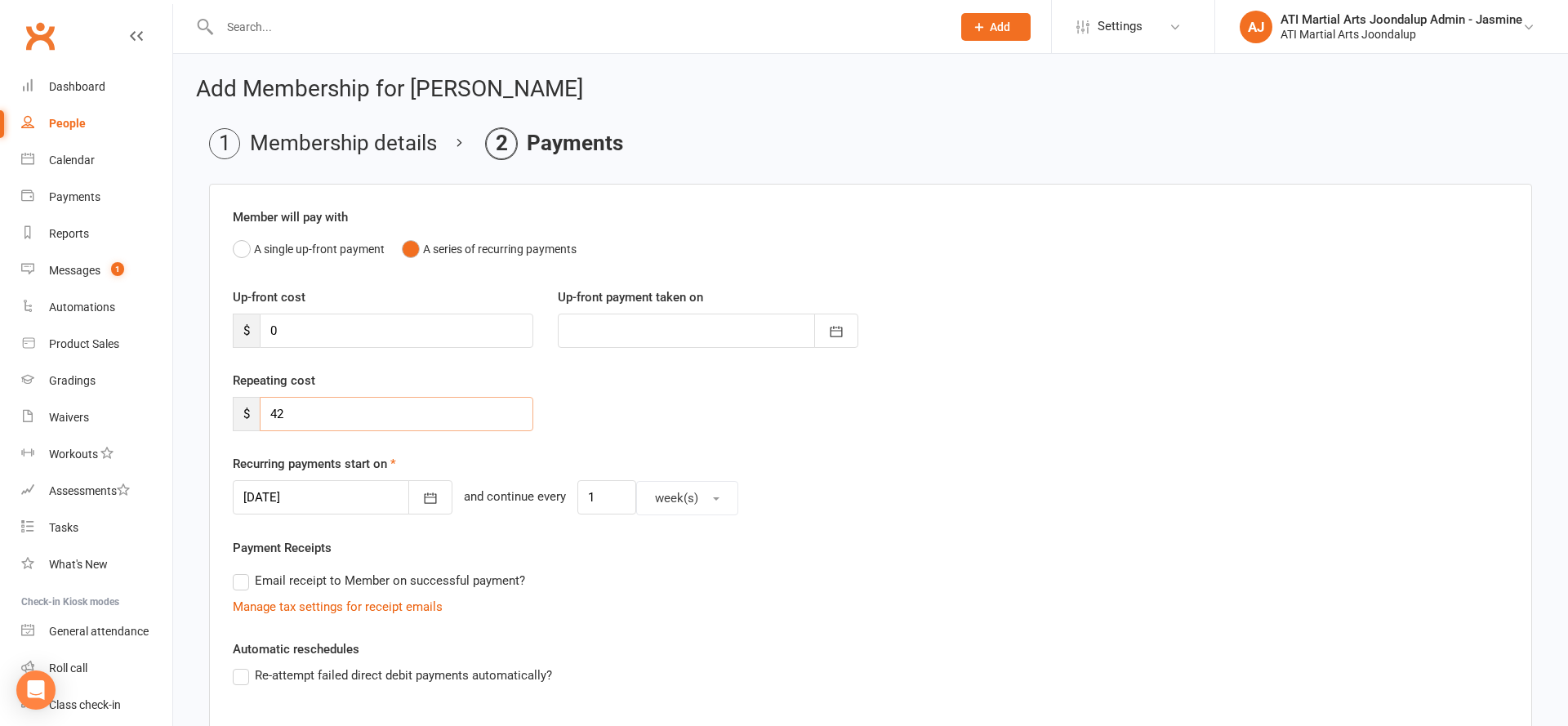
click at [325, 413] on input "42" at bounding box center [397, 414] width 273 height 34
type input "4"
type input "23"
drag, startPoint x: 338, startPoint y: 503, endPoint x: 335, endPoint y: 494, distance: 9.5
click at [338, 501] on div at bounding box center [342, 497] width 220 height 34
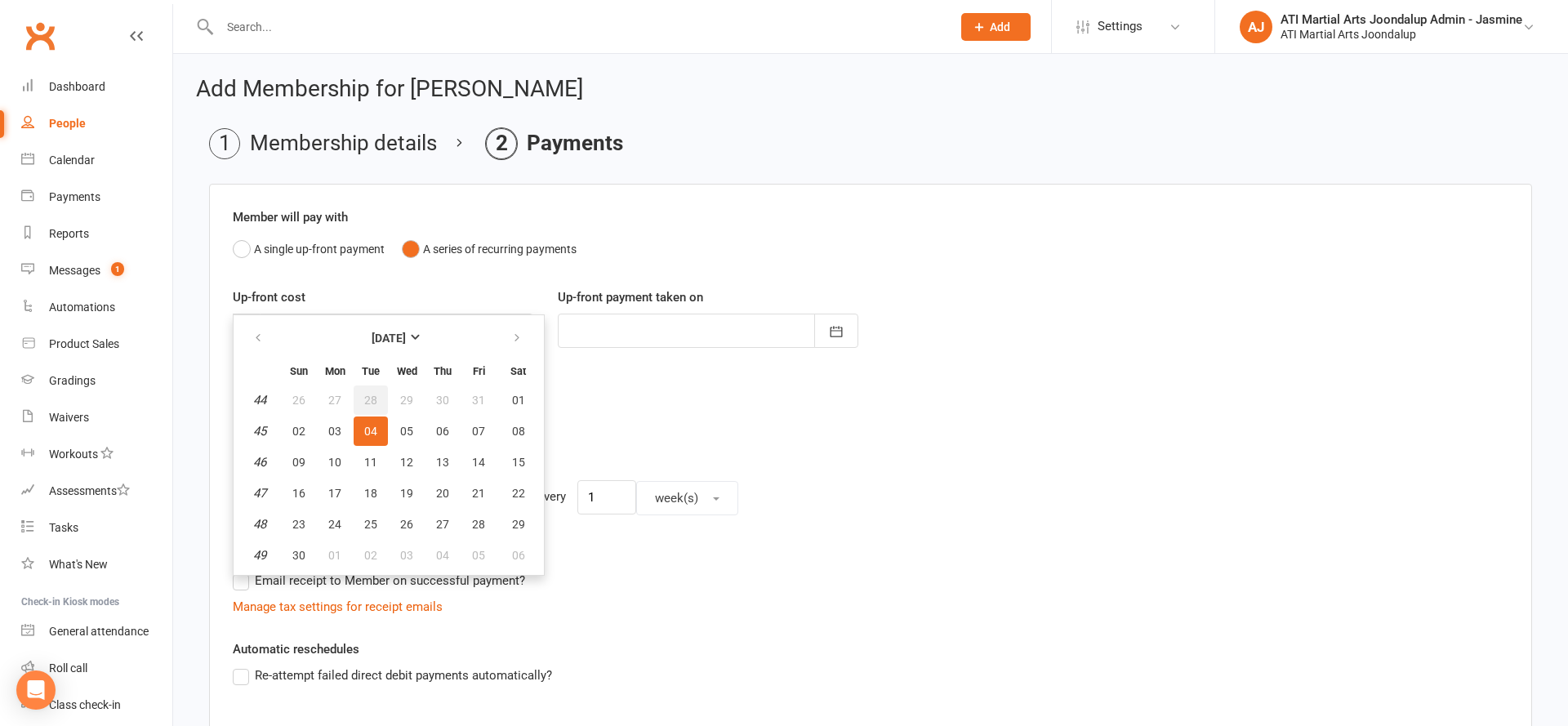
click at [373, 392] on button "28" at bounding box center [371, 400] width 34 height 30
type input "[DATE]"
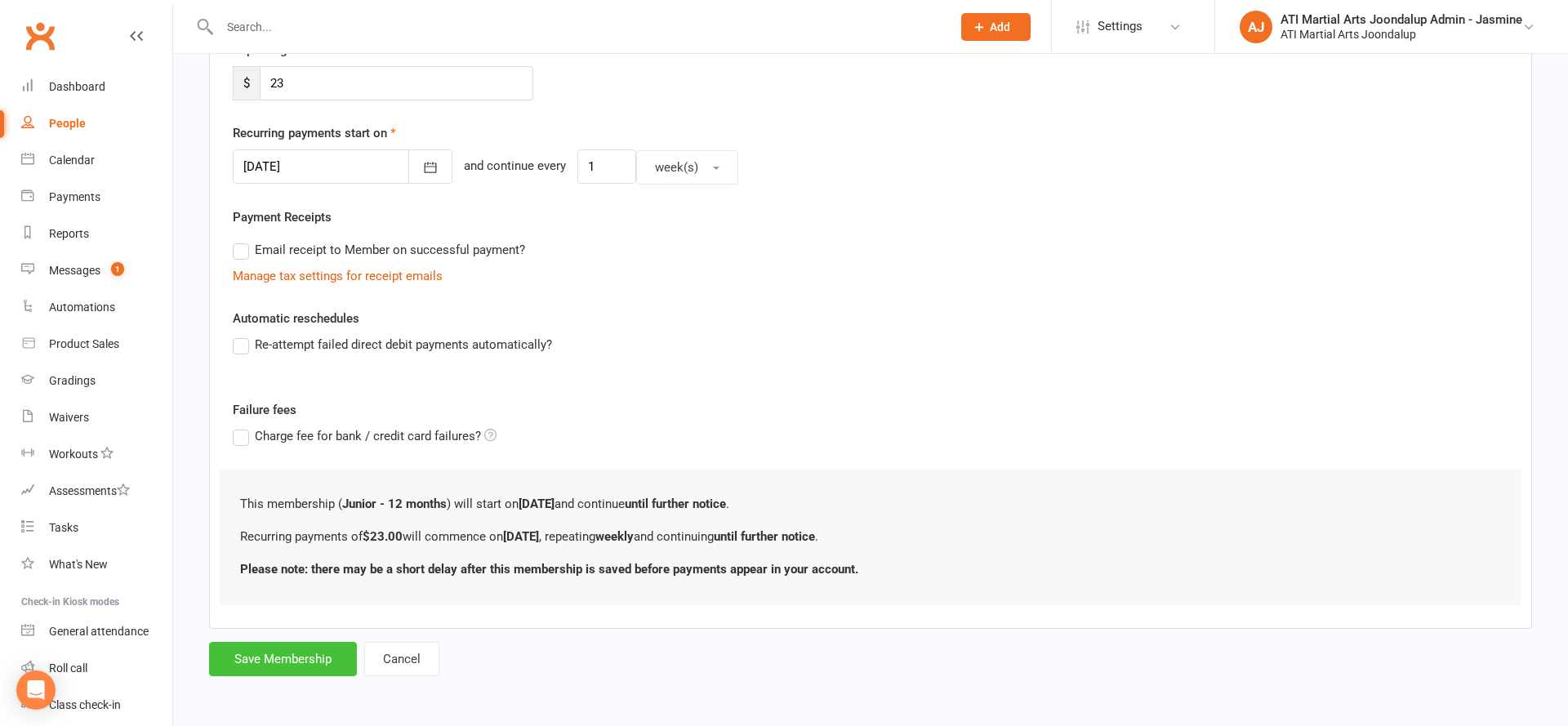
scroll to position [330, 0]
click at [307, 659] on button "Save Membership" at bounding box center [283, 660] width 148 height 34
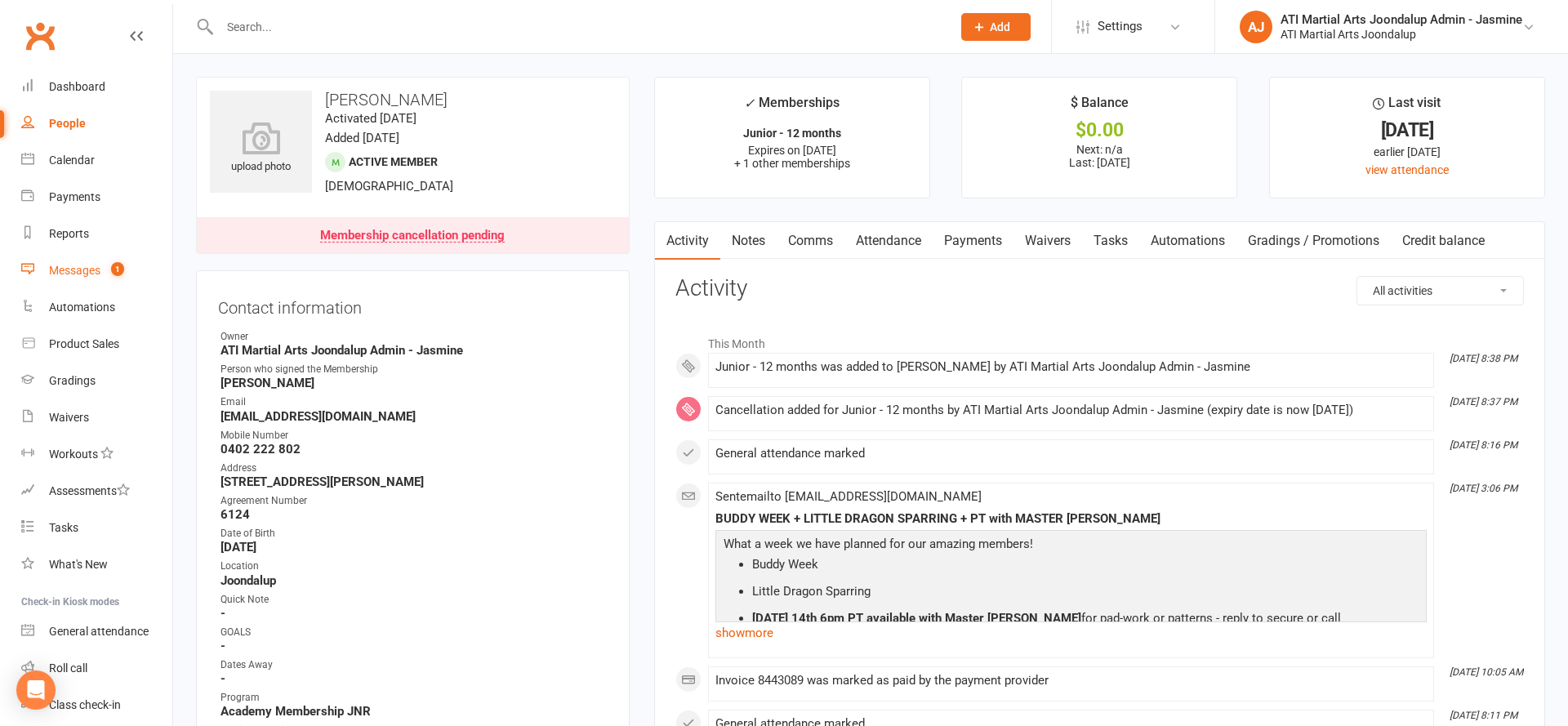
click at [167, 282] on link "Messages 1" at bounding box center [97, 271] width 151 height 36
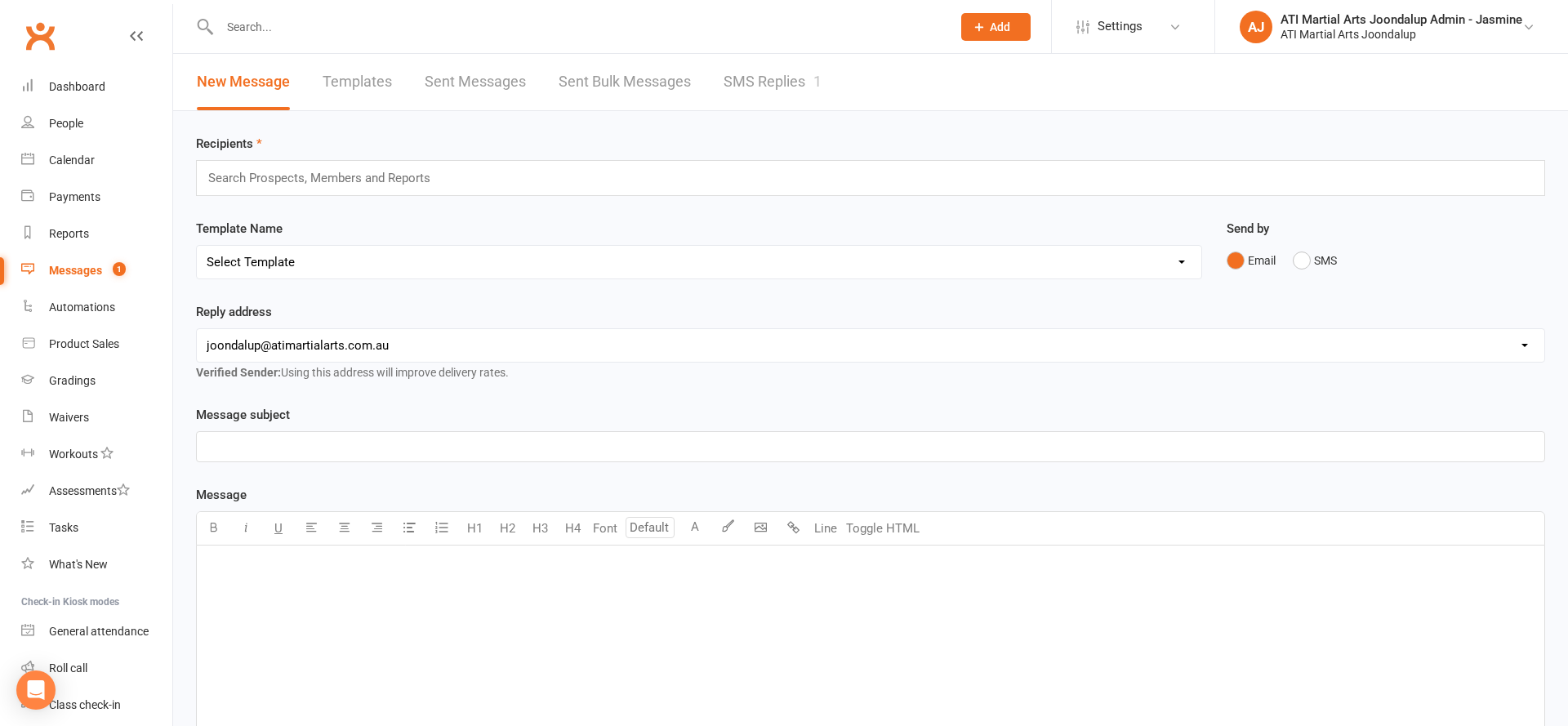
click at [779, 90] on link "SMS Replies 1" at bounding box center [773, 81] width 98 height 56
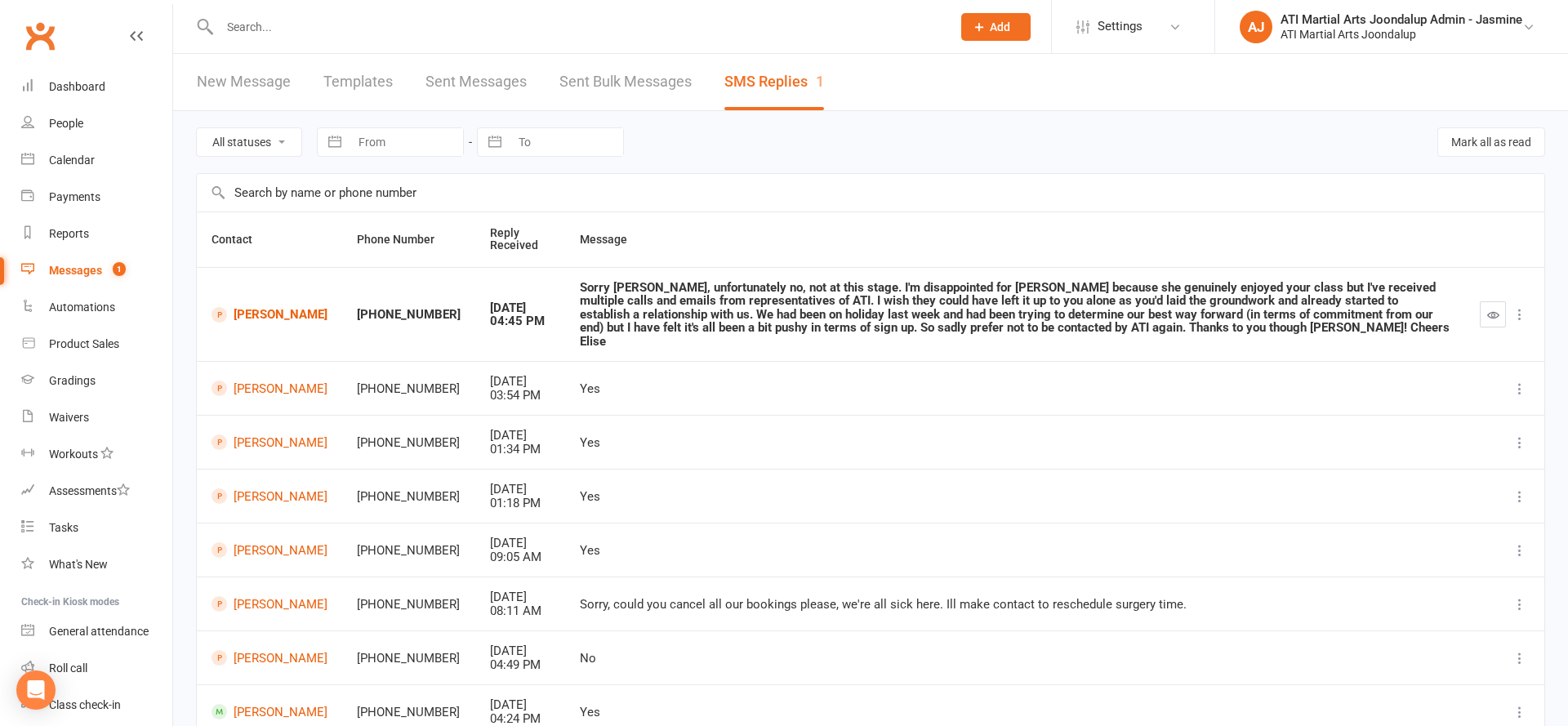
click at [840, 34] on input "text" at bounding box center [577, 27] width 725 height 23
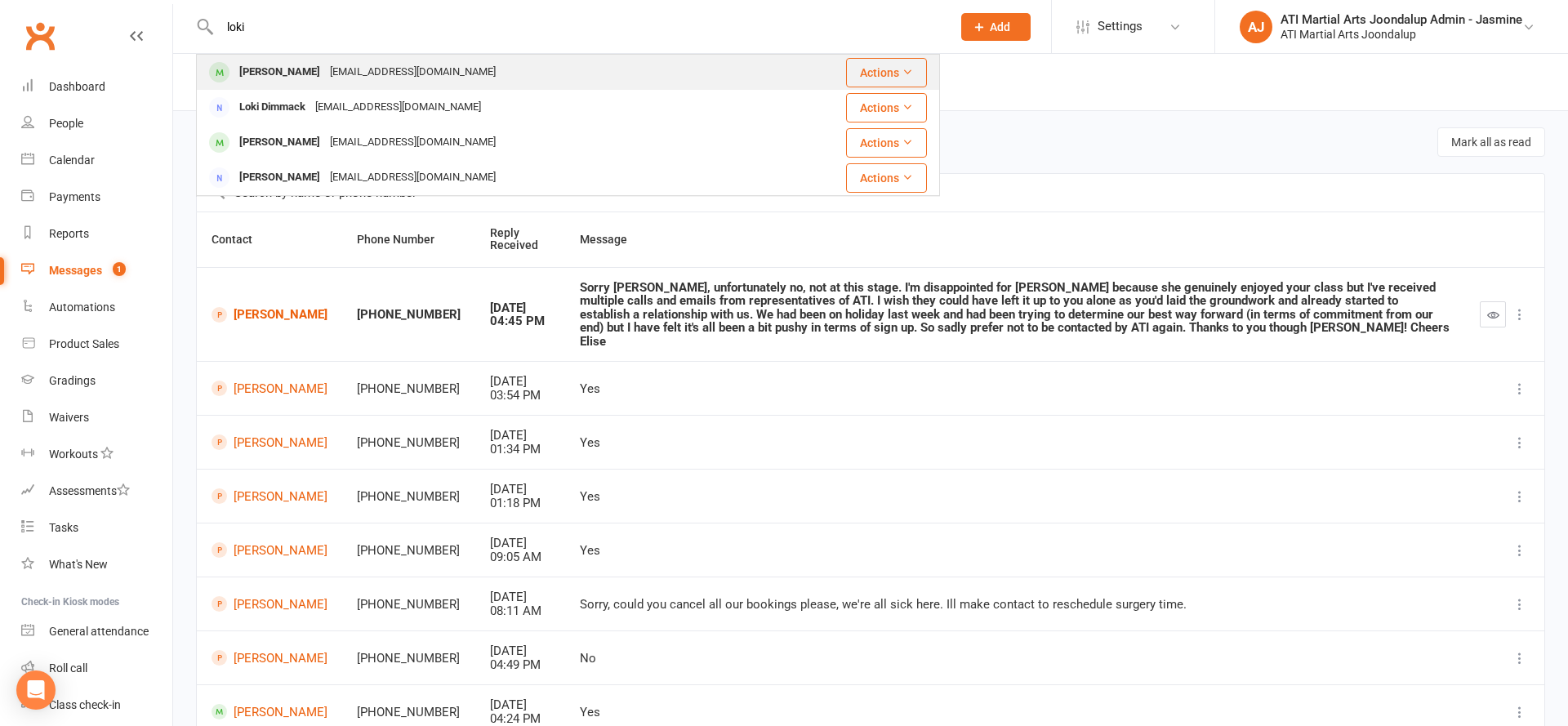
type input "loki"
click at [601, 70] on div "[PERSON_NAME] [EMAIL_ADDRESS][DOMAIN_NAME]" at bounding box center [482, 72] width 568 height 33
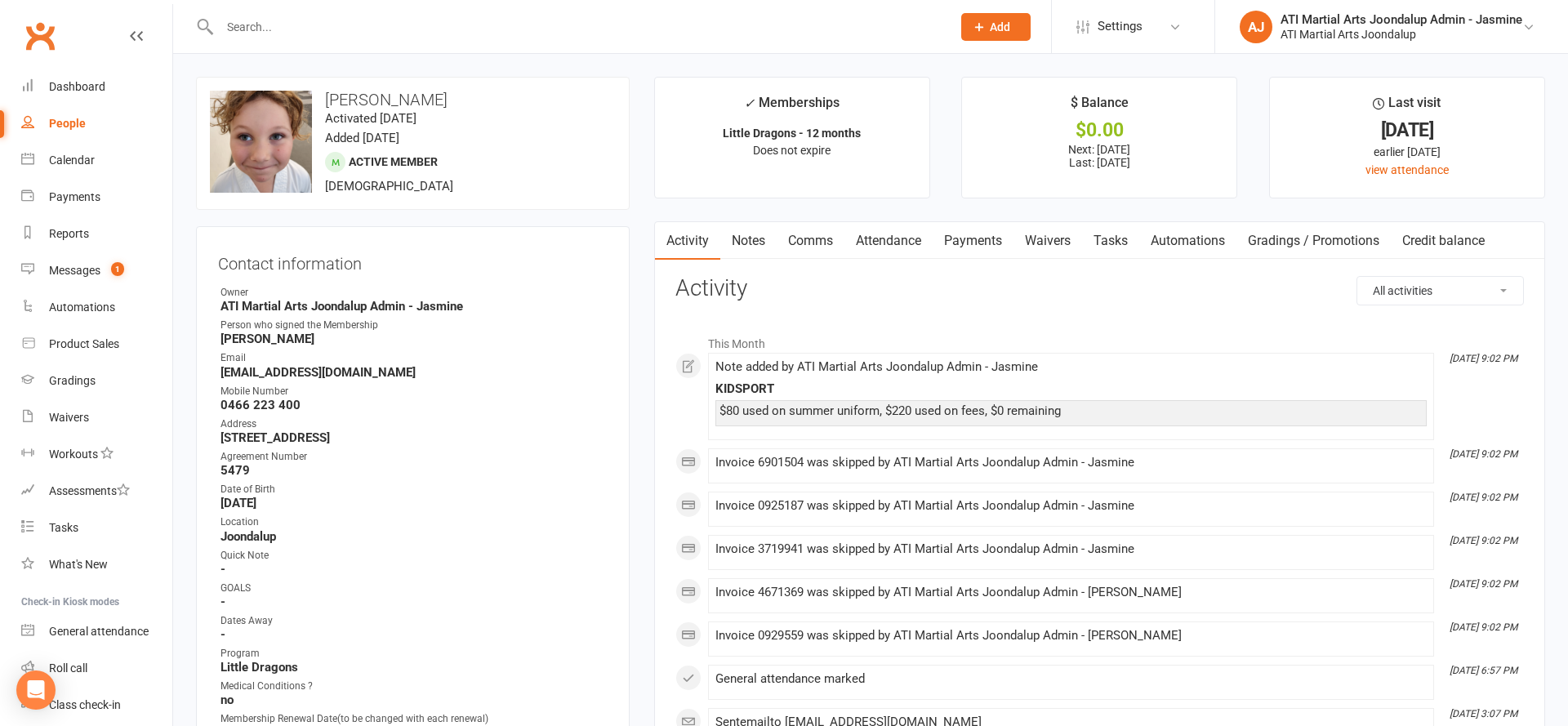
click at [954, 243] on link "Payments" at bounding box center [972, 240] width 81 height 37
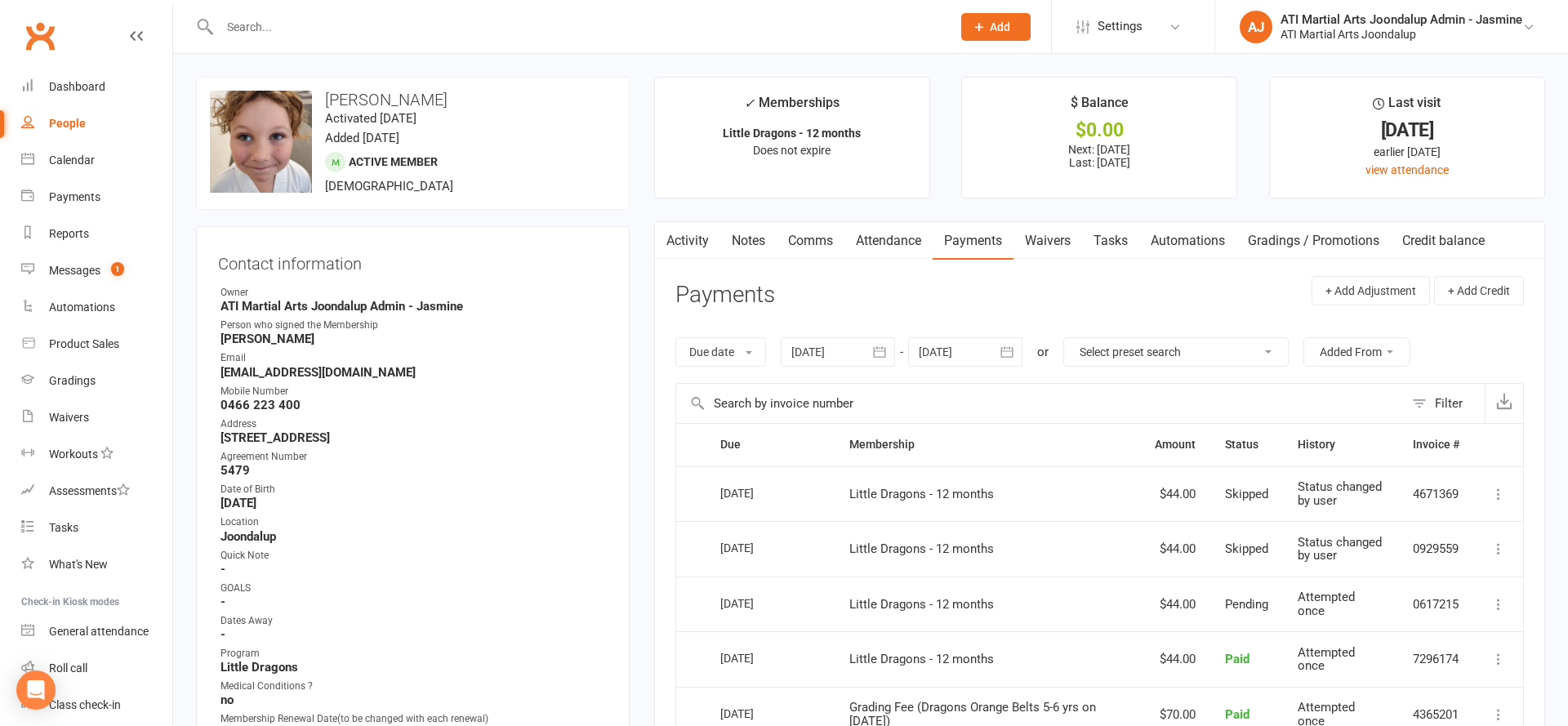
drag, startPoint x: 1009, startPoint y: 347, endPoint x: 1023, endPoint y: 373, distance: 29.5
click at [1009, 347] on icon "button" at bounding box center [1007, 352] width 16 height 16
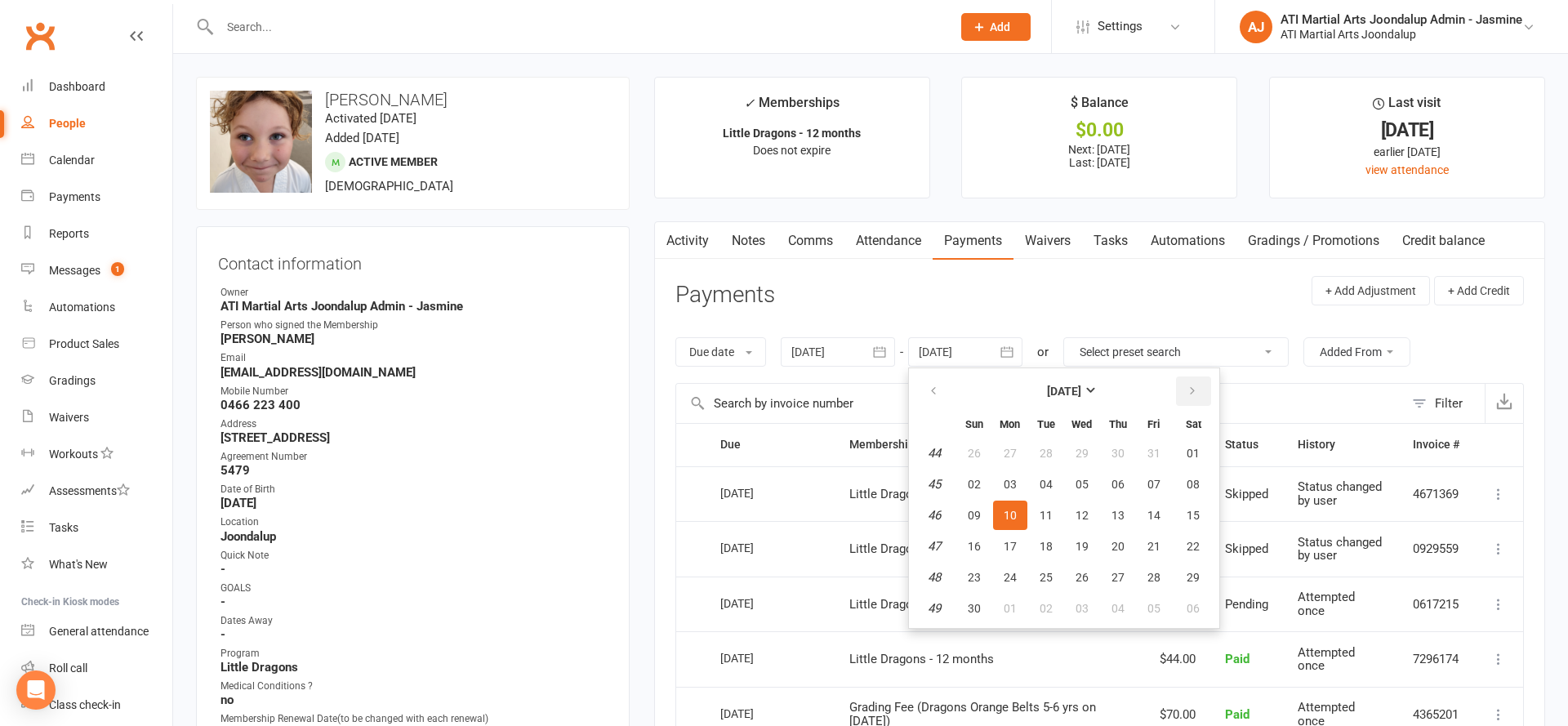
click at [1200, 395] on button "button" at bounding box center [1193, 391] width 35 height 30
click at [1204, 604] on button "10" at bounding box center [1193, 608] width 42 height 30
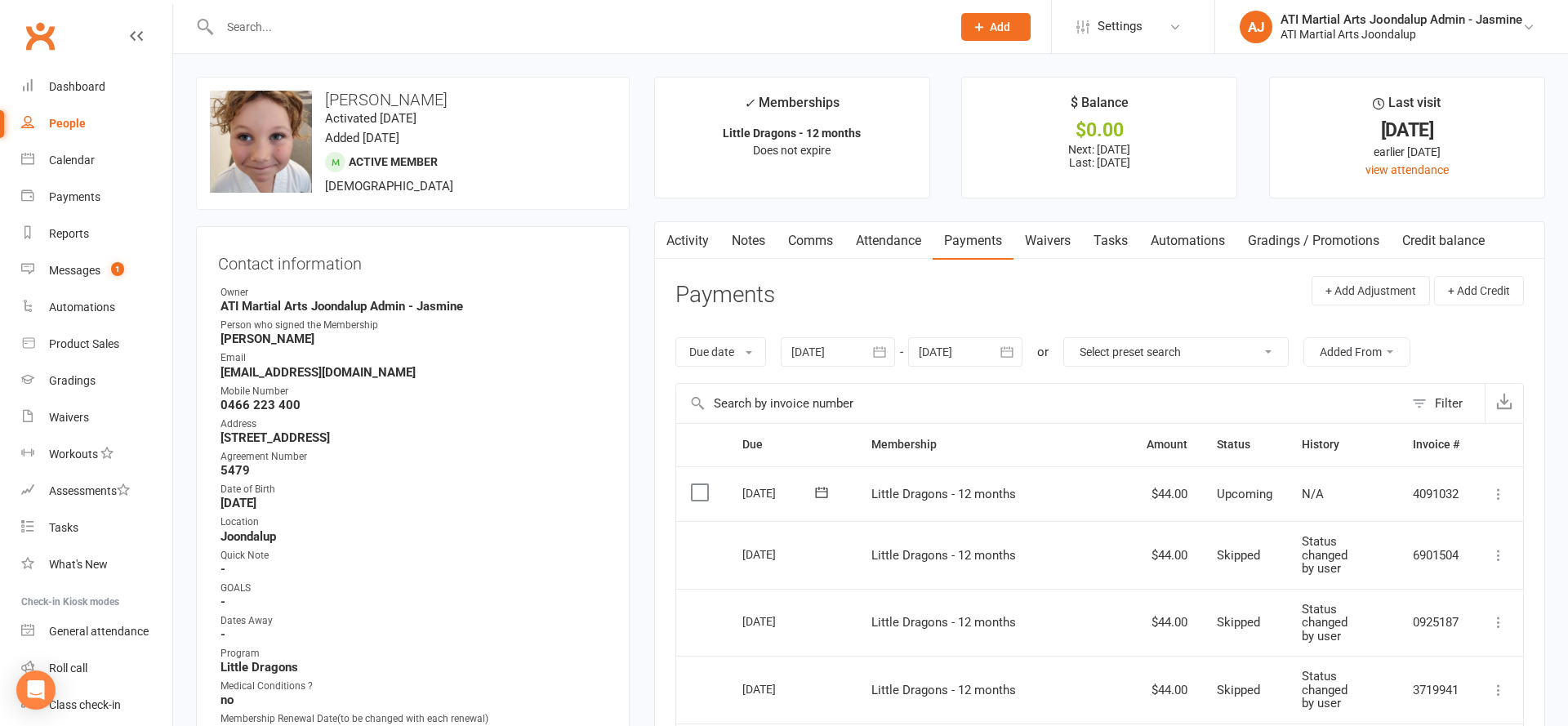
scroll to position [2, 1]
click at [1013, 345] on icon "button" at bounding box center [1007, 350] width 16 height 16
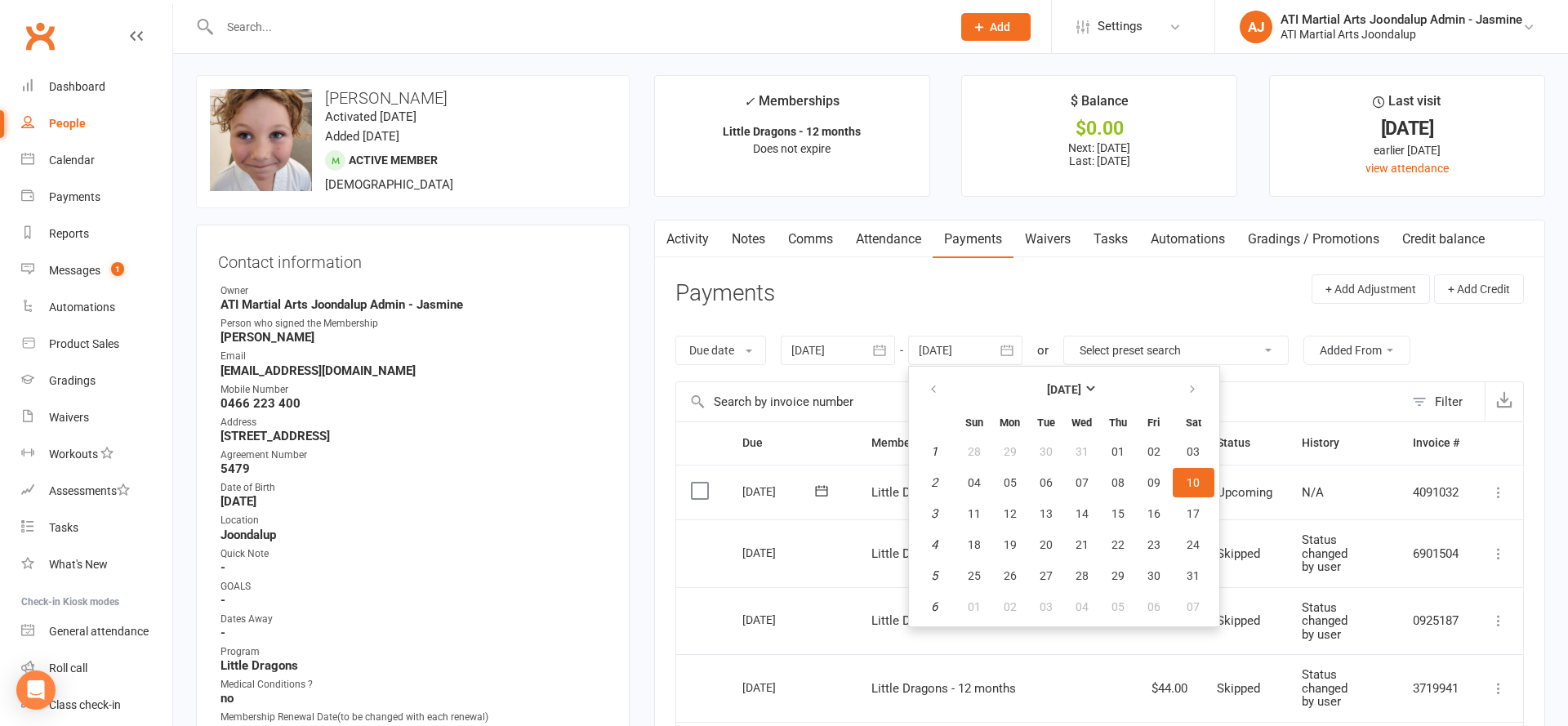
click at [1229, 574] on td "Skipped" at bounding box center [1244, 553] width 85 height 68
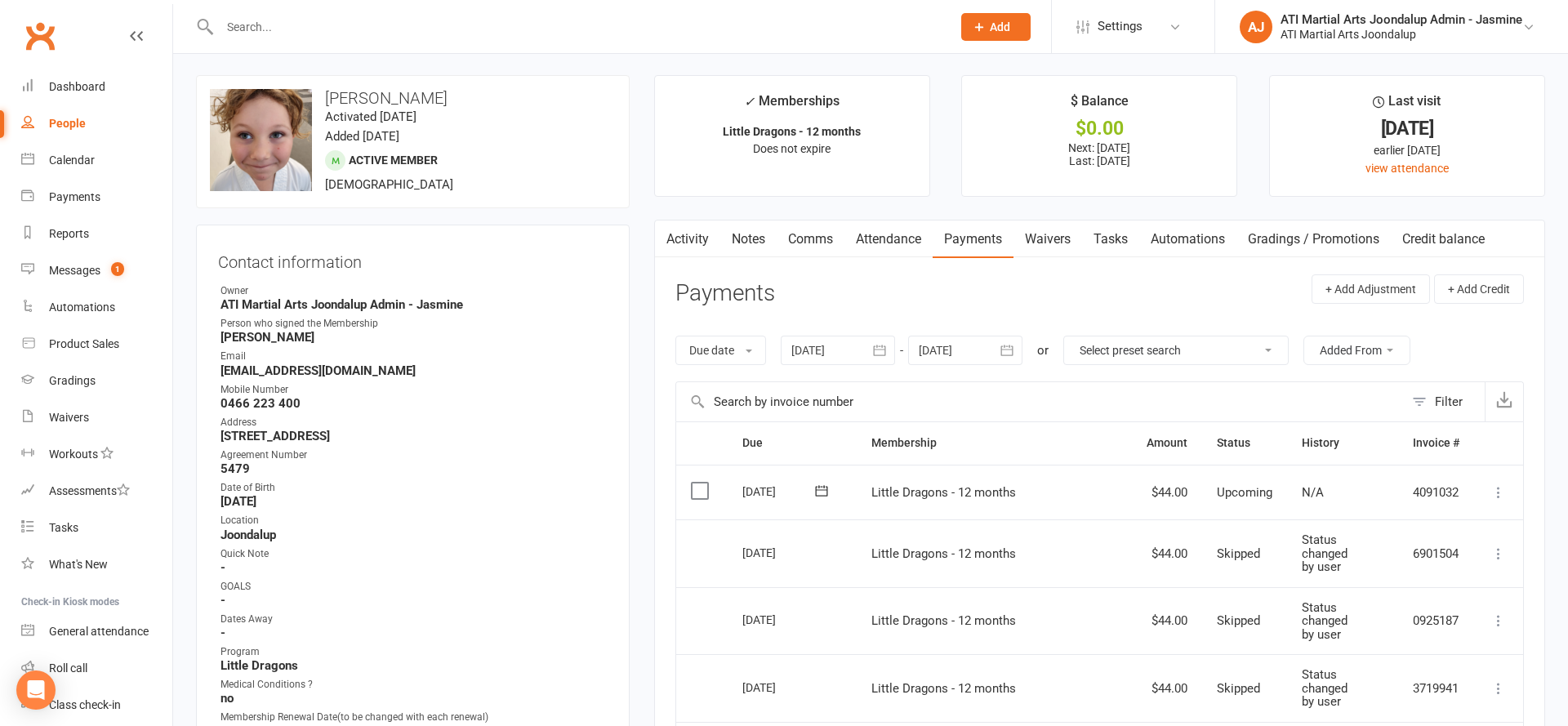
drag, startPoint x: 1016, startPoint y: 348, endPoint x: 1058, endPoint y: 517, distance: 174.1
click at [1015, 348] on icon "button" at bounding box center [1007, 350] width 16 height 16
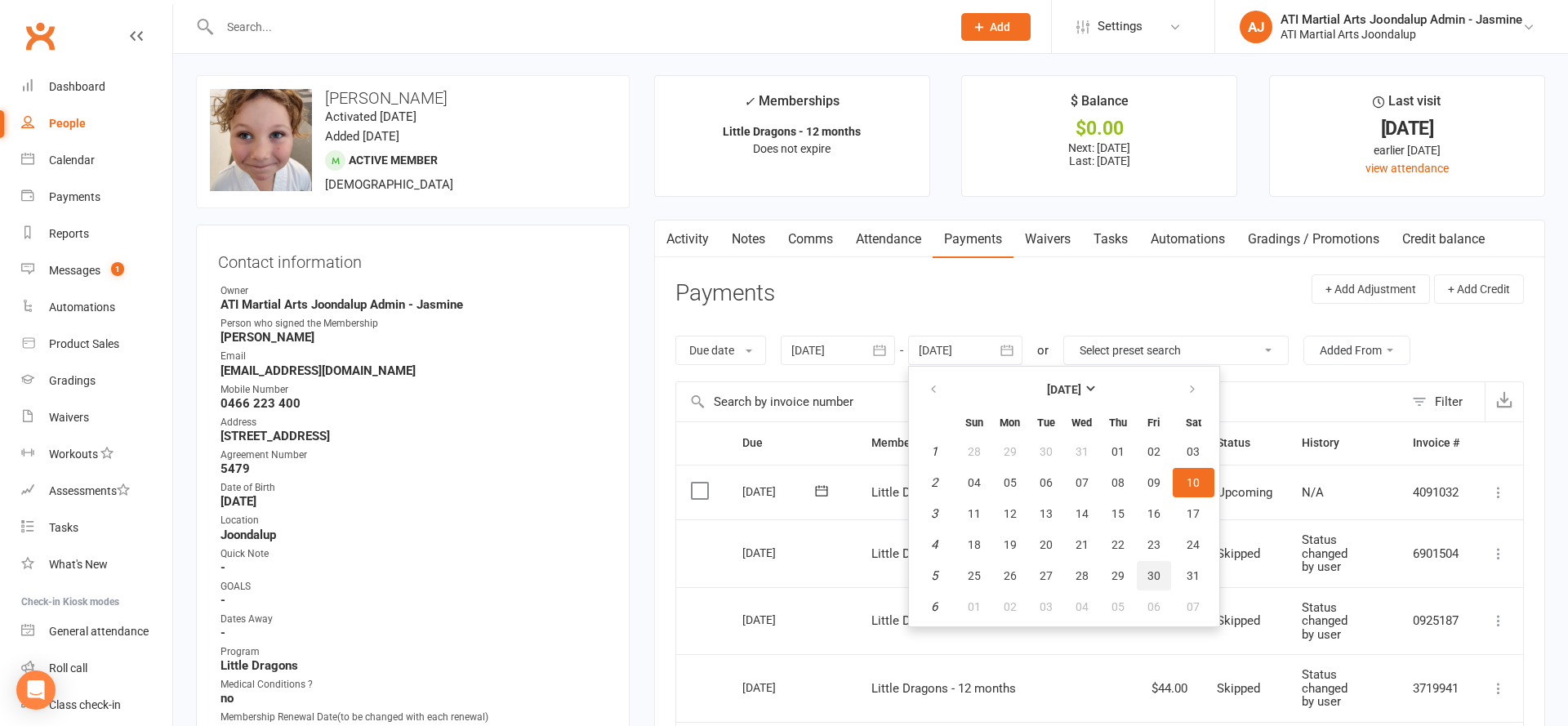
click at [1138, 572] on button "30" at bounding box center [1154, 576] width 34 height 30
type input "[DATE]"
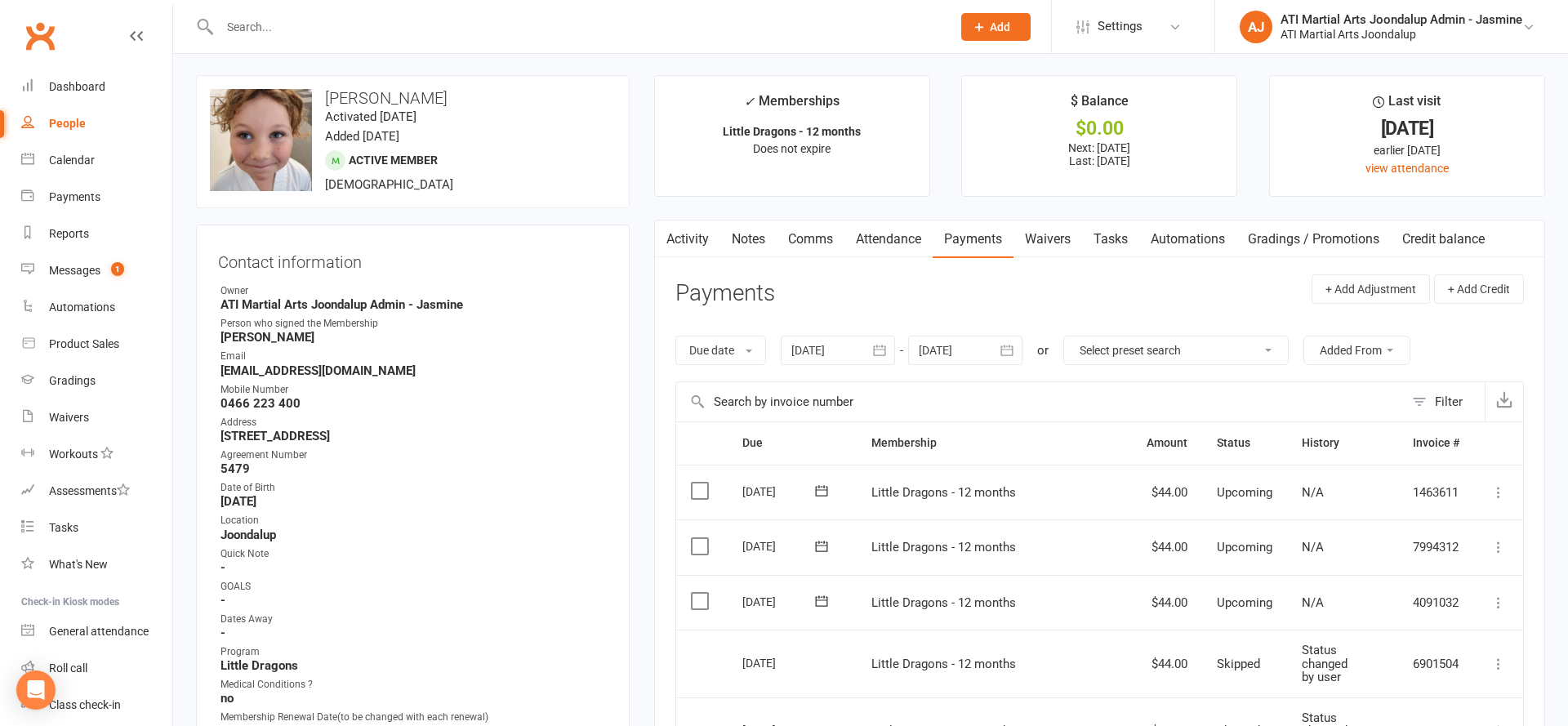
click at [999, 352] on button "button" at bounding box center [1008, 350] width 30 height 30
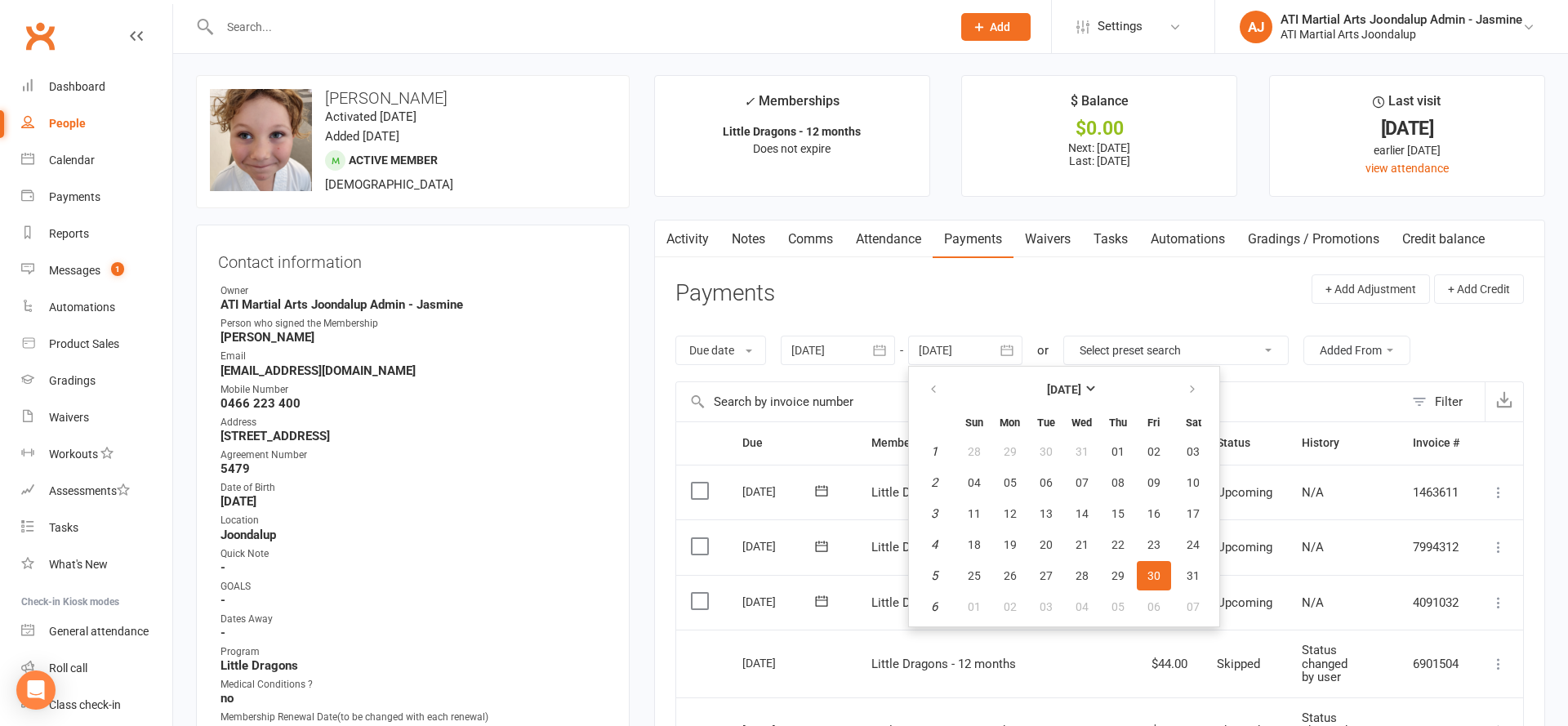
click at [664, 31] on input "text" at bounding box center [577, 27] width 725 height 23
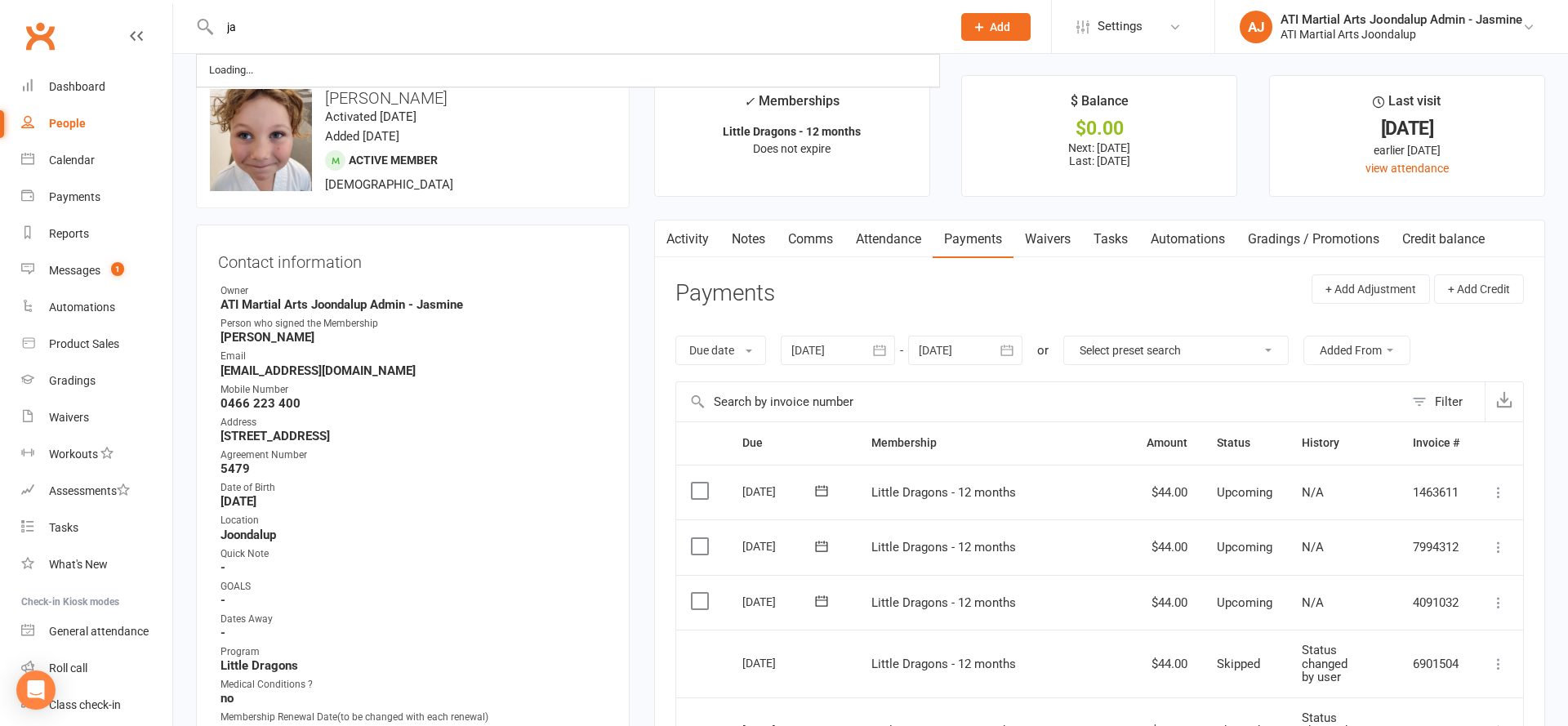
type input "j"
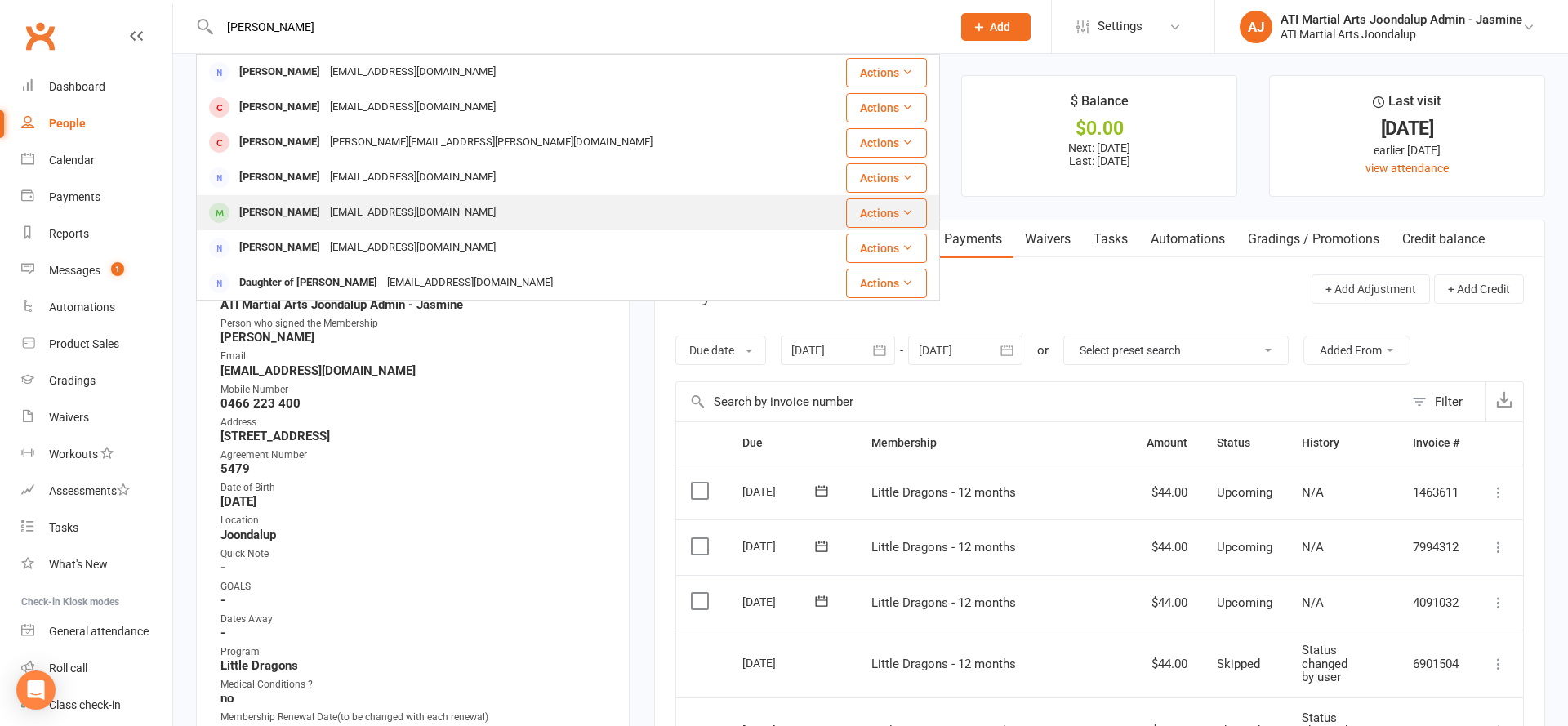
type input "[PERSON_NAME]"
click at [433, 209] on div "[EMAIL_ADDRESS][DOMAIN_NAME]" at bounding box center [413, 212] width 176 height 24
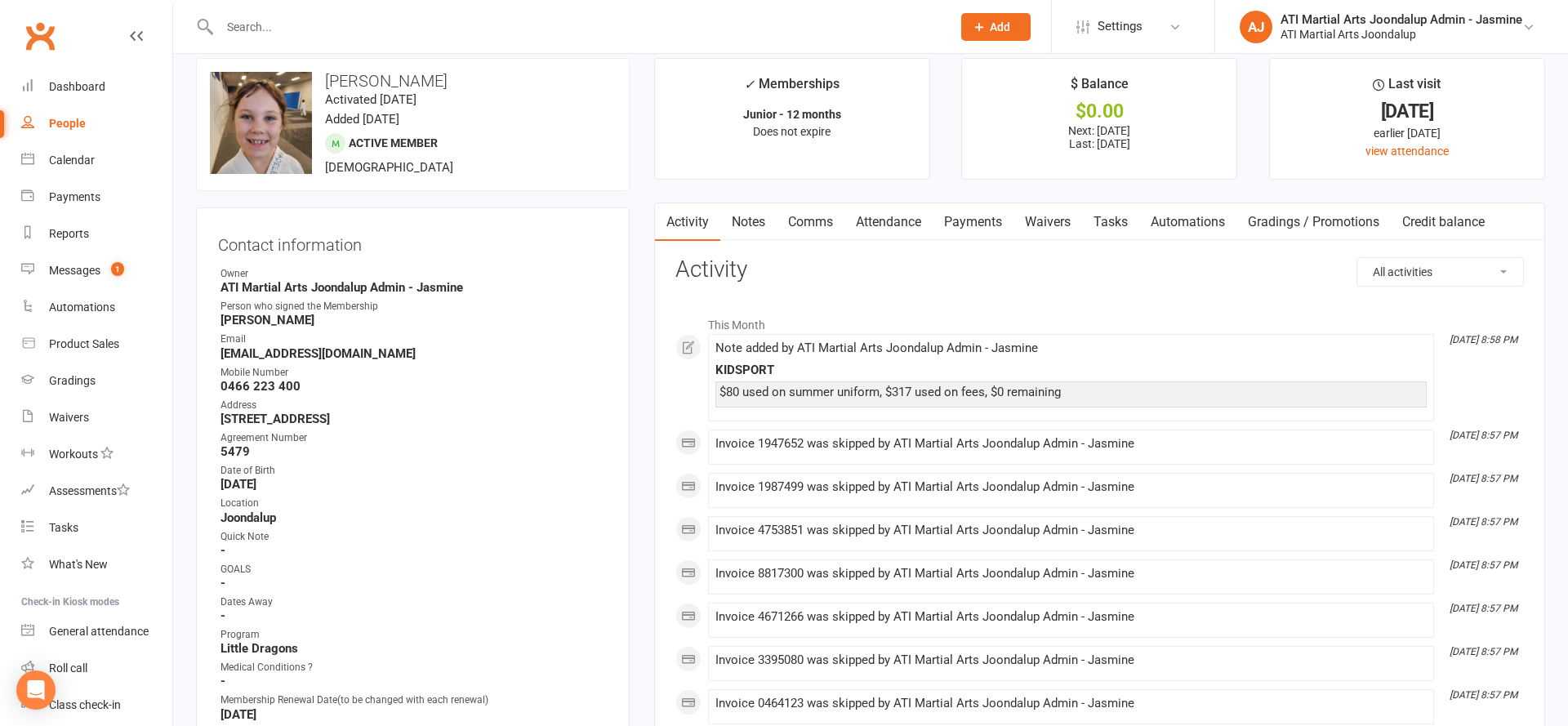
scroll to position [19, 0]
click at [964, 217] on link "Payments" at bounding box center [972, 221] width 81 height 37
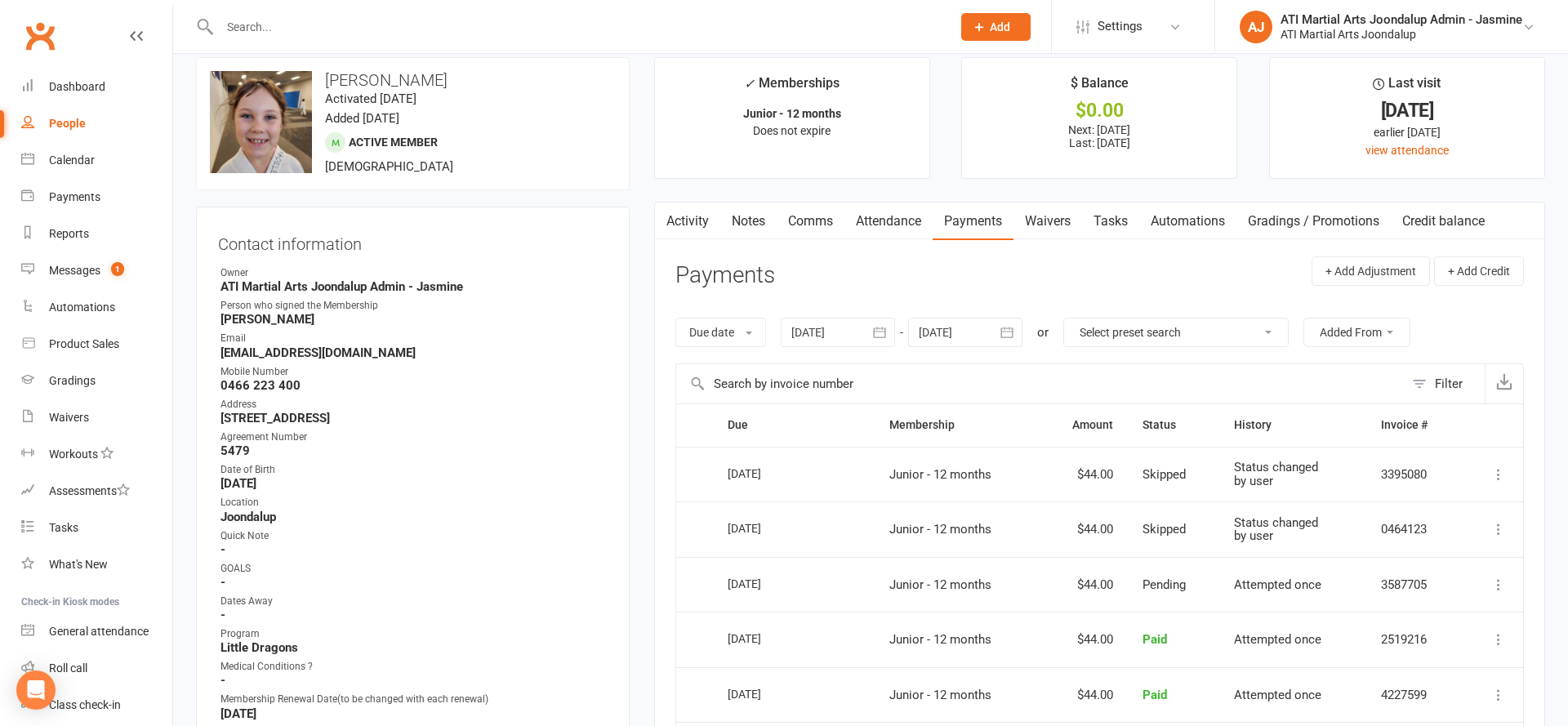
click at [1005, 327] on icon "button" at bounding box center [1007, 332] width 12 height 11
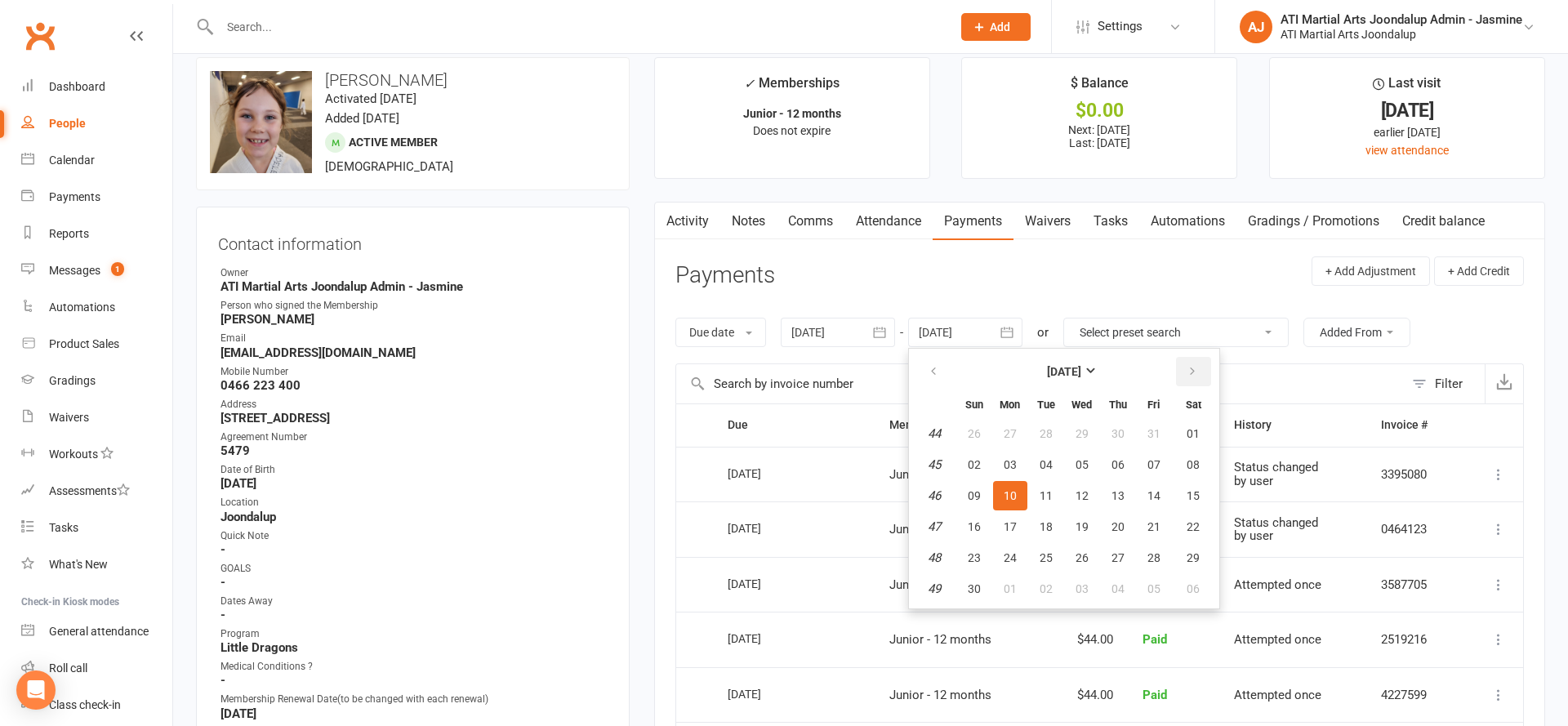
click at [1185, 373] on button "button" at bounding box center [1193, 371] width 35 height 30
click at [1185, 372] on button "button" at bounding box center [1193, 371] width 35 height 30
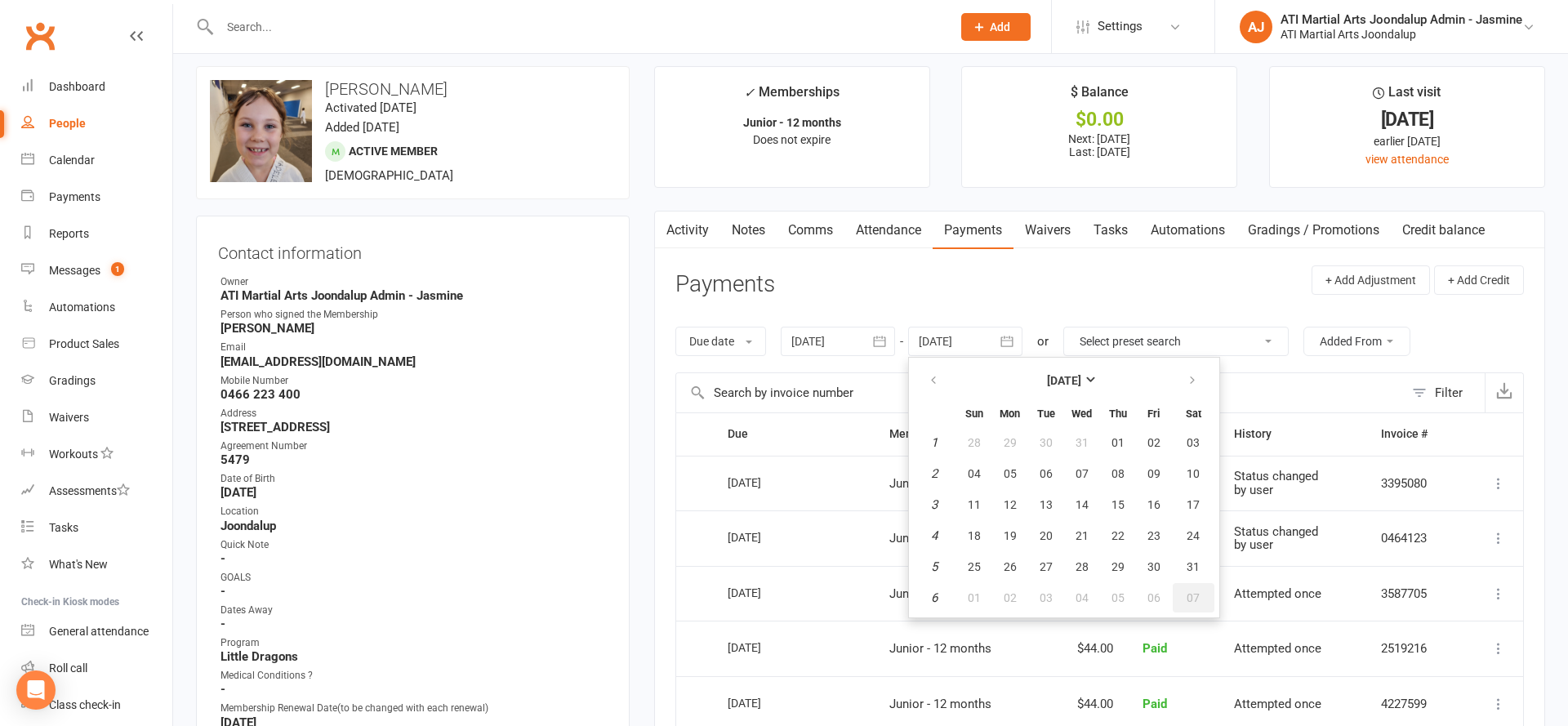
click at [1197, 592] on span "07" at bounding box center [1193, 598] width 13 height 13
type input "[DATE]"
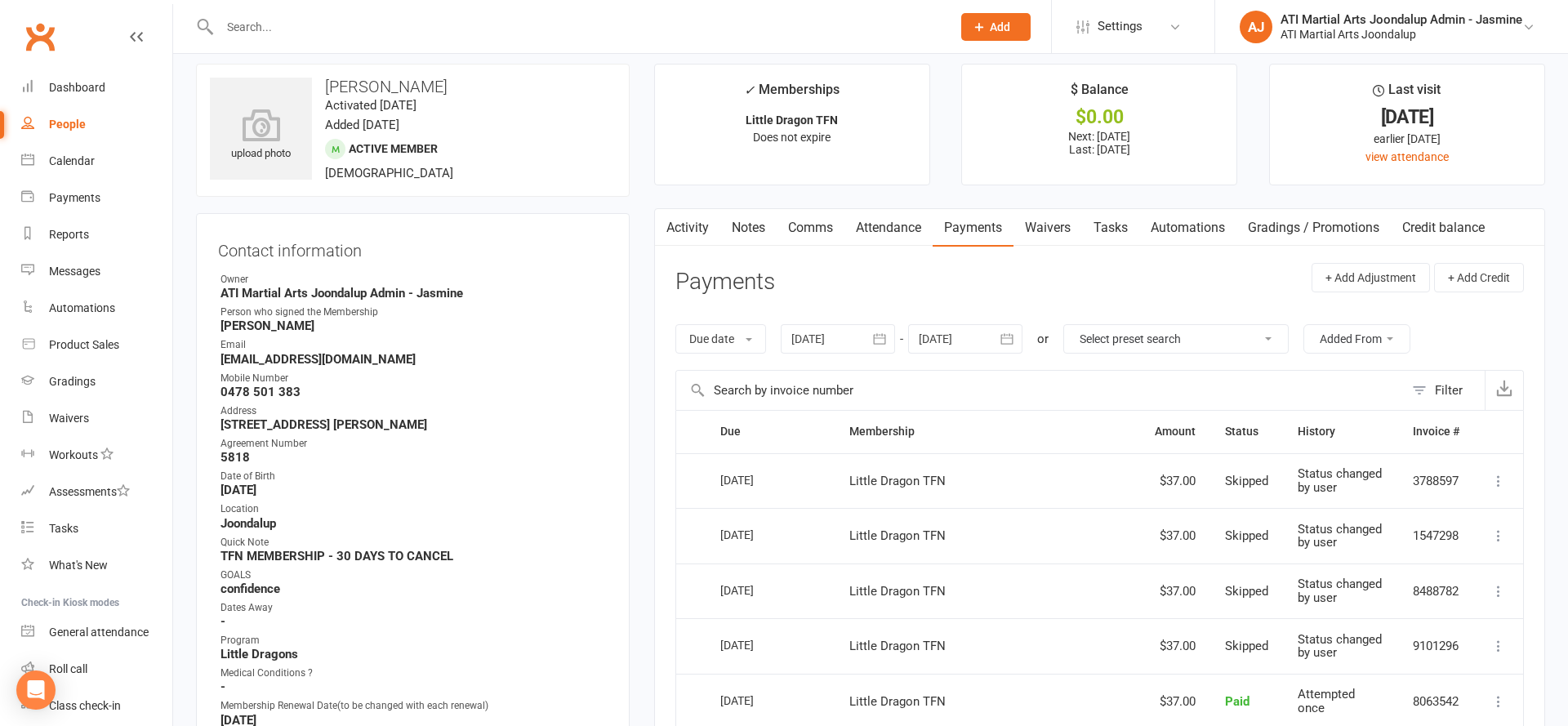
scroll to position [4, 0]
click at [450, 33] on input "text" at bounding box center [577, 27] width 725 height 23
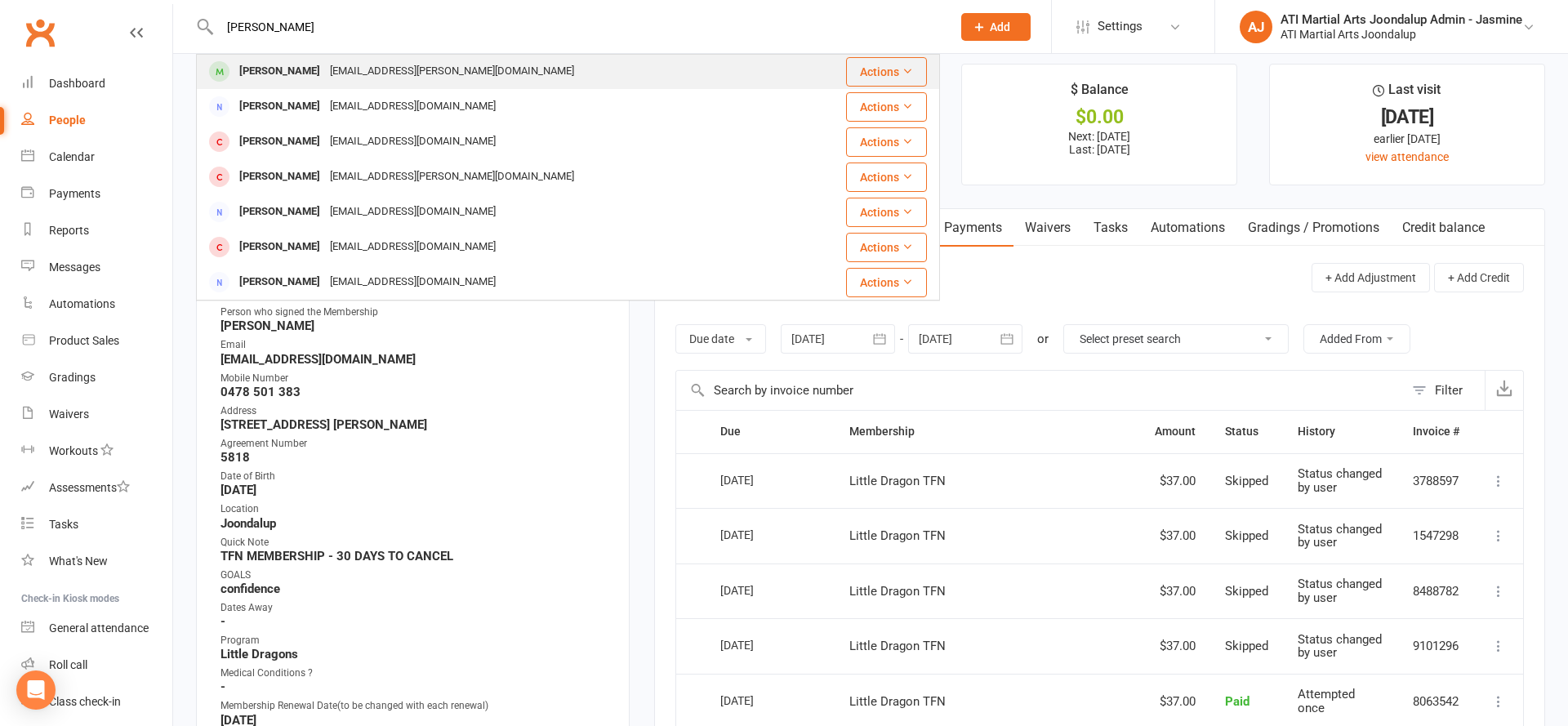
type input "[PERSON_NAME]"
click at [473, 64] on div "[PERSON_NAME] [EMAIL_ADDRESS][PERSON_NAME][DOMAIN_NAME]" at bounding box center [496, 68] width 598 height 33
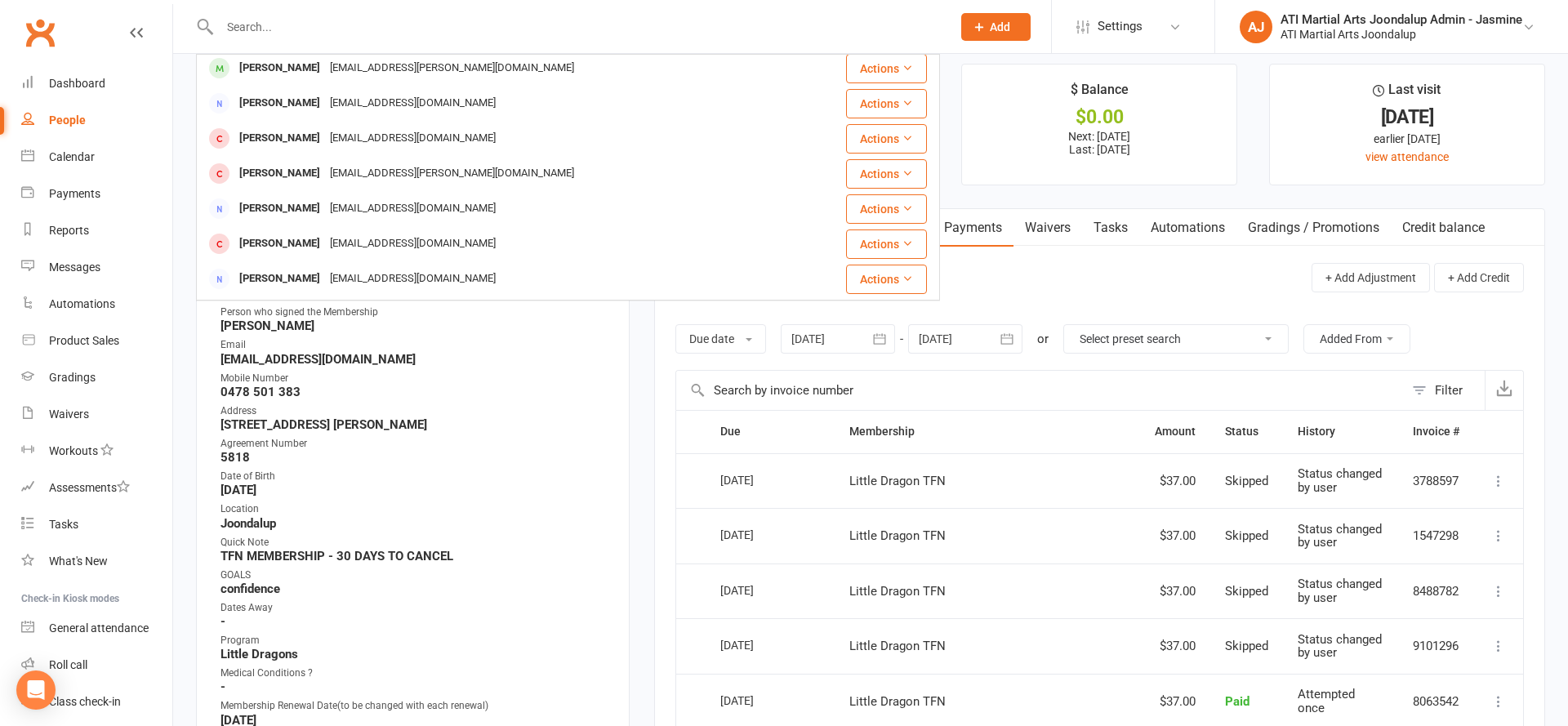
scroll to position [0, 0]
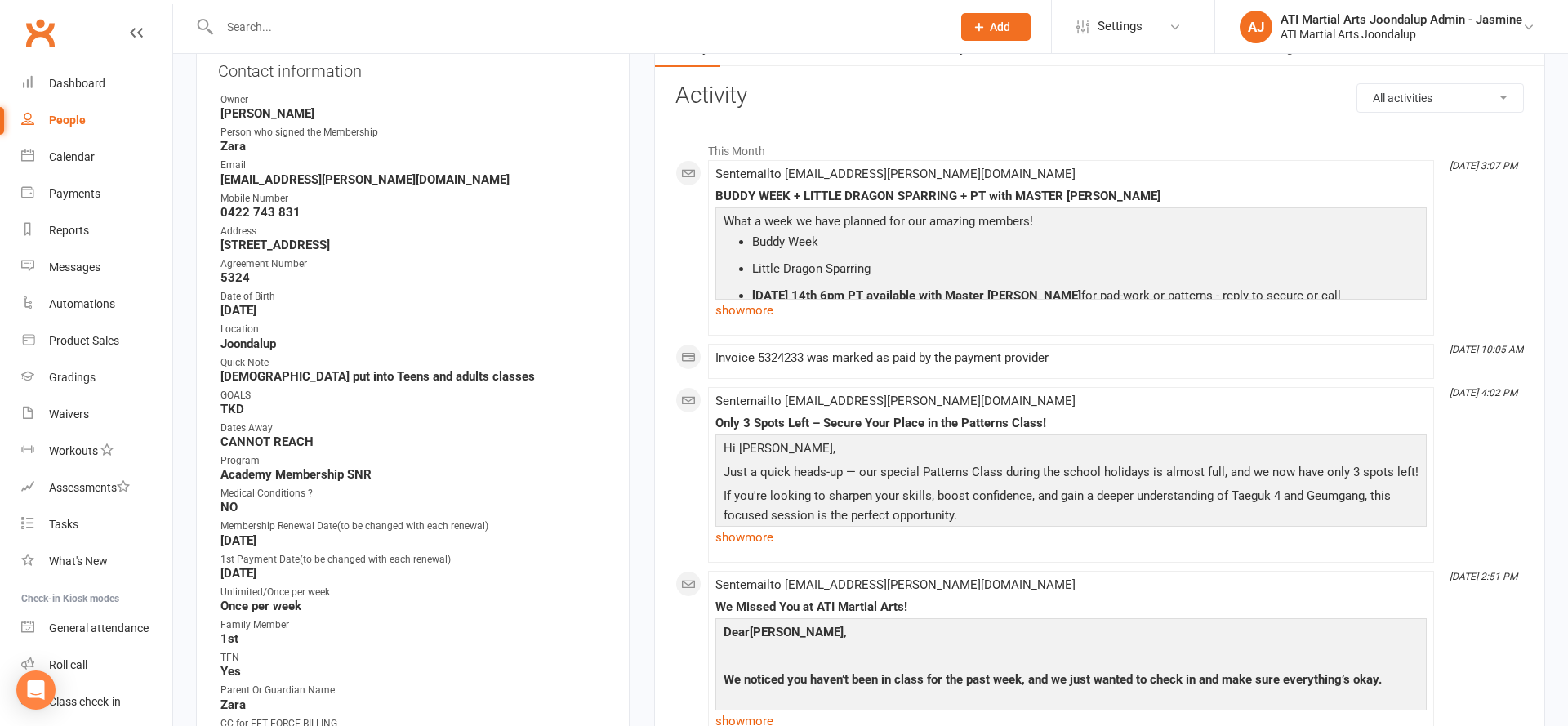
scroll to position [193, 0]
click at [389, 36] on input "text" at bounding box center [577, 27] width 725 height 23
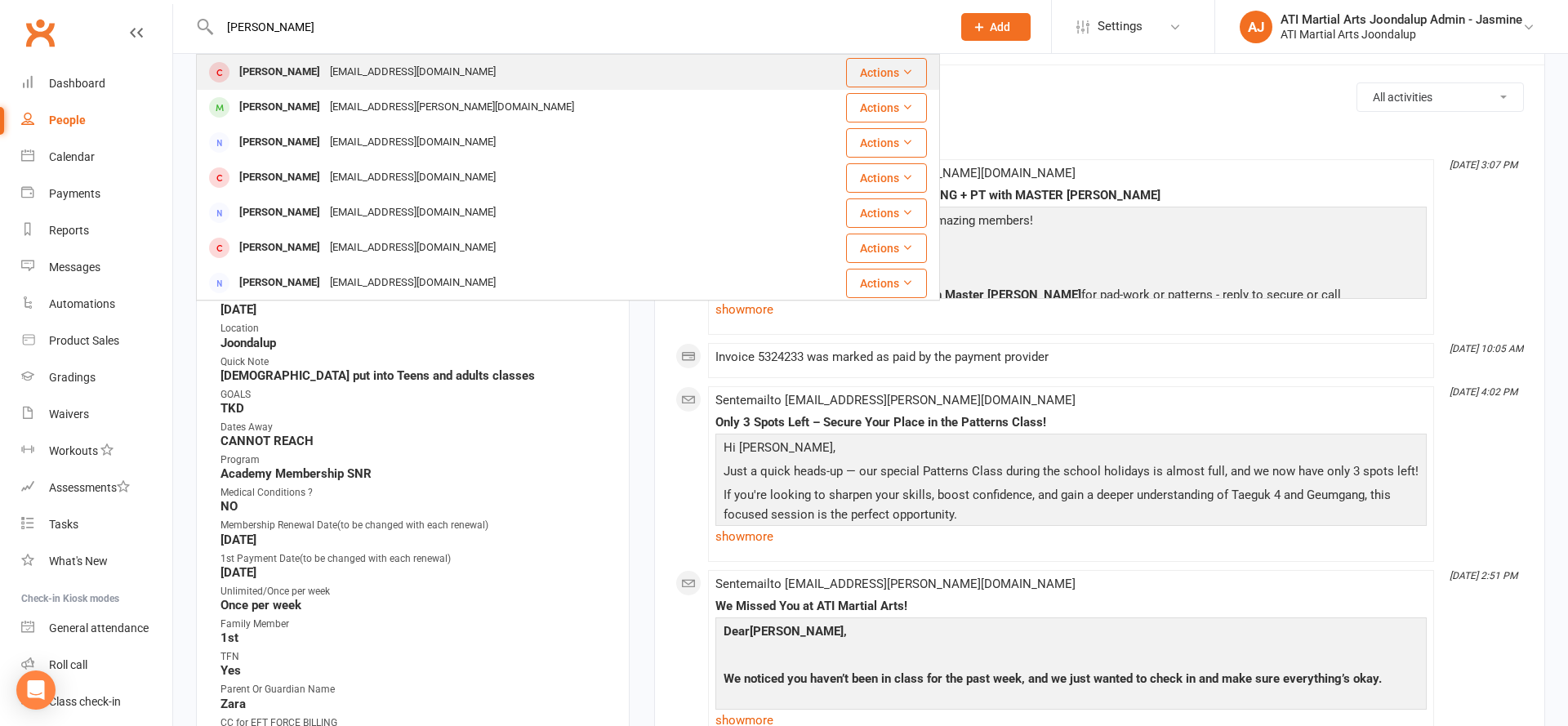
type input "[PERSON_NAME]"
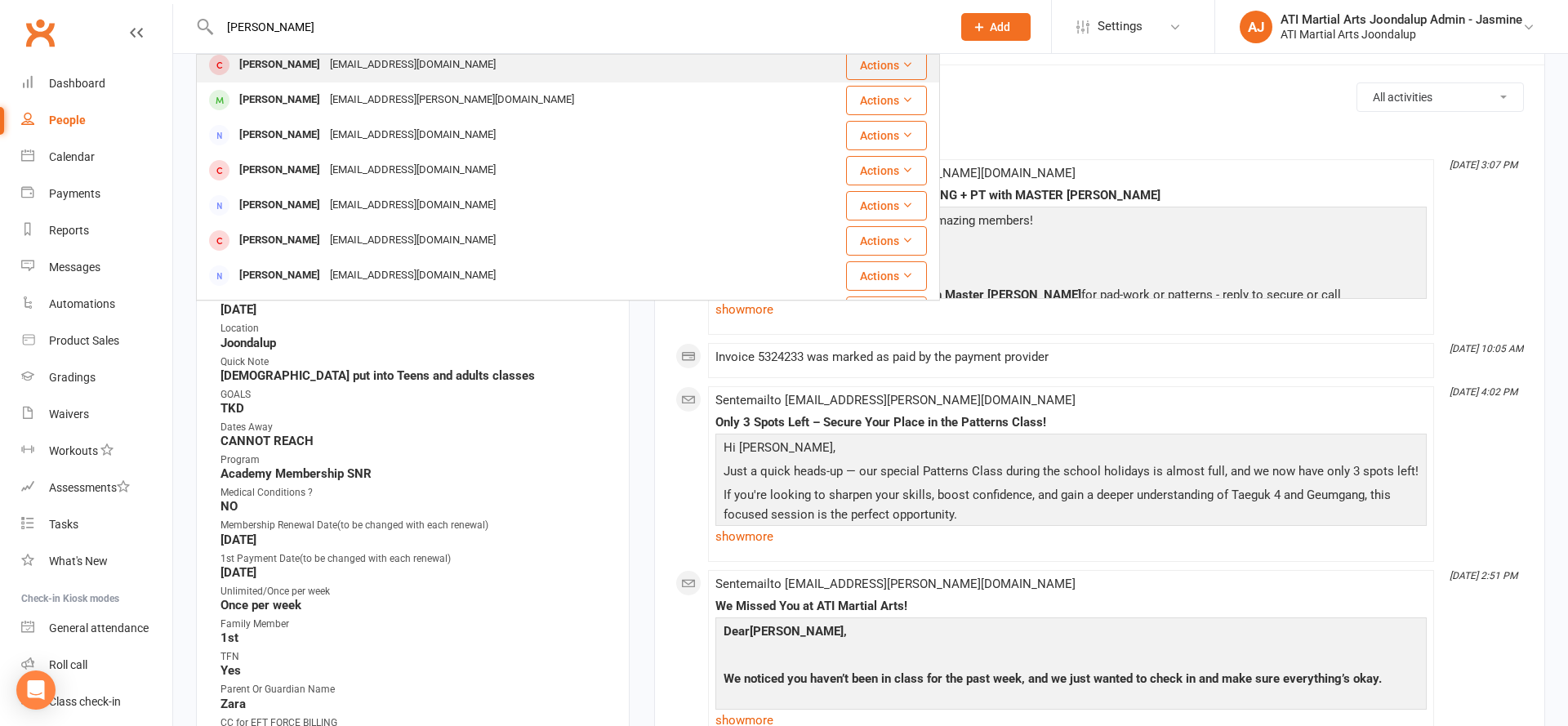
click at [476, 73] on div "[PERSON_NAME] [EMAIL_ADDRESS][DOMAIN_NAME]" at bounding box center [496, 64] width 598 height 33
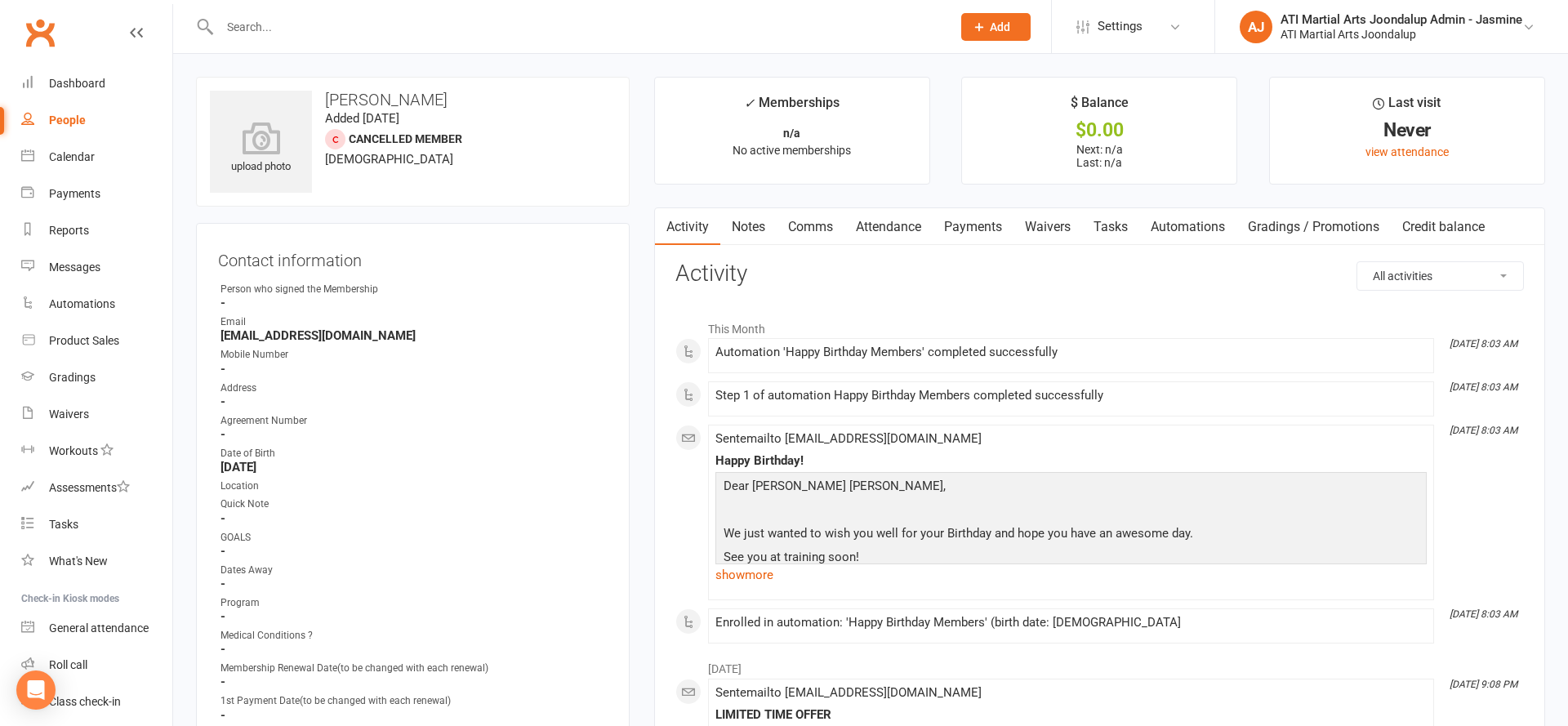
click at [747, 231] on link "Notes" at bounding box center [748, 227] width 56 height 37
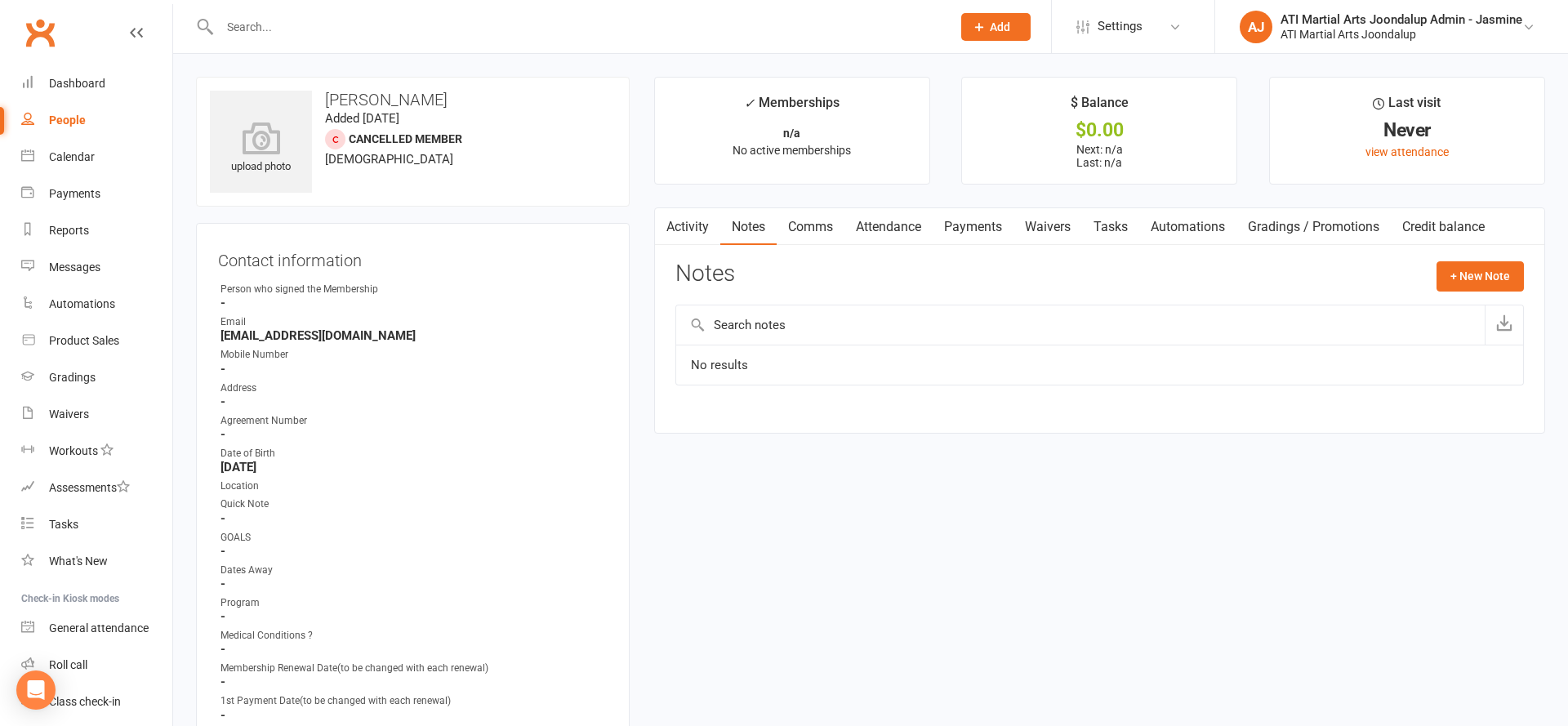
drag, startPoint x: 695, startPoint y: 220, endPoint x: 615, endPoint y: 231, distance: 80.8
click at [695, 220] on link "Activity" at bounding box center [687, 227] width 65 height 37
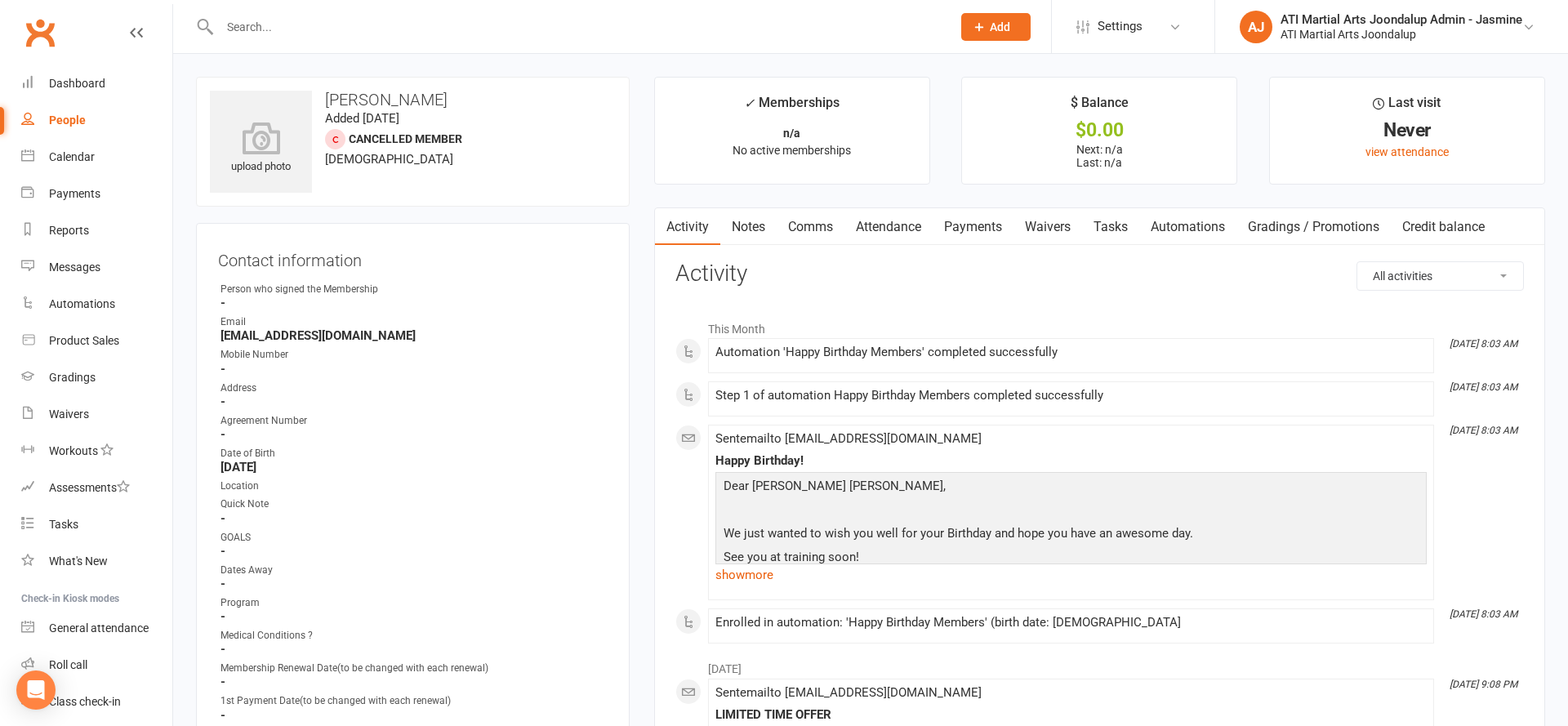
click at [409, 10] on div at bounding box center [568, 27] width 744 height 54
click at [747, 224] on link "Notes" at bounding box center [748, 227] width 56 height 37
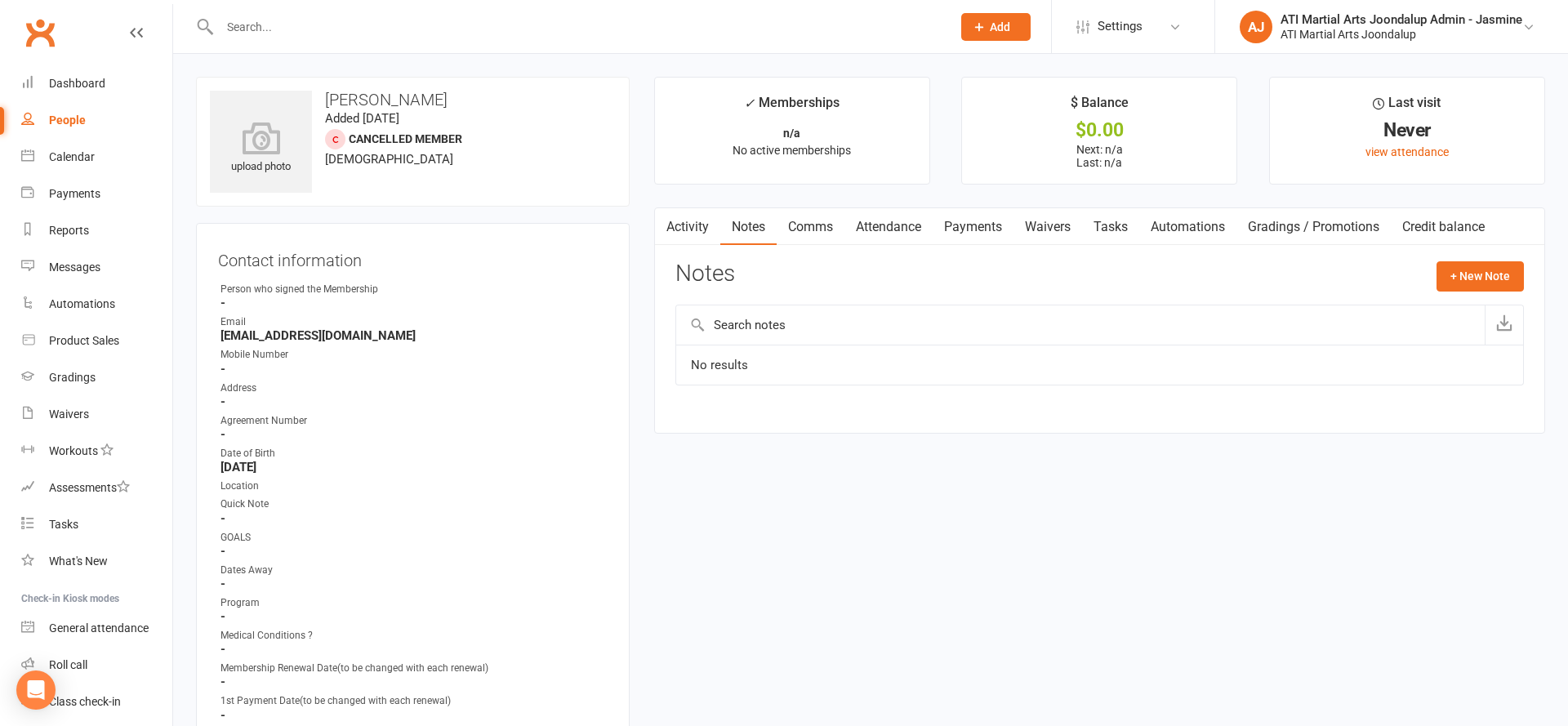
click at [820, 217] on link "Comms" at bounding box center [810, 227] width 68 height 37
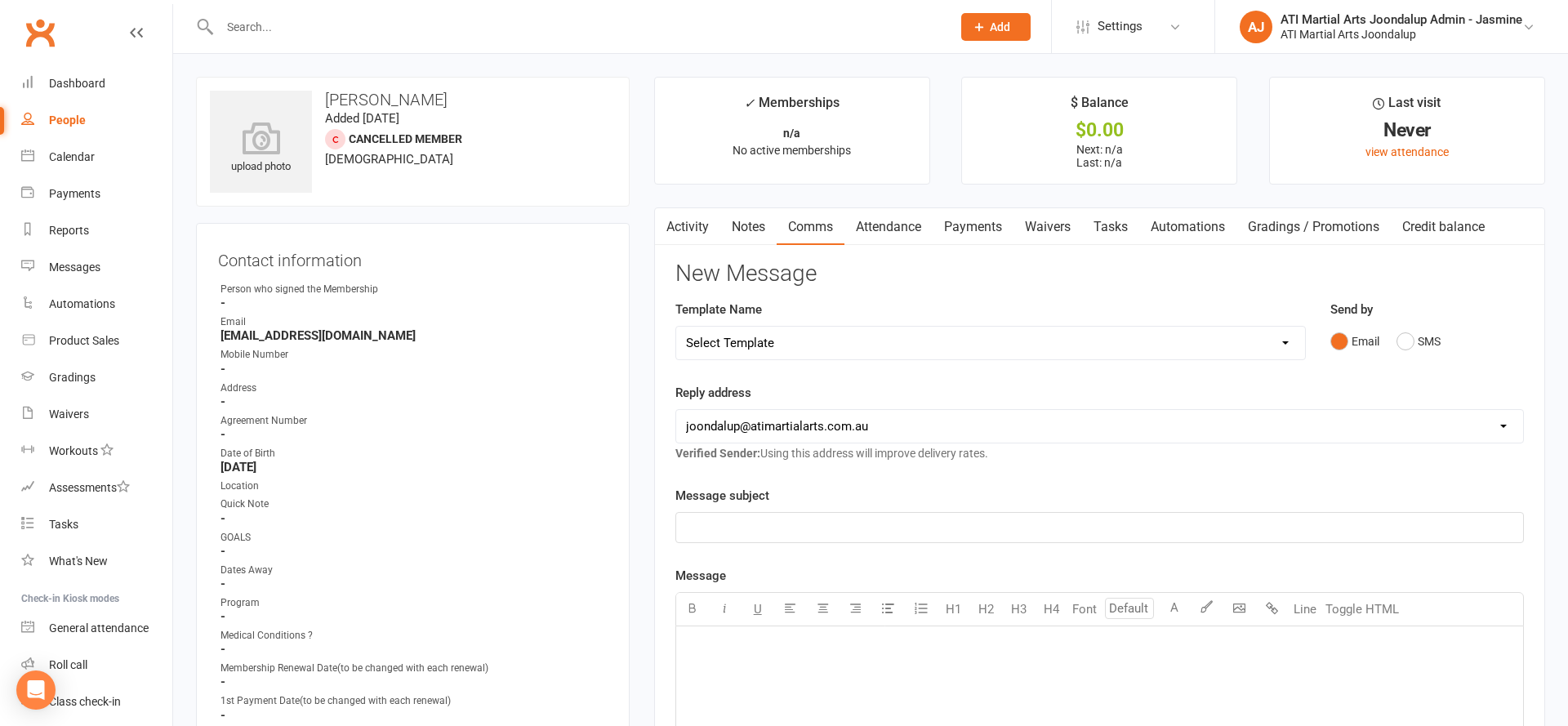
click at [860, 224] on link "Attendance" at bounding box center [888, 227] width 88 height 37
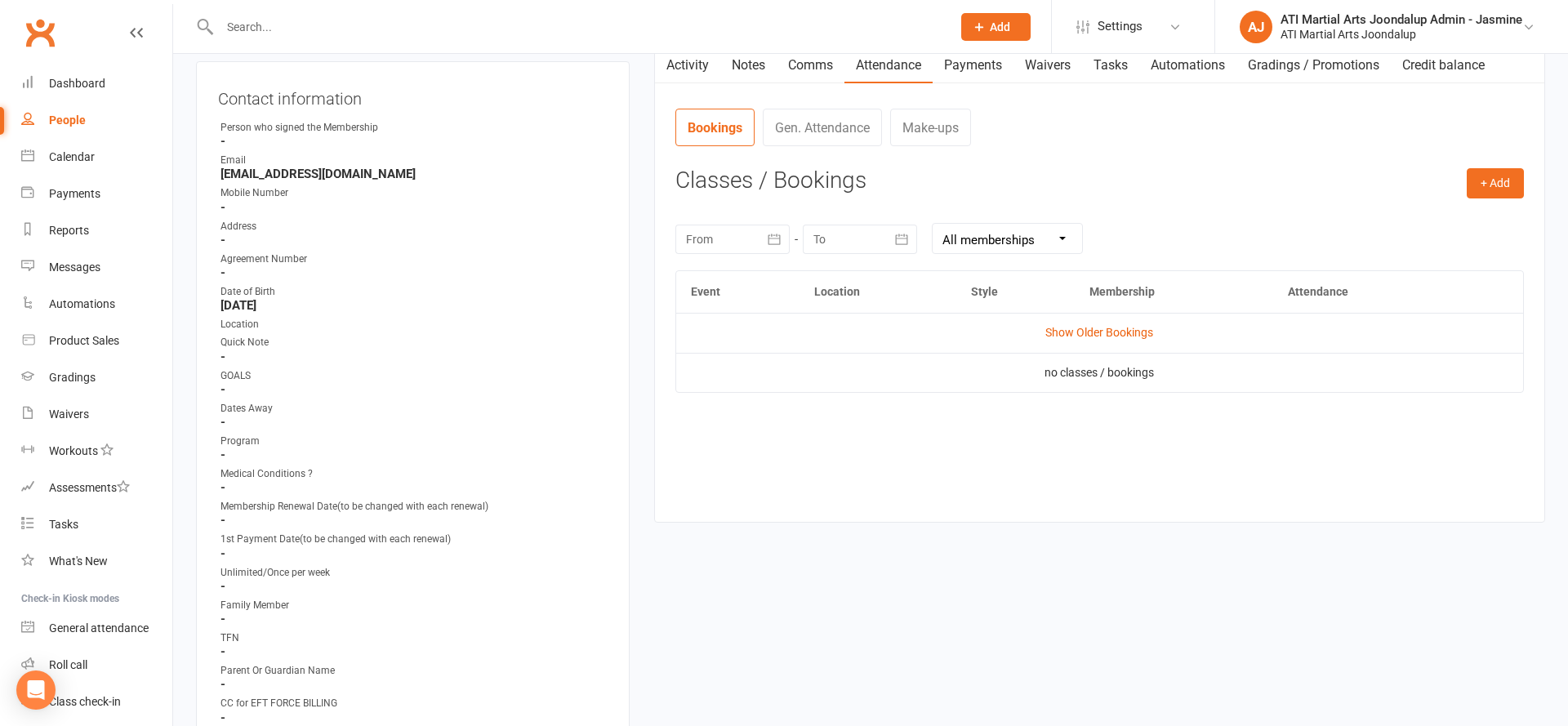
scroll to position [162, 0]
click at [797, 115] on link "Gen. Attendance" at bounding box center [822, 127] width 120 height 37
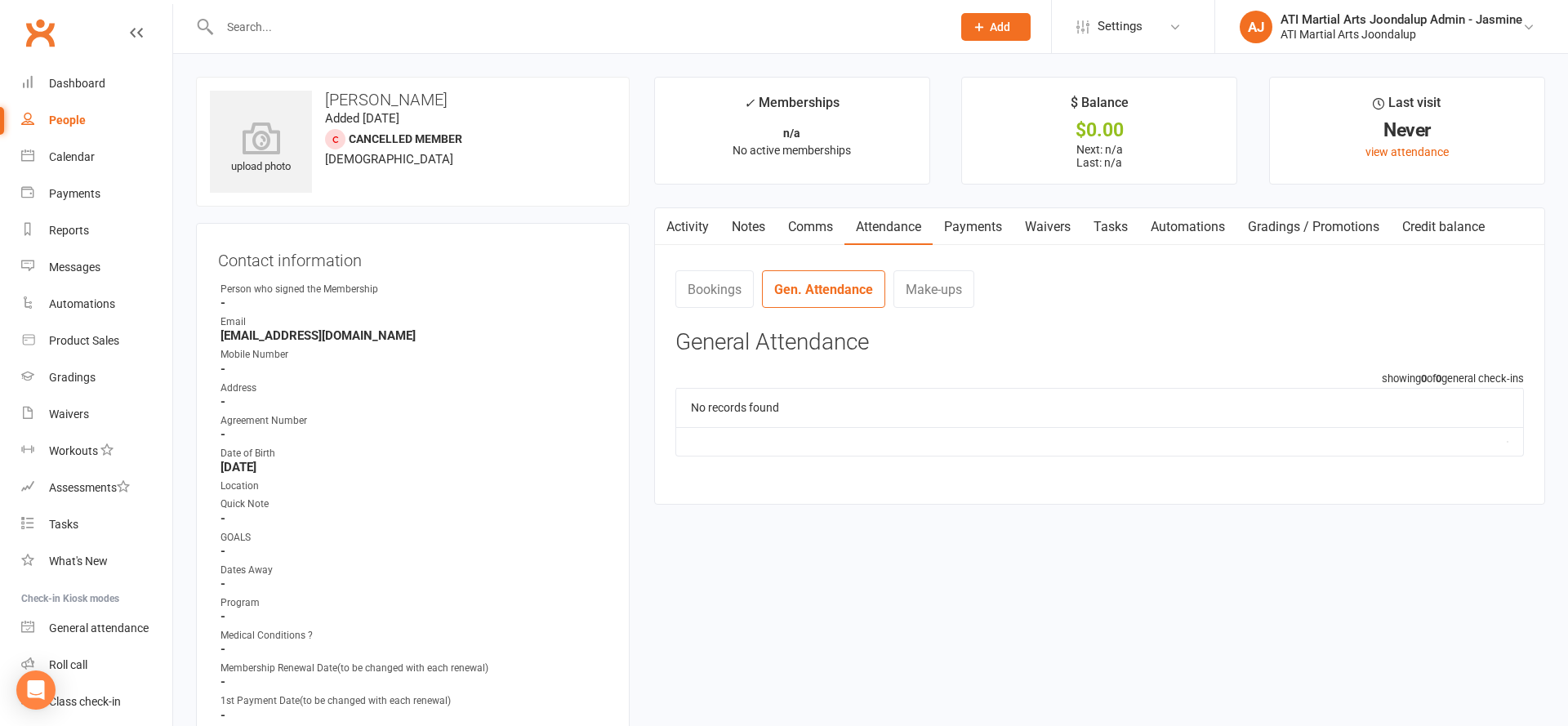
scroll to position [0, 0]
click at [506, 26] on input "text" at bounding box center [577, 27] width 725 height 23
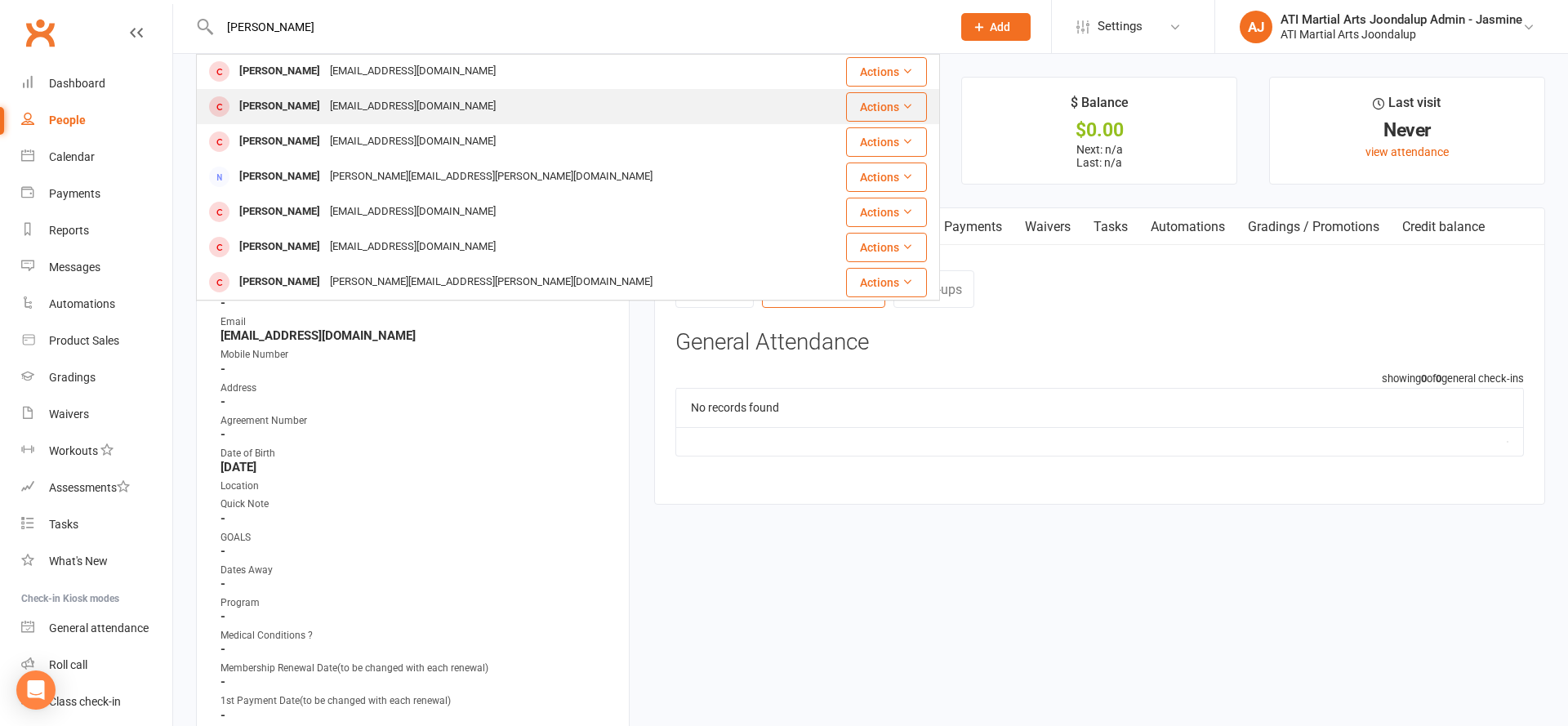
scroll to position [457, 0]
type input "[PERSON_NAME]"
click at [372, 401] on strong "-" at bounding box center [414, 402] width 387 height 14
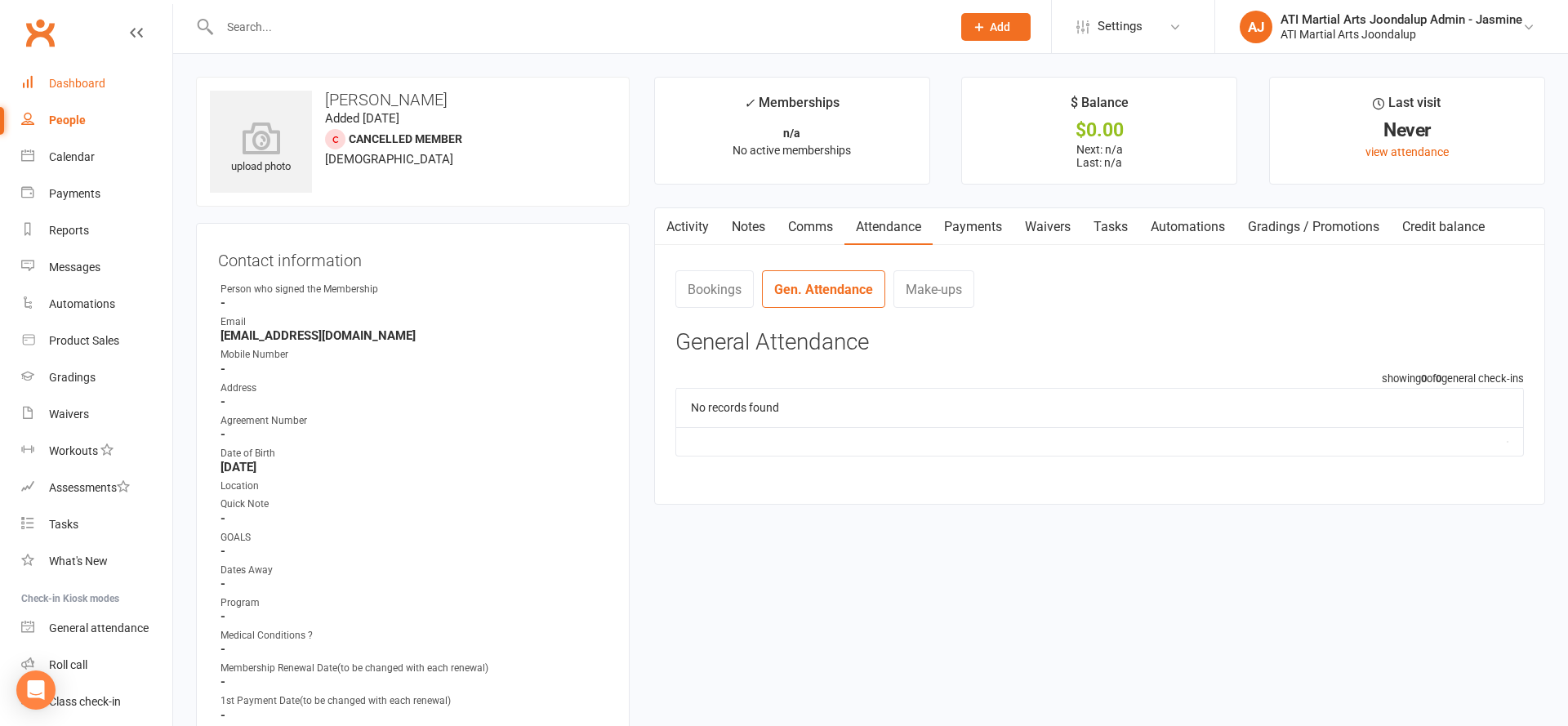
click at [90, 78] on div "Dashboard" at bounding box center [76, 83] width 56 height 13
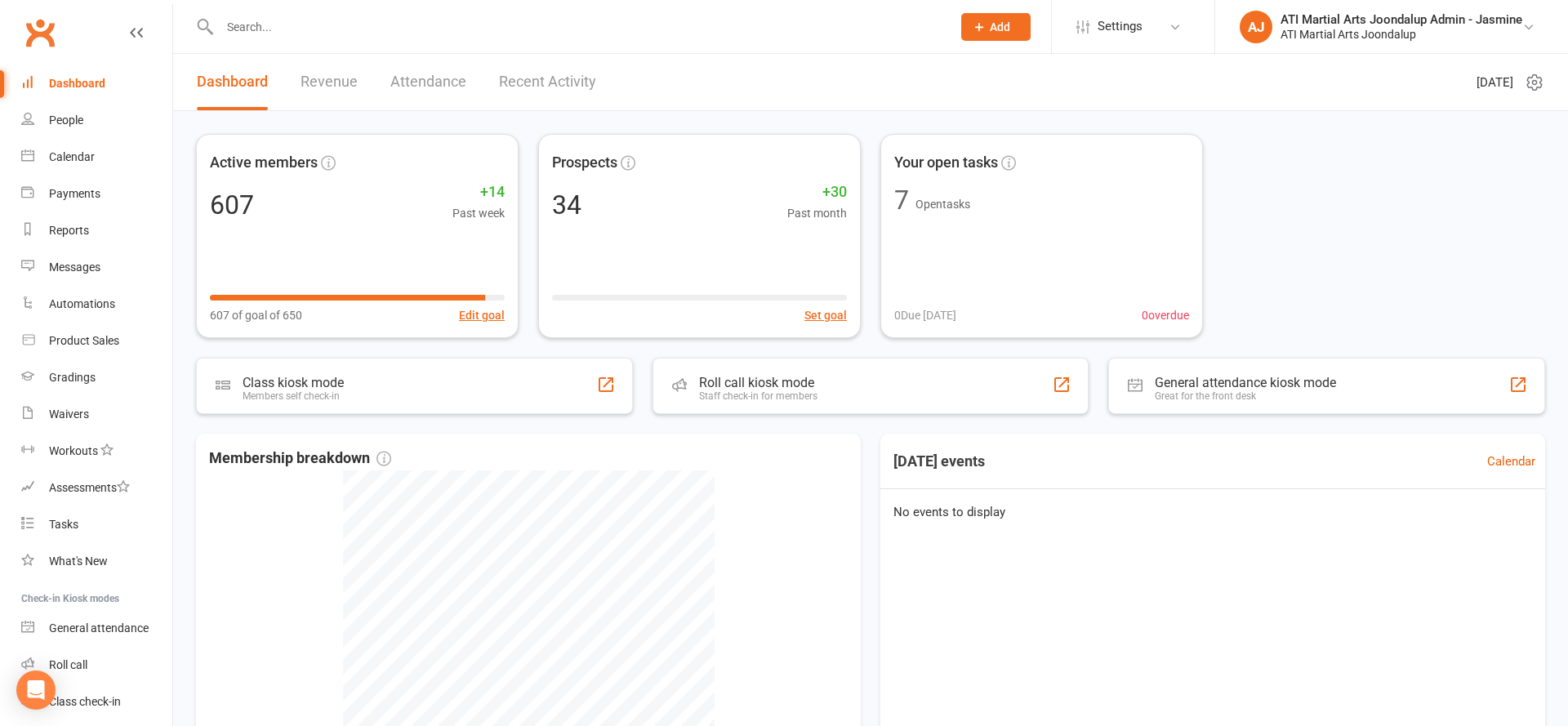
click at [502, 76] on link "Recent Activity" at bounding box center [548, 81] width 98 height 56
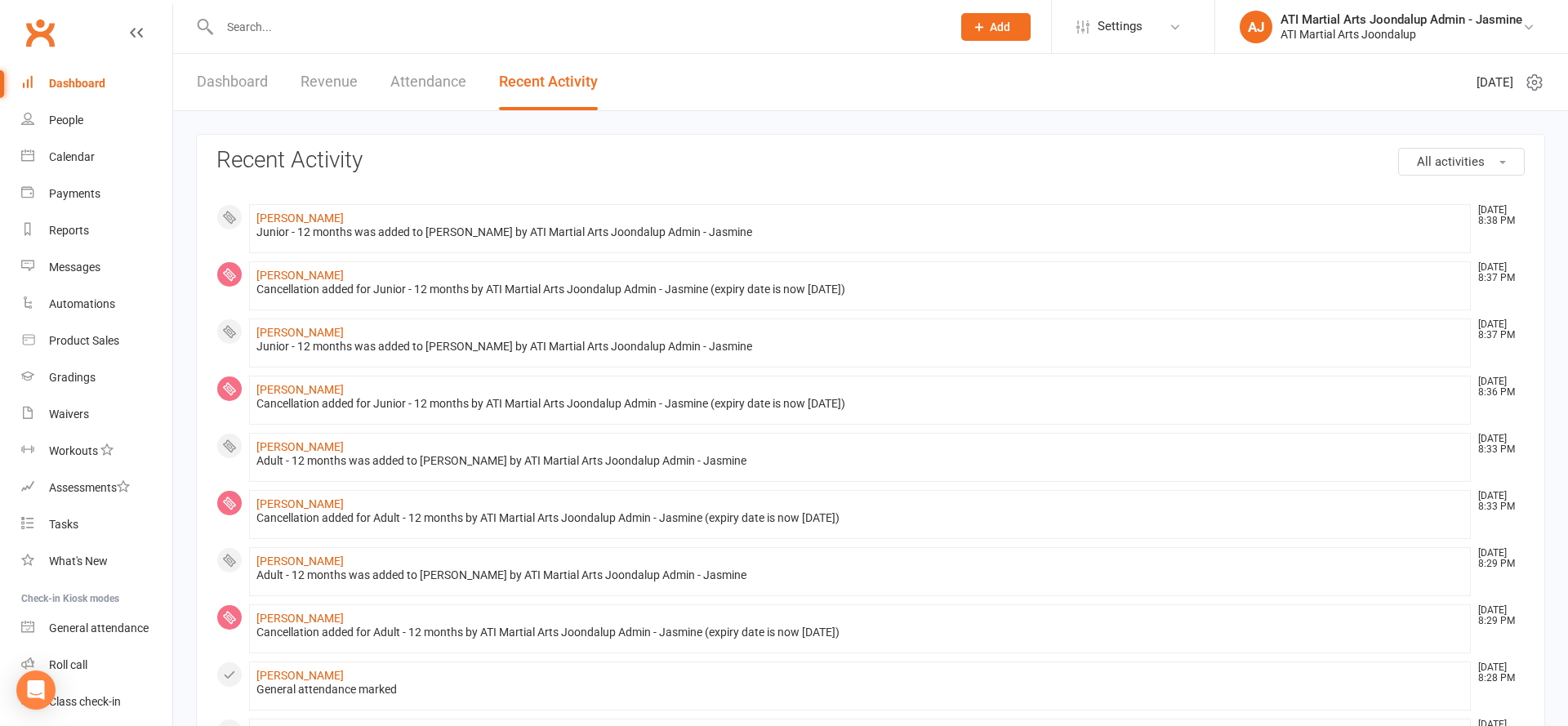
click at [305, 19] on input "text" at bounding box center [577, 27] width 725 height 23
click at [76, 119] on div "People" at bounding box center [66, 121] width 34 height 13
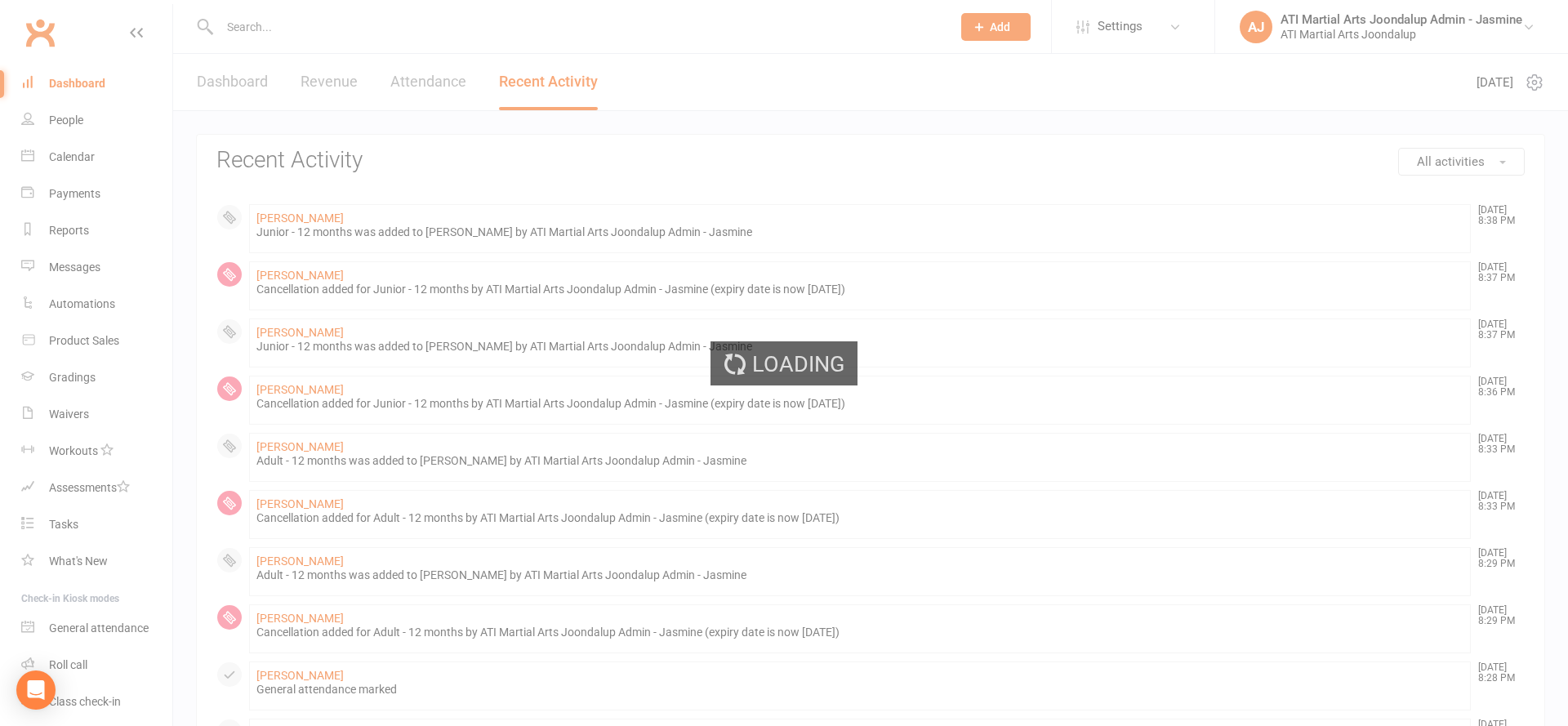
select select "100"
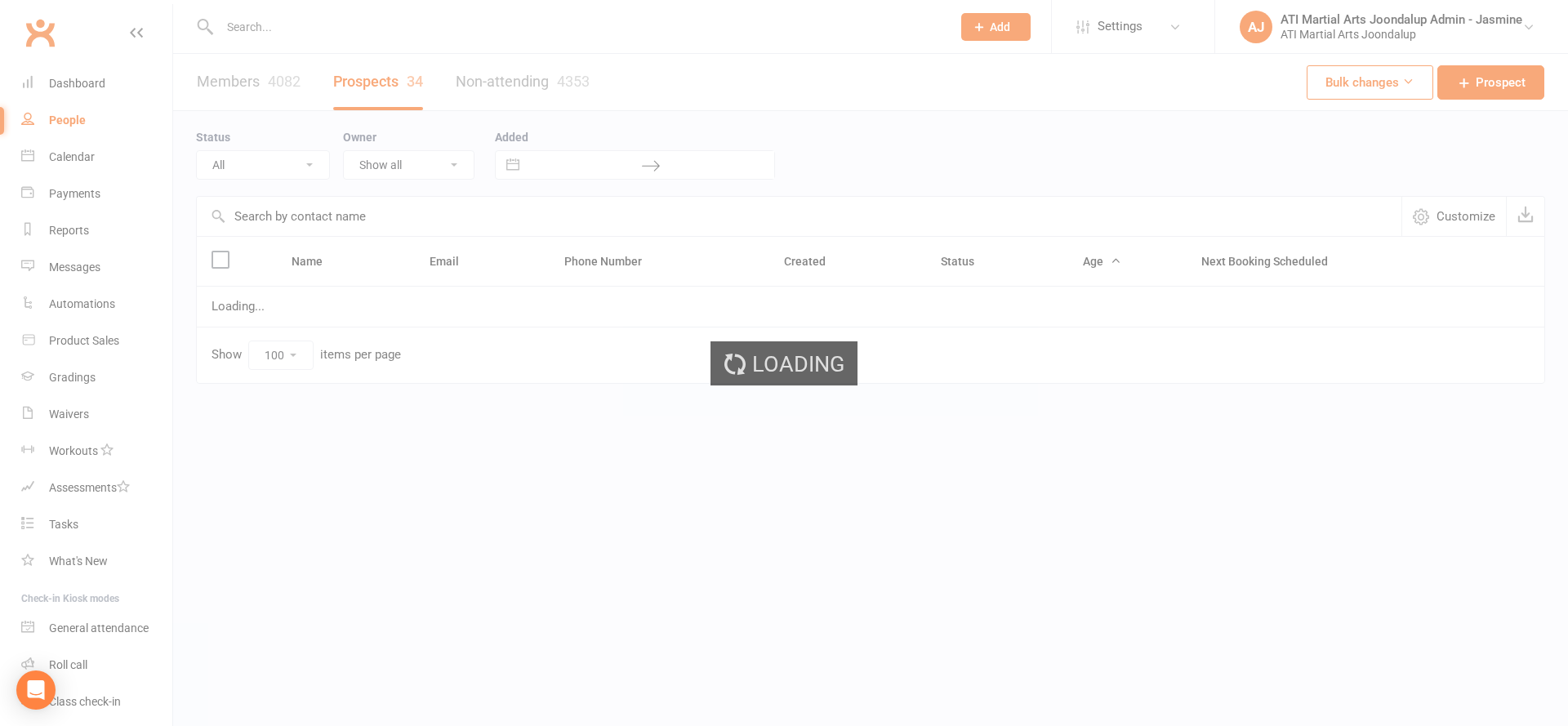
select select "Initial Contact"
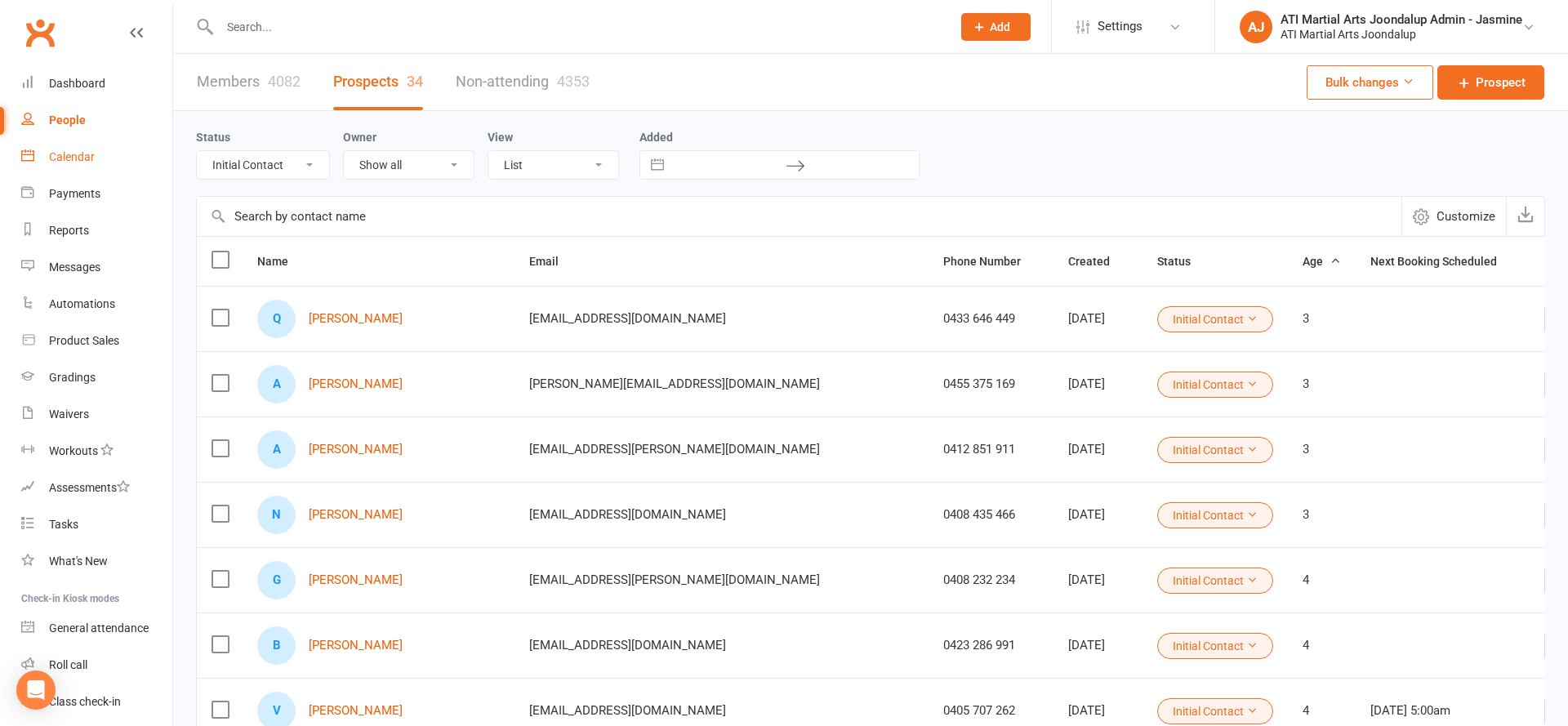
click at [97, 160] on link "Calendar" at bounding box center [97, 157] width 151 height 36
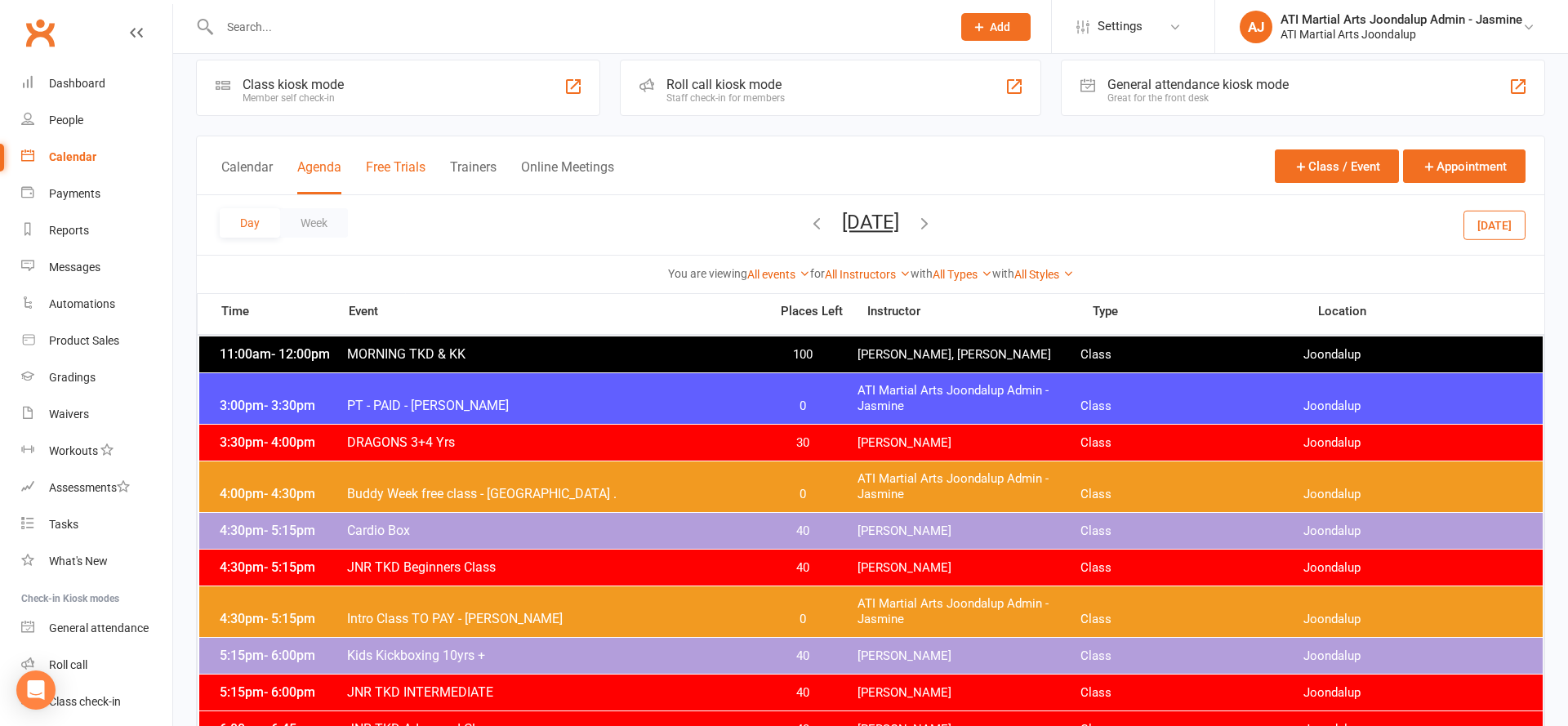
scroll to position [31, 0]
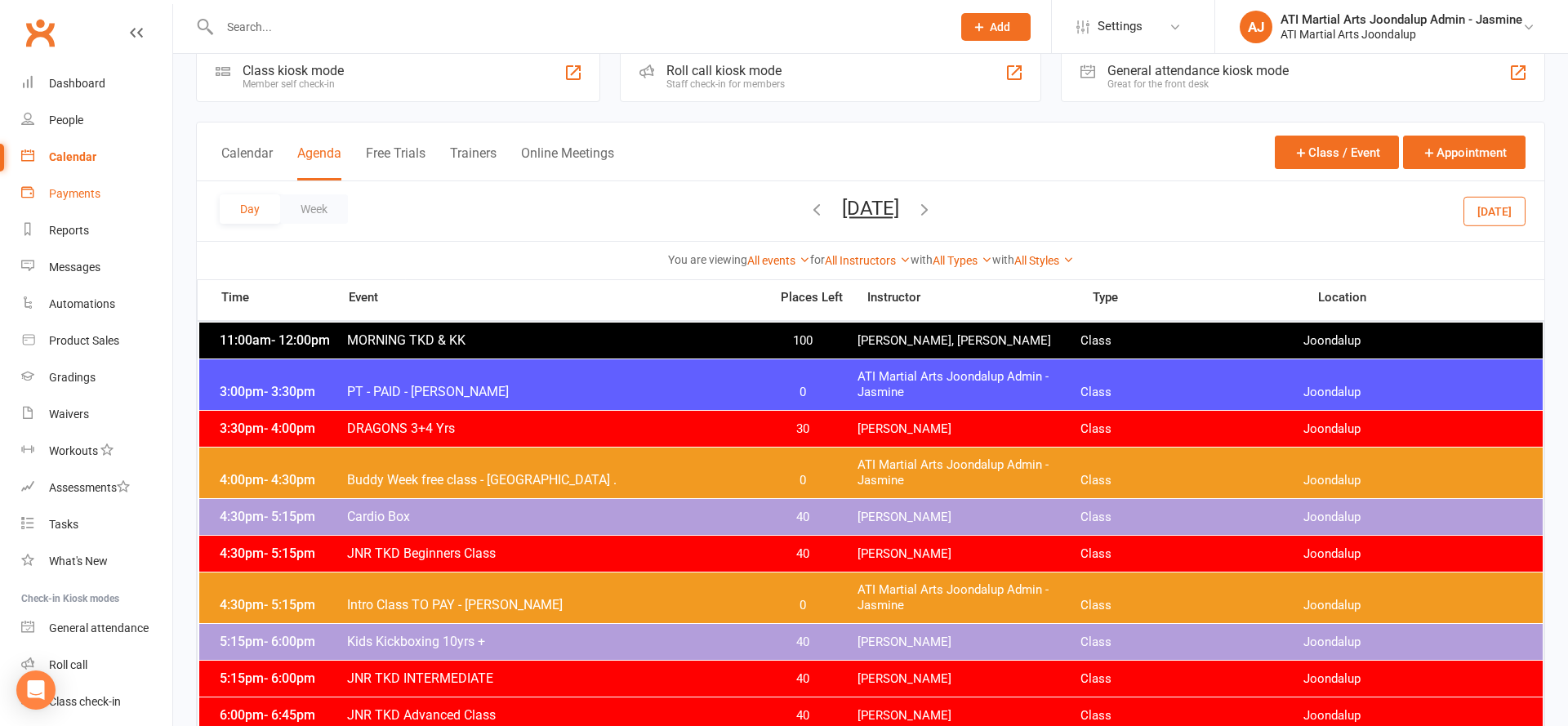
click at [41, 187] on link "Payments" at bounding box center [97, 194] width 151 height 36
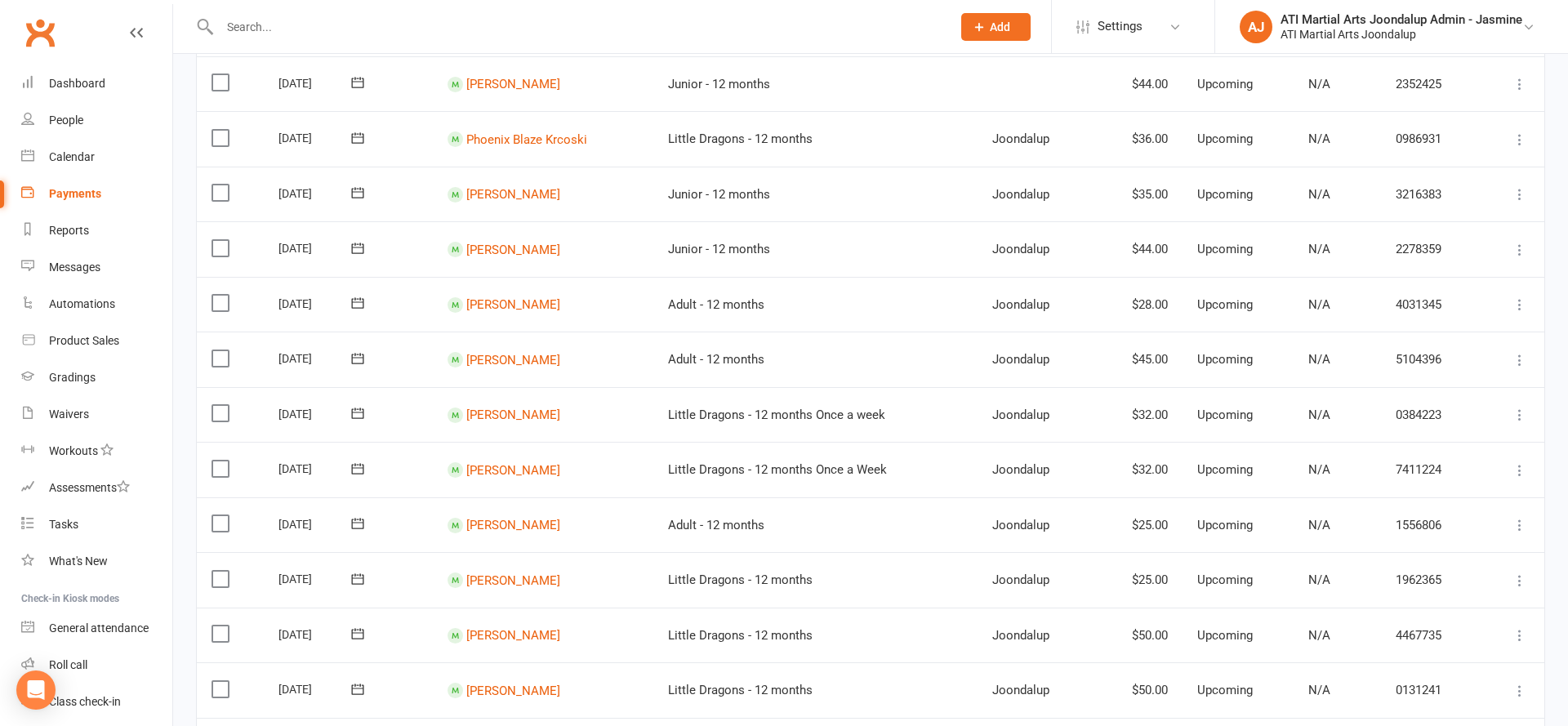
scroll to position [375, 0]
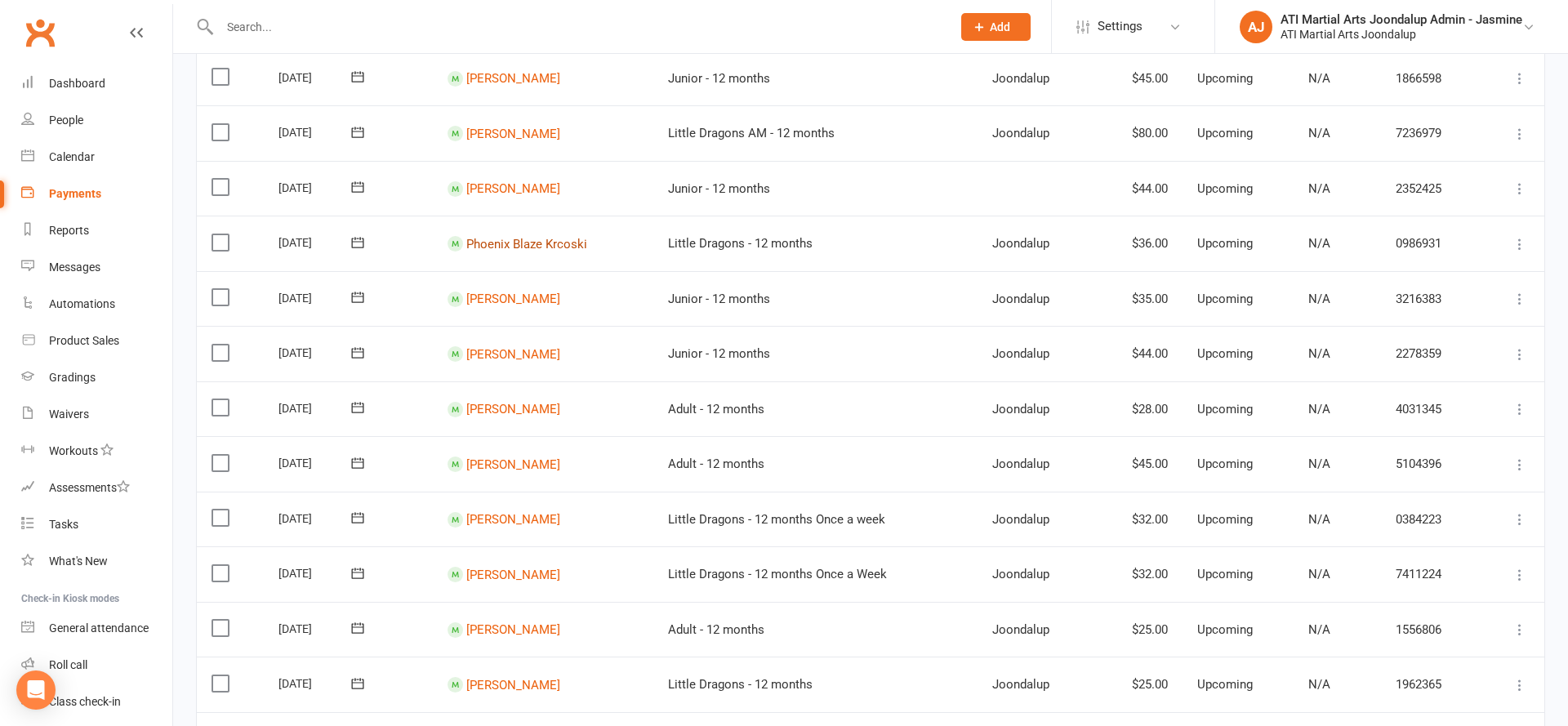
click at [534, 236] on link "Phoenix Blaze Krcoski" at bounding box center [527, 243] width 120 height 14
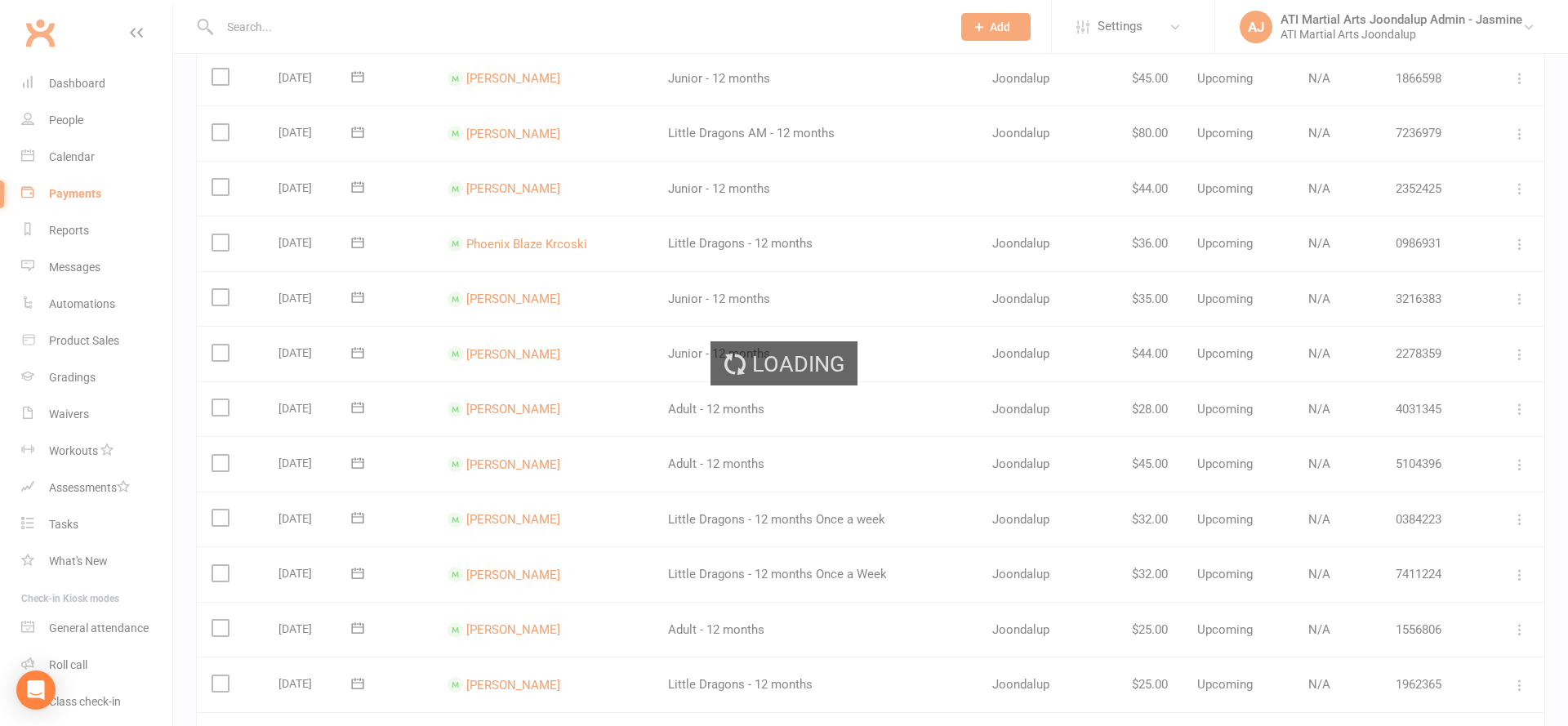
scroll to position [266, 0]
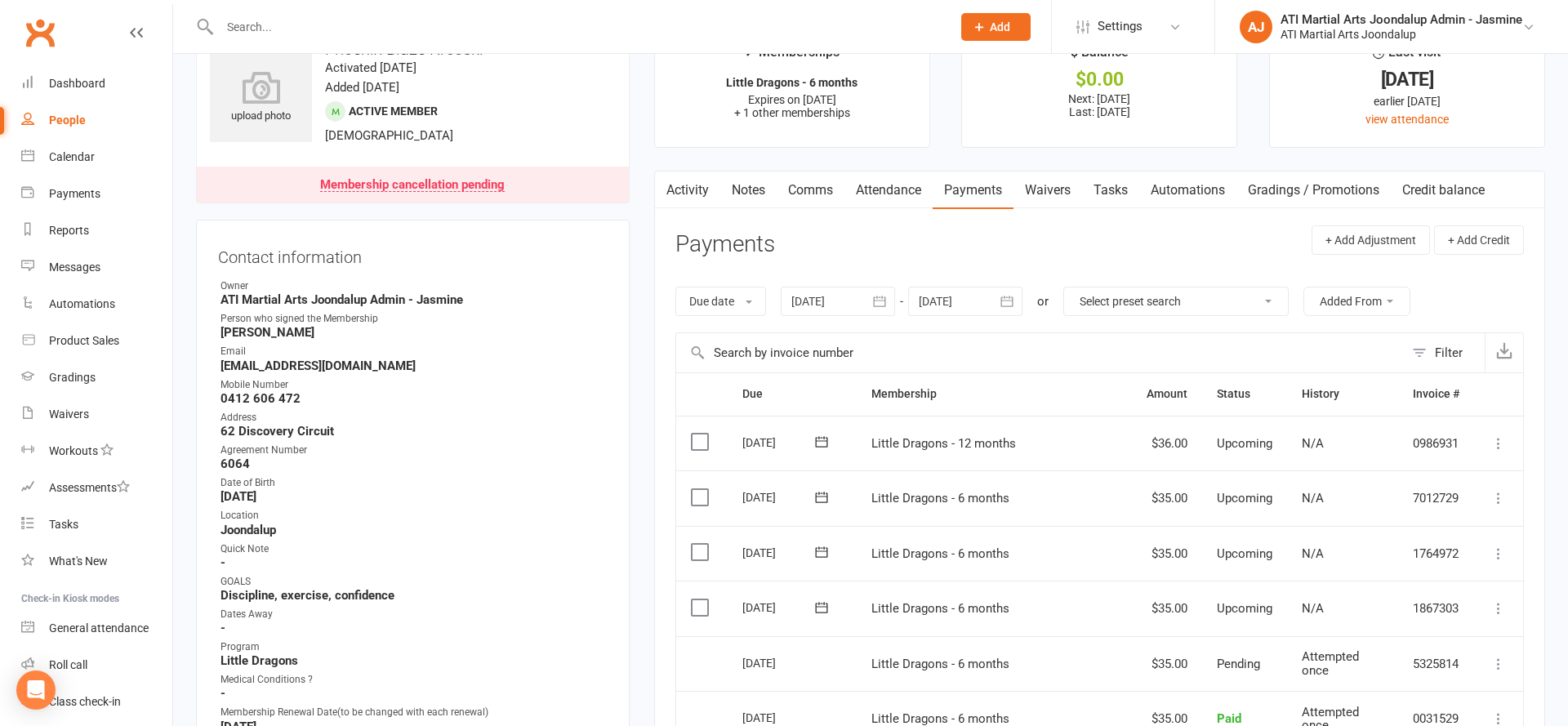
scroll to position [52, 0]
click at [763, 187] on link "Notes" at bounding box center [748, 189] width 56 height 37
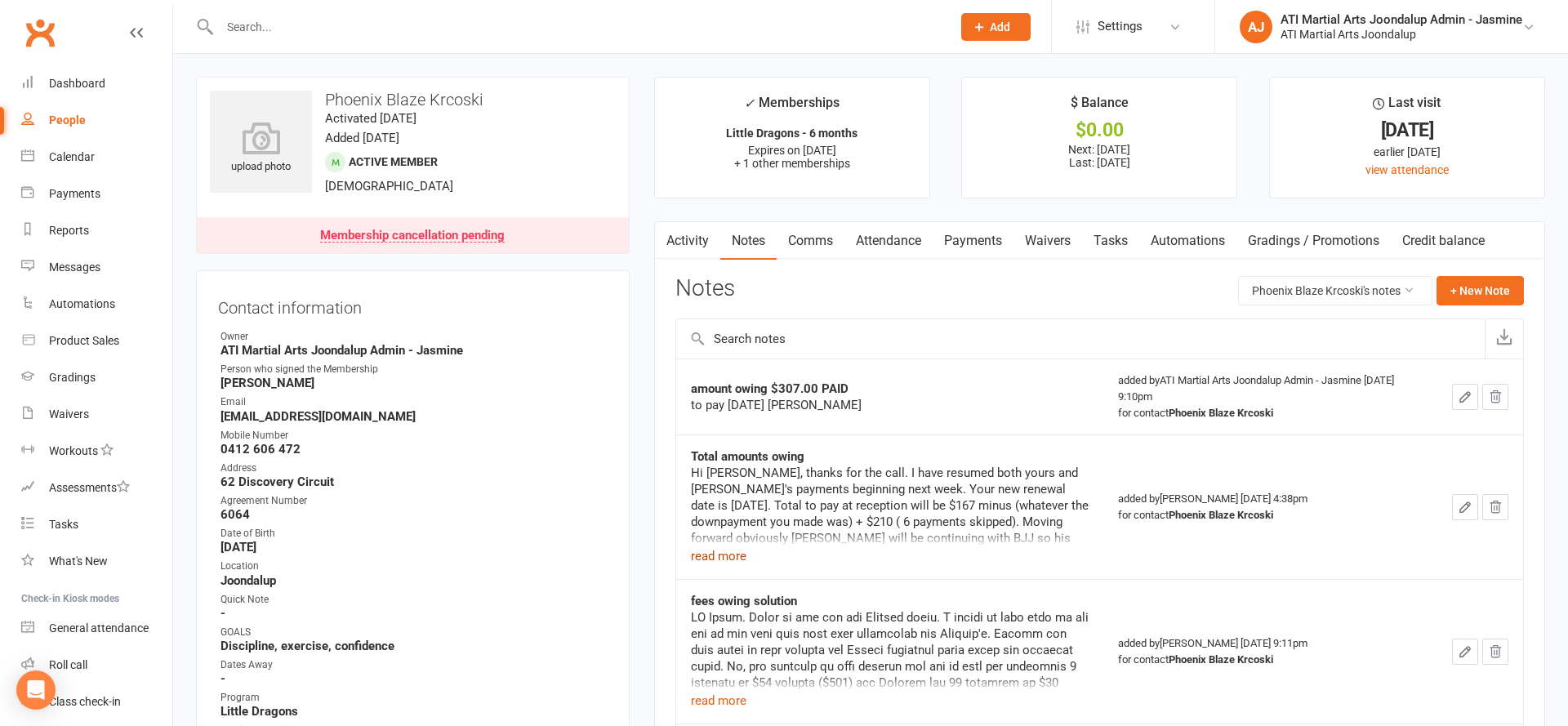
click at [723, 553] on button "read more" at bounding box center [719, 556] width 55 height 19
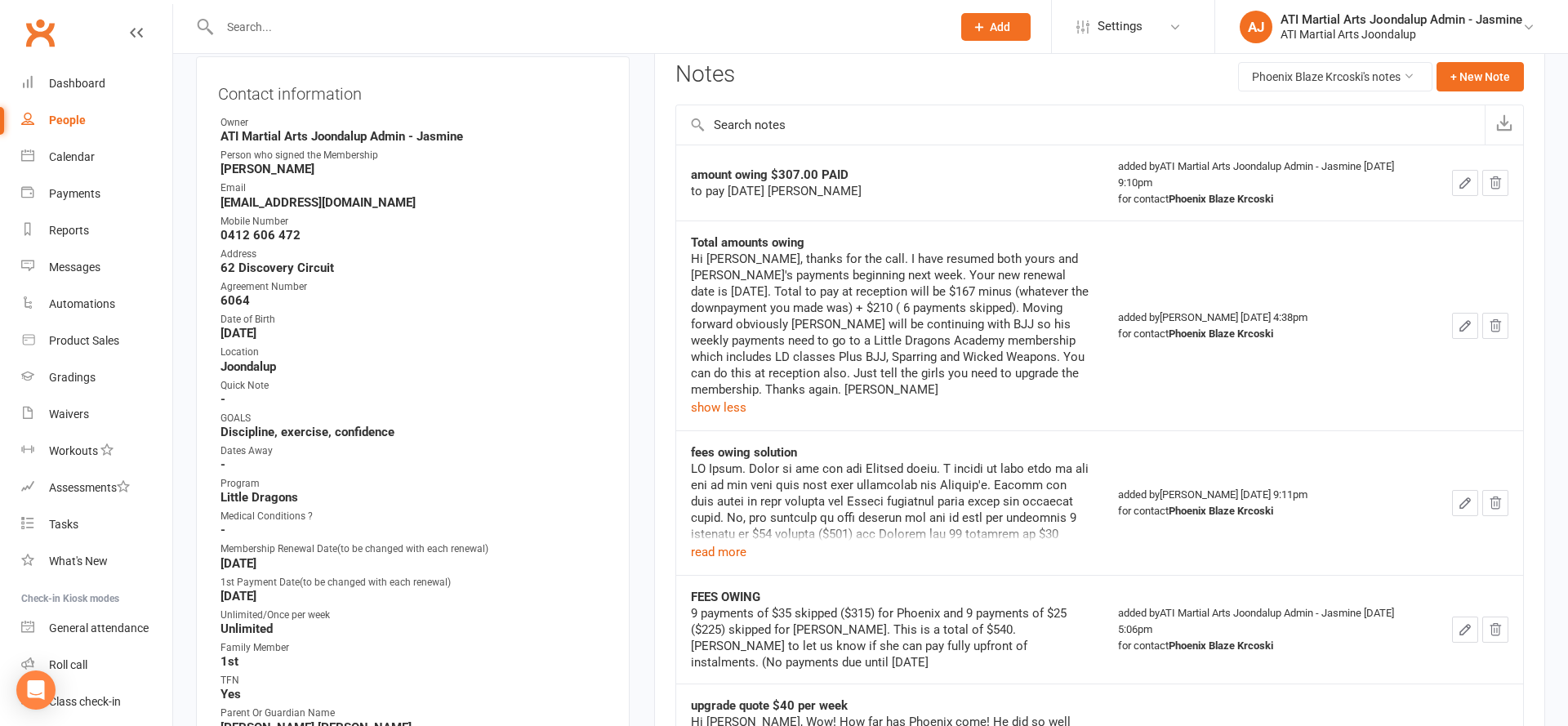
scroll to position [216, 0]
click at [703, 550] on button "read more" at bounding box center [719, 550] width 55 height 19
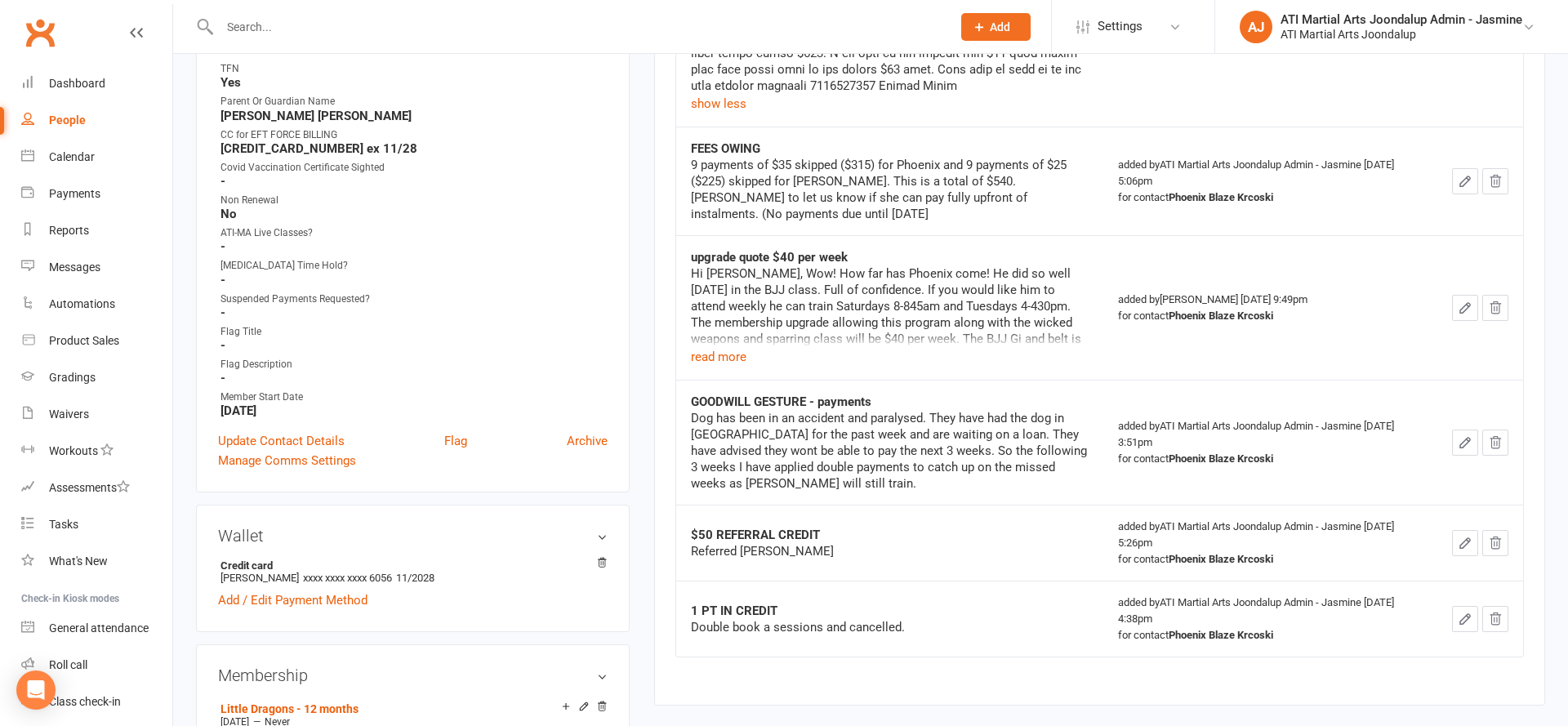
scroll to position [792, 0]
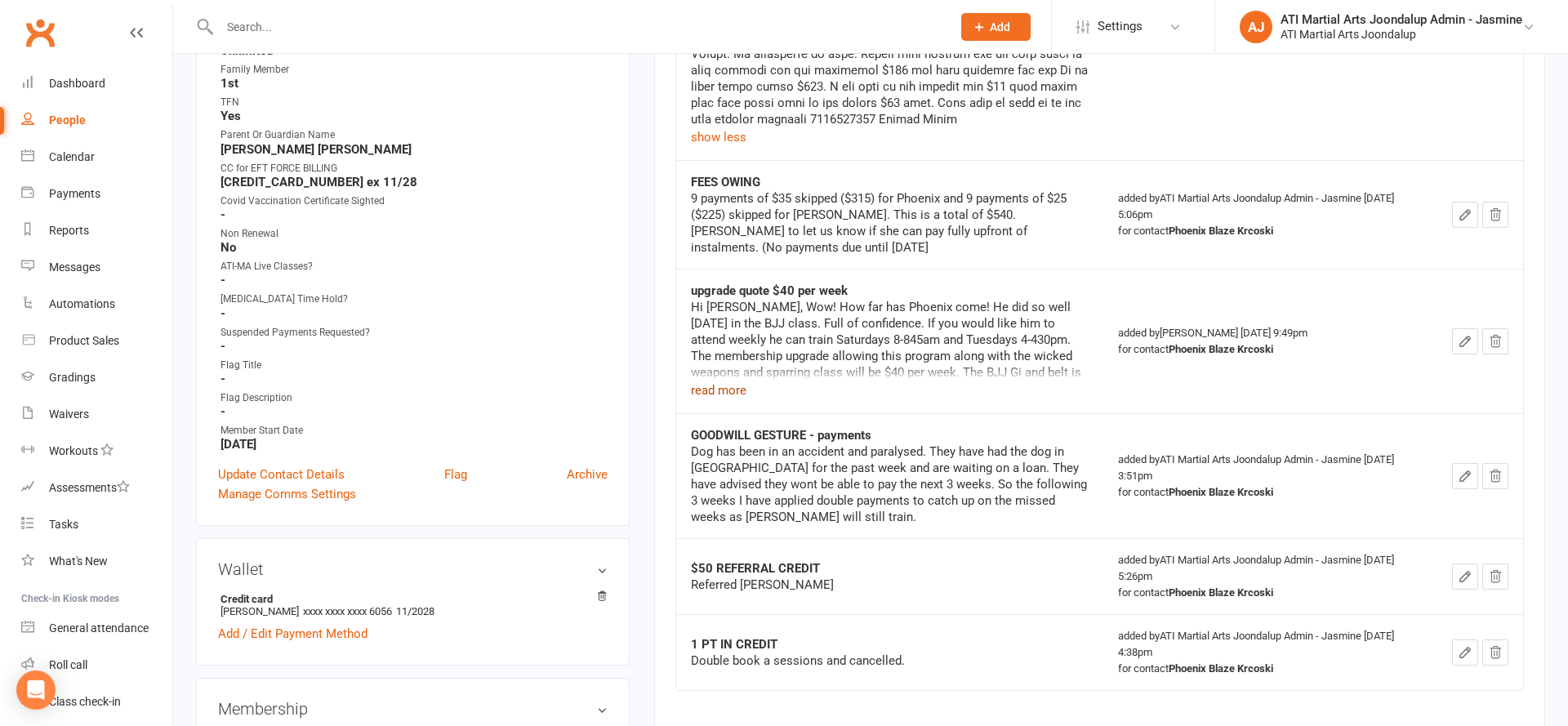
click at [730, 397] on button "read more" at bounding box center [719, 390] width 55 height 19
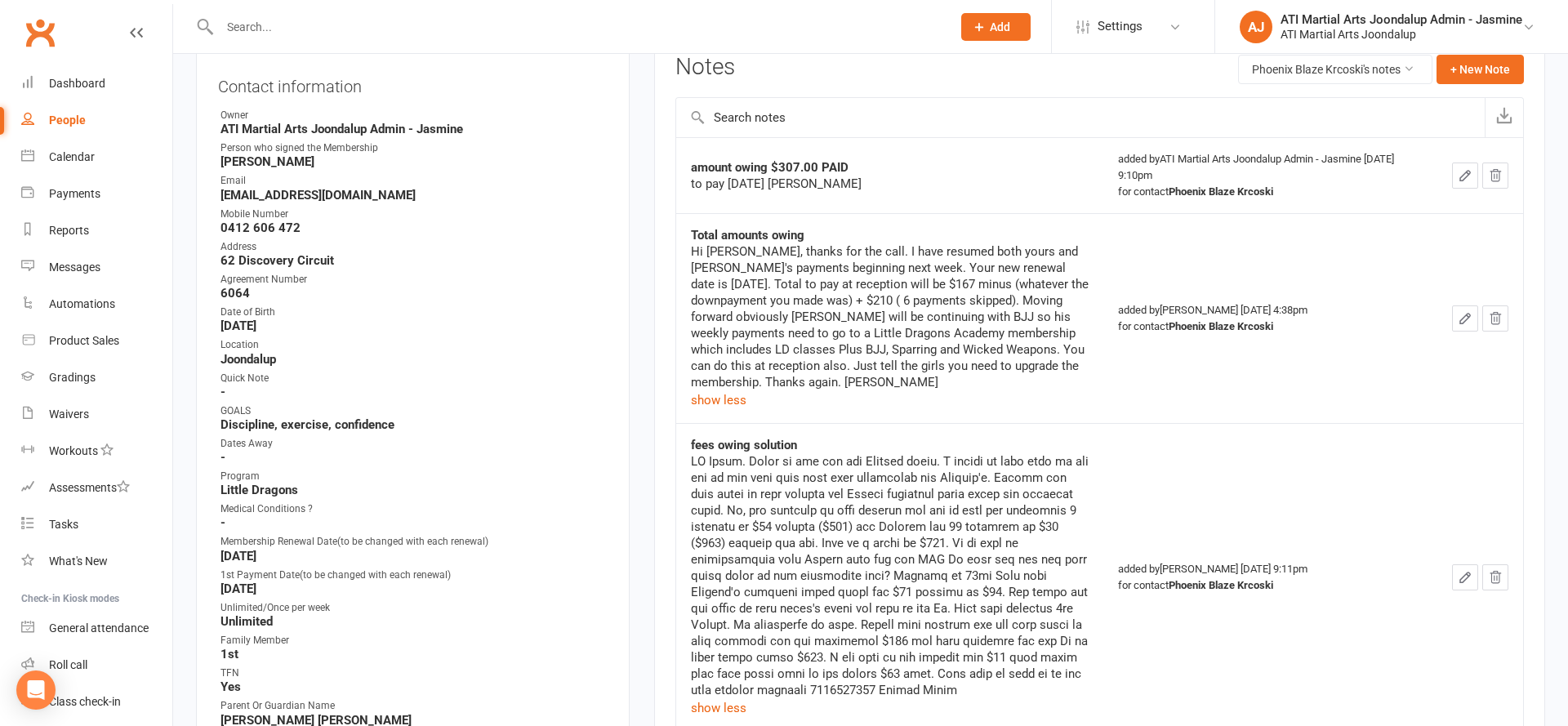
scroll to position [218, 0]
click at [739, 396] on button "show less" at bounding box center [719, 402] width 55 height 19
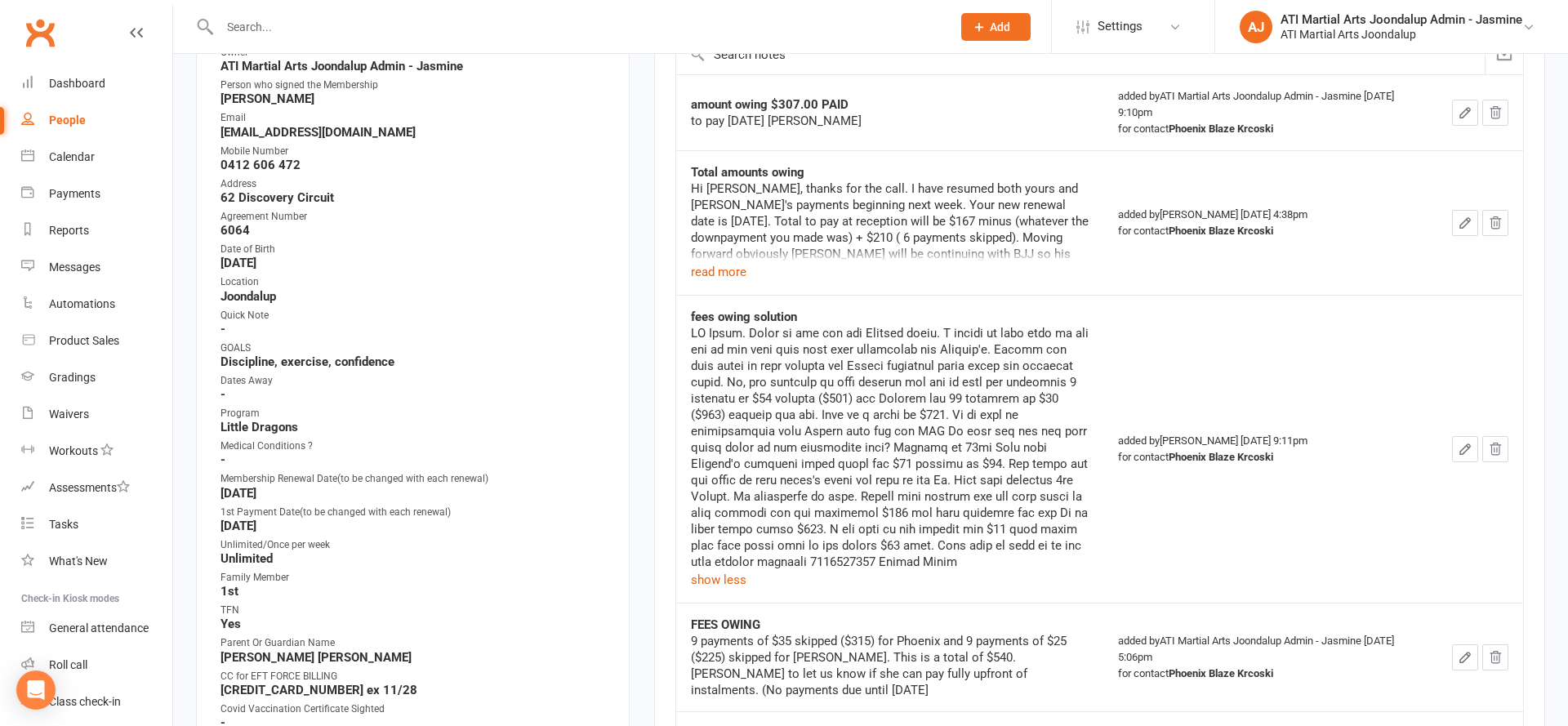
click at [710, 268] on button "read more" at bounding box center [719, 272] width 55 height 19
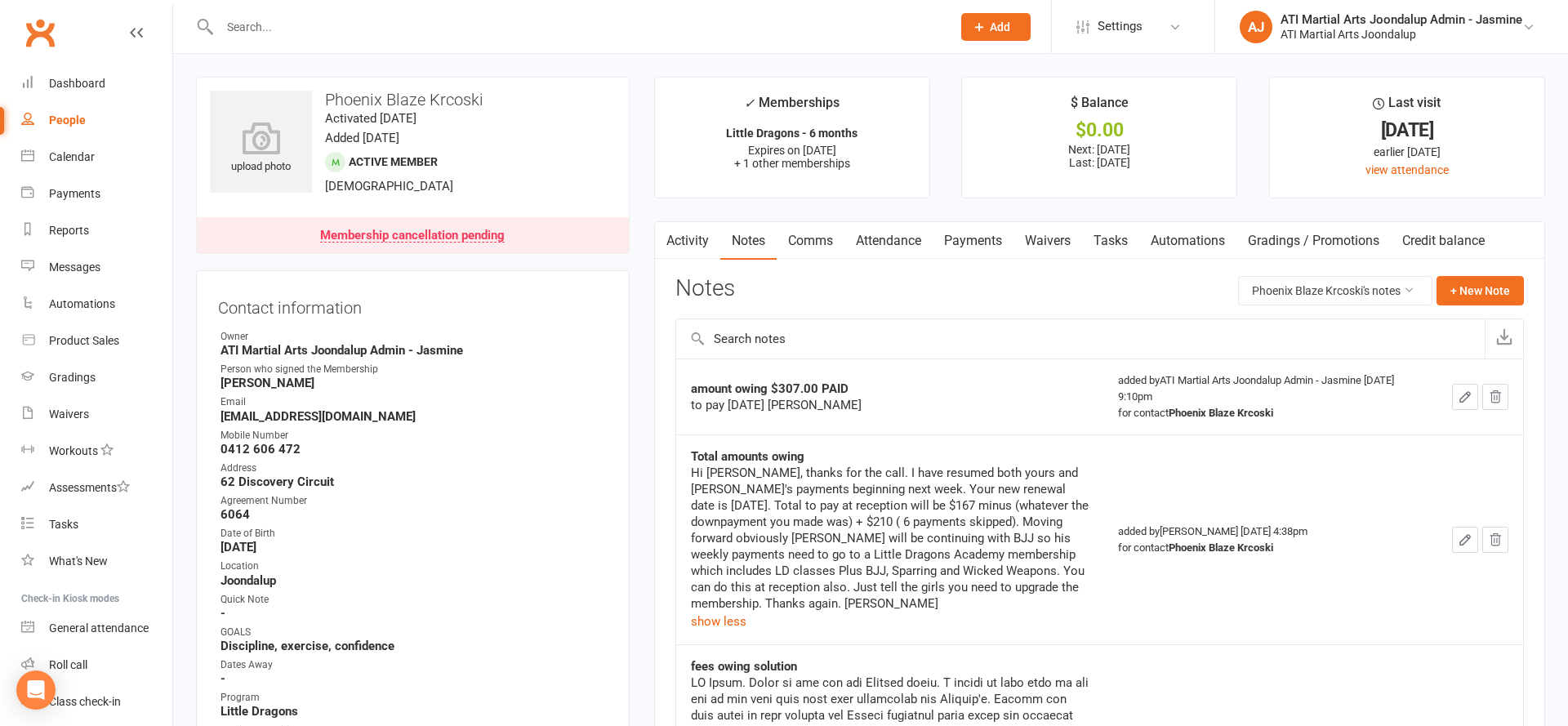
scroll to position [0, 0]
click at [680, 247] on link "Activity" at bounding box center [687, 240] width 65 height 37
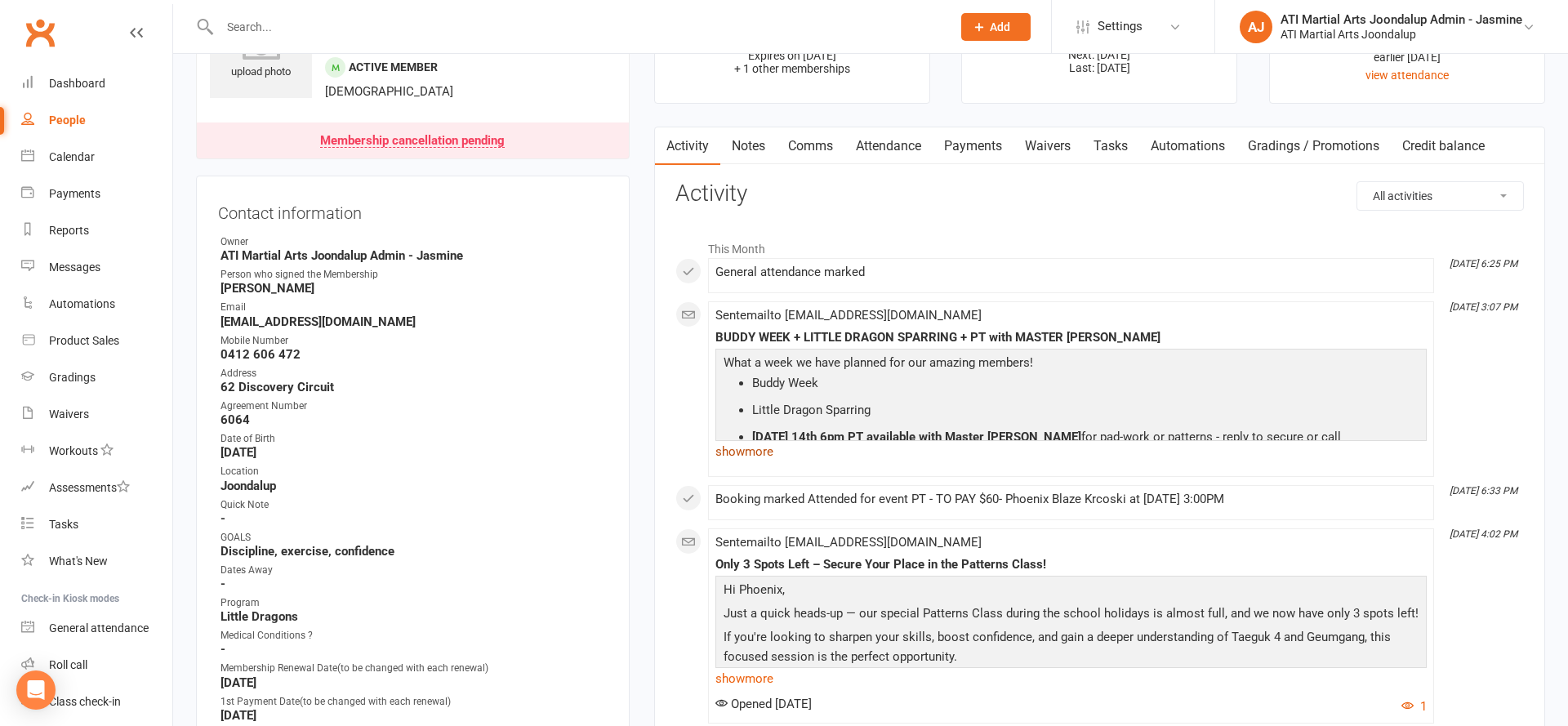
scroll to position [256, 0]
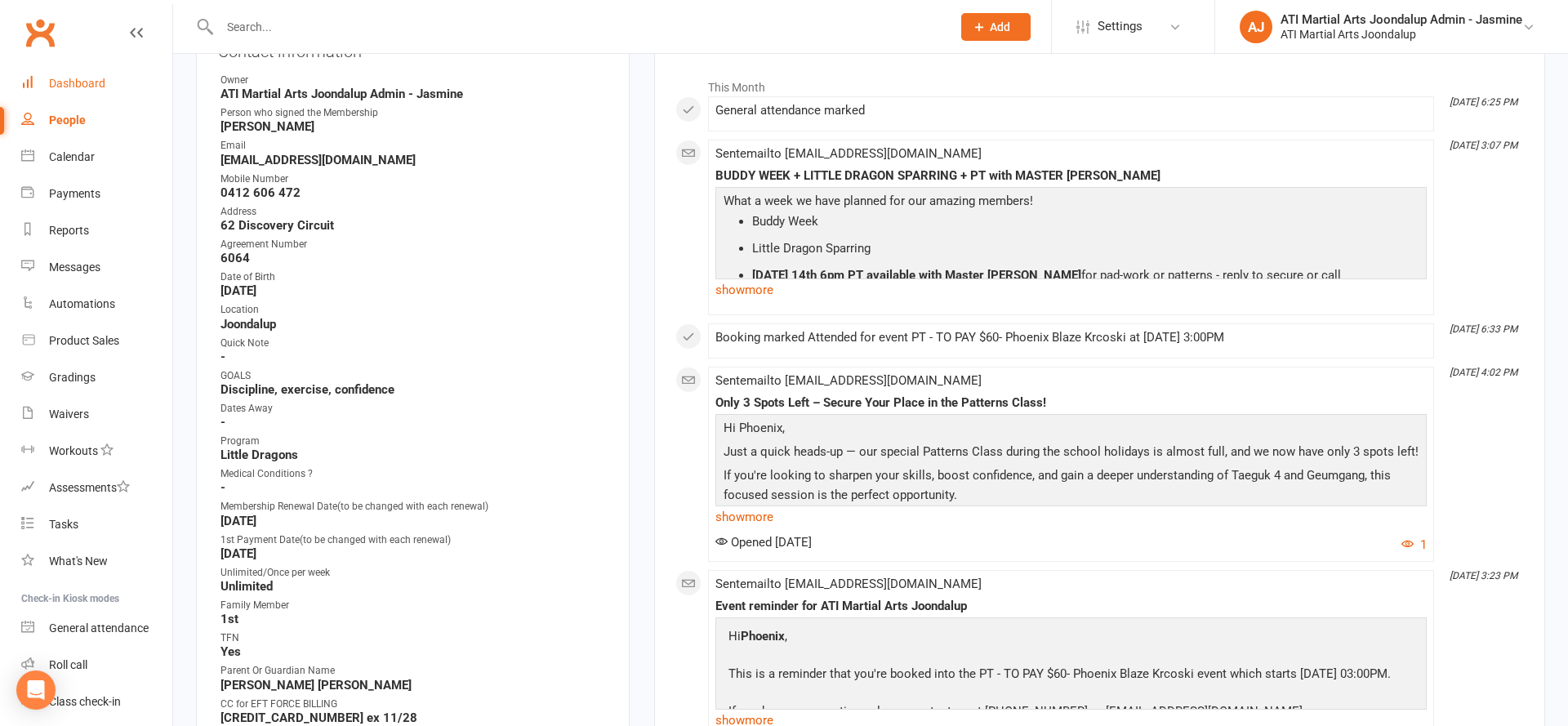
click at [103, 82] on div "Dashboard" at bounding box center [76, 83] width 56 height 13
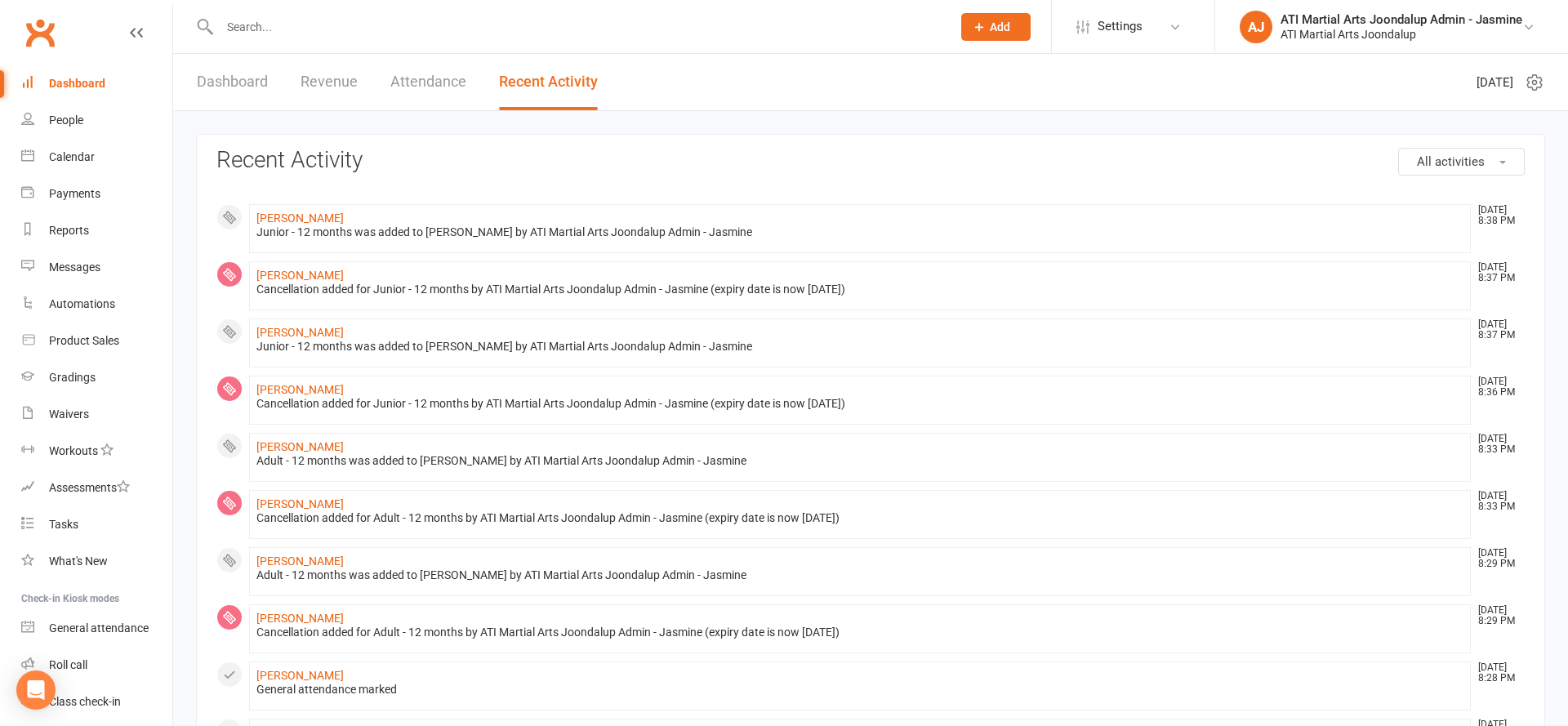
click at [487, 16] on input "text" at bounding box center [577, 27] width 725 height 23
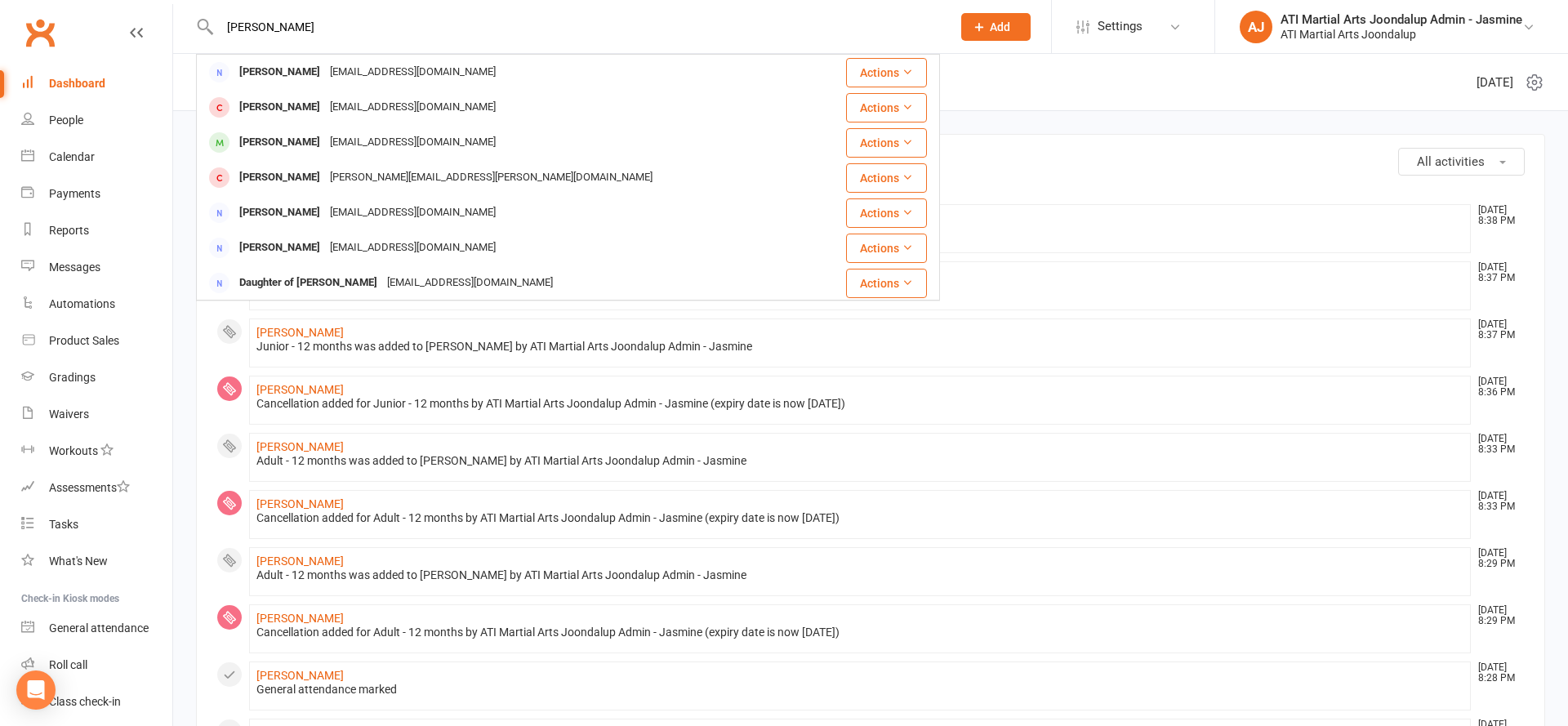
type input "[PERSON_NAME]"
drag, startPoint x: 438, startPoint y: 177, endPoint x: 386, endPoint y: 144, distance: 61.6
click at [386, 144] on div "[EMAIL_ADDRESS][DOMAIN_NAME]" at bounding box center [413, 143] width 176 height 24
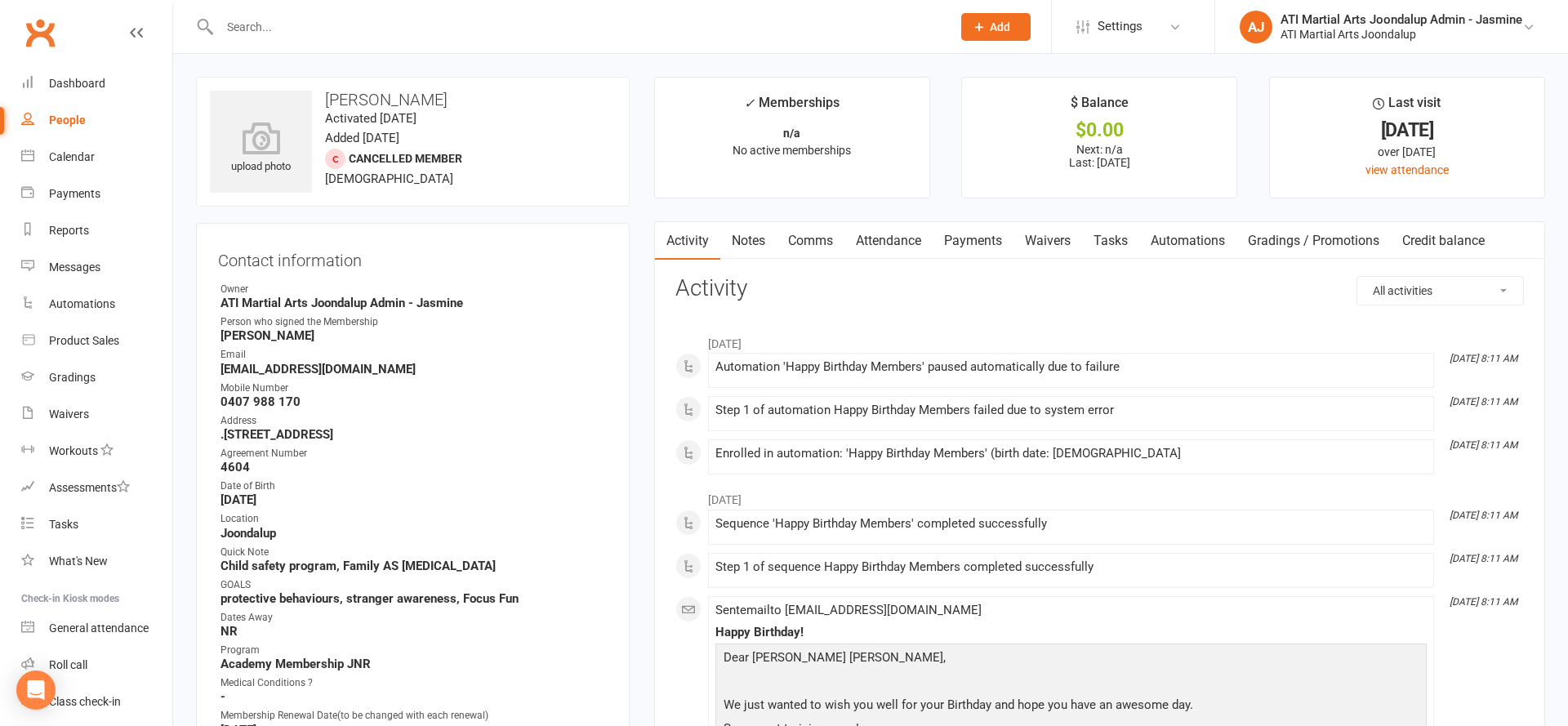
click at [534, 34] on input "text" at bounding box center [577, 27] width 725 height 23
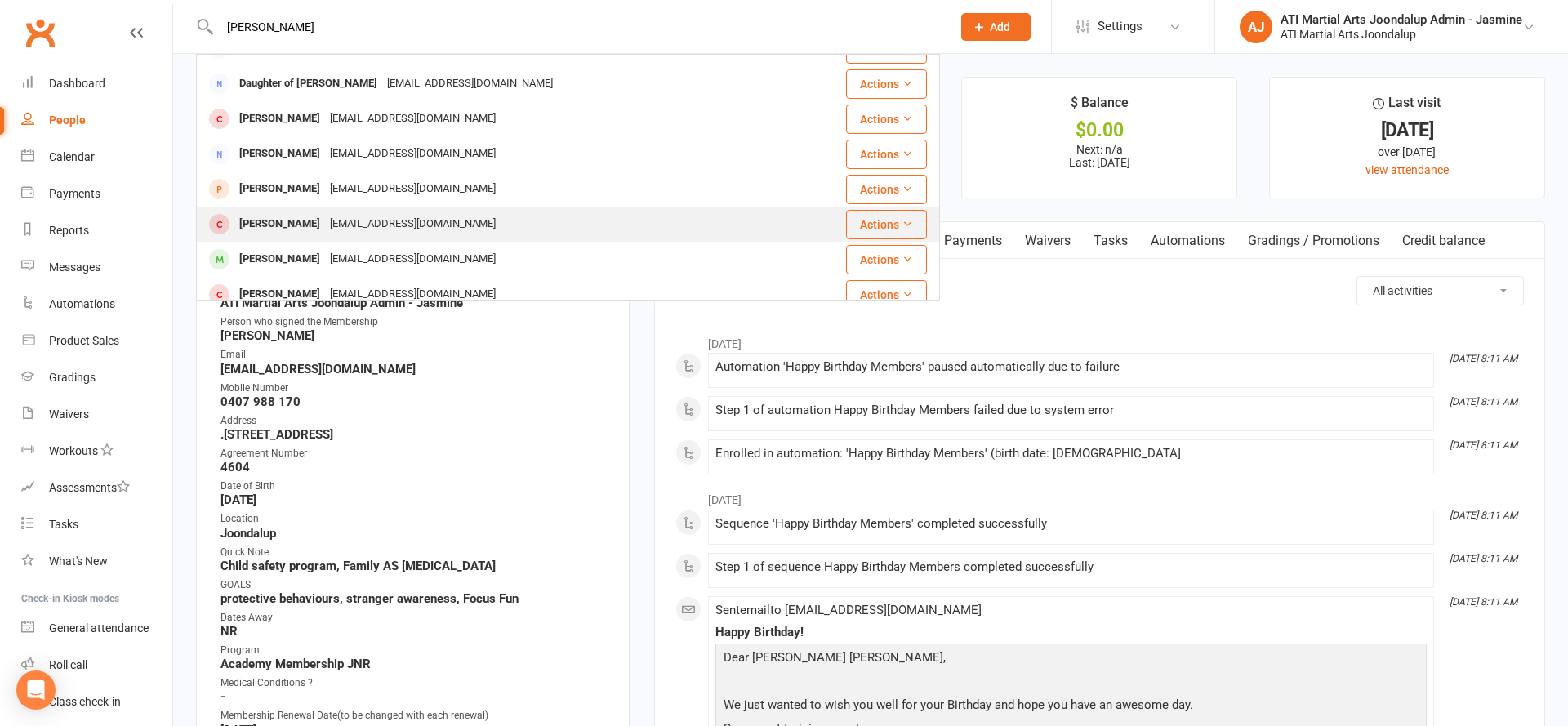
scroll to position [142, 0]
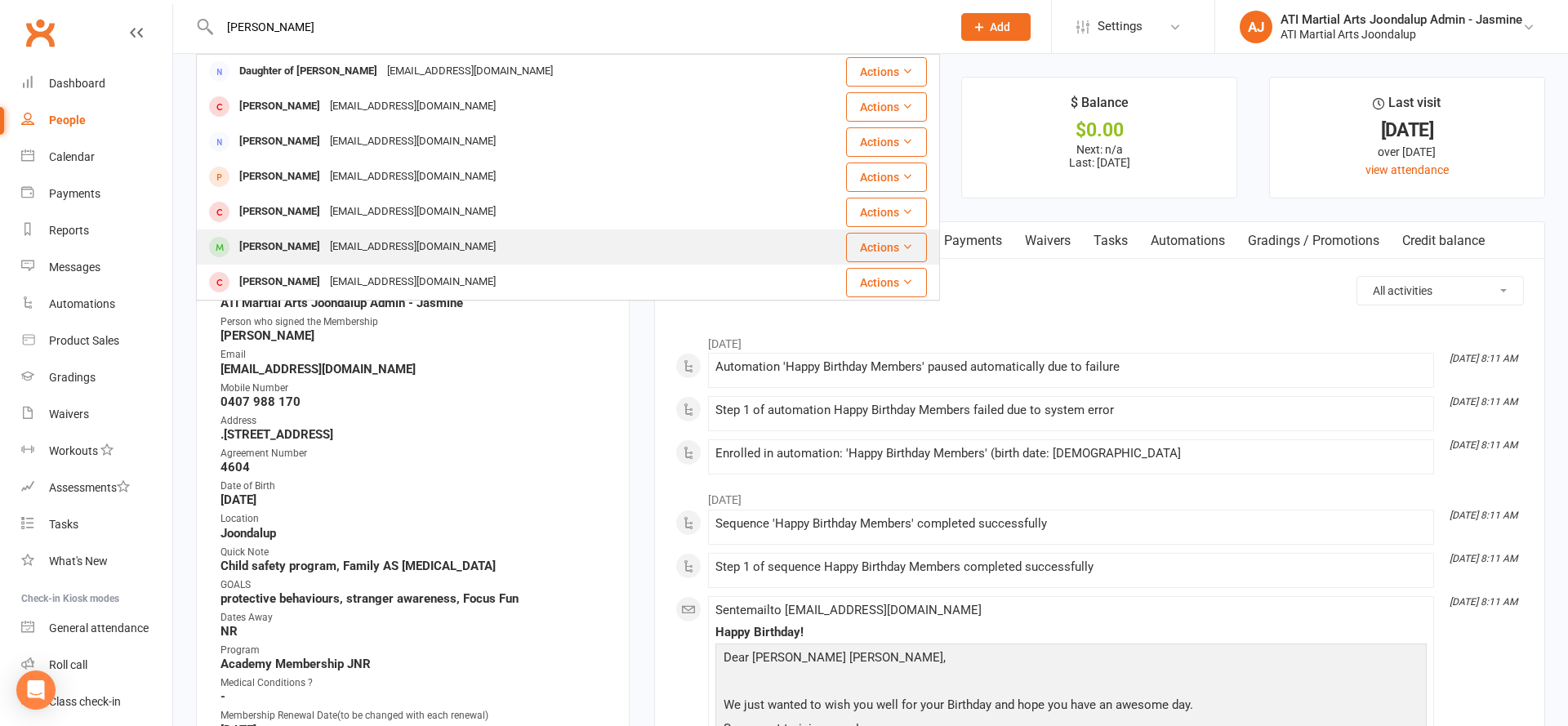
type input "[PERSON_NAME]"
click at [434, 245] on div "[EMAIL_ADDRESS][DOMAIN_NAME]" at bounding box center [413, 247] width 176 height 24
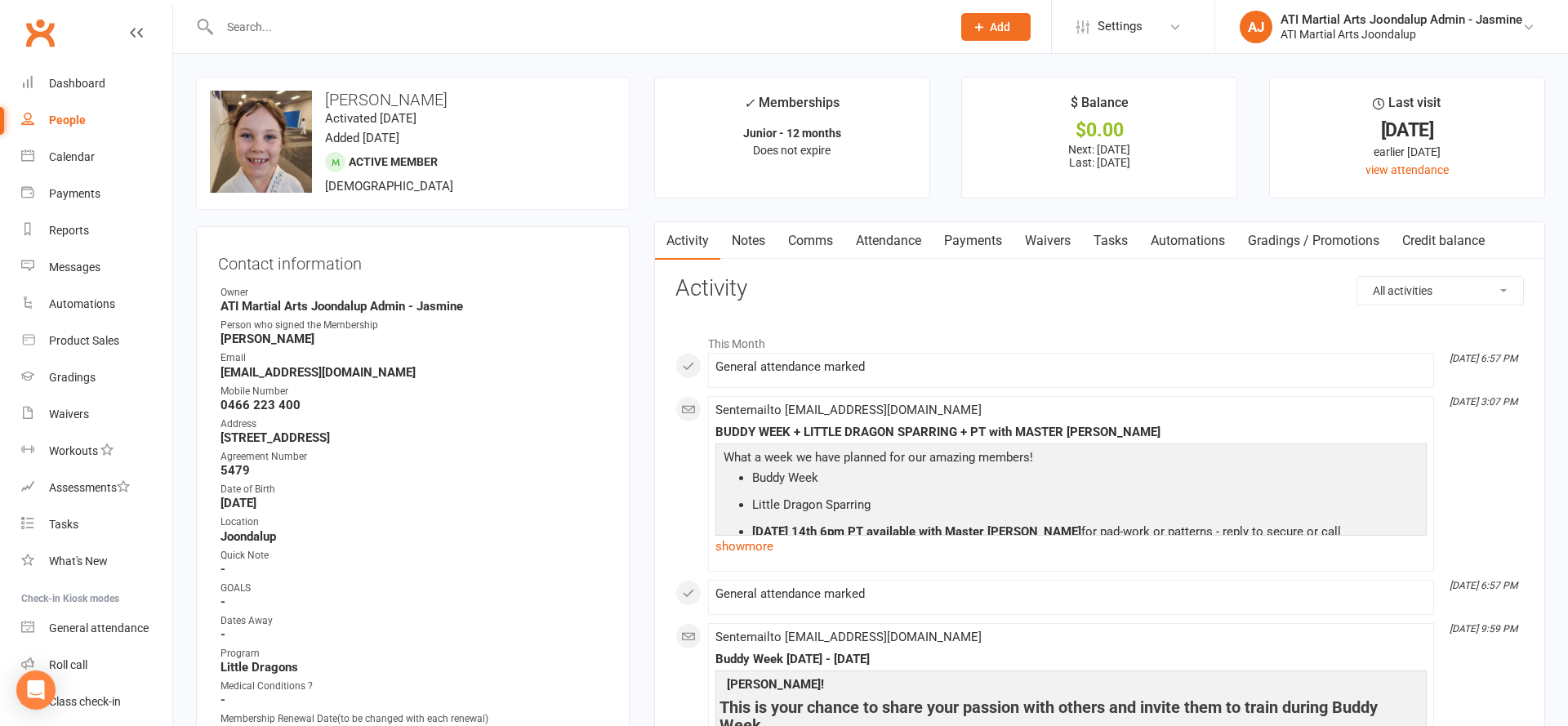
click at [757, 246] on link "Notes" at bounding box center [748, 240] width 56 height 37
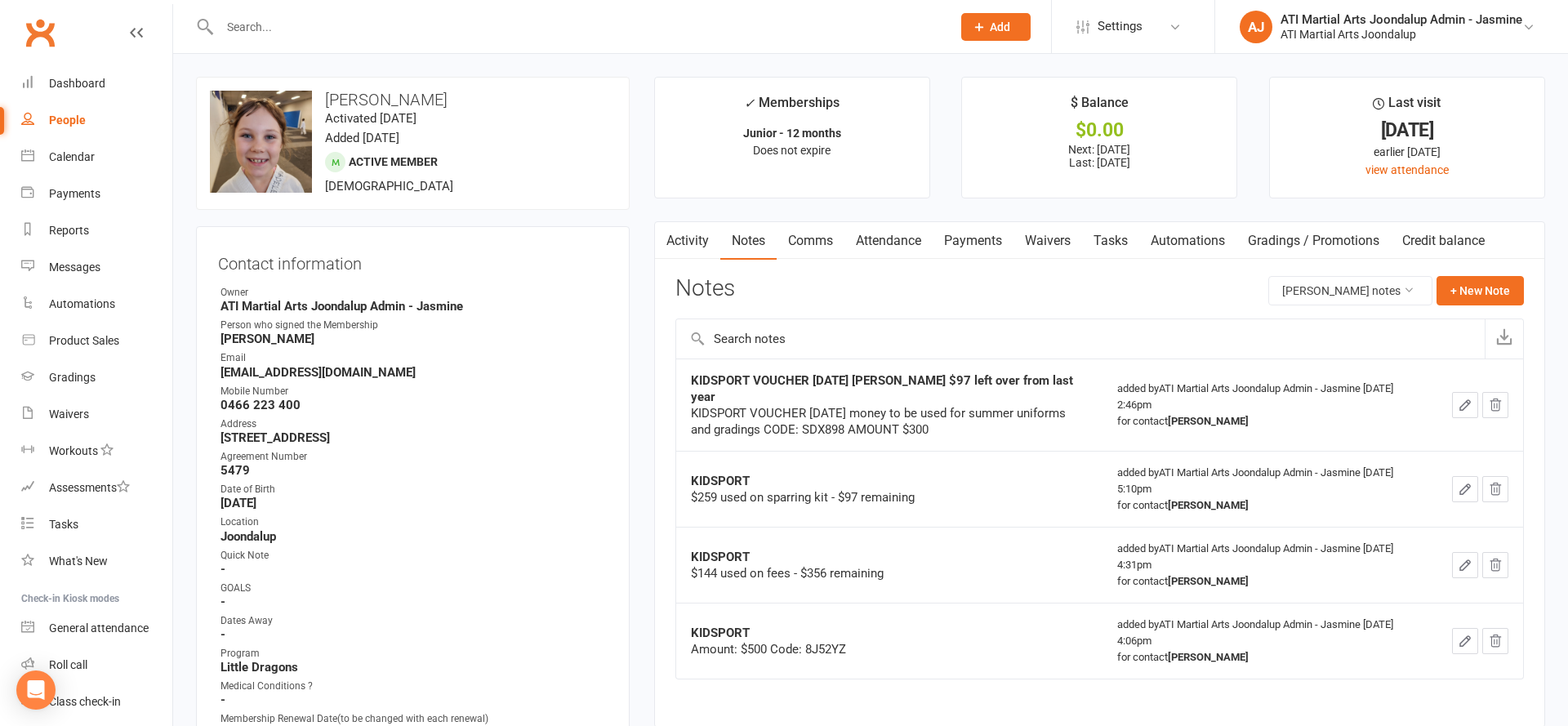
click at [885, 245] on link "Attendance" at bounding box center [888, 240] width 88 height 37
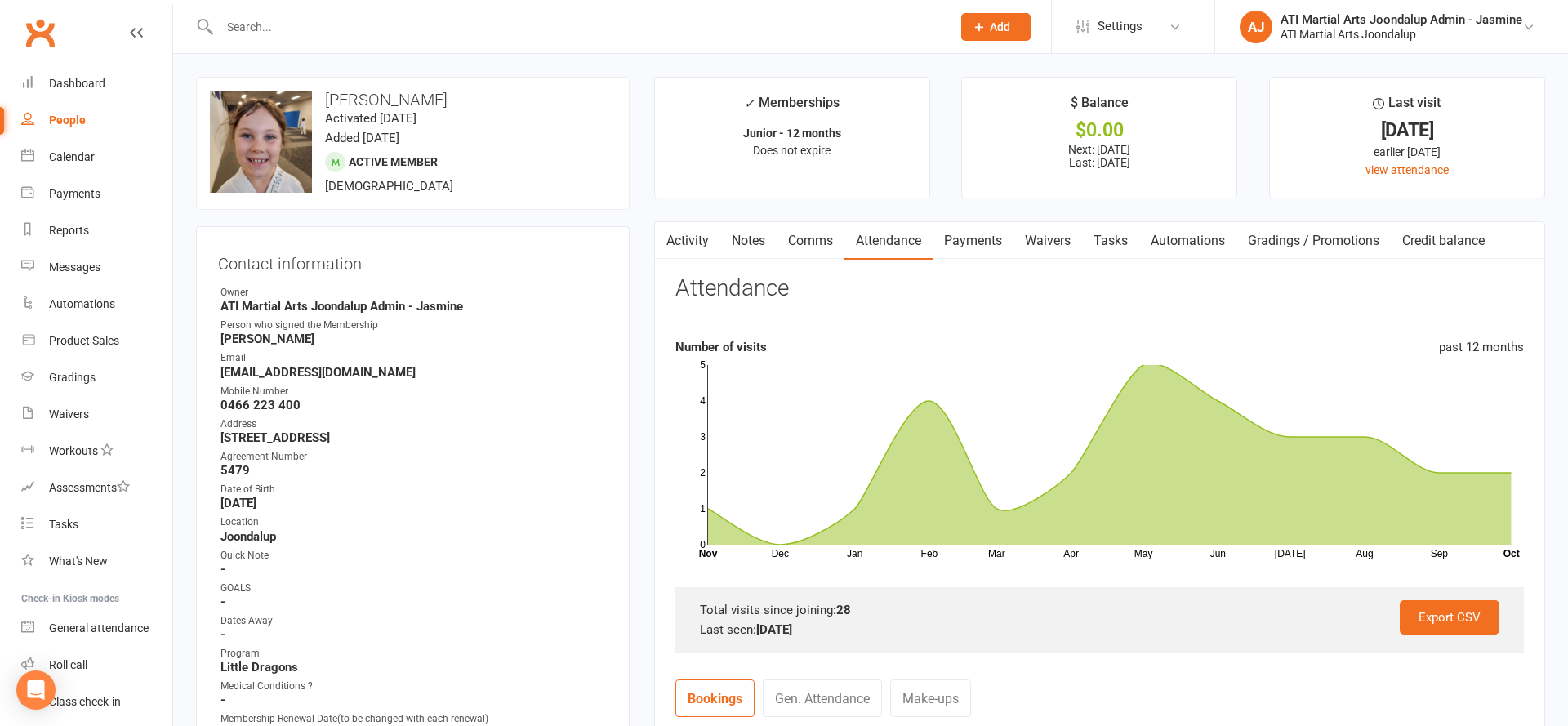
click at [954, 238] on link "Payments" at bounding box center [972, 240] width 81 height 37
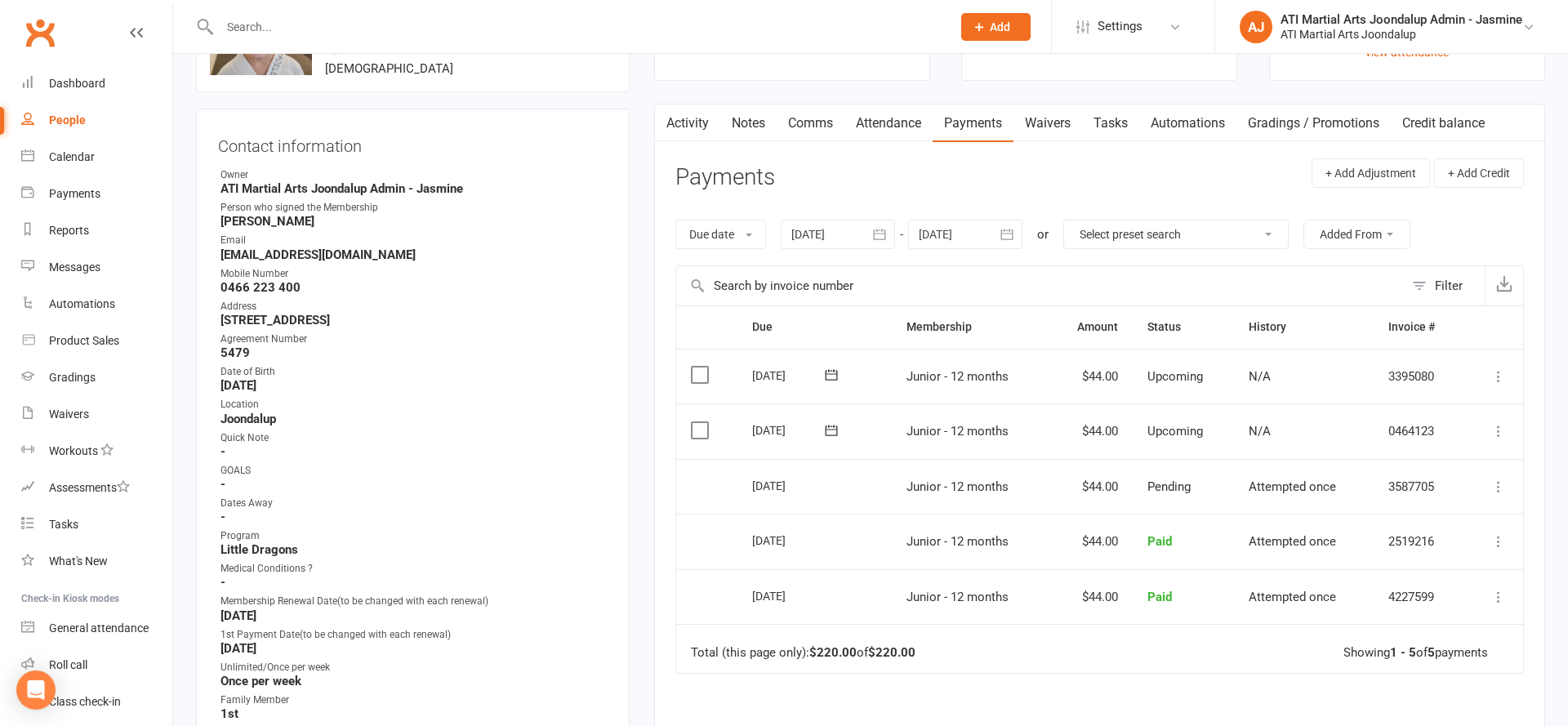
scroll to position [190, 0]
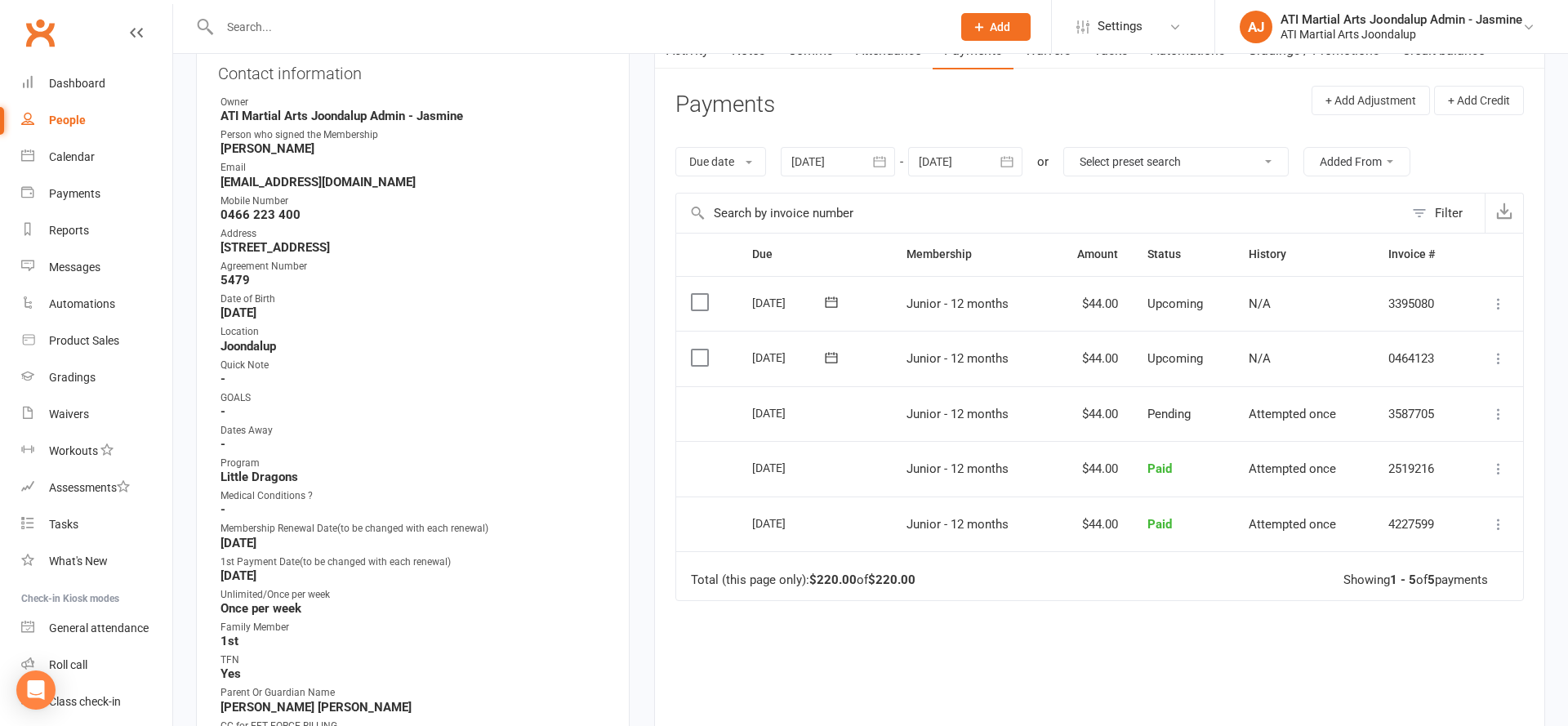
click at [1005, 165] on icon "button" at bounding box center [1007, 161] width 12 height 11
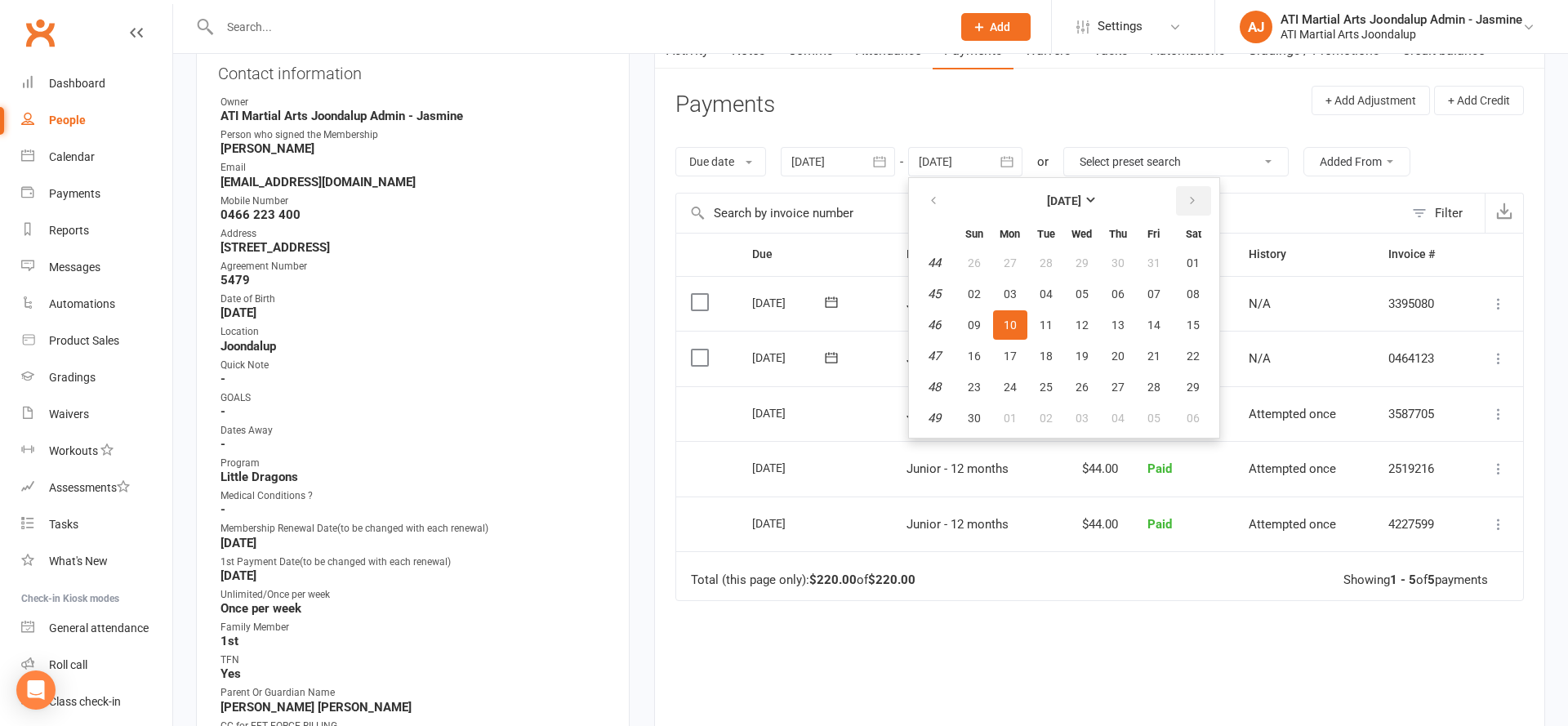
click at [1204, 201] on button "button" at bounding box center [1193, 201] width 35 height 30
click at [1078, 283] on button "07" at bounding box center [1082, 294] width 34 height 30
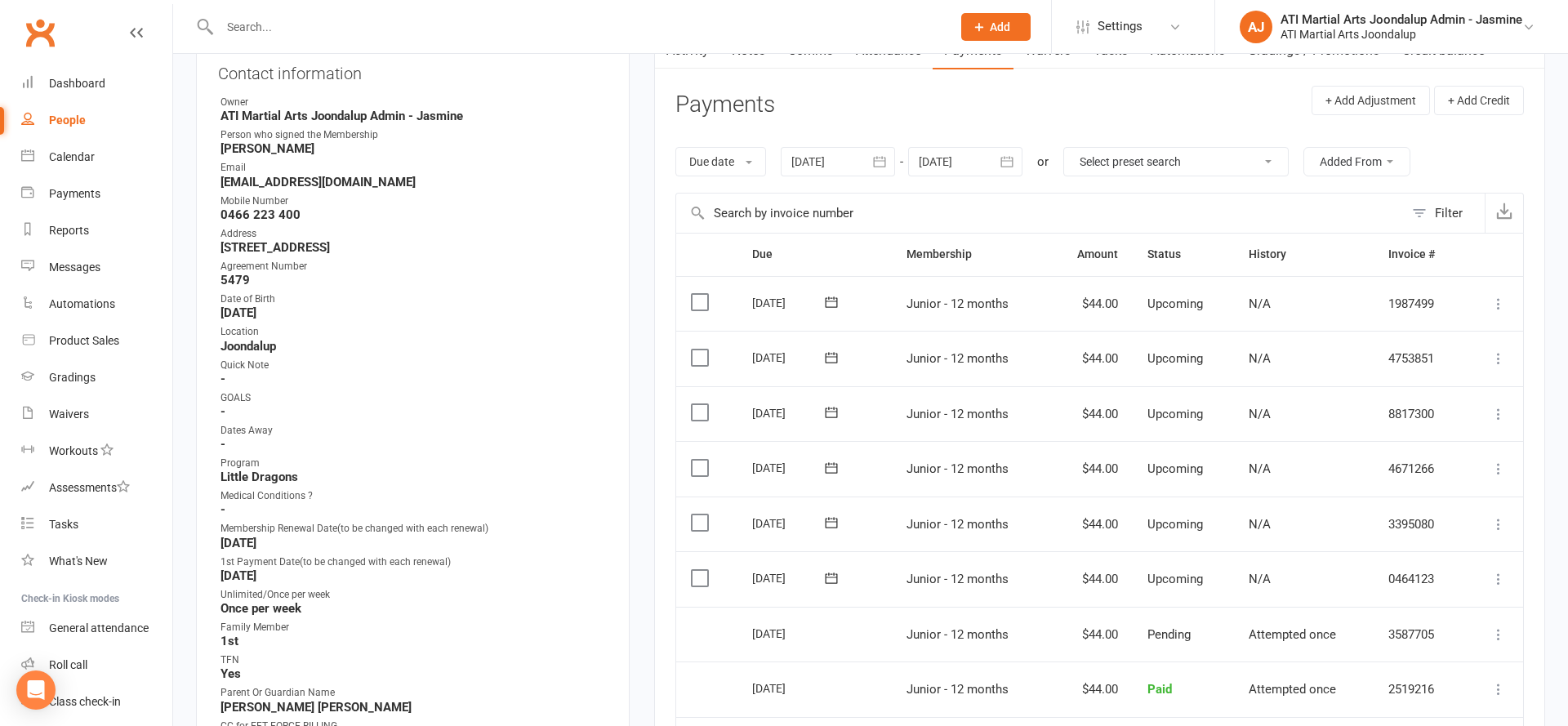
click at [703, 570] on label at bounding box center [702, 578] width 22 height 16
click at [702, 570] on input "checkbox" at bounding box center [696, 570] width 11 height 0
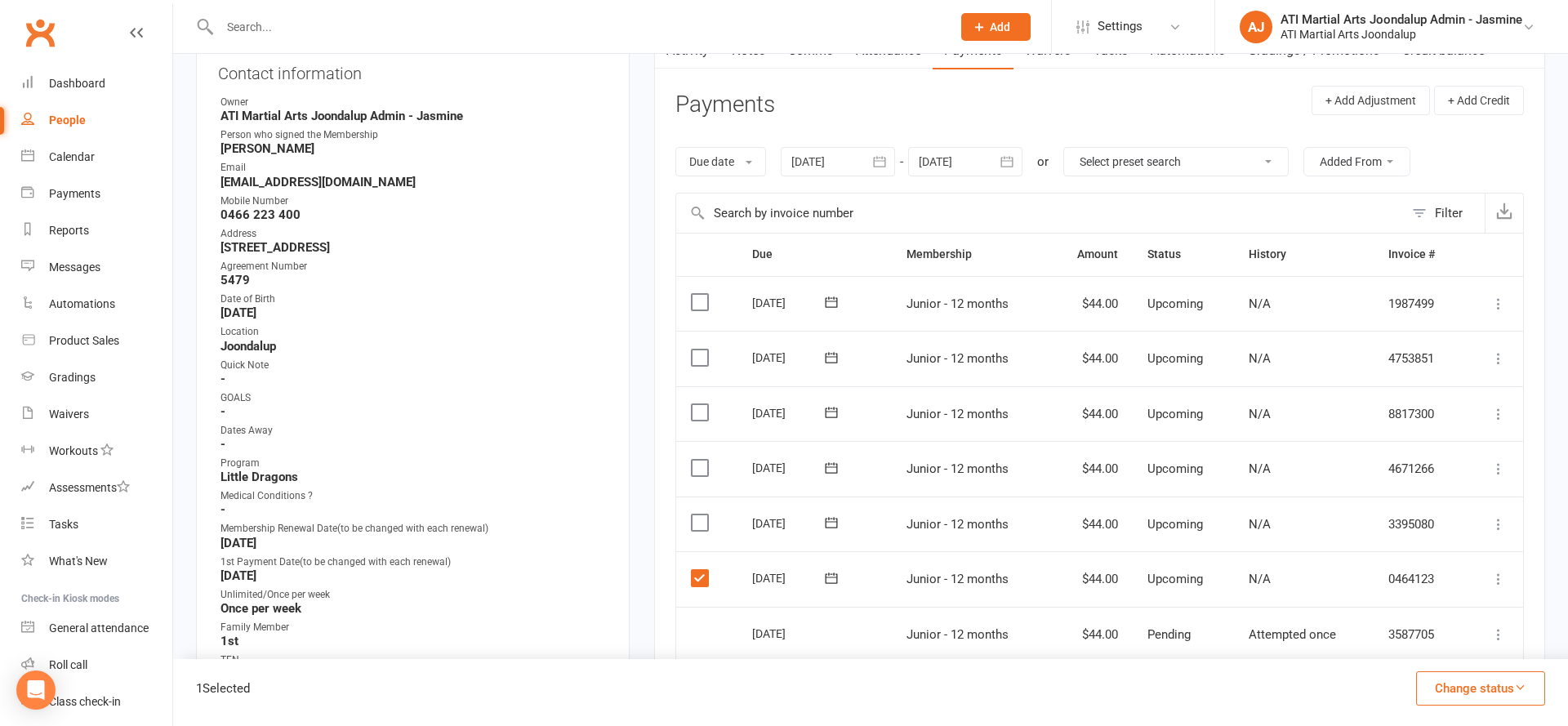
click at [702, 515] on label at bounding box center [702, 522] width 22 height 16
click at [702, 515] on input "checkbox" at bounding box center [696, 515] width 11 height 0
click at [698, 460] on label at bounding box center [702, 468] width 22 height 16
click at [698, 460] on input "checkbox" at bounding box center [696, 460] width 11 height 0
click at [698, 405] on label at bounding box center [702, 412] width 22 height 16
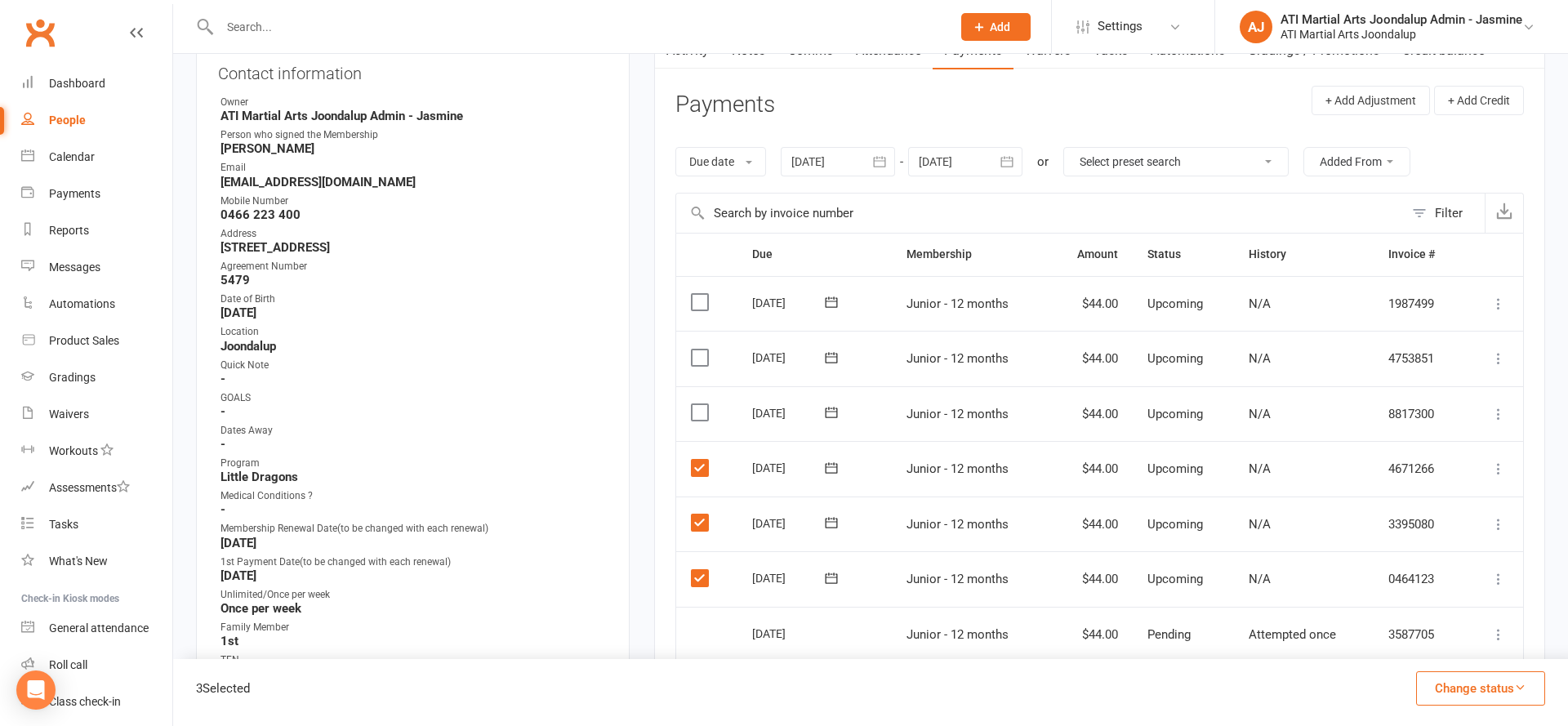
click at [698, 405] on input "checkbox" at bounding box center [696, 405] width 11 height 0
click at [697, 355] on label at bounding box center [702, 358] width 22 height 16
click at [697, 350] on input "checkbox" at bounding box center [696, 350] width 11 height 0
click at [691, 297] on label at bounding box center [702, 301] width 22 height 16
click at [691, 294] on input "checkbox" at bounding box center [696, 294] width 11 height 0
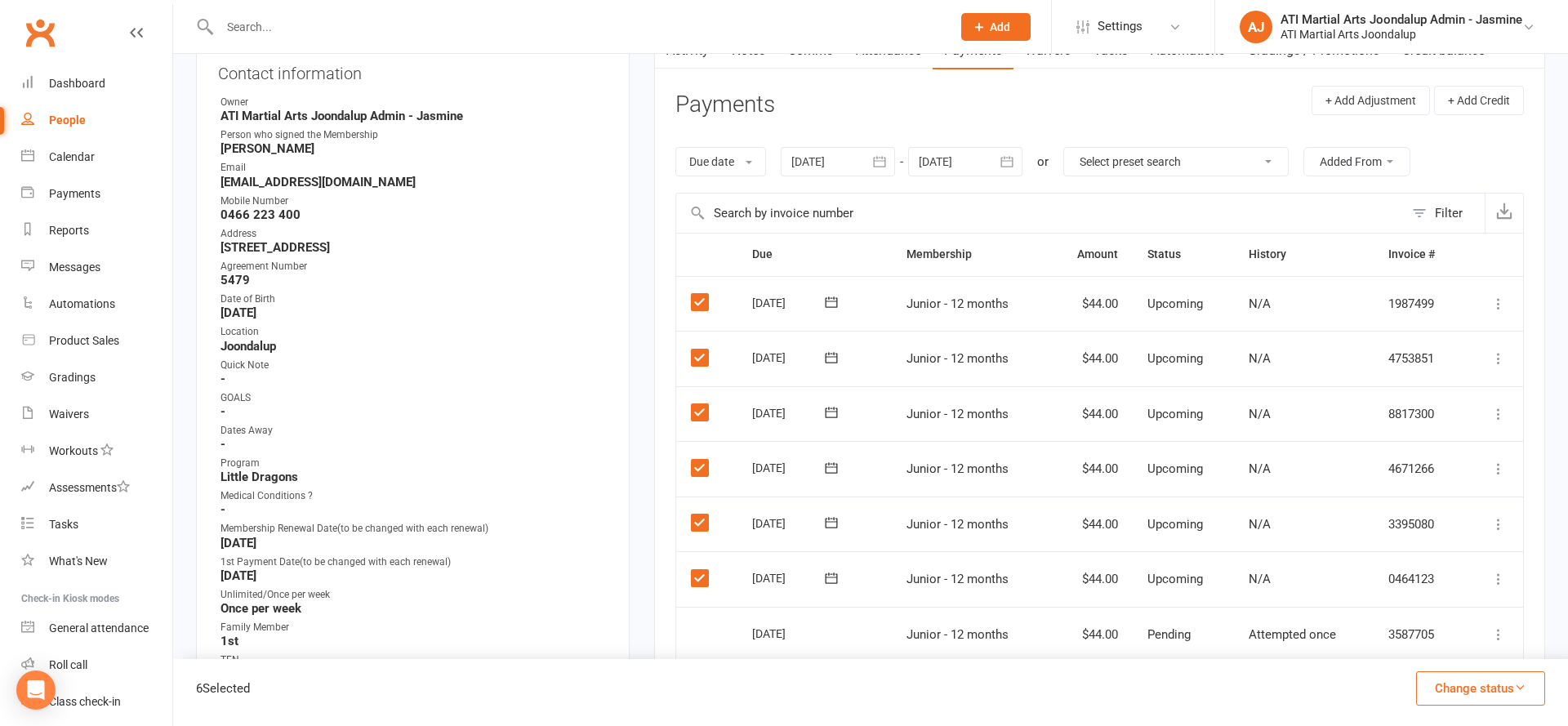
click at [1007, 164] on icon "button" at bounding box center [1007, 162] width 16 height 16
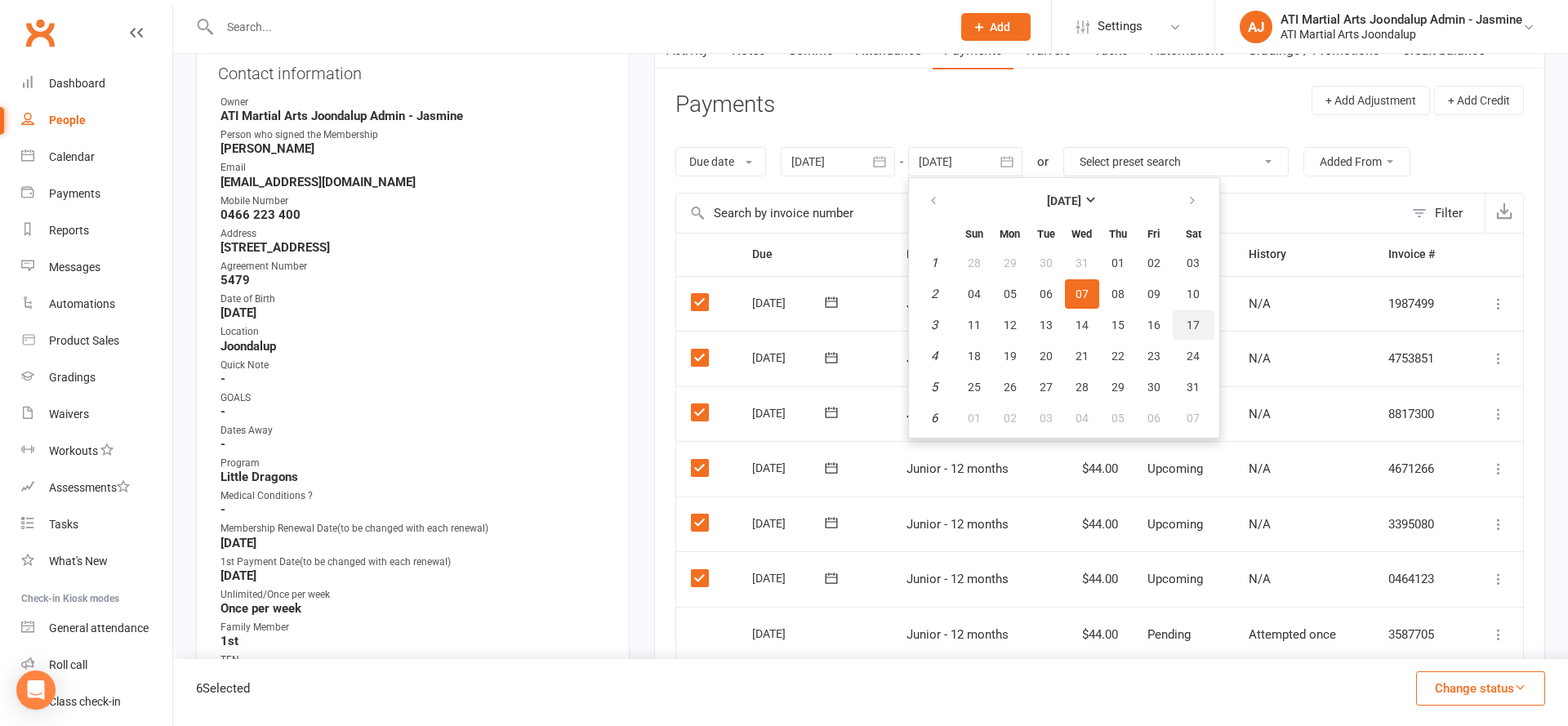
click at [1182, 327] on button "17" at bounding box center [1193, 325] width 42 height 30
type input "[DATE]"
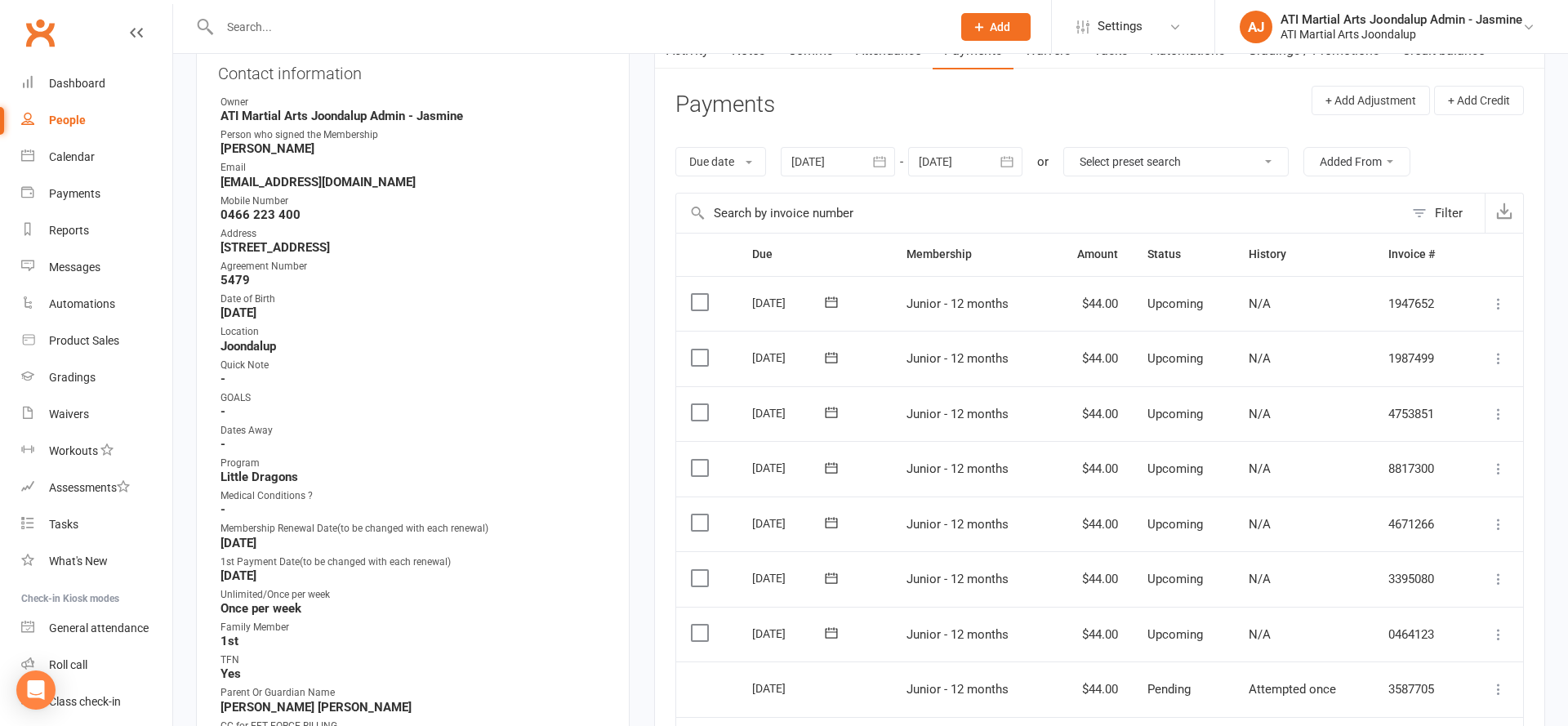
click at [697, 625] on label at bounding box center [702, 632] width 22 height 16
click at [697, 625] on input "checkbox" at bounding box center [696, 625] width 11 height 0
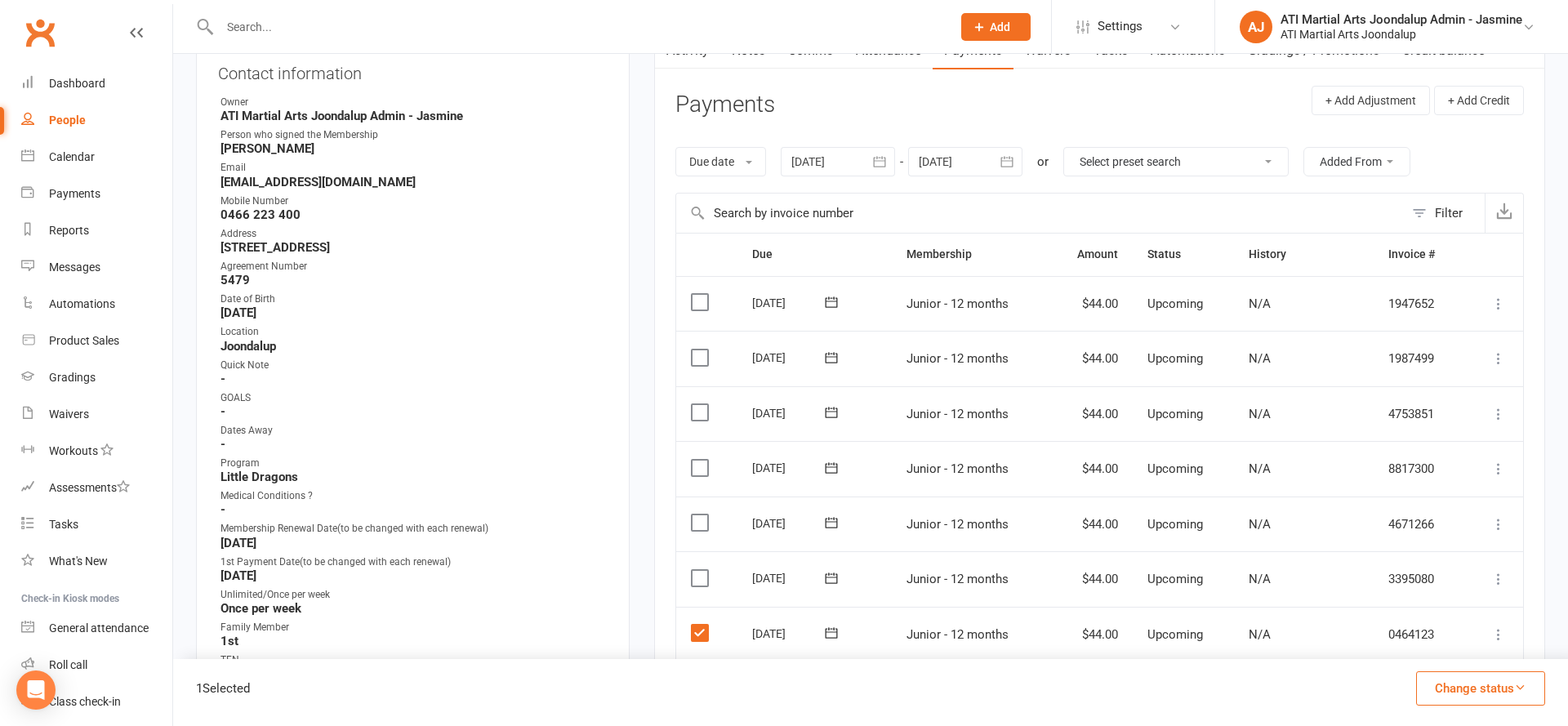
drag, startPoint x: 697, startPoint y: 547, endPoint x: 648, endPoint y: 547, distance: 49.0
click at [696, 570] on label at bounding box center [702, 578] width 22 height 16
click at [696, 570] on input "checkbox" at bounding box center [696, 570] width 11 height 0
drag, startPoint x: 700, startPoint y: 503, endPoint x: 704, endPoint y: 492, distance: 11.7
click at [700, 515] on label at bounding box center [702, 522] width 22 height 16
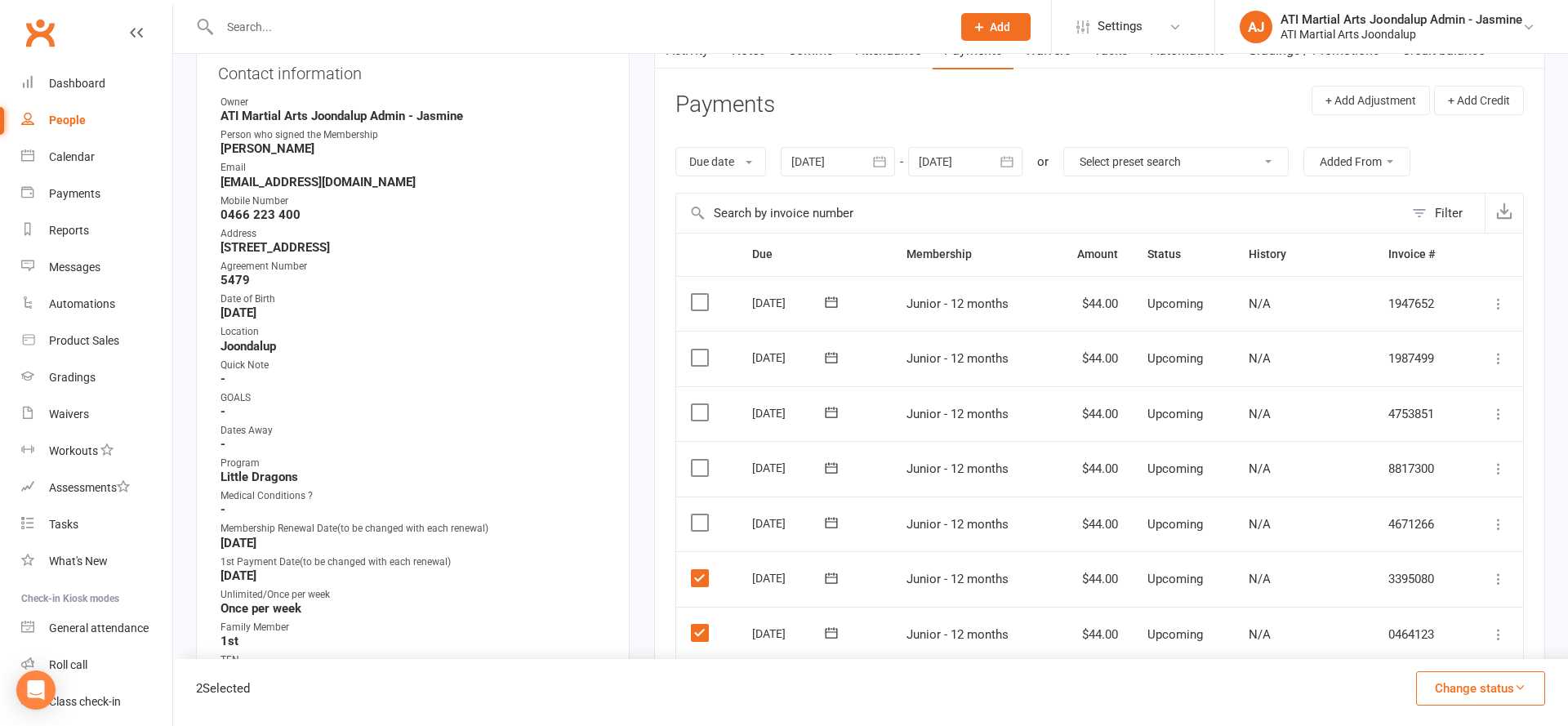
click at [700, 515] on input "checkbox" at bounding box center [696, 515] width 11 height 0
drag, startPoint x: 703, startPoint y: 451, endPoint x: 708, endPoint y: 423, distance: 28.4
click at [705, 441] on td "Select this" at bounding box center [707, 469] width 61 height 55
click at [701, 460] on label at bounding box center [702, 468] width 22 height 16
click at [701, 460] on input "checkbox" at bounding box center [696, 460] width 11 height 0
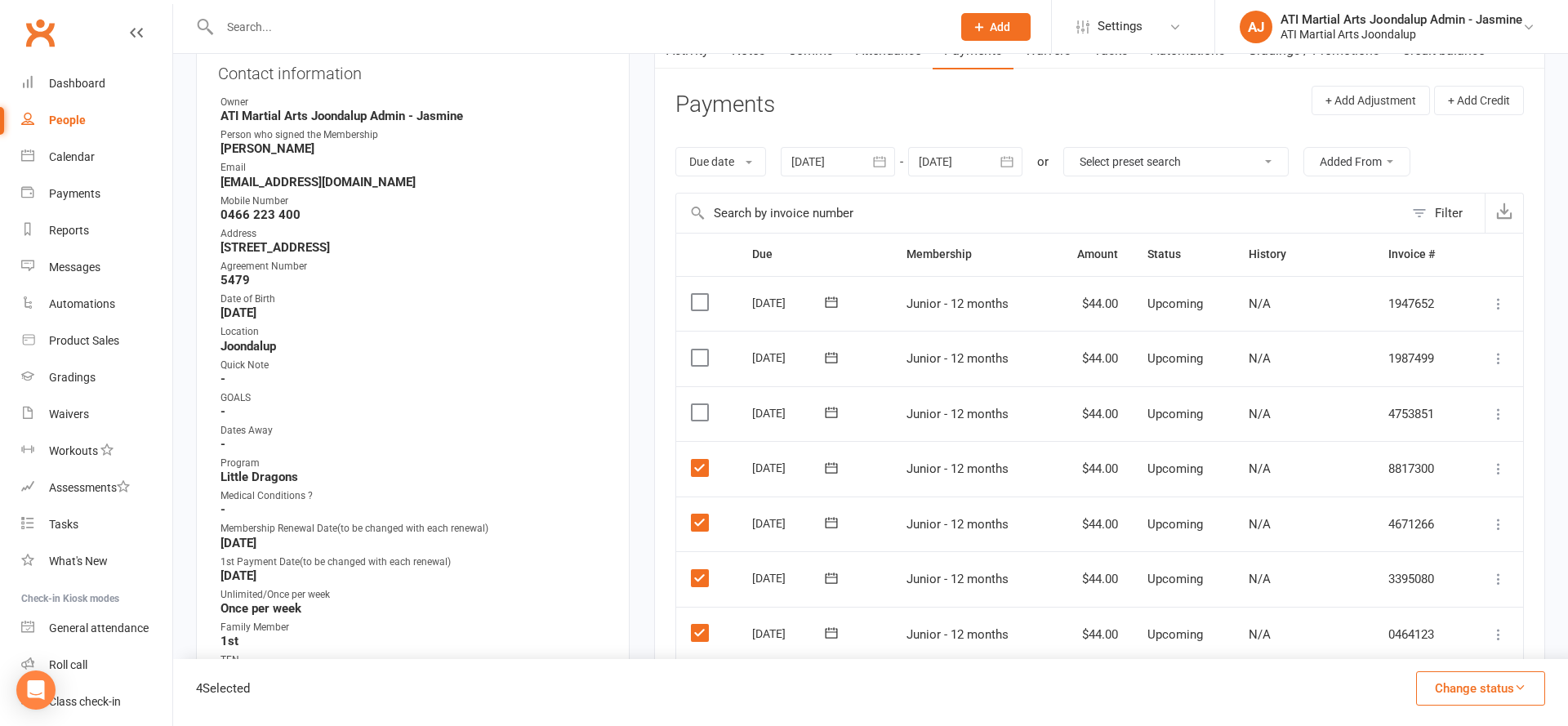
click at [698, 405] on label at bounding box center [702, 412] width 22 height 16
click at [698, 405] on input "checkbox" at bounding box center [696, 405] width 11 height 0
click at [694, 350] on label at bounding box center [702, 358] width 22 height 16
click at [694, 350] on input "checkbox" at bounding box center [696, 350] width 11 height 0
click at [696, 302] on label at bounding box center [702, 301] width 22 height 16
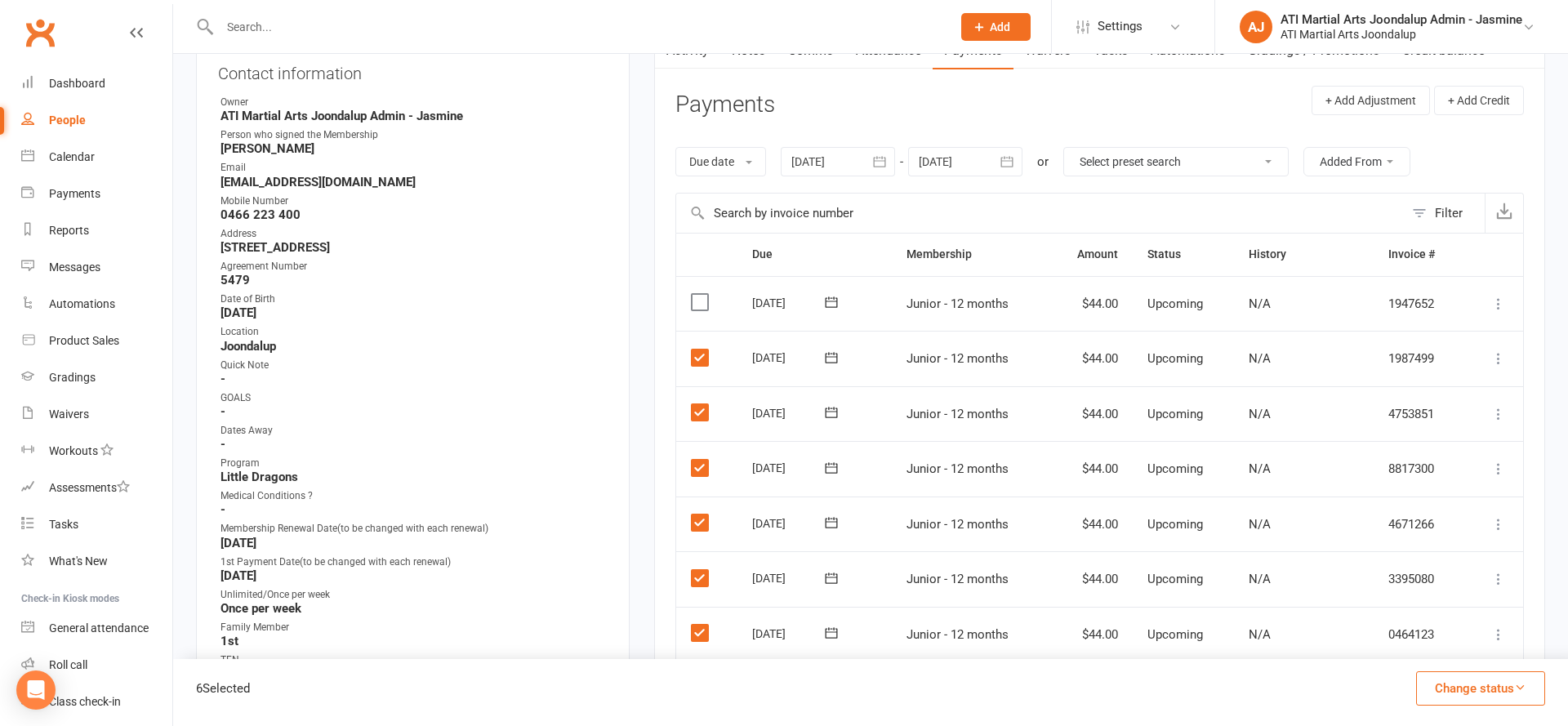
click at [696, 294] on input "checkbox" at bounding box center [696, 294] width 11 height 0
click at [1448, 683] on button "Change status" at bounding box center [1480, 689] width 129 height 34
click at [1421, 619] on link "Paid (Other)" at bounding box center [1463, 612] width 162 height 33
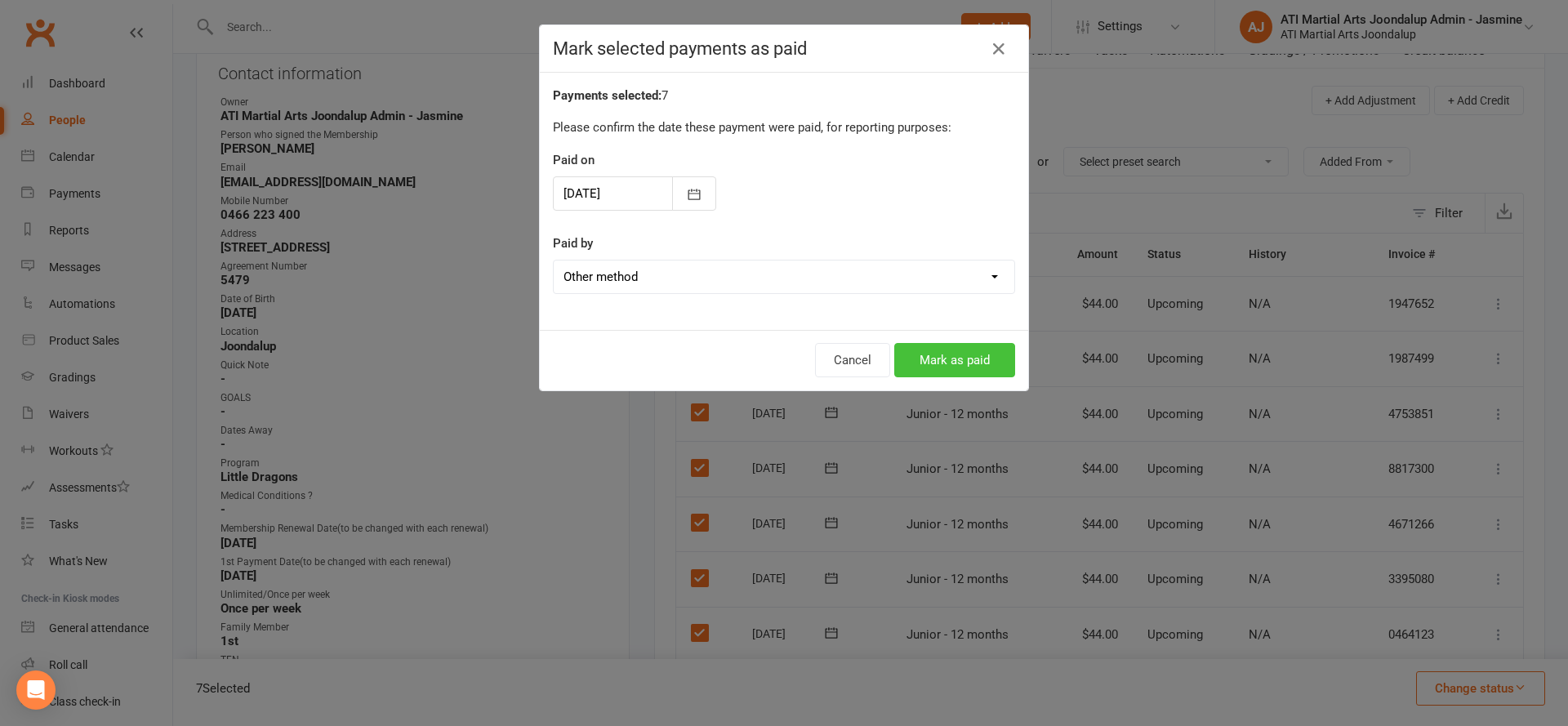
click at [921, 366] on button "Mark as paid" at bounding box center [954, 361] width 120 height 34
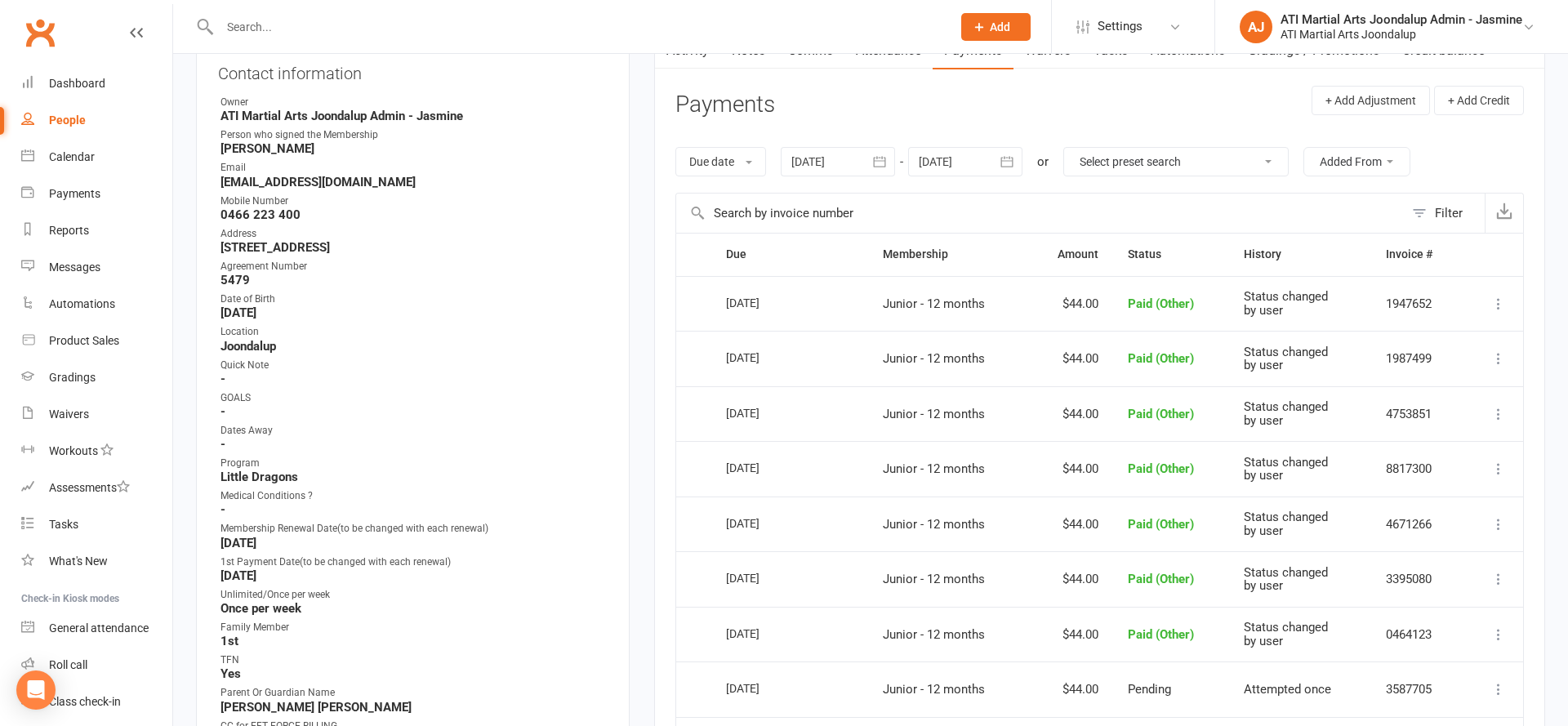
click at [1505, 296] on icon at bounding box center [1498, 303] width 16 height 16
click at [1441, 340] on link "Change to upcoming" at bounding box center [1426, 336] width 162 height 33
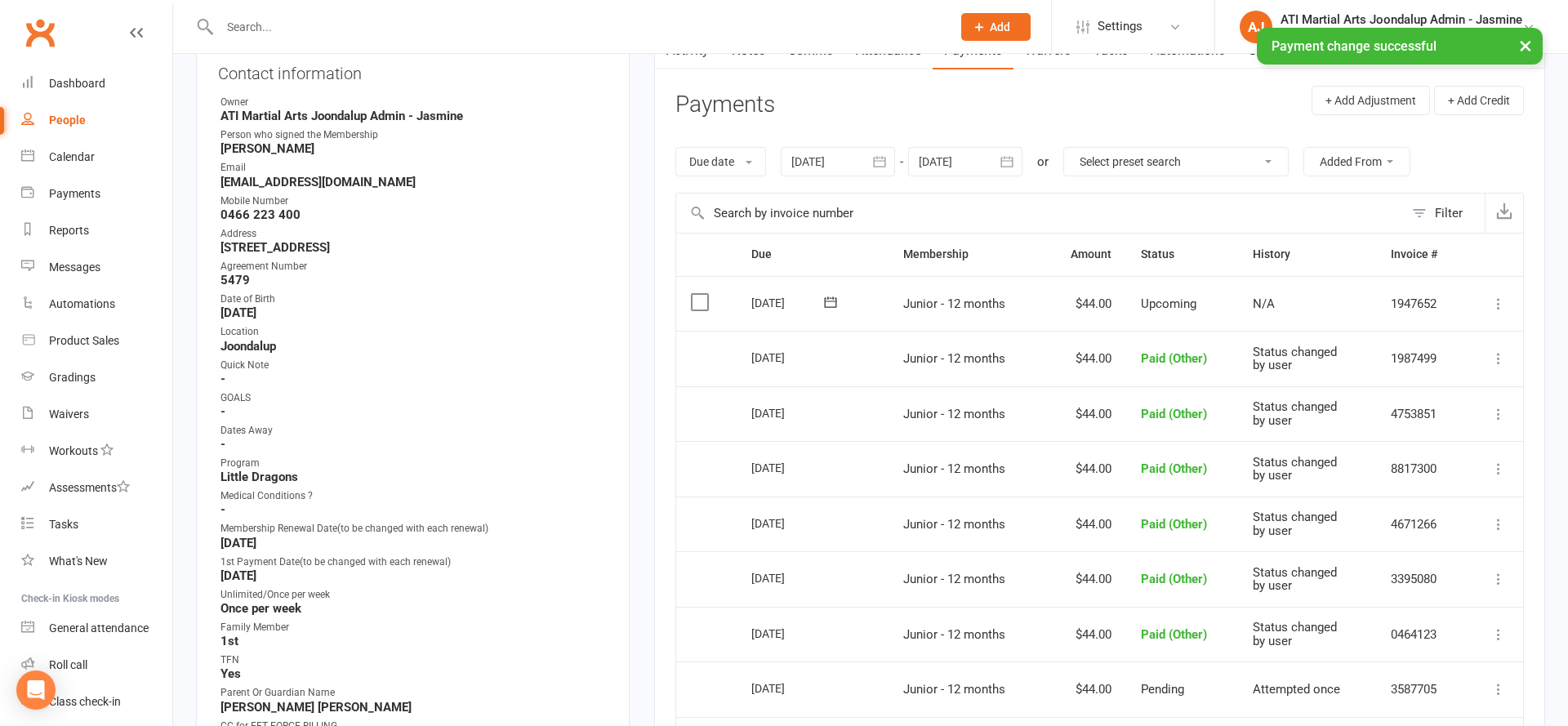
click at [1503, 355] on icon at bounding box center [1498, 358] width 16 height 16
click at [1448, 379] on link "Change to upcoming" at bounding box center [1426, 390] width 162 height 33
click at [1502, 355] on icon at bounding box center [1498, 358] width 16 height 16
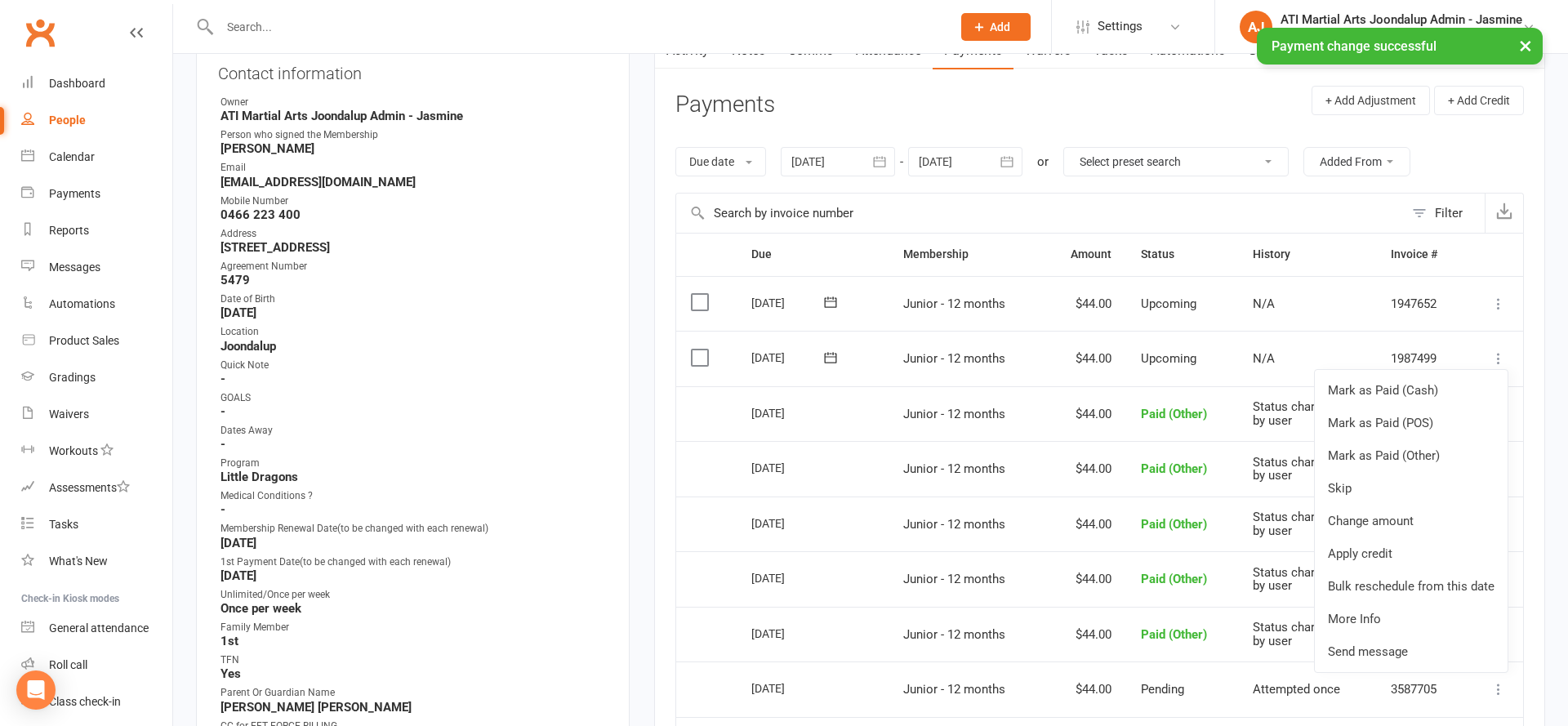
drag, startPoint x: 1529, startPoint y: 403, endPoint x: 1520, endPoint y: 406, distance: 9.5
click at [1528, 403] on div "Activity Notes Comms Attendance Payments Waivers Tasks Automations Gradings / P…" at bounding box center [1100, 571] width 891 height 1082
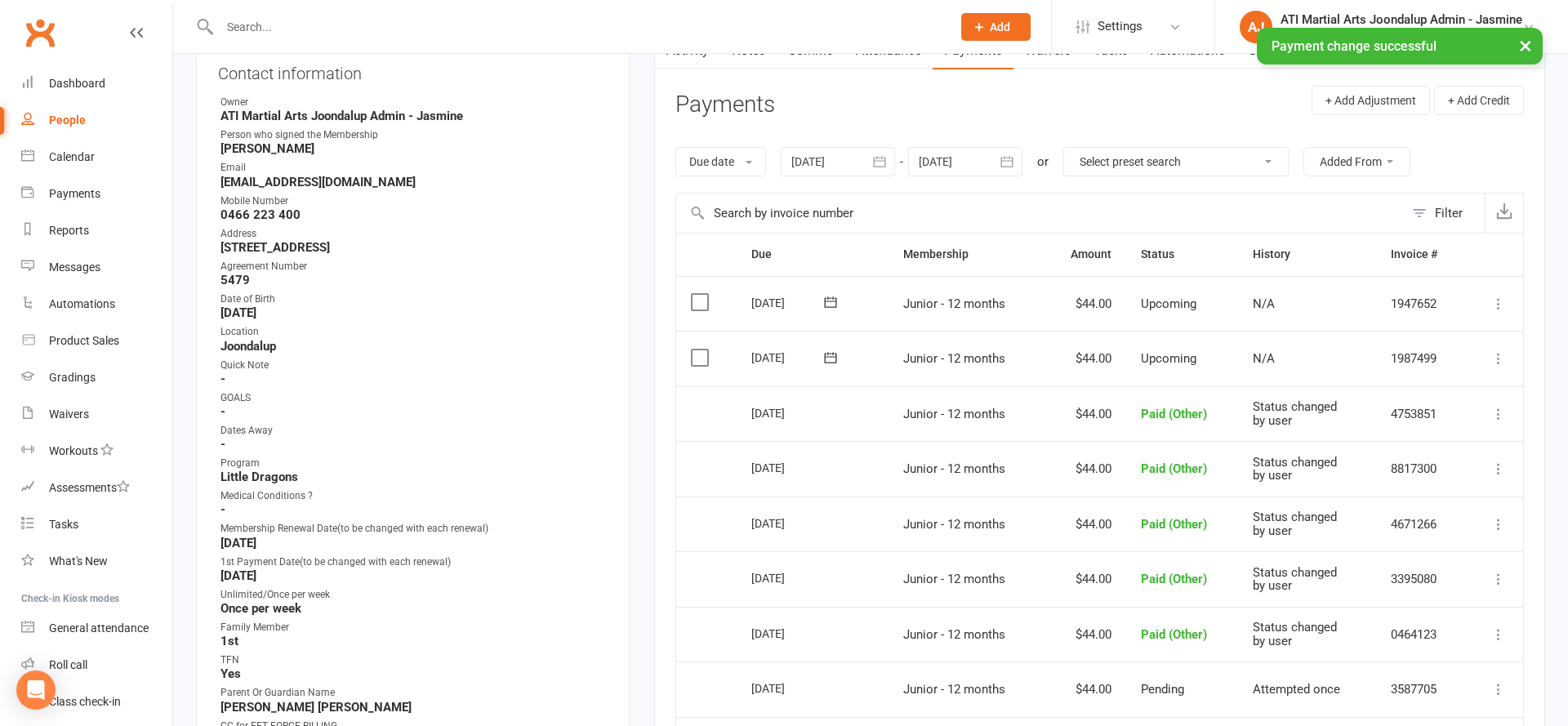
click at [1505, 406] on icon at bounding box center [1498, 413] width 16 height 16
click at [1449, 435] on link "Change to upcoming" at bounding box center [1426, 446] width 162 height 33
click at [1499, 460] on button at bounding box center [1498, 469] width 19 height 19
click at [1441, 484] on link "Change to upcoming" at bounding box center [1426, 500] width 162 height 33
click at [1502, 517] on icon at bounding box center [1498, 524] width 16 height 16
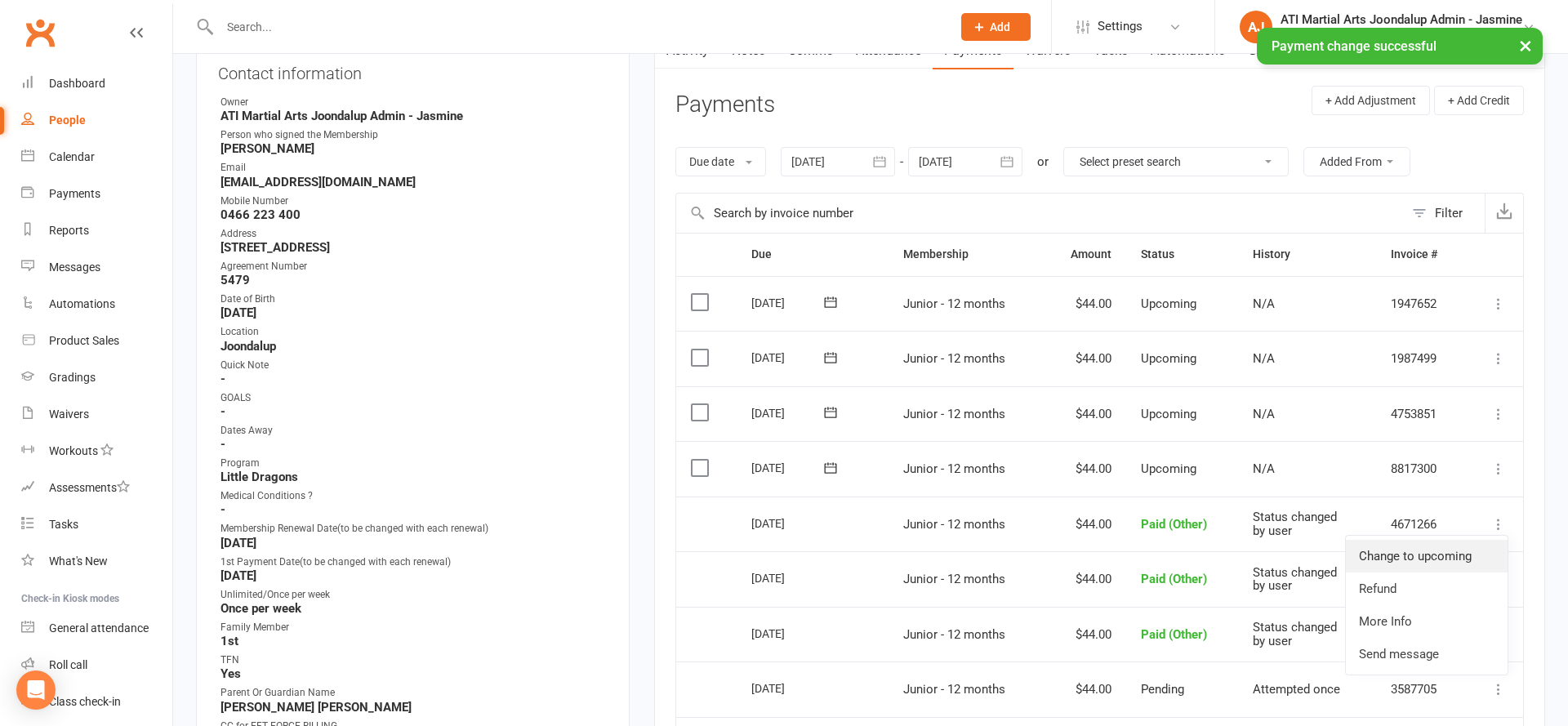
click at [1449, 540] on link "Change to upcoming" at bounding box center [1426, 557] width 162 height 33
click at [1502, 571] on icon at bounding box center [1498, 579] width 16 height 16
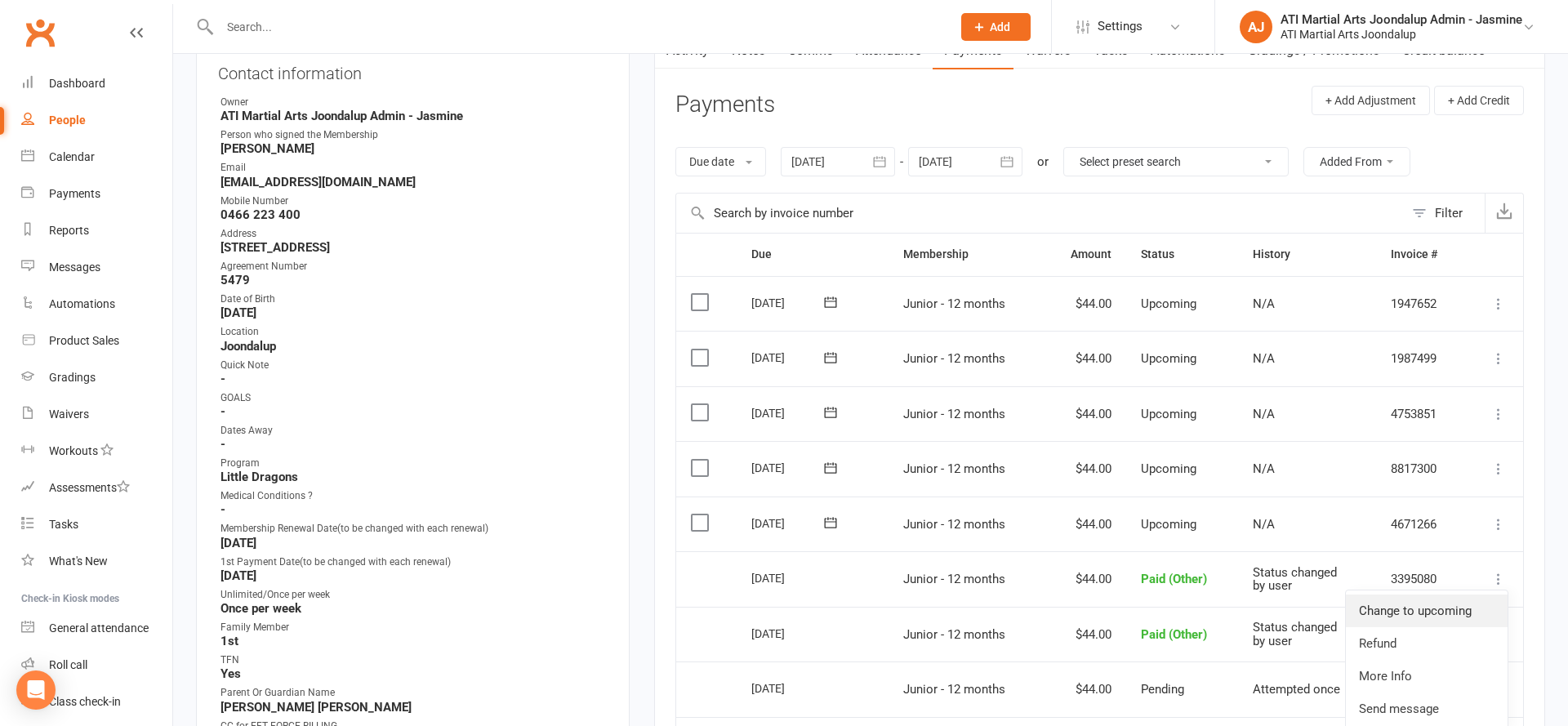
click at [1442, 595] on link "Change to upcoming" at bounding box center [1426, 611] width 162 height 33
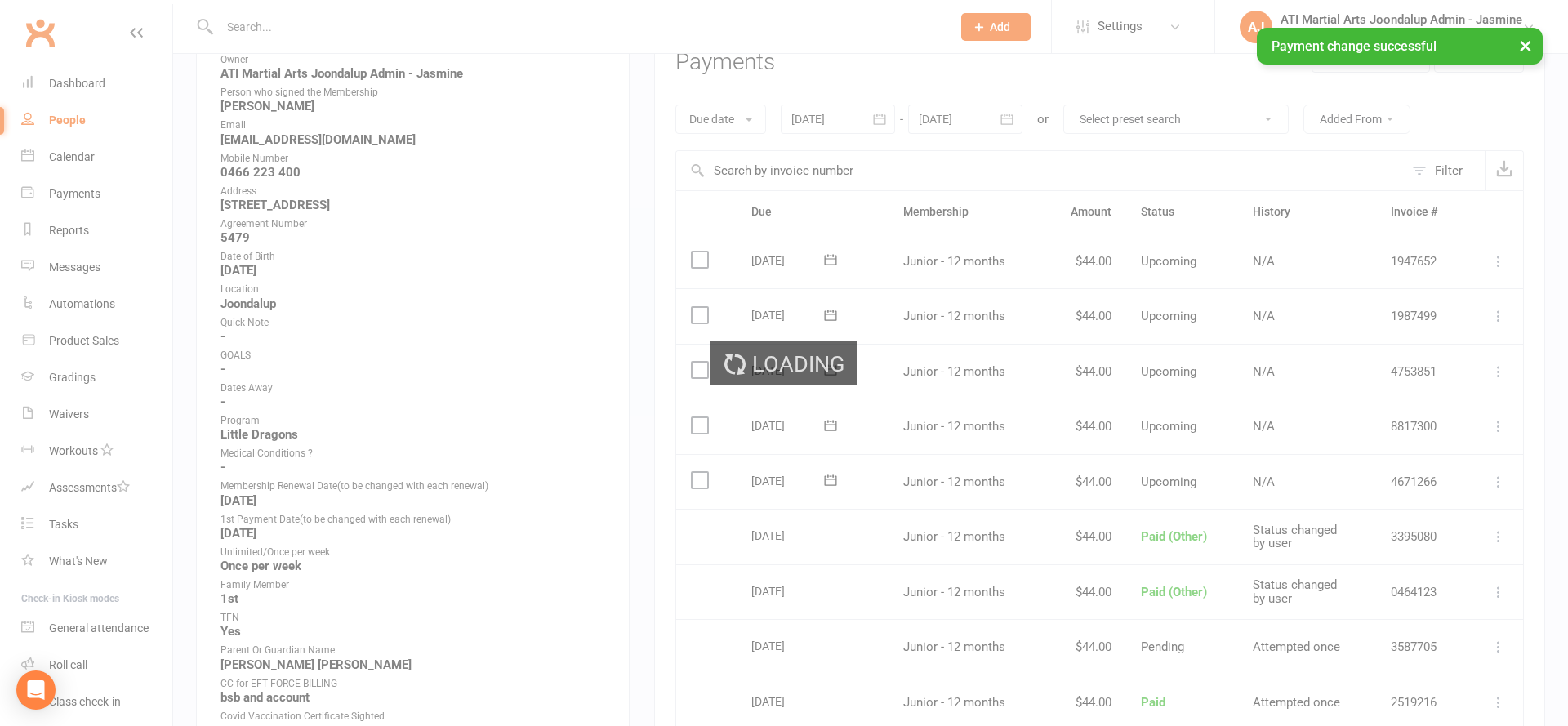
scroll to position [241, 0]
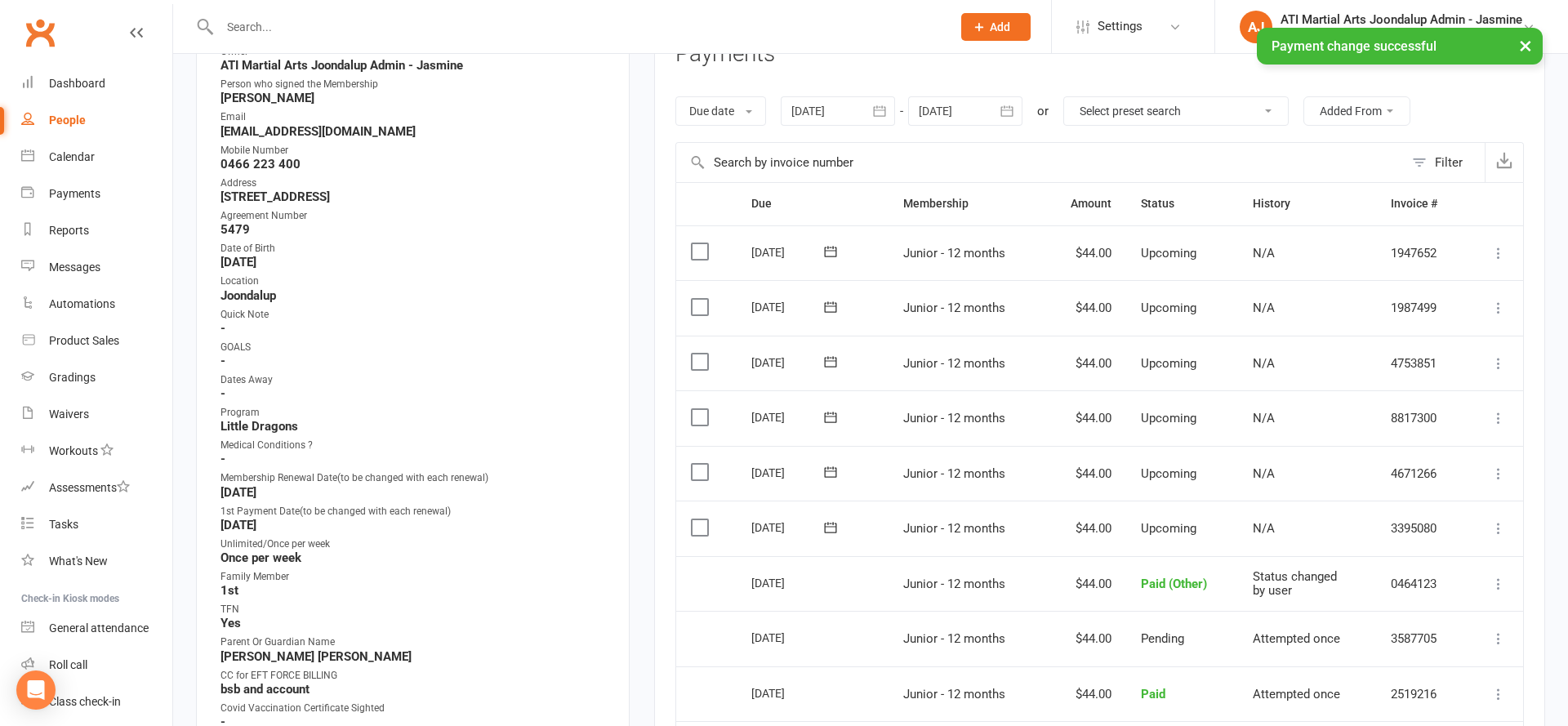
click at [1492, 576] on icon at bounding box center [1498, 583] width 16 height 16
click at [1427, 600] on link "Change to upcoming" at bounding box center [1426, 616] width 162 height 33
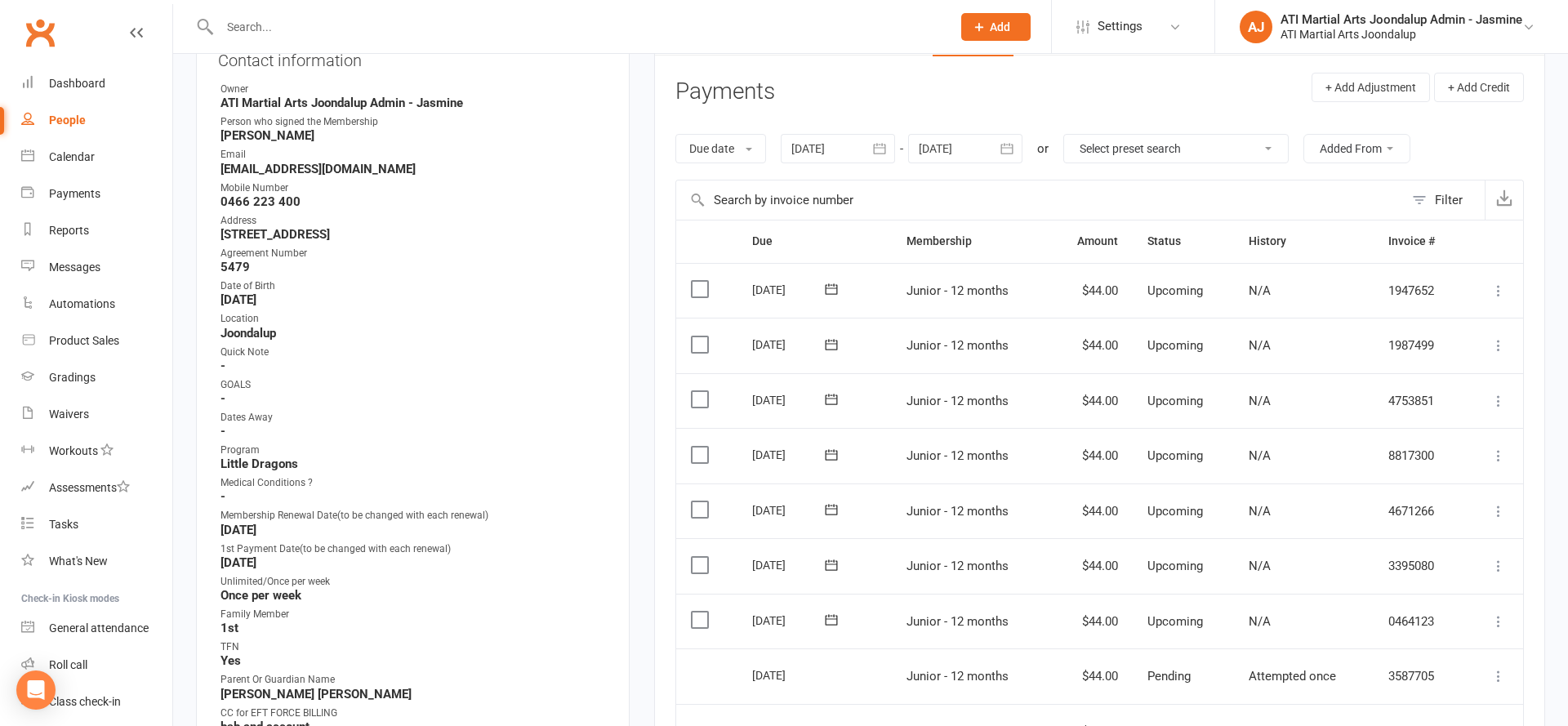
scroll to position [205, 0]
drag, startPoint x: 703, startPoint y: 584, endPoint x: 700, endPoint y: 557, distance: 27.2
click at [703, 610] on label at bounding box center [702, 618] width 22 height 16
click at [702, 610] on input "checkbox" at bounding box center [696, 610] width 11 height 0
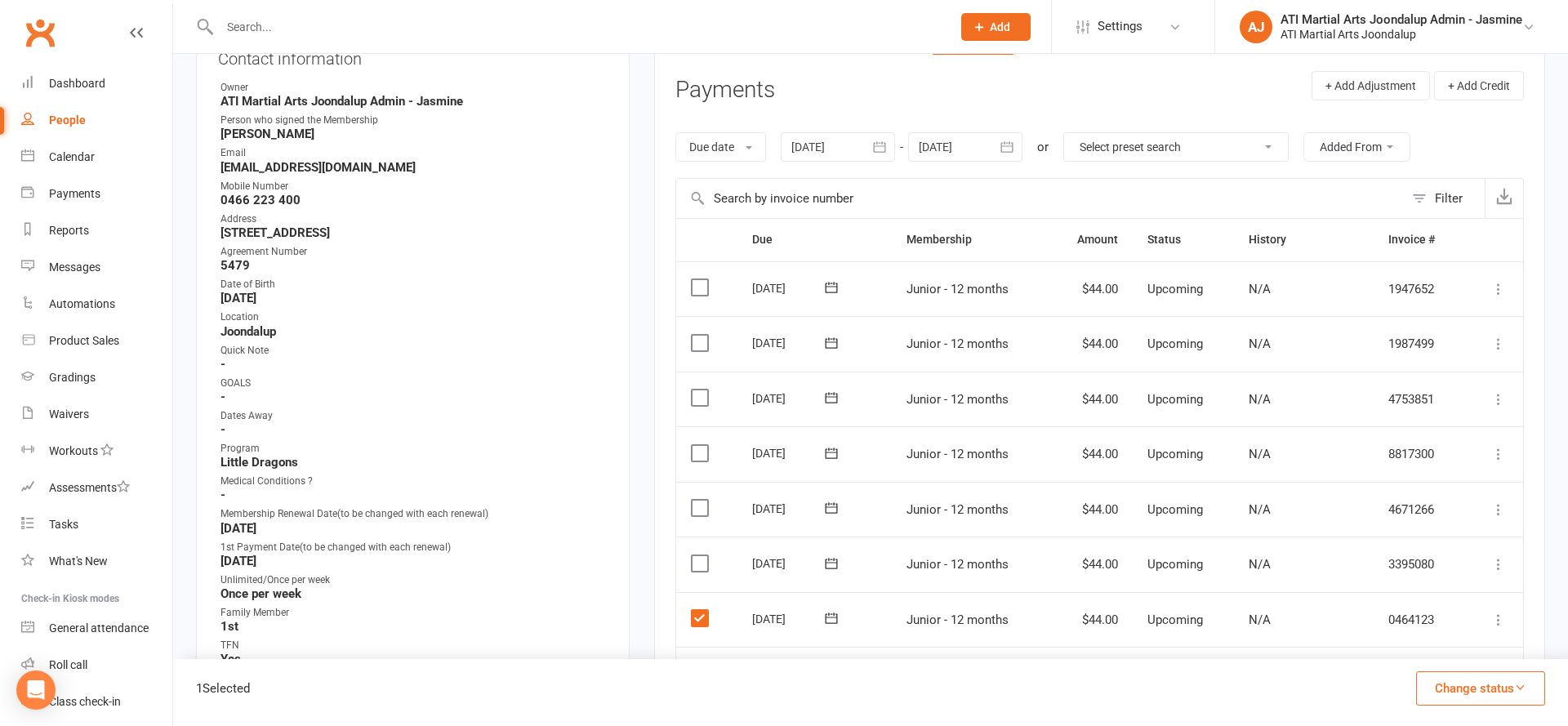
click at [700, 551] on td "Select this" at bounding box center [707, 564] width 61 height 55
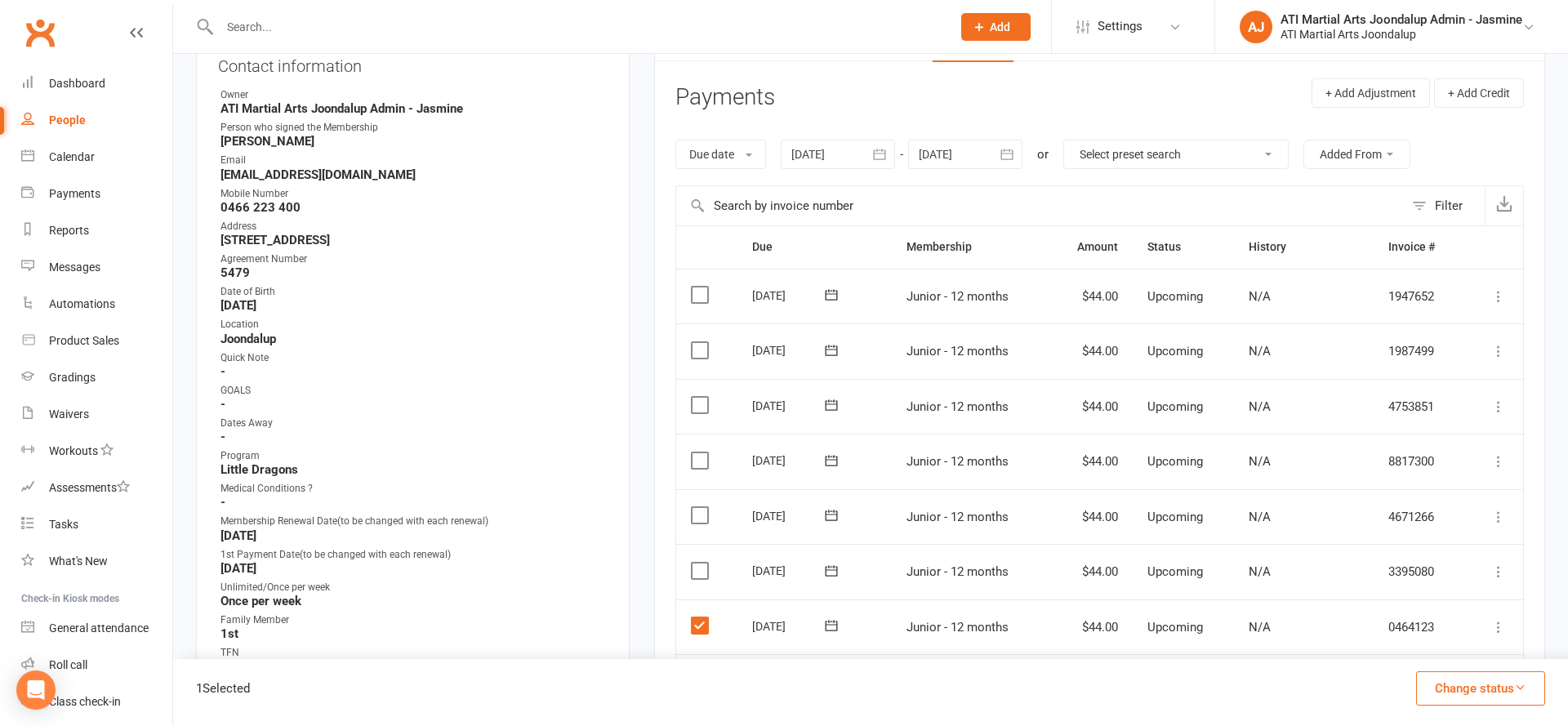
click at [701, 562] on label at bounding box center [702, 570] width 22 height 16
click at [701, 562] on input "checkbox" at bounding box center [696, 562] width 11 height 0
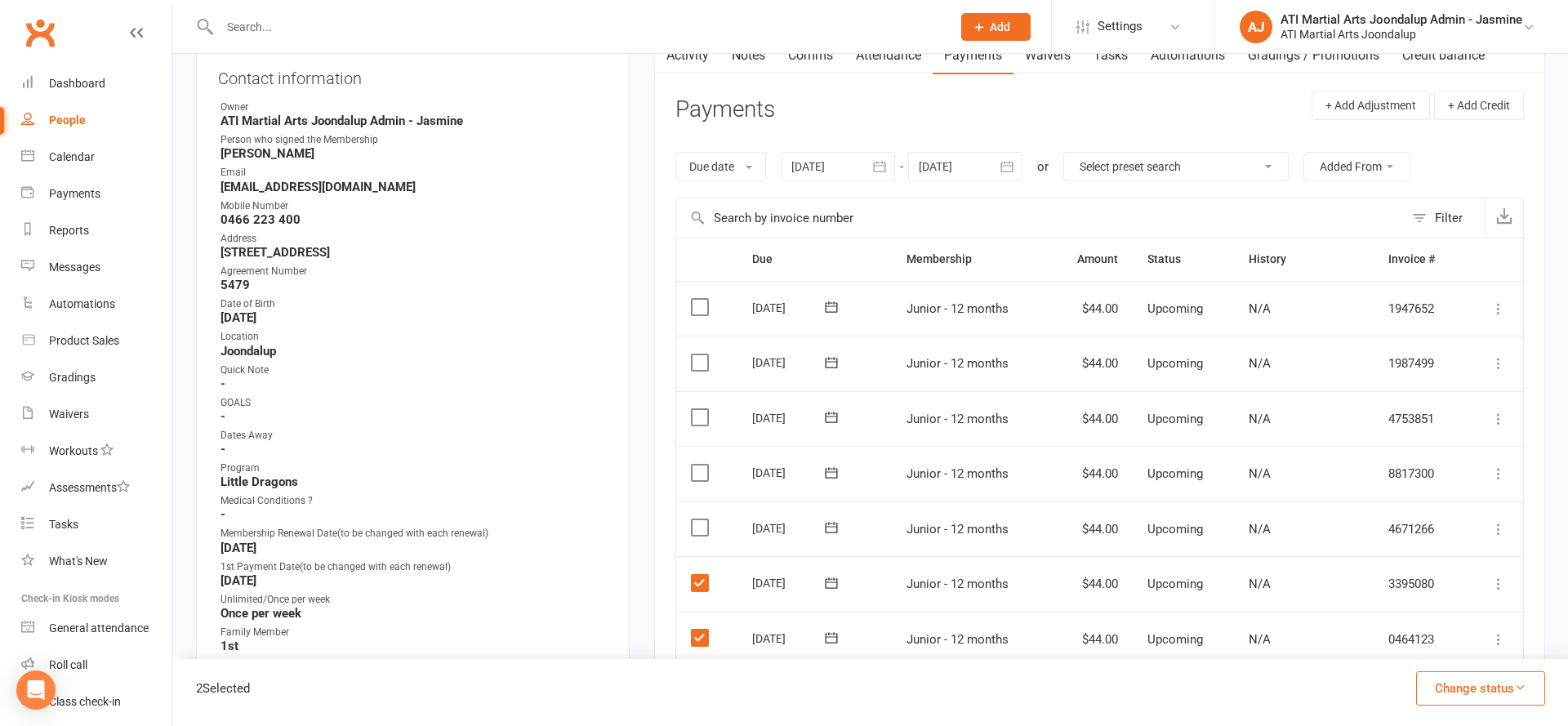
scroll to position [182, 0]
click at [696, 523] on label at bounding box center [702, 531] width 22 height 16
click at [696, 523] on input "checkbox" at bounding box center [696, 523] width 11 height 0
click at [707, 468] on td "Select this" at bounding box center [707, 477] width 61 height 55
click at [704, 468] on label at bounding box center [702, 475] width 22 height 16
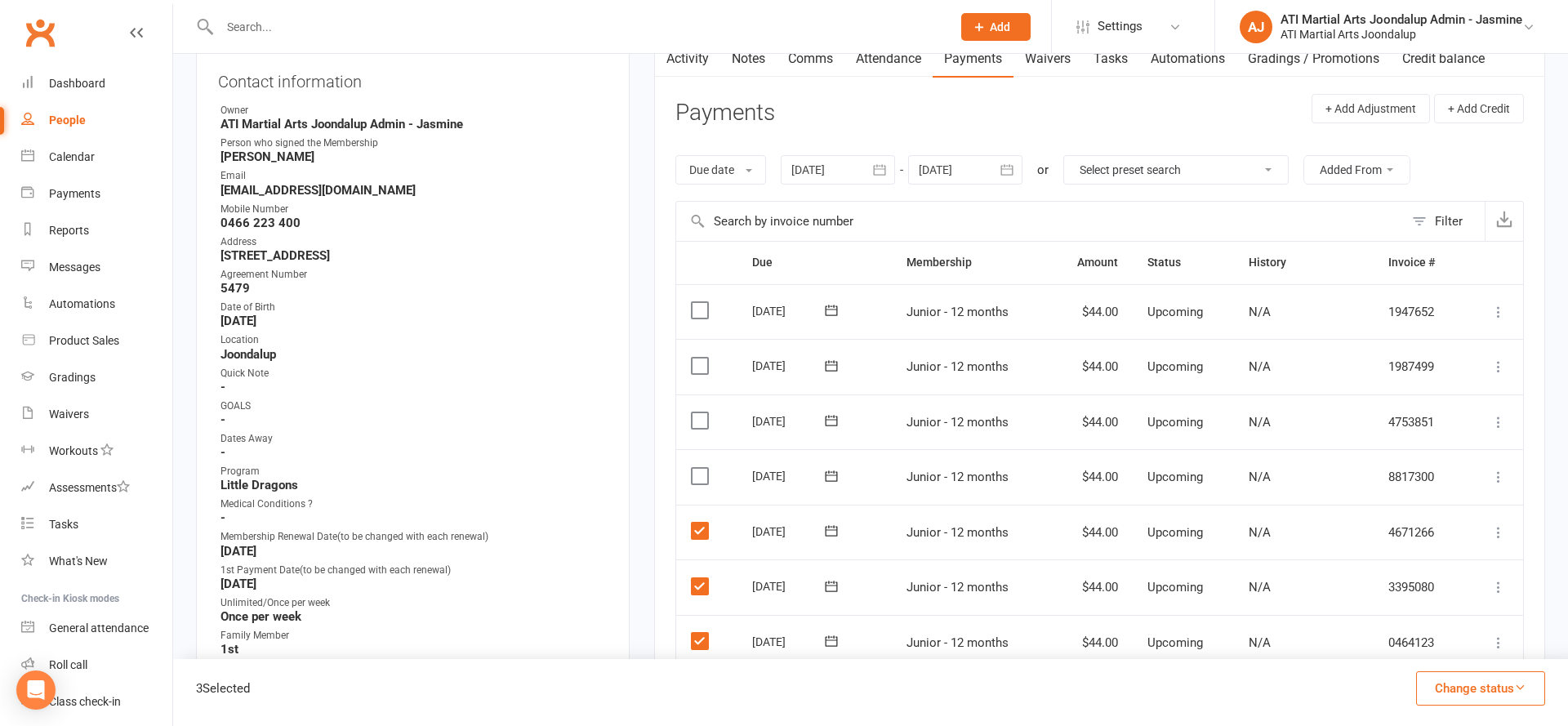
click at [702, 468] on input "checkbox" at bounding box center [696, 468] width 11 height 0
click at [697, 412] on label at bounding box center [702, 420] width 22 height 16
click at [697, 412] on input "checkbox" at bounding box center [696, 412] width 11 height 0
drag, startPoint x: 696, startPoint y: 358, endPoint x: 708, endPoint y: 331, distance: 29.5
click at [697, 358] on label at bounding box center [702, 365] width 22 height 16
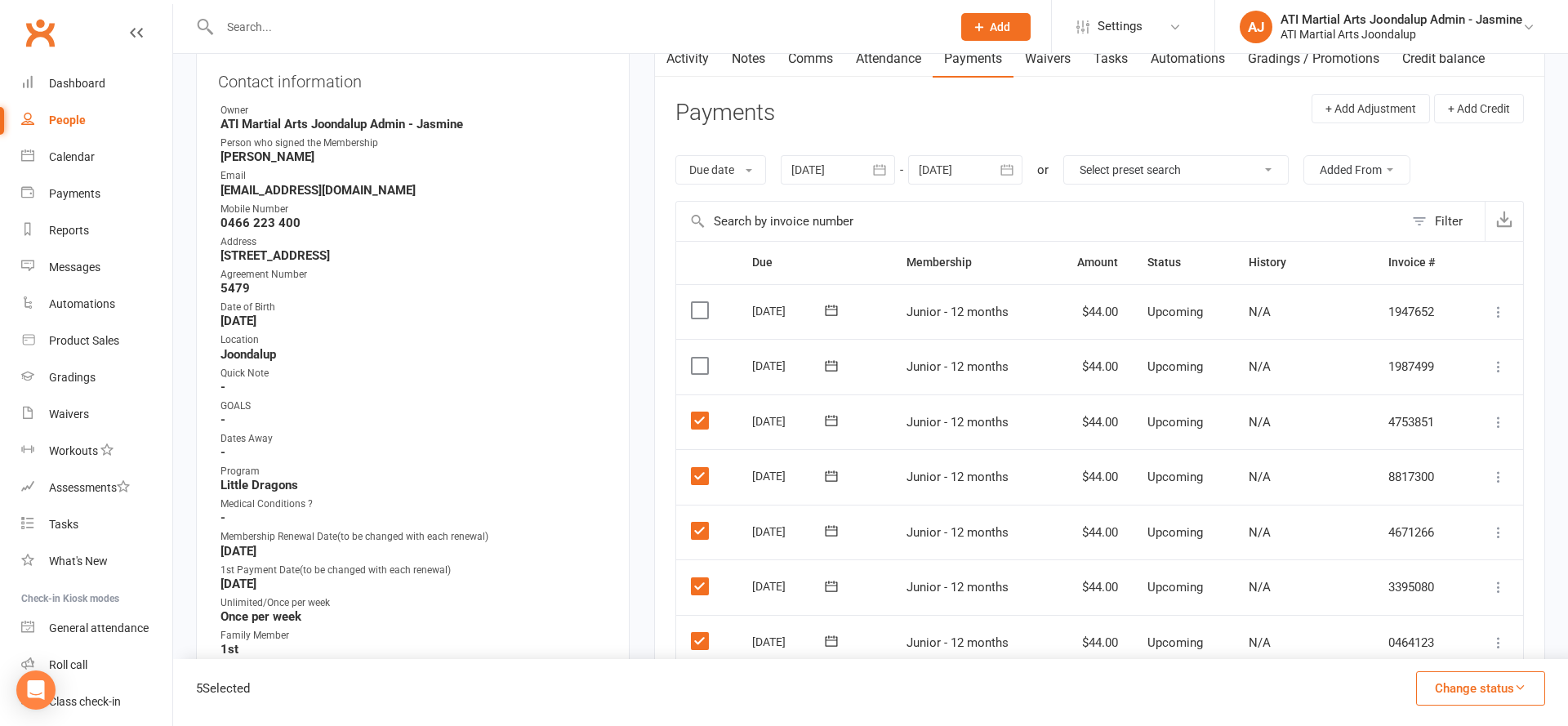
click at [697, 358] on input "checkbox" at bounding box center [696, 358] width 11 height 0
click at [703, 307] on label at bounding box center [702, 310] width 22 height 16
click at [702, 302] on input "checkbox" at bounding box center [696, 302] width 11 height 0
click at [1473, 697] on button "Change status" at bounding box center [1480, 689] width 129 height 34
click at [1435, 640] on link "Skipped" at bounding box center [1463, 645] width 162 height 33
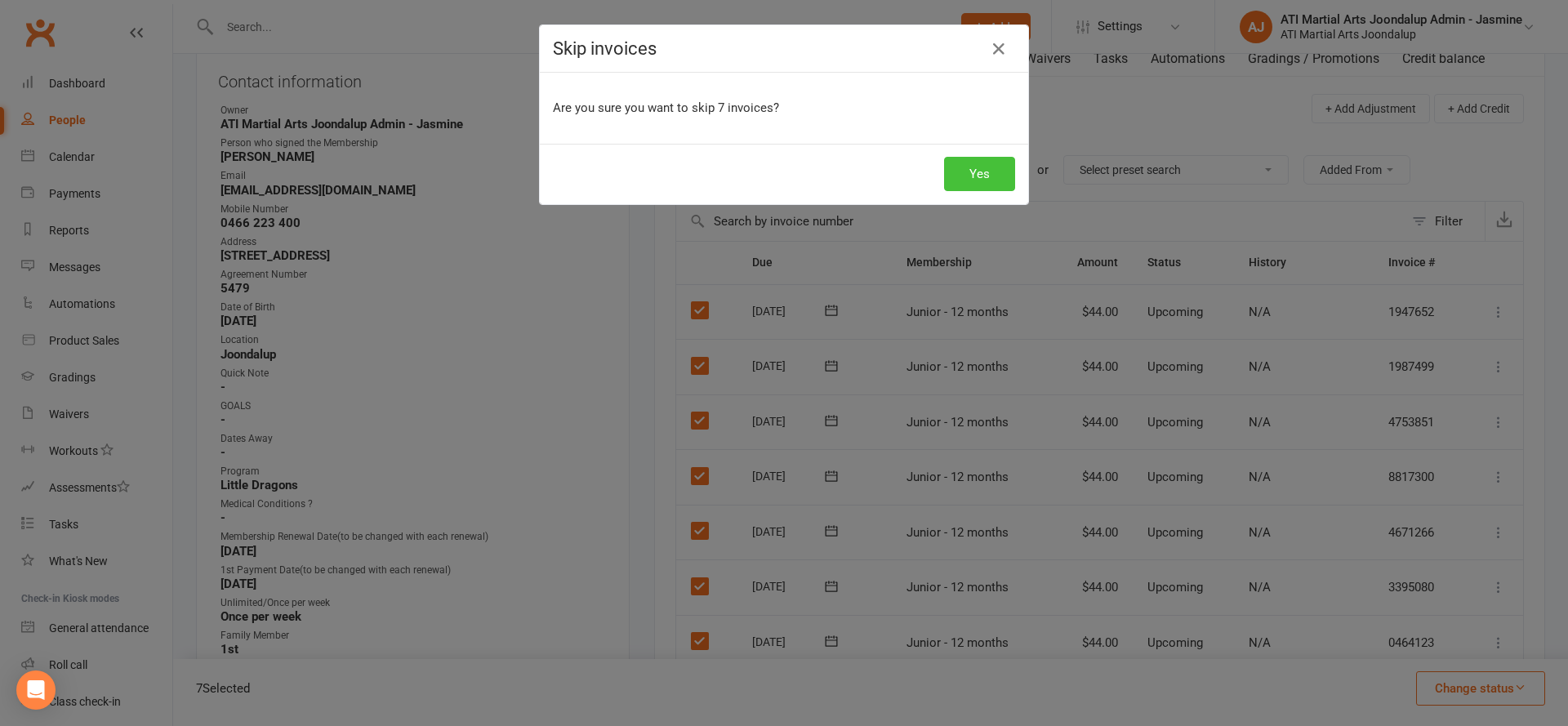
click at [966, 168] on button "Yes" at bounding box center [979, 174] width 71 height 34
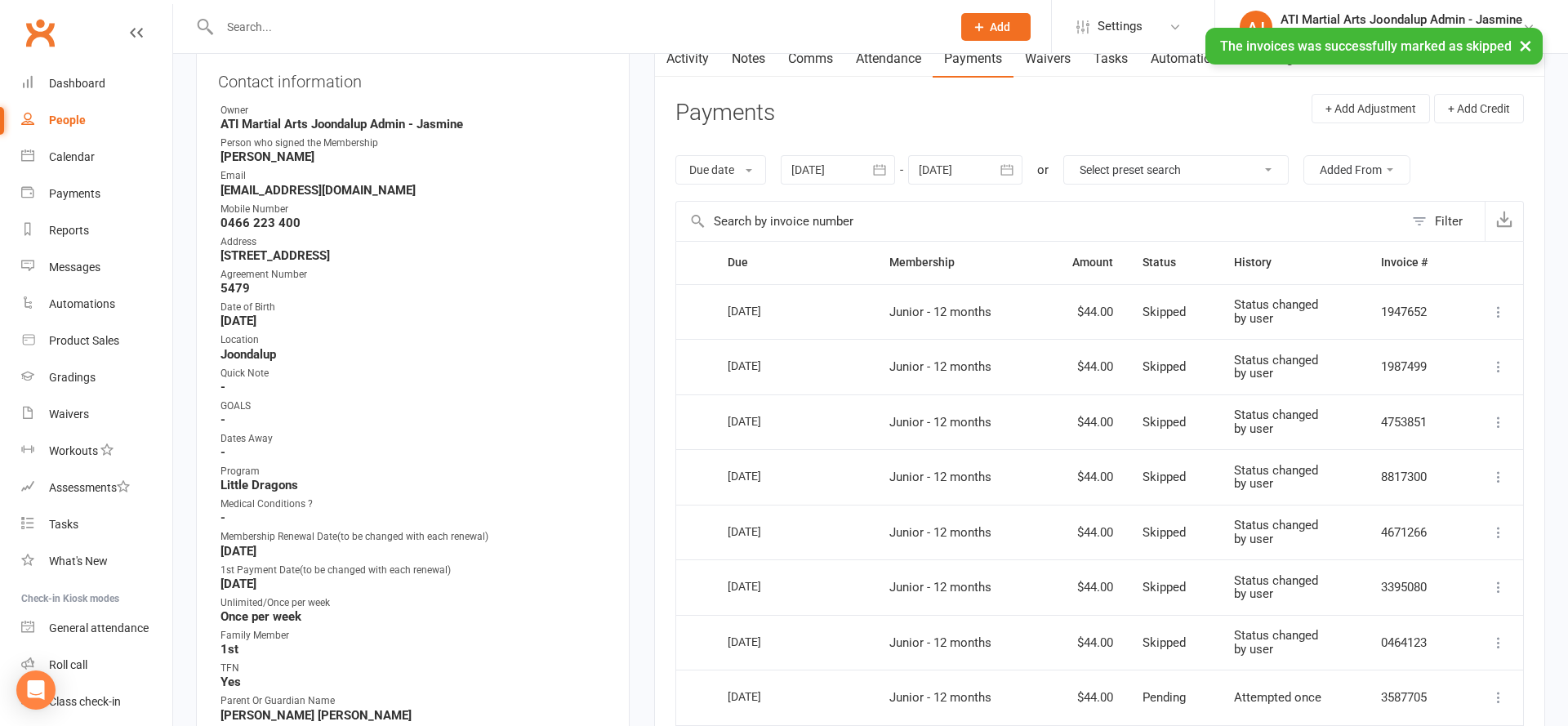
click at [753, 28] on div "× The invoices was successfully marked as skipped" at bounding box center [773, 28] width 1547 height 0
click at [739, 28] on div "× The invoices was successfully marked as skipped" at bounding box center [773, 28] width 1547 height 0
click at [759, 28] on div "× The invoices was successfully marked as skipped" at bounding box center [773, 28] width 1547 height 0
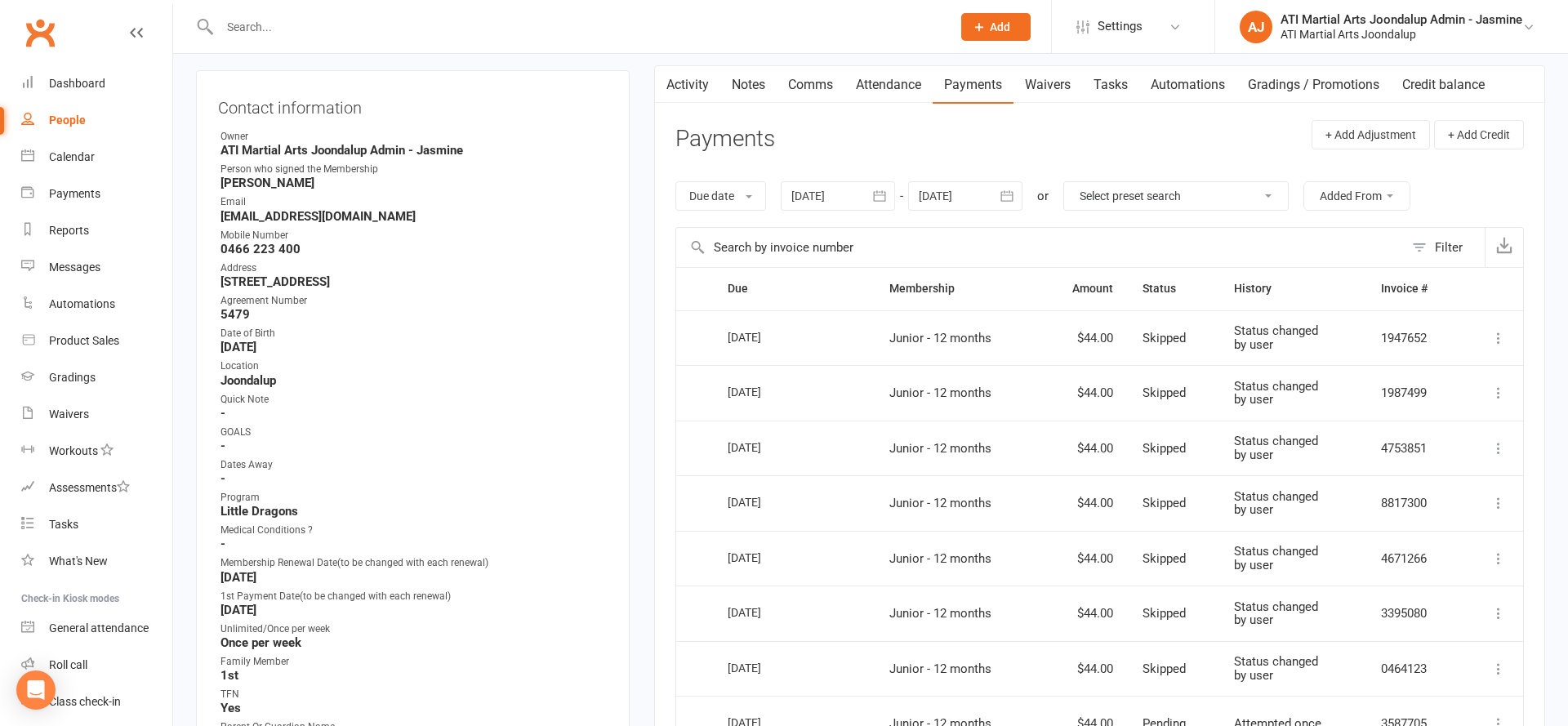
scroll to position [139, 0]
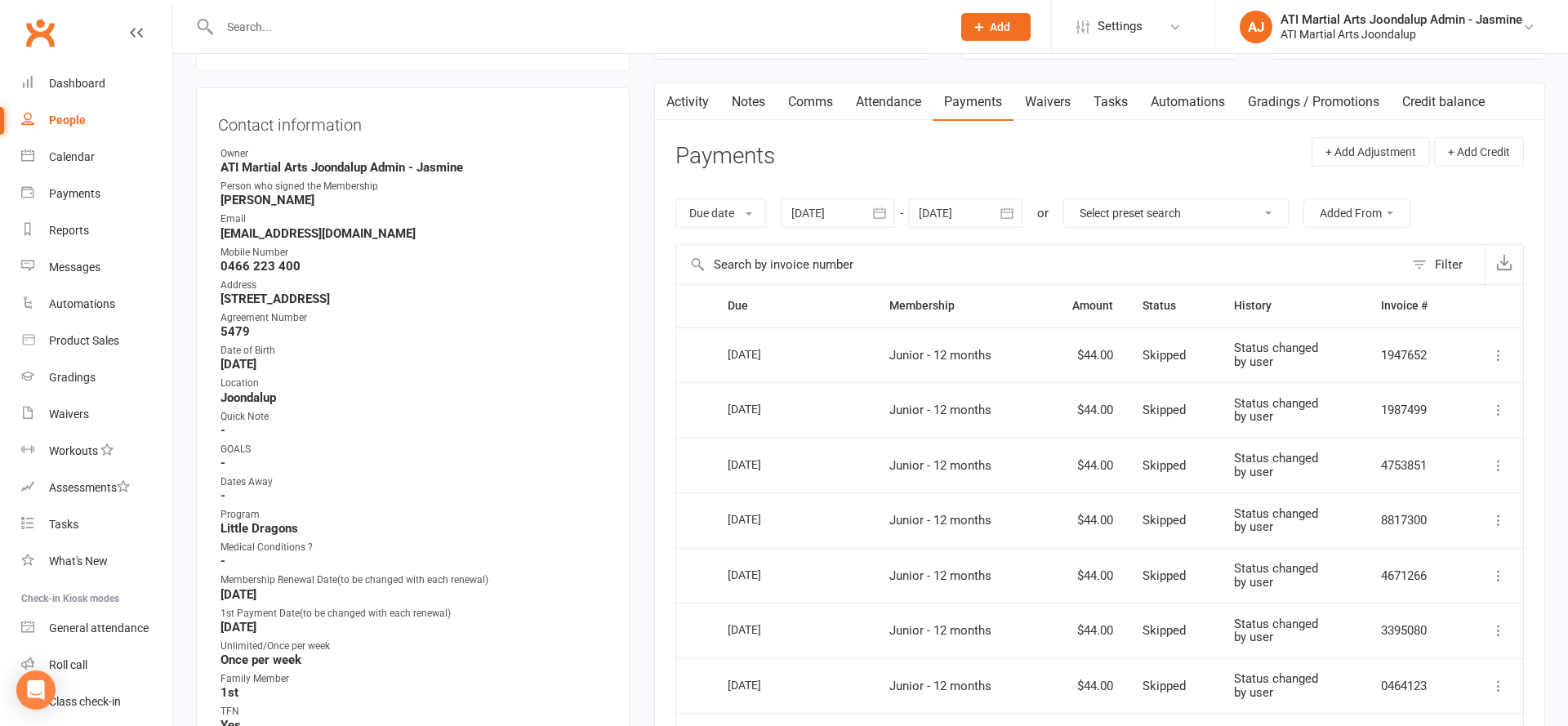
click at [744, 97] on link "Notes" at bounding box center [748, 101] width 56 height 37
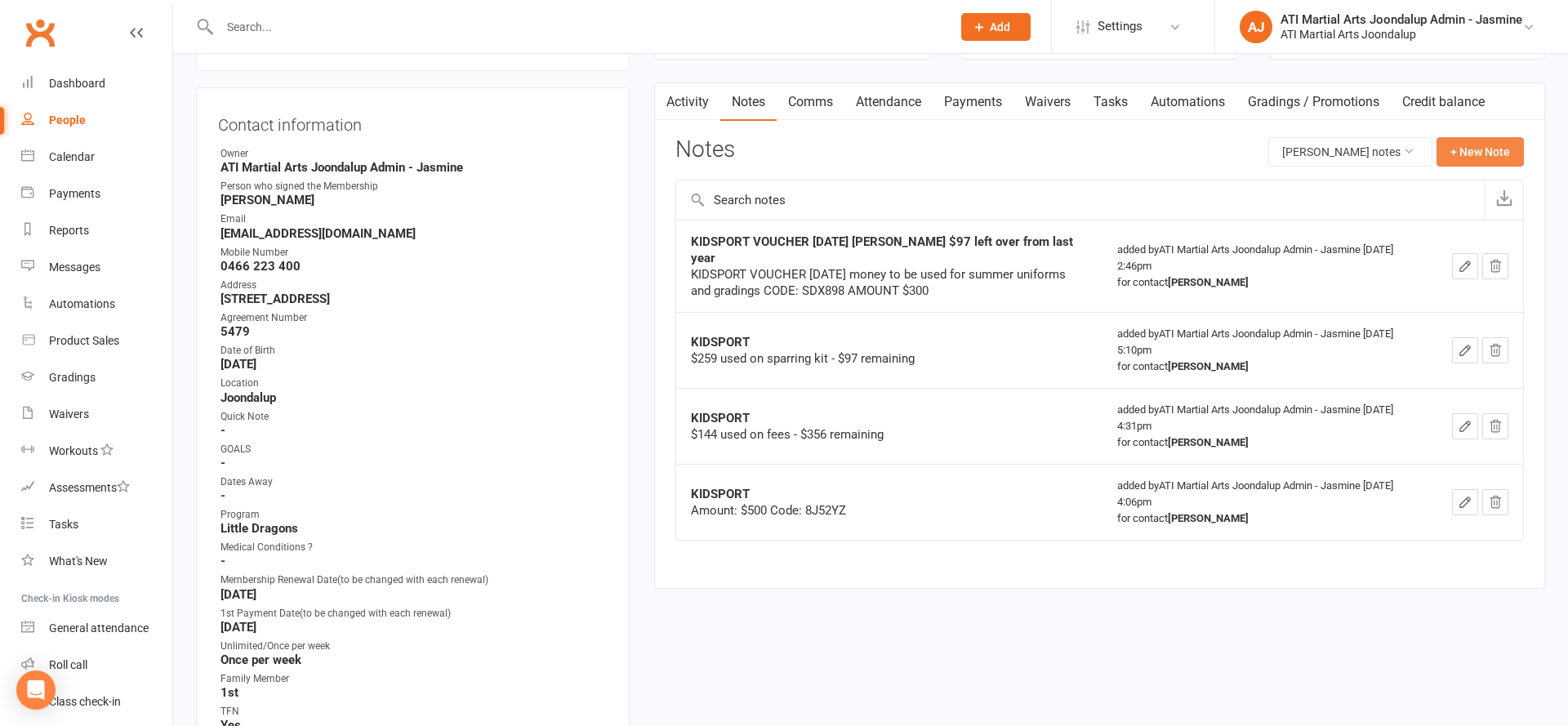
click at [1466, 146] on button "+ New Note" at bounding box center [1479, 151] width 87 height 30
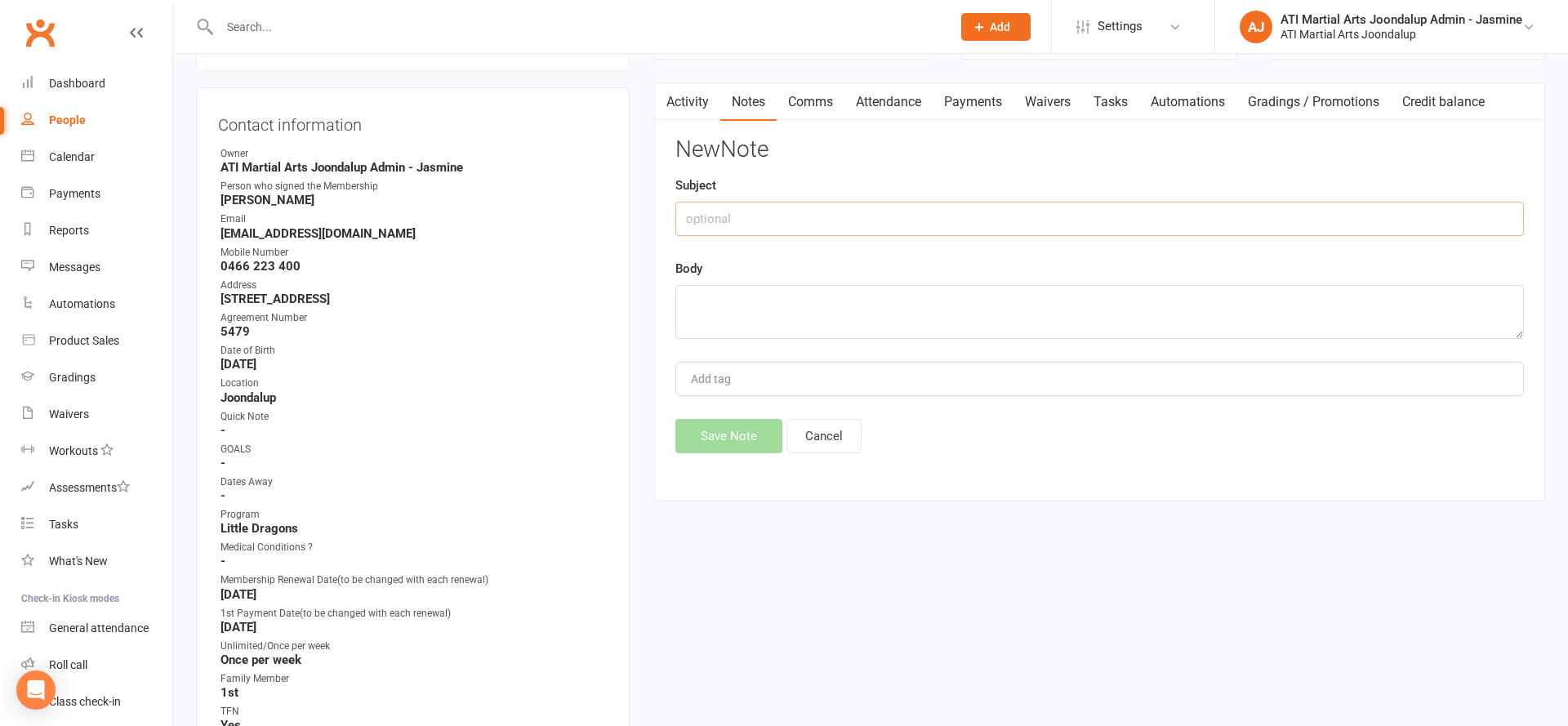
click at [1298, 202] on input "text" at bounding box center [1099, 219] width 848 height 34
type input "KIDSPORT"
click at [1278, 289] on textarea at bounding box center [1099, 312] width 848 height 54
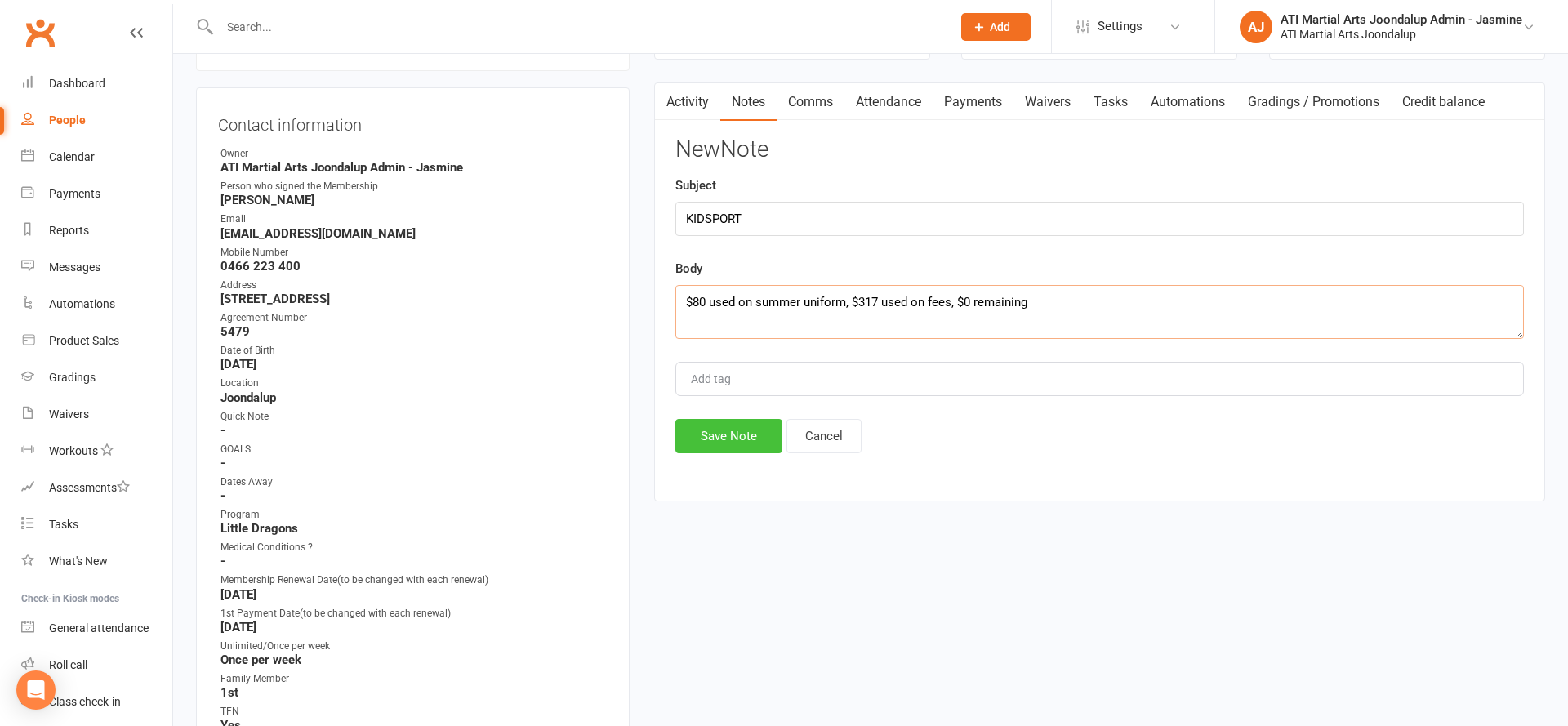
type textarea "$80 used on summer uniform, $317 used on fees, $0 remaining"
click at [696, 428] on button "Save Note" at bounding box center [729, 436] width 107 height 34
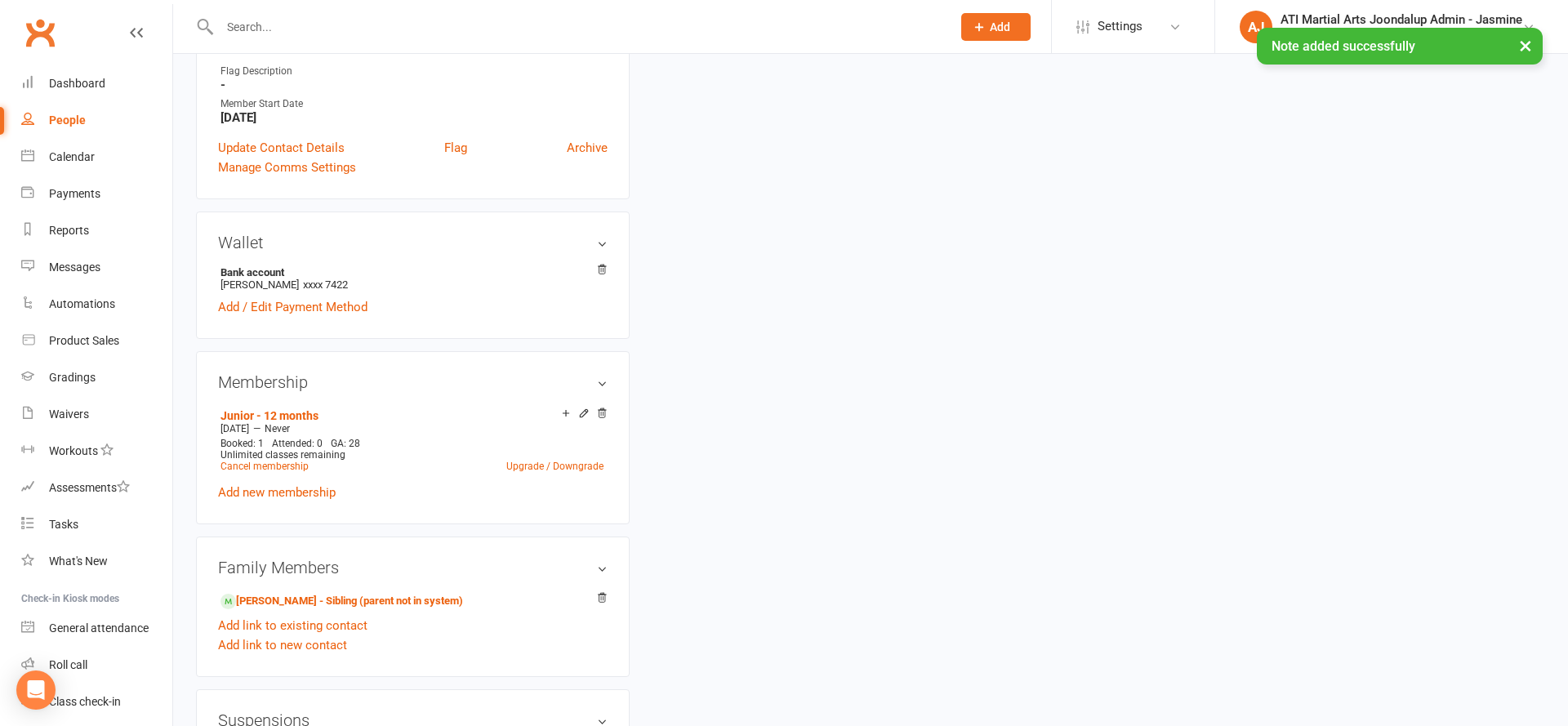
scroll to position [1087, 0]
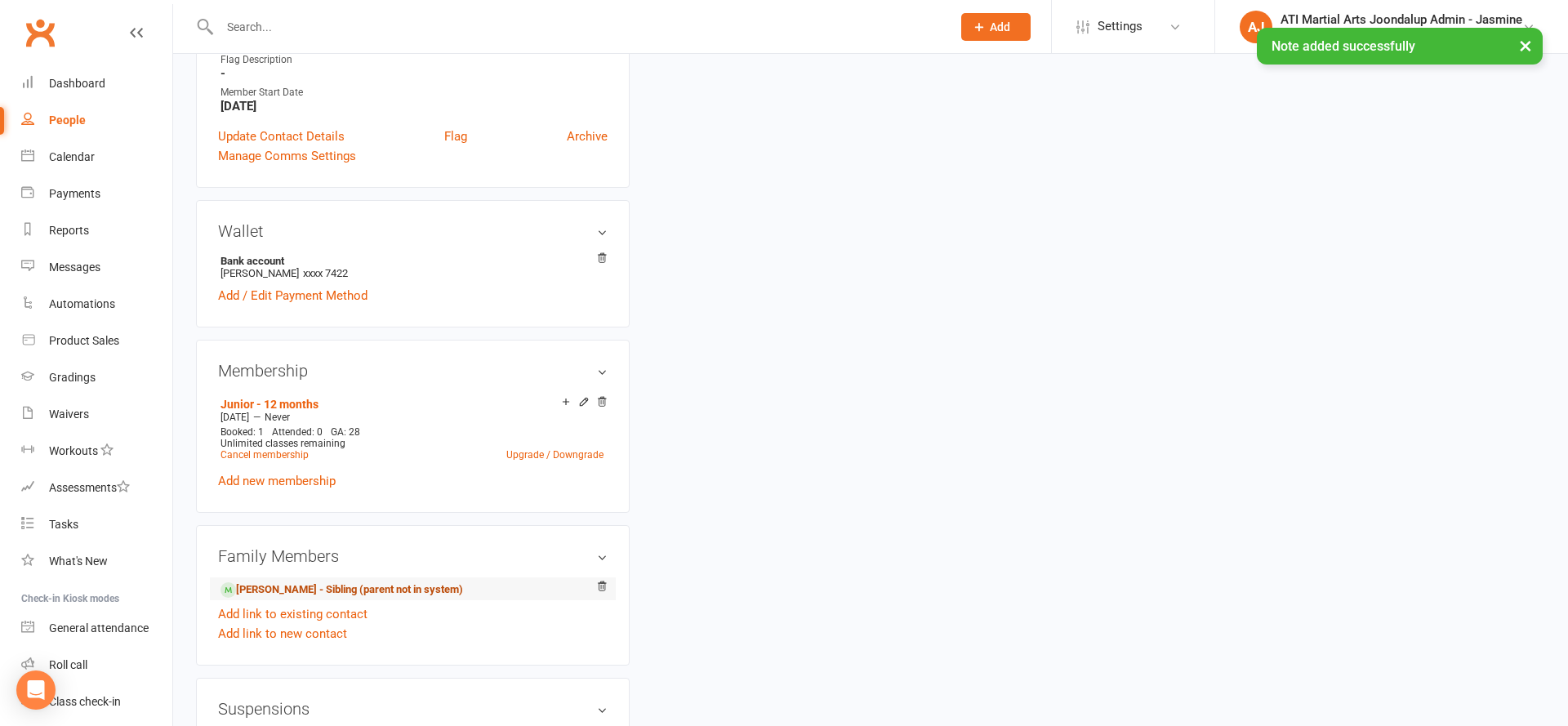
click at [333, 587] on link "[PERSON_NAME] - Sibling (parent not in system)" at bounding box center [342, 590] width 243 height 17
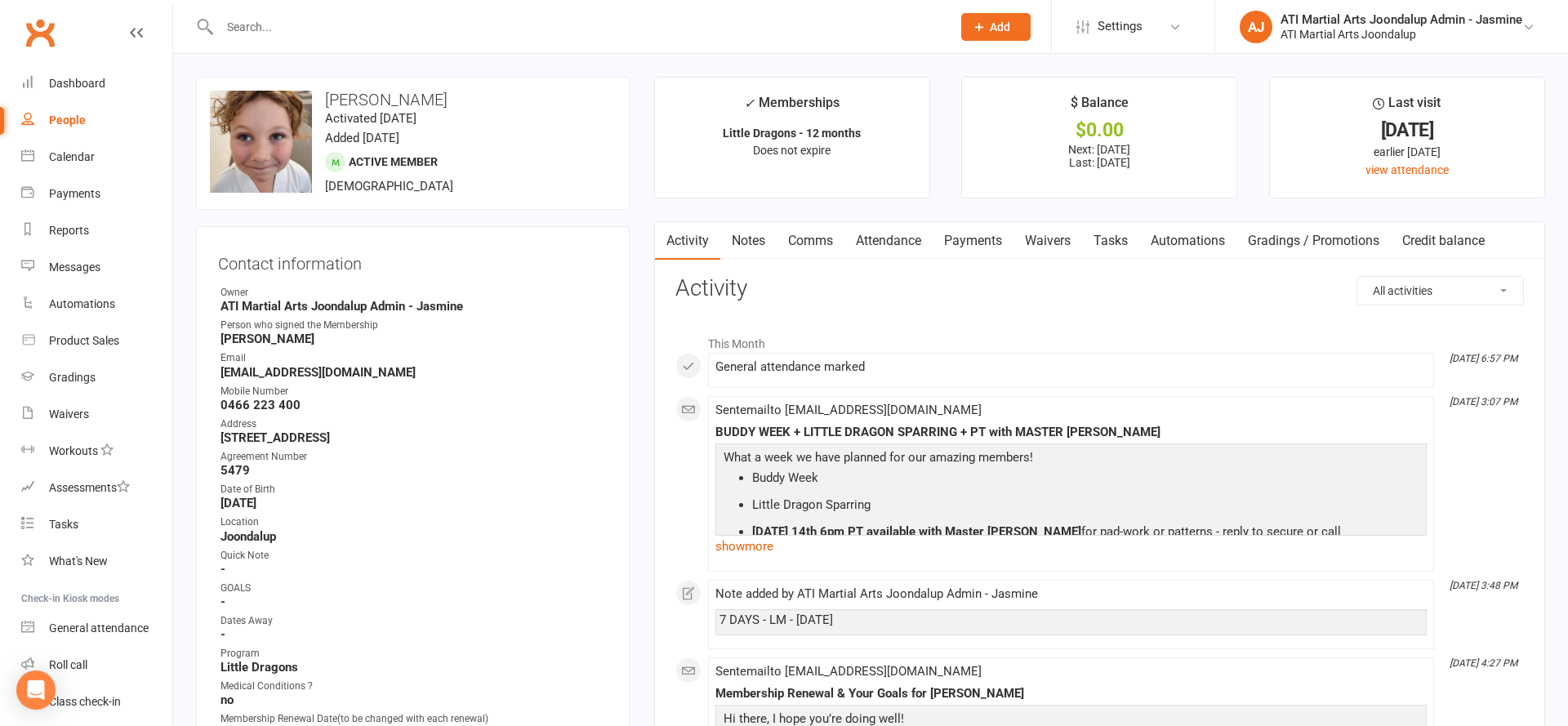
click at [758, 242] on link "Notes" at bounding box center [748, 240] width 56 height 37
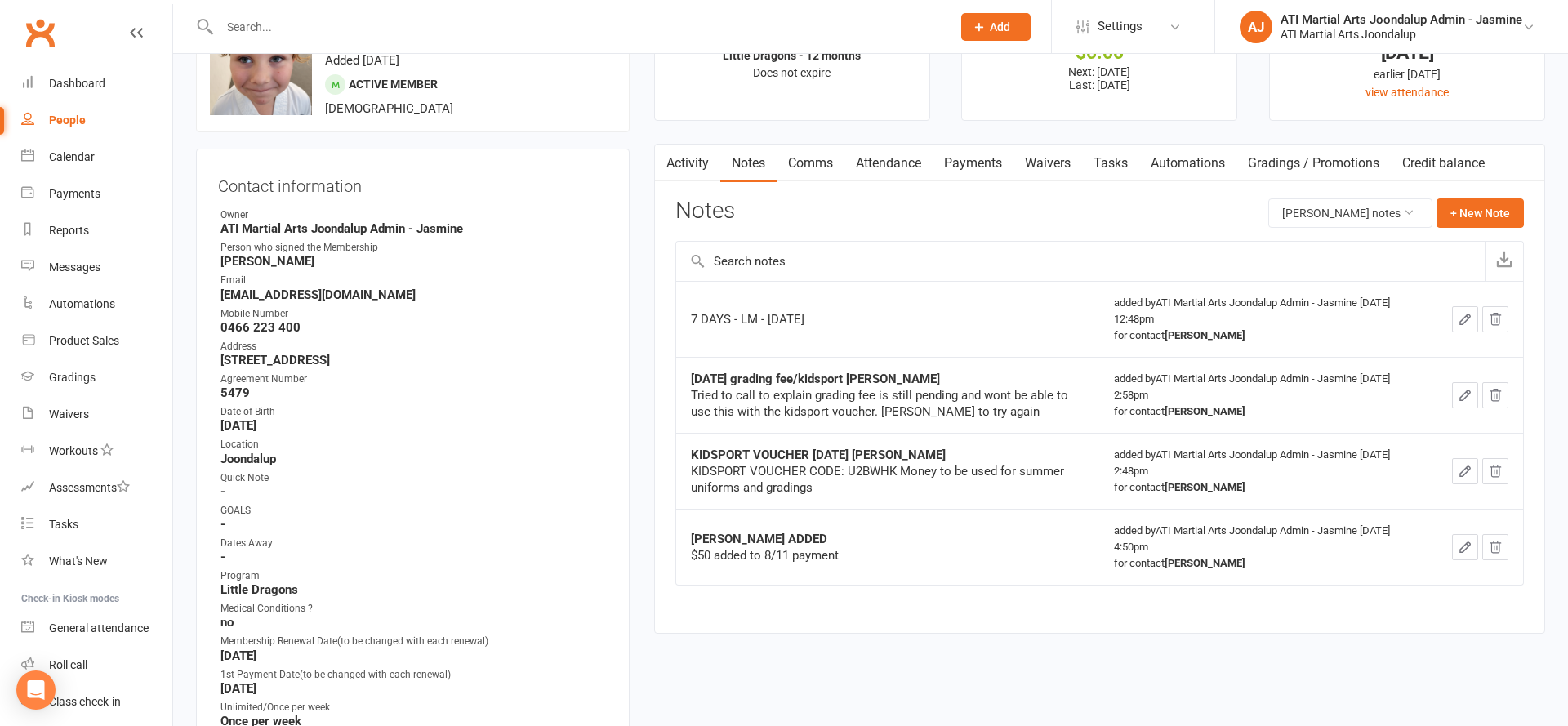
scroll to position [82, 0]
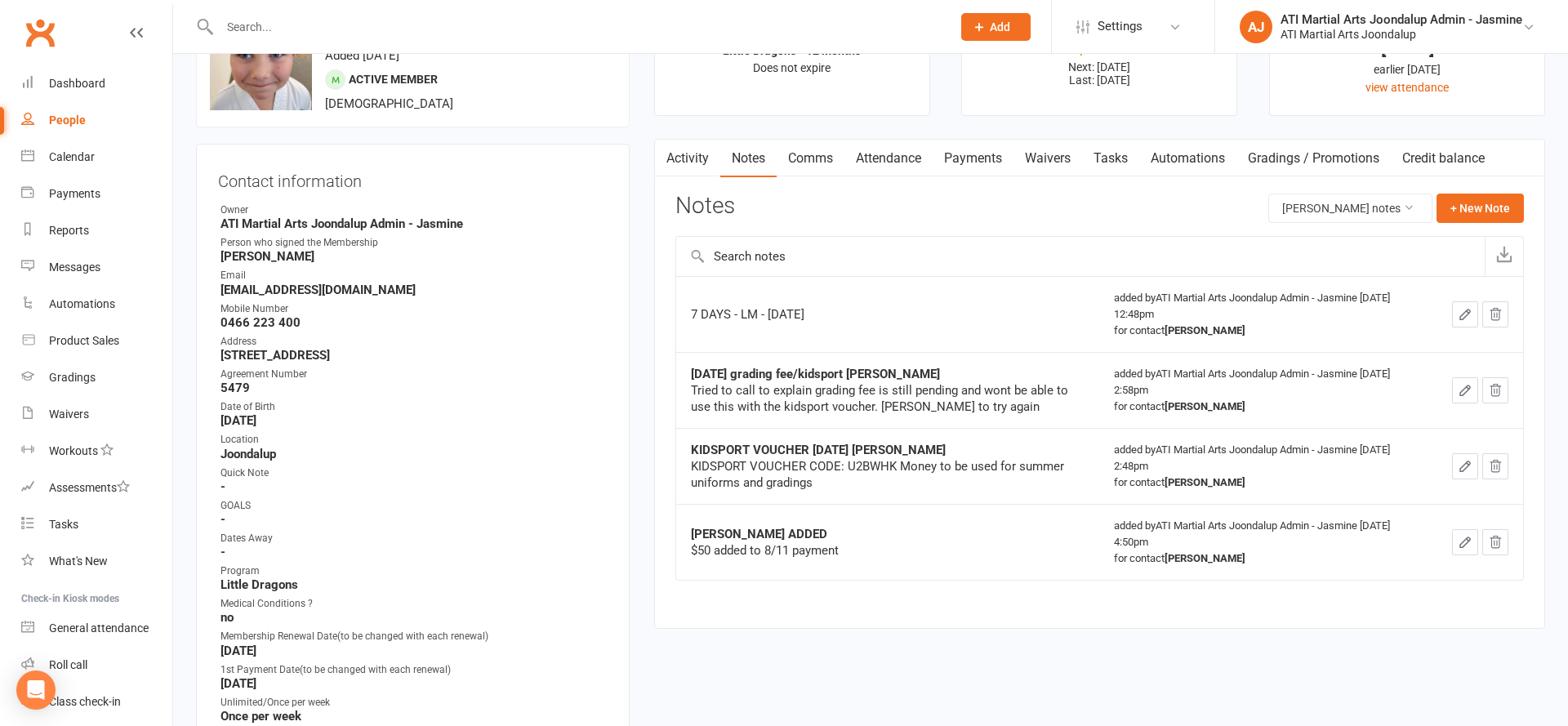
click at [948, 158] on link "Payments" at bounding box center [972, 158] width 81 height 37
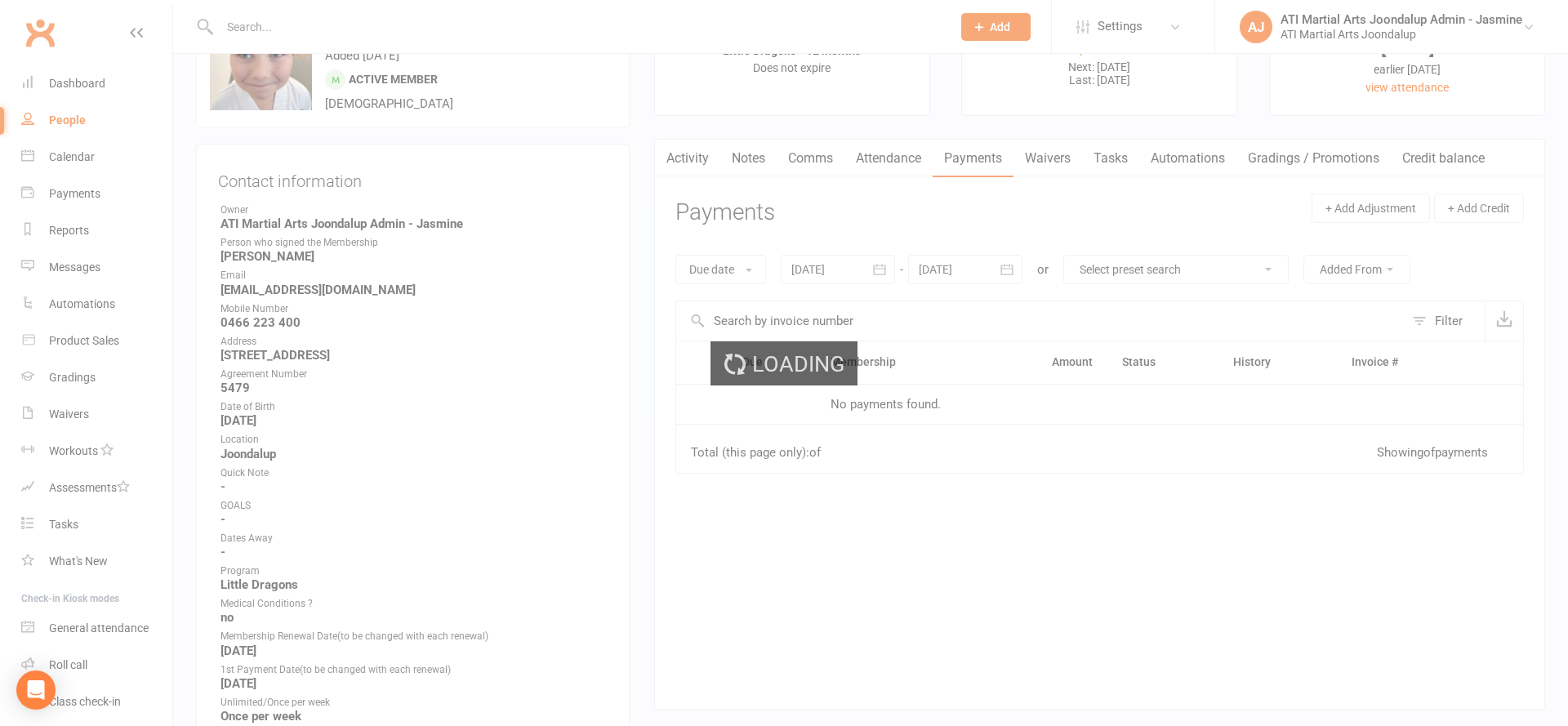
click at [676, 159] on div "Loading" at bounding box center [784, 363] width 1568 height 726
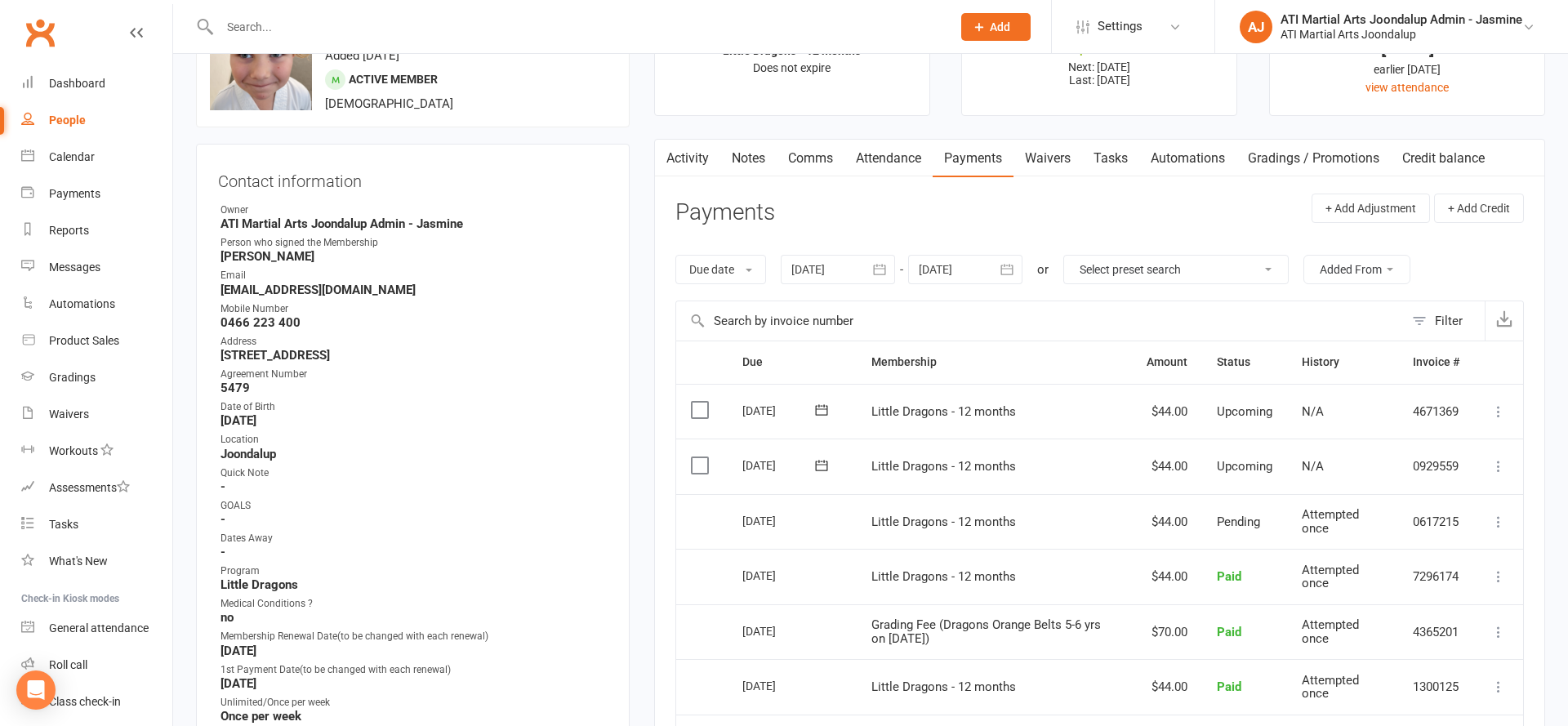
click at [708, 156] on link "Activity" at bounding box center [687, 158] width 65 height 37
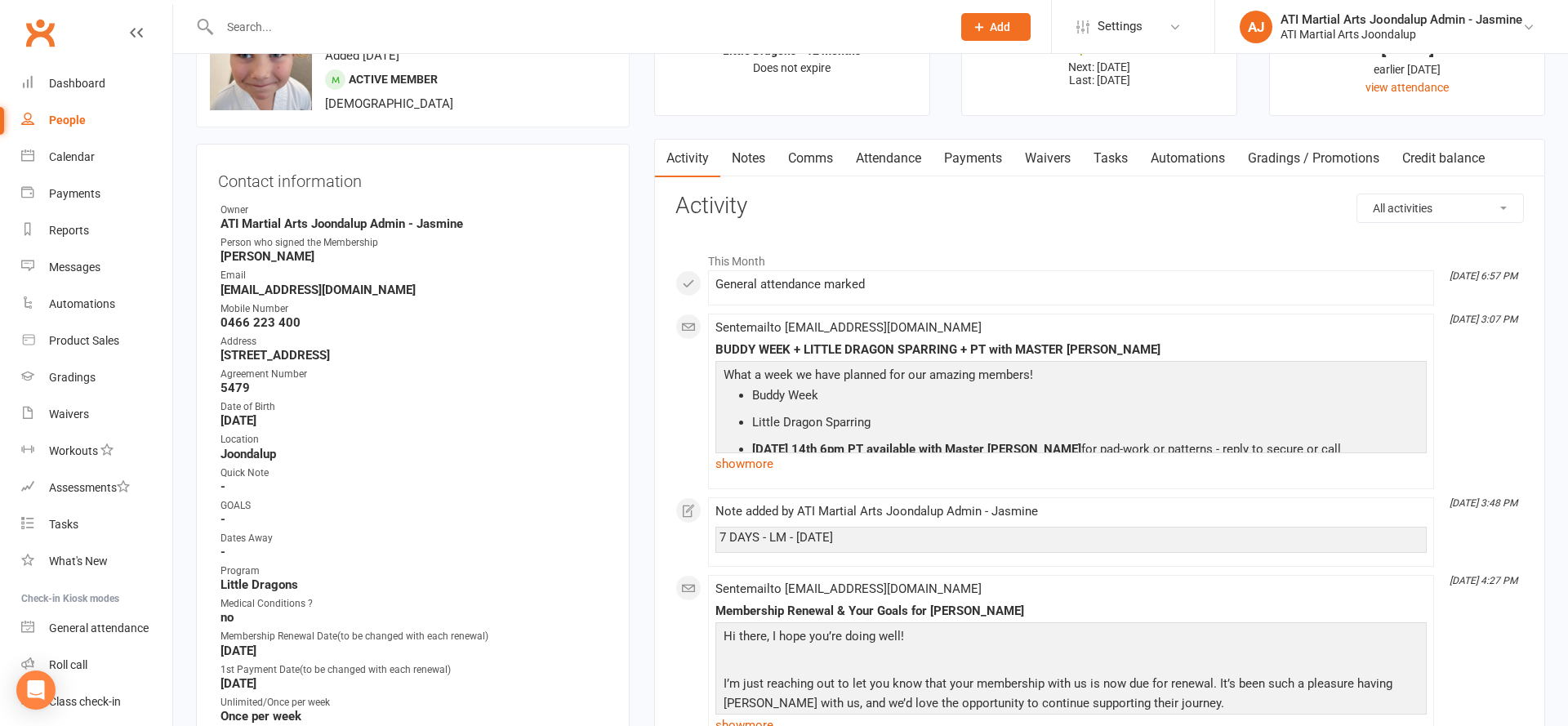
click at [937, 159] on link "Payments" at bounding box center [972, 158] width 81 height 37
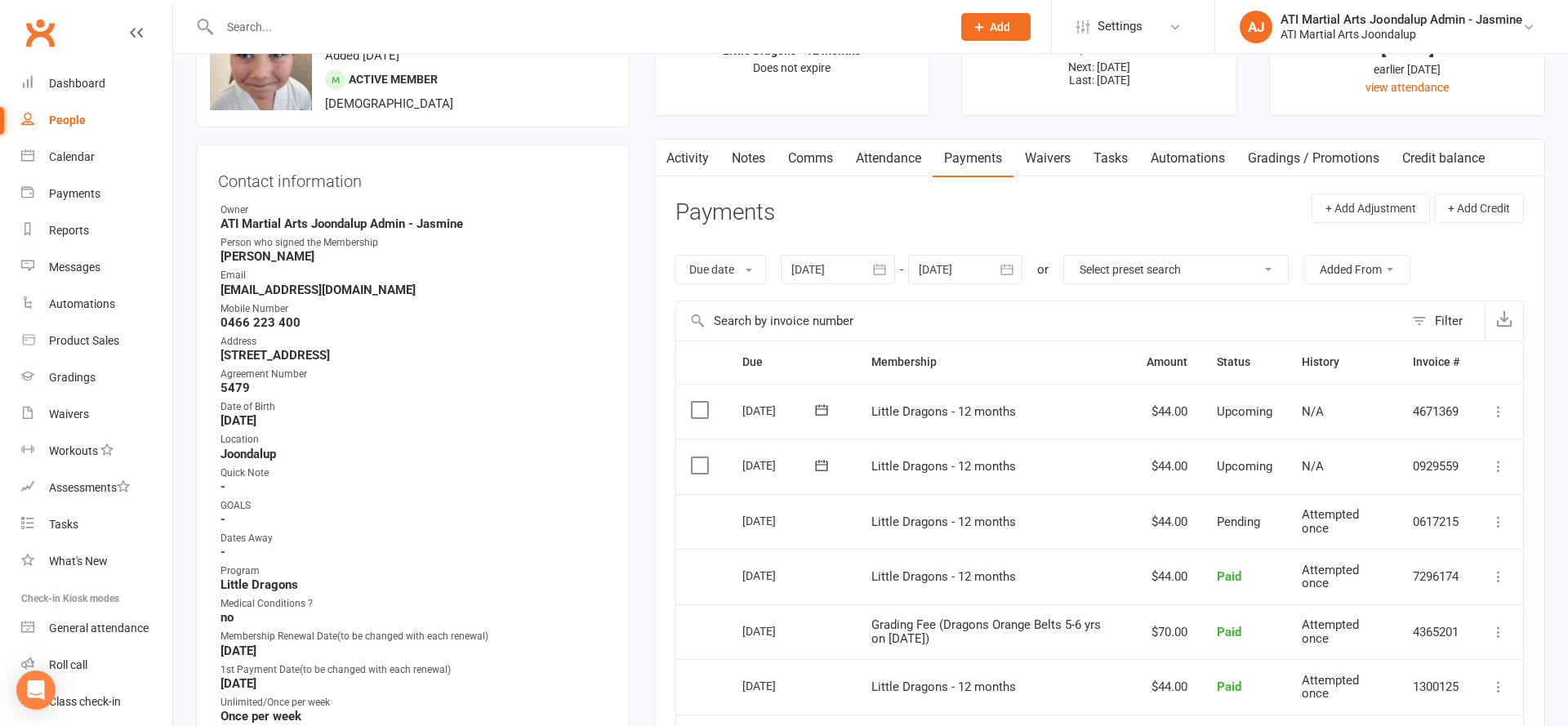
click at [1010, 273] on icon "button" at bounding box center [1007, 269] width 16 height 16
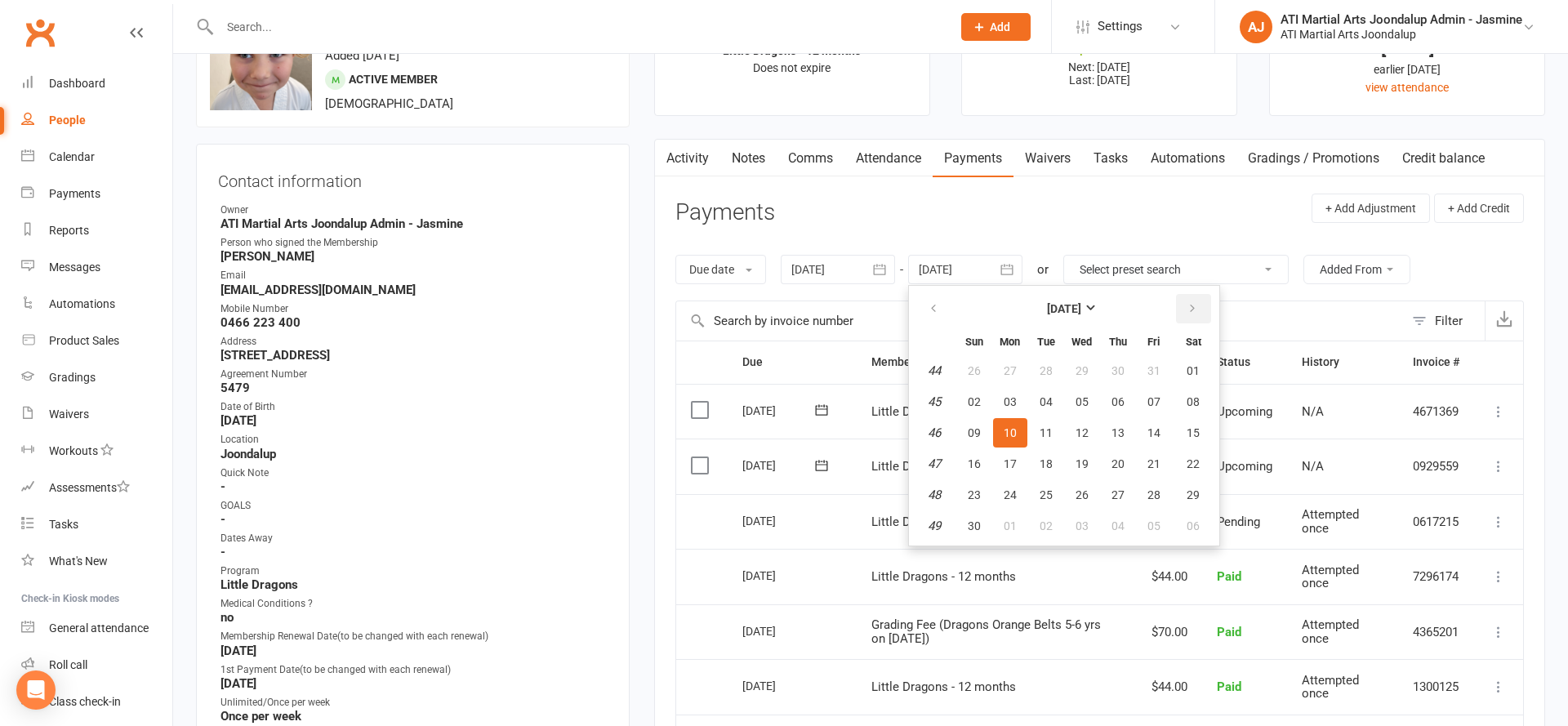
click at [1203, 301] on button "button" at bounding box center [1193, 308] width 35 height 30
click at [1124, 473] on button "25" at bounding box center [1118, 464] width 34 height 30
type input "[DATE]"
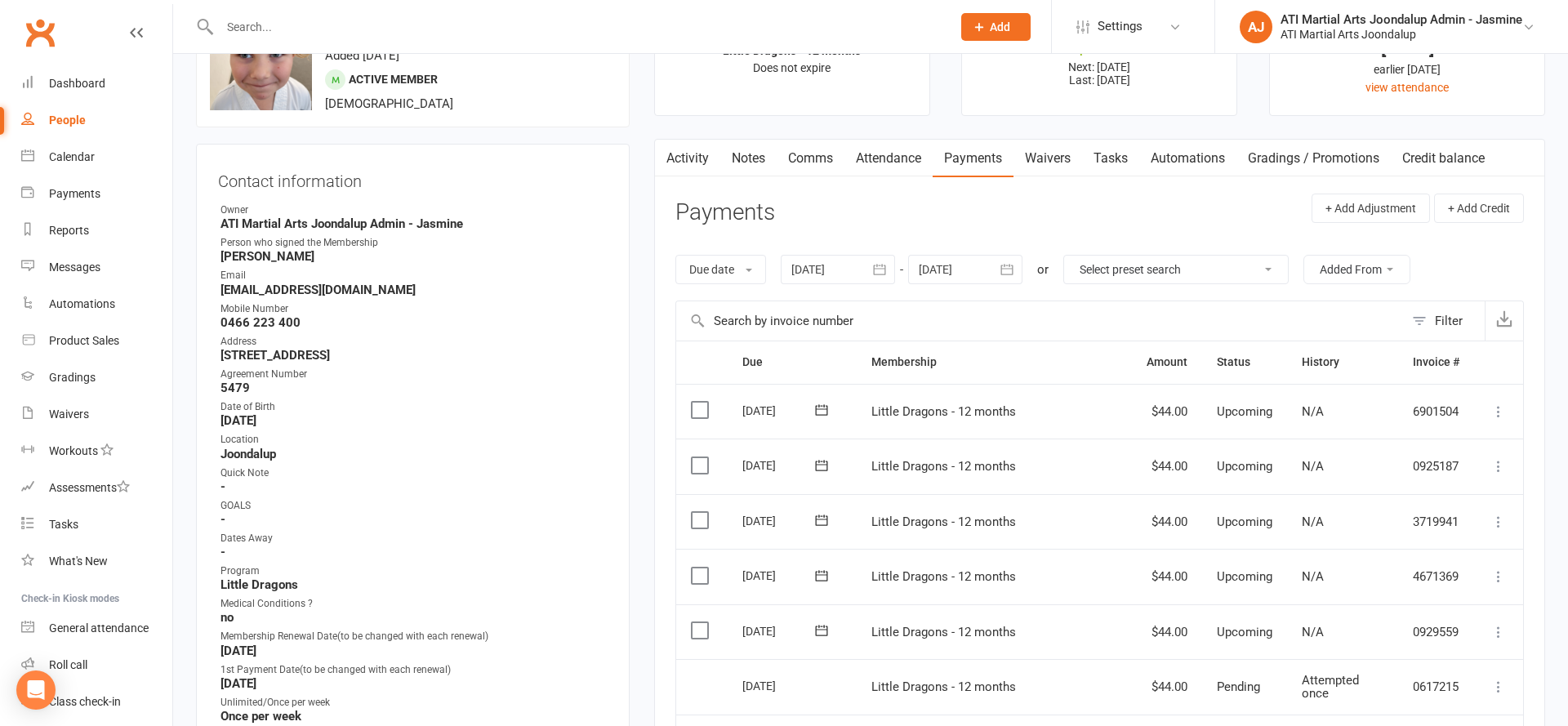
drag, startPoint x: 697, startPoint y: 599, endPoint x: 697, endPoint y: 574, distance: 25.0
click at [697, 623] on label at bounding box center [702, 630] width 22 height 16
click at [697, 623] on input "checkbox" at bounding box center [696, 623] width 11 height 0
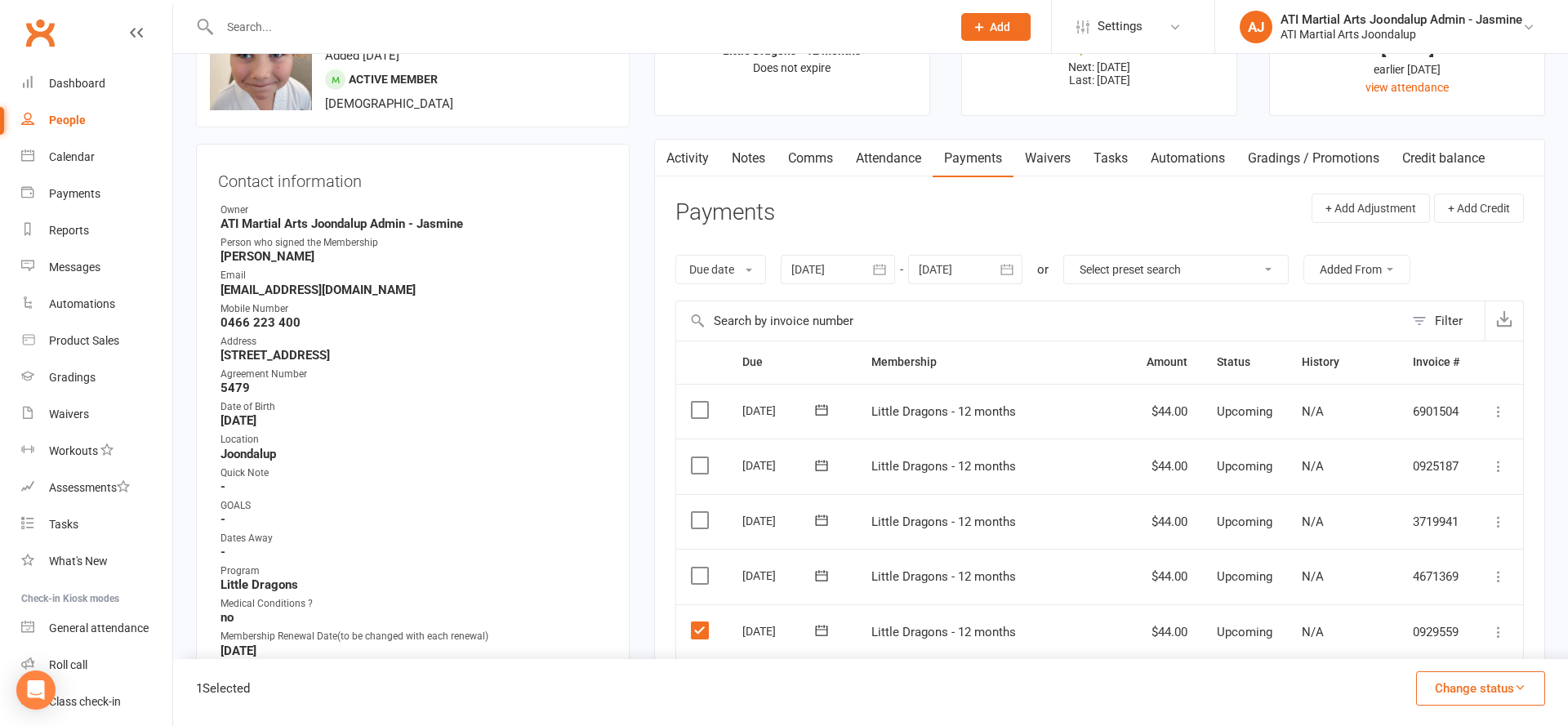
drag, startPoint x: 698, startPoint y: 560, endPoint x: 699, endPoint y: 526, distance: 34.0
click at [699, 568] on label at bounding box center [702, 576] width 22 height 16
click at [699, 568] on input "checkbox" at bounding box center [696, 568] width 11 height 0
click at [699, 513] on label at bounding box center [702, 520] width 22 height 16
click at [699, 513] on input "checkbox" at bounding box center [696, 513] width 11 height 0
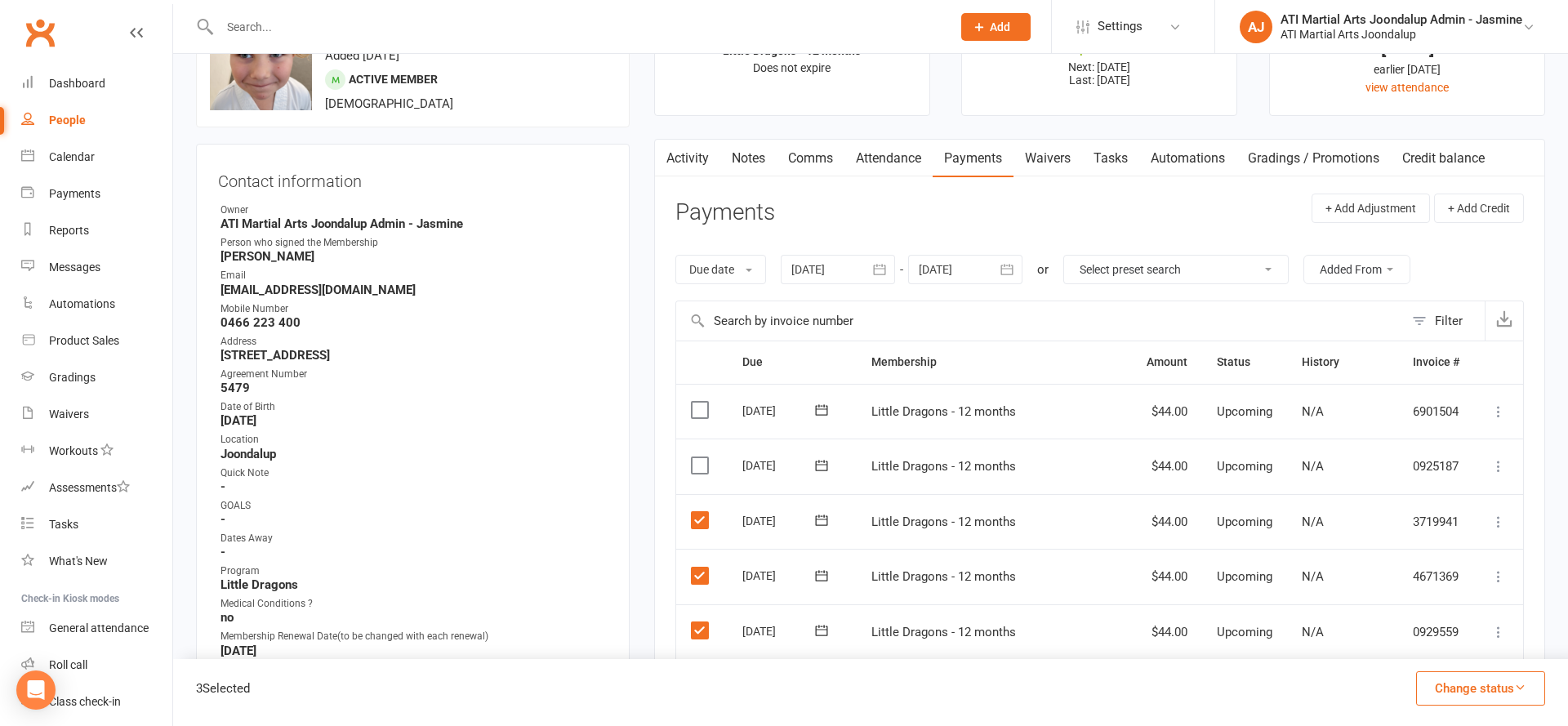
drag, startPoint x: 700, startPoint y: 458, endPoint x: 698, endPoint y: 415, distance: 43.0
click at [700, 457] on label at bounding box center [702, 465] width 22 height 16
click at [700, 457] on input "checkbox" at bounding box center [696, 457] width 11 height 0
click at [699, 410] on label at bounding box center [702, 409] width 22 height 16
click at [699, 402] on input "checkbox" at bounding box center [696, 402] width 11 height 0
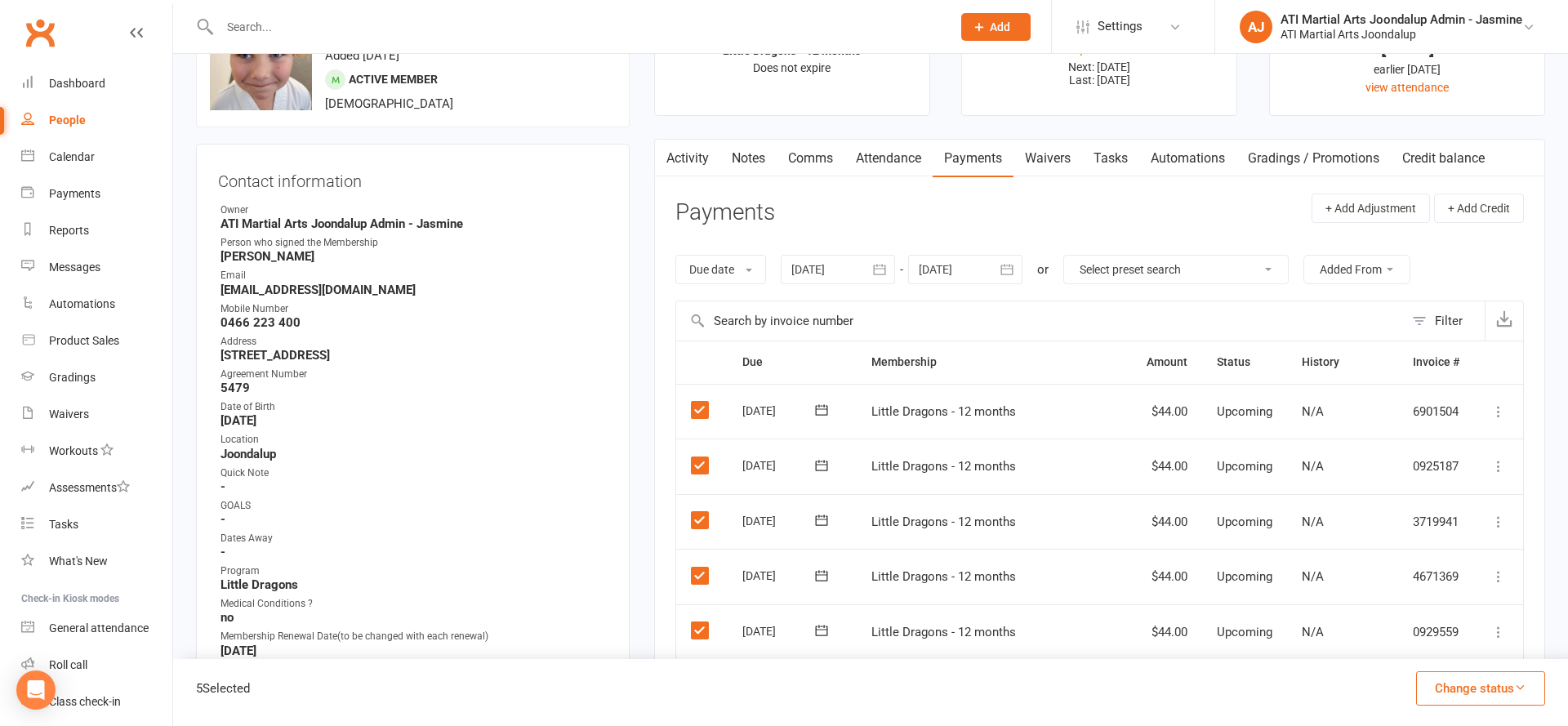
click at [1447, 689] on button "Change status" at bounding box center [1480, 689] width 129 height 34
click at [1437, 652] on link "Skipped" at bounding box center [1463, 645] width 162 height 33
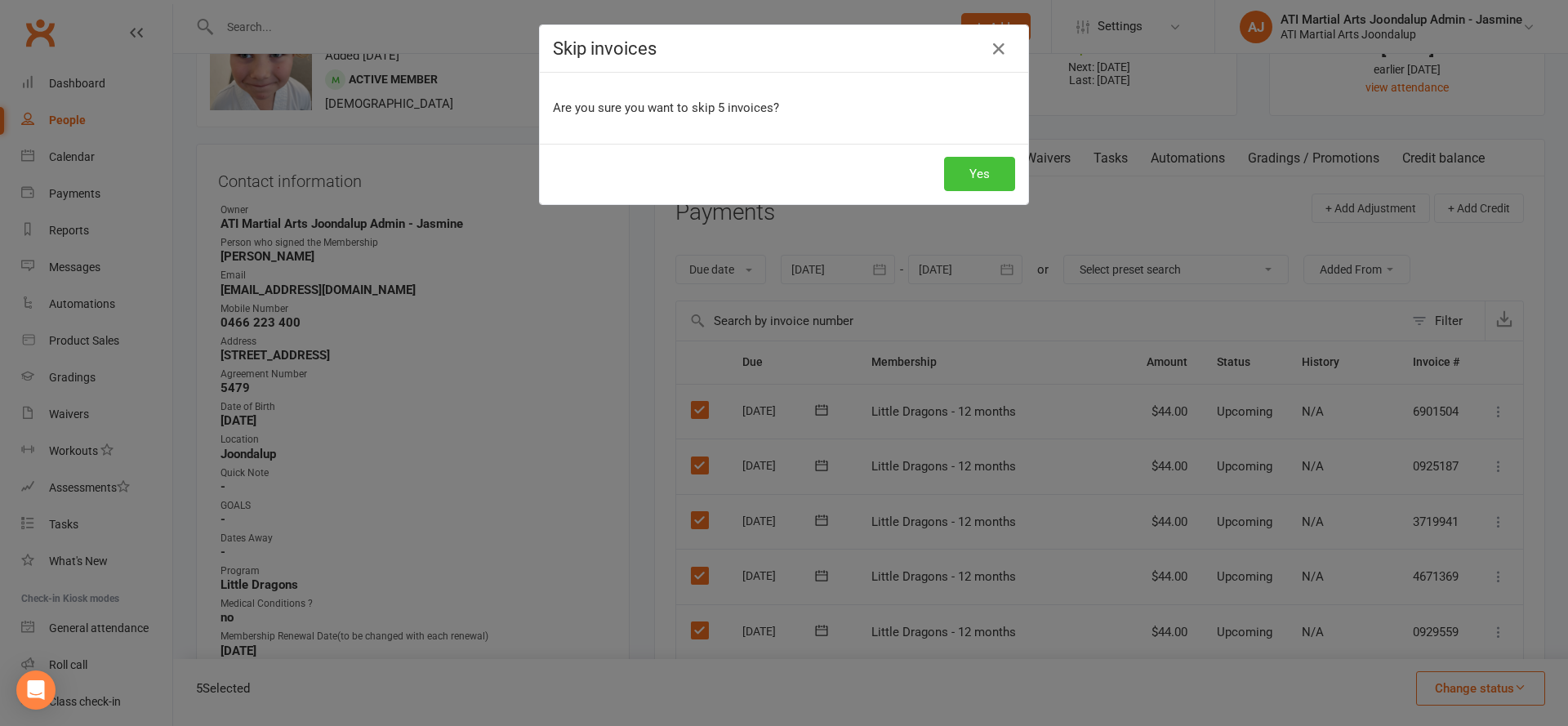
click at [982, 178] on button "Yes" at bounding box center [979, 174] width 71 height 34
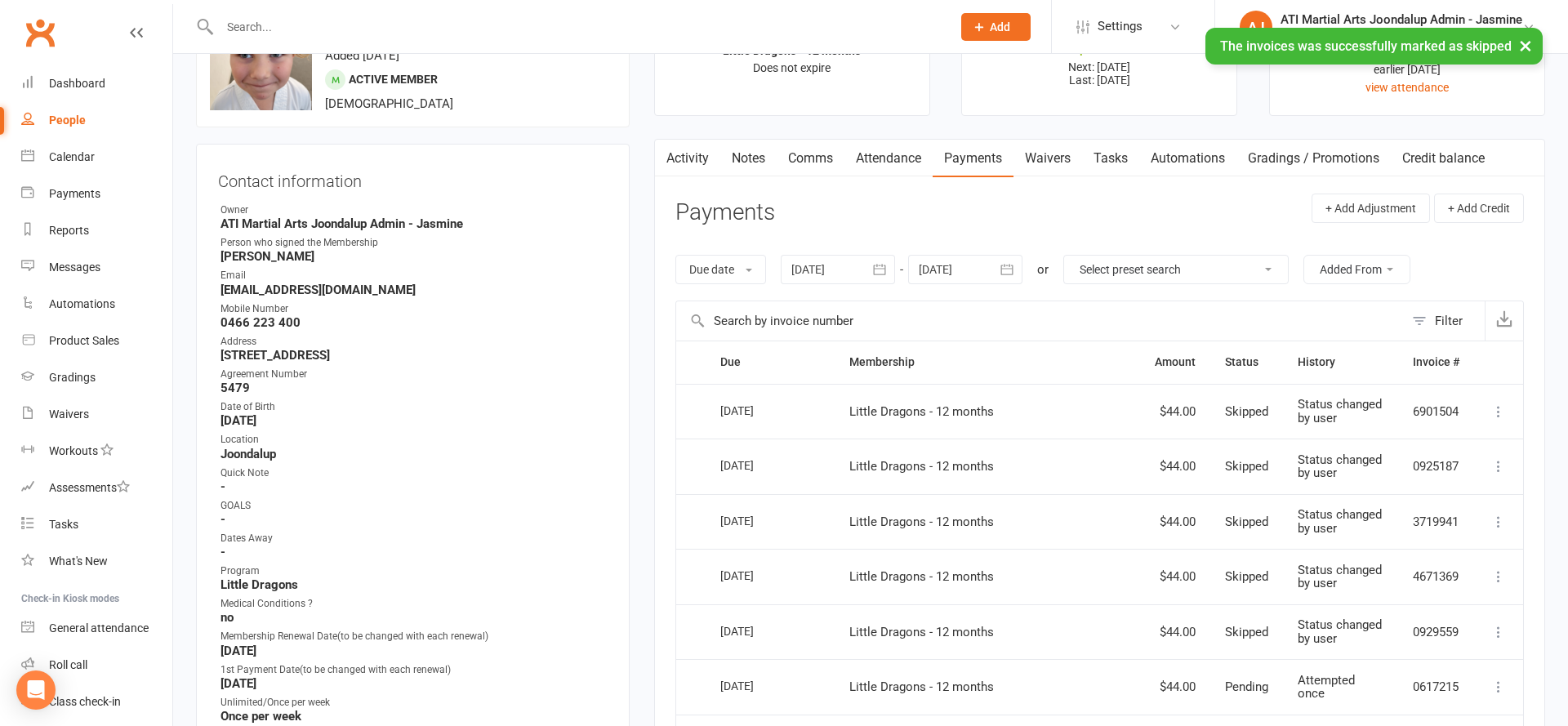
click at [751, 154] on link "Notes" at bounding box center [748, 158] width 56 height 37
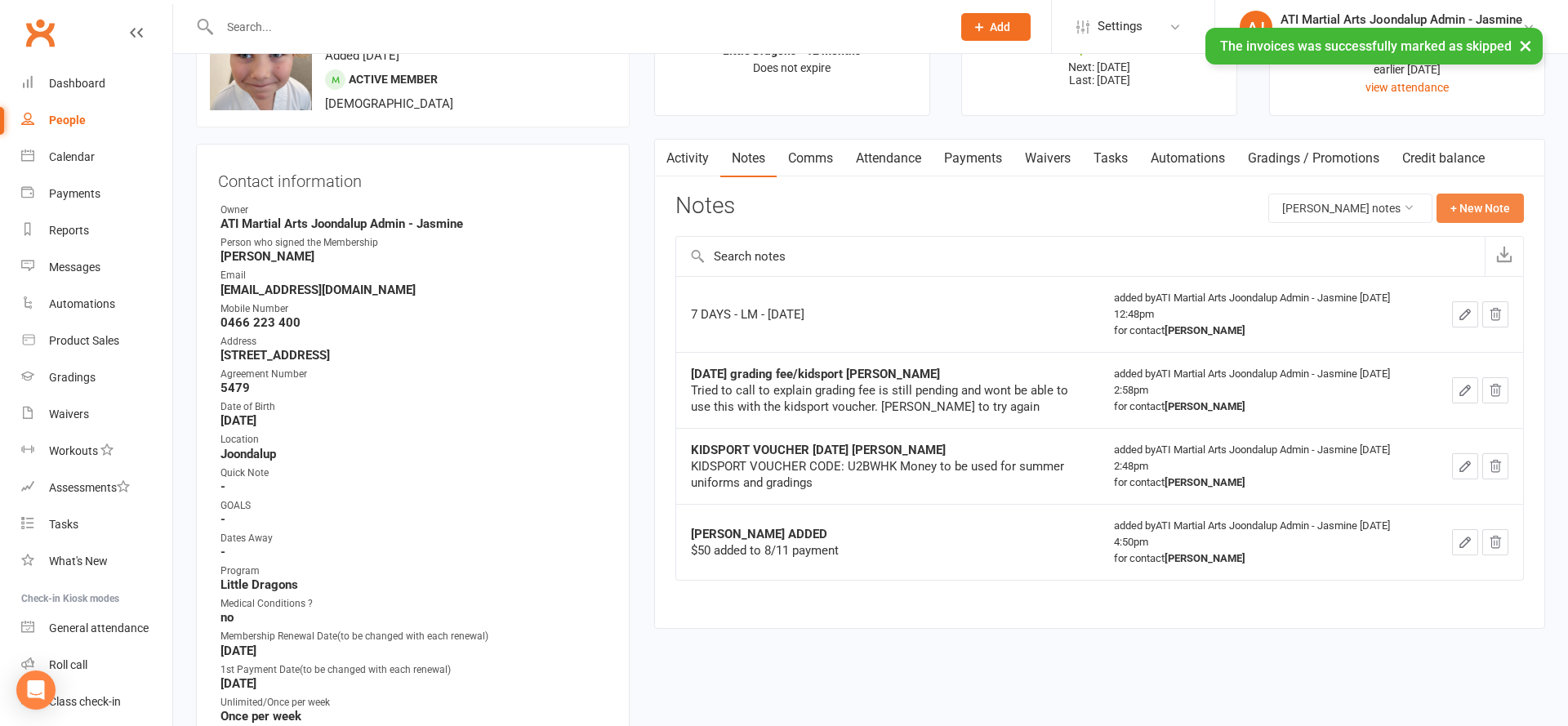
click at [1472, 197] on button "+ New Note" at bounding box center [1479, 208] width 87 height 30
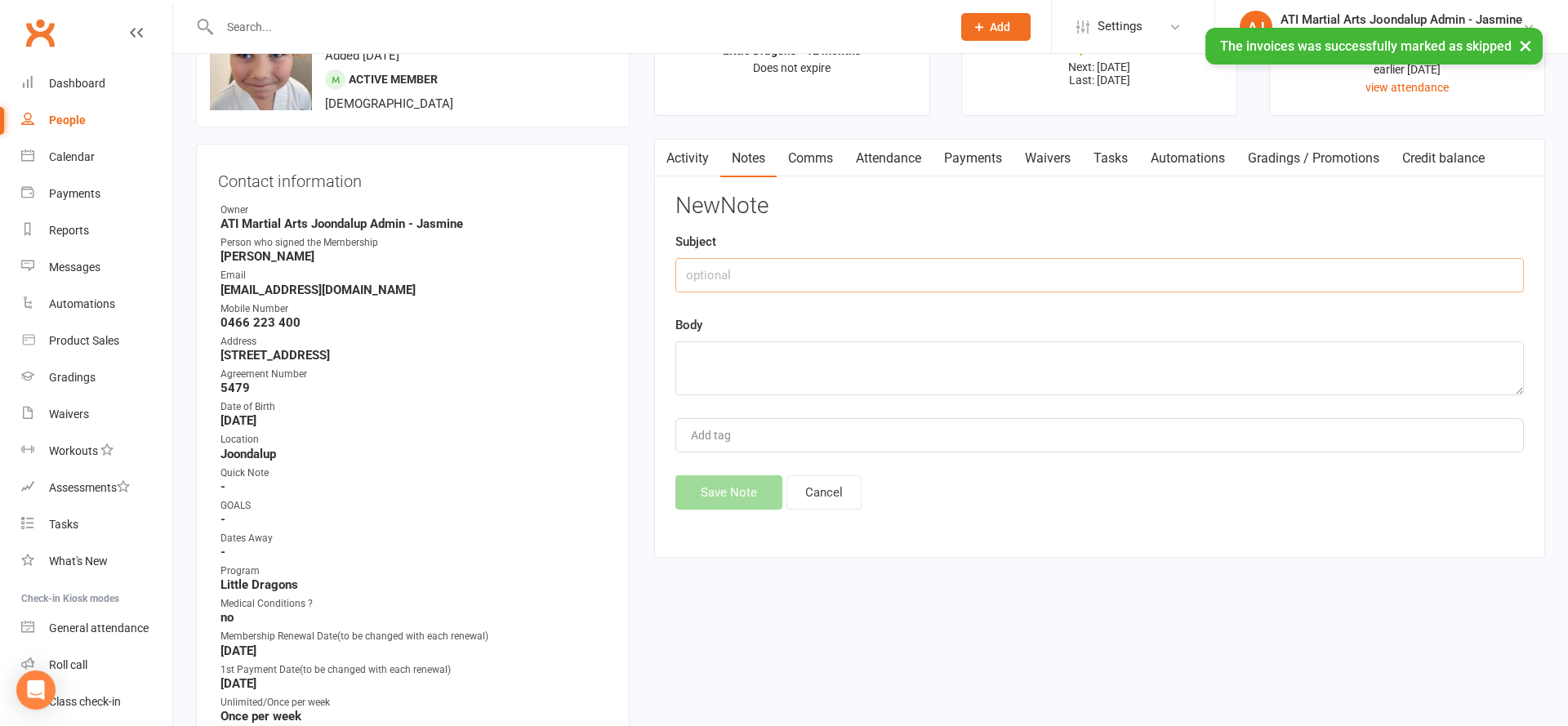
click at [1122, 260] on input "text" at bounding box center [1099, 275] width 848 height 34
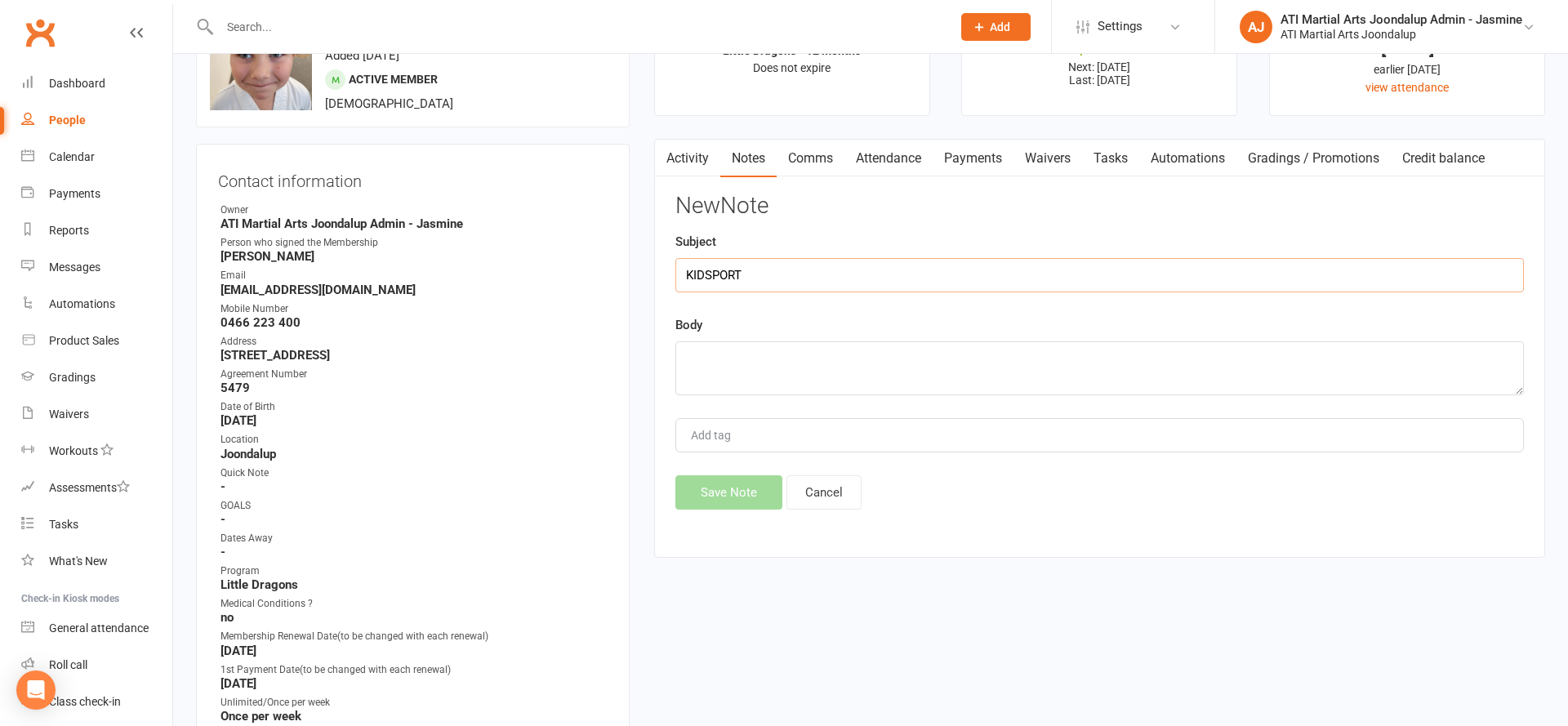
type input "KIDSPORT"
click at [1138, 344] on textarea at bounding box center [1099, 368] width 848 height 54
type textarea "$80 used on summer uniform, $220 used on fees, $0 remaining"
click at [722, 492] on button "Save Note" at bounding box center [729, 493] width 107 height 34
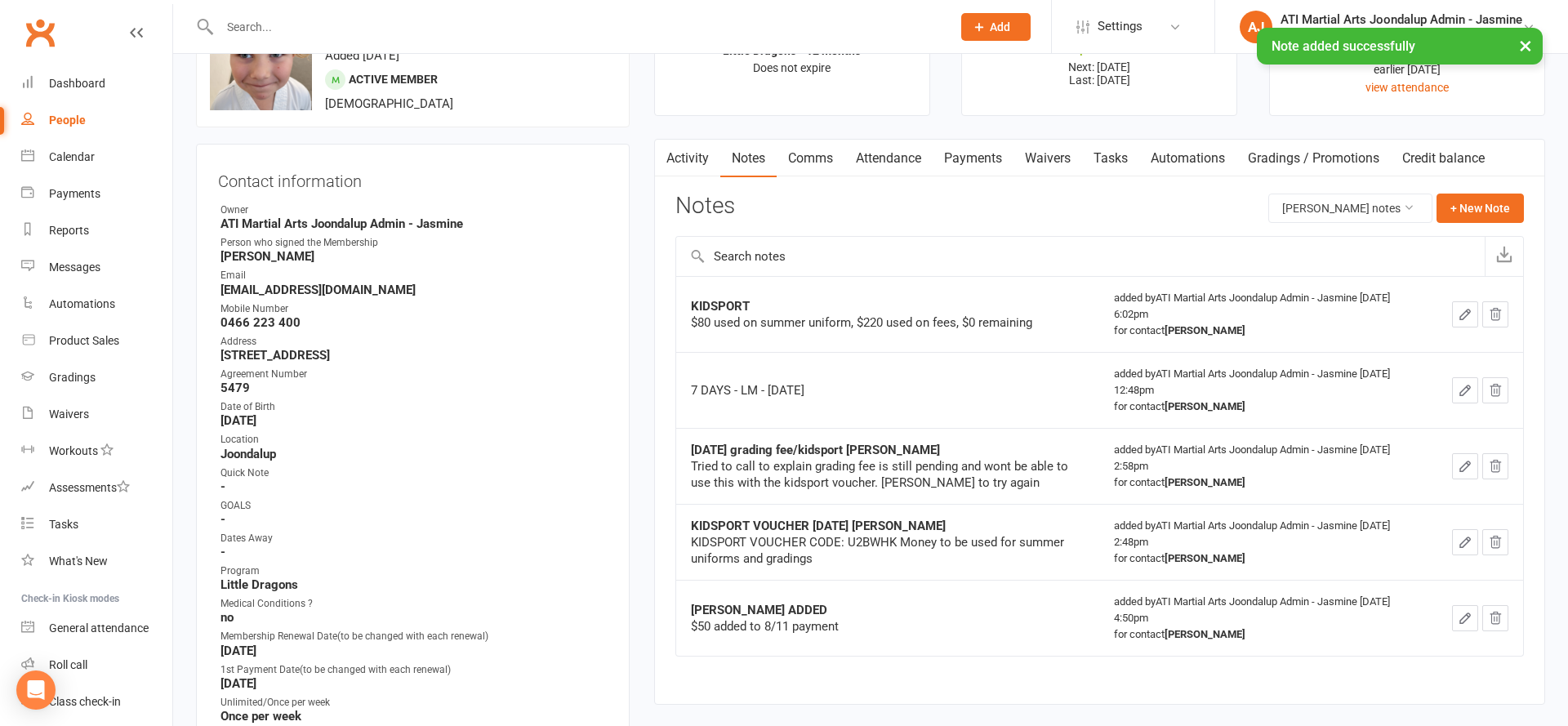
click at [982, 158] on link "Payments" at bounding box center [972, 158] width 81 height 37
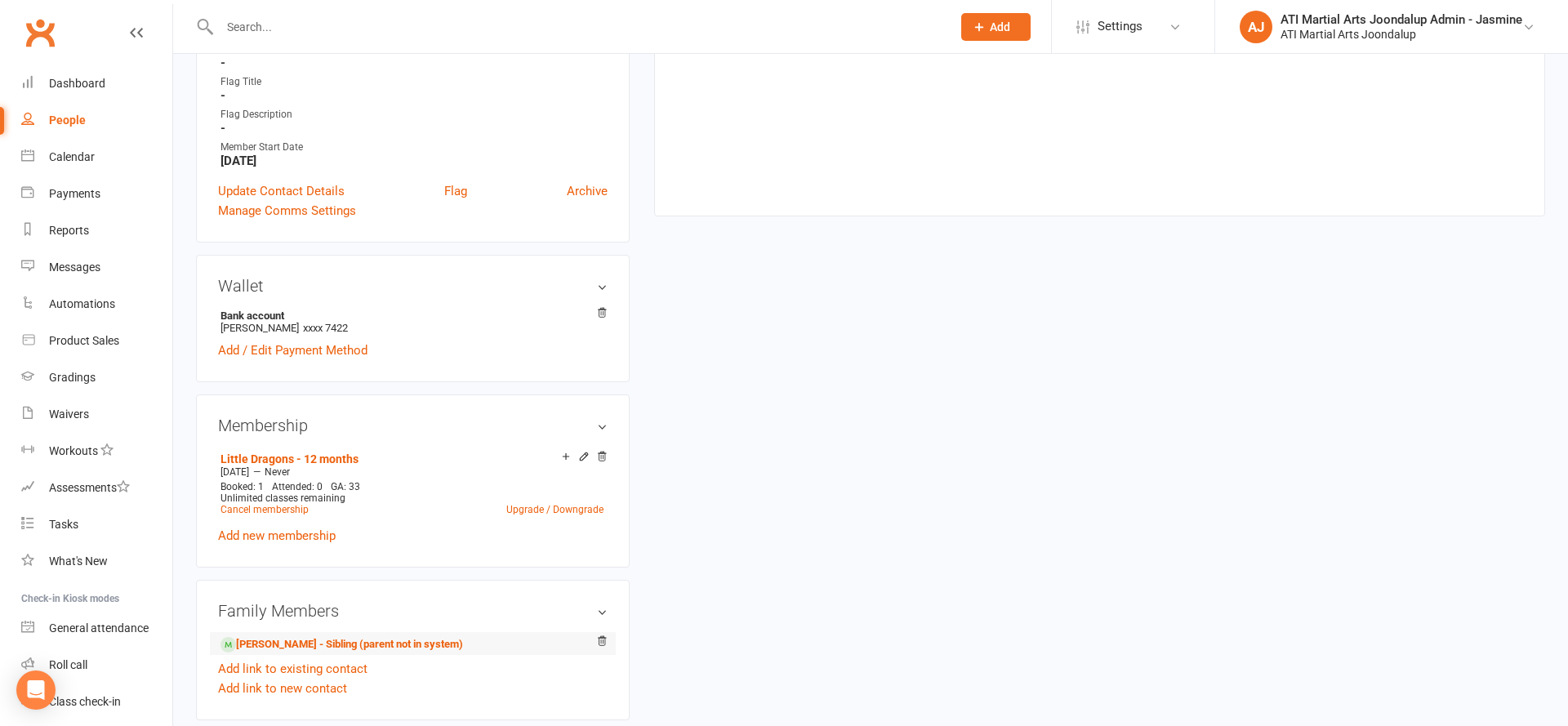
scroll to position [1112, 0]
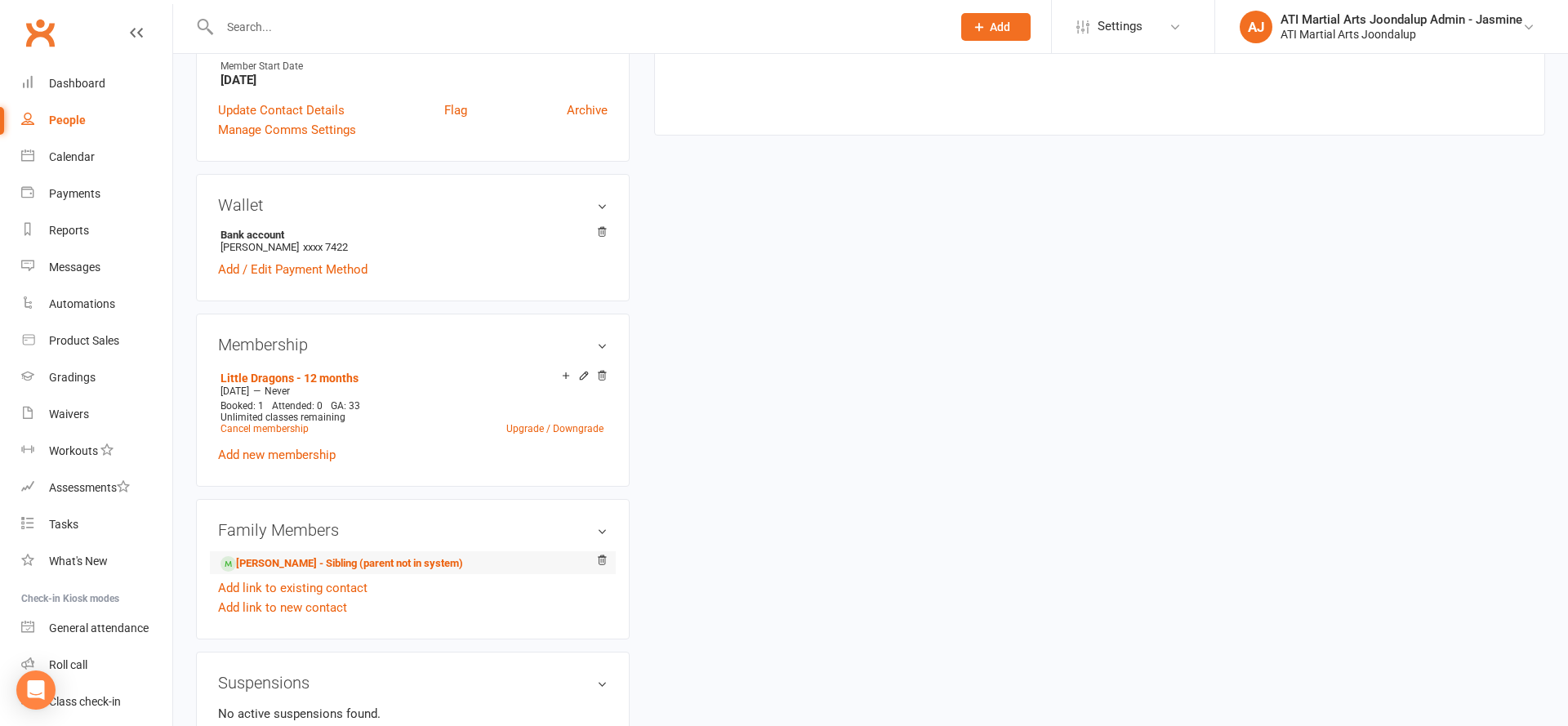
click at [318, 568] on li "Madeliene Giusti - Sibling (parent not in system)" at bounding box center [412, 563] width 389 height 23
click at [322, 556] on link "Madeliene Giusti - Sibling (parent not in system)" at bounding box center [342, 564] width 243 height 17
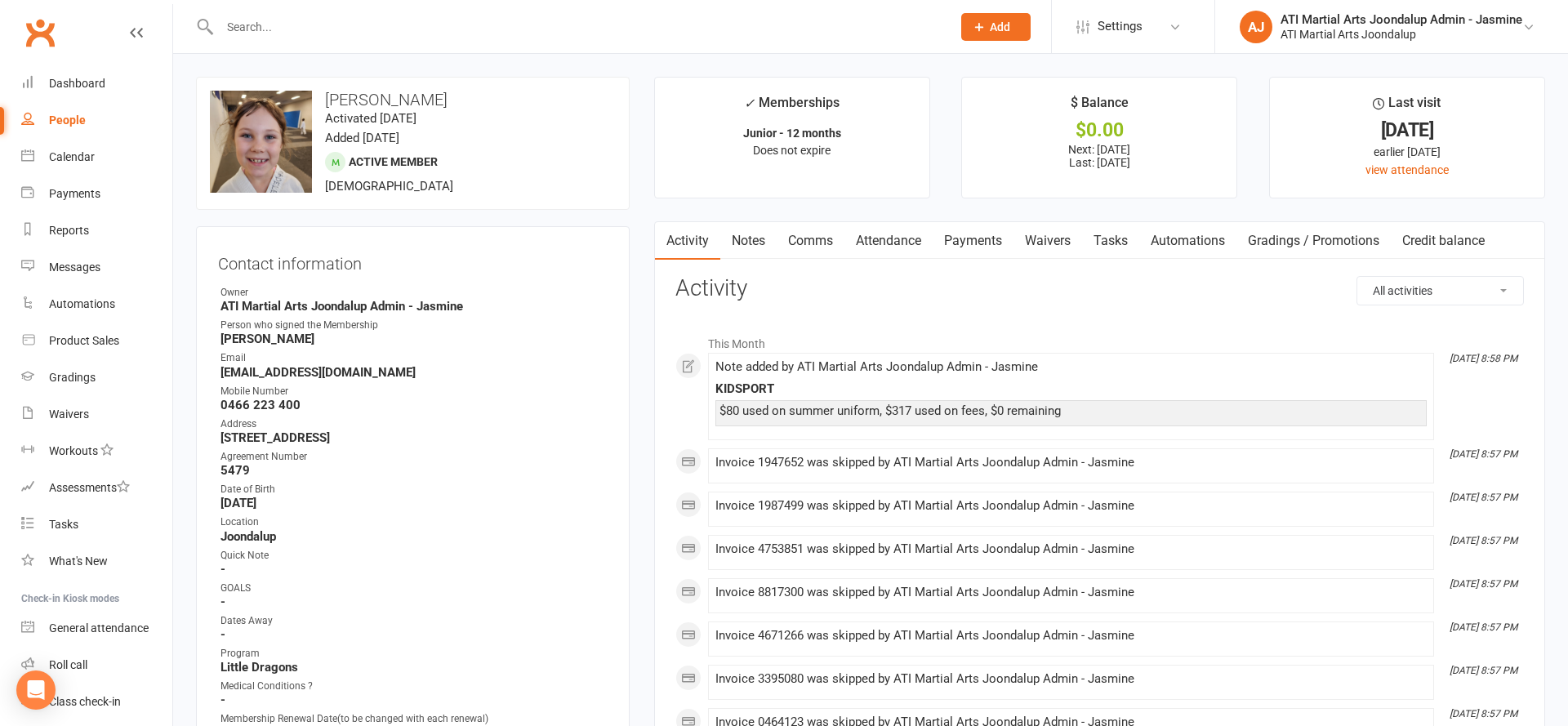
click at [966, 238] on link "Payments" at bounding box center [972, 240] width 81 height 37
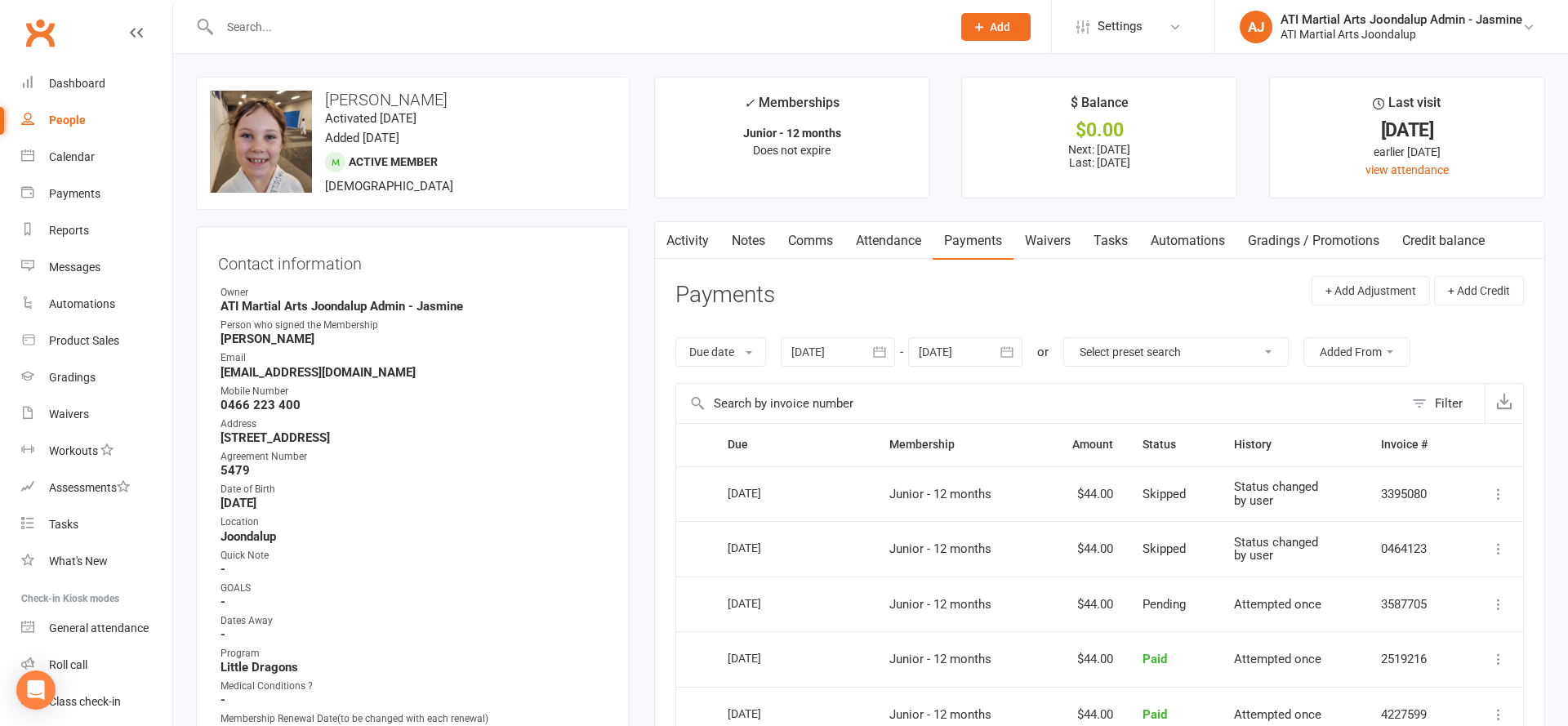
drag, startPoint x: 1014, startPoint y: 352, endPoint x: 1058, endPoint y: 457, distance: 113.8
click at [1015, 352] on icon "button" at bounding box center [1007, 352] width 16 height 16
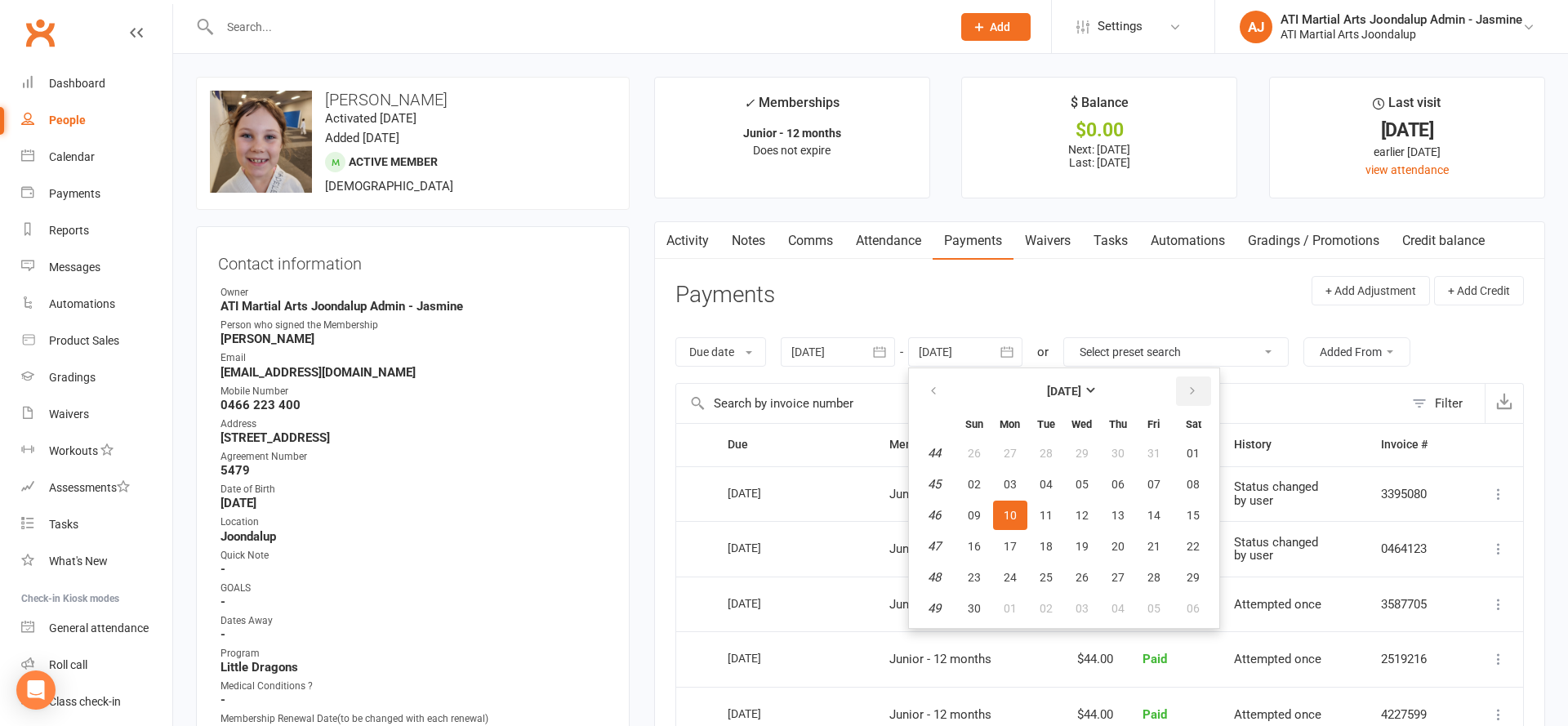
click at [1201, 389] on button "button" at bounding box center [1193, 391] width 35 height 30
click at [1187, 580] on button "03" at bounding box center [1193, 577] width 42 height 30
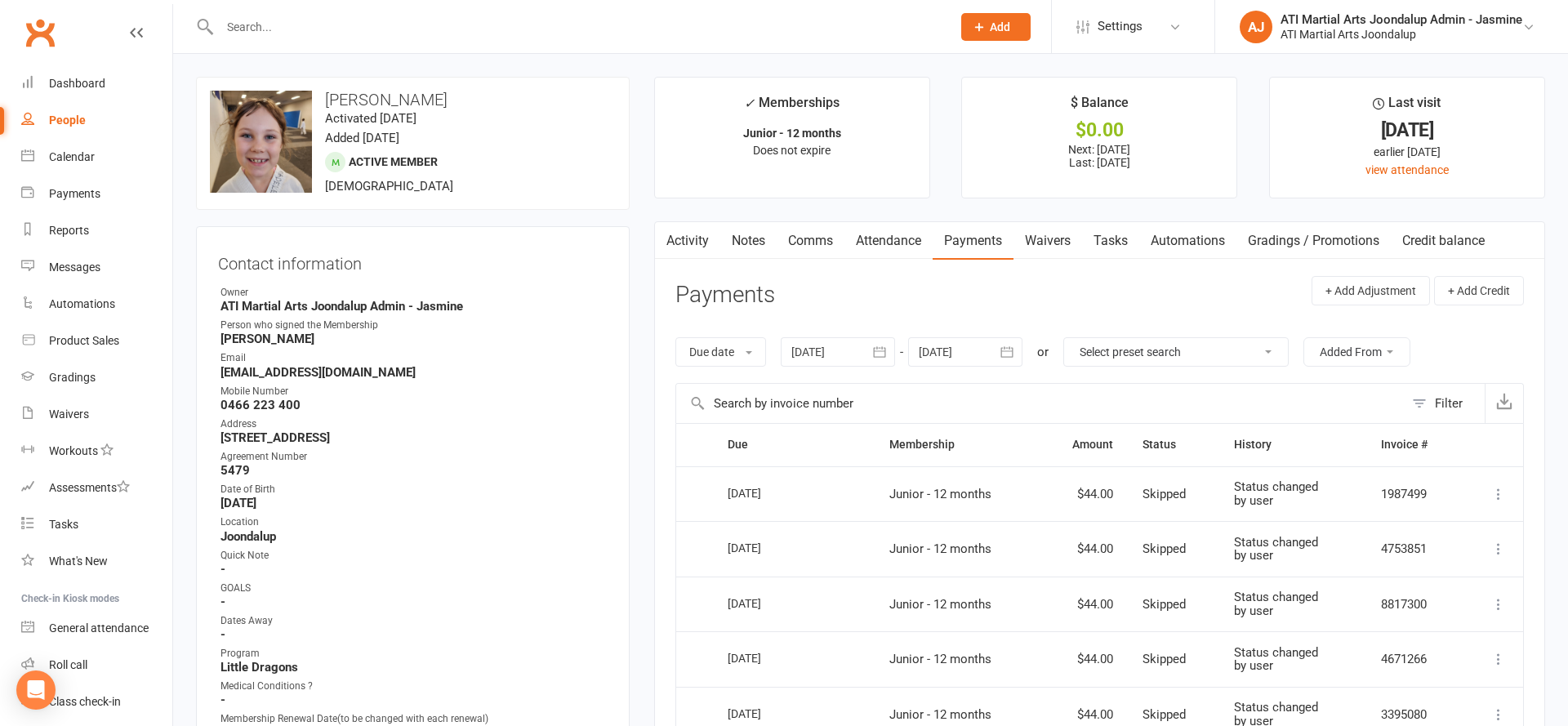
click at [1014, 354] on icon "button" at bounding box center [1007, 352] width 16 height 16
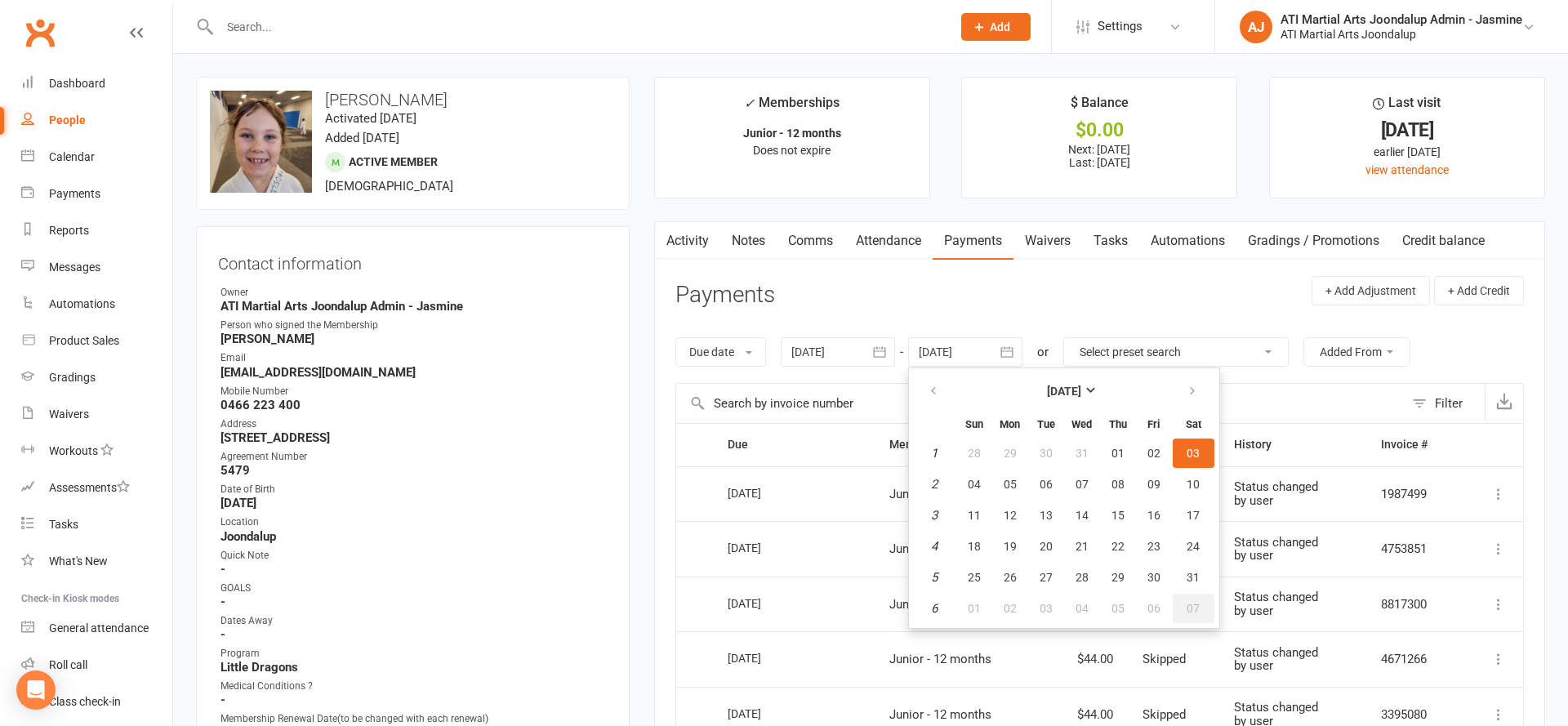
click at [1192, 597] on button "07" at bounding box center [1193, 608] width 42 height 30
type input "07 Feb 2026"
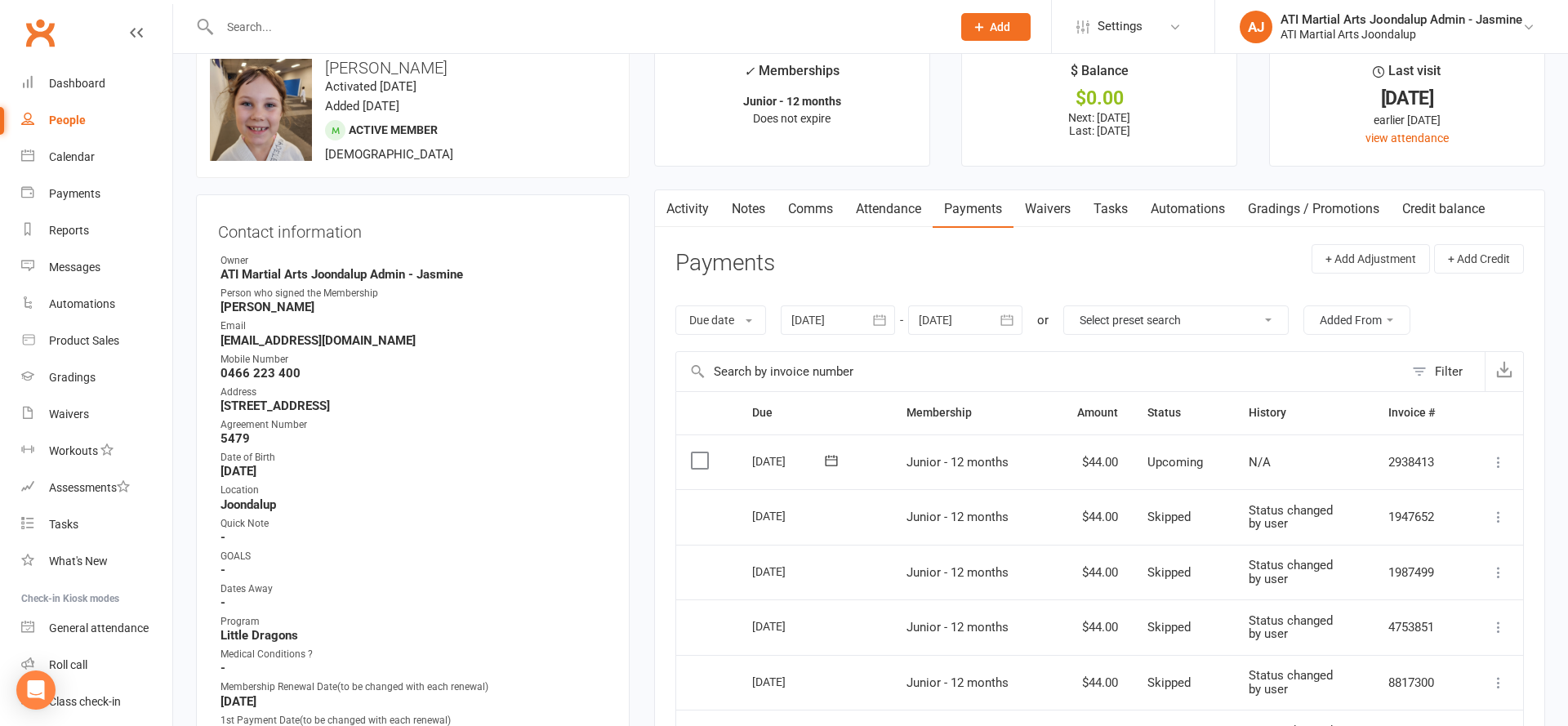
scroll to position [54, 0]
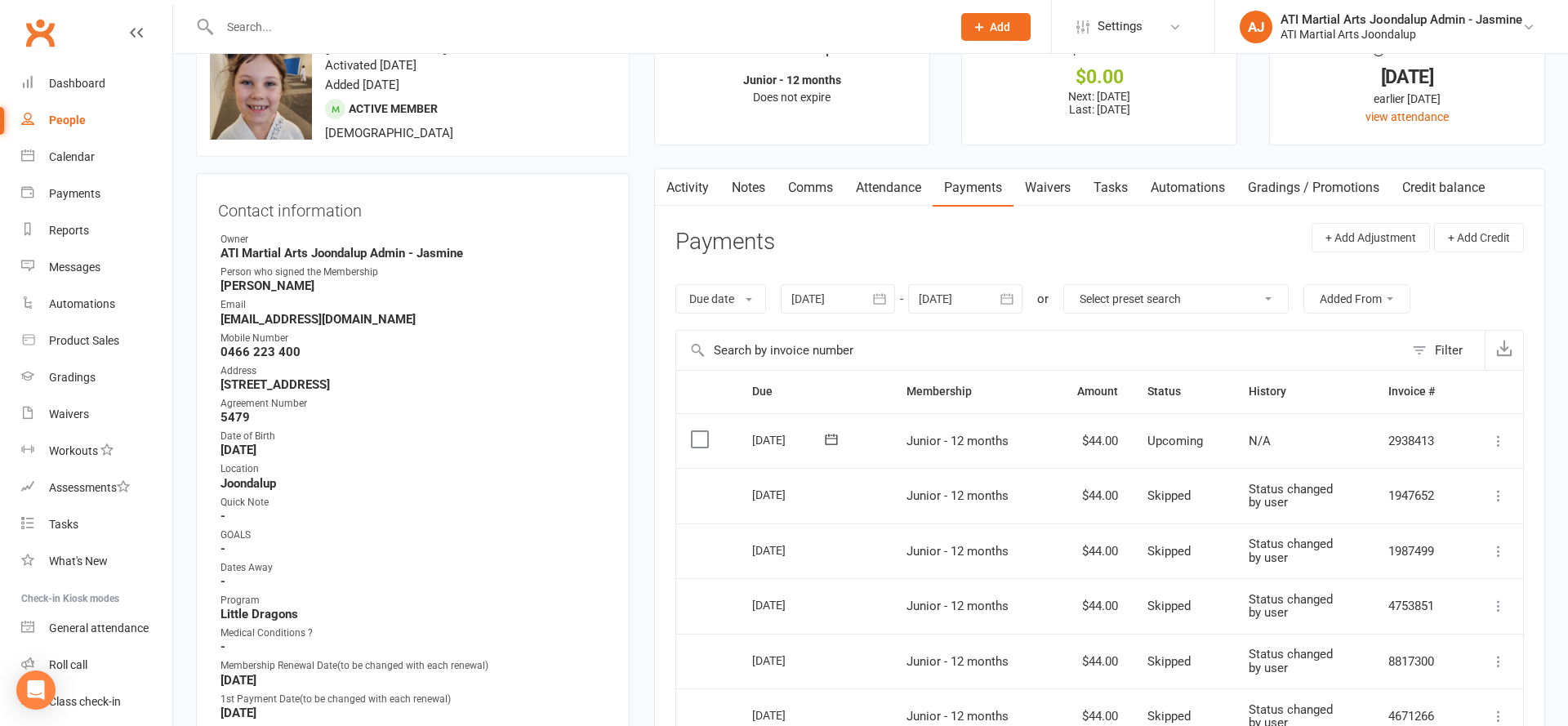
click at [736, 182] on link "Notes" at bounding box center [748, 187] width 56 height 37
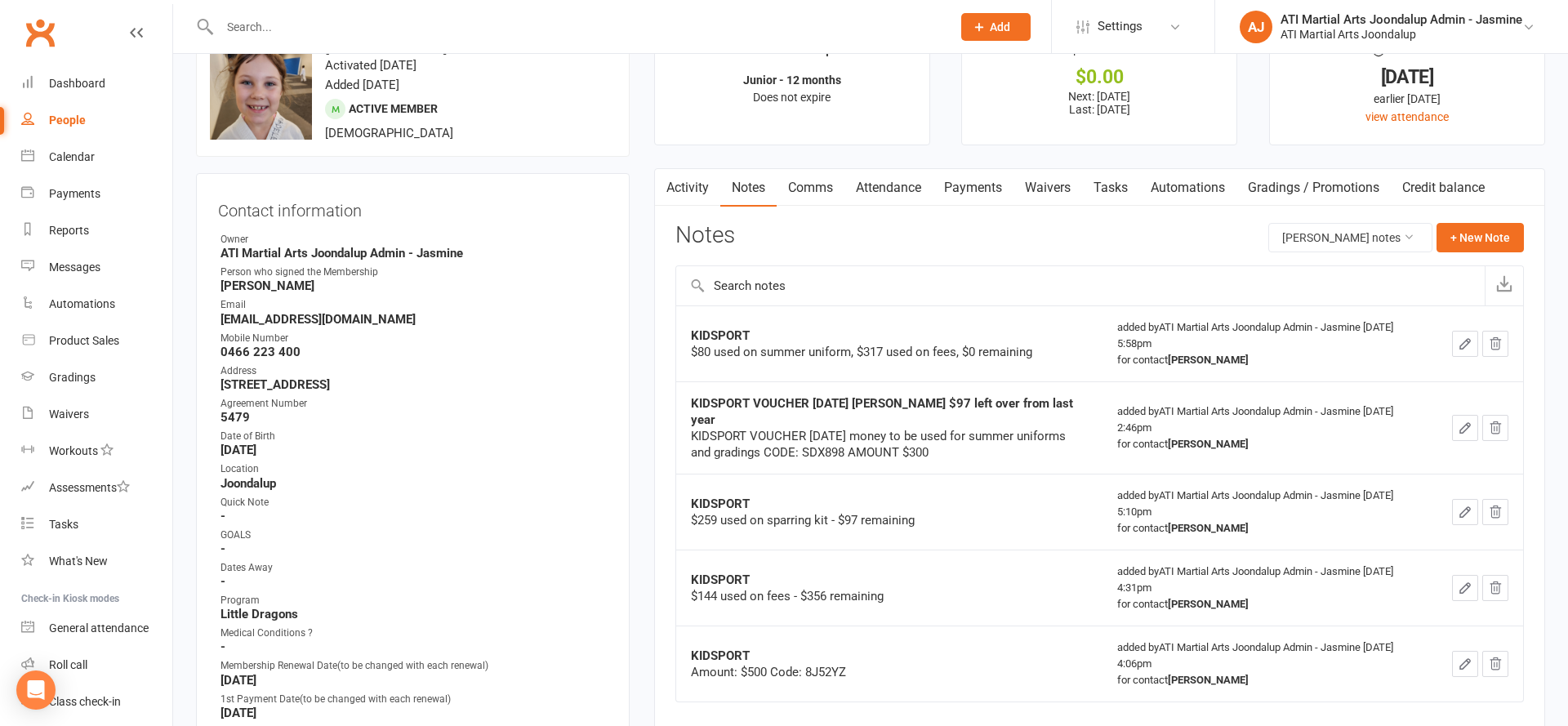
click at [818, 184] on link "Comms" at bounding box center [810, 187] width 68 height 37
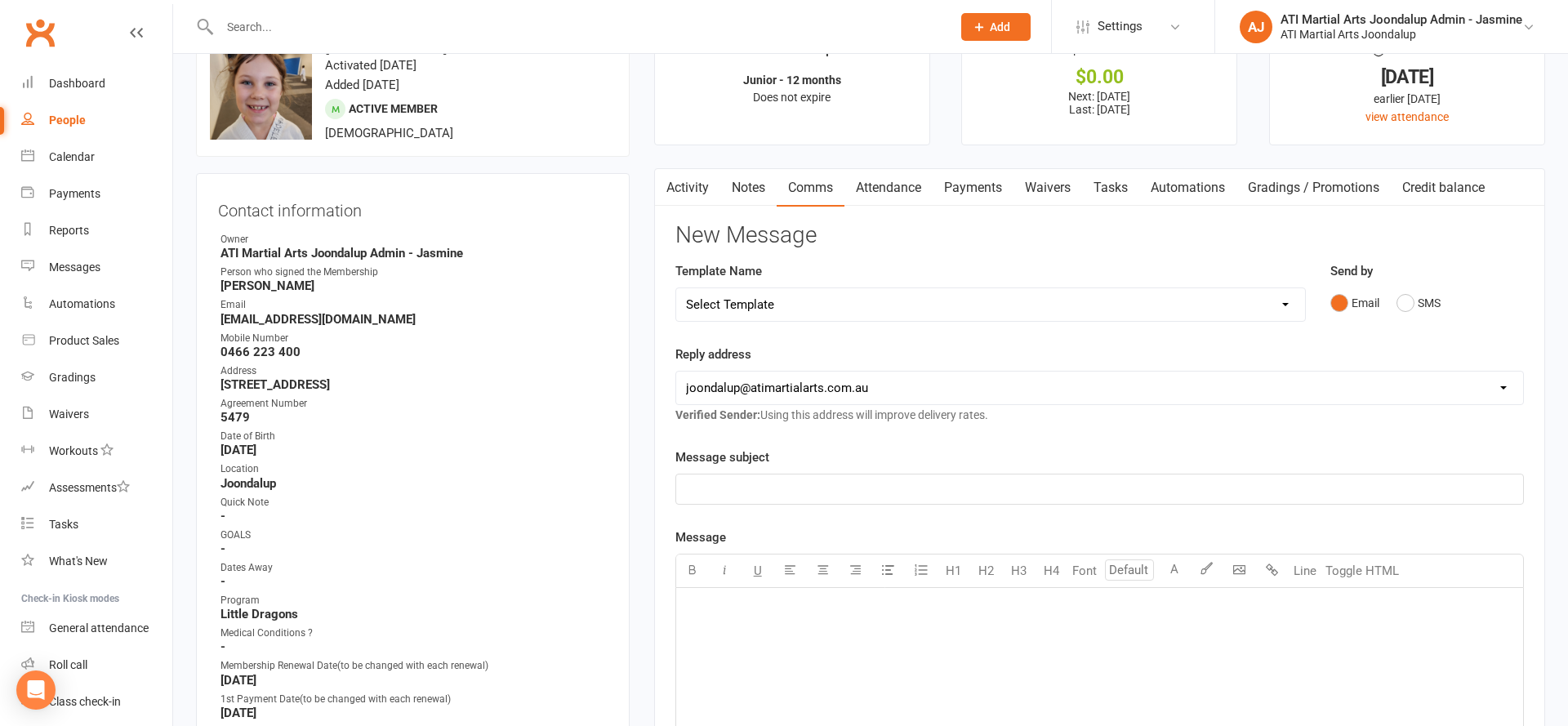
click at [894, 605] on p "﻿" at bounding box center [1099, 608] width 827 height 19
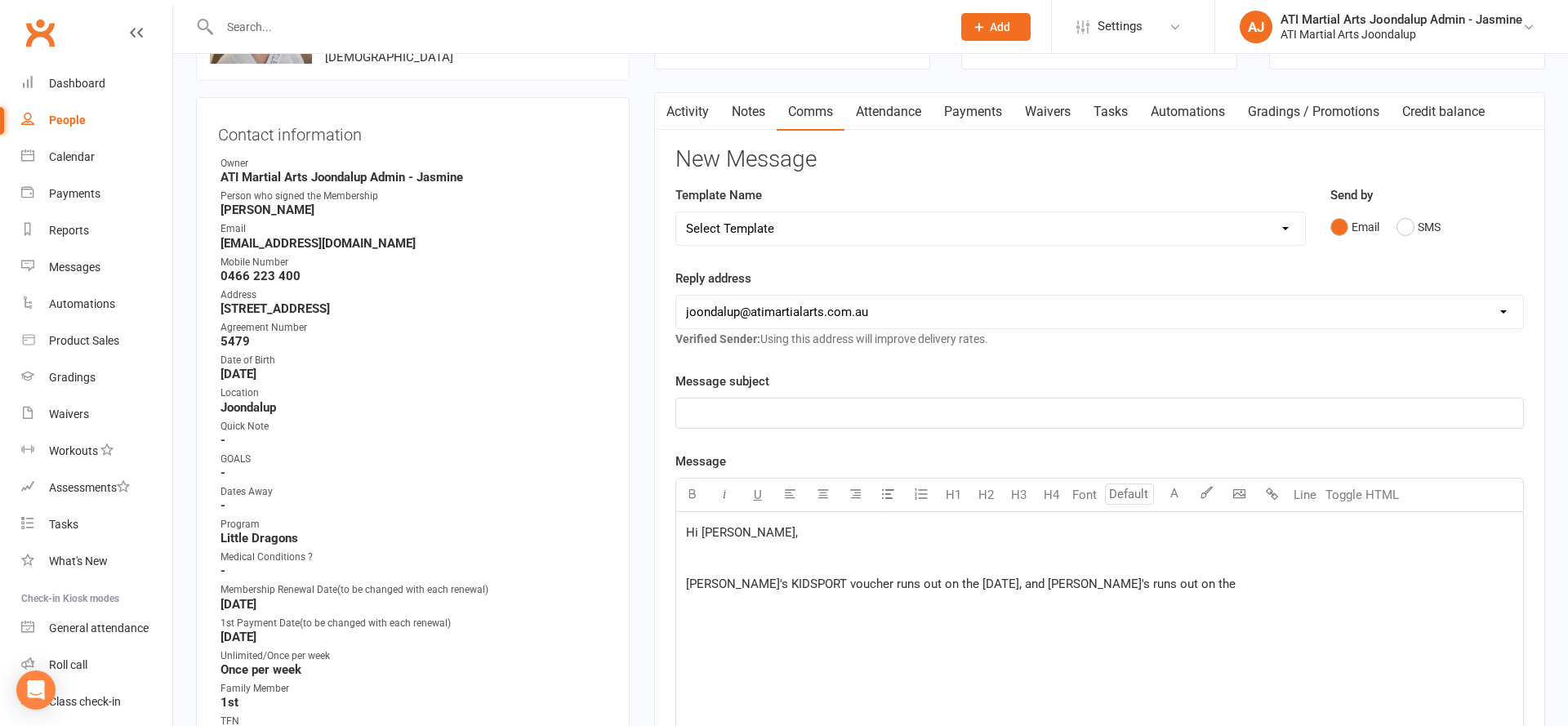
scroll to position [132, 0]
click at [866, 408] on p "﻿" at bounding box center [1099, 410] width 827 height 19
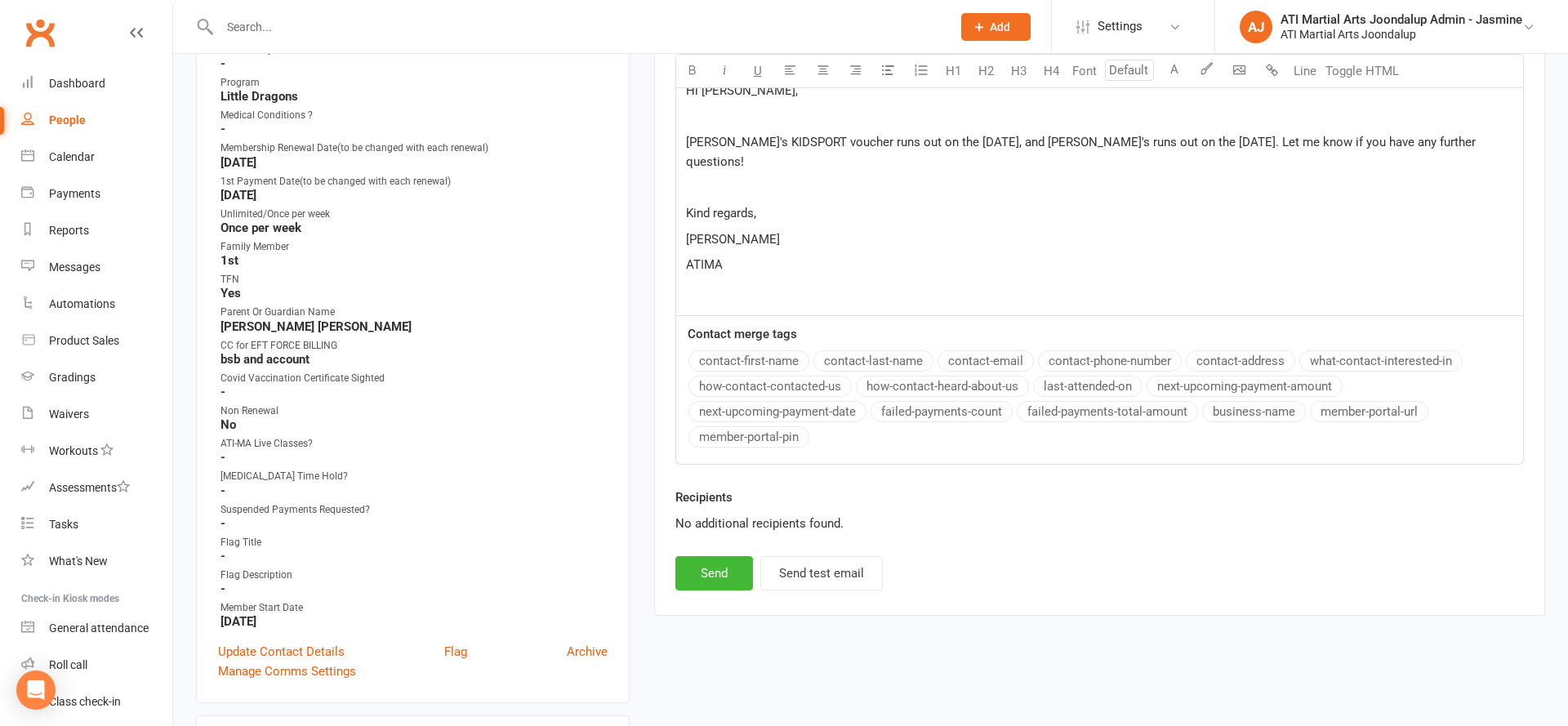
scroll to position [588, 0]
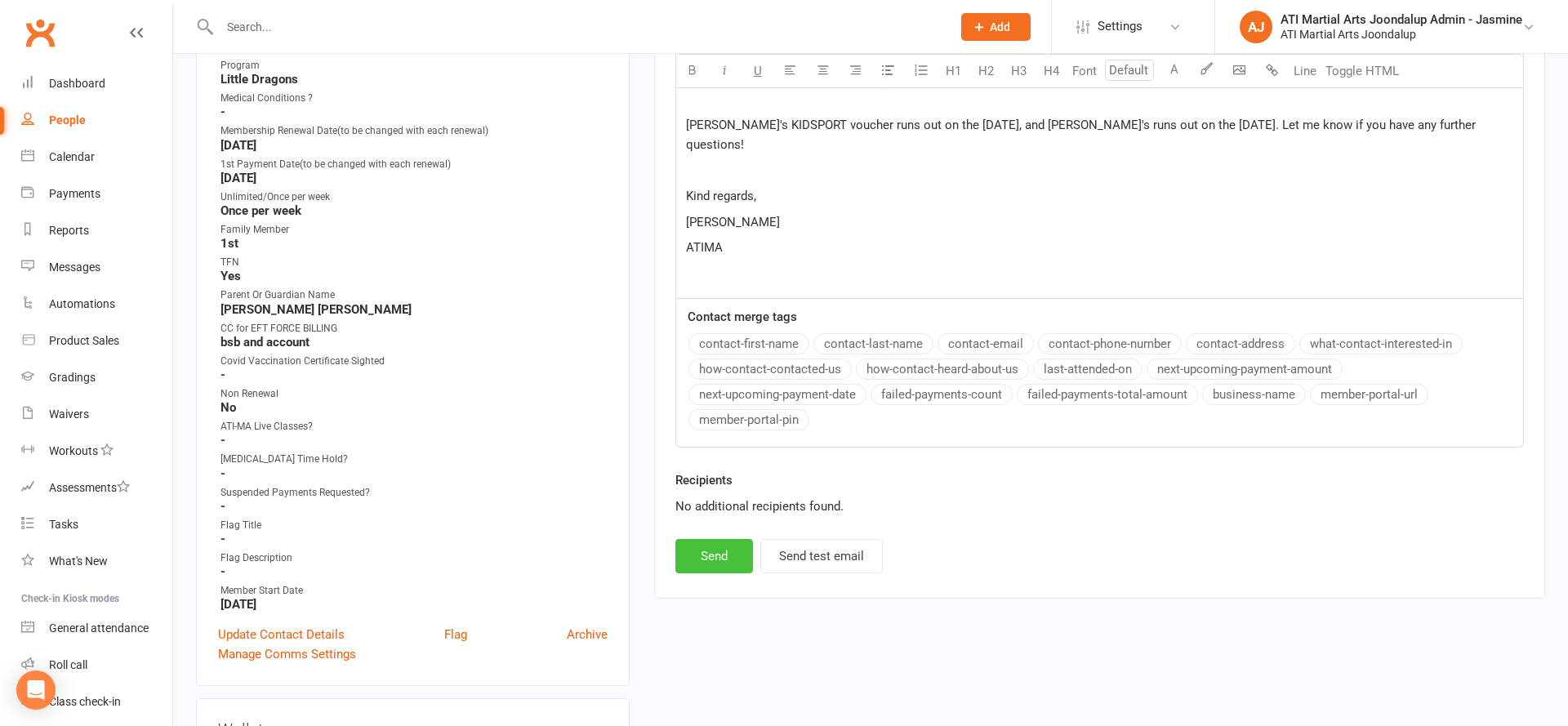
click at [701, 556] on button "Send" at bounding box center [713, 557] width 77 height 34
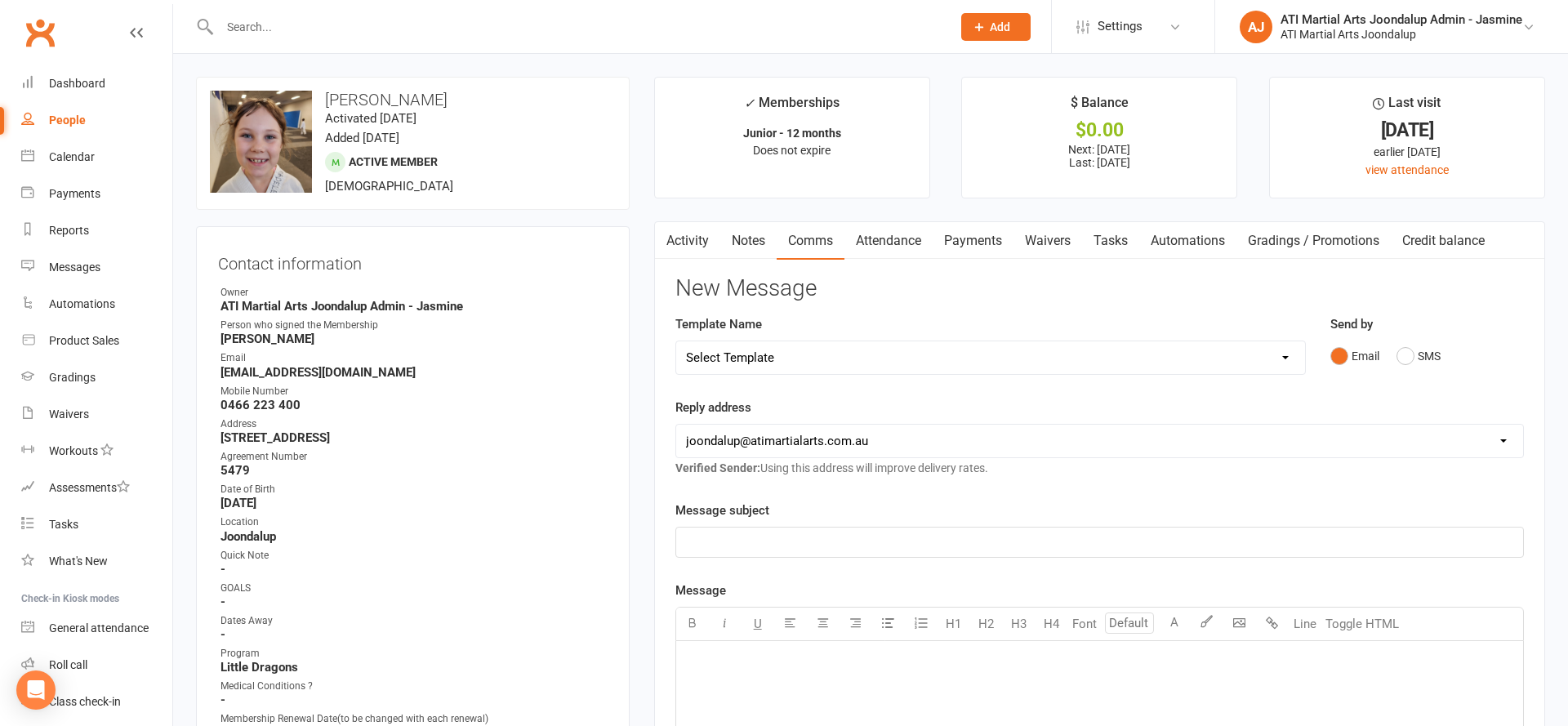
scroll to position [-1, 0]
click at [680, 249] on link "Activity" at bounding box center [687, 240] width 65 height 37
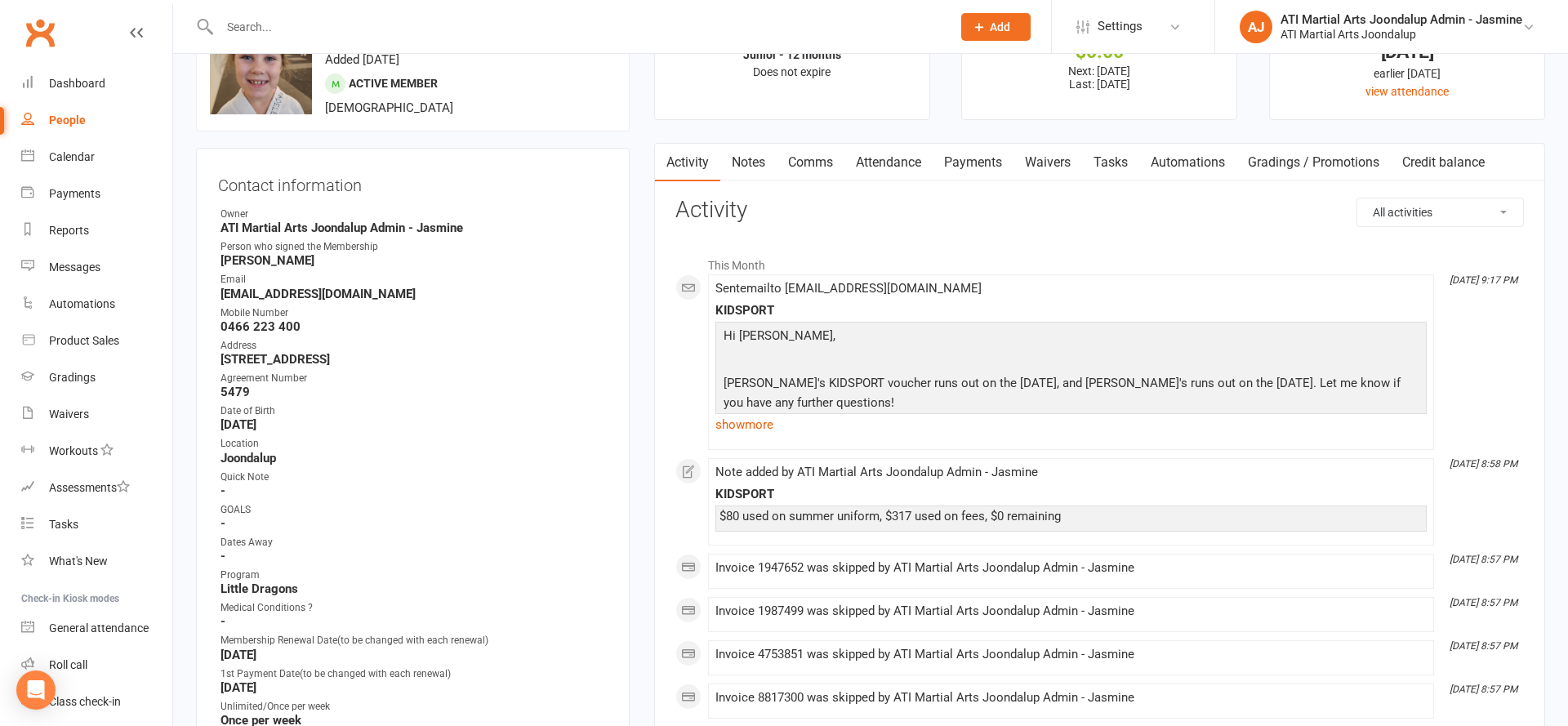
scroll to position [87, 0]
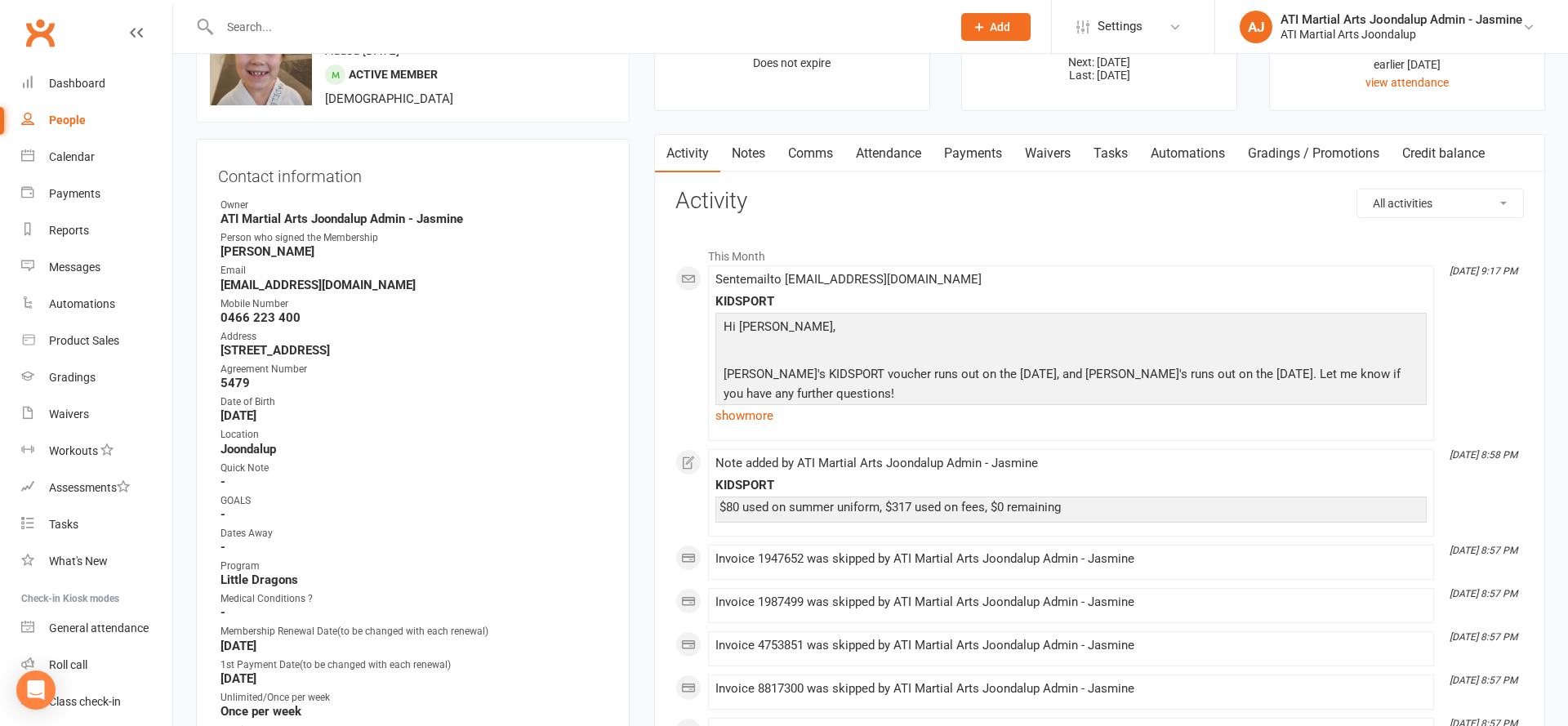
click at [311, 21] on input "text" at bounding box center [577, 27] width 725 height 23
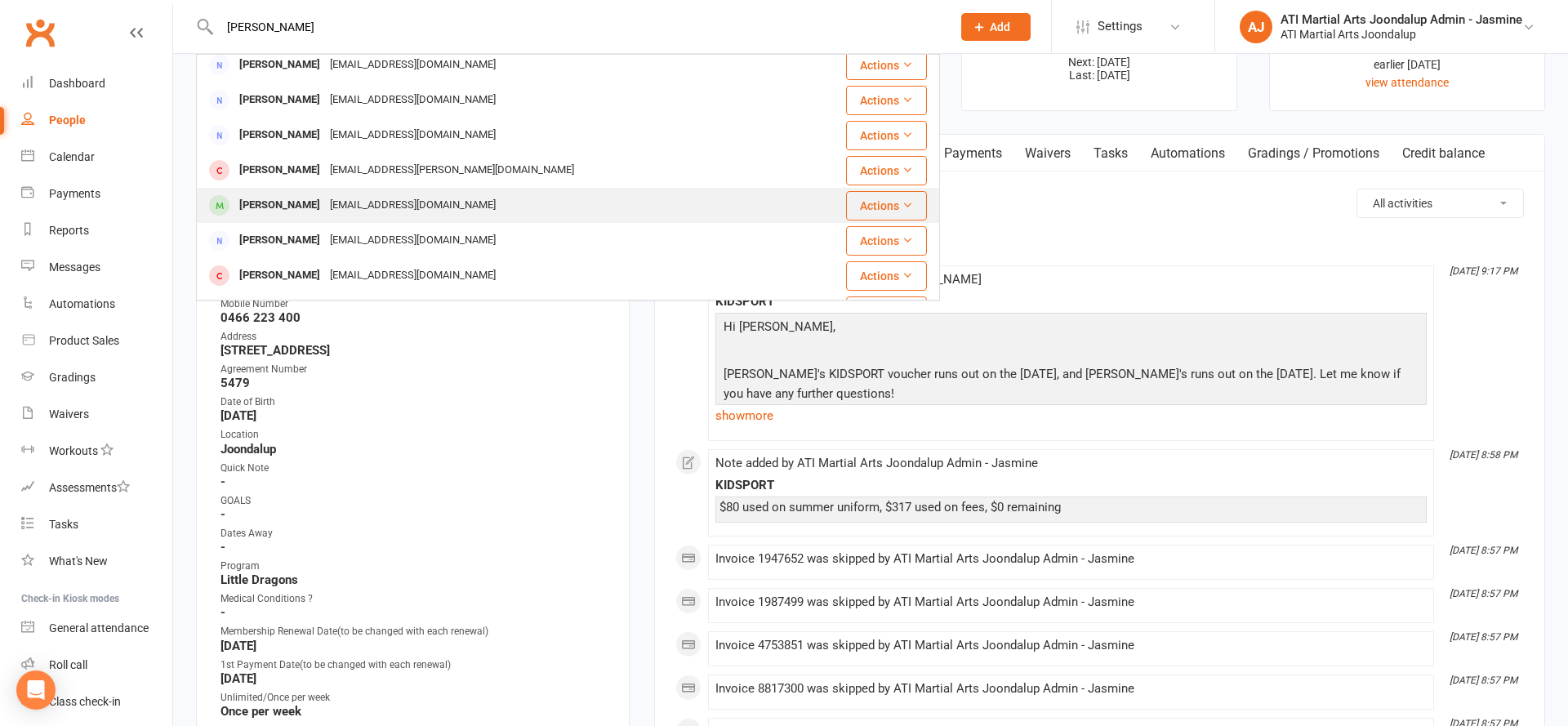
scroll to position [99, 0]
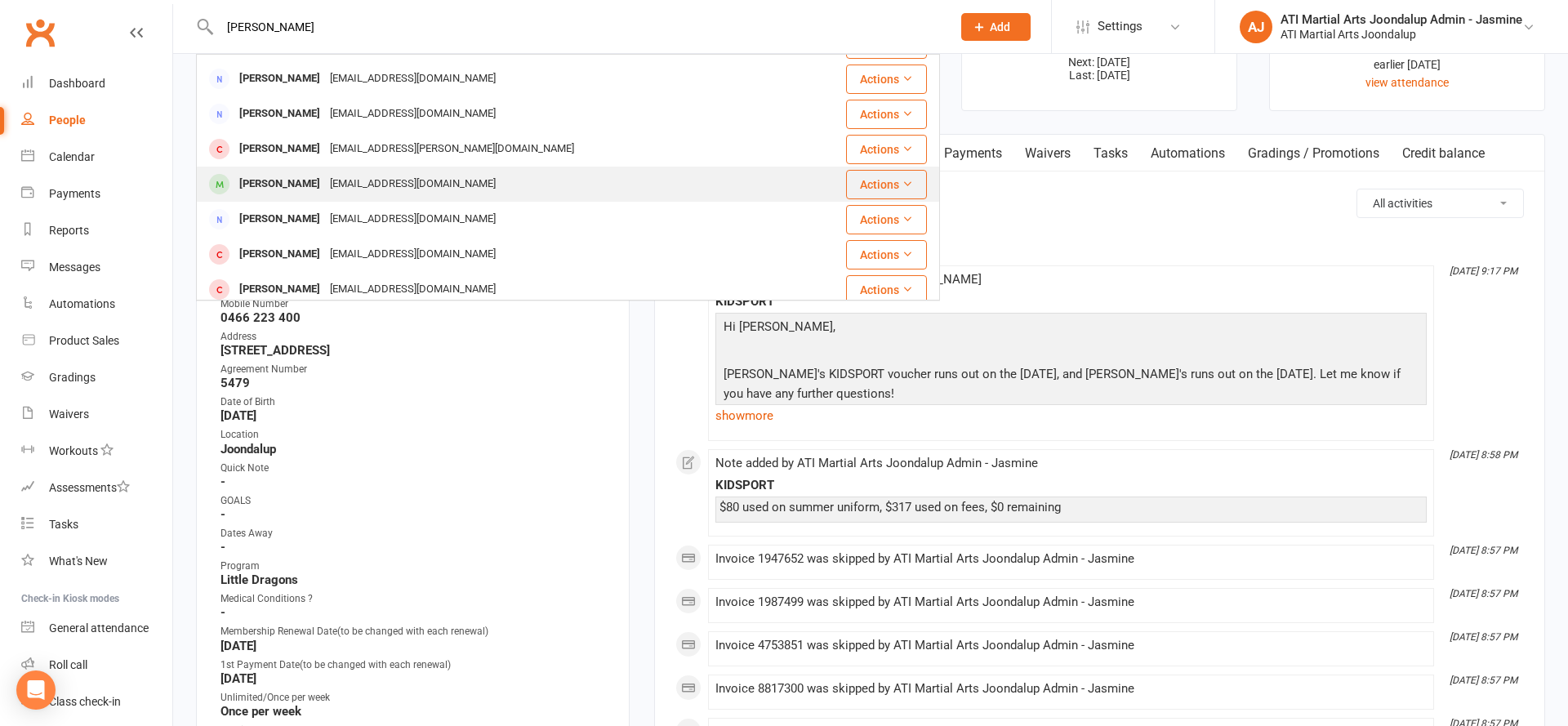
type input "JOEL"
click at [325, 190] on div "jaydeaitken.psych@gmail.com" at bounding box center [413, 184] width 176 height 24
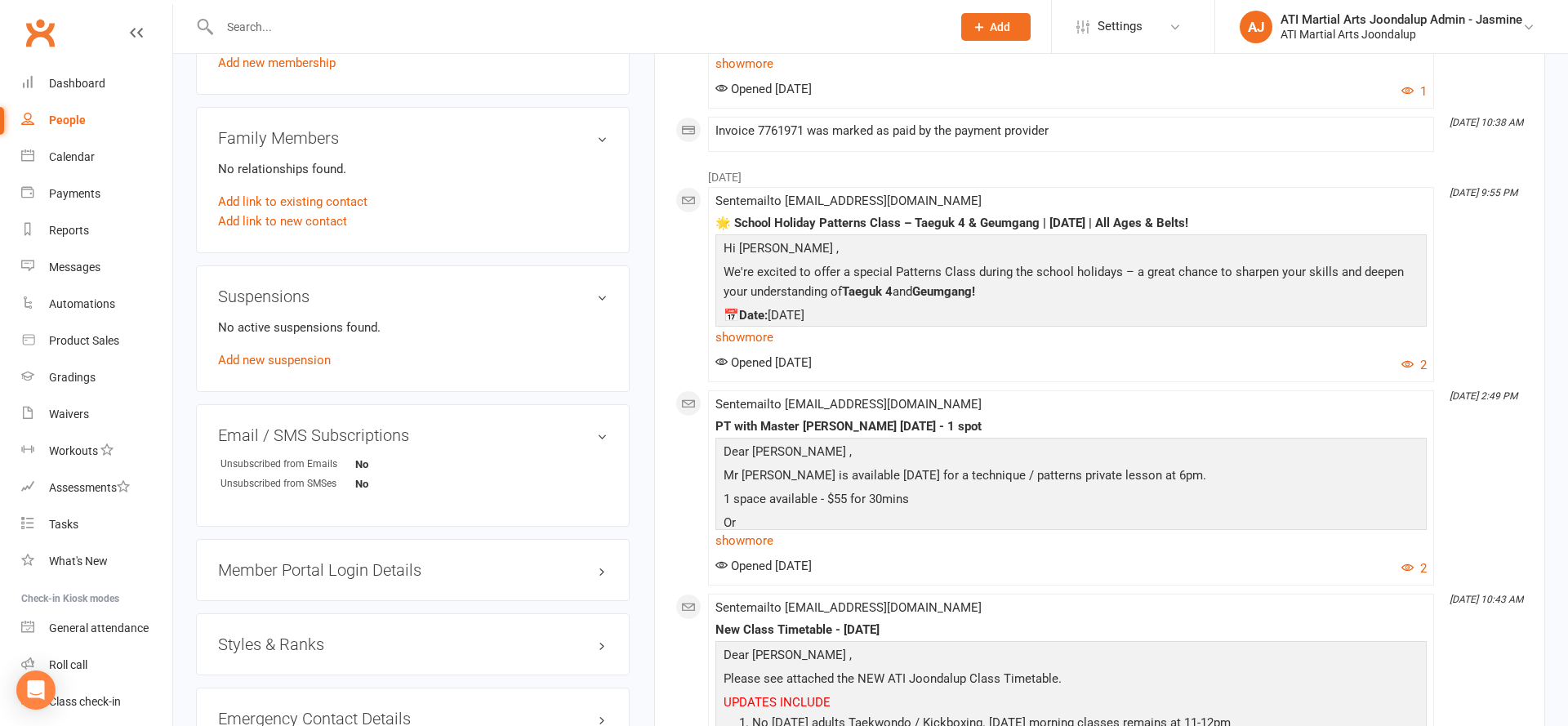
scroll to position [1559, 0]
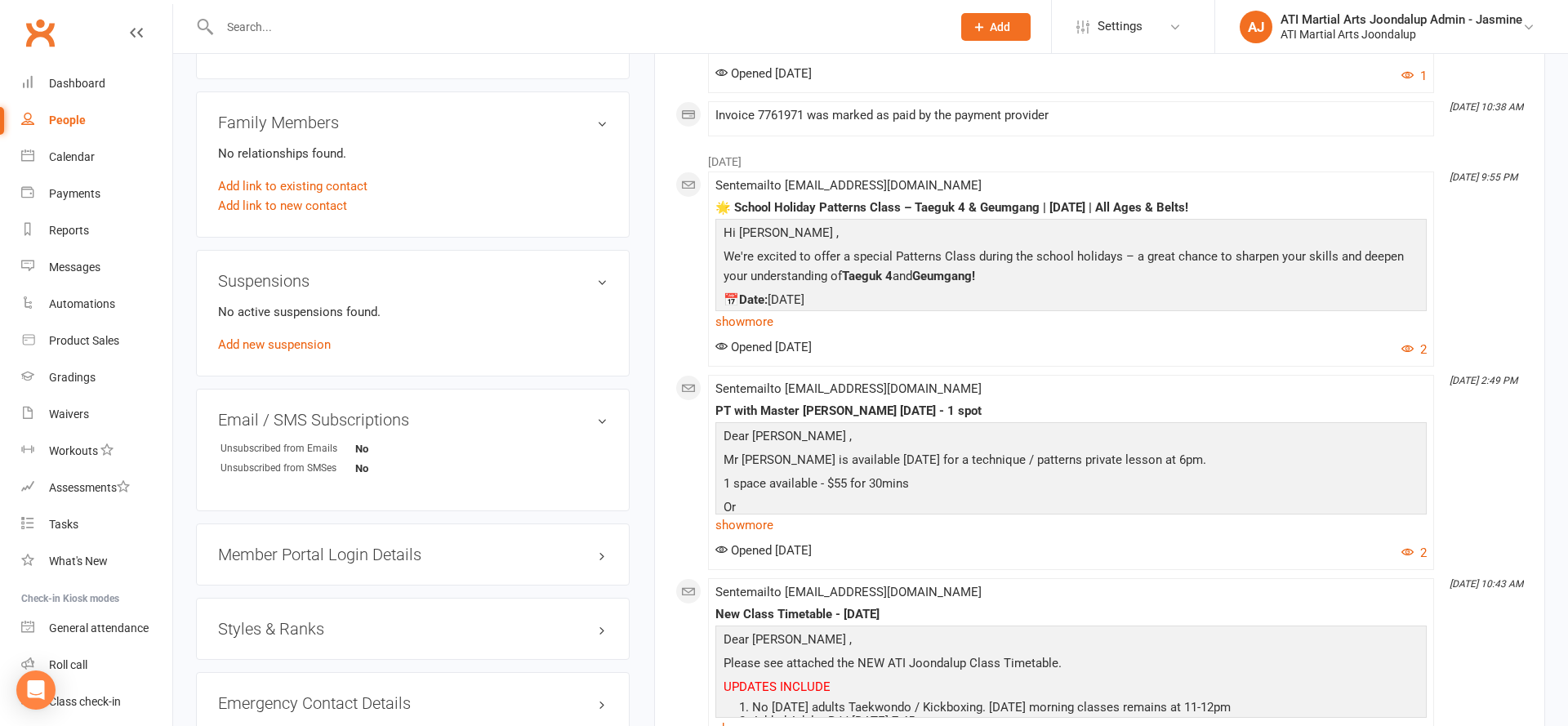
click at [321, 27] on input "text" at bounding box center [577, 27] width 725 height 23
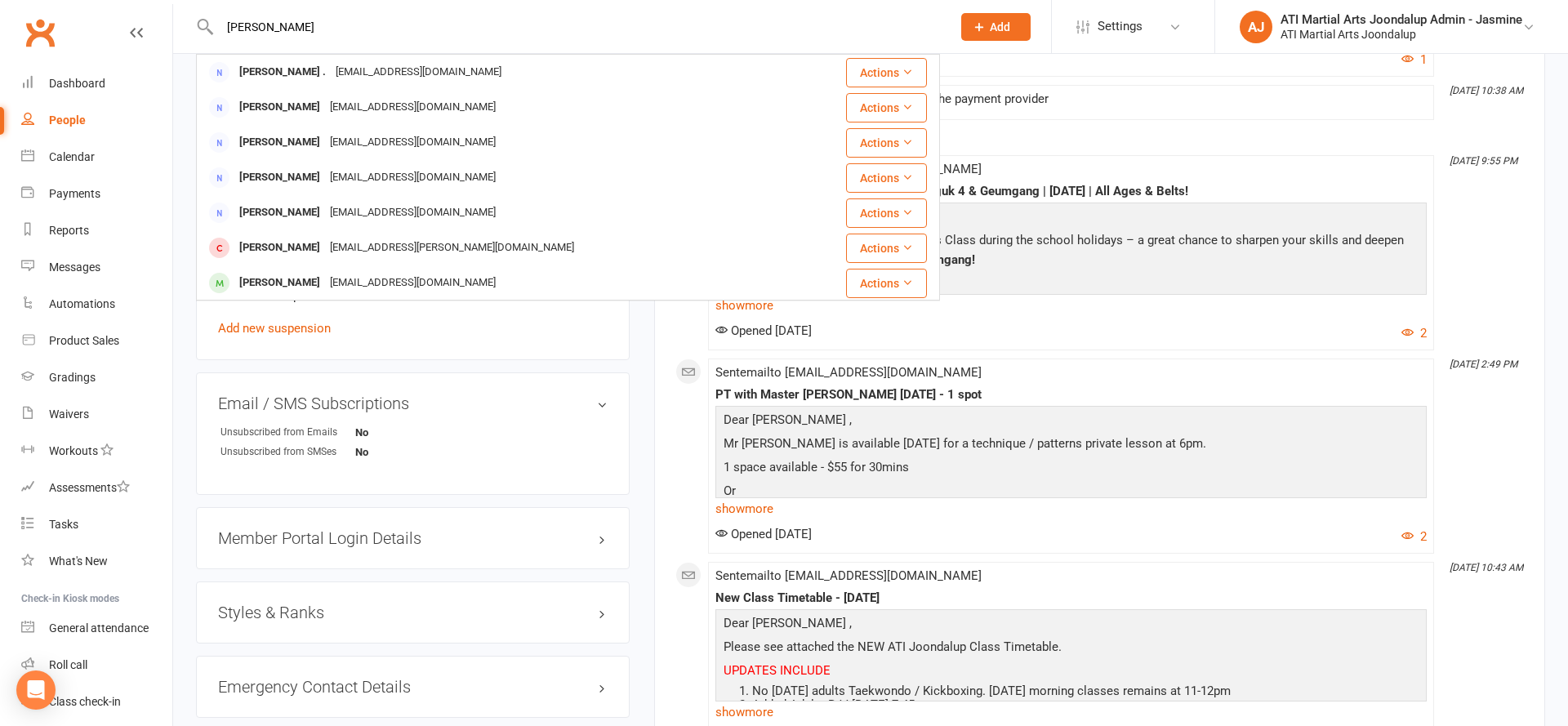
scroll to position [0, 0]
type input "Joel"
click at [182, 253] on div "upload photo change photo Joel Aitken Activated 31 May, 2018 Added 31 May, 2018…" at bounding box center [870, 191] width 1395 height 3425
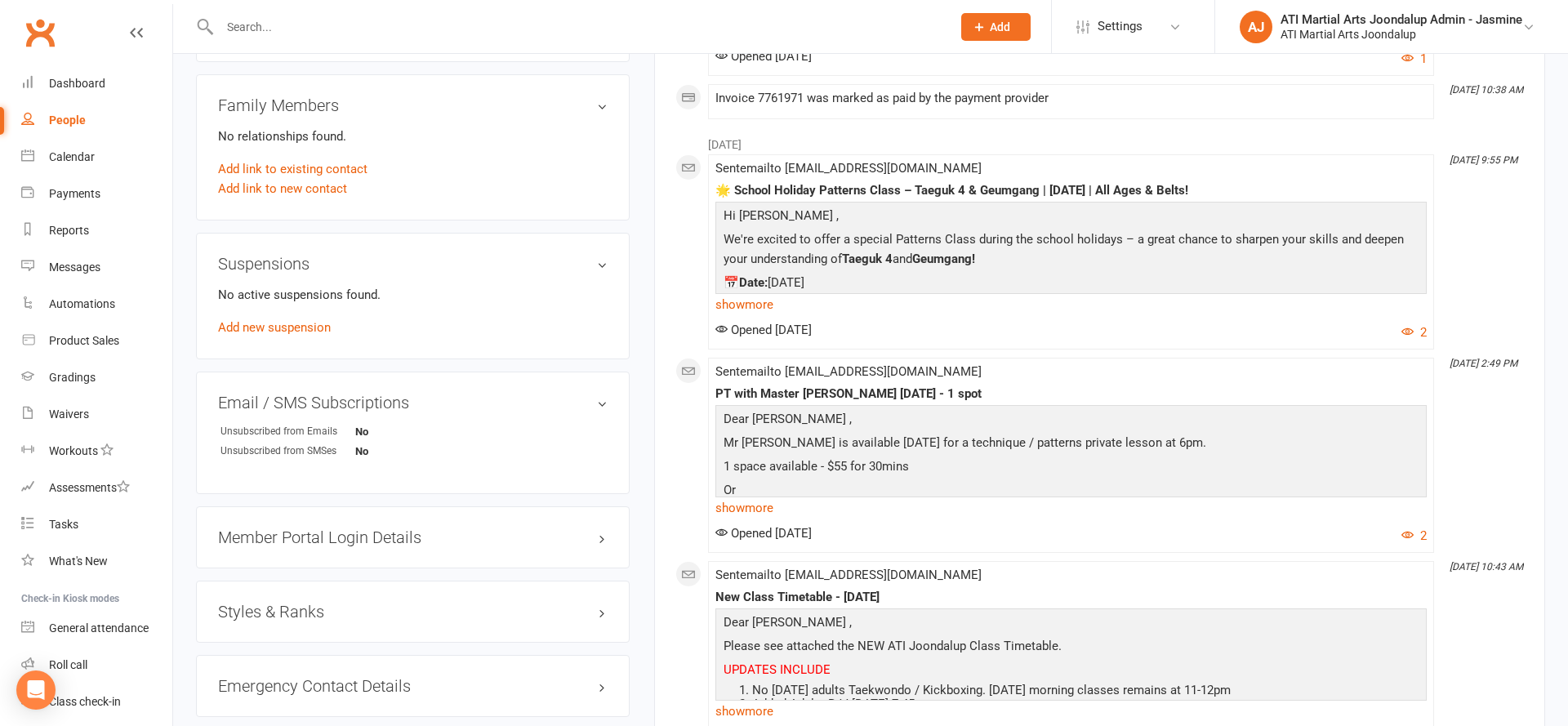
click at [981, 33] on icon at bounding box center [978, 26] width 14 height 14
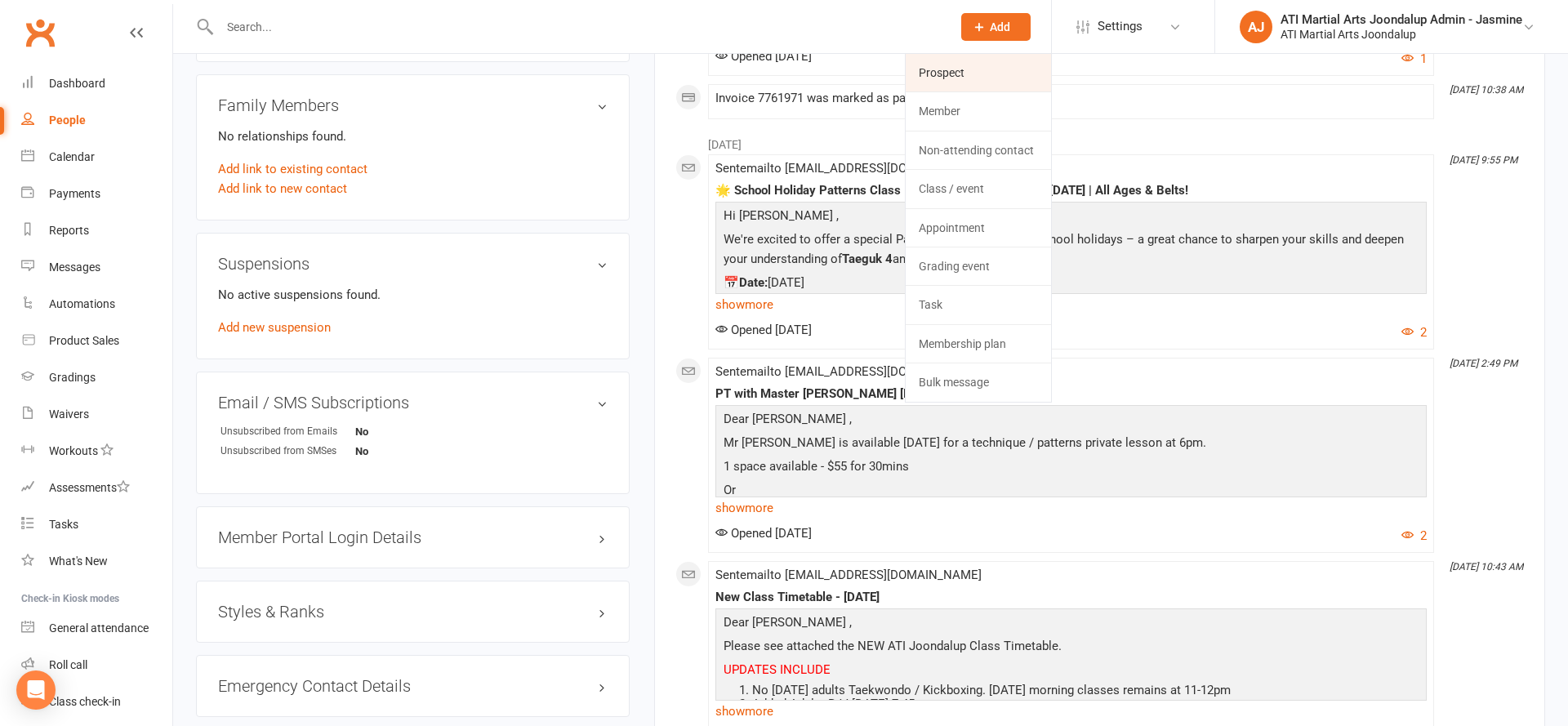
click at [957, 66] on link "Prospect" at bounding box center [978, 72] width 145 height 37
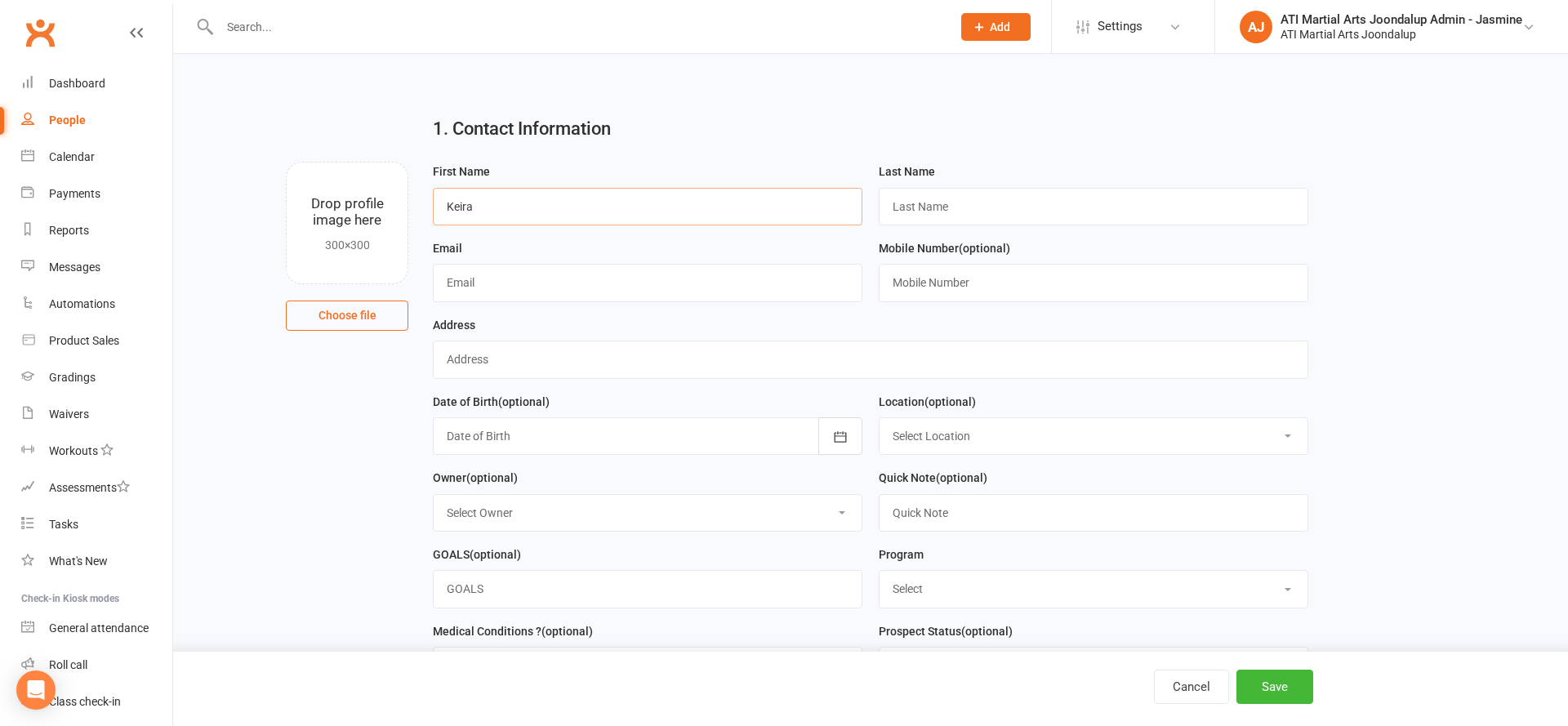
type input "Keira"
type input "."
type input "[EMAIL_ADDRESS][DOMAIN_NAME]"
type input "0421014122"
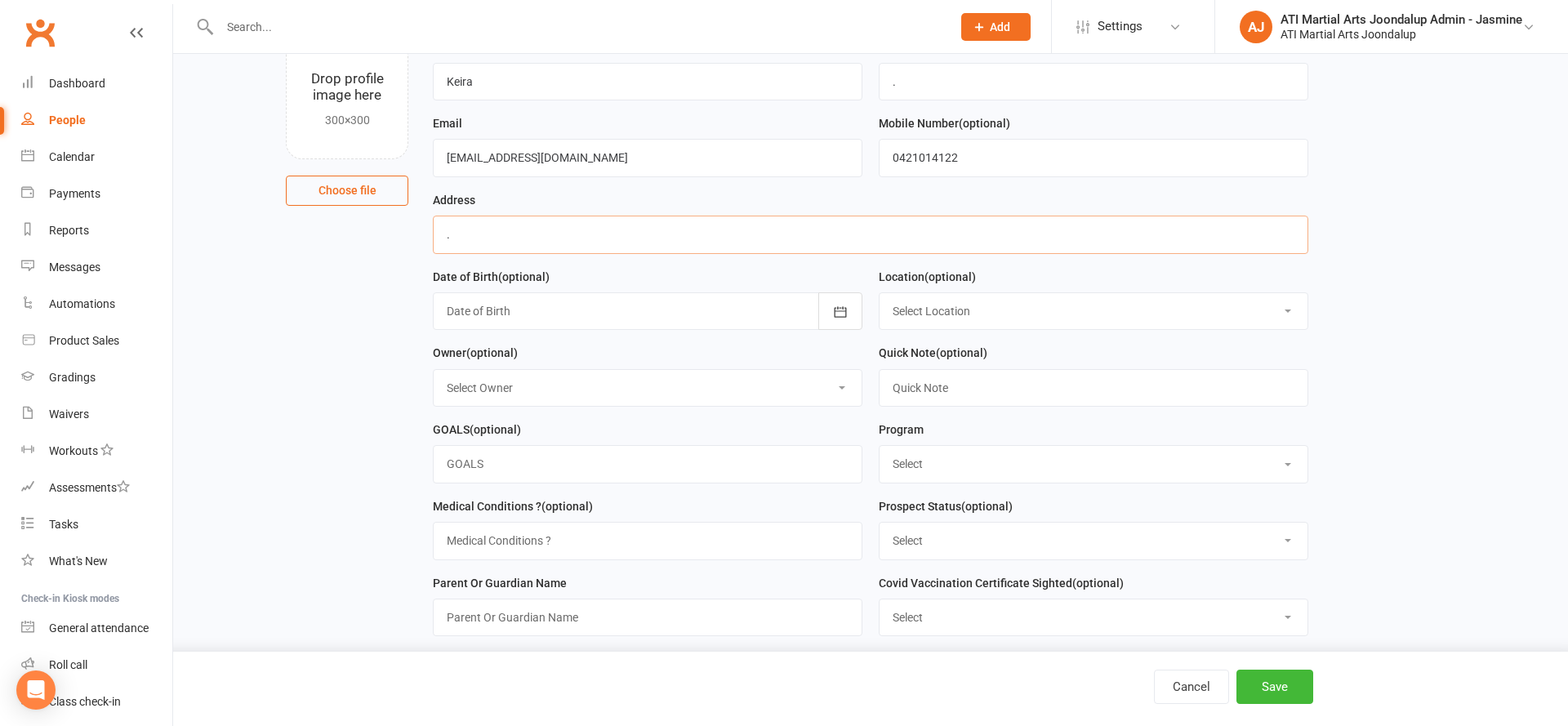
scroll to position [128, 0]
type input "."
click at [966, 388] on input "text" at bounding box center [1093, 385] width 429 height 37
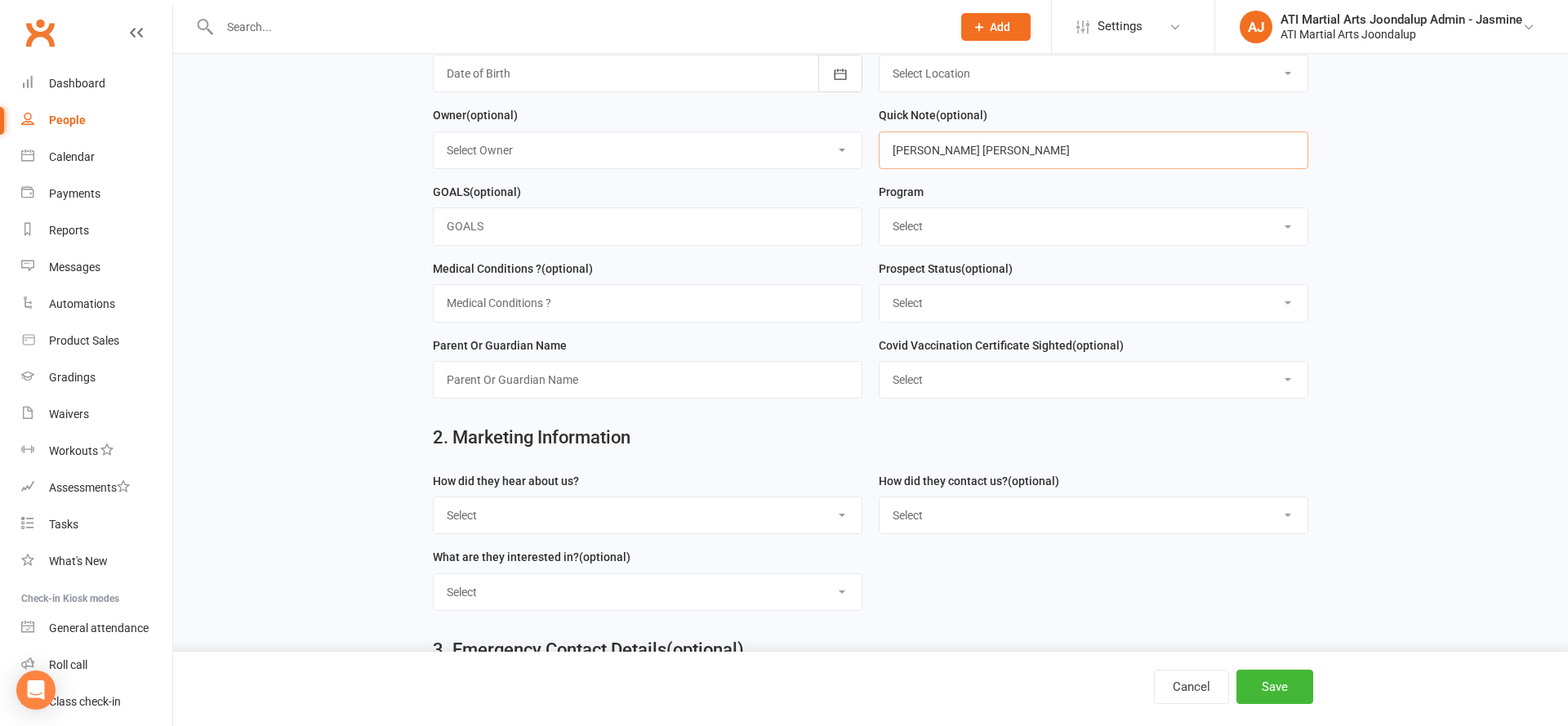
scroll to position [433, 0]
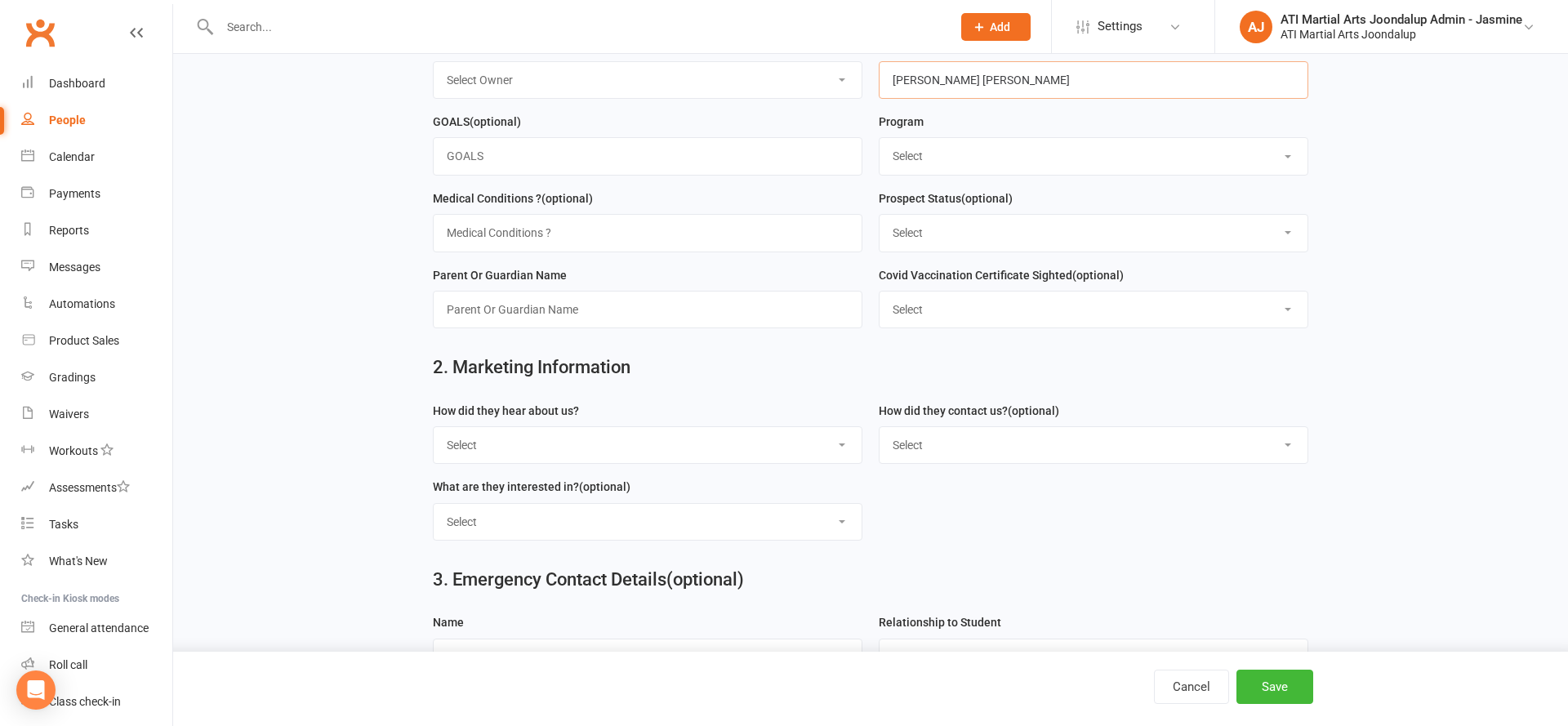
type input "Joel Aitken Buddy Week"
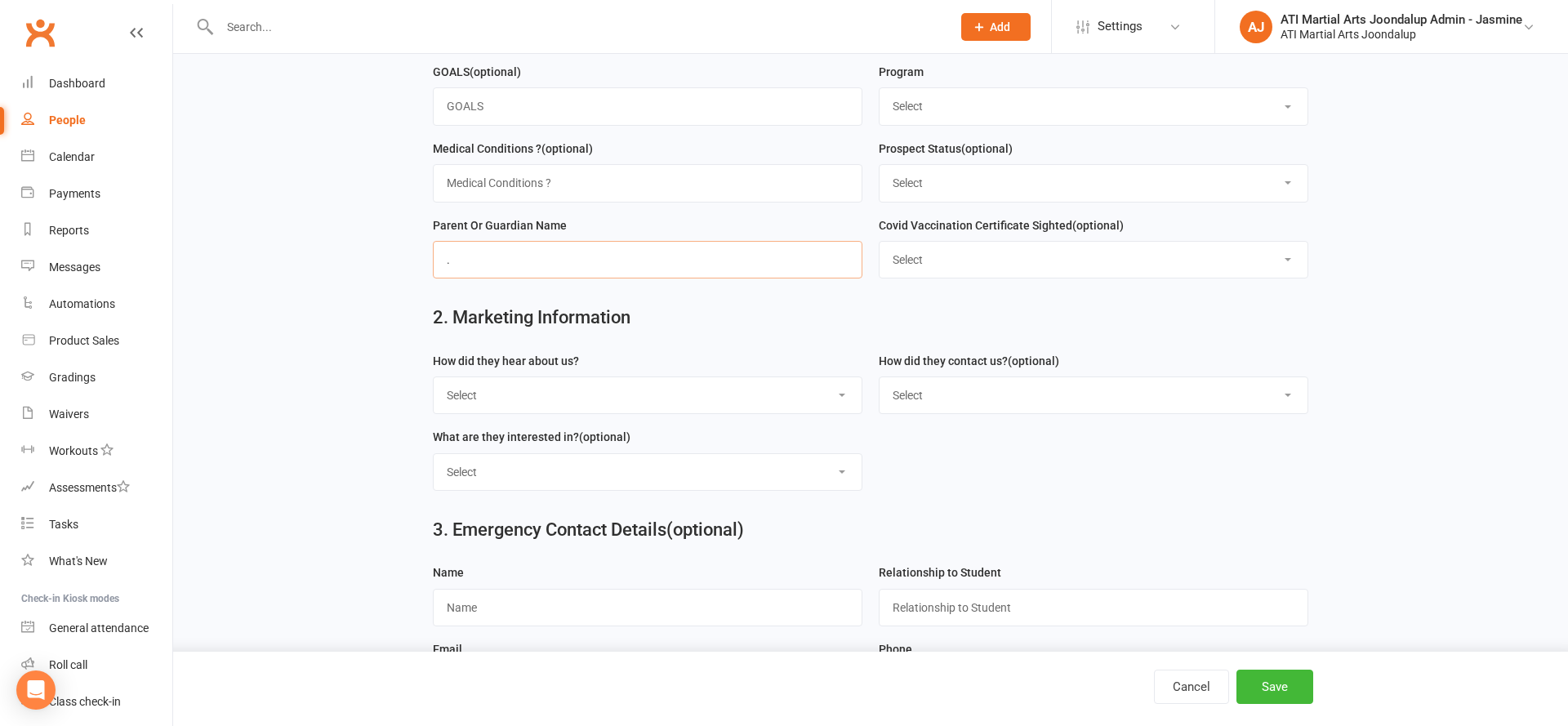
scroll to position [507, 0]
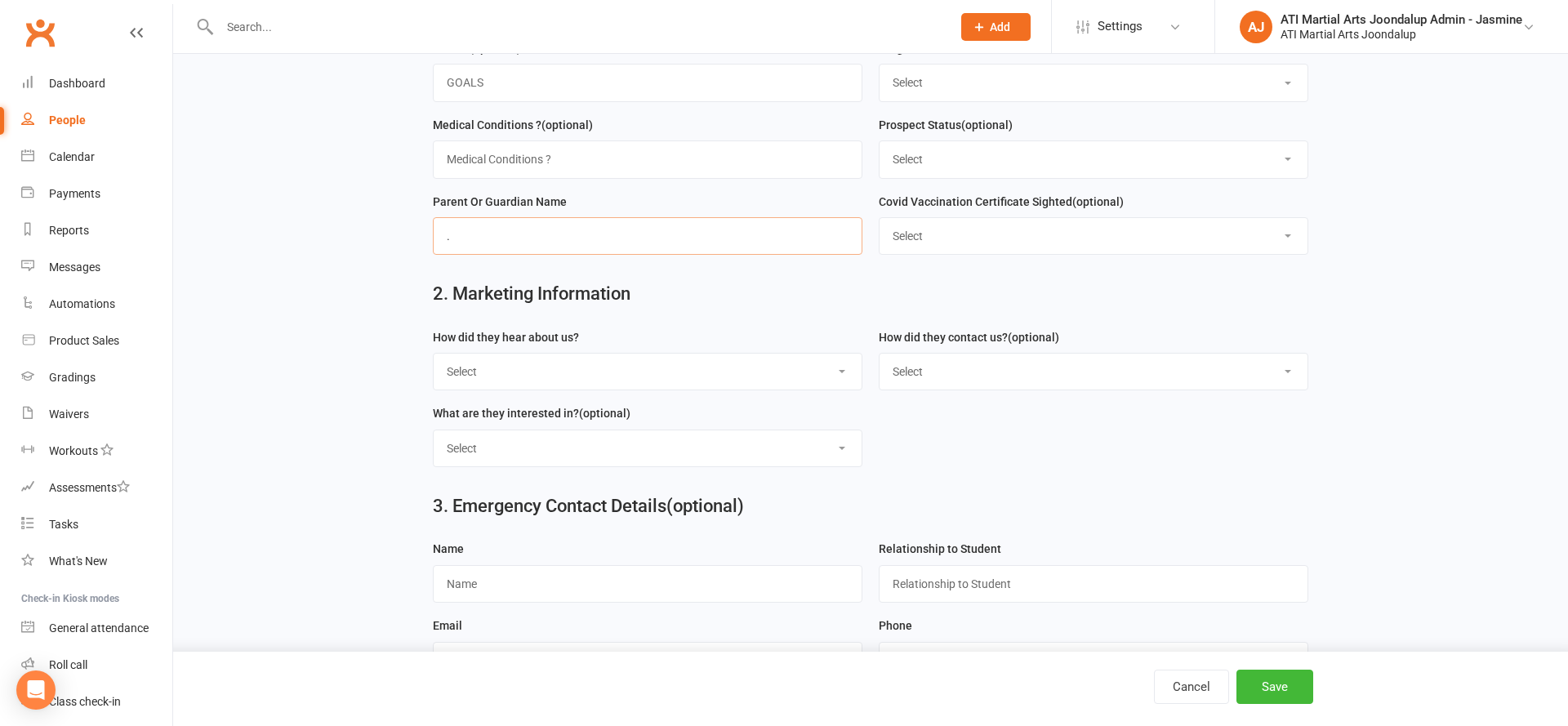
type input "."
select select "School holiday Prog"
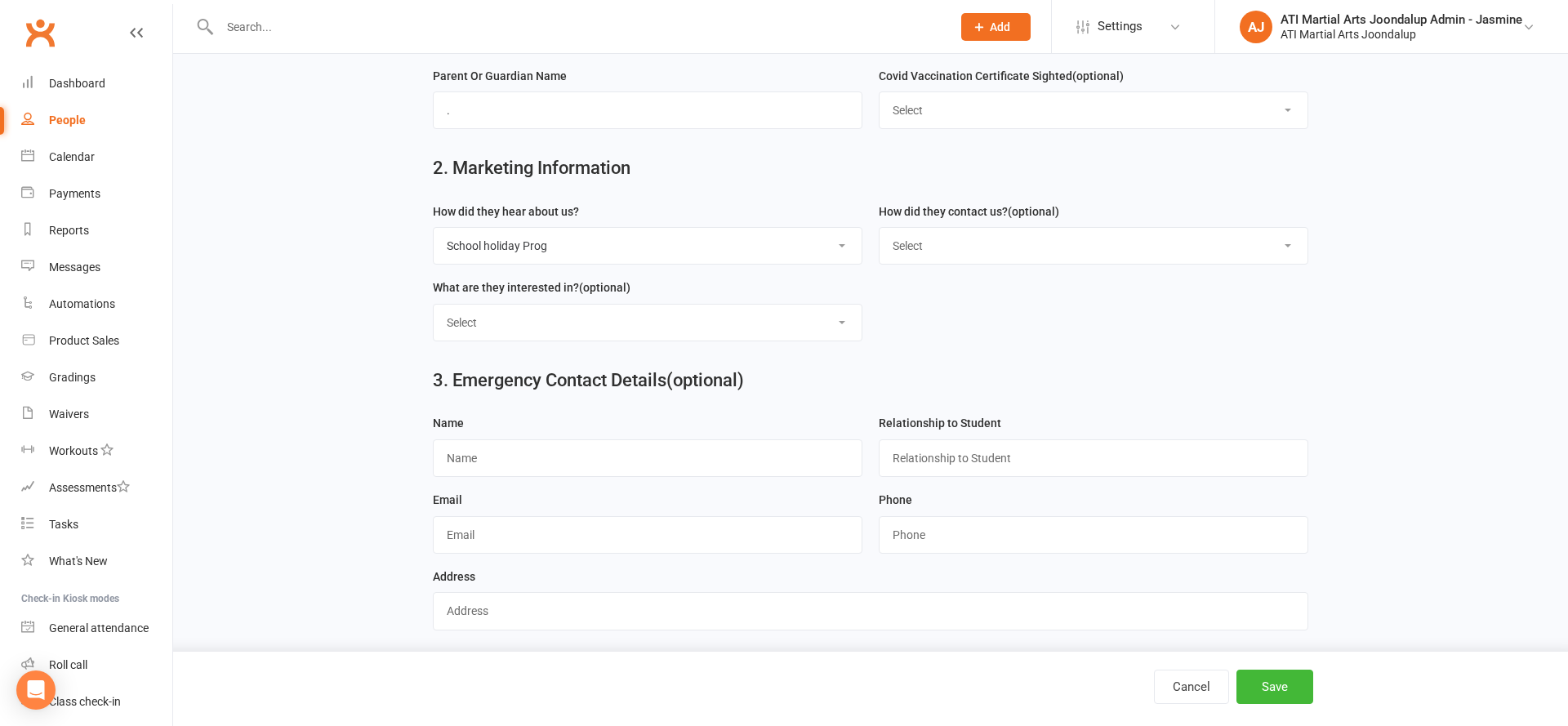
scroll to position [631, 0]
click at [1264, 681] on button "Save" at bounding box center [1274, 687] width 76 height 34
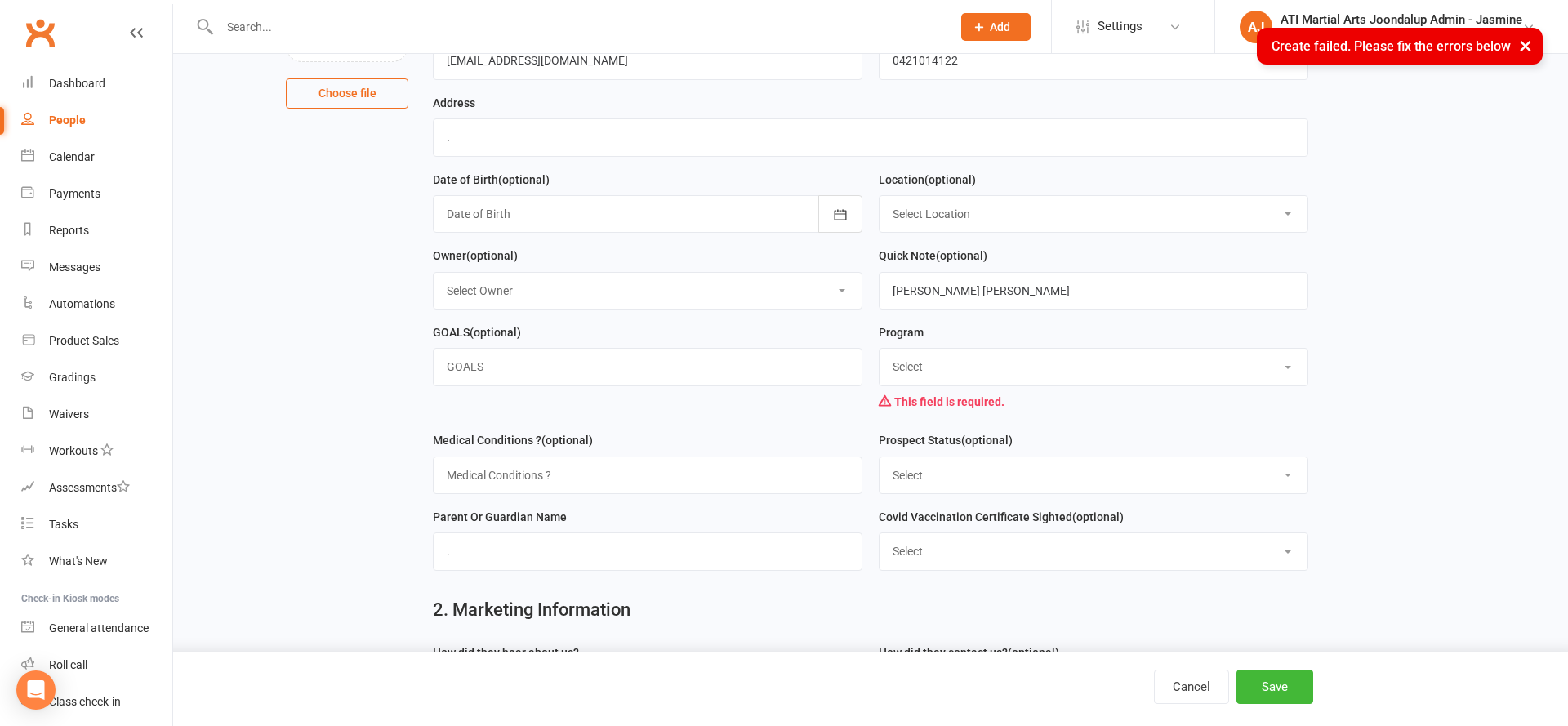
scroll to position [220, 0]
select select "Academy Membership SNR"
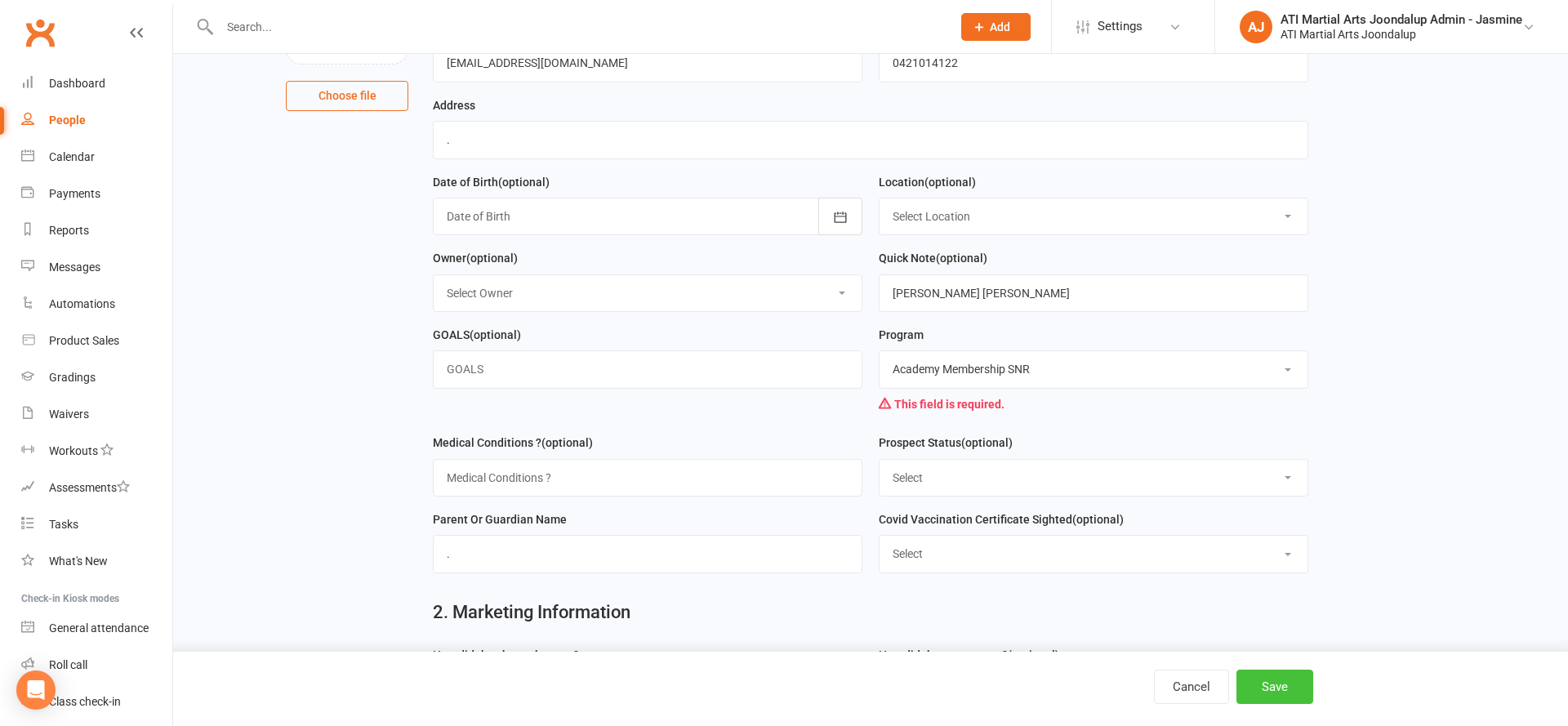
click at [1290, 681] on button "Save" at bounding box center [1274, 687] width 76 height 34
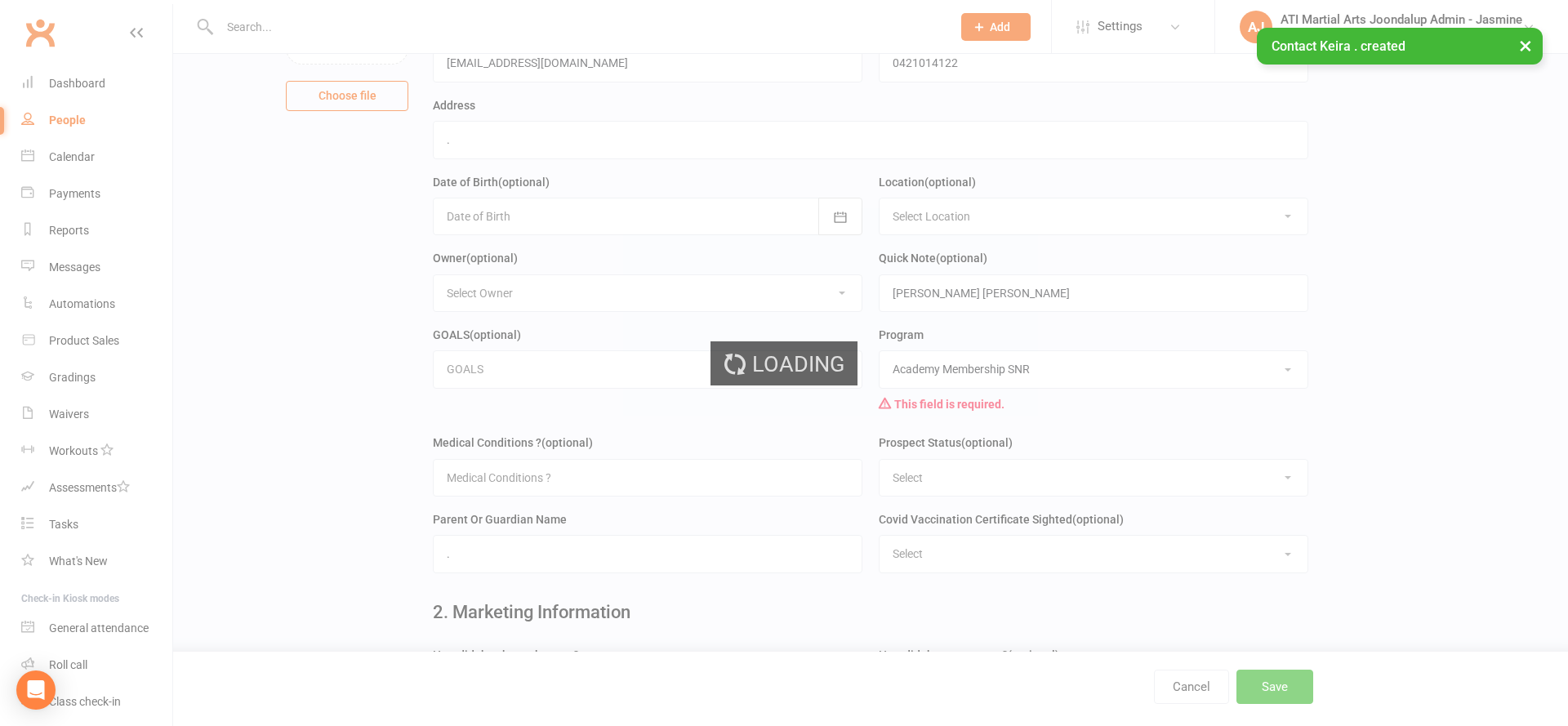
scroll to position [0, 0]
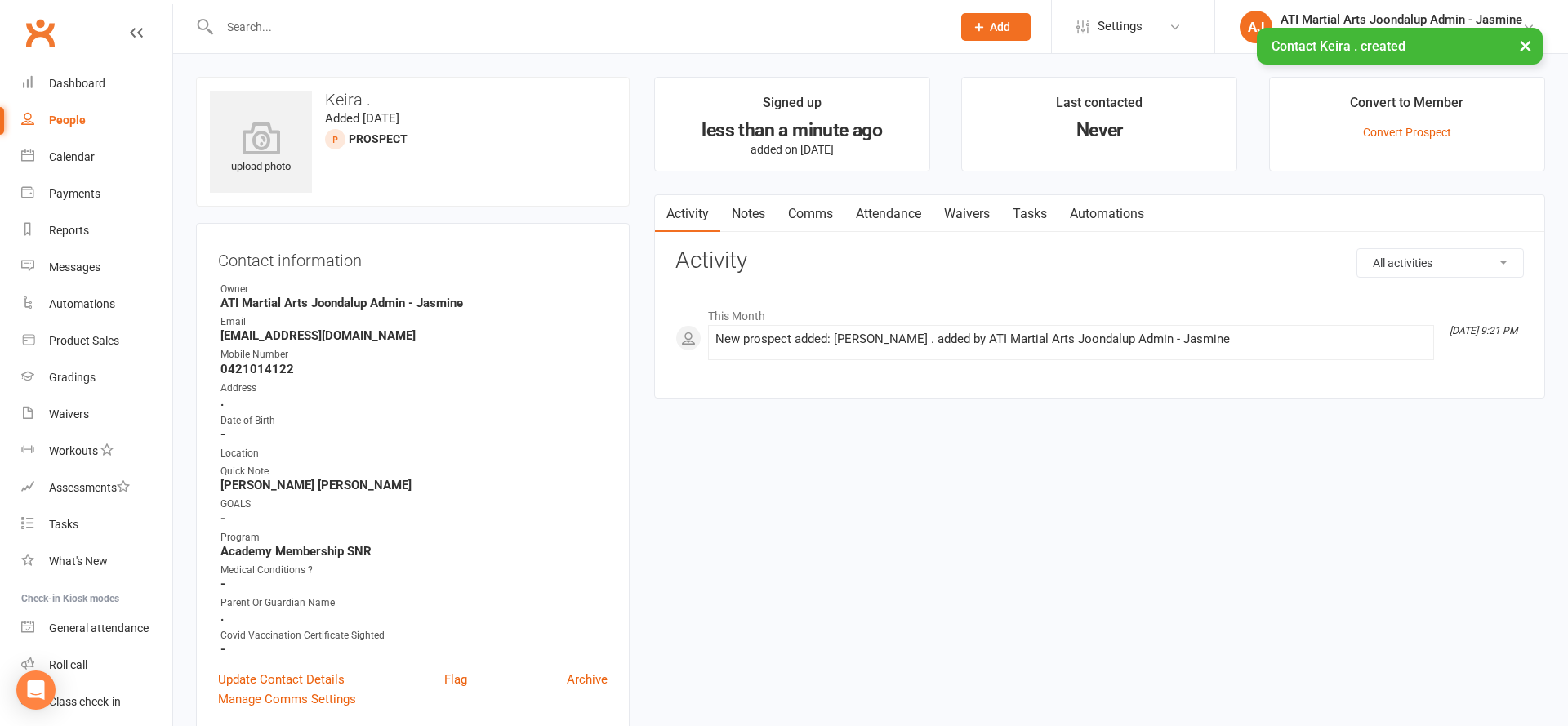
click at [880, 208] on link "Attendance" at bounding box center [888, 213] width 88 height 37
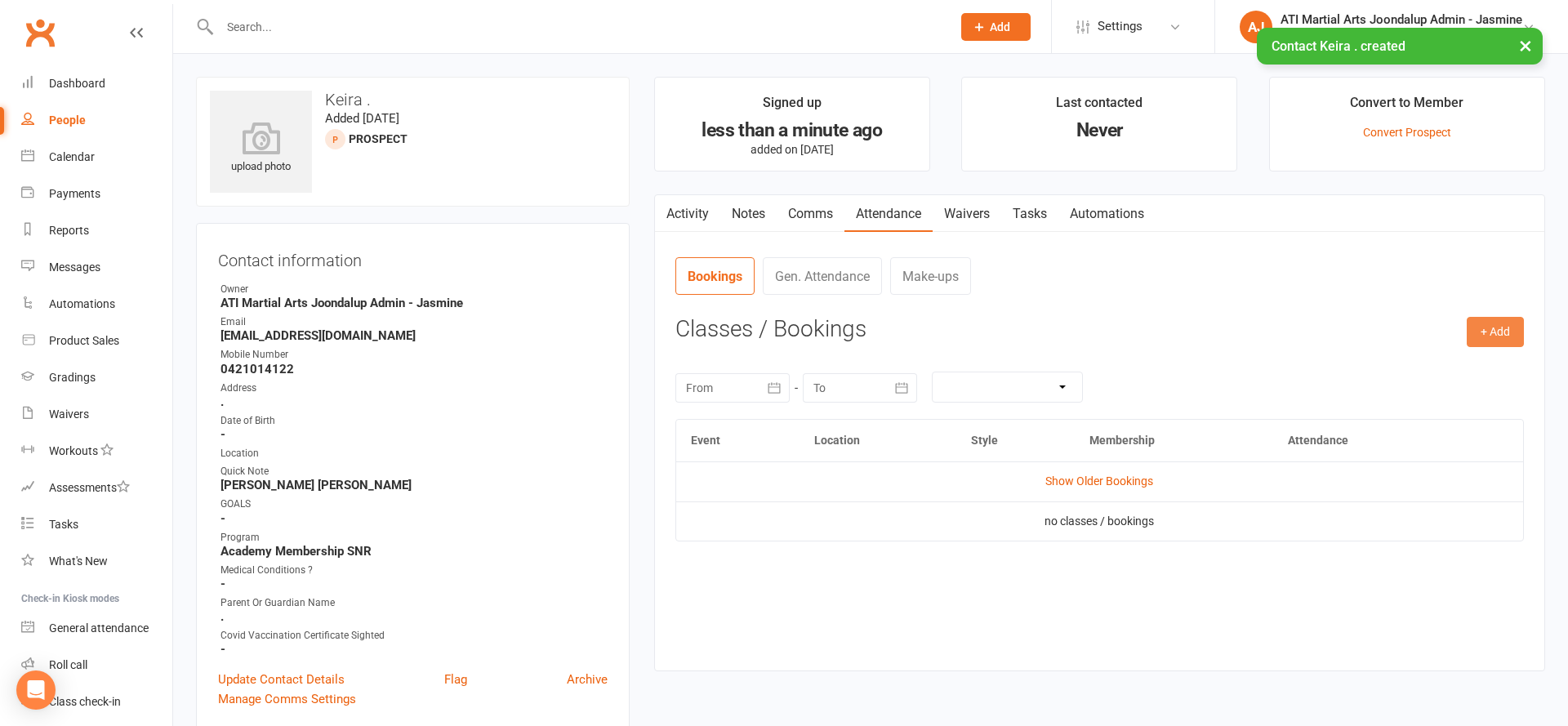
drag, startPoint x: 1539, startPoint y: 333, endPoint x: 1508, endPoint y: 333, distance: 31.0
click at [1526, 333] on div "Activity Notes Comms Attendance Waivers Tasks Automations Attendance Number of …" at bounding box center [1100, 433] width 891 height 478
click at [1507, 333] on button "+ Add" at bounding box center [1495, 331] width 57 height 30
click at [1439, 396] on link "Add Appointment" at bounding box center [1442, 402] width 162 height 33
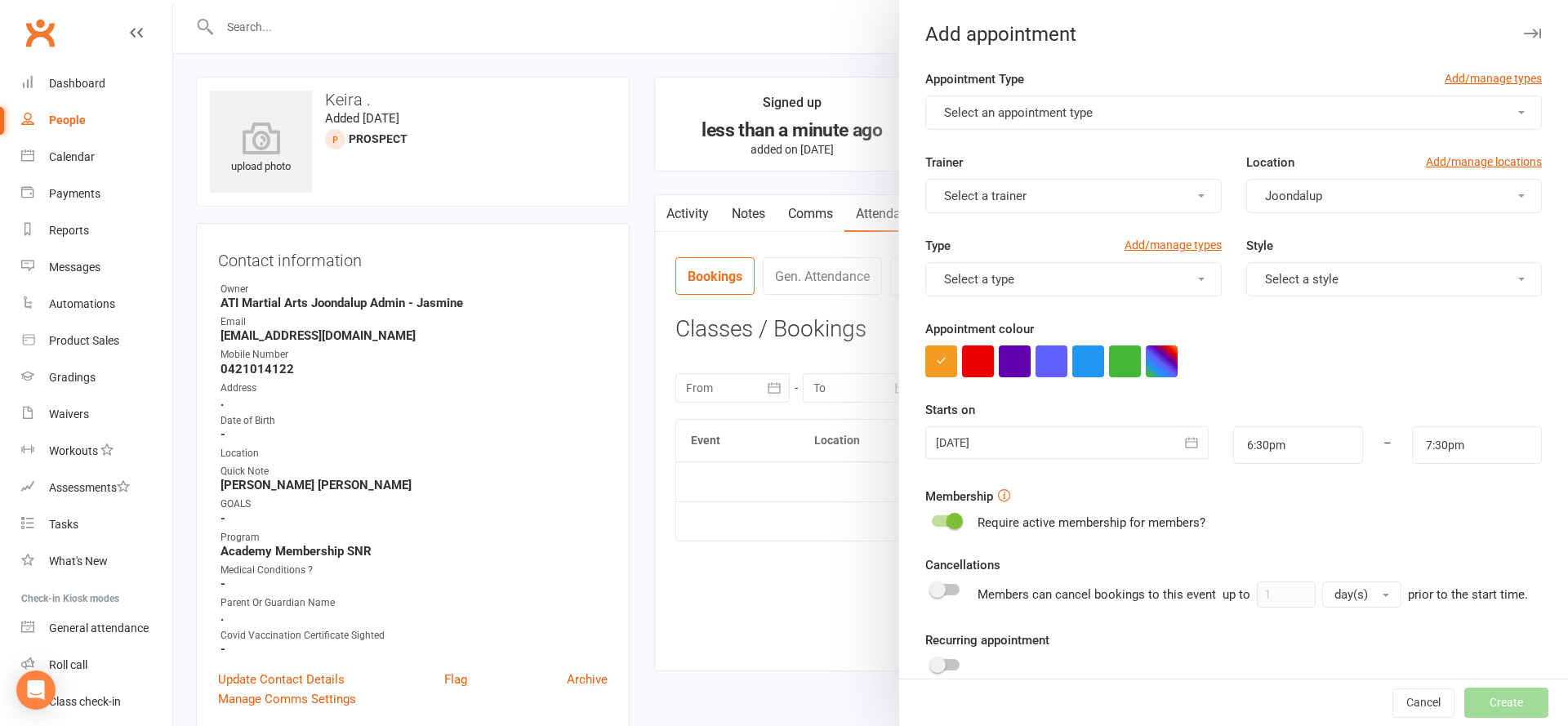
click at [1110, 113] on button "Select an appointment type" at bounding box center [1233, 113] width 617 height 34
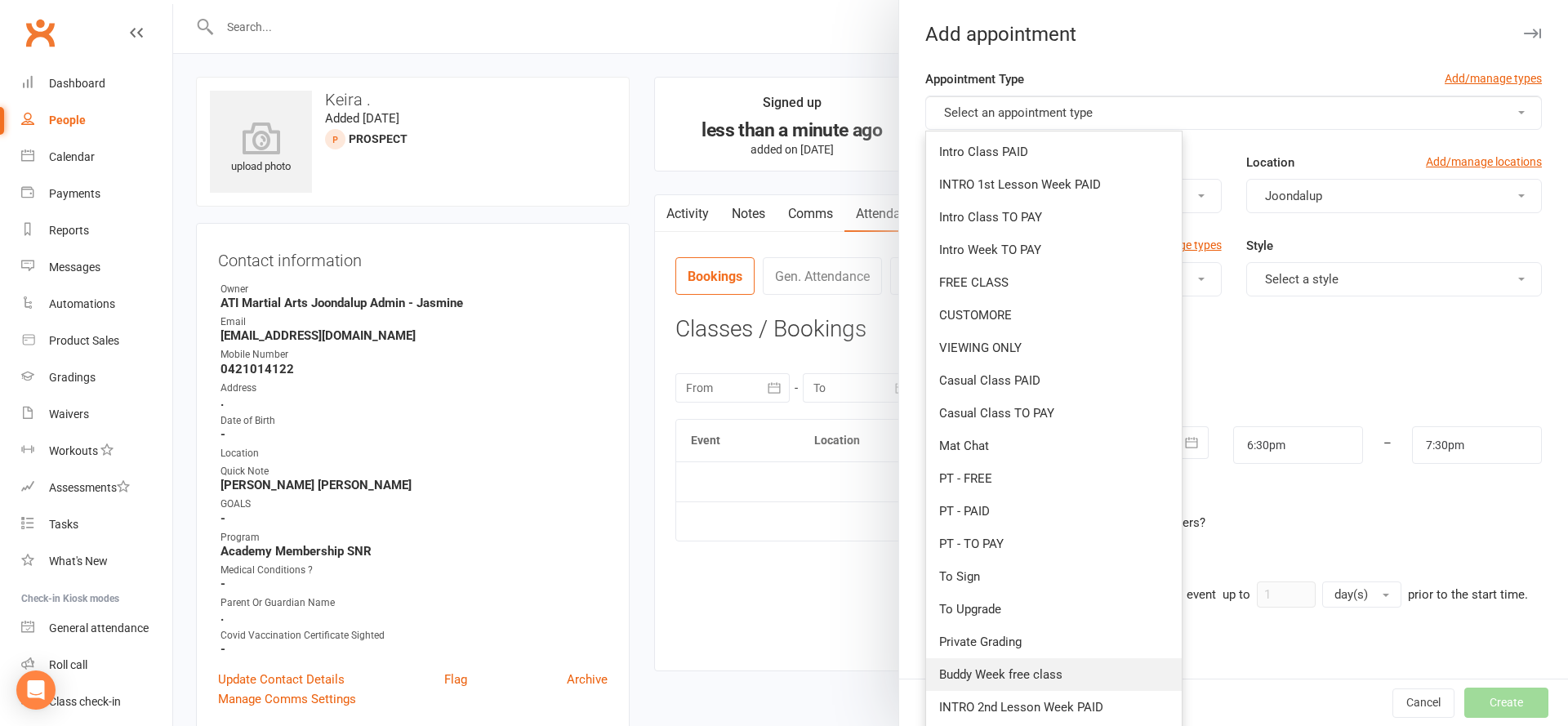
click at [1037, 670] on span "Buddy Week free class" at bounding box center [1000, 674] width 123 height 14
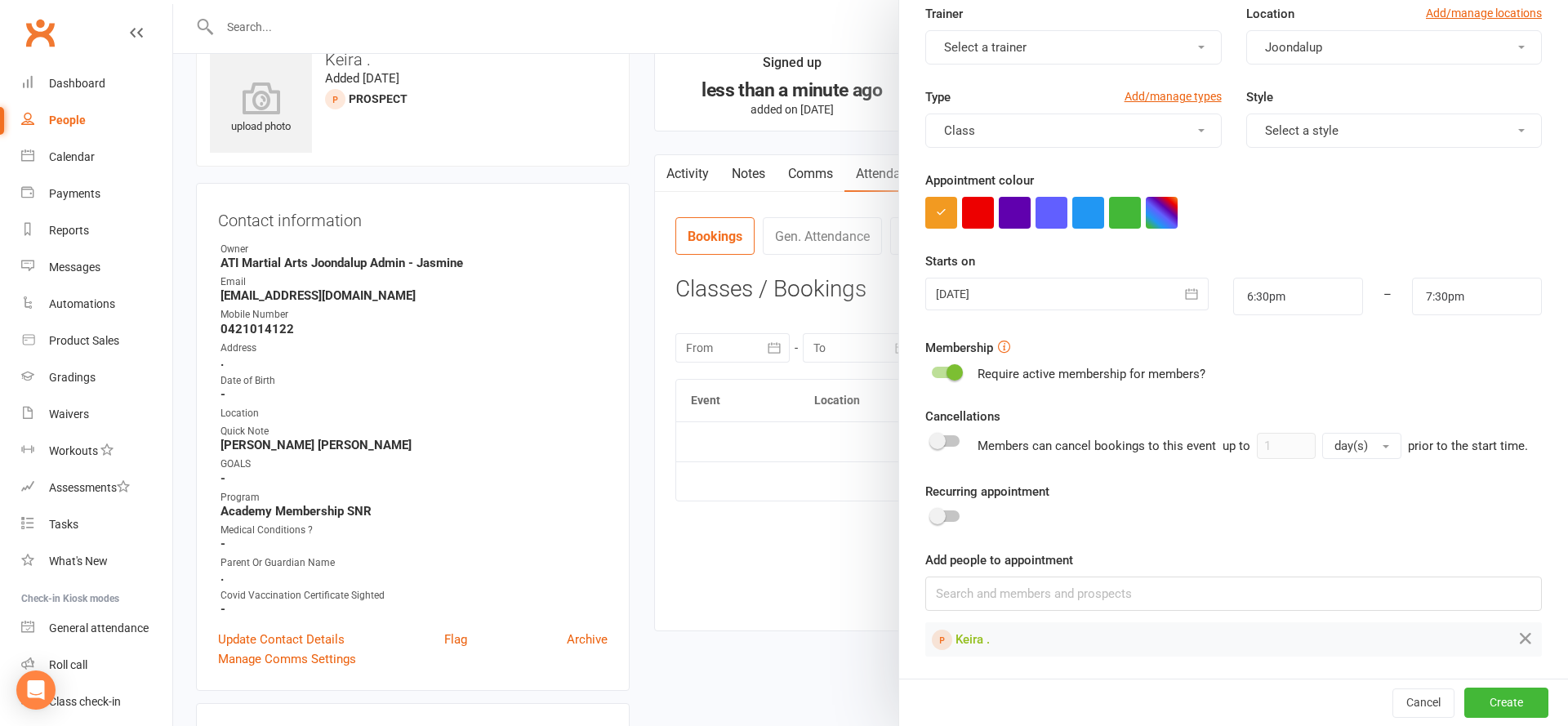
scroll to position [58, 0]
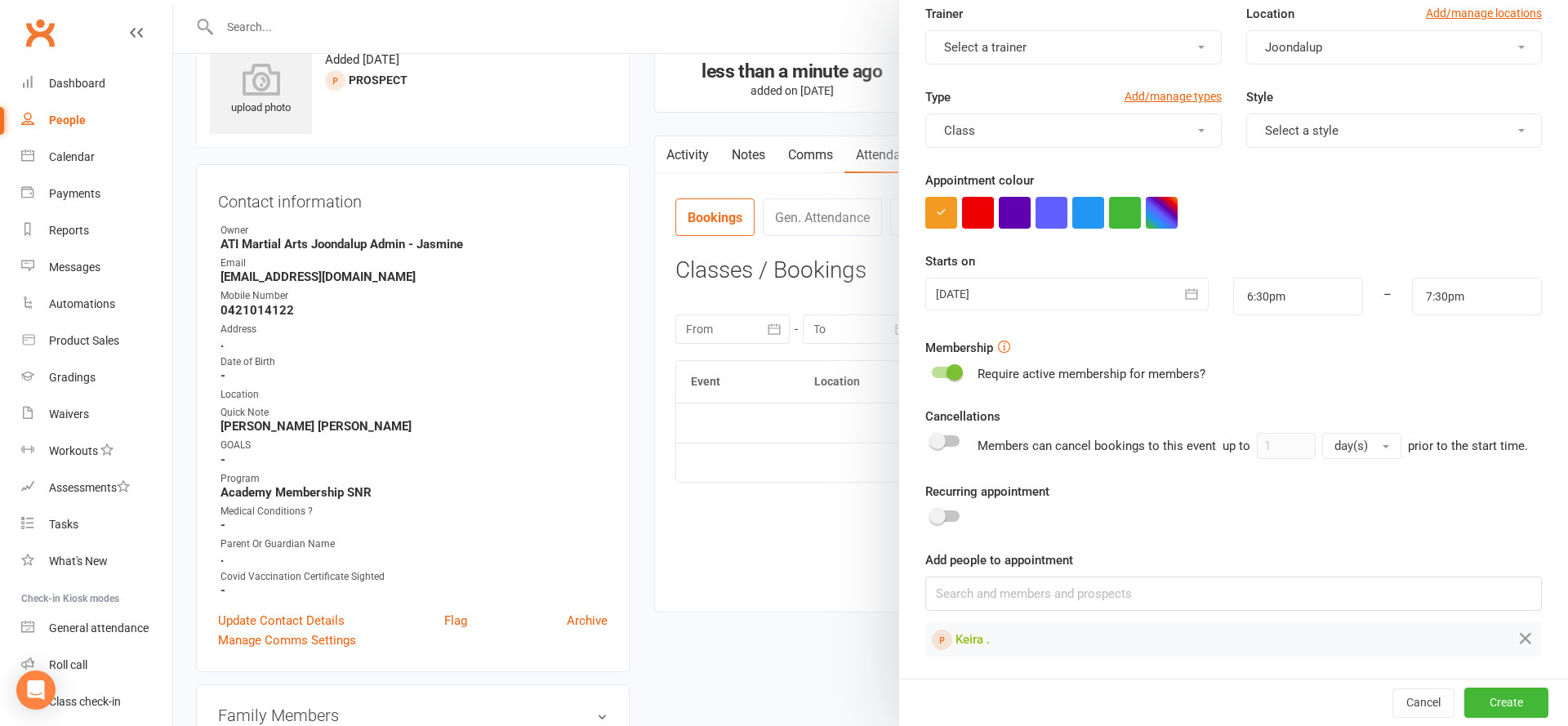
click at [1194, 293] on icon "button" at bounding box center [1191, 294] width 16 height 16
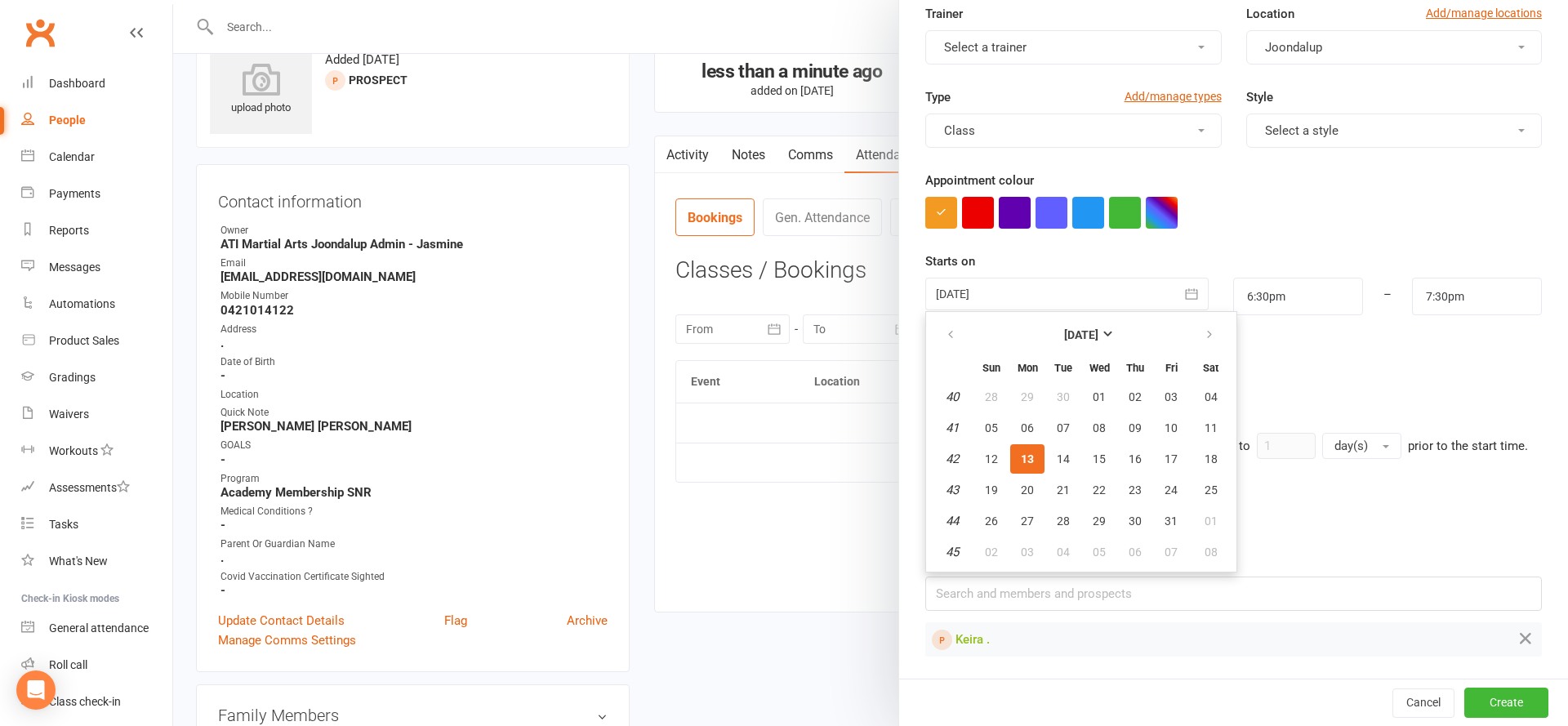
click at [1077, 451] on button "14" at bounding box center [1063, 459] width 34 height 30
type input "14 Oct 2025"
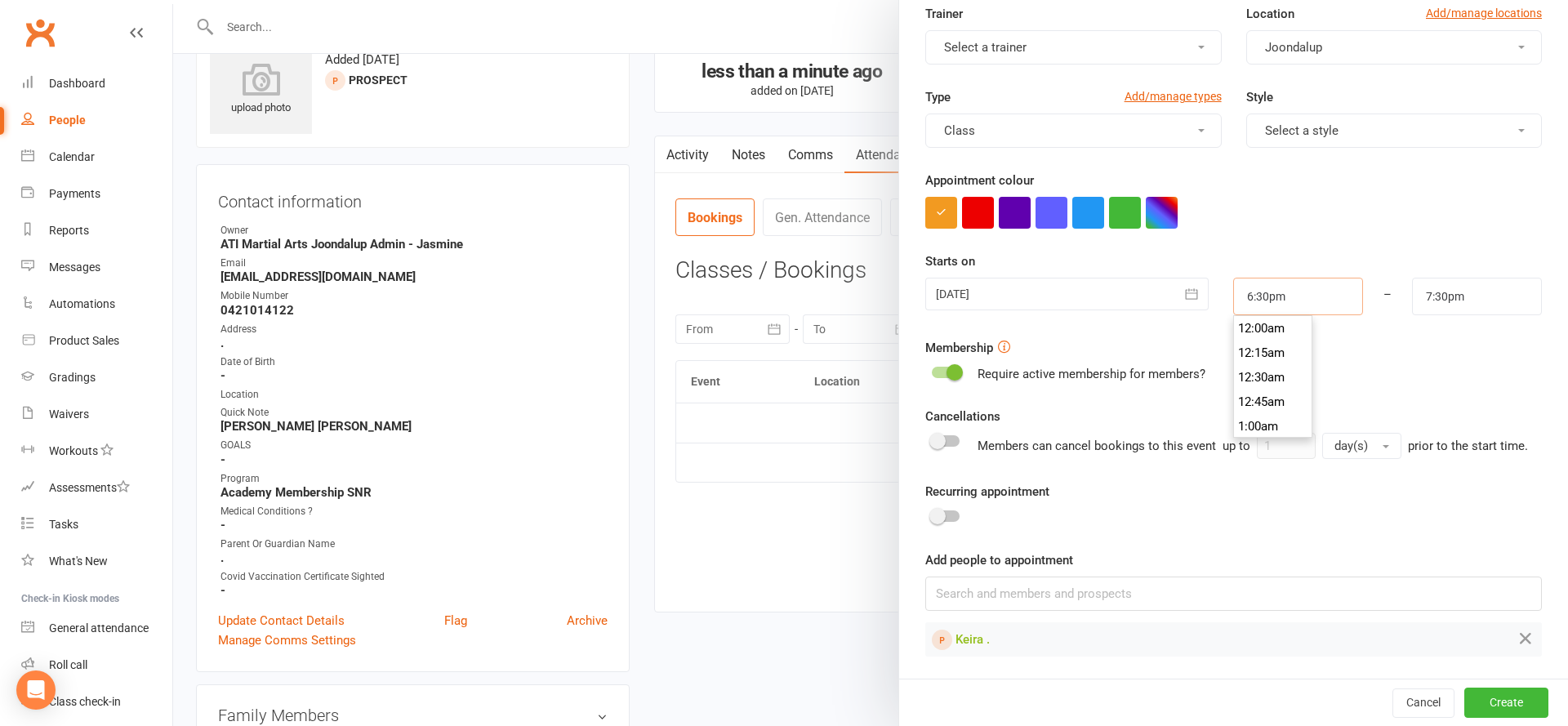
click at [1303, 293] on input "6:30pm" at bounding box center [1298, 296] width 130 height 37
type input "6:45pm"
type input "7:45pm"
click at [1264, 366] on li "6:45pm" at bounding box center [1274, 378] width 78 height 25
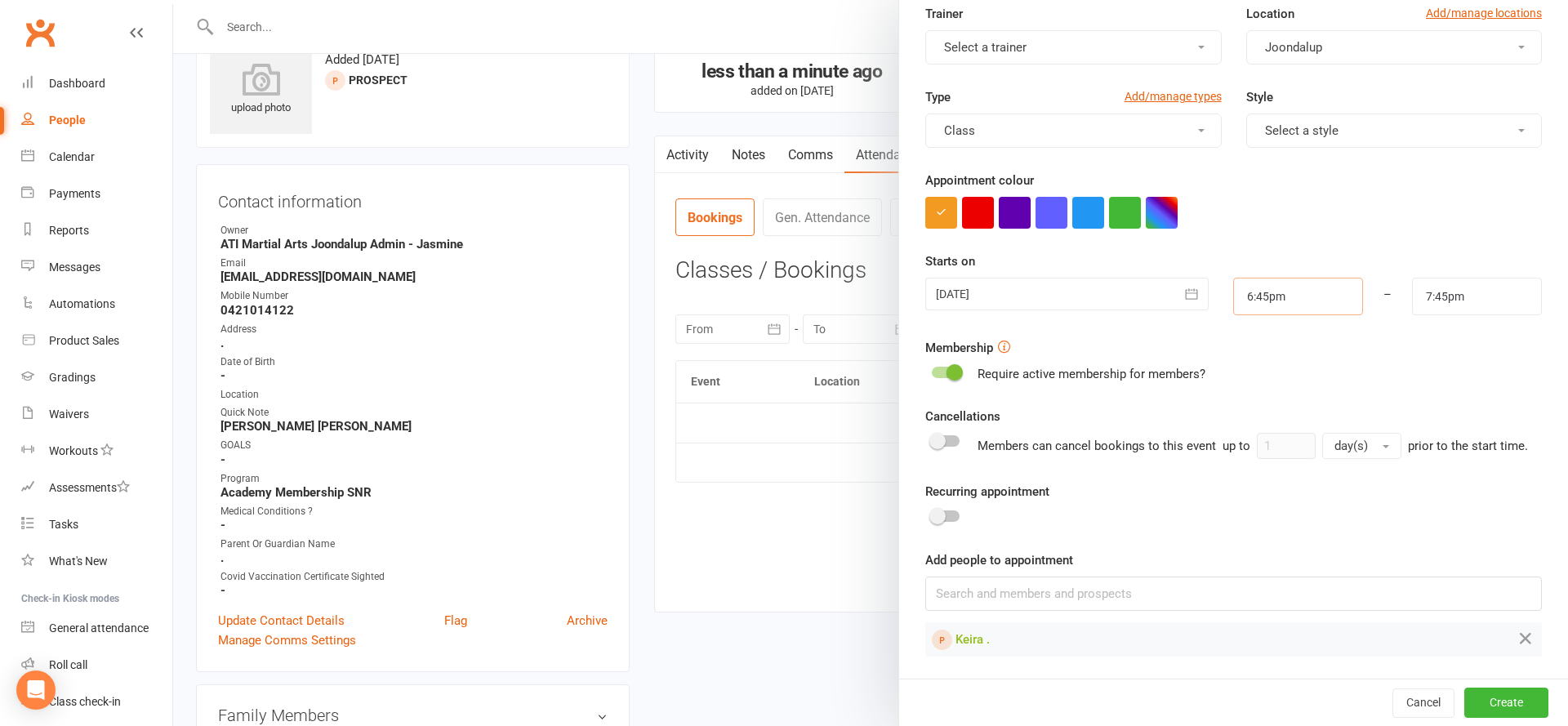
scroll to position [146, 0]
click at [1528, 692] on button "Create" at bounding box center [1506, 703] width 84 height 30
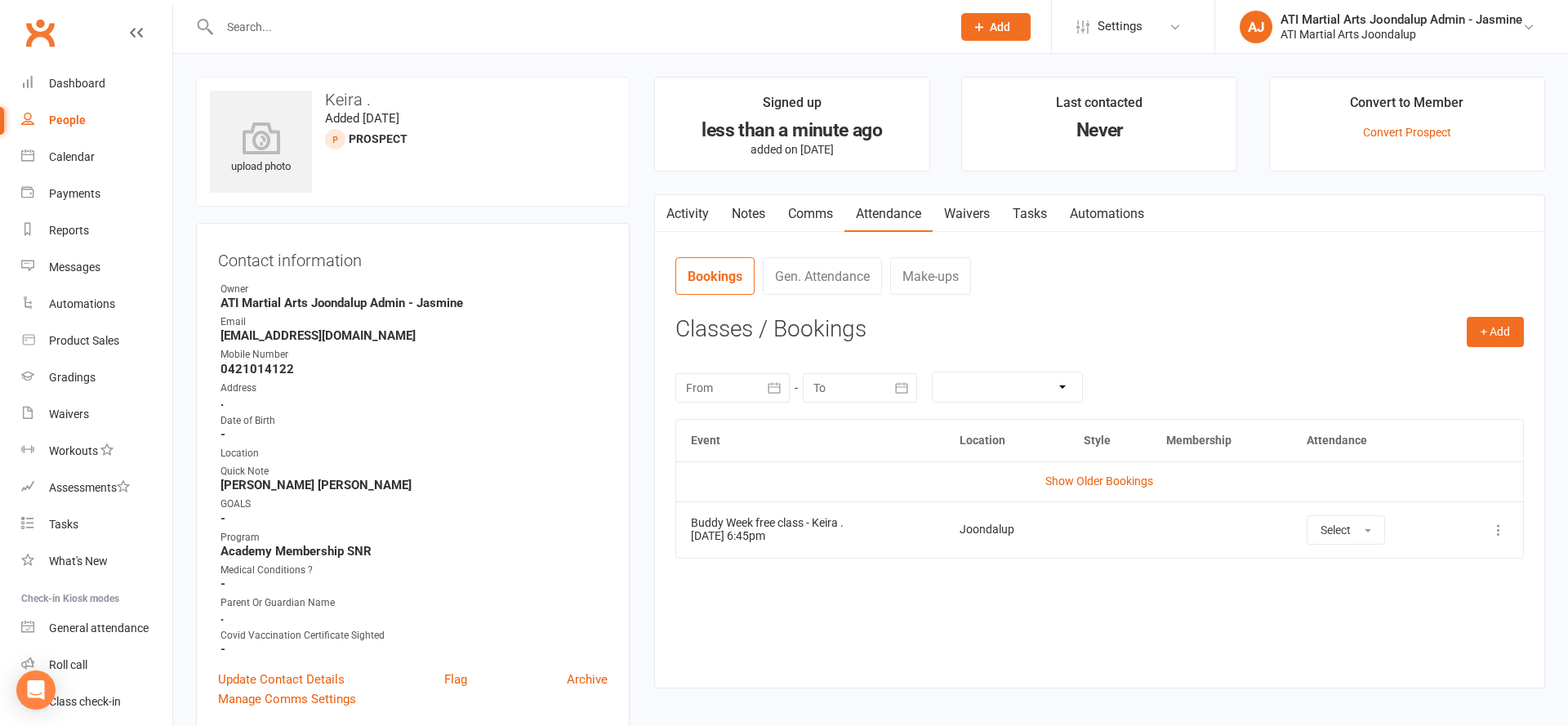
scroll to position [0, 0]
click at [445, 32] on input "text" at bounding box center [577, 27] width 725 height 23
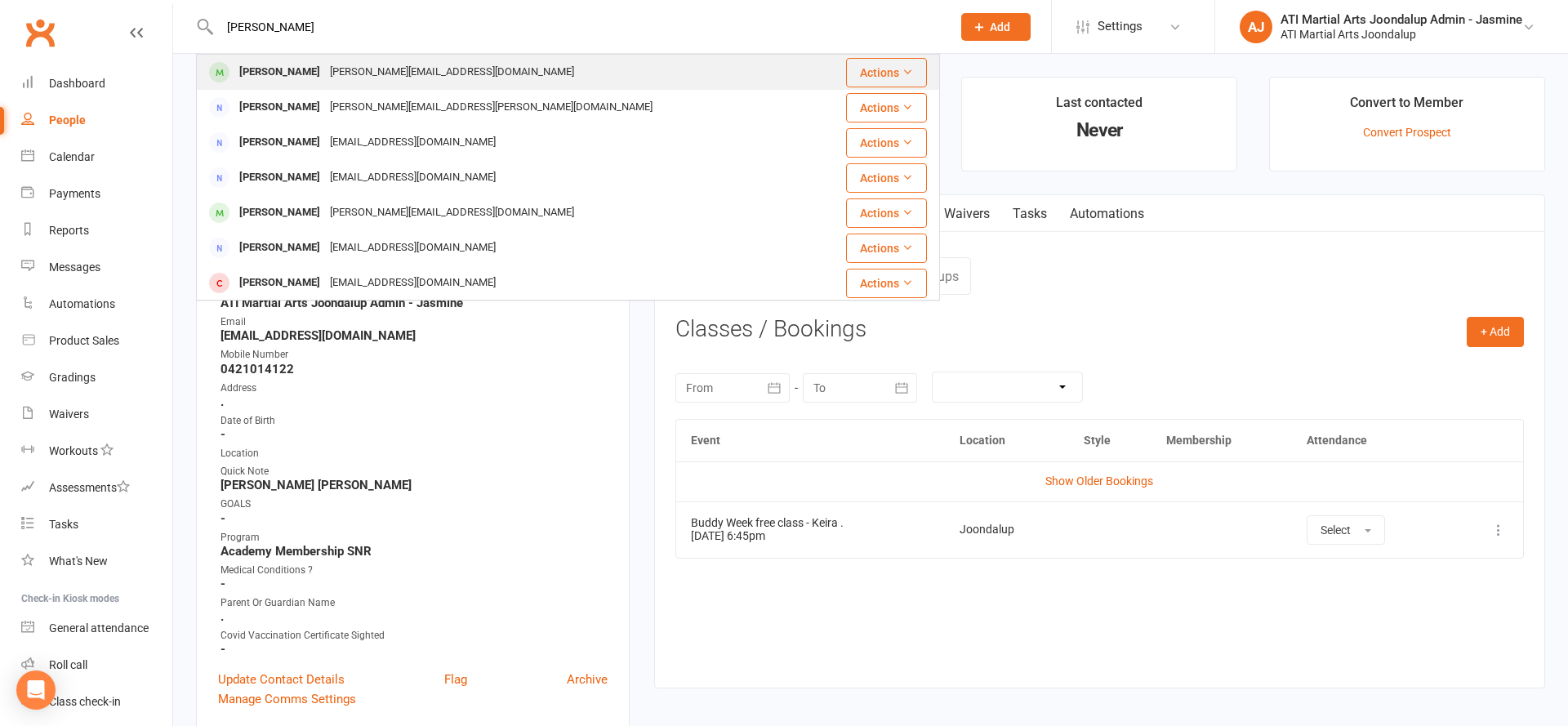
type input "[PERSON_NAME]"
click at [450, 60] on div "carolyn@myvirtualservices.net.au" at bounding box center [452, 72] width 254 height 24
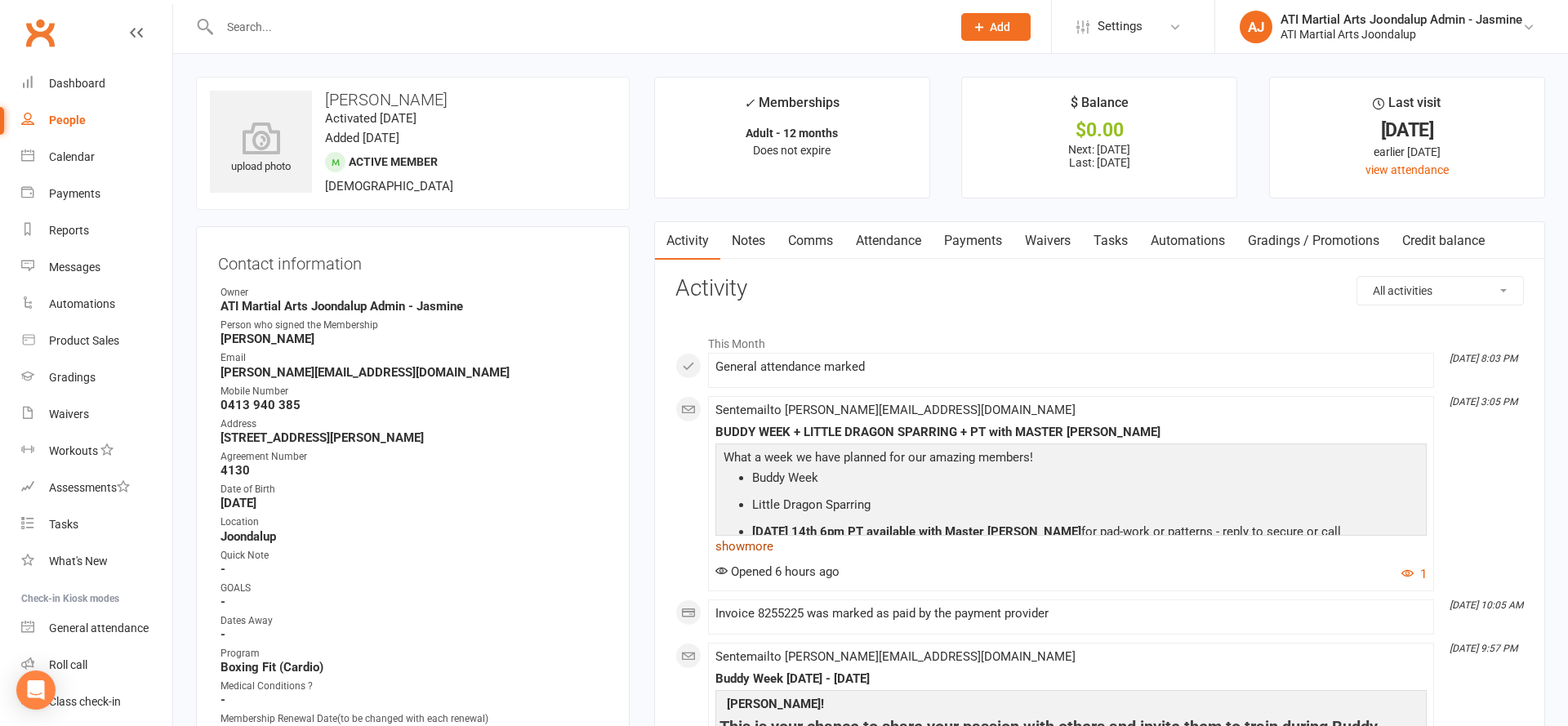
click at [758, 541] on link "show more" at bounding box center [1071, 546] width 711 height 23
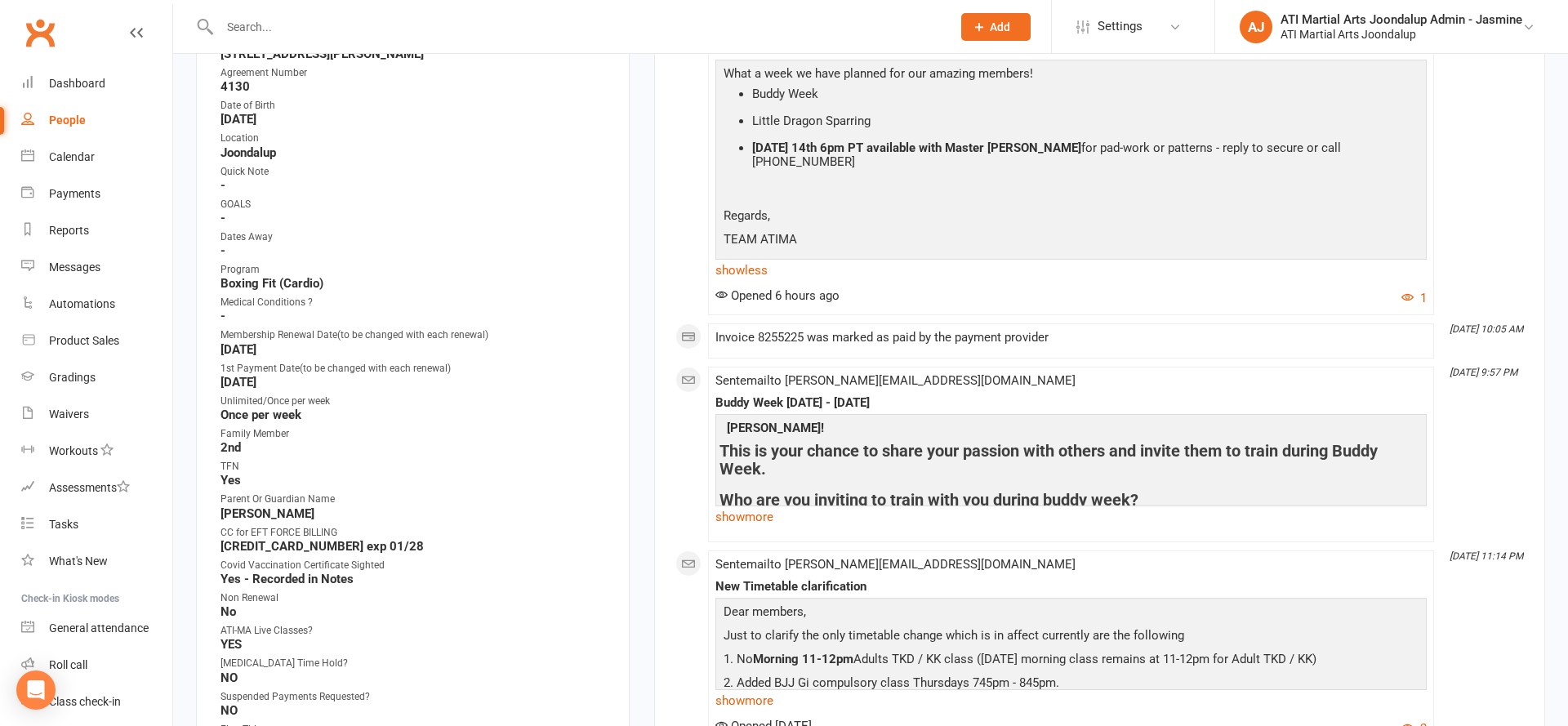
scroll to position [391, 0]
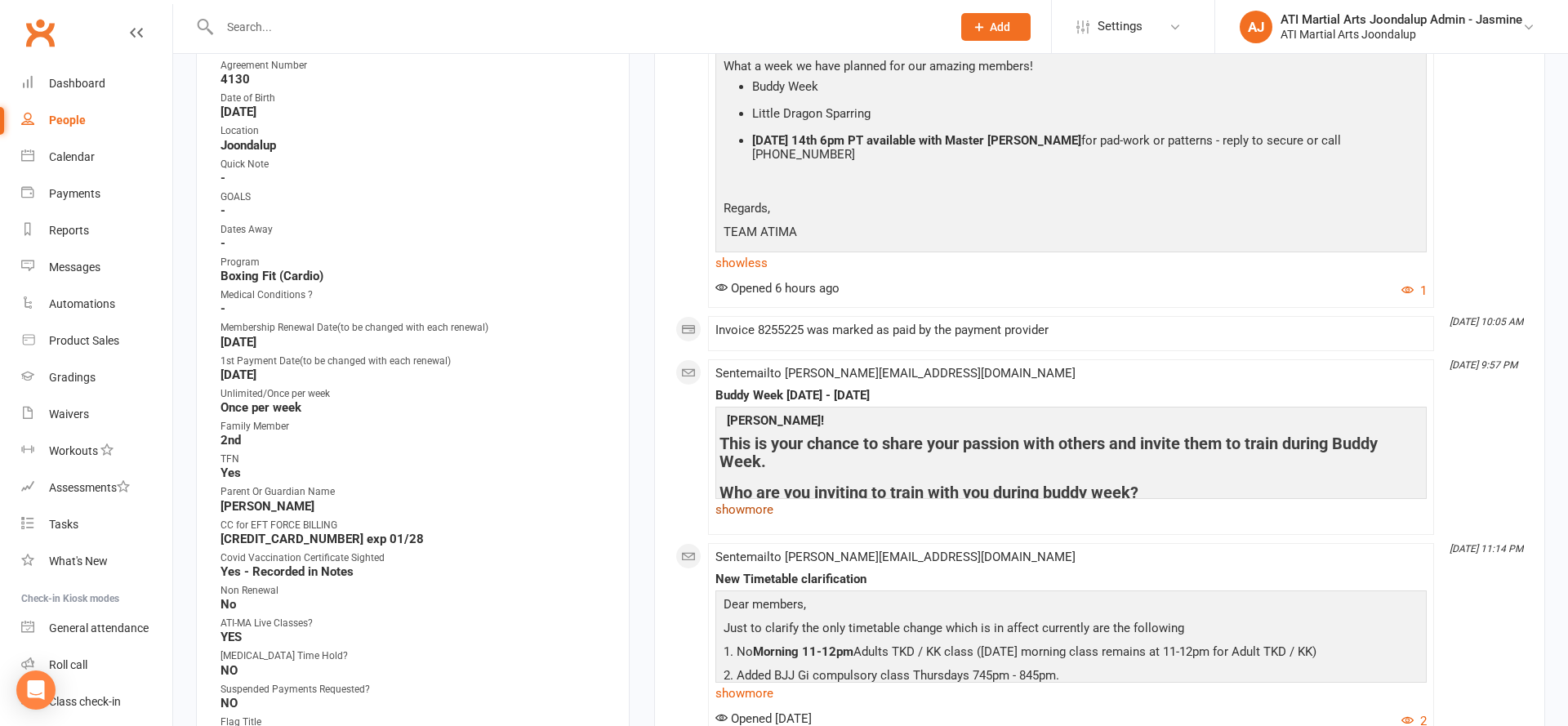
click at [757, 498] on link "show more" at bounding box center [1071, 510] width 711 height 23
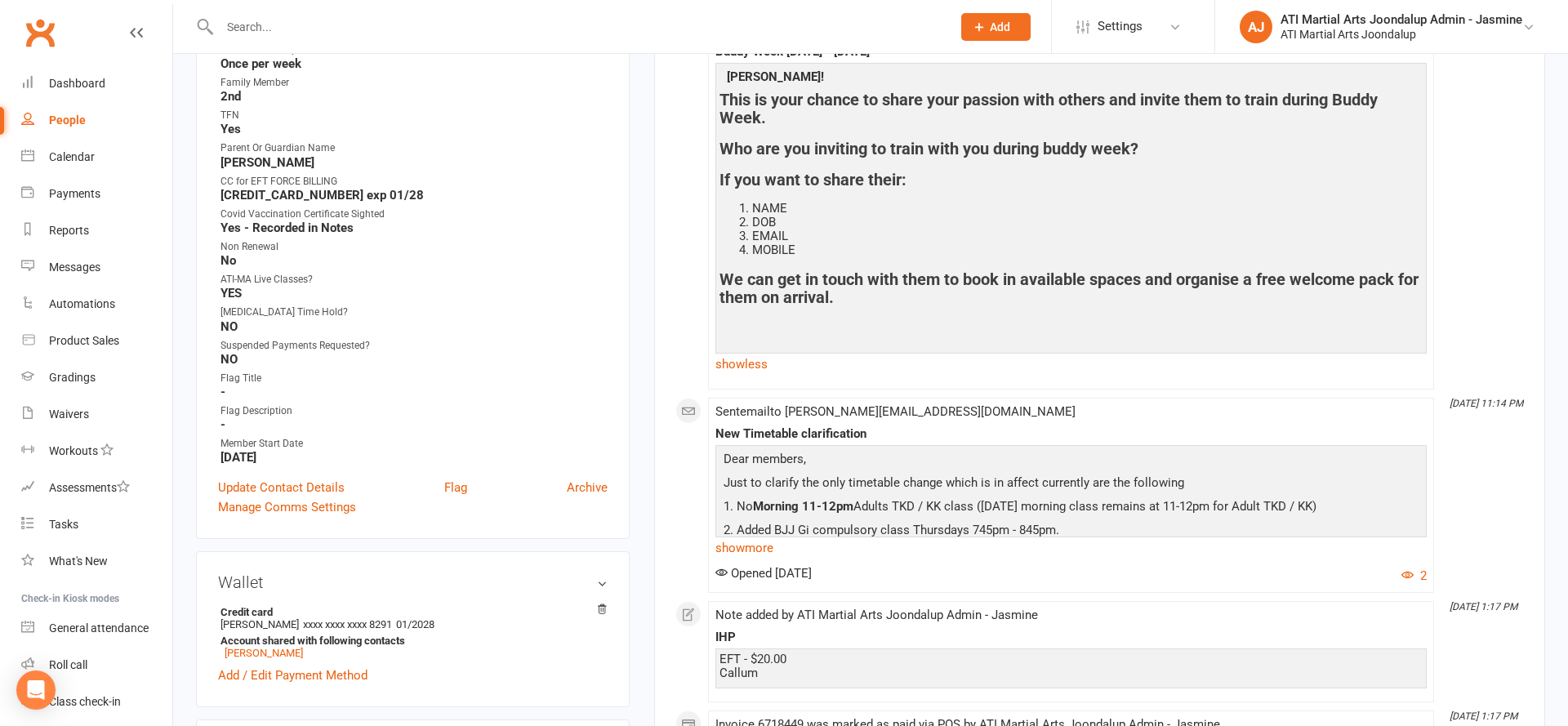
scroll to position [758, 0]
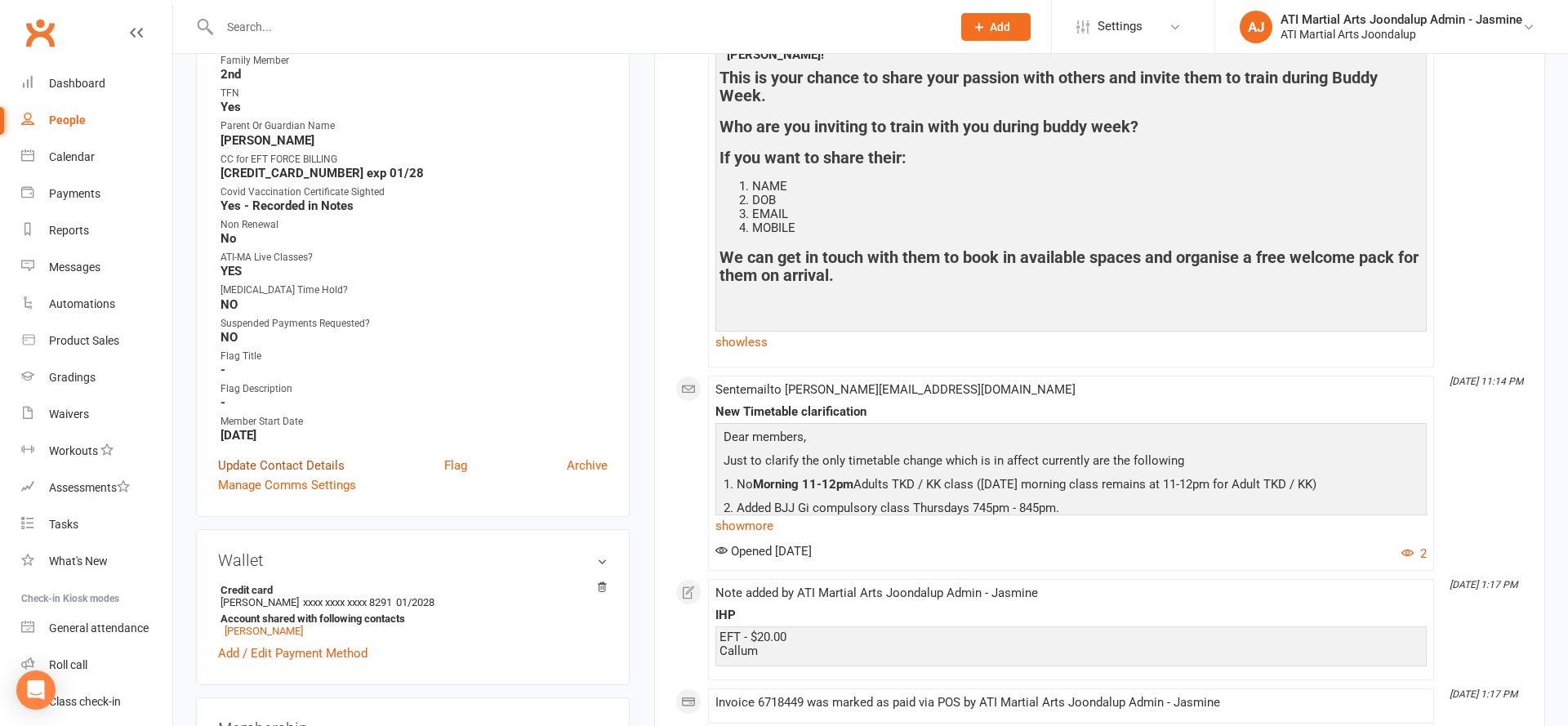
click at [292, 462] on link "Update Contact Details" at bounding box center [281, 466] width 126 height 19
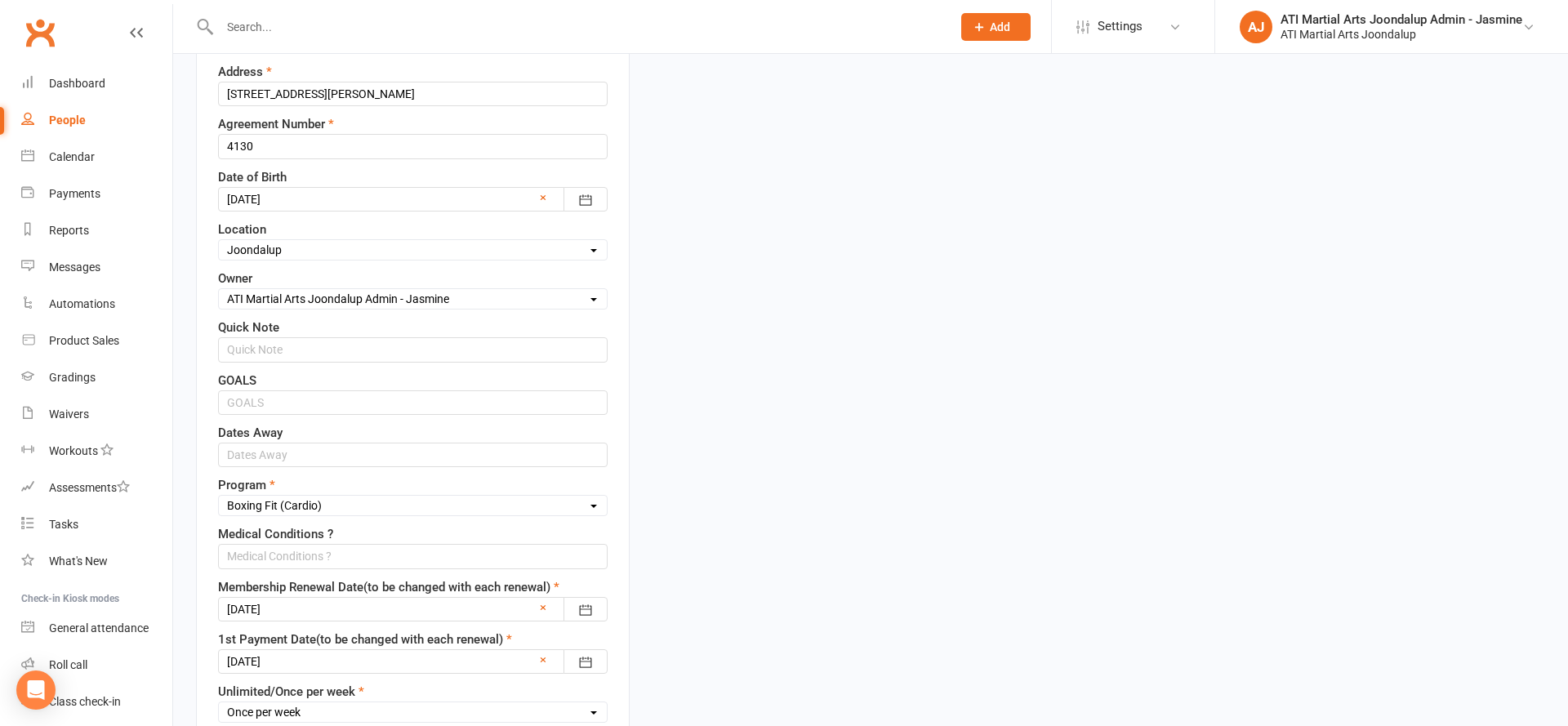
scroll to position [260, 0]
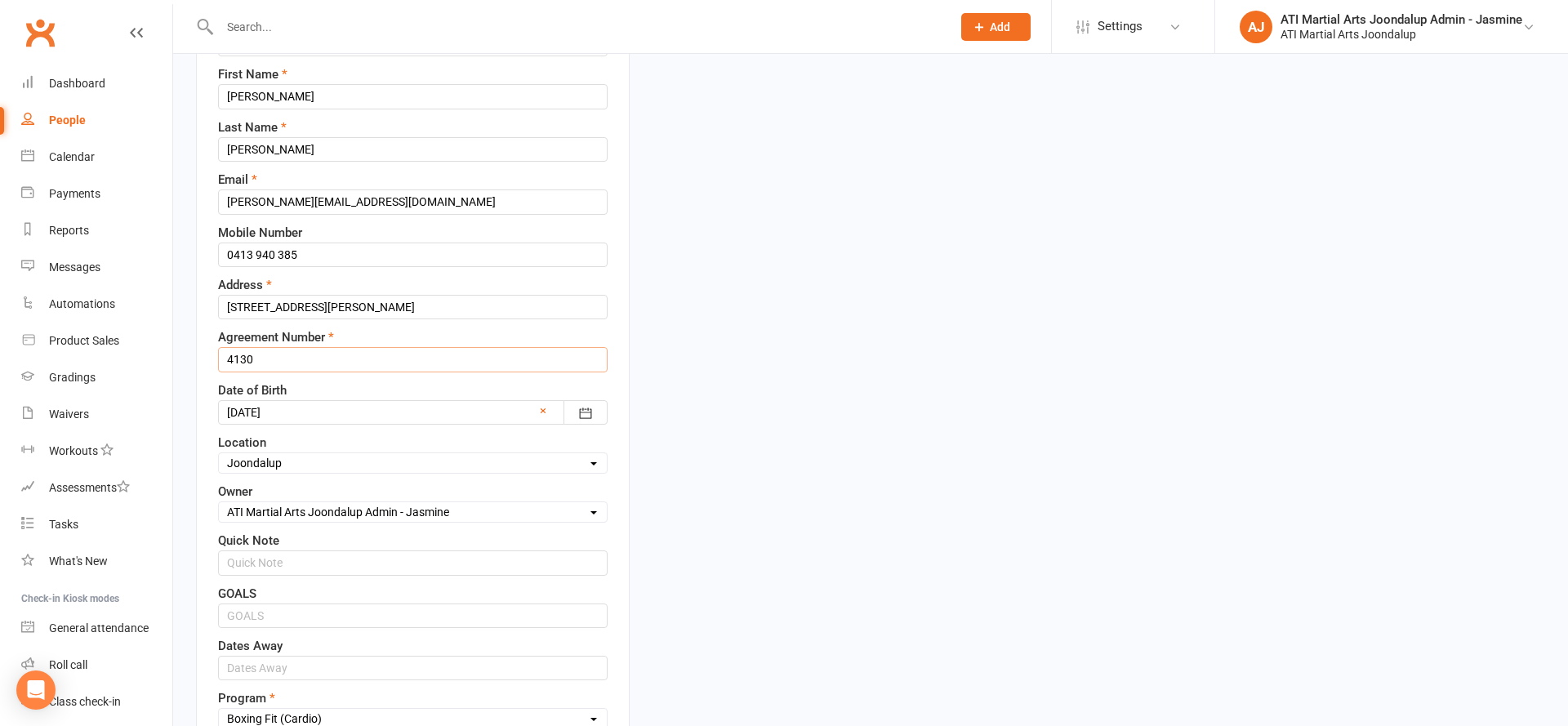
click at [291, 350] on input "4130" at bounding box center [412, 360] width 389 height 25
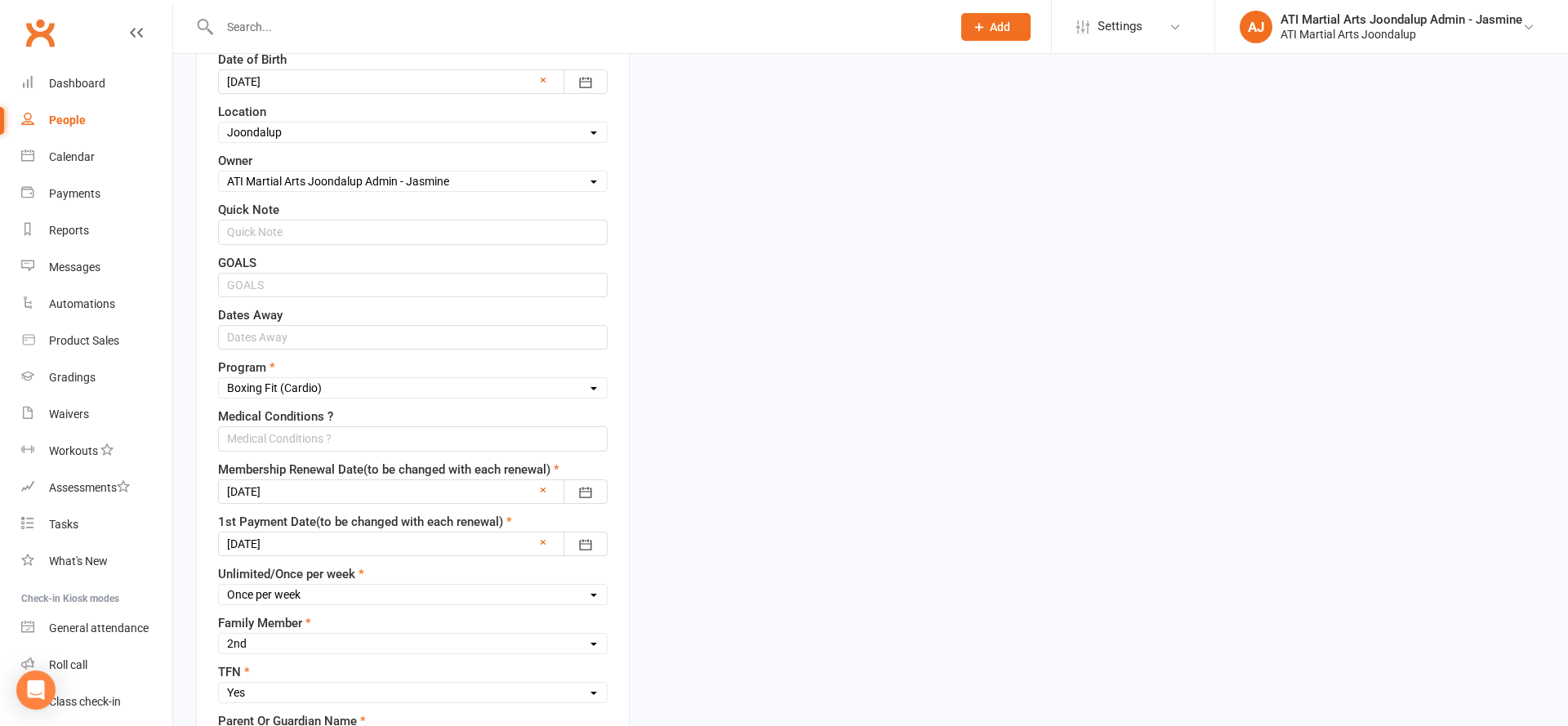
type input "6143"
click at [366, 498] on div "Person who signed the Membership Carolyn First Name Carolyn Last Name Howse Ema…" at bounding box center [412, 454] width 389 height 1546
click at [360, 473] on label "Membership Renewal Date(to be changed with each renewal)" at bounding box center [388, 469] width 341 height 19
click at [356, 479] on div at bounding box center [412, 491] width 389 height 25
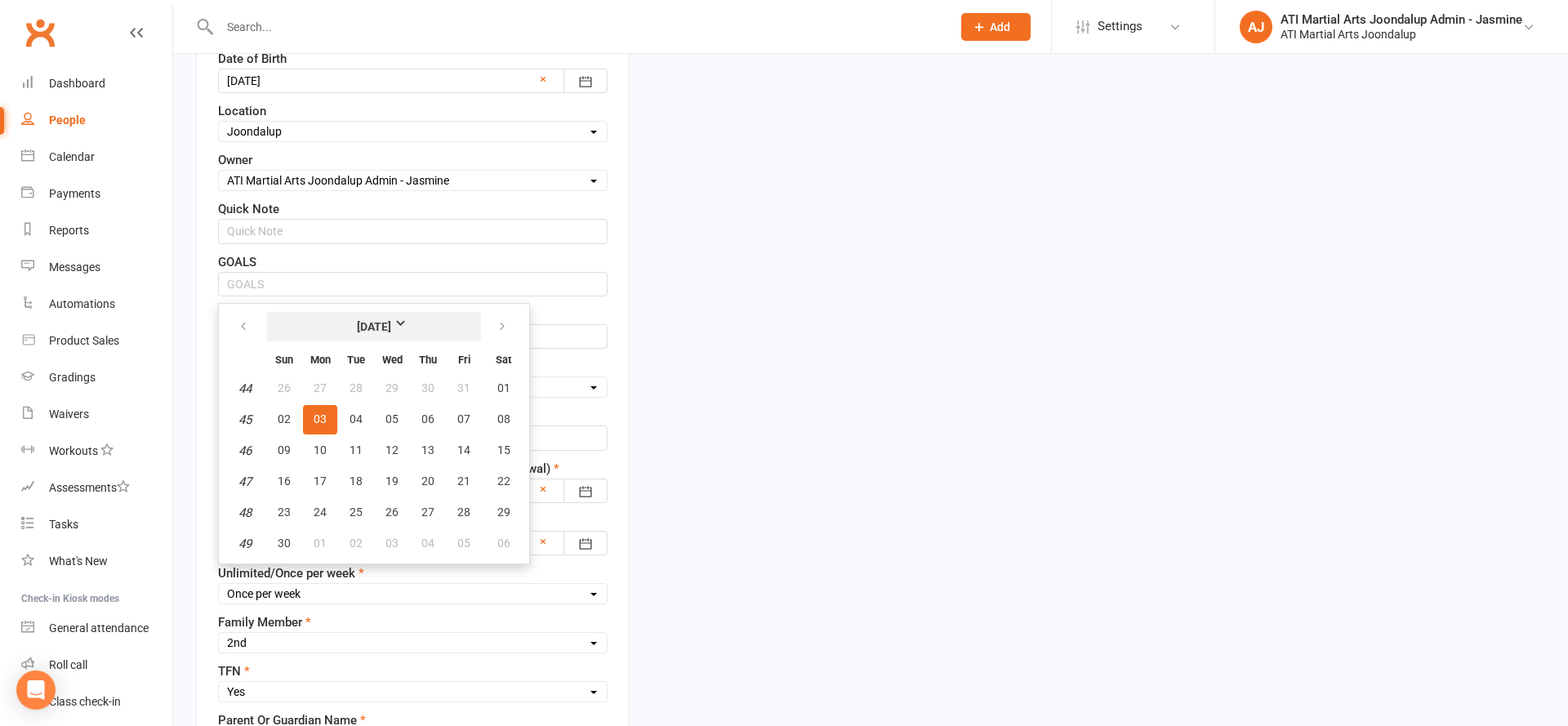
click at [386, 327] on strong "November 2025" at bounding box center [374, 326] width 94 height 18
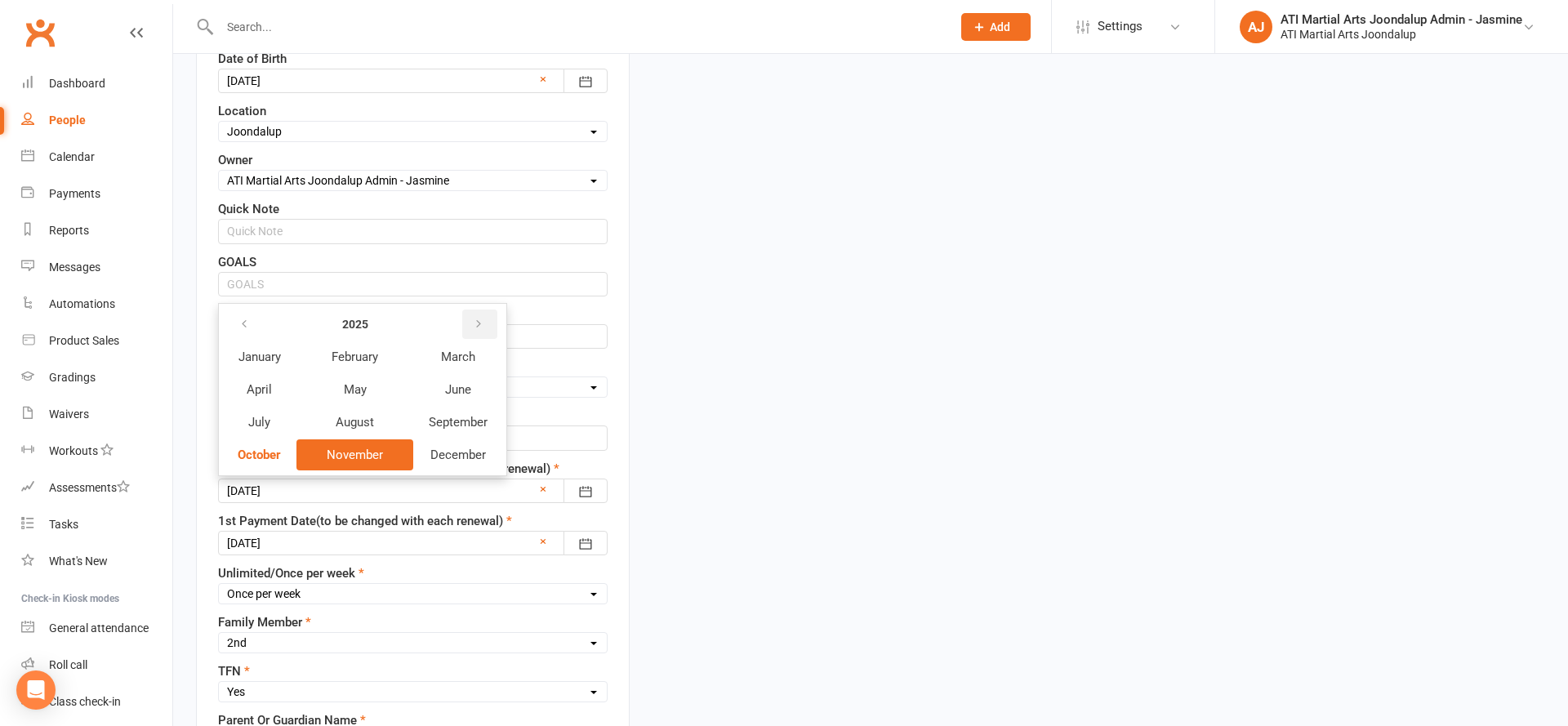
click at [488, 318] on button "button" at bounding box center [479, 324] width 35 height 30
click at [343, 456] on span "November" at bounding box center [355, 454] width 56 height 14
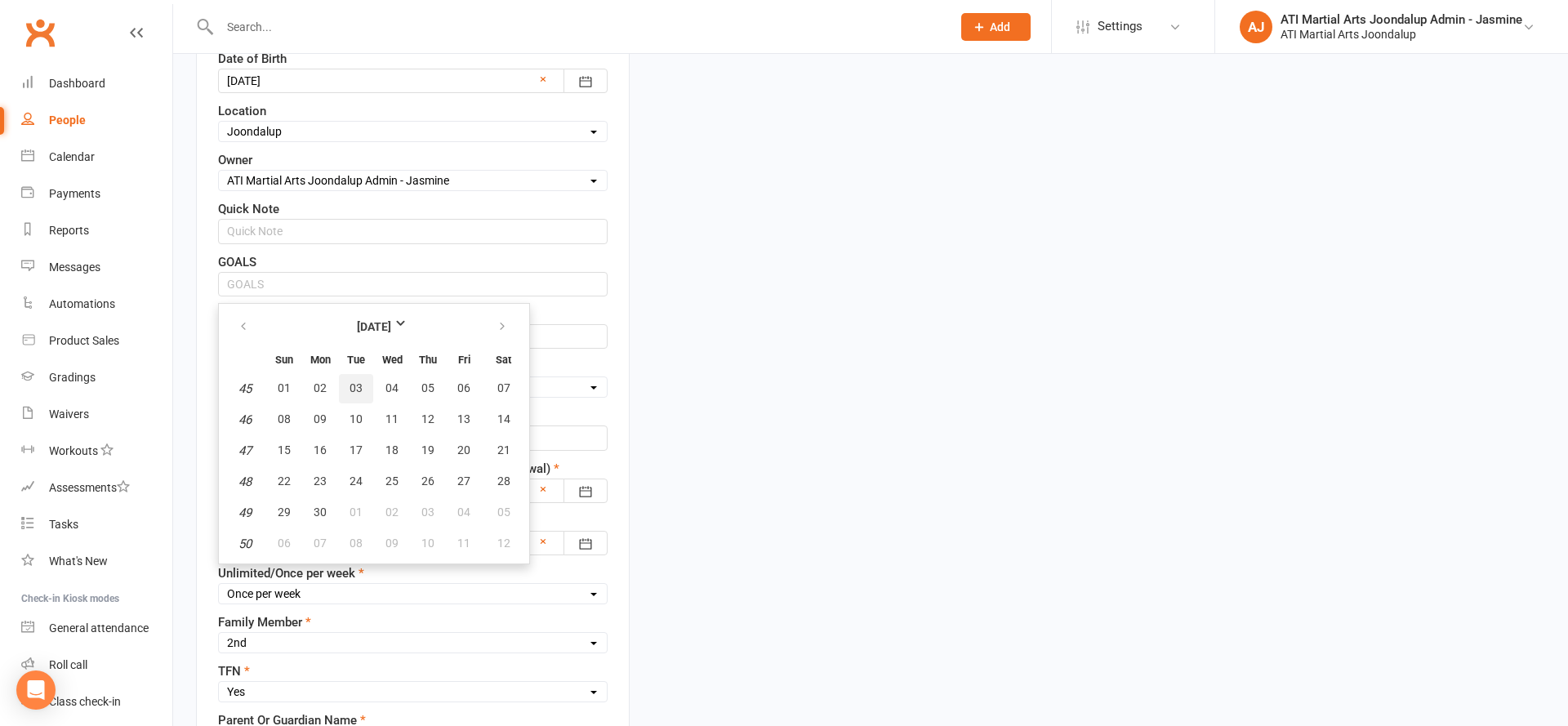
click at [354, 389] on span "03" at bounding box center [357, 388] width 13 height 13
type input "03 Nov 2026"
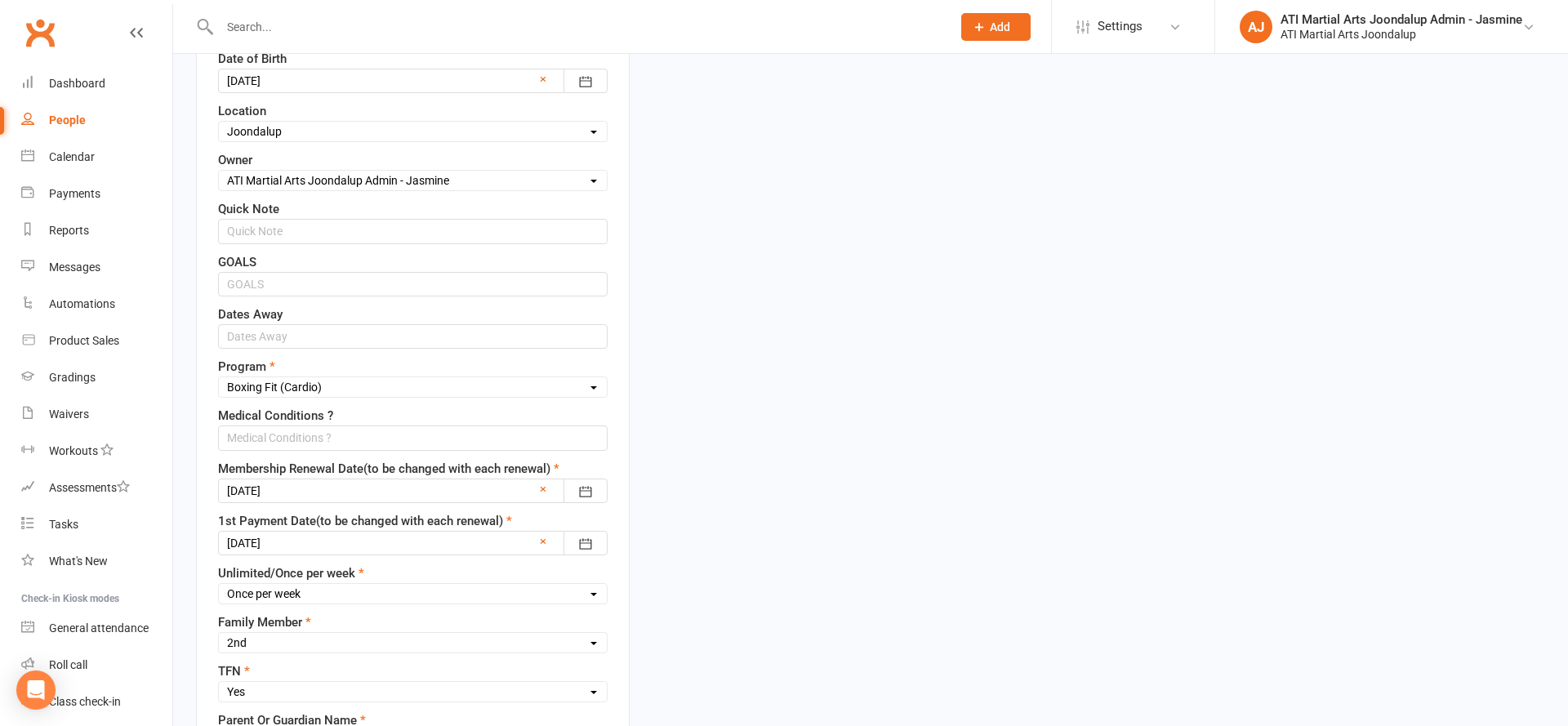
click at [331, 536] on div at bounding box center [412, 543] width 389 height 25
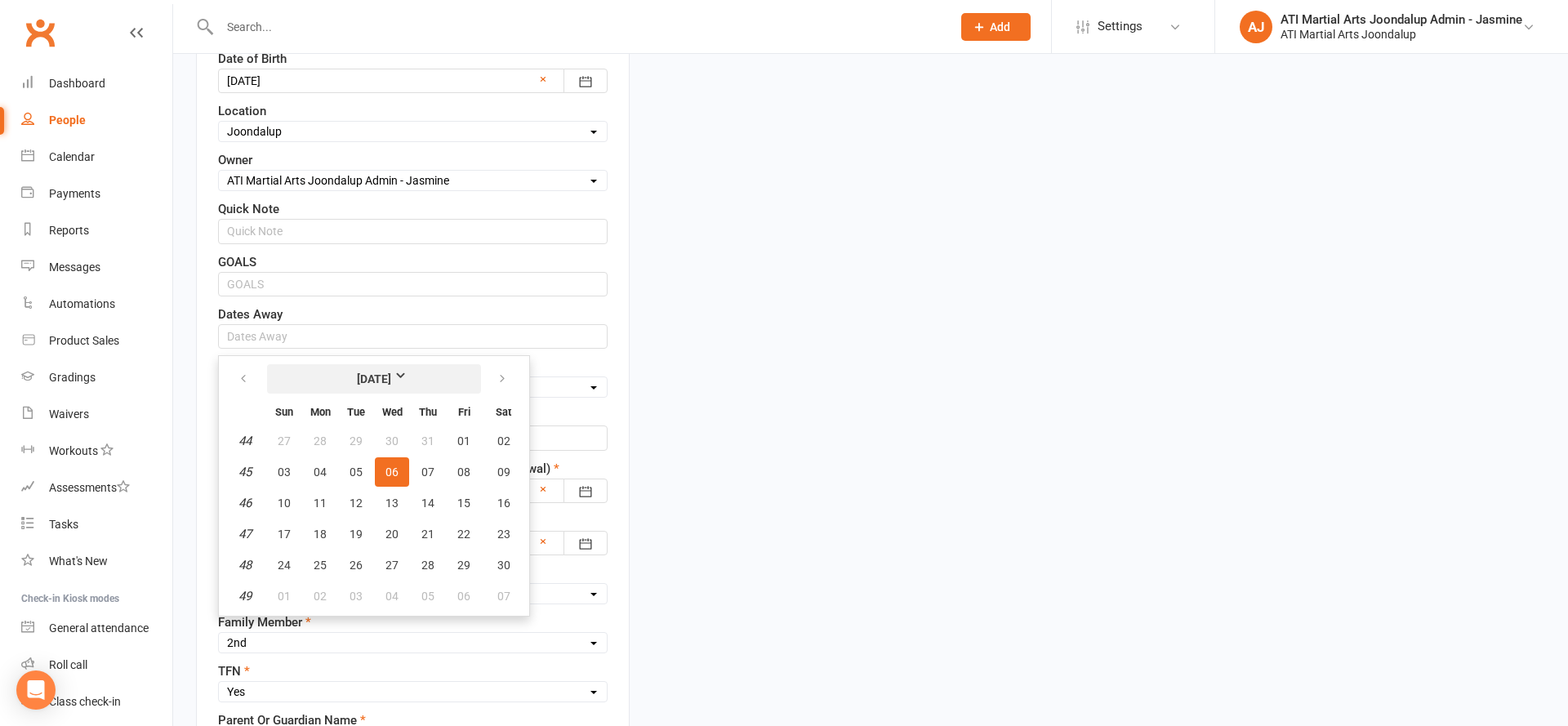
click at [369, 375] on strong "November 2024" at bounding box center [374, 379] width 94 height 18
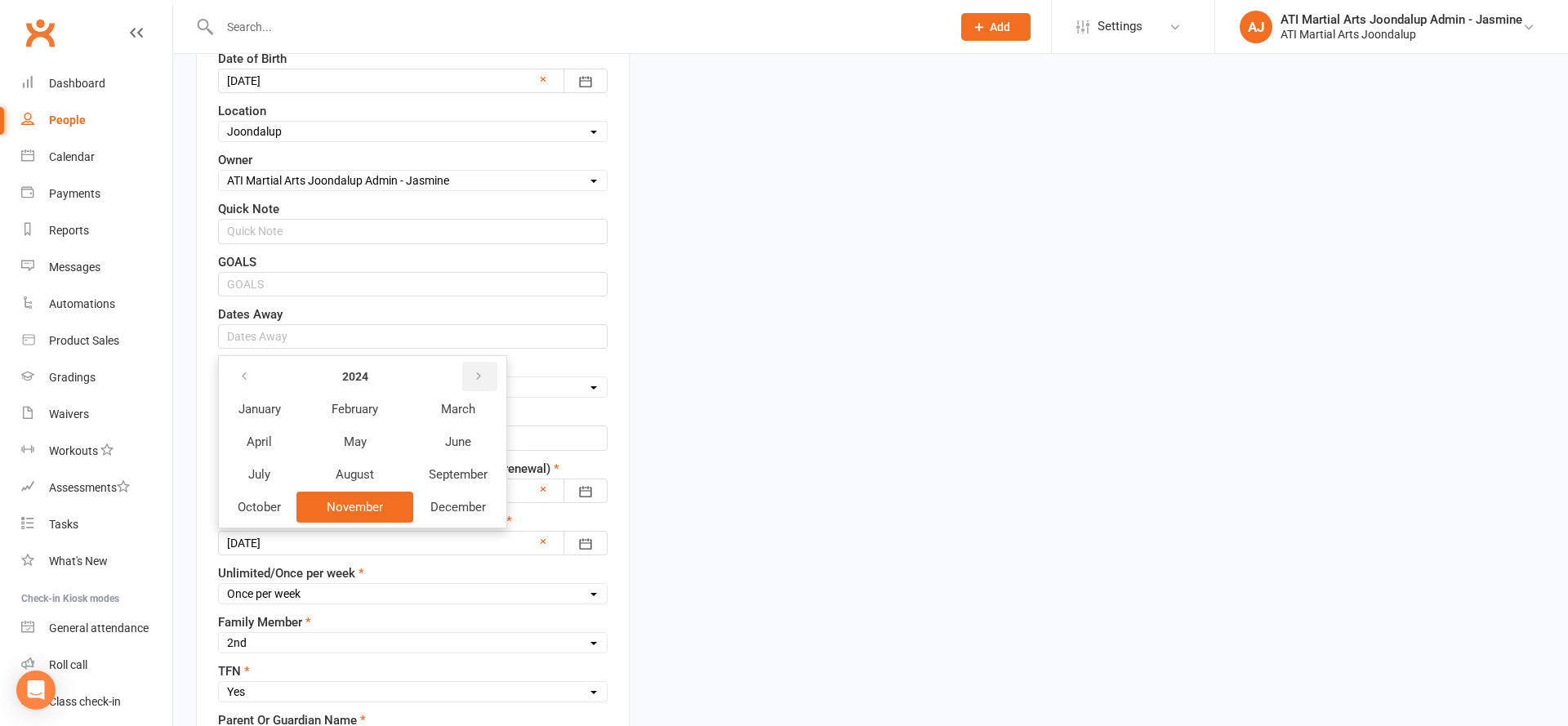
click at [474, 365] on button "button" at bounding box center [479, 376] width 35 height 30
click at [383, 502] on button "November" at bounding box center [355, 507] width 117 height 31
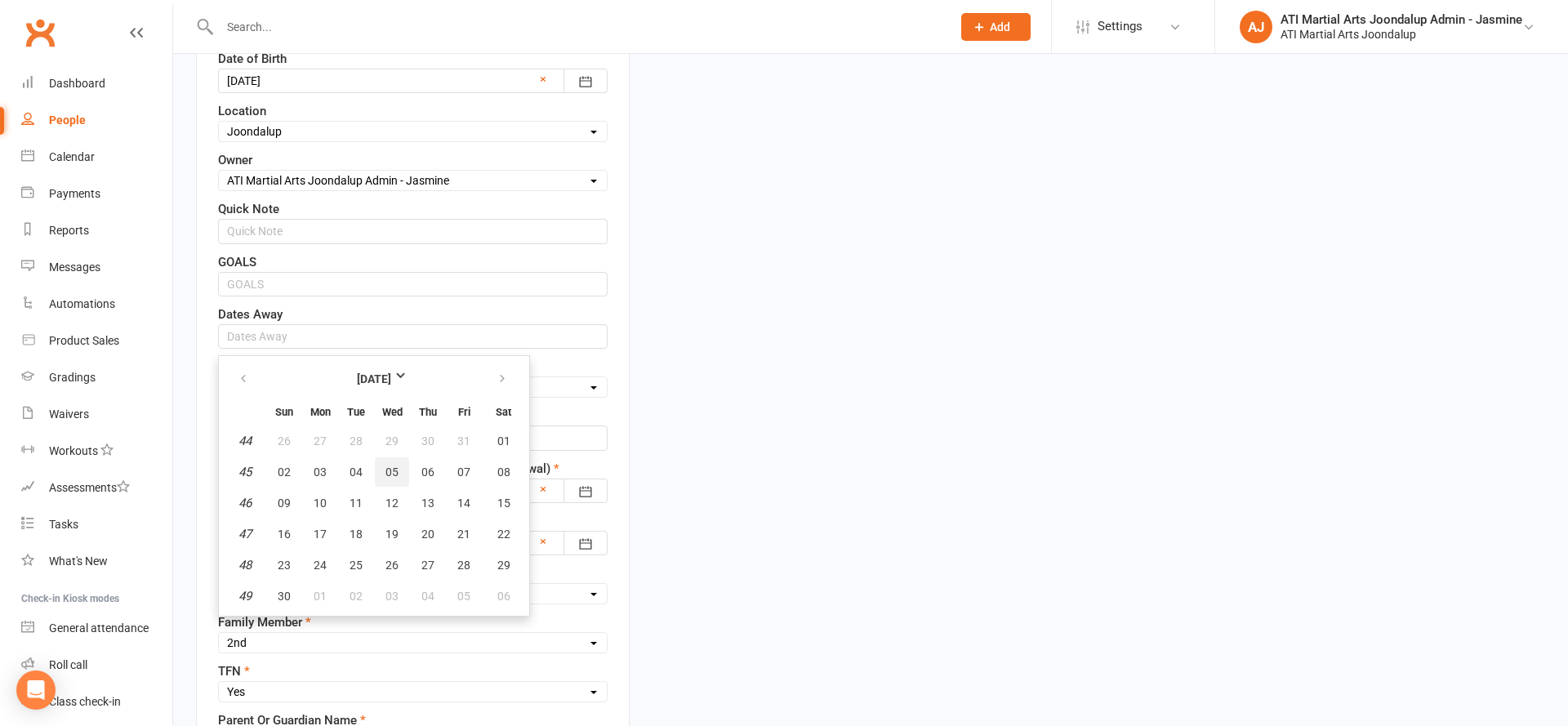
click at [383, 470] on button "05" at bounding box center [392, 472] width 34 height 30
type input "05 Nov 2025"
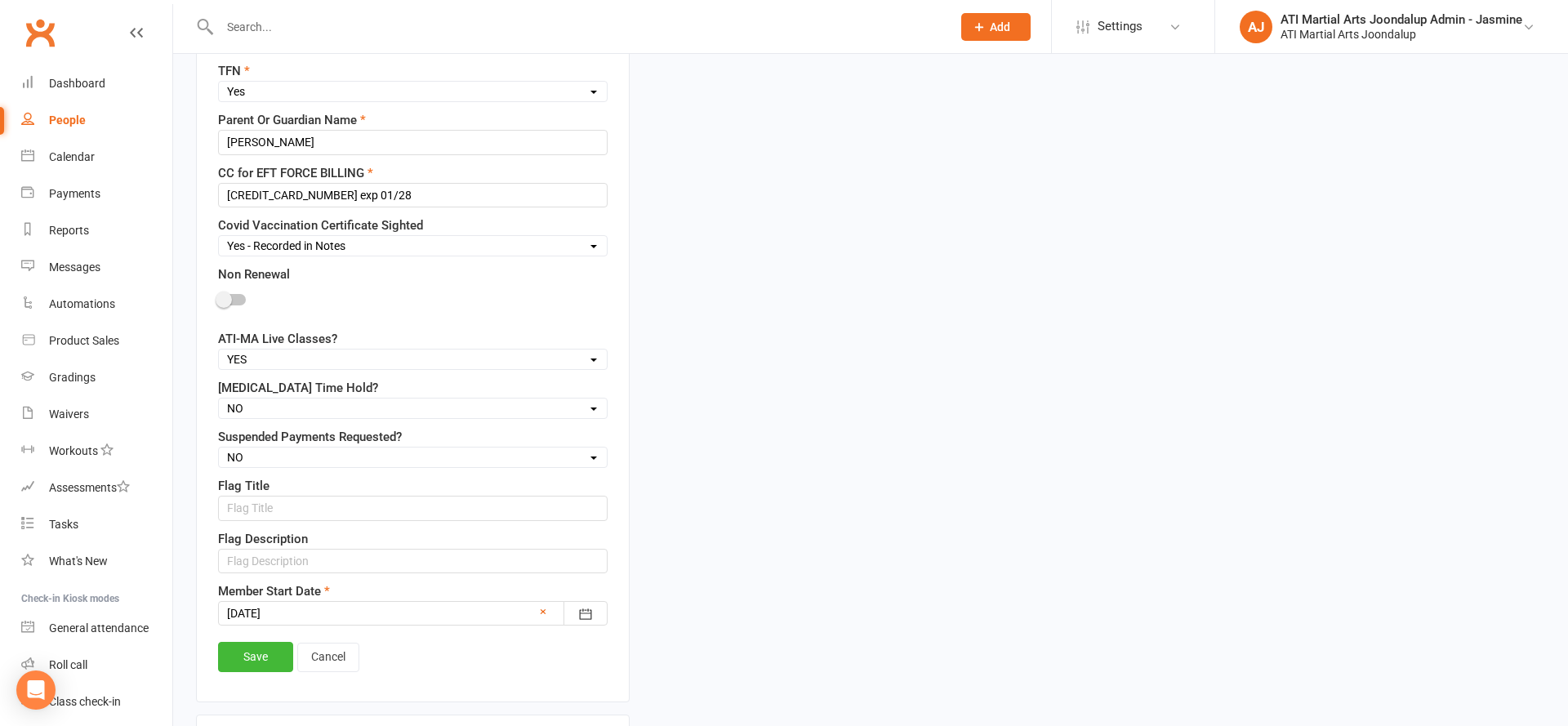
scroll to position [1195, 0]
click at [260, 641] on link "Save" at bounding box center [255, 655] width 76 height 30
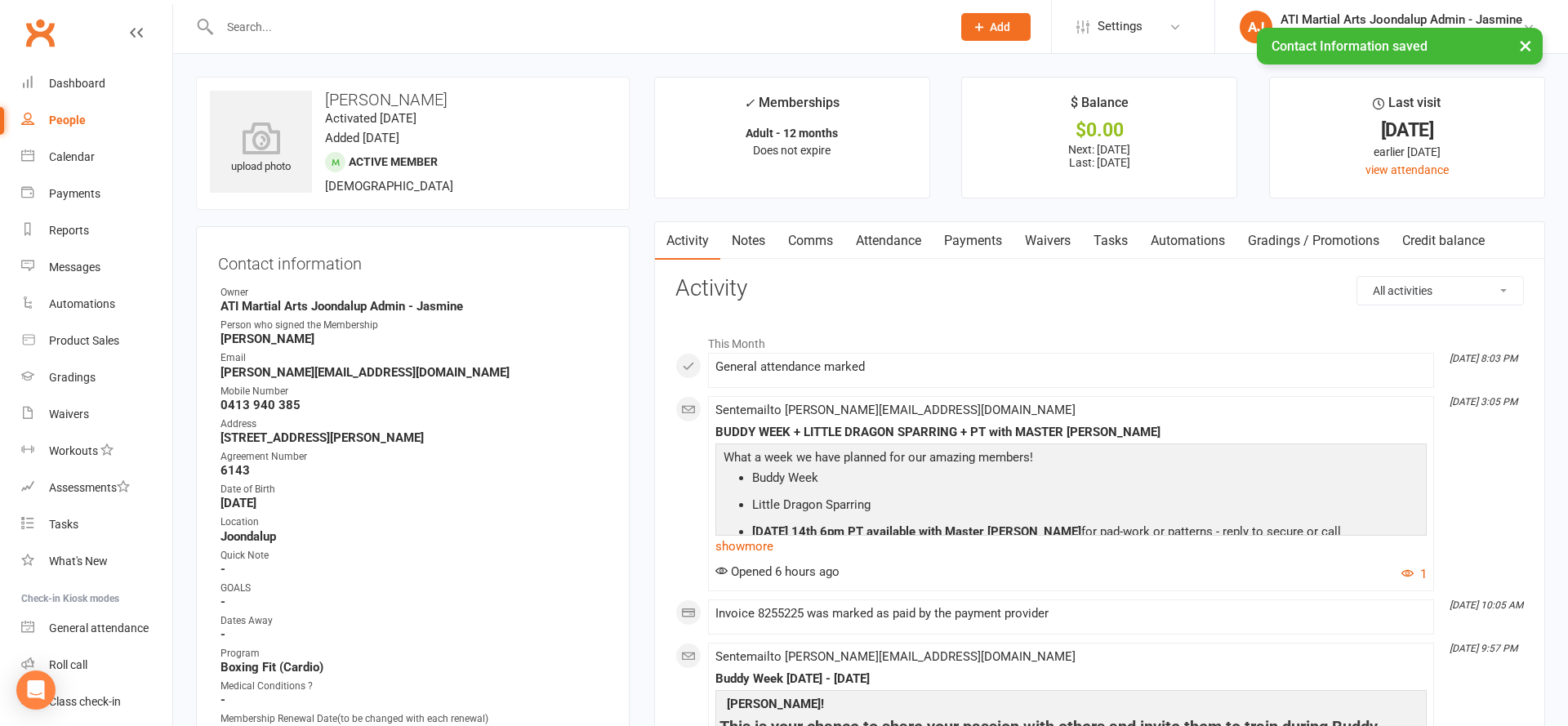
scroll to position [0, 0]
click at [970, 245] on link "Payments" at bounding box center [972, 240] width 81 height 37
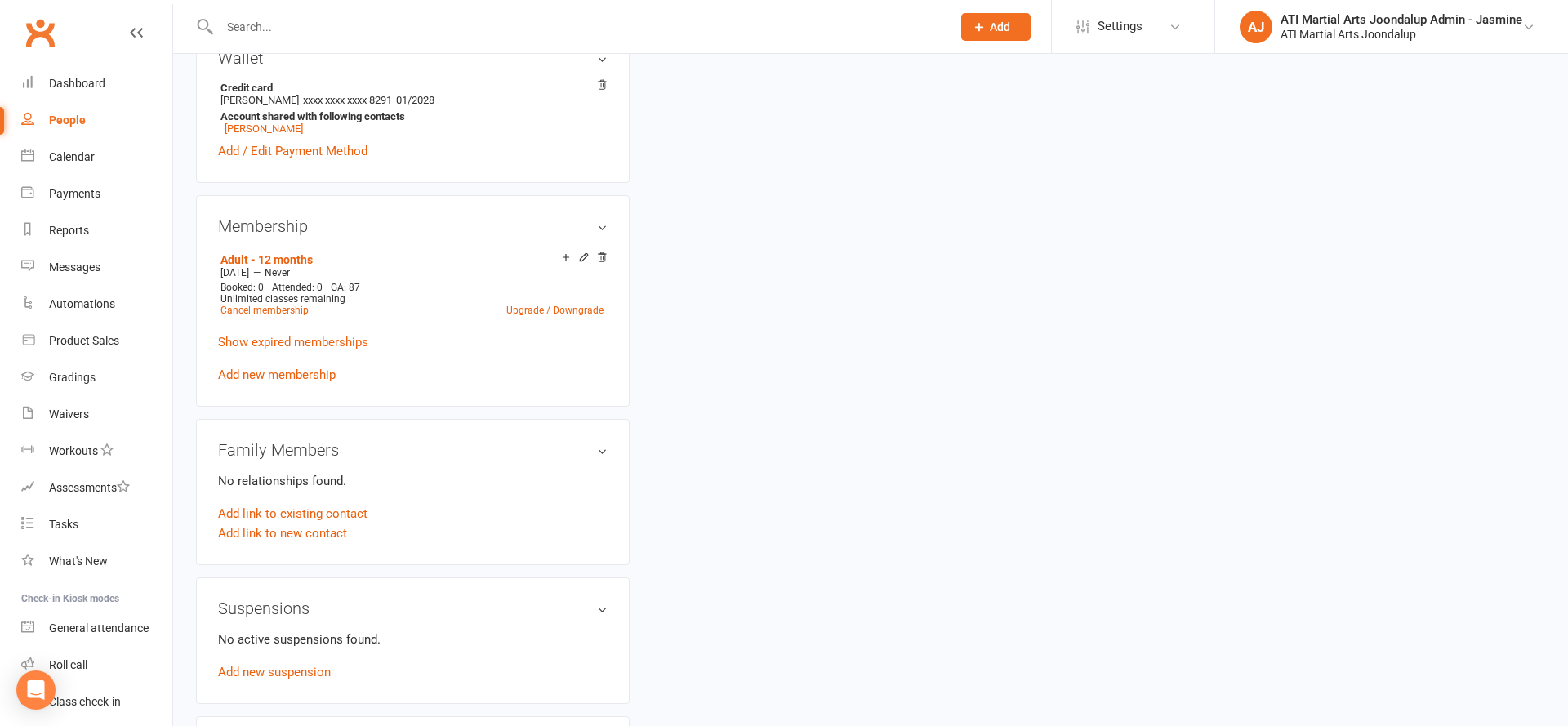
scroll to position [1261, 0]
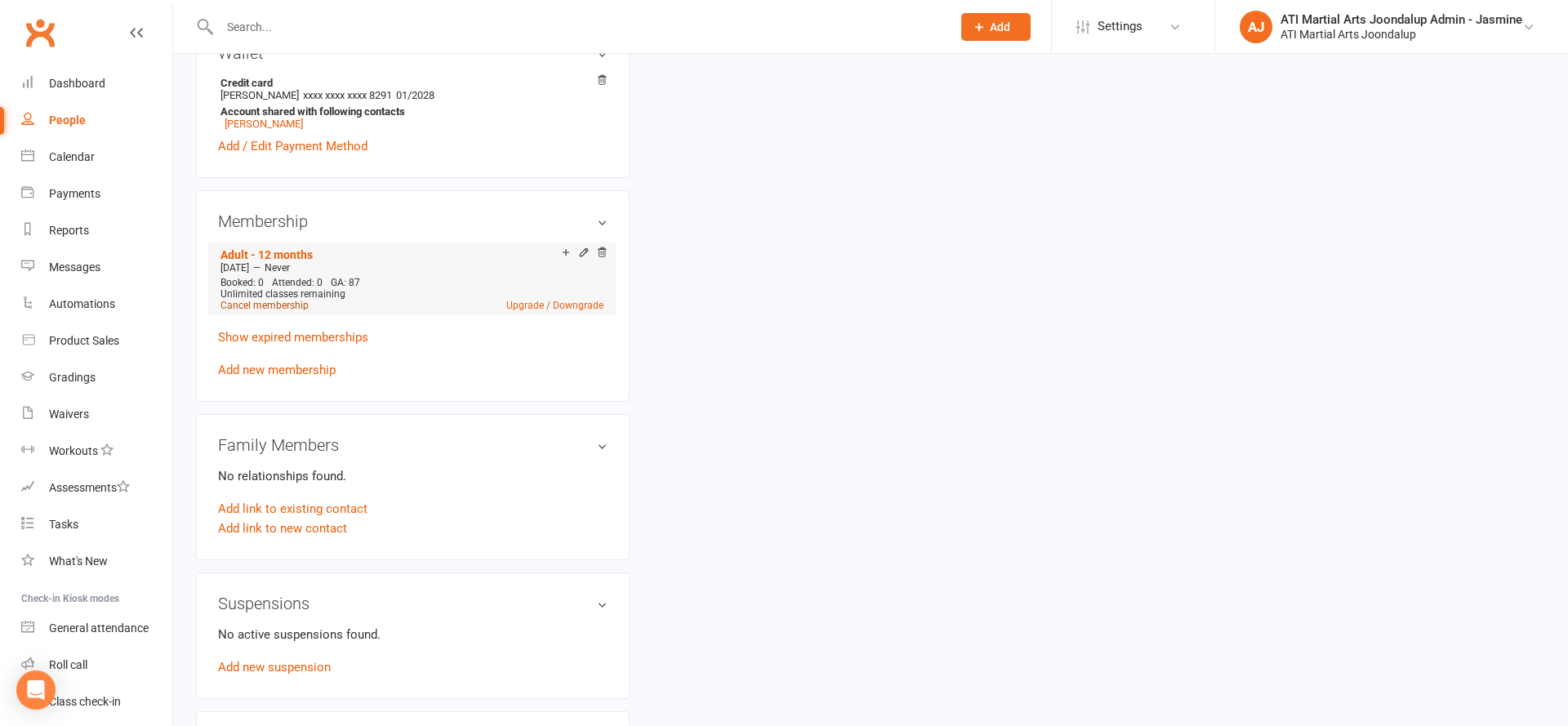
click at [289, 302] on link "Cancel membership" at bounding box center [265, 305] width 88 height 11
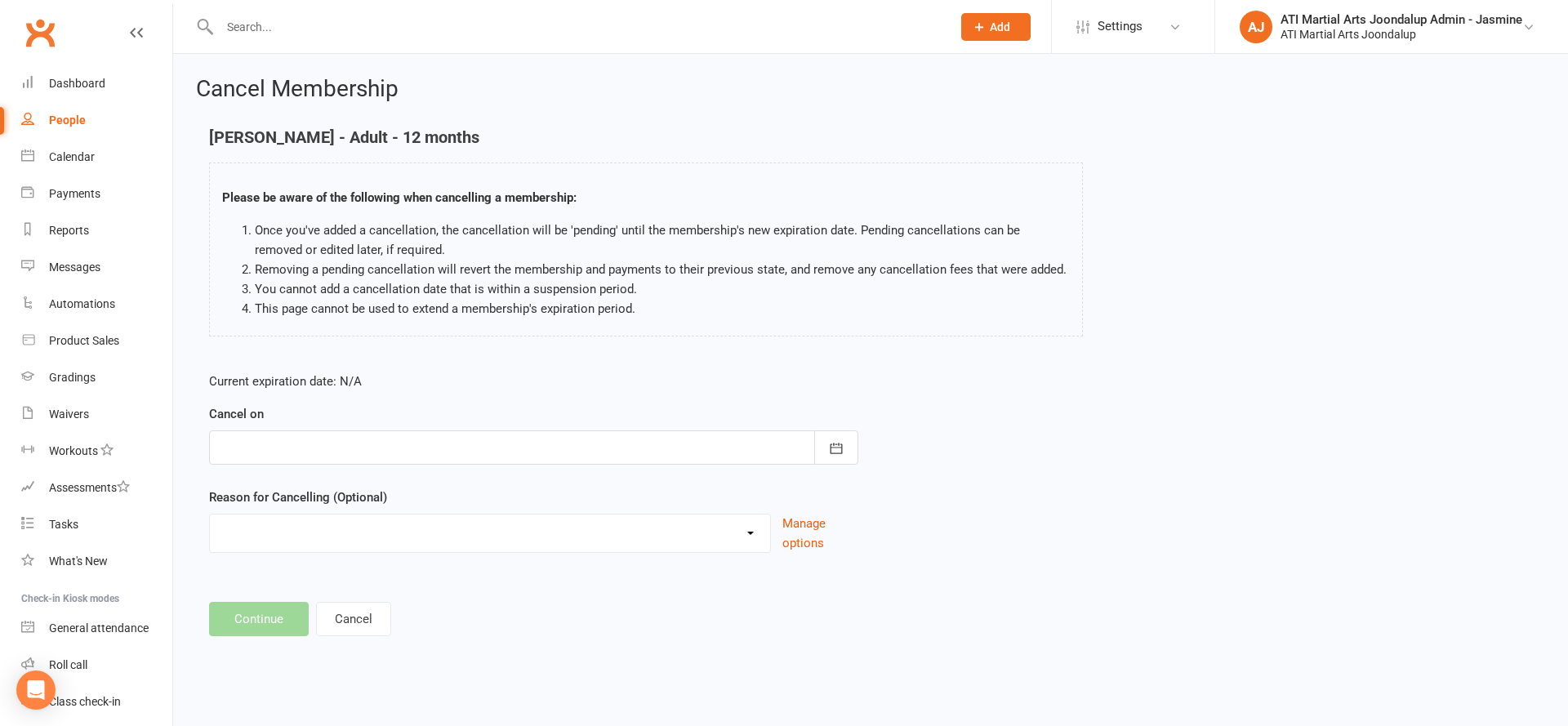
click at [369, 440] on div at bounding box center [534, 448] width 649 height 34
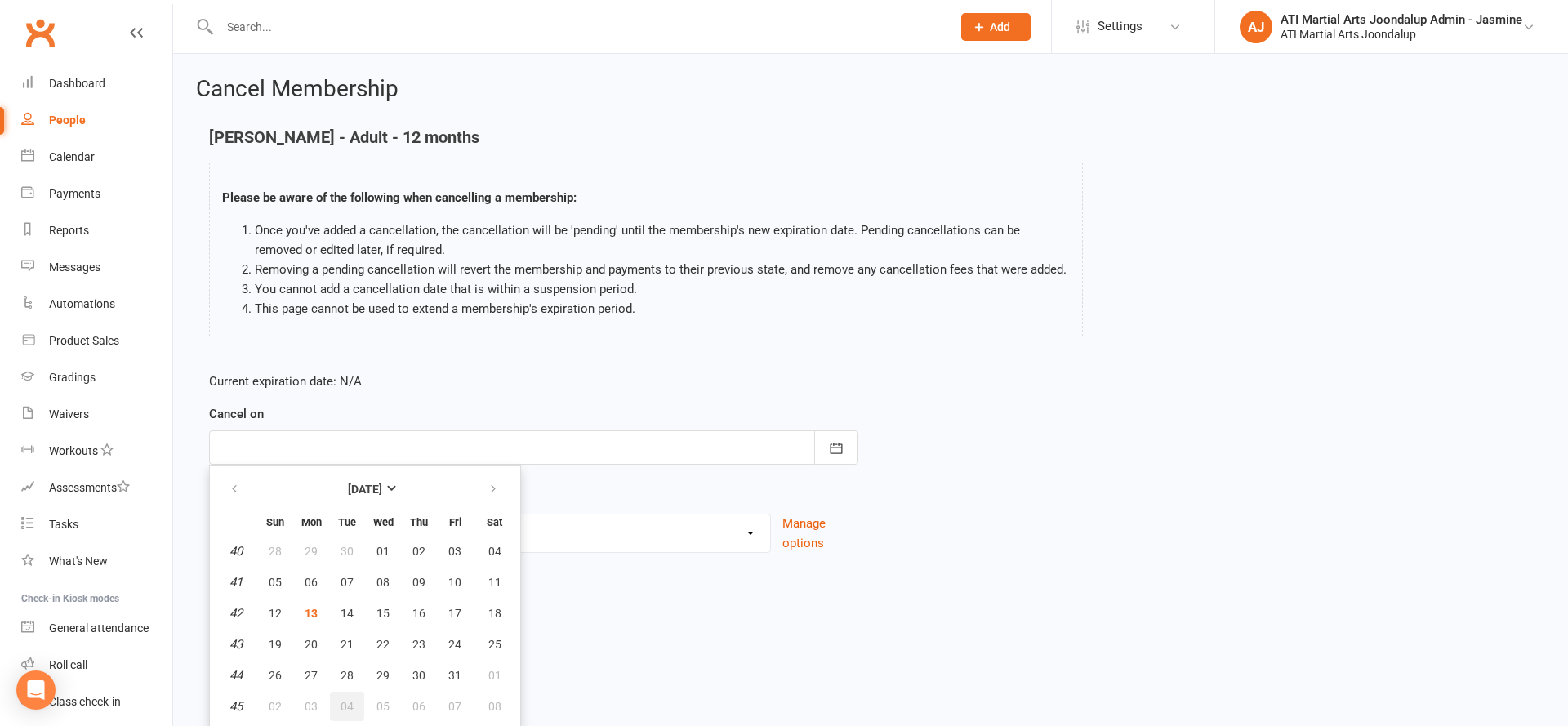
click at [352, 702] on span "04" at bounding box center [347, 707] width 13 height 13
type input "04 Nov 2025"
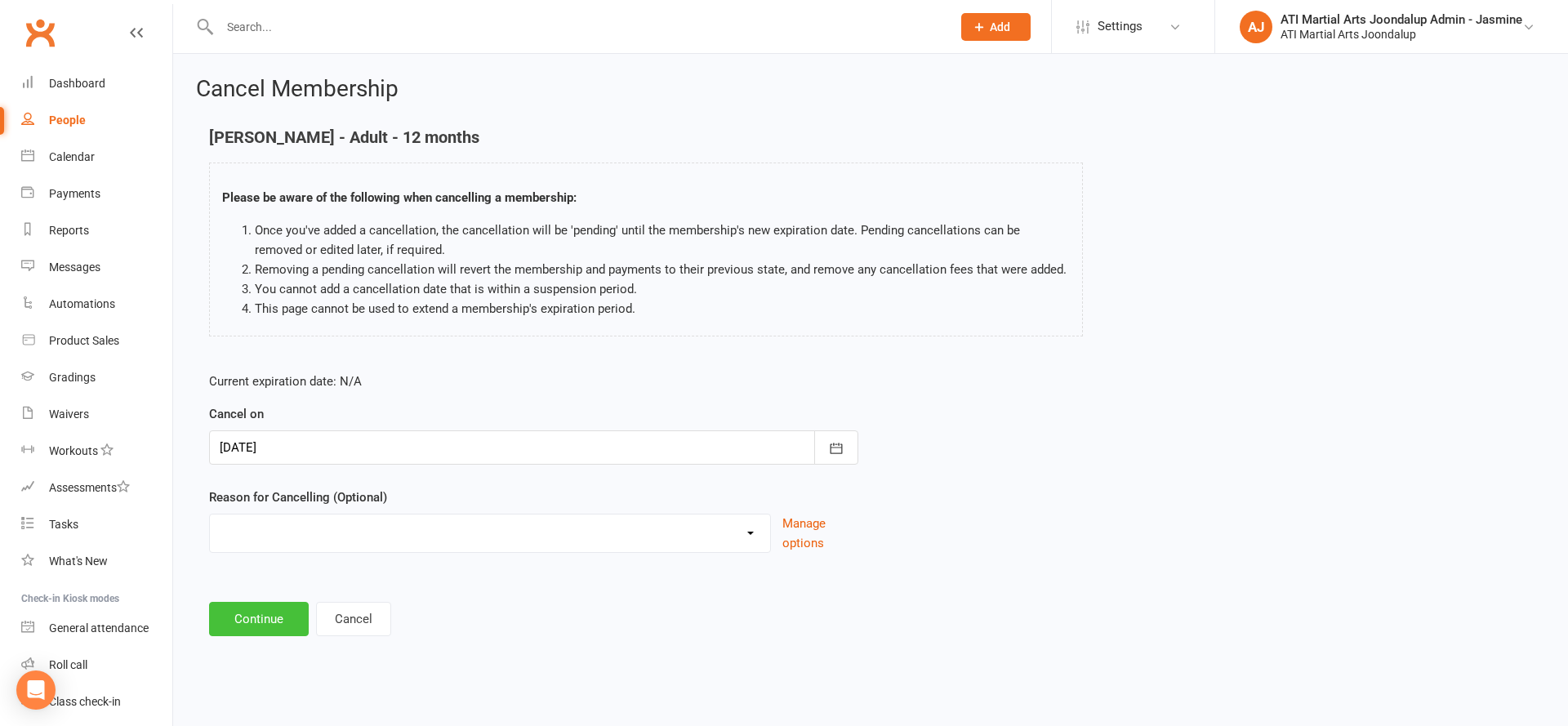
click at [279, 619] on button "Continue" at bounding box center [259, 619] width 99 height 34
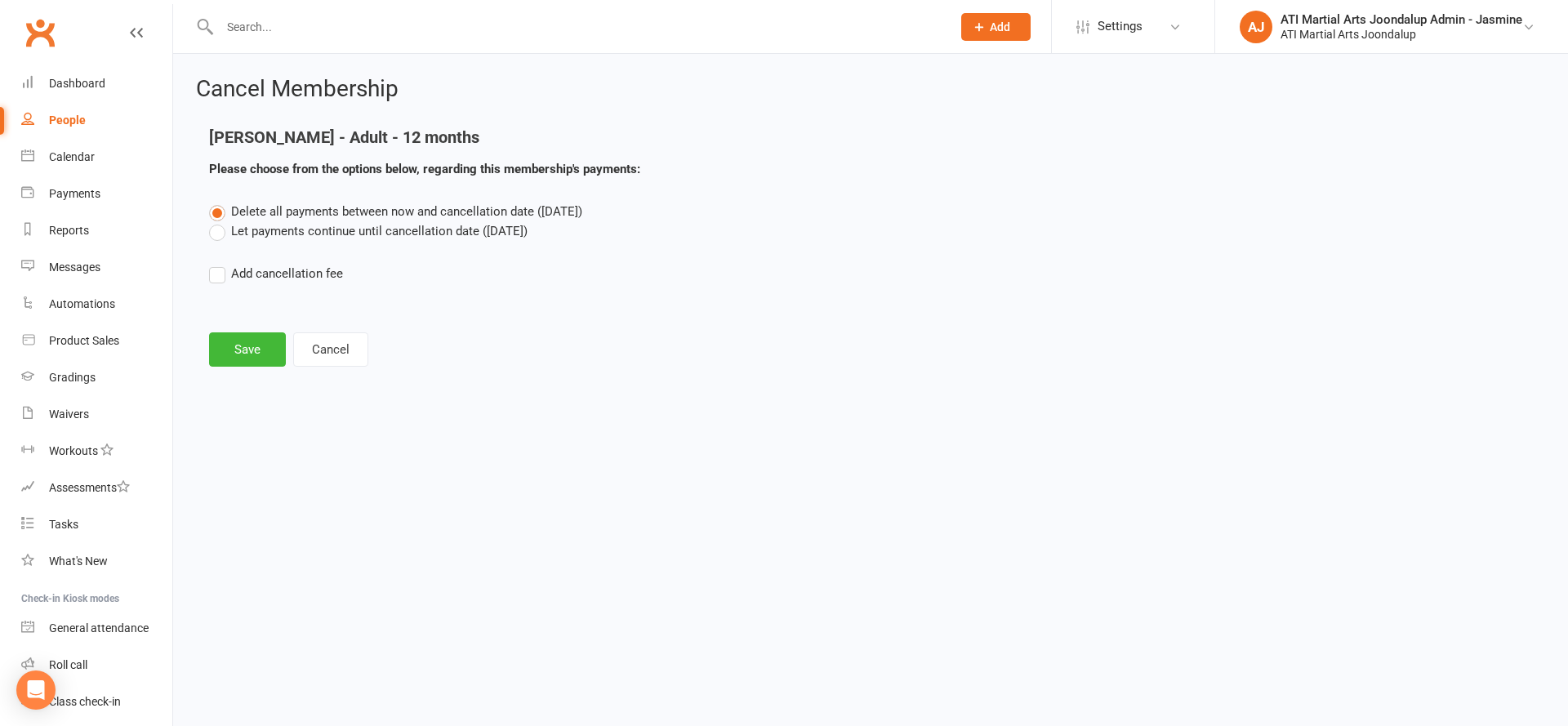
click at [336, 226] on label "Let payments continue until cancellation date (Nov 4, 2025)" at bounding box center [368, 231] width 318 height 19
click at [220, 221] on input "Let payments continue until cancellation date (Nov 4, 2025)" at bounding box center [214, 221] width 11 height 0
click at [260, 342] on button "Save" at bounding box center [248, 350] width 76 height 34
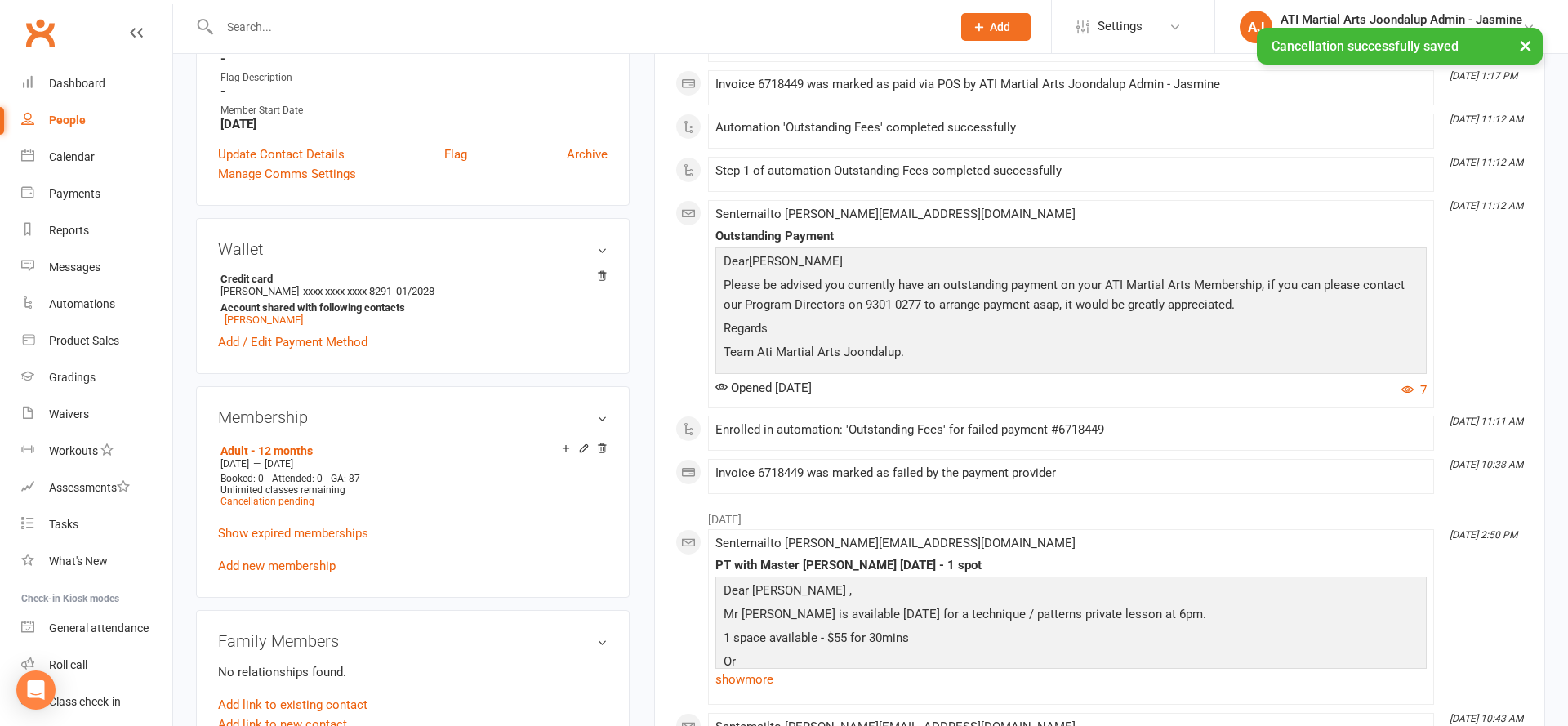
scroll to position [1120, 0]
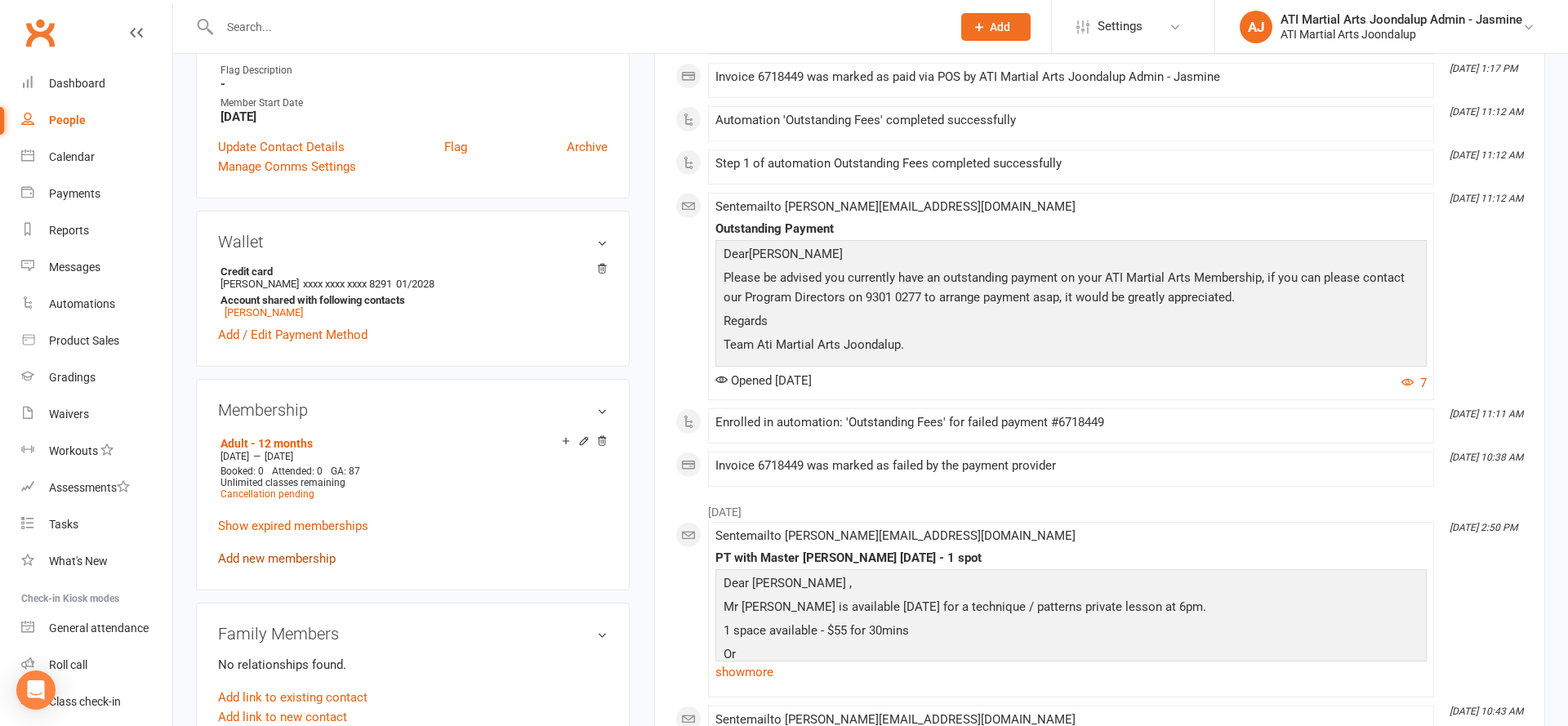
click at [288, 552] on link "Add new membership" at bounding box center [276, 559] width 118 height 14
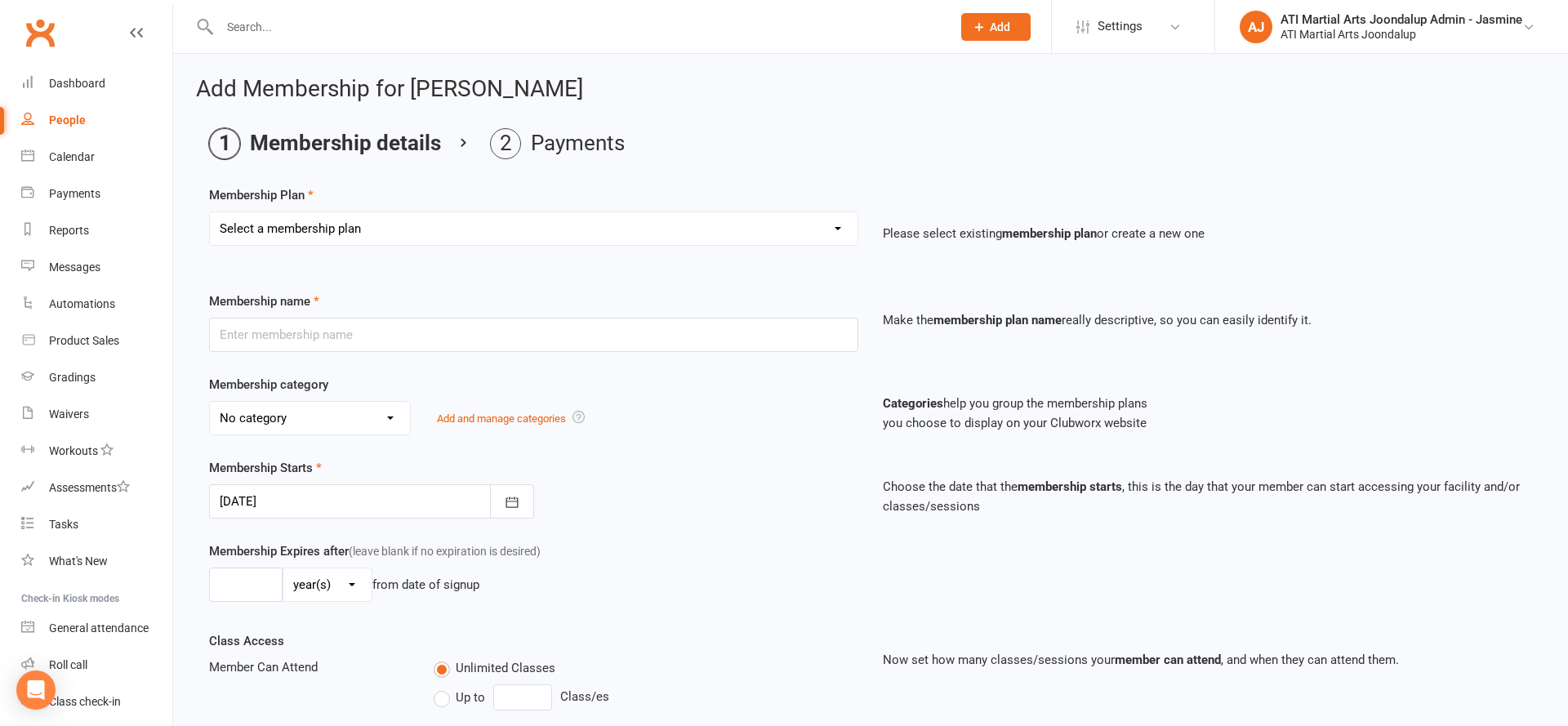
select select "11"
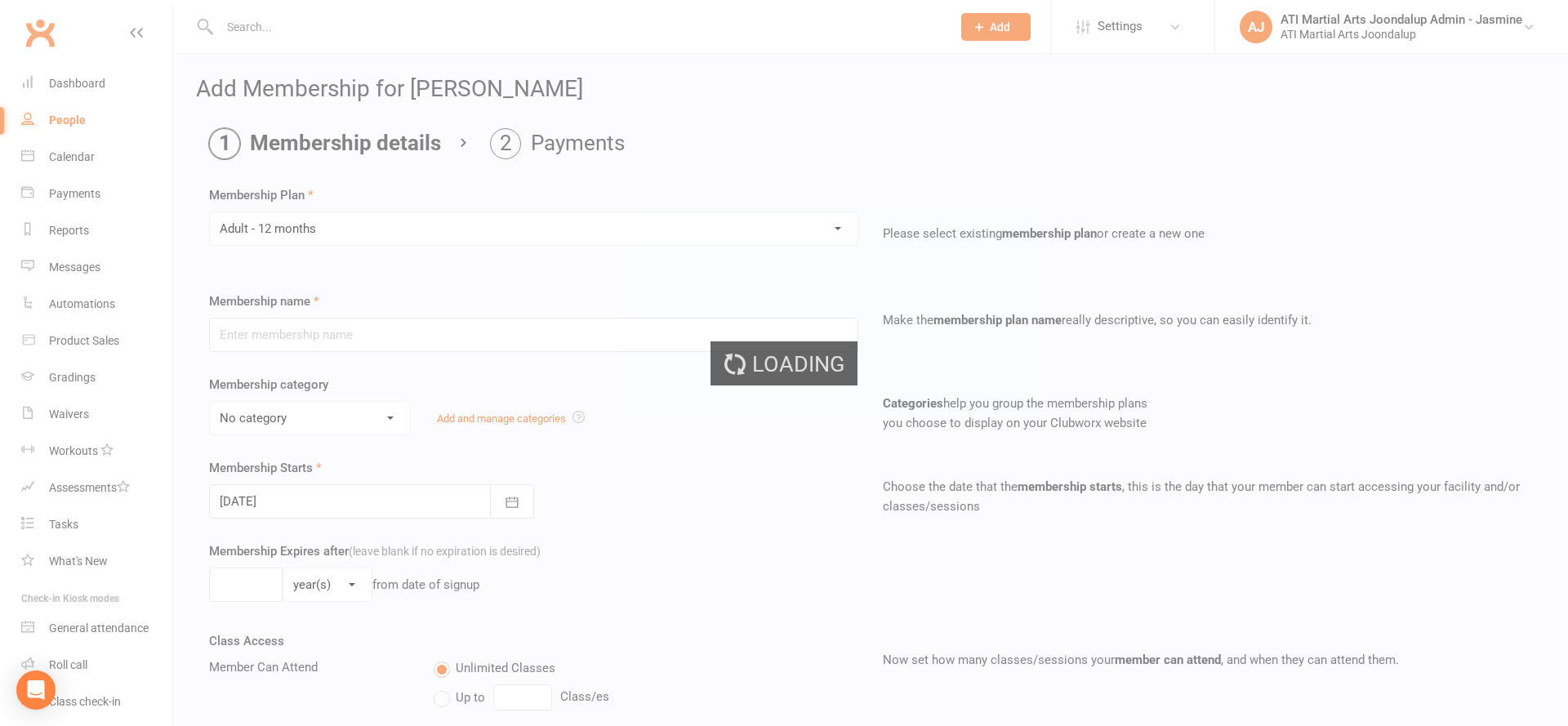
type input "Adult - 12 months"
select select "2"
type input "0"
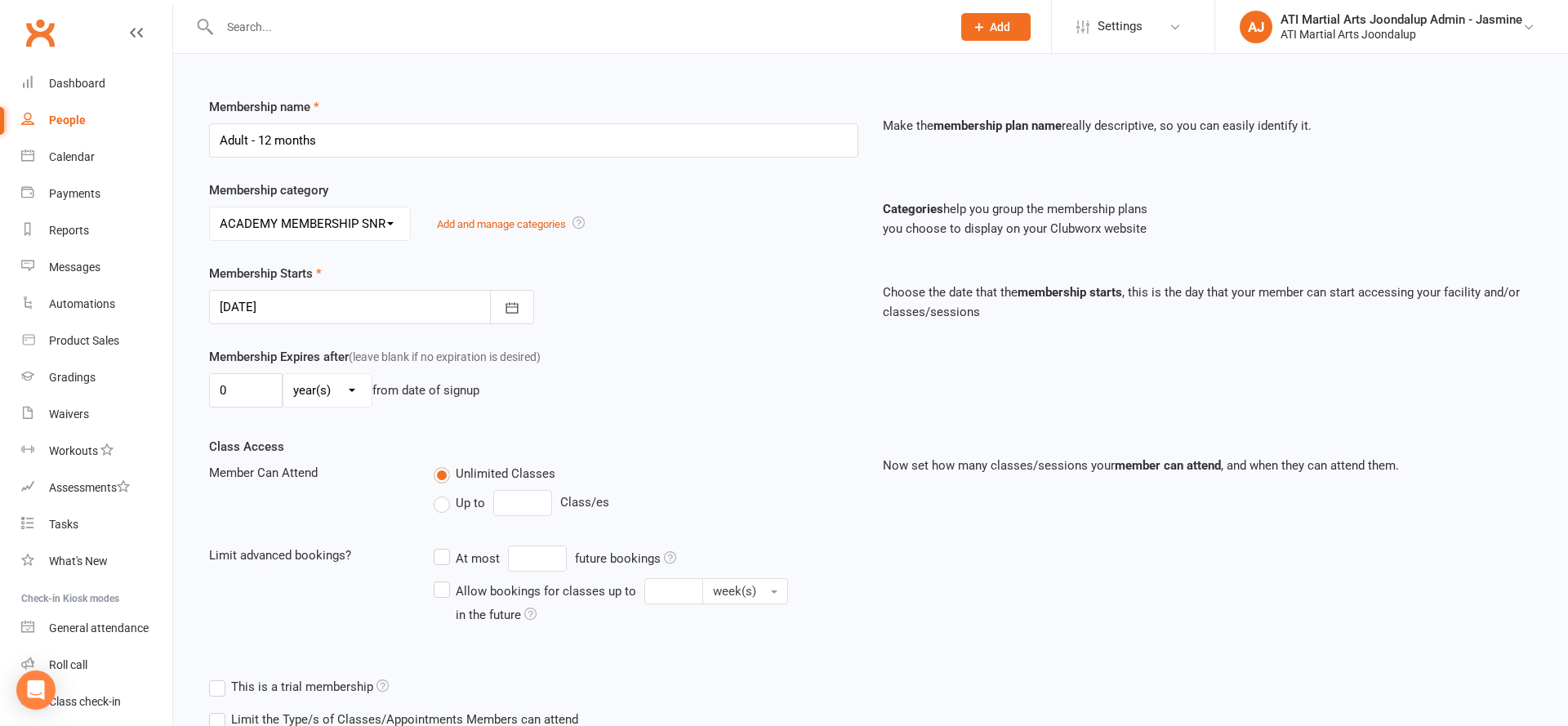
scroll to position [217, 0]
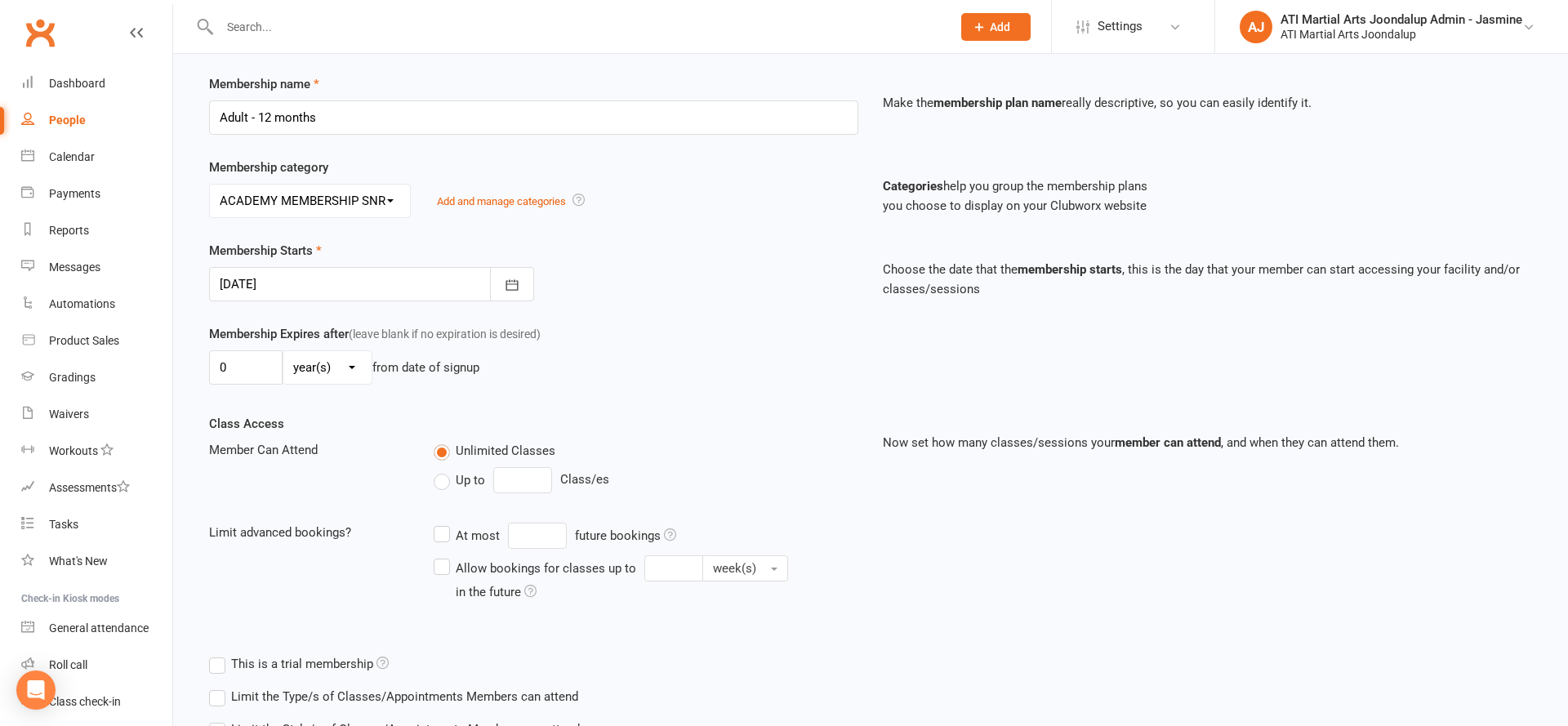
click at [286, 280] on div at bounding box center [372, 284] width 325 height 34
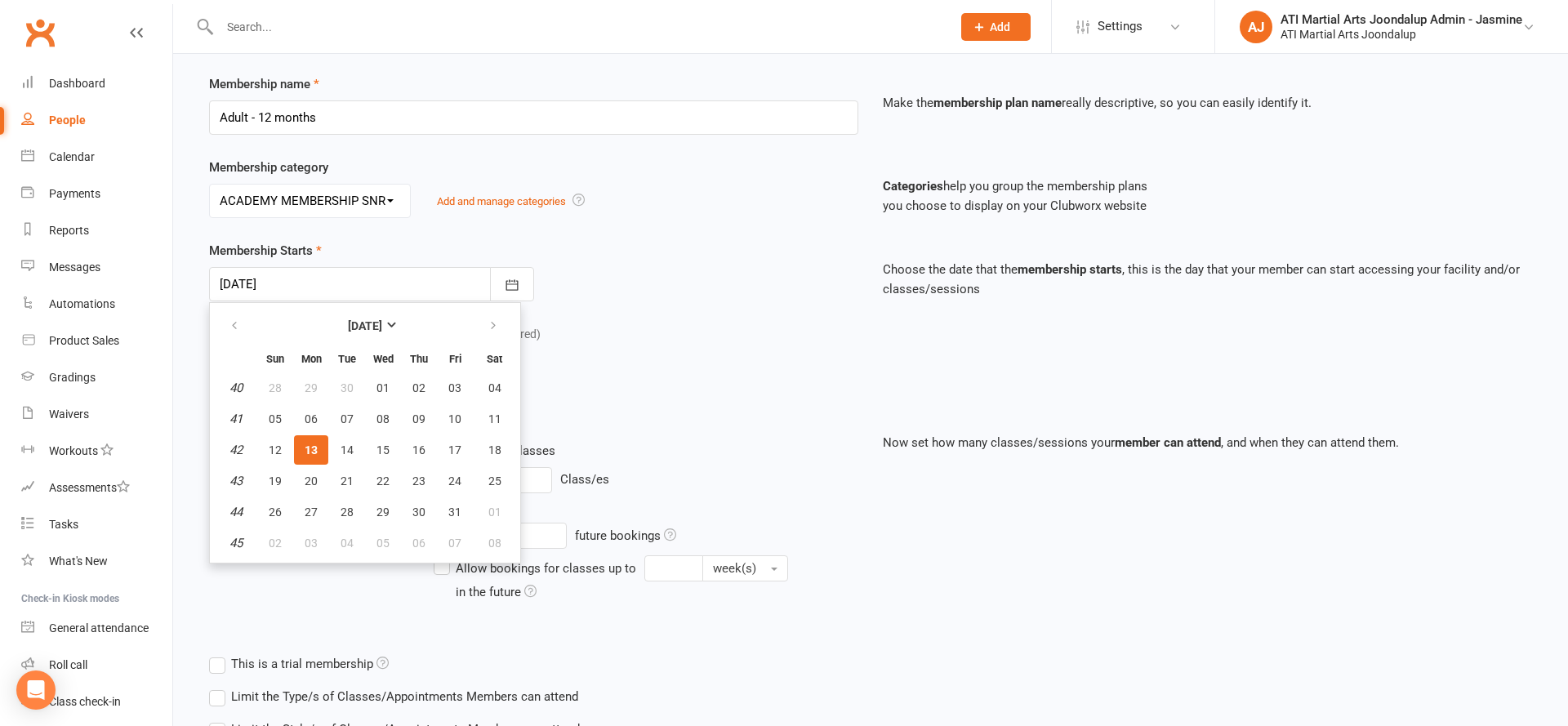
click at [311, 537] on span "03" at bounding box center [312, 543] width 13 height 13
type input "03 Nov 2025"
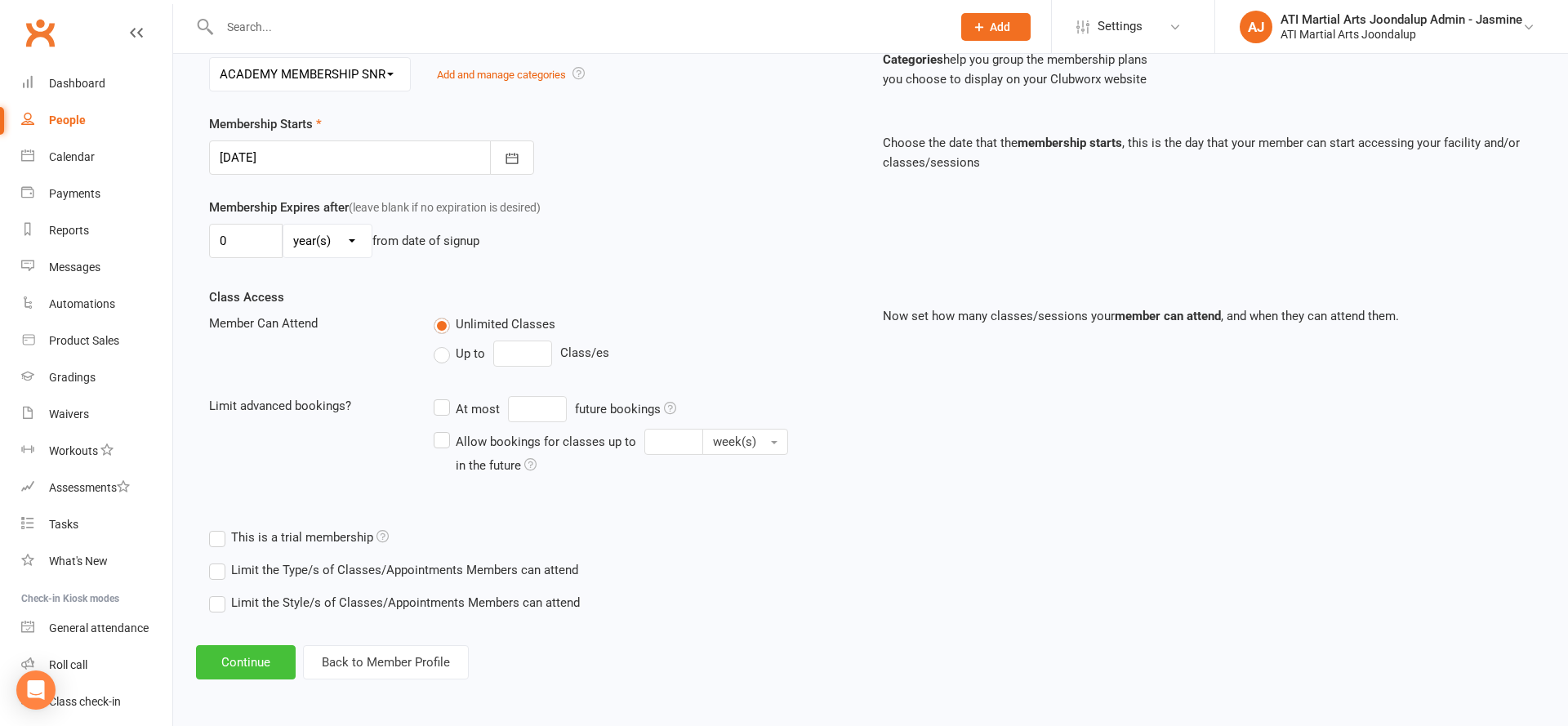
scroll to position [343, 0]
drag, startPoint x: 235, startPoint y: 665, endPoint x: 250, endPoint y: 639, distance: 30.0
click at [235, 664] on button "Continue" at bounding box center [246, 664] width 99 height 34
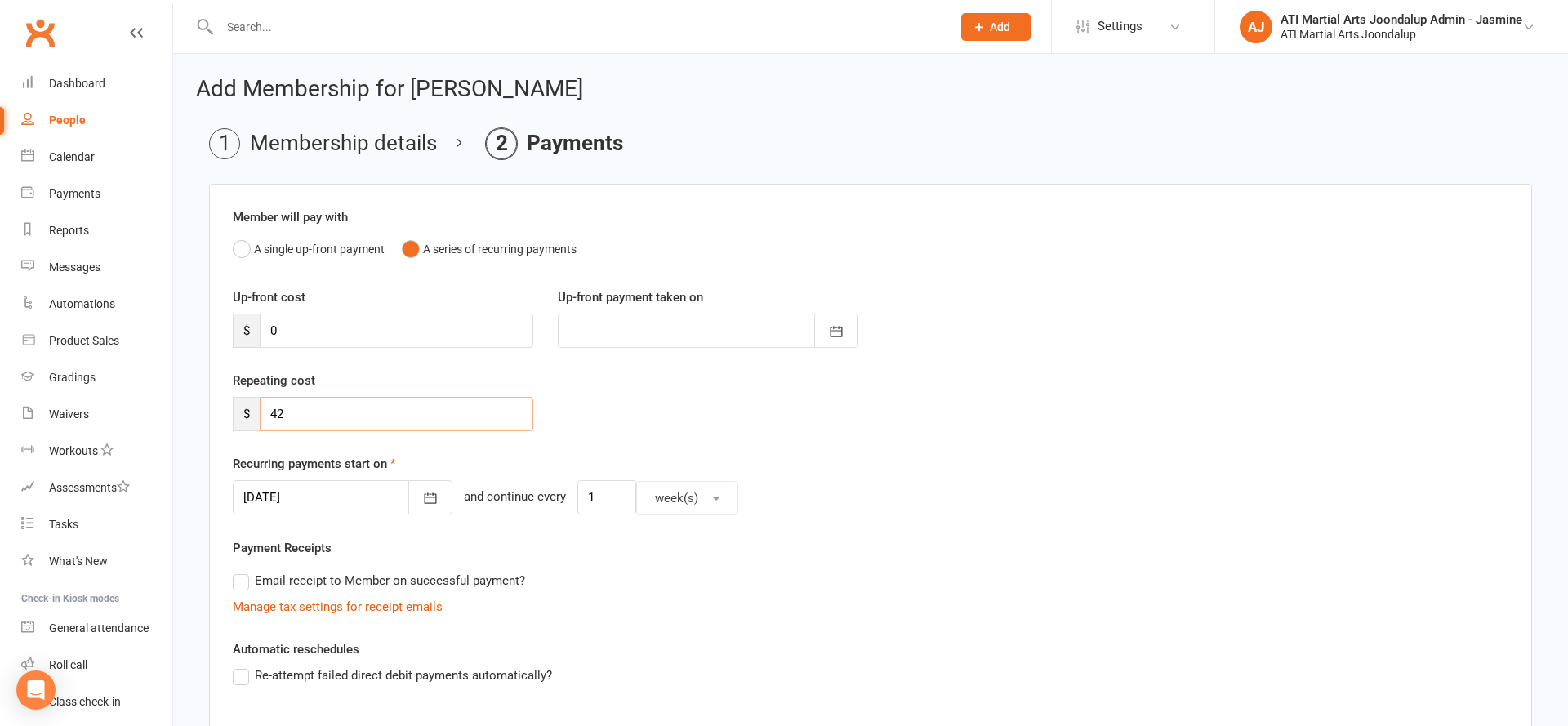
click at [366, 416] on input "42" at bounding box center [397, 414] width 273 height 34
type input "20"
click at [423, 505] on button "button" at bounding box center [430, 495] width 44 height 34
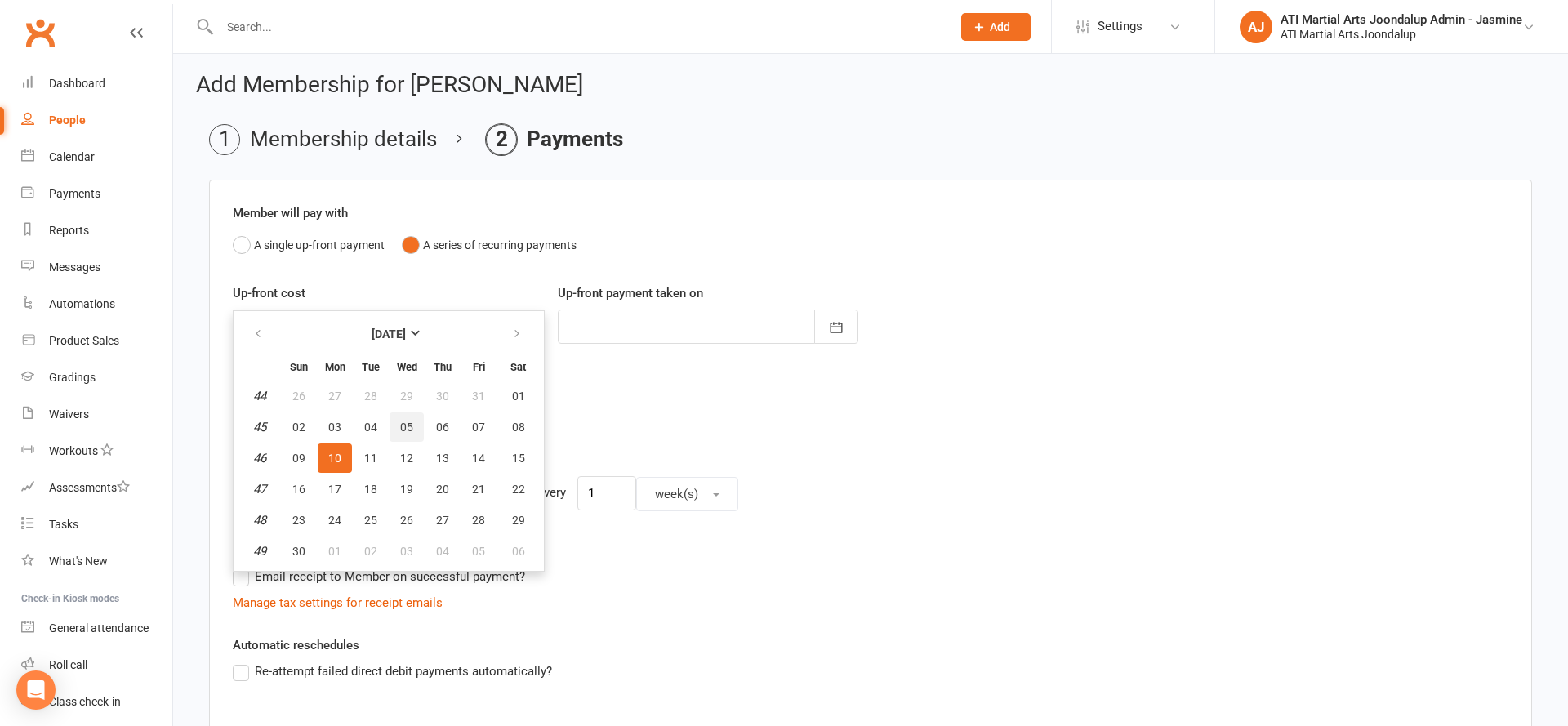
scroll to position [10, 0]
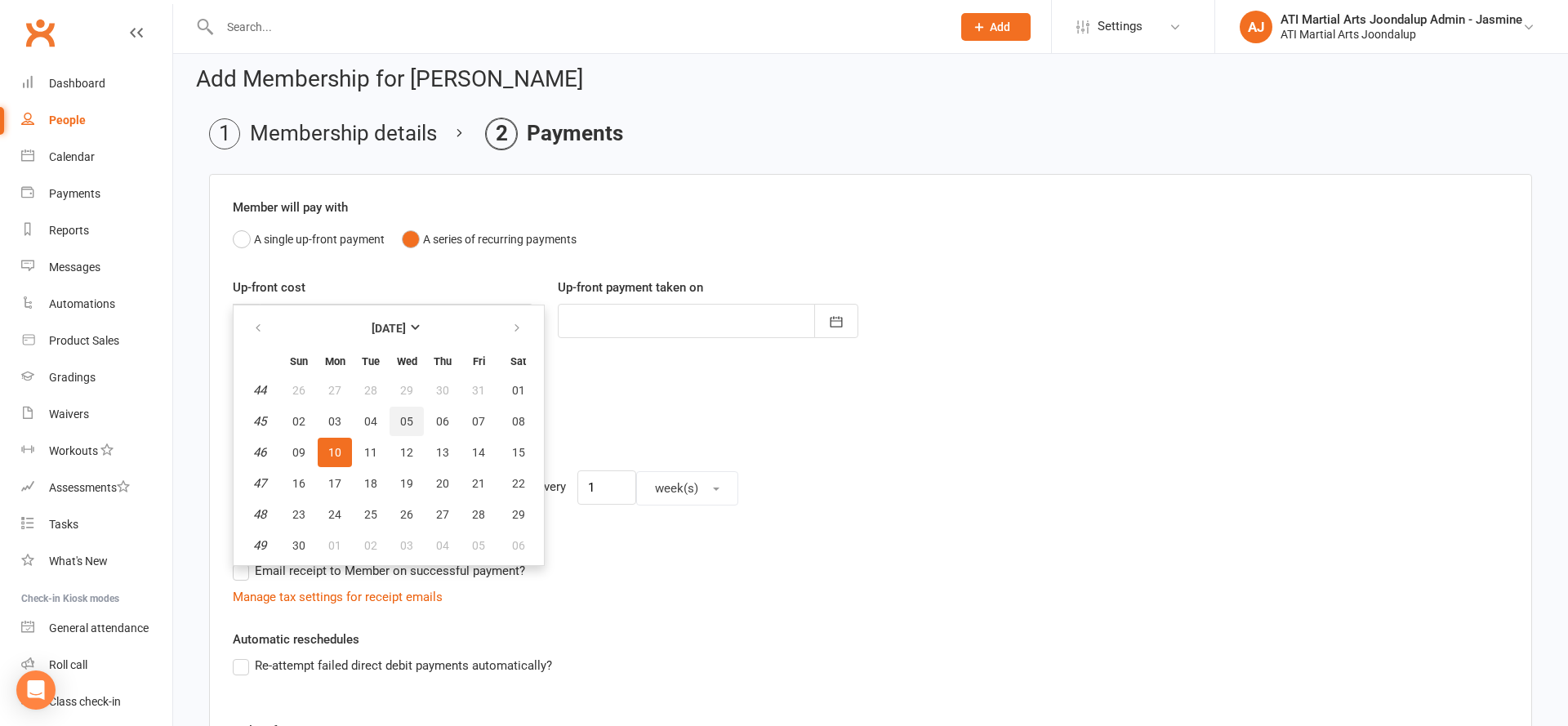
click at [411, 430] on button "05" at bounding box center [406, 421] width 34 height 30
type input "05 Nov 2025"
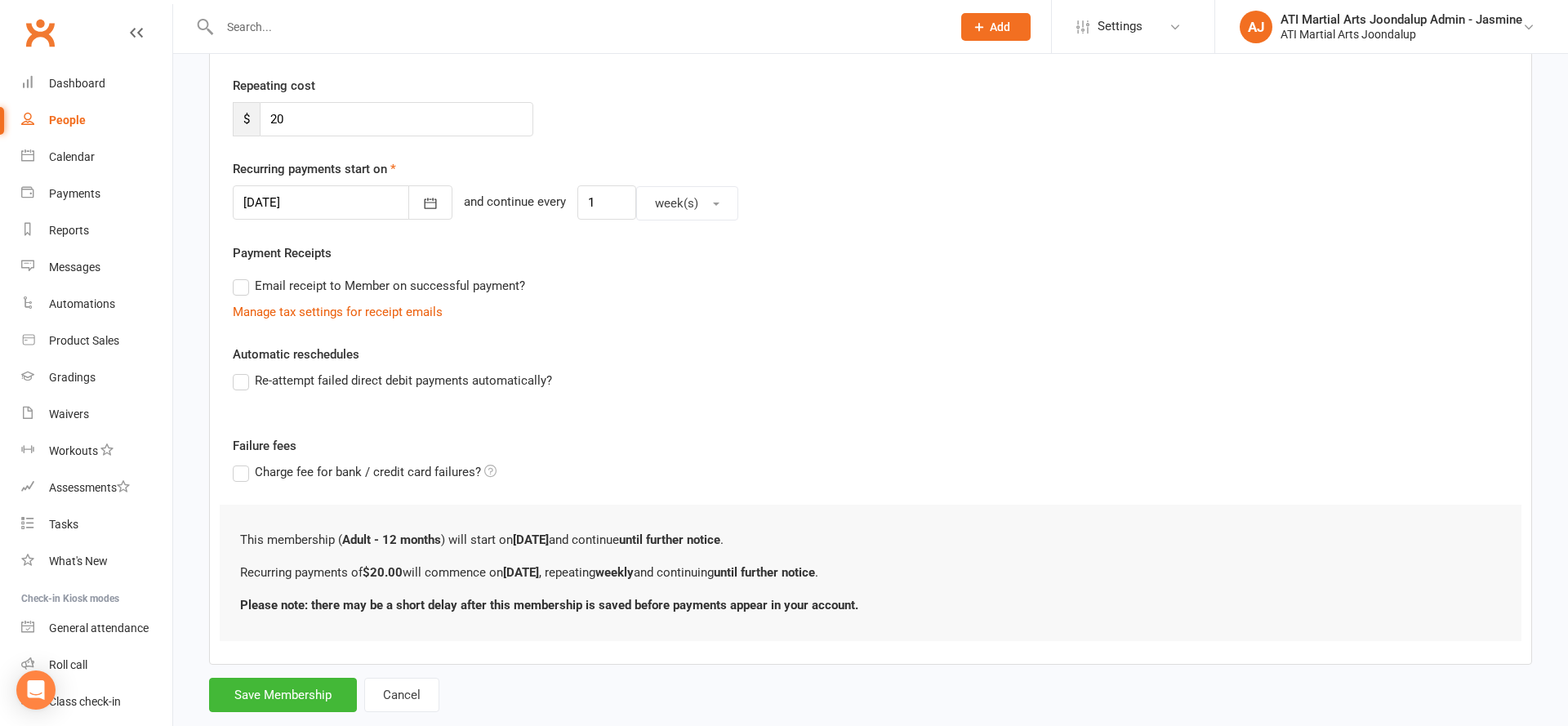
scroll to position [321, 0]
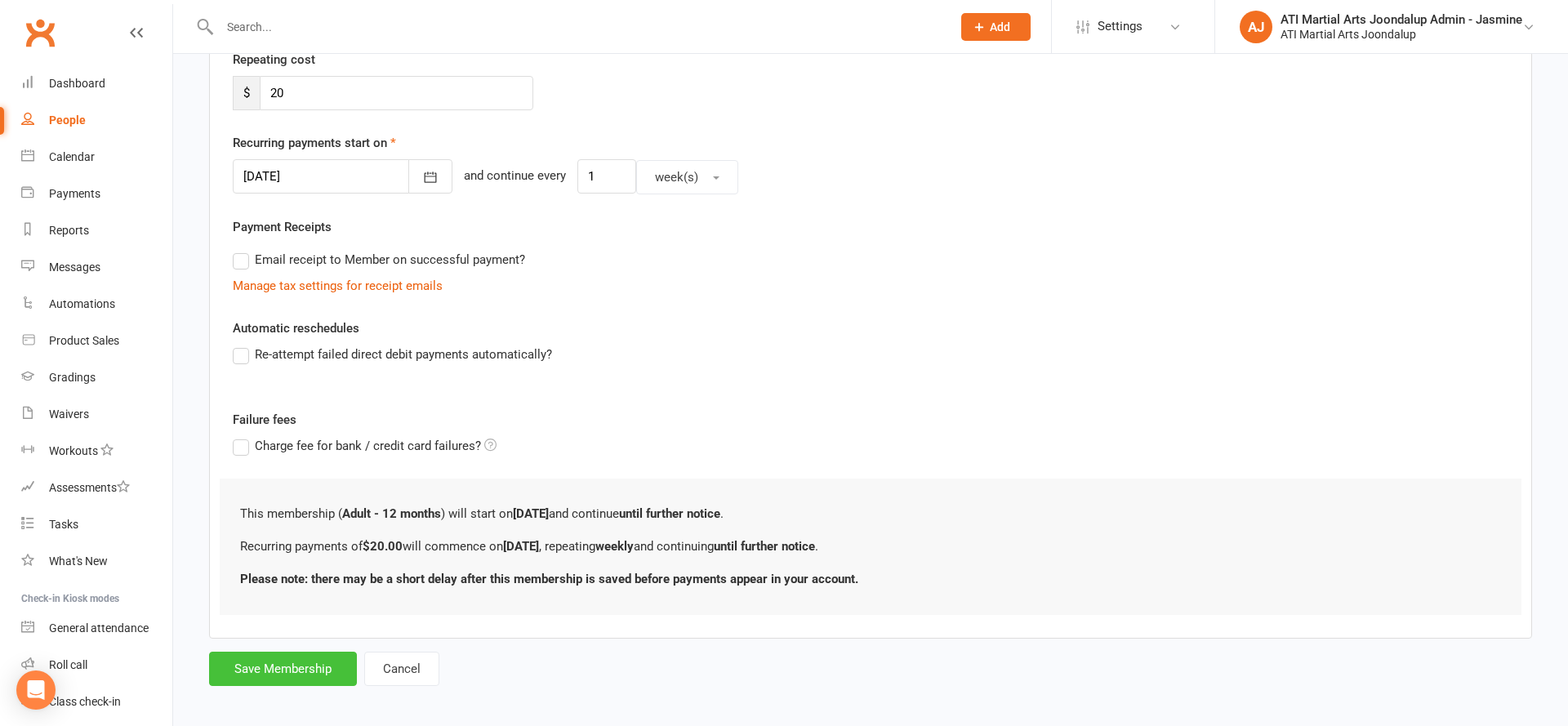
click at [270, 664] on button "Save Membership" at bounding box center [283, 670] width 148 height 34
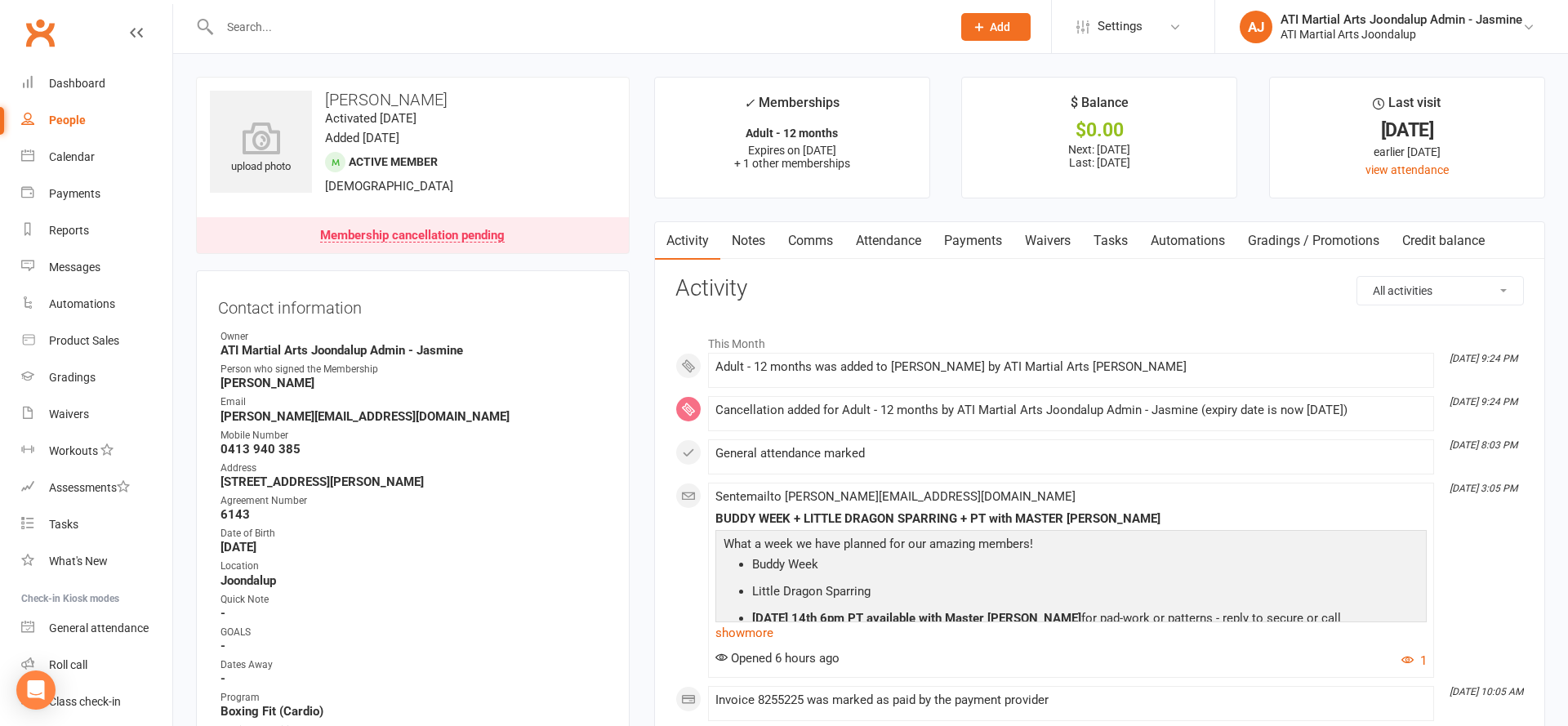
click at [993, 30] on span "Add" at bounding box center [999, 27] width 20 height 13
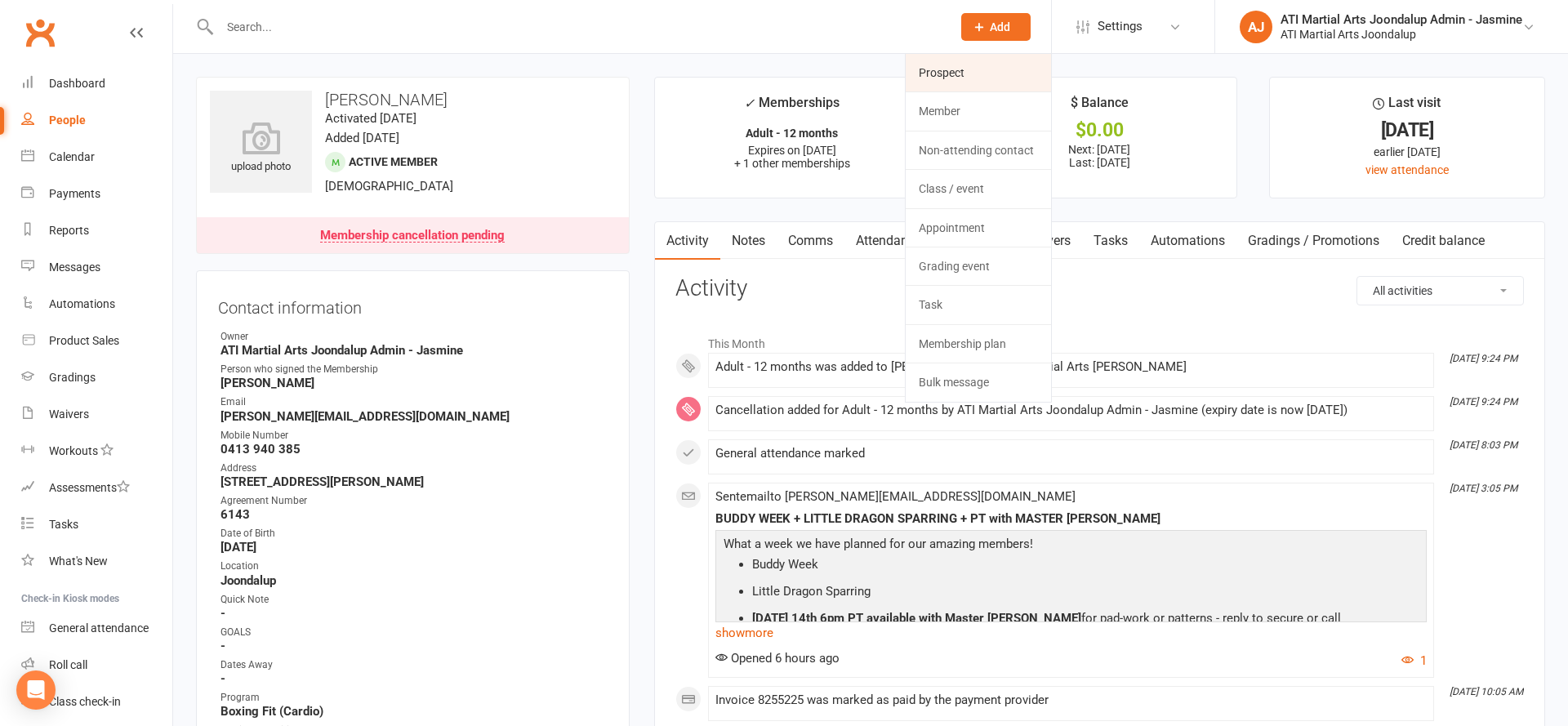
click at [984, 78] on link "Prospect" at bounding box center [978, 72] width 145 height 37
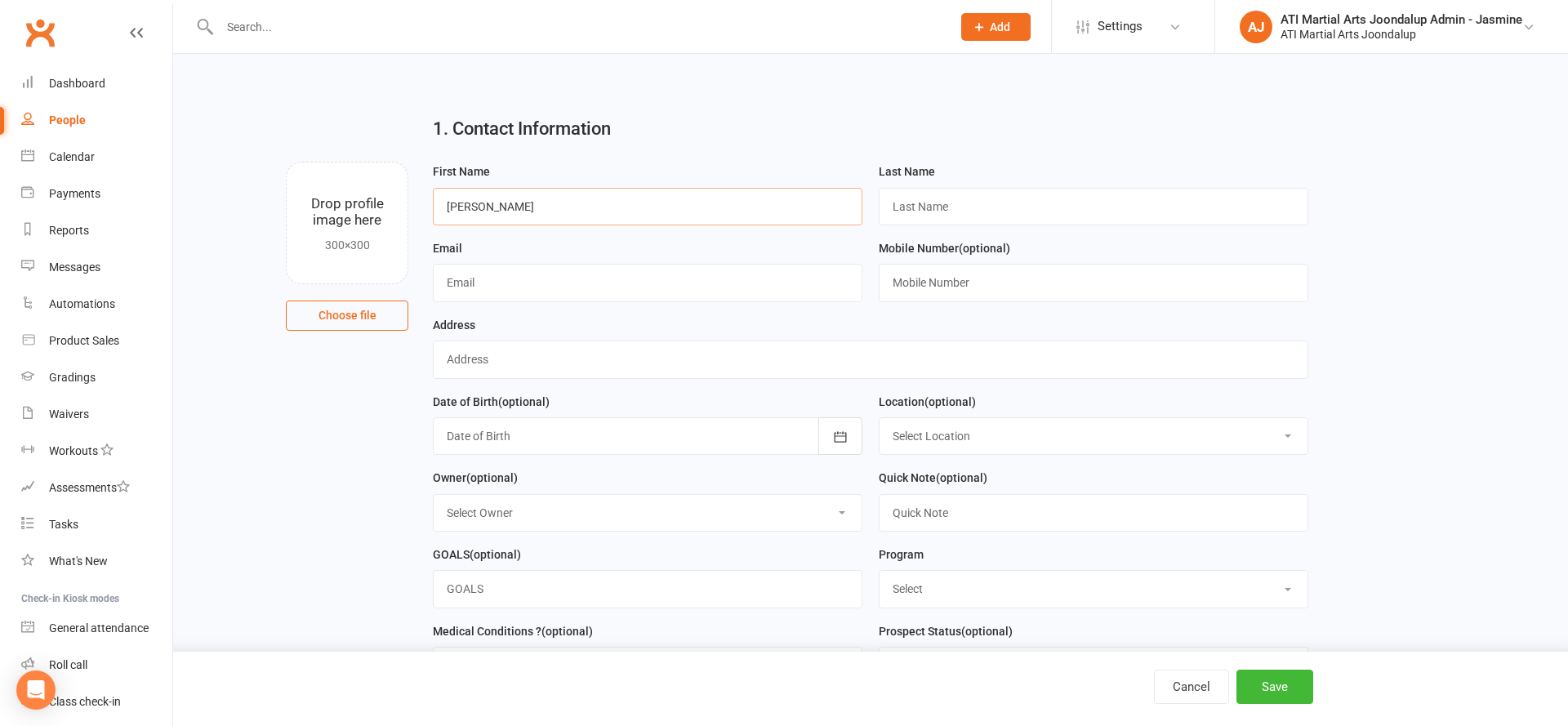
type input "[PERSON_NAME]"
type input "[EMAIL_ADDRESS][DOMAIN_NAME]"
type input "0451270920"
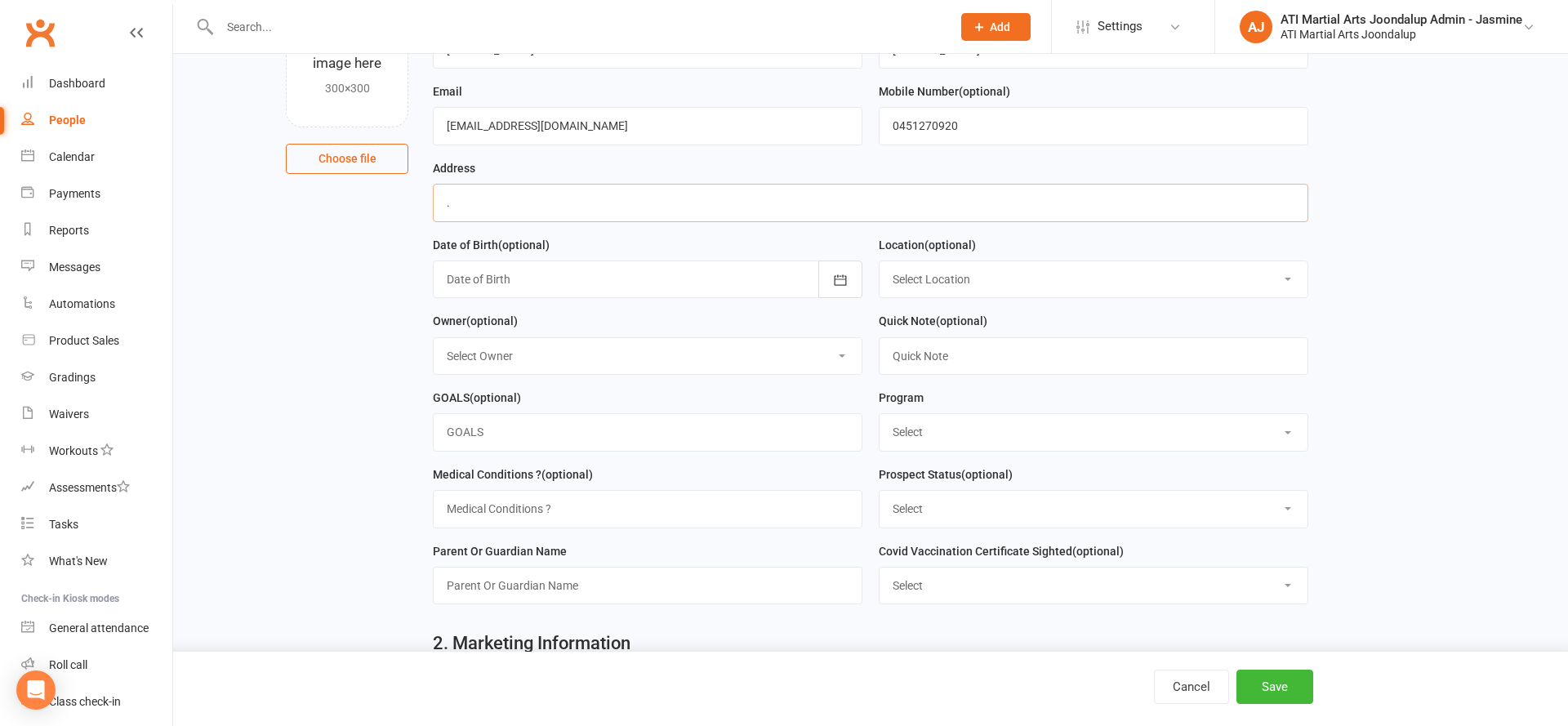
scroll to position [158, 0]
type input "."
select select "Academy Membership SNR"
click at [926, 351] on input "text" at bounding box center [1093, 355] width 429 height 37
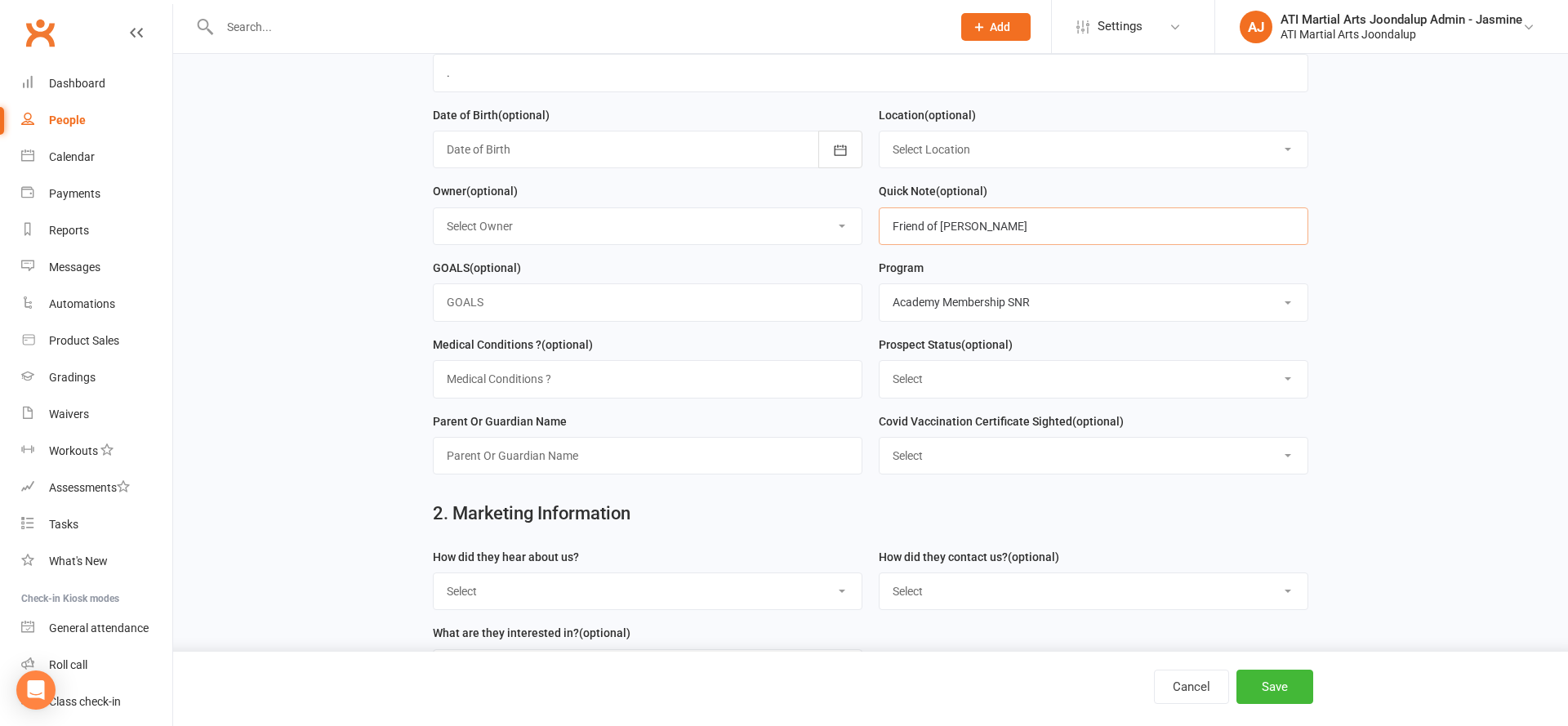
scroll to position [295, 0]
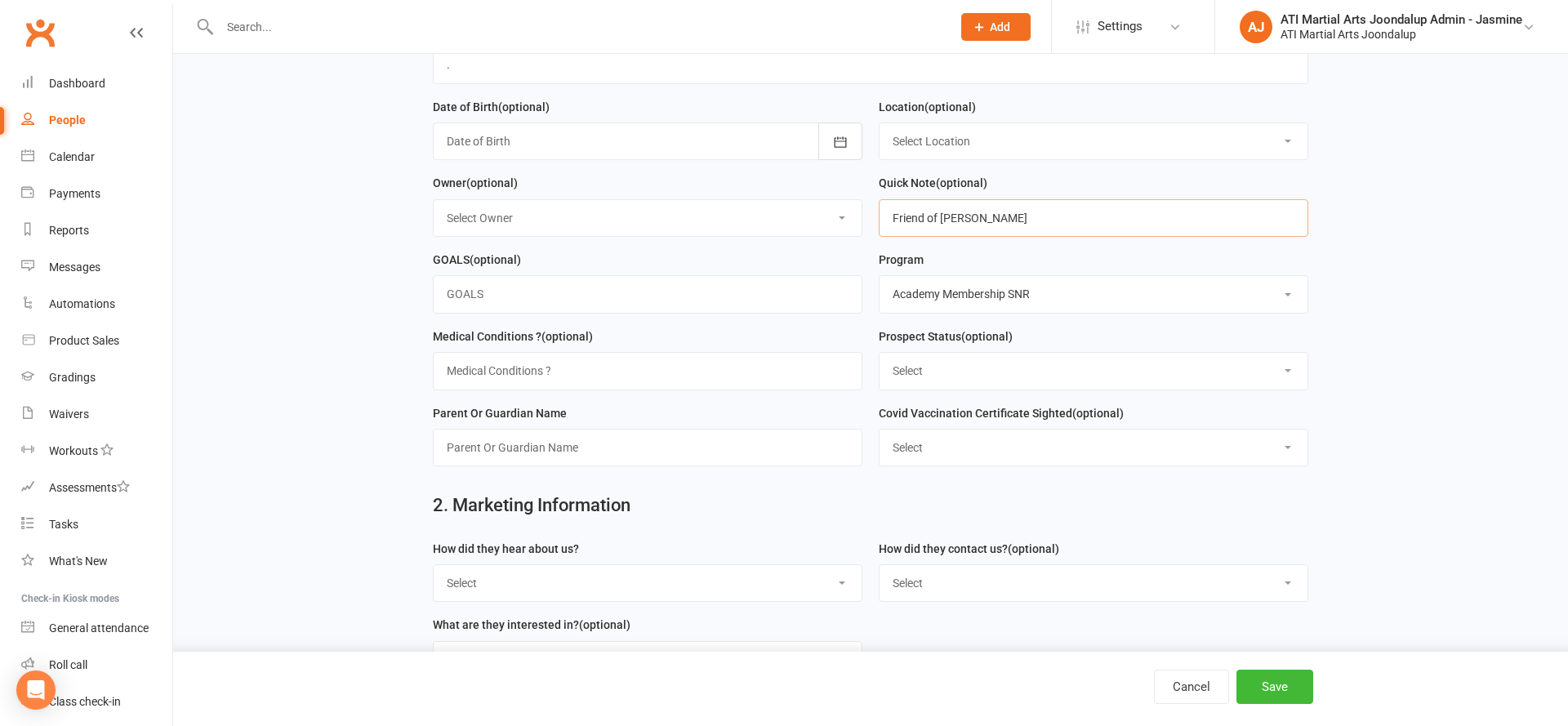
type input "Friend of Leah Dornan"
type input "[PERSON_NAME]"
click at [1076, 227] on input "Friend of Leah Dornan" at bounding box center [1093, 214] width 429 height 37
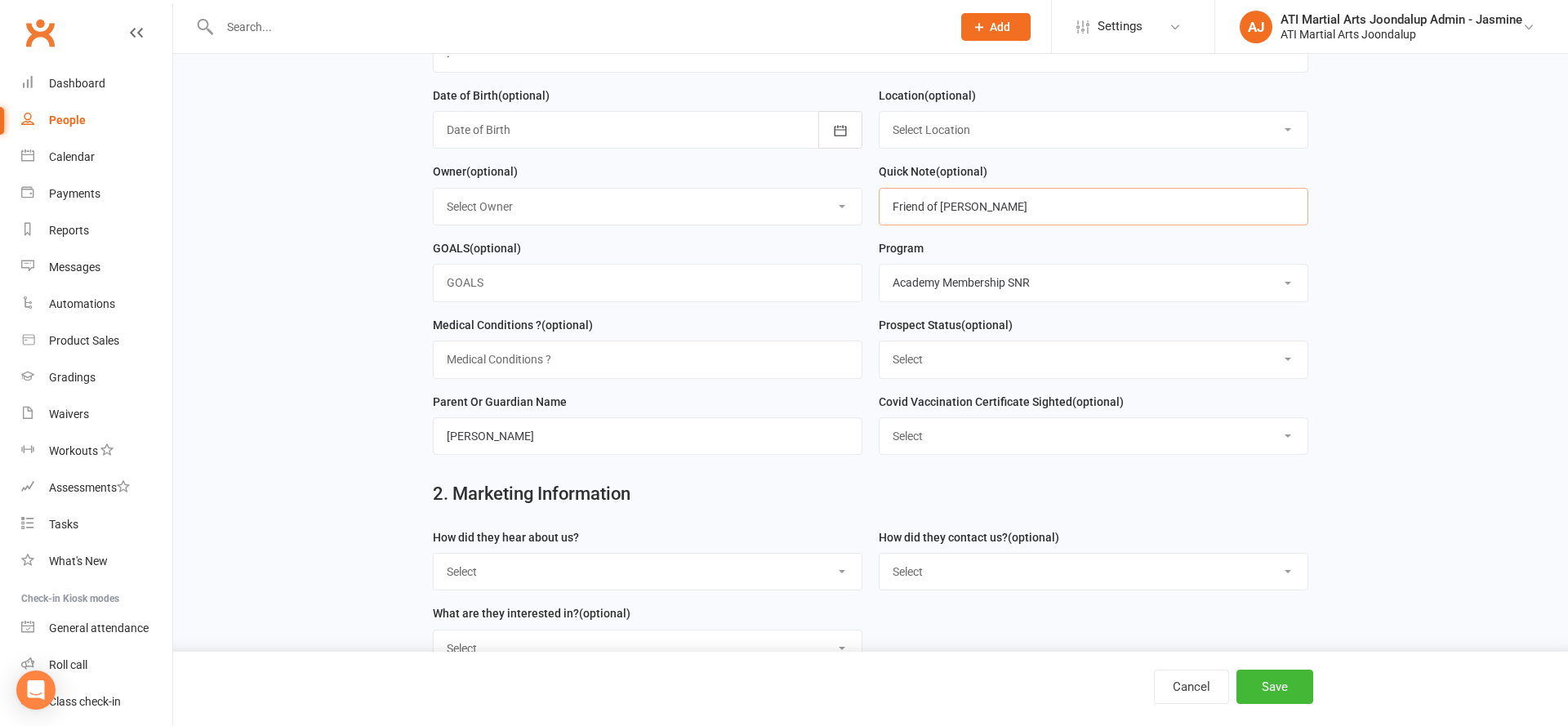
scroll to position [311, 0]
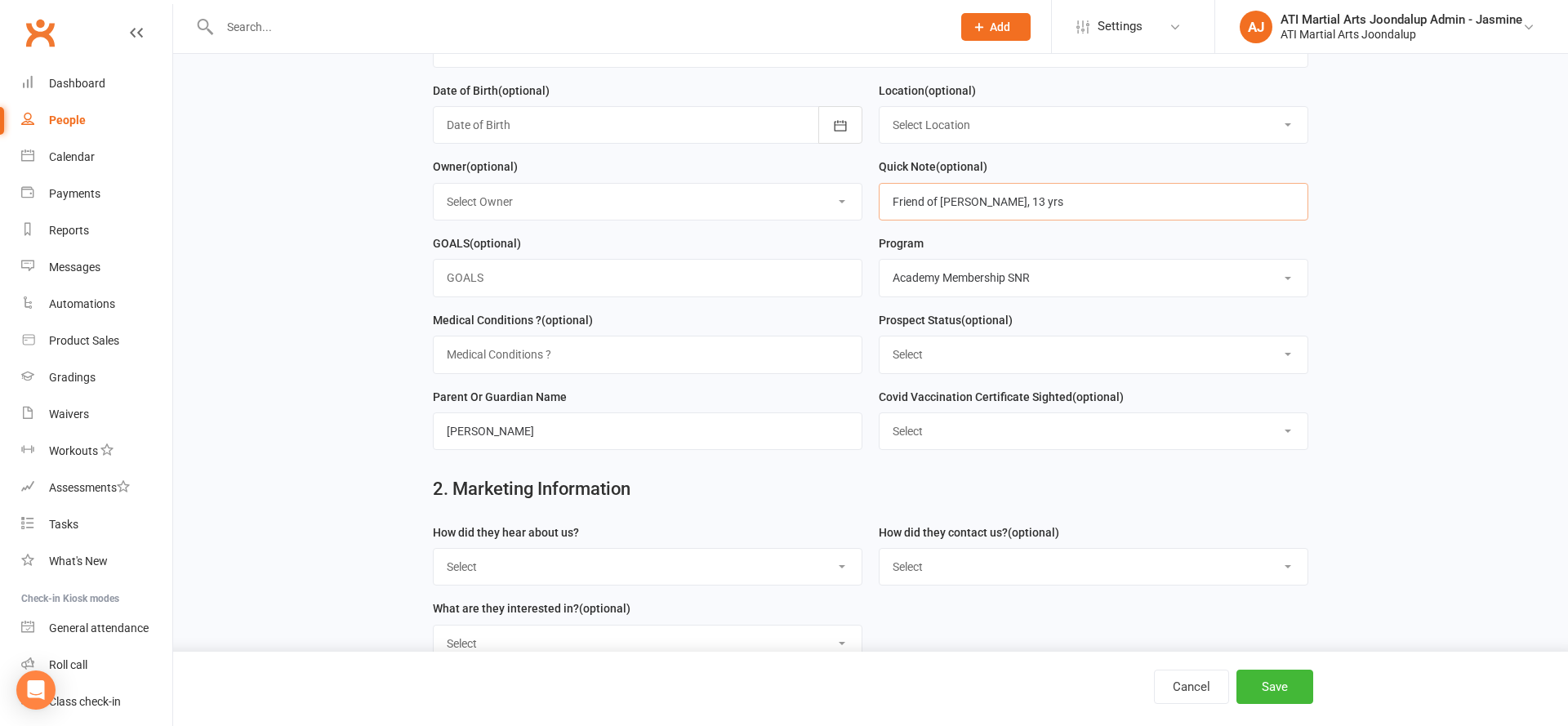
type input "Friend of [PERSON_NAME], 13 yrs"
select select "Through A Friend"
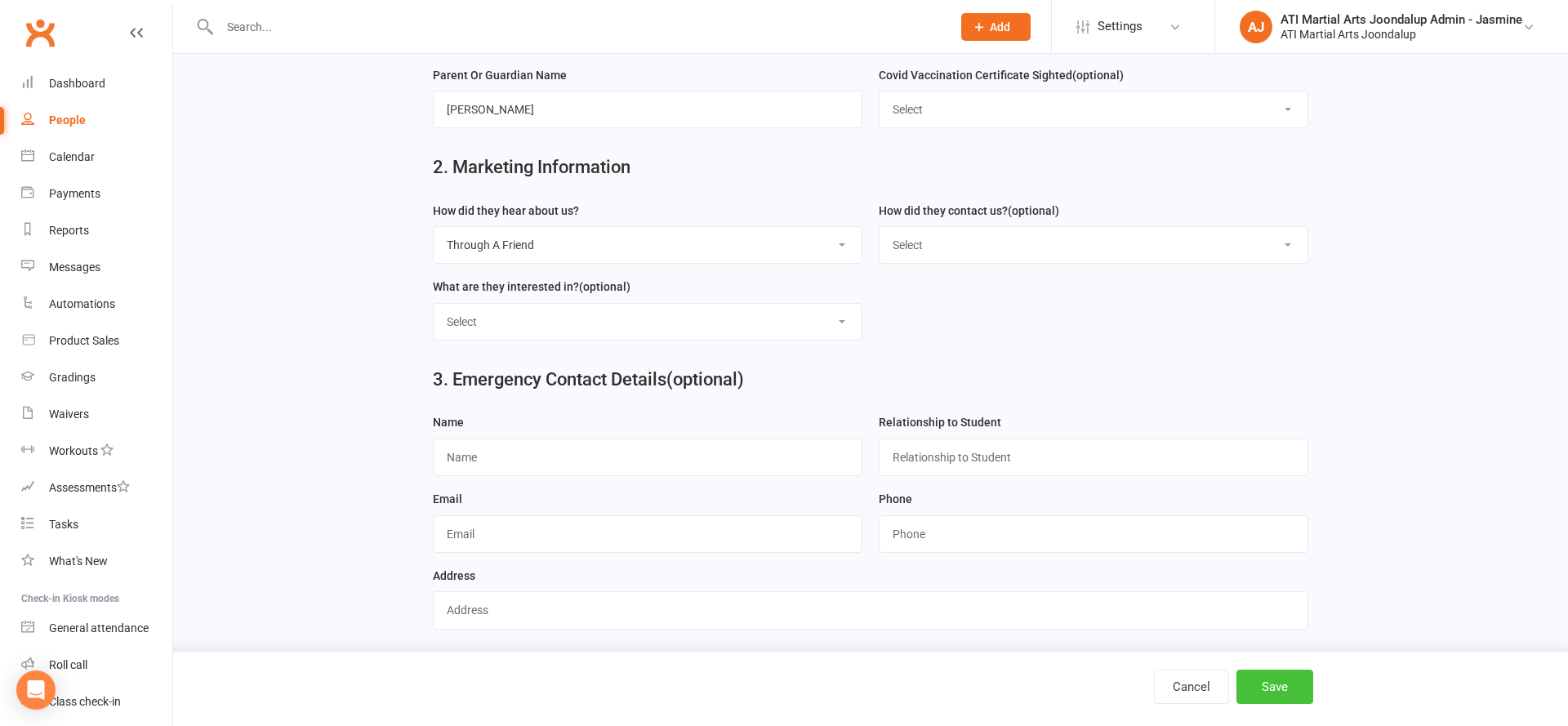
scroll to position [631, 0]
click at [1256, 684] on button "Save" at bounding box center [1274, 687] width 76 height 34
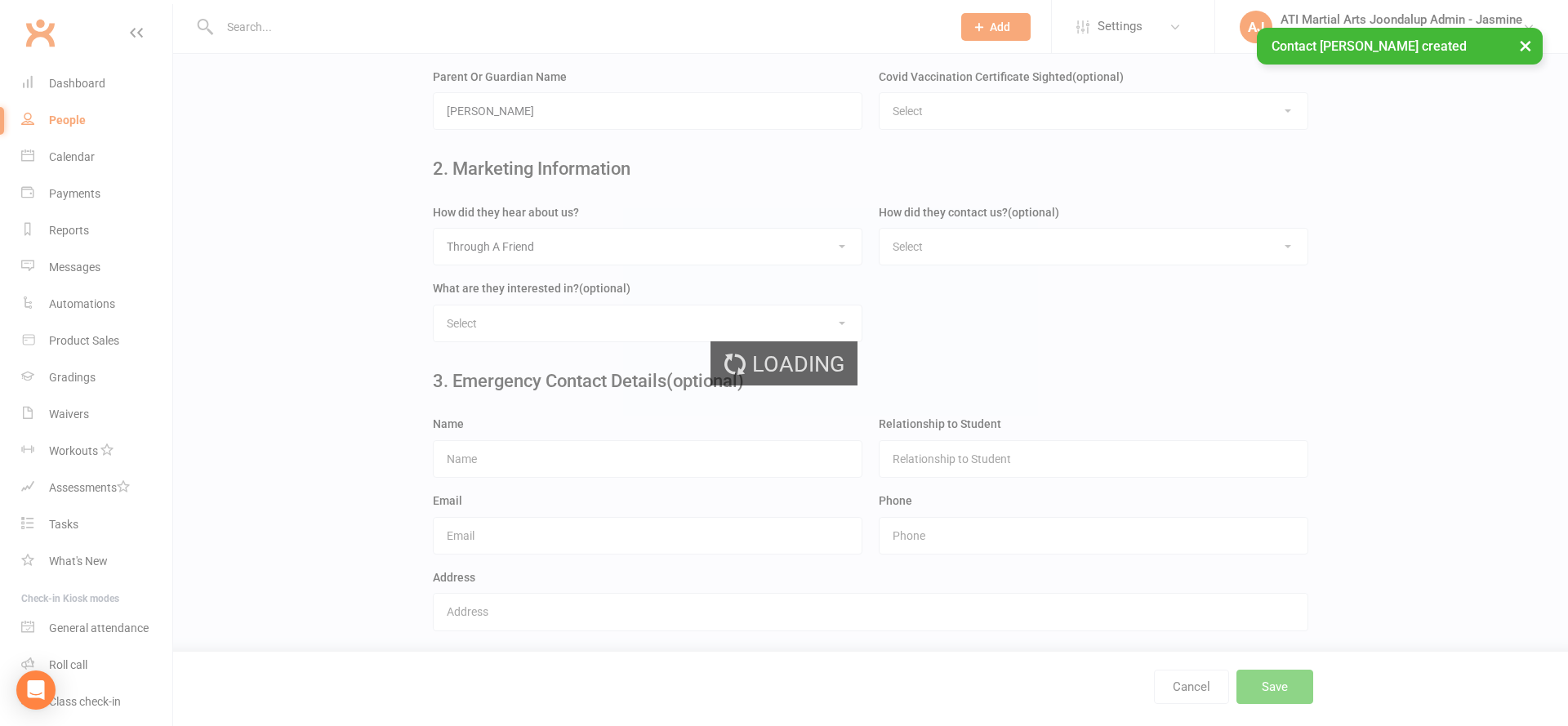
scroll to position [0, 0]
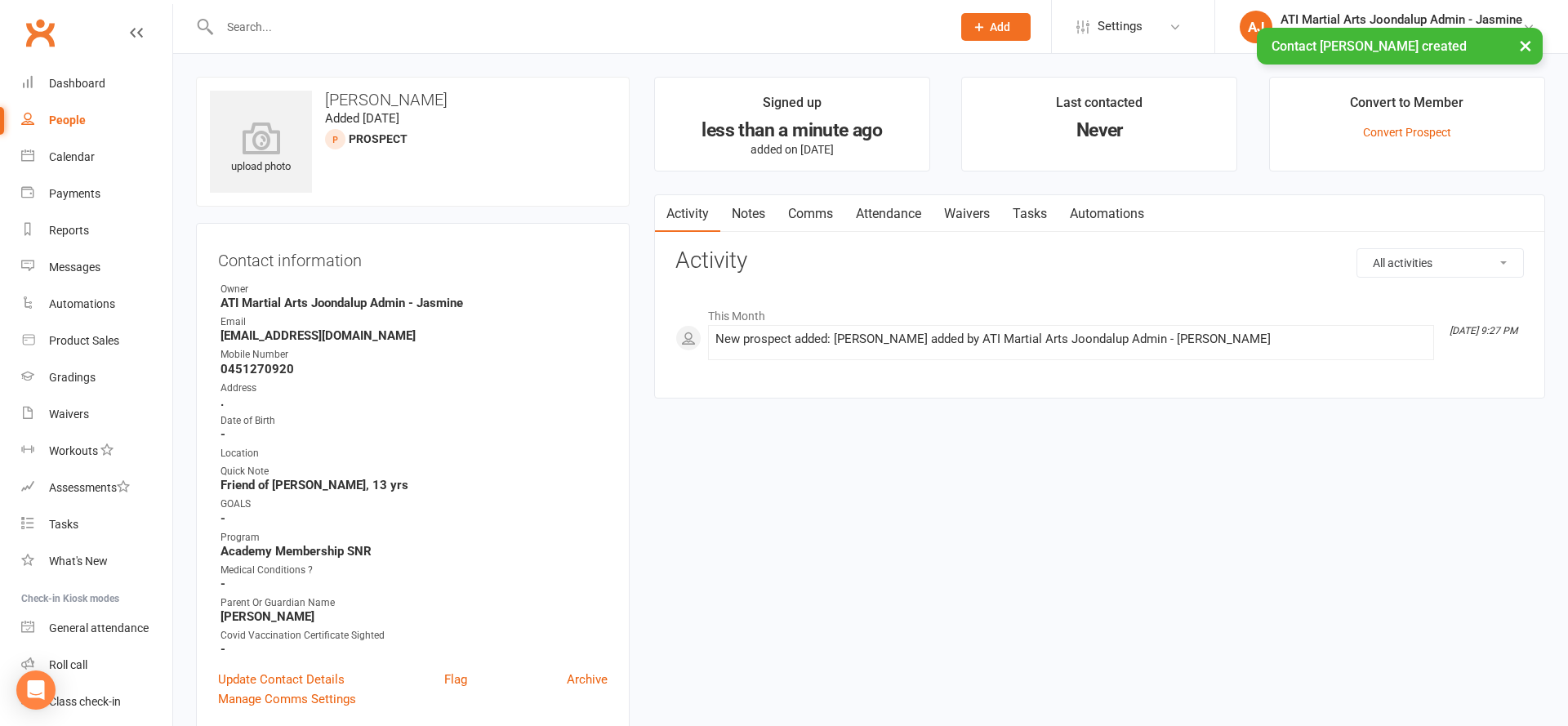
click at [889, 207] on link "Attendance" at bounding box center [888, 213] width 88 height 37
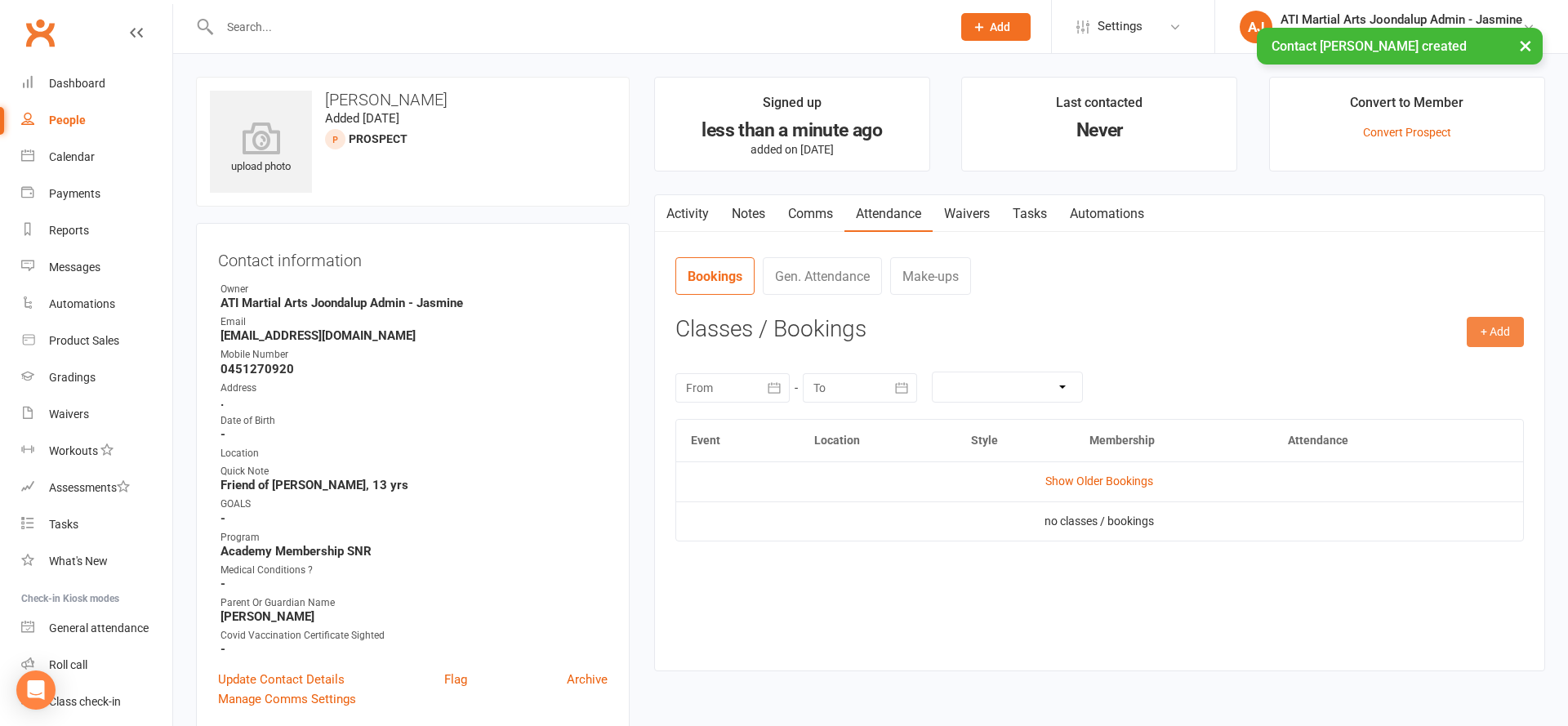
click at [1486, 326] on button "+ Add" at bounding box center [1495, 331] width 57 height 30
click at [1467, 397] on link "Add Appointment" at bounding box center [1442, 402] width 162 height 33
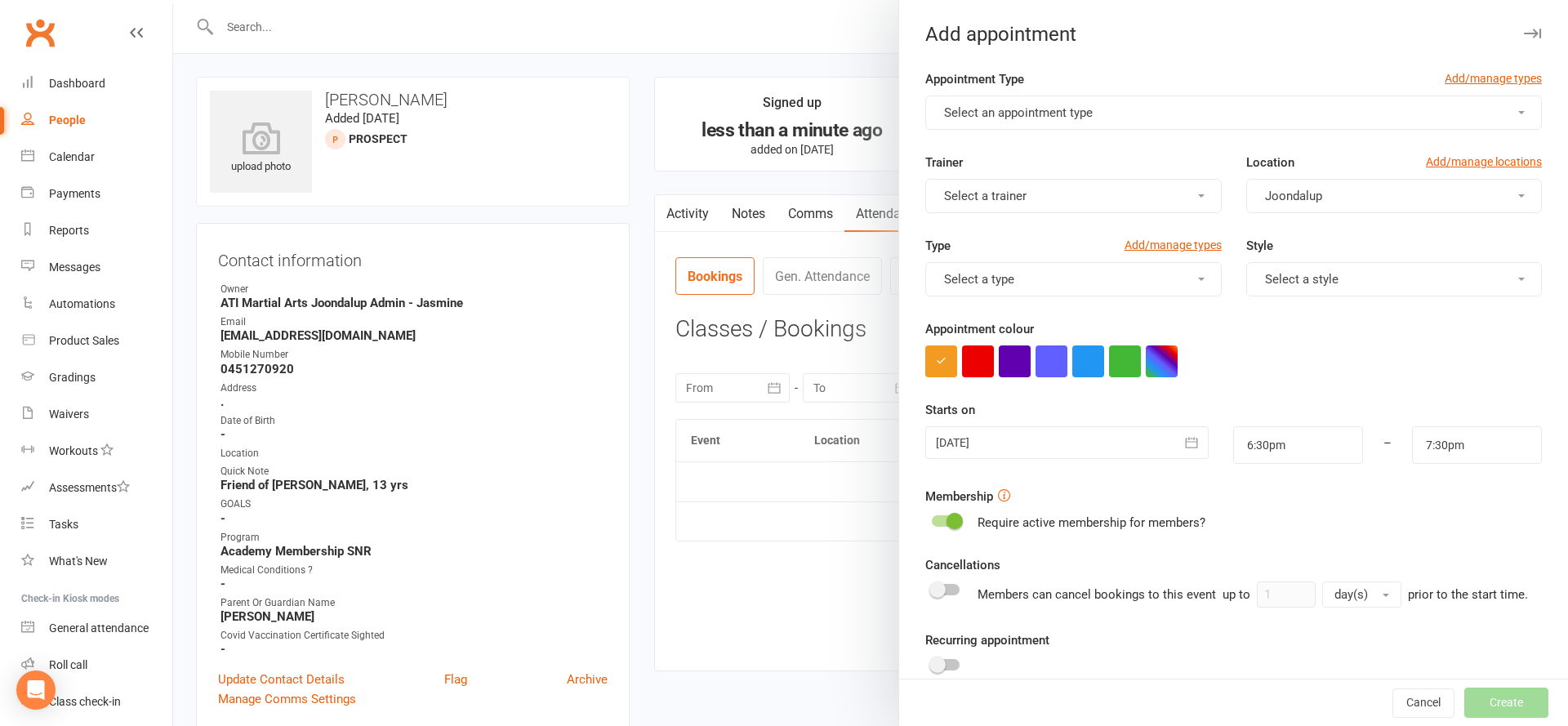
click at [1123, 114] on button "Select an appointment type" at bounding box center [1233, 113] width 617 height 34
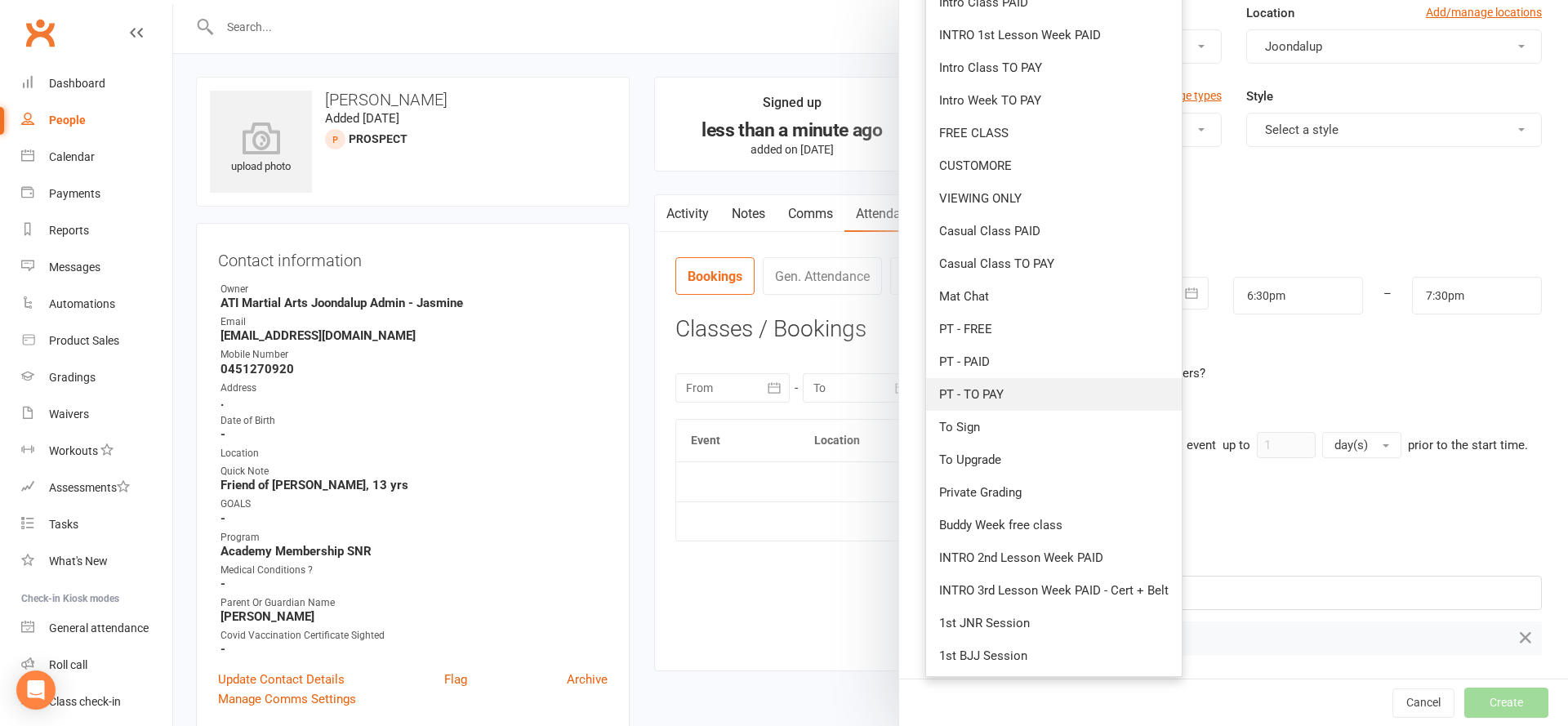
scroll to position [148, 0]
click at [1079, 559] on span "INTRO 2nd Lesson Week PAID" at bounding box center [1021, 559] width 164 height 14
type input "7:00pm"
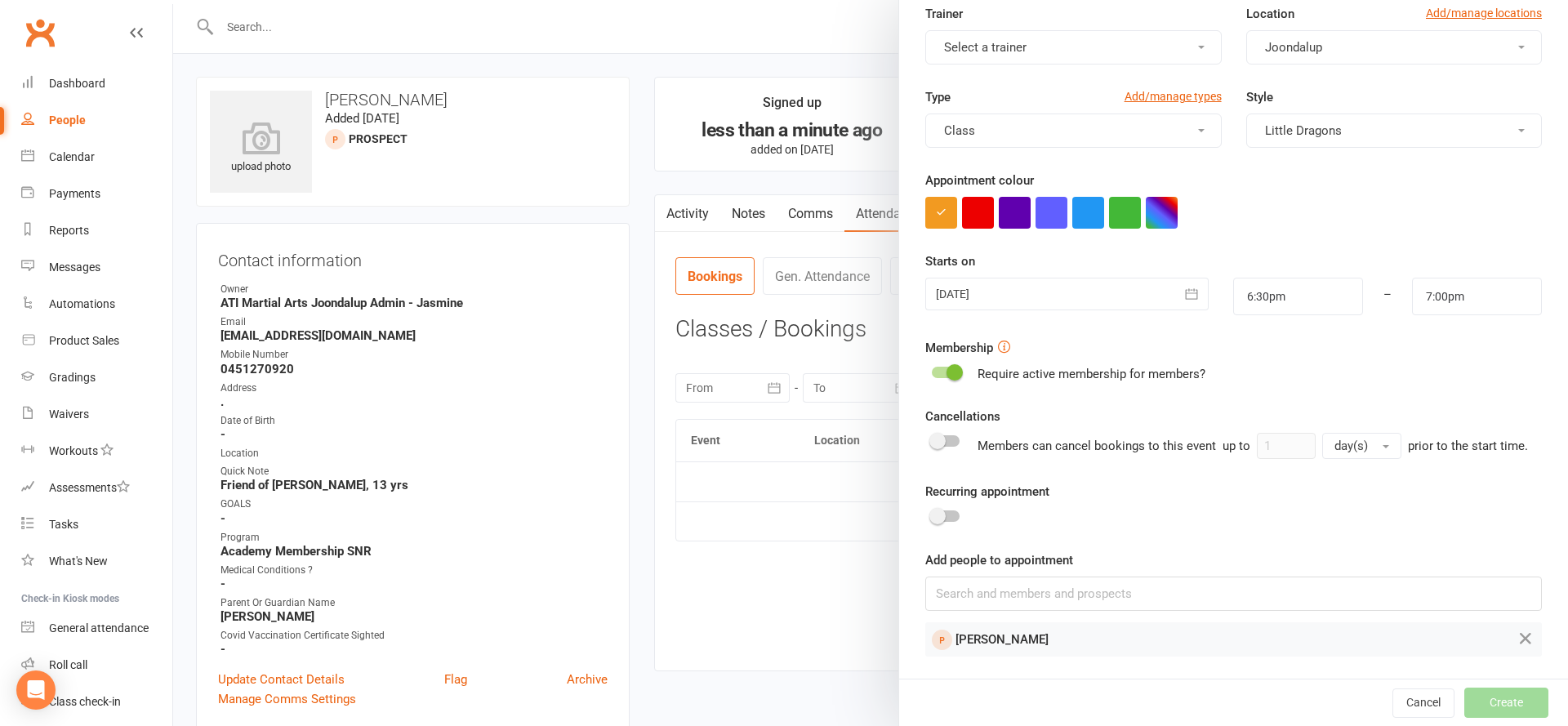
scroll to position [0, 0]
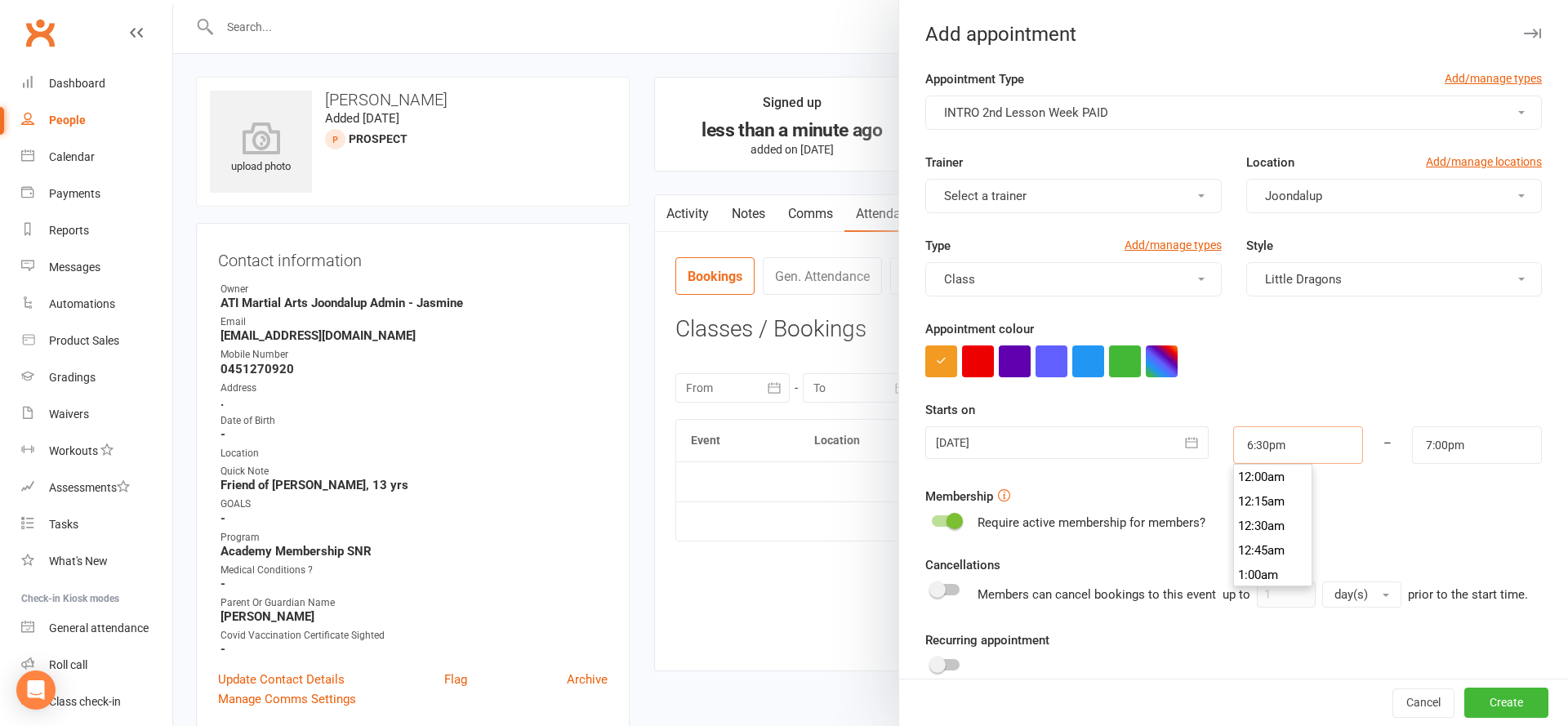
click at [1281, 448] on input "6:30pm" at bounding box center [1298, 445] width 130 height 37
click at [1268, 516] on li "6:45pm" at bounding box center [1274, 526] width 78 height 25
click at [1485, 445] on input "7:00pm" at bounding box center [1477, 445] width 130 height 37
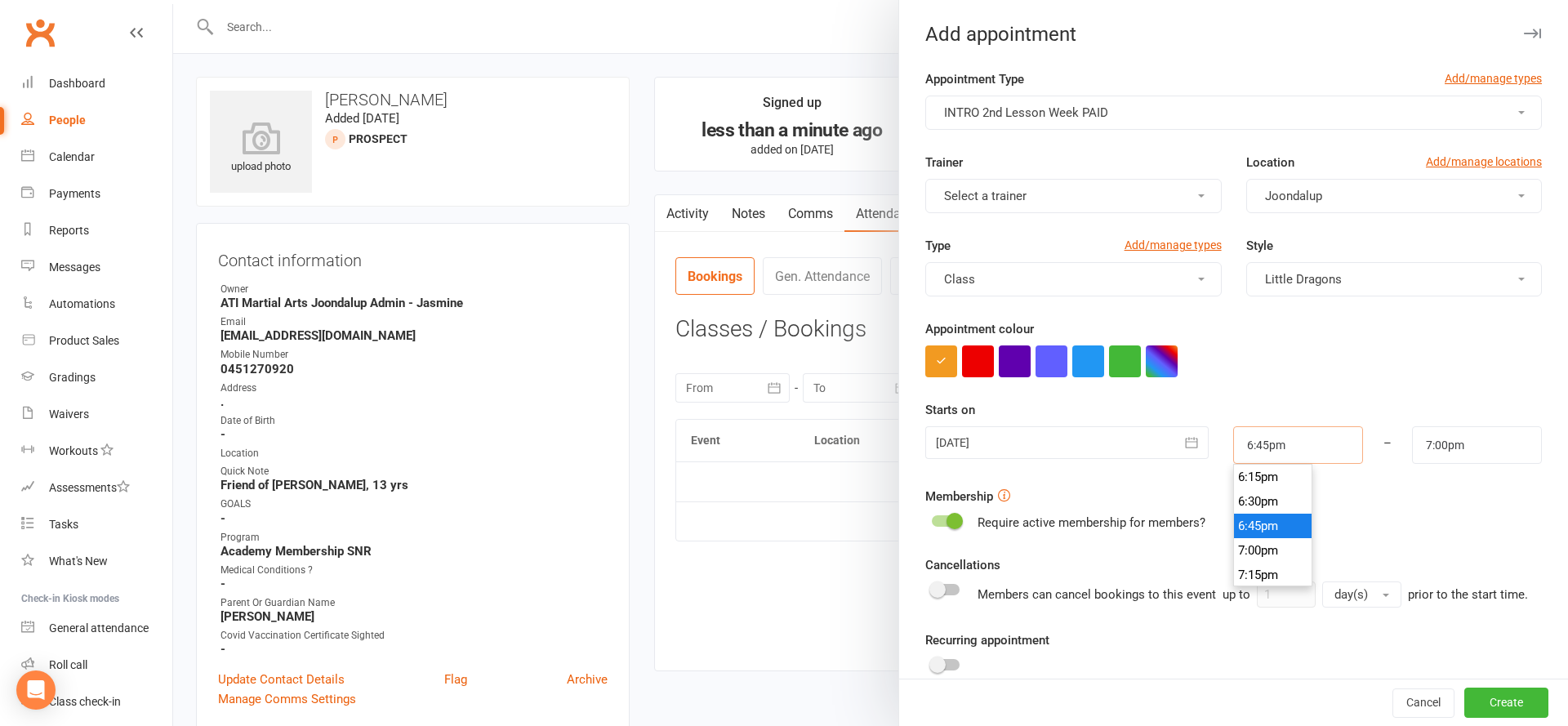
click at [1303, 447] on input "6:45pm" at bounding box center [1298, 445] width 130 height 37
click at [1274, 463] on input "6:45pm" at bounding box center [1298, 445] width 130 height 37
type input "6:00pm"
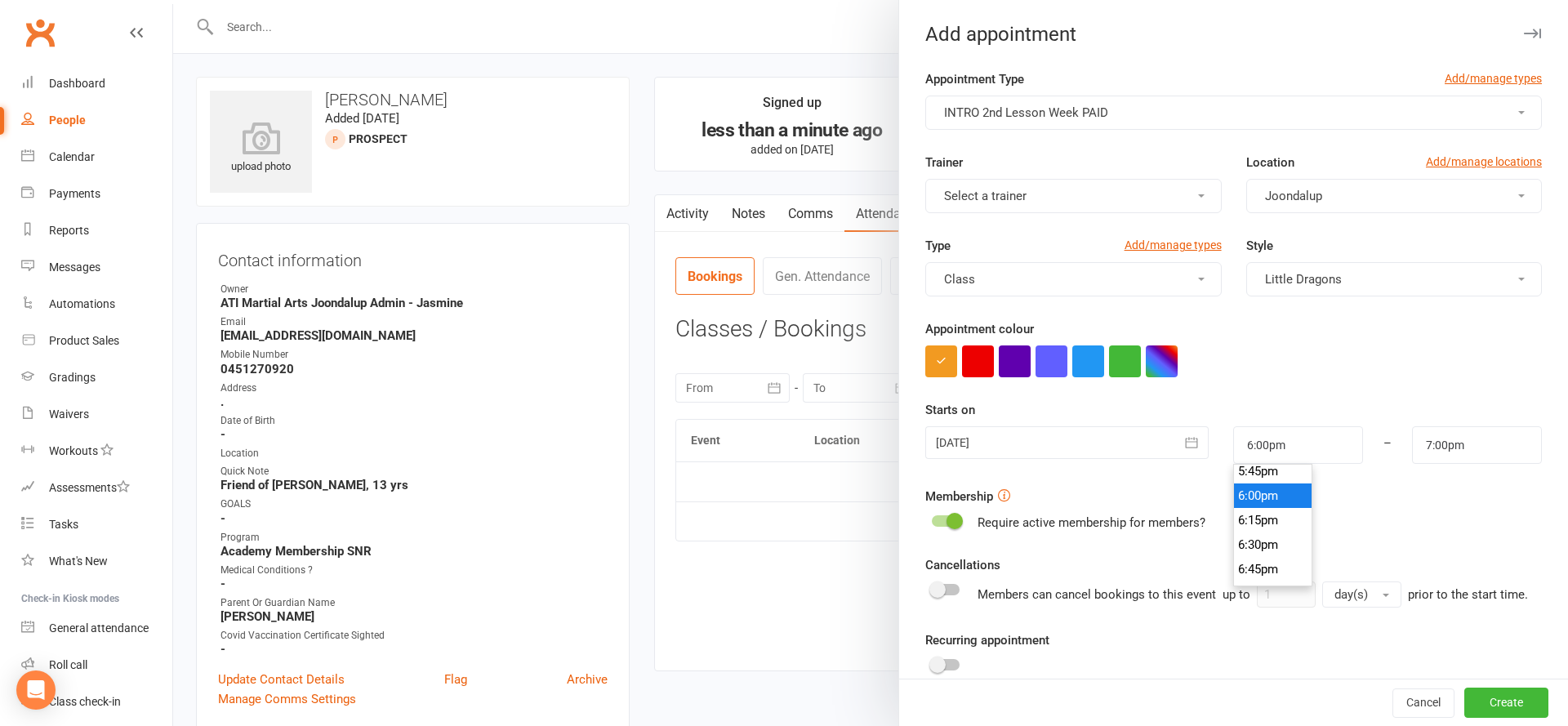
click at [1283, 493] on li "6:00pm" at bounding box center [1274, 496] width 78 height 25
drag, startPoint x: 1519, startPoint y: 708, endPoint x: 1313, endPoint y: 568, distance: 249.1
click at [1519, 707] on button "Create" at bounding box center [1506, 703] width 84 height 30
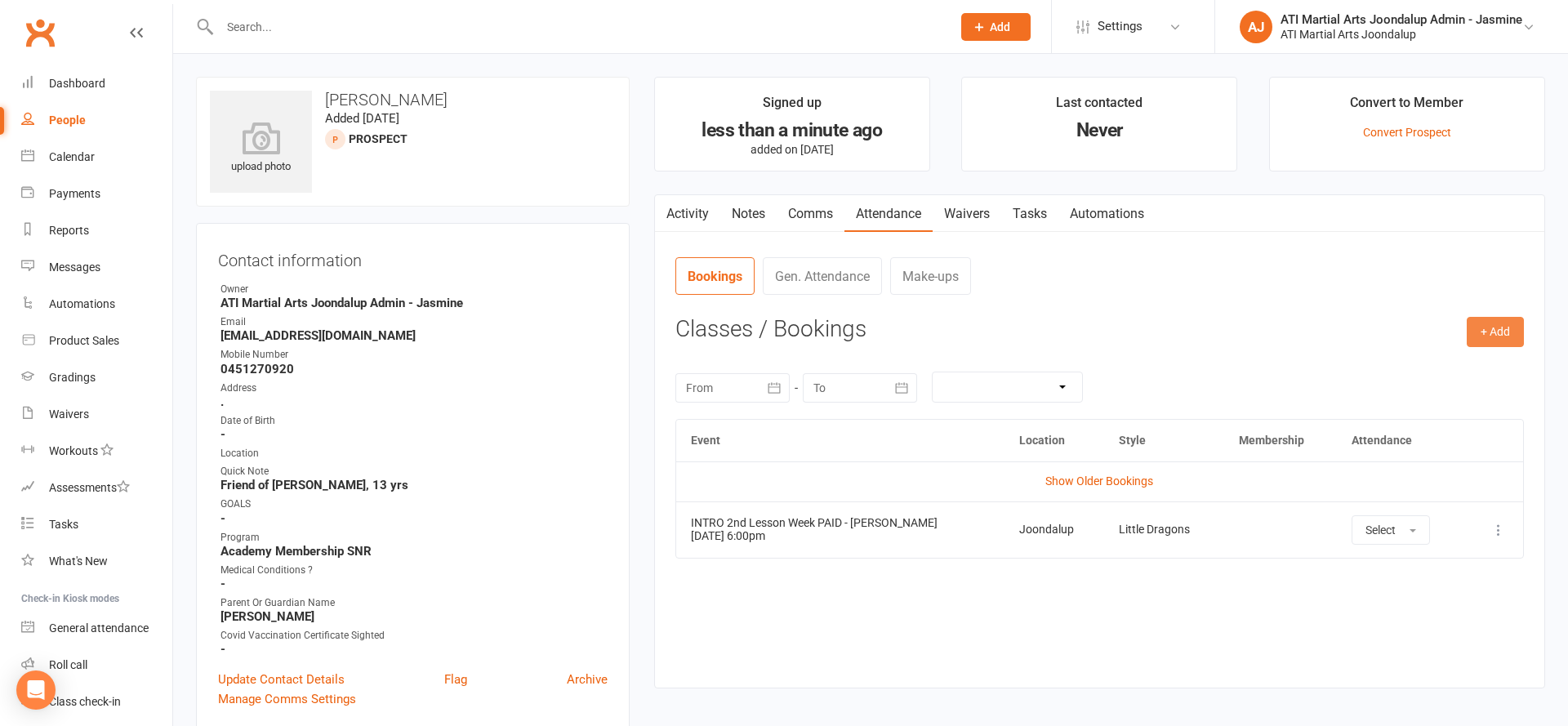
click at [1488, 328] on button "+ Add" at bounding box center [1495, 331] width 57 height 30
click at [1461, 396] on link "Add Appointment" at bounding box center [1442, 402] width 162 height 33
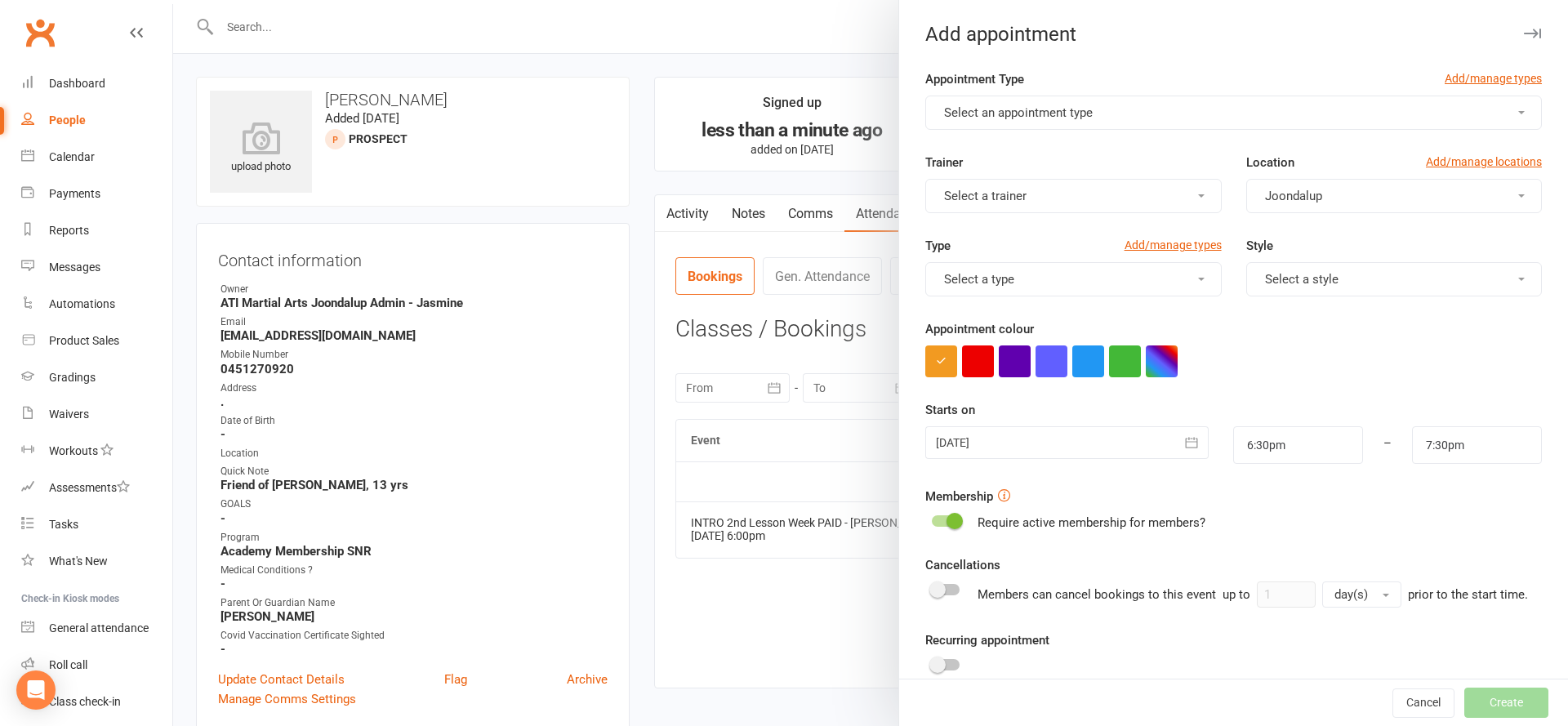
click at [1129, 113] on button "Select an appointment type" at bounding box center [1233, 113] width 617 height 34
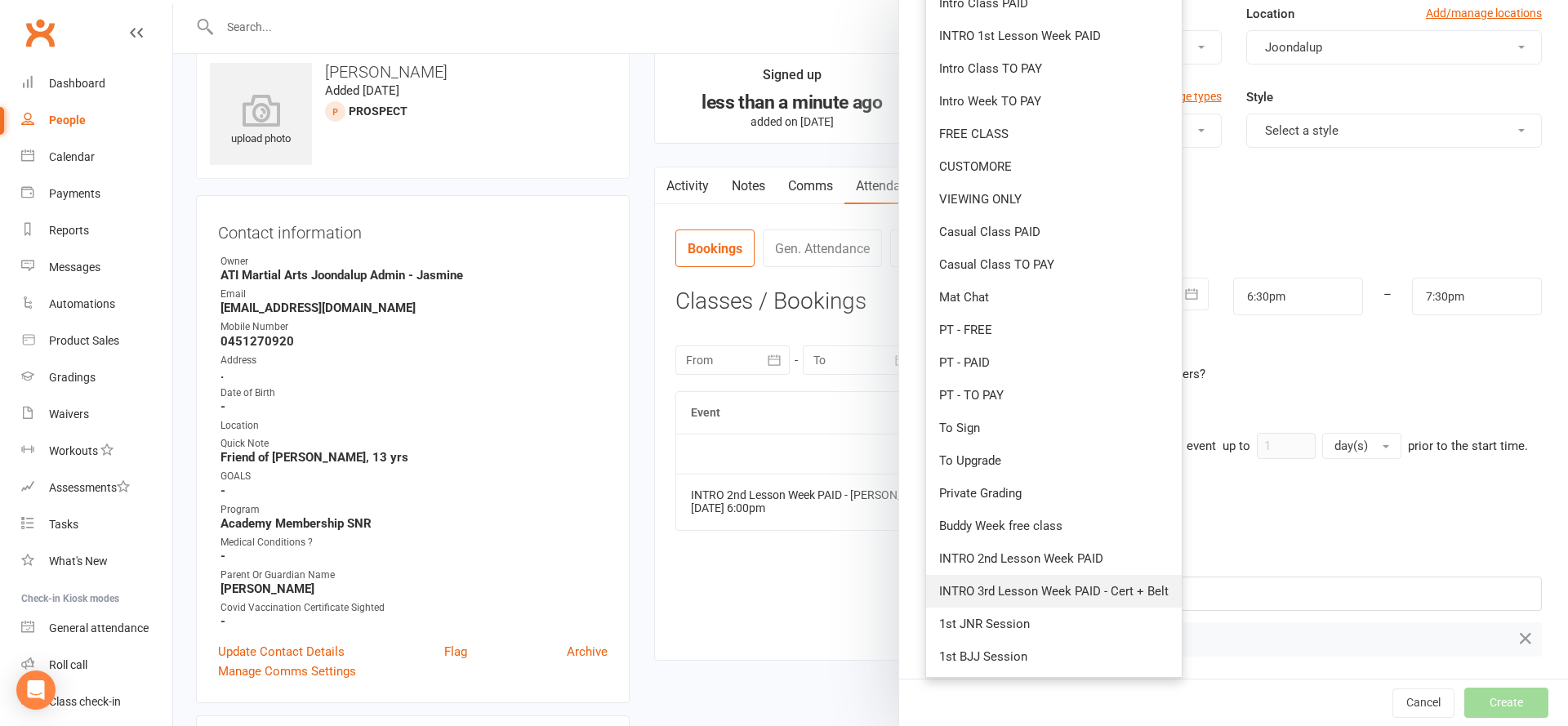
scroll to position [36, 0]
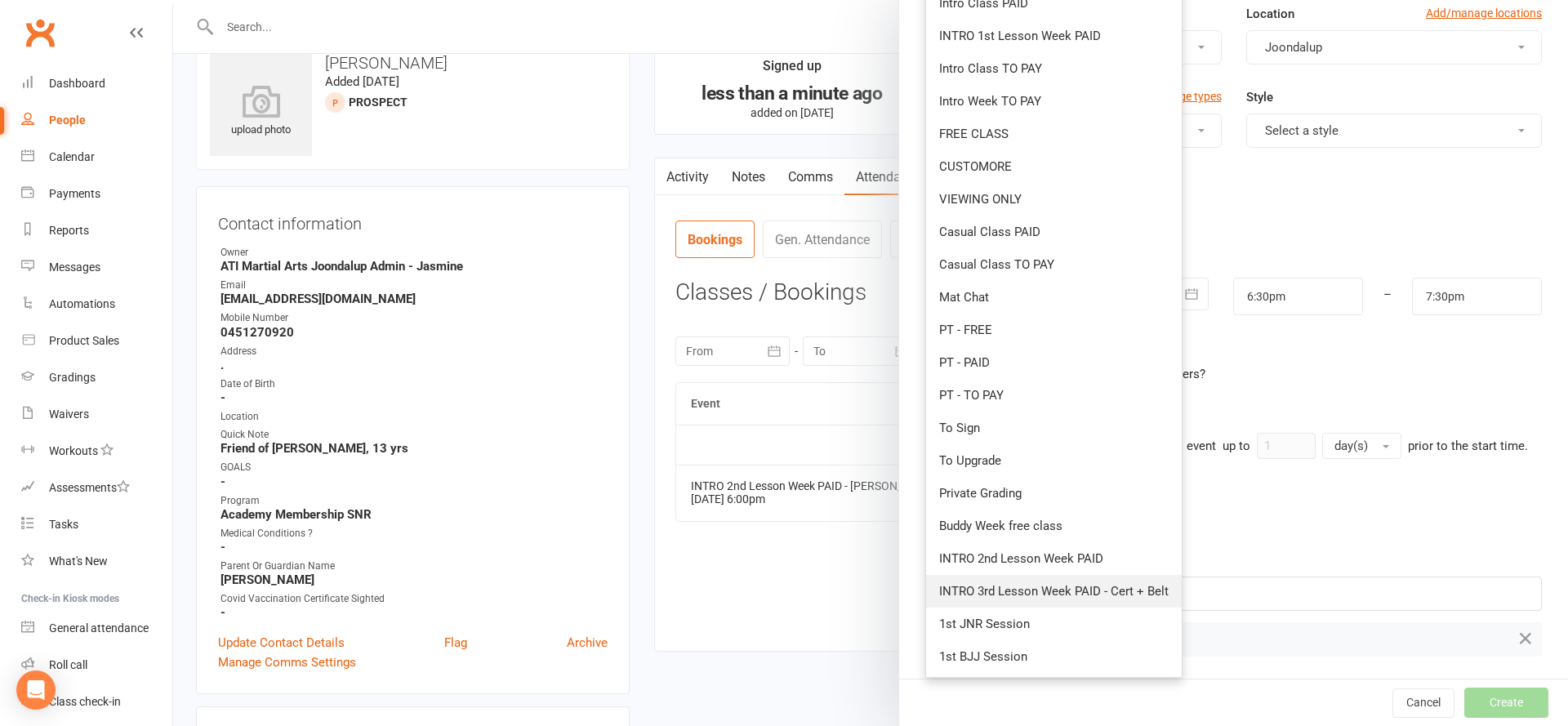
click at [1031, 590] on span "INTRO 3rd Lesson Week PAID - Cert + Belt" at bounding box center [1054, 591] width 229 height 14
type input "7:00pm"
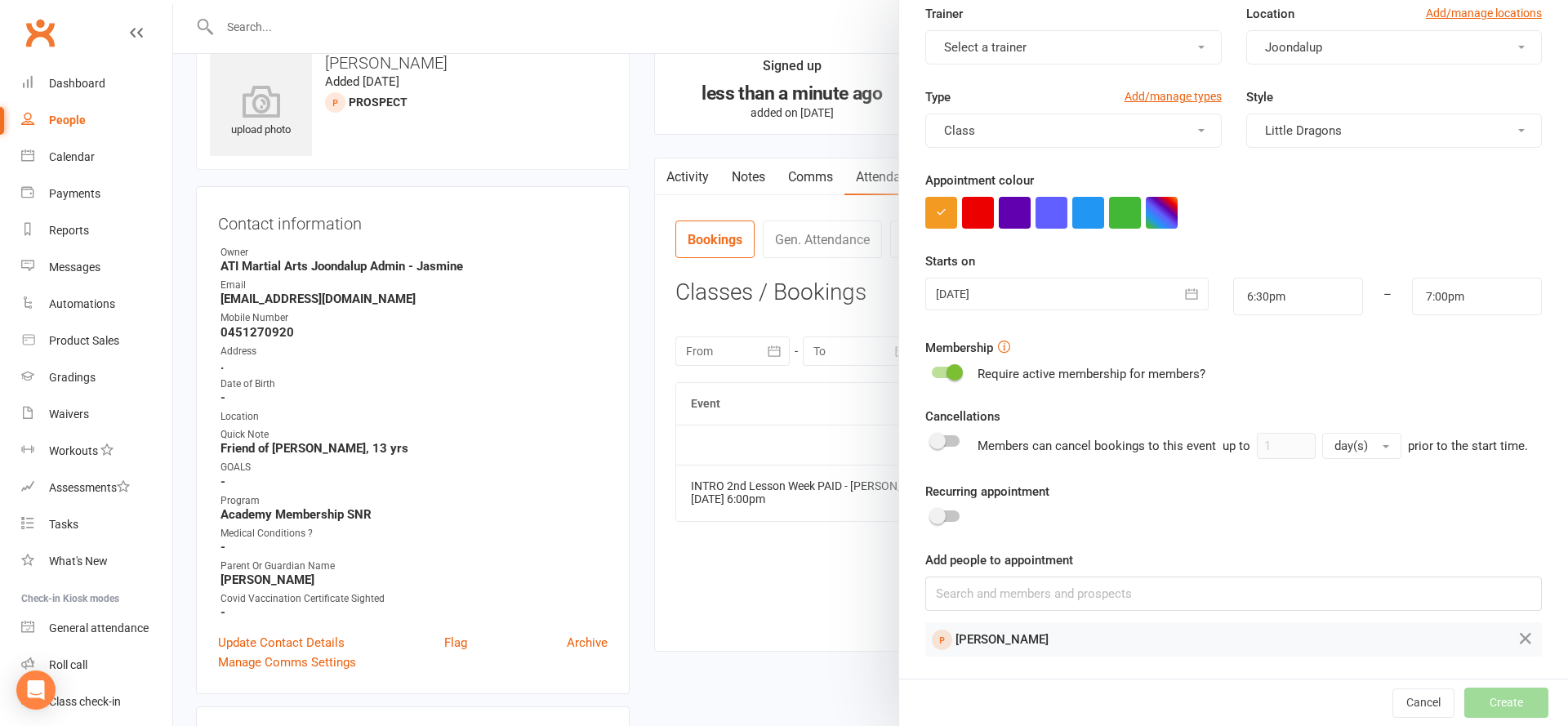
scroll to position [0, 0]
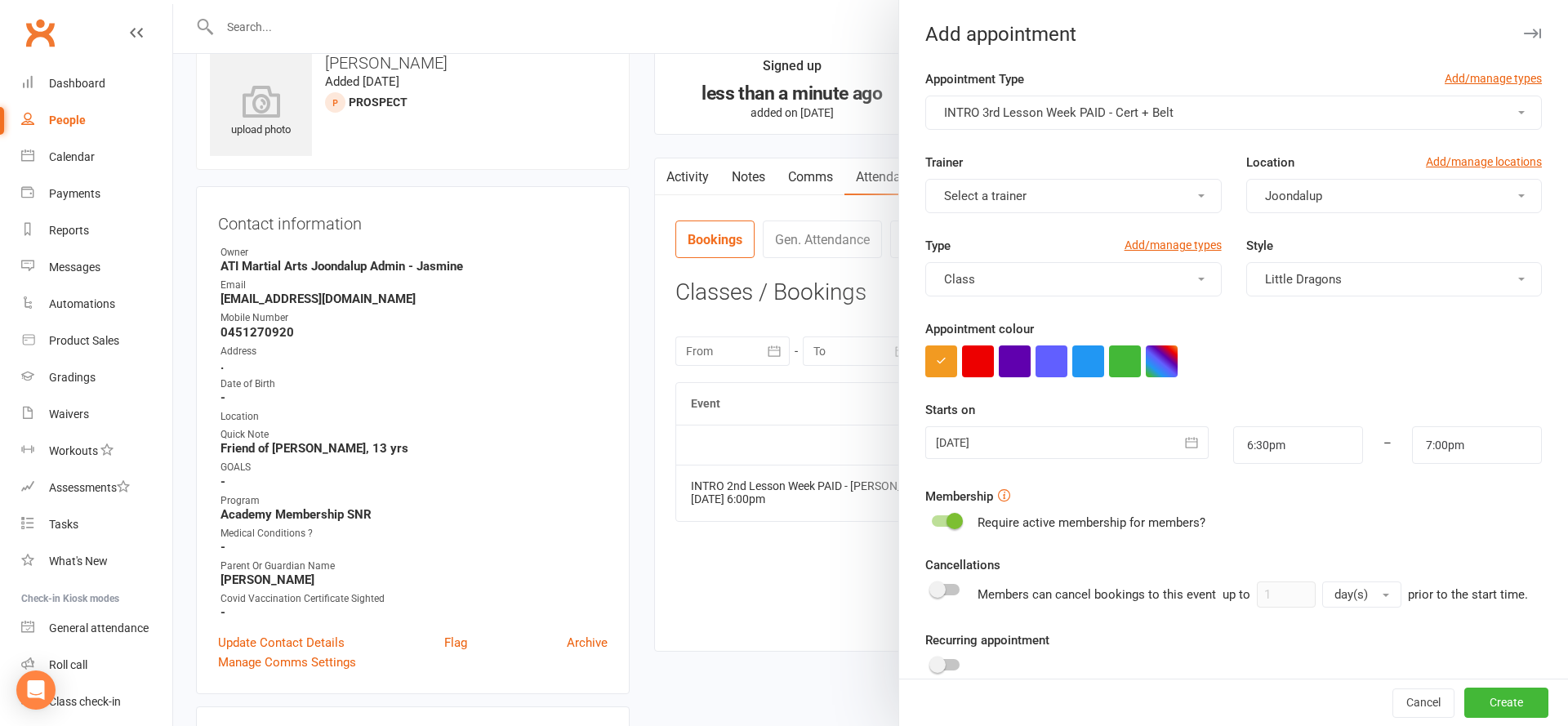
drag, startPoint x: 1184, startPoint y: 439, endPoint x: 1183, endPoint y: 473, distance: 34.0
click at [1184, 439] on icon "button" at bounding box center [1191, 442] width 16 height 16
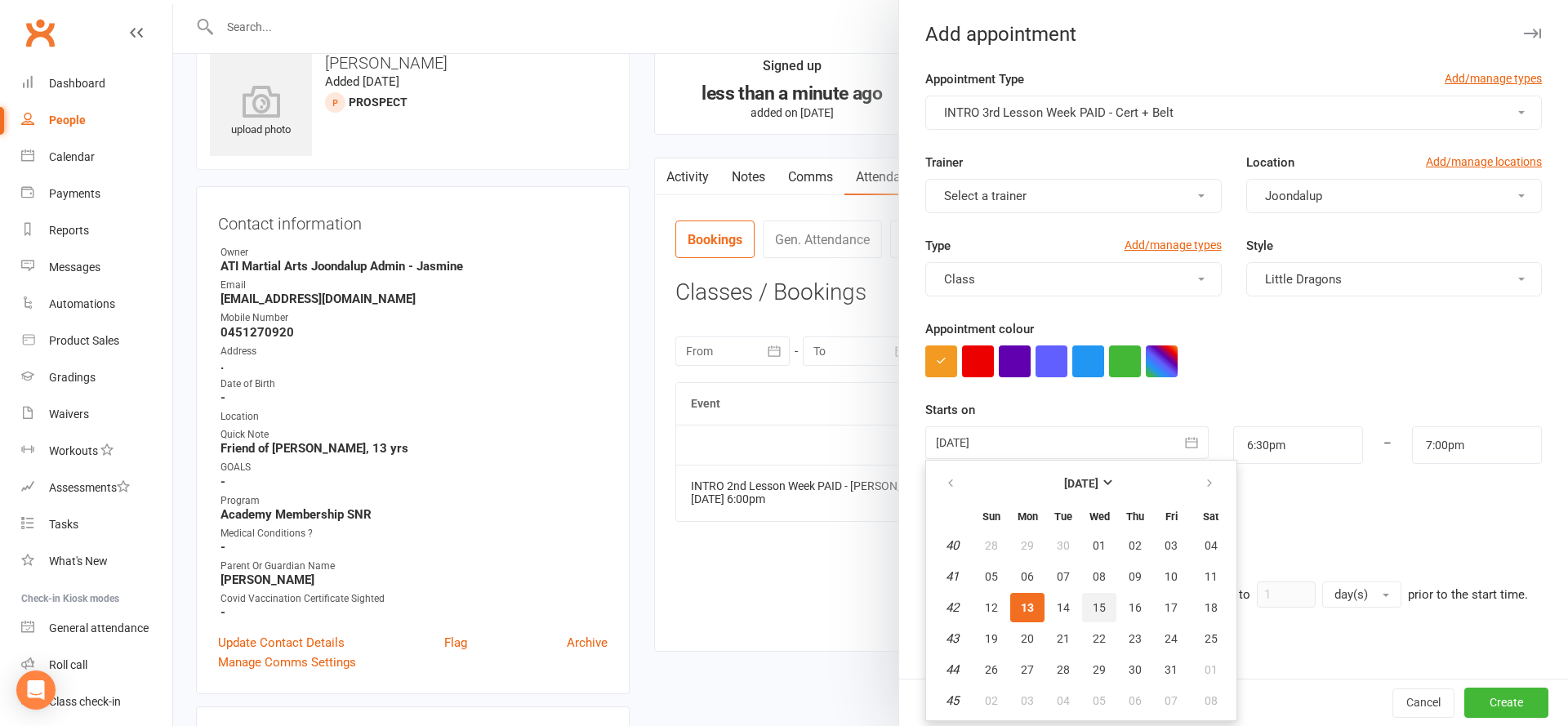
click at [1104, 607] on span "15" at bounding box center [1100, 608] width 13 height 13
type input "15 Oct 2025"
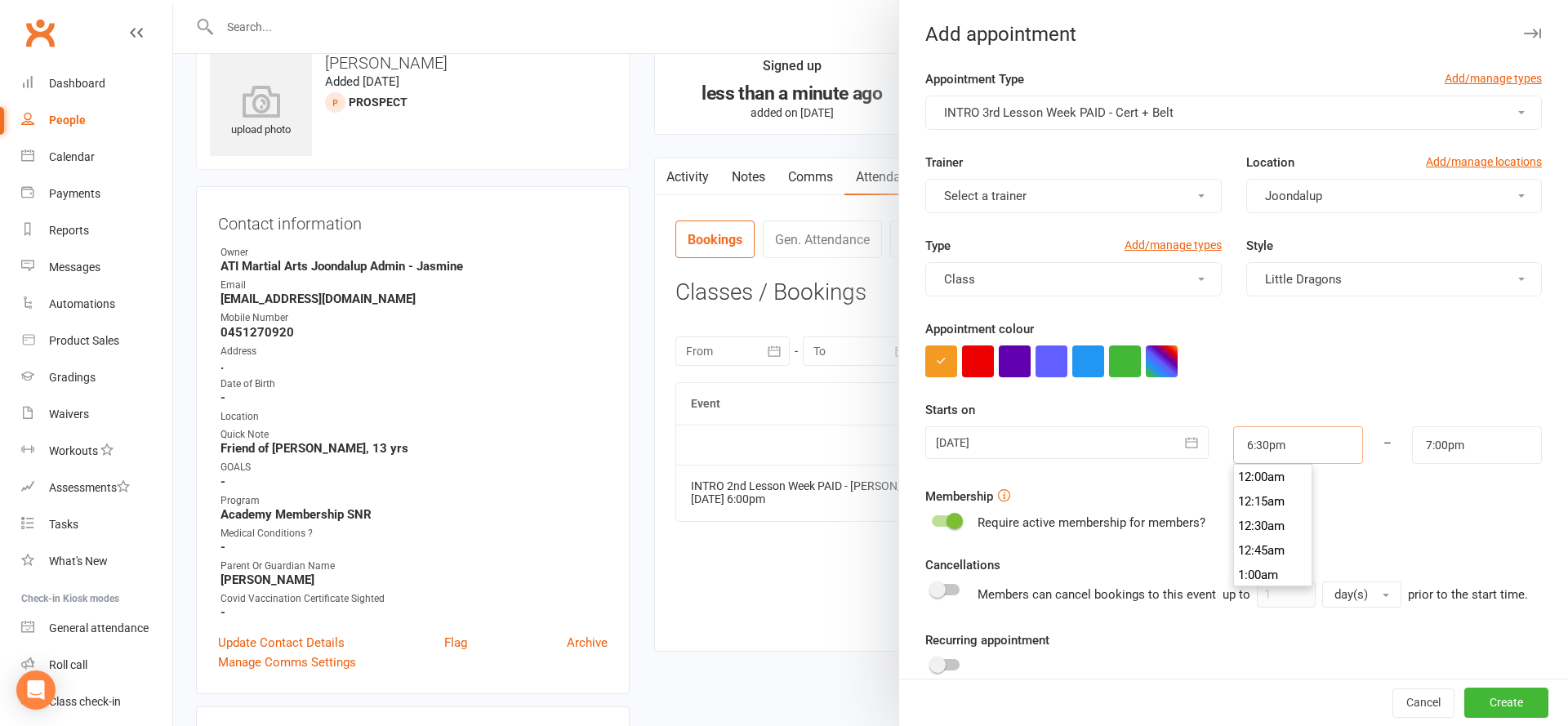
click at [1280, 451] on input "6:30pm" at bounding box center [1298, 445] width 130 height 37
type input "6:00pm"
click at [1251, 501] on li "6:00pm" at bounding box center [1274, 495] width 78 height 25
drag, startPoint x: 1513, startPoint y: 710, endPoint x: 1478, endPoint y: 682, distance: 44.8
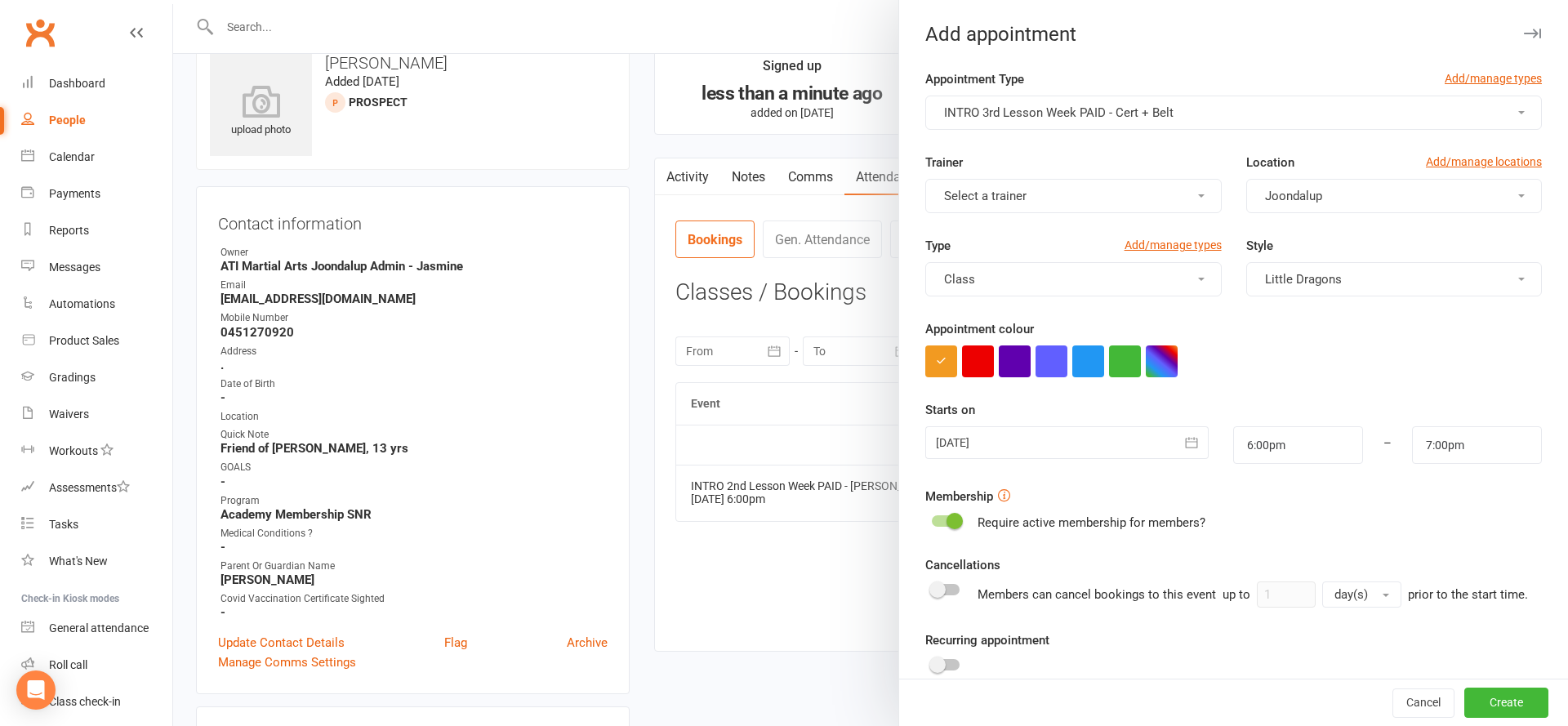
click at [1513, 710] on button "Create" at bounding box center [1506, 703] width 84 height 30
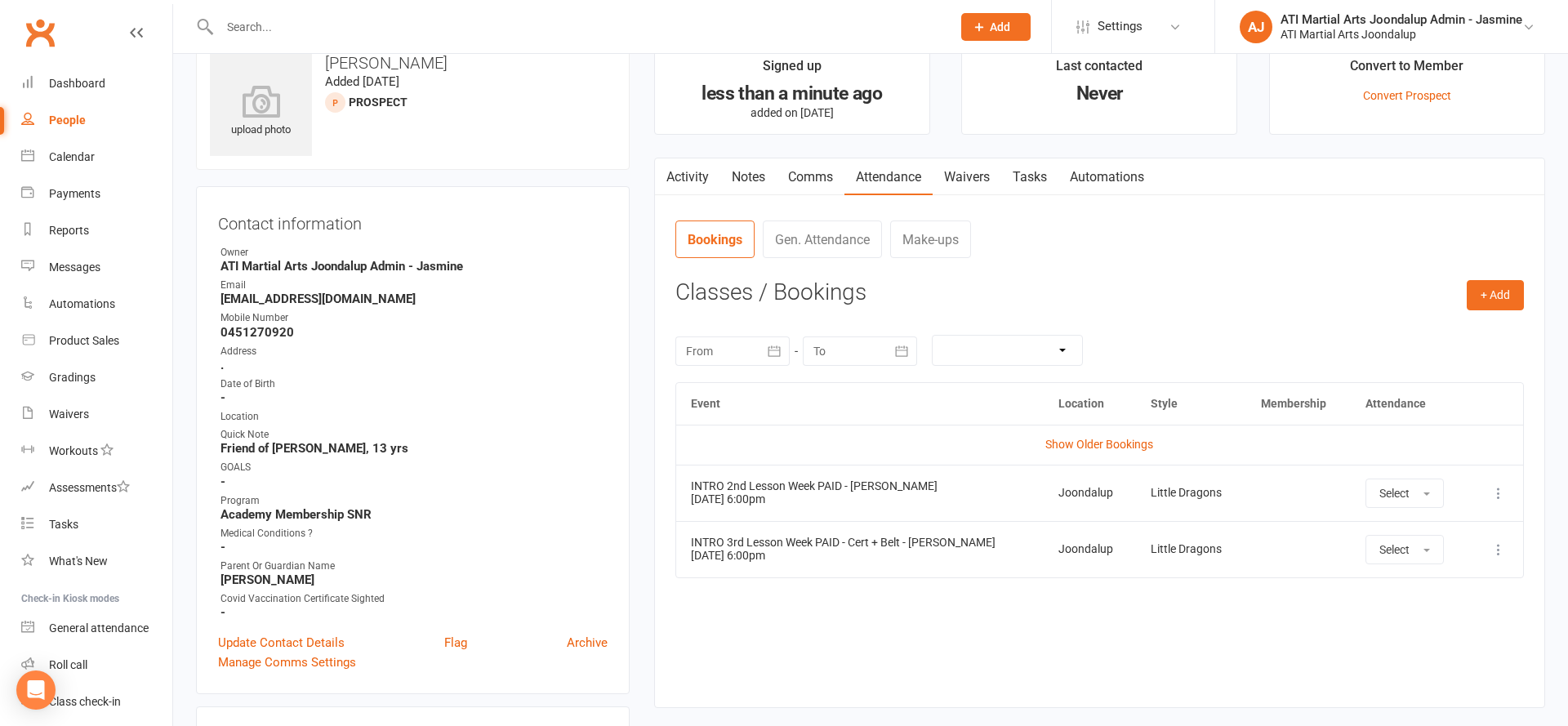
click at [1495, 549] on icon at bounding box center [1498, 549] width 16 height 16
click at [1464, 607] on link "View event" at bounding box center [1426, 614] width 162 height 33
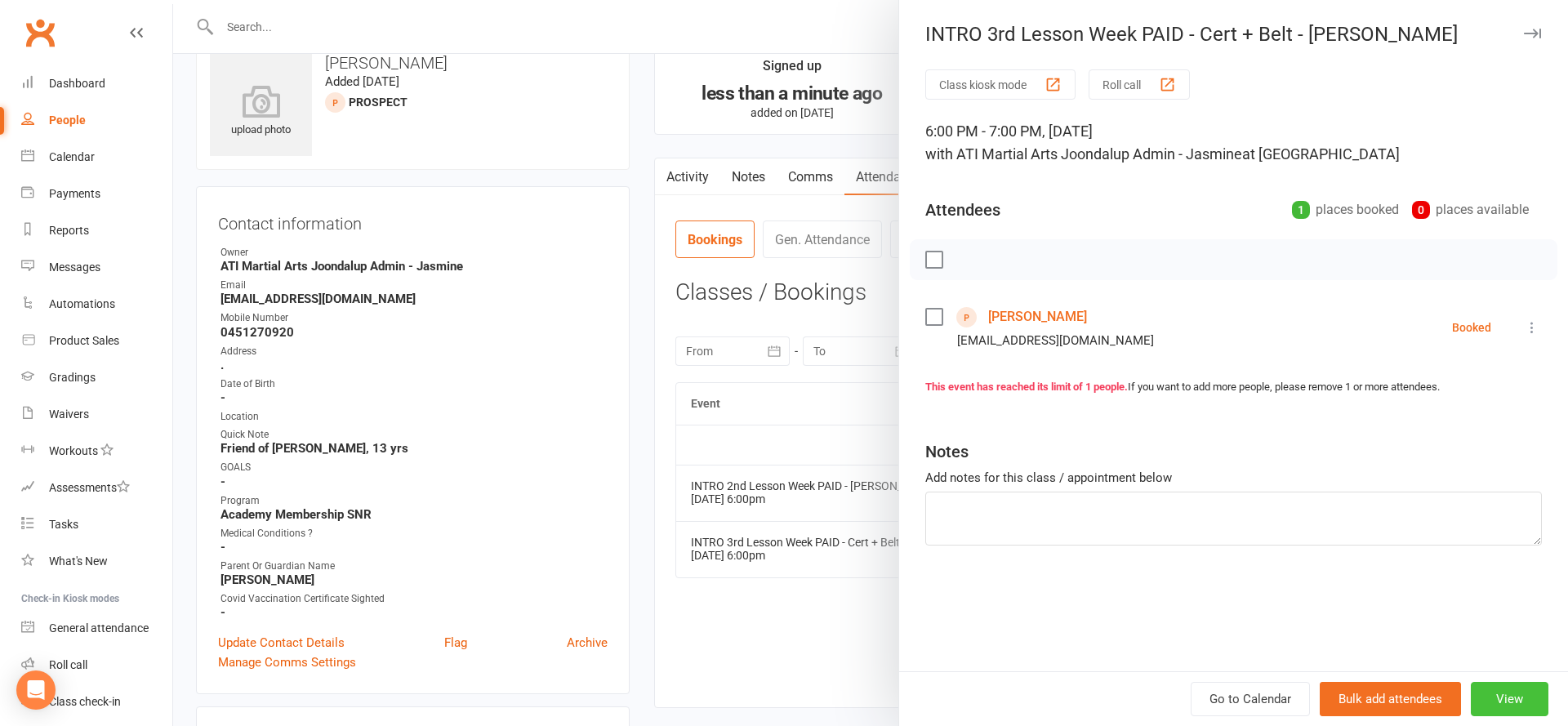
click at [1529, 688] on button "View" at bounding box center [1509, 699] width 77 height 34
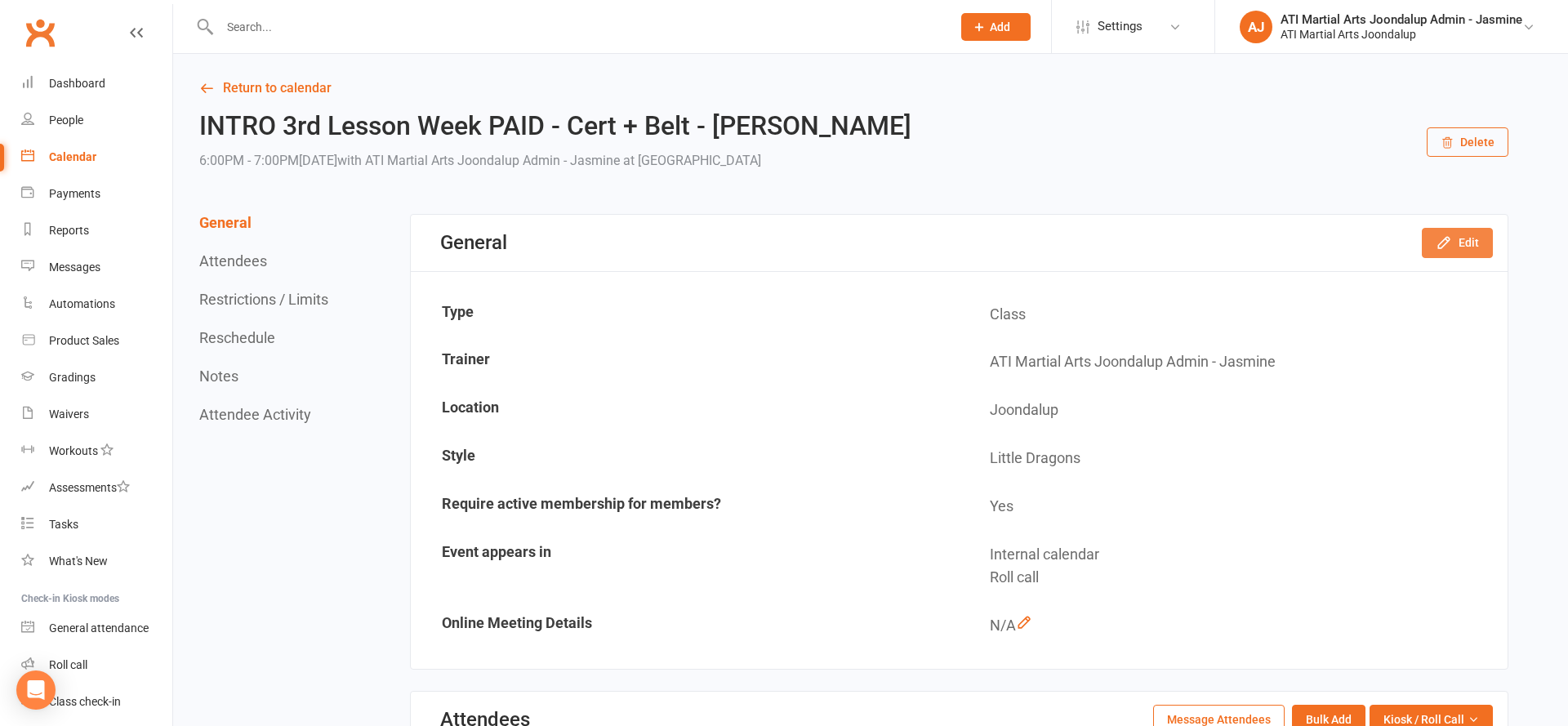
click at [1455, 244] on button "Edit" at bounding box center [1457, 242] width 71 height 30
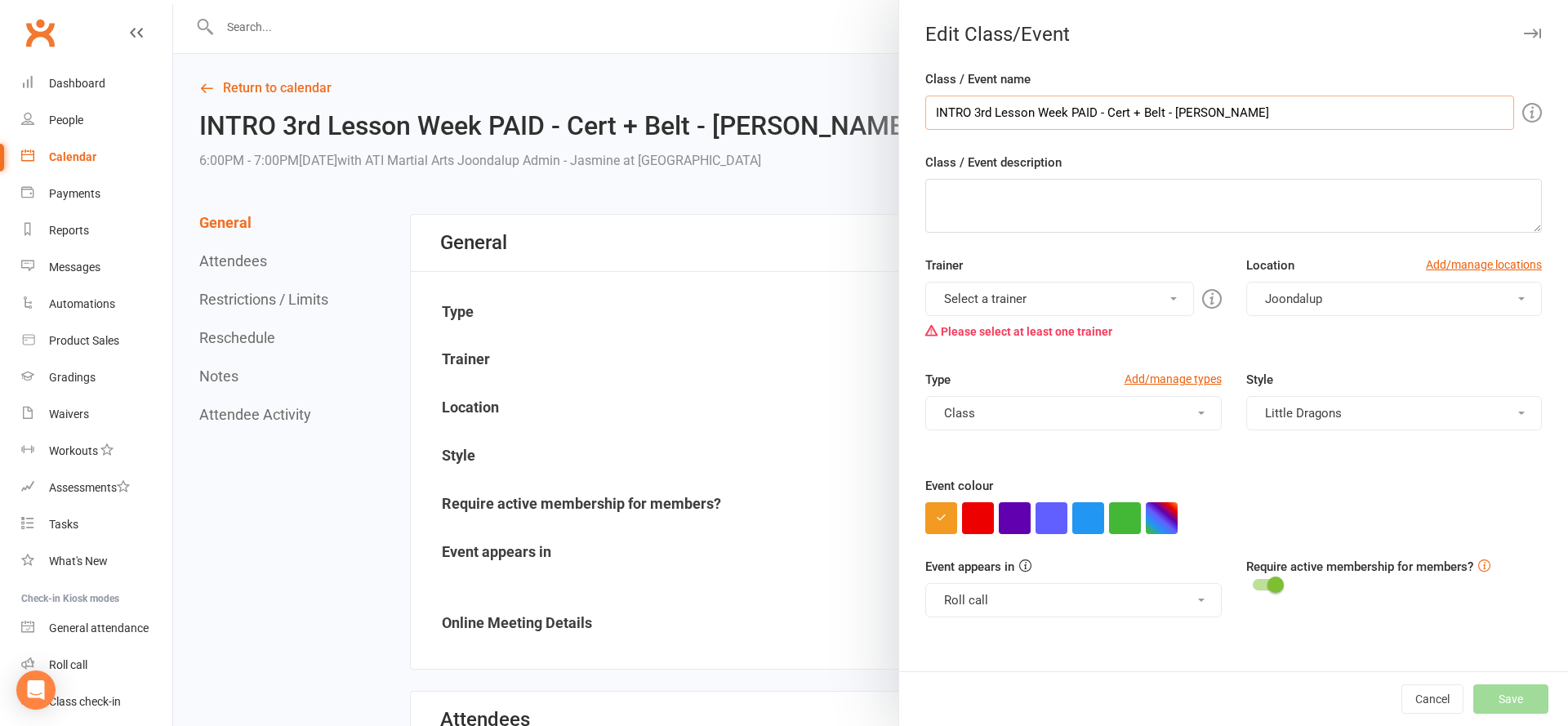
drag, startPoint x: 1165, startPoint y: 114, endPoint x: 1100, endPoint y: 114, distance: 65.0
click at [1100, 114] on input "INTRO 3rd Lesson Week PAID - Cert + Belt - Elena Sexton" at bounding box center [1220, 113] width 589 height 34
type input "INTRO 3rd Lesson Week PAID - Elena Sexton"
click at [1047, 294] on button "Select a trainer" at bounding box center [1059, 299] width 268 height 34
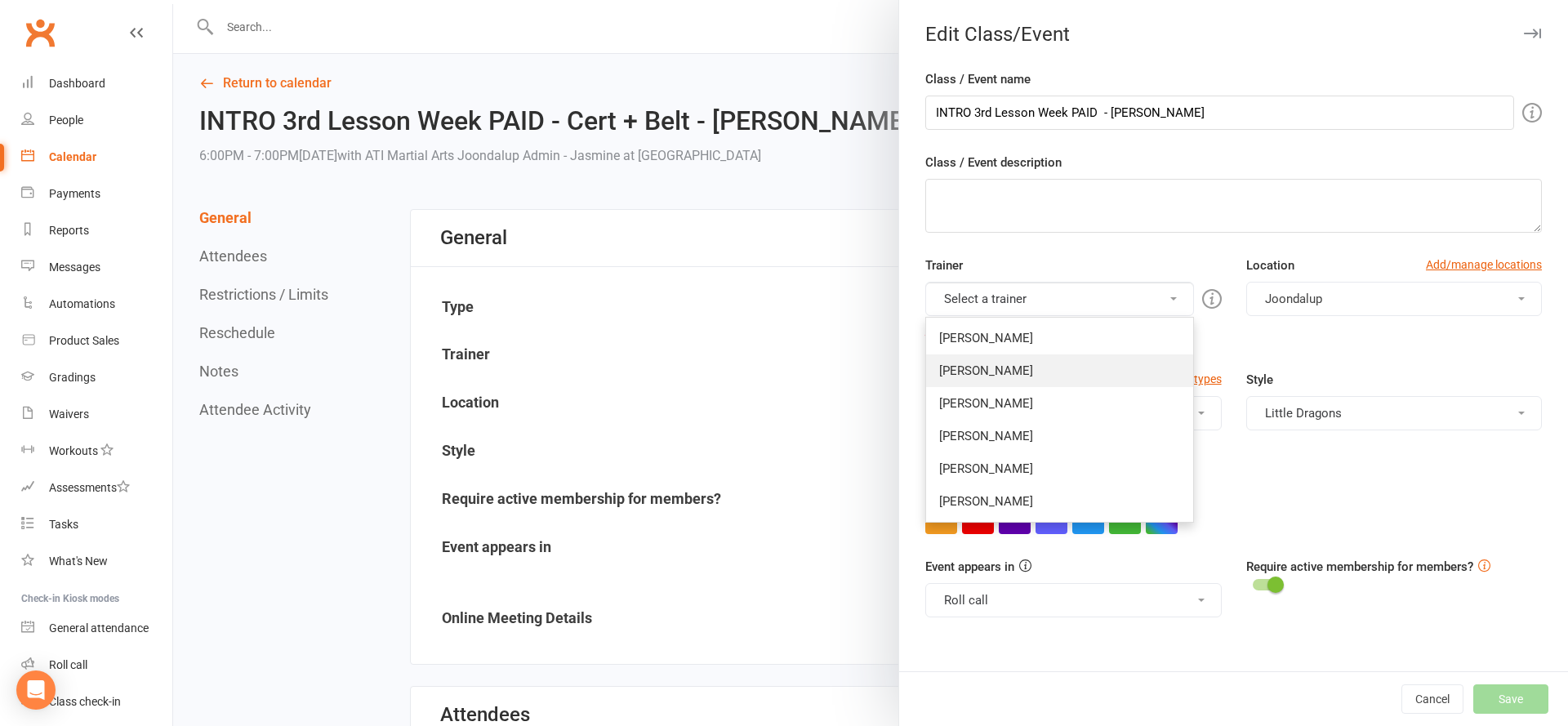
scroll to position [8, 0]
drag, startPoint x: 1125, startPoint y: 427, endPoint x: 1122, endPoint y: 401, distance: 26.2
click at [1125, 423] on link "[PERSON_NAME]" at bounding box center [1059, 436] width 266 height 33
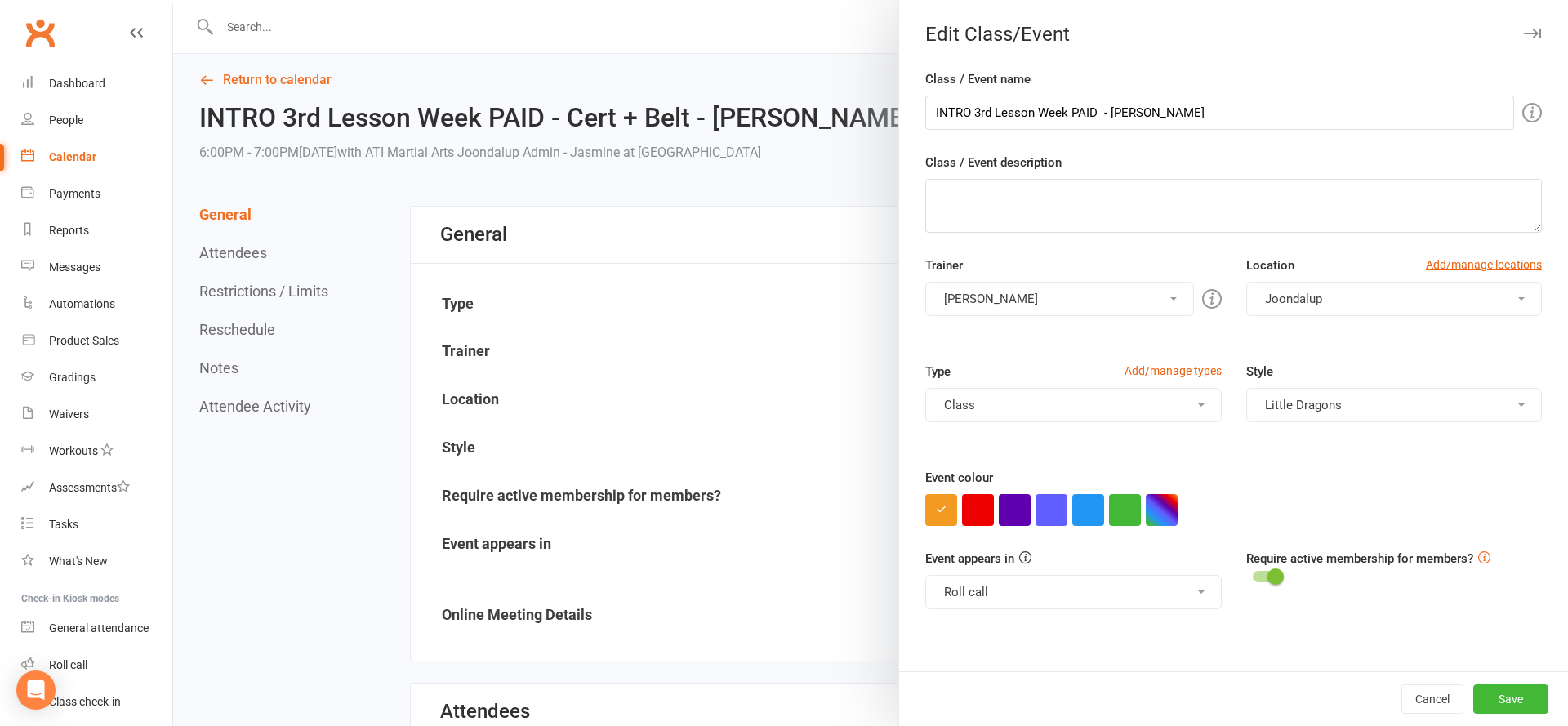
click at [1089, 299] on button "[PERSON_NAME]" at bounding box center [1059, 299] width 268 height 34
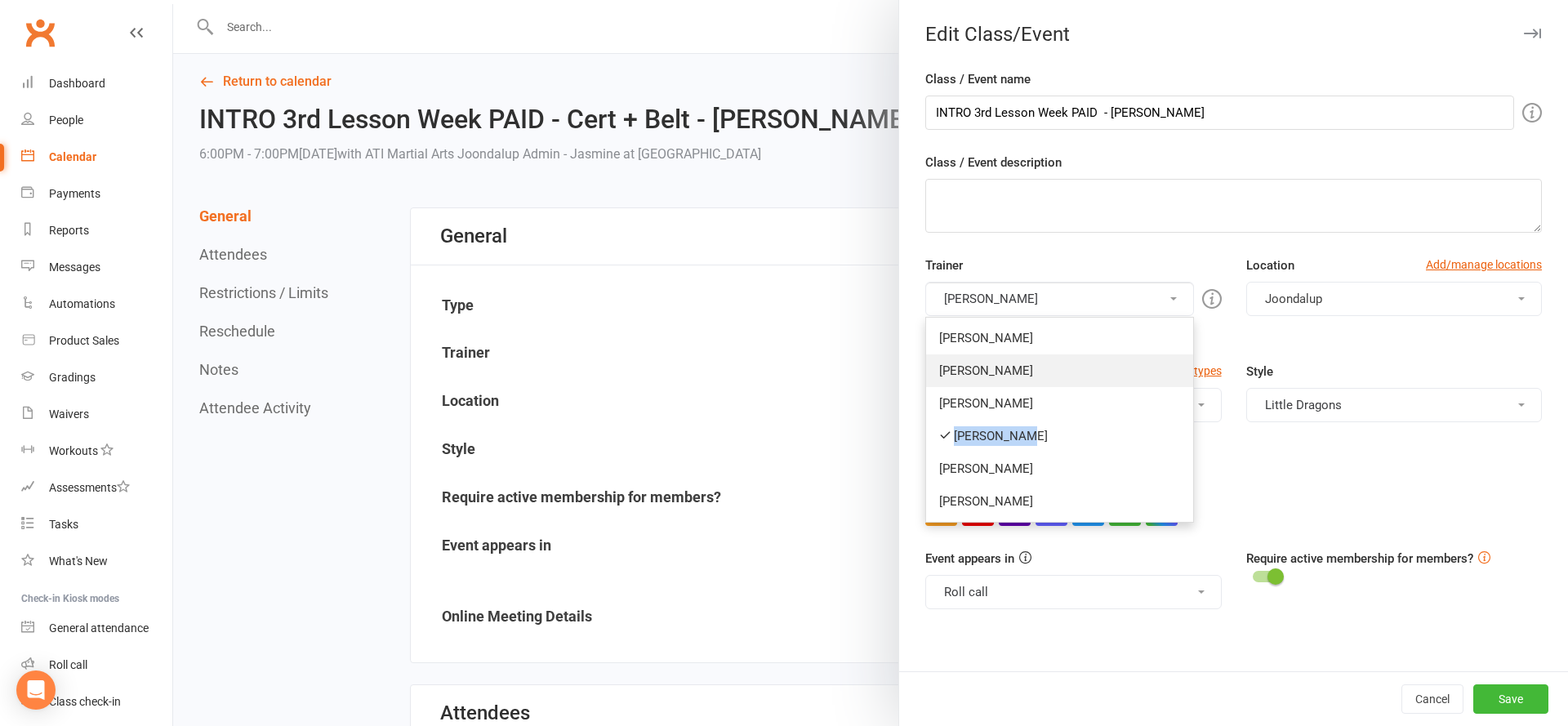
scroll to position [9, 0]
drag, startPoint x: 1108, startPoint y: 399, endPoint x: 1285, endPoint y: 510, distance: 208.9
click at [1114, 402] on link "[PERSON_NAME]" at bounding box center [1059, 404] width 266 height 33
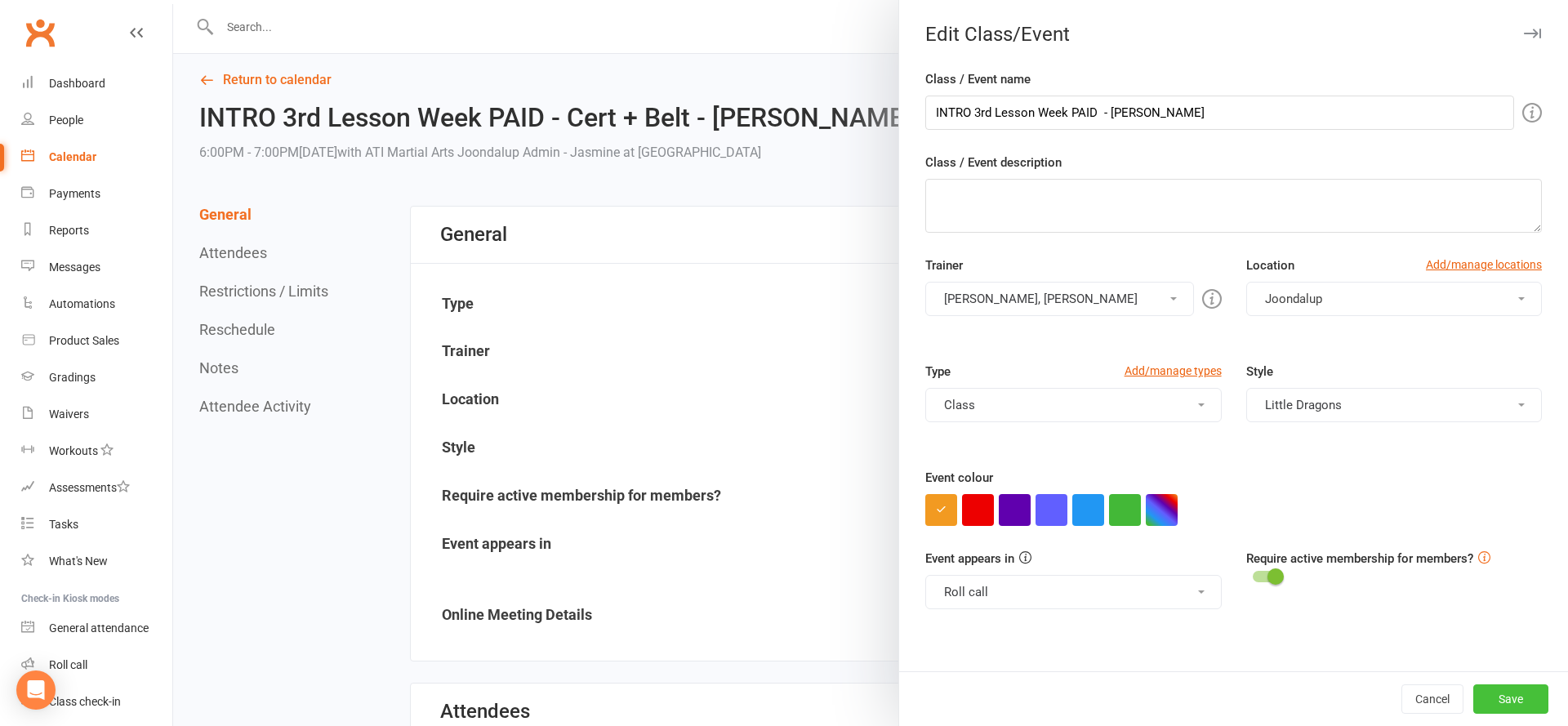
scroll to position [11, 0]
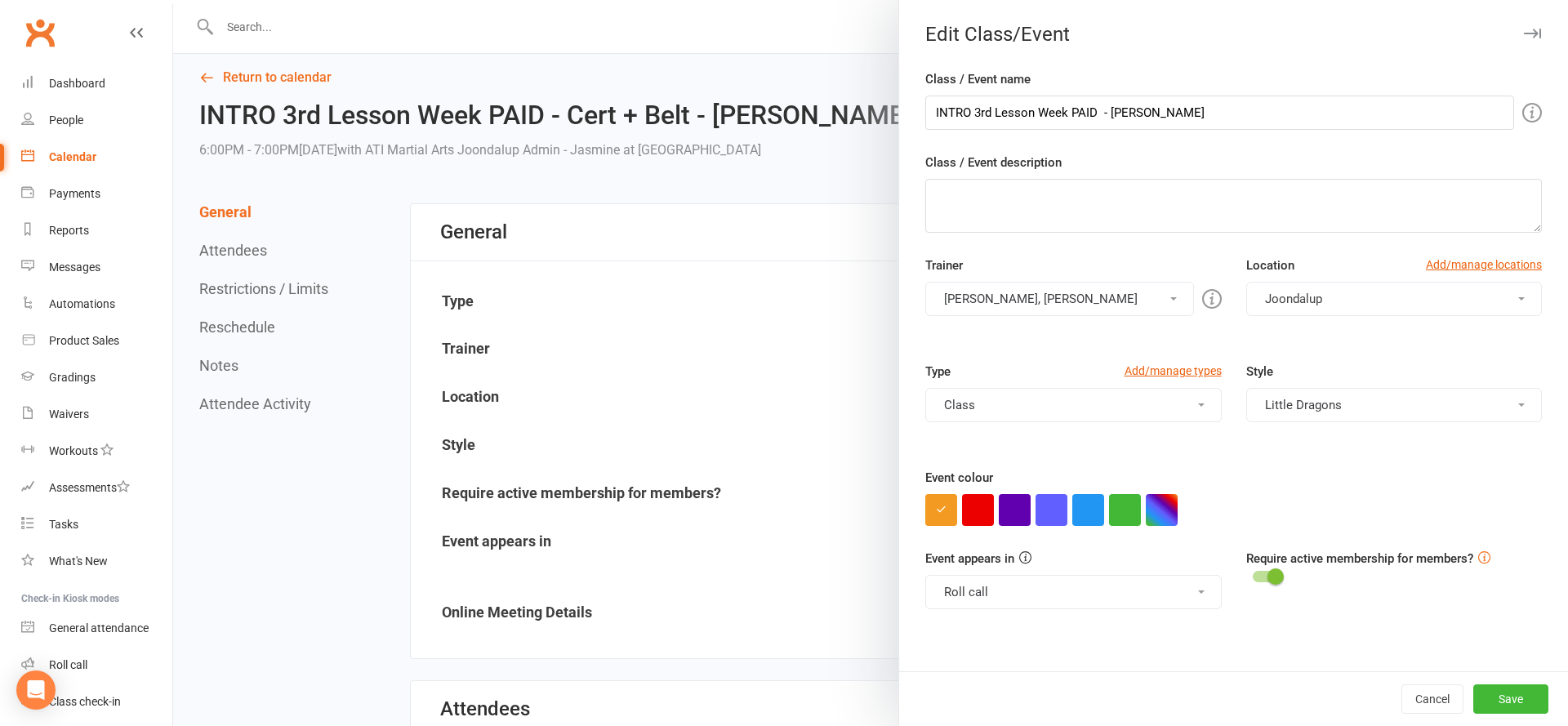
click at [1527, 699] on button "Save" at bounding box center [1511, 699] width 76 height 30
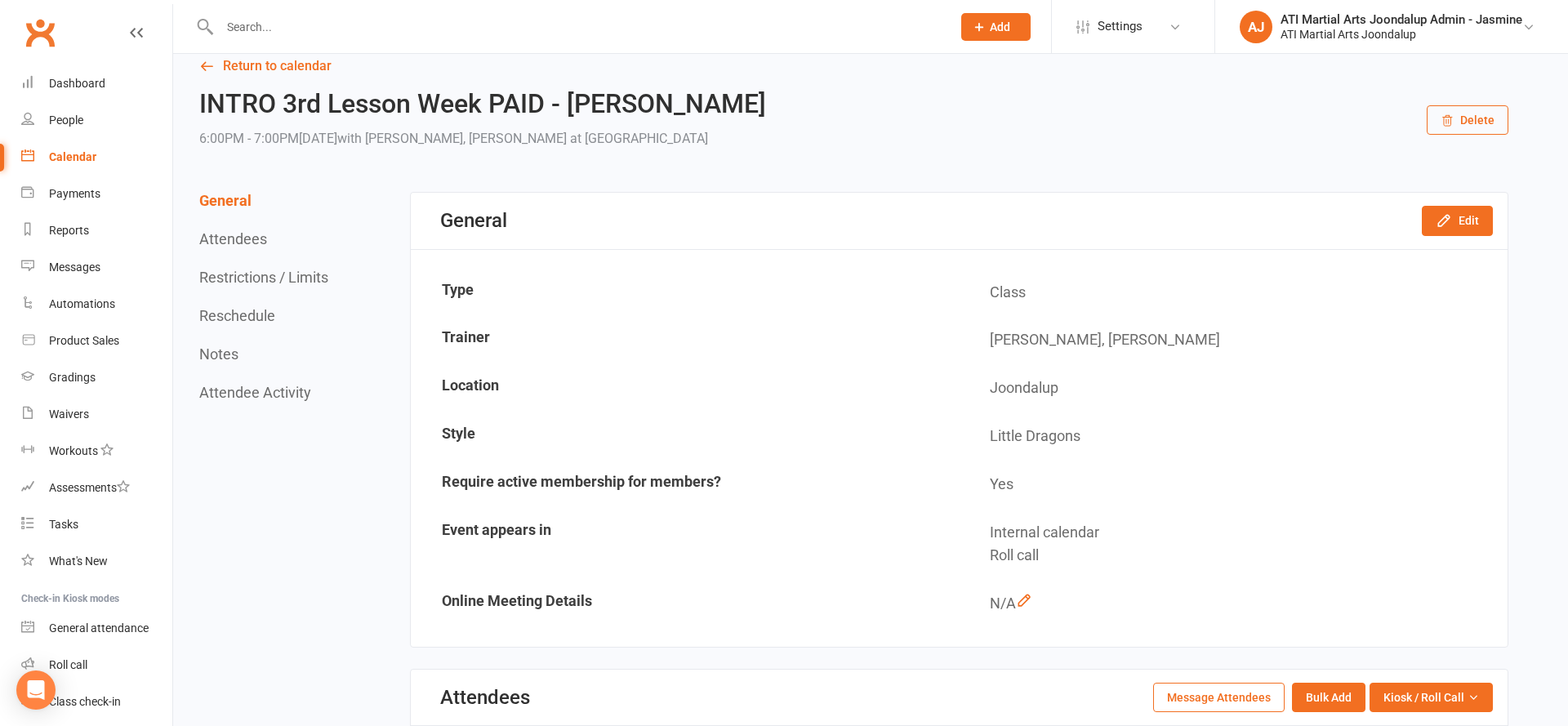
scroll to position [31, 0]
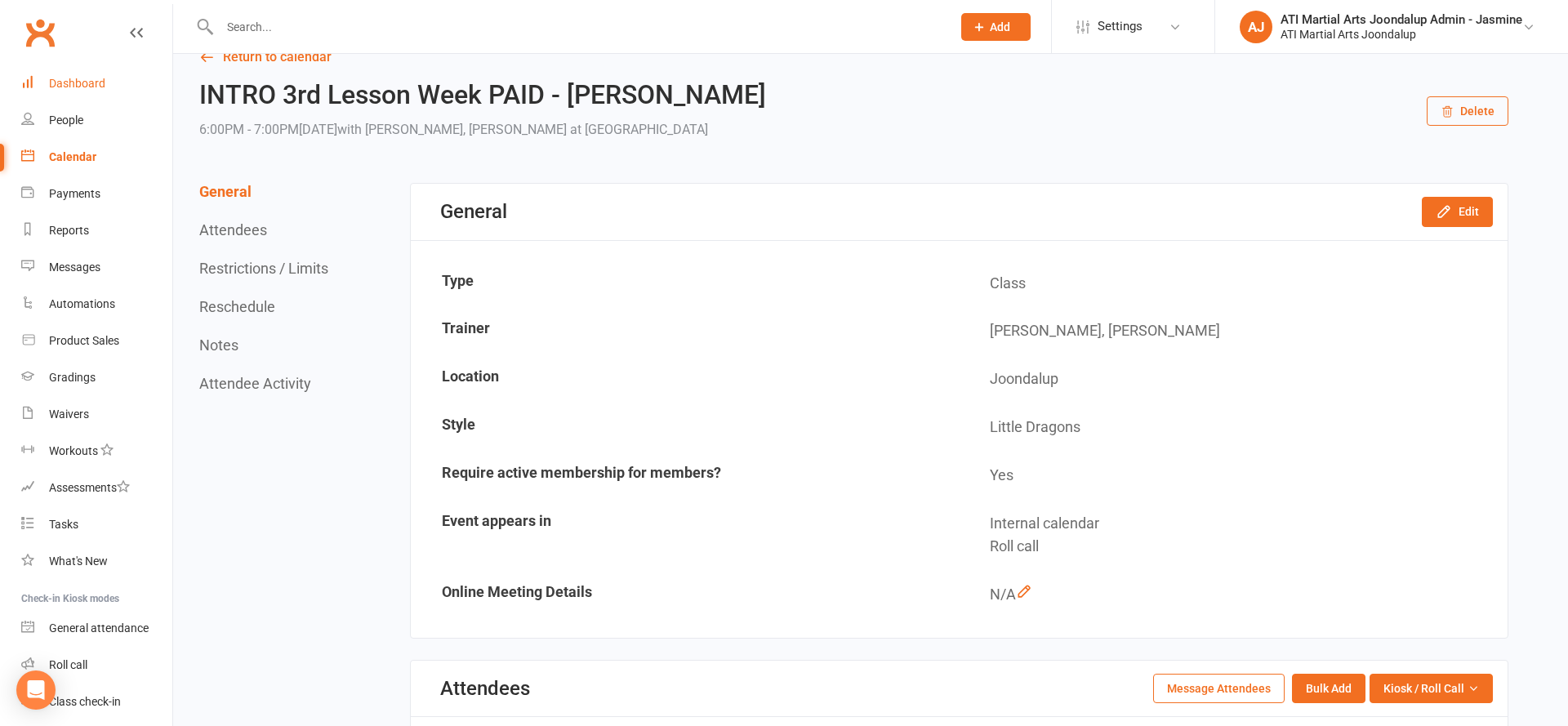
click at [134, 90] on link "Dashboard" at bounding box center [97, 83] width 151 height 36
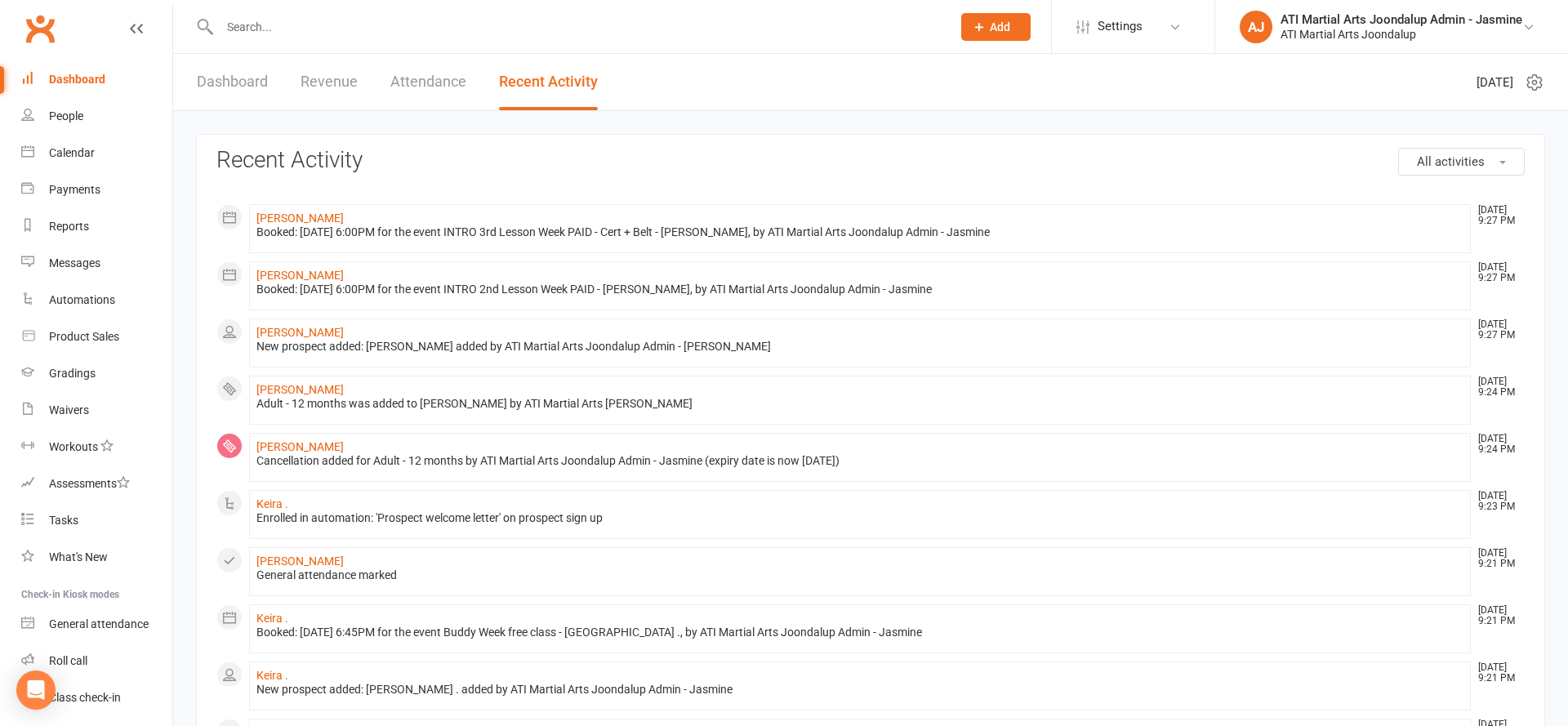
click at [283, 13] on div at bounding box center [568, 27] width 744 height 54
click at [286, 19] on input "text" at bounding box center [577, 27] width 725 height 23
type input "Peyton"
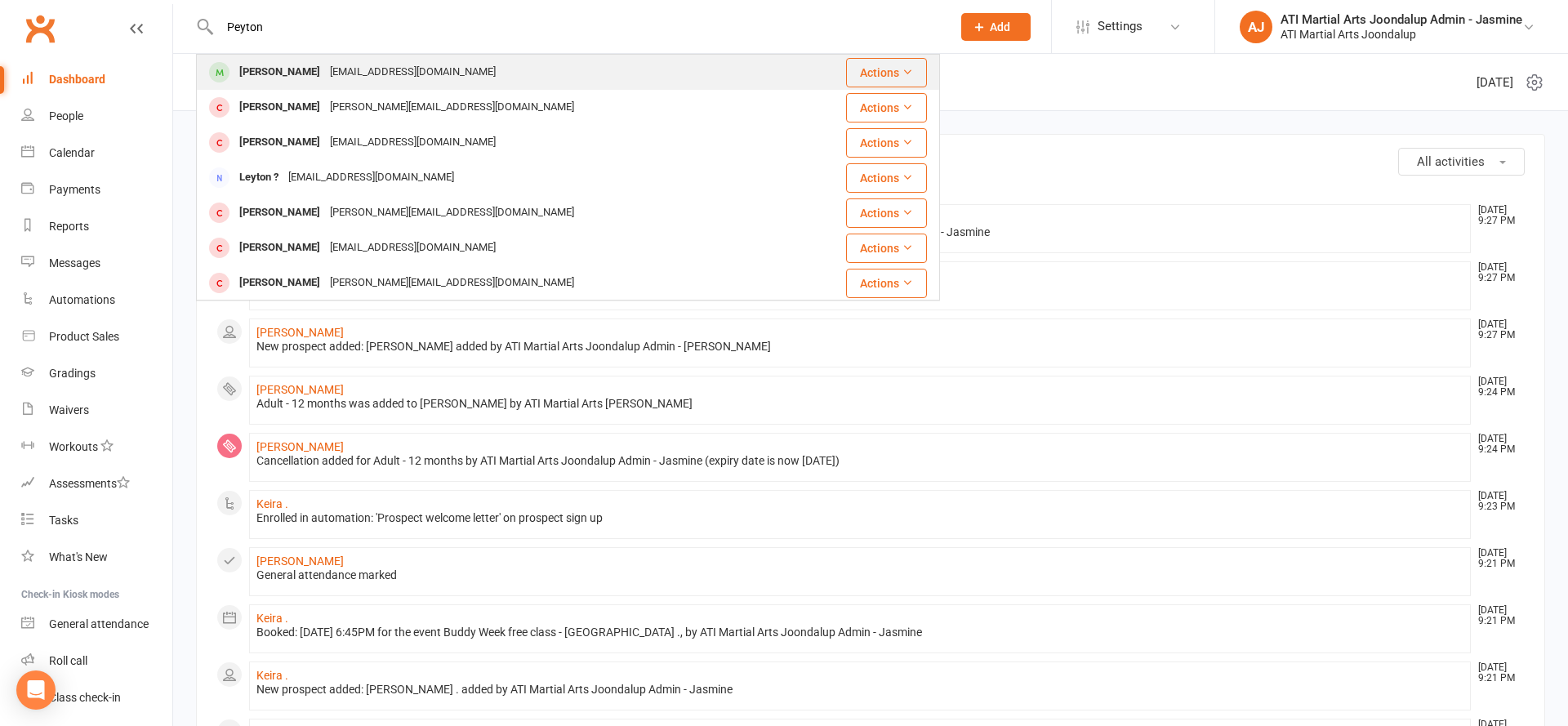
scroll to position [4, 0]
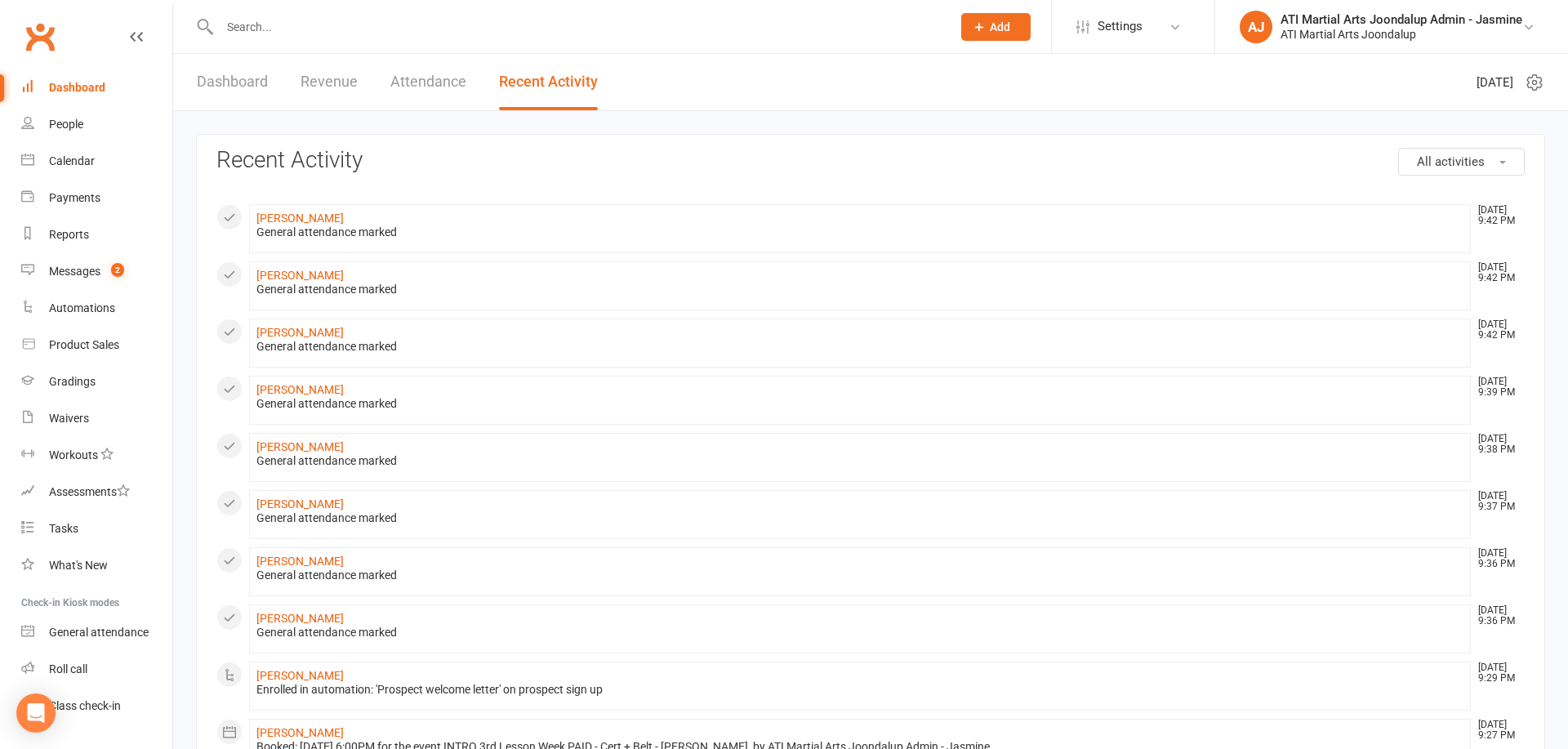
click at [317, 28] on input "text" at bounding box center [577, 27] width 725 height 23
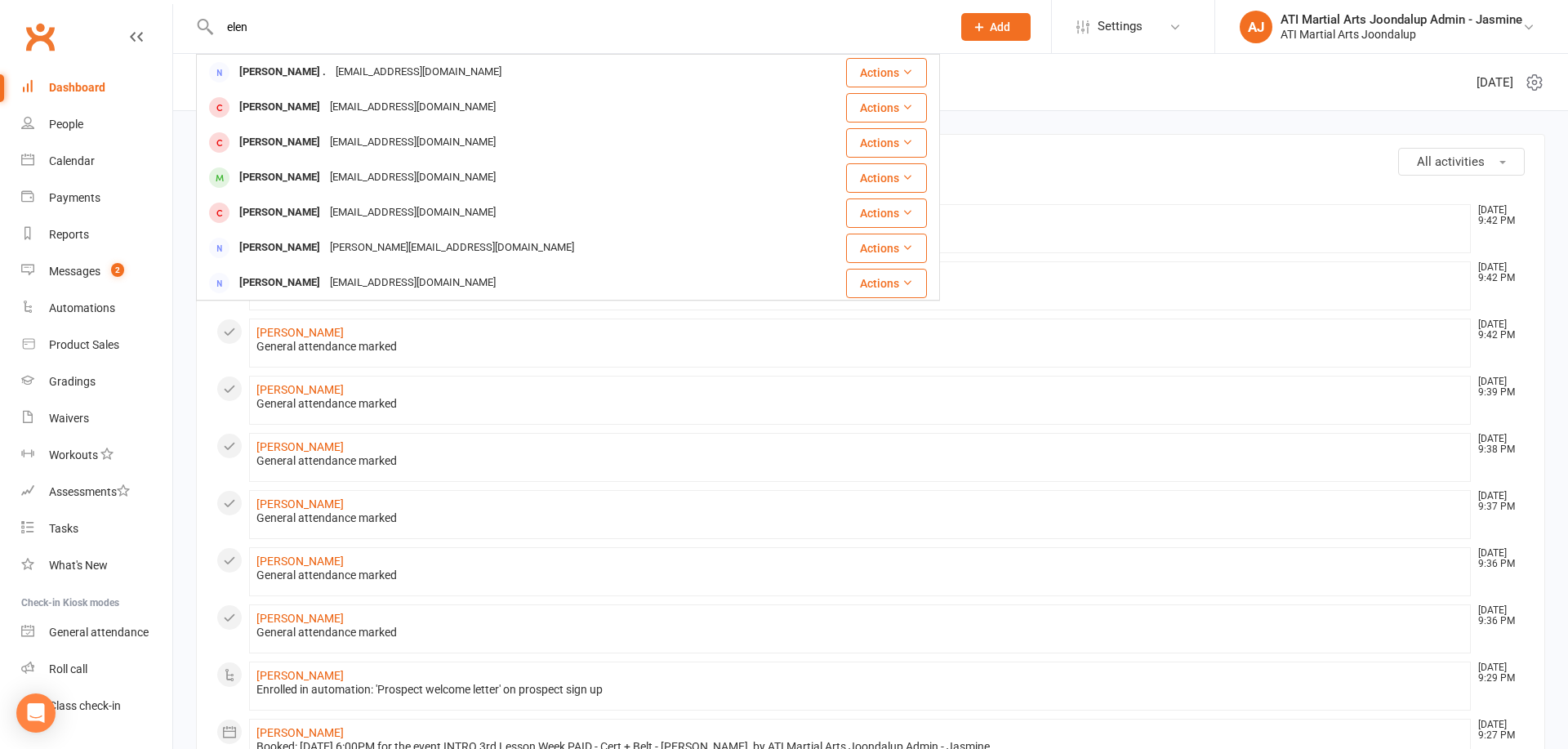
type input "elen"
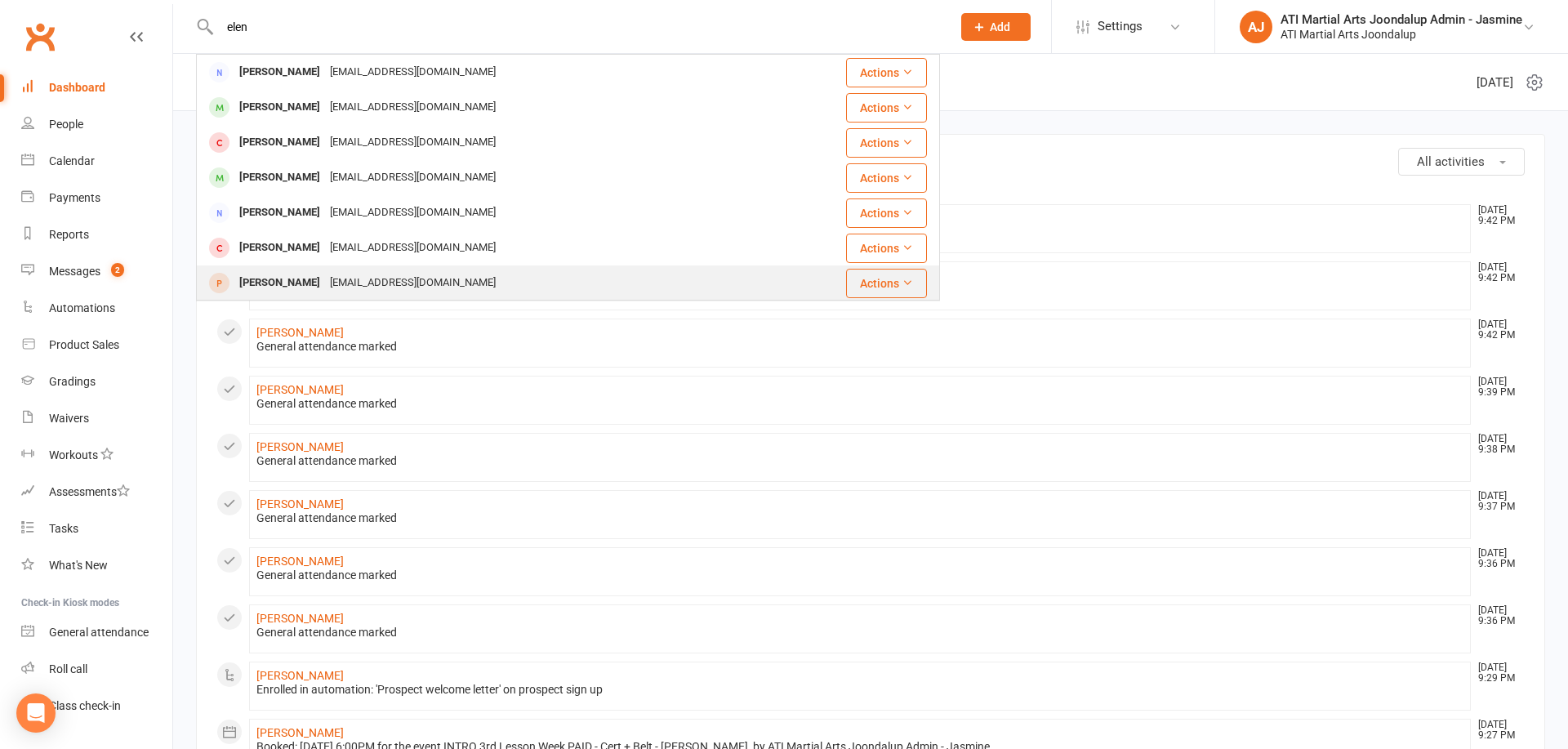
click at [299, 267] on div "[PERSON_NAME] [EMAIL_ADDRESS][DOMAIN_NAME]" at bounding box center [506, 282] width 617 height 33
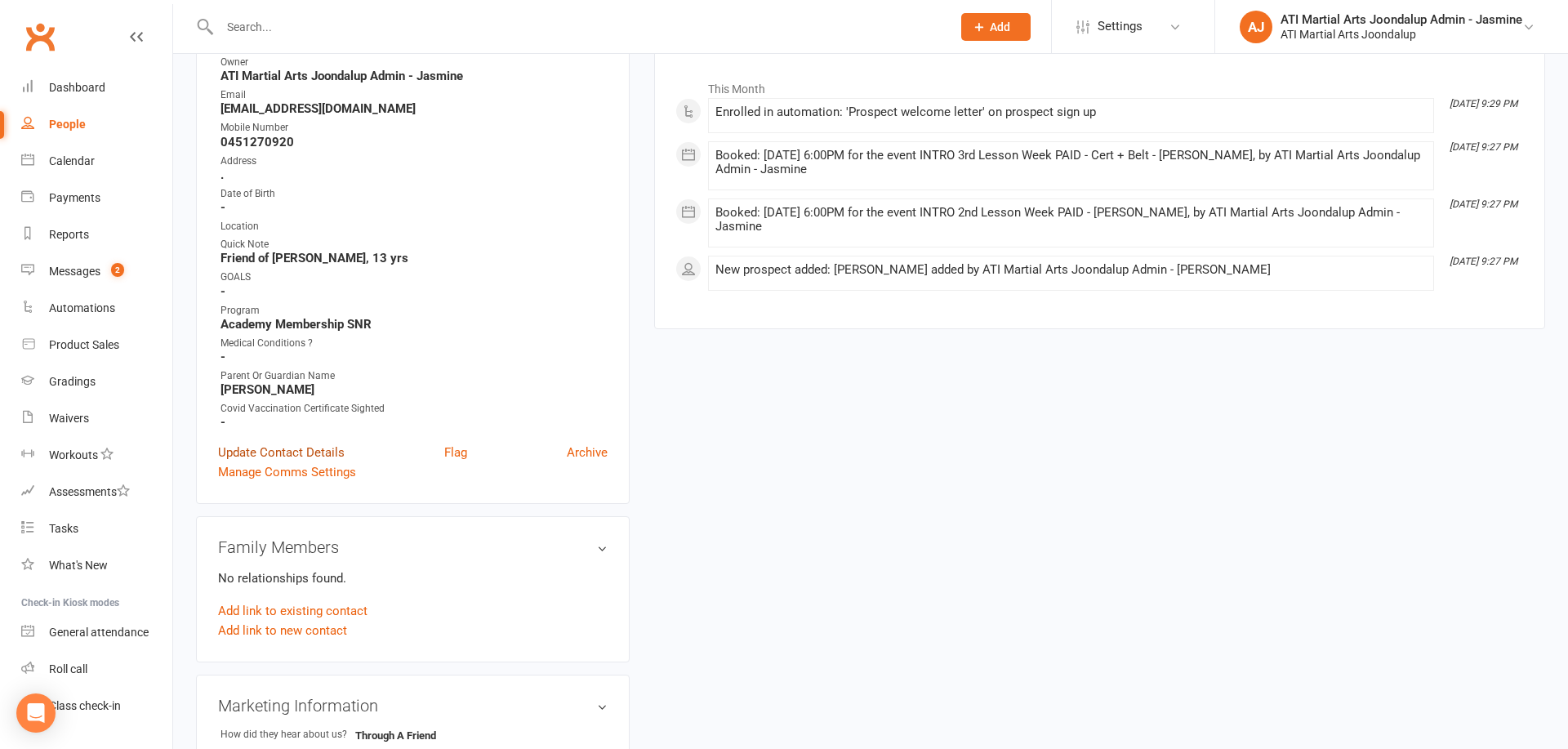
click at [273, 449] on link "Update Contact Details" at bounding box center [281, 452] width 126 height 19
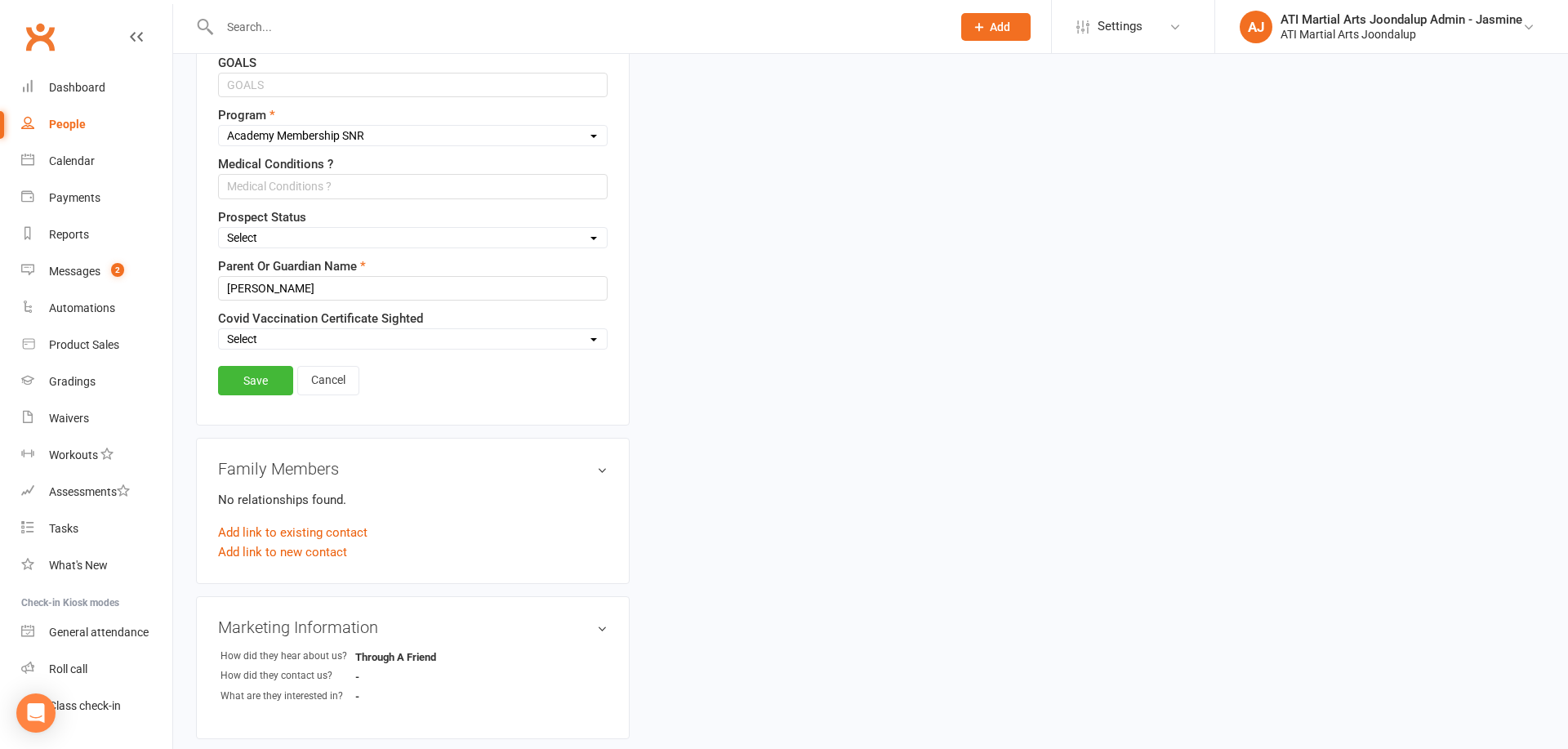
scroll to position [721, 0]
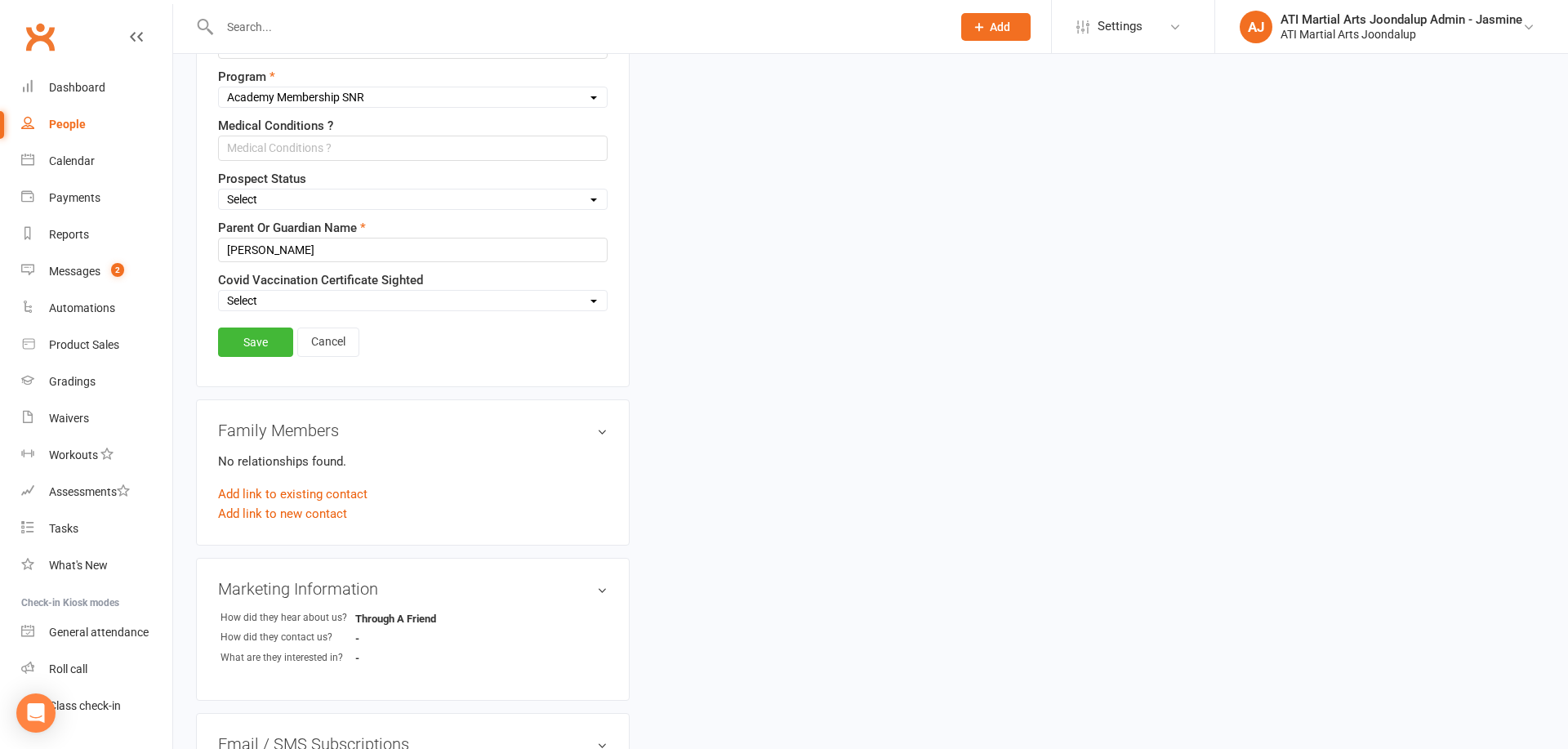
select select "Initial Contact"
click at [262, 337] on link "Save" at bounding box center [255, 341] width 76 height 30
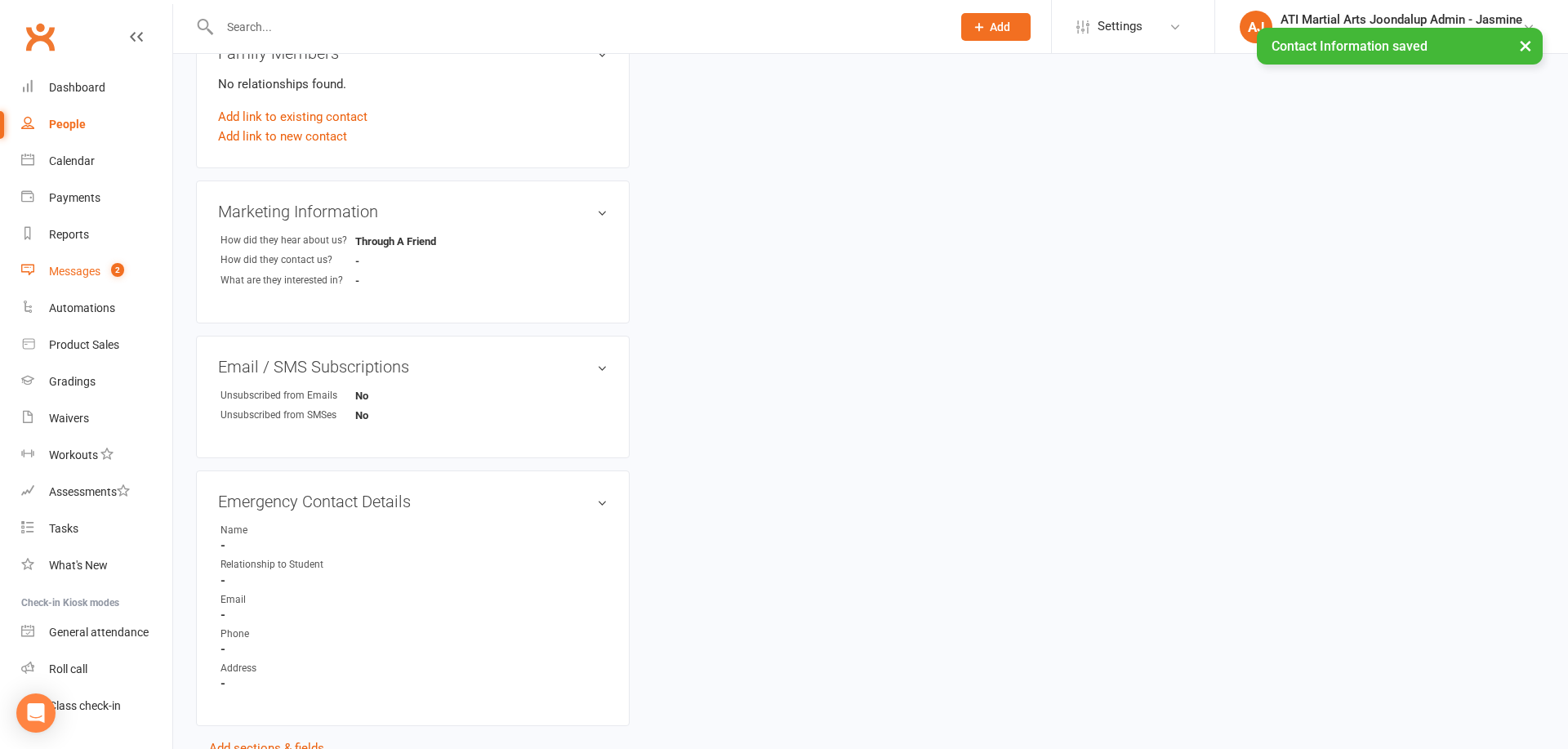
click at [113, 272] on span "2" at bounding box center [118, 270] width 13 height 14
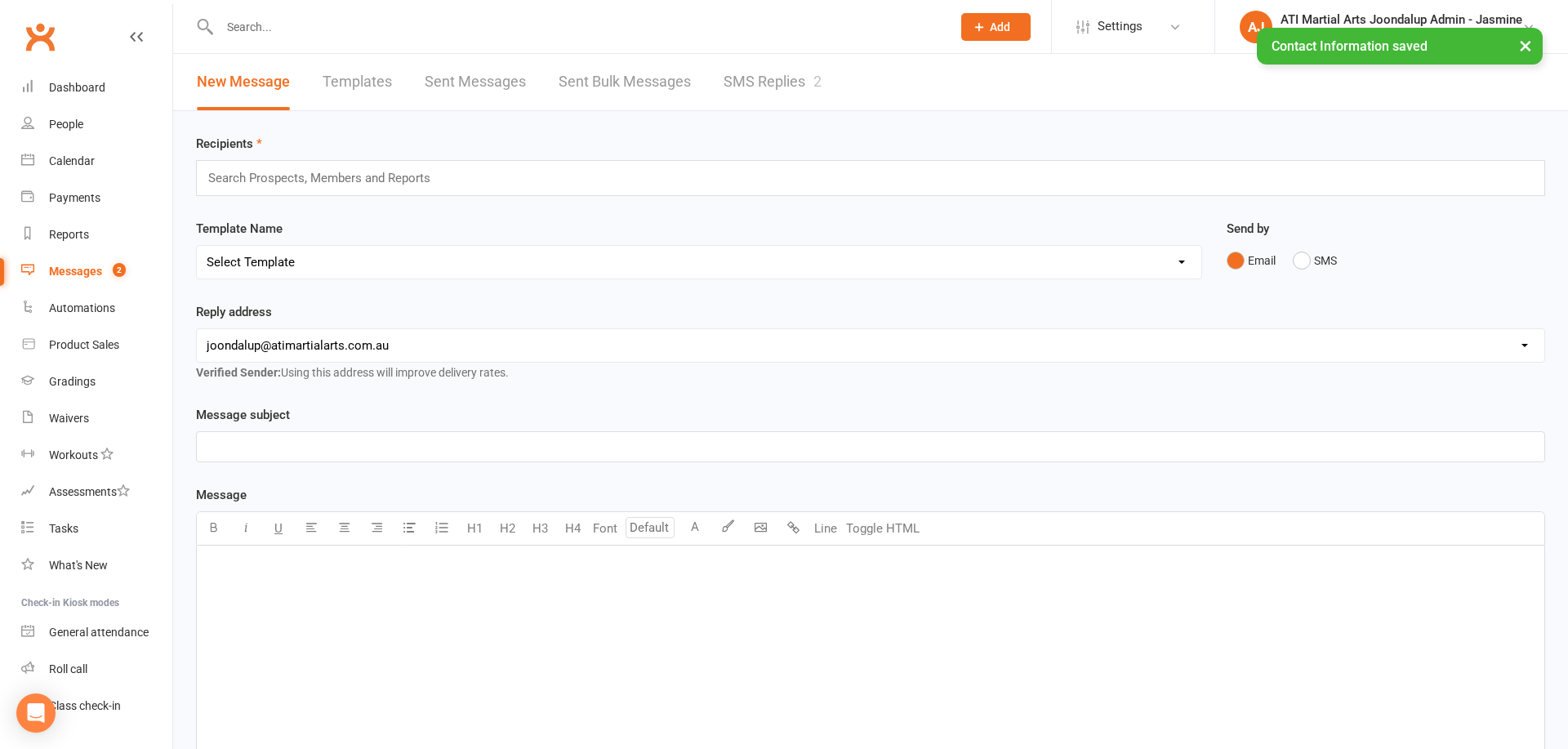
click at [756, 28] on div "× Contact Information saved" at bounding box center [773, 28] width 1547 height 0
click at [752, 85] on link "SMS Replies 2" at bounding box center [773, 81] width 98 height 56
